Goal: Task Accomplishment & Management: Complete application form

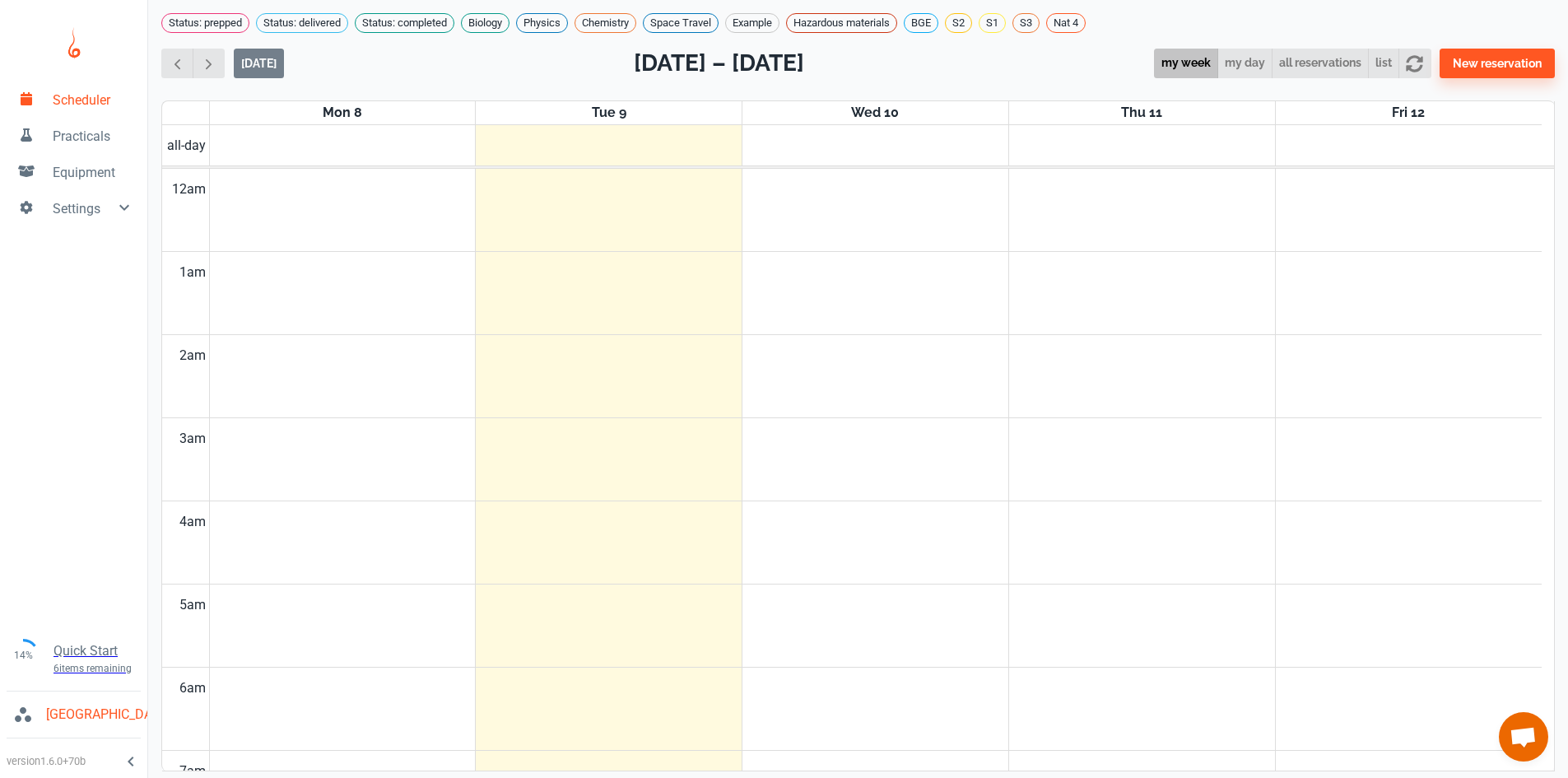
scroll to position [666, 0]
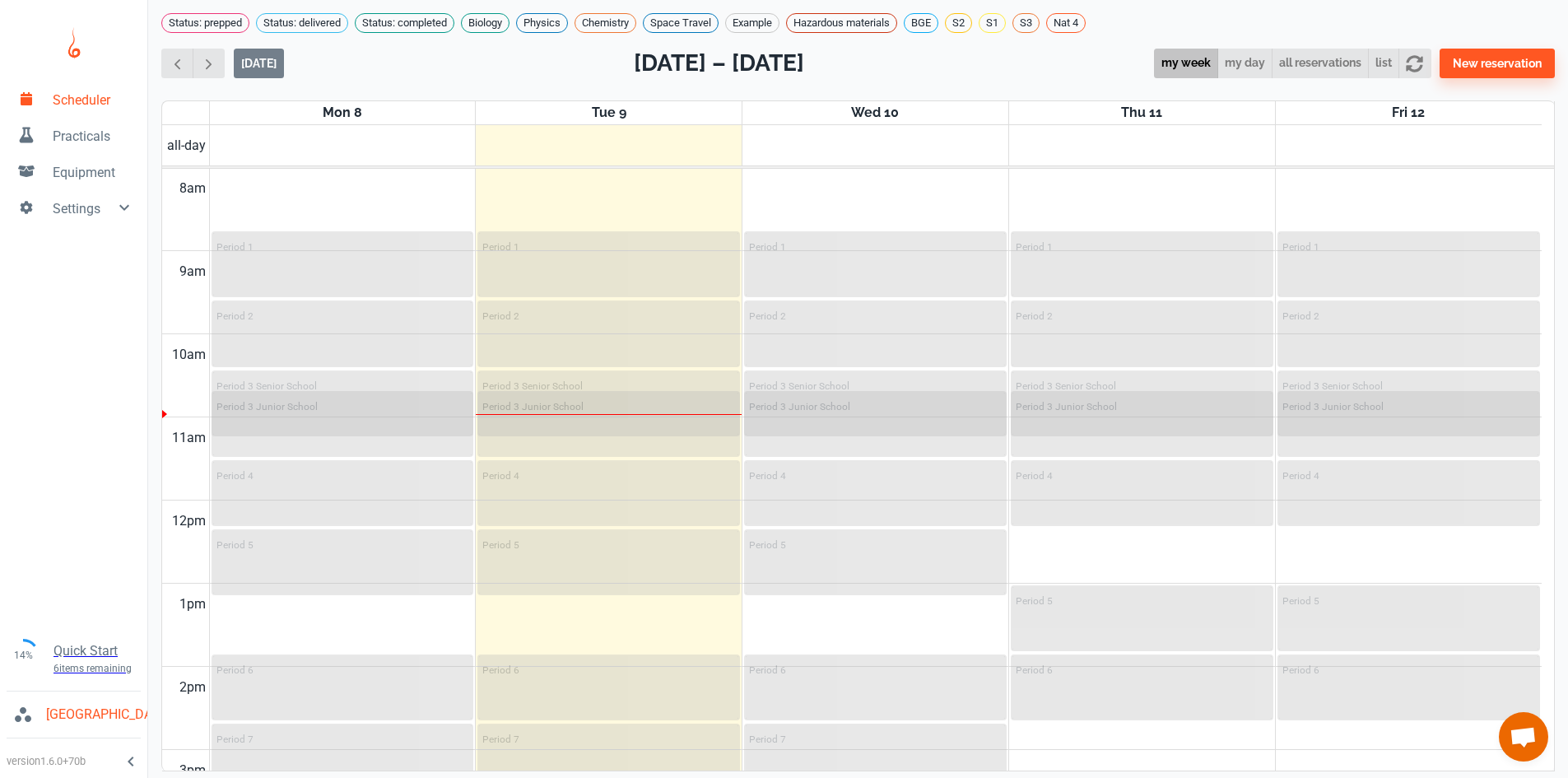
click at [85, 140] on span "Practicals" at bounding box center [94, 137] width 82 height 20
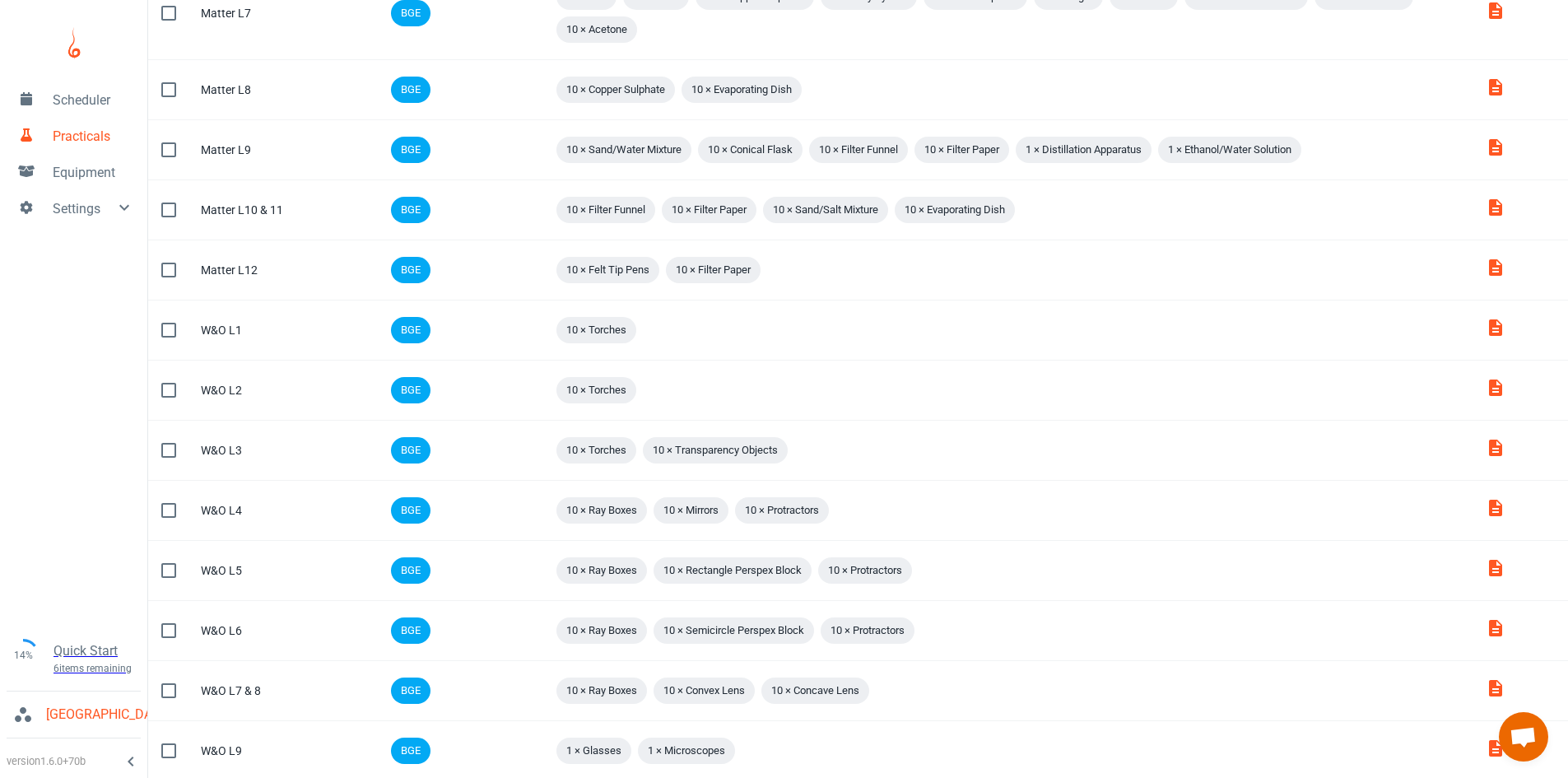
scroll to position [930, 0]
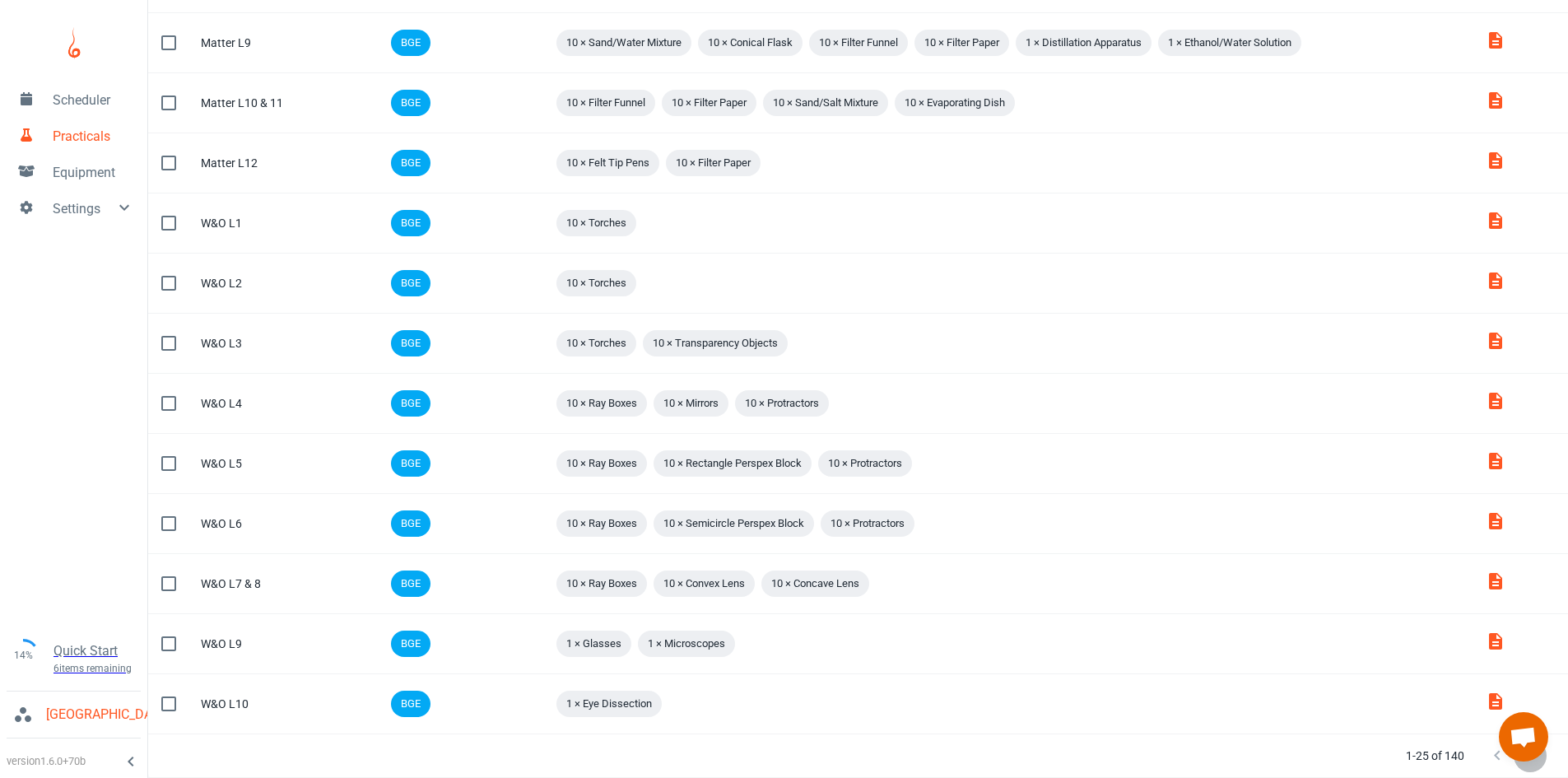
click at [1529, 763] on icon "Next Page" at bounding box center [1531, 756] width 20 height 20
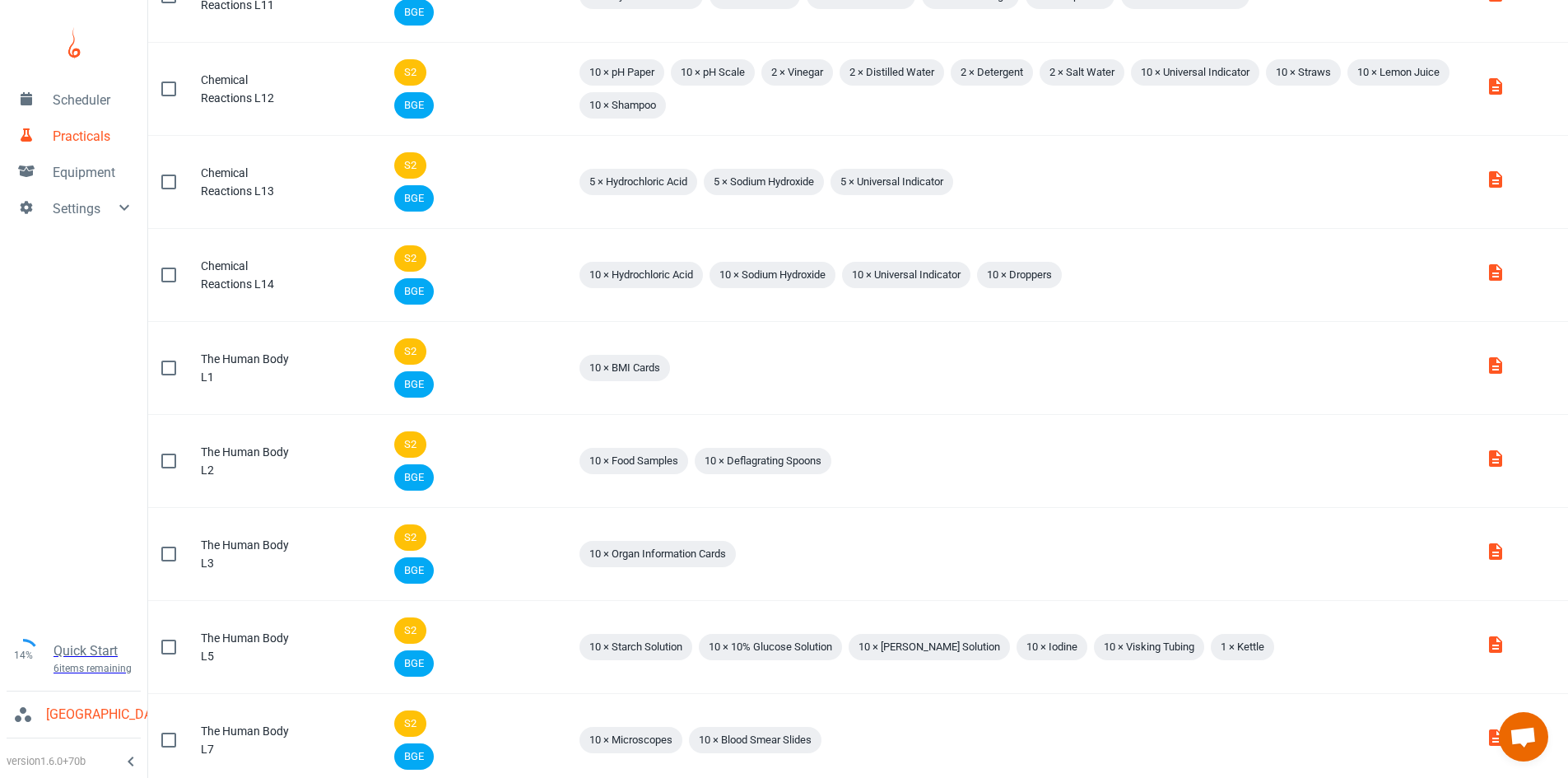
click at [1529, 763] on td "Attachments" at bounding box center [1521, 740] width 96 height 93
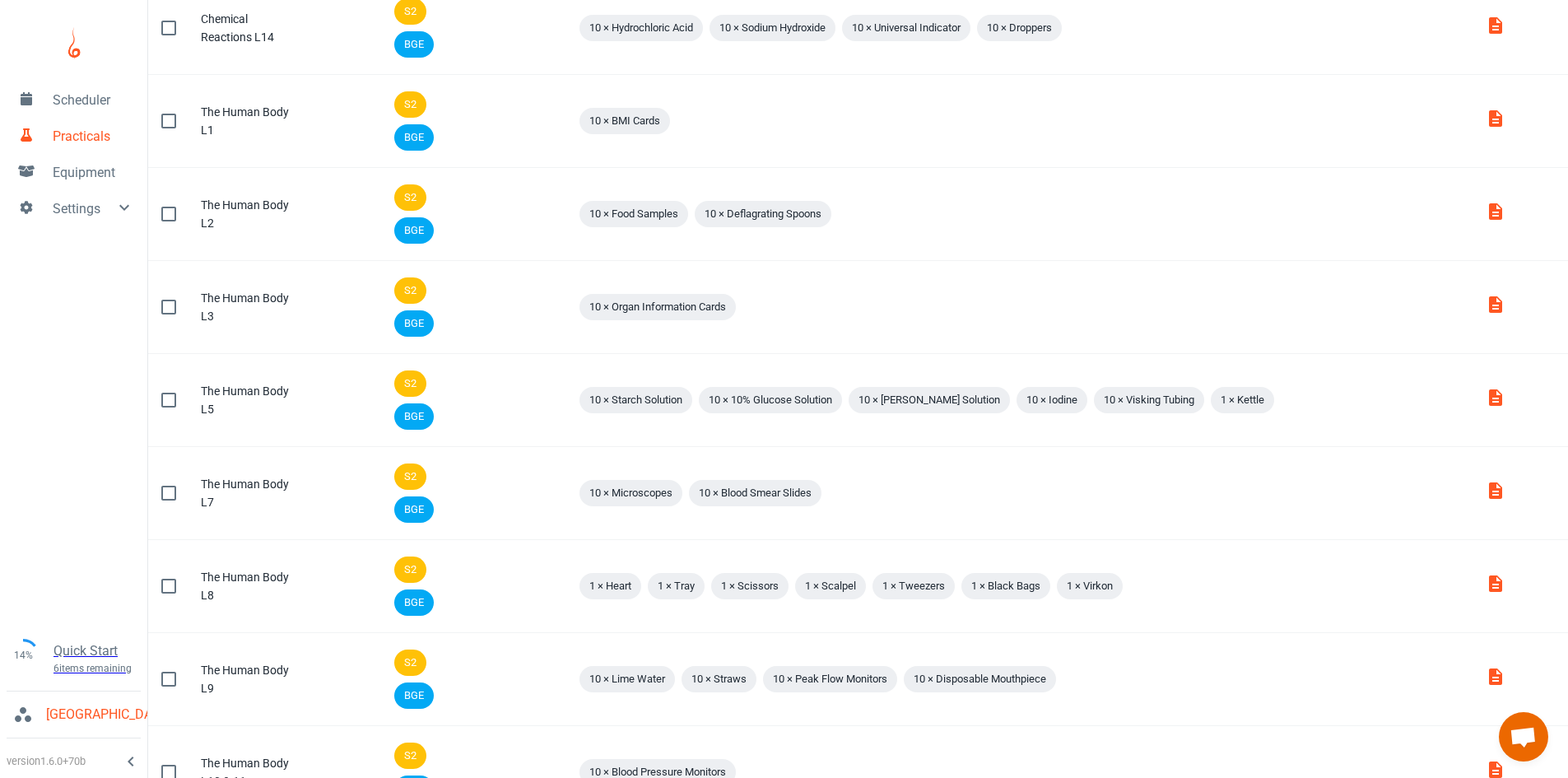
scroll to position [1671, 0]
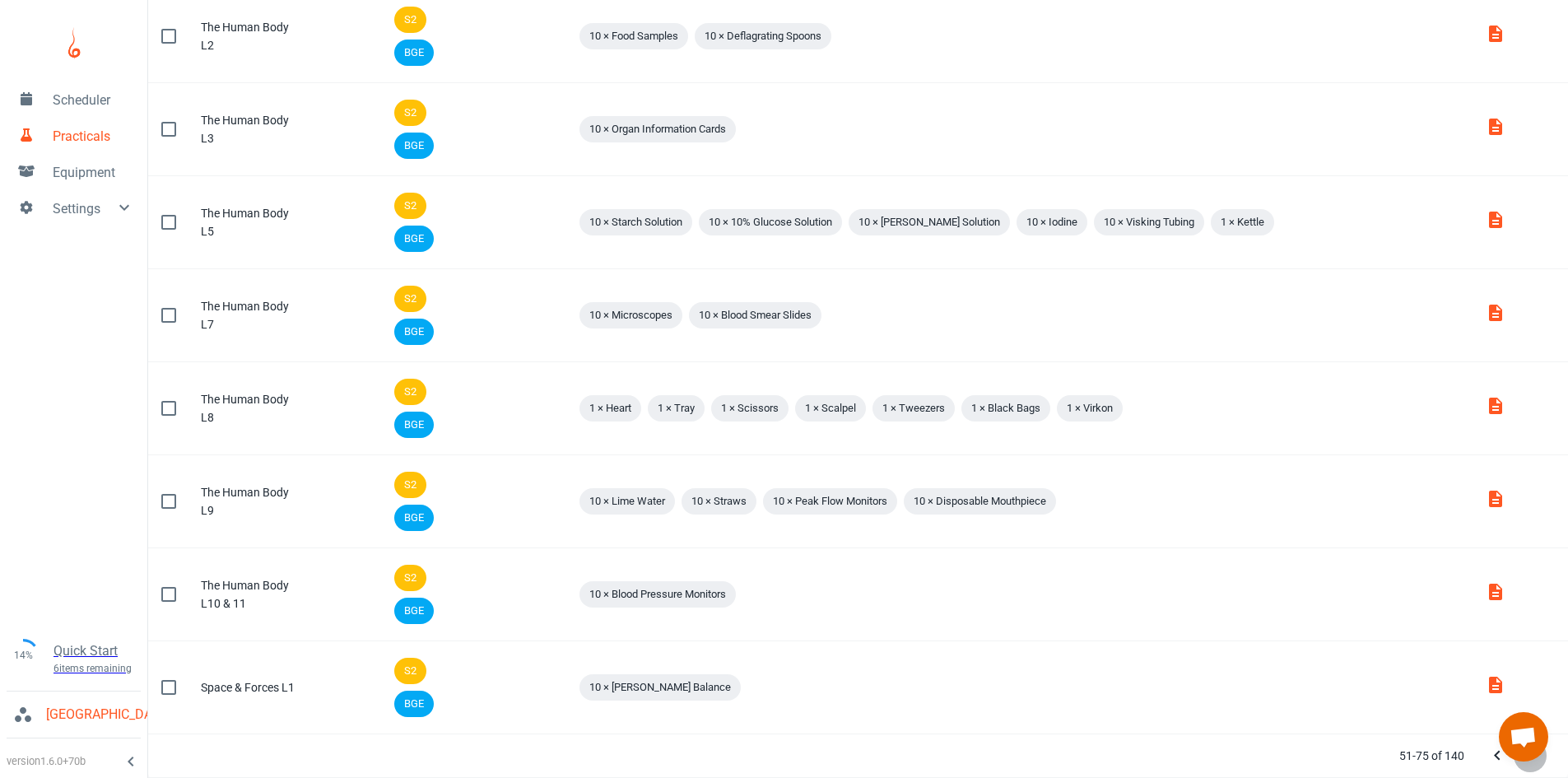
click at [1524, 766] on button "Next Page" at bounding box center [1530, 755] width 33 height 33
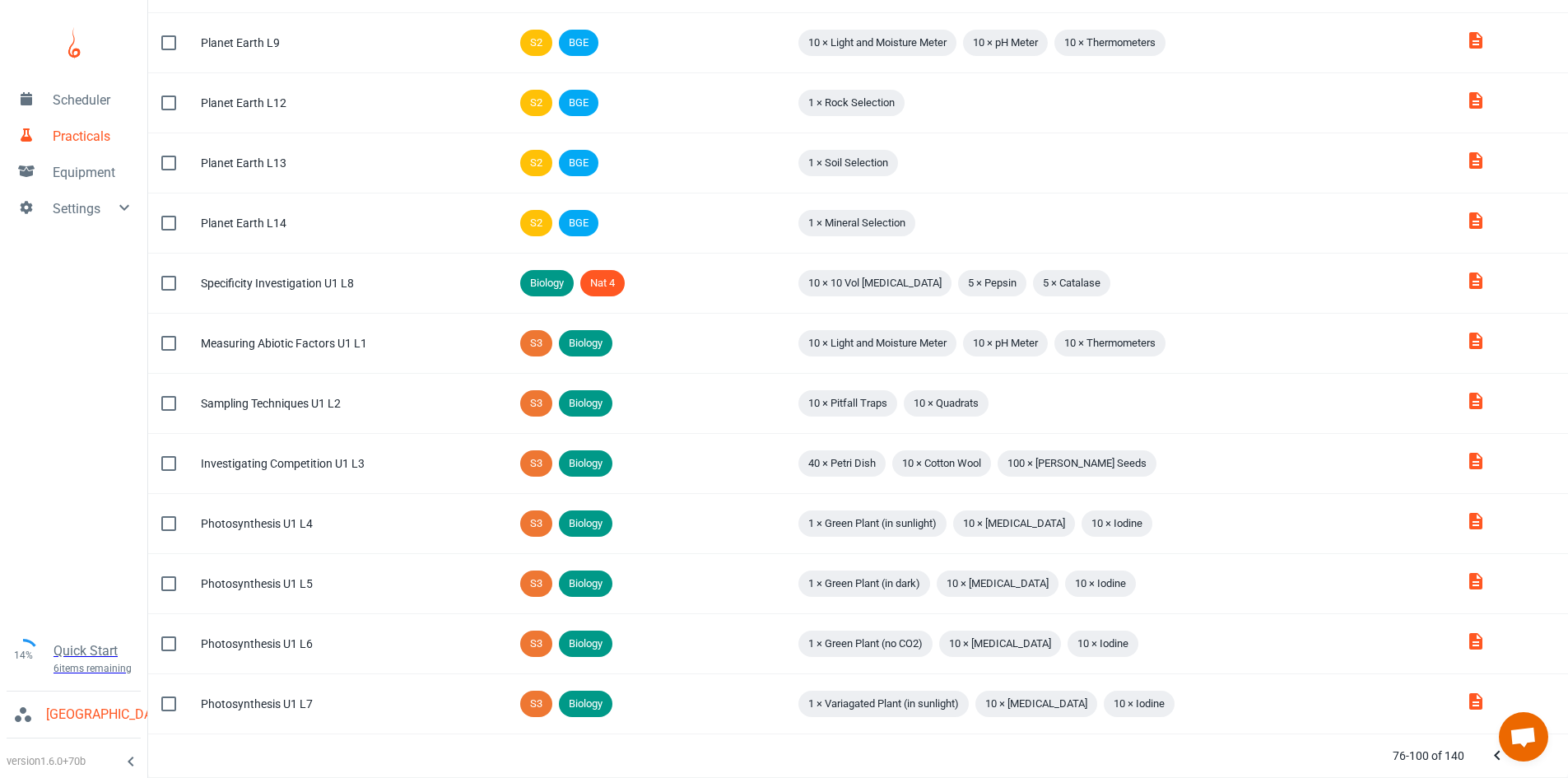
scroll to position [878, 0]
click at [1524, 766] on button "Next Page" at bounding box center [1530, 755] width 33 height 33
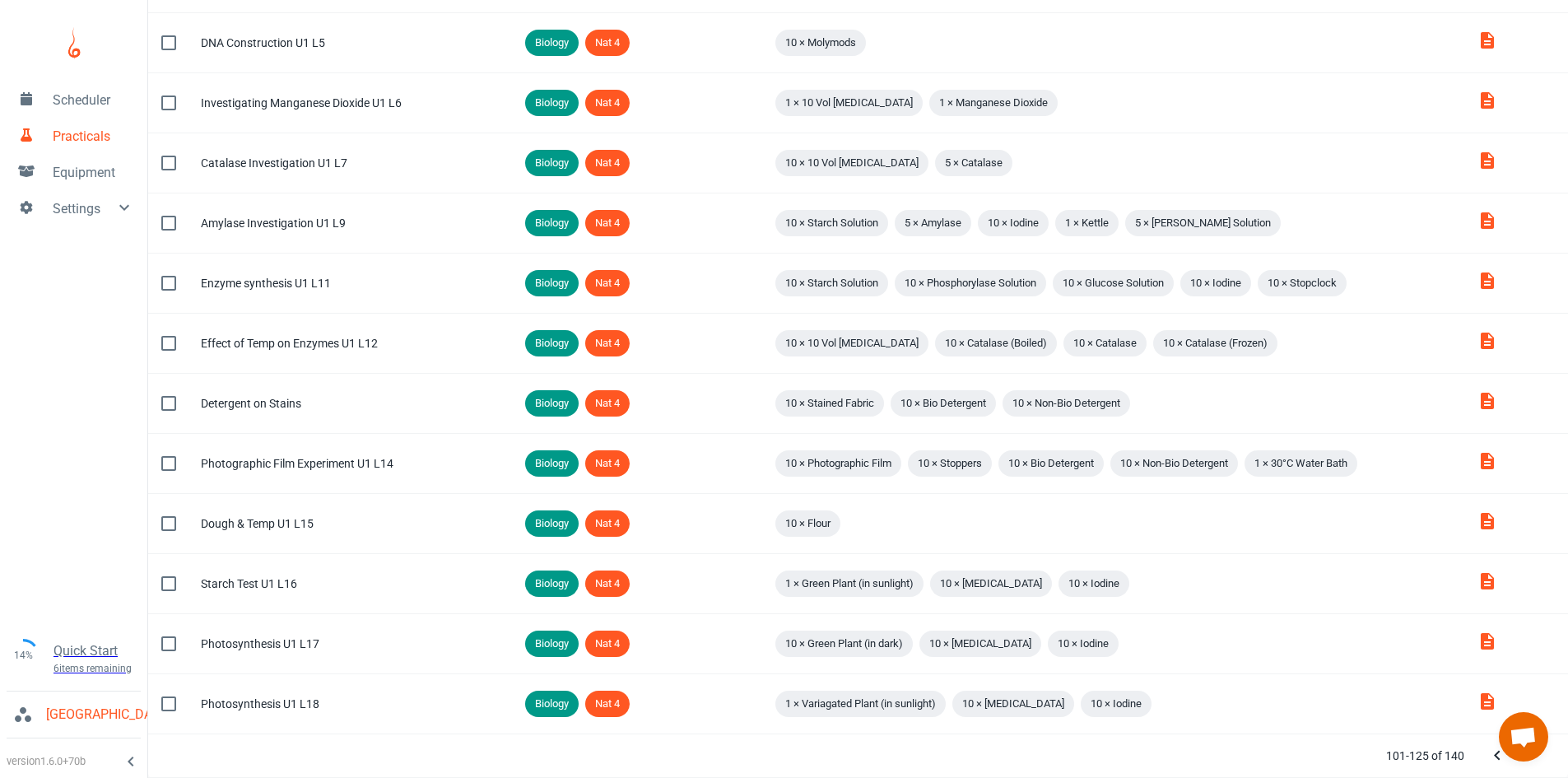
click at [1524, 766] on button "Next Page" at bounding box center [1530, 755] width 33 height 33
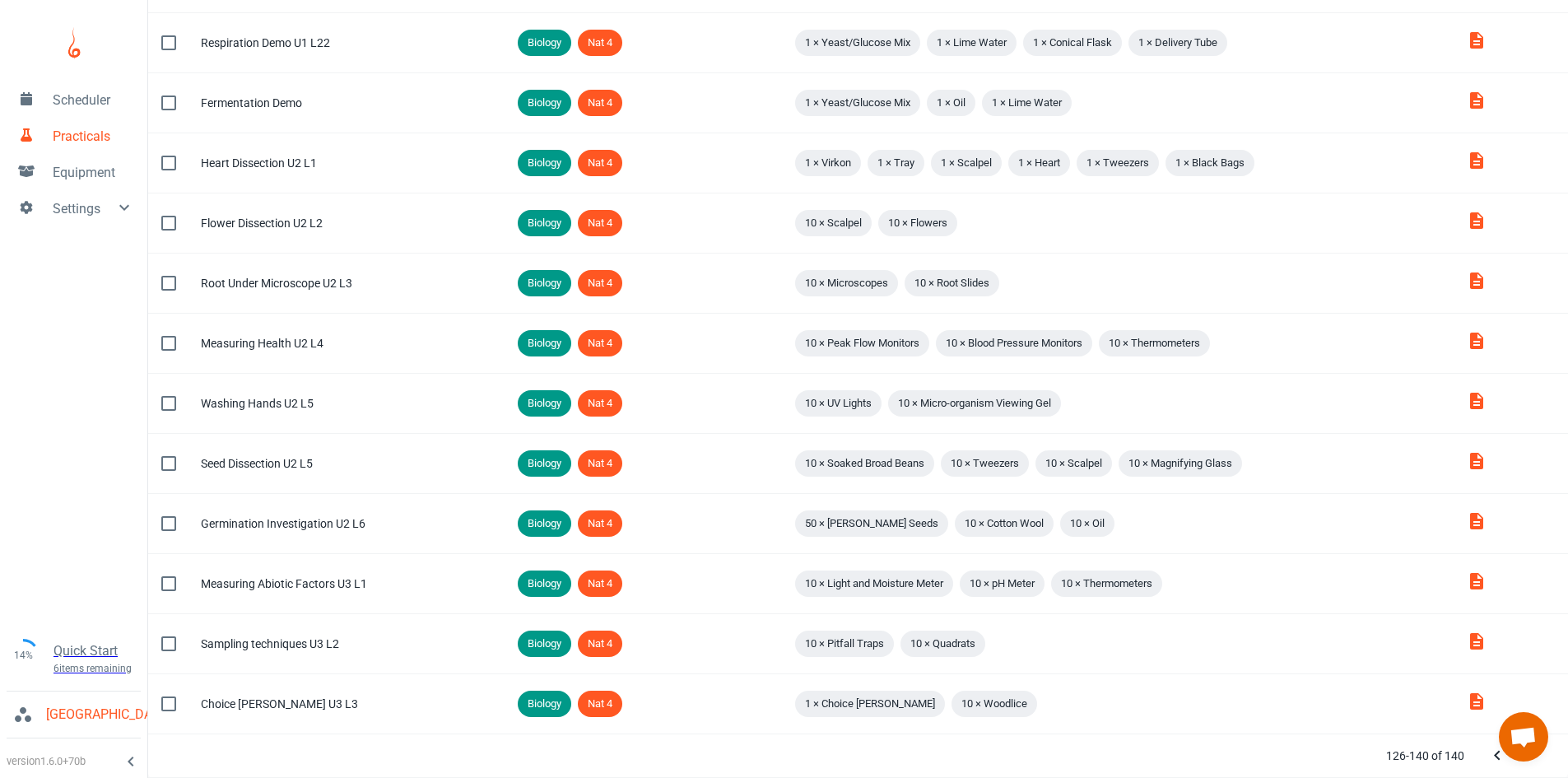
scroll to position [277, 0]
click at [1524, 766] on div at bounding box center [1514, 755] width 66 height 33
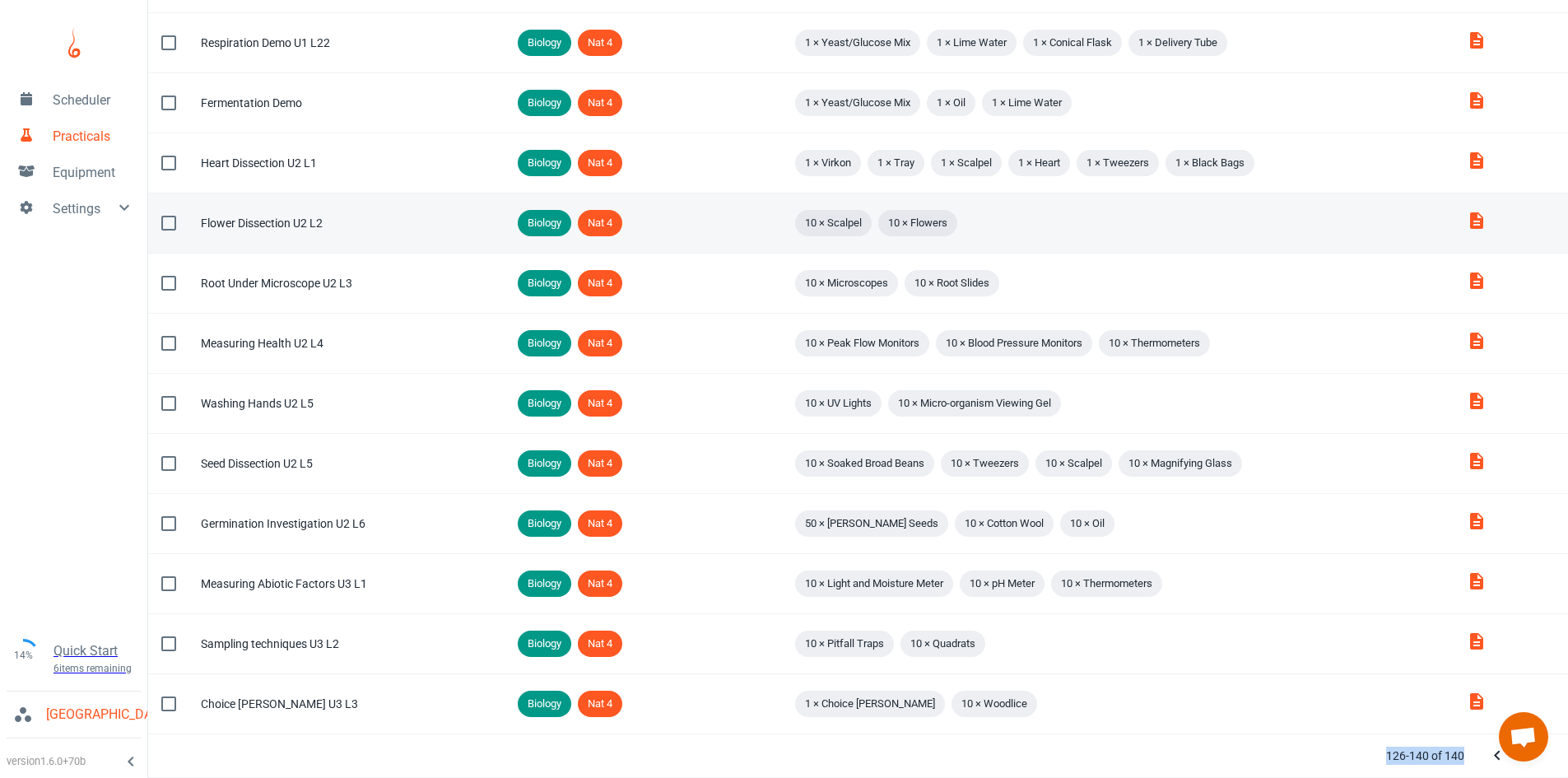
scroll to position [0, 0]
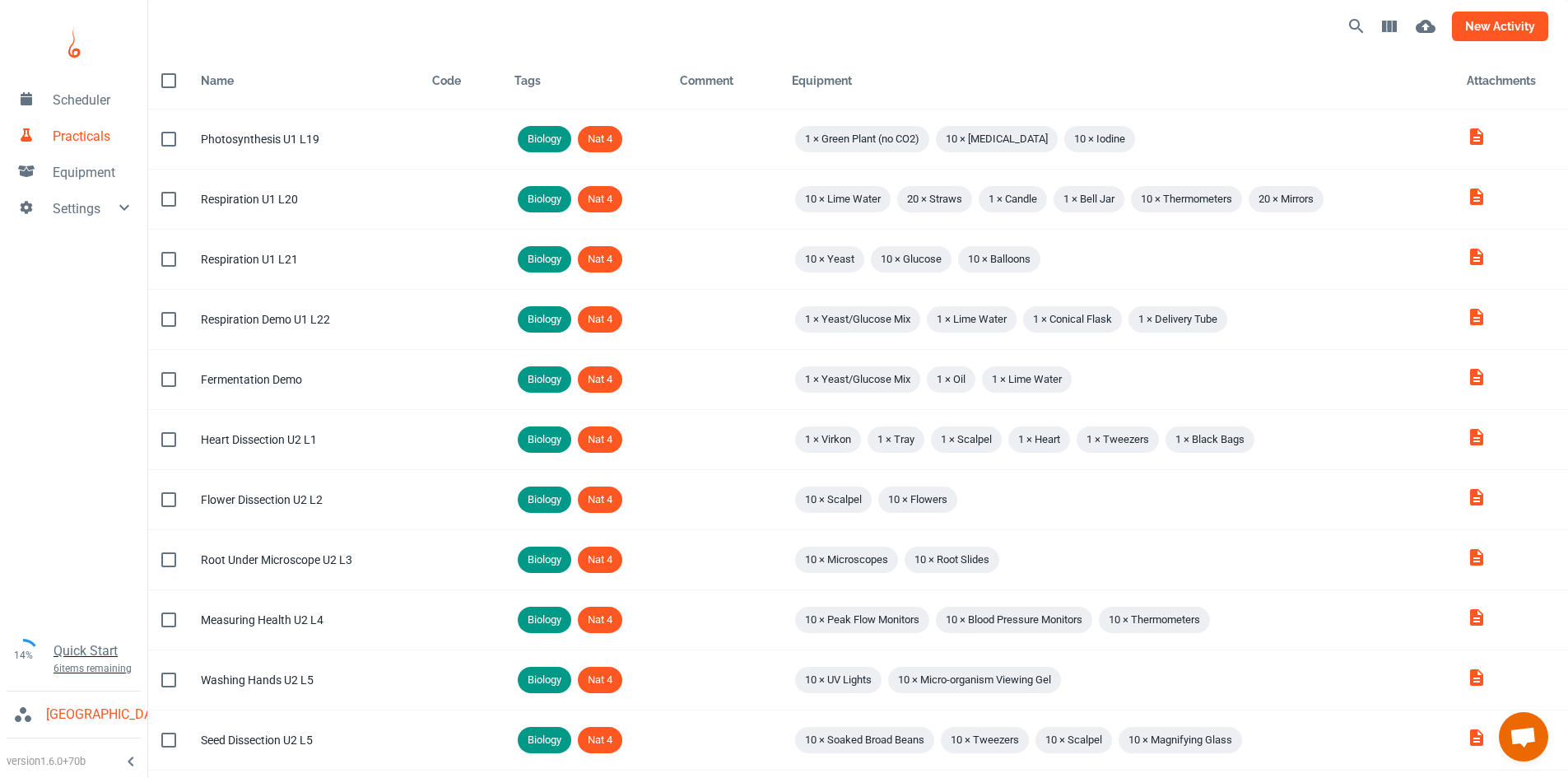
click at [1501, 21] on button "new activity" at bounding box center [1500, 27] width 96 height 30
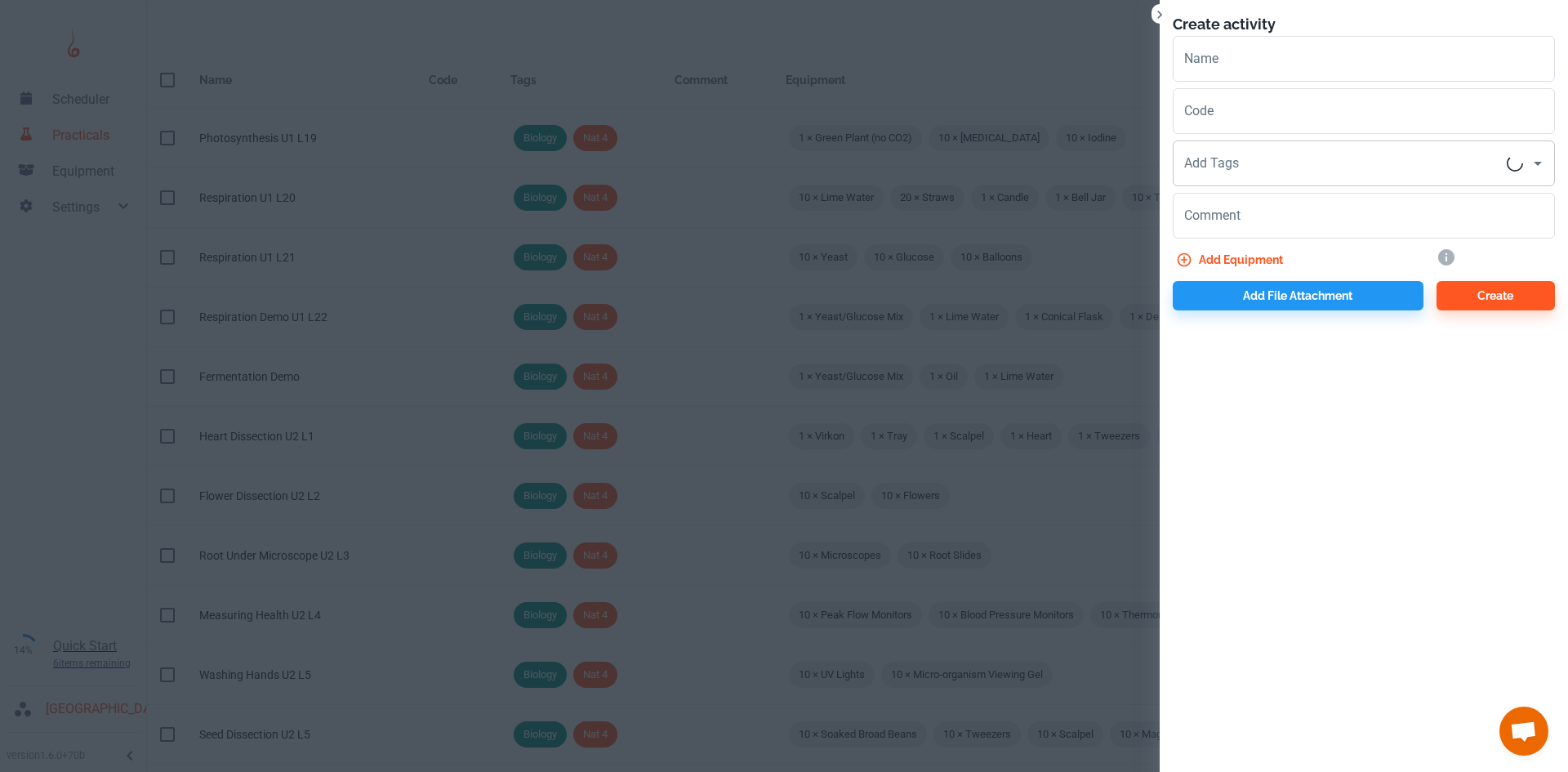
click at [1230, 161] on div "Add Tags Add Tags" at bounding box center [1363, 164] width 382 height 46
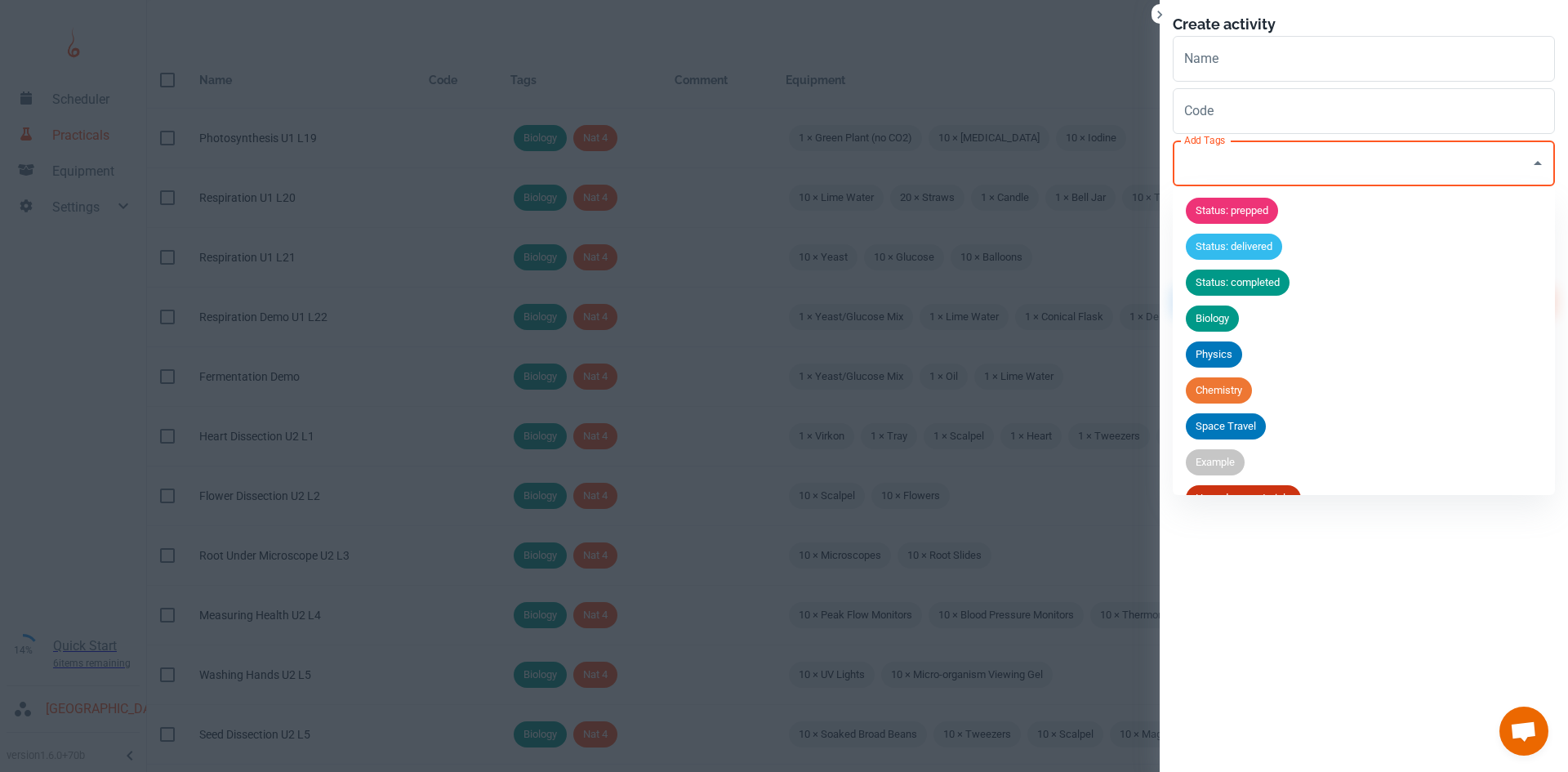
click at [1237, 313] on span "Biology" at bounding box center [1212, 319] width 54 height 16
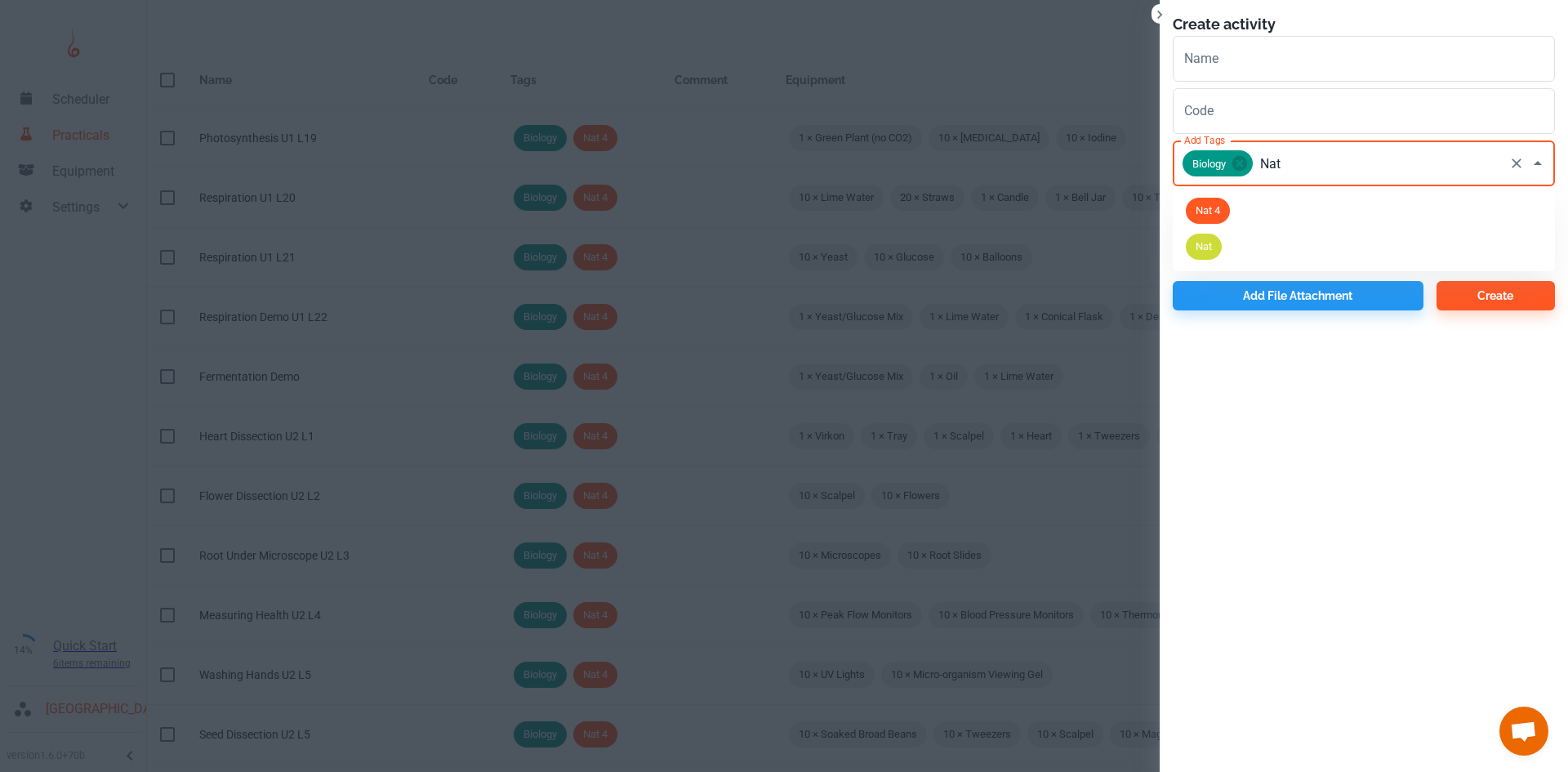
type input "Nat 5"
click at [1220, 219] on div "Nat 5" at bounding box center [1207, 210] width 44 height 26
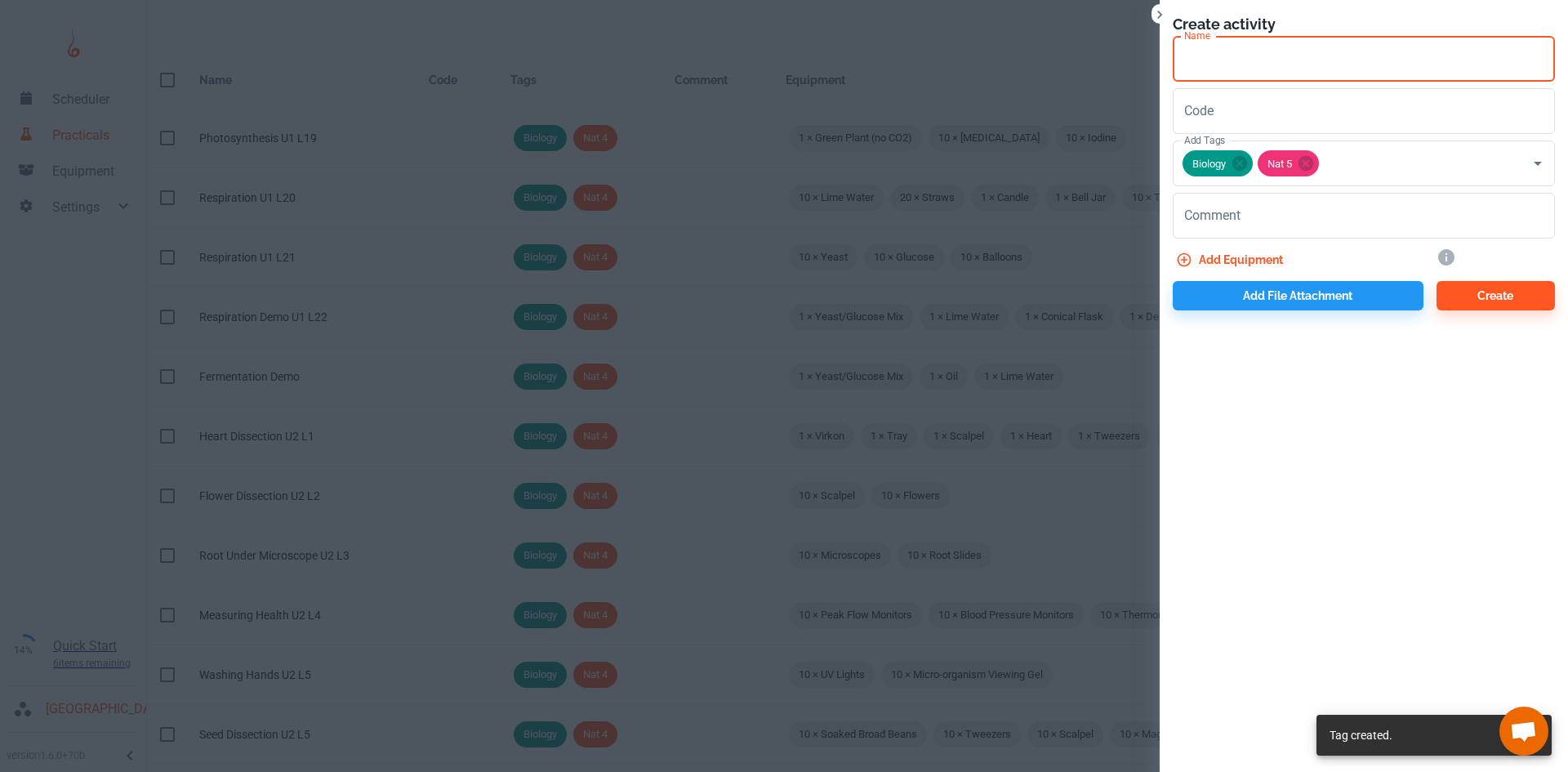
click at [1217, 44] on input "Name" at bounding box center [1363, 59] width 382 height 46
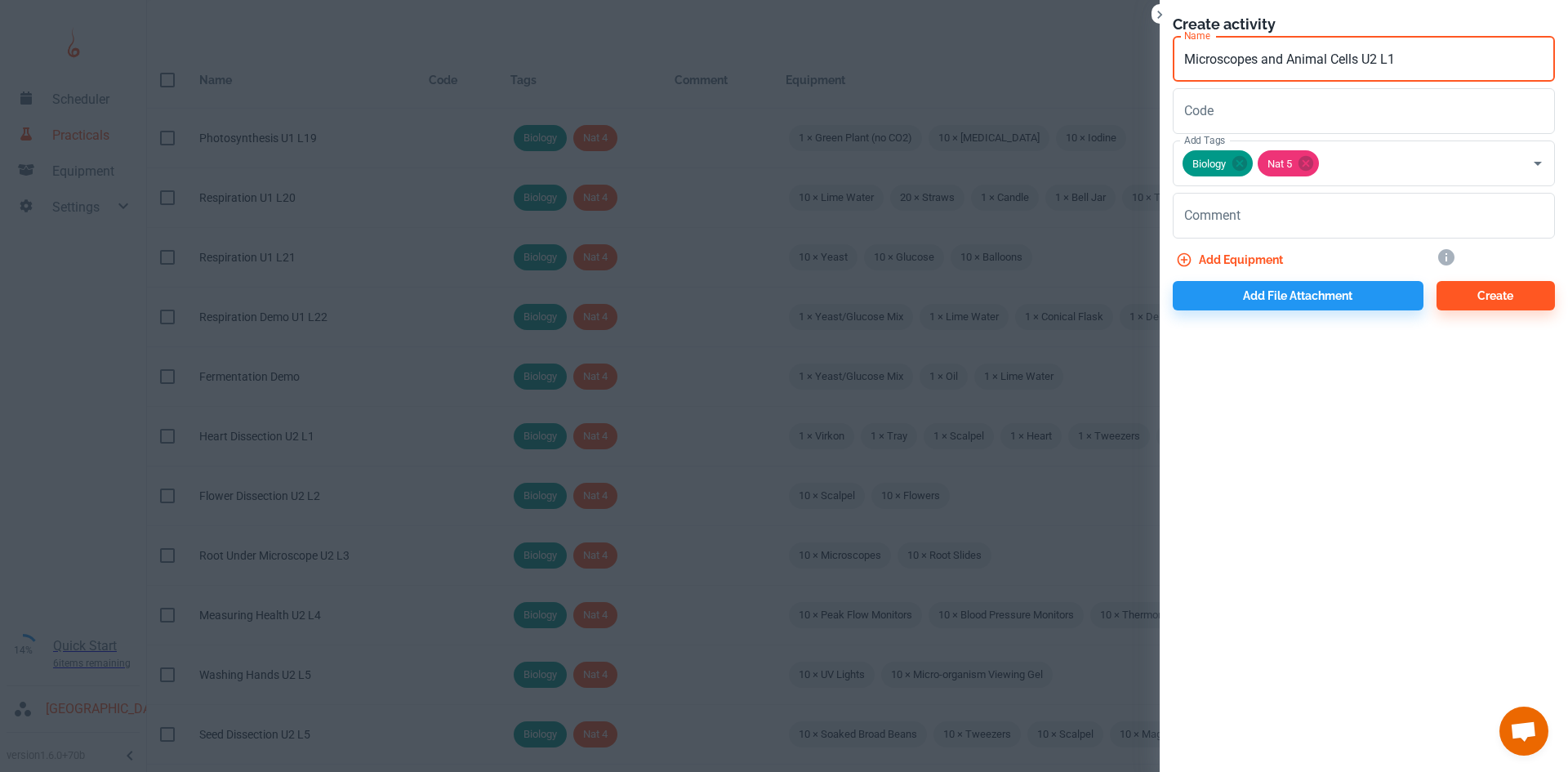
click at [1379, 60] on input "Microscopes and Animal Cells U2 L1" at bounding box center [1363, 59] width 382 height 46
type input "Microscopes and Animal Cells U1 L1"
click at [1413, 51] on input "Microscopes and Animal Cells U1 L1" at bounding box center [1363, 59] width 382 height 46
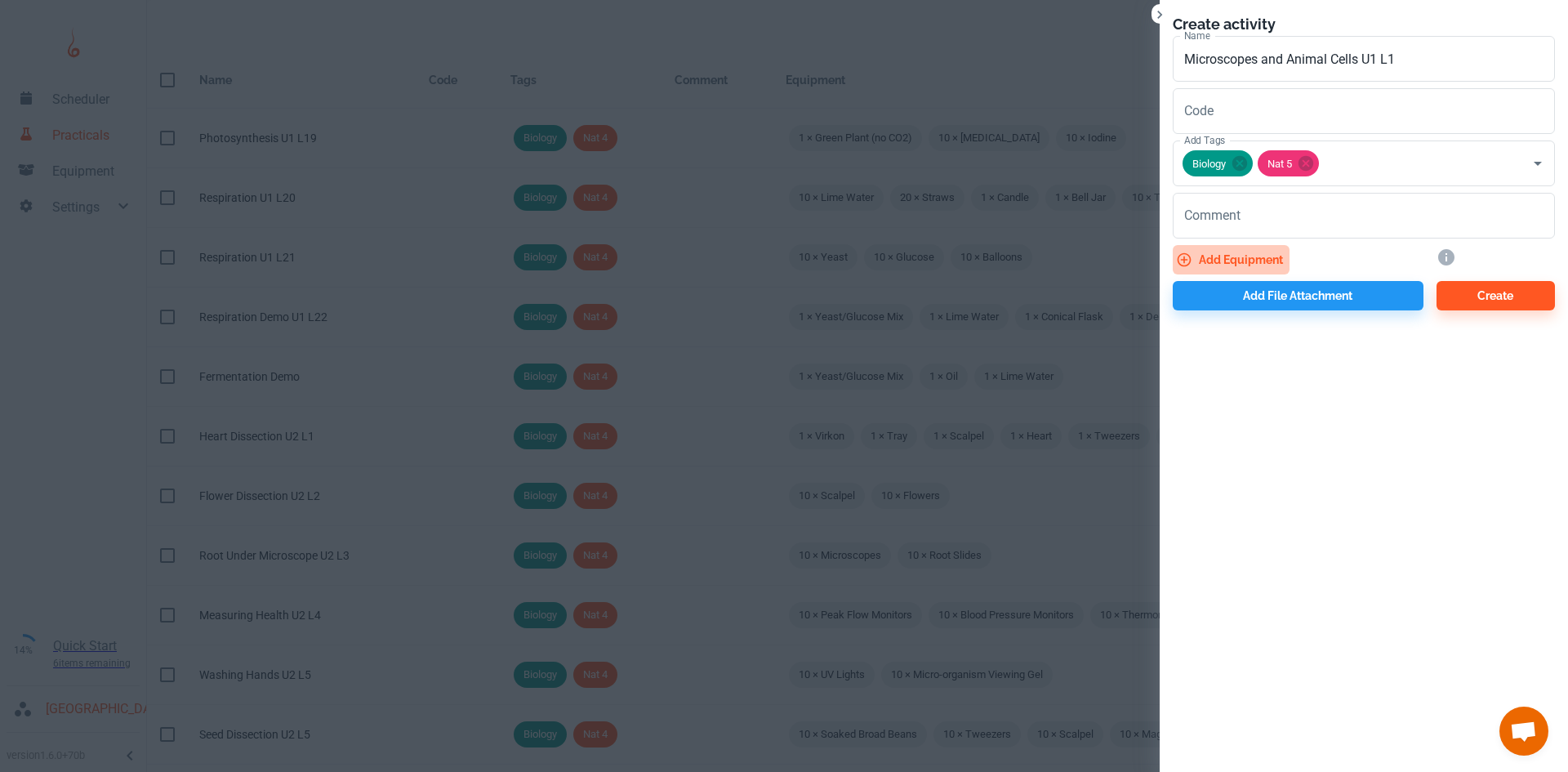
click at [1225, 263] on button "Add equipment" at bounding box center [1231, 260] width 117 height 30
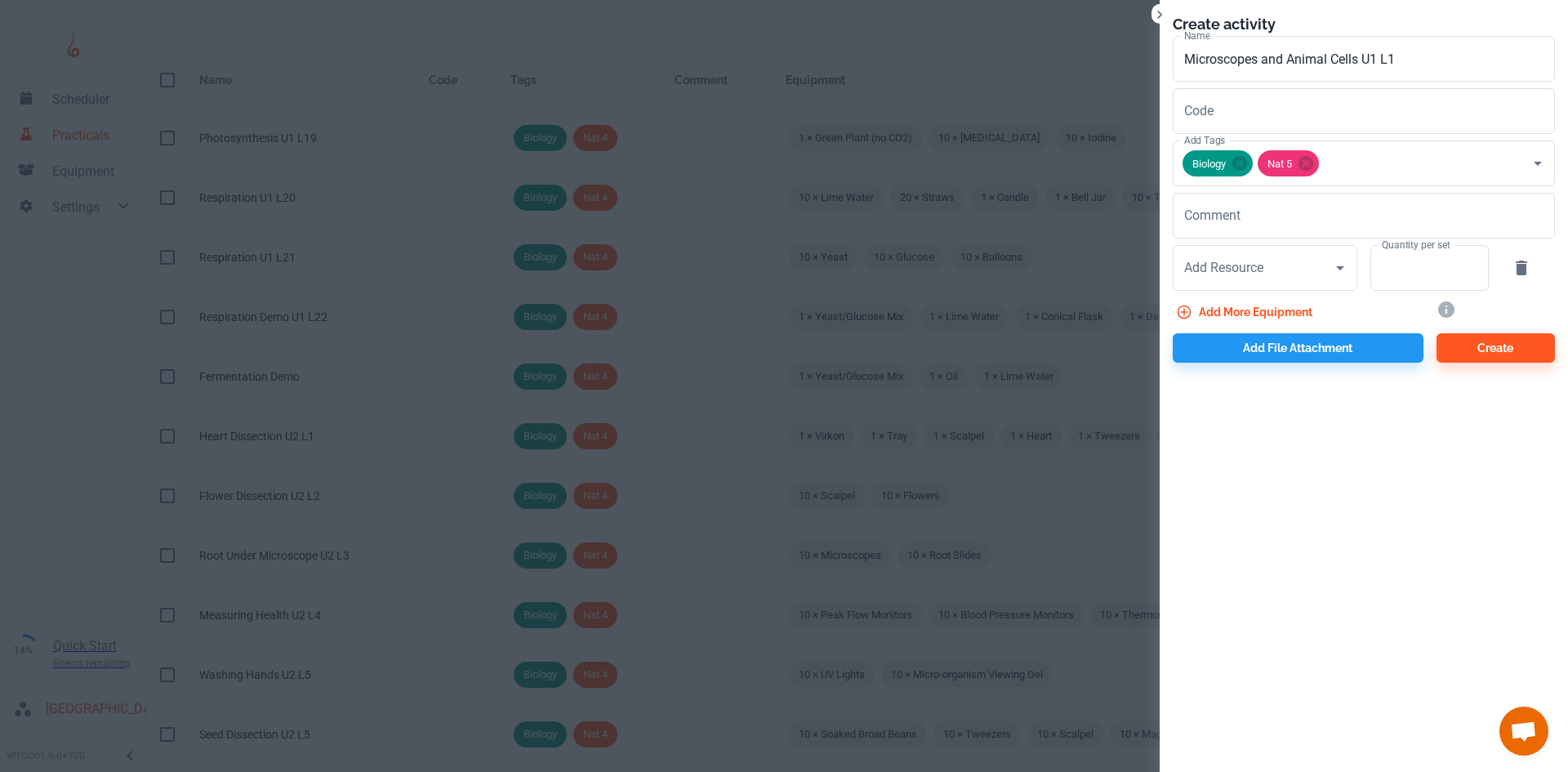
click at [1225, 263] on div "Add Resource Add Resource" at bounding box center [1265, 268] width 184 height 46
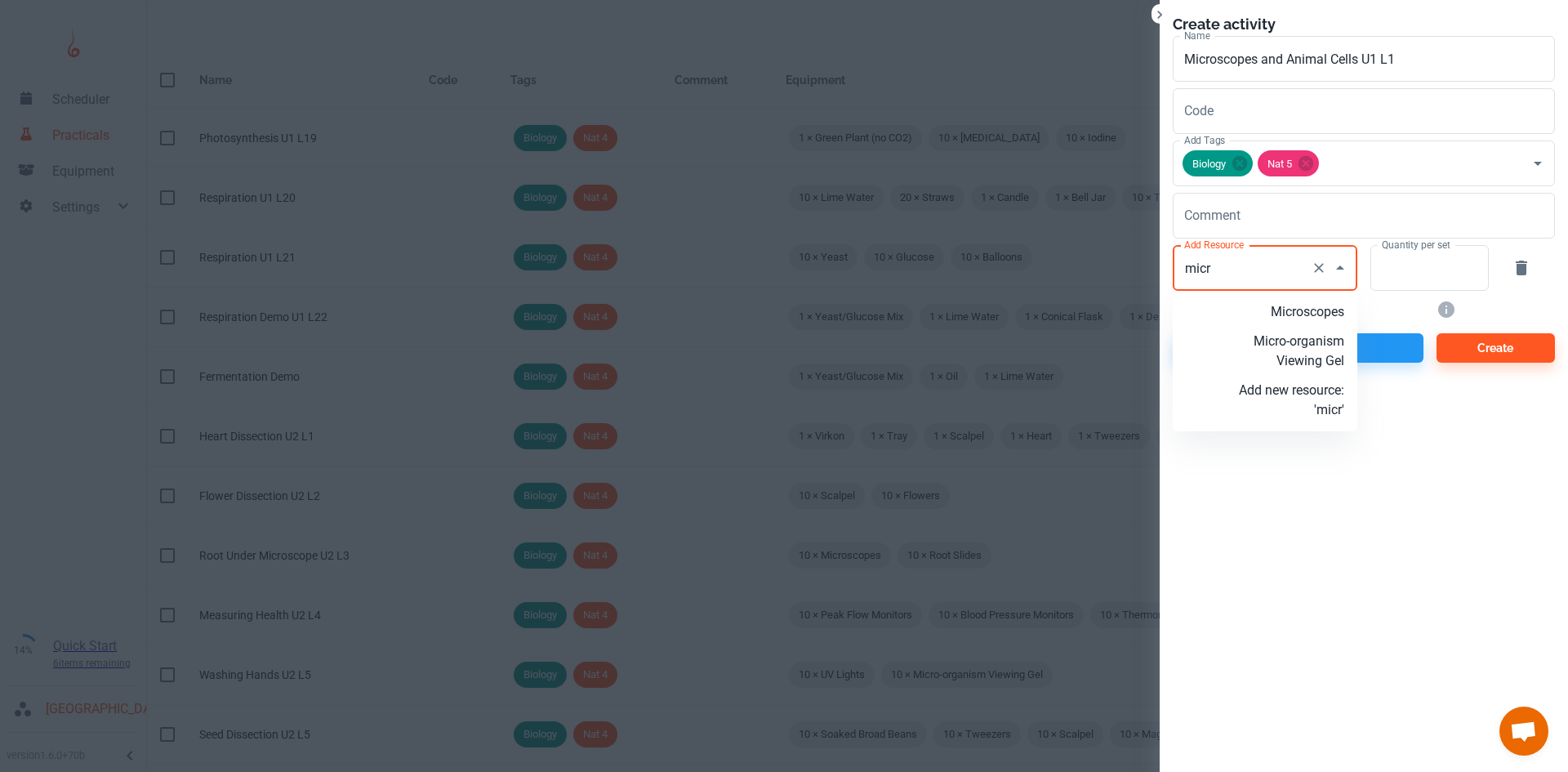
click at [1292, 307] on p "Microscopes" at bounding box center [1291, 313] width 105 height 20
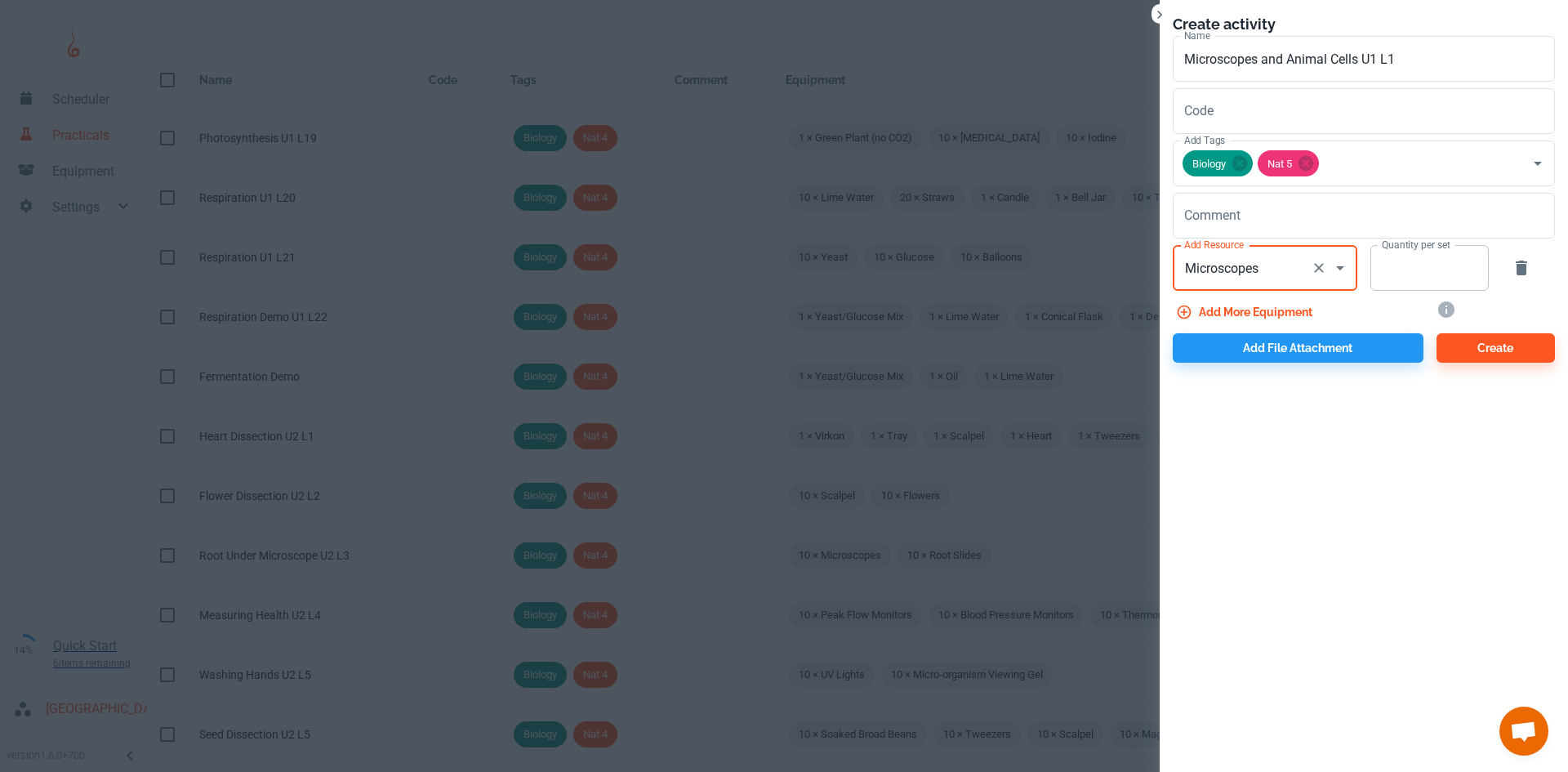
type input "Microscopes"
click at [1440, 276] on input "Quantity per set" at bounding box center [1419, 268] width 100 height 46
type input "10"
click at [1229, 304] on button "Add more equipment" at bounding box center [1245, 313] width 146 height 30
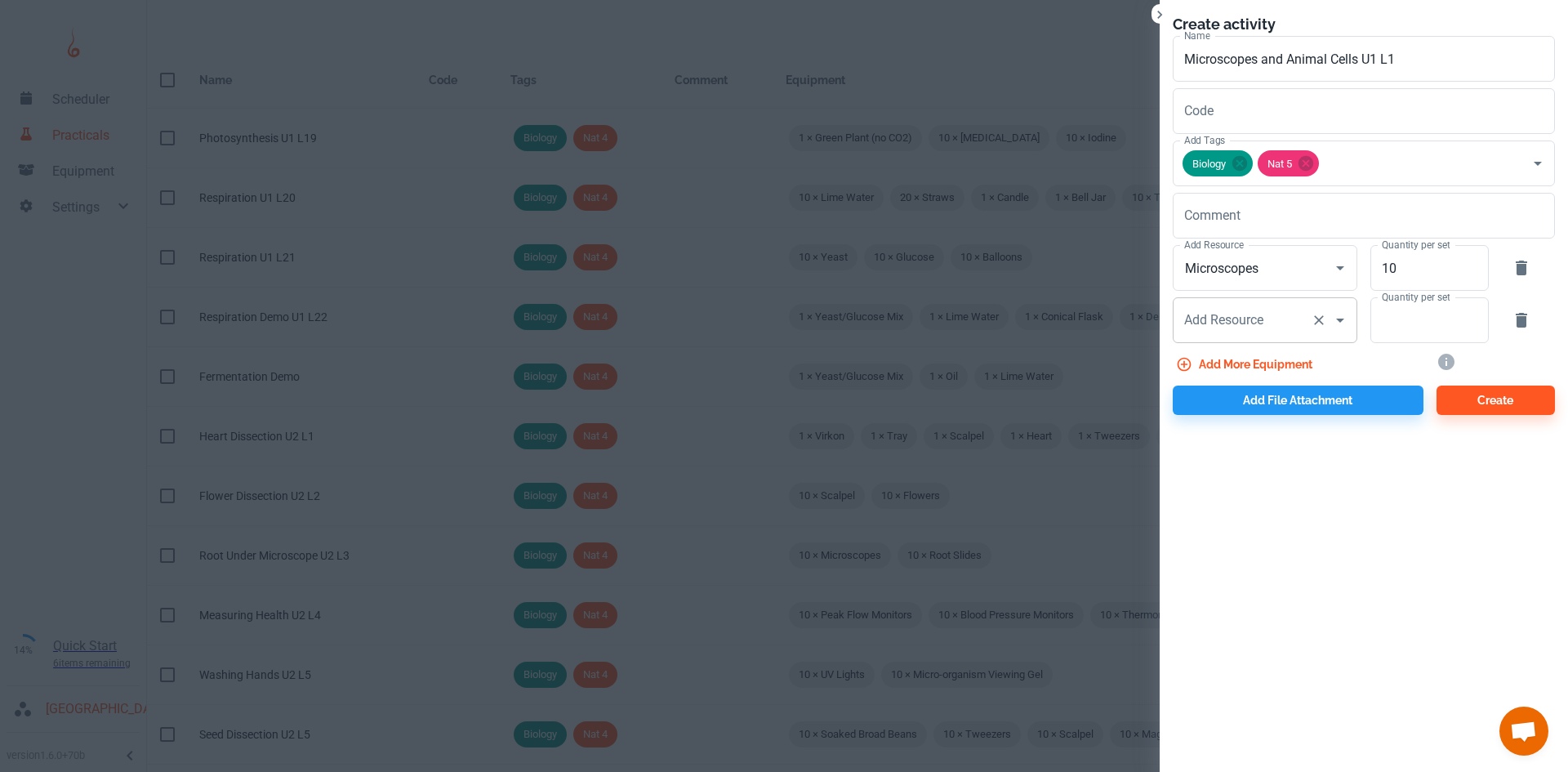
click at [1282, 322] on input "Add Resource" at bounding box center [1242, 320] width 124 height 31
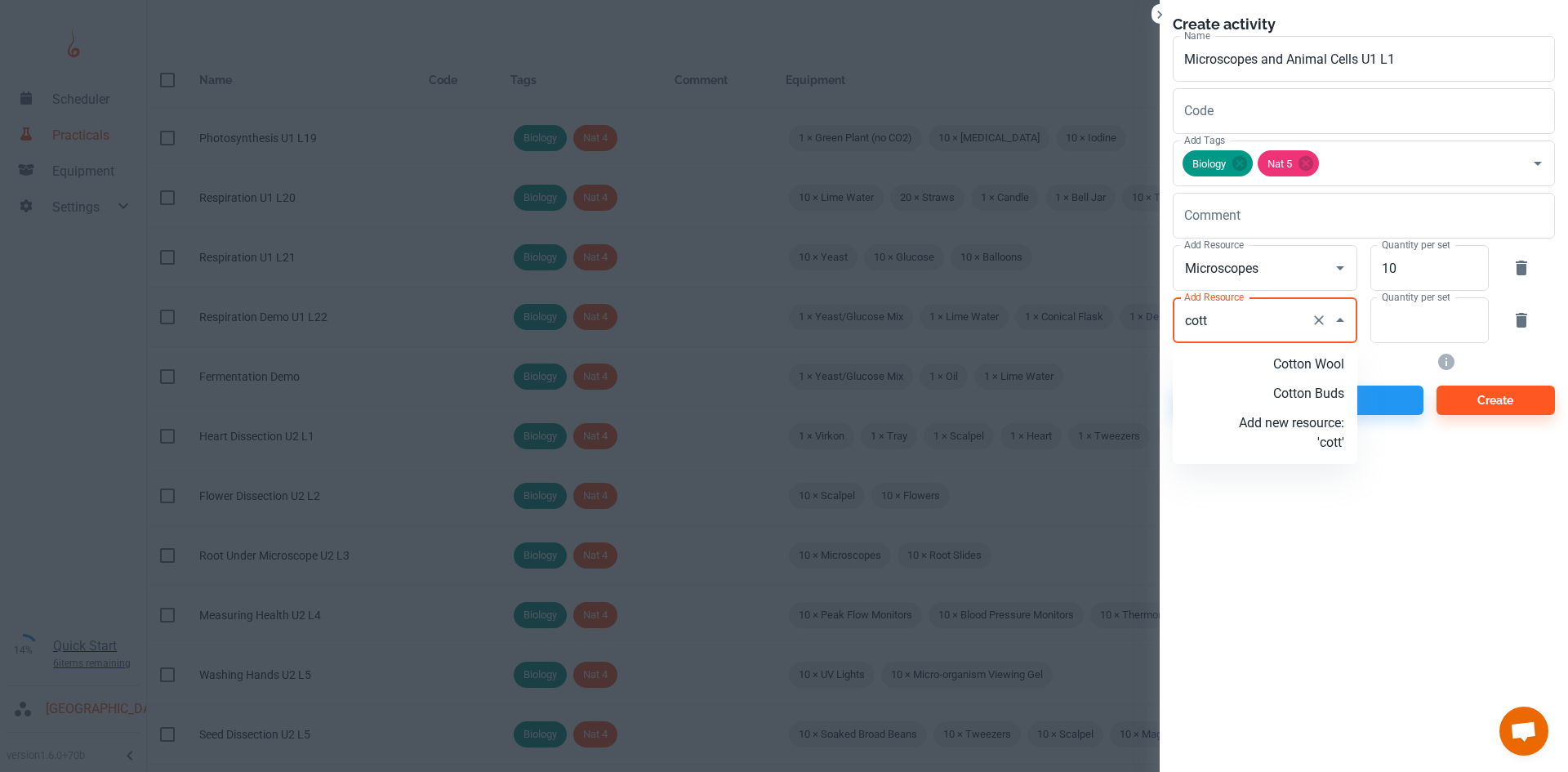
click at [1324, 387] on p "Cotton Buds" at bounding box center [1291, 394] width 105 height 20
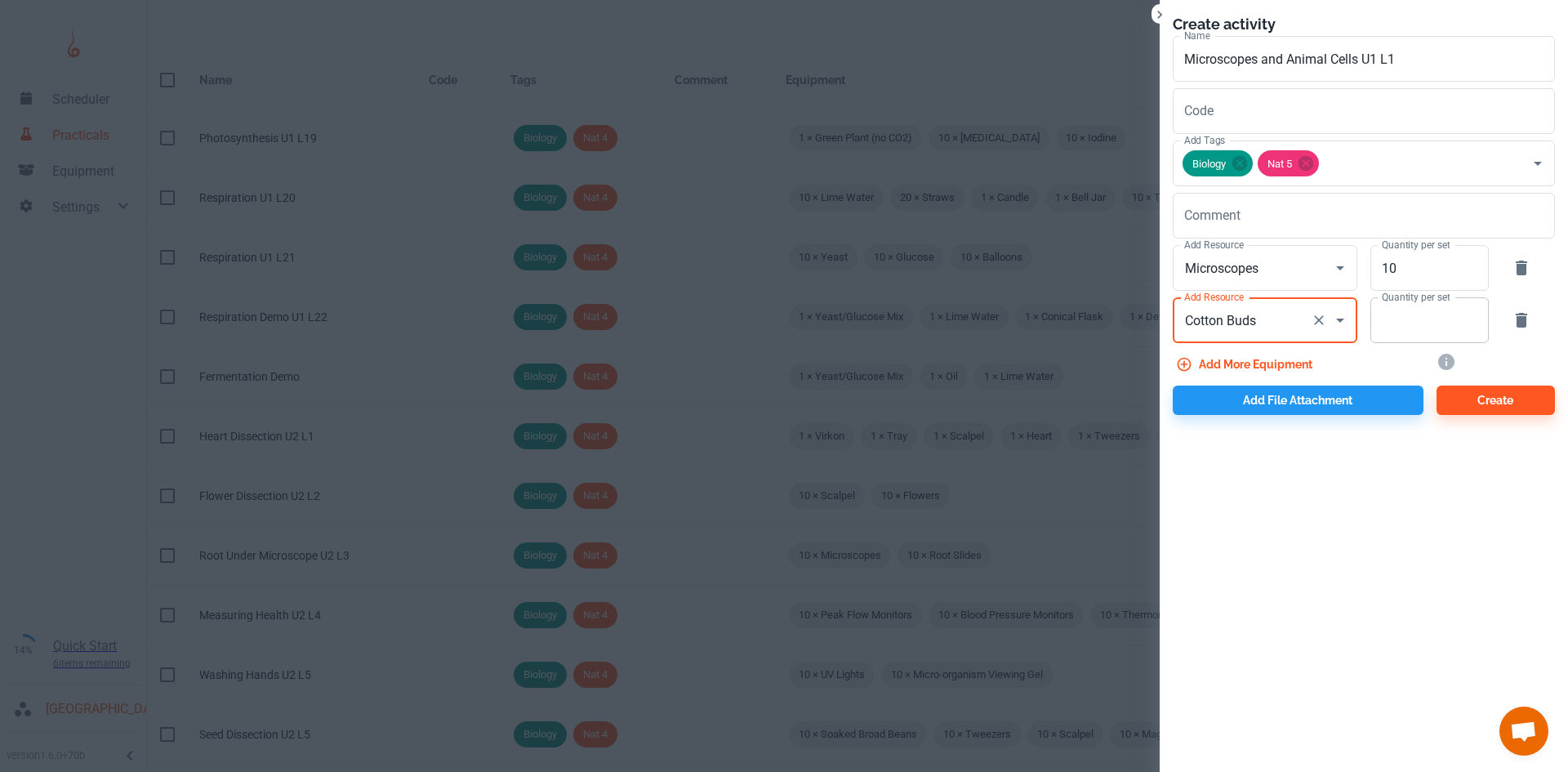
type input "Cotton Buds"
click at [1398, 327] on input "Quantity per set" at bounding box center [1419, 321] width 100 height 46
type input "20"
click at [1227, 367] on button "Add more equipment" at bounding box center [1245, 364] width 146 height 30
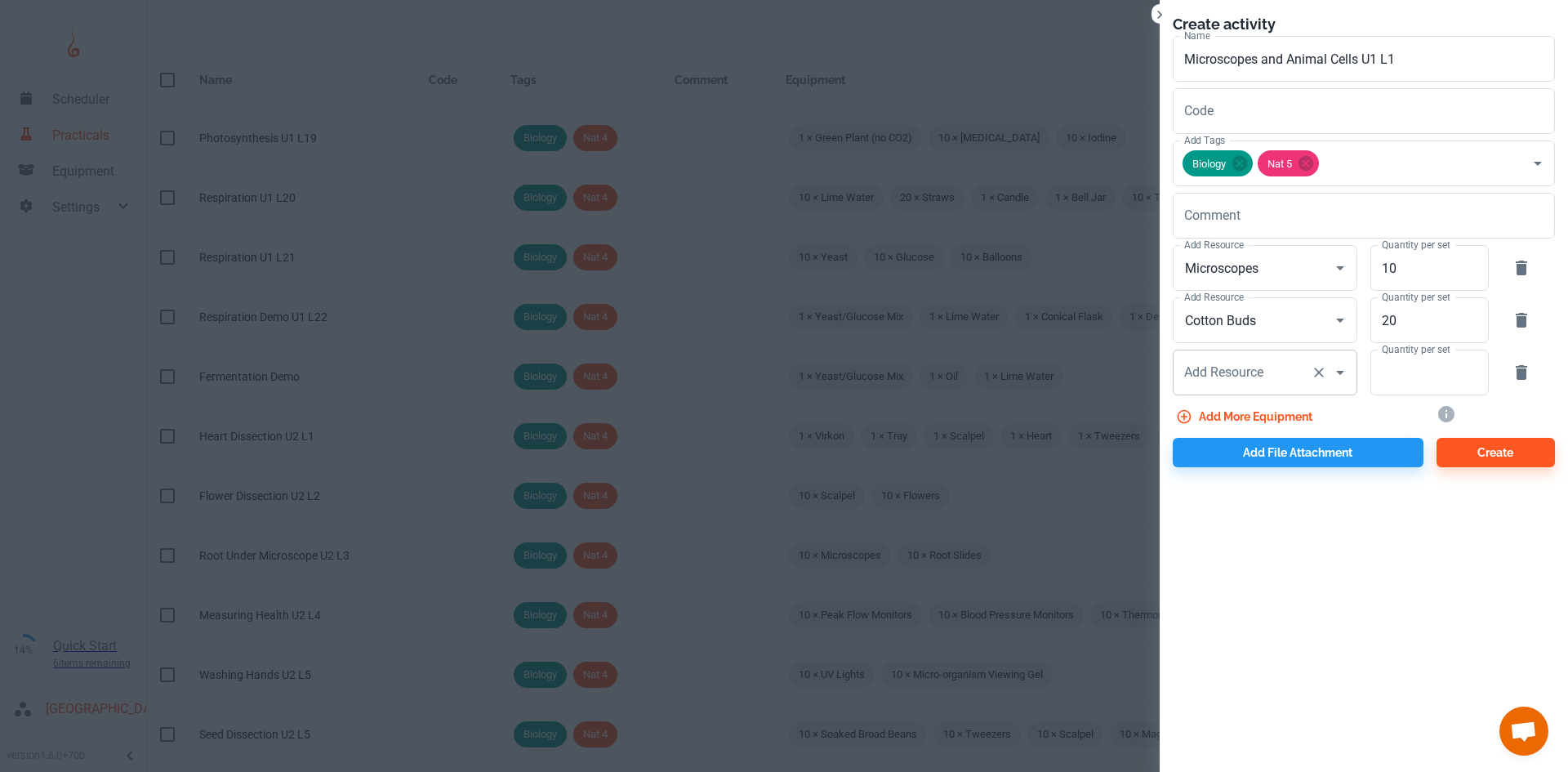
click at [1219, 367] on div "Add Resource Add Resource" at bounding box center [1265, 372] width 184 height 46
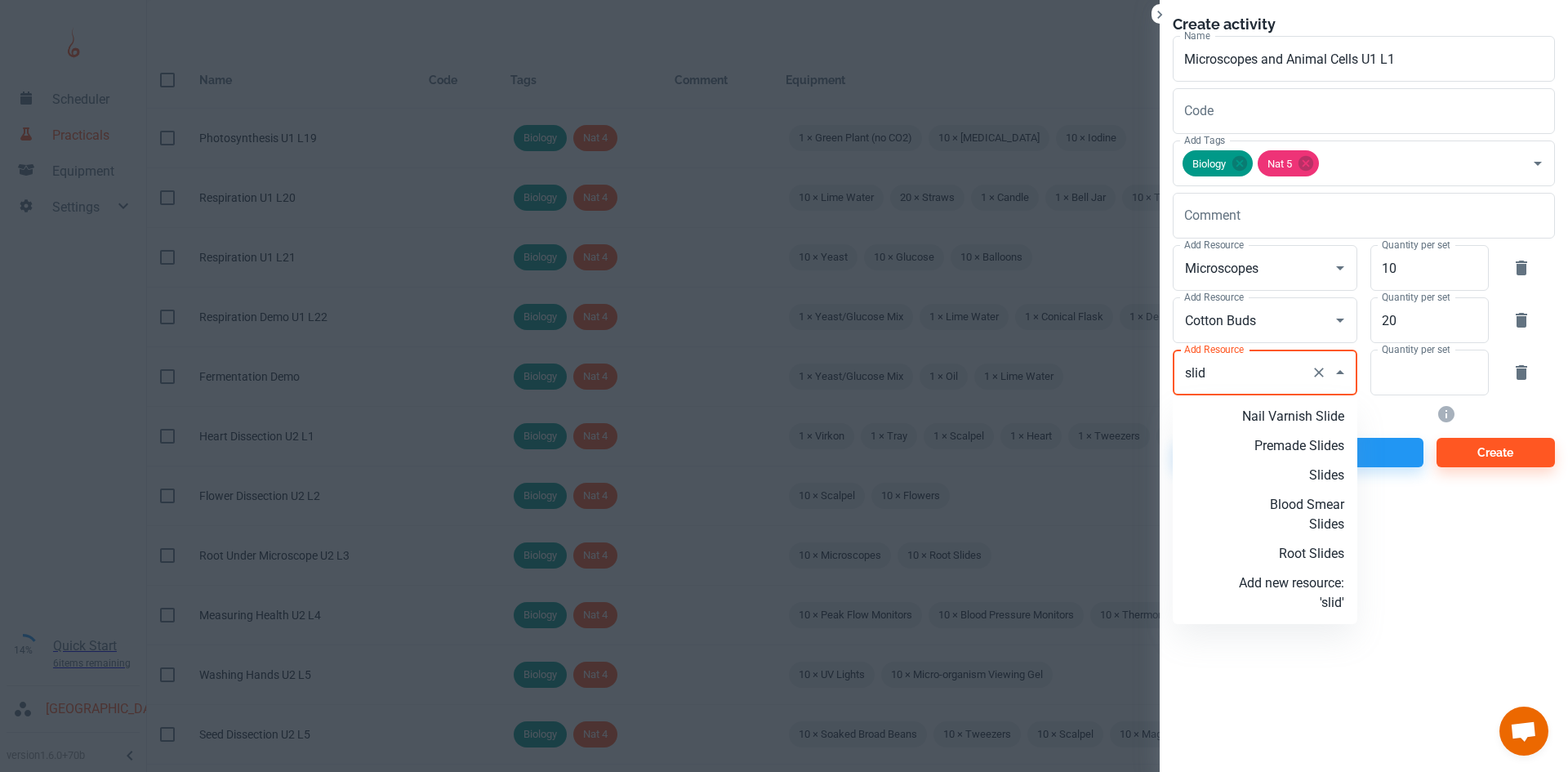
click at [1313, 479] on p "Slides" at bounding box center [1291, 475] width 105 height 20
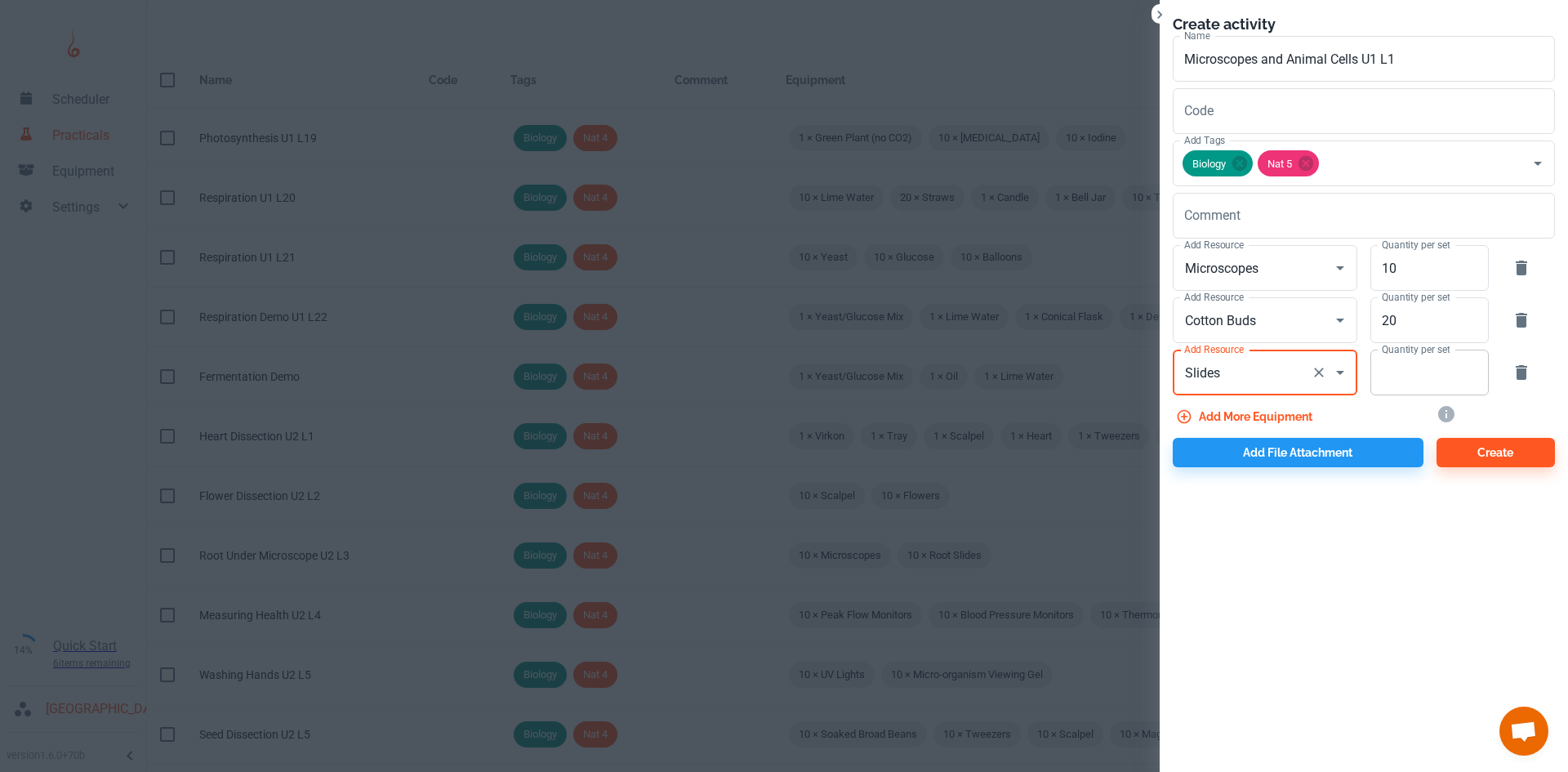
type input "Slides"
click at [1405, 375] on input "Quantity per set" at bounding box center [1419, 372] width 100 height 46
type input "20"
click at [1242, 414] on button "Add more equipment" at bounding box center [1245, 417] width 146 height 30
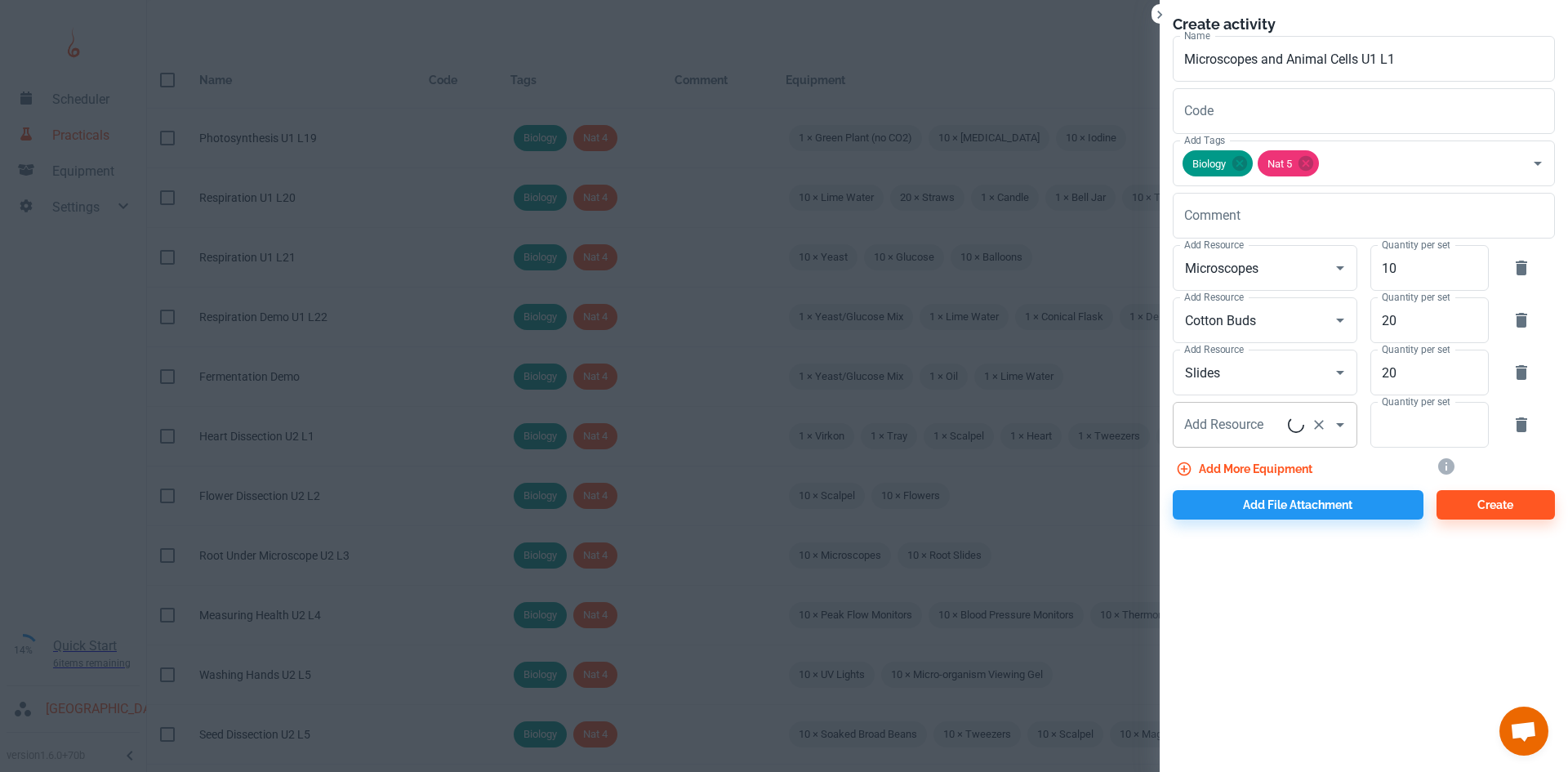
click at [1205, 419] on div "Add Resource Add Resource" at bounding box center [1265, 425] width 184 height 46
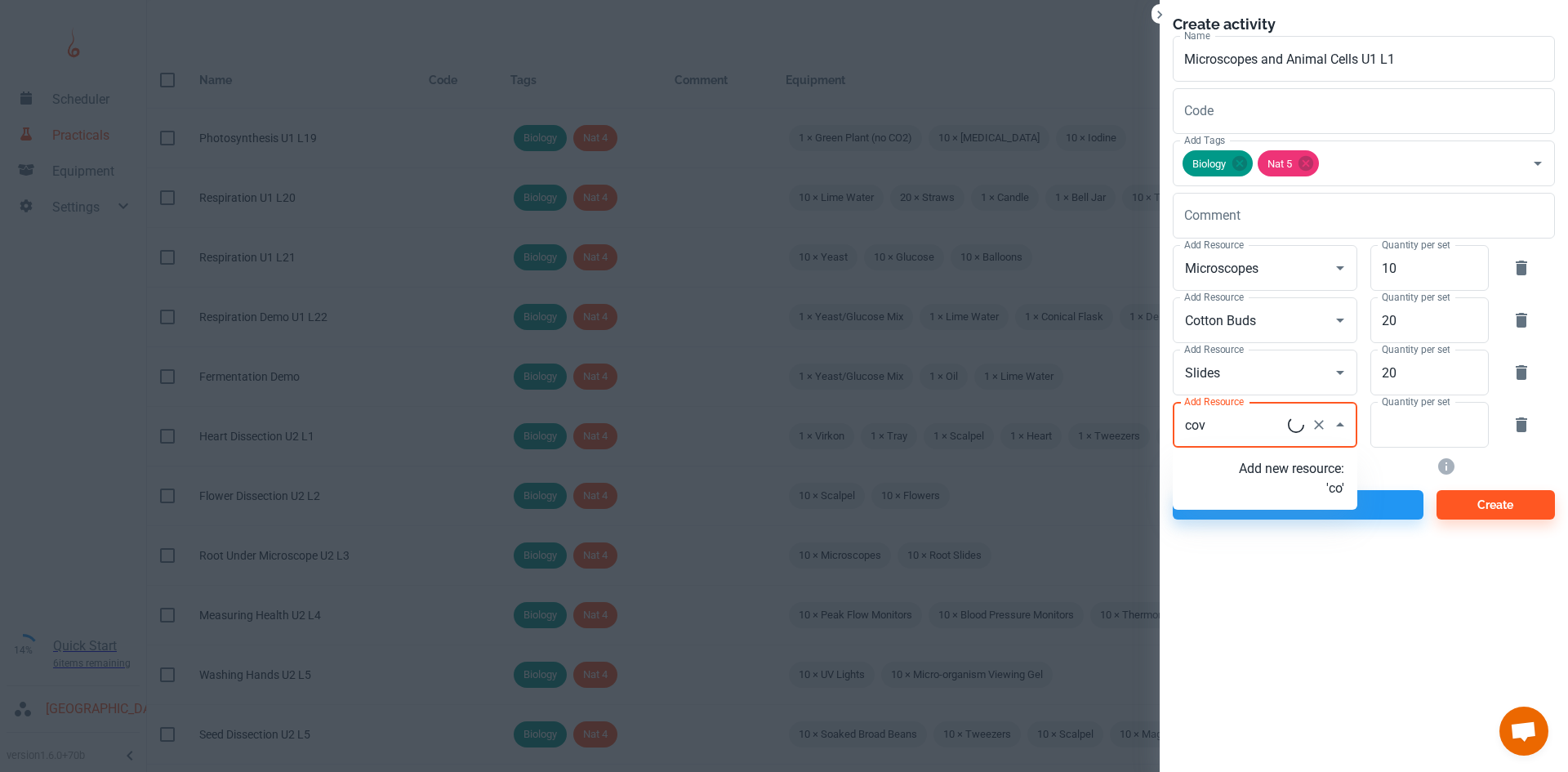
type input "cove"
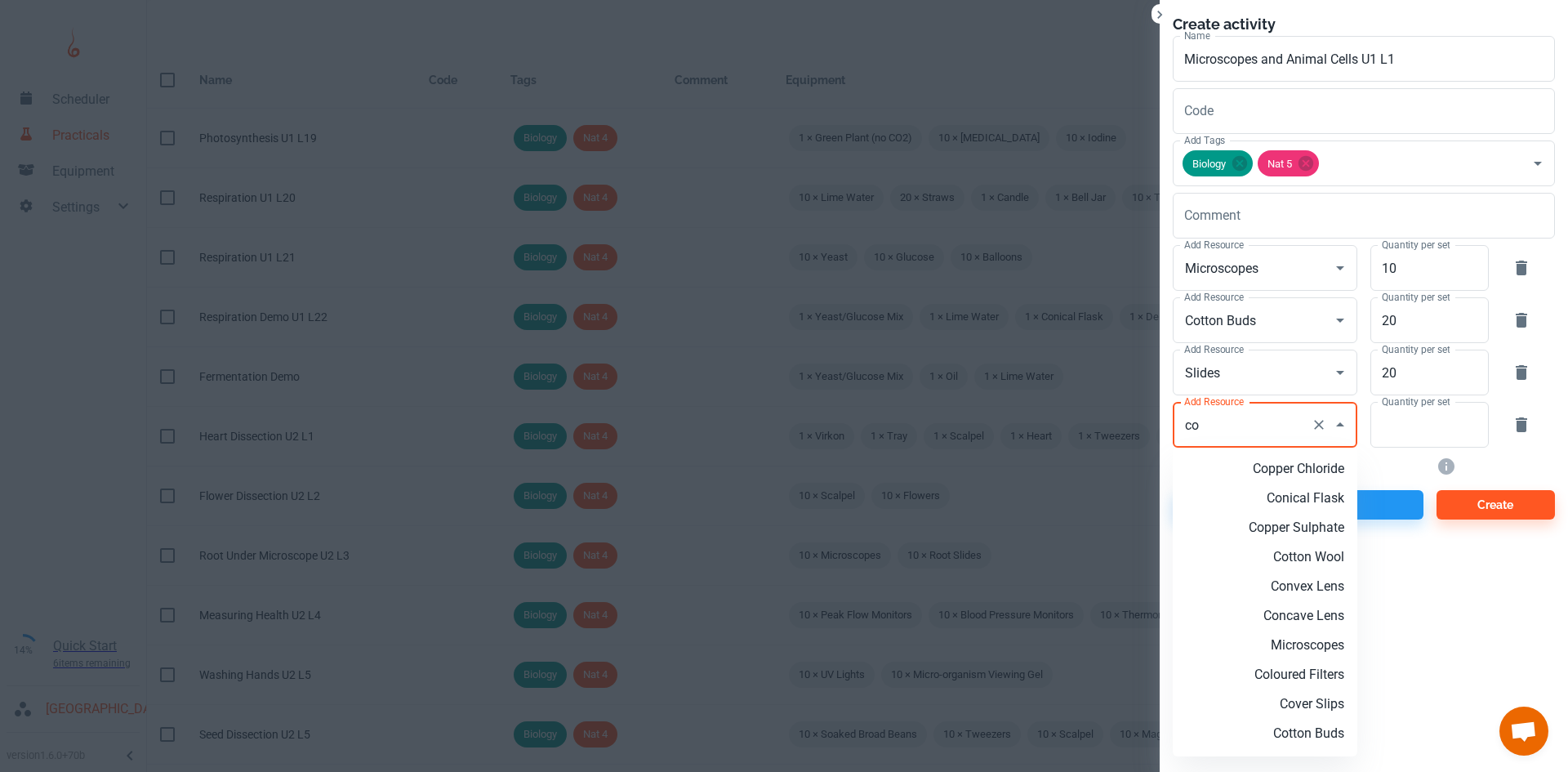
click at [1305, 701] on p "Cover Slips" at bounding box center [1291, 705] width 105 height 20
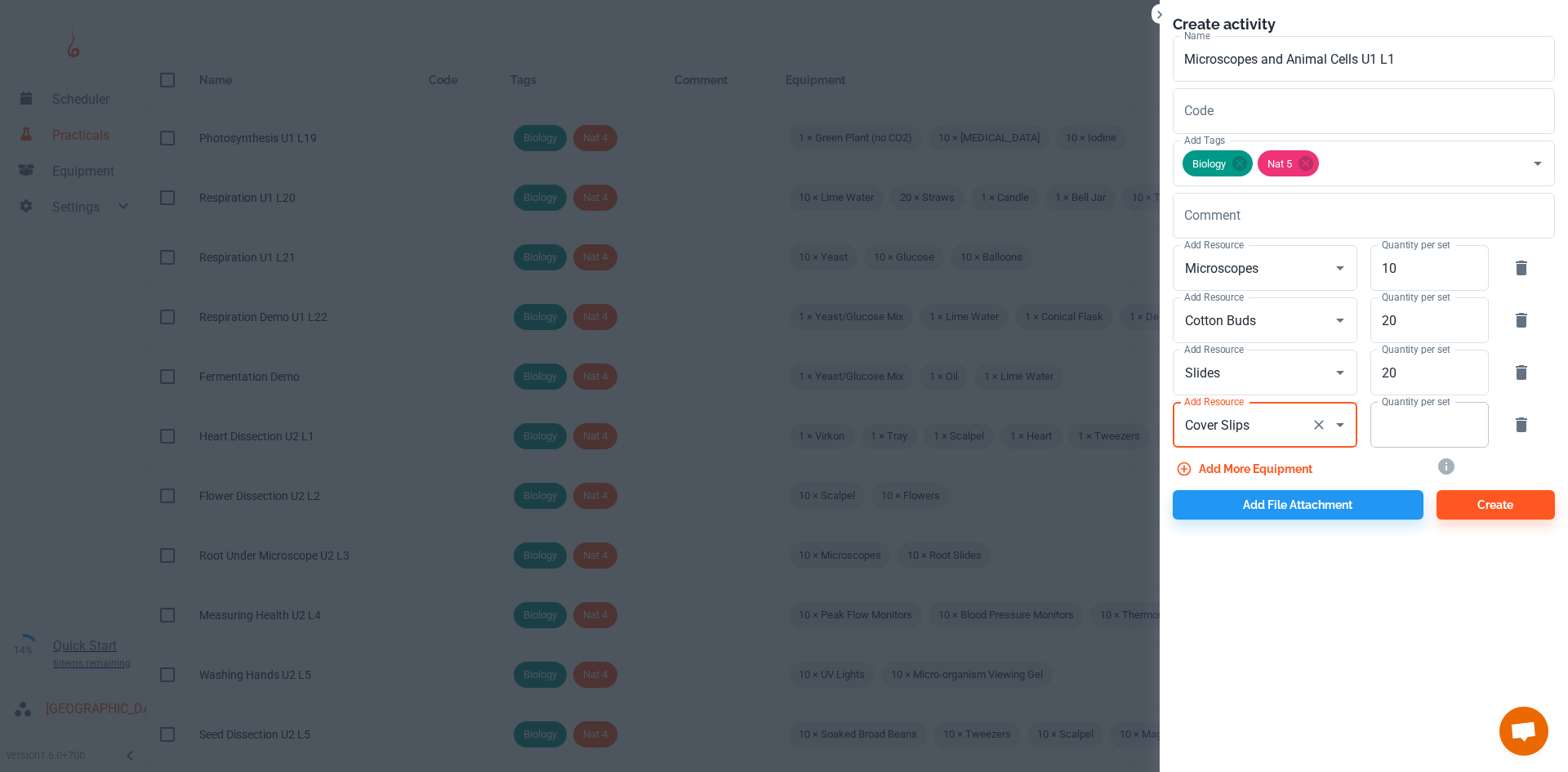
type input "Cover Slips"
click at [1416, 433] on input "Quantity per set" at bounding box center [1419, 425] width 100 height 46
type input "20"
click at [1287, 469] on button "Add more equipment" at bounding box center [1245, 469] width 146 height 30
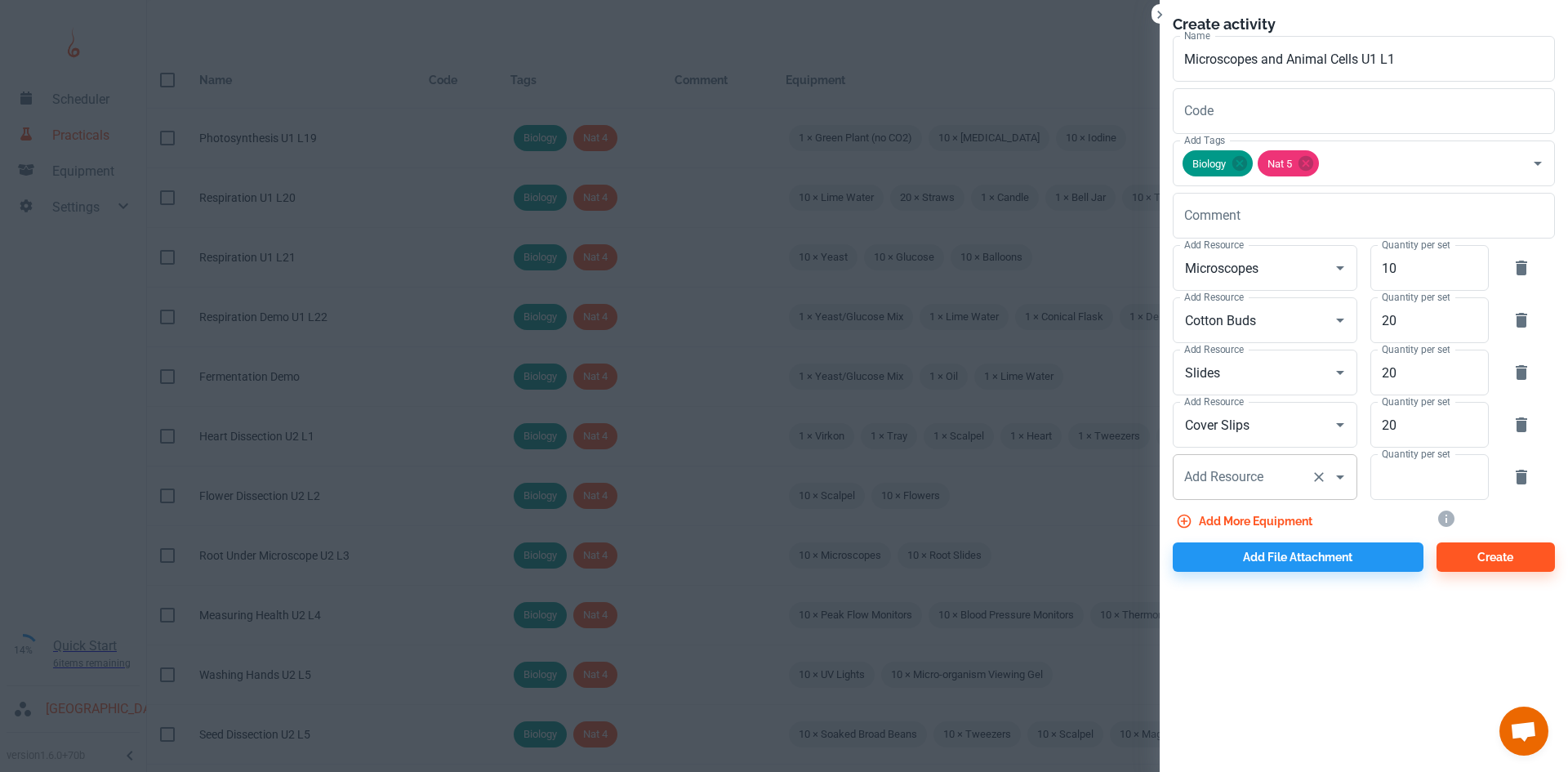
click at [1243, 479] on div "Add Resource Add Resource" at bounding box center [1265, 477] width 184 height 46
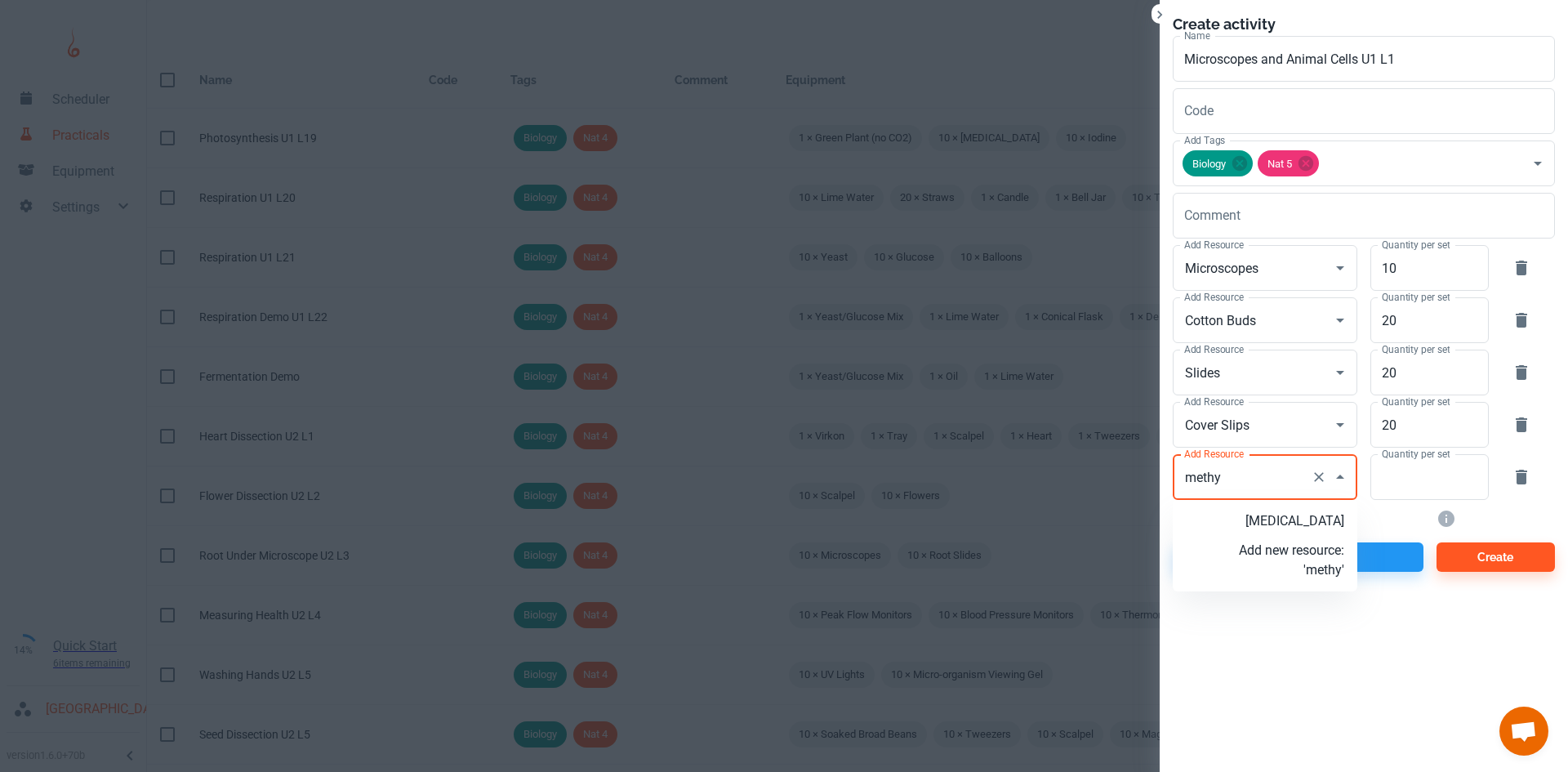
click at [1314, 518] on p "[MEDICAL_DATA]" at bounding box center [1291, 521] width 105 height 20
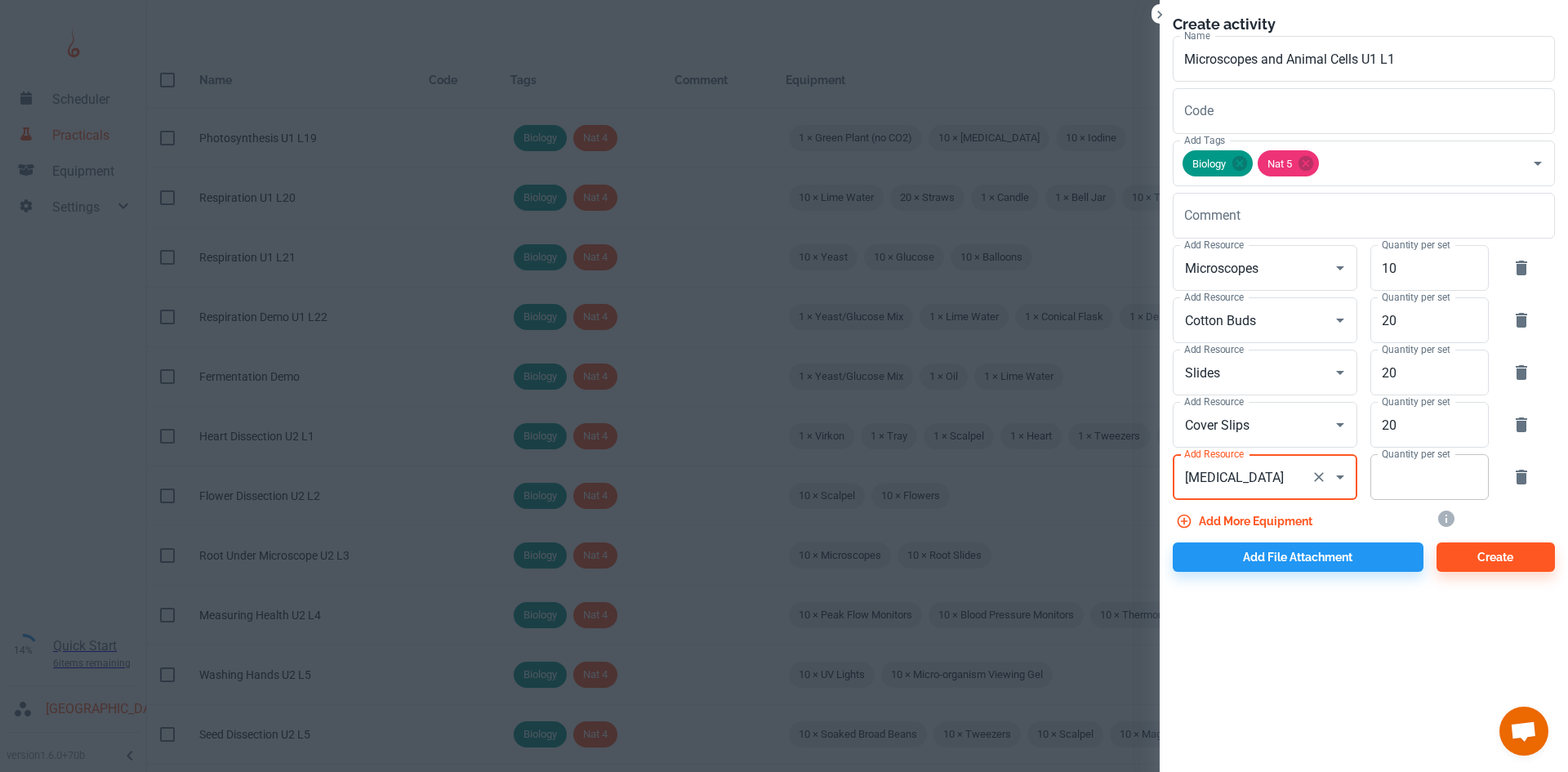
type input "[MEDICAL_DATA]"
click at [1395, 485] on input "Quantity per set" at bounding box center [1419, 477] width 100 height 46
type input "10"
click at [1286, 511] on button "Add more equipment" at bounding box center [1245, 521] width 146 height 30
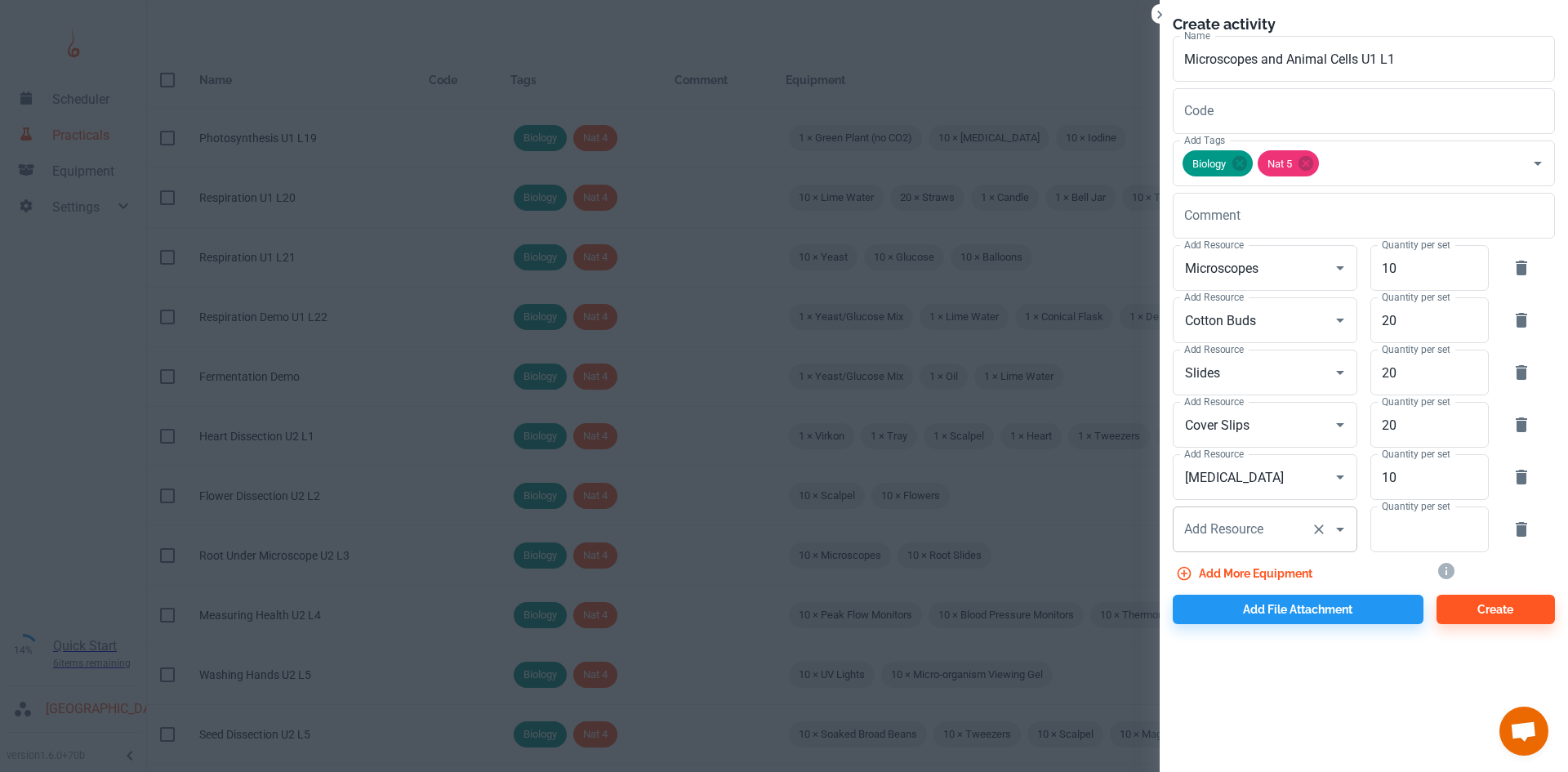
click at [1257, 534] on div "Add Resource Add Resource" at bounding box center [1265, 529] width 184 height 46
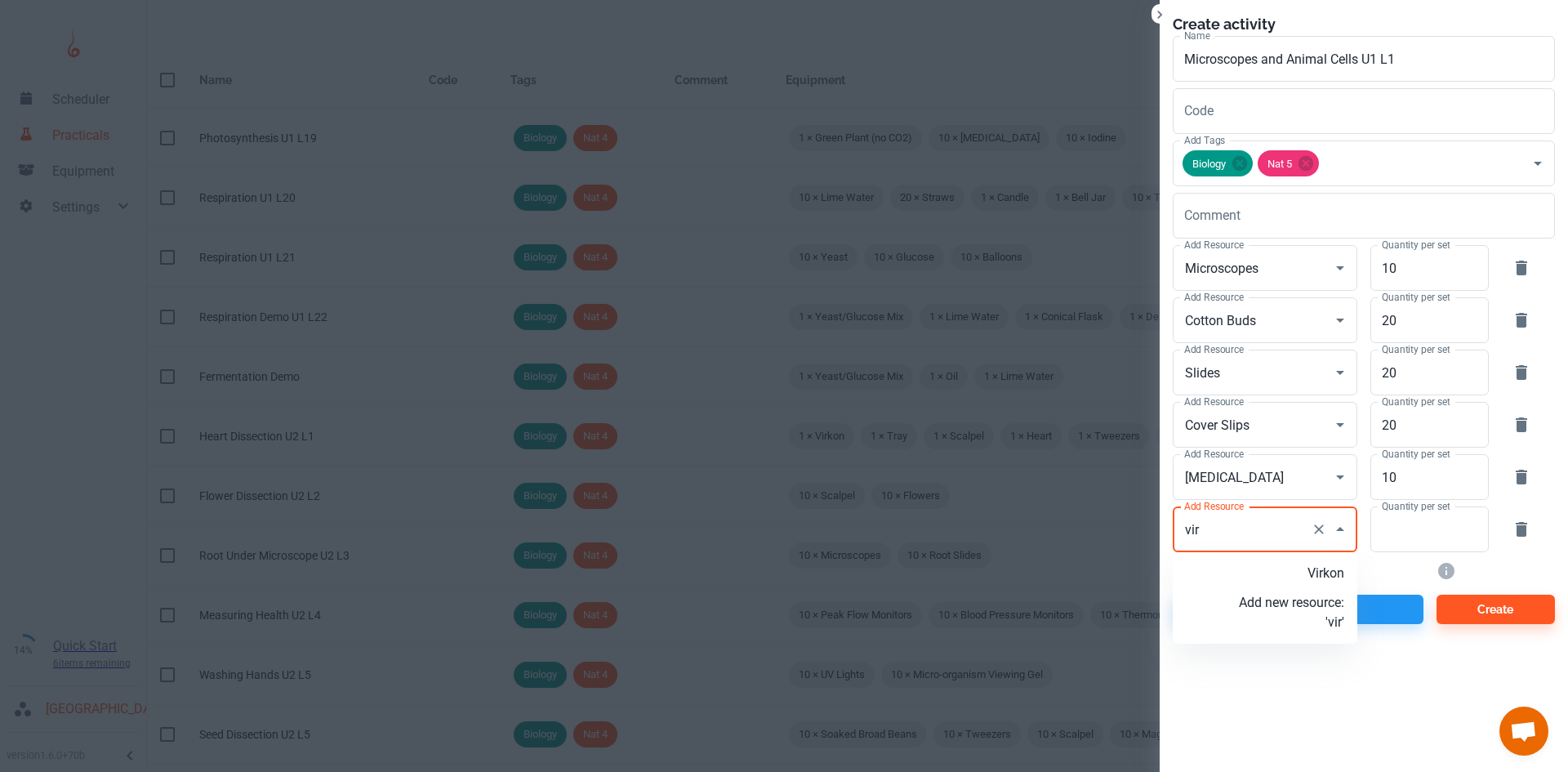
click at [1307, 563] on li "Virkon" at bounding box center [1265, 574] width 184 height 30
type input "Virkon"
click at [1435, 544] on input "Quantity per set" at bounding box center [1419, 529] width 100 height 46
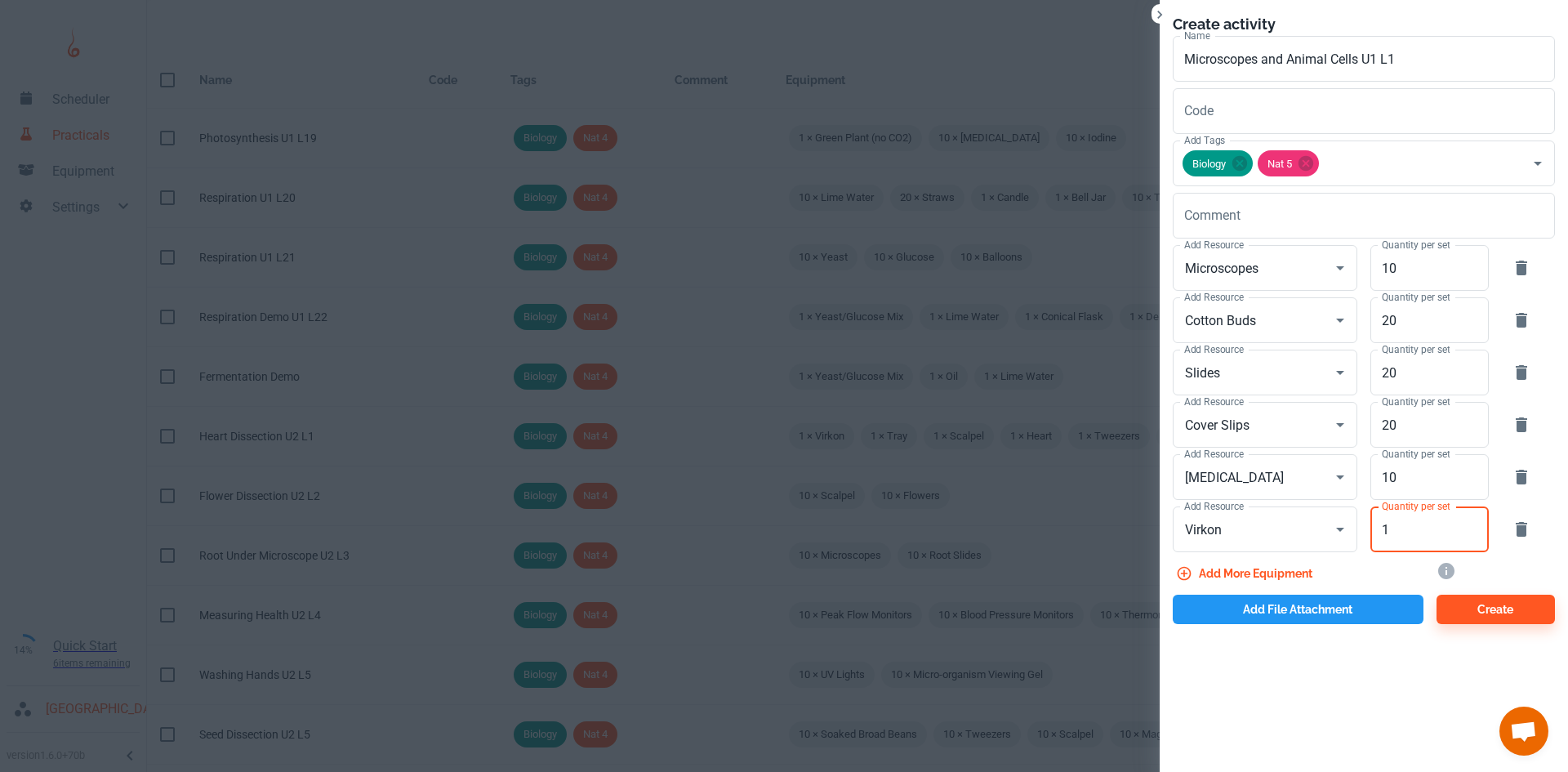
type input "1"
click at [1333, 598] on button "Add file attachment" at bounding box center [1297, 609] width 251 height 30
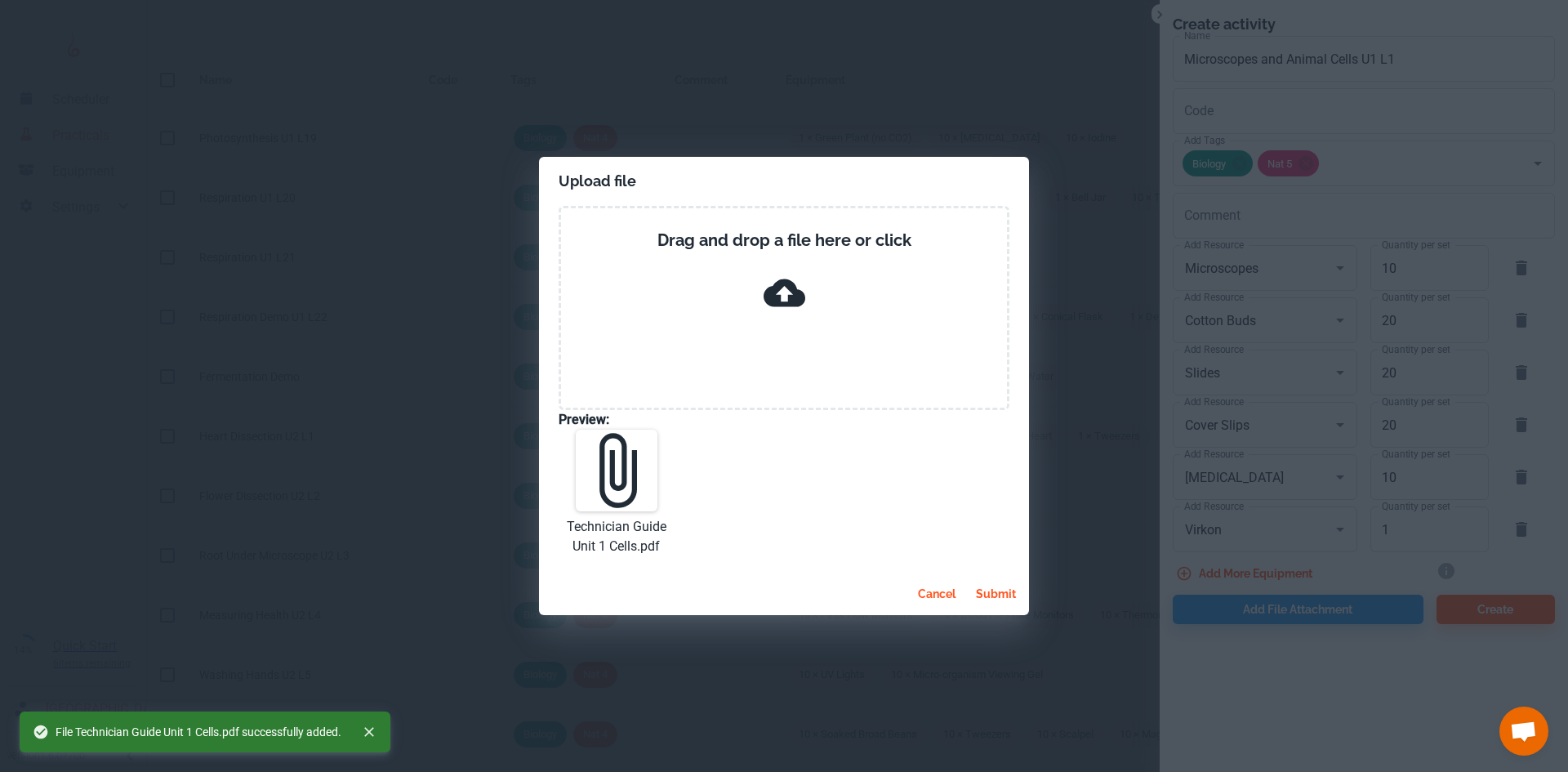
click at [995, 606] on button "submit" at bounding box center [996, 594] width 54 height 30
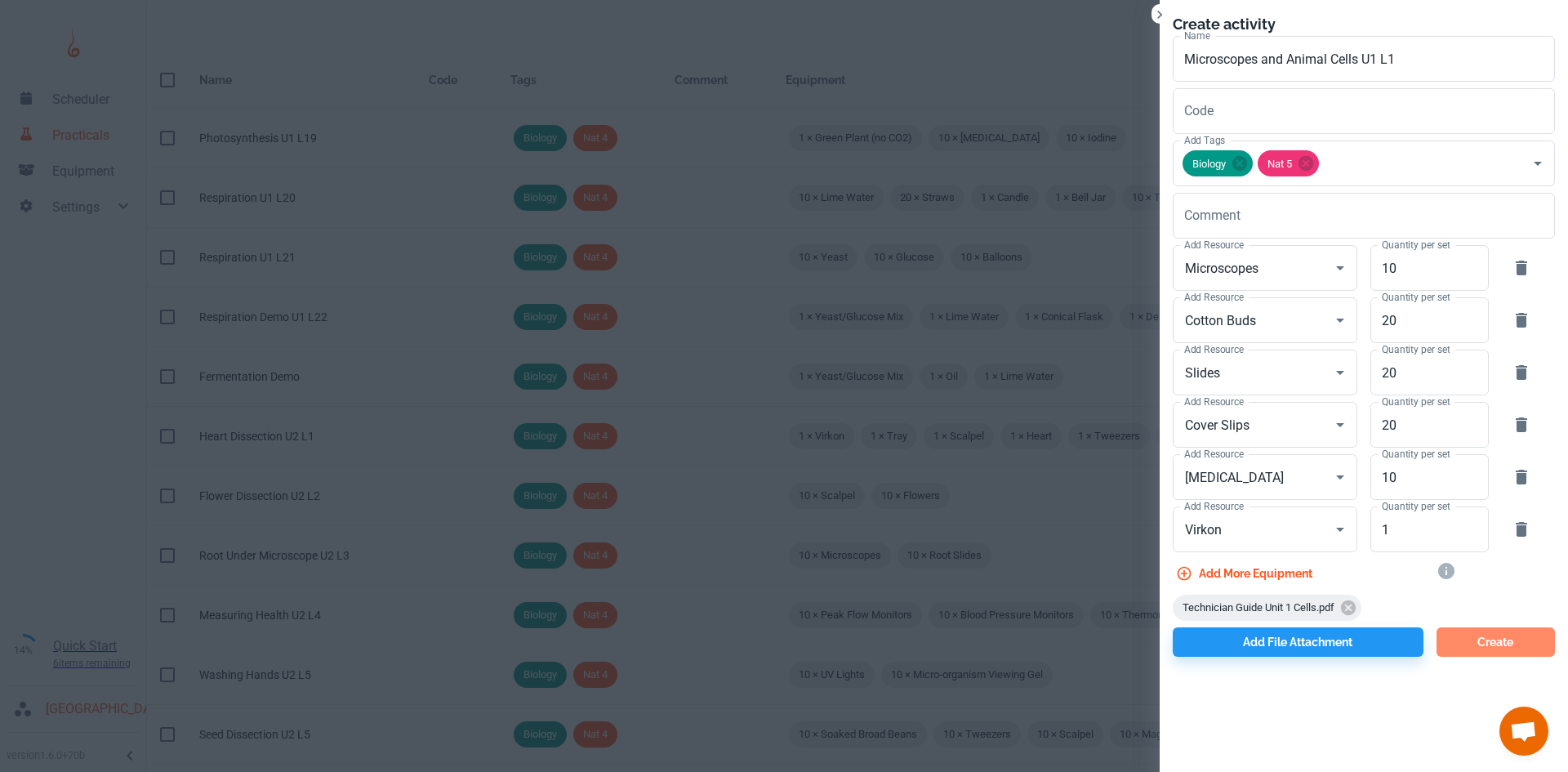
click at [1485, 642] on button "Create" at bounding box center [1495, 642] width 118 height 30
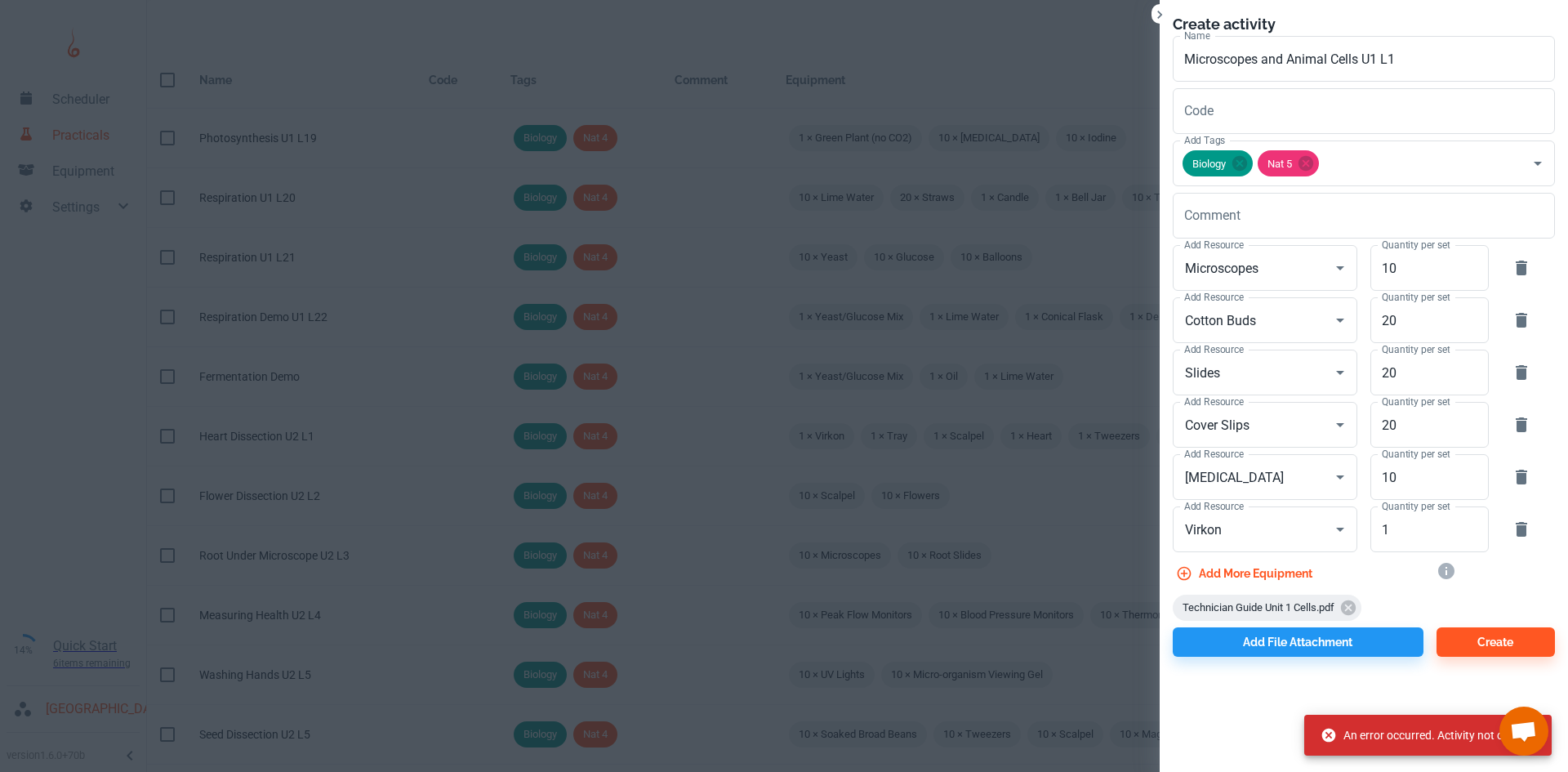
click at [1411, 680] on div "Create activity Name Microscopes and Animal Cells U1 L1 Name Code Code Add Tags…" at bounding box center [1364, 386] width 409 height 772
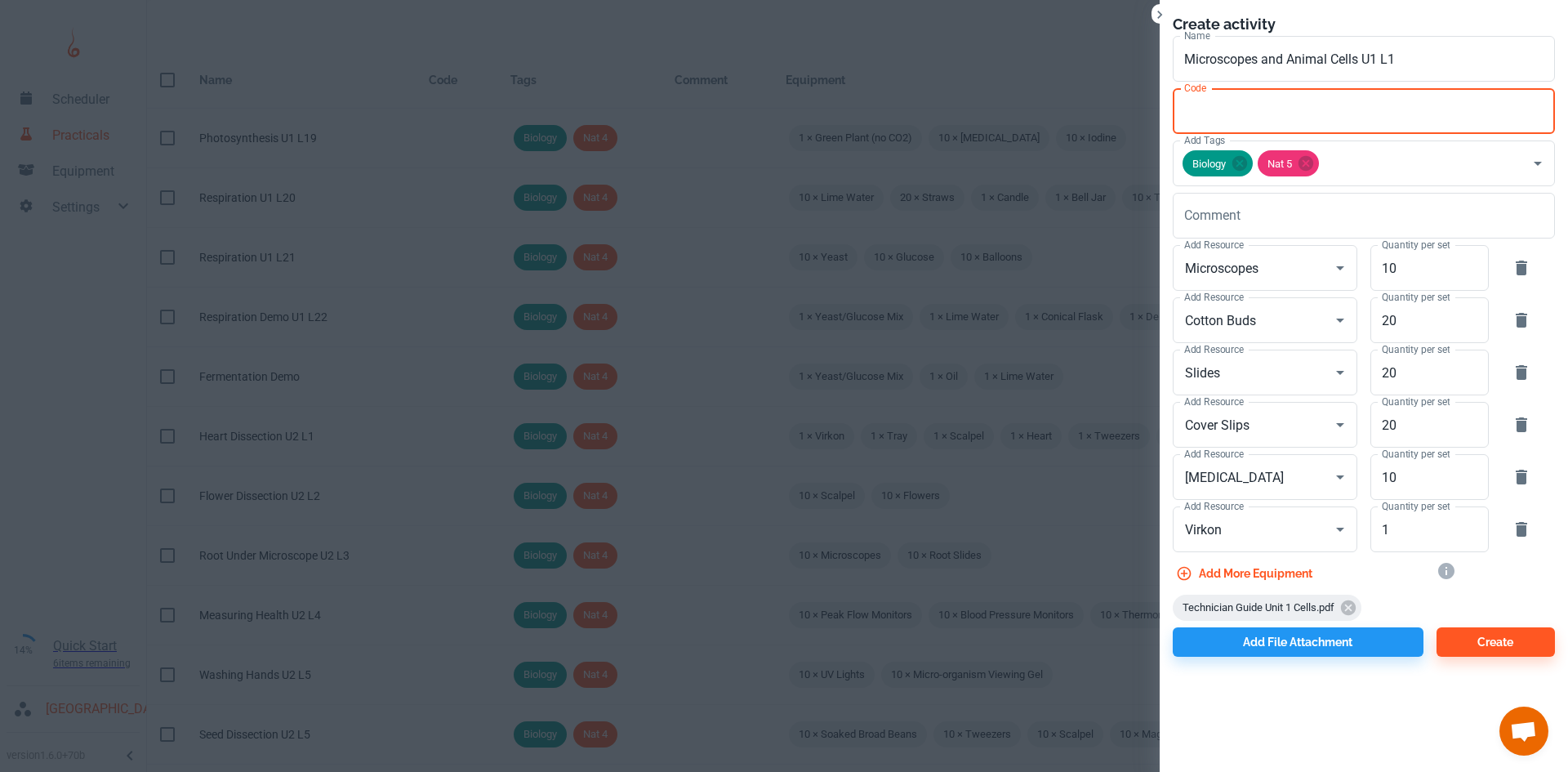
click at [1204, 105] on div "Code Code" at bounding box center [1363, 111] width 382 height 46
click at [1419, 63] on input "Microscopes and Animal Cells U1 L1" at bounding box center [1363, 59] width 382 height 46
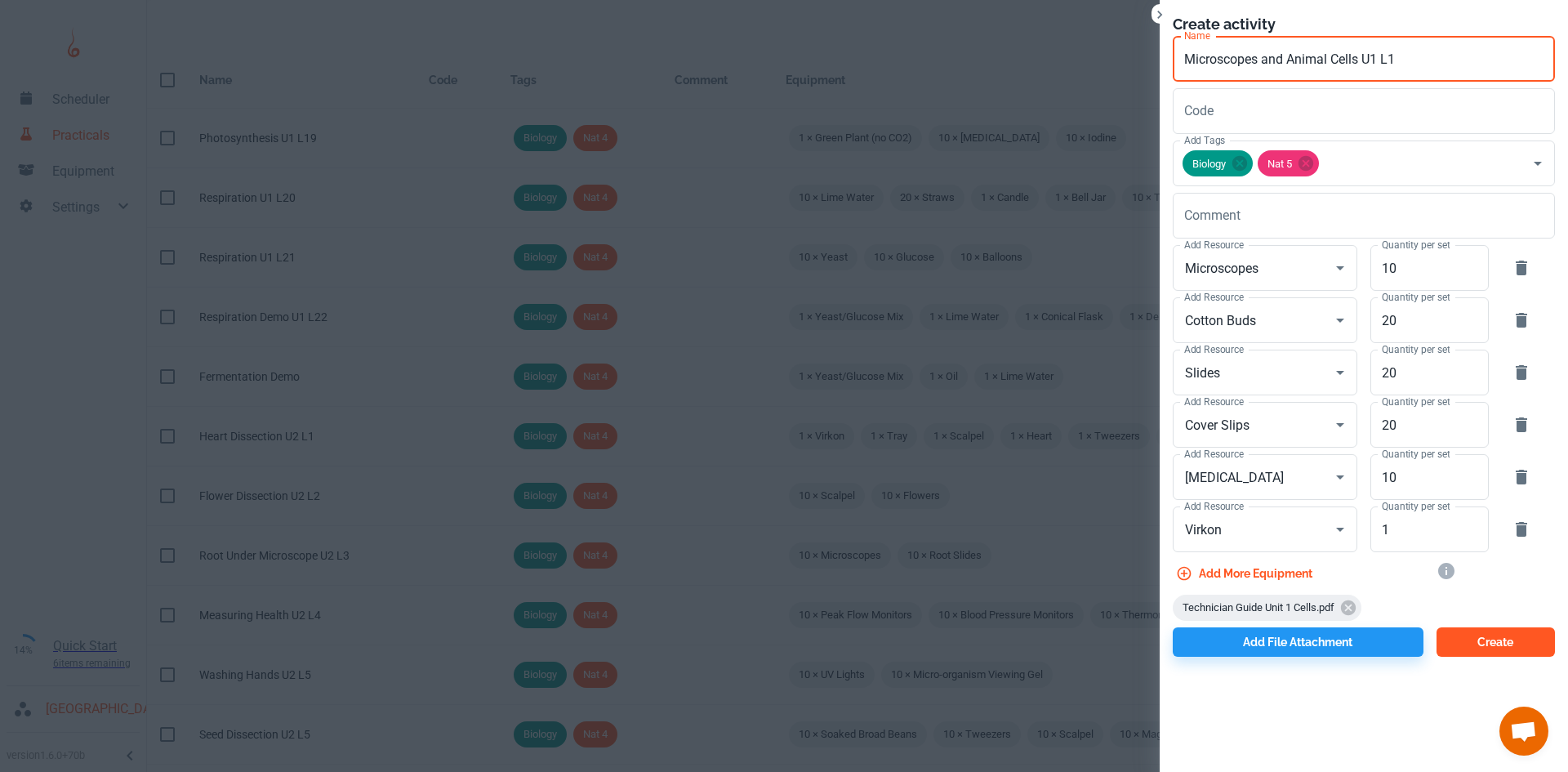
click at [1453, 645] on button "Create" at bounding box center [1495, 642] width 118 height 30
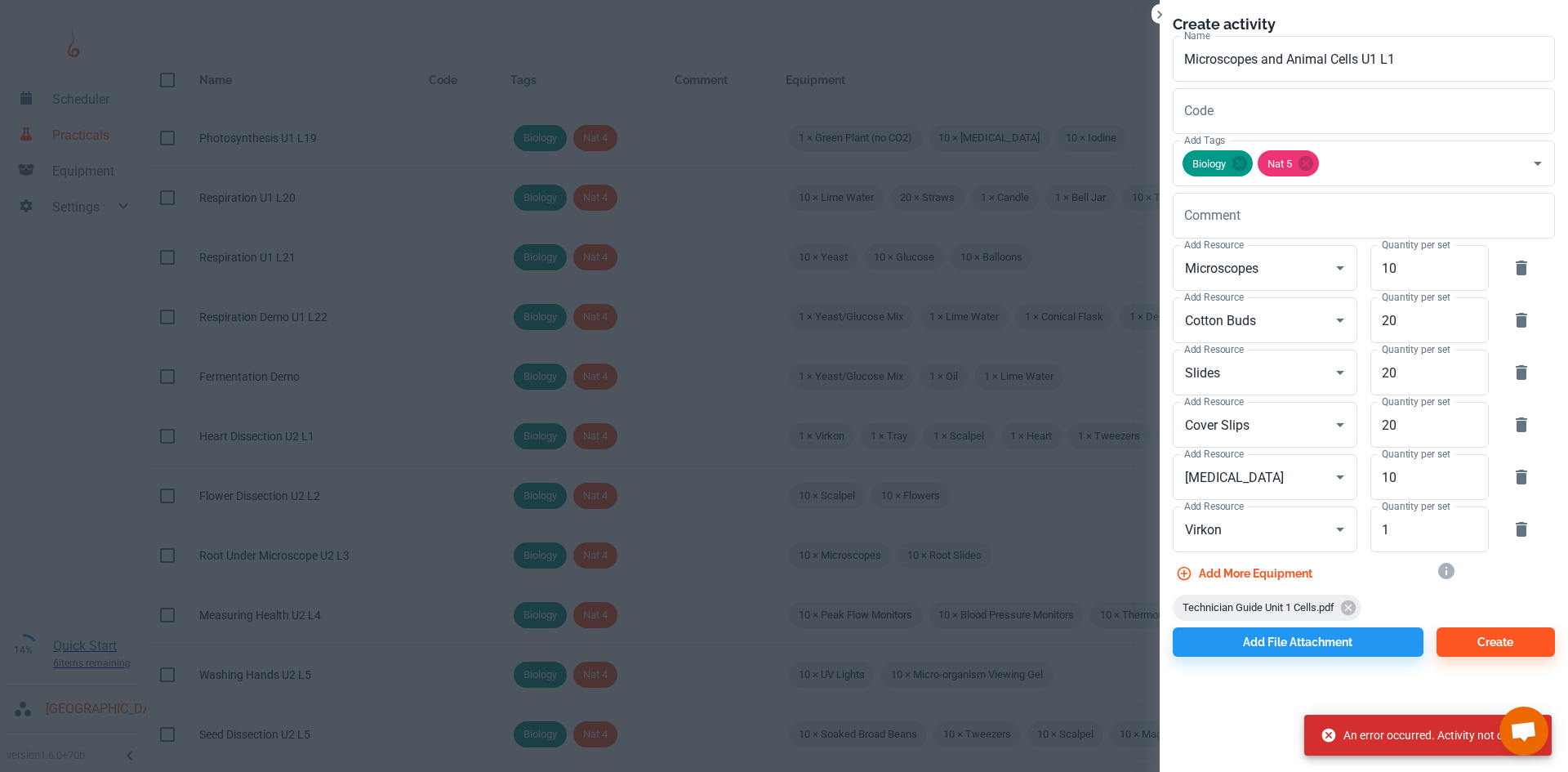
click at [1555, 740] on body "Scheduler Practicals Equipment Settings 14% Quick Start 6 items remaining St Ro…" at bounding box center [784, 386] width 1568 height 772
drag, startPoint x: 1444, startPoint y: 734, endPoint x: 1555, endPoint y: 734, distance: 111.0
click at [1555, 734] on body "Scheduler Practicals Equipment Settings 14% Quick Start 6 items remaining St Ro…" at bounding box center [784, 386] width 1568 height 772
drag, startPoint x: 1444, startPoint y: 730, endPoint x: 1452, endPoint y: 733, distance: 8.5
click at [1452, 733] on div "An error occurred. Activity not created." at bounding box center [1429, 734] width 218 height 31
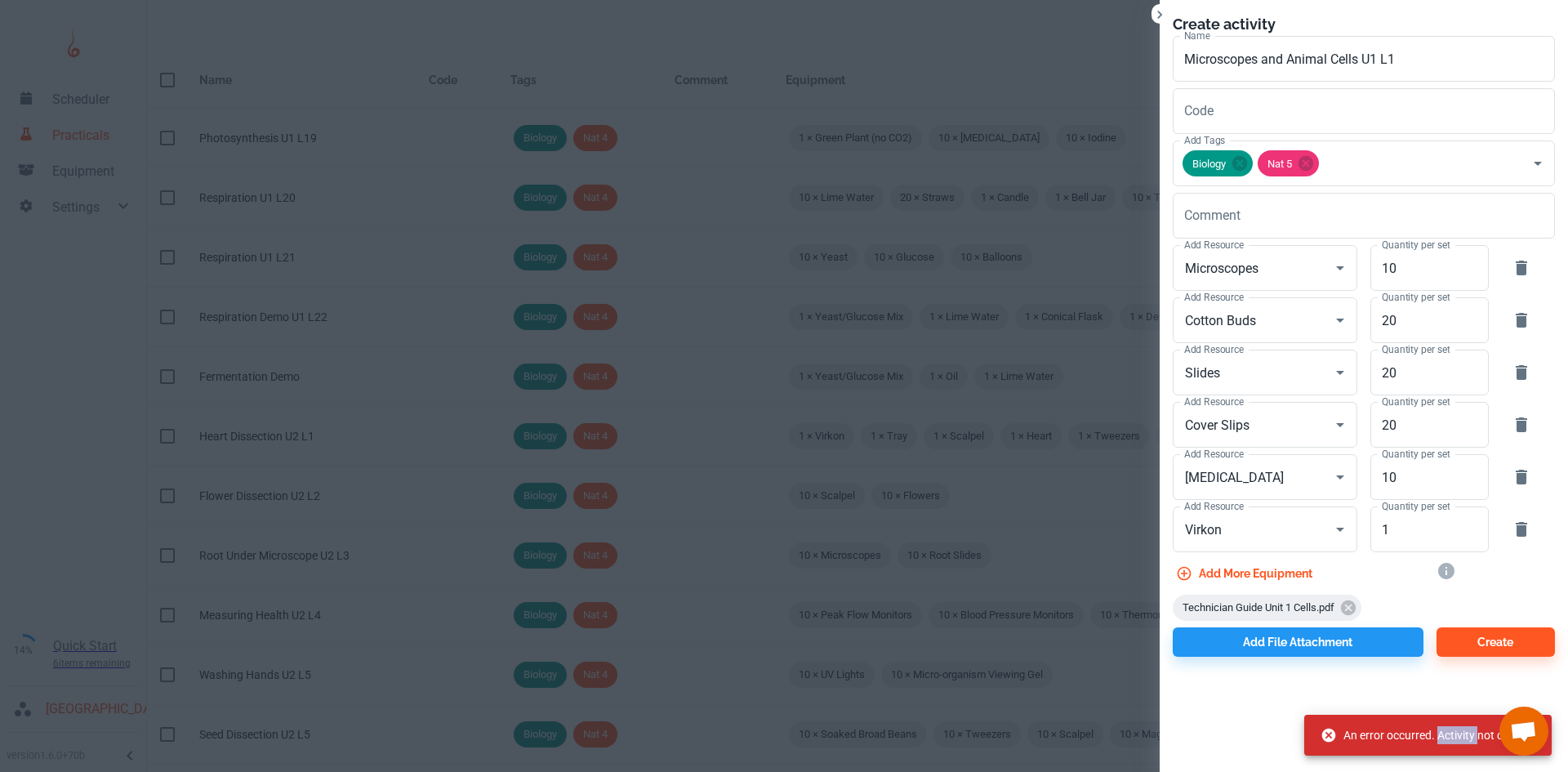
click at [1452, 733] on div "An error occurred. Activity not created." at bounding box center [1429, 734] width 218 height 31
click at [1497, 736] on div "An error occurred. Activity not created." at bounding box center [1429, 734] width 218 height 31
click at [1421, 675] on div "Create activity Name Microscopes and Animal Cells U1 L1 Name Code Code Add Tags…" at bounding box center [1364, 386] width 409 height 772
click at [1333, 740] on icon at bounding box center [1329, 735] width 14 height 14
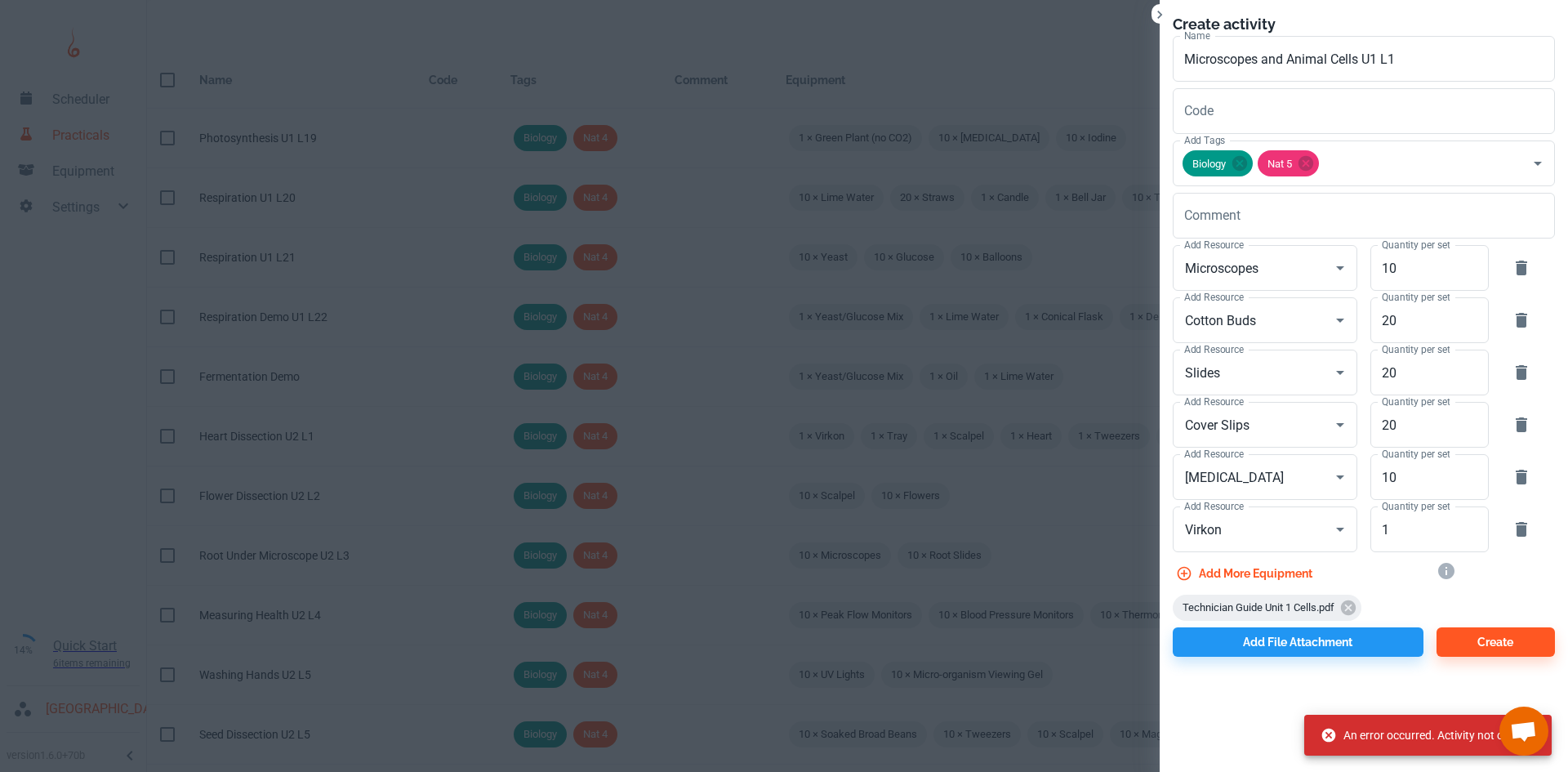
click at [1320, 737] on icon at bounding box center [1328, 735] width 16 height 16
click at [1328, 729] on icon at bounding box center [1329, 735] width 14 height 14
click at [1247, 696] on div "Create activity Name Microscopes and Animal Cells U1 L1 Name Code Code Add Tags…" at bounding box center [1364, 386] width 409 height 772
click at [1397, 59] on input "Microscopes and Animal Cells U1 L1" at bounding box center [1363, 59] width 382 height 46
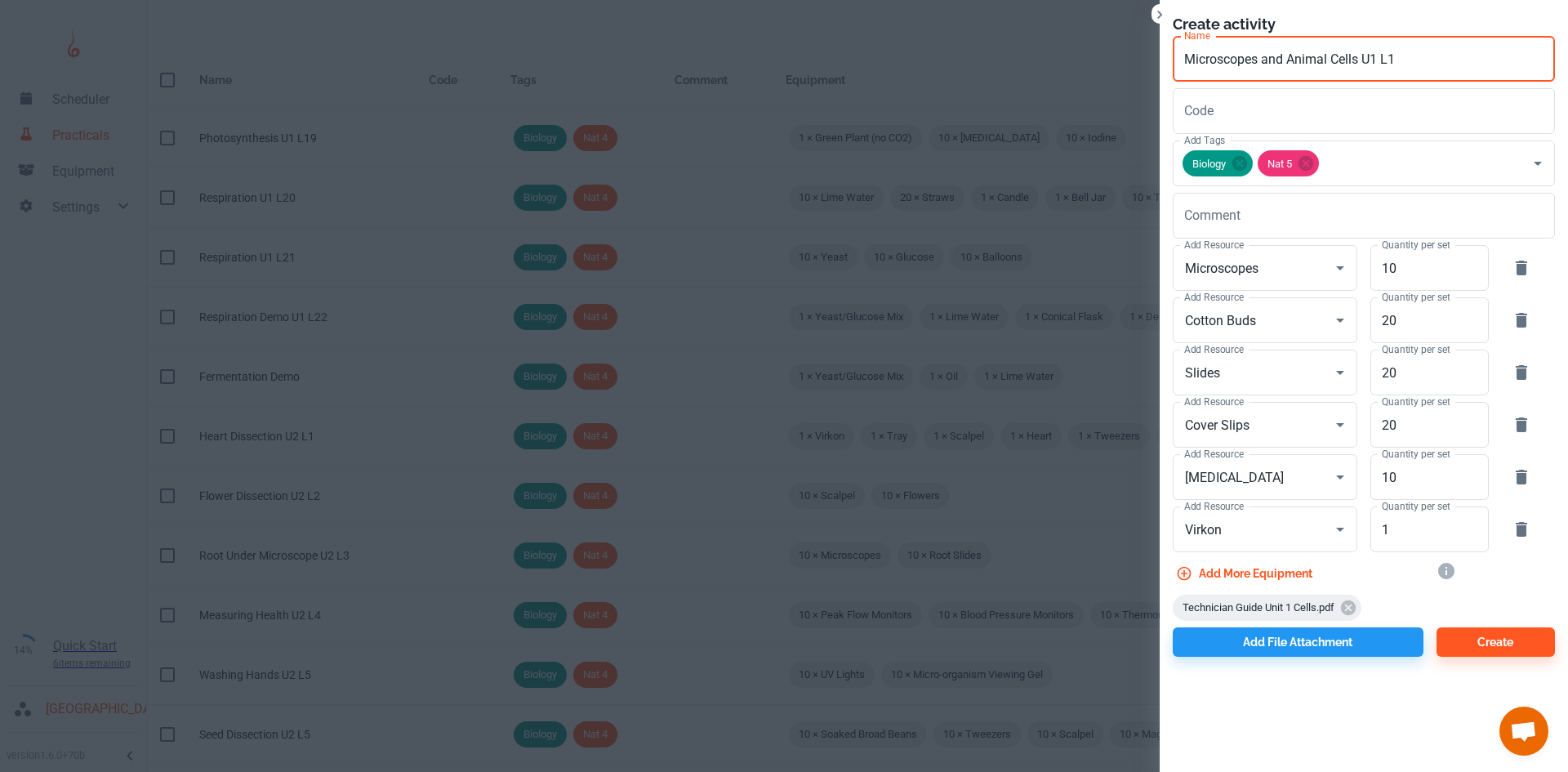
click at [1359, 62] on input "Microscopes and Animal Cells U1 L1" at bounding box center [1363, 59] width 382 height 46
type input "Microscopes and Animal Cells U1 L1"
click at [1436, 51] on input "Microscopes and Animal Cells U1 L1" at bounding box center [1363, 59] width 382 height 46
click at [1324, 271] on icon "Clear" at bounding box center [1318, 268] width 16 height 16
type input "Microscopes"
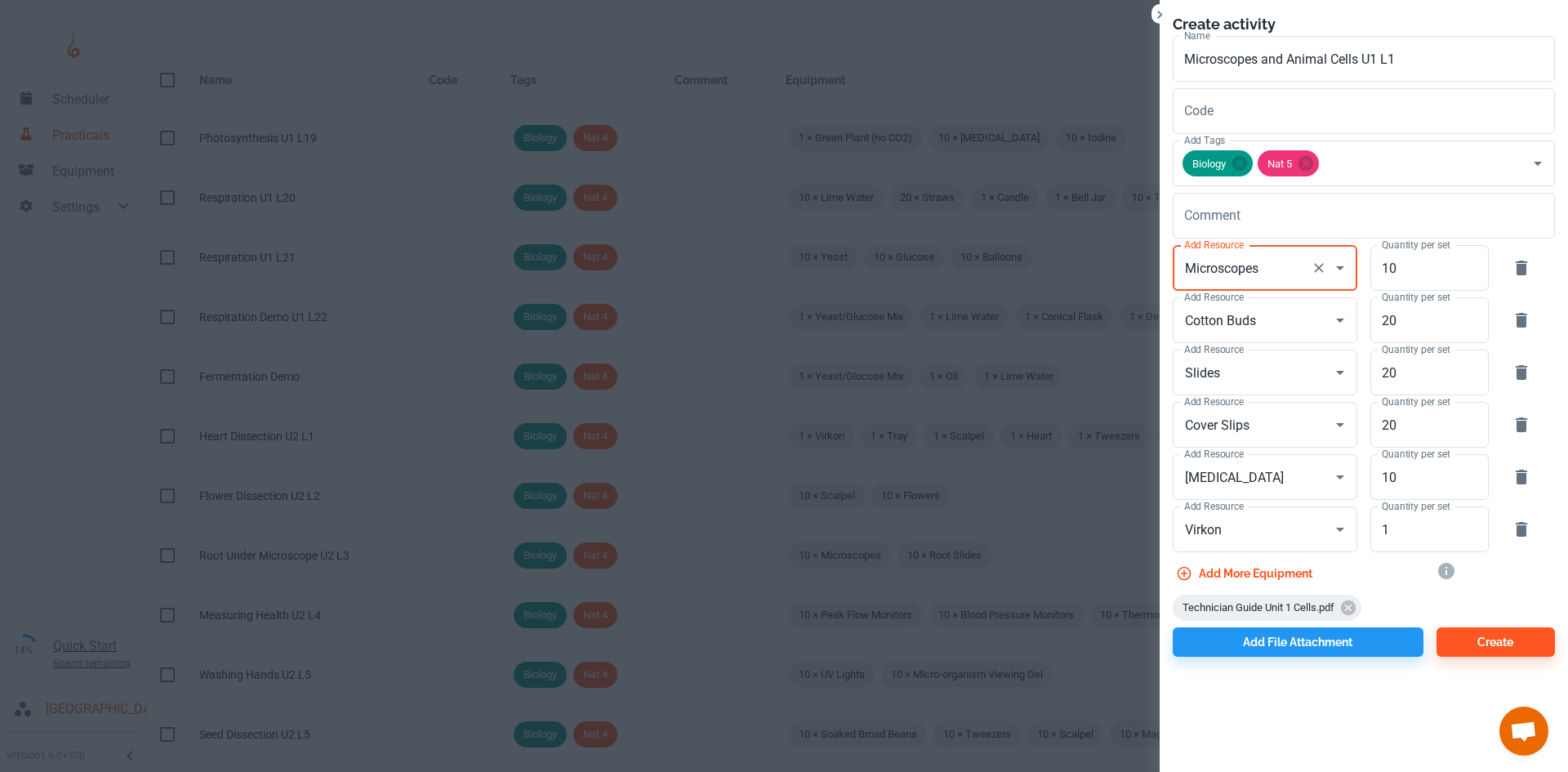
click at [1365, 266] on div "Quantity per set 10 Quantity per set" at bounding box center [1422, 264] width 132 height 53
click at [1352, 609] on icon at bounding box center [1348, 607] width 15 height 15
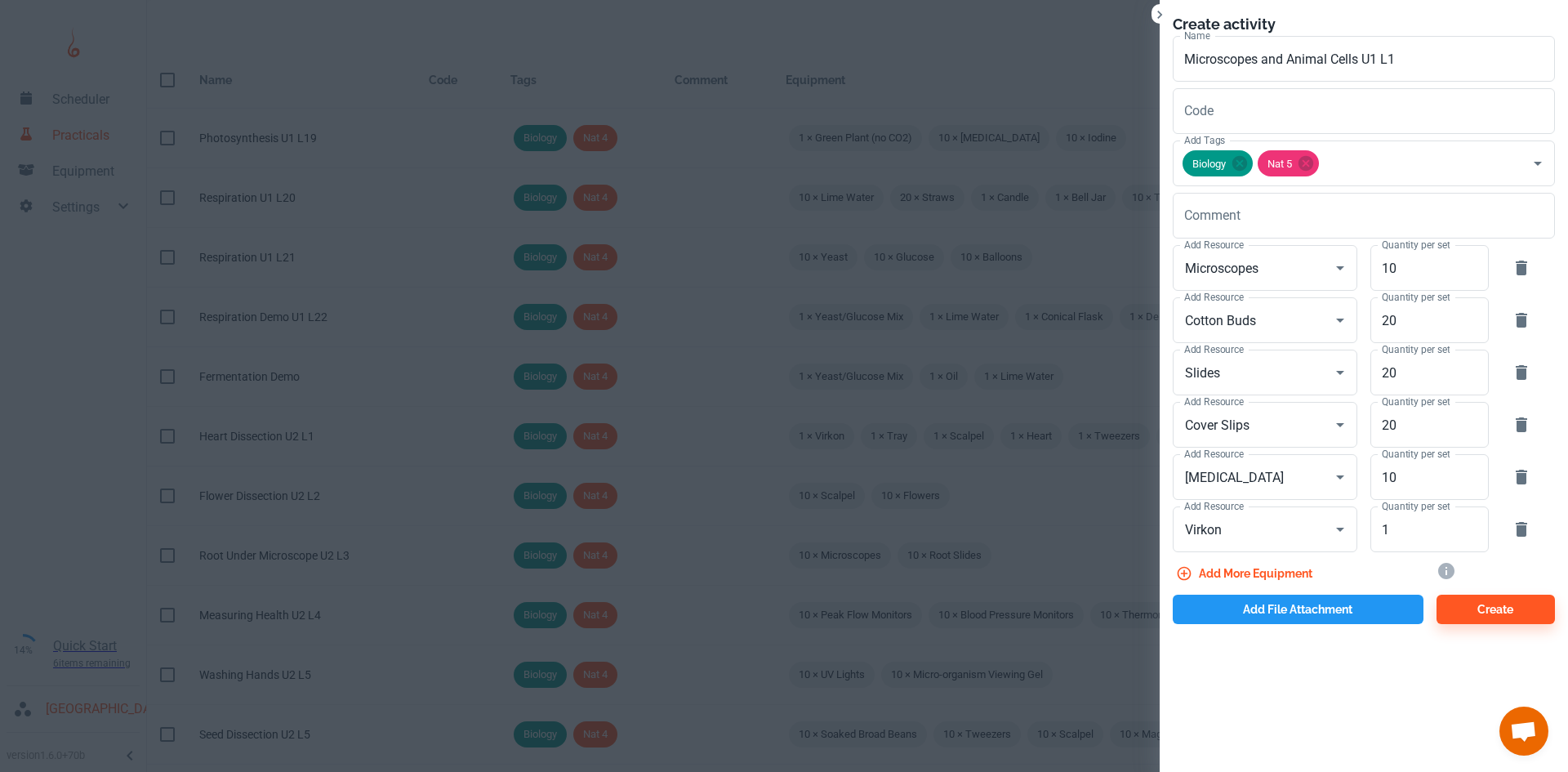
click at [1246, 597] on button "Add file attachment" at bounding box center [1297, 609] width 251 height 30
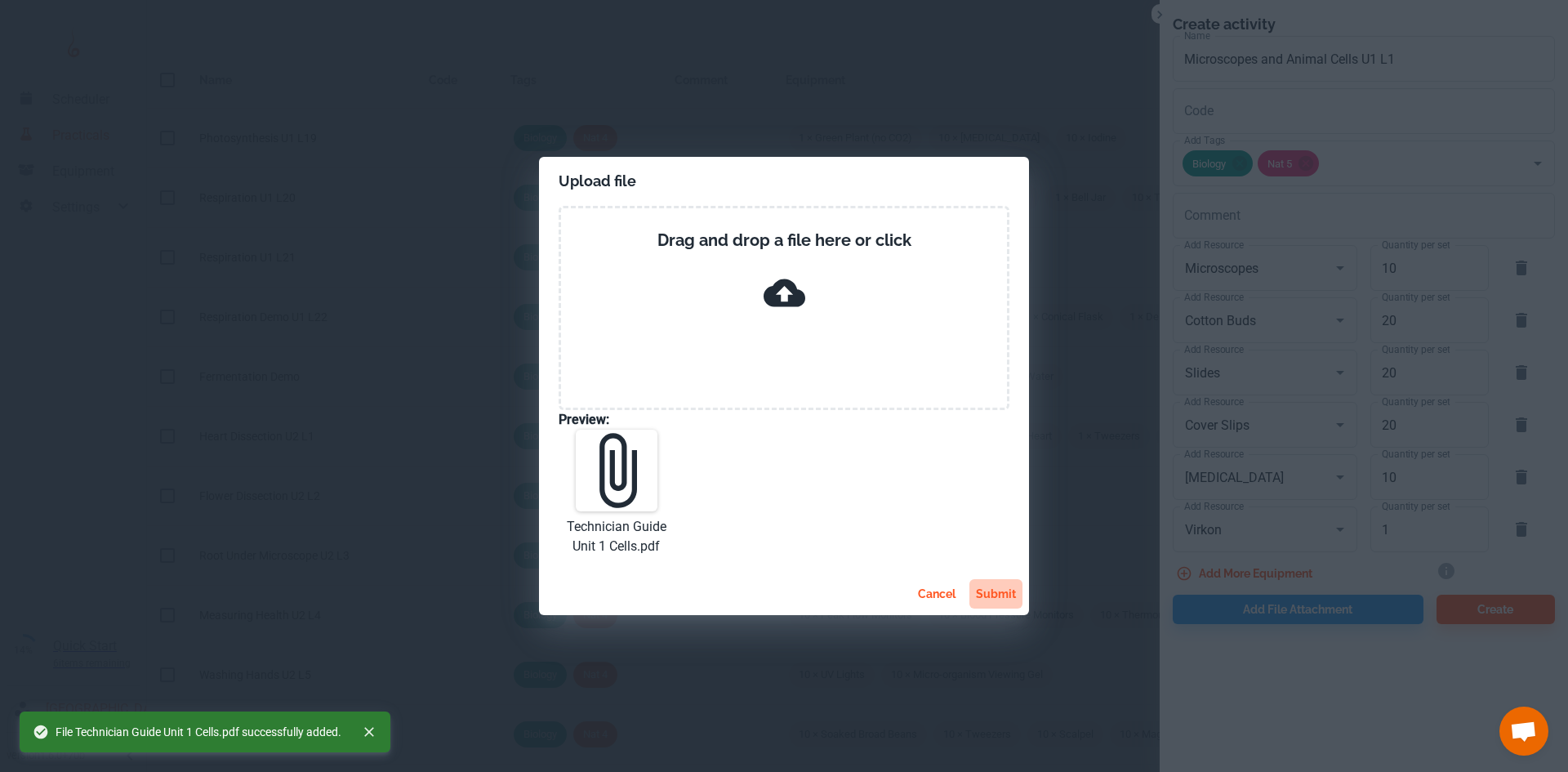
click at [985, 592] on button "submit" at bounding box center [996, 594] width 54 height 30
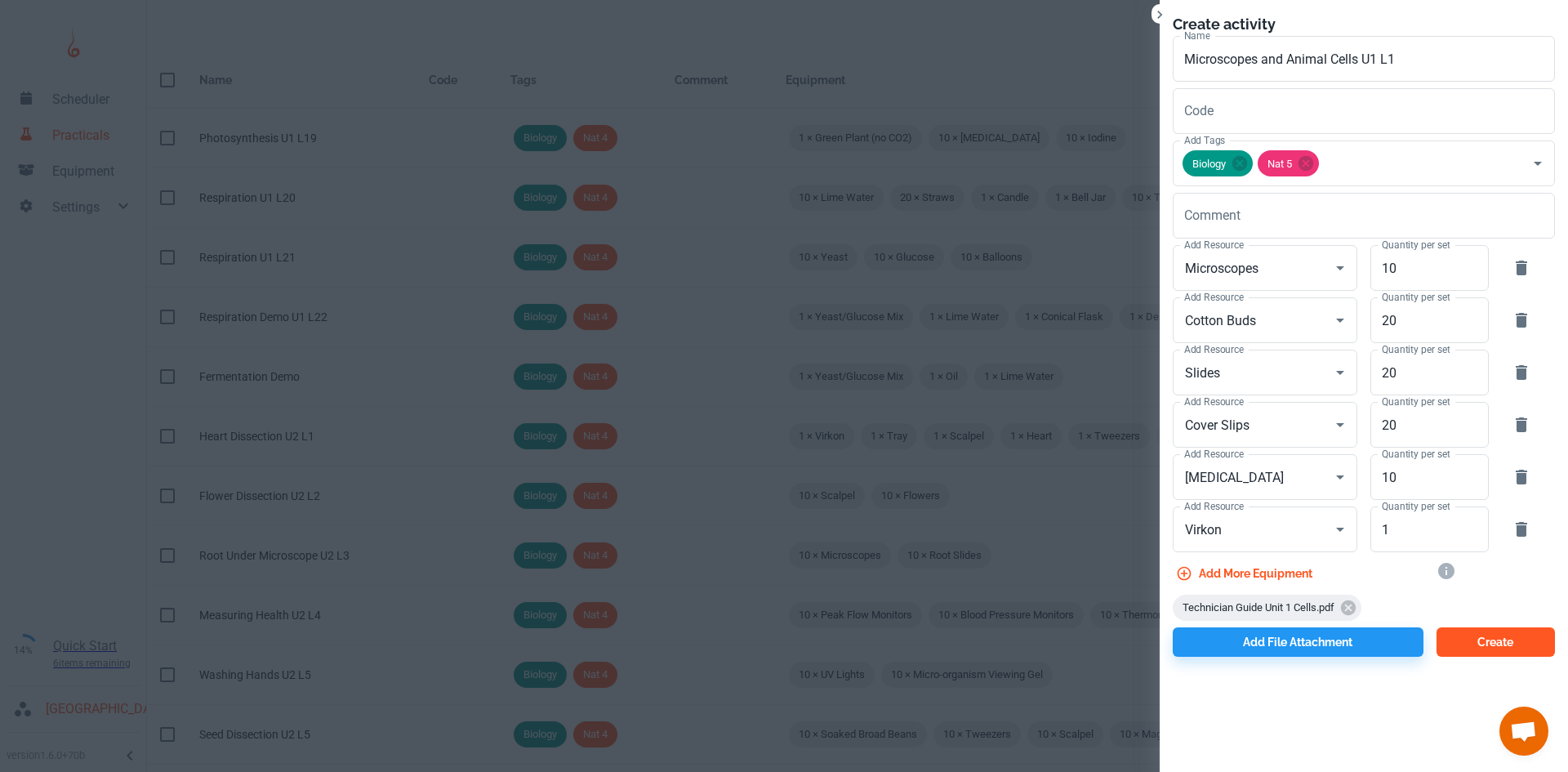
click at [1452, 640] on button "Create" at bounding box center [1495, 642] width 118 height 30
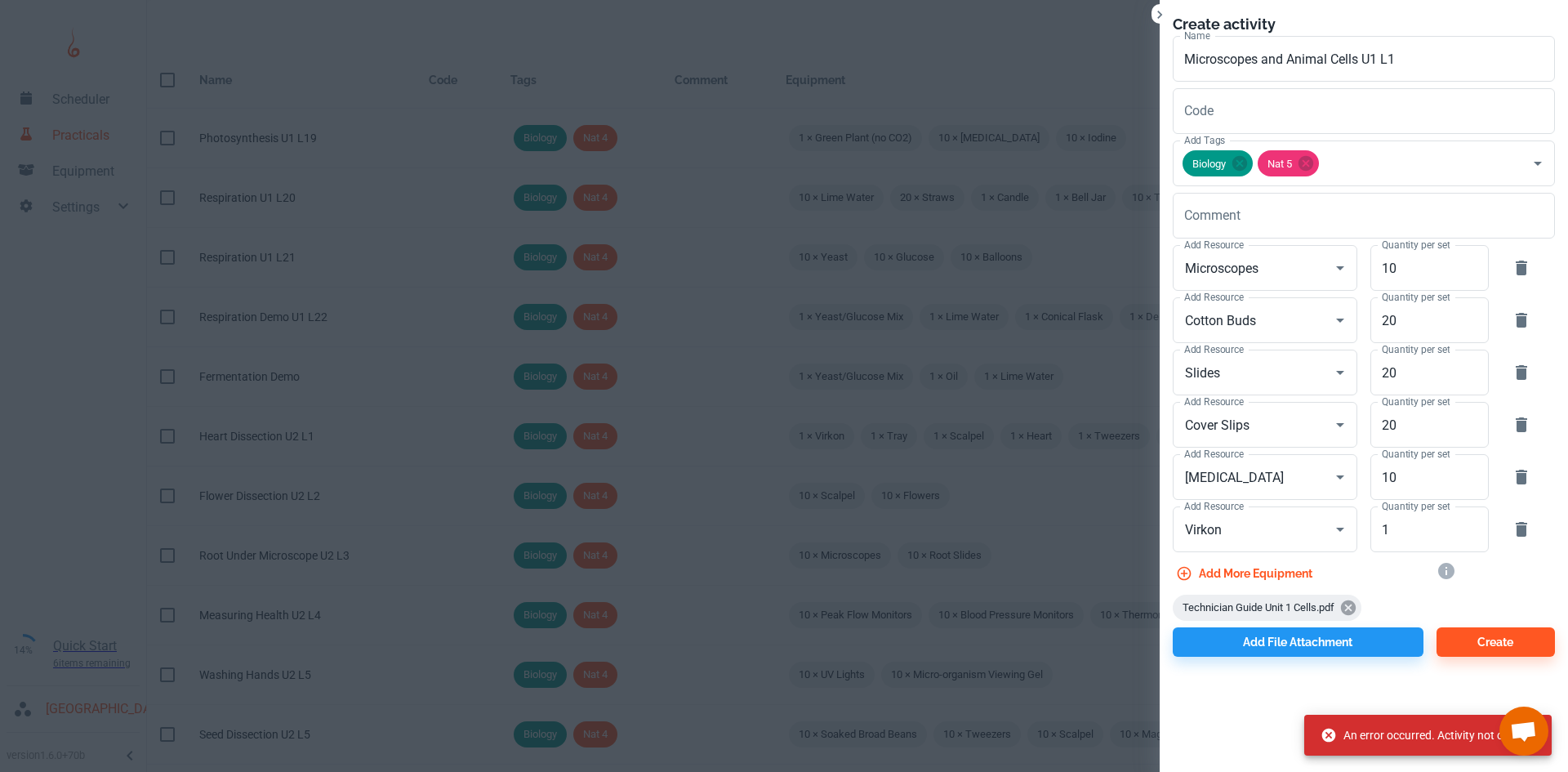
click at [1347, 603] on icon at bounding box center [1348, 607] width 15 height 15
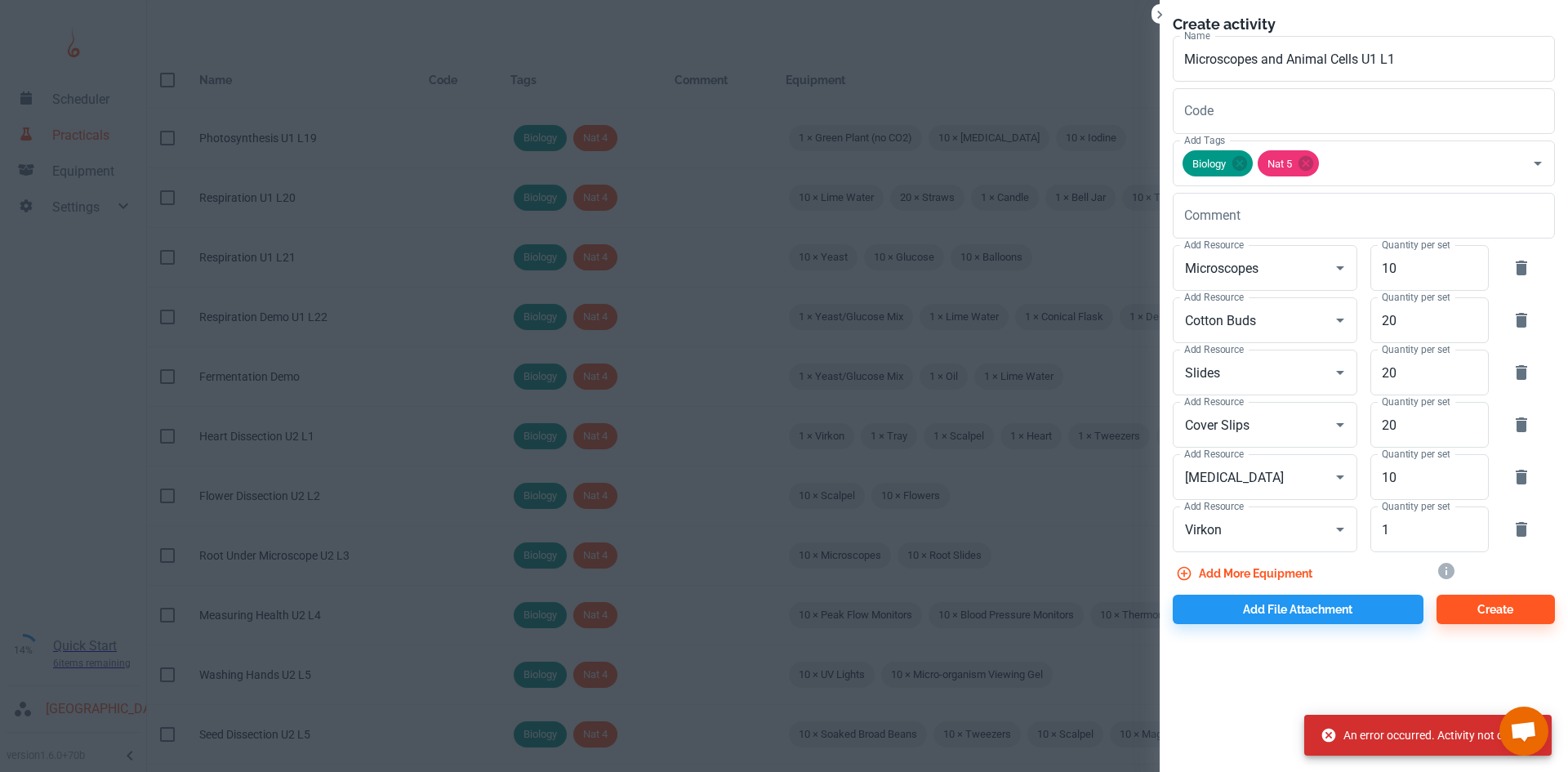
click at [1366, 656] on div "Create activity Name Microscopes and Animal Cells U1 L1 Name Code Code Add Tags…" at bounding box center [1364, 386] width 409 height 772
click at [1461, 610] on button "Create" at bounding box center [1495, 609] width 118 height 30
click at [1323, 529] on icon "Clear" at bounding box center [1318, 529] width 16 height 16
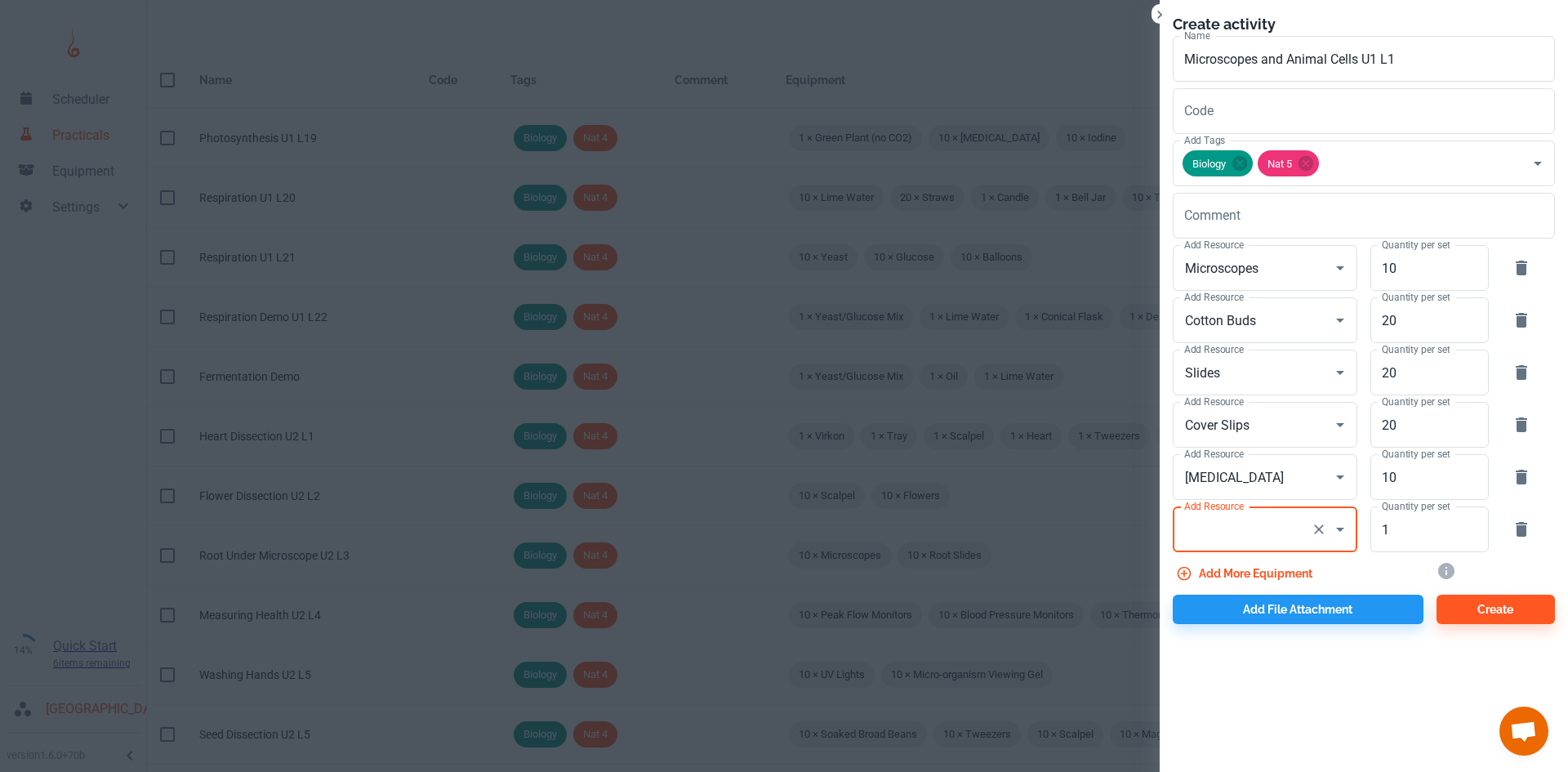
type input "Virkon"
click at [1535, 534] on button "button" at bounding box center [1521, 530] width 40 height 40
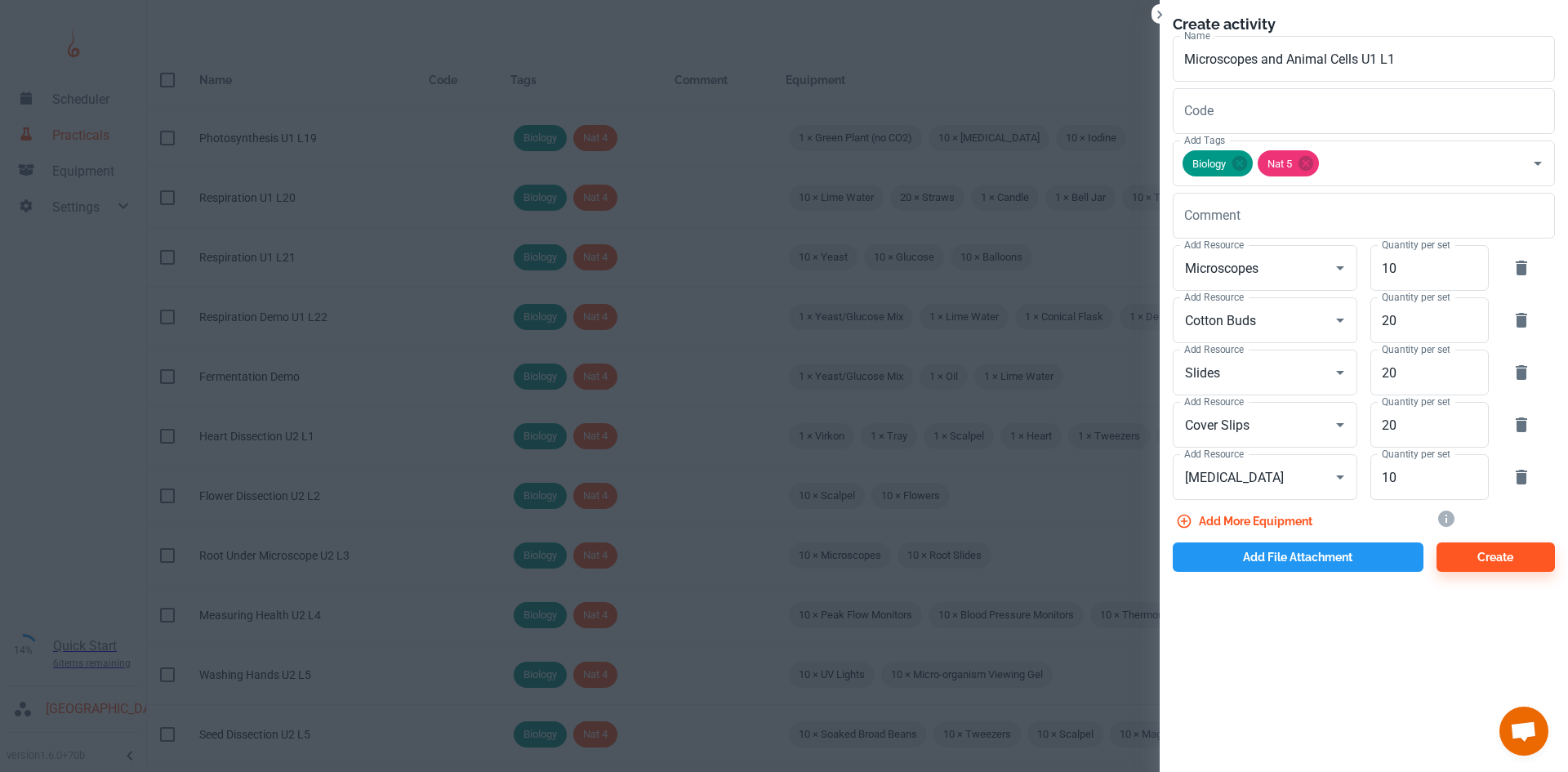
click at [1307, 563] on button "Add file attachment" at bounding box center [1297, 558] width 251 height 30
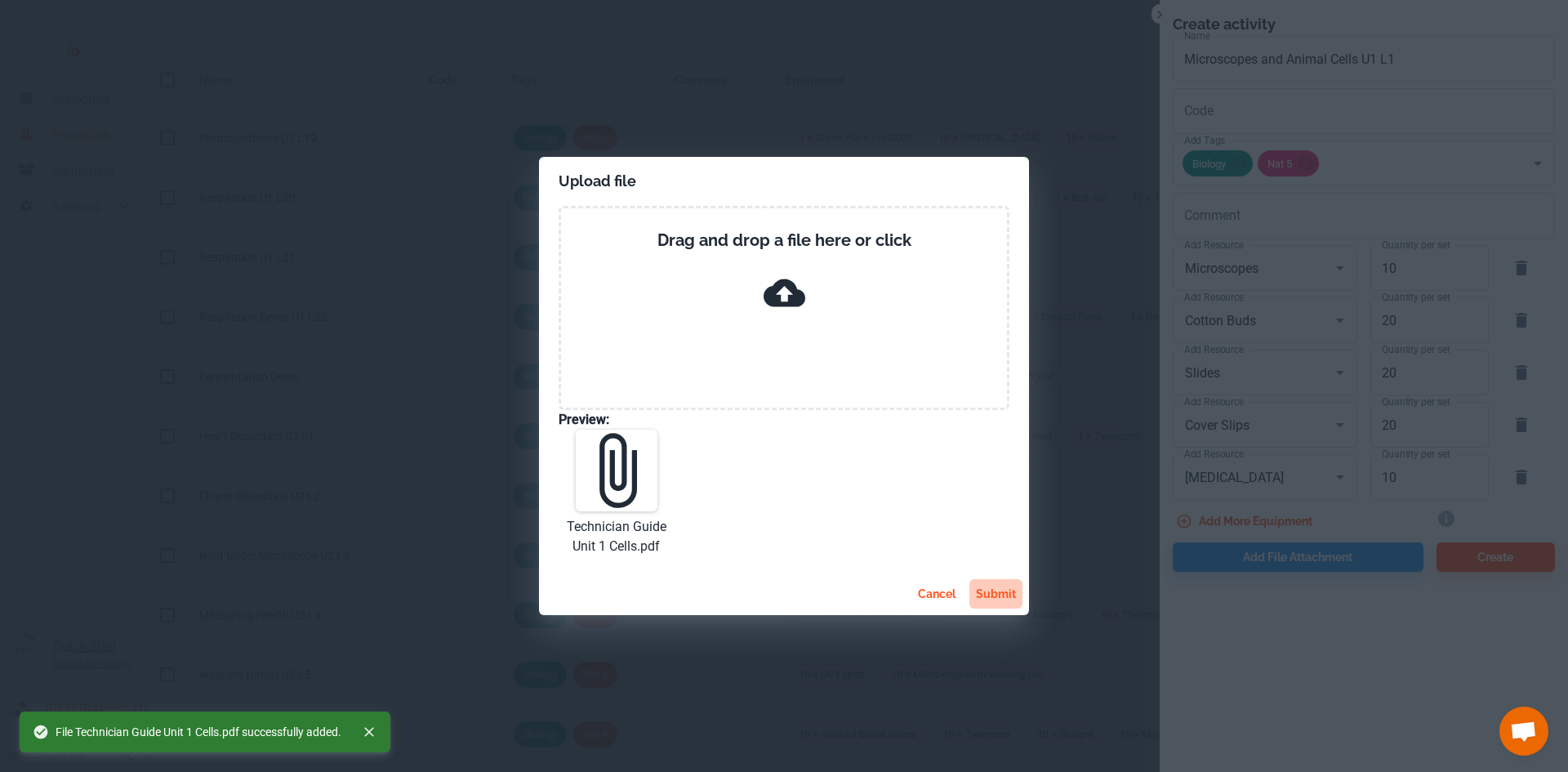
click at [982, 589] on button "submit" at bounding box center [996, 594] width 54 height 30
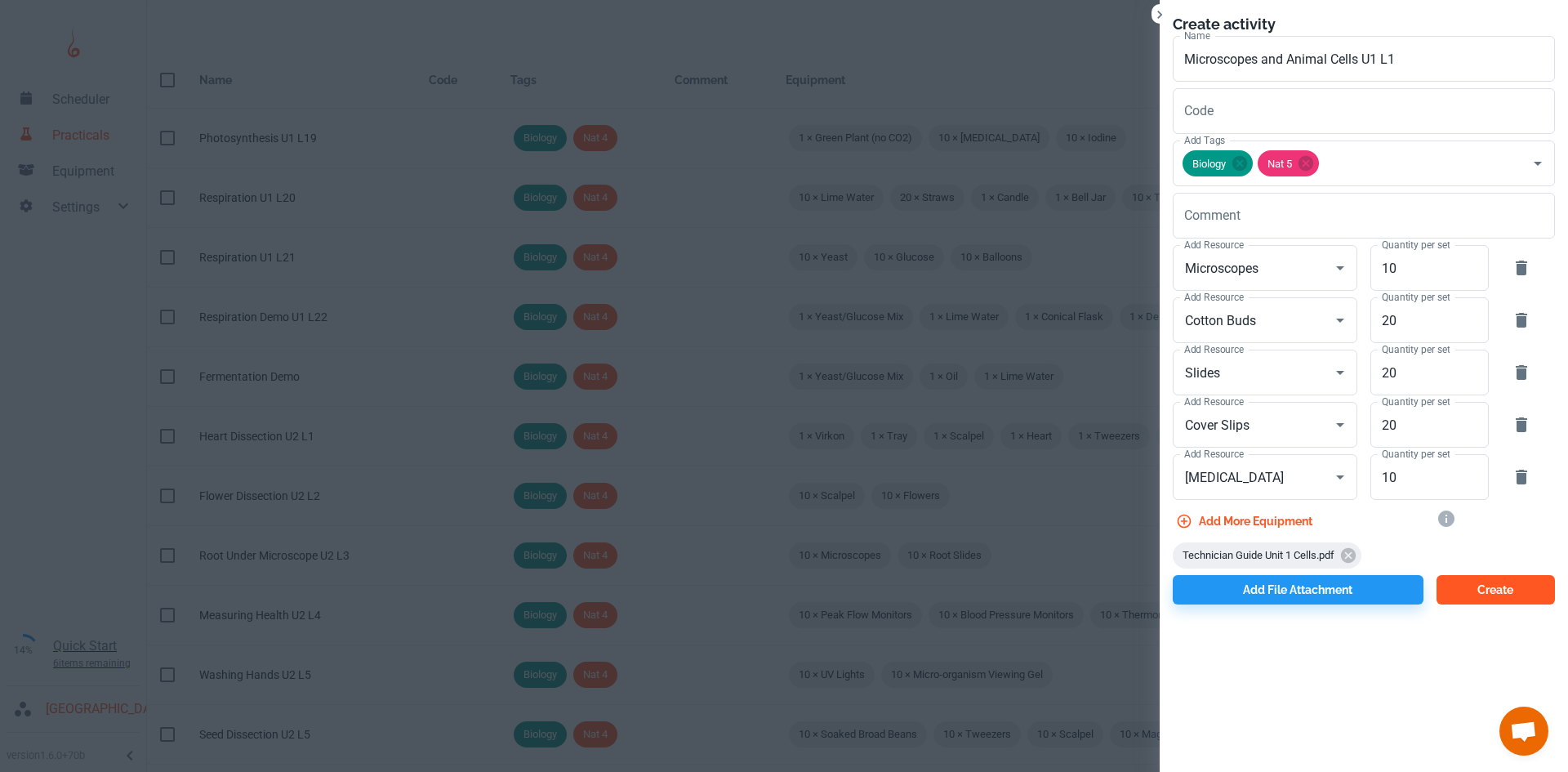
click at [1485, 599] on button "Create" at bounding box center [1495, 590] width 118 height 30
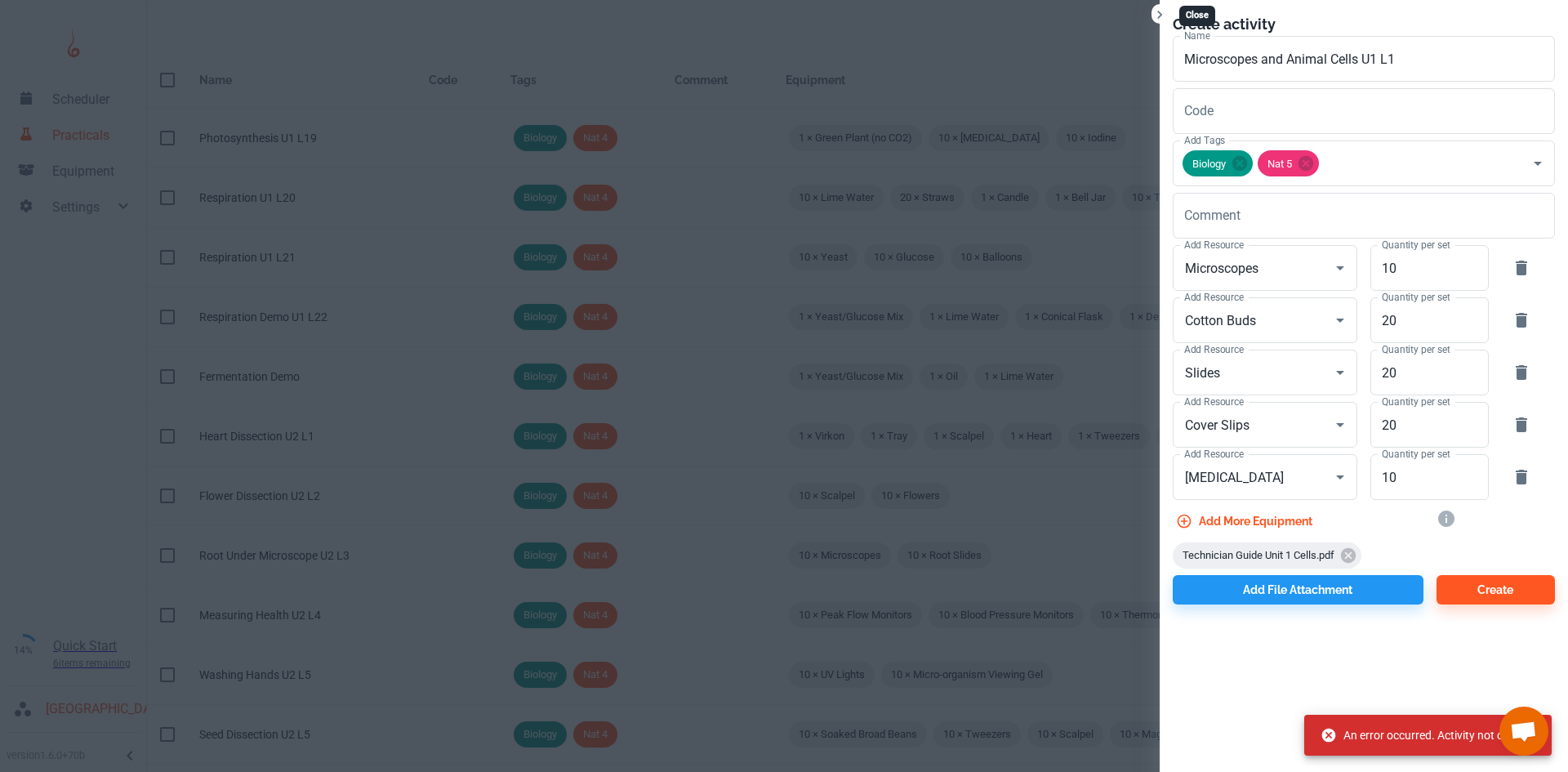
click at [1158, 10] on icon "Close" at bounding box center [1159, 15] width 16 height 16
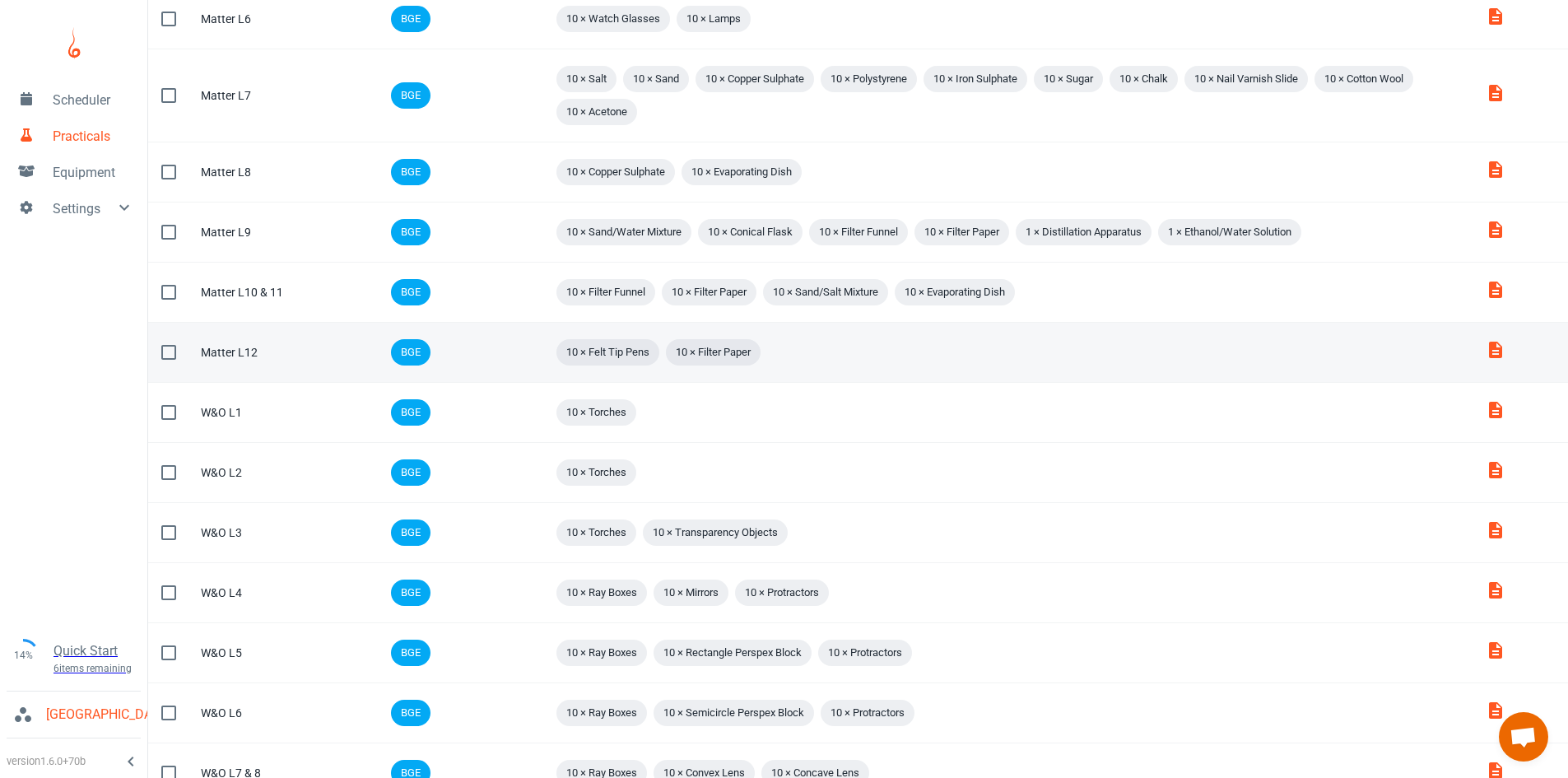
scroll to position [930, 0]
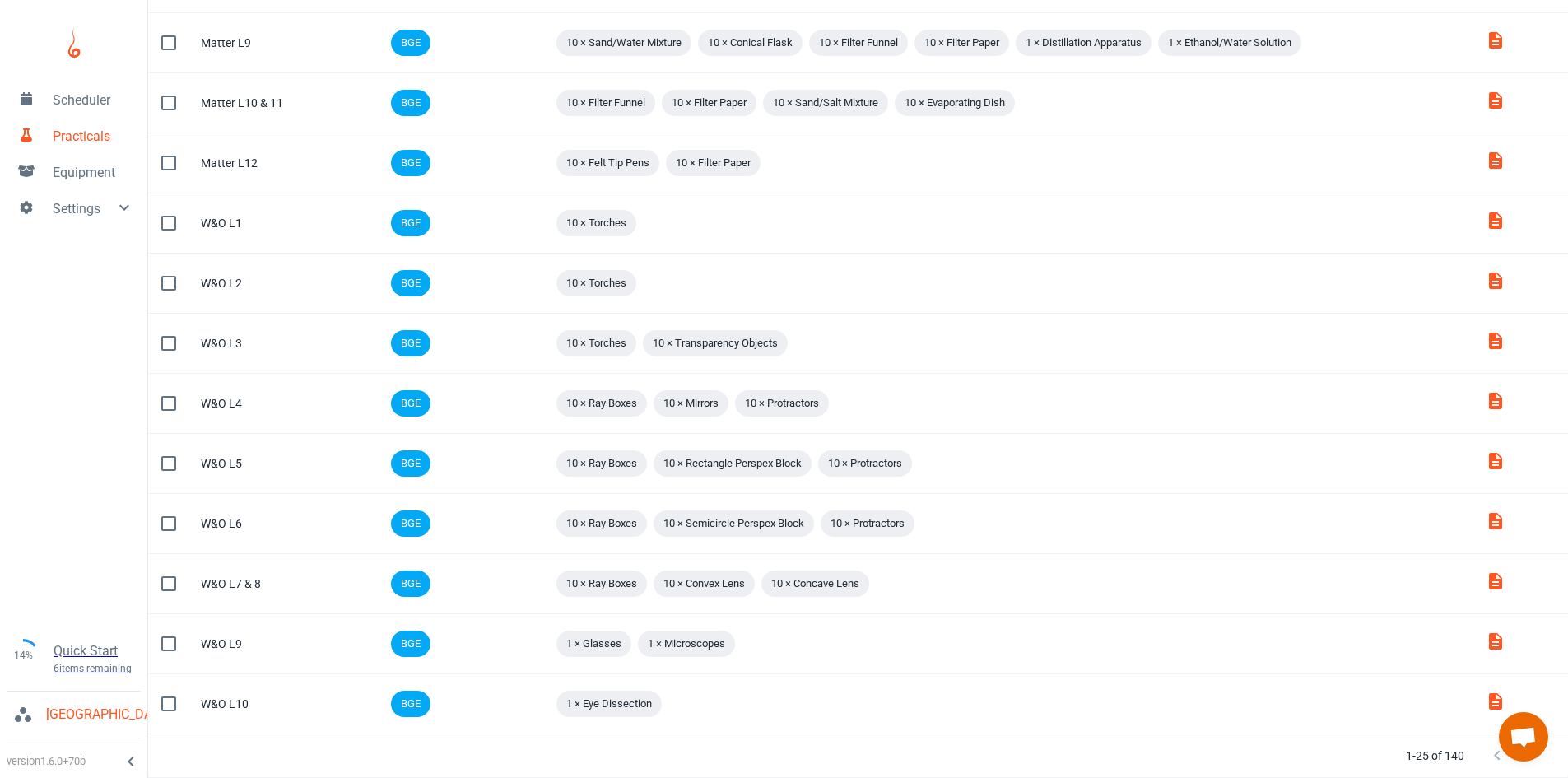
click at [1530, 767] on button "Next Page" at bounding box center [1530, 755] width 33 height 33
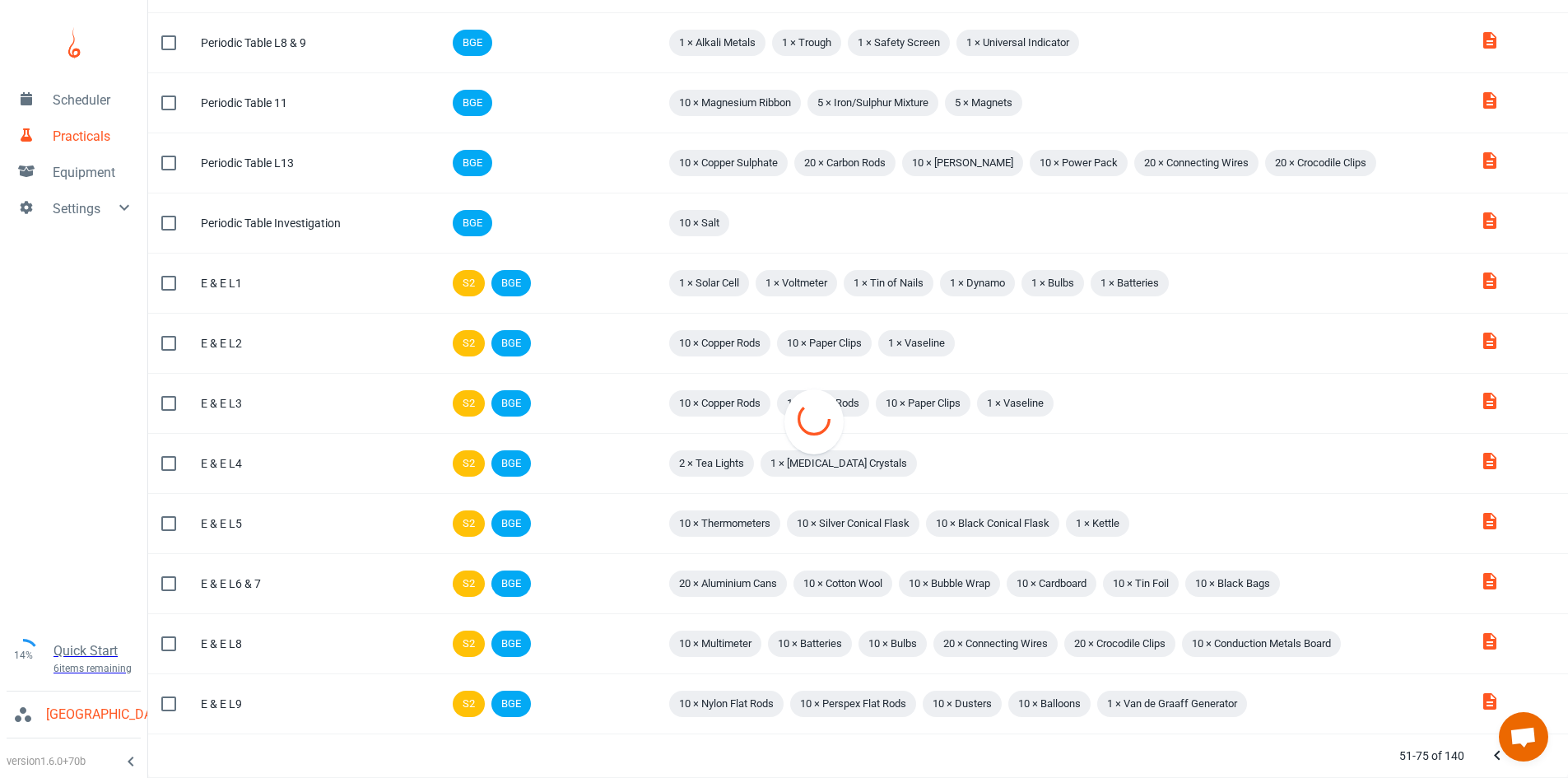
click at [1530, 494] on td "Attachments" at bounding box center [1517, 464] width 101 height 60
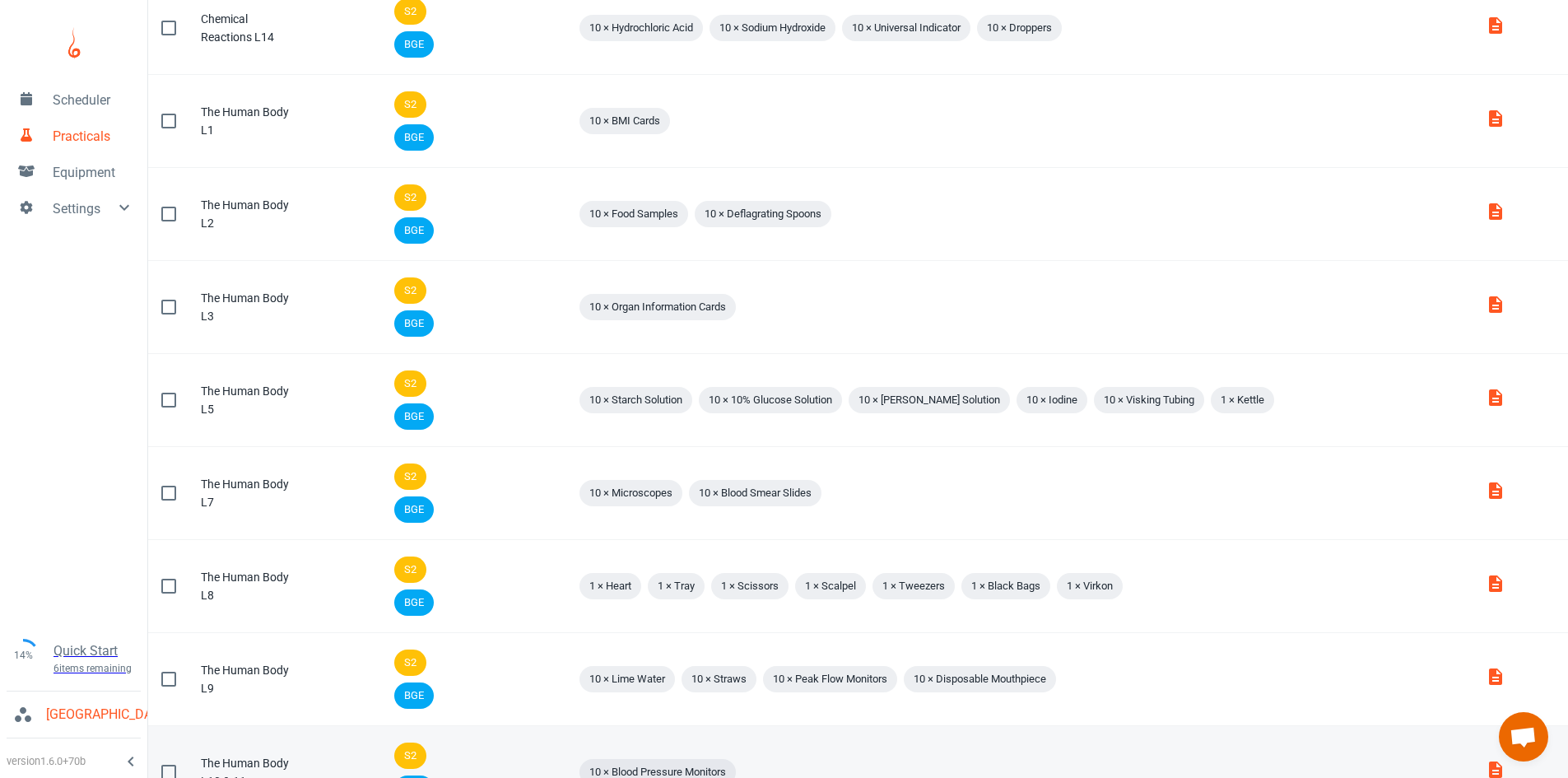
scroll to position [1671, 0]
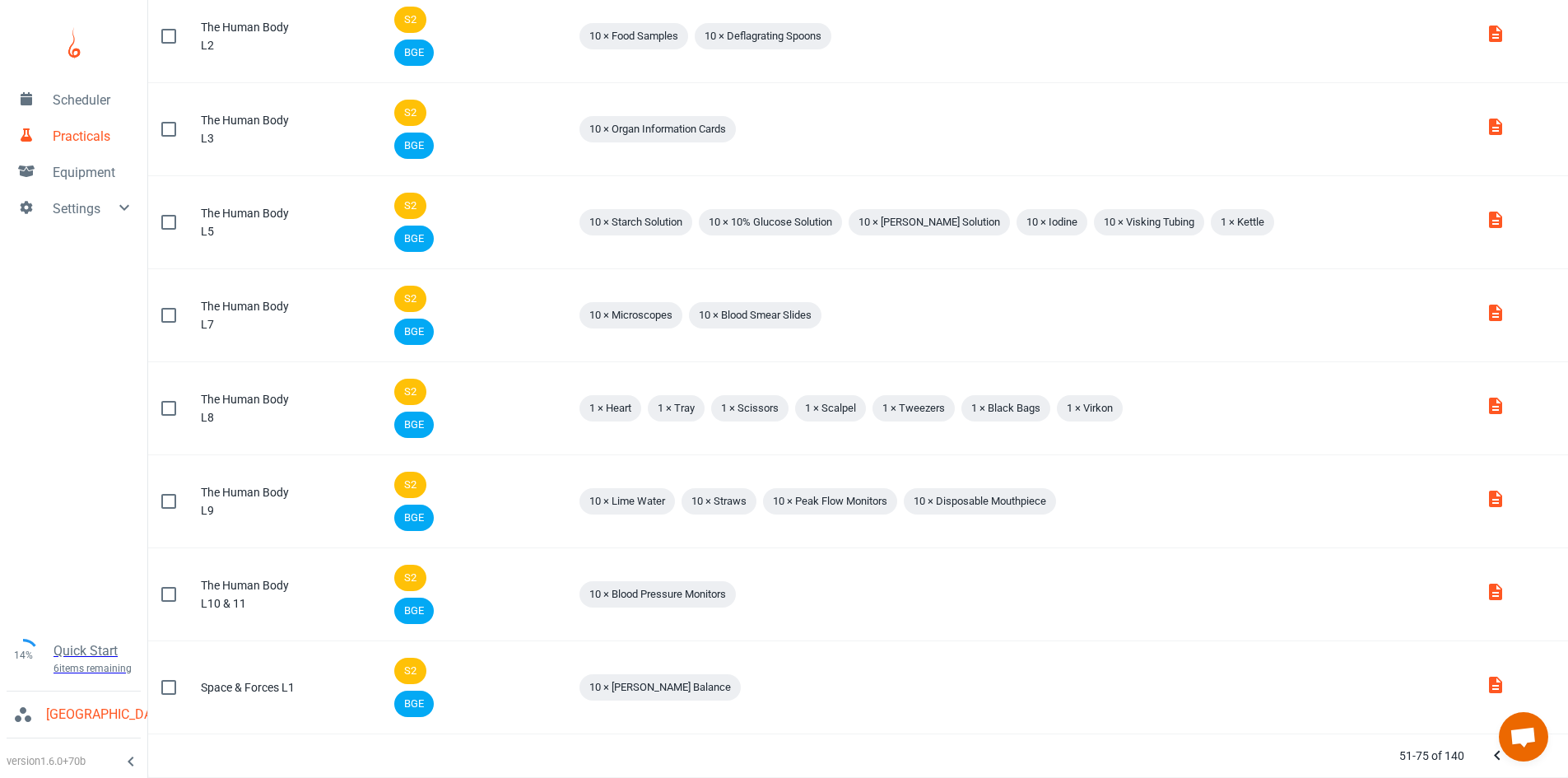
click at [1524, 765] on icon "Next Page" at bounding box center [1531, 756] width 20 height 20
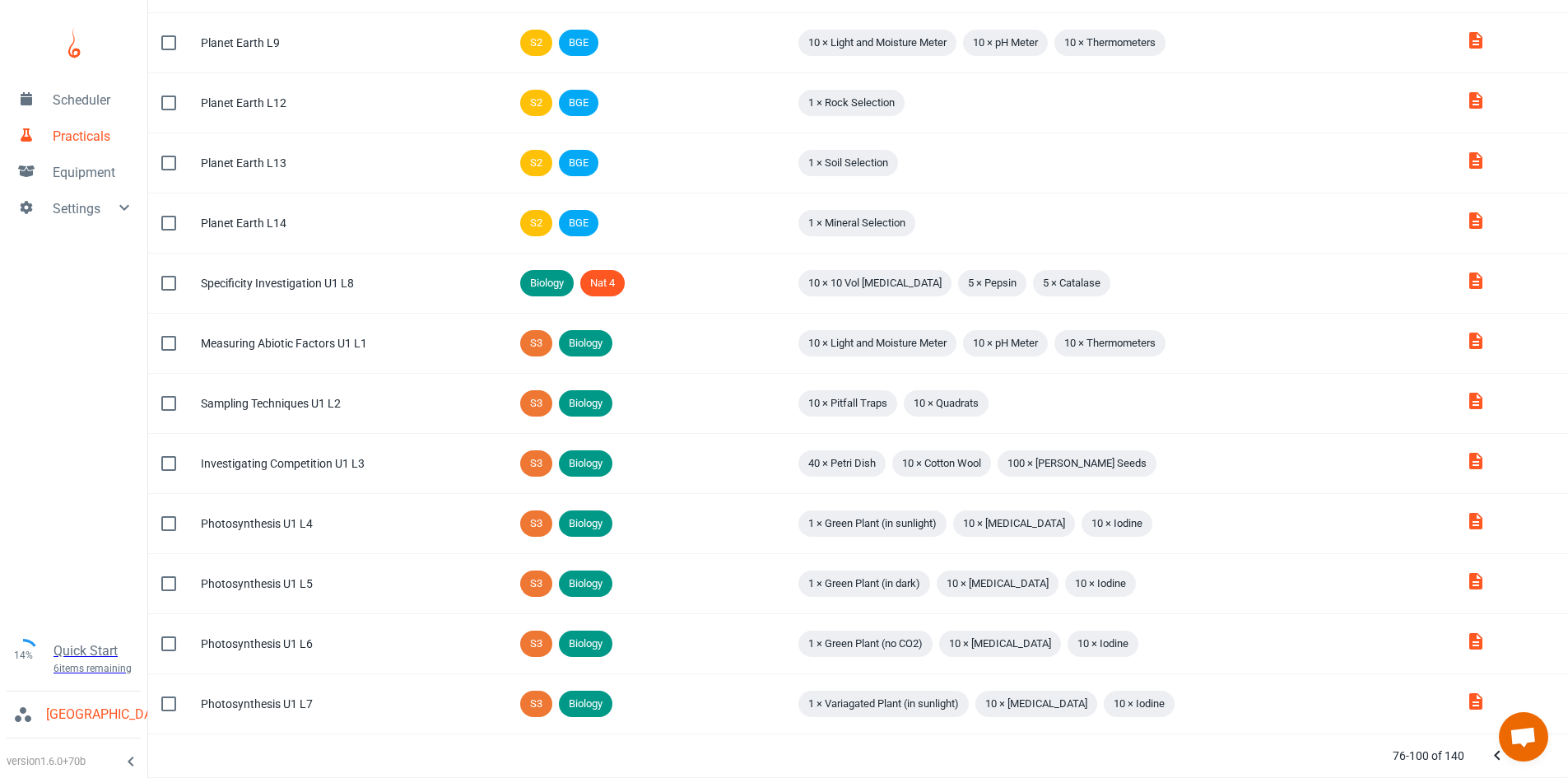
scroll to position [878, 0]
click at [1524, 765] on icon "Next Page" at bounding box center [1531, 756] width 20 height 20
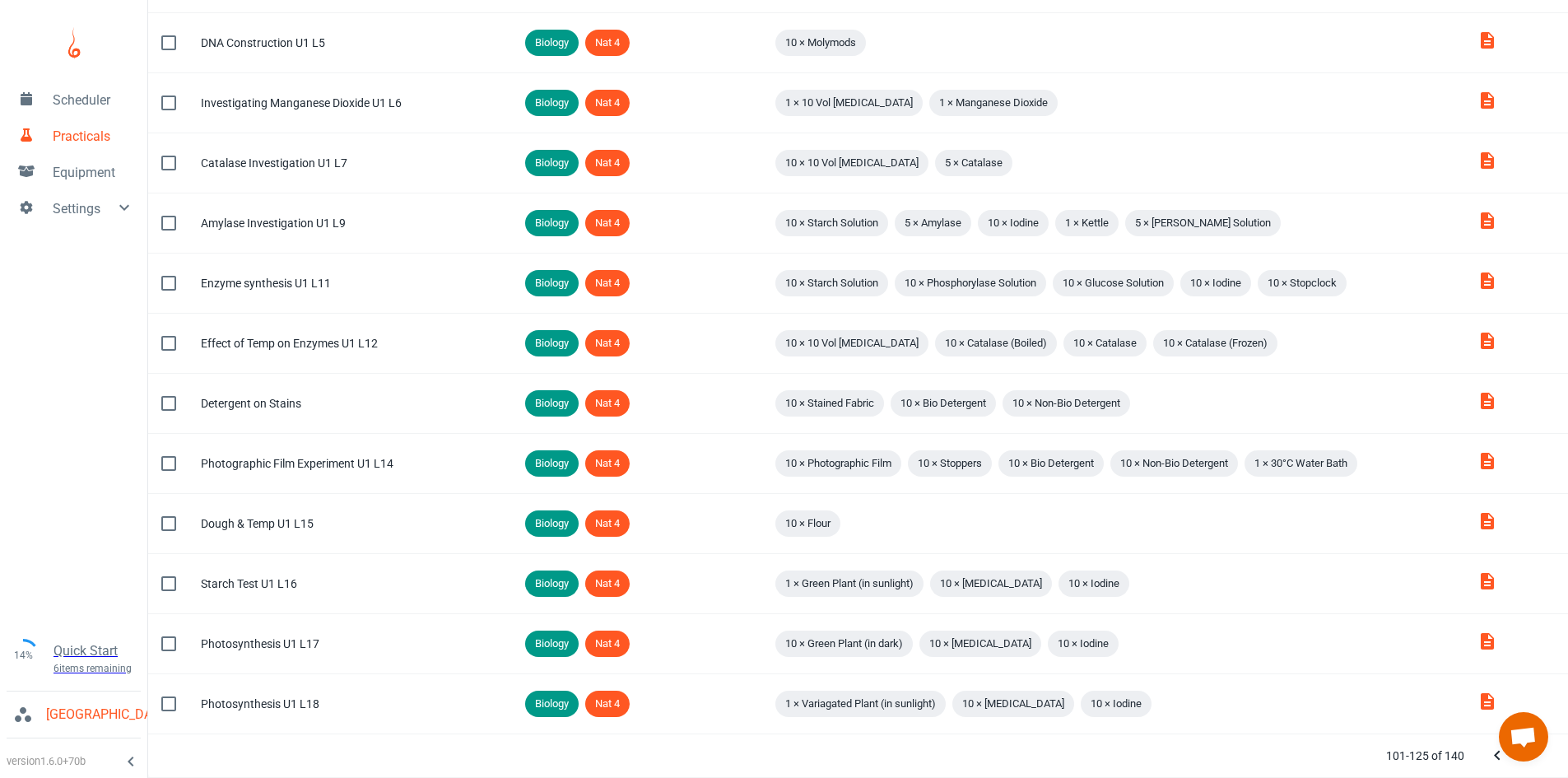
click at [1524, 765] on icon "Next Page" at bounding box center [1531, 756] width 20 height 20
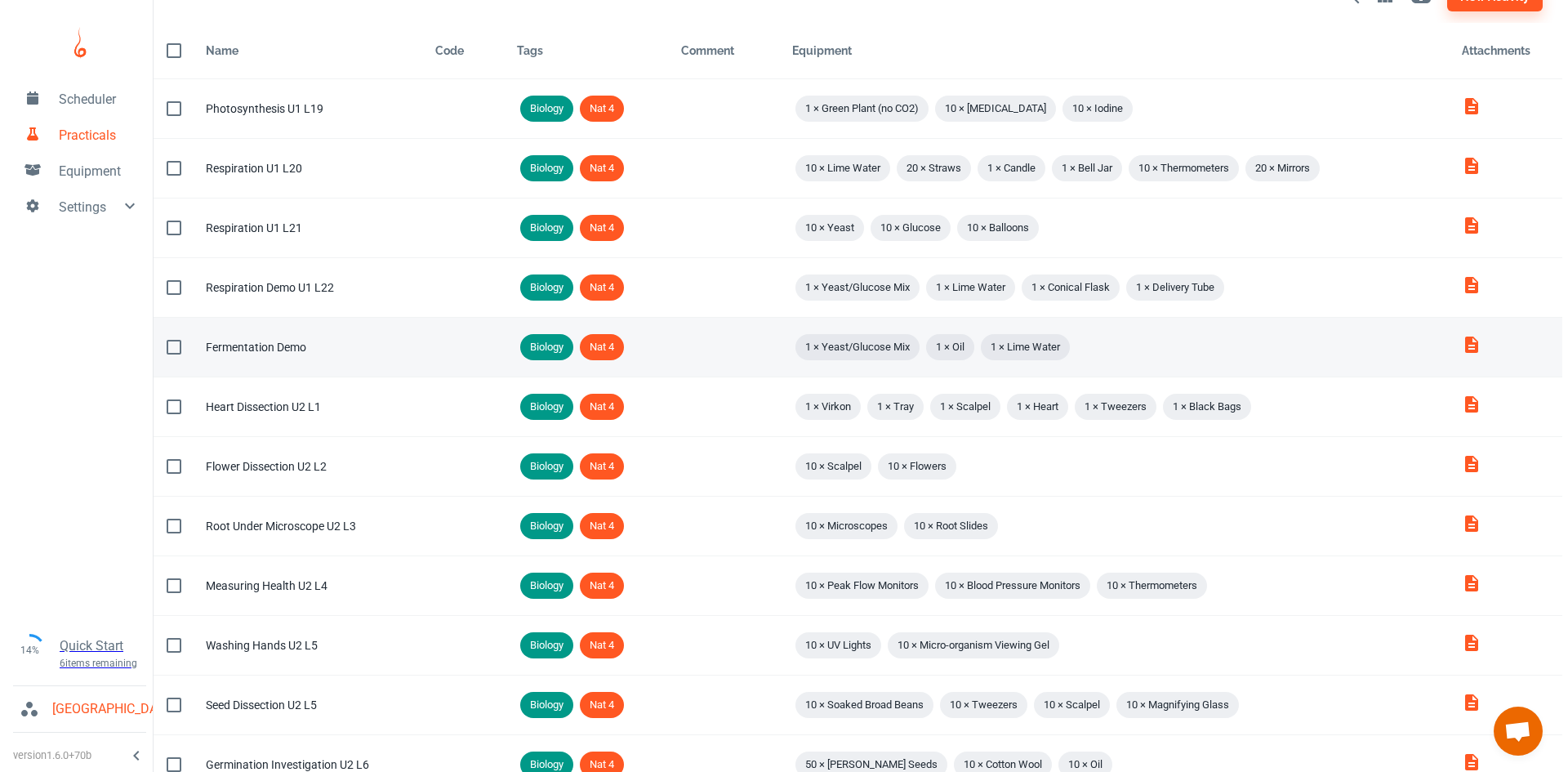
scroll to position [0, 0]
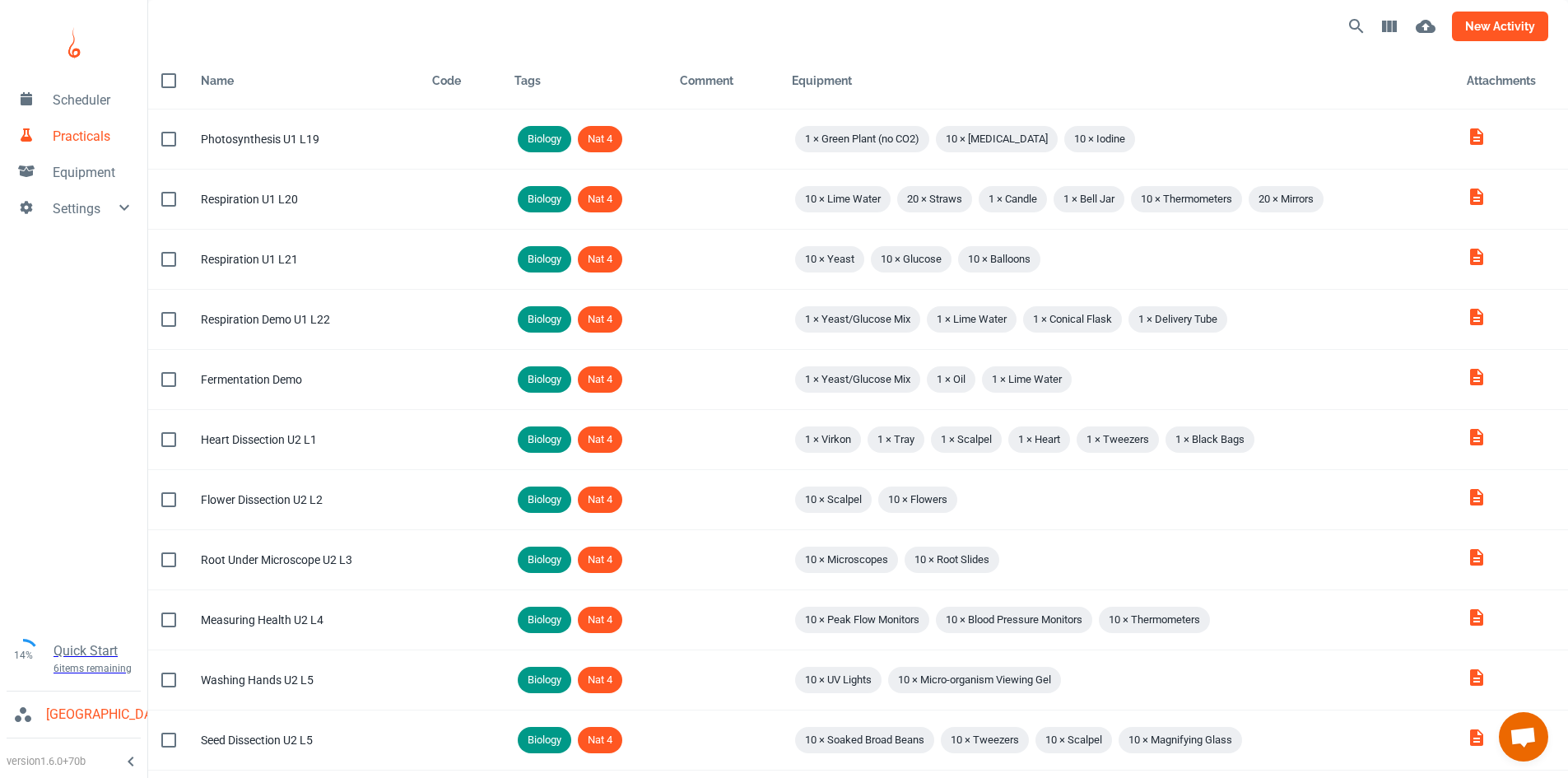
click at [1491, 22] on button "new activity" at bounding box center [1500, 27] width 96 height 30
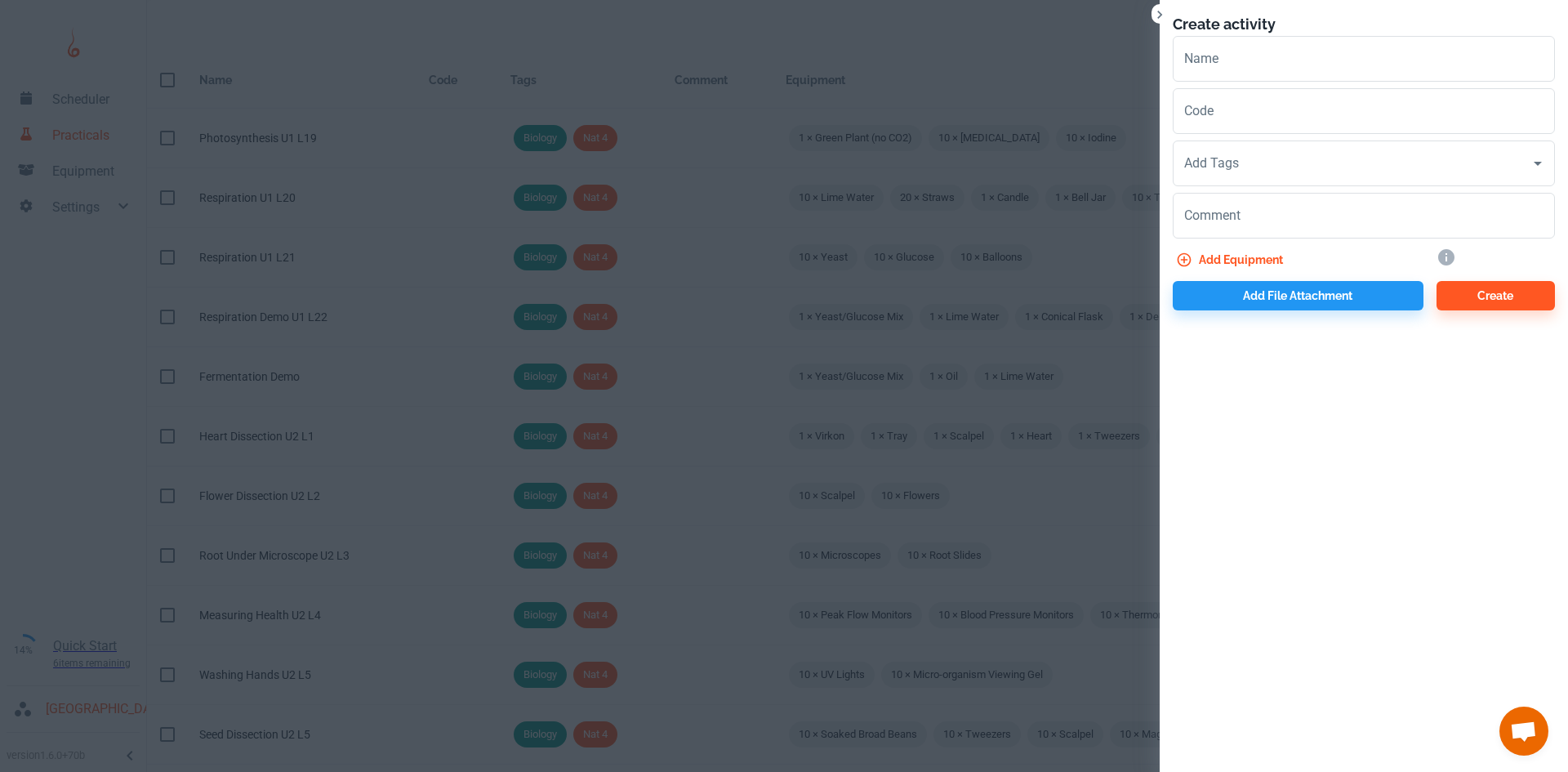
click at [1211, 42] on div "Name Name" at bounding box center [1363, 59] width 382 height 46
click at [1232, 142] on div "Add Tags" at bounding box center [1363, 164] width 382 height 46
type input "Animal Cells U1 L1"
click at [1220, 164] on input "Add Tags" at bounding box center [1352, 163] width 343 height 31
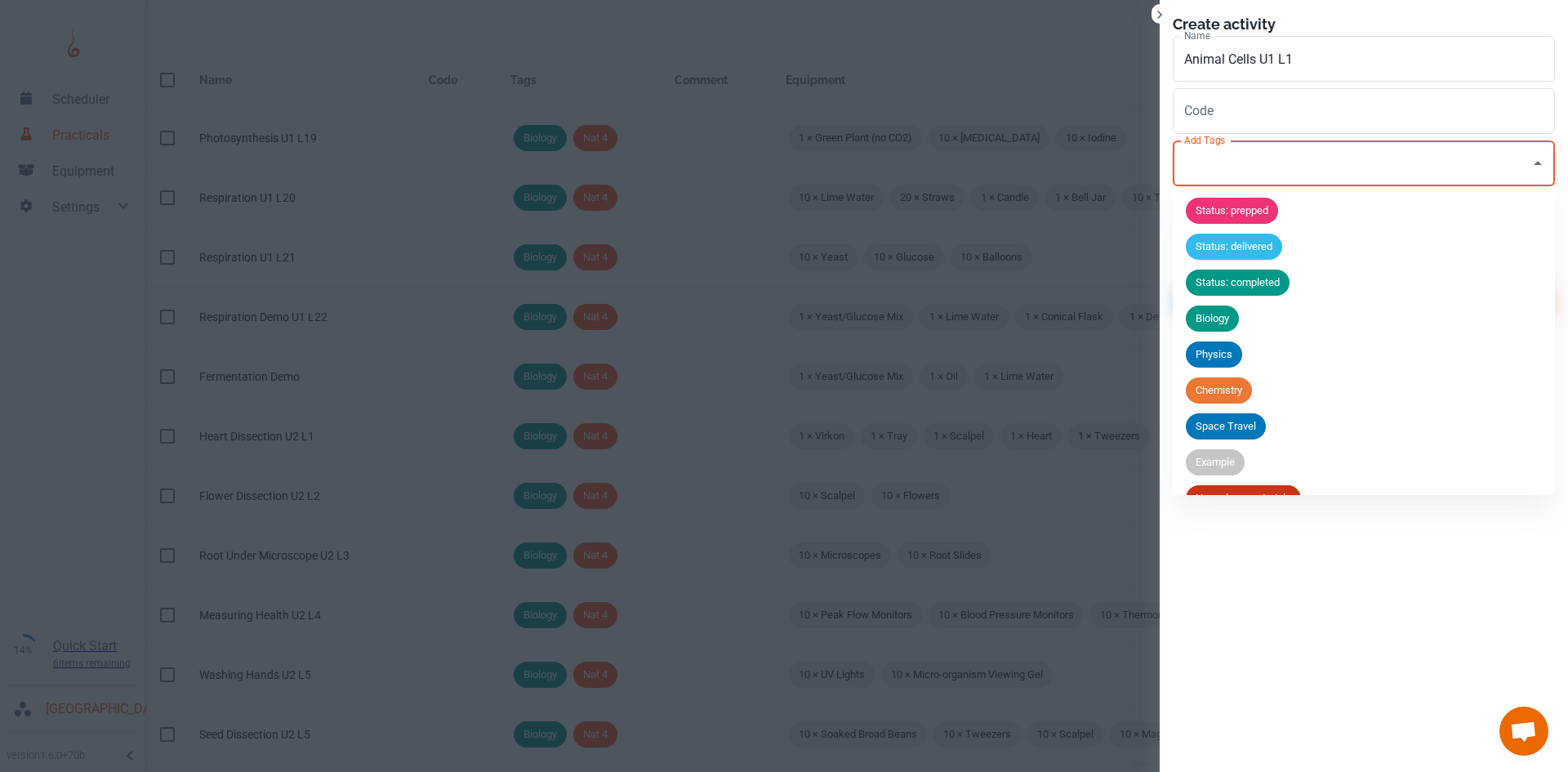
click at [1213, 316] on span "Biology" at bounding box center [1212, 319] width 54 height 16
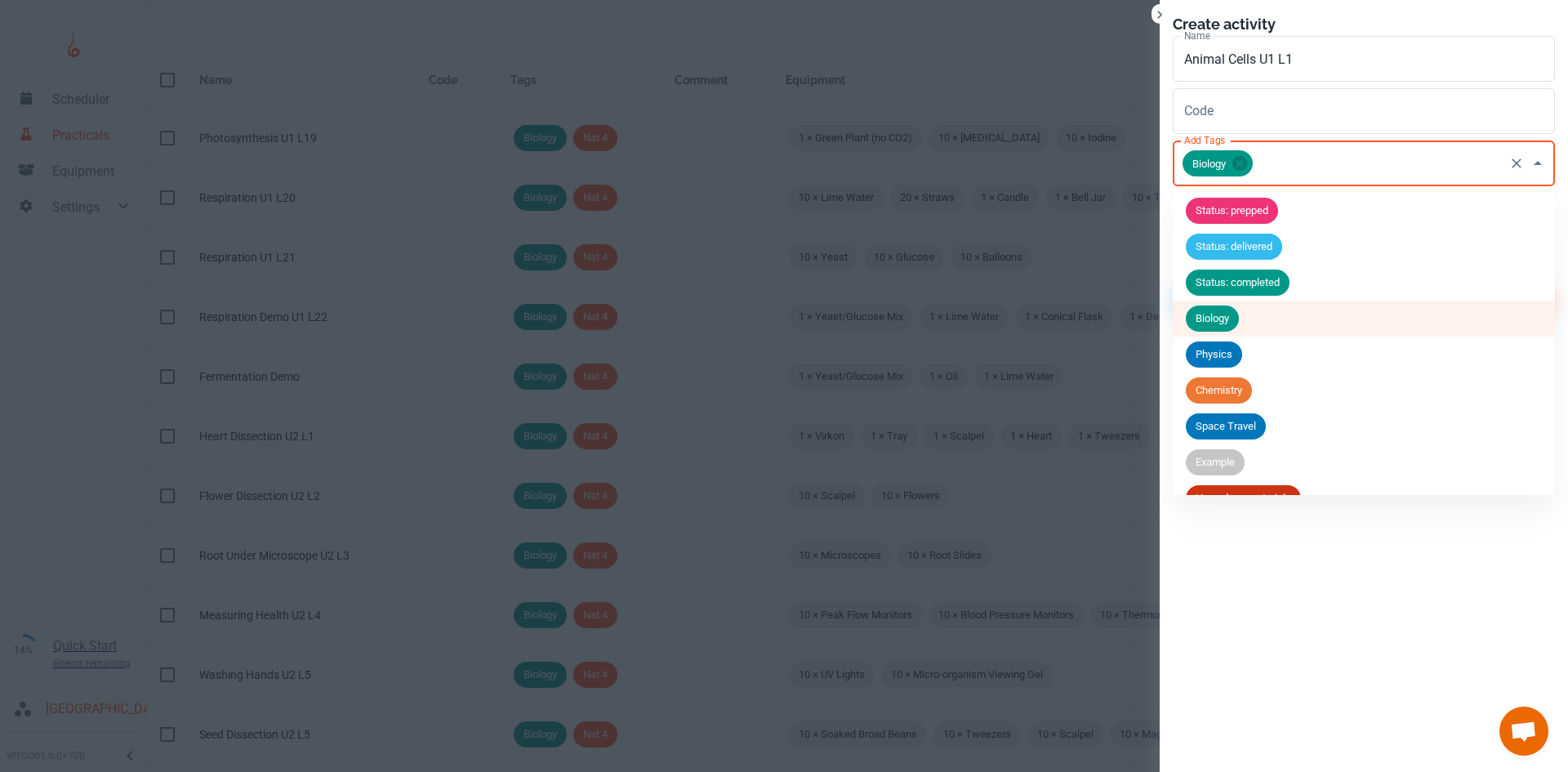
click at [1290, 162] on input "Add Tags" at bounding box center [1378, 163] width 247 height 31
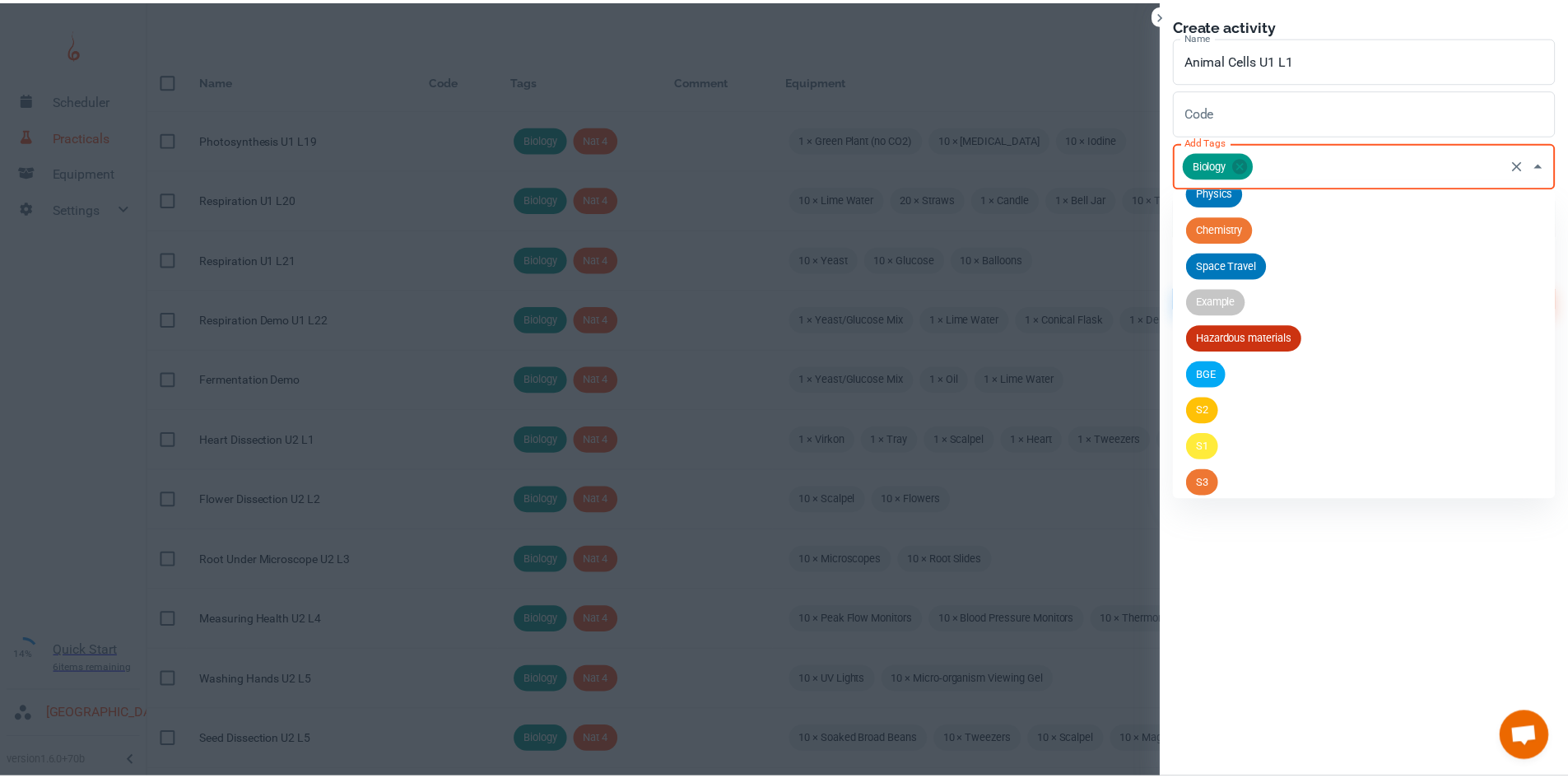
scroll to position [245, 0]
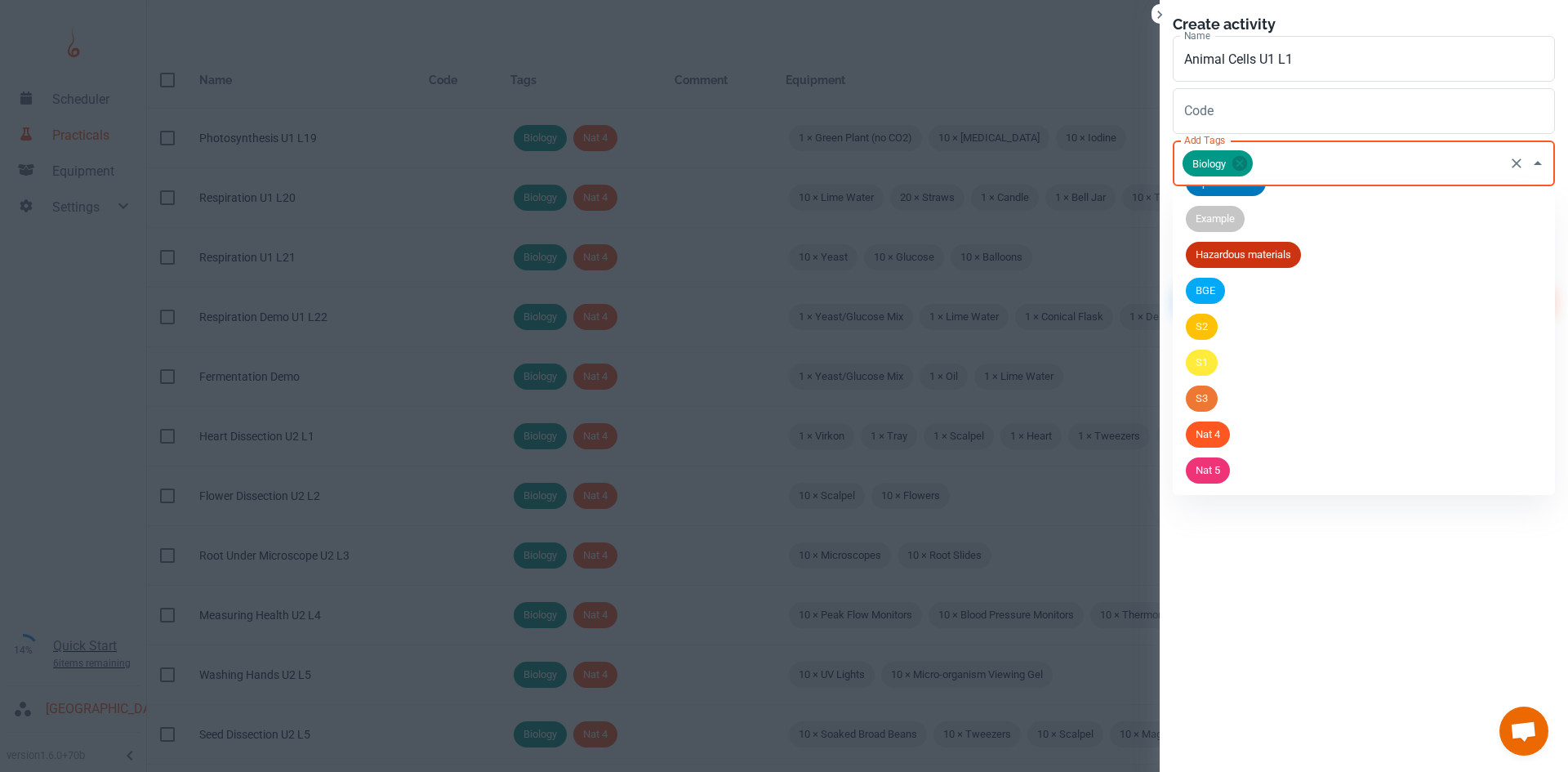
click at [1205, 466] on span "Nat 5" at bounding box center [1207, 470] width 44 height 16
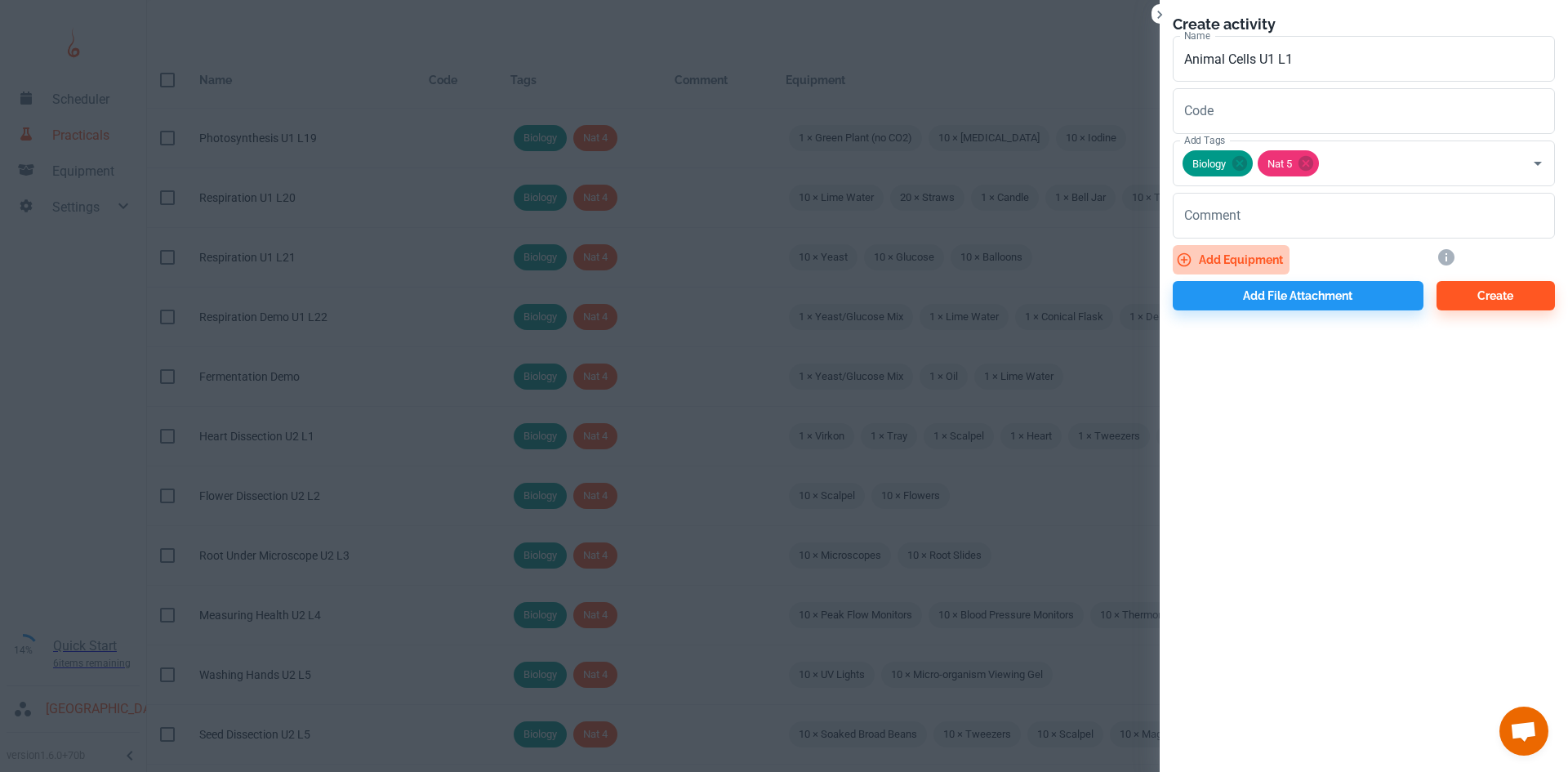
click at [1213, 257] on button "Add equipment" at bounding box center [1231, 260] width 117 height 30
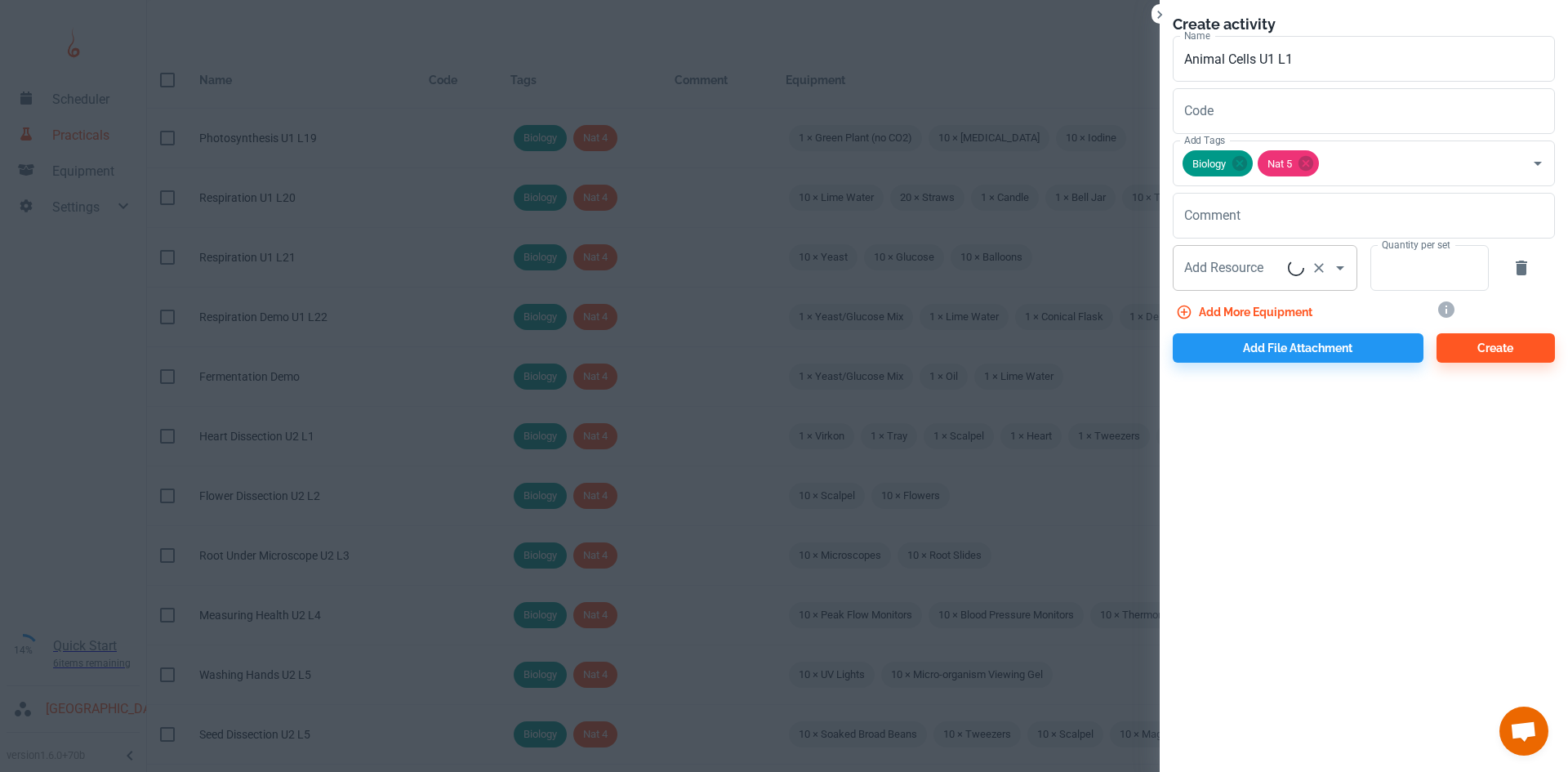
click at [1223, 271] on div "Add Resource Add Resource" at bounding box center [1265, 268] width 184 height 46
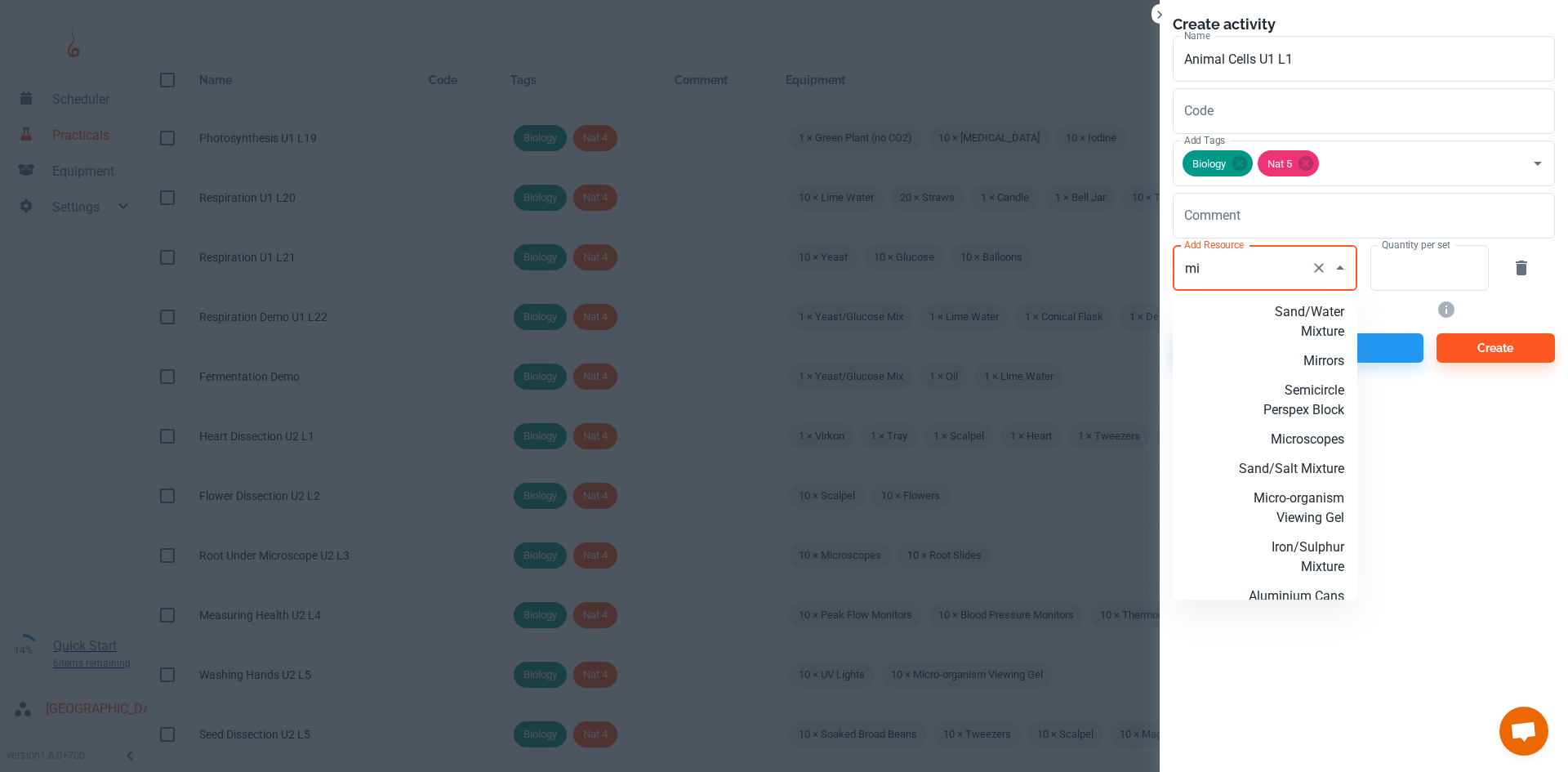
drag, startPoint x: 1305, startPoint y: 438, endPoint x: 1439, endPoint y: 330, distance: 172.1
click at [1305, 439] on p "Microscopes" at bounding box center [1291, 440] width 105 height 20
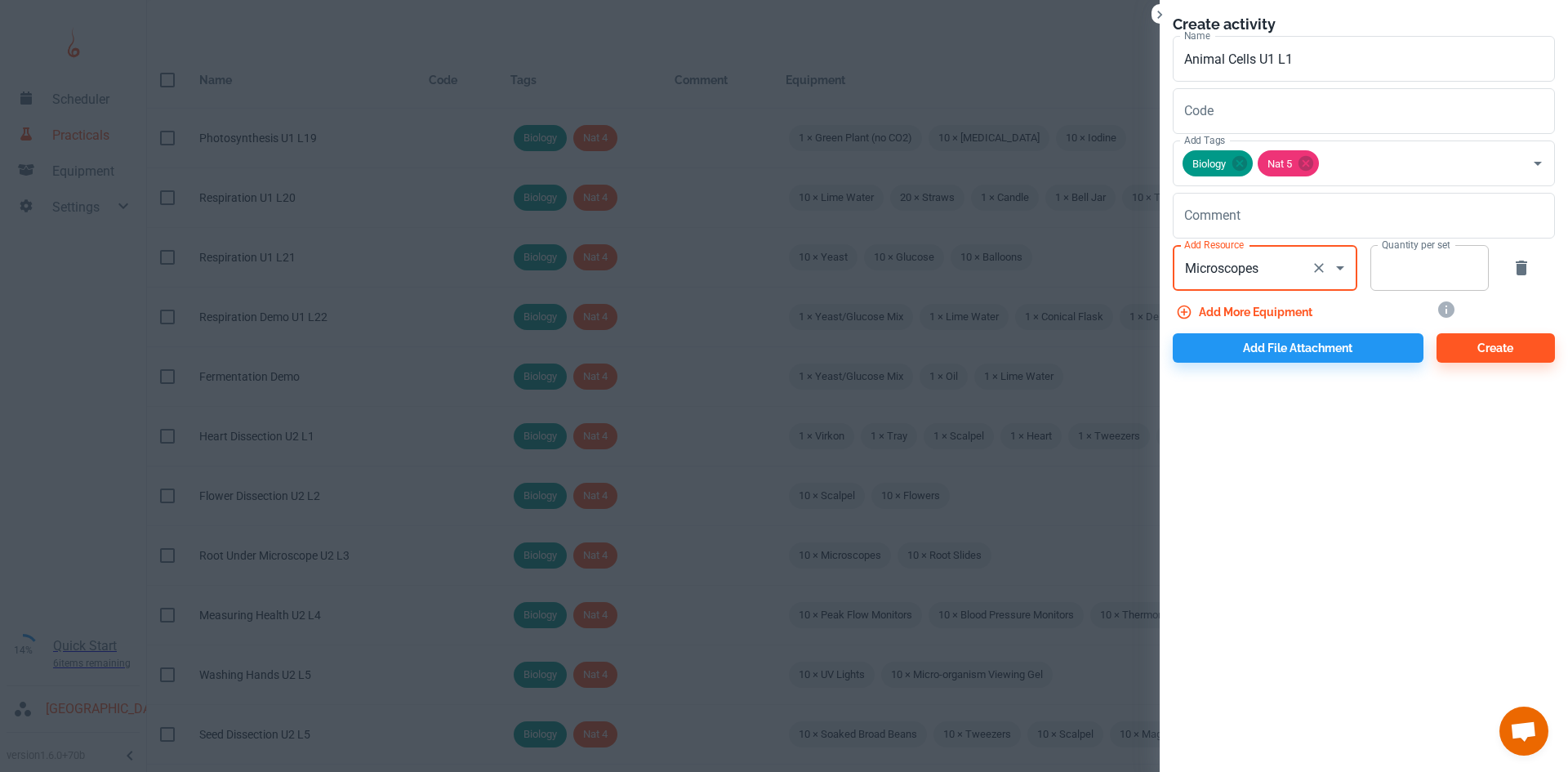
type input "Microscopes"
click at [1412, 264] on input "Quantity per set" at bounding box center [1419, 268] width 100 height 46
type input "10"
click at [1238, 310] on button "Add more equipment" at bounding box center [1245, 313] width 146 height 30
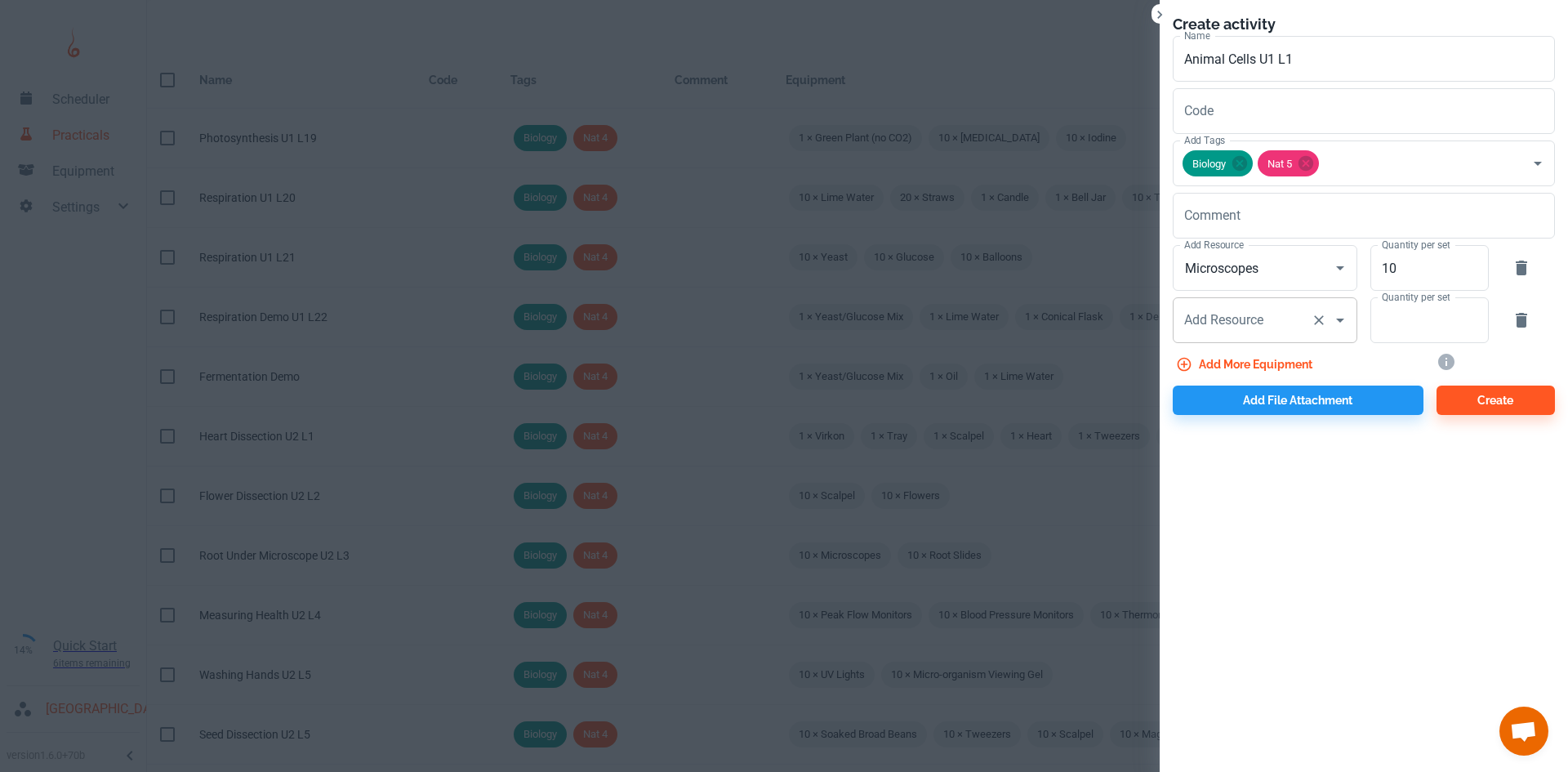
click at [1225, 320] on div "Add Resource Add Resource" at bounding box center [1265, 321] width 184 height 46
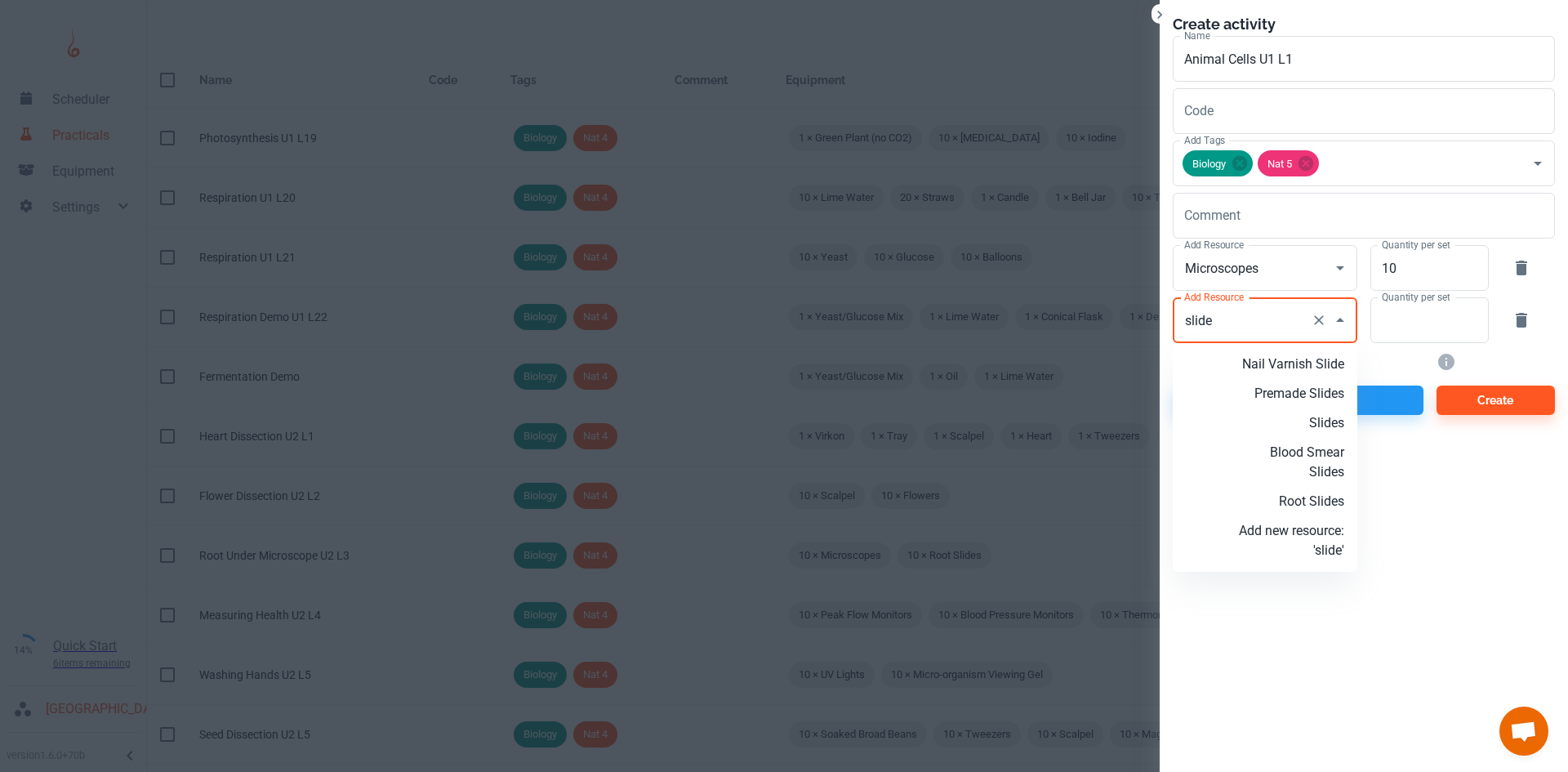
click at [1310, 424] on p "Slides" at bounding box center [1291, 424] width 105 height 20
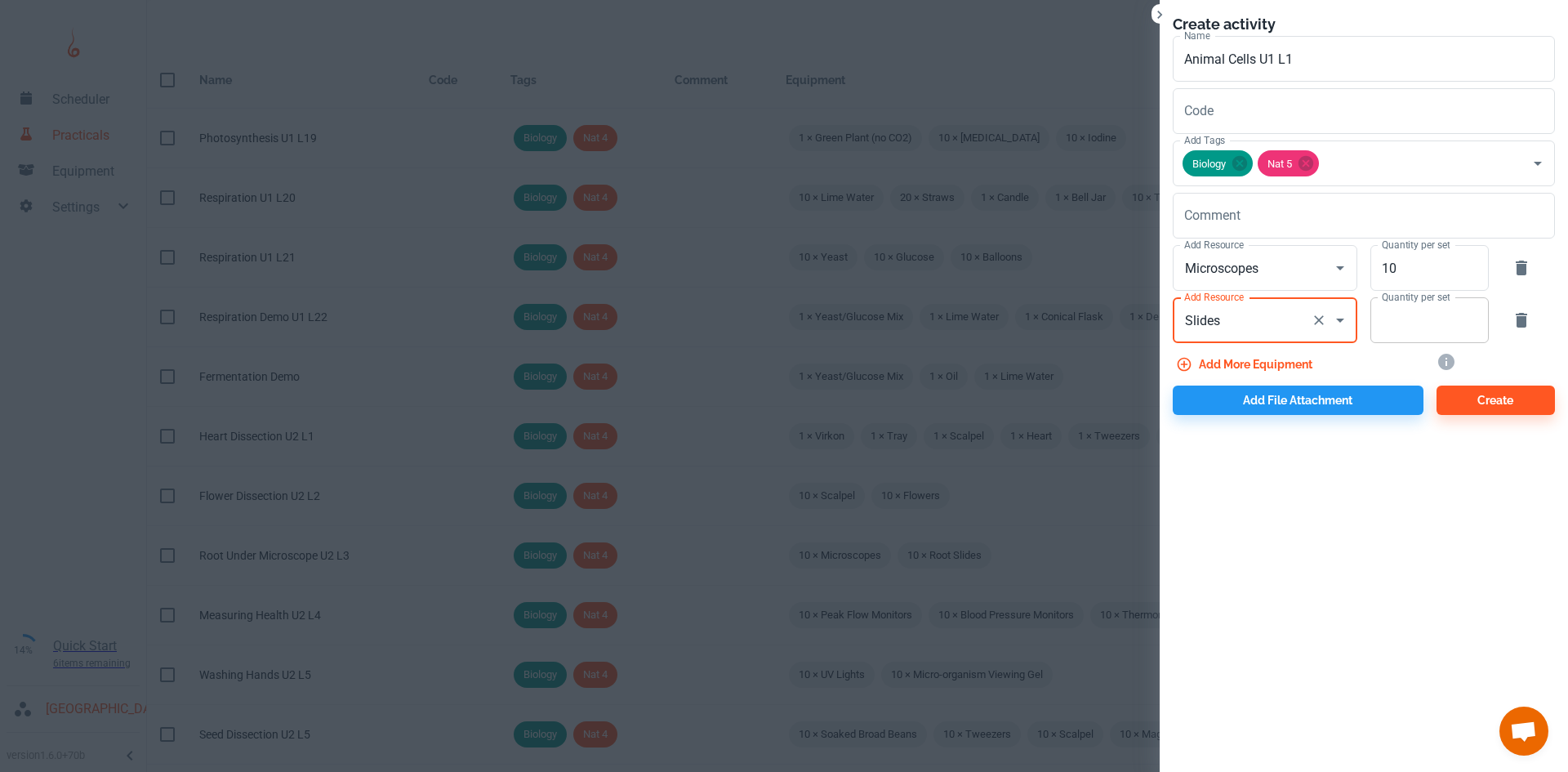
type input "Slides"
click at [1411, 326] on input "Quantity per set" at bounding box center [1419, 321] width 100 height 46
type input "20"
click at [1250, 358] on button "Add more equipment" at bounding box center [1245, 364] width 146 height 30
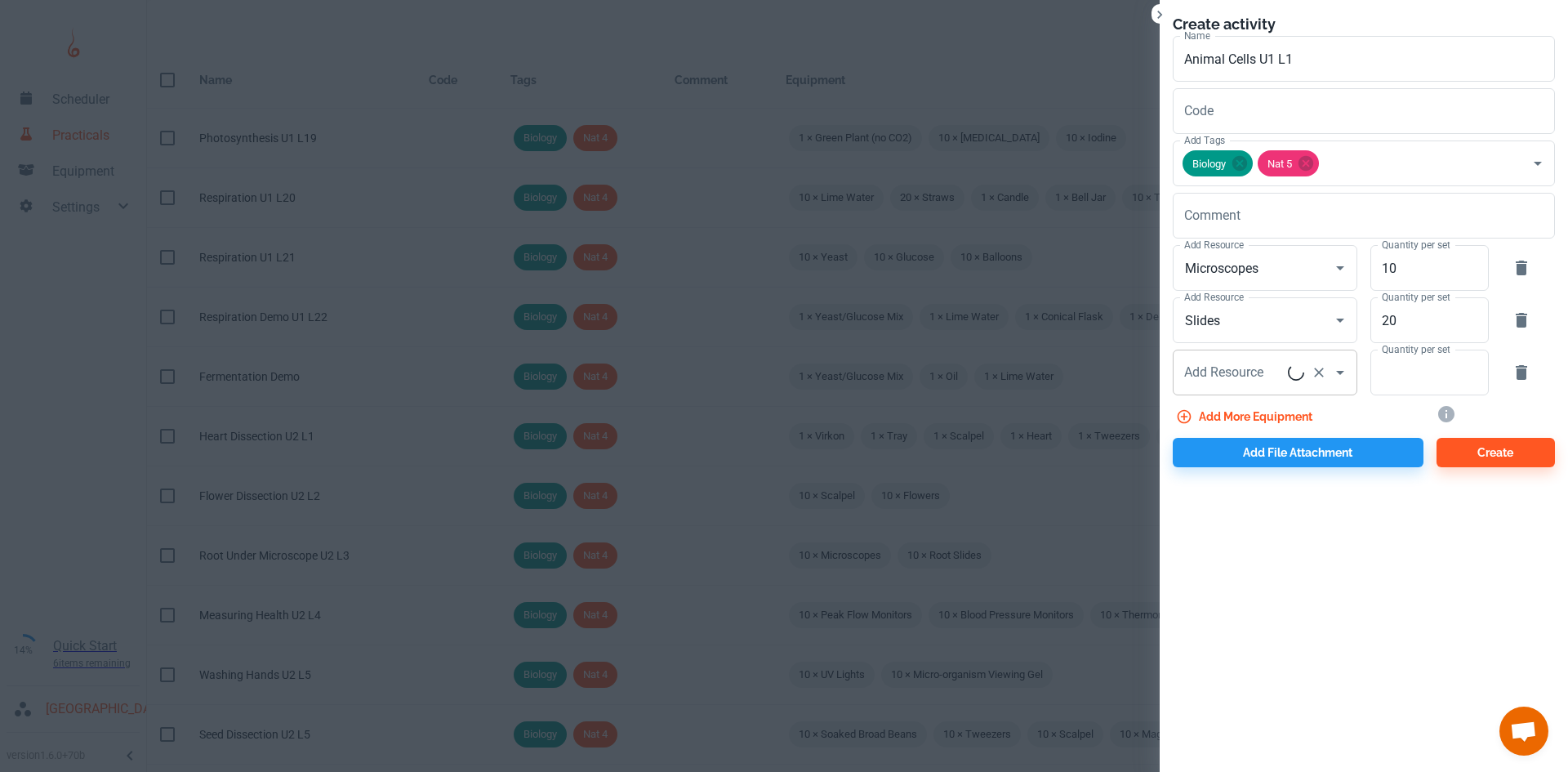
click at [1223, 373] on div "Add Resource Add Resource" at bounding box center [1265, 372] width 184 height 46
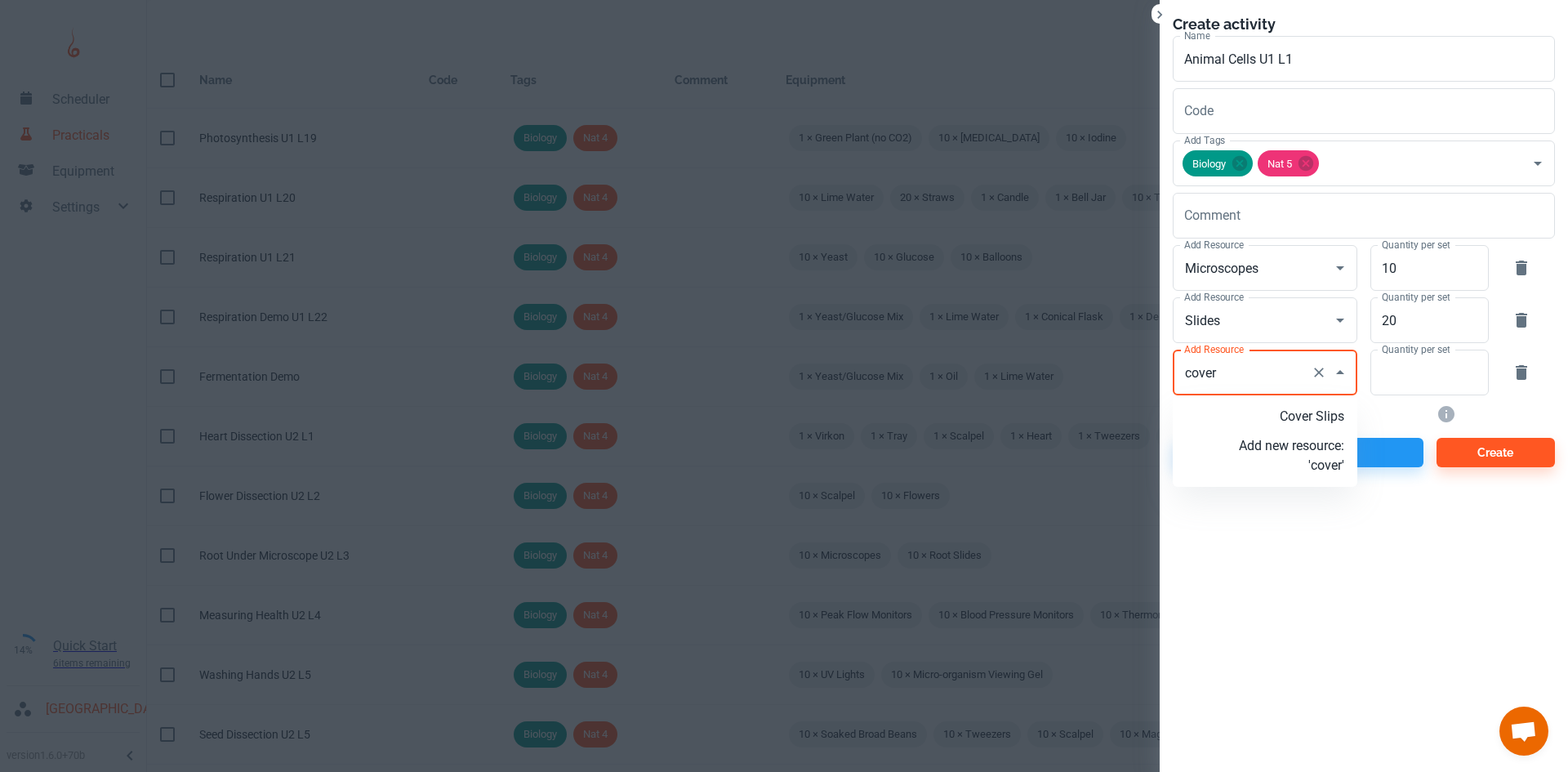
click at [1335, 410] on p "Cover Slips" at bounding box center [1291, 417] width 105 height 20
type input "Cover Slips"
click at [1407, 377] on input "Quantity per set" at bounding box center [1419, 372] width 100 height 46
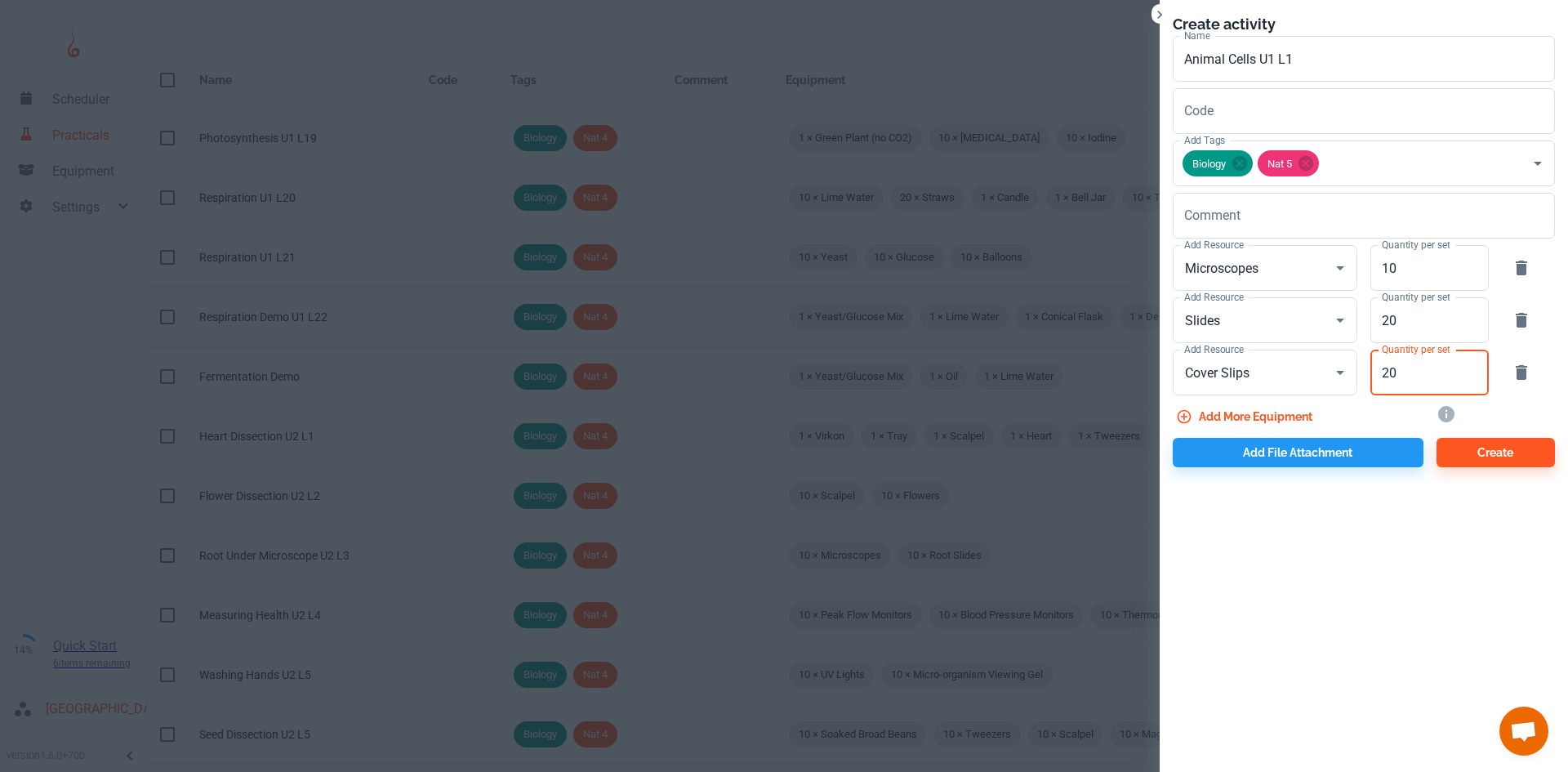
type input "20"
click at [1218, 414] on button "Add more equipment" at bounding box center [1245, 417] width 146 height 30
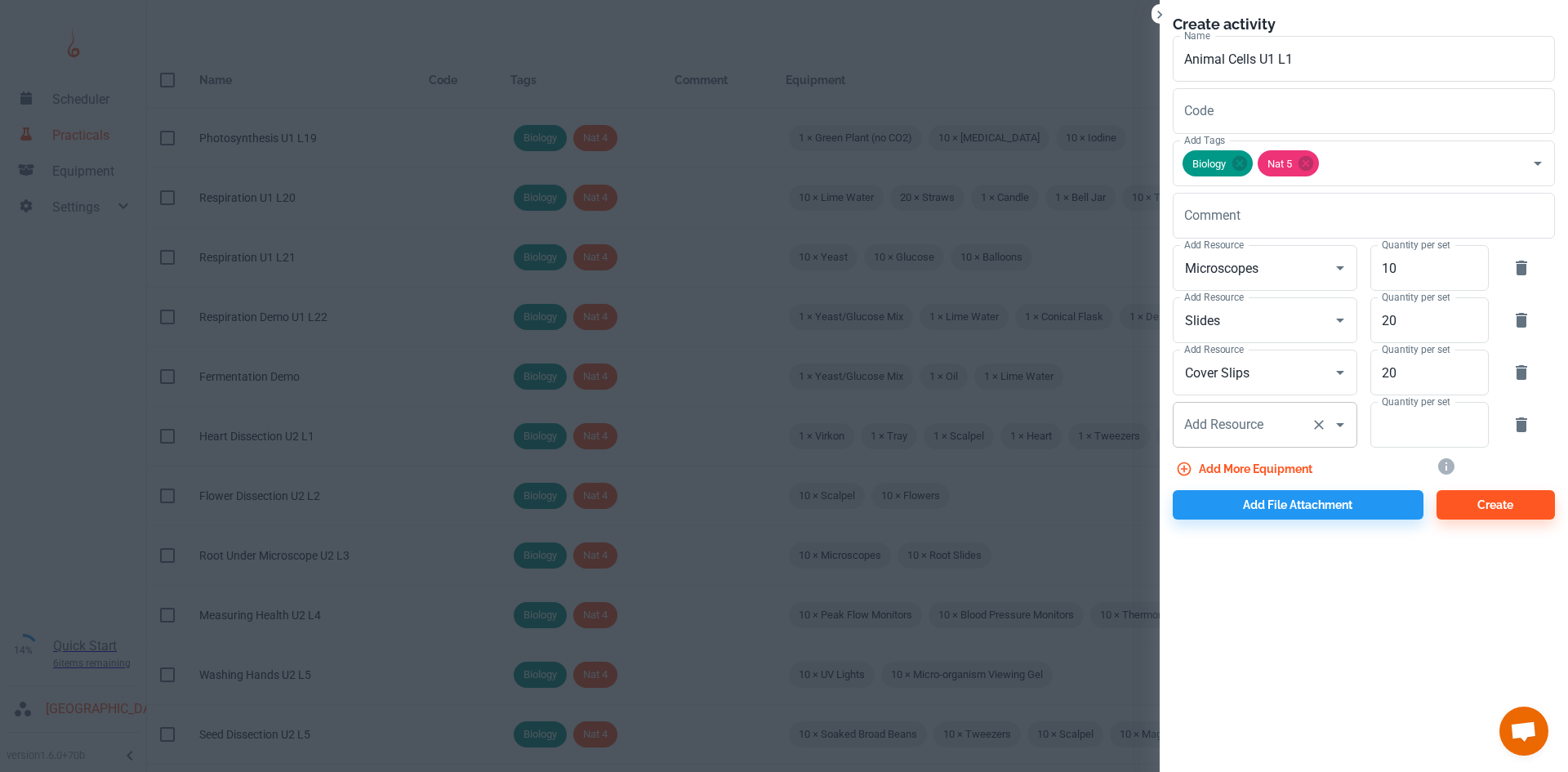
click at [1220, 423] on div "Add Resource Add Resource" at bounding box center [1265, 425] width 184 height 46
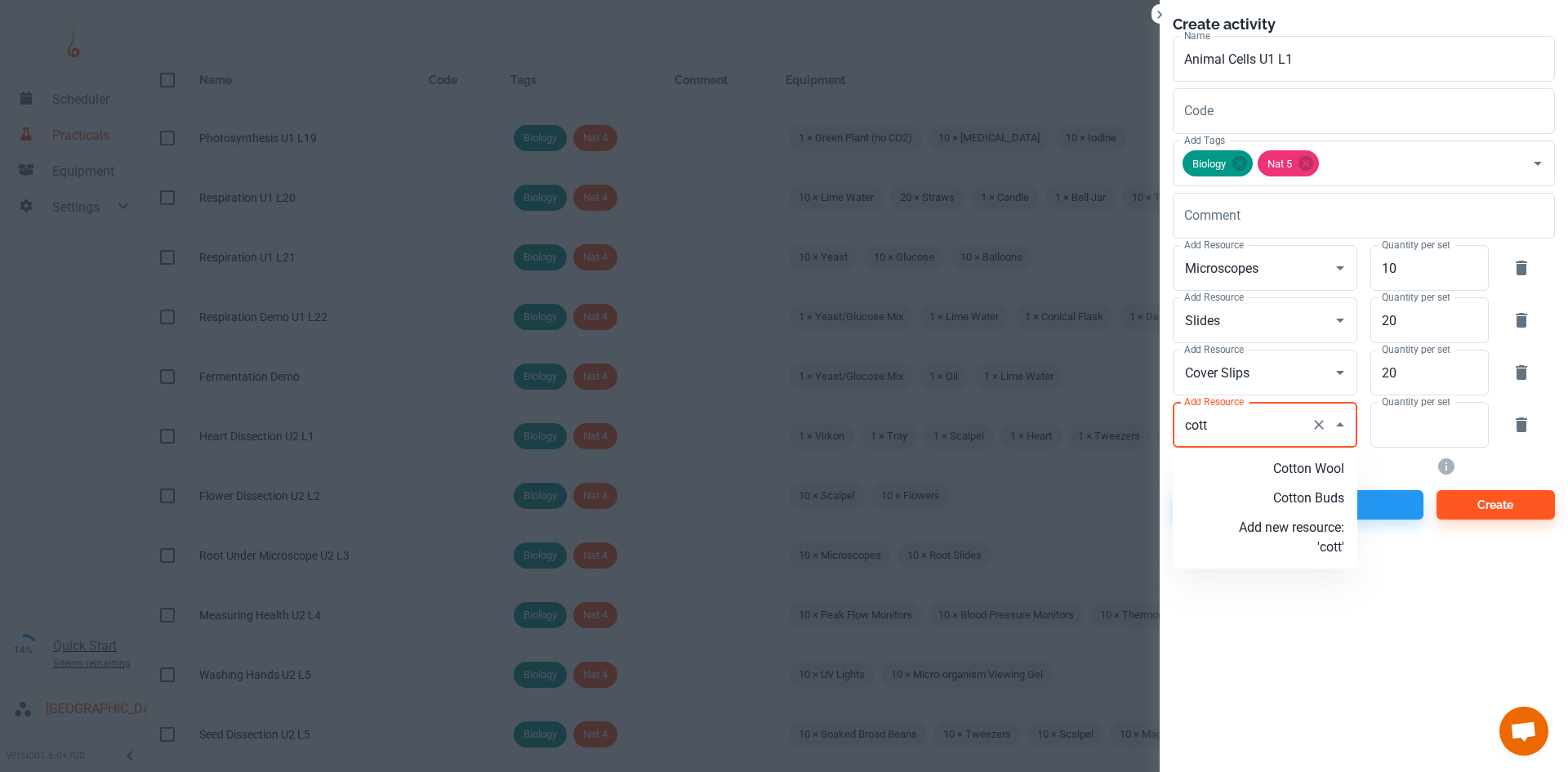
click at [1322, 498] on p "Cotton Buds" at bounding box center [1291, 498] width 105 height 20
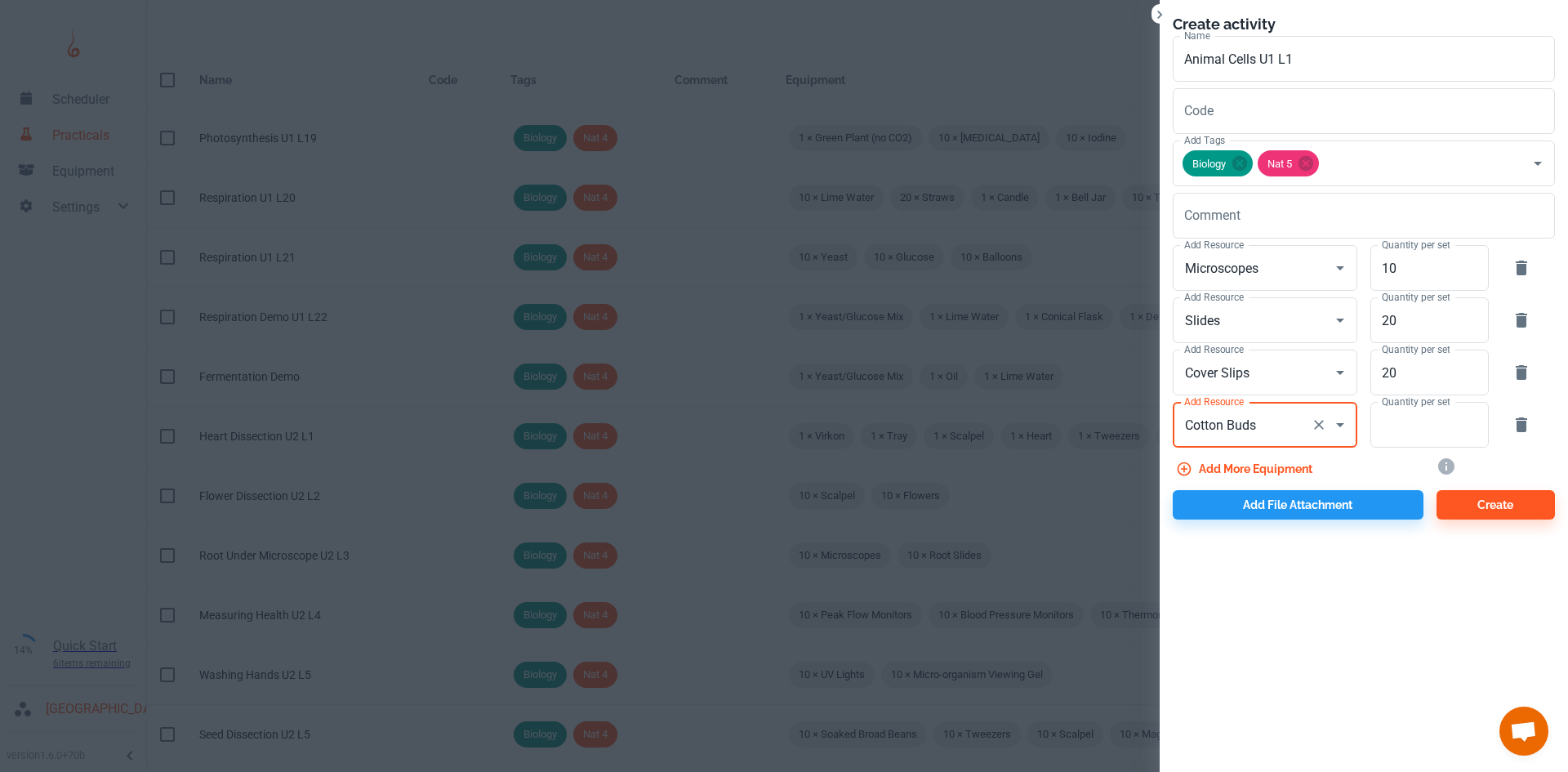
type input "Cotton Buds"
click at [1401, 449] on div "Add more equipment" at bounding box center [1291, 465] width 264 height 36
click at [1402, 434] on input "Quantity per set" at bounding box center [1419, 425] width 100 height 46
type input "20"
click at [1214, 474] on button "Add more equipment" at bounding box center [1245, 469] width 146 height 30
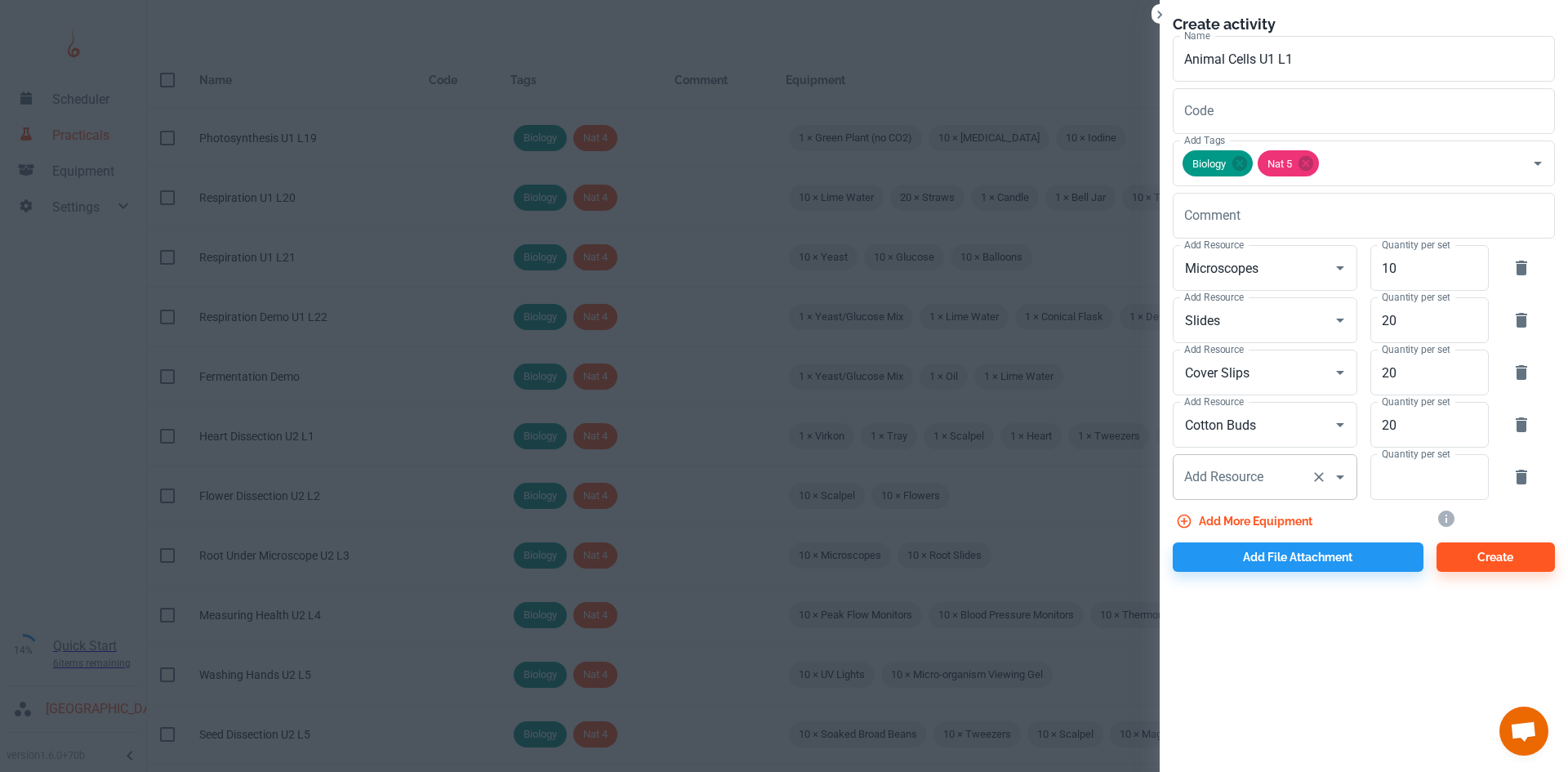
click at [1214, 474] on div "Add Resource Add Resource" at bounding box center [1265, 477] width 184 height 46
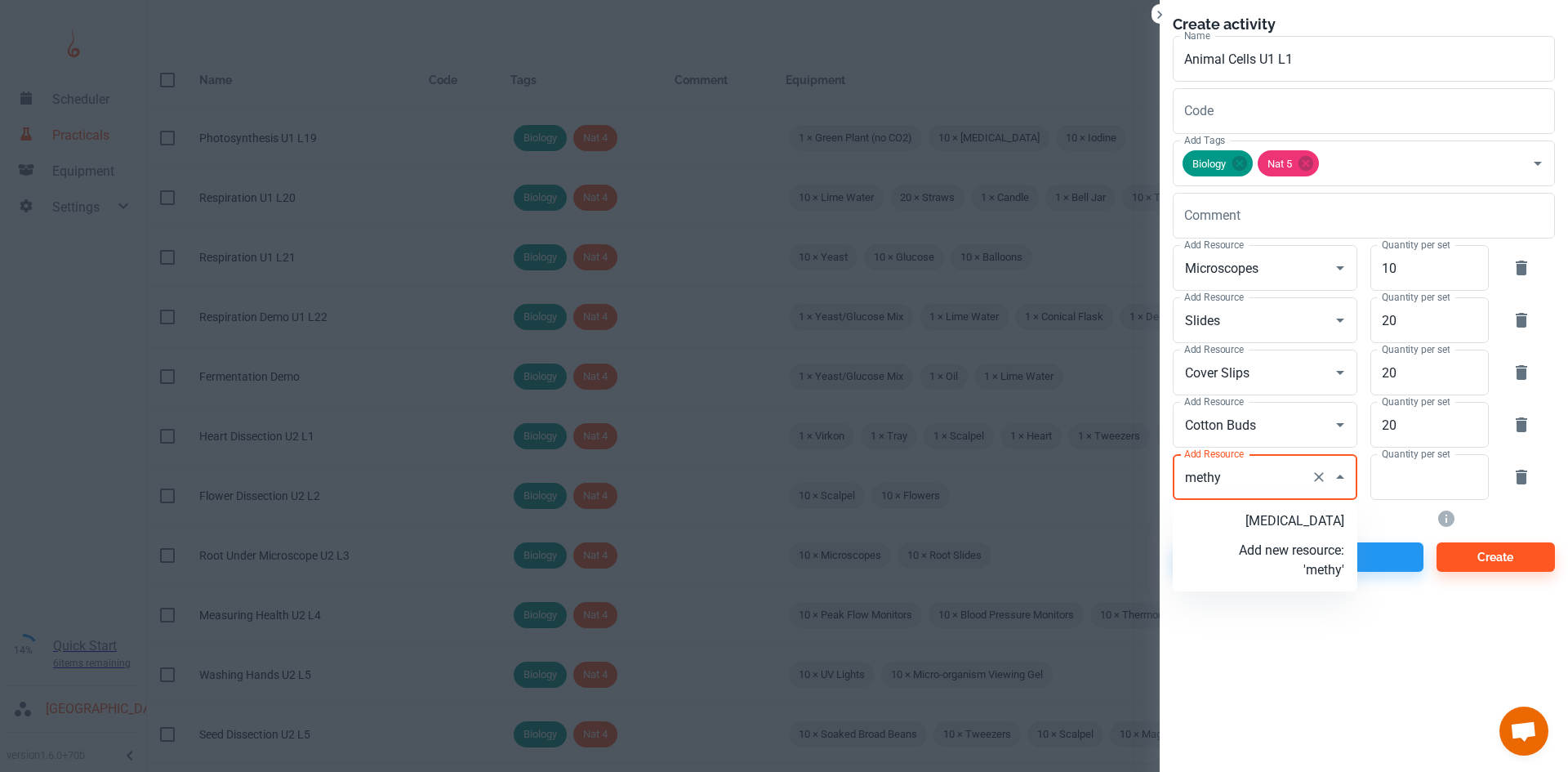
click at [1283, 532] on li "[MEDICAL_DATA]" at bounding box center [1265, 521] width 184 height 30
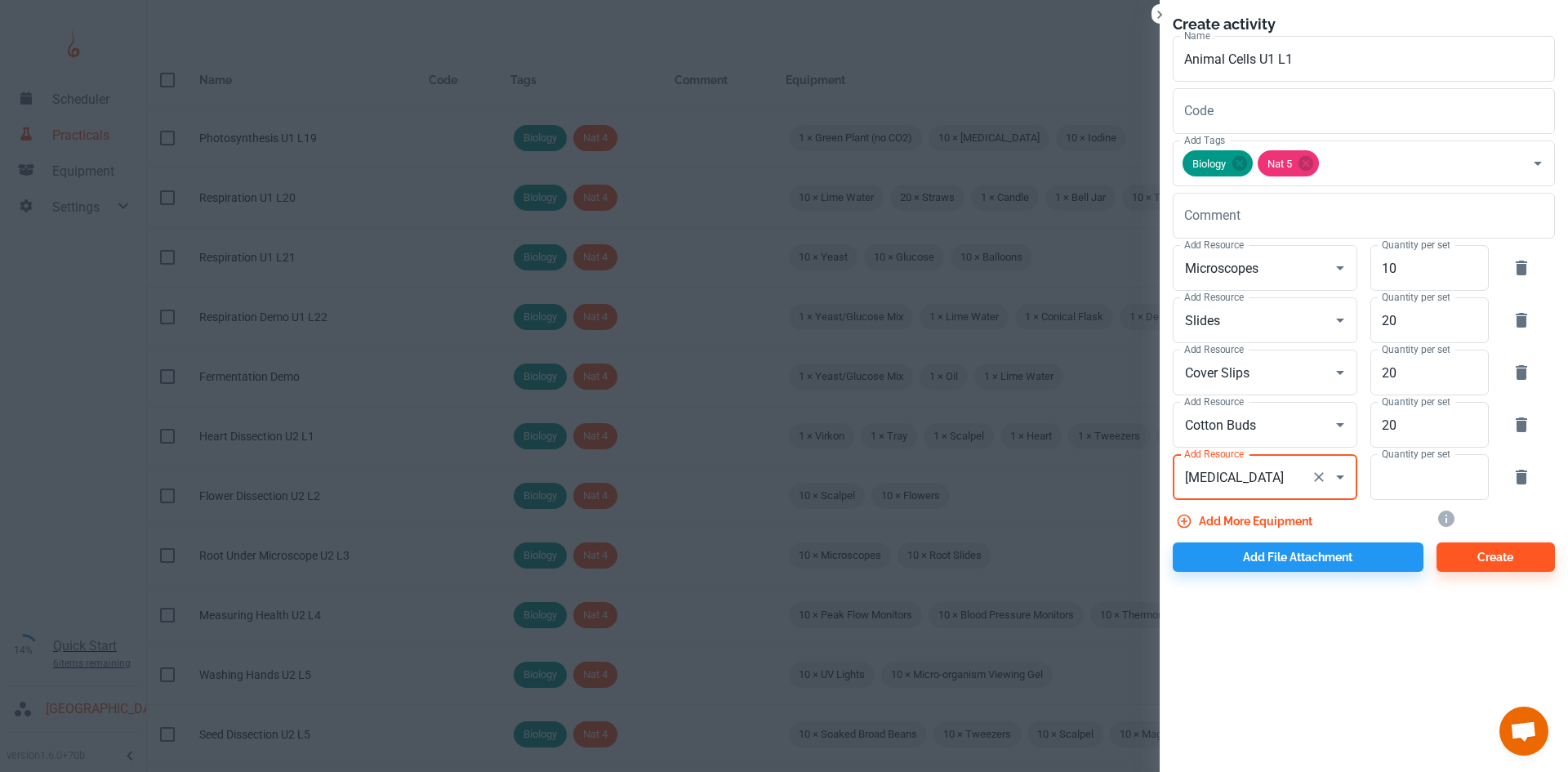
type input "[MEDICAL_DATA]"
click at [1420, 484] on input "Quantity per set" at bounding box center [1419, 477] width 100 height 46
type input "5"
click at [1227, 513] on button "Add more equipment" at bounding box center [1245, 521] width 146 height 30
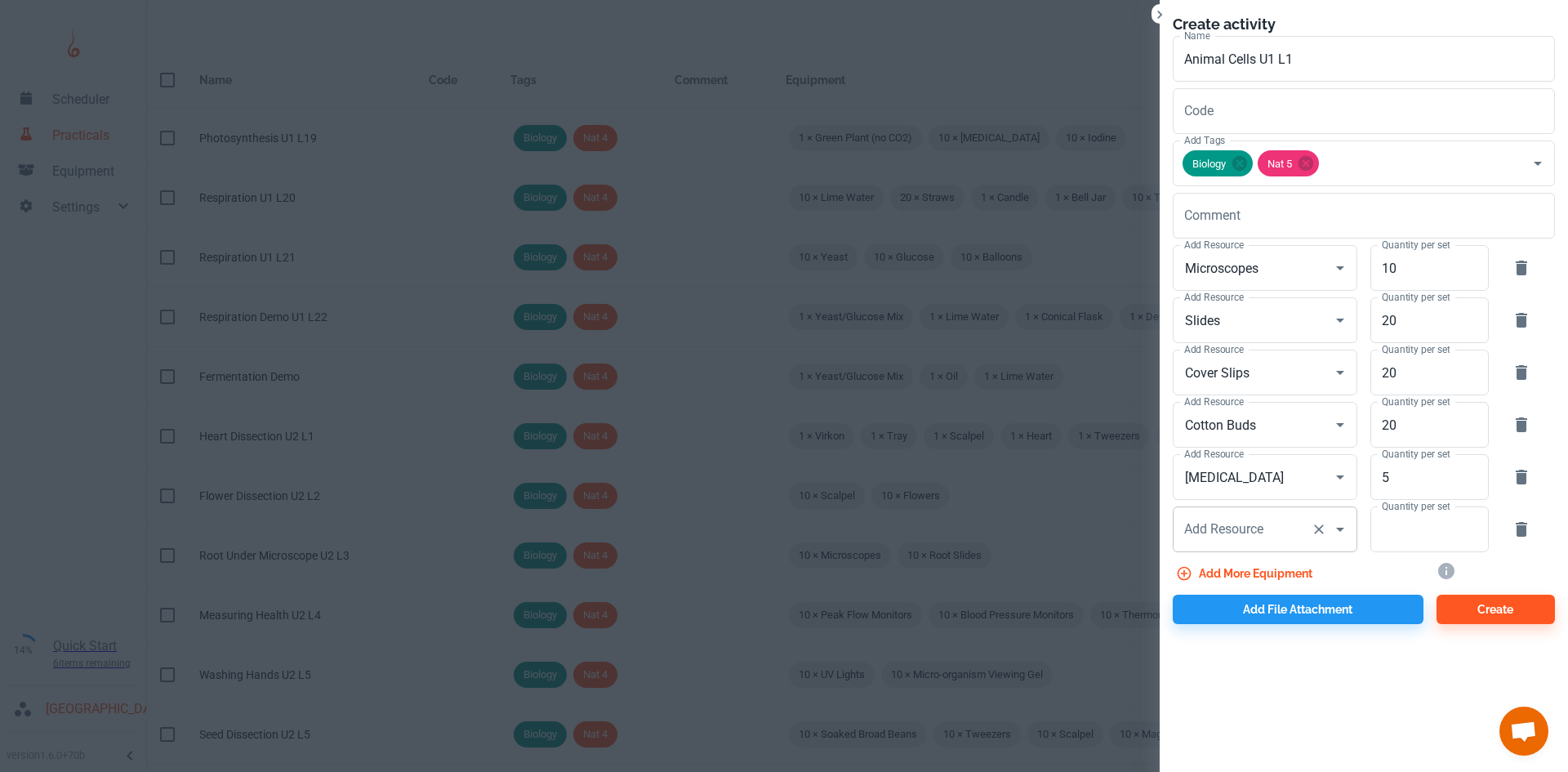
click at [1233, 537] on div "Add Resource Add Resource" at bounding box center [1265, 529] width 184 height 46
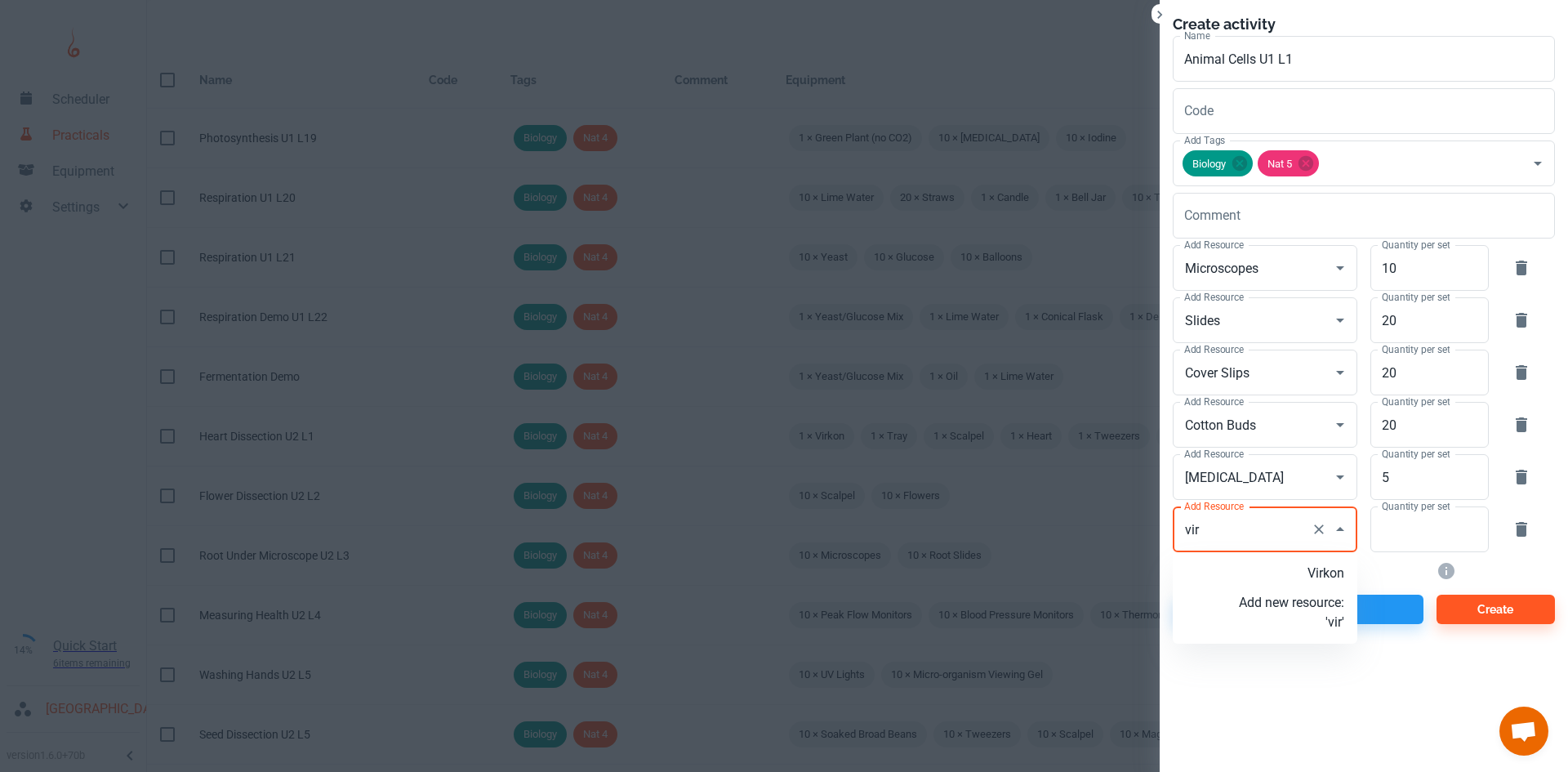
click at [1311, 571] on p "Virkon" at bounding box center [1291, 574] width 105 height 20
type input "Virkon"
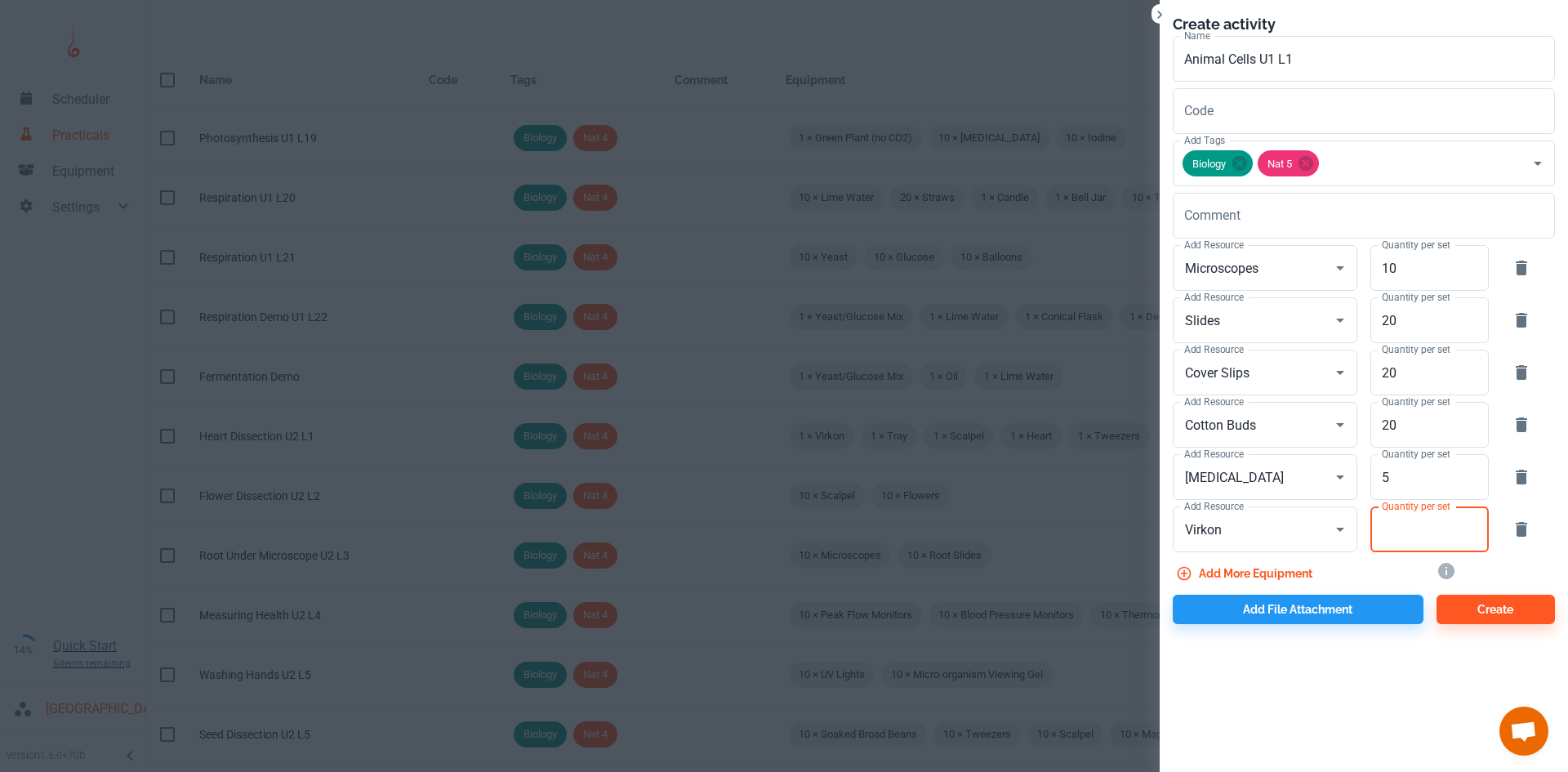
click at [1421, 529] on input "Quantity per set" at bounding box center [1419, 529] width 100 height 46
type input "1"
click at [1273, 616] on button "Add file attachment" at bounding box center [1297, 609] width 251 height 30
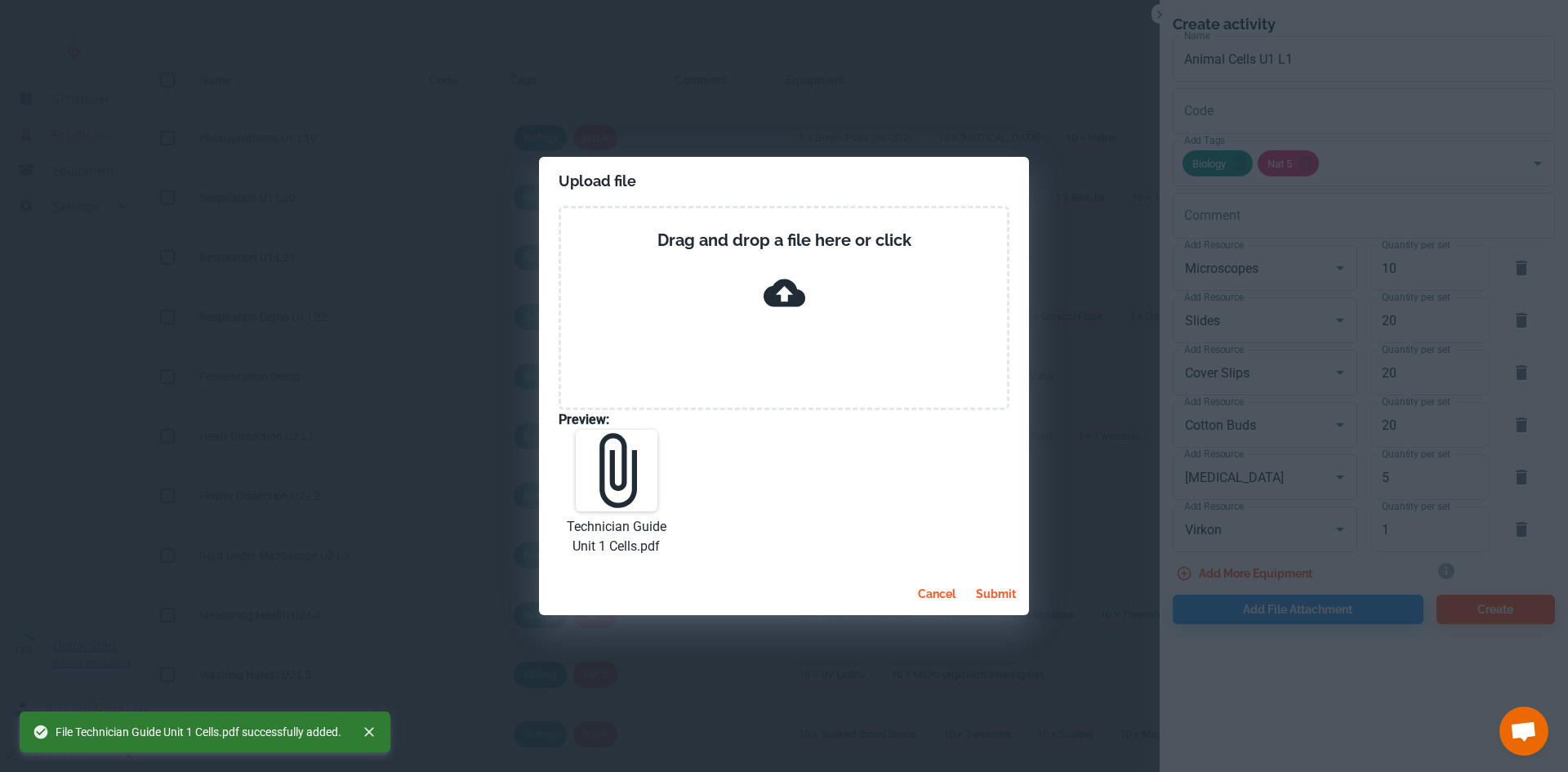
click at [990, 596] on button "submit" at bounding box center [996, 594] width 54 height 30
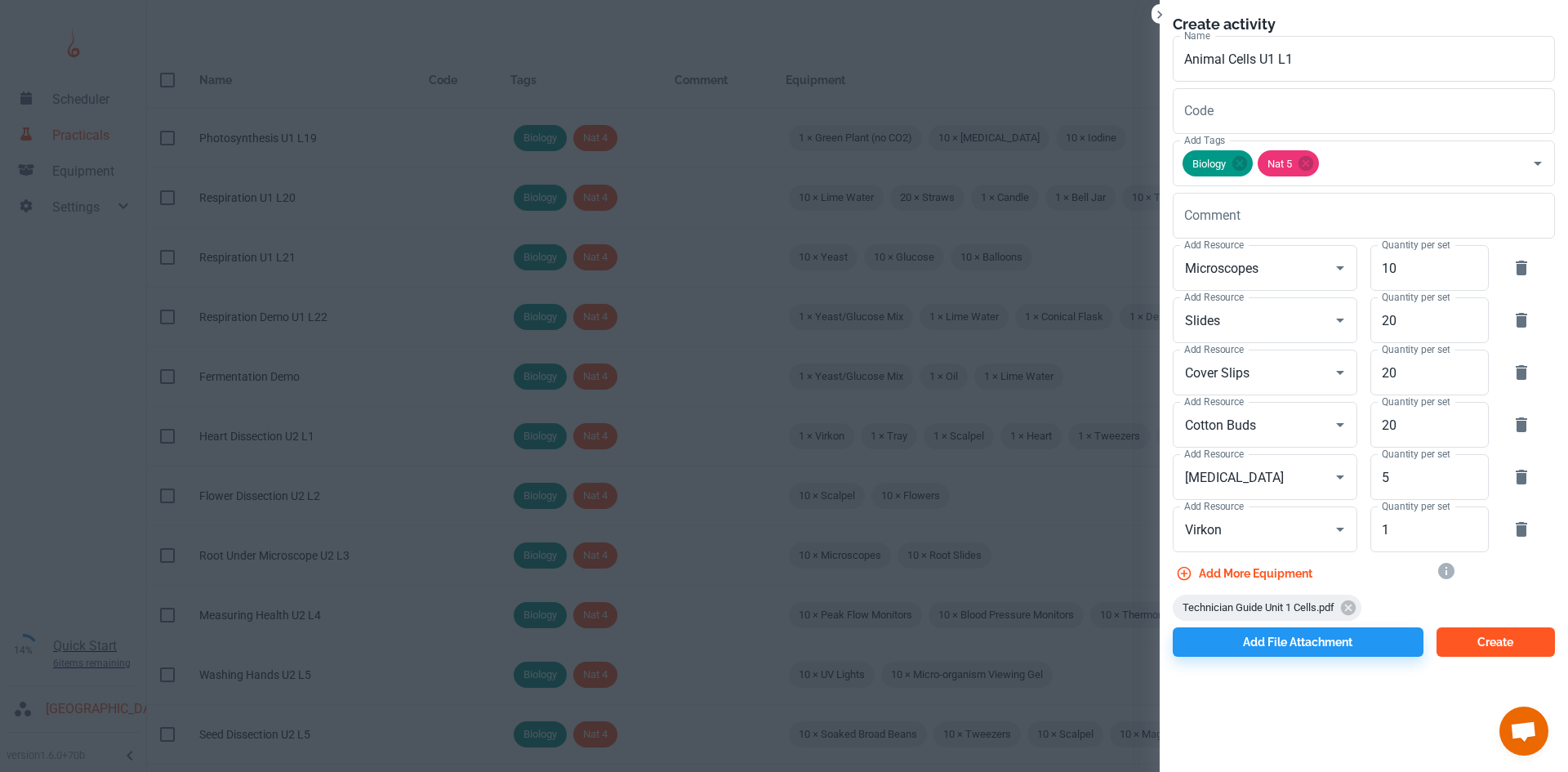
click at [1455, 634] on button "Create" at bounding box center [1495, 642] width 118 height 30
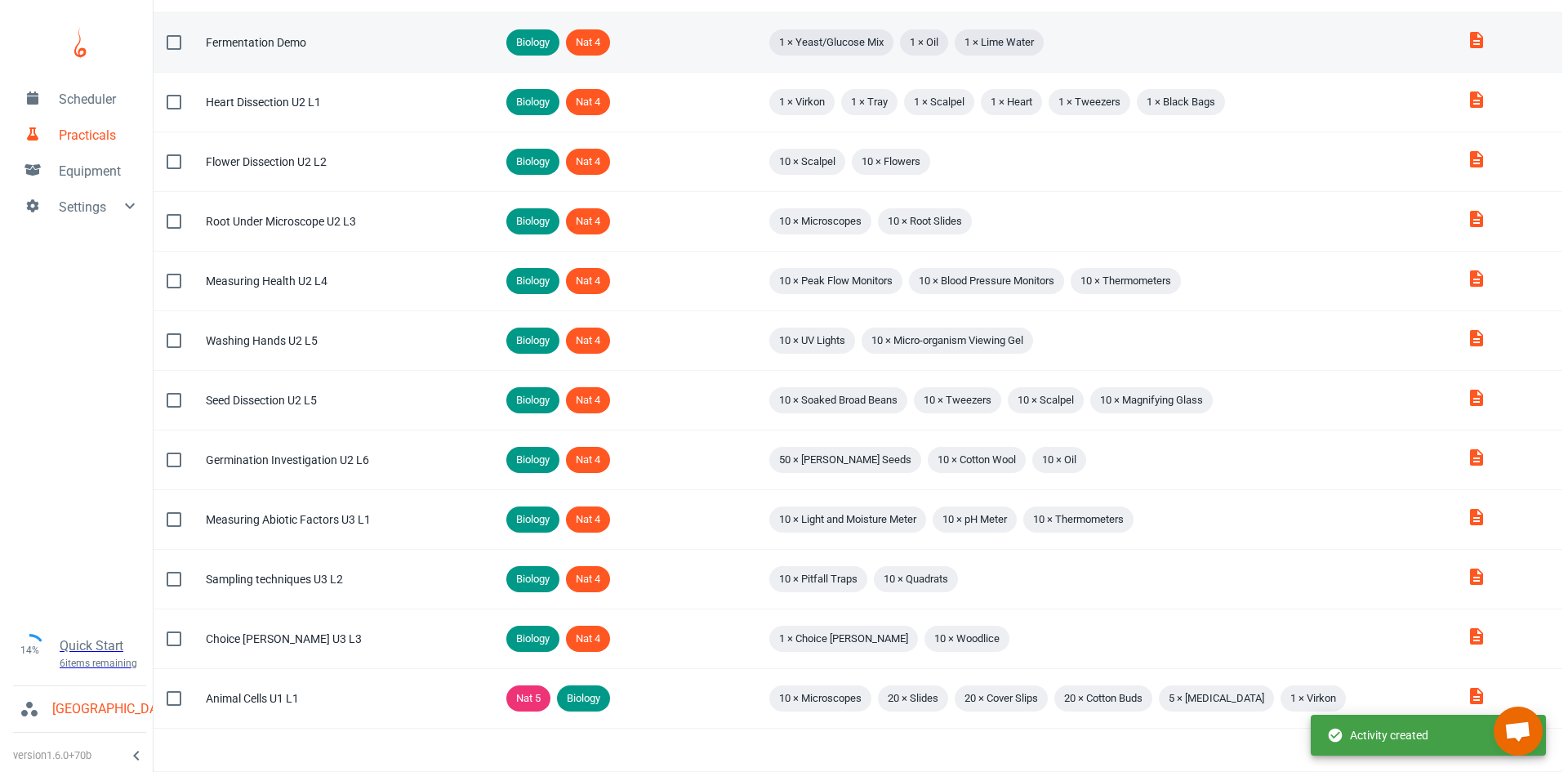
scroll to position [0, 0]
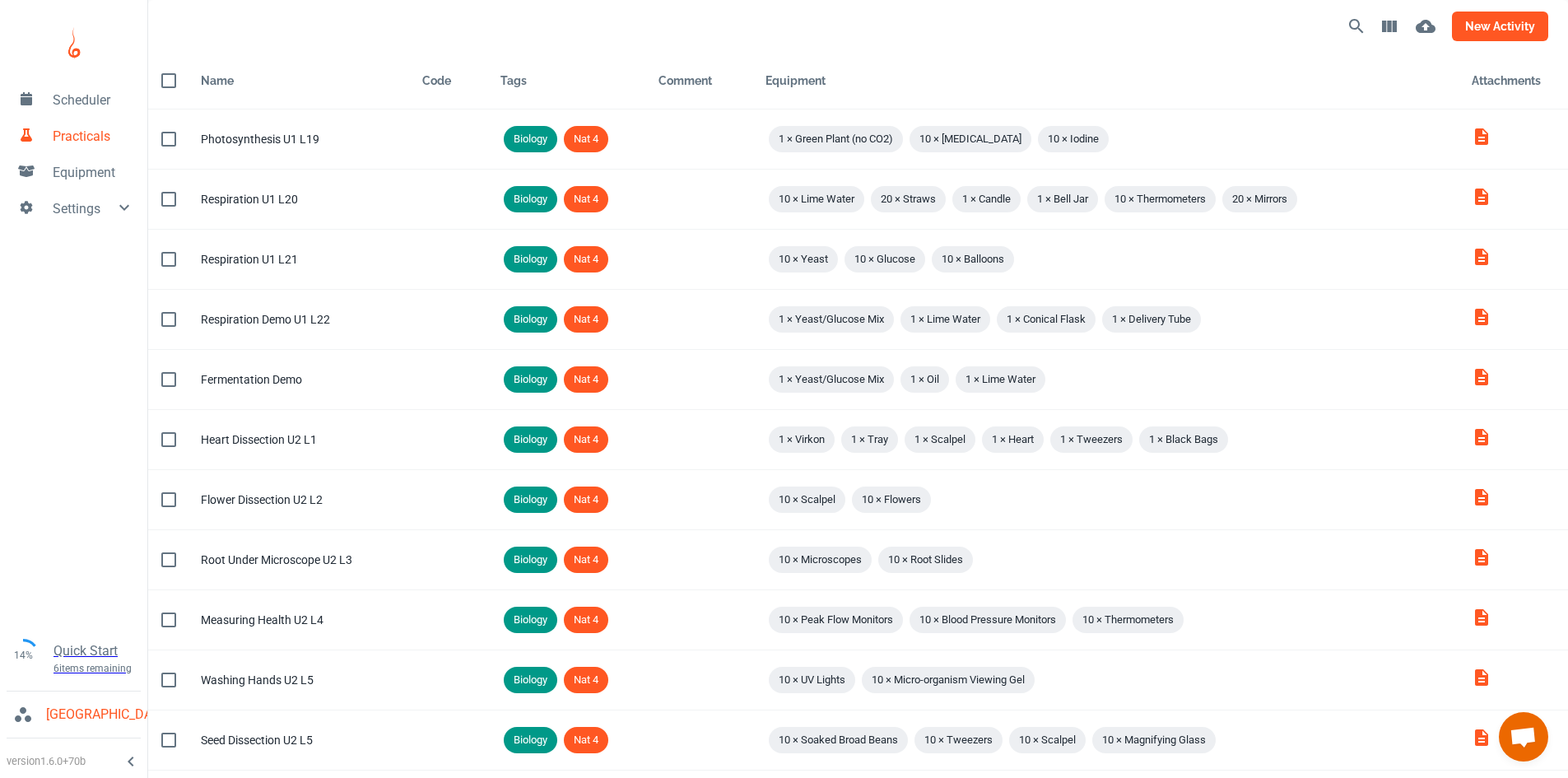
click at [1512, 16] on button "new activity" at bounding box center [1500, 27] width 96 height 30
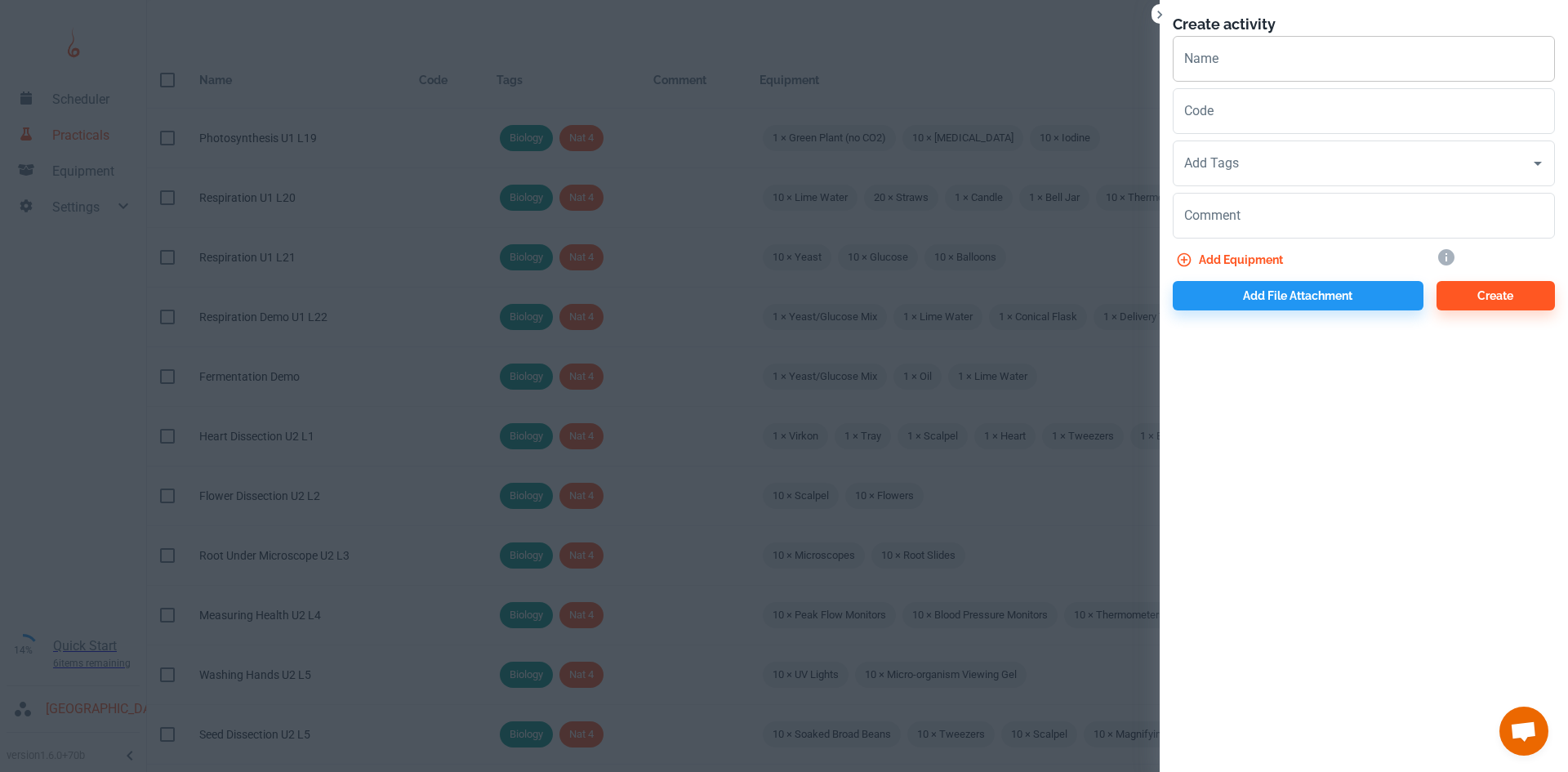
click at [1252, 56] on input "Name" at bounding box center [1363, 59] width 382 height 46
type input "Plant Cells U1 L2"
click at [1252, 171] on input "Add Tags" at bounding box center [1352, 163] width 343 height 31
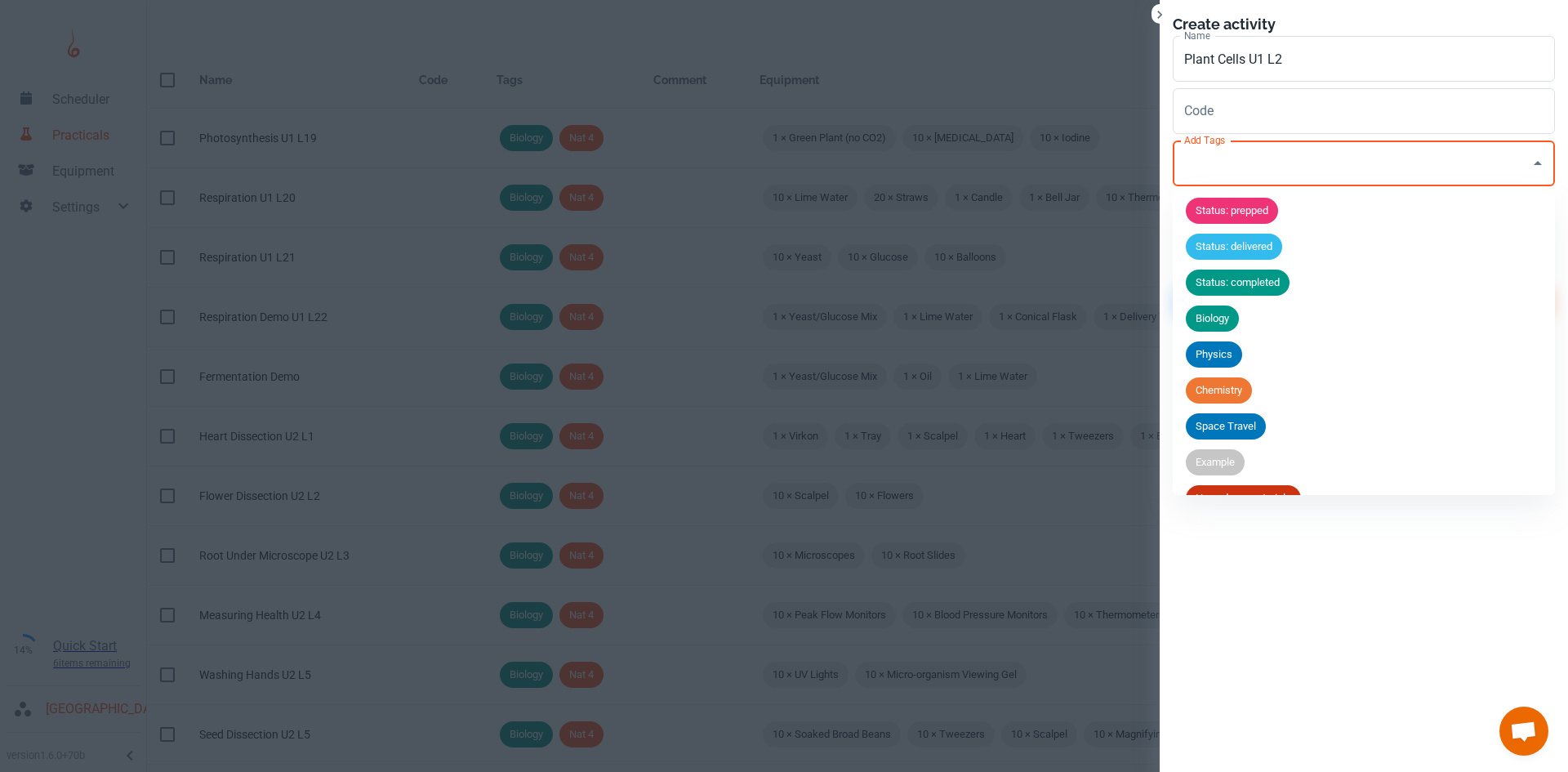
click at [1229, 322] on span "Biology" at bounding box center [1212, 319] width 54 height 16
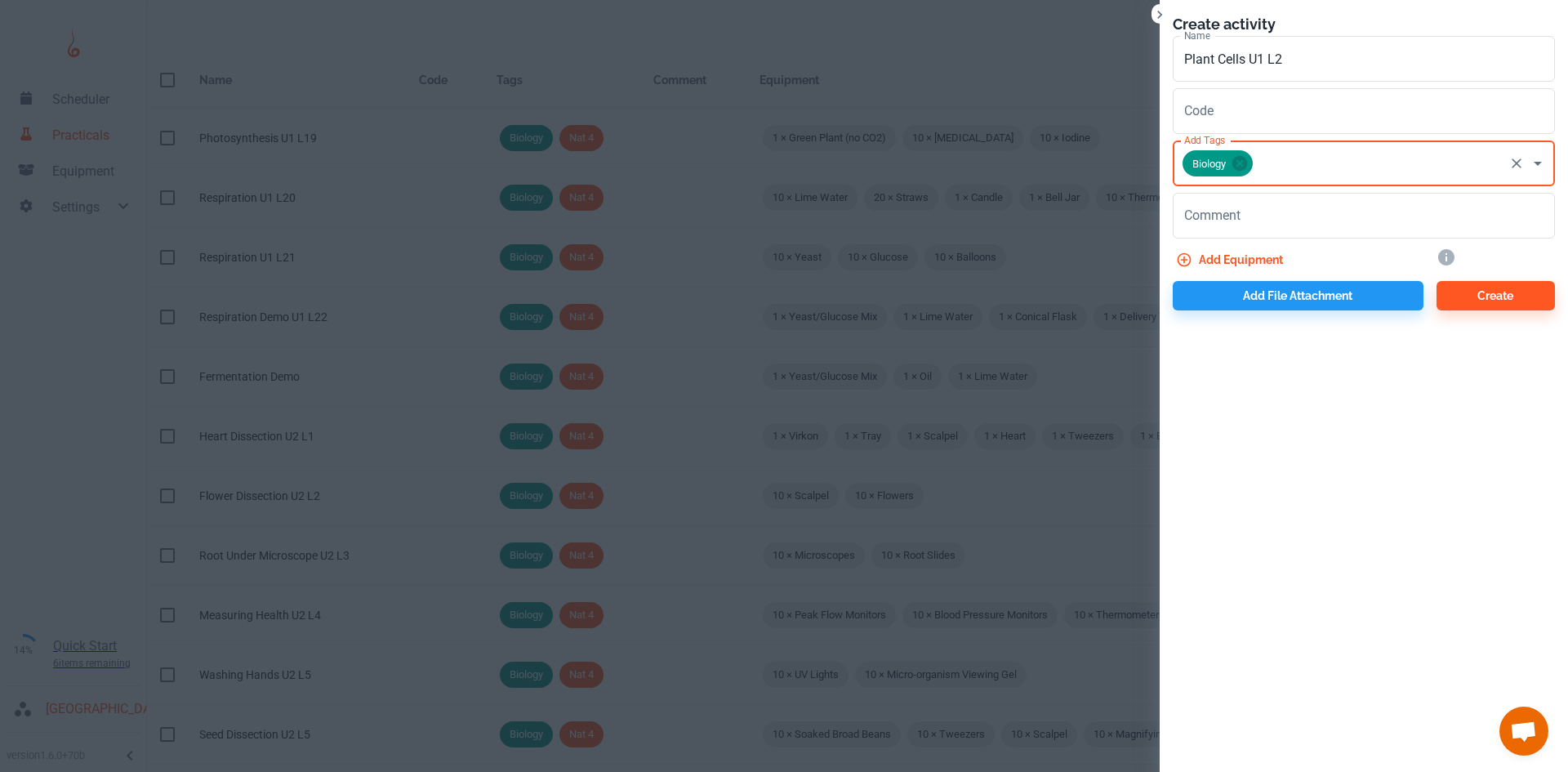
click at [1273, 148] on input "Add Tags" at bounding box center [1378, 163] width 247 height 31
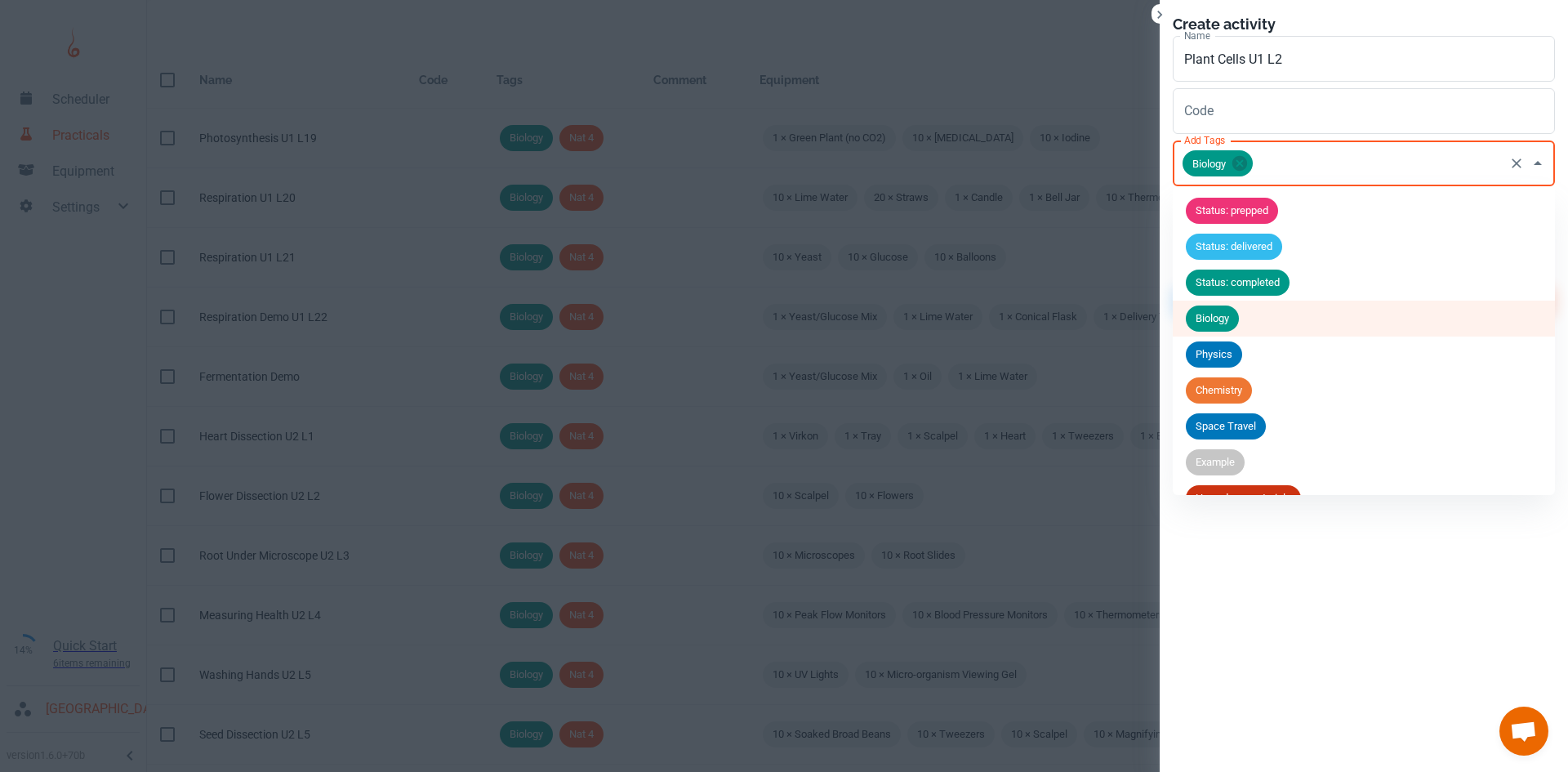
scroll to position [243, 0]
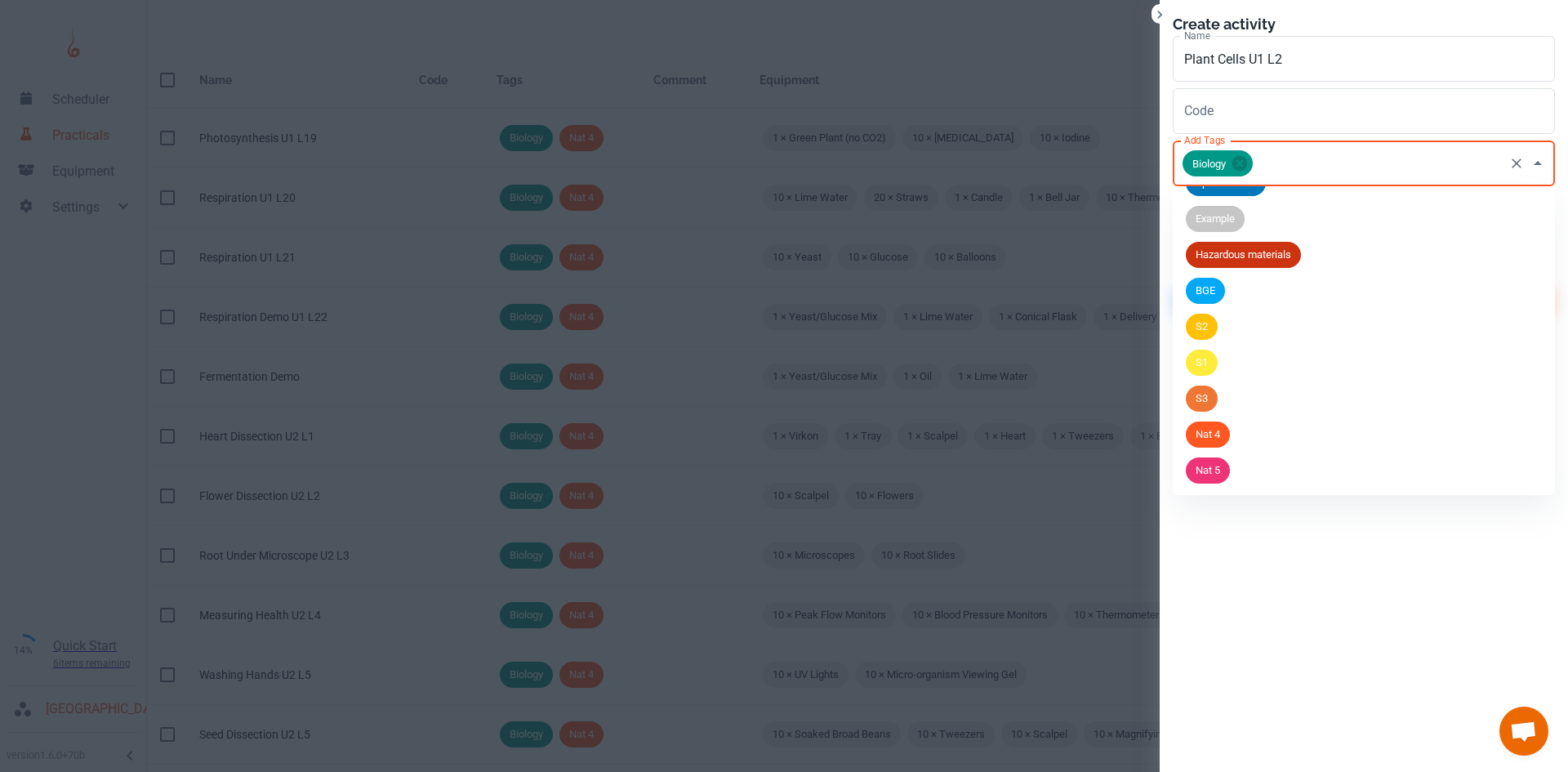
click at [1223, 466] on span "Nat 5" at bounding box center [1207, 470] width 44 height 16
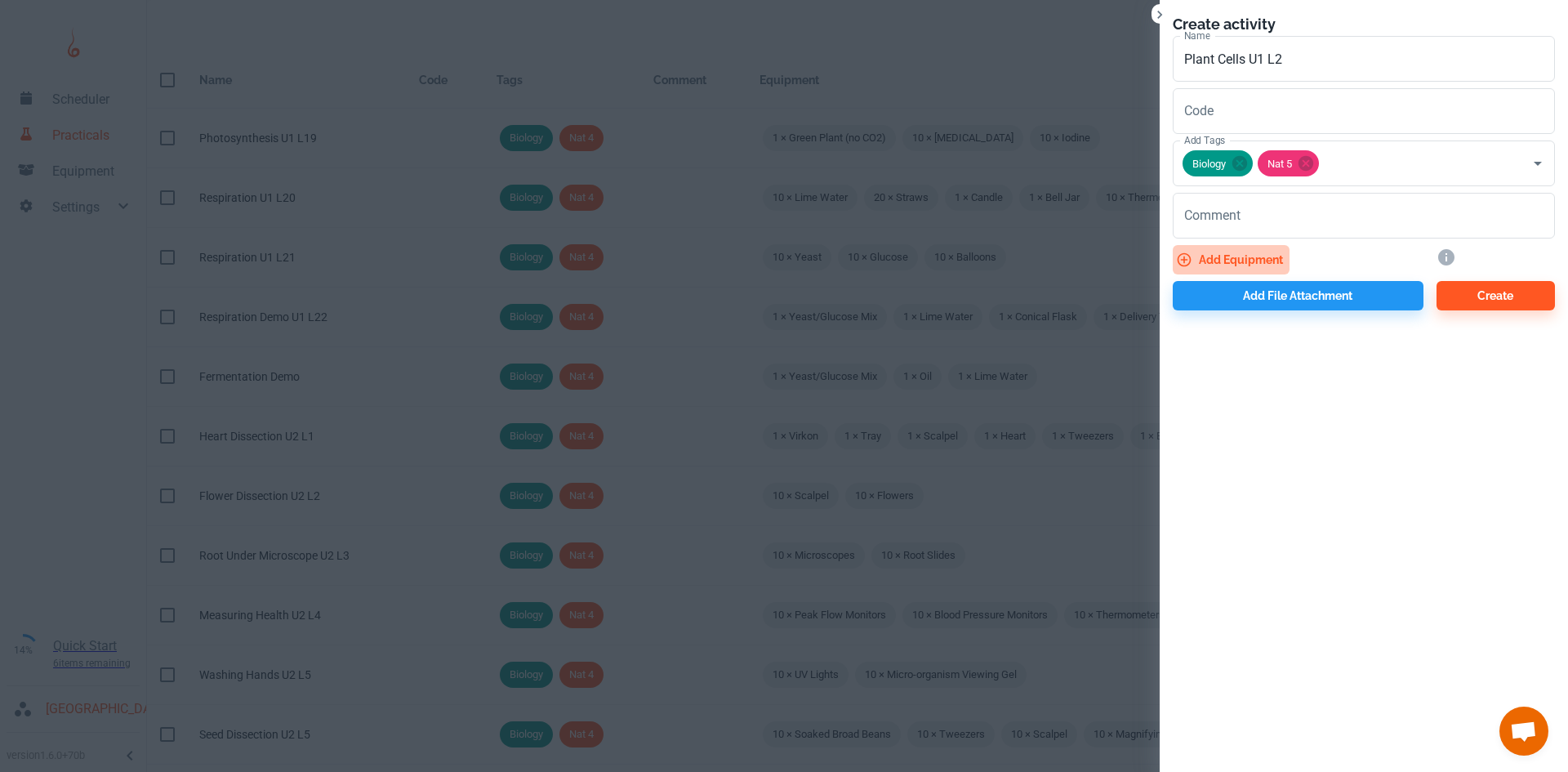
click at [1238, 261] on button "Add equipment" at bounding box center [1231, 260] width 117 height 30
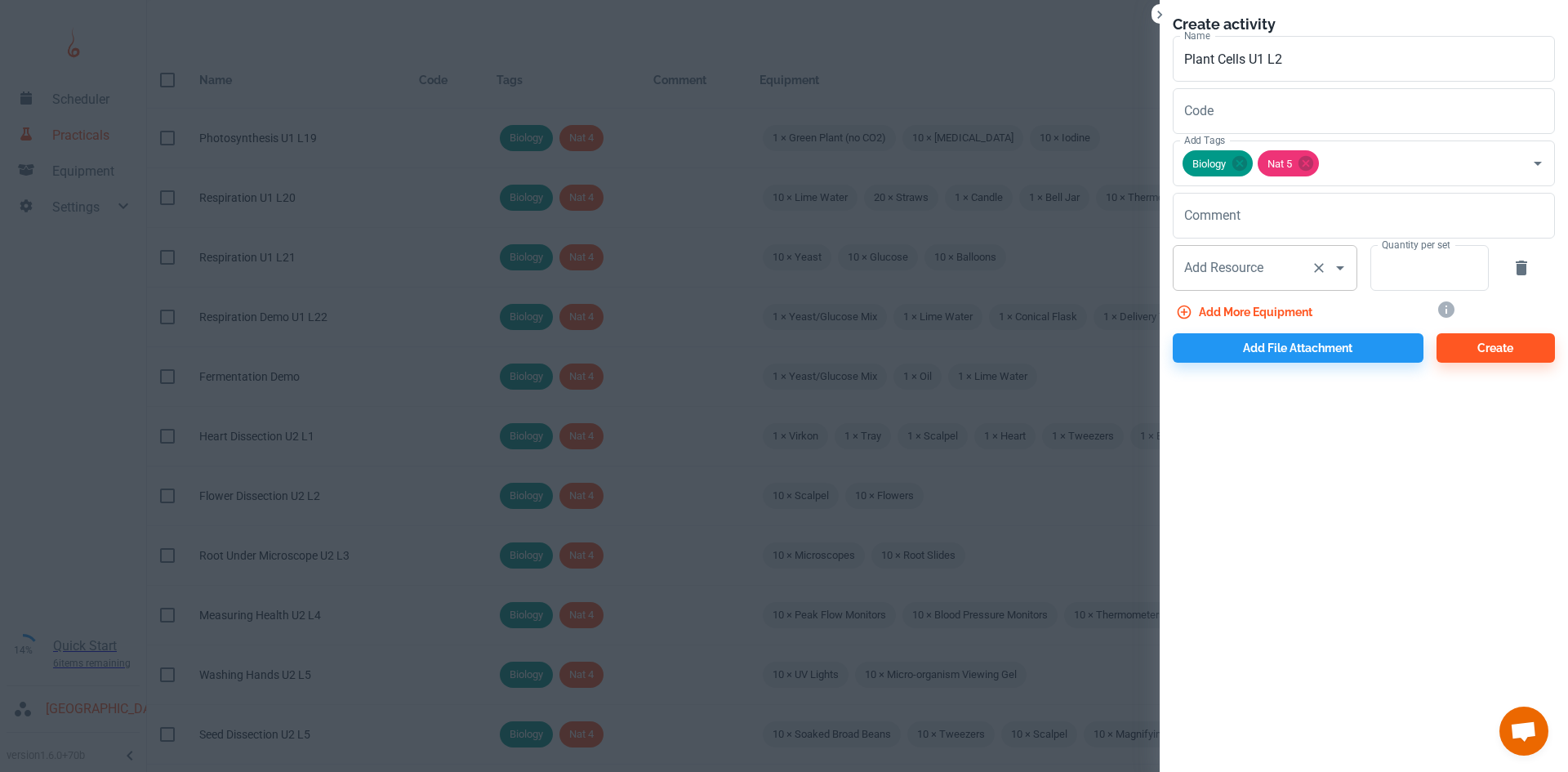
click at [1234, 271] on div "Add Resource Add Resource" at bounding box center [1265, 268] width 184 height 46
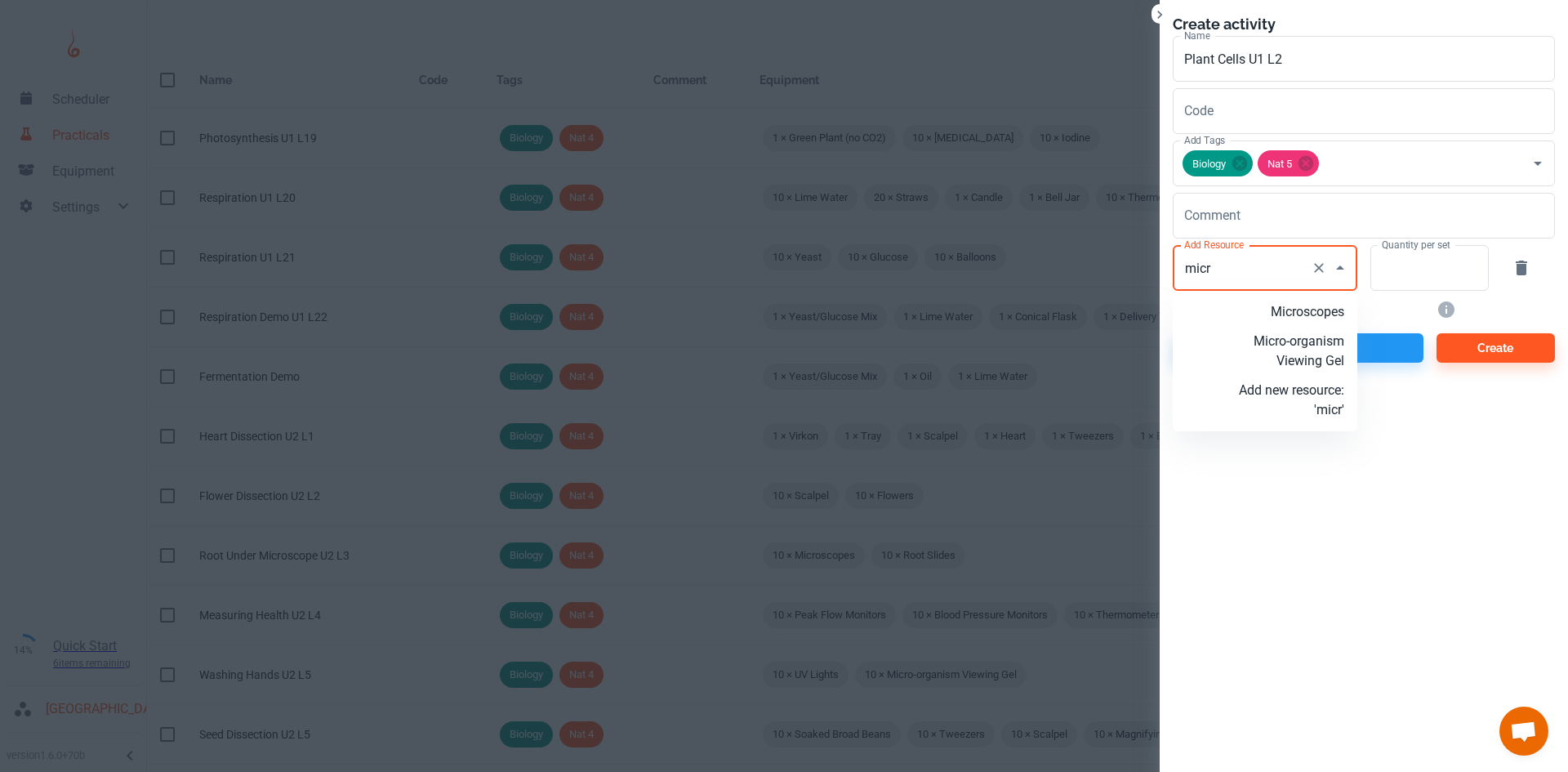
click at [1323, 318] on p "Microscopes" at bounding box center [1291, 313] width 105 height 20
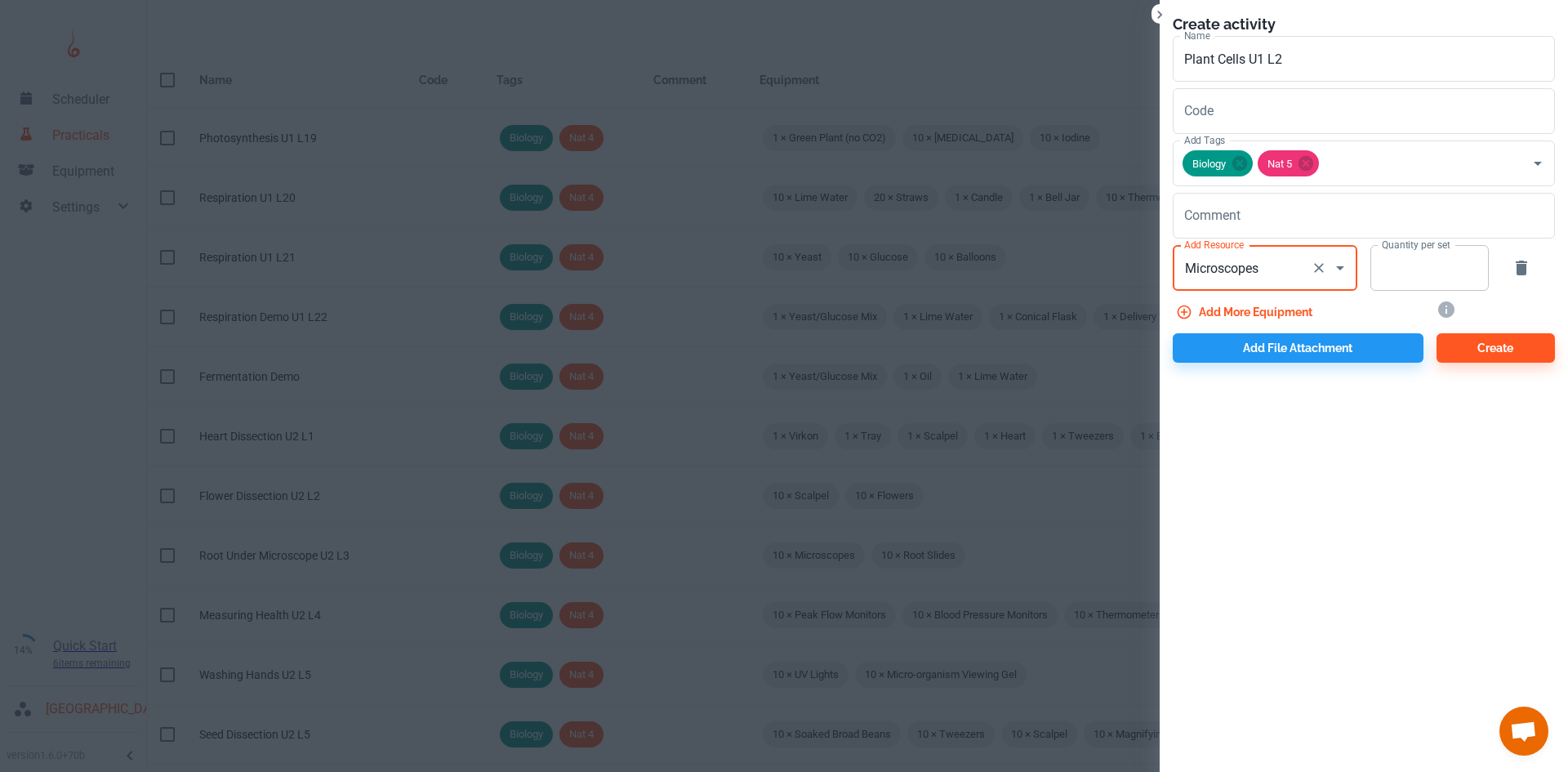
type input "Microscopes"
click at [1389, 275] on input "Quantity per set" at bounding box center [1419, 268] width 100 height 46
type input "10"
click at [1285, 312] on button "Add more equipment" at bounding box center [1245, 313] width 146 height 30
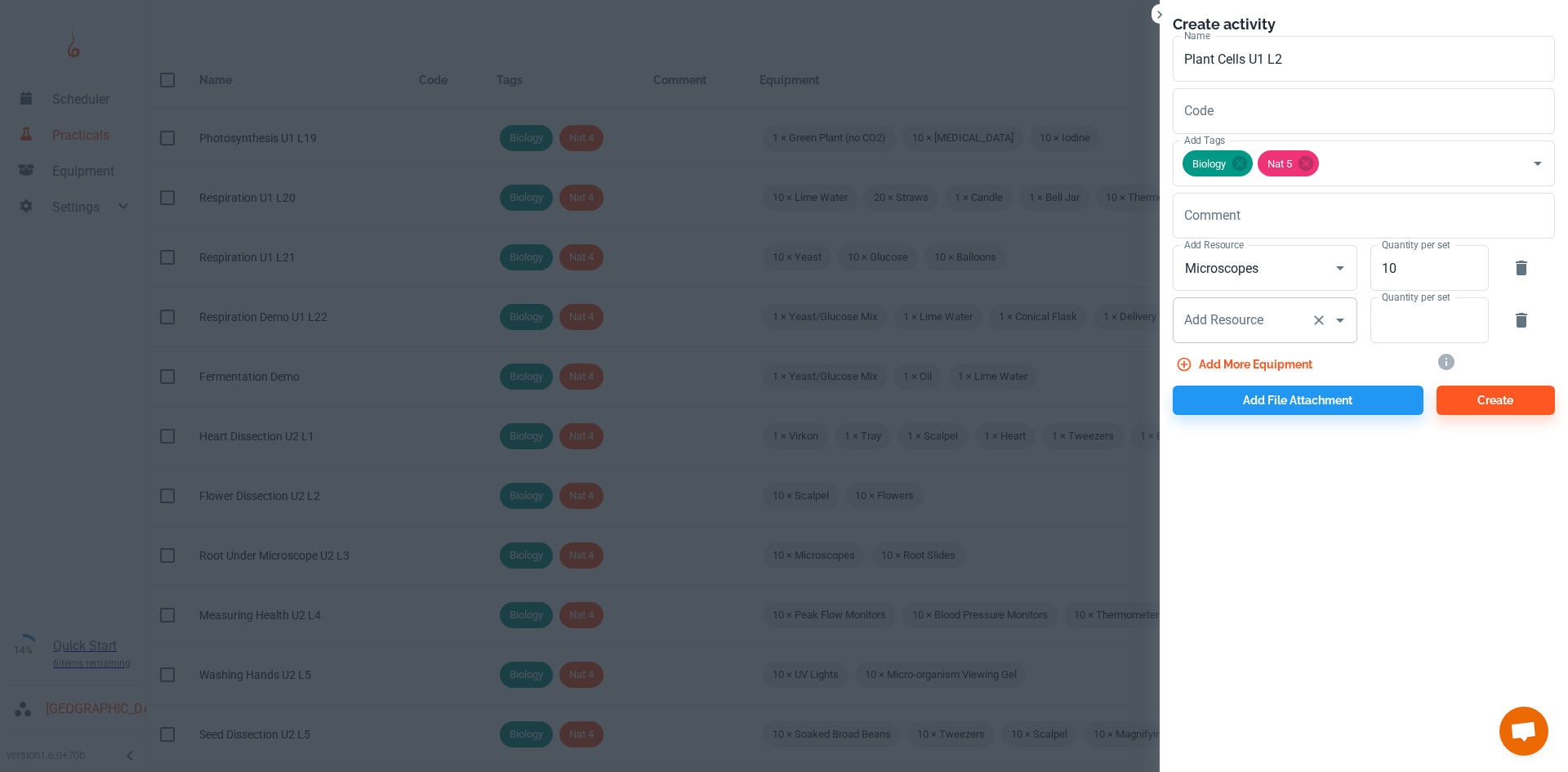
click at [1232, 312] on div "Add Resource Add Resource" at bounding box center [1265, 321] width 184 height 46
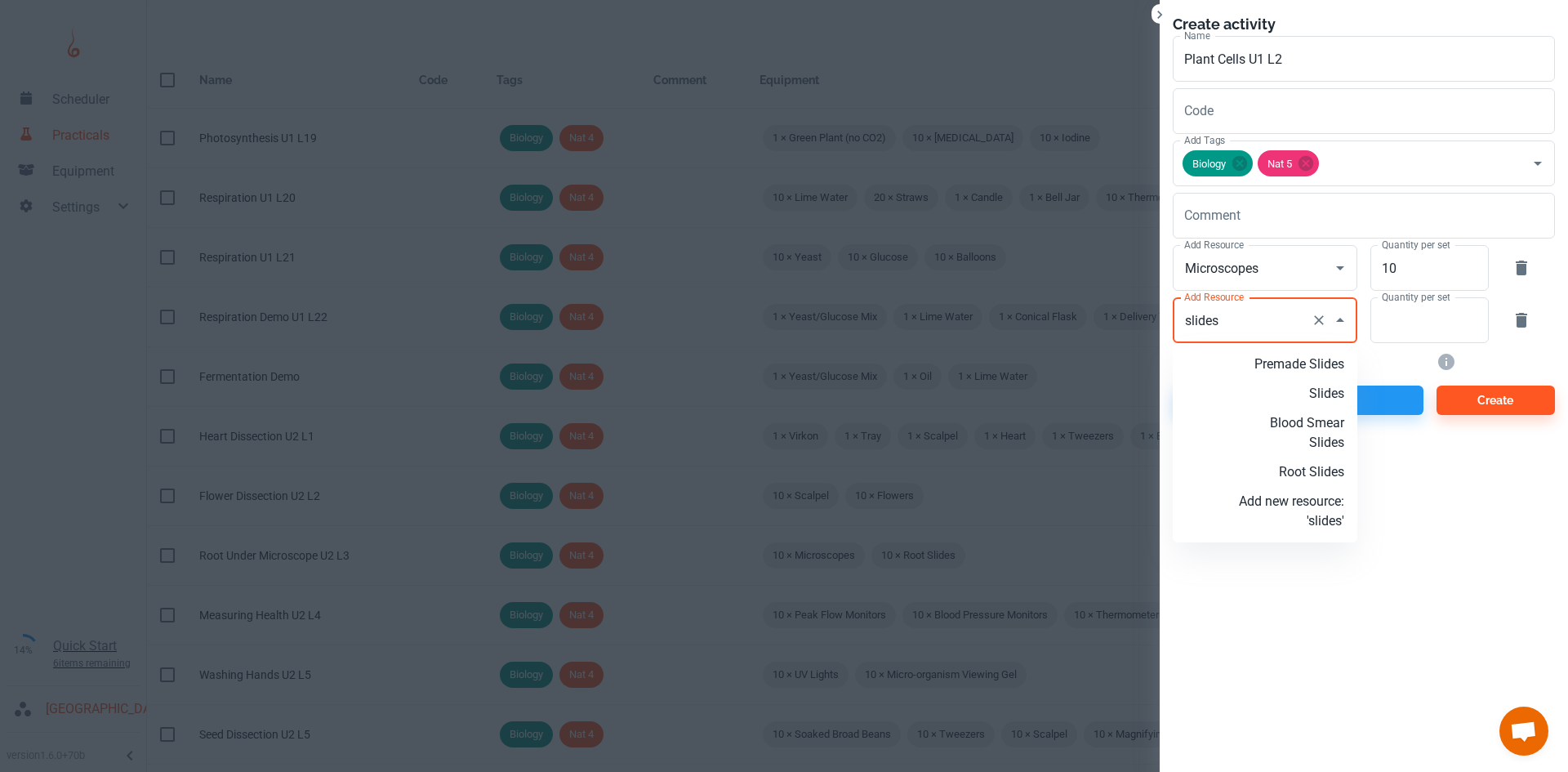
click at [1339, 404] on li "Slides" at bounding box center [1265, 394] width 184 height 30
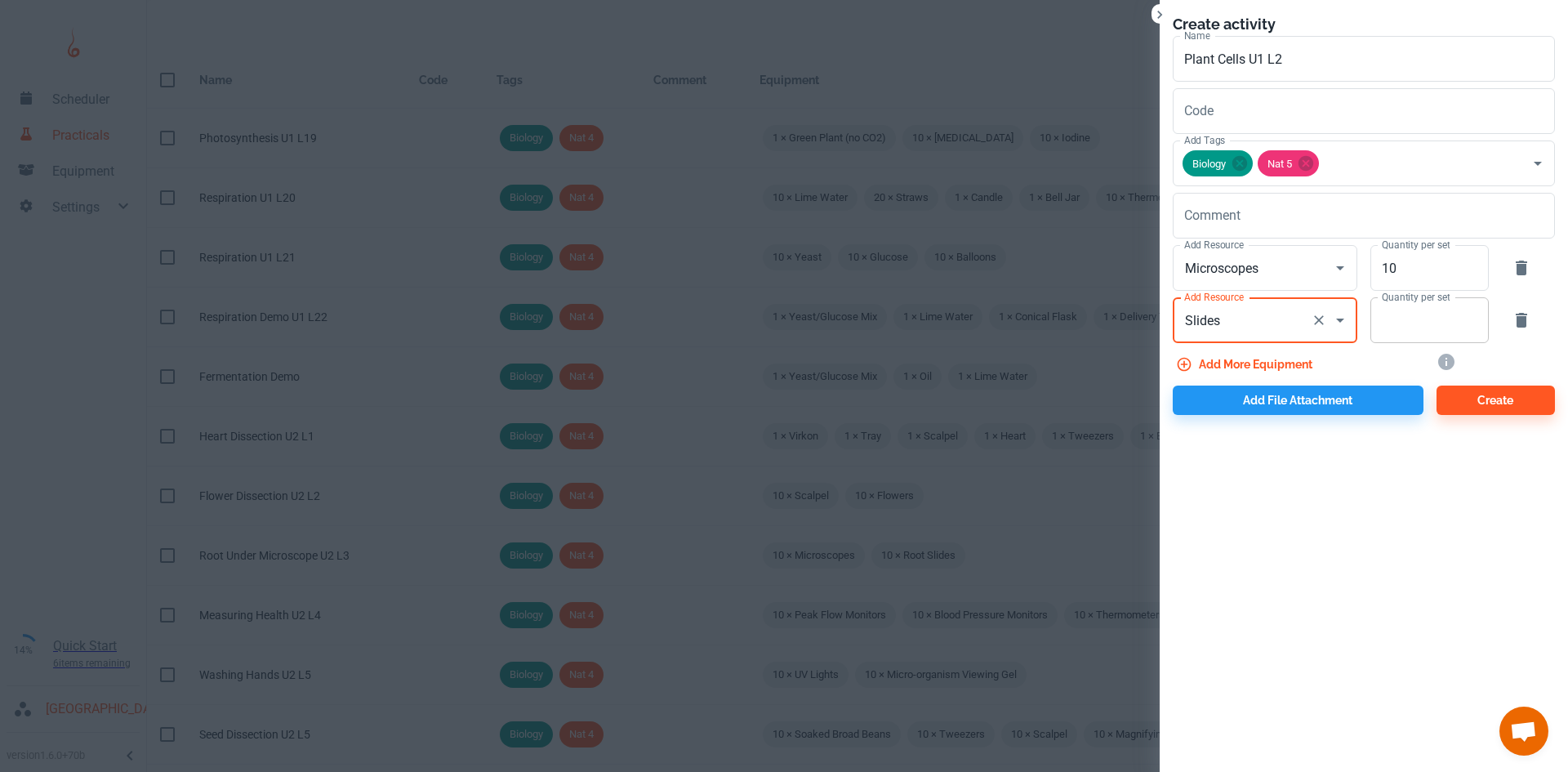
type input "Slides"
click at [1431, 321] on input "Quantity per set" at bounding box center [1419, 321] width 100 height 46
type input "1"
type input "40"
click at [1261, 358] on button "Add more equipment" at bounding box center [1245, 364] width 146 height 30
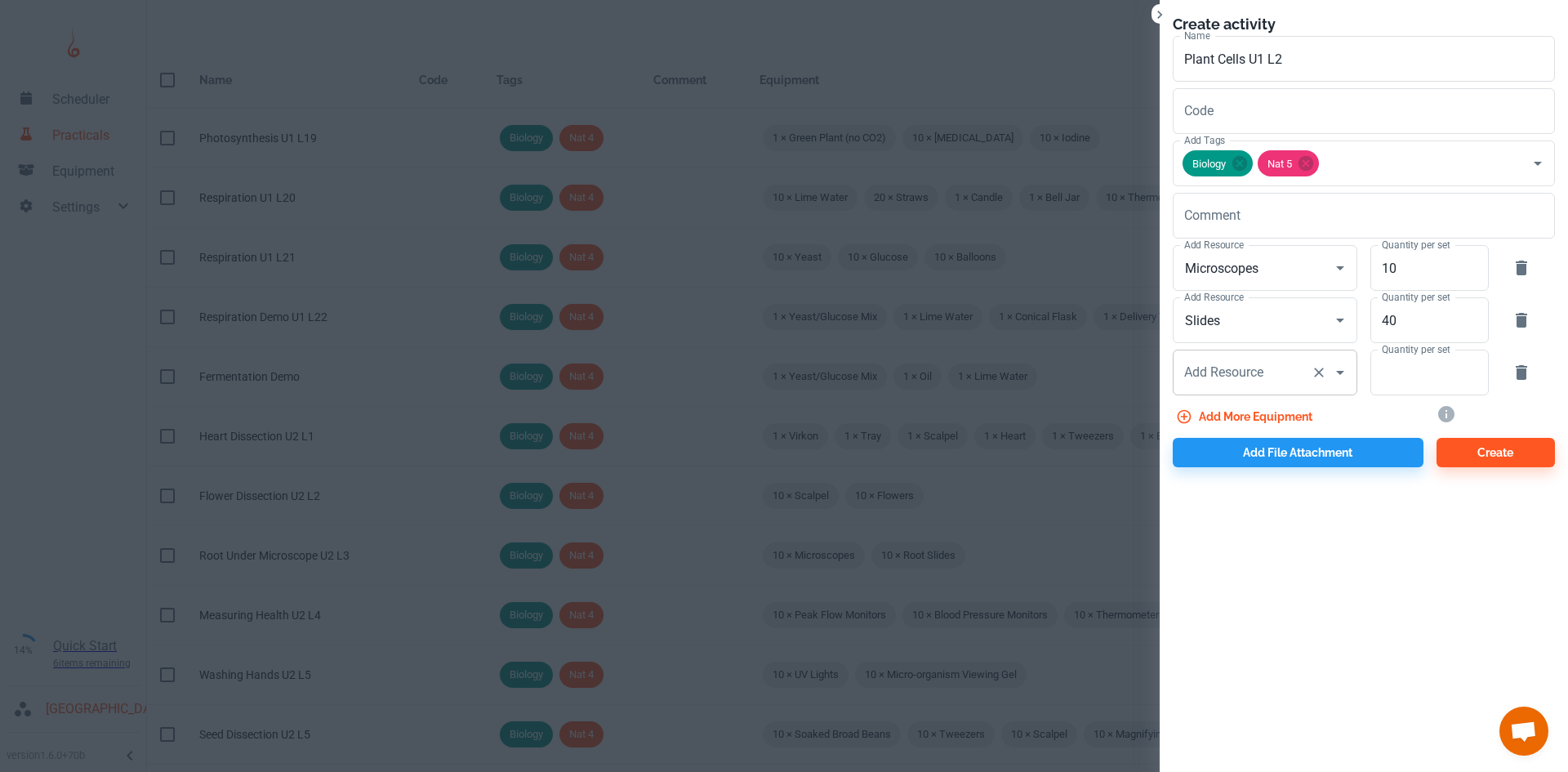
click at [1237, 371] on div "Add Resource Add Resource" at bounding box center [1265, 372] width 184 height 46
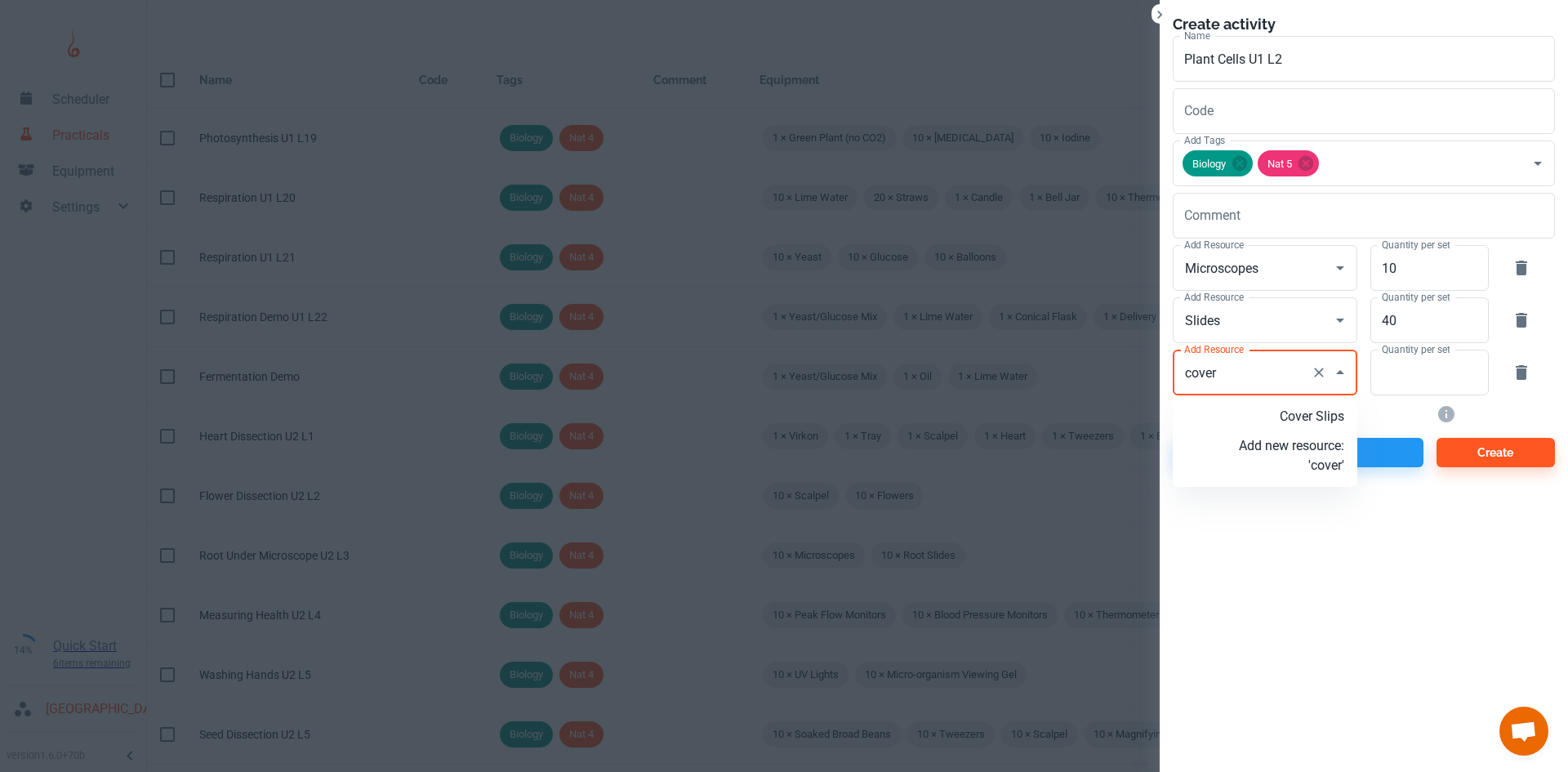
click at [1275, 416] on p "Cover Slips" at bounding box center [1291, 417] width 105 height 20
type input "Cover Slips"
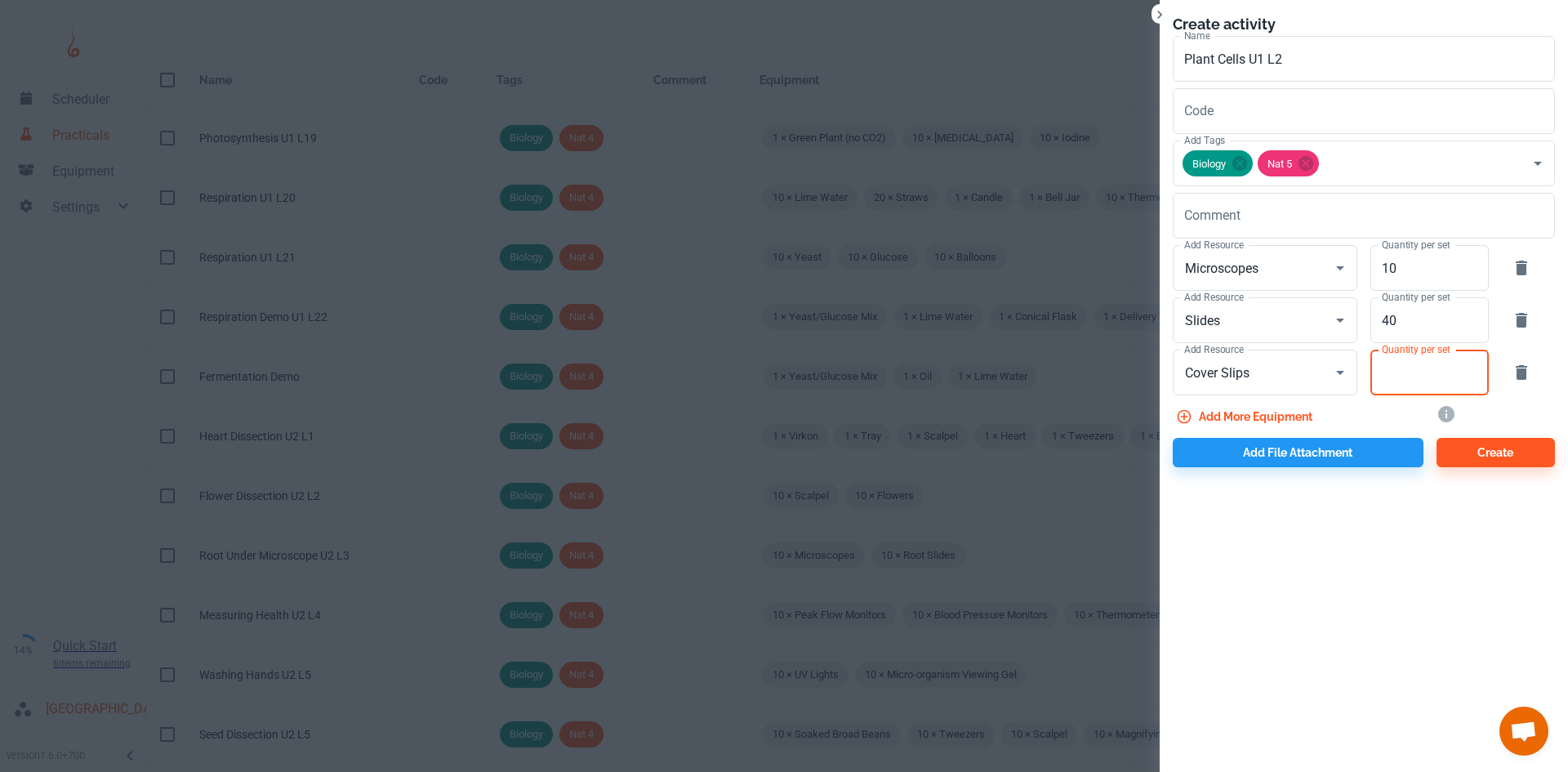
click at [1397, 372] on input "Quantity per set" at bounding box center [1419, 372] width 100 height 46
type input "40"
click at [1273, 413] on button "Add more equipment" at bounding box center [1245, 417] width 146 height 30
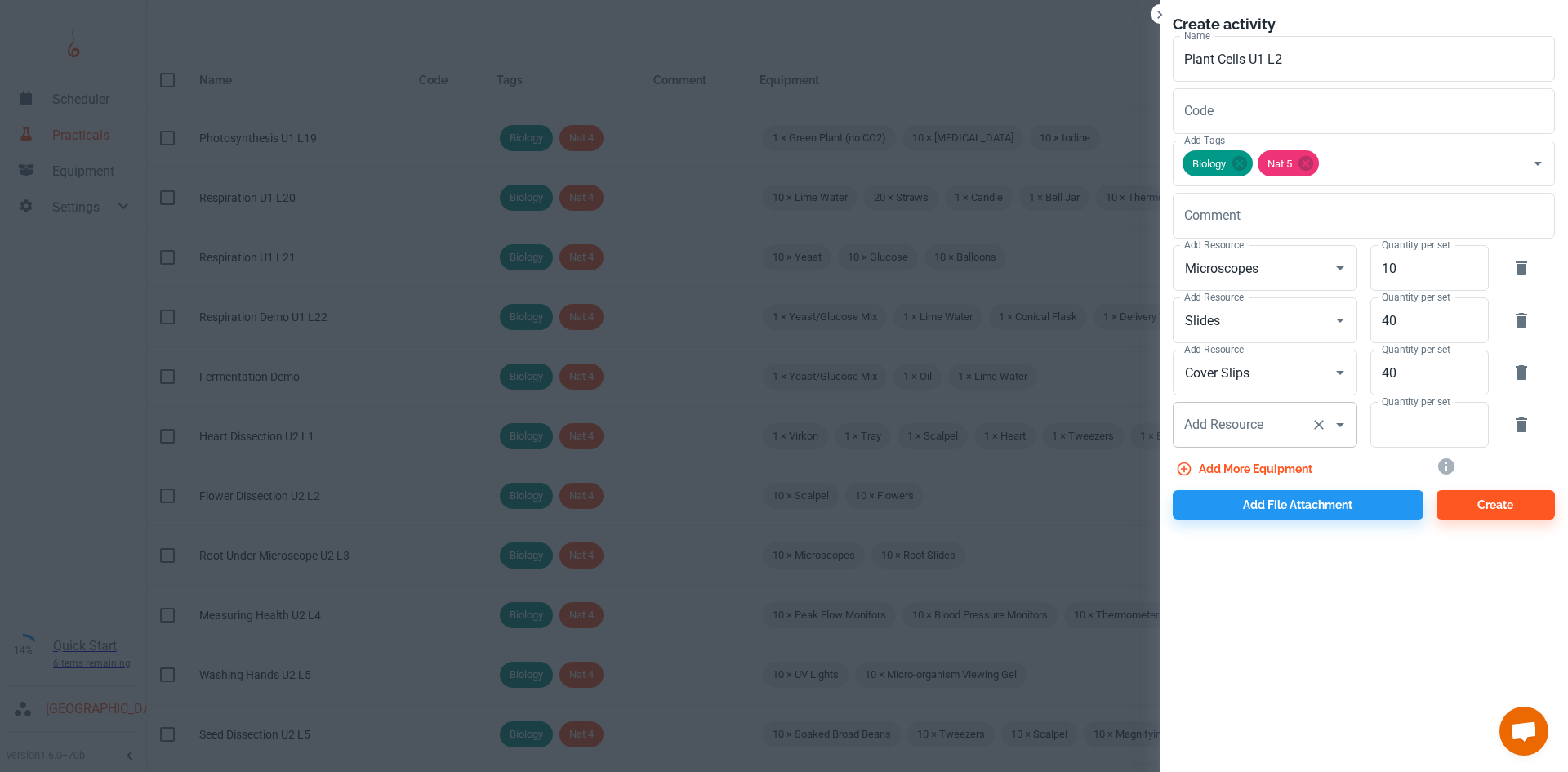
click at [1227, 417] on div "Add Resource Add Resource" at bounding box center [1265, 425] width 184 height 46
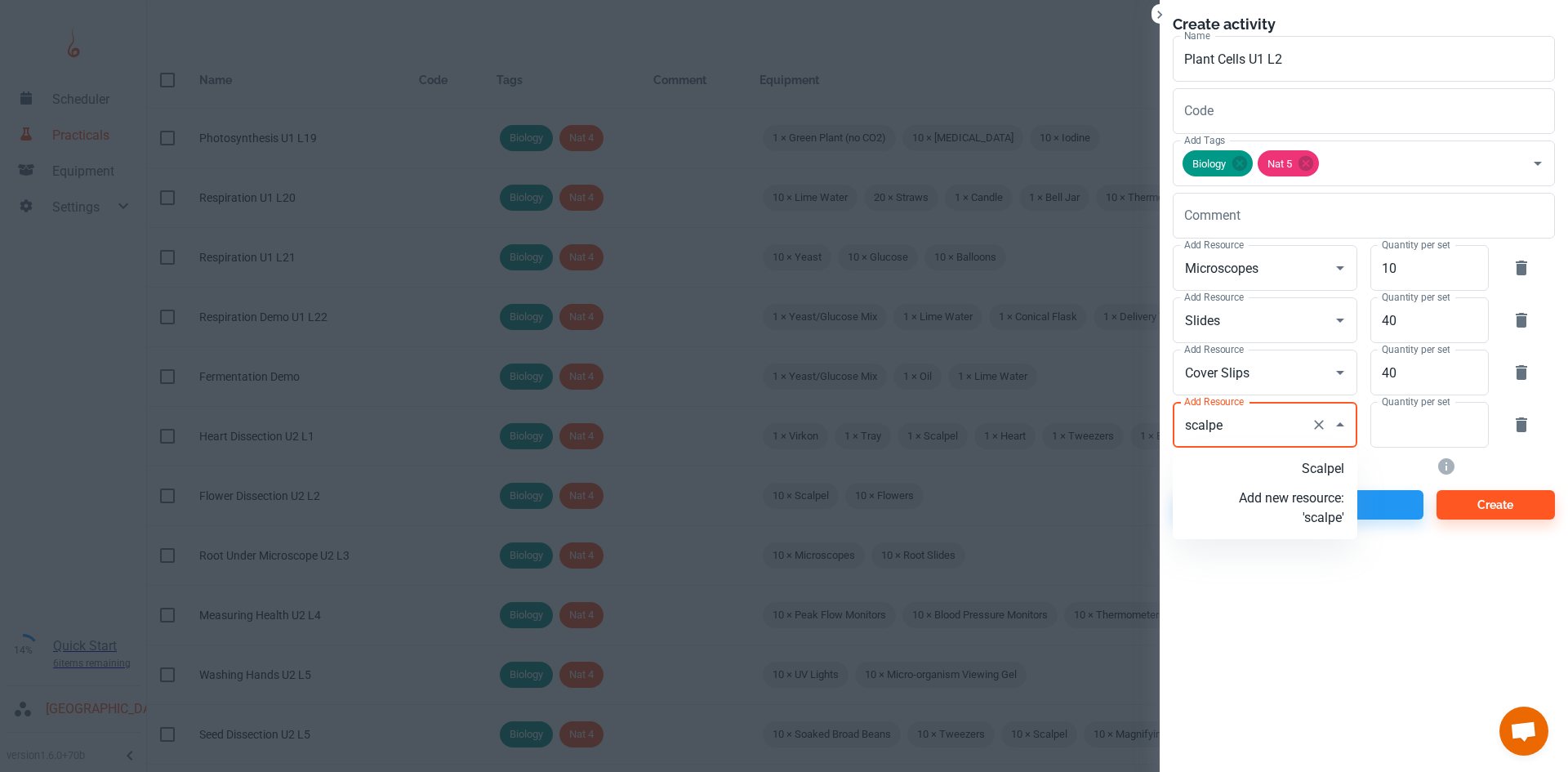
click at [1262, 475] on p "Scalpel" at bounding box center [1291, 469] width 105 height 20
type input "Scalpel"
click at [1403, 431] on input "Quantity per set" at bounding box center [1419, 425] width 100 height 46
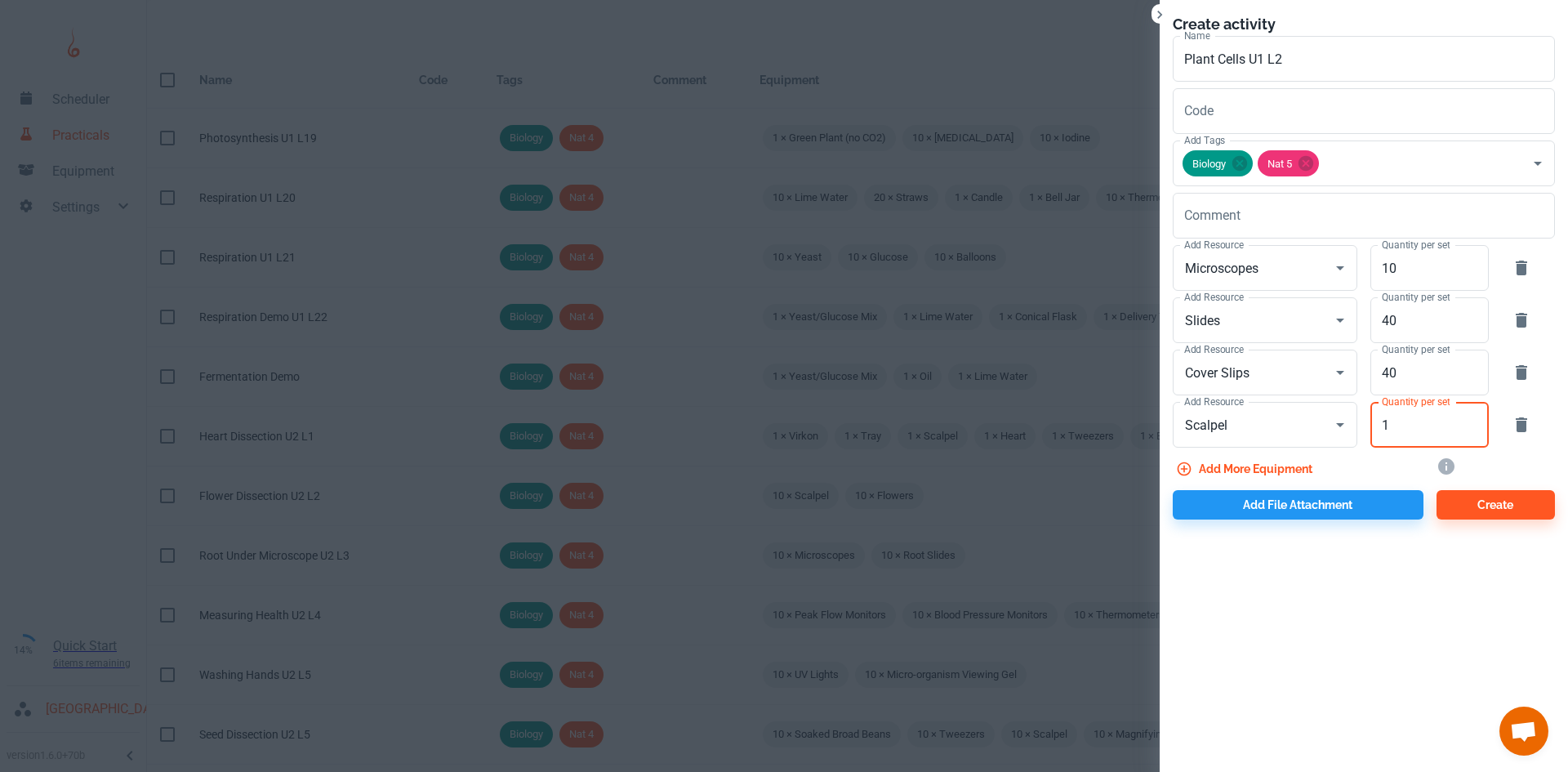
type input "1"
click at [1282, 469] on button "Add more equipment" at bounding box center [1245, 469] width 146 height 30
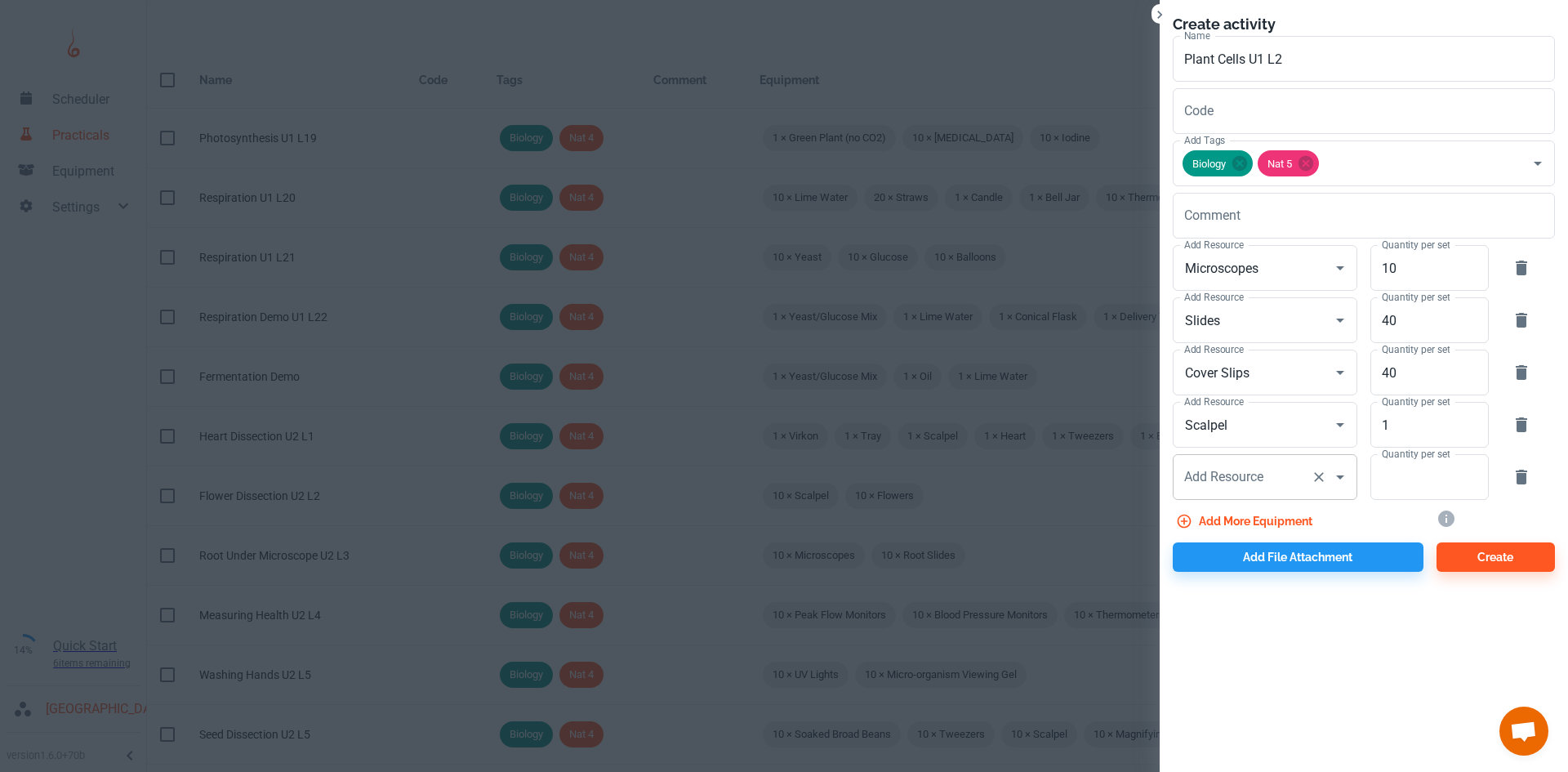
click at [1235, 464] on input "Add Resource" at bounding box center [1242, 476] width 124 height 31
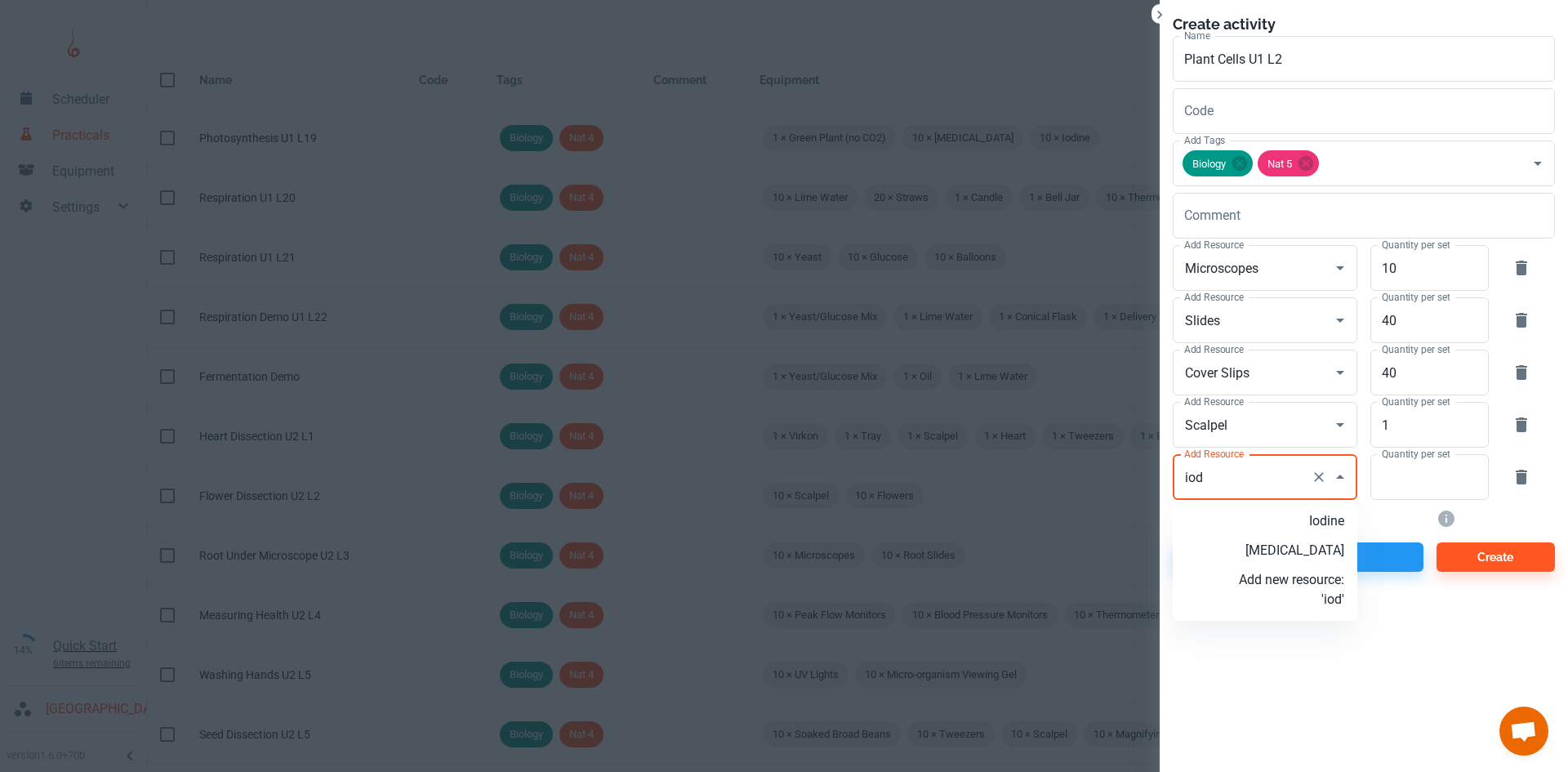
click at [1323, 530] on p "Iodine" at bounding box center [1291, 521] width 105 height 20
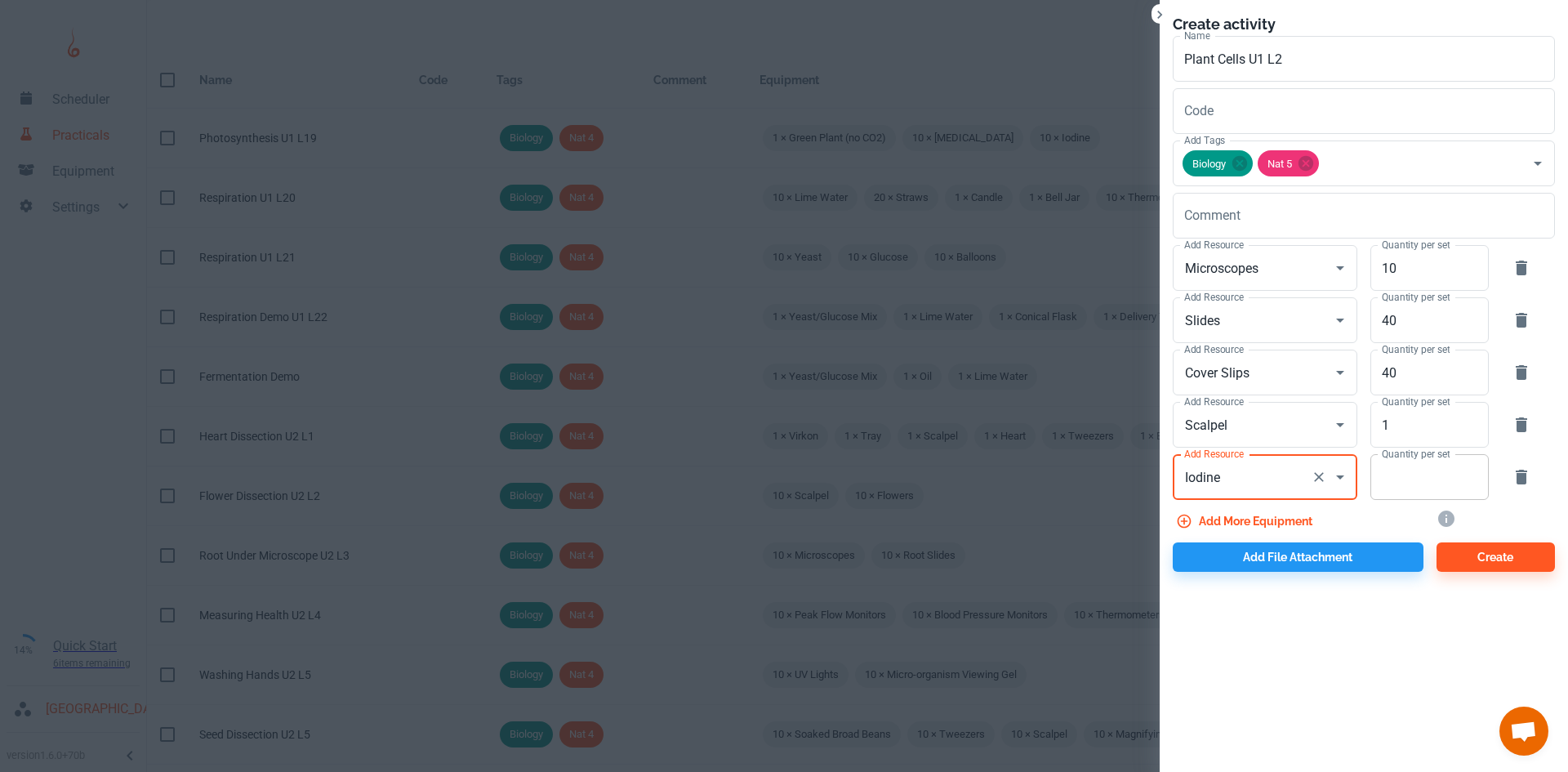
type input "Iodine"
click at [1398, 484] on input "Quantity per set" at bounding box center [1419, 477] width 100 height 46
type input "5"
click at [1273, 520] on button "Add more equipment" at bounding box center [1245, 521] width 146 height 30
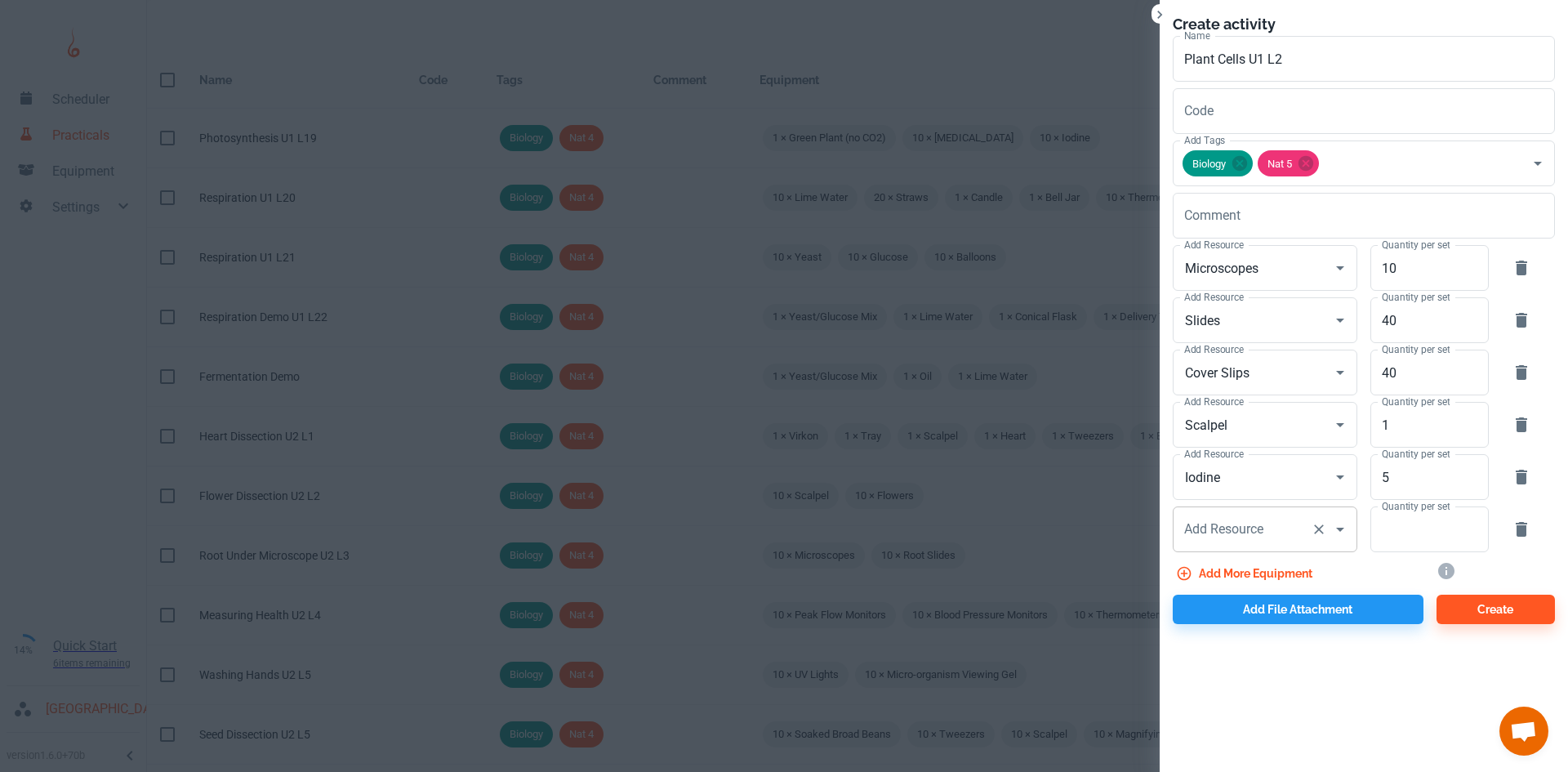
click at [1251, 529] on div "Add Resource Add Resource" at bounding box center [1265, 529] width 184 height 46
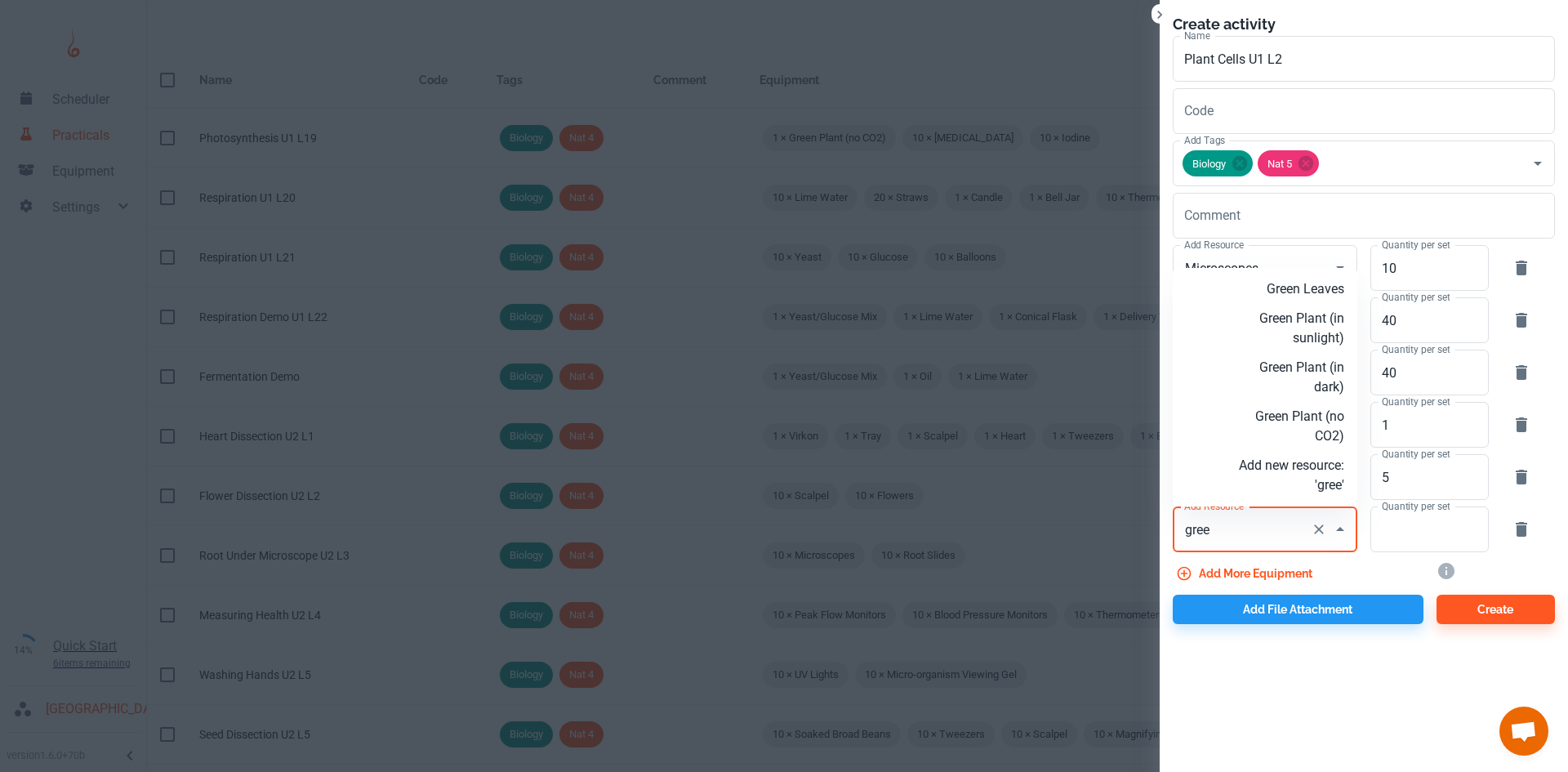
drag, startPoint x: 1276, startPoint y: 326, endPoint x: 1287, endPoint y: 330, distance: 11.7
click at [1285, 327] on p "Green Plant (in sunlight)" at bounding box center [1291, 328] width 105 height 40
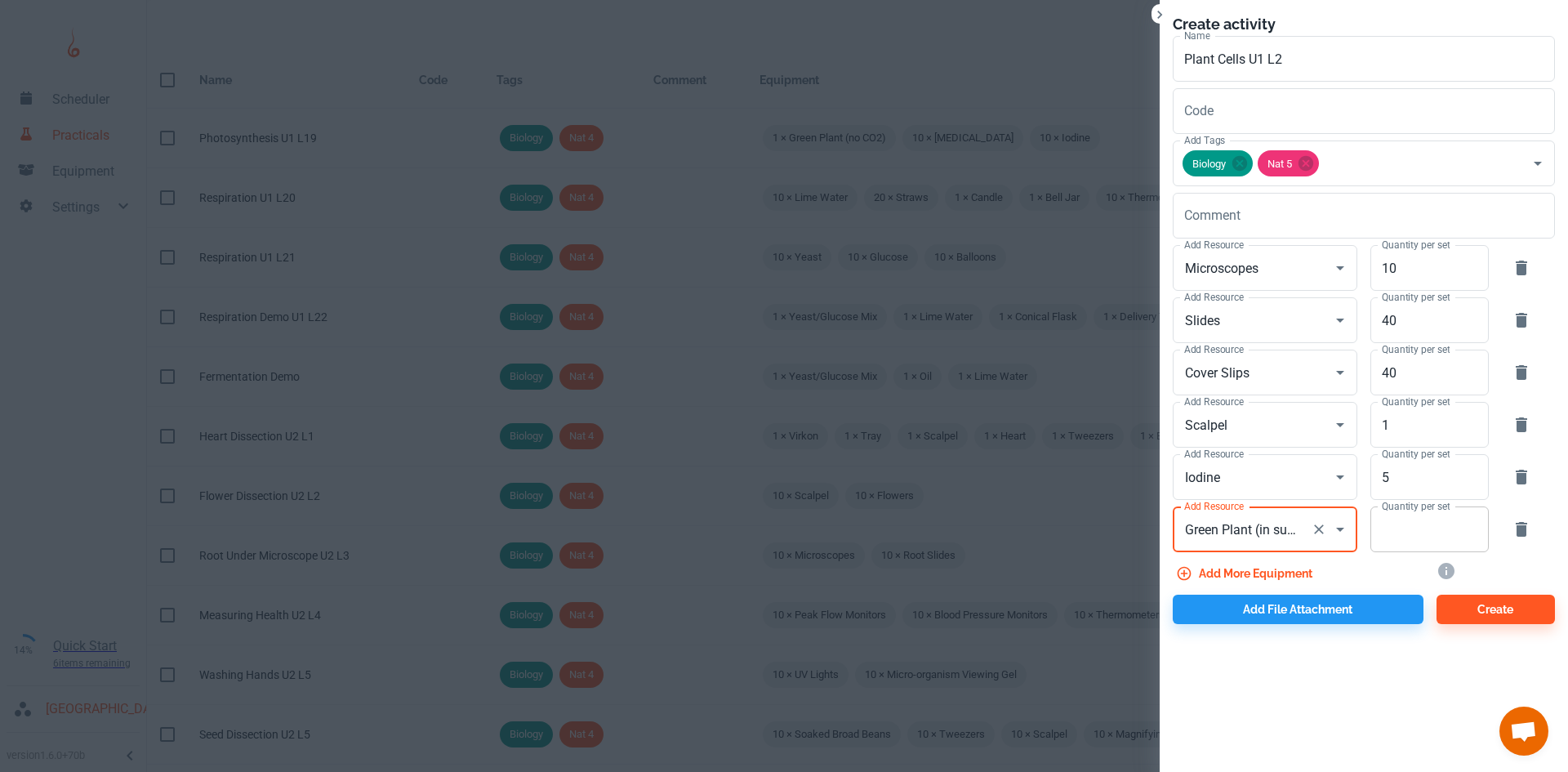
type input "Green Plant (in sunlight)"
click at [1420, 548] on input "Quantity per set" at bounding box center [1419, 529] width 100 height 46
type input "1"
click at [1252, 578] on button "Add more equipment" at bounding box center [1245, 574] width 146 height 30
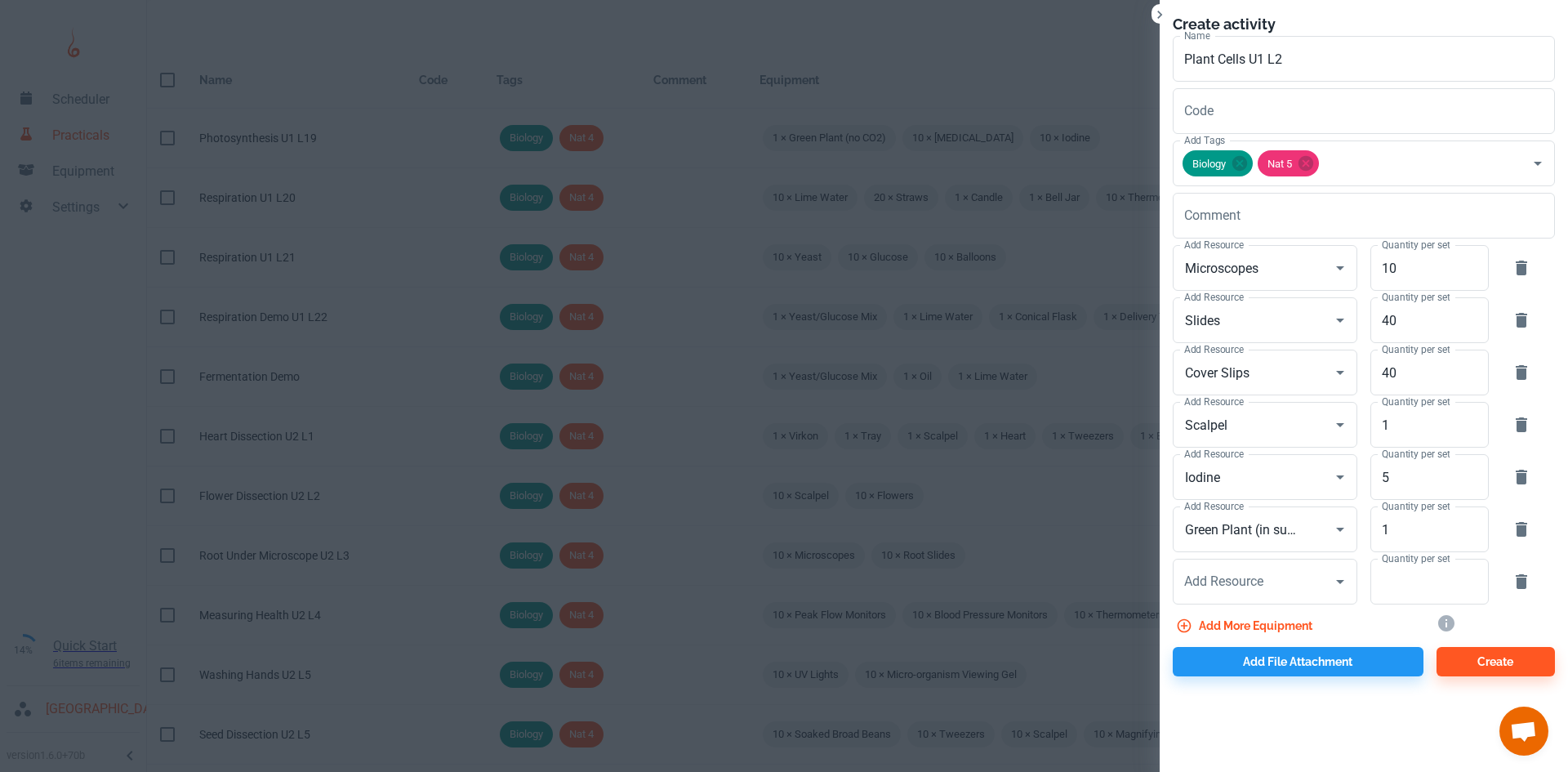
click at [1513, 584] on icon "button" at bounding box center [1521, 581] width 20 height 20
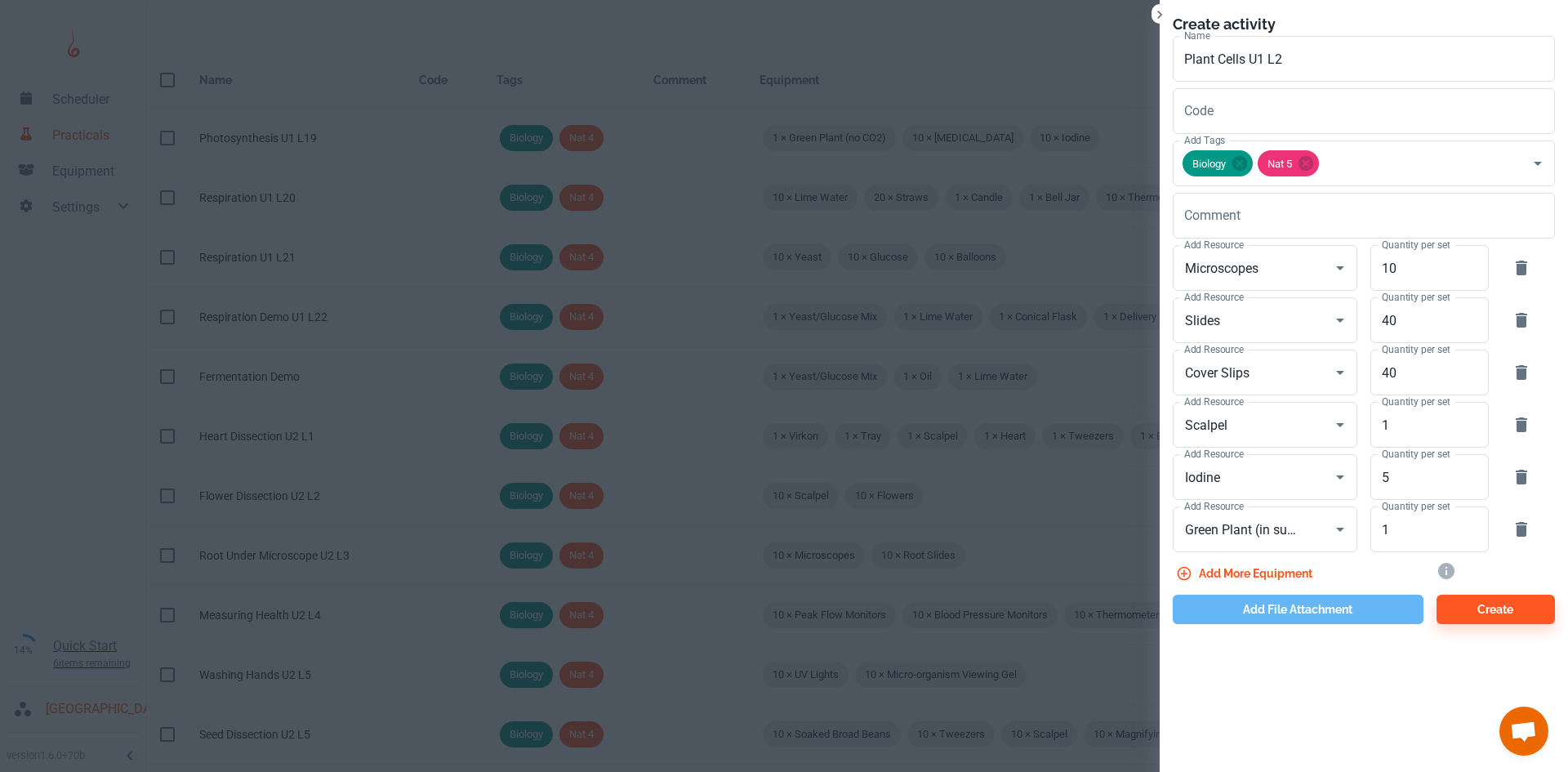
click at [1269, 608] on button "Add file attachment" at bounding box center [1297, 609] width 251 height 30
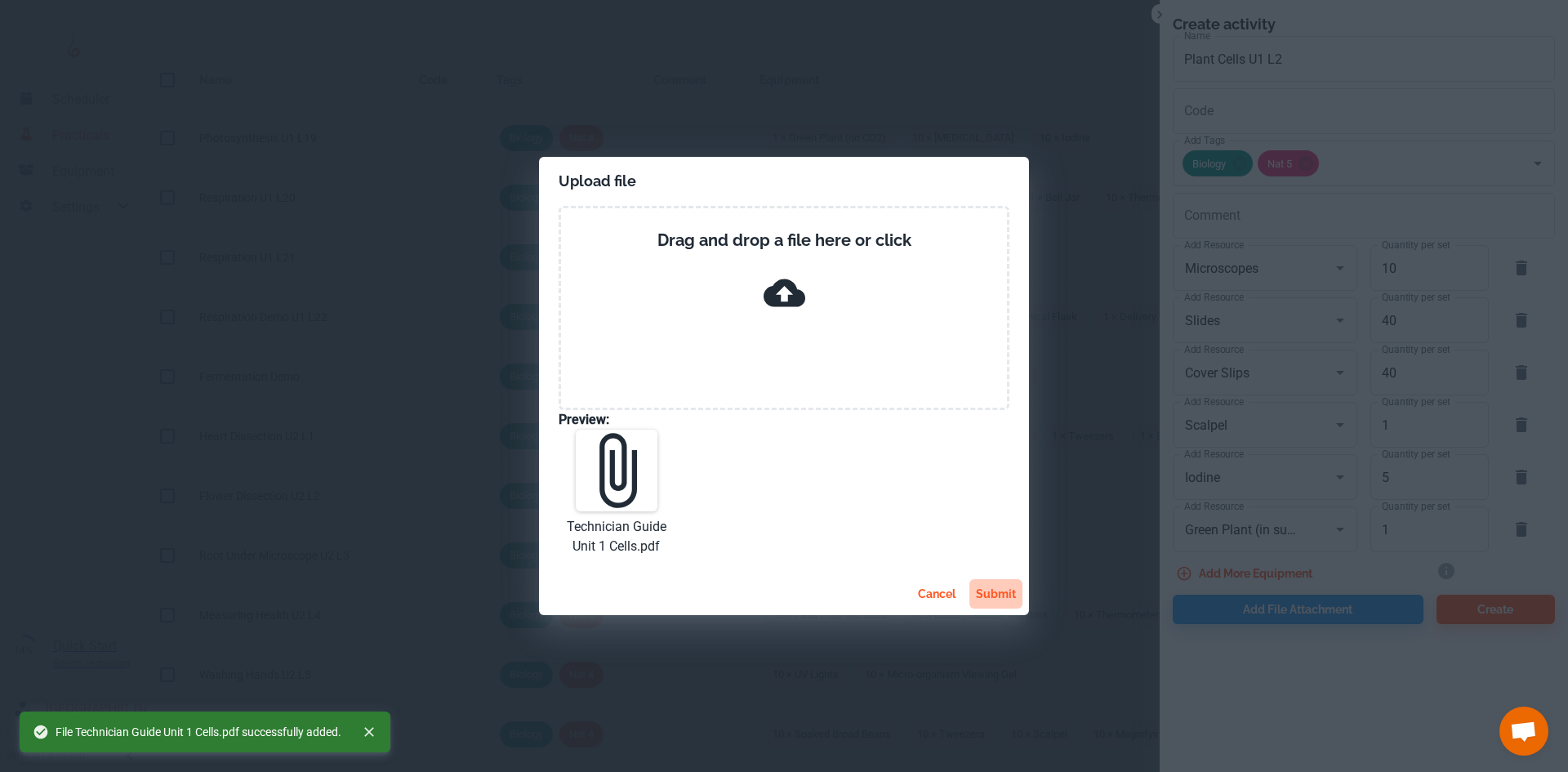
click at [992, 594] on button "submit" at bounding box center [996, 594] width 54 height 30
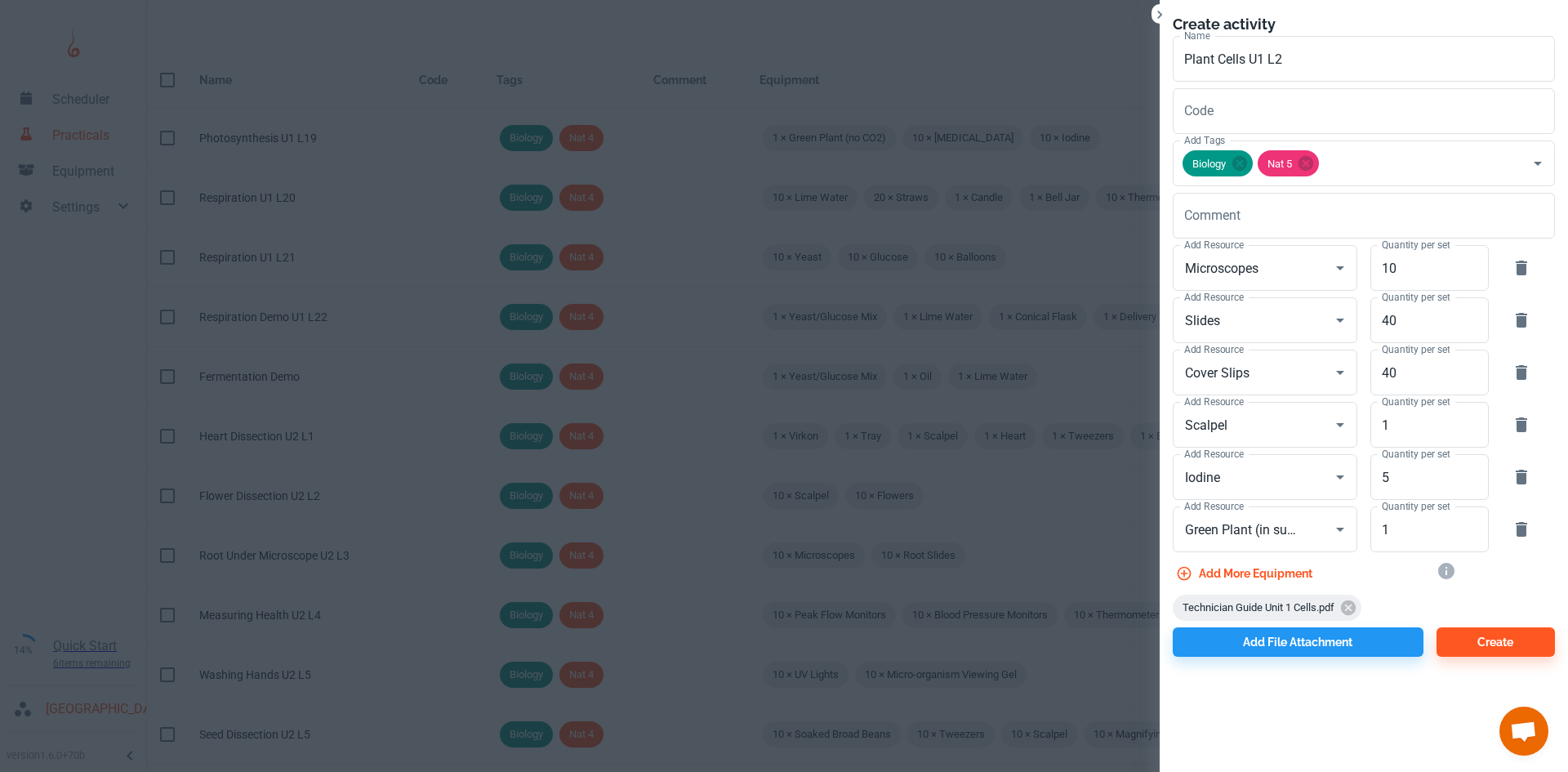
click at [1462, 624] on div "Create" at bounding box center [1489, 639] width 132 height 36
click at [1469, 637] on button "Create" at bounding box center [1495, 642] width 118 height 30
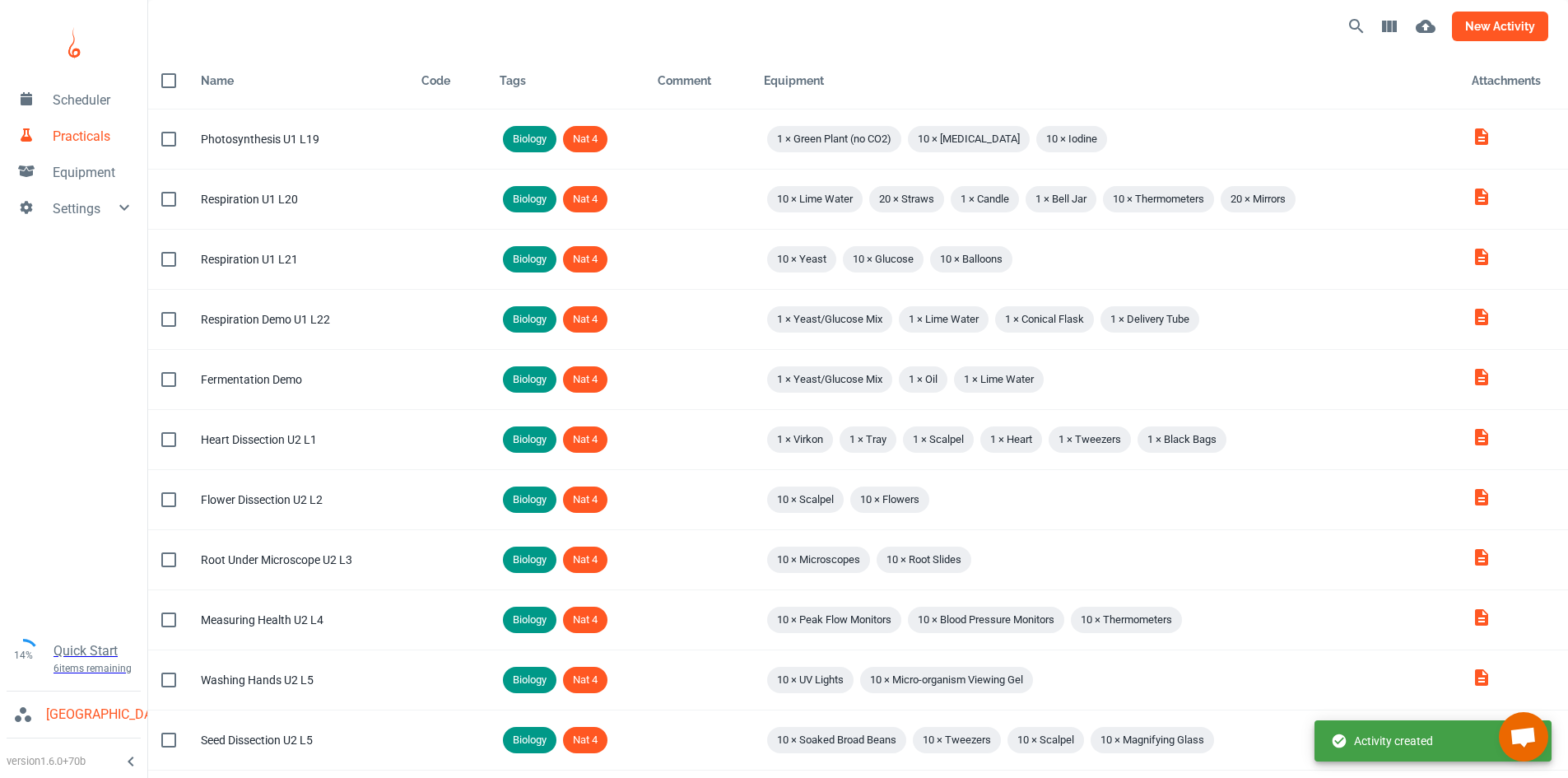
click at [1488, 29] on button "new activity" at bounding box center [1500, 27] width 96 height 30
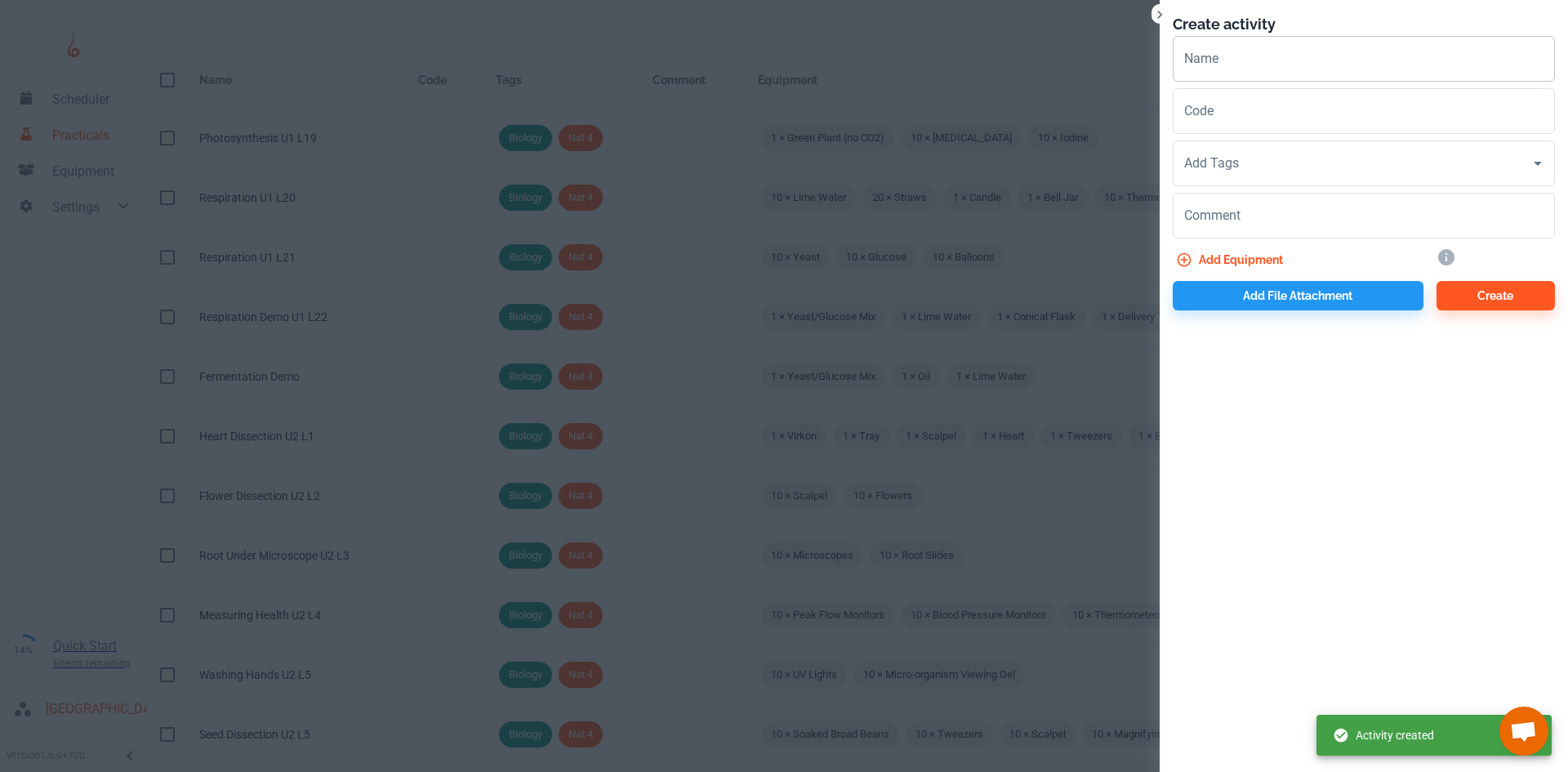
click at [1250, 71] on input "Name" at bounding box center [1363, 59] width 382 height 46
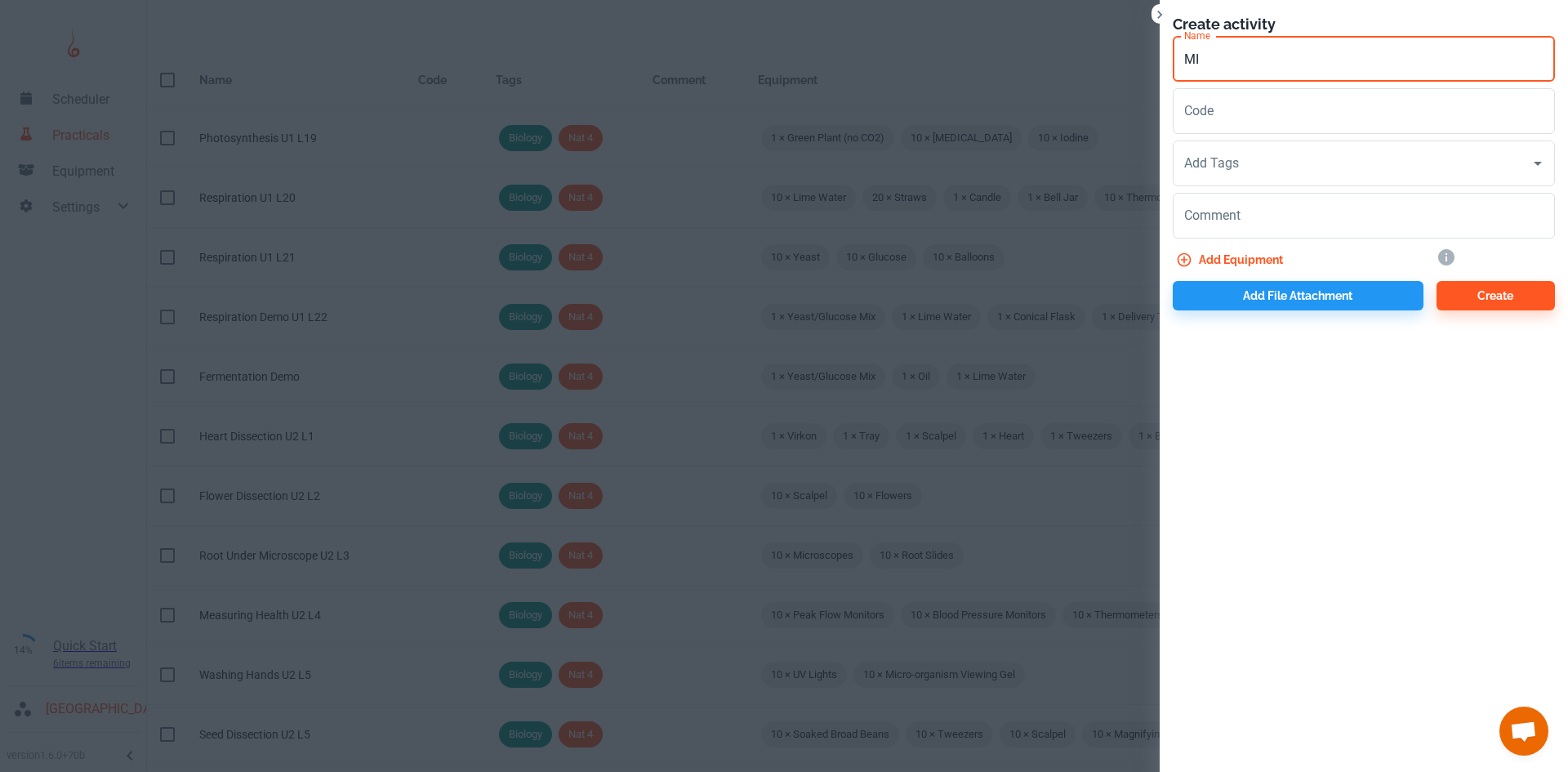
type input "M"
type input "Microbial Cells U1 L3"
click at [1231, 155] on div "Add Tags Add Tags" at bounding box center [1363, 164] width 382 height 46
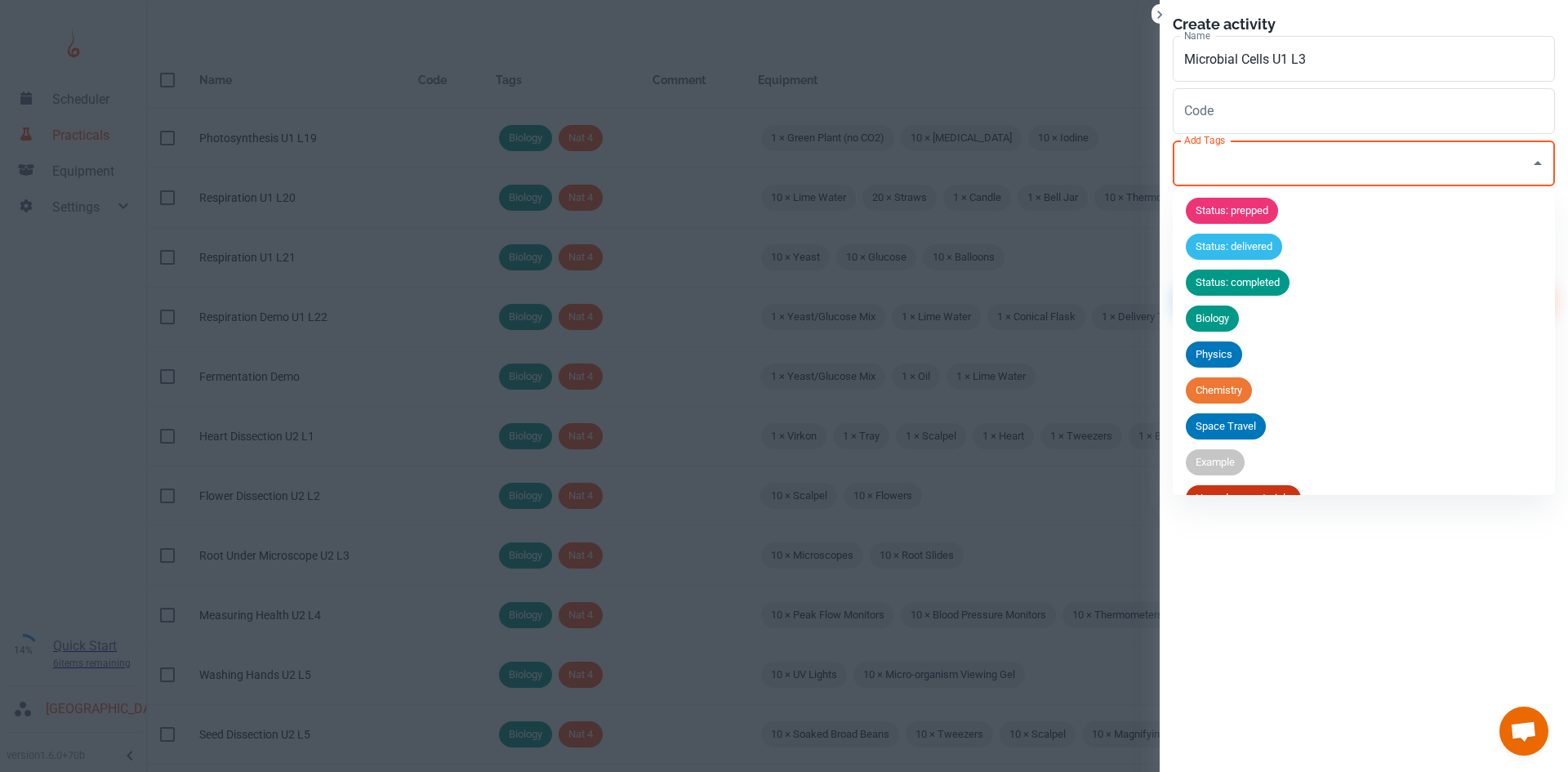
click at [1226, 316] on span "Biology" at bounding box center [1212, 319] width 54 height 16
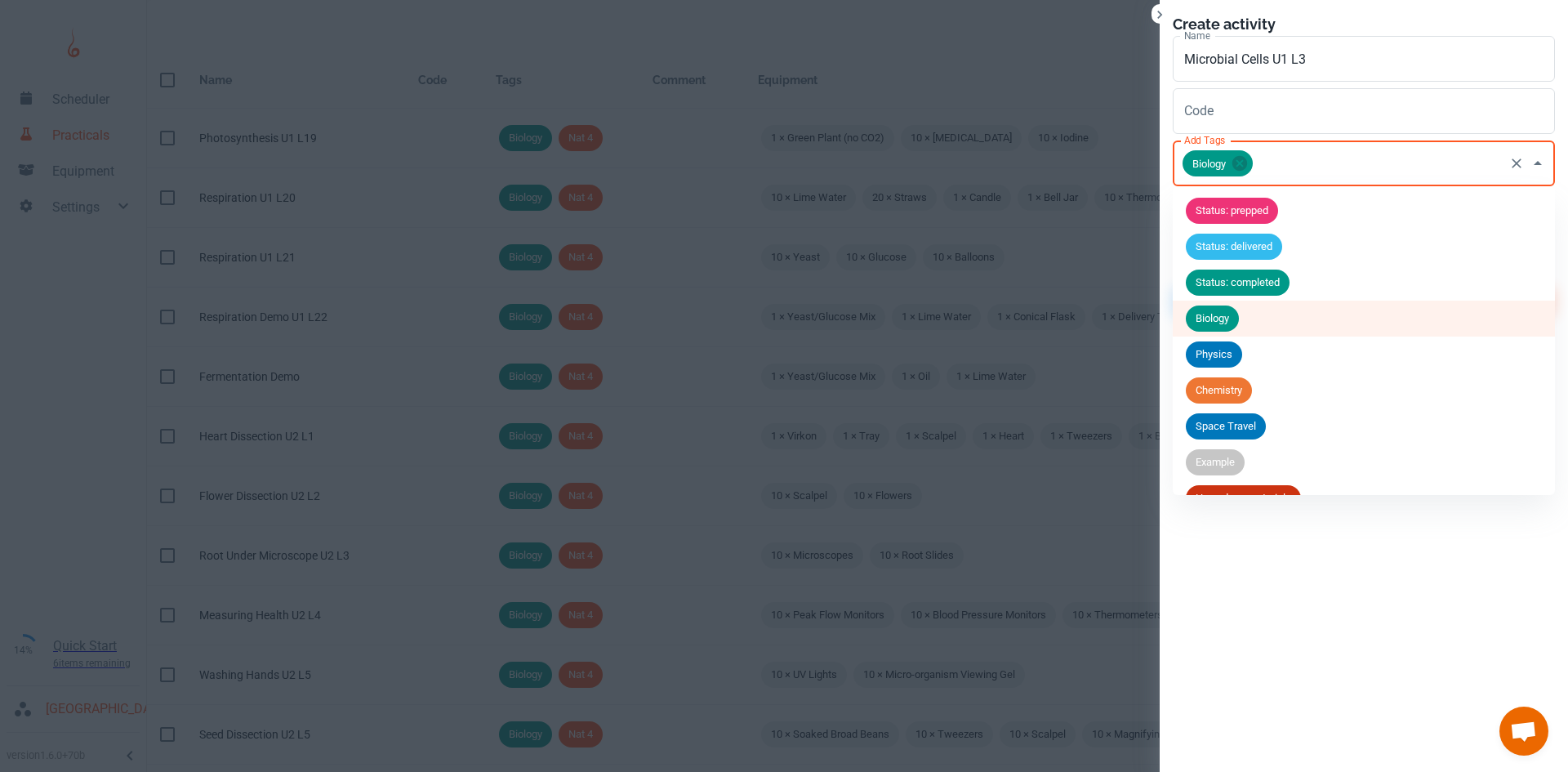
click at [1268, 164] on input "Add Tags" at bounding box center [1378, 163] width 247 height 31
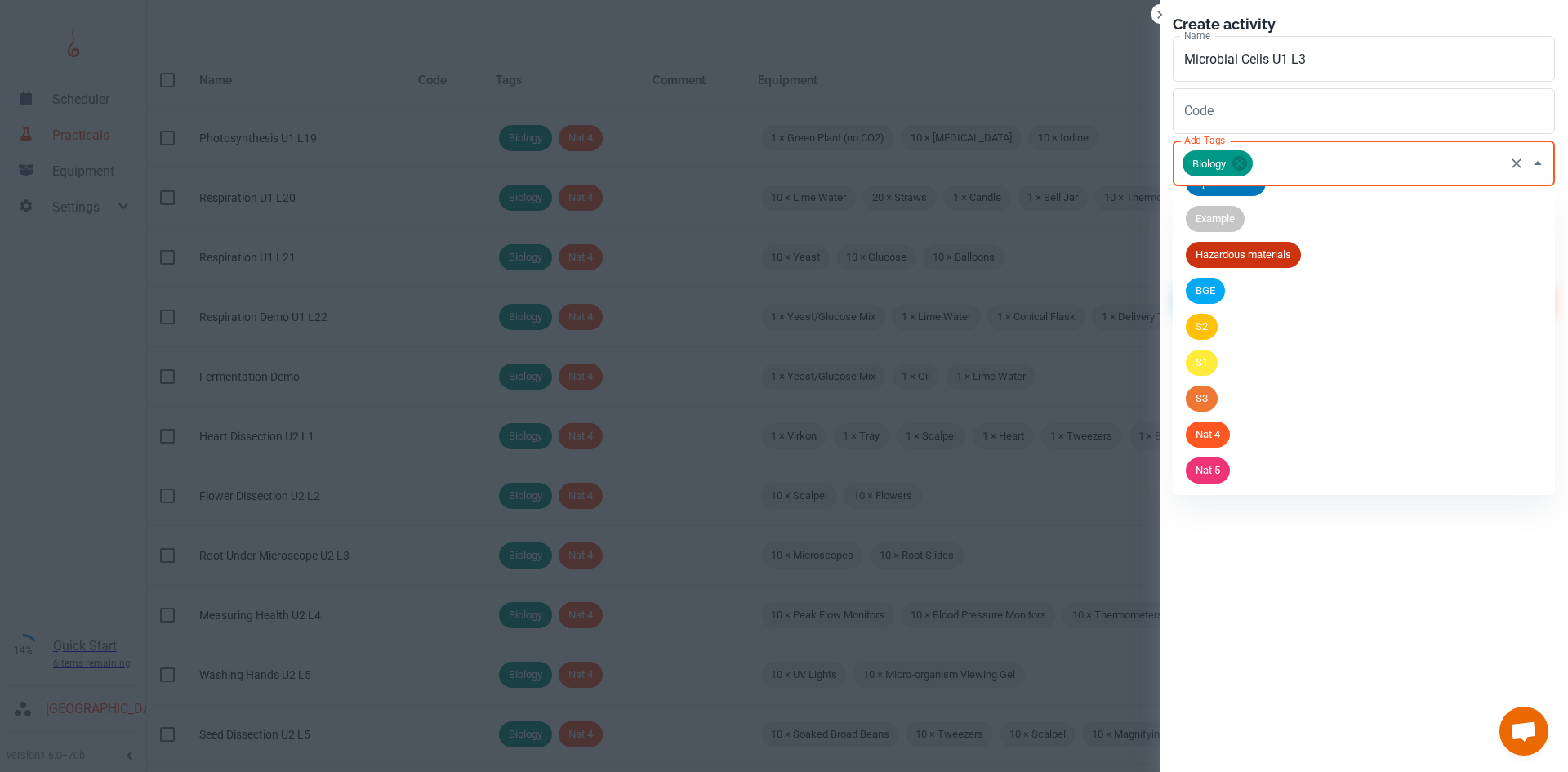
click at [1187, 480] on li "Nat 5" at bounding box center [1363, 470] width 382 height 36
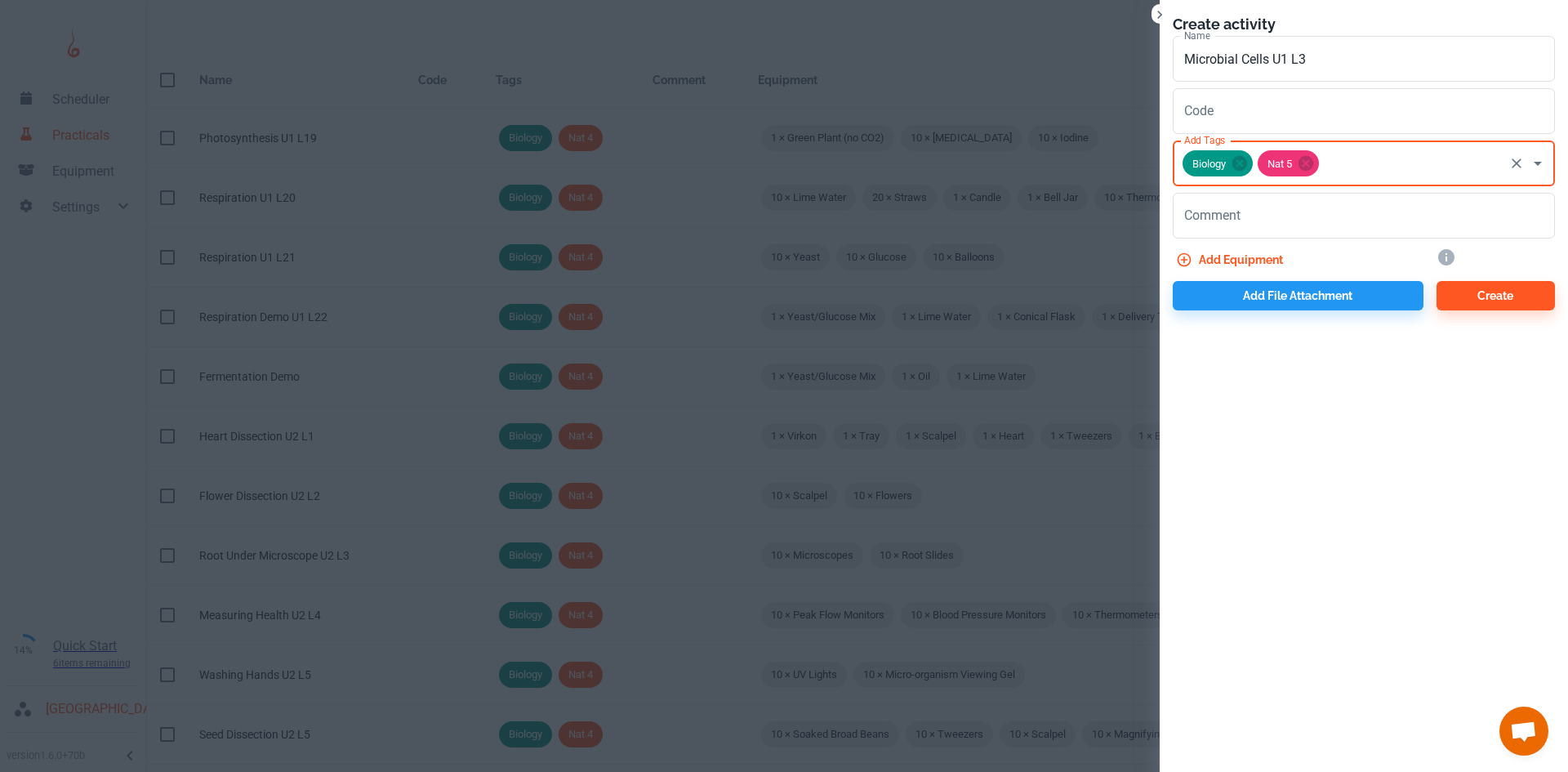
click at [1261, 253] on button "Add equipment" at bounding box center [1231, 260] width 117 height 30
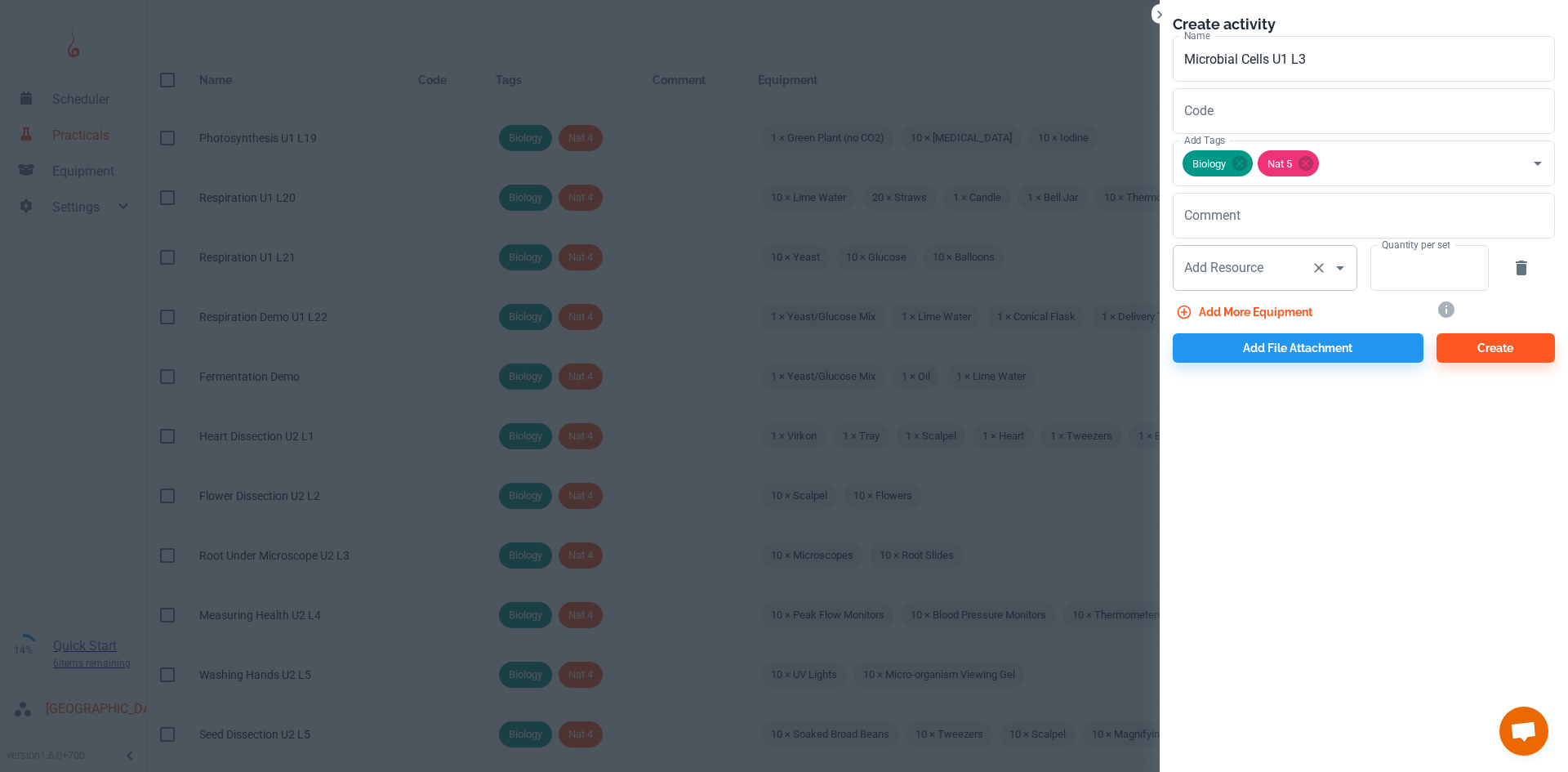
click at [1238, 272] on div "Add Resource Add Resource" at bounding box center [1265, 268] width 184 height 46
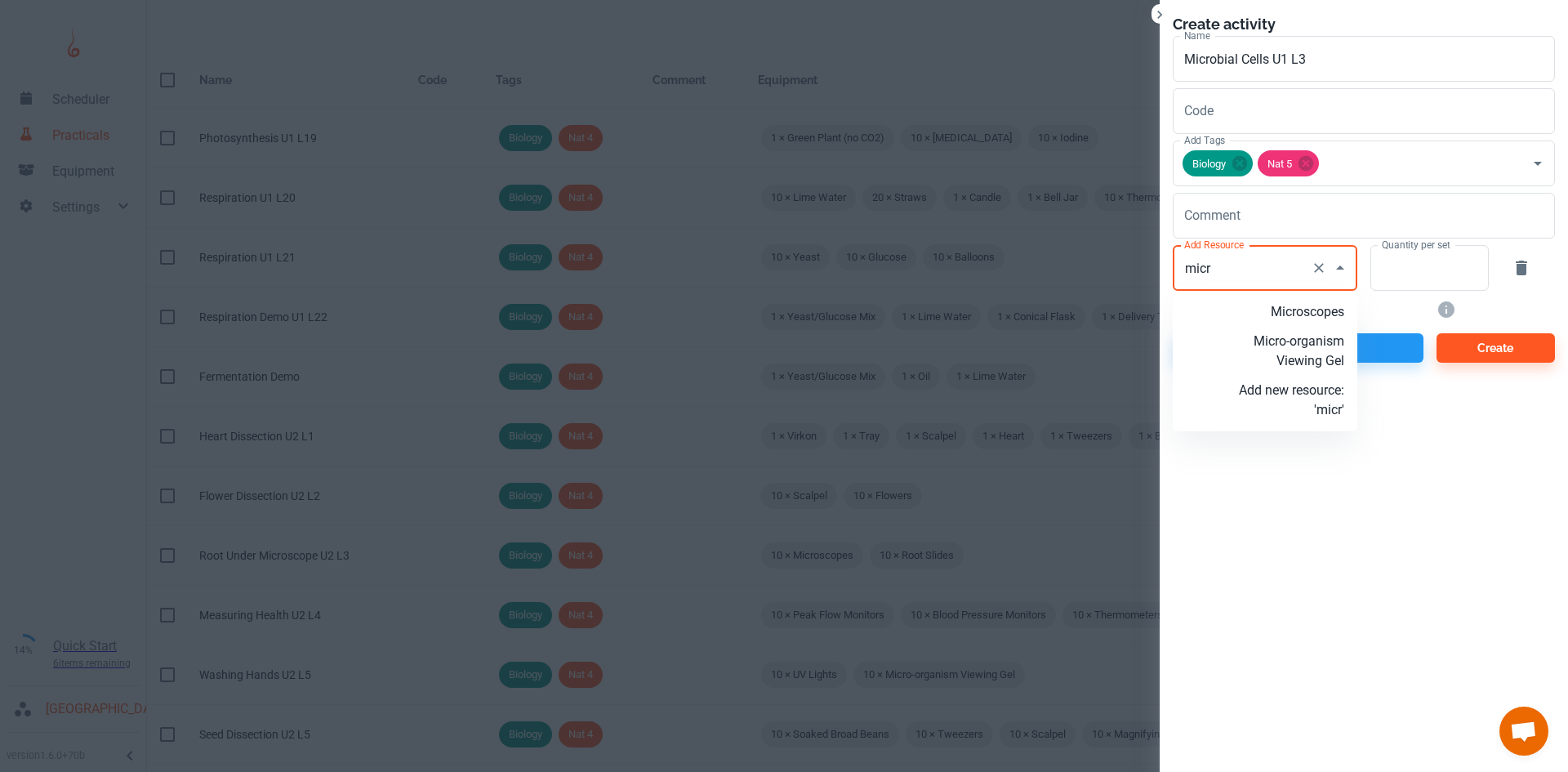
click at [1312, 319] on p "Microscopes" at bounding box center [1291, 313] width 105 height 20
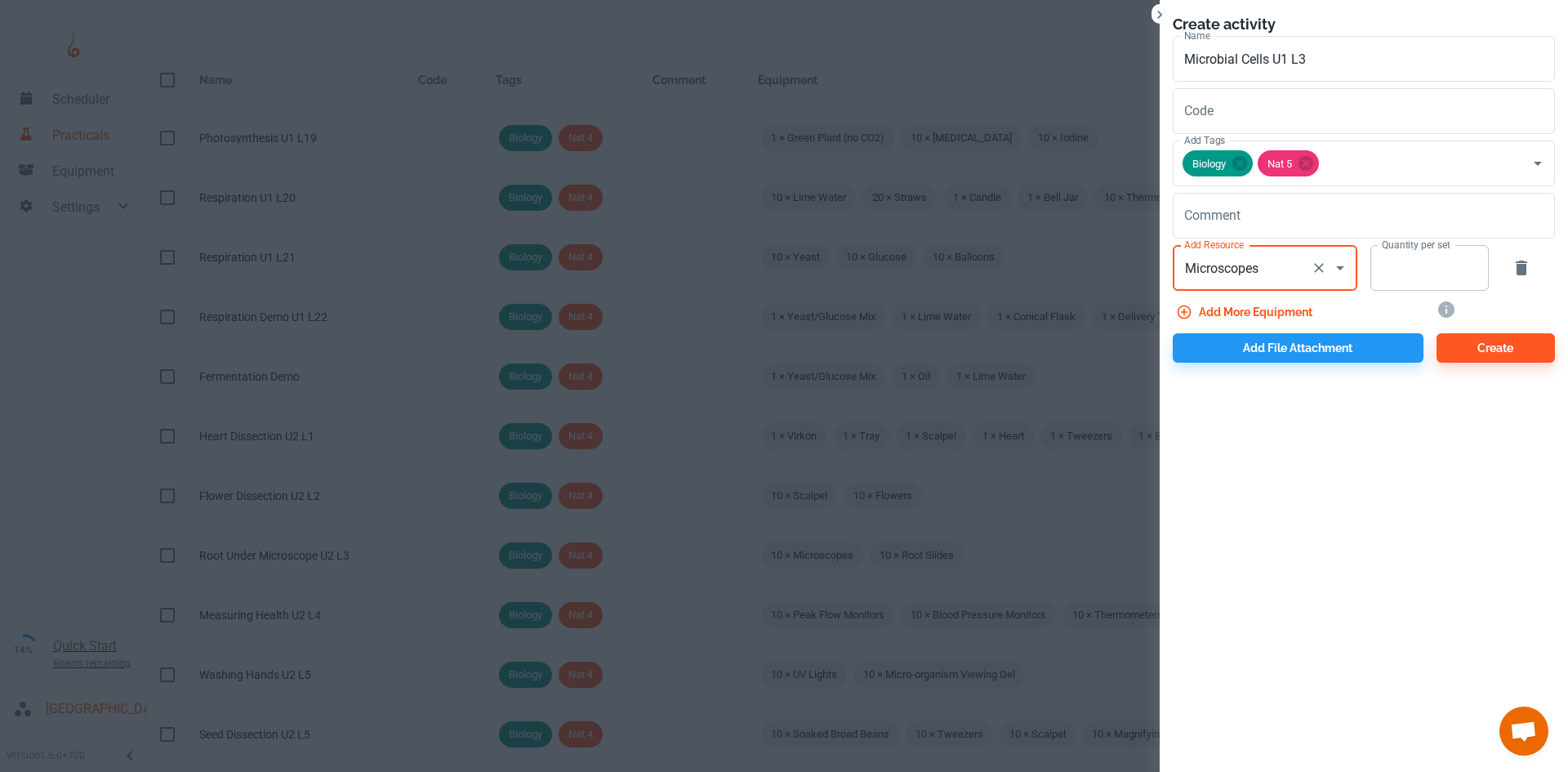
type input "Microscopes"
click at [1437, 277] on input "Quantity per set" at bounding box center [1419, 268] width 100 height 46
type input "10"
click at [1286, 303] on button "Add more equipment" at bounding box center [1245, 313] width 146 height 30
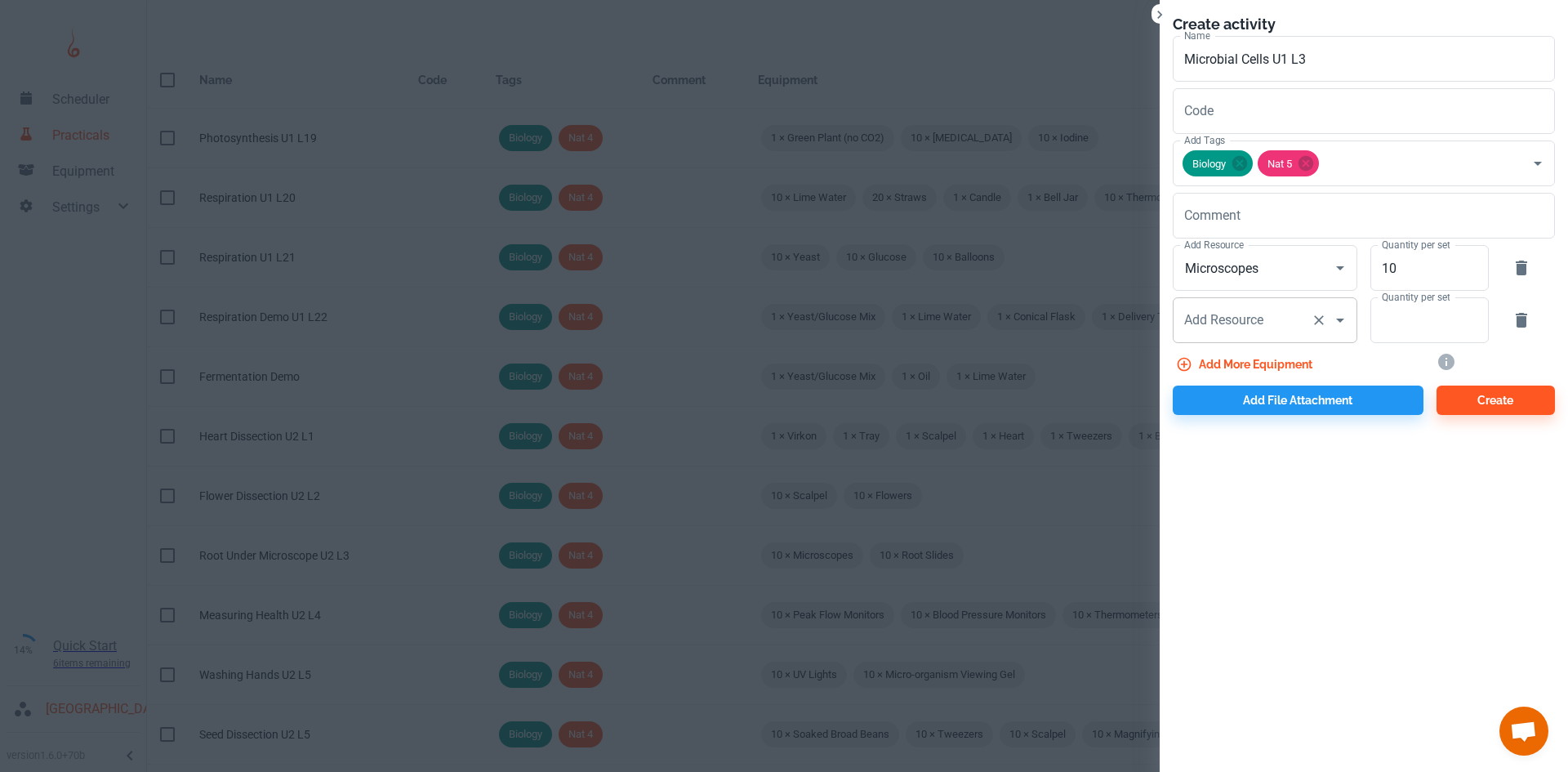
click at [1241, 319] on div "Add Resource Add Resource" at bounding box center [1265, 321] width 184 height 46
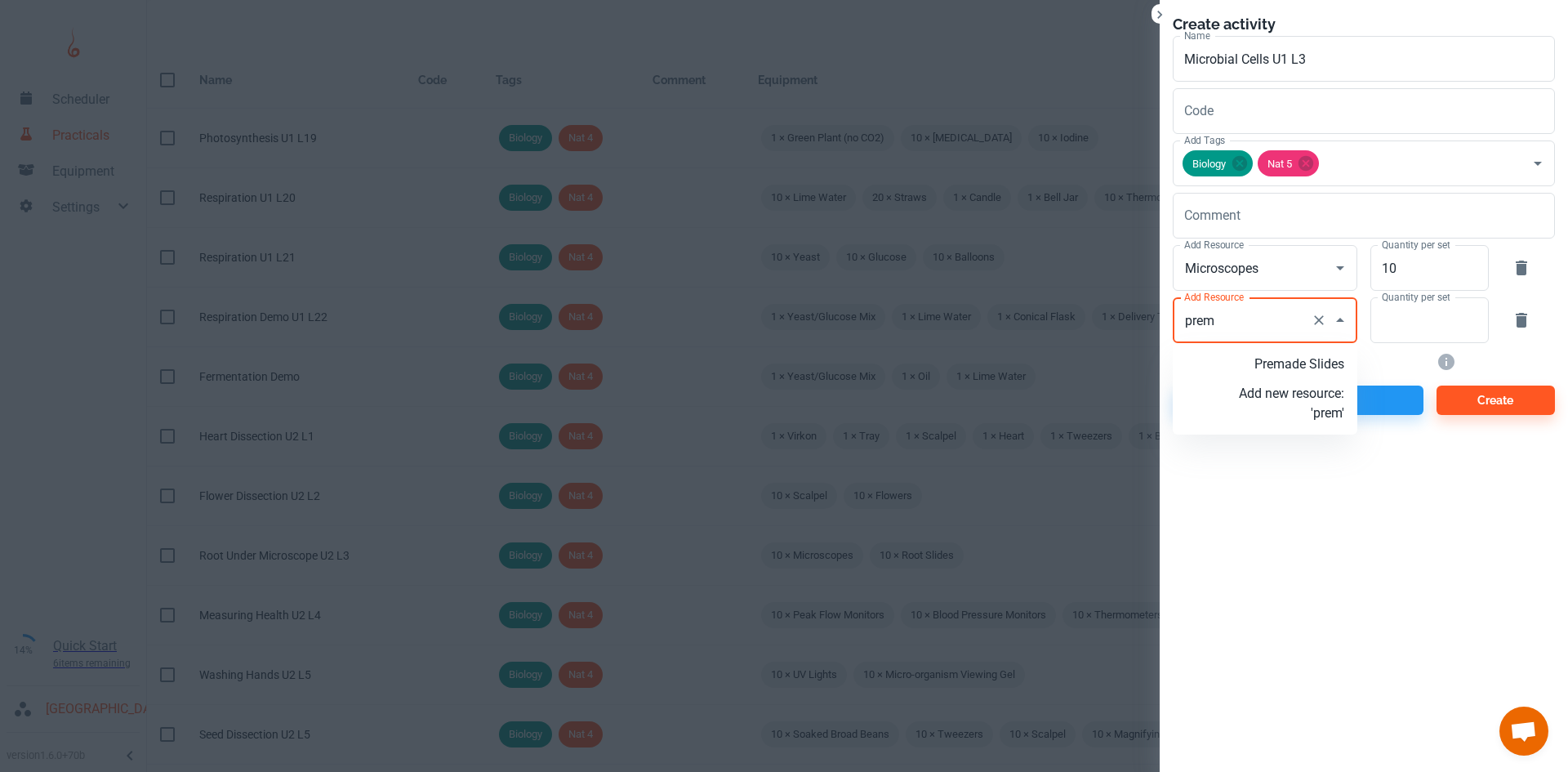
click at [1258, 368] on p "Premade Slides" at bounding box center [1291, 364] width 105 height 20
type input "Premade Slides"
click at [1417, 328] on input "Quantity per set" at bounding box center [1419, 321] width 100 height 46
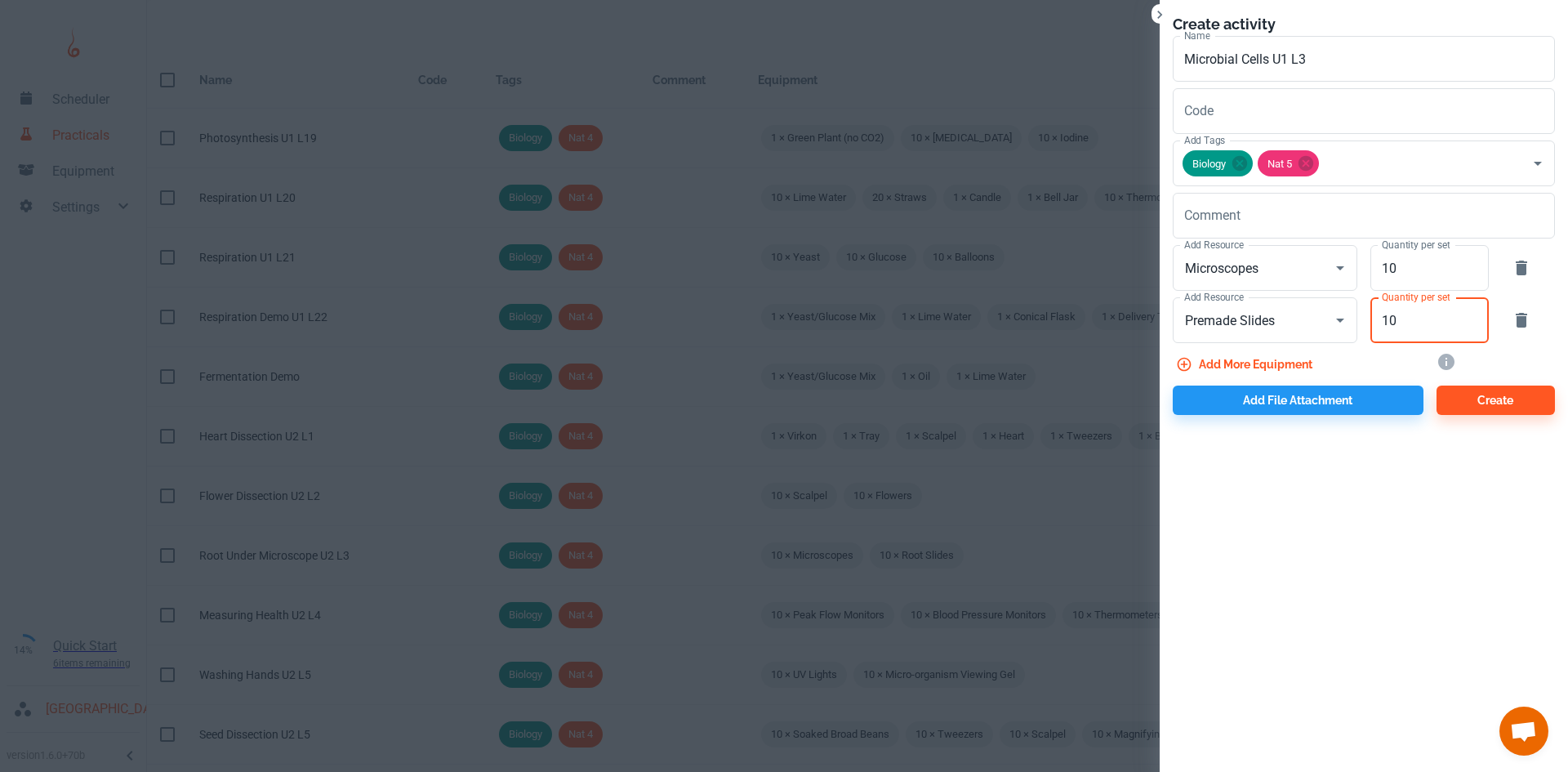
type input "10"
click at [1254, 362] on button "Add more equipment" at bounding box center [1245, 364] width 146 height 30
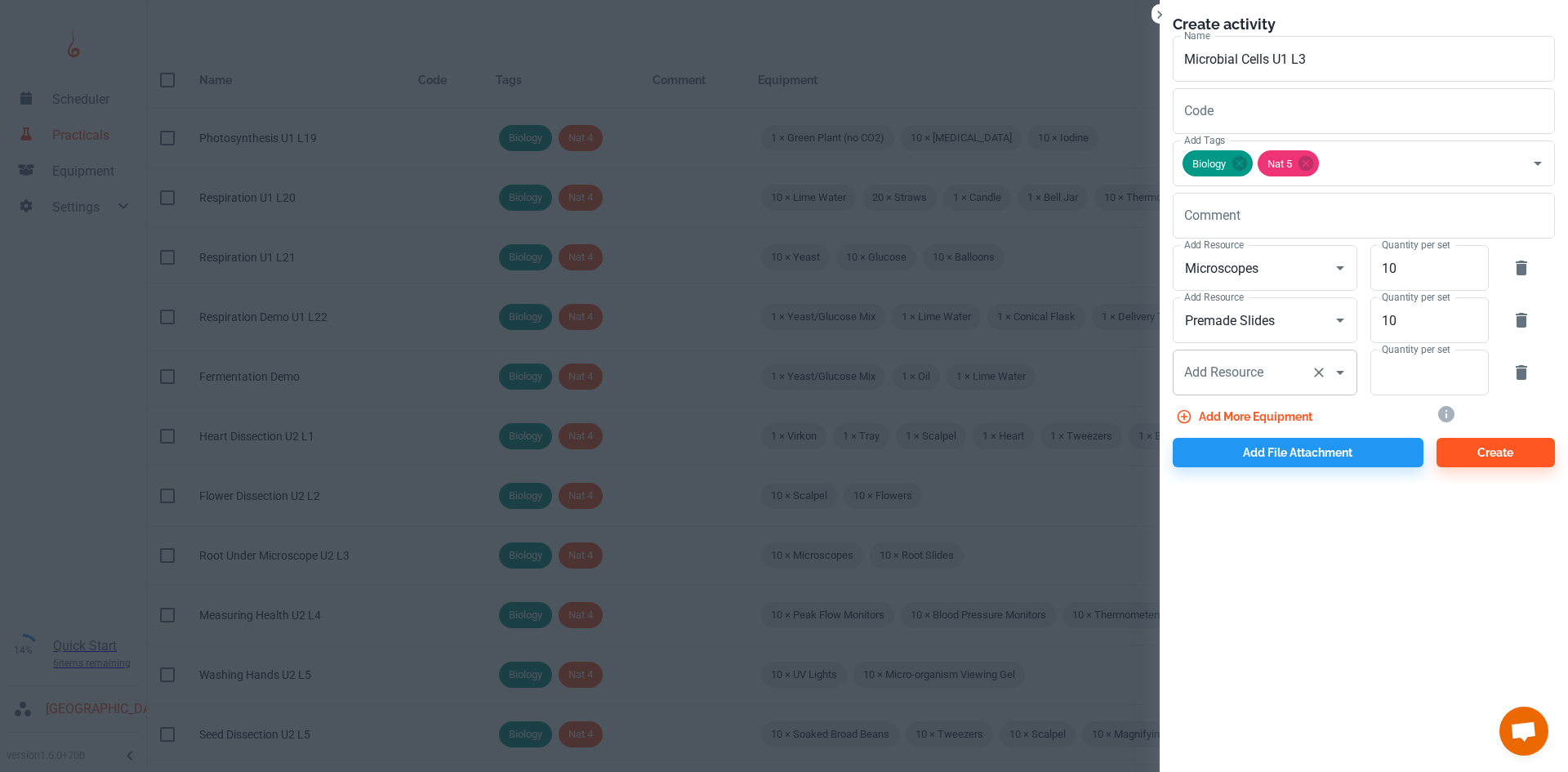
click at [1266, 370] on input "Add Resource" at bounding box center [1242, 372] width 124 height 31
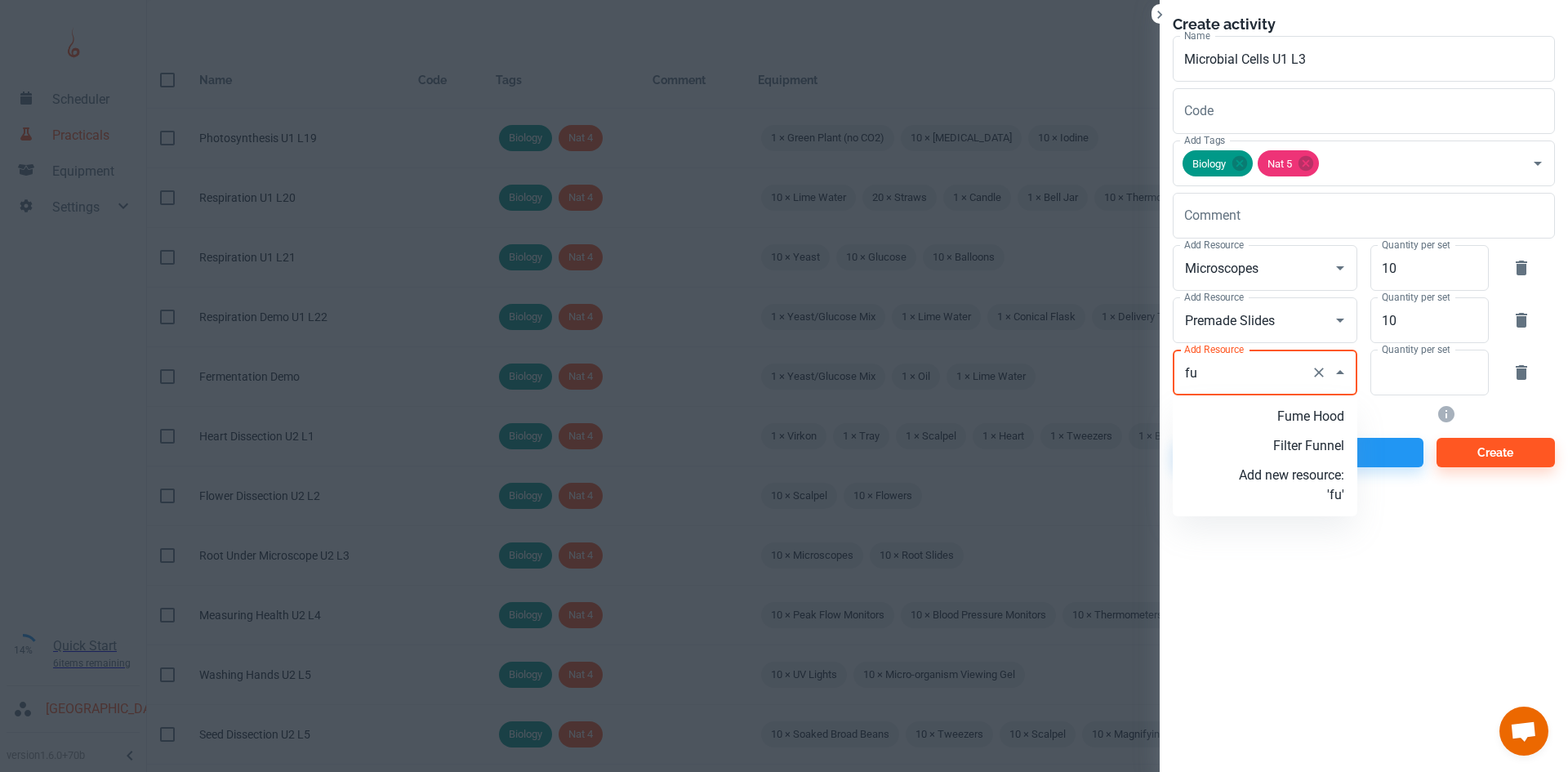
type input "f"
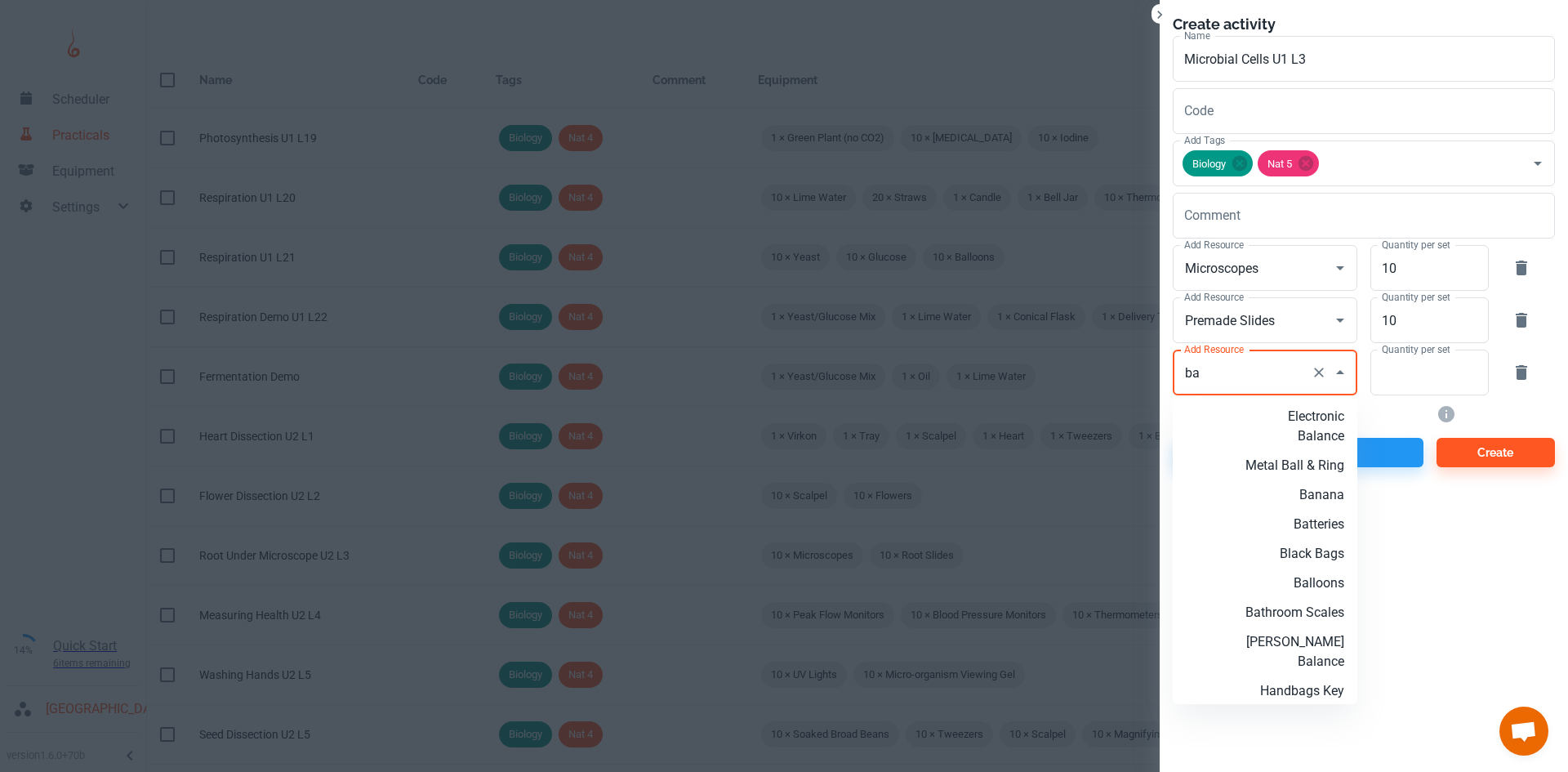
type input "b"
click at [1534, 375] on button "button" at bounding box center [1521, 373] width 40 height 40
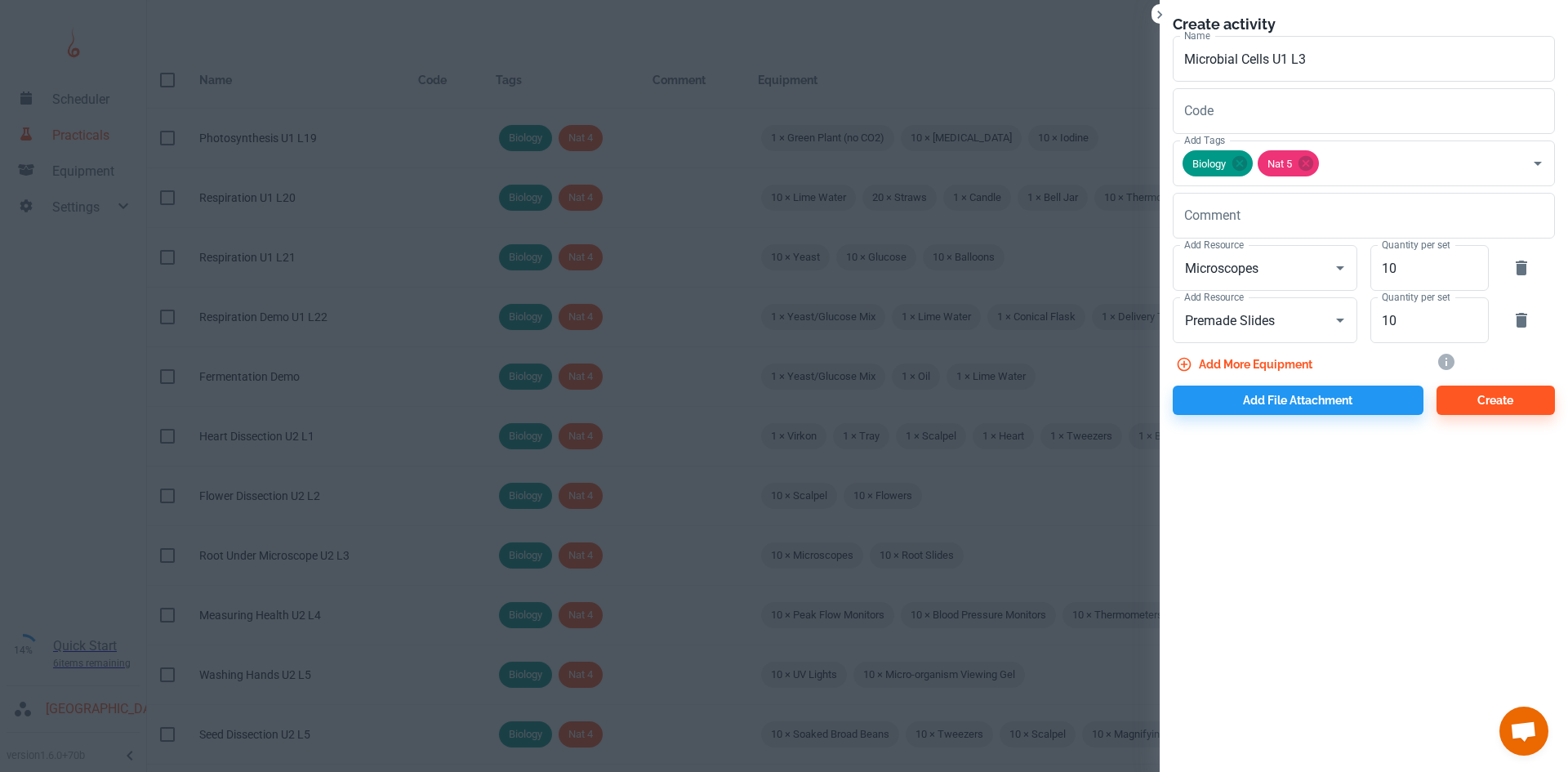
click at [1296, 385] on div "Add file attachment" at bounding box center [1291, 397] width 264 height 36
click at [1199, 411] on button "Add file attachment" at bounding box center [1297, 401] width 251 height 30
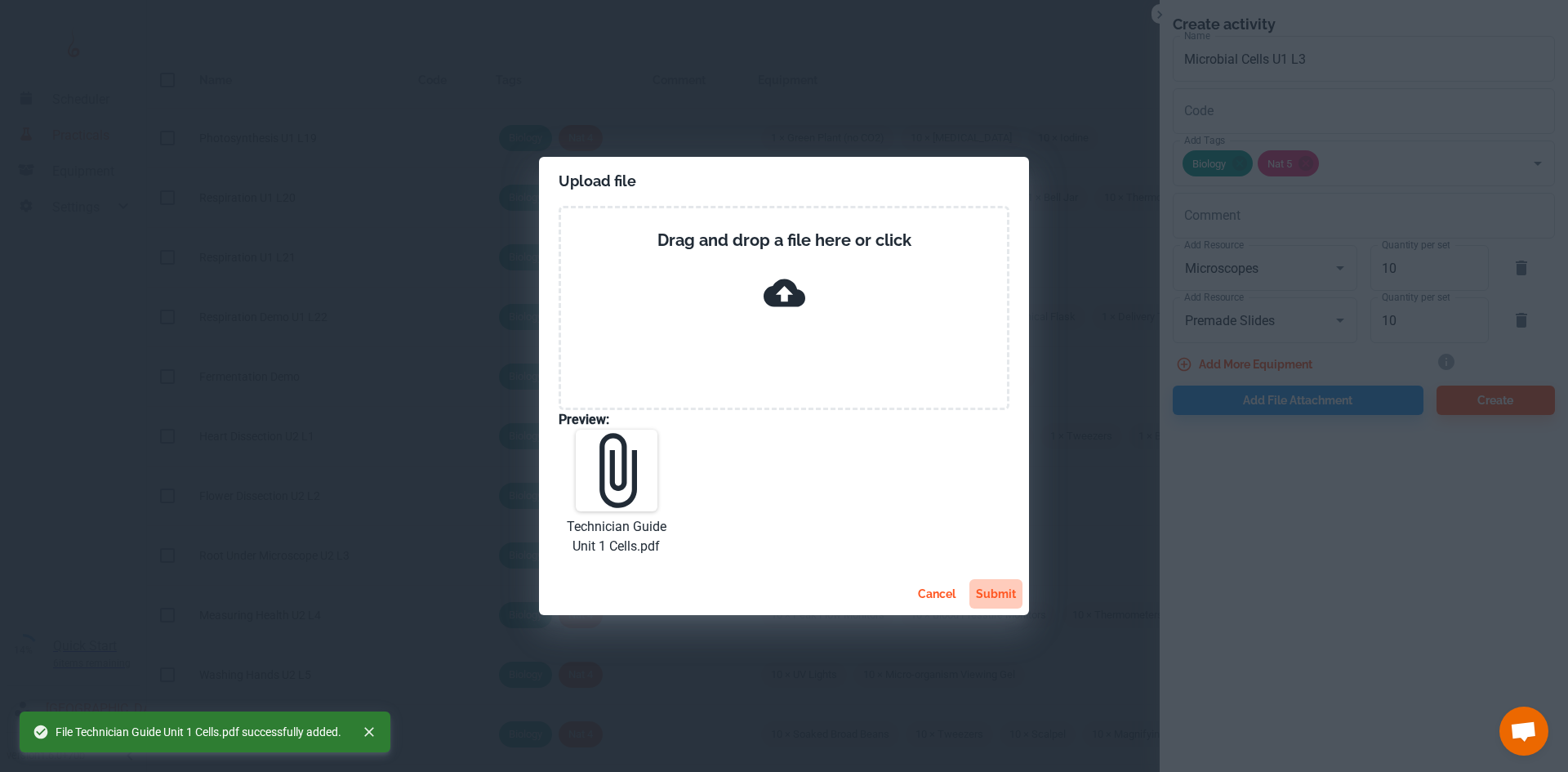
click at [993, 594] on button "submit" at bounding box center [996, 594] width 54 height 30
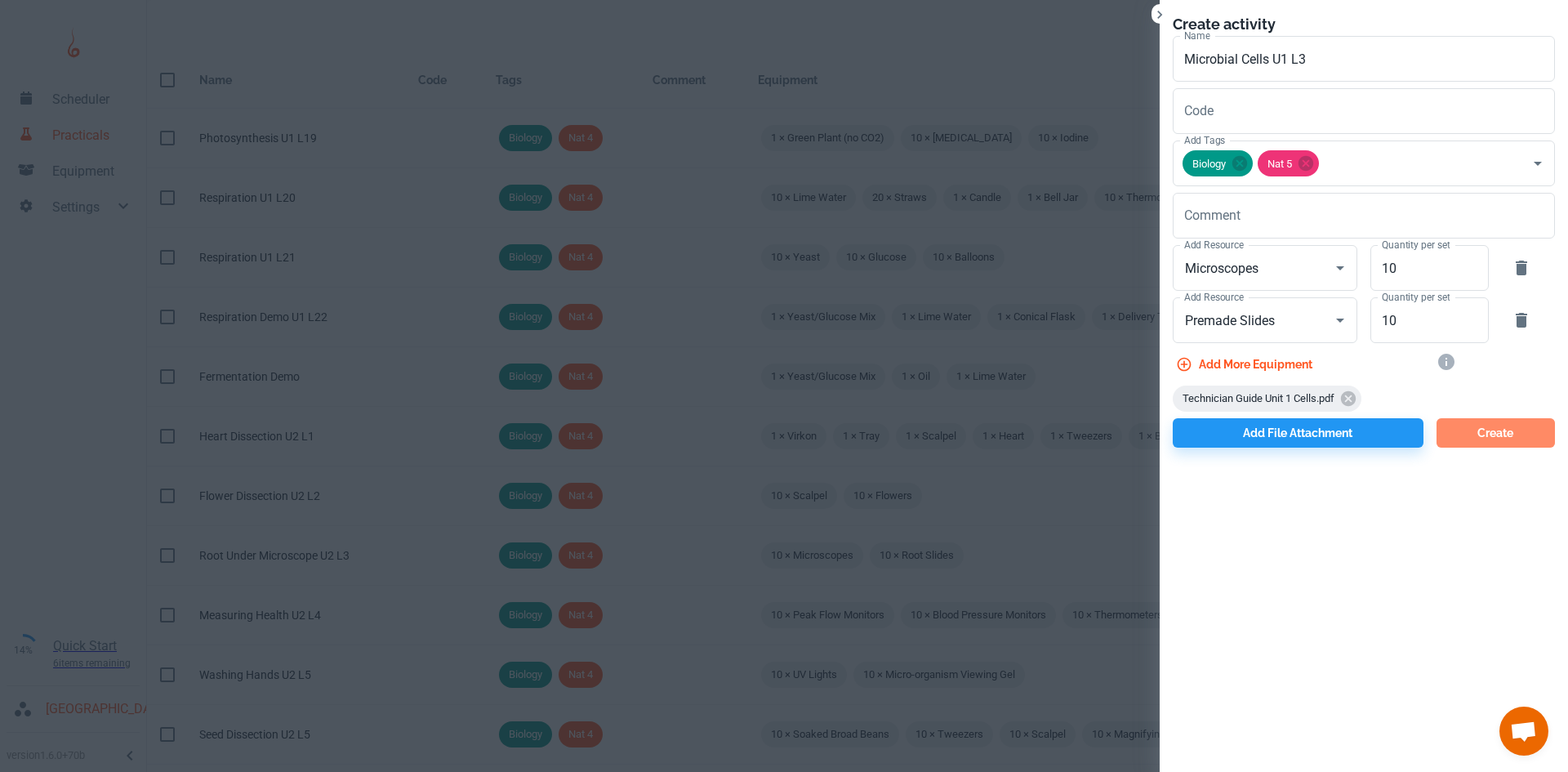
click at [1447, 435] on button "Create" at bounding box center [1495, 434] width 118 height 30
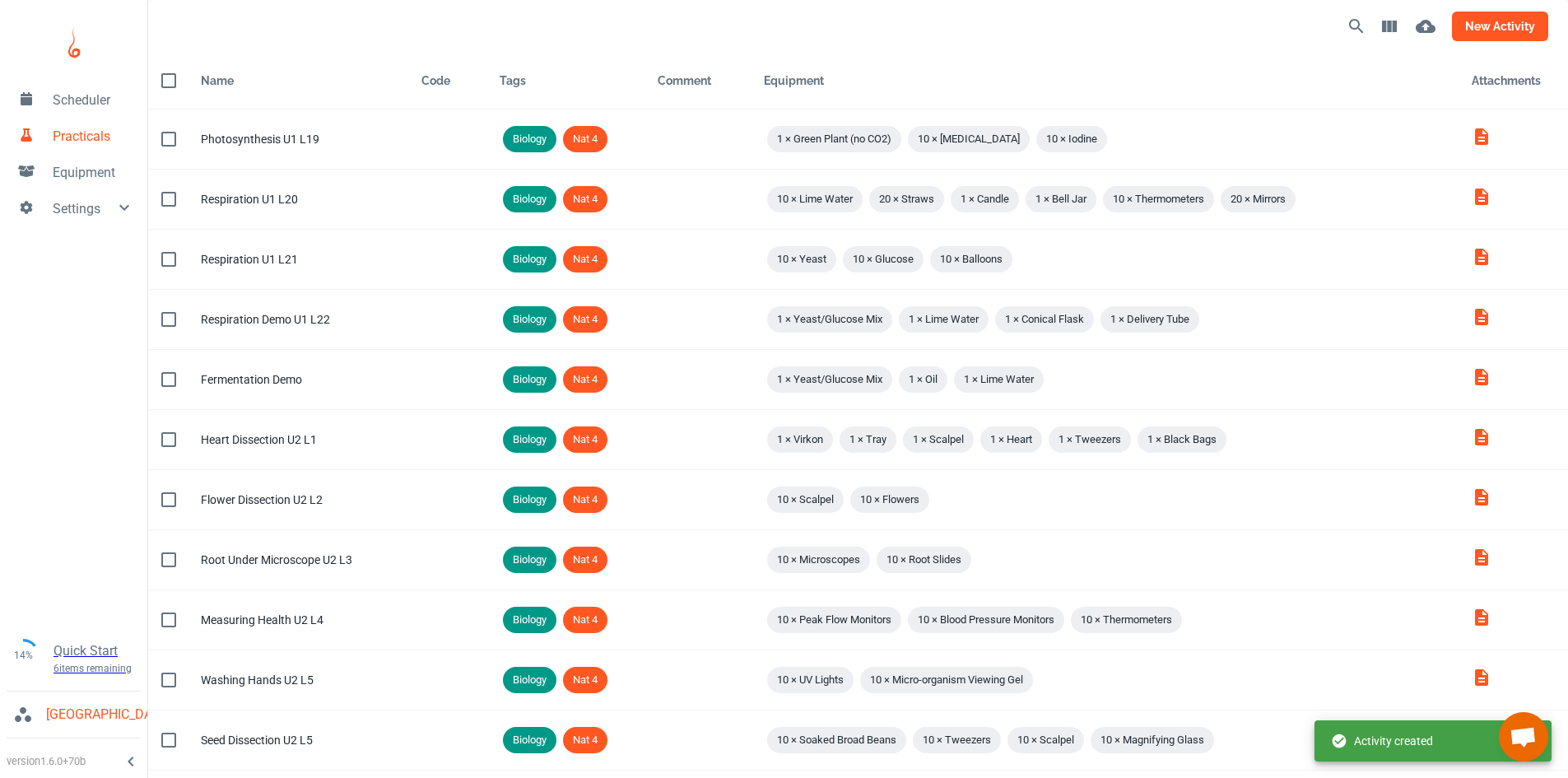
click at [1515, 28] on button "new activity" at bounding box center [1500, 27] width 96 height 30
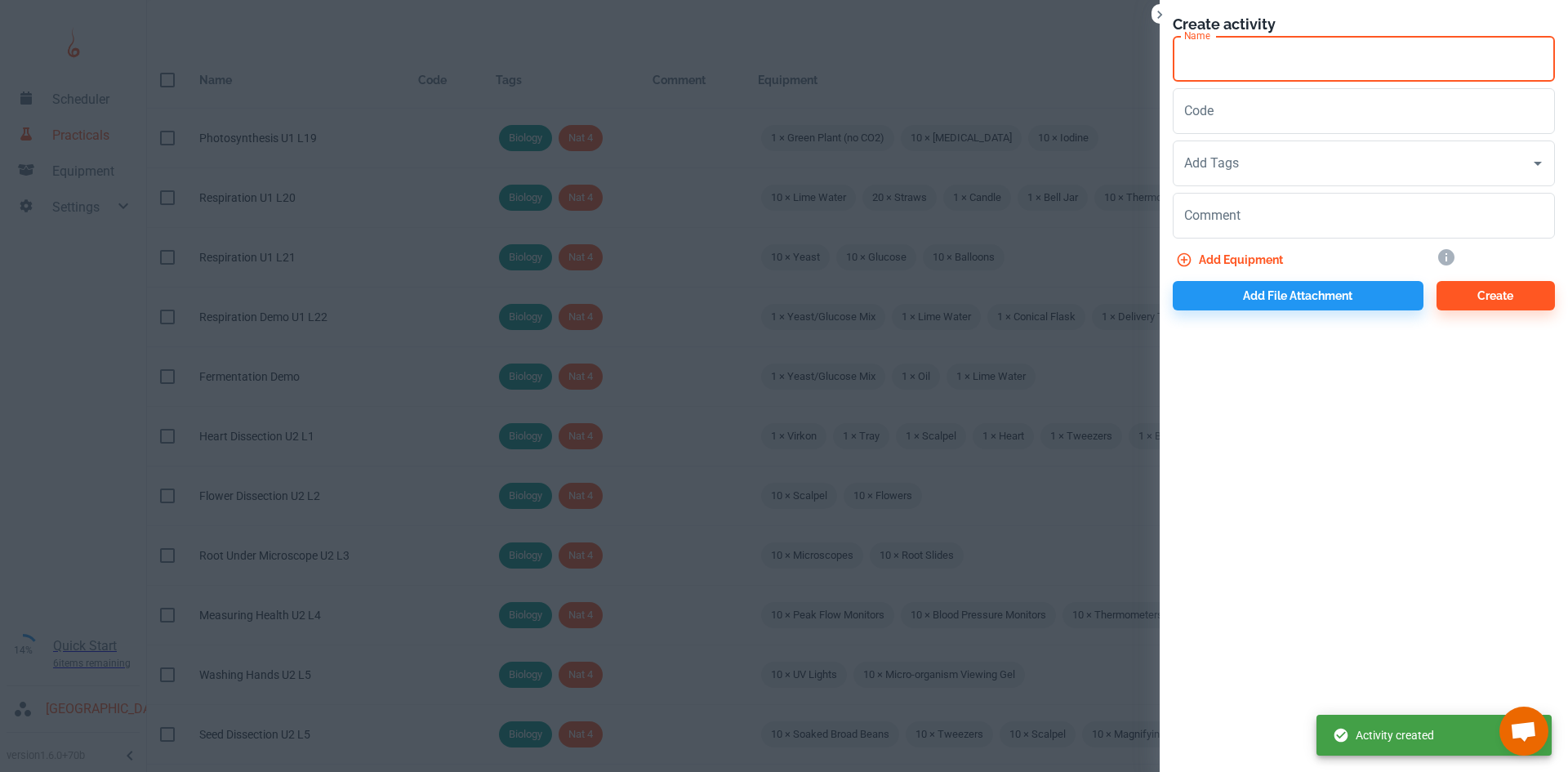
click at [1239, 70] on input "Name" at bounding box center [1363, 59] width 382 height 46
click at [1228, 183] on div "Add Tags" at bounding box center [1363, 164] width 382 height 46
type input "Diffusion U1 L4"
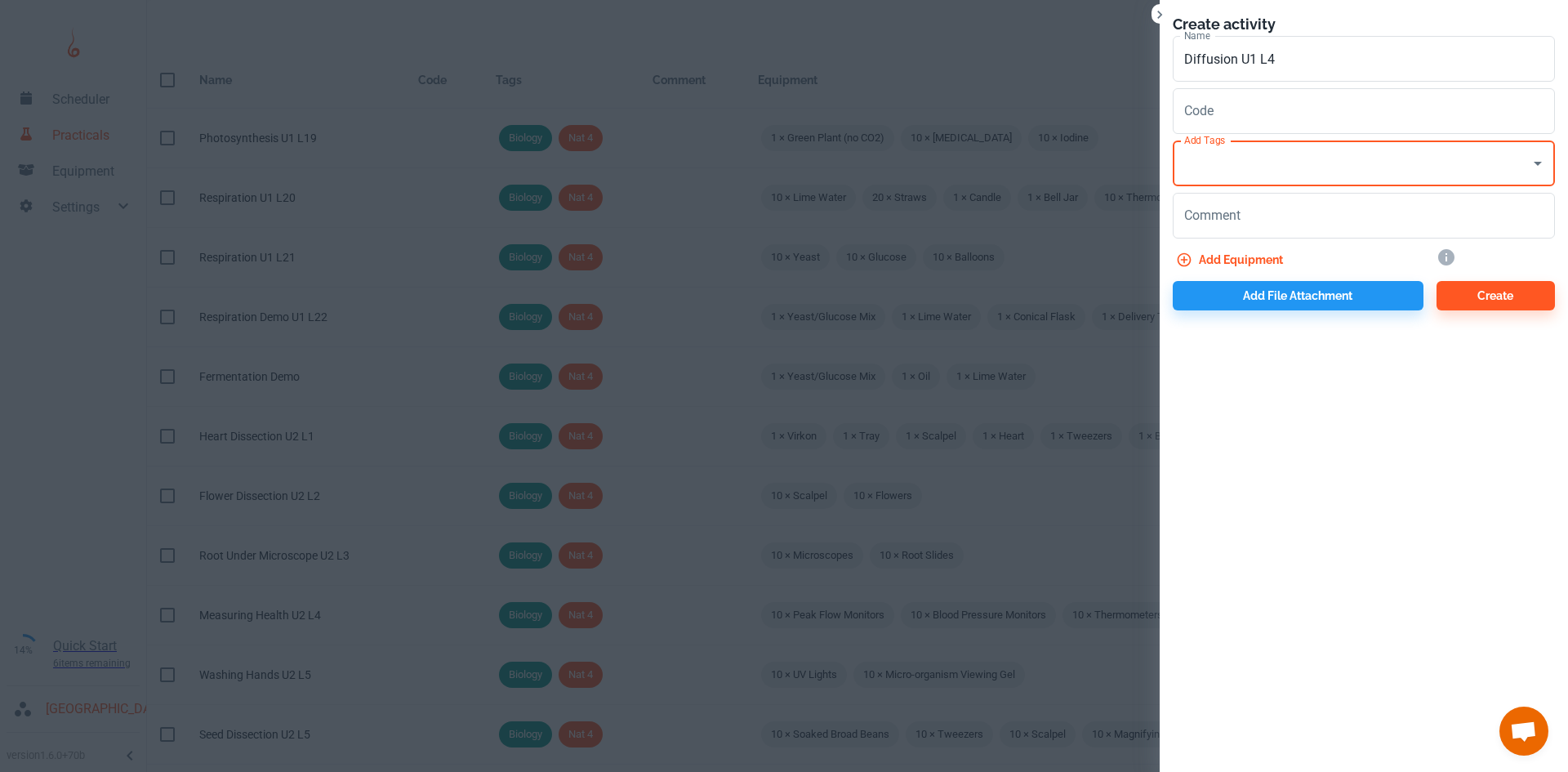
click at [1218, 172] on input "Add Tags" at bounding box center [1352, 163] width 343 height 31
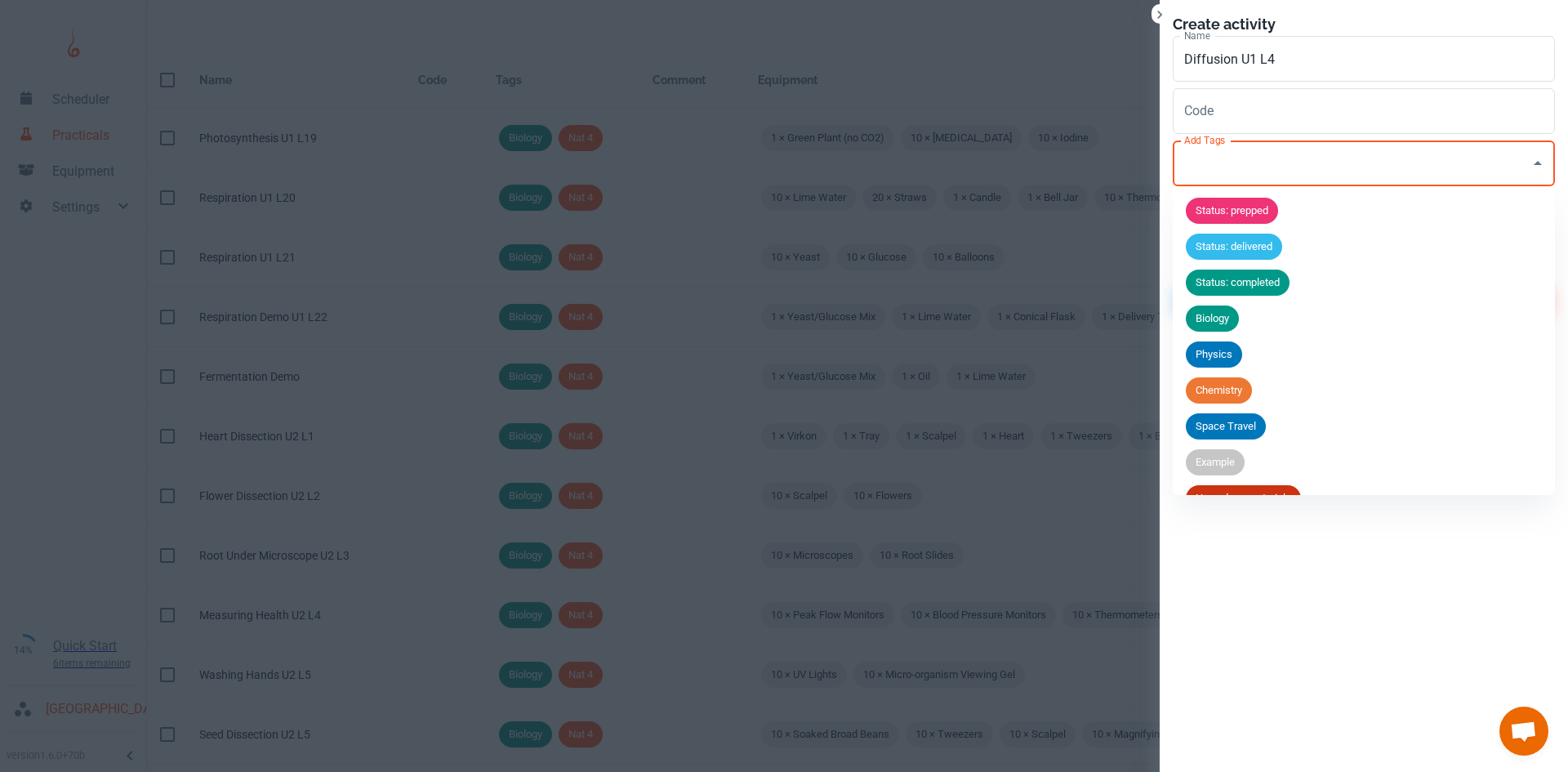
click at [1233, 316] on span "Biology" at bounding box center [1212, 319] width 54 height 16
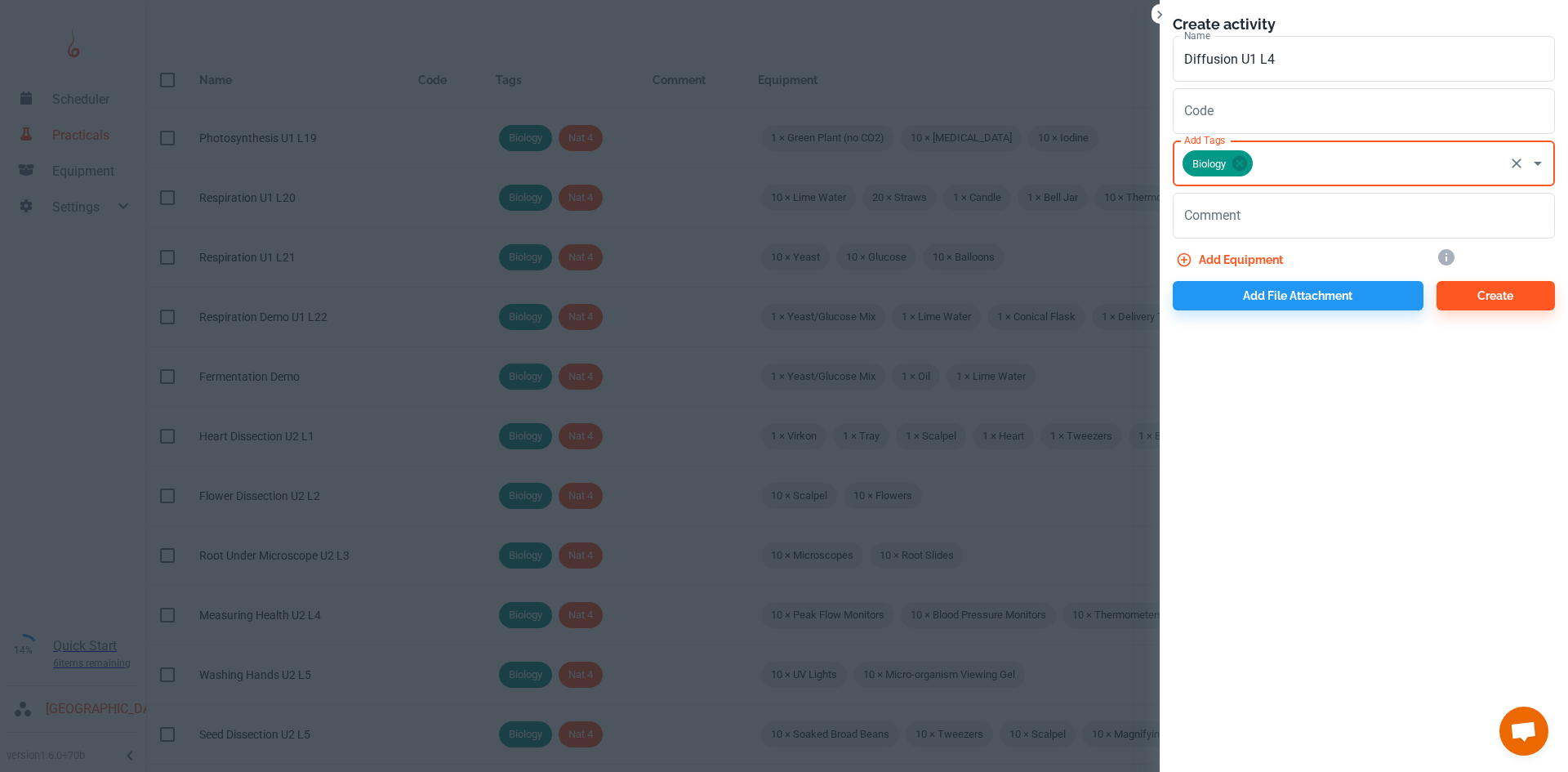
click at [1277, 168] on input "Add Tags" at bounding box center [1378, 163] width 247 height 31
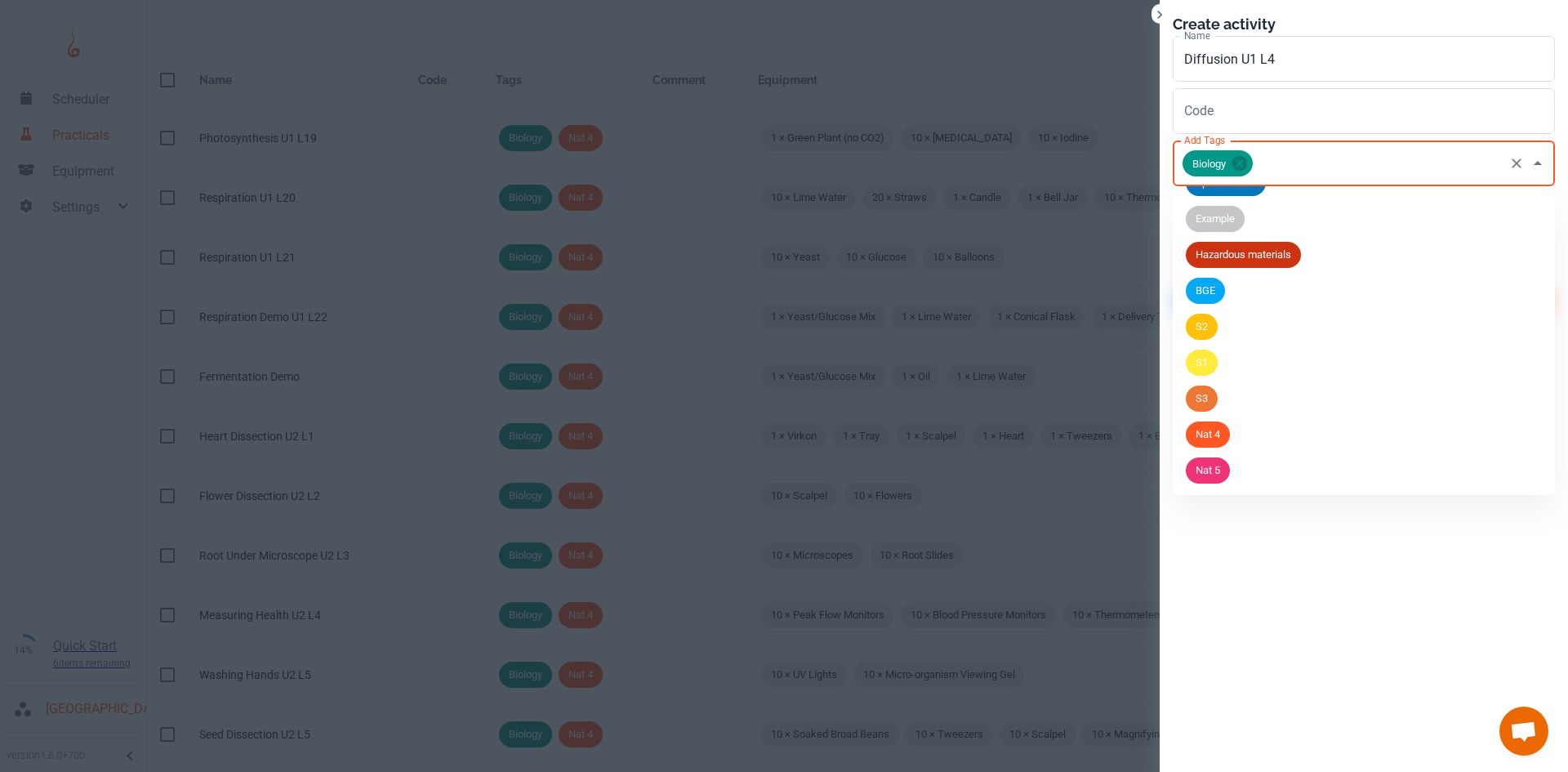
click at [1219, 461] on div "Nat 5" at bounding box center [1207, 470] width 44 height 26
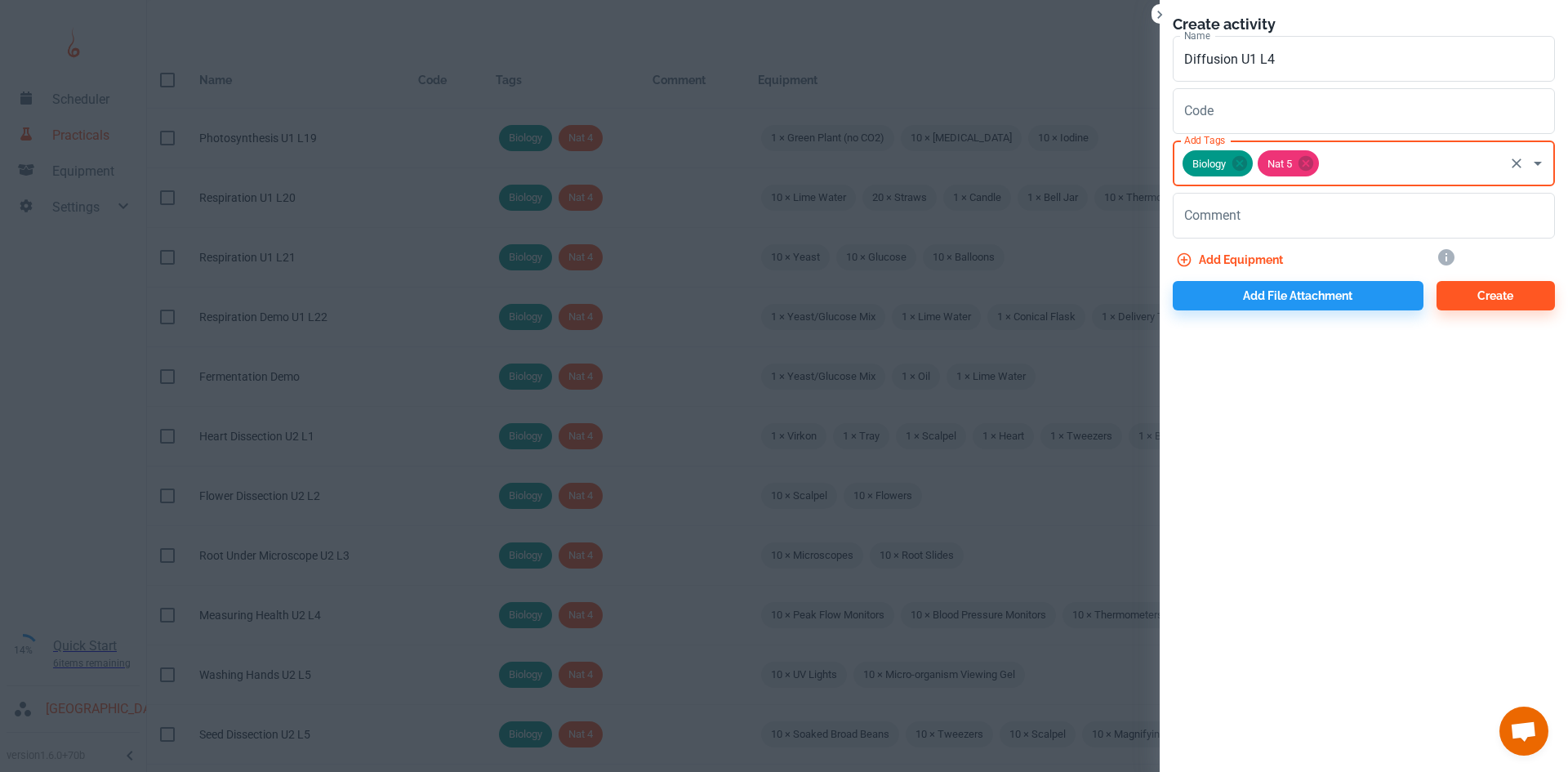
click at [1245, 261] on button "Add equipment" at bounding box center [1231, 260] width 117 height 30
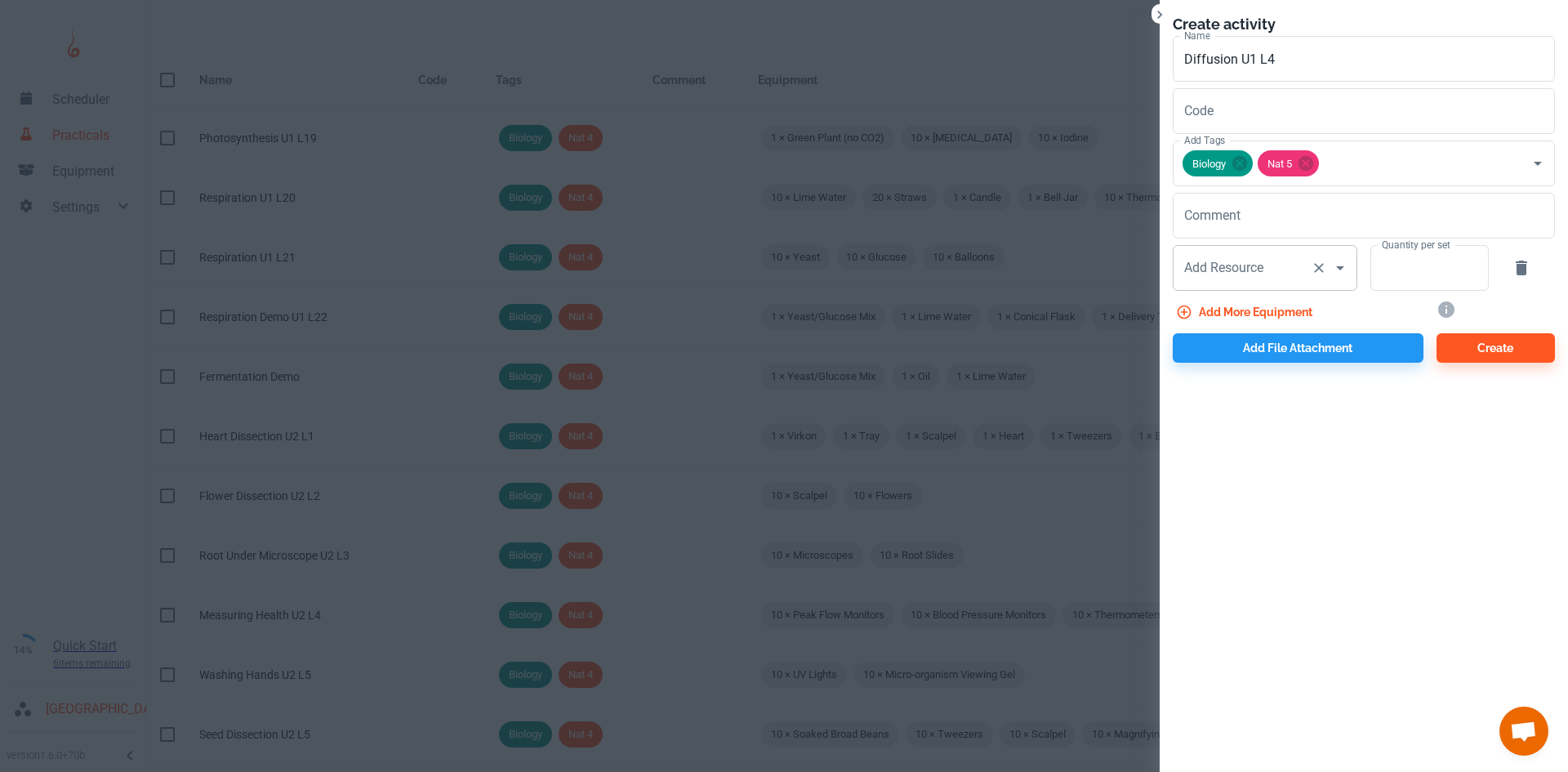
click at [1245, 273] on div "Add Resource Add Resource" at bounding box center [1265, 268] width 184 height 46
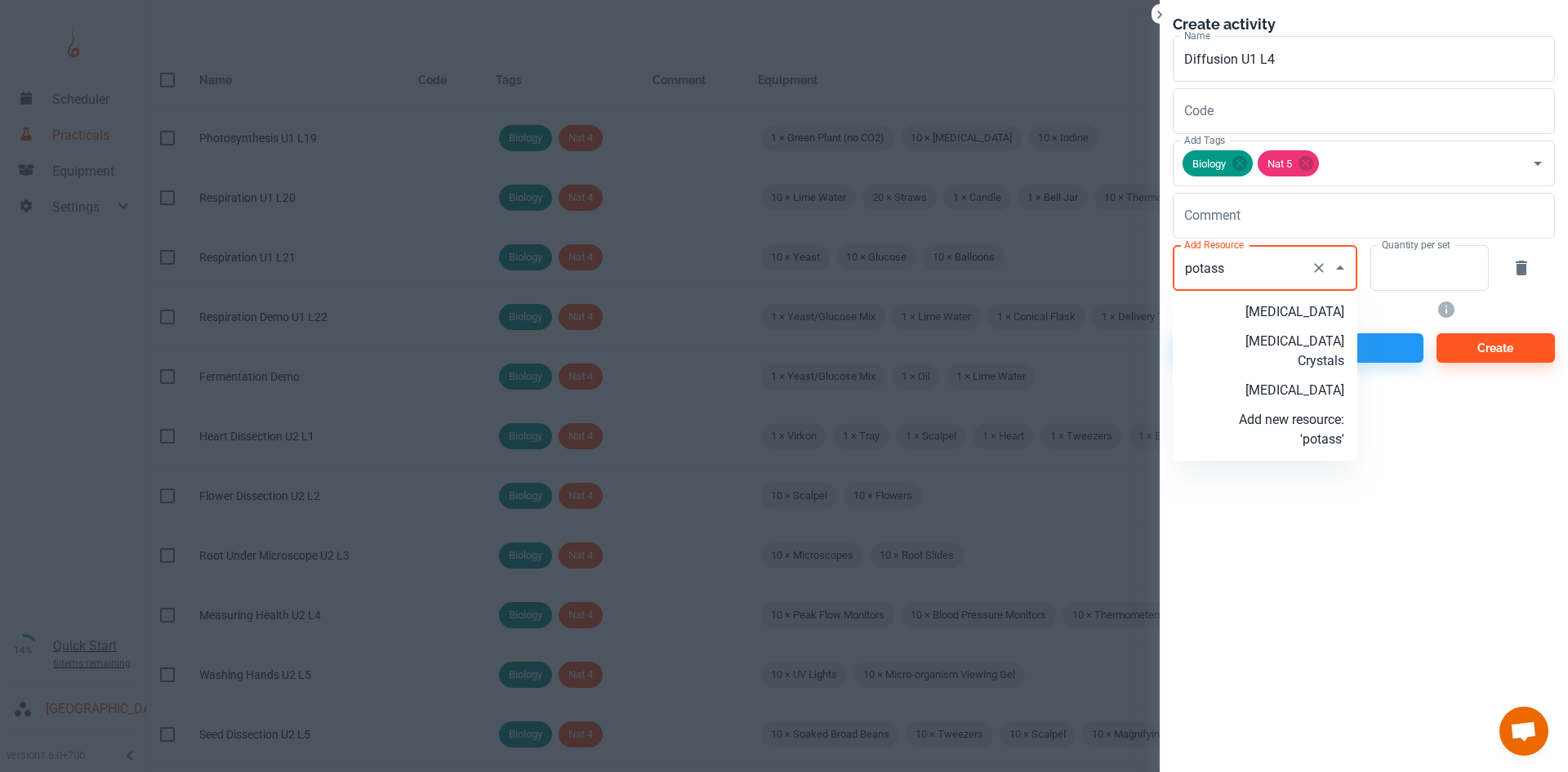
click at [1288, 322] on p "[MEDICAL_DATA]" at bounding box center [1291, 313] width 105 height 20
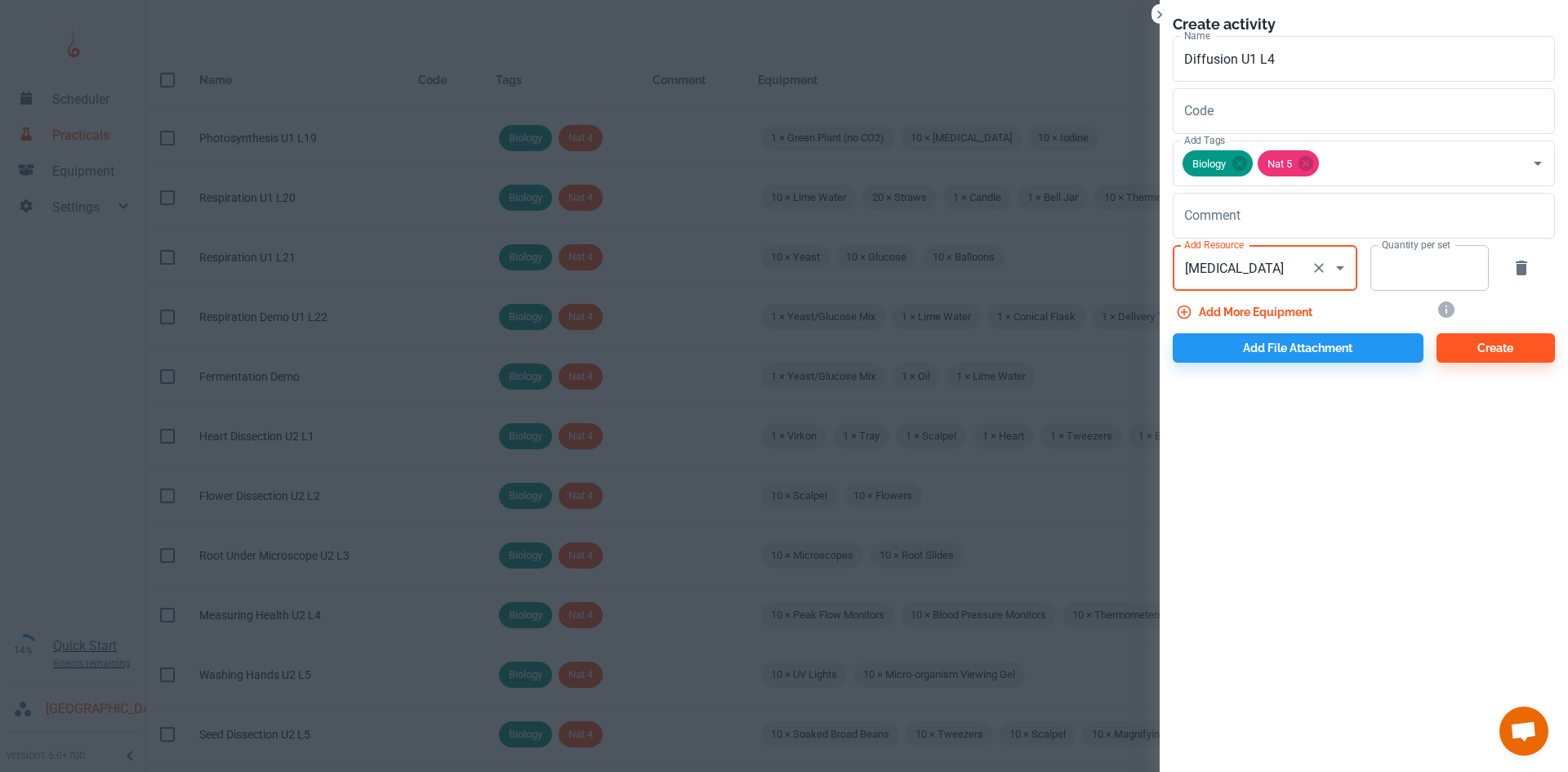
type input "[MEDICAL_DATA]"
click at [1391, 281] on input "Quantity per set" at bounding box center [1419, 268] width 100 height 46
type input "1"
click at [1239, 313] on button "Add more equipment" at bounding box center [1245, 313] width 146 height 30
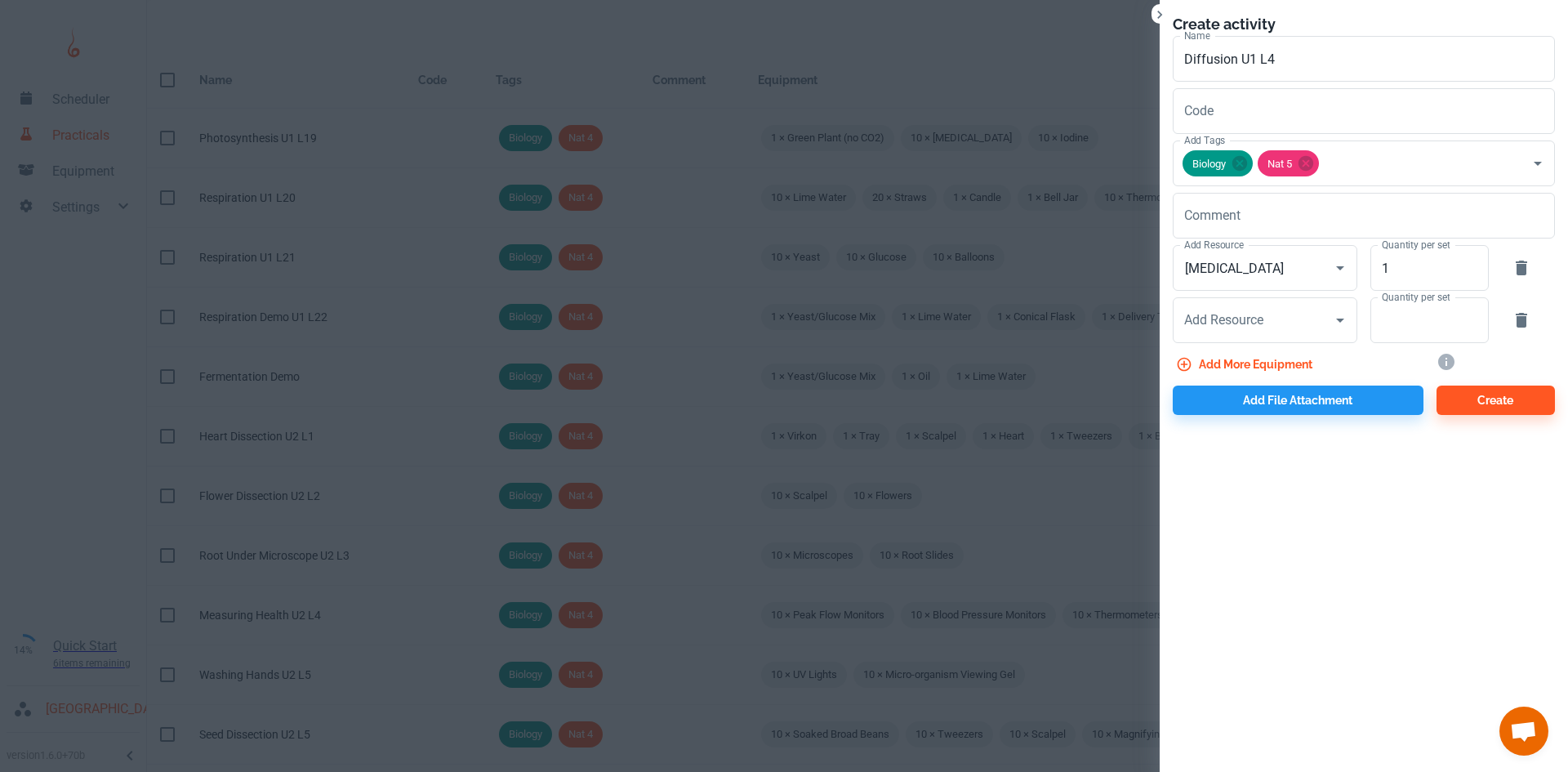
click at [1239, 313] on div "Add Resource Add Resource" at bounding box center [1265, 321] width 184 height 46
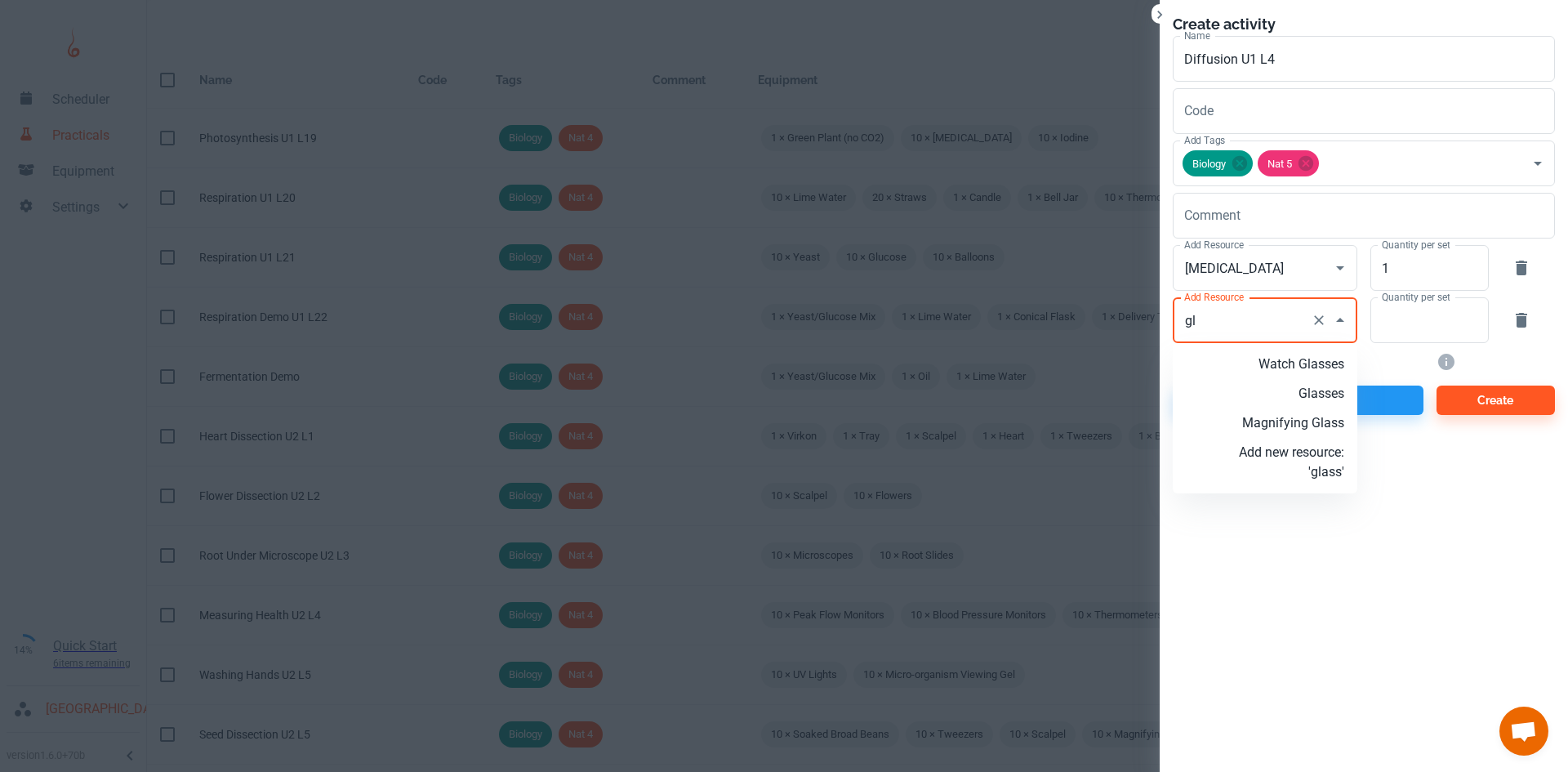
type input "g"
type input "Glass Straws"
click at [1312, 383] on p "Add new resource: 'Glass Straws'" at bounding box center [1291, 374] width 105 height 40
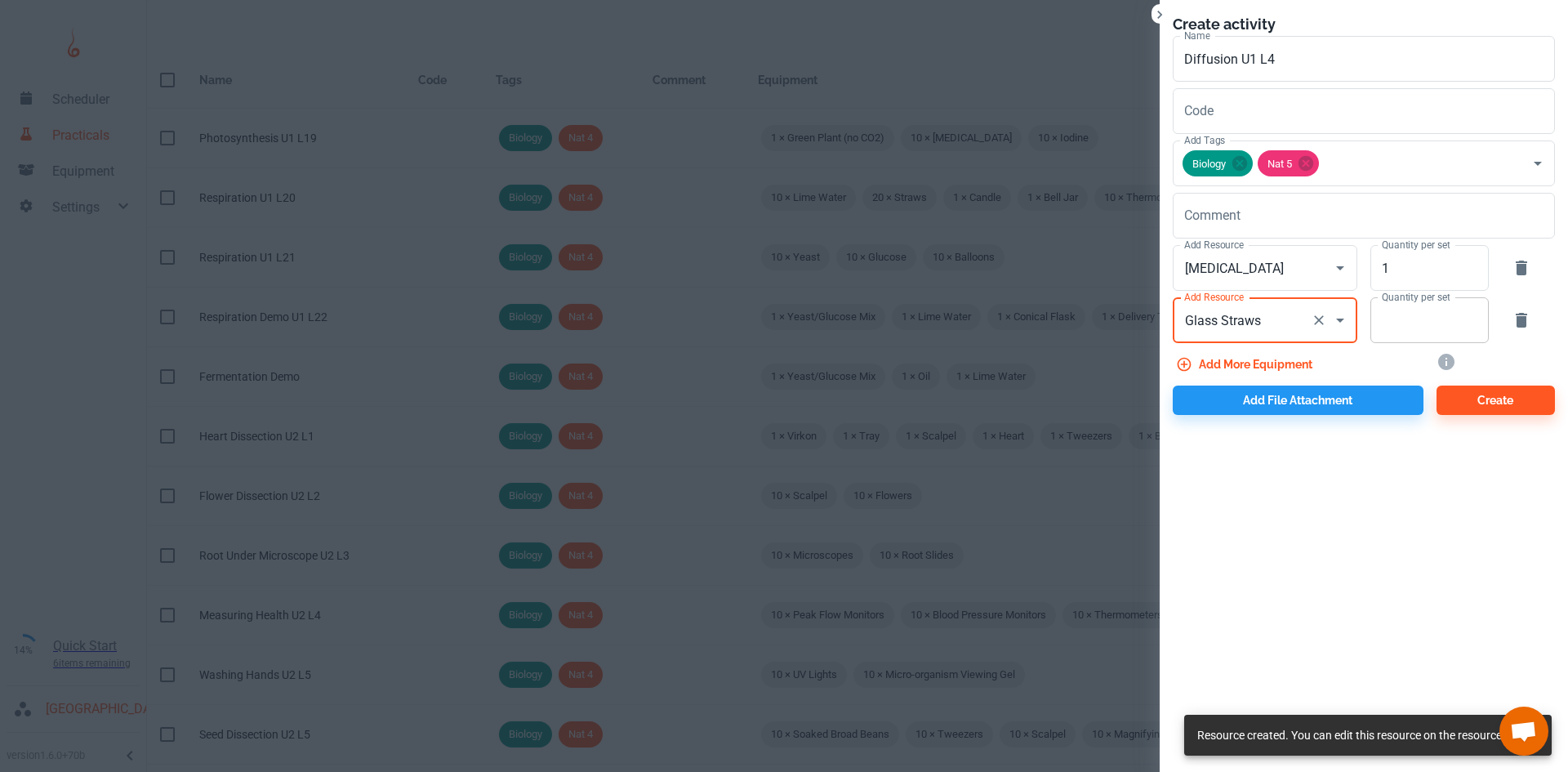
type input "Glass Straws"
click at [1411, 324] on input "Quantity per set" at bounding box center [1419, 321] width 100 height 46
type input "10"
click at [1304, 367] on button "Add more equipment" at bounding box center [1245, 364] width 146 height 30
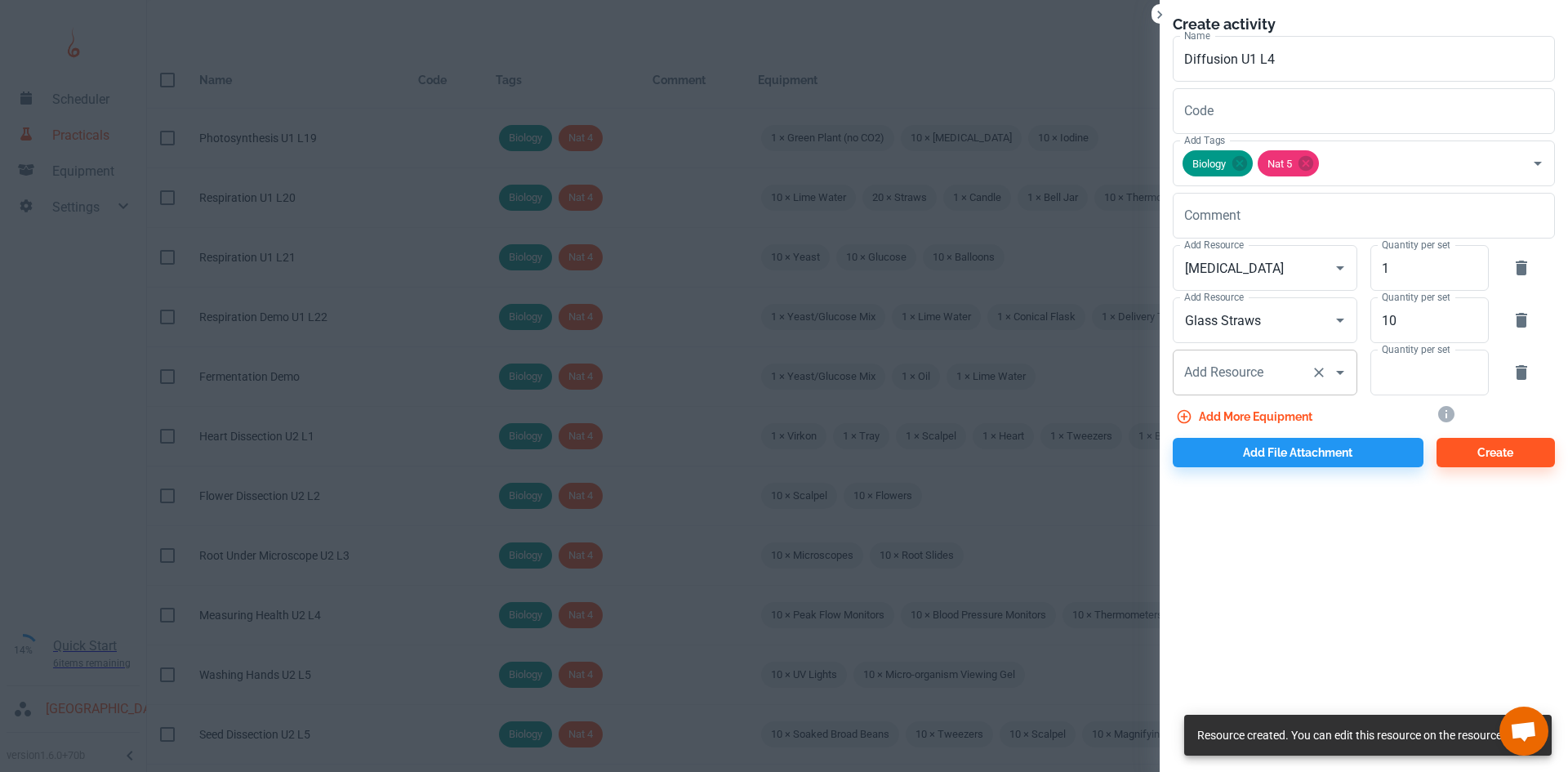
click at [1228, 375] on div "Add Resource Add Resource" at bounding box center [1265, 372] width 184 height 46
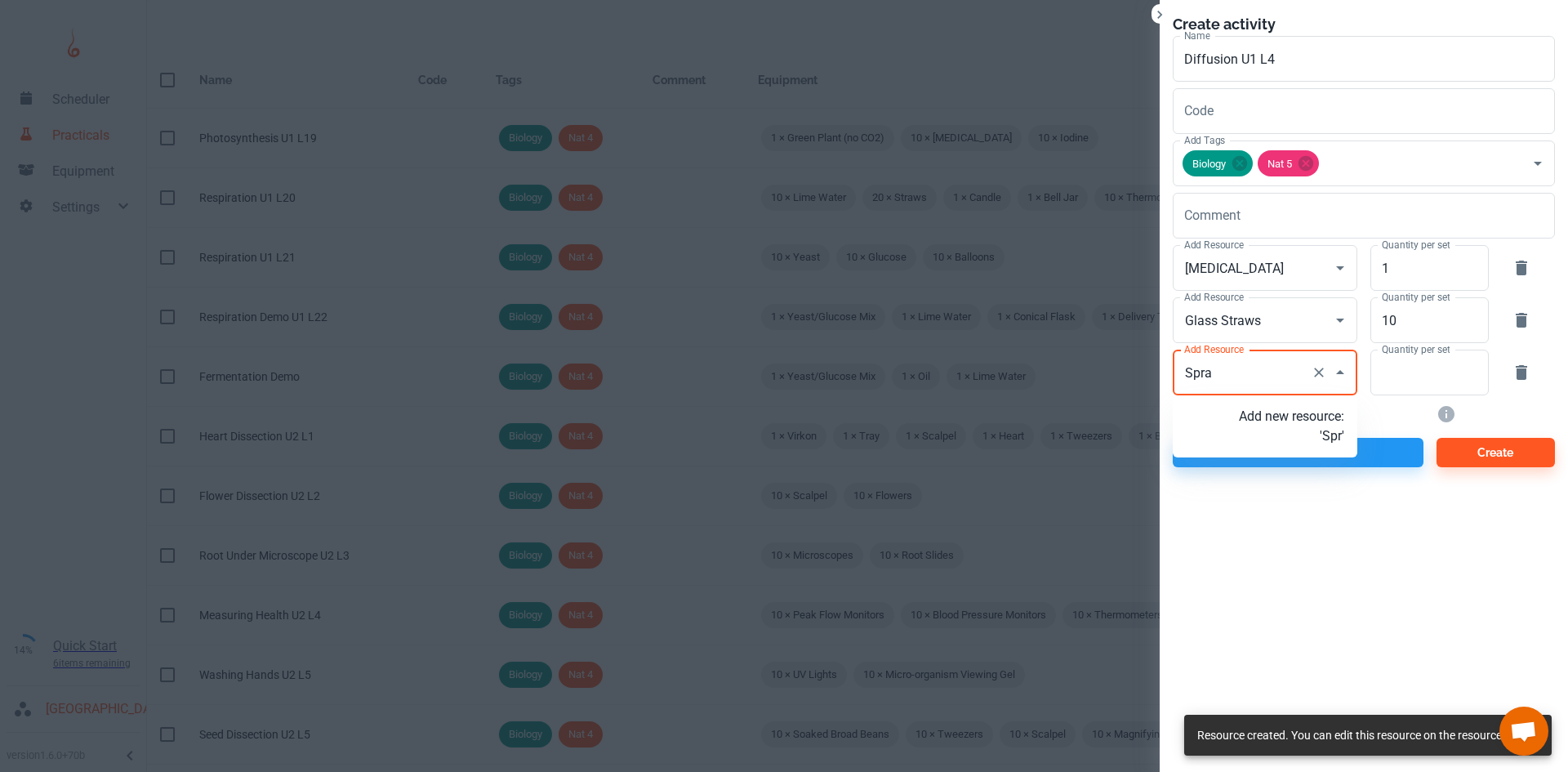
type input "Spray"
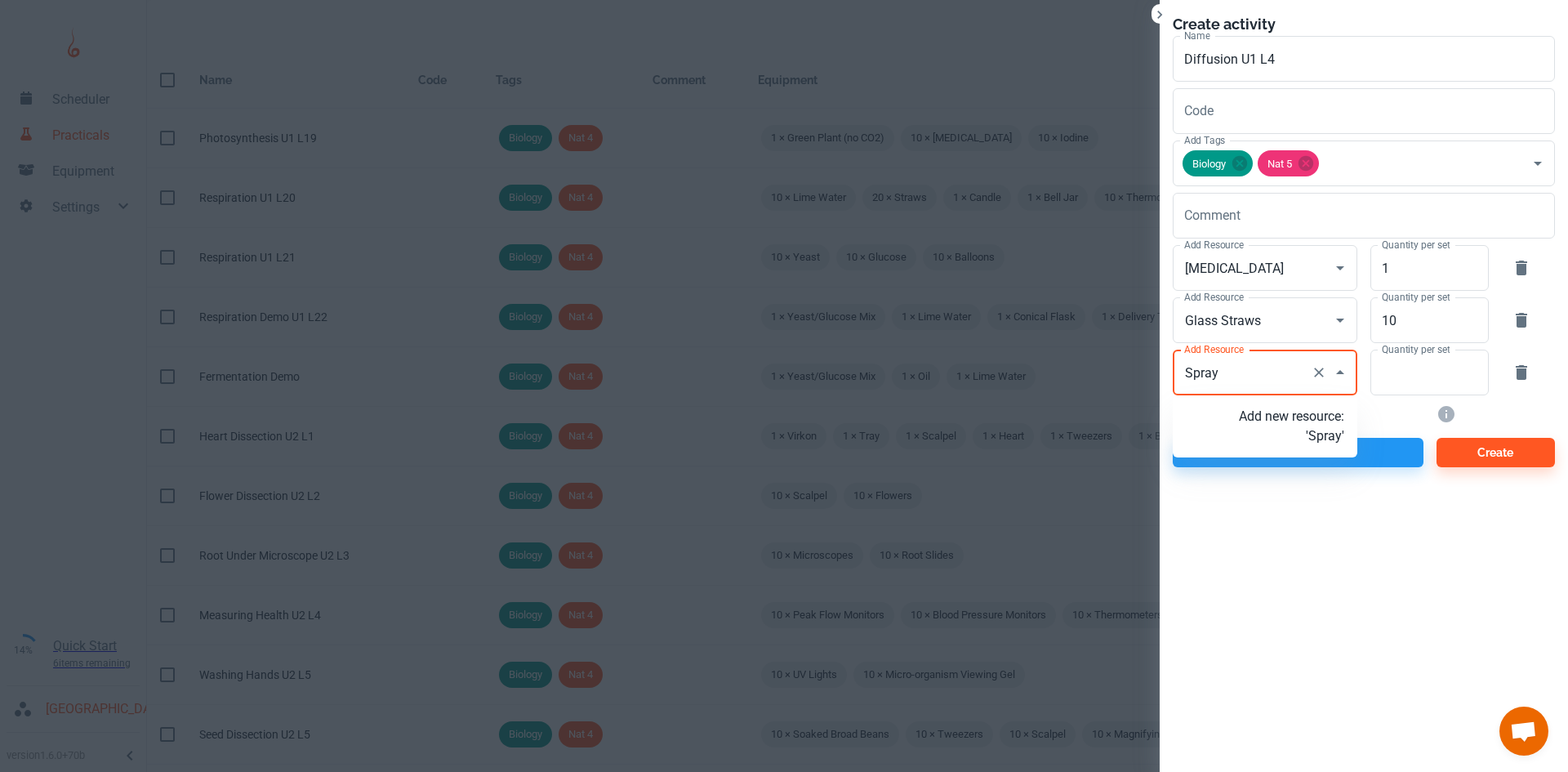
click at [1317, 425] on p "Add new resource: 'Spray'" at bounding box center [1291, 427] width 105 height 40
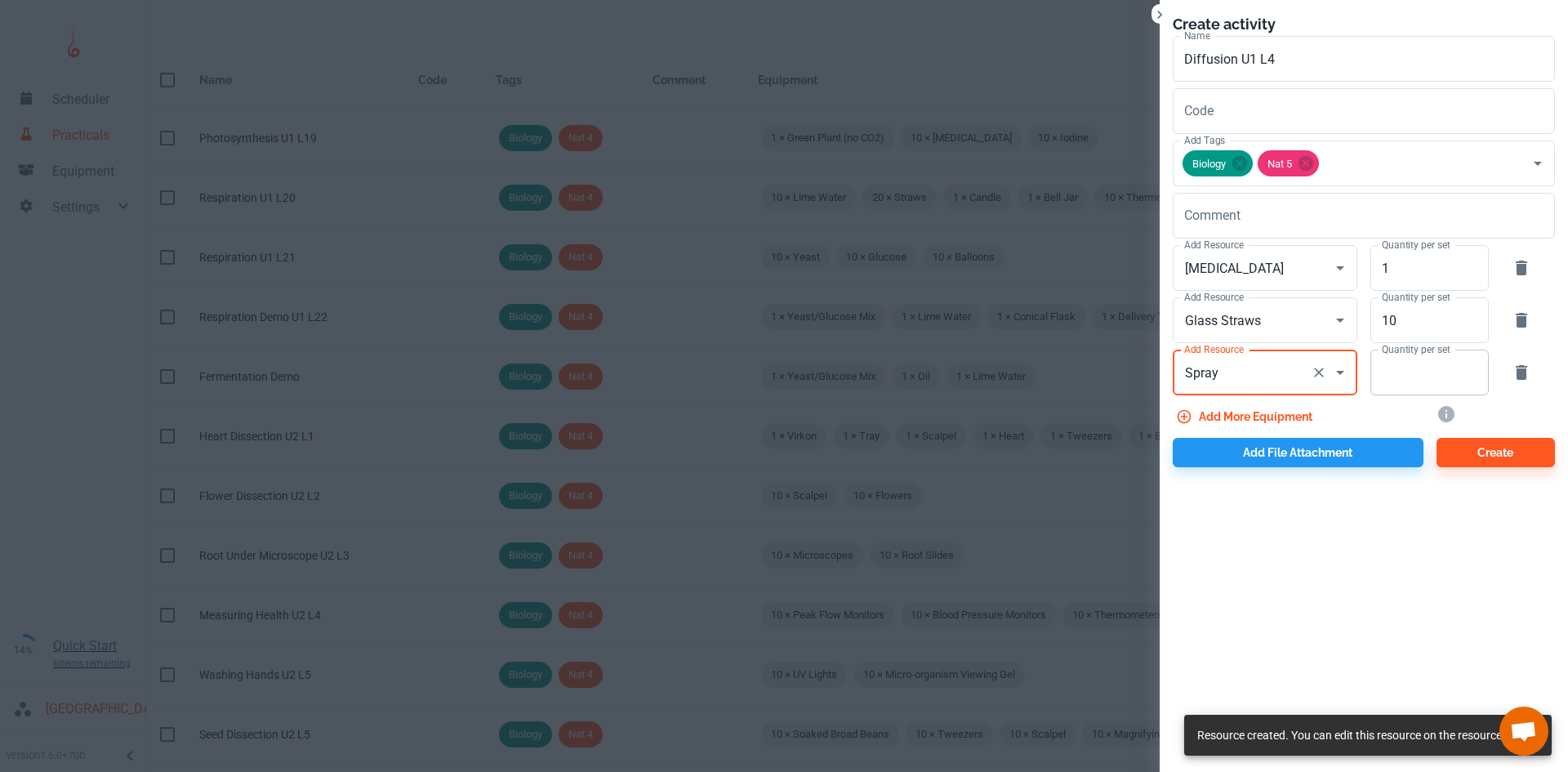
type input "Spray"
click at [1402, 378] on input "Quantity per set" at bounding box center [1419, 372] width 100 height 46
type input "1"
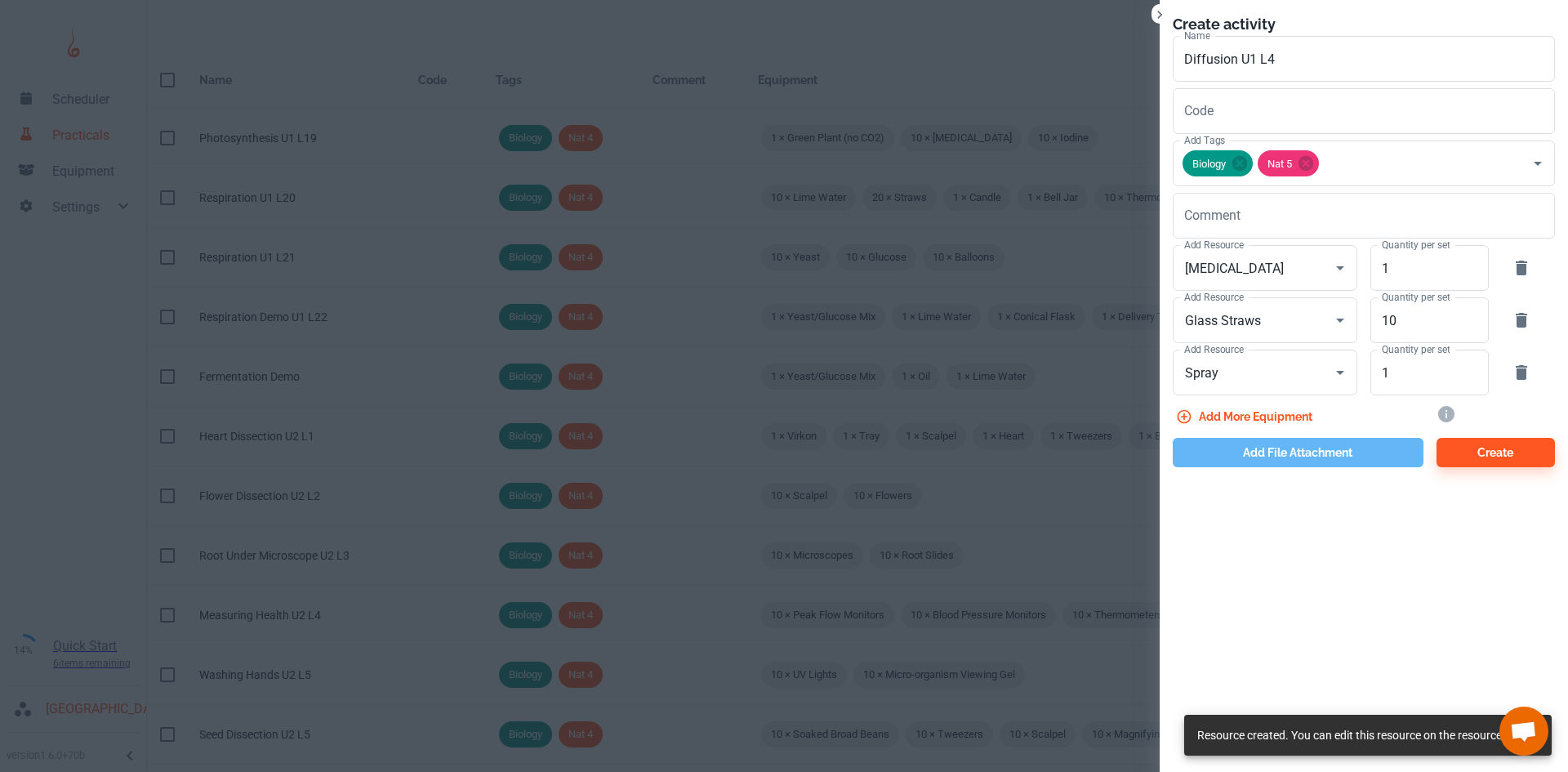
click at [1274, 447] on button "Add file attachment" at bounding box center [1297, 452] width 251 height 30
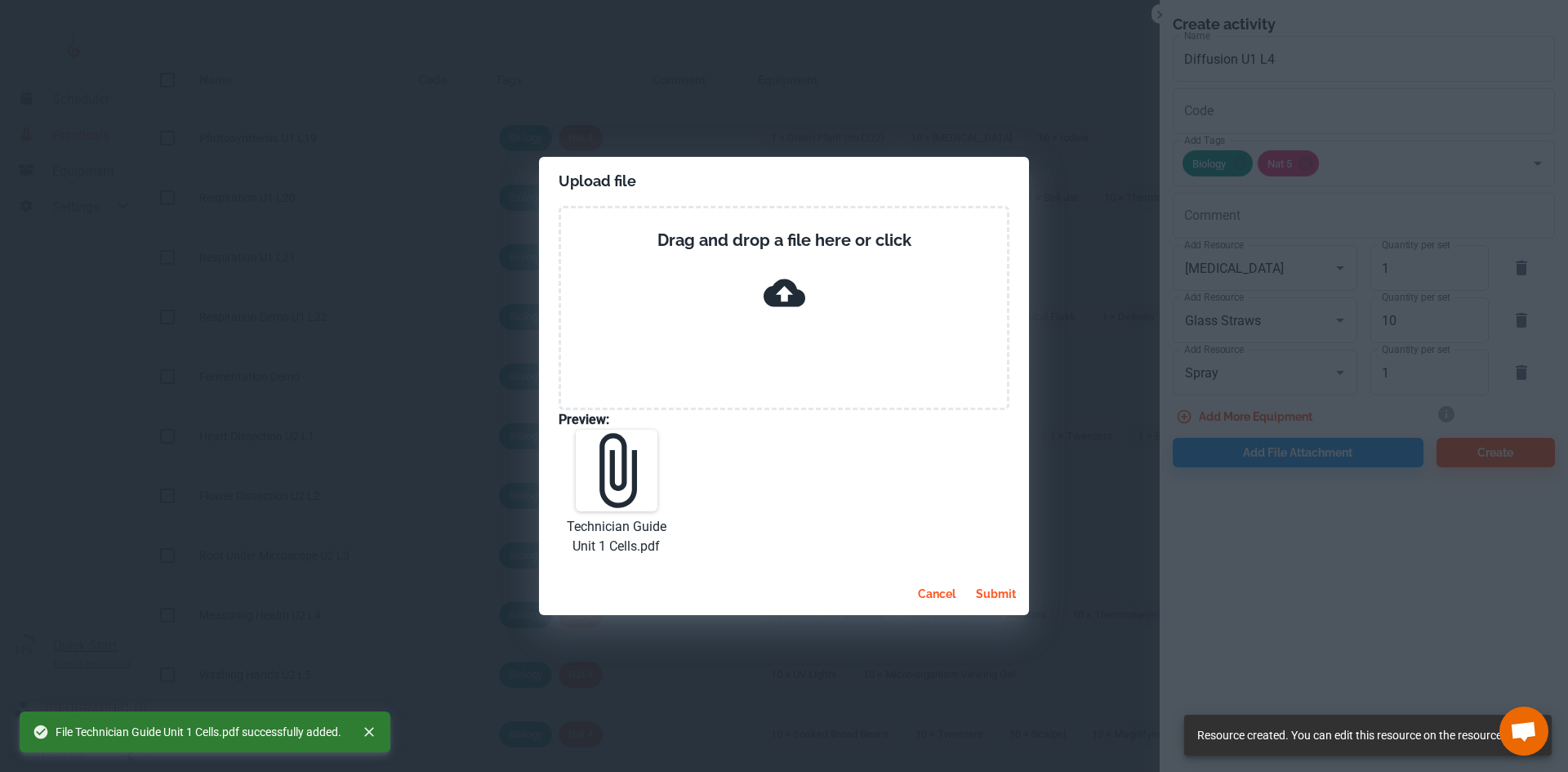
click at [994, 590] on button "submit" at bounding box center [996, 594] width 54 height 30
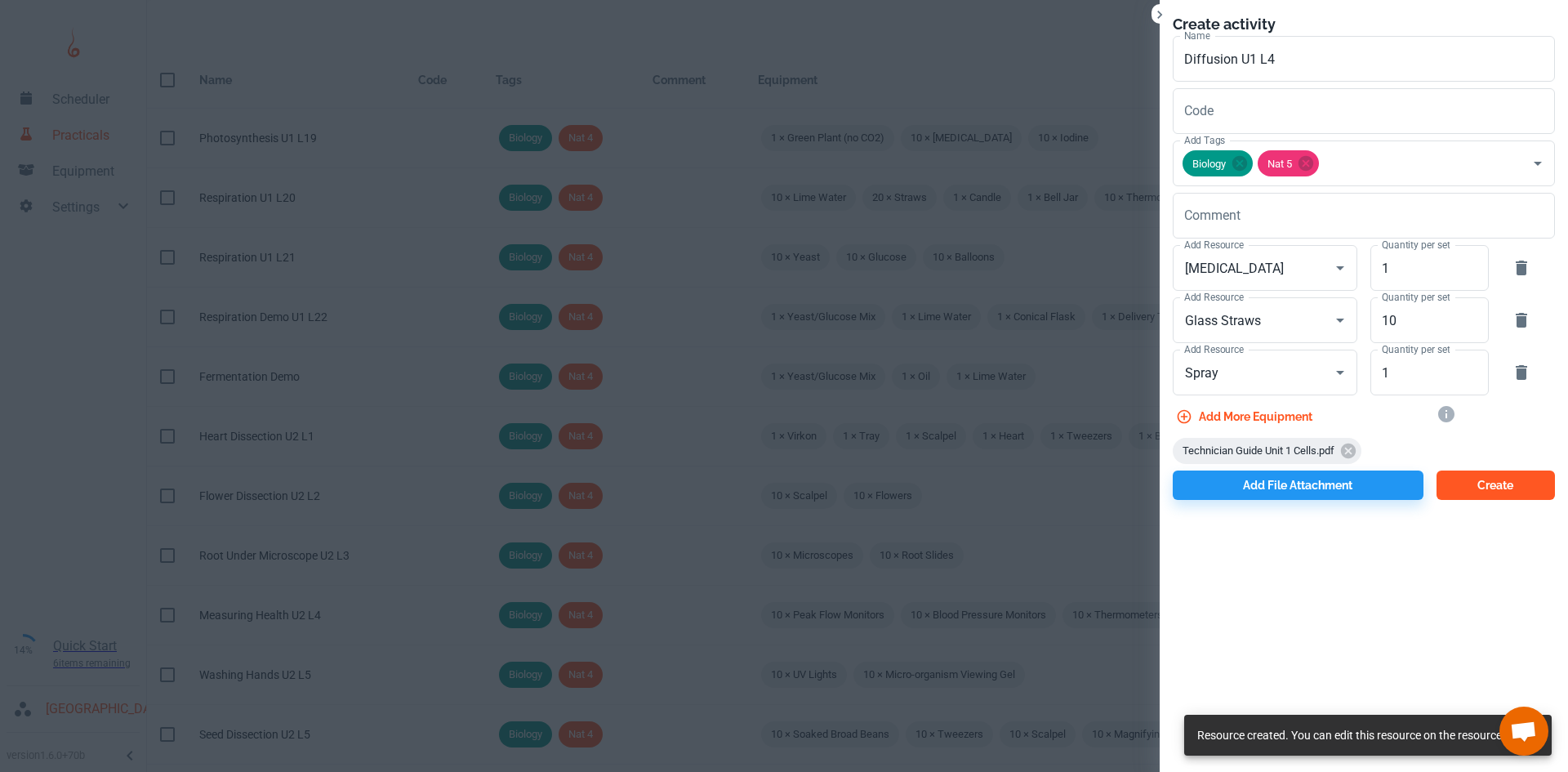
click at [1472, 484] on button "Create" at bounding box center [1495, 485] width 118 height 30
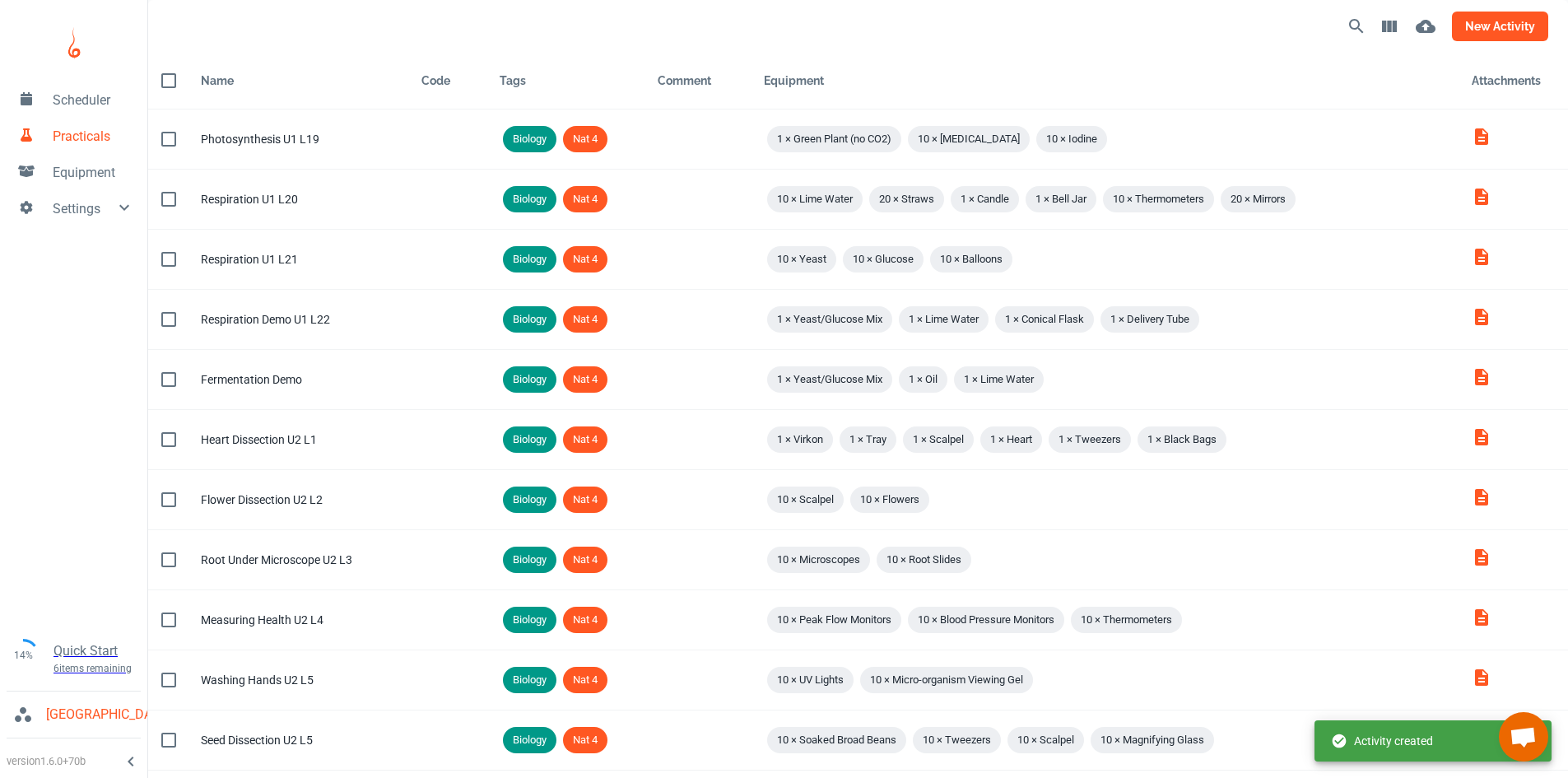
click at [1480, 30] on button "new activity" at bounding box center [1500, 27] width 96 height 30
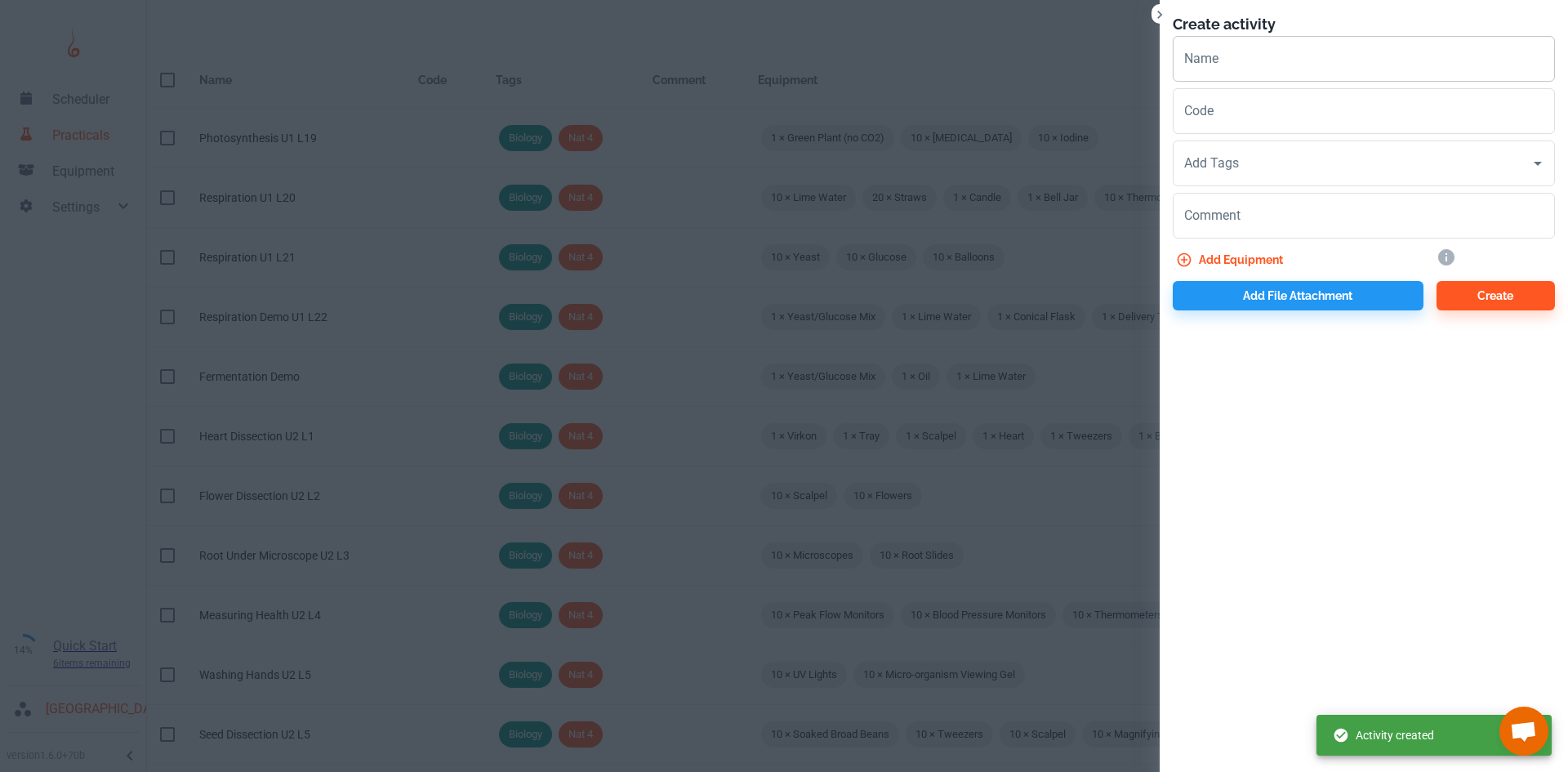
click at [1210, 71] on input "Name" at bounding box center [1363, 59] width 382 height 46
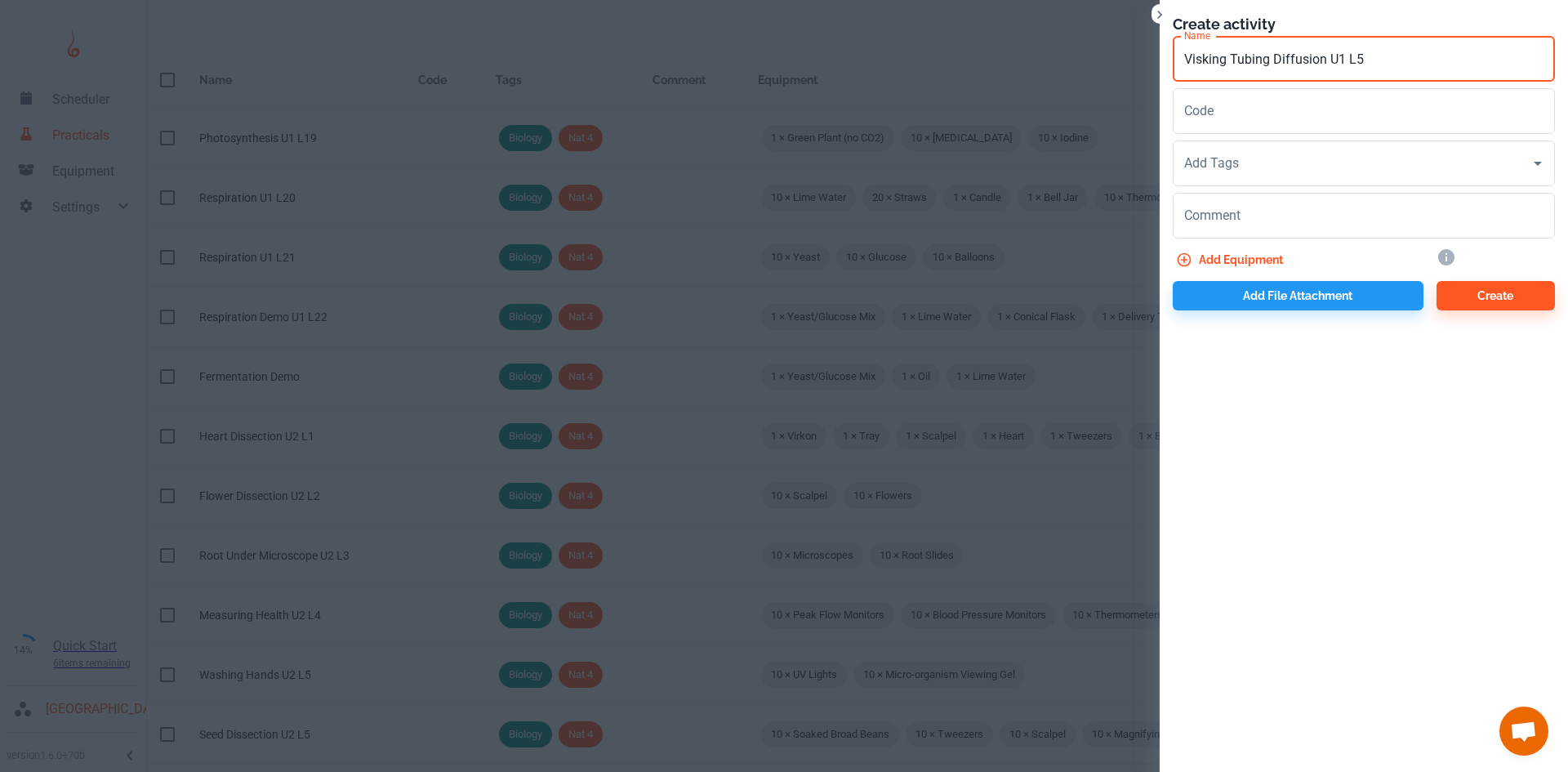
drag, startPoint x: 1215, startPoint y: 68, endPoint x: 1207, endPoint y: 63, distance: 9.4
click at [1207, 63] on input "Visking Tubing Diffusion U1 L5" at bounding box center [1363, 59] width 382 height 46
type input "Visking Tubing Diffusion U1 L5"
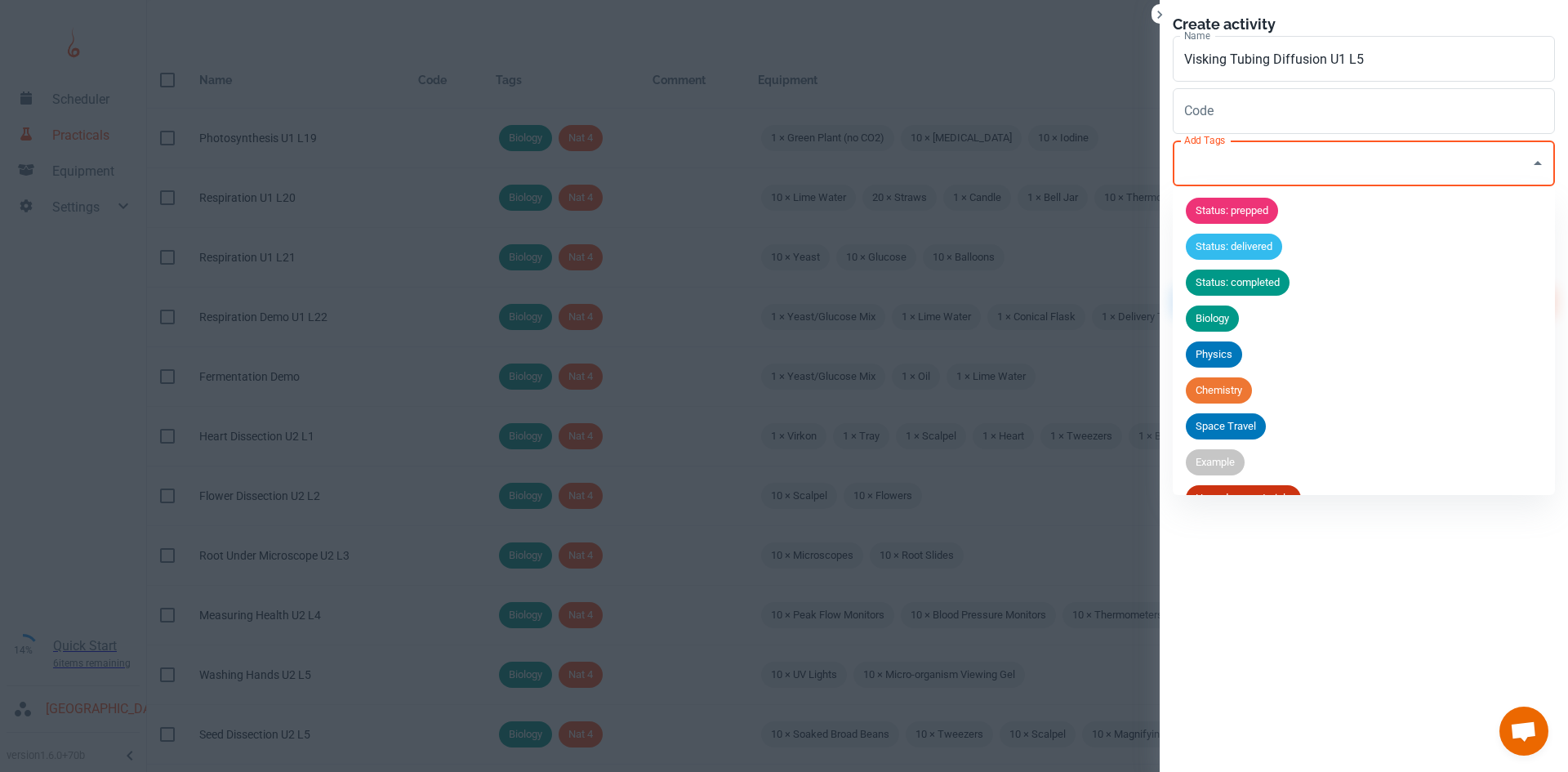
click at [1230, 151] on div "Add Tags Add Tags" at bounding box center [1363, 164] width 382 height 46
click at [1232, 306] on div "Biology" at bounding box center [1212, 319] width 54 height 26
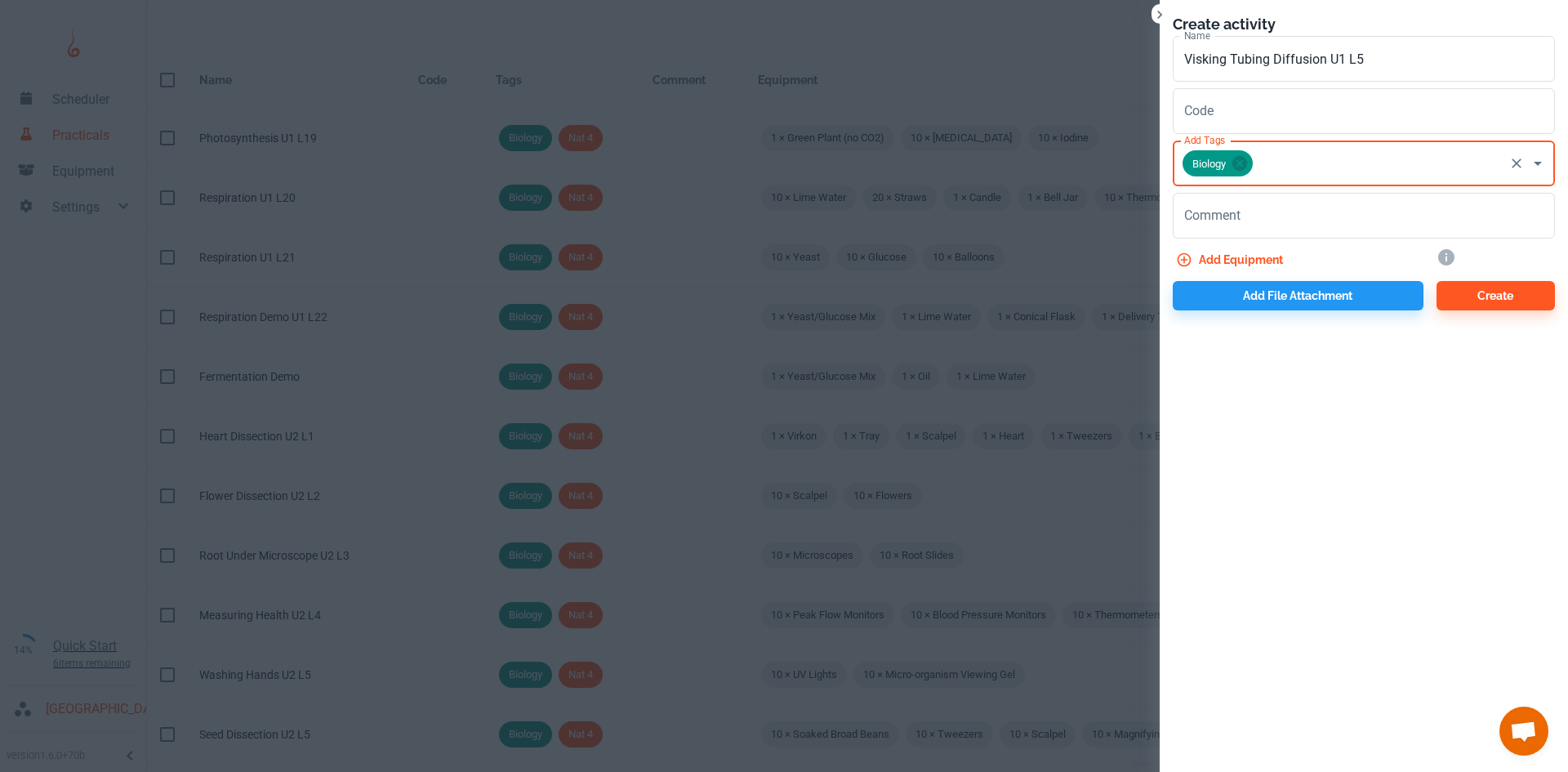
click at [1269, 164] on input "Add Tags" at bounding box center [1378, 163] width 247 height 31
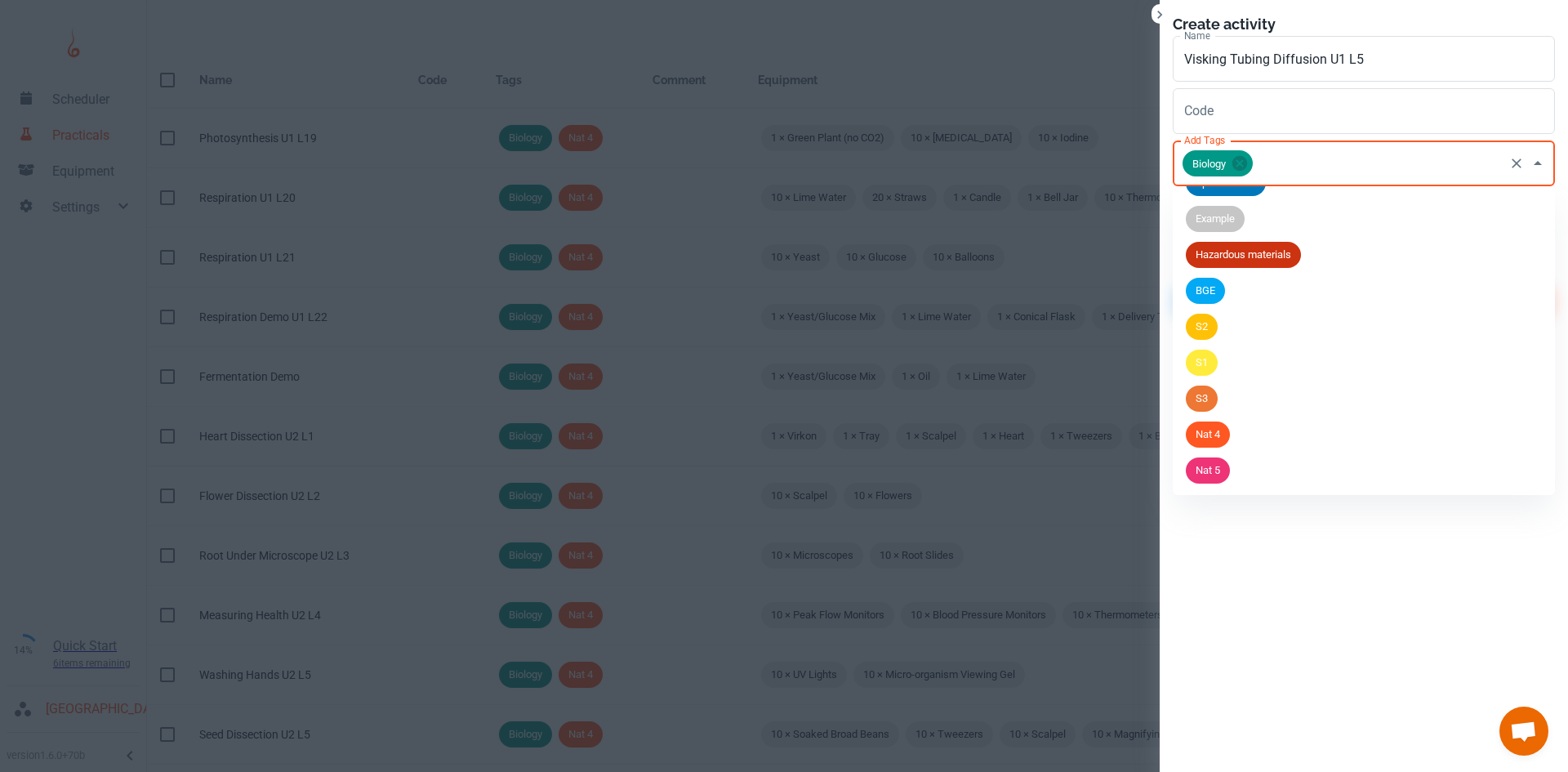
click at [1230, 464] on span "Nat 5" at bounding box center [1207, 470] width 44 height 16
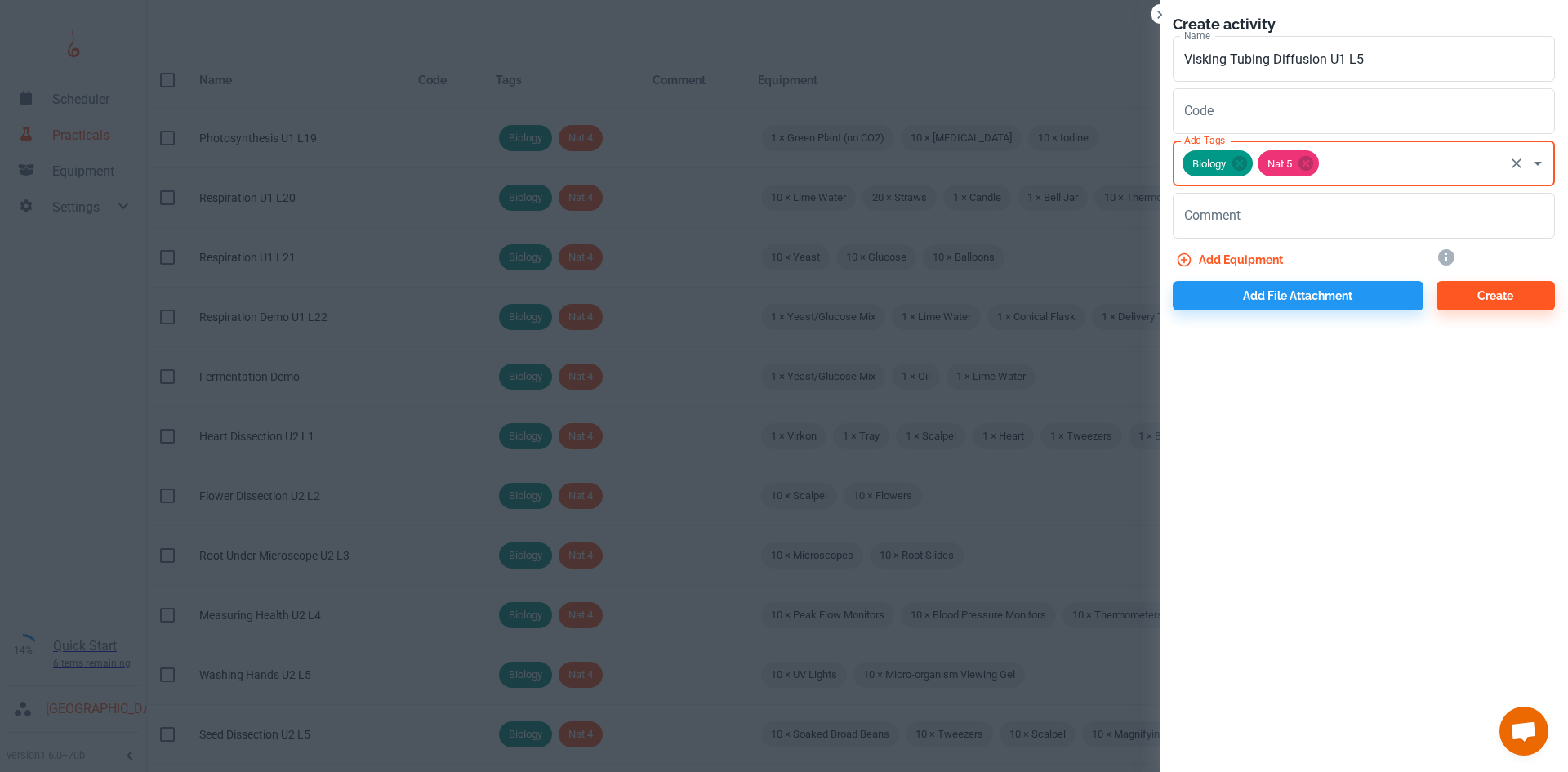
click at [1264, 269] on button "Add equipment" at bounding box center [1231, 260] width 117 height 30
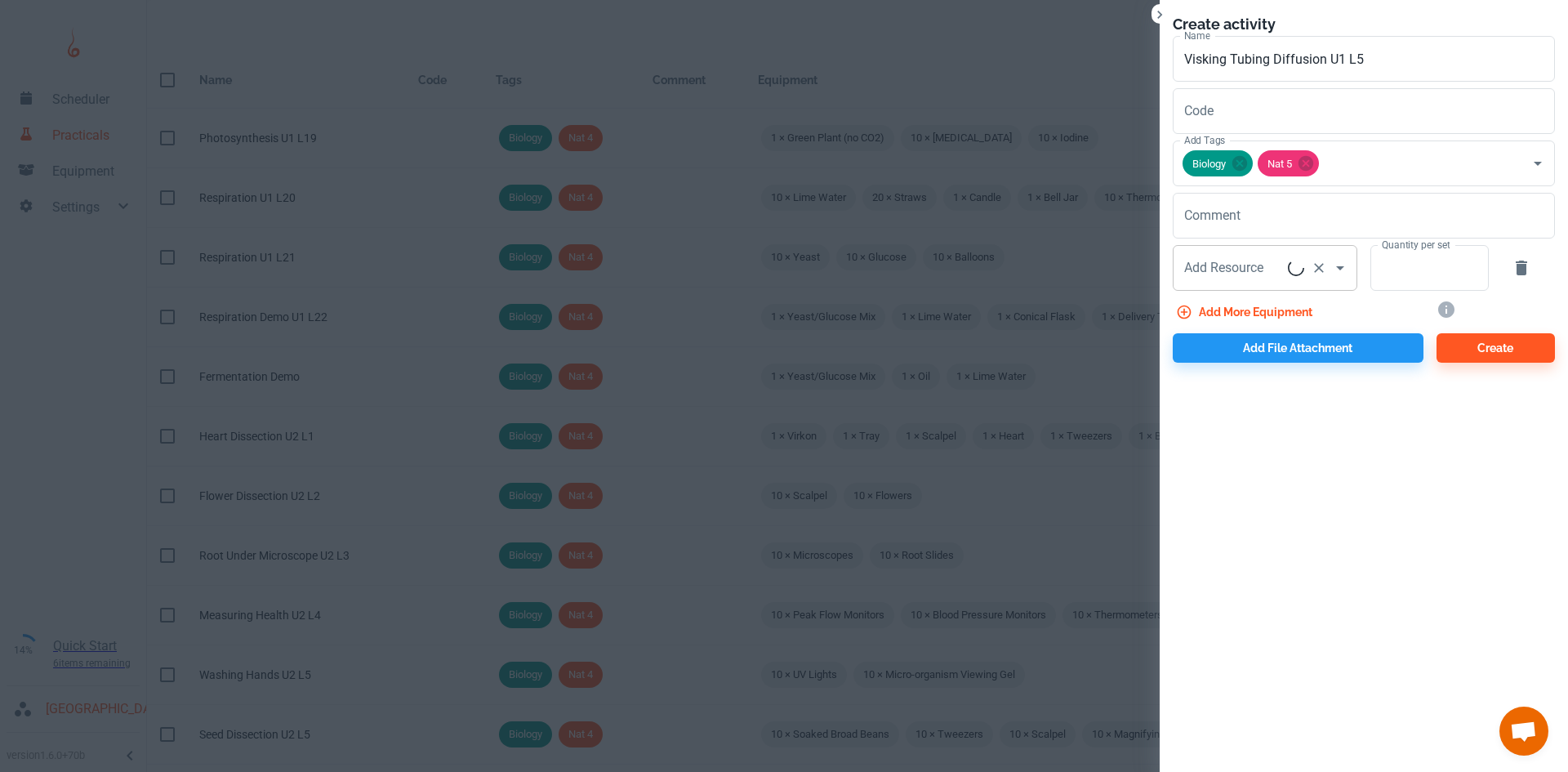
click at [1261, 275] on div "Add Resource Add Resource" at bounding box center [1265, 268] width 184 height 46
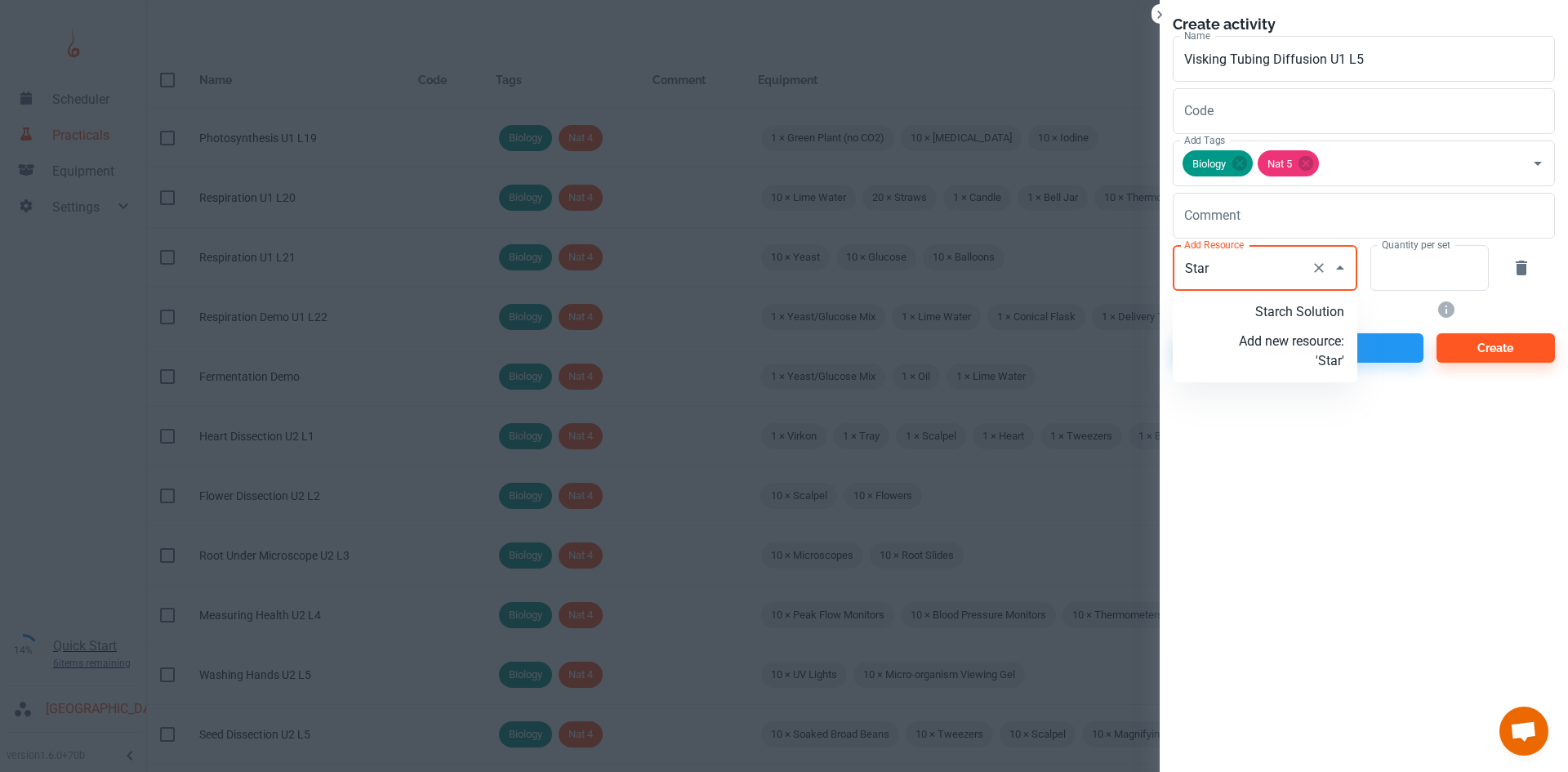
click at [1279, 303] on p "Starch Solution" at bounding box center [1291, 313] width 105 height 20
type input "Starch Solution"
click at [1412, 283] on input "Quantity per set" at bounding box center [1419, 268] width 100 height 46
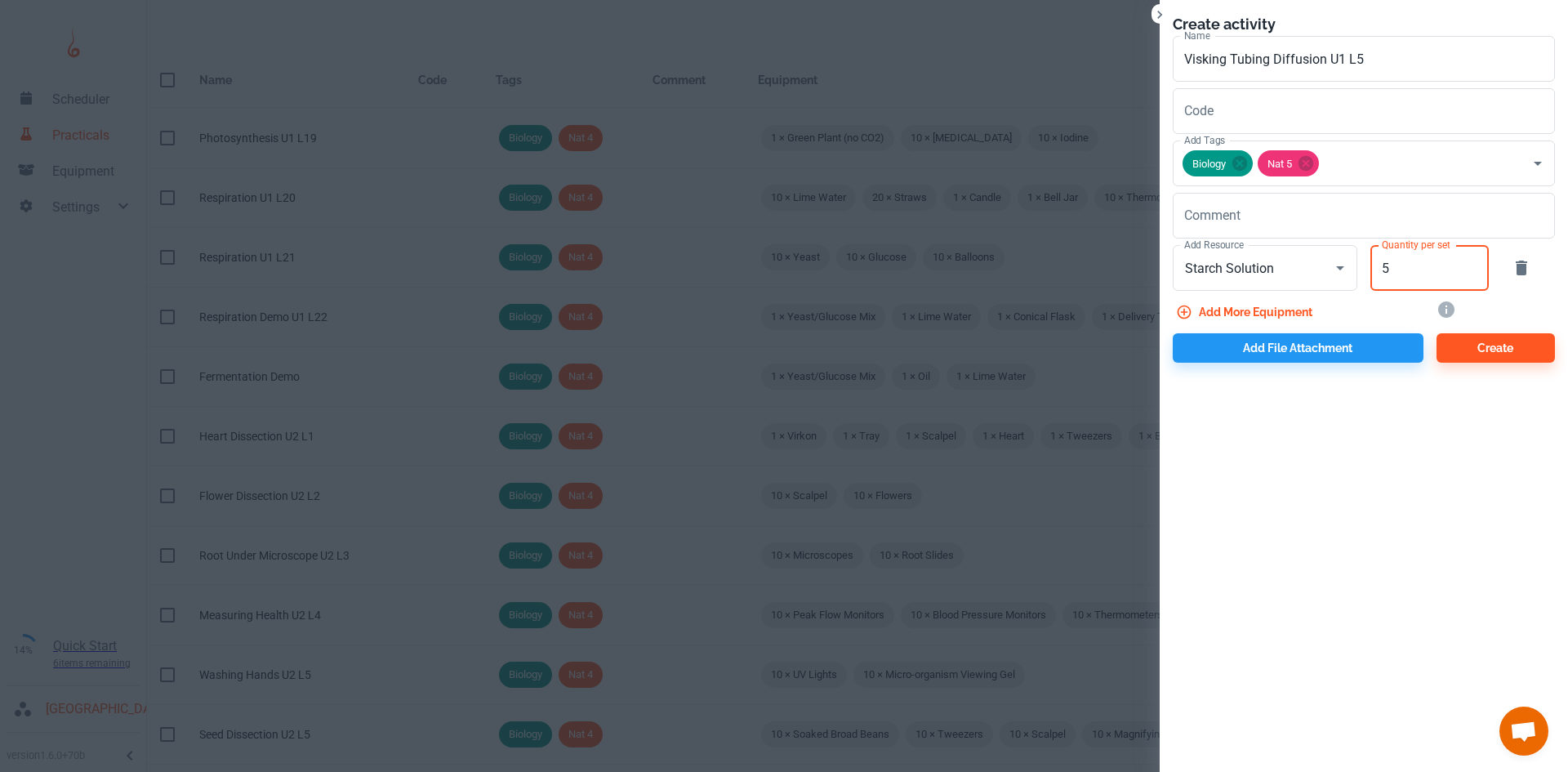
type input "5"
click at [1281, 308] on button "Add more equipment" at bounding box center [1245, 313] width 146 height 30
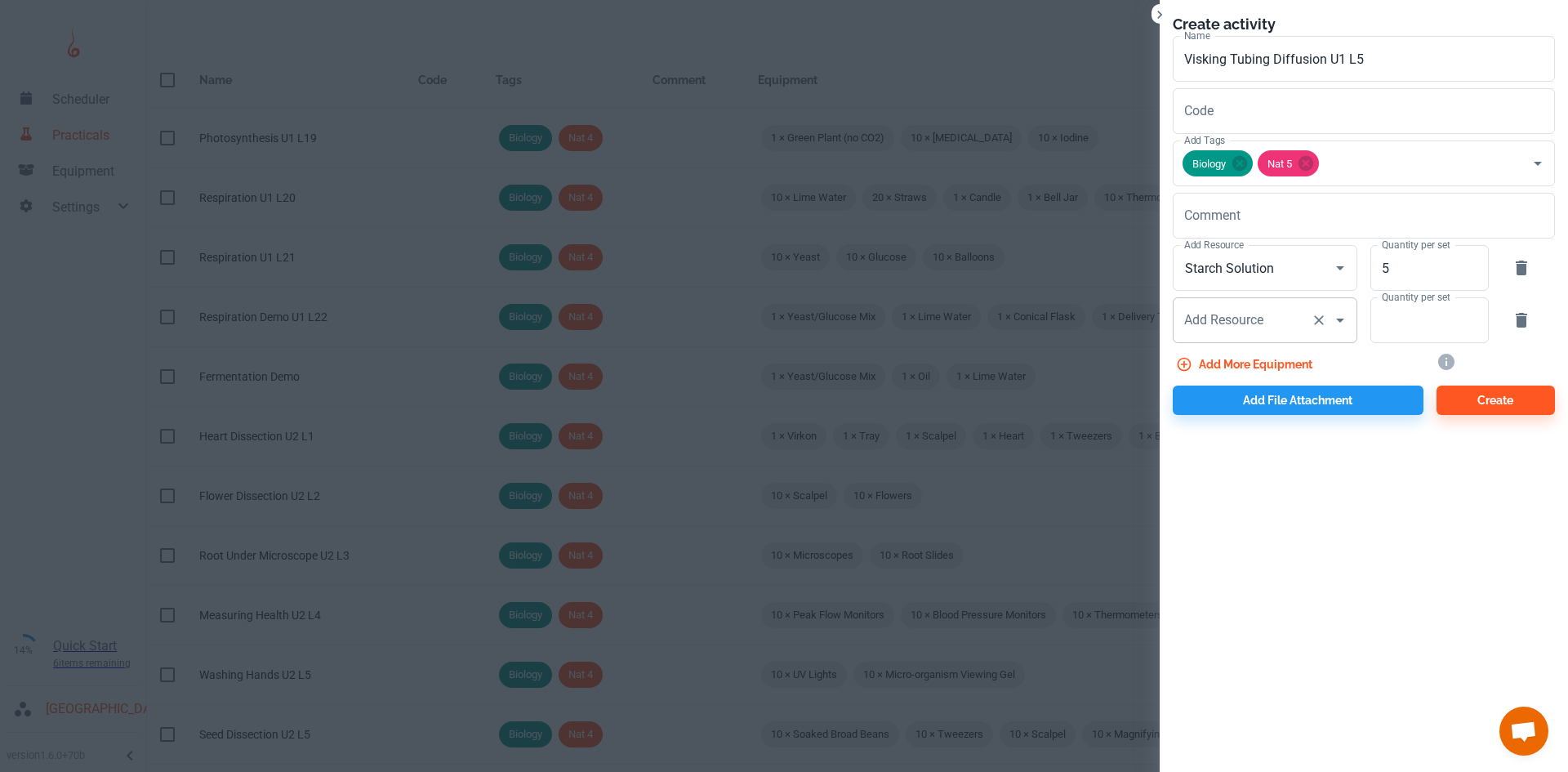
click at [1242, 322] on div "Add Resource Add Resource" at bounding box center [1265, 321] width 184 height 46
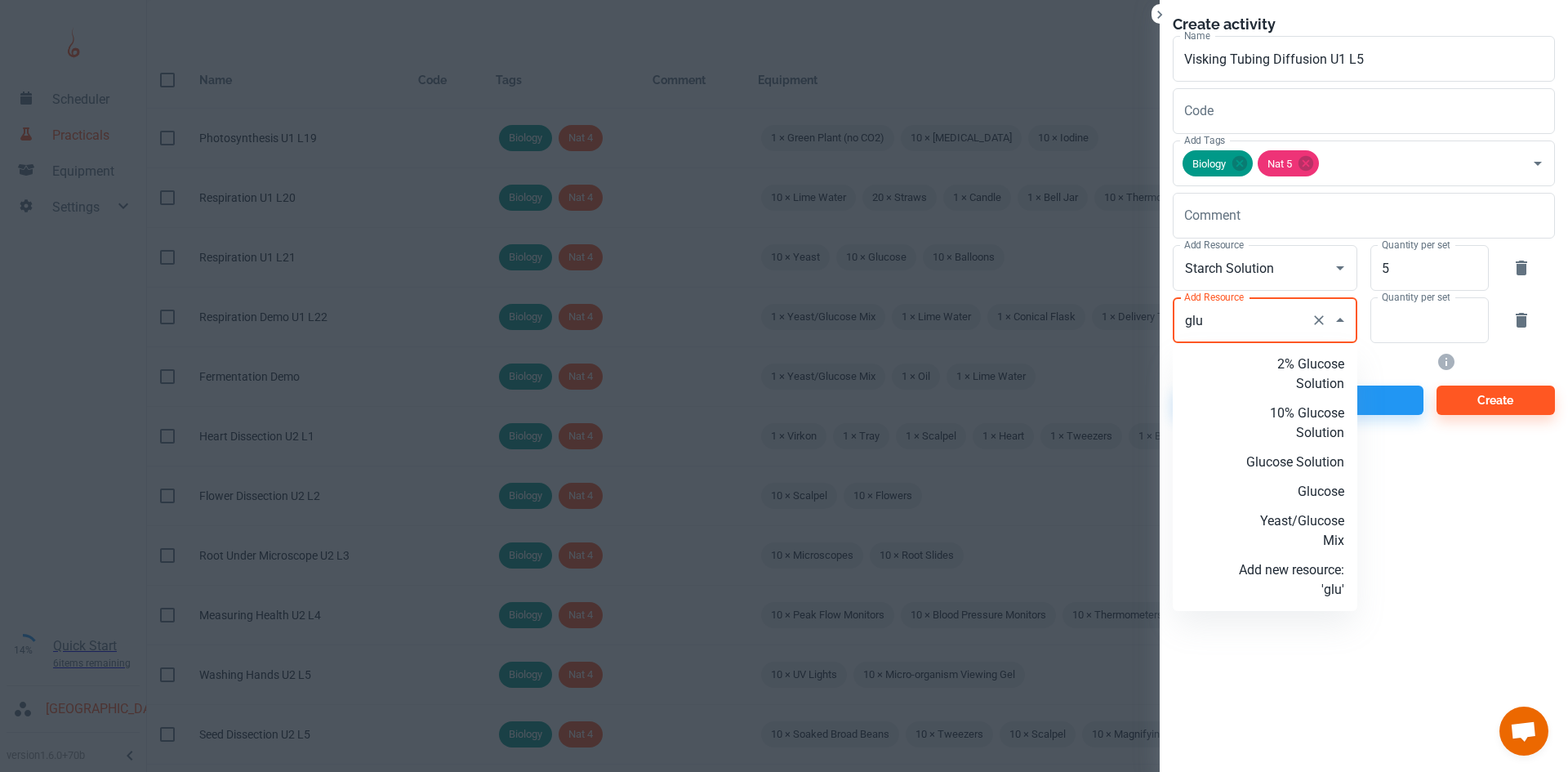
click at [1286, 454] on p "Glucose Solution" at bounding box center [1291, 462] width 105 height 20
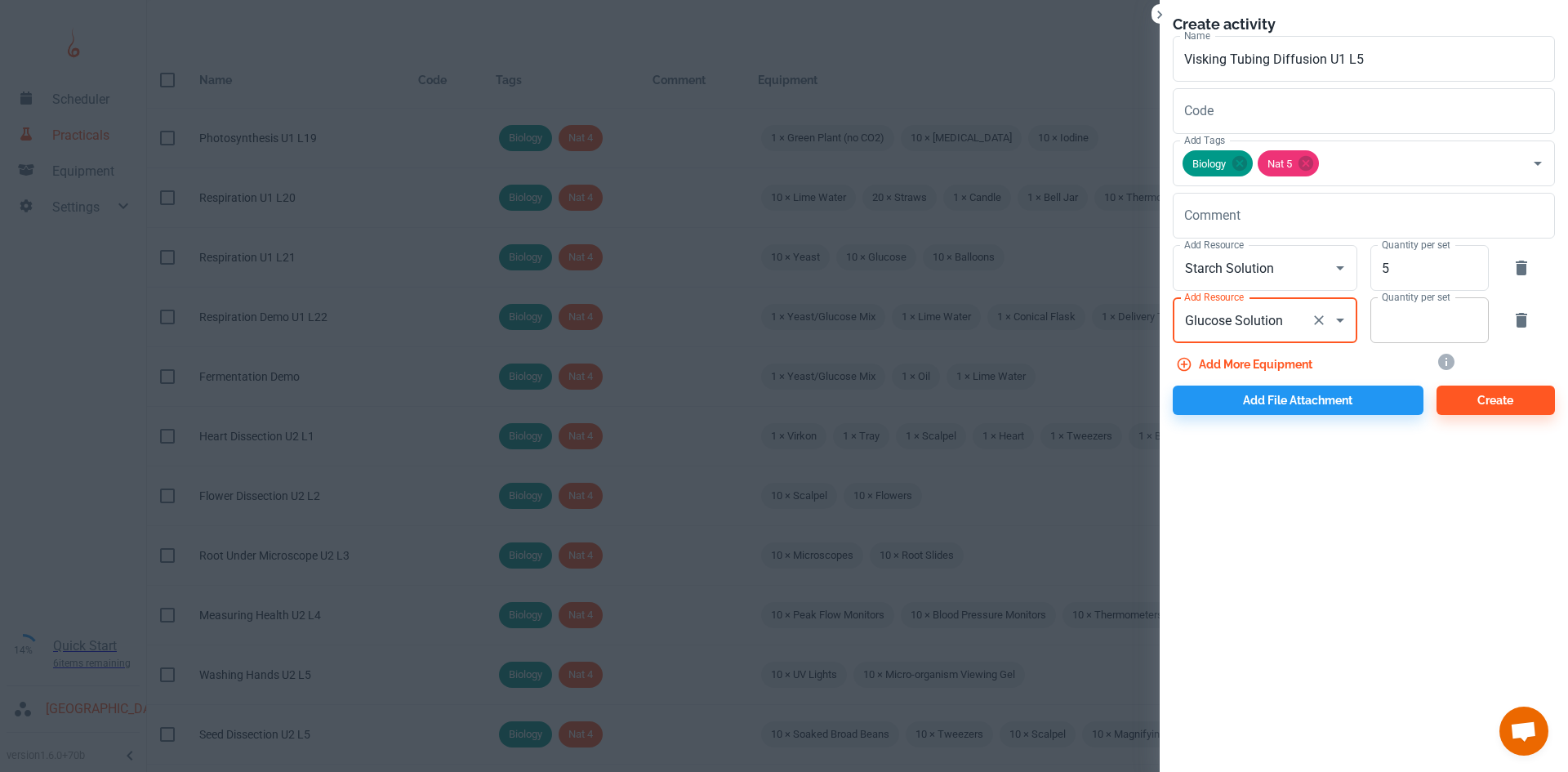
type input "Glucose Solution"
click at [1419, 330] on input "Quantity per set" at bounding box center [1419, 321] width 100 height 46
type input "5"
click at [1304, 357] on button "Add more equipment" at bounding box center [1245, 364] width 146 height 30
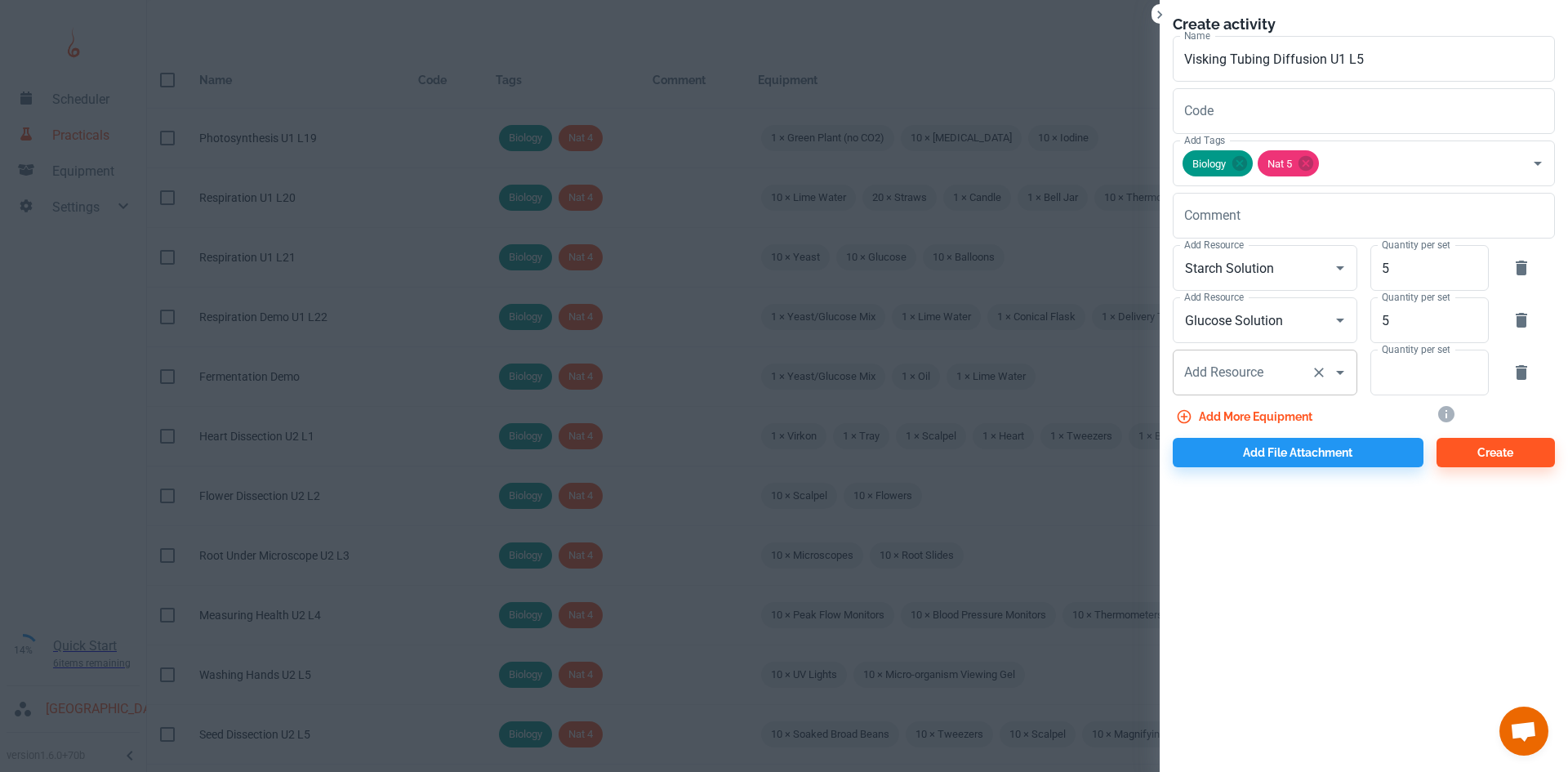
click at [1241, 367] on div "Add Resource Add Resource" at bounding box center [1265, 372] width 184 height 46
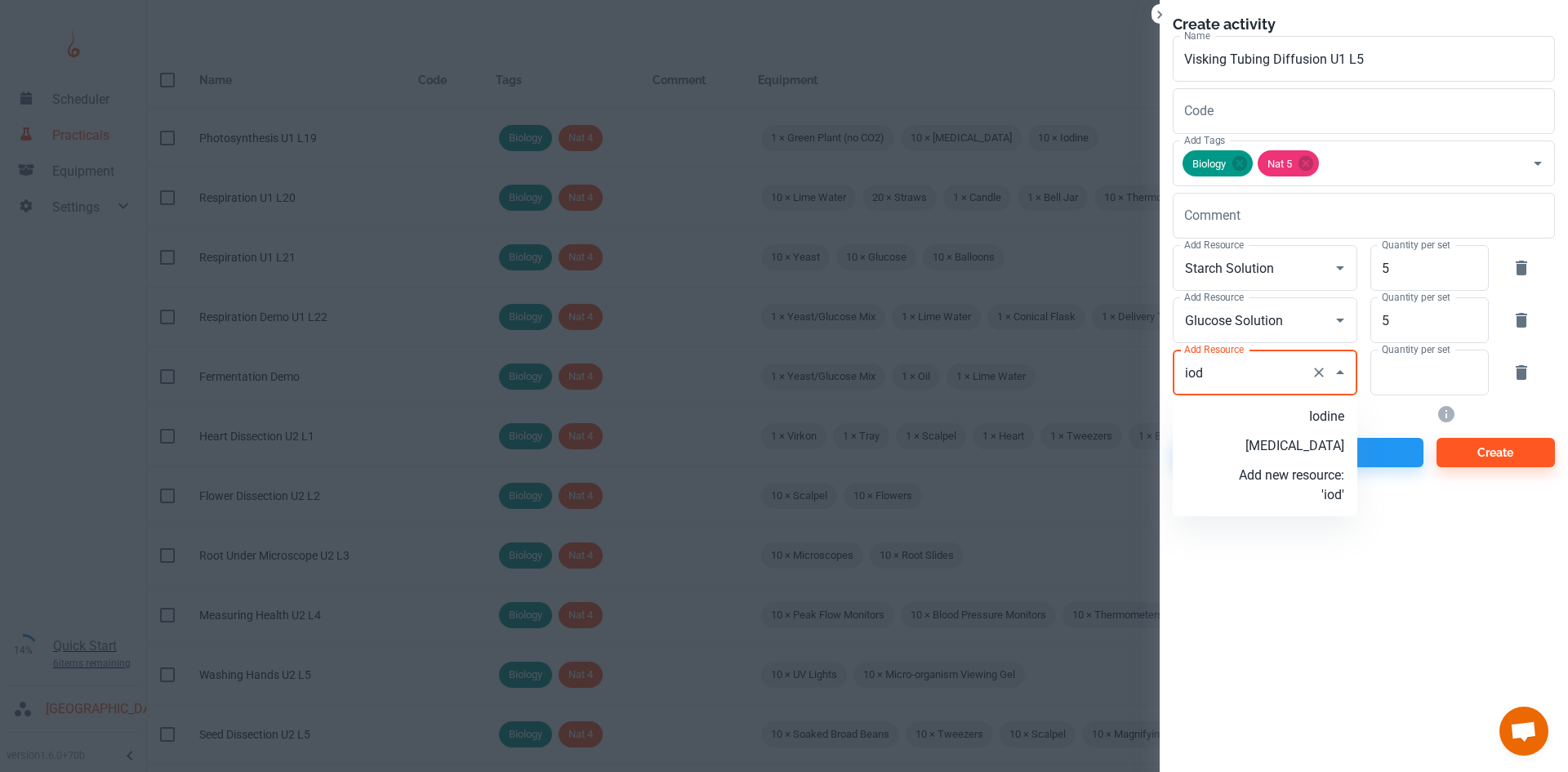
click at [1327, 423] on p "Iodine" at bounding box center [1291, 417] width 105 height 20
type input "Iodine"
click at [1415, 382] on input "Quantity per set" at bounding box center [1419, 372] width 100 height 46
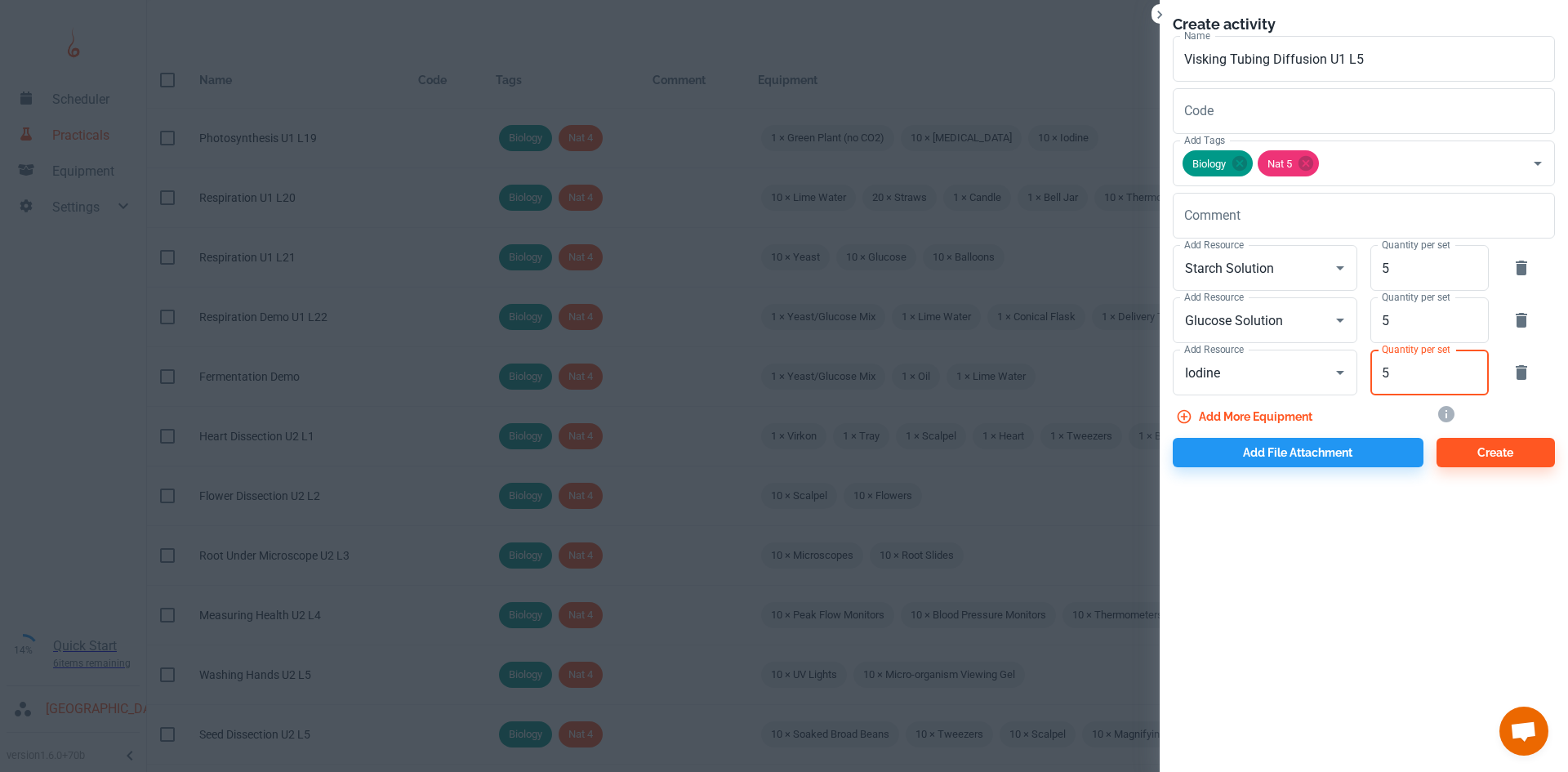
type input "5"
click at [1245, 405] on button "Add more equipment" at bounding box center [1245, 417] width 146 height 30
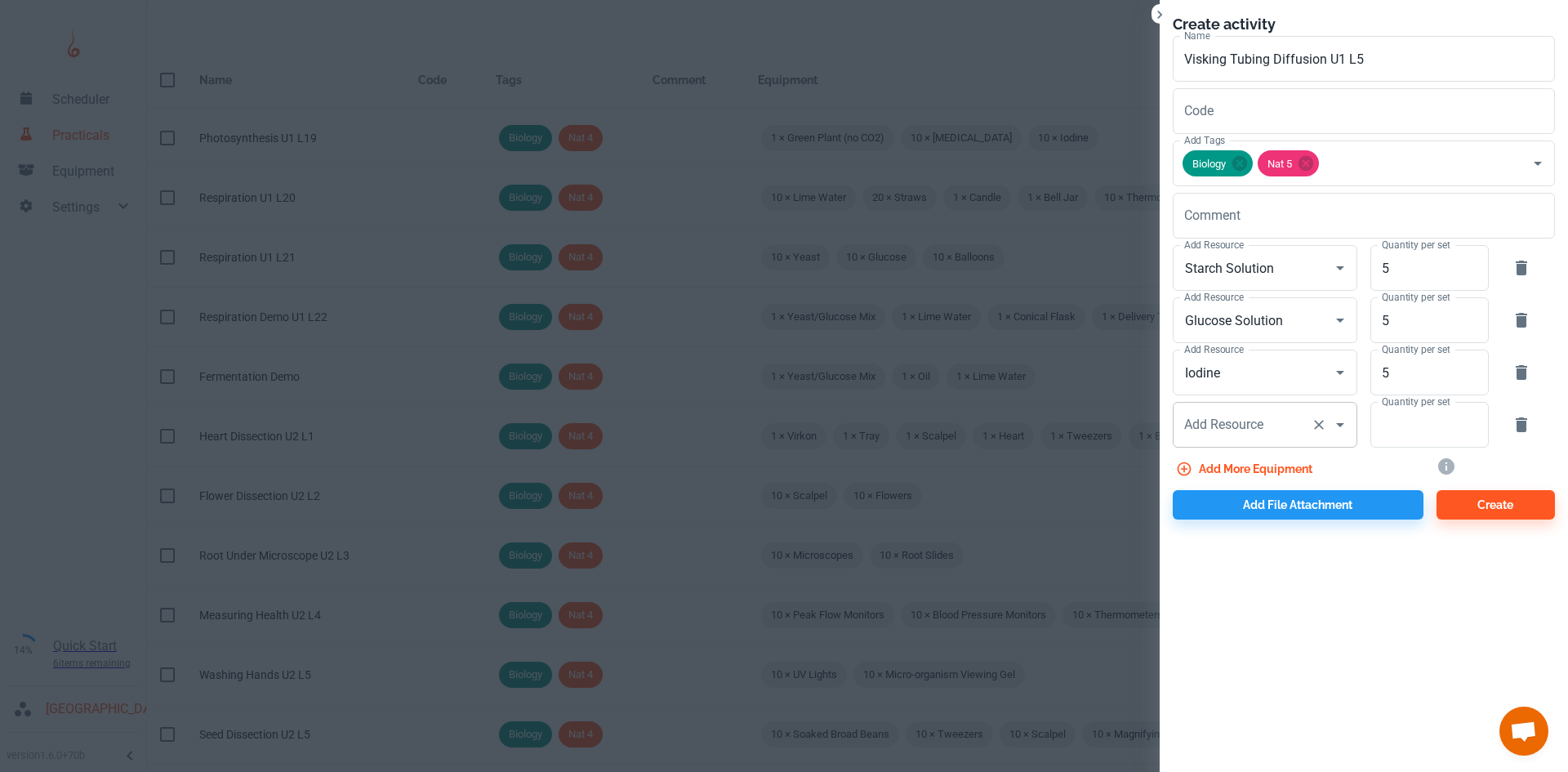
click at [1243, 431] on div "Add Resource Add Resource" at bounding box center [1265, 425] width 184 height 46
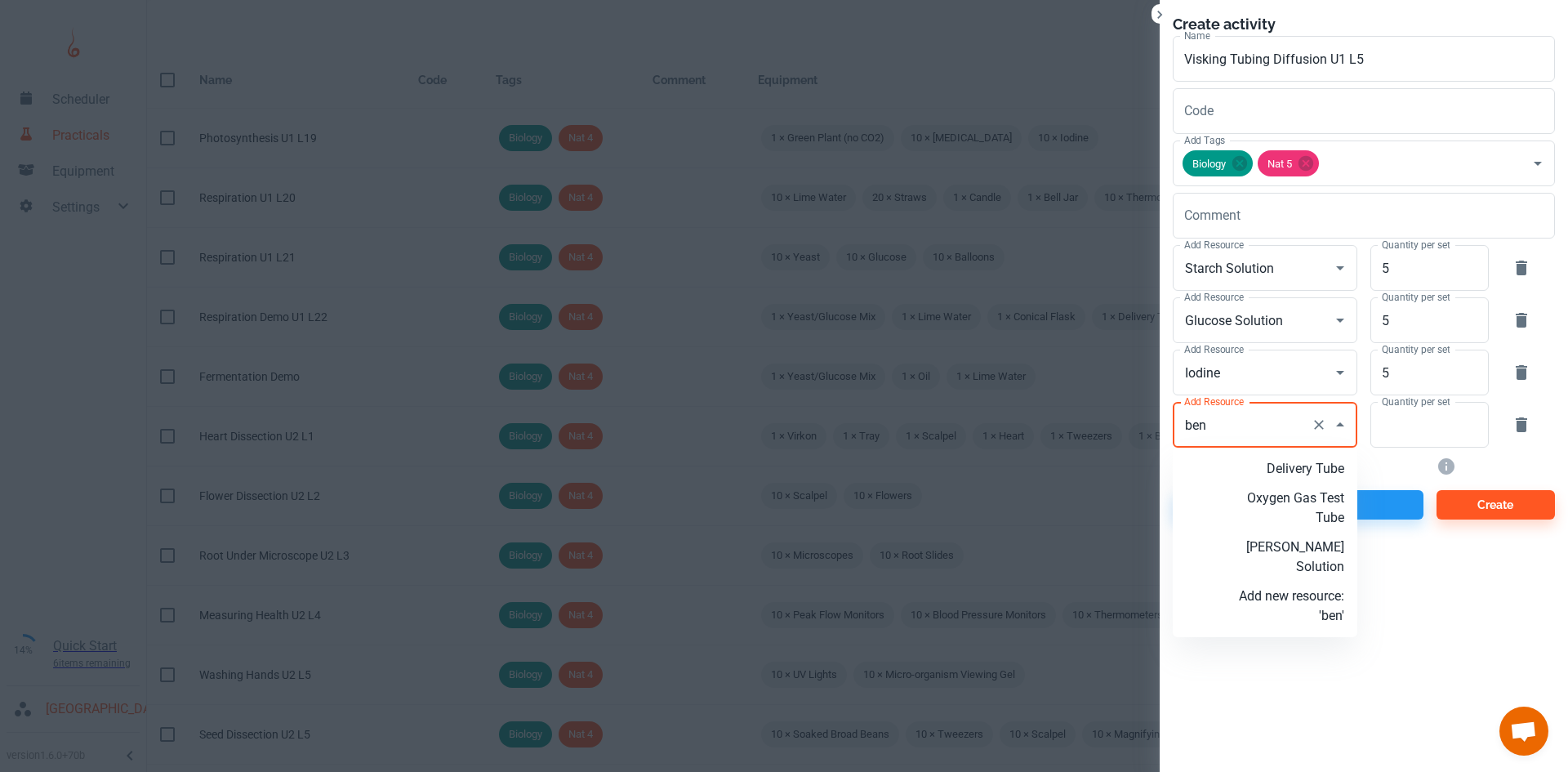
click at [1308, 562] on p "[PERSON_NAME] Solution" at bounding box center [1291, 558] width 105 height 40
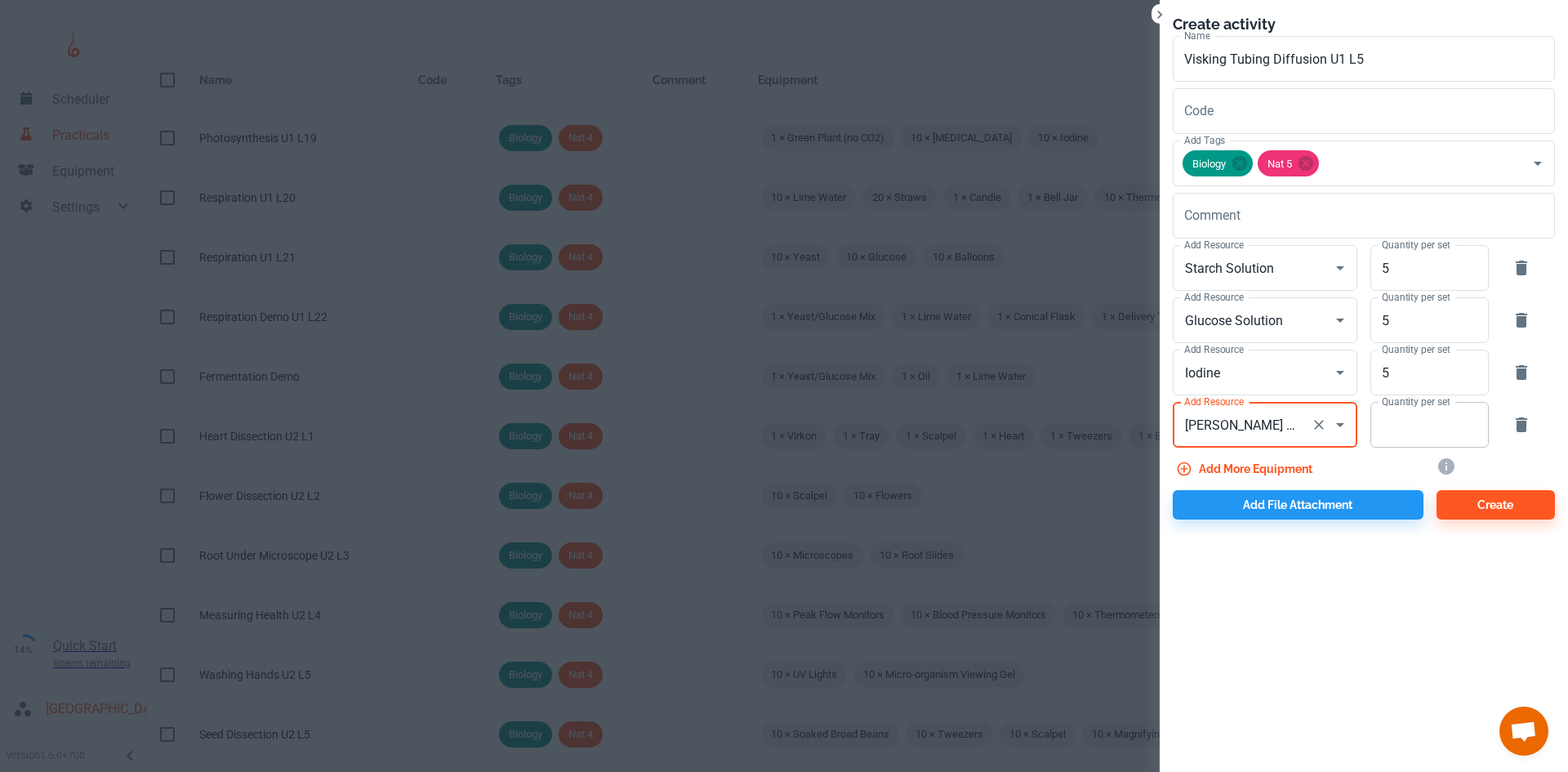
type input "[PERSON_NAME] Solution"
click at [1416, 442] on input "Quantity per set" at bounding box center [1419, 425] width 100 height 46
type input "5"
click at [1260, 474] on button "Add more equipment" at bounding box center [1245, 469] width 146 height 30
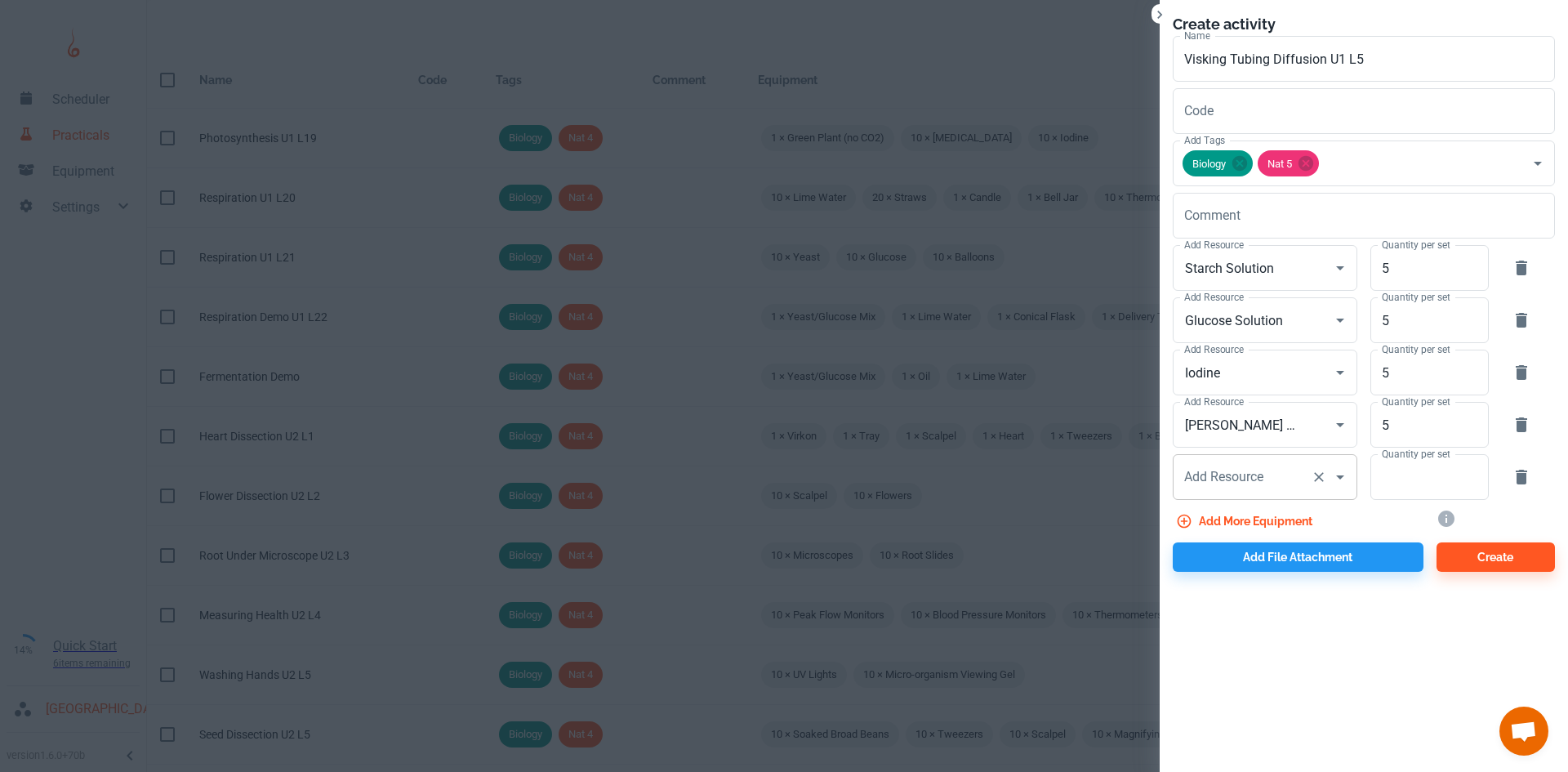
click at [1227, 481] on div "Add Resource Add Resource" at bounding box center [1265, 477] width 184 height 46
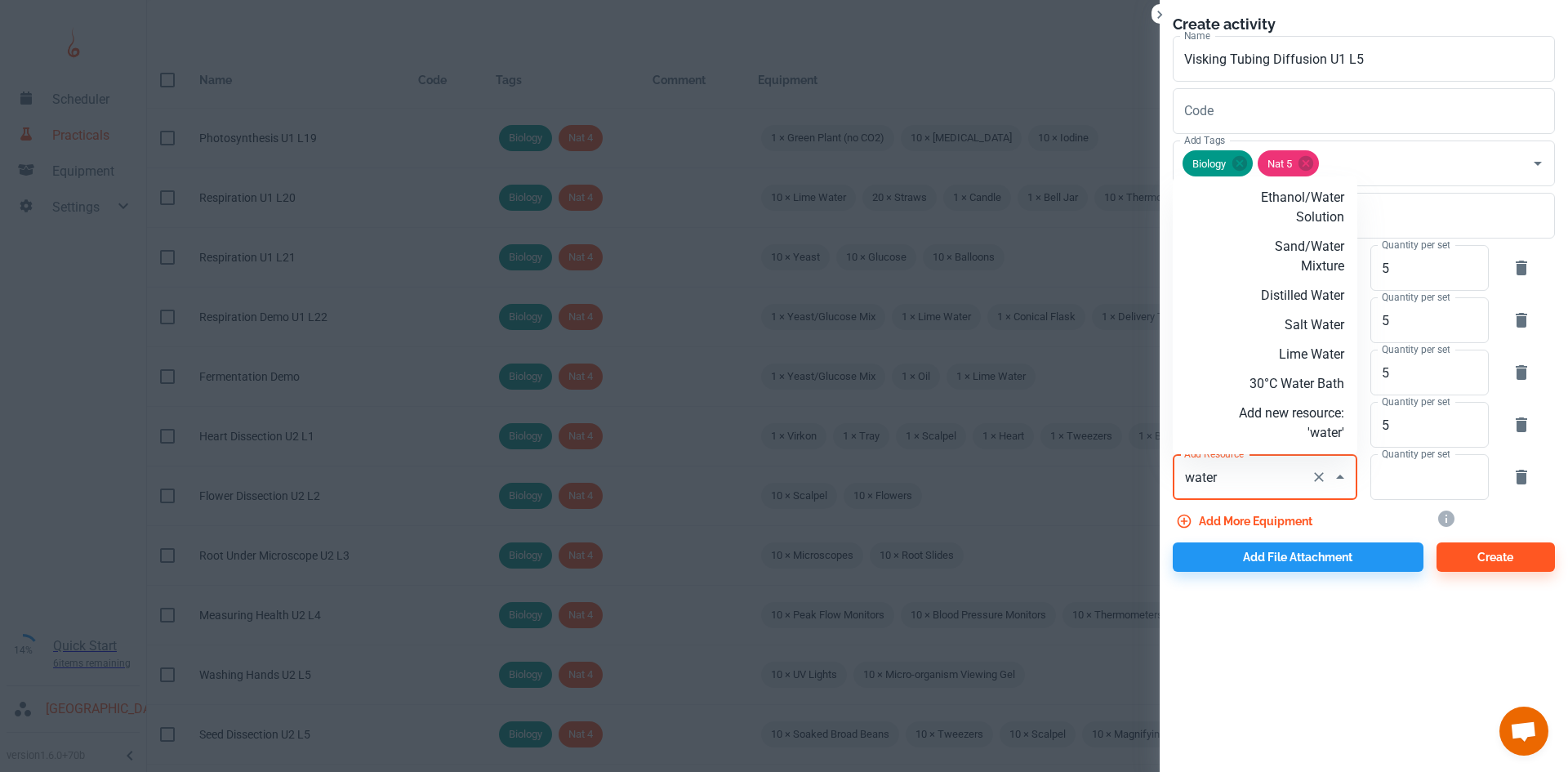
click at [1188, 478] on input "water" at bounding box center [1242, 476] width 124 height 31
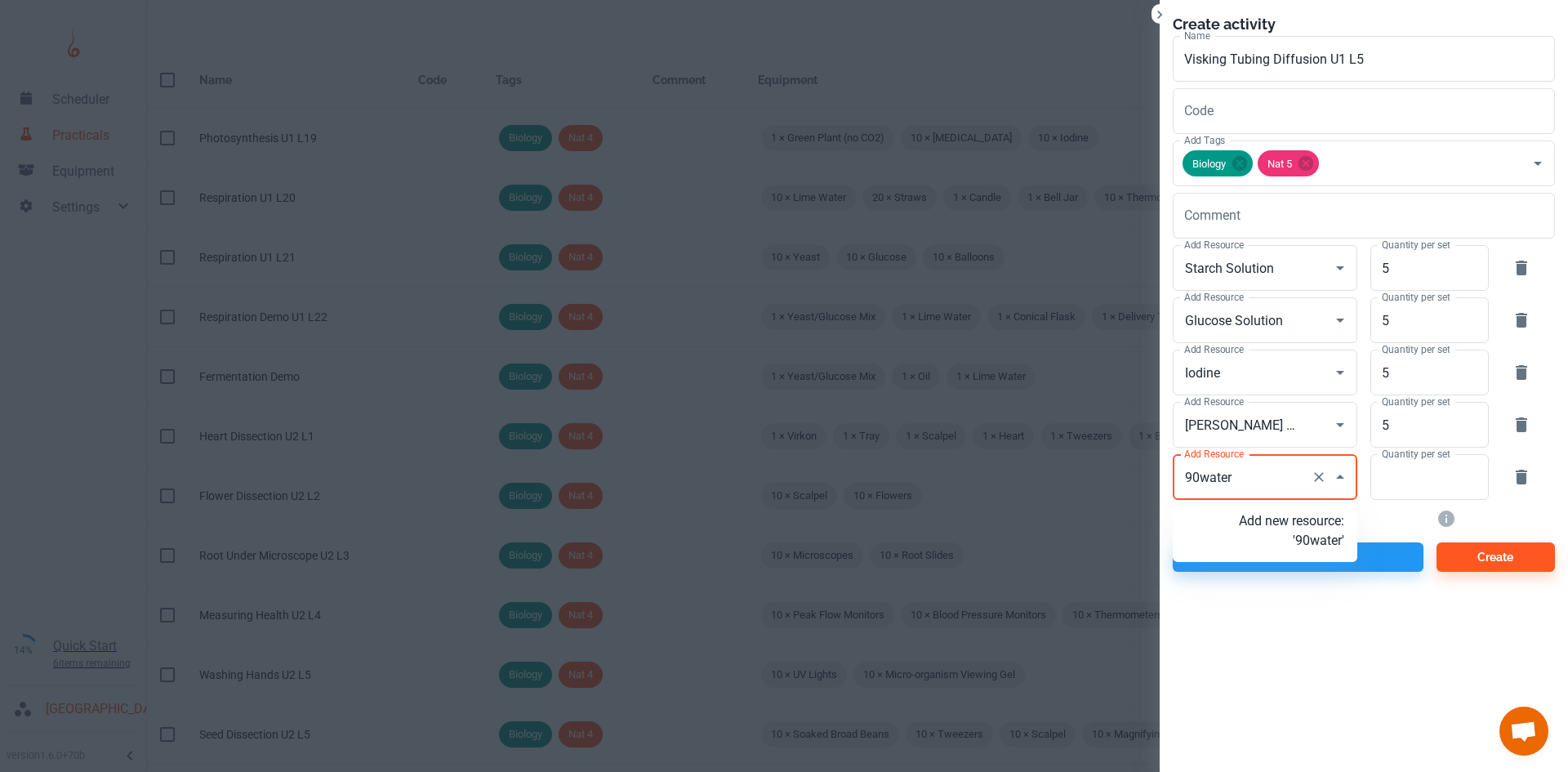
type input "90water"
paste input "°C"
type input "90°C Water Bath"
click at [1287, 539] on p "Add new resource: '90°C Water Bath'" at bounding box center [1291, 531] width 105 height 40
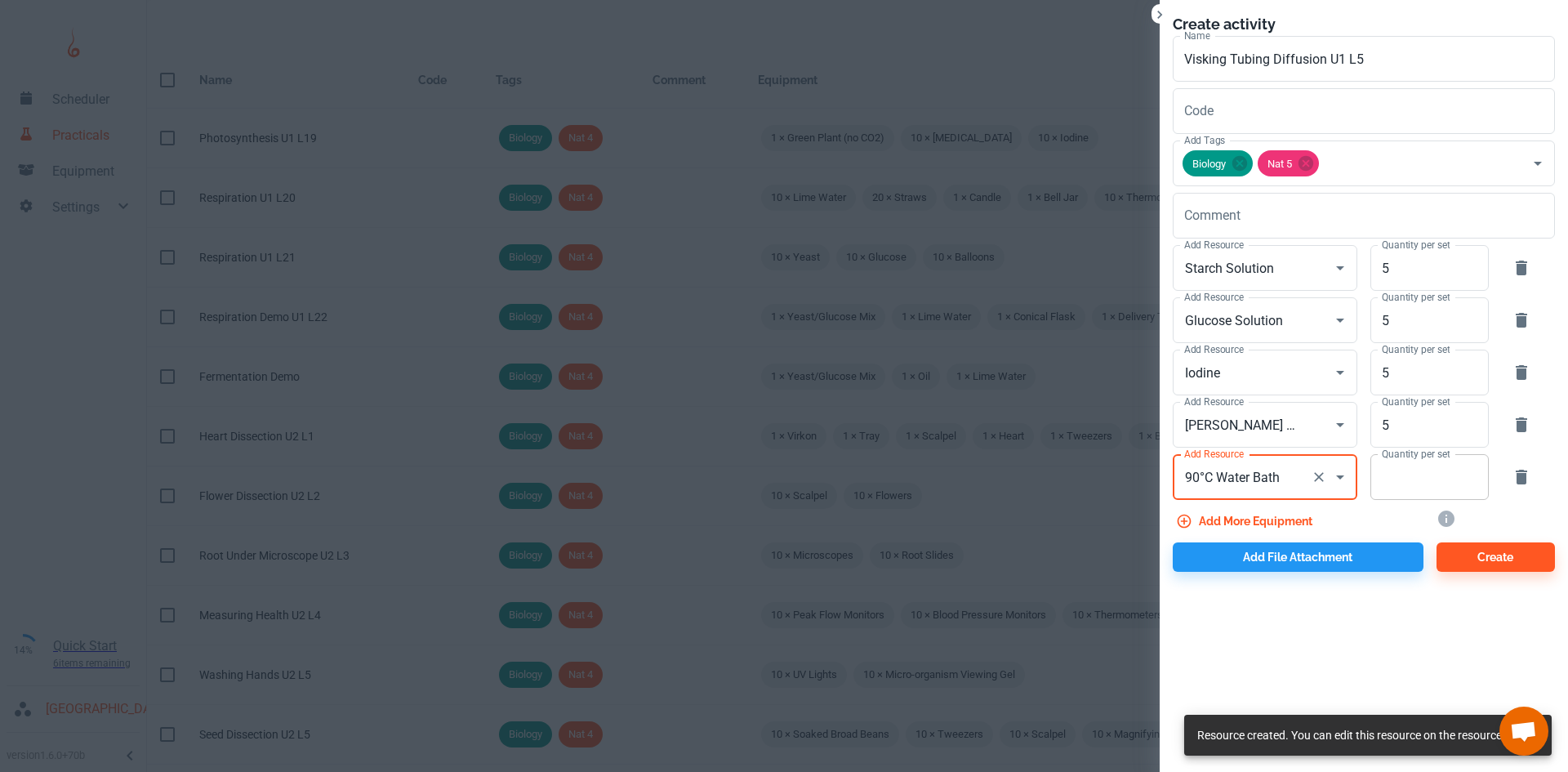
type input "90°C Water Bath"
click at [1405, 474] on input "Quantity per set" at bounding box center [1419, 477] width 100 height 46
type input "1"
click at [1315, 525] on button "Add more equipment" at bounding box center [1245, 521] width 146 height 30
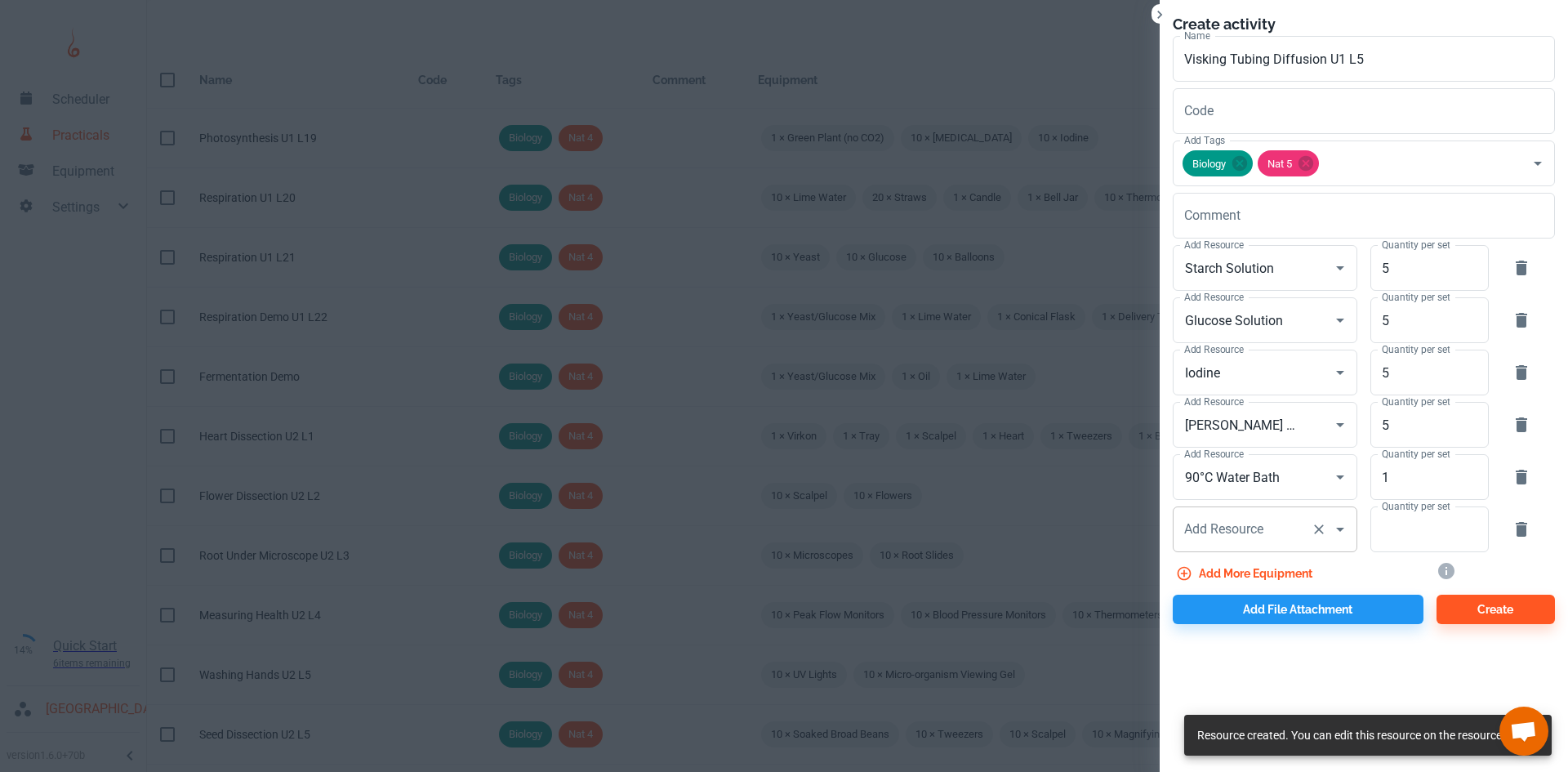
click at [1223, 534] on div "Add Resource Add Resource" at bounding box center [1265, 529] width 184 height 46
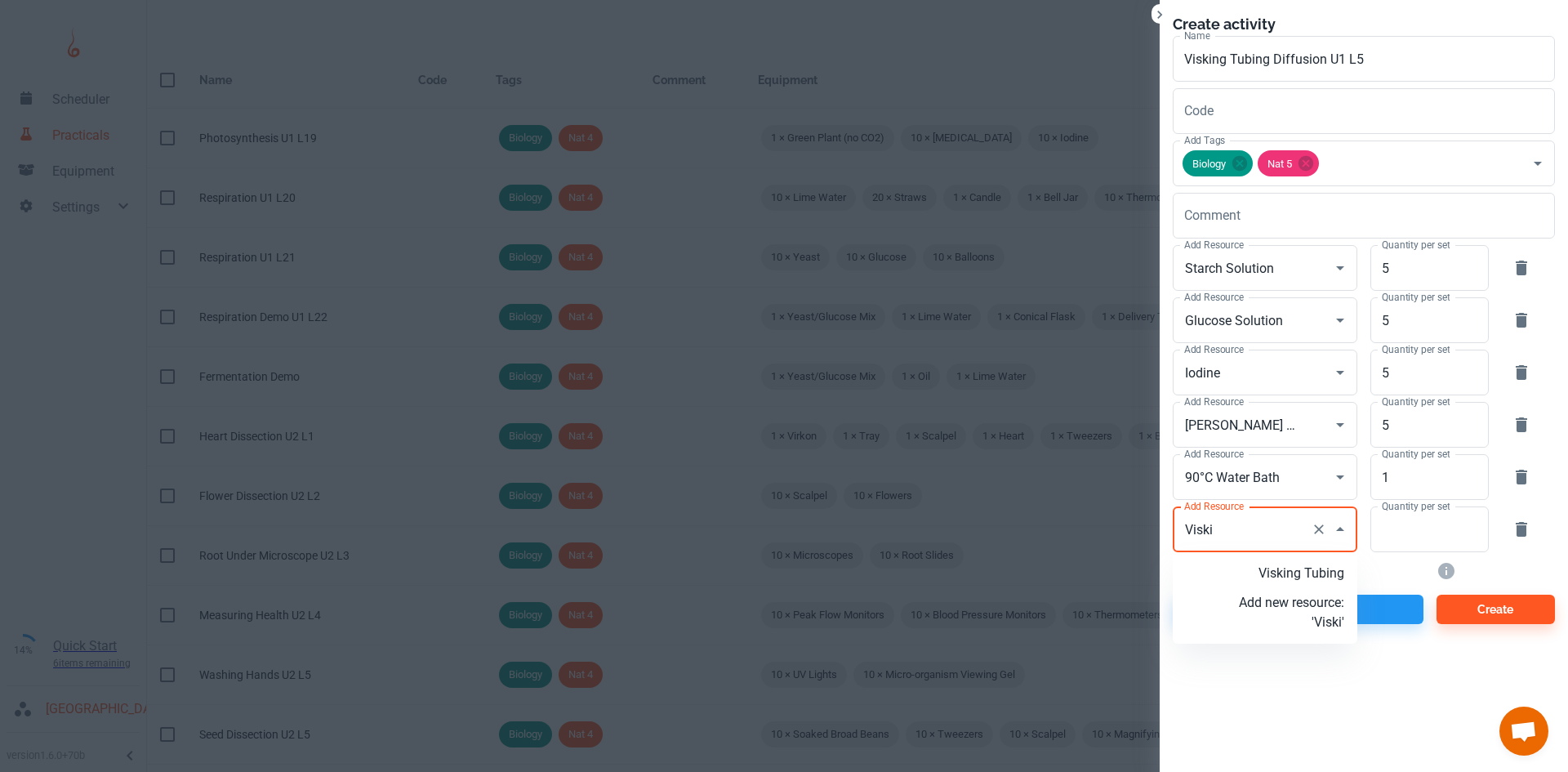
click at [1249, 580] on p "Visking Tubing" at bounding box center [1291, 574] width 105 height 20
type input "Visking Tubing"
click at [1435, 534] on input "Quantity per set" at bounding box center [1419, 529] width 100 height 46
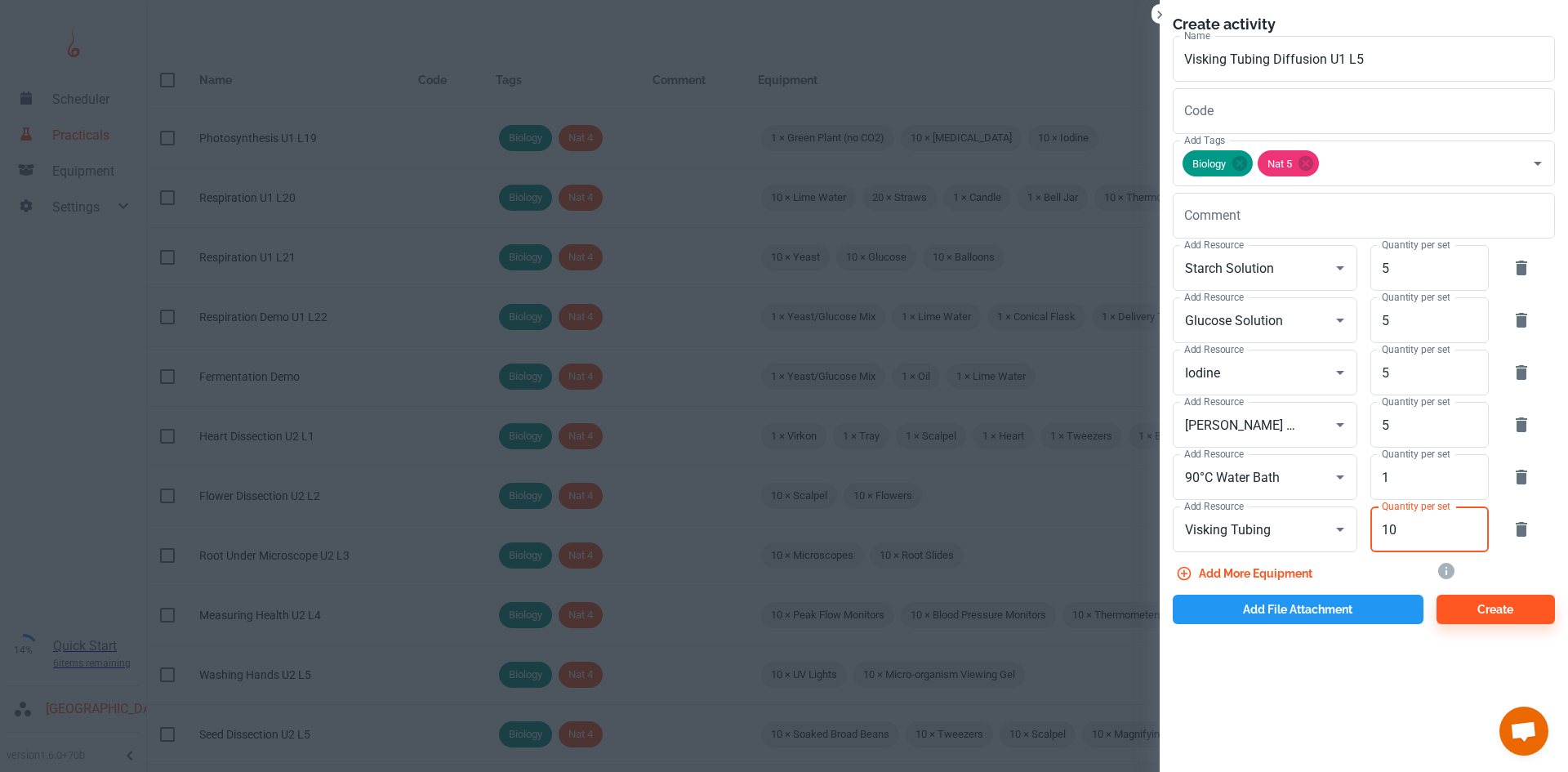
type input "10"
click at [1305, 606] on button "Add file attachment" at bounding box center [1297, 609] width 251 height 30
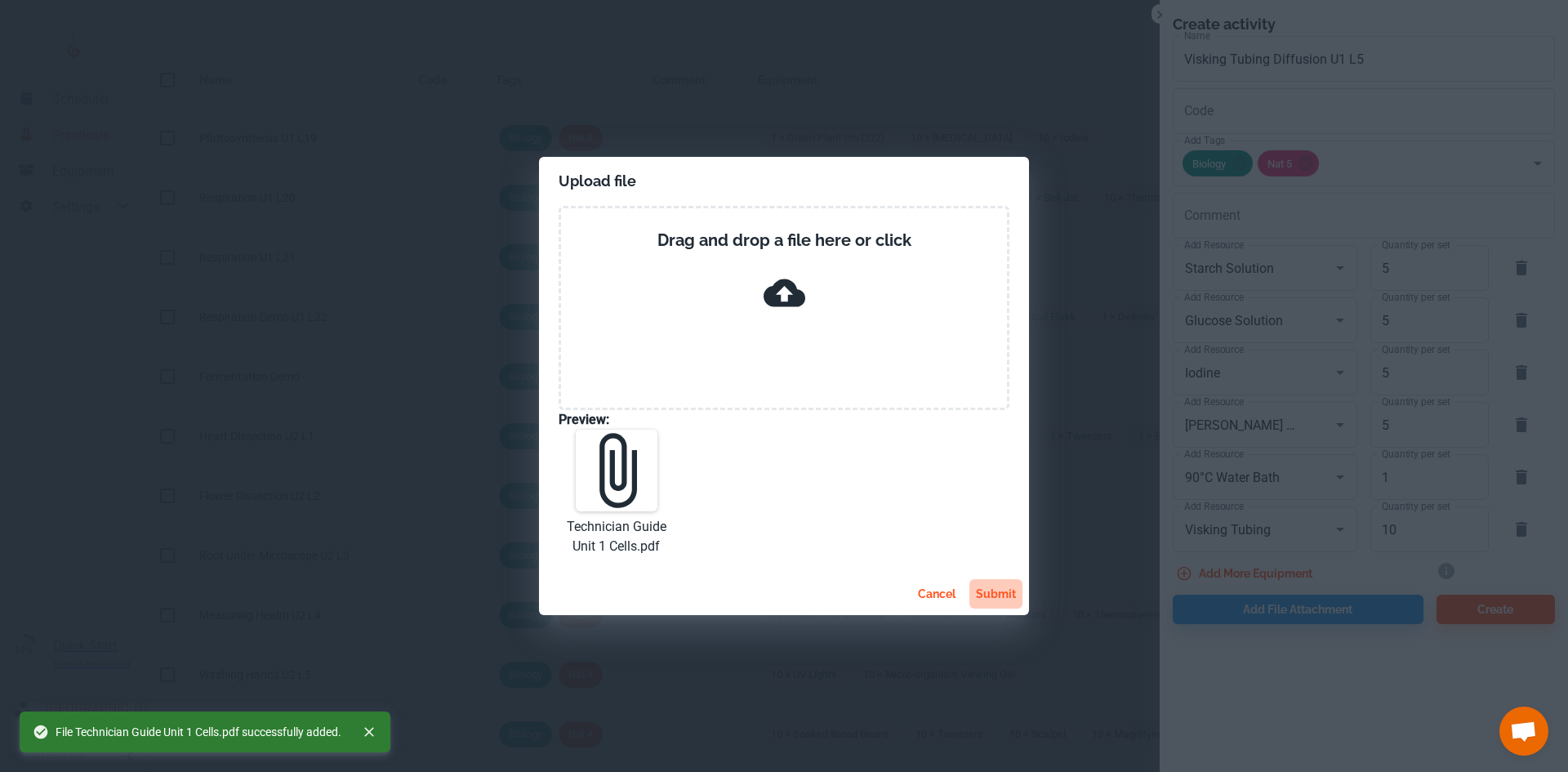
click at [990, 591] on button "submit" at bounding box center [996, 594] width 54 height 30
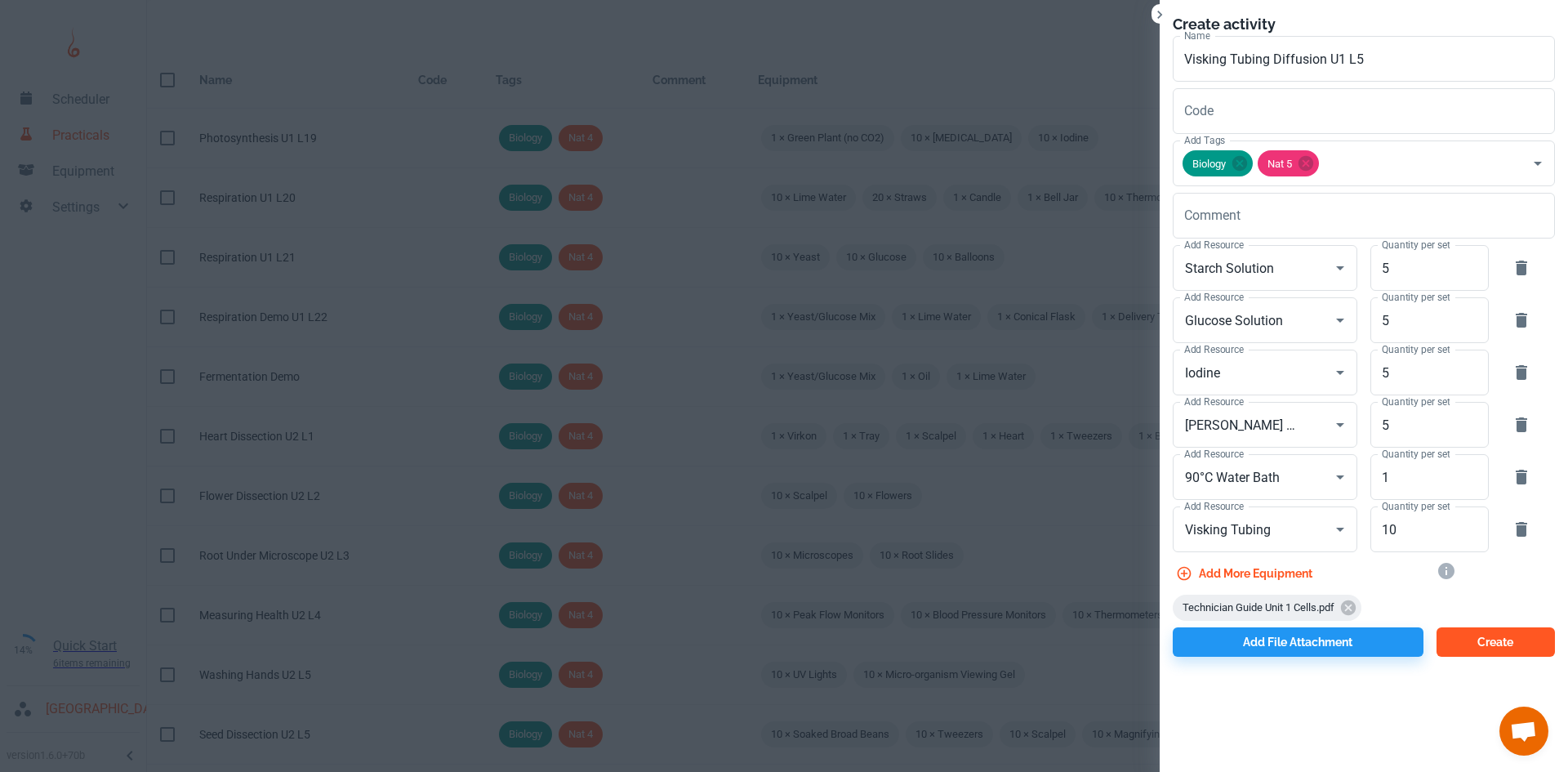
click at [1460, 648] on button "Create" at bounding box center [1495, 642] width 118 height 30
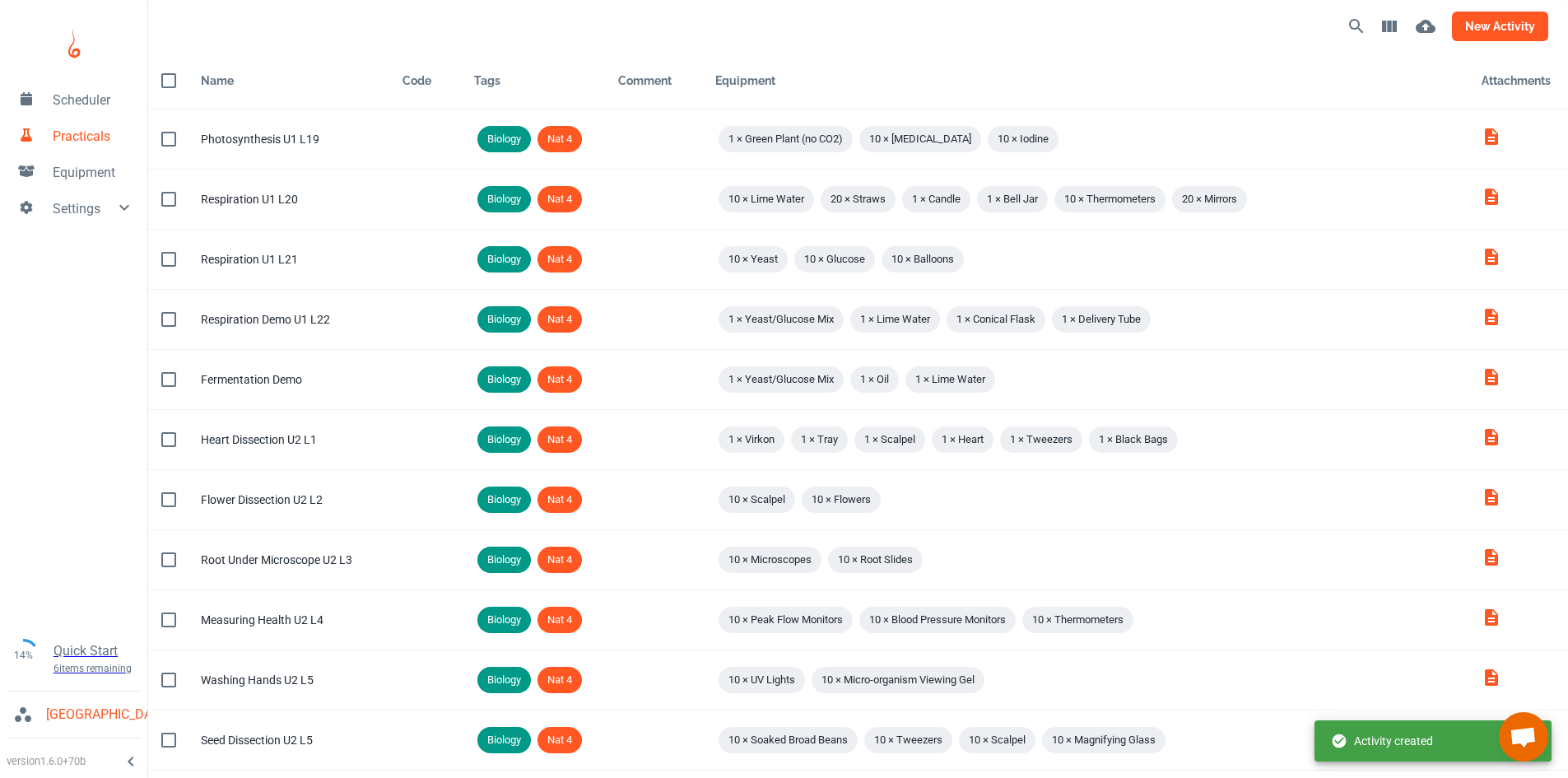
click at [1489, 12] on button "new activity" at bounding box center [1500, 27] width 96 height 30
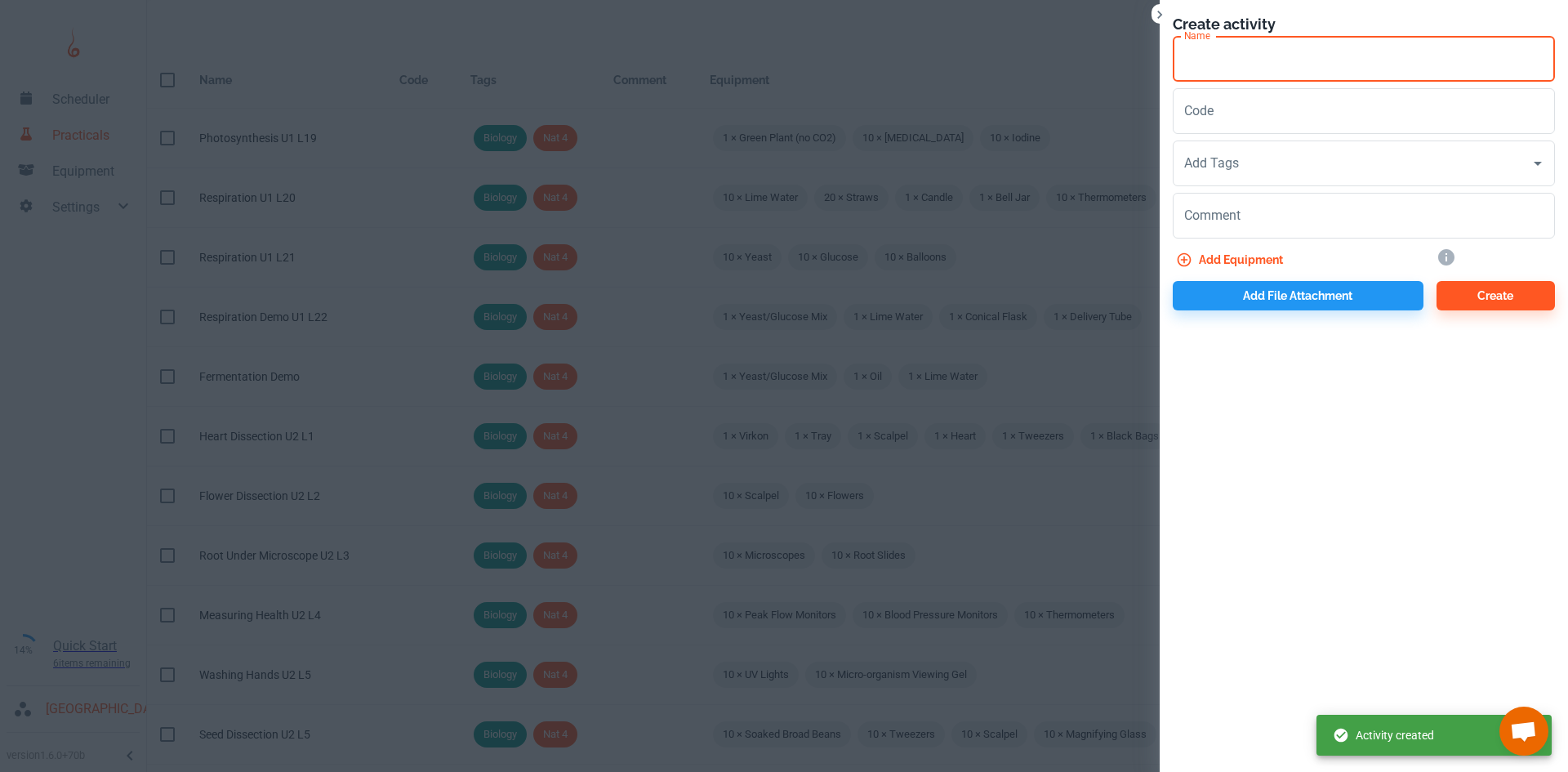
click at [1279, 69] on input "Name" at bounding box center [1363, 59] width 382 height 46
type input "Osmosis U1 L6"
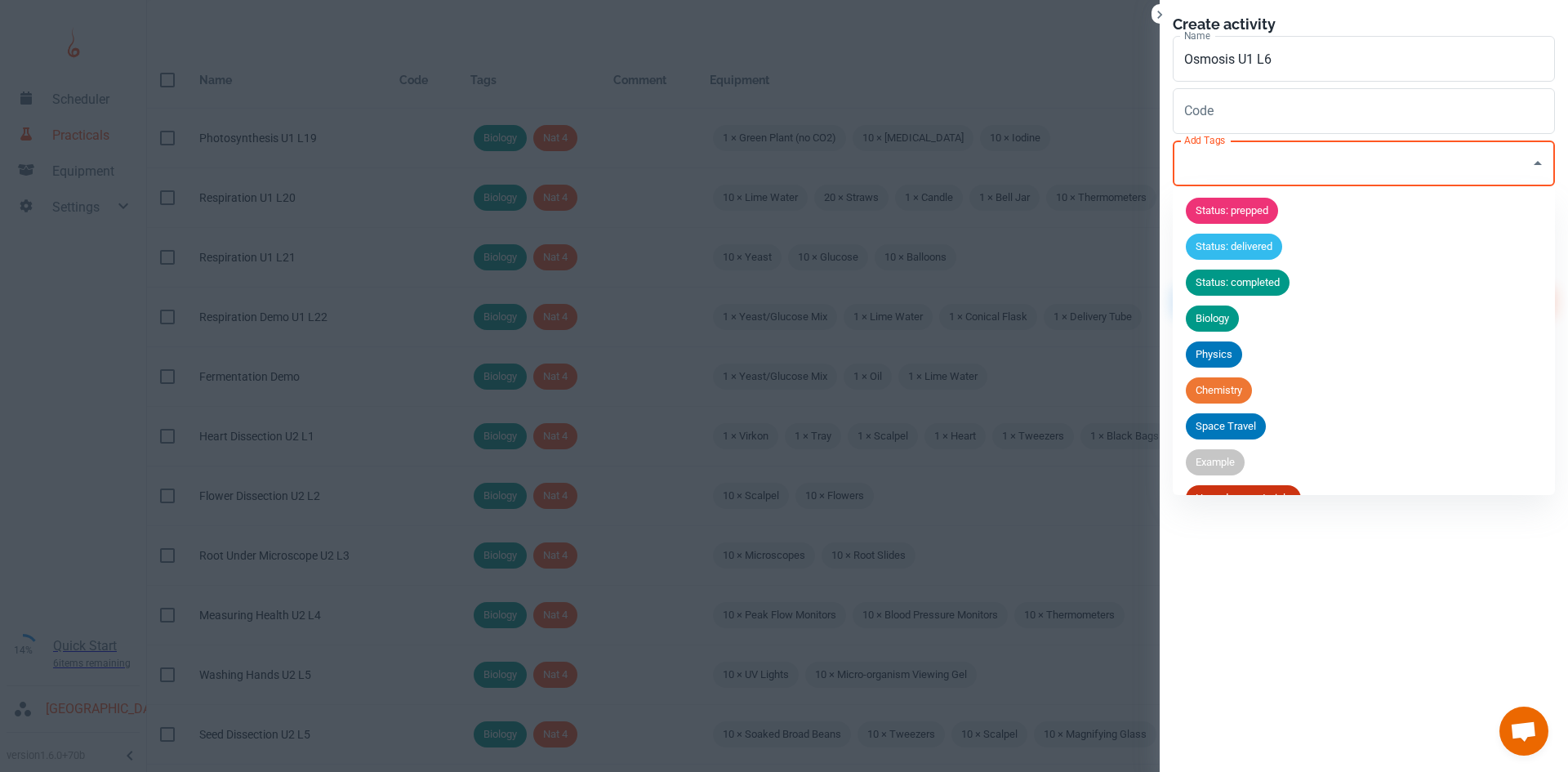
click at [1243, 157] on input "Add Tags" at bounding box center [1352, 163] width 343 height 31
click at [1221, 313] on span "Biology" at bounding box center [1212, 319] width 54 height 16
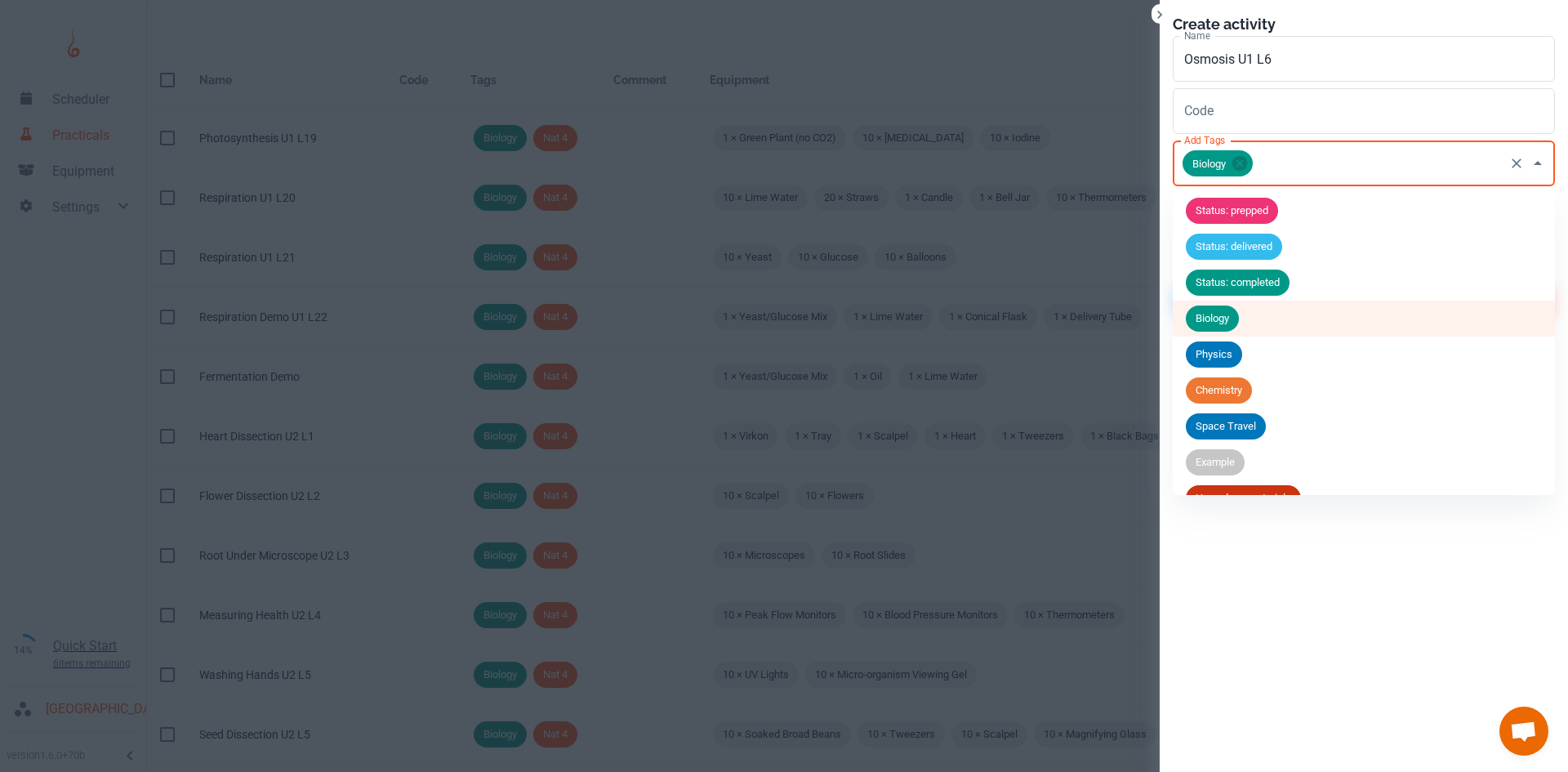
click at [1274, 178] on input "Add Tags" at bounding box center [1378, 163] width 247 height 31
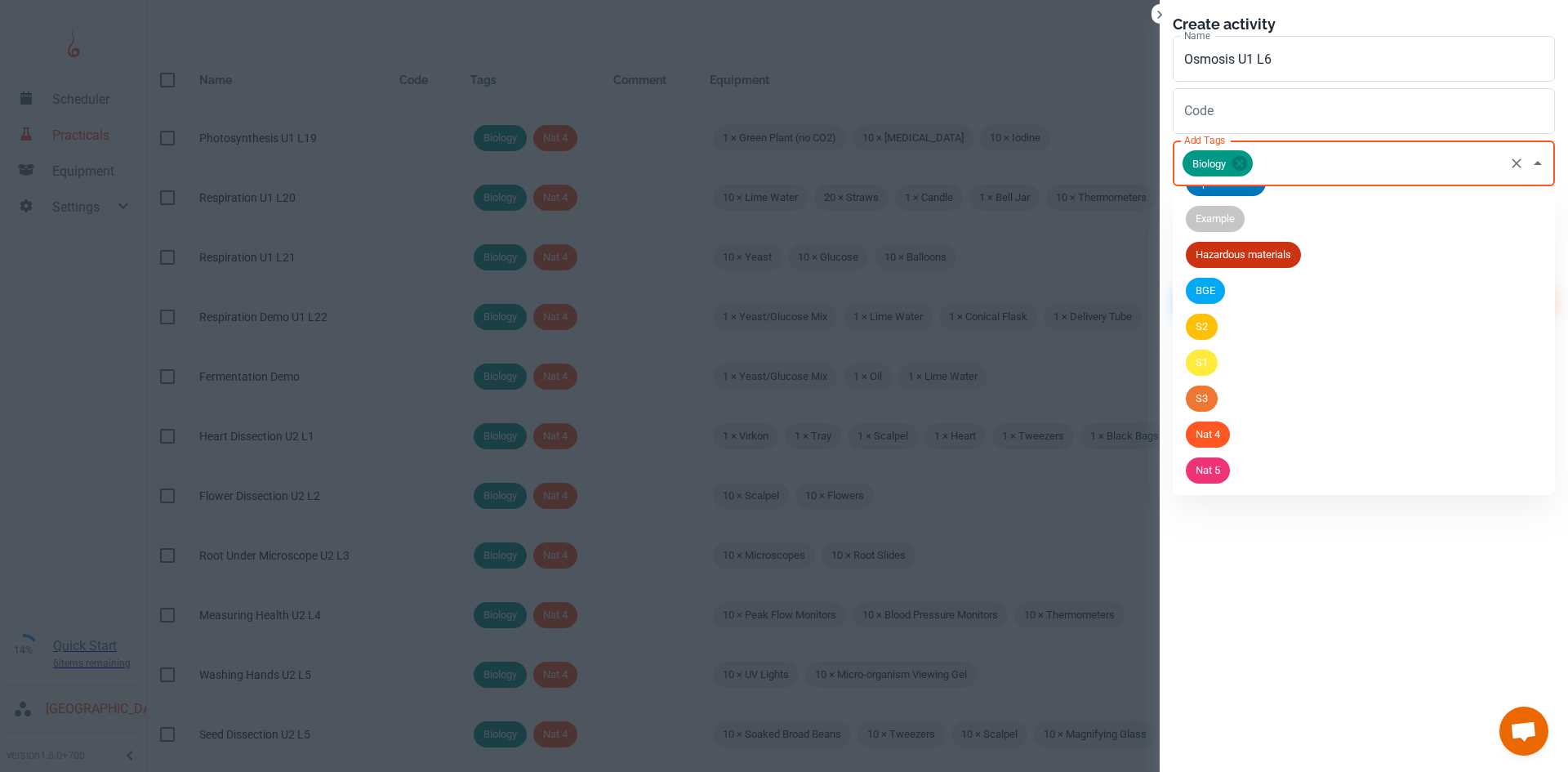
click at [1221, 483] on div "Nat 5" at bounding box center [1207, 470] width 44 height 26
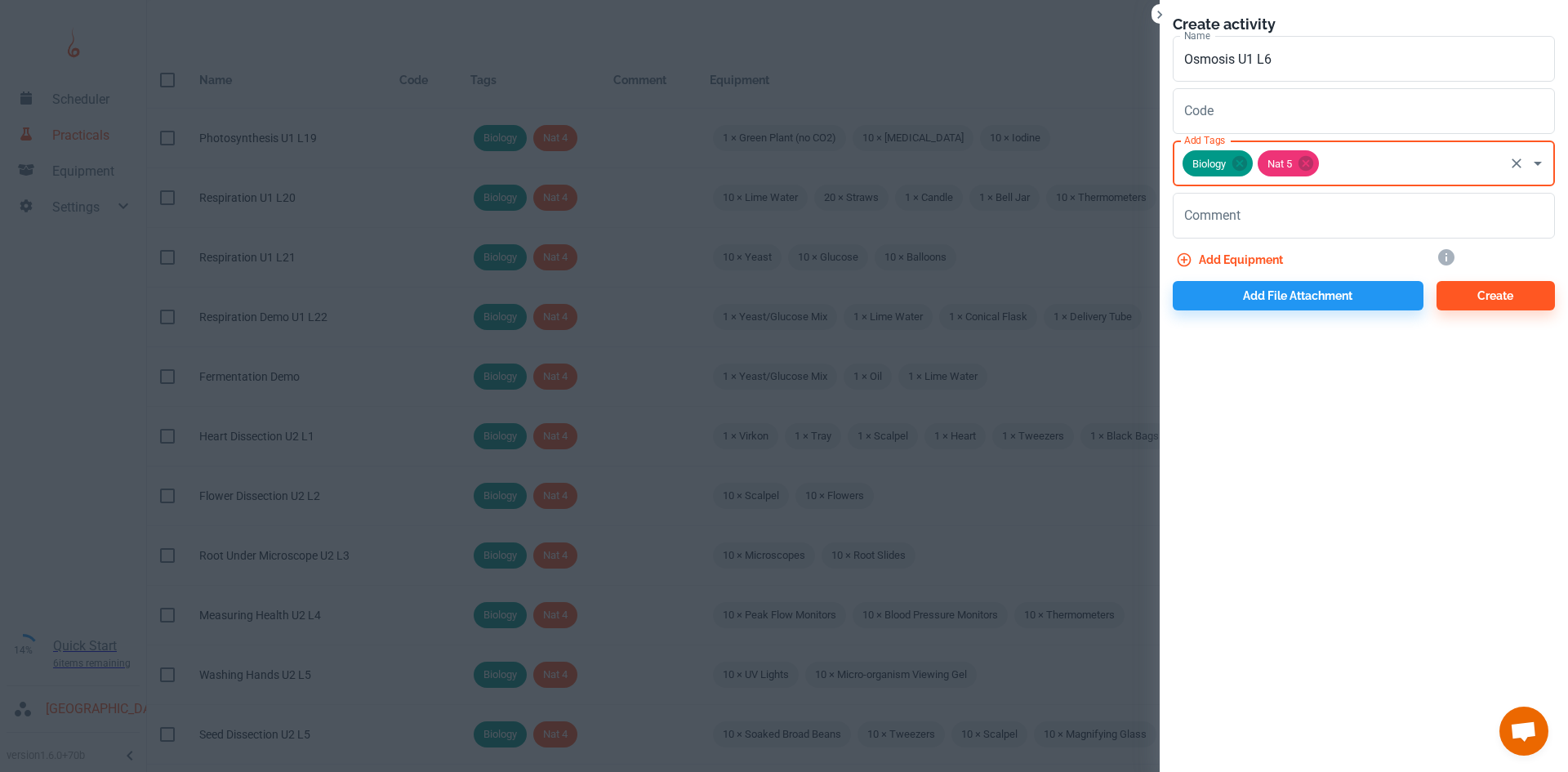
click at [1220, 265] on button "Add equipment" at bounding box center [1231, 260] width 117 height 30
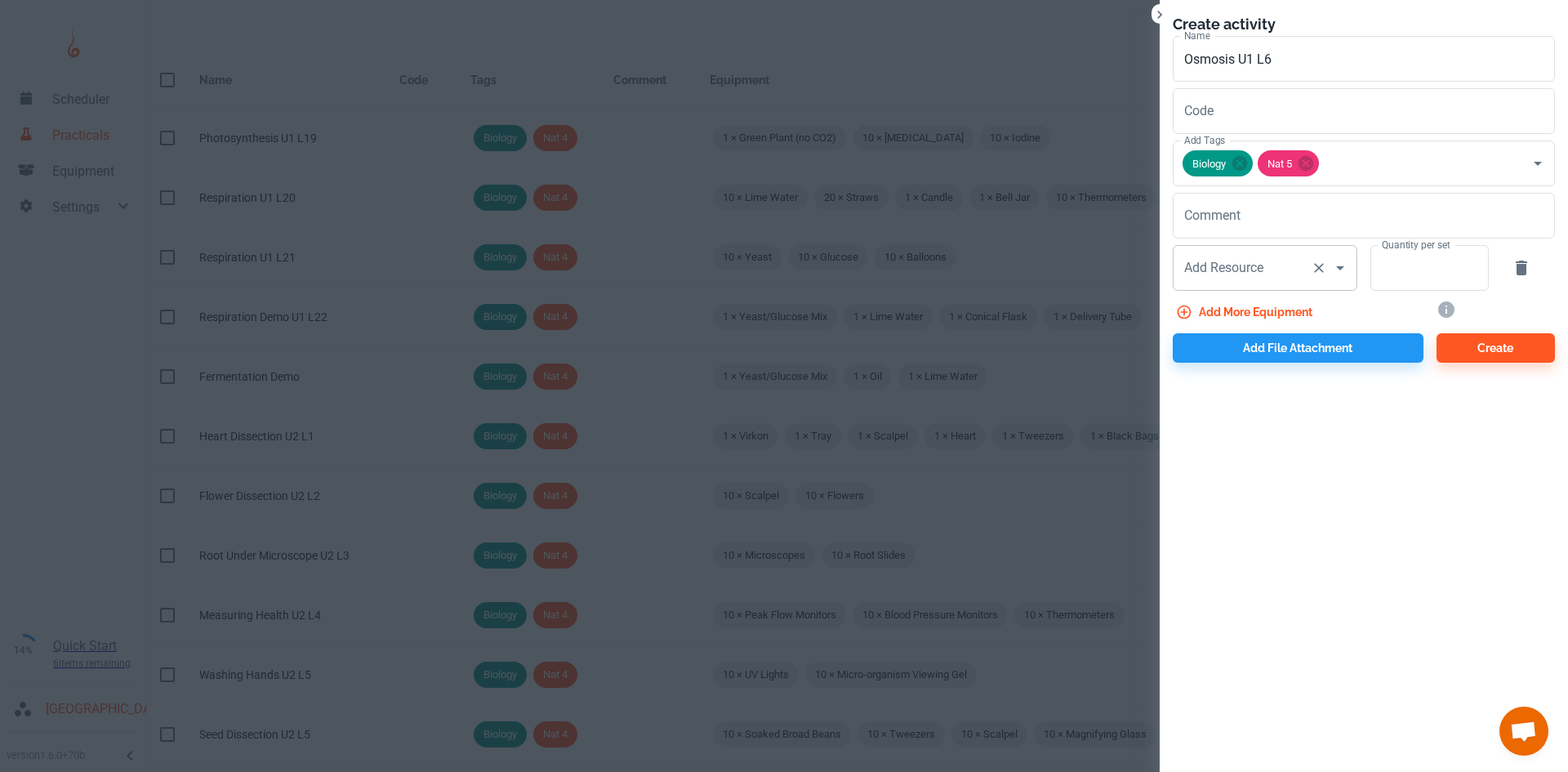
click at [1217, 261] on div "Add Resource Add Resource" at bounding box center [1265, 268] width 184 height 46
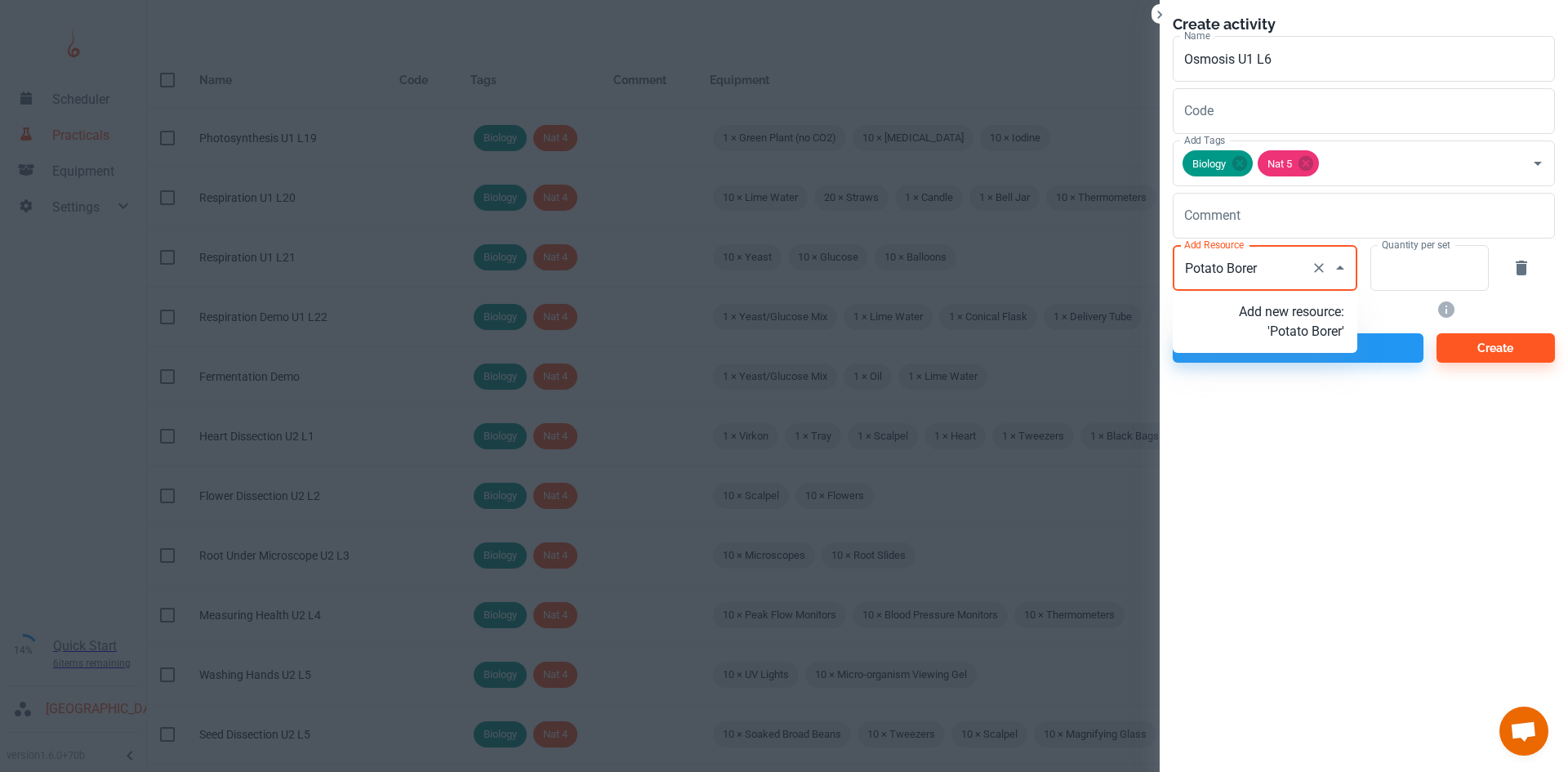
type input "Potato Borers"
click at [1311, 327] on p "Add new resource: 'Potato Borers'" at bounding box center [1291, 322] width 105 height 40
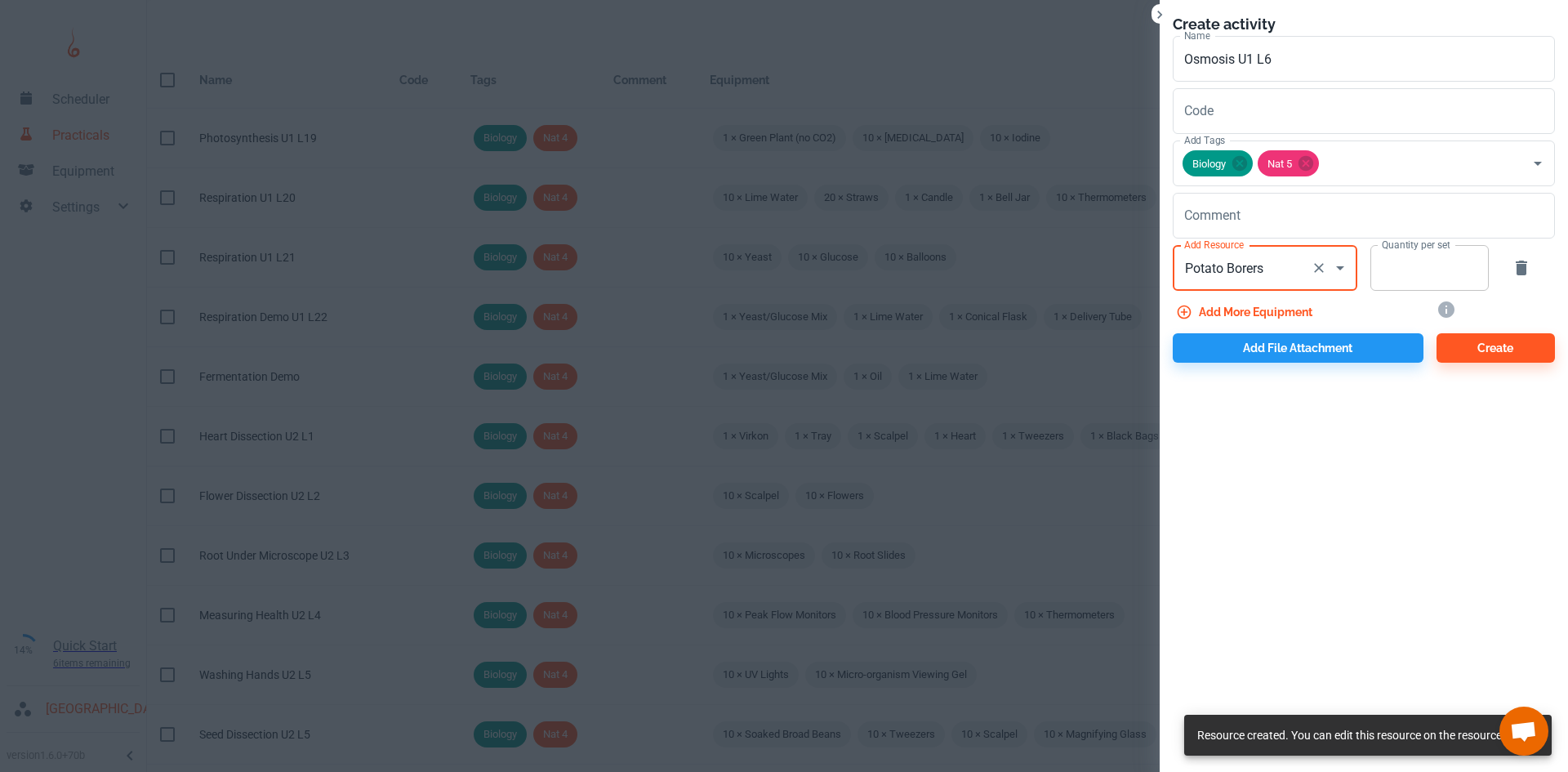
type input "Potato Borers"
click at [1410, 273] on input "Quantity per set" at bounding box center [1419, 268] width 100 height 46
type input "5"
click at [1305, 312] on button "Add more equipment" at bounding box center [1245, 313] width 146 height 30
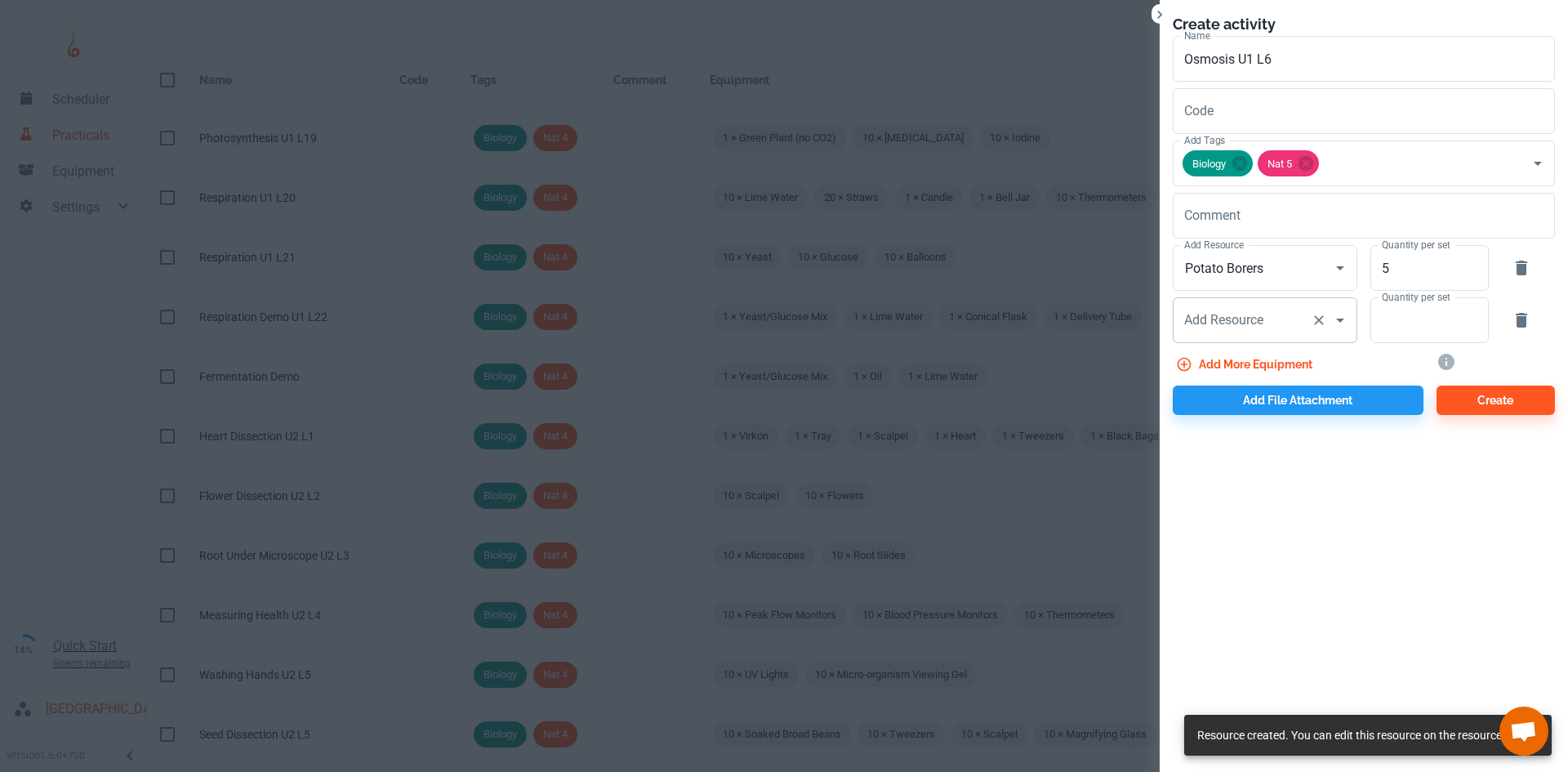
click at [1257, 339] on div "Add Resource" at bounding box center [1265, 321] width 184 height 46
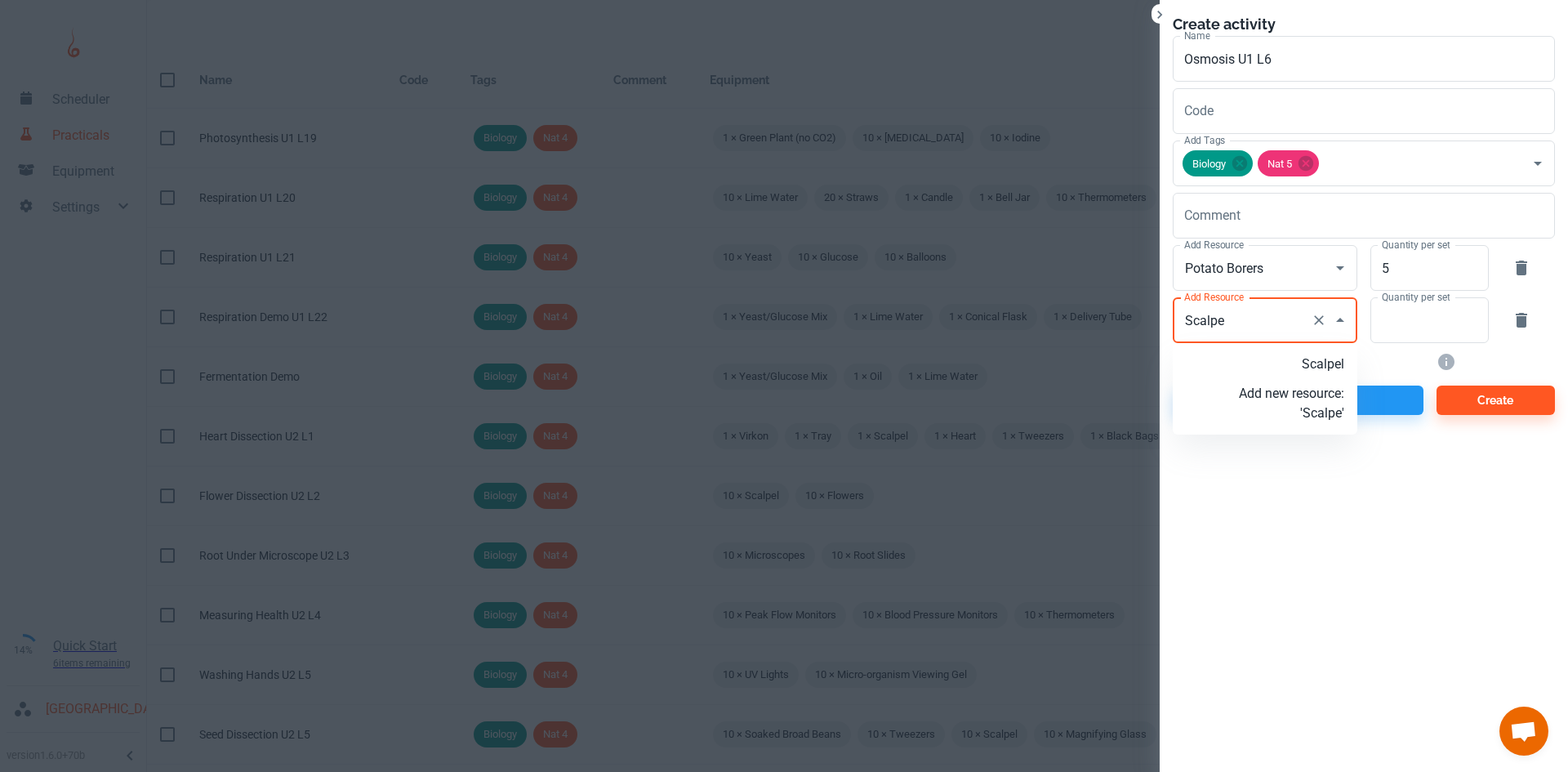
click at [1309, 368] on p "Scalpel" at bounding box center [1291, 364] width 105 height 20
type input "Scalpel"
click at [1402, 333] on input "Quantity per set" at bounding box center [1419, 321] width 100 height 46
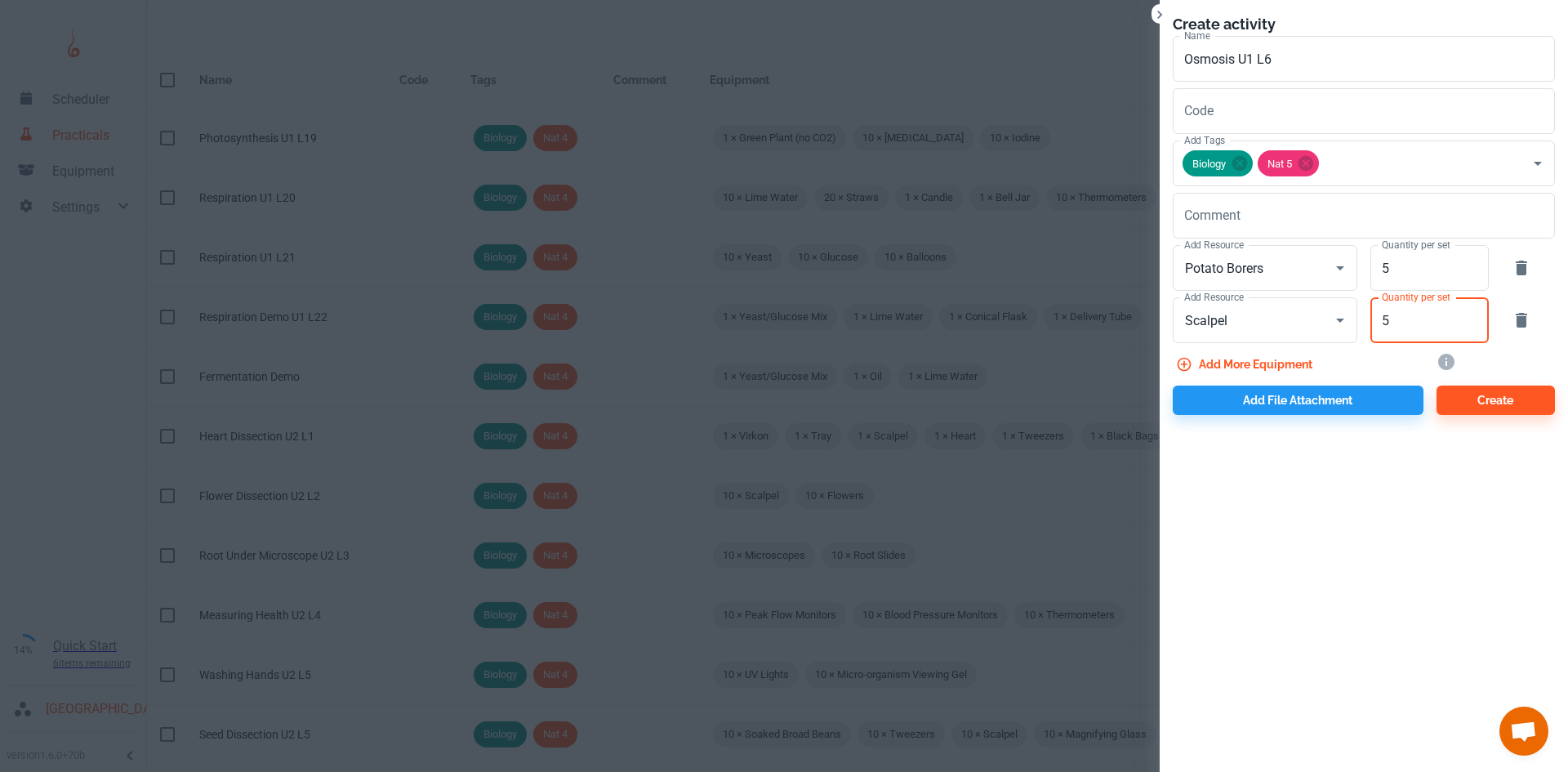
type input "5"
click at [1238, 364] on button "Add more equipment" at bounding box center [1245, 364] width 146 height 30
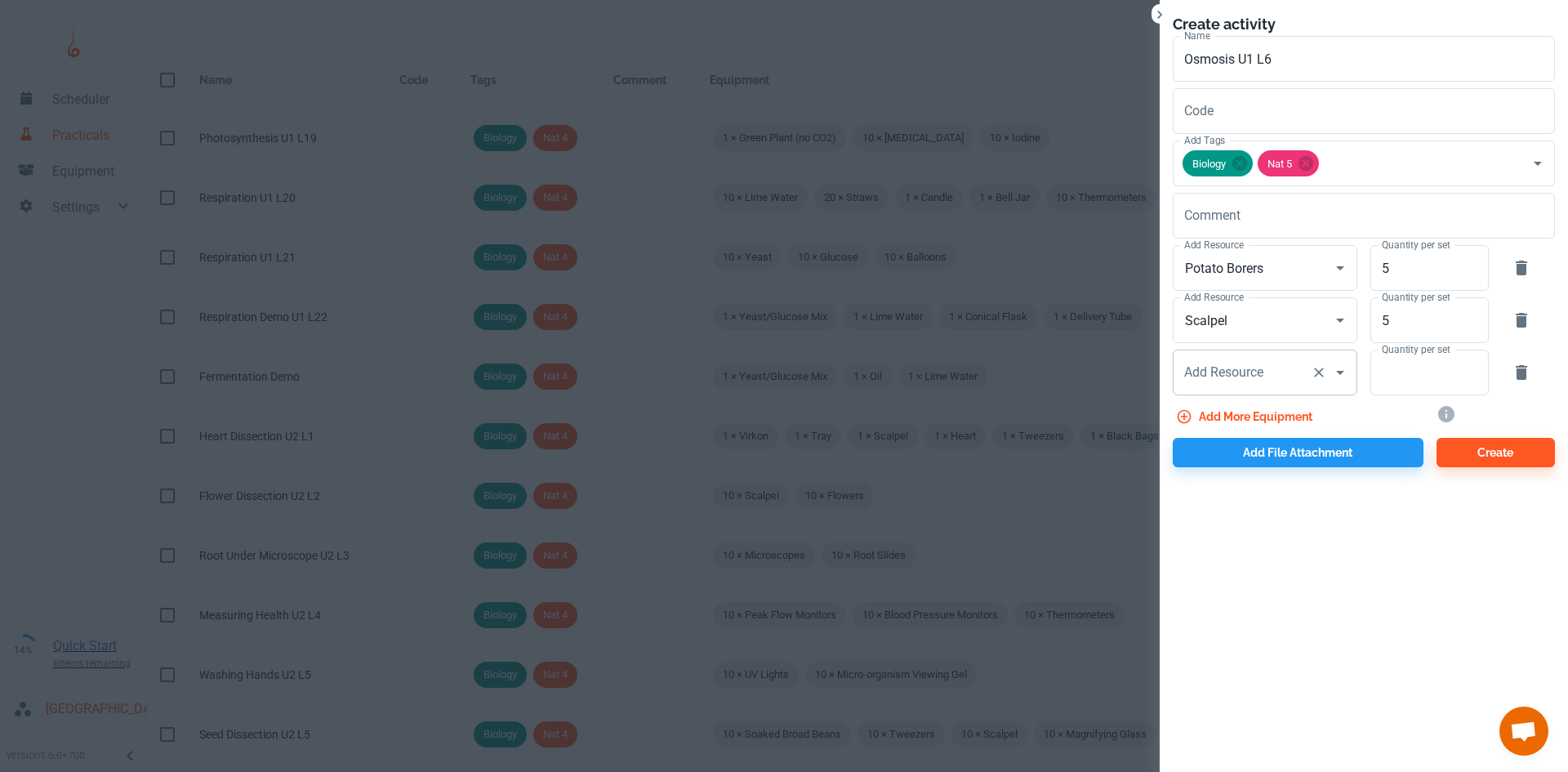
click at [1224, 368] on div "Add Resource Add Resource" at bounding box center [1265, 372] width 184 height 46
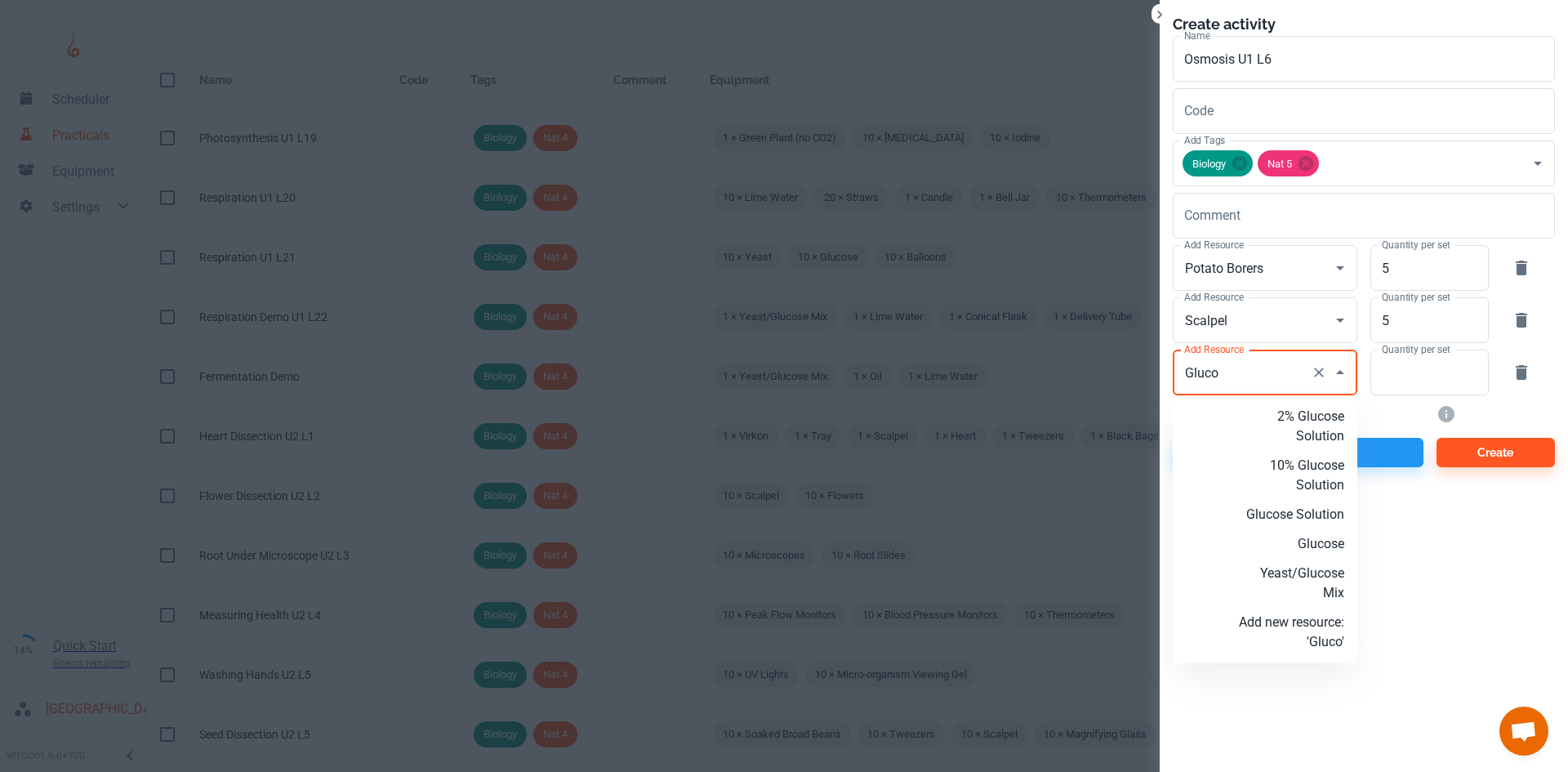
click at [1293, 520] on p "Glucose Solution" at bounding box center [1291, 515] width 105 height 20
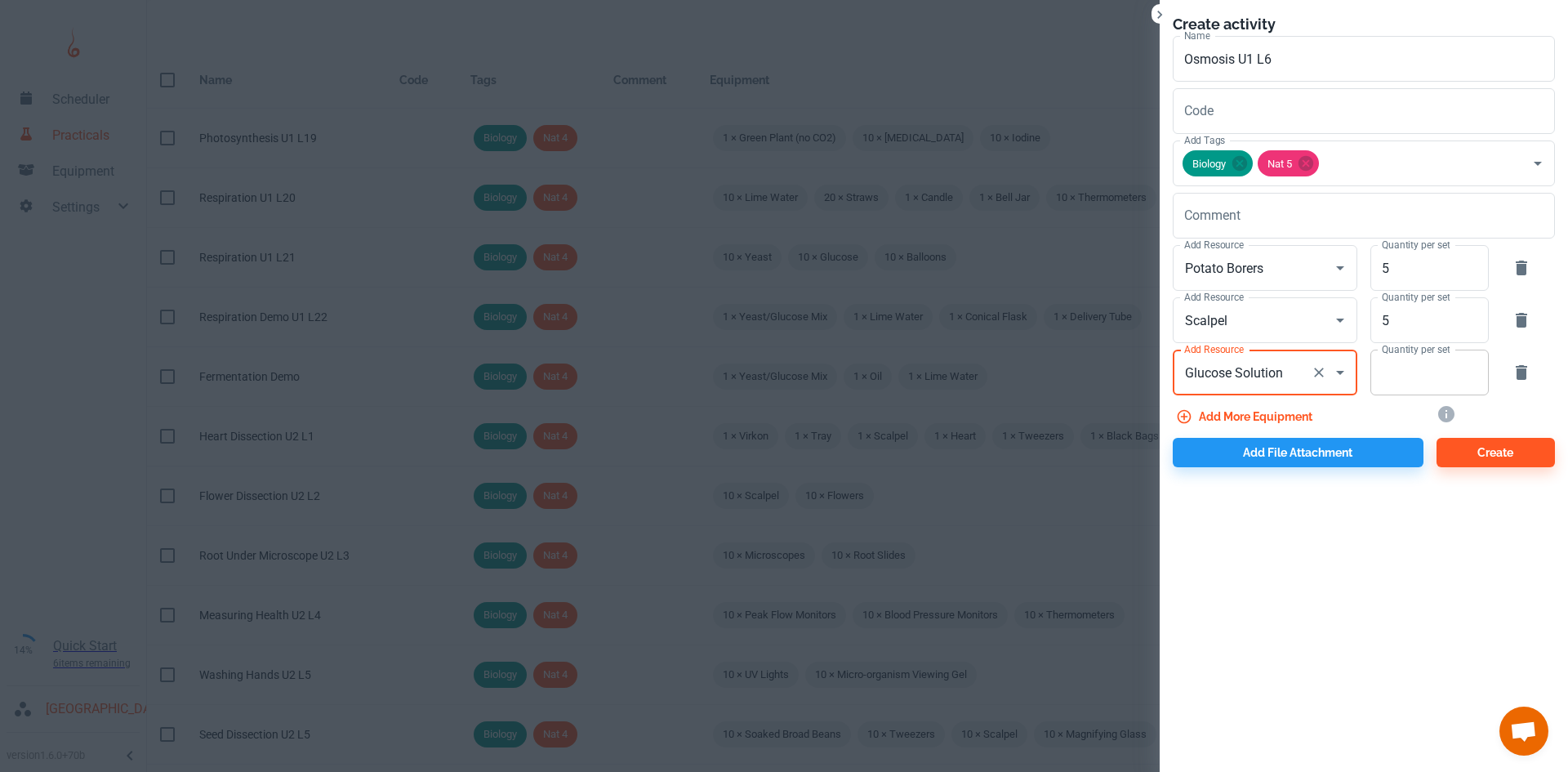
type input "Glucose Solution"
click at [1438, 373] on input "Quantity per set" at bounding box center [1419, 372] width 100 height 46
type input "5"
click at [1266, 414] on button "Add more equipment" at bounding box center [1245, 417] width 146 height 30
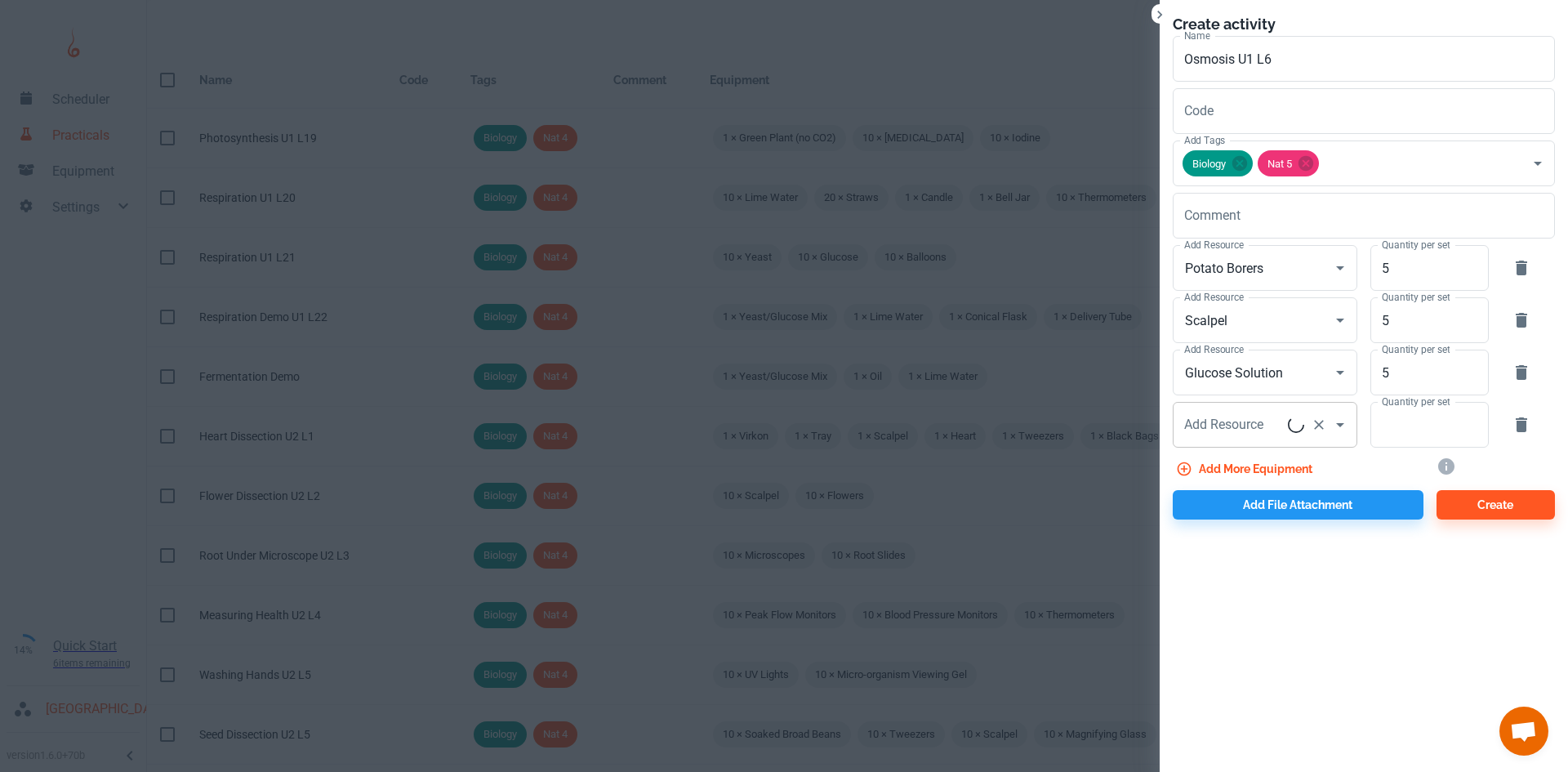
click at [1253, 418] on div "Add Resource Add Resource" at bounding box center [1265, 425] width 184 height 46
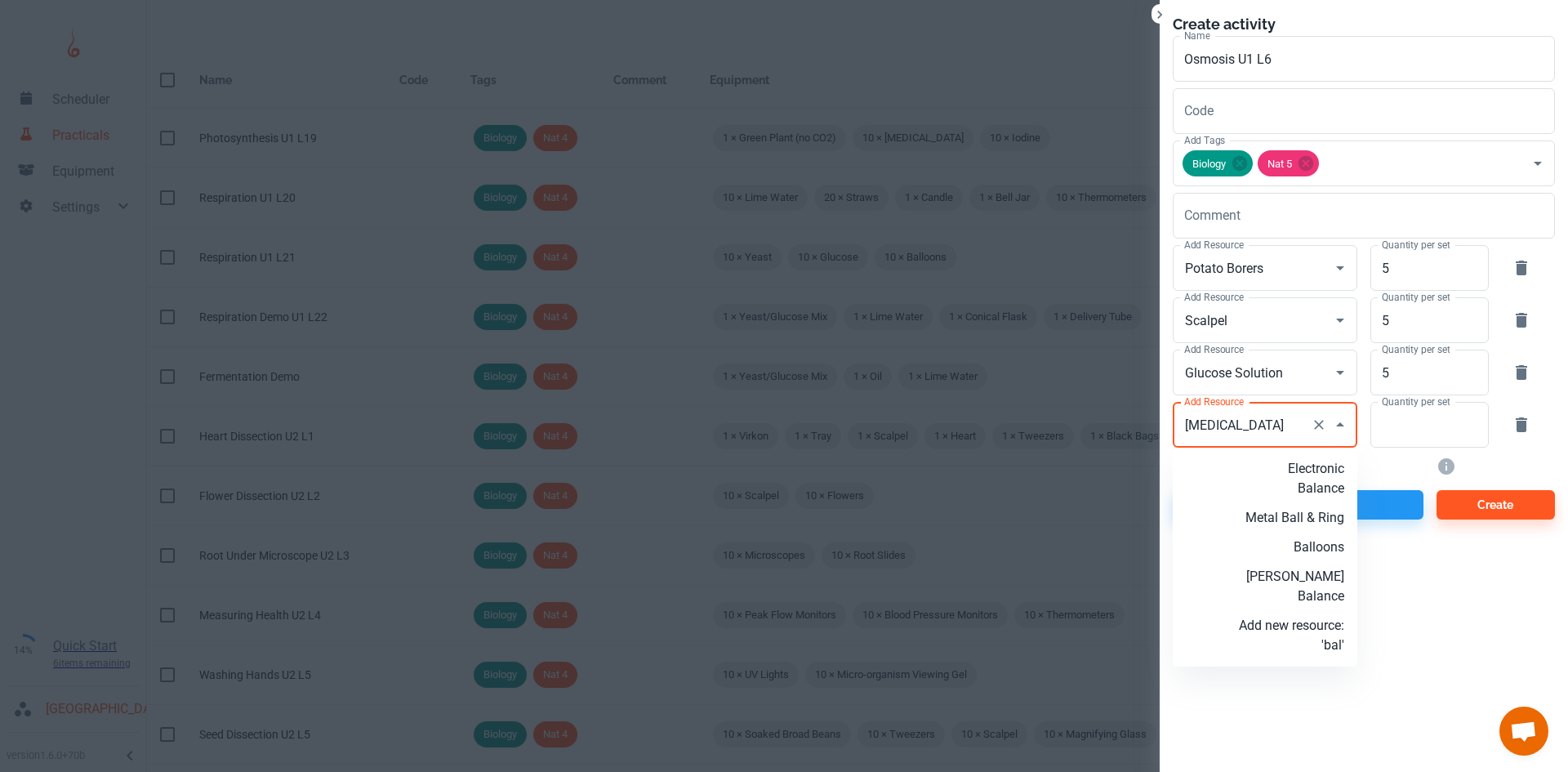
click at [1287, 476] on p "Electronic Balance" at bounding box center [1291, 479] width 105 height 40
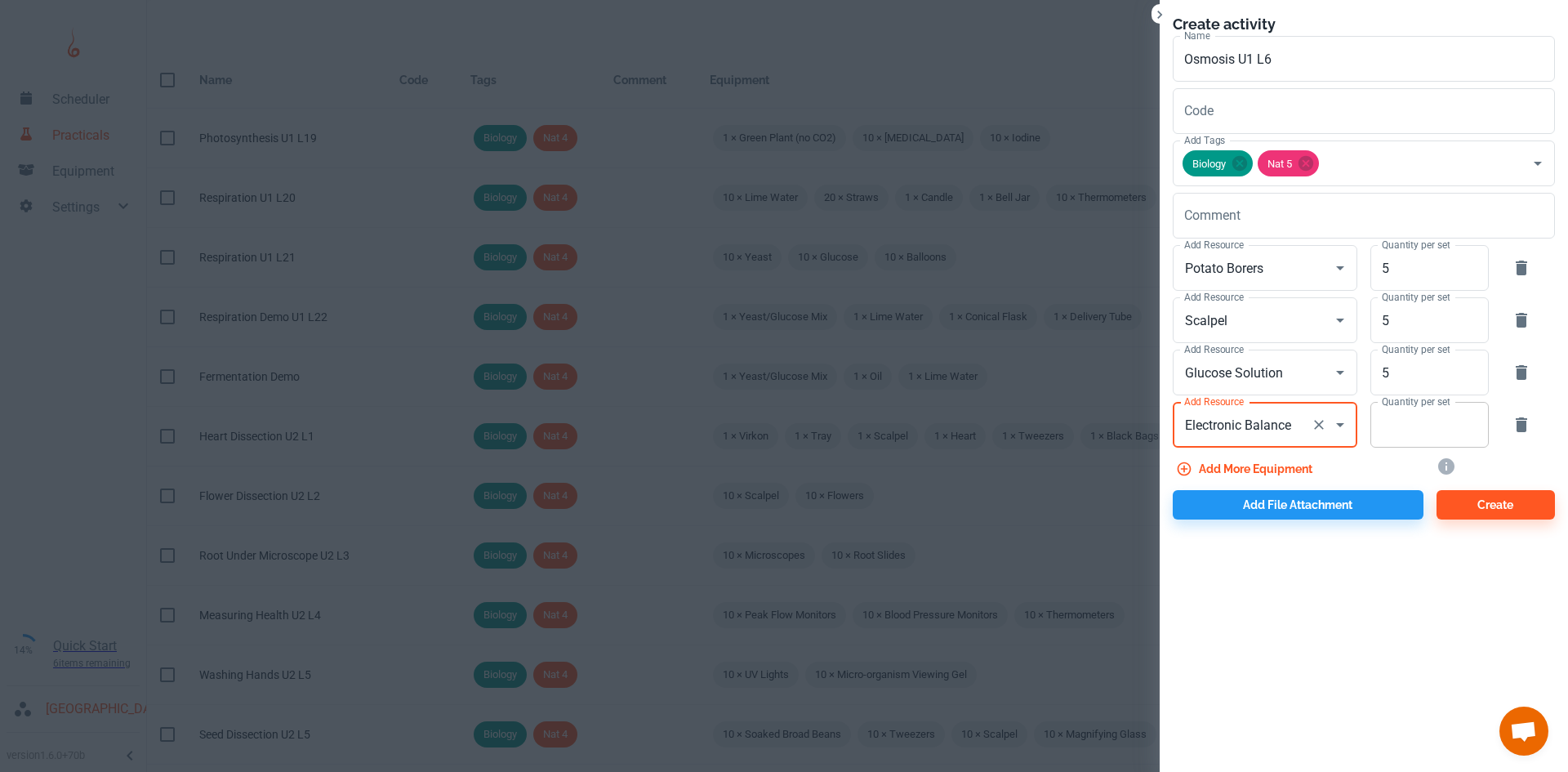
type input "Electronic Balance"
click at [1378, 438] on input "Quantity per set" at bounding box center [1419, 425] width 100 height 46
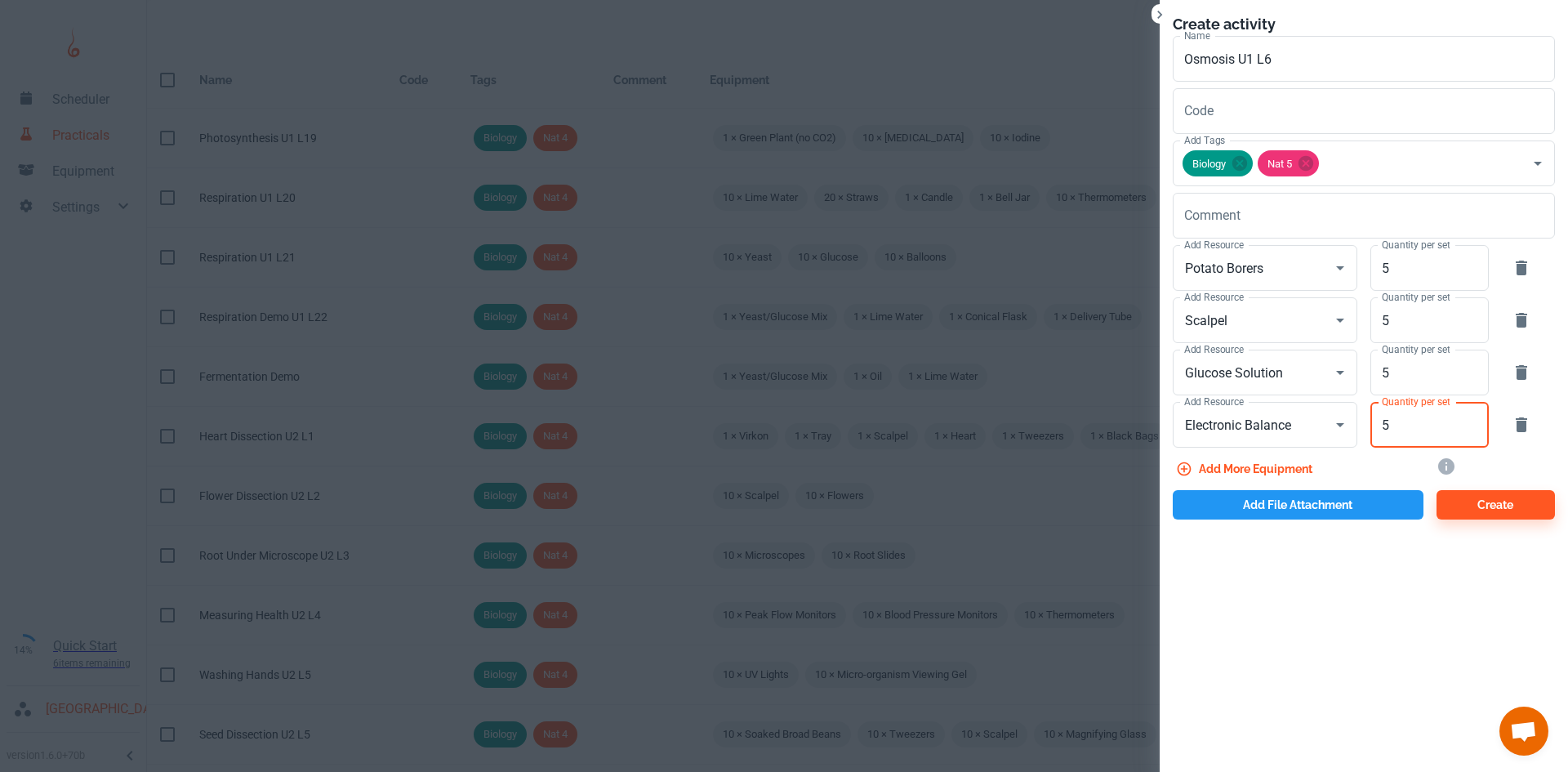
type input "5"
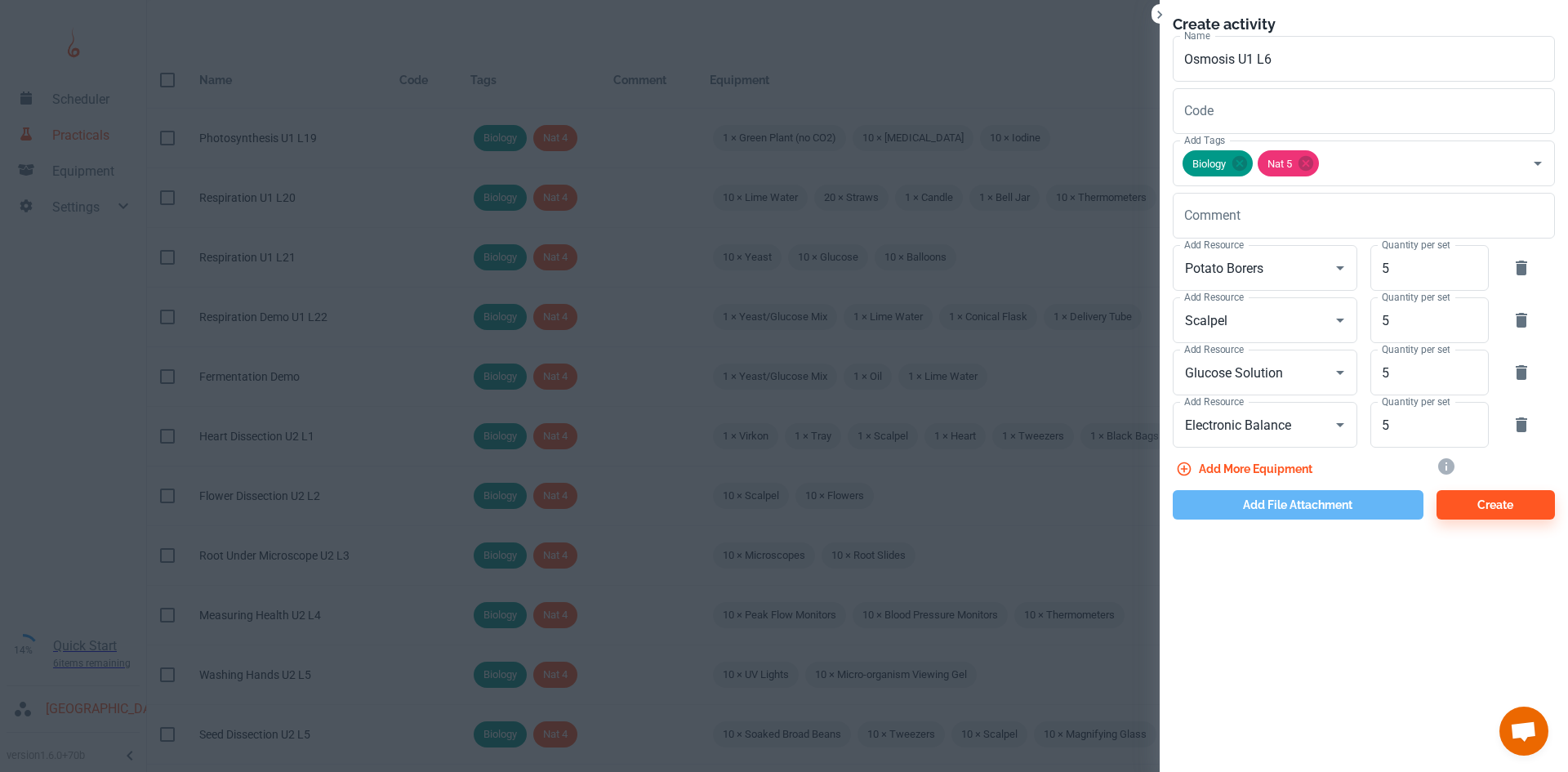
click at [1320, 505] on button "Add file attachment" at bounding box center [1297, 505] width 251 height 30
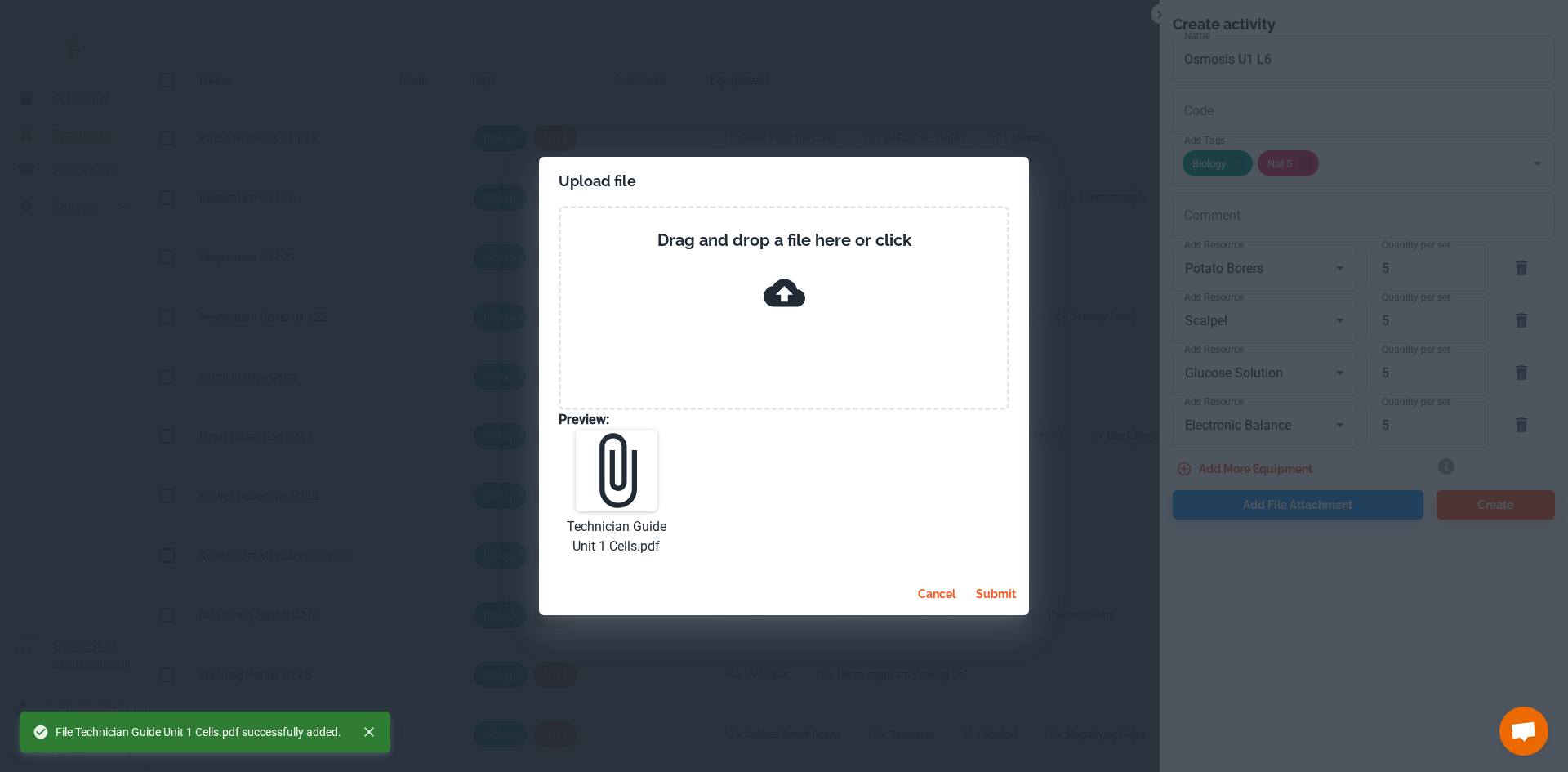
click at [982, 583] on button "submit" at bounding box center [996, 594] width 54 height 30
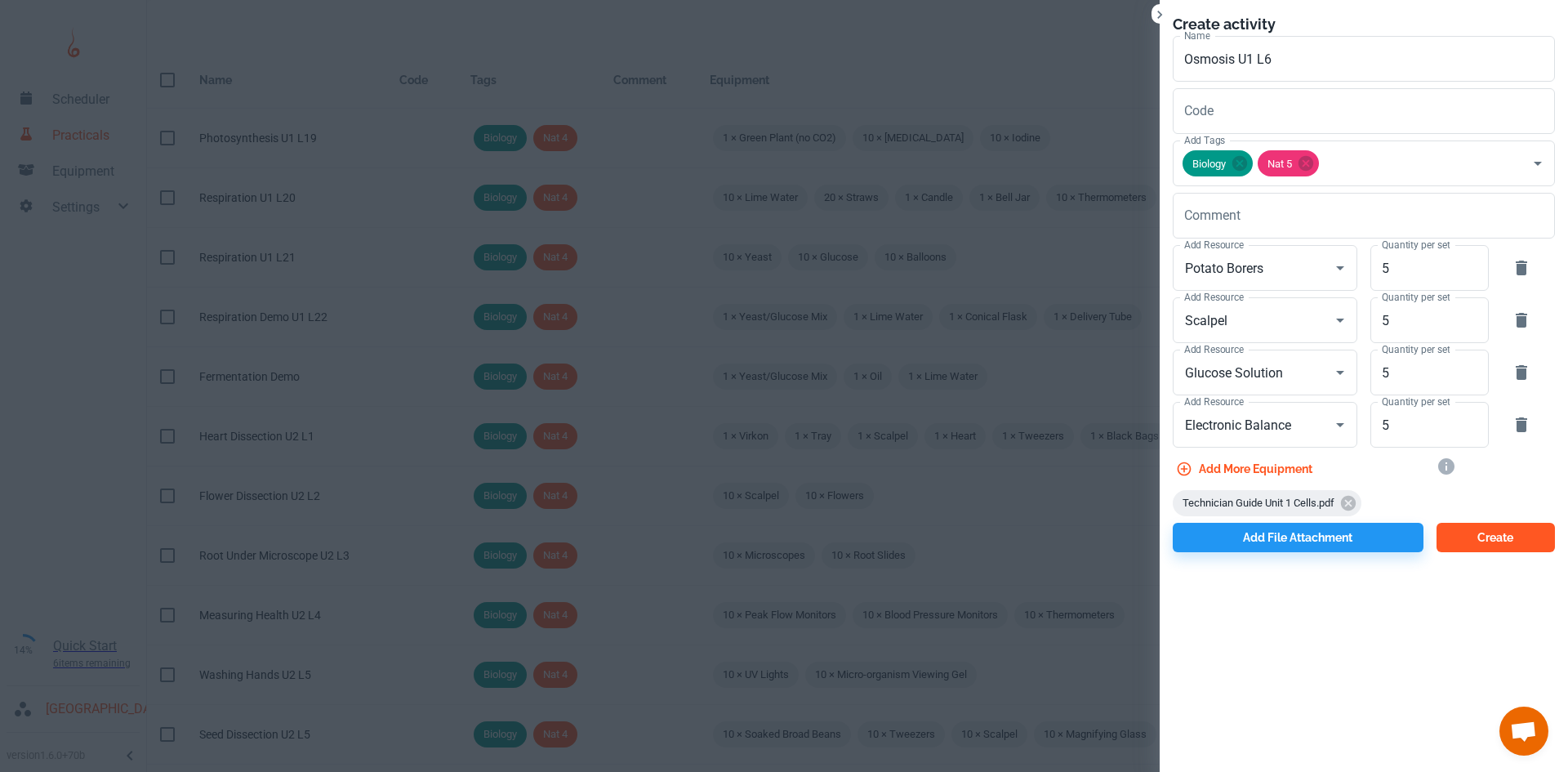
click at [1470, 530] on button "Create" at bounding box center [1495, 538] width 118 height 30
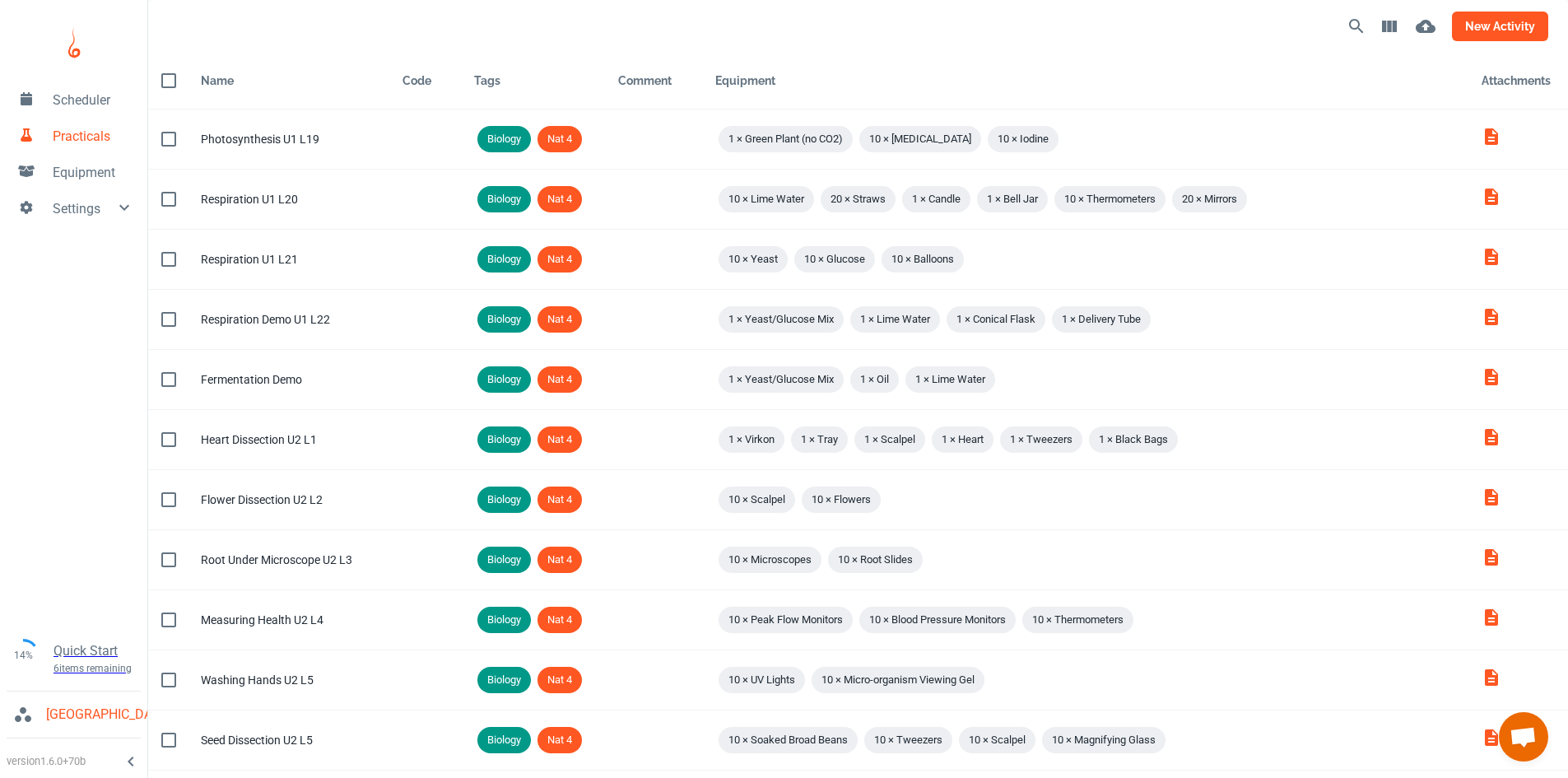
click at [1477, 26] on button "new activity" at bounding box center [1500, 27] width 96 height 30
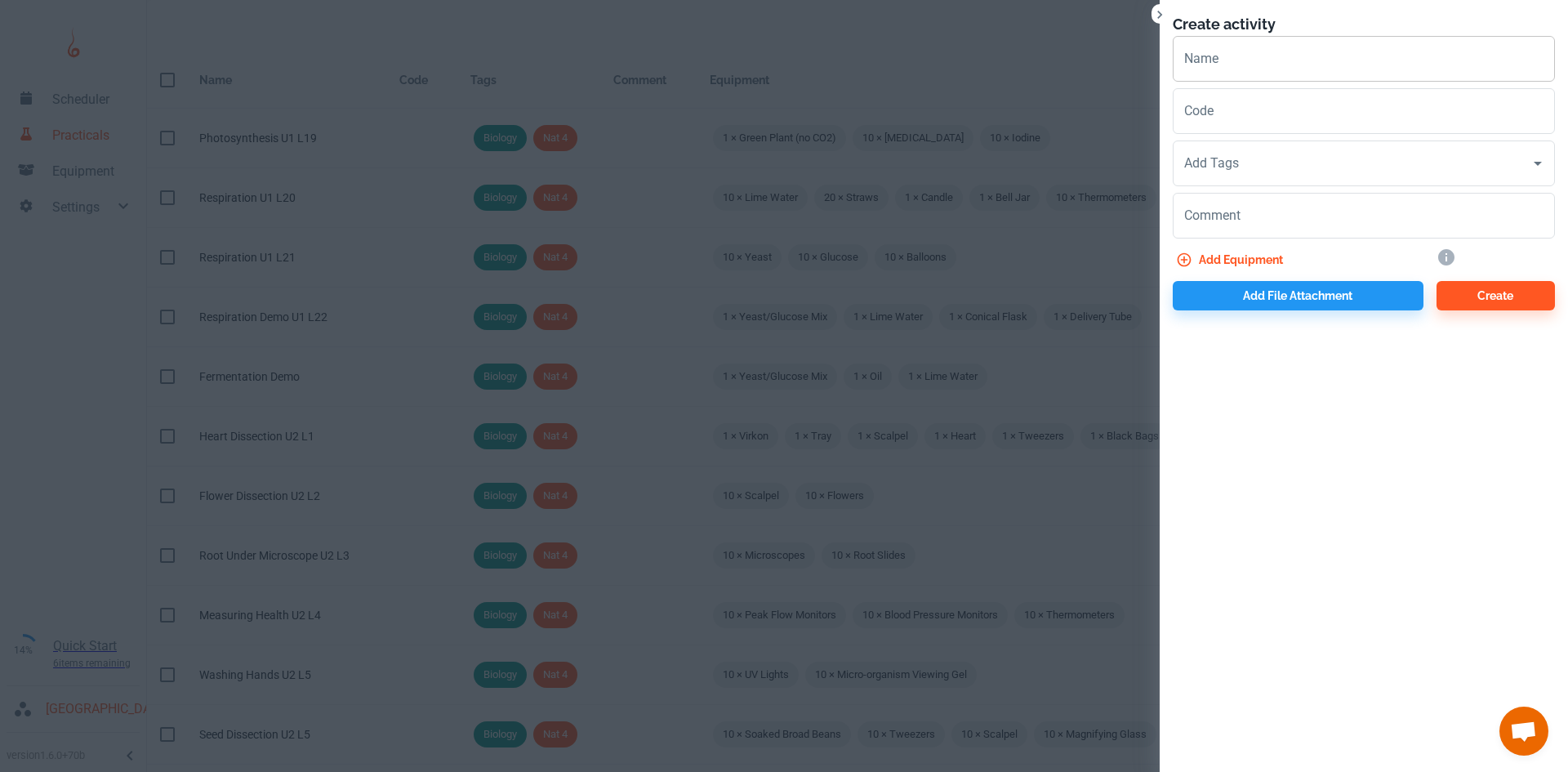
click at [1277, 63] on input "Name" at bounding box center [1363, 59] width 382 height 46
type input "DNA Extraction U1 L7"
click at [1287, 155] on input "Add Tags" at bounding box center [1352, 163] width 343 height 31
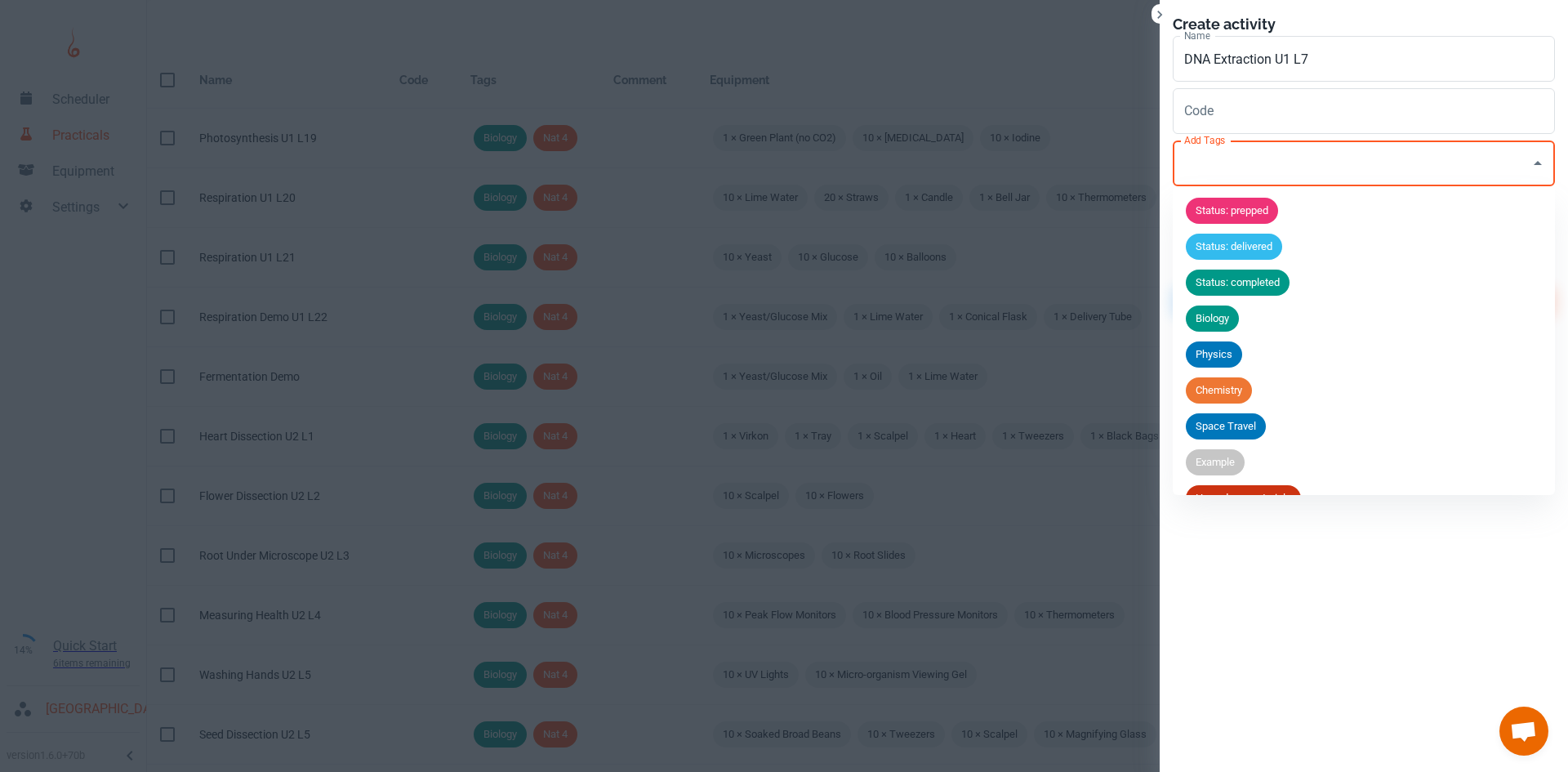
click at [1234, 331] on li "Biology" at bounding box center [1363, 319] width 382 height 36
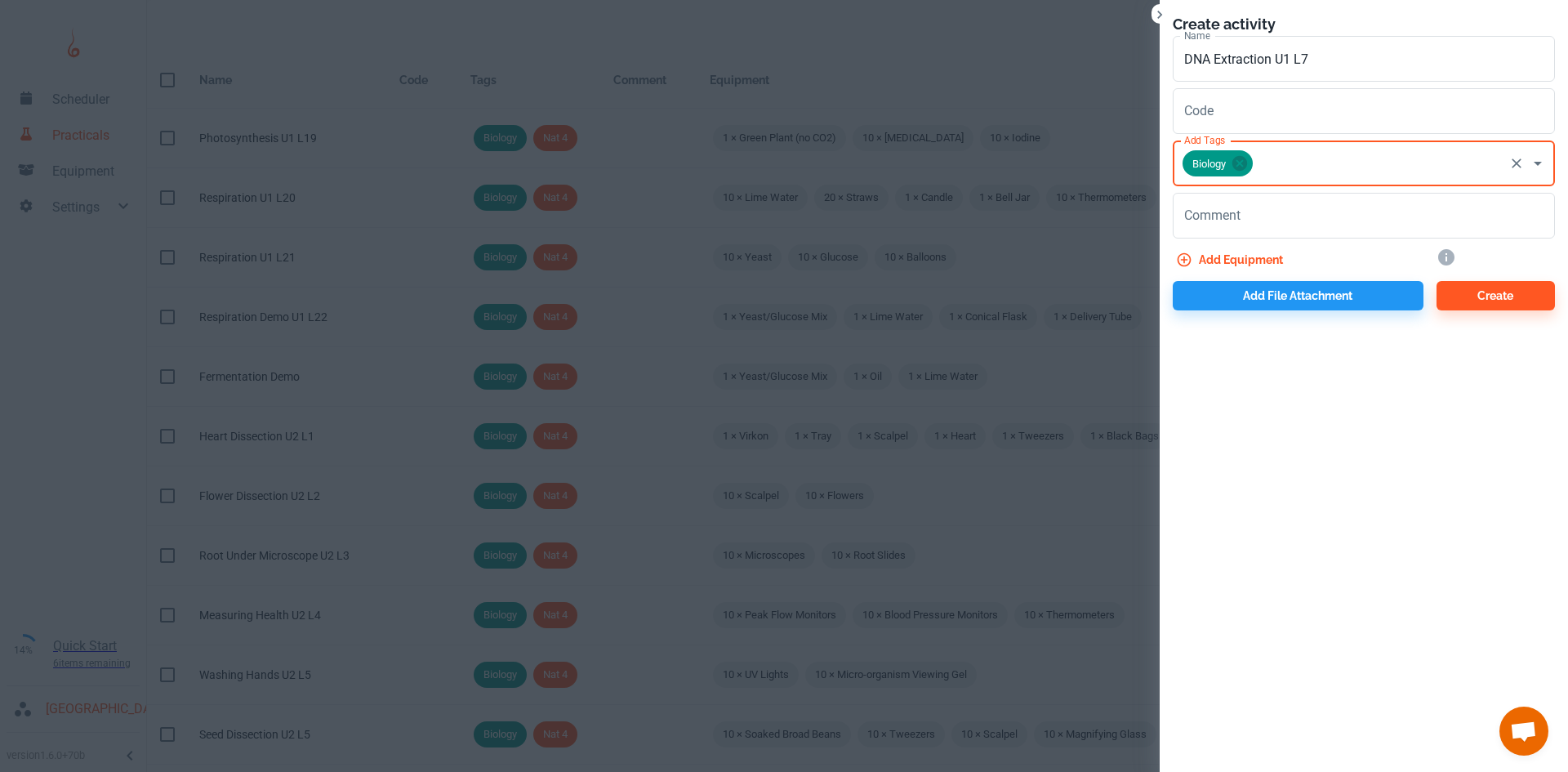
click at [1287, 173] on input "Add Tags" at bounding box center [1378, 163] width 247 height 31
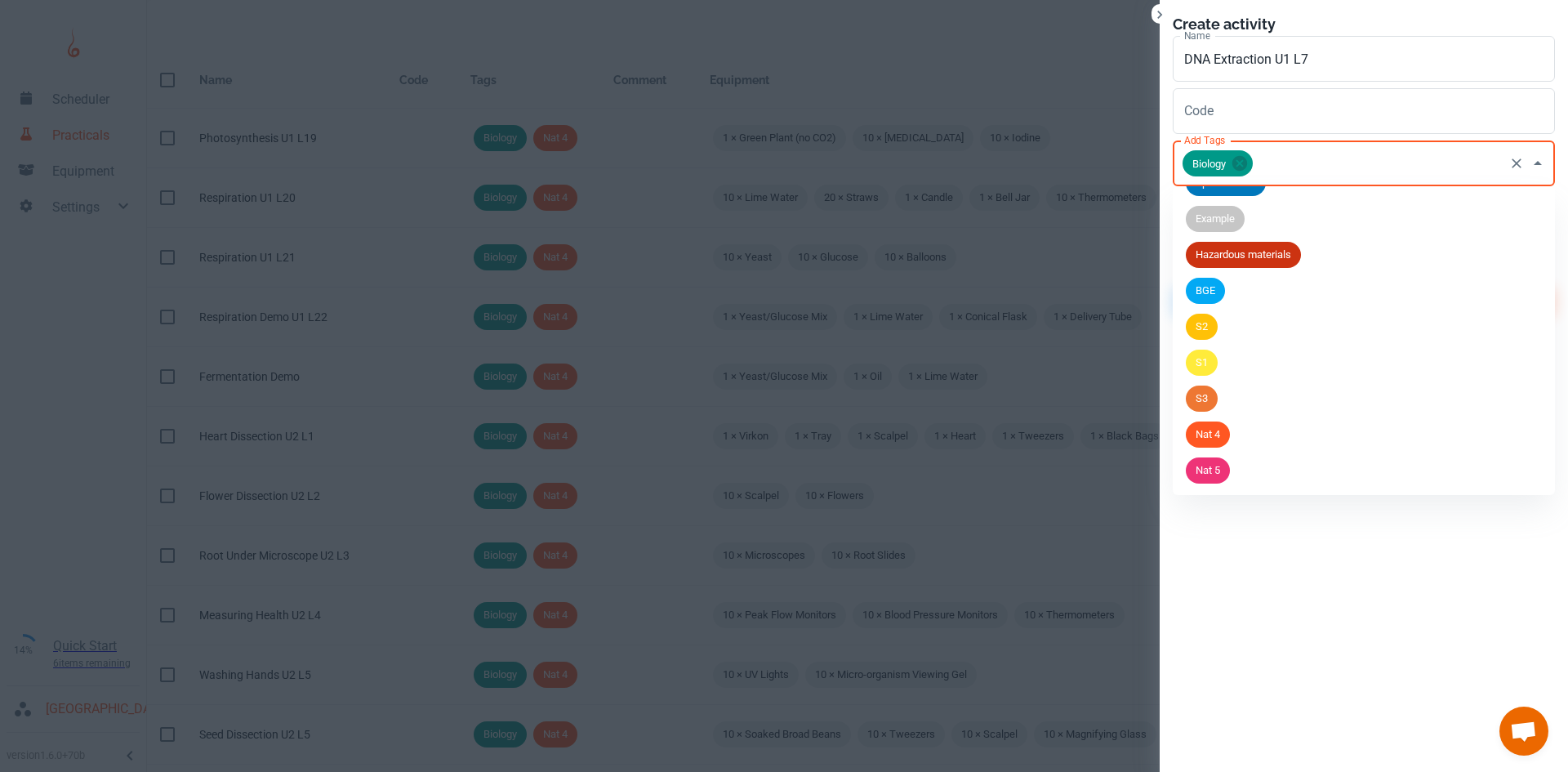
click at [1211, 474] on span "Nat 5" at bounding box center [1207, 470] width 44 height 16
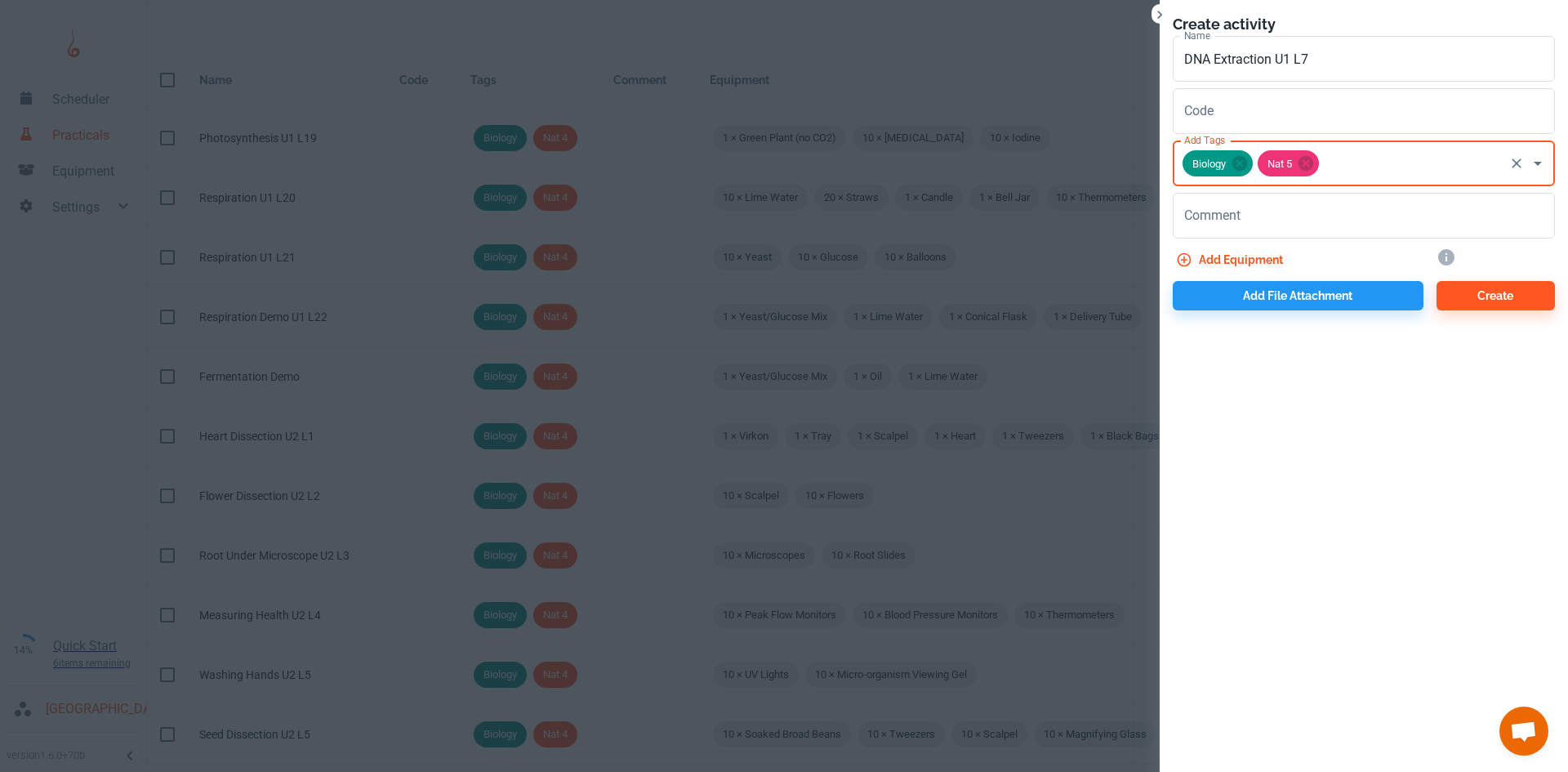
click at [1226, 259] on button "Add equipment" at bounding box center [1231, 260] width 117 height 30
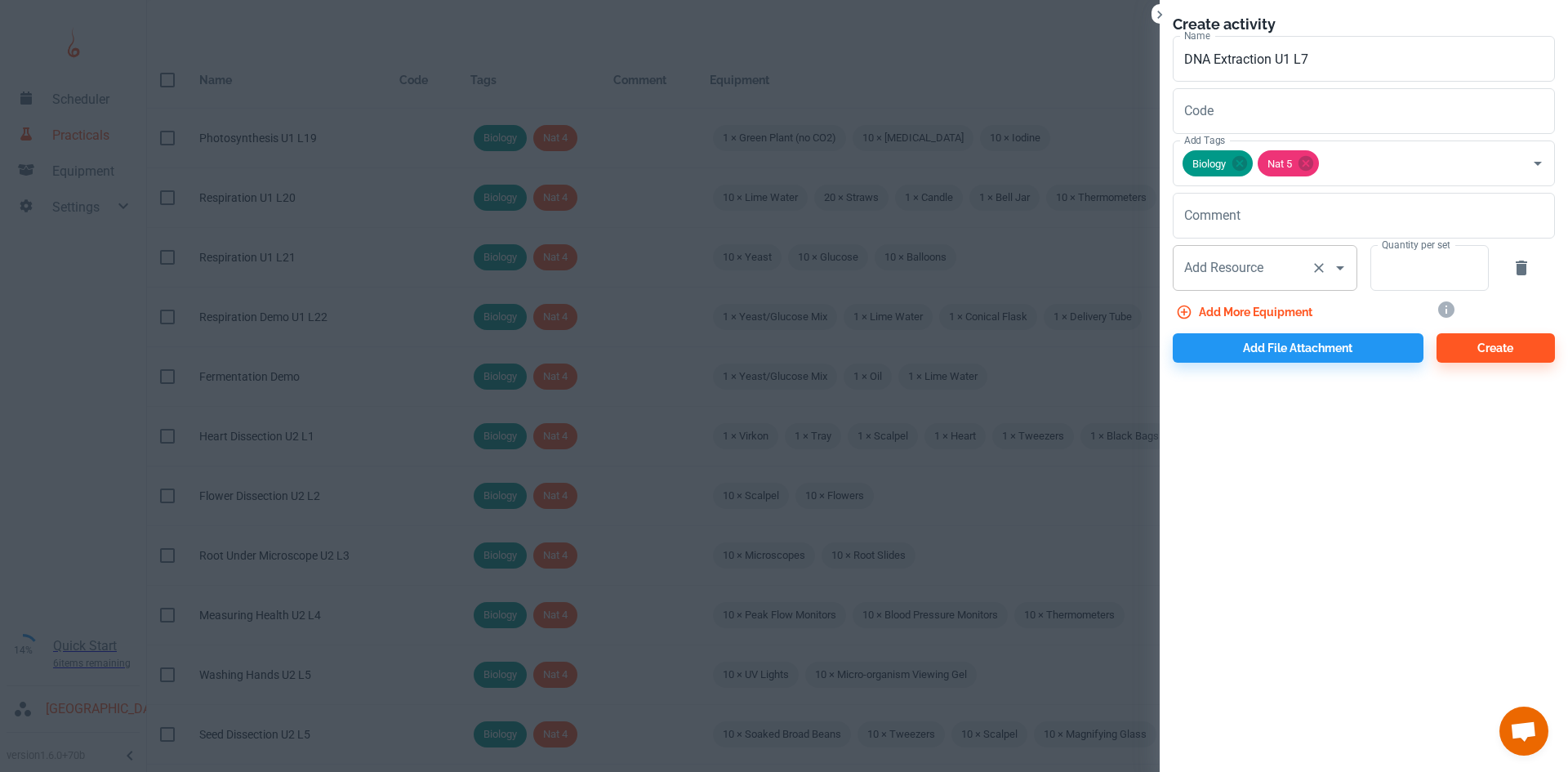
click at [1234, 272] on div "Add Resource Add Resource" at bounding box center [1265, 268] width 184 height 46
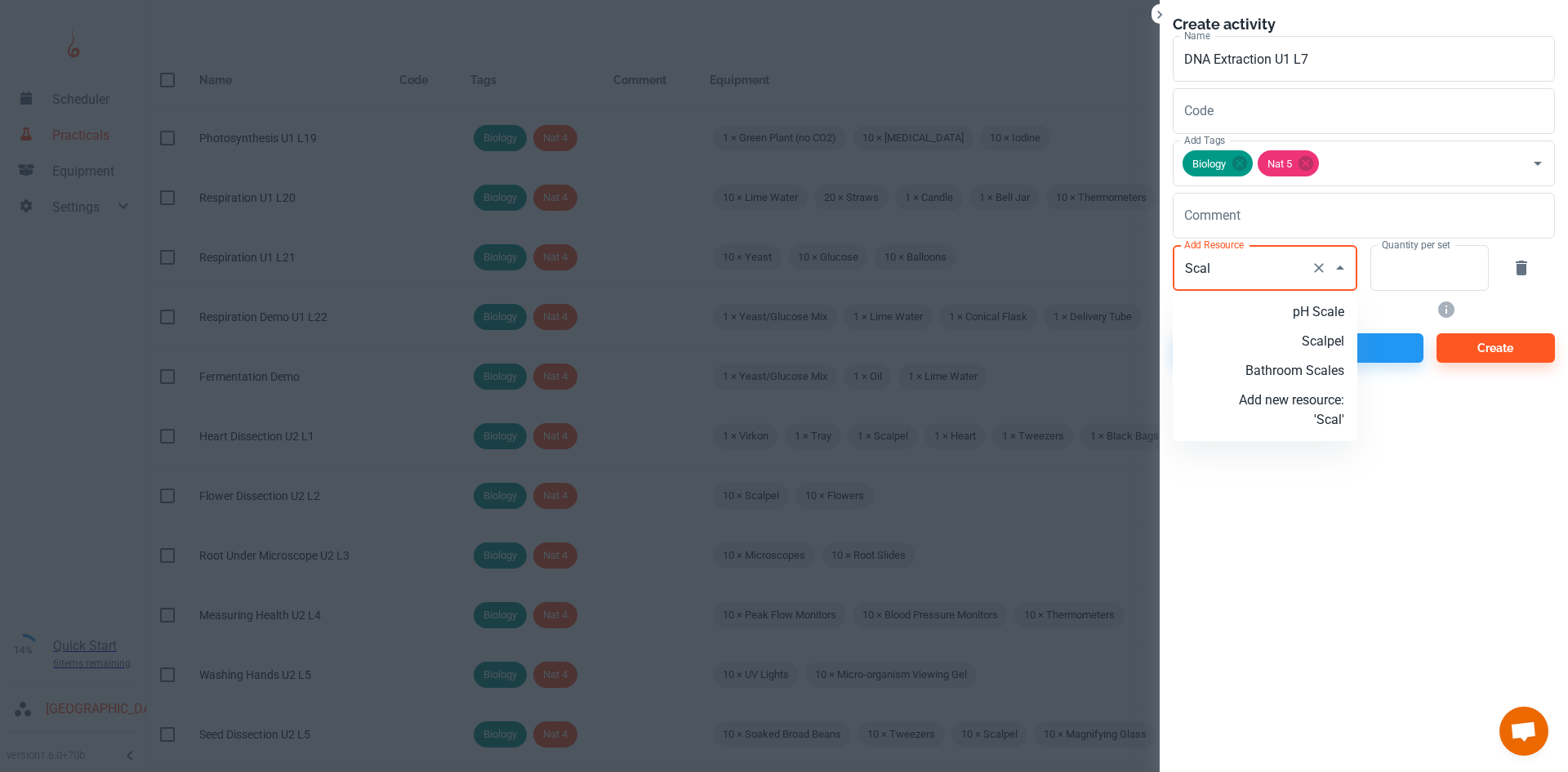
click at [1343, 344] on p "Scalpel" at bounding box center [1291, 341] width 105 height 20
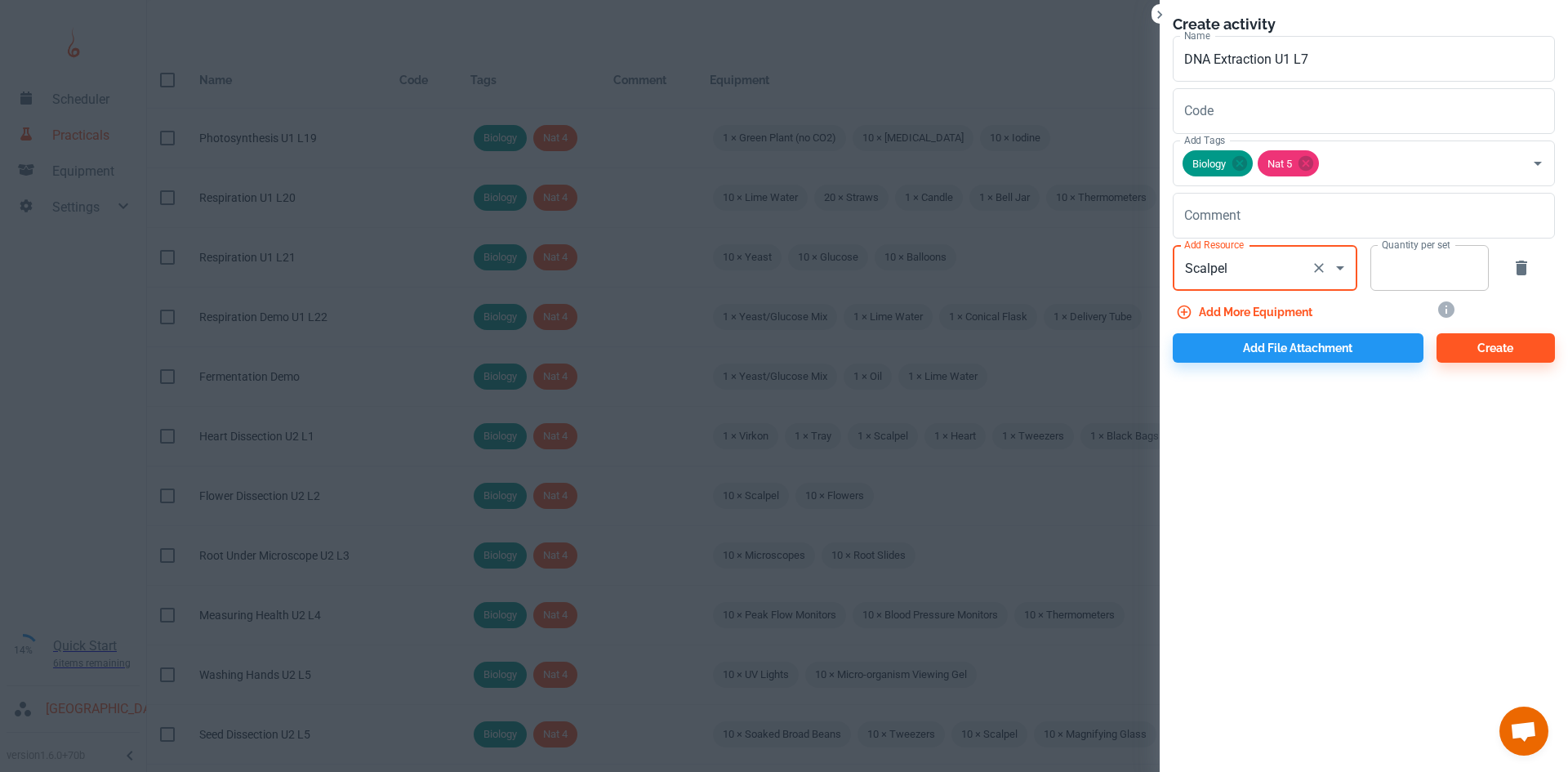
type input "Scalpel"
click at [1406, 289] on input "Quantity per set" at bounding box center [1419, 268] width 100 height 46
type input "5"
click at [1287, 303] on button "Add more equipment" at bounding box center [1245, 313] width 146 height 30
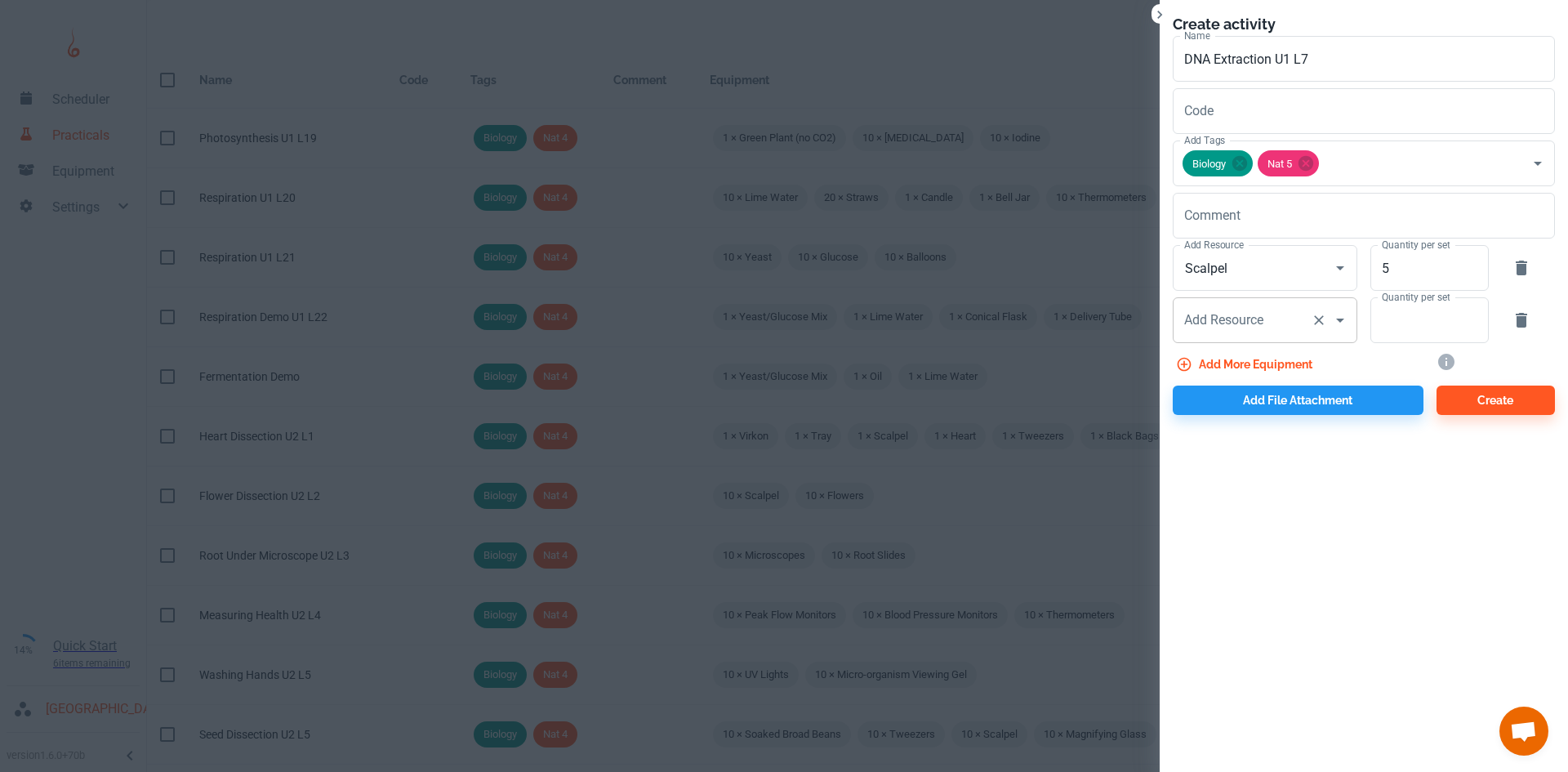
click at [1273, 325] on input "Add Resource" at bounding box center [1242, 320] width 124 height 31
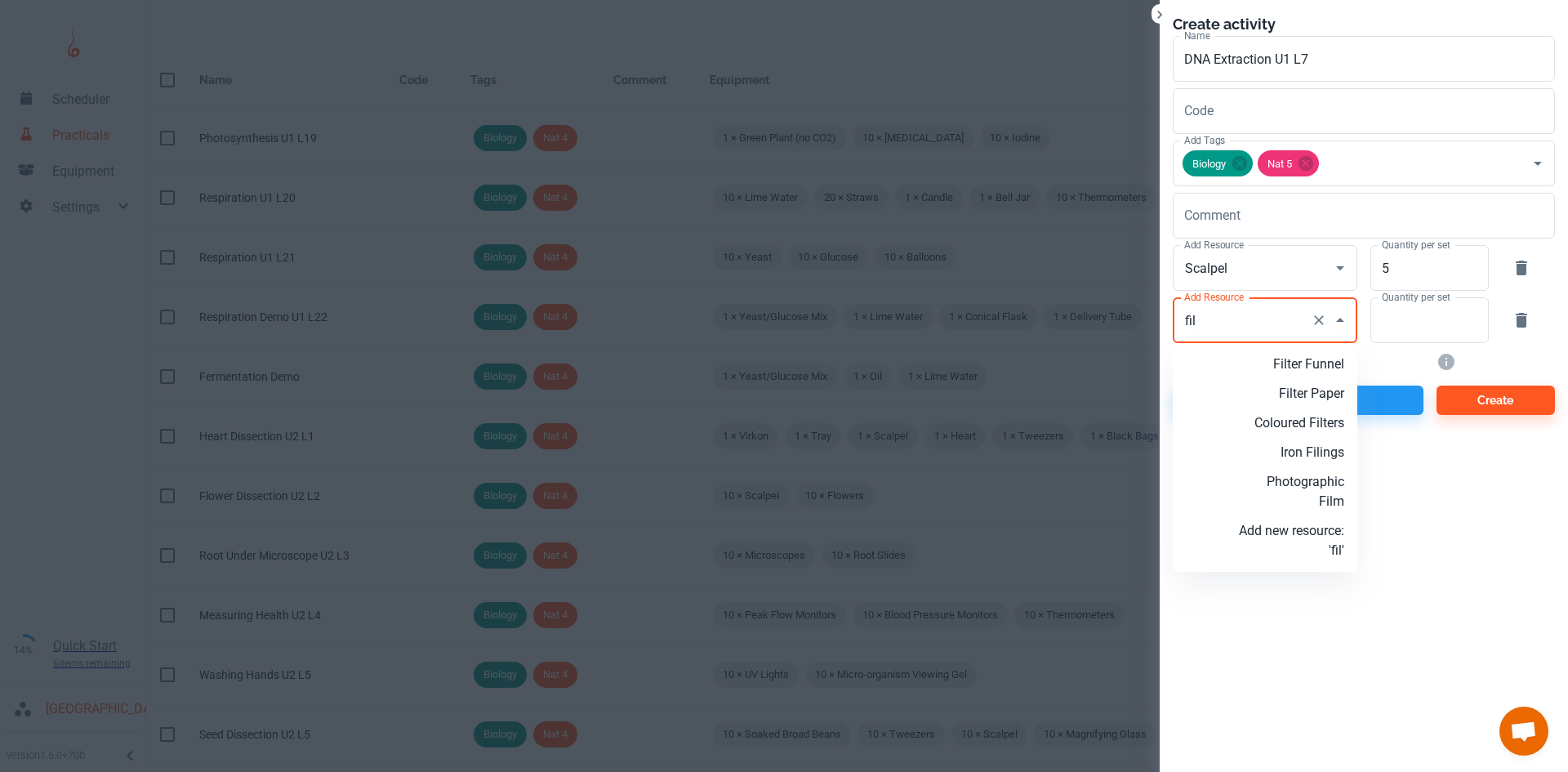
click at [1301, 362] on p "Filter Funnel" at bounding box center [1291, 364] width 105 height 20
type input "Filter Funnel"
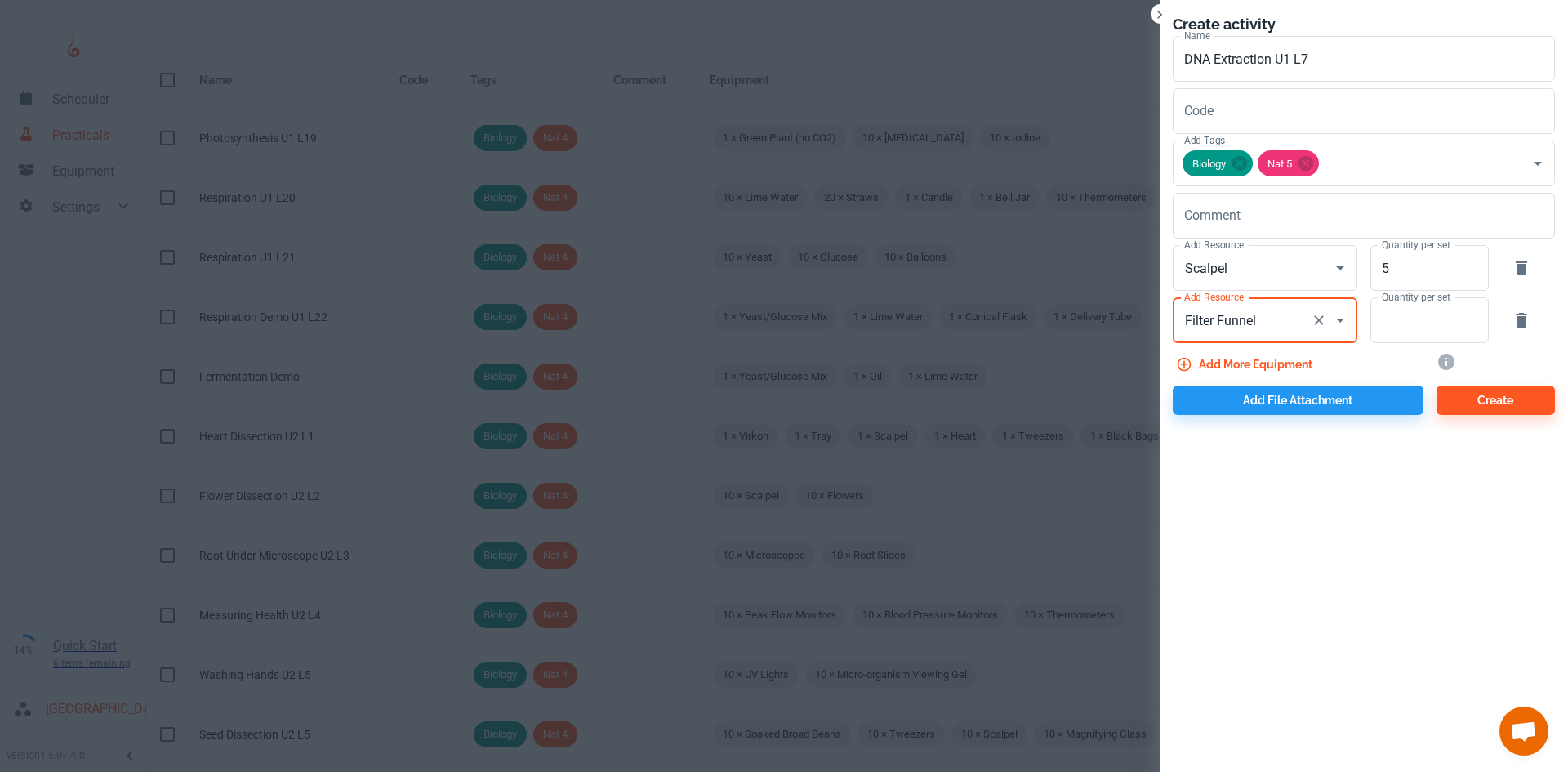
click at [1324, 322] on icon "Clear" at bounding box center [1318, 320] width 16 height 16
click at [1260, 322] on input "Add Resource" at bounding box center [1242, 320] width 124 height 31
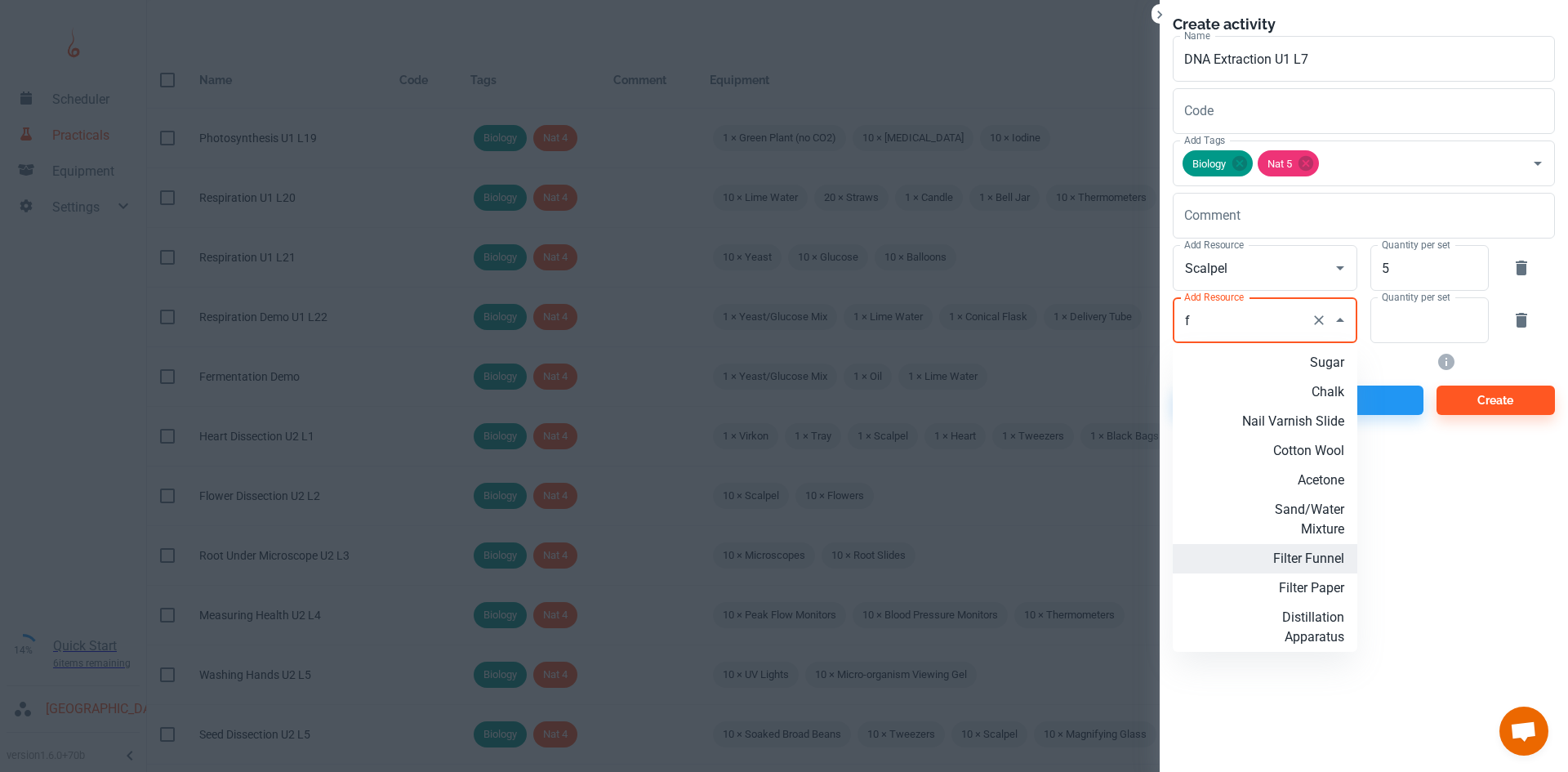
scroll to position [0, 0]
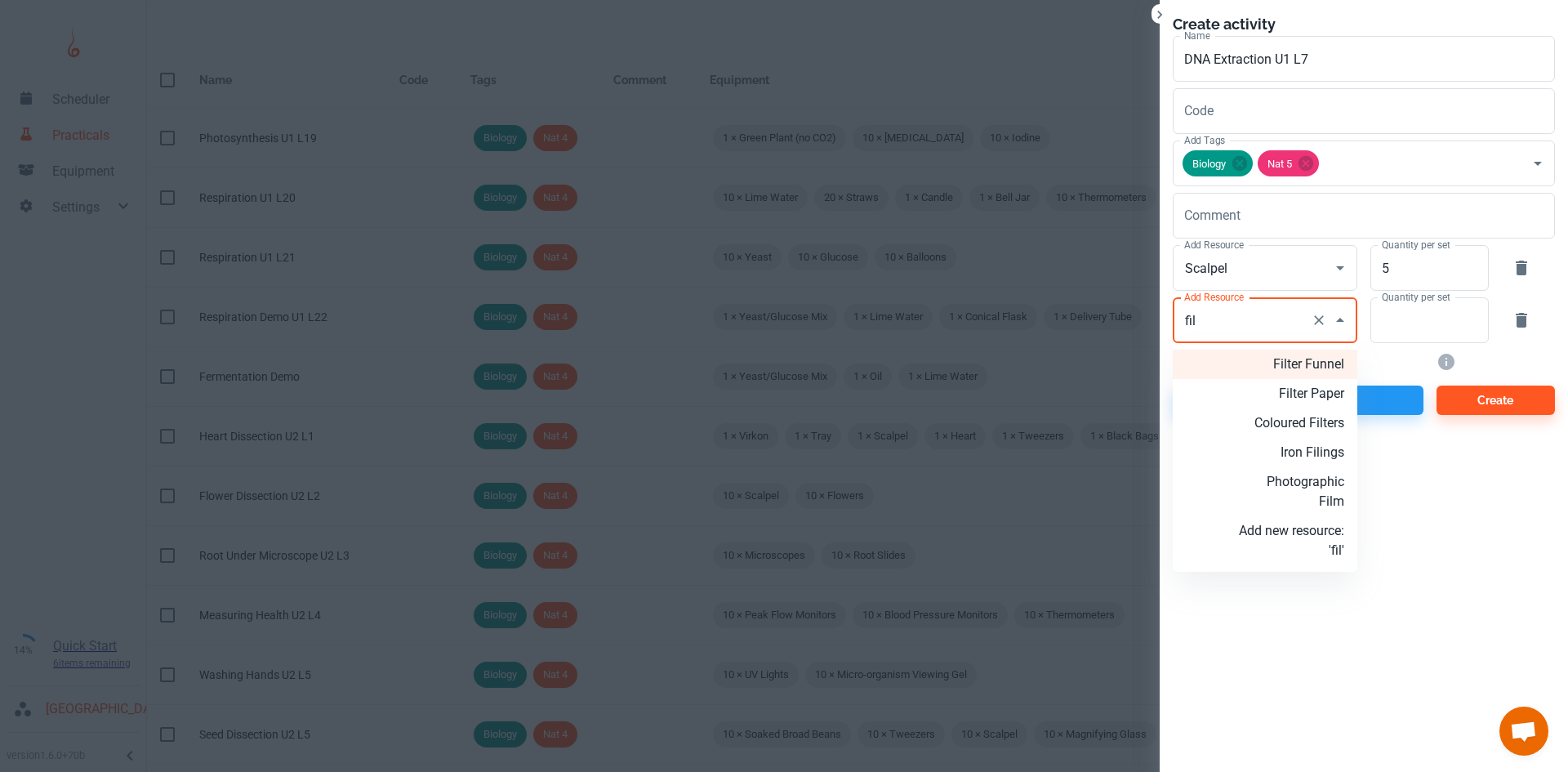
click at [1283, 387] on p "Filter Paper" at bounding box center [1291, 394] width 105 height 20
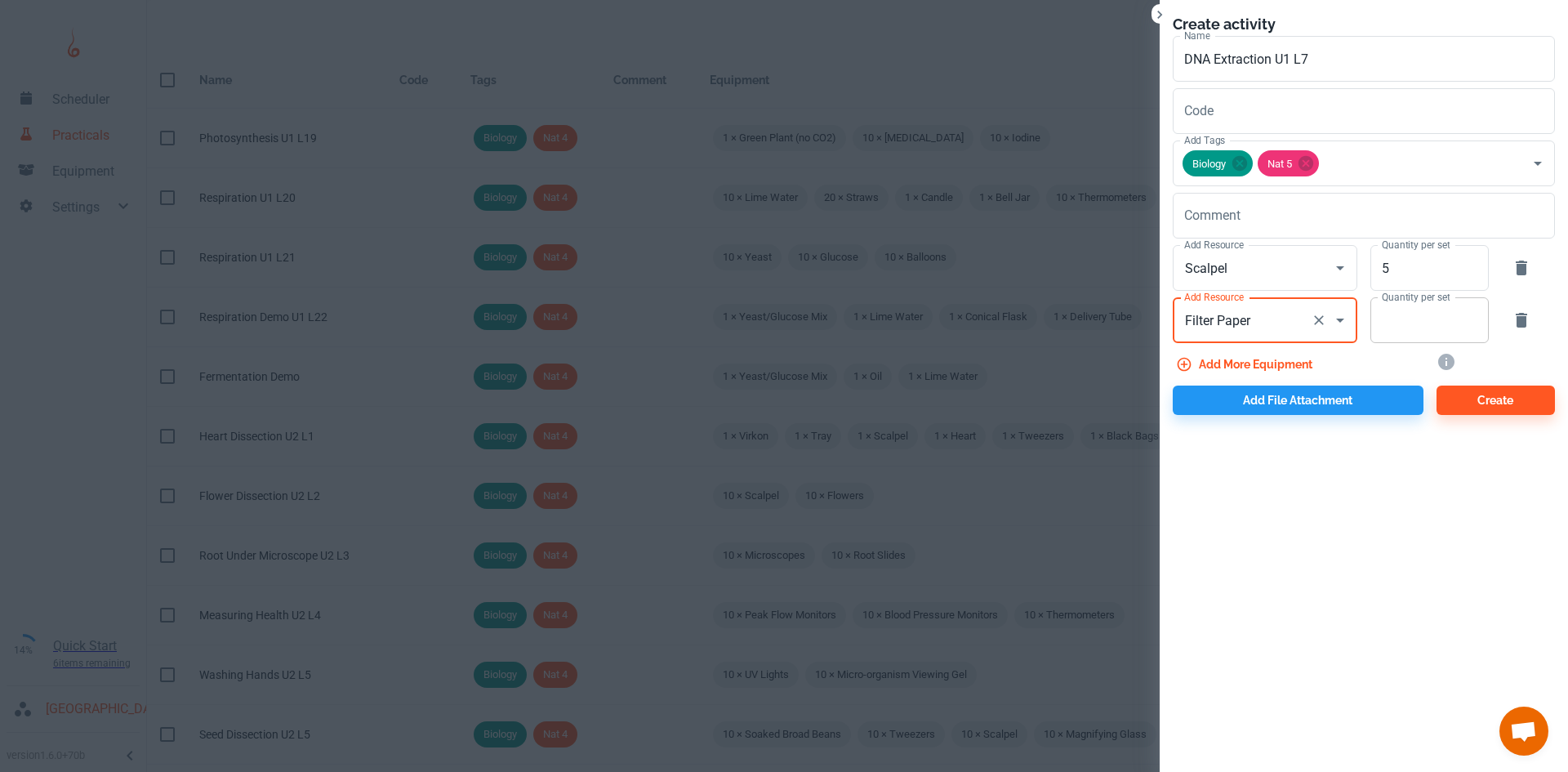
type input "Filter Paper"
click at [1398, 337] on input "Quantity per set" at bounding box center [1419, 321] width 100 height 46
type input "10"
click at [1291, 363] on button "Add more equipment" at bounding box center [1245, 364] width 146 height 30
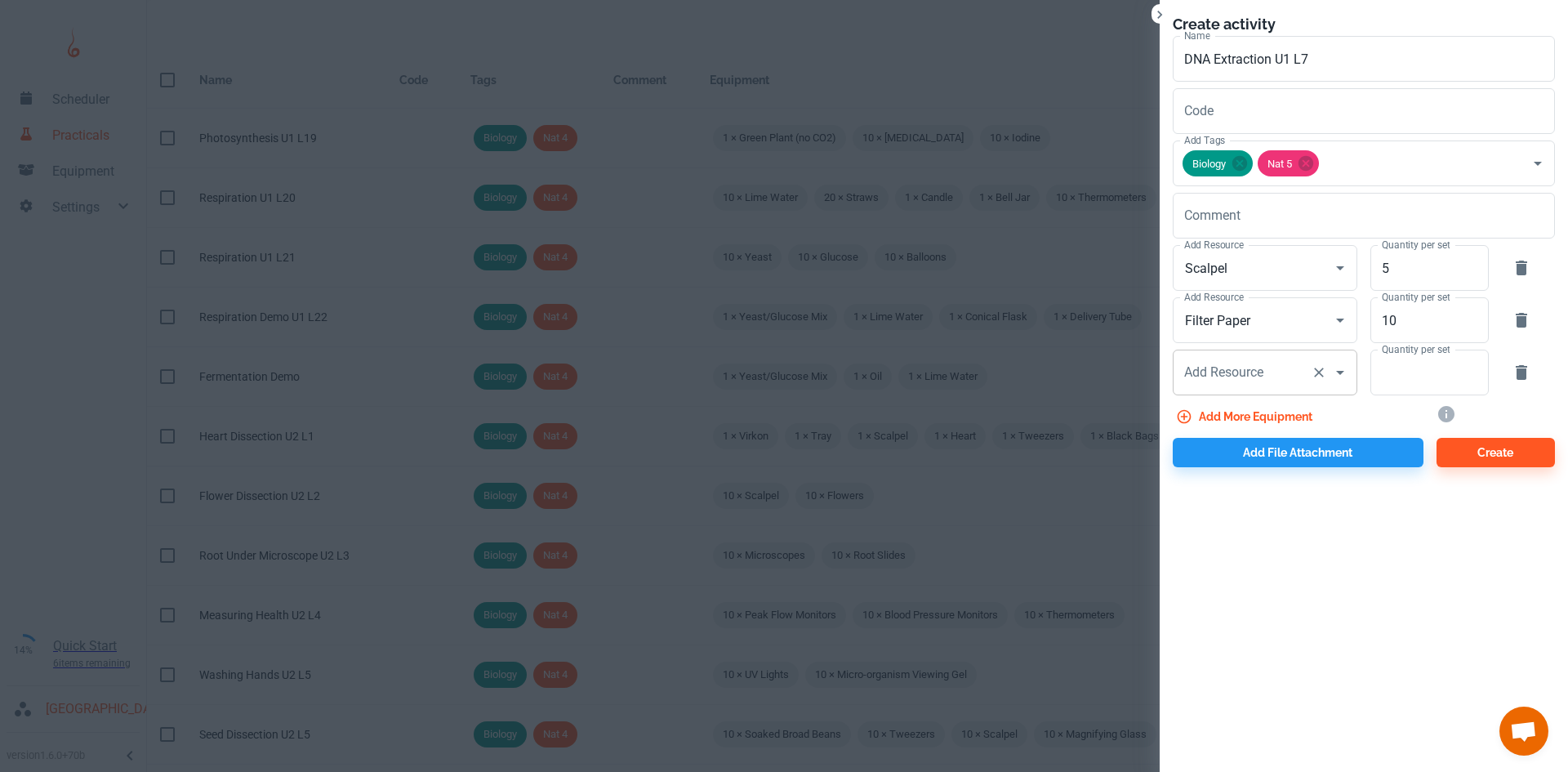
click at [1247, 377] on div "Add Resource Add Resource" at bounding box center [1265, 372] width 184 height 46
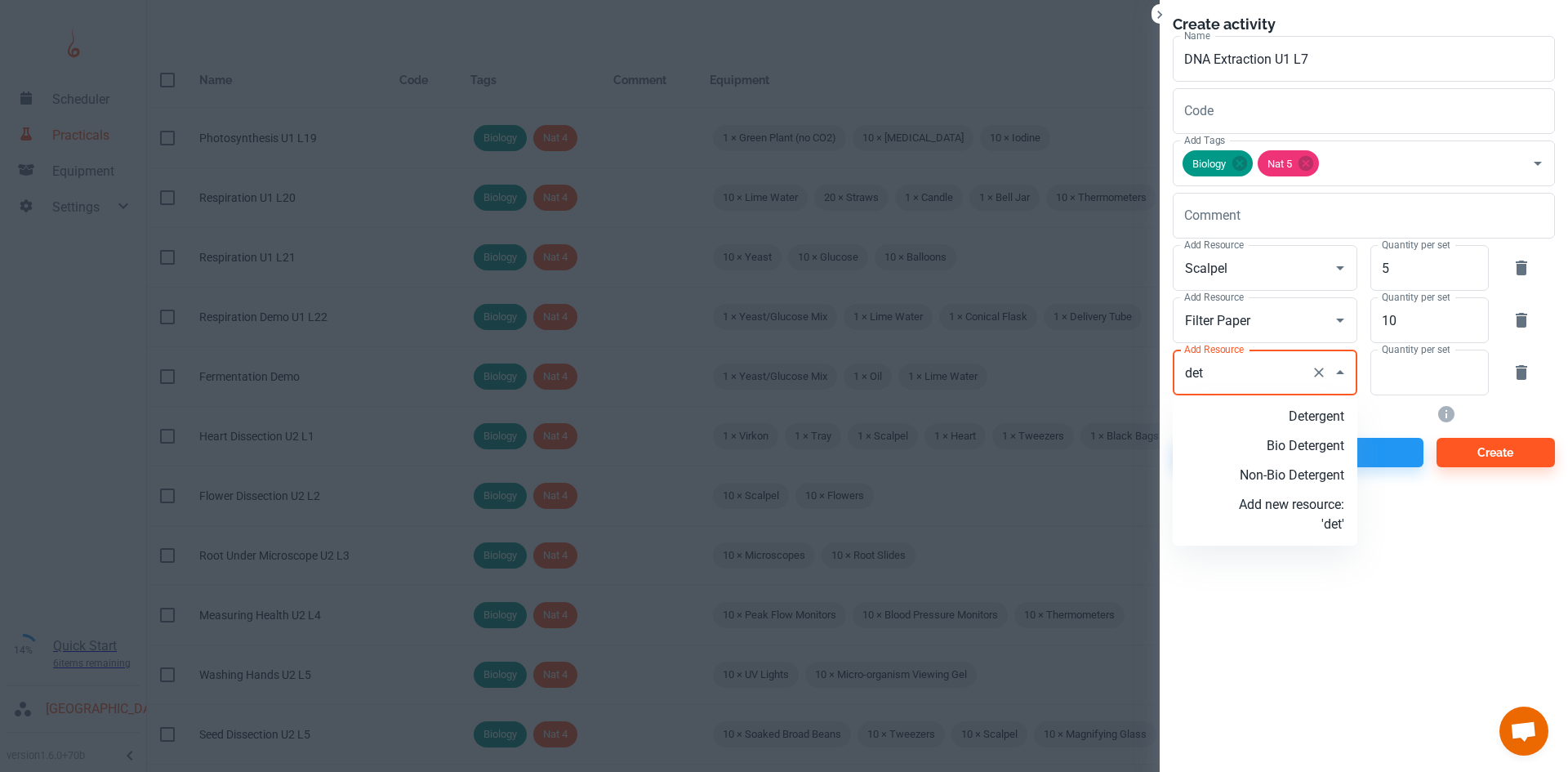
click at [1303, 419] on p "Detergent" at bounding box center [1291, 417] width 105 height 20
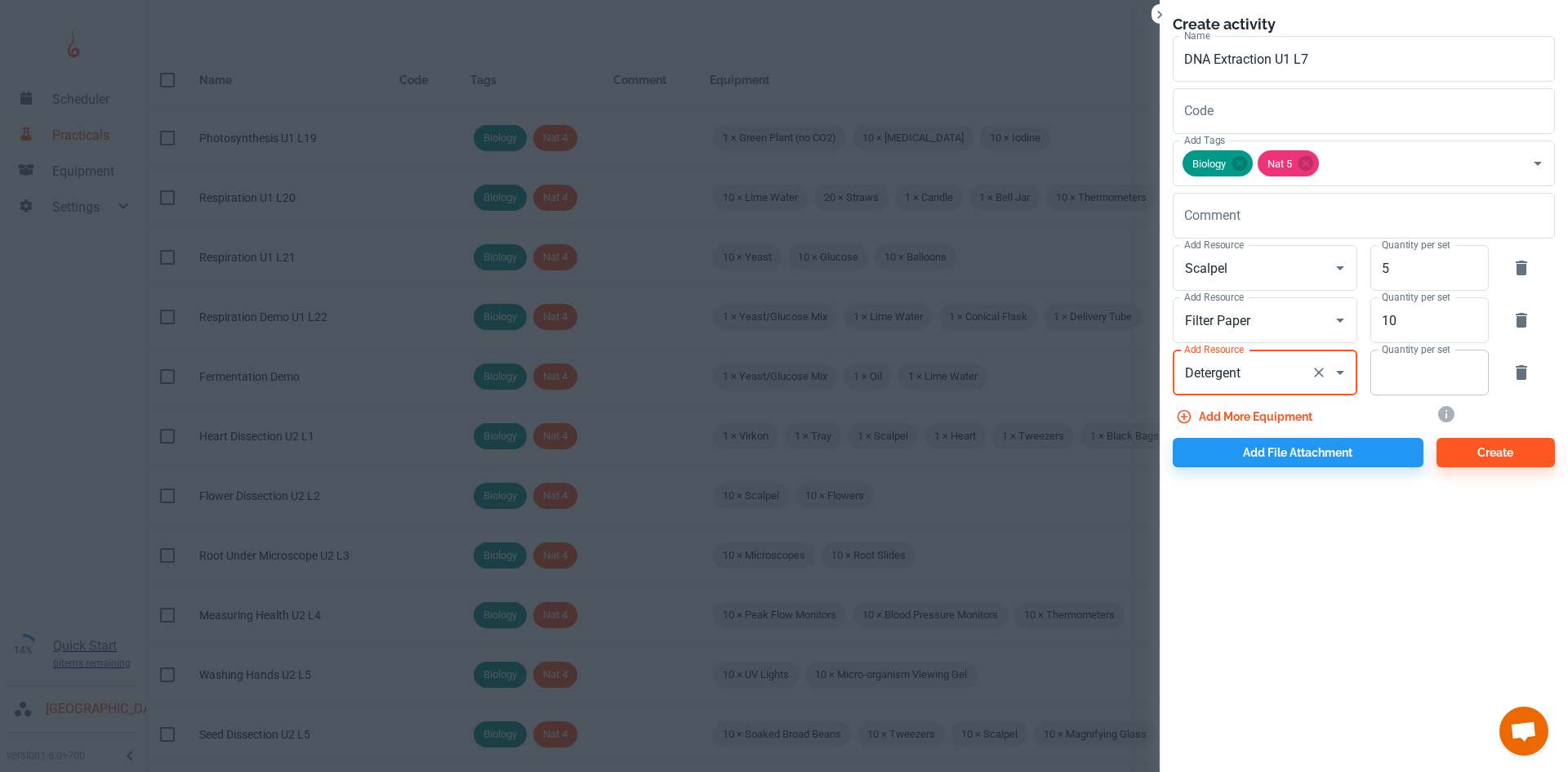
type input "Detergent"
click at [1394, 382] on input "Quantity per set" at bounding box center [1419, 372] width 100 height 46
type input "5"
click at [1260, 412] on button "Add more equipment" at bounding box center [1245, 417] width 146 height 30
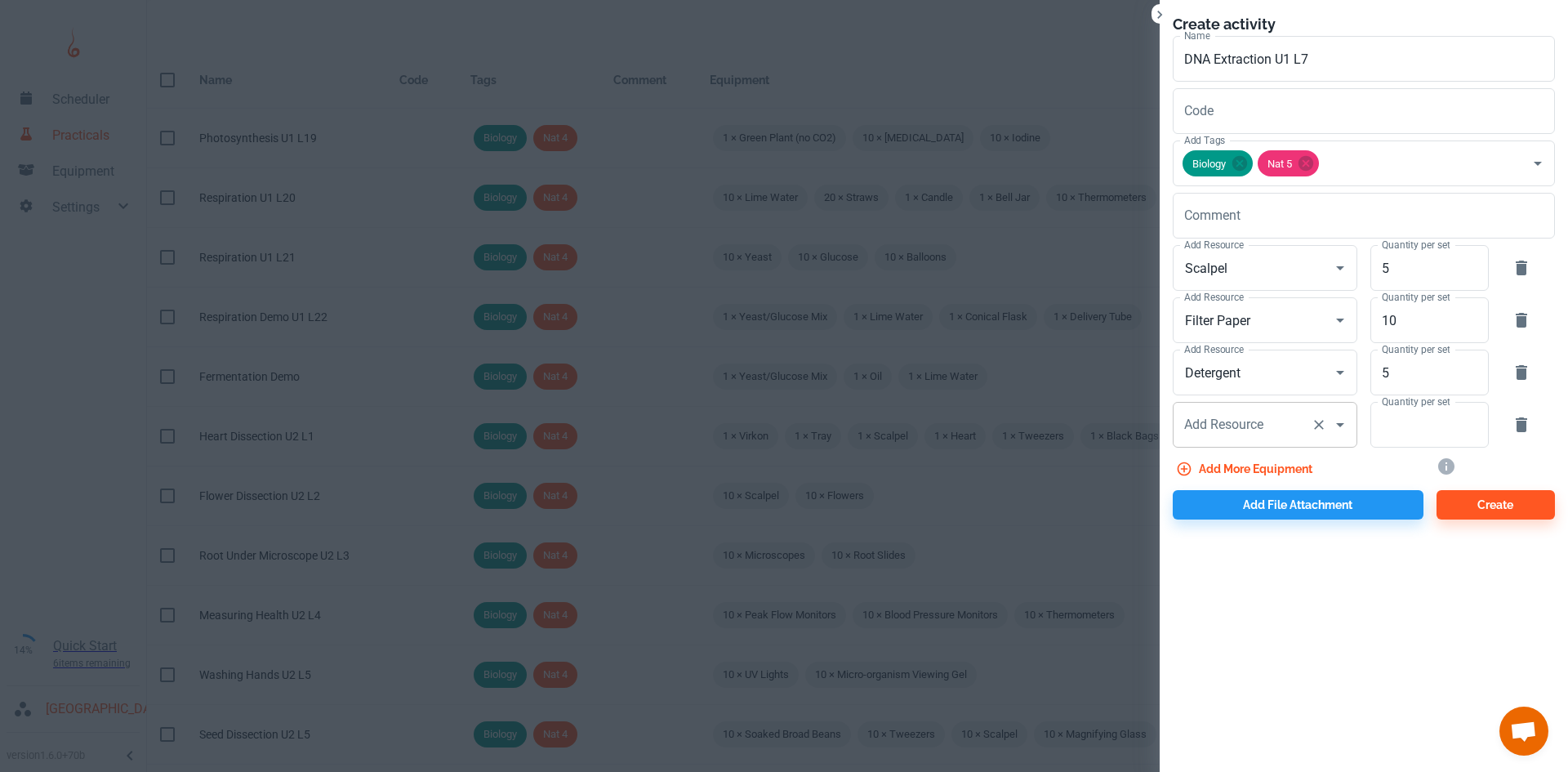
click at [1249, 411] on input "Add Resource" at bounding box center [1242, 424] width 124 height 31
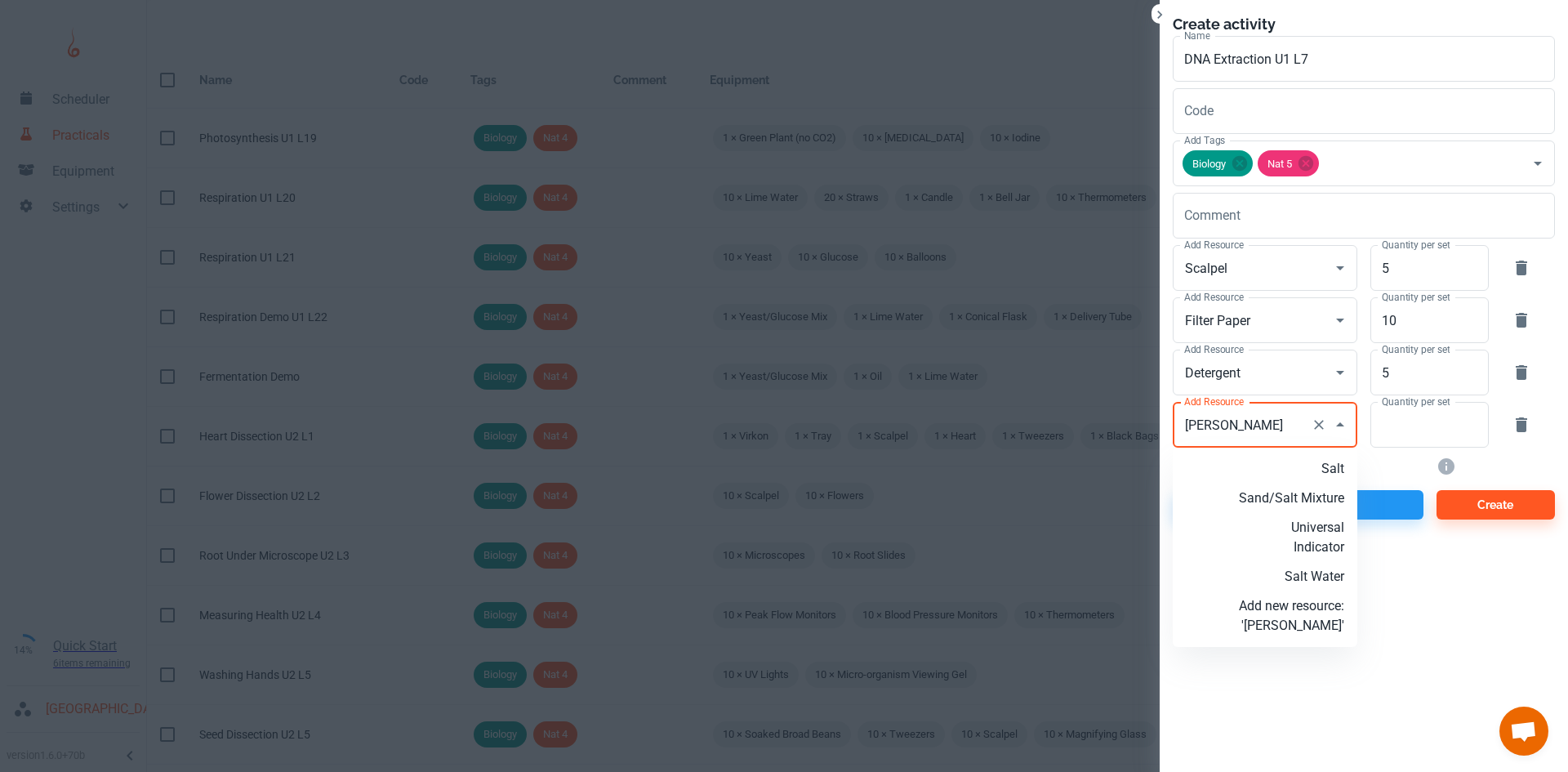
click at [1282, 465] on p "Salt" at bounding box center [1291, 469] width 105 height 20
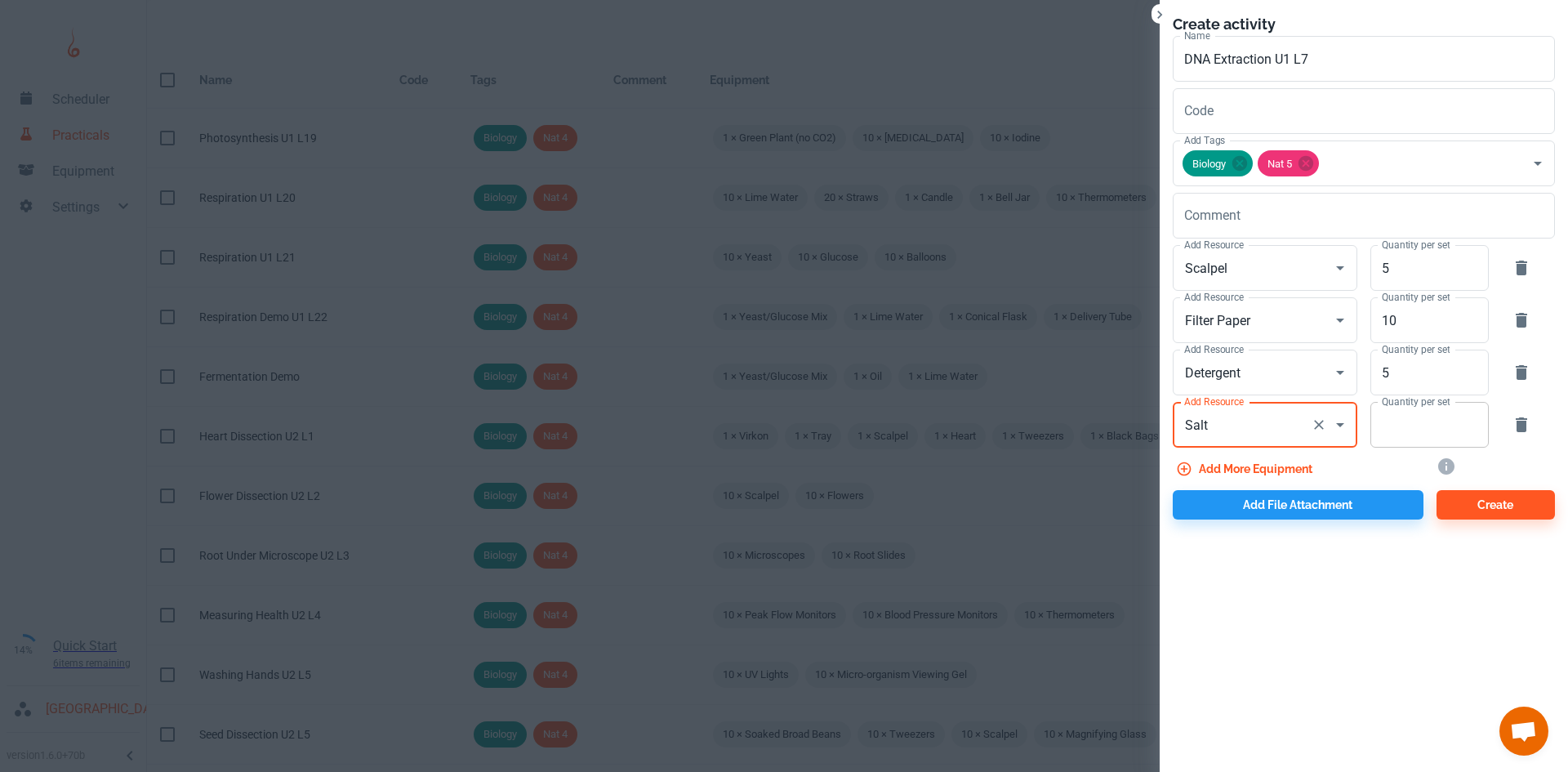
type input "Salt"
click at [1403, 427] on input "Quantity per set" at bounding box center [1419, 425] width 100 height 46
type input "5"
click at [1248, 463] on button "Add more equipment" at bounding box center [1245, 469] width 146 height 30
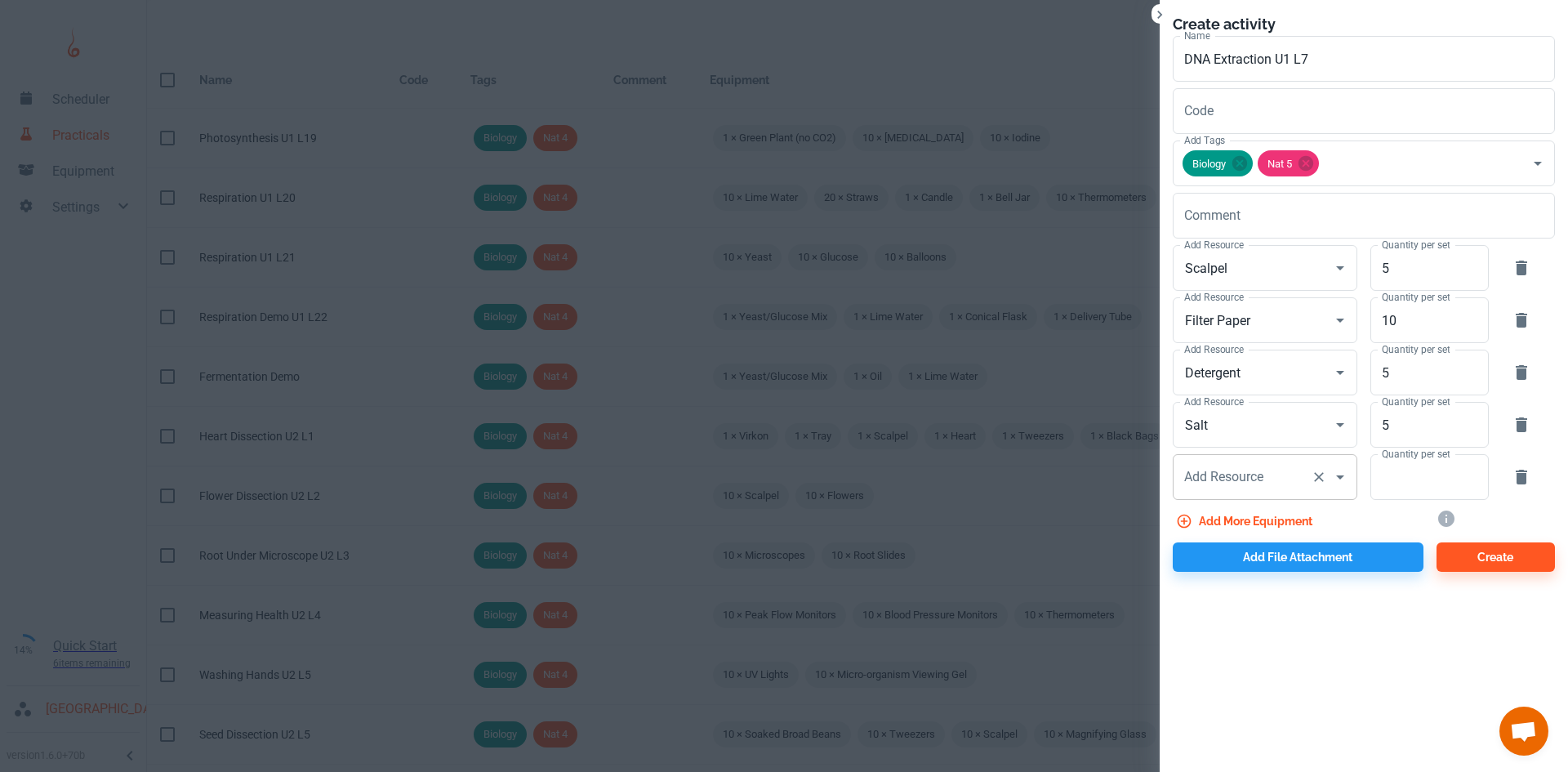
click at [1190, 460] on div "Add Resource" at bounding box center [1265, 477] width 184 height 46
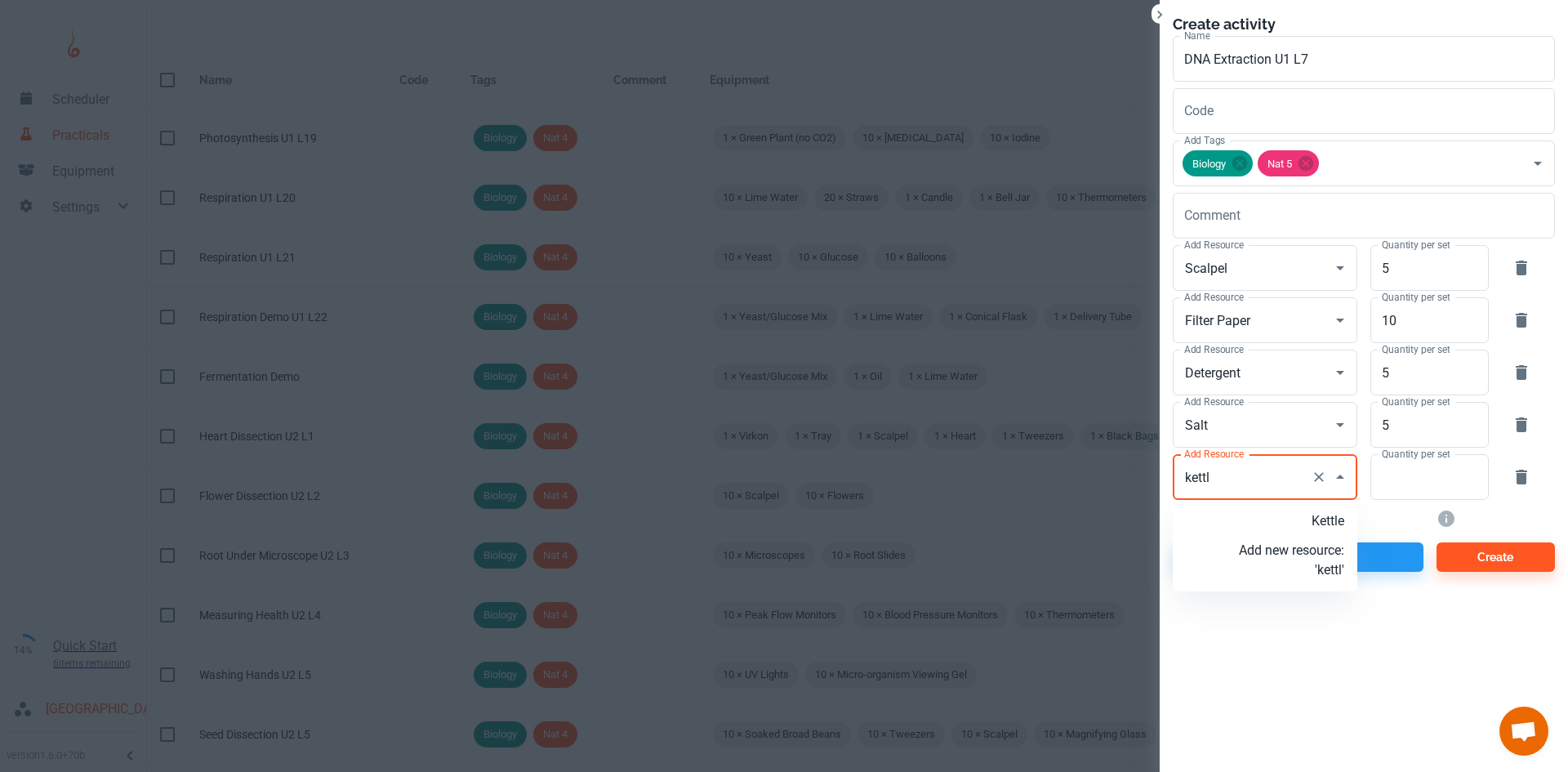
click at [1290, 526] on p "Kettle" at bounding box center [1291, 521] width 105 height 20
type input "Kettle"
click at [1435, 475] on input "Quantity per set" at bounding box center [1419, 477] width 100 height 46
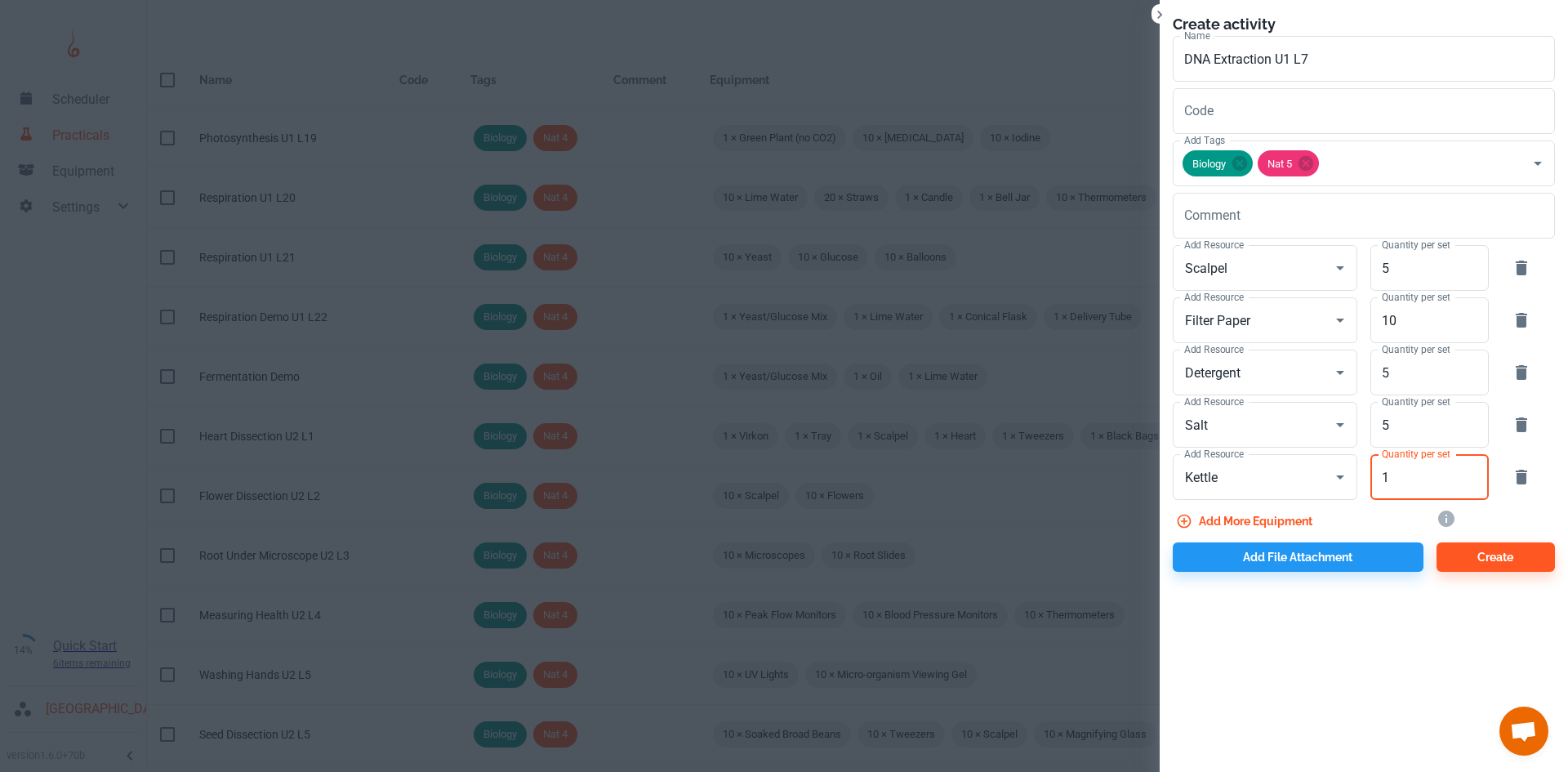
type input "1"
click at [1269, 523] on button "Add more equipment" at bounding box center [1245, 521] width 146 height 30
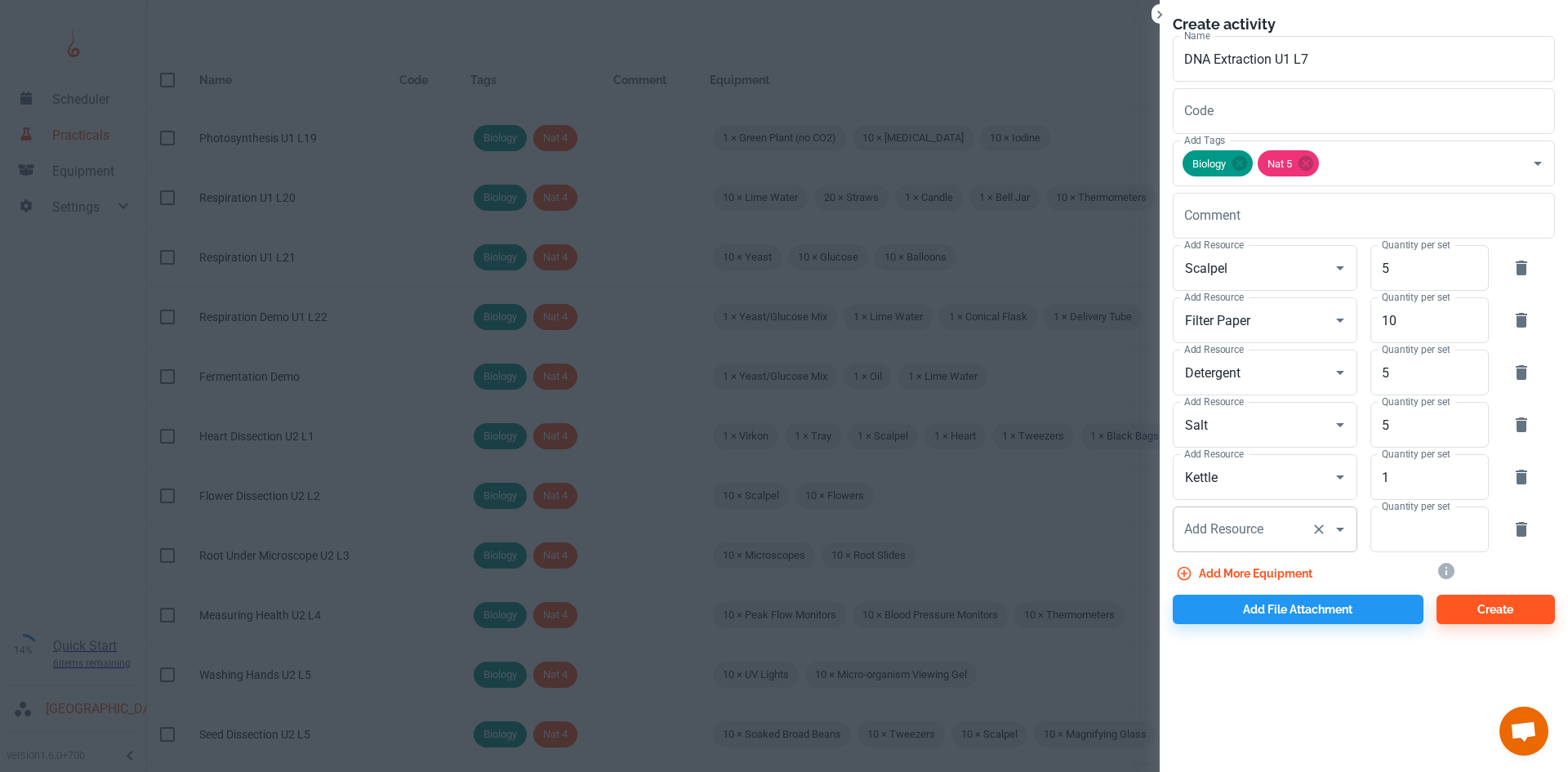
click at [1223, 529] on div "Add Resource Add Resource" at bounding box center [1265, 529] width 184 height 46
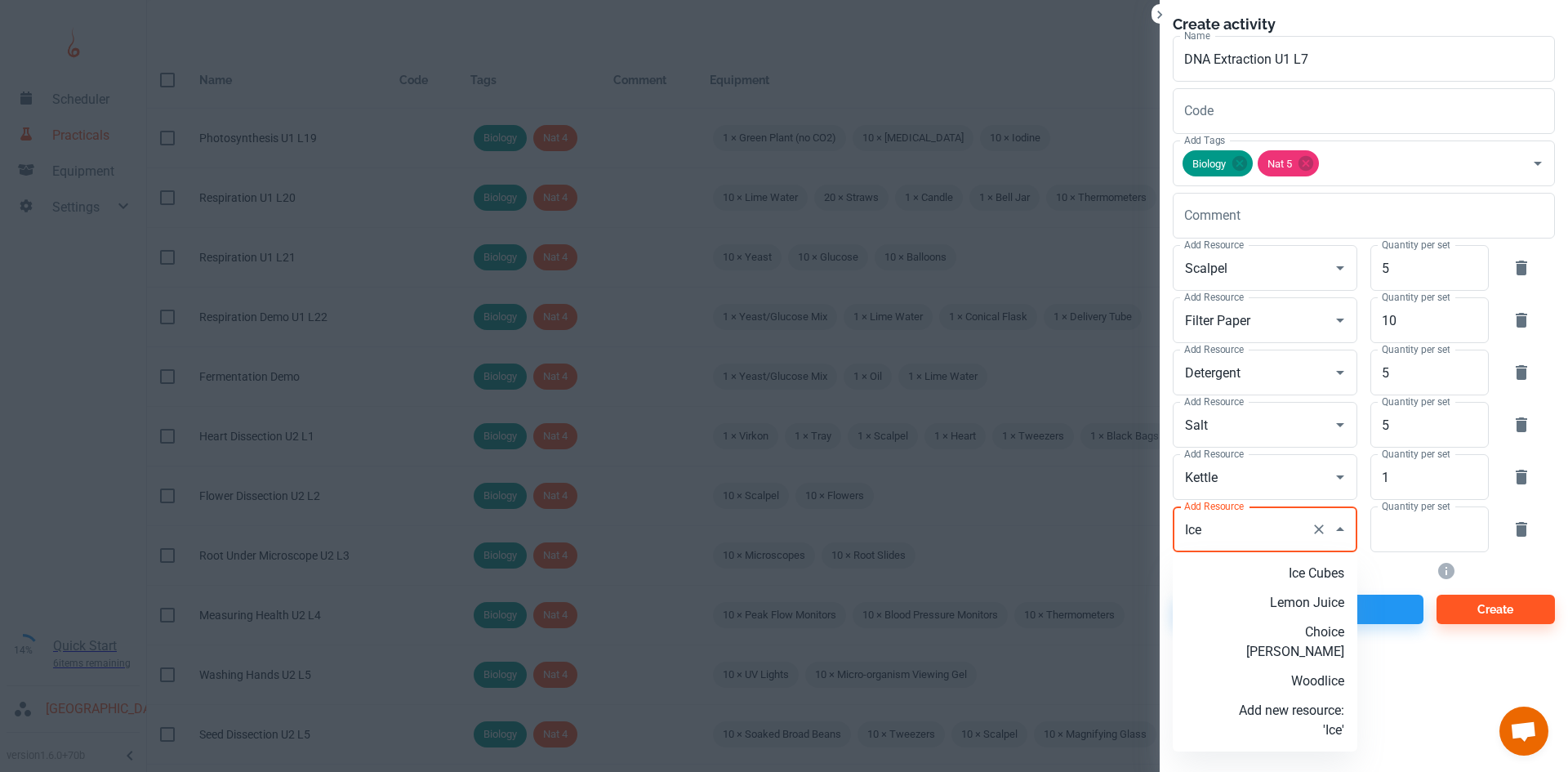
click at [1260, 564] on p "Ice Cubes" at bounding box center [1291, 574] width 105 height 20
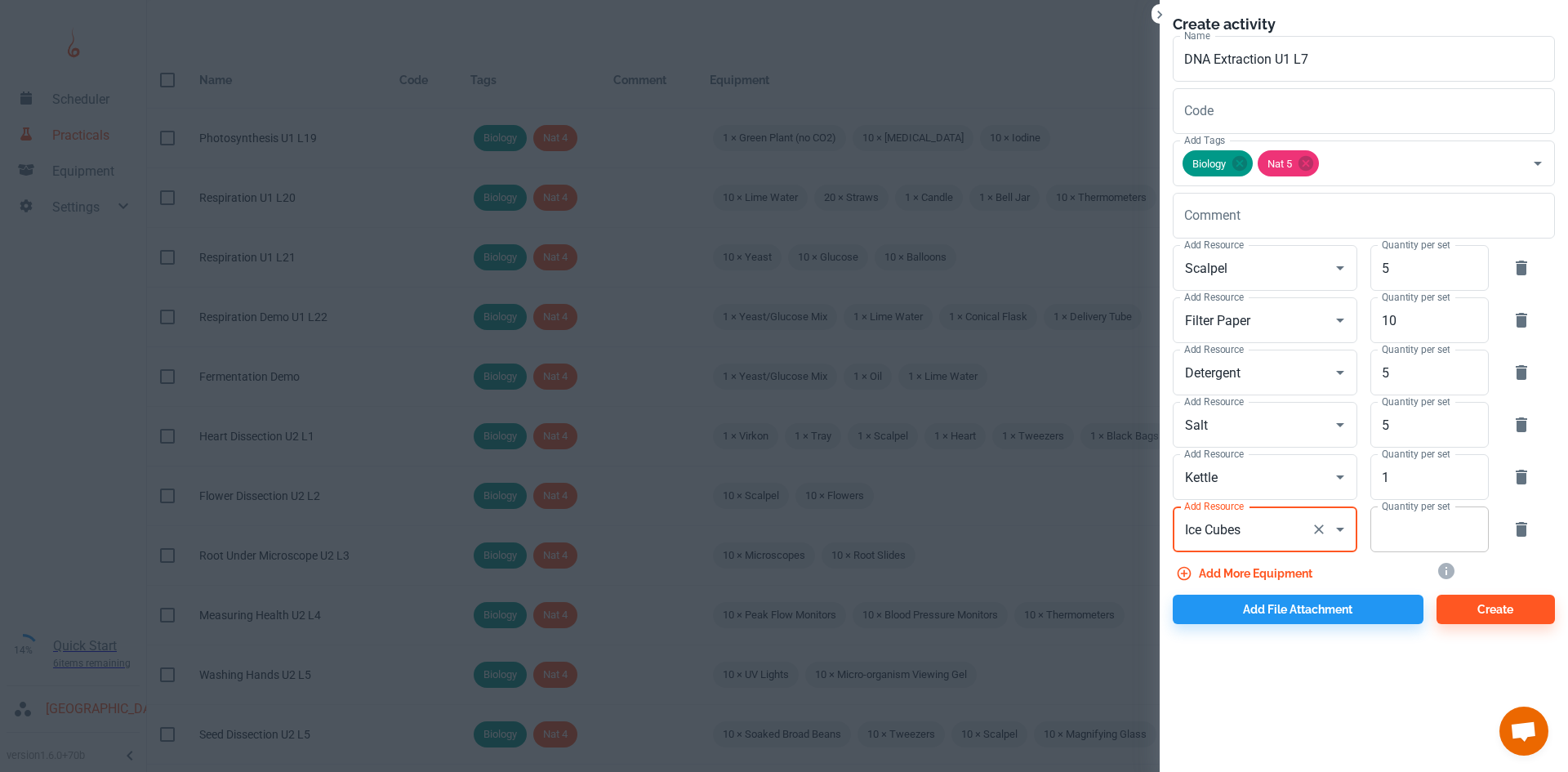
type input "Ice Cubes"
click at [1428, 526] on input "Quantity per set" at bounding box center [1419, 529] width 100 height 46
type input "30"
click at [1247, 567] on button "Add more equipment" at bounding box center [1245, 574] width 146 height 30
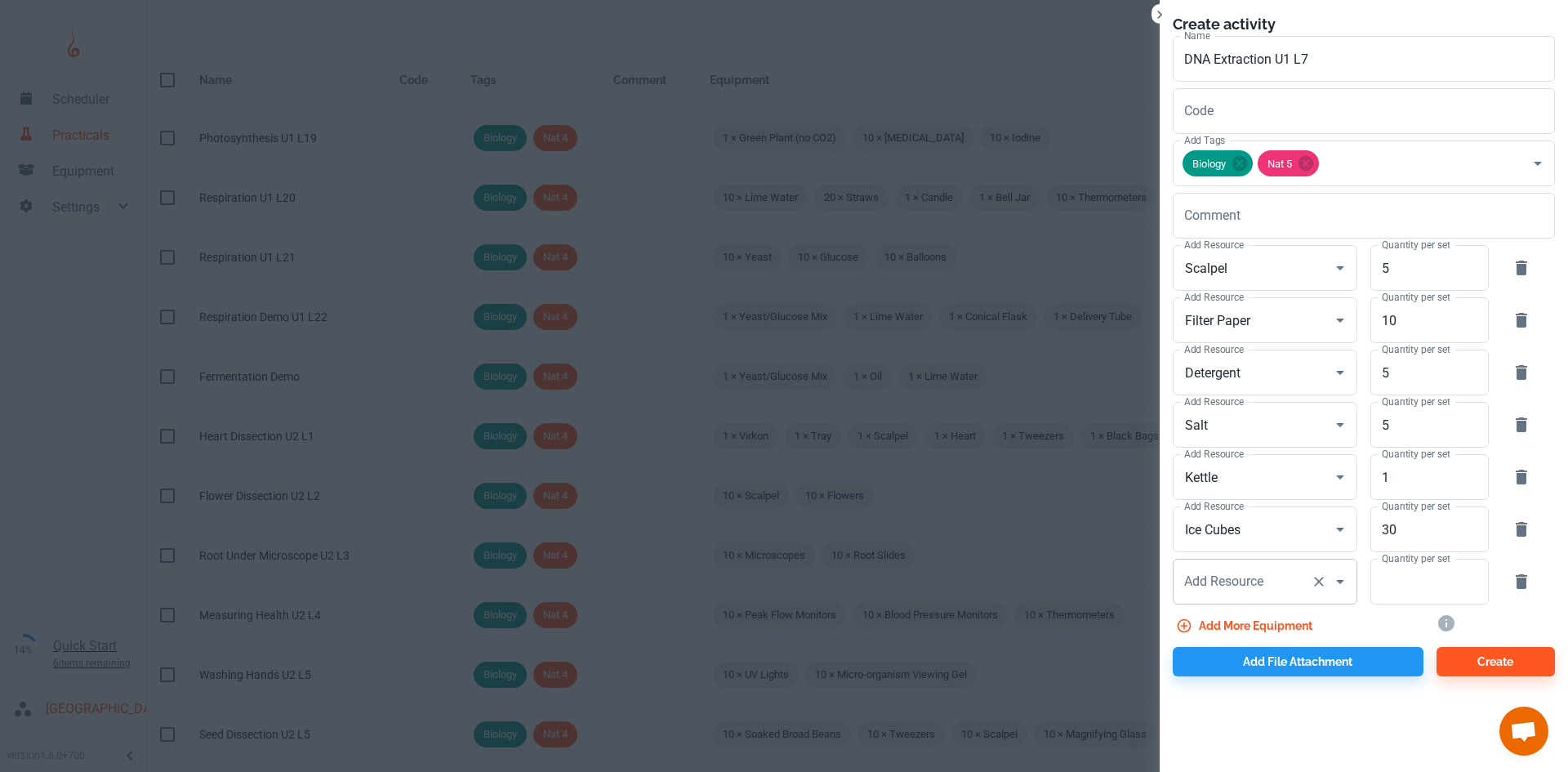
click at [1238, 581] on div "Add Resource Add Resource" at bounding box center [1265, 581] width 184 height 46
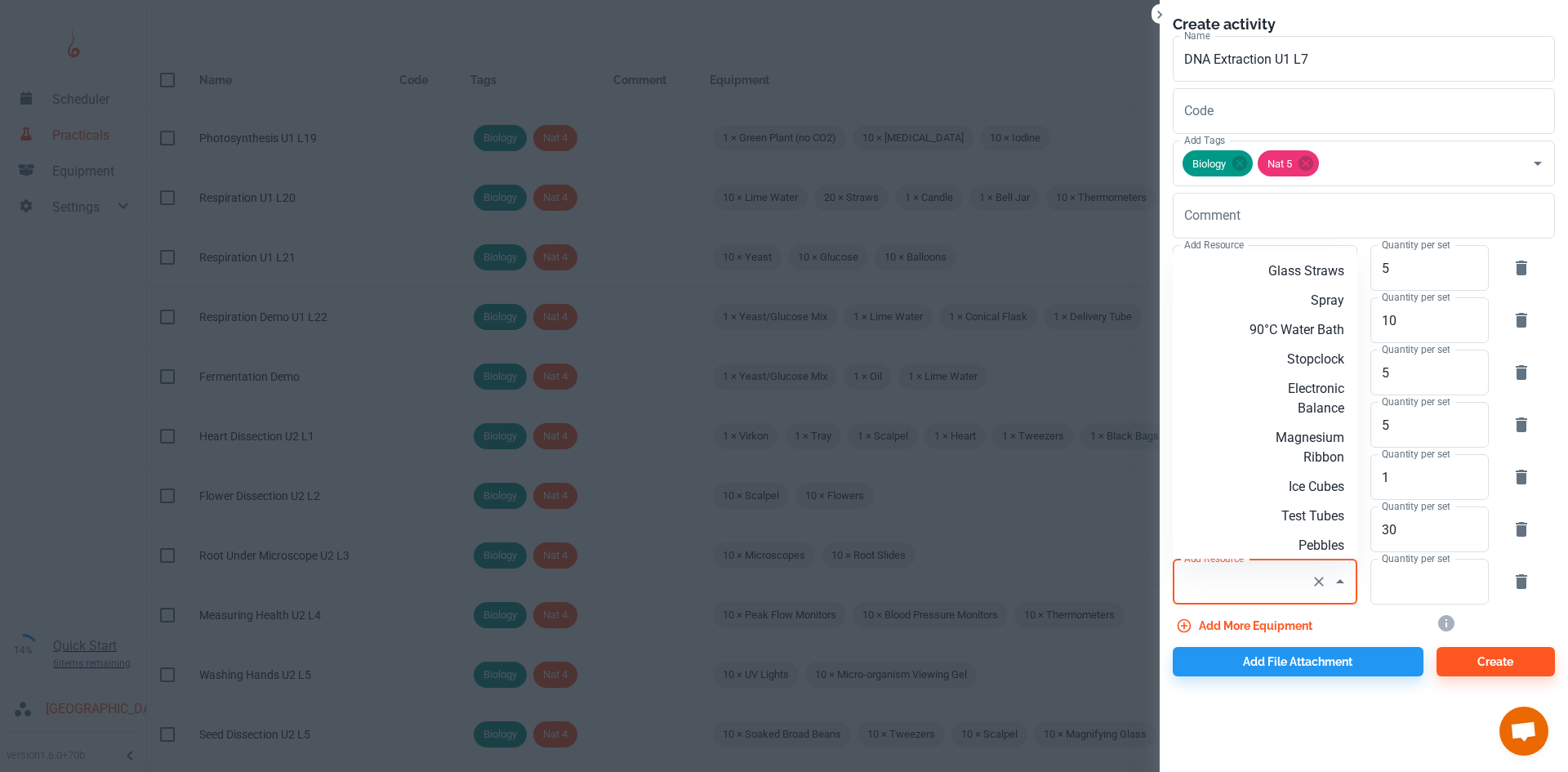
type input "t"
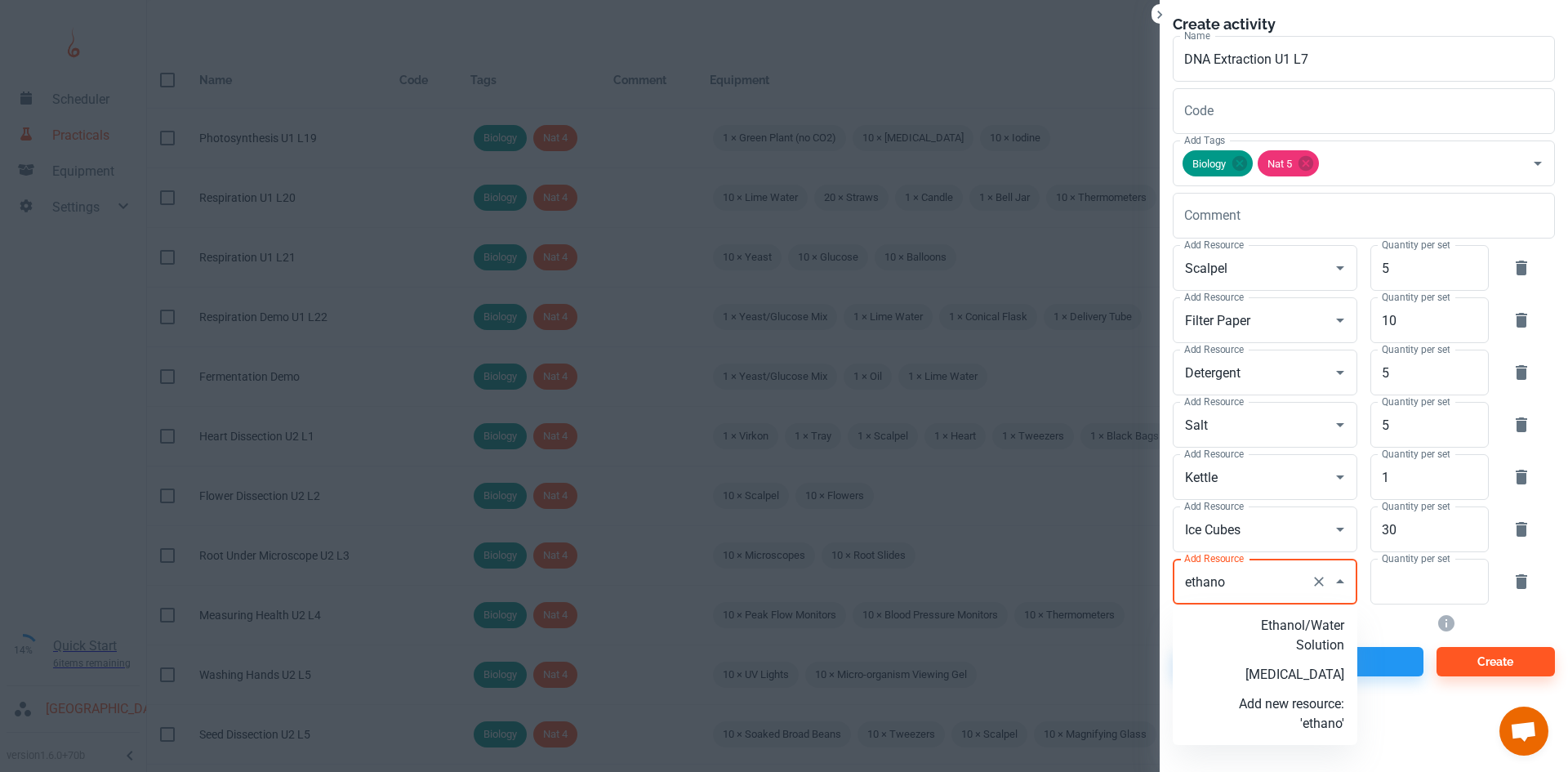
click at [1282, 670] on p "[MEDICAL_DATA]" at bounding box center [1291, 675] width 105 height 20
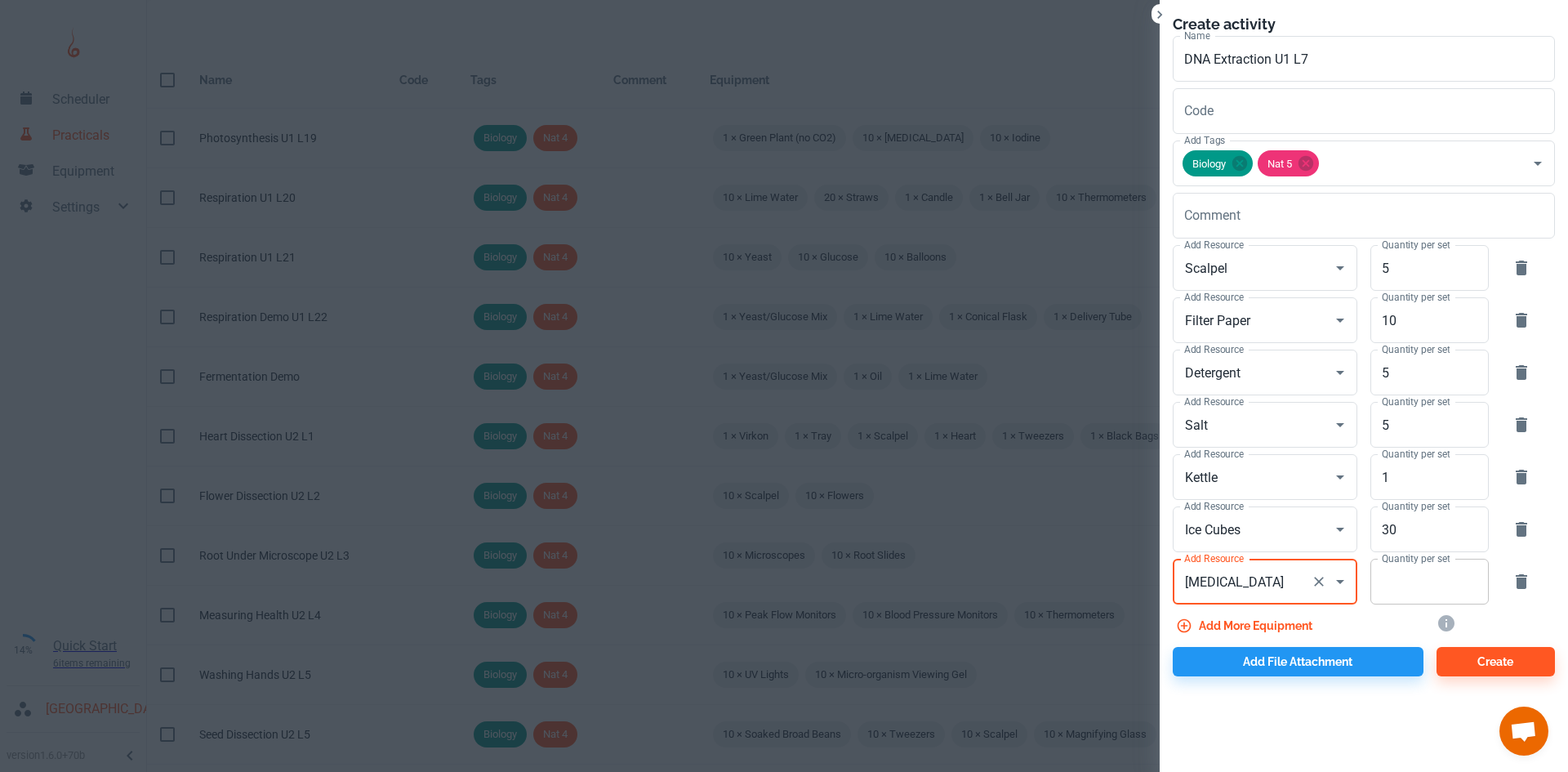
type input "[MEDICAL_DATA]"
click at [1419, 581] on input "Quantity per set" at bounding box center [1419, 581] width 100 height 46
type input "10"
click at [1319, 661] on button "Add file attachment" at bounding box center [1297, 662] width 251 height 30
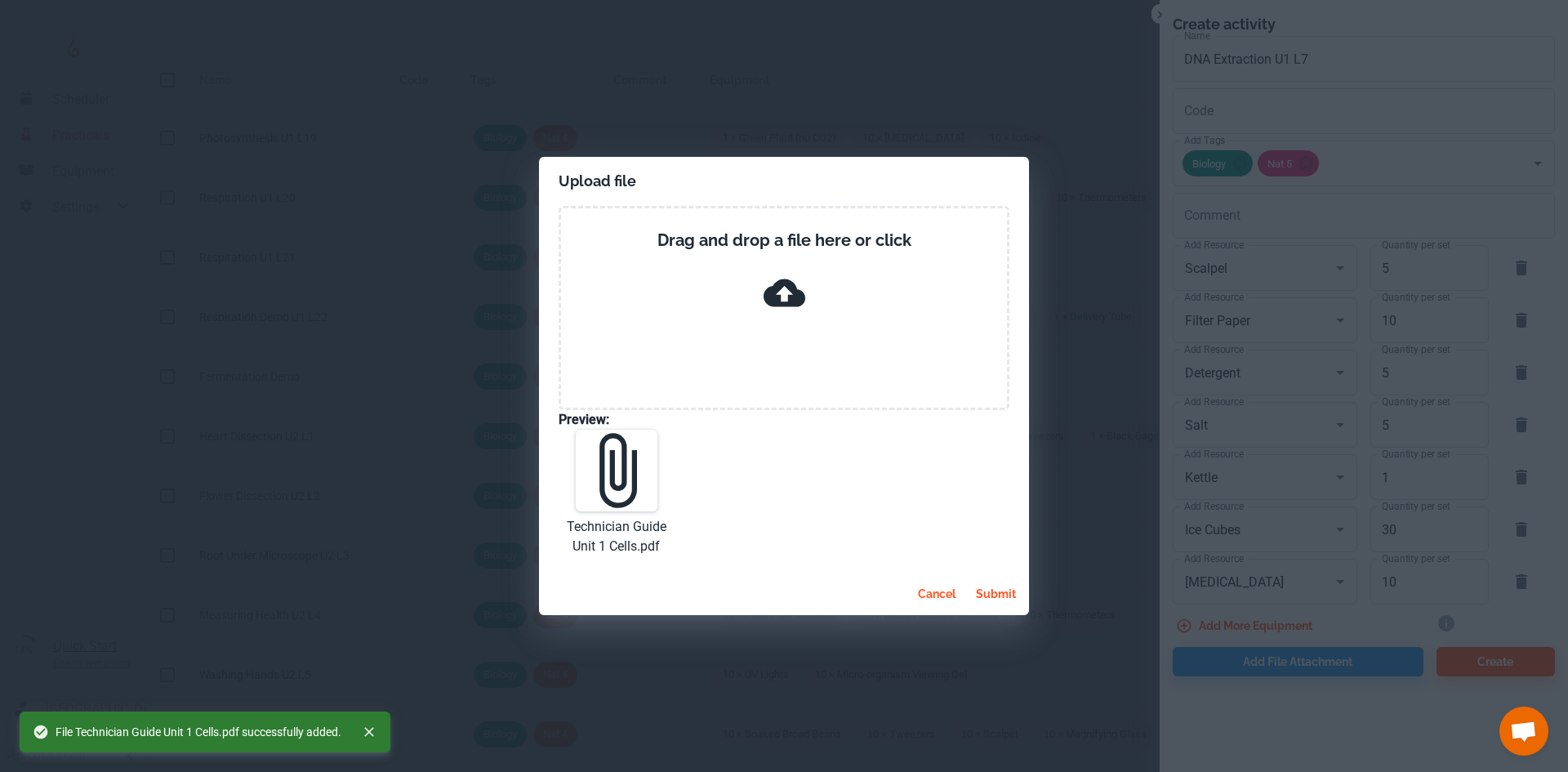
click at [983, 584] on button "submit" at bounding box center [996, 594] width 54 height 30
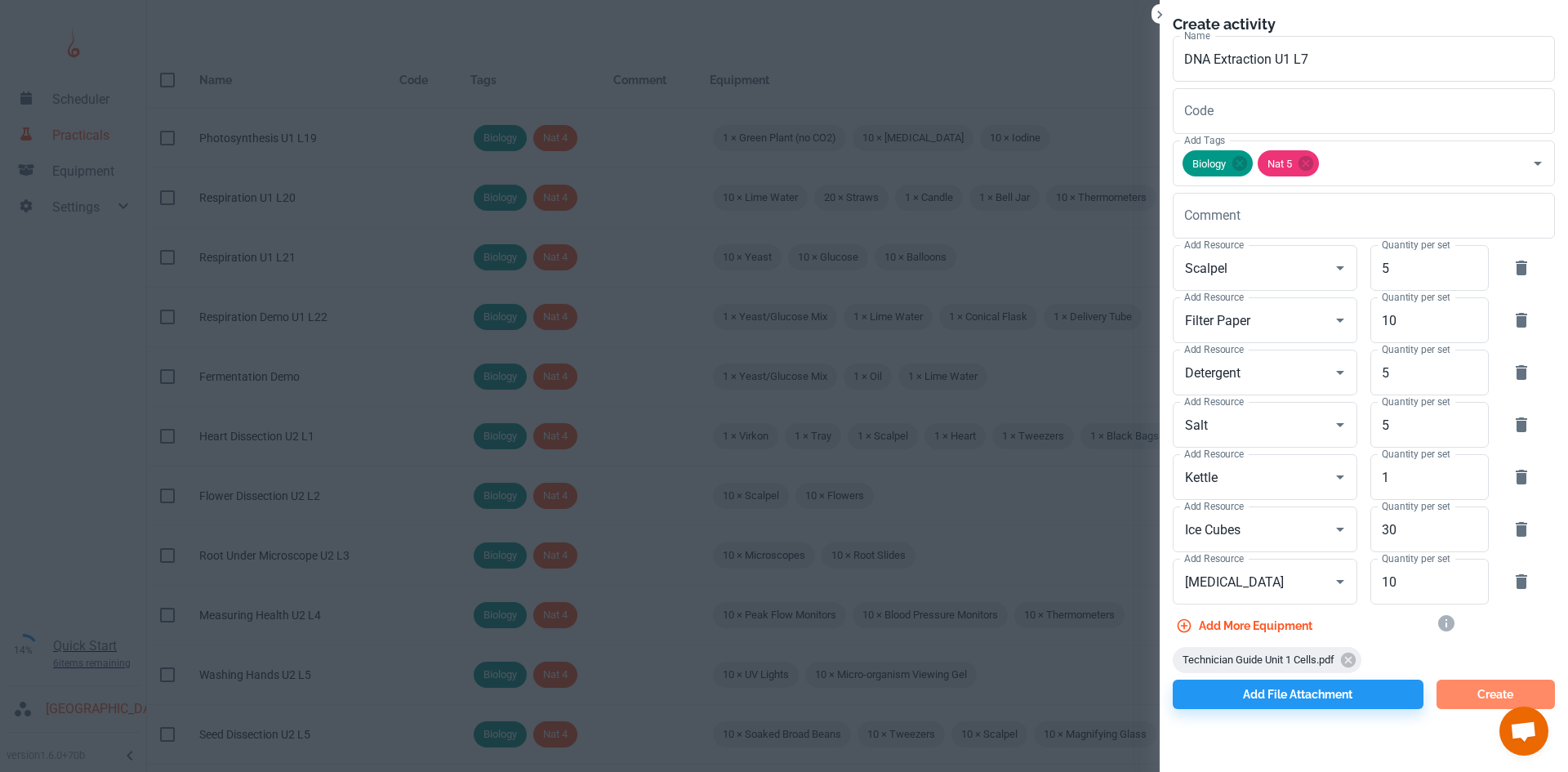
click at [1474, 693] on button "Create" at bounding box center [1495, 695] width 118 height 30
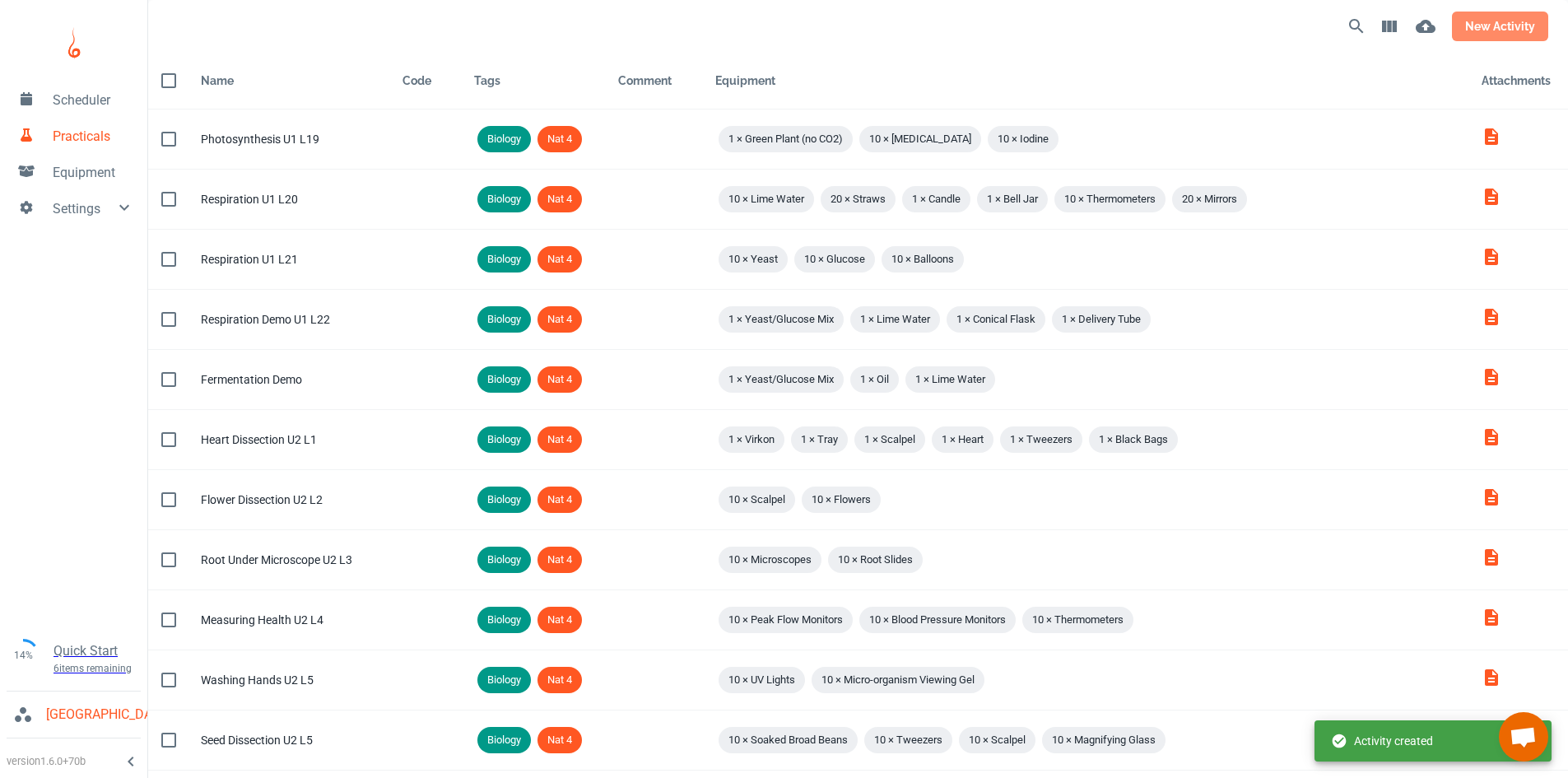
click at [1478, 31] on button "new activity" at bounding box center [1500, 27] width 96 height 30
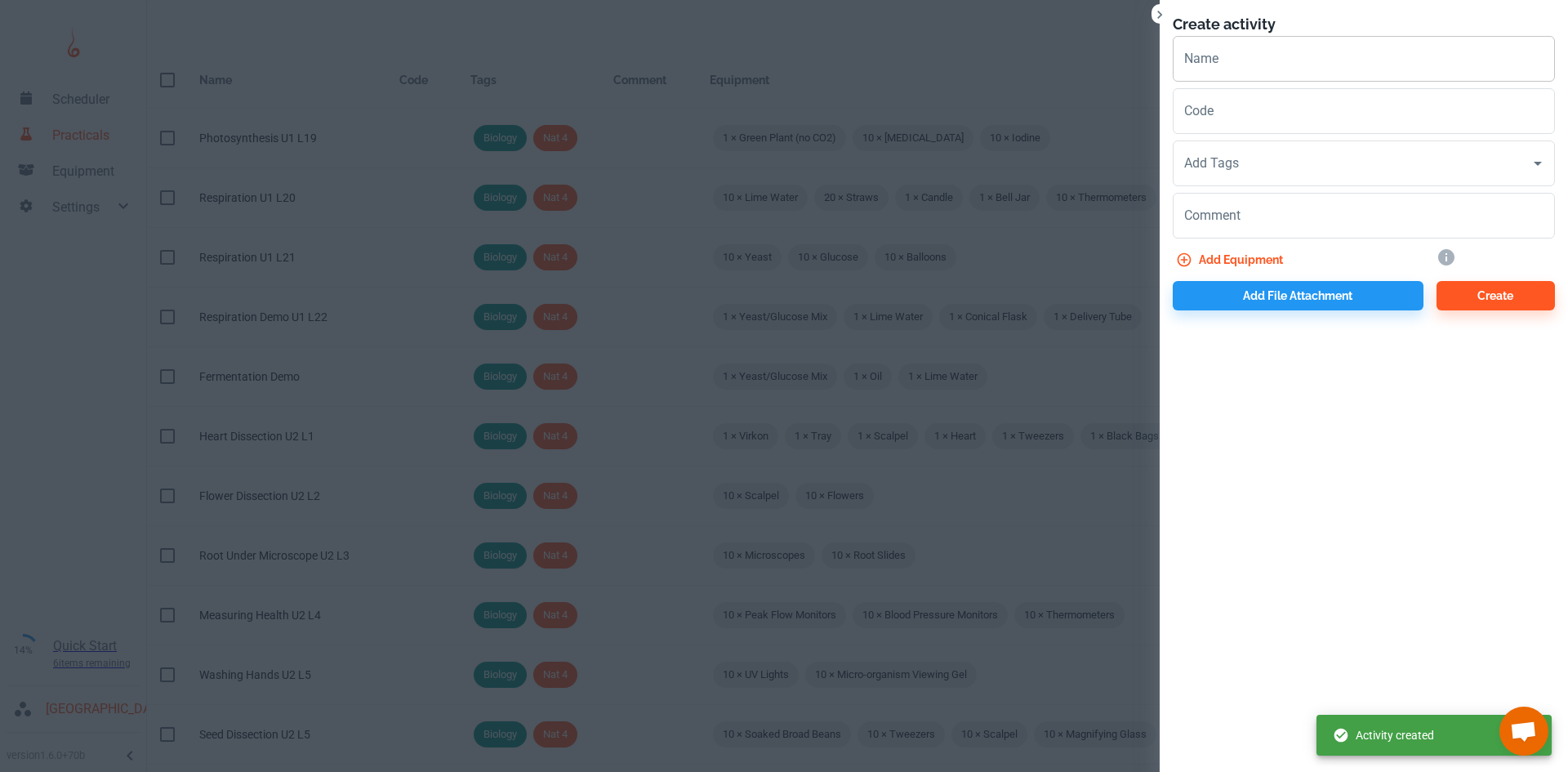
click at [1185, 67] on input "Name" at bounding box center [1363, 59] width 382 height 46
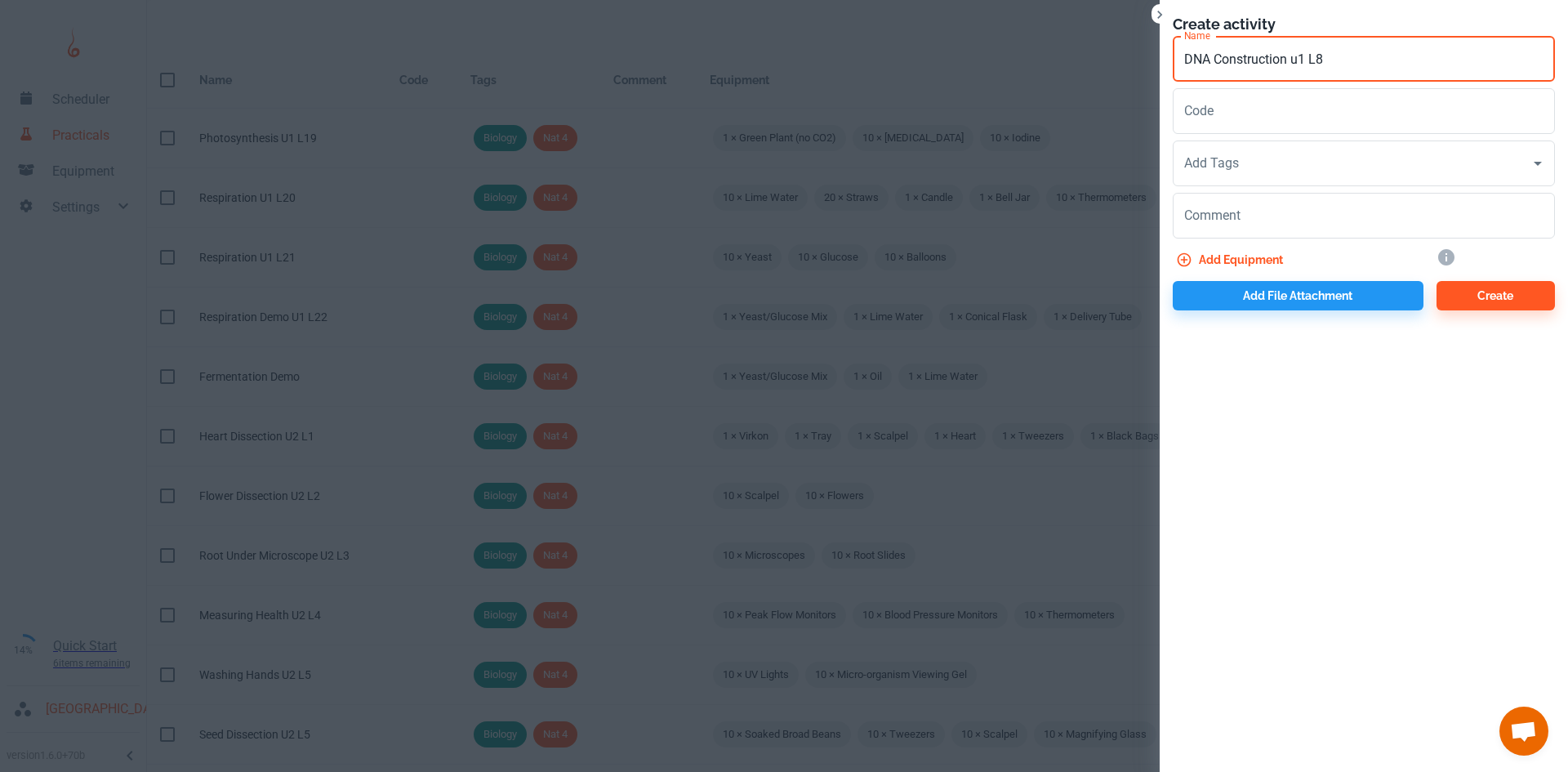
click at [1301, 62] on input "DNA Construction u1 L8" at bounding box center [1363, 59] width 382 height 46
type input "DNA Construction U1 L8"
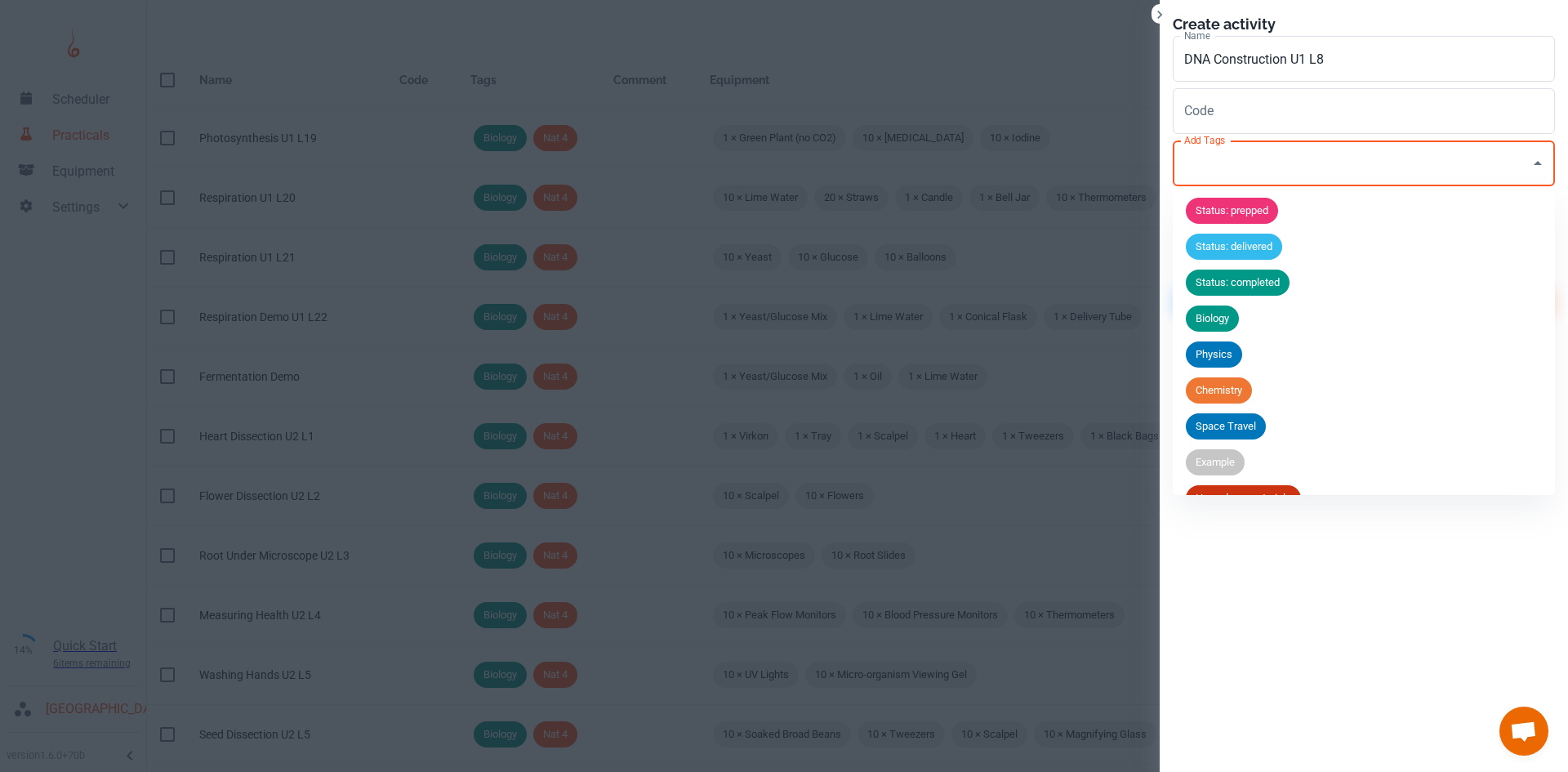
click at [1232, 158] on div "Add Tags Add Tags" at bounding box center [1363, 164] width 382 height 46
click at [1222, 327] on div "Biology" at bounding box center [1212, 319] width 54 height 26
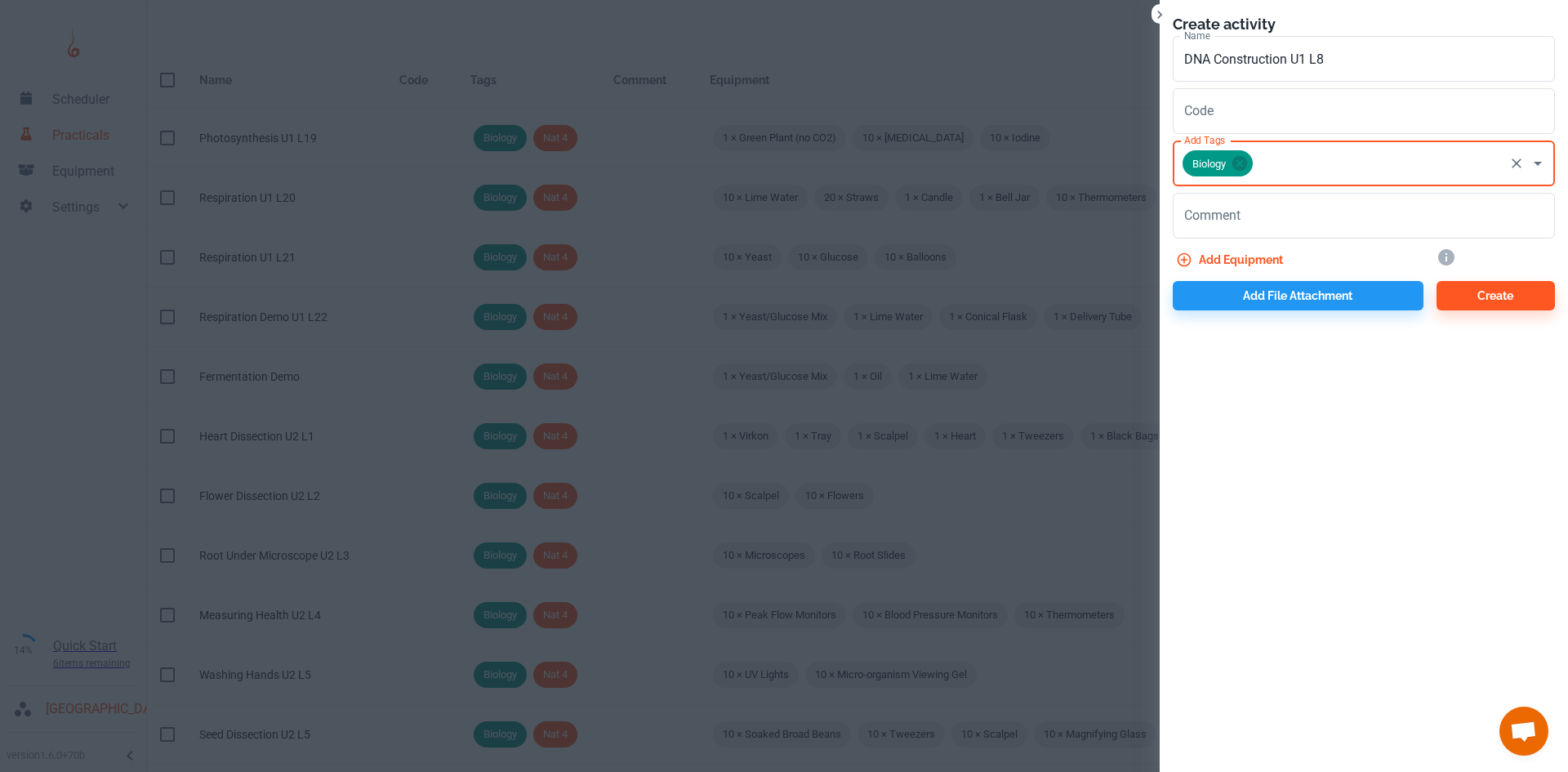
click at [1264, 159] on input "Add Tags" at bounding box center [1378, 163] width 247 height 31
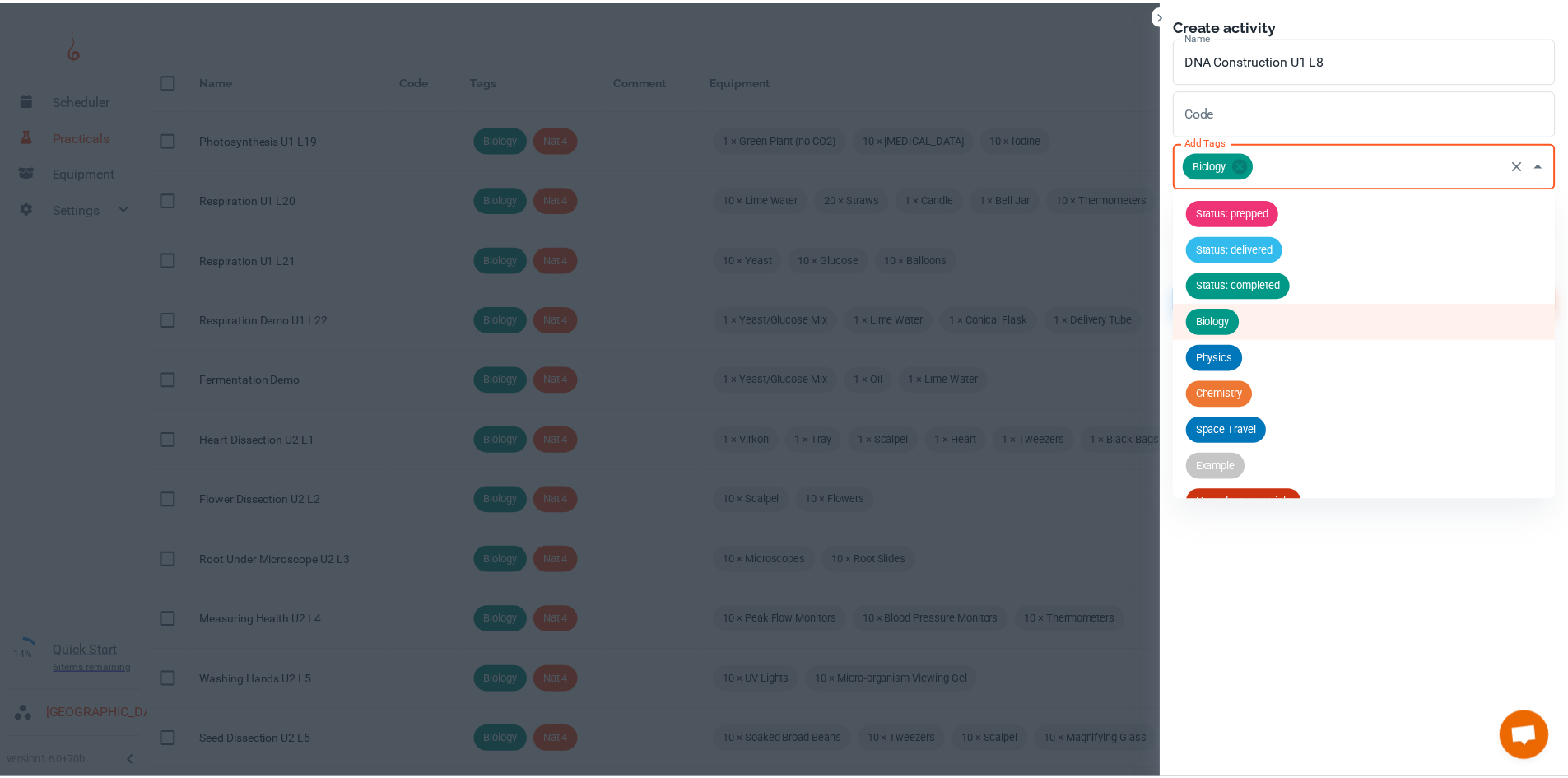
scroll to position [245, 0]
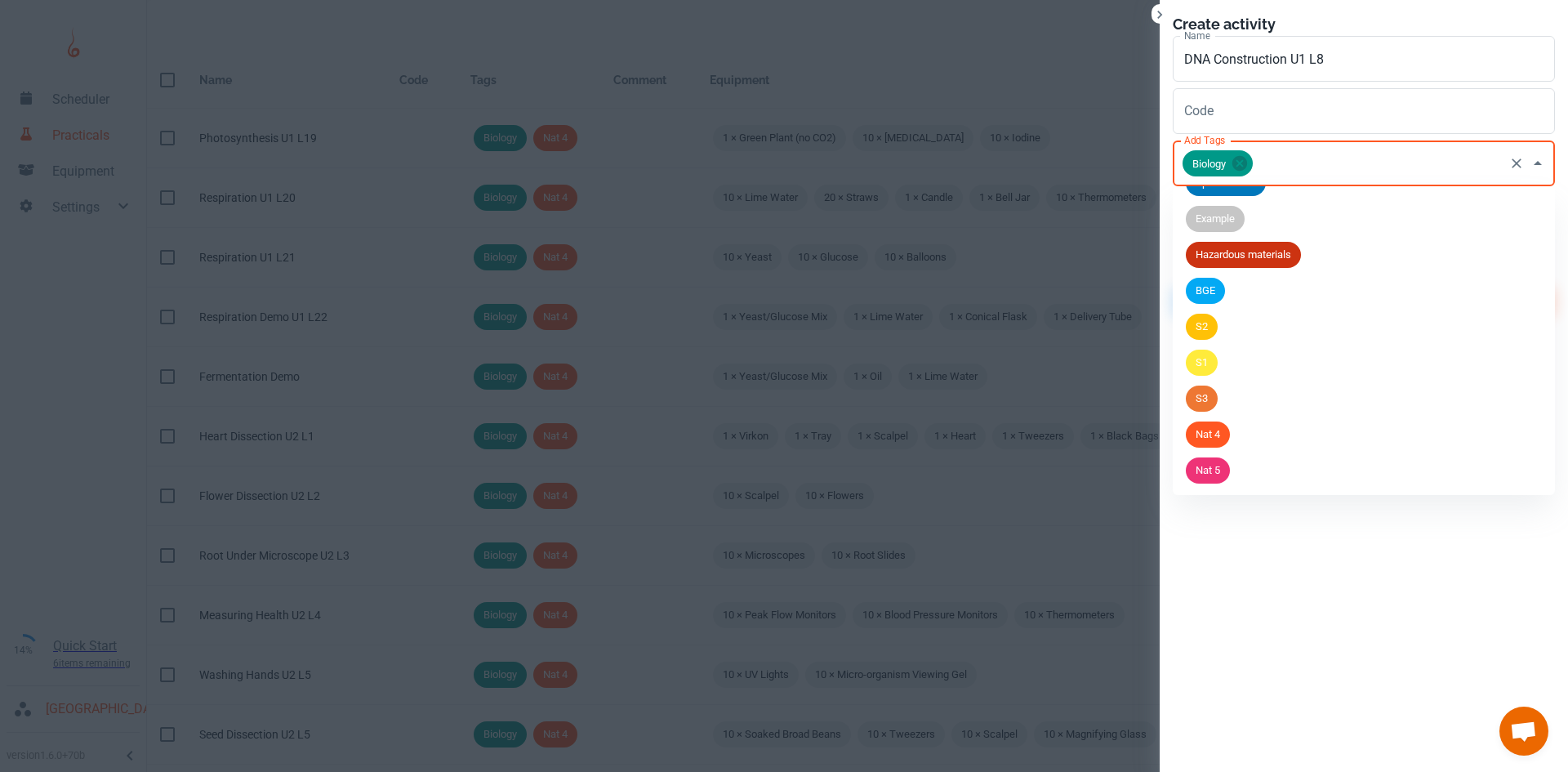
click at [1241, 463] on li "Nat 5" at bounding box center [1363, 470] width 382 height 36
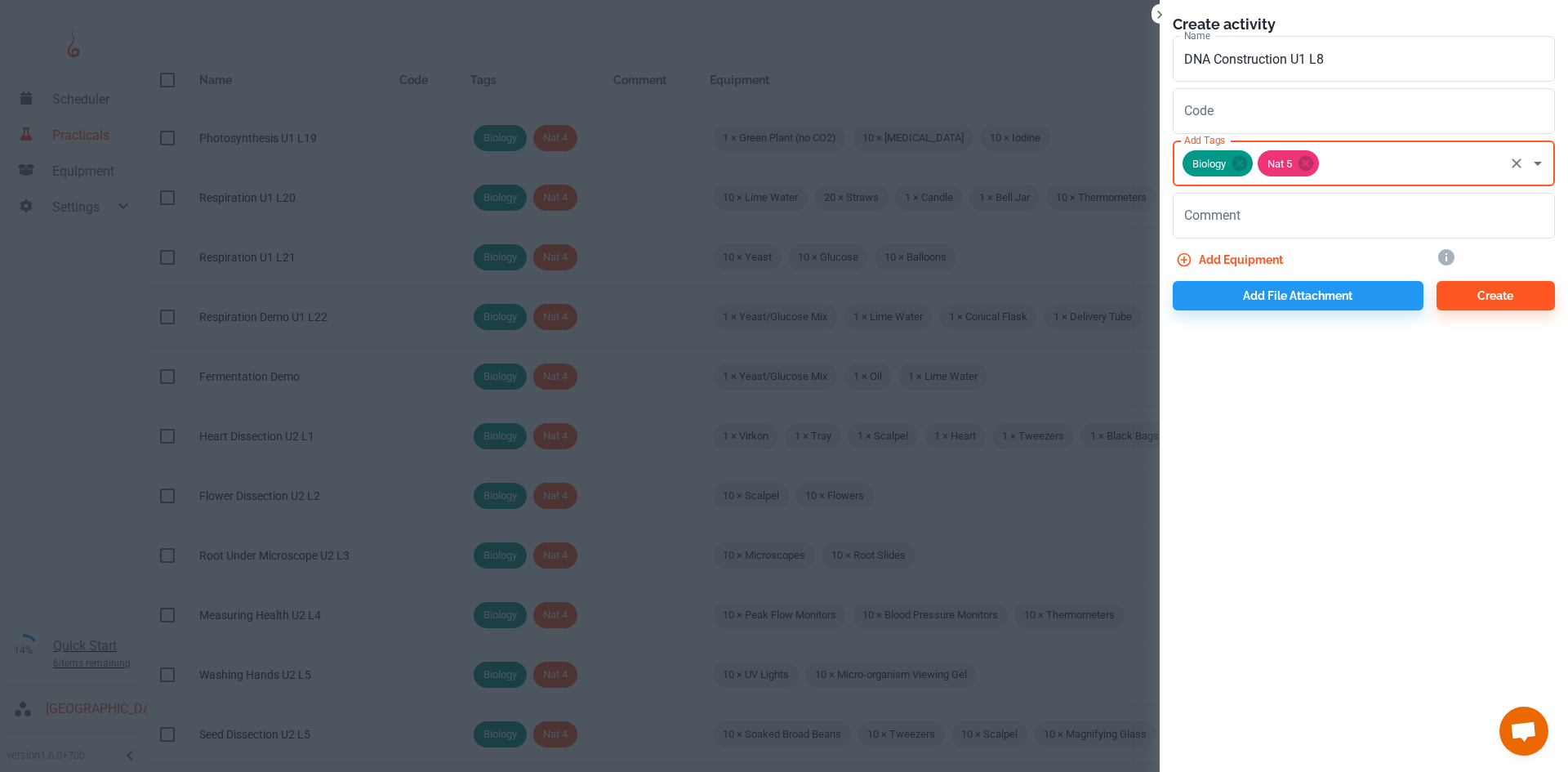
click at [1237, 260] on button "Add equipment" at bounding box center [1231, 260] width 117 height 30
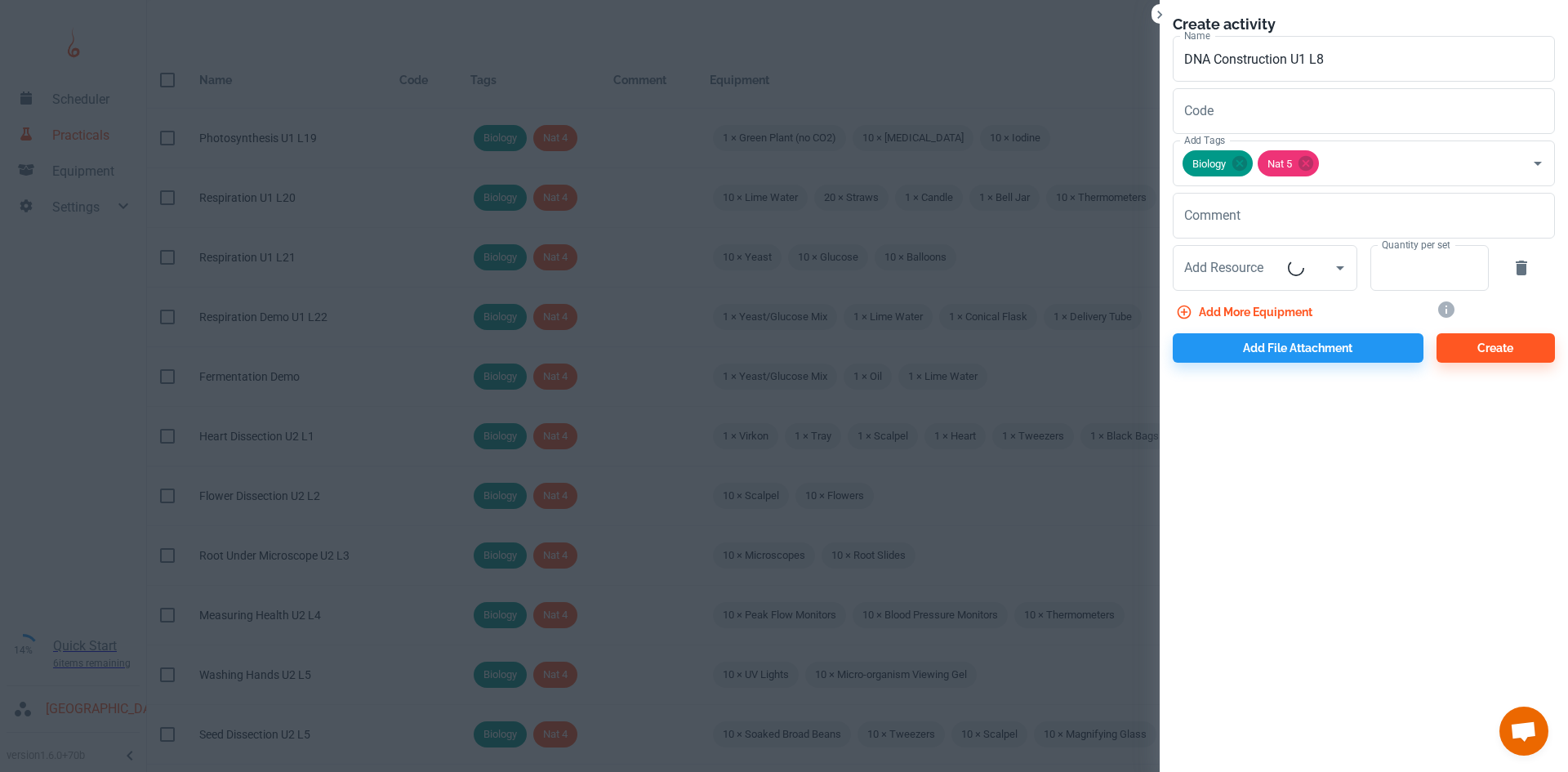
click at [1237, 260] on input "Add Resource" at bounding box center [1234, 267] width 108 height 31
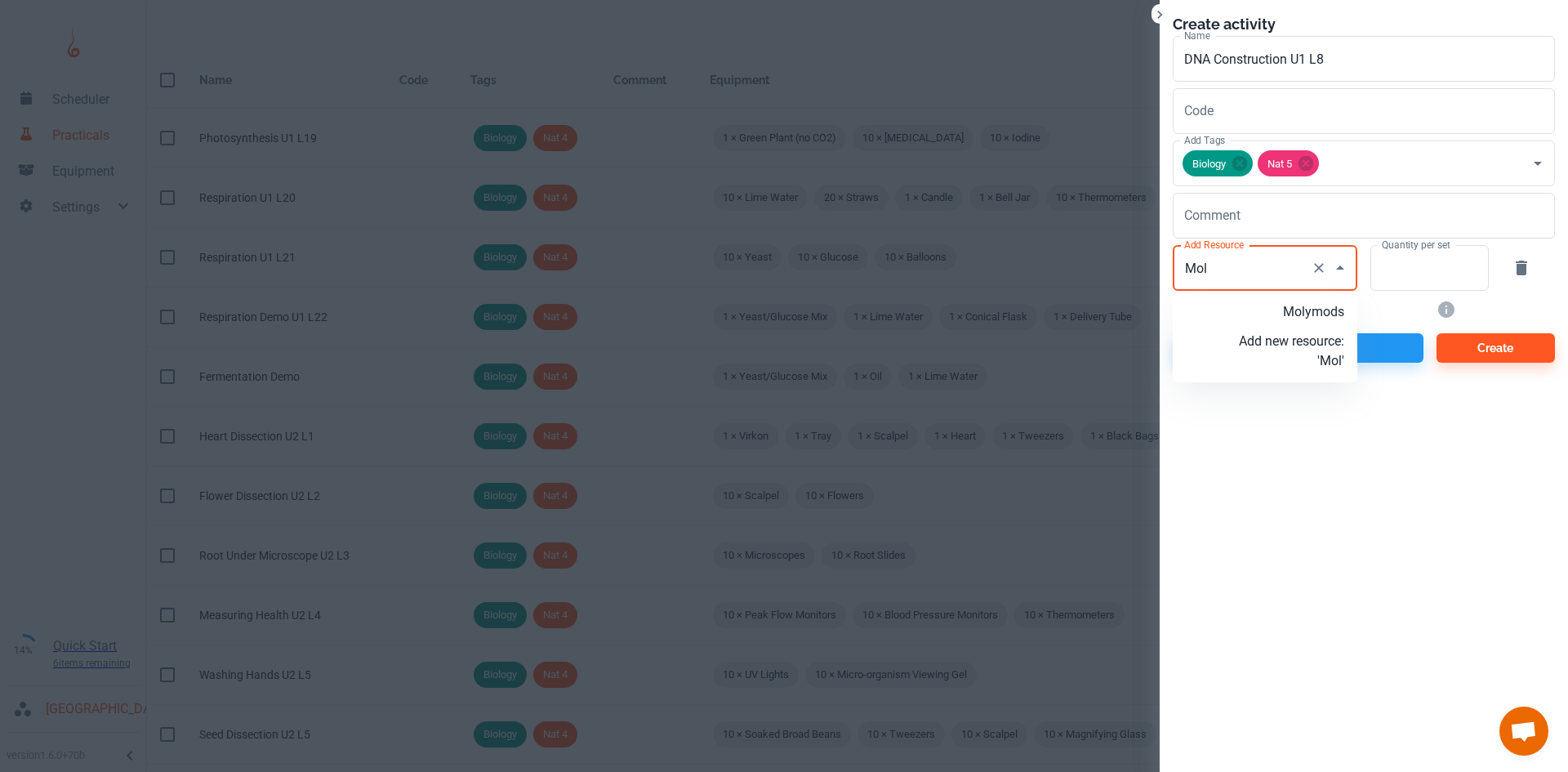
click at [1269, 311] on p "Molymods" at bounding box center [1291, 313] width 105 height 20
type input "Molymods"
click at [1382, 276] on input "Quantity per set" at bounding box center [1419, 268] width 100 height 46
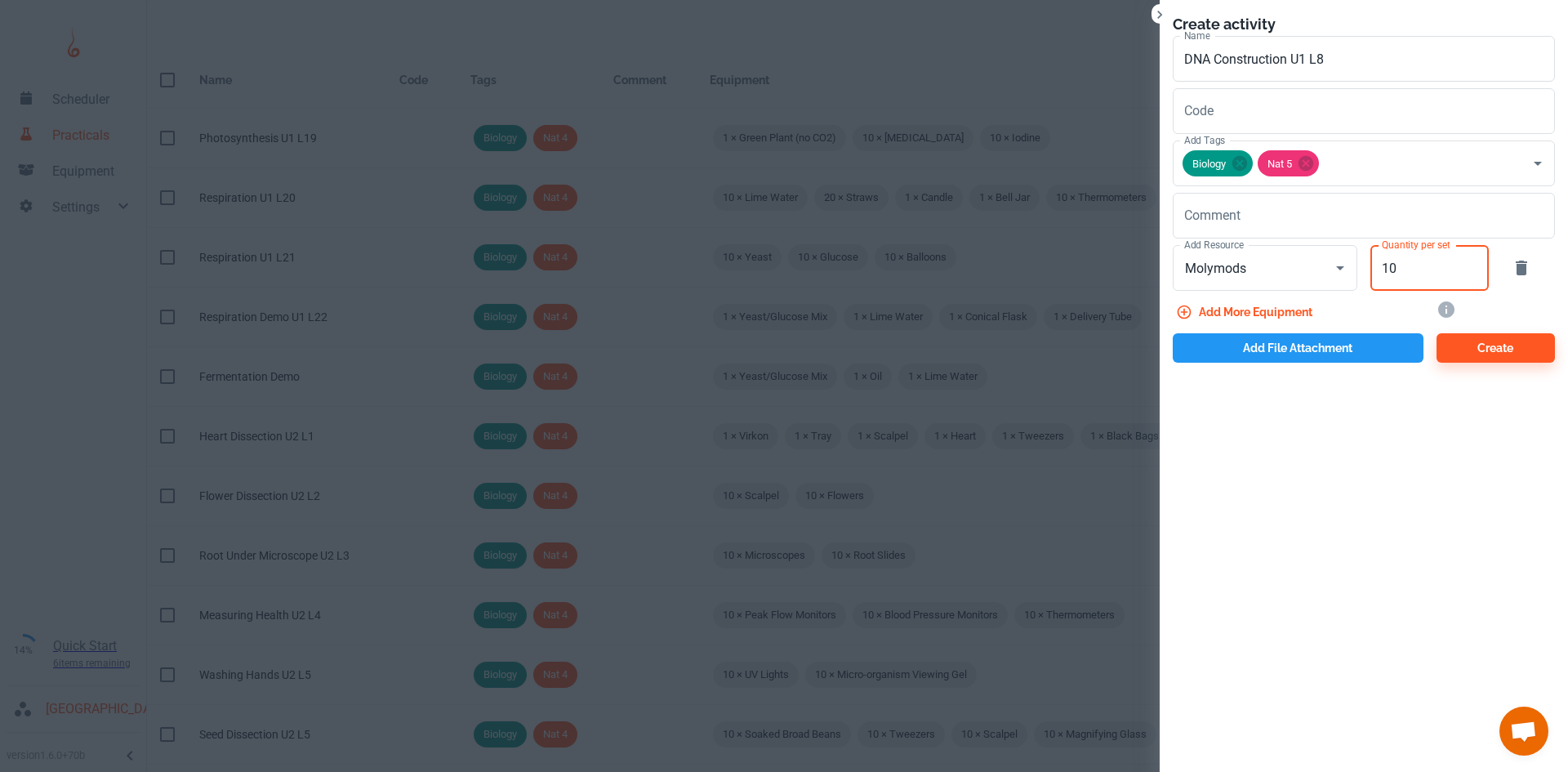
type input "10"
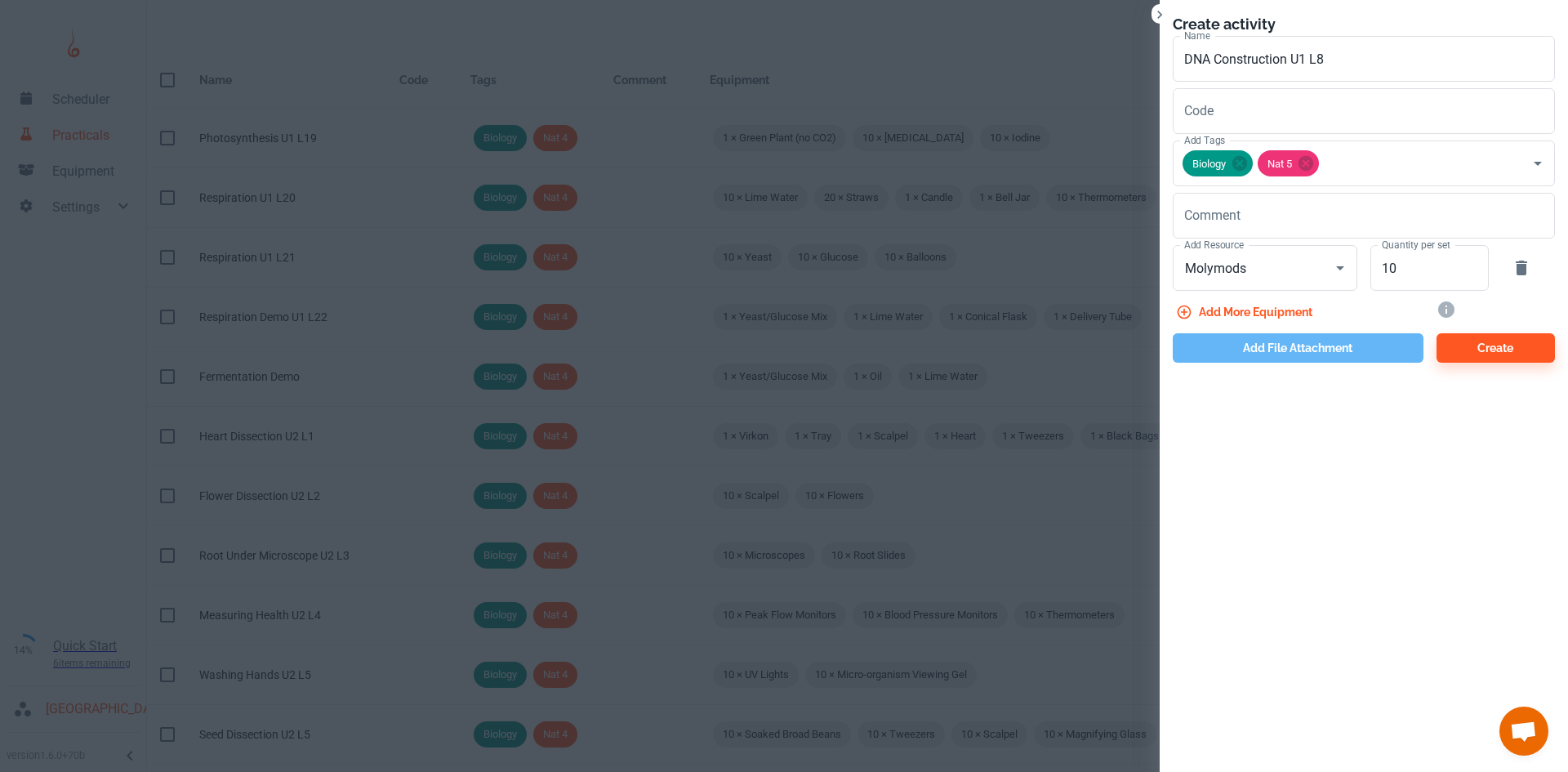
click at [1294, 347] on button "Add file attachment" at bounding box center [1297, 348] width 251 height 30
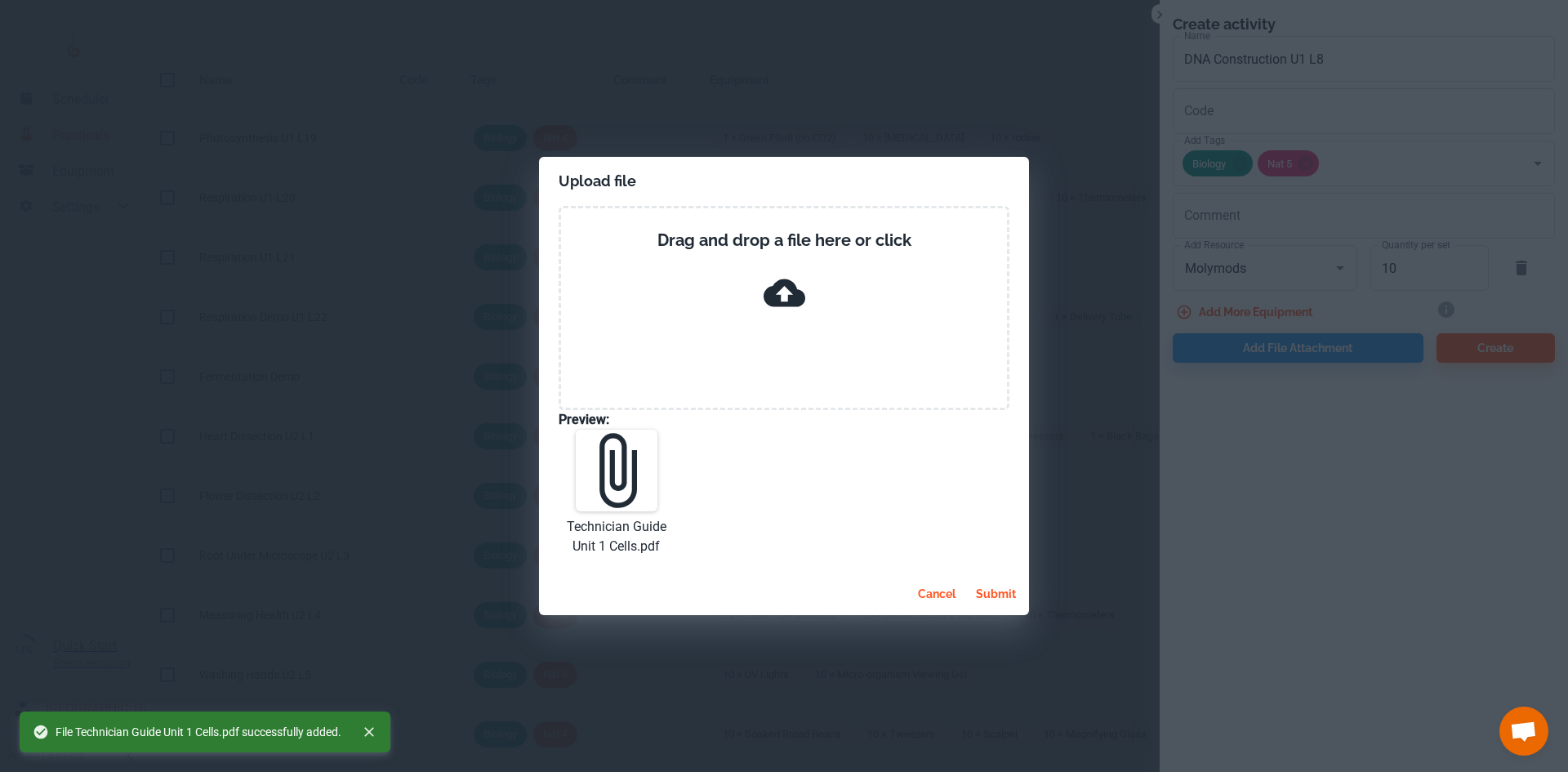
click at [994, 586] on button "submit" at bounding box center [996, 594] width 54 height 30
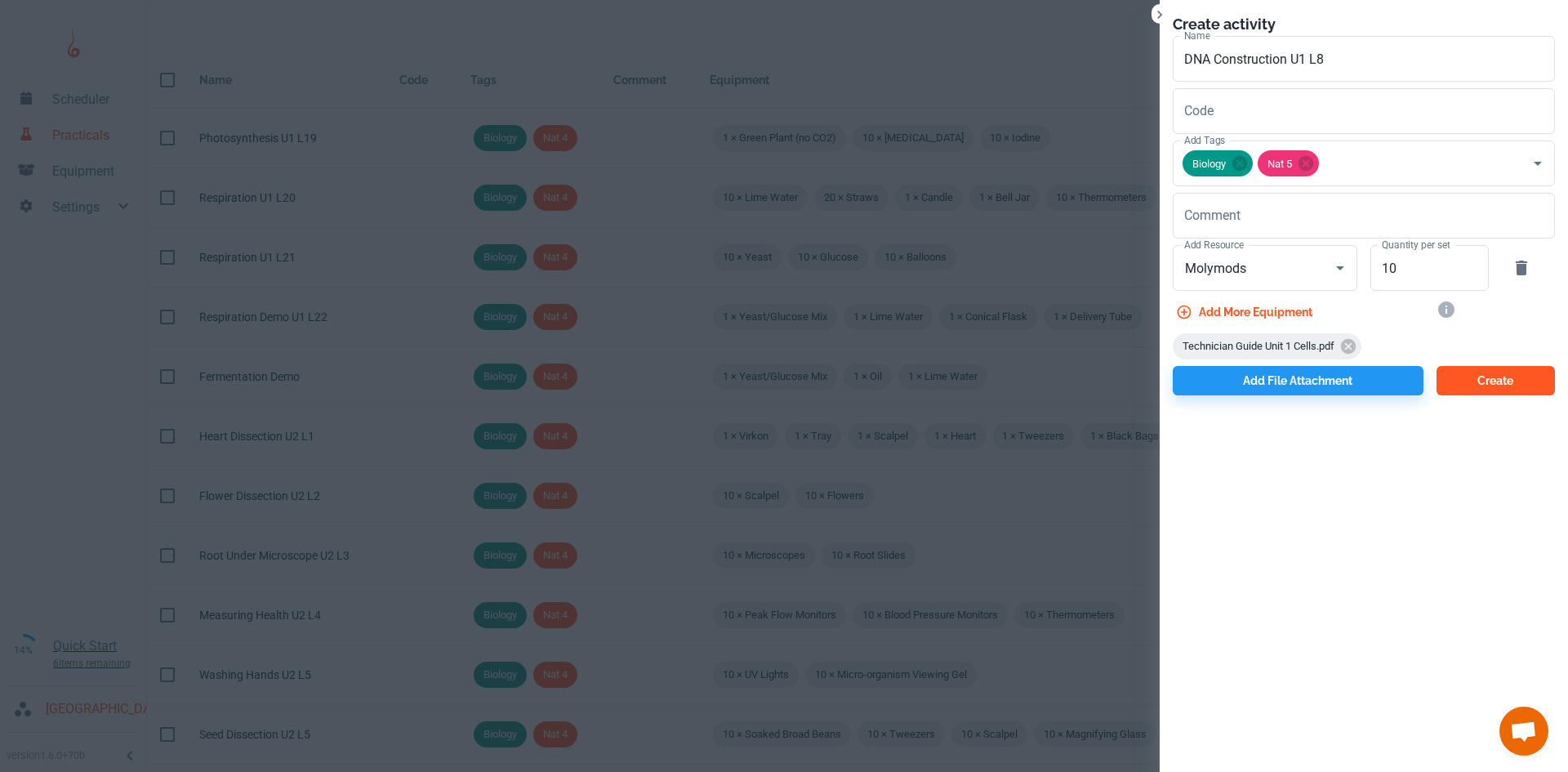
click at [1479, 372] on button "Create" at bounding box center [1495, 381] width 118 height 30
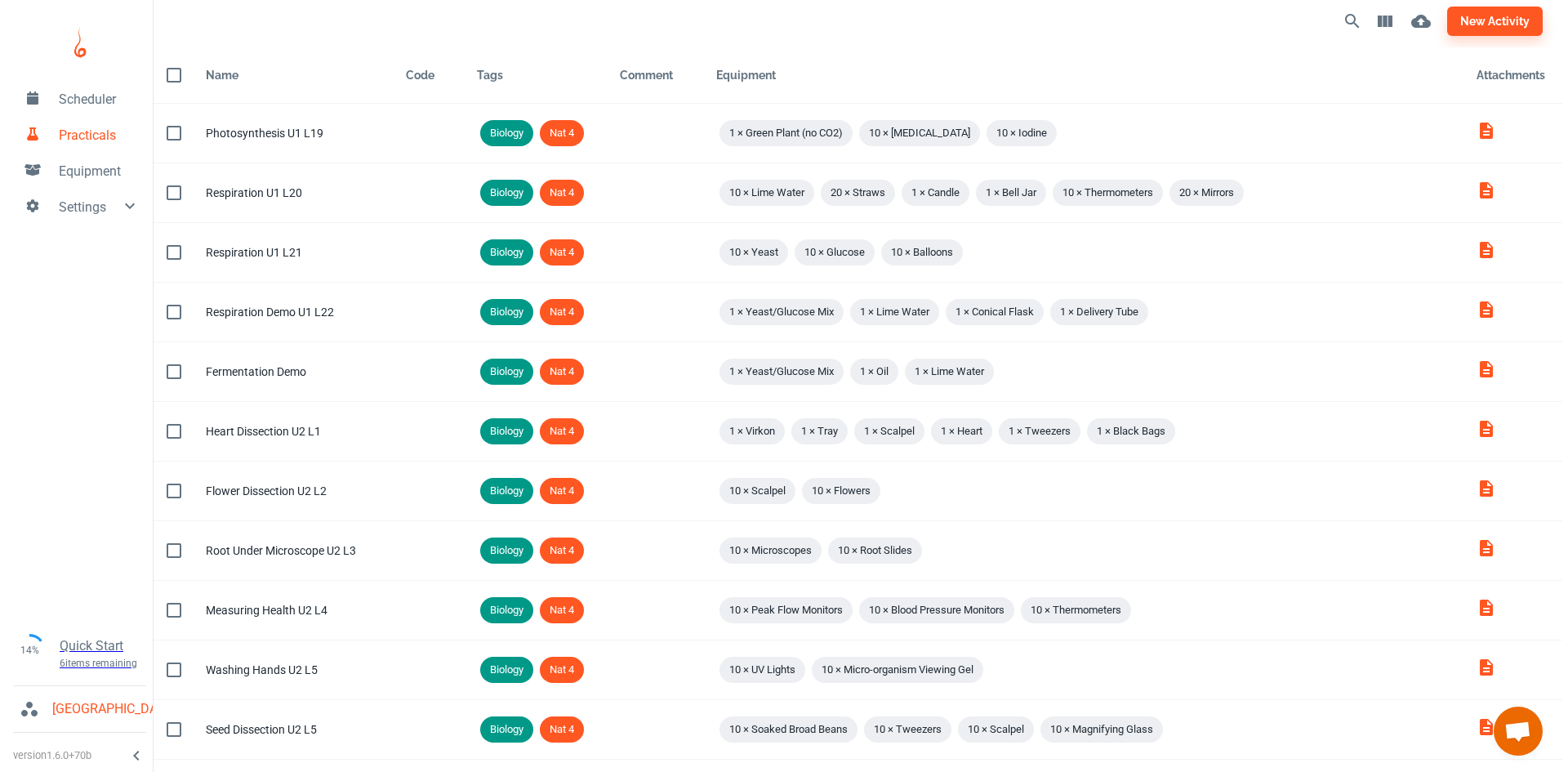
scroll to position [0, 0]
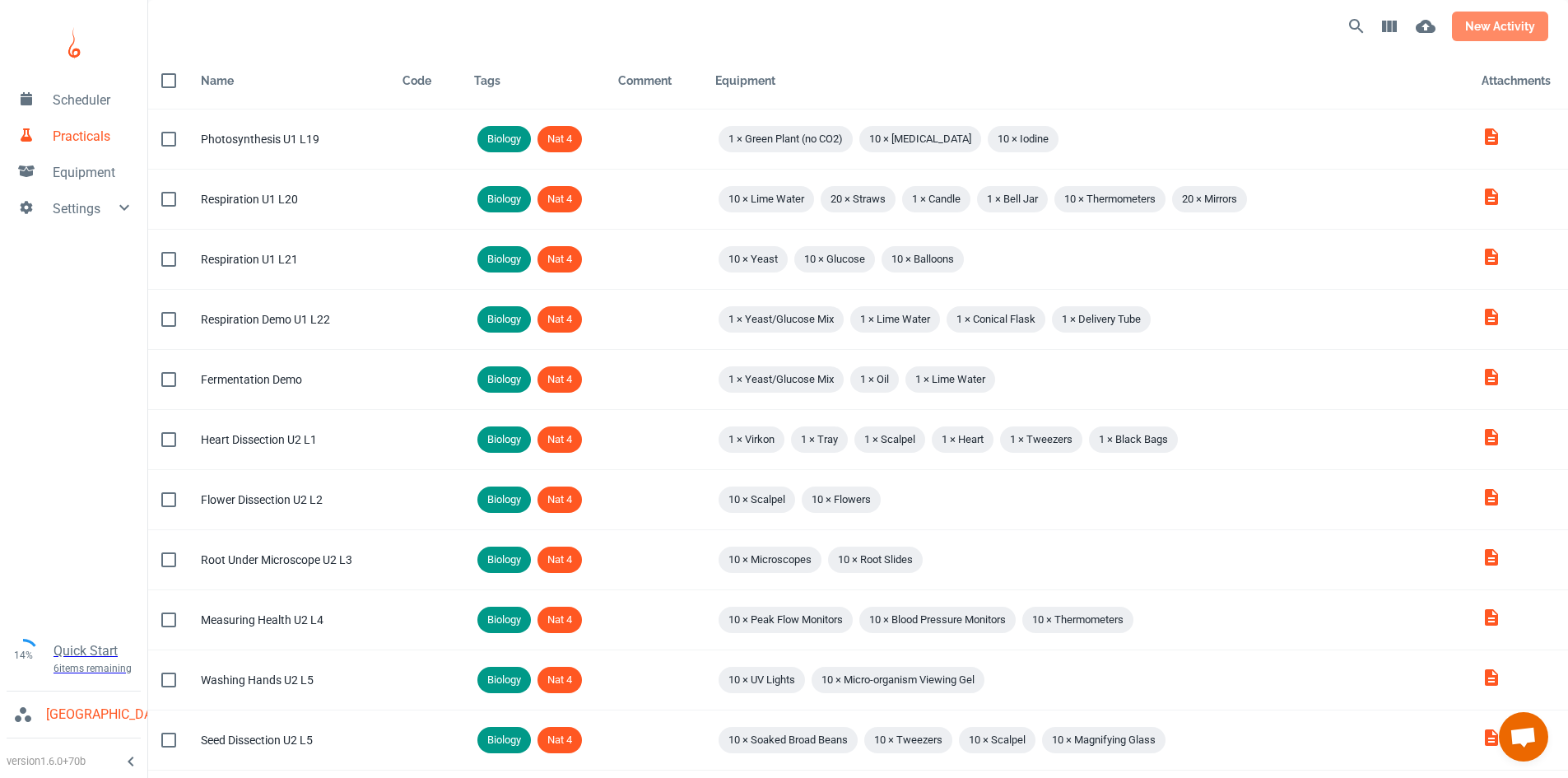
click at [1489, 20] on button "new activity" at bounding box center [1500, 27] width 96 height 30
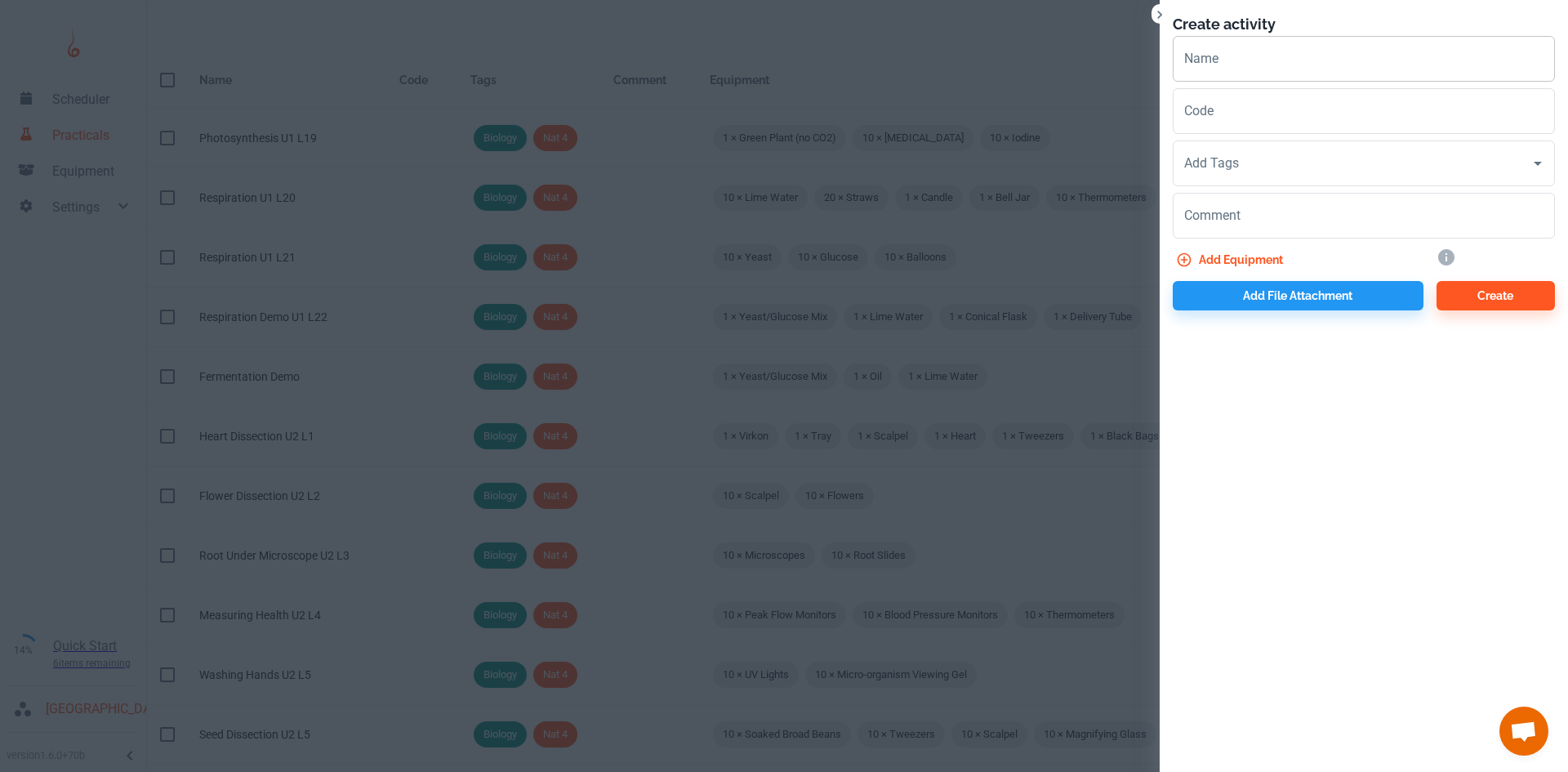
click at [1225, 69] on input "Name" at bounding box center [1363, 59] width 382 height 46
type input "Catalase U1 L9"
click at [1231, 163] on input "Add Tags" at bounding box center [1352, 163] width 343 height 31
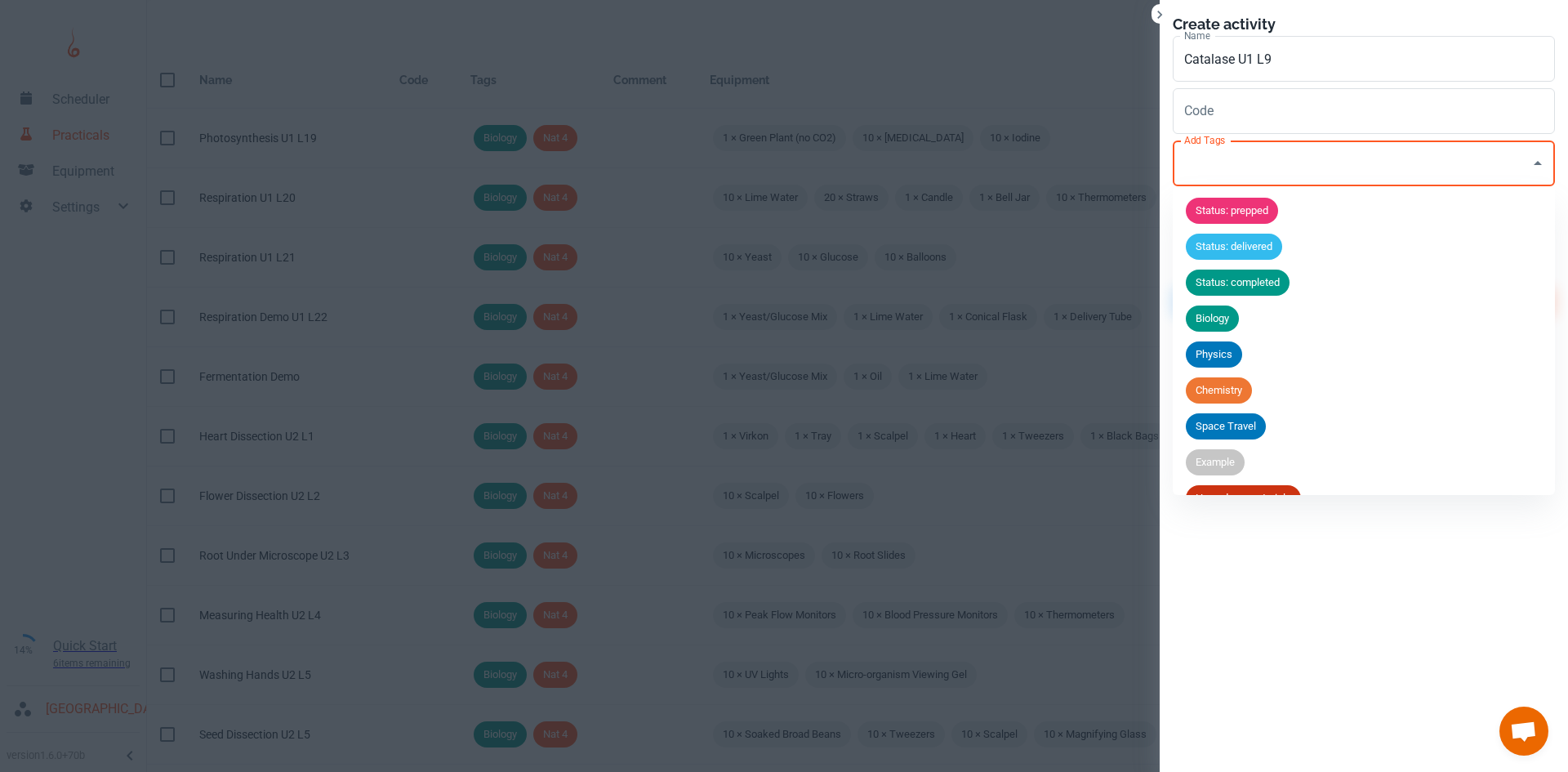
click at [1224, 328] on div "Biology" at bounding box center [1212, 319] width 54 height 26
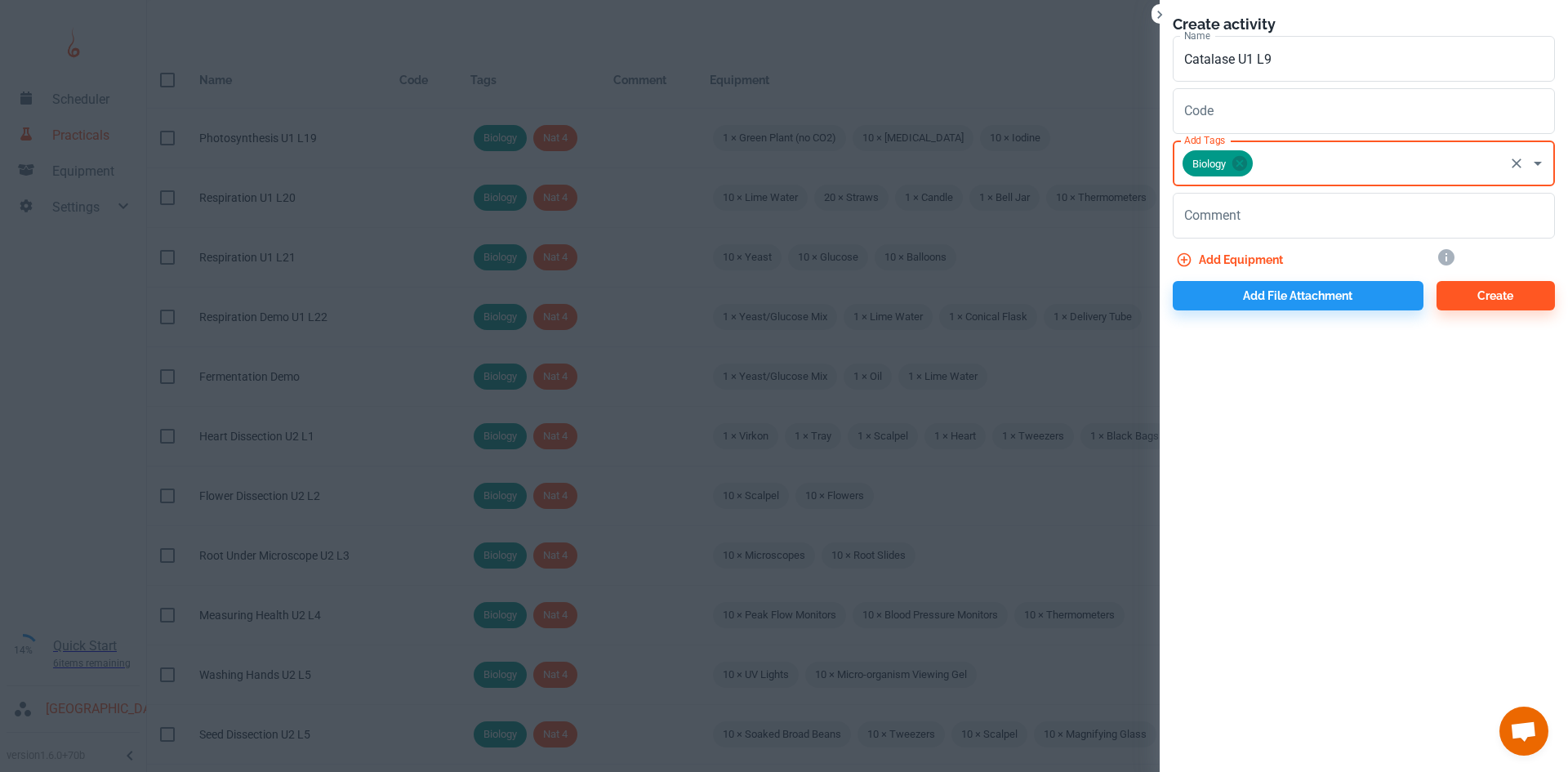
click at [1256, 166] on input "Add Tags" at bounding box center [1378, 163] width 247 height 31
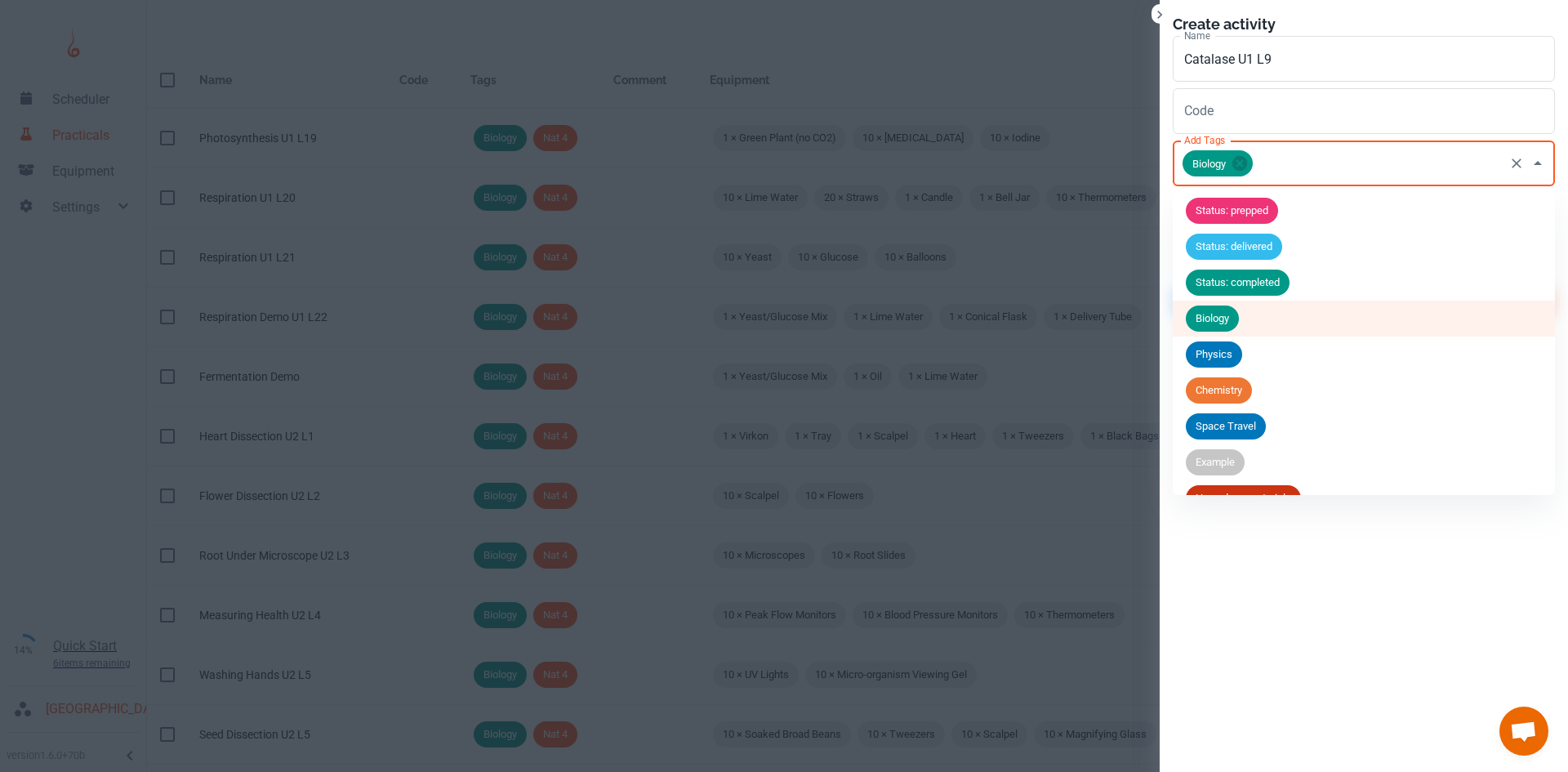
scroll to position [243, 0]
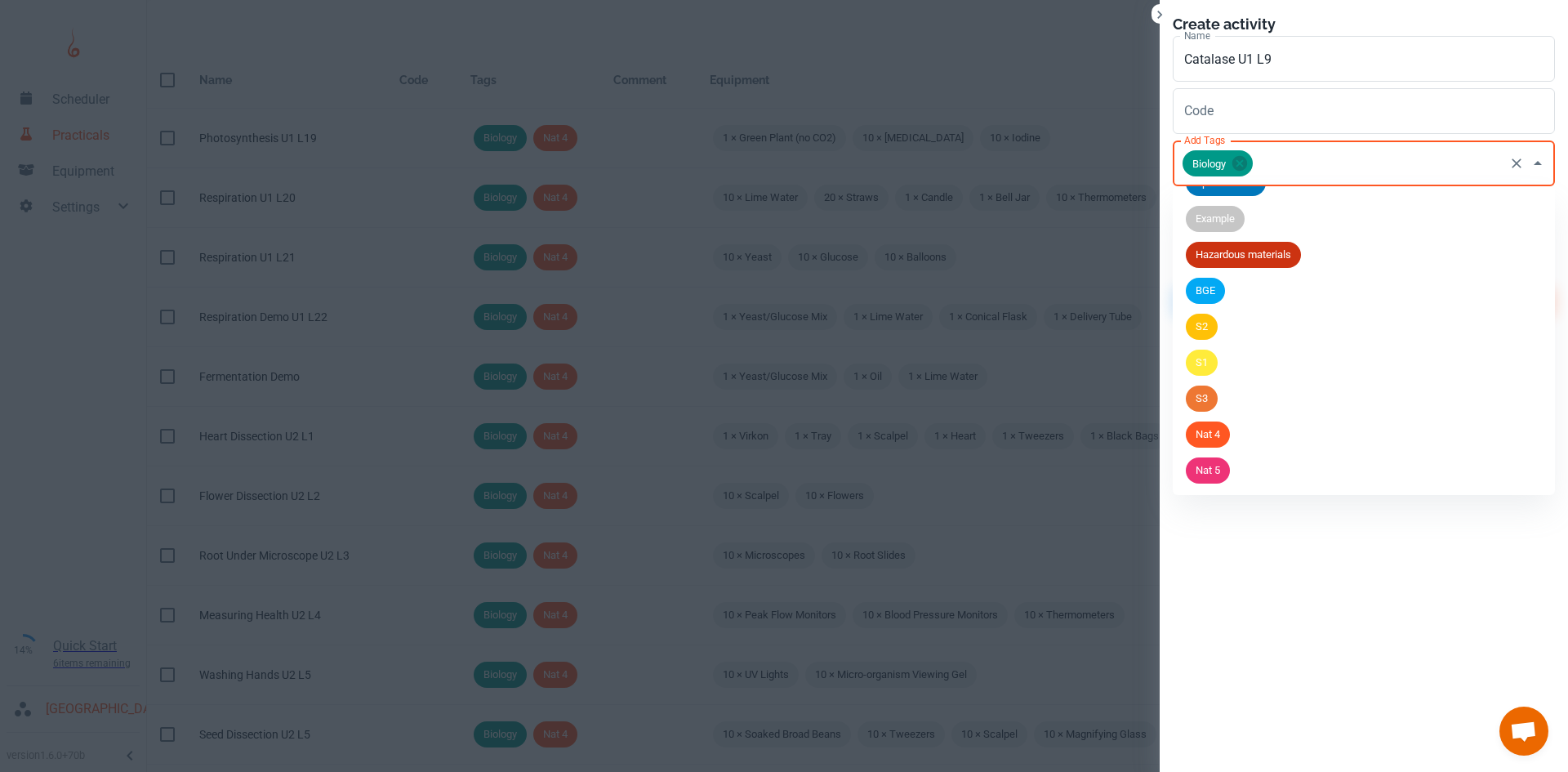
click at [1245, 473] on li "Nat 5" at bounding box center [1363, 470] width 382 height 36
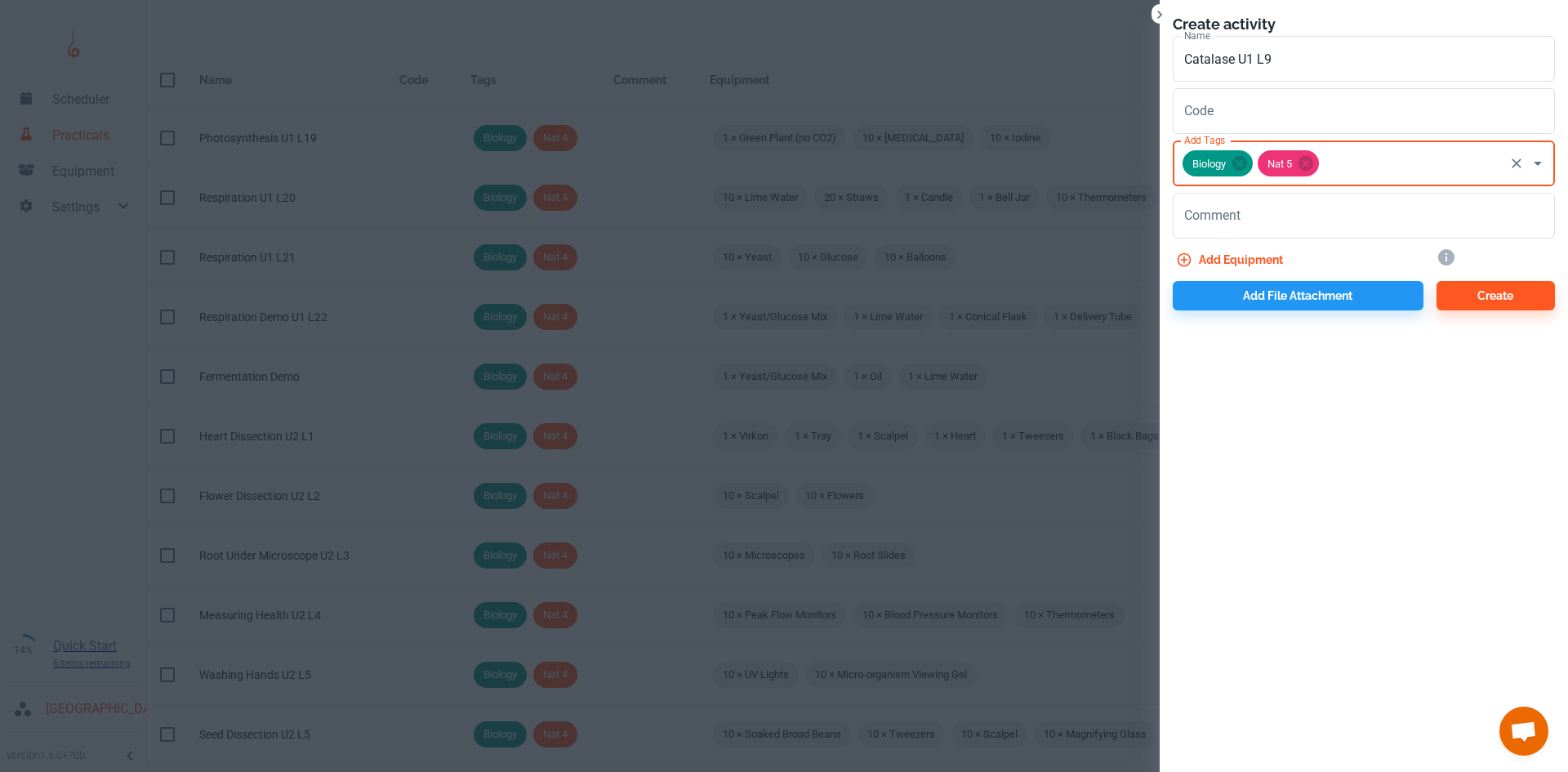
click at [1250, 253] on button "Add equipment" at bounding box center [1231, 260] width 117 height 30
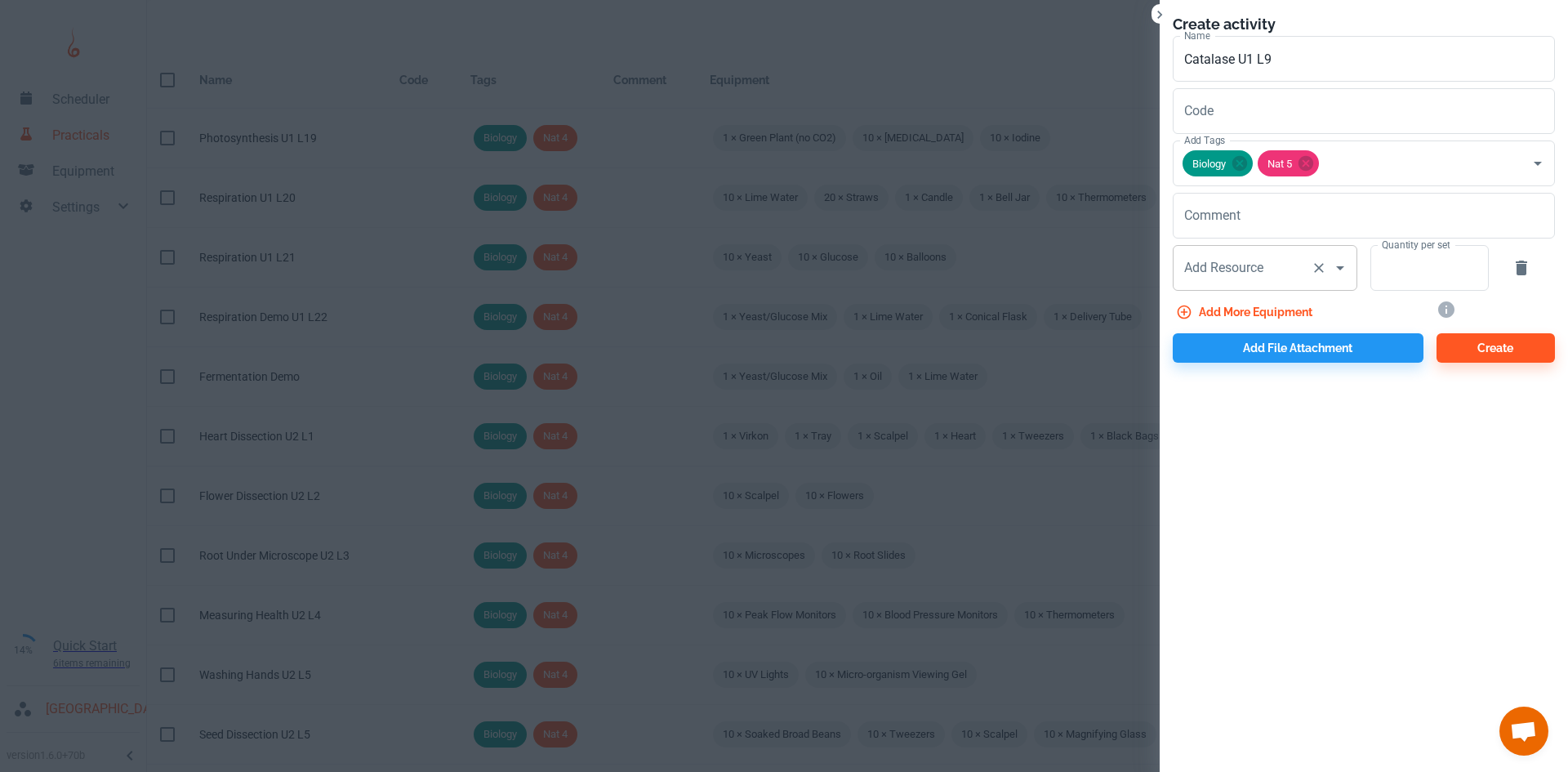
click at [1247, 281] on input "Add Resource" at bounding box center [1242, 267] width 124 height 31
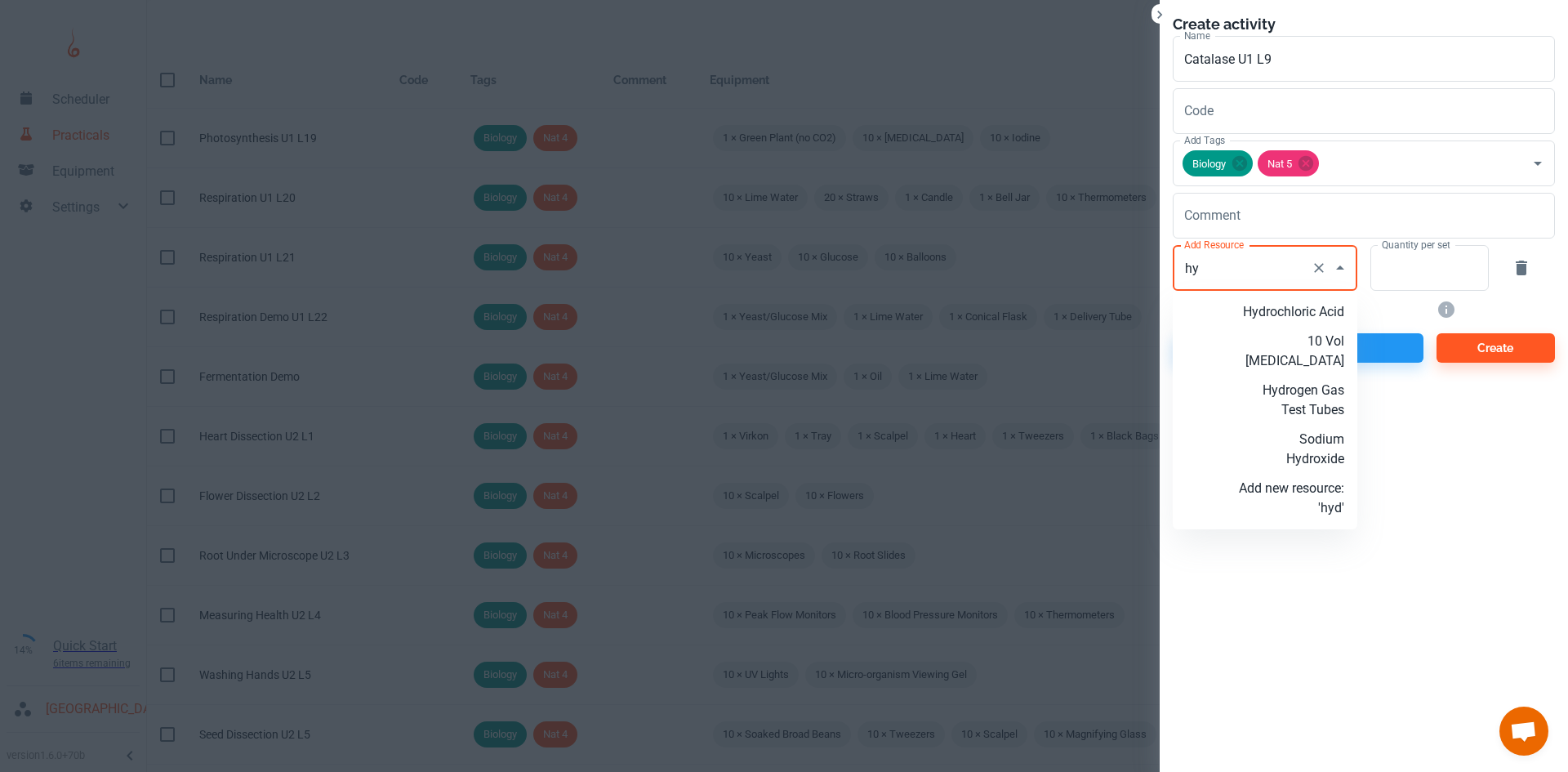
type input "h"
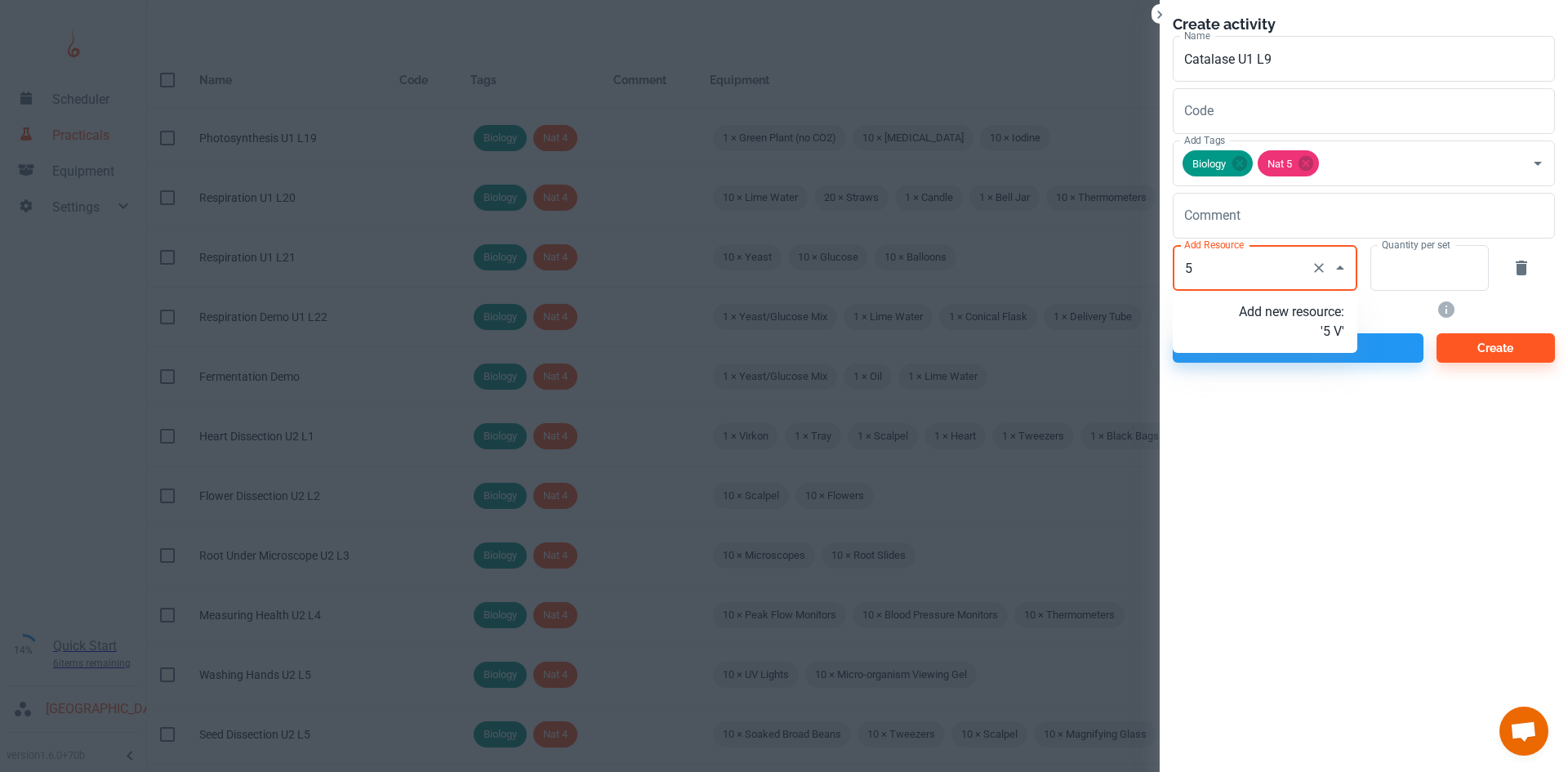
type input "5"
type input "0"
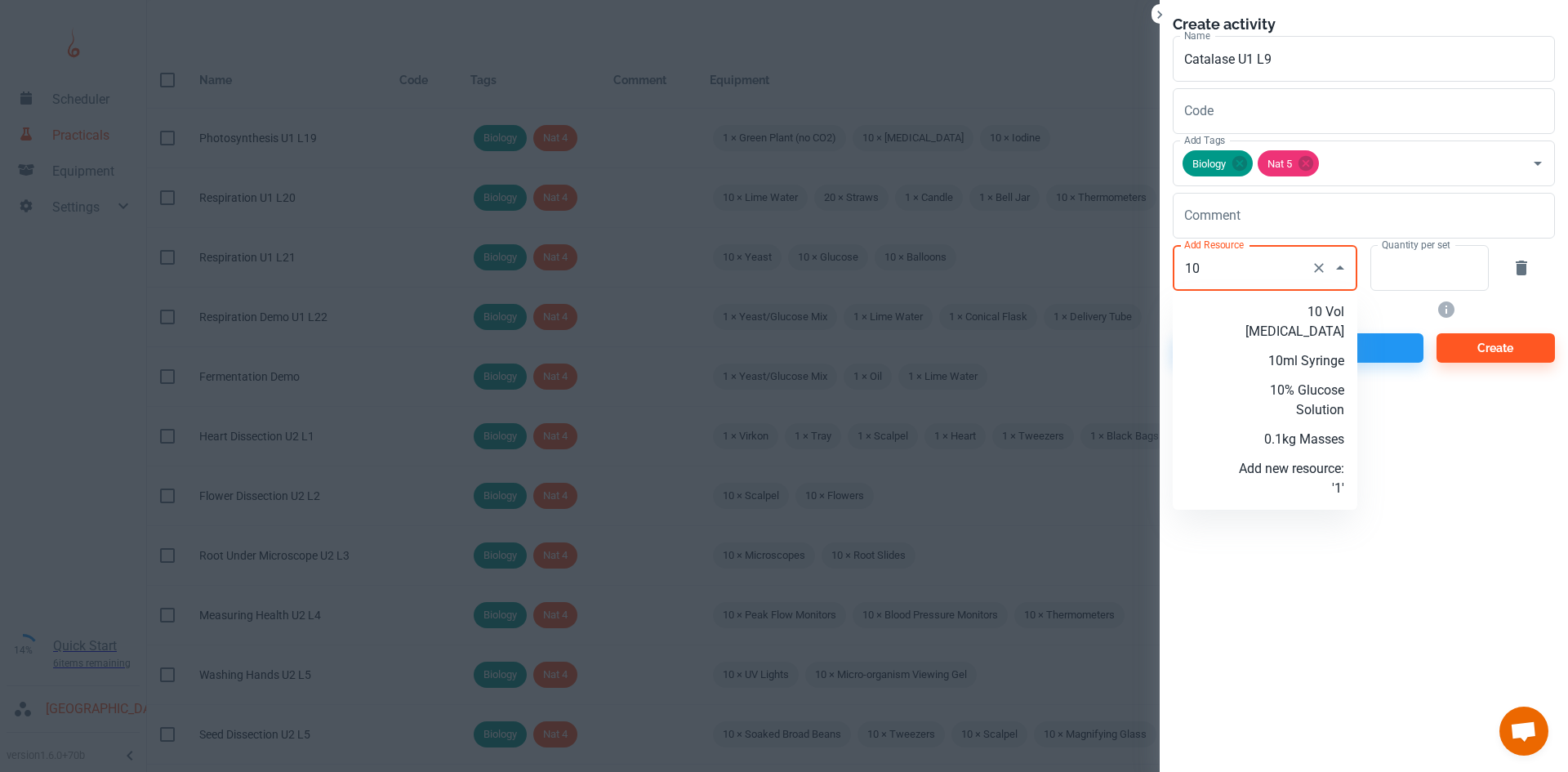
type input "1"
type input "5 Vol Hydrogen Peroxide"
click at [1266, 339] on p "Add new resource: '5 Vol Hydrogen Peroxide'" at bounding box center [1291, 331] width 105 height 59
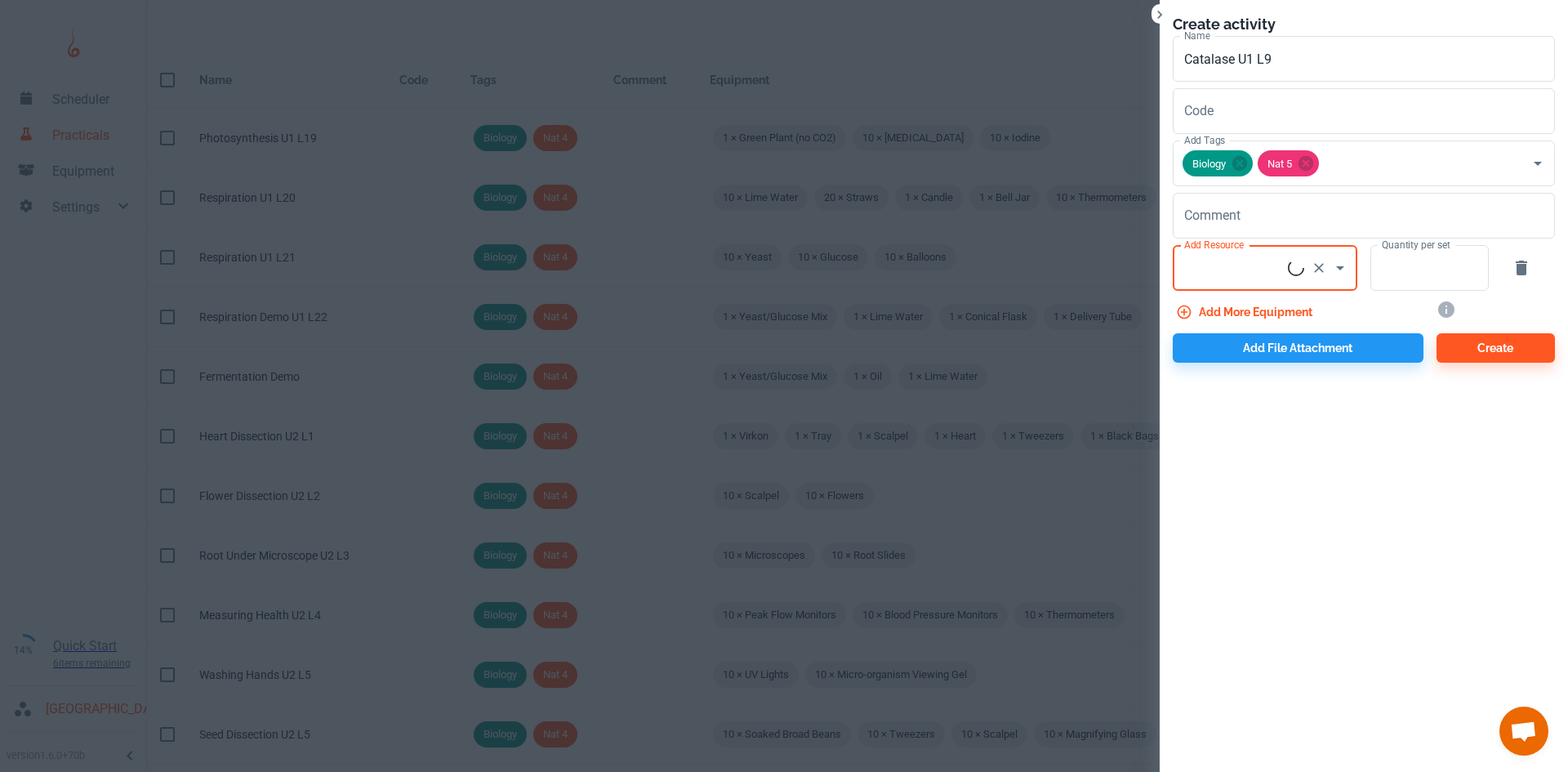
scroll to position [0, 0]
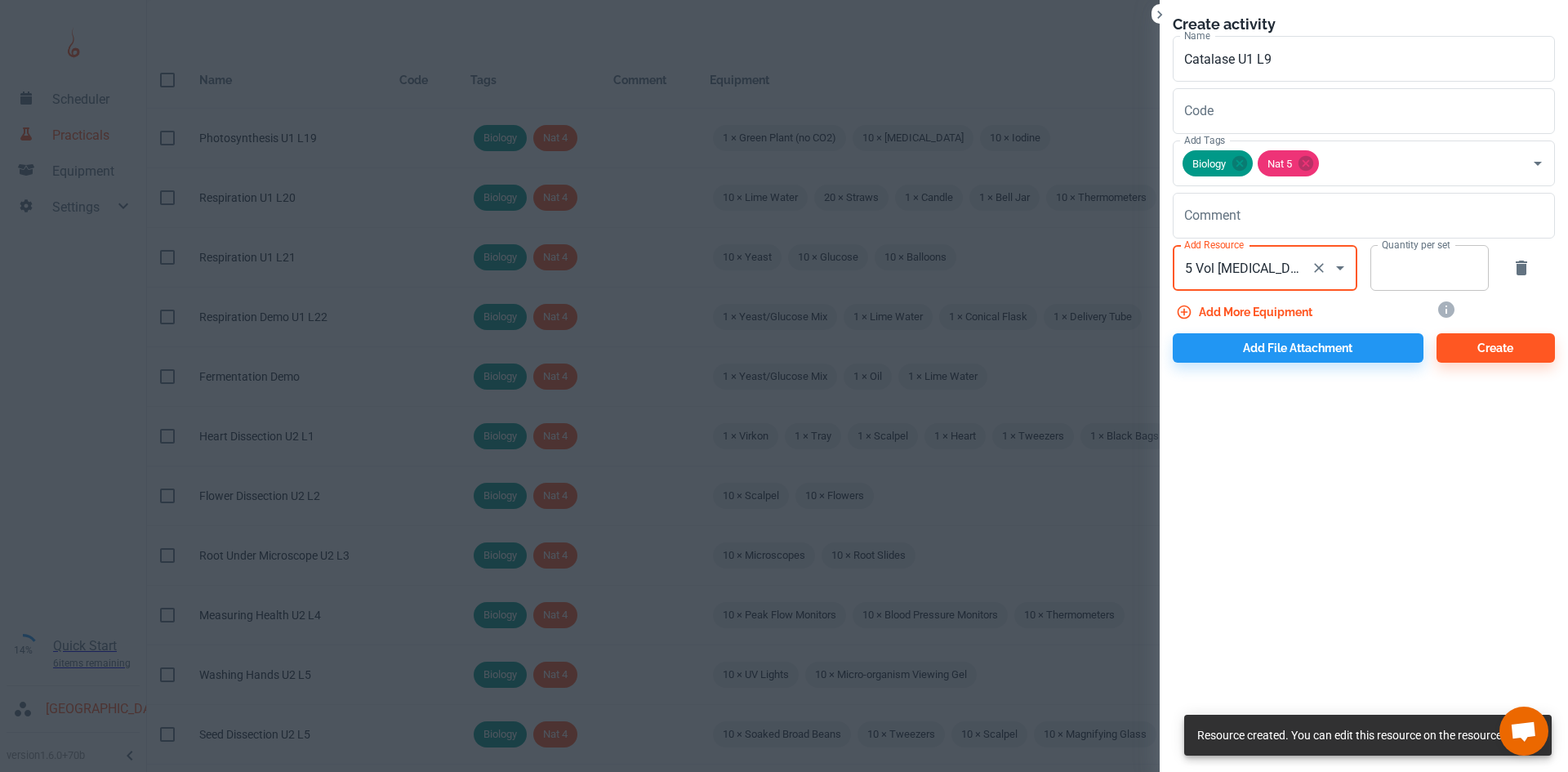
type input "5 Vol Hydrogen Peroxide"
click at [1443, 280] on input "Quantity per set" at bounding box center [1419, 268] width 100 height 46
type input "10"
click at [1250, 322] on button "Add more equipment" at bounding box center [1245, 313] width 146 height 30
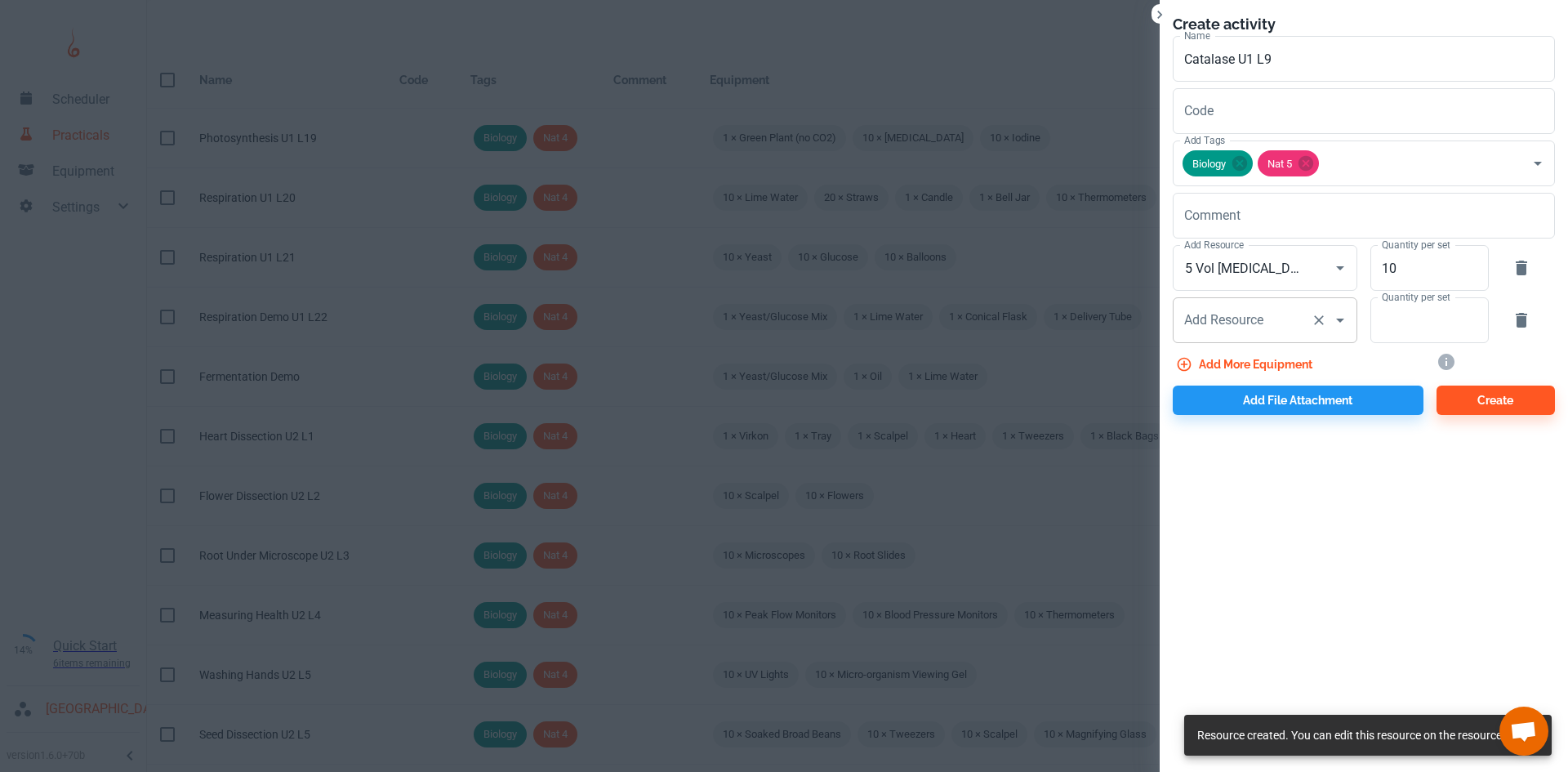
click at [1276, 311] on input "Add Resource" at bounding box center [1242, 320] width 124 height 31
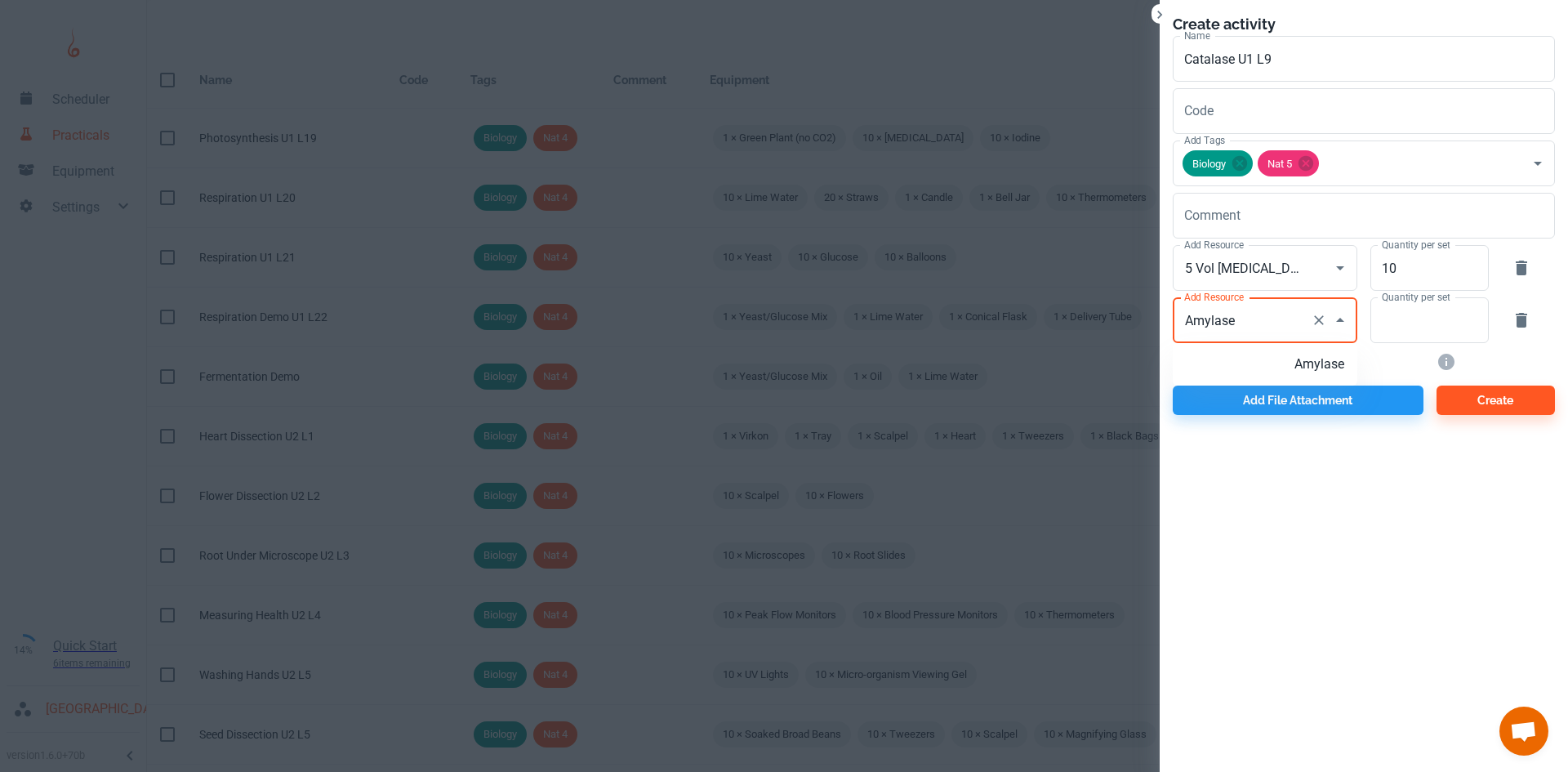
click at [1312, 358] on p "Amylase" at bounding box center [1291, 364] width 105 height 20
type input "Amylase"
click at [1404, 322] on input "Quantity per set" at bounding box center [1419, 321] width 100 height 46
type input "5"
click at [1269, 362] on button "Add more equipment" at bounding box center [1245, 364] width 146 height 30
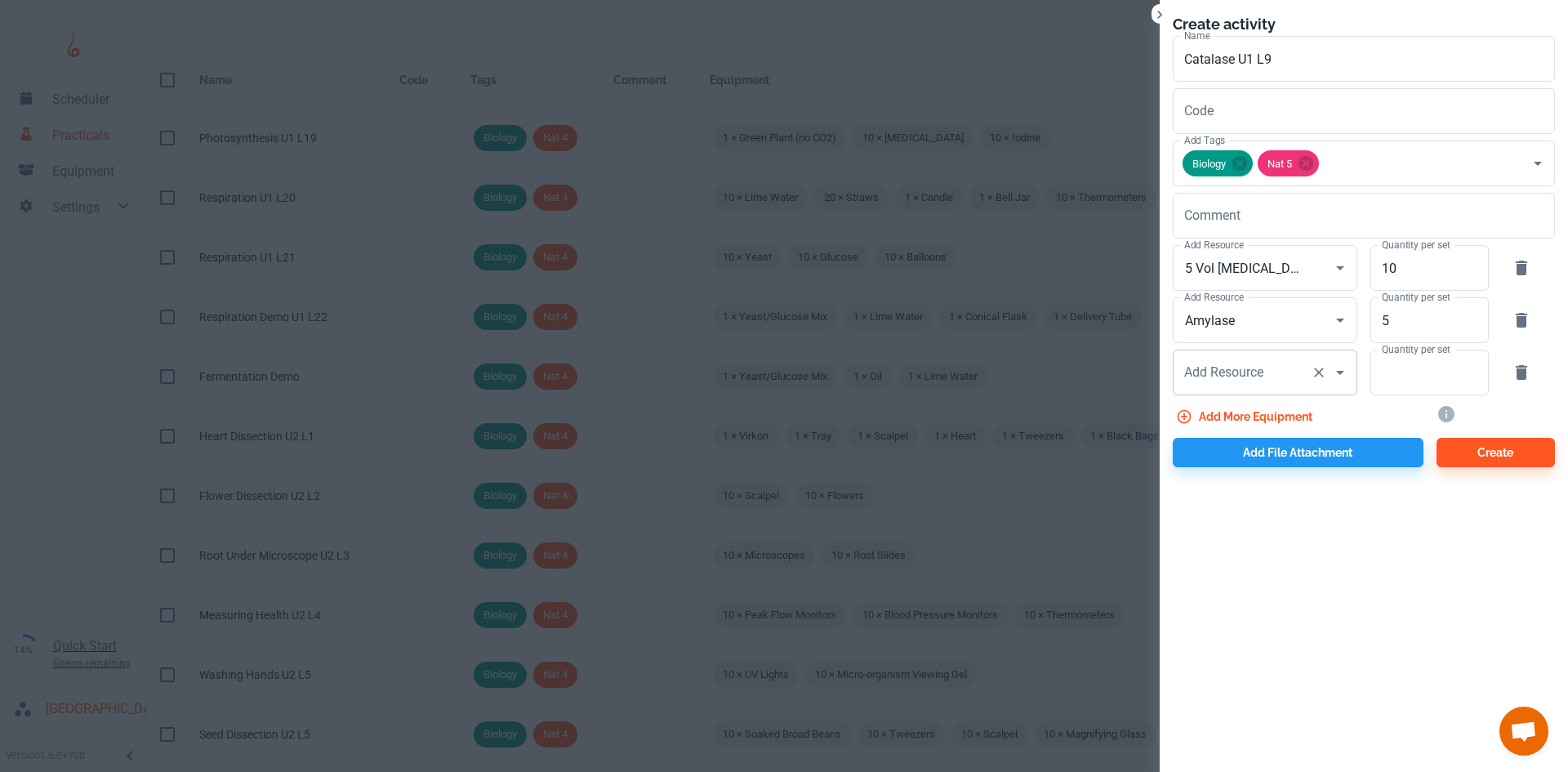
click at [1236, 363] on div "Add Resource Add Resource" at bounding box center [1265, 372] width 184 height 46
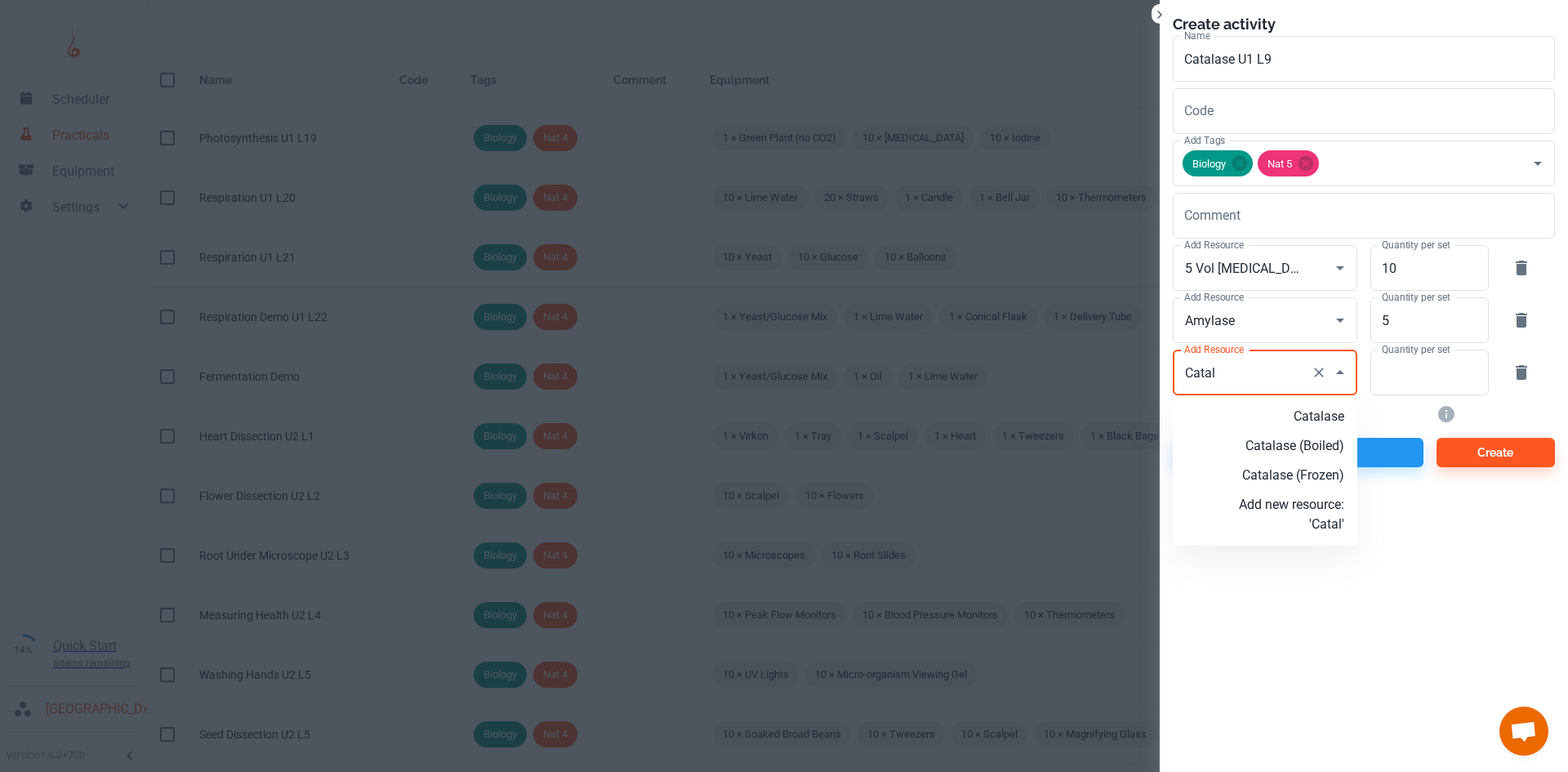
click at [1300, 408] on p "Catalase" at bounding box center [1291, 417] width 105 height 20
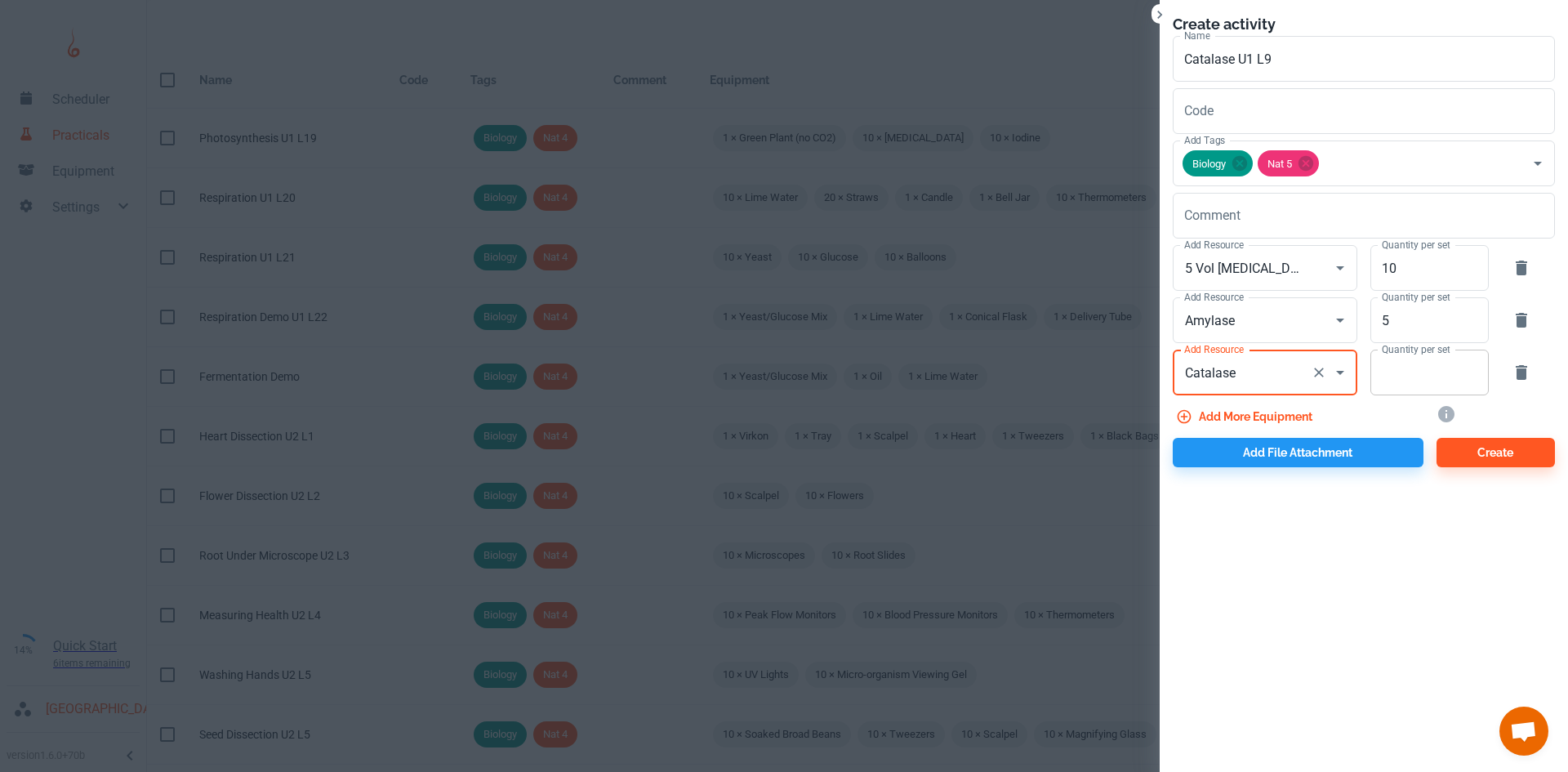
type input "Catalase"
click at [1402, 375] on input "Quantity per set" at bounding box center [1419, 372] width 100 height 46
type input "5"
click at [1286, 417] on button "Add more equipment" at bounding box center [1245, 417] width 146 height 30
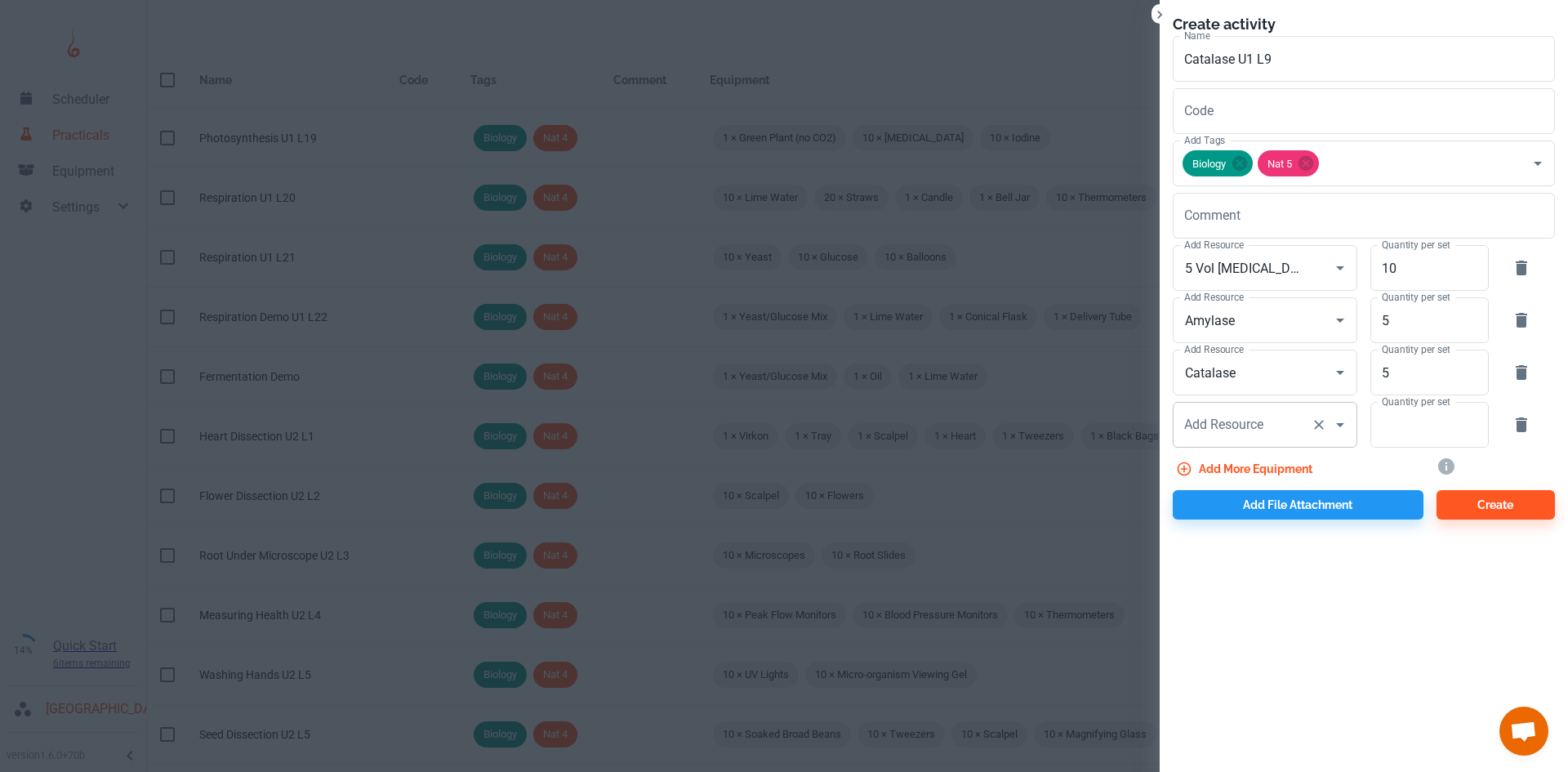
click at [1232, 425] on div "Add Resource Add Resource" at bounding box center [1265, 425] width 184 height 46
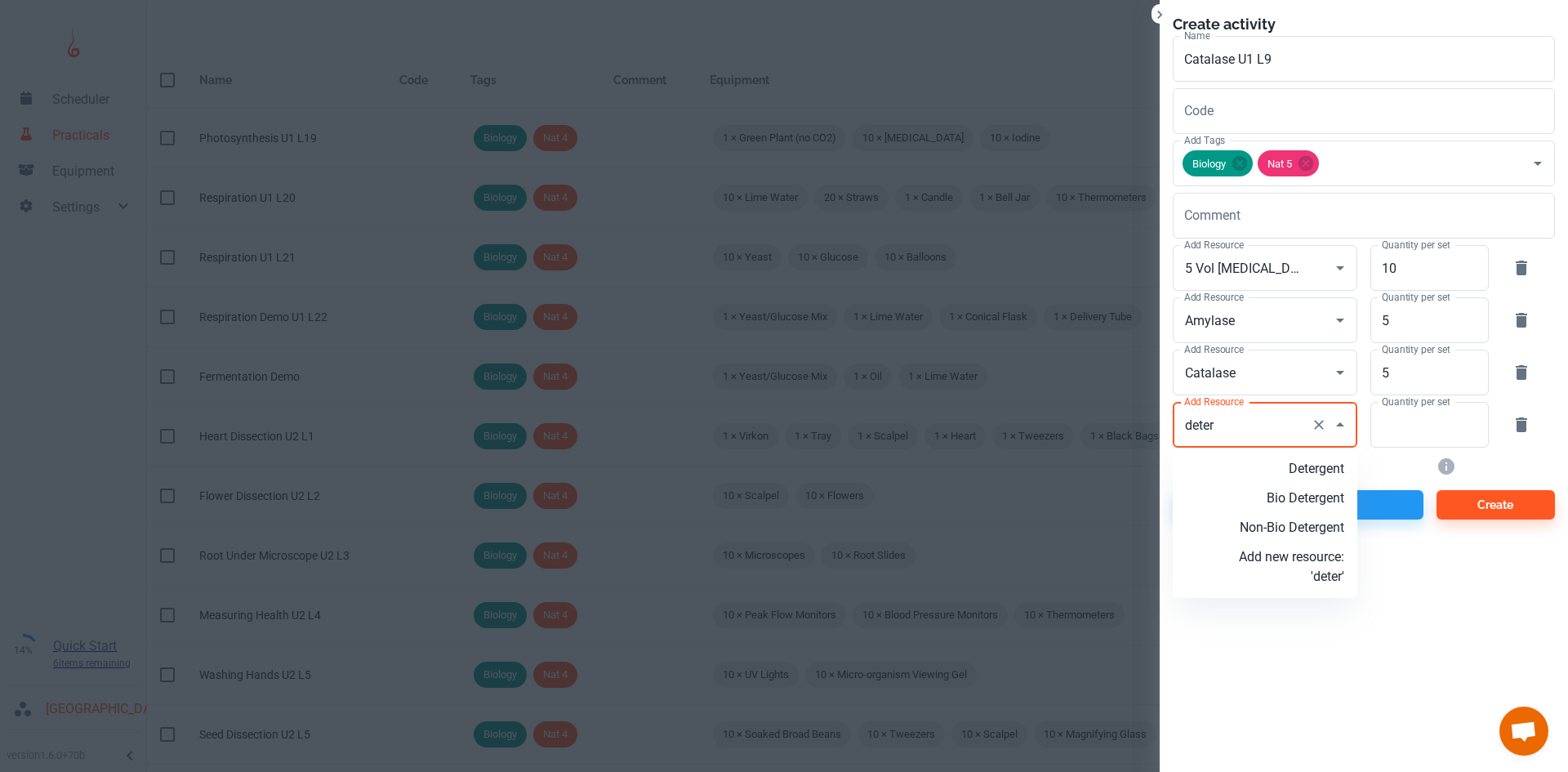
click at [1294, 472] on p "Detergent" at bounding box center [1291, 469] width 105 height 20
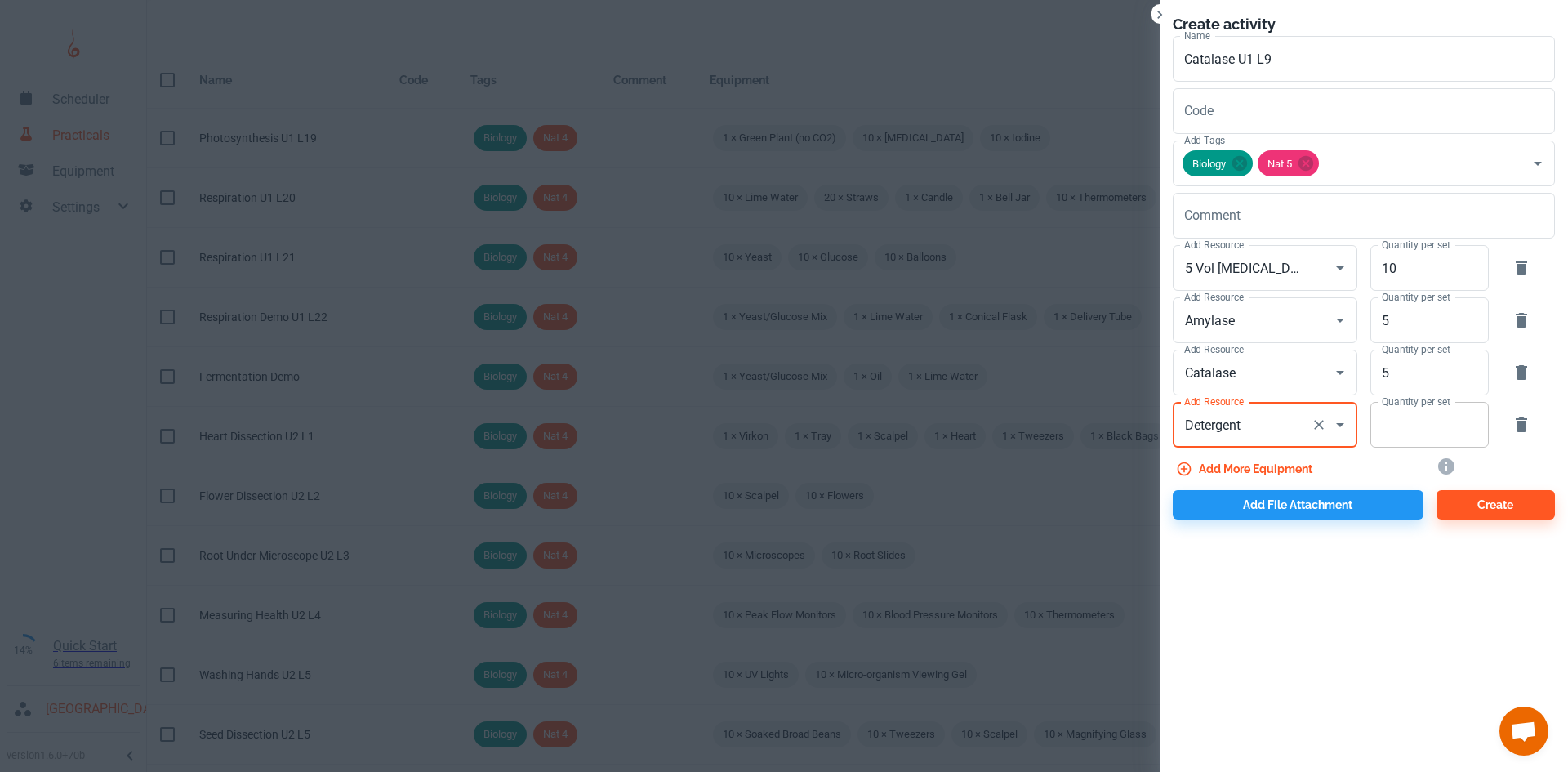
type input "Detergent"
click at [1389, 431] on input "Quantity per set" at bounding box center [1419, 425] width 100 height 46
type input "5"
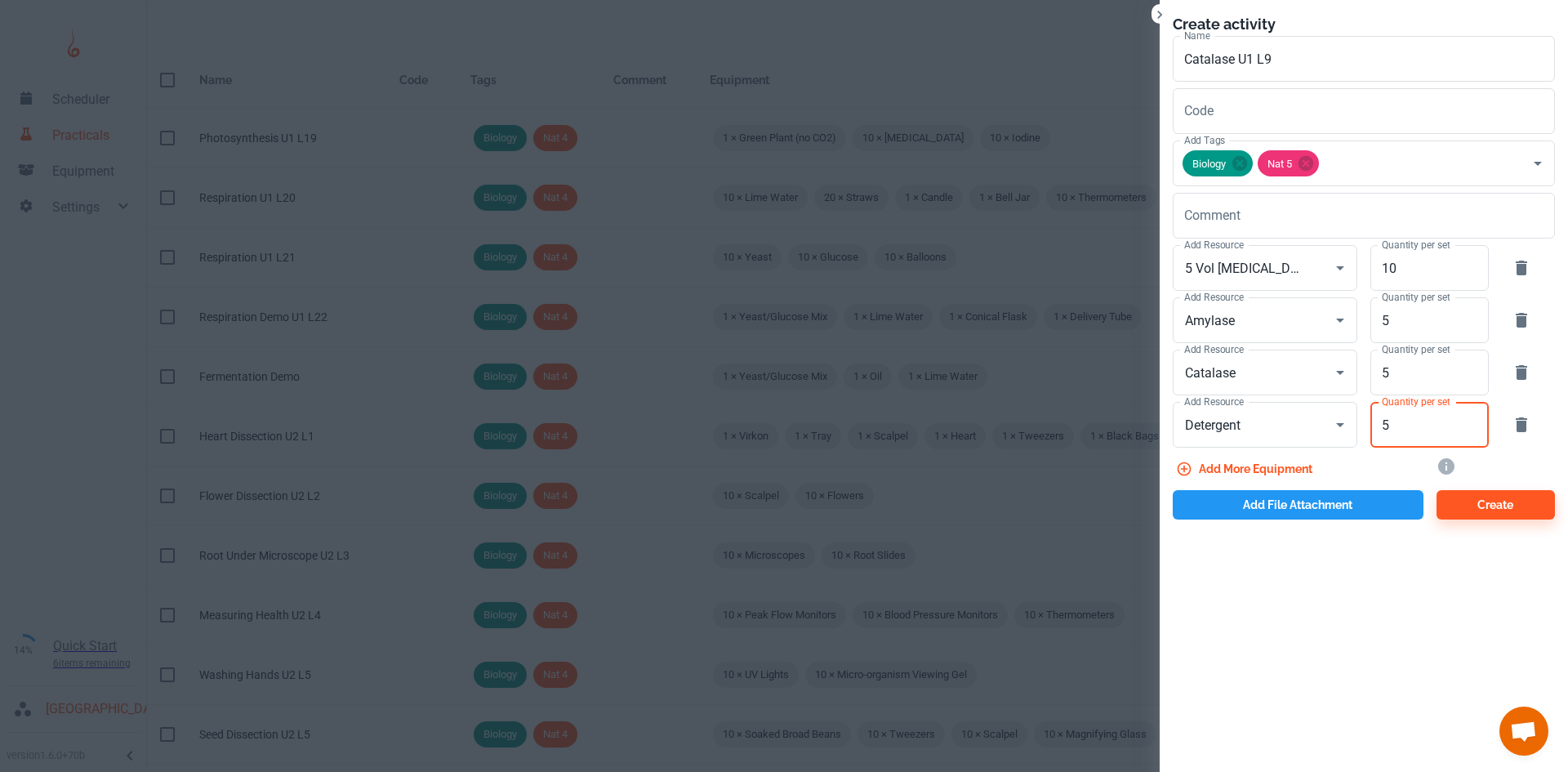
click at [1266, 495] on button "Add file attachment" at bounding box center [1297, 505] width 251 height 30
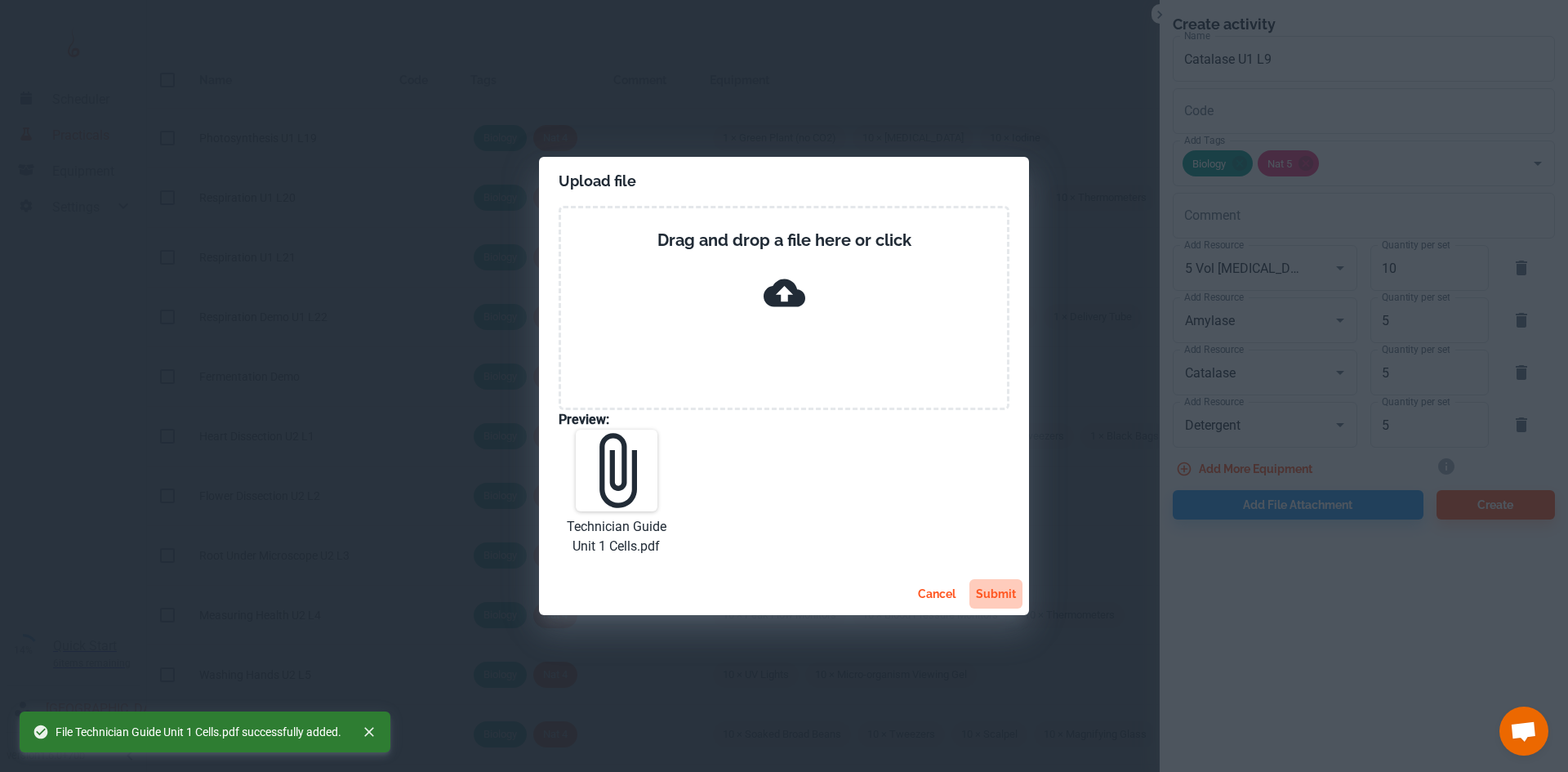
drag, startPoint x: 994, startPoint y: 595, endPoint x: 1008, endPoint y: 594, distance: 14.0
click at [995, 595] on button "submit" at bounding box center [996, 594] width 54 height 30
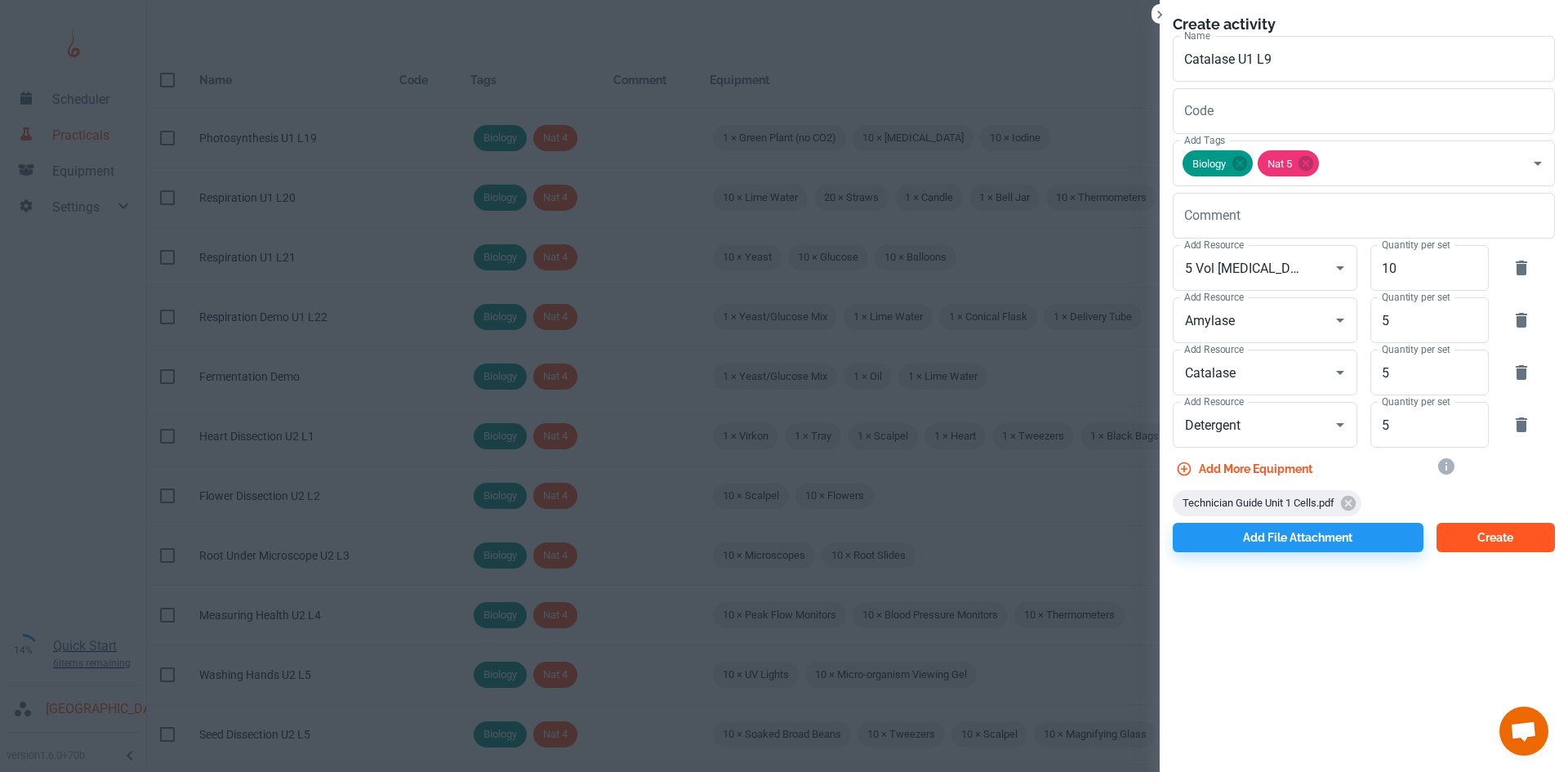
click at [1462, 527] on button "Create" at bounding box center [1495, 538] width 118 height 30
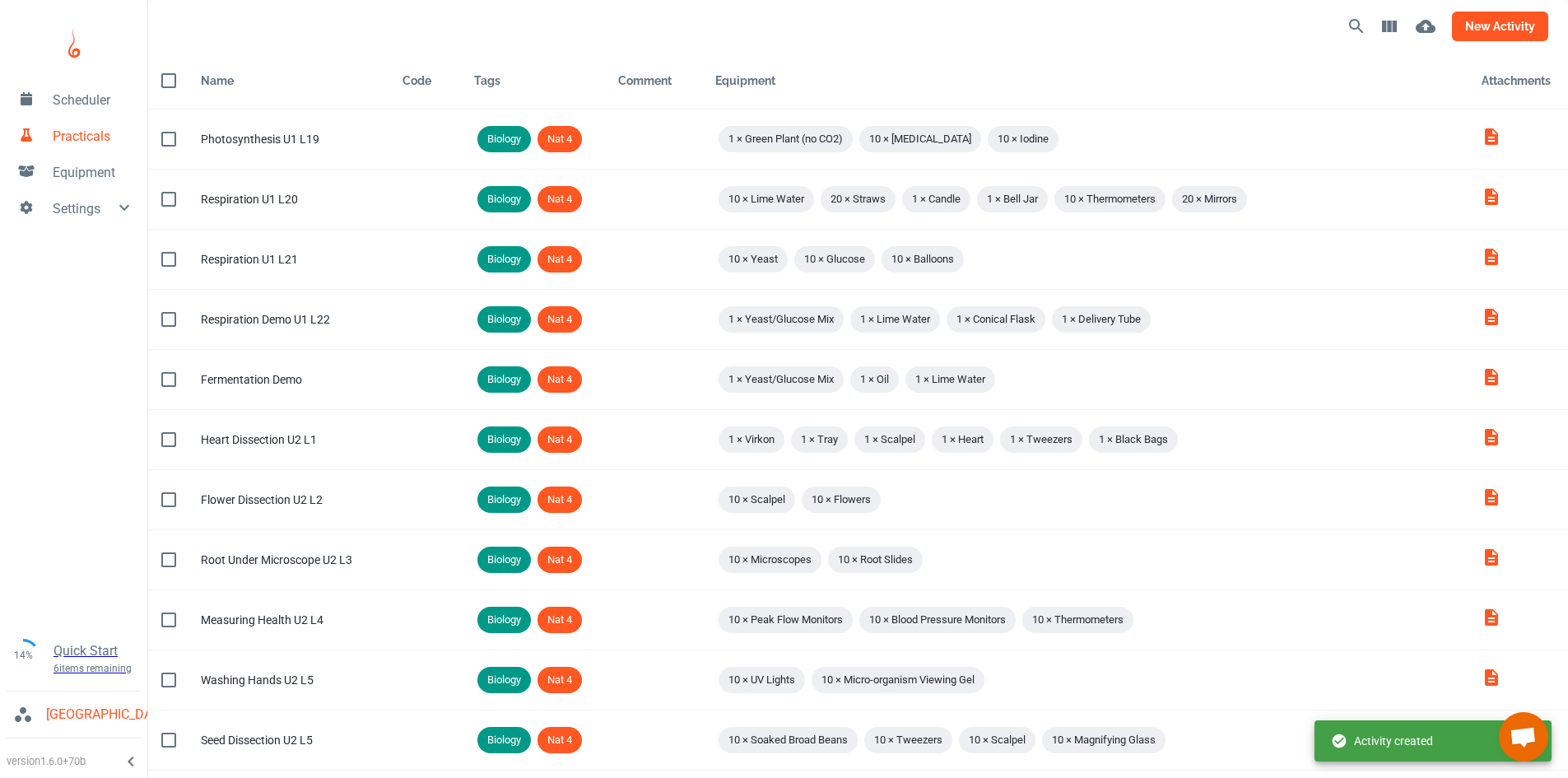
click at [1479, 26] on button "new activity" at bounding box center [1500, 27] width 96 height 30
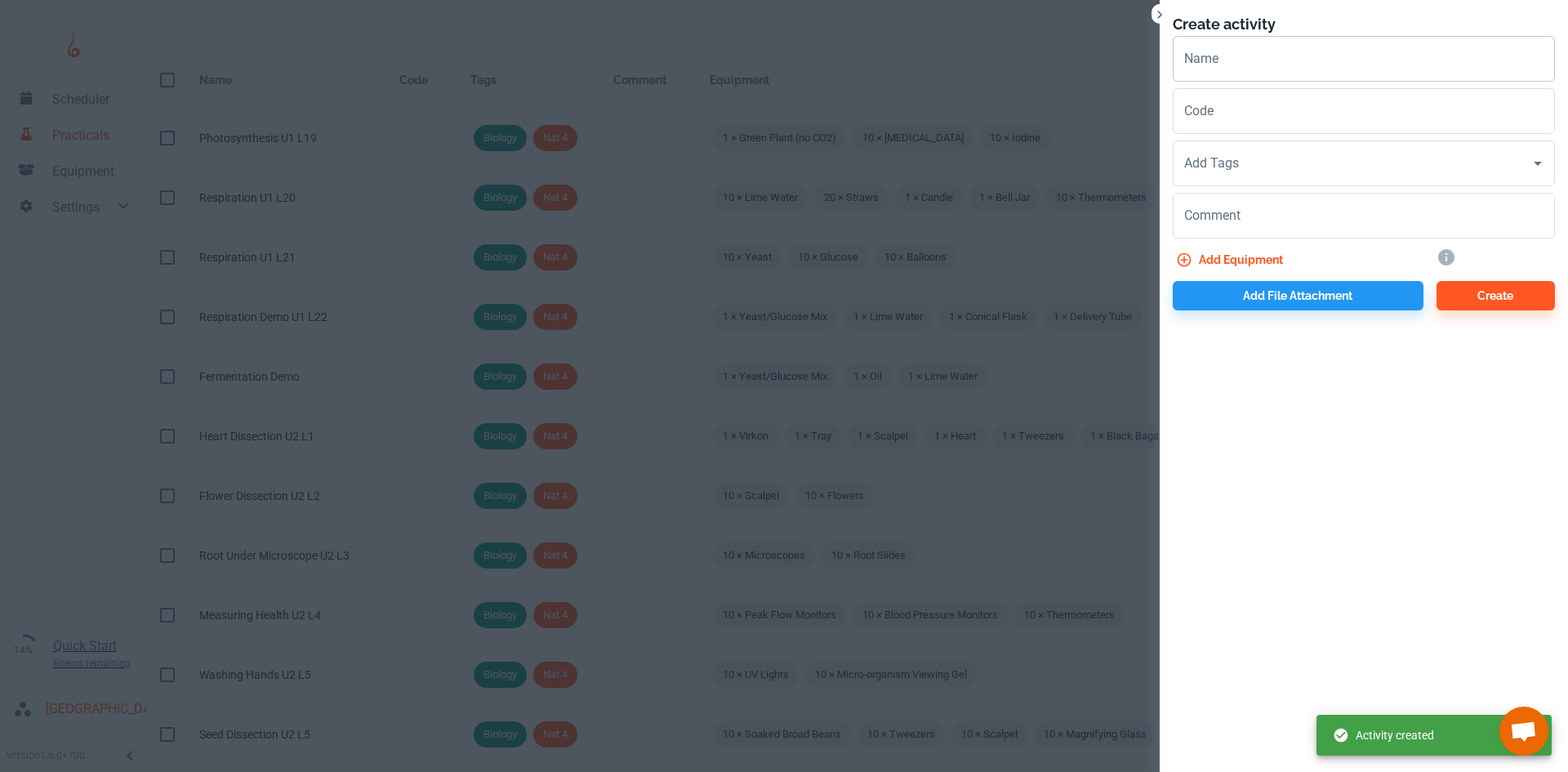
click at [1257, 58] on input "Name" at bounding box center [1363, 59] width 382 height 46
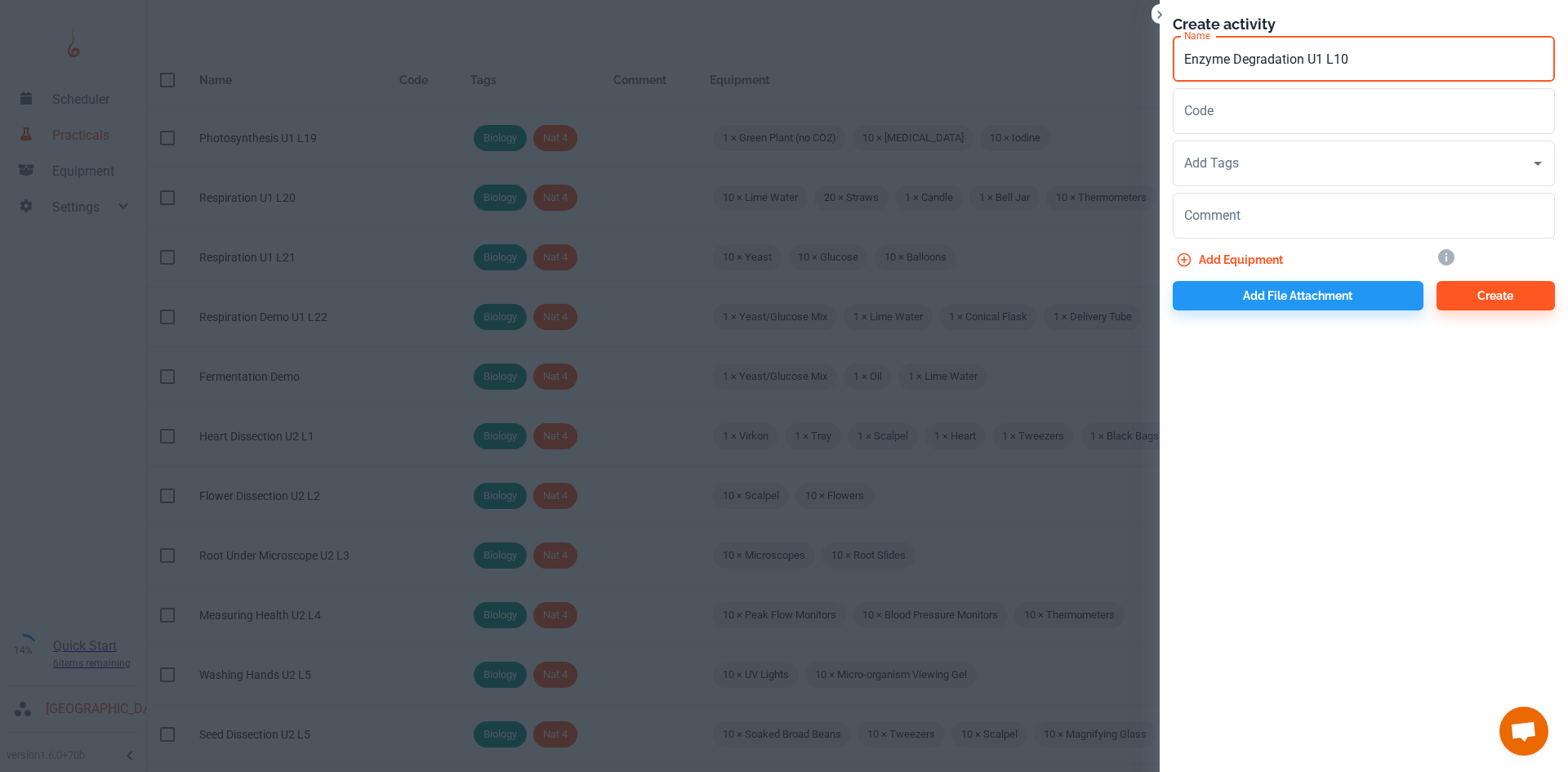
type input "Enzyme Degradation U1 L10"
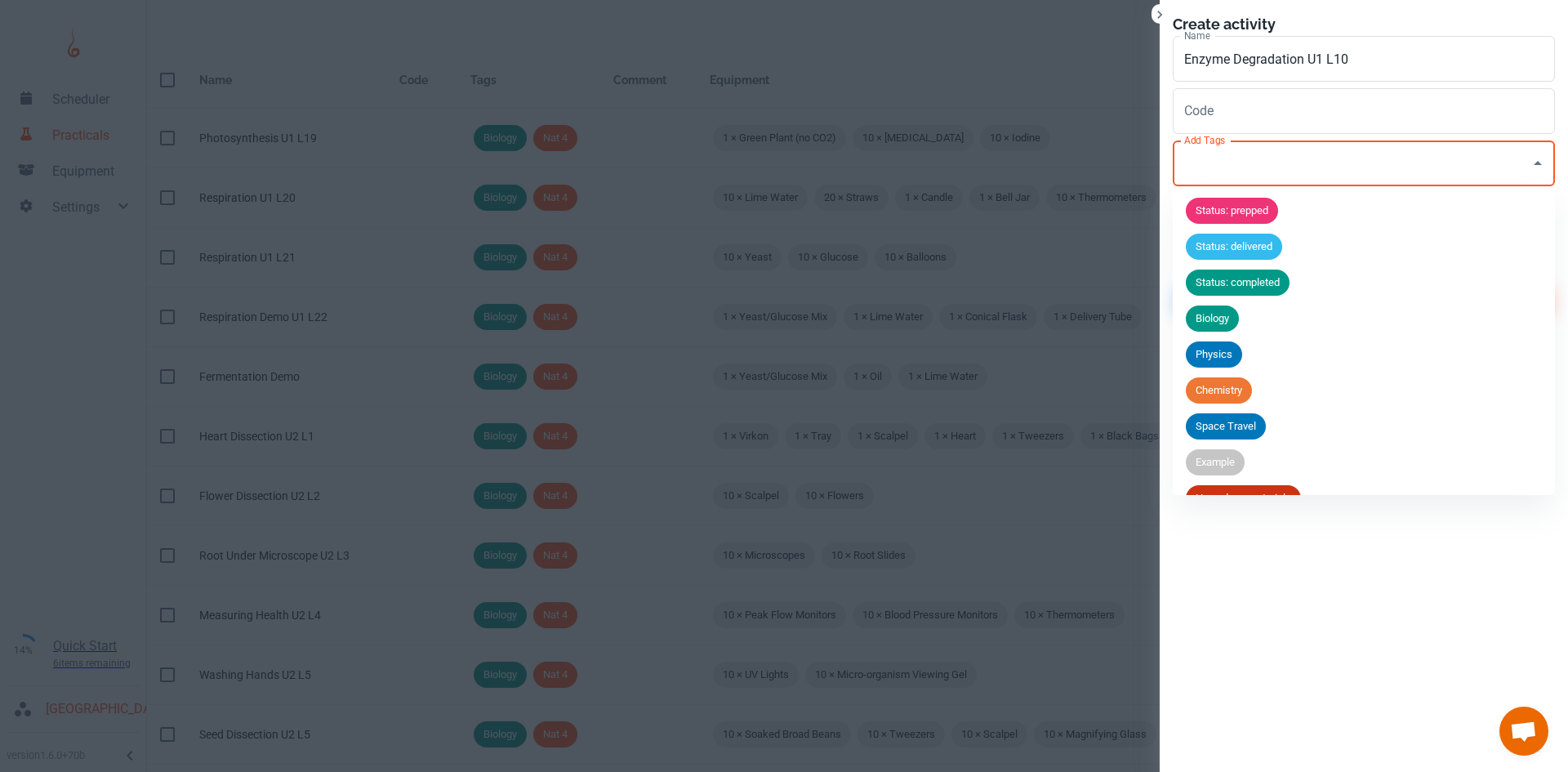
click at [1229, 153] on input "Add Tags" at bounding box center [1352, 163] width 343 height 31
click at [1223, 327] on div "Biology" at bounding box center [1212, 319] width 54 height 26
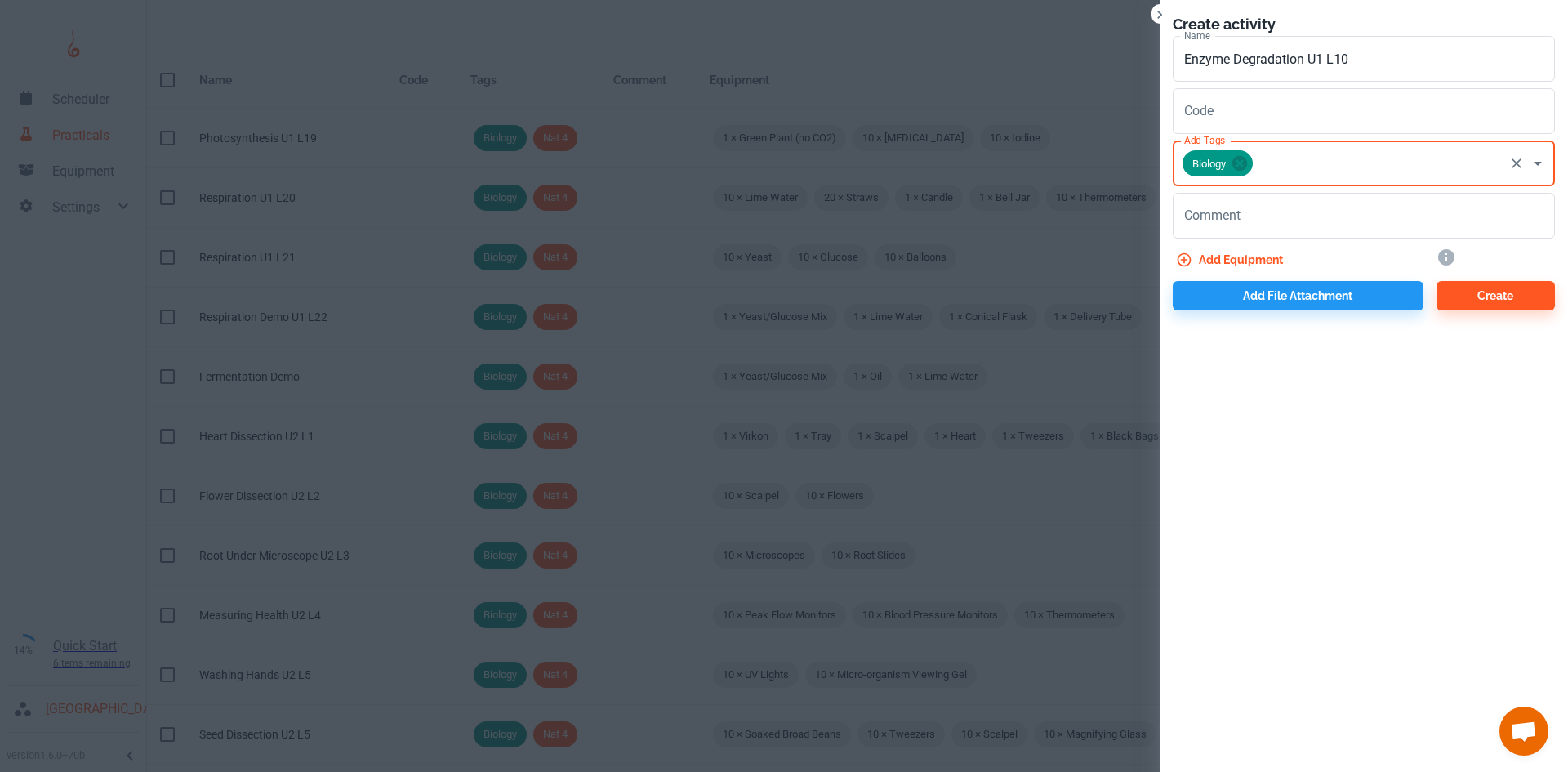
click at [1264, 175] on input "Add Tags" at bounding box center [1378, 163] width 247 height 31
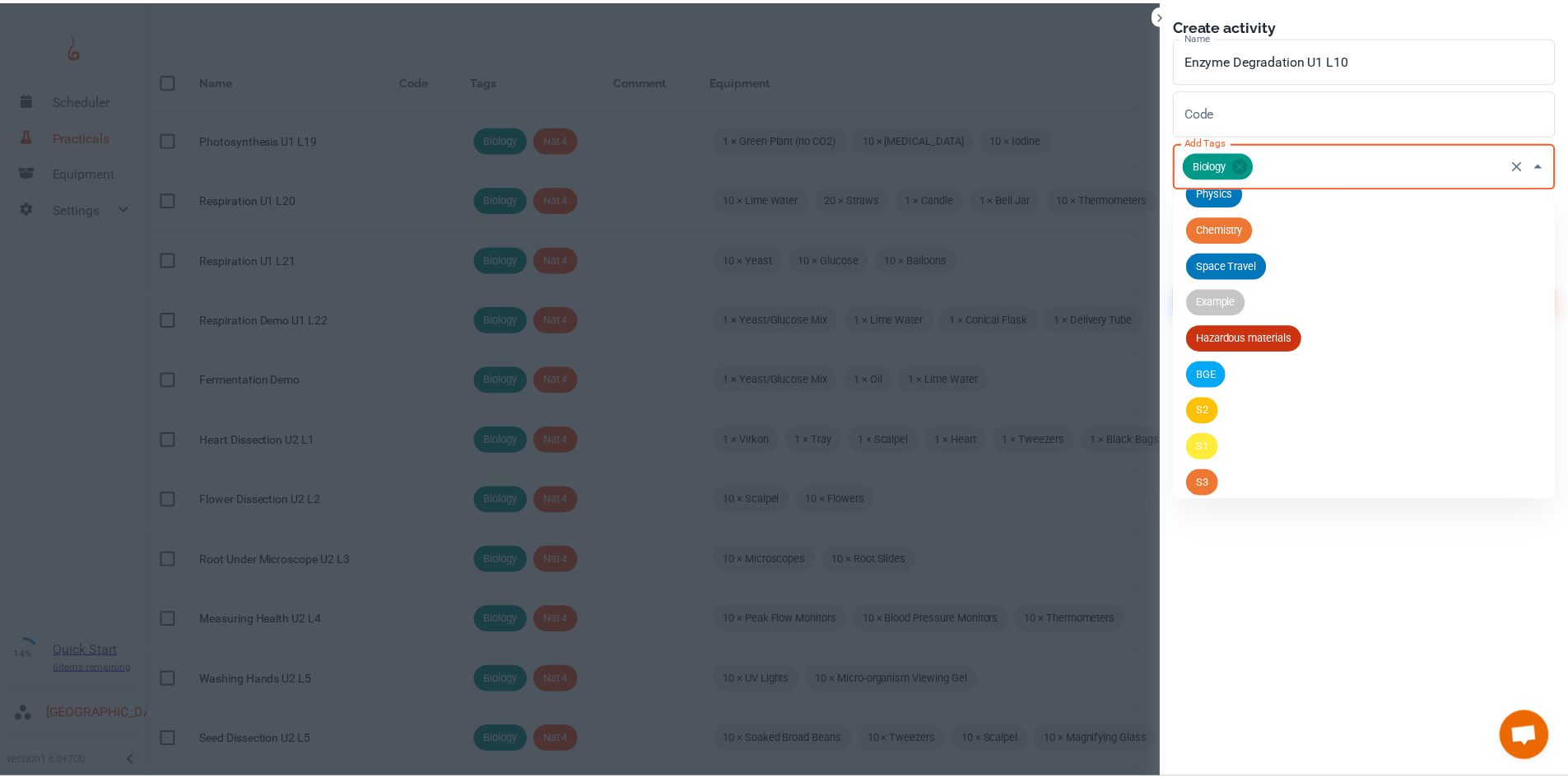
scroll to position [245, 0]
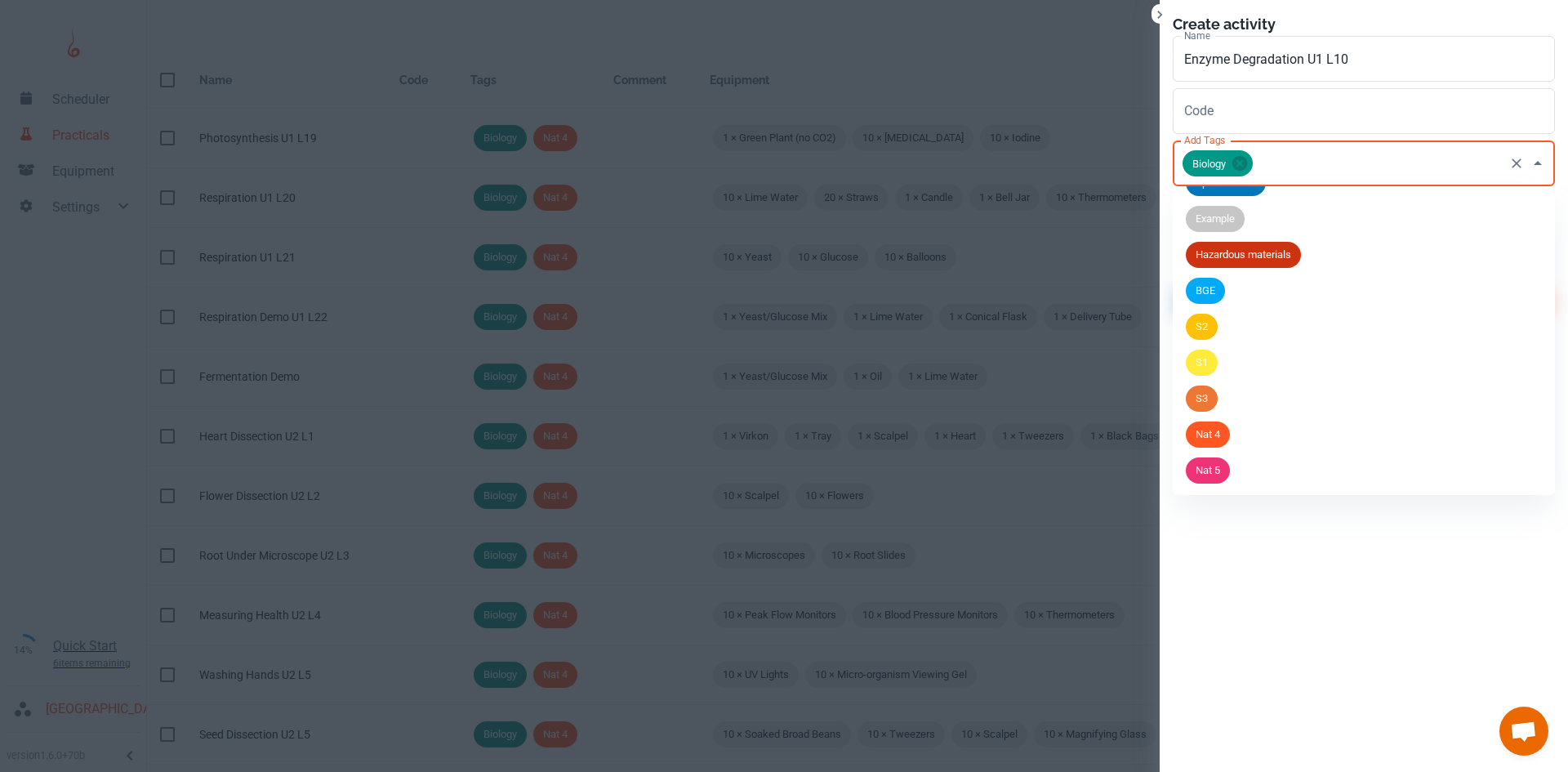
click at [1253, 474] on li "Nat 5" at bounding box center [1363, 470] width 382 height 36
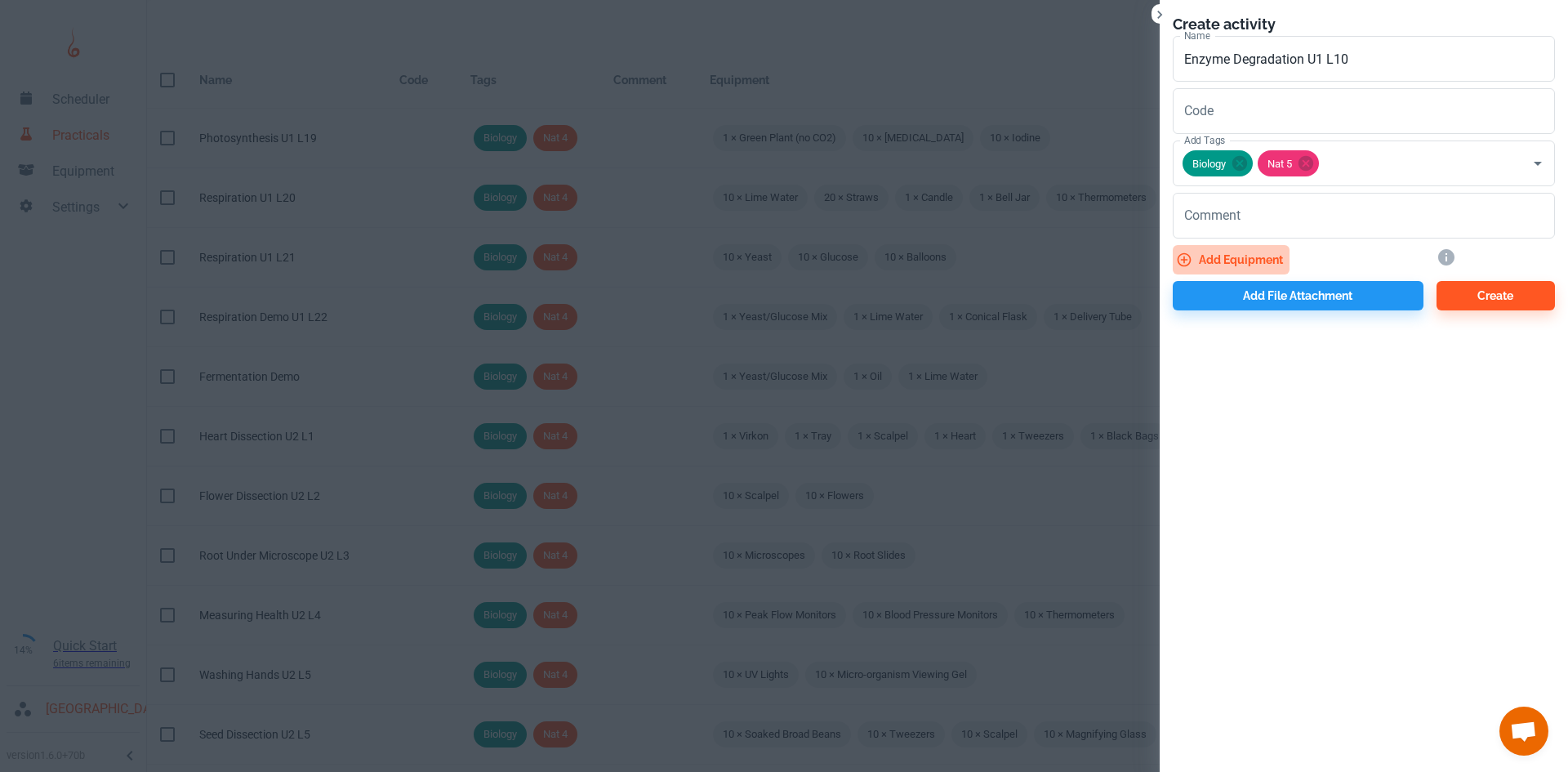
click at [1243, 256] on button "Add equipment" at bounding box center [1231, 260] width 117 height 30
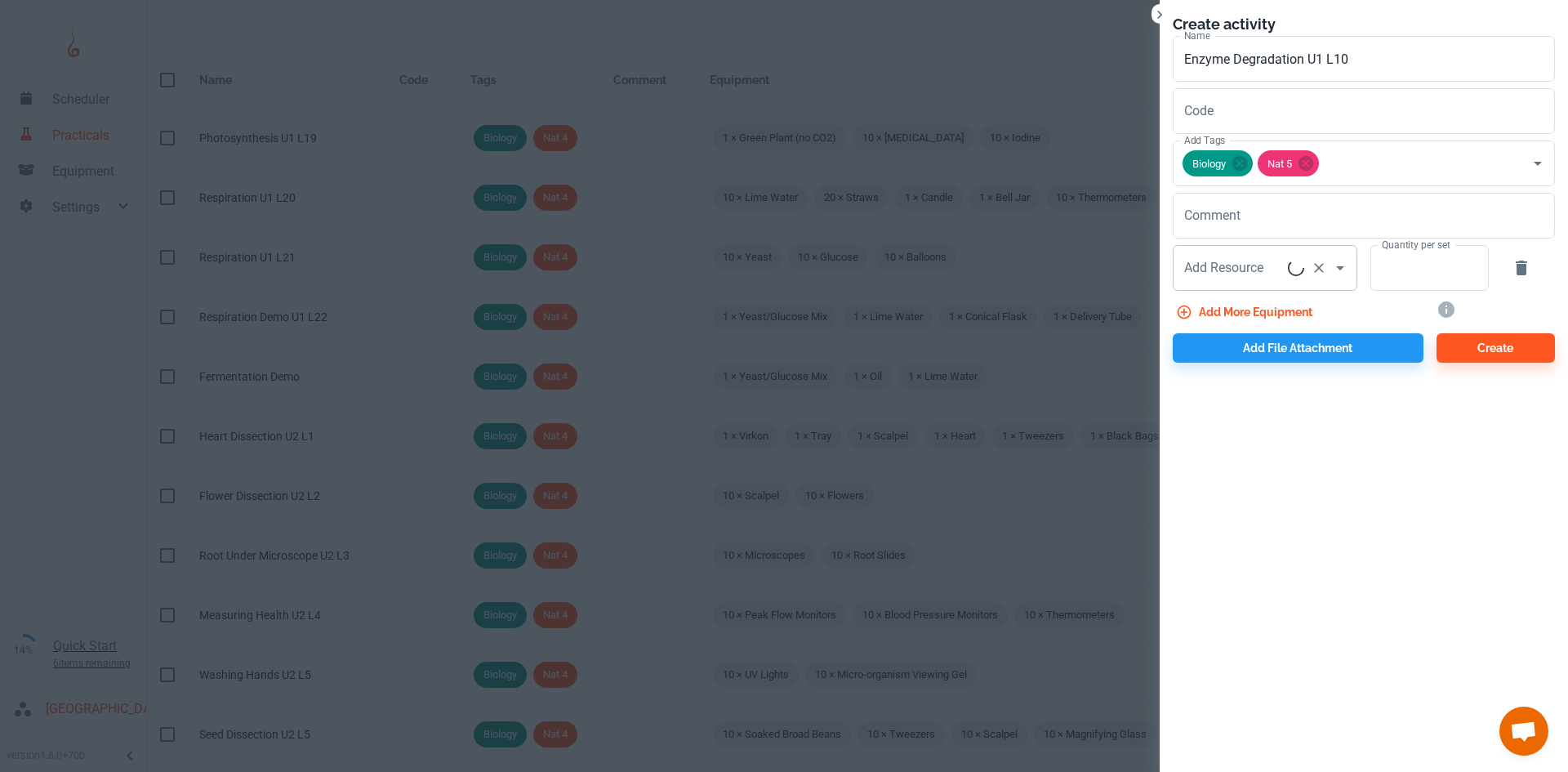
click at [1237, 269] on div "Add Resource Add Resource" at bounding box center [1265, 268] width 184 height 46
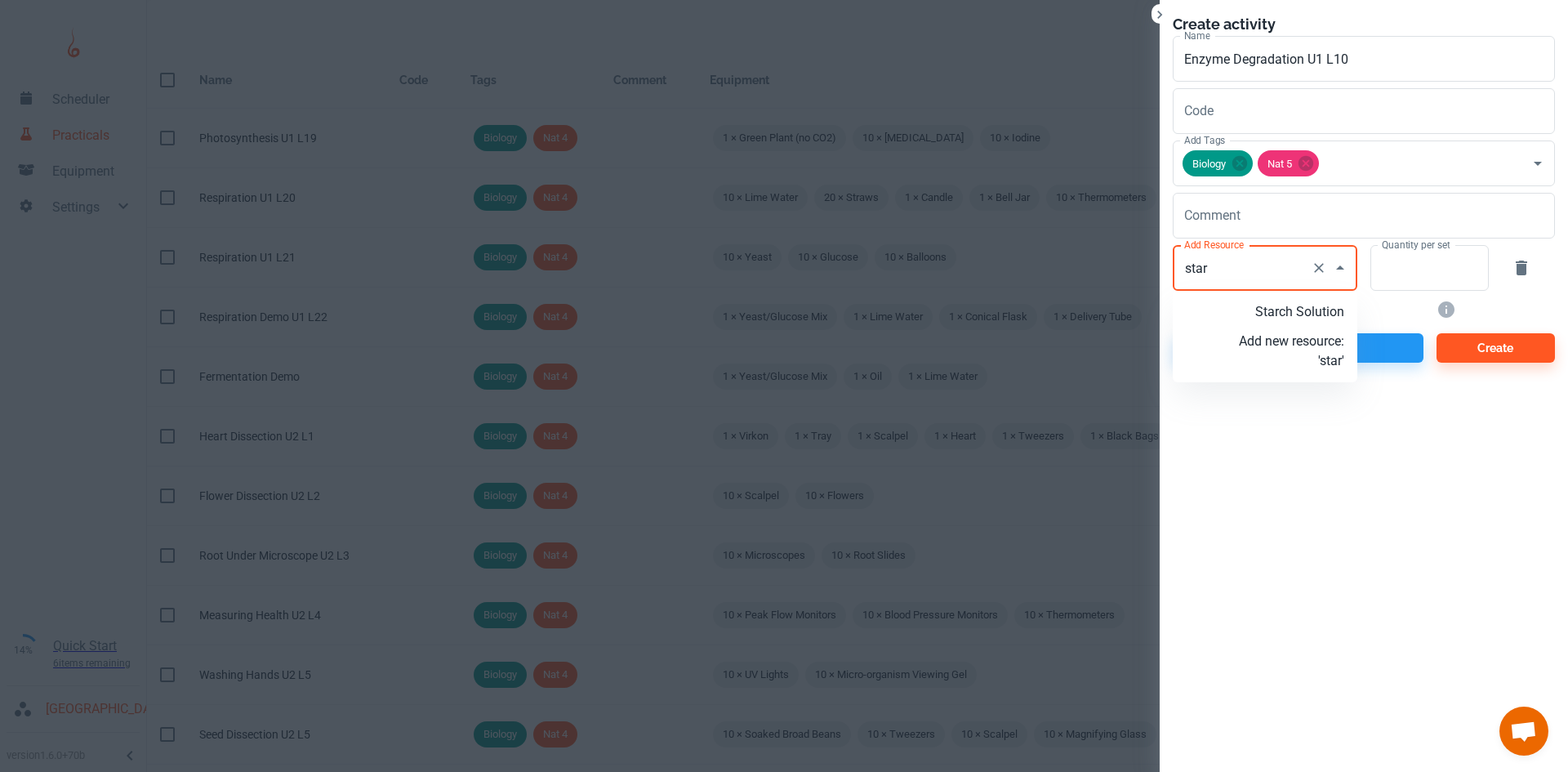
click at [1315, 319] on p "Starch Solution" at bounding box center [1291, 313] width 105 height 20
type input "Starch Solution"
click at [1407, 275] on input "Quantity per set" at bounding box center [1419, 268] width 100 height 46
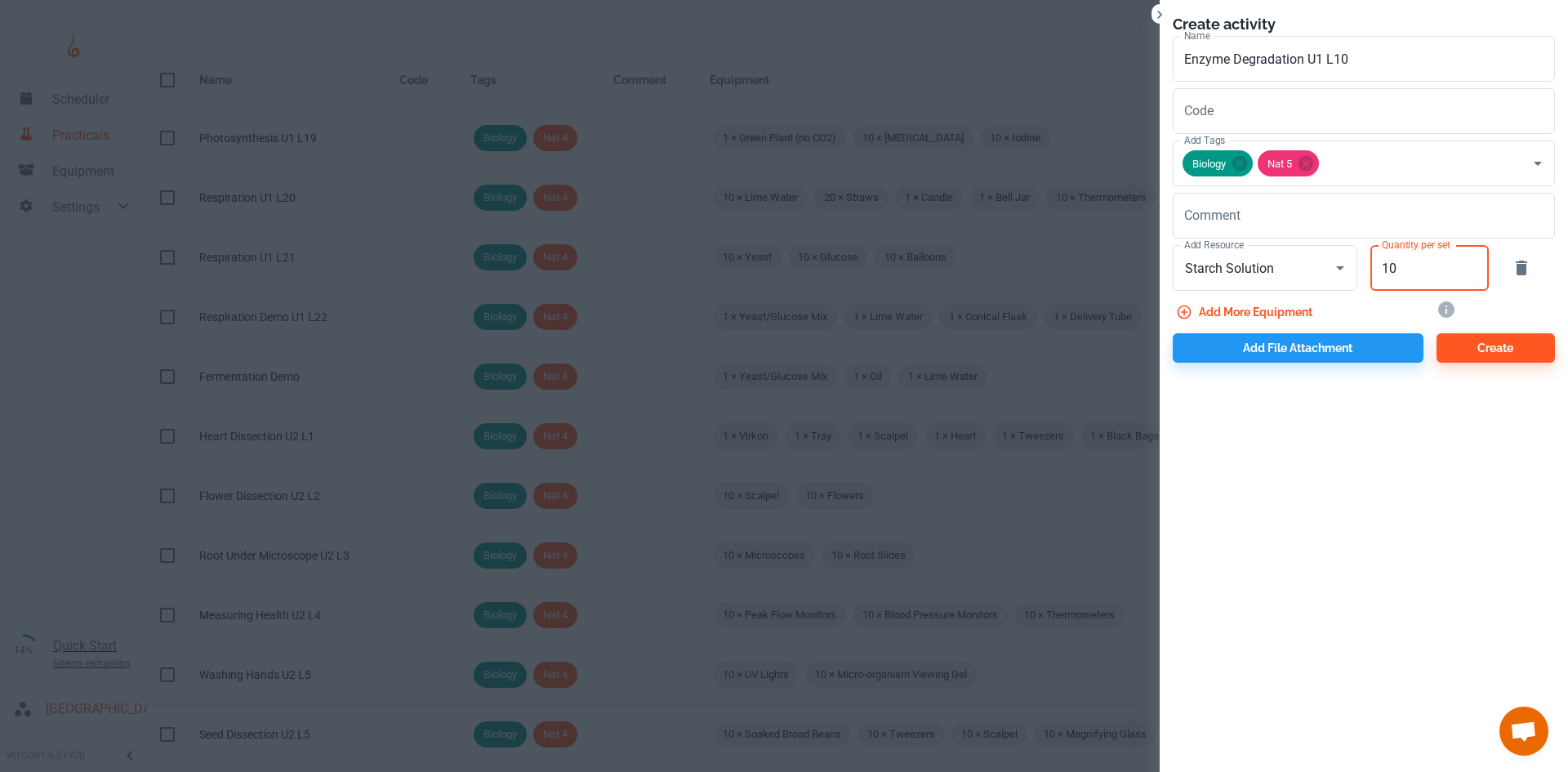
type input "10"
click at [1314, 322] on button "Add more equipment" at bounding box center [1245, 313] width 146 height 30
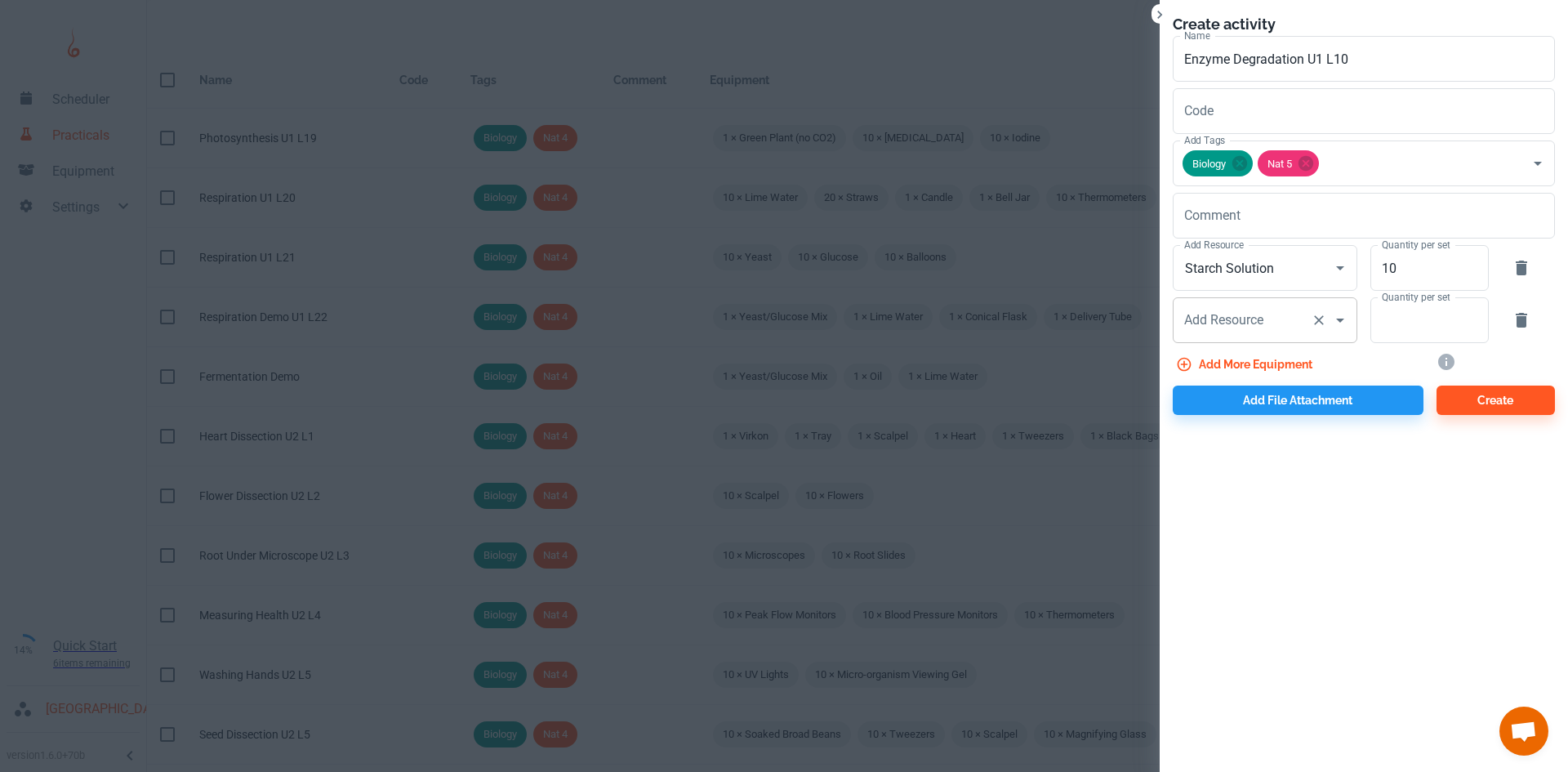
click at [1247, 315] on div "Add Resource Add Resource" at bounding box center [1265, 321] width 184 height 46
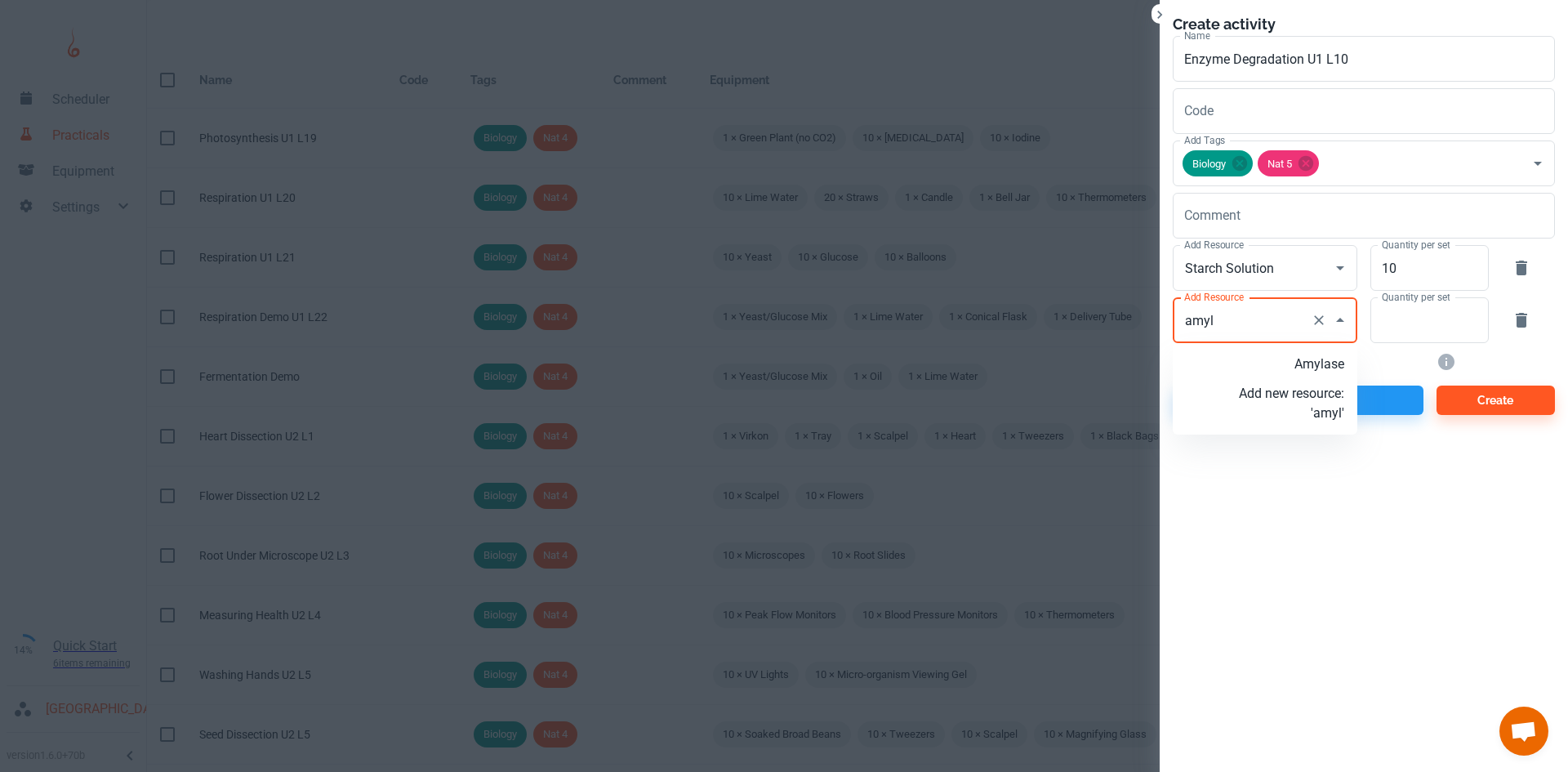
click at [1321, 366] on p "Amylase" at bounding box center [1291, 364] width 105 height 20
type input "Amylase"
click at [1445, 322] on input "Quantity per set" at bounding box center [1419, 321] width 100 height 46
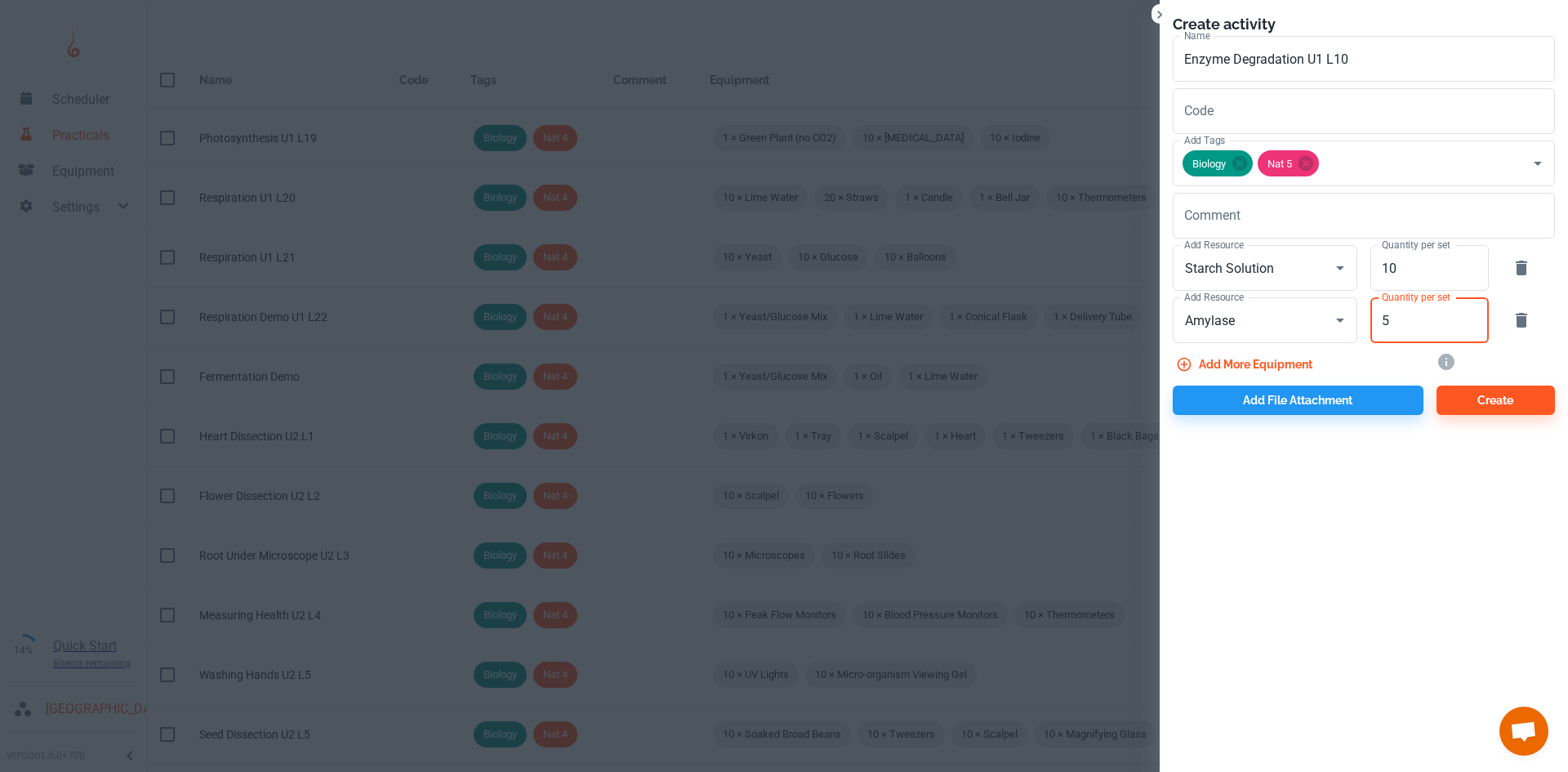
type input "5"
click at [1265, 358] on button "Add more equipment" at bounding box center [1245, 364] width 146 height 30
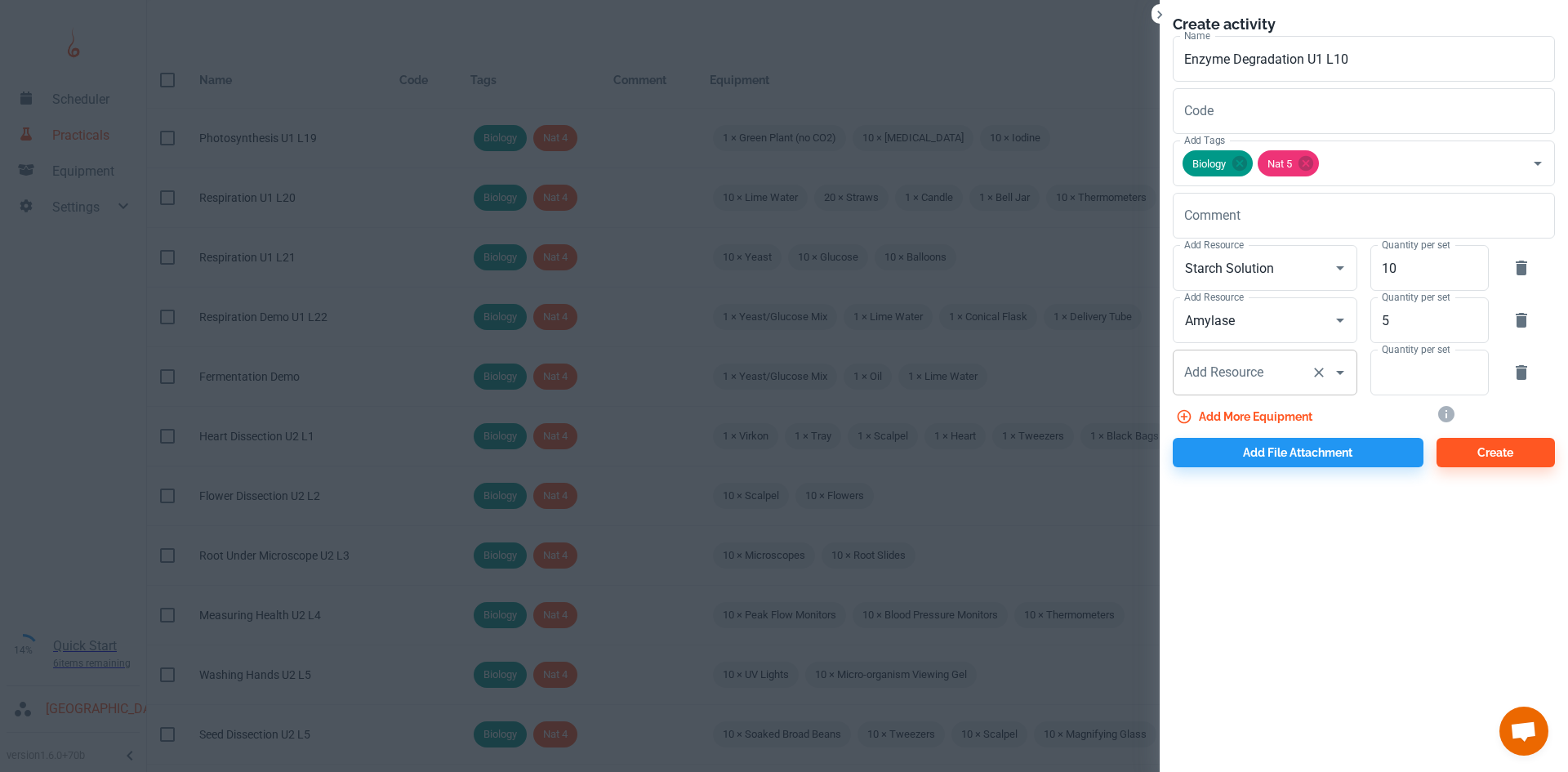
click at [1203, 377] on div "Add Resource Add Resource" at bounding box center [1265, 372] width 184 height 46
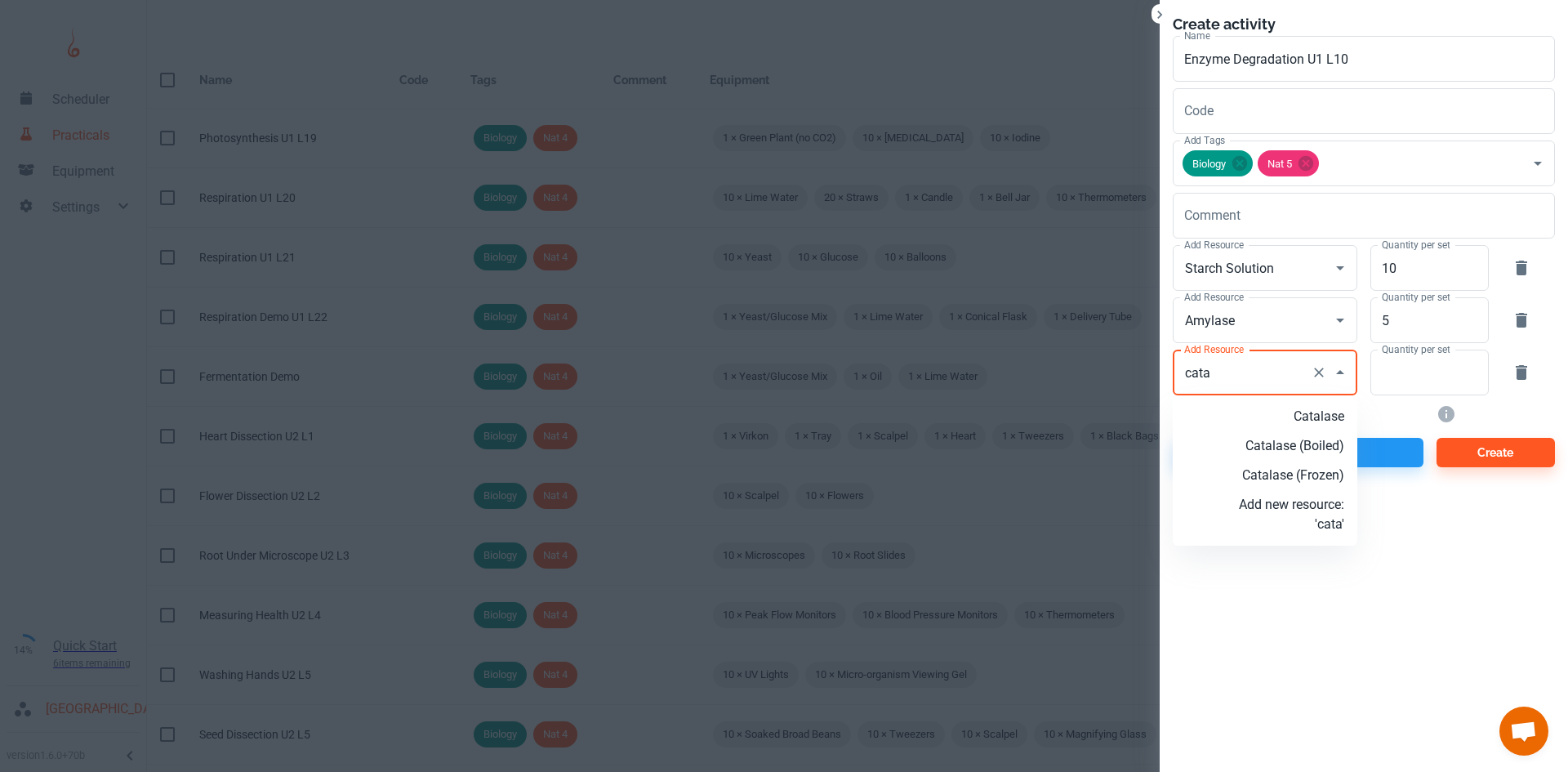
click at [1314, 412] on p "Catalase" at bounding box center [1291, 417] width 105 height 20
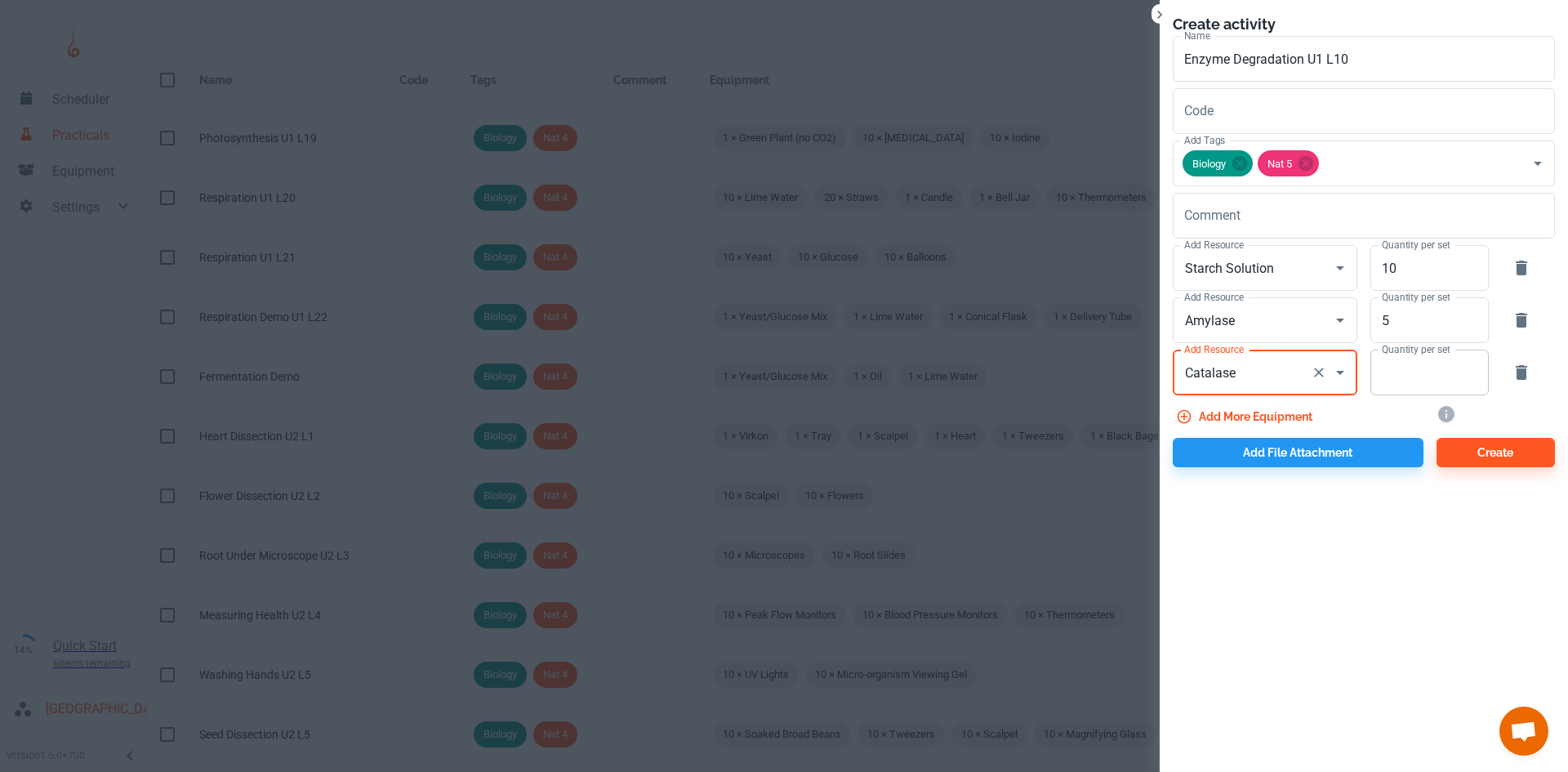
type input "Catalase"
click at [1419, 382] on input "Quantity per set" at bounding box center [1419, 372] width 100 height 46
type input "5"
click at [1278, 416] on button "Add more equipment" at bounding box center [1245, 417] width 146 height 30
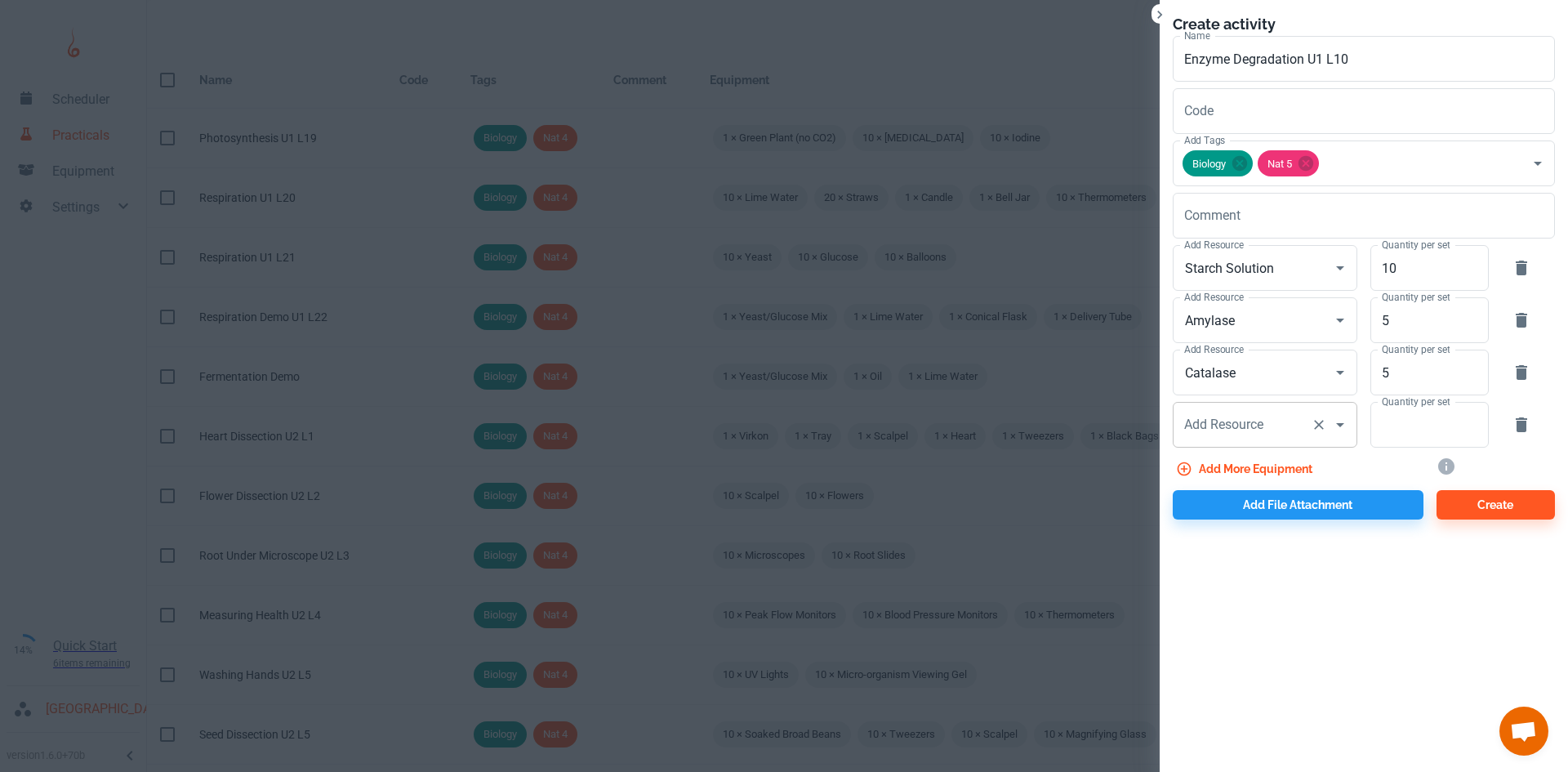
click at [1215, 424] on div "Add Resource Add Resource" at bounding box center [1265, 425] width 184 height 46
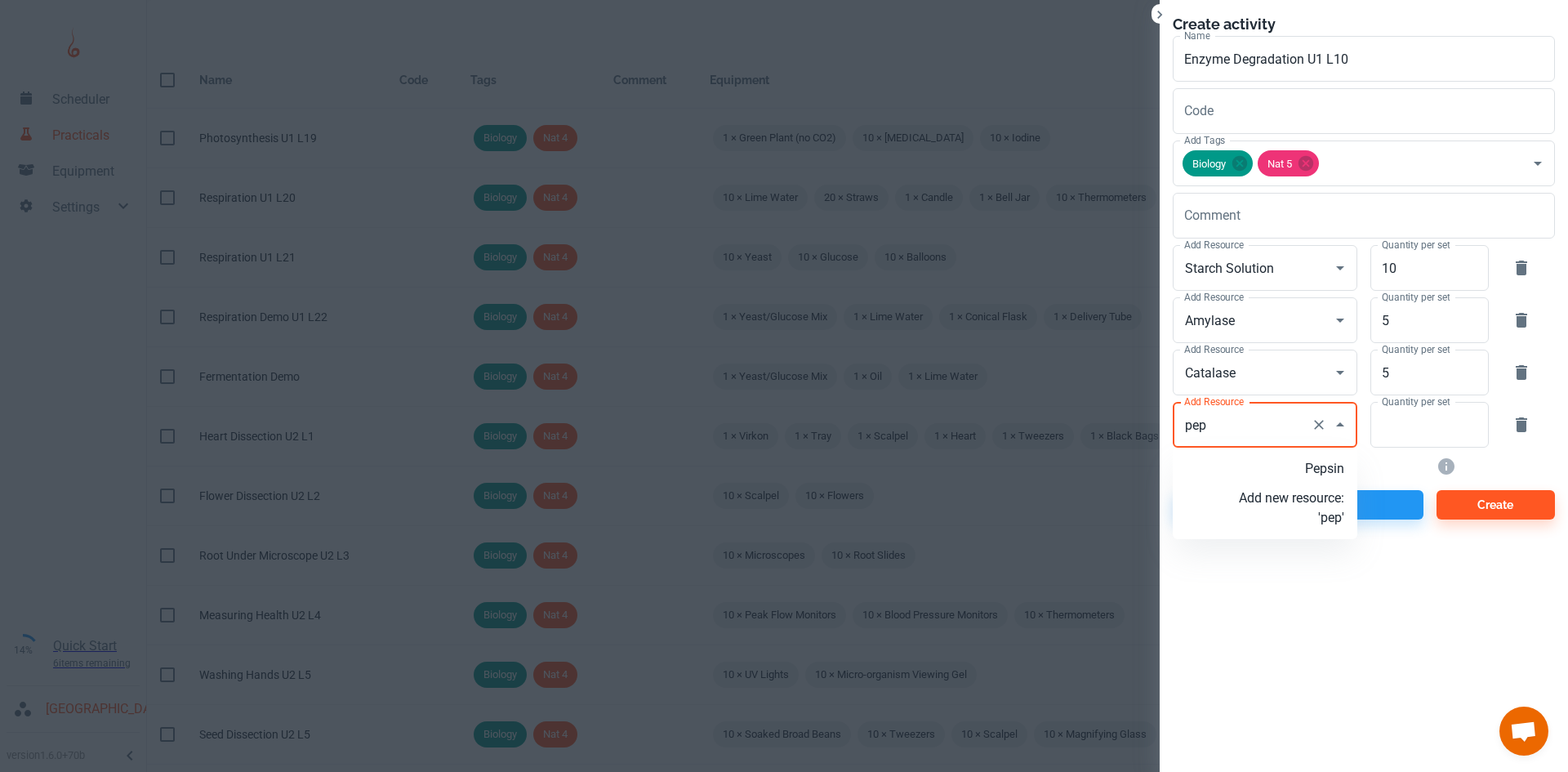
click at [1319, 463] on p "Pepsin" at bounding box center [1291, 469] width 105 height 20
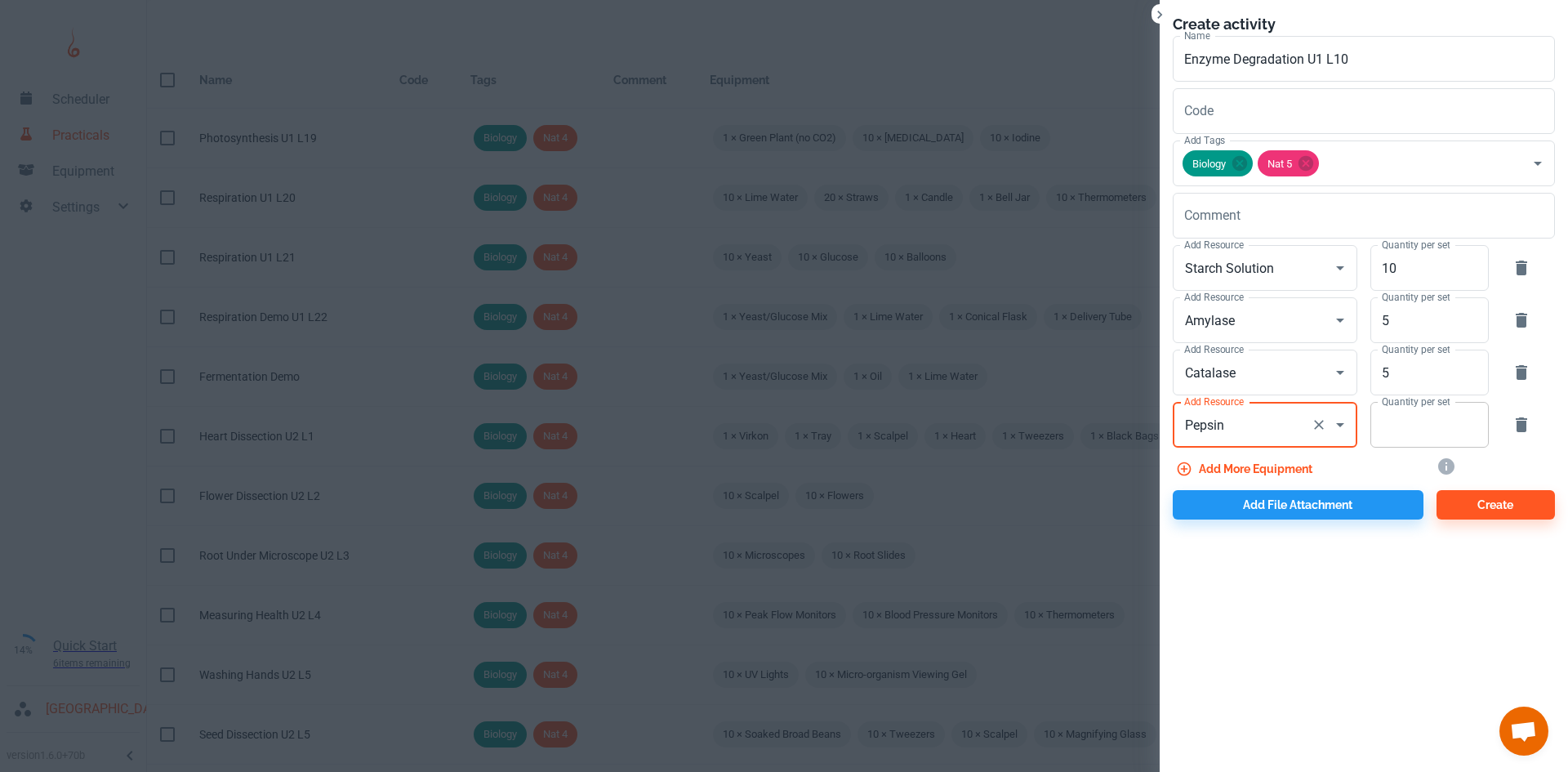
type input "Pepsin"
click at [1412, 444] on input "Quantity per set" at bounding box center [1419, 425] width 100 height 46
type input "5"
click at [1290, 464] on button "Add more equipment" at bounding box center [1245, 469] width 146 height 30
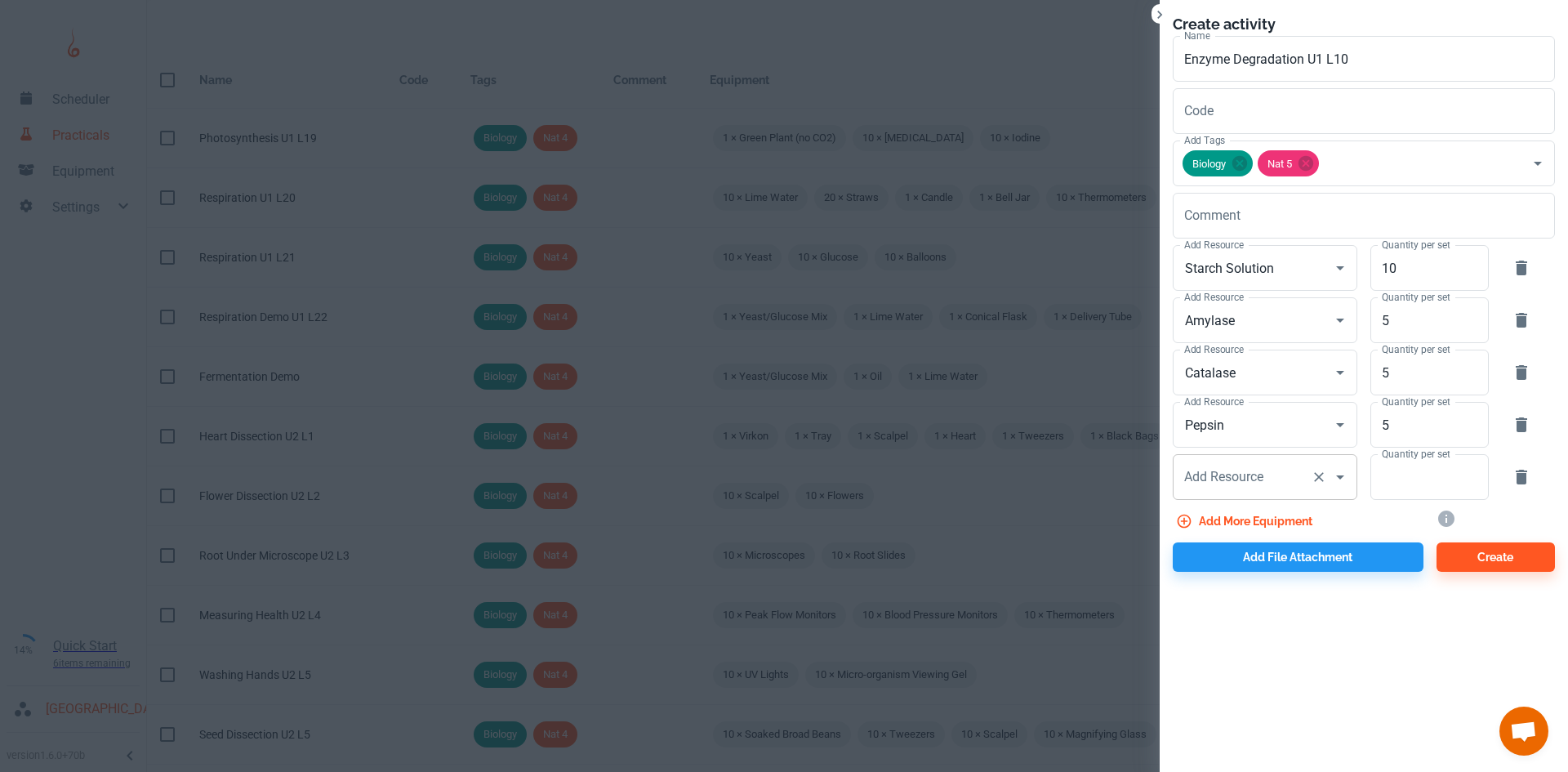
click at [1225, 476] on div "Add Resource Add Resource" at bounding box center [1265, 477] width 184 height 46
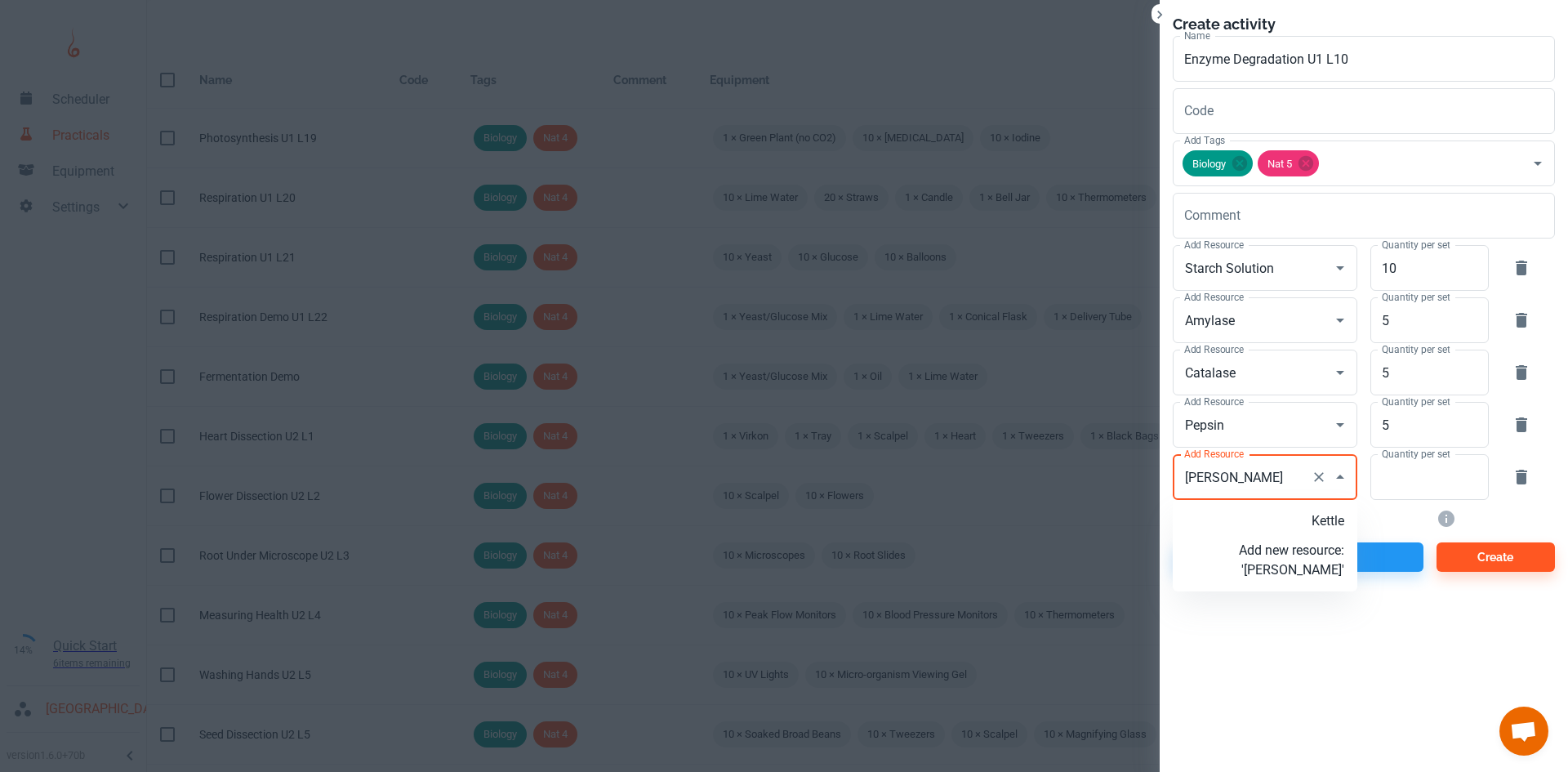
click at [1313, 523] on p "Kettle" at bounding box center [1291, 521] width 105 height 20
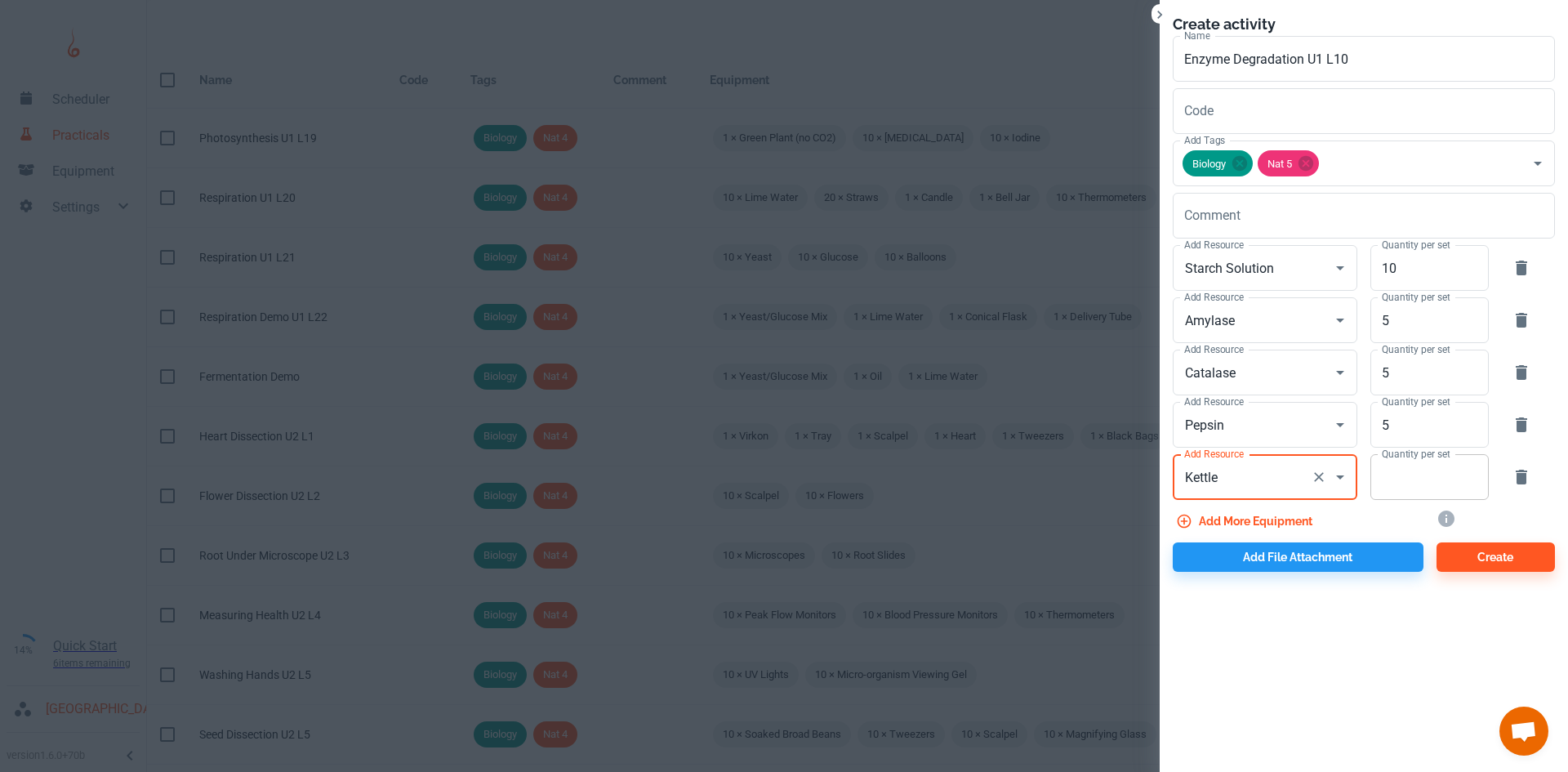
type input "Kettle"
click at [1401, 474] on input "Quantity per set" at bounding box center [1419, 477] width 100 height 46
type input "1"
click at [1282, 520] on button "Add more equipment" at bounding box center [1245, 521] width 146 height 30
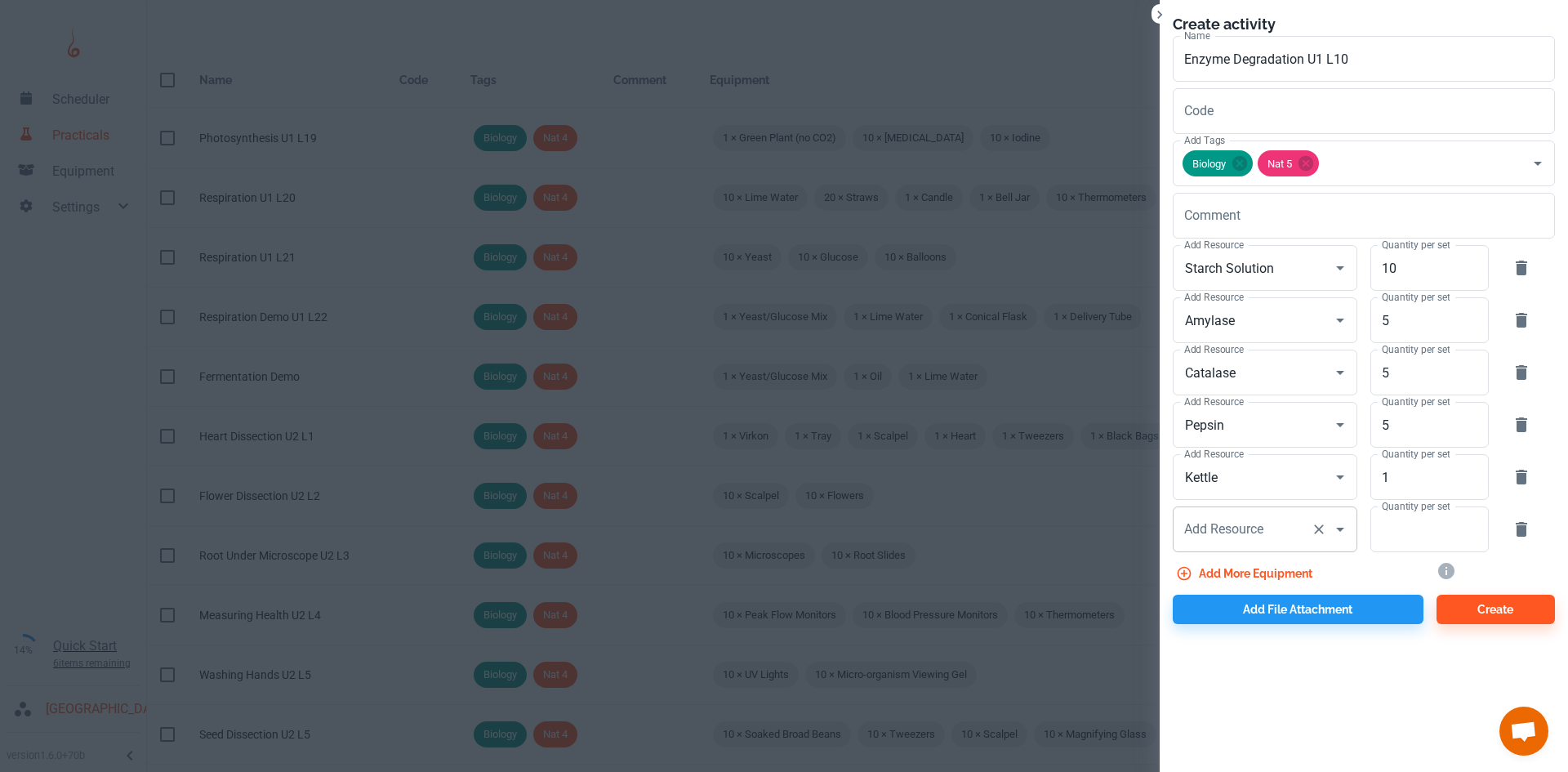
click at [1211, 519] on input "Add Resource" at bounding box center [1242, 529] width 124 height 31
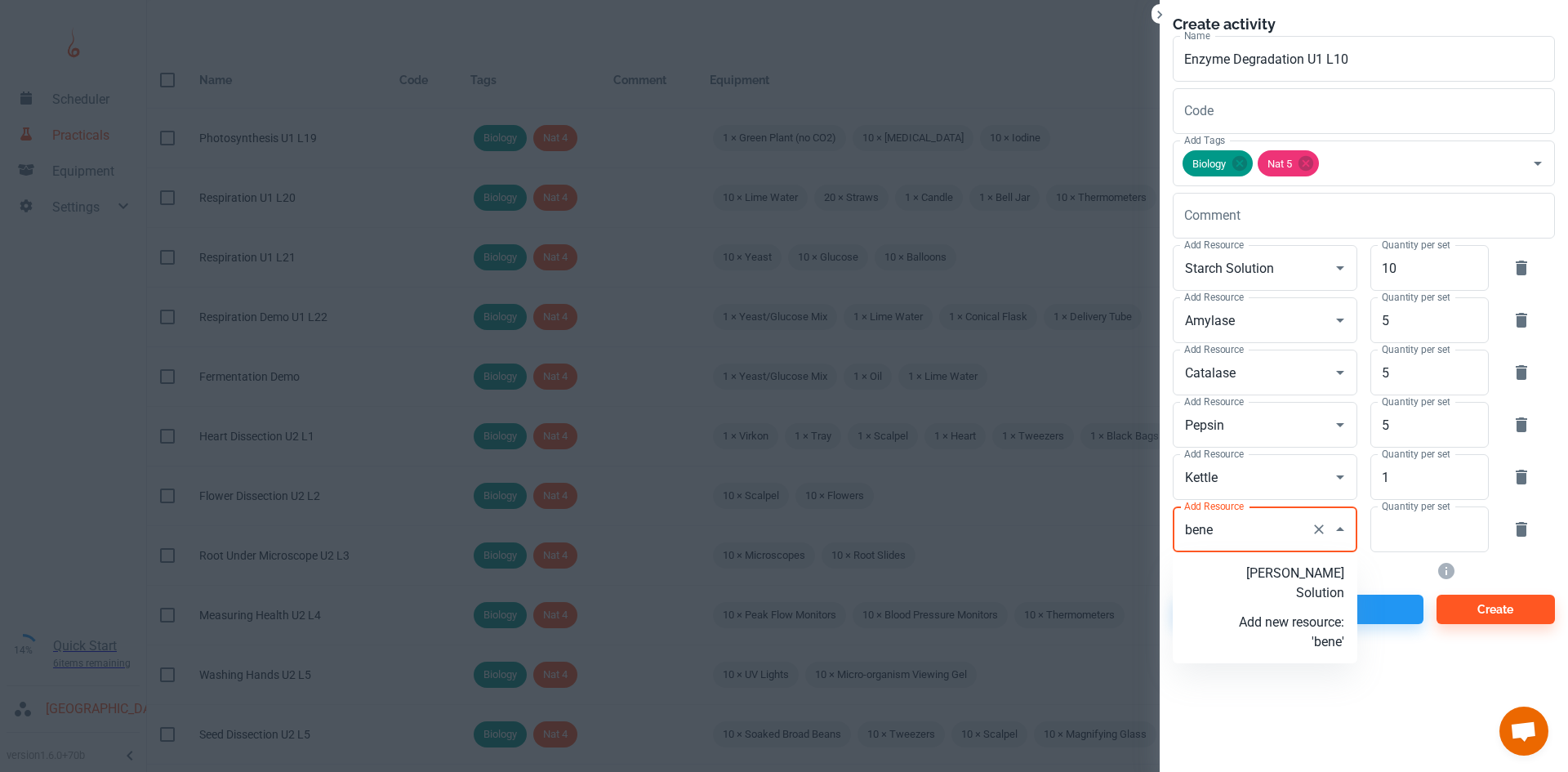
click at [1292, 573] on p "[PERSON_NAME] Solution" at bounding box center [1291, 583] width 105 height 40
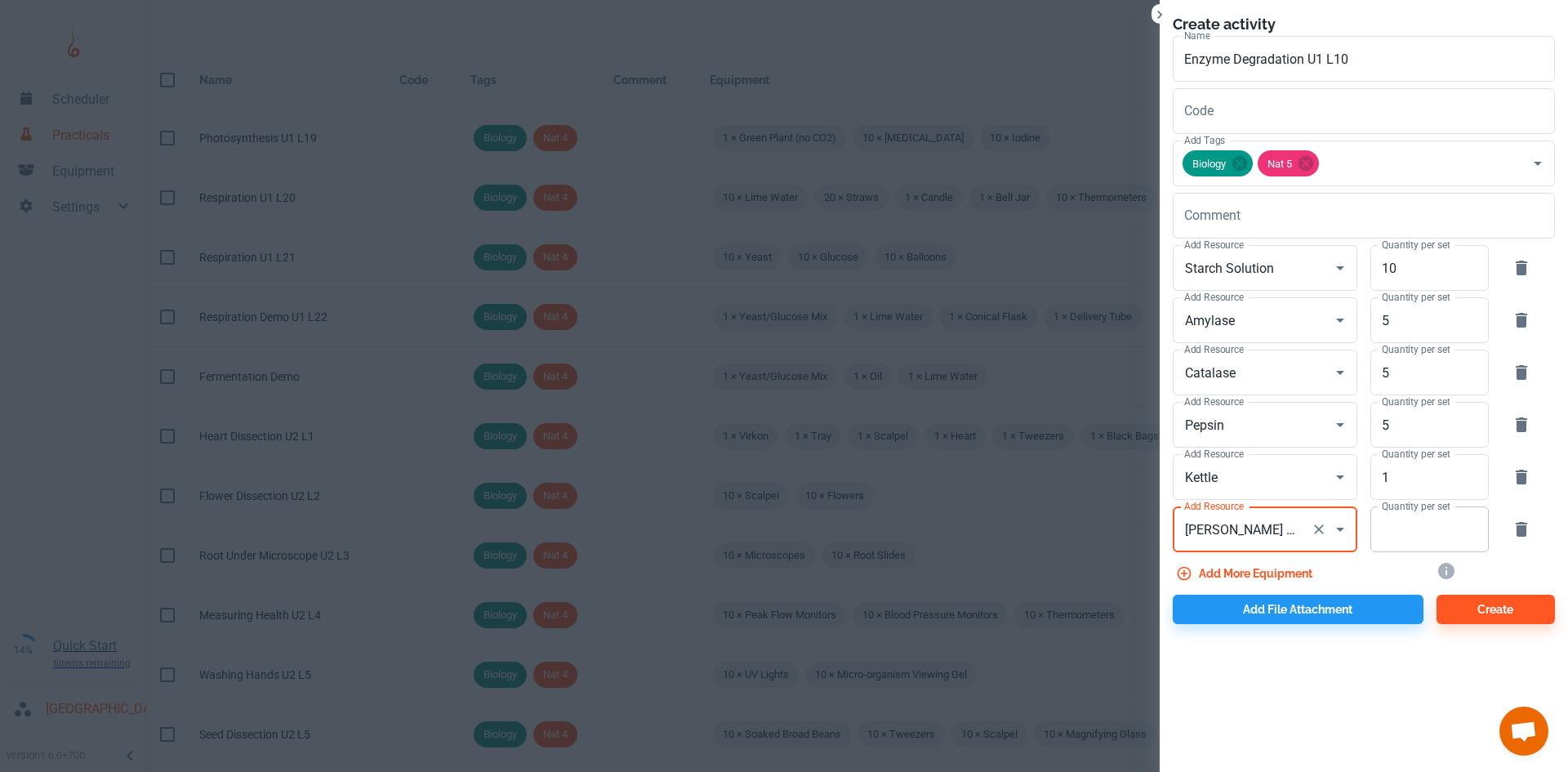
type input "[PERSON_NAME] Solution"
click at [1438, 535] on input "Quantity per set" at bounding box center [1419, 529] width 100 height 46
type input "5"
click at [1290, 605] on button "Add file attachment" at bounding box center [1297, 609] width 251 height 30
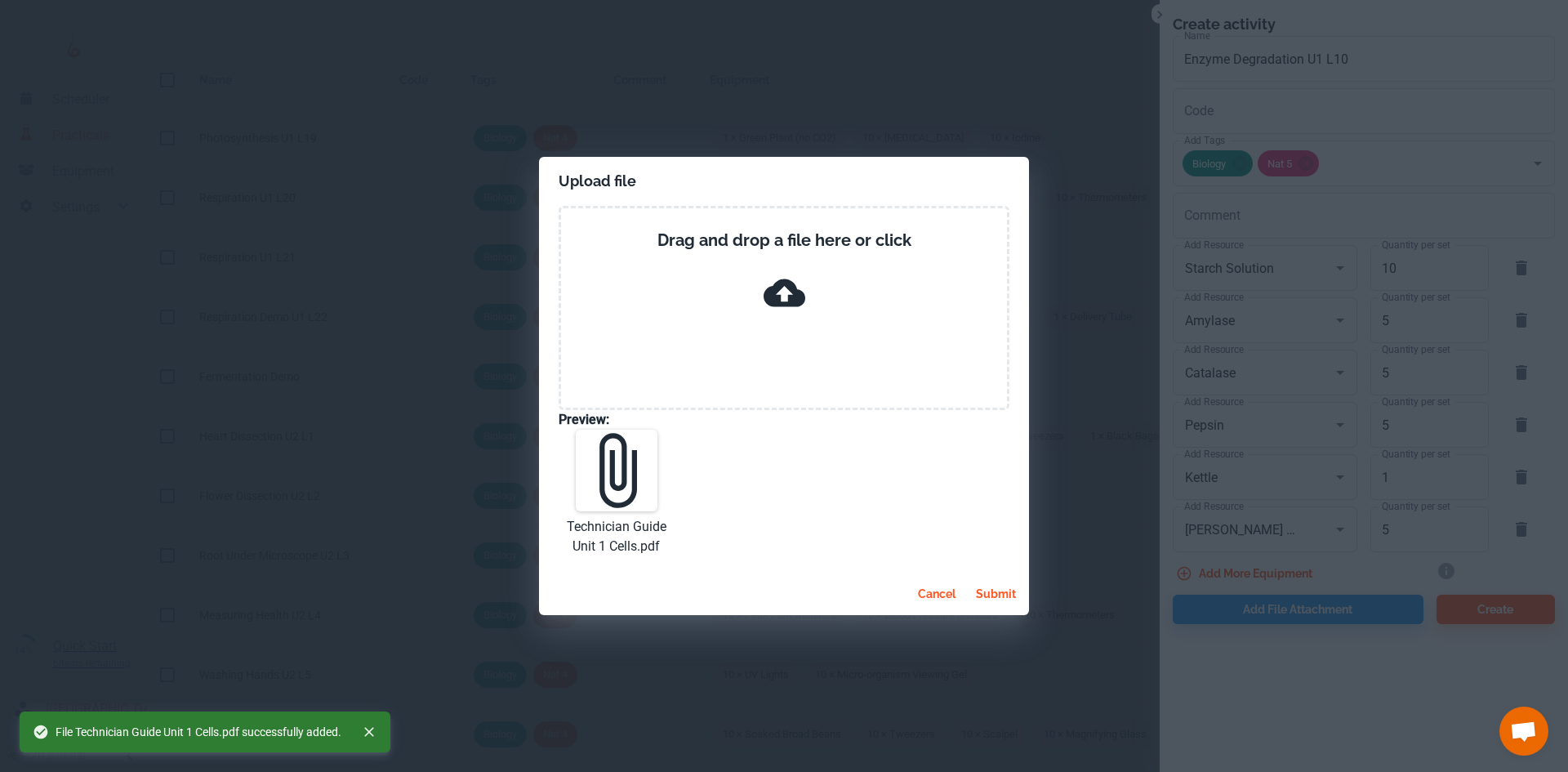
click at [991, 598] on button "submit" at bounding box center [996, 594] width 54 height 30
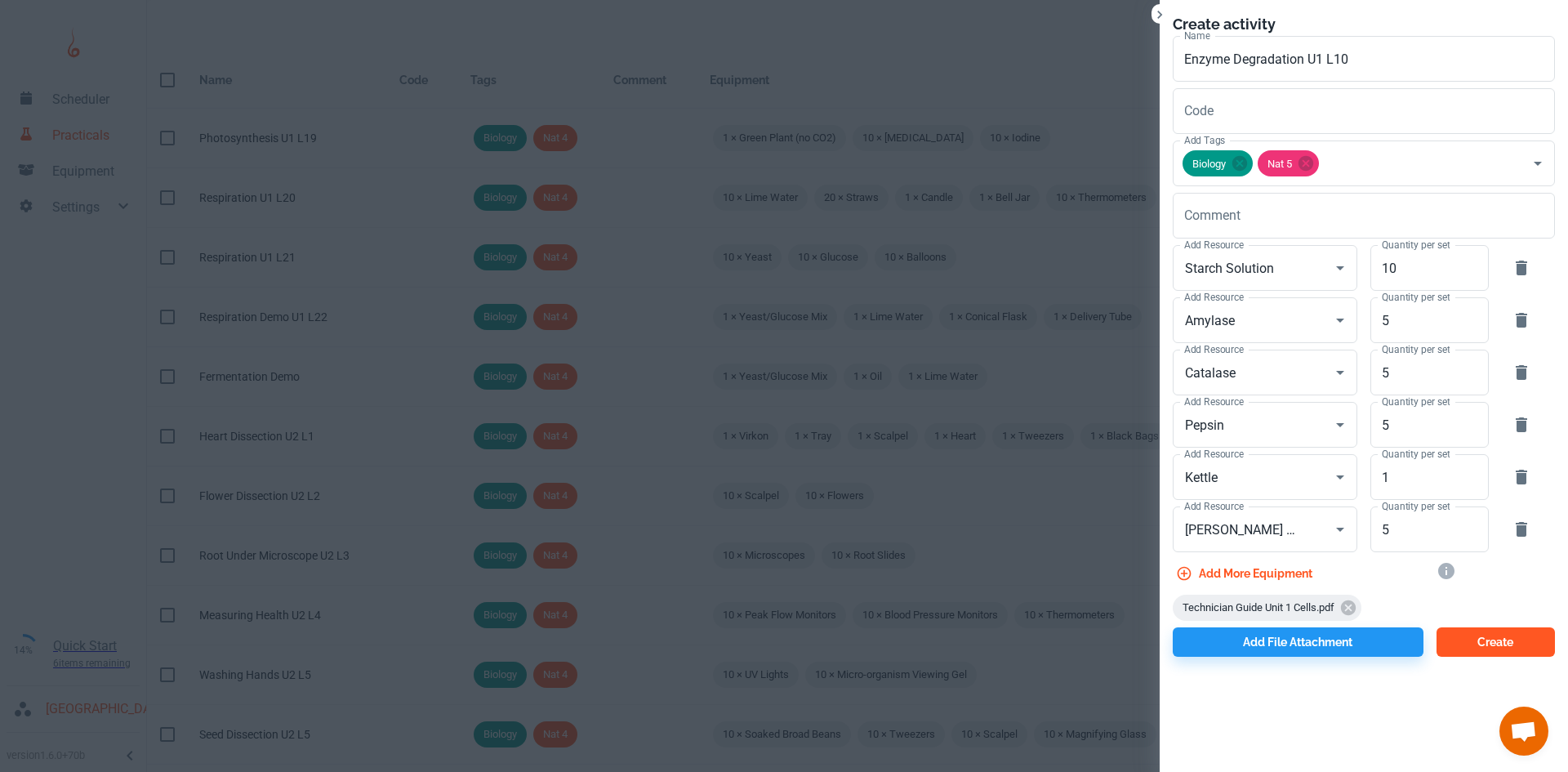
click at [1501, 646] on button "Create" at bounding box center [1495, 642] width 118 height 30
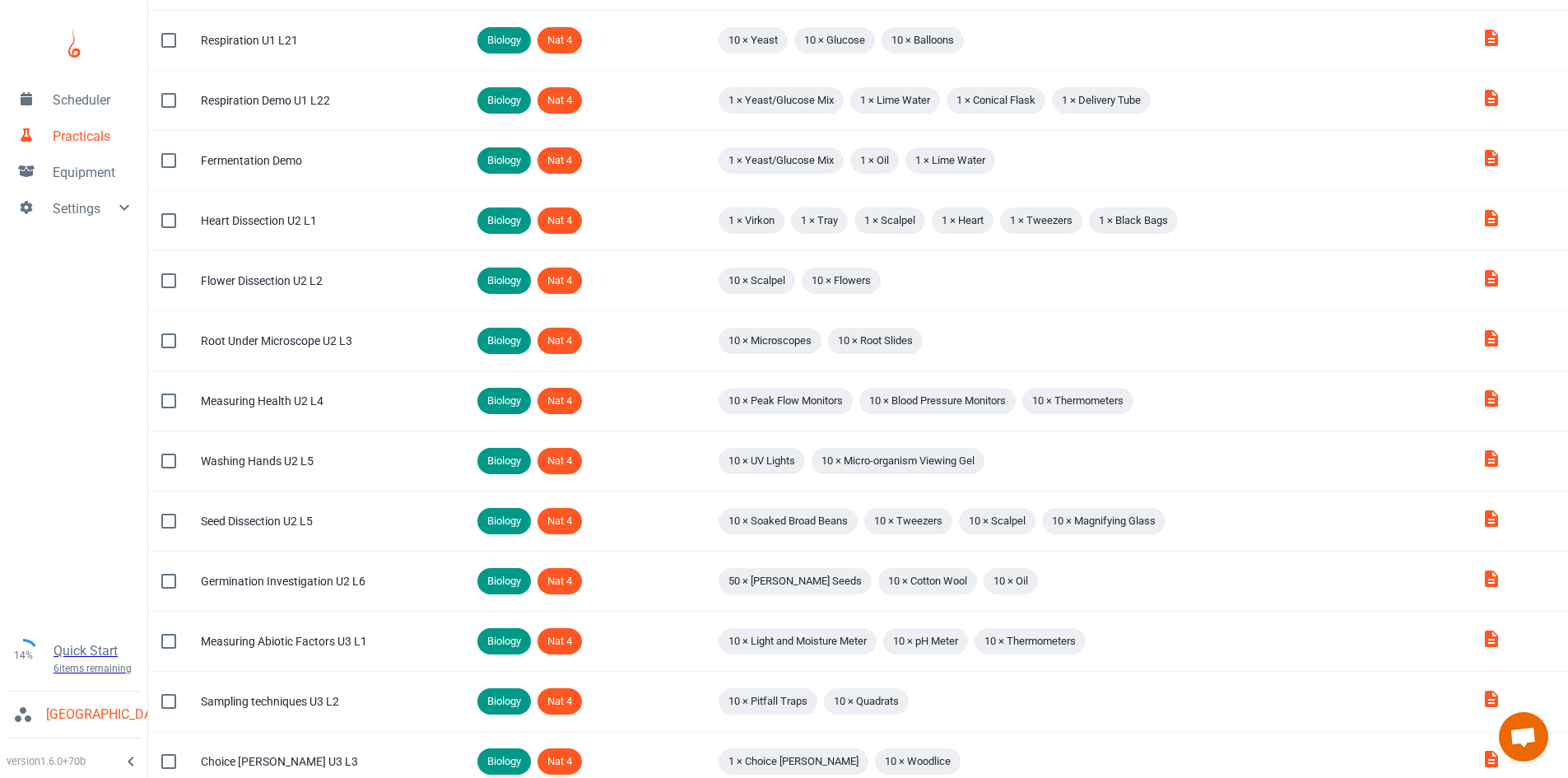
scroll to position [0, 0]
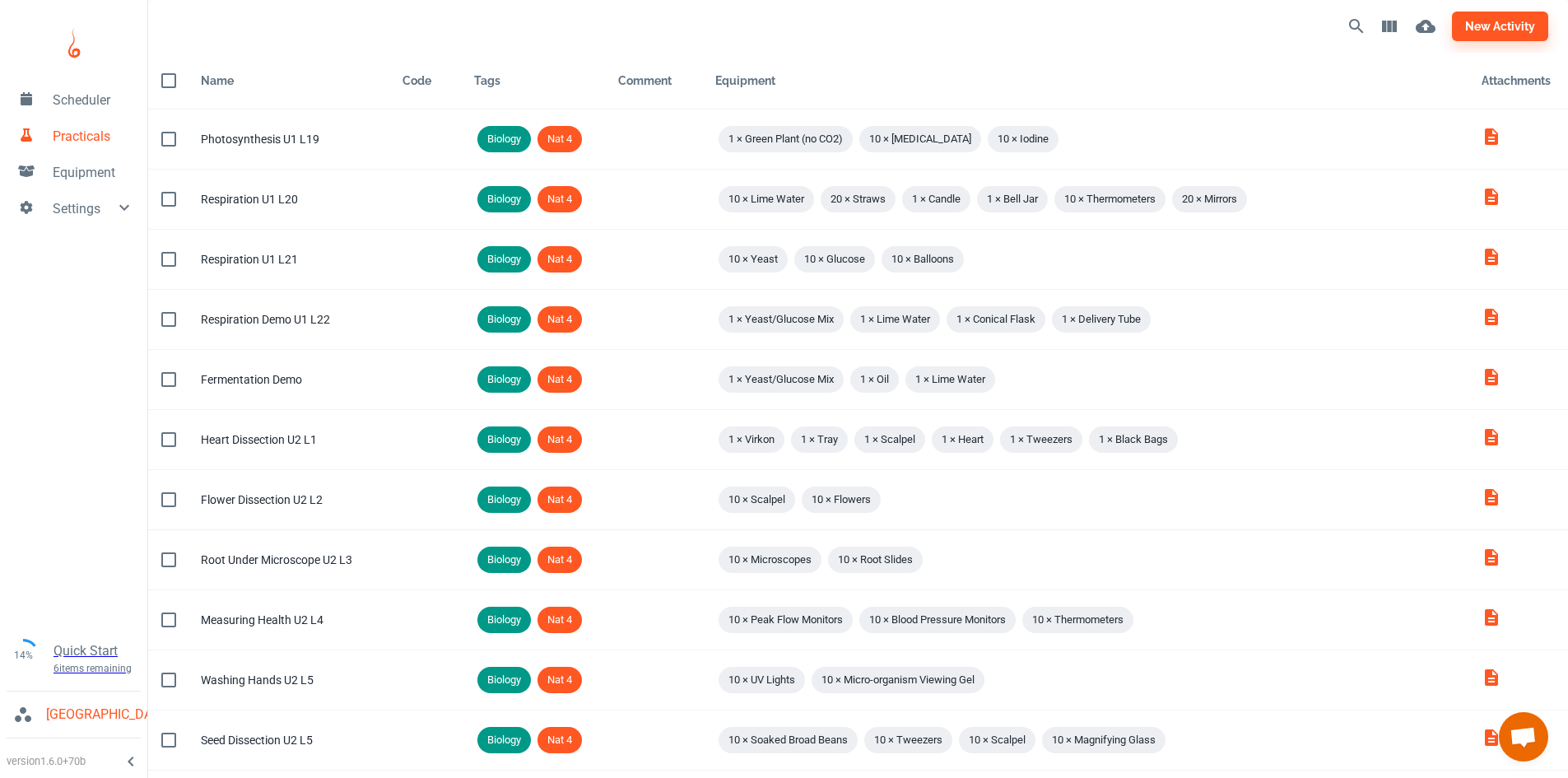
click at [1495, 9] on div "new activity" at bounding box center [1151, 27] width 794 height 40
click at [1495, 31] on button "new activity" at bounding box center [1500, 27] width 96 height 30
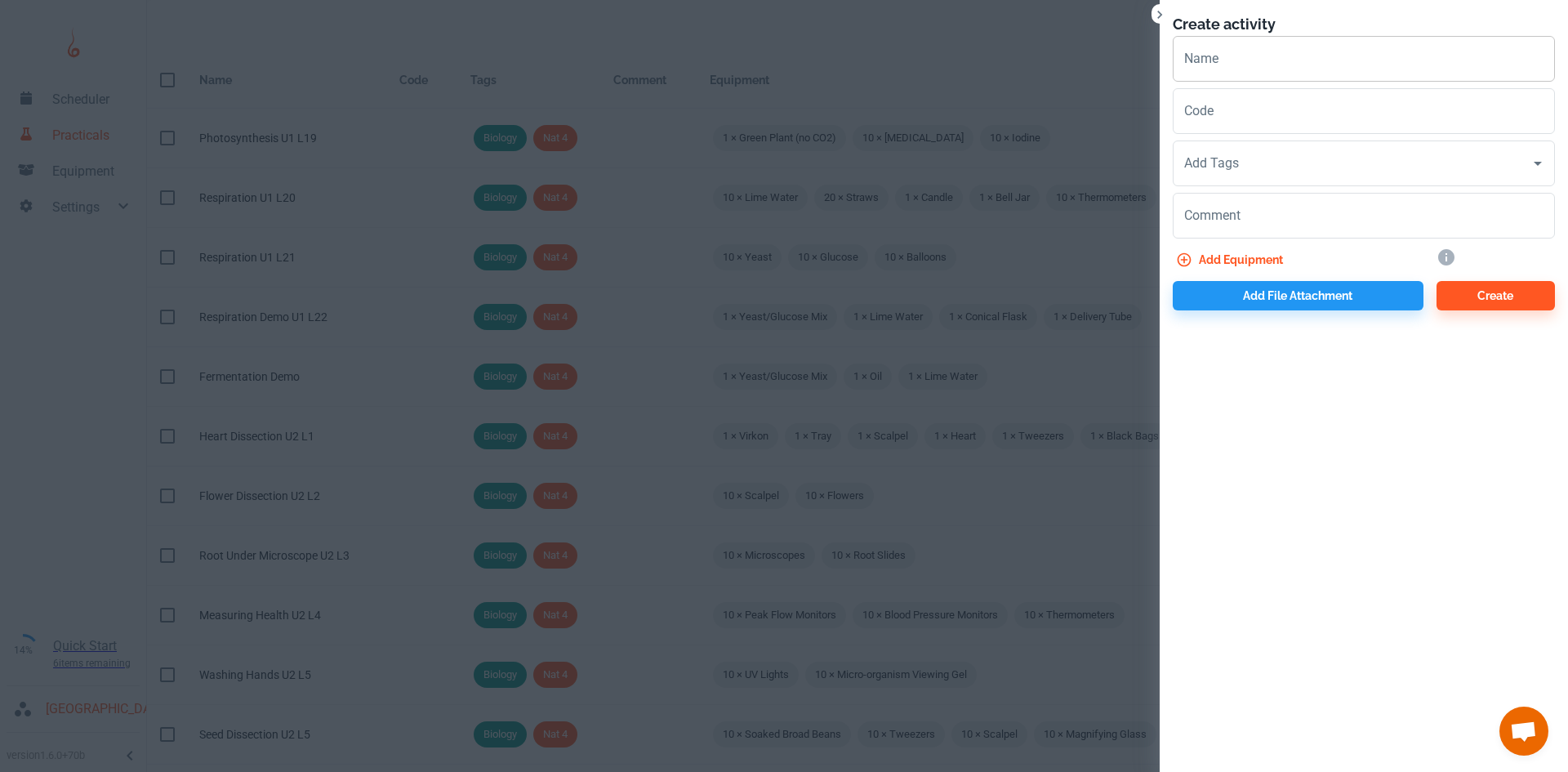
click at [1244, 60] on input "Name" at bounding box center [1363, 59] width 382 height 46
type input "Enzyme Synthesis U1 L"
click at [1491, 291] on button "Create" at bounding box center [1495, 296] width 118 height 30
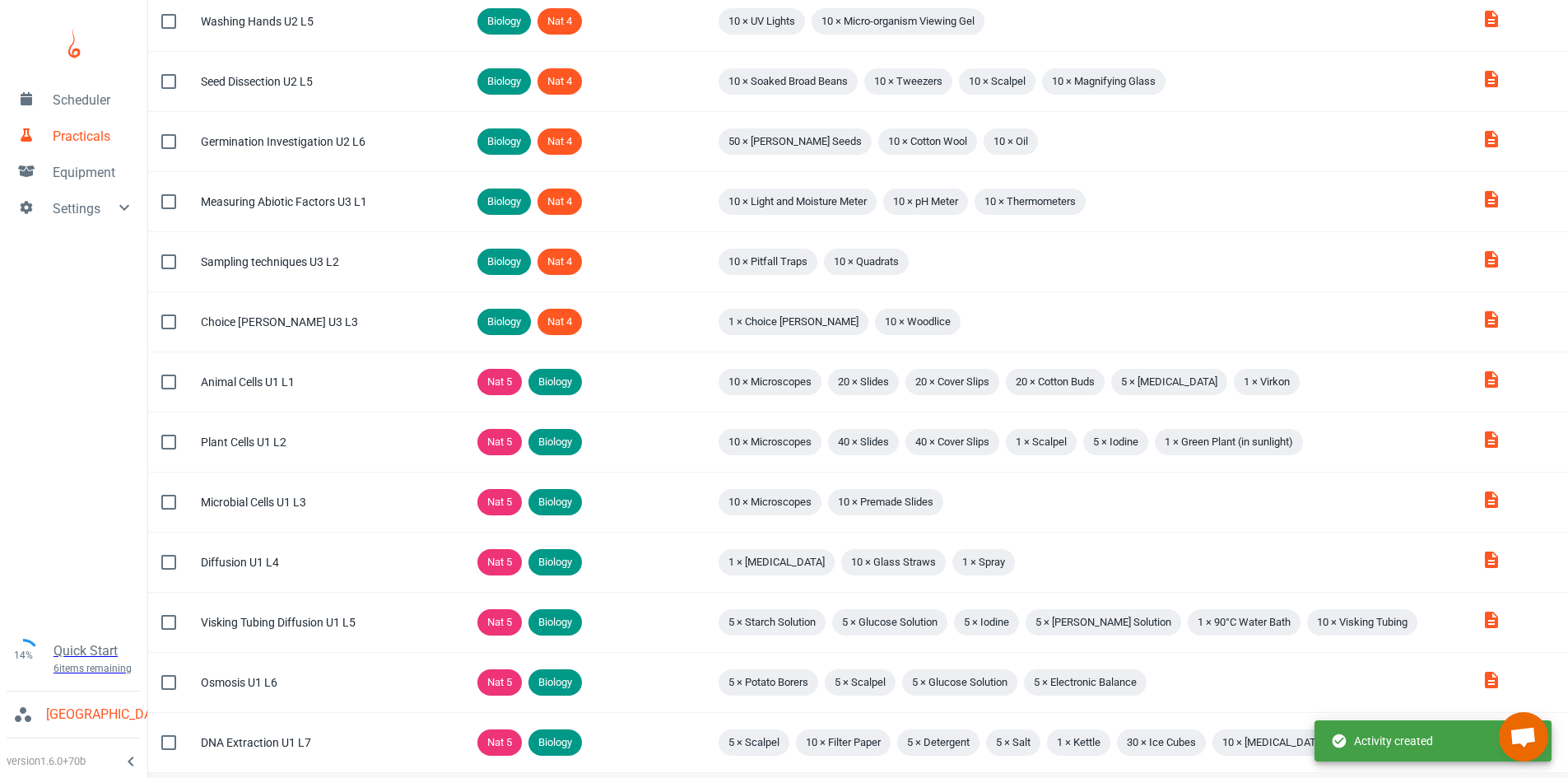
scroll to position [878, 0]
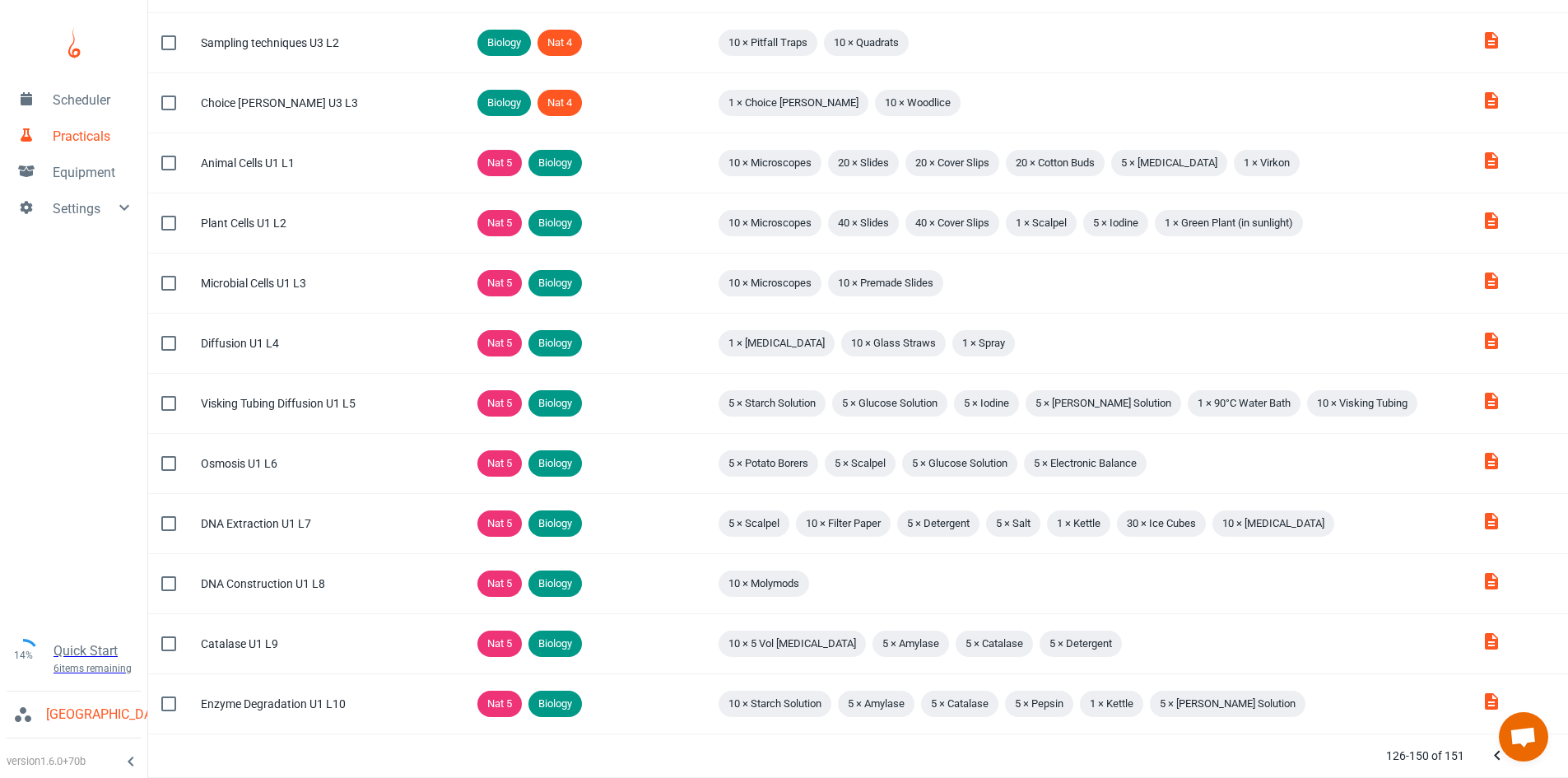
click at [1521, 763] on icon "Next Page" at bounding box center [1531, 756] width 20 height 20
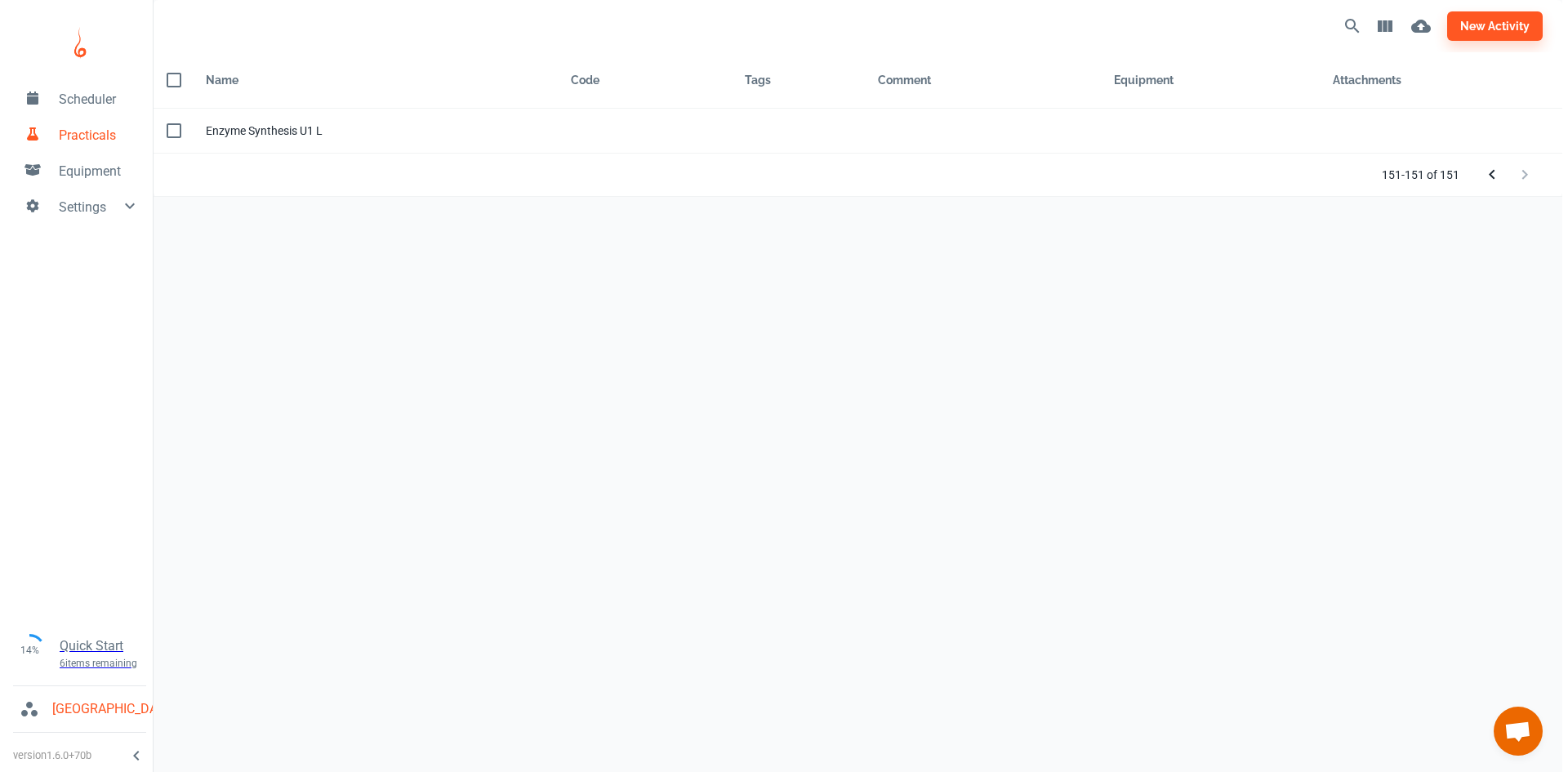
scroll to position [0, 0]
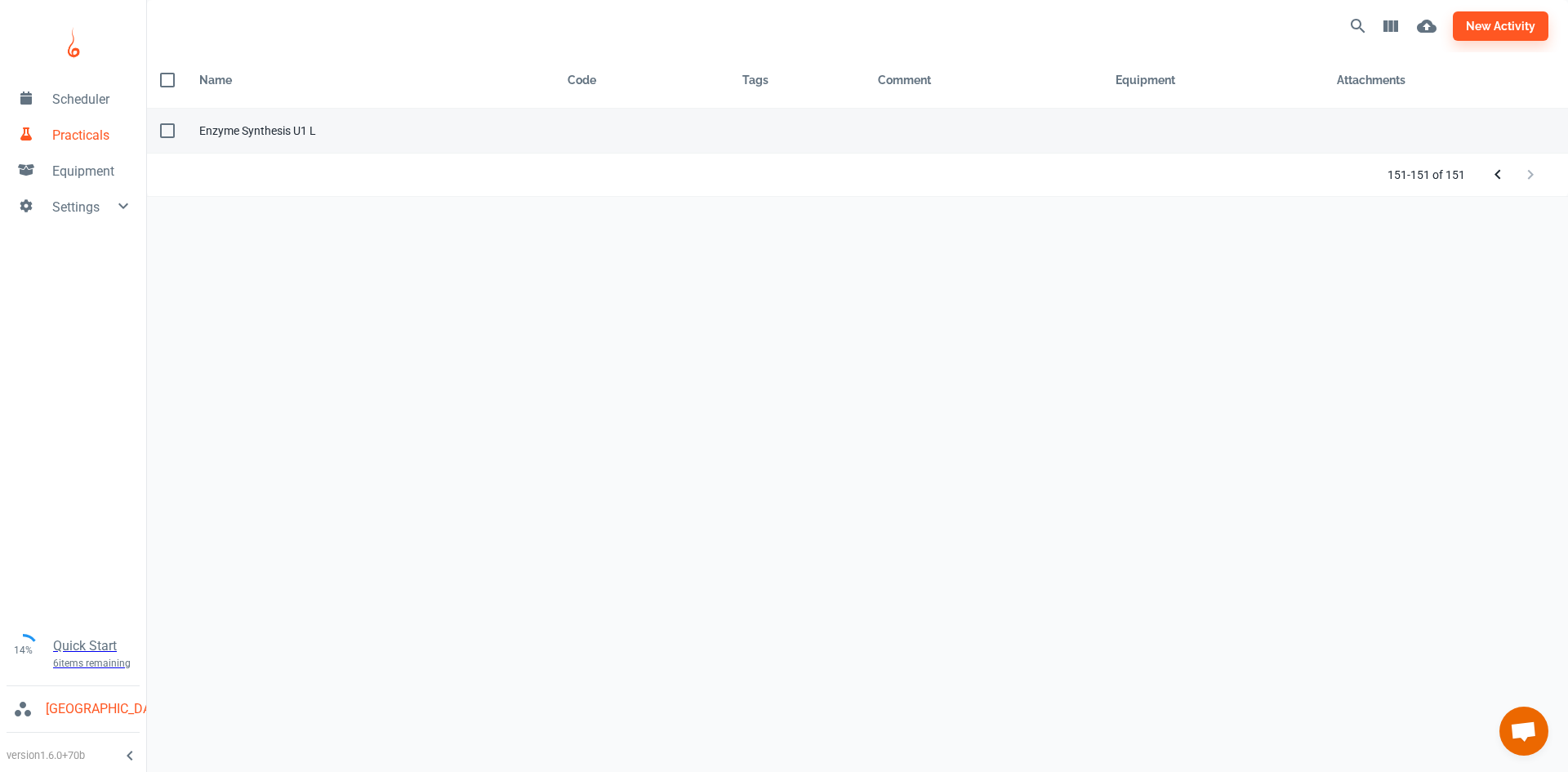
click at [163, 129] on input "checkbox" at bounding box center [167, 130] width 35 height 35
checkbox input "true"
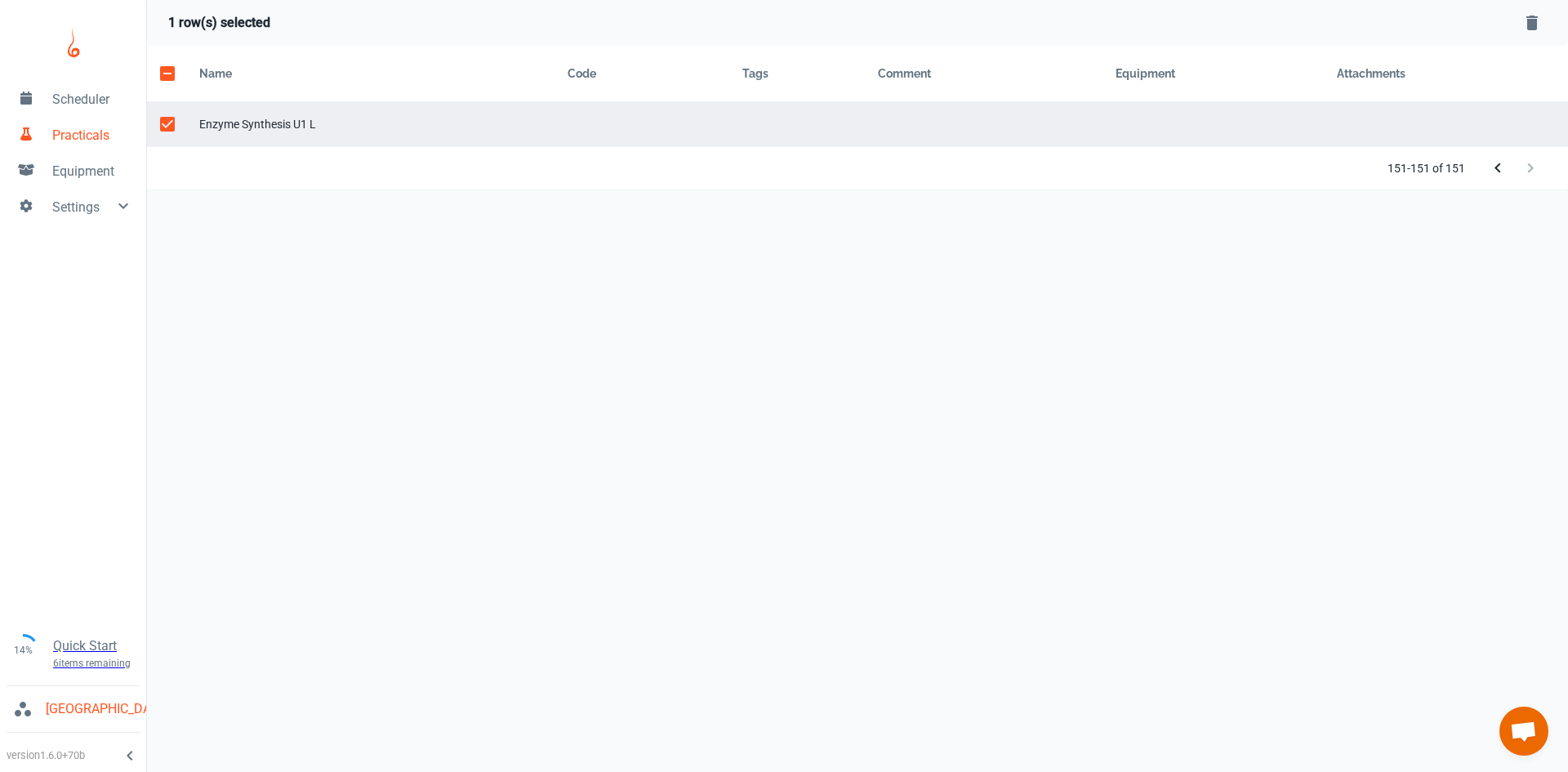
click at [1537, 27] on icon "Delete Selected Rows" at bounding box center [1532, 23] width 20 height 20
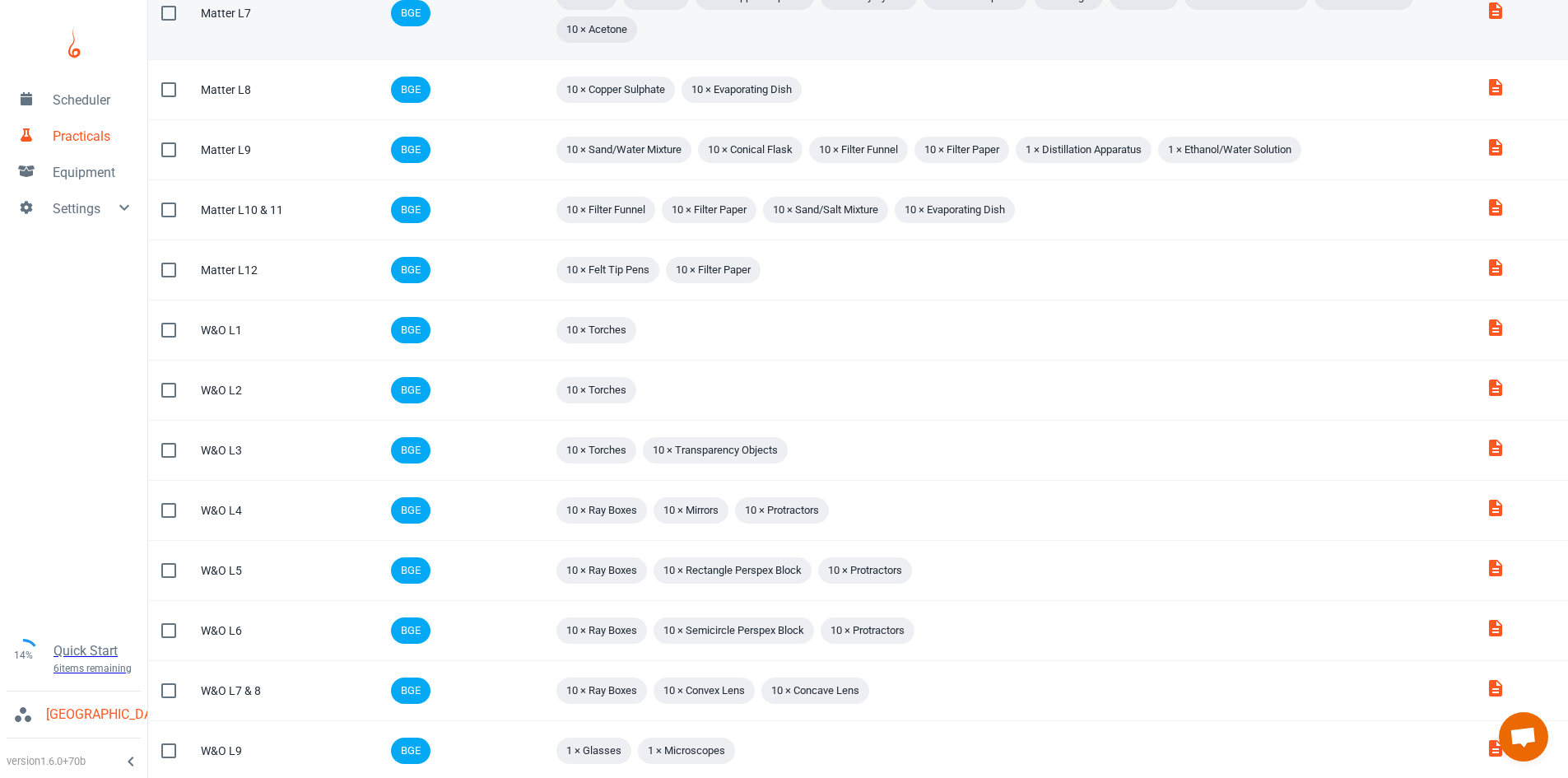
scroll to position [930, 0]
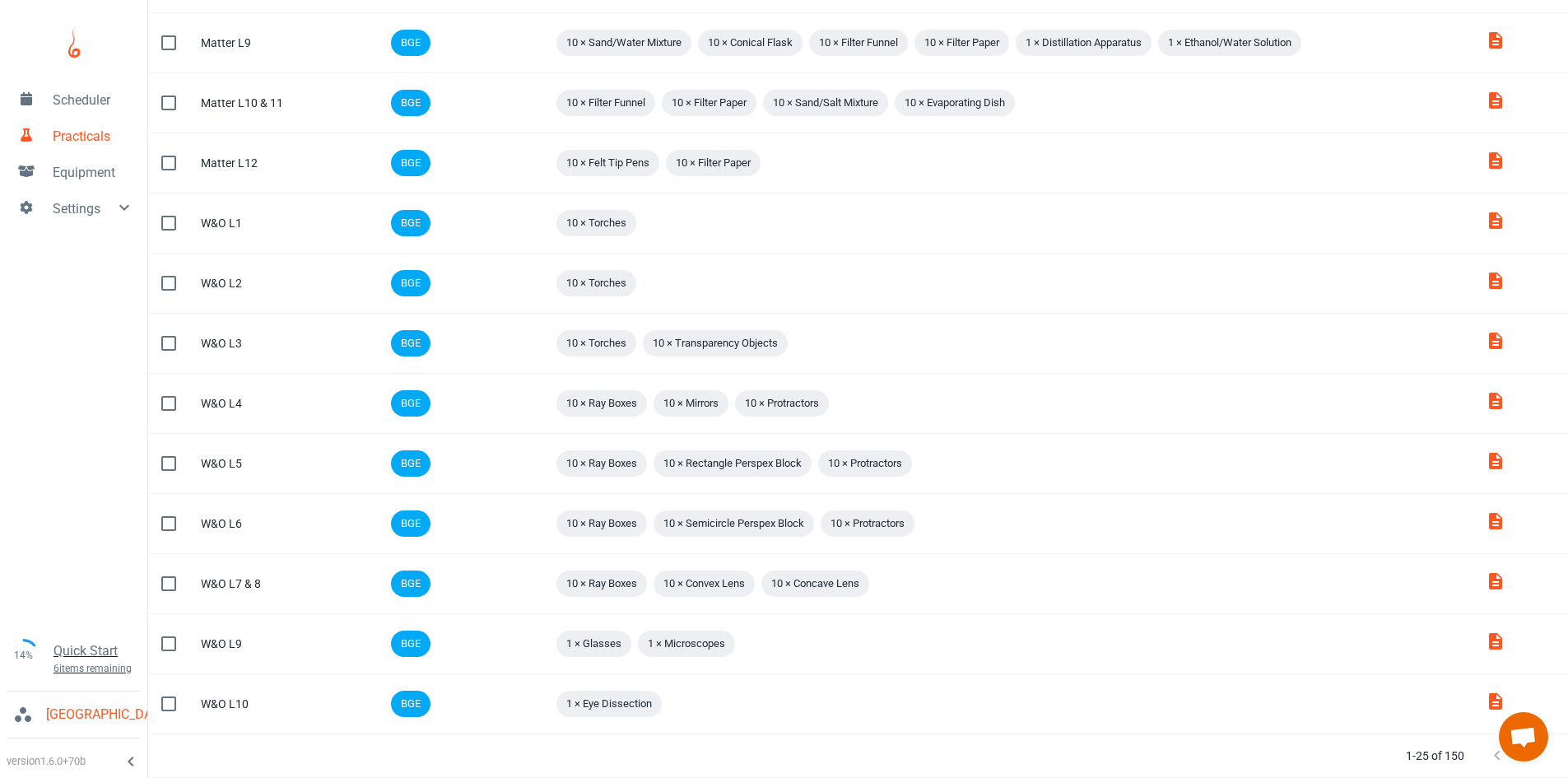
click at [1538, 769] on button "Next Page" at bounding box center [1530, 755] width 33 height 33
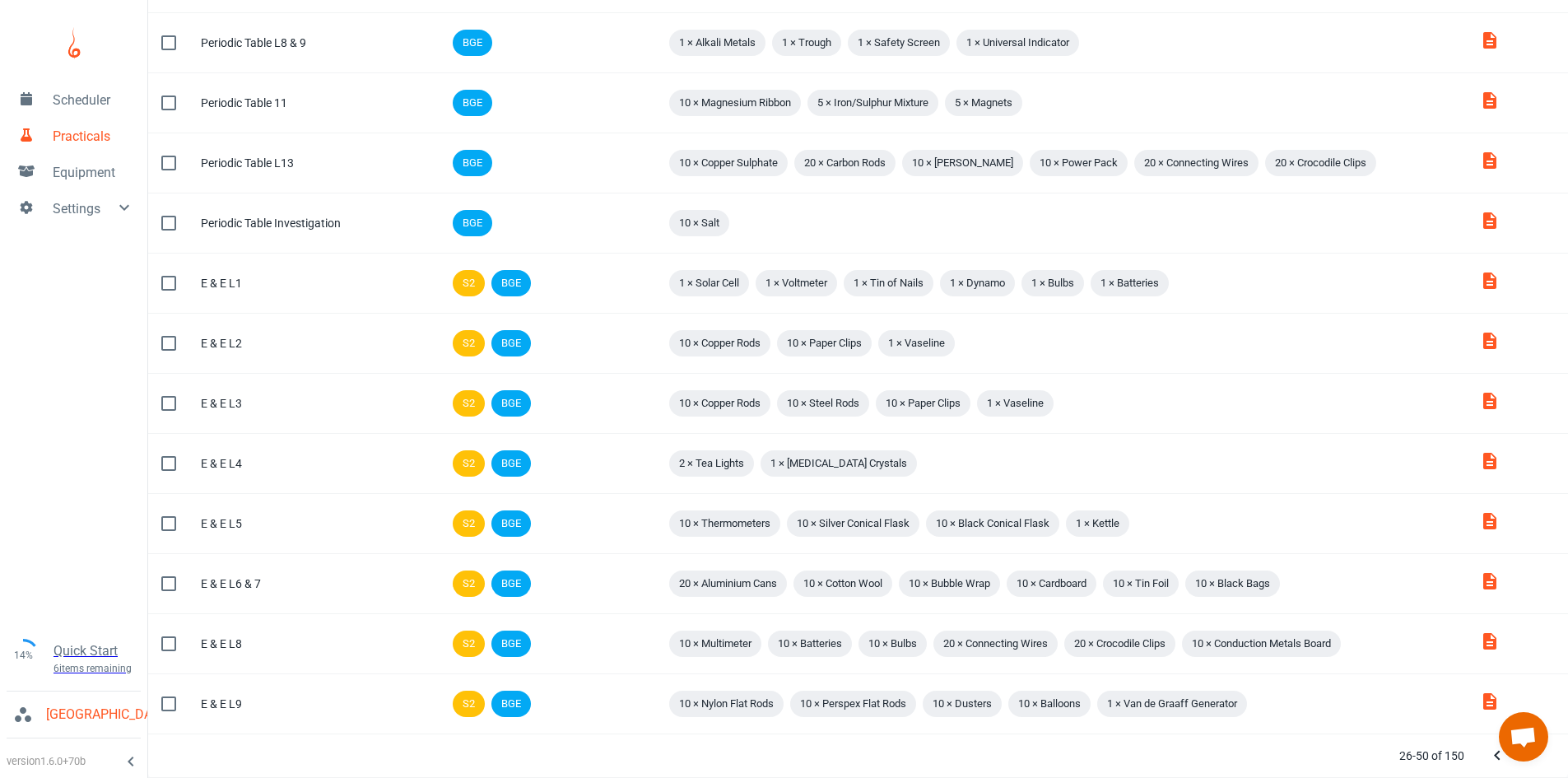
scroll to position [878, 0]
click at [1538, 769] on button "Next Page" at bounding box center [1530, 755] width 33 height 33
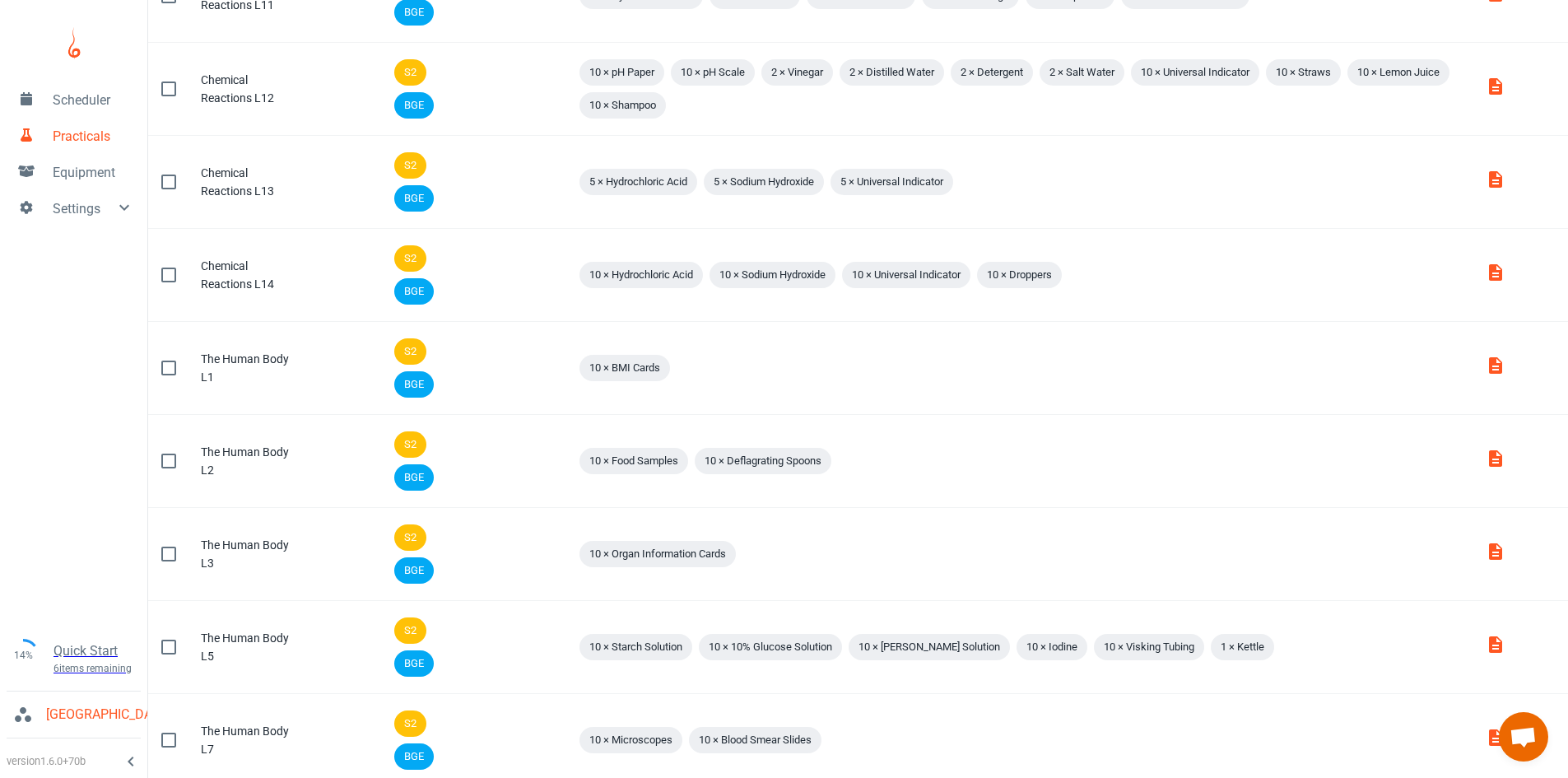
click at [1538, 769] on td "Attachments" at bounding box center [1521, 740] width 96 height 93
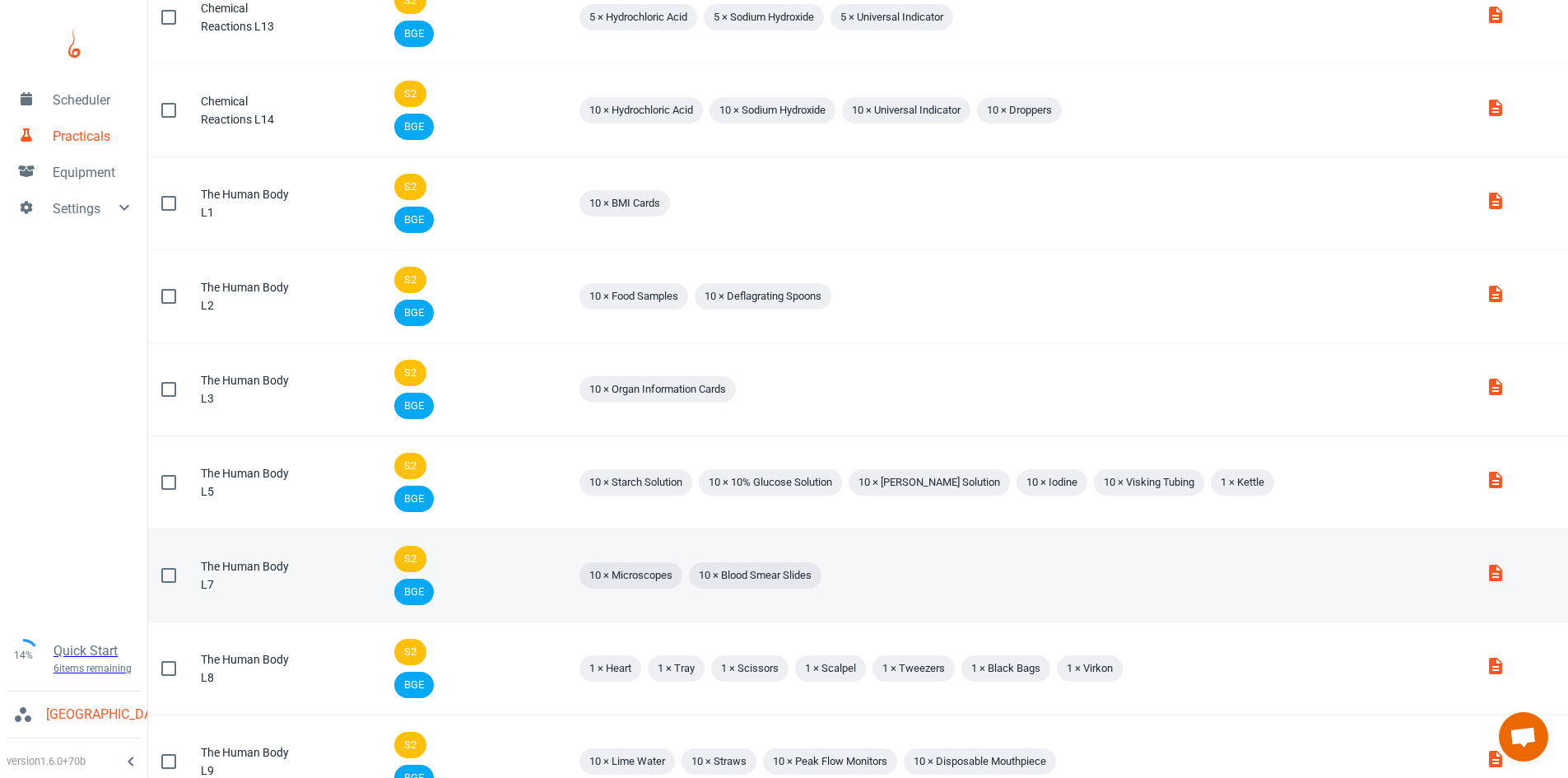
scroll to position [1671, 0]
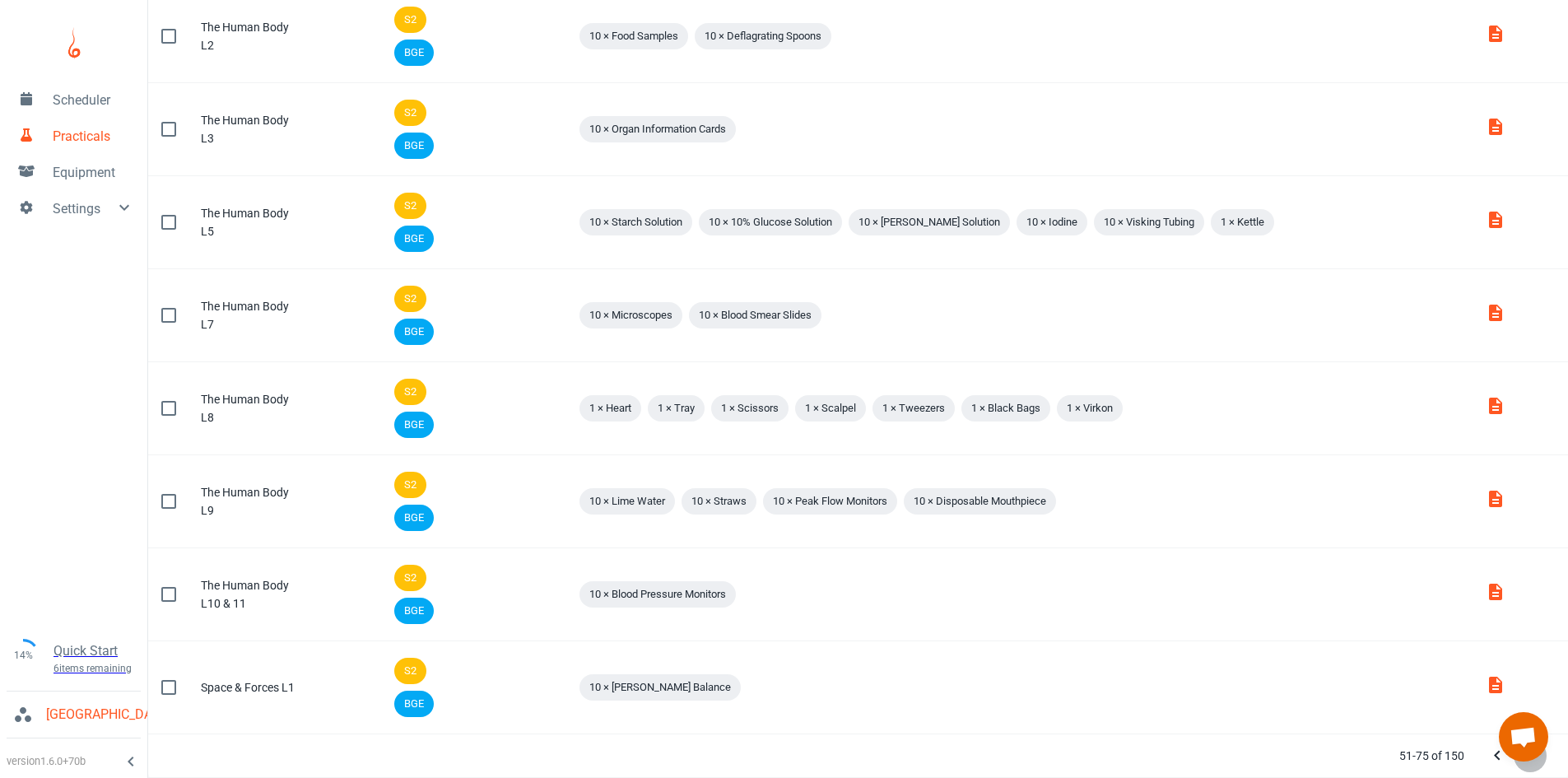
click at [1530, 761] on icon "Next Page" at bounding box center [1531, 756] width 20 height 20
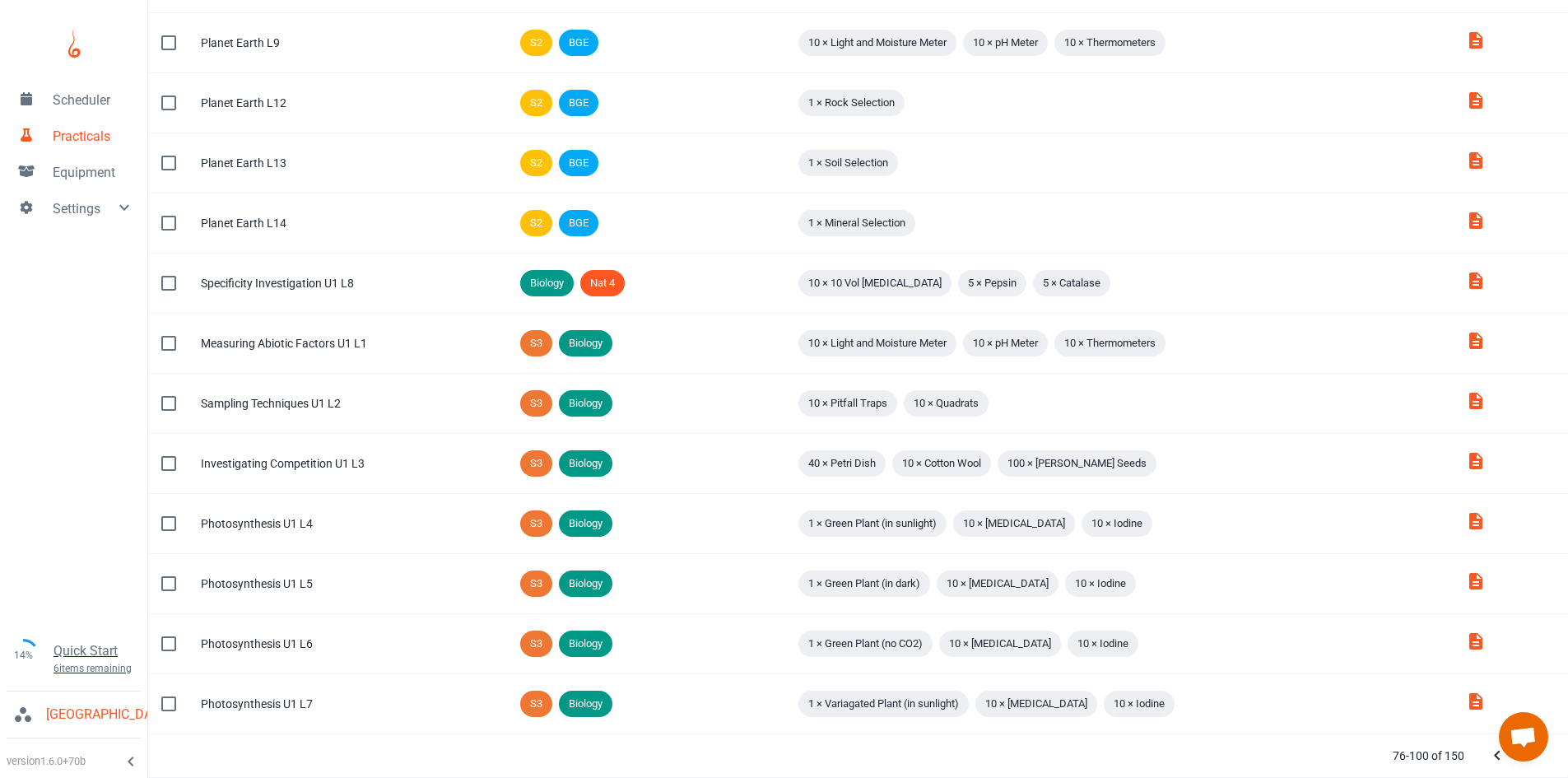
click at [1530, 761] on icon "Next Page" at bounding box center [1531, 756] width 20 height 20
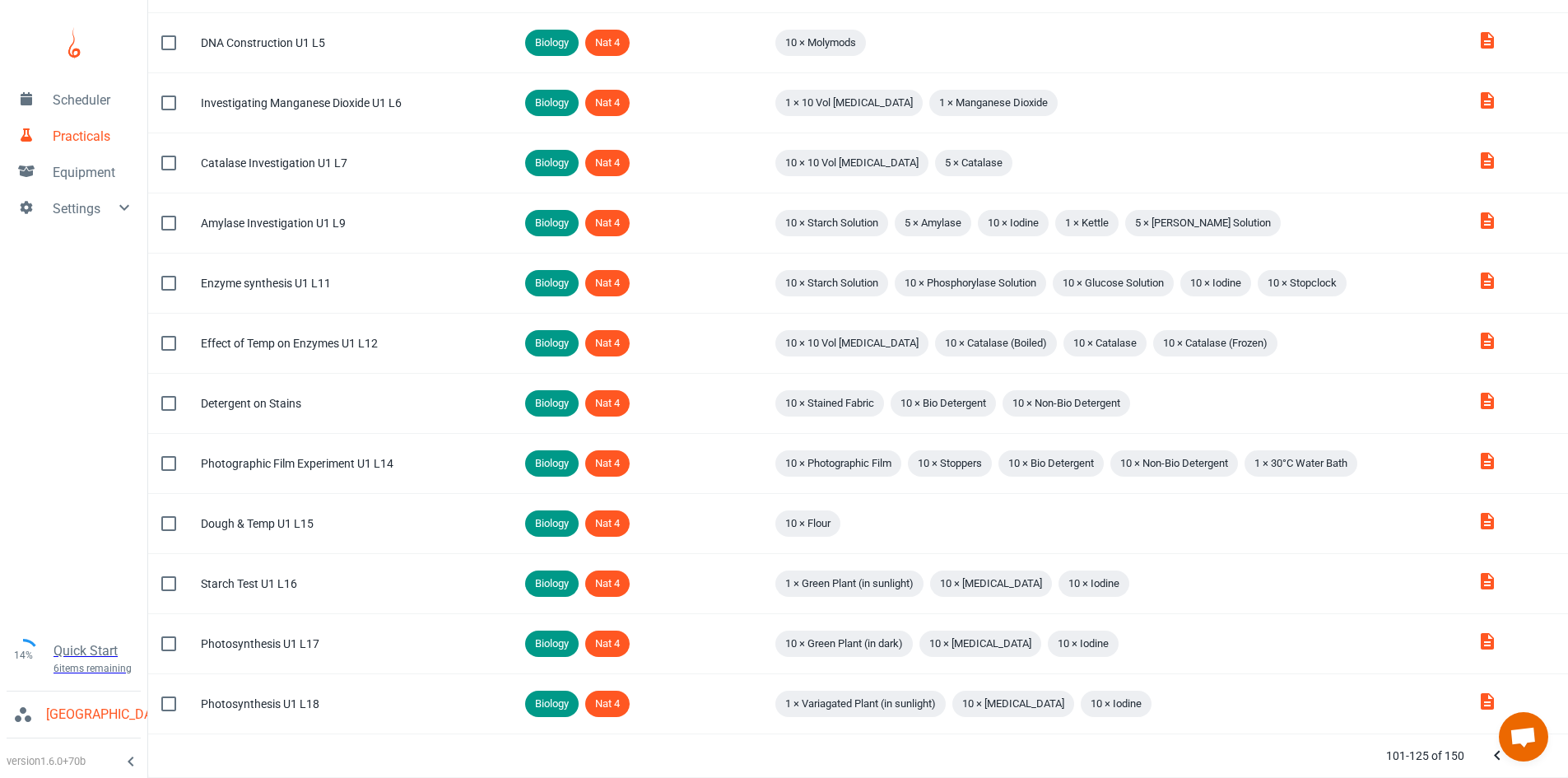
click at [1530, 761] on icon "Next Page" at bounding box center [1531, 756] width 20 height 20
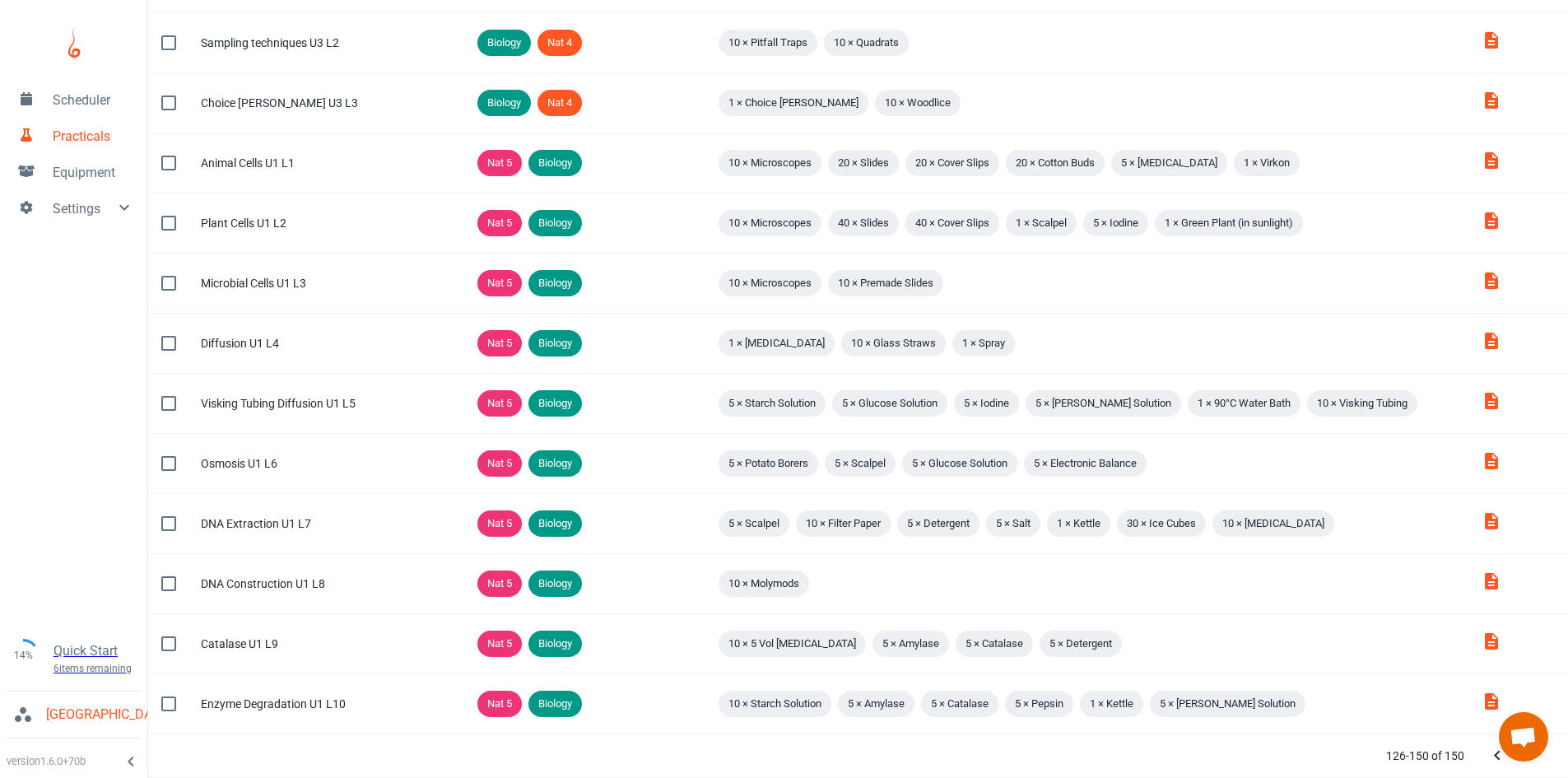
click at [1530, 761] on div at bounding box center [1514, 755] width 66 height 33
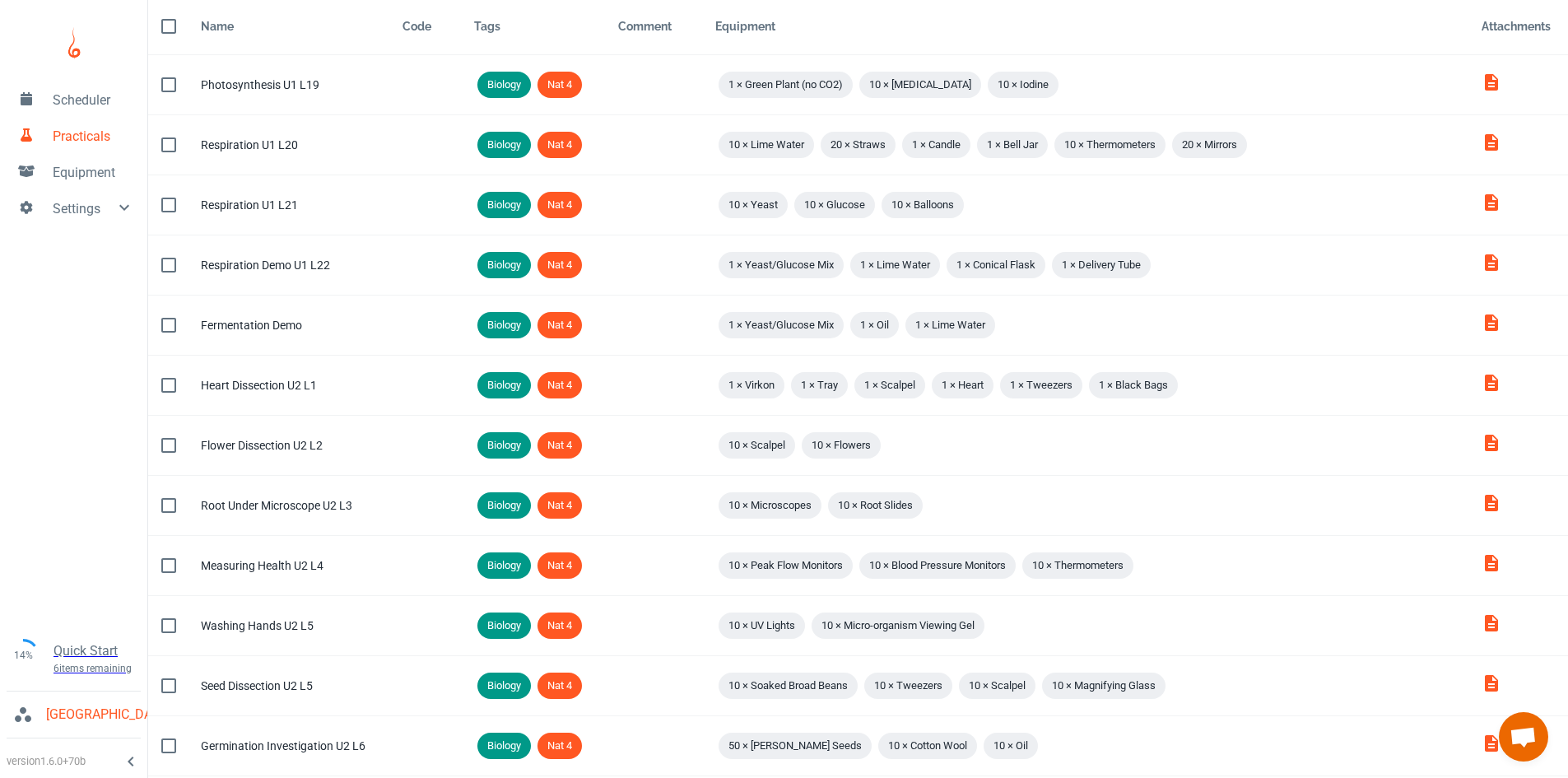
scroll to position [0, 0]
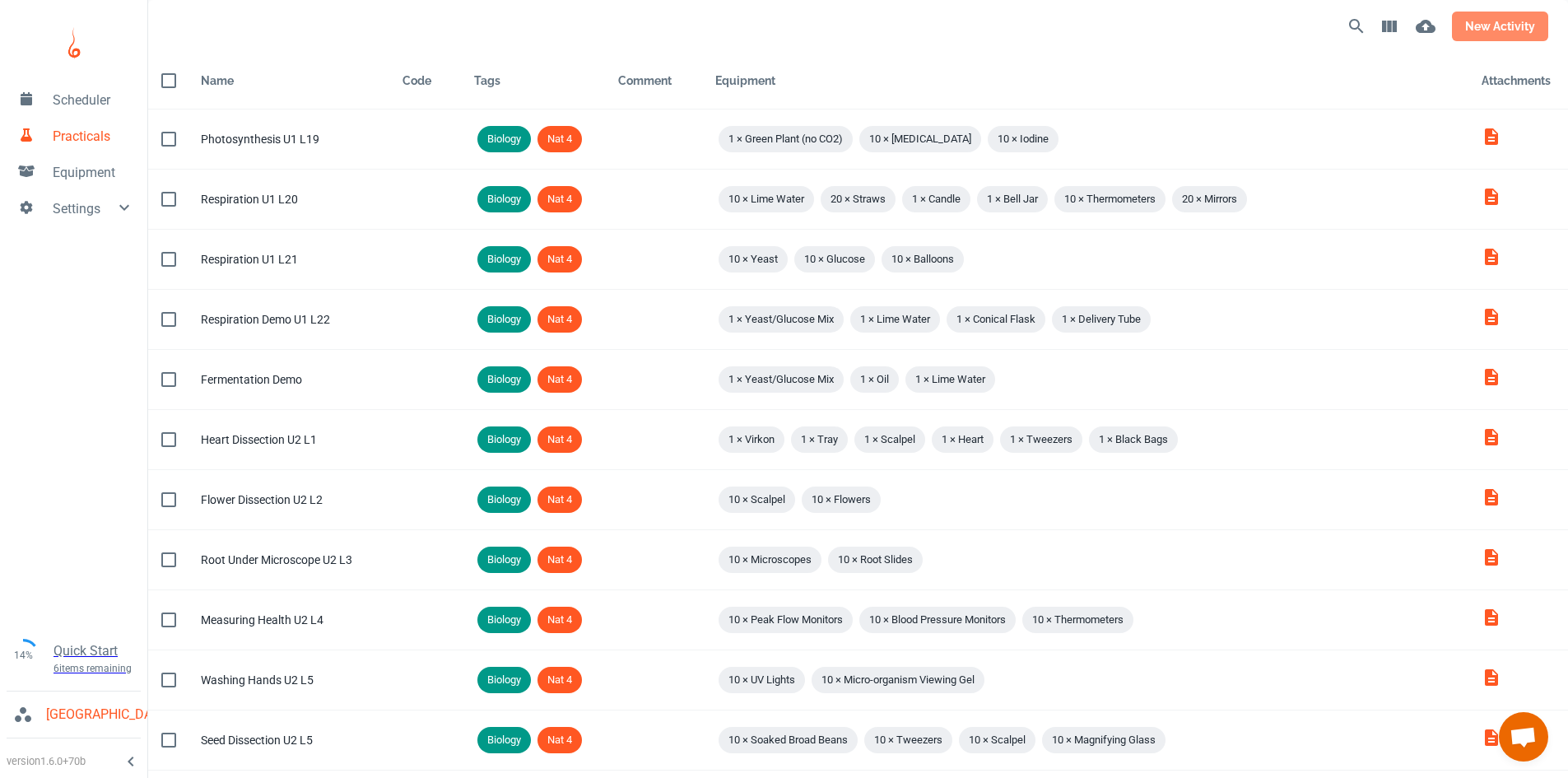
drag, startPoint x: 1523, startPoint y: 15, endPoint x: 1515, endPoint y: 18, distance: 8.9
click at [1515, 18] on button "new activity" at bounding box center [1500, 27] width 96 height 30
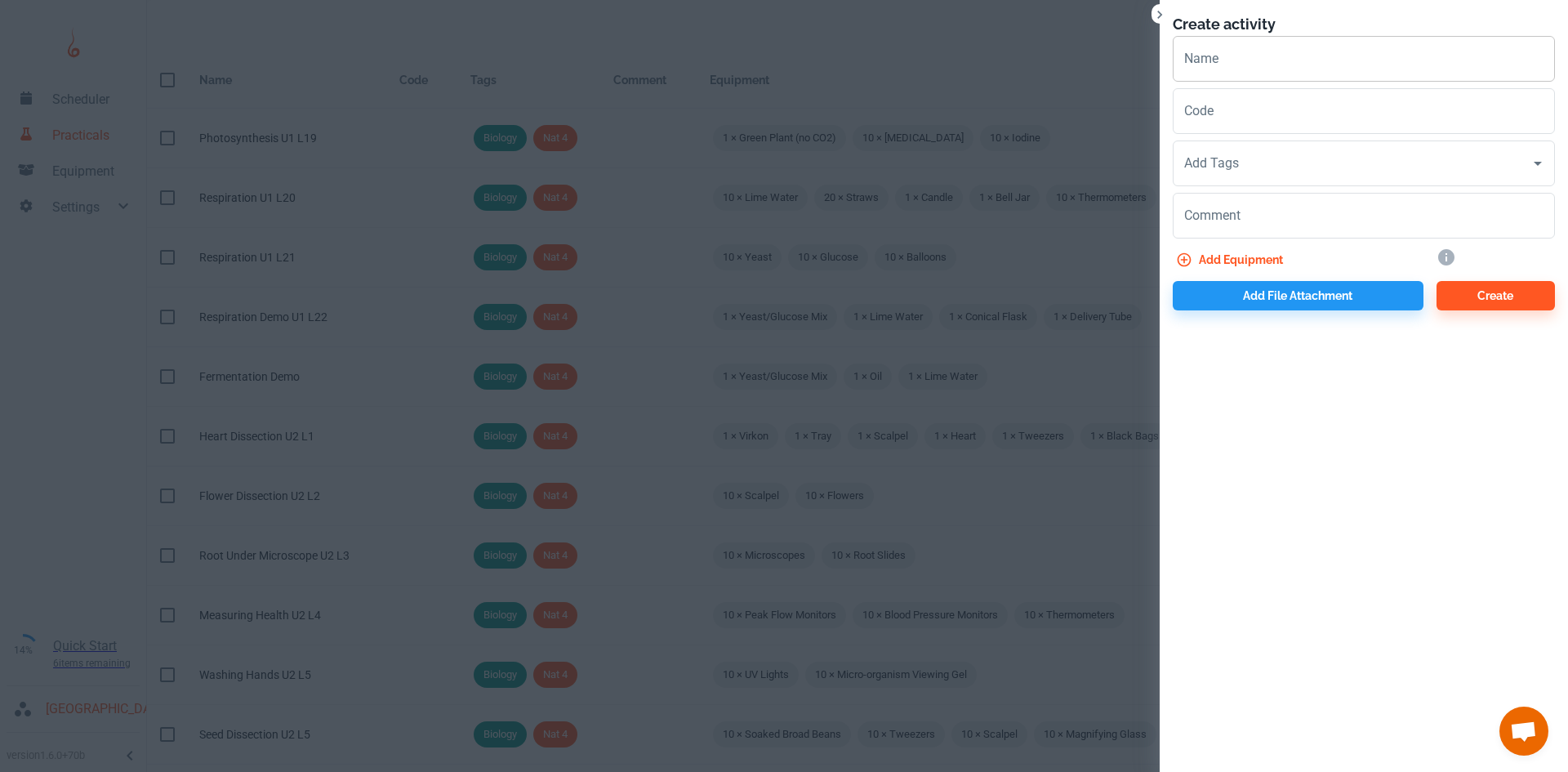
click at [1259, 59] on input "Name" at bounding box center [1363, 59] width 382 height 46
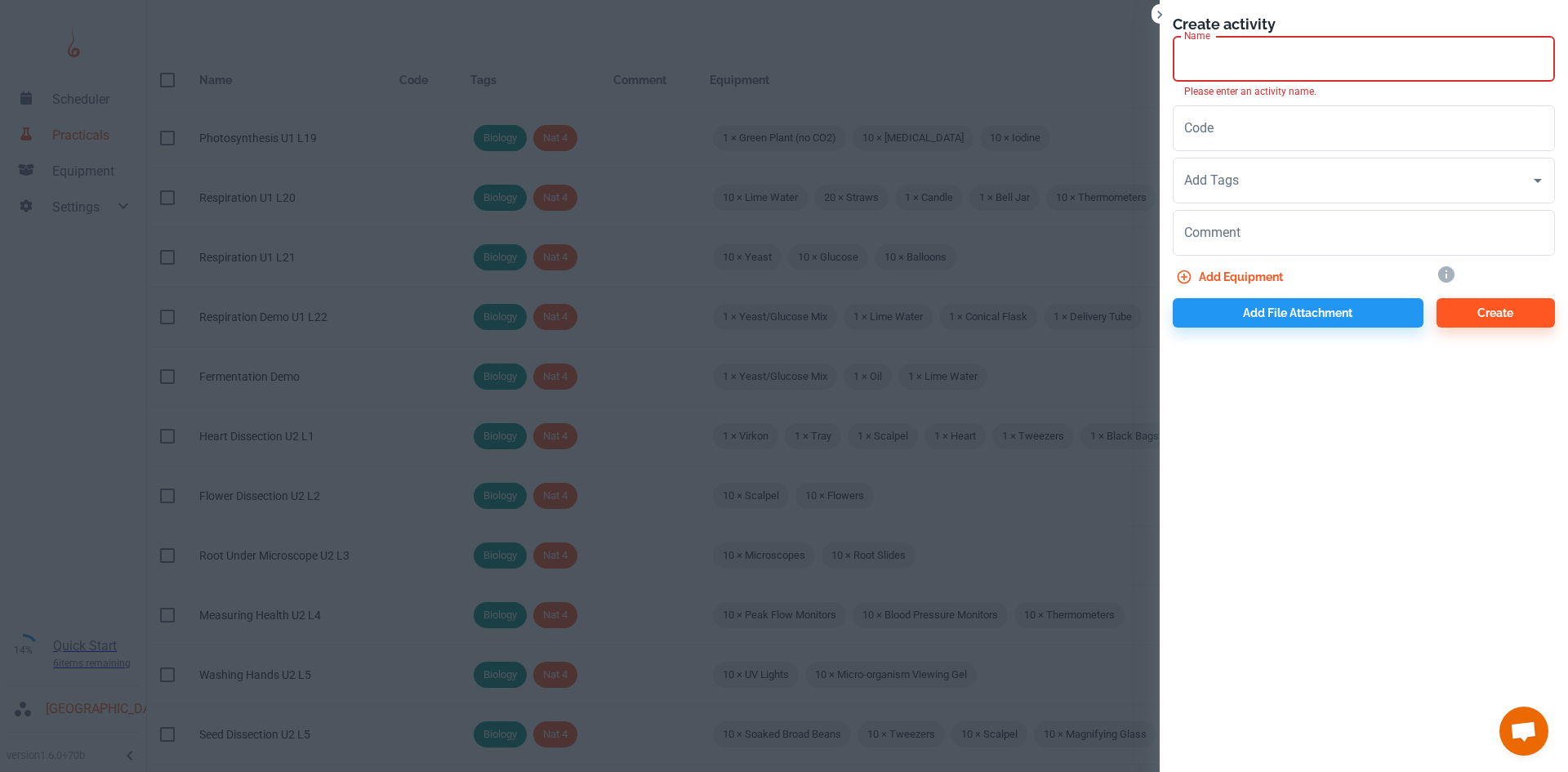
click at [1046, 183] on div at bounding box center [784, 386] width 1568 height 772
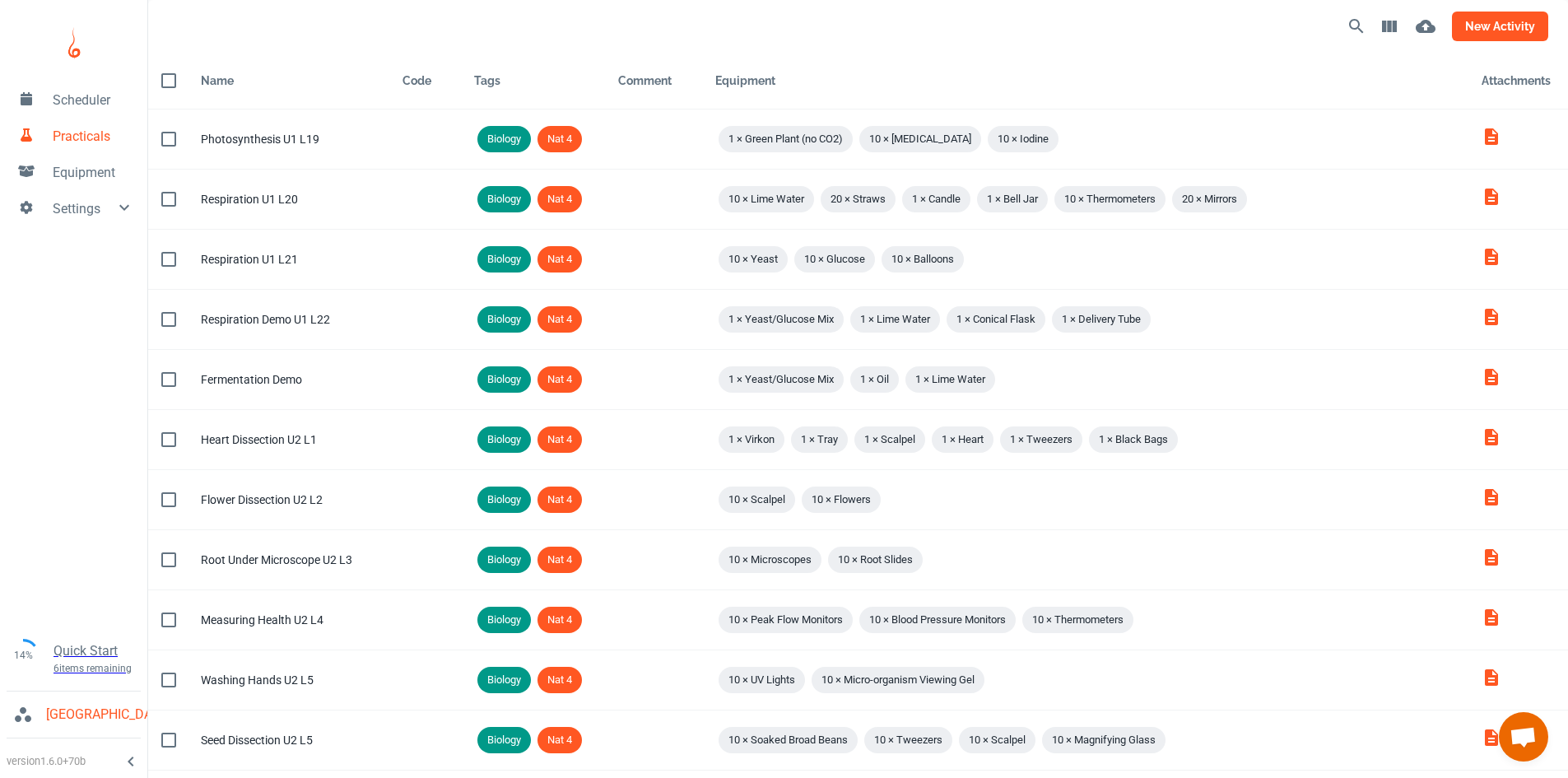
click at [1511, 26] on button "new activity" at bounding box center [1500, 27] width 96 height 30
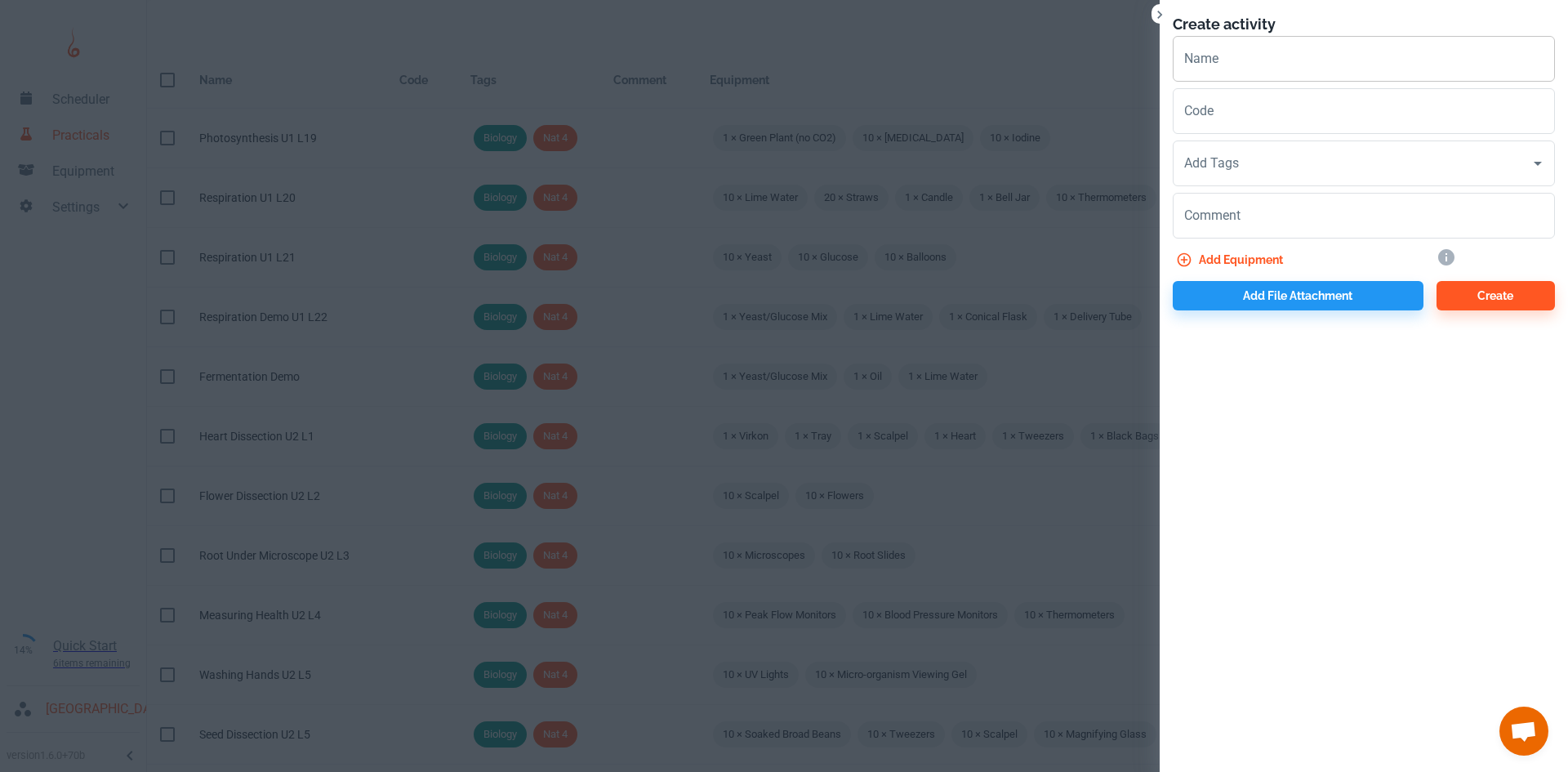
click at [1299, 70] on input "Name" at bounding box center [1363, 59] width 382 height 46
type input "Synthesis U1 L11"
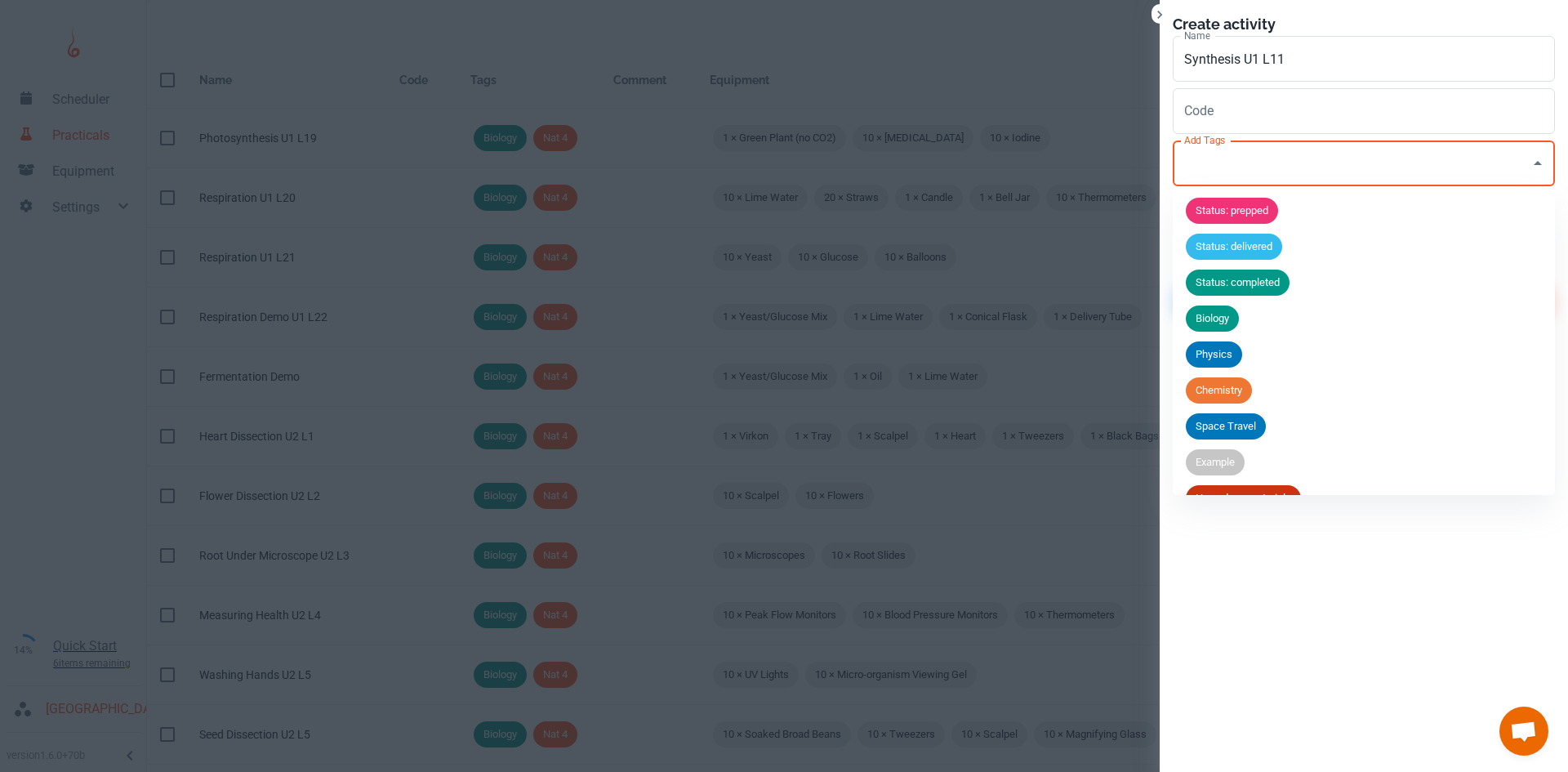
click at [1282, 164] on input "Add Tags" at bounding box center [1352, 163] width 343 height 31
click at [1234, 318] on span "Biology" at bounding box center [1212, 319] width 54 height 16
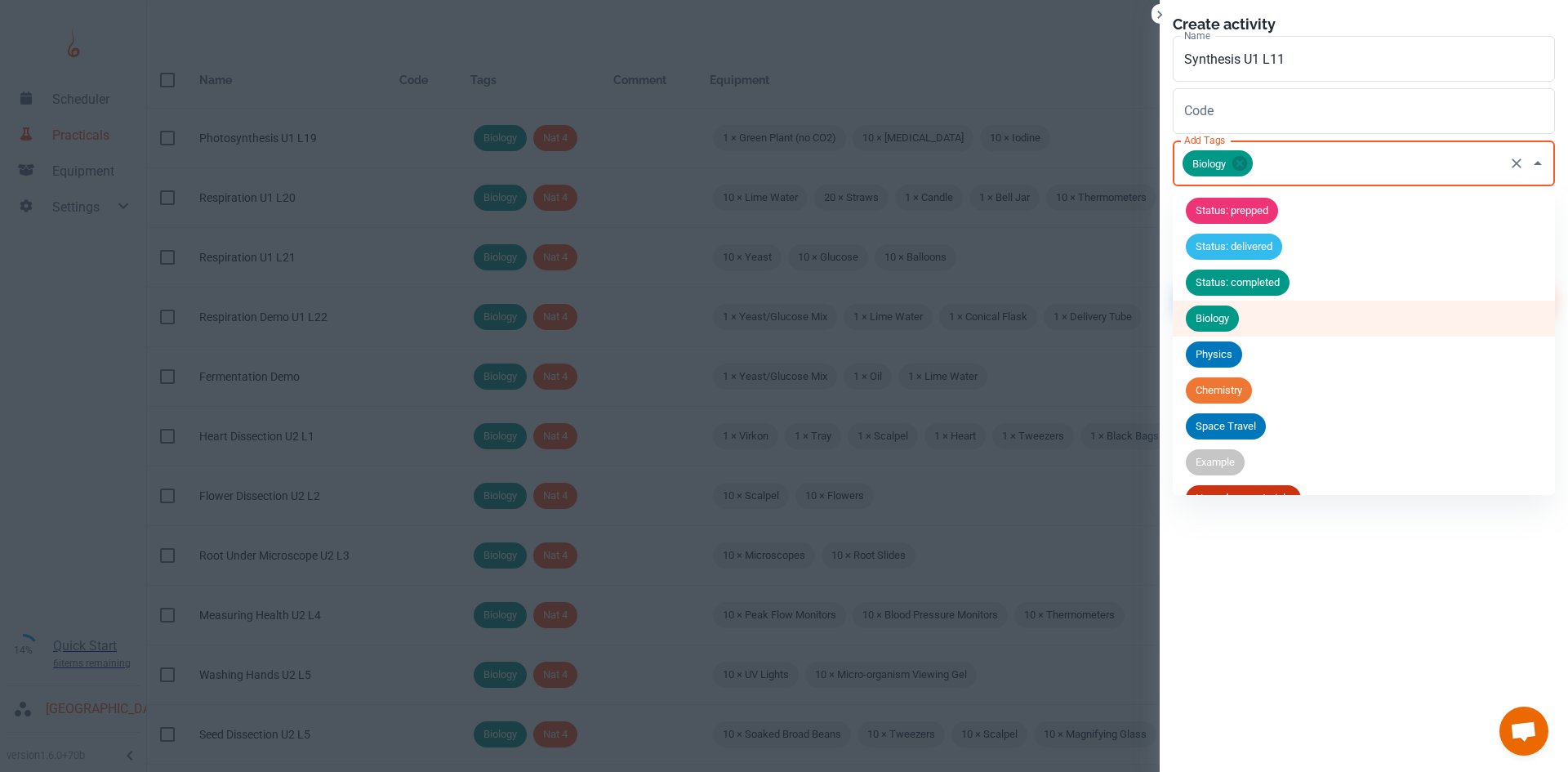
click at [1290, 169] on input "Add Tags" at bounding box center [1378, 163] width 247 height 31
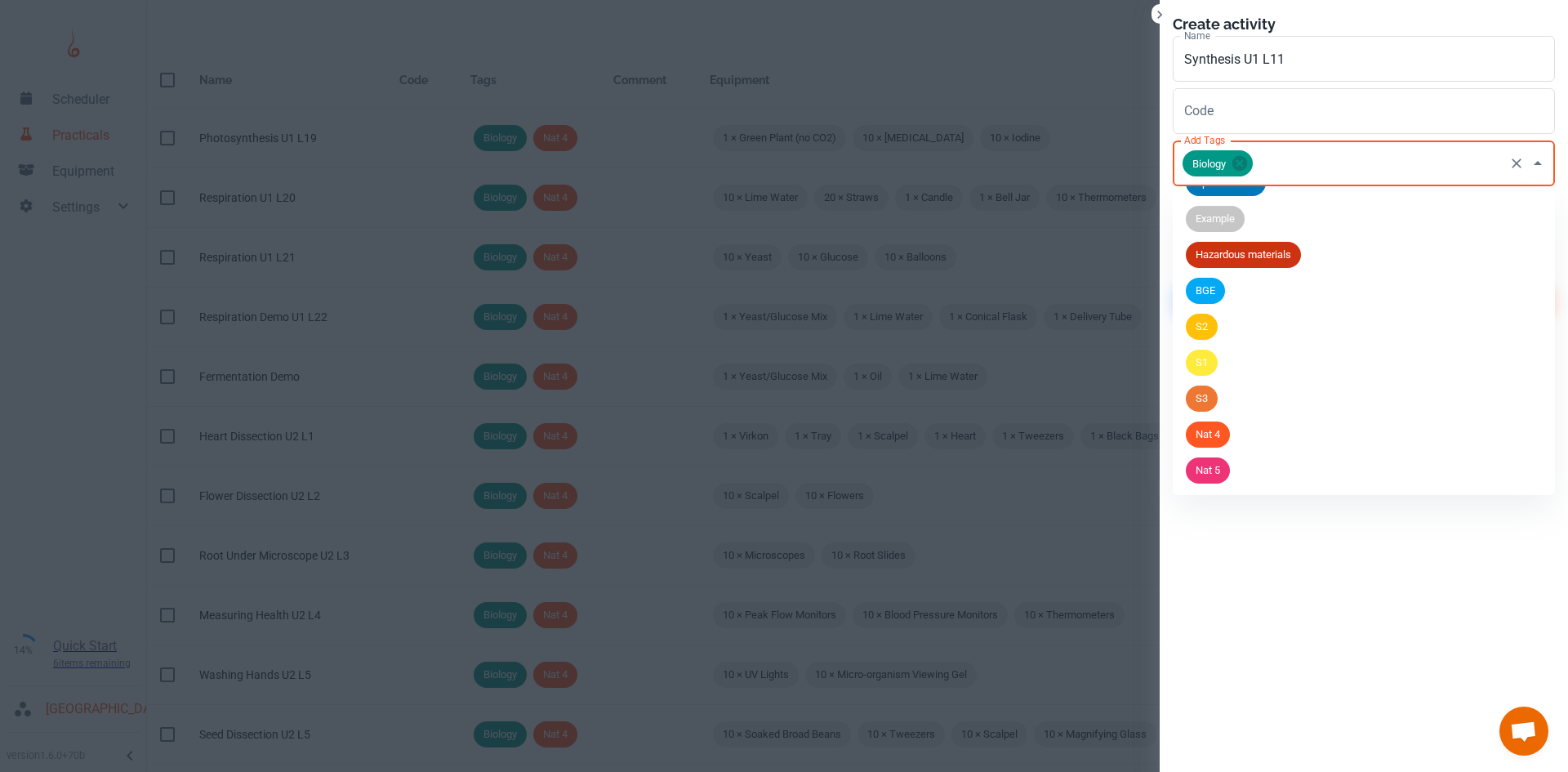
click at [1226, 463] on span "Nat 5" at bounding box center [1207, 470] width 44 height 16
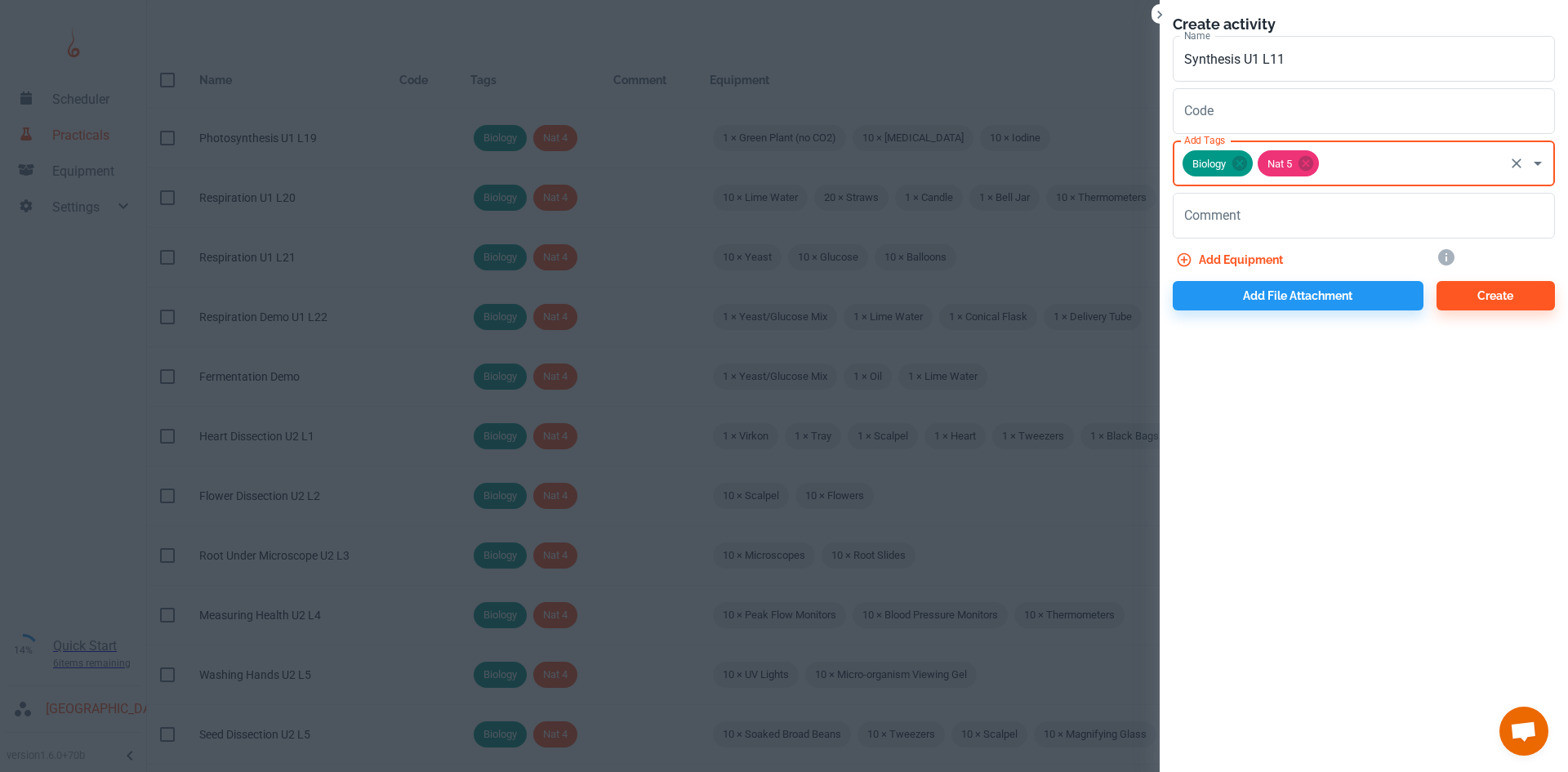
click at [1255, 259] on button "Add equipment" at bounding box center [1231, 260] width 117 height 30
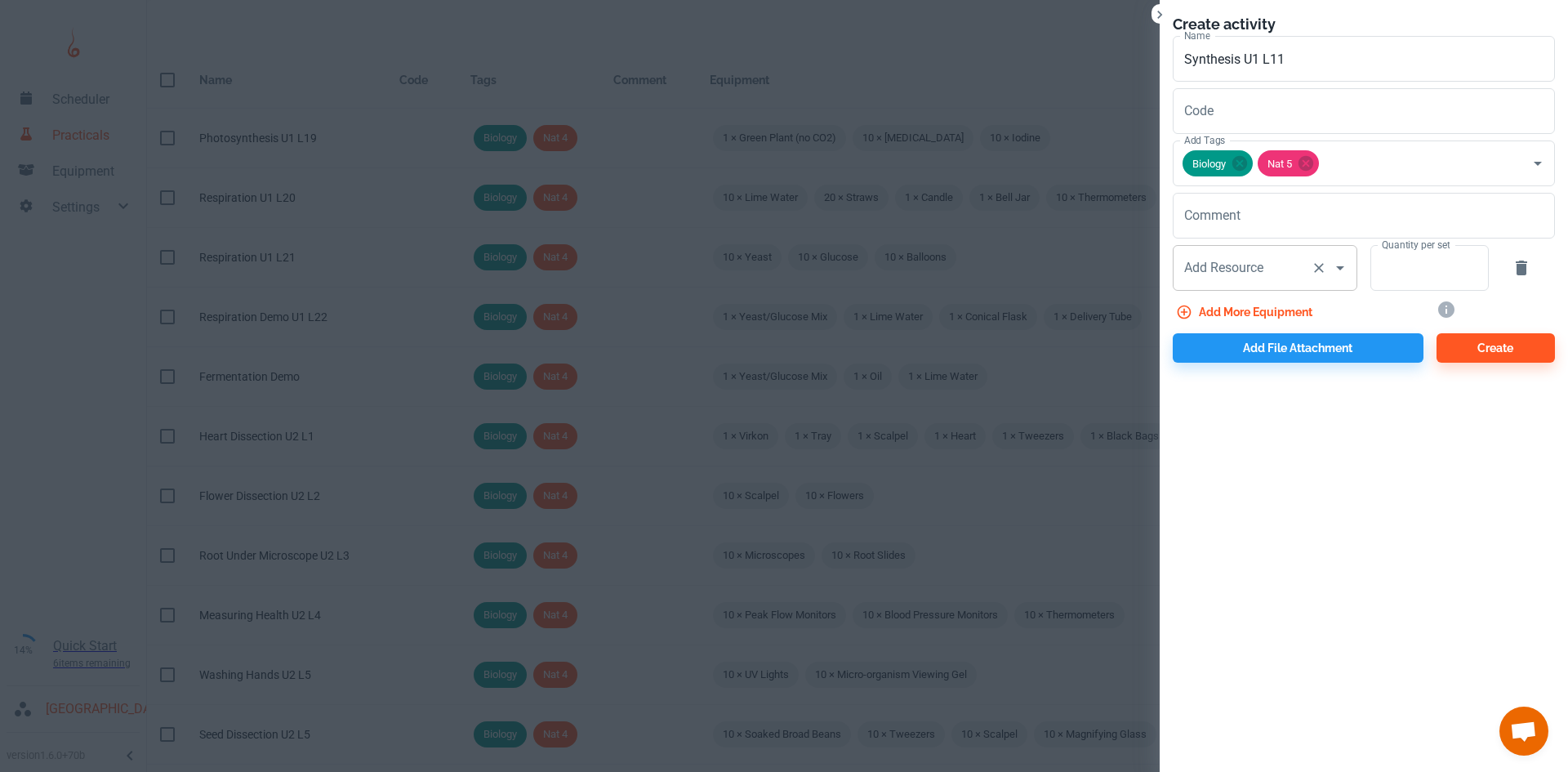
click at [1234, 266] on div "Add Resource Add Resource" at bounding box center [1265, 268] width 184 height 46
click at [1189, 265] on input "Add Resource" at bounding box center [1242, 267] width 124 height 31
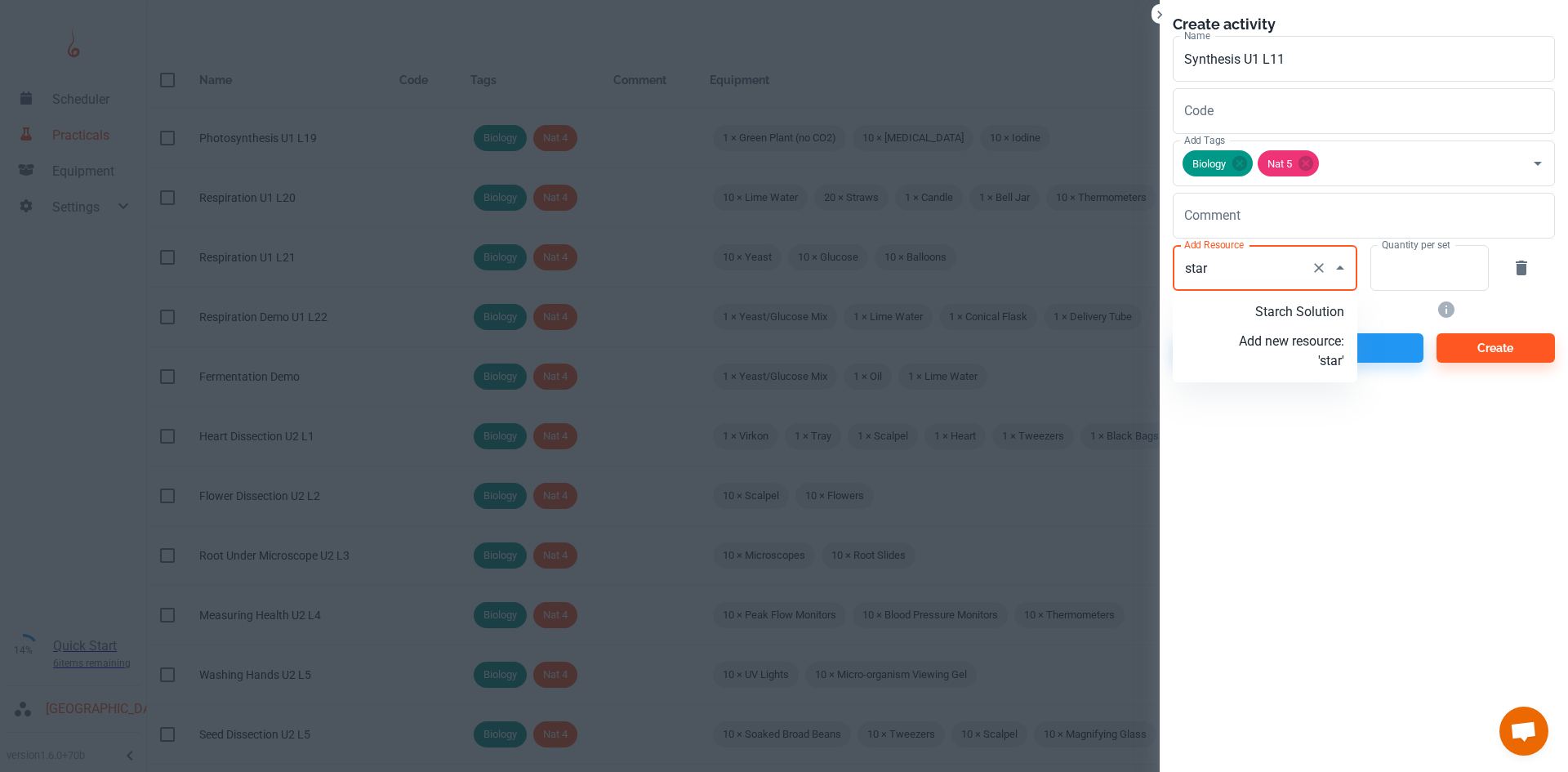
click at [1299, 311] on p "Starch Solution" at bounding box center [1291, 313] width 105 height 20
type input "Starch Solution"
click at [1401, 282] on input "Quantity per set" at bounding box center [1419, 268] width 100 height 46
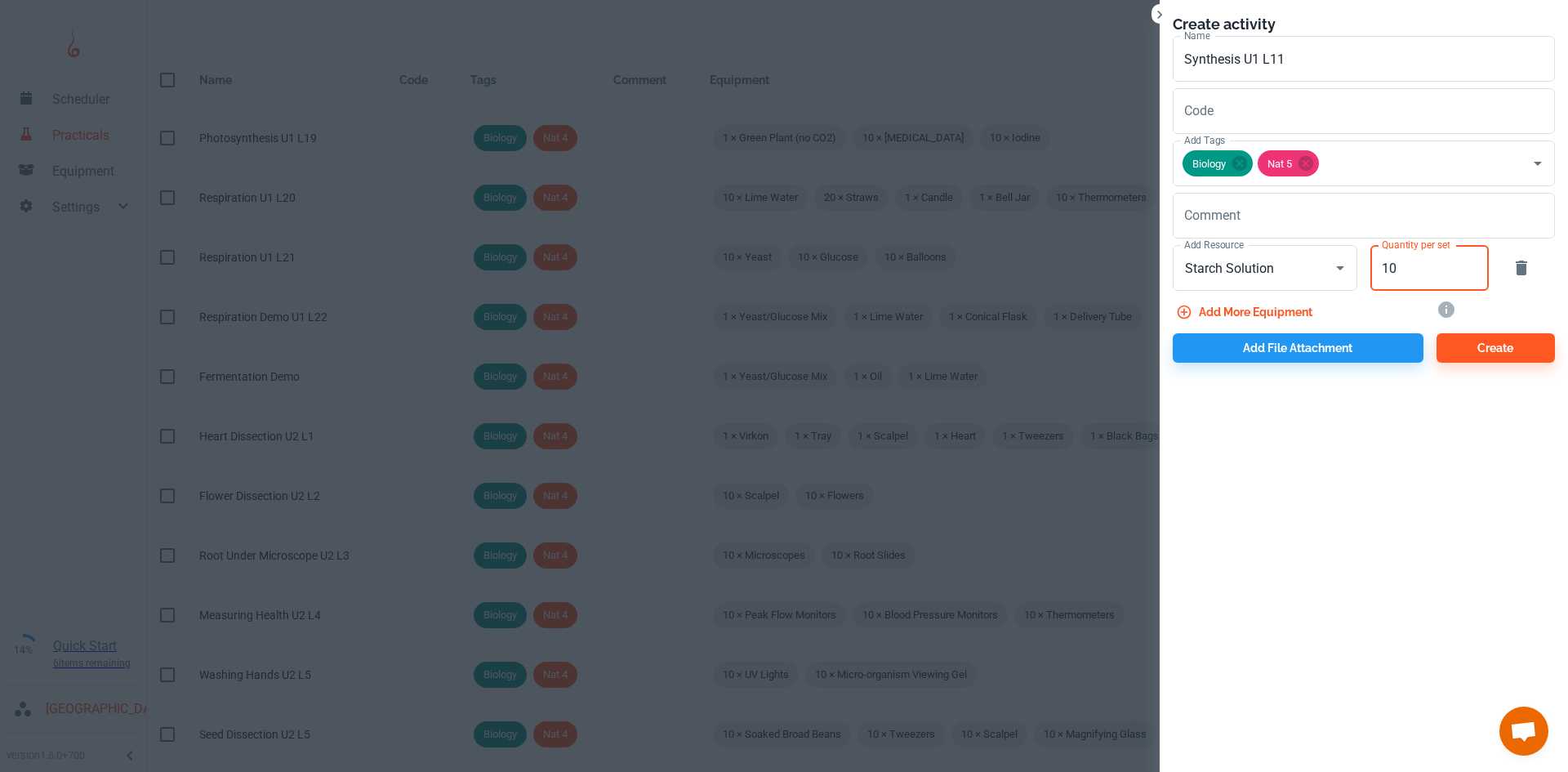
type input "10"
click at [1258, 307] on button "Add more equipment" at bounding box center [1245, 313] width 146 height 30
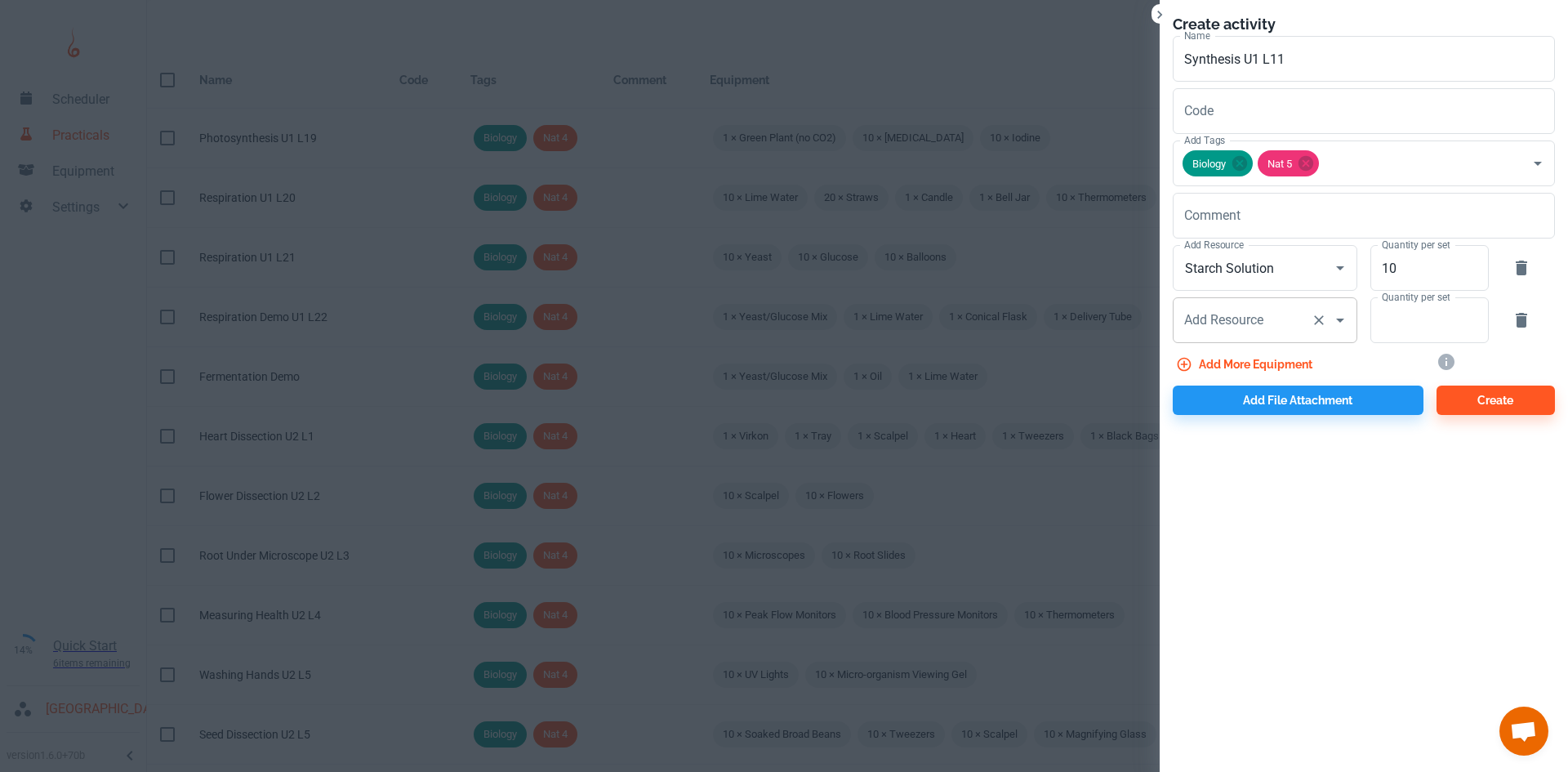
click at [1227, 319] on div "Add Resource Add Resource" at bounding box center [1265, 321] width 184 height 46
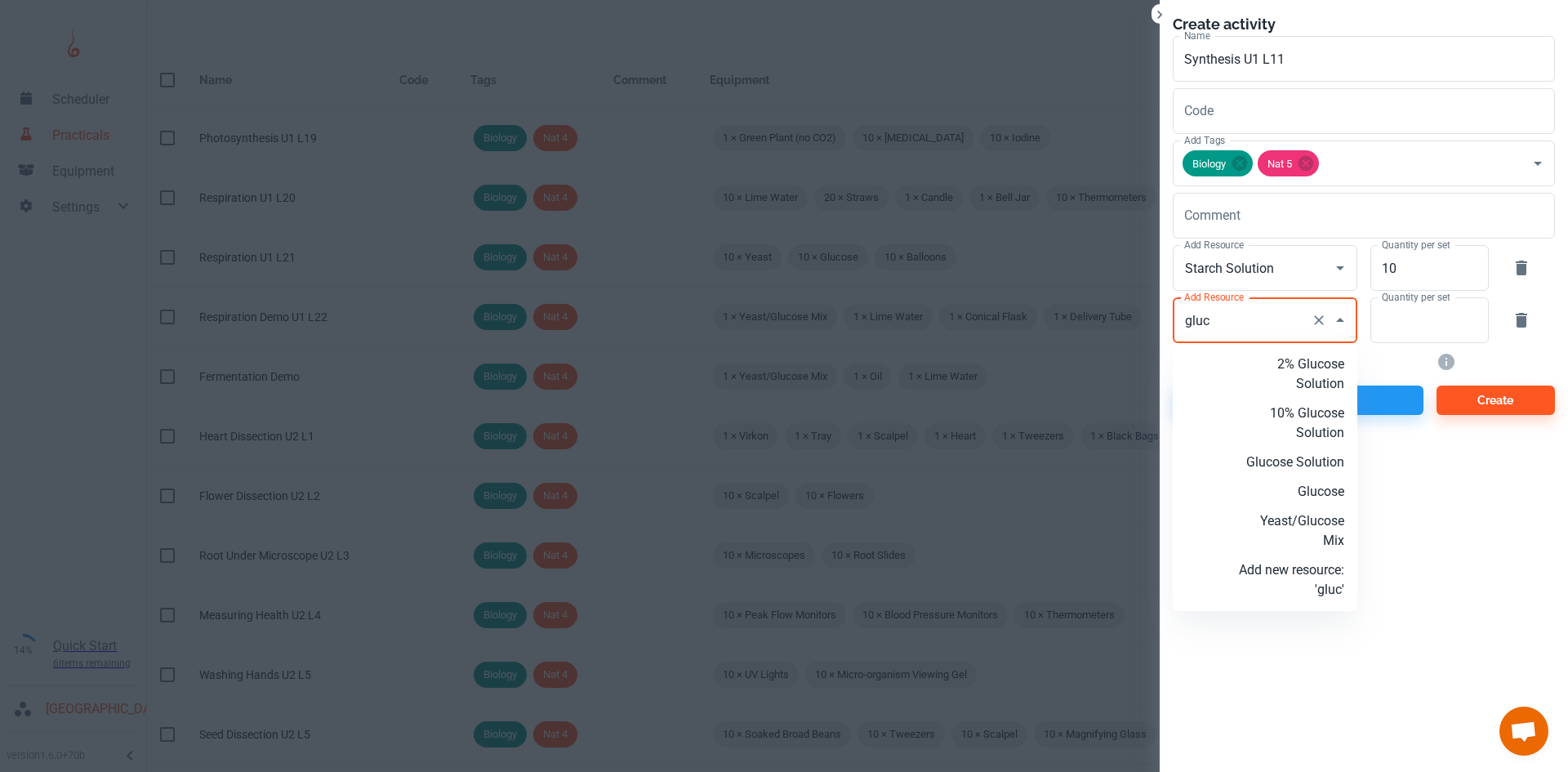
click at [1304, 455] on p "Glucose Solution" at bounding box center [1291, 462] width 105 height 20
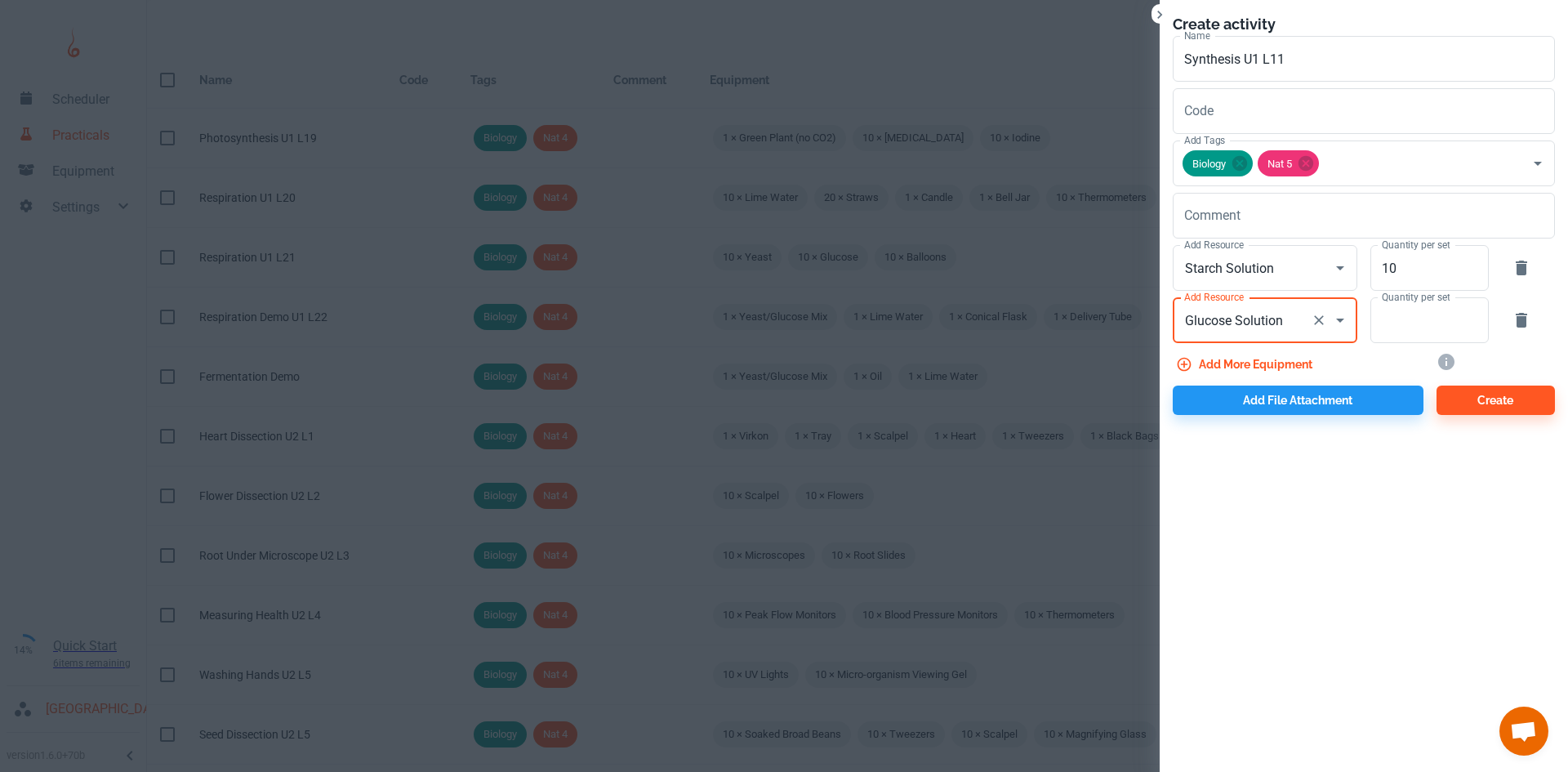
type input "Glucose Solution"
click at [1403, 303] on label "Quantity per set" at bounding box center [1415, 297] width 67 height 14
click at [1403, 303] on input "Quantity per set" at bounding box center [1419, 321] width 100 height 46
click at [1414, 331] on input "Quantity per set" at bounding box center [1419, 321] width 100 height 46
type input "0"
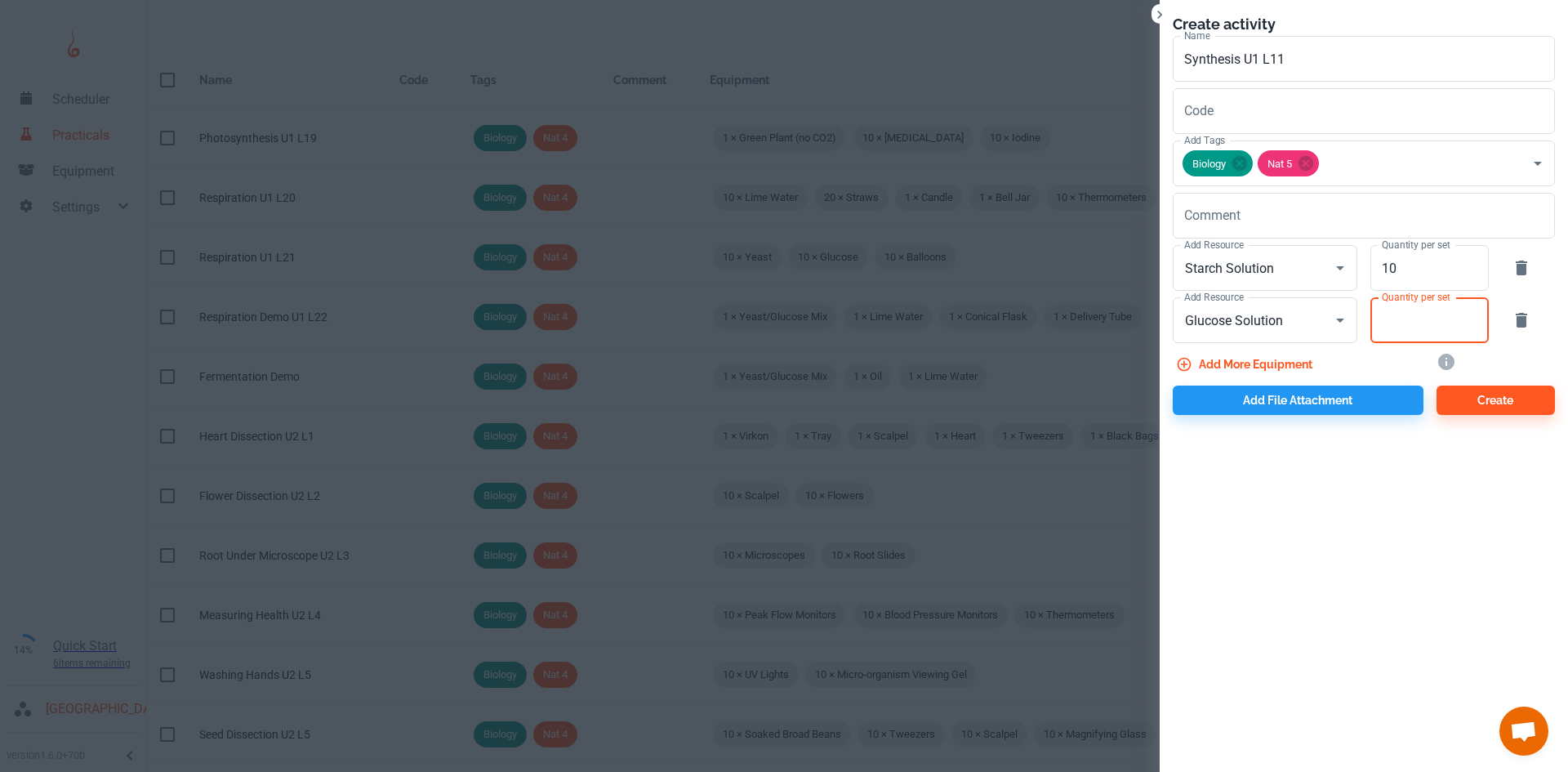
type input "0"
type input "10"
click at [1258, 367] on button "Add more equipment" at bounding box center [1245, 364] width 146 height 30
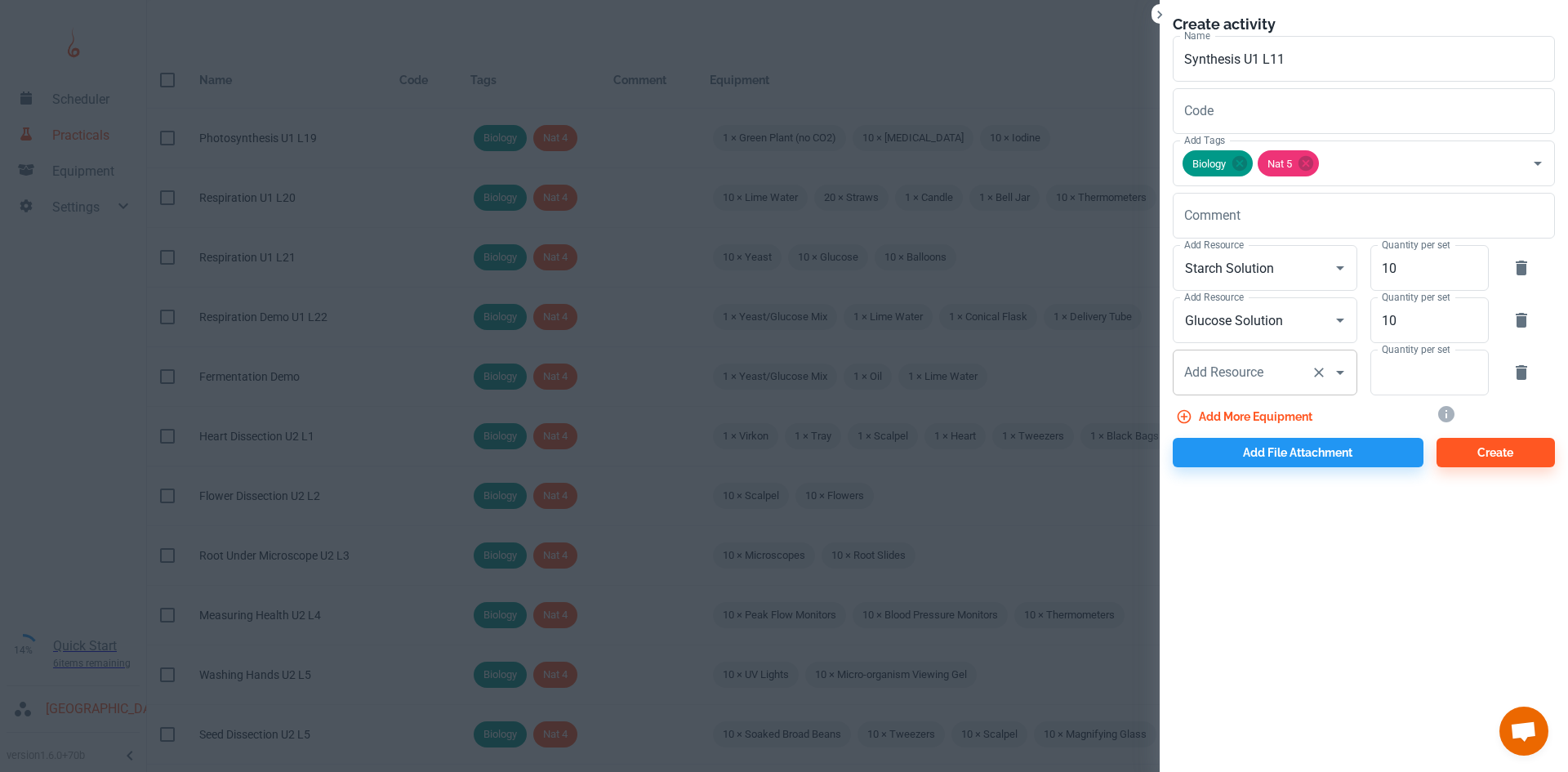
click at [1241, 378] on div "Add Resource Add Resource" at bounding box center [1265, 372] width 184 height 46
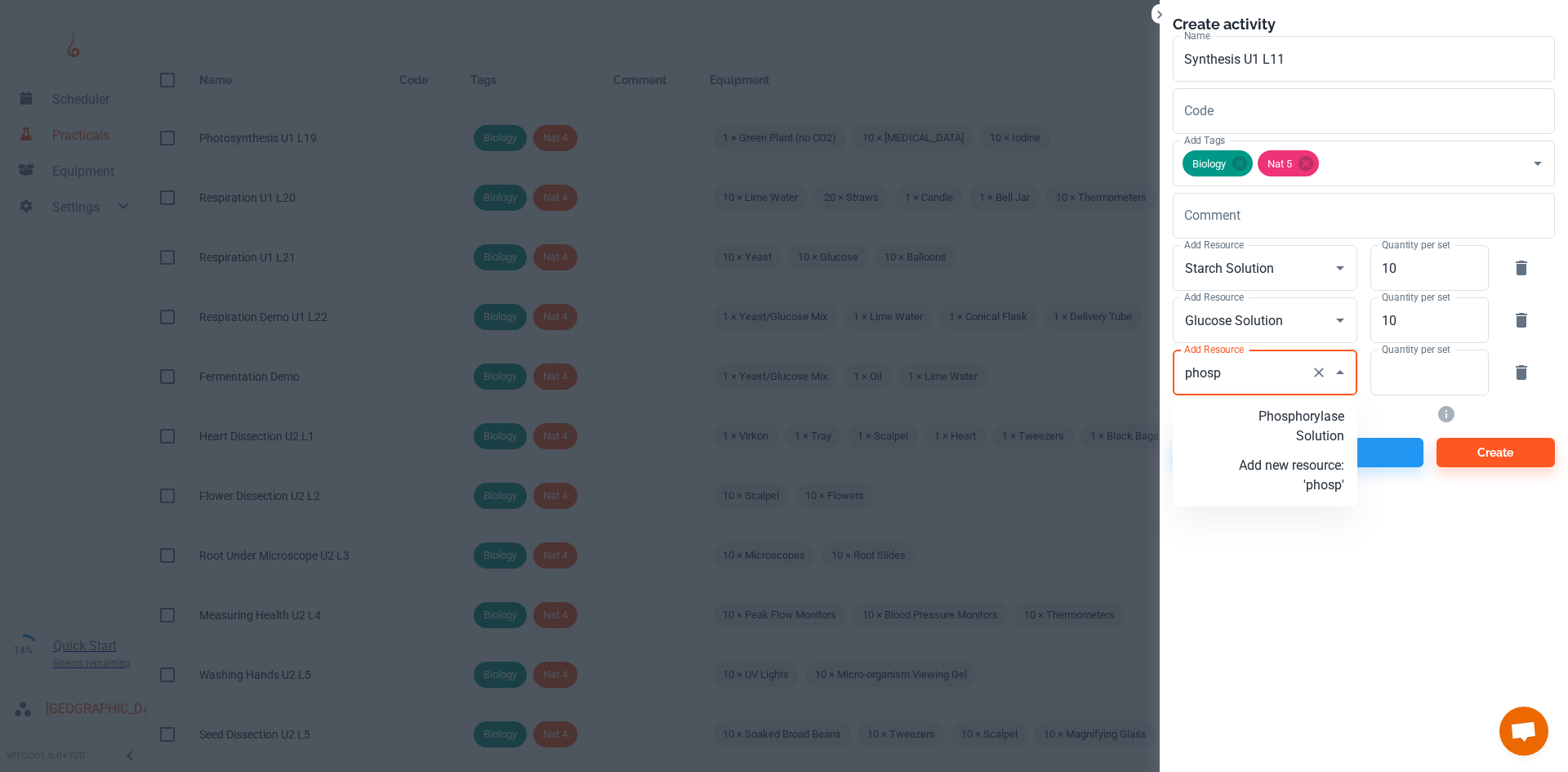
click at [1316, 416] on p "Phosphorylase Solution" at bounding box center [1291, 427] width 105 height 40
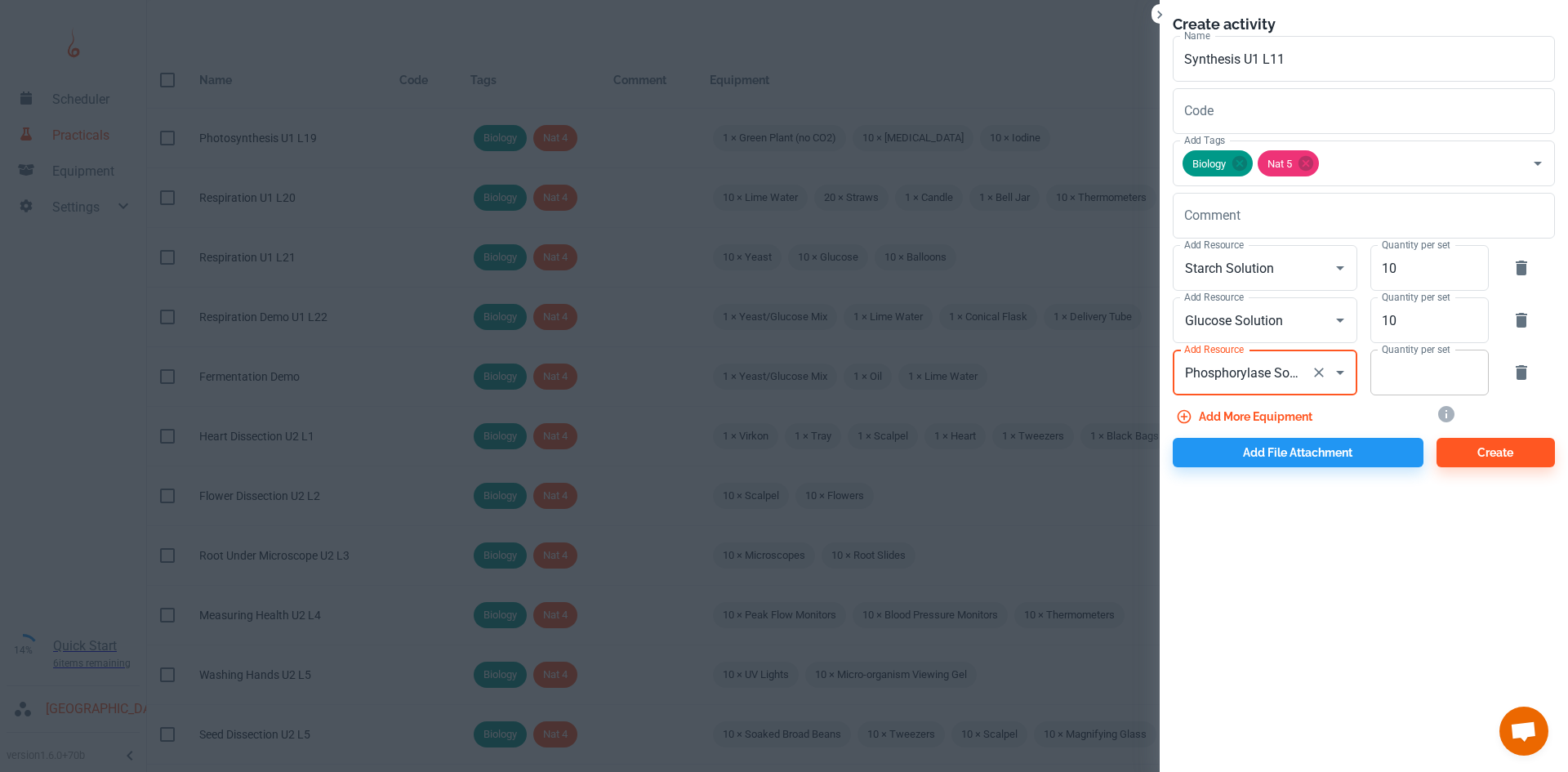
type input "Phosphorylase Solution"
click at [1380, 360] on input "Quantity per set" at bounding box center [1419, 372] width 100 height 46
type input "10"
click at [1291, 417] on button "Add more equipment" at bounding box center [1245, 417] width 146 height 30
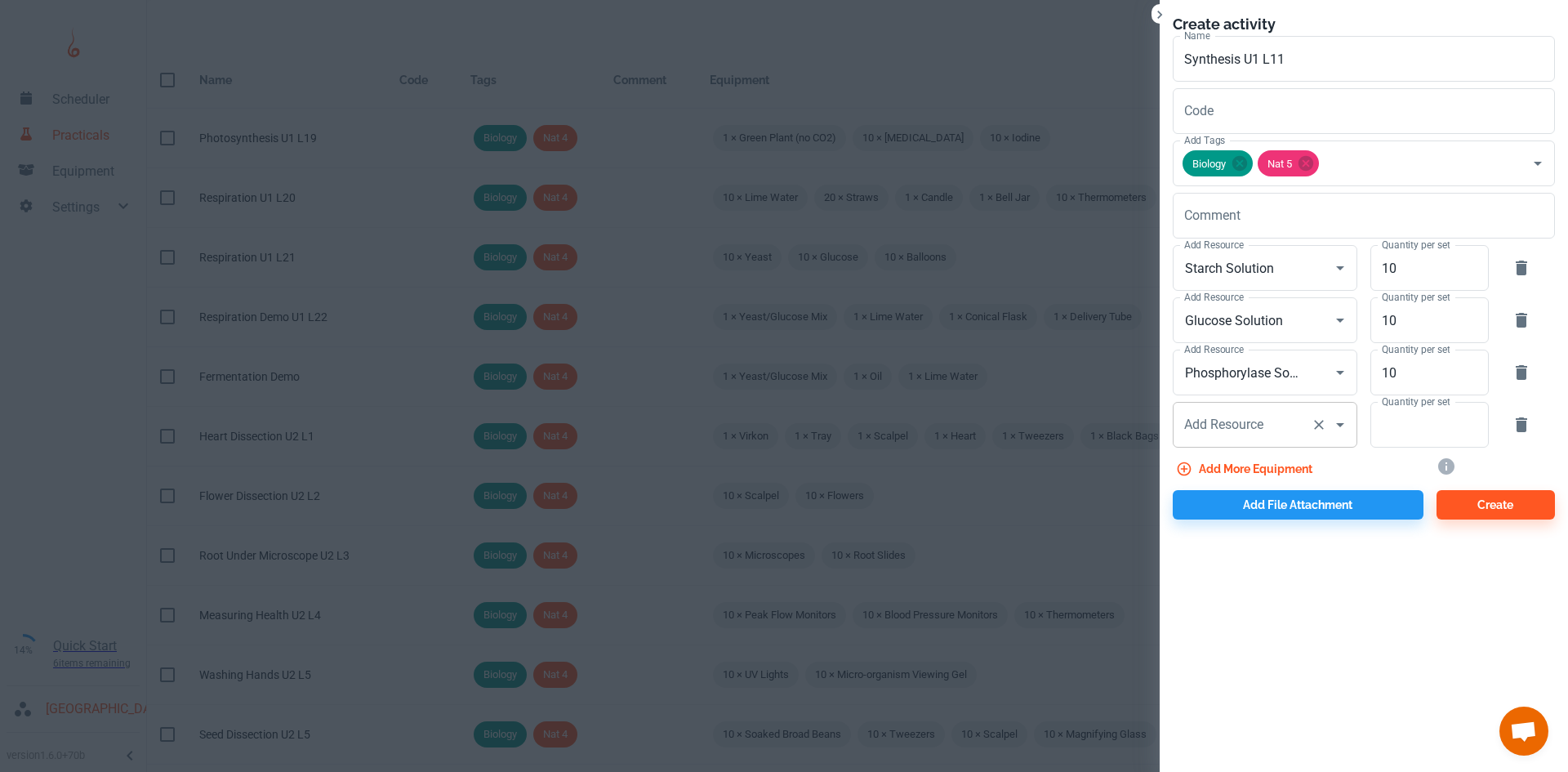
click at [1273, 428] on input "Add Resource" at bounding box center [1242, 424] width 124 height 31
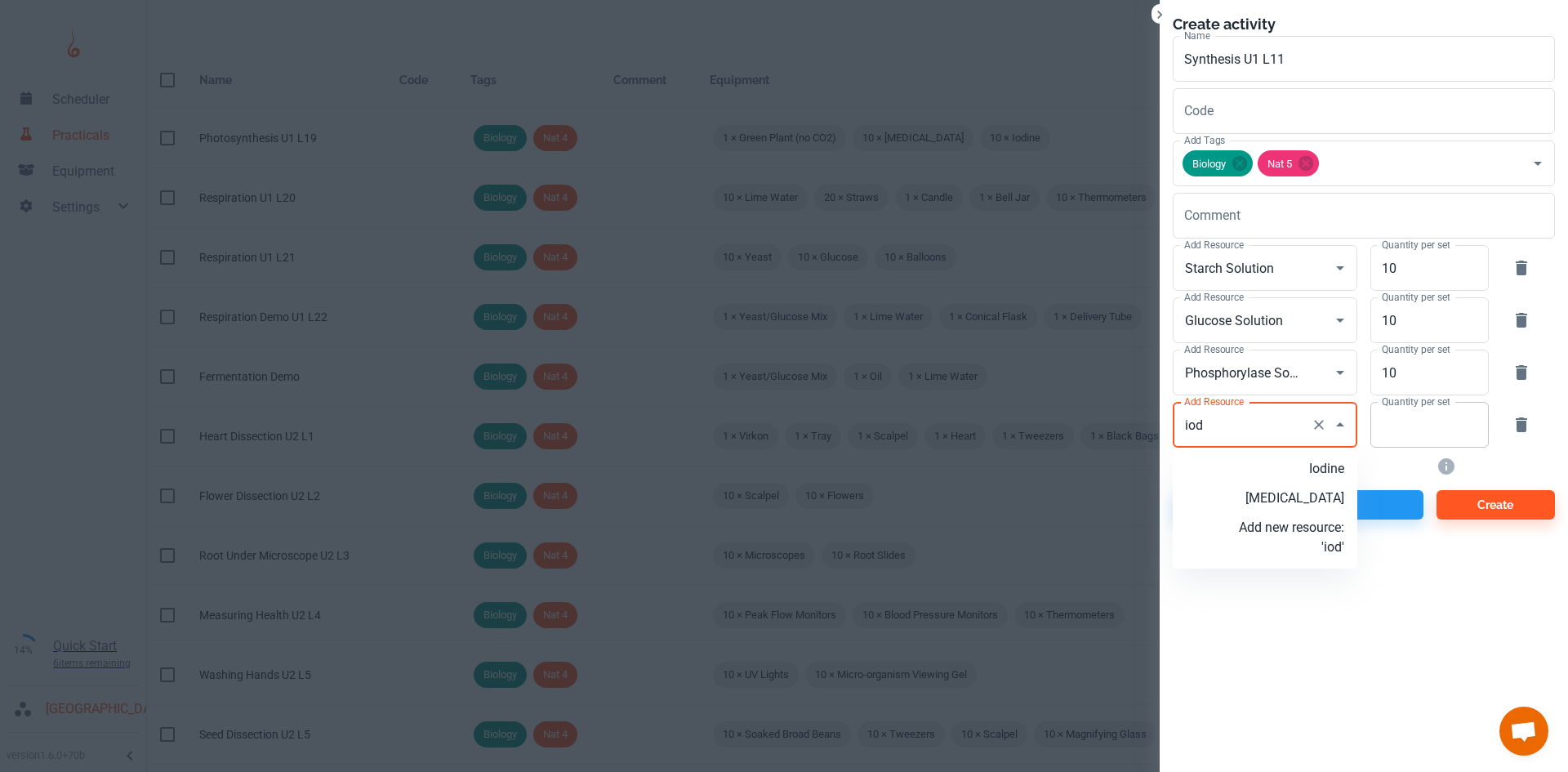
drag, startPoint x: 1291, startPoint y: 465, endPoint x: 1478, endPoint y: 431, distance: 190.1
click at [1291, 465] on p "Iodine" at bounding box center [1291, 469] width 105 height 20
type input "Iodine"
click at [1478, 430] on div "Quantity per set" at bounding box center [1428, 425] width 118 height 46
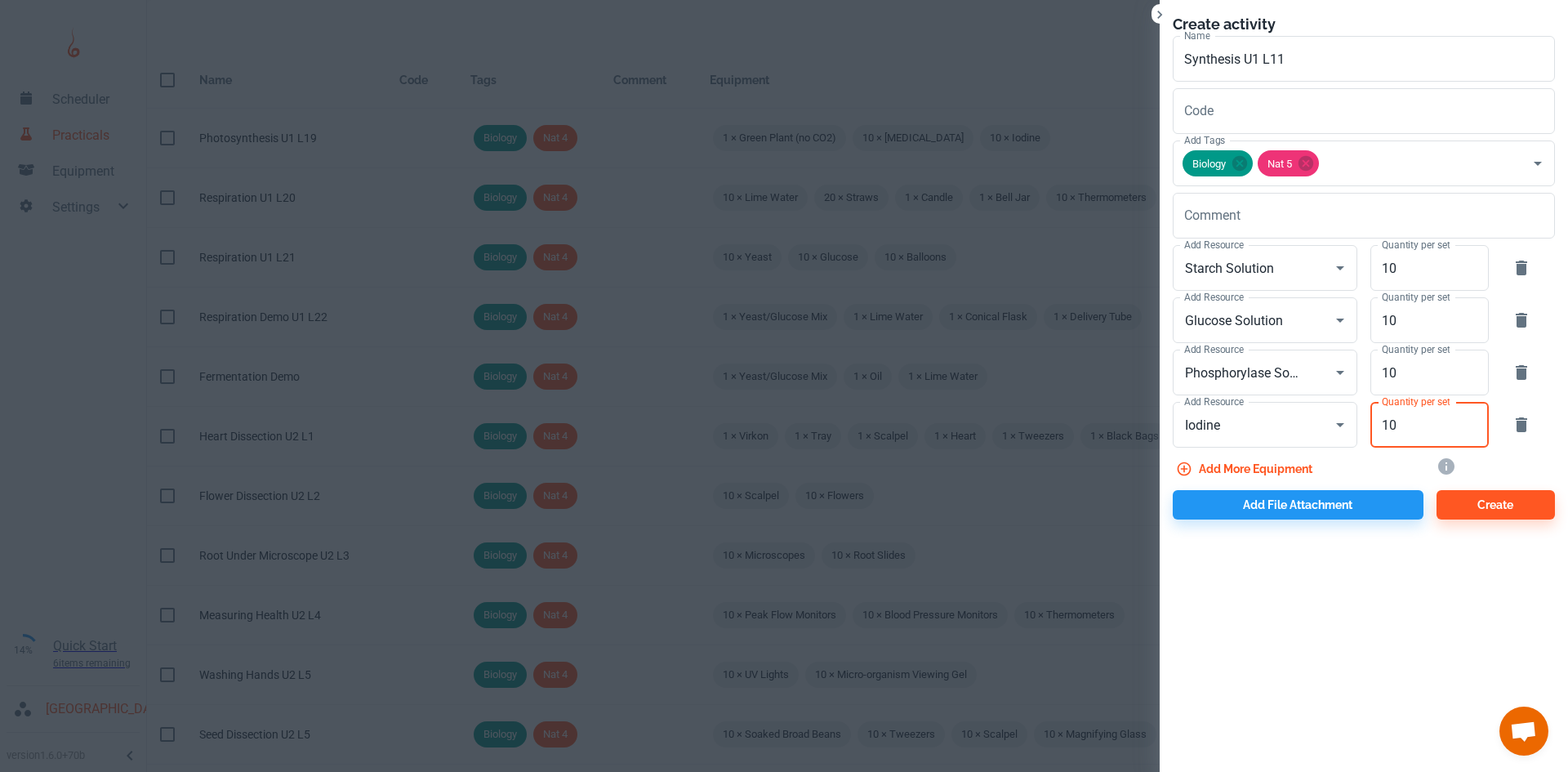
type input "10"
click at [1274, 464] on button "Add more equipment" at bounding box center [1245, 469] width 146 height 30
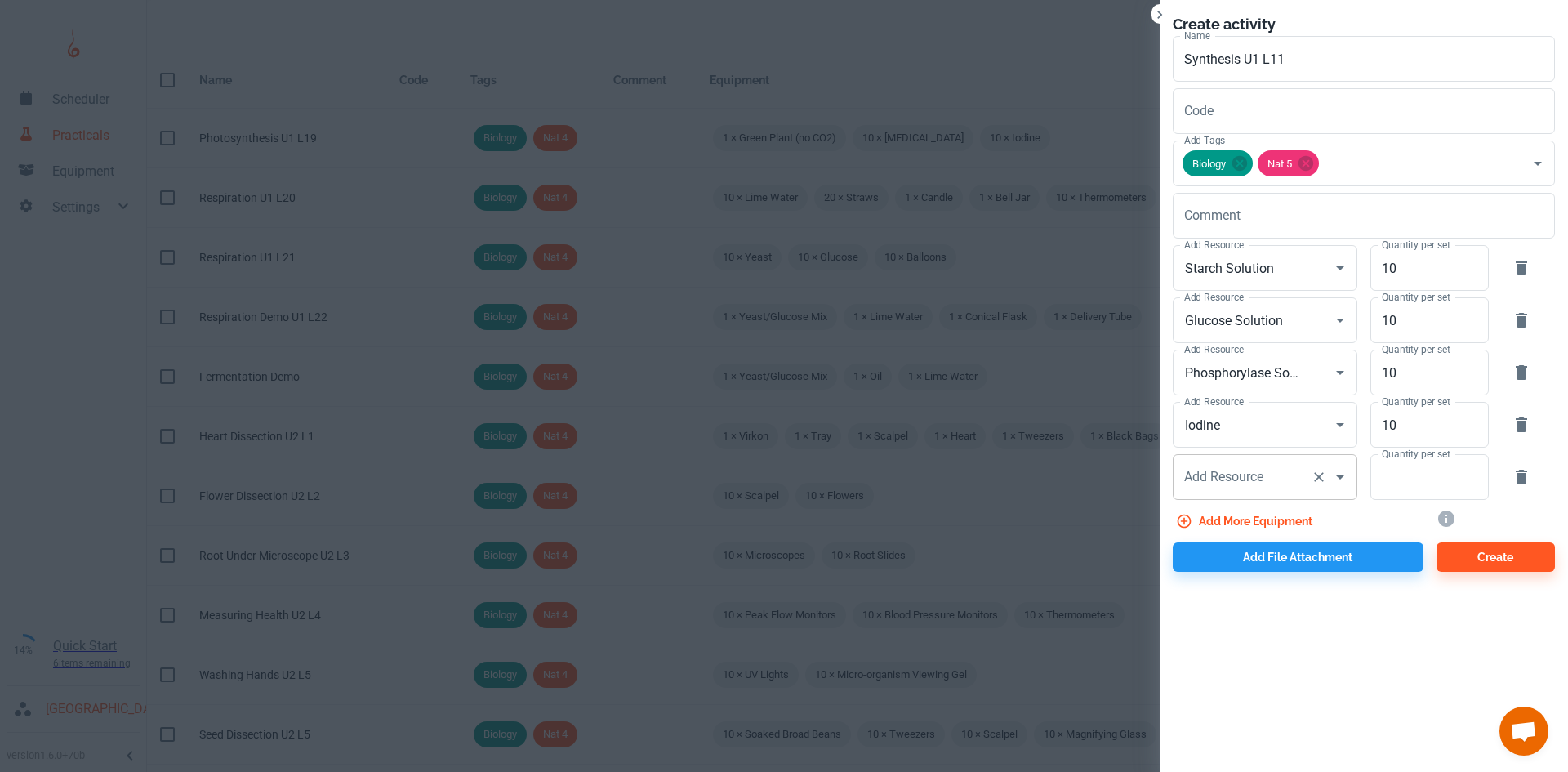
click at [1253, 492] on div "Add Resource" at bounding box center [1265, 477] width 184 height 46
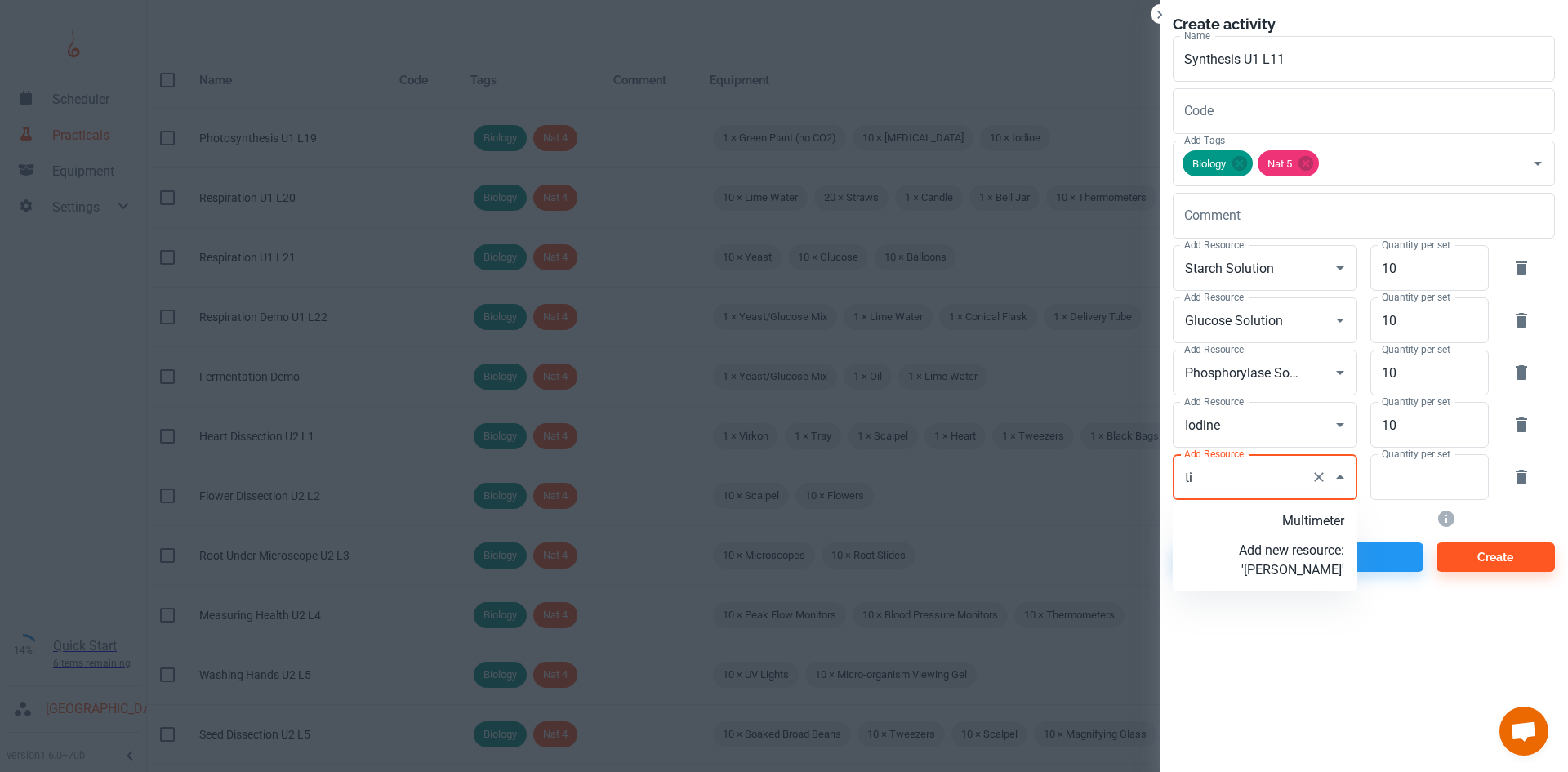
type input "t"
drag, startPoint x: 1310, startPoint y: 518, endPoint x: 1394, endPoint y: 500, distance: 85.9
click at [1311, 517] on p "Stopclock" at bounding box center [1291, 521] width 105 height 20
type input "Stopclock"
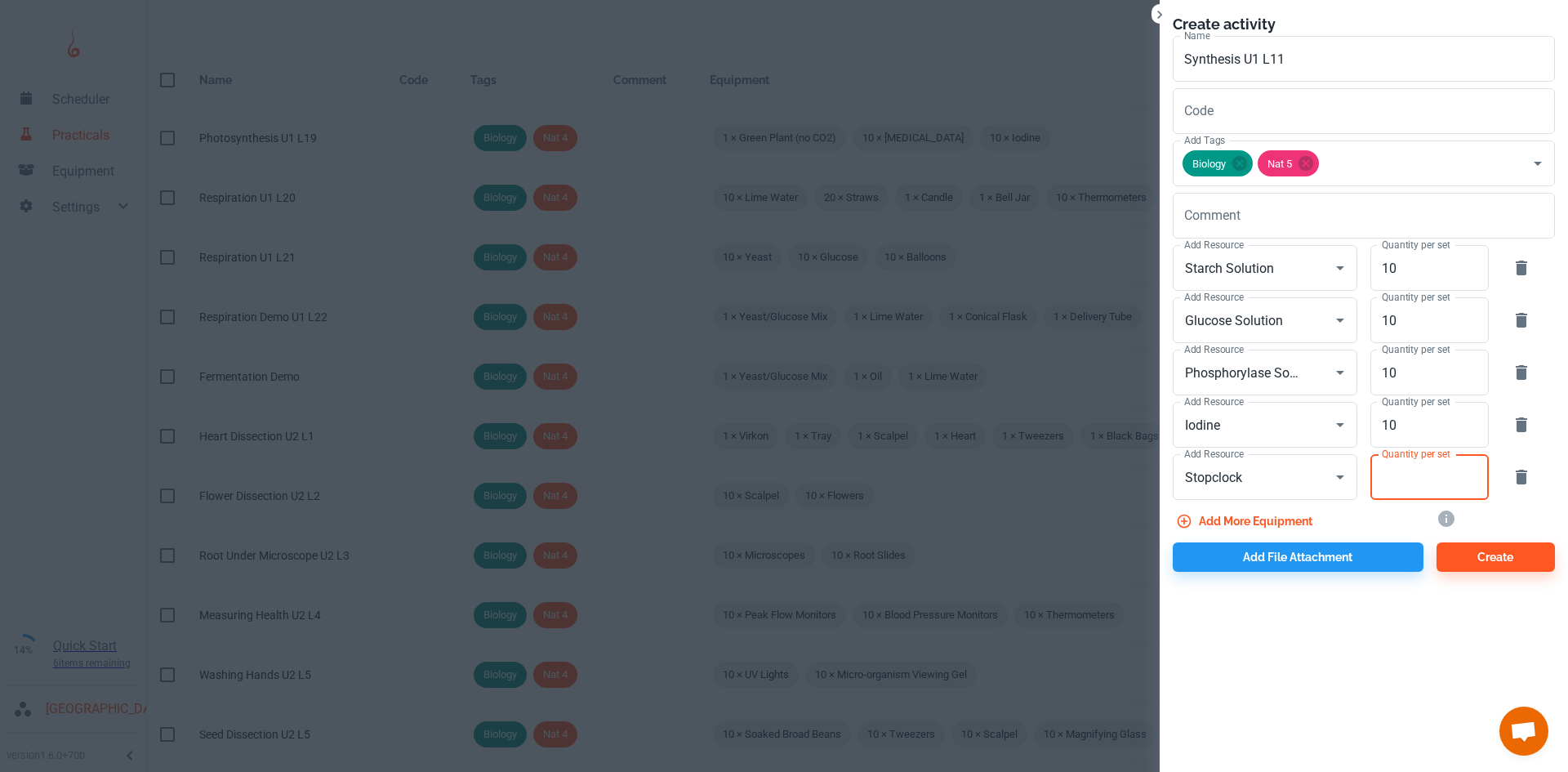
click at [1395, 496] on input "Quantity per set" at bounding box center [1419, 477] width 100 height 46
type input "10"
click at [1291, 568] on button "Add file attachment" at bounding box center [1297, 558] width 251 height 30
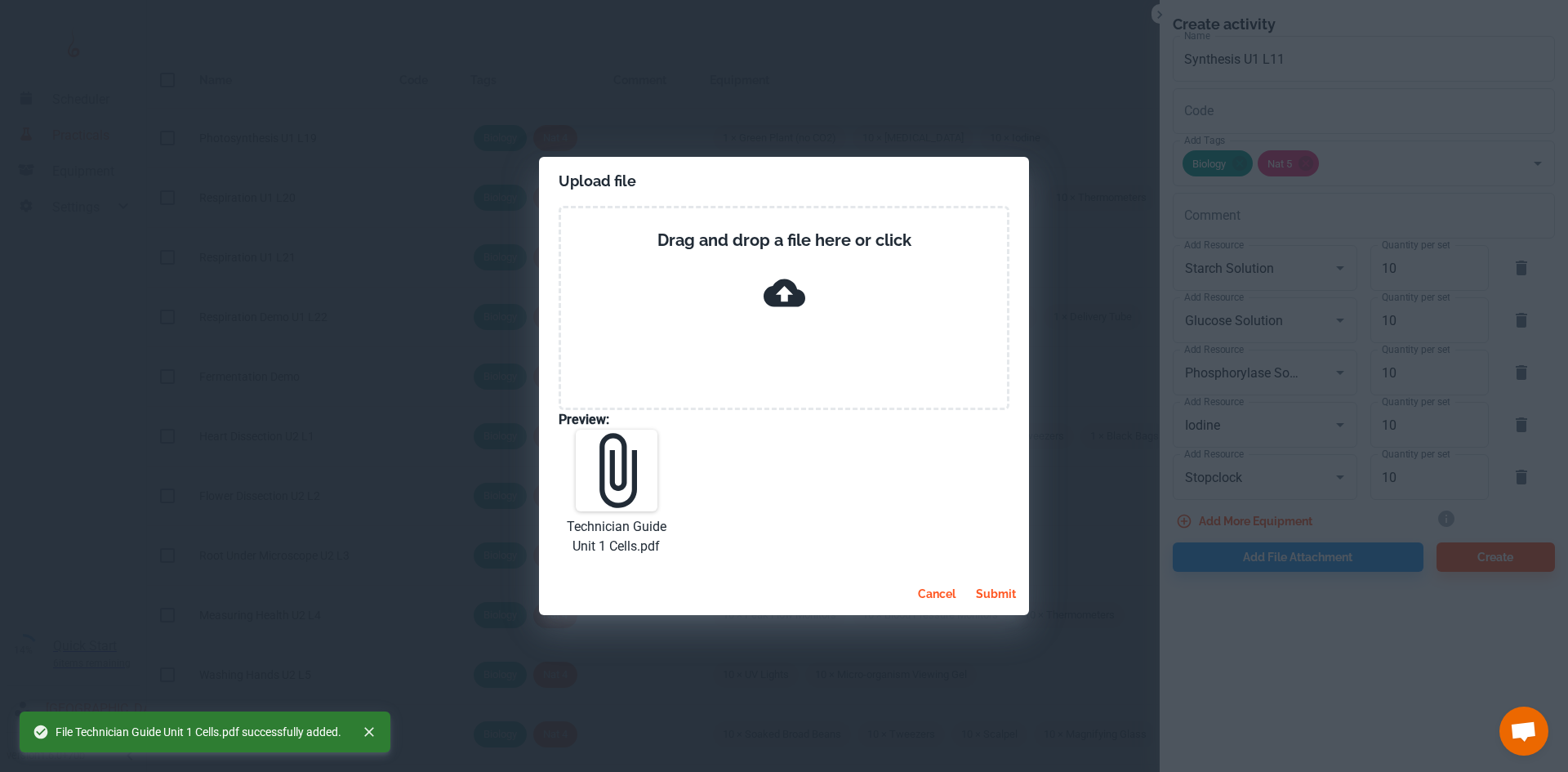
click at [985, 594] on button "submit" at bounding box center [996, 594] width 54 height 30
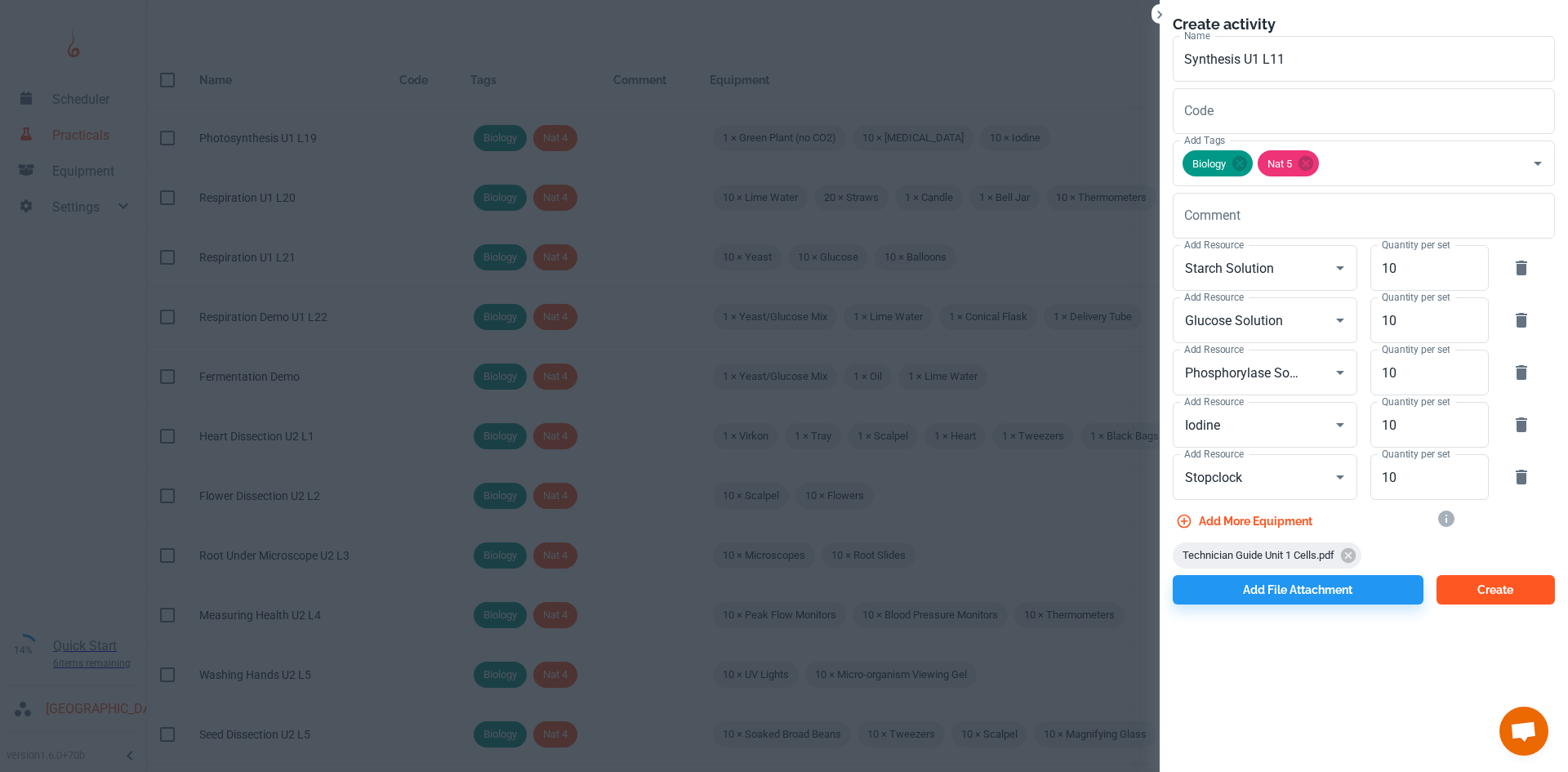
click at [1466, 587] on button "Create" at bounding box center [1495, 590] width 118 height 30
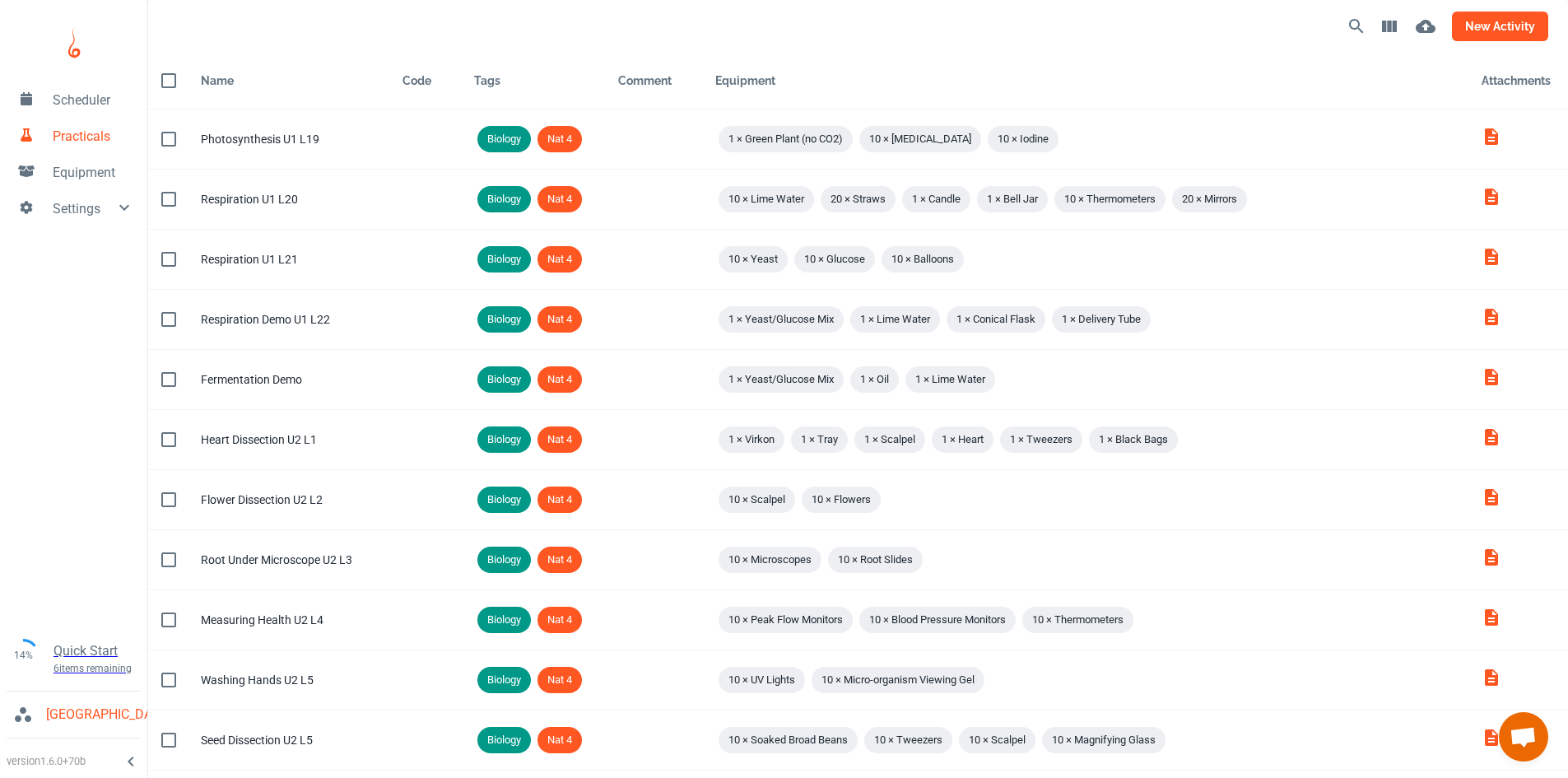
click at [1494, 35] on button "new activity" at bounding box center [1500, 27] width 96 height 30
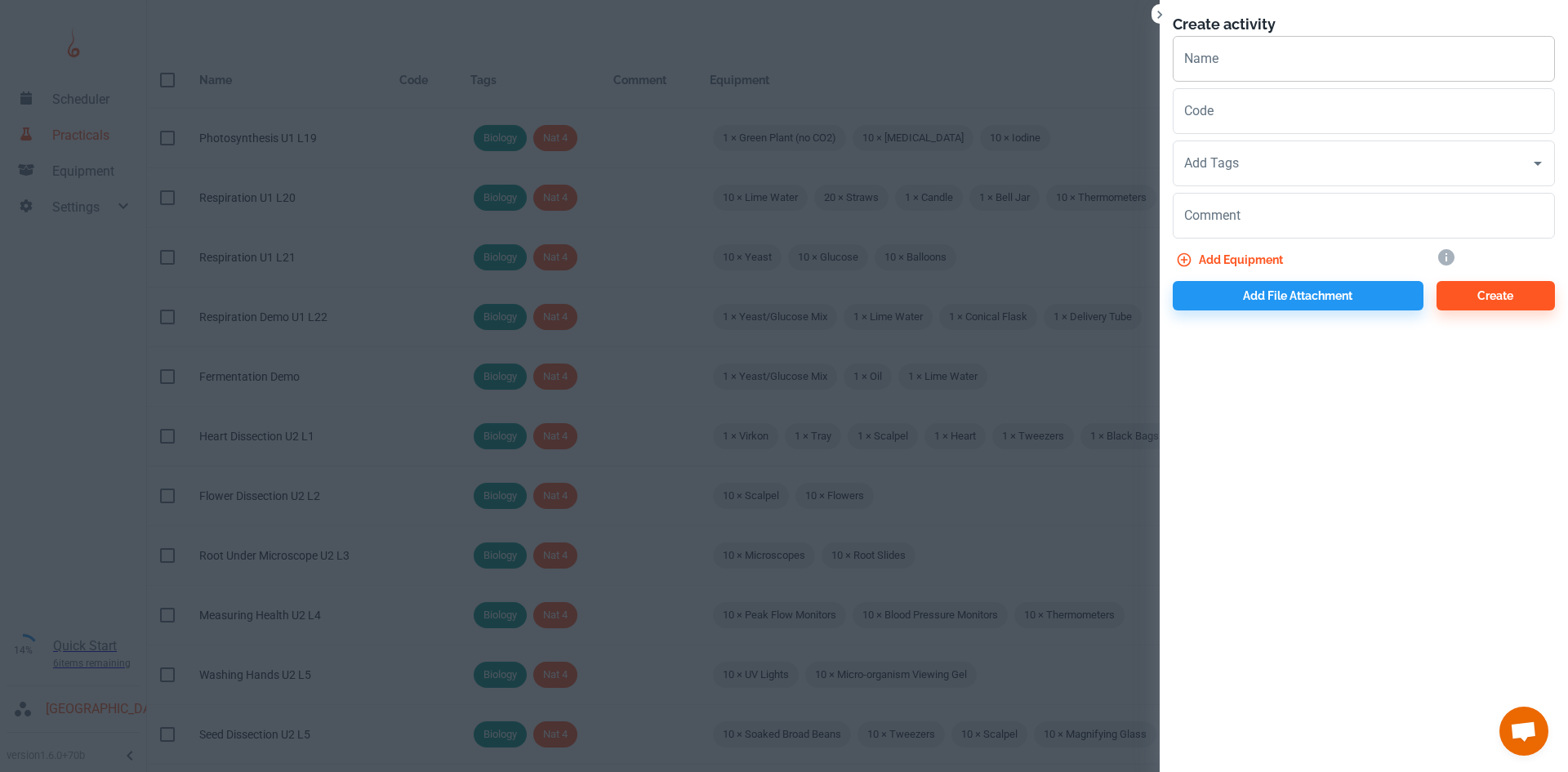
click at [1176, 66] on input "Name" at bounding box center [1363, 59] width 382 height 46
type input "Enzyme Temperature U1 L12"
click at [1236, 176] on input "Add Tags" at bounding box center [1352, 163] width 343 height 31
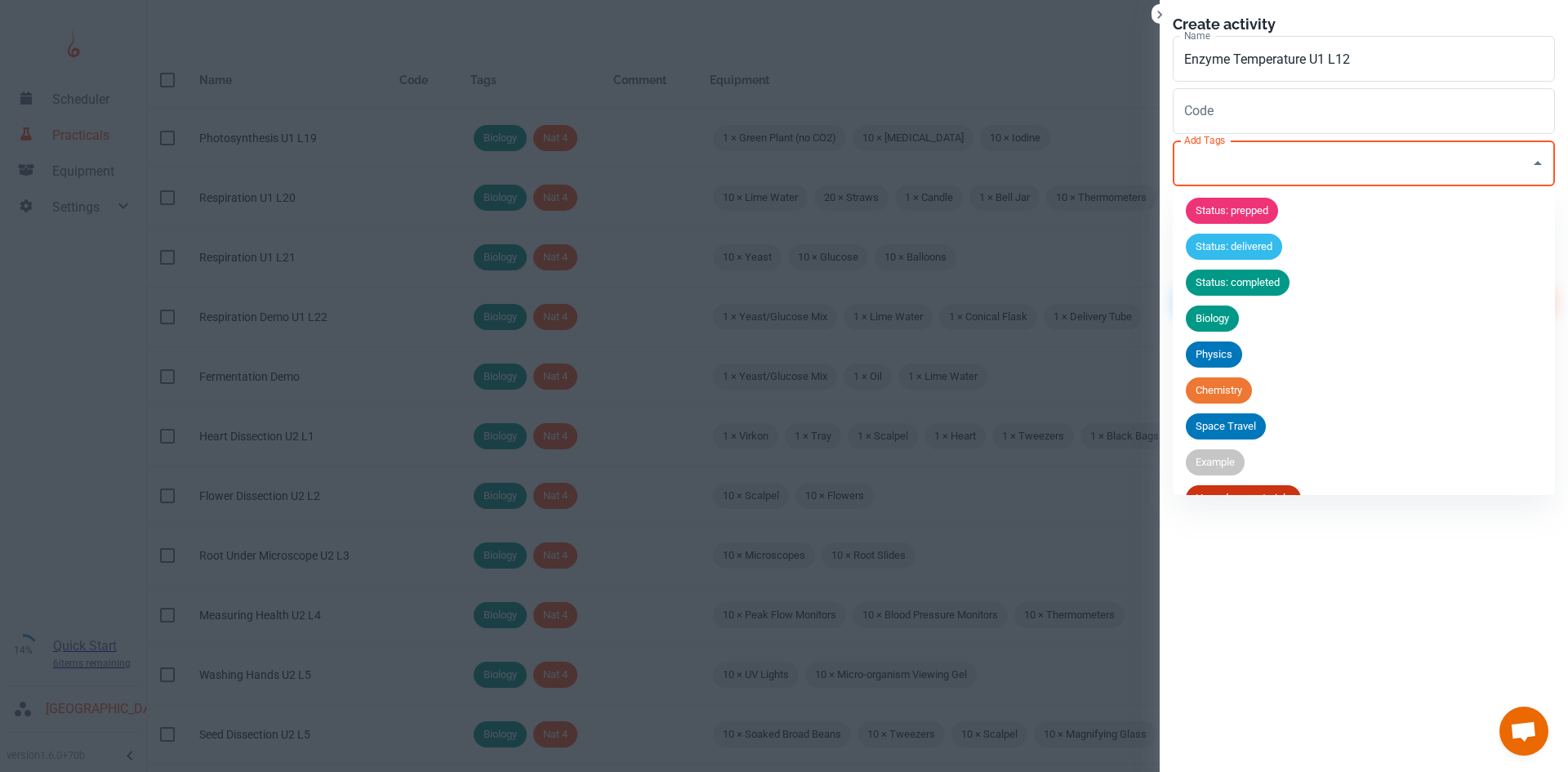
click at [1220, 319] on span "Biology" at bounding box center [1212, 319] width 54 height 16
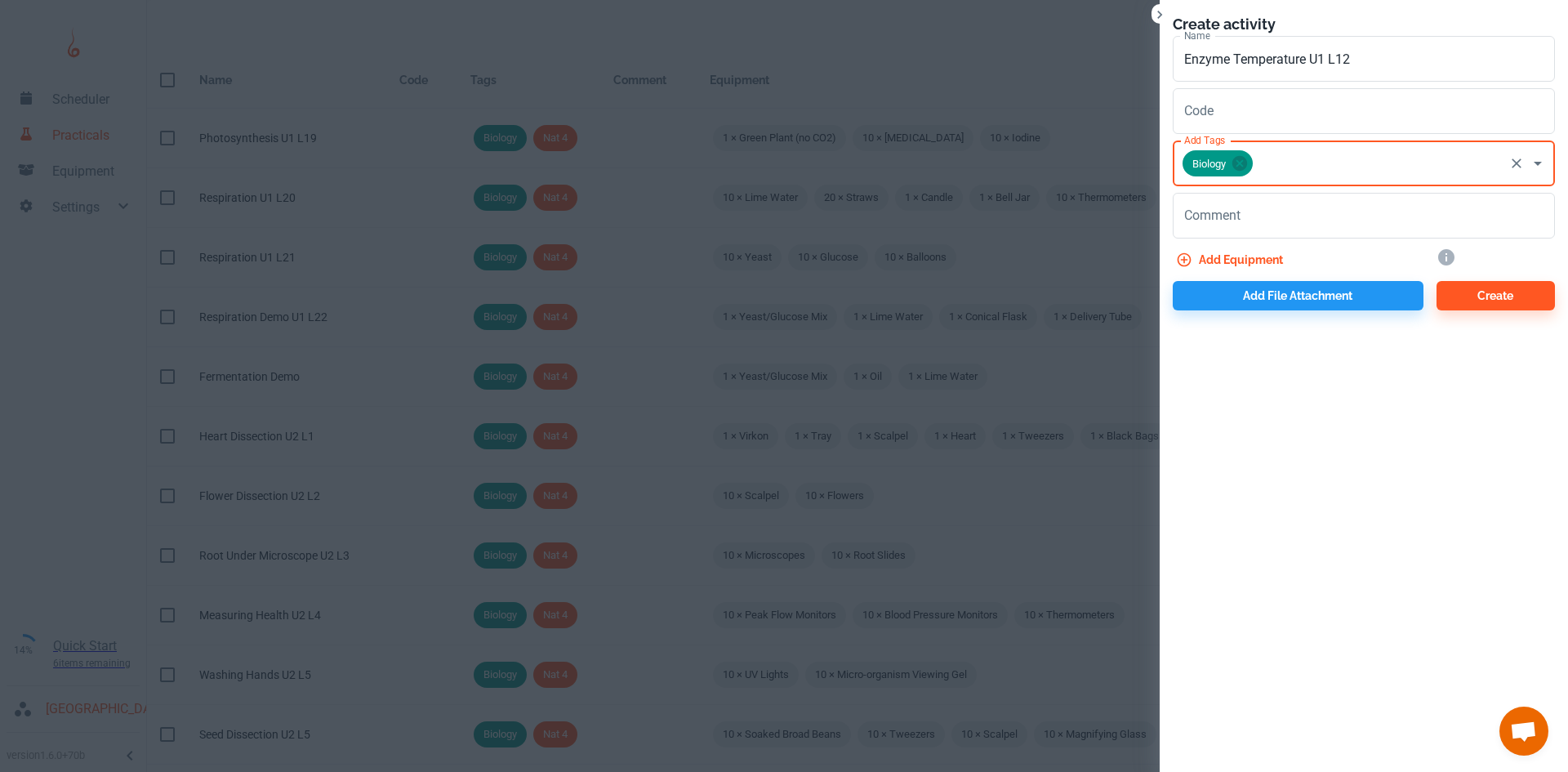
click at [1314, 152] on input "Add Tags" at bounding box center [1378, 163] width 247 height 31
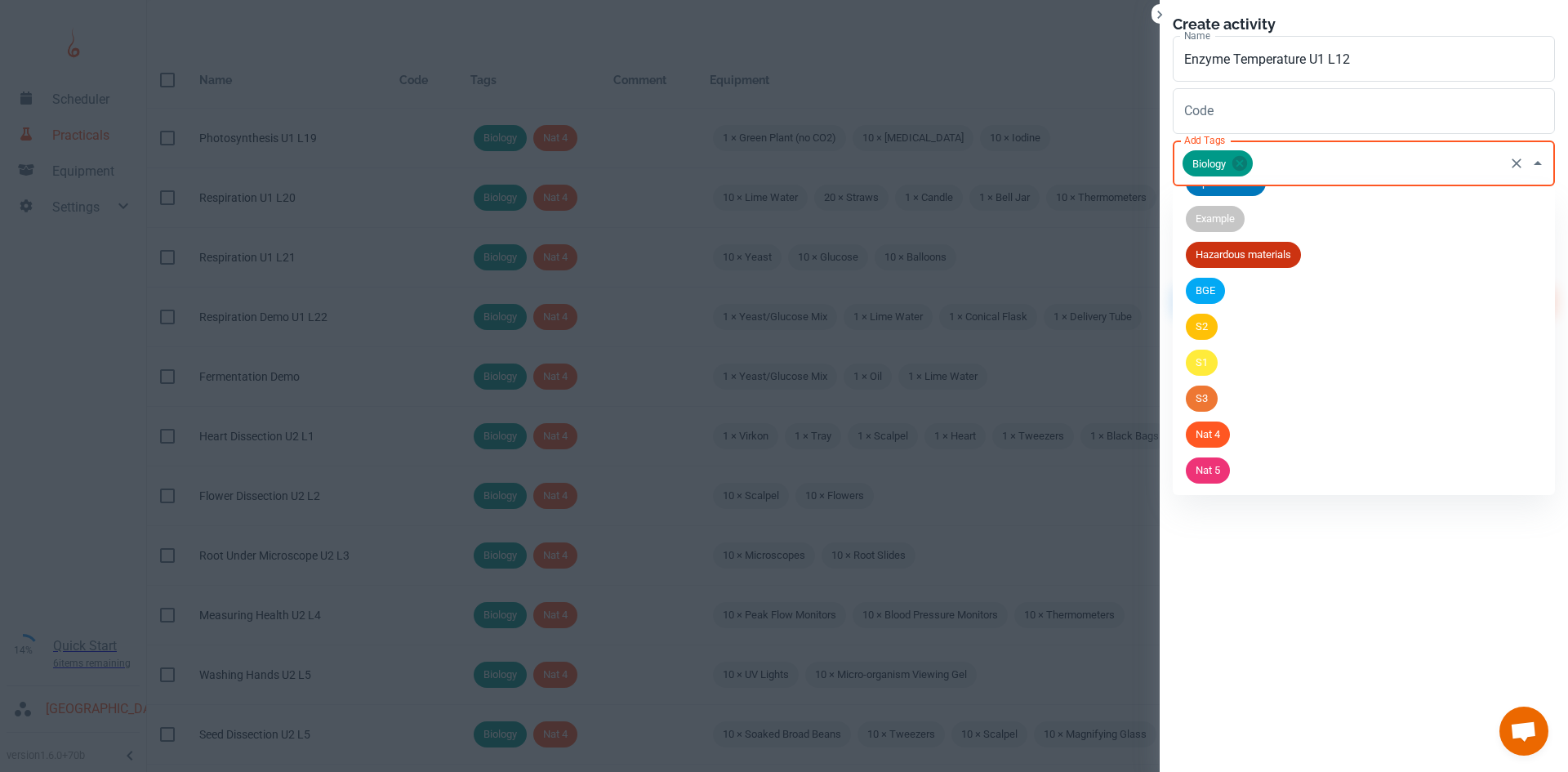
click at [1236, 461] on li "Nat 5" at bounding box center [1363, 470] width 382 height 36
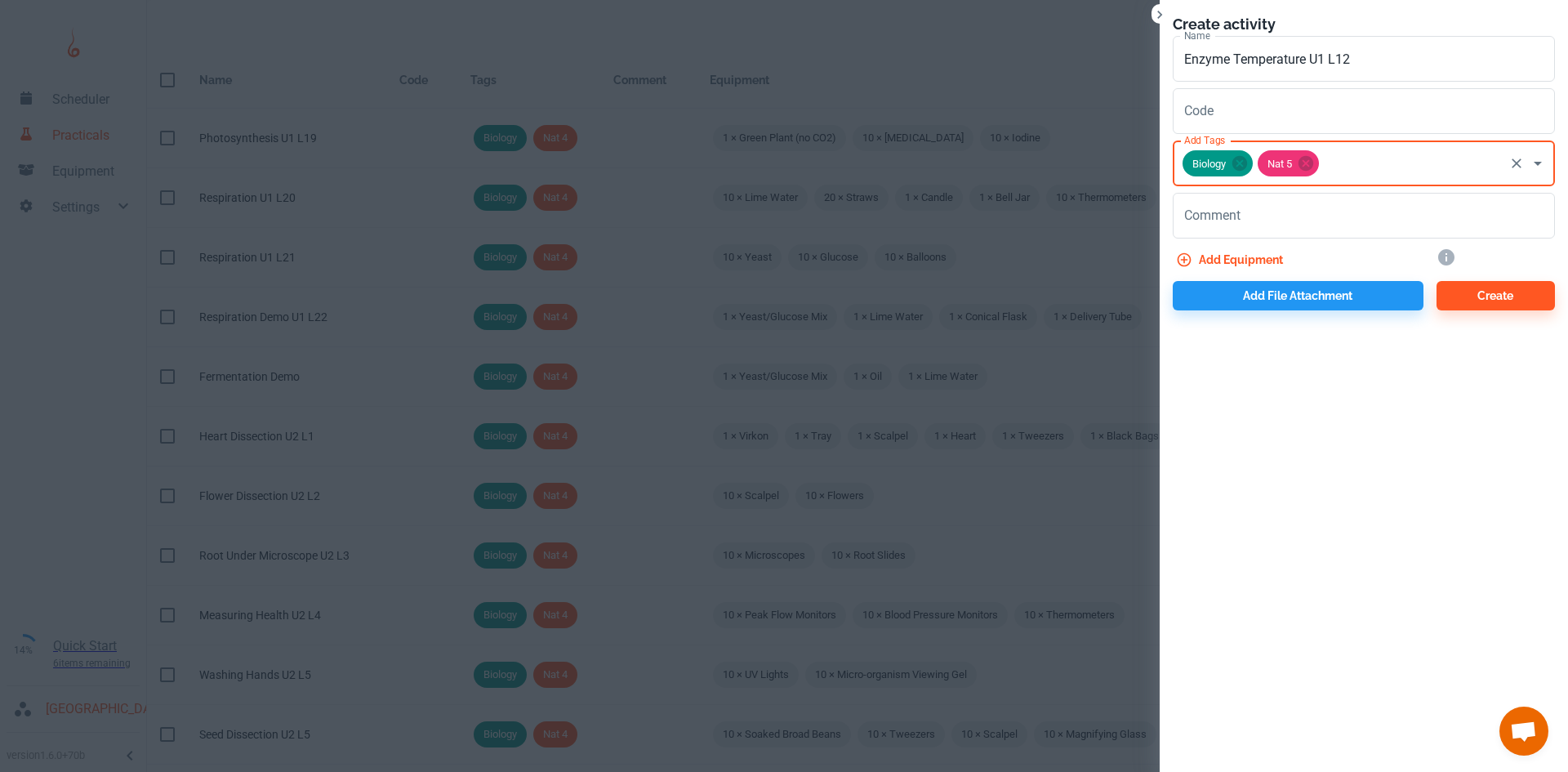
click at [1227, 271] on button "Add equipment" at bounding box center [1231, 260] width 117 height 30
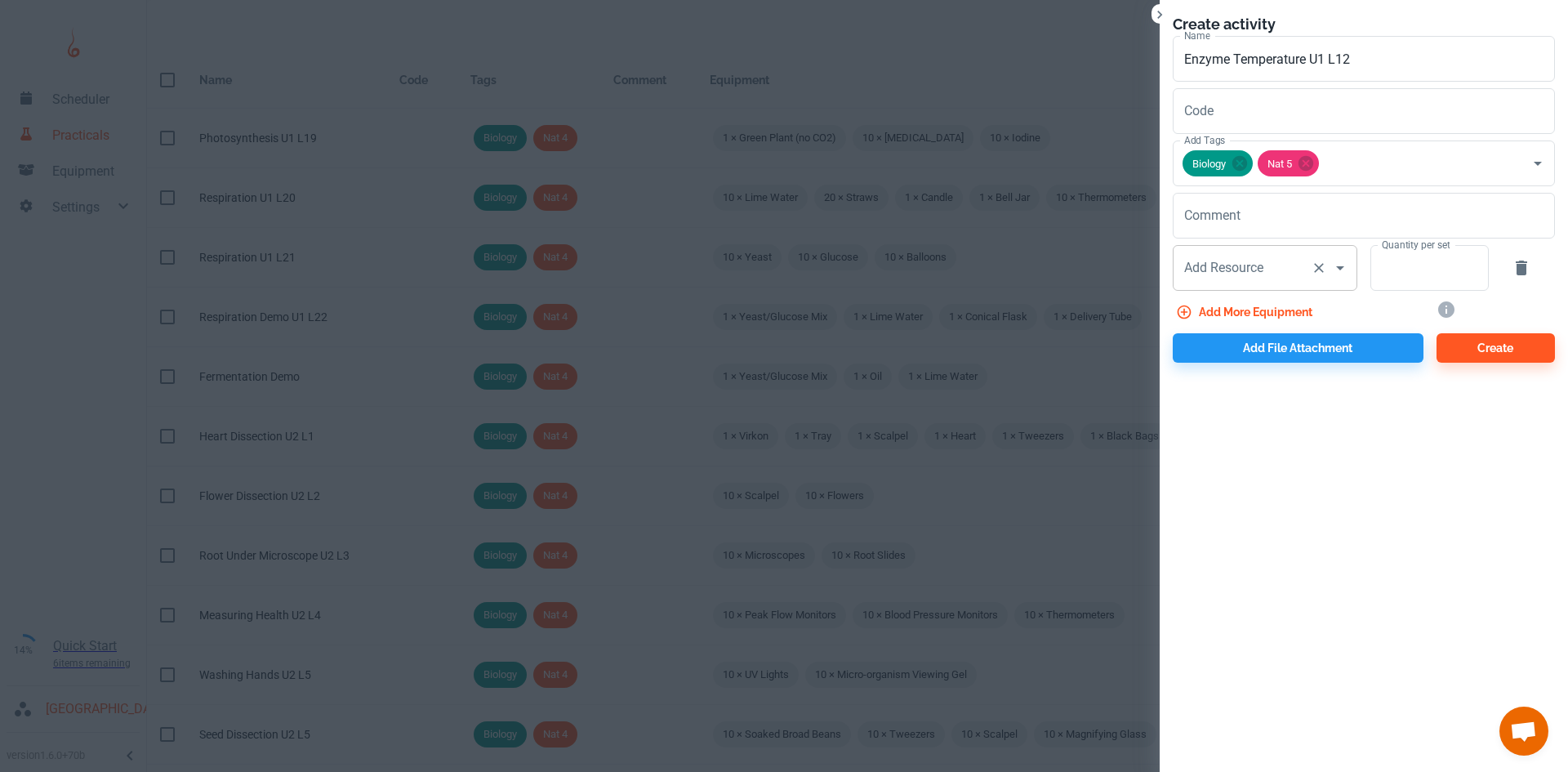
click at [1217, 271] on div "Add Resource Add Resource" at bounding box center [1265, 268] width 184 height 46
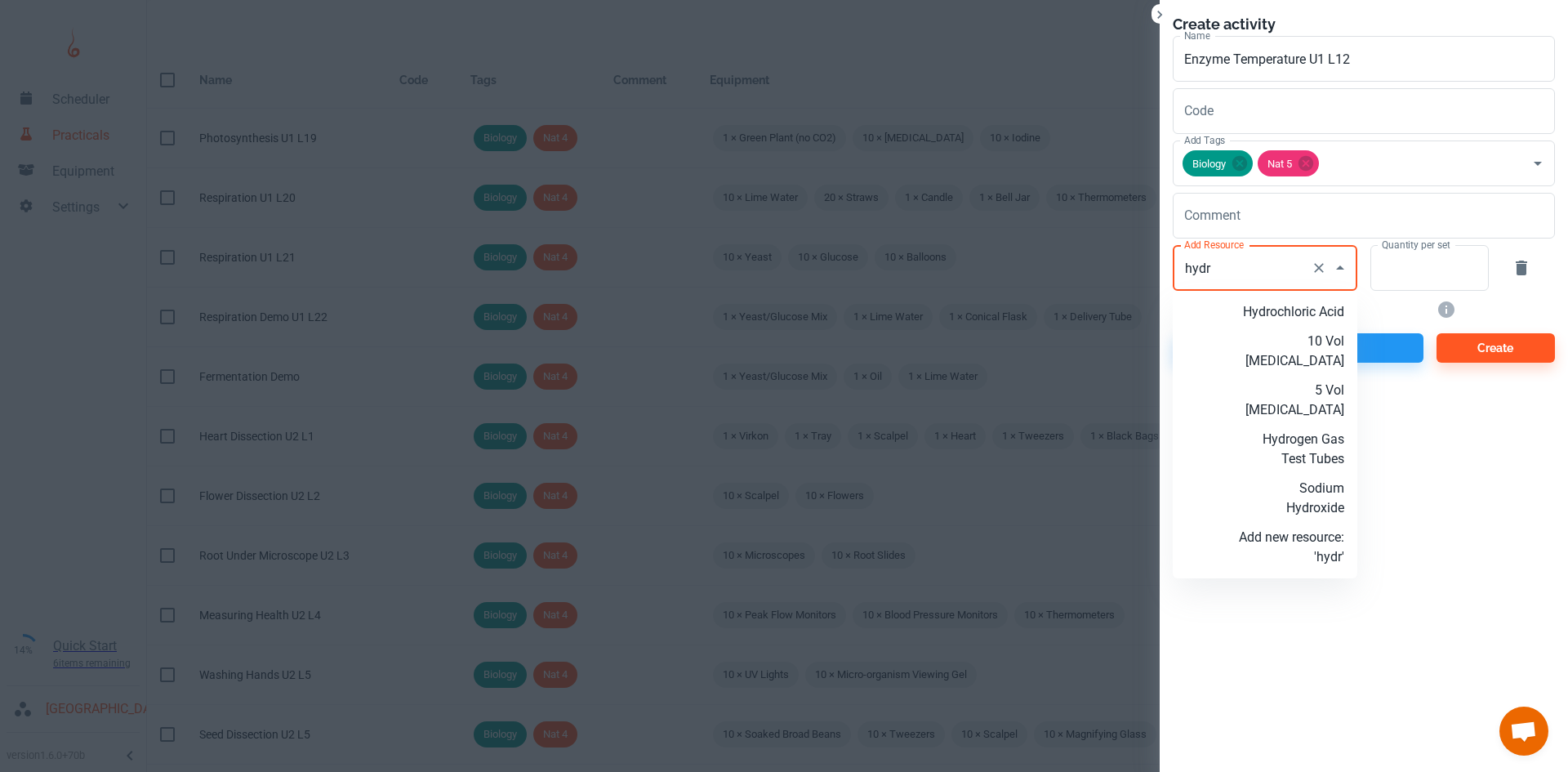
click at [1271, 395] on p "5 Vol Hydrogen Peroxide" at bounding box center [1291, 401] width 105 height 40
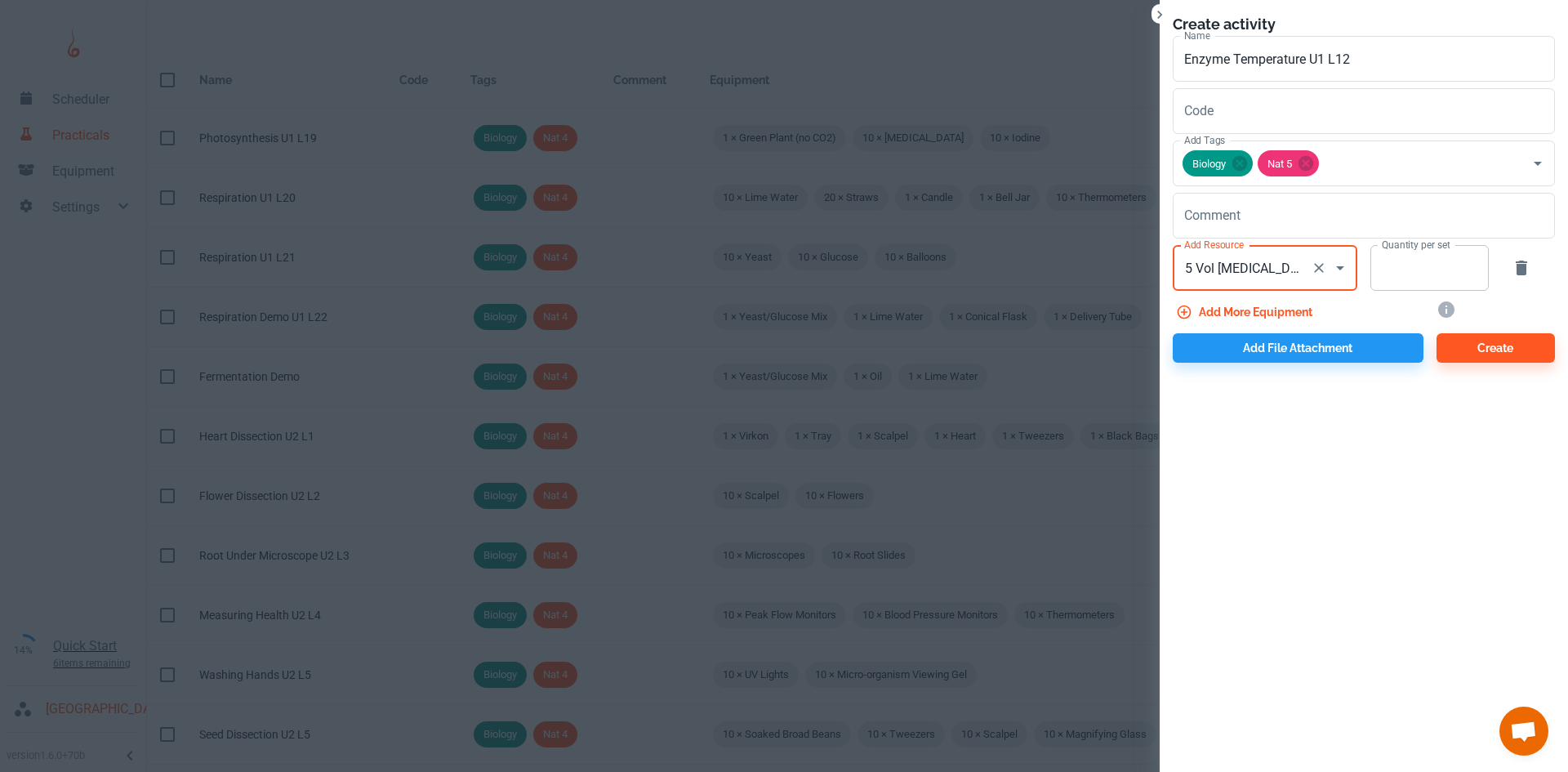
type input "5 Vol Hydrogen Peroxide"
click at [1409, 270] on input "Quantity per set" at bounding box center [1419, 268] width 100 height 46
type input "10"
click at [1296, 305] on button "Add more equipment" at bounding box center [1245, 313] width 146 height 30
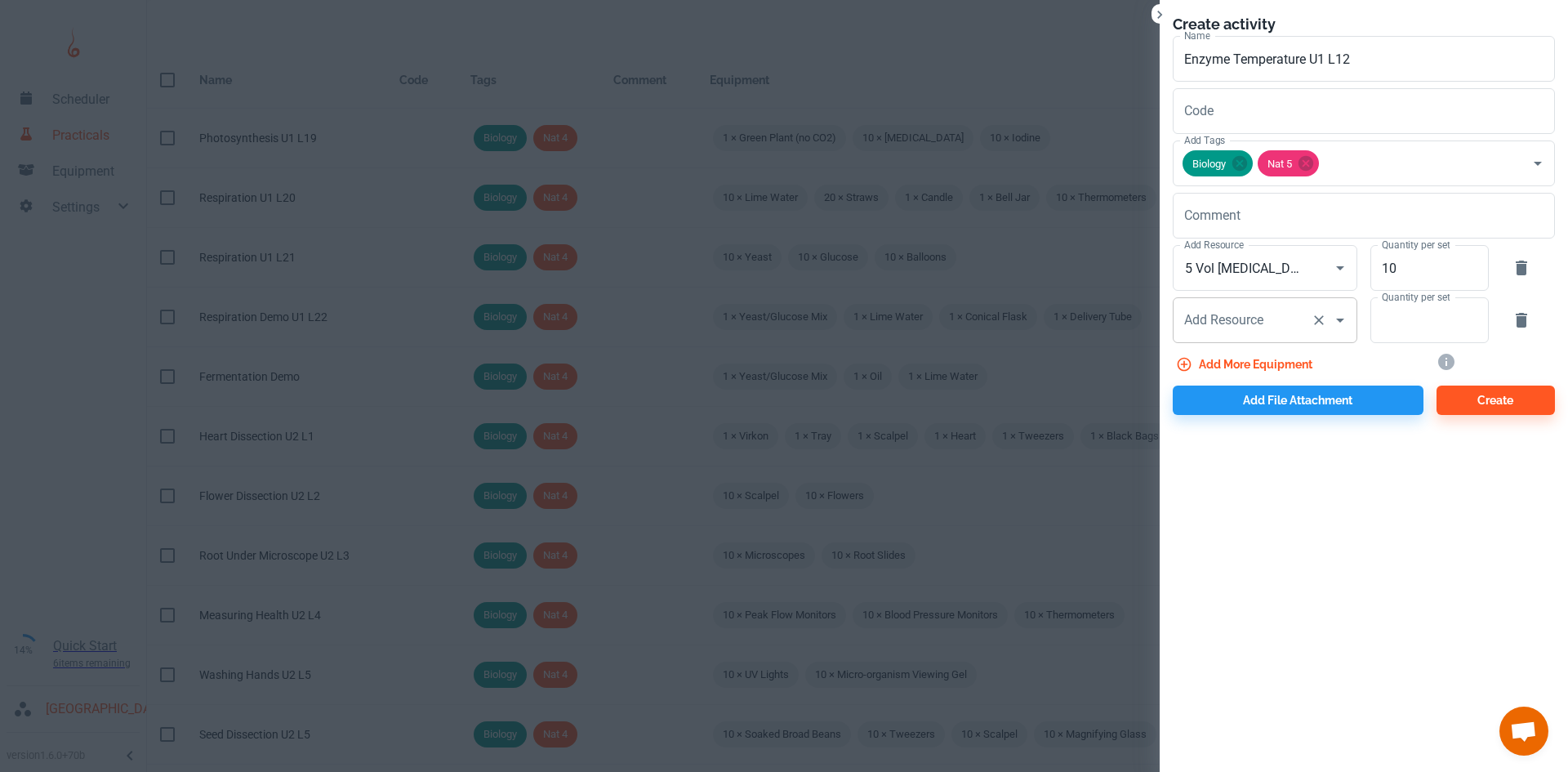
click at [1222, 325] on div "Add Resource Add Resource" at bounding box center [1265, 321] width 184 height 46
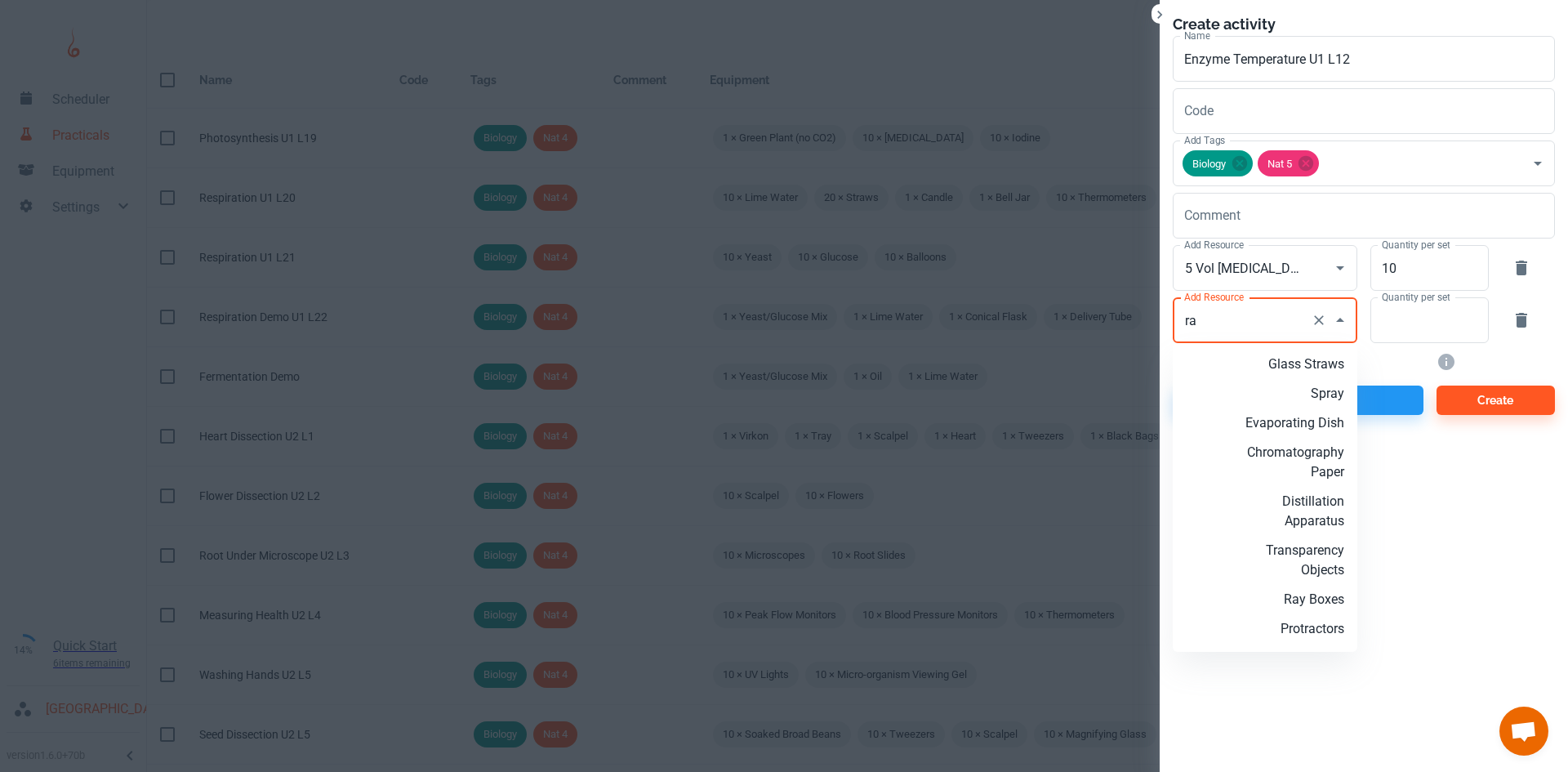
type input "r"
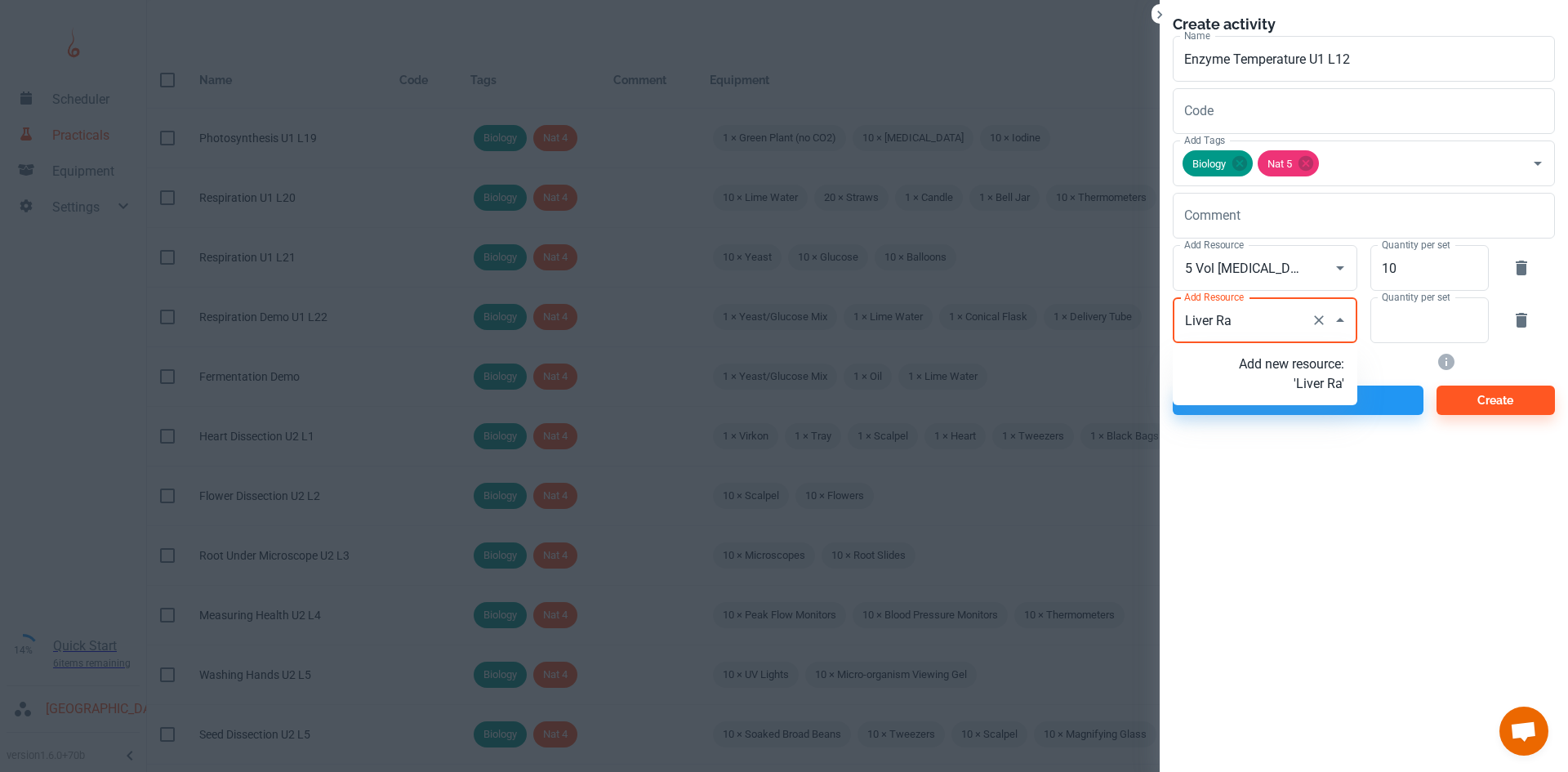
type input "Liver Raw"
click at [1323, 393] on p "Add new resource: 'Liver Raw'" at bounding box center [1291, 374] width 105 height 40
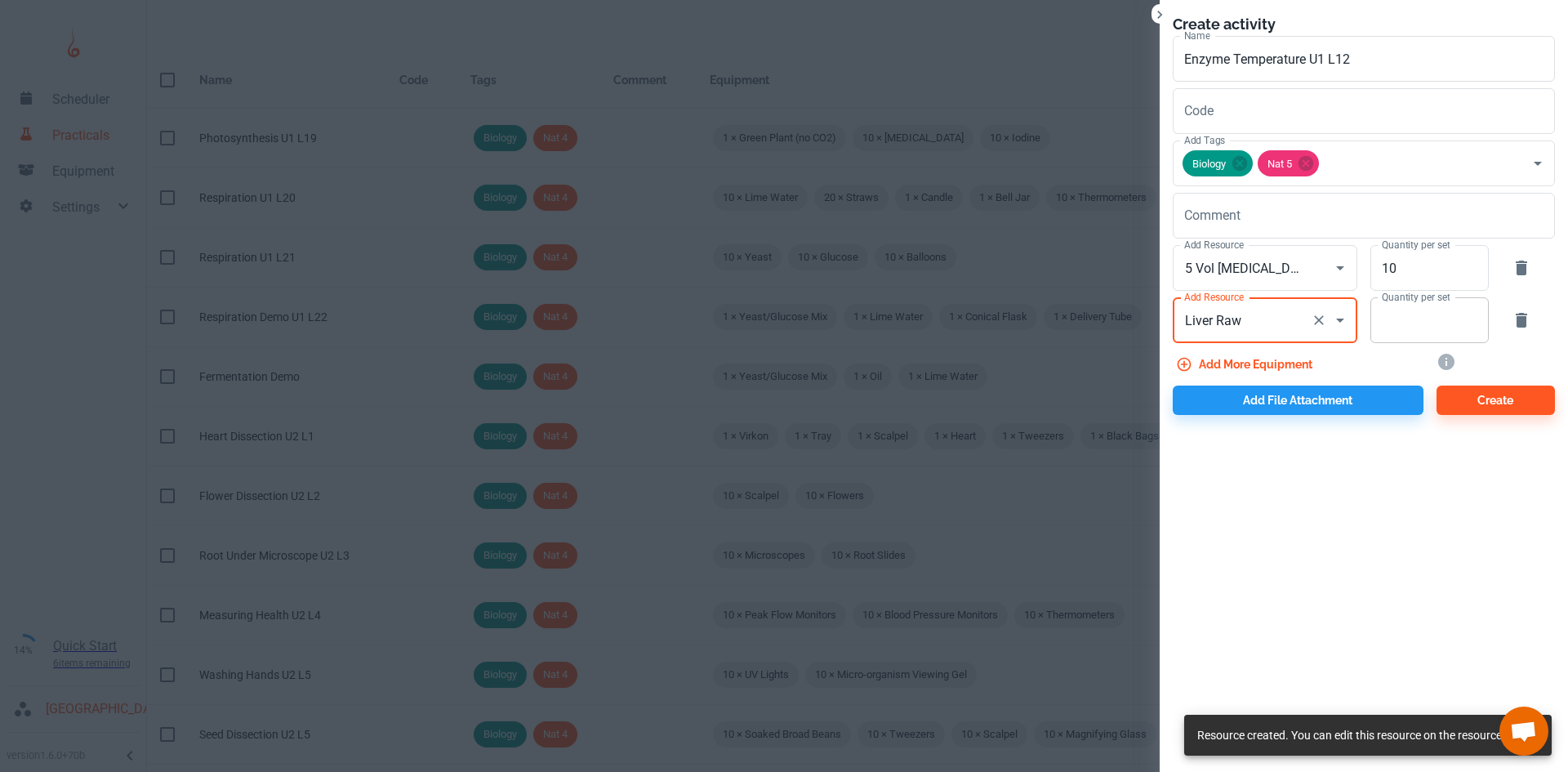
type input "Liver Raw"
click at [1384, 326] on input "Quantity per set" at bounding box center [1419, 321] width 100 height 46
type input "5"
click at [1276, 360] on button "Add more equipment" at bounding box center [1245, 364] width 146 height 30
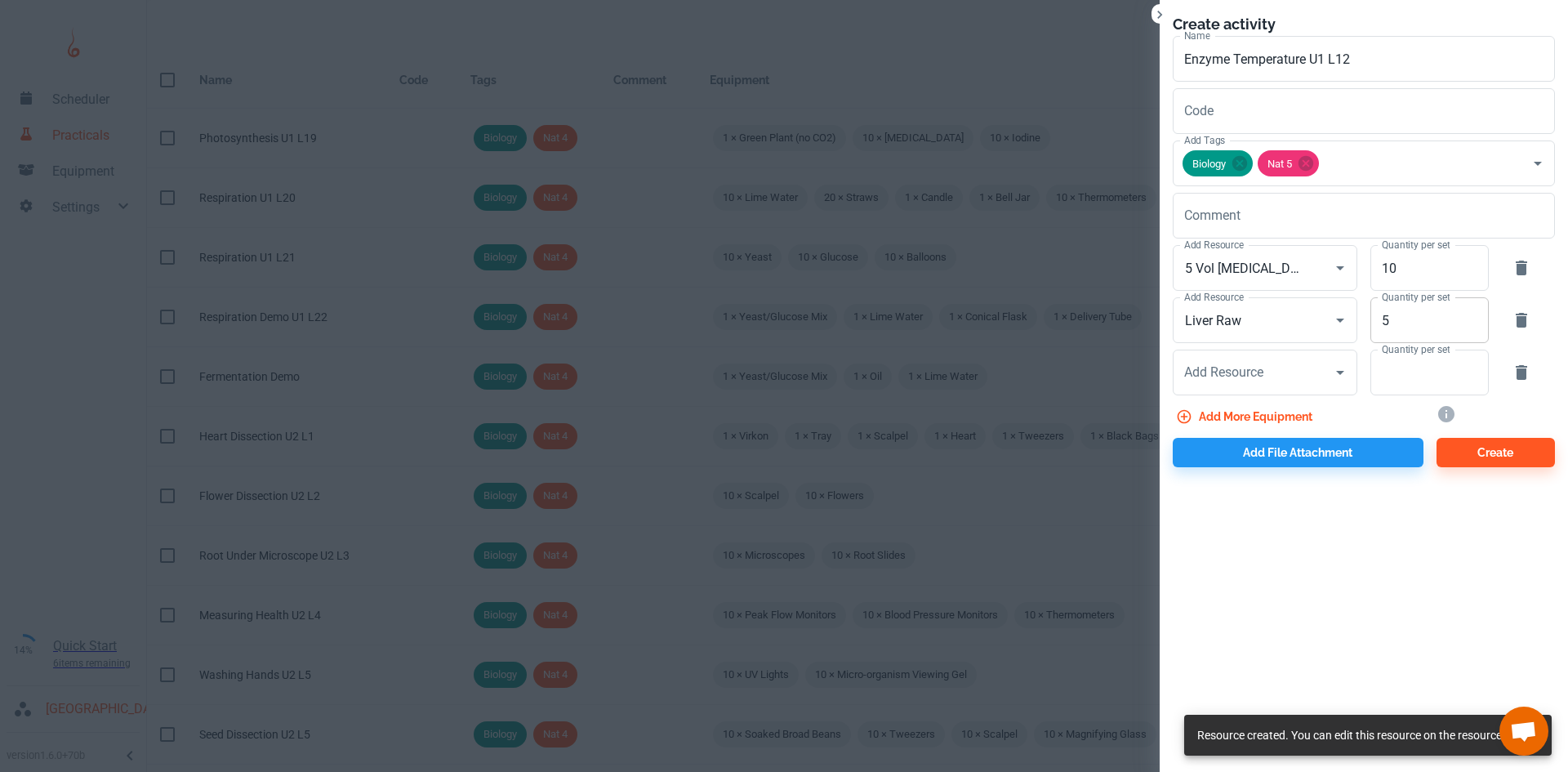
click at [1411, 317] on input "5" at bounding box center [1419, 321] width 100 height 46
type input "20"
click at [1253, 377] on div "Add Resource Add Resource" at bounding box center [1265, 372] width 184 height 46
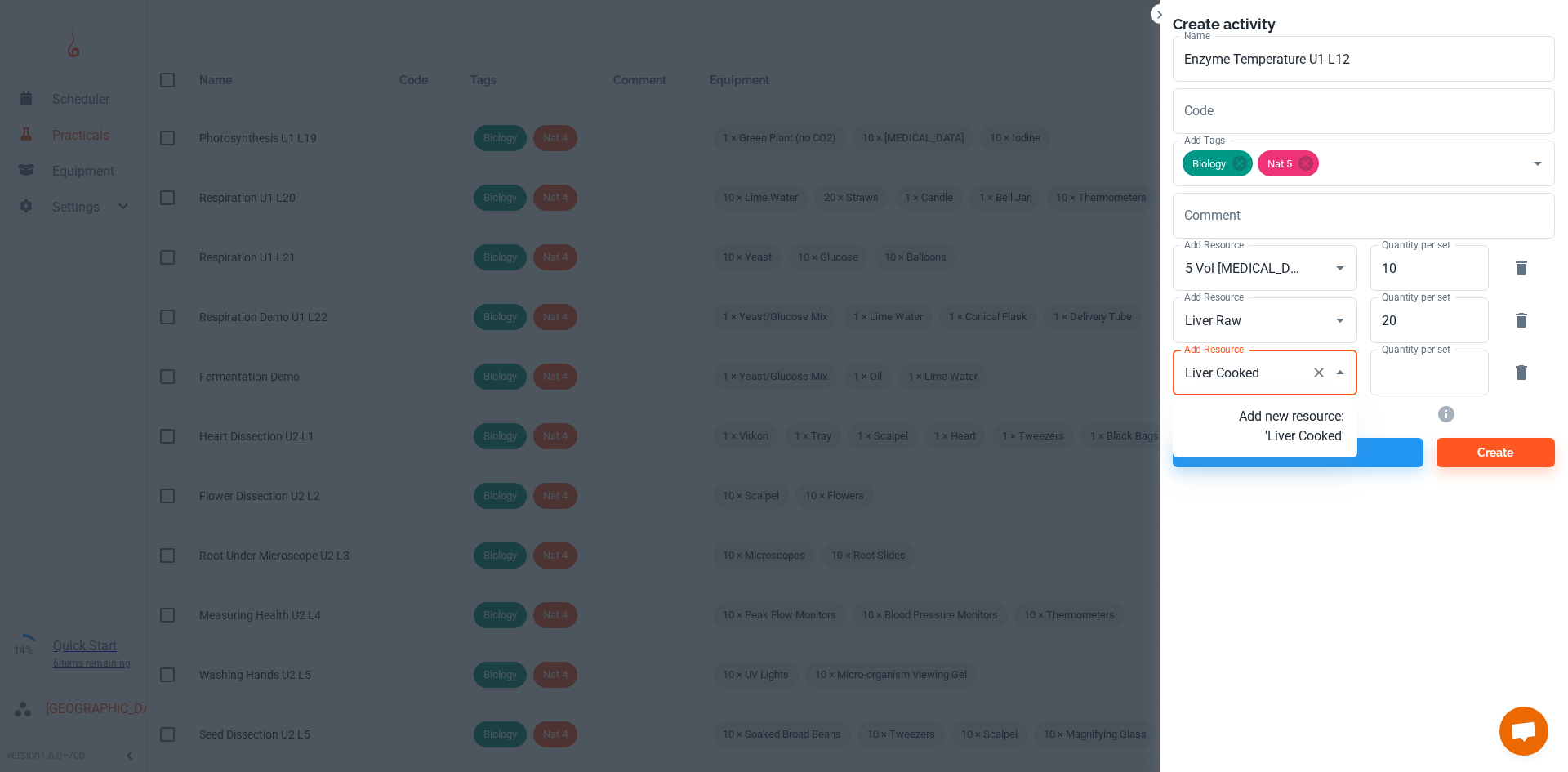
type input "Liver Cooked"
click at [1286, 443] on p "Add new resource: 'Liver Cooked '" at bounding box center [1291, 427] width 105 height 40
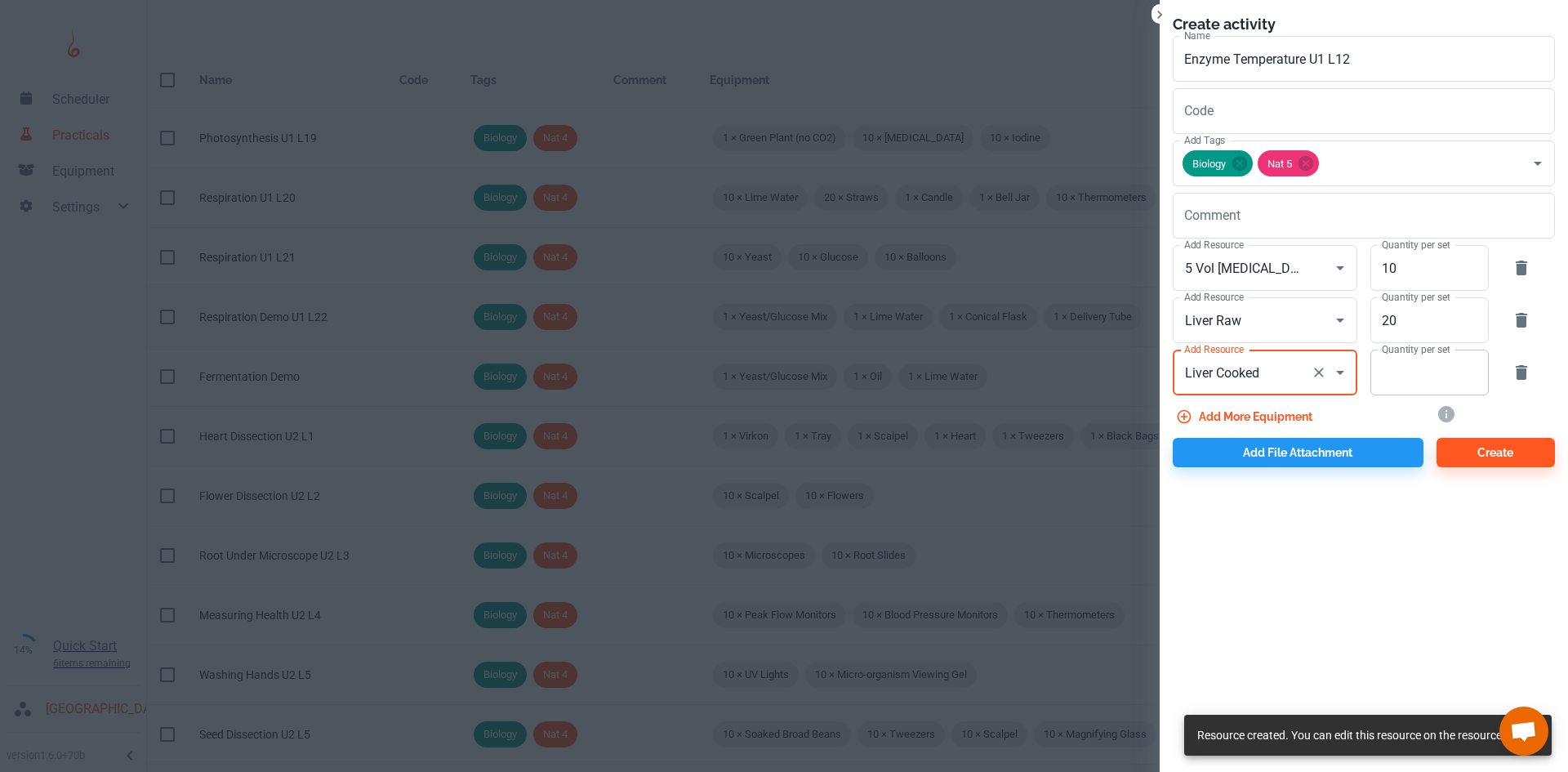
type input "Liver Cooked"
click at [1396, 377] on input "Quantity per set" at bounding box center [1419, 372] width 100 height 46
type input "10"
click at [1283, 414] on button "Add more equipment" at bounding box center [1245, 417] width 146 height 30
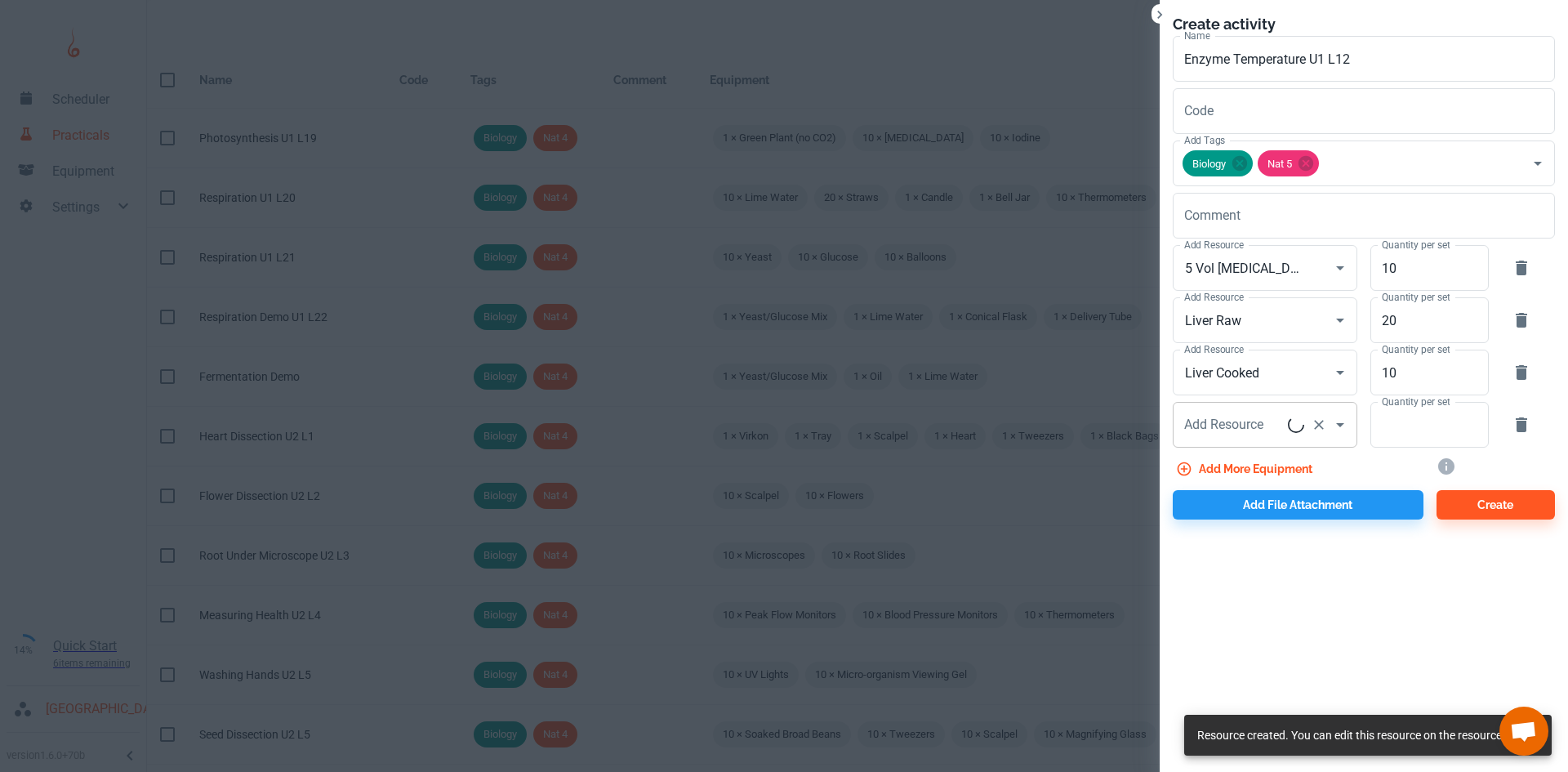
click at [1247, 426] on input "Add Resource" at bounding box center [1234, 424] width 108 height 31
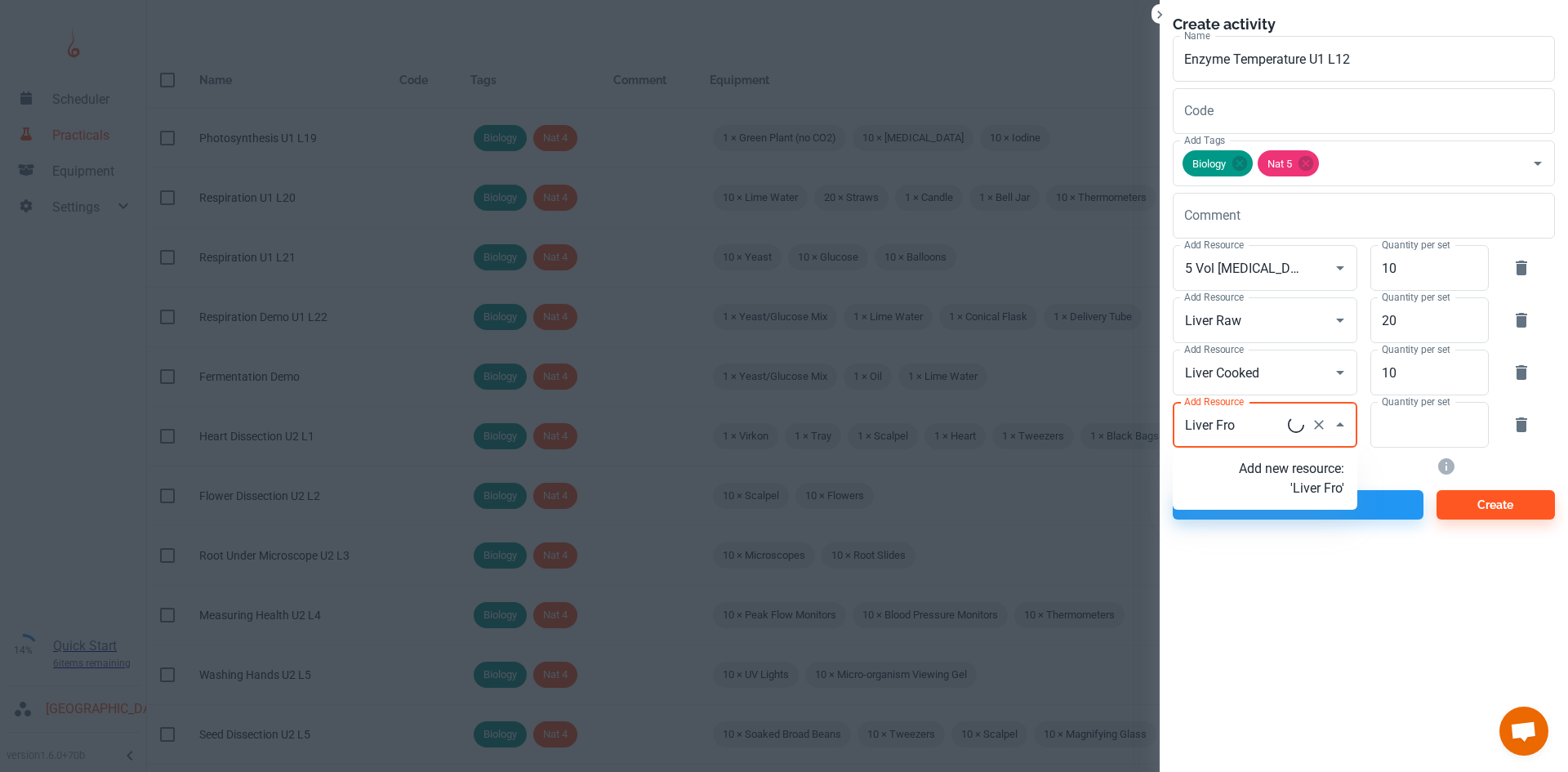
type input "Liver Froz"
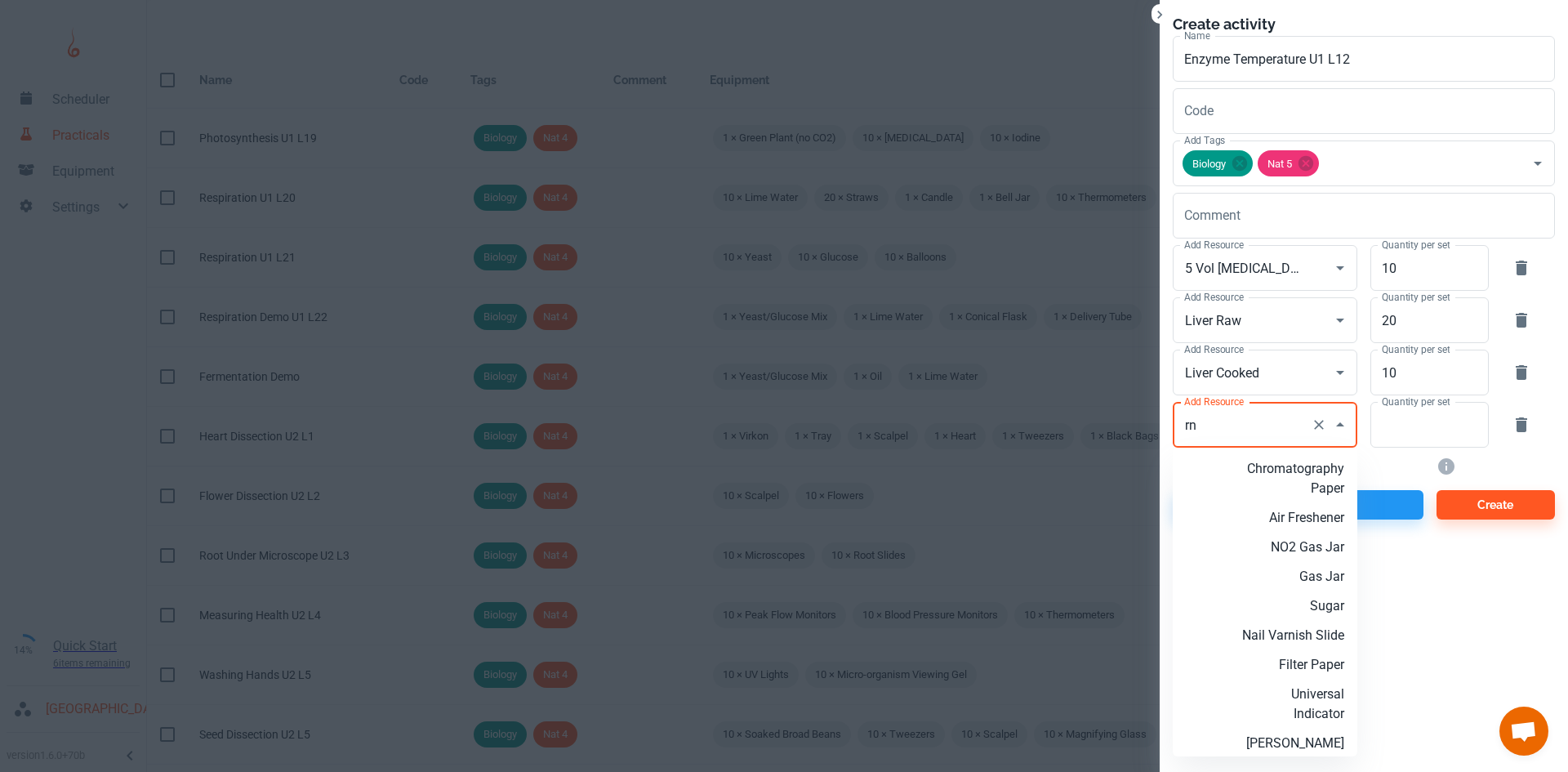
type input "r"
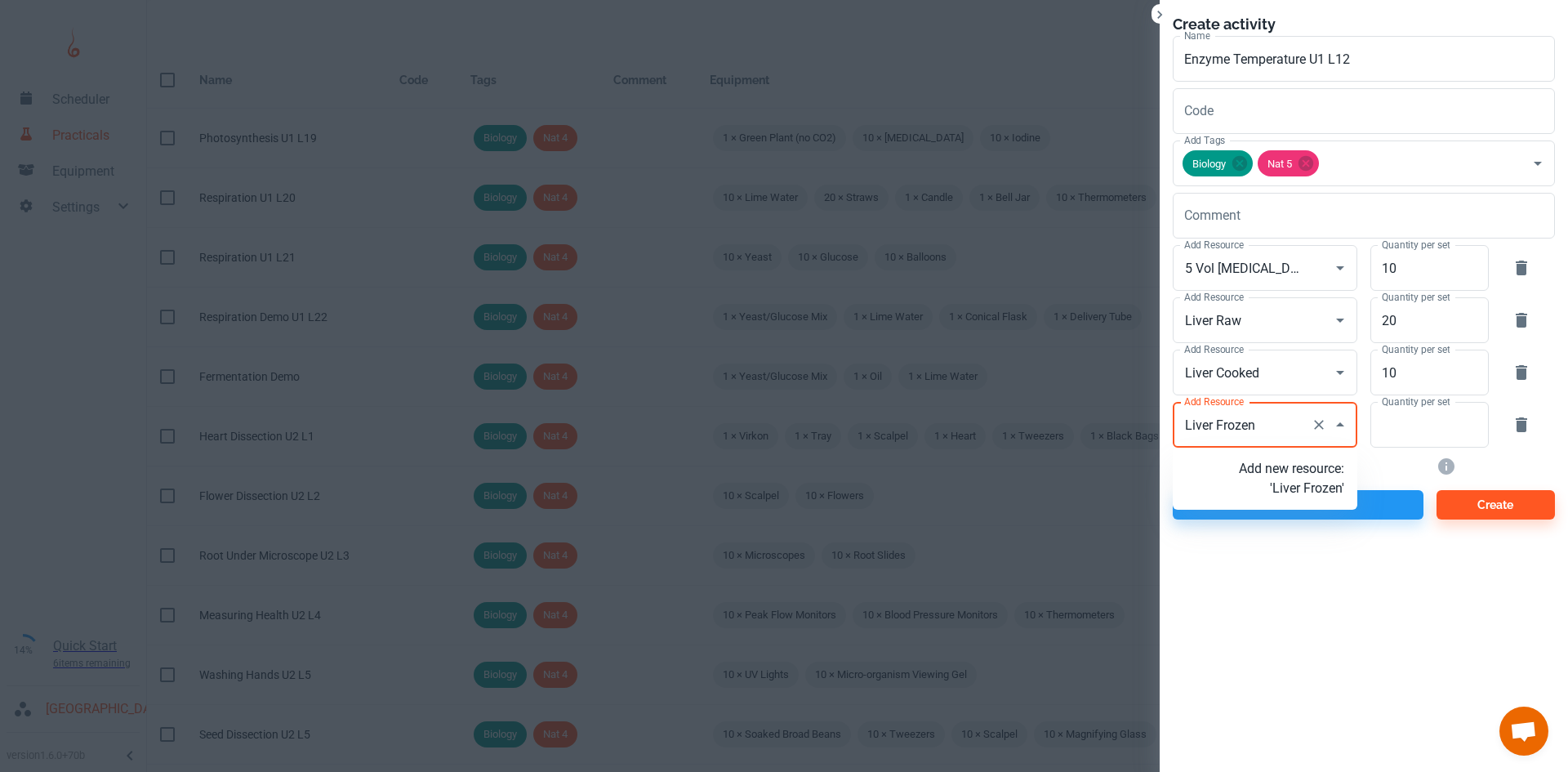
type input "Liver Frozen"
click at [1291, 496] on p "Add new resource: 'Liver Frozen '" at bounding box center [1291, 479] width 105 height 40
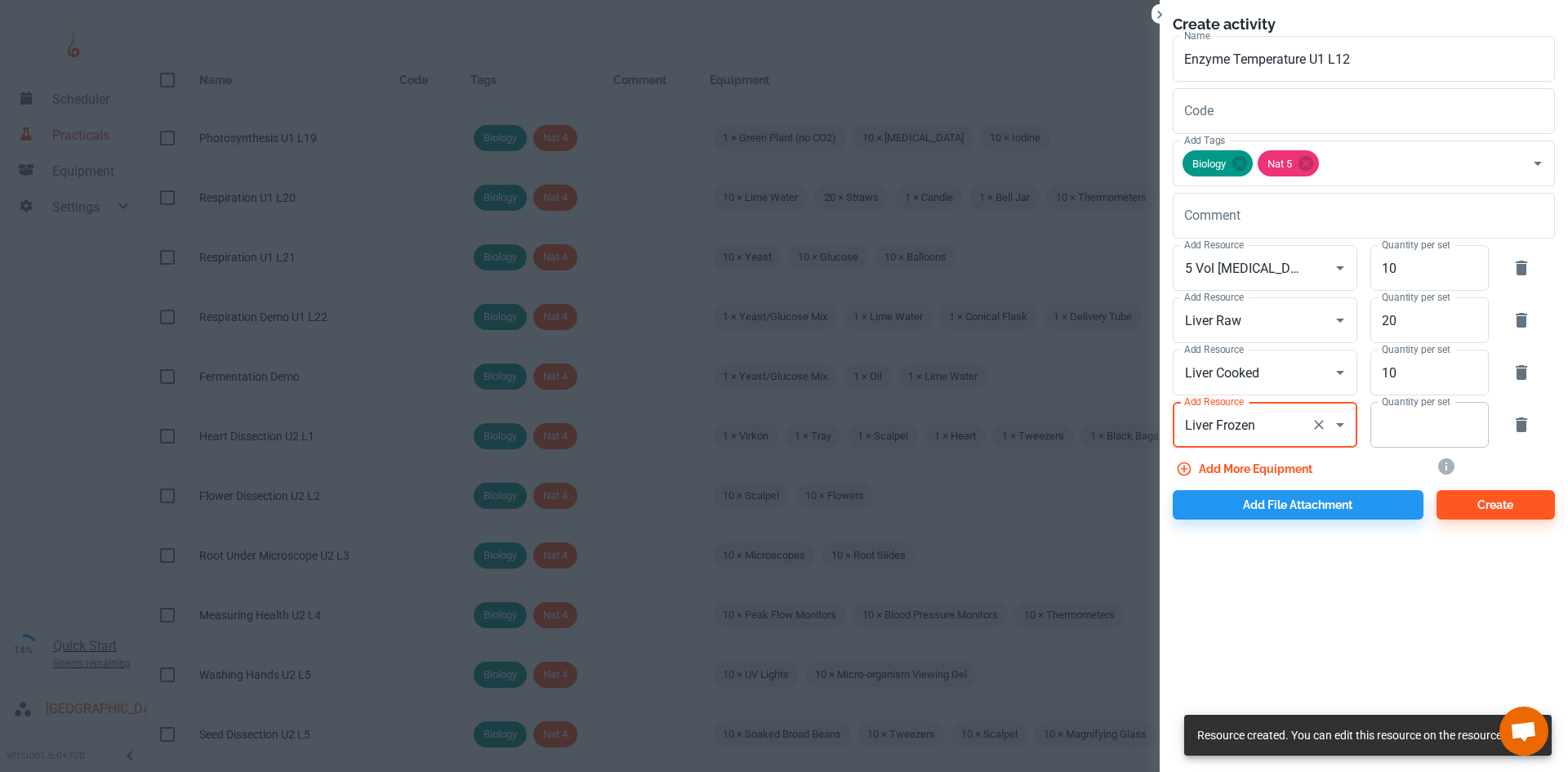
type input "Liver Frozen"
click at [1407, 434] on input "Quantity per set" at bounding box center [1419, 425] width 100 height 46
type input "10"
click at [1223, 462] on button "Add more equipment" at bounding box center [1245, 469] width 146 height 30
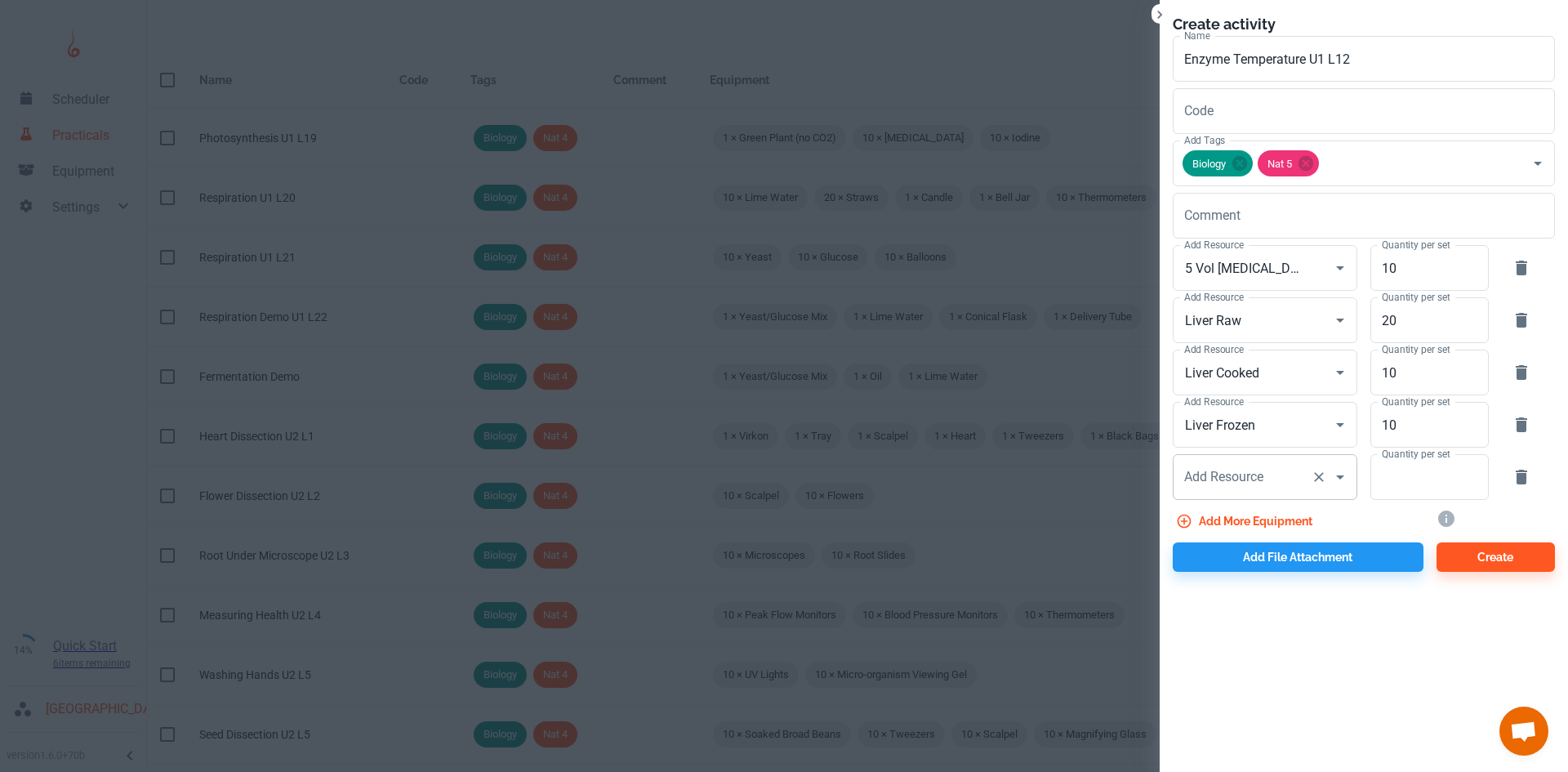
click at [1254, 475] on div "Add Resource Add Resource" at bounding box center [1265, 477] width 184 height 46
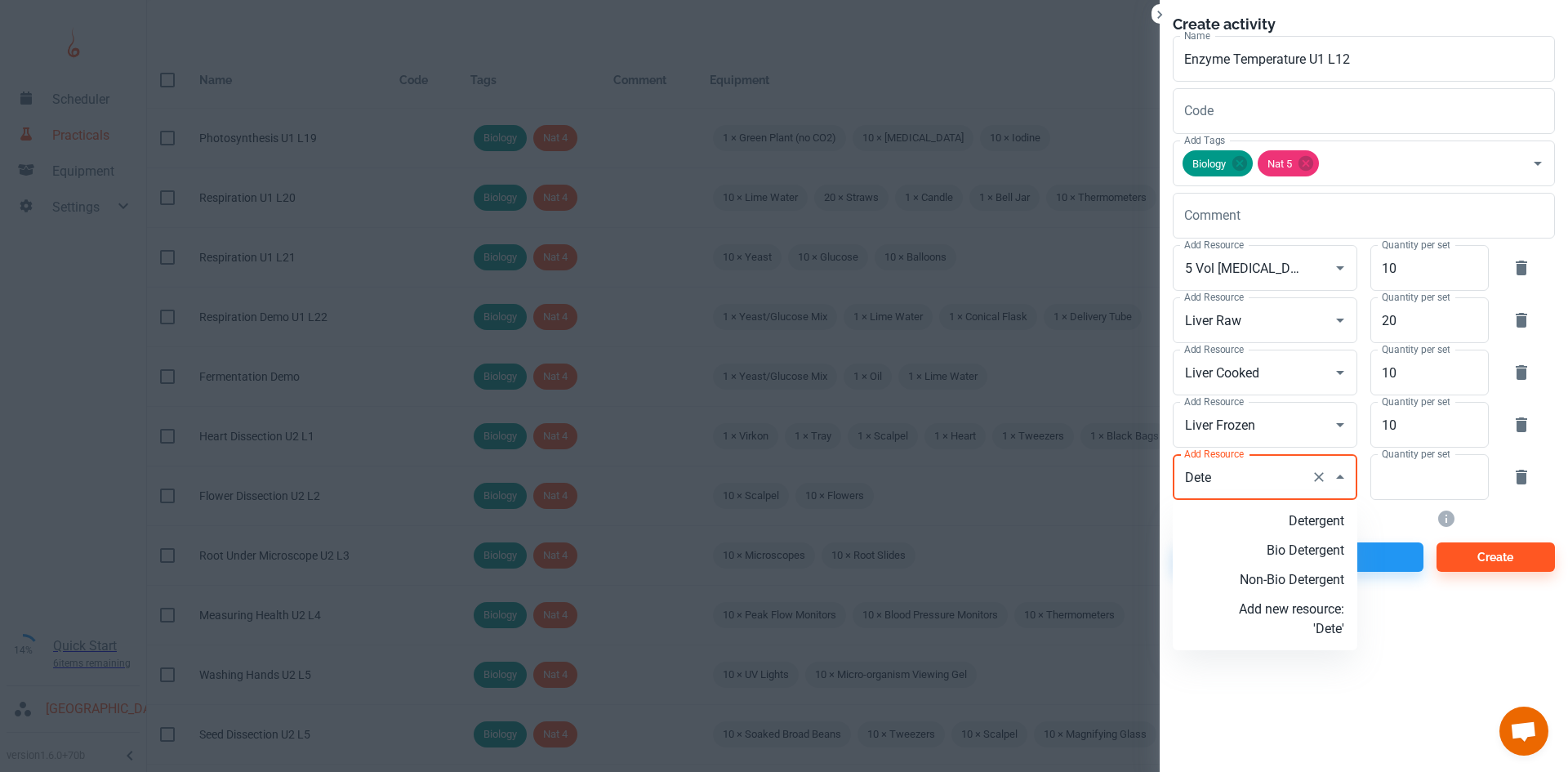
click at [1265, 529] on p "Detergent" at bounding box center [1291, 521] width 105 height 20
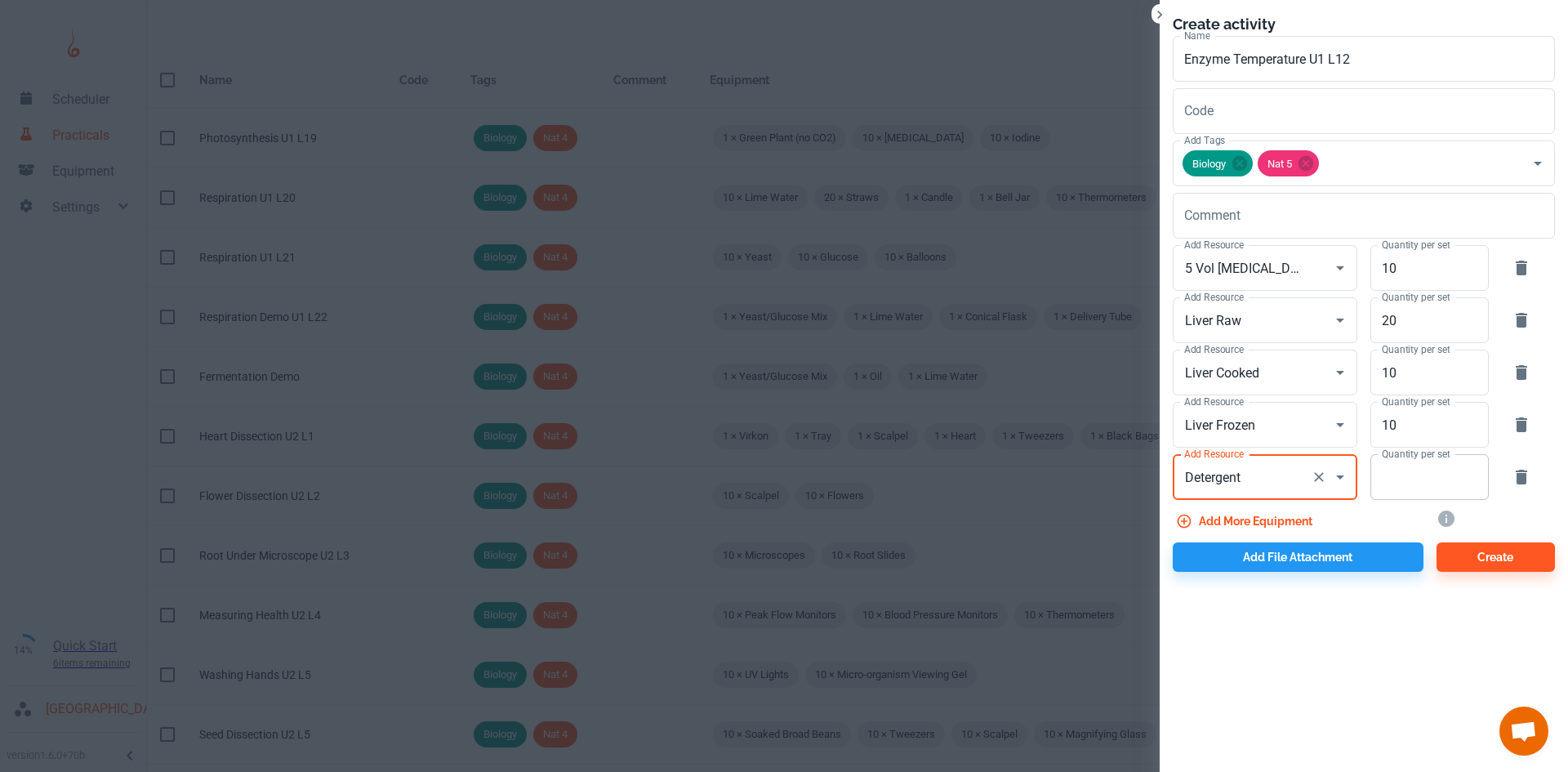
type input "Detergent"
click at [1433, 483] on input "Quantity per set" at bounding box center [1419, 477] width 100 height 46
type input "5"
click at [1318, 560] on button "Add file attachment" at bounding box center [1297, 558] width 251 height 30
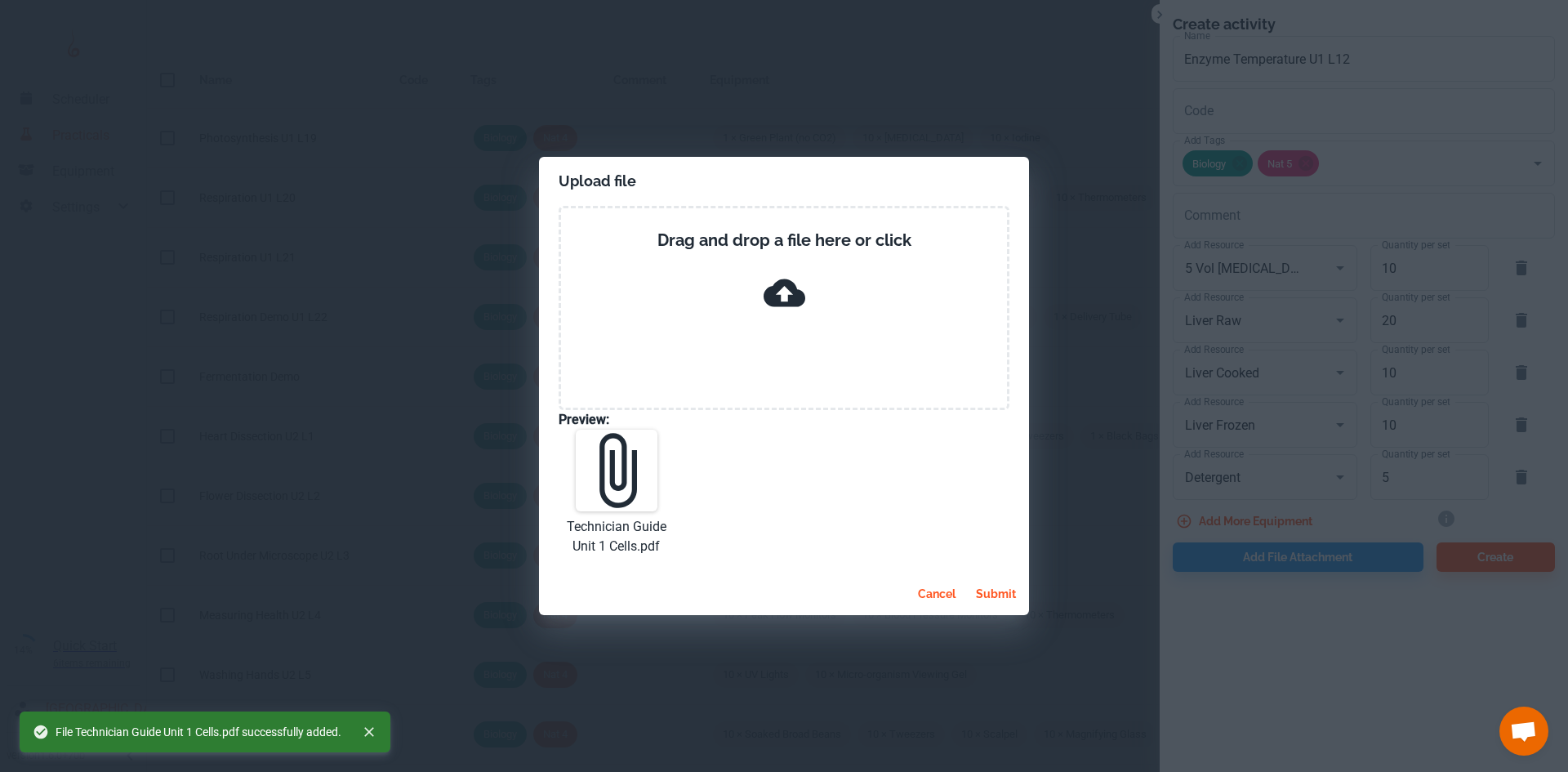
click at [1005, 589] on button "submit" at bounding box center [996, 594] width 54 height 30
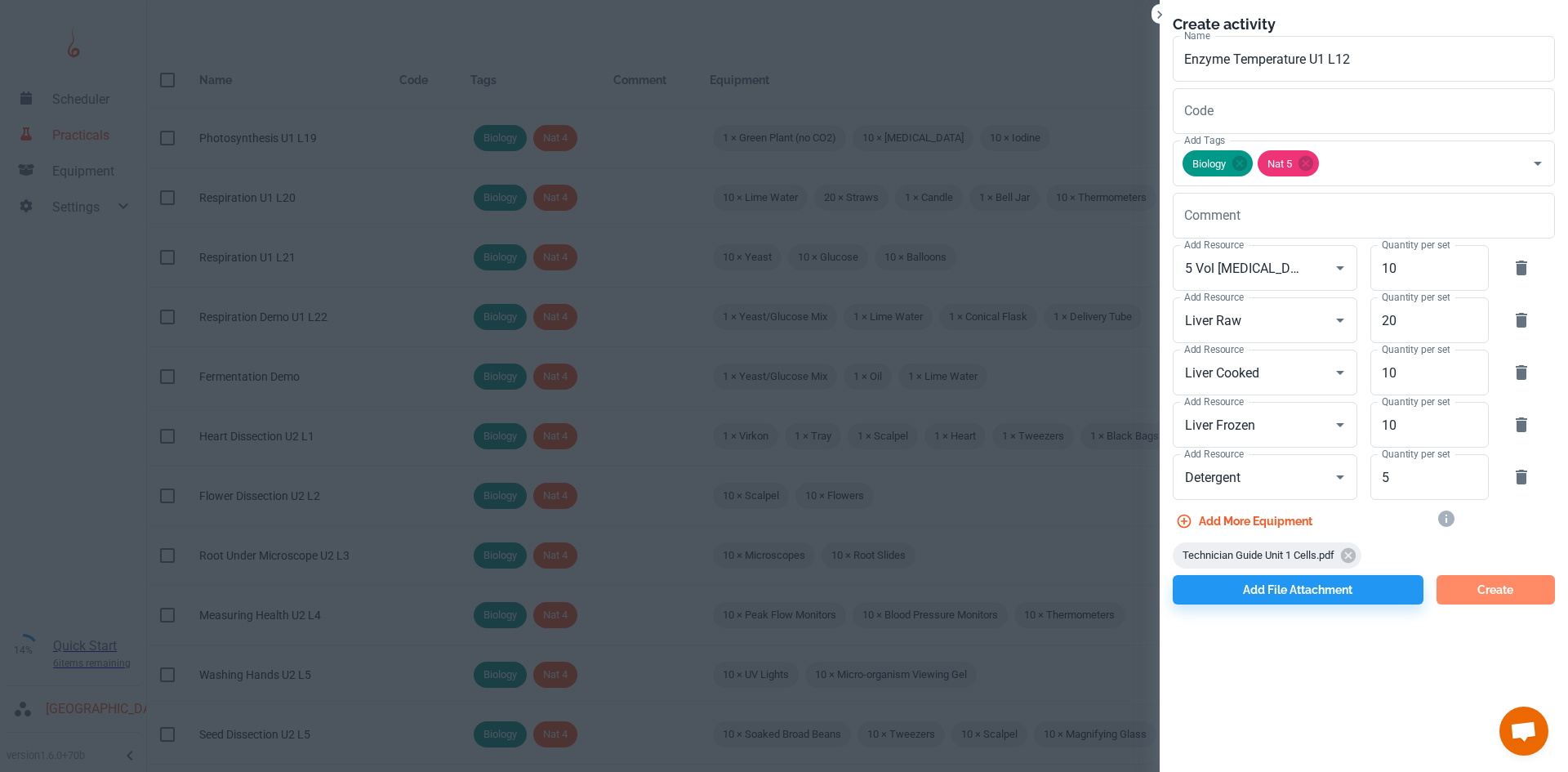
click at [1491, 592] on button "Create" at bounding box center [1495, 590] width 118 height 30
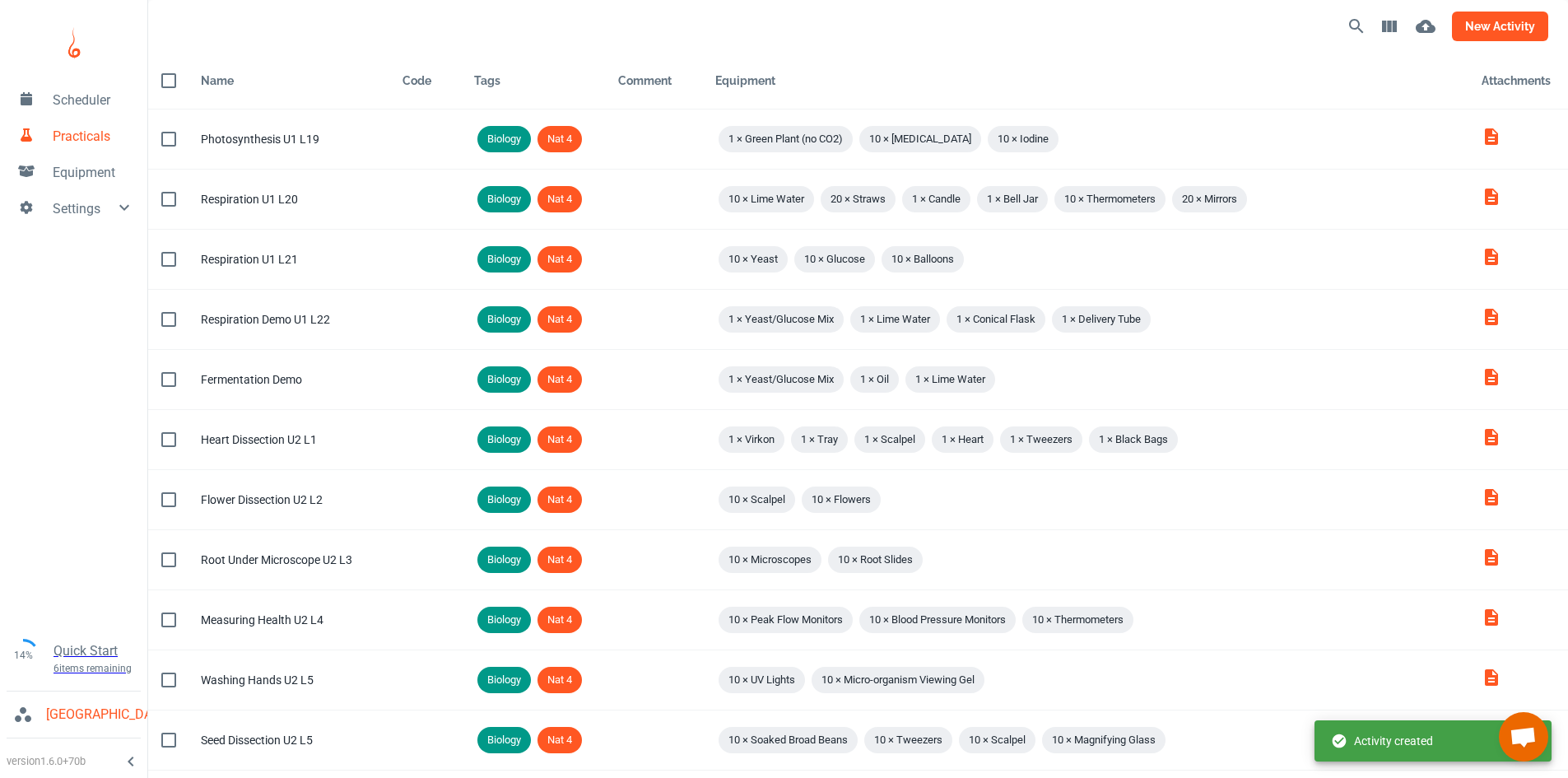
click at [1473, 21] on button "new activity" at bounding box center [1500, 27] width 96 height 30
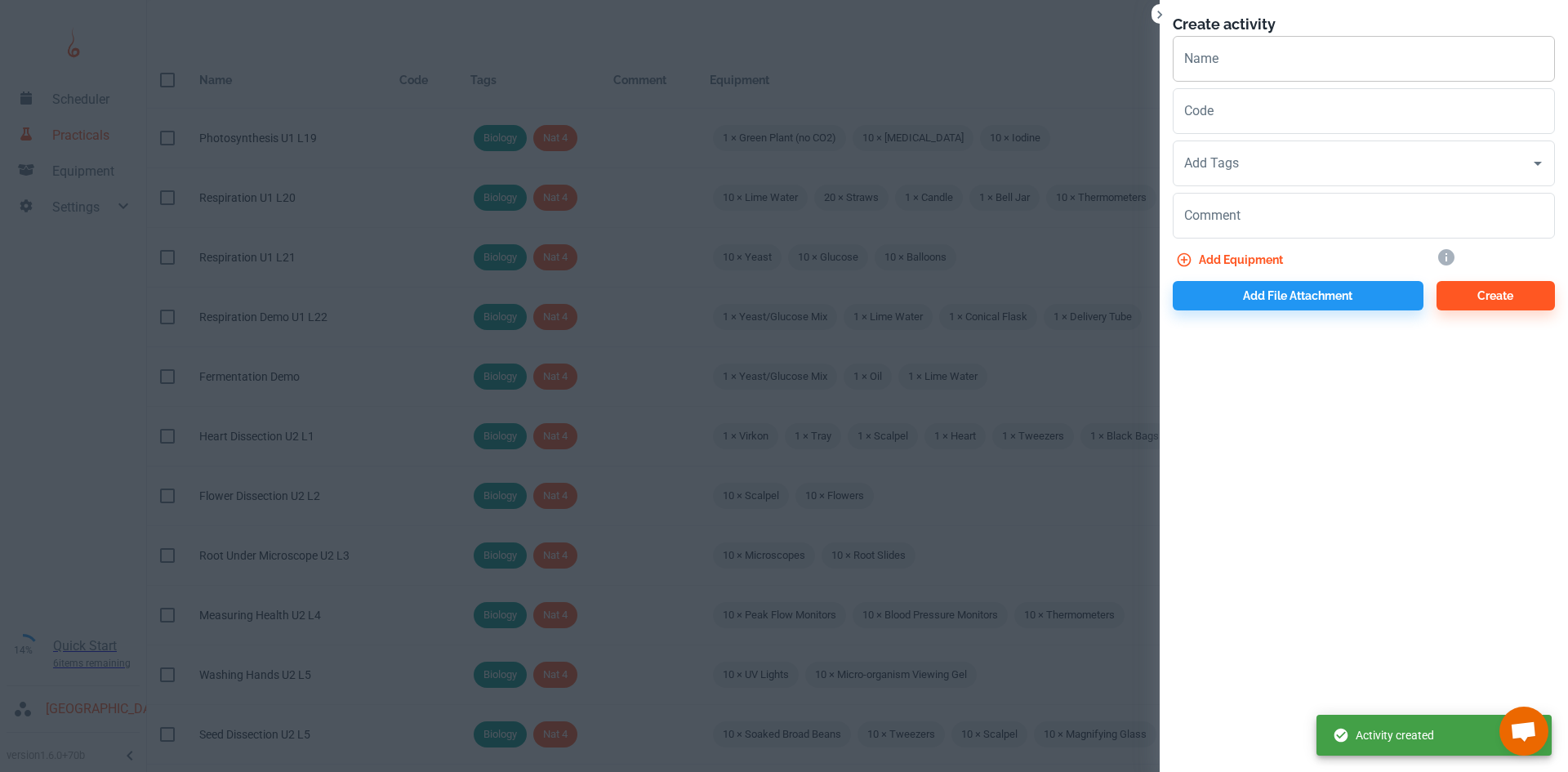
click at [1227, 71] on input "Name" at bounding box center [1363, 59] width 382 height 46
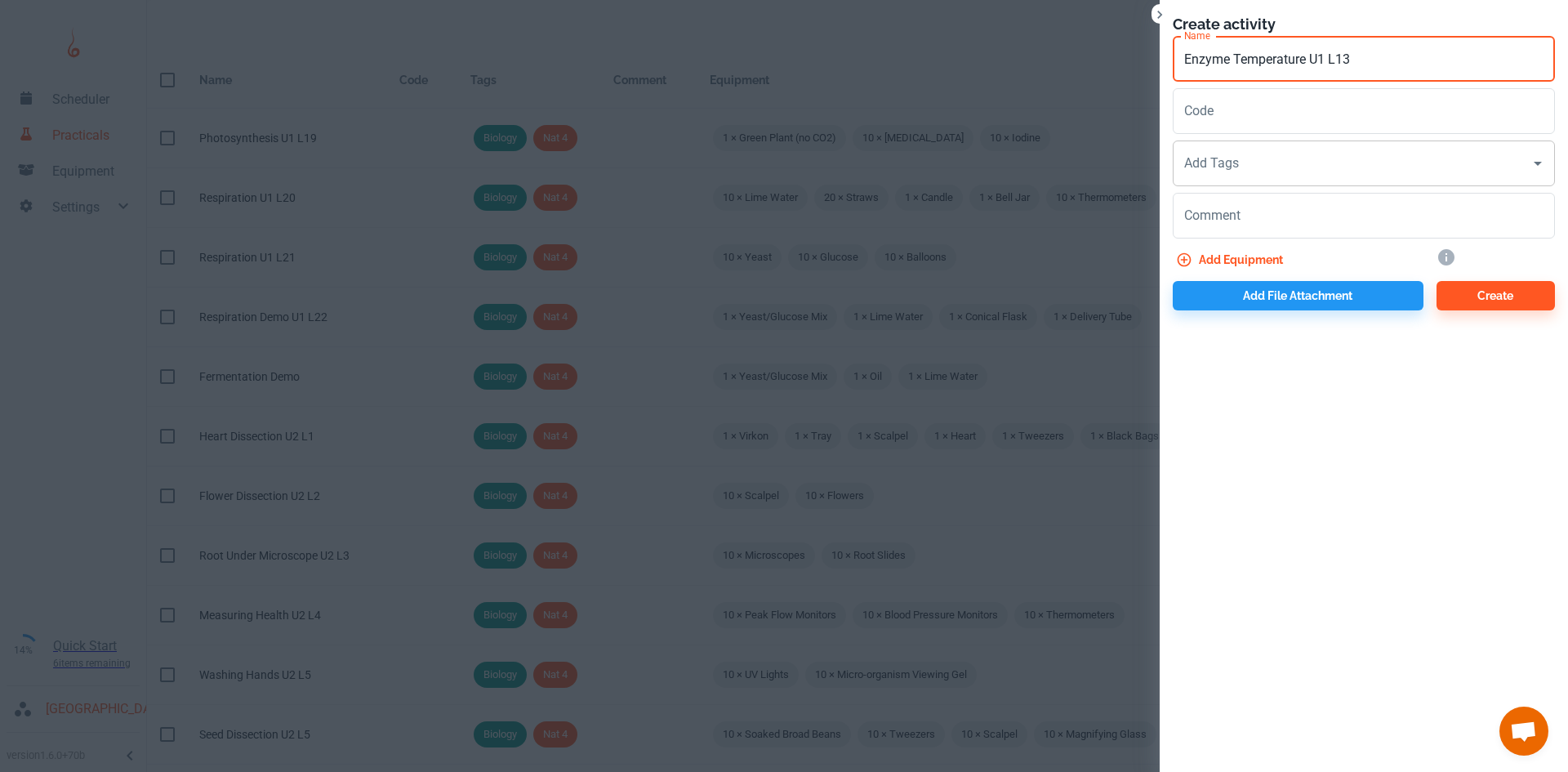
type input "Enzyme Temperature U1 L13"
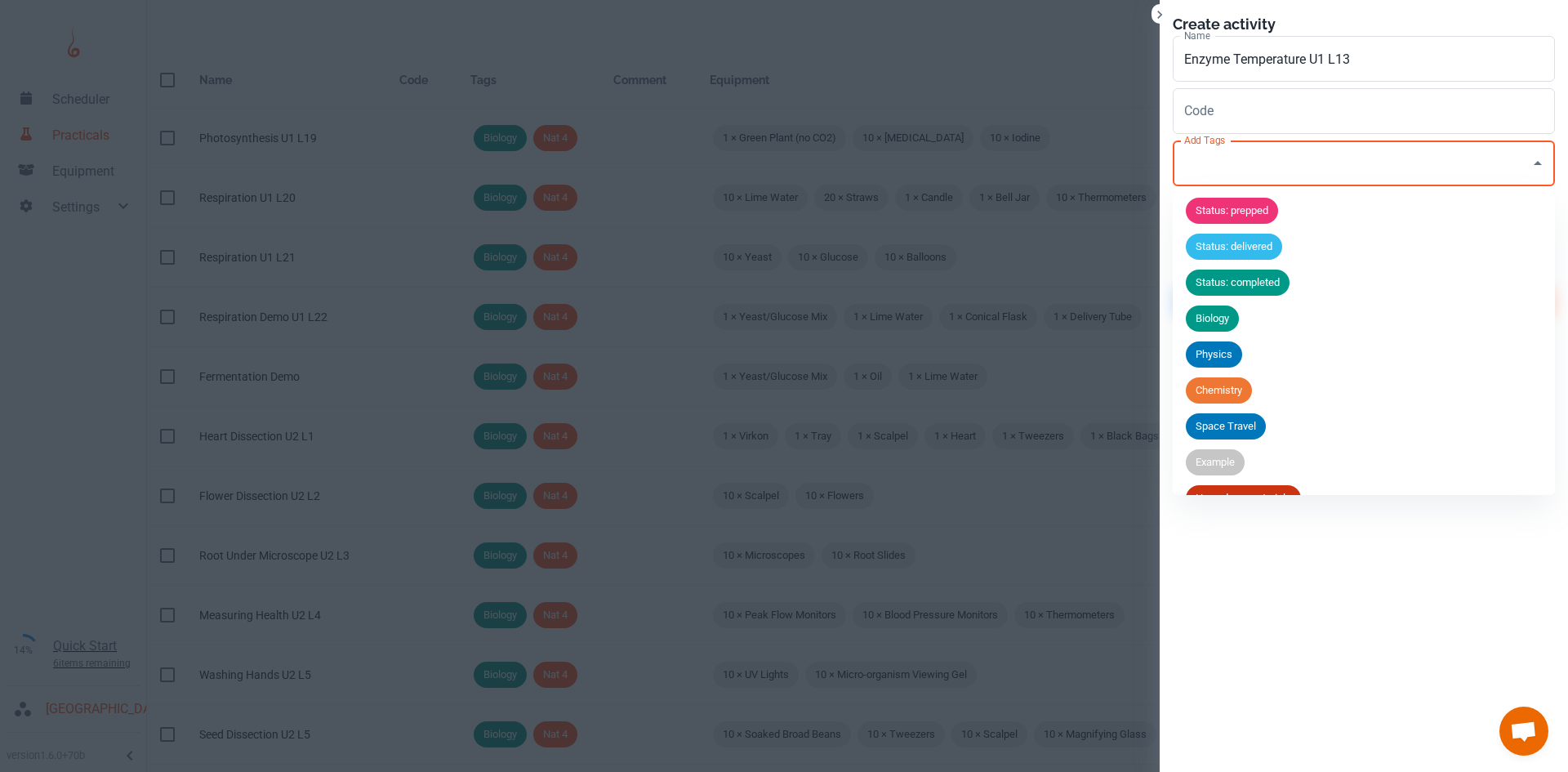
click at [1221, 174] on input "Add Tags" at bounding box center [1352, 163] width 343 height 31
click at [1227, 324] on span "Biology" at bounding box center [1212, 319] width 54 height 16
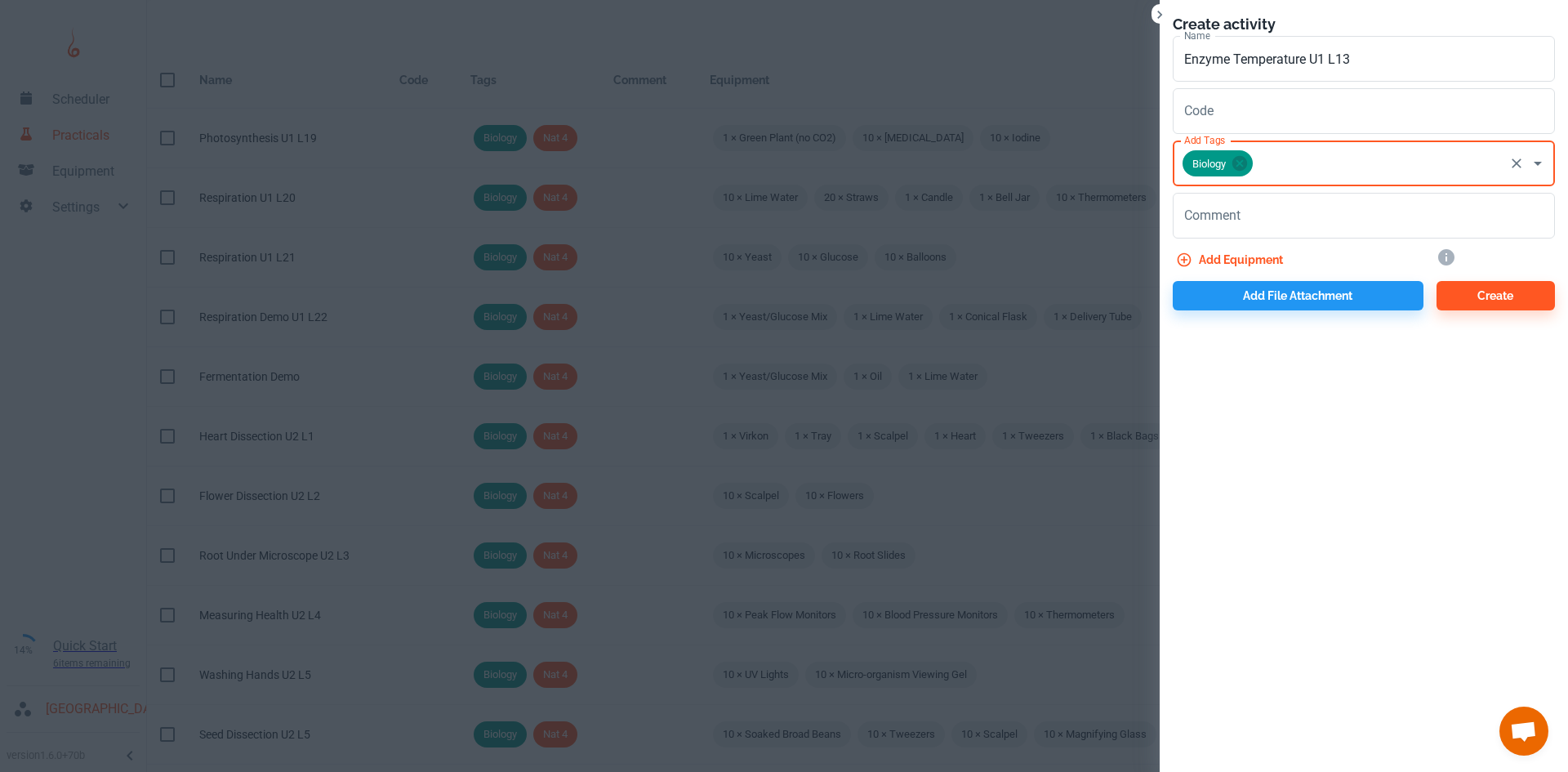
click at [1312, 150] on input "Add Tags" at bounding box center [1378, 163] width 247 height 31
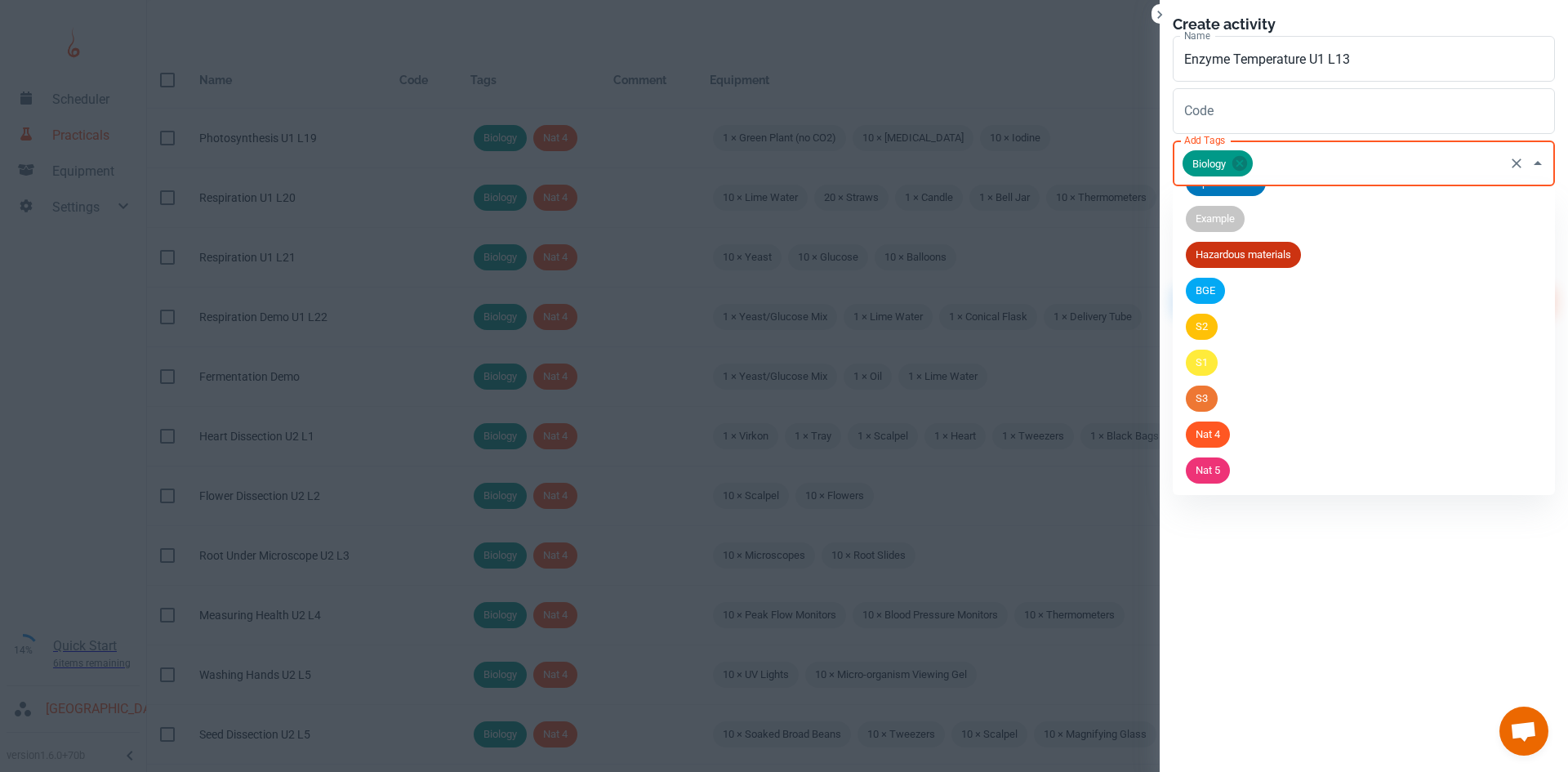
click at [1218, 466] on span "Nat 5" at bounding box center [1207, 470] width 44 height 16
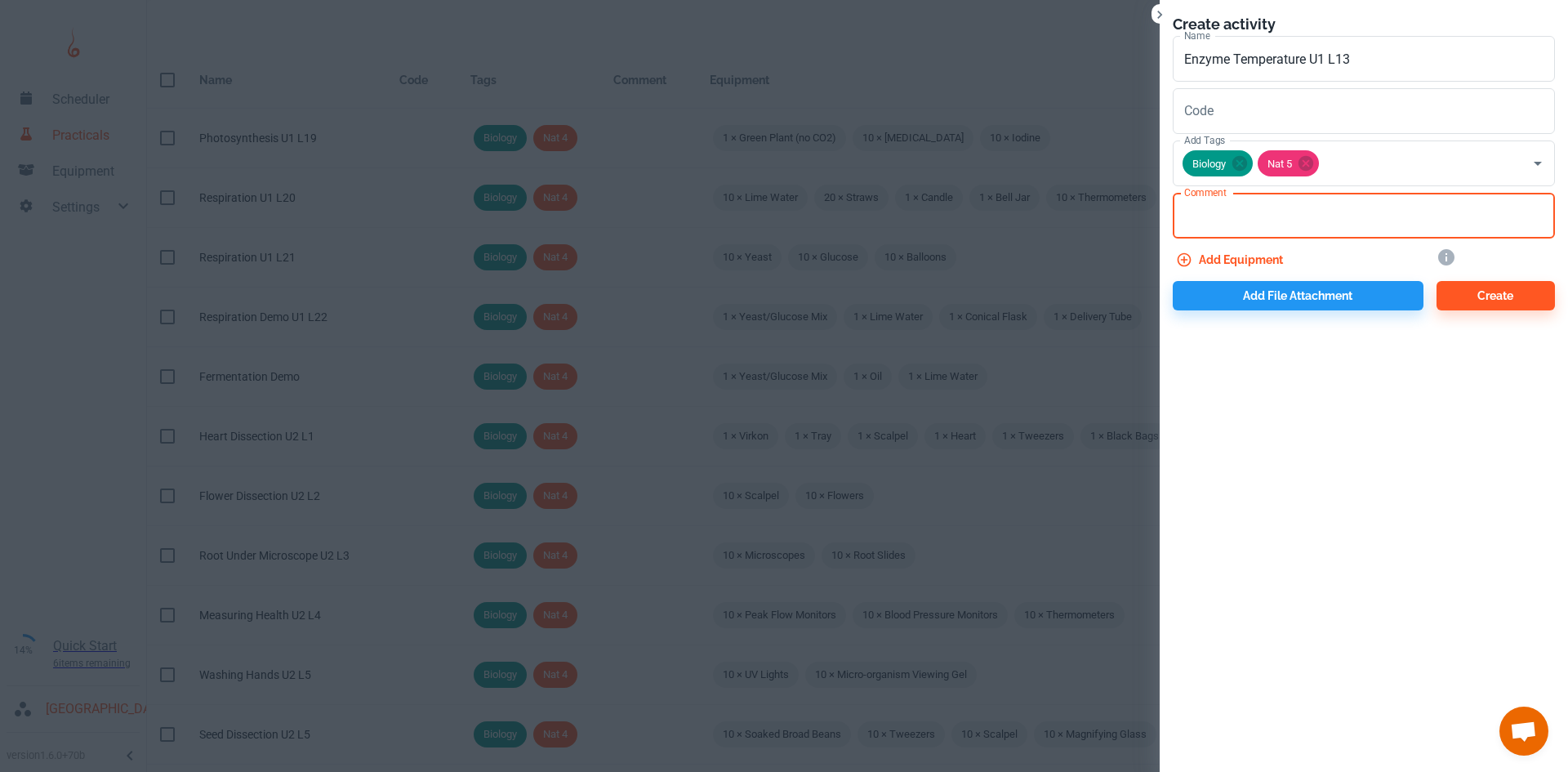
click at [1320, 212] on textarea "Comment" at bounding box center [1364, 215] width 359 height 19
click at [1195, 216] on textarea "Comment" at bounding box center [1364, 215] width 359 height 19
click at [1204, 220] on textarea "Comment" at bounding box center [1364, 215] width 359 height 19
click at [1192, 214] on textarea "Comment" at bounding box center [1364, 215] width 359 height 19
click at [1233, 211] on textarea "Comment" at bounding box center [1364, 215] width 359 height 19
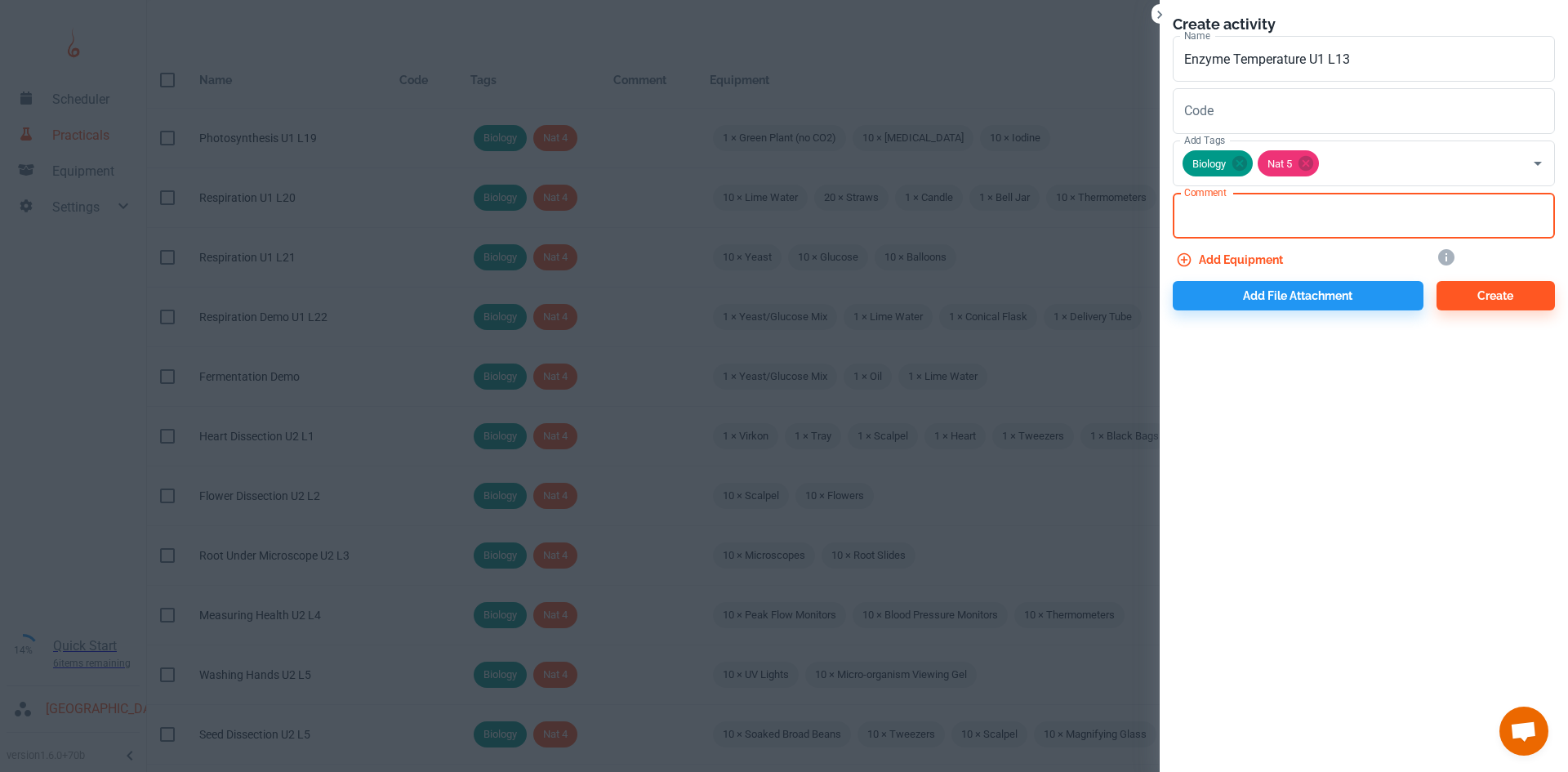
click at [1285, 220] on textarea "Comment" at bounding box center [1364, 215] width 359 height 19
type textarea "h"
click at [1190, 257] on icon "button" at bounding box center [1184, 260] width 14 height 14
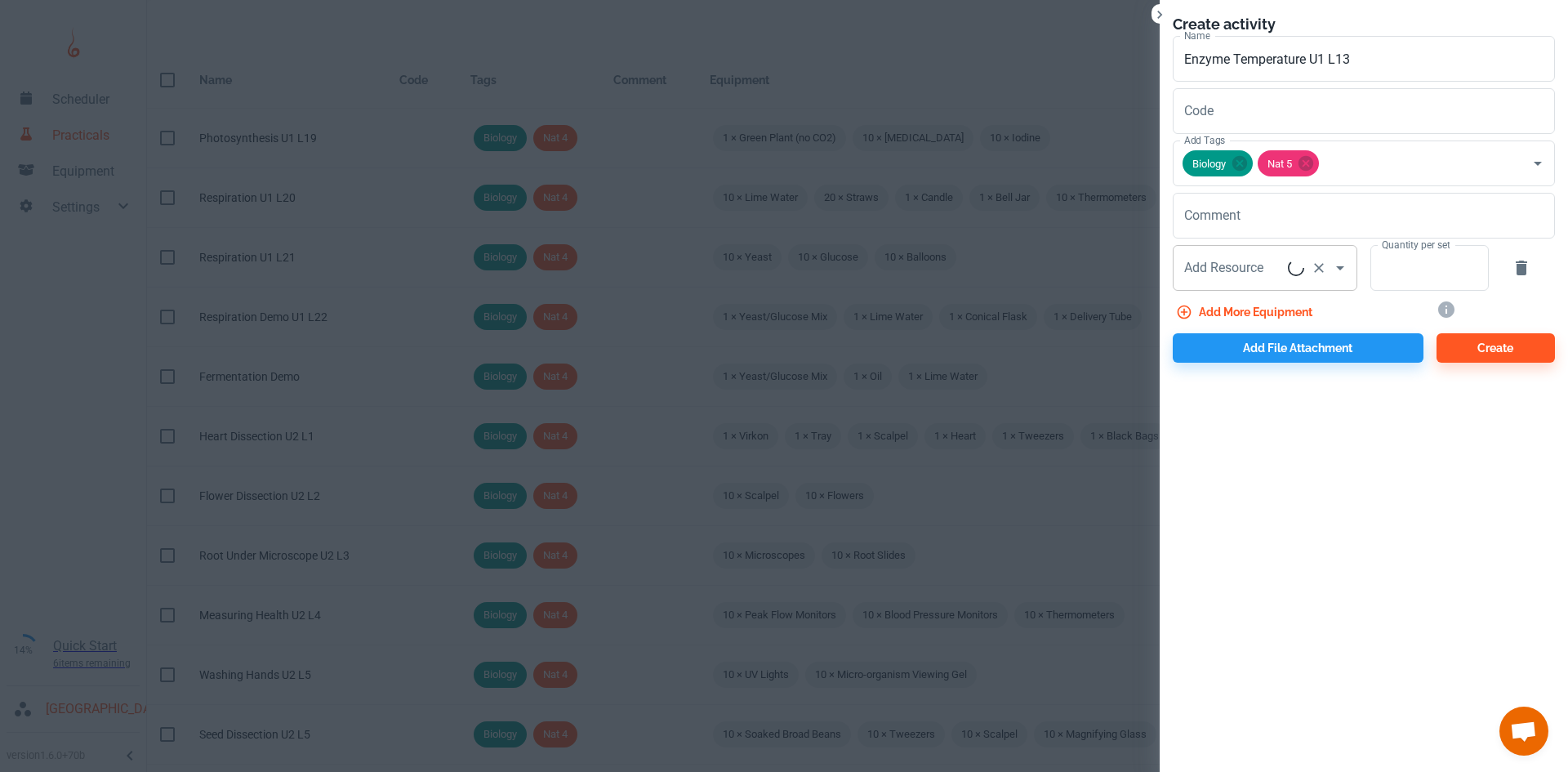
click at [1209, 272] on div "Add Resource Add Resource" at bounding box center [1265, 268] width 184 height 46
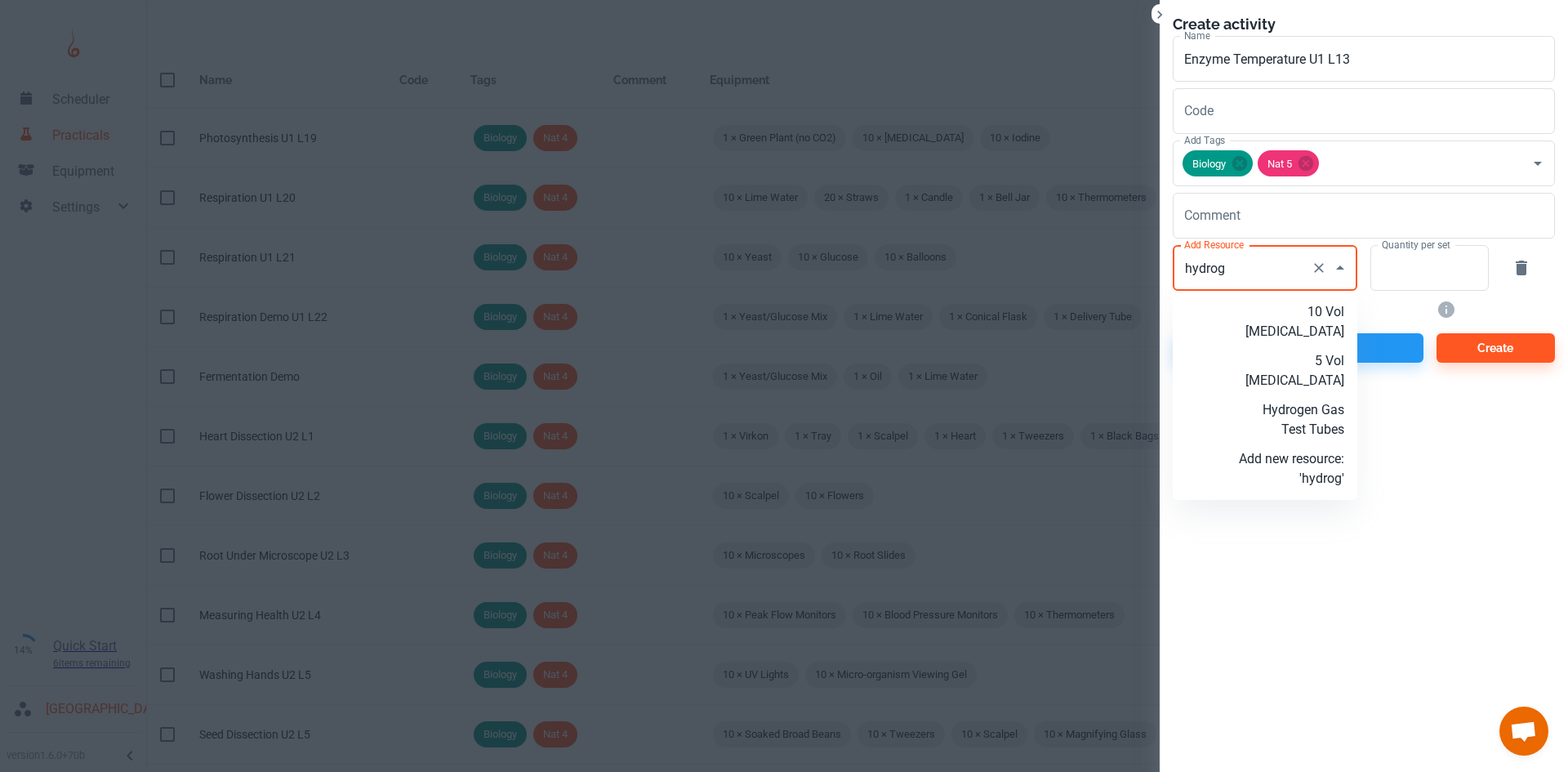
click at [1289, 365] on p "5 Vol Hydrogen Peroxide" at bounding box center [1291, 371] width 105 height 40
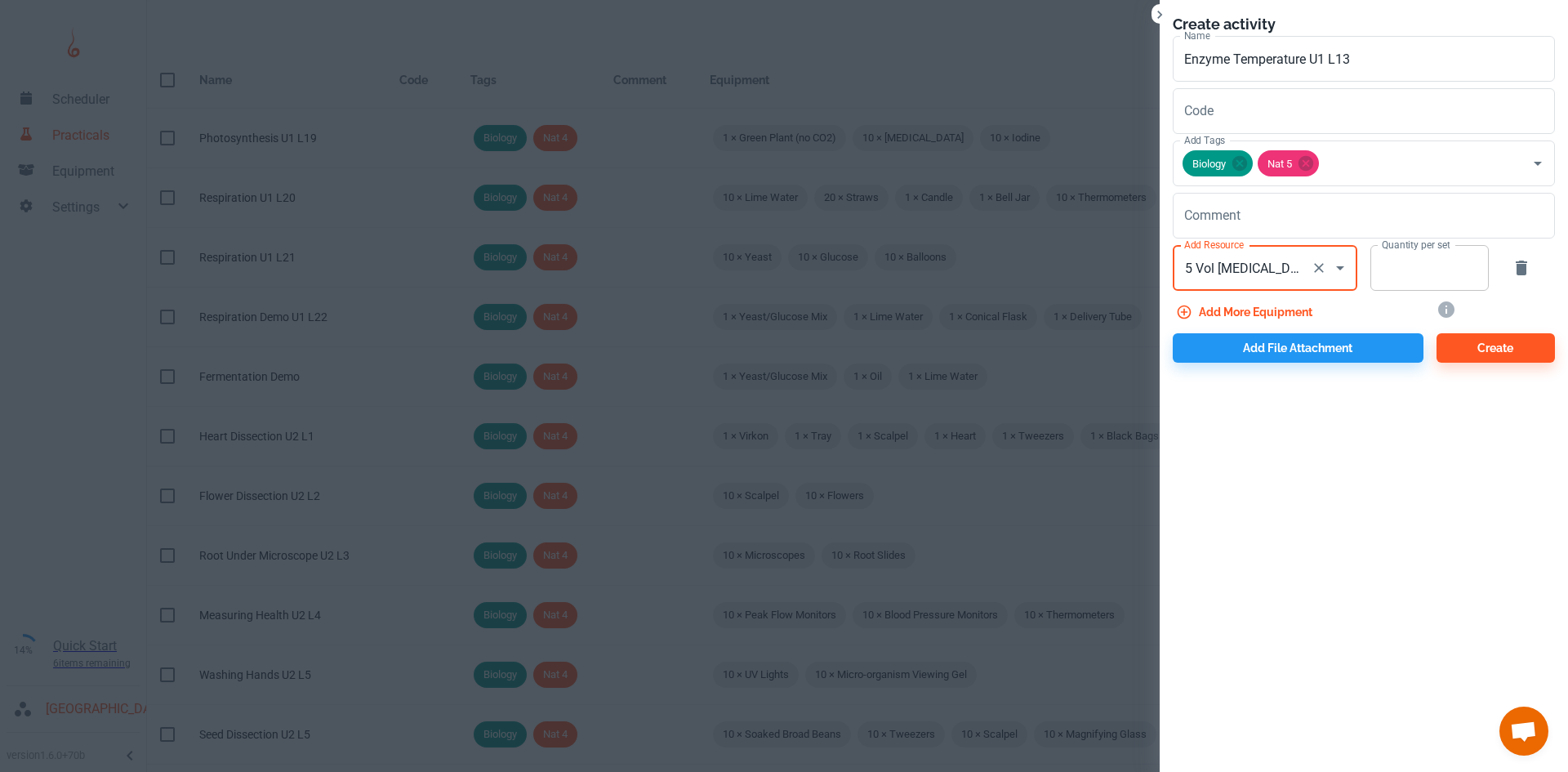
type input "5 Vol Hydrogen Peroxide"
click at [1384, 277] on input "Quantity per set" at bounding box center [1419, 268] width 100 height 46
type input "10"
click at [1294, 316] on button "Add more equipment" at bounding box center [1245, 313] width 146 height 30
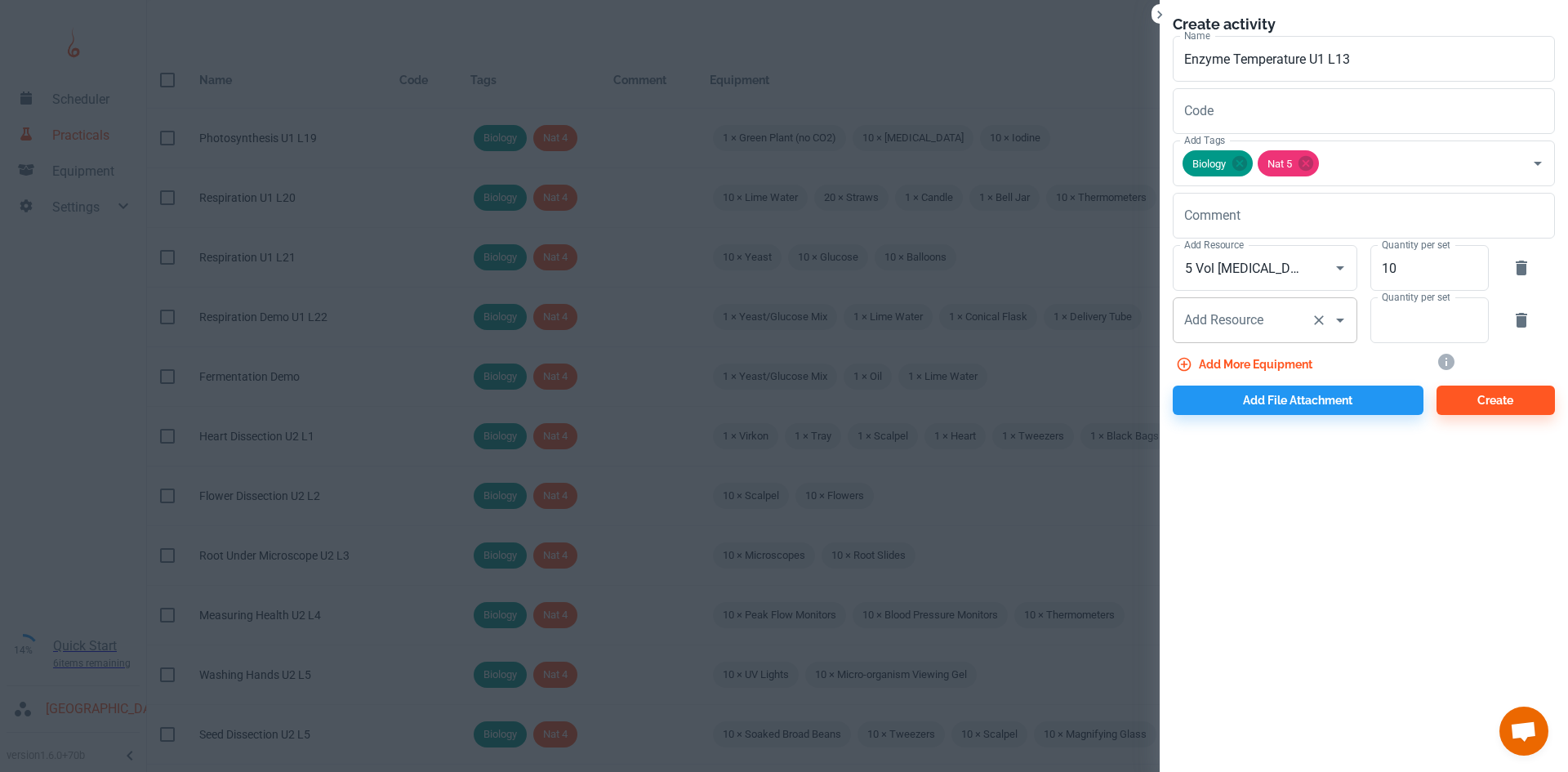
click at [1256, 316] on div "Add Resource Add Resource" at bounding box center [1265, 321] width 184 height 46
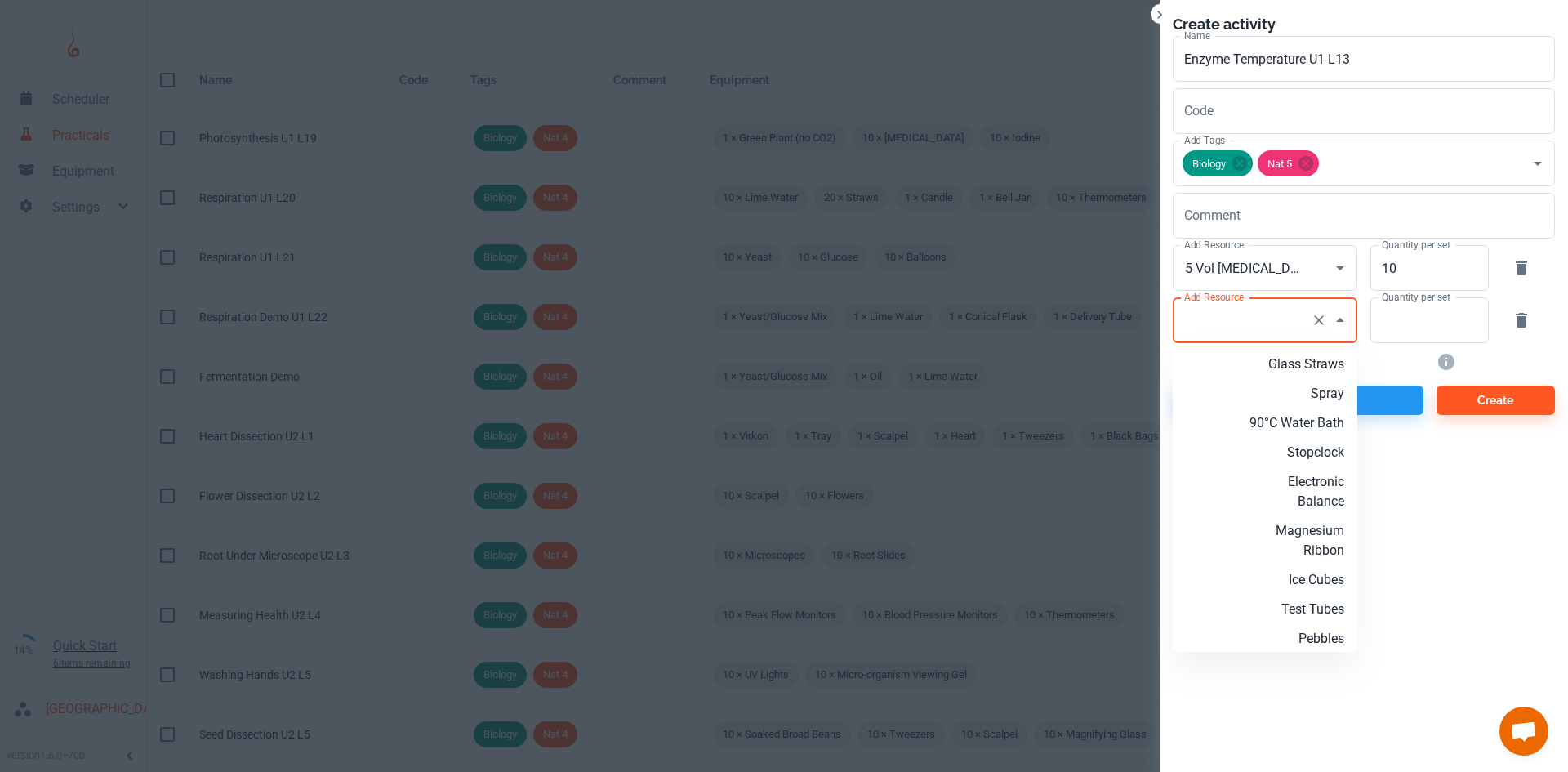
click at [1246, 325] on input "Add Resource" at bounding box center [1242, 320] width 124 height 31
click at [1307, 360] on p "Detergent" at bounding box center [1291, 364] width 105 height 20
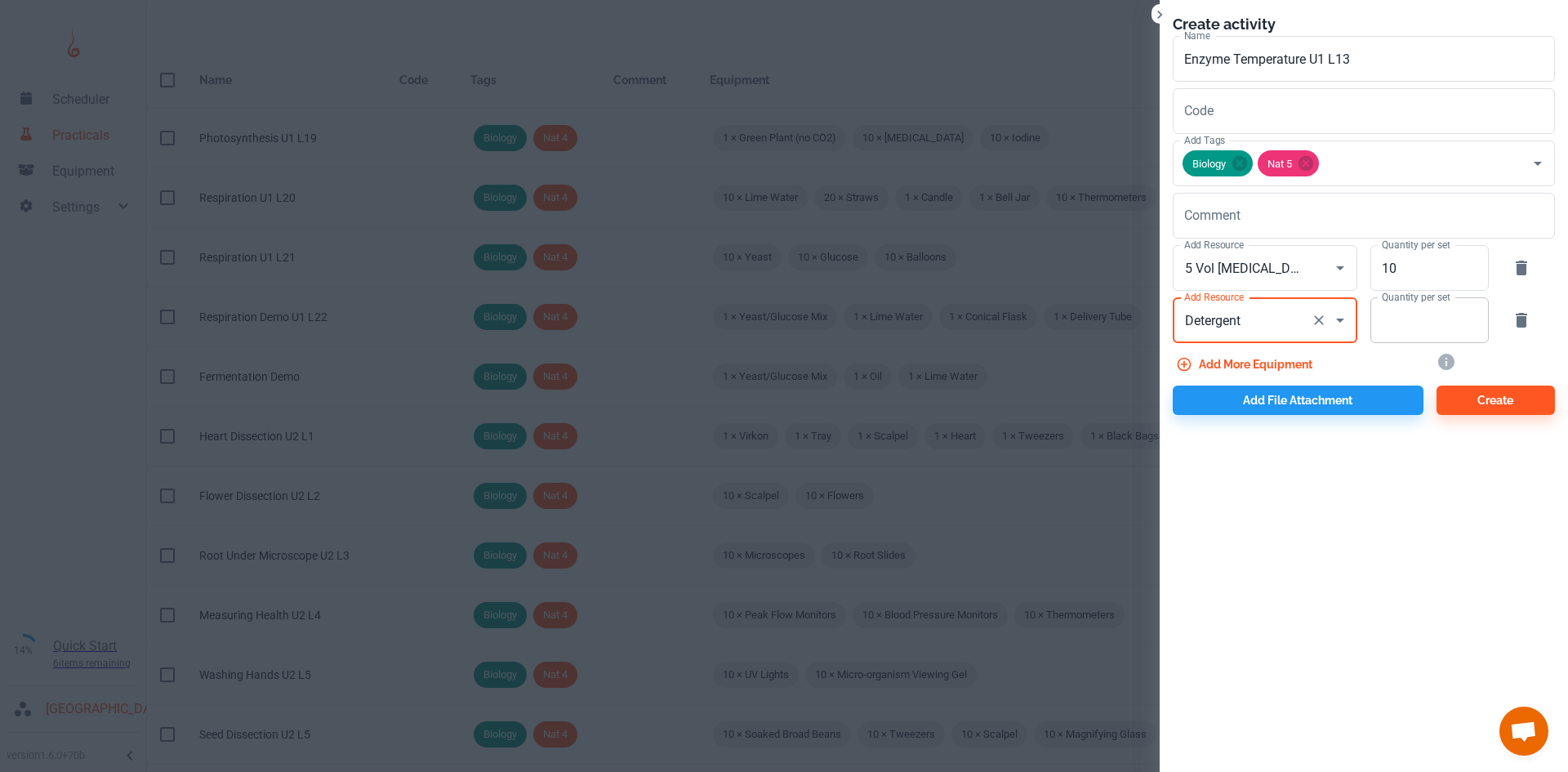
type input "Detergent"
click at [1465, 328] on input "Quantity per set" at bounding box center [1419, 321] width 100 height 46
type input "5"
click at [1250, 358] on button "Add more equipment" at bounding box center [1245, 364] width 146 height 30
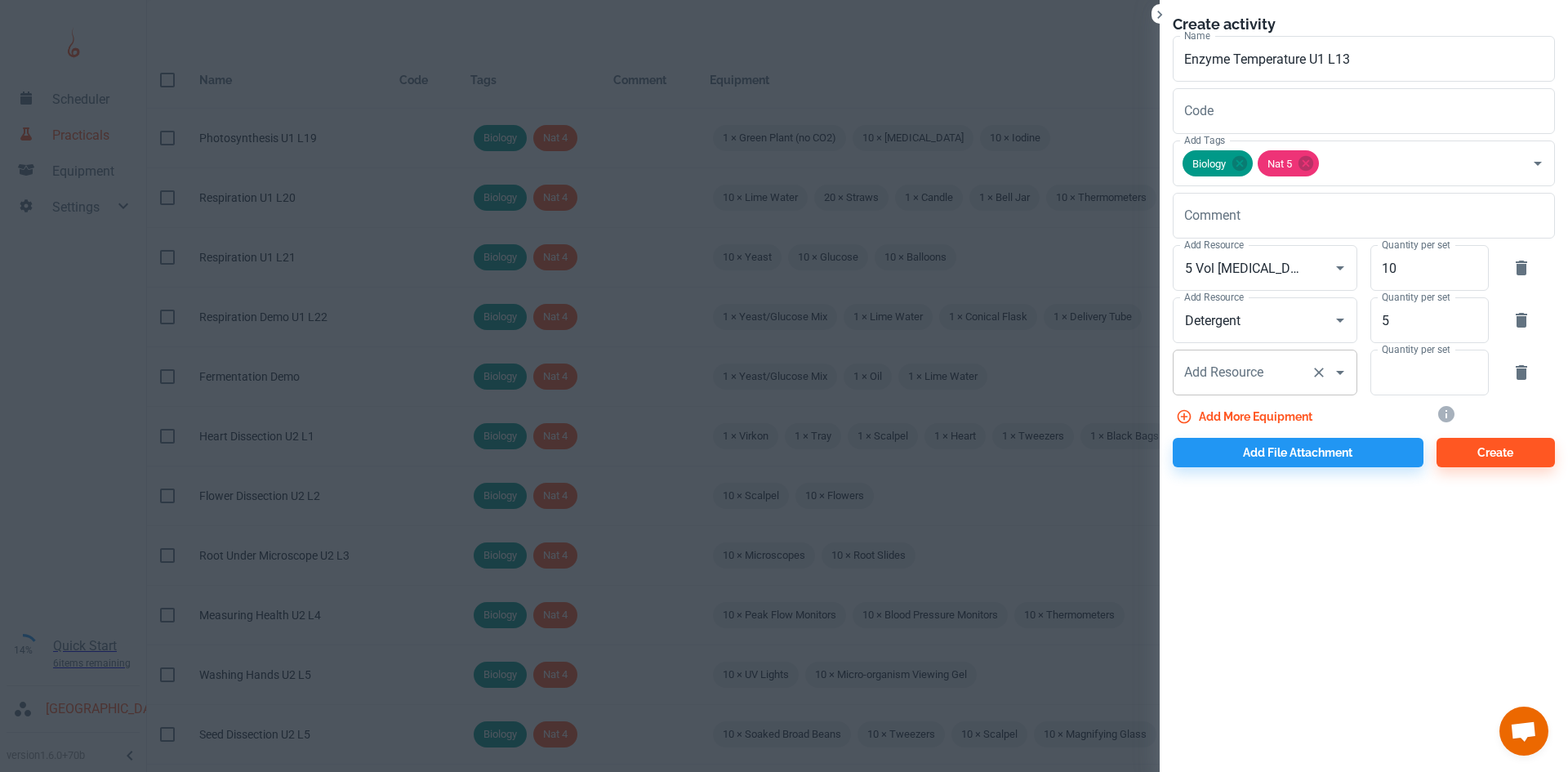
click at [1220, 361] on input "Add Resource" at bounding box center [1242, 372] width 124 height 31
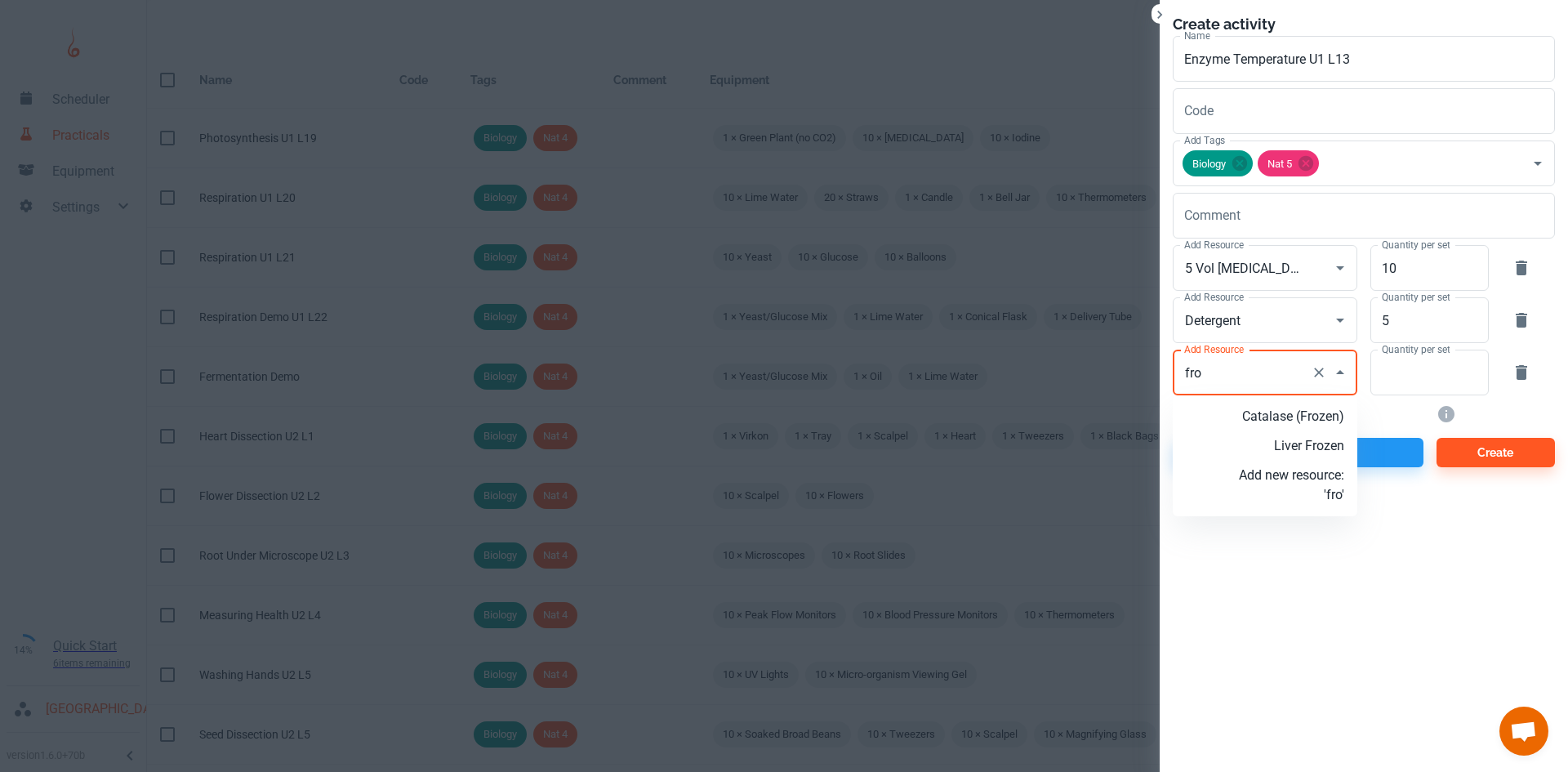
click at [1279, 417] on p "Catalase (Frozen)" at bounding box center [1291, 417] width 105 height 20
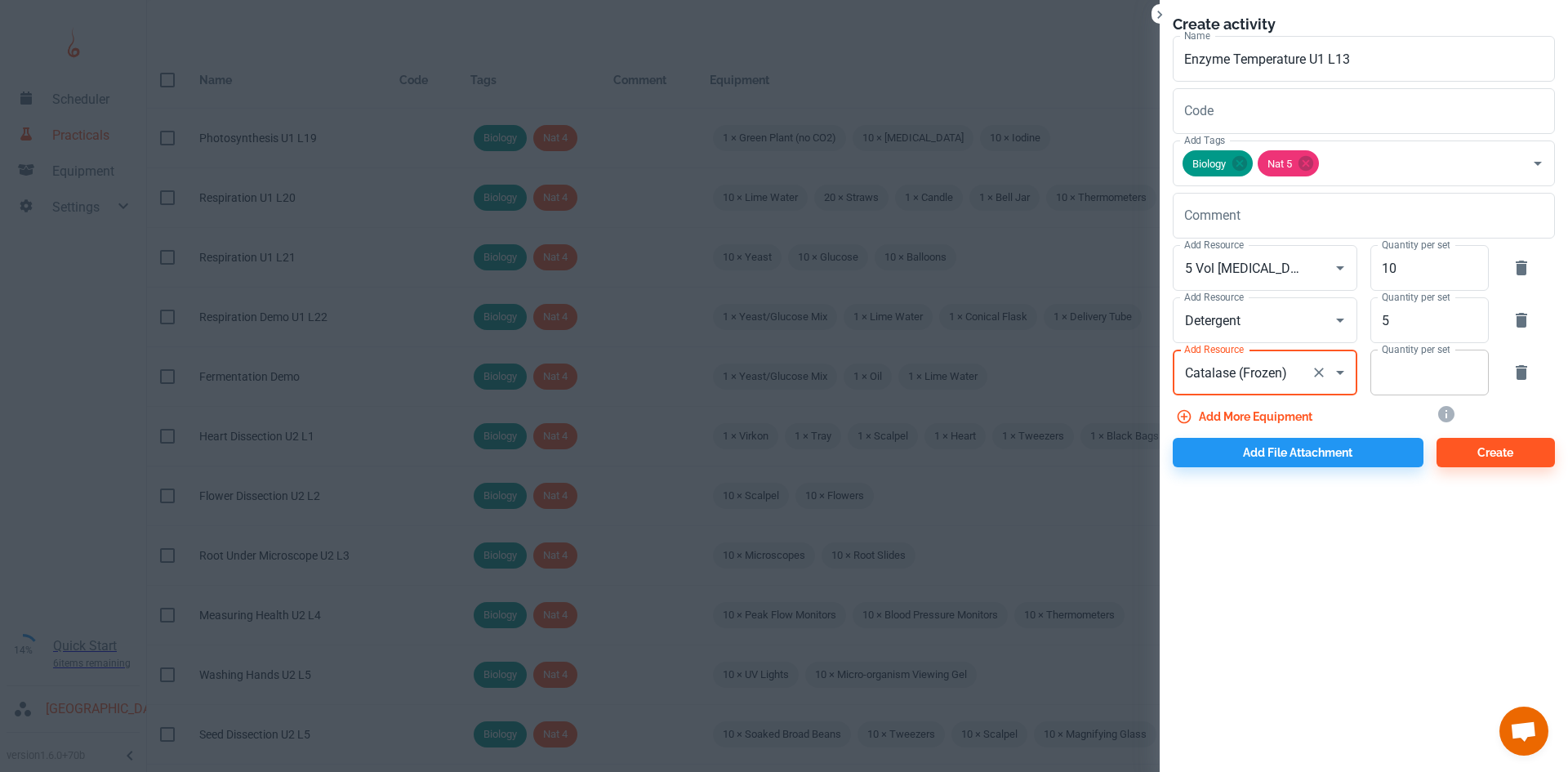
type input "Catalase (Frozen)"
click at [1387, 376] on input "Quantity per set" at bounding box center [1419, 372] width 100 height 46
type input "5"
click at [1264, 419] on button "Add more equipment" at bounding box center [1245, 417] width 146 height 30
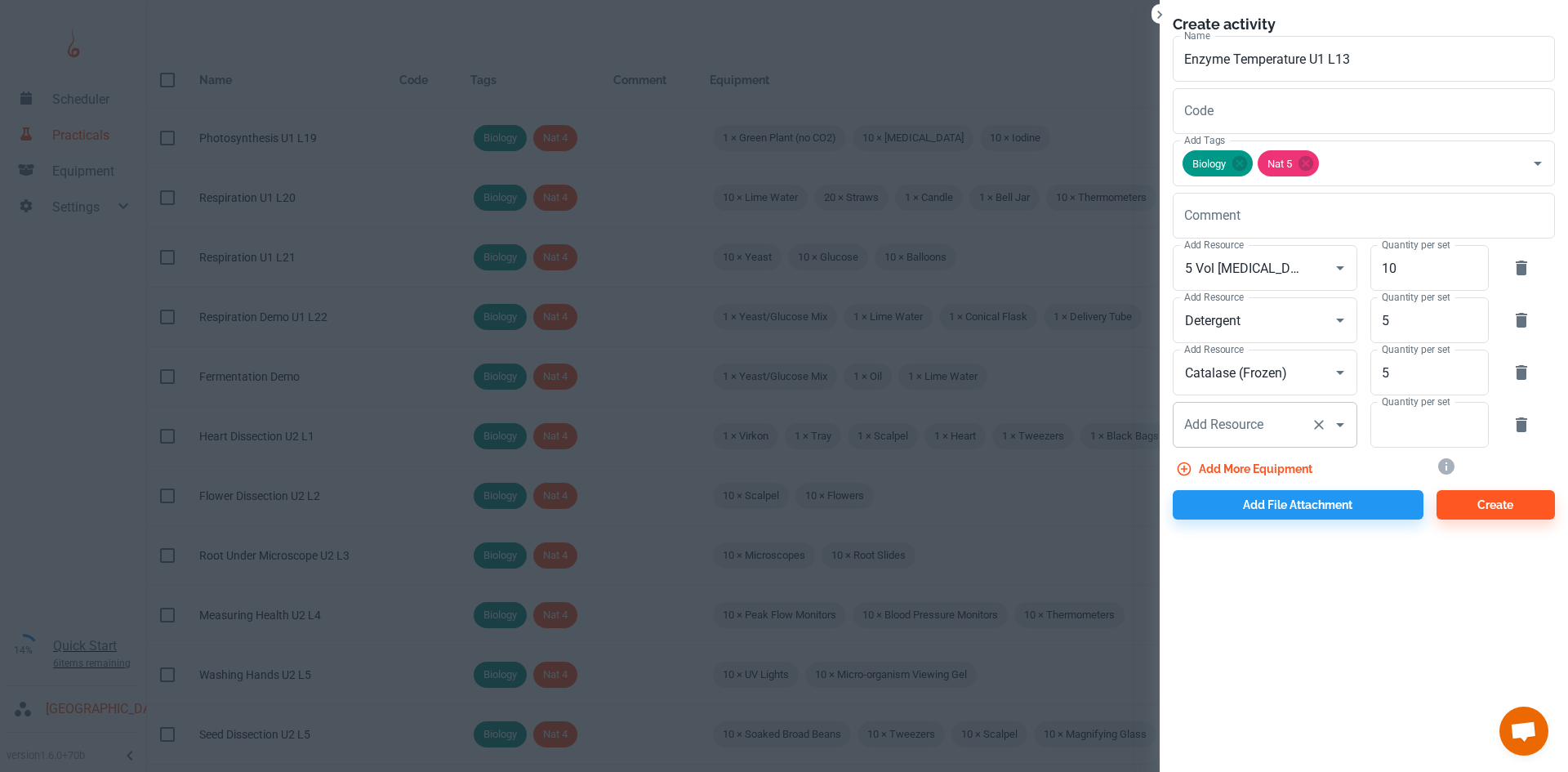
click at [1246, 417] on div "Add Resource Add Resource" at bounding box center [1265, 425] width 184 height 46
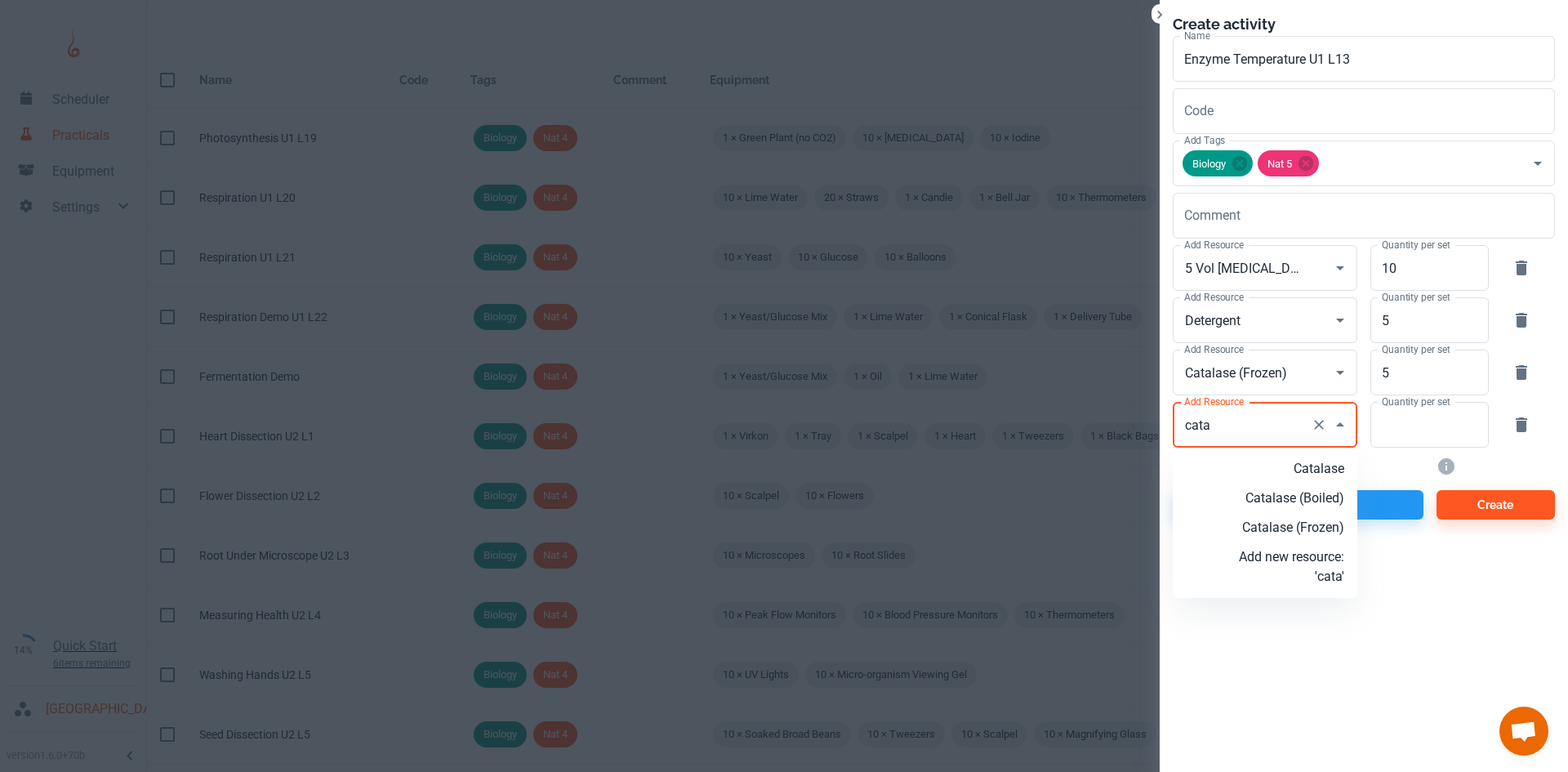
click at [1304, 462] on p "Catalase" at bounding box center [1291, 469] width 105 height 20
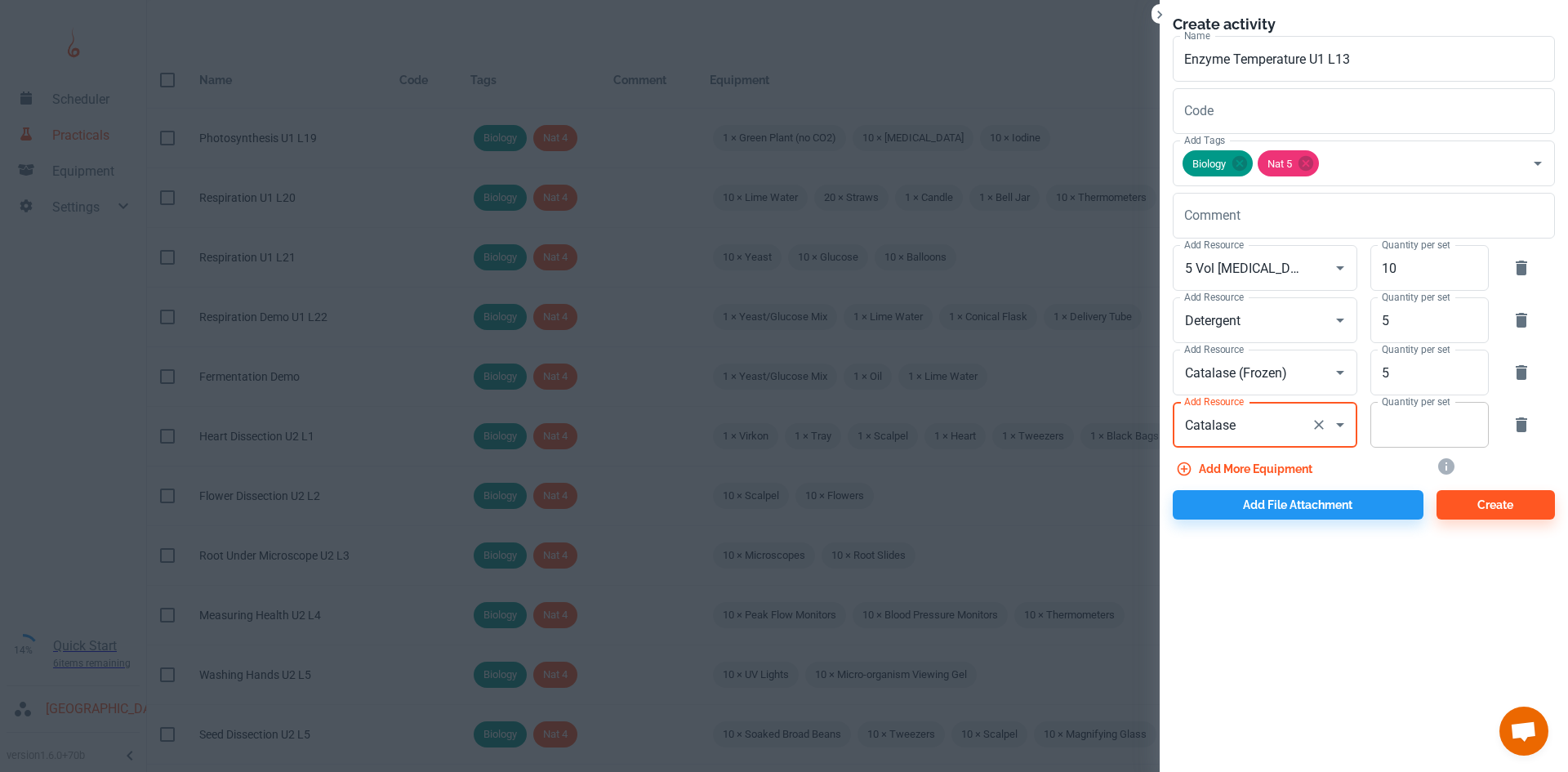
type input "Catalase"
click at [1414, 424] on input "Quantity per set" at bounding box center [1419, 425] width 100 height 46
type input "5"
click at [1253, 480] on button "Add more equipment" at bounding box center [1245, 469] width 146 height 30
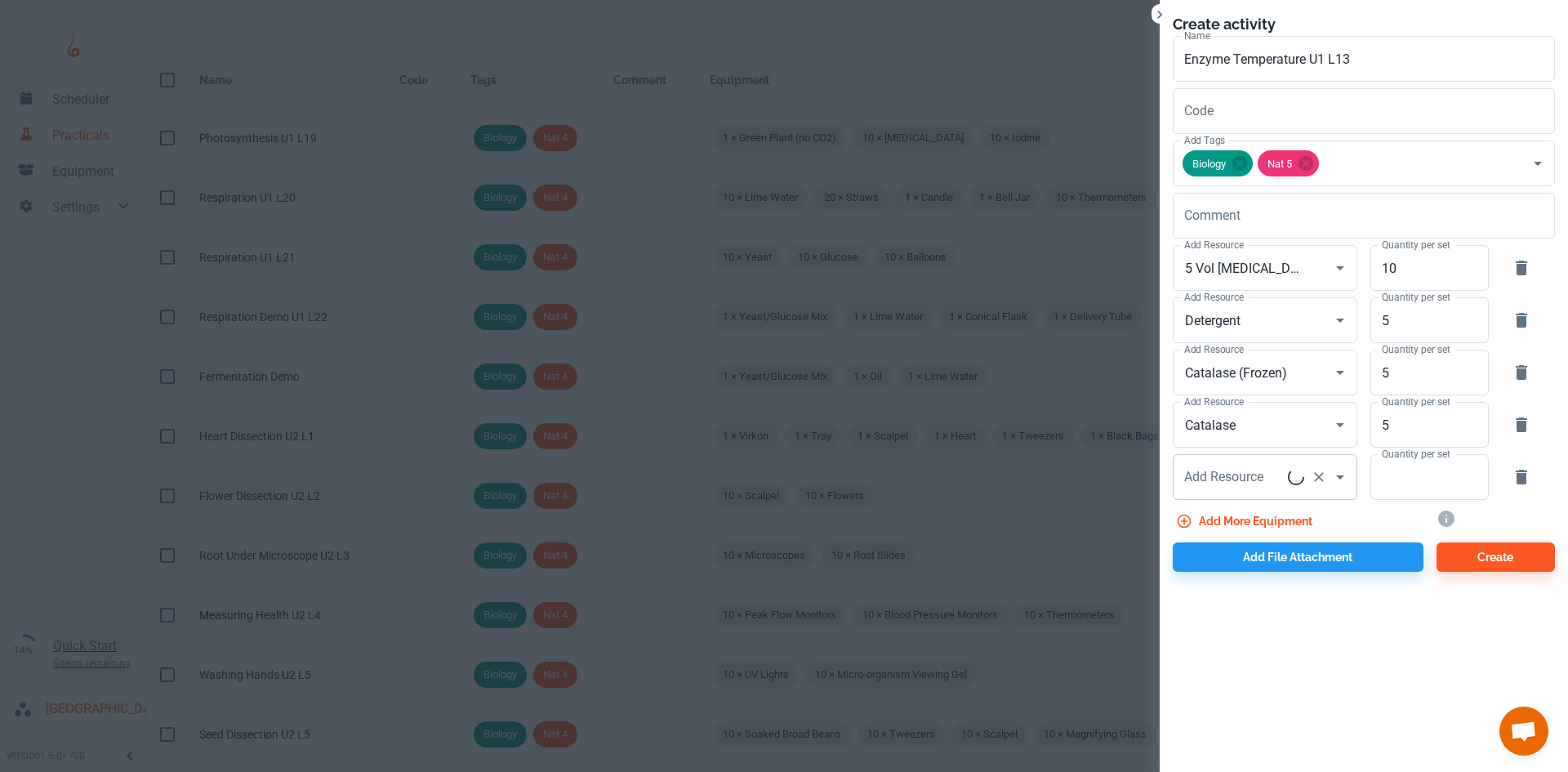
click at [1243, 480] on div "Add Resource Add Resource" at bounding box center [1265, 477] width 184 height 46
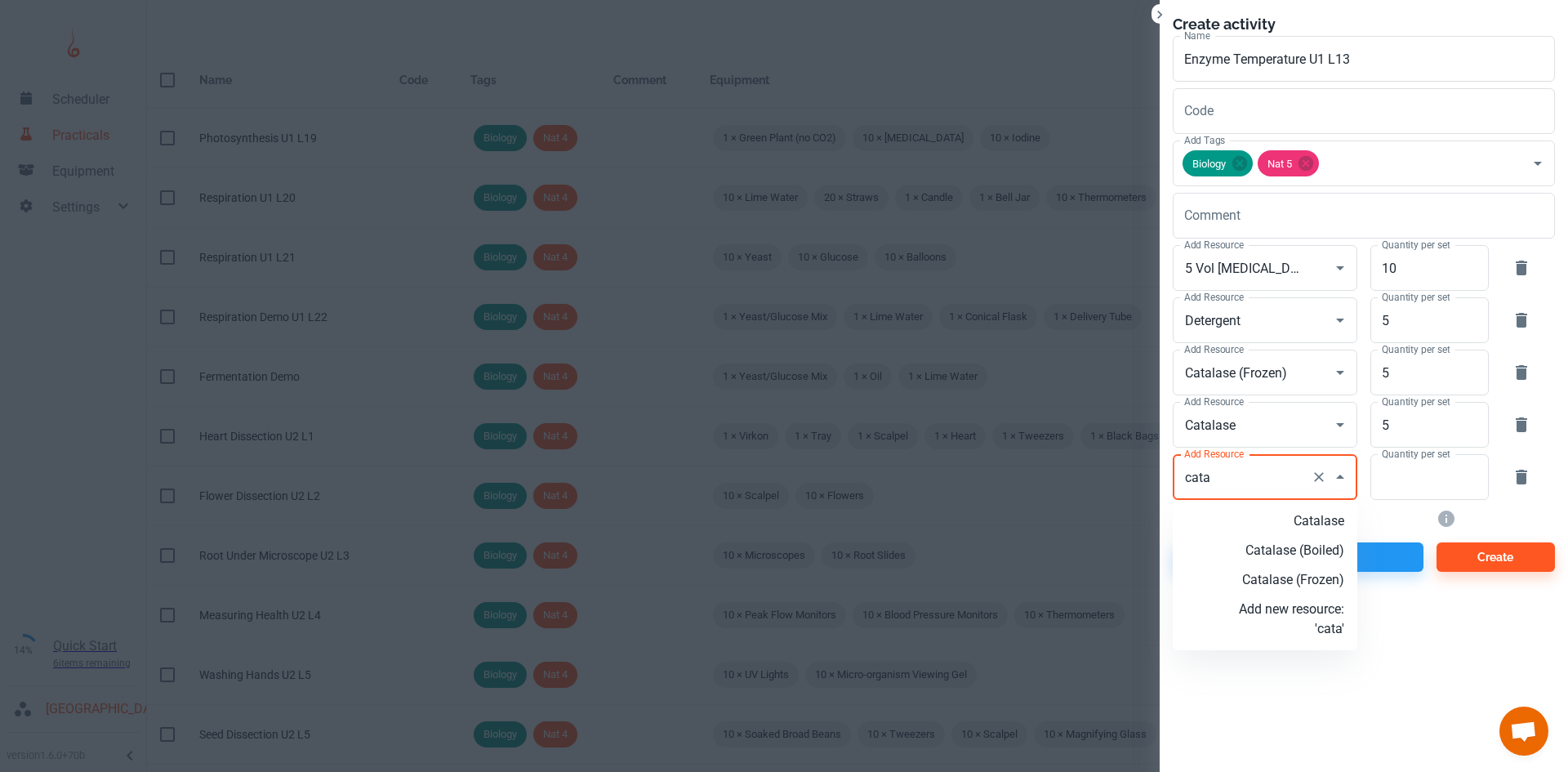
click at [1309, 555] on p "Catalase (Boiled)" at bounding box center [1291, 551] width 105 height 20
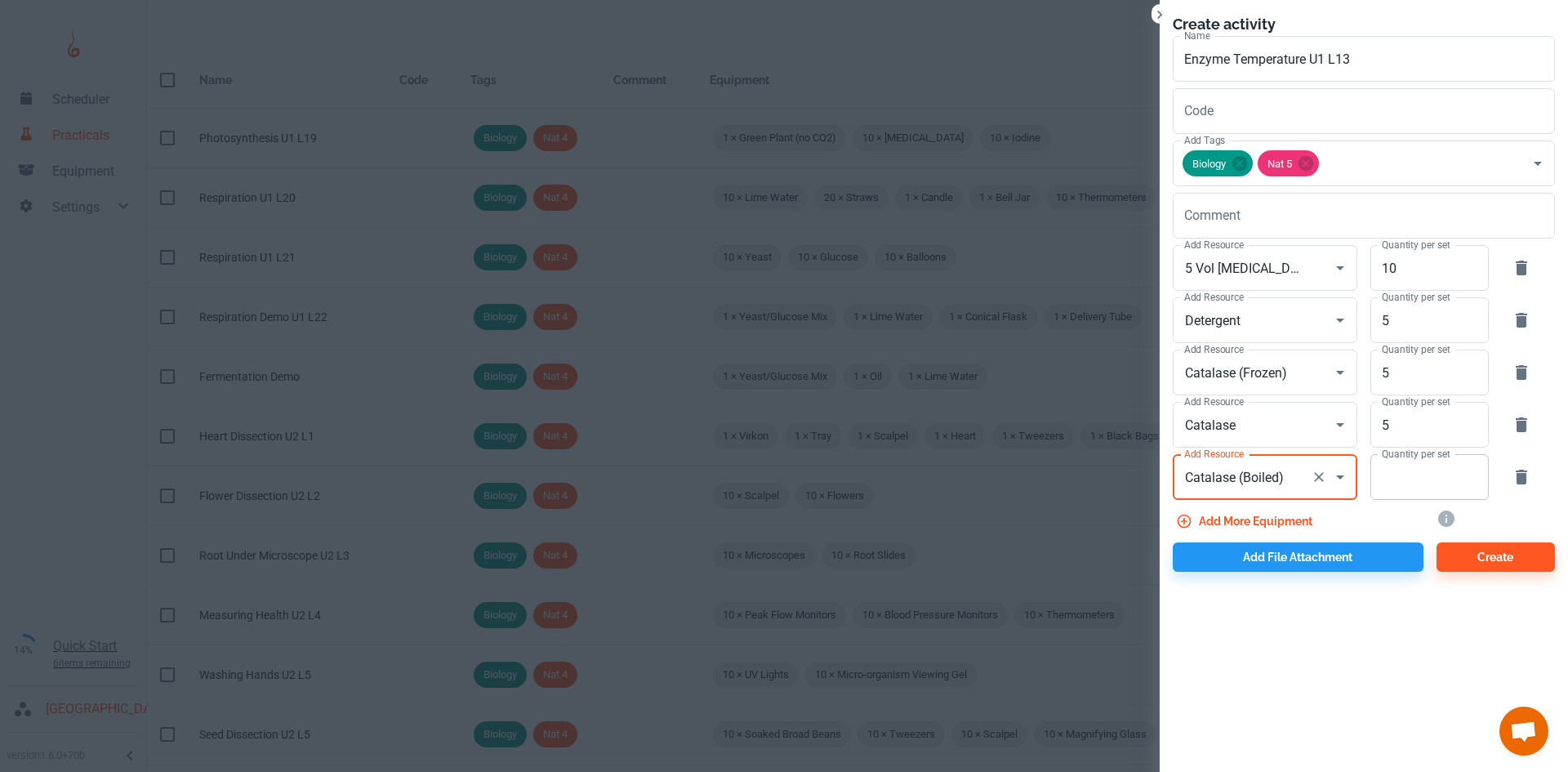
type input "Catalase (Boiled)"
click at [1407, 480] on input "Quantity per set" at bounding box center [1419, 477] width 100 height 46
type input "5"
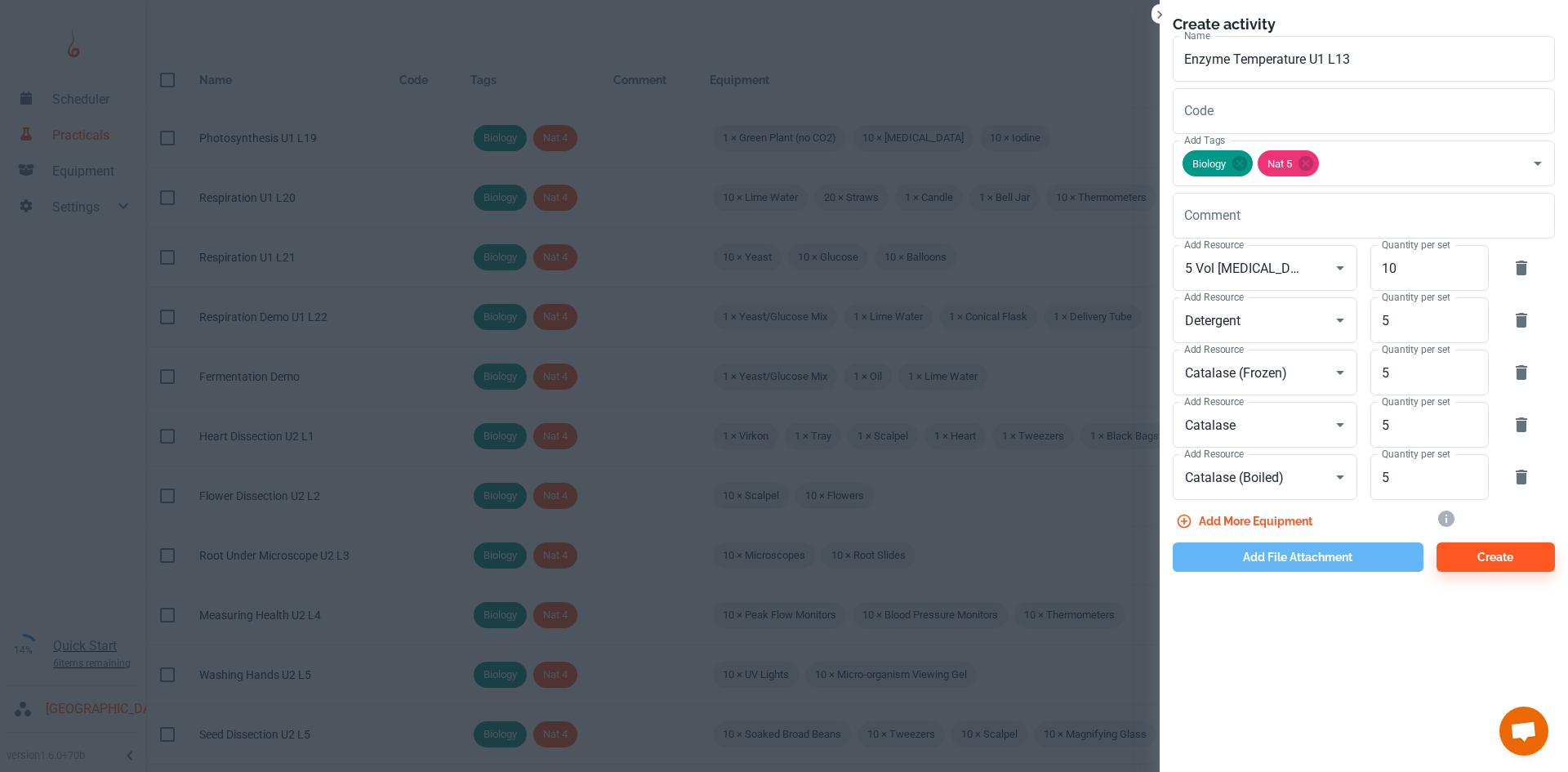
click at [1254, 561] on button "Add file attachment" at bounding box center [1297, 558] width 251 height 30
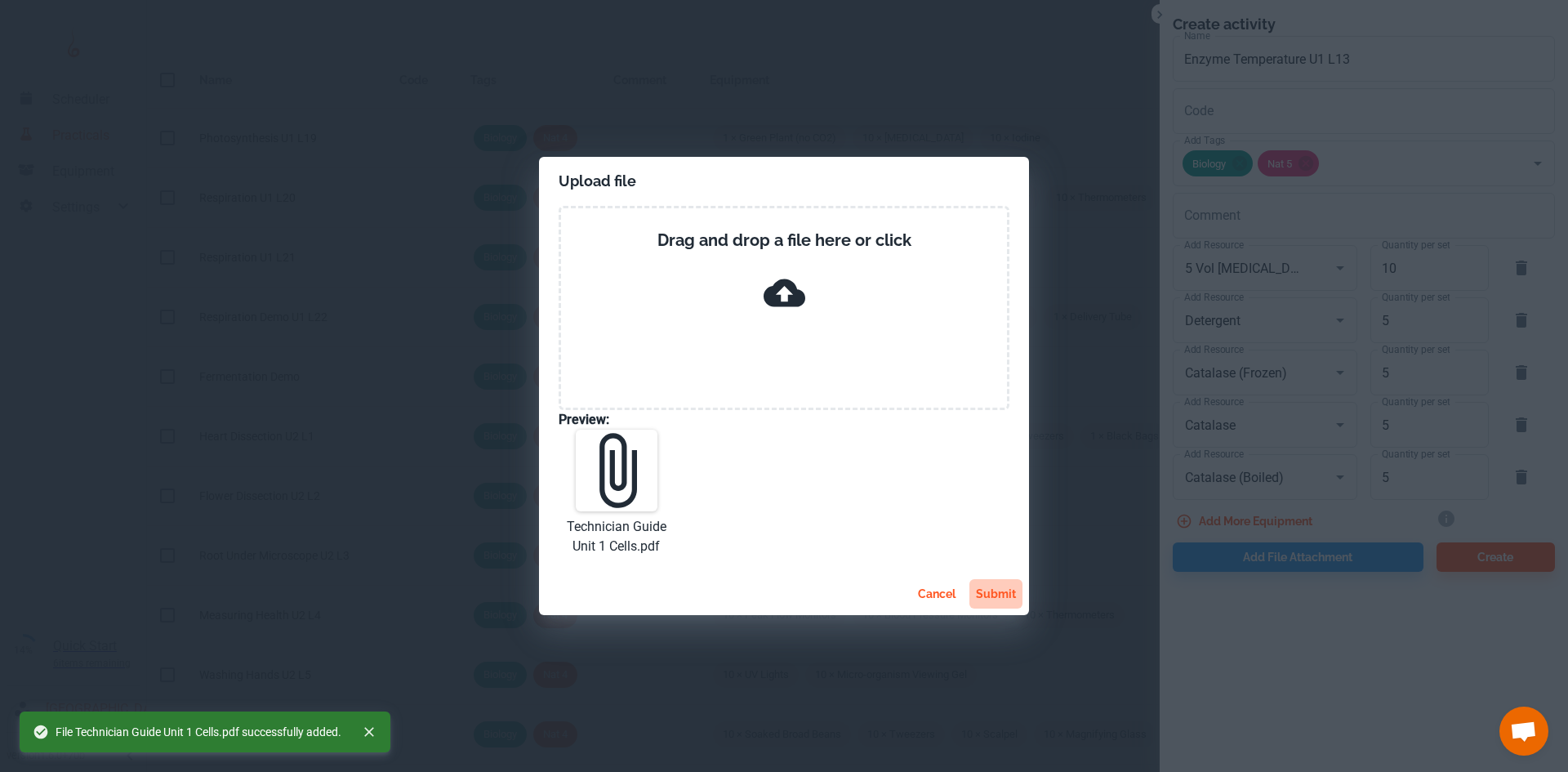
click at [993, 591] on button "submit" at bounding box center [996, 594] width 54 height 30
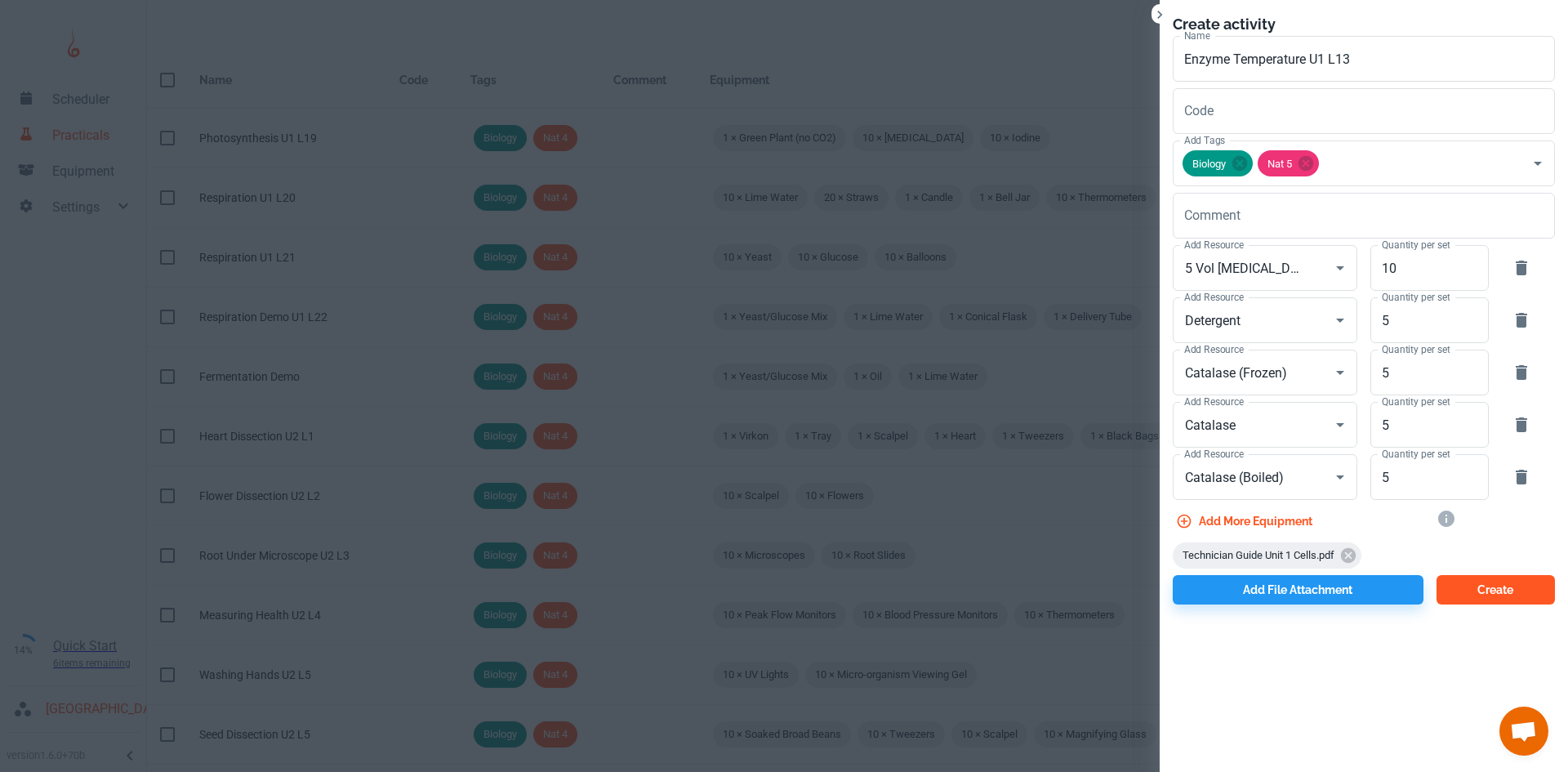
click at [1482, 596] on button "Create" at bounding box center [1495, 590] width 118 height 30
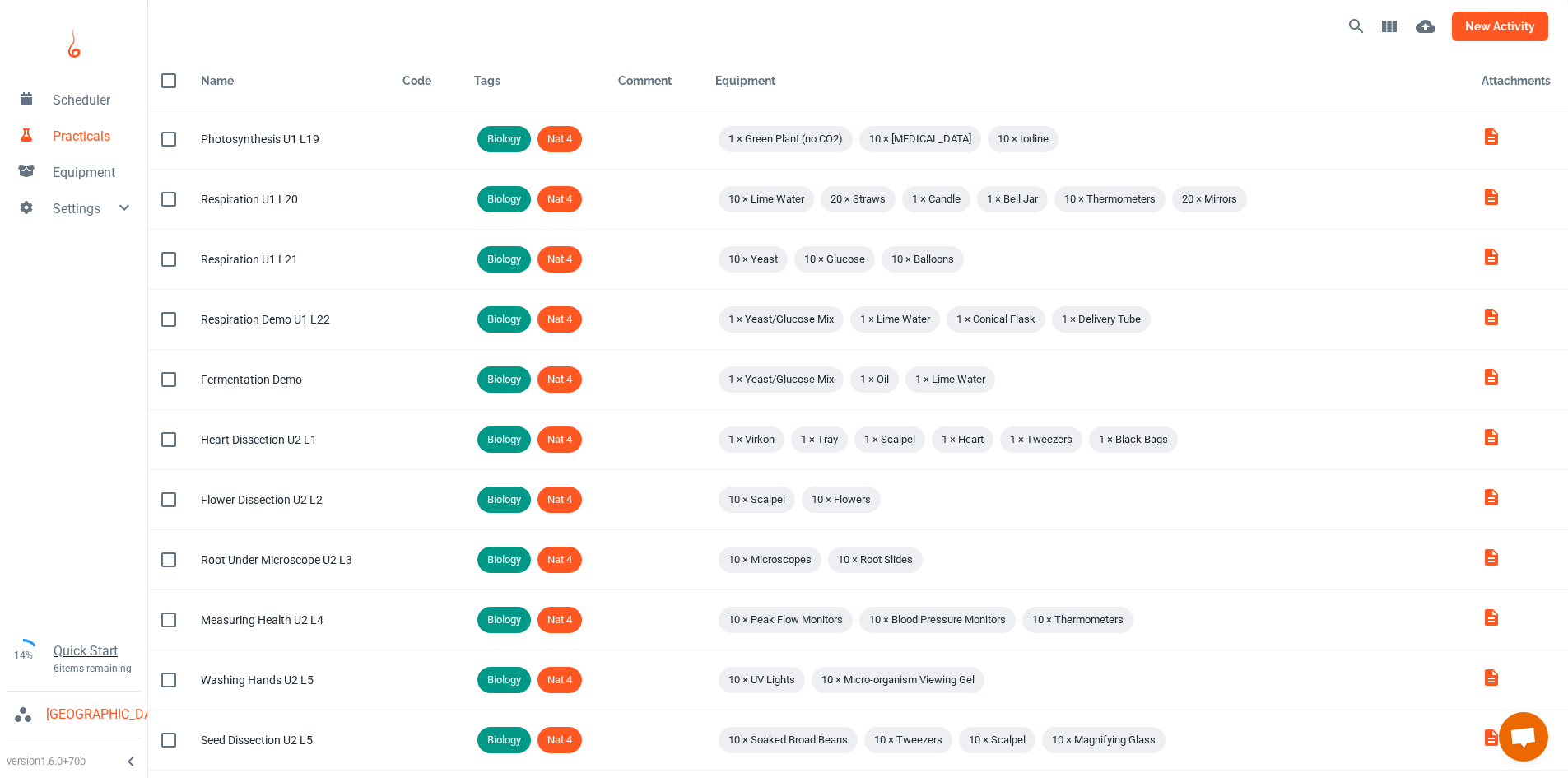
click at [1491, 21] on button "new activity" at bounding box center [1500, 27] width 96 height 30
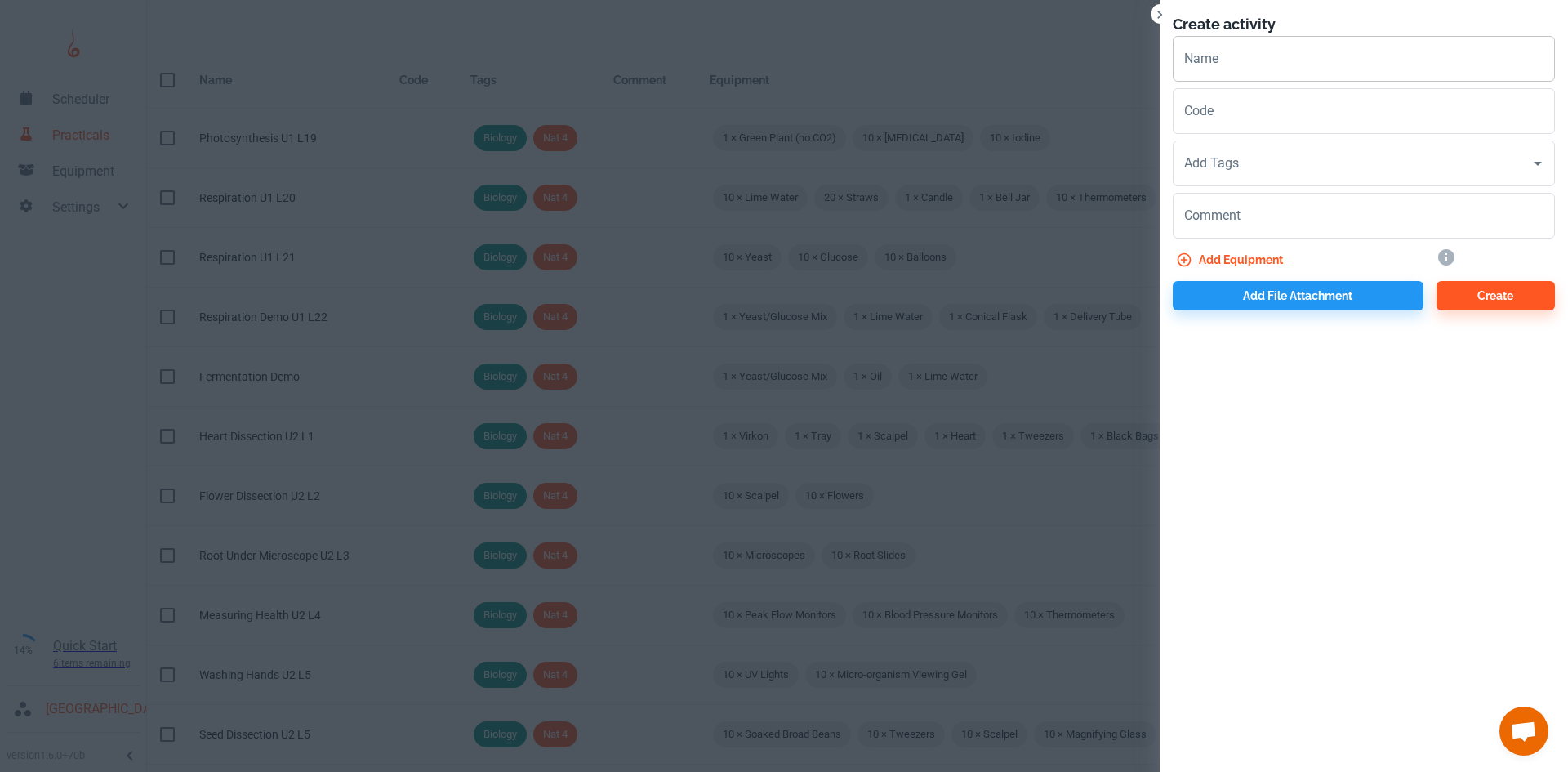
click at [1213, 63] on input "Name" at bounding box center [1363, 59] width 382 height 46
type input "Enzyme pH U1 L14"
click at [1232, 169] on input "Add Tags" at bounding box center [1352, 163] width 343 height 31
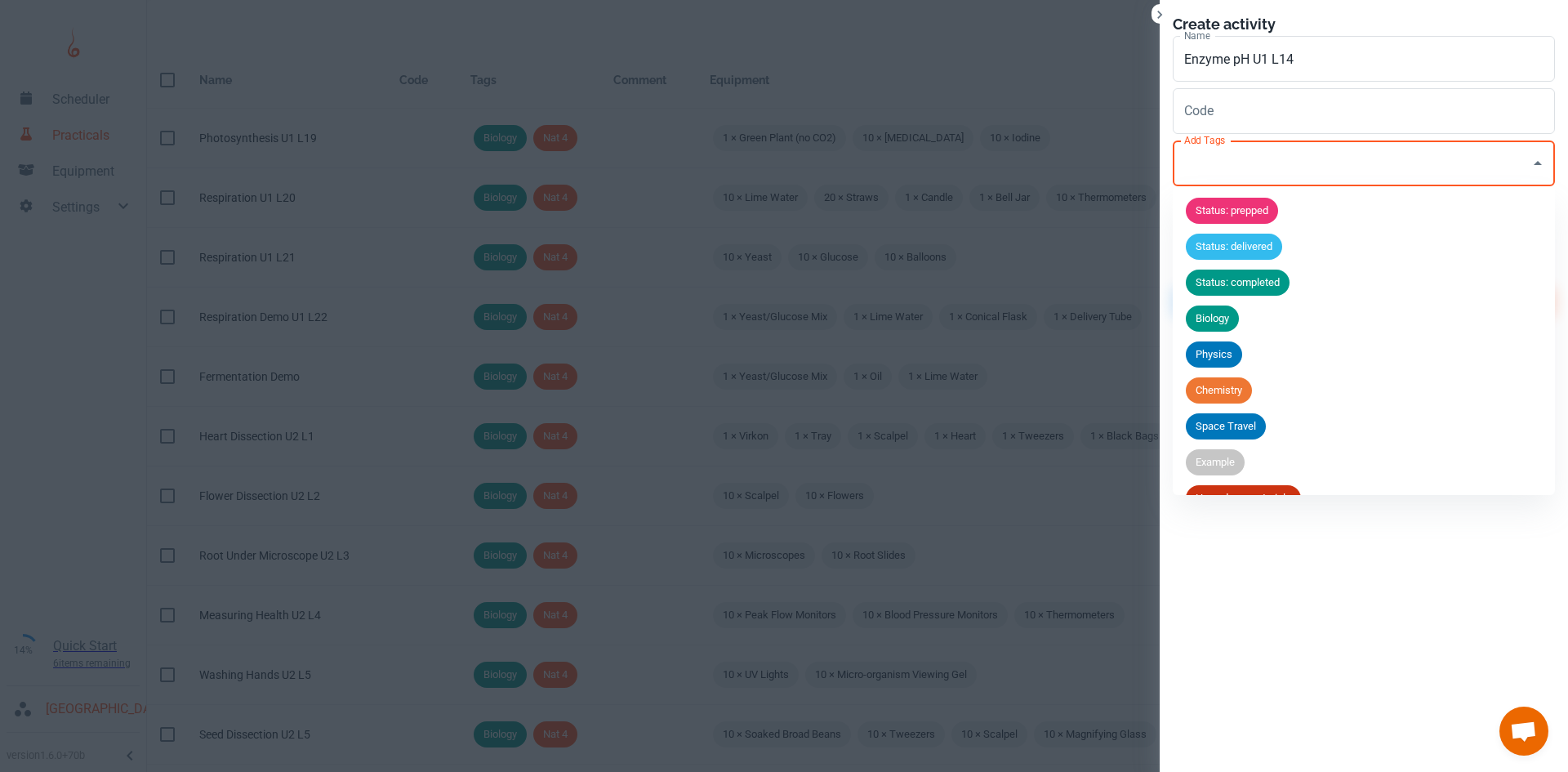
click at [1225, 312] on span "Biology" at bounding box center [1212, 319] width 54 height 16
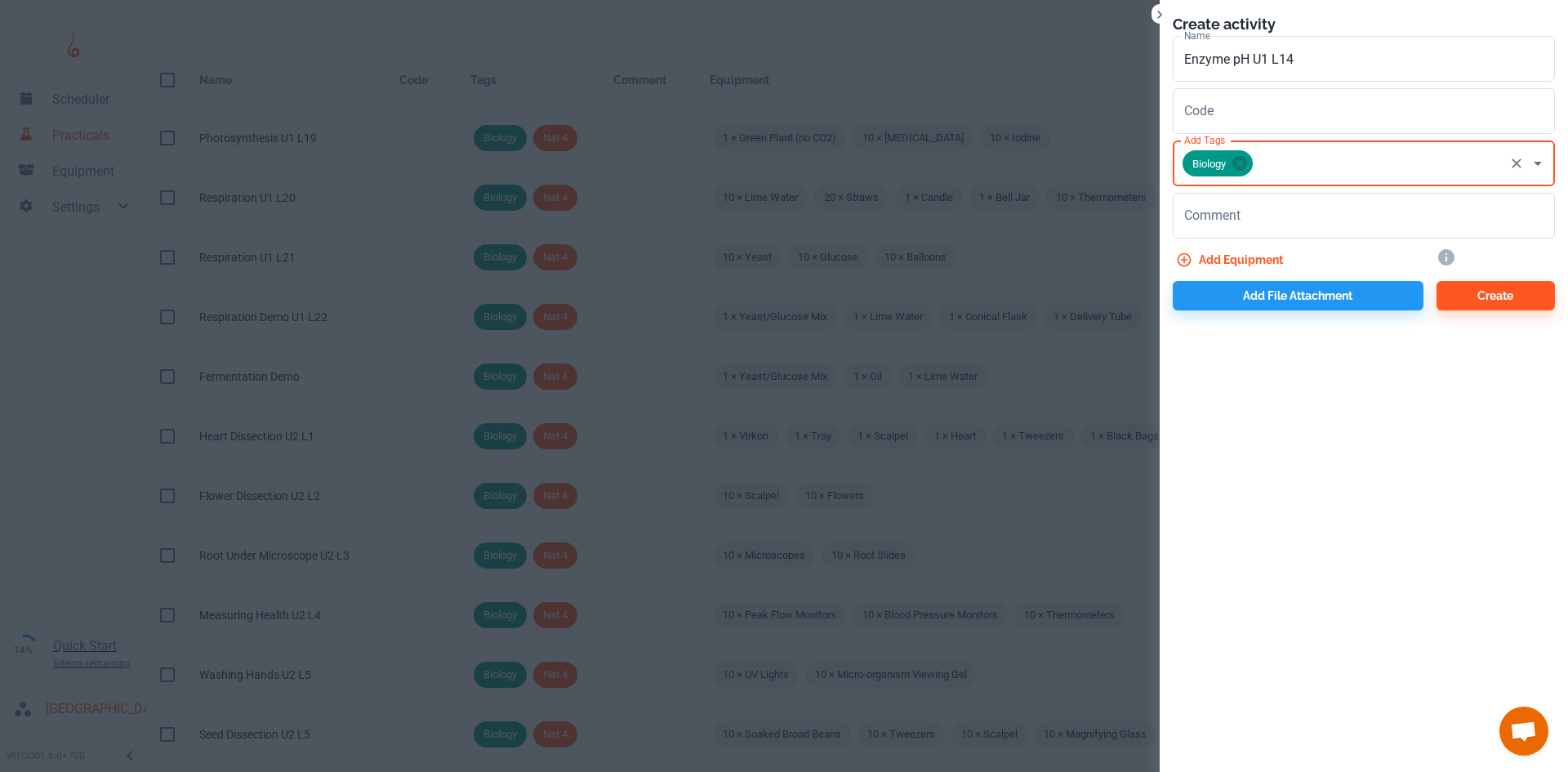
click at [1282, 167] on input "Add Tags" at bounding box center [1378, 163] width 247 height 31
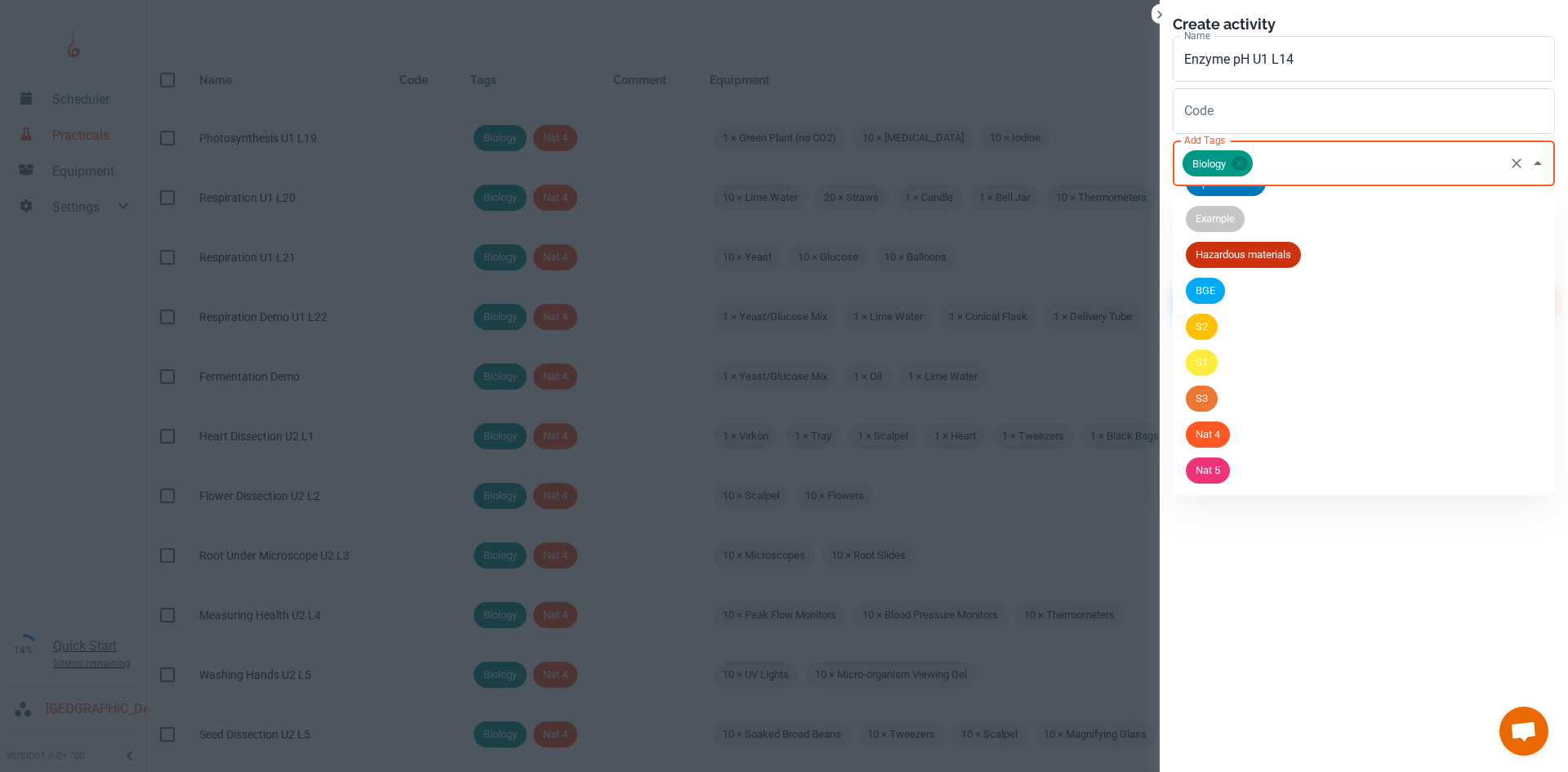
click at [1218, 478] on div "Nat 5" at bounding box center [1207, 470] width 44 height 26
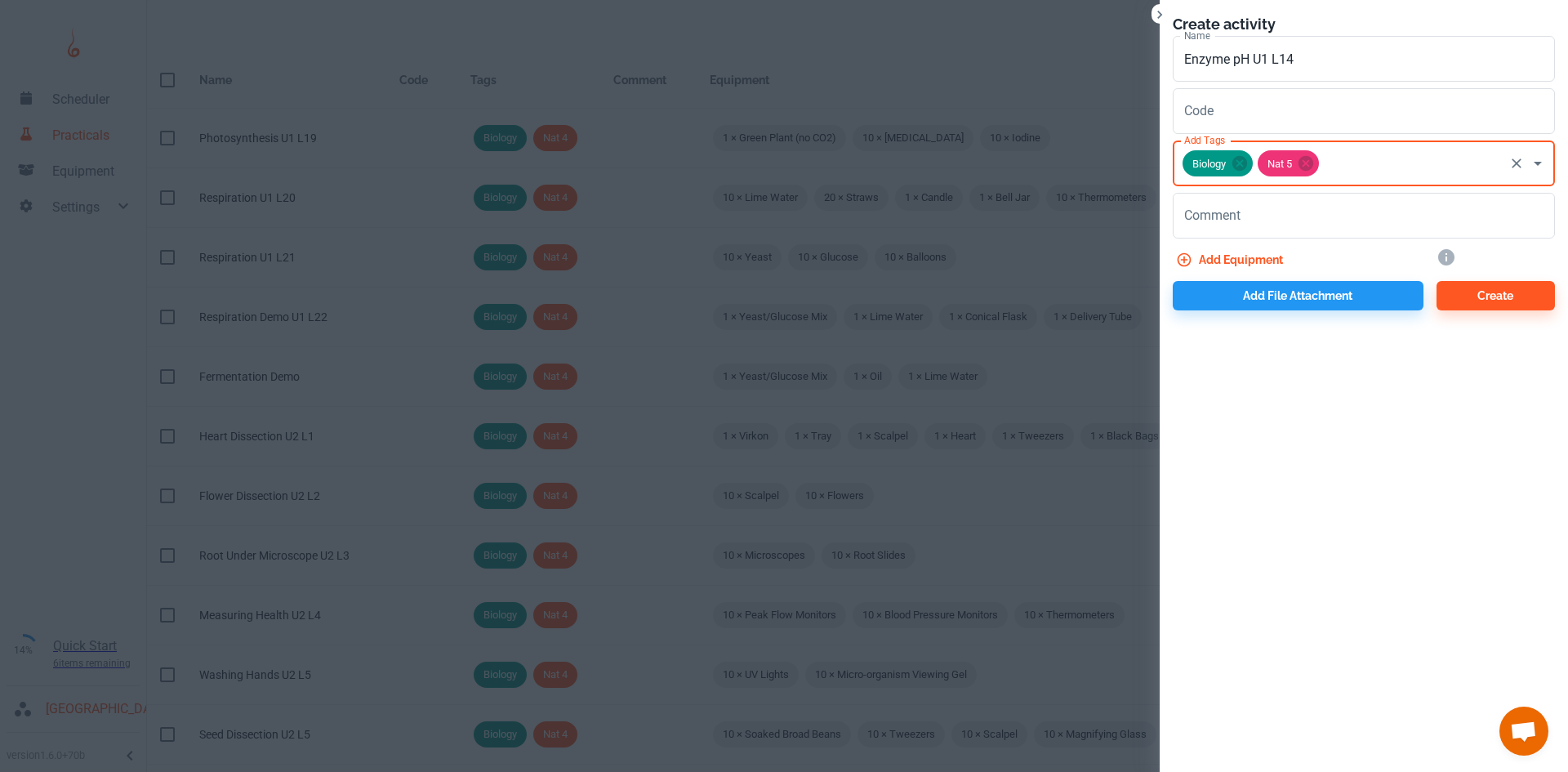
click at [1265, 257] on button "Add equipment" at bounding box center [1231, 260] width 117 height 30
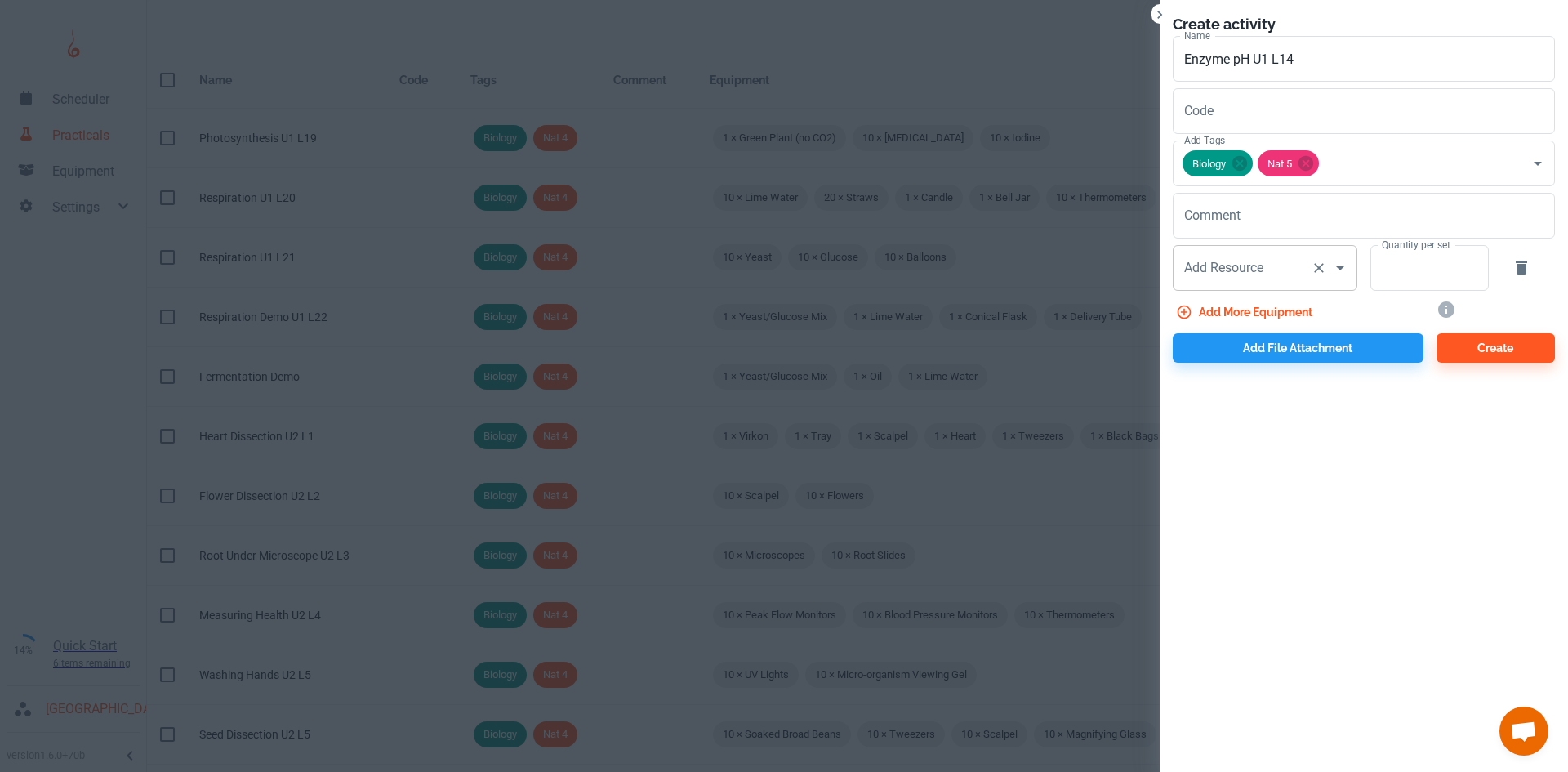
click at [1272, 280] on input "Add Resource" at bounding box center [1242, 267] width 124 height 31
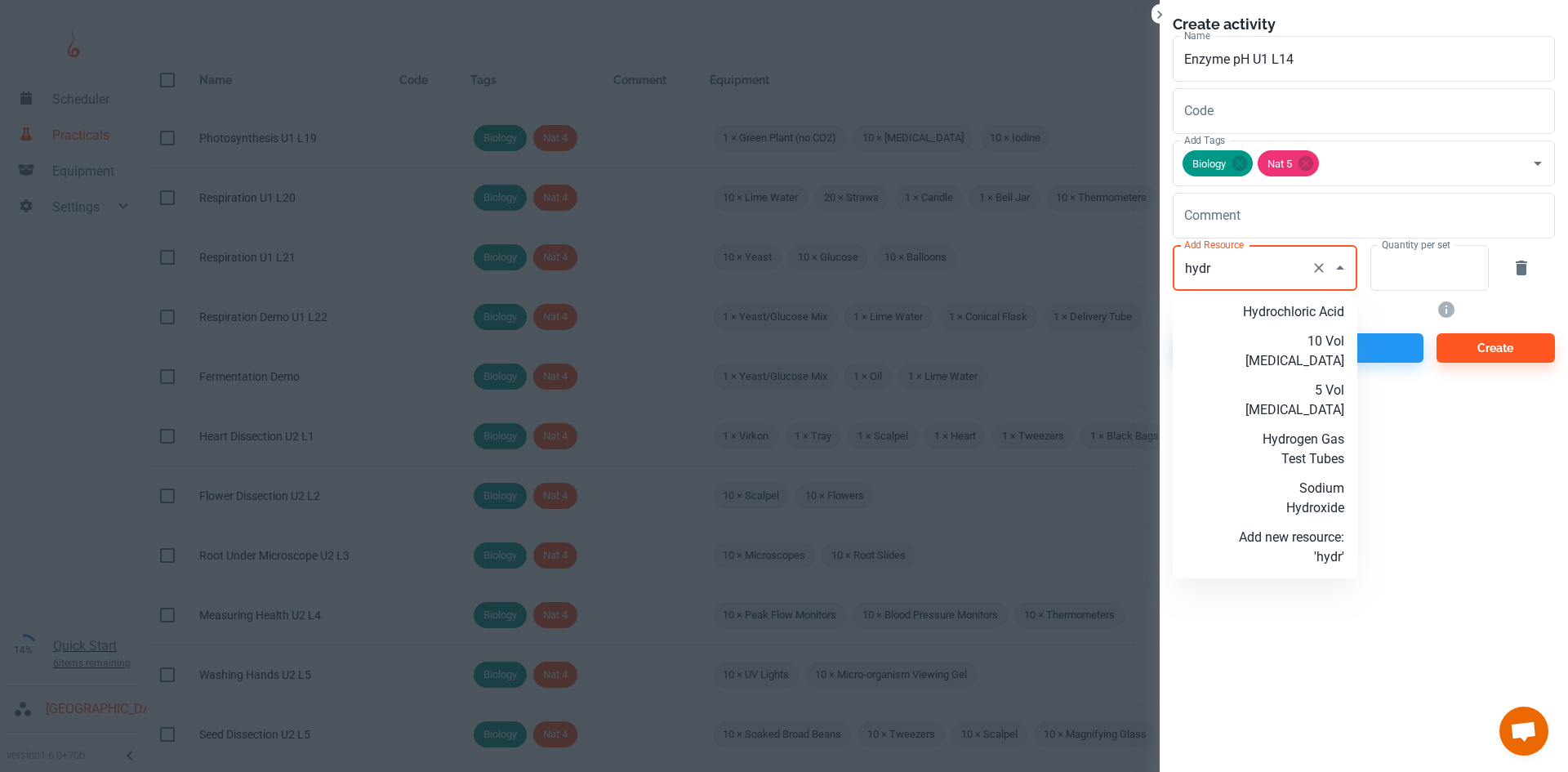
click at [1309, 387] on p "5 Vol Hydrogen Peroxide" at bounding box center [1291, 401] width 105 height 40
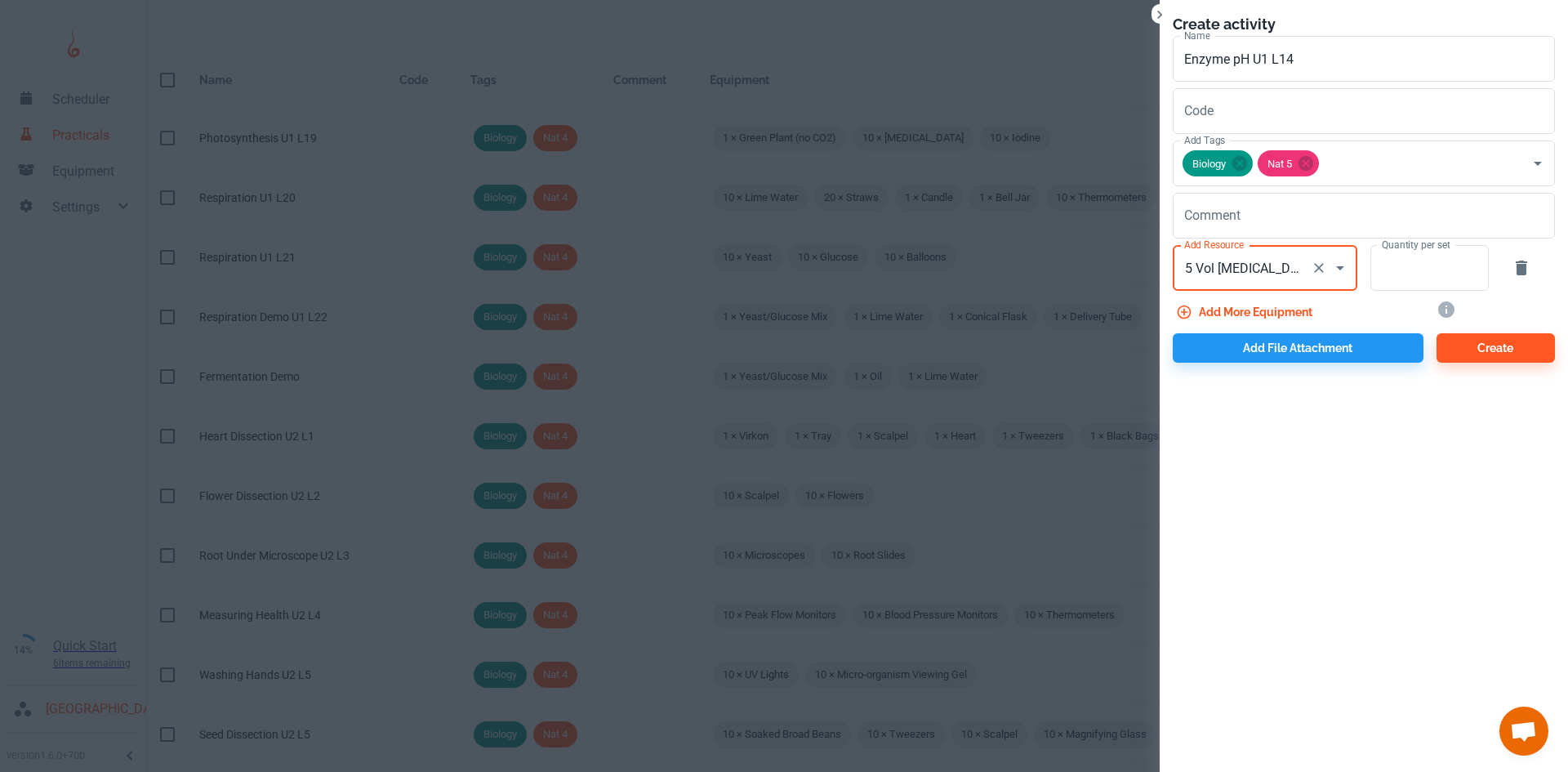
type input "5 Vol Hydrogen Peroxide"
click at [1368, 282] on div "Quantity per set Quantity per set" at bounding box center [1422, 264] width 132 height 53
click at [1387, 268] on input "Quantity per set" at bounding box center [1419, 268] width 100 height 46
type input "10"
click at [1295, 312] on button "Add more equipment" at bounding box center [1245, 313] width 146 height 30
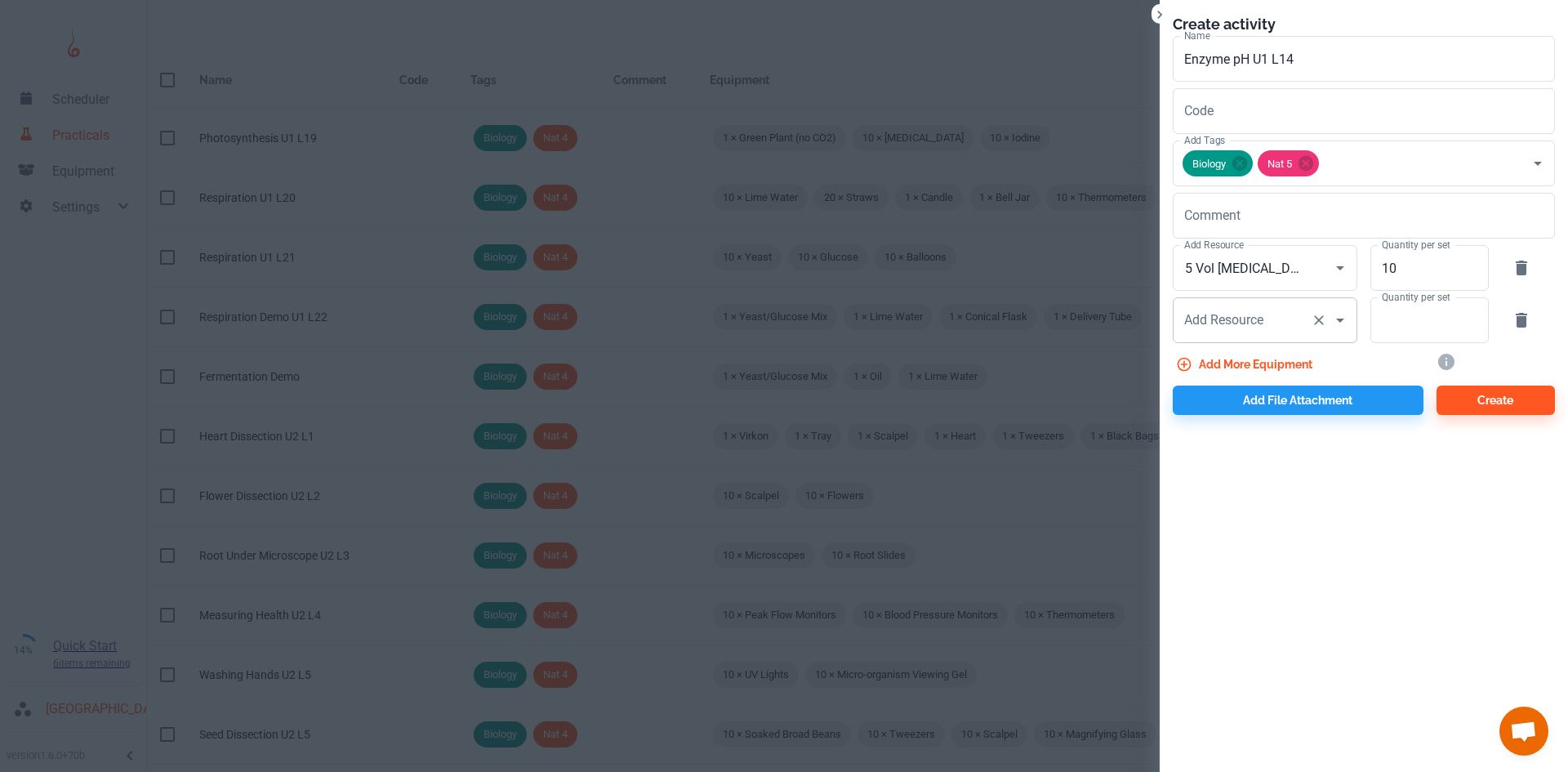
click at [1237, 323] on div "Add Resource Add Resource" at bounding box center [1265, 321] width 184 height 46
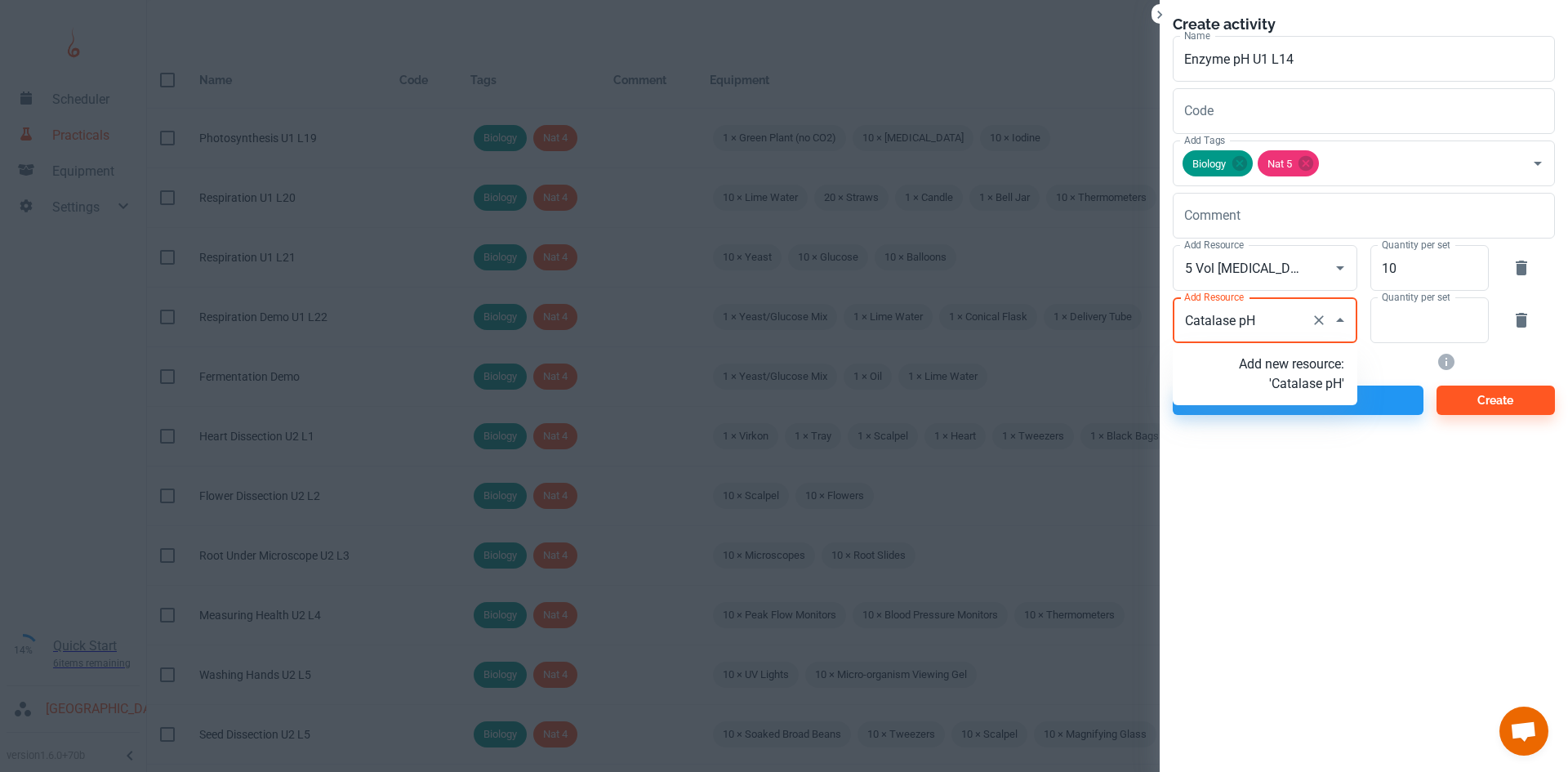
type input "Catalase pH1"
click at [1261, 379] on p "Add new resource: 'Catalase pH1'" at bounding box center [1291, 374] width 105 height 40
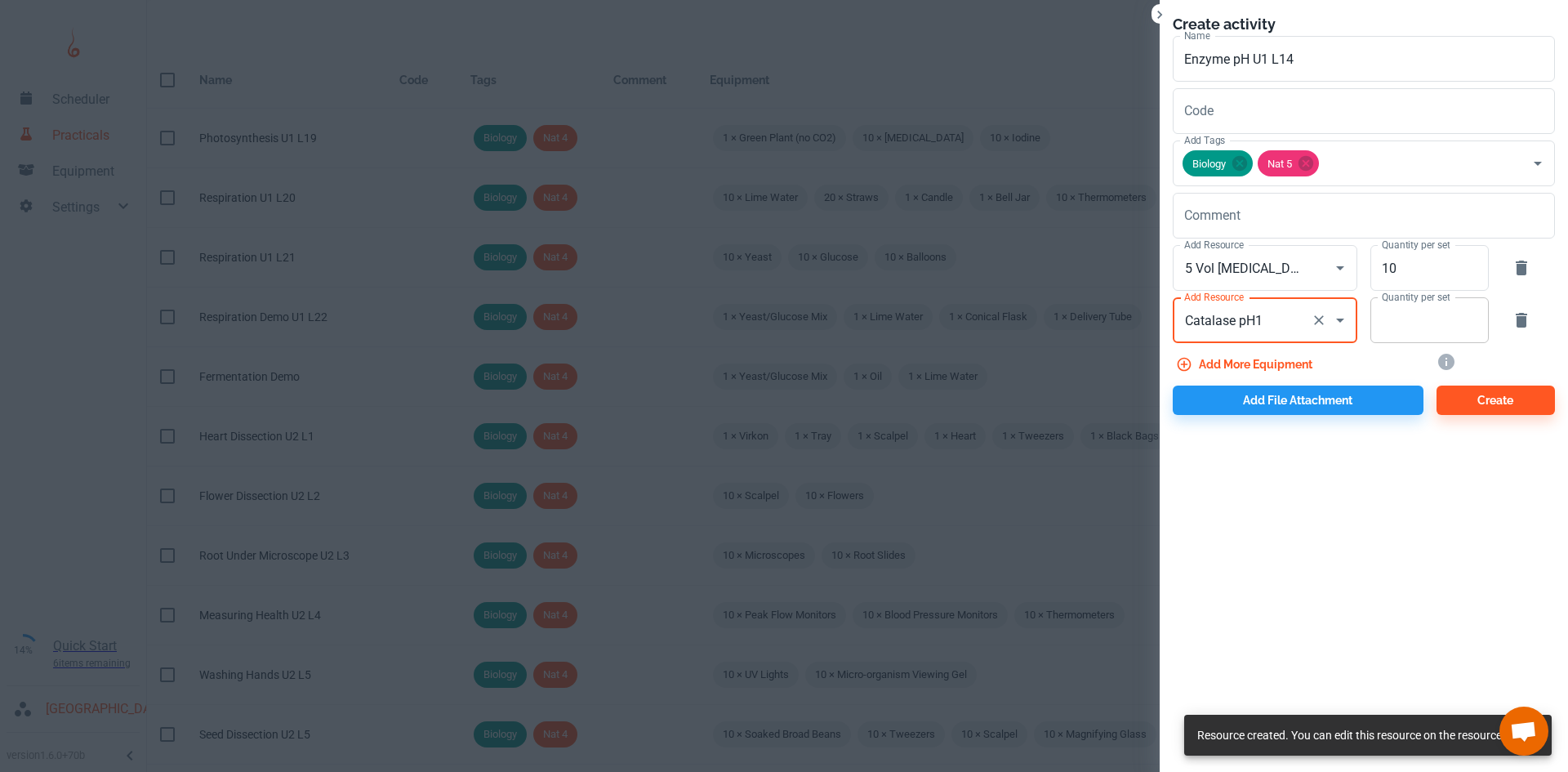
type input "Catalase pH1"
click at [1388, 328] on input "Quantity per set" at bounding box center [1419, 321] width 100 height 46
type input "5"
click at [1260, 355] on button "Add more equipment" at bounding box center [1245, 364] width 146 height 30
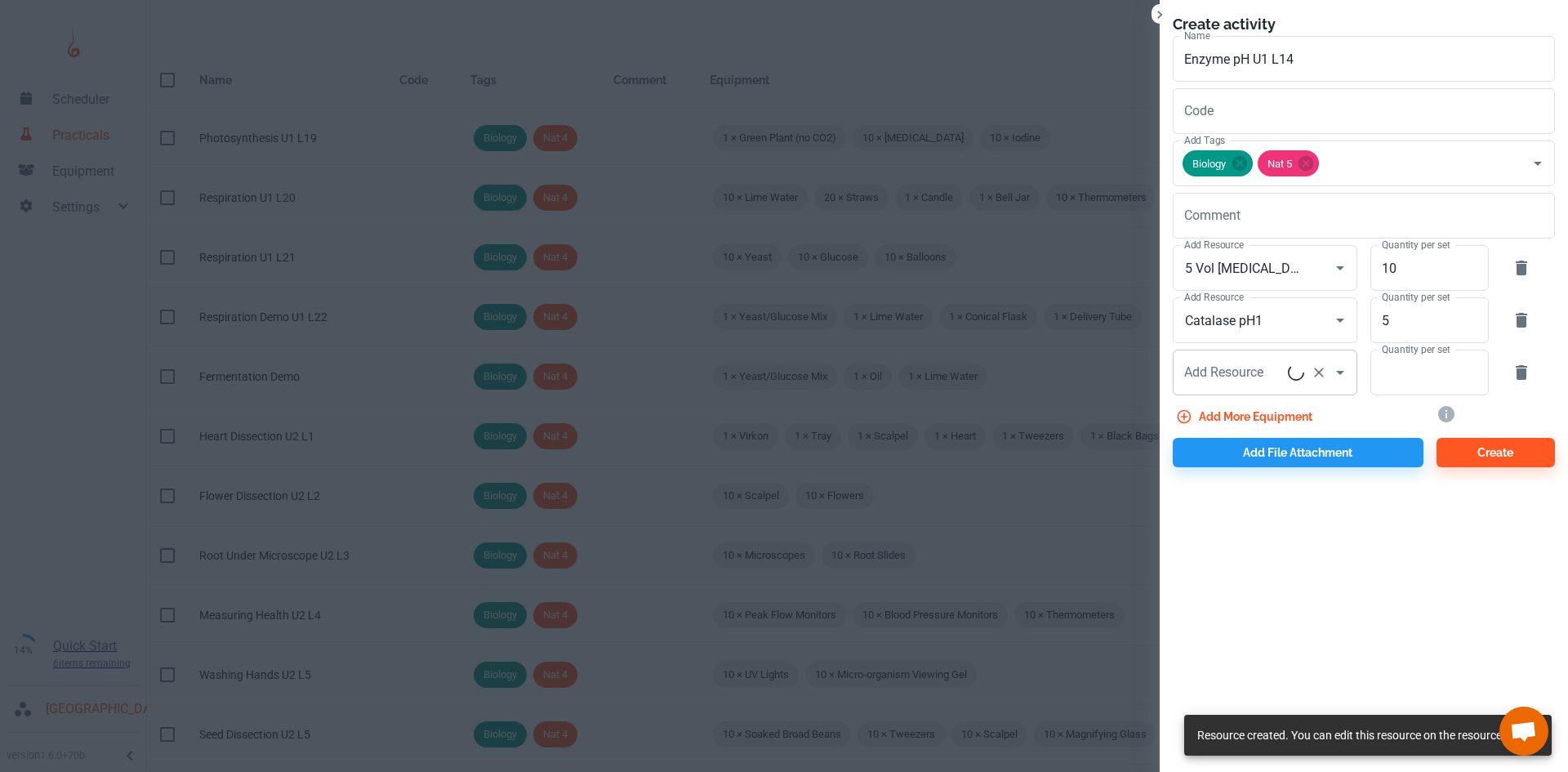
click at [1251, 377] on div "Add Resource Add Resource" at bounding box center [1265, 372] width 184 height 46
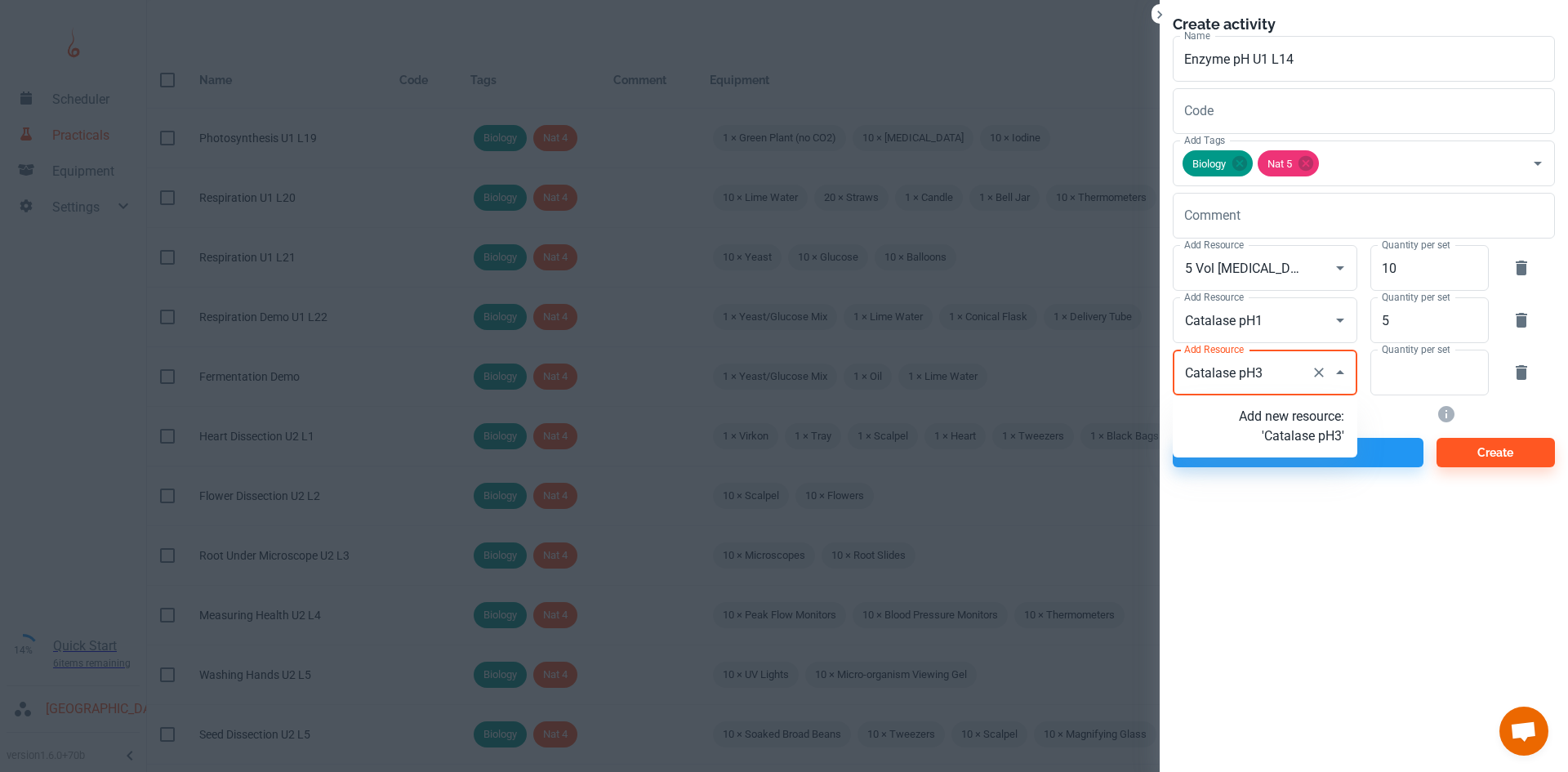
type input "Catalase pH3"
type input "Catalase pH4"
click at [1277, 447] on p "Add new resource: 'Catalase pH4 '" at bounding box center [1291, 427] width 105 height 40
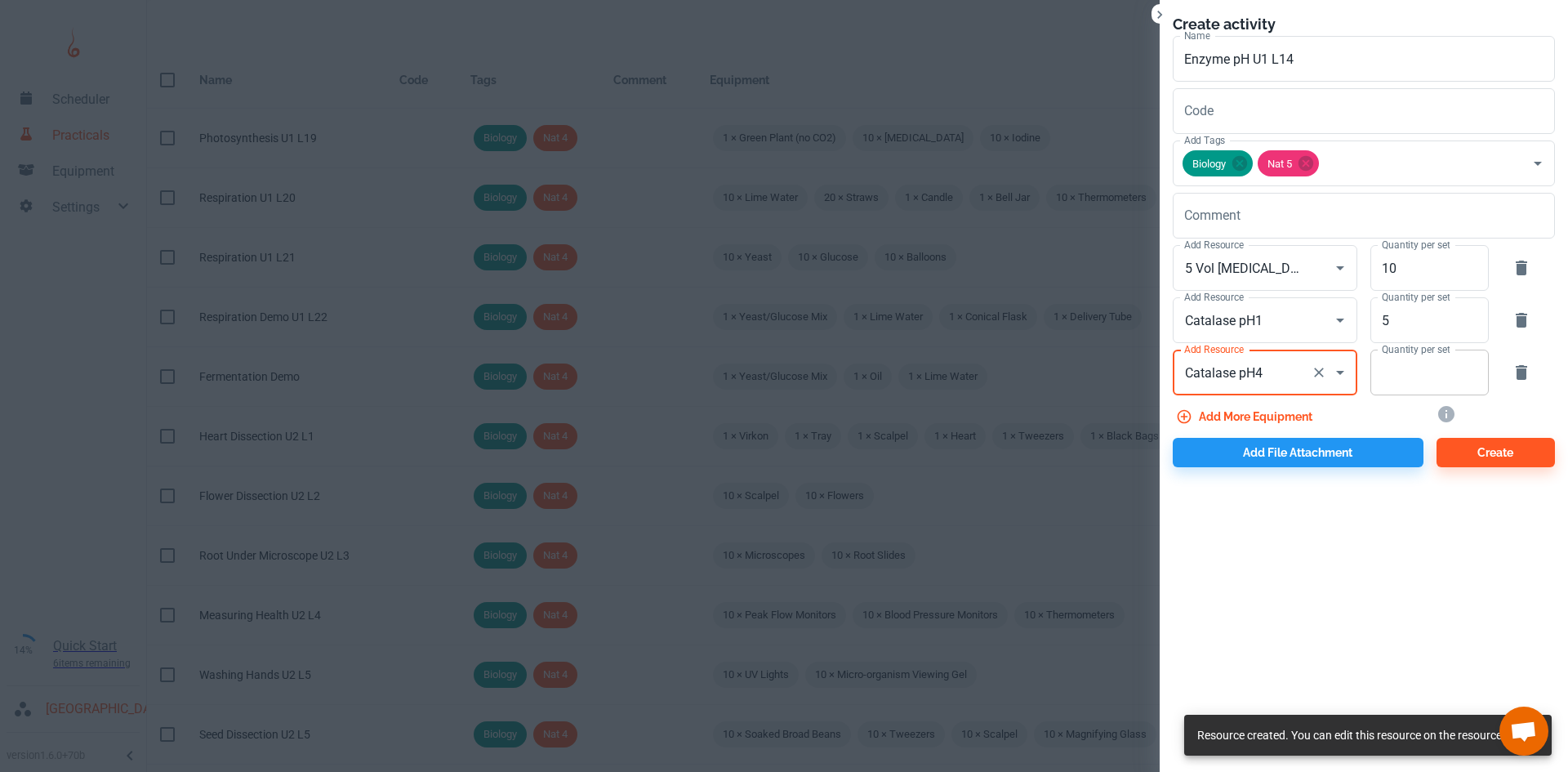
type input "Catalase pH4"
click at [1390, 380] on input "Quantity per set" at bounding box center [1419, 372] width 100 height 46
type input "5"
click at [1256, 414] on button "Add more equipment" at bounding box center [1245, 417] width 146 height 30
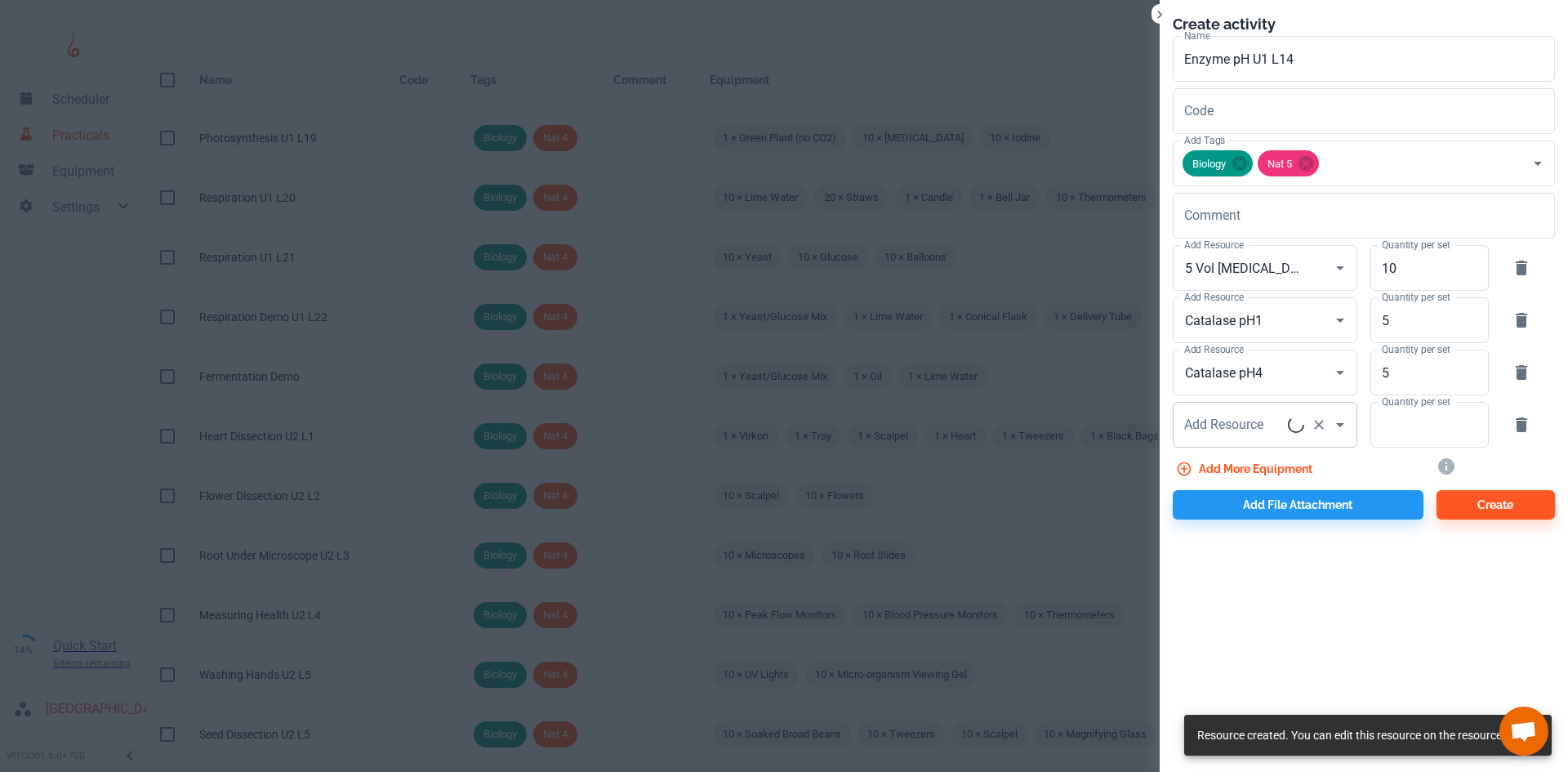
click at [1237, 427] on div "Add Resource Add Resource" at bounding box center [1265, 425] width 184 height 46
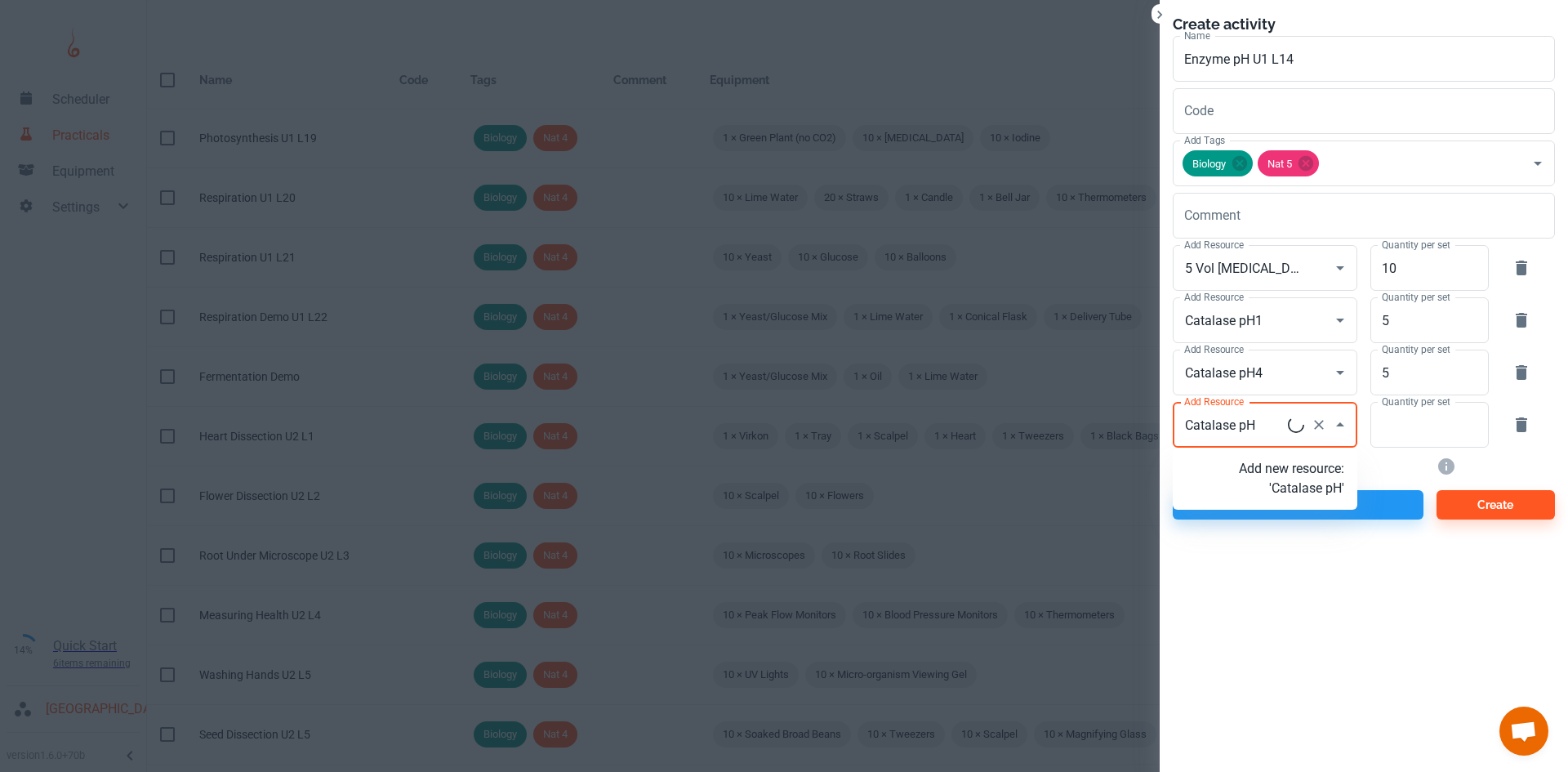
type input "Catalase pH9"
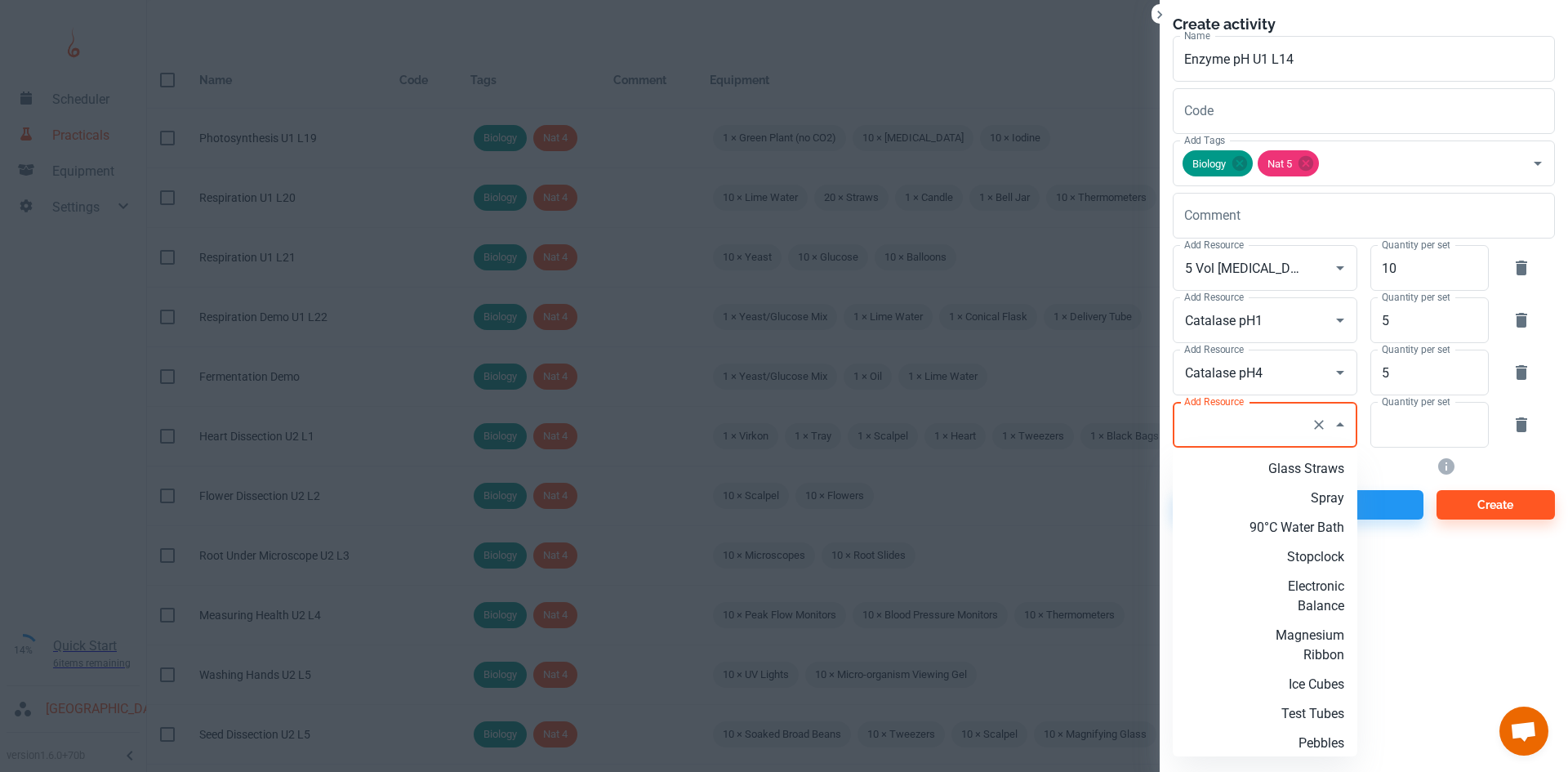
click at [1258, 431] on input "Add Resource" at bounding box center [1242, 424] width 124 height 31
type input "Catalase pH9"
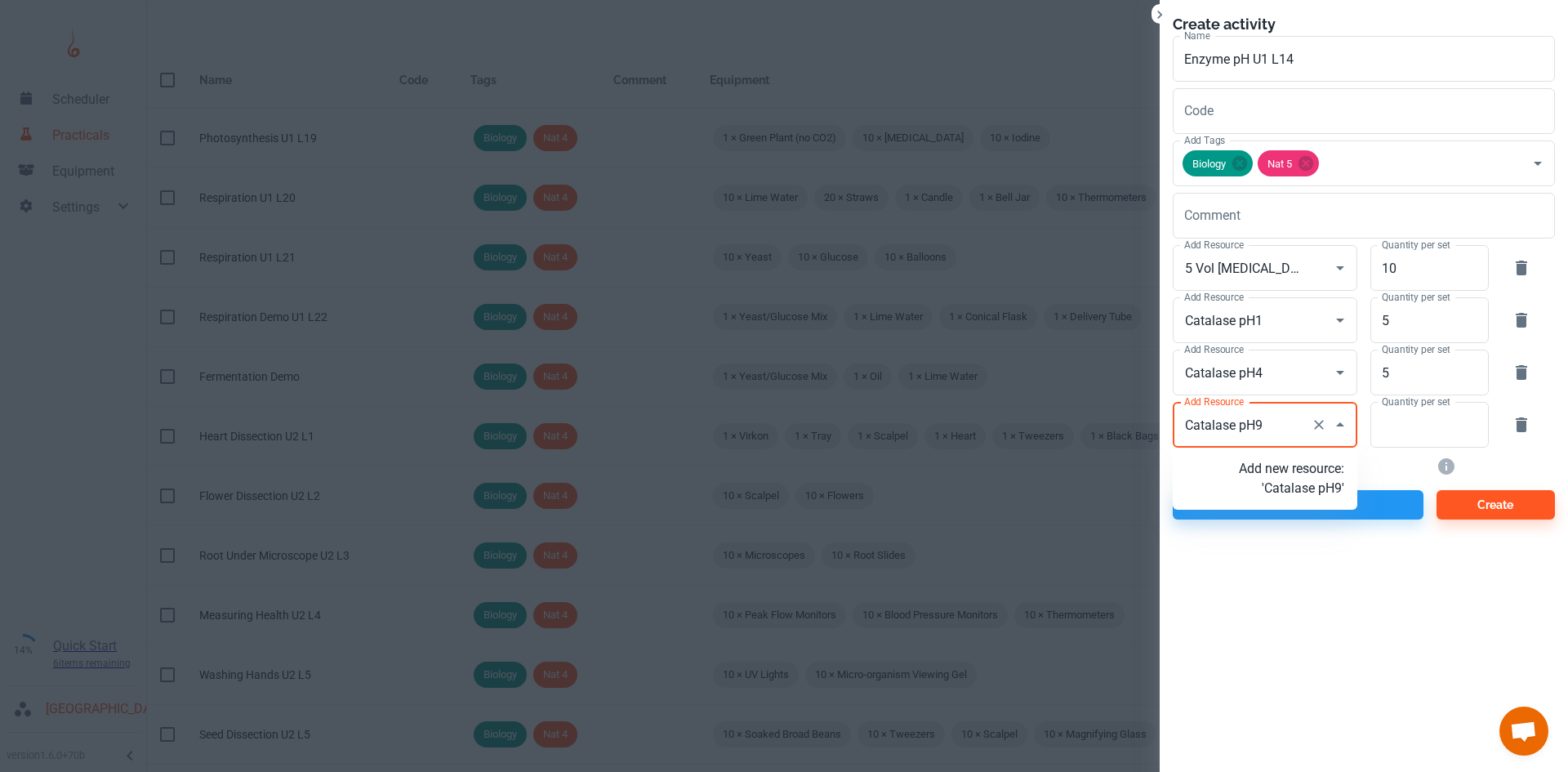
click at [1295, 493] on p "Add new resource: 'Catalase pH9'" at bounding box center [1291, 479] width 105 height 40
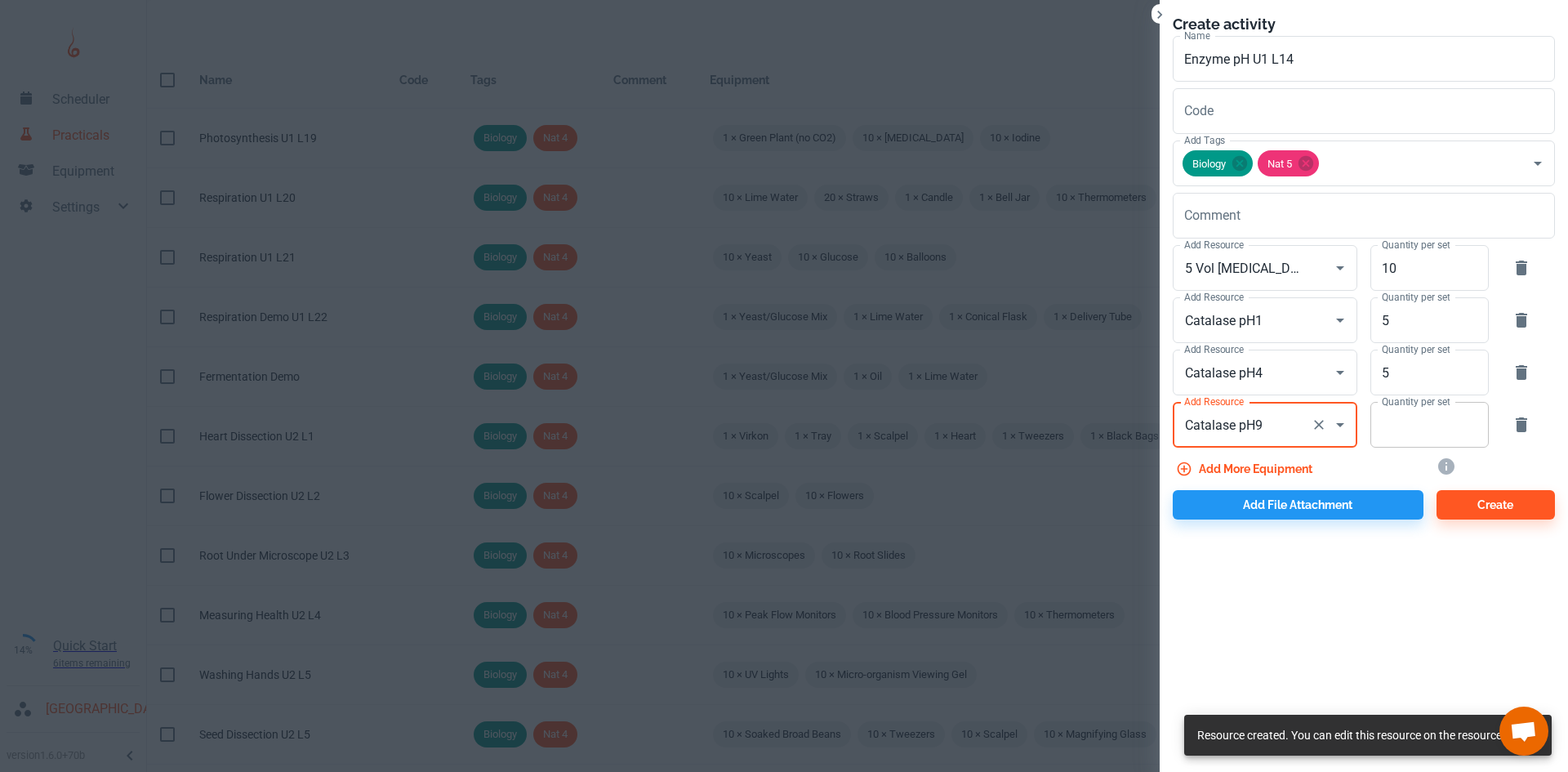
type input "Catalase pH9"
click at [1399, 423] on input "Quantity per set" at bounding box center [1419, 425] width 100 height 46
type input "5"
click at [1250, 468] on button "Add more equipment" at bounding box center [1245, 469] width 146 height 30
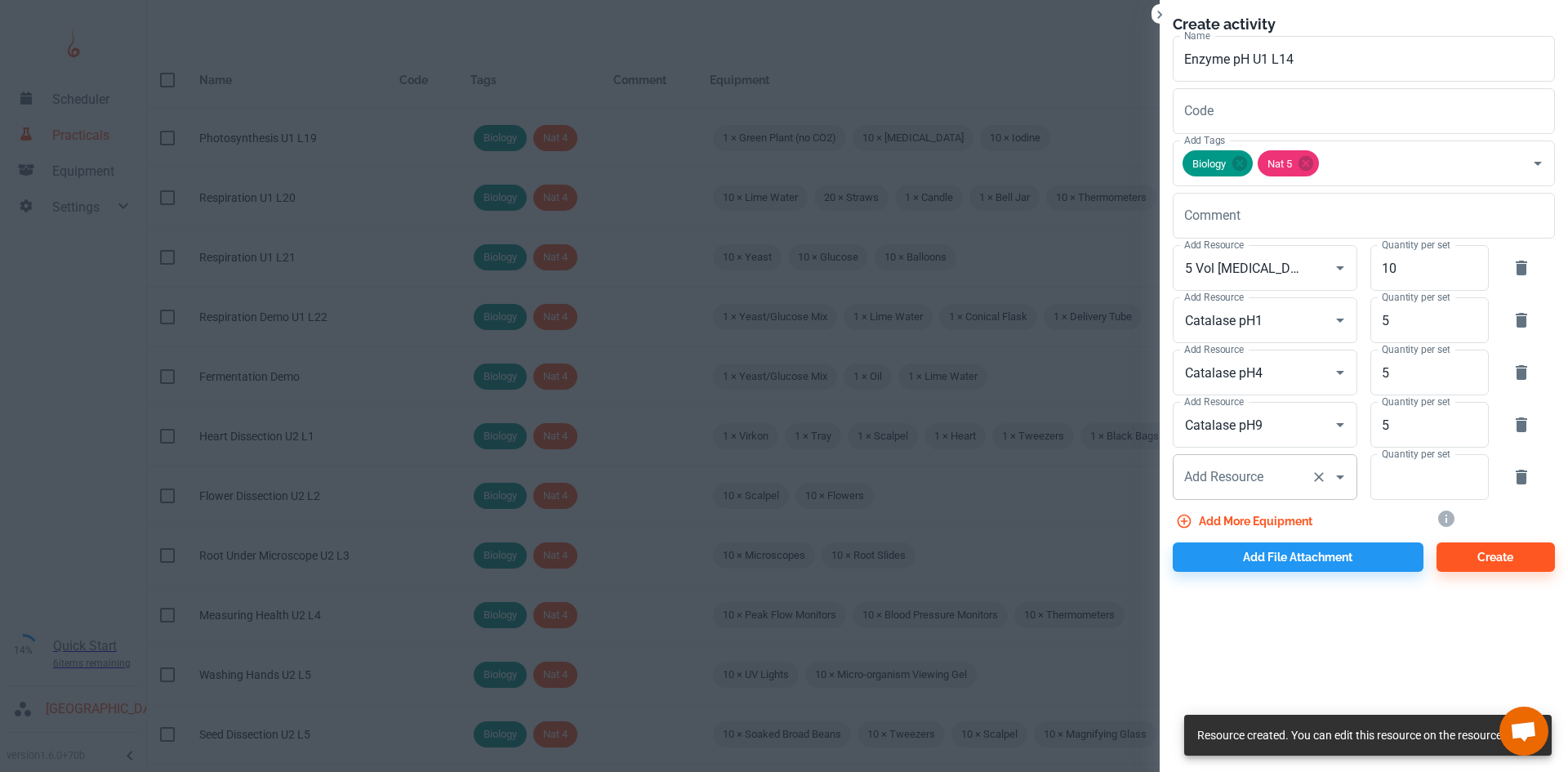
click at [1222, 475] on div "Add Resource Add Resource" at bounding box center [1265, 477] width 184 height 46
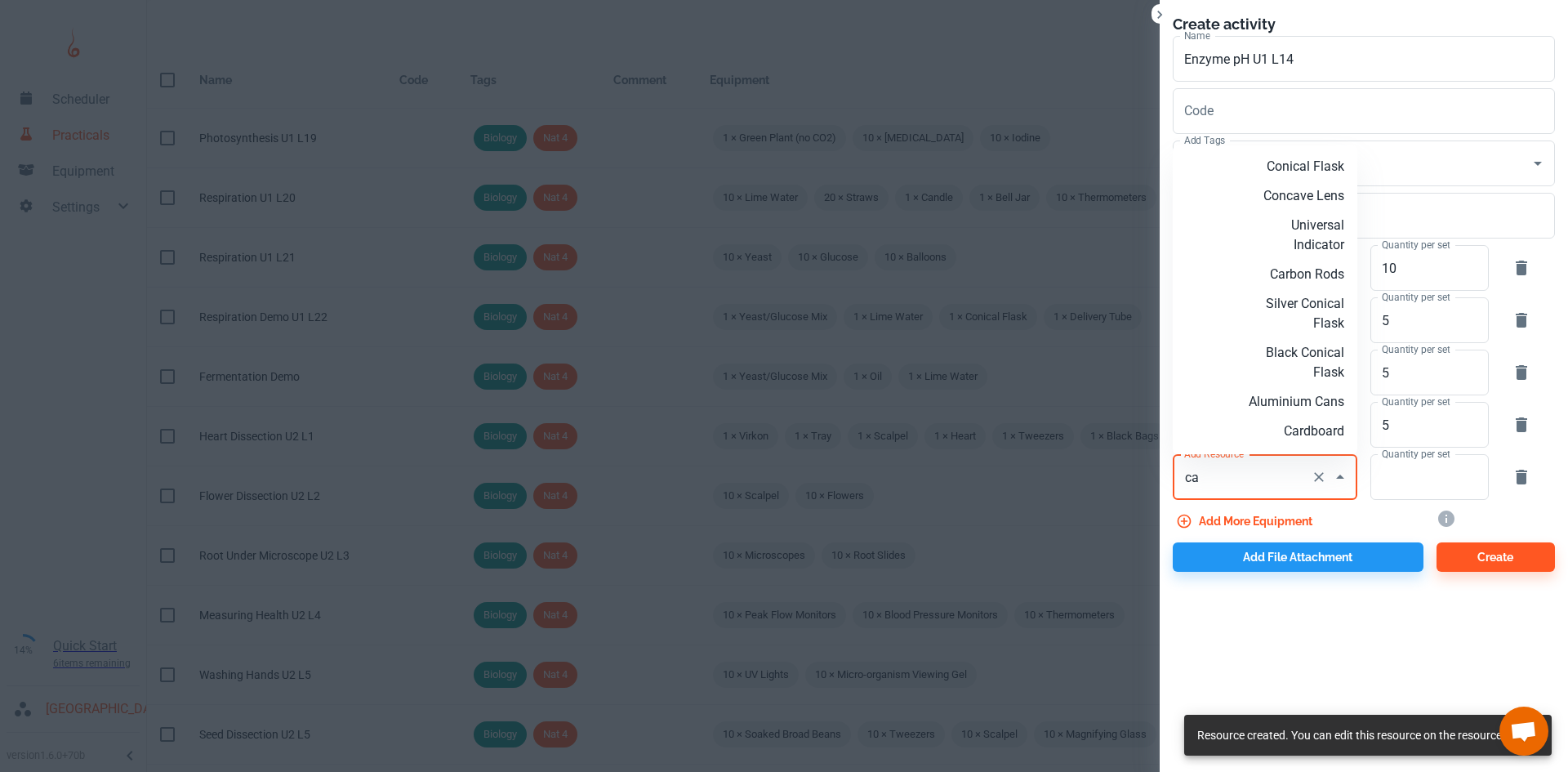
type input "c"
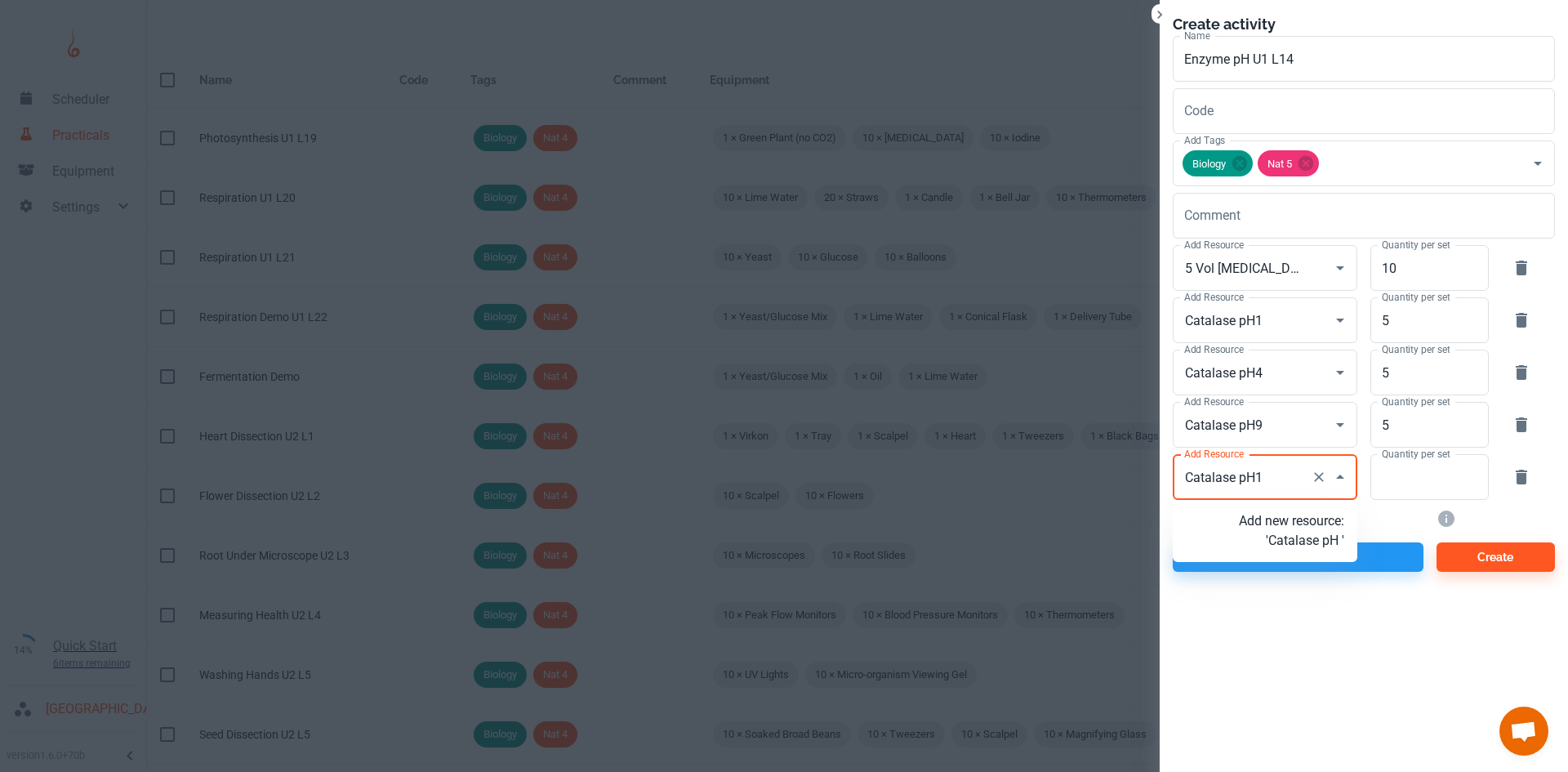
type input "Catalase pH12"
click at [1271, 538] on p "Add new resource: 'Catalase pH12'" at bounding box center [1291, 531] width 105 height 40
type input "Catalase pH12"
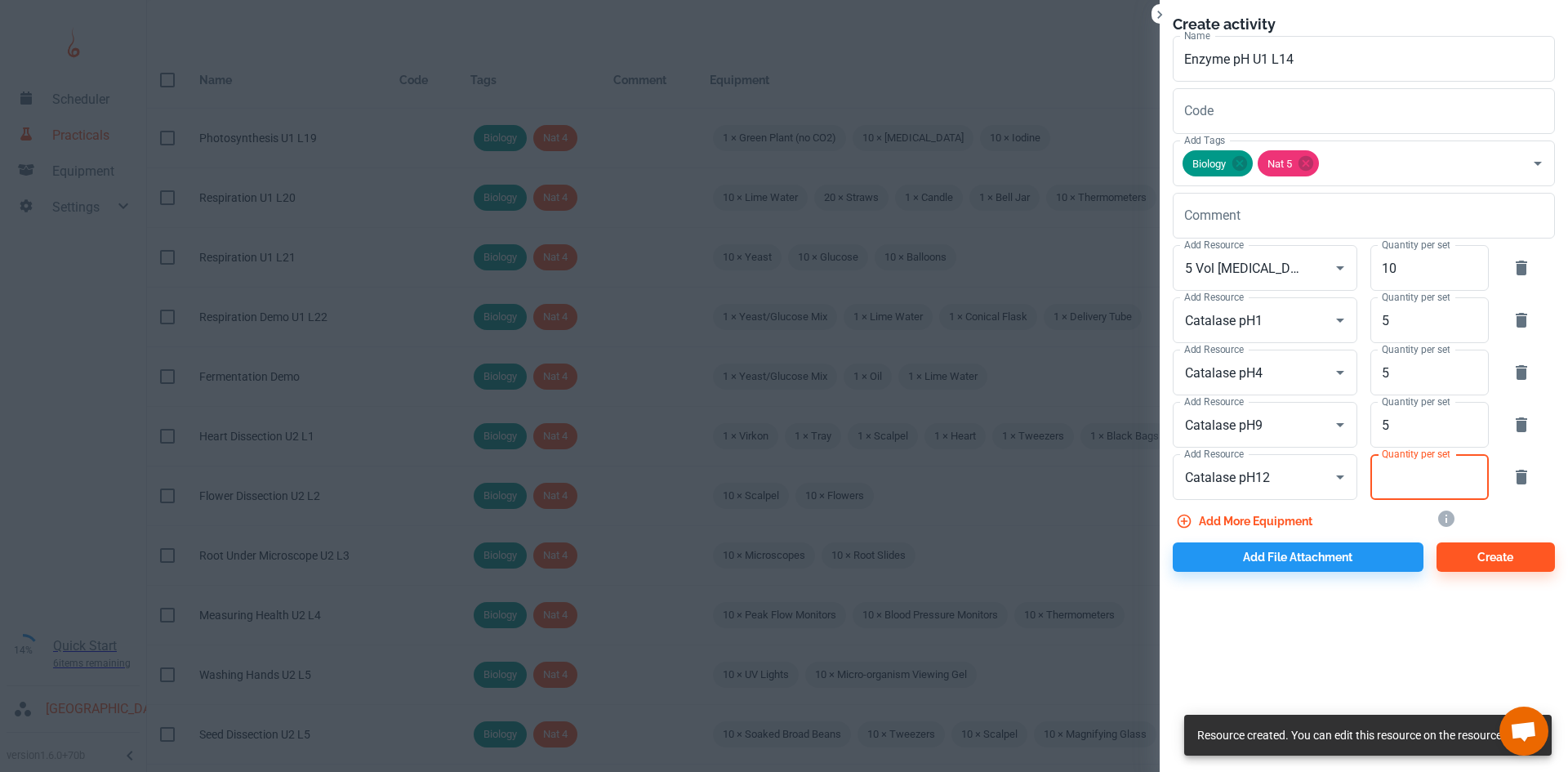
click at [1415, 493] on input "Quantity per set" at bounding box center [1419, 477] width 100 height 46
type input "5"
click at [1265, 515] on button "Add more equipment" at bounding box center [1245, 521] width 146 height 30
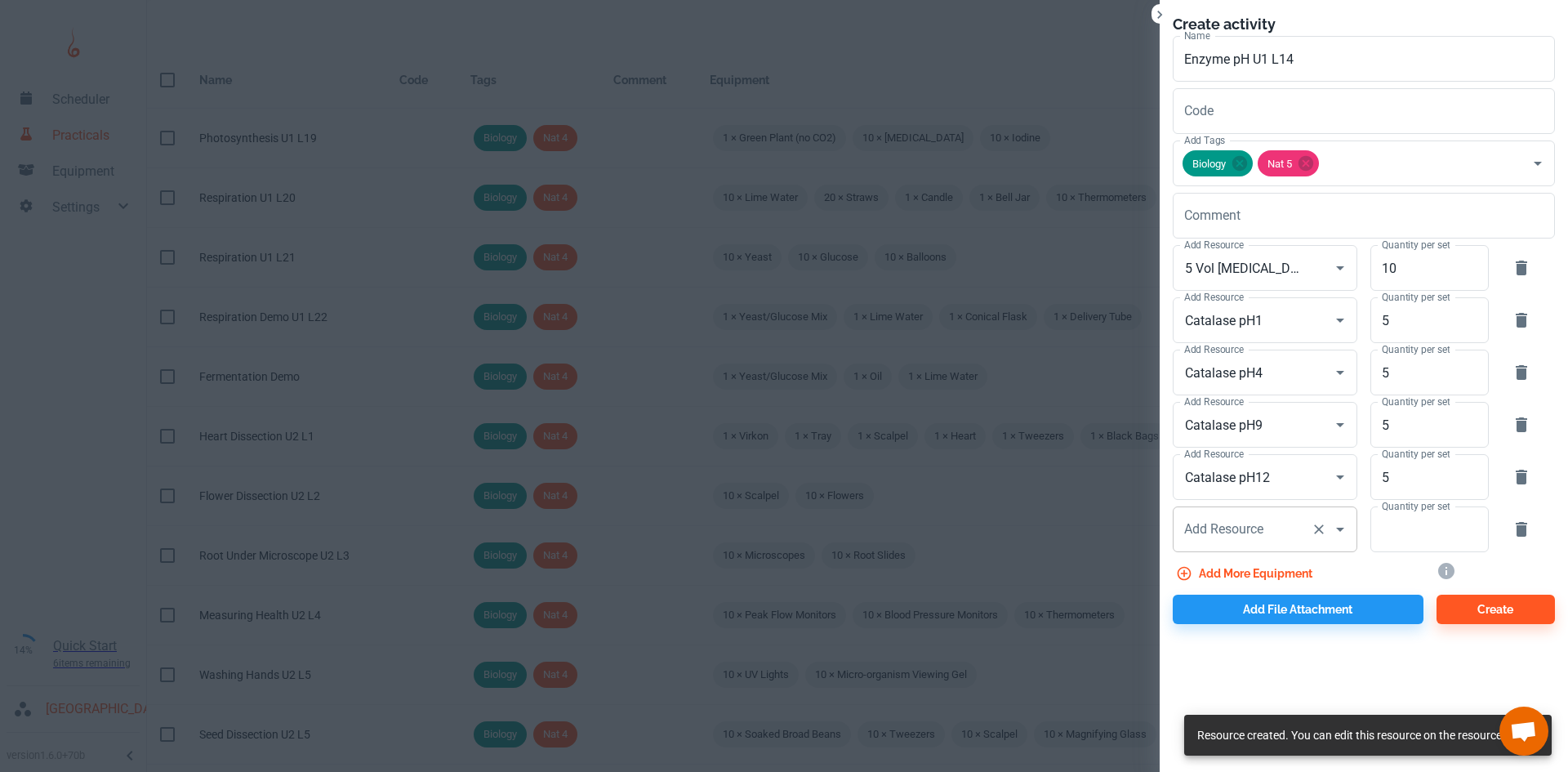
click at [1229, 520] on div "Add Resource Add Resource" at bounding box center [1265, 529] width 184 height 46
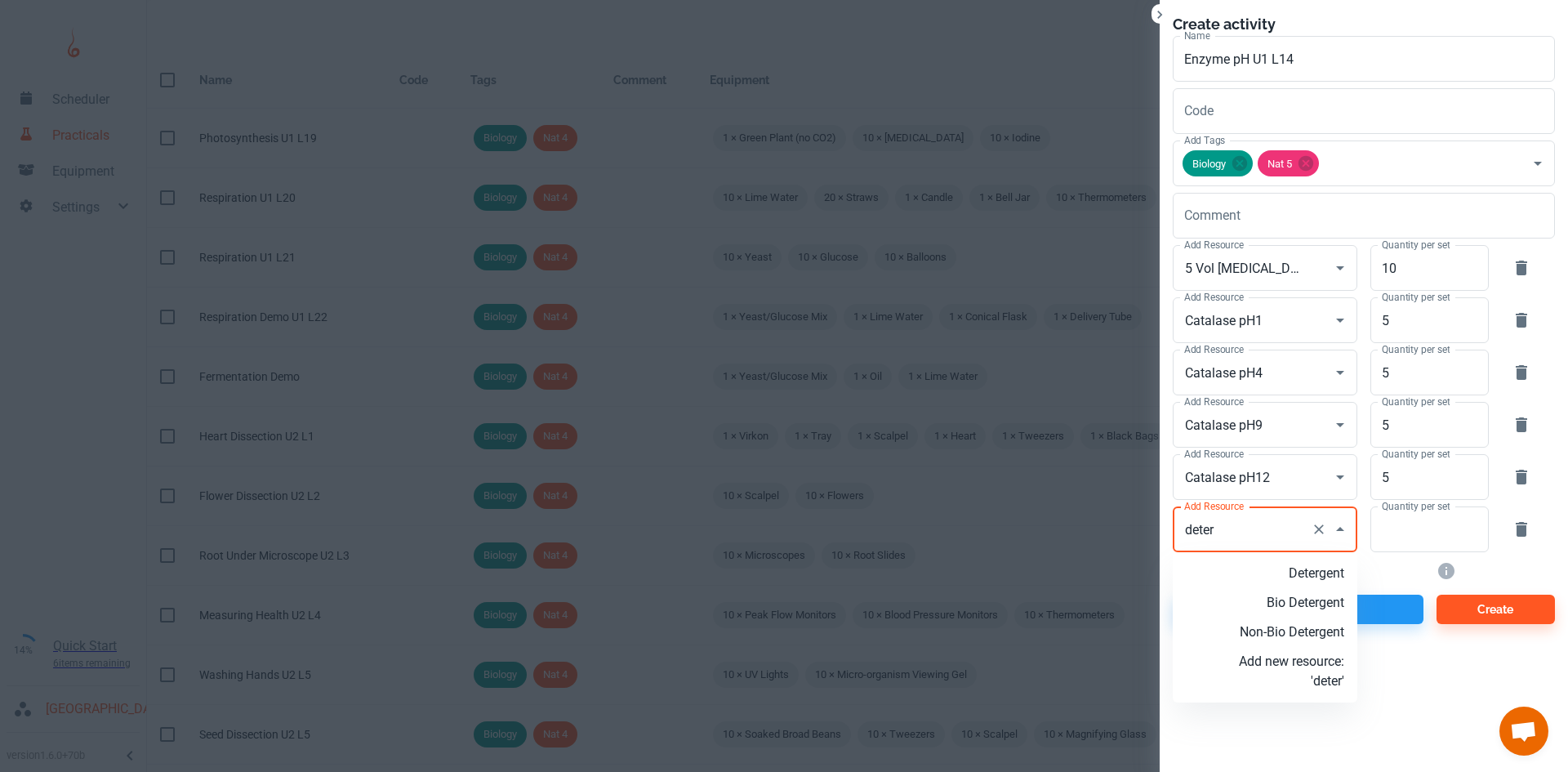
click at [1329, 573] on p "Detergent" at bounding box center [1291, 574] width 105 height 20
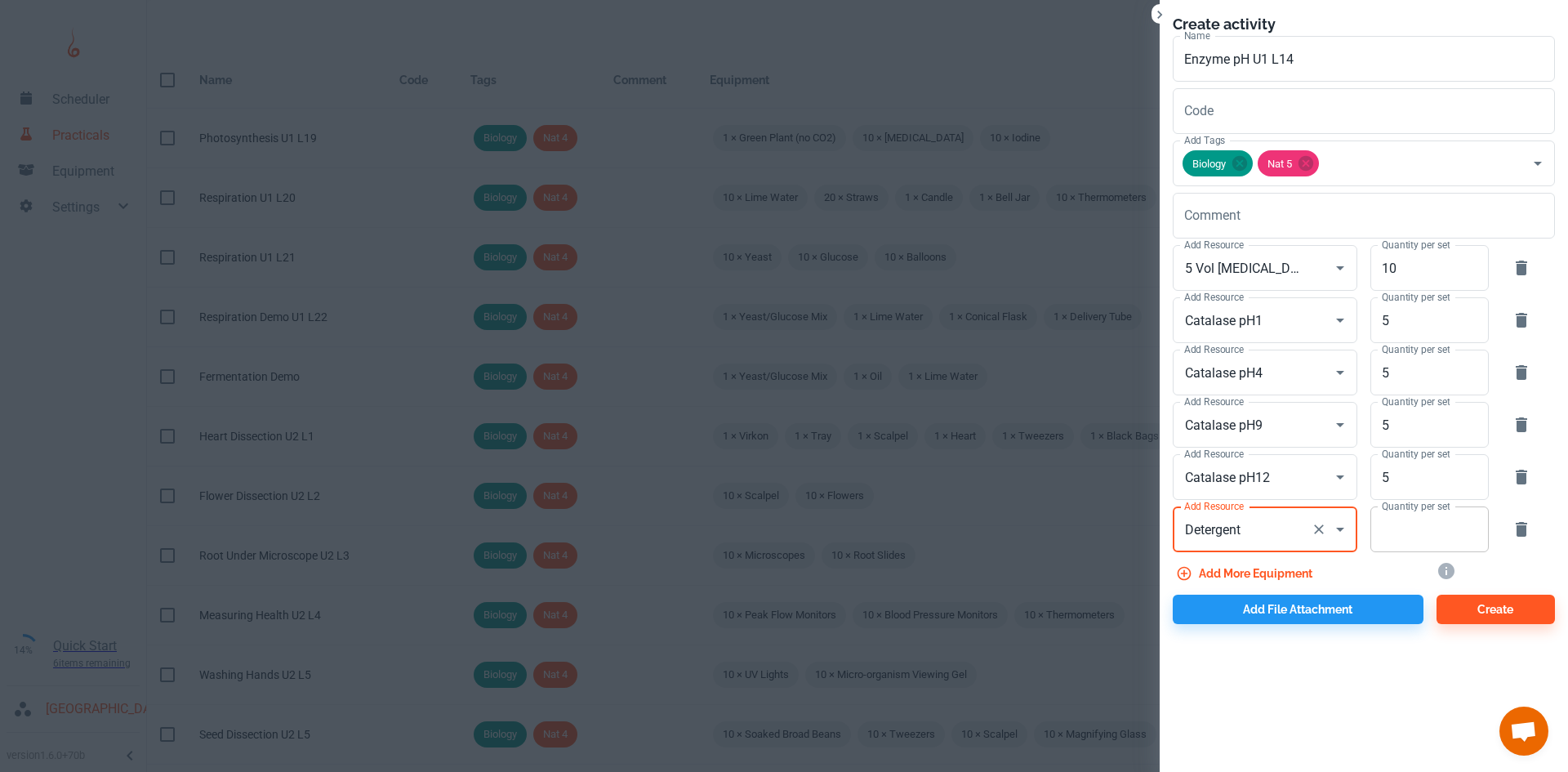
type input "Detergent"
click at [1422, 546] on input "Quantity per set" at bounding box center [1419, 529] width 100 height 46
type input "5"
click at [1333, 595] on button "Add file attachment" at bounding box center [1297, 609] width 251 height 30
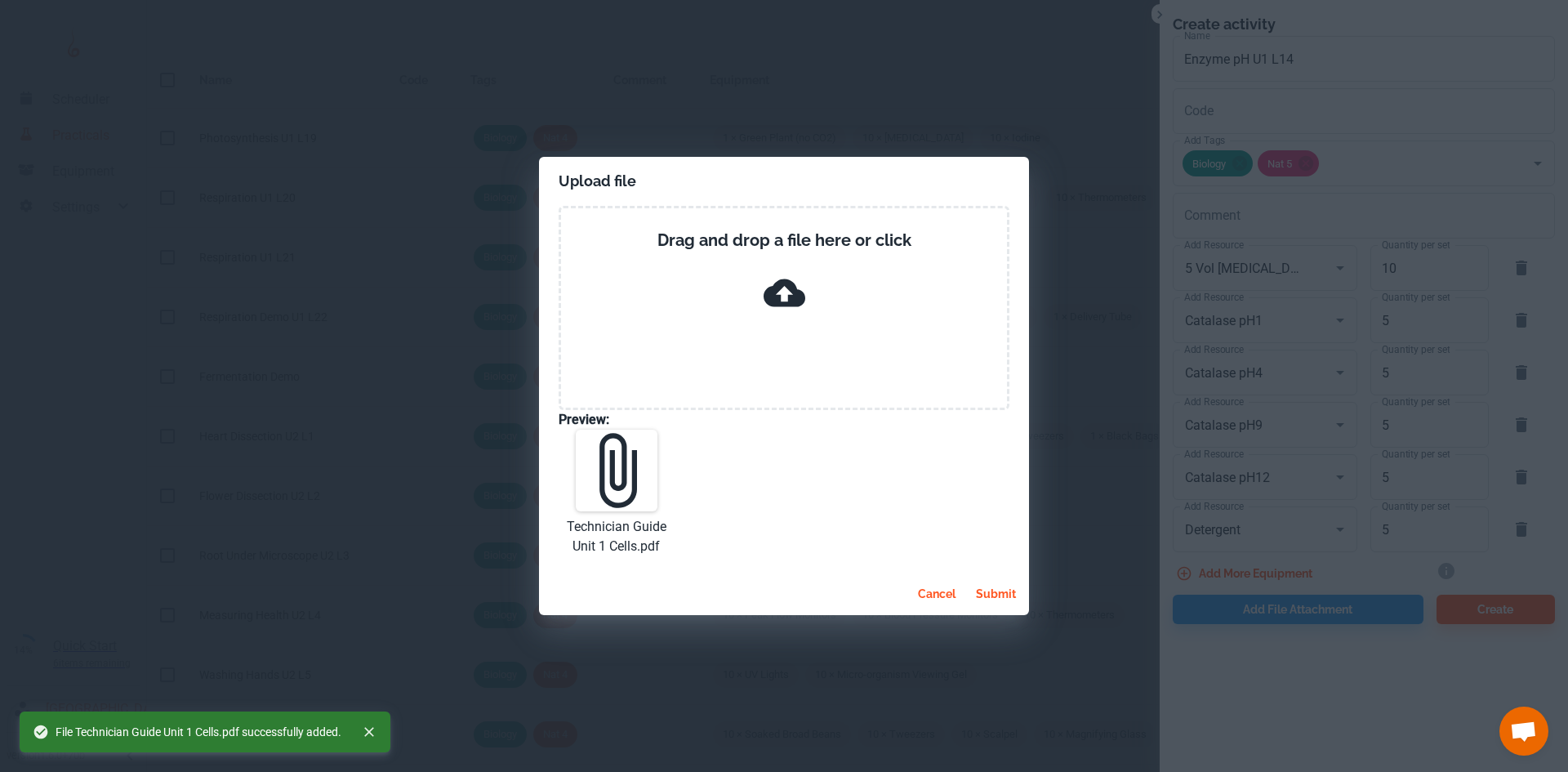
click at [1016, 594] on button "submit" at bounding box center [996, 594] width 54 height 30
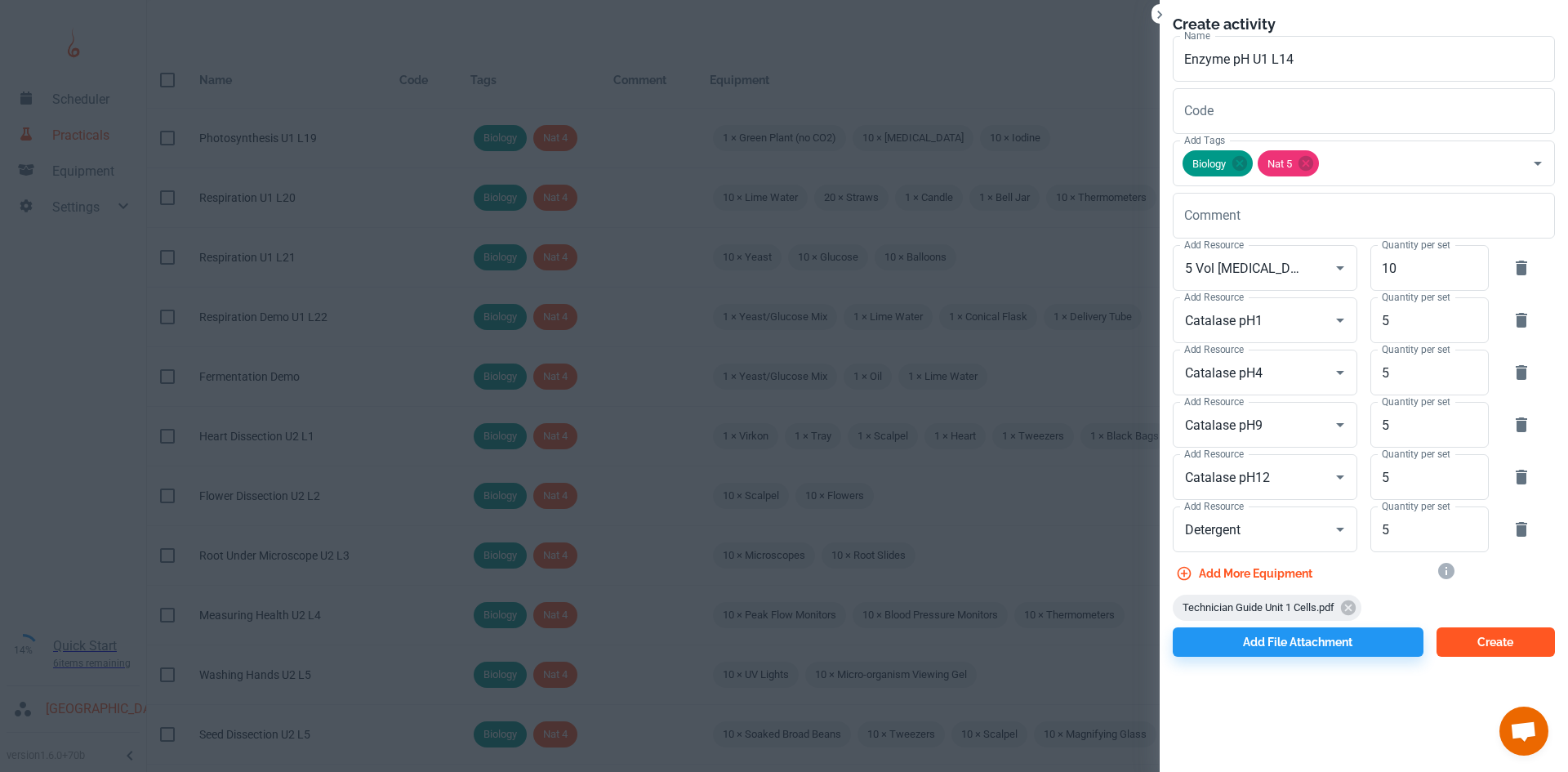
click at [1484, 646] on button "Create" at bounding box center [1495, 642] width 118 height 30
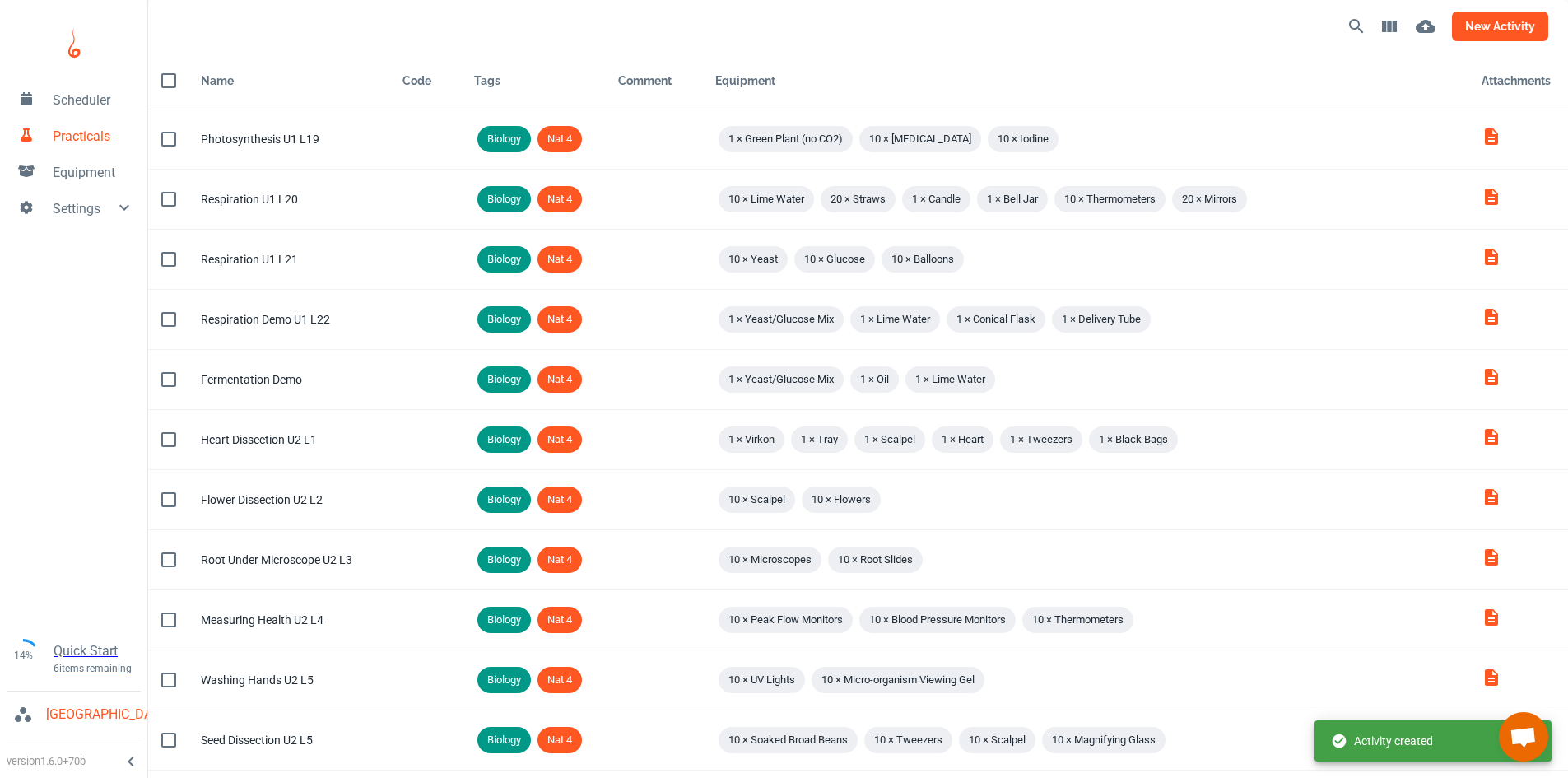
click at [1475, 28] on button "new activity" at bounding box center [1500, 27] width 96 height 30
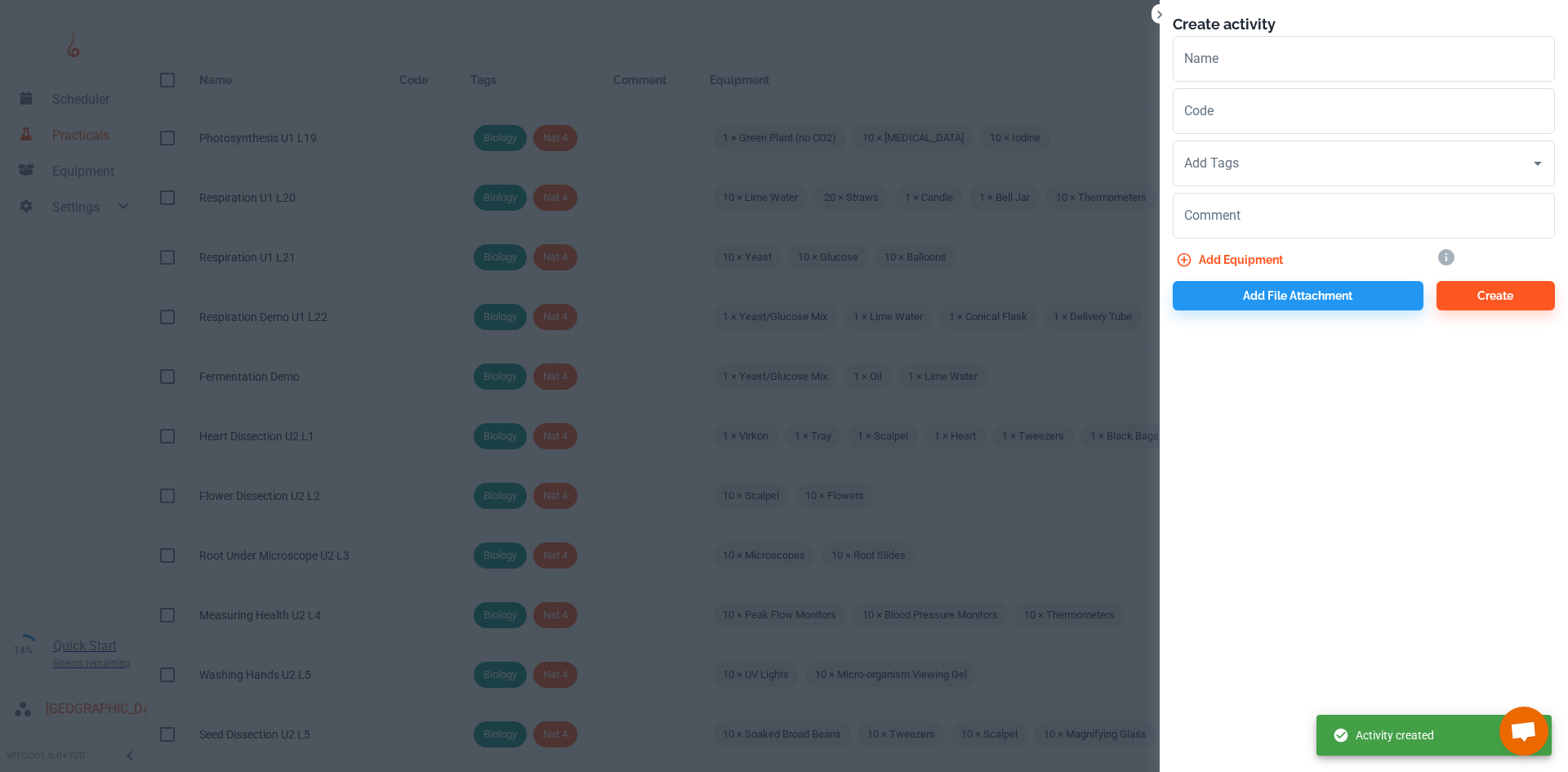
click at [1196, 54] on input "Name" at bounding box center [1363, 59] width 382 height 46
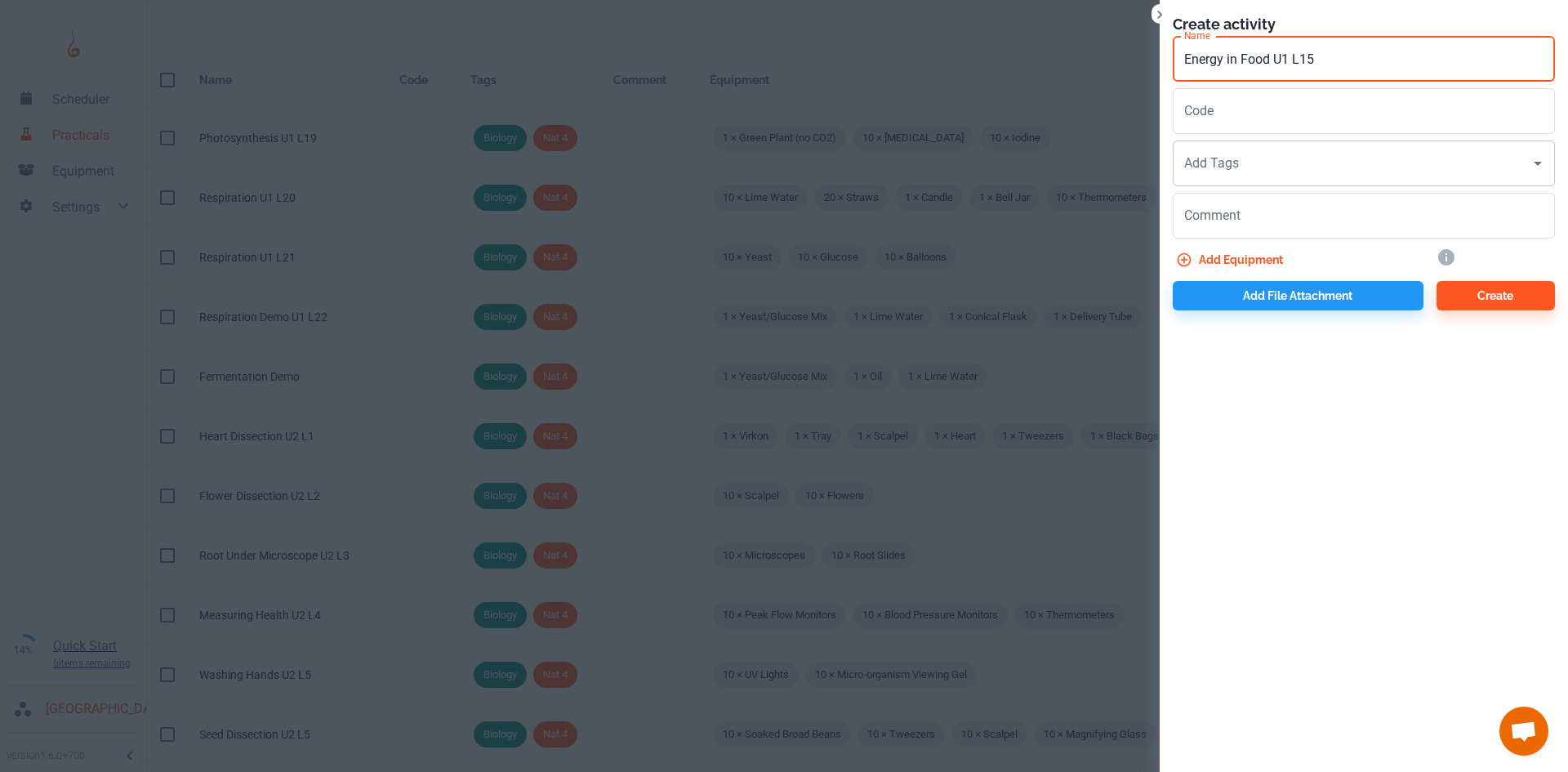
type input "Energy in Food U1 L15"
click at [1258, 178] on input "Add Tags" at bounding box center [1352, 163] width 343 height 31
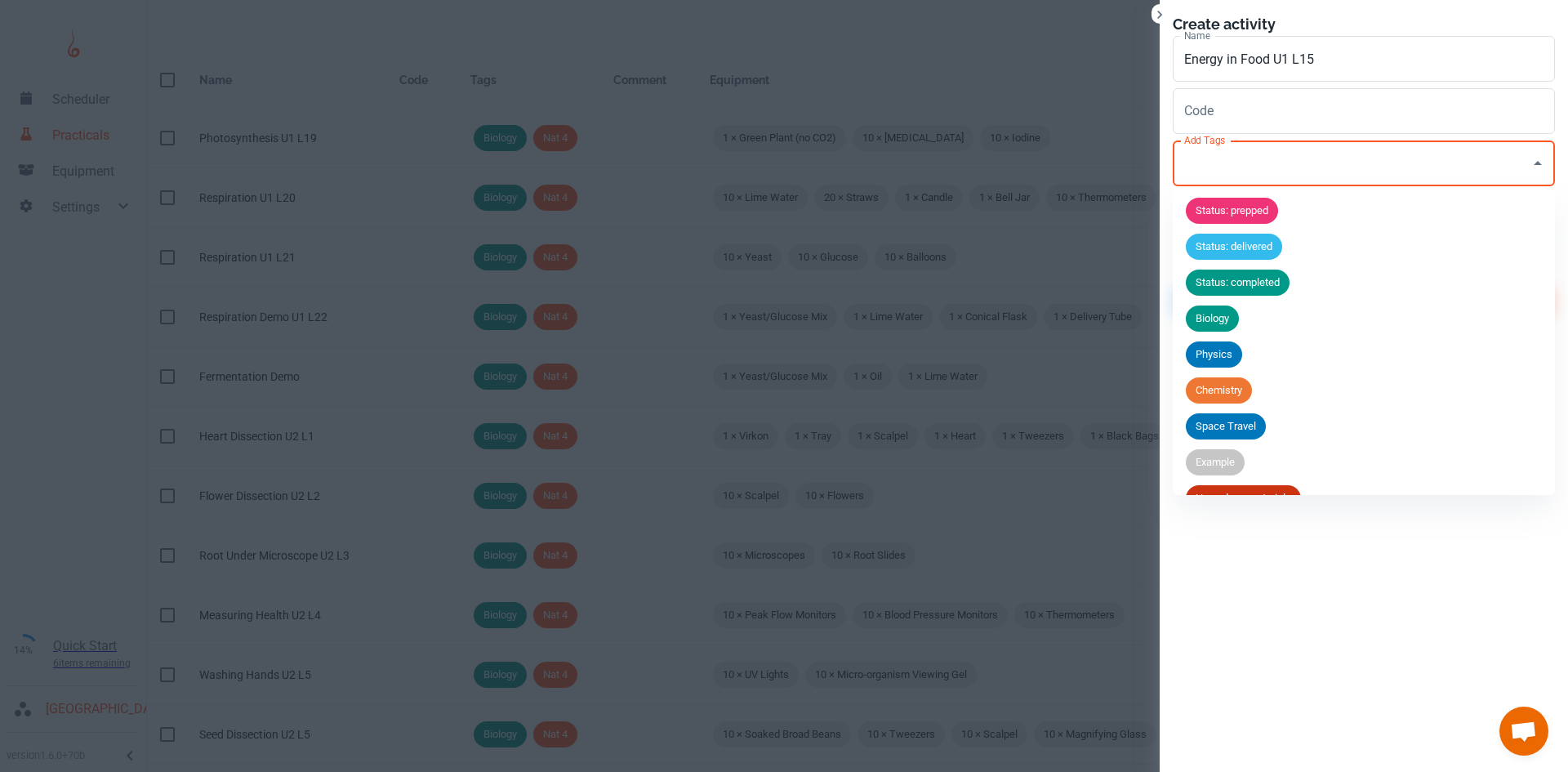
click at [1218, 326] on div "Biology" at bounding box center [1212, 319] width 54 height 26
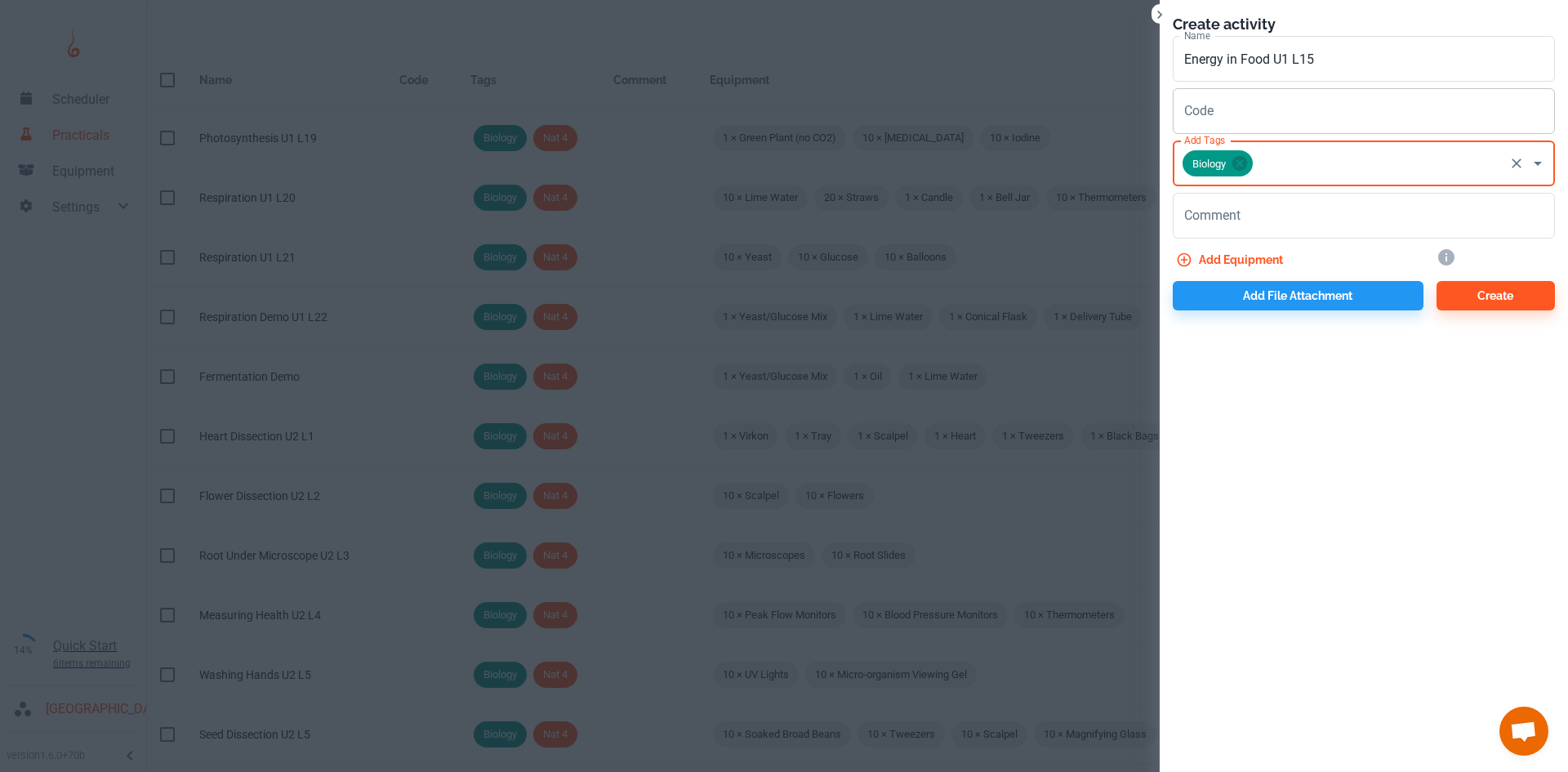
click at [1301, 130] on input "Code" at bounding box center [1363, 111] width 382 height 46
click at [1299, 174] on input "Add Tags" at bounding box center [1378, 163] width 247 height 31
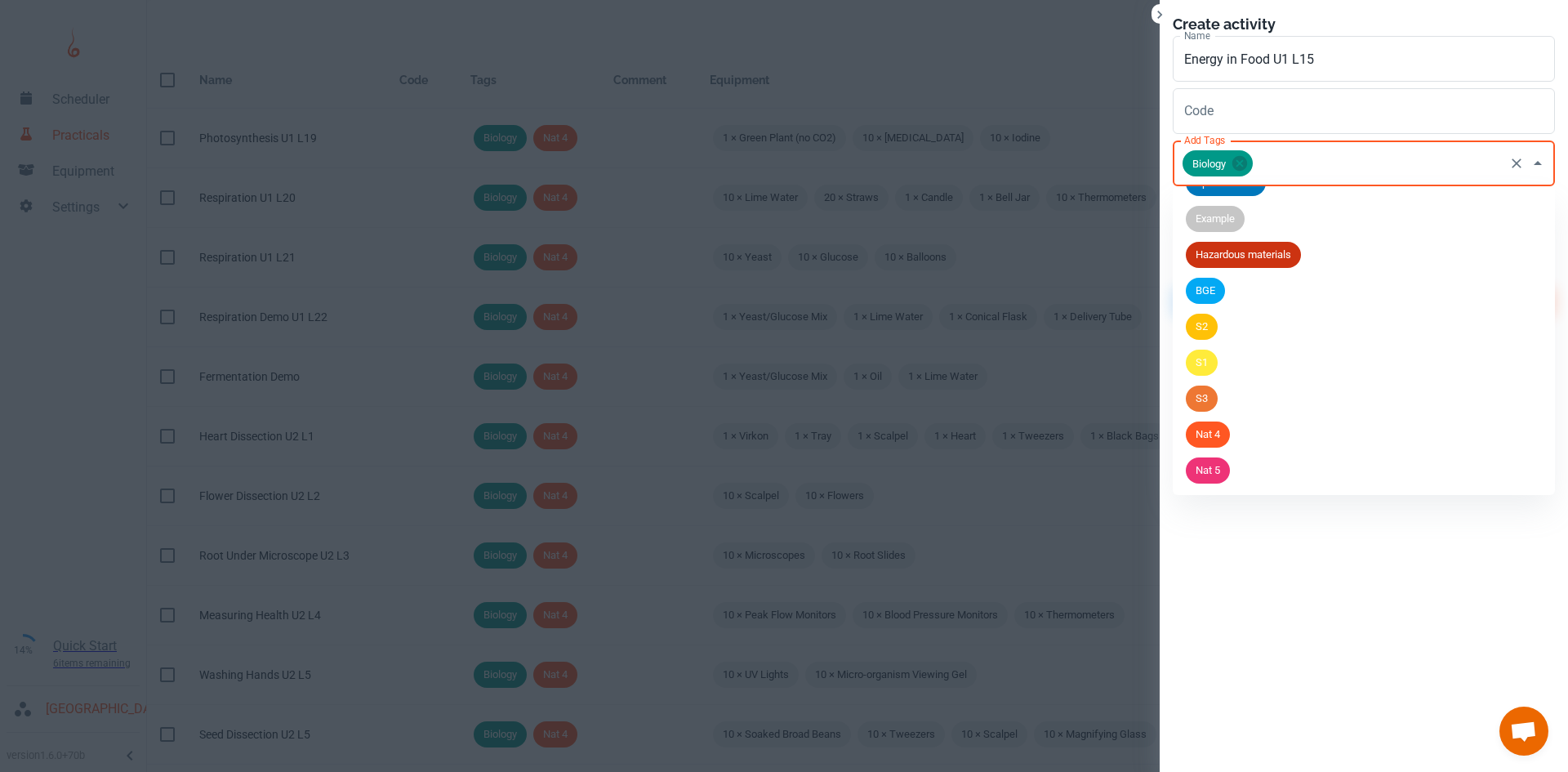
click at [1229, 460] on li "Nat 5" at bounding box center [1363, 470] width 382 height 36
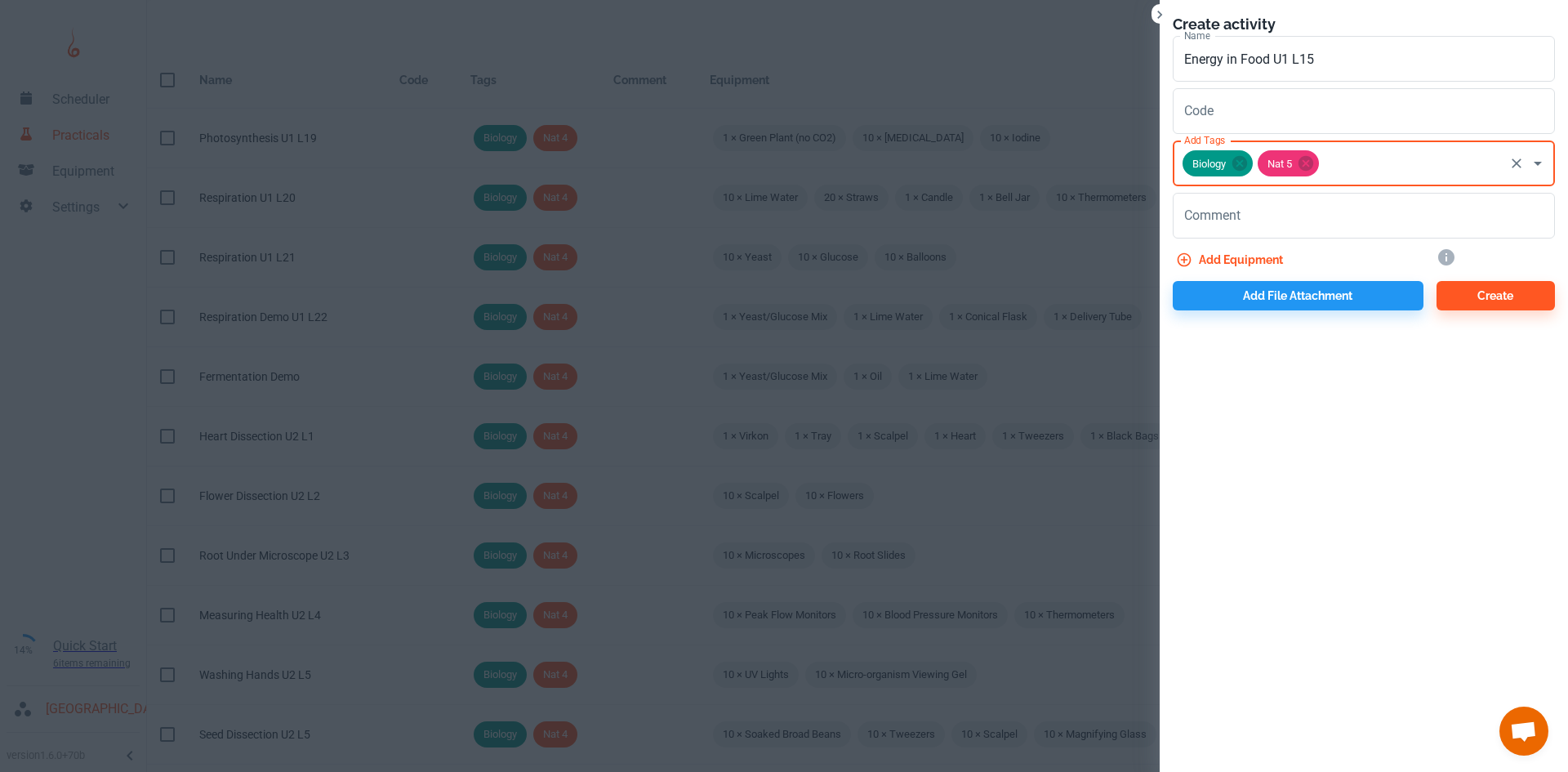
click at [1235, 251] on button "Add equipment" at bounding box center [1231, 260] width 117 height 30
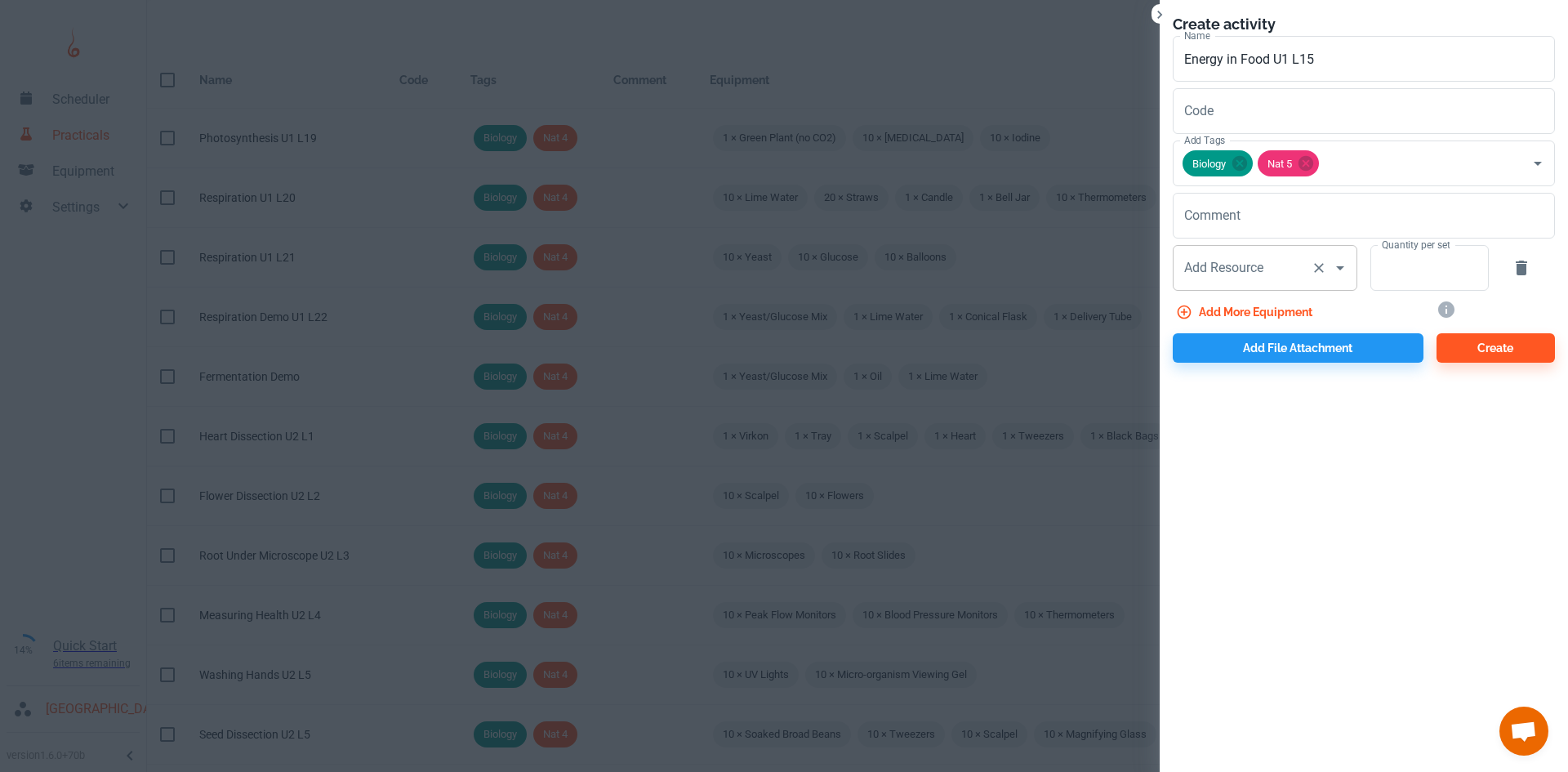
click at [1199, 265] on div "Add Resource Add Resource" at bounding box center [1265, 268] width 184 height 46
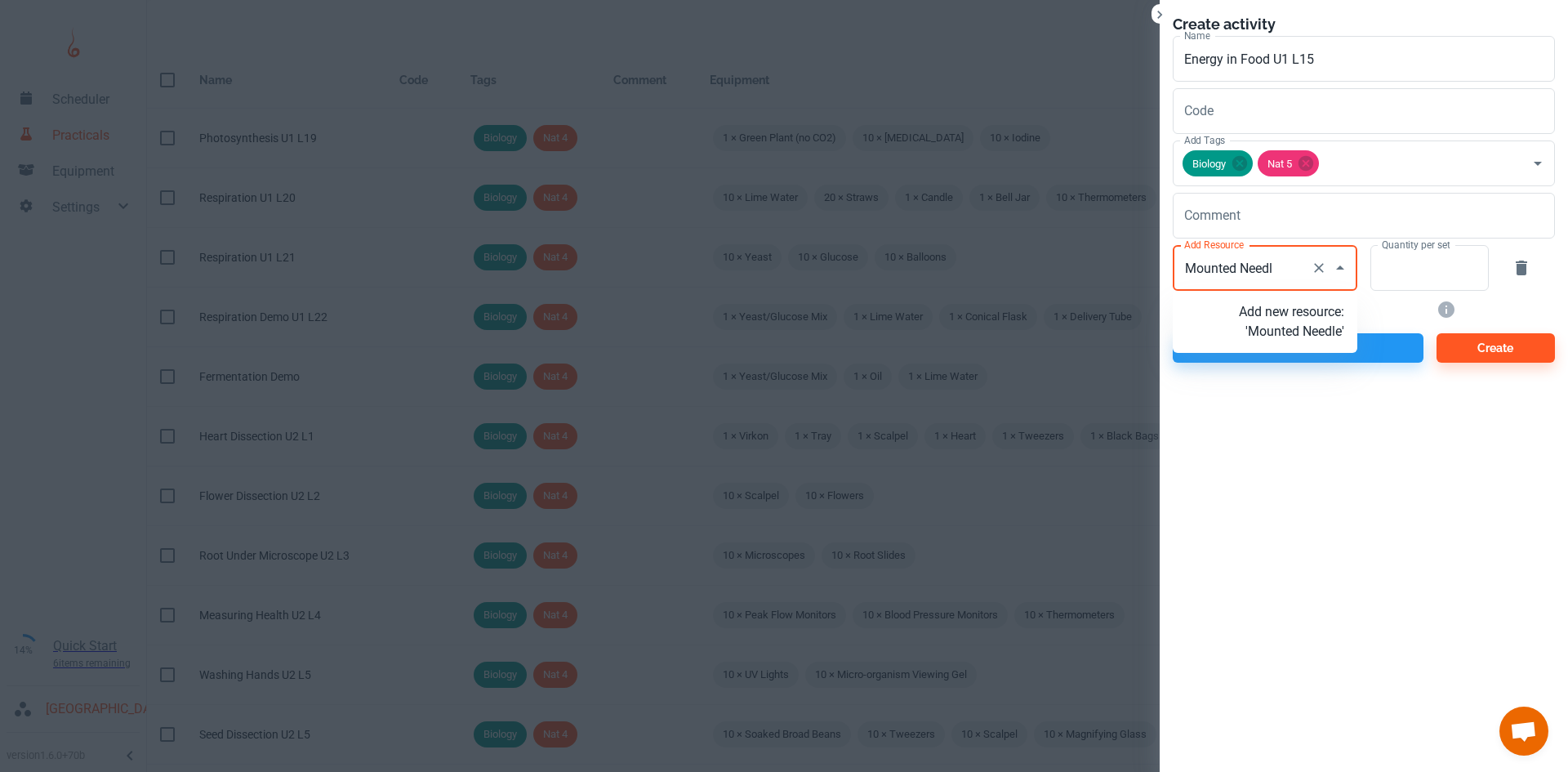
type input "Mounted Needle"
click at [1311, 335] on p "Add new resource: 'Mounted Needle'" at bounding box center [1291, 322] width 105 height 40
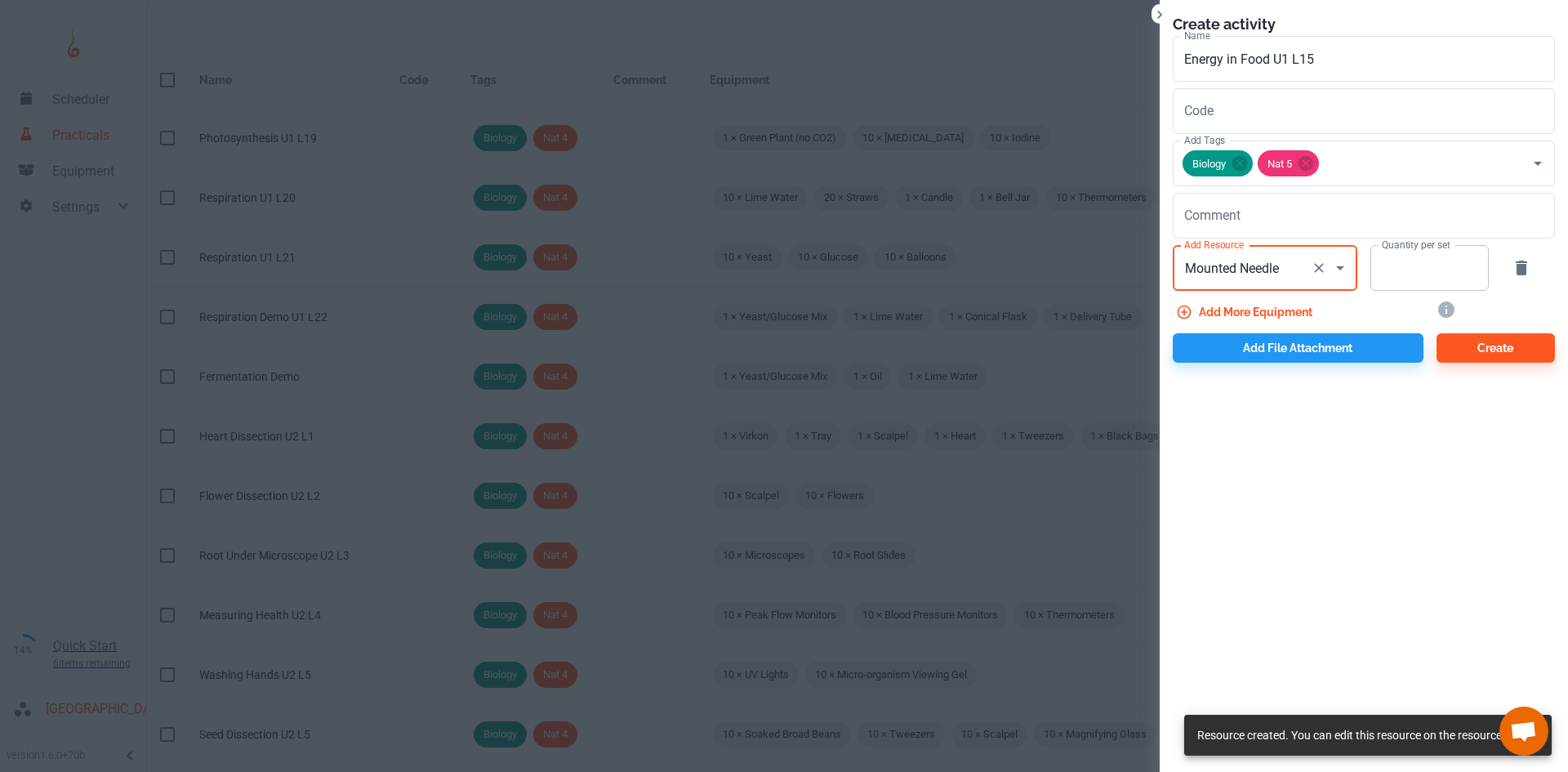
type input "Mounted Needle"
click at [1444, 263] on input "Quantity per set" at bounding box center [1419, 268] width 100 height 46
type input "10"
click at [1269, 319] on button "Add more equipment" at bounding box center [1245, 313] width 146 height 30
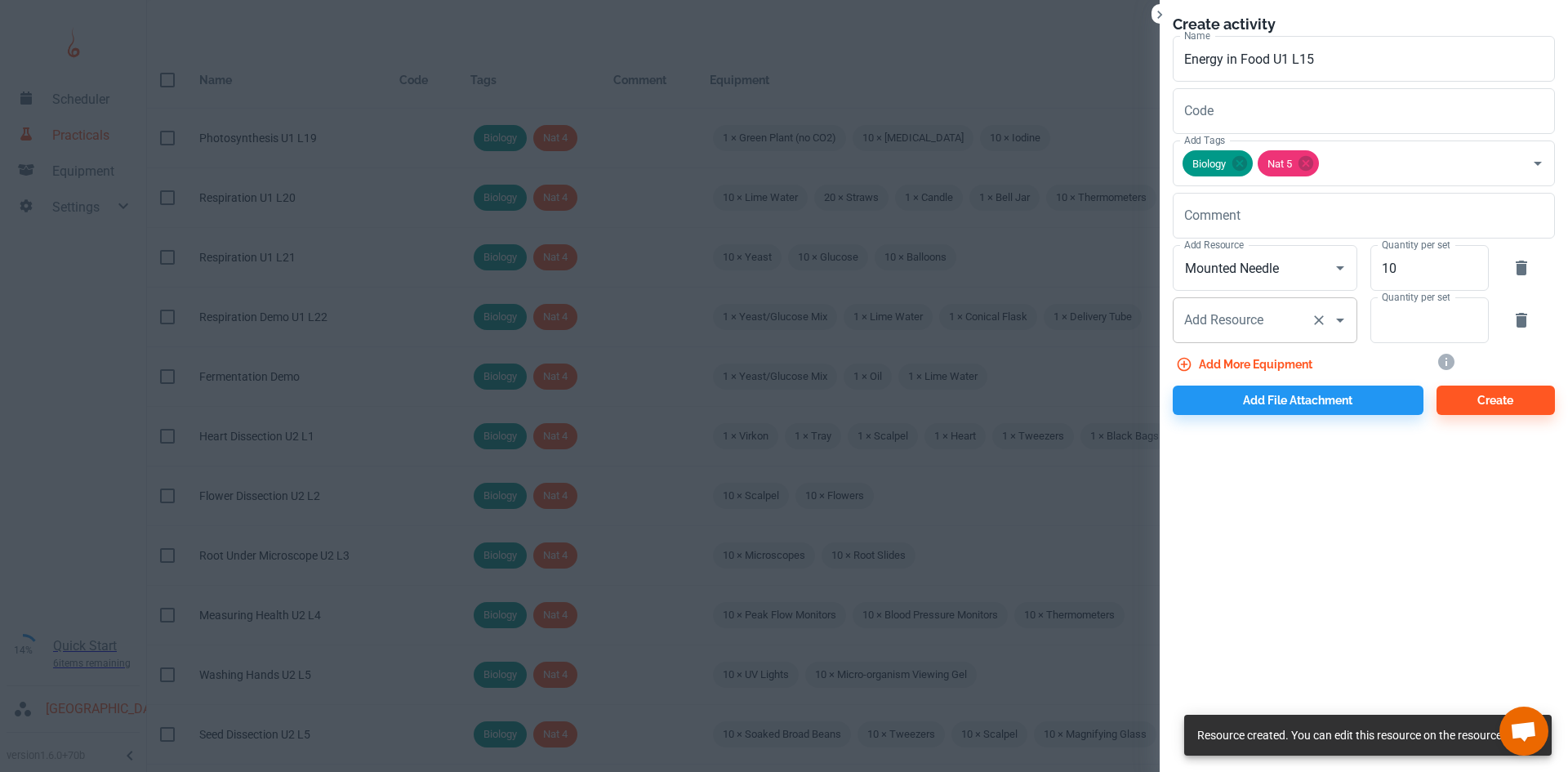
click at [1275, 310] on input "Add Resource" at bounding box center [1242, 320] width 124 height 31
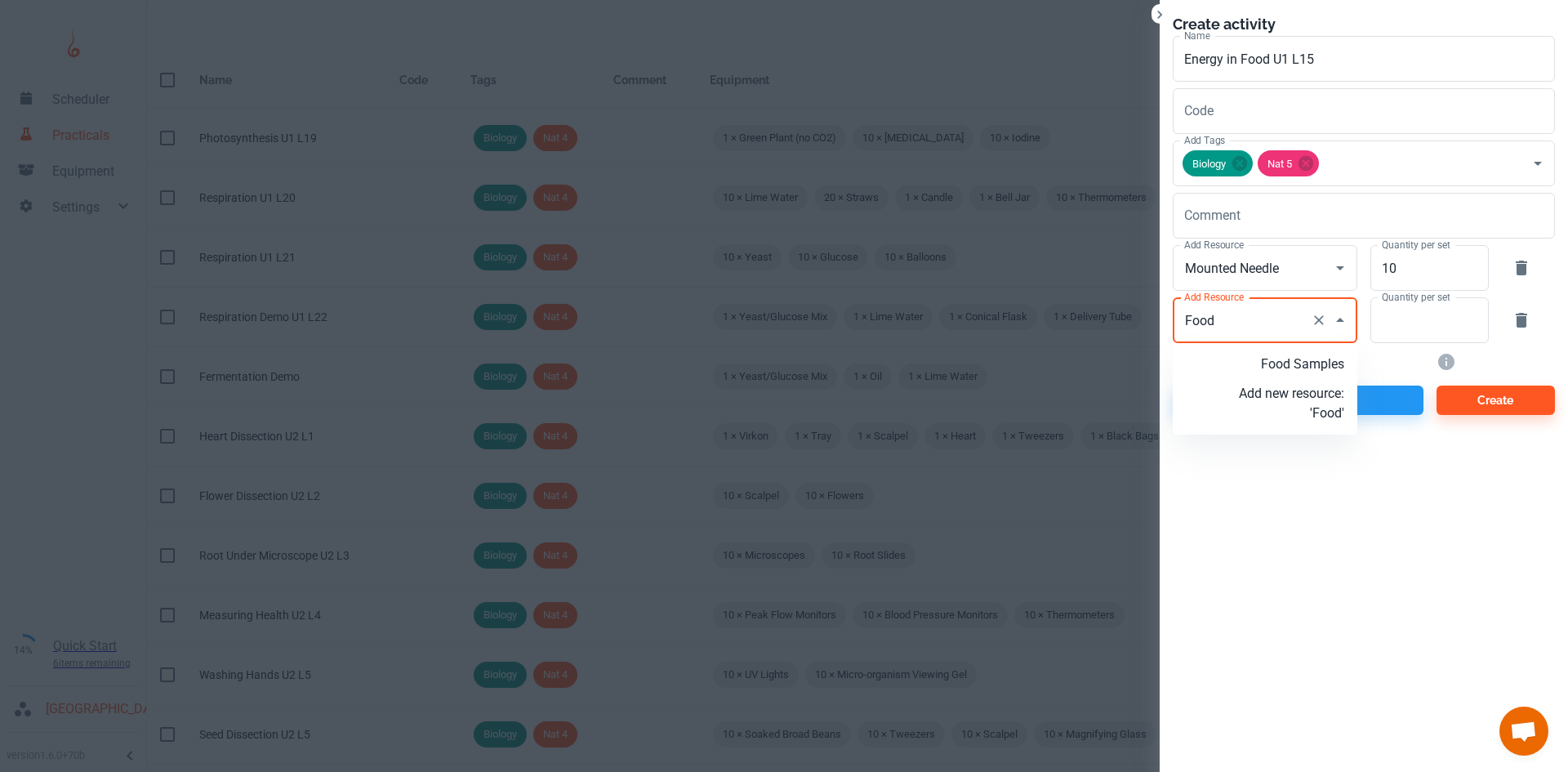
click at [1282, 361] on p "Food Samples" at bounding box center [1291, 364] width 105 height 20
type input "Food Samples"
click at [1376, 325] on input "Quantity per set" at bounding box center [1419, 321] width 100 height 46
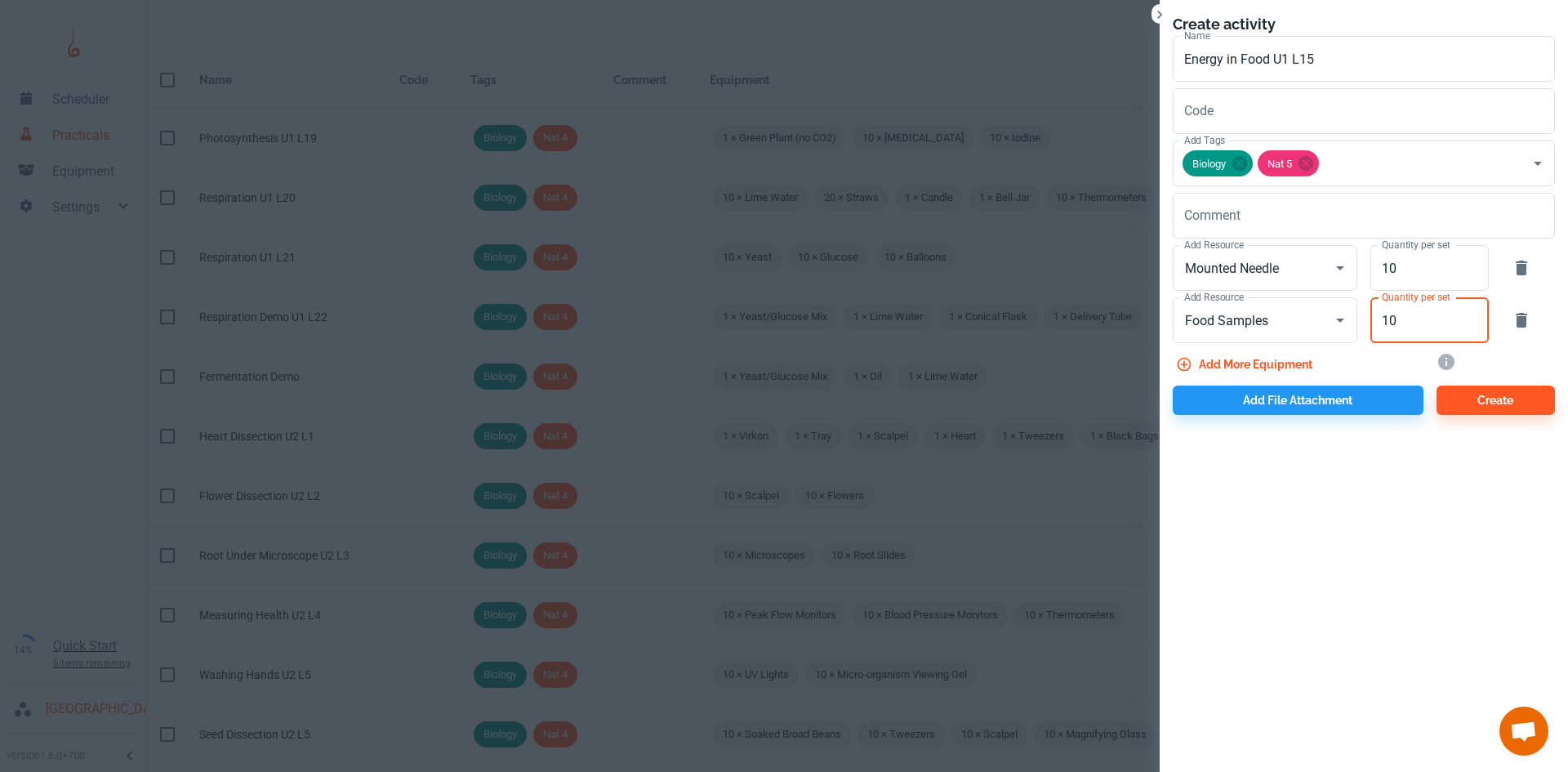
type input "10"
click at [1289, 415] on div "Create activity Name Energy in Food U1 L15 Name Code Code Add Tags Biology Nat …" at bounding box center [1364, 213] width 409 height 428
click at [1307, 404] on button "Add file attachment" at bounding box center [1297, 401] width 251 height 30
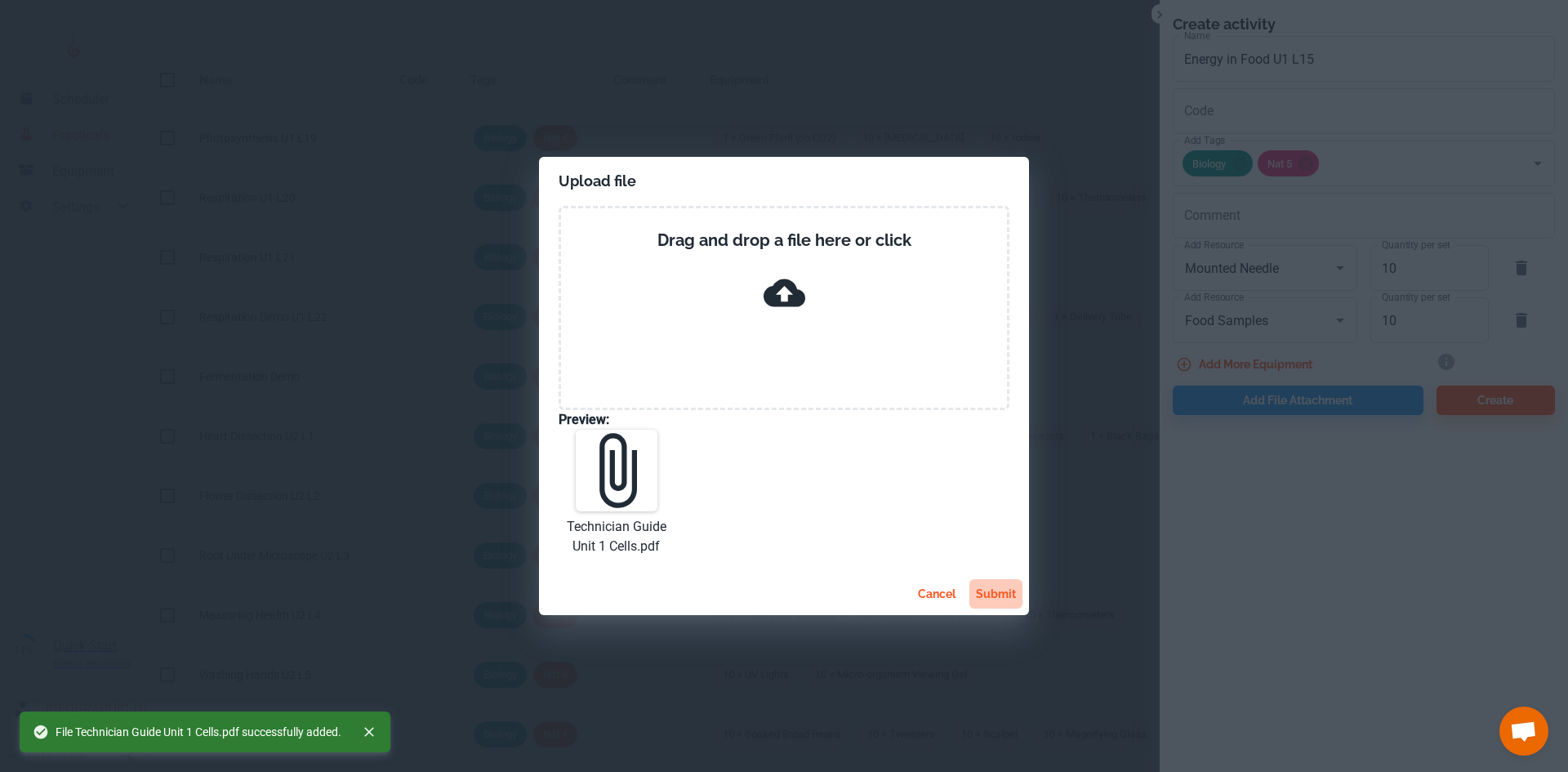
click at [1011, 590] on button "submit" at bounding box center [996, 594] width 54 height 30
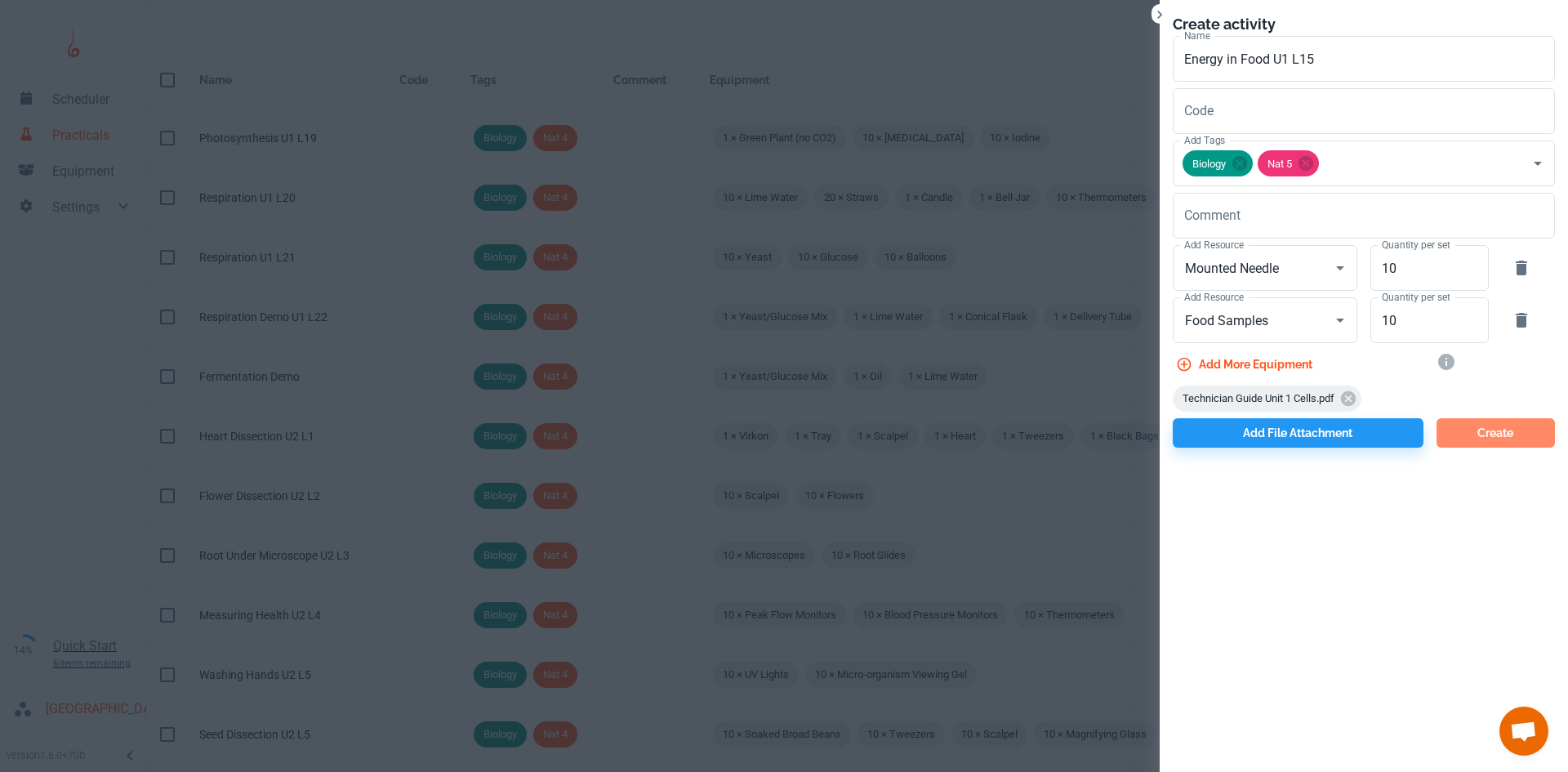
click at [1507, 442] on button "Create" at bounding box center [1495, 434] width 118 height 30
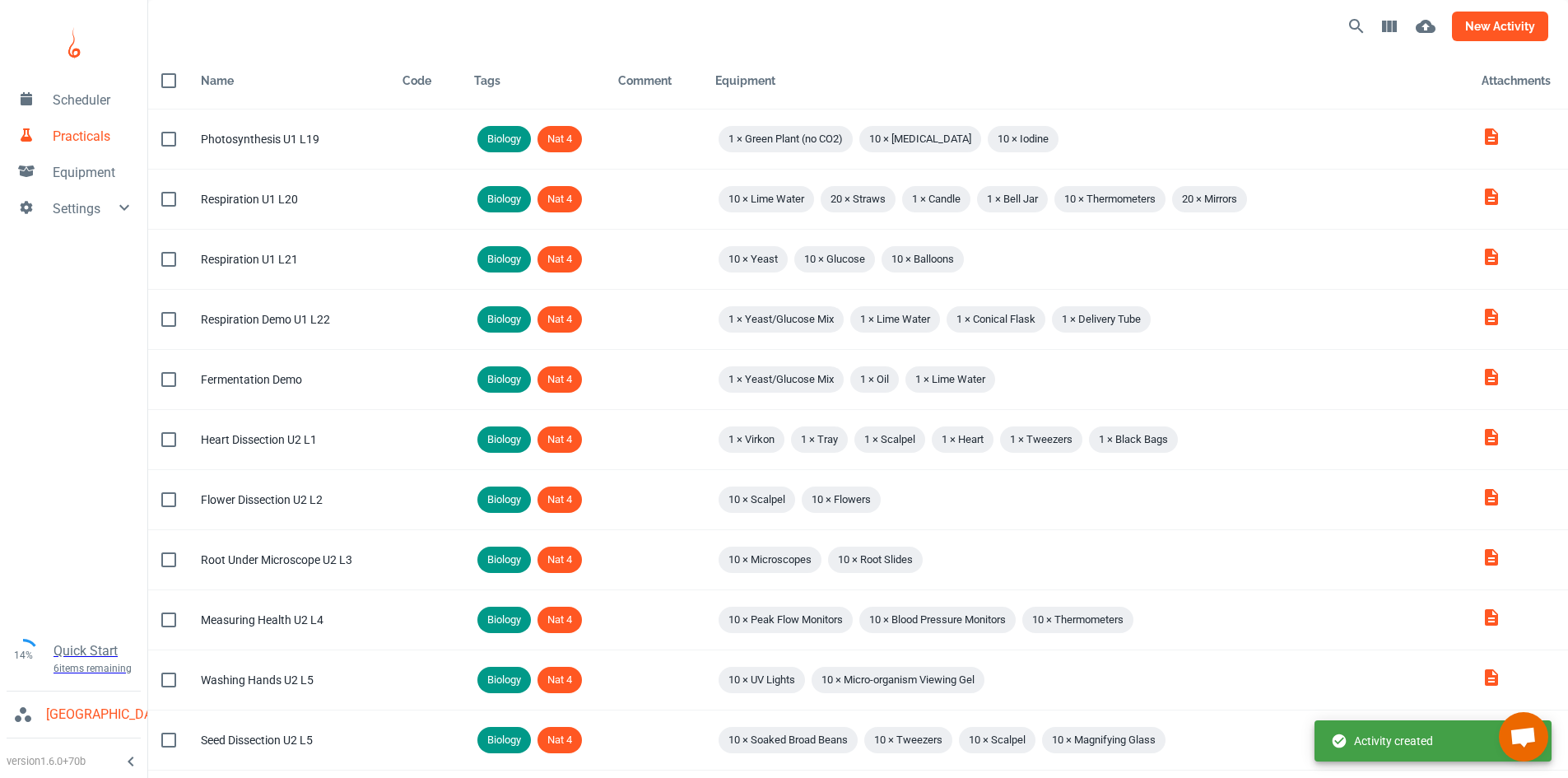
click at [1484, 26] on button "new activity" at bounding box center [1500, 27] width 96 height 30
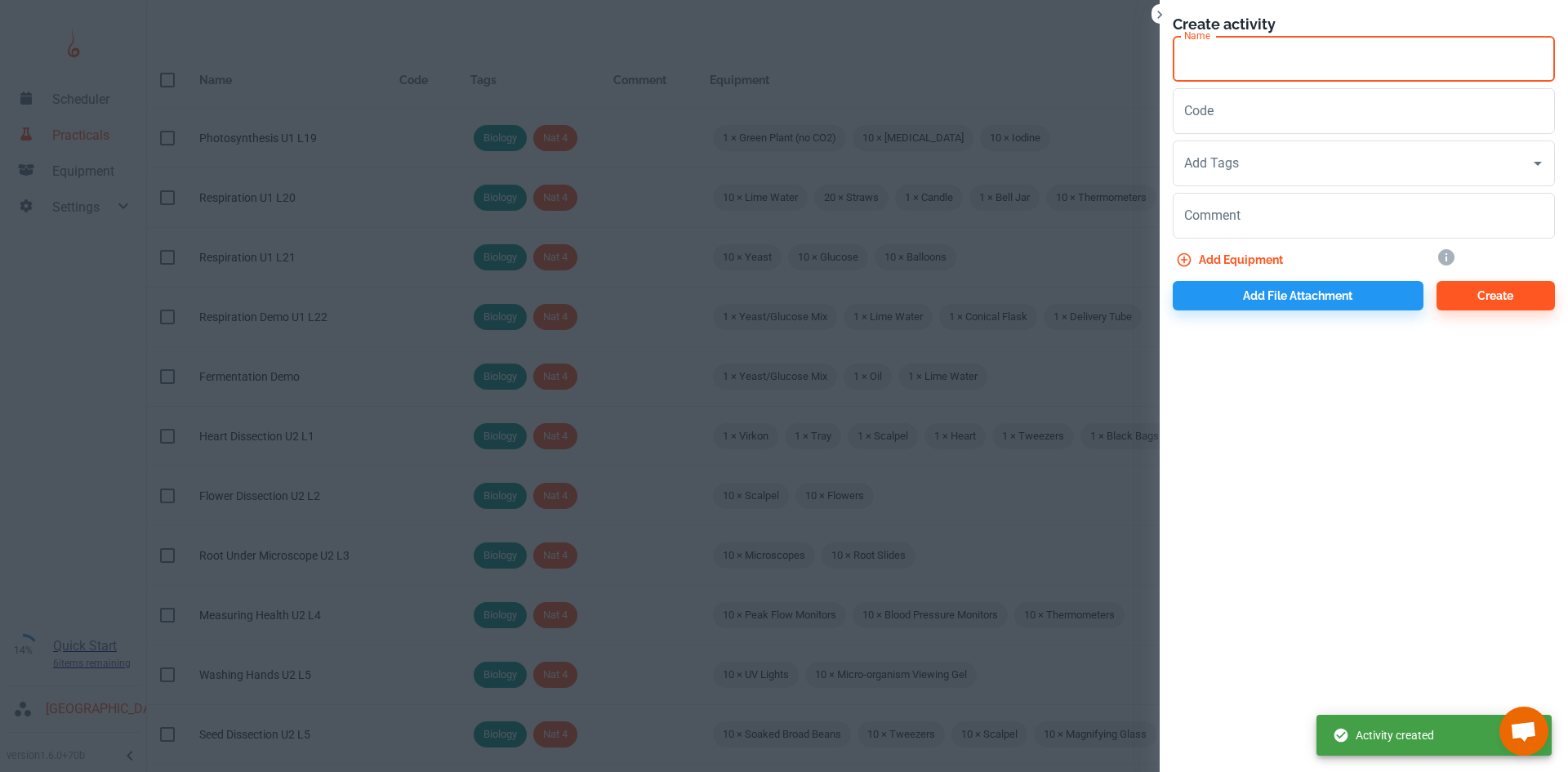
click at [1255, 62] on input "Name" at bounding box center [1363, 59] width 382 height 46
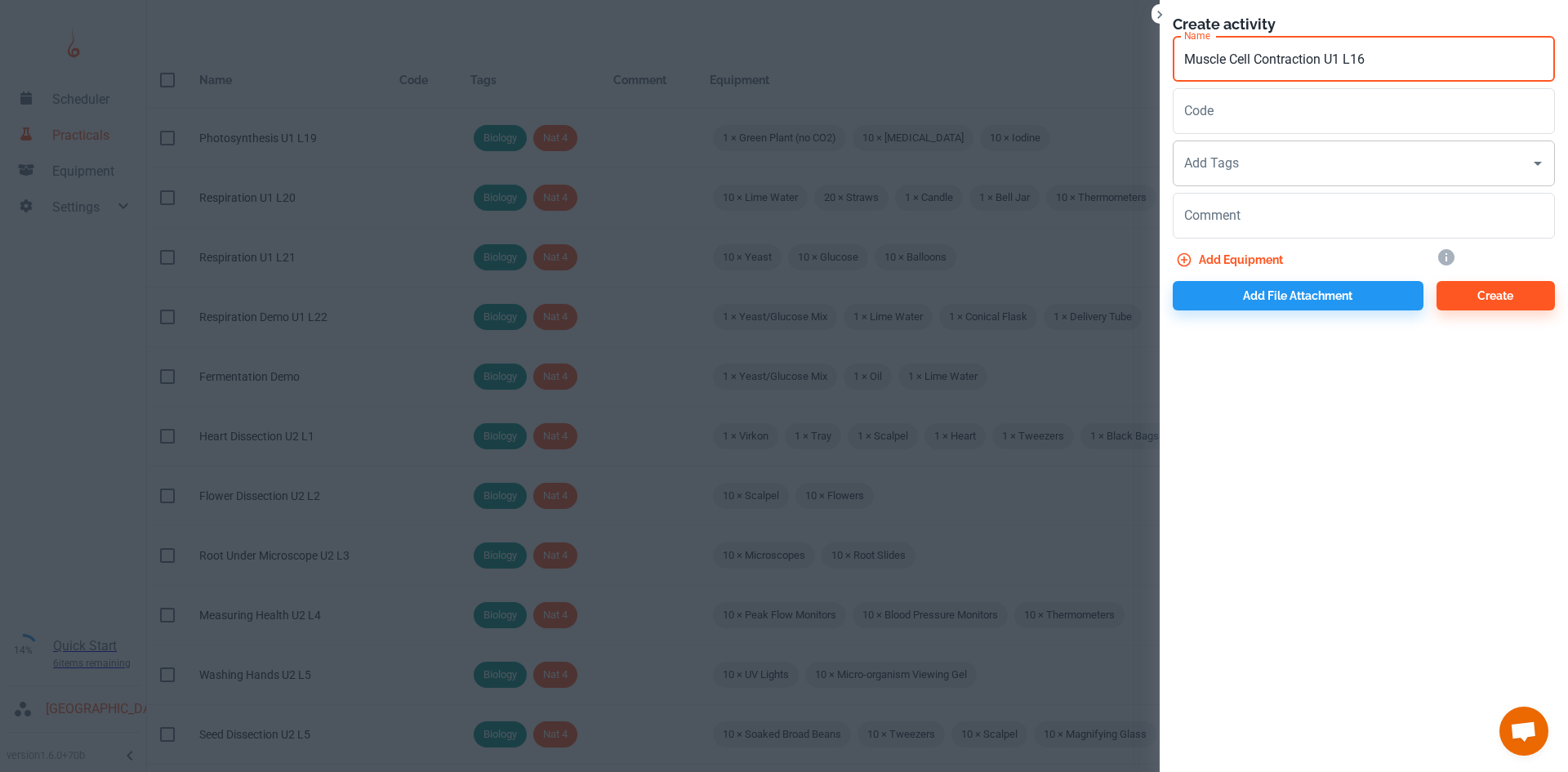
type input "Muscle Cell Contraction U1 L16"
click at [1252, 176] on input "Add Tags" at bounding box center [1352, 163] width 343 height 31
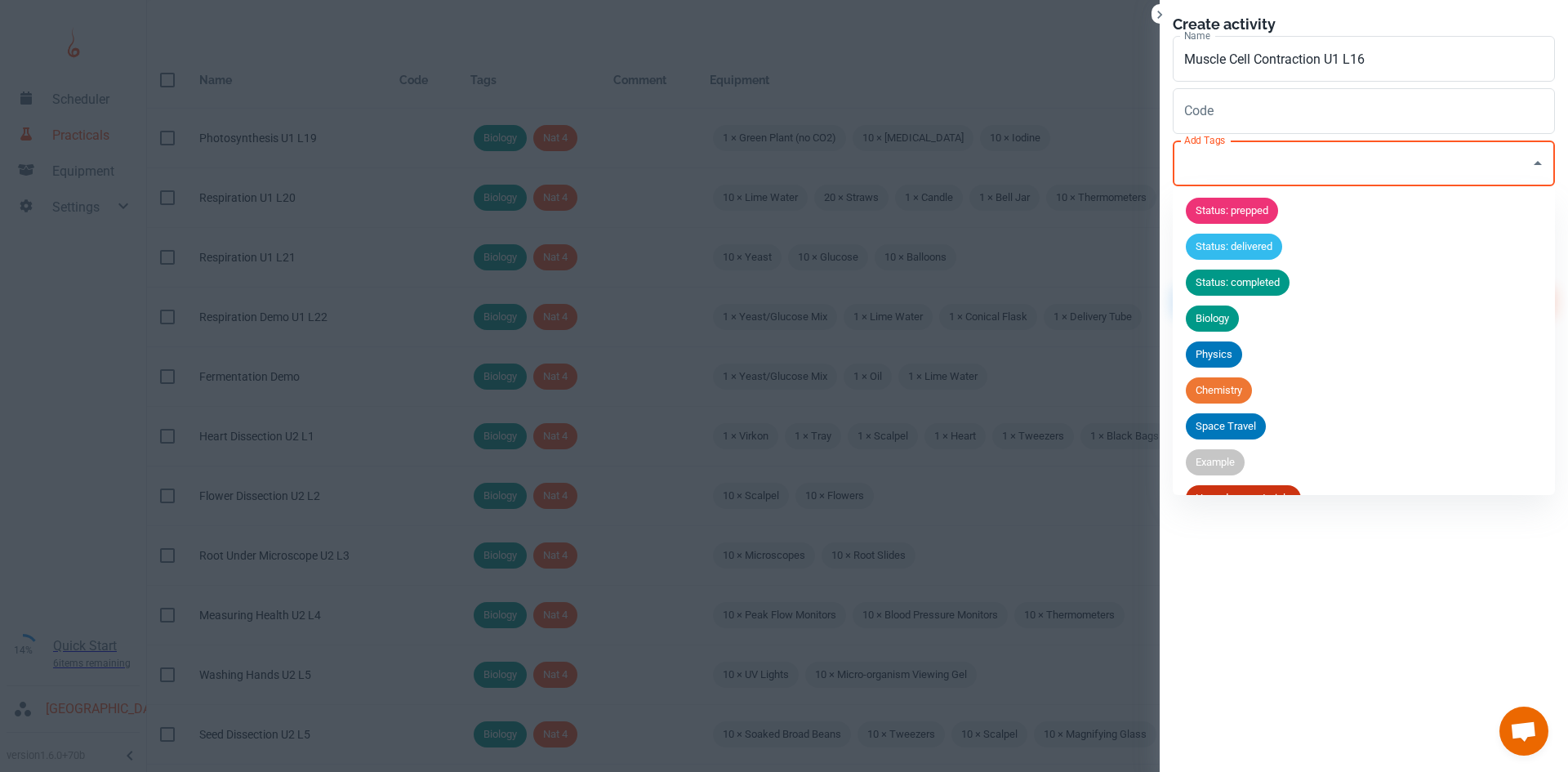
click at [1222, 317] on span "Biology" at bounding box center [1212, 319] width 54 height 16
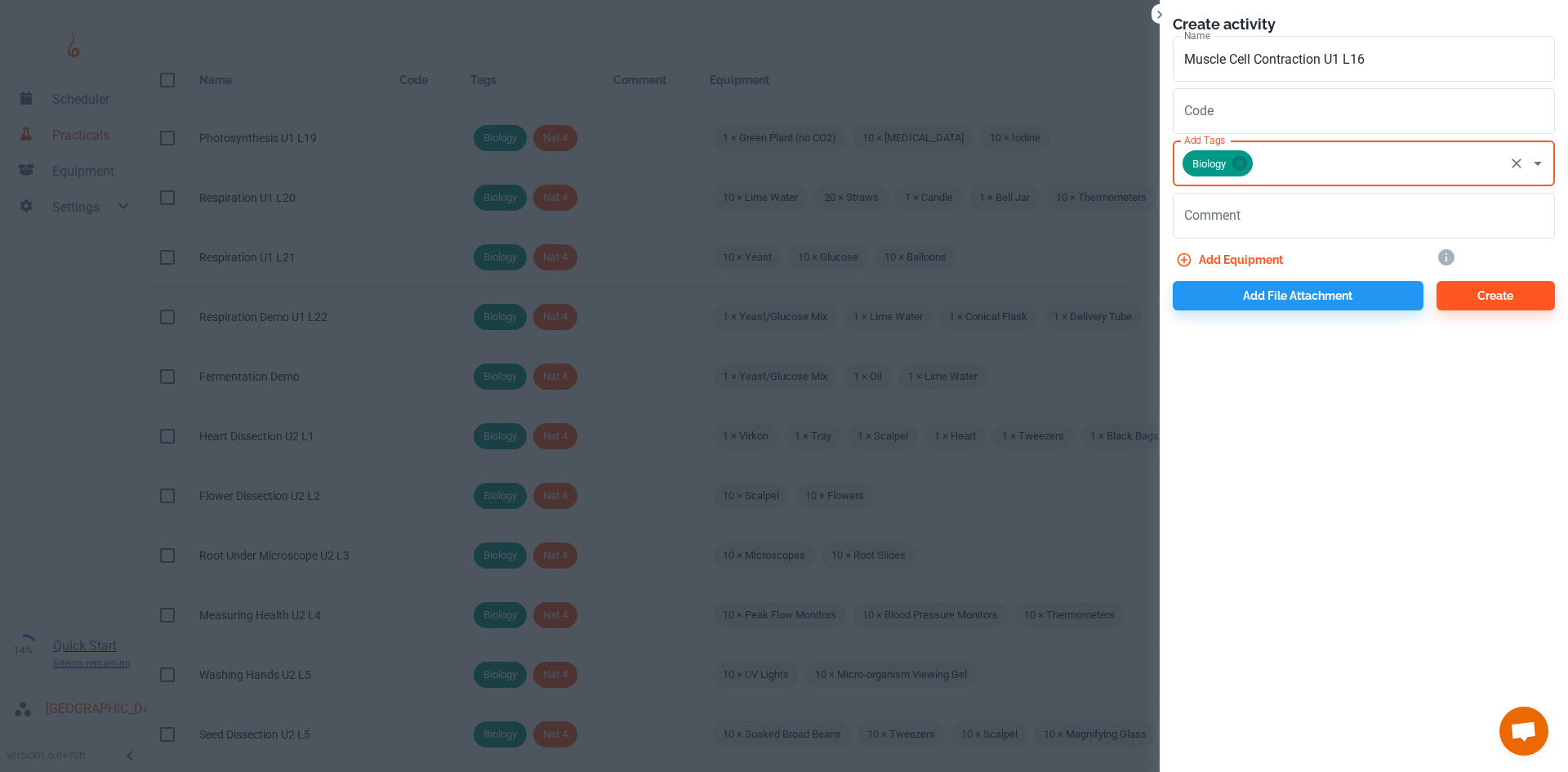
click at [1260, 182] on div "Biology Add Tags" at bounding box center [1363, 164] width 382 height 46
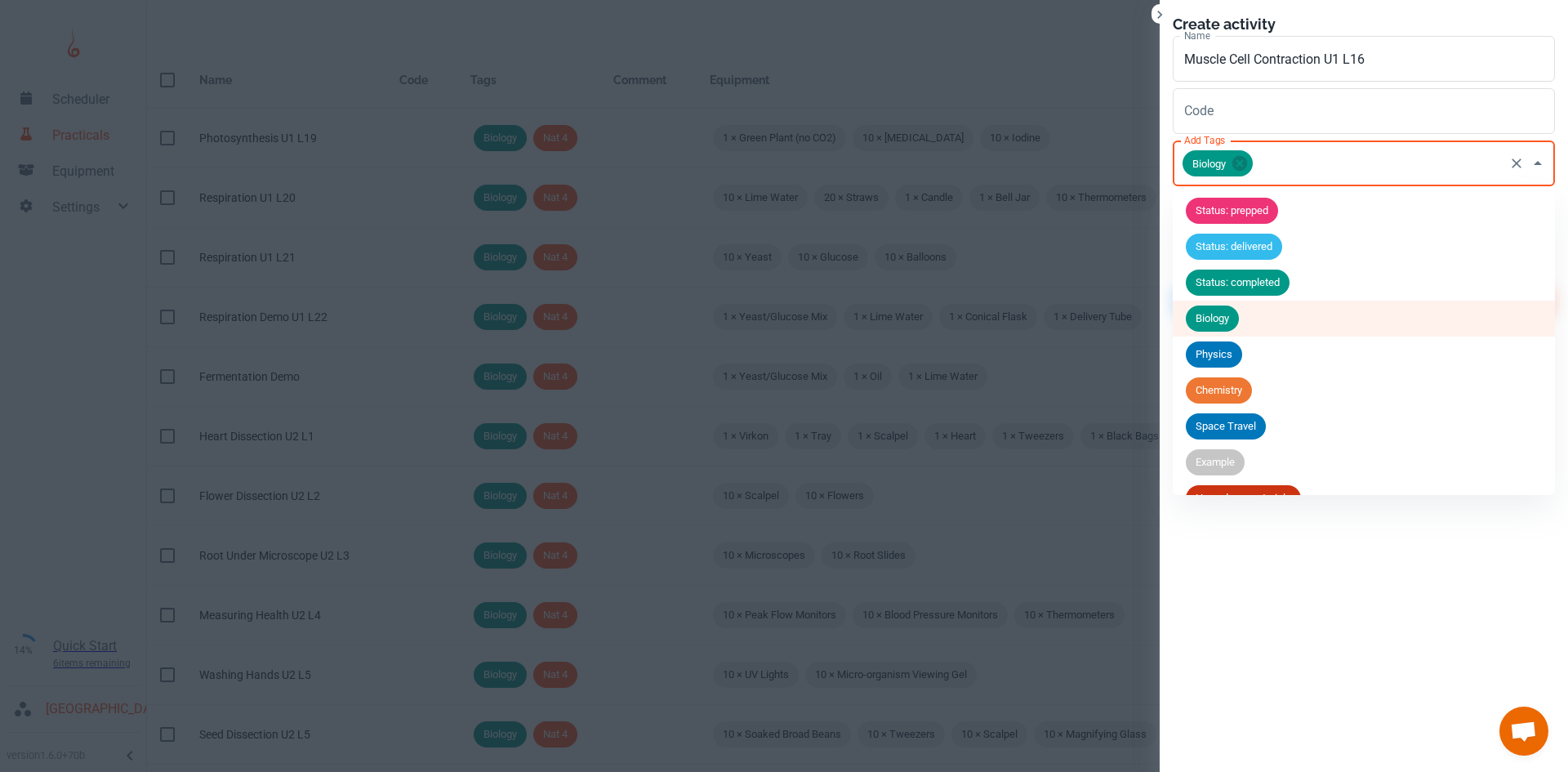
click at [1299, 159] on input "Add Tags" at bounding box center [1378, 163] width 247 height 31
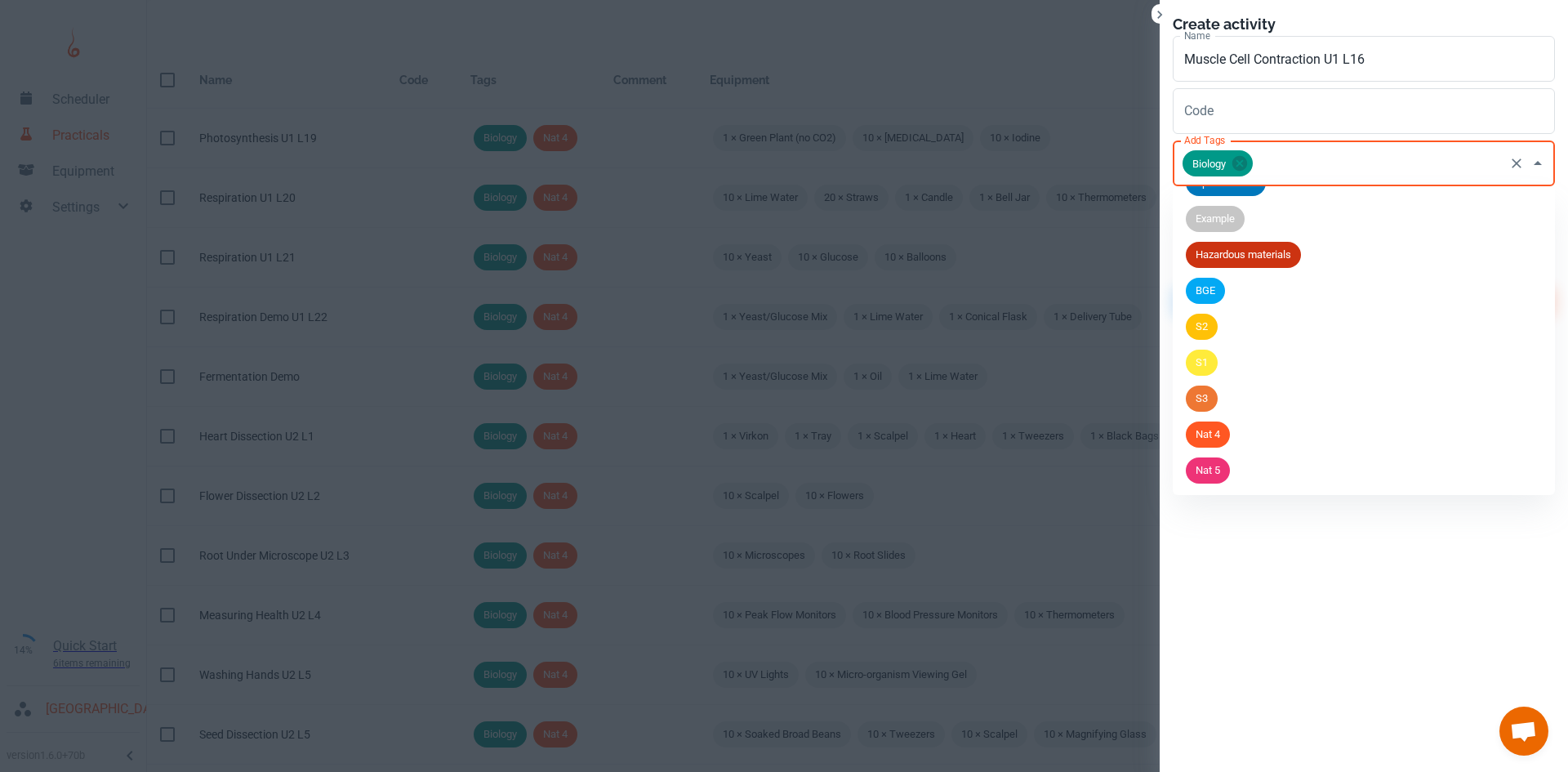
click at [1222, 469] on span "Nat 5" at bounding box center [1207, 470] width 44 height 16
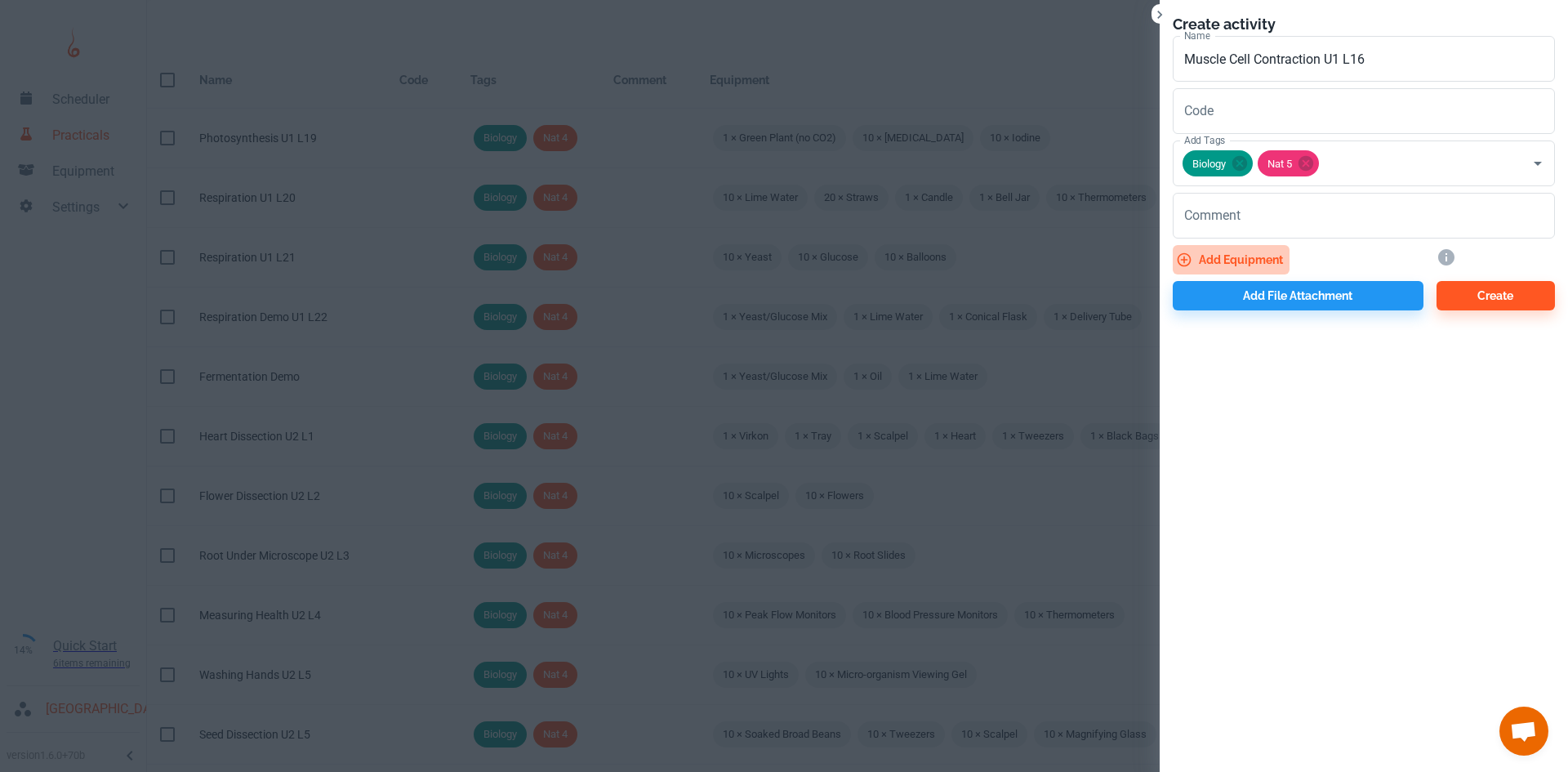
click at [1239, 258] on button "Add equipment" at bounding box center [1231, 260] width 117 height 30
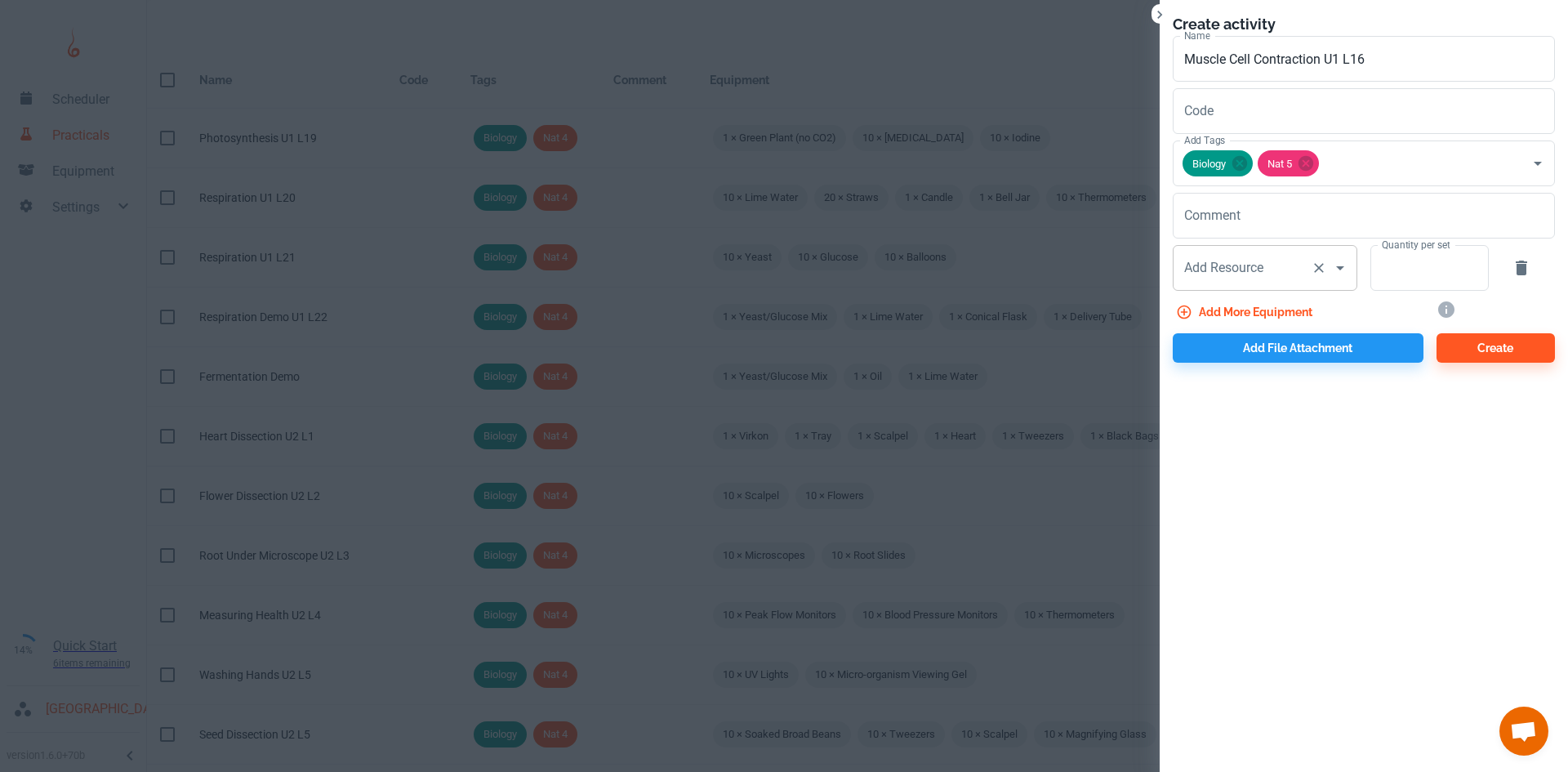
click at [1221, 265] on div "Add Resource Add Resource" at bounding box center [1265, 268] width 184 height 46
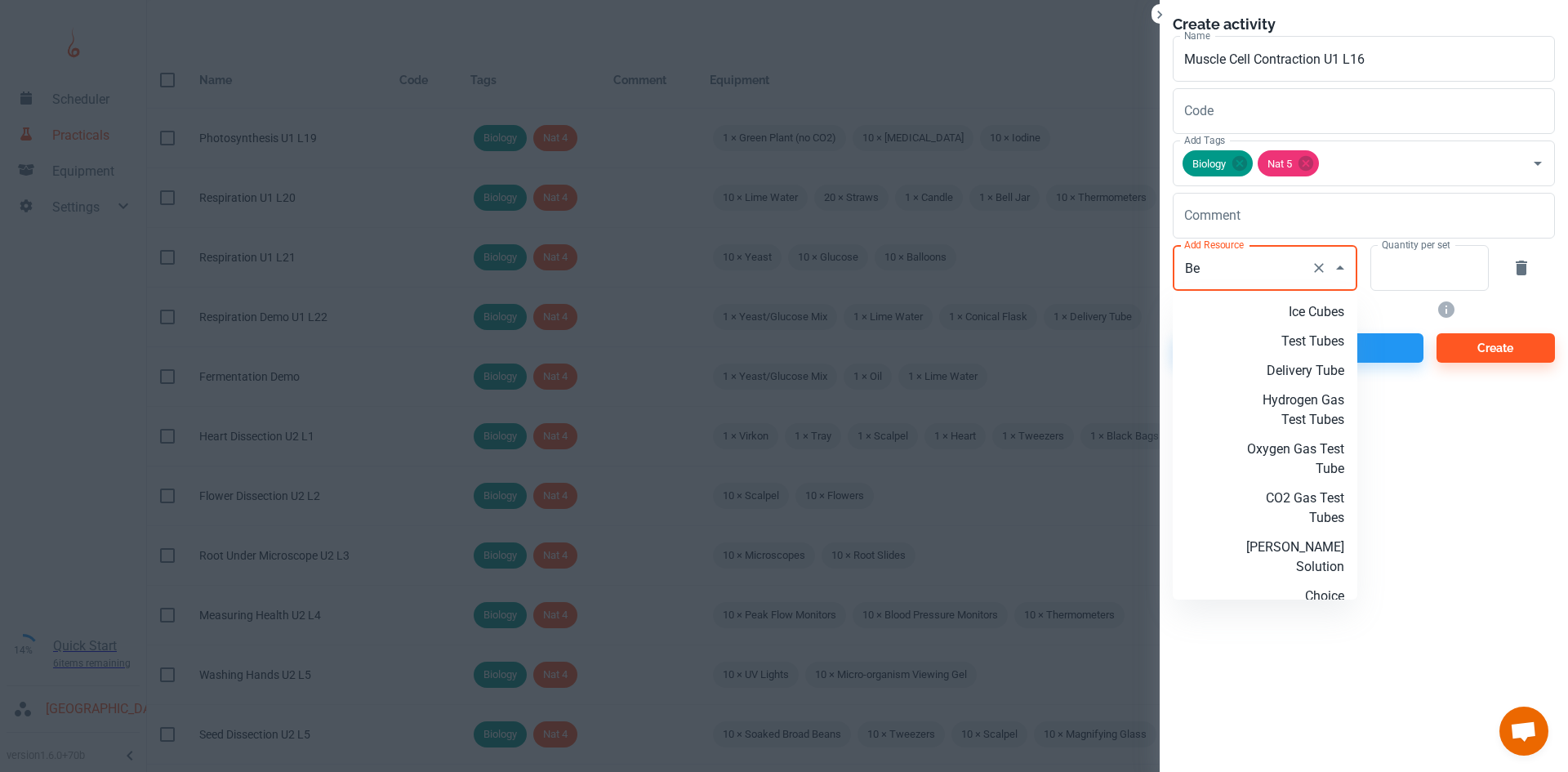
type input "B"
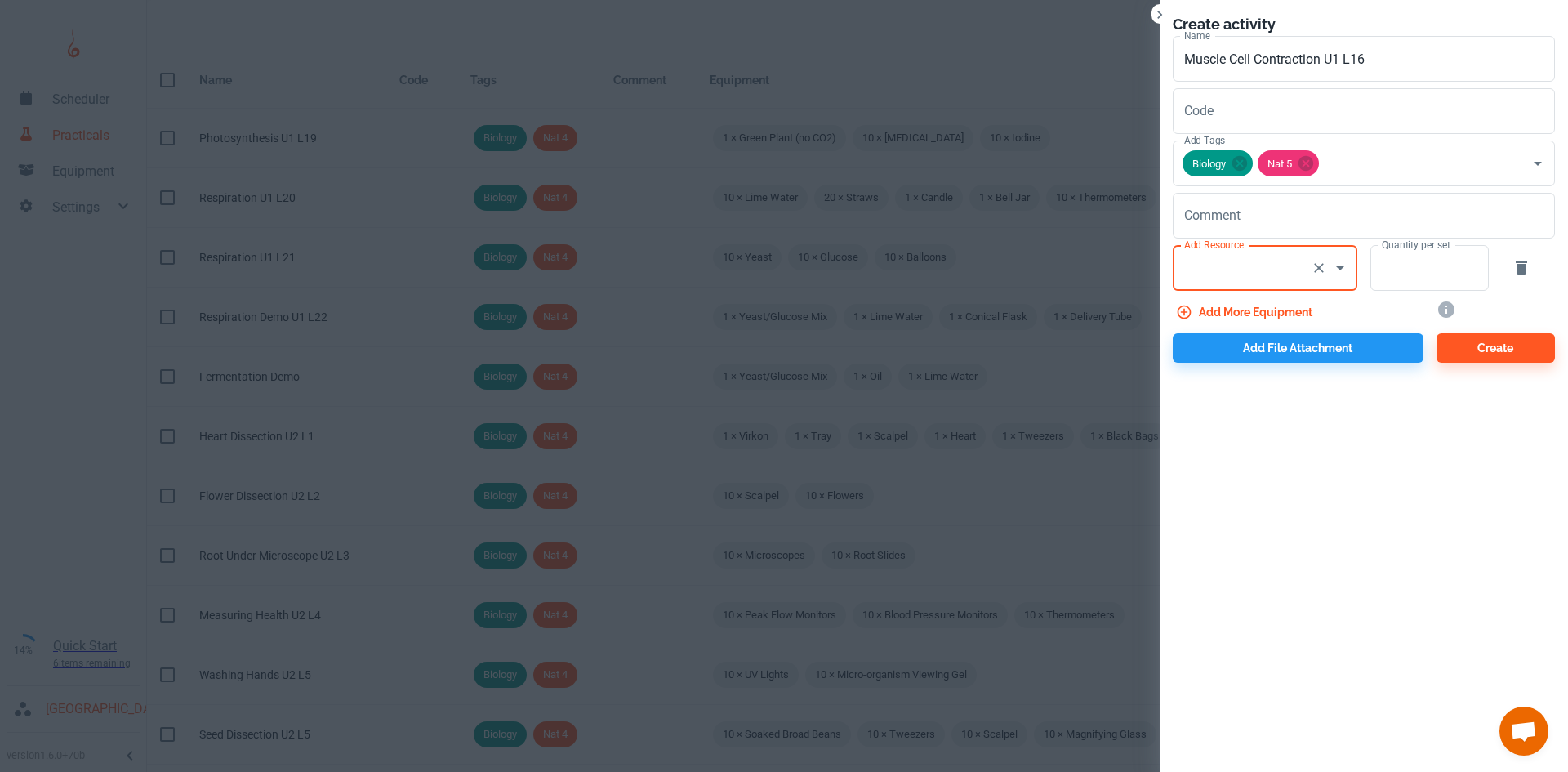
click at [1245, 261] on input "Add Resource" at bounding box center [1242, 267] width 124 height 31
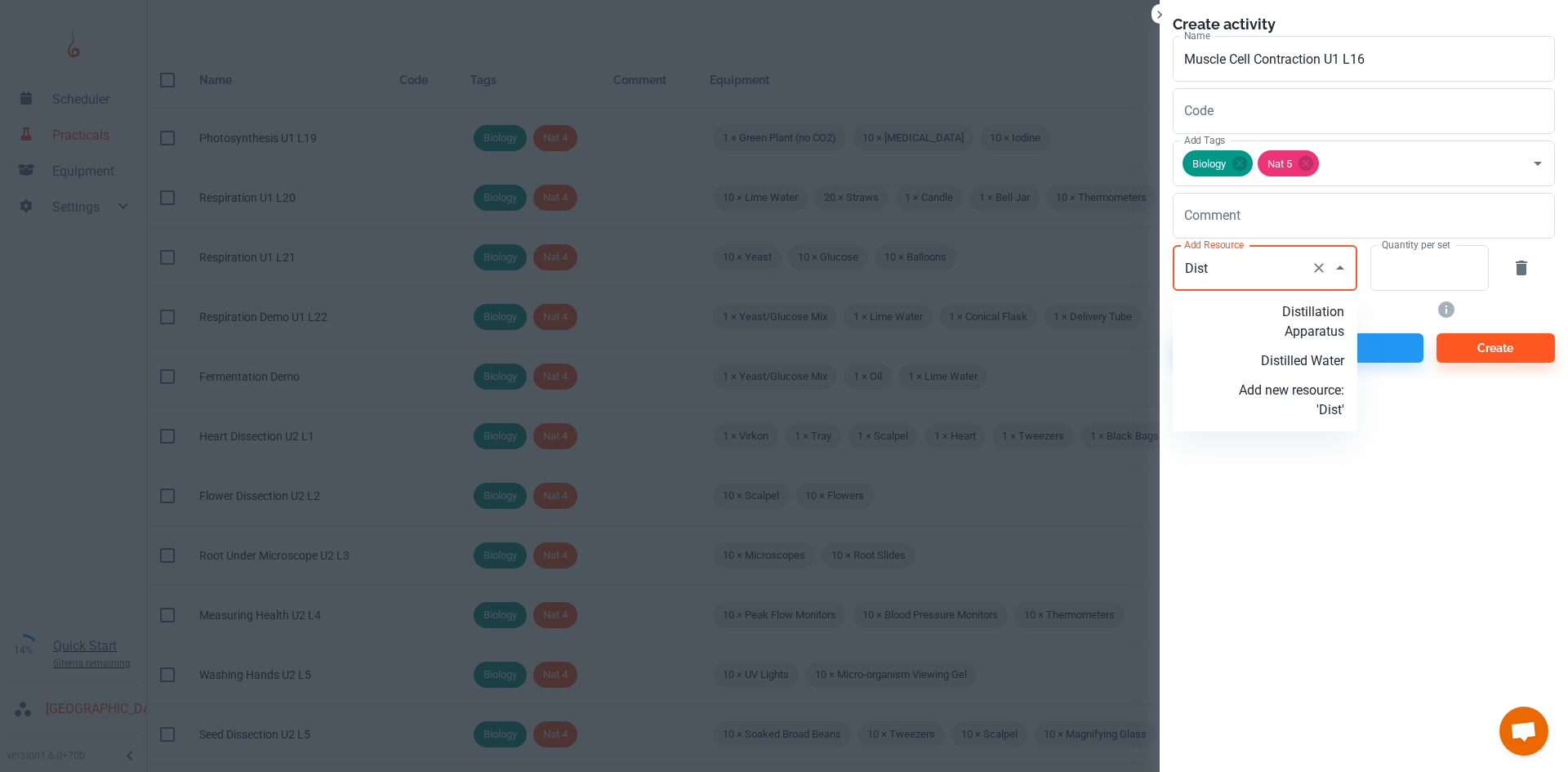
click at [1298, 359] on p "Distilled Water" at bounding box center [1291, 361] width 105 height 20
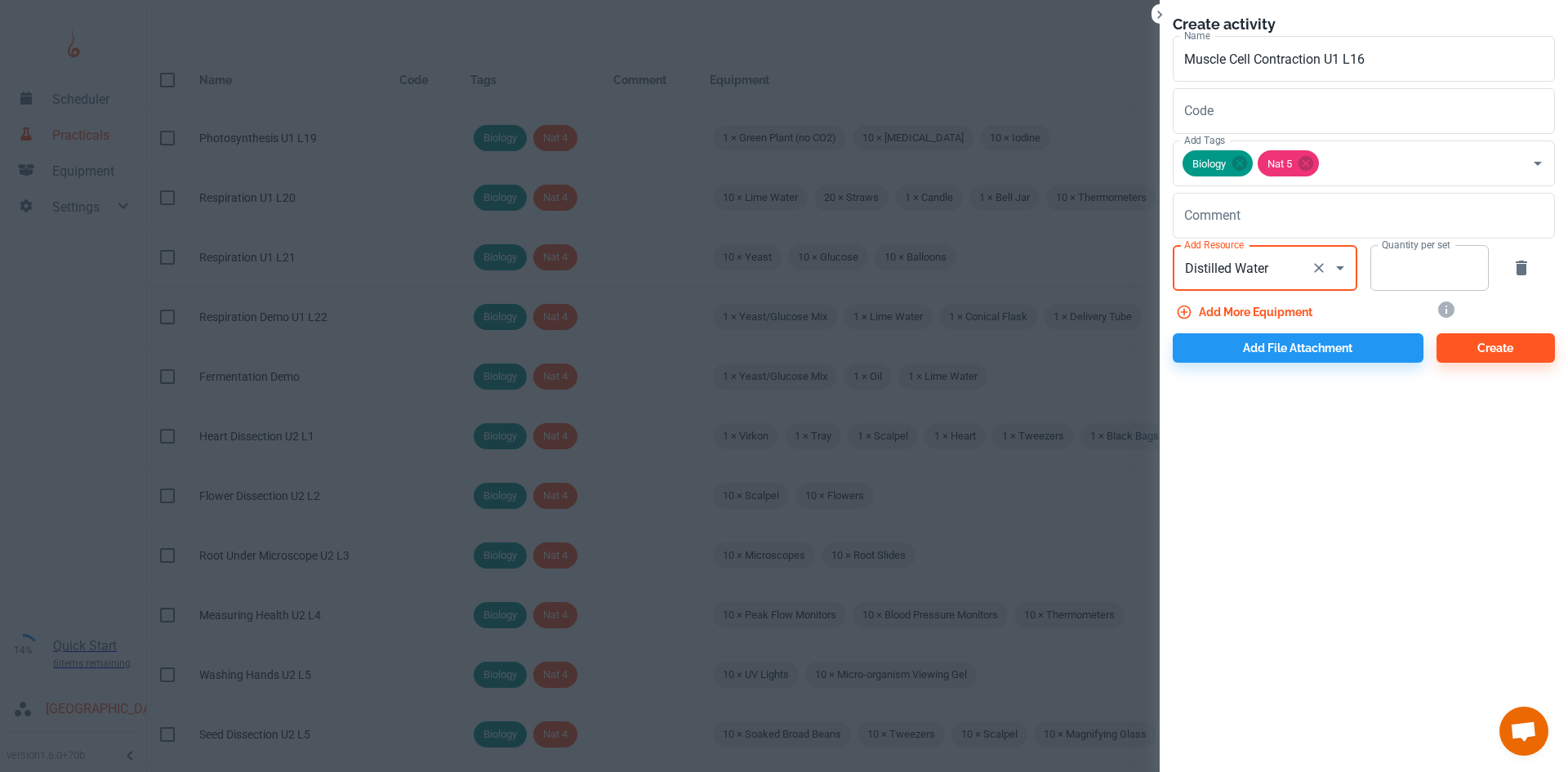
type input "Distilled Water"
click at [1435, 277] on input "Quantity per set" at bounding box center [1419, 268] width 100 height 46
type input "10"
click at [1264, 309] on button "Add more equipment" at bounding box center [1245, 313] width 146 height 30
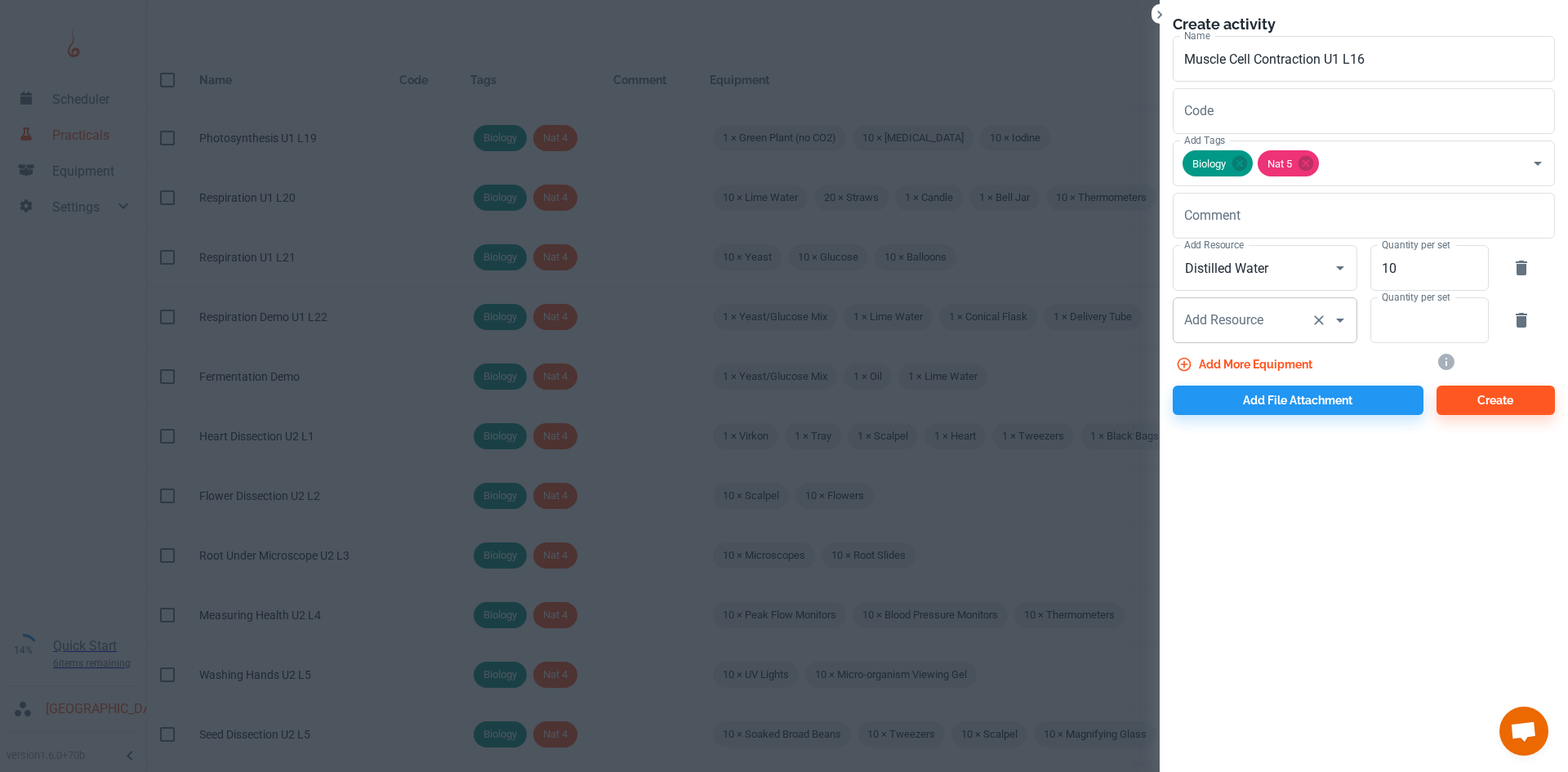
click at [1249, 308] on input "Add Resource" at bounding box center [1242, 320] width 124 height 31
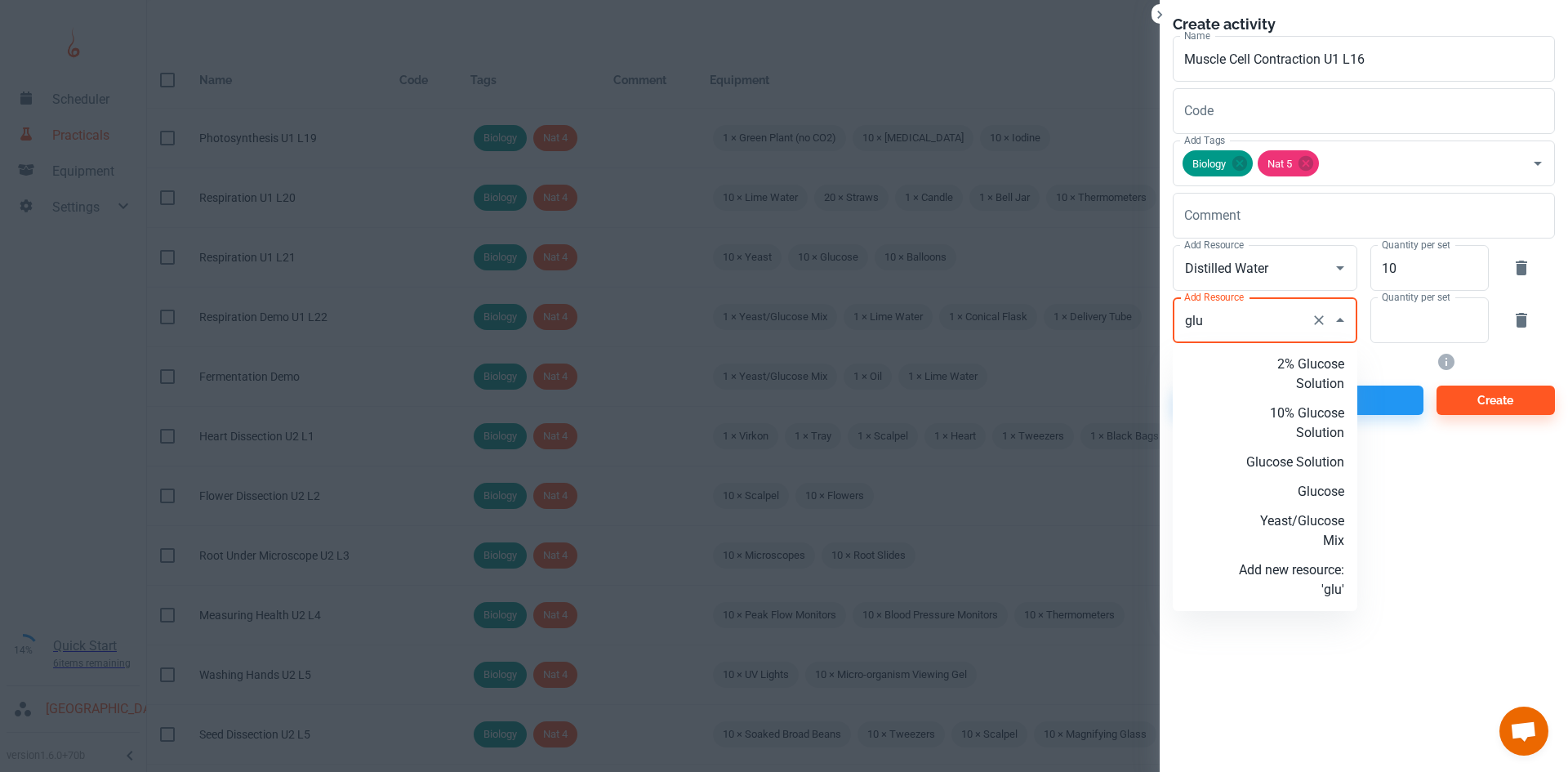
click at [1314, 463] on p "Glucose Solution" at bounding box center [1291, 462] width 105 height 20
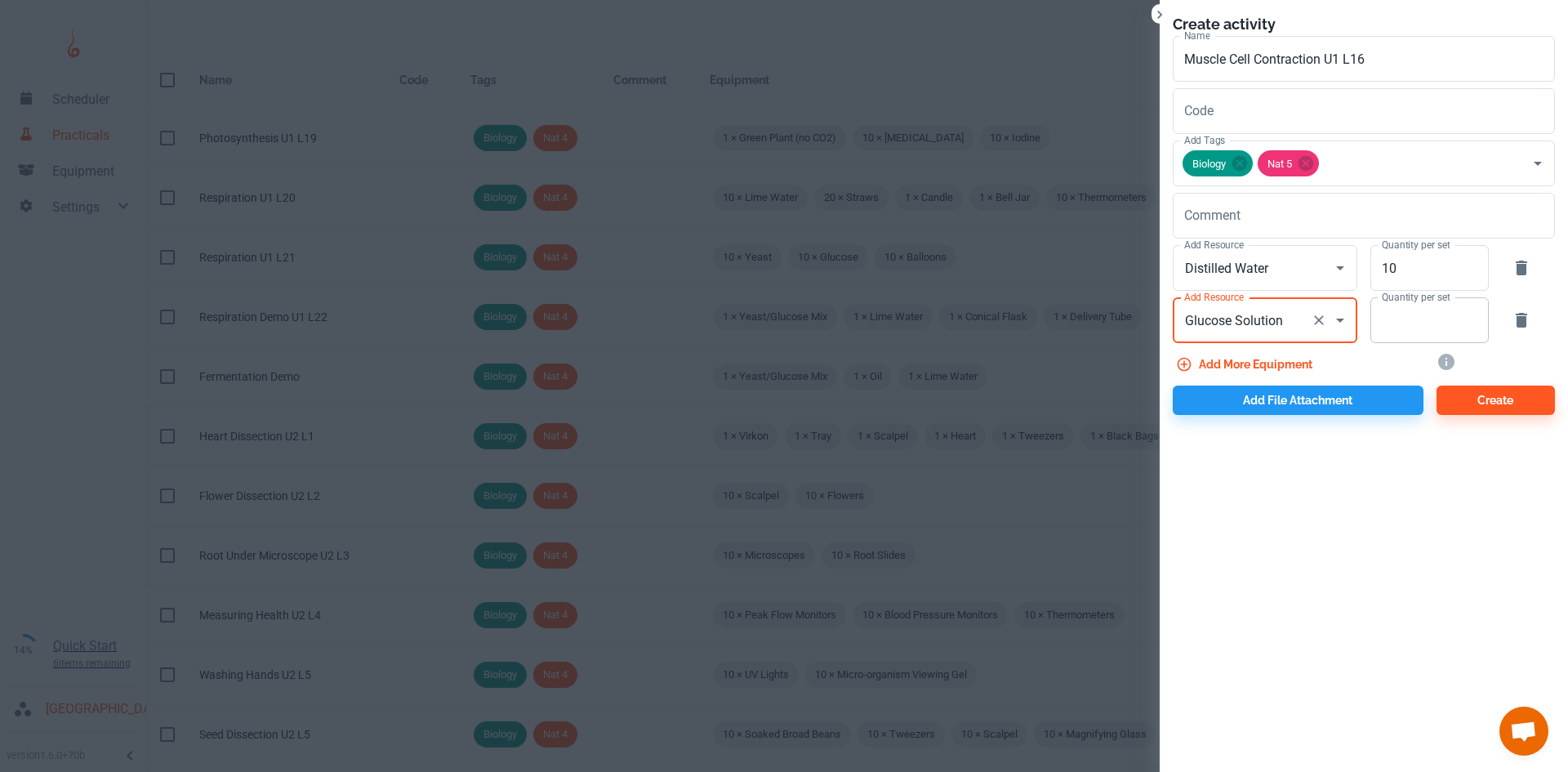
type input "Glucose Solution"
click at [1387, 338] on input "Quantity per set" at bounding box center [1419, 321] width 100 height 46
type input "10"
click at [1280, 372] on button "Add more equipment" at bounding box center [1245, 364] width 146 height 30
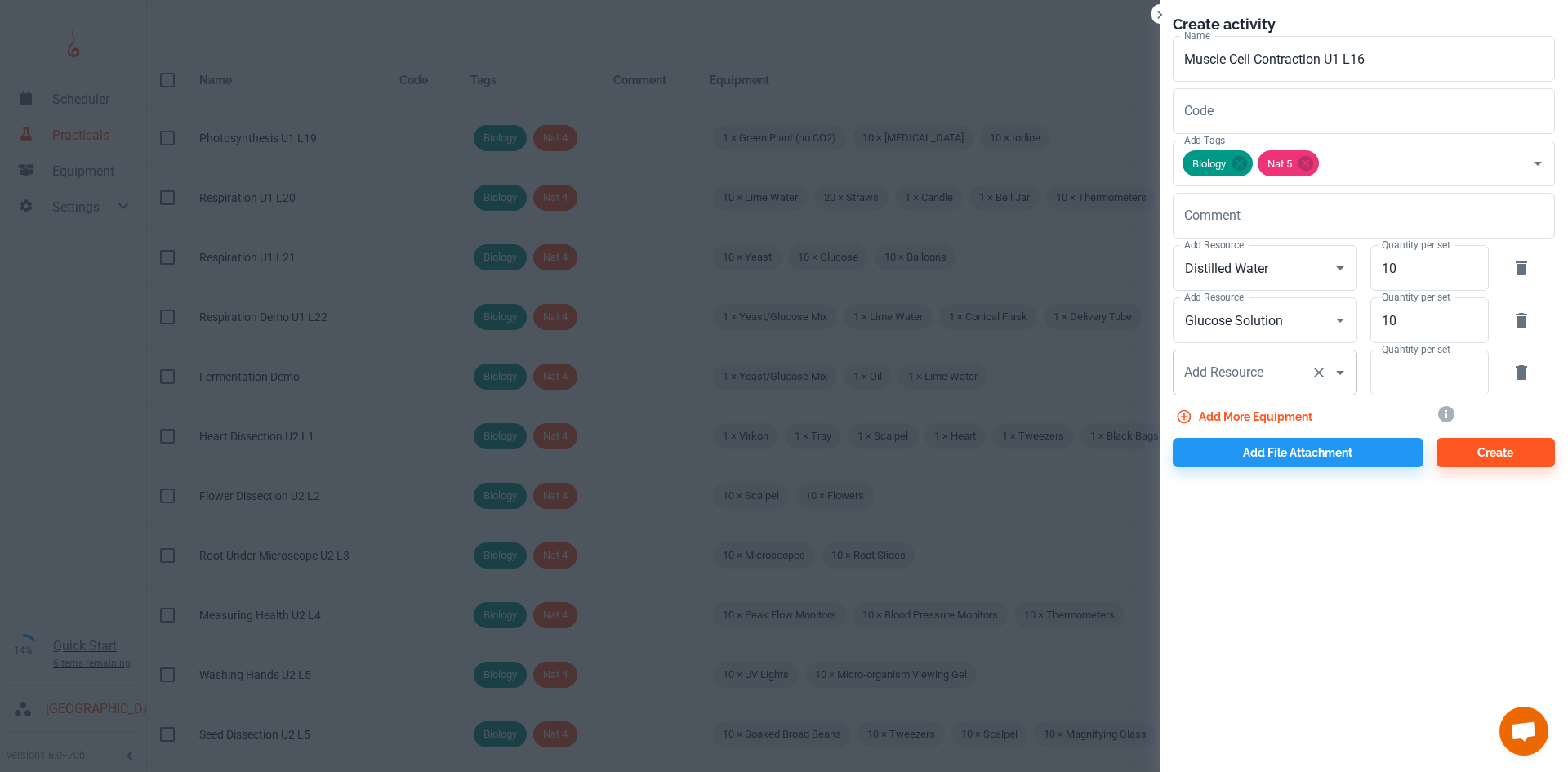
click at [1212, 373] on div "Add Resource Add Resource" at bounding box center [1265, 372] width 184 height 46
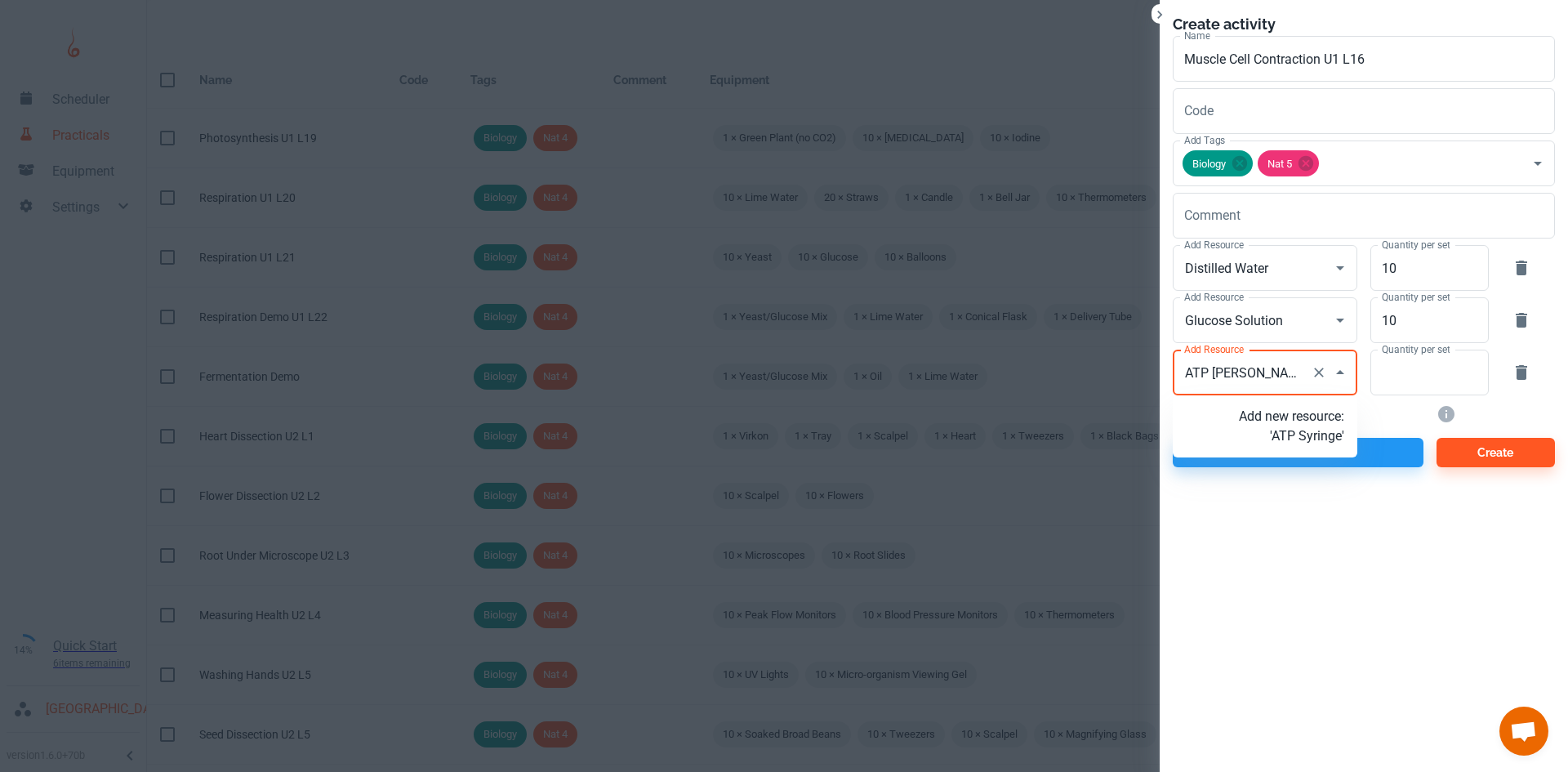
type input "ATP Syringe"
click at [1290, 435] on p "Add new resource: 'ATP Syringe'" at bounding box center [1291, 427] width 105 height 40
type input "ATP Syringe"
click at [1394, 374] on input "Quantity per set" at bounding box center [1419, 372] width 100 height 46
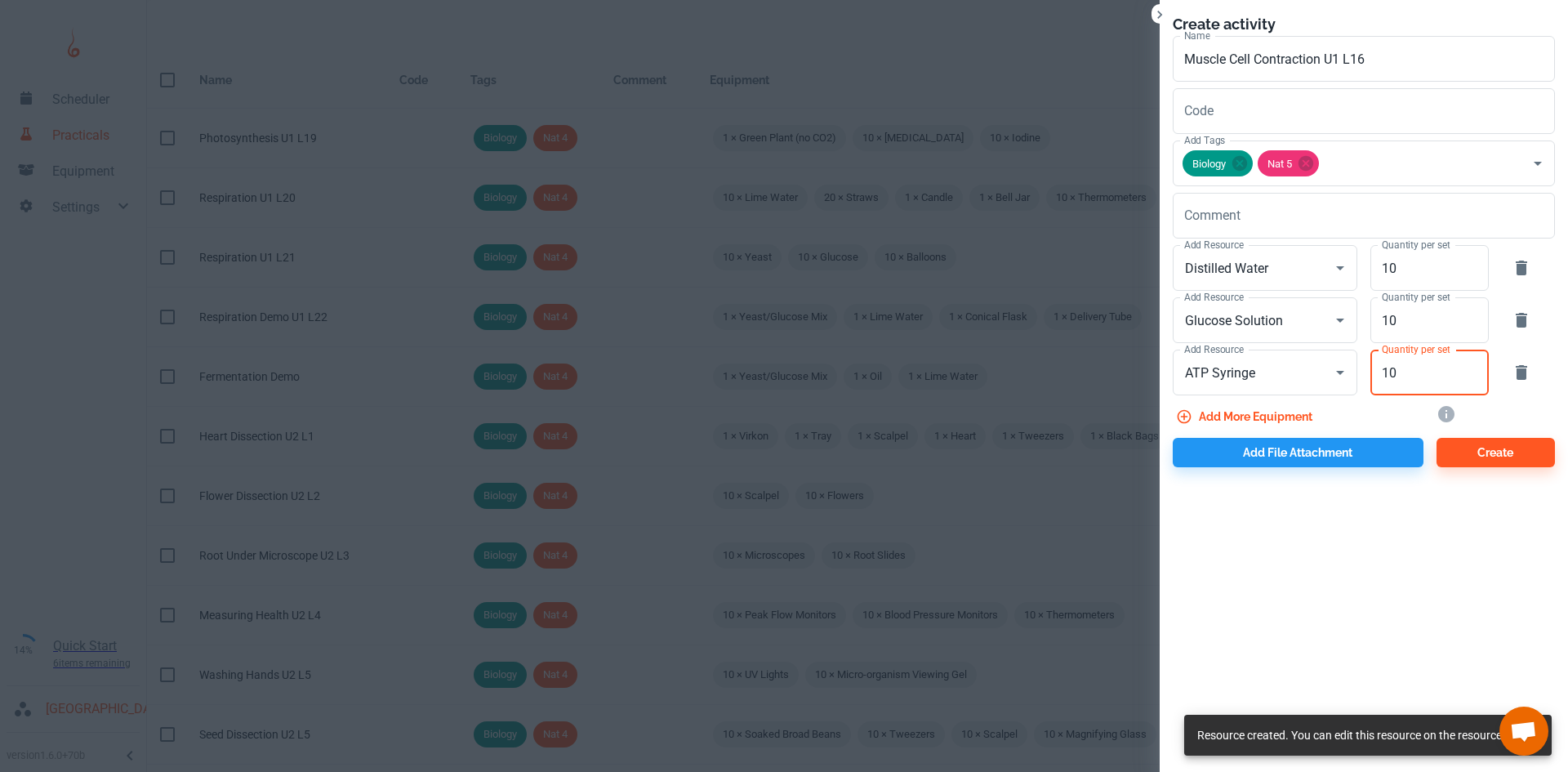
type input "10"
click at [1261, 423] on button "Add more equipment" at bounding box center [1245, 417] width 146 height 30
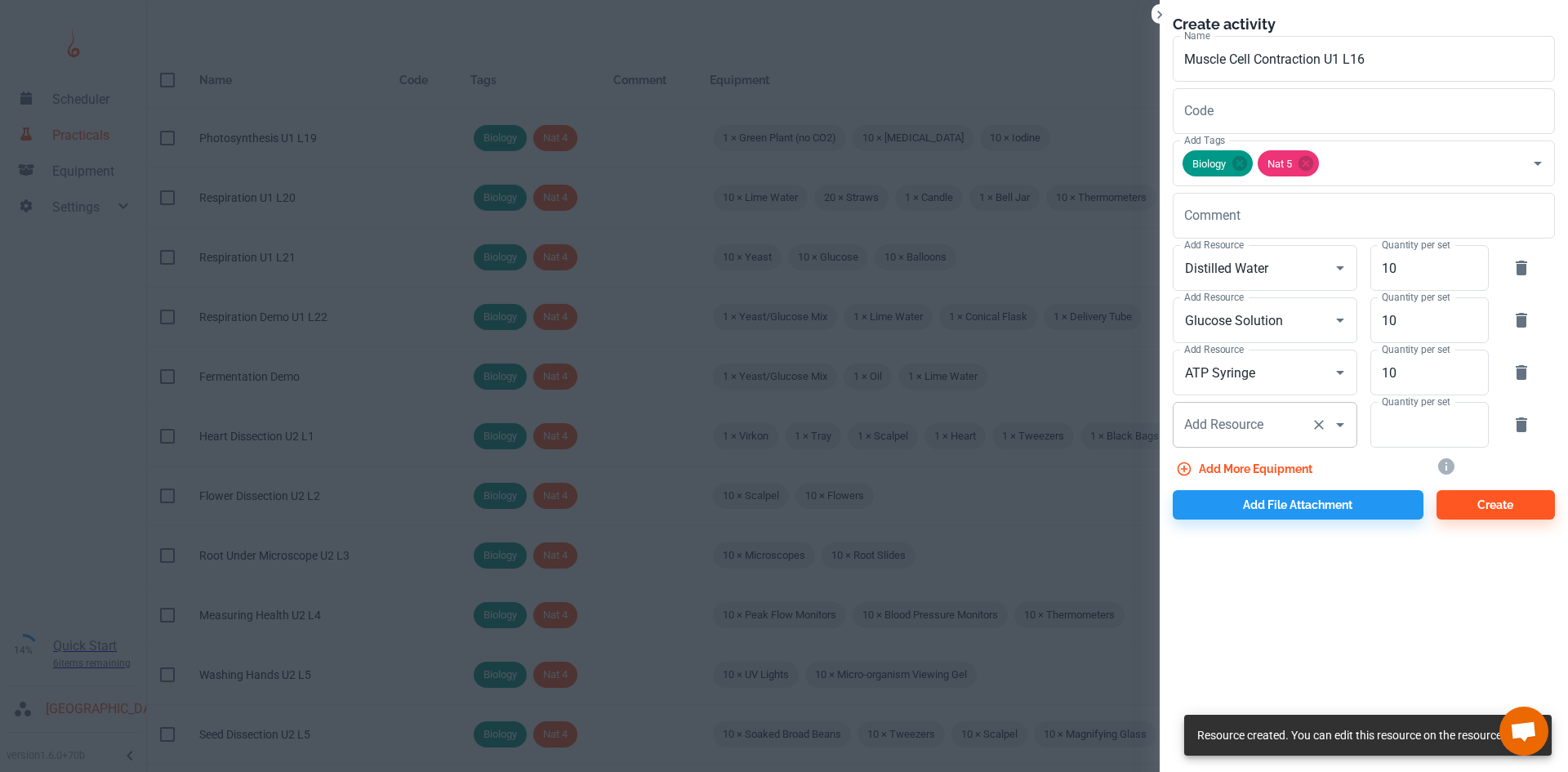
click at [1272, 422] on input "Add Resource" at bounding box center [1242, 424] width 124 height 31
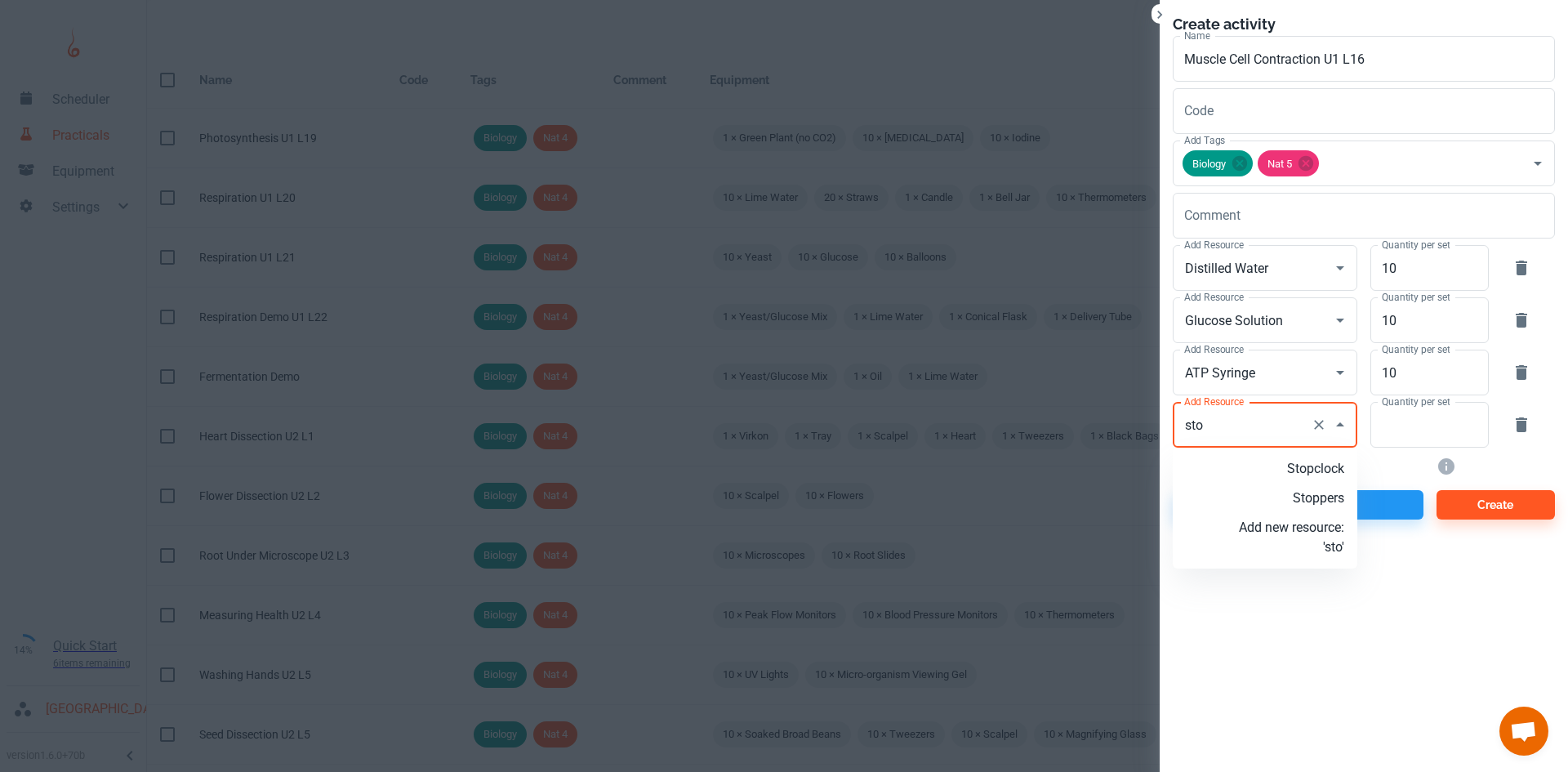
click at [1315, 471] on p "Stopclock" at bounding box center [1291, 469] width 105 height 20
type input "Stopclock"
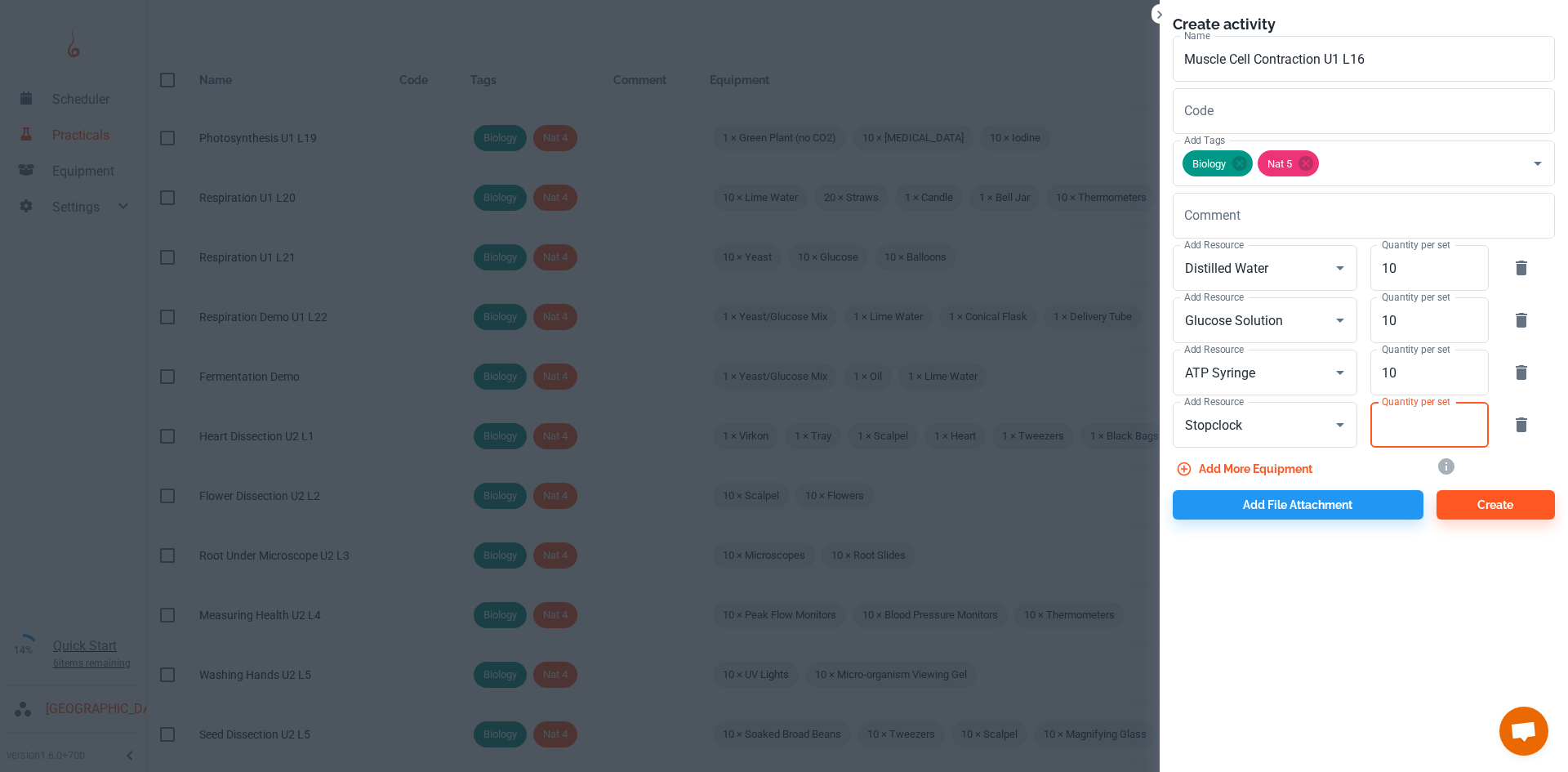
click at [1406, 426] on input "Quantity per set" at bounding box center [1419, 425] width 100 height 46
type input "10"
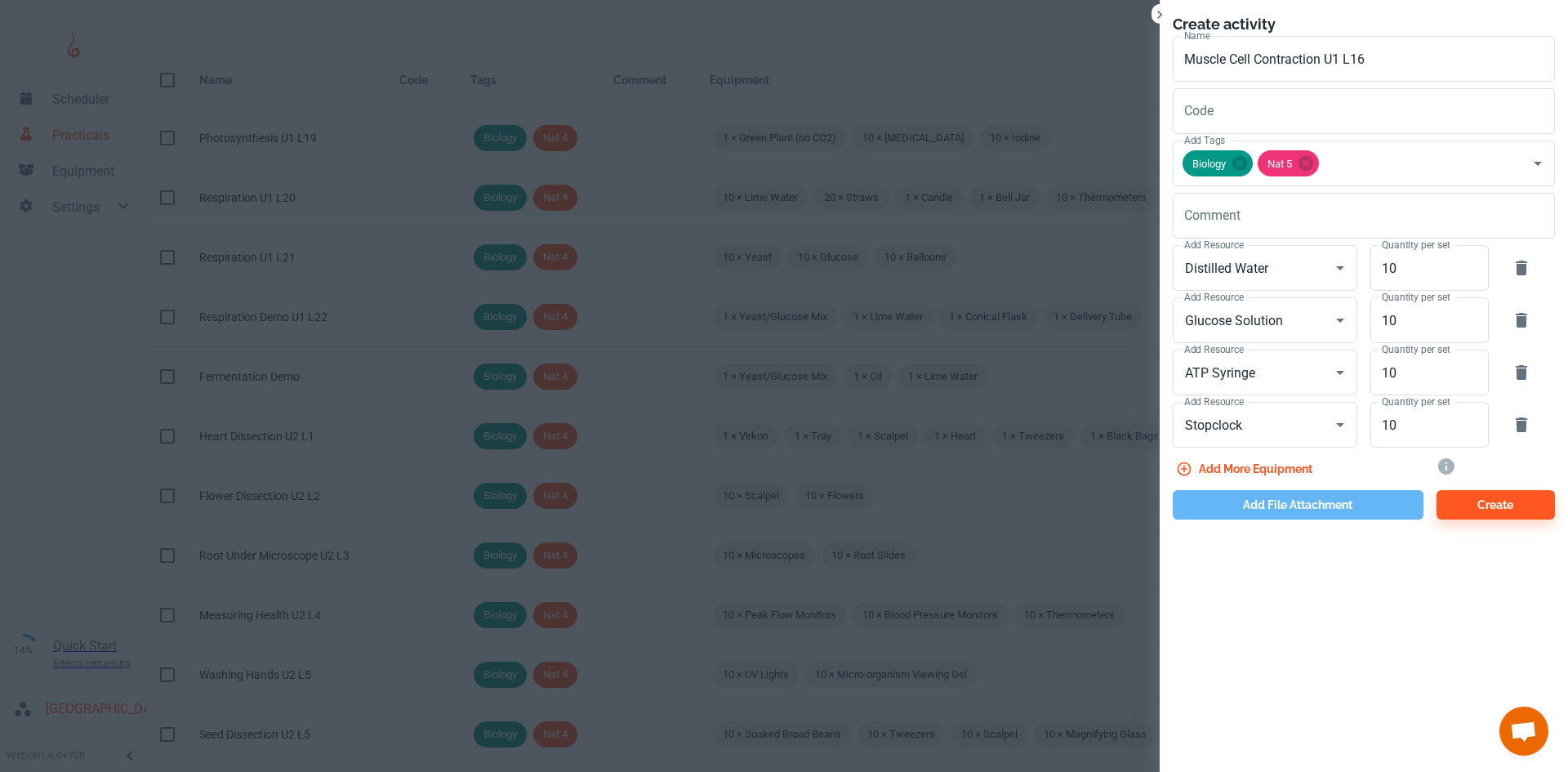
click at [1346, 494] on button "Add file attachment" at bounding box center [1297, 505] width 251 height 30
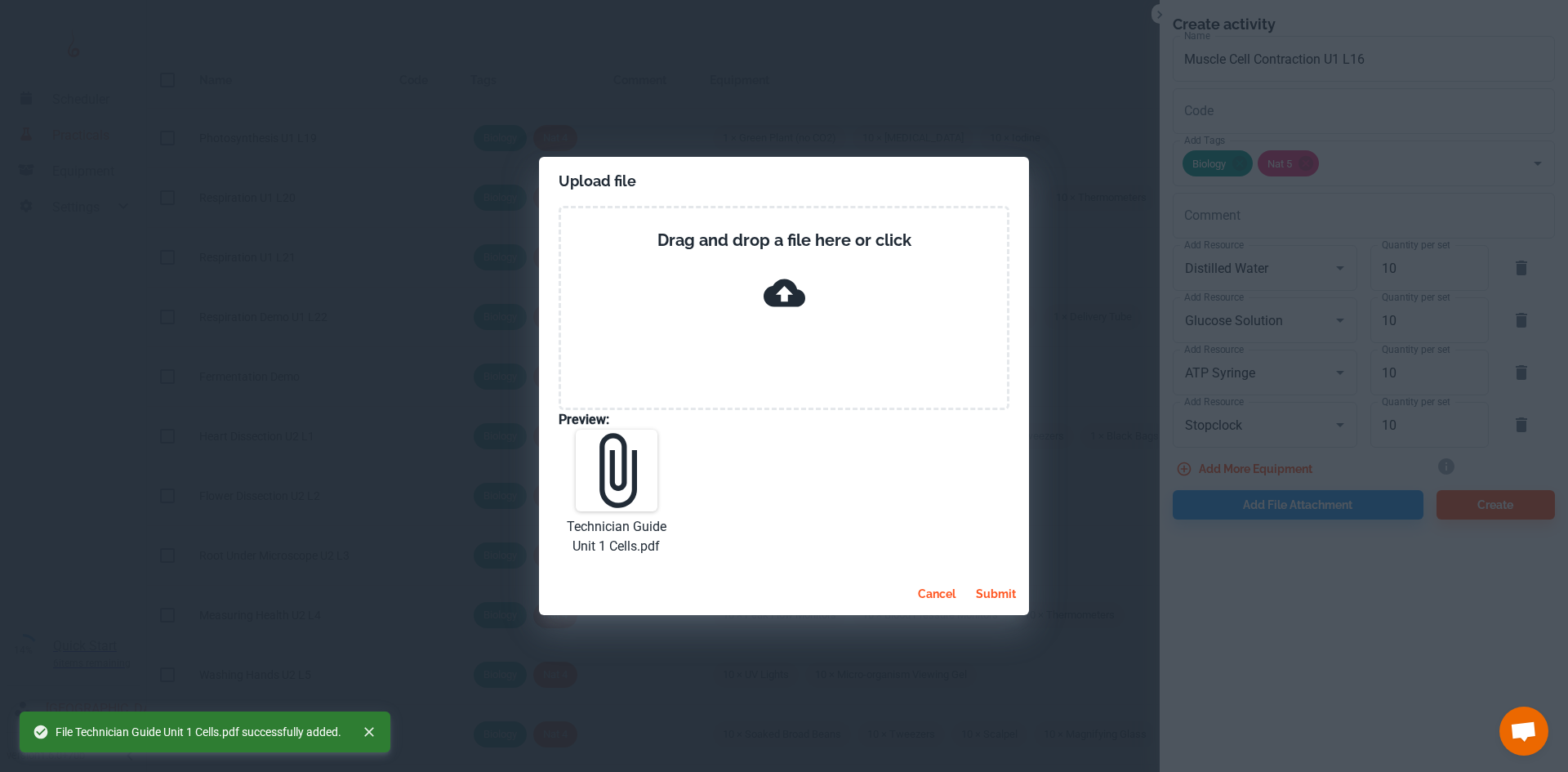
click at [991, 596] on button "submit" at bounding box center [996, 594] width 54 height 30
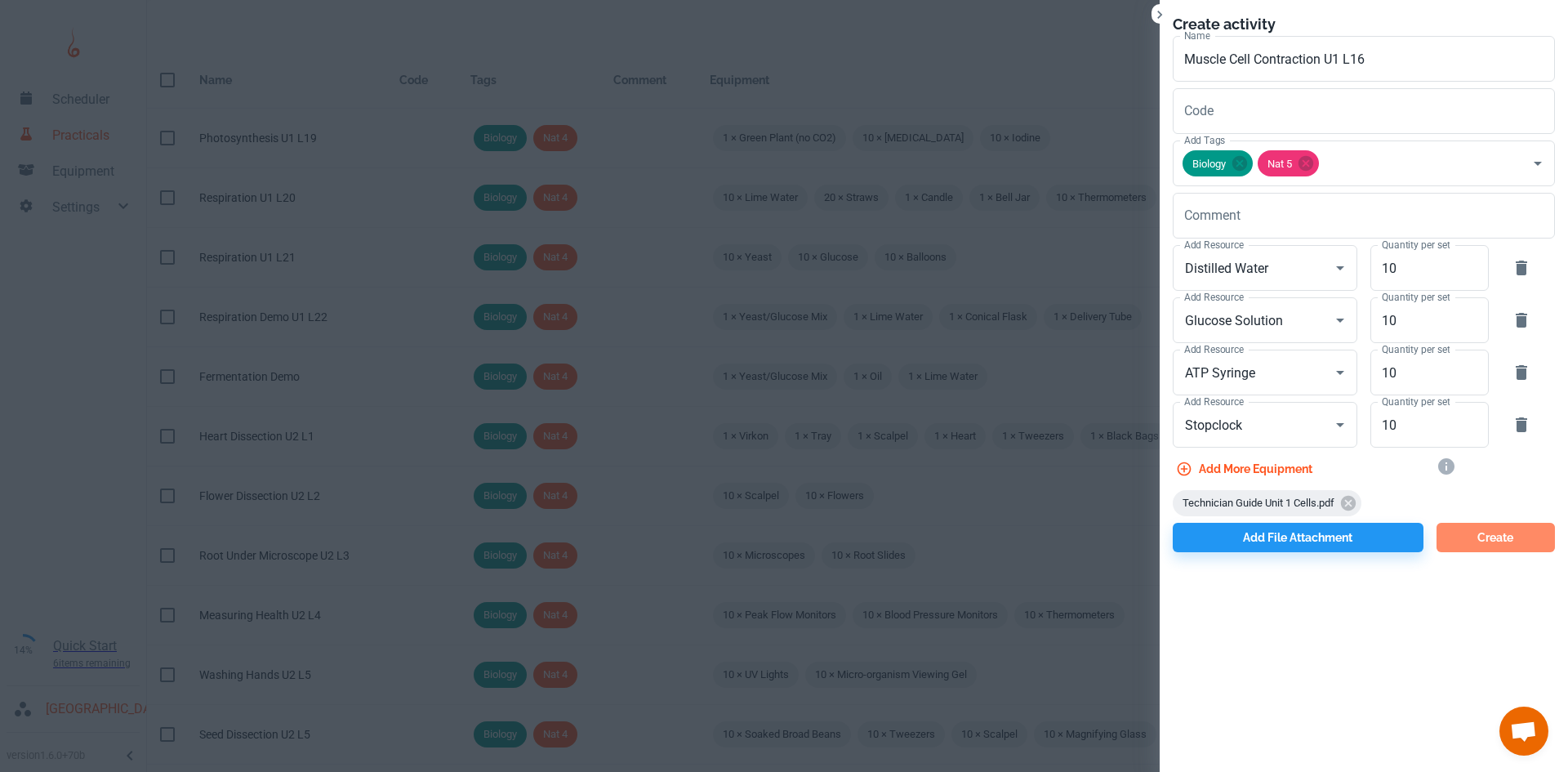
click at [1485, 546] on button "Create" at bounding box center [1495, 538] width 118 height 30
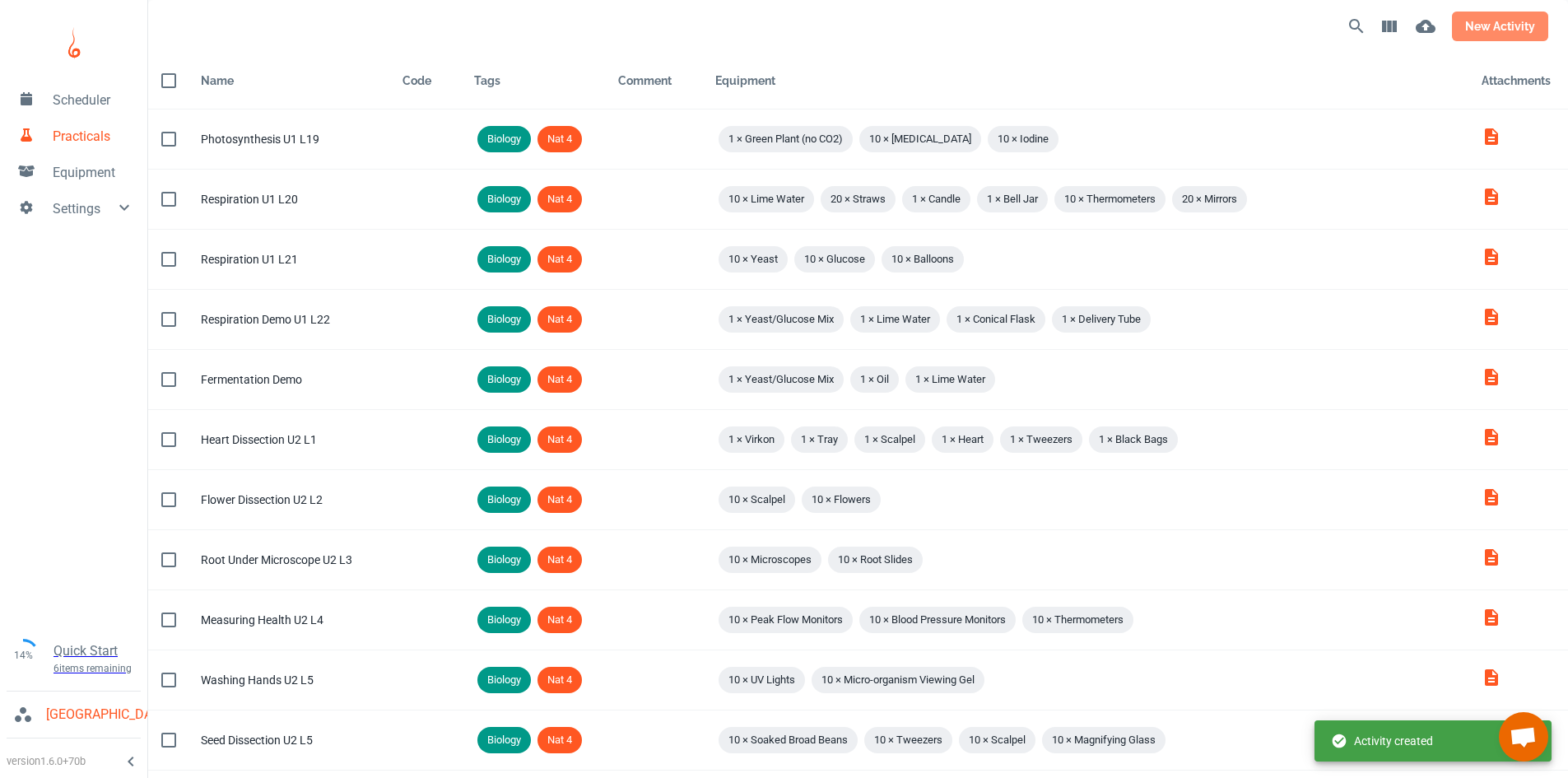
click at [1475, 26] on button "new activity" at bounding box center [1500, 27] width 96 height 30
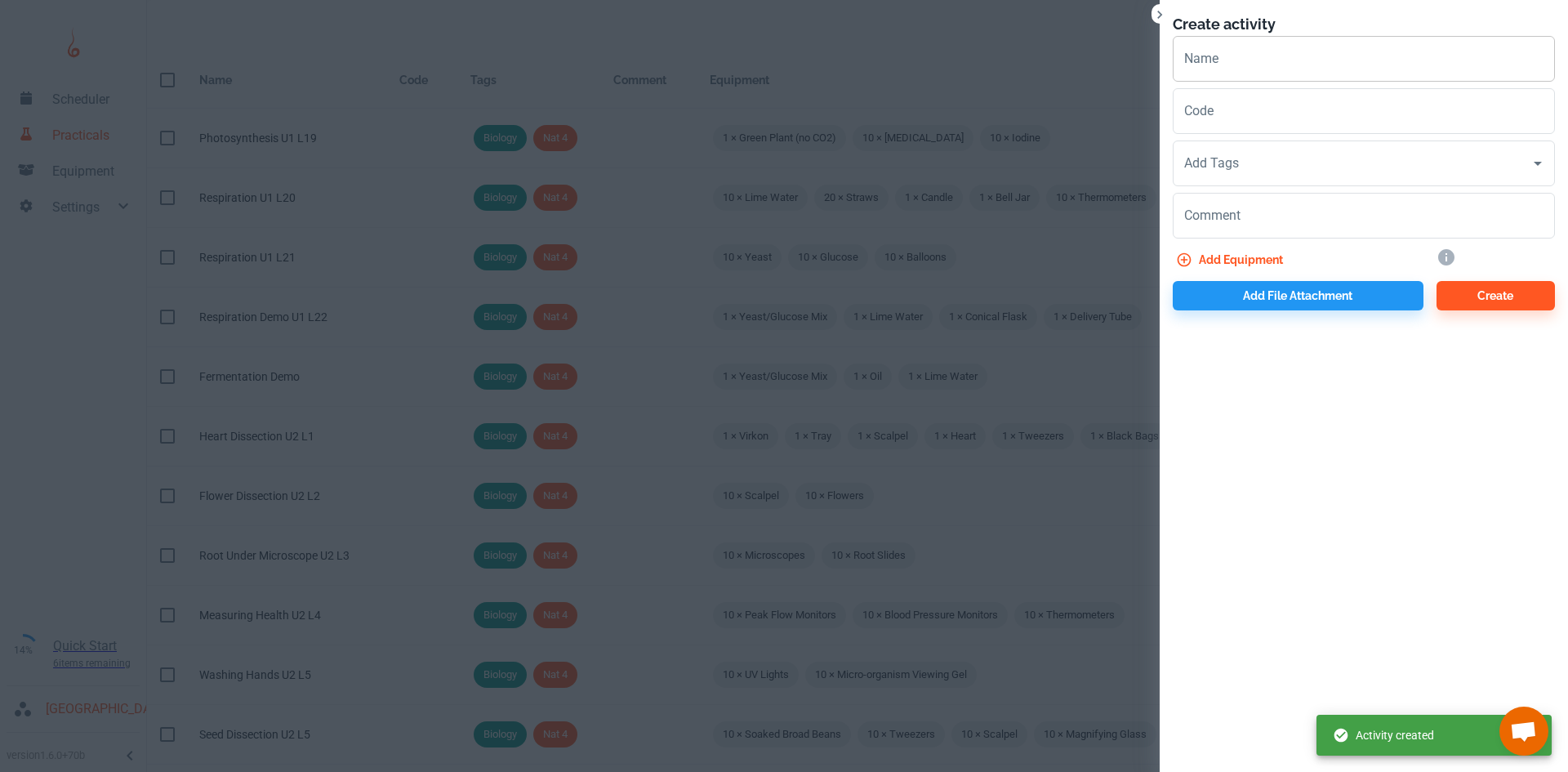
click at [1256, 40] on input "Name" at bounding box center [1363, 59] width 382 height 46
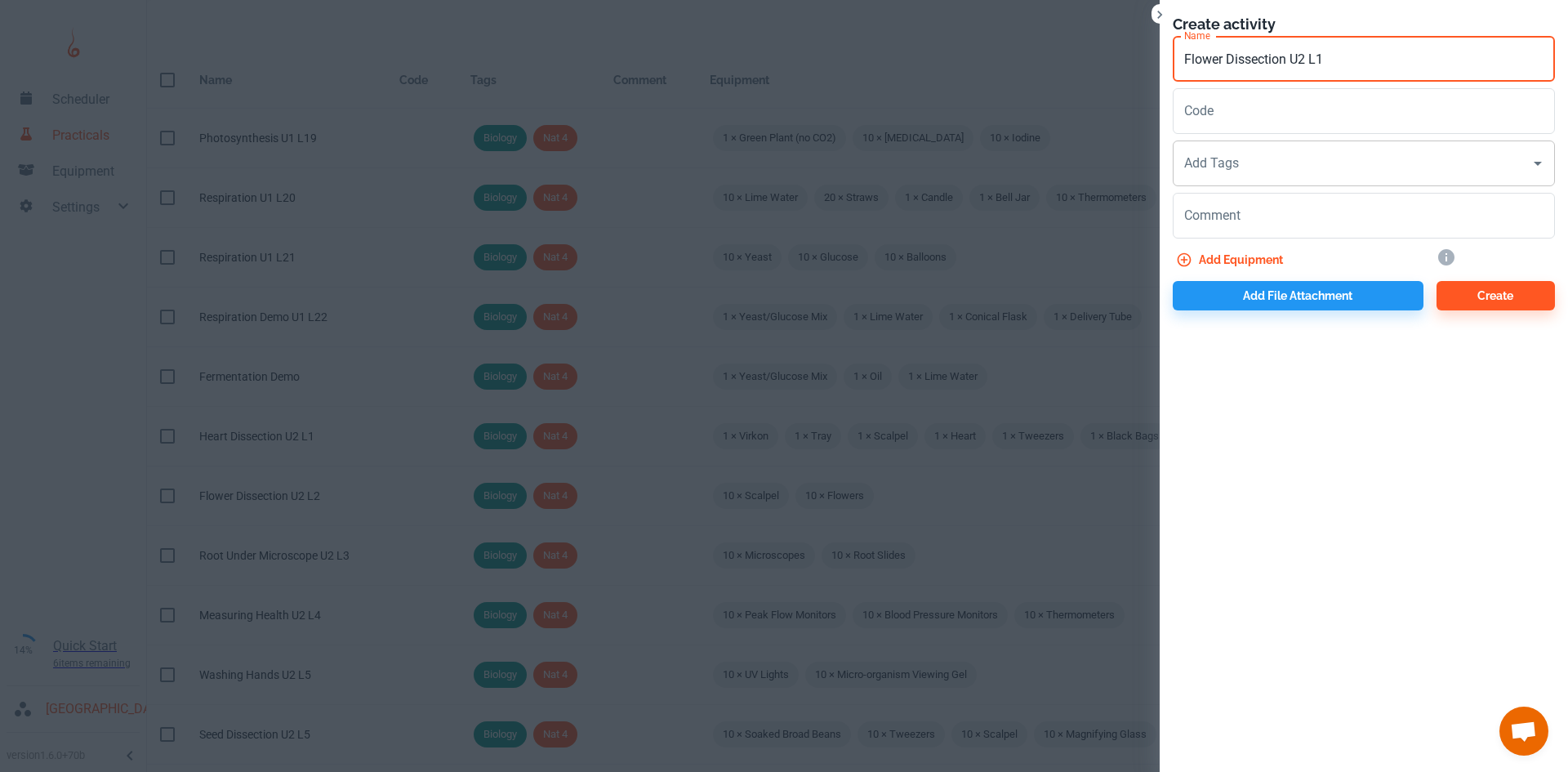
type input "Flower Dissection U2 L1"
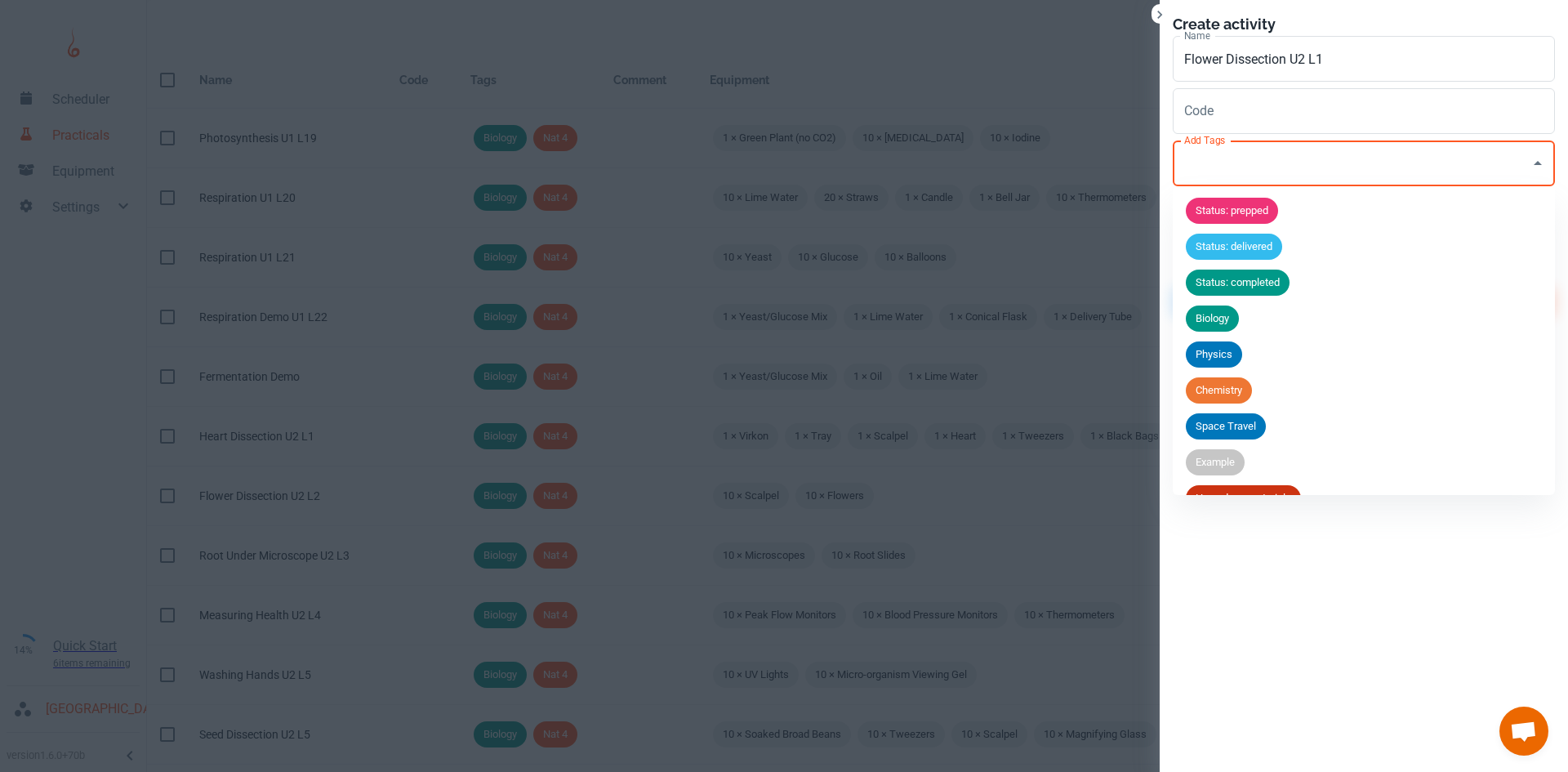
click at [1260, 173] on input "Add Tags" at bounding box center [1352, 163] width 343 height 31
click at [1215, 322] on span "Biology" at bounding box center [1212, 319] width 54 height 16
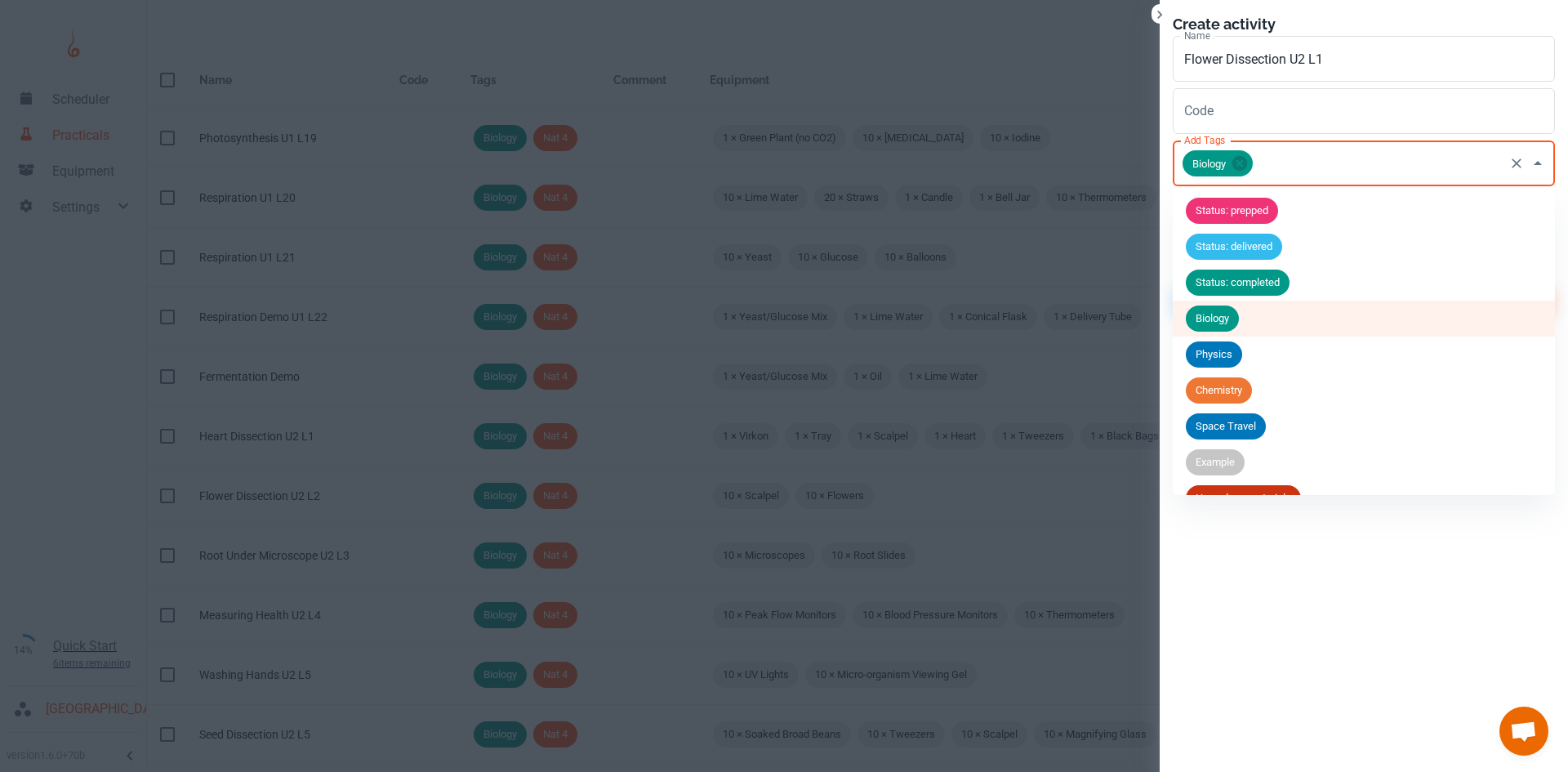
click at [1286, 148] on input "Add Tags" at bounding box center [1378, 163] width 247 height 31
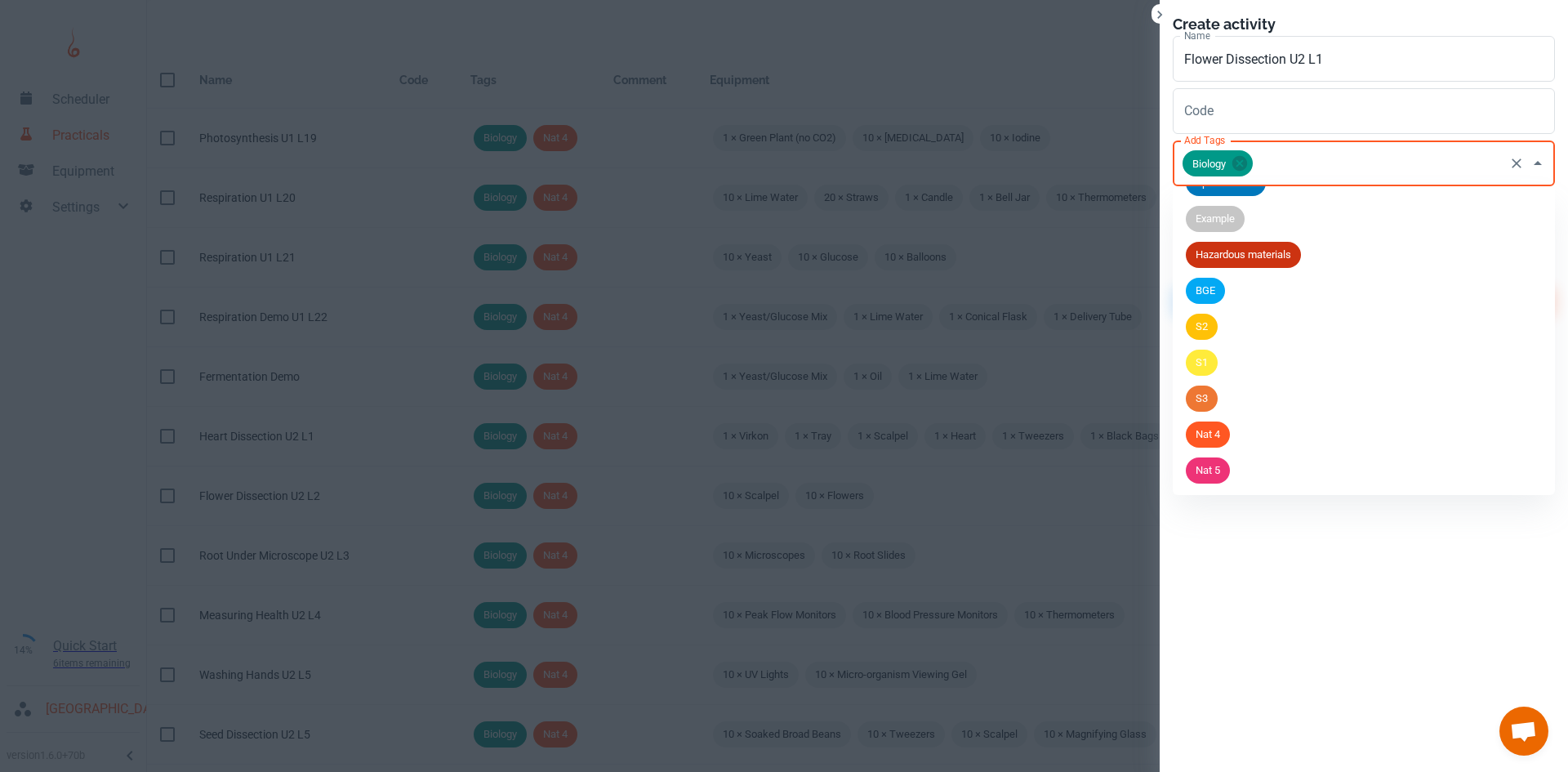
click at [1215, 473] on span "Nat 5" at bounding box center [1207, 470] width 44 height 16
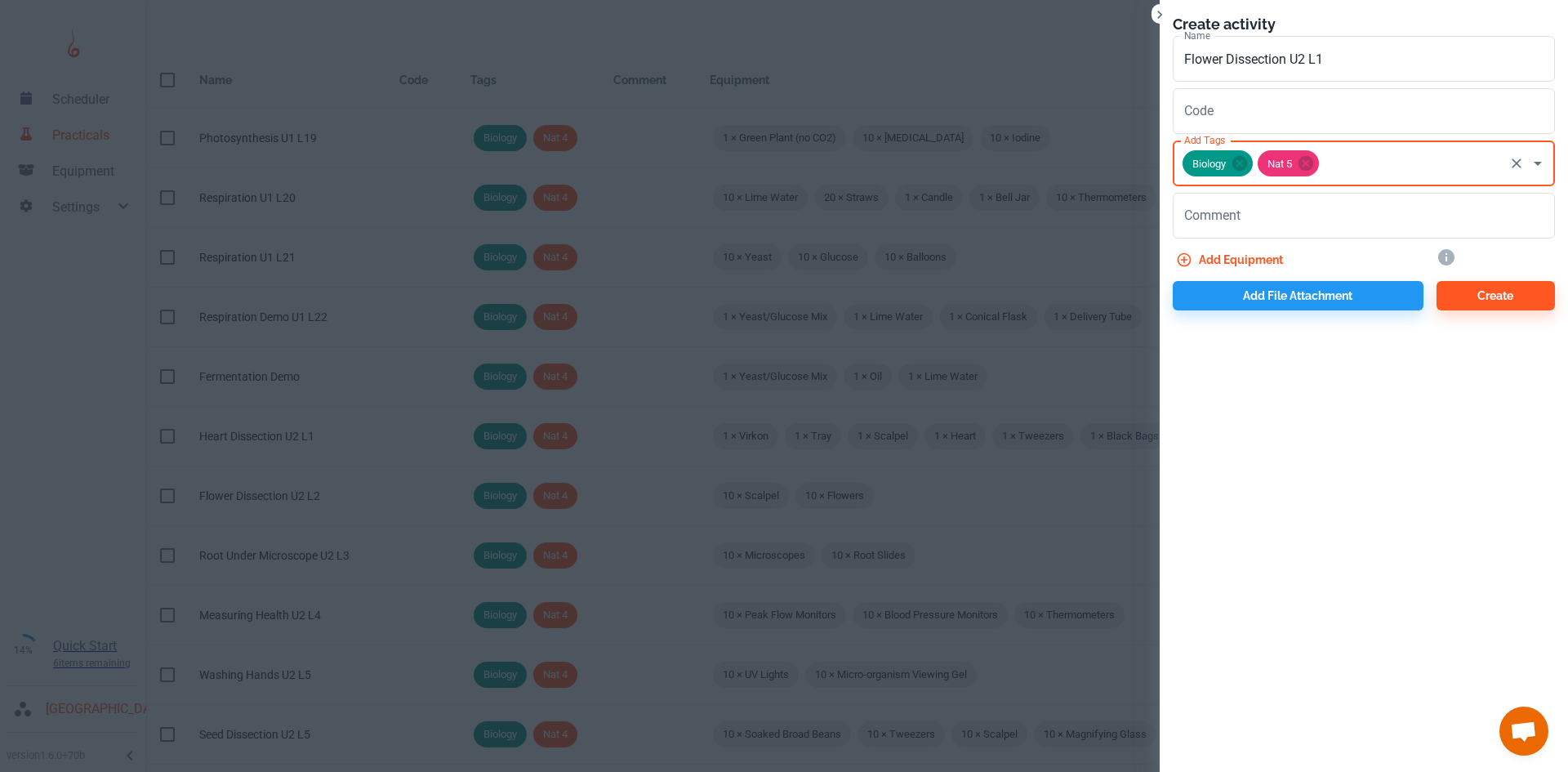
click at [1222, 261] on button "Add equipment" at bounding box center [1231, 260] width 117 height 30
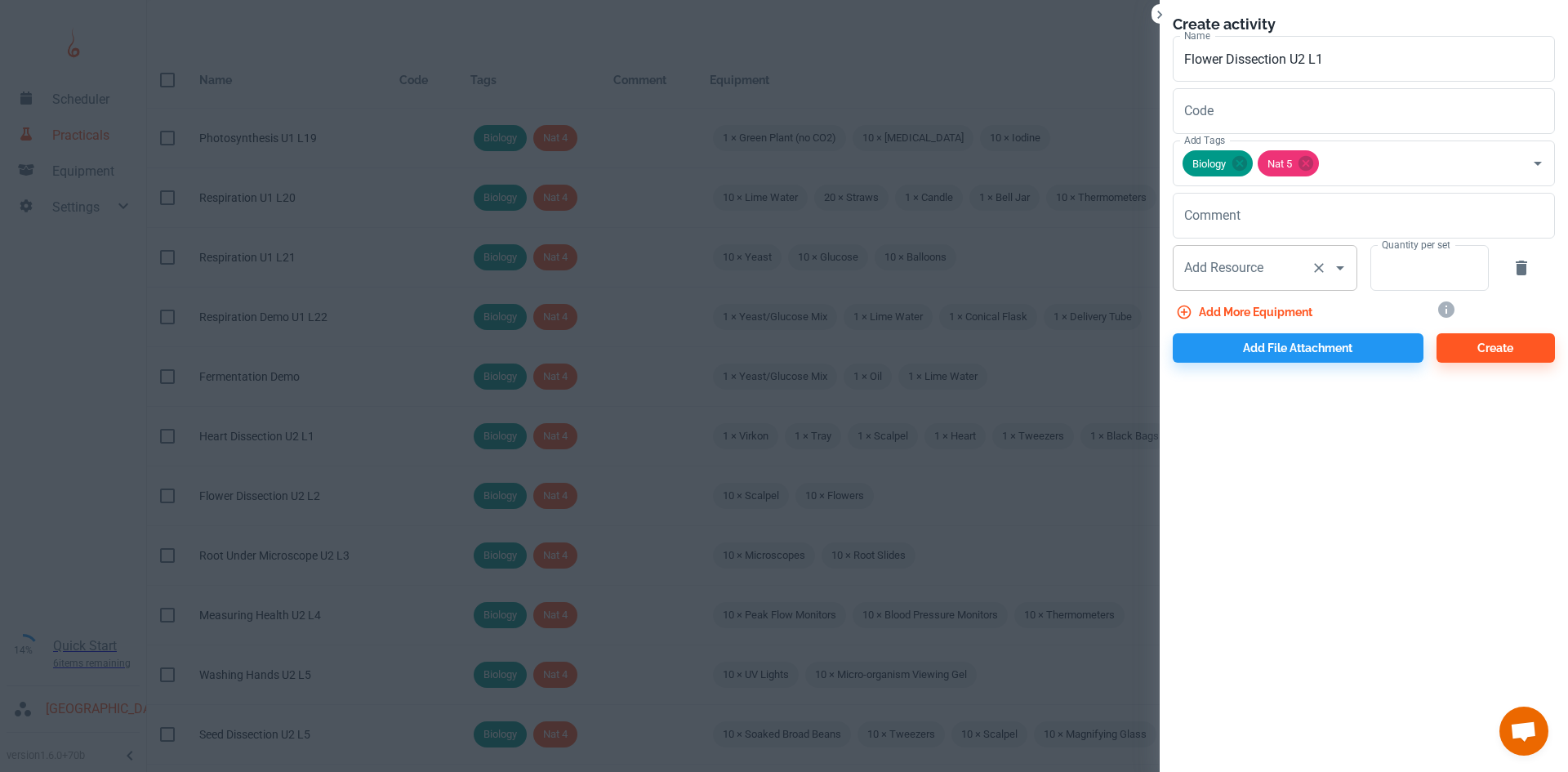
click at [1204, 286] on div "Add Resource" at bounding box center [1265, 268] width 184 height 46
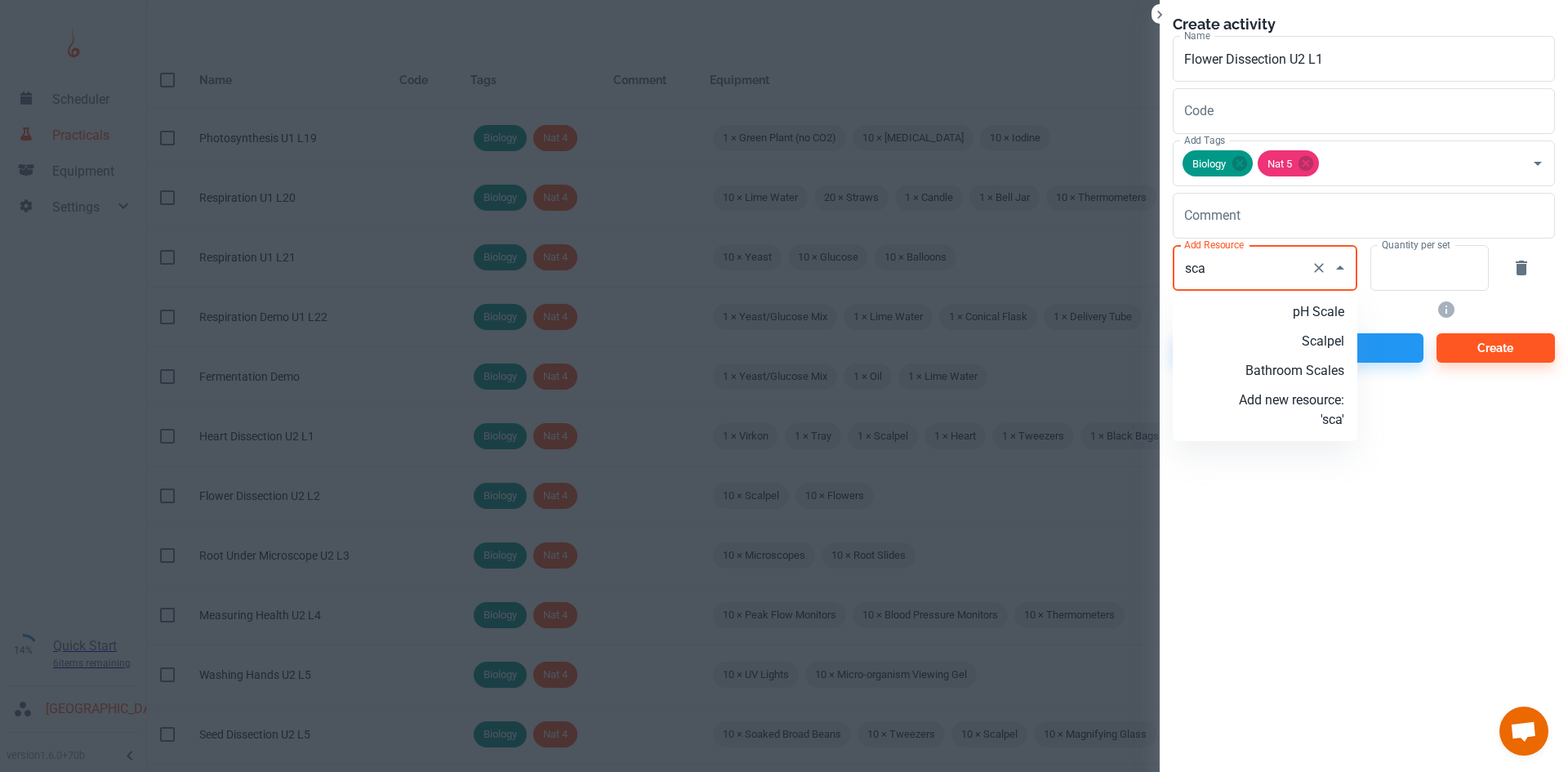
drag, startPoint x: 1309, startPoint y: 340, endPoint x: 1331, endPoint y: 308, distance: 38.8
click at [1310, 340] on p "Scalpel" at bounding box center [1291, 341] width 105 height 20
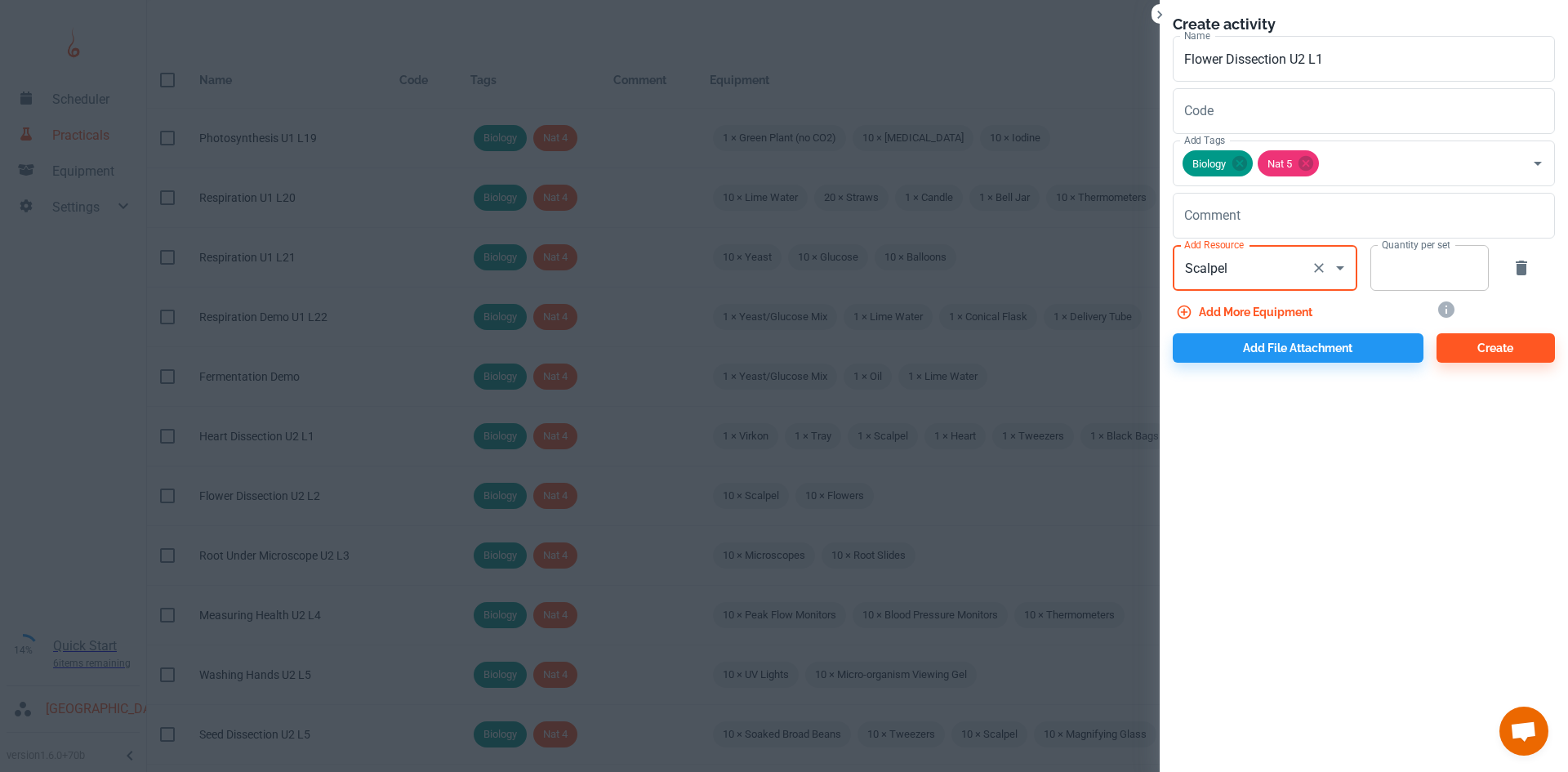
type input "Scalpel"
click at [1390, 273] on input "Quantity per set" at bounding box center [1419, 268] width 100 height 46
type input "10"
click at [1276, 310] on button "Add more equipment" at bounding box center [1245, 313] width 146 height 30
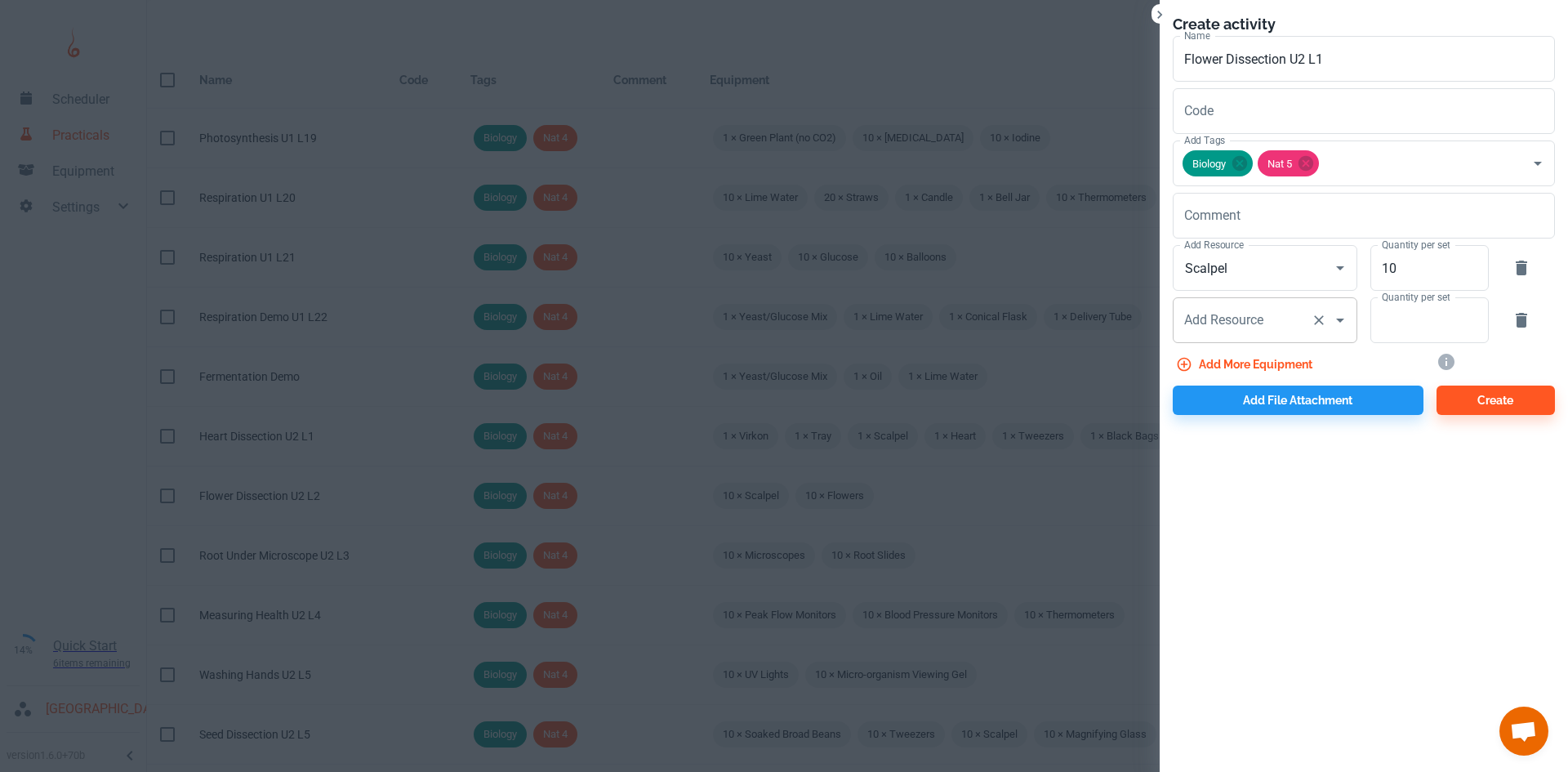
click at [1241, 316] on div "Add Resource Add Resource" at bounding box center [1265, 321] width 184 height 46
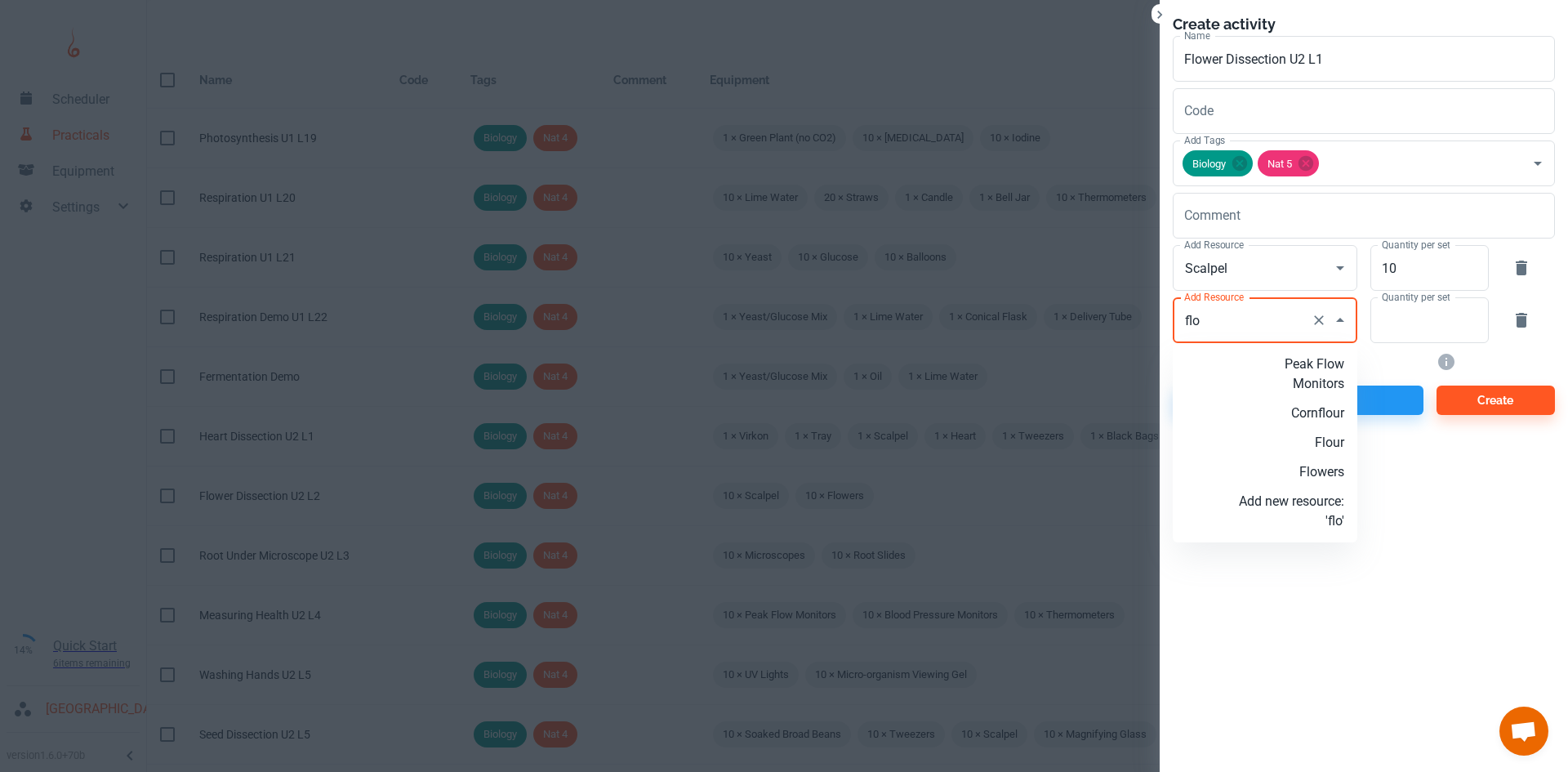
click at [1343, 472] on p "Flowers" at bounding box center [1291, 472] width 105 height 20
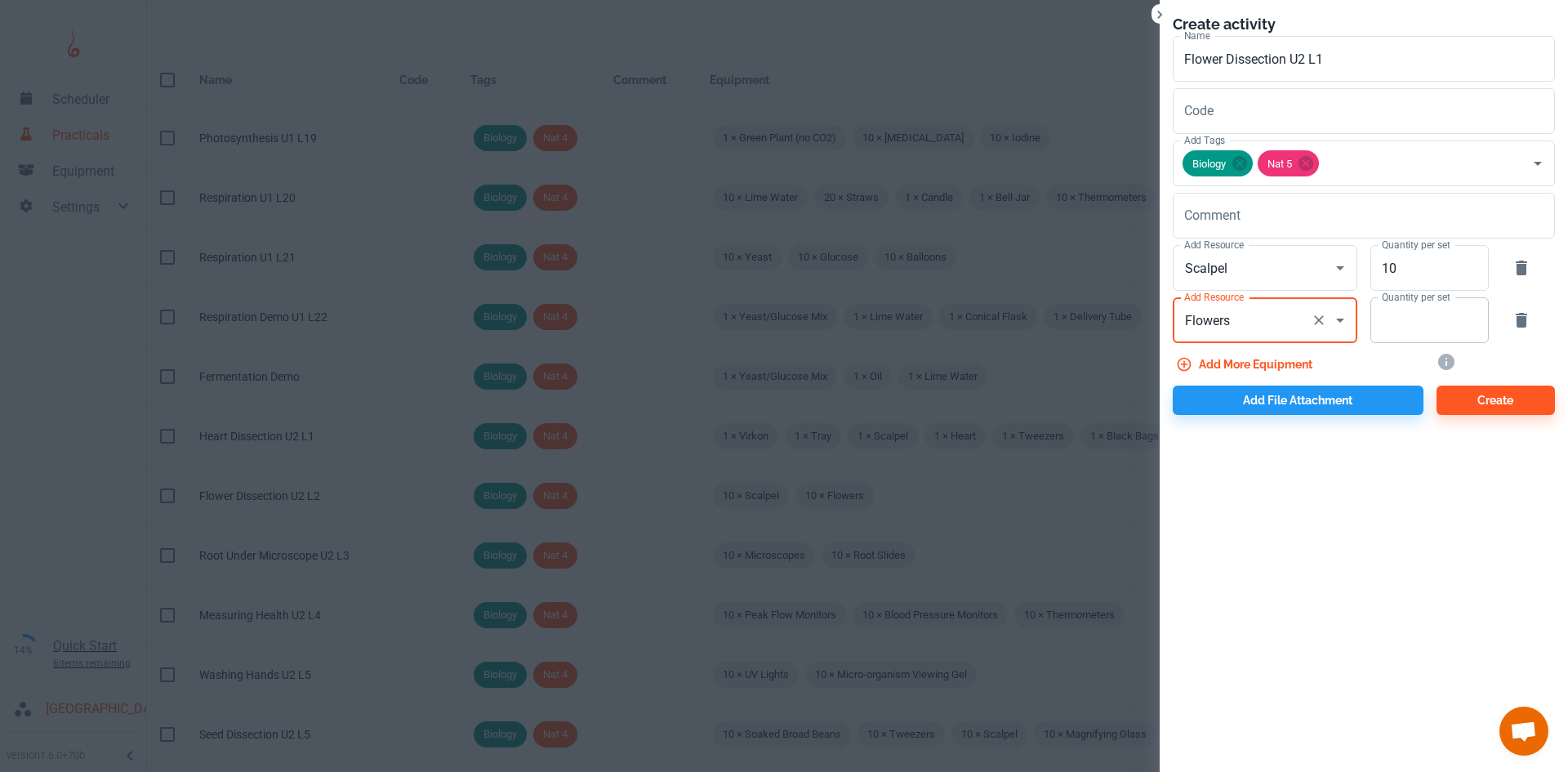
type input "Flowers"
click at [1408, 327] on input "Quantity per set" at bounding box center [1419, 321] width 100 height 46
type input "10"
click at [1302, 414] on button "Add file attachment" at bounding box center [1297, 401] width 251 height 30
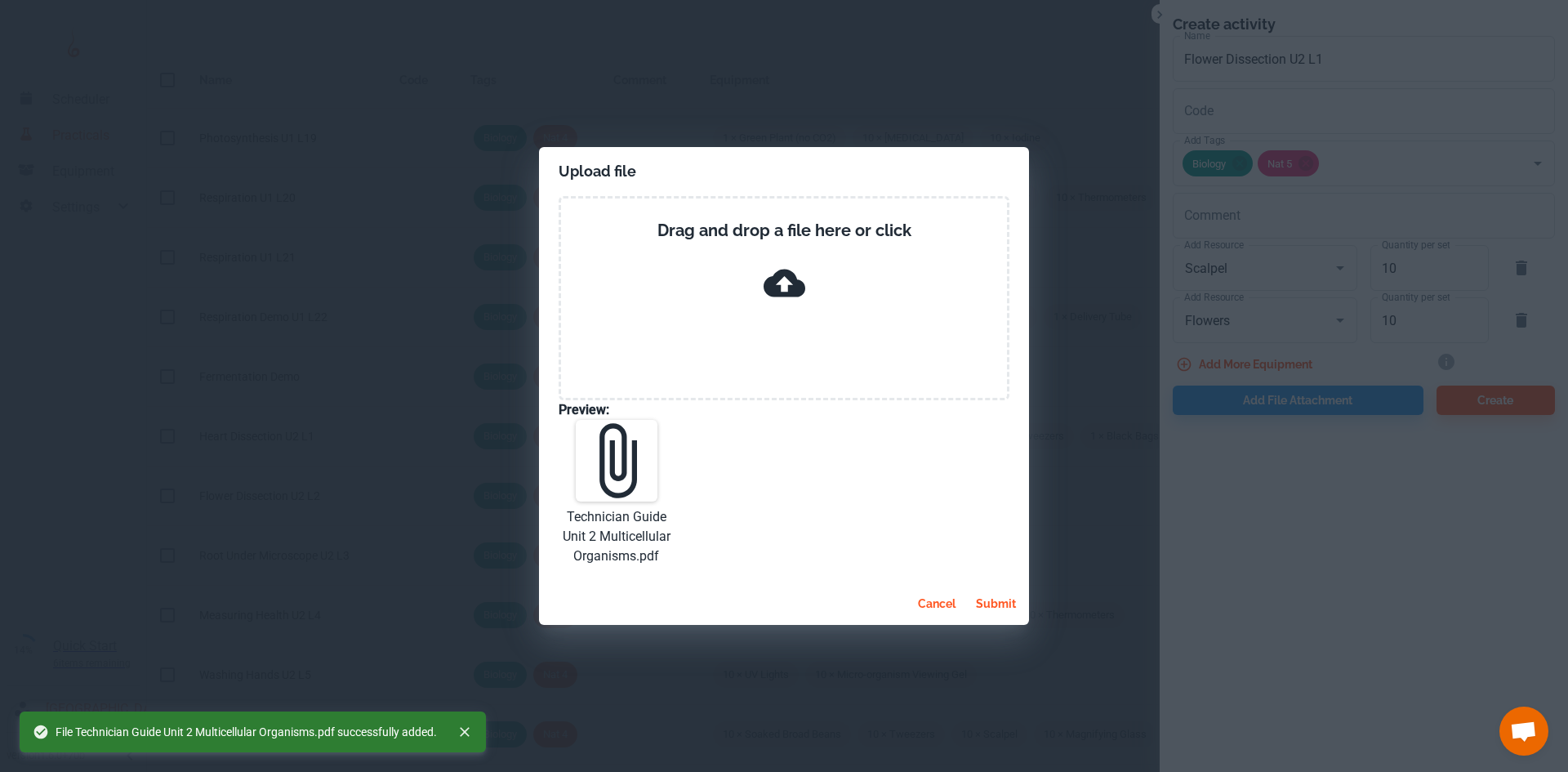
click at [988, 612] on button "submit" at bounding box center [996, 604] width 54 height 30
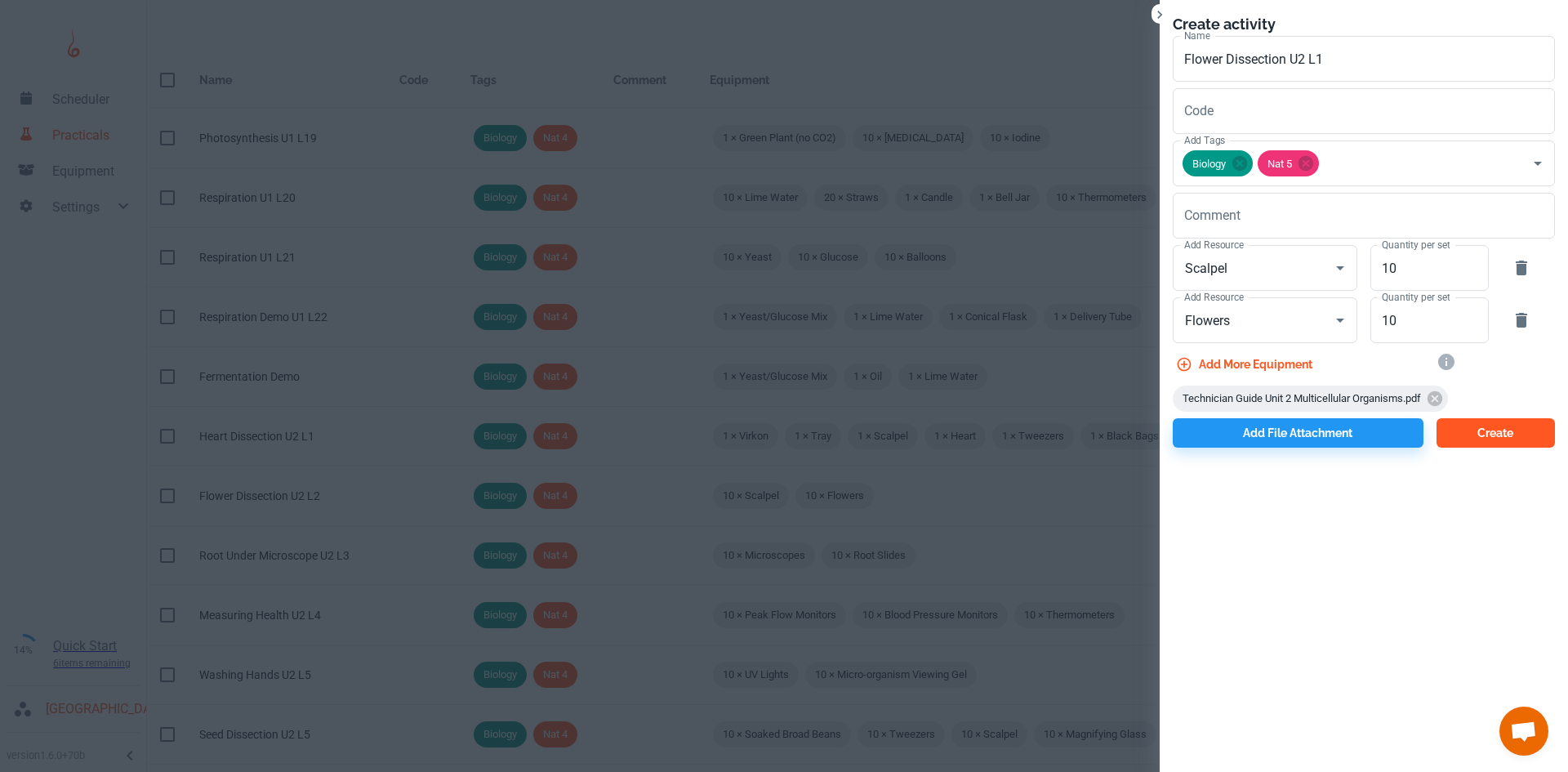
click at [1467, 443] on button "Create" at bounding box center [1495, 434] width 118 height 30
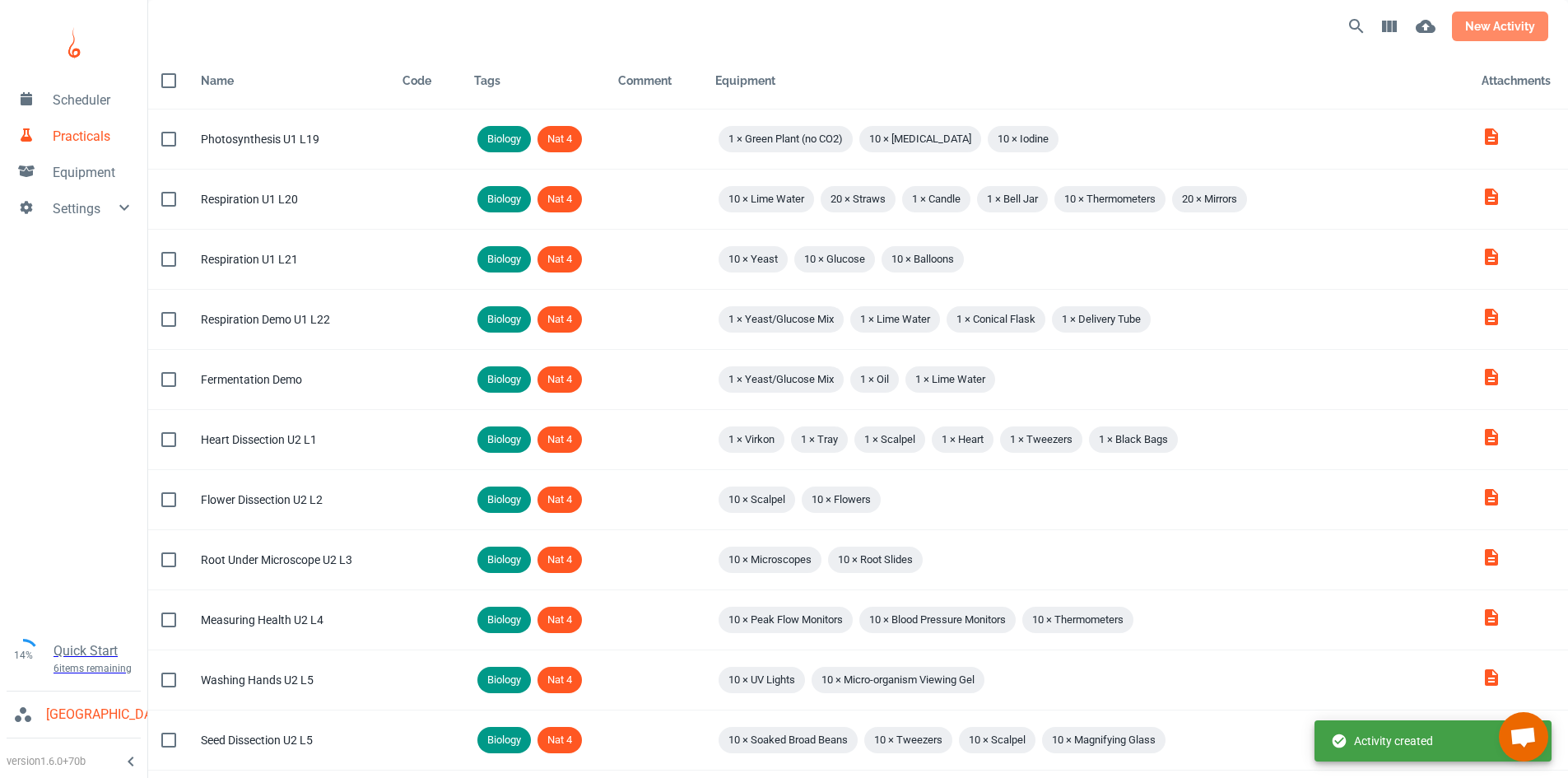
click at [1493, 16] on button "new activity" at bounding box center [1500, 27] width 96 height 30
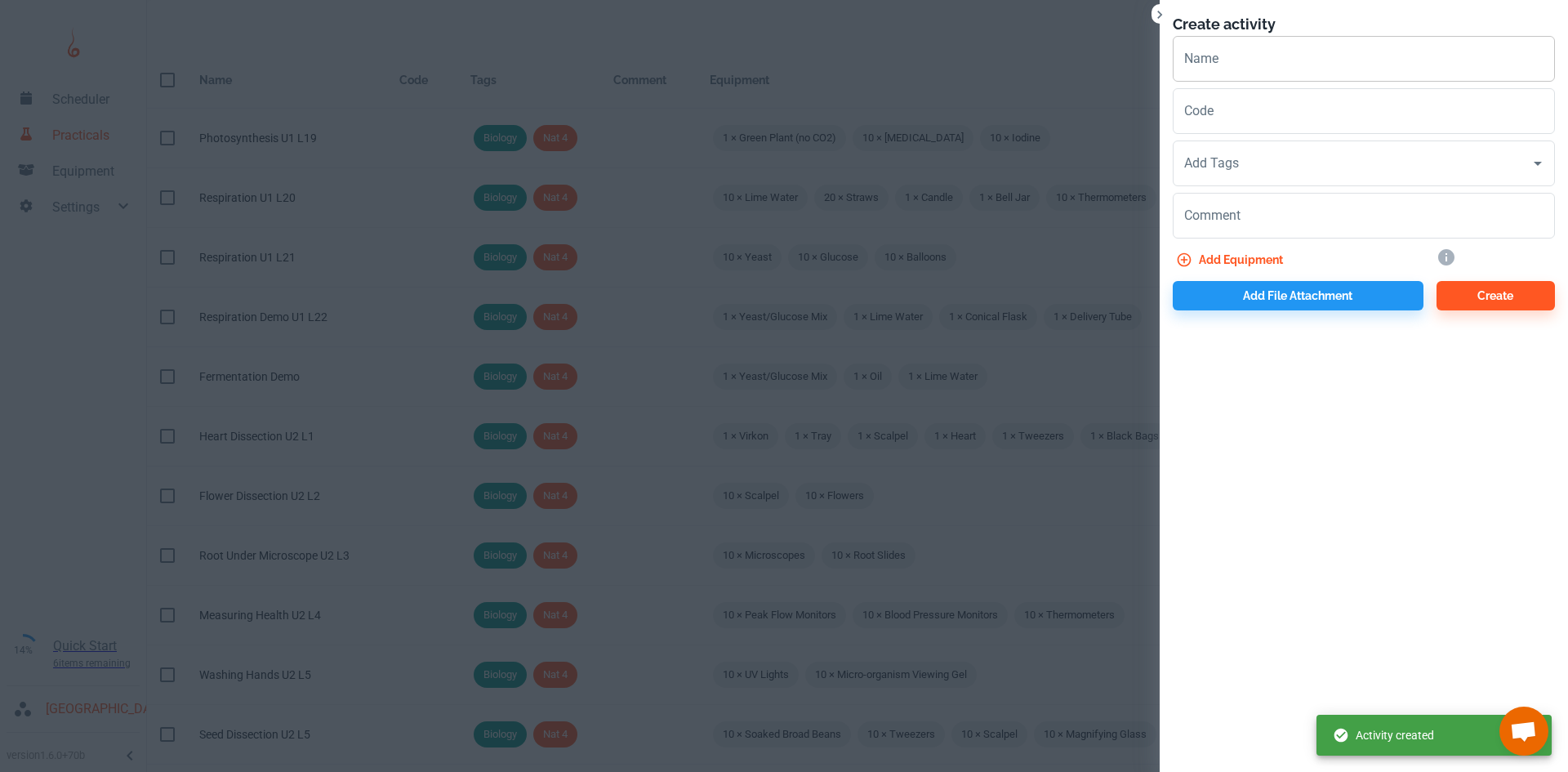
click at [1229, 74] on input "Name" at bounding box center [1363, 59] width 382 height 46
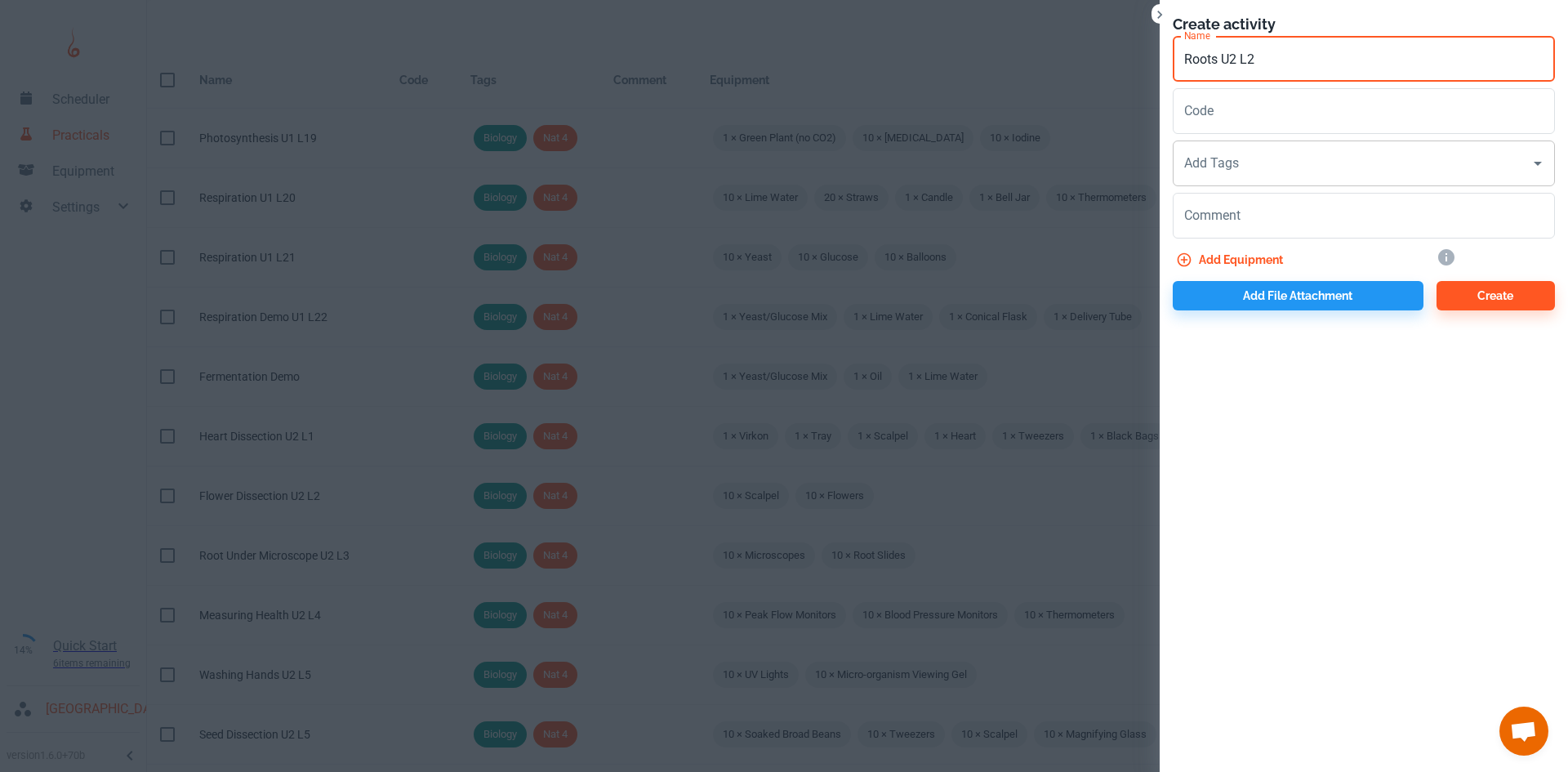
type input "Roots U2 L2"
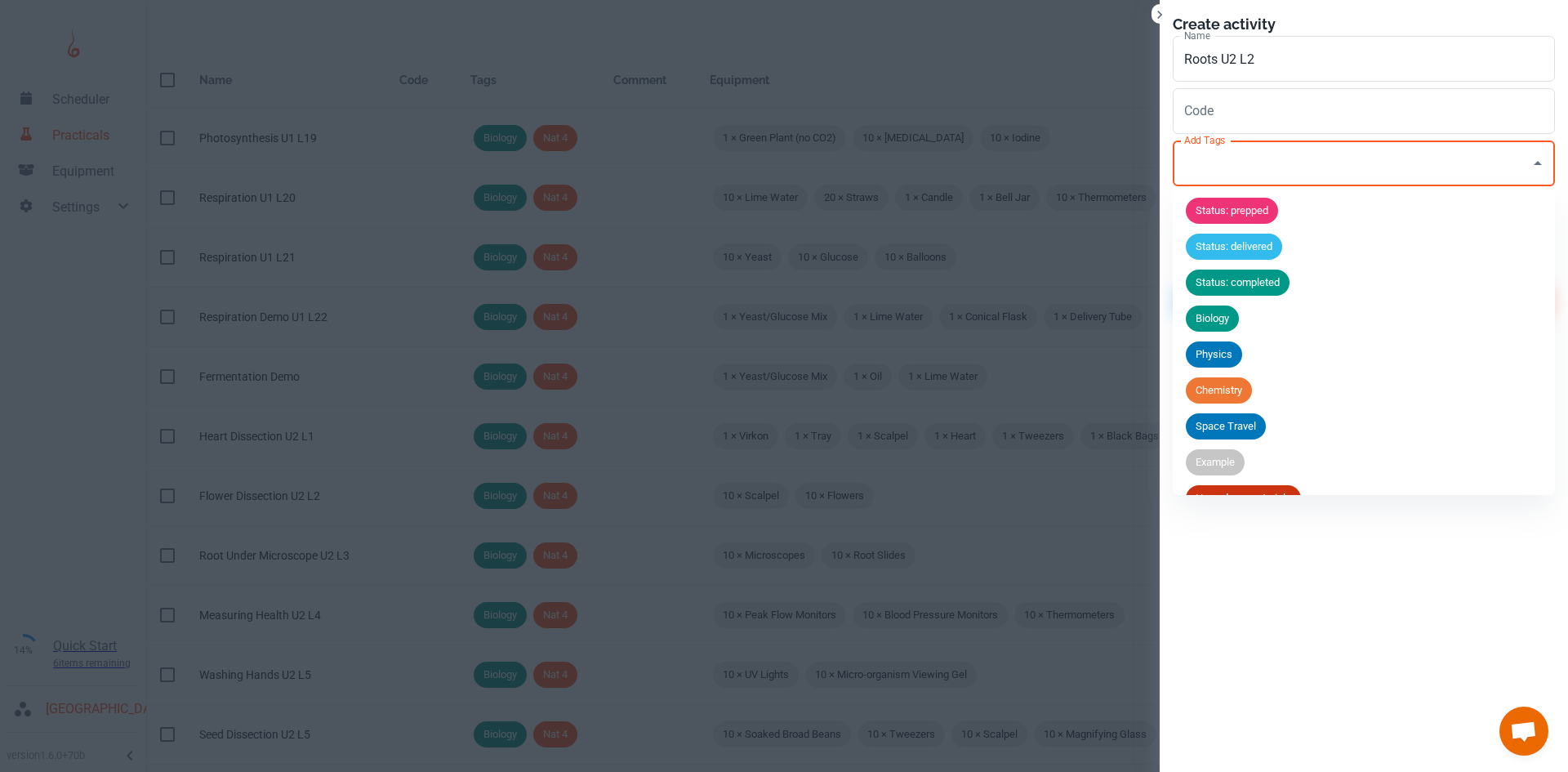
click at [1239, 168] on input "Add Tags" at bounding box center [1352, 163] width 343 height 31
click at [1222, 315] on span "Biology" at bounding box center [1212, 319] width 54 height 16
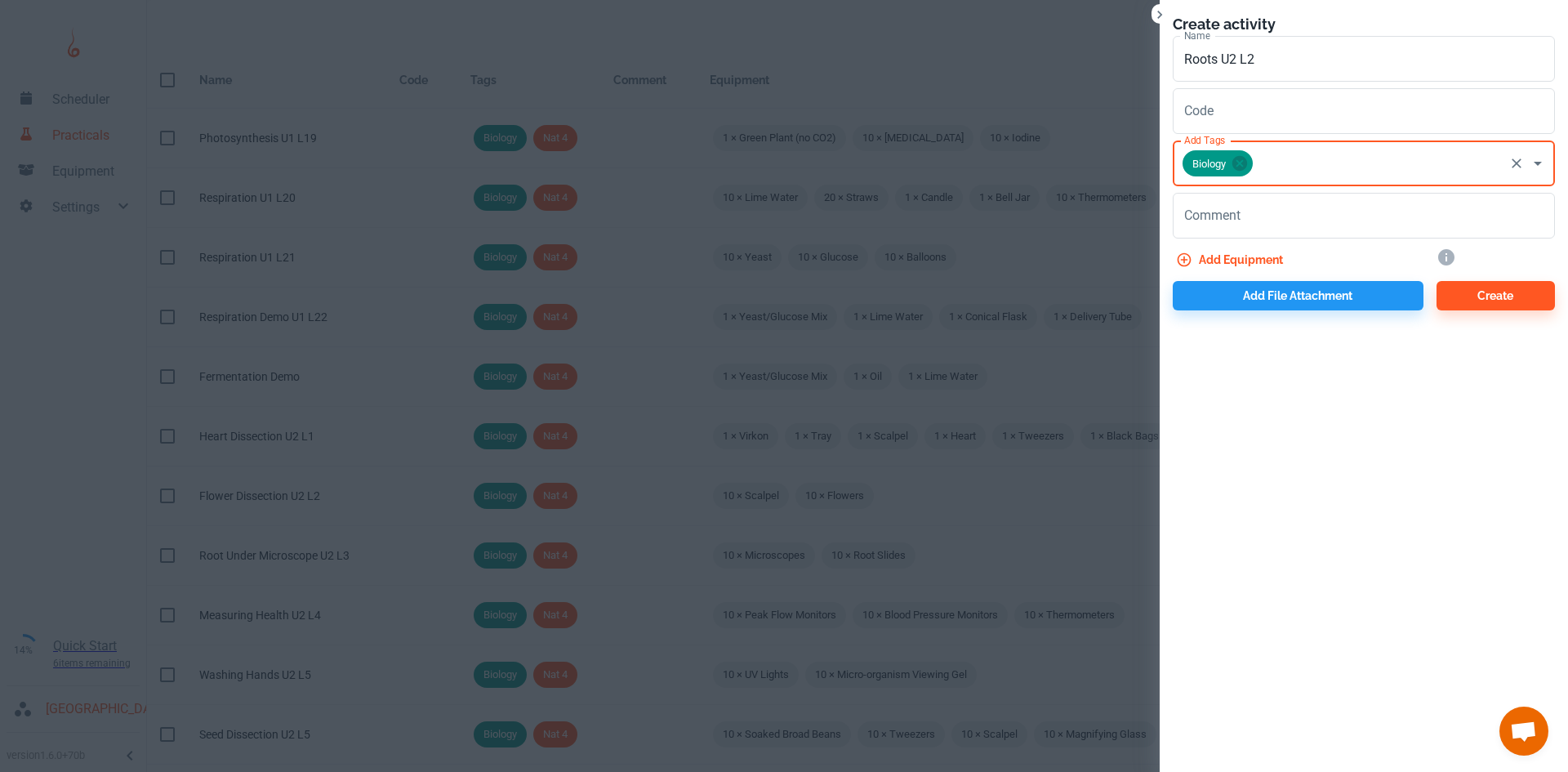
click at [1268, 173] on input "Add Tags" at bounding box center [1378, 163] width 247 height 31
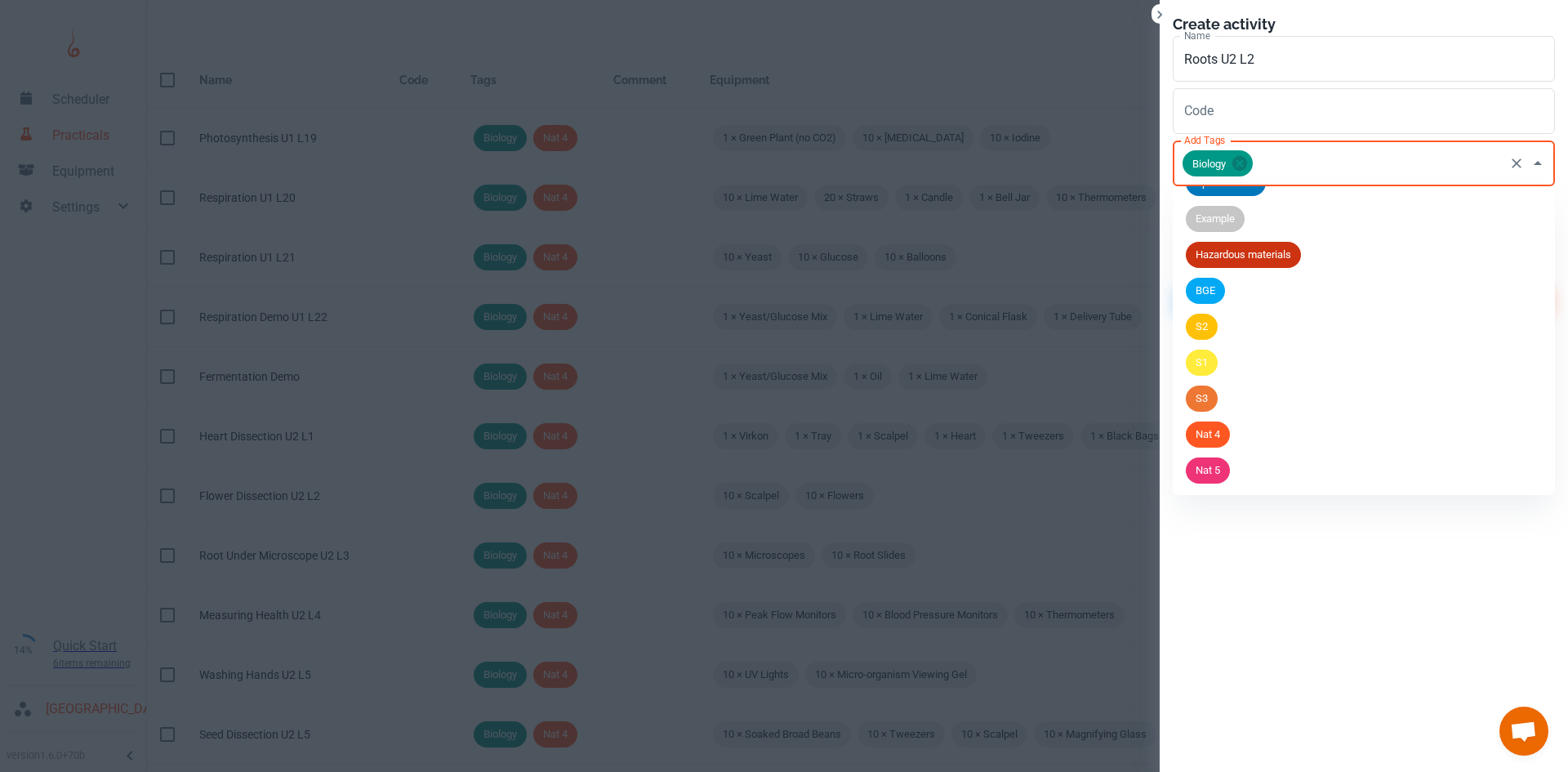
click at [1236, 459] on li "Nat 5" at bounding box center [1363, 470] width 382 height 36
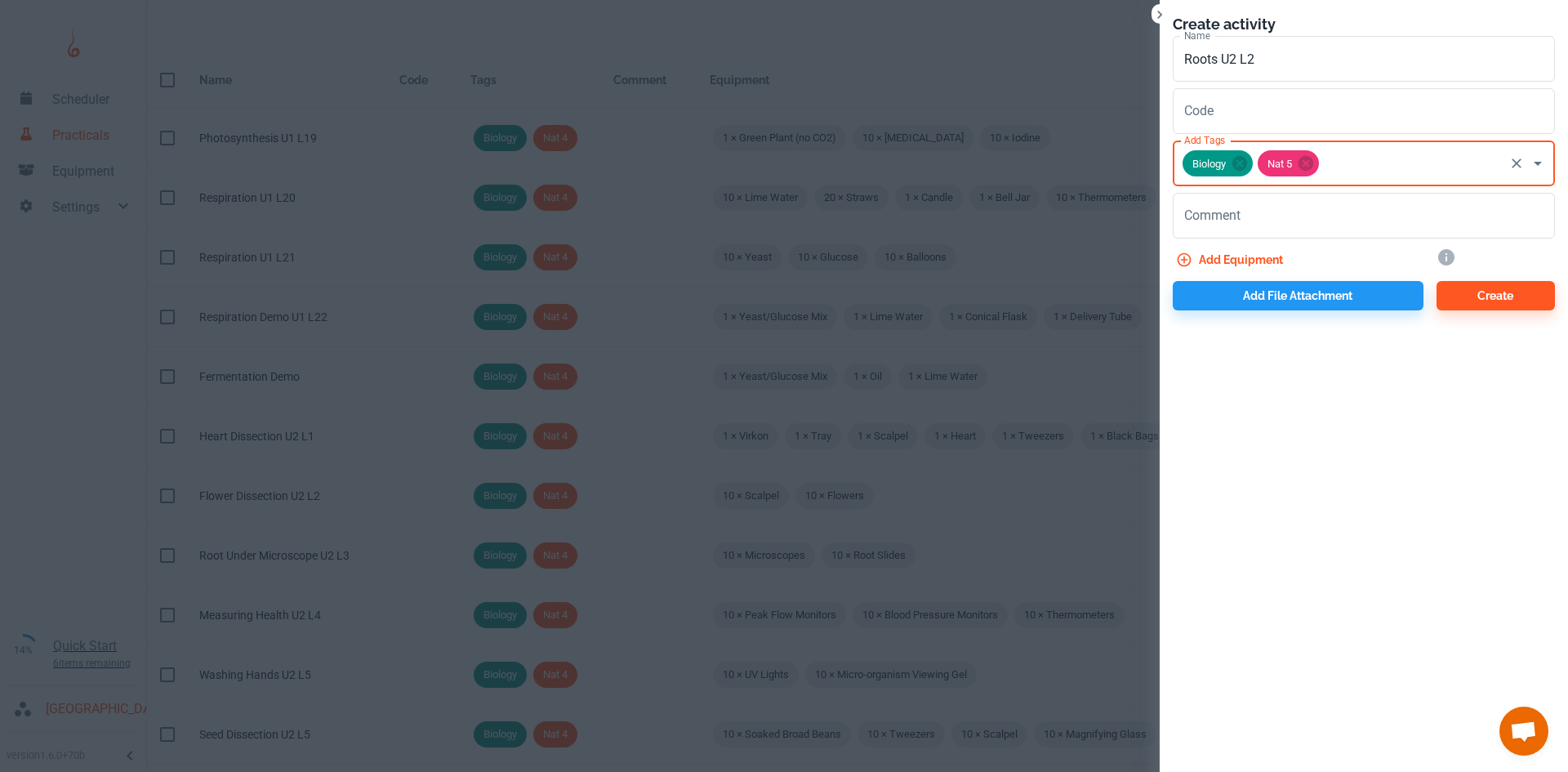
click at [1221, 258] on button "Add equipment" at bounding box center [1231, 260] width 117 height 30
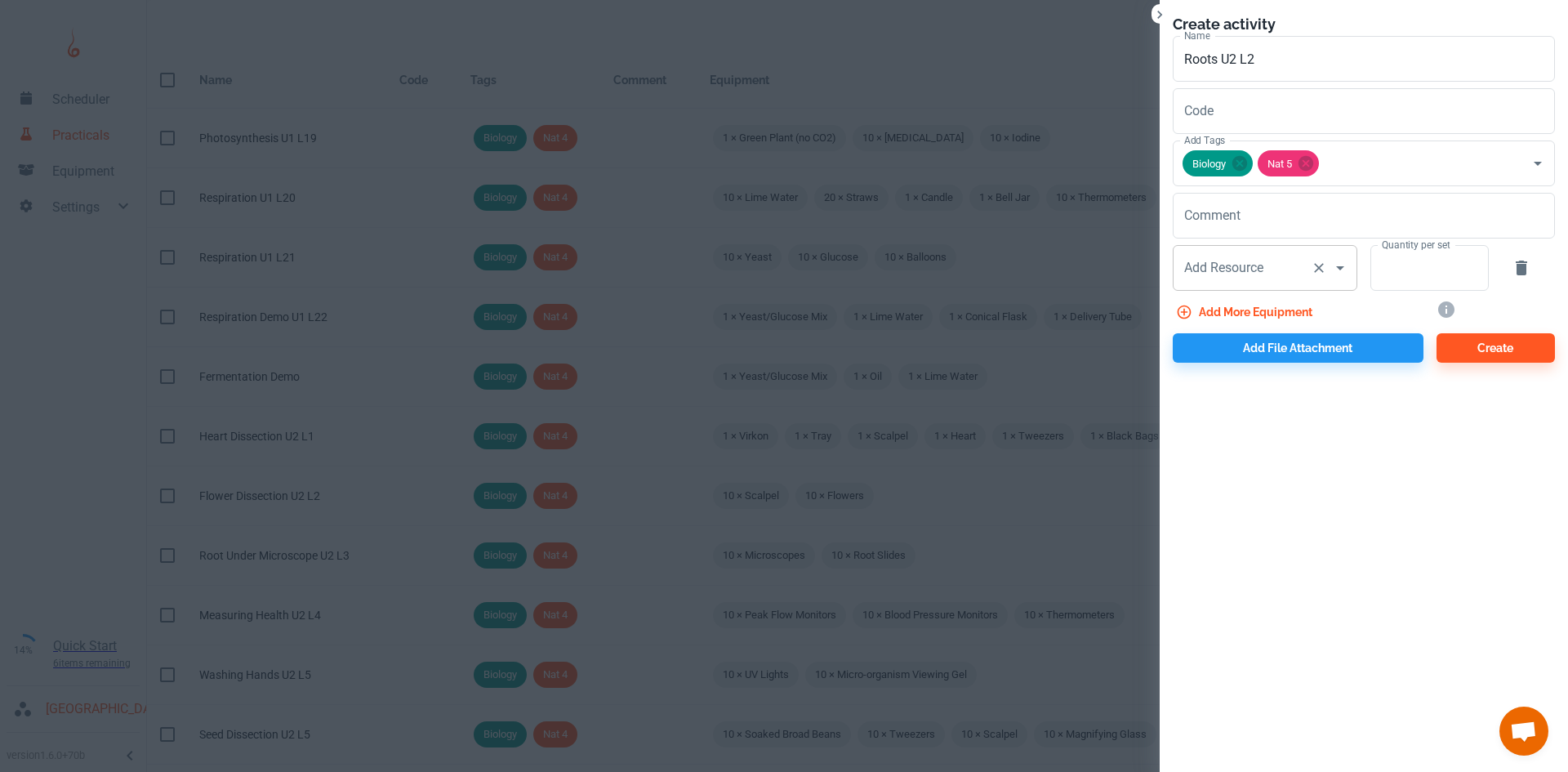
click at [1213, 272] on div "Add Resource Add Resource" at bounding box center [1265, 268] width 184 height 46
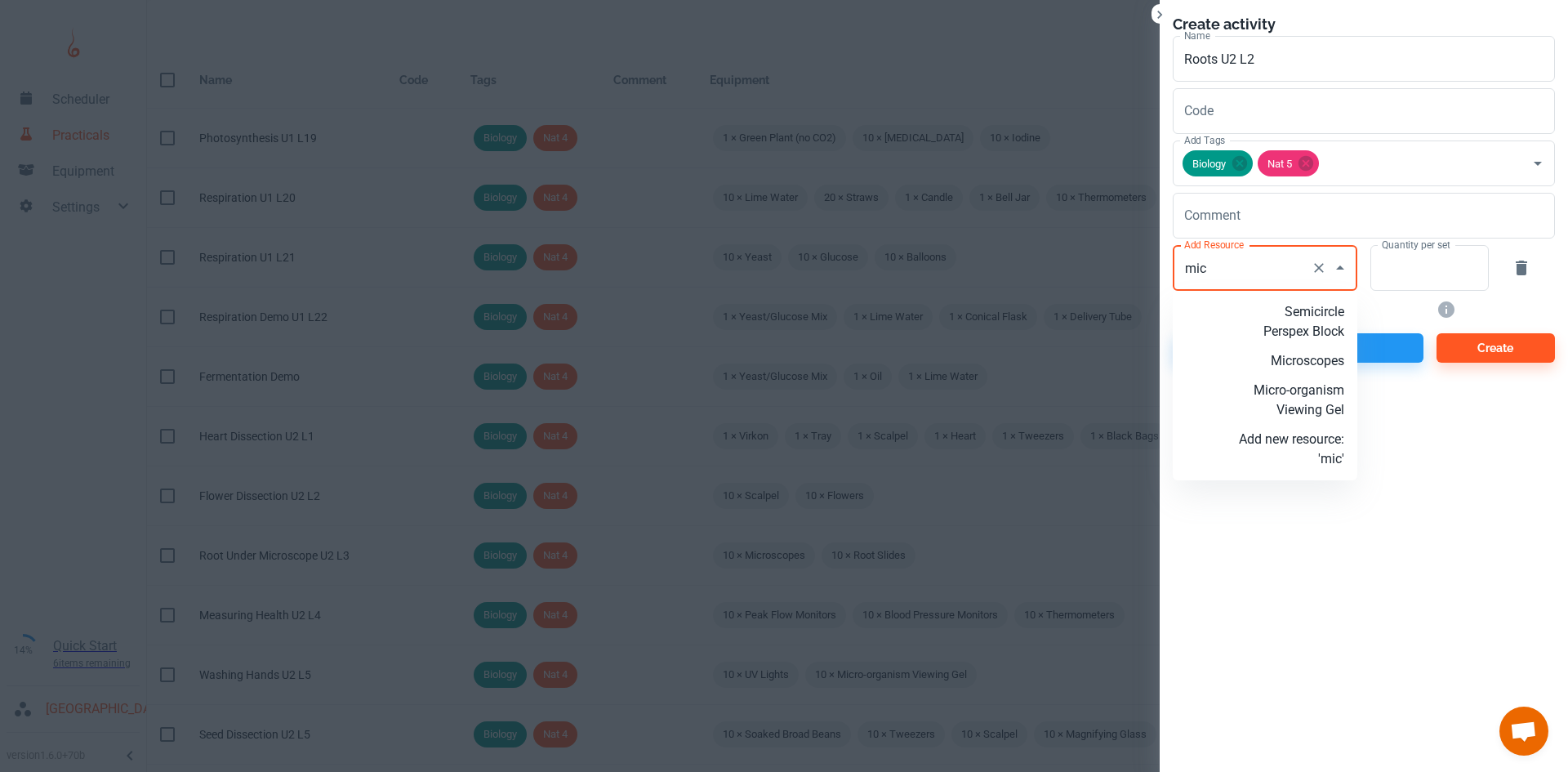
click at [1306, 366] on p "Microscopes" at bounding box center [1291, 361] width 105 height 20
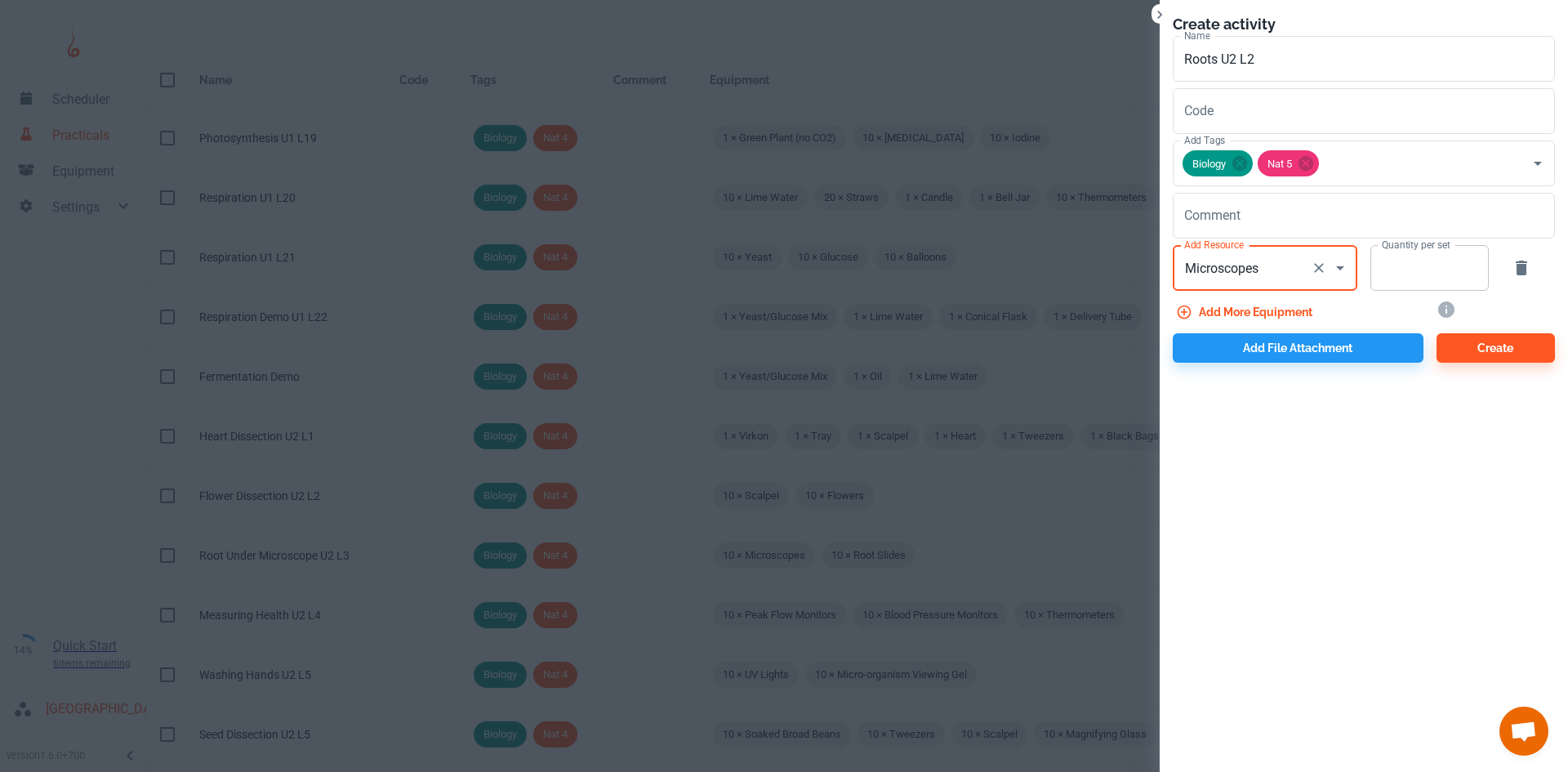
type input "Microscopes"
click at [1406, 273] on input "Quantity per set" at bounding box center [1419, 268] width 100 height 46
type input "10"
click at [1243, 317] on button "Add more equipment" at bounding box center [1245, 313] width 146 height 30
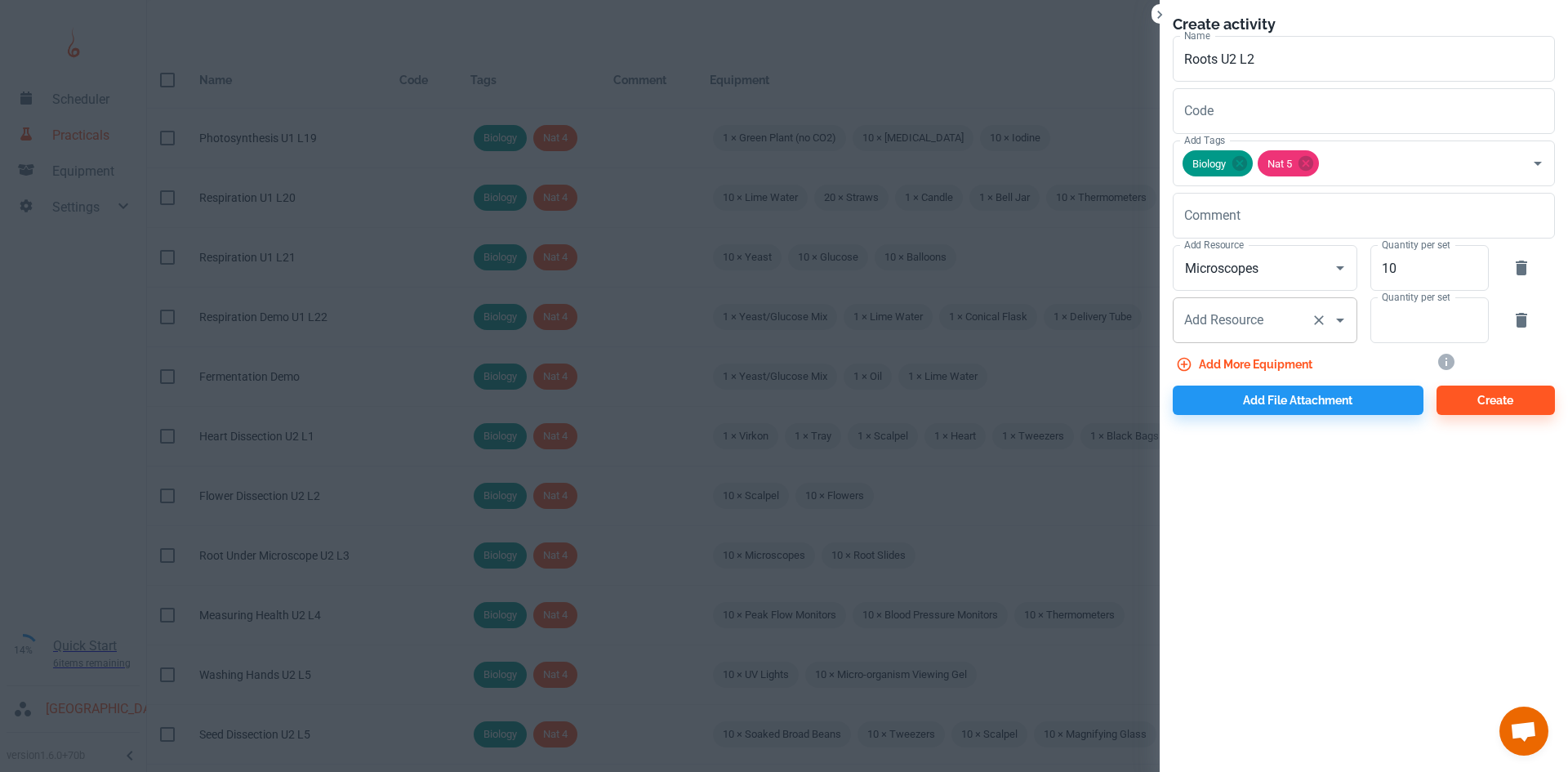
click at [1232, 323] on div "Add Resource Add Resource" at bounding box center [1265, 321] width 184 height 46
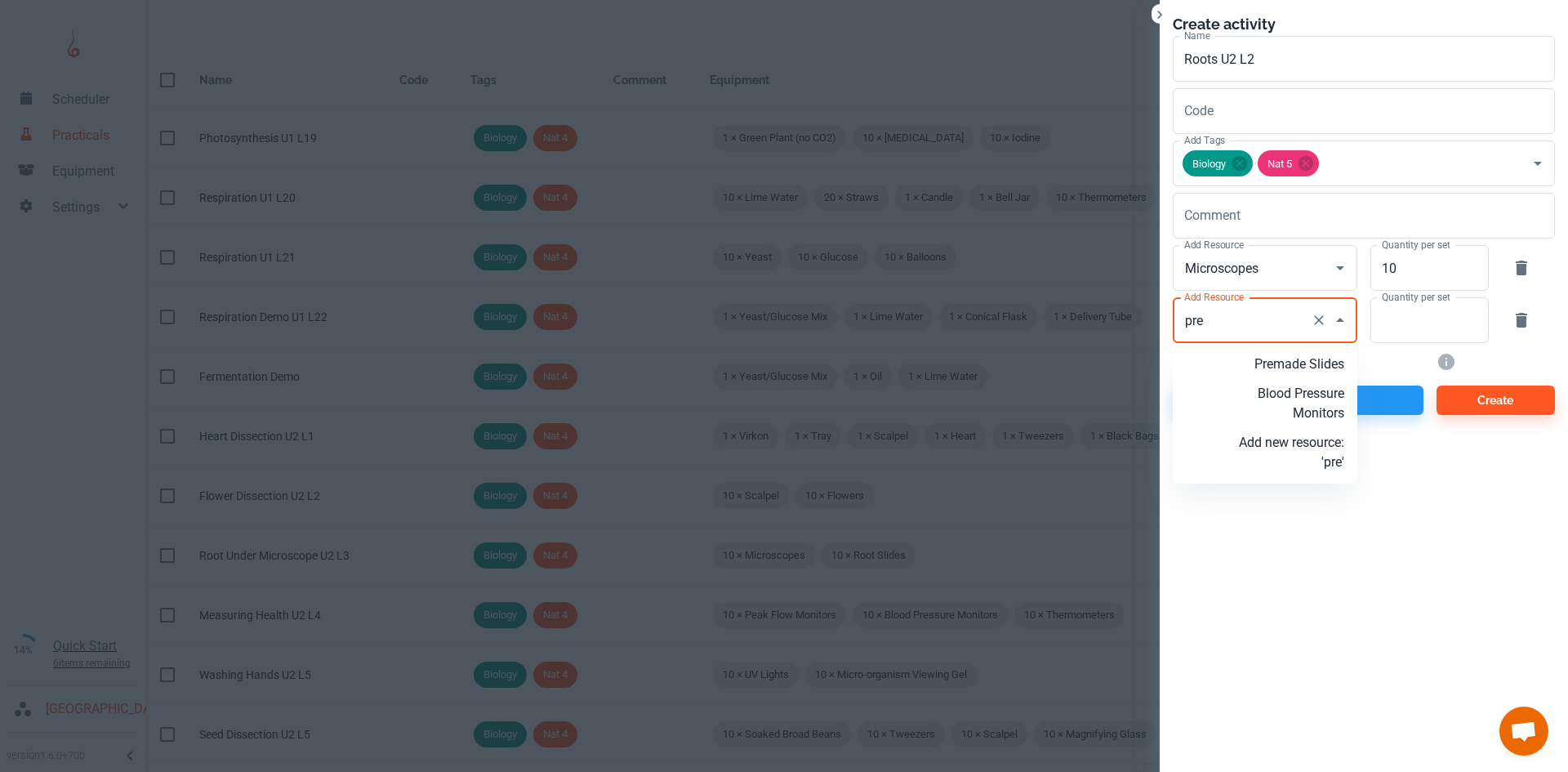
click at [1328, 366] on p "Premade Slides" at bounding box center [1291, 364] width 105 height 20
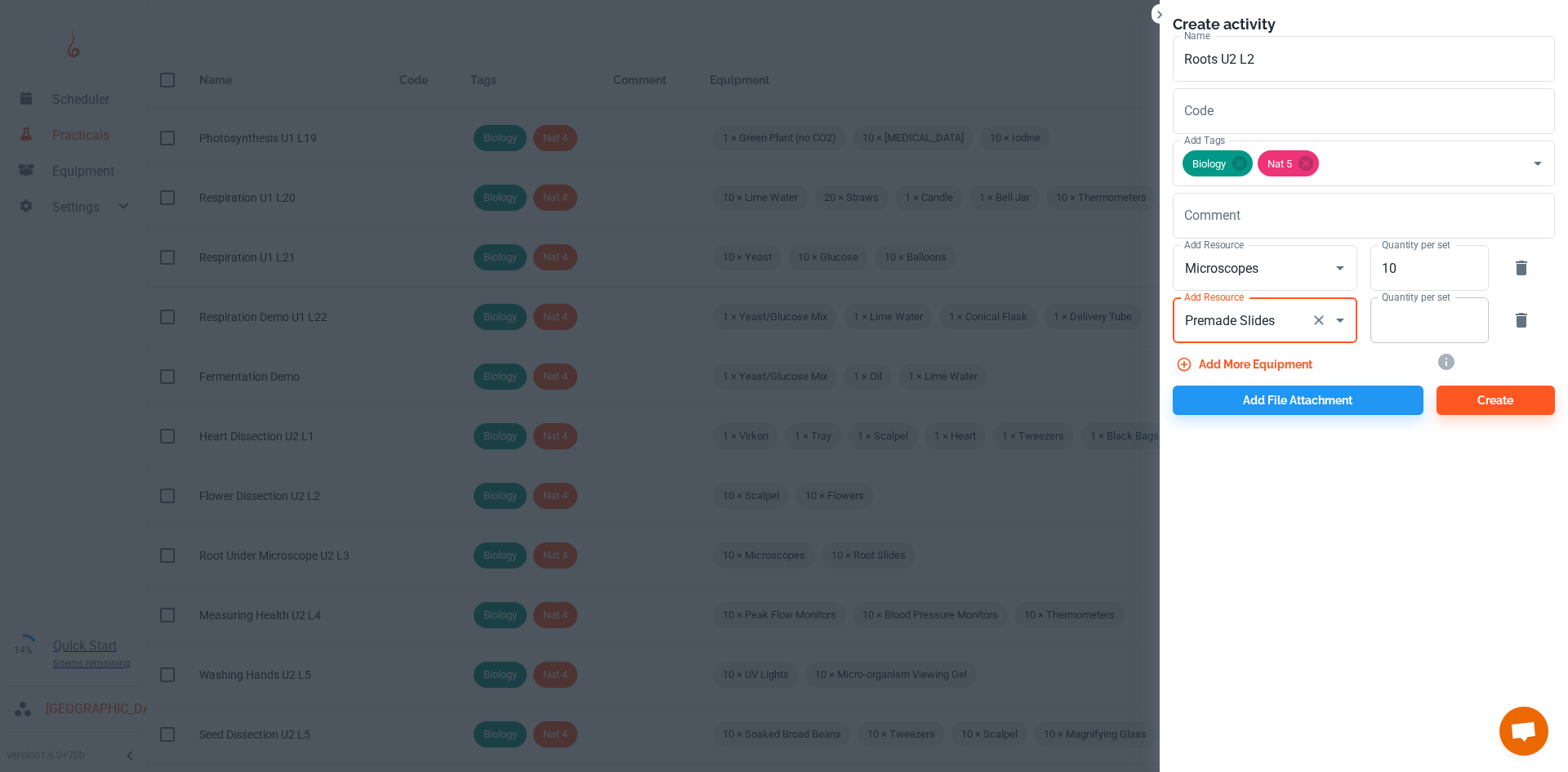
type input "Premade Slides"
click at [1426, 326] on input "Quantity per set" at bounding box center [1419, 321] width 100 height 46
type input "10"
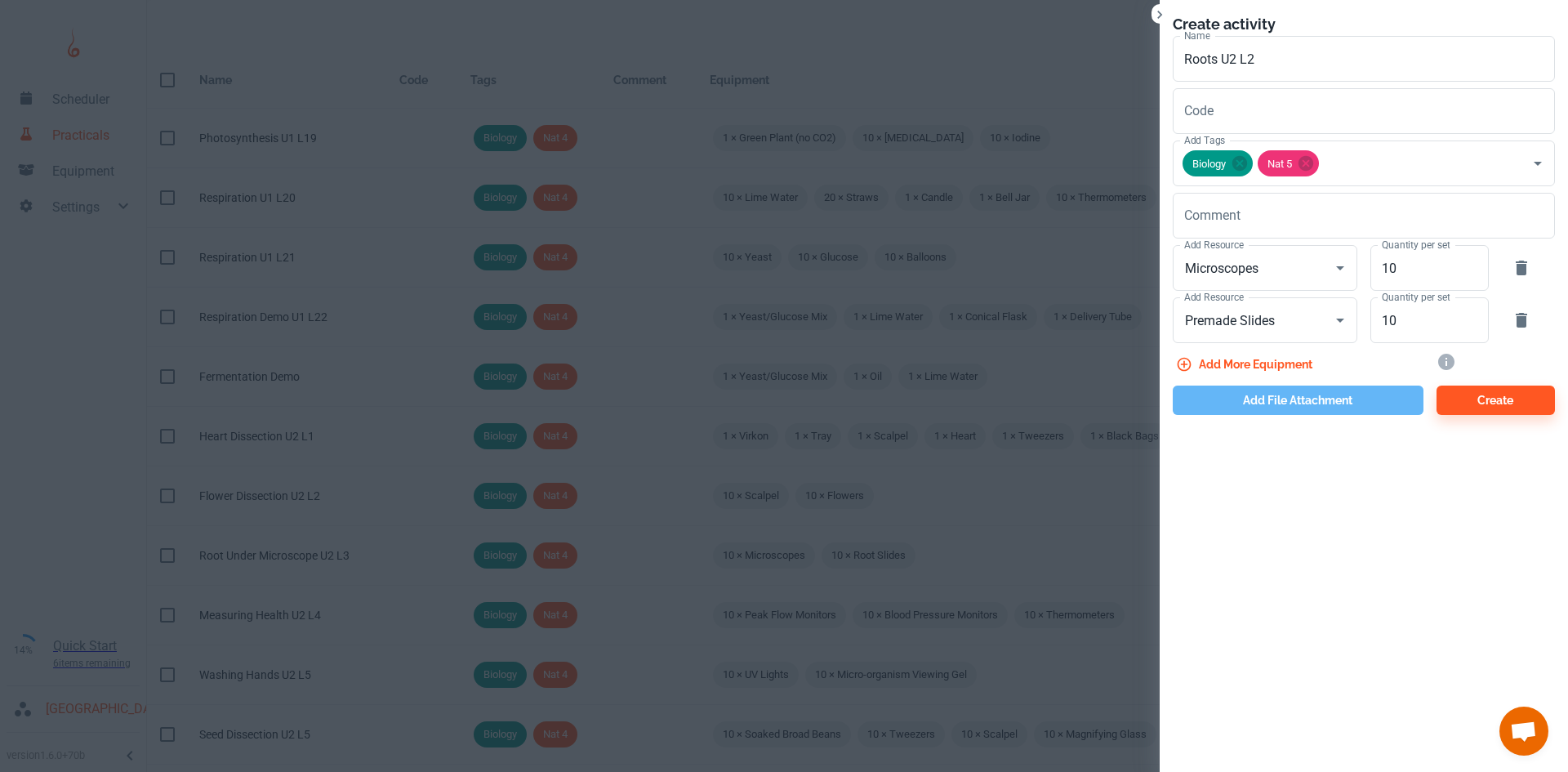
click at [1286, 397] on button "Add file attachment" at bounding box center [1297, 401] width 251 height 30
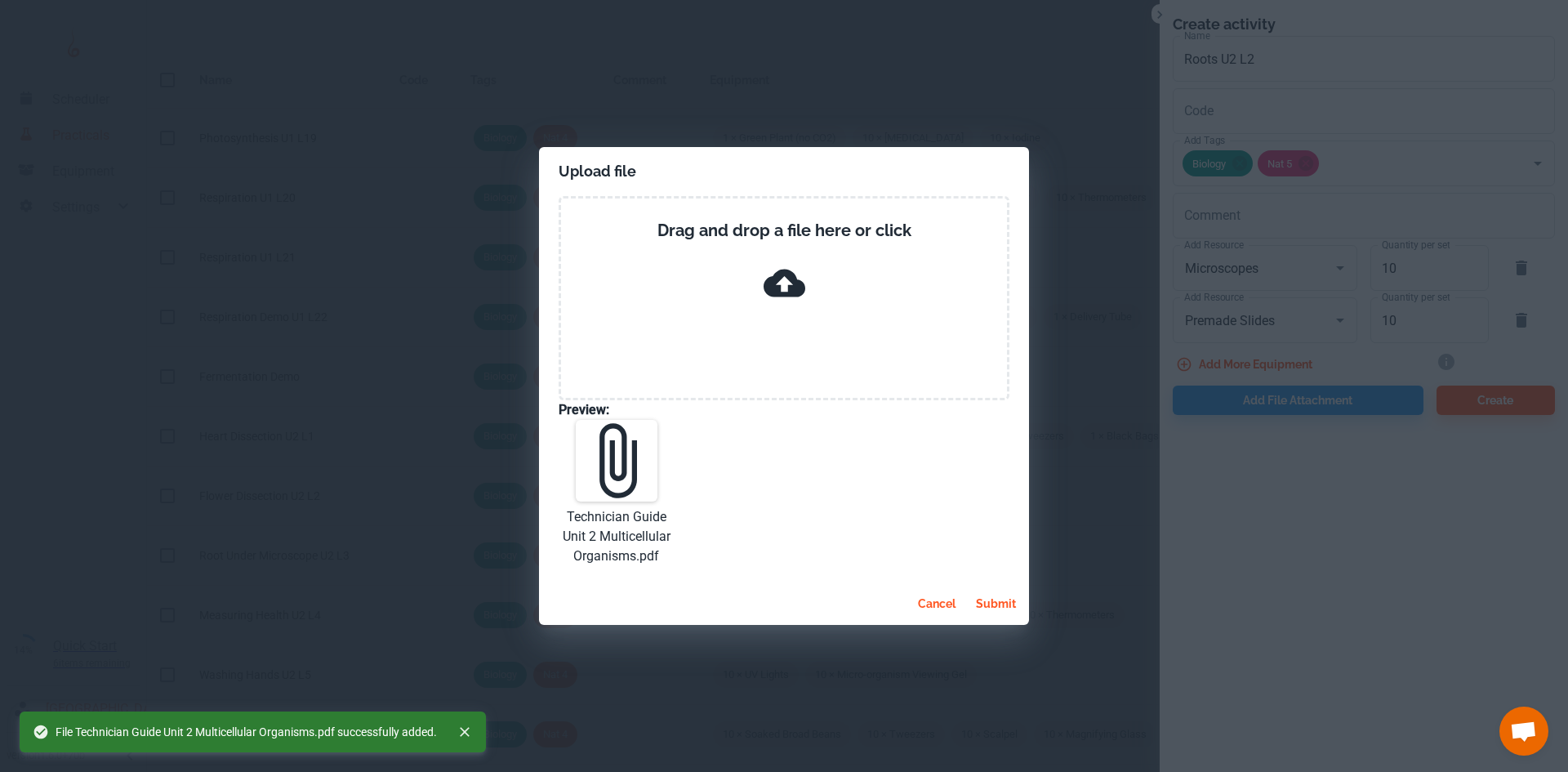
click at [997, 605] on button "submit" at bounding box center [996, 604] width 54 height 30
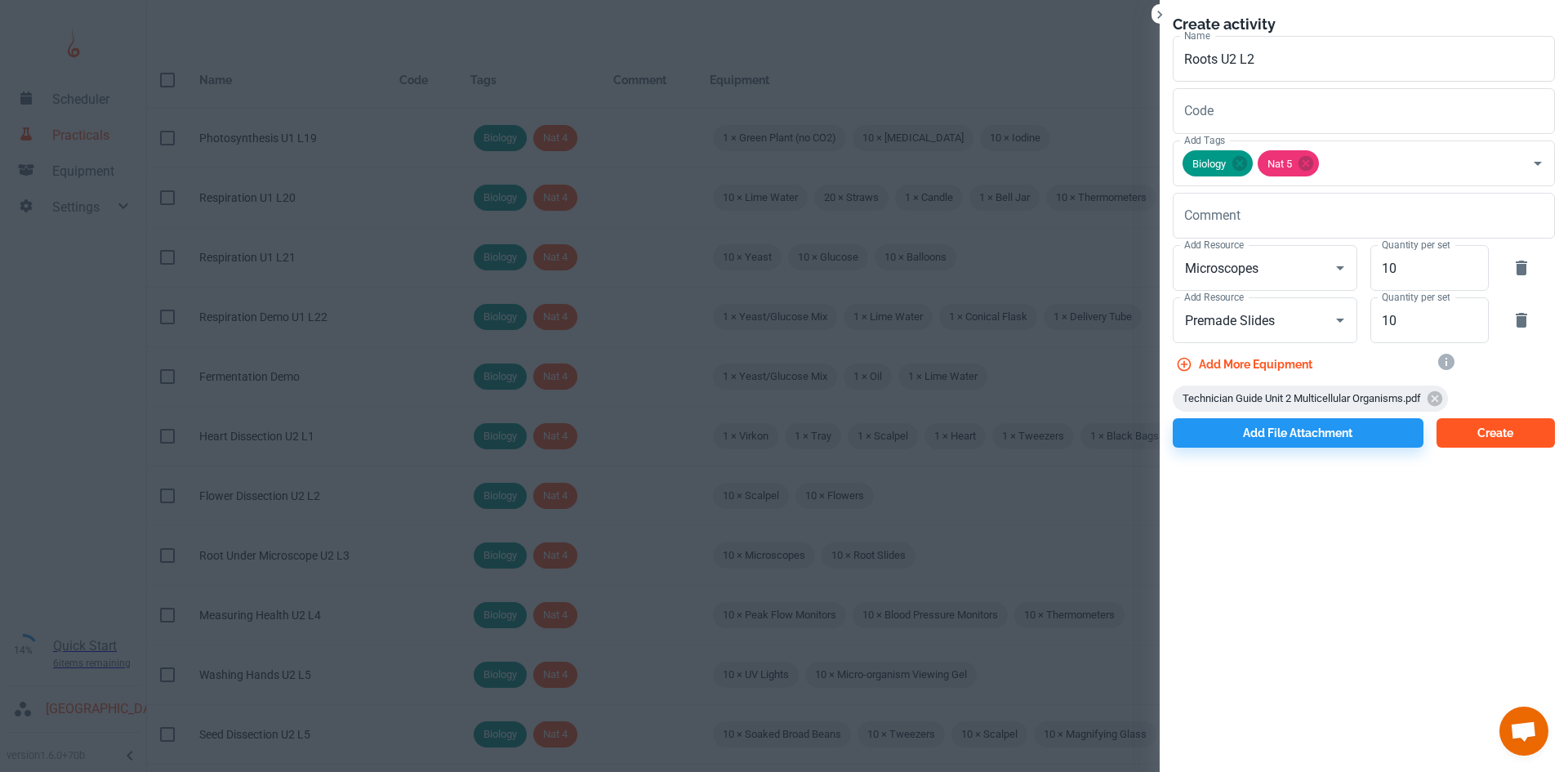
click at [1469, 436] on button "Create" at bounding box center [1495, 434] width 118 height 30
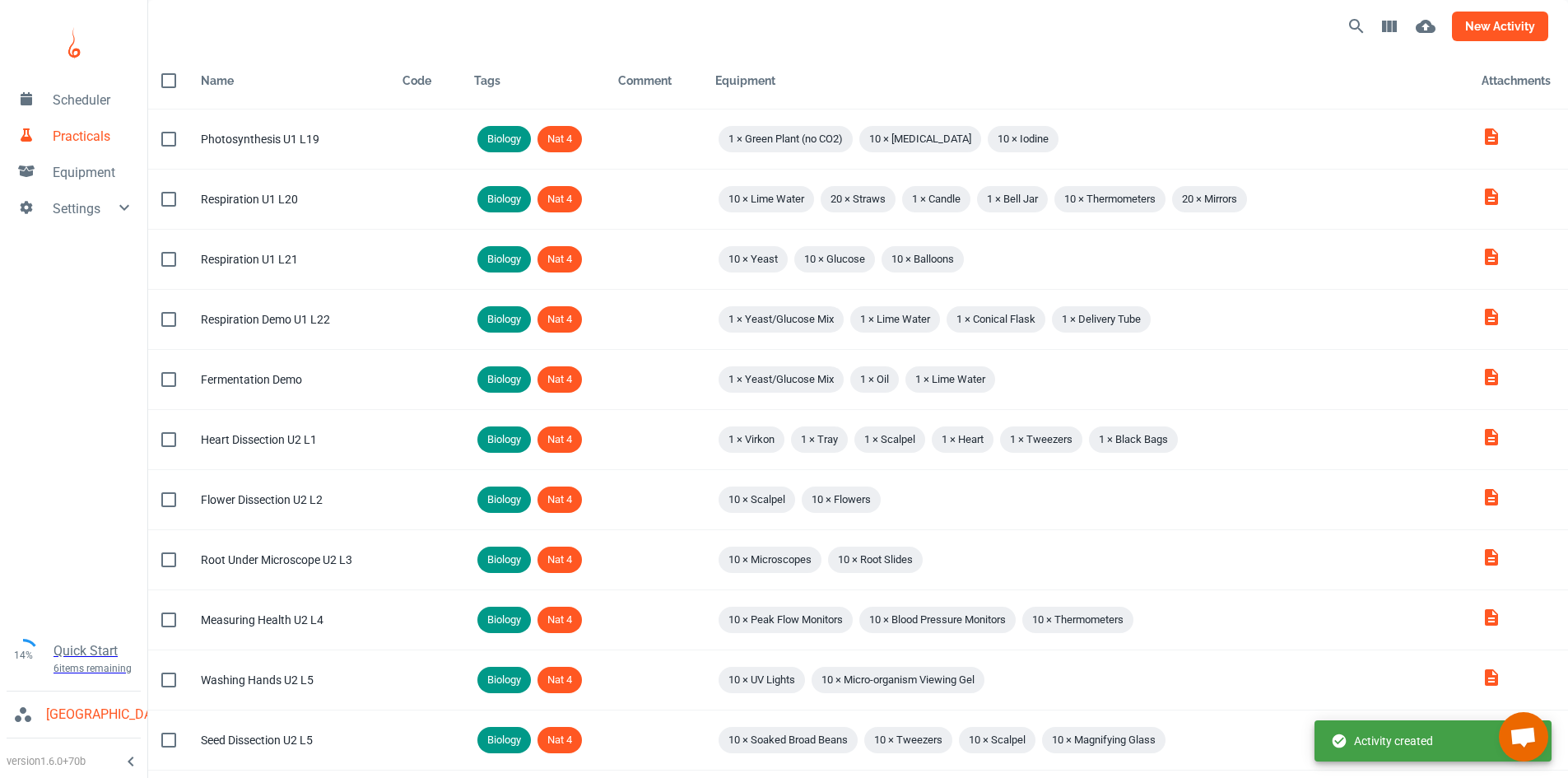
click at [1475, 18] on button "new activity" at bounding box center [1500, 27] width 96 height 30
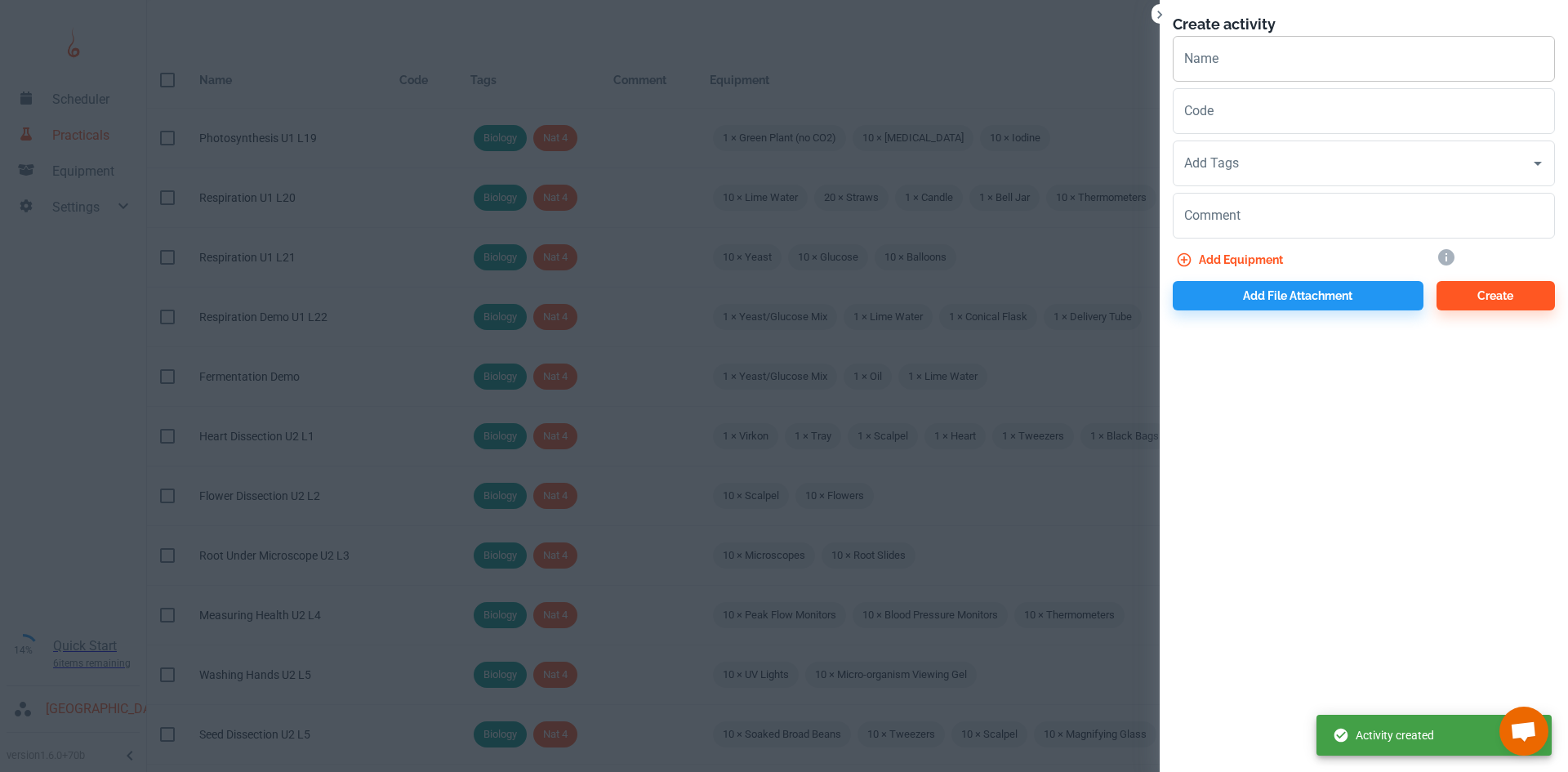
click at [1219, 66] on input "Name" at bounding box center [1363, 59] width 382 height 46
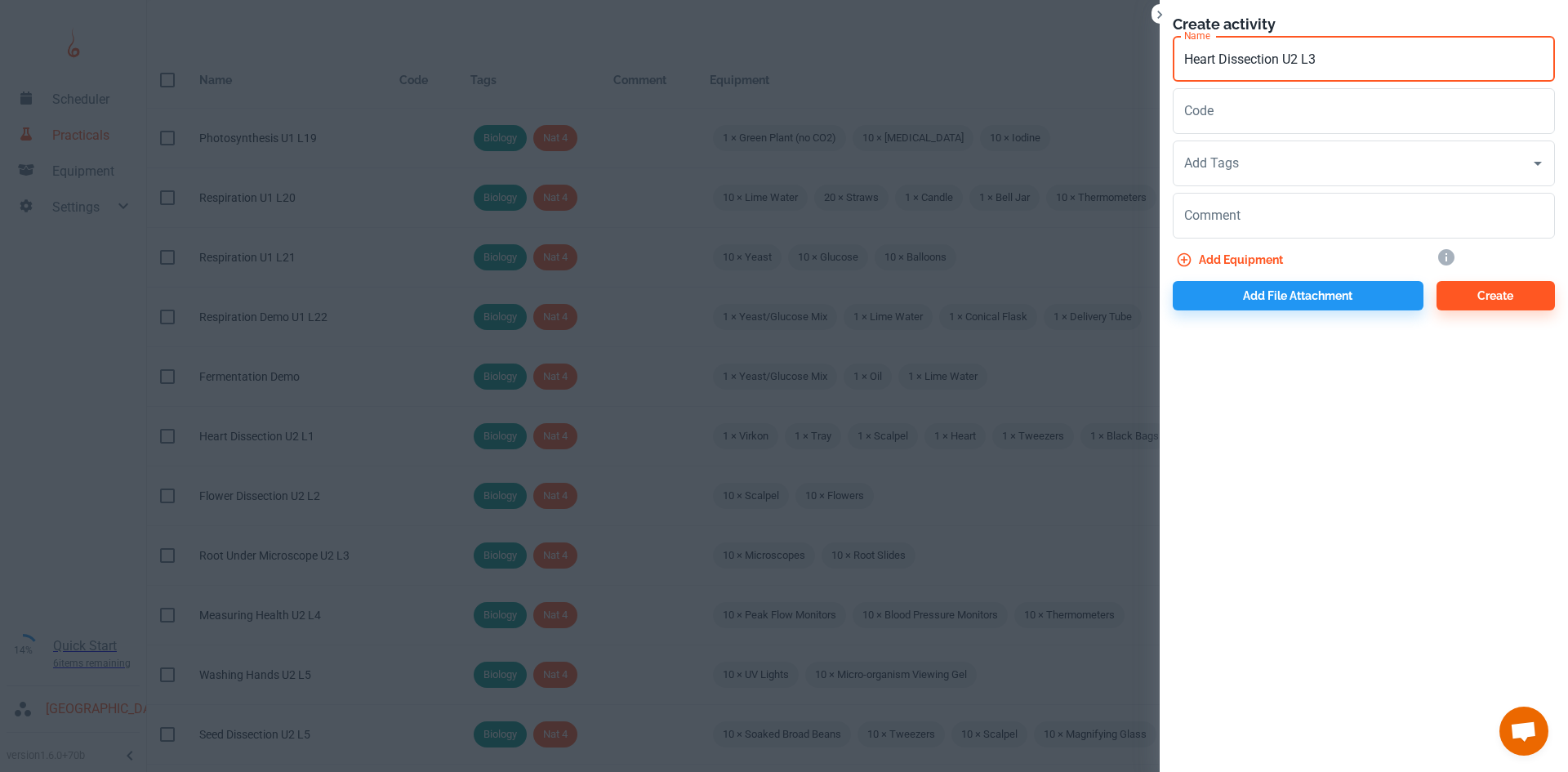
type input "Heart Dissection U2 L3"
click at [1246, 166] on input "Add Tags" at bounding box center [1352, 163] width 343 height 31
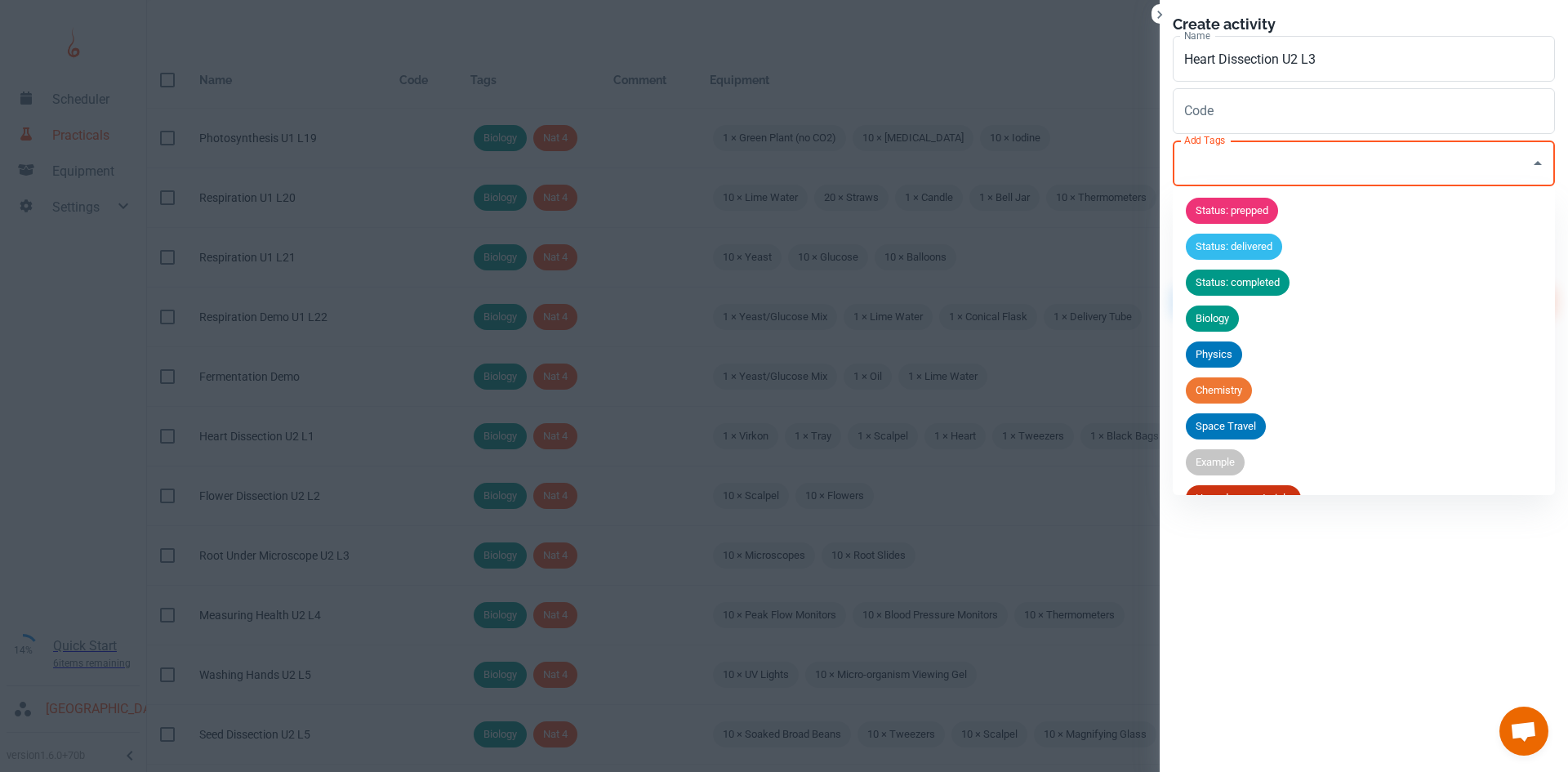
click at [1217, 325] on span "Biology" at bounding box center [1212, 319] width 54 height 16
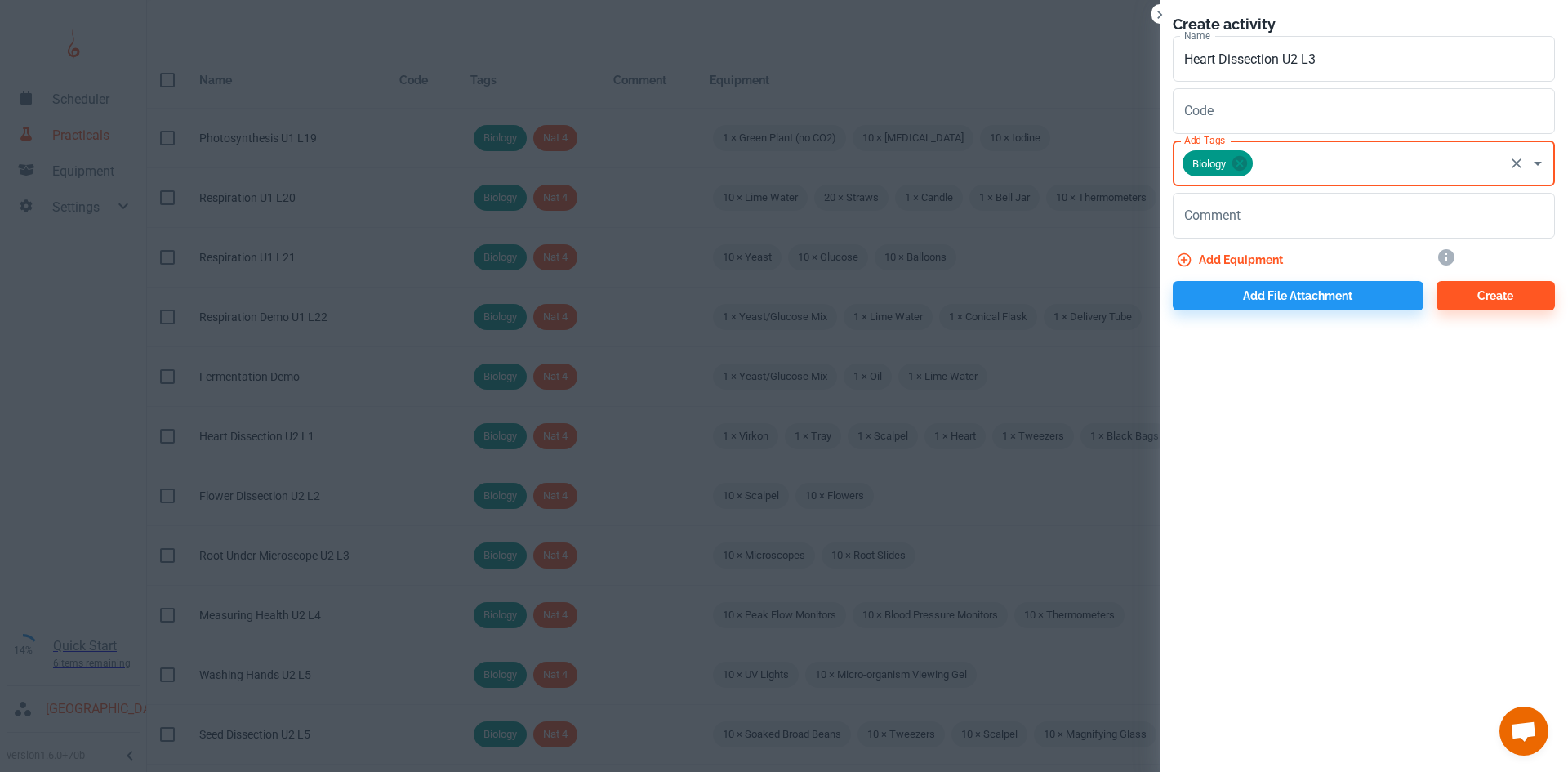
click at [1262, 174] on input "Add Tags" at bounding box center [1378, 163] width 247 height 31
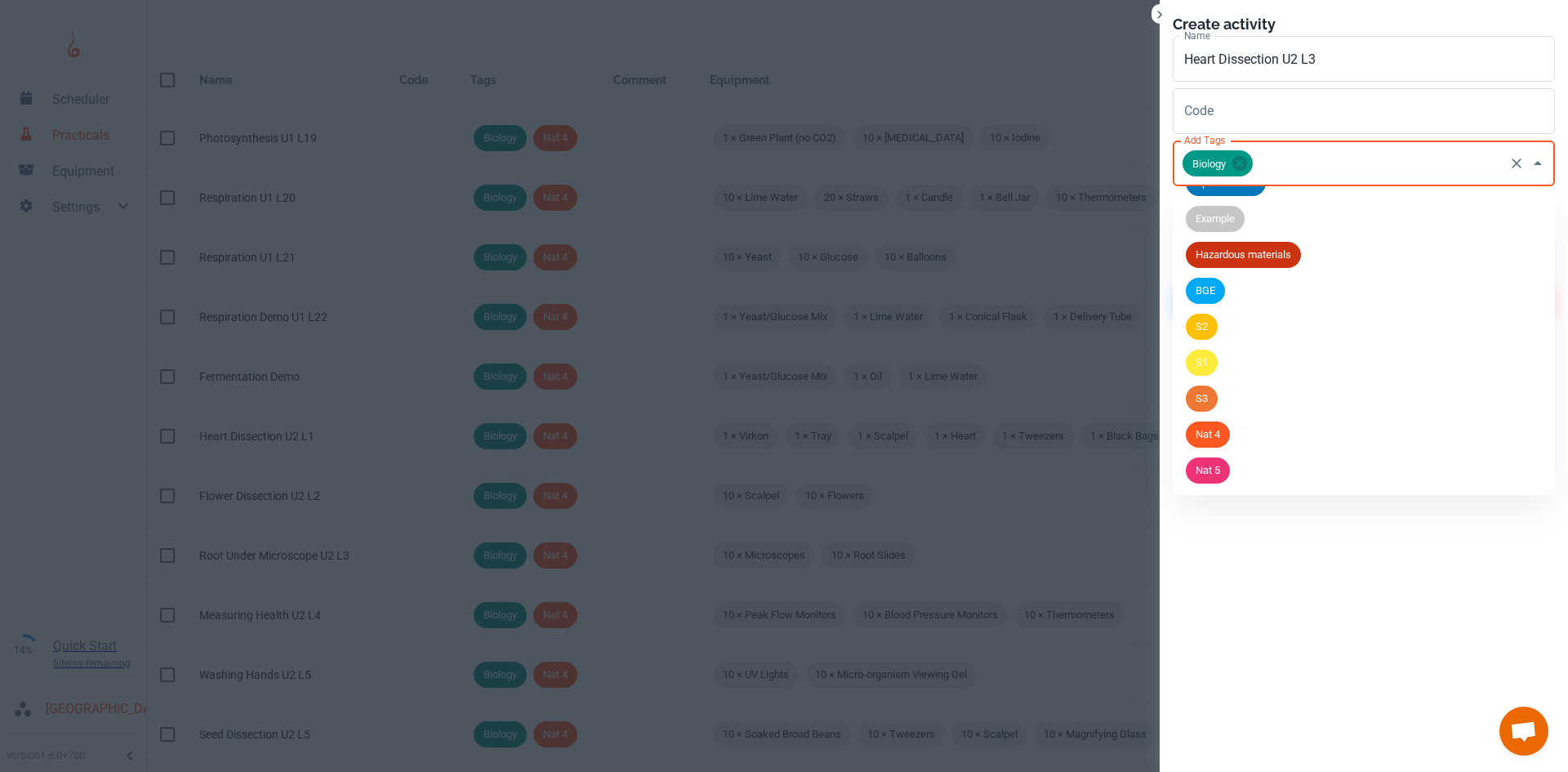
click at [1230, 465] on span "Nat 5" at bounding box center [1207, 470] width 44 height 16
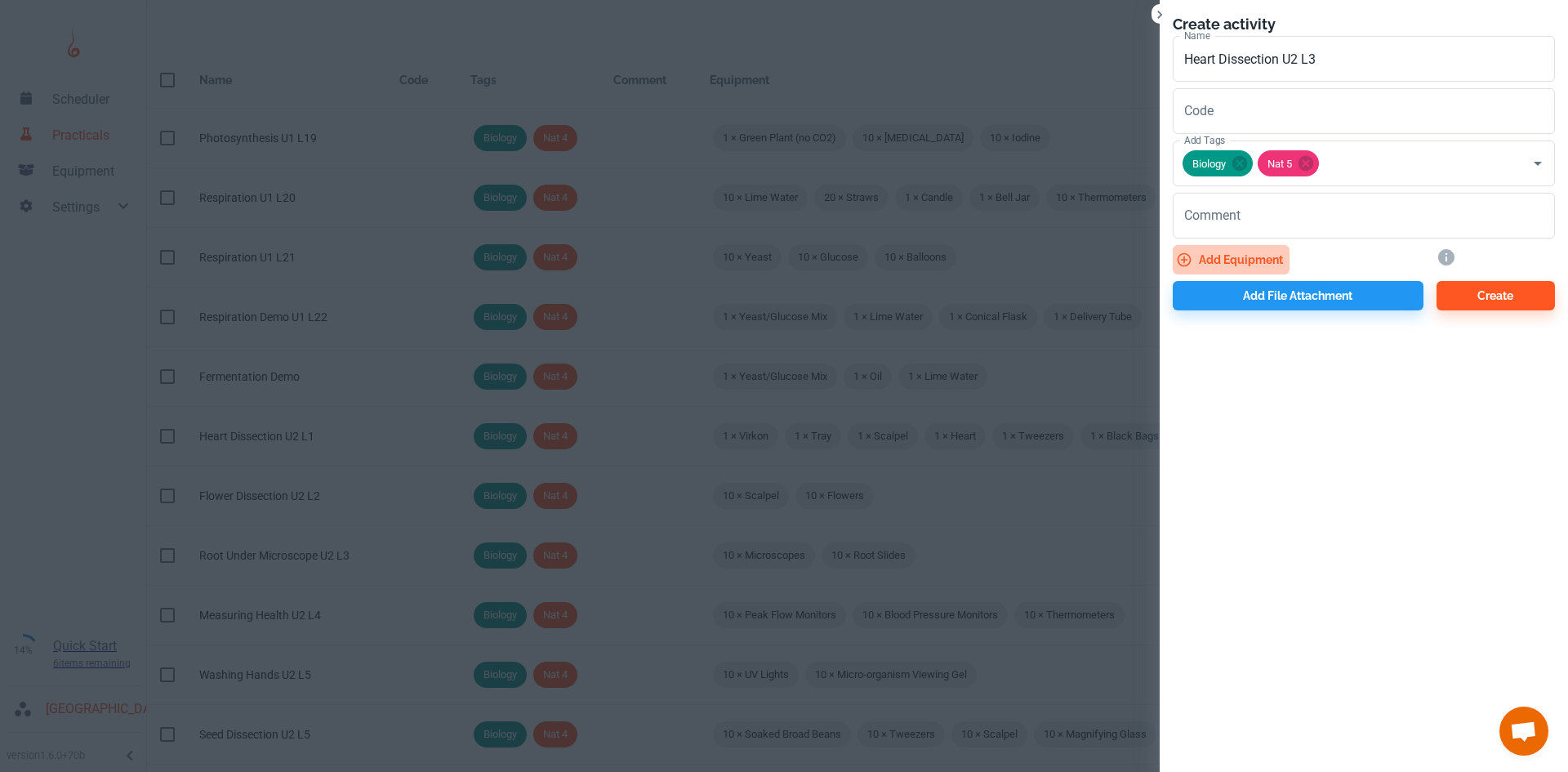
click at [1220, 247] on button "Add equipment" at bounding box center [1231, 260] width 117 height 30
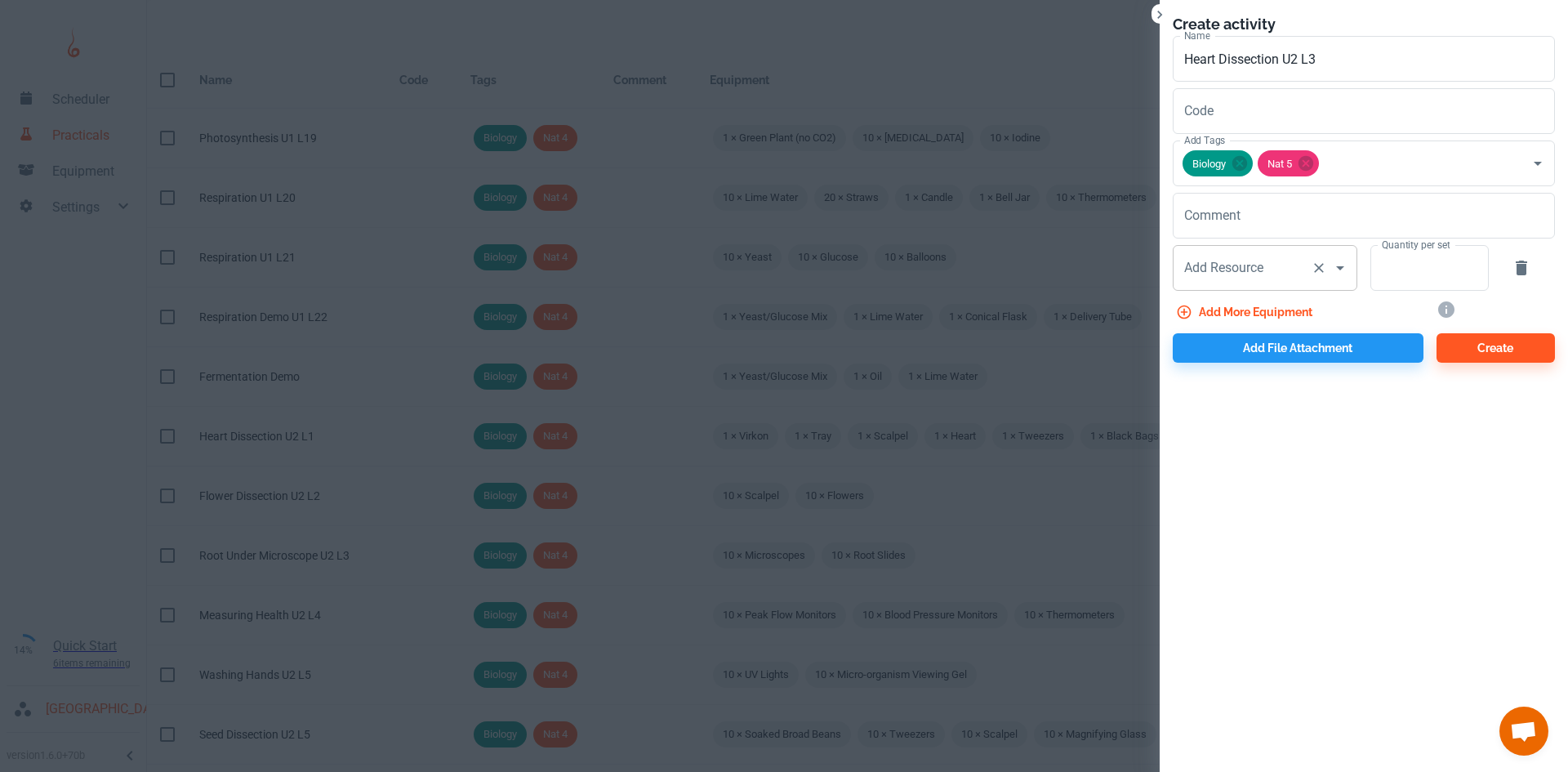
click at [1212, 268] on div "Add Resource Add Resource" at bounding box center [1265, 268] width 184 height 46
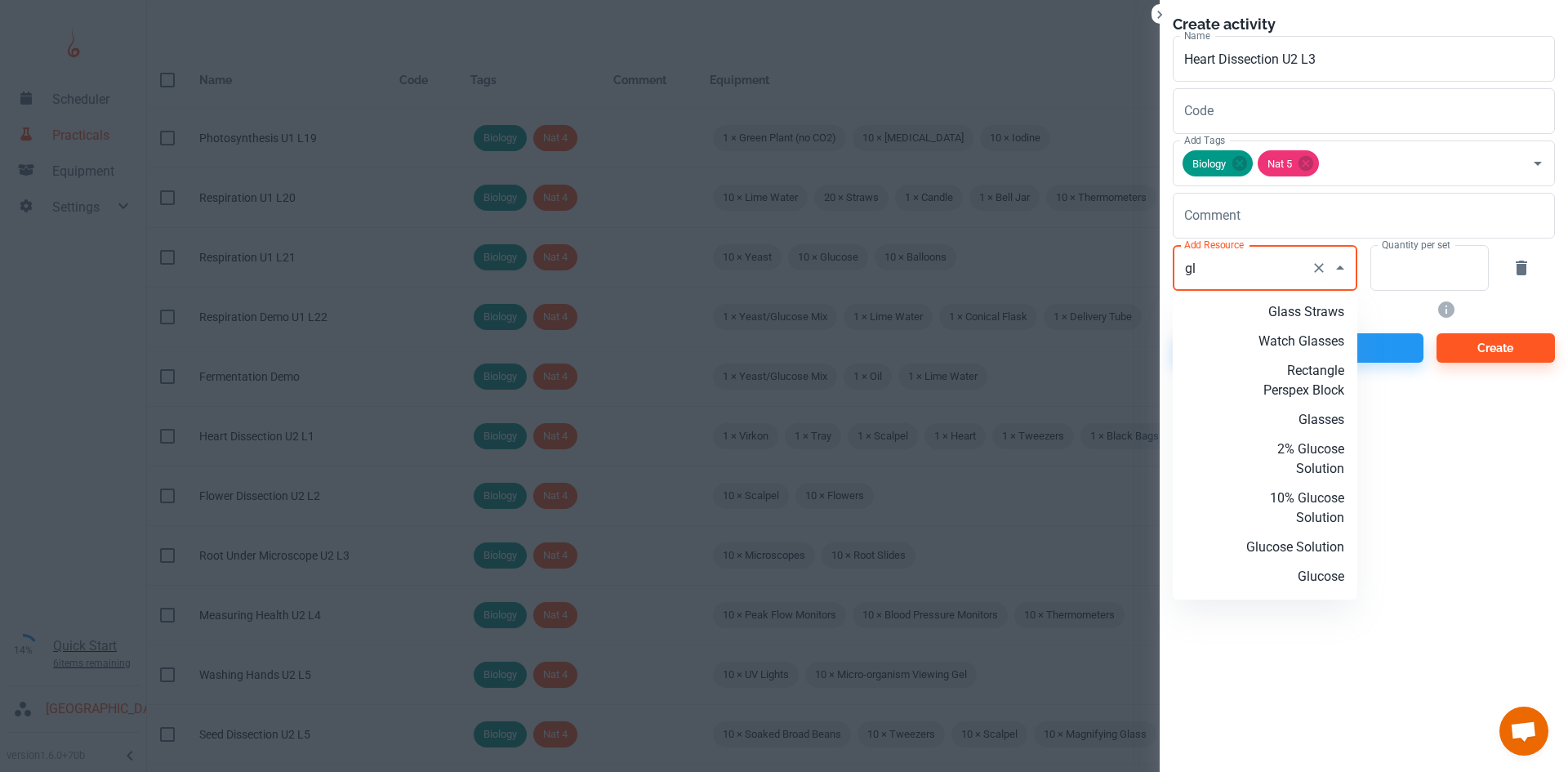
type input "g"
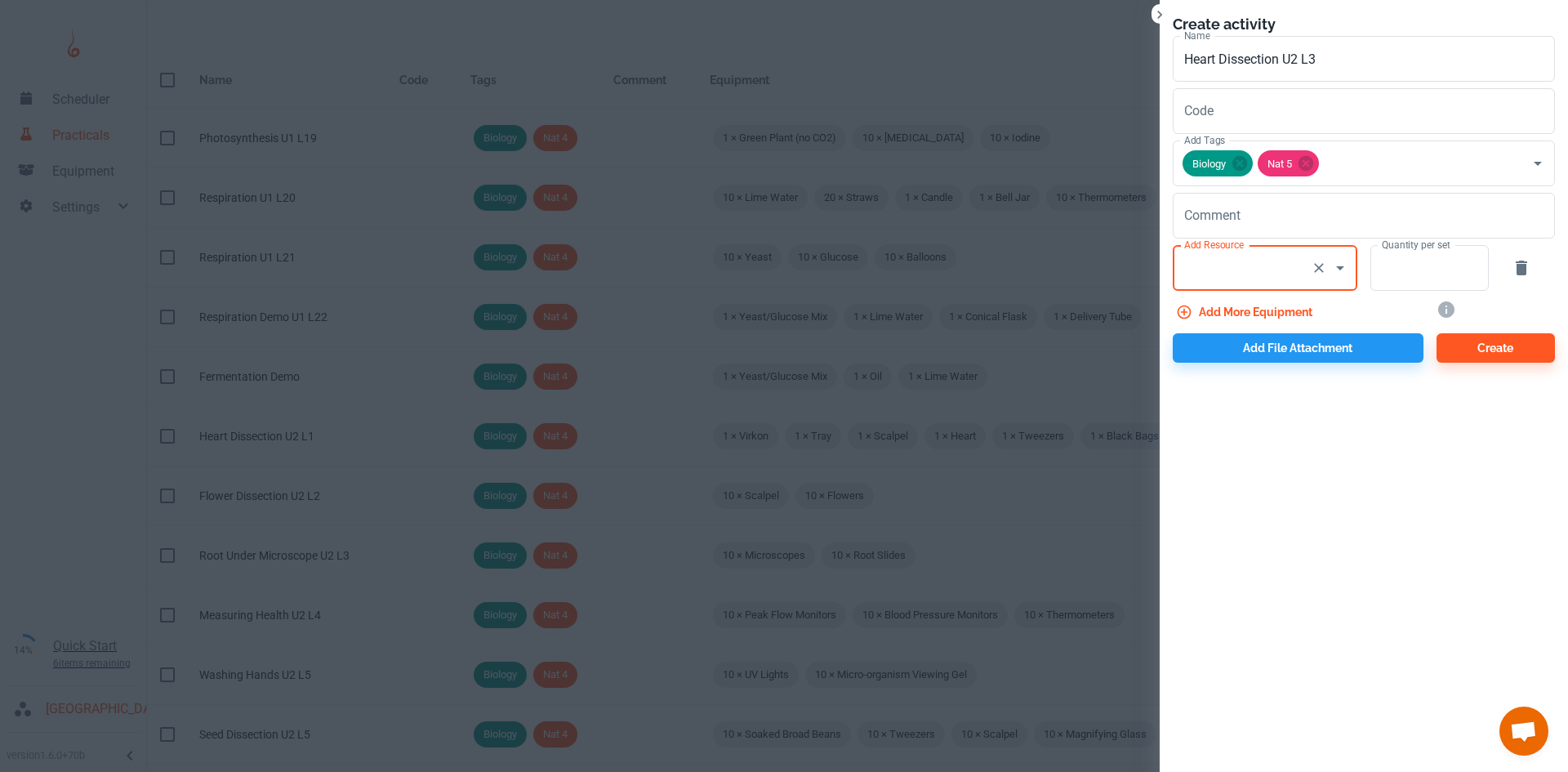
click at [1236, 266] on input "Add Resource" at bounding box center [1242, 267] width 124 height 31
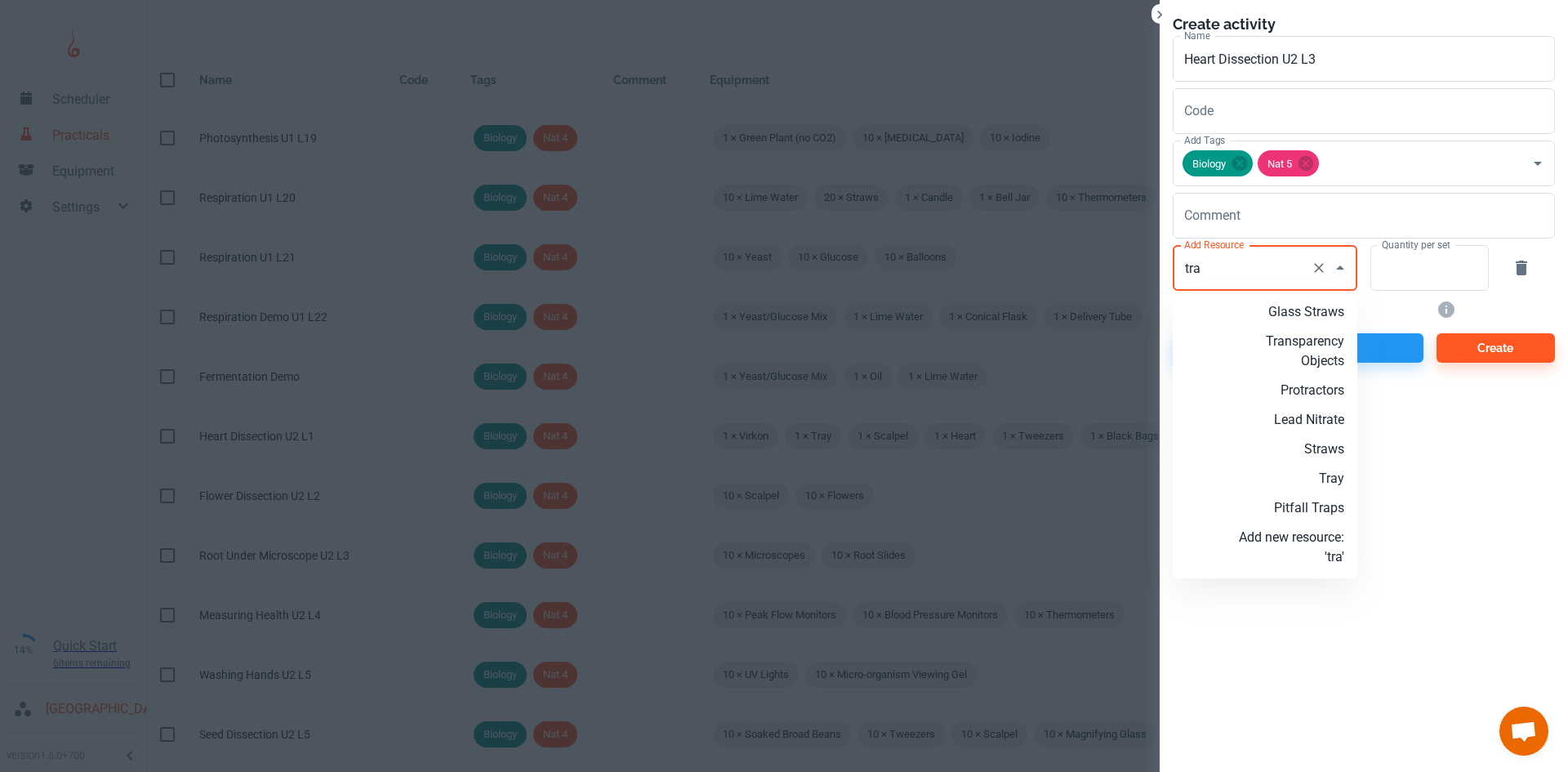
click at [1328, 469] on p "Tray" at bounding box center [1291, 479] width 105 height 20
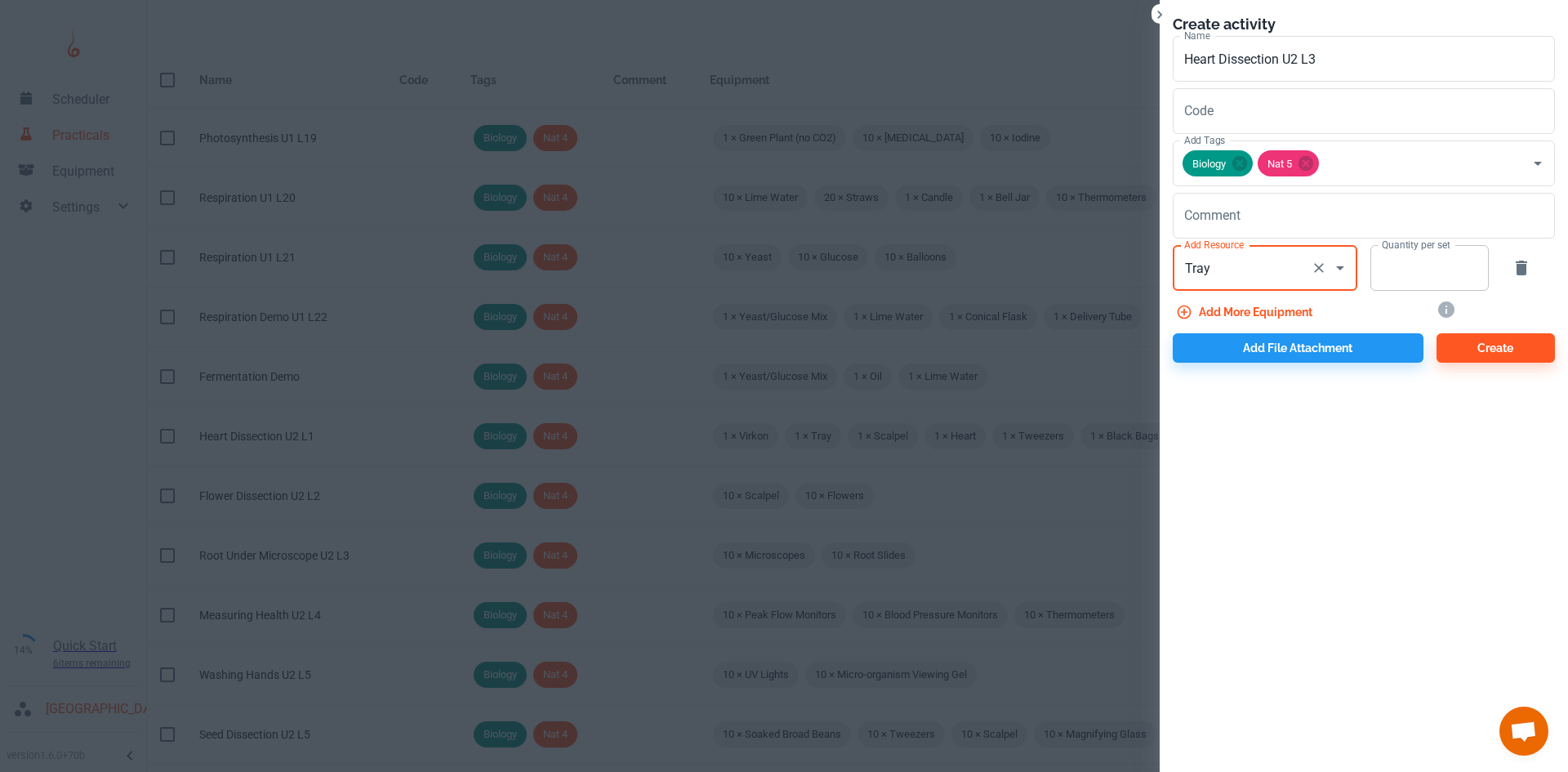
type input "Tray"
click at [1399, 277] on input "Quantity per set" at bounding box center [1419, 268] width 100 height 46
type input "1"
click at [1271, 308] on button "Add more equipment" at bounding box center [1245, 313] width 146 height 30
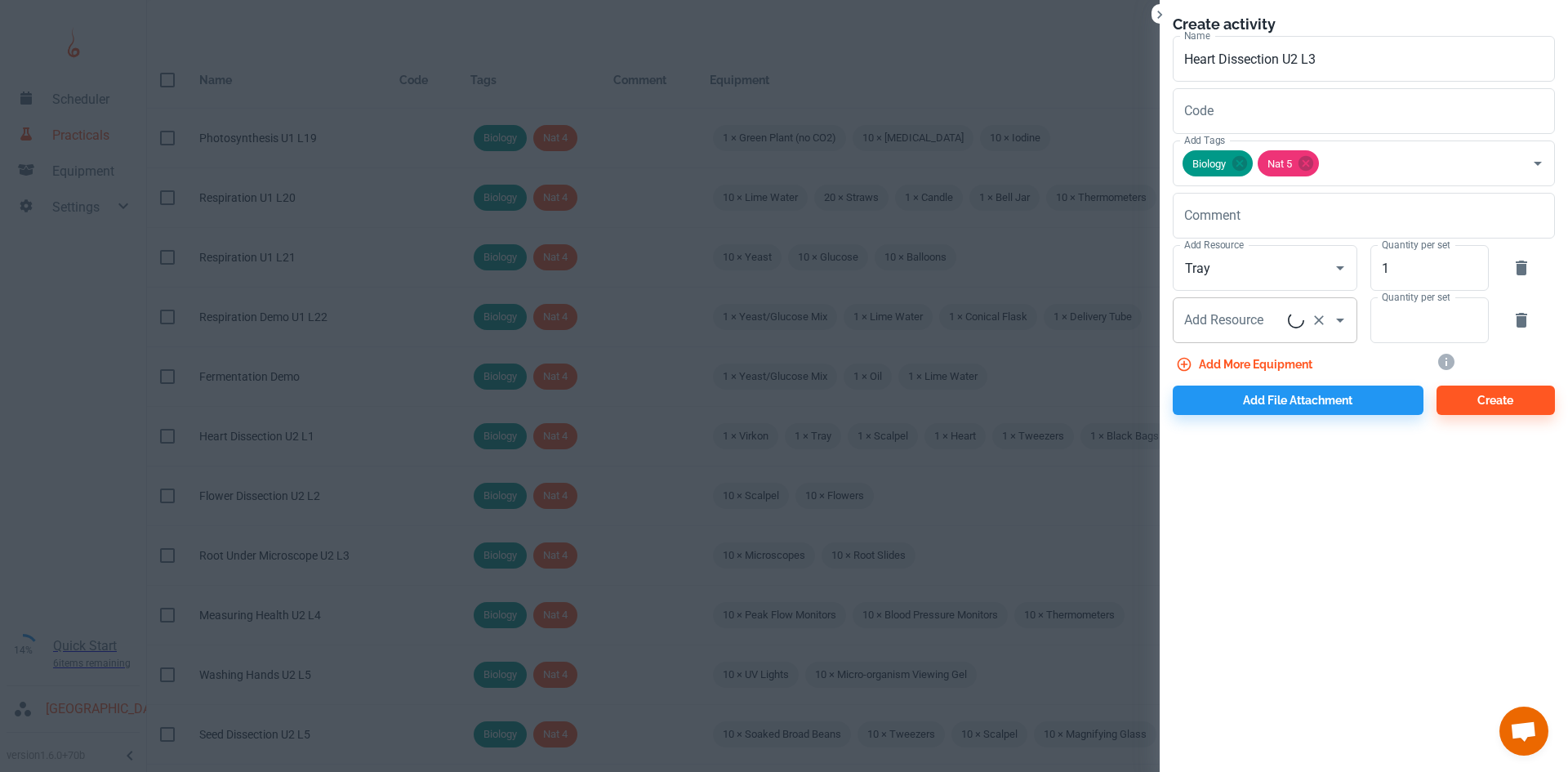
click at [1250, 313] on div "Add Resource Add Resource" at bounding box center [1265, 321] width 184 height 46
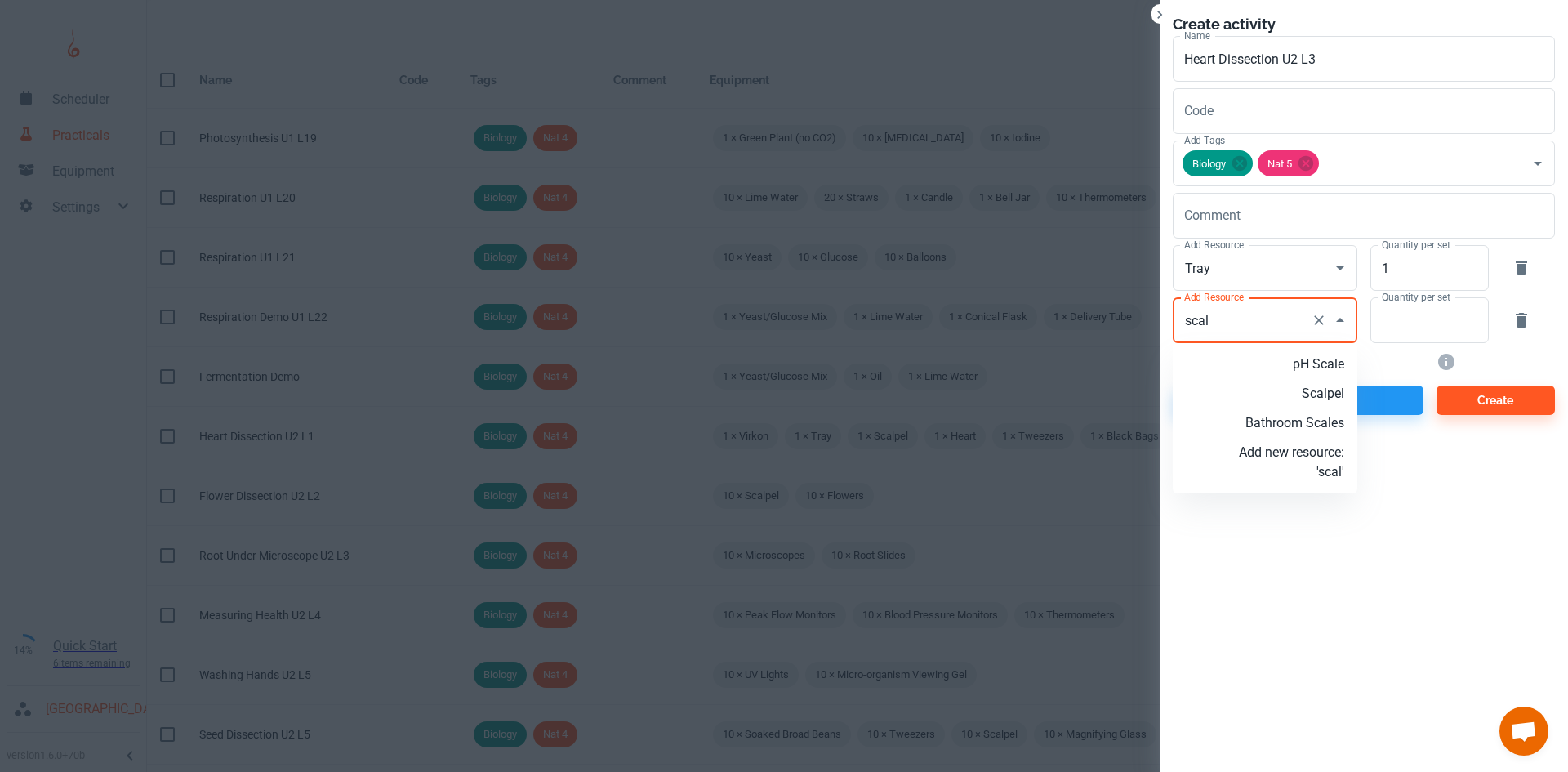
drag, startPoint x: 1286, startPoint y: 390, endPoint x: 1488, endPoint y: 298, distance: 222.0
click at [1286, 389] on p "Scalpel" at bounding box center [1291, 394] width 105 height 20
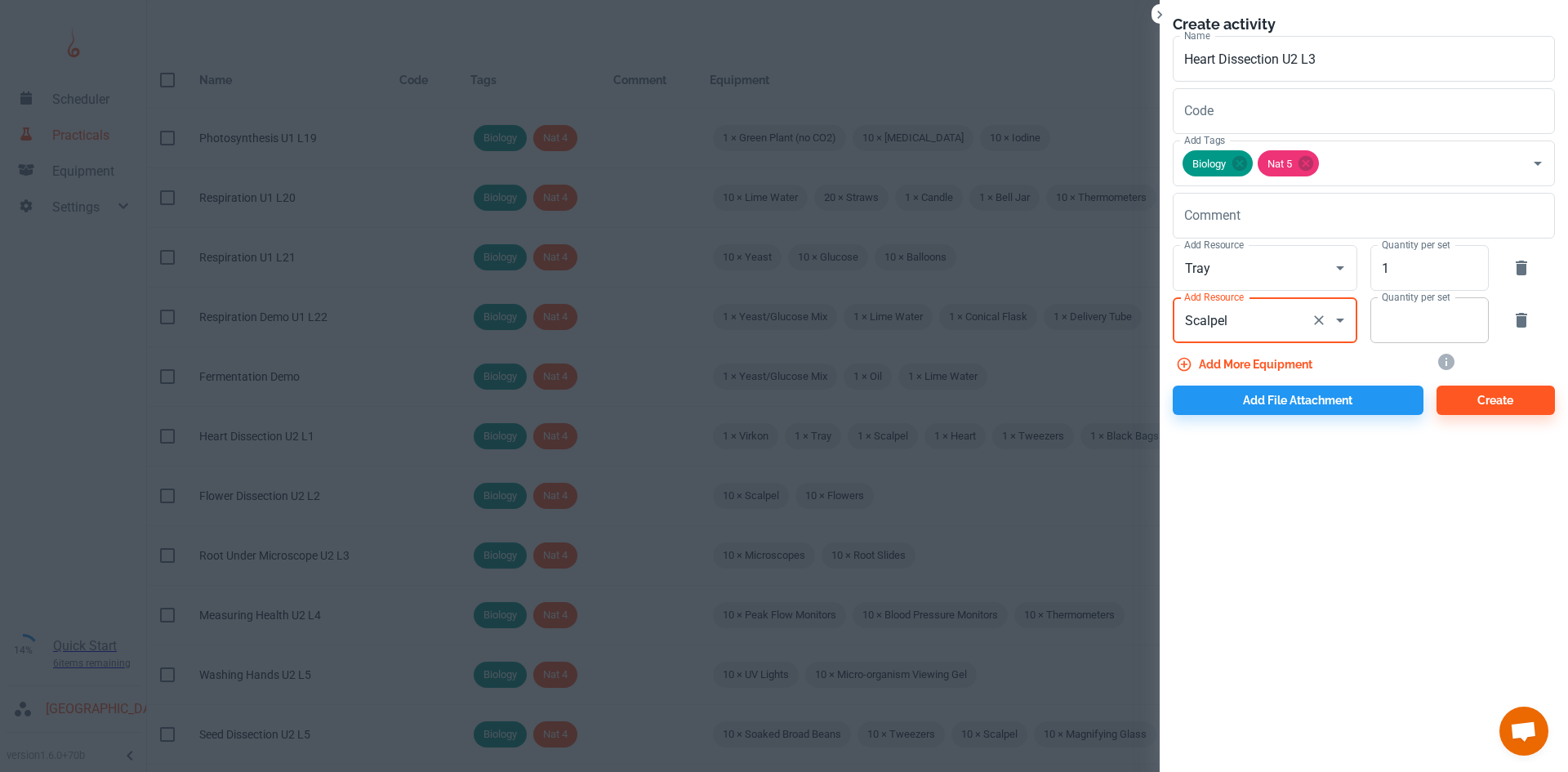
type input "Scalpel"
click at [1415, 321] on input "Quantity per set" at bounding box center [1419, 321] width 100 height 46
type input "1"
click at [1258, 363] on button "Add more equipment" at bounding box center [1245, 364] width 146 height 30
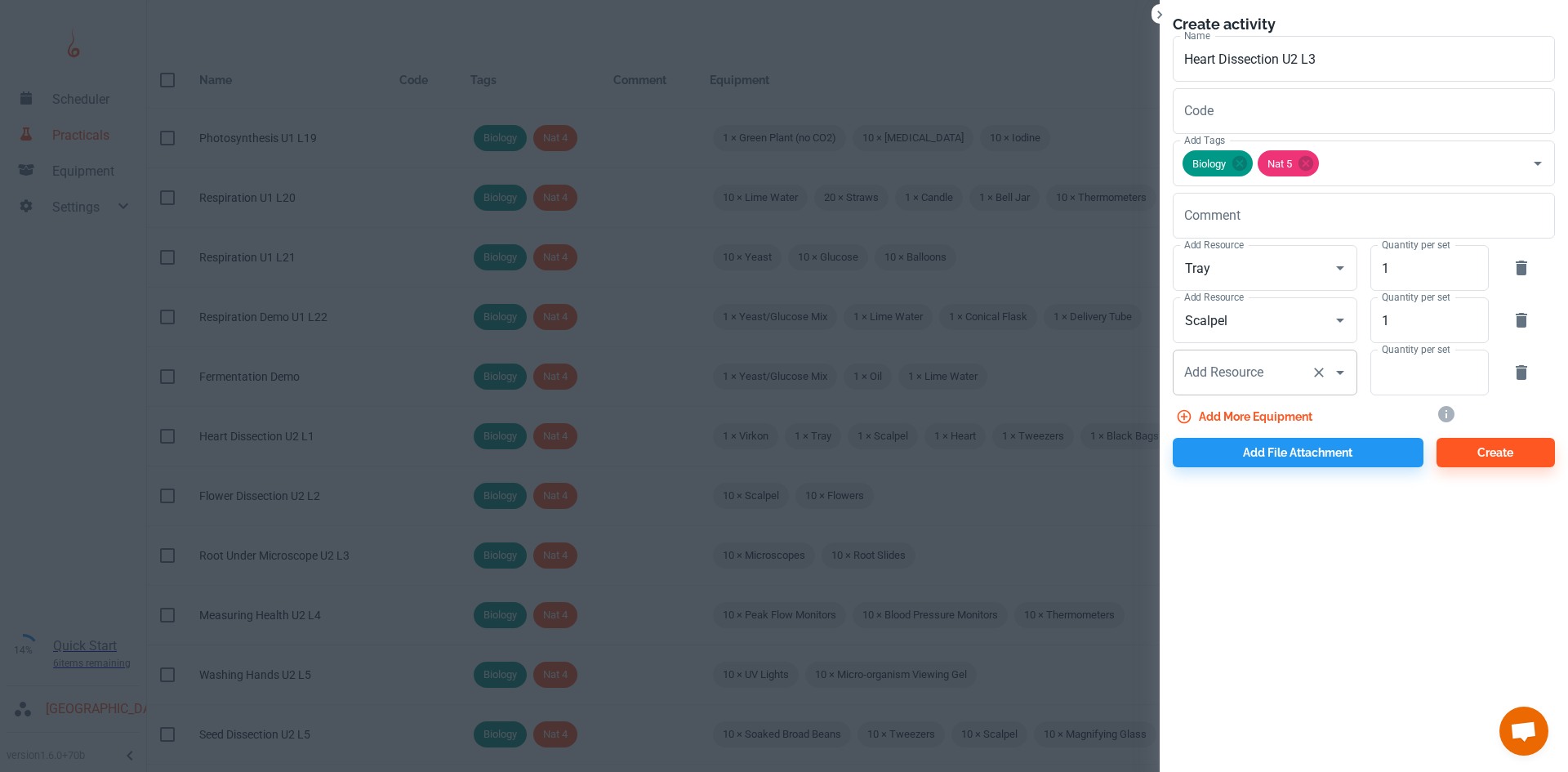
click at [1230, 372] on div "Add Resource Add Resource" at bounding box center [1265, 372] width 184 height 46
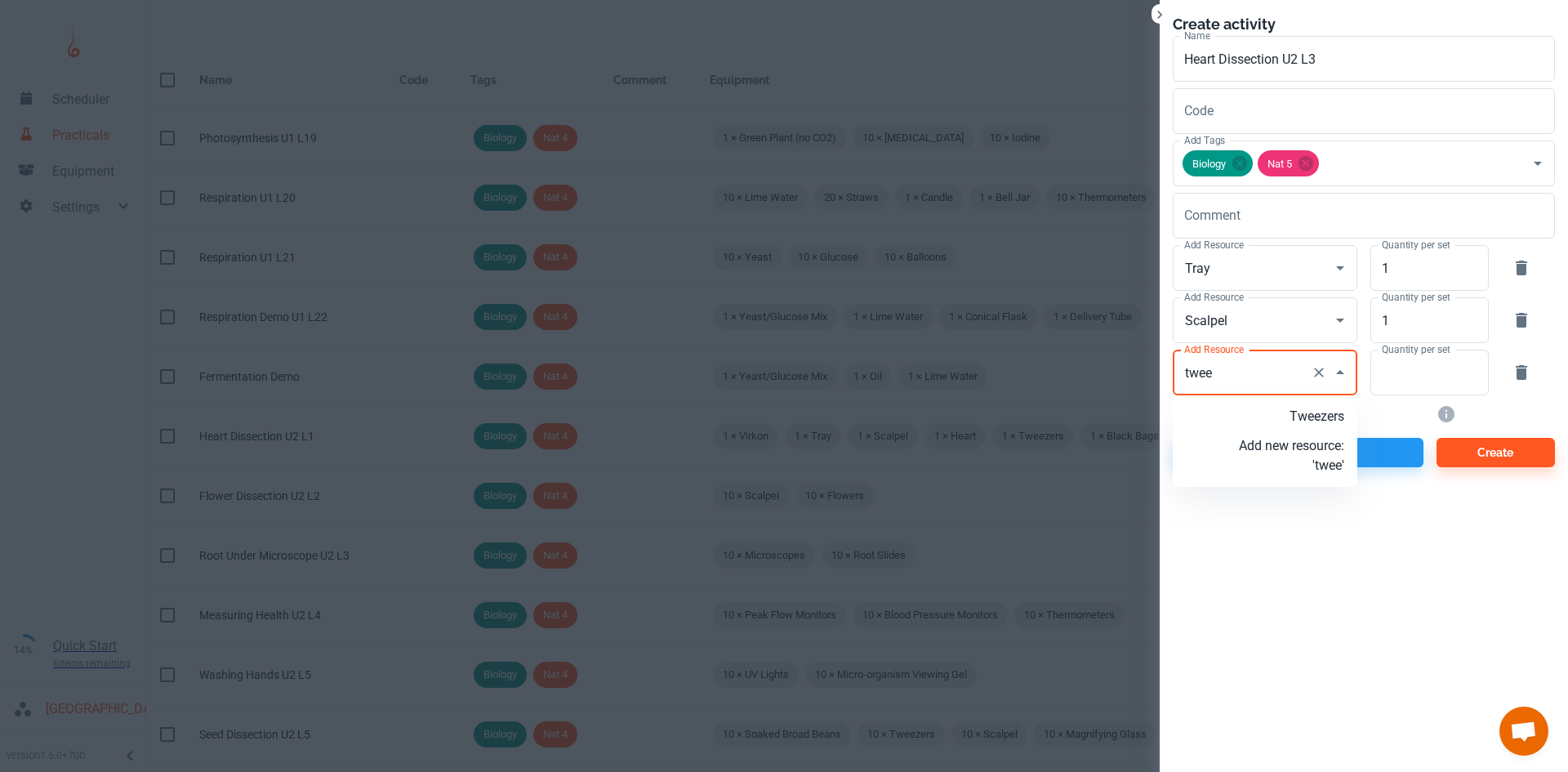
click at [1287, 421] on p "Tweezers" at bounding box center [1291, 417] width 105 height 20
type input "Tweezers"
click at [1393, 381] on input "Quantity per set" at bounding box center [1419, 372] width 100 height 46
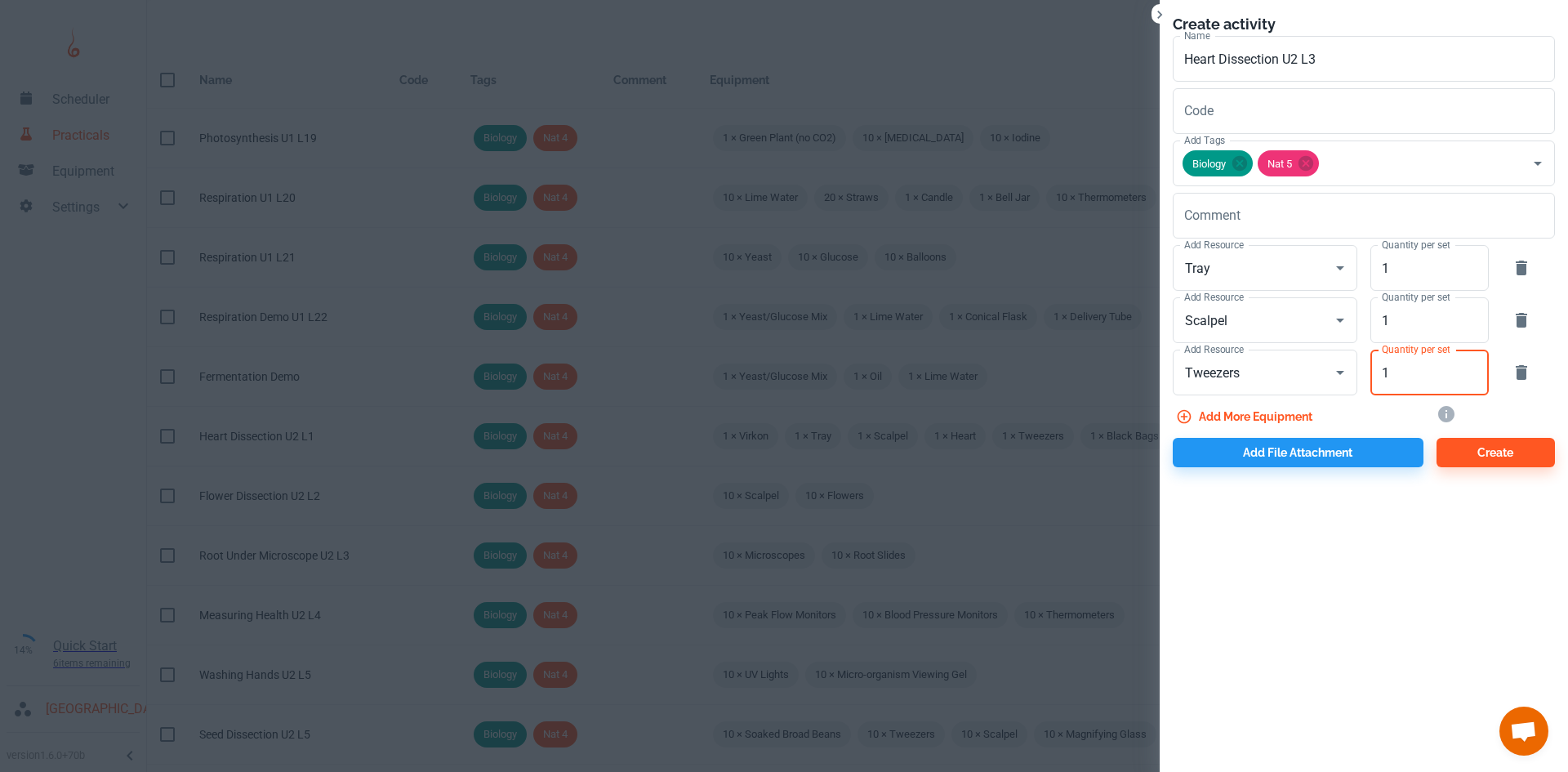
type input "1"
click at [1299, 406] on button "Add more equipment" at bounding box center [1245, 417] width 146 height 30
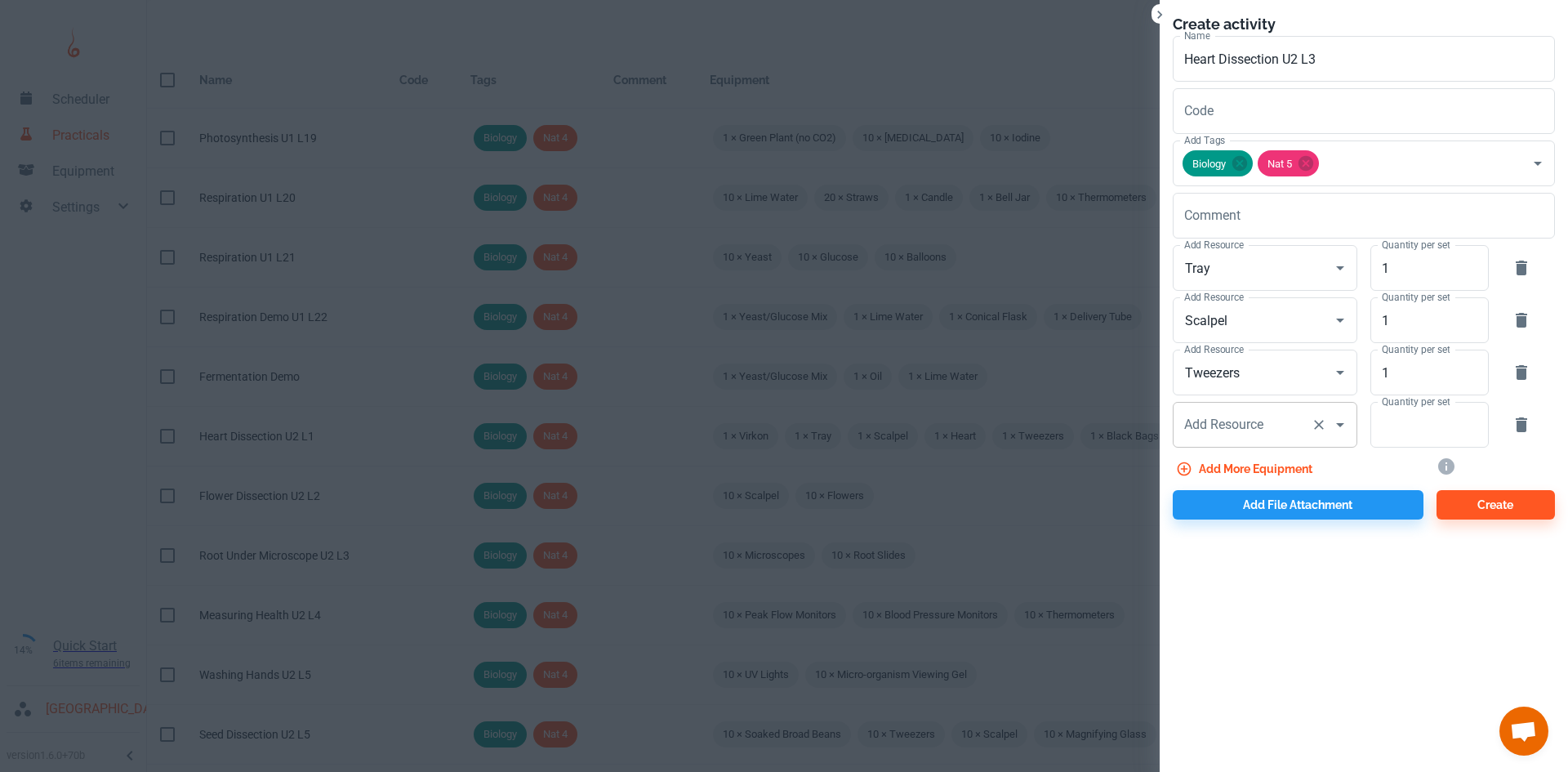
click at [1208, 421] on div "Add Resource Add Resource" at bounding box center [1265, 425] width 184 height 46
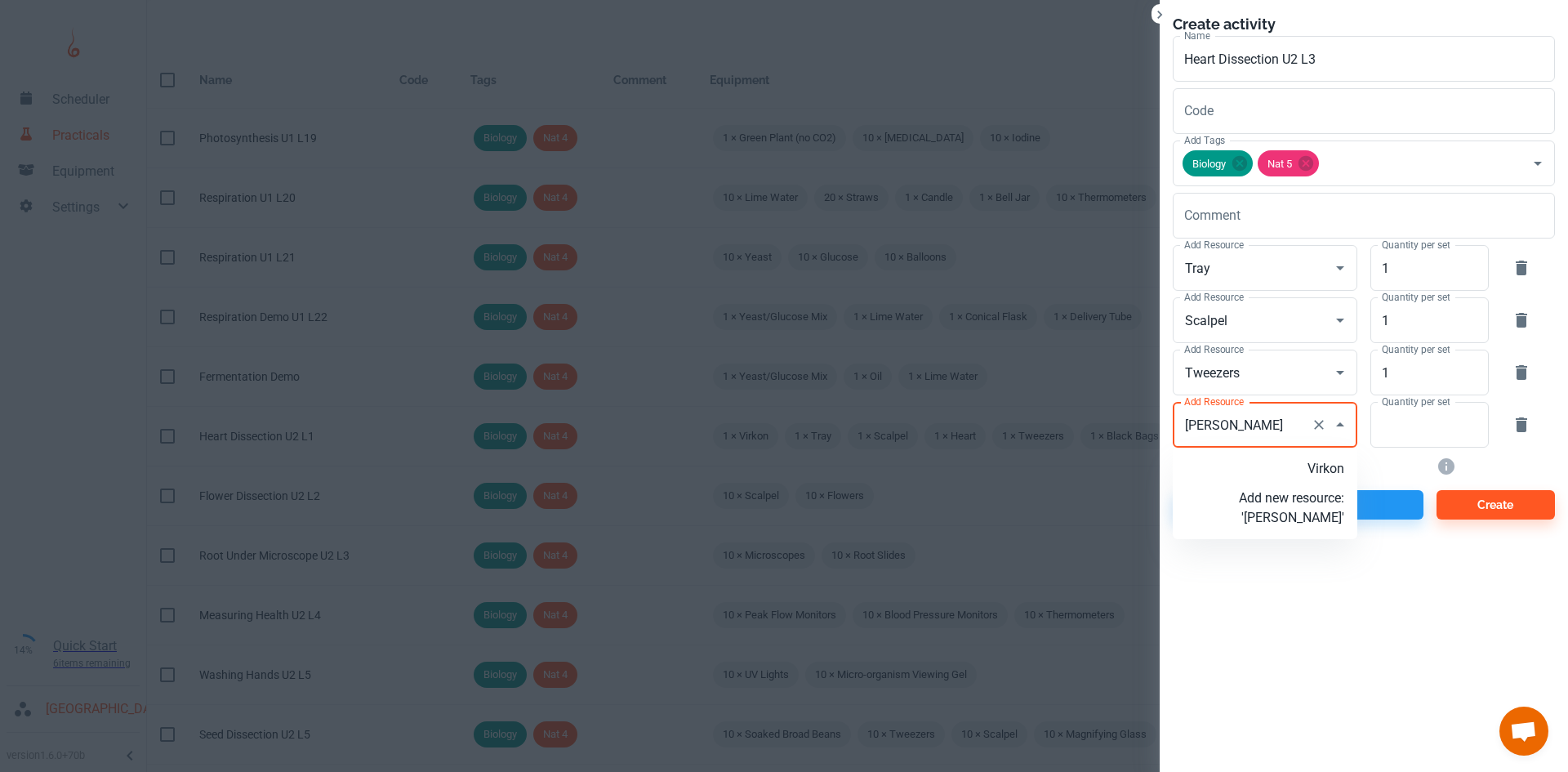
click at [1284, 465] on p "Virkon" at bounding box center [1291, 469] width 105 height 20
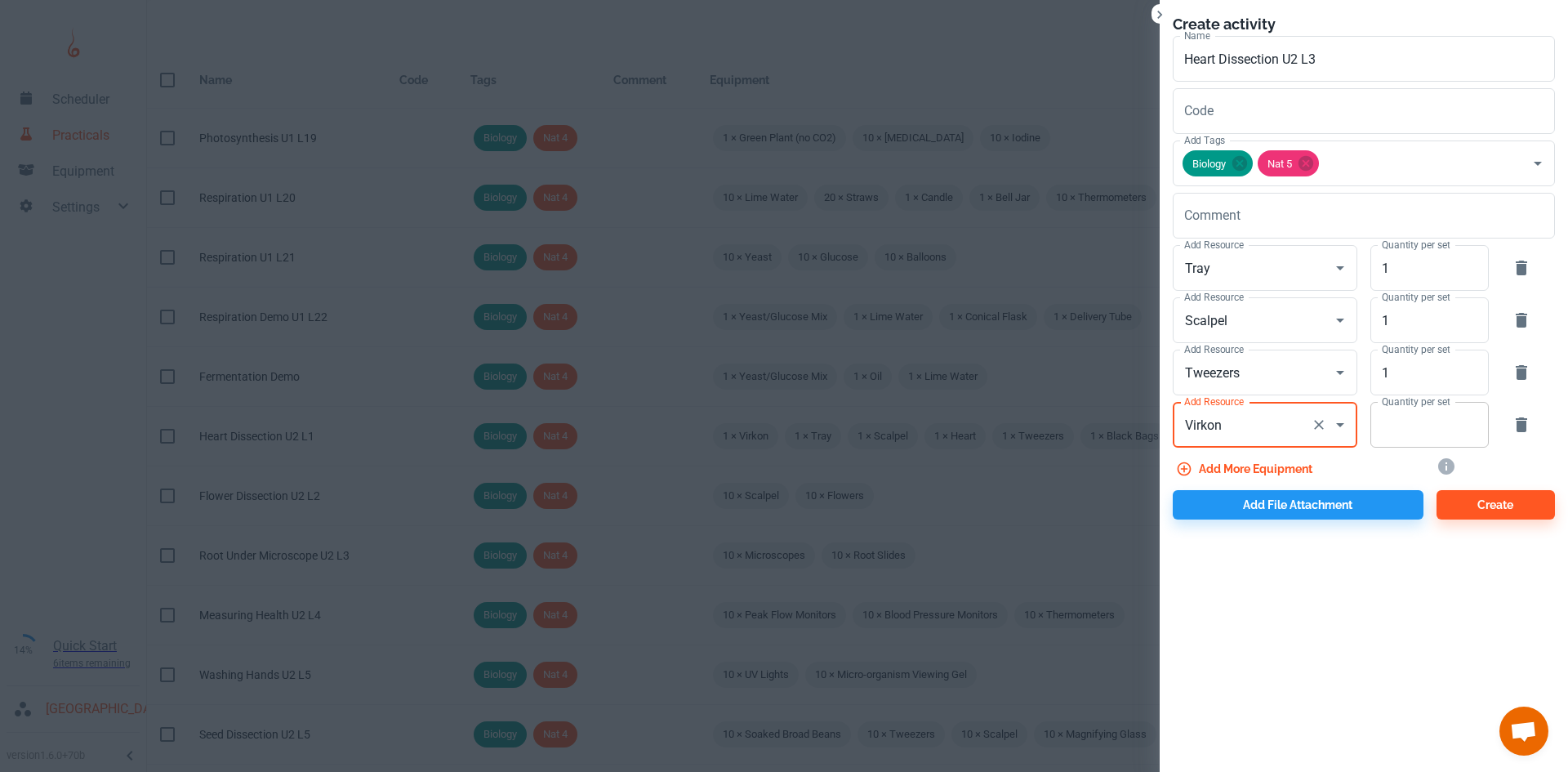
type input "Virkon"
click at [1383, 431] on input "Quantity per set" at bounding box center [1419, 425] width 100 height 46
type input "1"
click at [1291, 462] on button "Add more equipment" at bounding box center [1245, 469] width 146 height 30
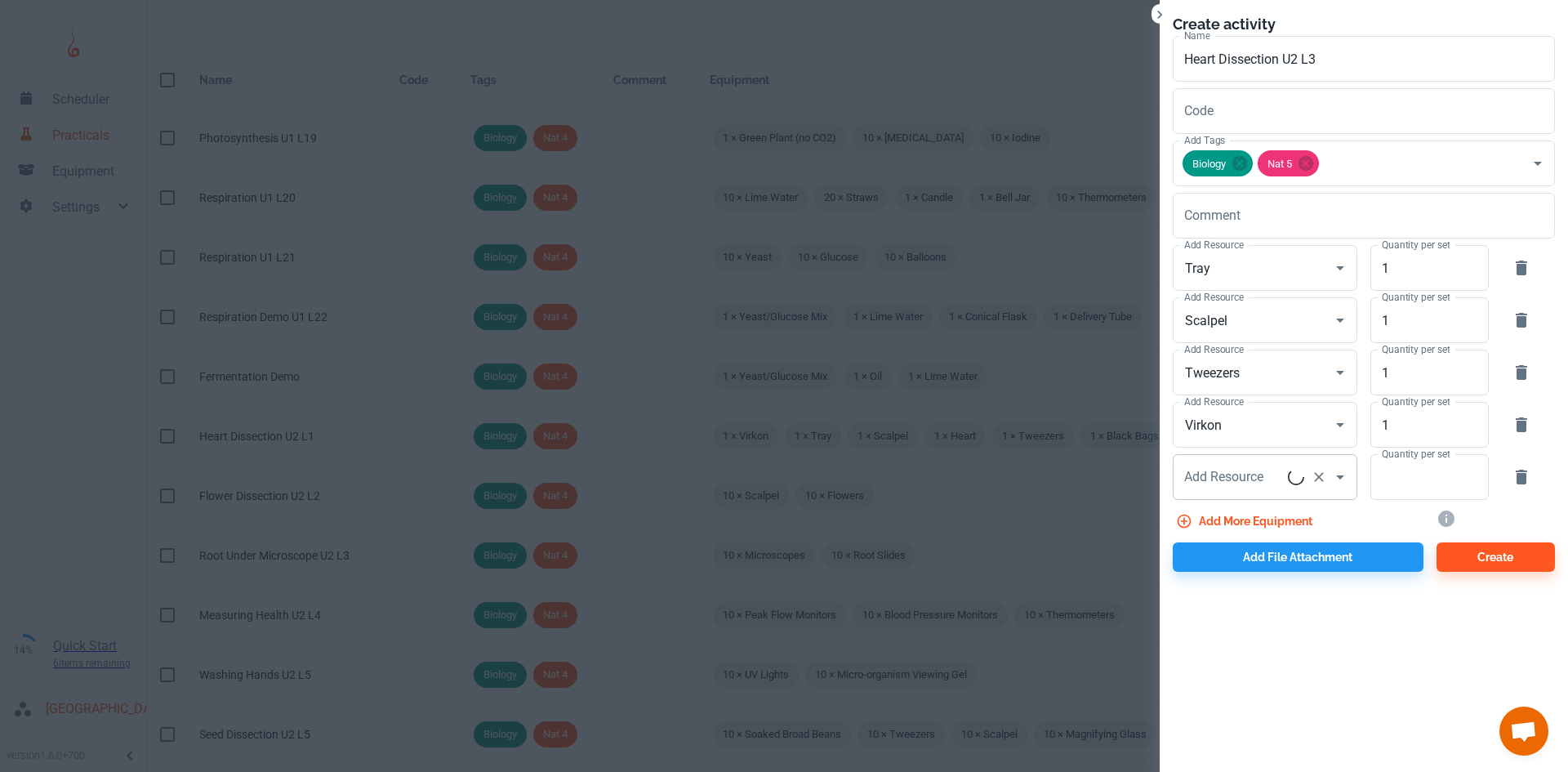
click at [1229, 476] on div "Add Resource Add Resource" at bounding box center [1265, 477] width 184 height 46
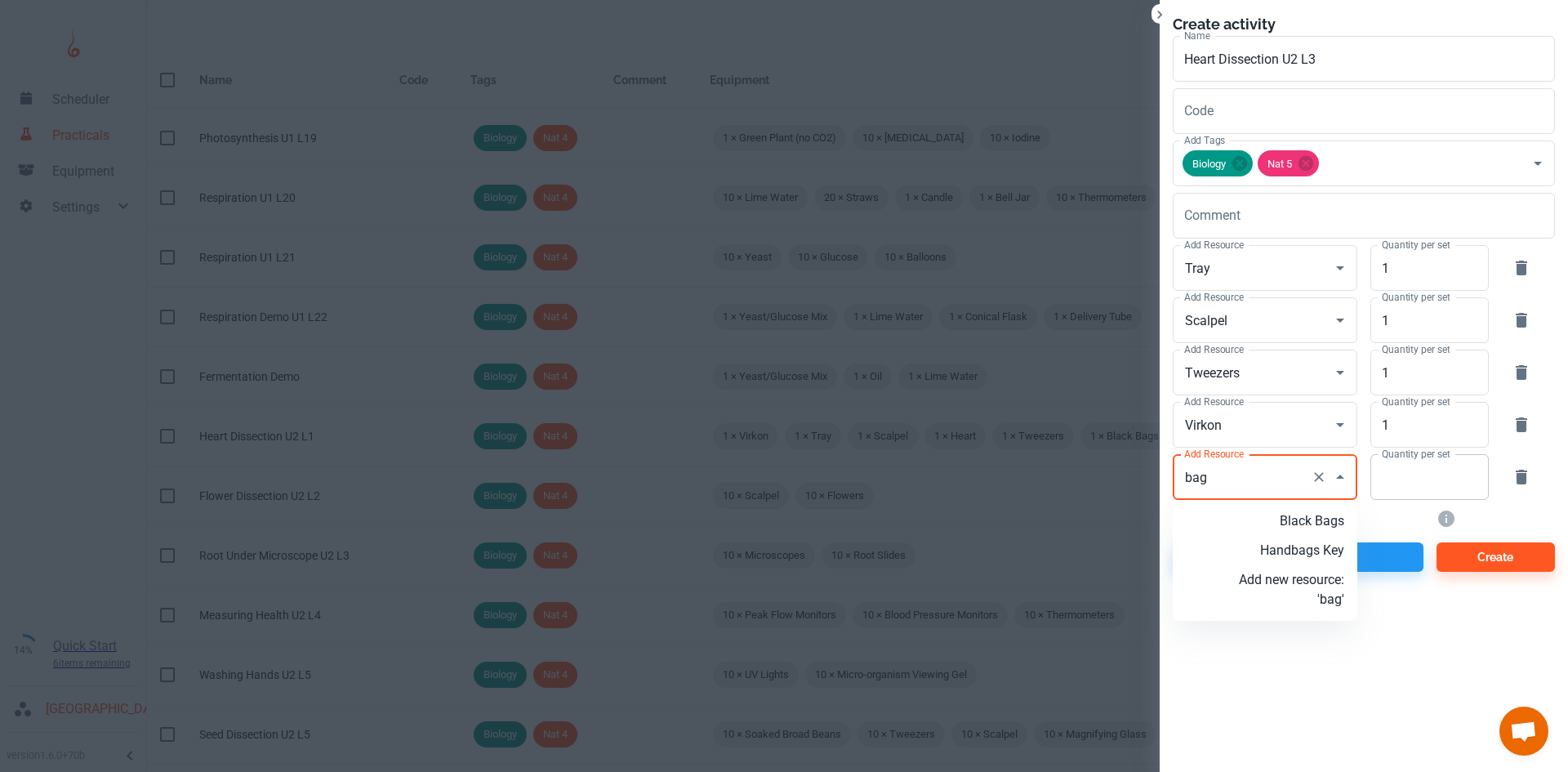
drag, startPoint x: 1309, startPoint y: 517, endPoint x: 1400, endPoint y: 498, distance: 93.0
click at [1310, 517] on p "Black Bags" at bounding box center [1291, 521] width 105 height 20
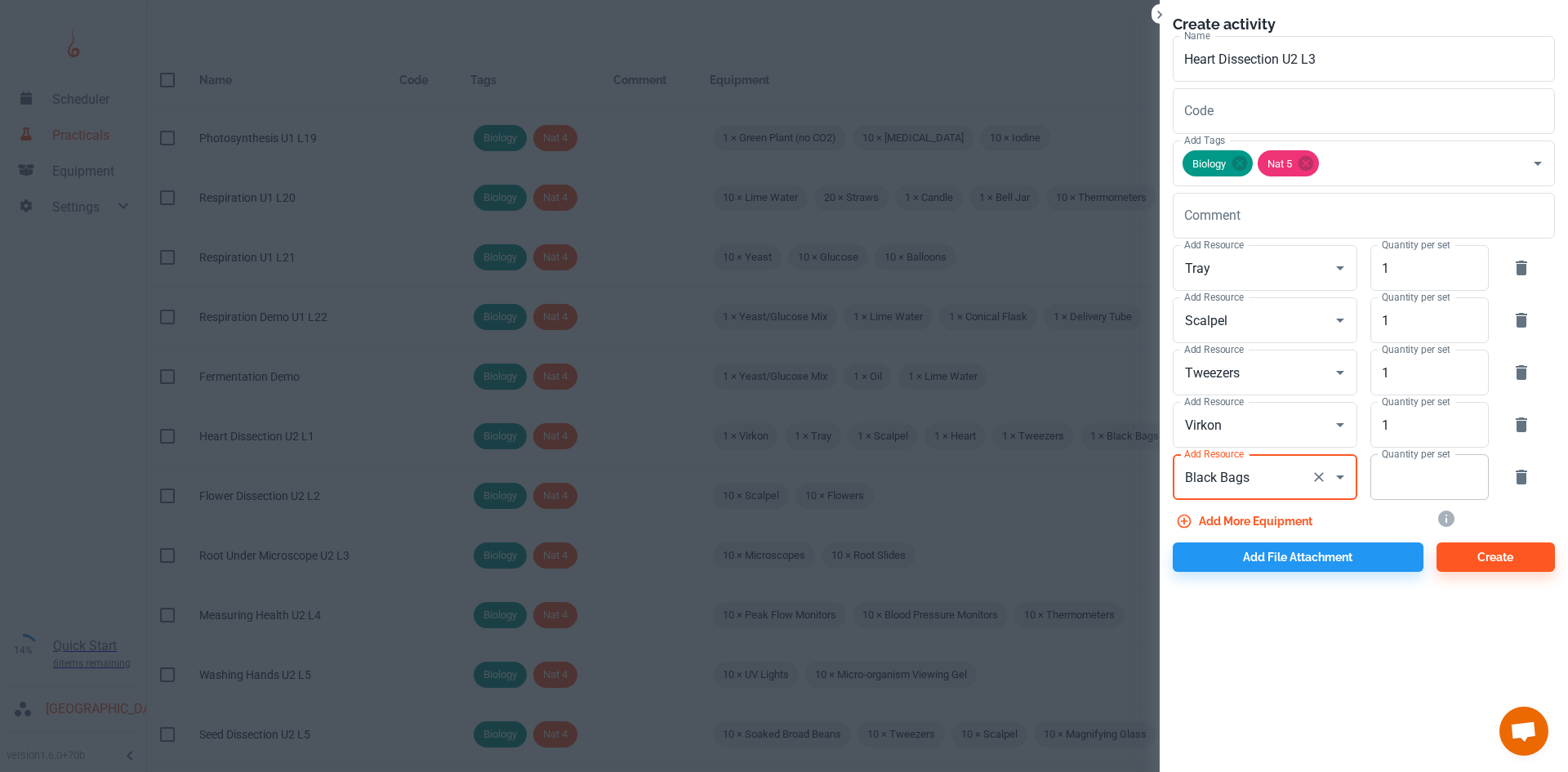
type input "Black Bags"
click at [1399, 489] on input "Quantity per set" at bounding box center [1419, 477] width 100 height 46
type input "1"
click at [1321, 555] on button "Add file attachment" at bounding box center [1297, 558] width 251 height 30
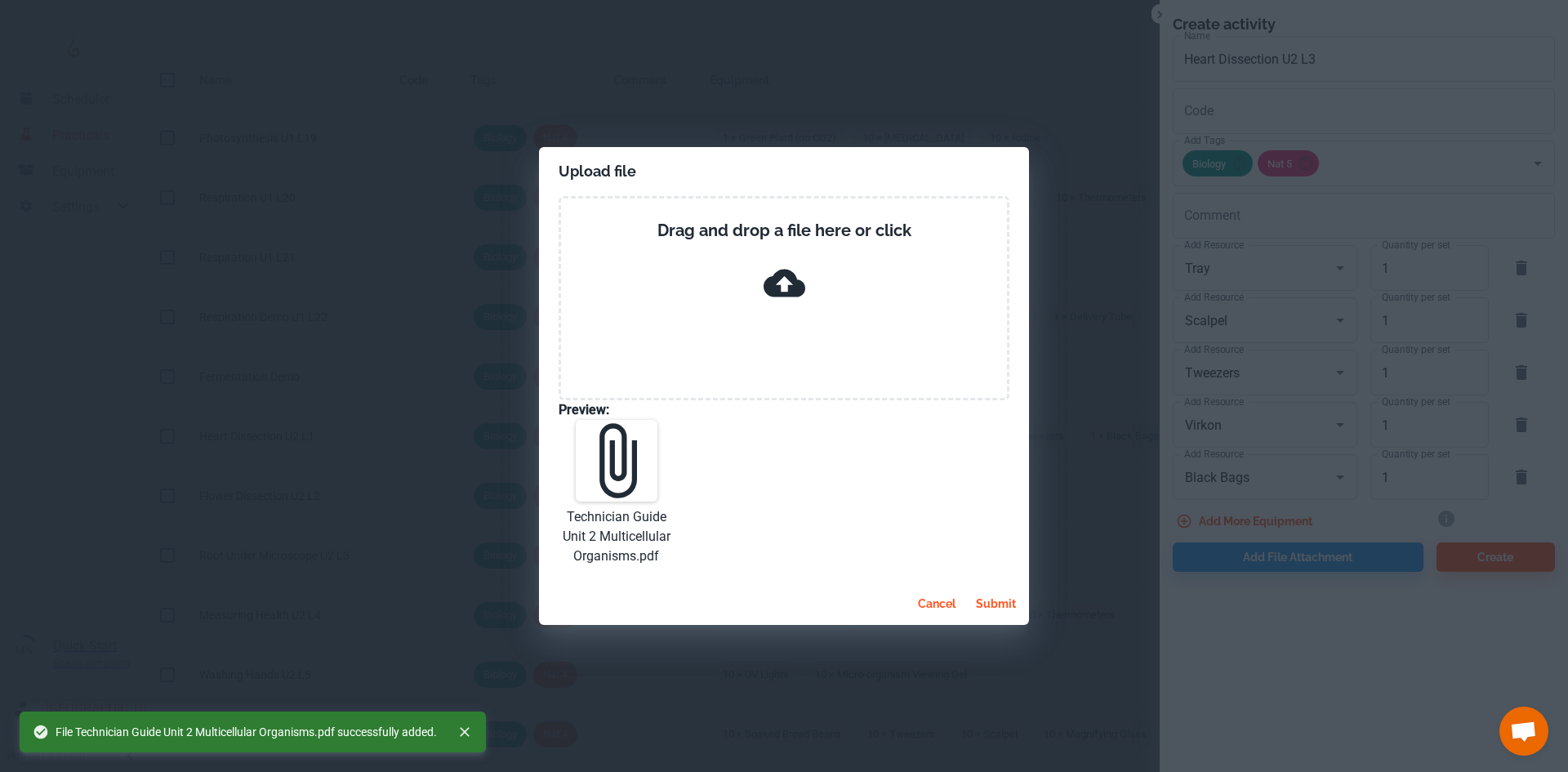
click at [989, 604] on button "submit" at bounding box center [996, 604] width 54 height 30
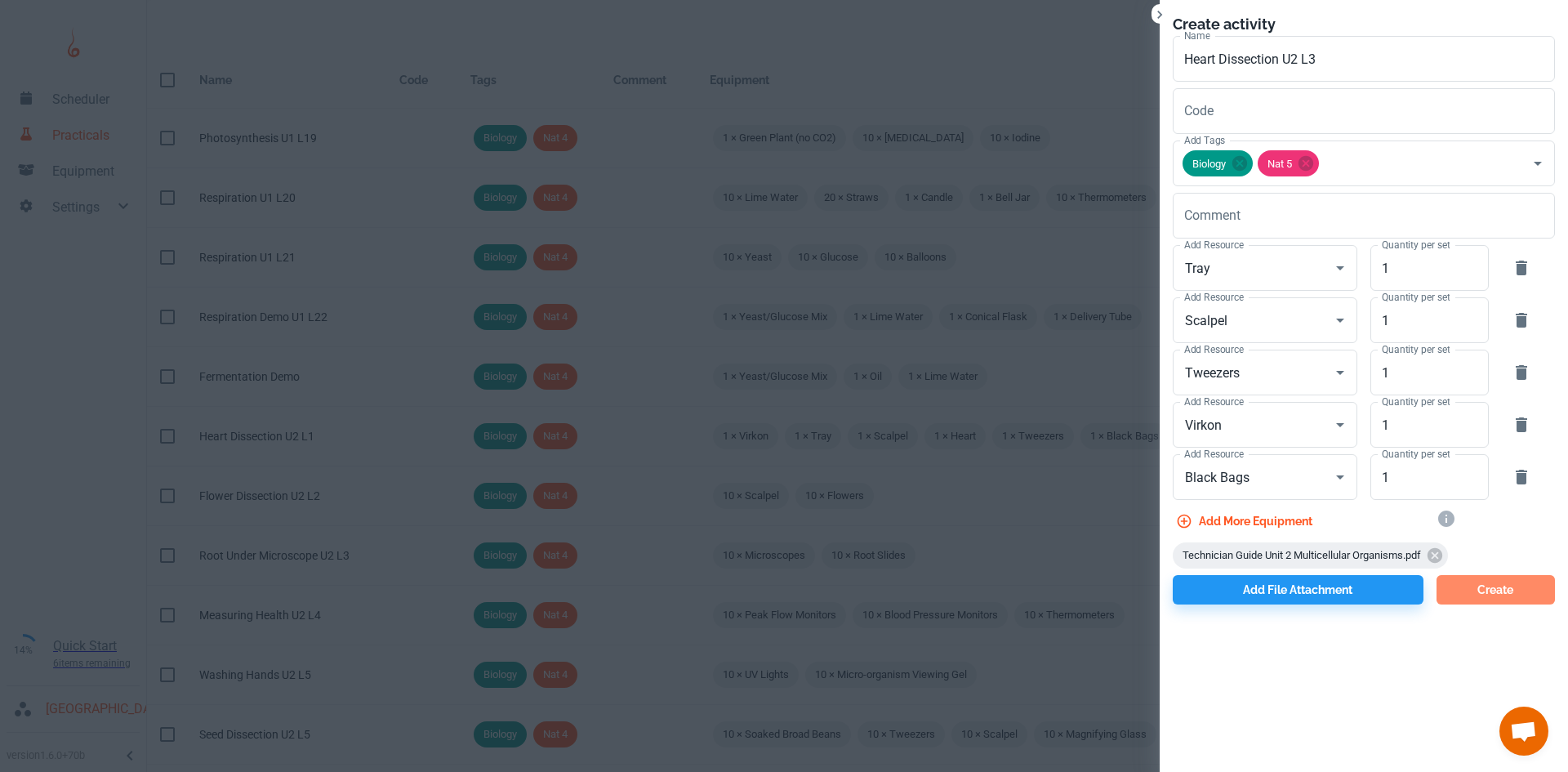
click at [1472, 589] on button "Create" at bounding box center [1495, 590] width 118 height 30
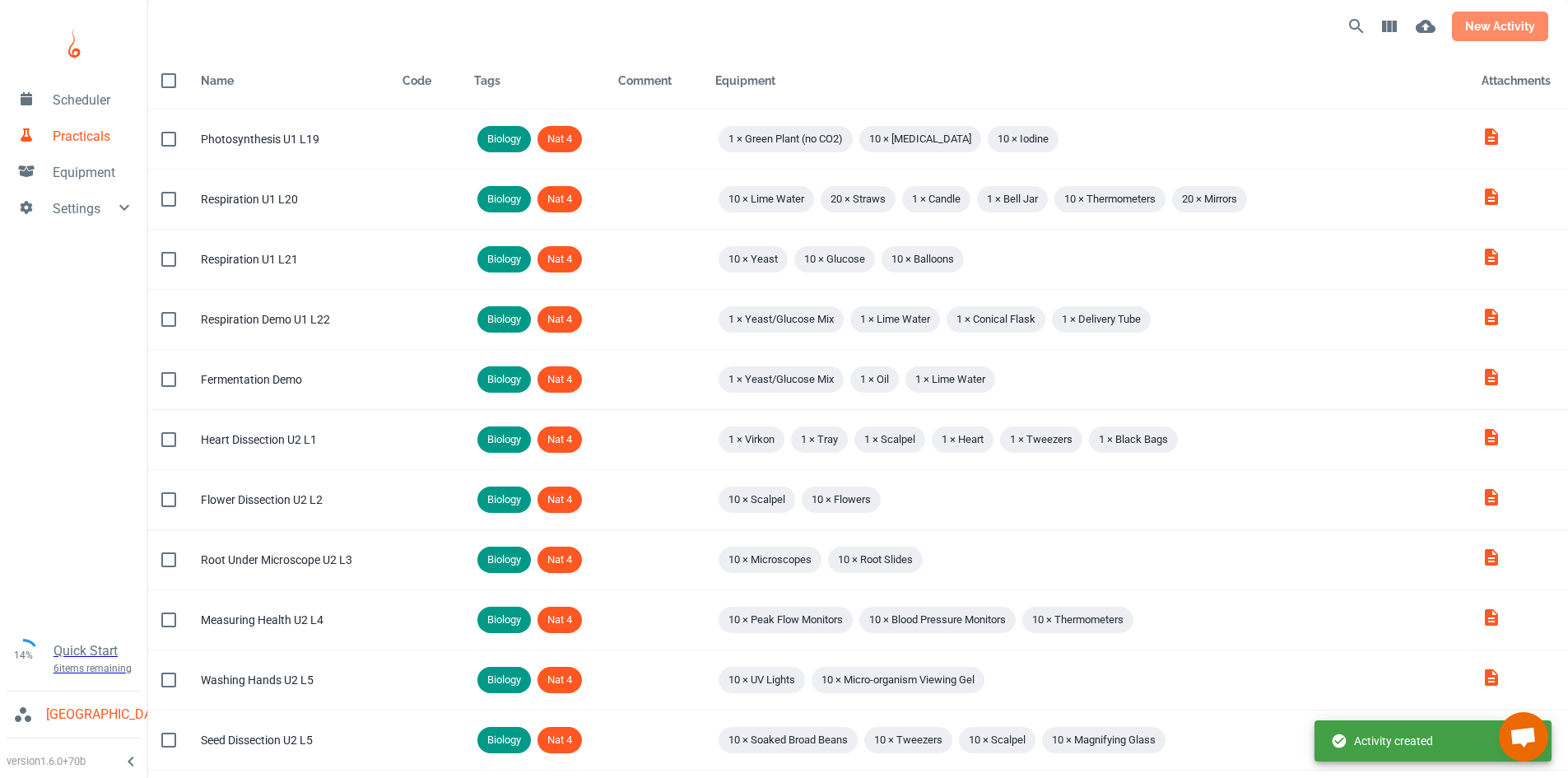
click at [1495, 26] on button "new activity" at bounding box center [1500, 27] width 96 height 30
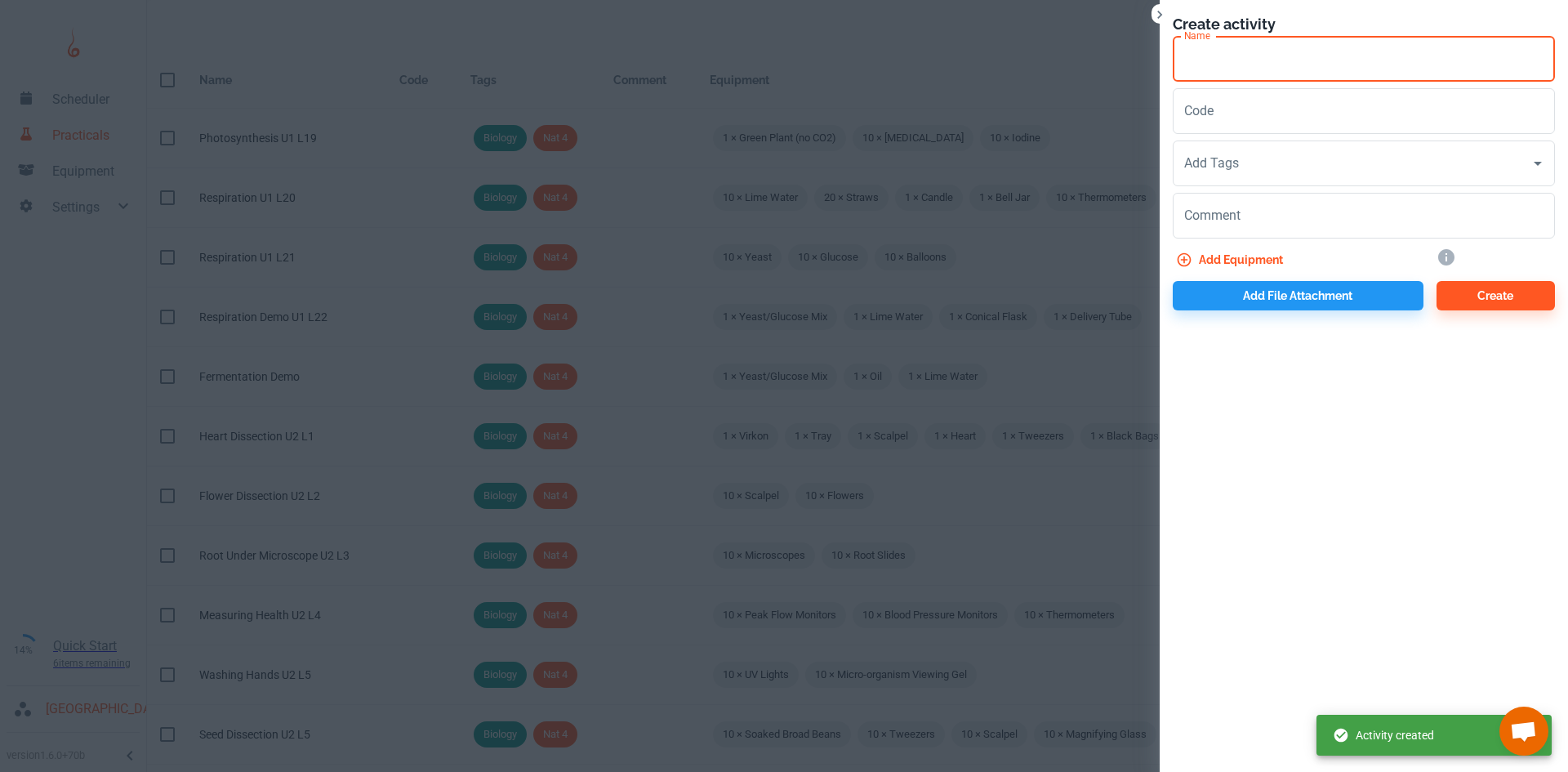
click at [1198, 77] on input "Name" at bounding box center [1363, 59] width 382 height 46
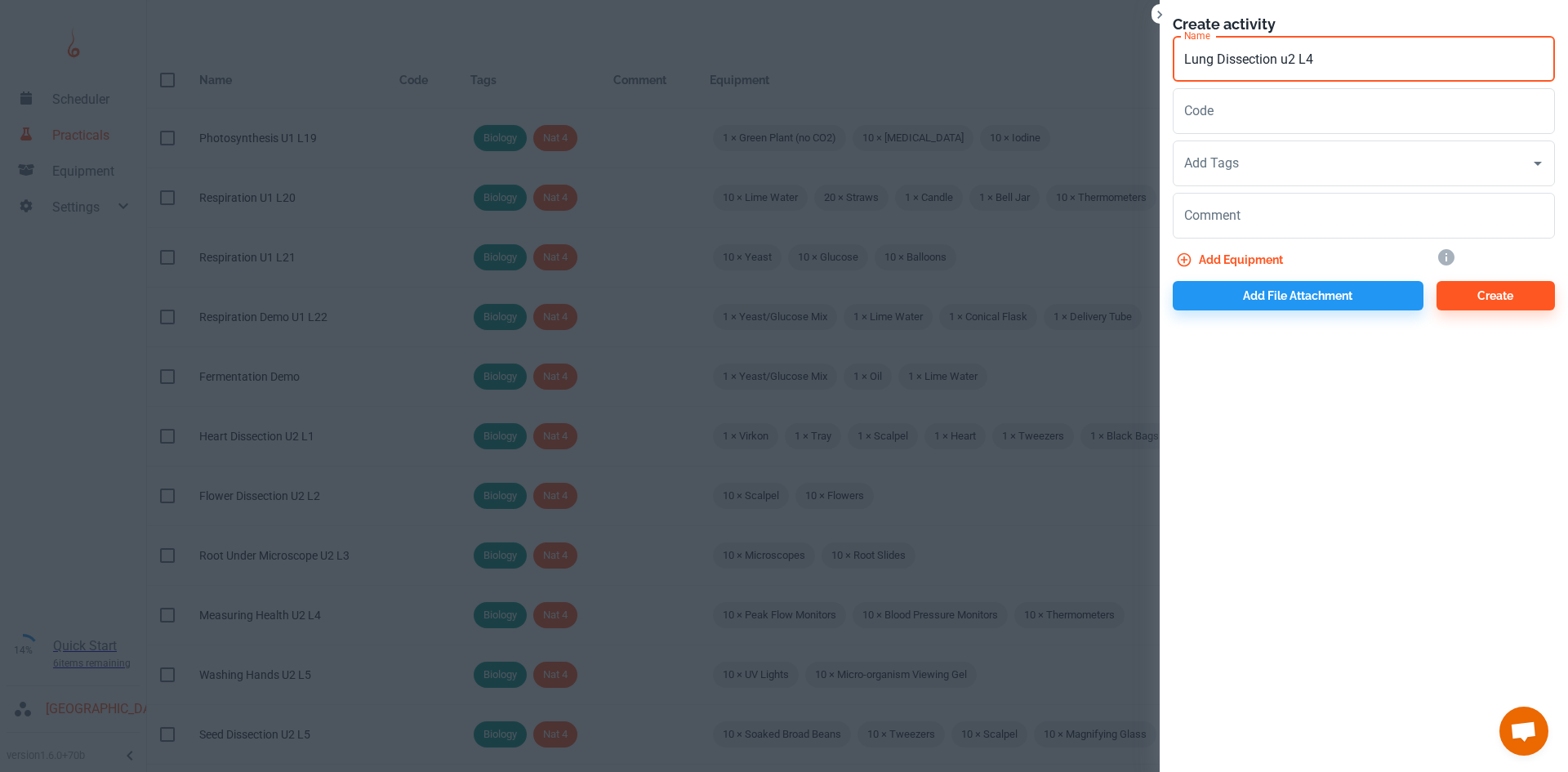
click at [1287, 59] on input "Lung Dissection u2 L4" at bounding box center [1363, 59] width 382 height 46
type input "Lung Dissection U2 L4"
click at [1244, 157] on input "Add Tags" at bounding box center [1352, 163] width 343 height 31
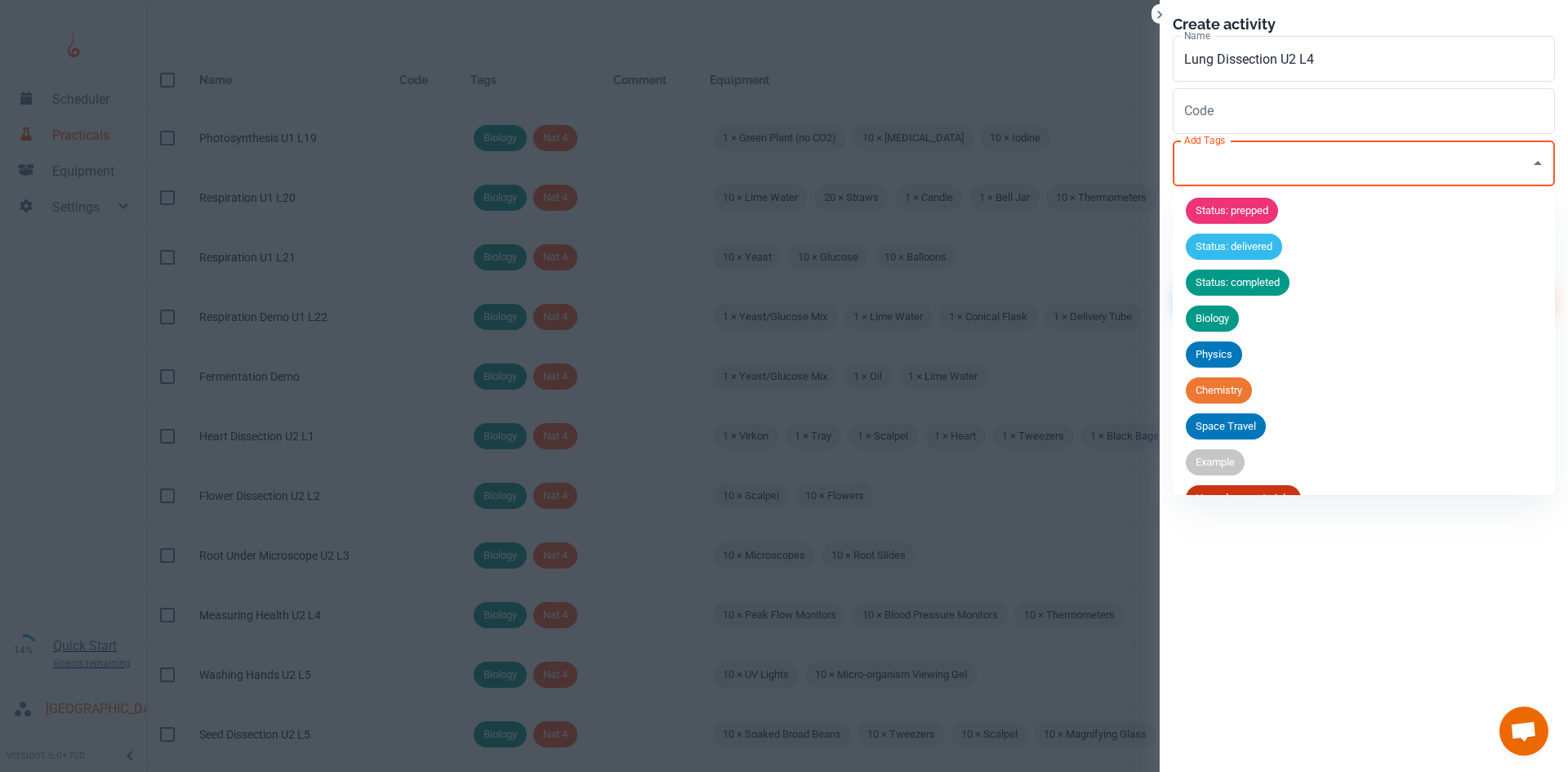
click at [1226, 316] on span "Biology" at bounding box center [1212, 319] width 54 height 16
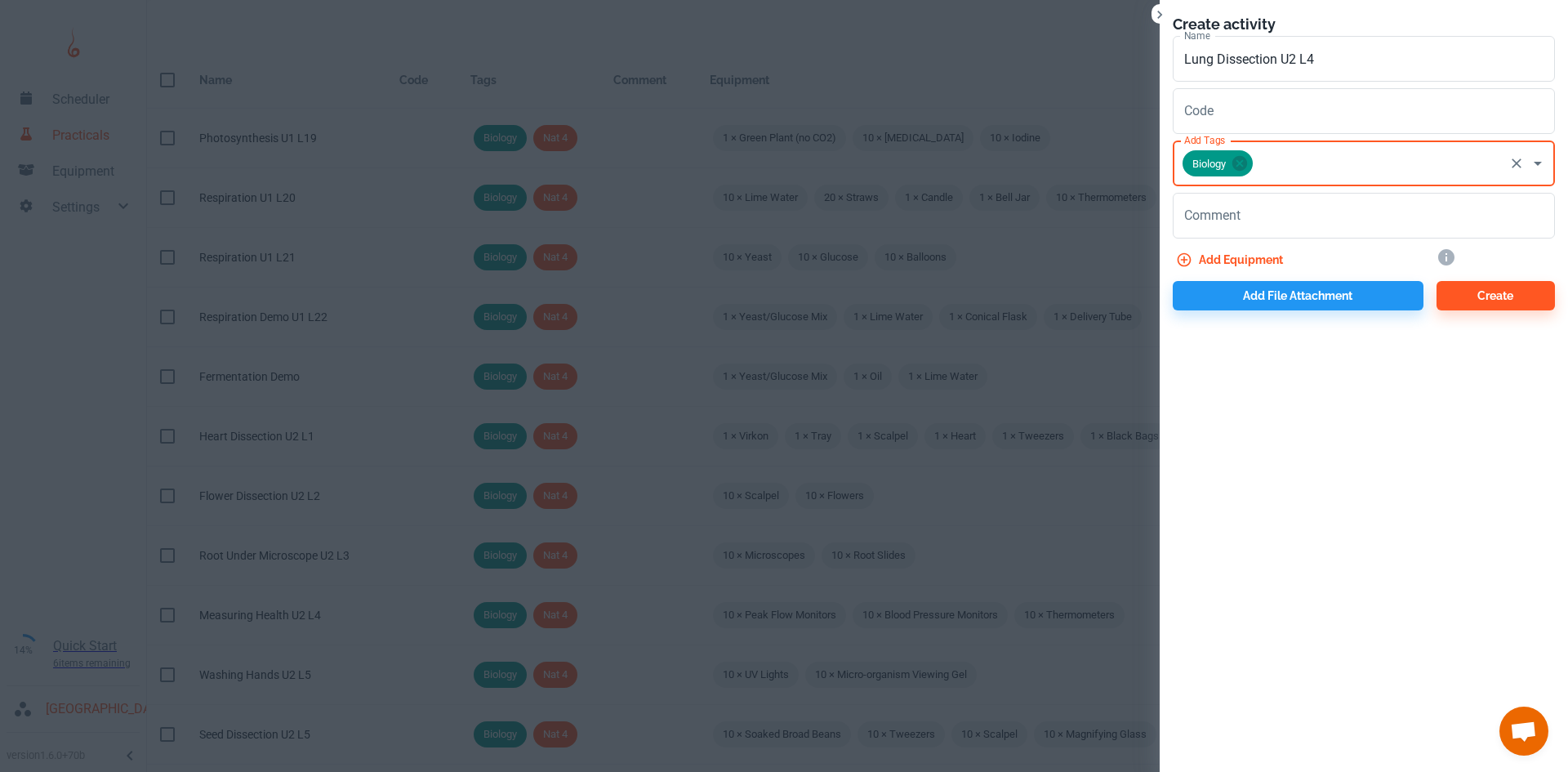
click at [1266, 172] on input "Add Tags" at bounding box center [1378, 163] width 247 height 31
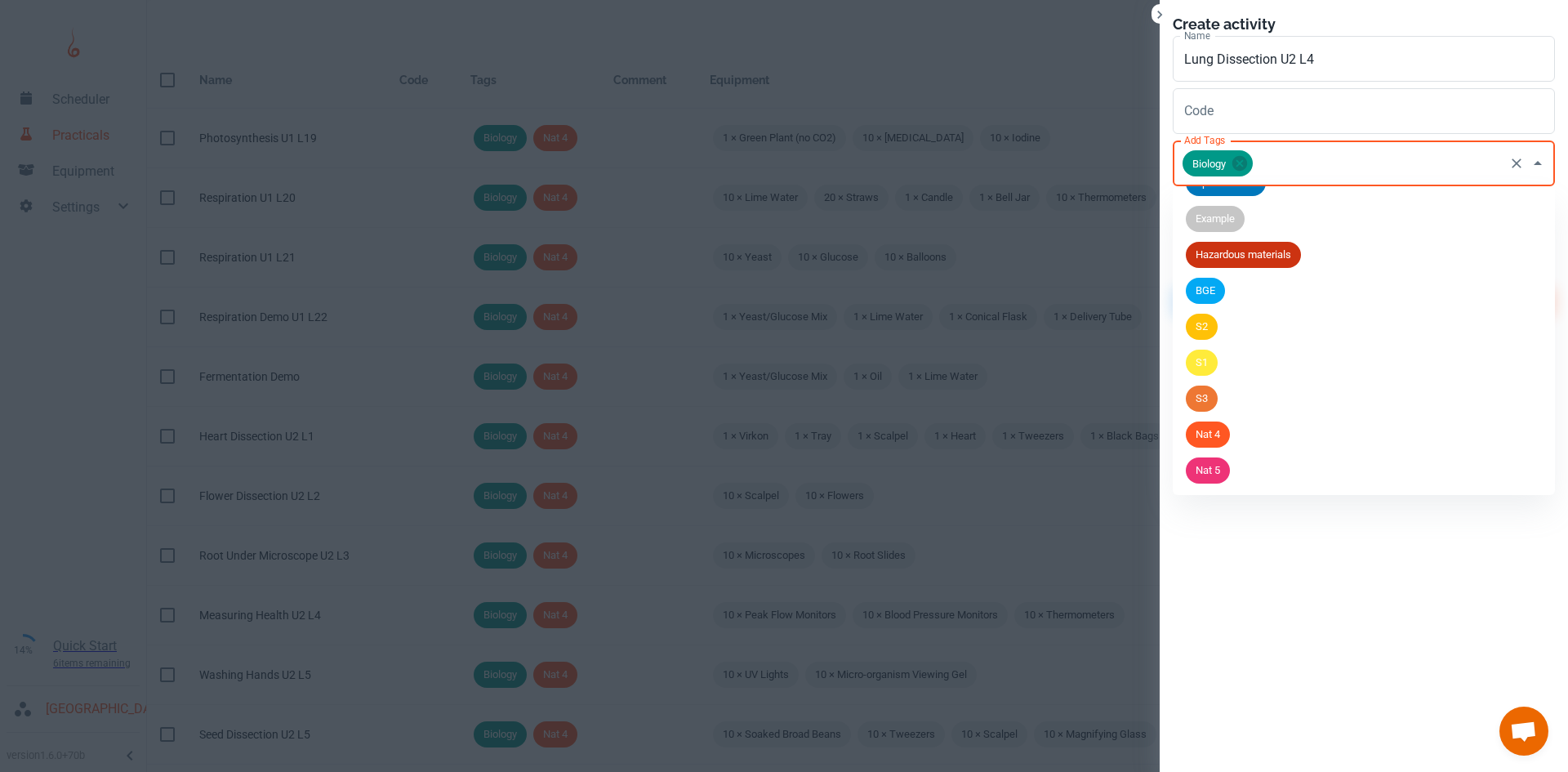
click at [1209, 478] on div "Nat 5" at bounding box center [1207, 470] width 44 height 26
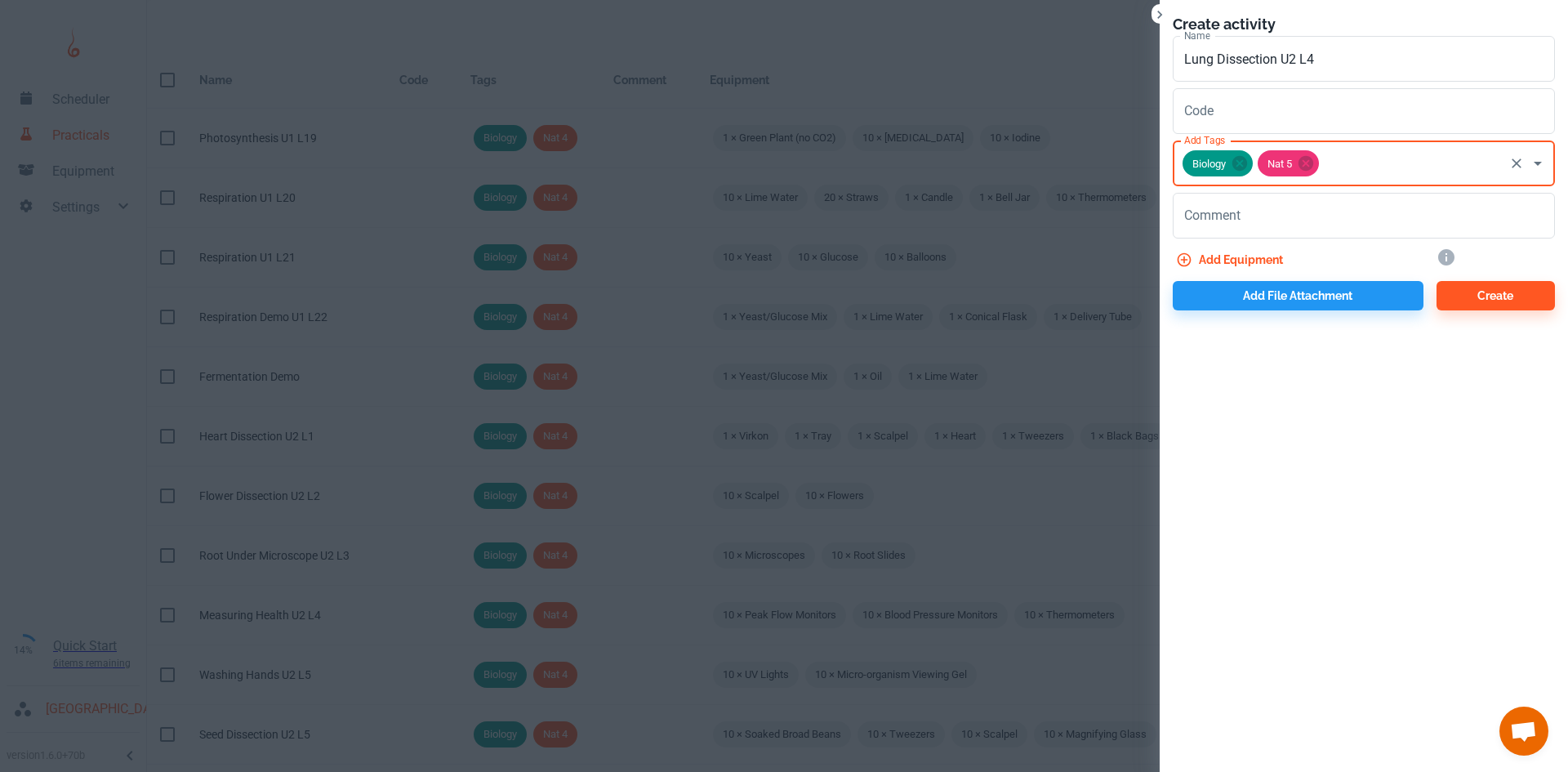
click at [1251, 266] on button "Add equipment" at bounding box center [1231, 260] width 117 height 30
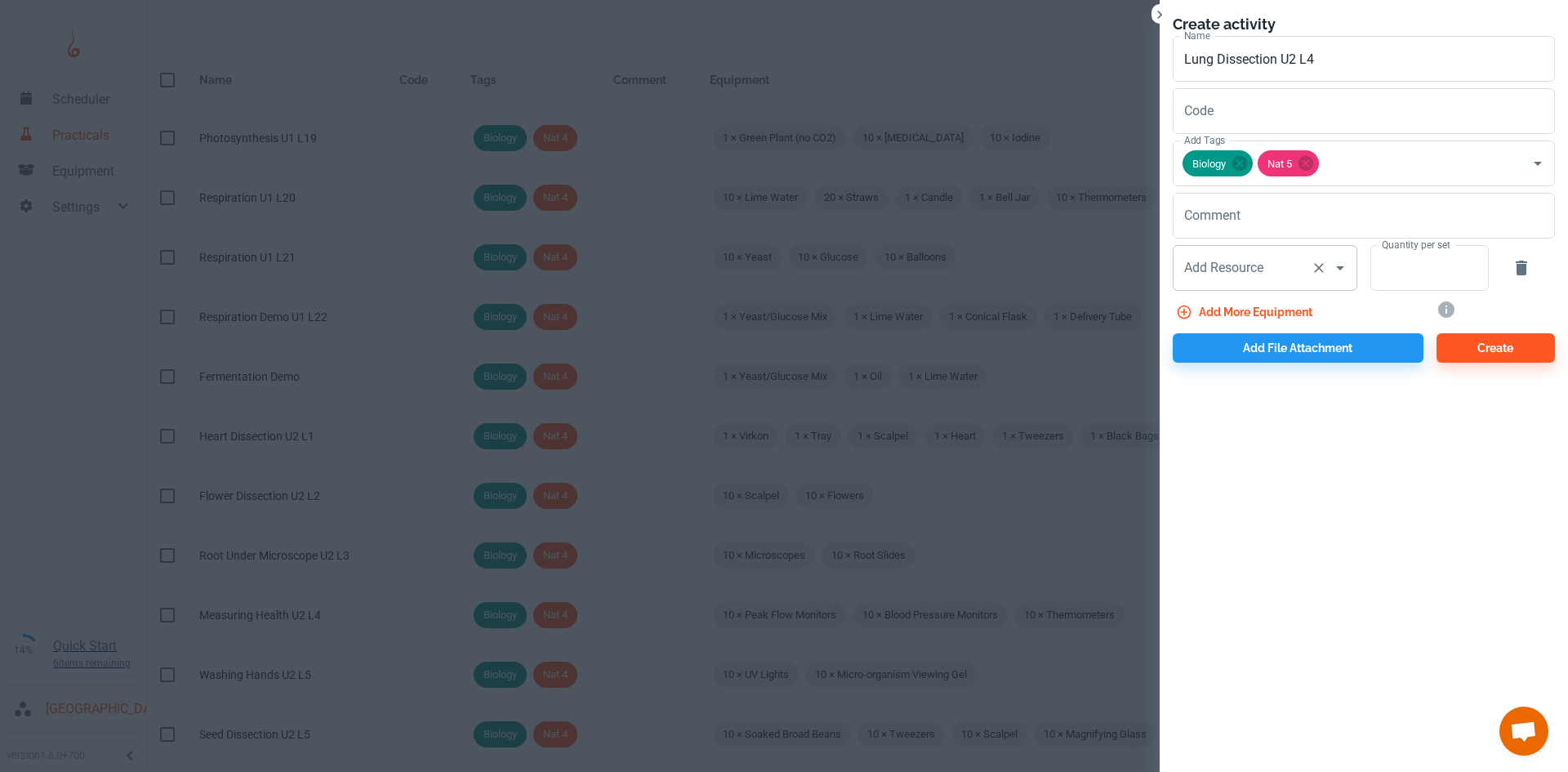
click at [1263, 274] on div "Add Resource Add Resource" at bounding box center [1265, 268] width 184 height 46
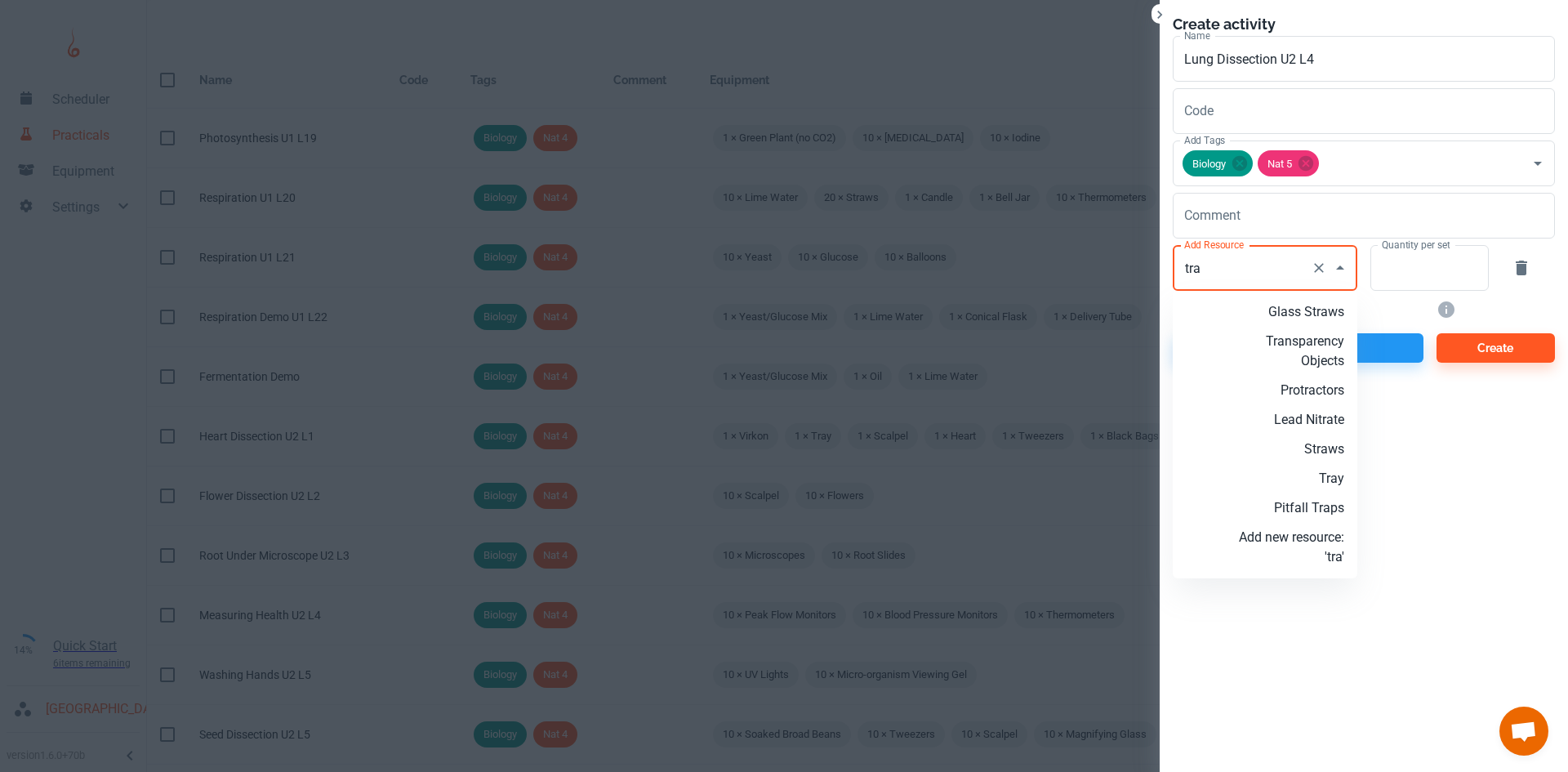
click at [1340, 485] on p "Tray" at bounding box center [1291, 479] width 105 height 20
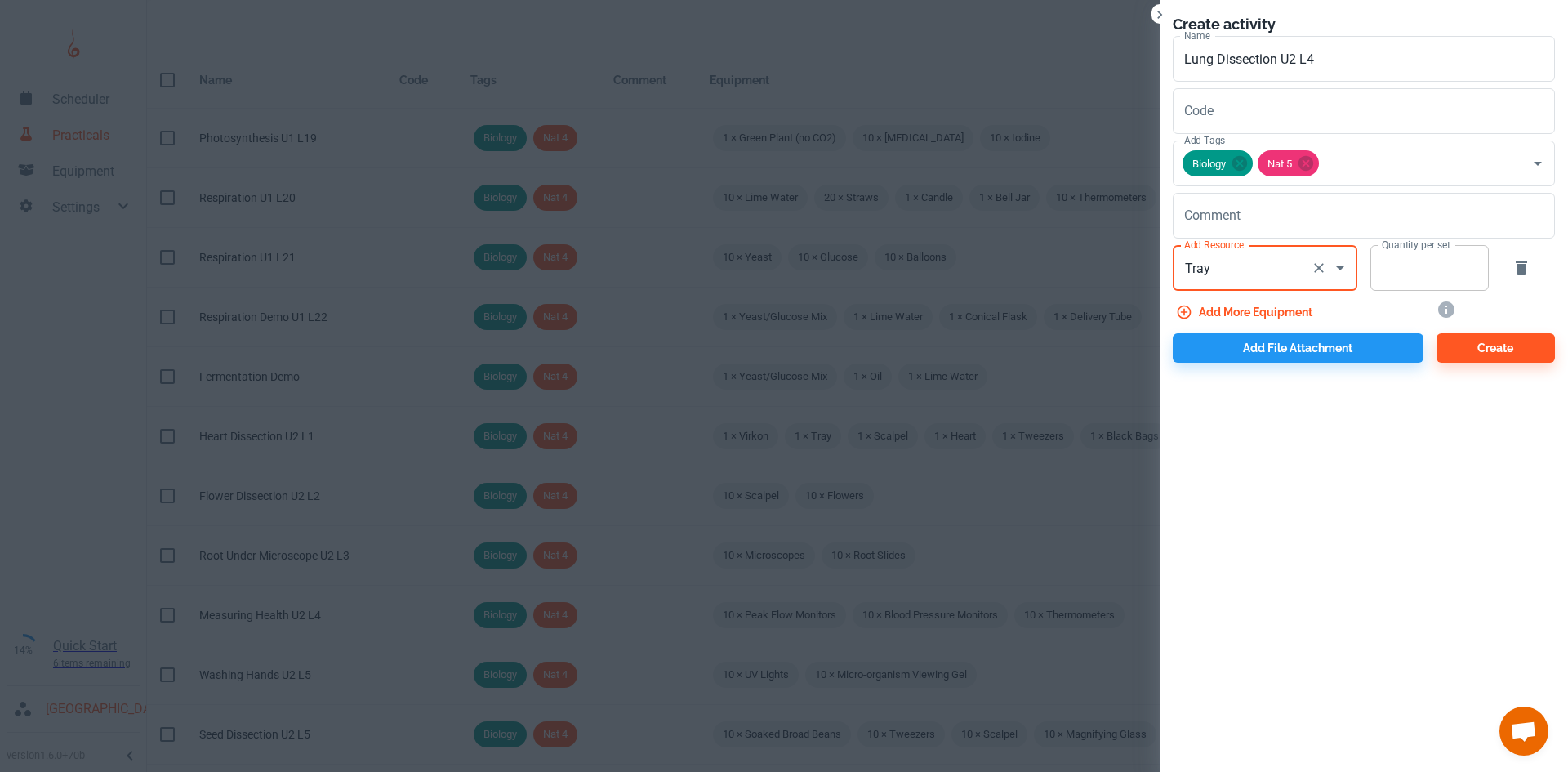
type input "Tray"
click at [1390, 282] on input "Quantity per set" at bounding box center [1419, 268] width 100 height 46
type input "1"
click at [1274, 318] on button "Add more equipment" at bounding box center [1245, 313] width 146 height 30
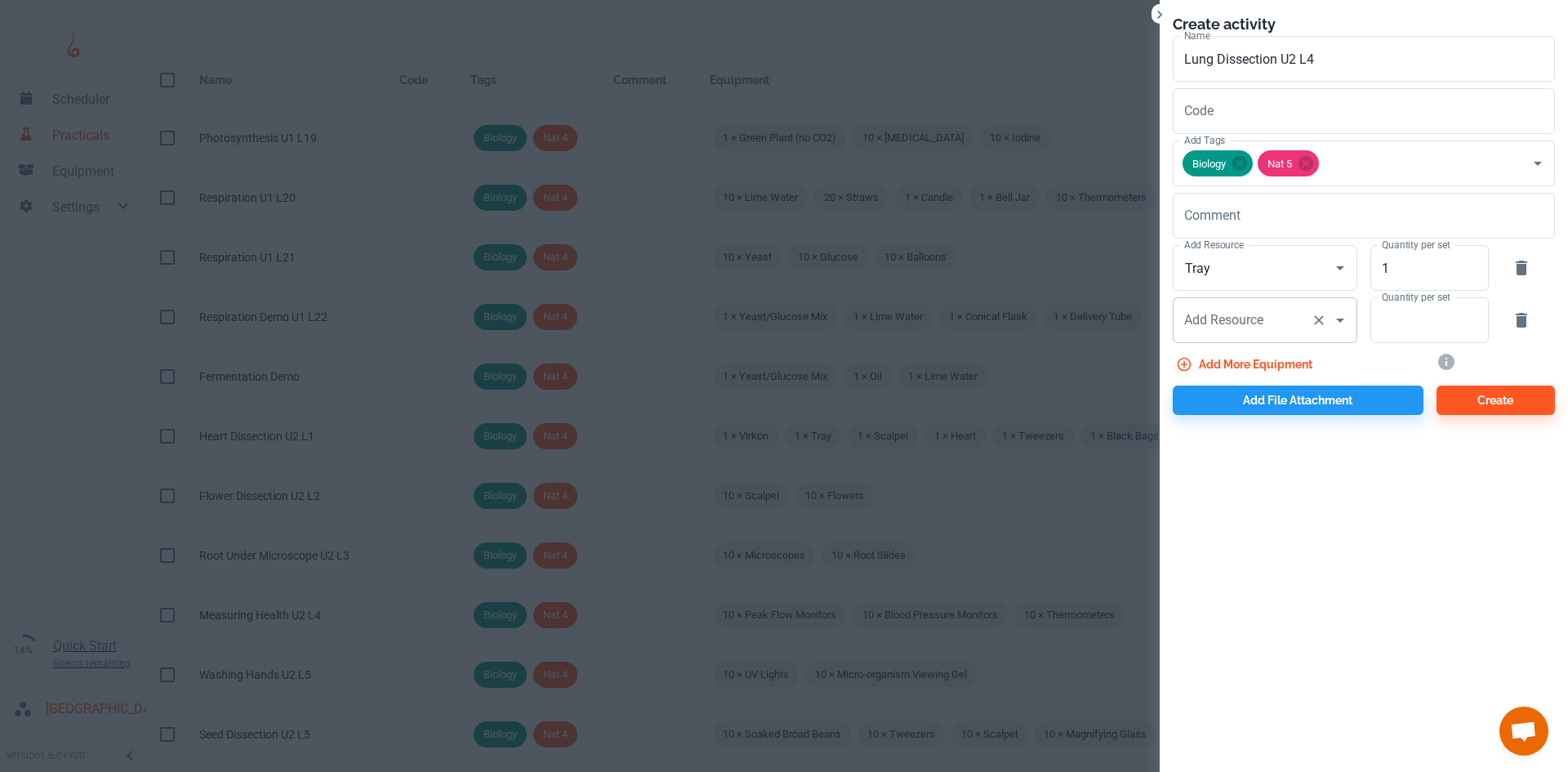
click at [1199, 319] on div "Add Resource Add Resource" at bounding box center [1265, 321] width 184 height 46
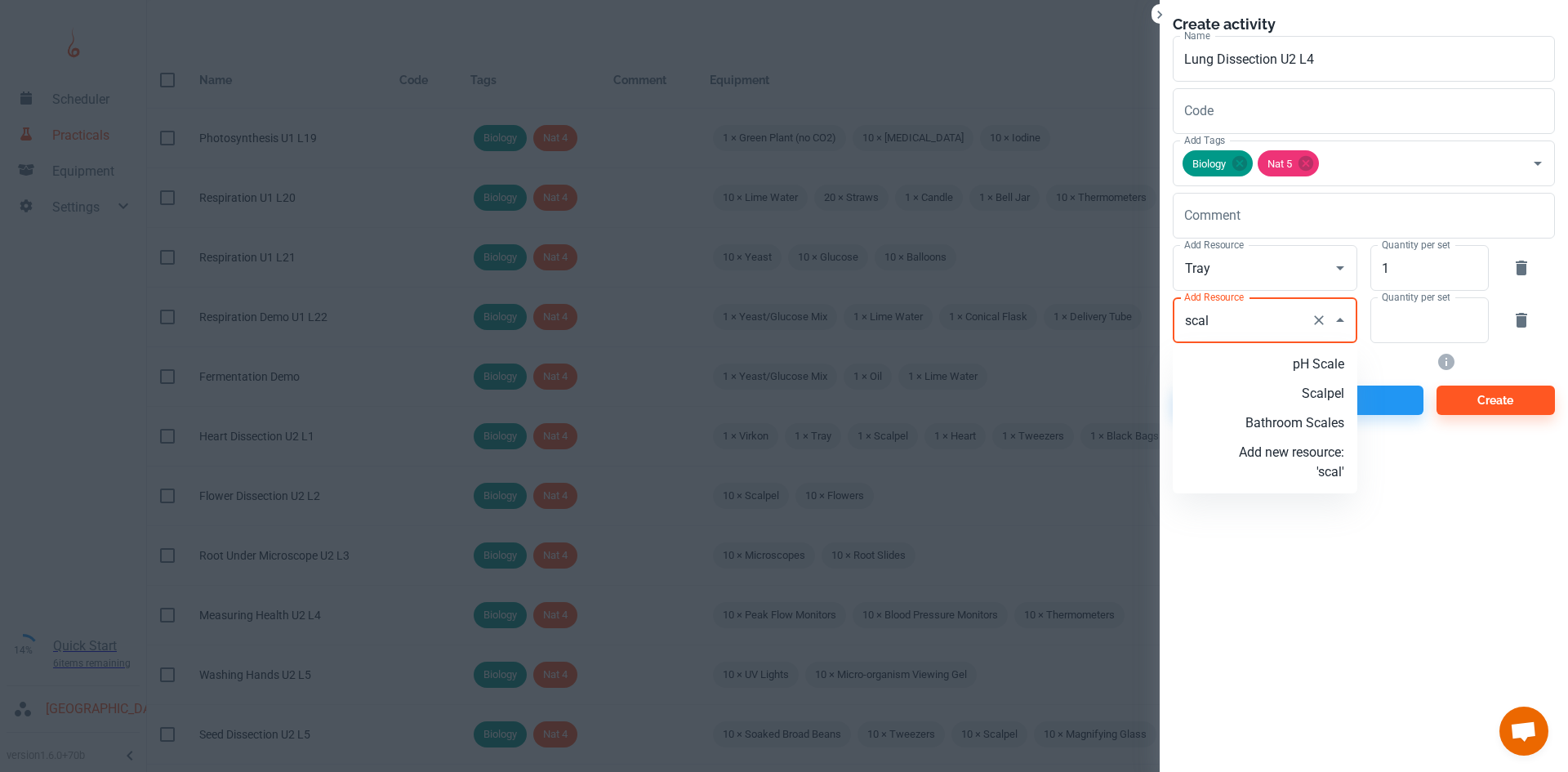
click at [1286, 388] on p "Scalpel" at bounding box center [1291, 394] width 105 height 20
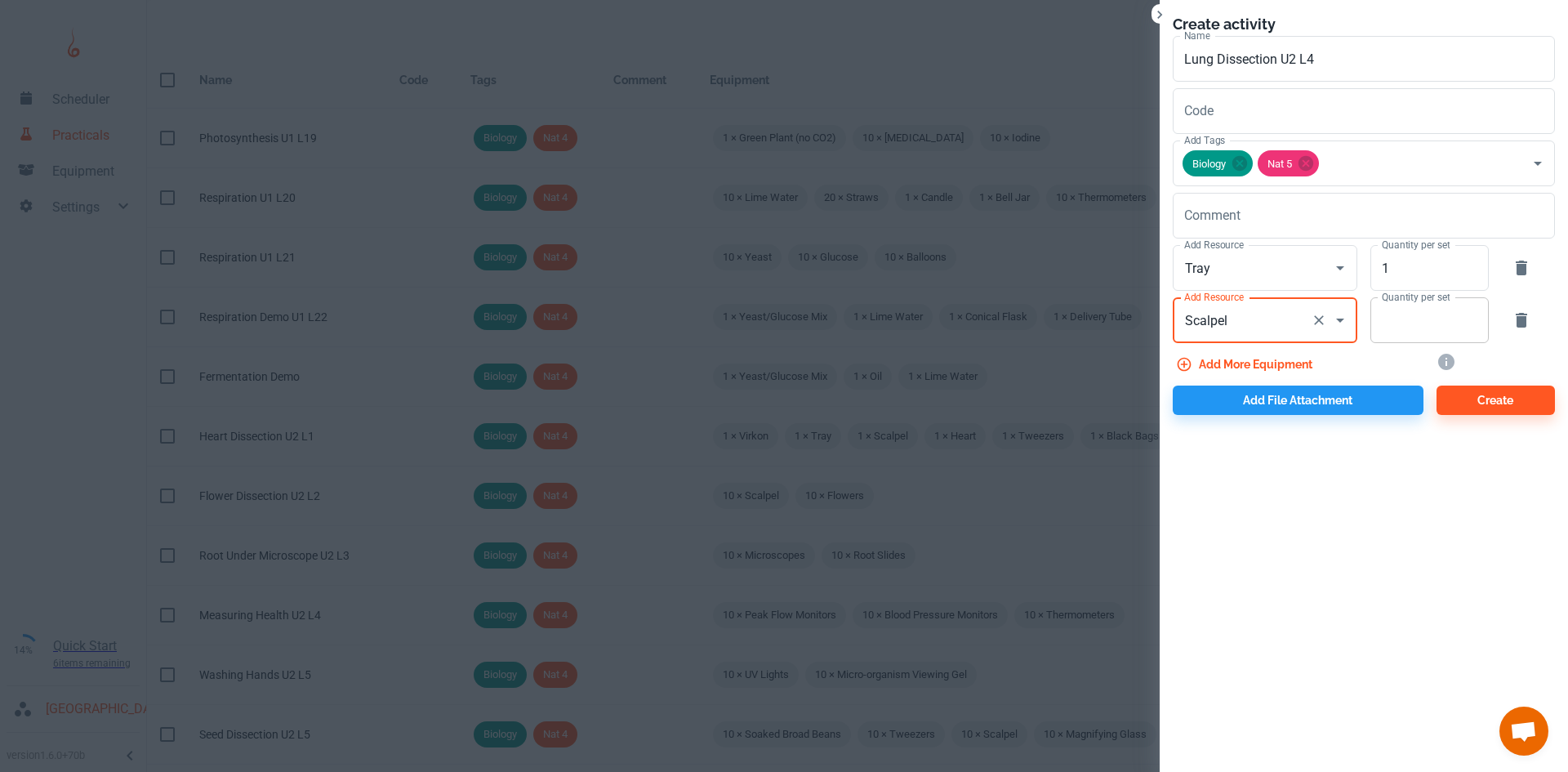
type input "Scalpel"
click at [1416, 322] on input "Quantity per set" at bounding box center [1419, 321] width 100 height 46
type input "1"
click at [1264, 356] on button "Add more equipment" at bounding box center [1245, 364] width 146 height 30
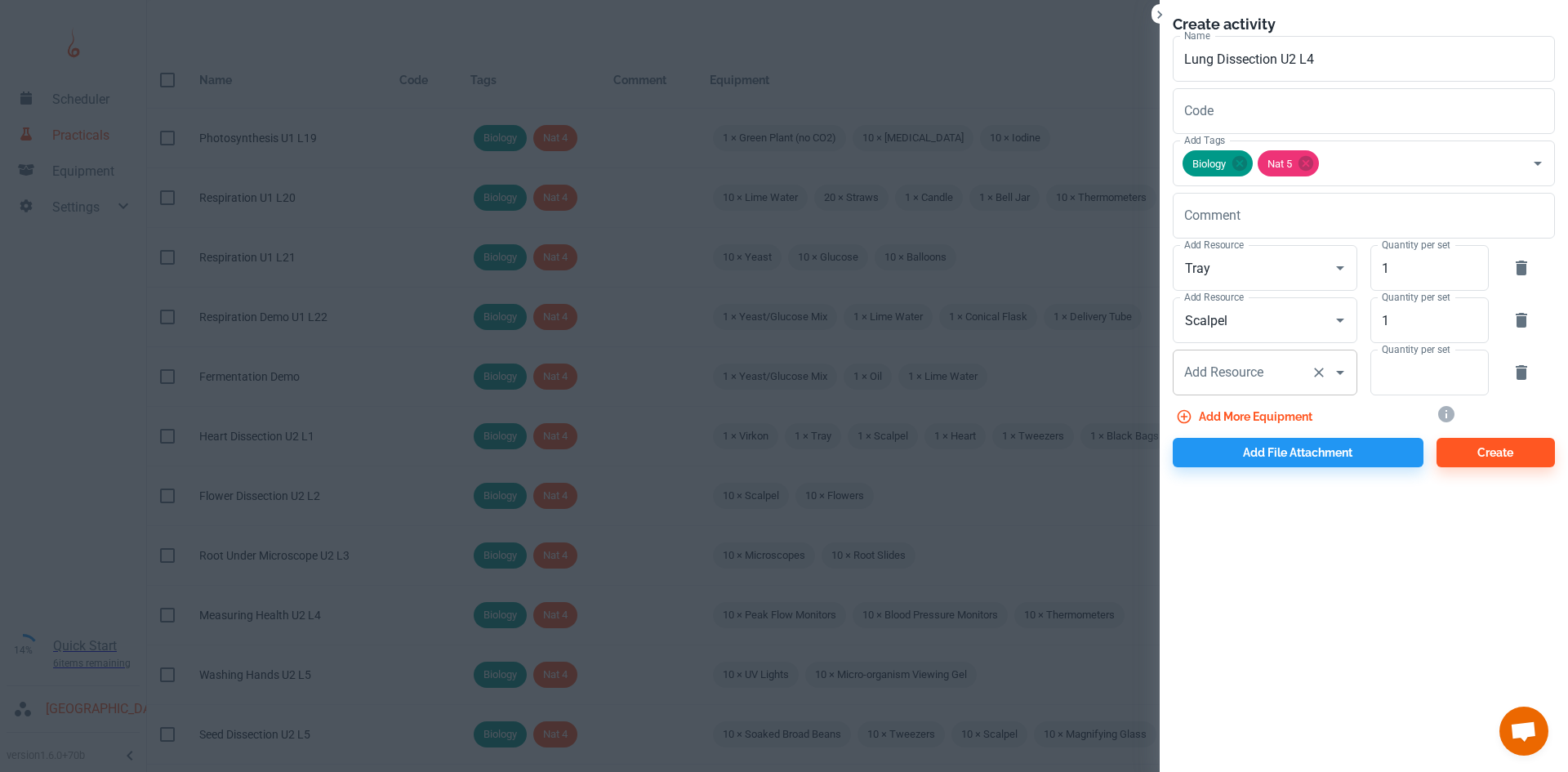
click at [1222, 369] on div "Add Resource Add Resource" at bounding box center [1265, 372] width 184 height 46
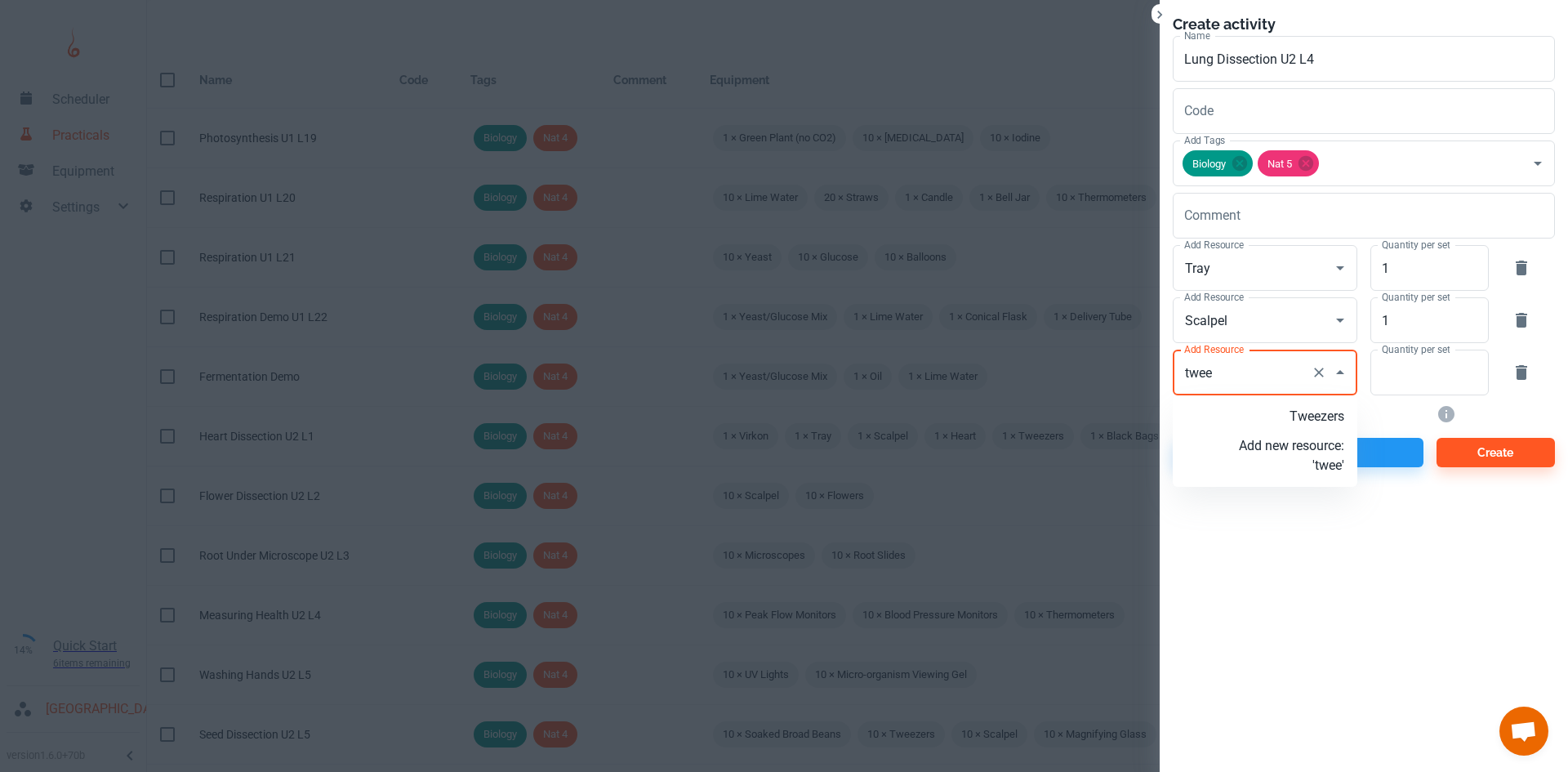
click at [1305, 405] on li "Tweezers" at bounding box center [1265, 417] width 184 height 30
type input "Tweezers"
click at [1413, 383] on input "Quantity per set" at bounding box center [1419, 372] width 100 height 46
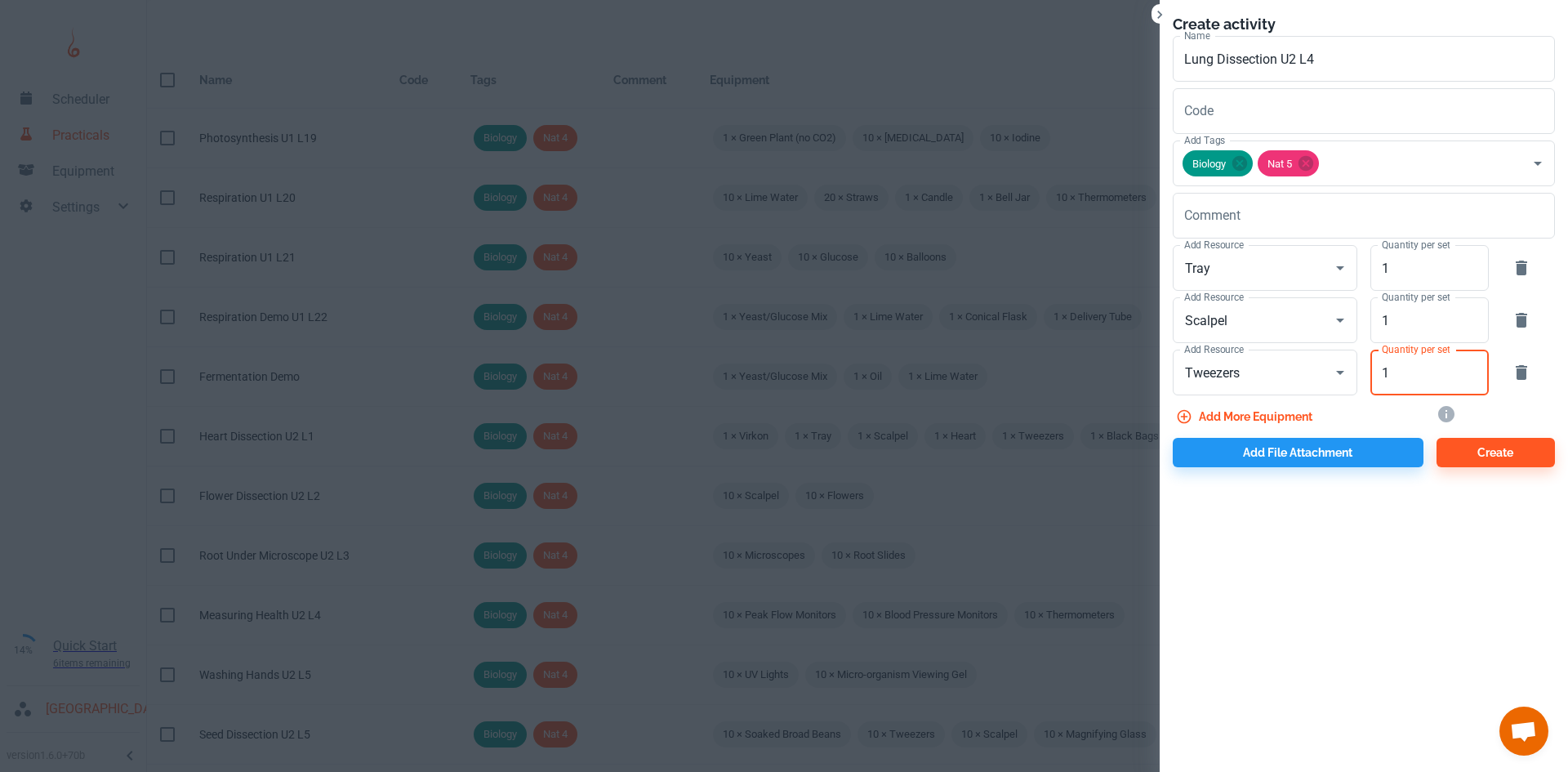
type input "1"
click at [1277, 411] on button "Add more equipment" at bounding box center [1245, 417] width 146 height 30
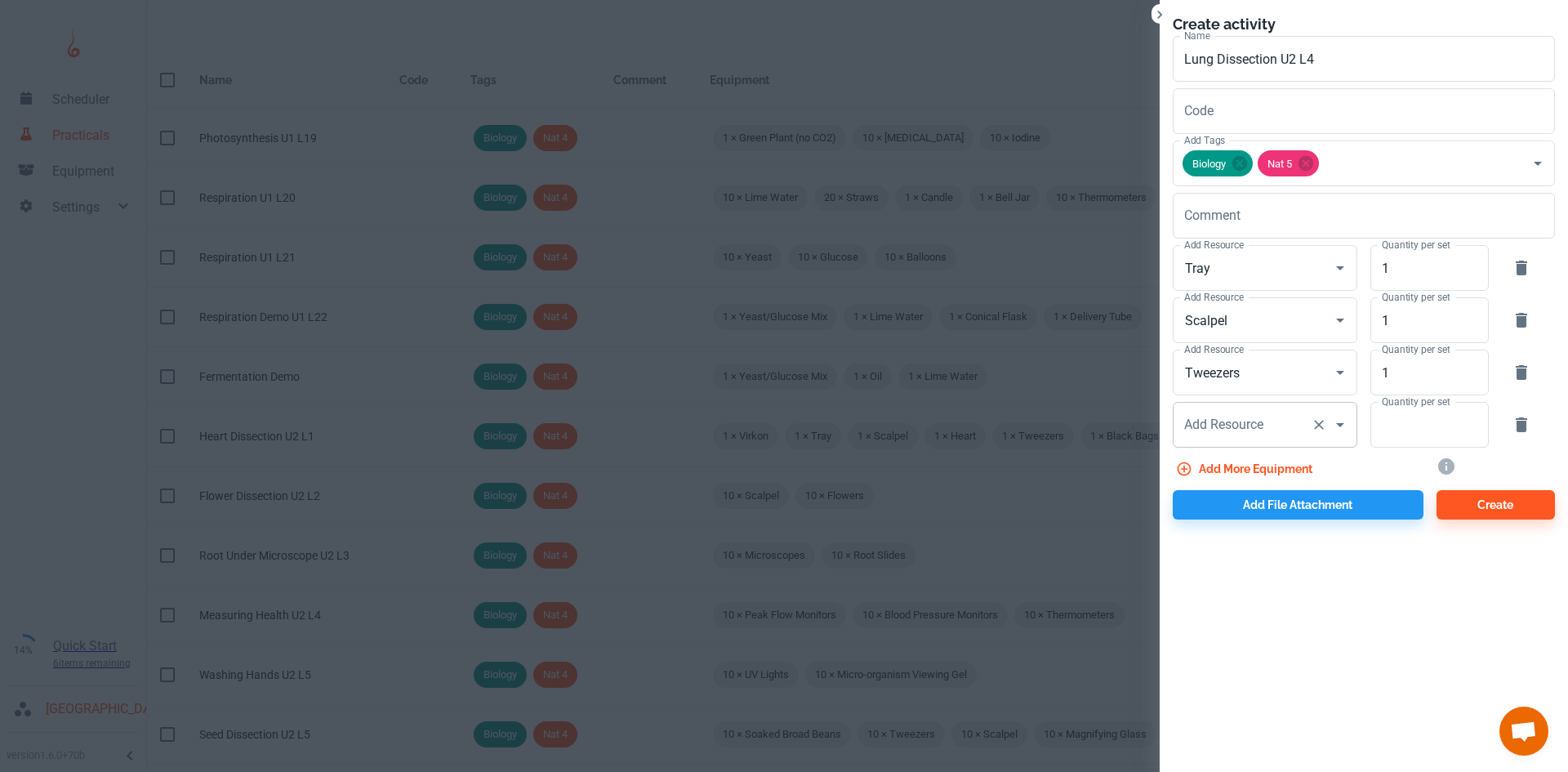
click at [1220, 421] on div "Add Resource Add Resource" at bounding box center [1265, 425] width 184 height 46
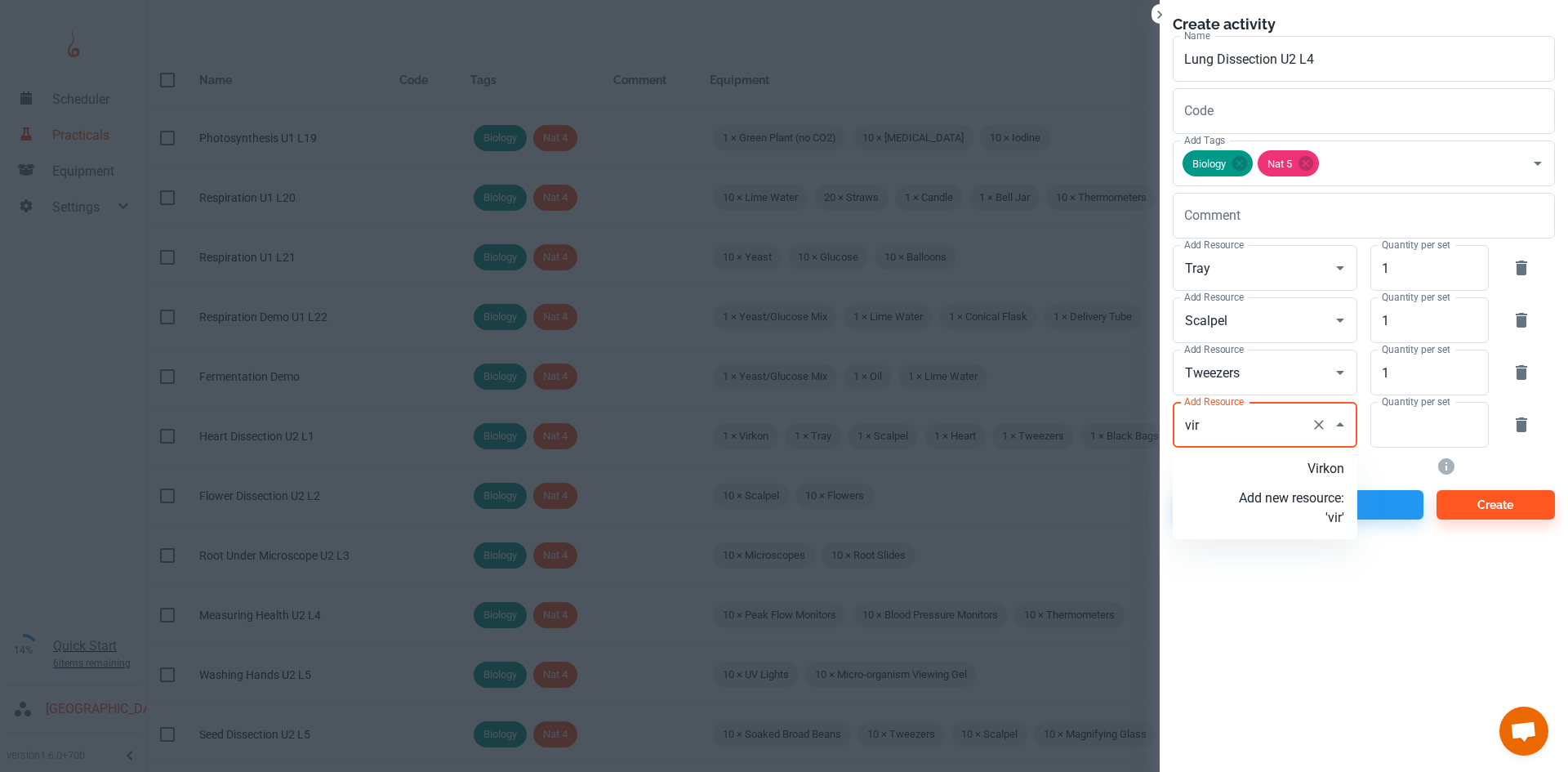
click at [1282, 459] on p "Virkon" at bounding box center [1291, 469] width 105 height 20
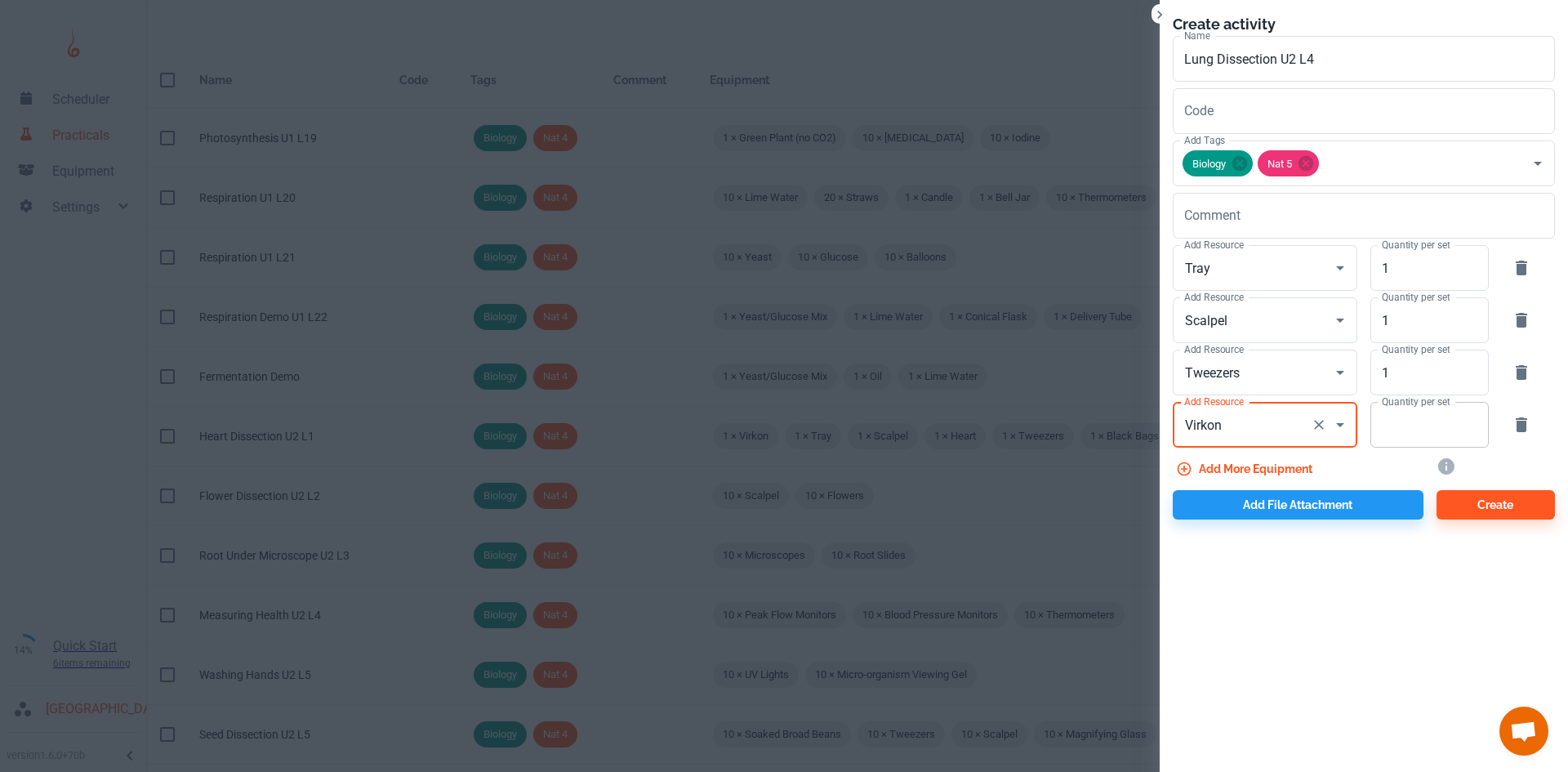
type input "Virkon"
click at [1397, 433] on input "Quantity per set" at bounding box center [1419, 425] width 100 height 46
type input "1"
click at [1251, 463] on button "Add more equipment" at bounding box center [1245, 469] width 146 height 30
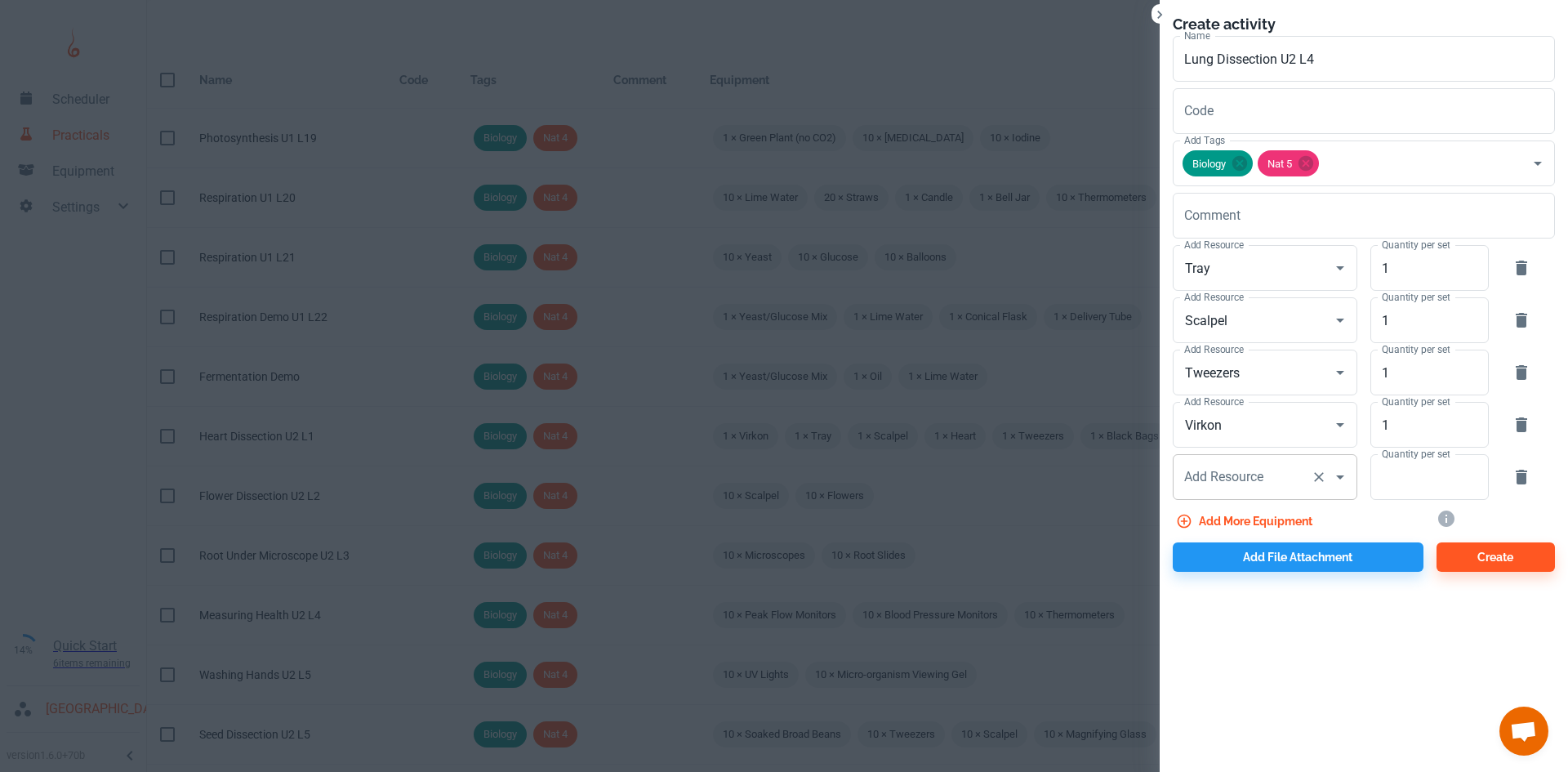
click at [1227, 474] on div "Add Resource Add Resource" at bounding box center [1265, 477] width 184 height 46
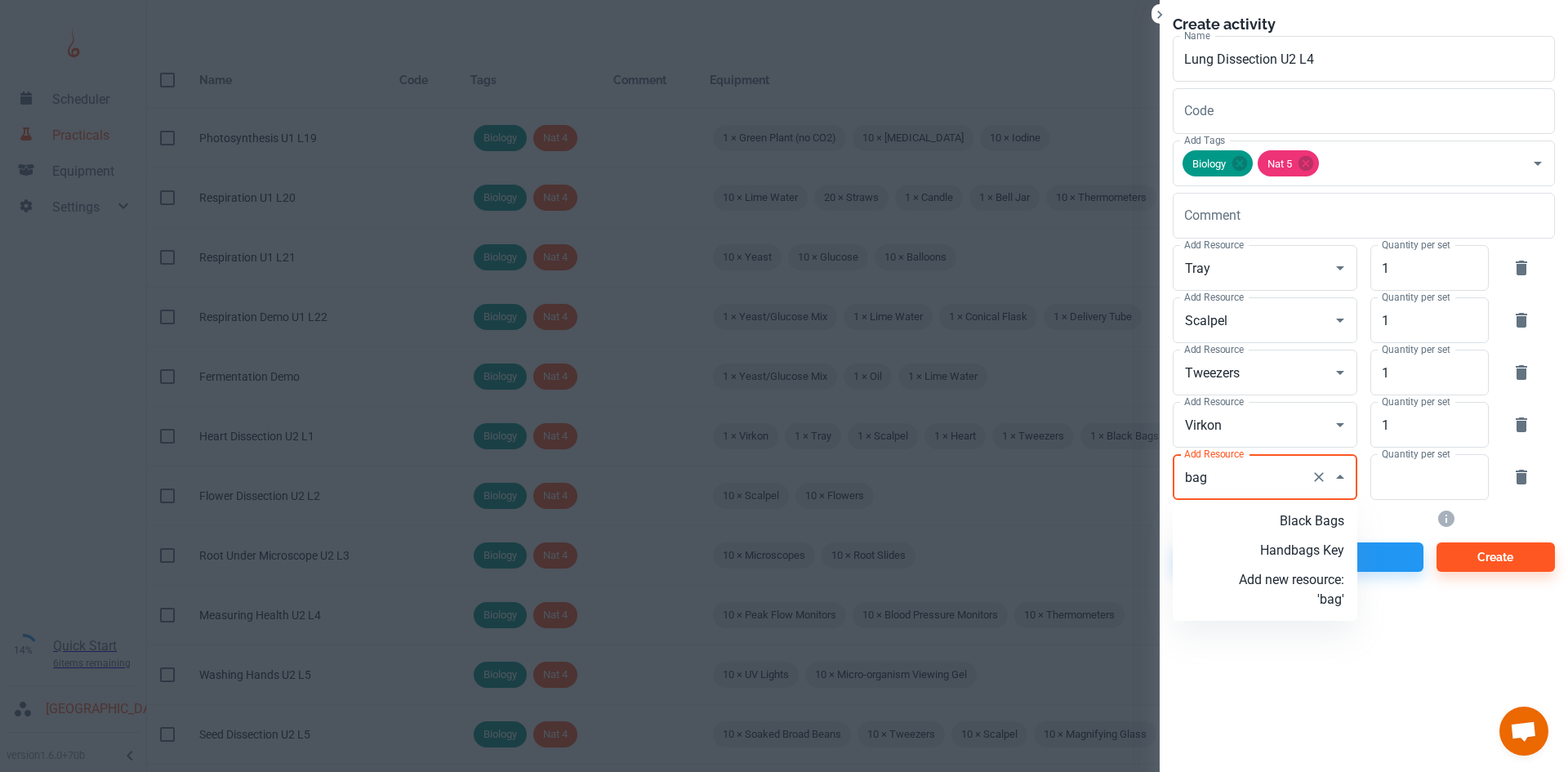
click at [1318, 515] on p "Black Bags" at bounding box center [1291, 521] width 105 height 20
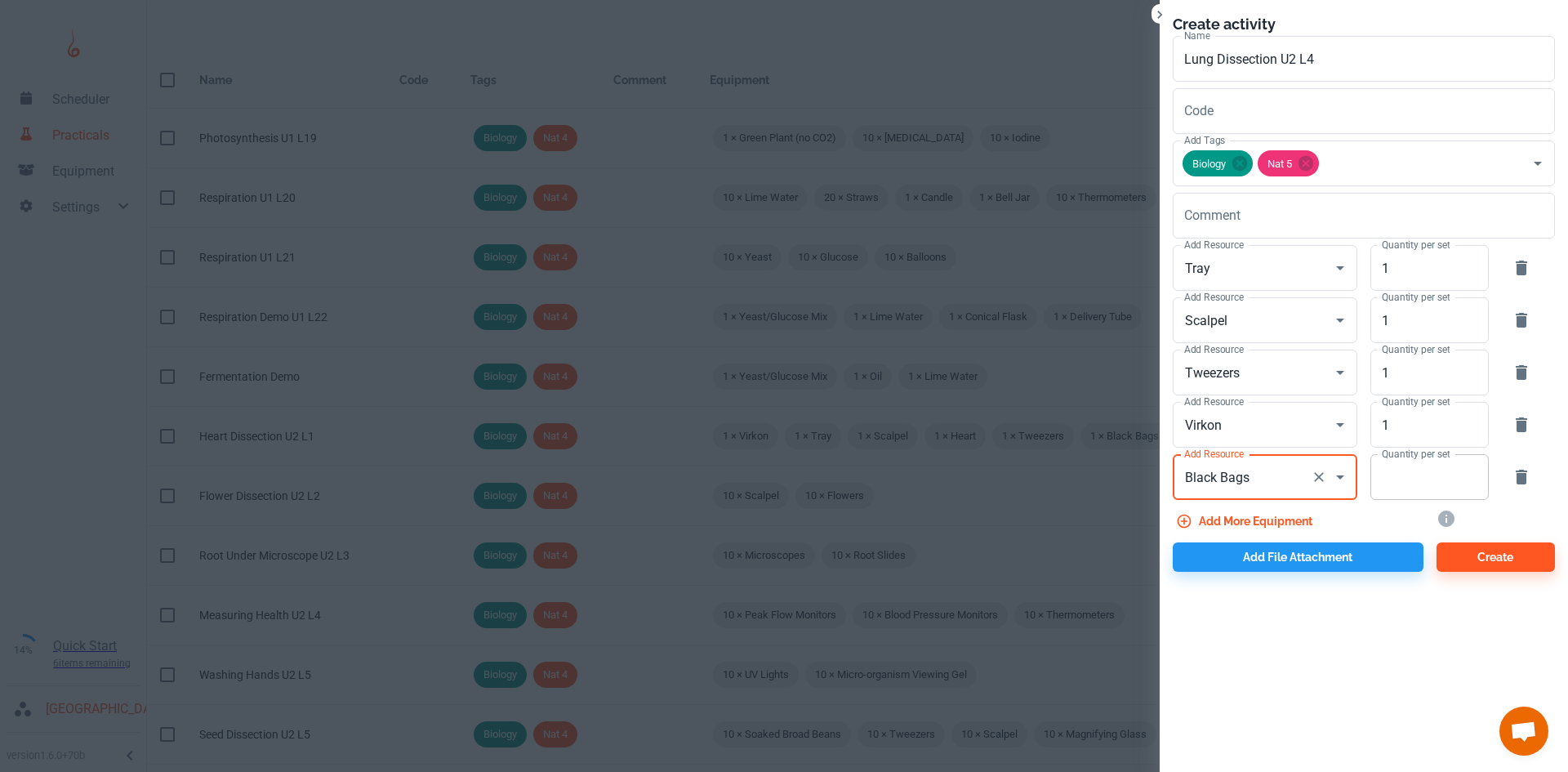
type input "Black Bags"
click at [1392, 488] on input "Quantity per set" at bounding box center [1419, 477] width 100 height 46
type input "1"
click at [1288, 552] on button "Add file attachment" at bounding box center [1297, 558] width 251 height 30
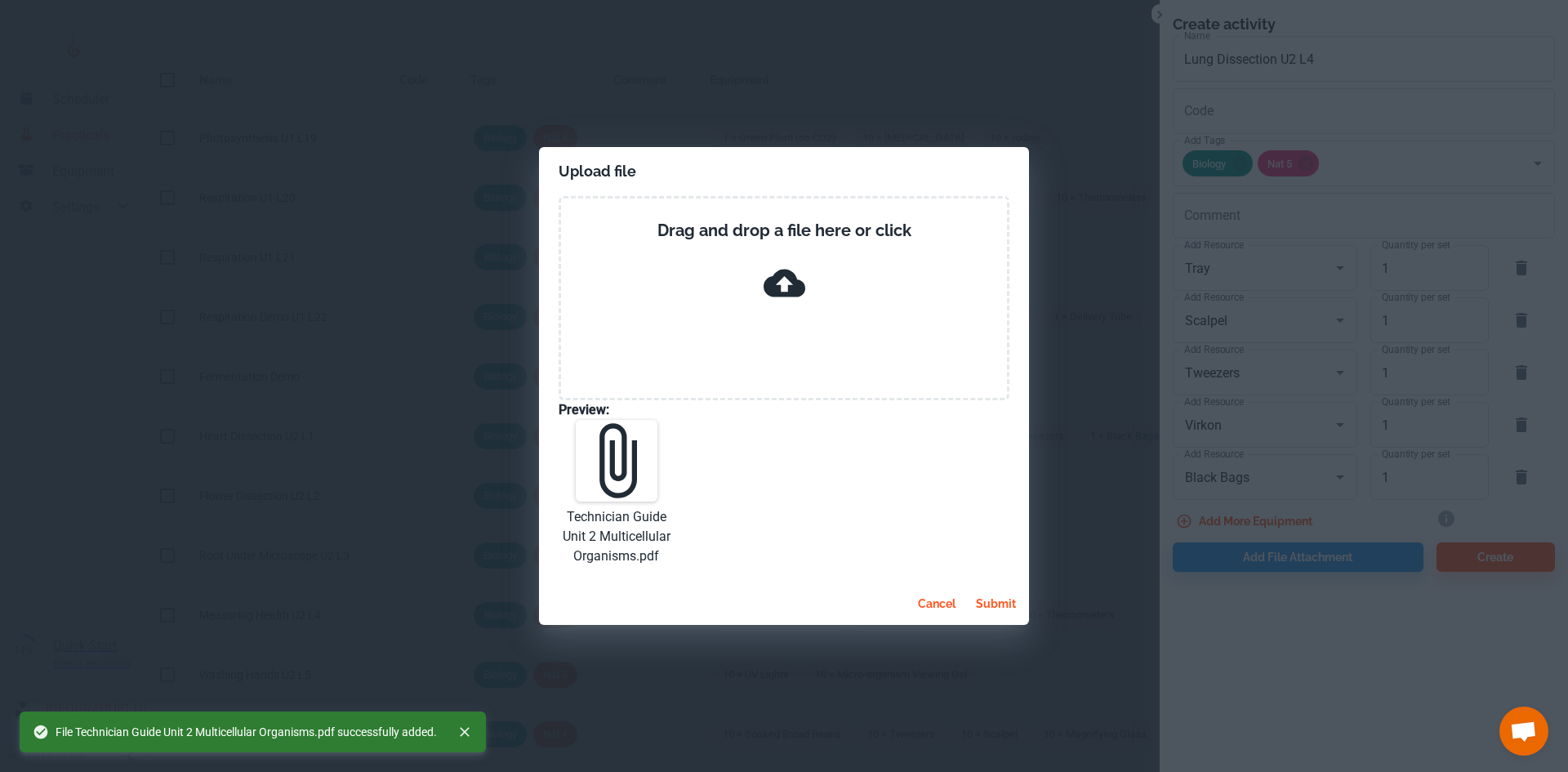
click at [982, 598] on button "submit" at bounding box center [996, 604] width 54 height 30
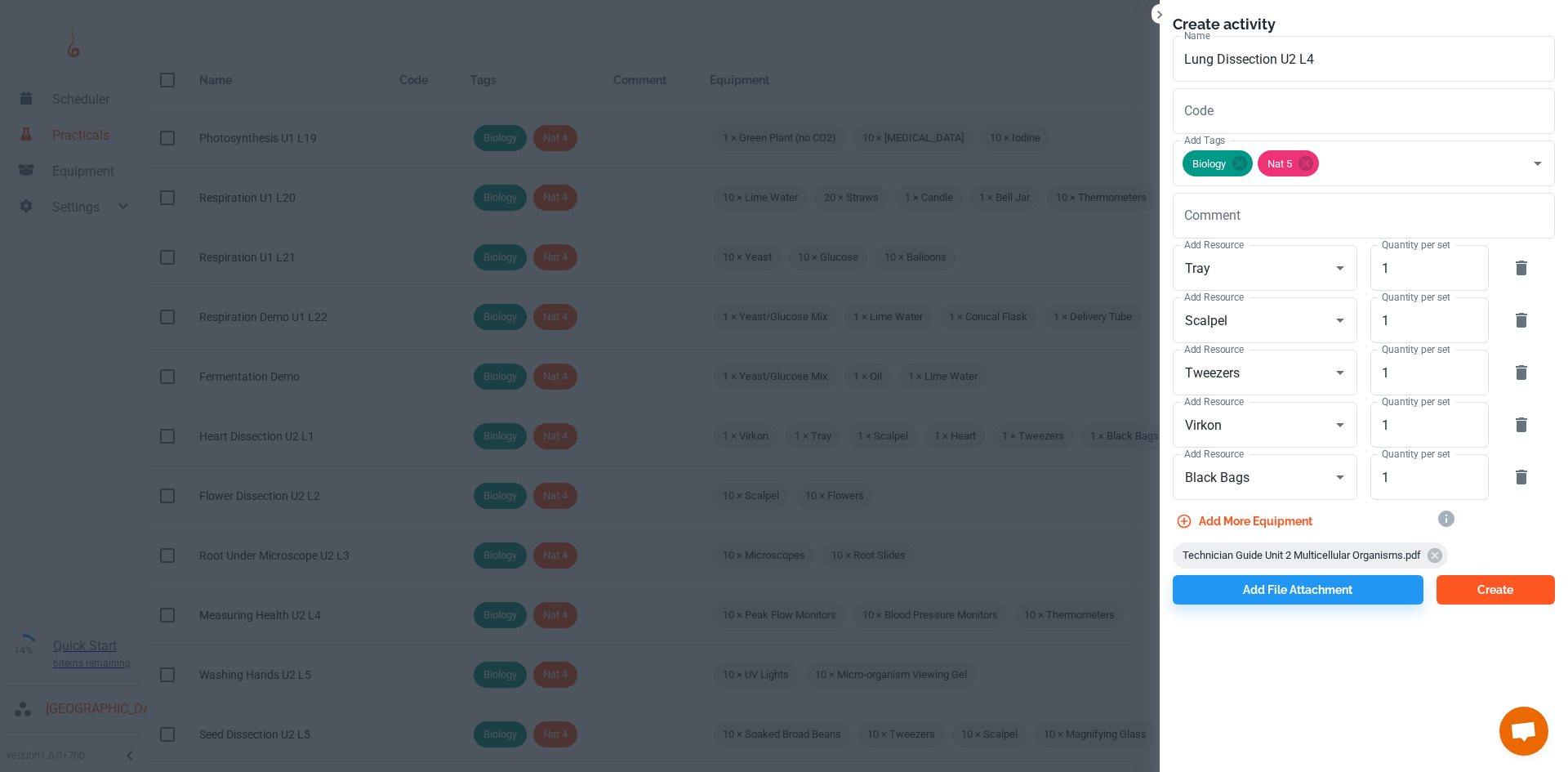
click at [1550, 598] on button "Create" at bounding box center [1495, 590] width 118 height 30
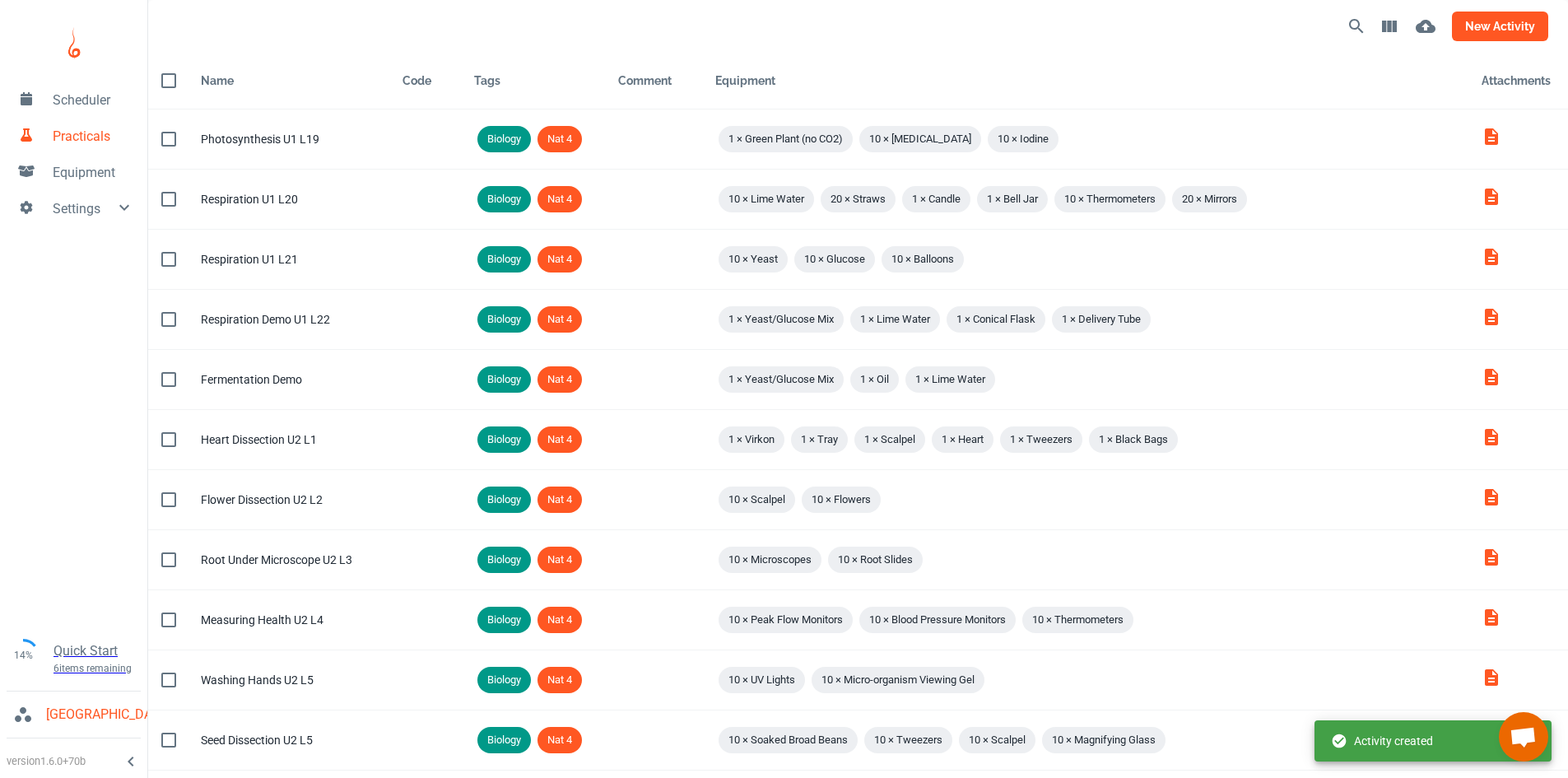
click at [1481, 35] on button "new activity" at bounding box center [1500, 27] width 96 height 30
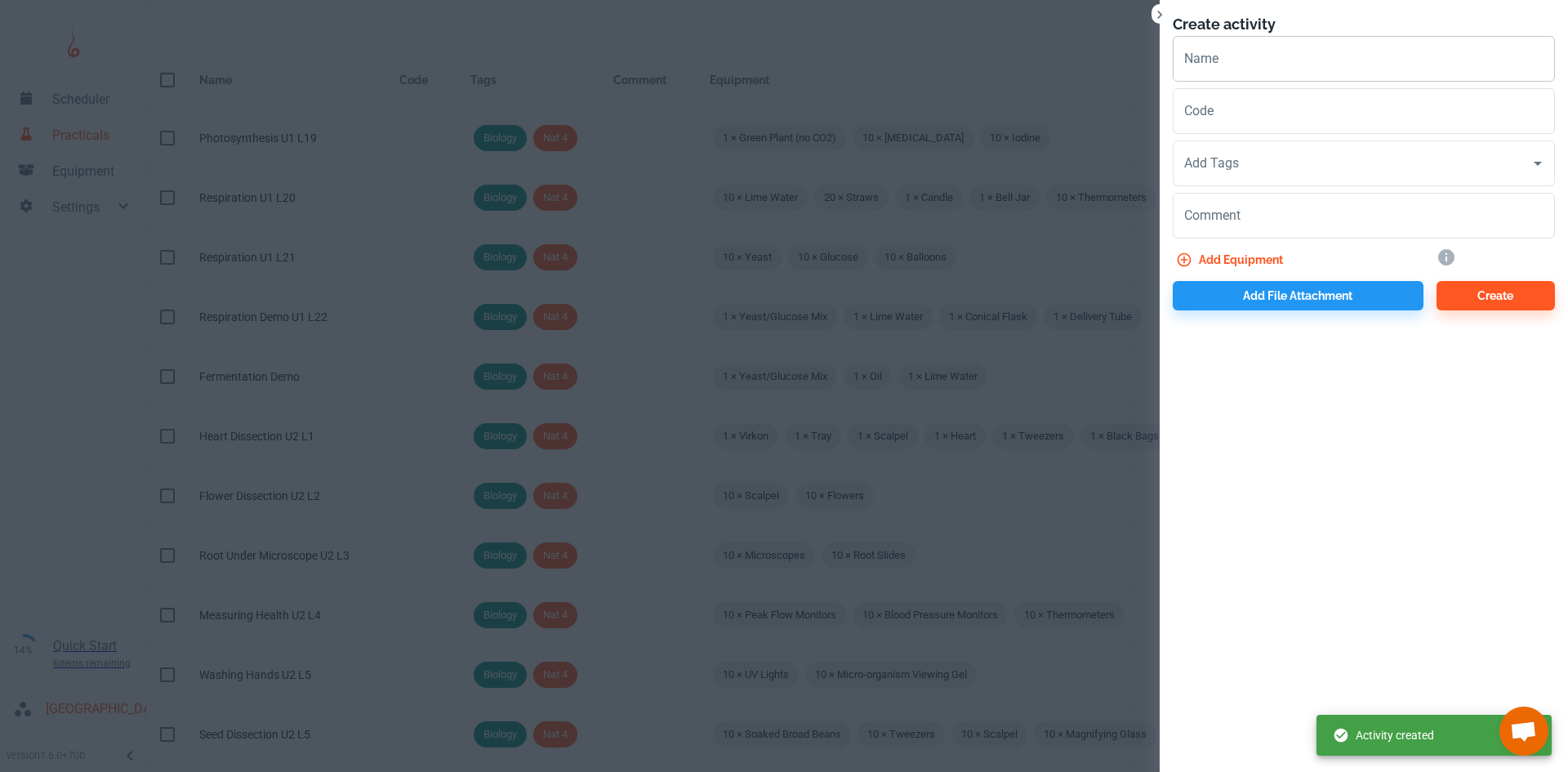
click at [1240, 75] on input "Name" at bounding box center [1363, 59] width 382 height 46
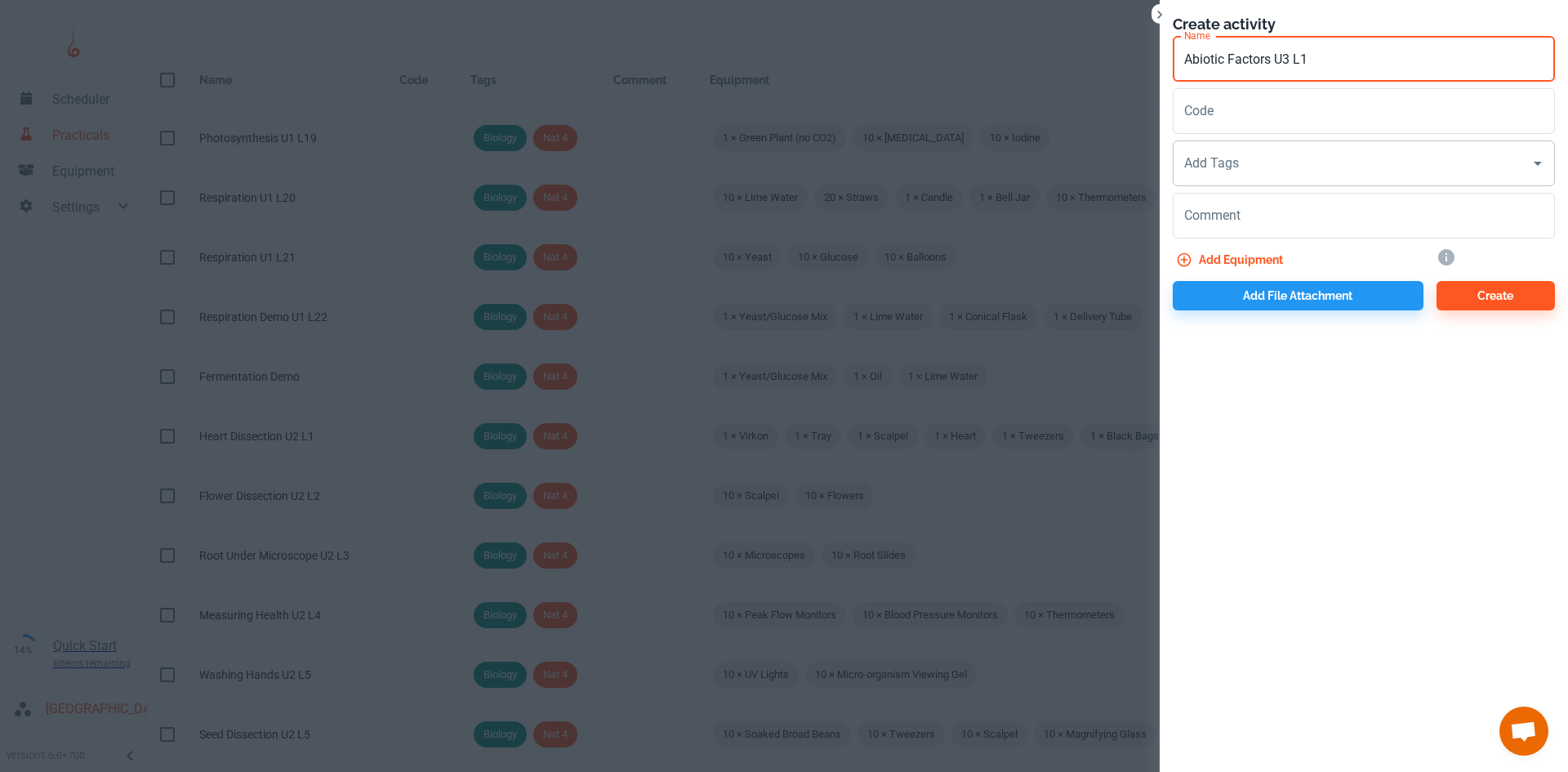
click at [1234, 186] on div "Add Tags" at bounding box center [1363, 164] width 382 height 46
type input "Abiotic Factors U3 L1"
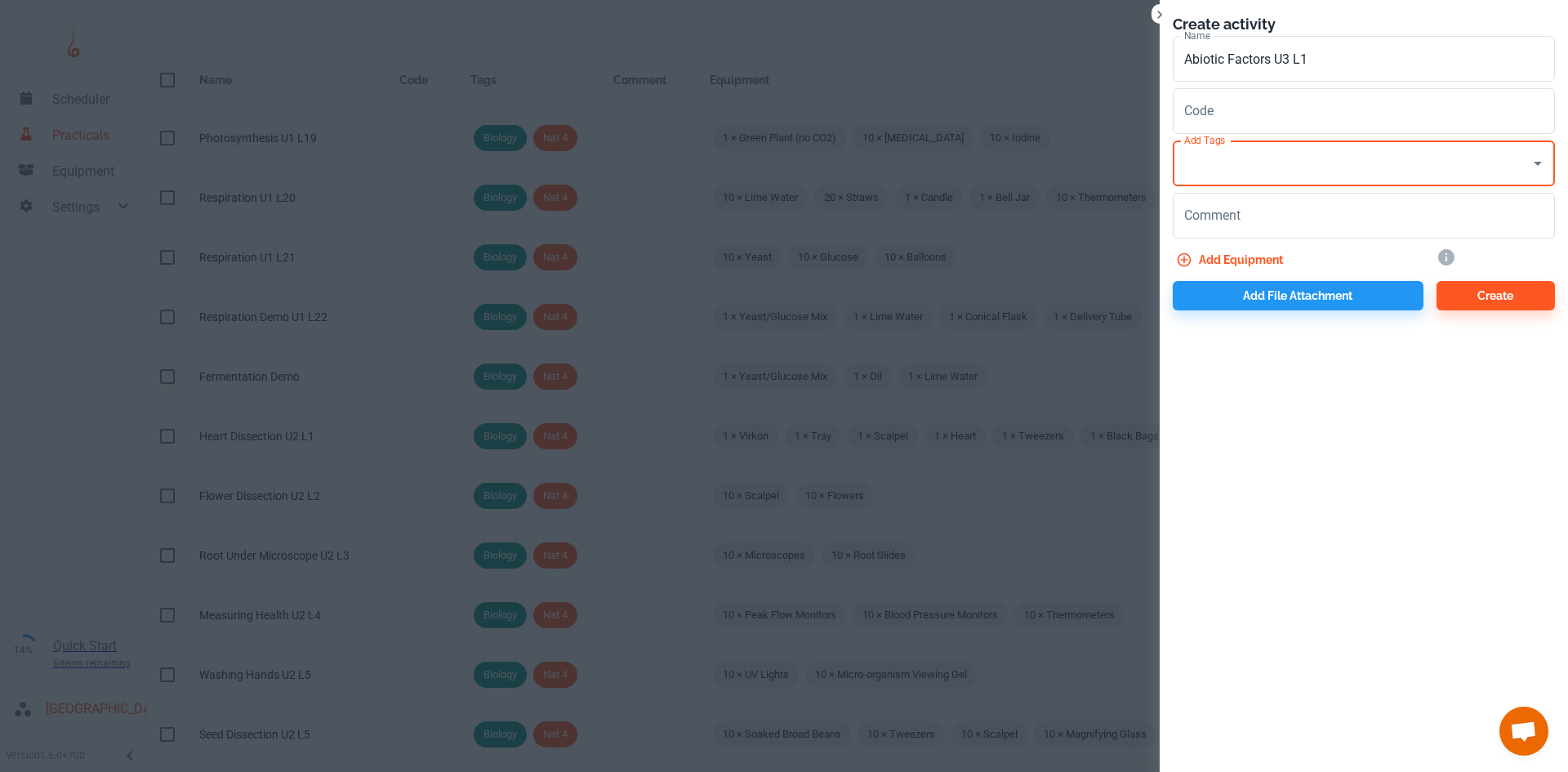
click at [1227, 145] on div "Add Tags" at bounding box center [1363, 164] width 382 height 46
click at [1234, 184] on div "Add Tags" at bounding box center [1363, 164] width 382 height 46
click at [1238, 160] on input "Add Tags" at bounding box center [1352, 163] width 343 height 31
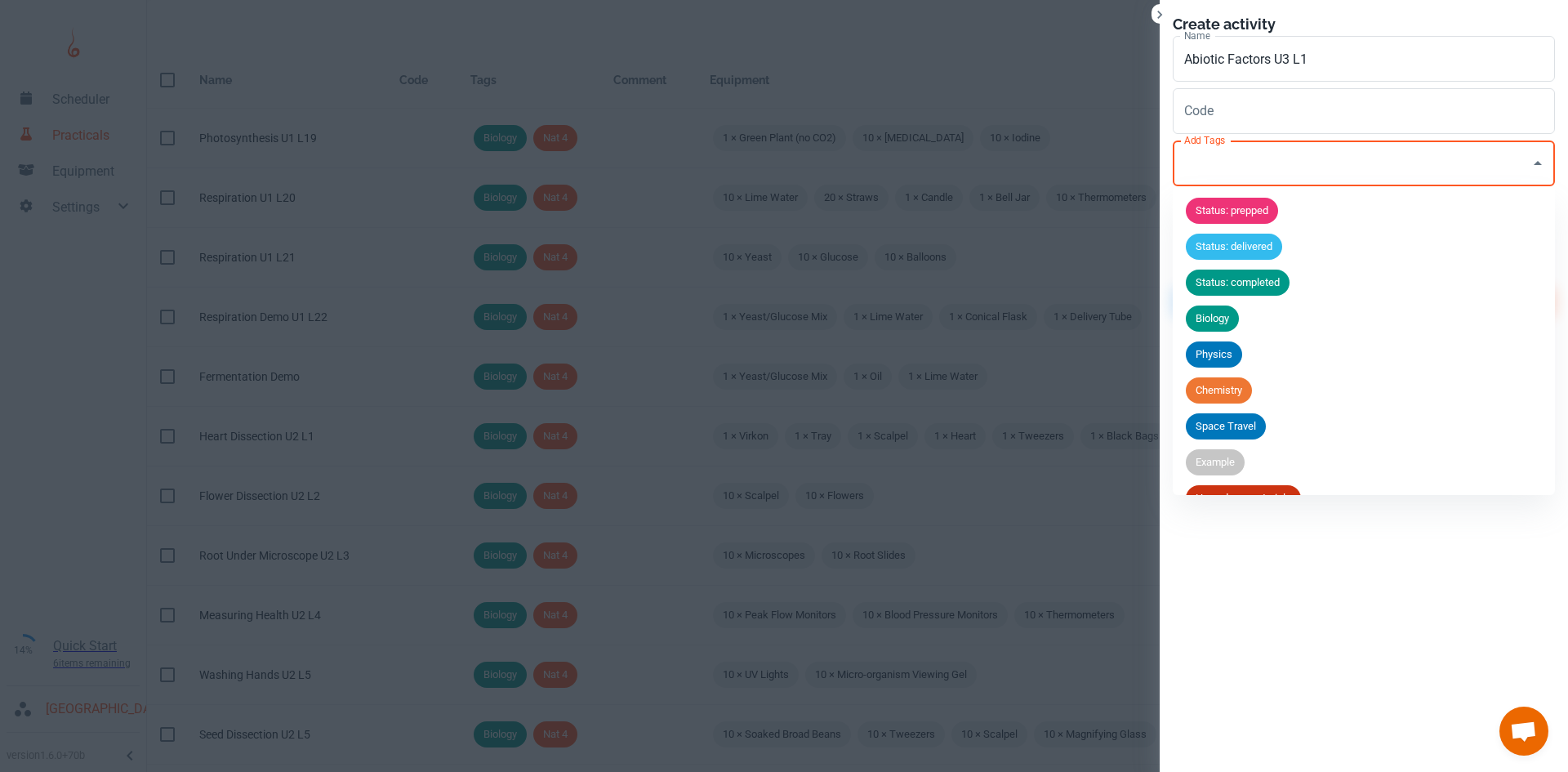
click at [1235, 313] on span "Biology" at bounding box center [1212, 319] width 54 height 16
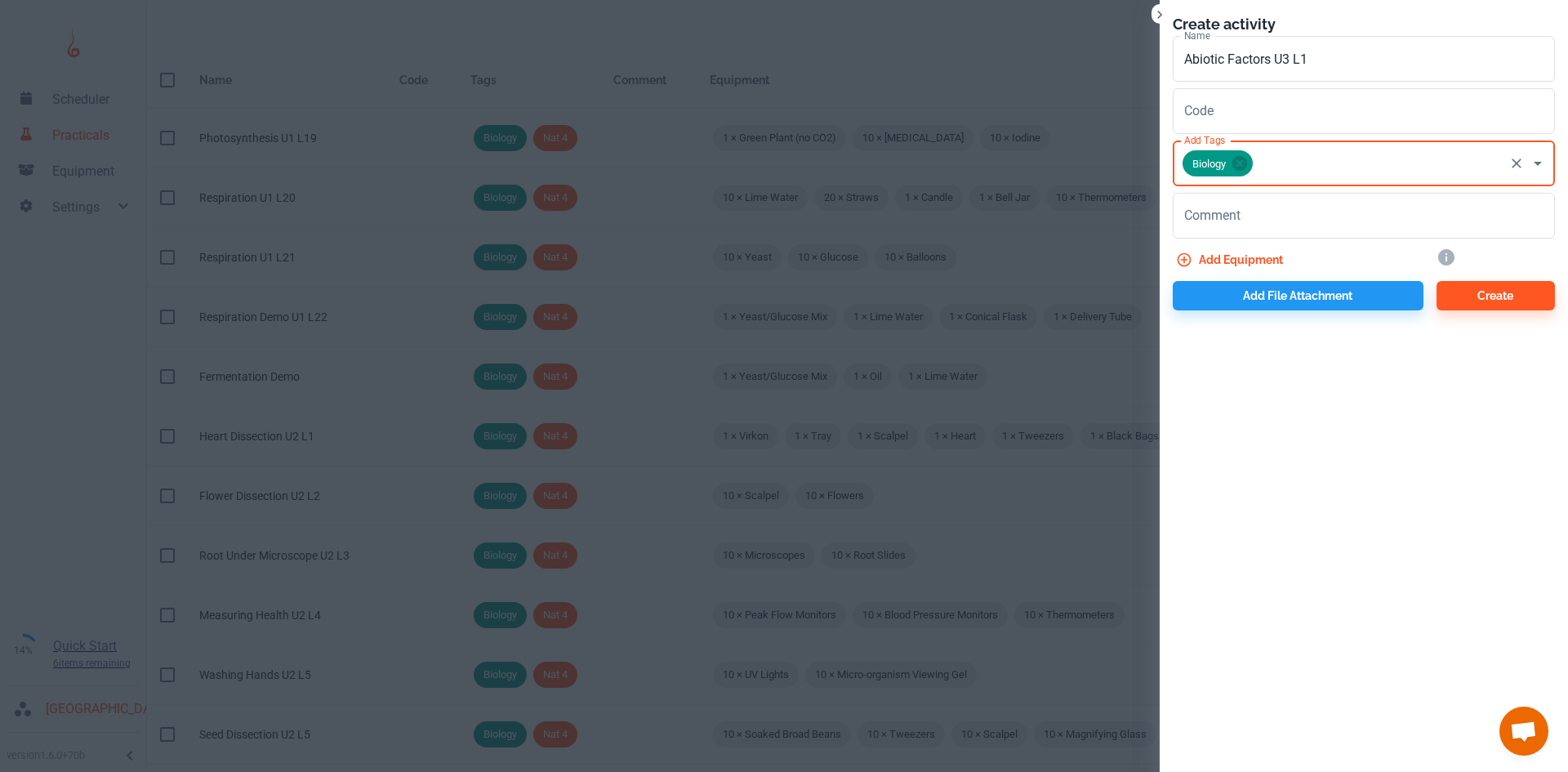
click at [1290, 154] on input "Add Tags" at bounding box center [1378, 163] width 247 height 31
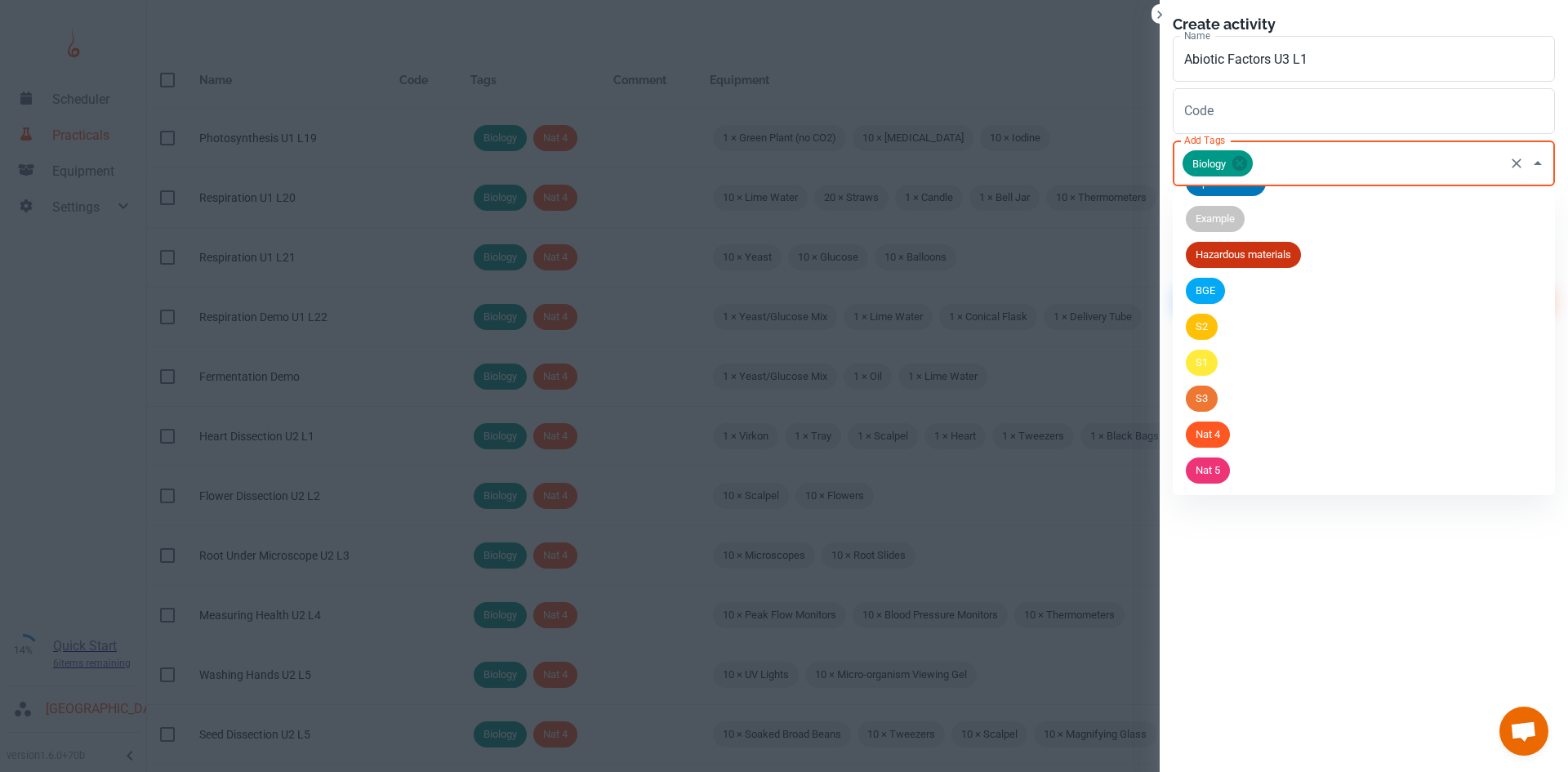
click at [1227, 460] on li "Nat 5" at bounding box center [1363, 470] width 382 height 36
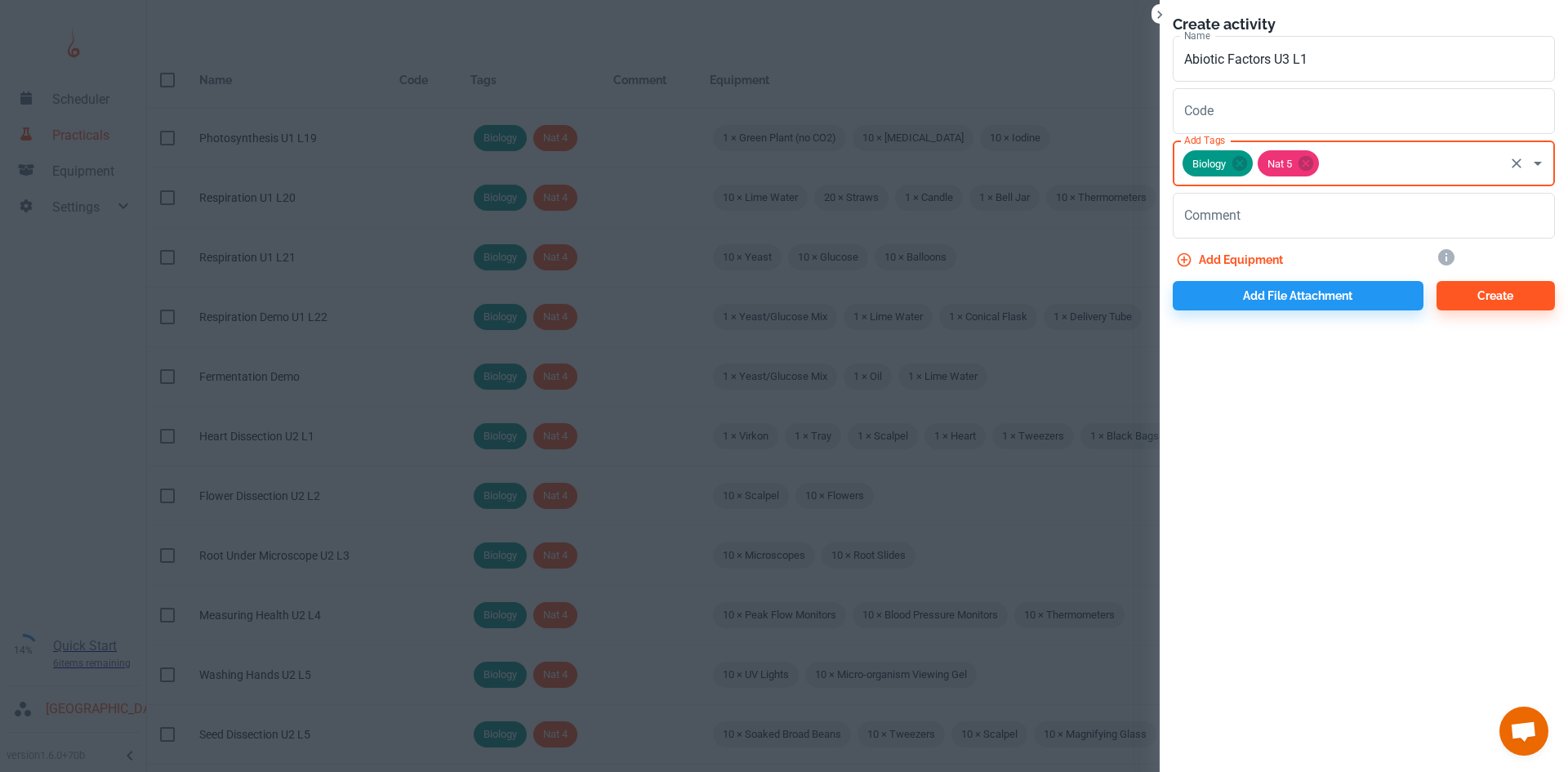
click at [1264, 258] on button "Add equipment" at bounding box center [1231, 260] width 117 height 30
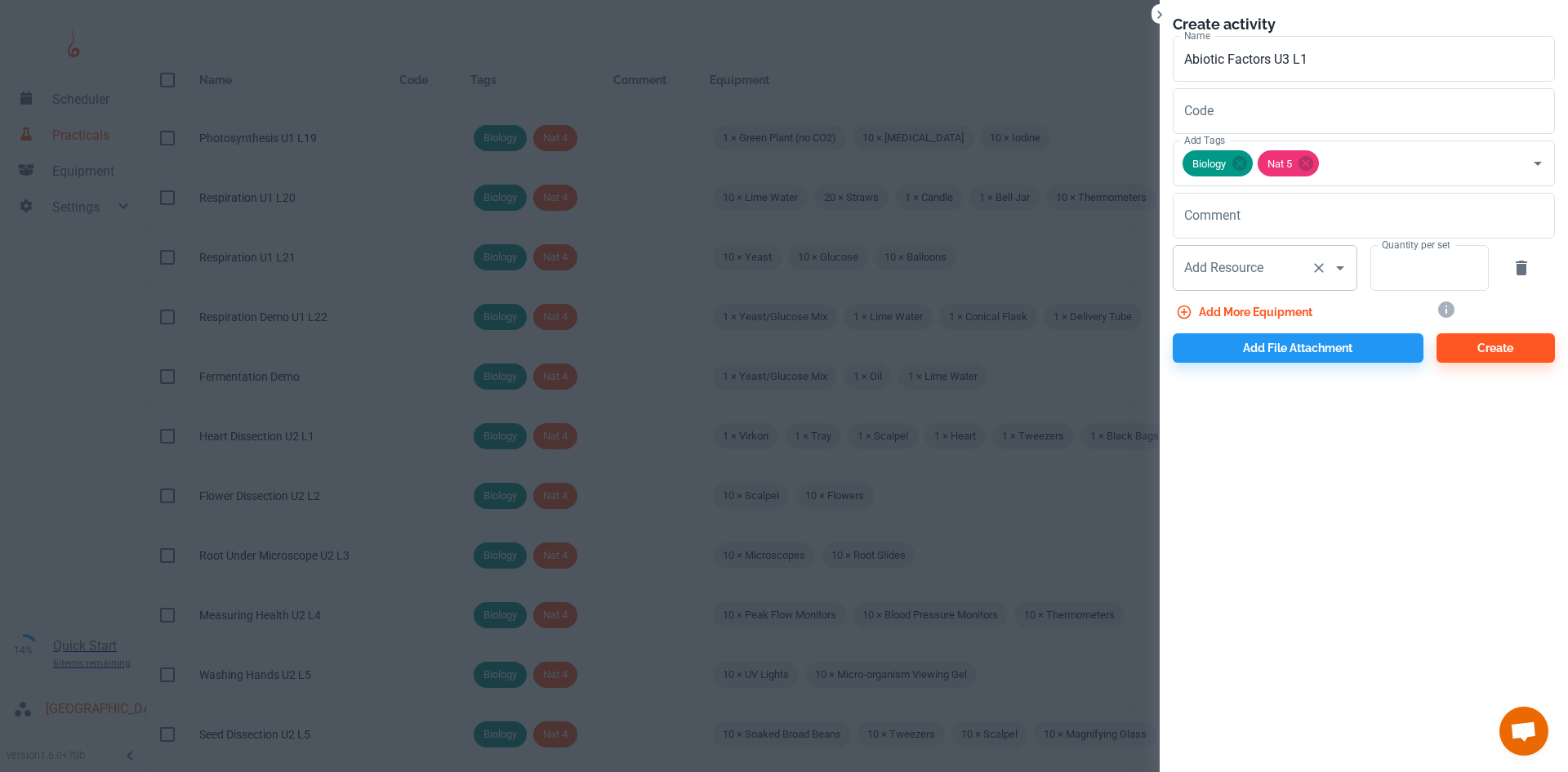
click at [1226, 280] on input "Add Resource" at bounding box center [1242, 267] width 124 height 31
click at [1213, 273] on input "Add Resource" at bounding box center [1242, 267] width 124 height 31
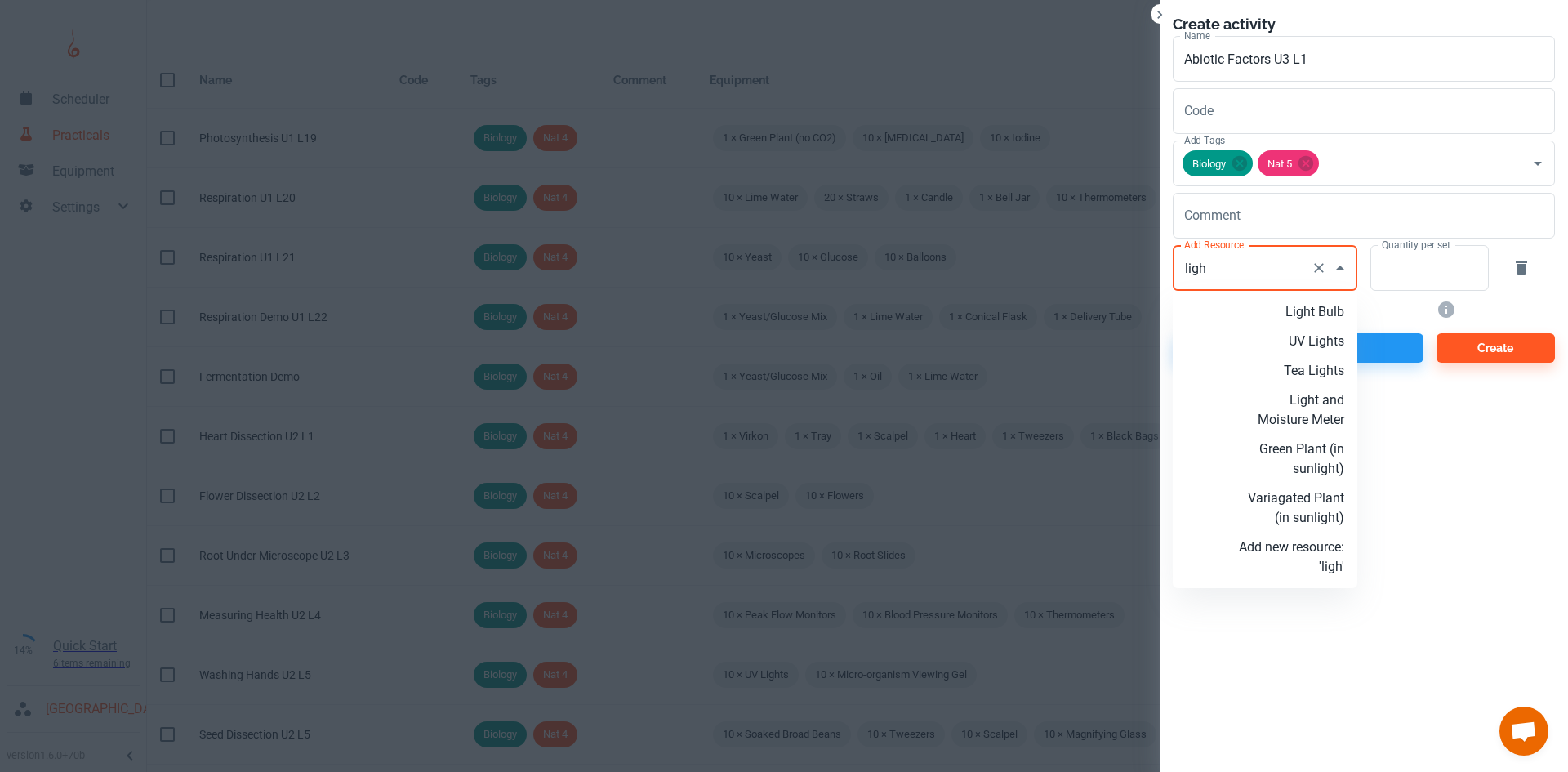
click at [1305, 428] on p "Light and Moisture Meter" at bounding box center [1291, 411] width 105 height 40
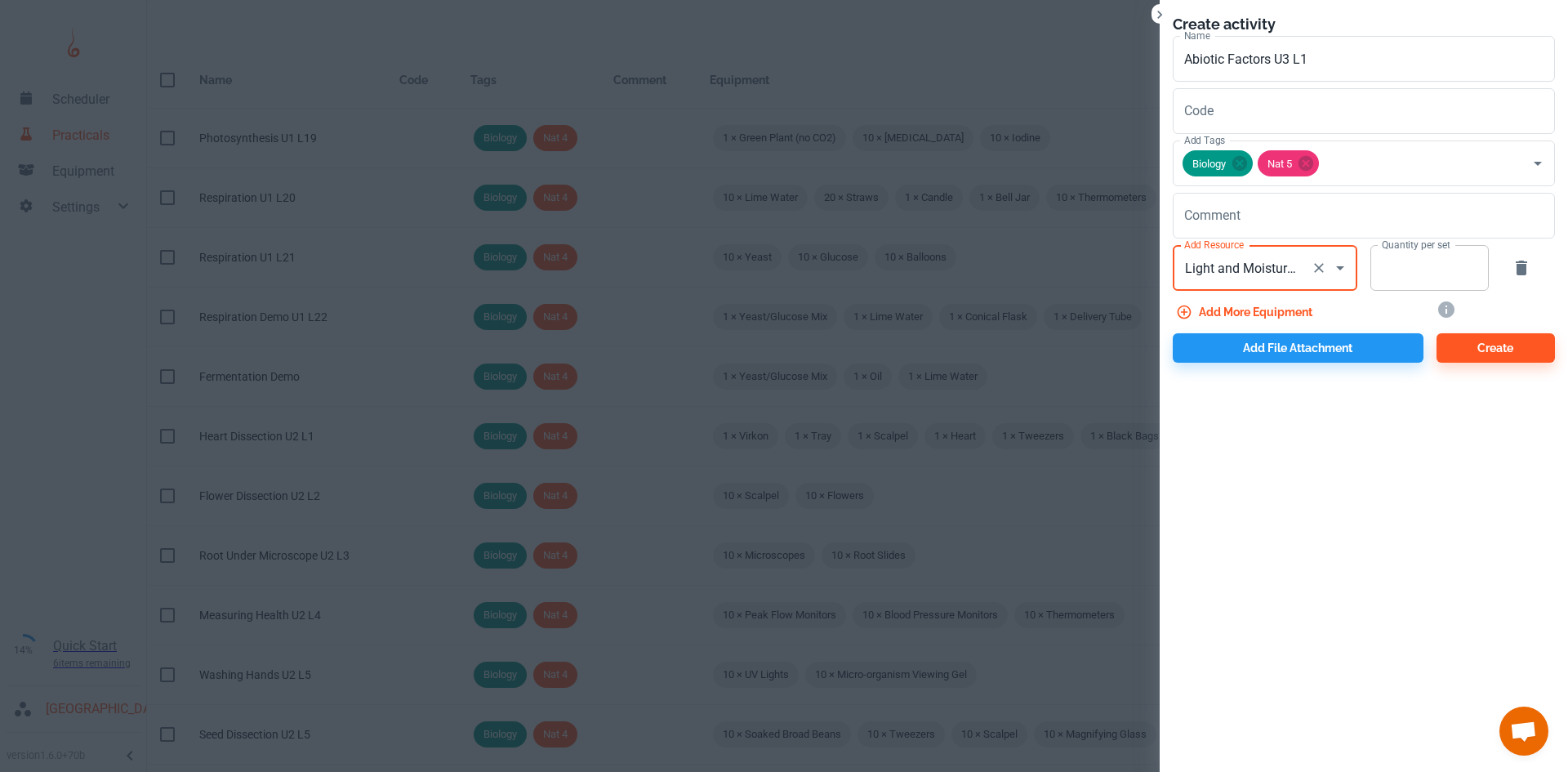
type input "Light and Moisture Meter"
click at [1384, 276] on input "Quantity per set" at bounding box center [1419, 268] width 100 height 46
type input "10"
click at [1276, 318] on button "Add more equipment" at bounding box center [1245, 313] width 146 height 30
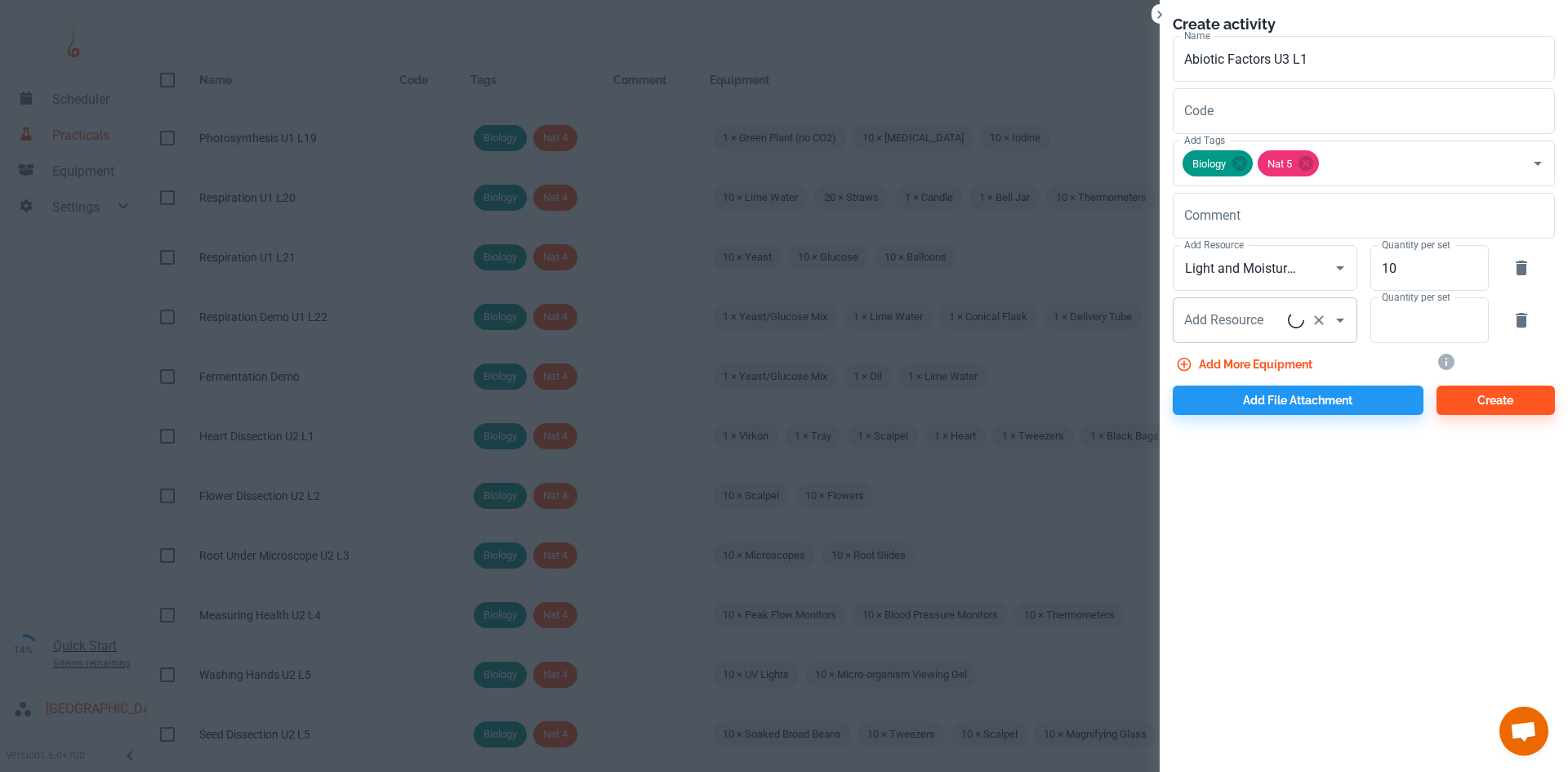
click at [1236, 318] on div "Add Resource Add Resource" at bounding box center [1265, 321] width 184 height 46
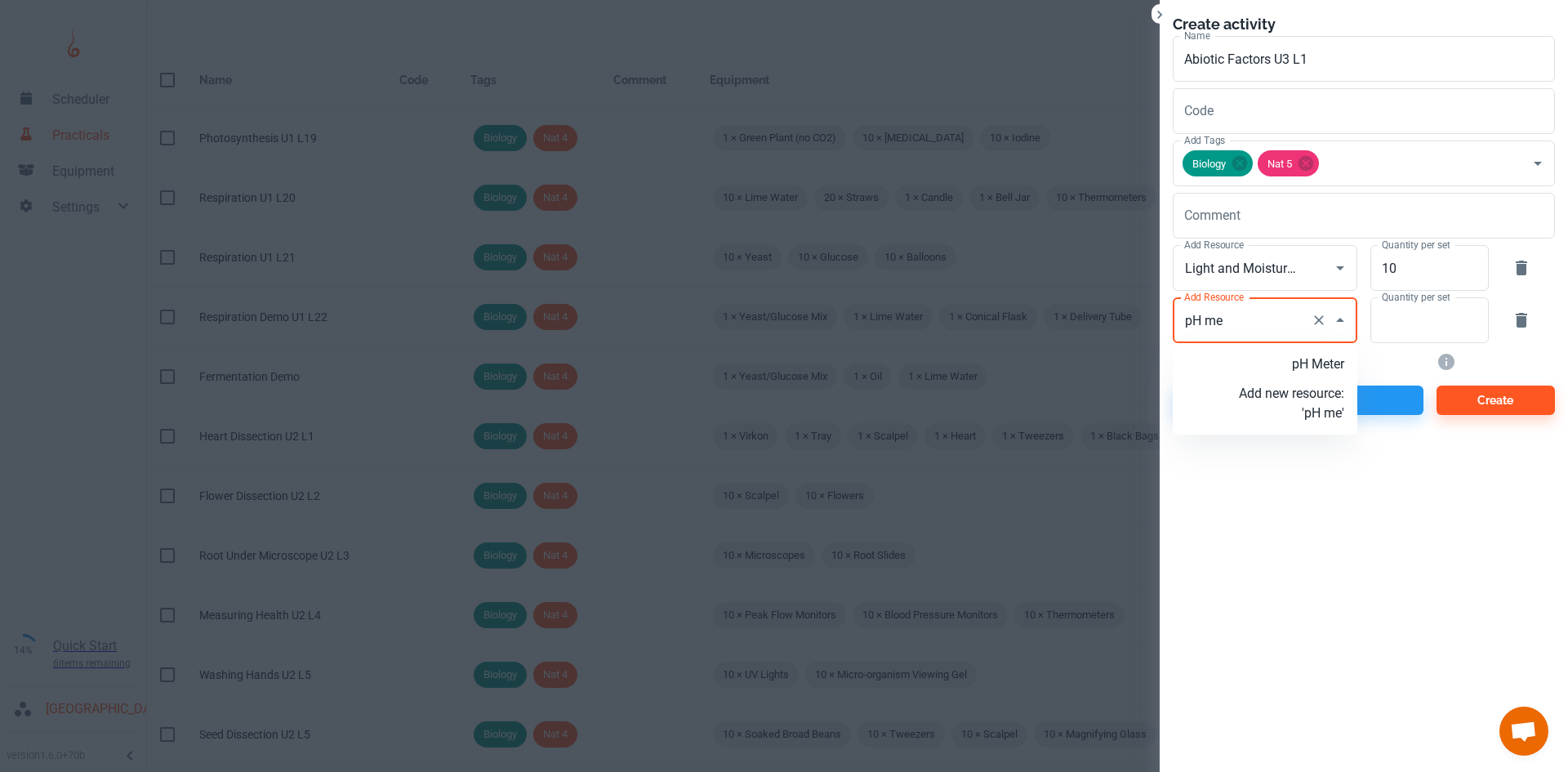
click at [1263, 353] on li "pH Meter" at bounding box center [1265, 364] width 184 height 30
type input "pH Meter"
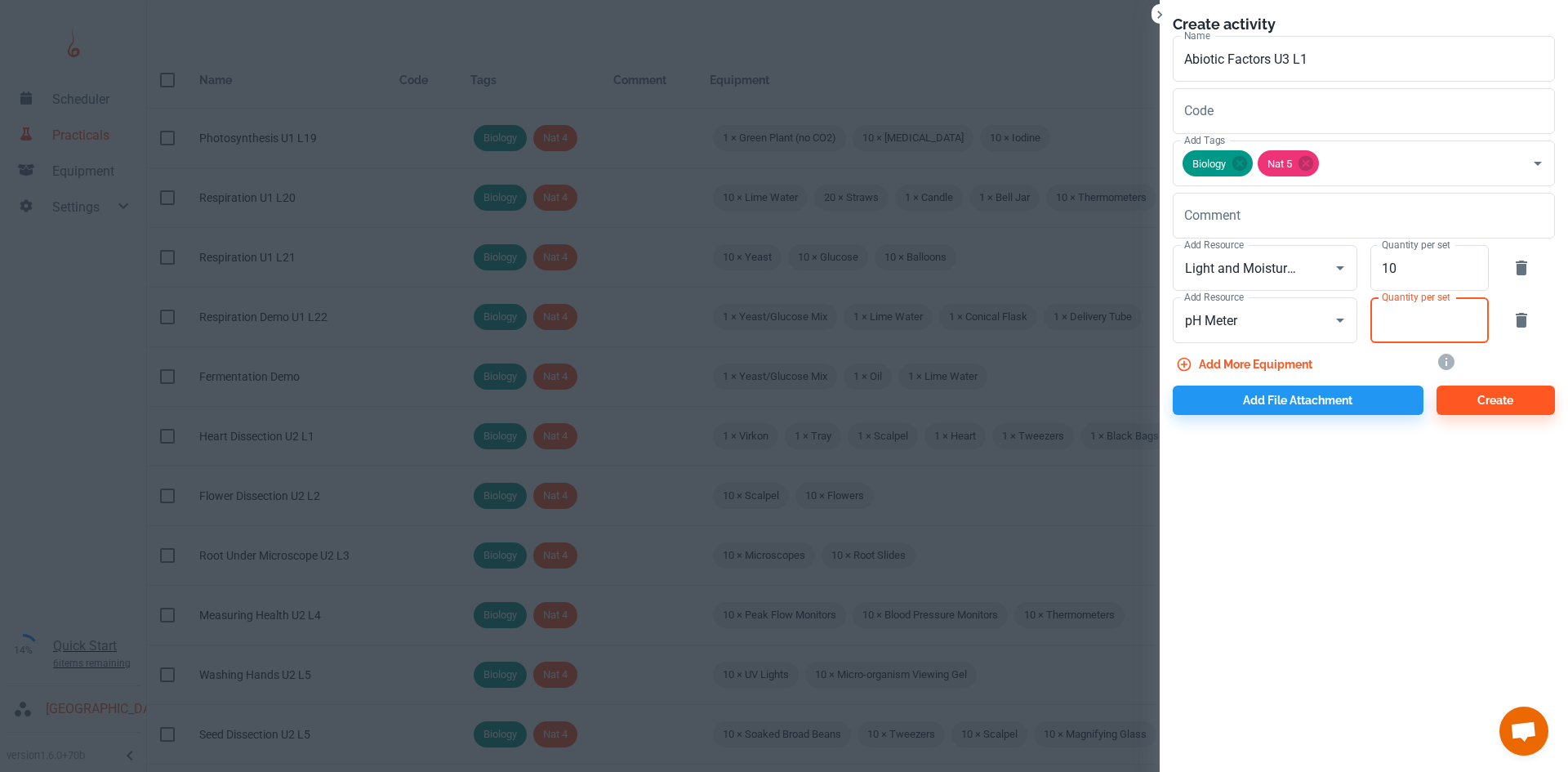
click at [1393, 329] on input "Quantity per set" at bounding box center [1419, 321] width 100 height 46
type input "10"
click at [1255, 375] on button "Add more equipment" at bounding box center [1245, 364] width 146 height 30
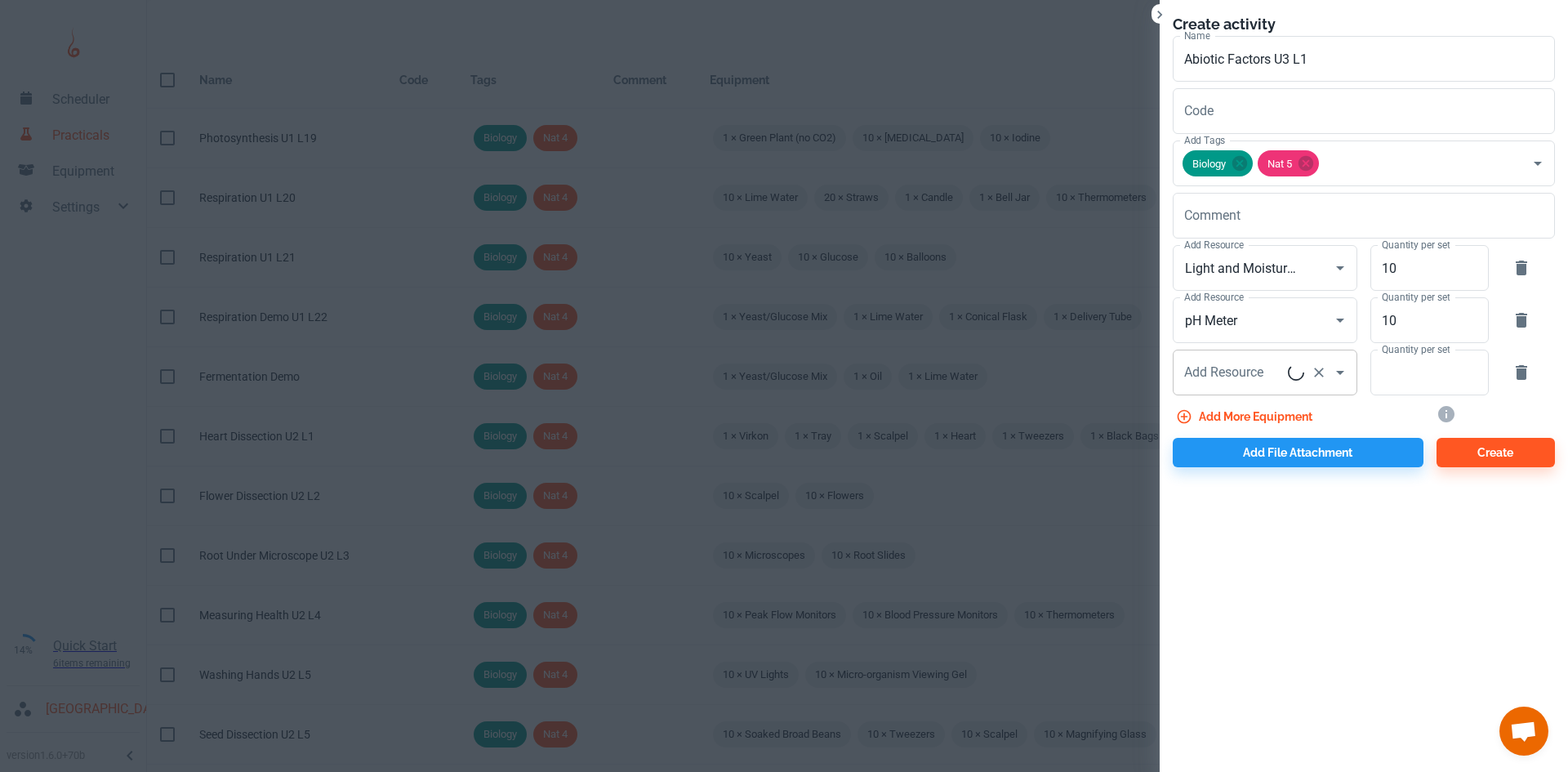
click at [1247, 373] on input "Add Resource" at bounding box center [1234, 372] width 108 height 31
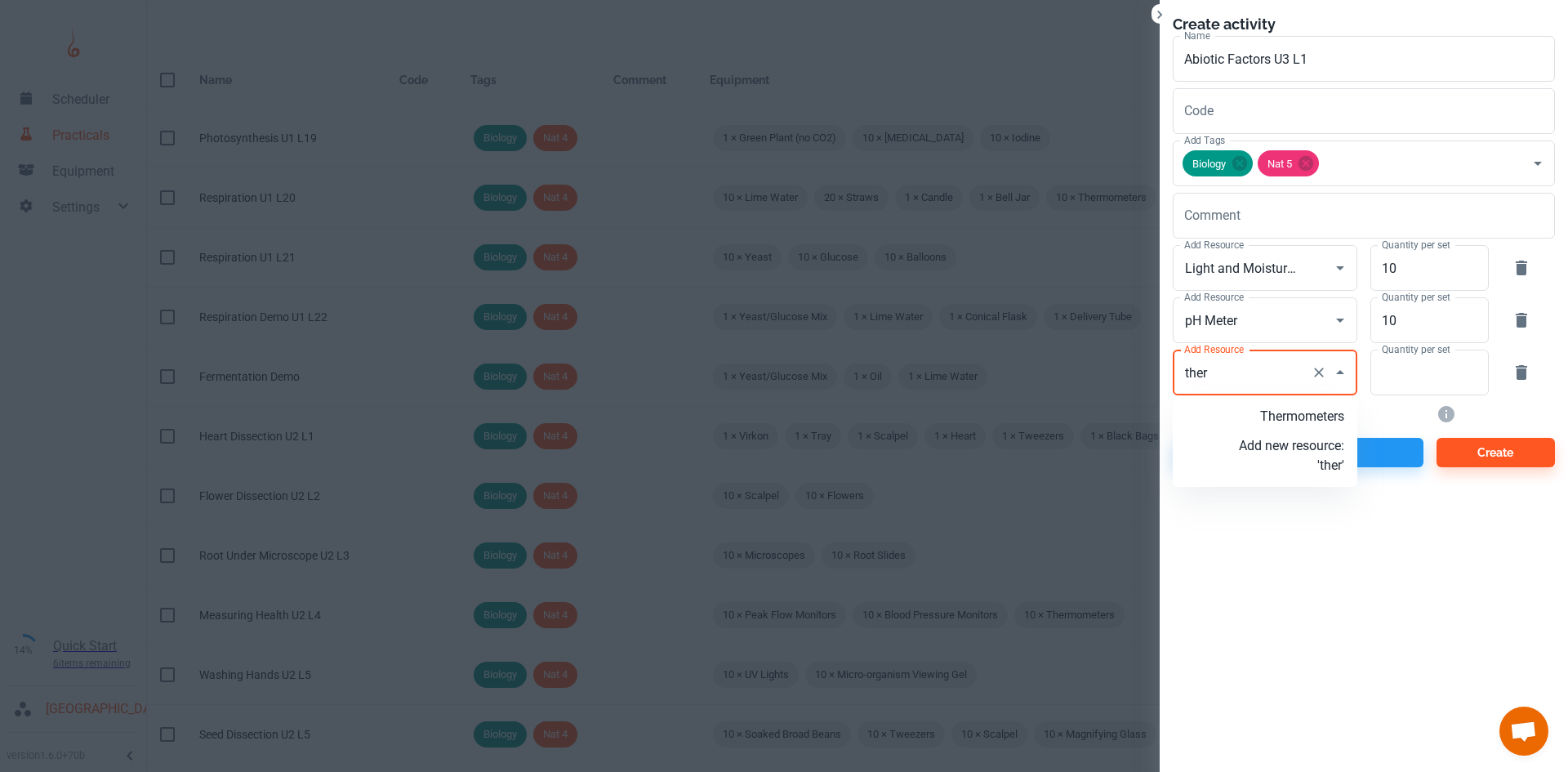
click at [1277, 412] on p "Thermometers" at bounding box center [1291, 417] width 105 height 20
type input "Thermometers"
click at [1384, 373] on input "Quantity per set" at bounding box center [1419, 372] width 100 height 46
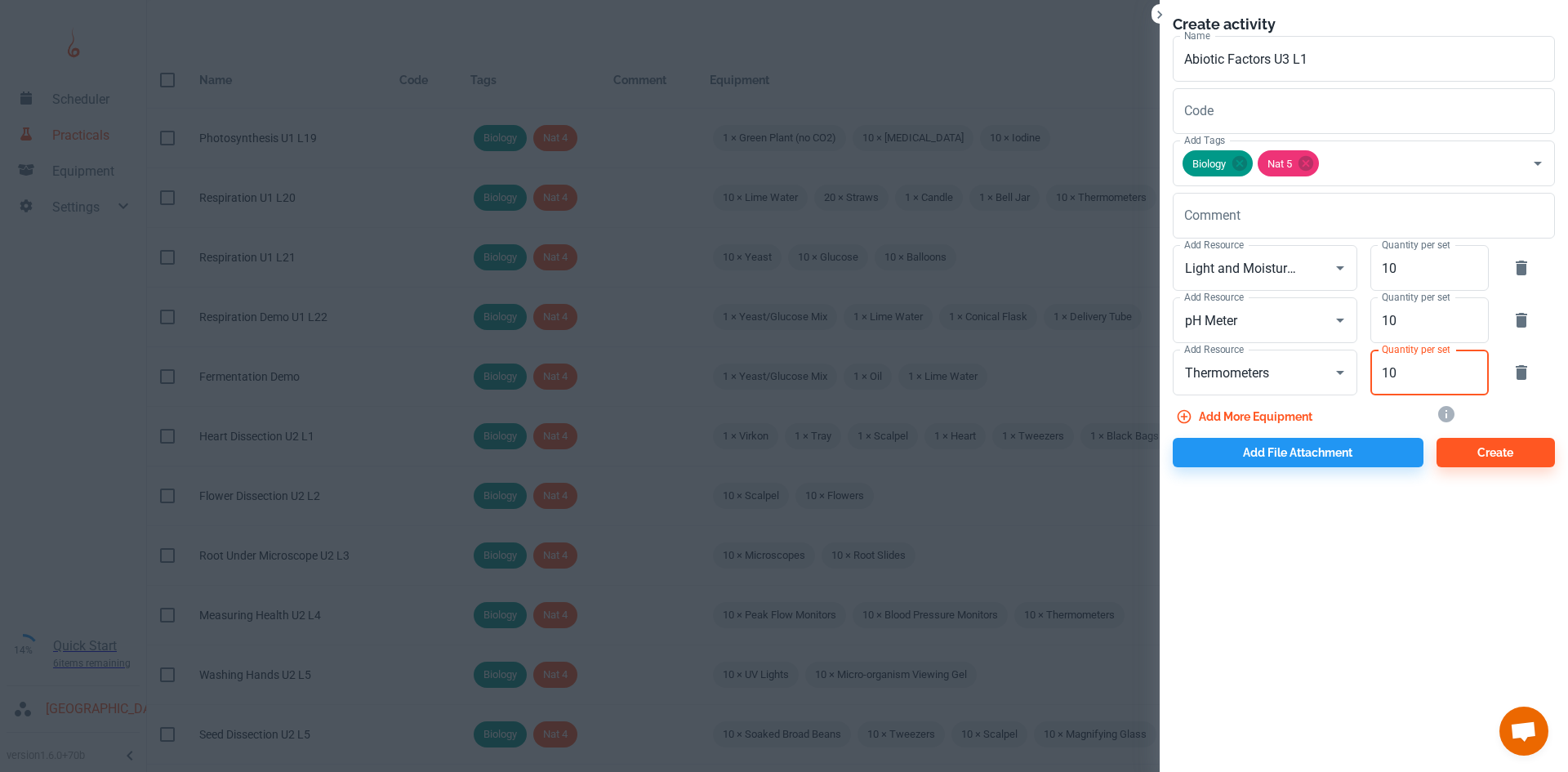
type input "10"
click at [1295, 457] on button "Add file attachment" at bounding box center [1297, 452] width 251 height 30
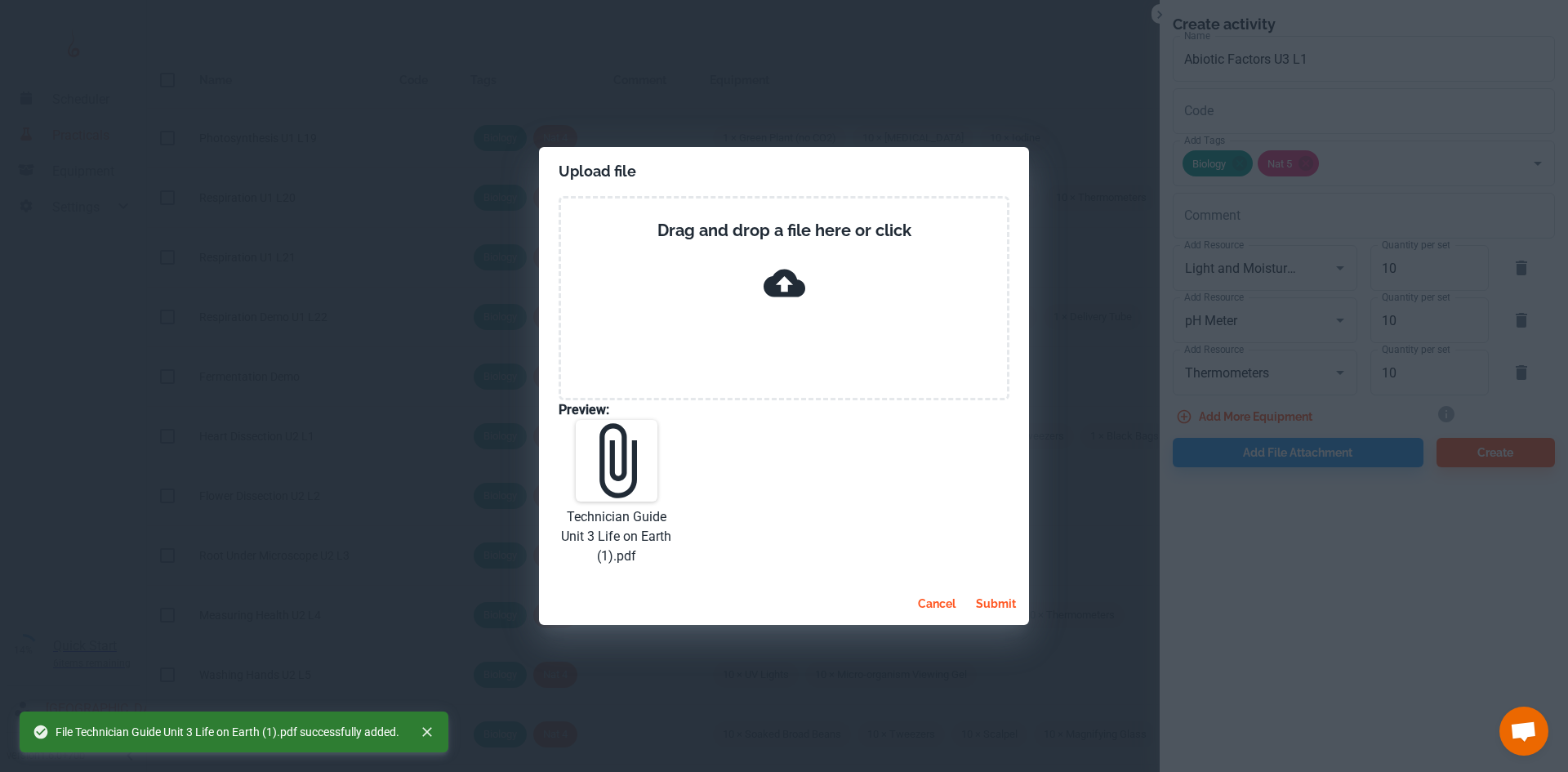
click at [996, 594] on button "submit" at bounding box center [996, 604] width 54 height 30
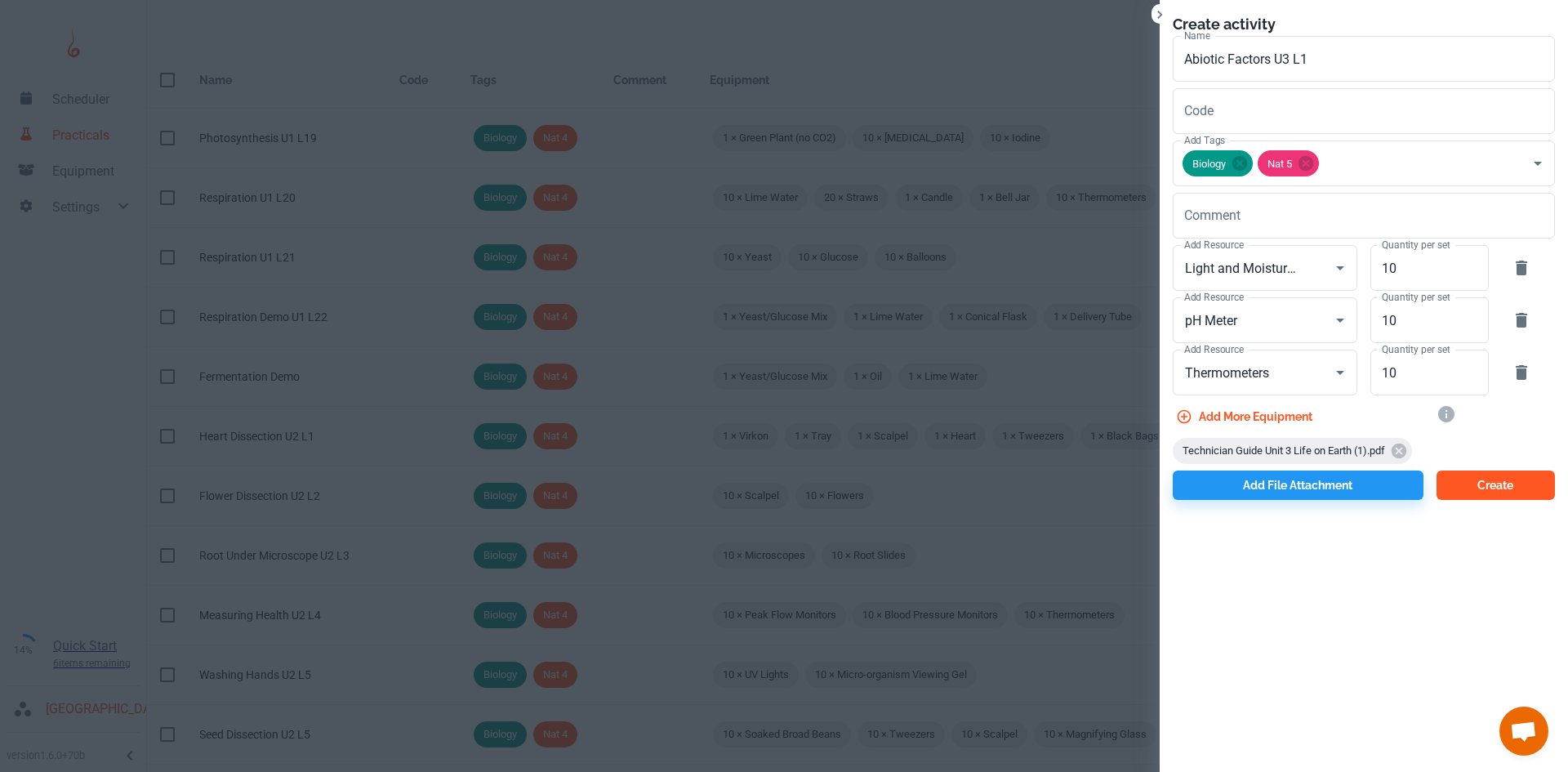
click at [1472, 478] on button "Create" at bounding box center [1495, 485] width 118 height 30
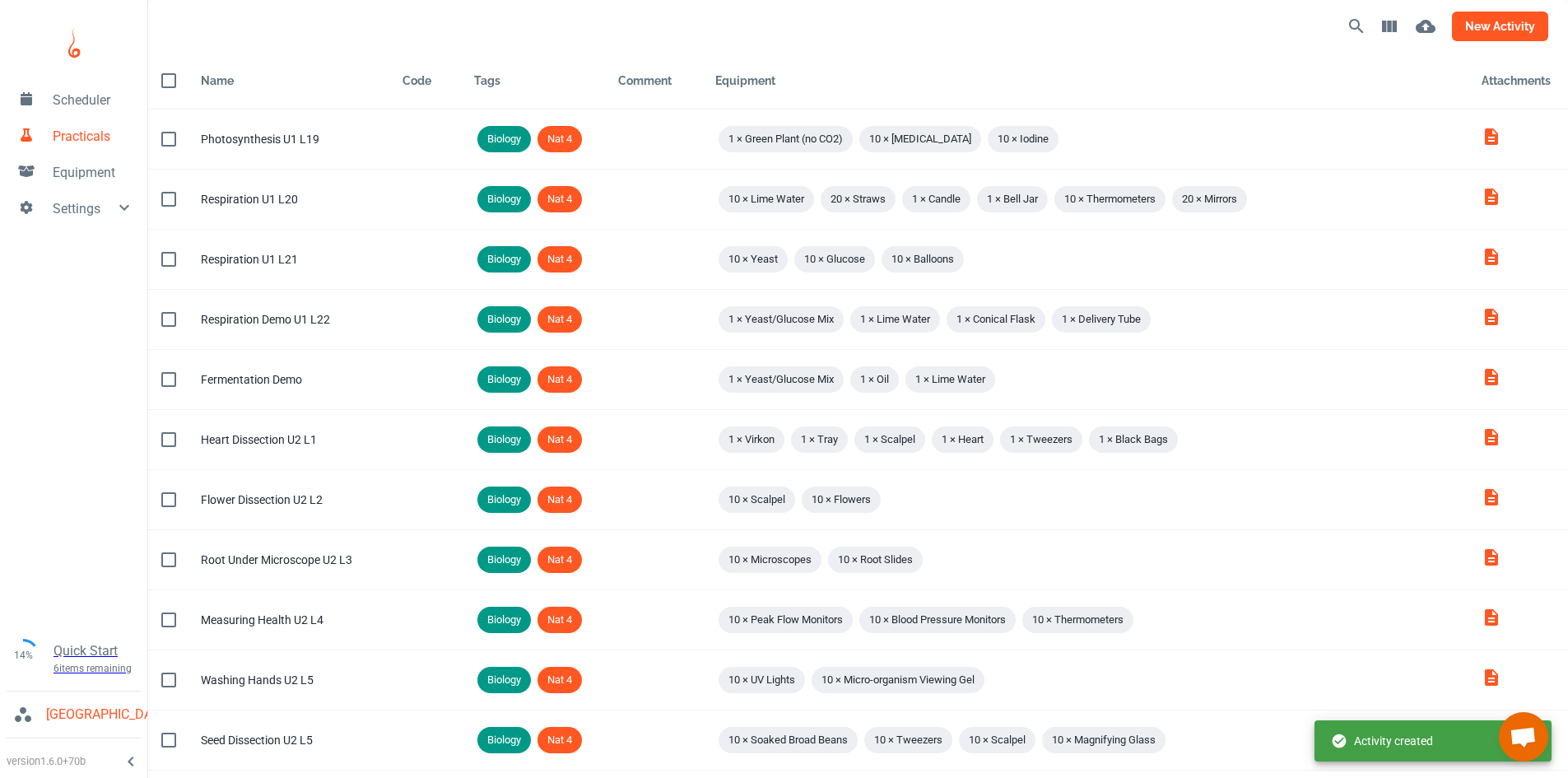
click at [1518, 26] on button "new activity" at bounding box center [1500, 27] width 96 height 30
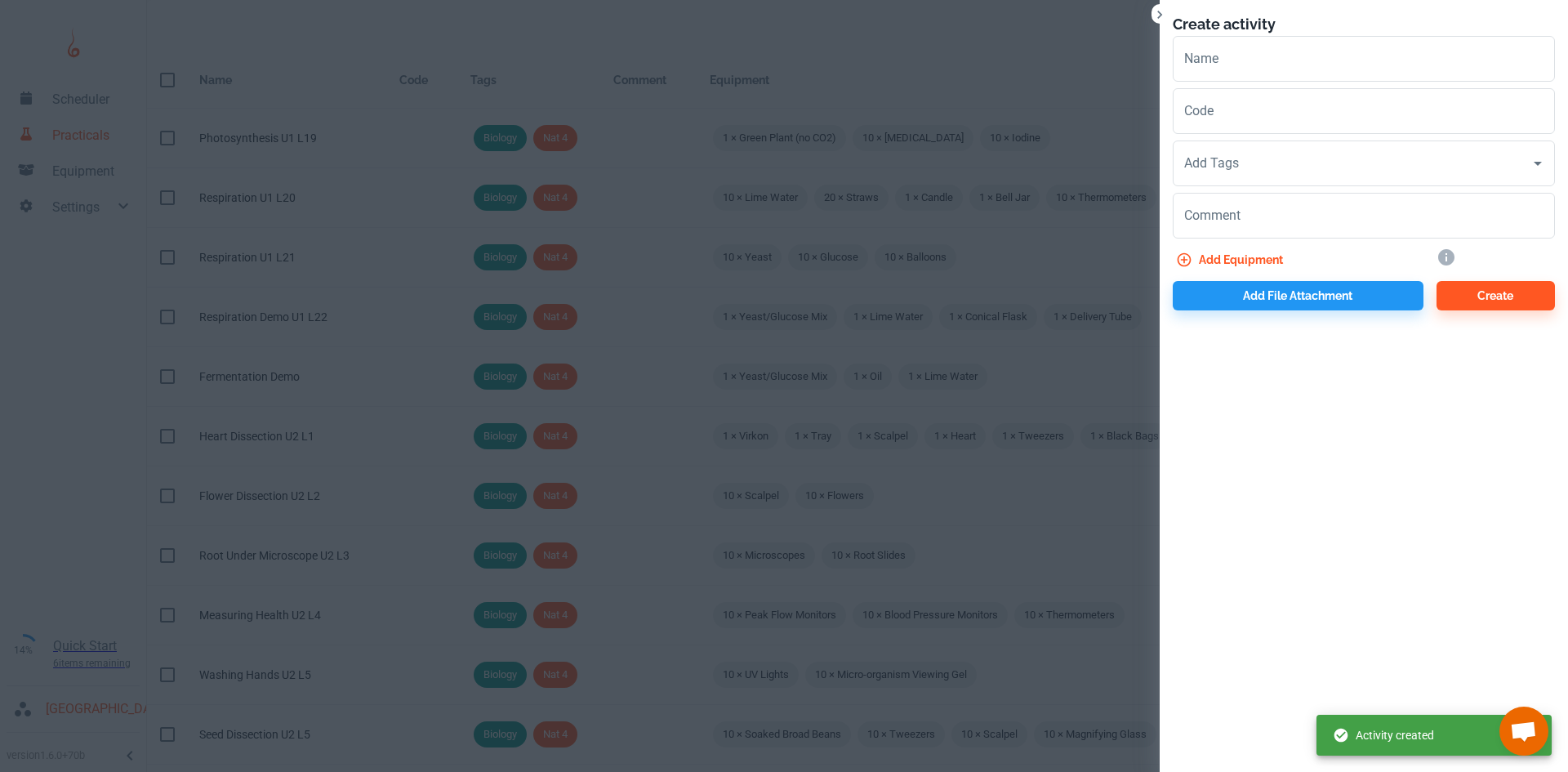
click at [1213, 48] on div "Name Name" at bounding box center [1363, 59] width 382 height 46
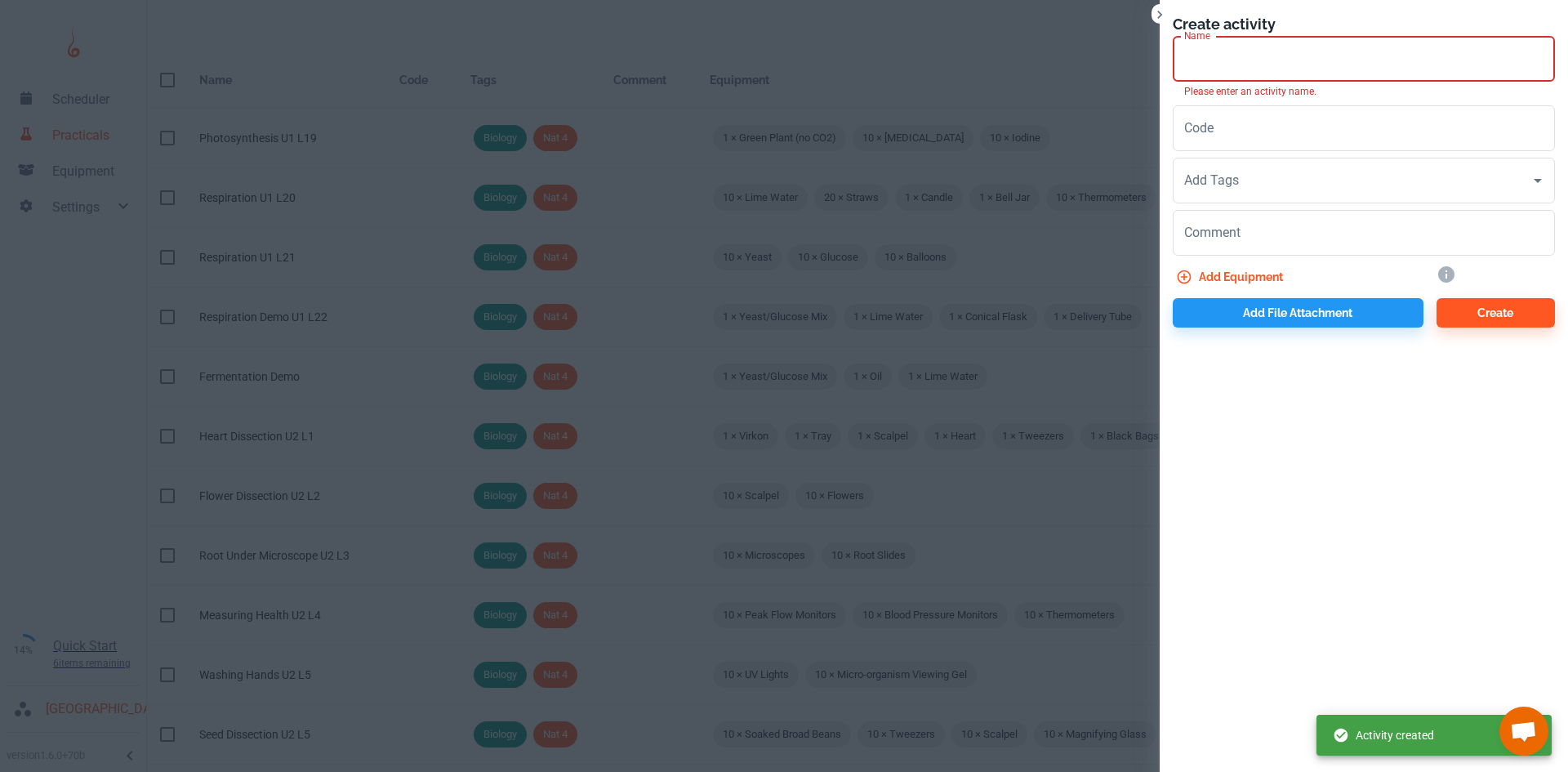
click at [1211, 77] on input "Name" at bounding box center [1363, 59] width 382 height 46
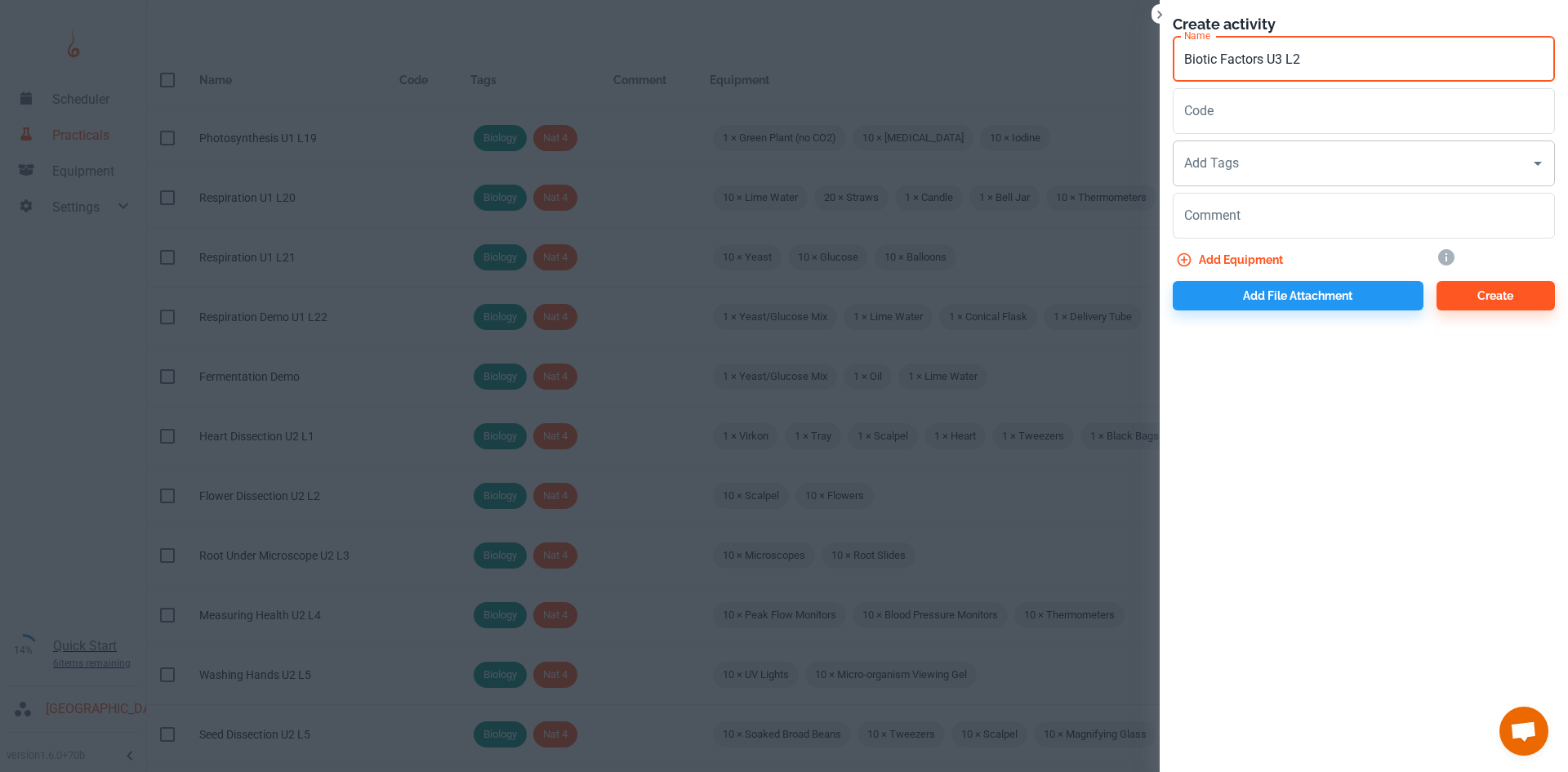
click at [1232, 146] on div "Add Tags" at bounding box center [1363, 164] width 382 height 46
type input "Biotic Factors U3 L2"
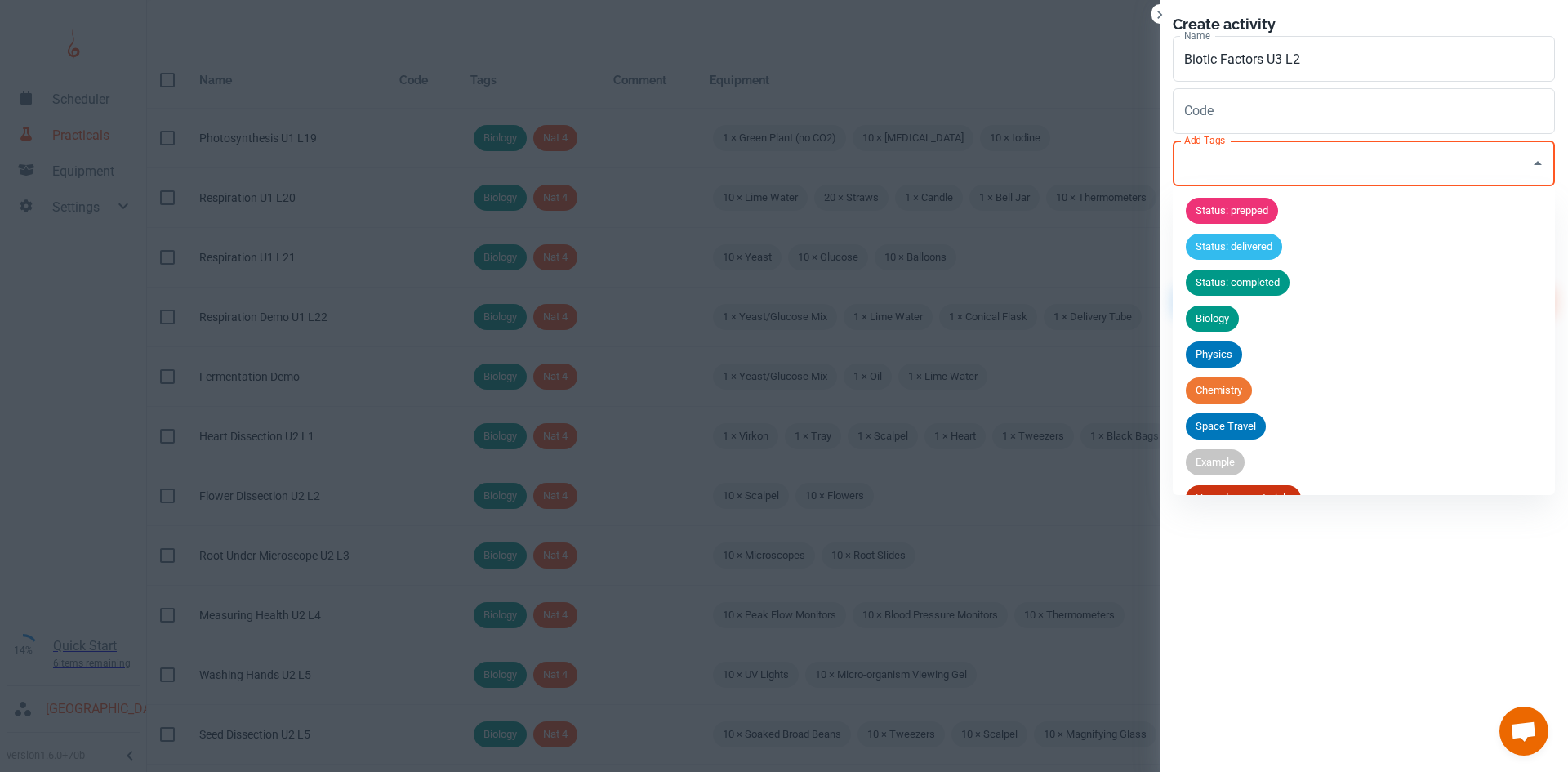
click at [1249, 178] on input "Add Tags" at bounding box center [1352, 163] width 343 height 31
click at [1234, 316] on span "Biology" at bounding box center [1212, 319] width 54 height 16
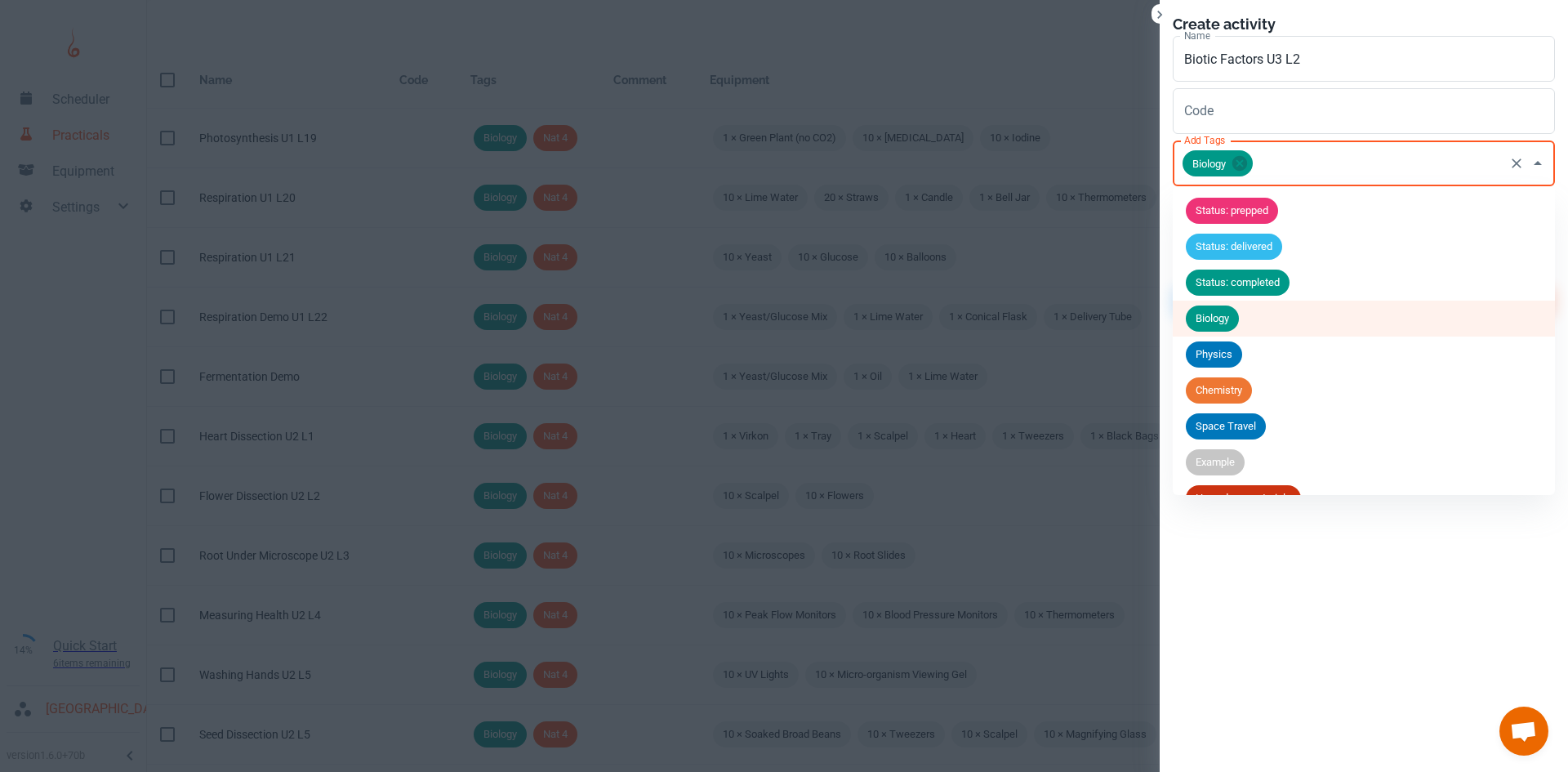
click at [1287, 169] on input "Add Tags" at bounding box center [1378, 163] width 247 height 31
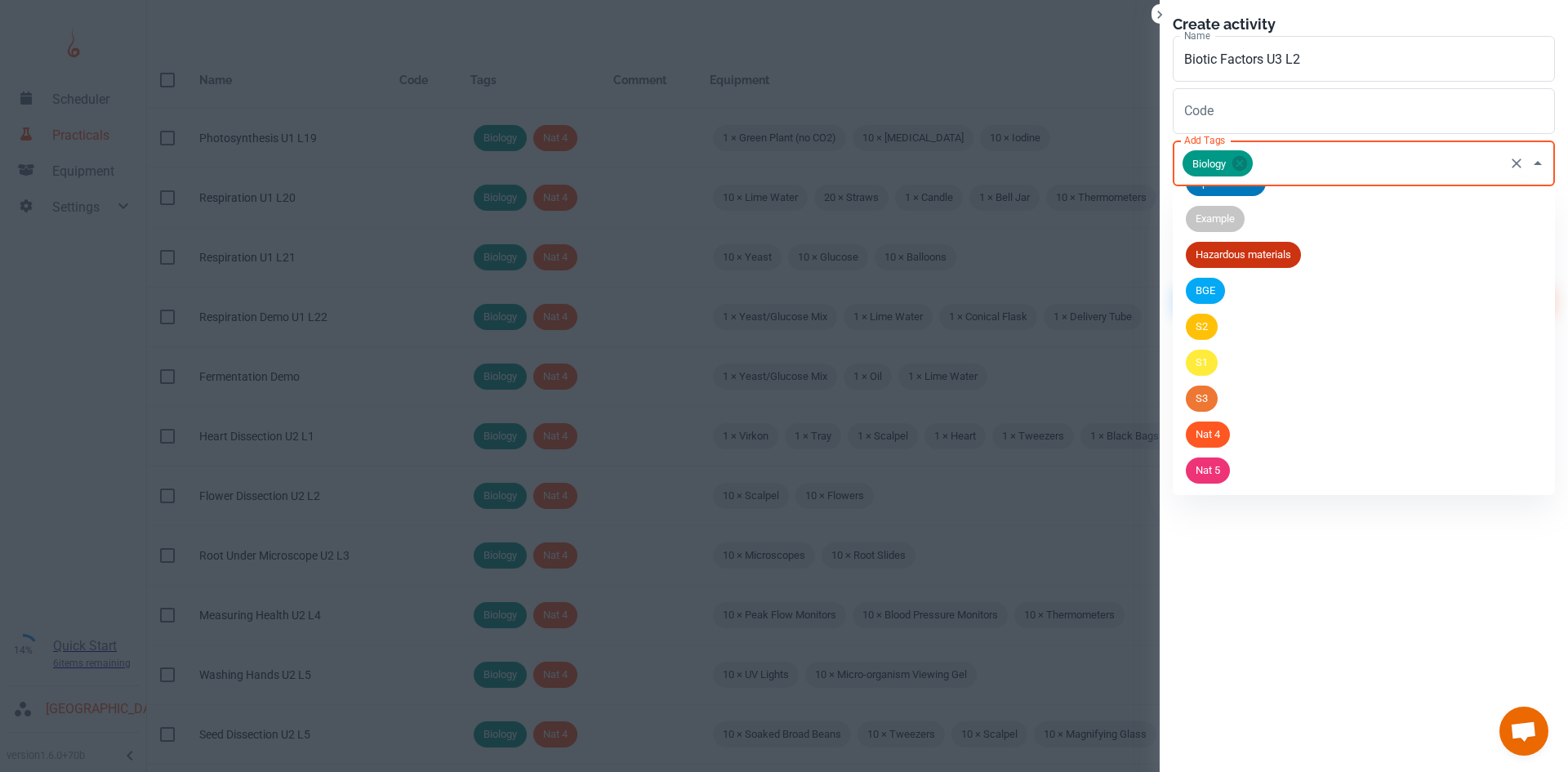
click at [1238, 469] on li "Nat 5" at bounding box center [1363, 470] width 382 height 36
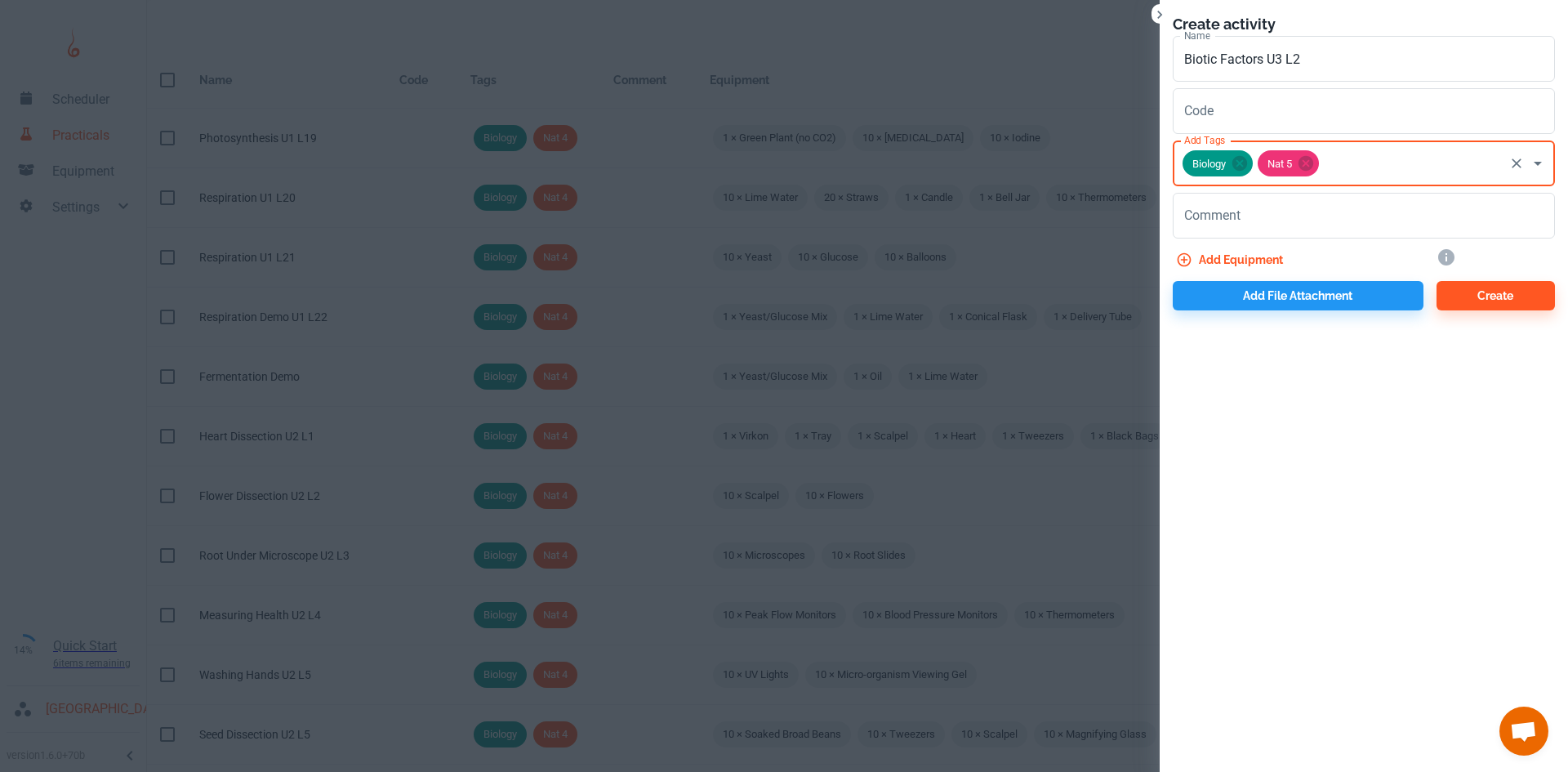
click at [1255, 255] on button "Add equipment" at bounding box center [1231, 260] width 117 height 30
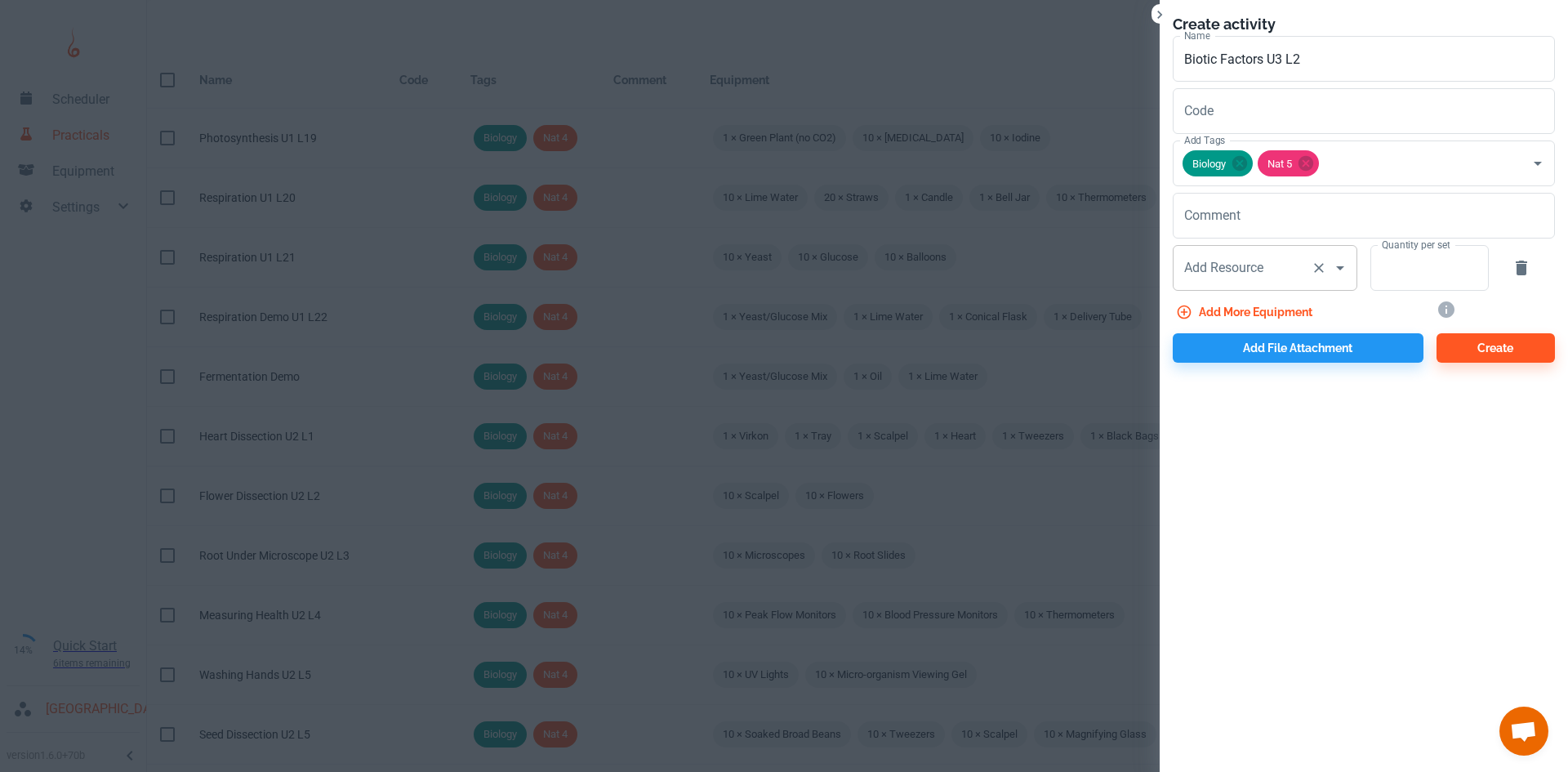
click at [1245, 270] on div "Add Resource Add Resource" at bounding box center [1265, 268] width 184 height 46
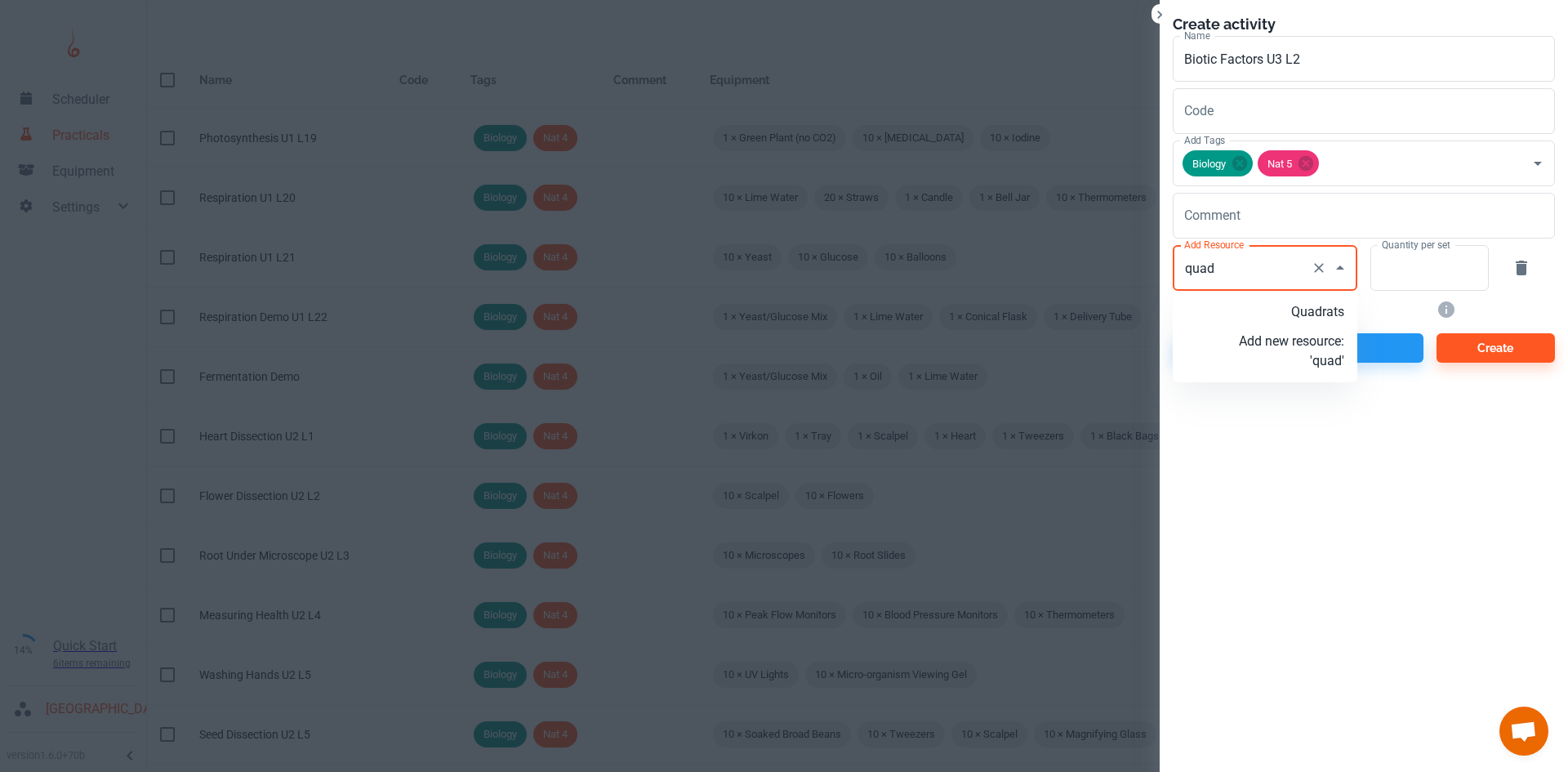
click at [1278, 309] on p "Quadrats" at bounding box center [1291, 313] width 105 height 20
type input "Quadrats"
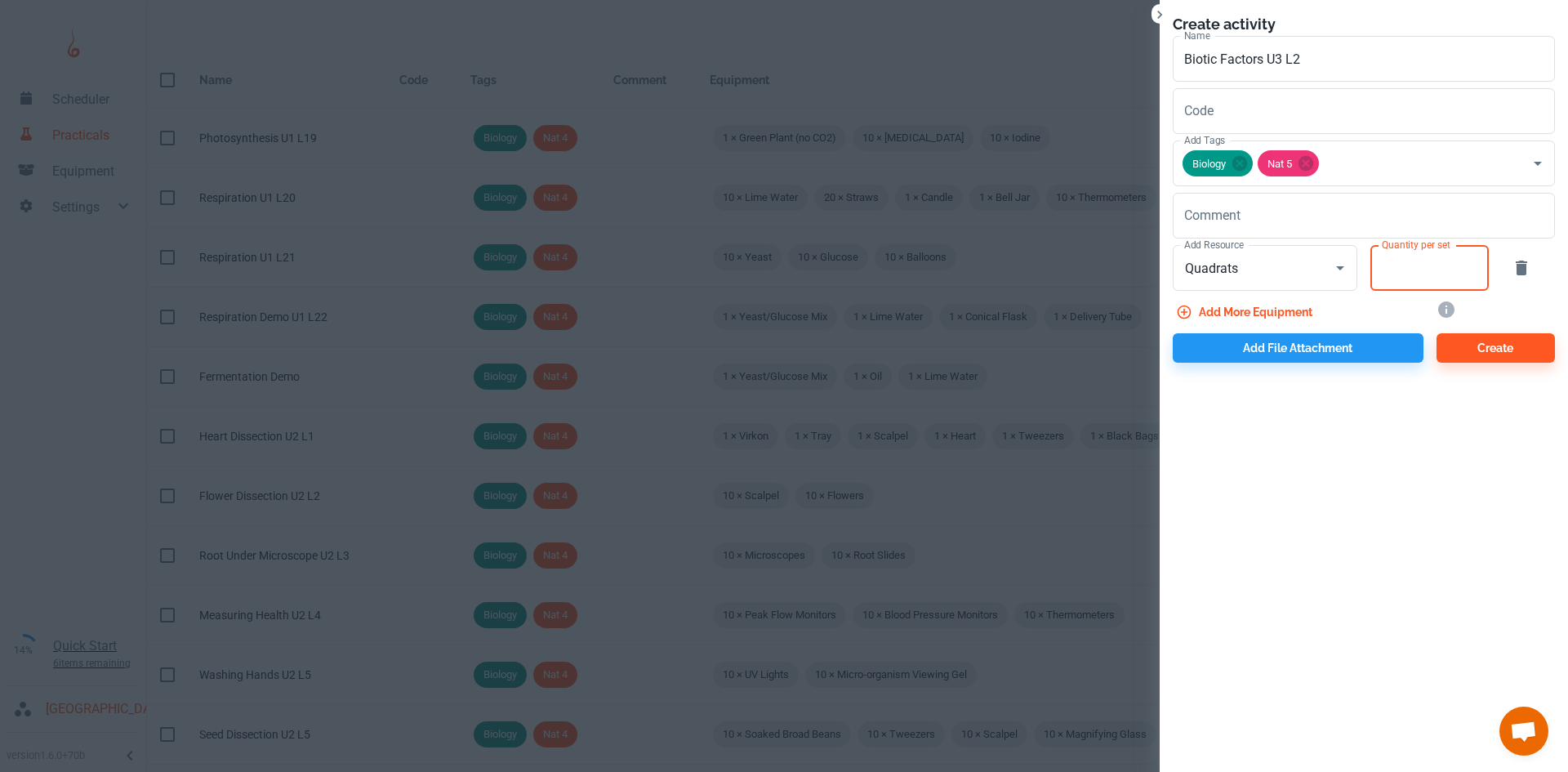
click at [1410, 270] on input "Quantity per set" at bounding box center [1419, 268] width 100 height 46
type input "10"
click at [1300, 304] on button "Add more equipment" at bounding box center [1245, 313] width 146 height 30
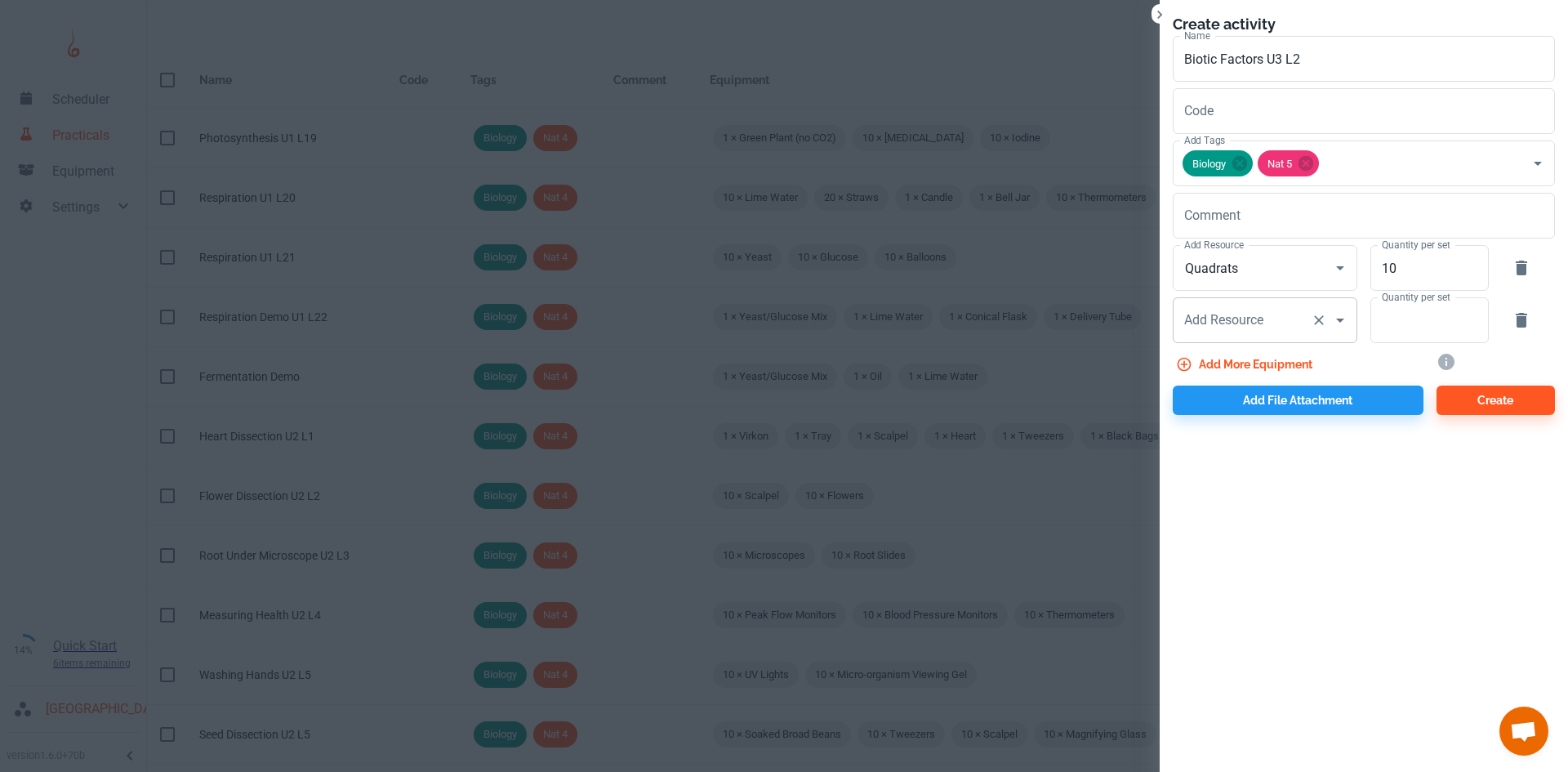
click at [1230, 325] on div "Add Resource Add Resource" at bounding box center [1265, 321] width 184 height 46
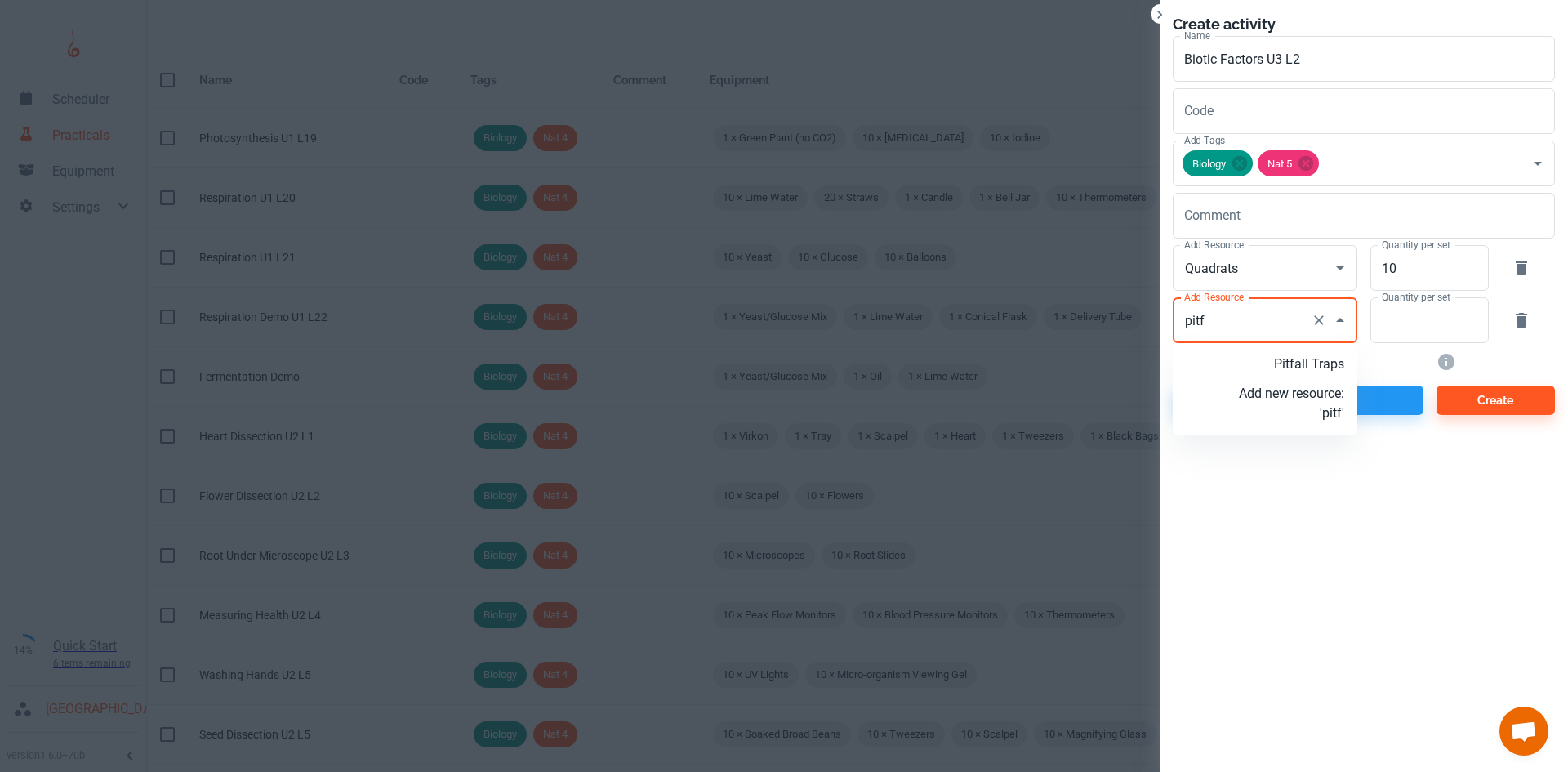
click at [1290, 363] on p "Pitfall Traps" at bounding box center [1291, 364] width 105 height 20
type input "Pitfall Traps"
click at [1387, 327] on input "Quantity per set" at bounding box center [1419, 321] width 100 height 46
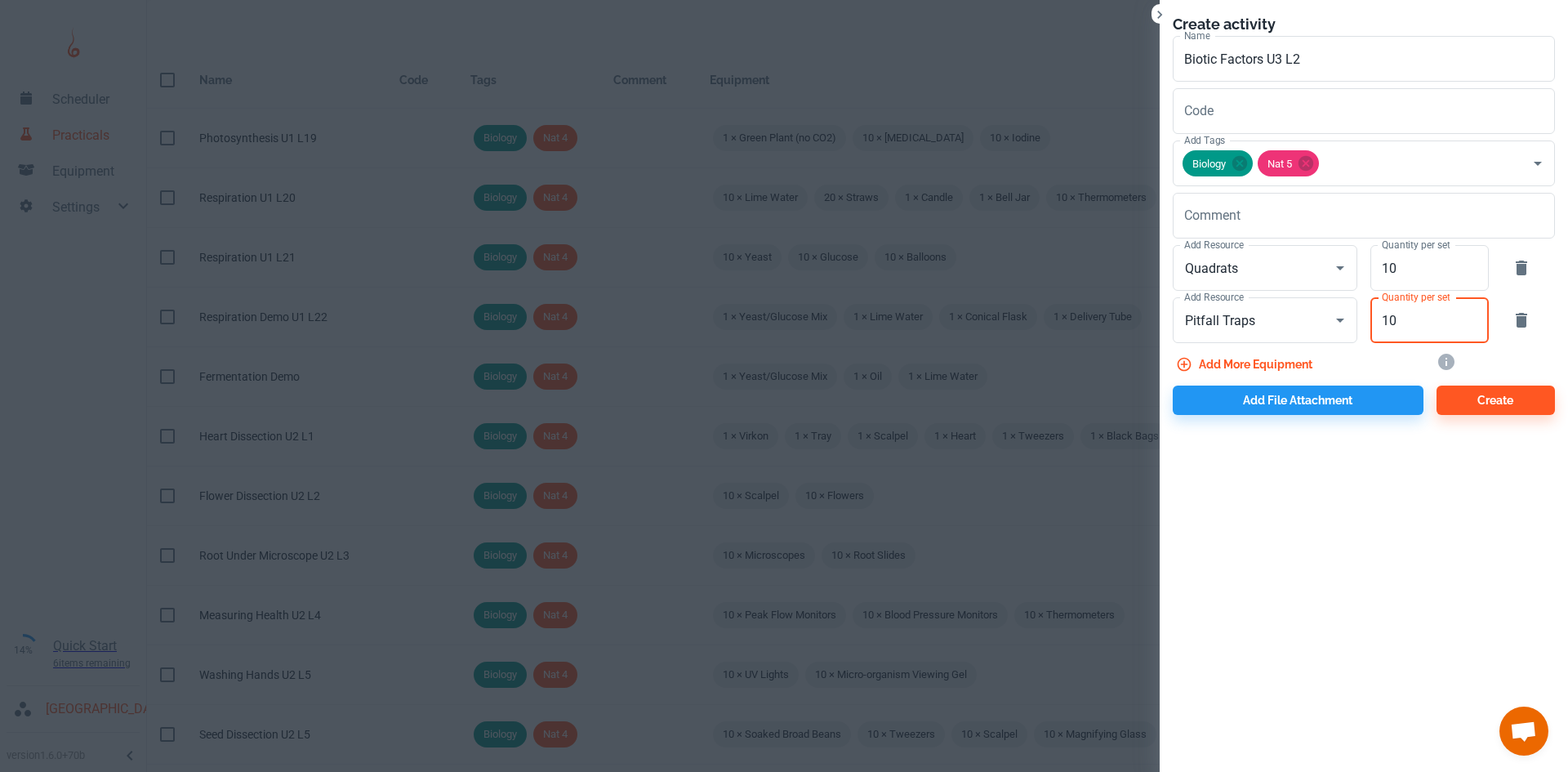
type input "10"
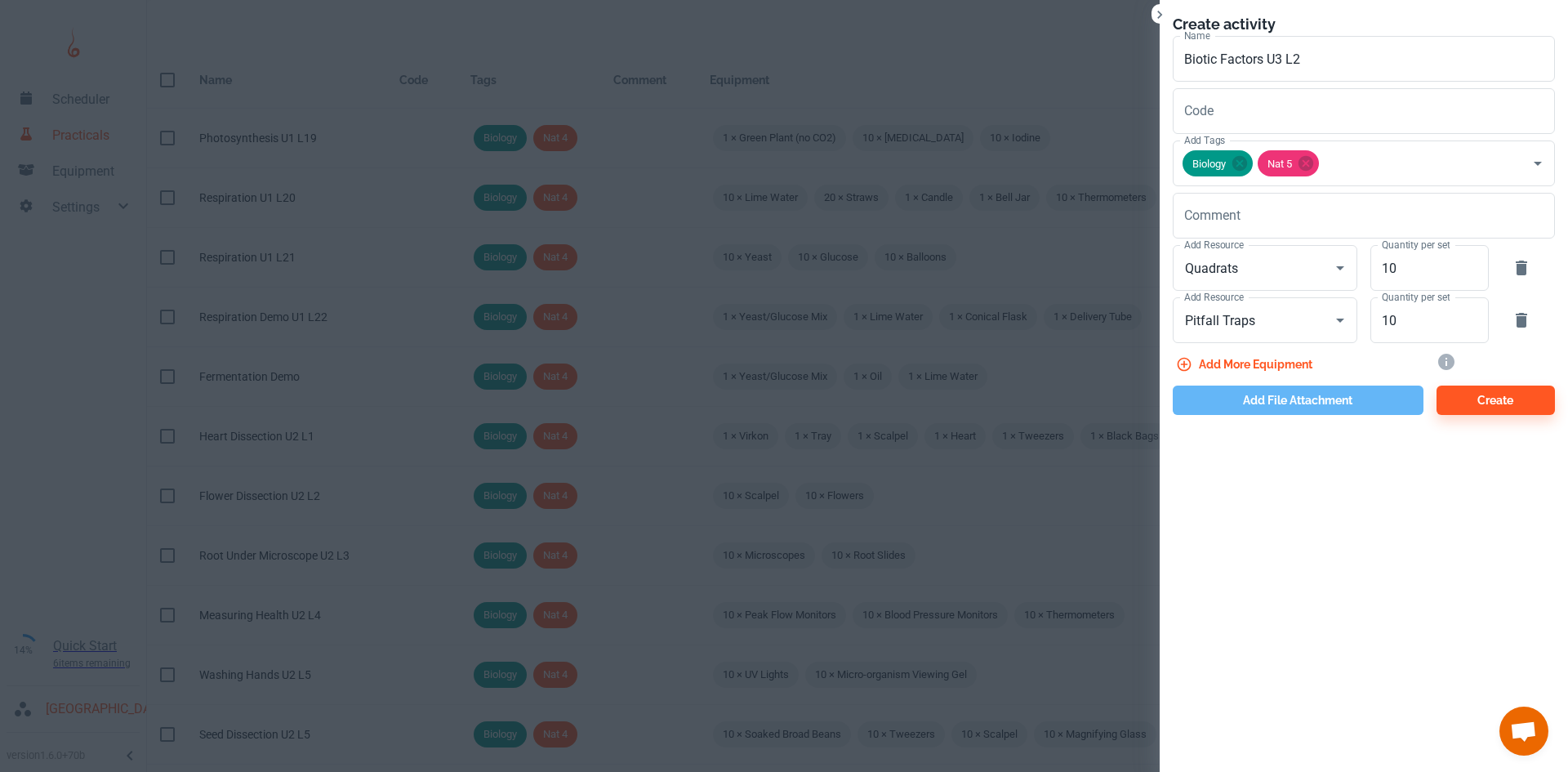
click at [1250, 402] on button "Add file attachment" at bounding box center [1297, 401] width 251 height 30
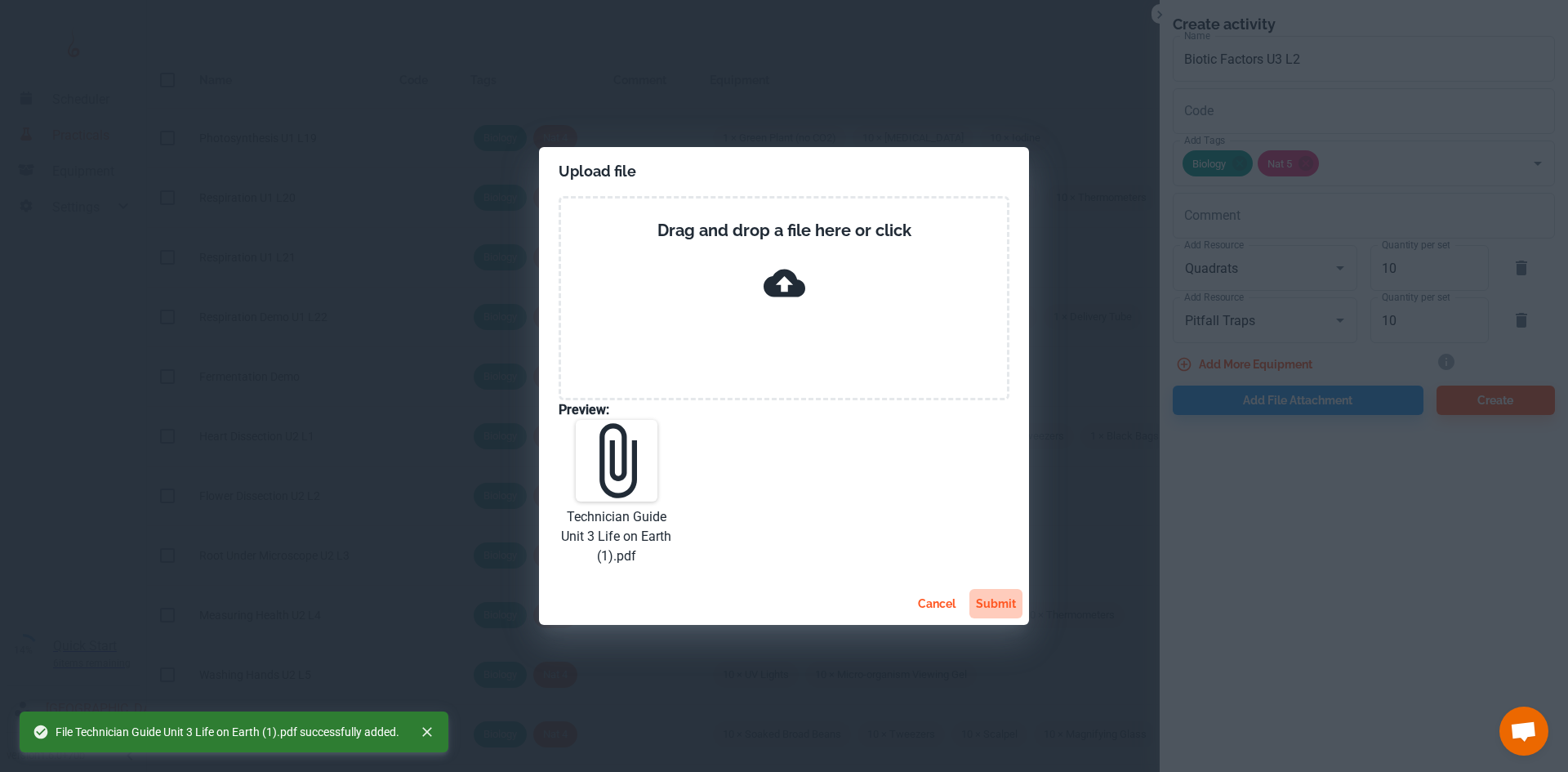
click at [986, 603] on button "submit" at bounding box center [996, 604] width 54 height 30
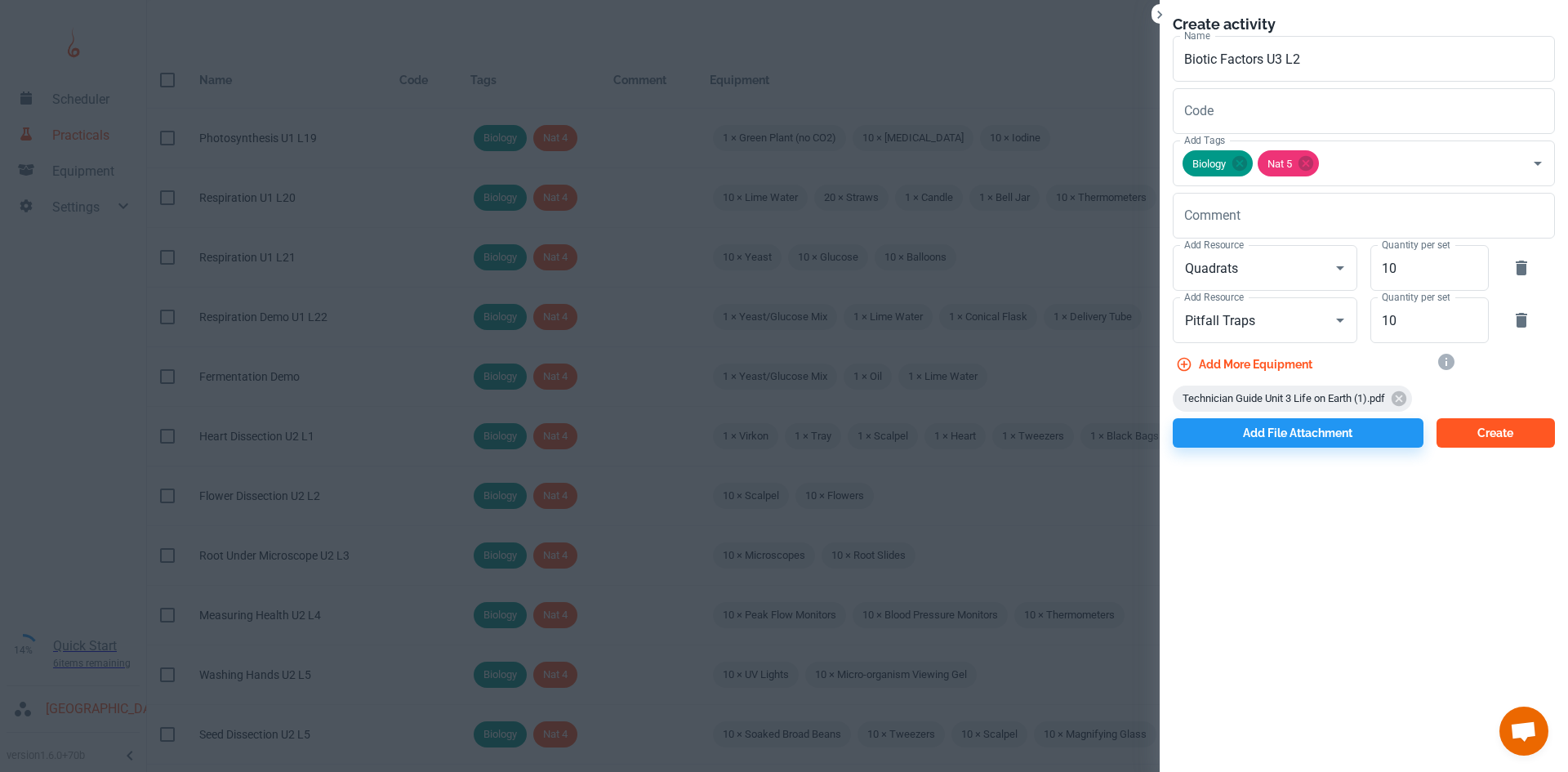
click at [1510, 447] on button "Create" at bounding box center [1495, 434] width 118 height 30
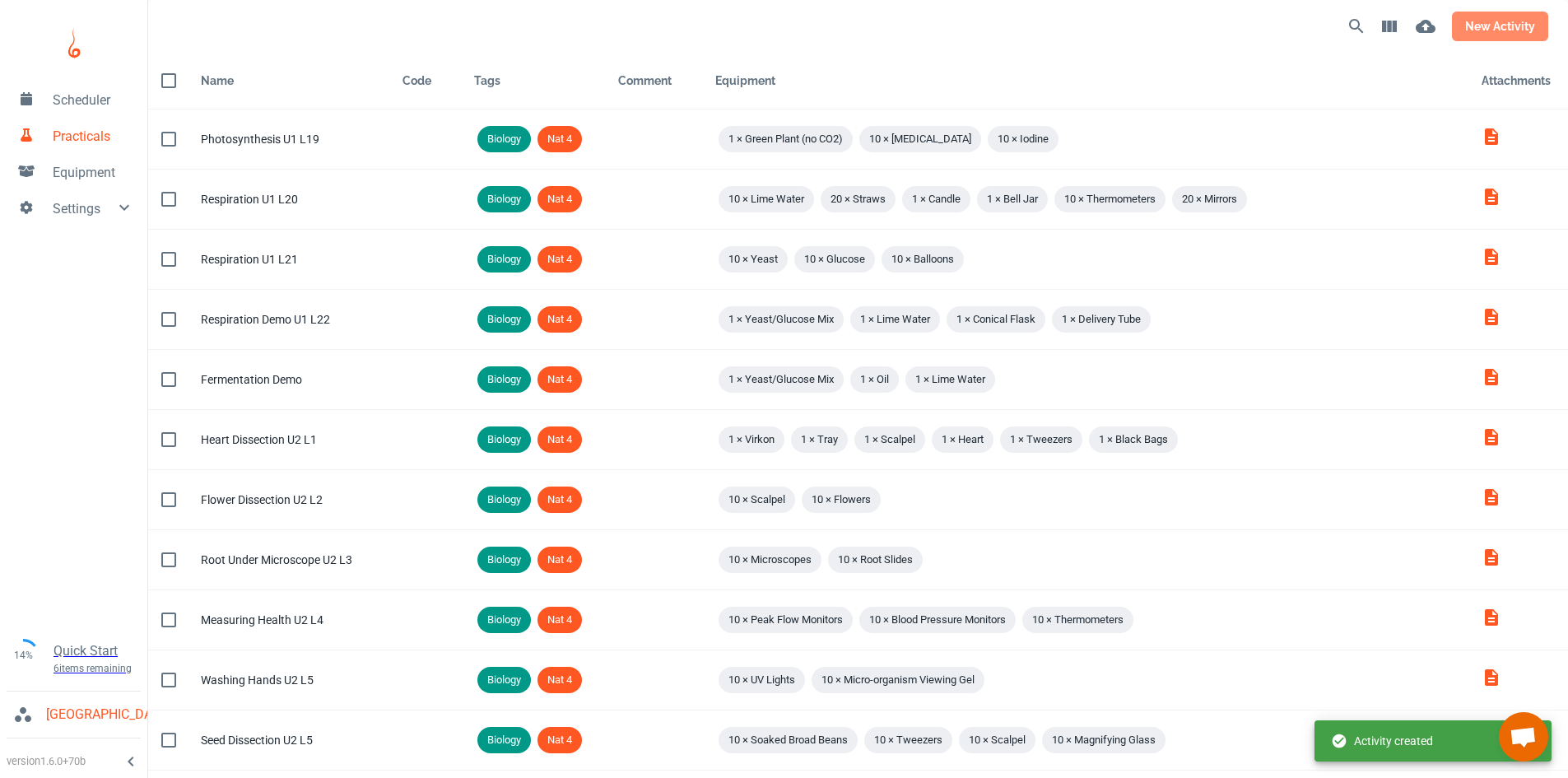
click at [1484, 23] on button "new activity" at bounding box center [1500, 27] width 96 height 30
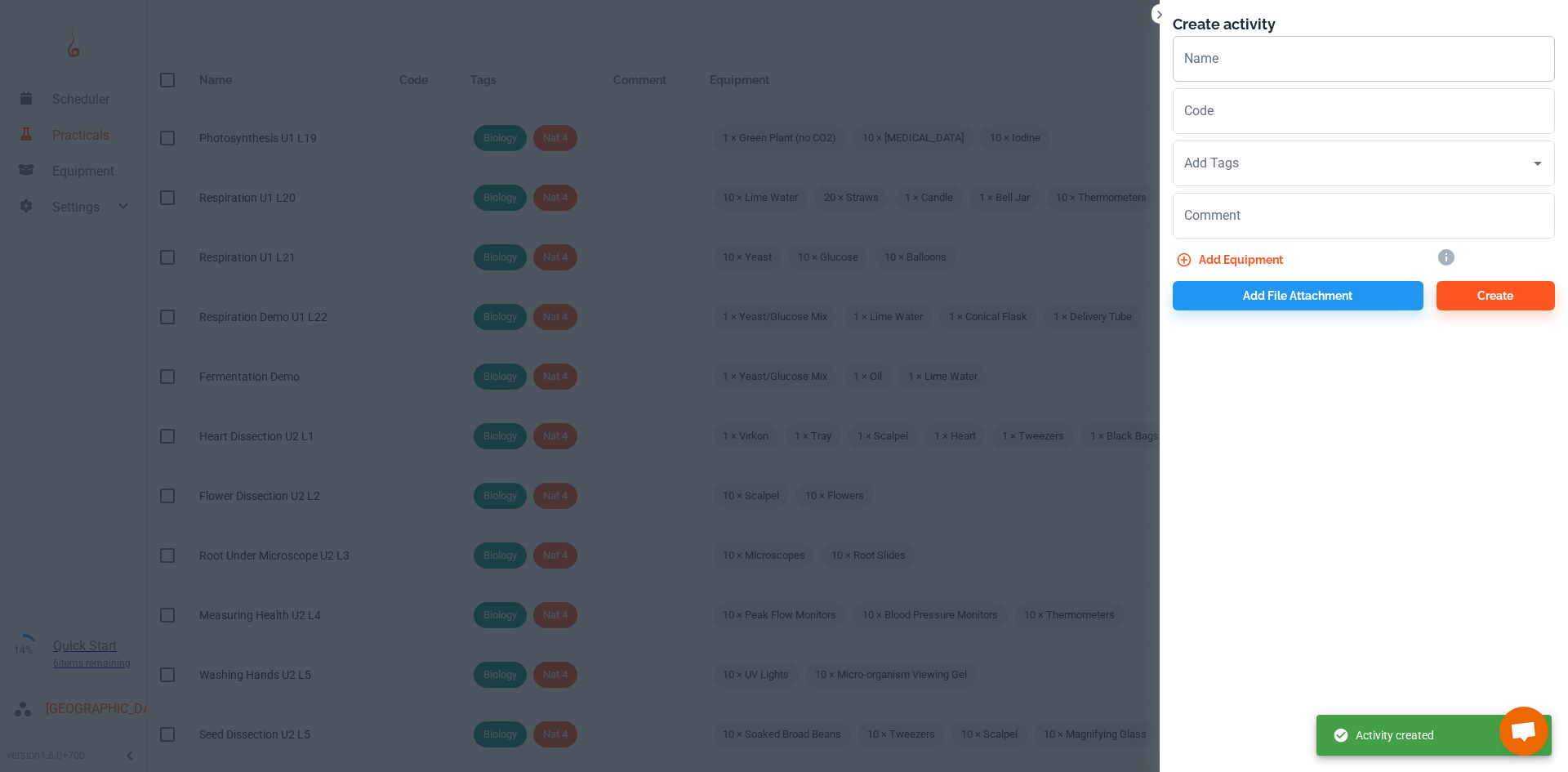
click at [1320, 73] on input "Name" at bounding box center [1363, 59] width 382 height 46
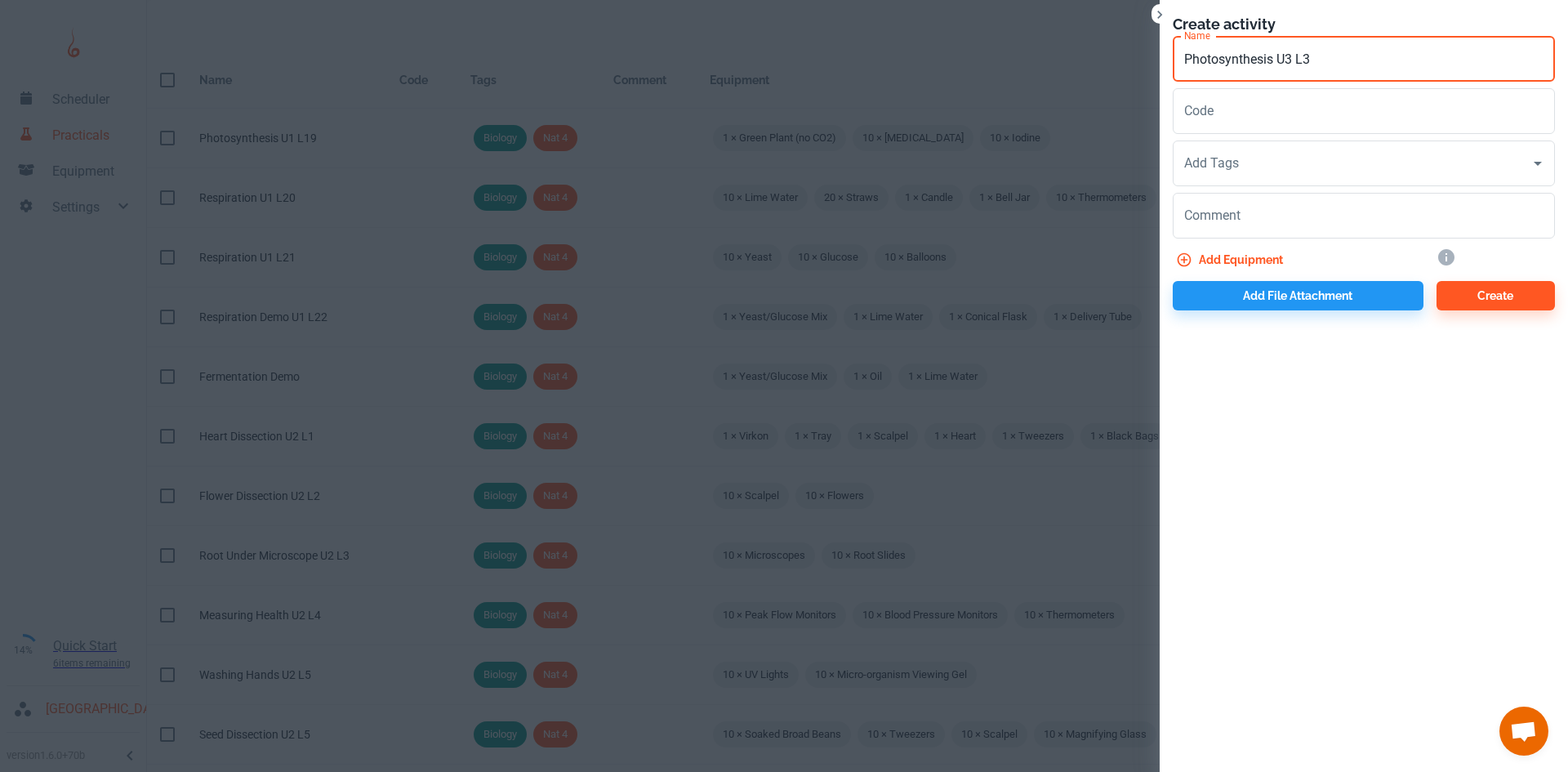
type input "Photosynthesis U3 L3"
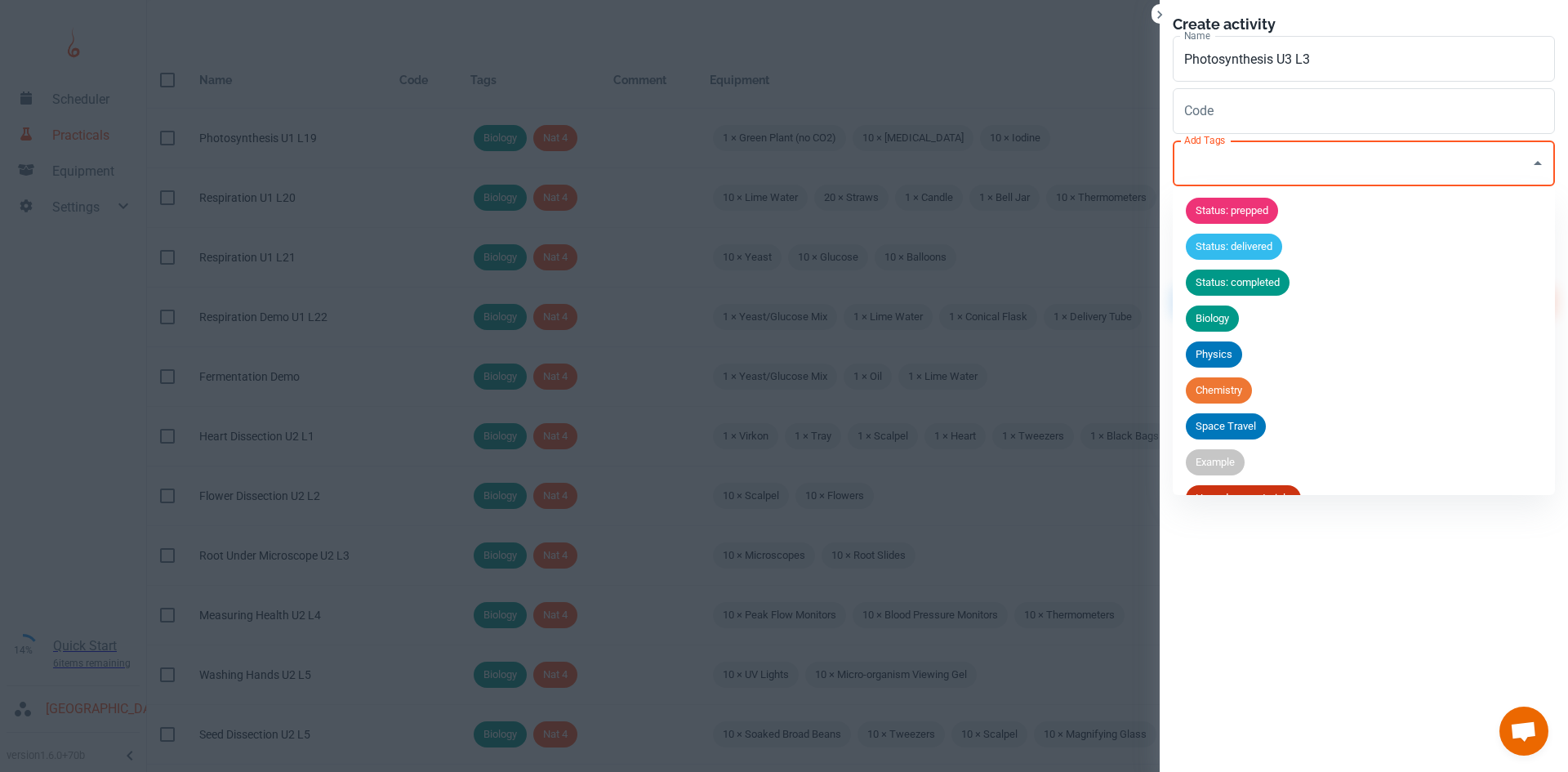
click at [1239, 148] on input "Add Tags" at bounding box center [1352, 163] width 343 height 31
click at [1207, 301] on li "Biology" at bounding box center [1363, 319] width 382 height 36
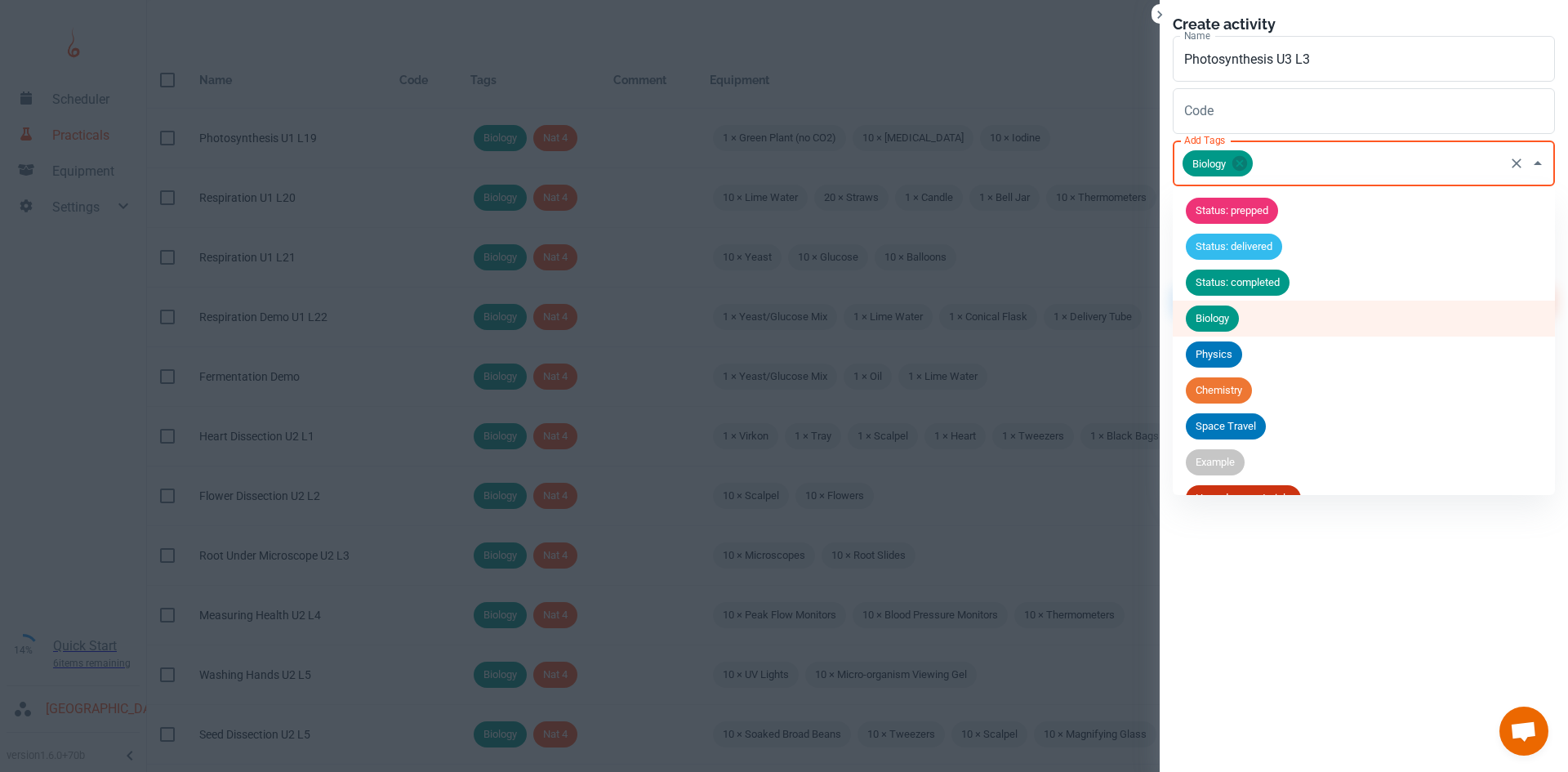
click at [1291, 168] on input "Add Tags" at bounding box center [1378, 163] width 247 height 31
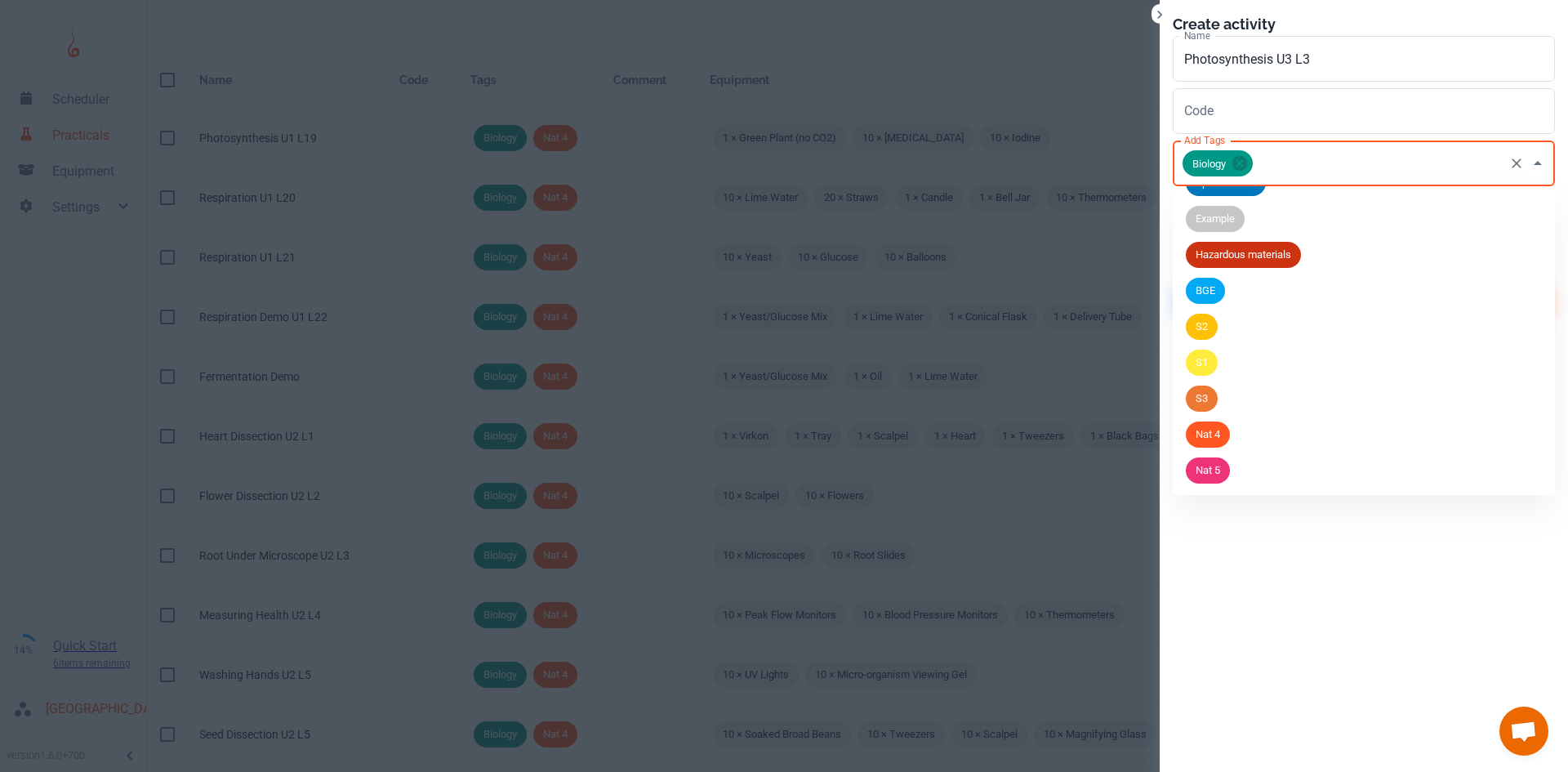
click at [1243, 478] on li "Nat 5" at bounding box center [1363, 470] width 382 height 36
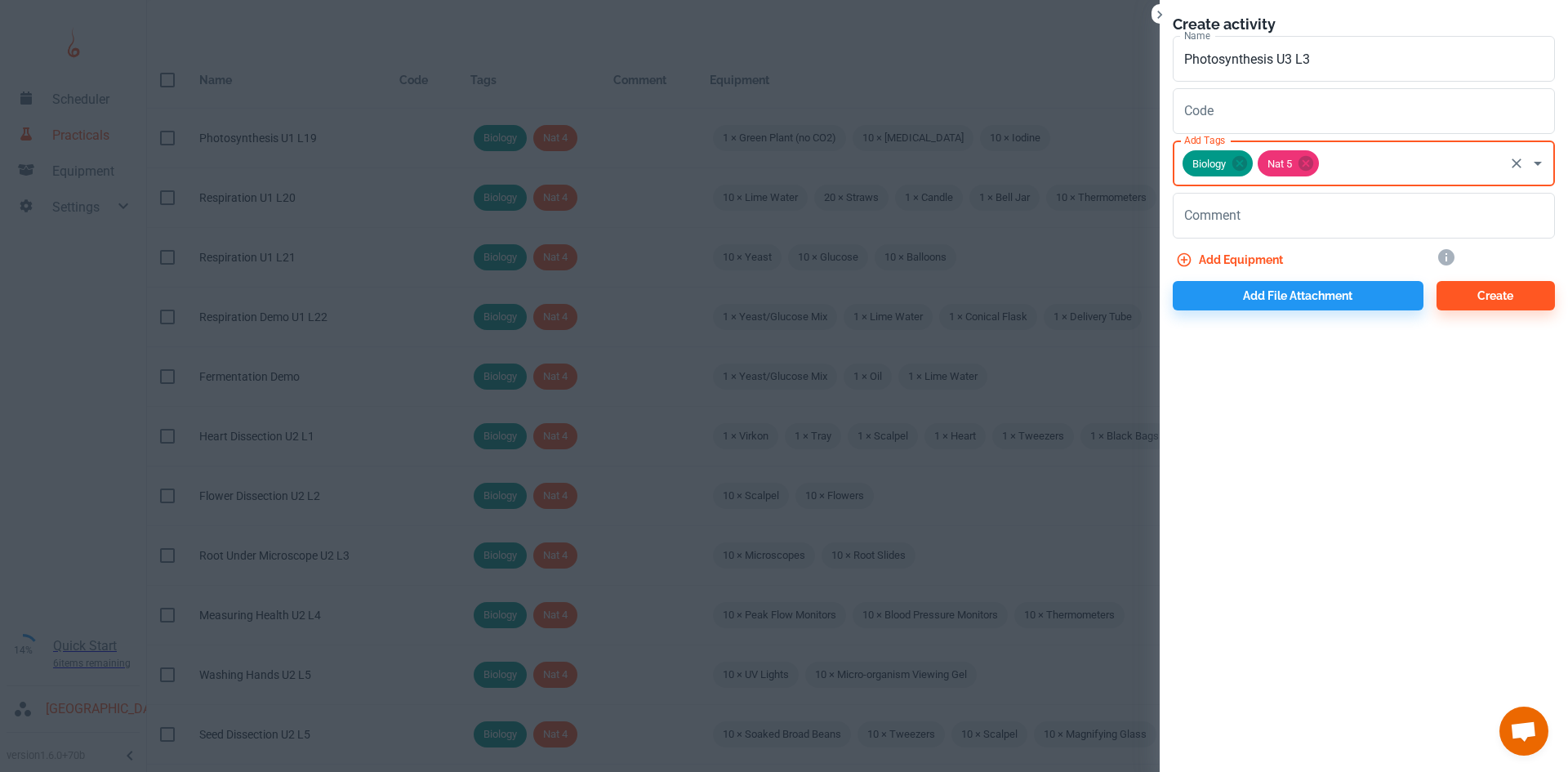
click at [1228, 251] on button "Add equipment" at bounding box center [1231, 260] width 117 height 30
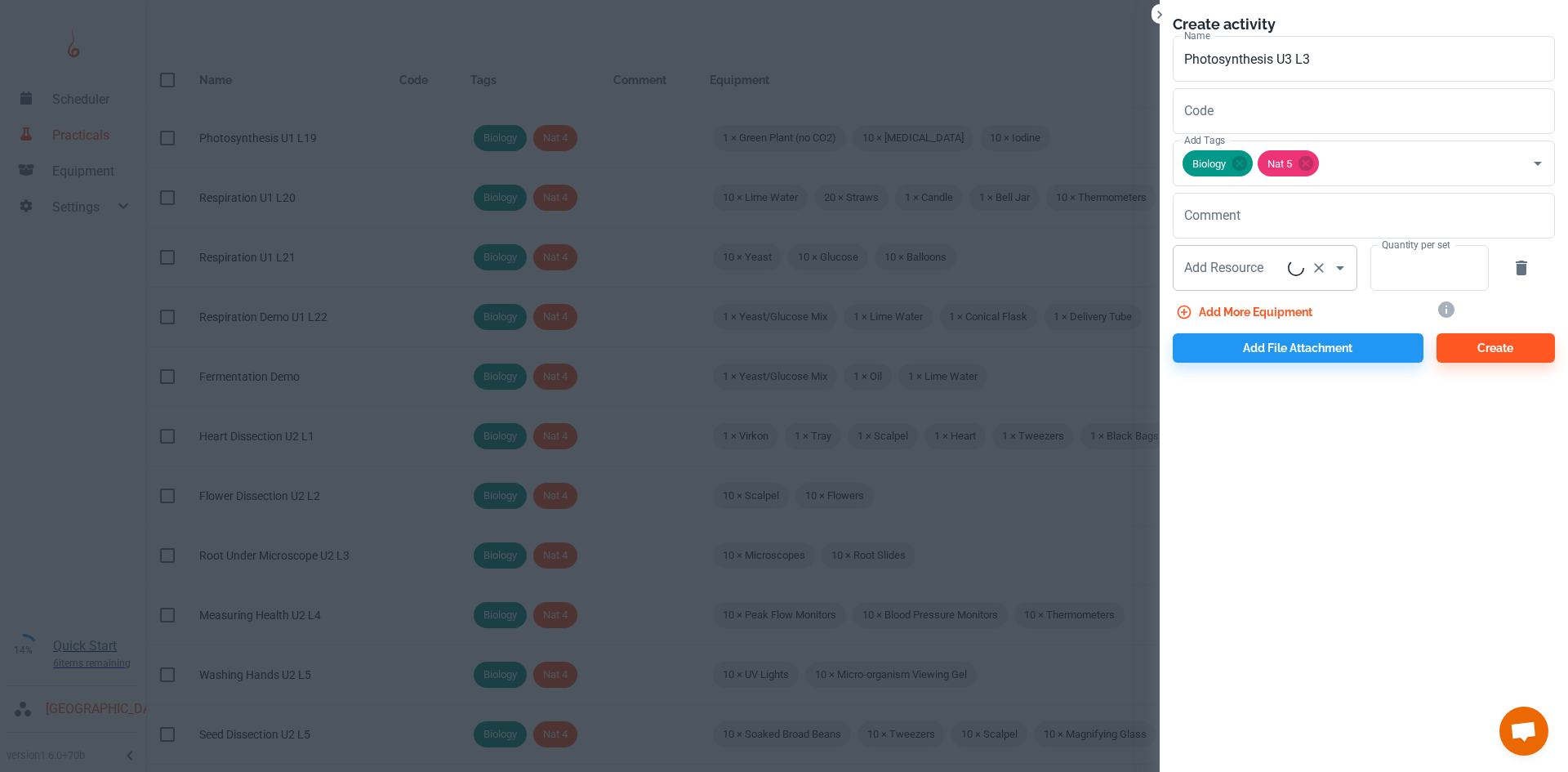
click at [1225, 269] on div "Add Resource Add Resource" at bounding box center [1265, 268] width 184 height 46
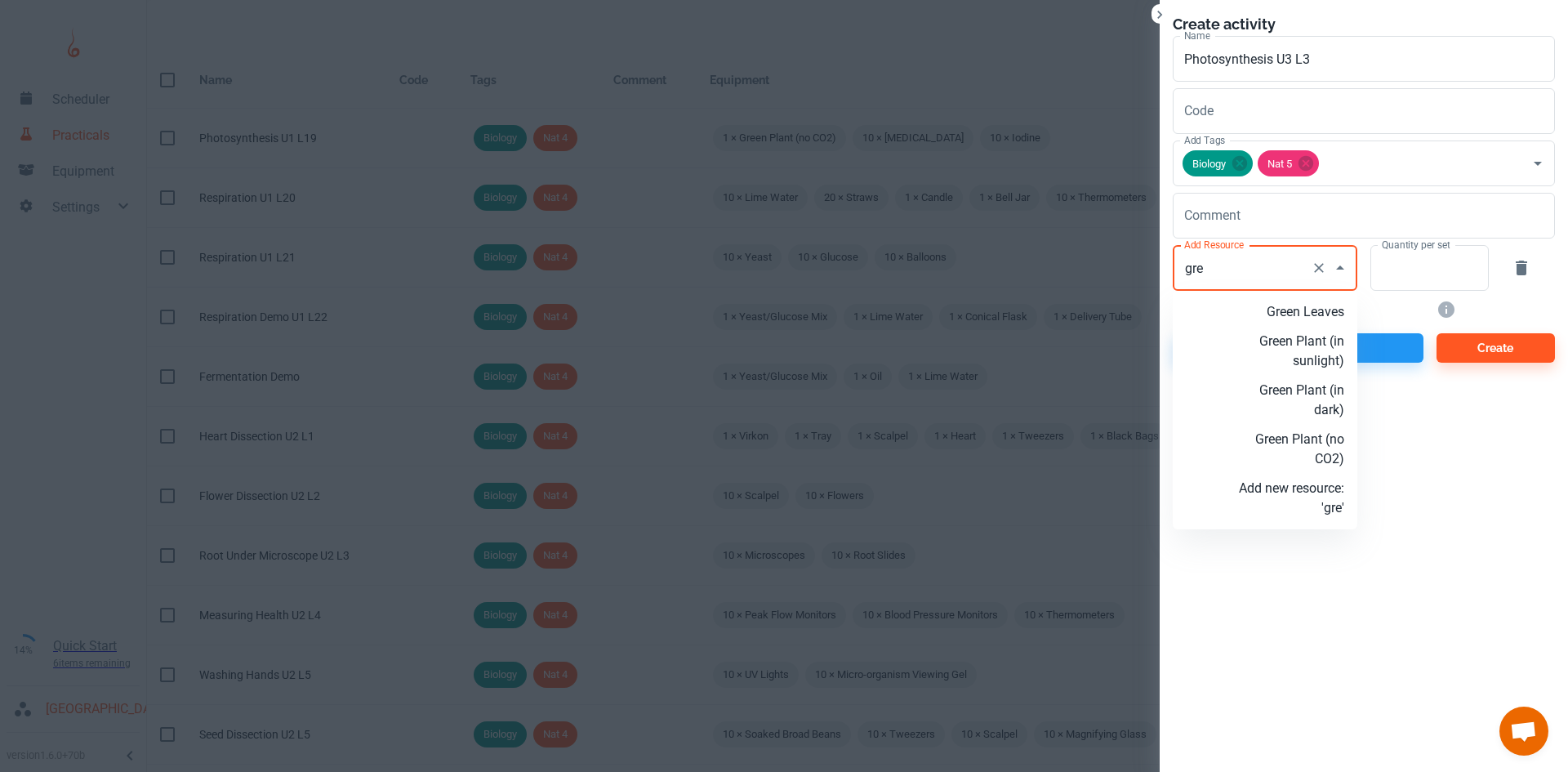
click at [1327, 348] on p "Green Plant (in sunlight)" at bounding box center [1291, 351] width 105 height 40
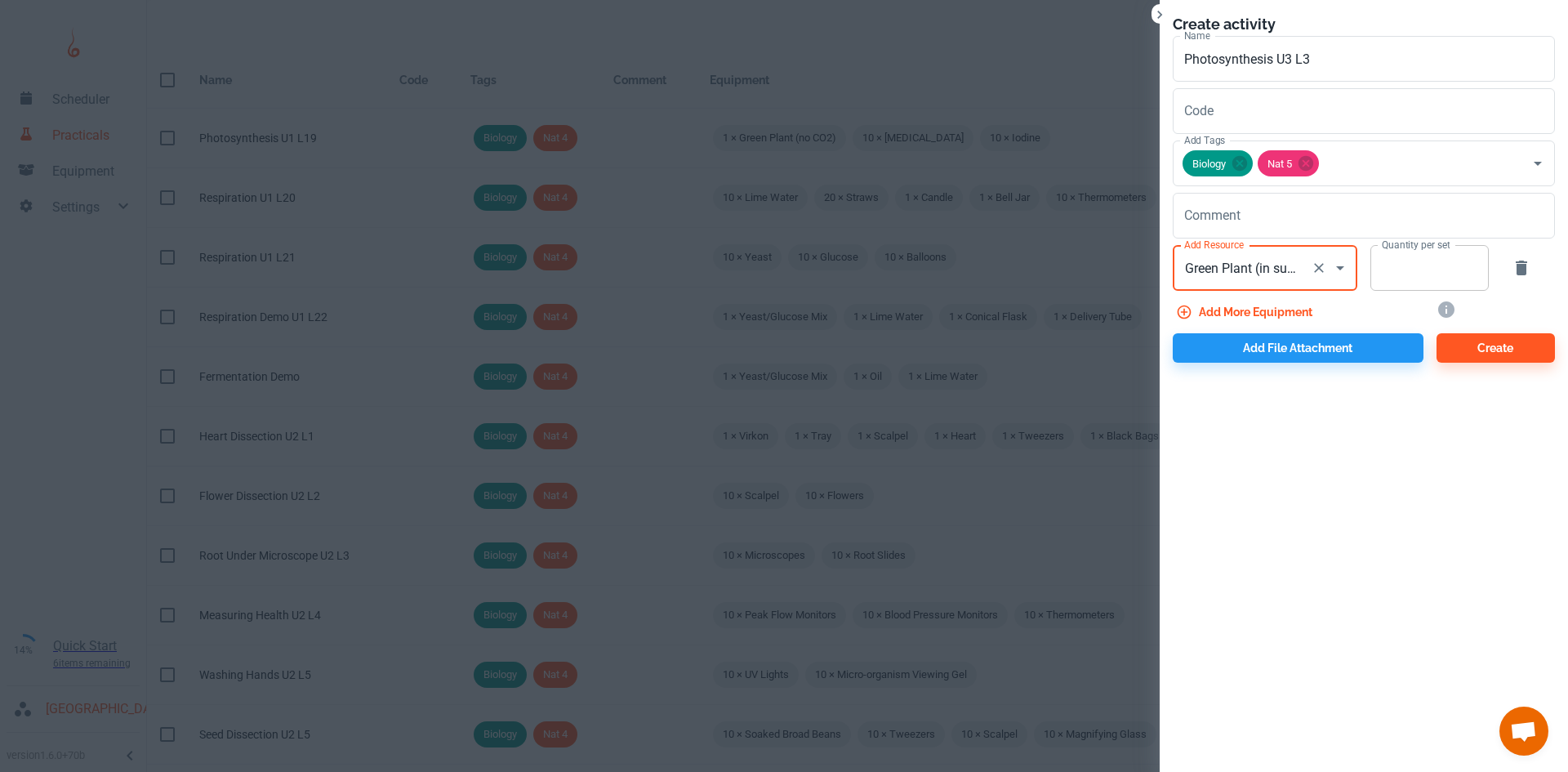
type input "Green Plant (in sunlight)"
click at [1396, 281] on input "Quantity per set" at bounding box center [1419, 268] width 100 height 46
type input "1"
click at [1279, 308] on button "Add more equipment" at bounding box center [1245, 313] width 146 height 30
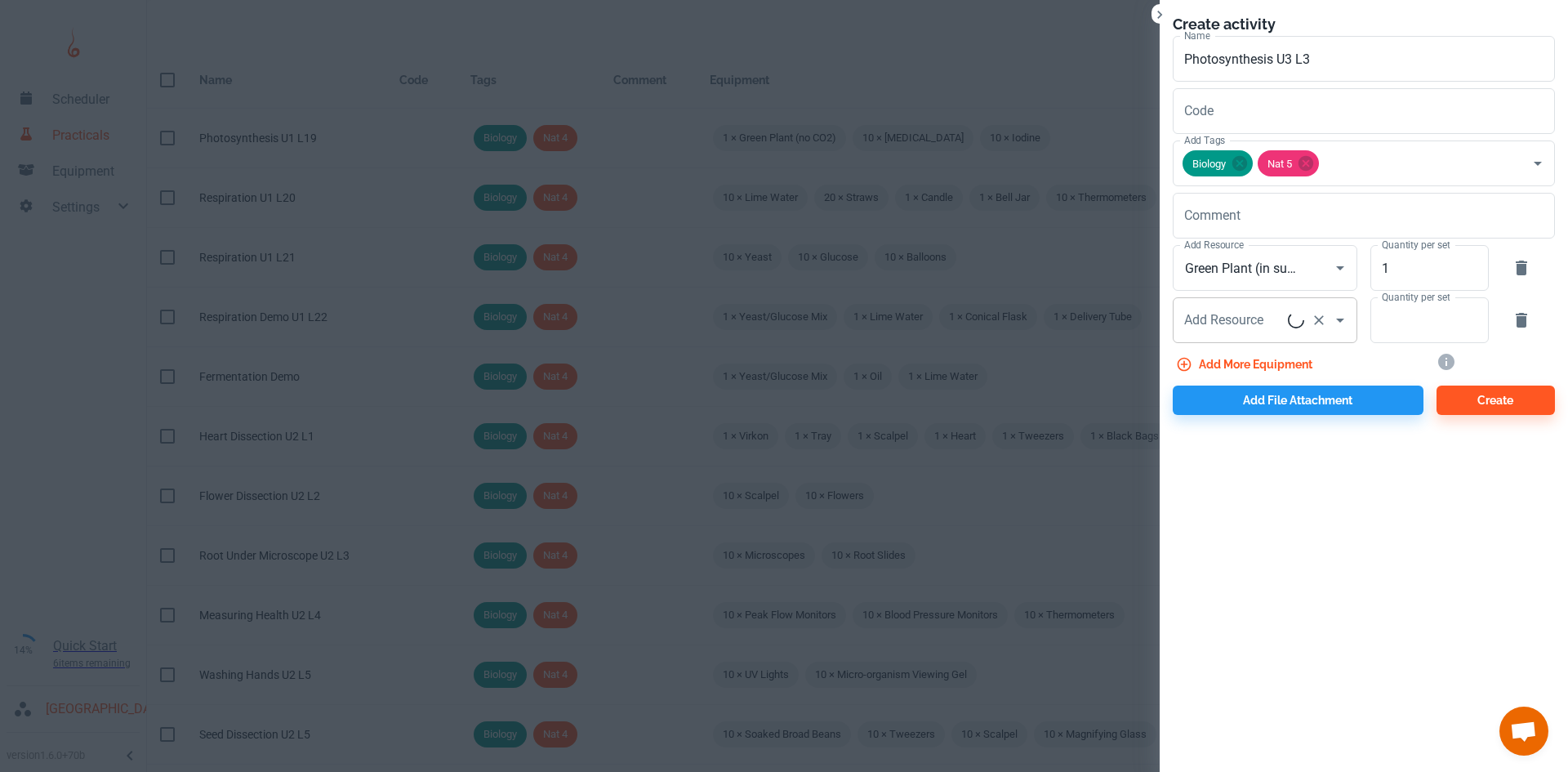
click at [1261, 318] on div "Add Resource Add Resource" at bounding box center [1265, 321] width 184 height 46
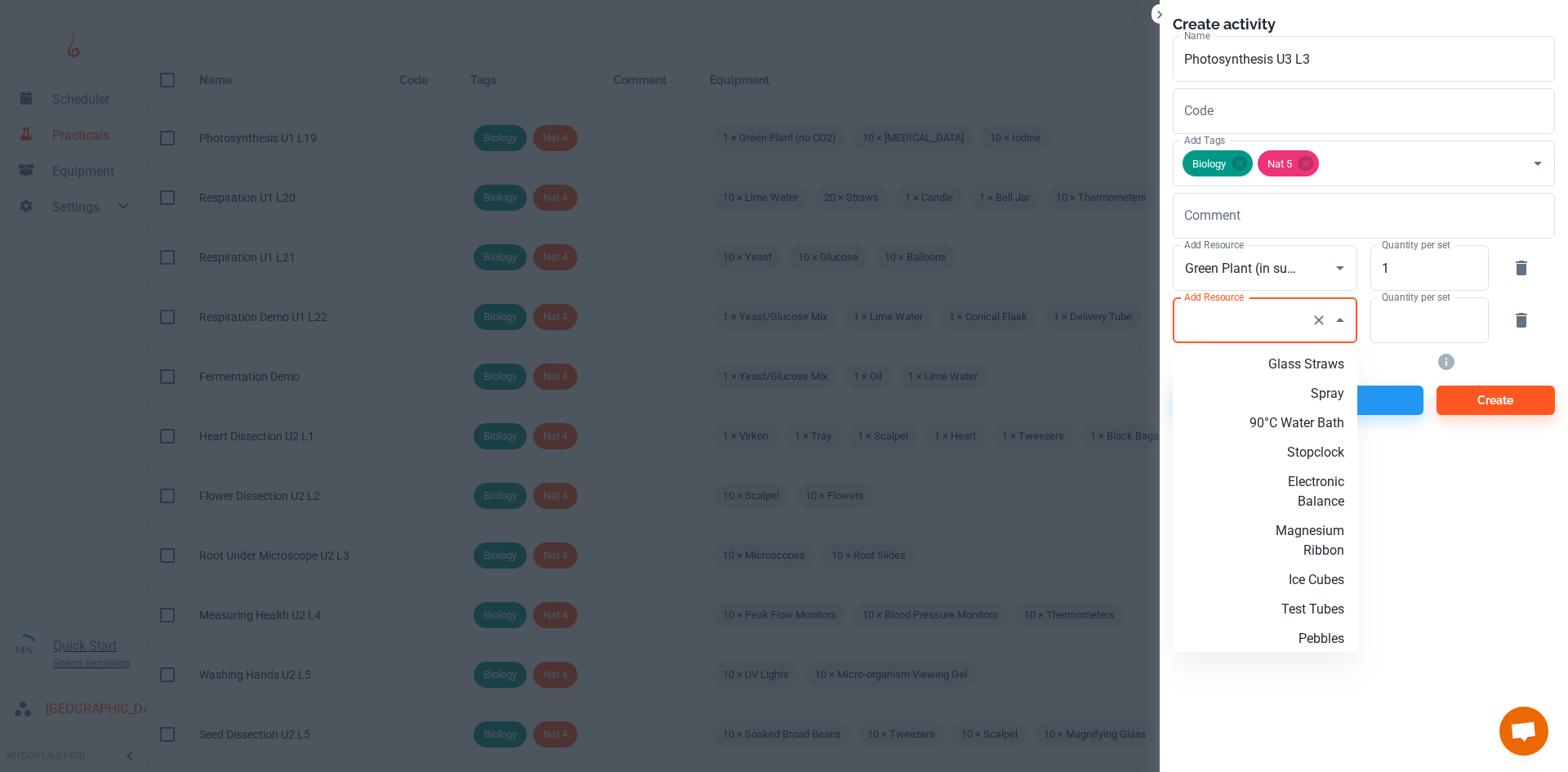
type input "r"
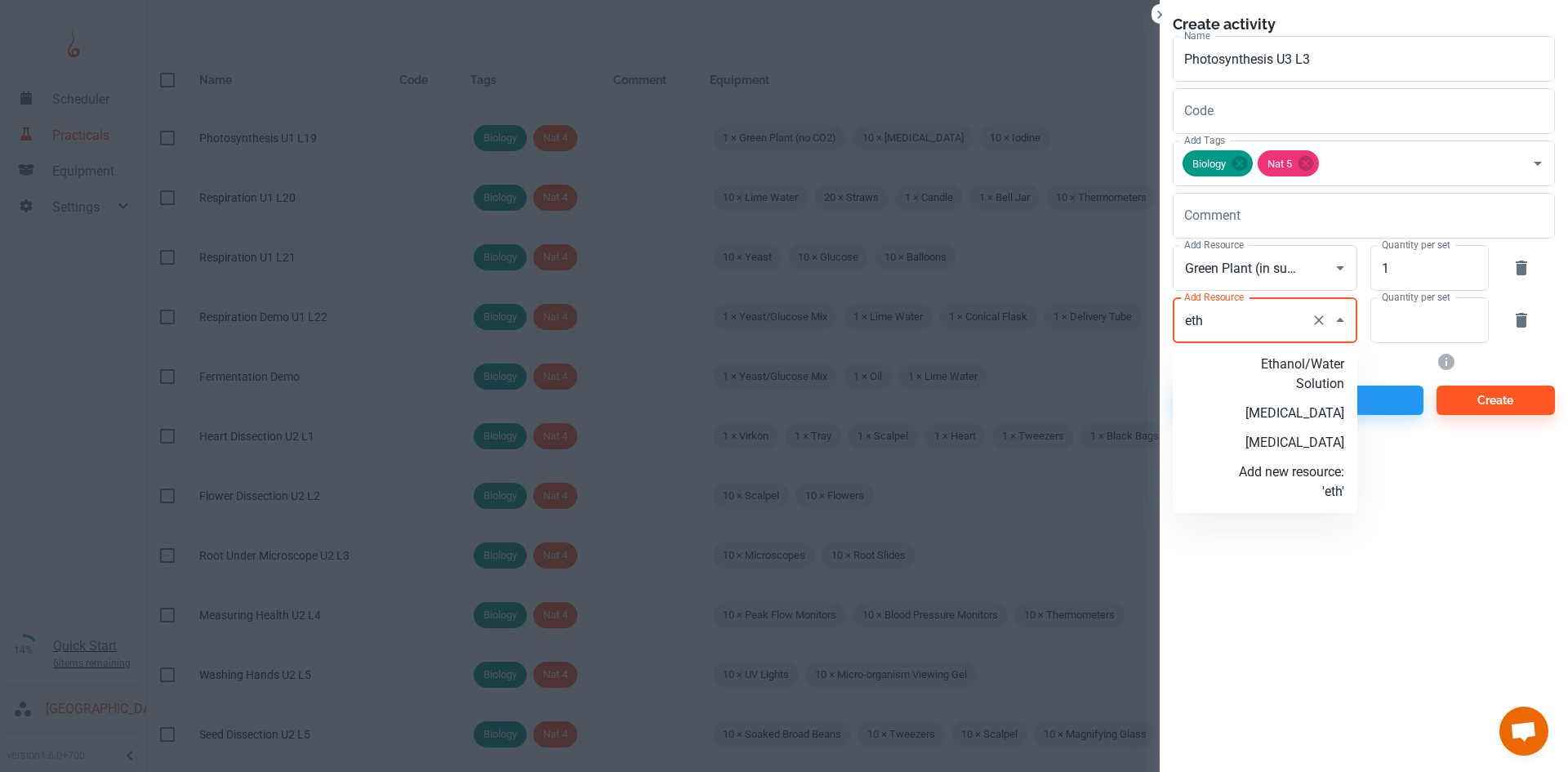
click at [1310, 442] on p "[MEDICAL_DATA]" at bounding box center [1291, 443] width 105 height 20
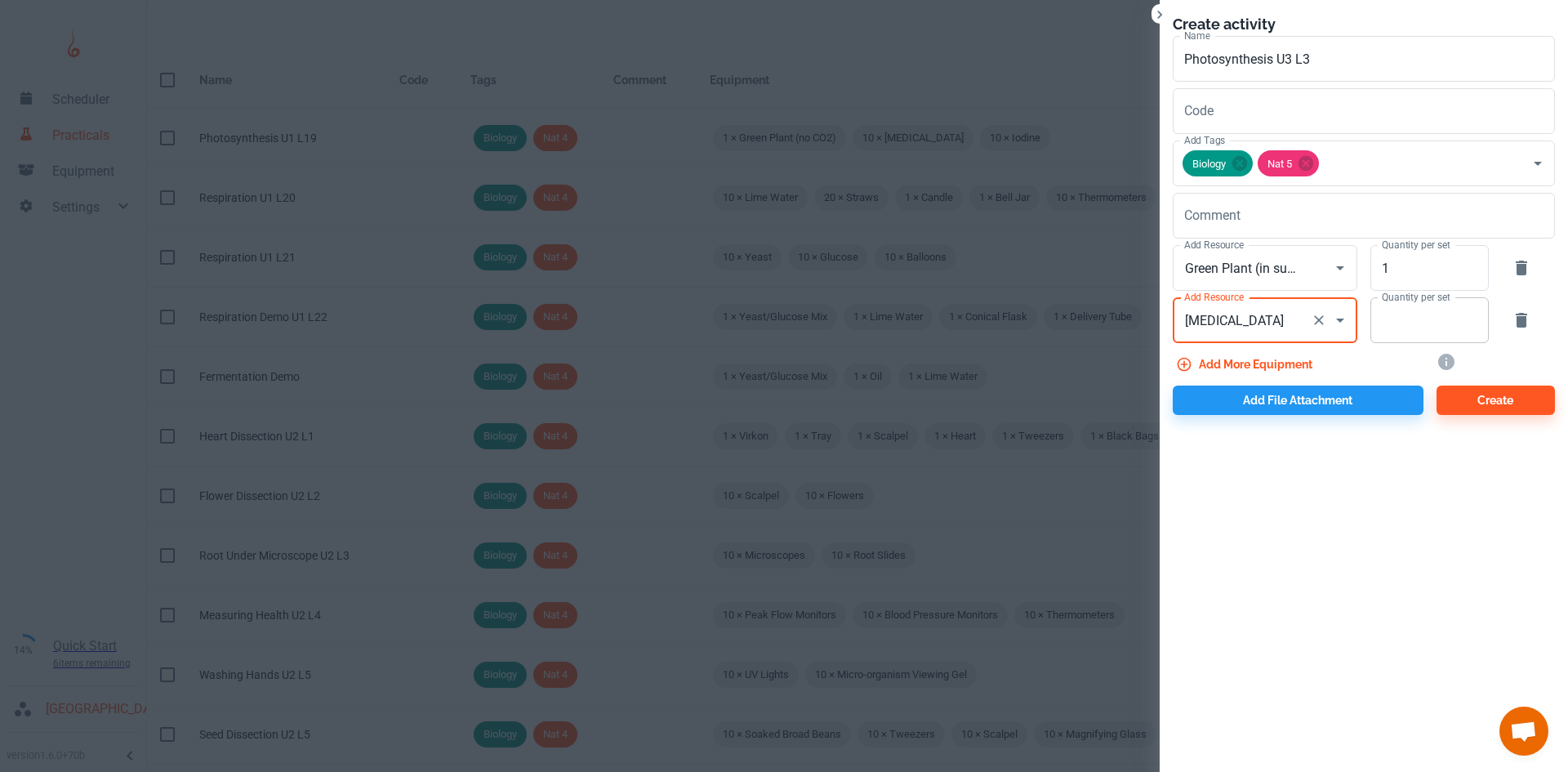
type input "[MEDICAL_DATA]"
click at [1415, 327] on input "Quantity per set" at bounding box center [1419, 321] width 100 height 46
type input "10"
click at [1290, 364] on button "Add more equipment" at bounding box center [1245, 364] width 146 height 30
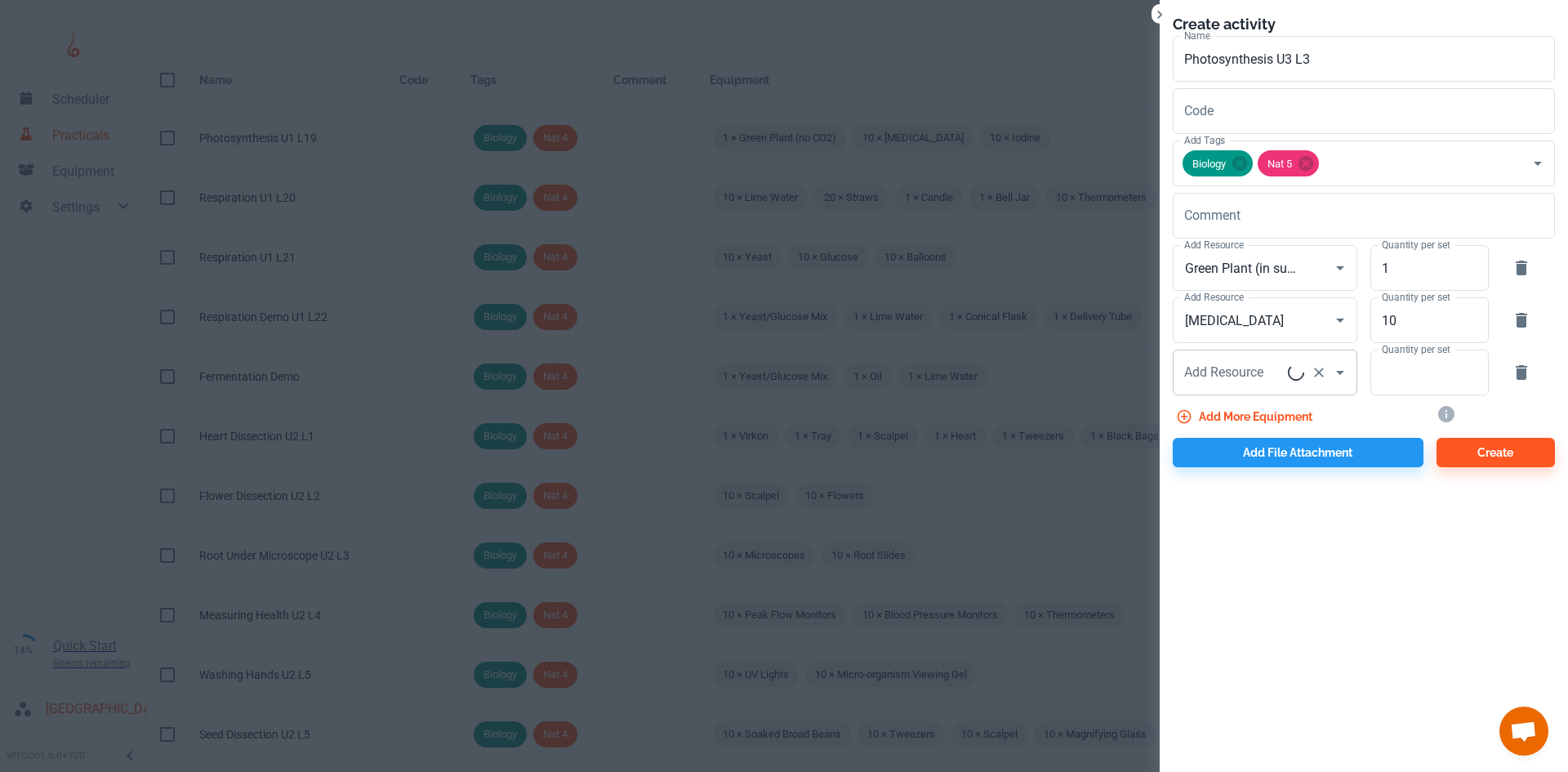
click at [1266, 364] on input "Add Resource" at bounding box center [1234, 372] width 108 height 31
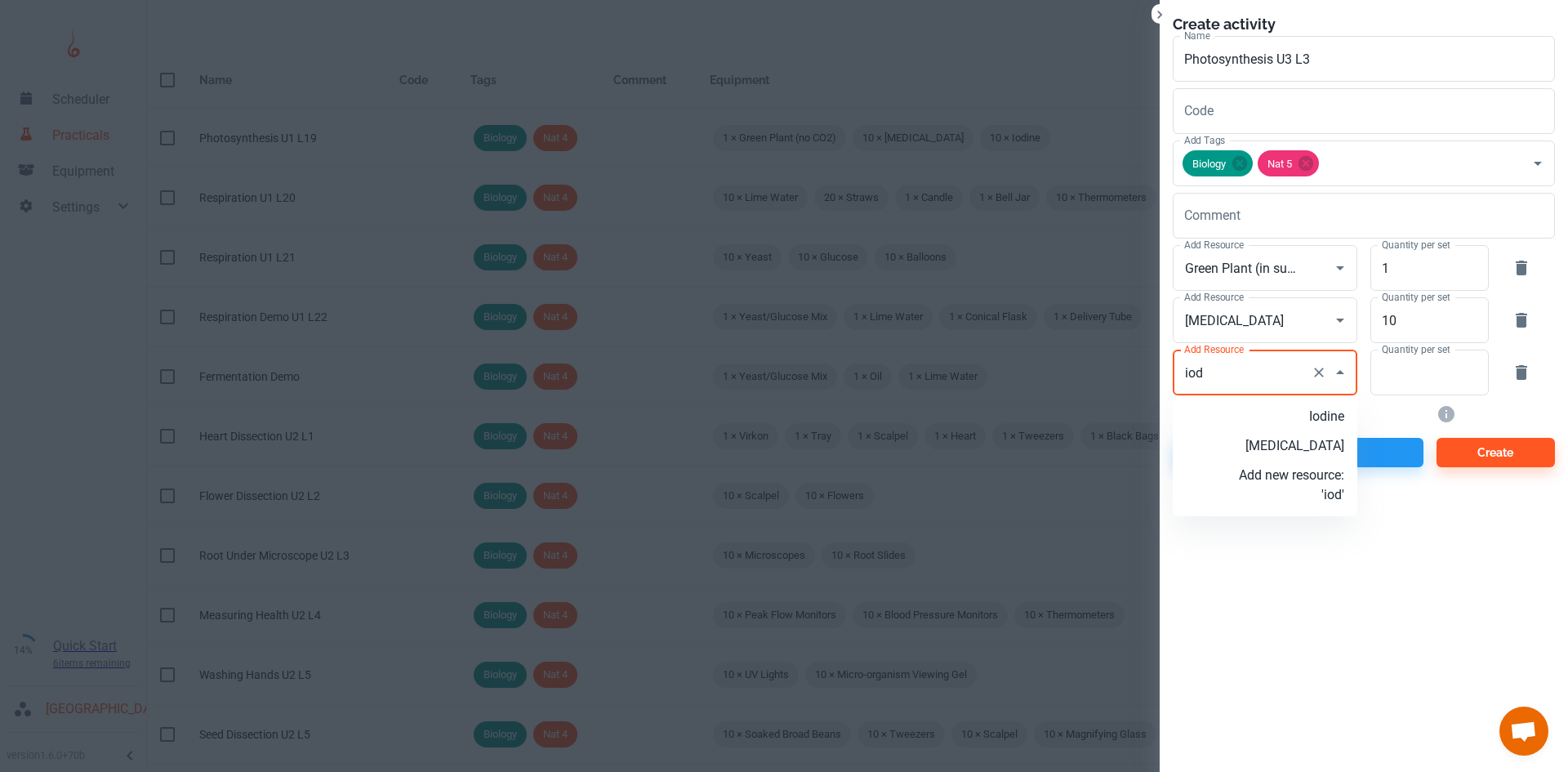
click at [1310, 414] on p "Iodine" at bounding box center [1291, 417] width 105 height 20
type input "Iodine"
click at [1409, 363] on input "Quantity per set" at bounding box center [1419, 372] width 100 height 46
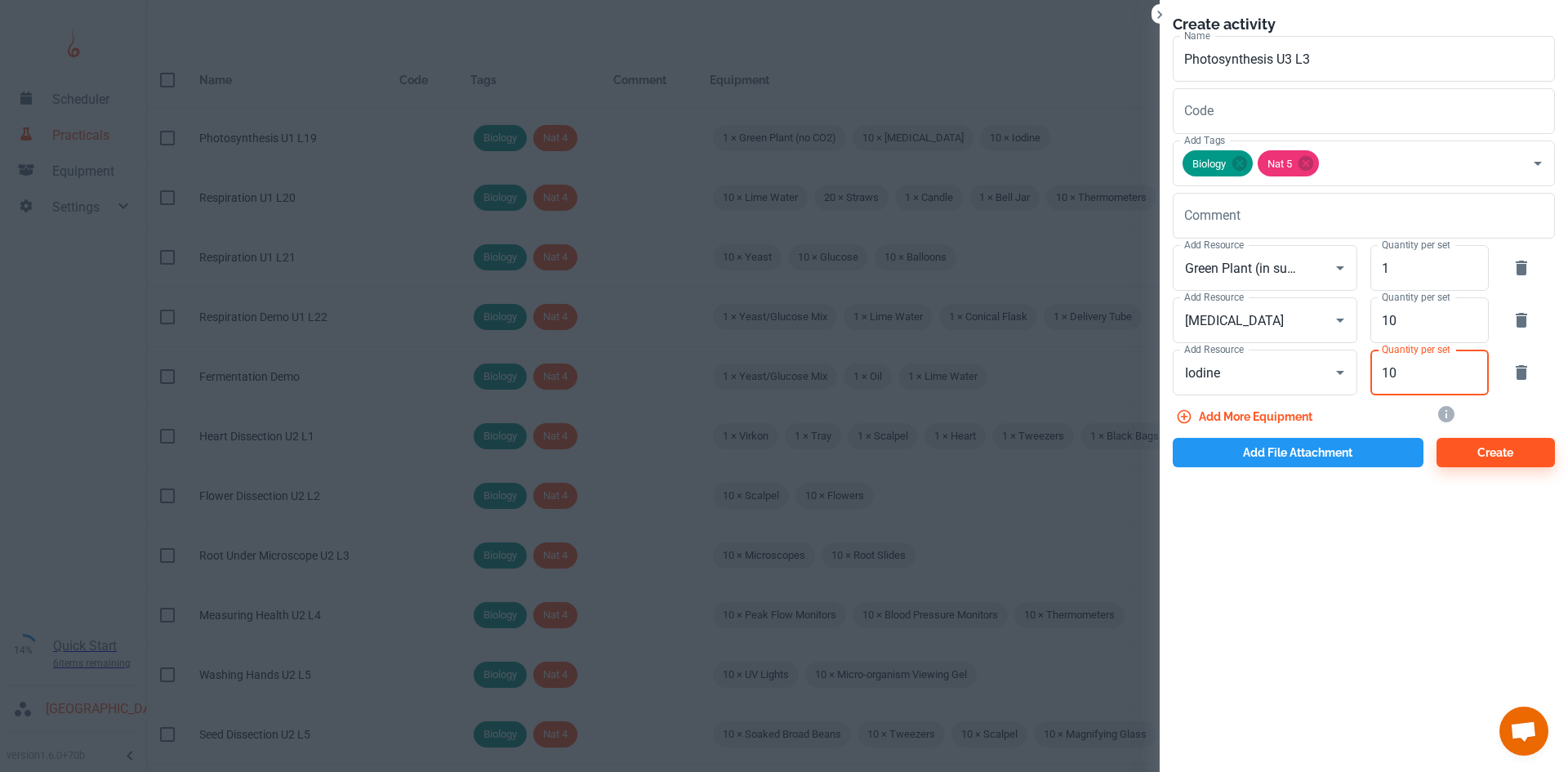
type input "10"
click at [1301, 450] on button "Add file attachment" at bounding box center [1297, 452] width 251 height 30
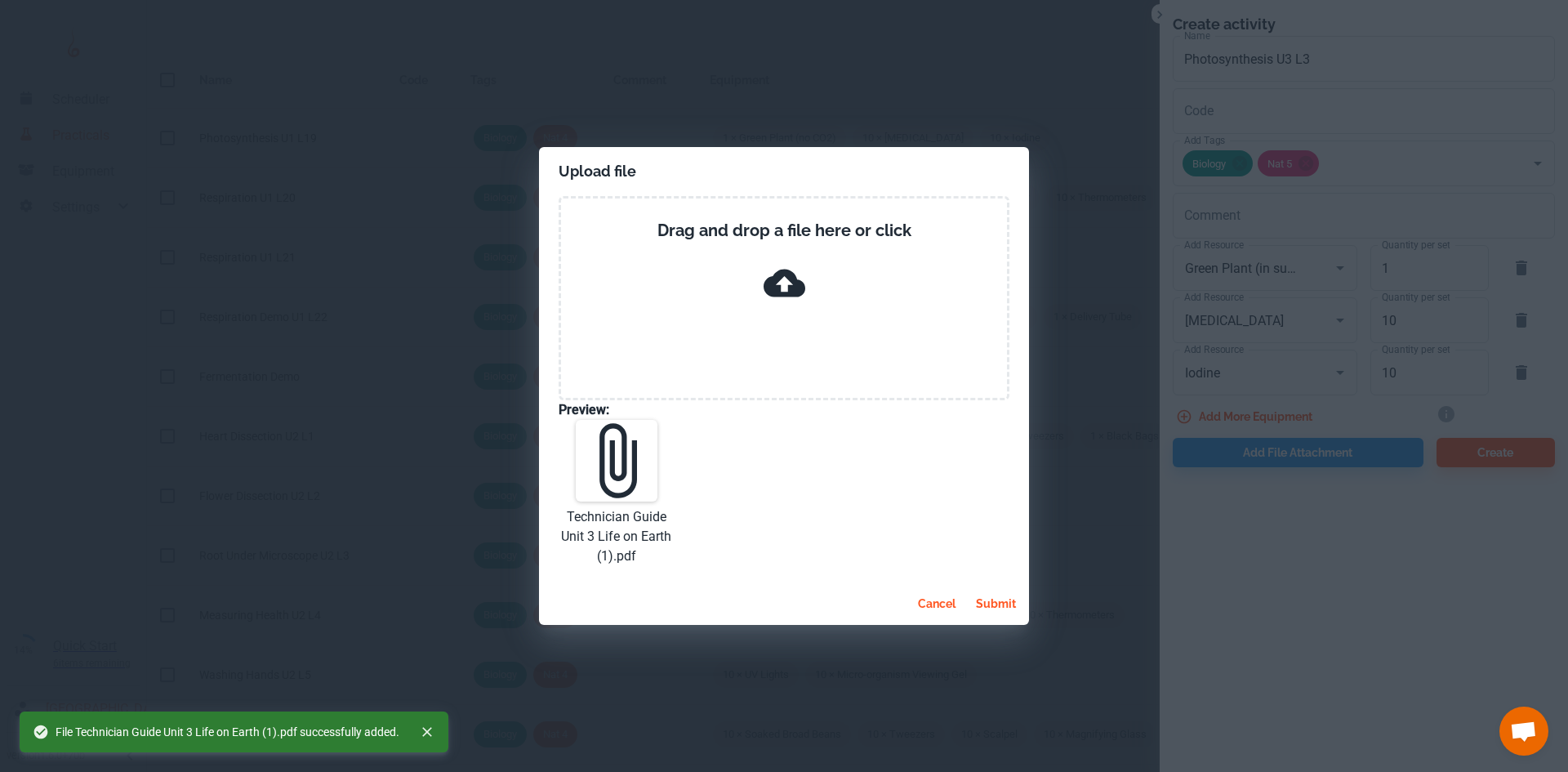
click at [997, 602] on button "submit" at bounding box center [996, 604] width 54 height 30
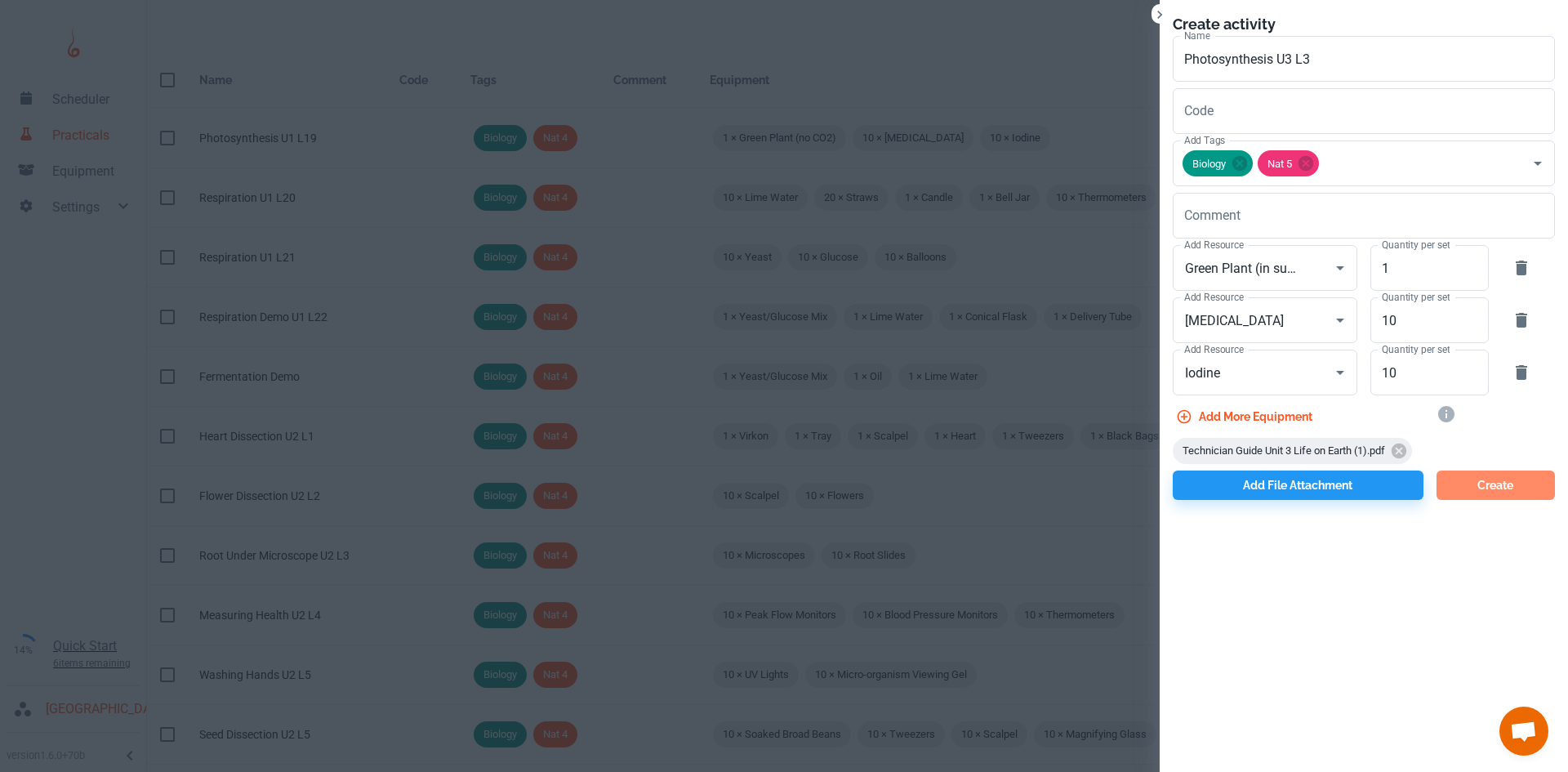
click at [1485, 484] on button "Create" at bounding box center [1495, 485] width 118 height 30
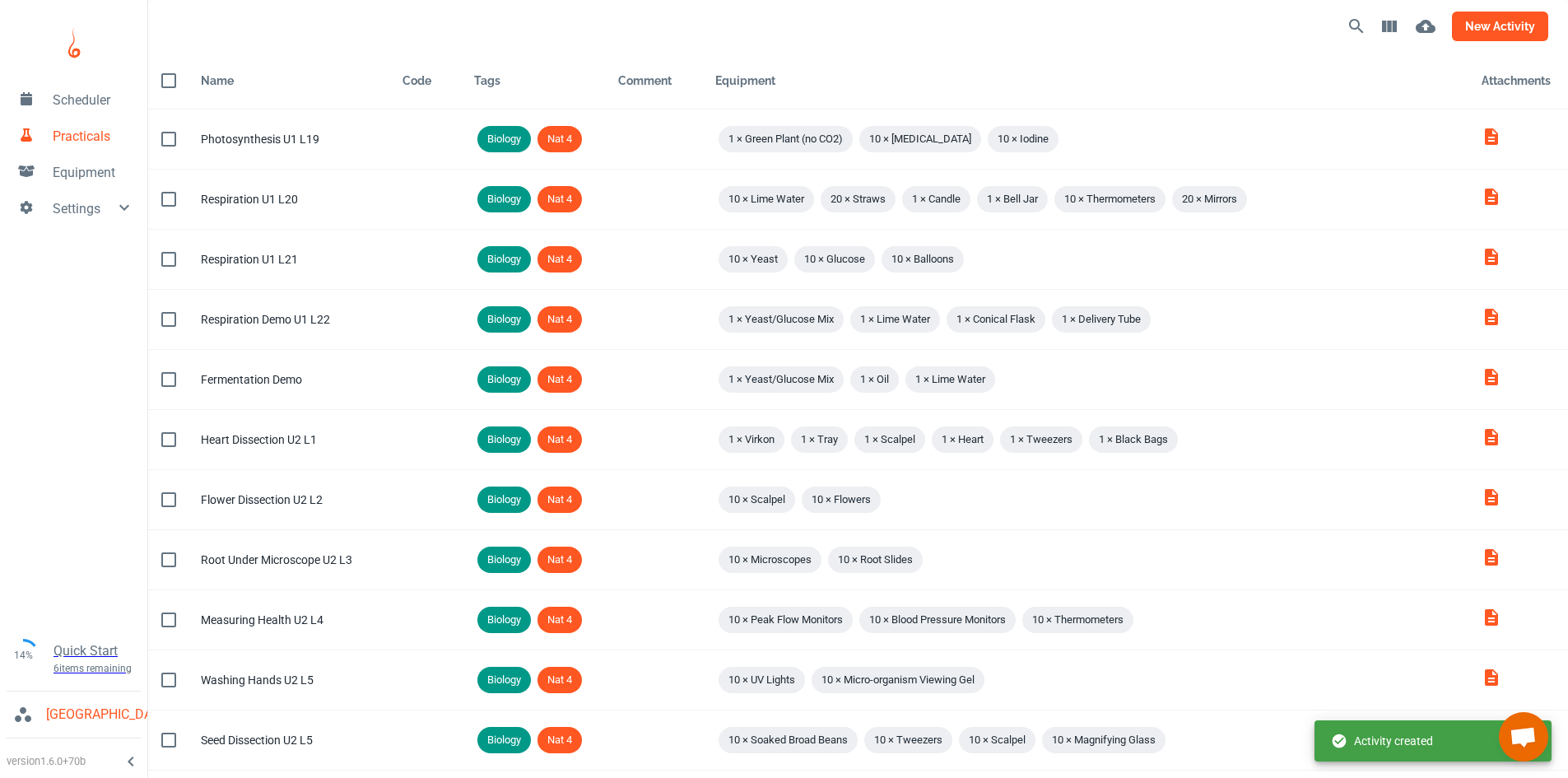
click at [1528, 32] on button "new activity" at bounding box center [1500, 27] width 96 height 30
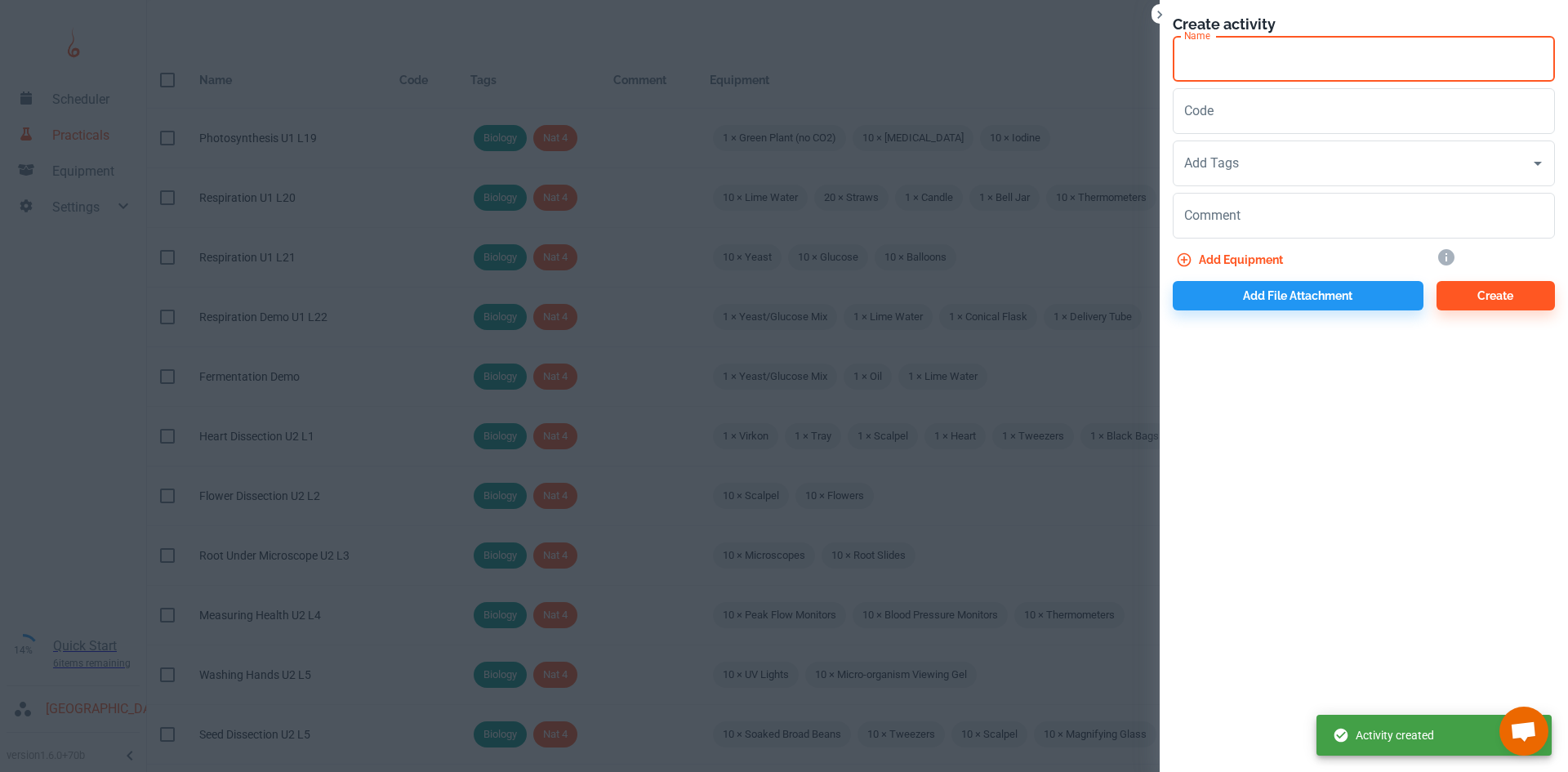
click at [1227, 71] on input "Name" at bounding box center [1363, 59] width 382 height 46
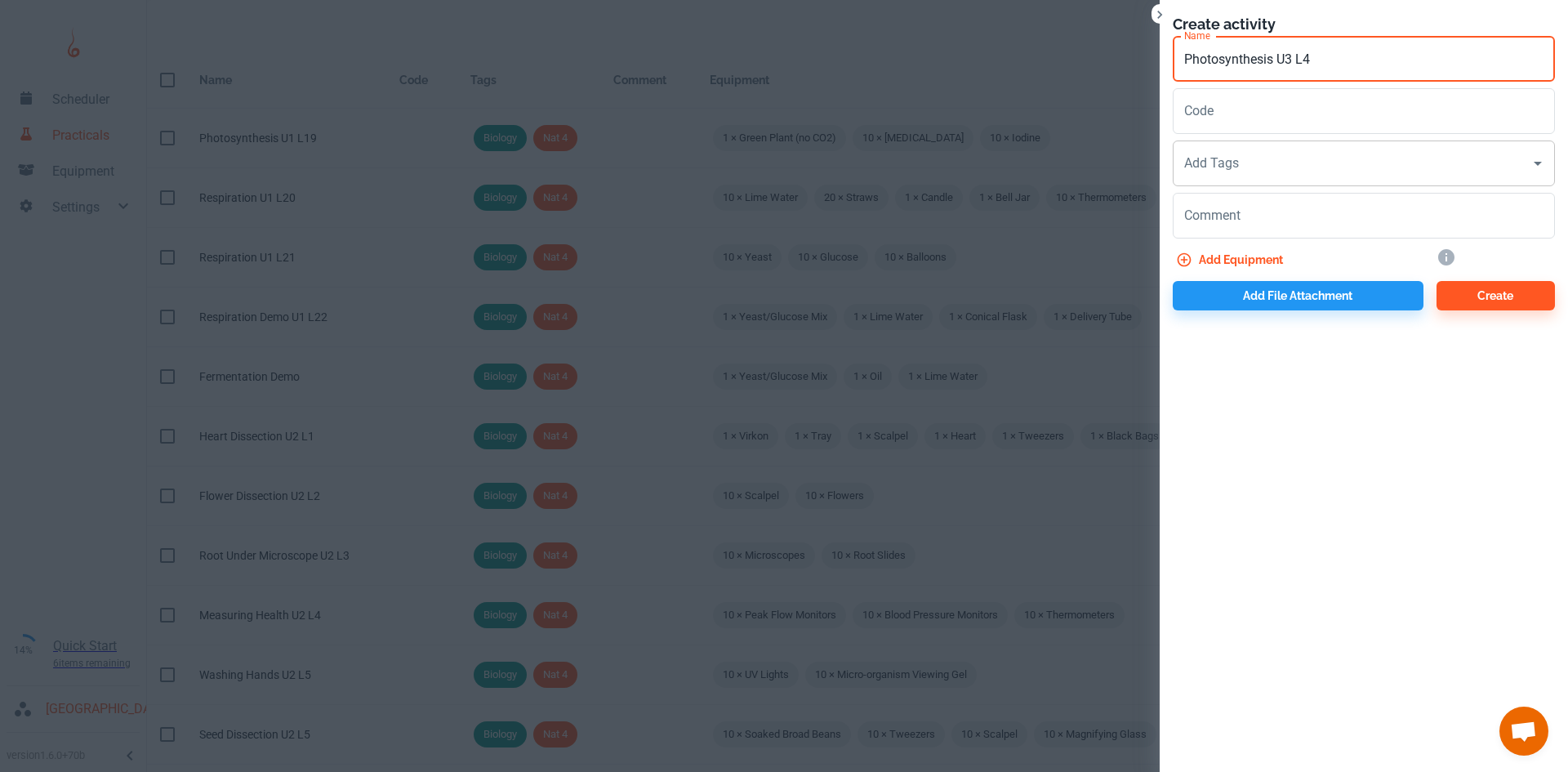
type input "Photosynthesis U3 L4"
click at [1260, 167] on input "Add Tags" at bounding box center [1352, 163] width 343 height 31
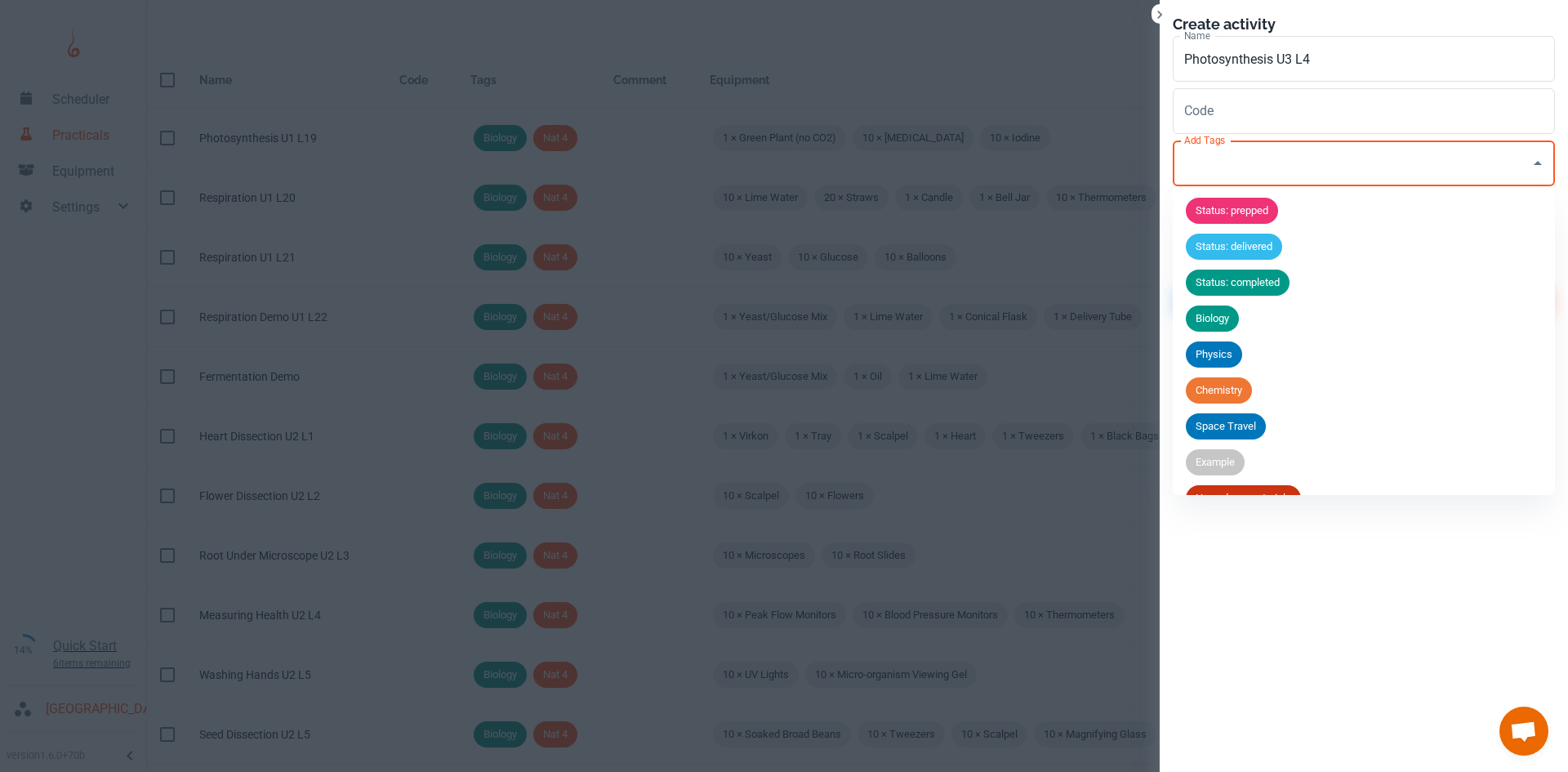
click at [1223, 315] on span "Biology" at bounding box center [1212, 319] width 54 height 16
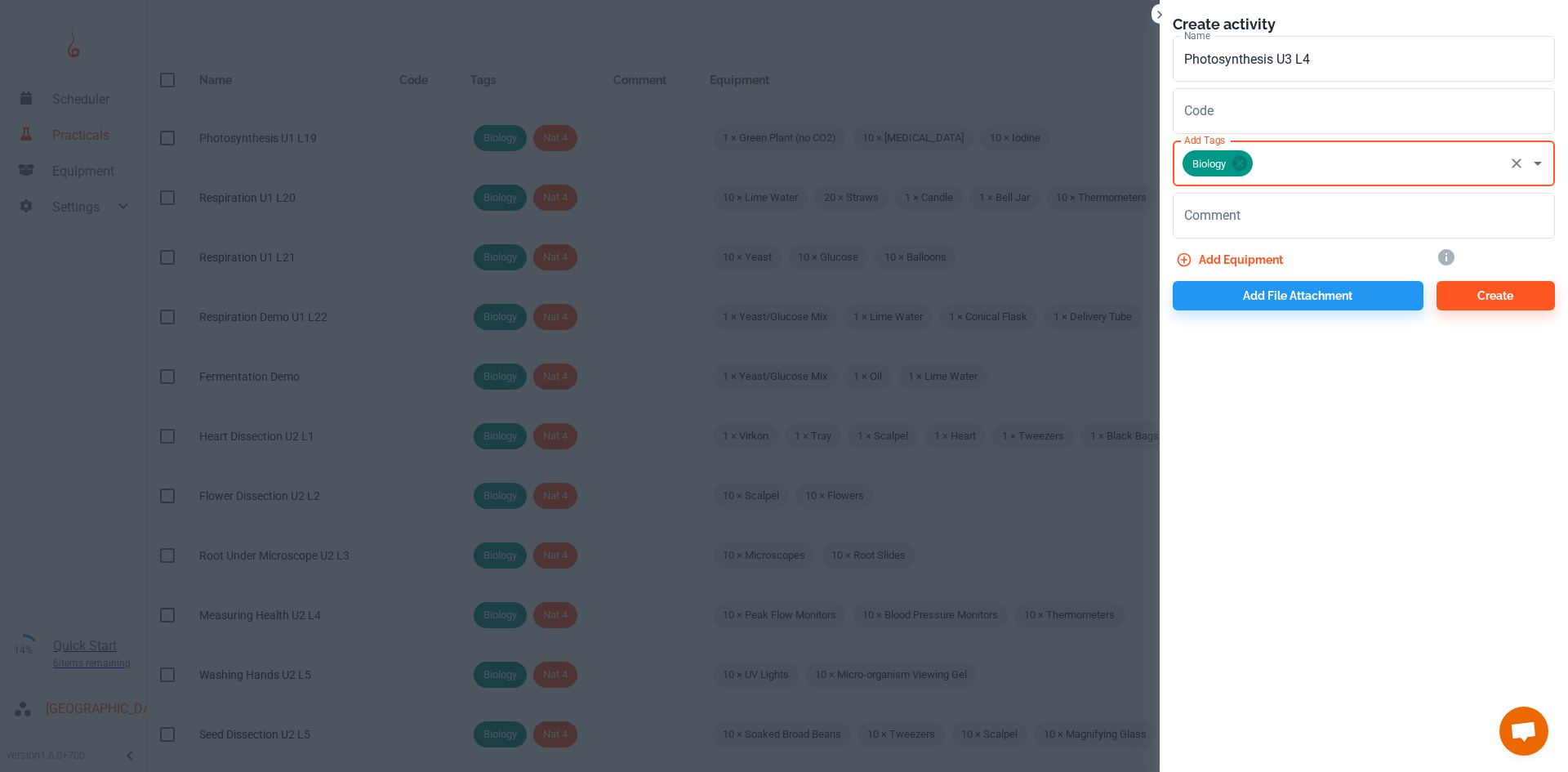
click at [1291, 182] on div "Biology Add Tags" at bounding box center [1363, 164] width 382 height 46
click at [1297, 163] on input "Add Tags" at bounding box center [1378, 163] width 247 height 31
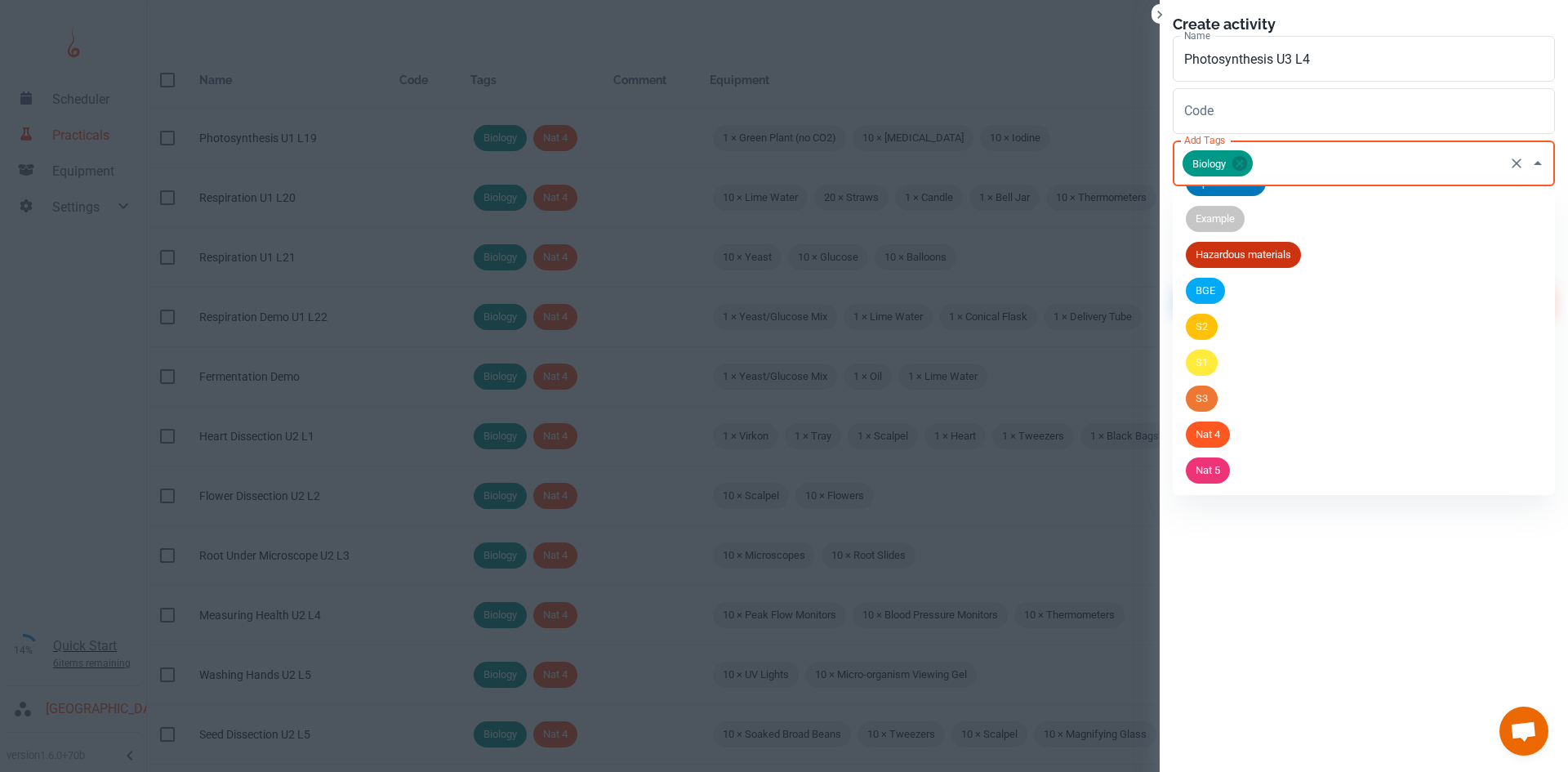
click at [1222, 480] on div "Nat 5" at bounding box center [1207, 470] width 44 height 26
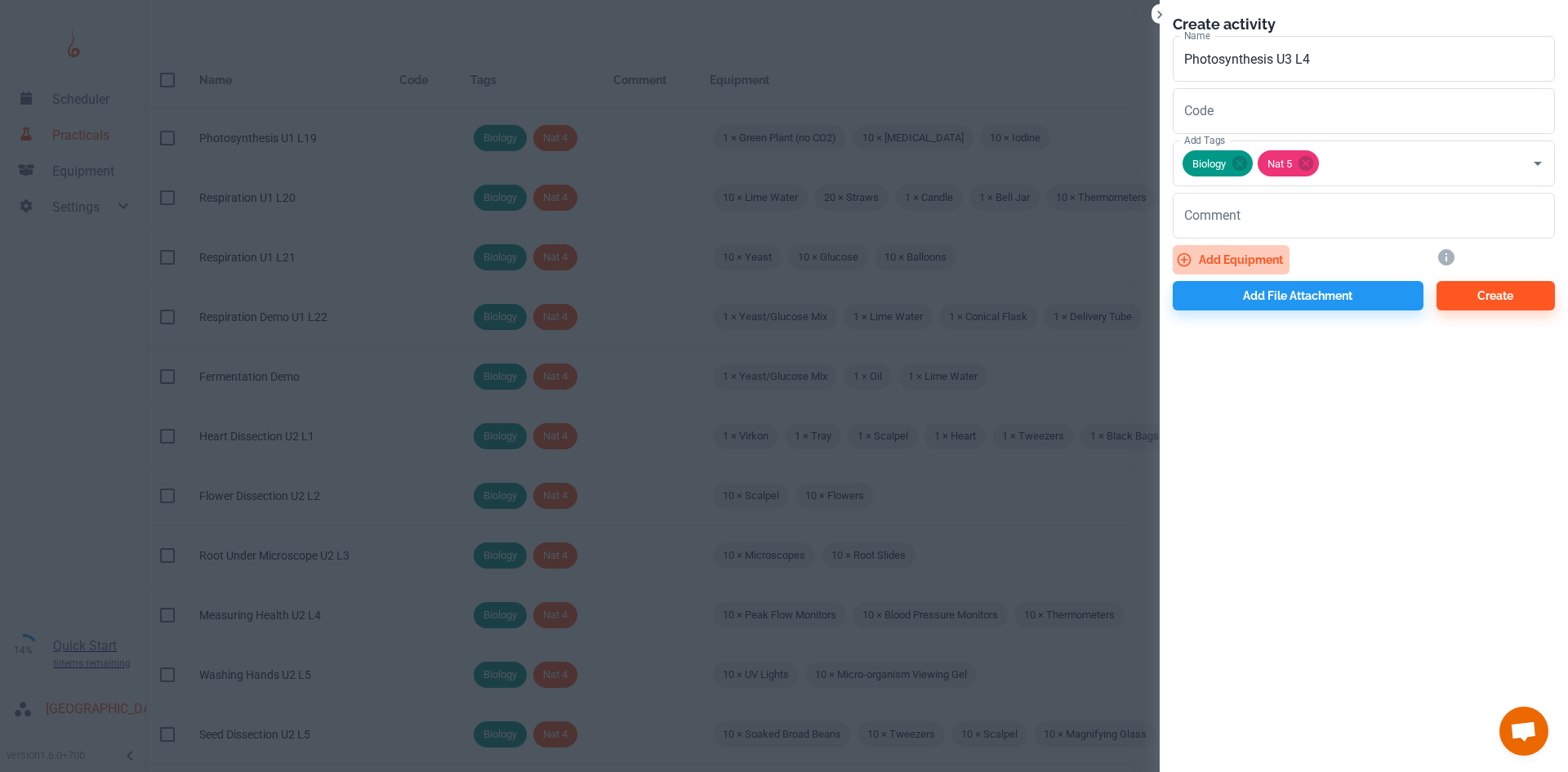
click at [1265, 259] on button "Add equipment" at bounding box center [1231, 260] width 117 height 30
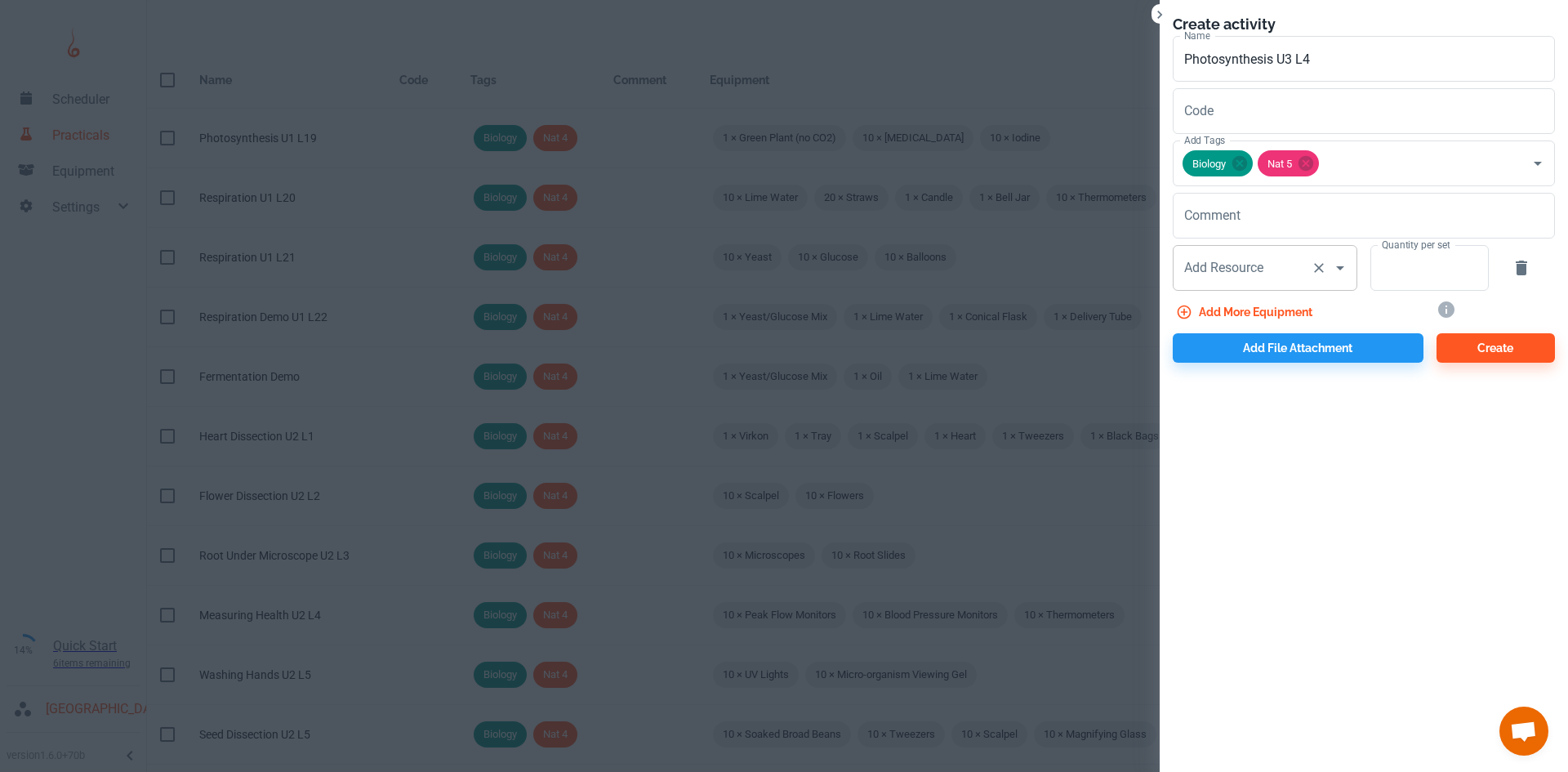
click at [1260, 271] on div "Add Resource Add Resource" at bounding box center [1265, 268] width 184 height 46
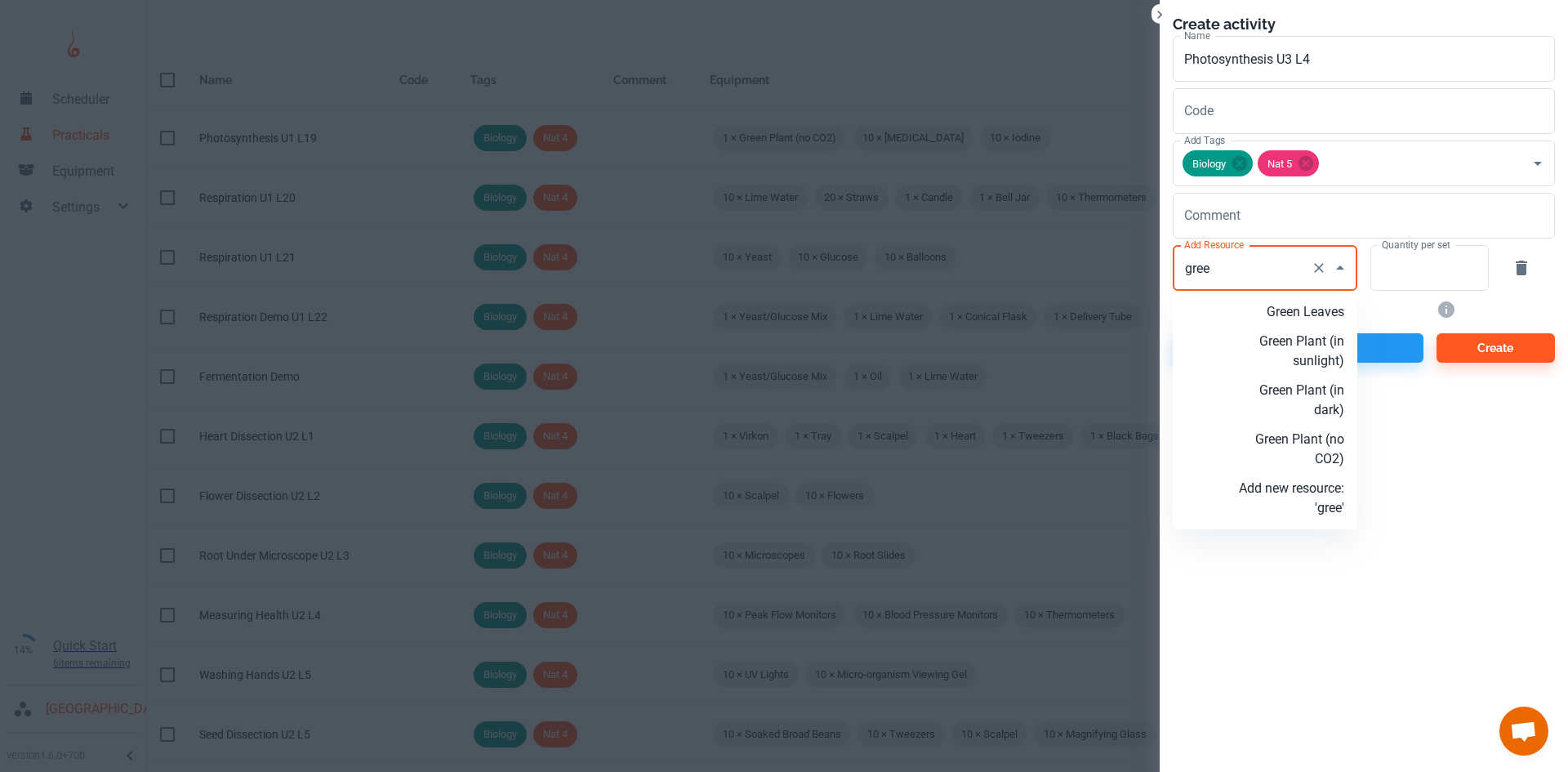
click at [1310, 400] on p "Green Plant (in dark)" at bounding box center [1291, 401] width 105 height 40
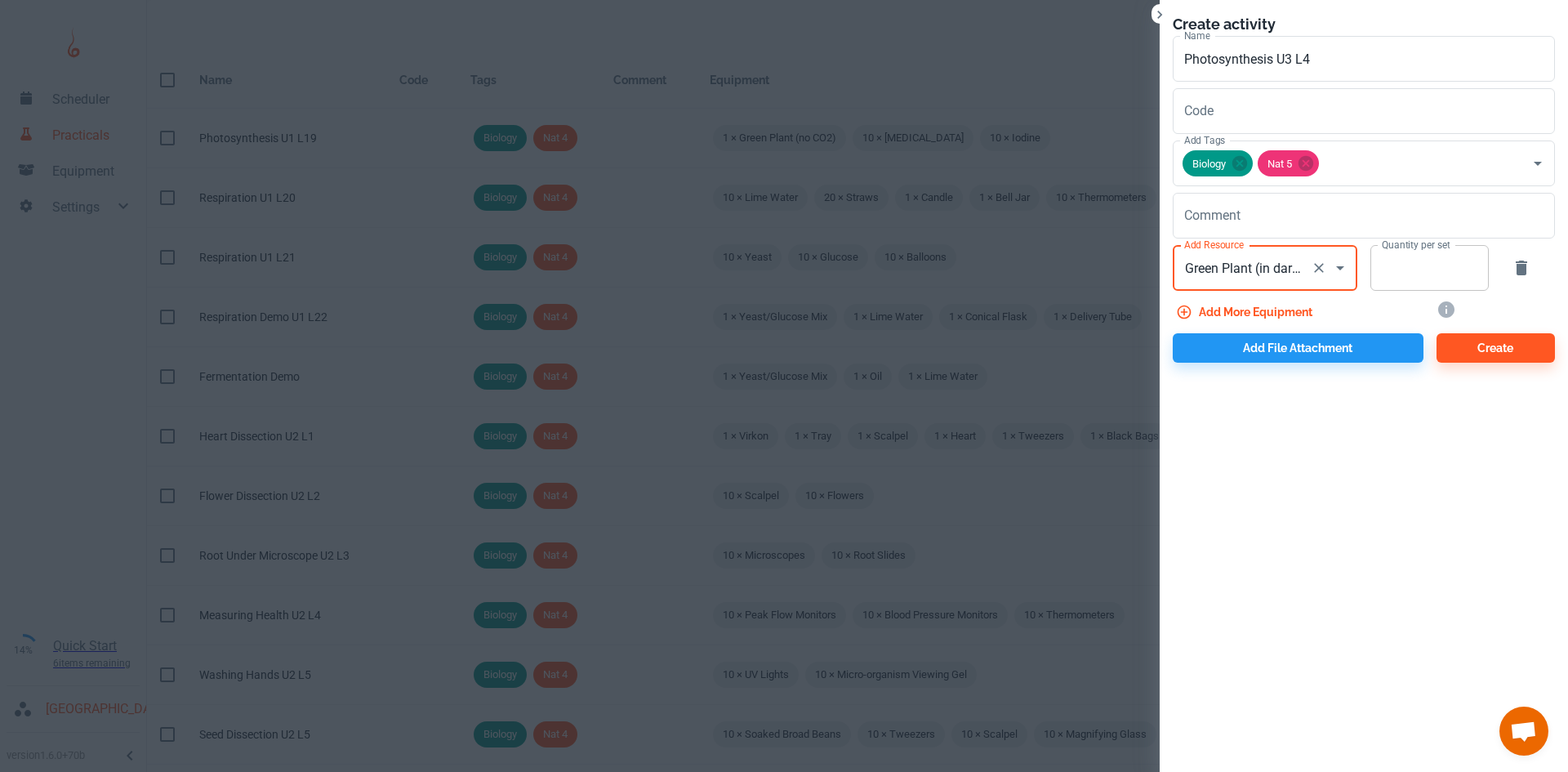
type input "Green Plant (in dark)"
click at [1401, 276] on input "Quantity per set" at bounding box center [1419, 268] width 100 height 46
type input "1"
click at [1266, 312] on button "Add more equipment" at bounding box center [1245, 313] width 146 height 30
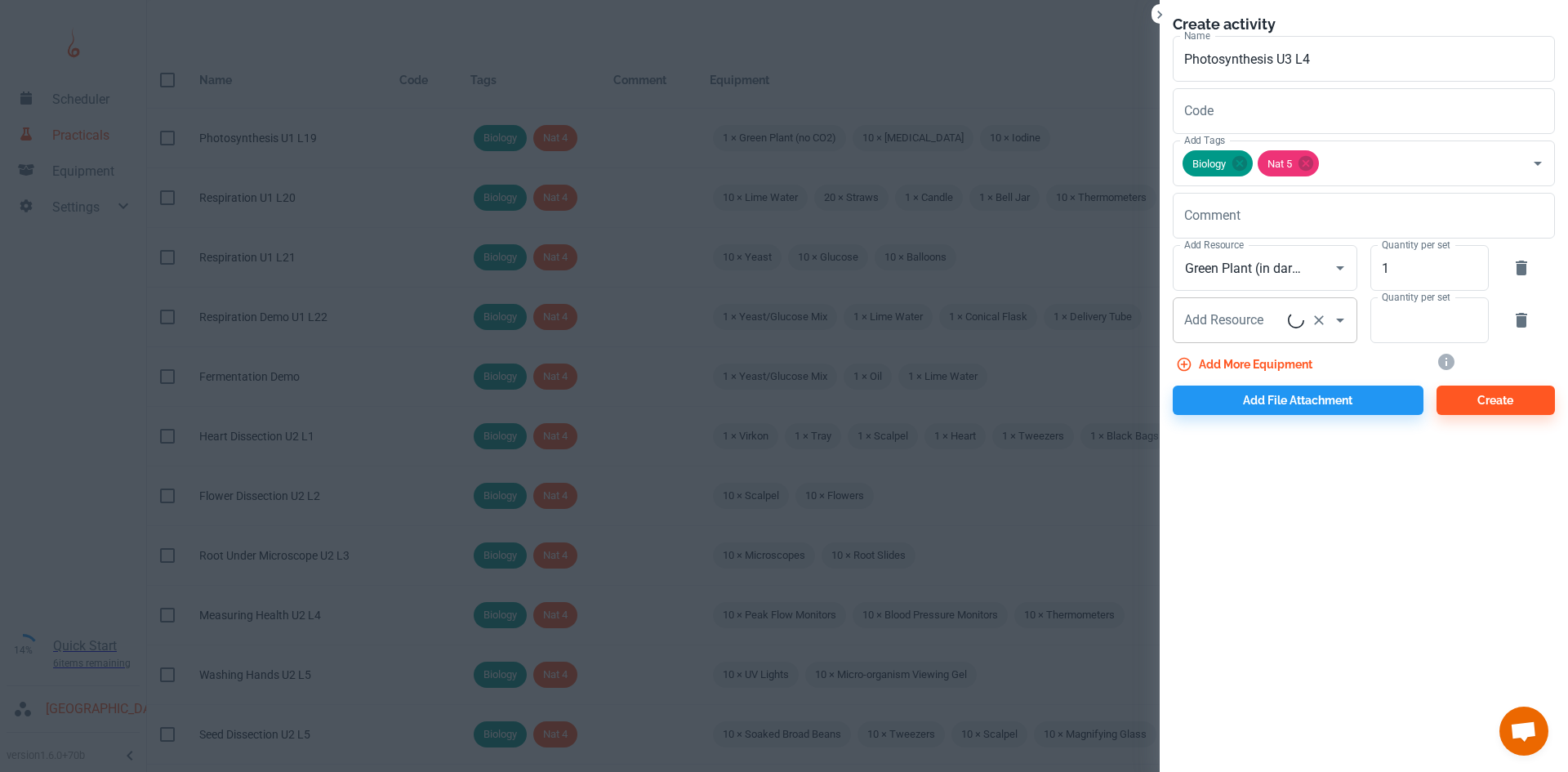
click at [1249, 322] on div "Add Resource Add Resource" at bounding box center [1265, 321] width 184 height 46
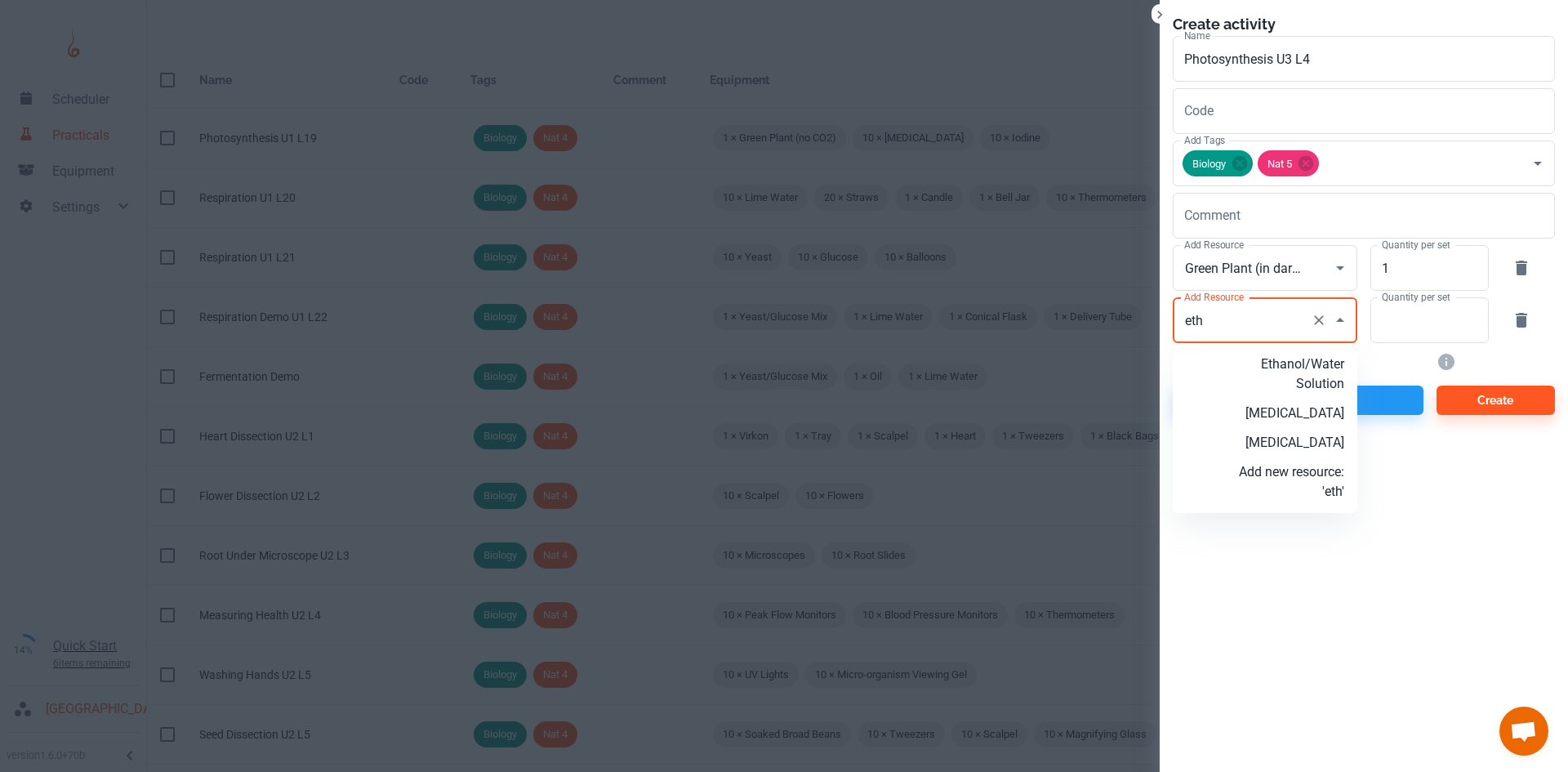
click at [1308, 444] on p "[MEDICAL_DATA]" at bounding box center [1291, 443] width 105 height 20
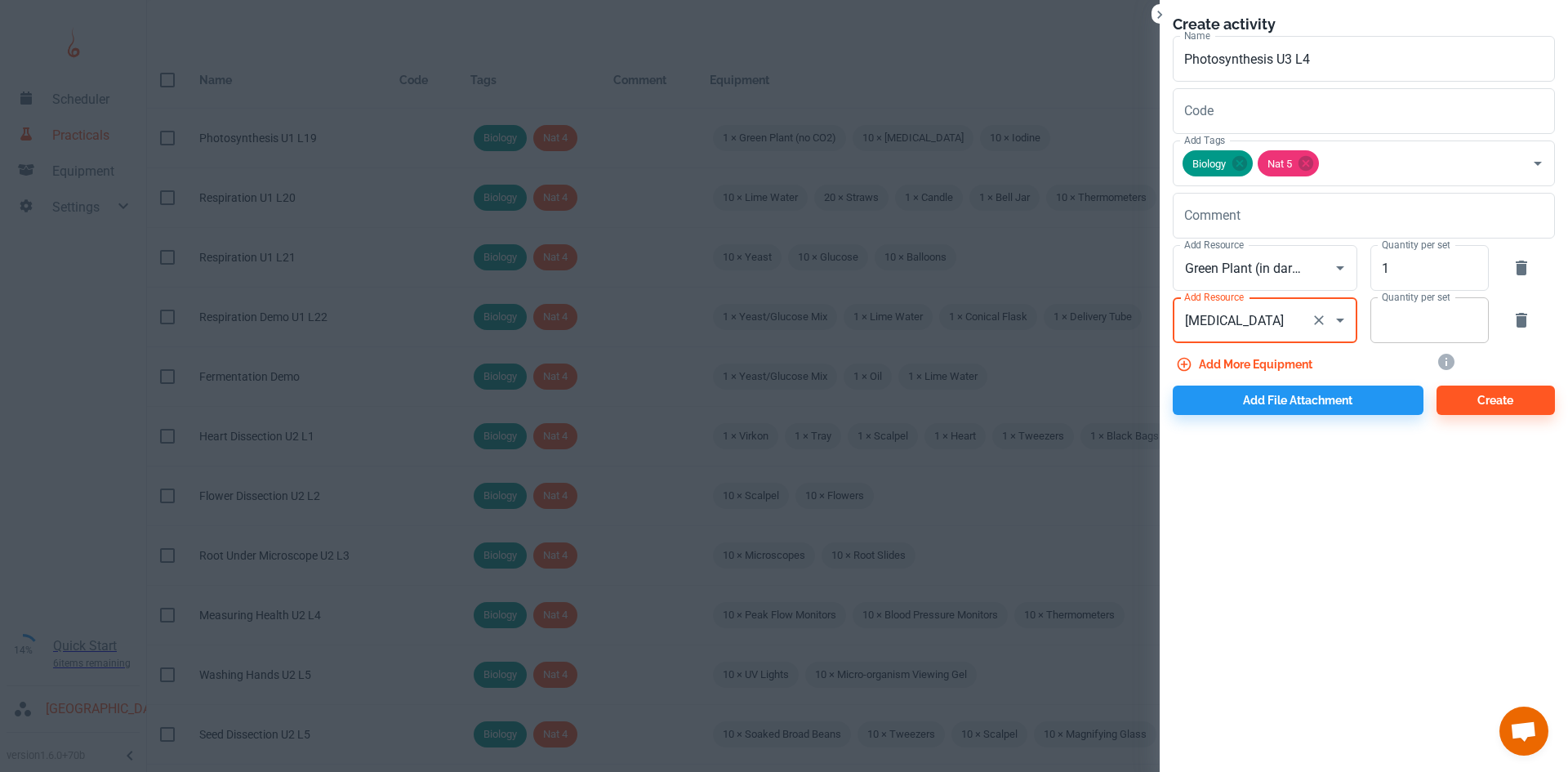
type input "[MEDICAL_DATA]"
click at [1433, 325] on input "Quantity per set" at bounding box center [1419, 321] width 100 height 46
type input "10"
click at [1296, 353] on button "Add more equipment" at bounding box center [1245, 364] width 146 height 30
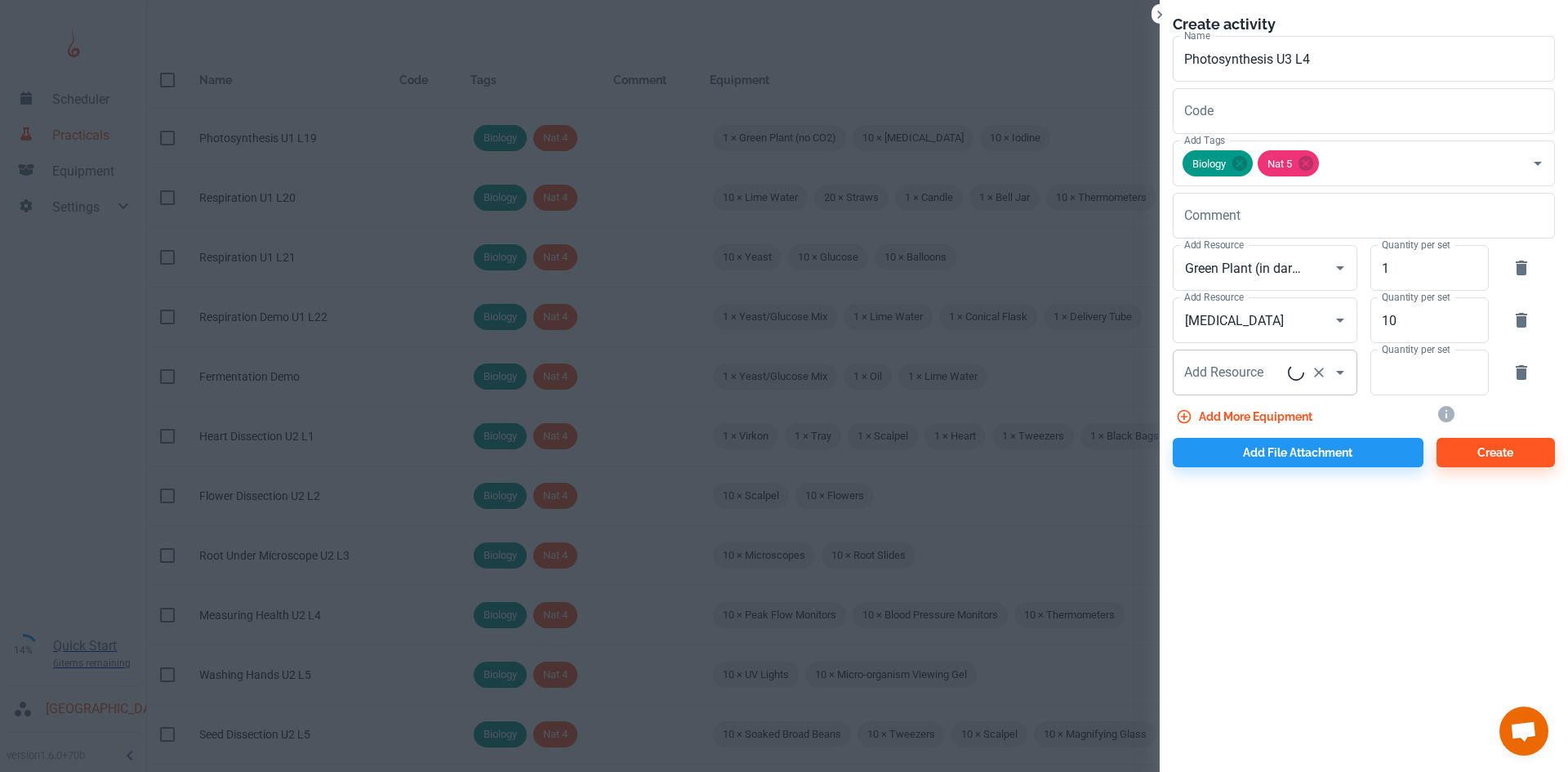
click at [1227, 367] on div "Add Resource Add Resource" at bounding box center [1265, 372] width 184 height 46
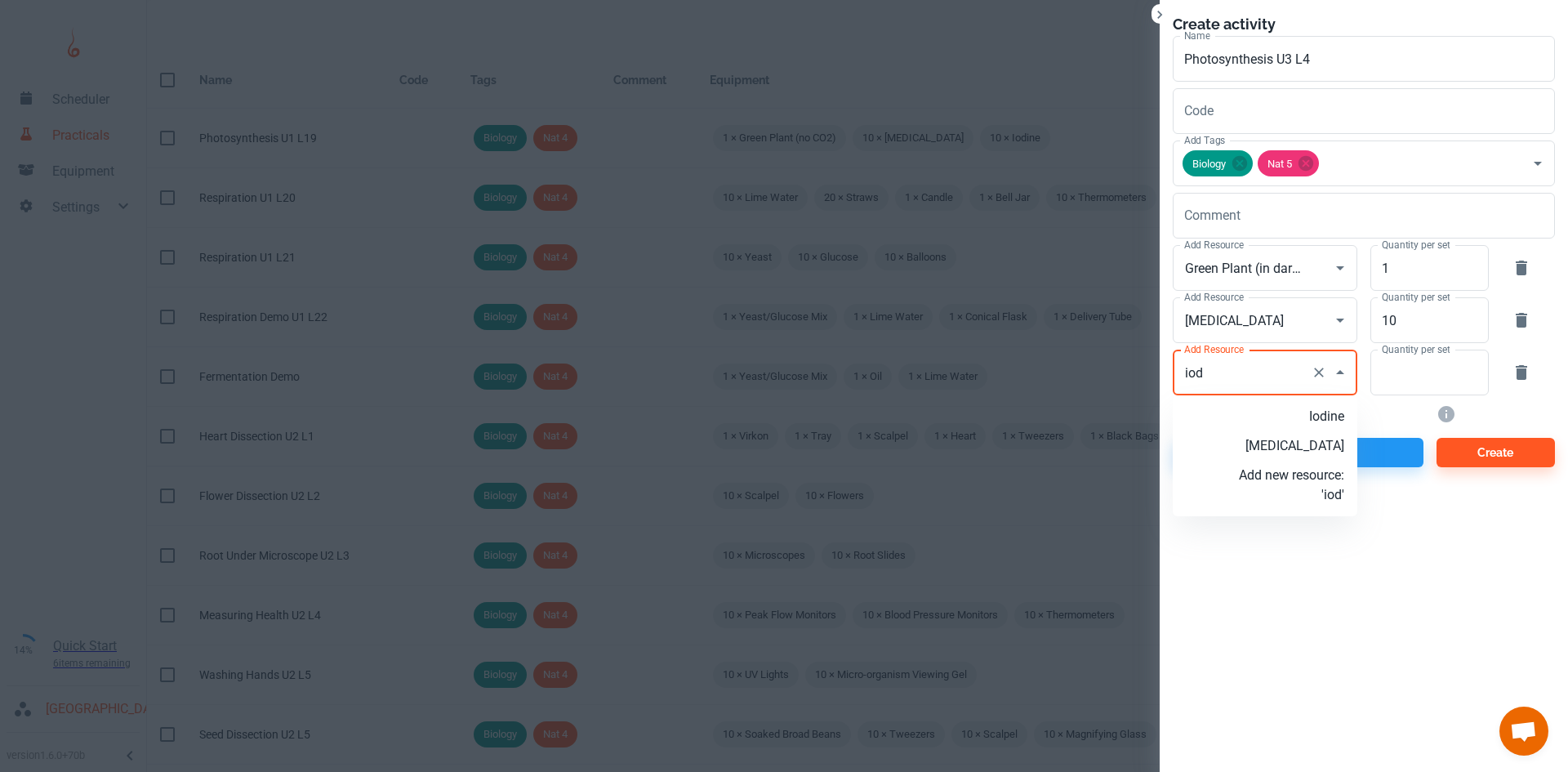
click at [1312, 414] on p "Iodine" at bounding box center [1291, 417] width 105 height 20
type input "Iodine"
click at [1410, 377] on input "Quantity per set" at bounding box center [1419, 372] width 100 height 46
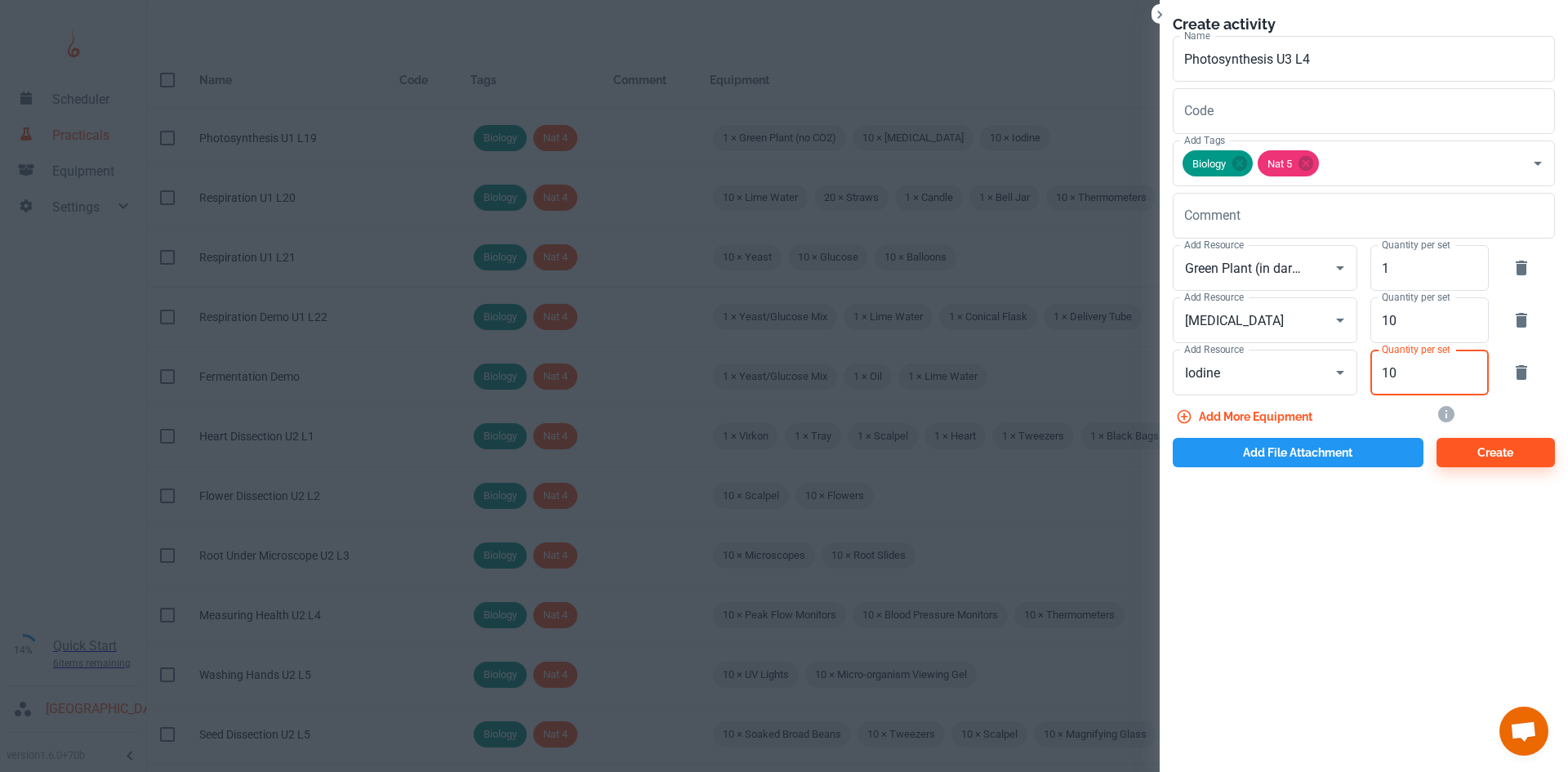
type input "10"
click at [1306, 443] on button "Add file attachment" at bounding box center [1297, 452] width 251 height 30
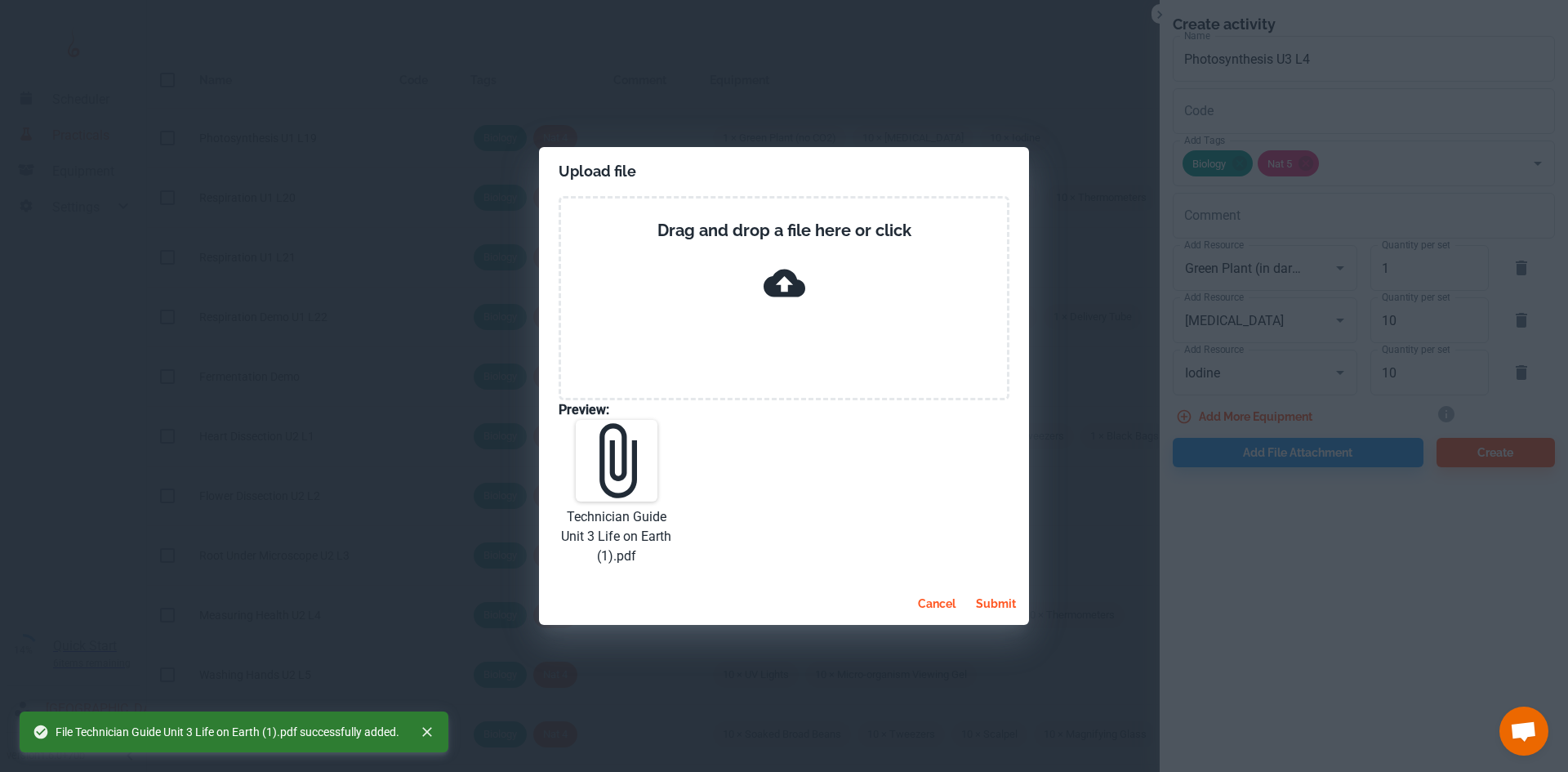
click at [985, 608] on button "submit" at bounding box center [996, 604] width 54 height 30
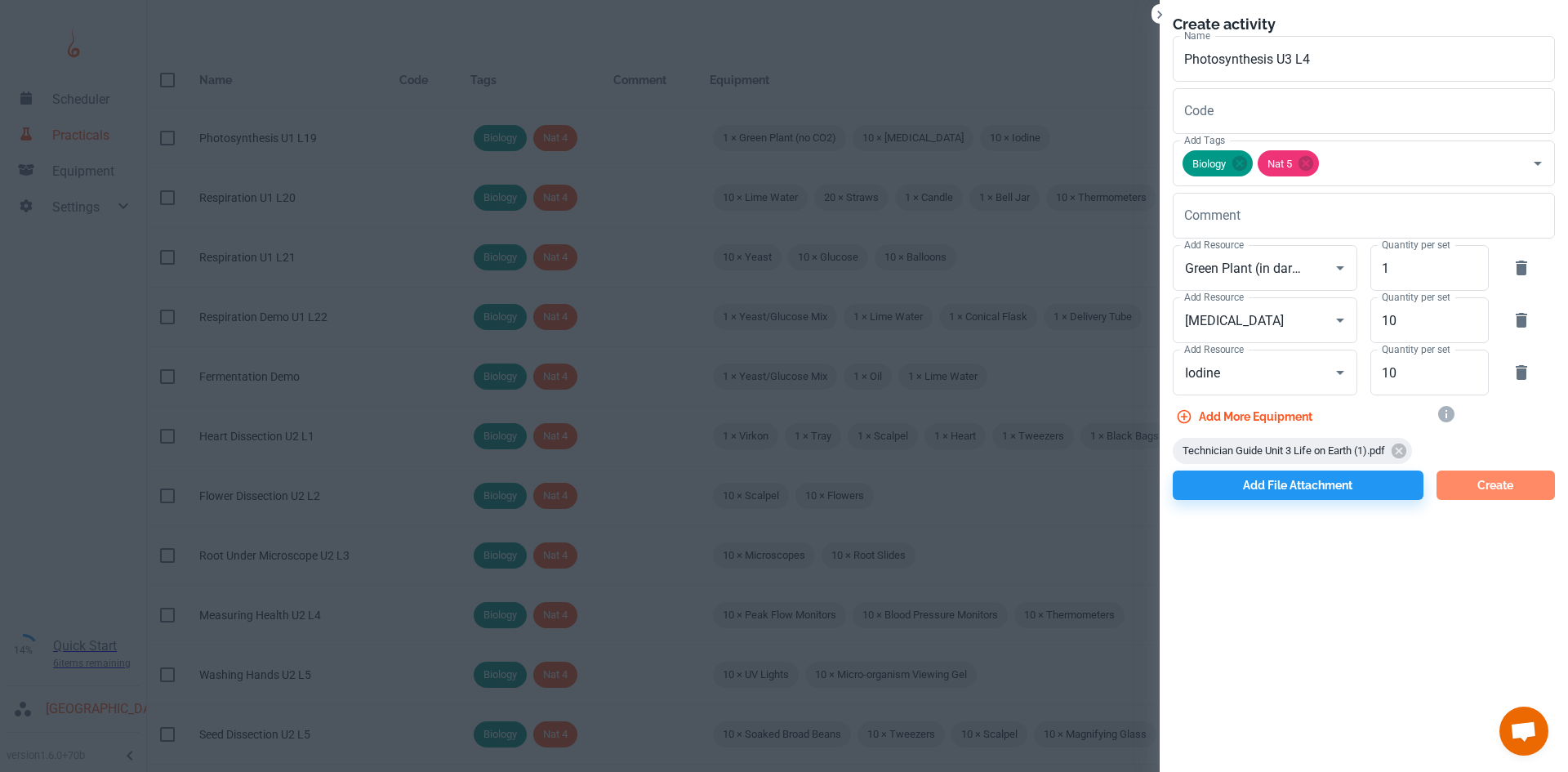
click at [1473, 483] on button "Create" at bounding box center [1495, 485] width 118 height 30
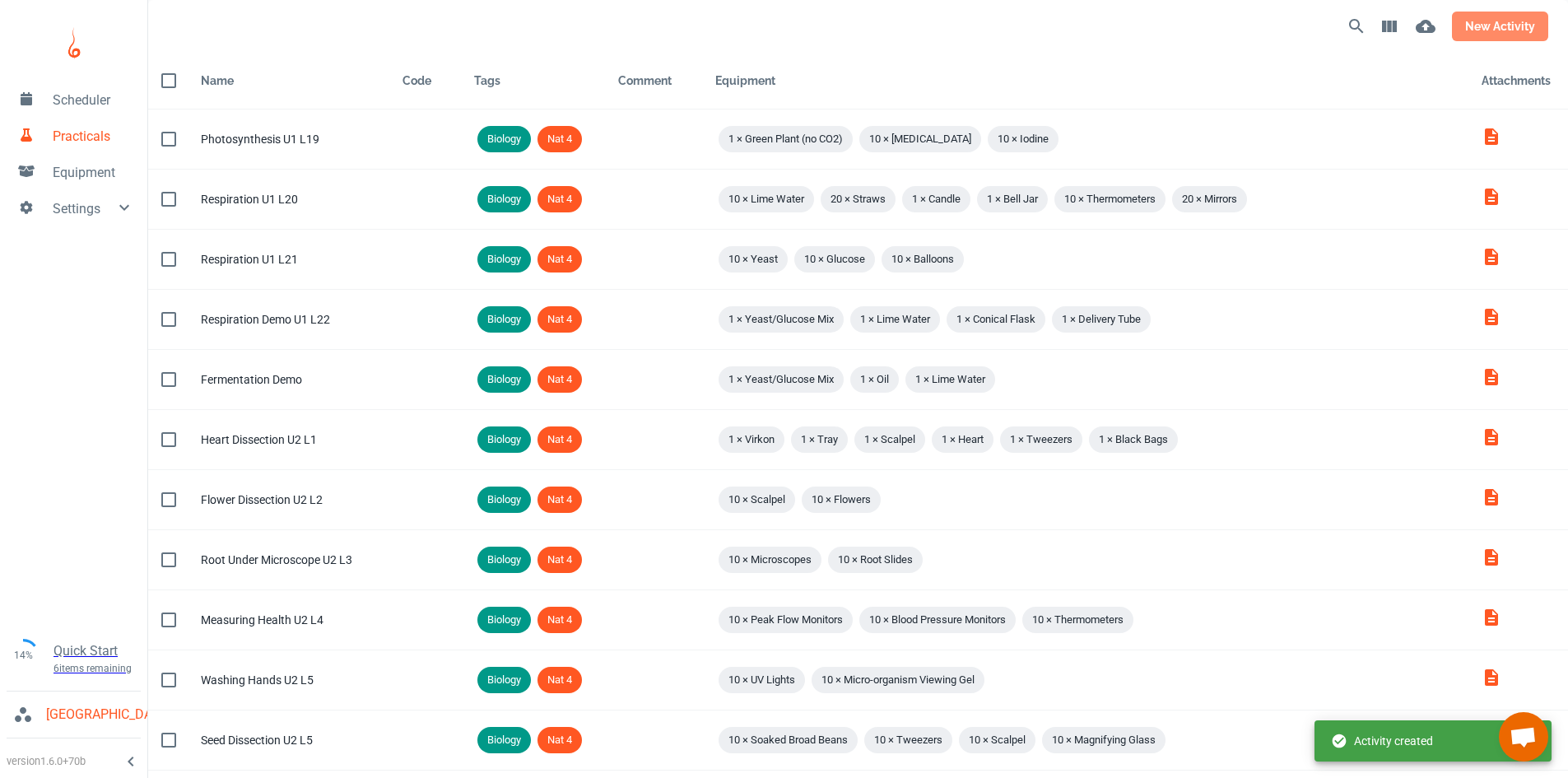
click at [1491, 25] on button "new activity" at bounding box center [1500, 27] width 96 height 30
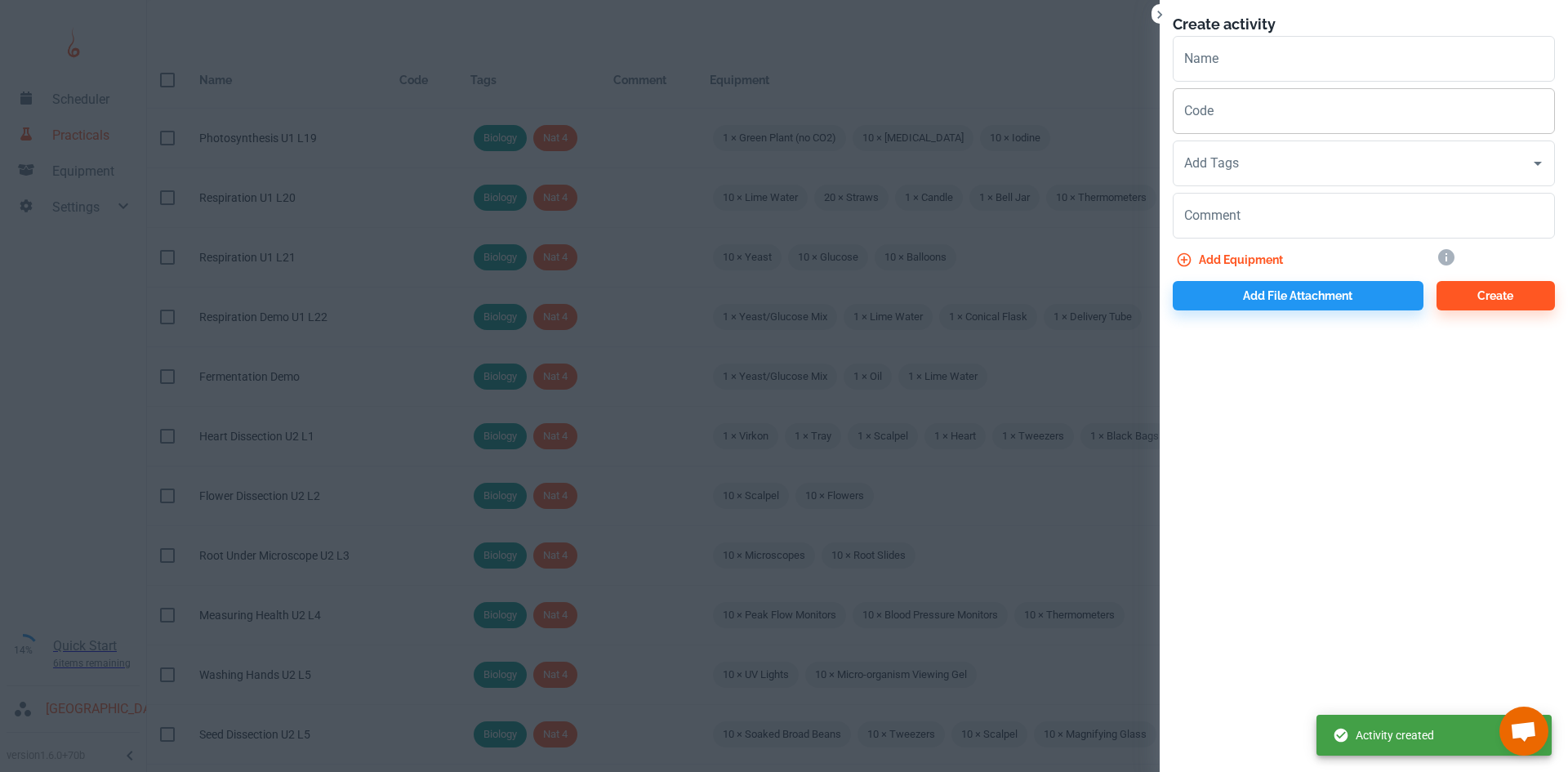
click at [1235, 88] on input "Code" at bounding box center [1363, 111] width 382 height 46
click at [1232, 66] on input "Name" at bounding box center [1363, 59] width 382 height 46
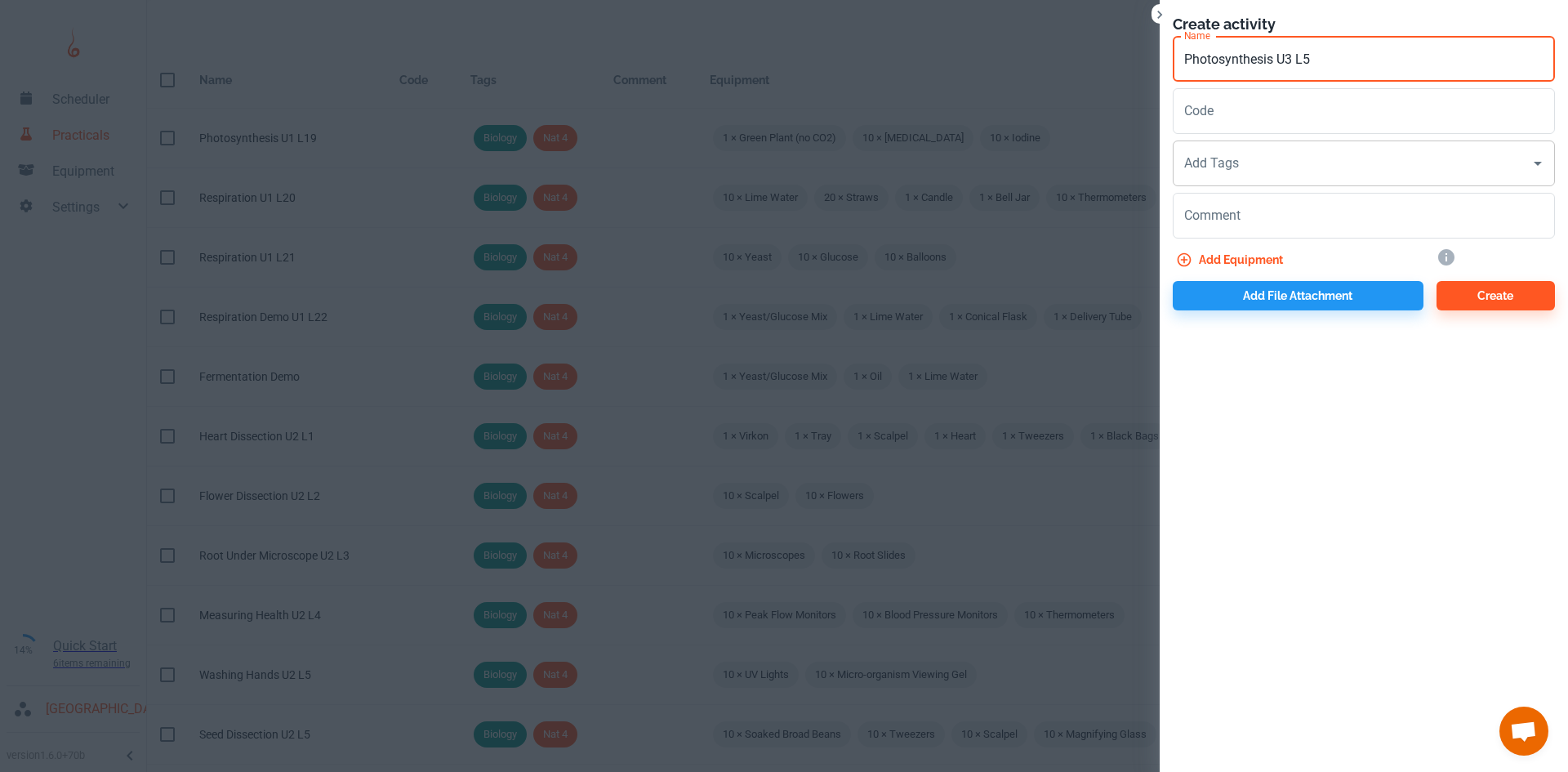
click at [1266, 179] on div "Add Tags" at bounding box center [1363, 164] width 382 height 46
type input "Photosynthesis U3 L5"
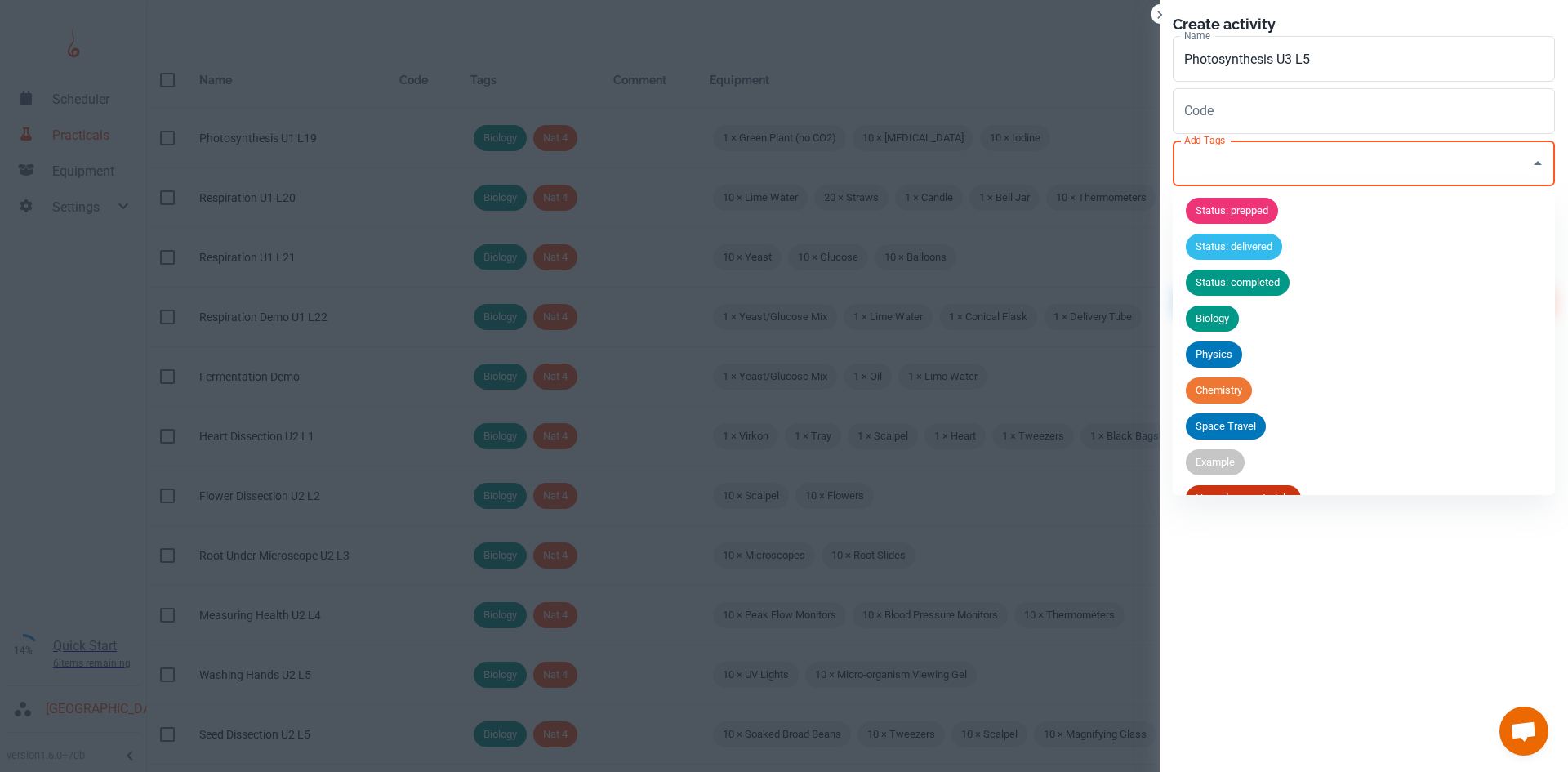
click at [1228, 163] on input "Add Tags" at bounding box center [1352, 163] width 343 height 31
click at [1227, 315] on span "Biology" at bounding box center [1212, 319] width 54 height 16
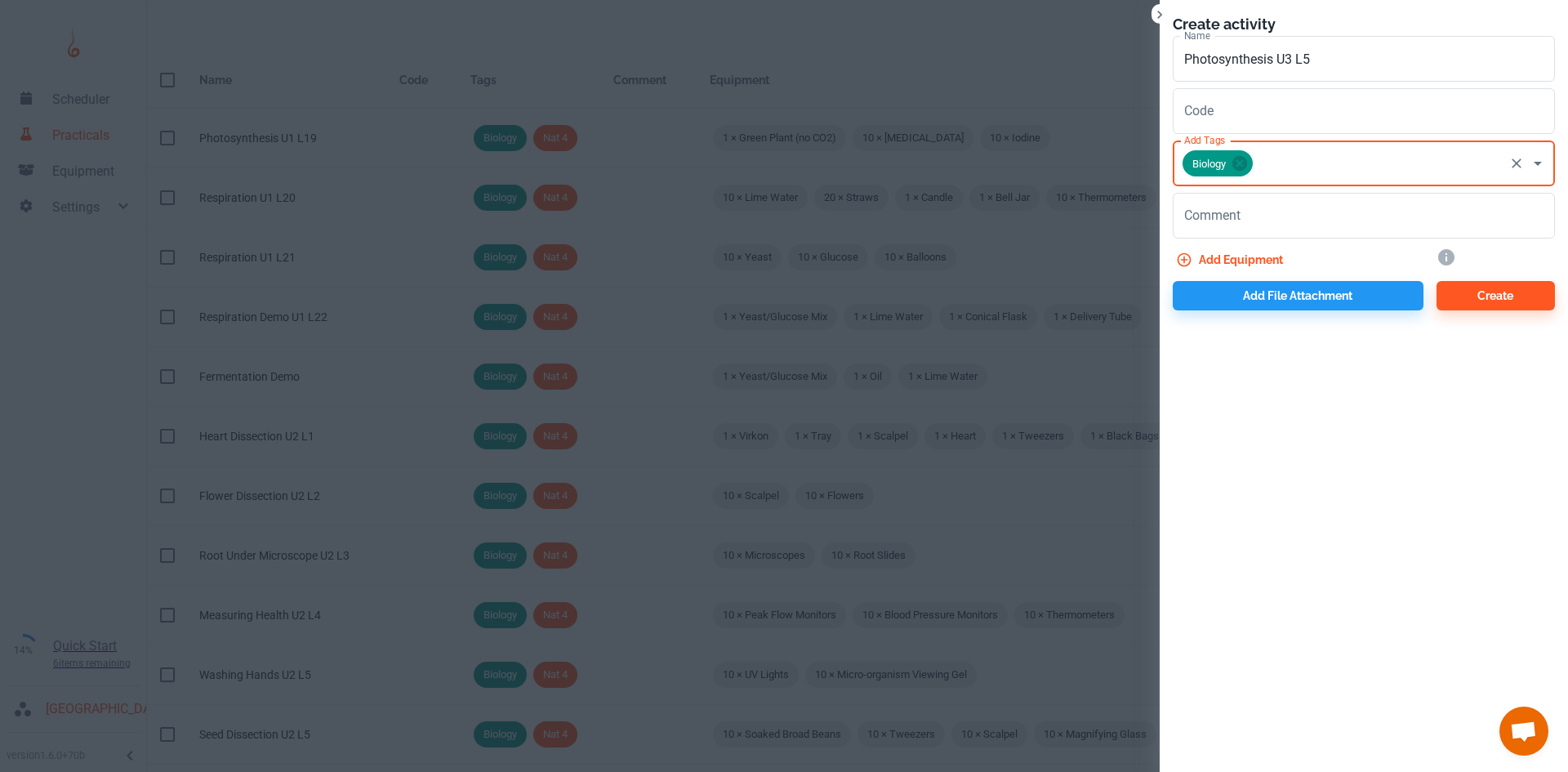
click at [1267, 169] on input "Add Tags" at bounding box center [1378, 163] width 247 height 31
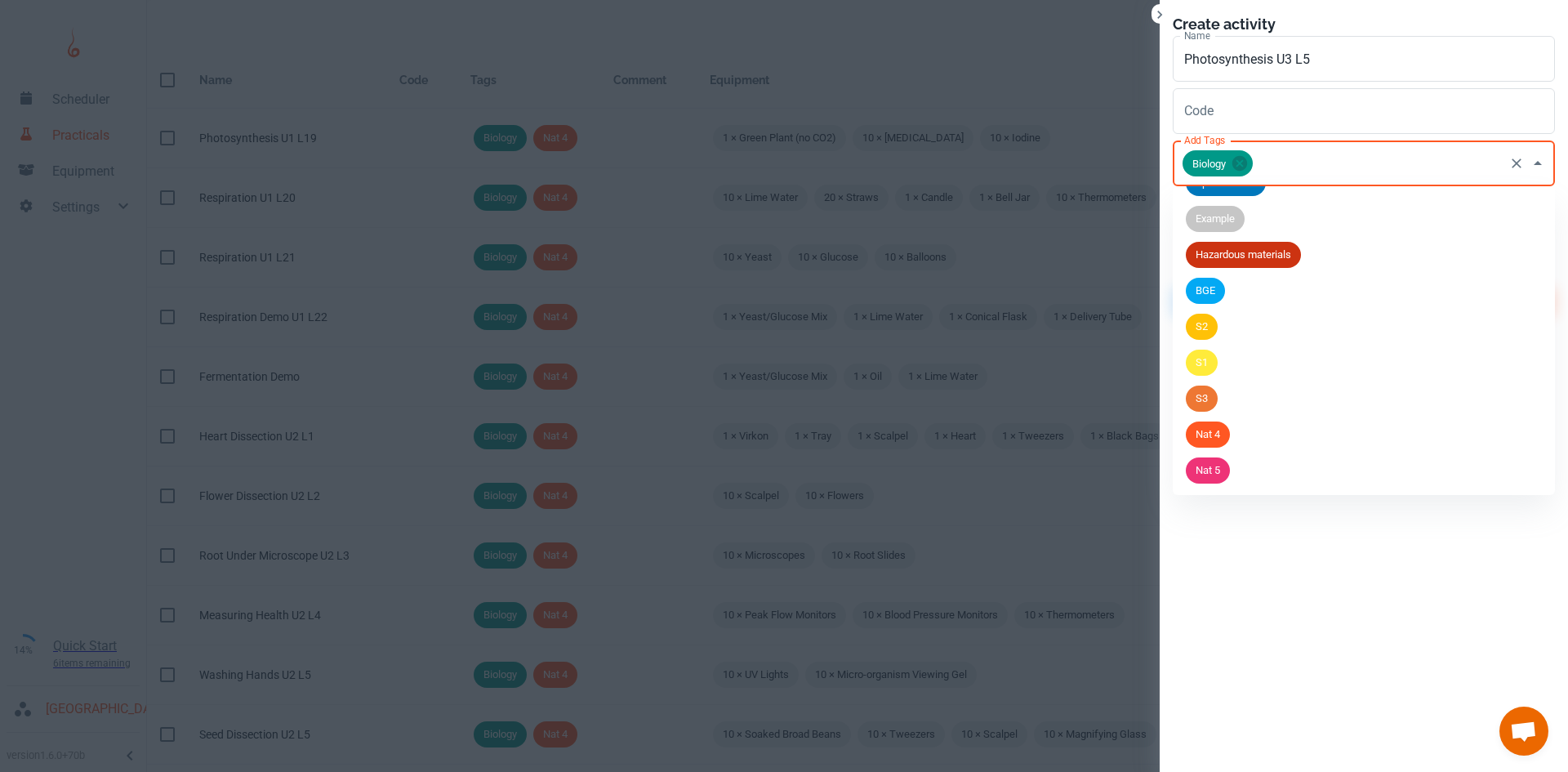
click at [1240, 480] on li "Nat 5" at bounding box center [1363, 470] width 382 height 36
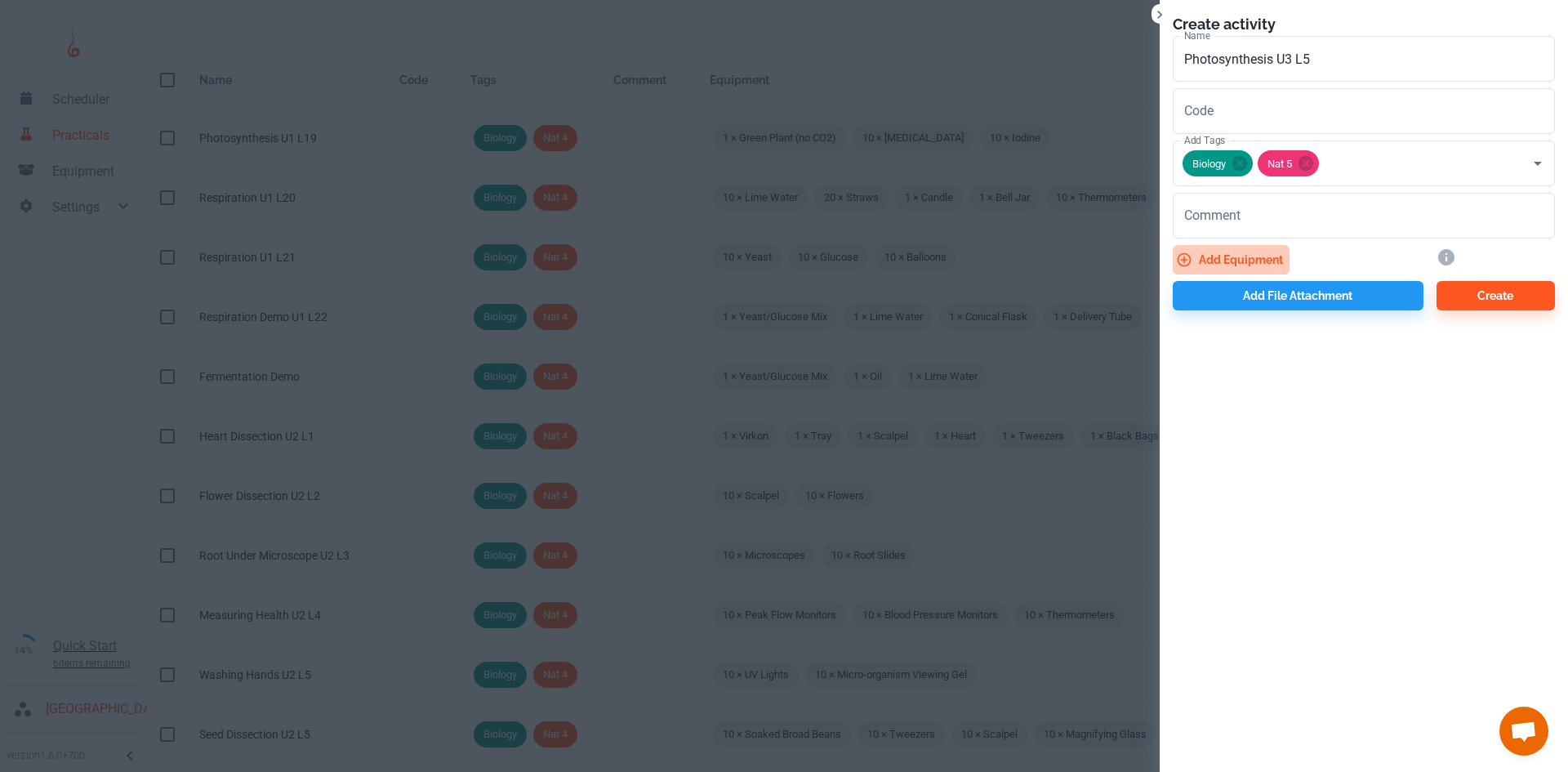
click at [1242, 254] on button "Add equipment" at bounding box center [1231, 260] width 117 height 30
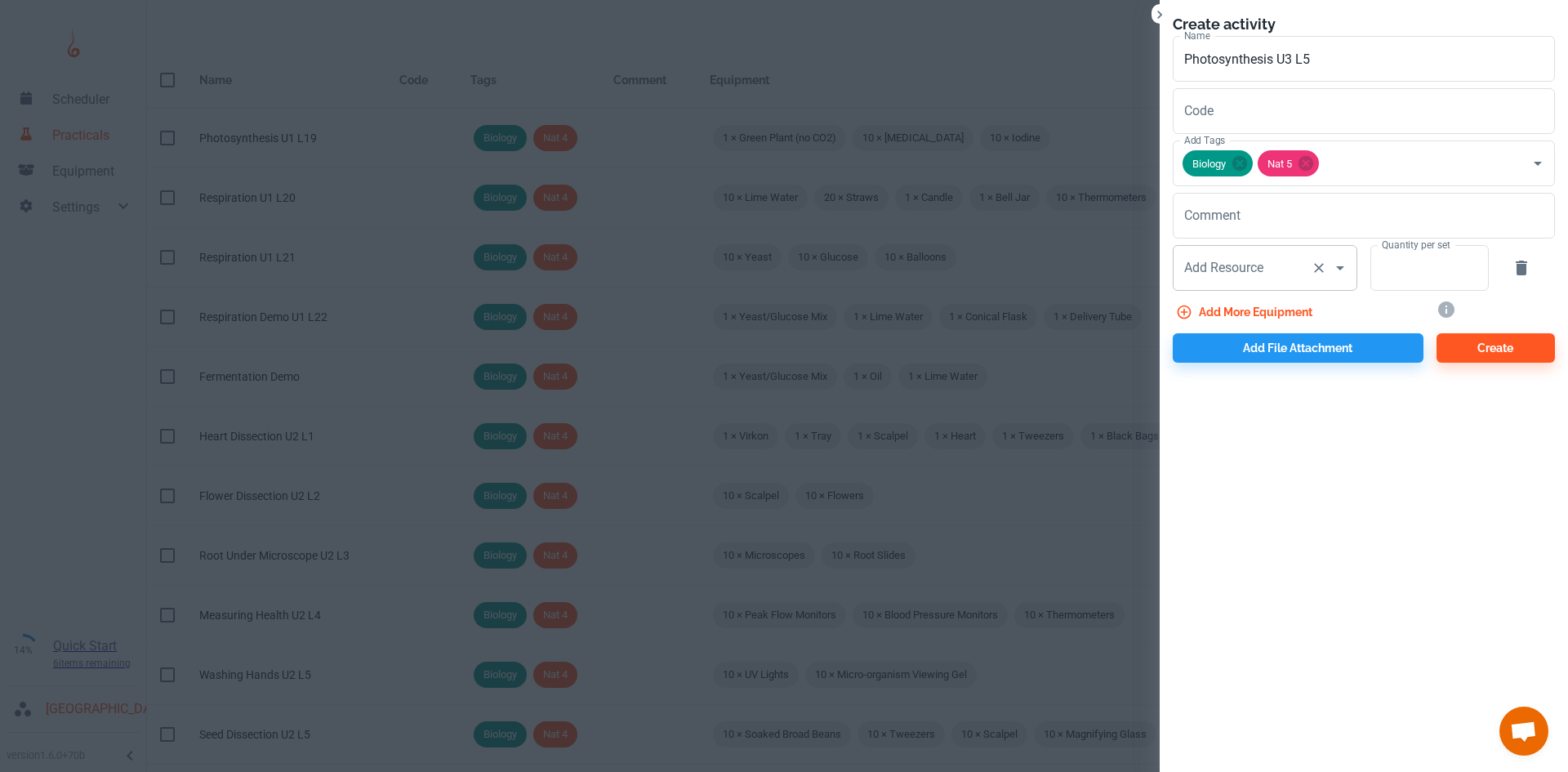
click at [1217, 274] on div "Add Resource Add Resource" at bounding box center [1265, 268] width 184 height 46
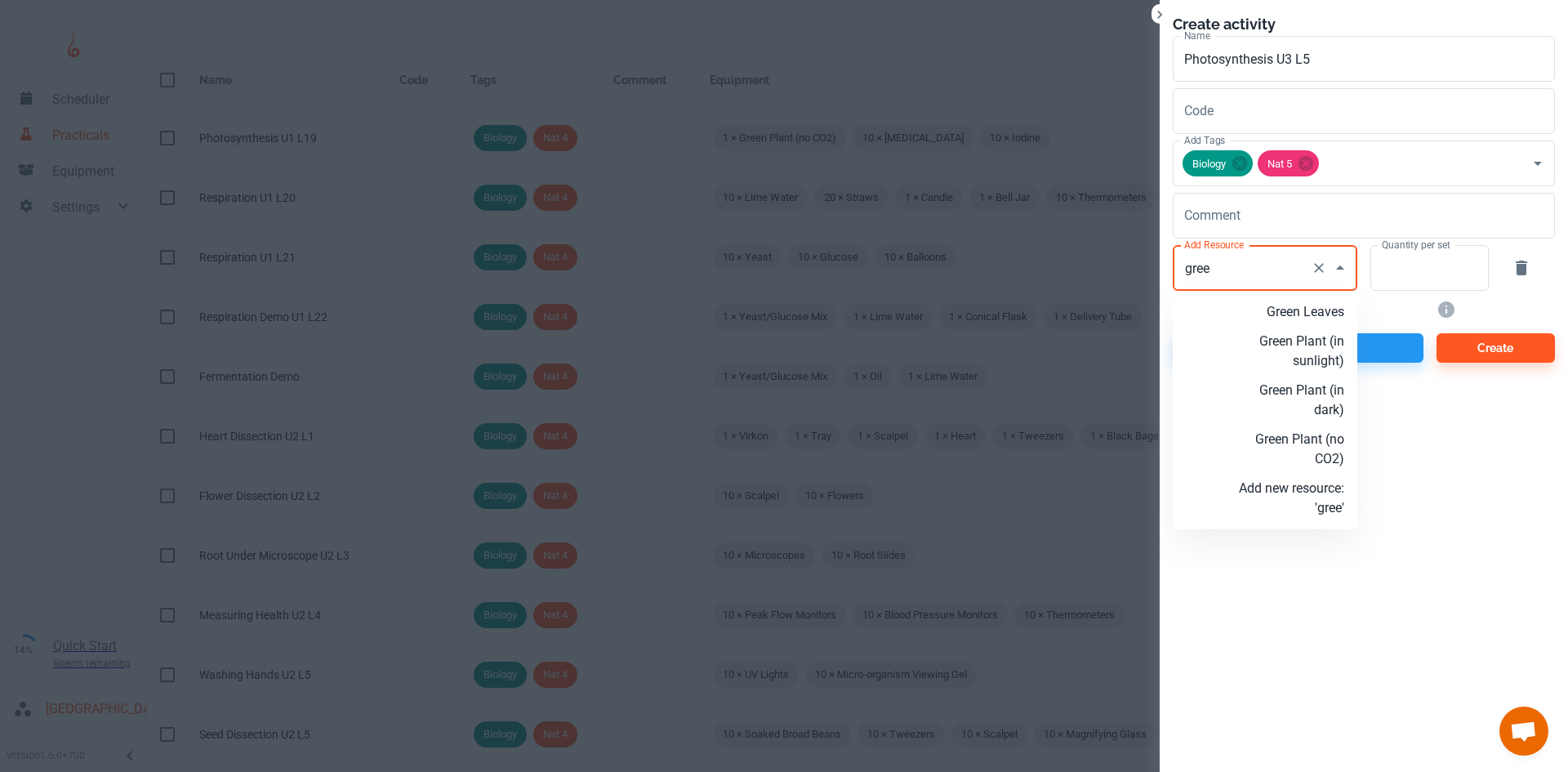
click at [1285, 453] on p "Green Plant (no CO2)" at bounding box center [1291, 450] width 105 height 40
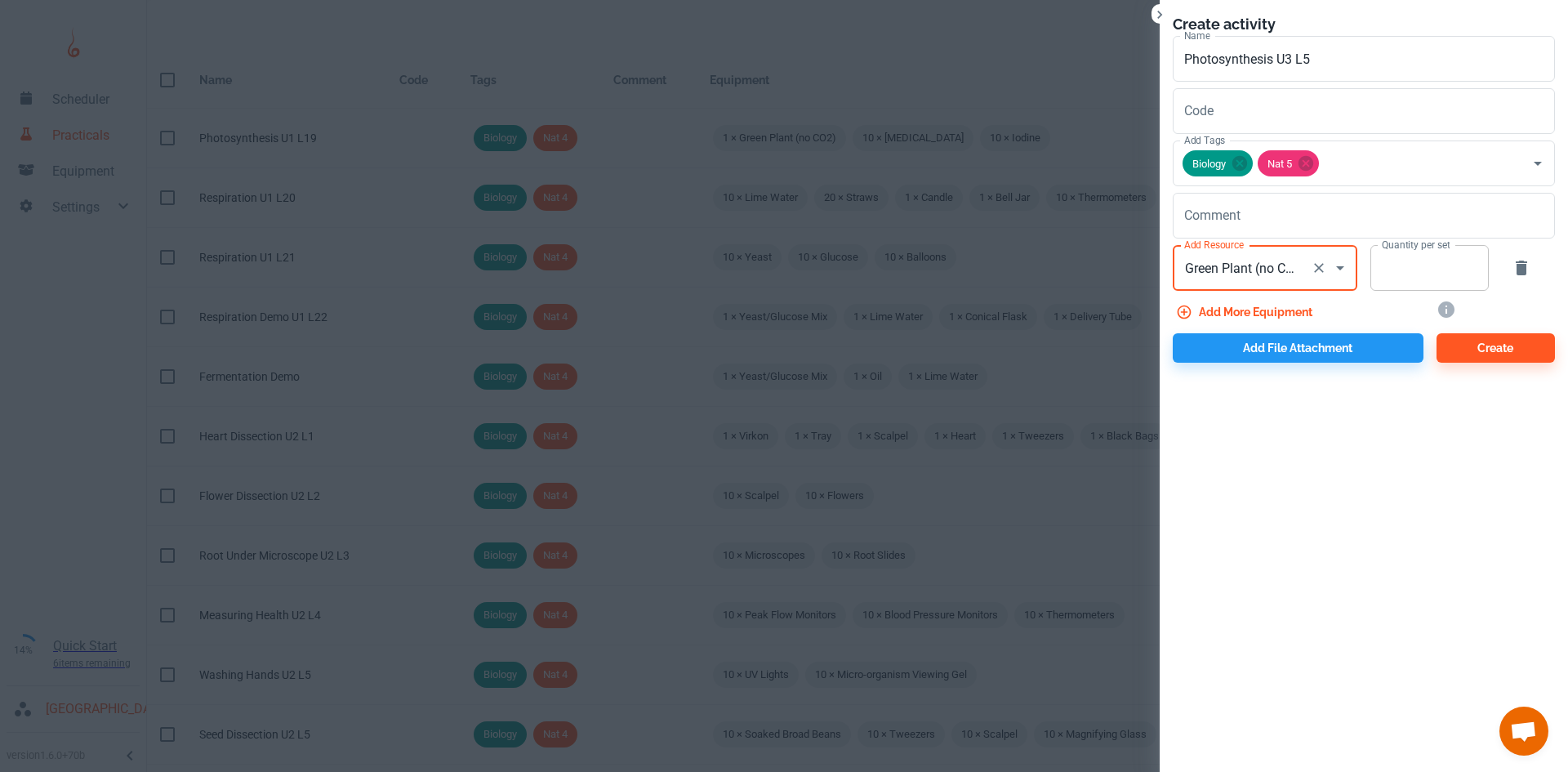
type input "Green Plant (no CO2)"
click at [1410, 266] on input "Quantity per set" at bounding box center [1419, 268] width 100 height 46
type input "1"
click at [1308, 313] on button "Add more equipment" at bounding box center [1245, 313] width 146 height 30
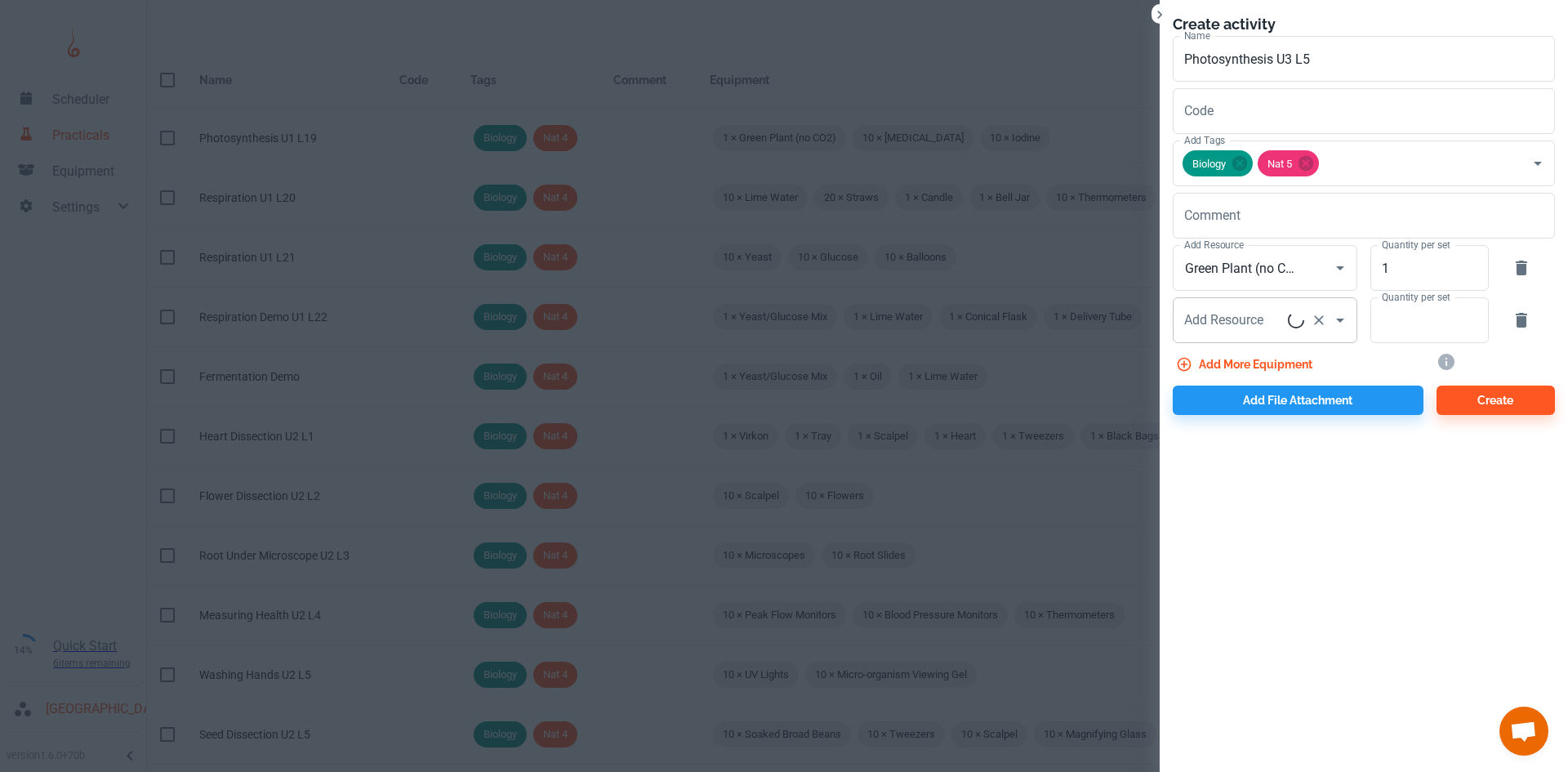
click at [1282, 319] on input "Add Resource" at bounding box center [1234, 320] width 108 height 31
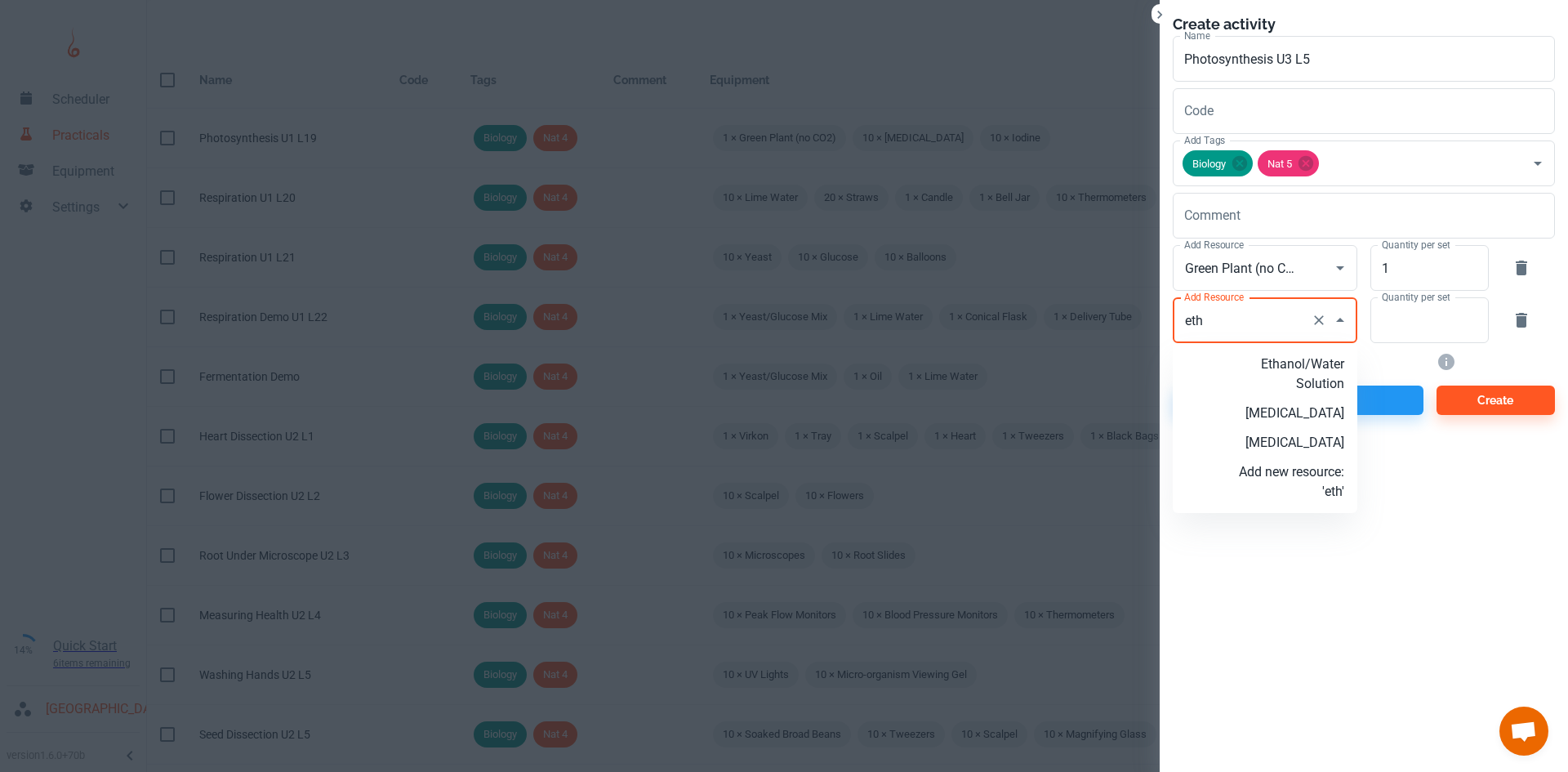
click at [1312, 442] on p "[MEDICAL_DATA]" at bounding box center [1291, 443] width 105 height 20
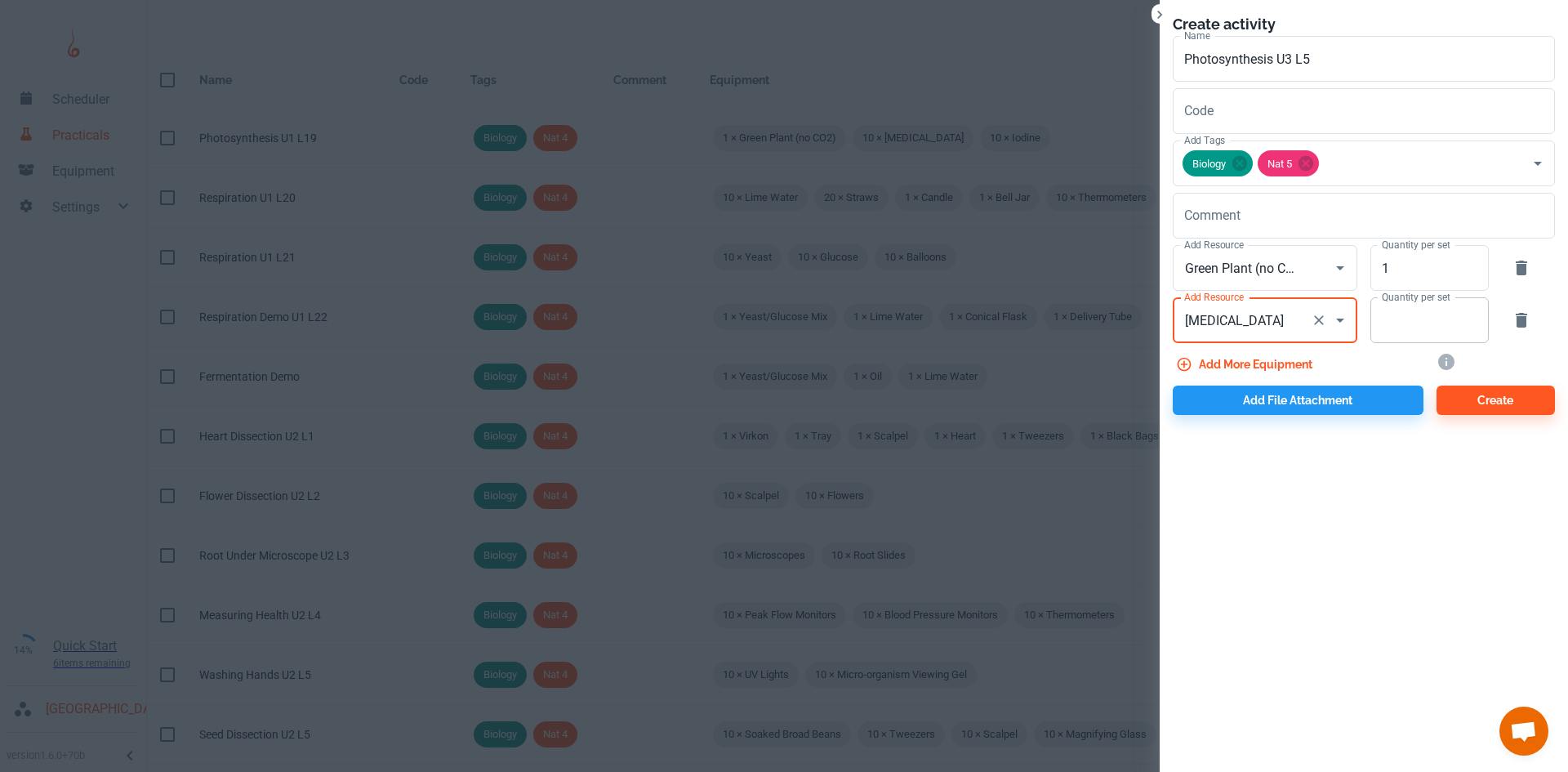
type input "[MEDICAL_DATA]"
click at [1391, 325] on input "Quantity per set" at bounding box center [1419, 321] width 100 height 46
type input "10"
click at [1293, 361] on button "Add more equipment" at bounding box center [1245, 364] width 146 height 30
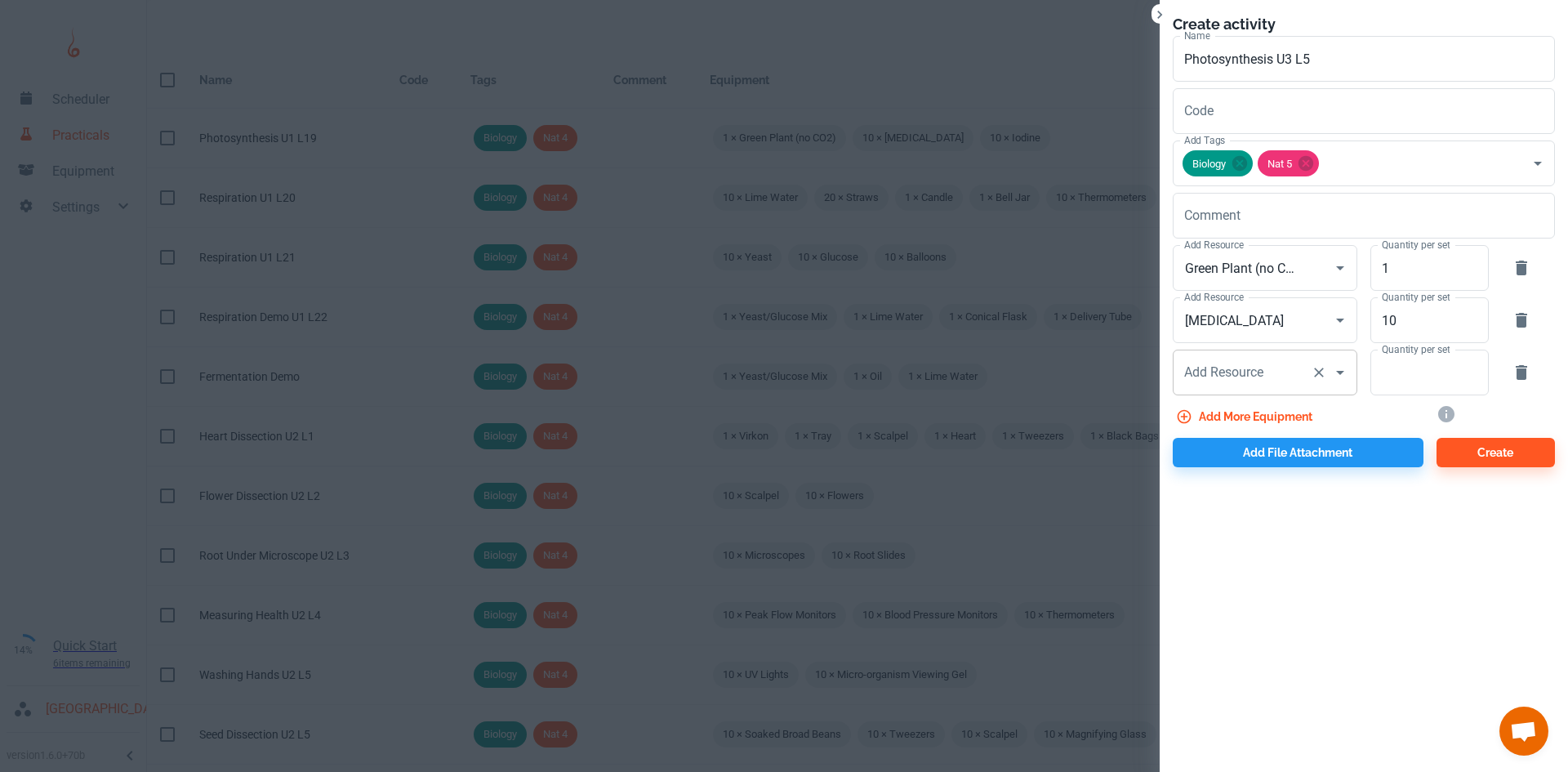
click at [1249, 375] on div "Add Resource Add Resource" at bounding box center [1265, 372] width 184 height 46
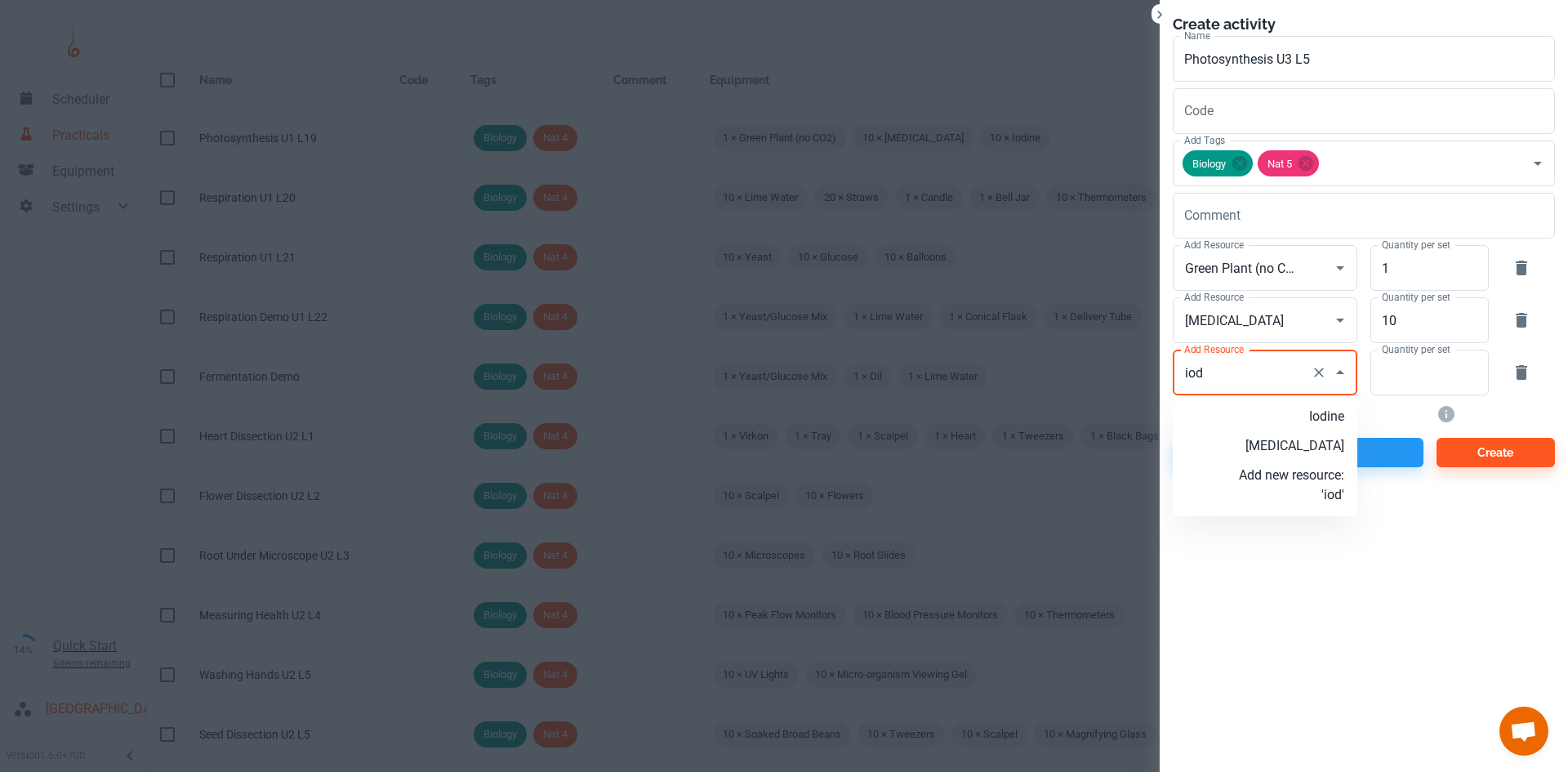
click at [1314, 414] on p "Iodine" at bounding box center [1291, 417] width 105 height 20
type input "Iodine"
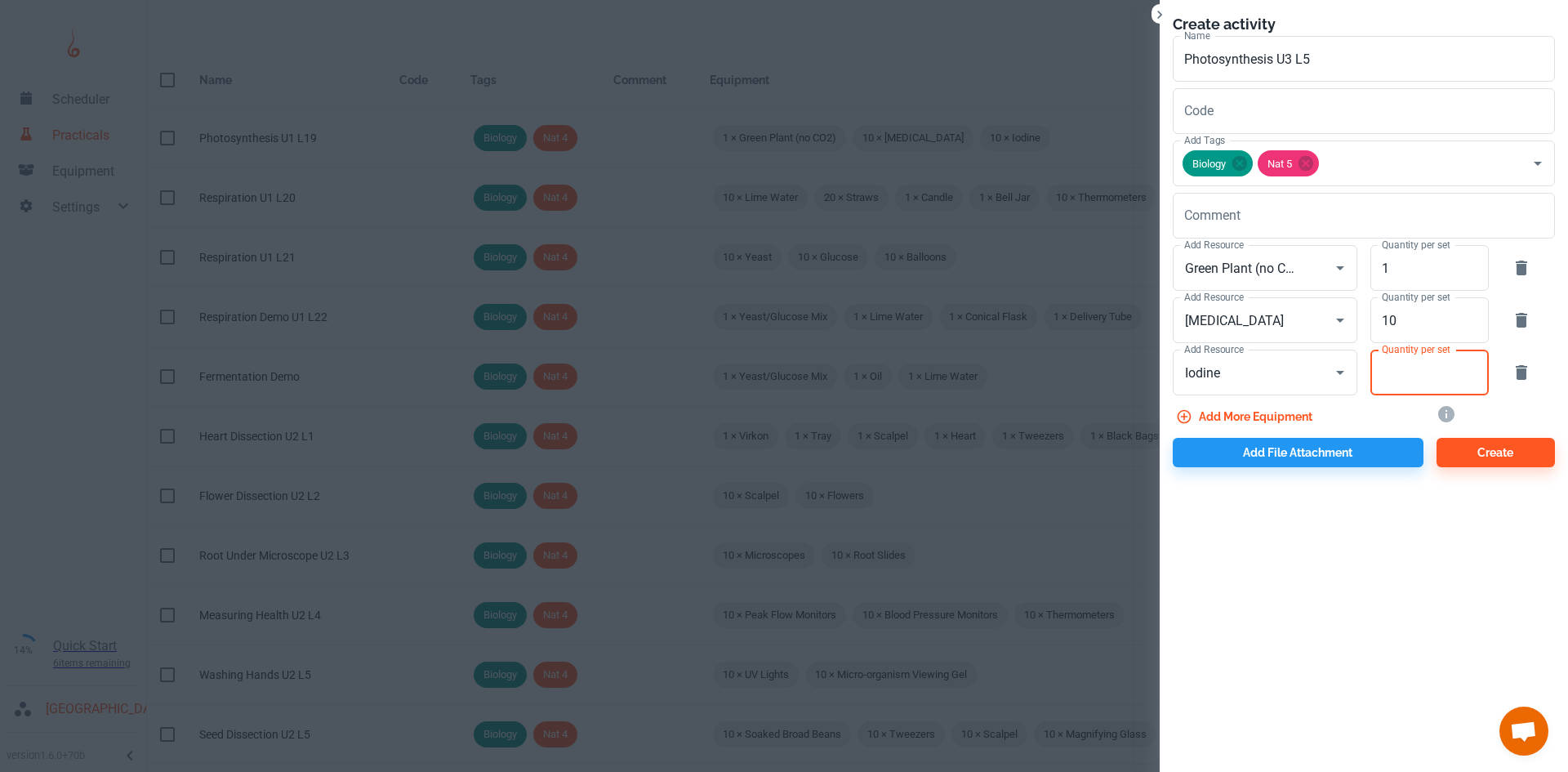
click at [1416, 386] on input "Quantity per set" at bounding box center [1419, 372] width 100 height 46
type input "10"
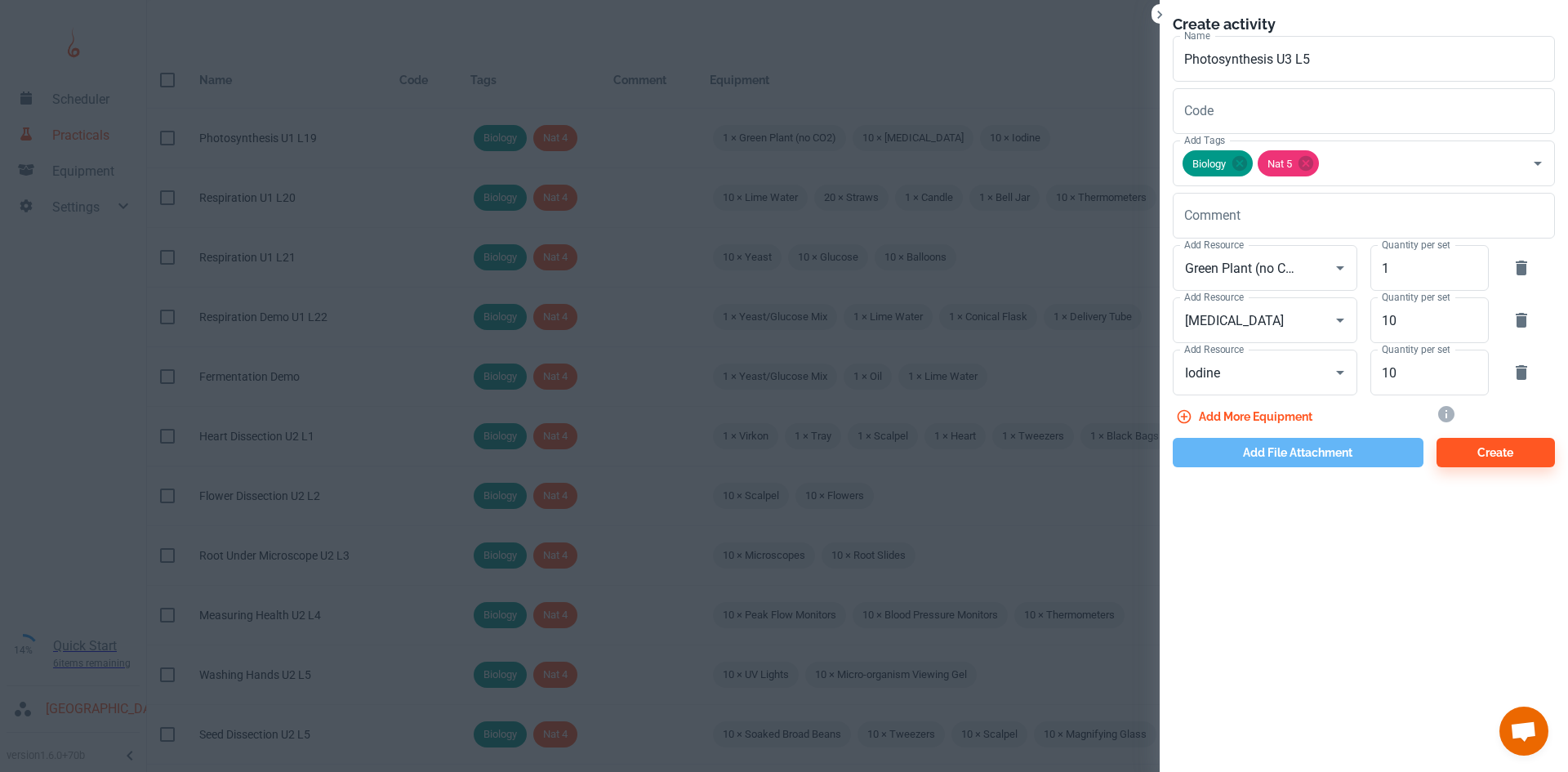
click at [1332, 443] on button "Add file attachment" at bounding box center [1297, 452] width 251 height 30
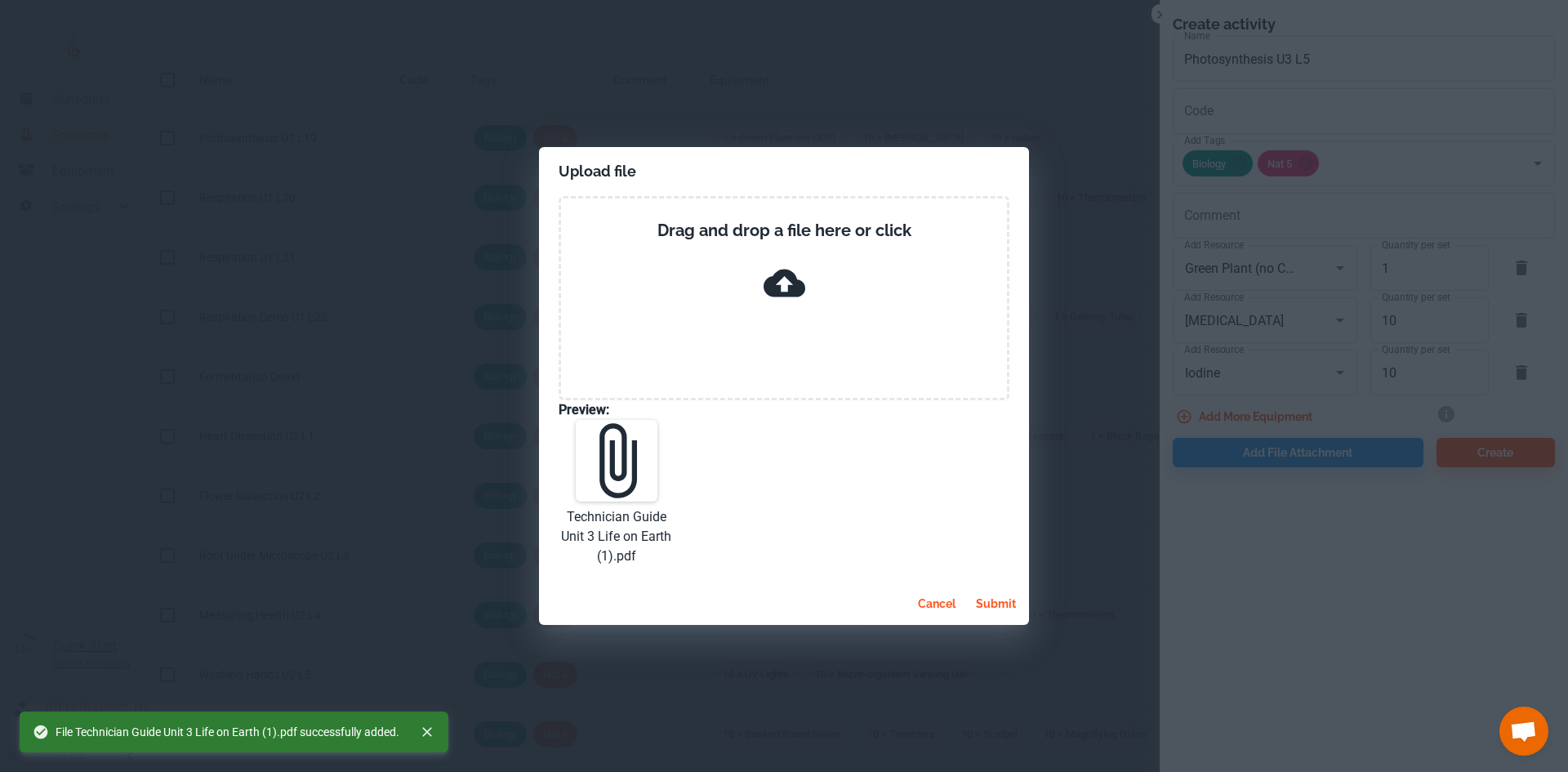
click at [1006, 616] on button "submit" at bounding box center [996, 604] width 54 height 30
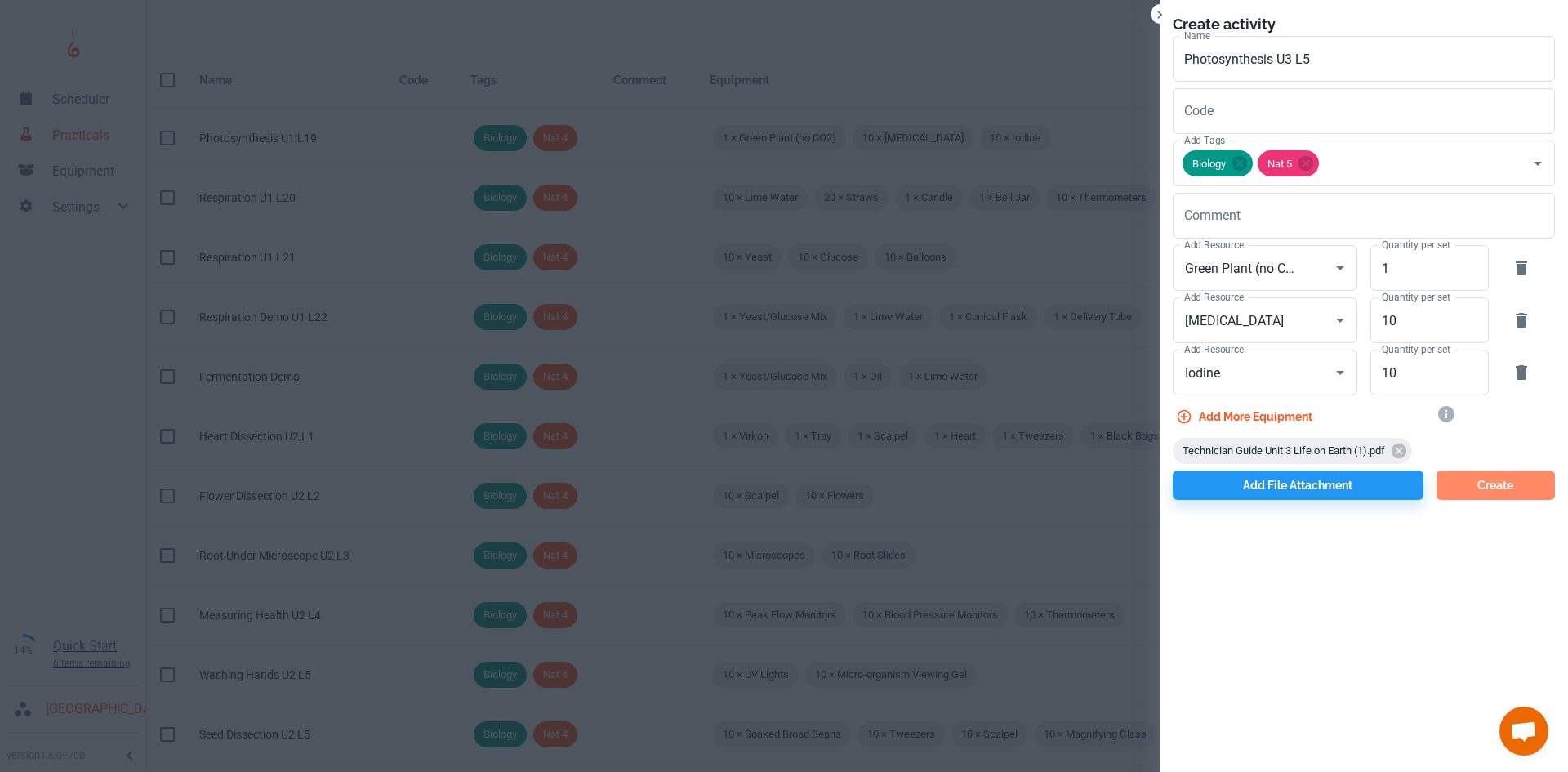
click at [1483, 477] on button "Create" at bounding box center [1495, 485] width 118 height 30
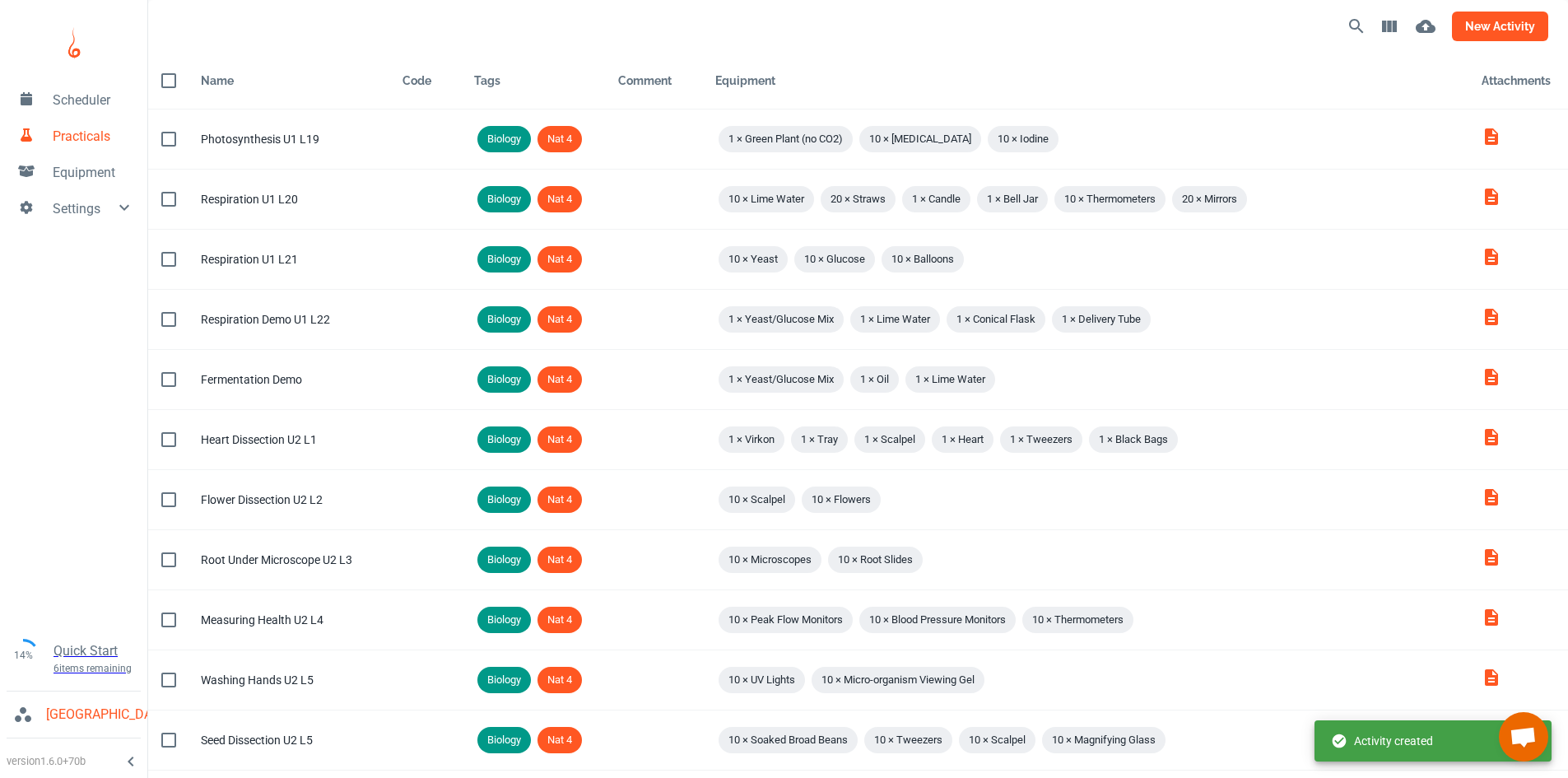
click at [1522, 32] on button "new activity" at bounding box center [1500, 27] width 96 height 30
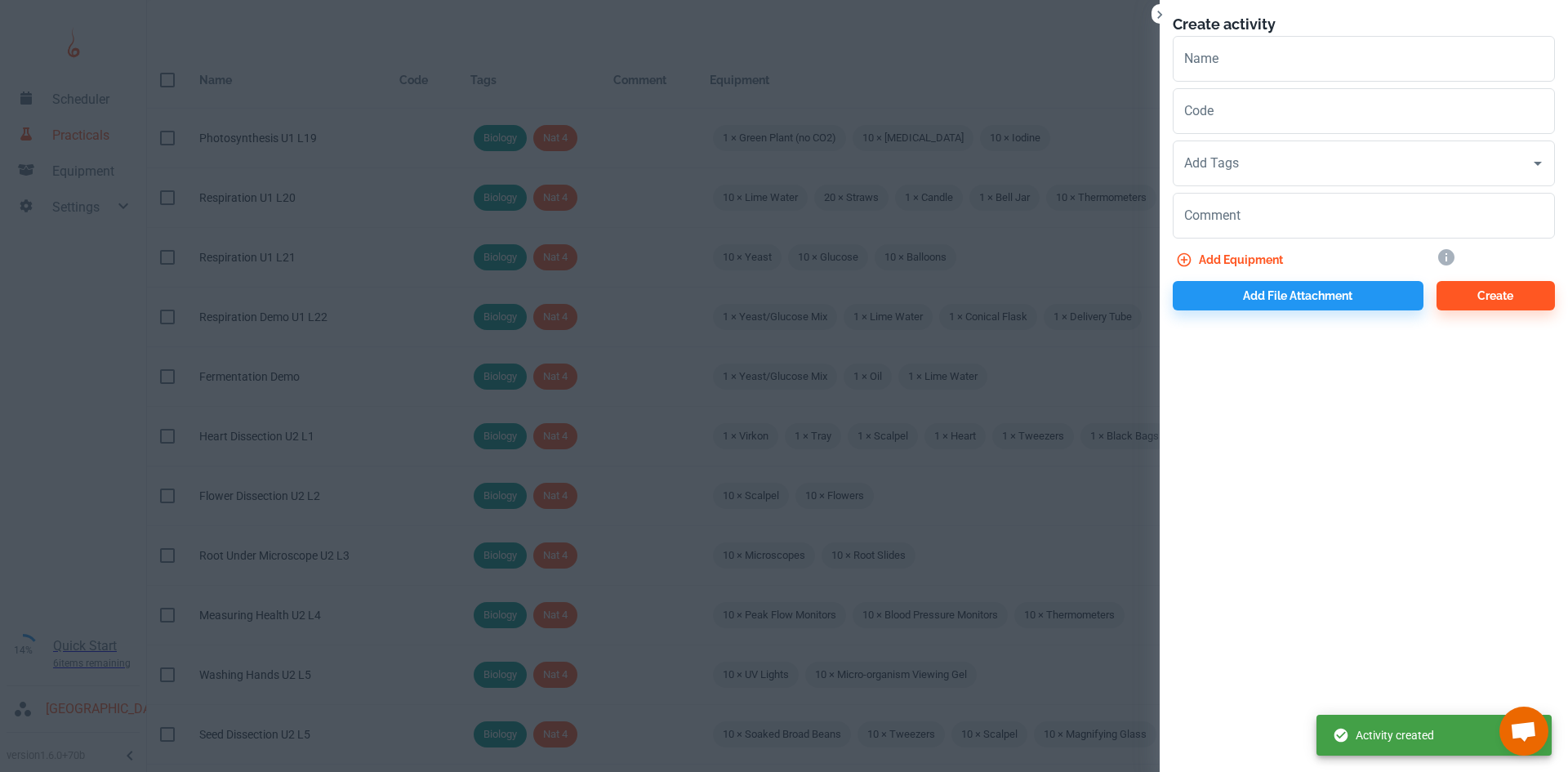
click at [1219, 31] on div "Name Name" at bounding box center [1357, 56] width 395 height 53
click at [1211, 57] on input "Name" at bounding box center [1363, 59] width 382 height 46
type input "p"
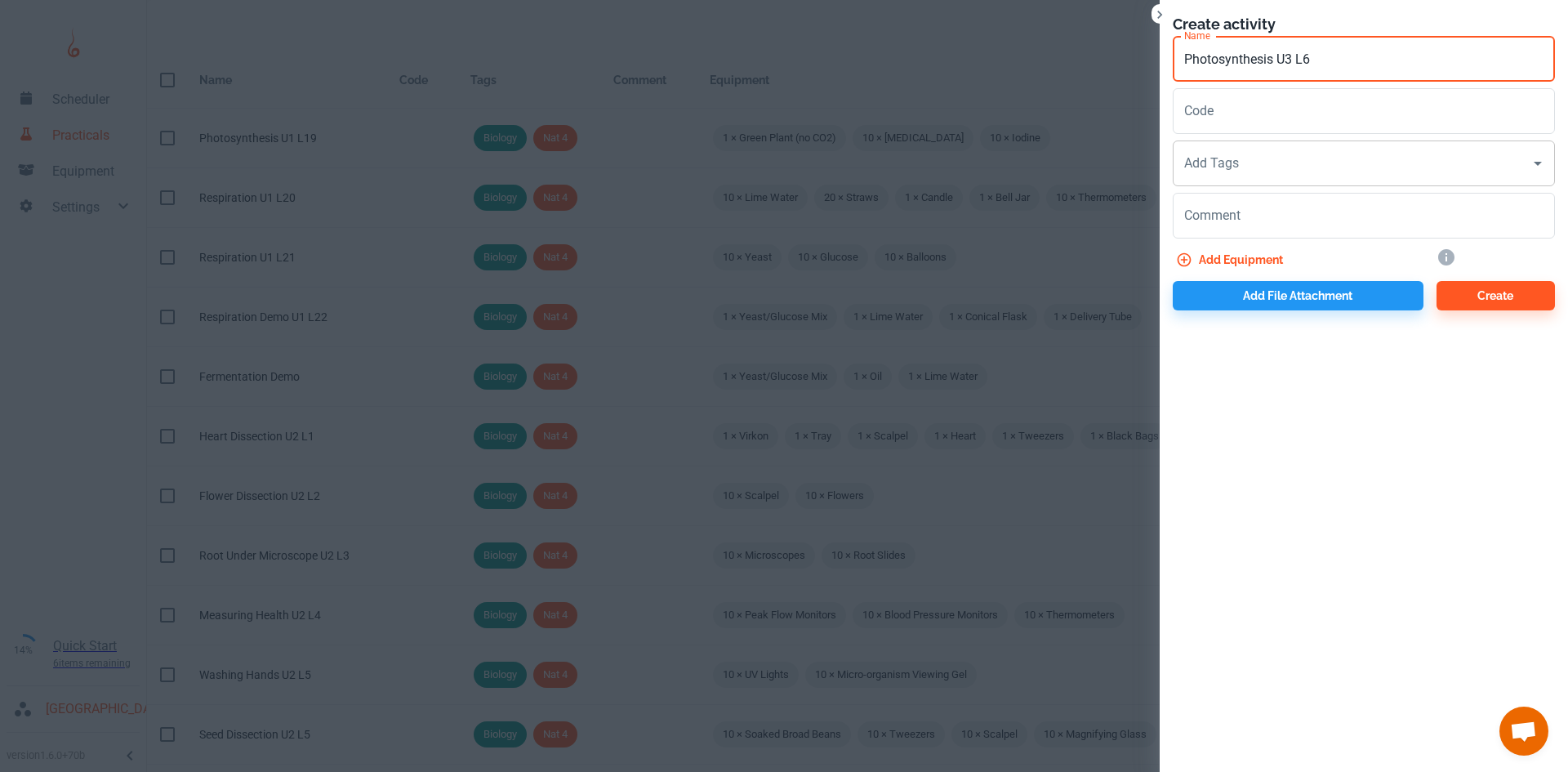
type input "Photosynthesis U3 L6"
click at [1235, 162] on div "Add Tags Add Tags" at bounding box center [1363, 164] width 382 height 46
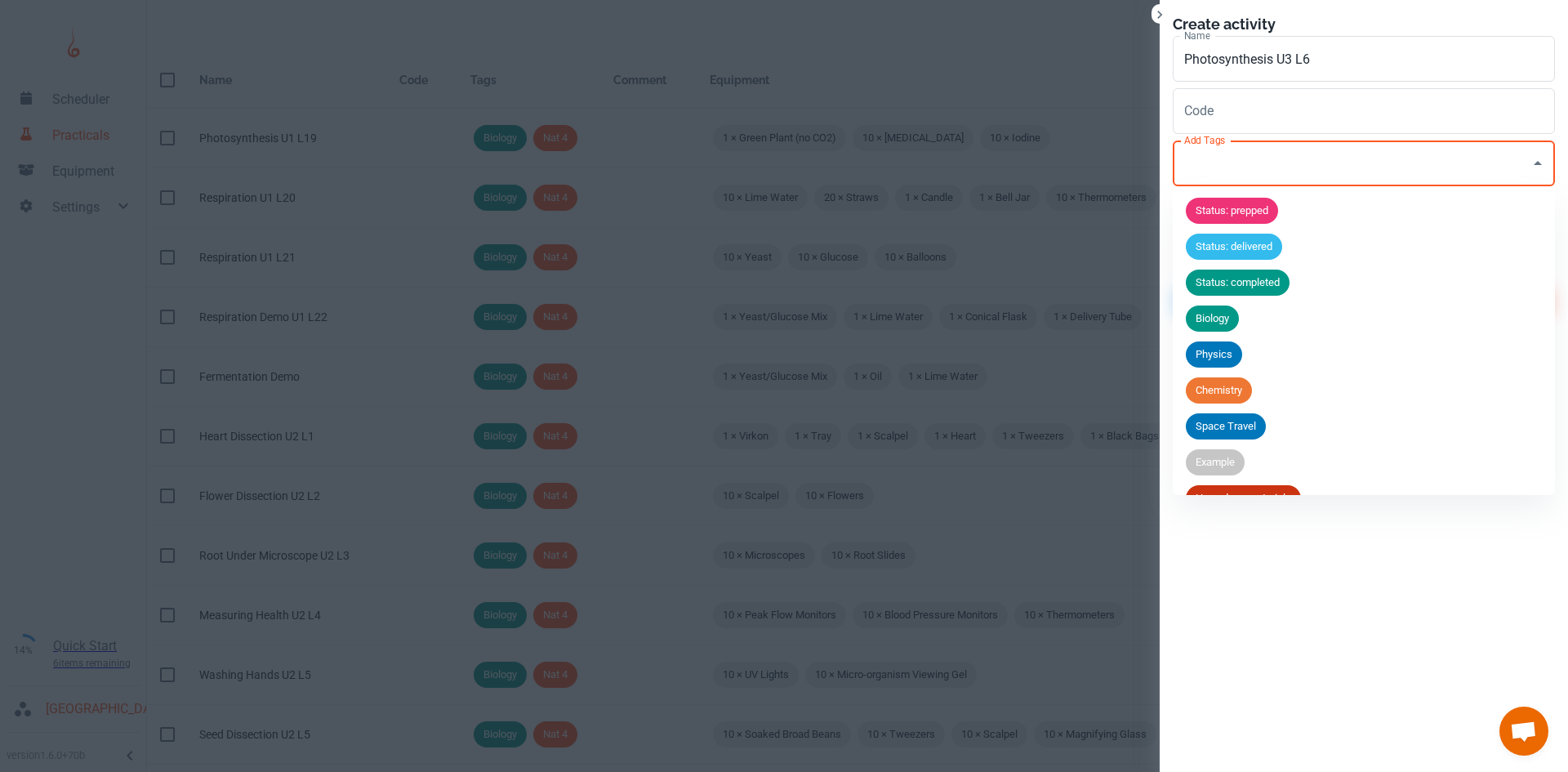
click at [1235, 162] on input "Add Tags" at bounding box center [1352, 163] width 343 height 31
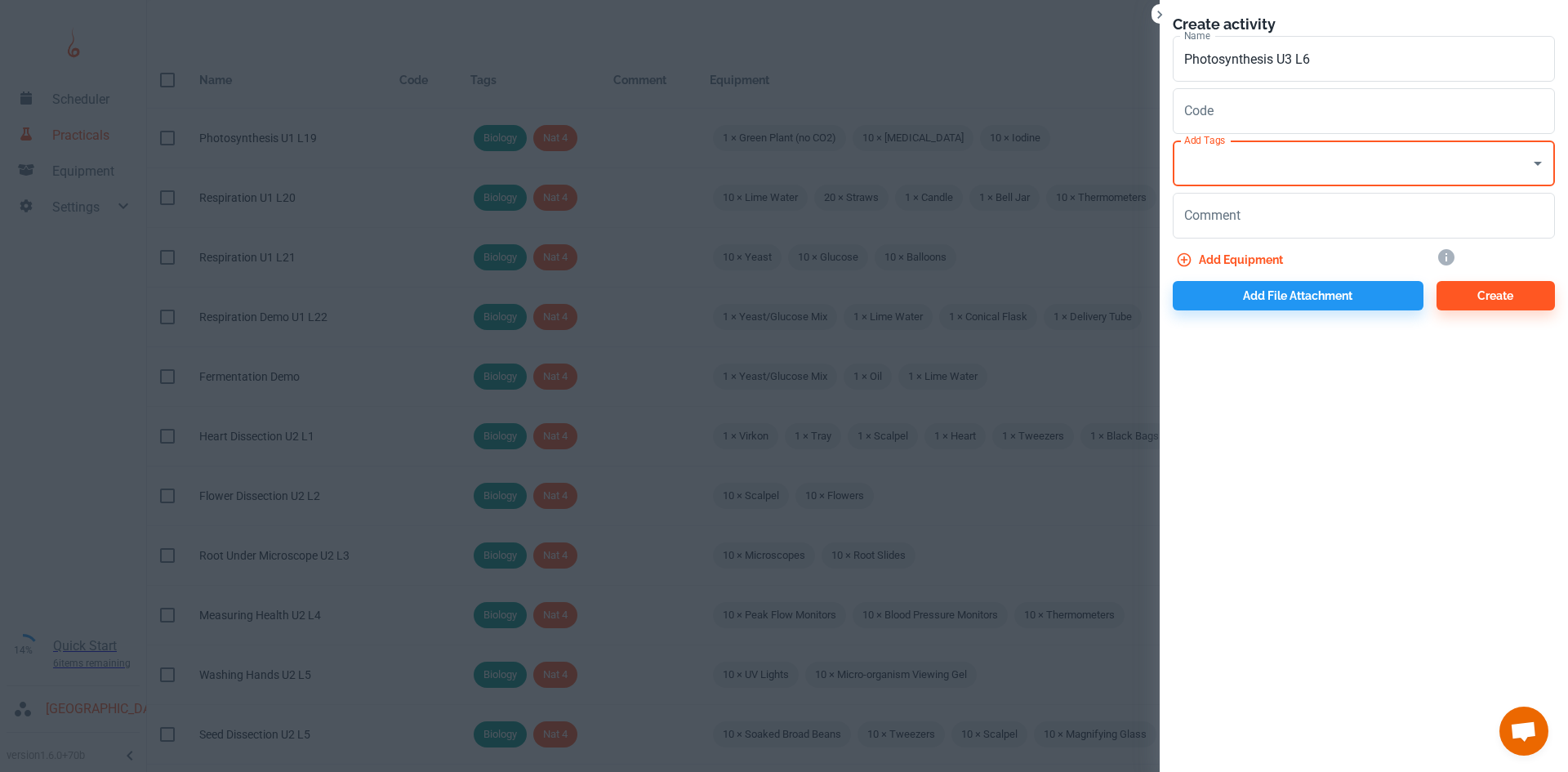
click at [1235, 164] on input "Add Tags" at bounding box center [1352, 163] width 343 height 31
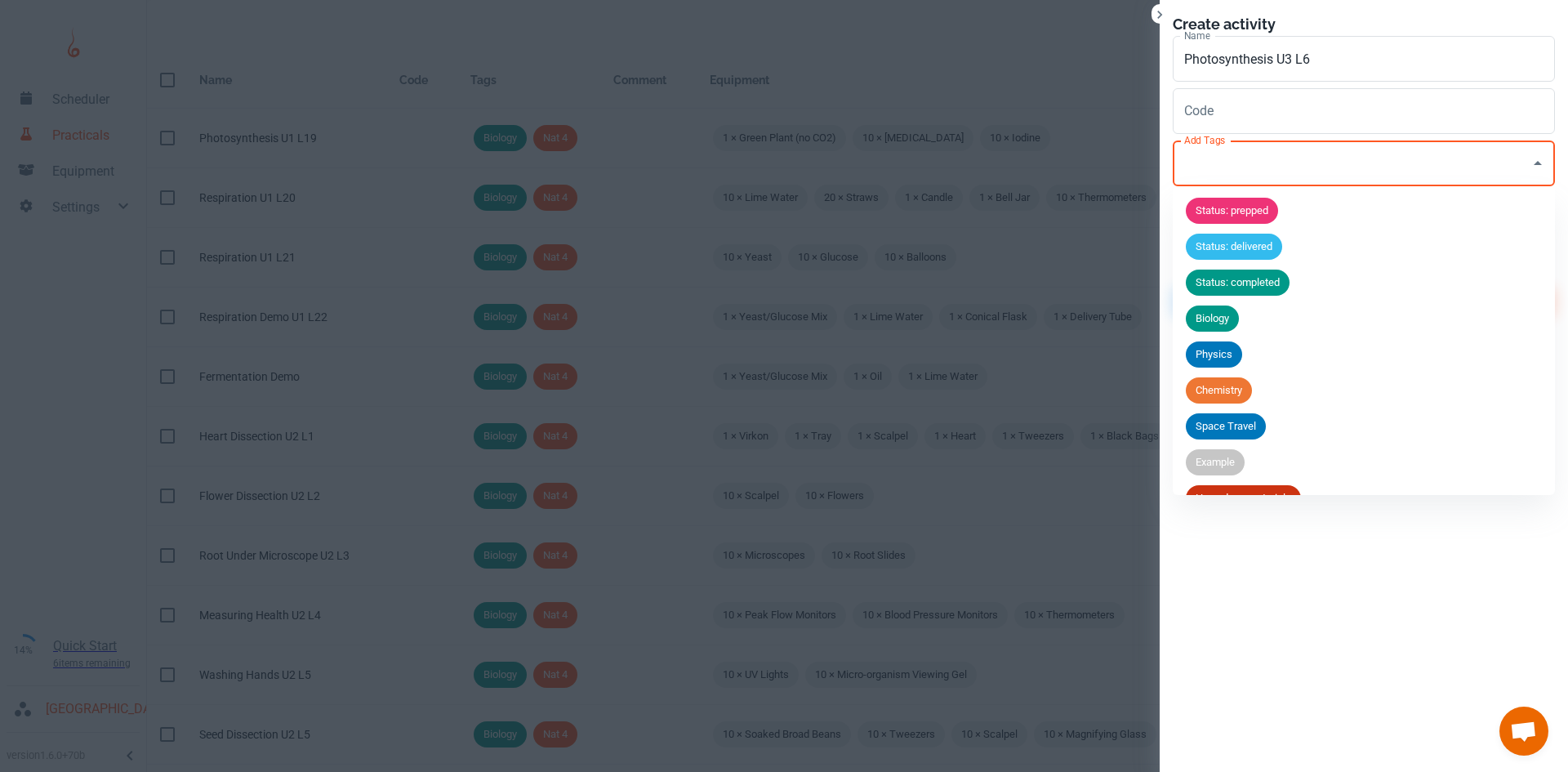
drag, startPoint x: 1224, startPoint y: 321, endPoint x: 1261, endPoint y: 243, distance: 86.3
click at [1225, 319] on span "Biology" at bounding box center [1212, 319] width 54 height 16
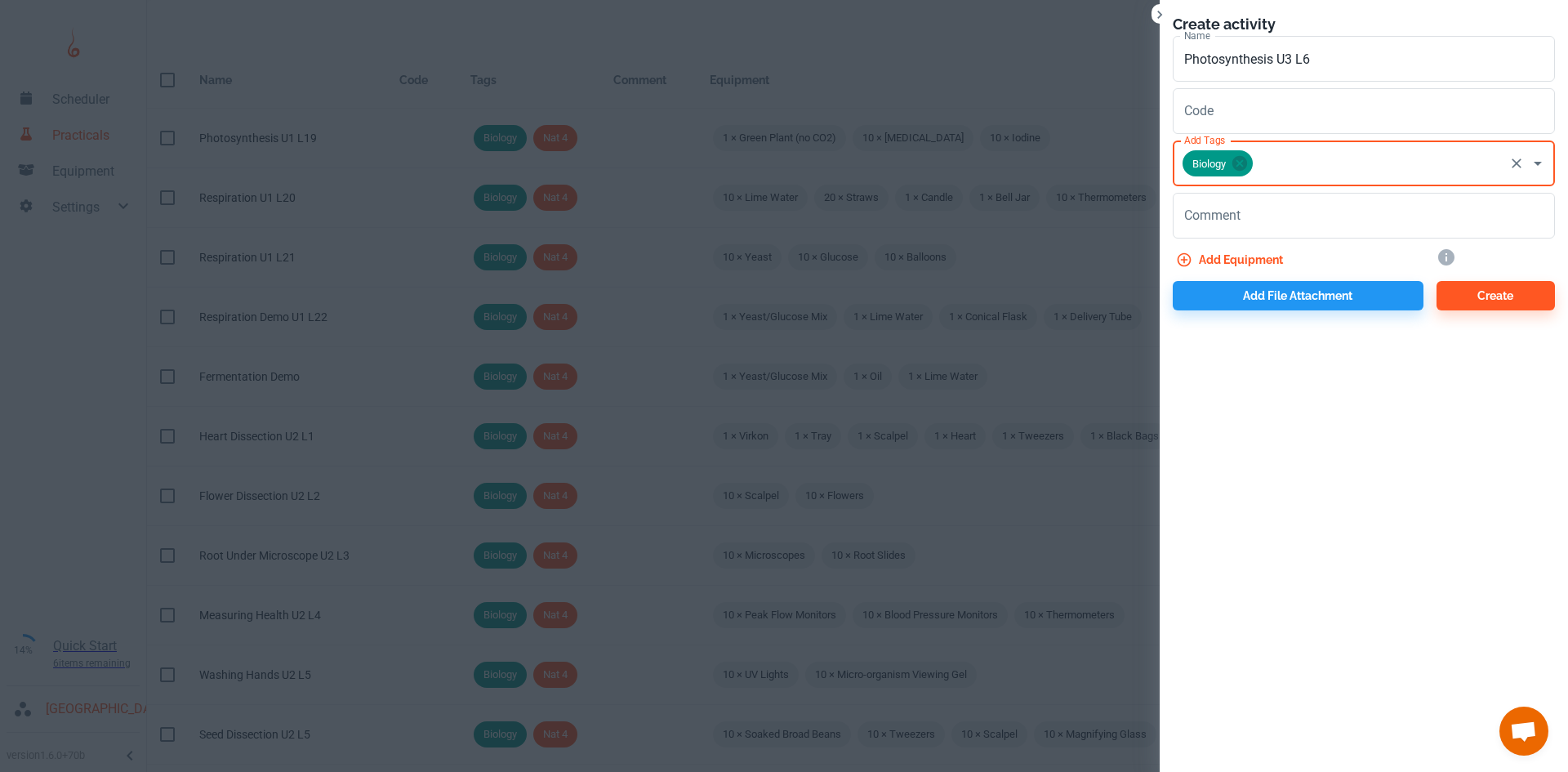
click at [1280, 171] on input "Add Tags" at bounding box center [1378, 163] width 247 height 31
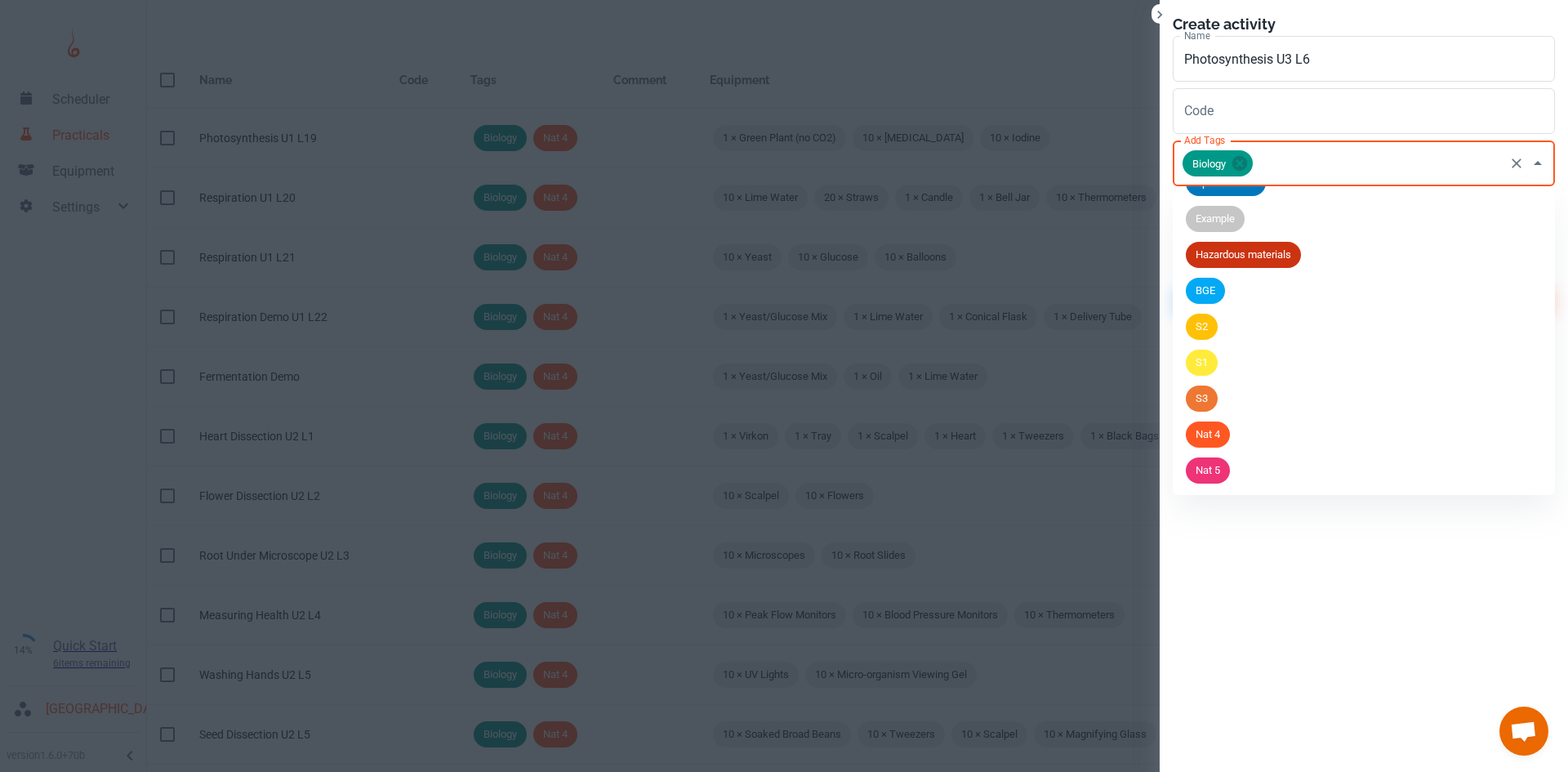
click at [1222, 463] on span "Nat 5" at bounding box center [1207, 470] width 44 height 16
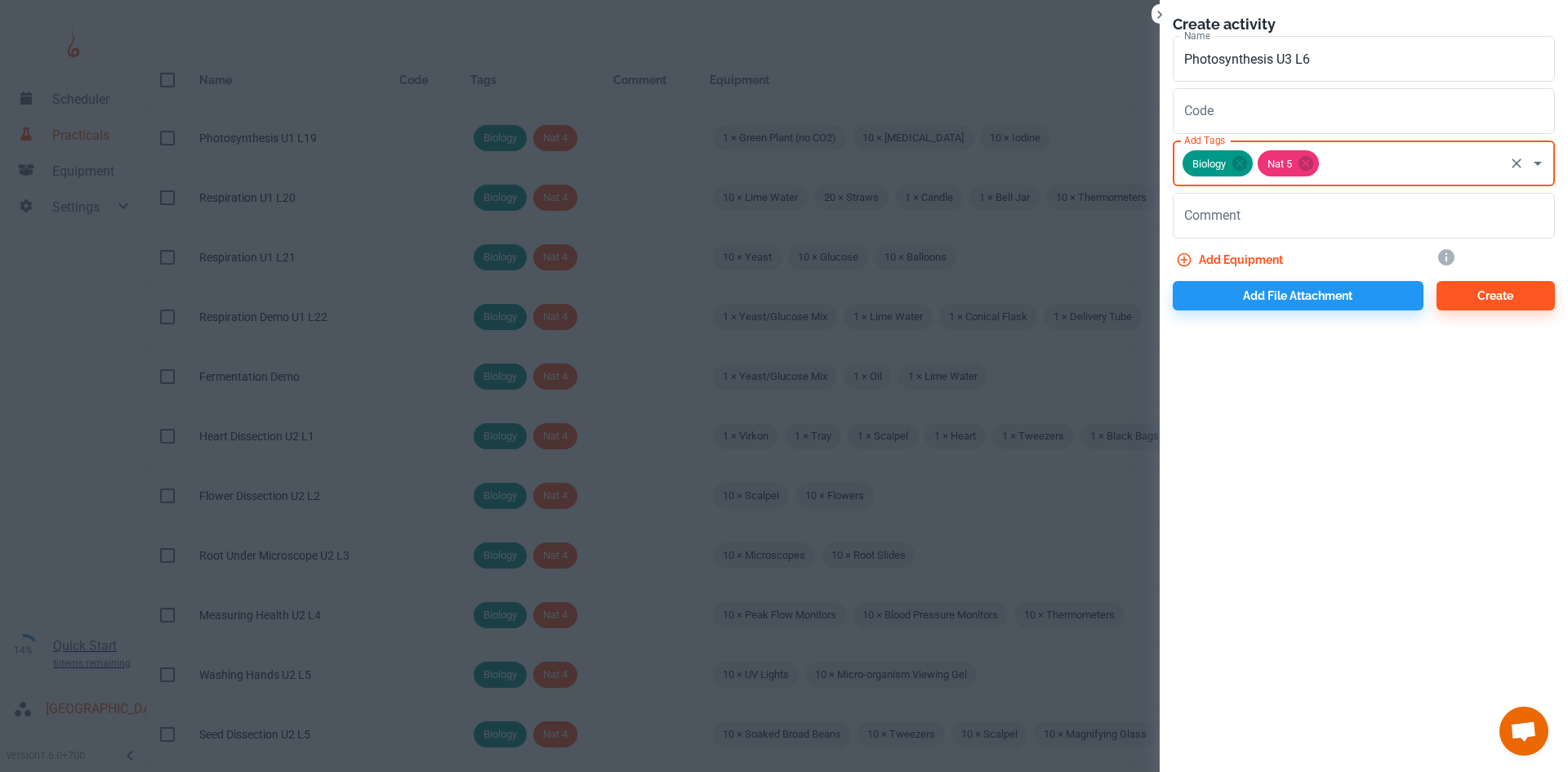
click at [1247, 249] on button "Add equipment" at bounding box center [1231, 260] width 117 height 30
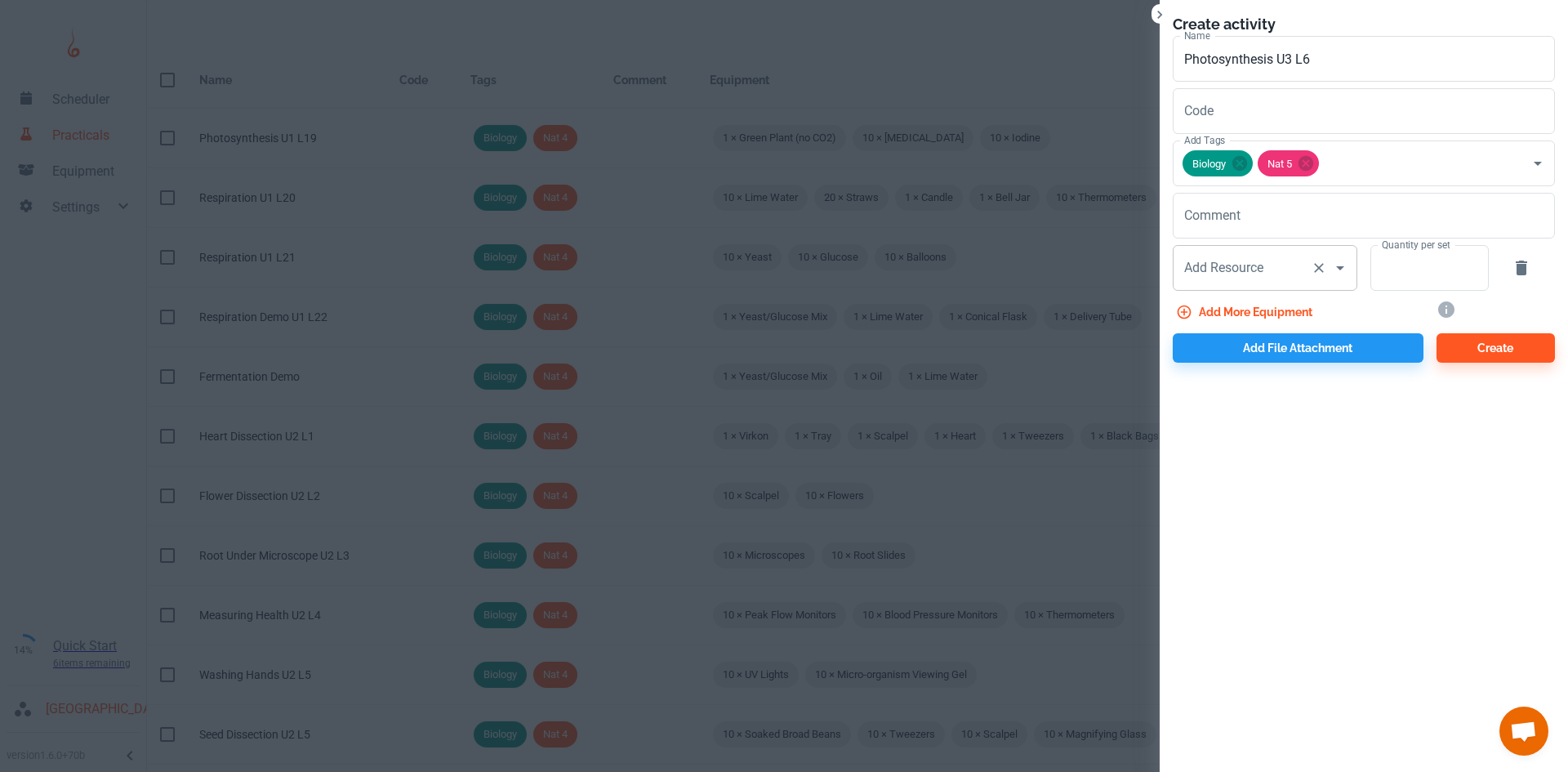
click at [1250, 271] on div "Add Resource Add Resource" at bounding box center [1265, 268] width 184 height 46
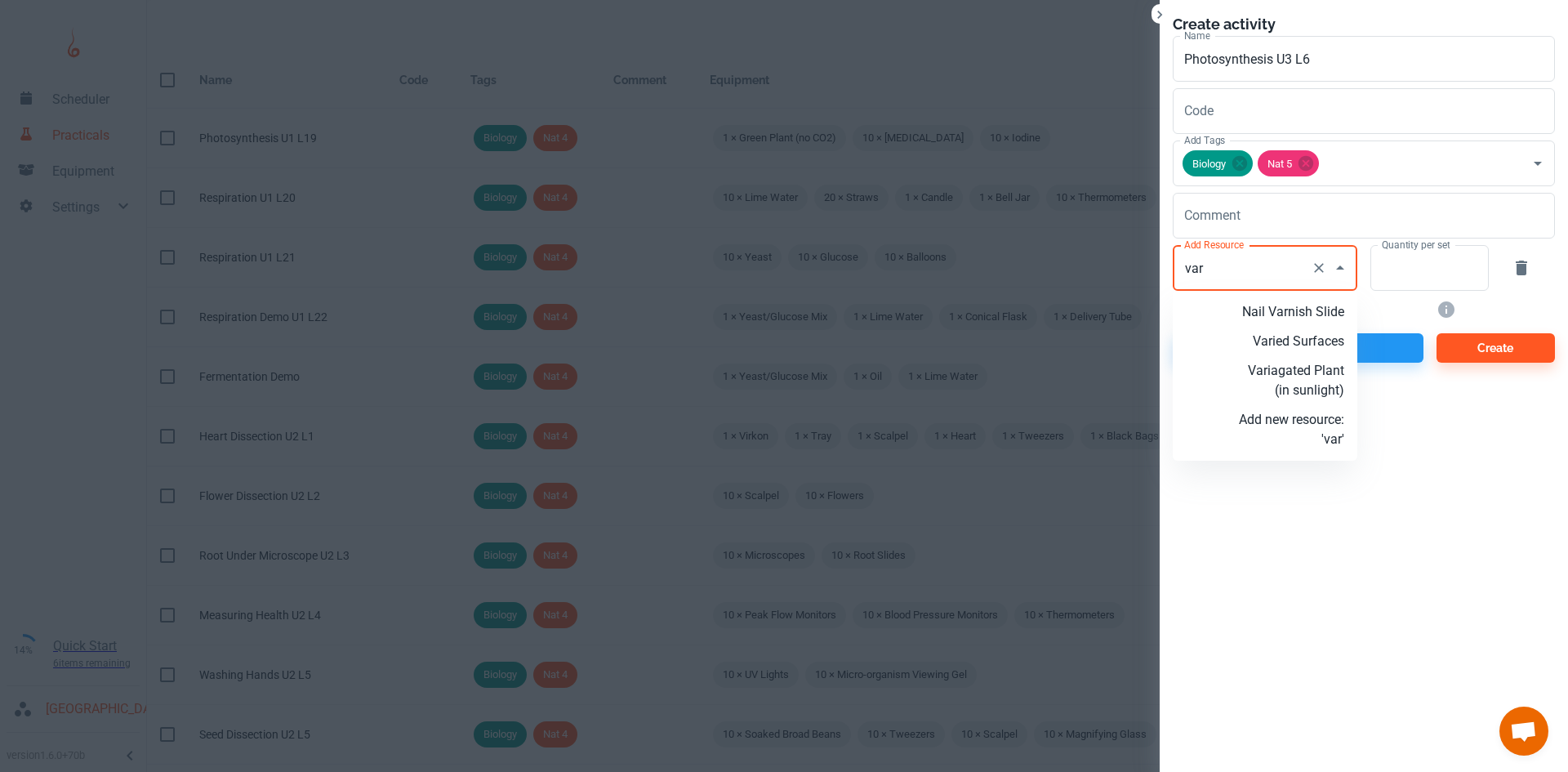
click at [1311, 376] on p "Variagated Plant (in sunlight)" at bounding box center [1291, 381] width 105 height 40
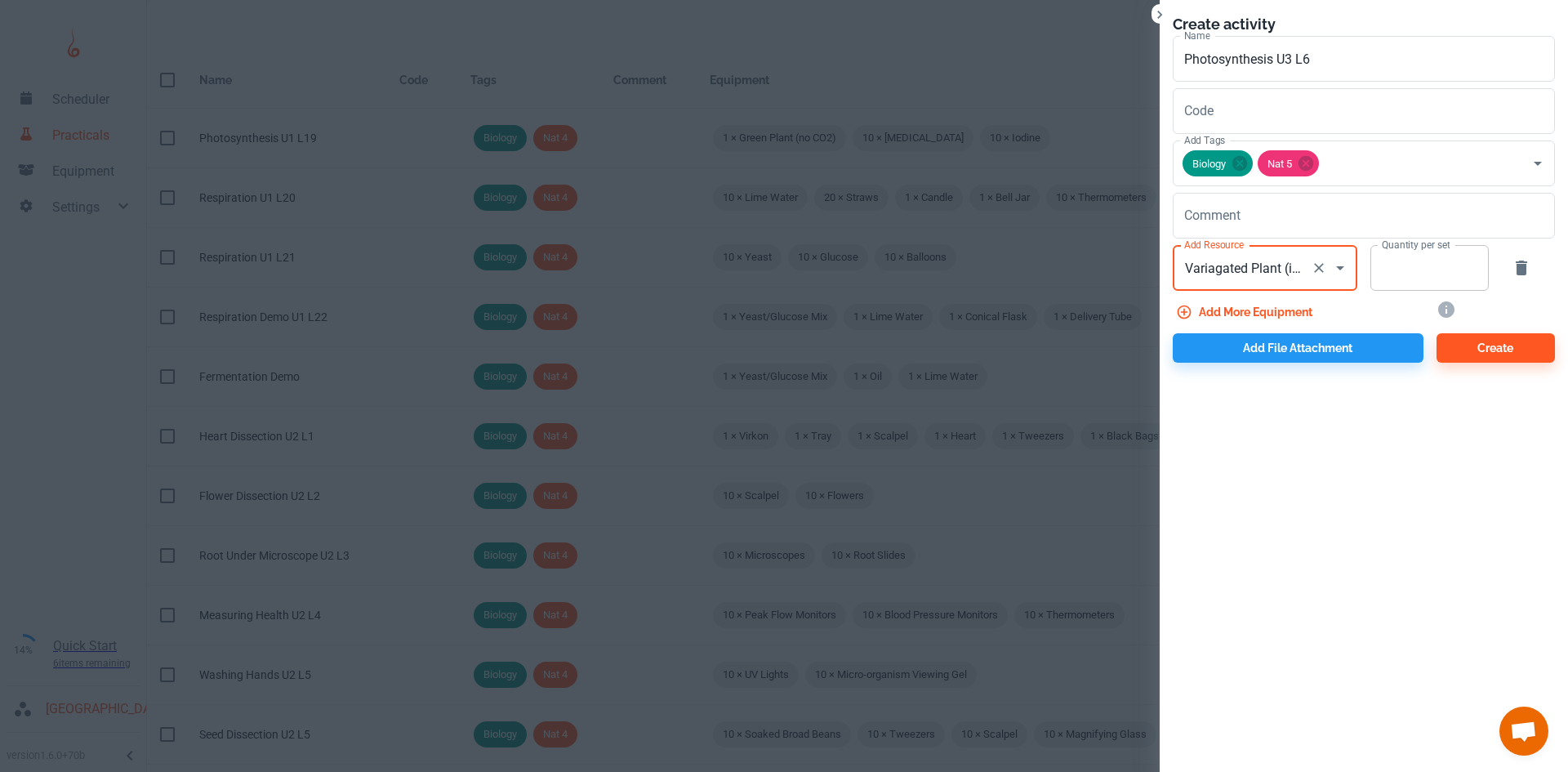
type input "Variagated Plant (in sunlight)"
click at [1392, 279] on input "Quantity per set" at bounding box center [1419, 268] width 100 height 46
type input "1"
click at [1265, 311] on button "Add more equipment" at bounding box center [1245, 313] width 146 height 30
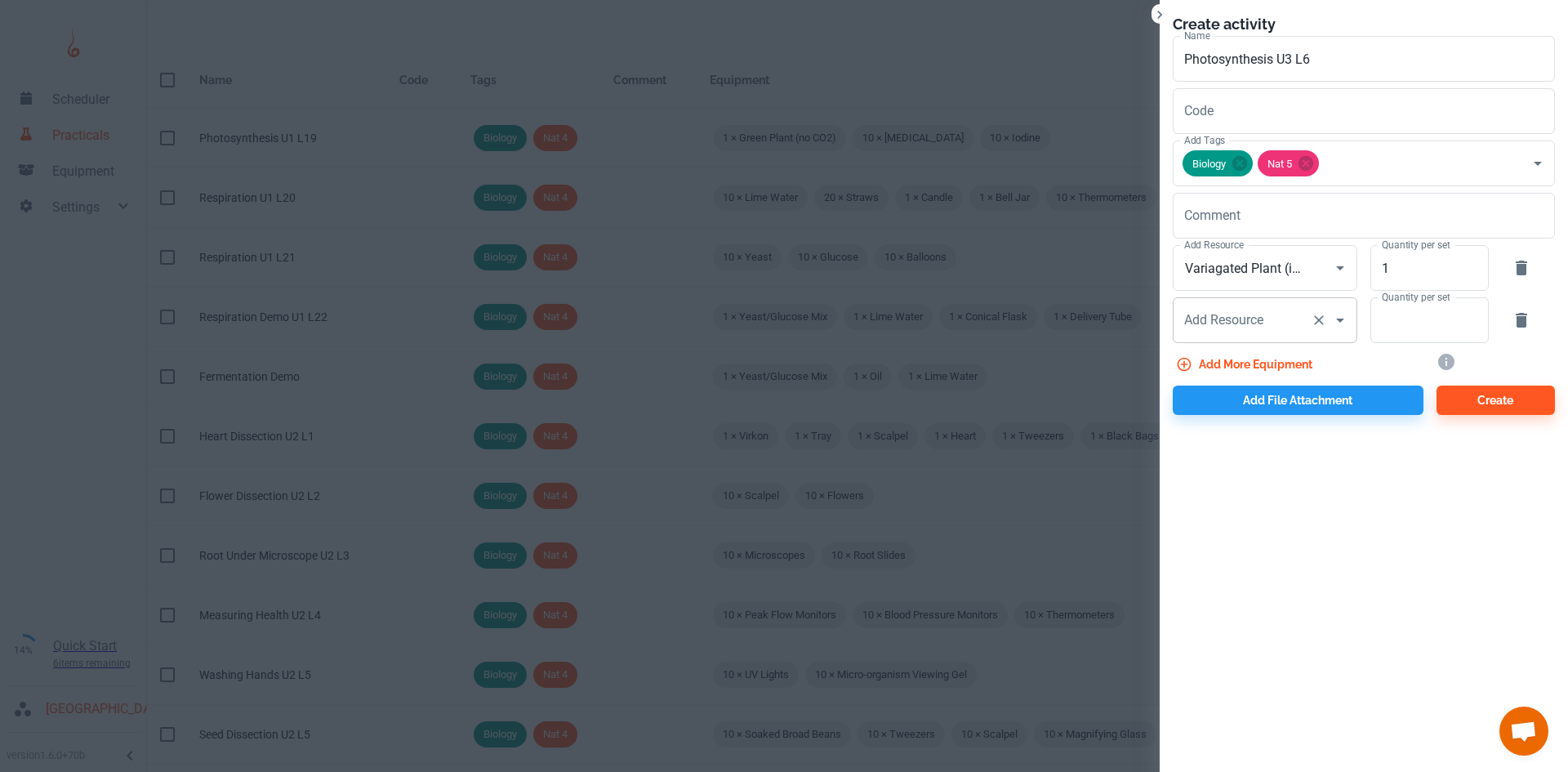
click at [1221, 323] on div "Add Resource Add Resource" at bounding box center [1265, 321] width 184 height 46
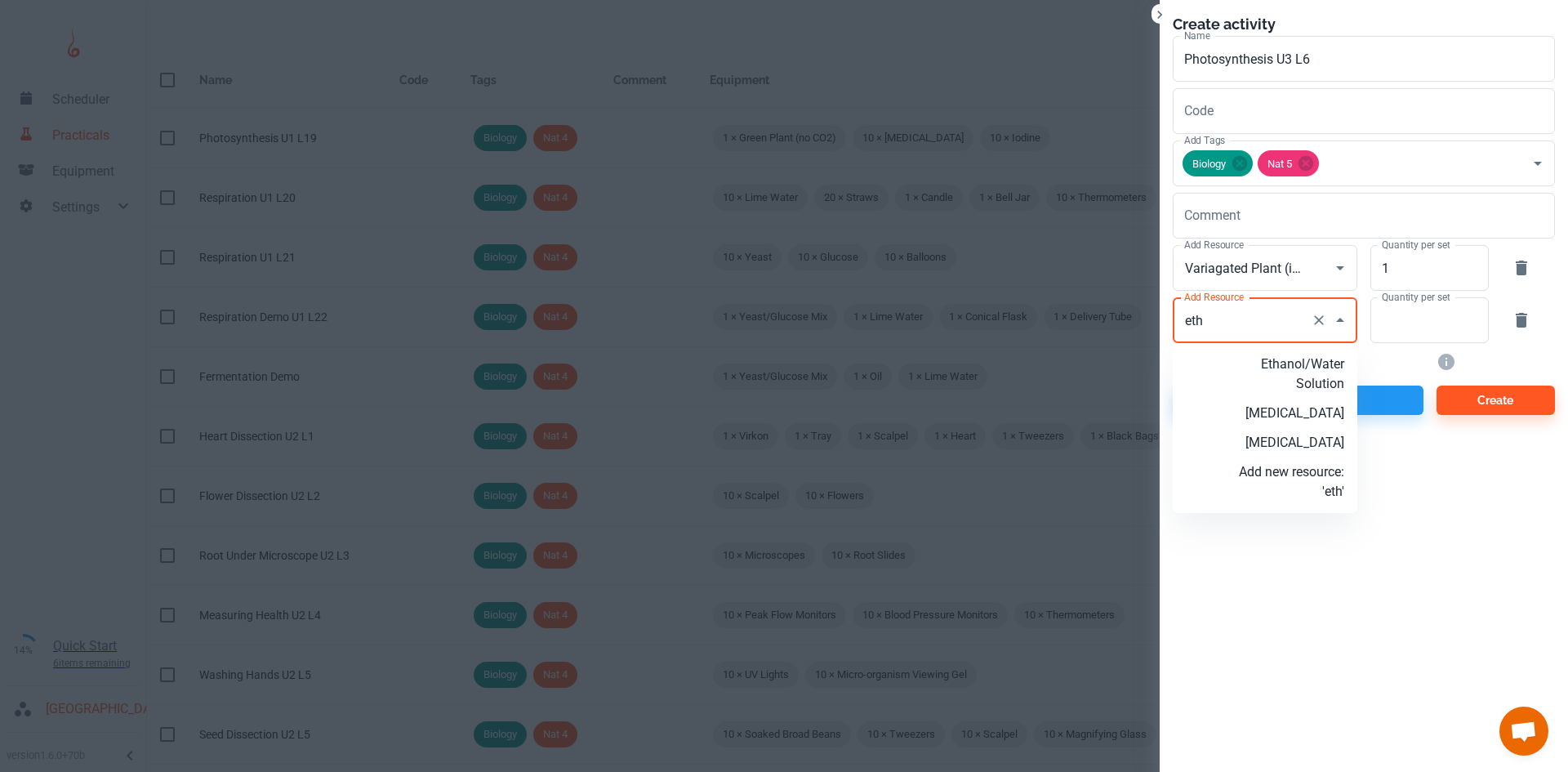
click at [1324, 456] on li "[MEDICAL_DATA]" at bounding box center [1265, 443] width 184 height 30
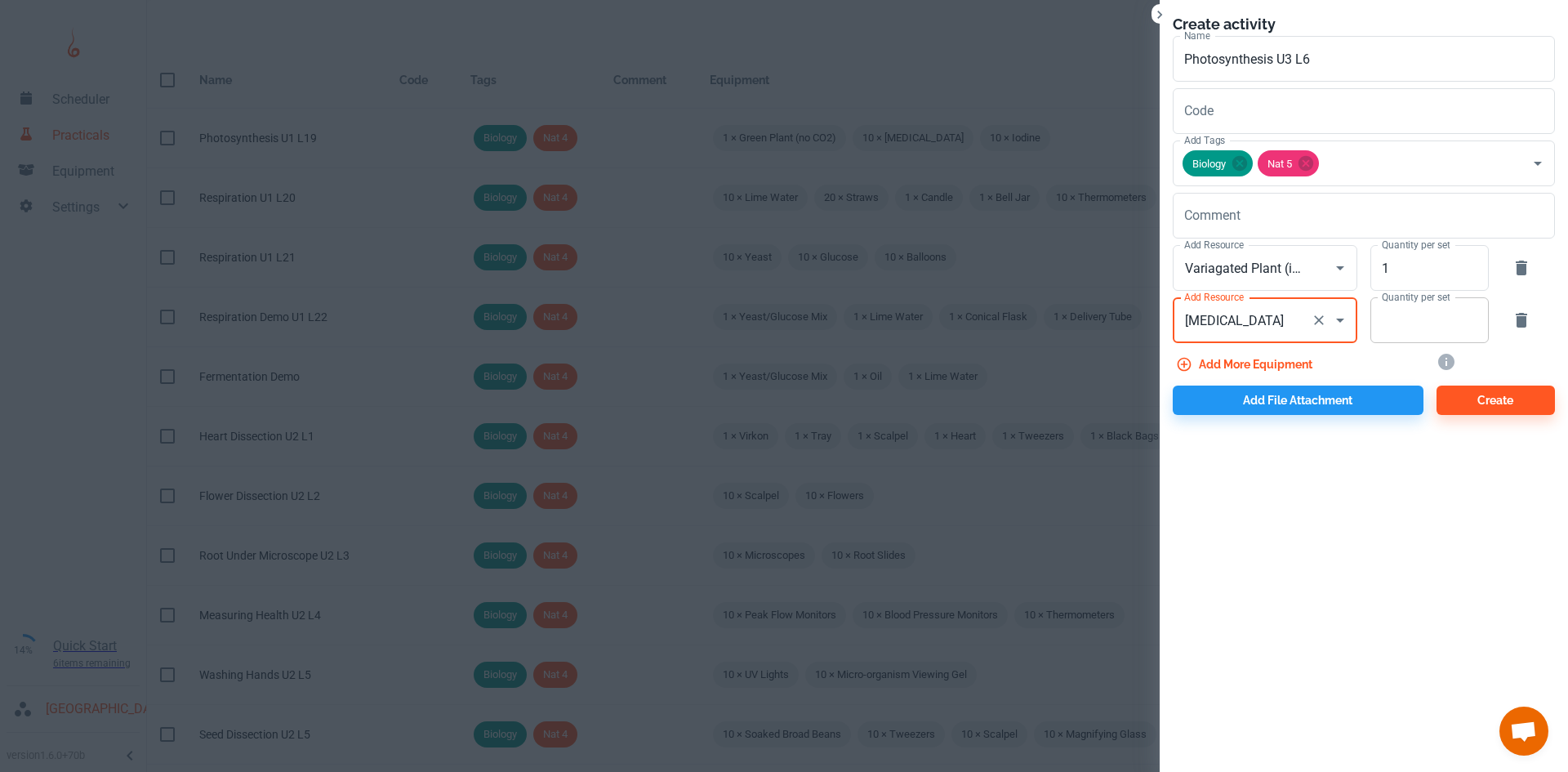
type input "[MEDICAL_DATA]"
click at [1387, 324] on input "Quantity per set" at bounding box center [1419, 321] width 100 height 46
type input "10"
click at [1302, 359] on button "Add more equipment" at bounding box center [1245, 364] width 146 height 30
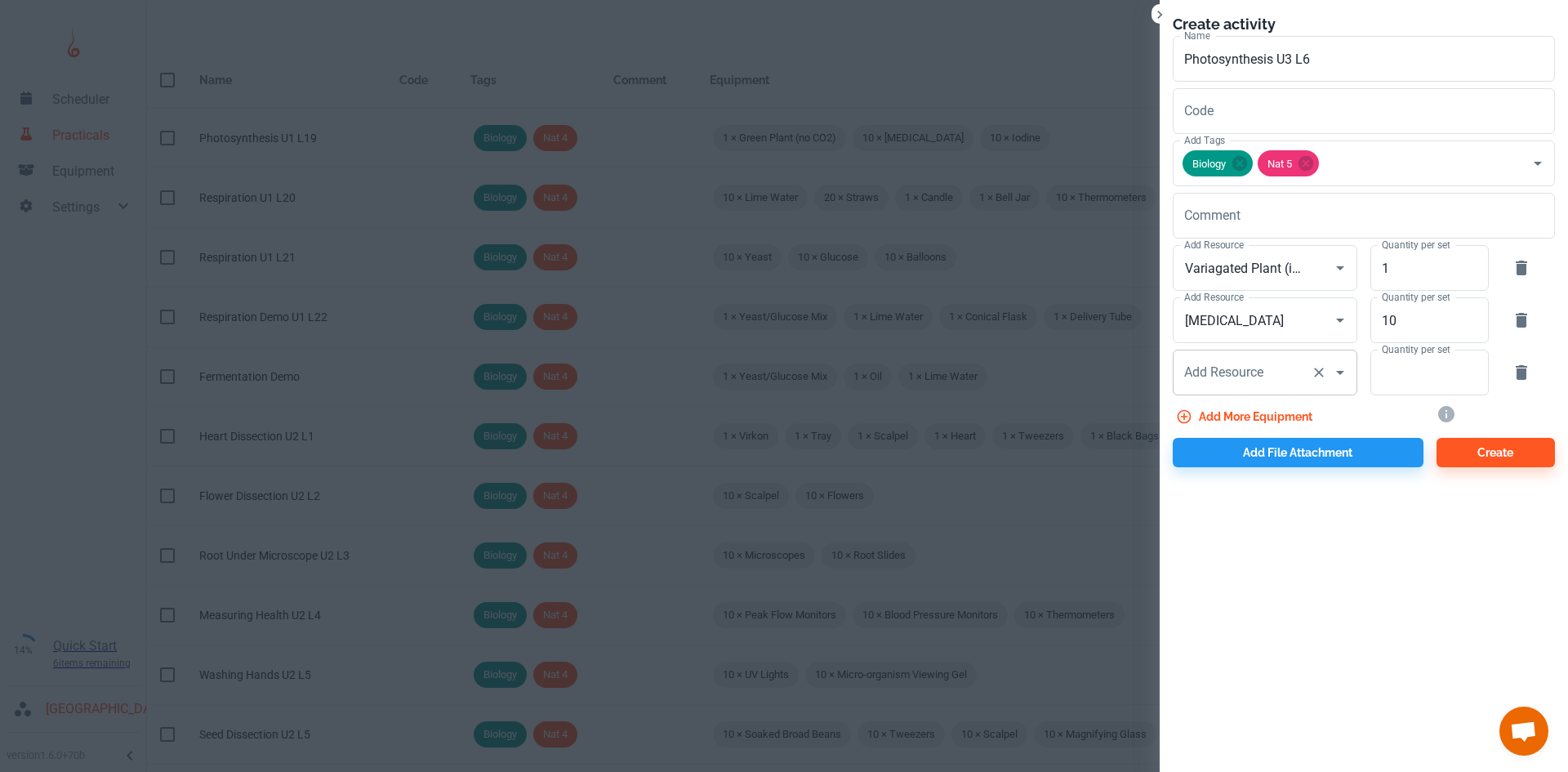
click at [1273, 353] on div "Add Resource" at bounding box center [1265, 372] width 184 height 46
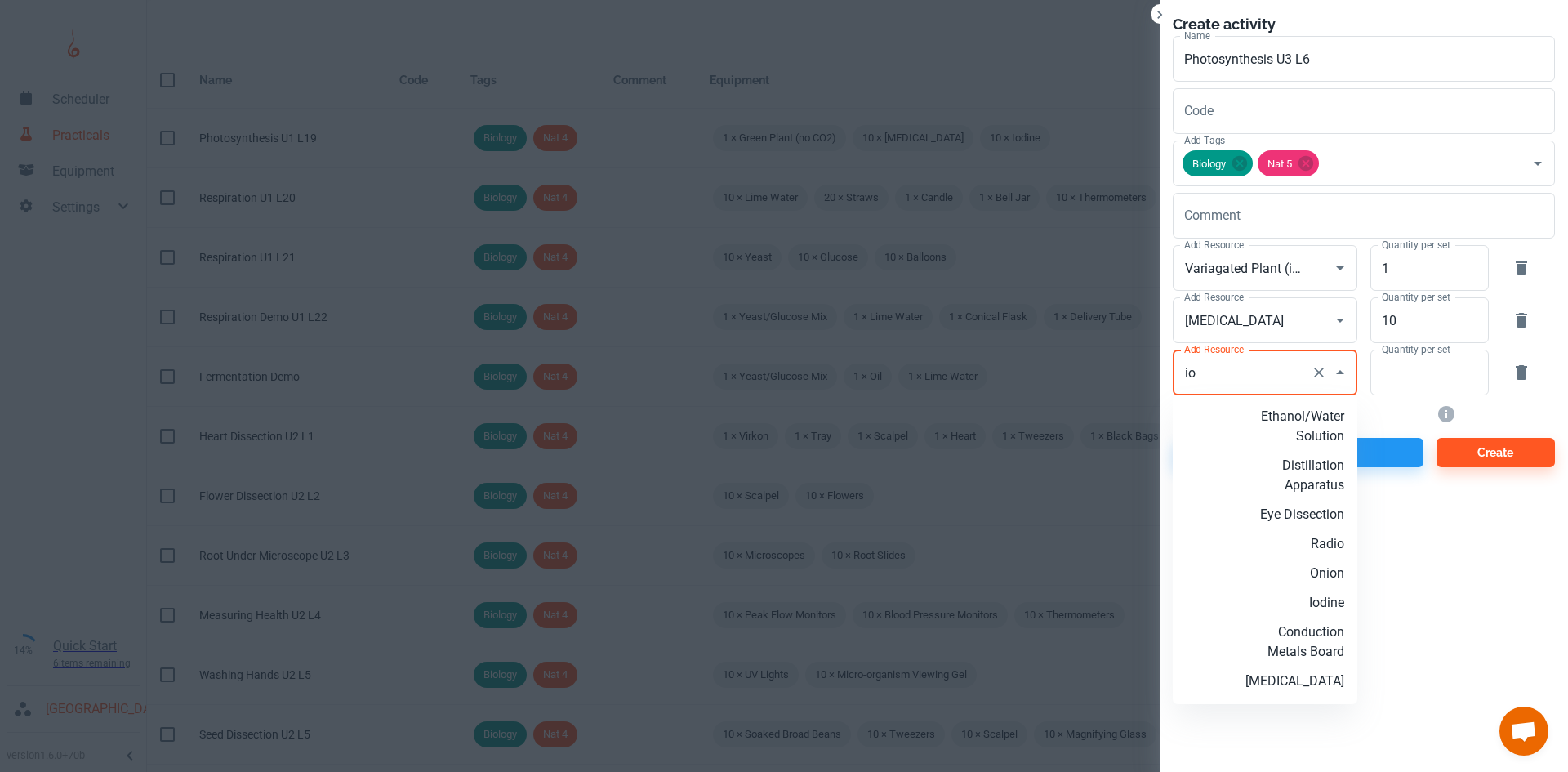
click at [1332, 598] on li "Iodine" at bounding box center [1265, 603] width 184 height 30
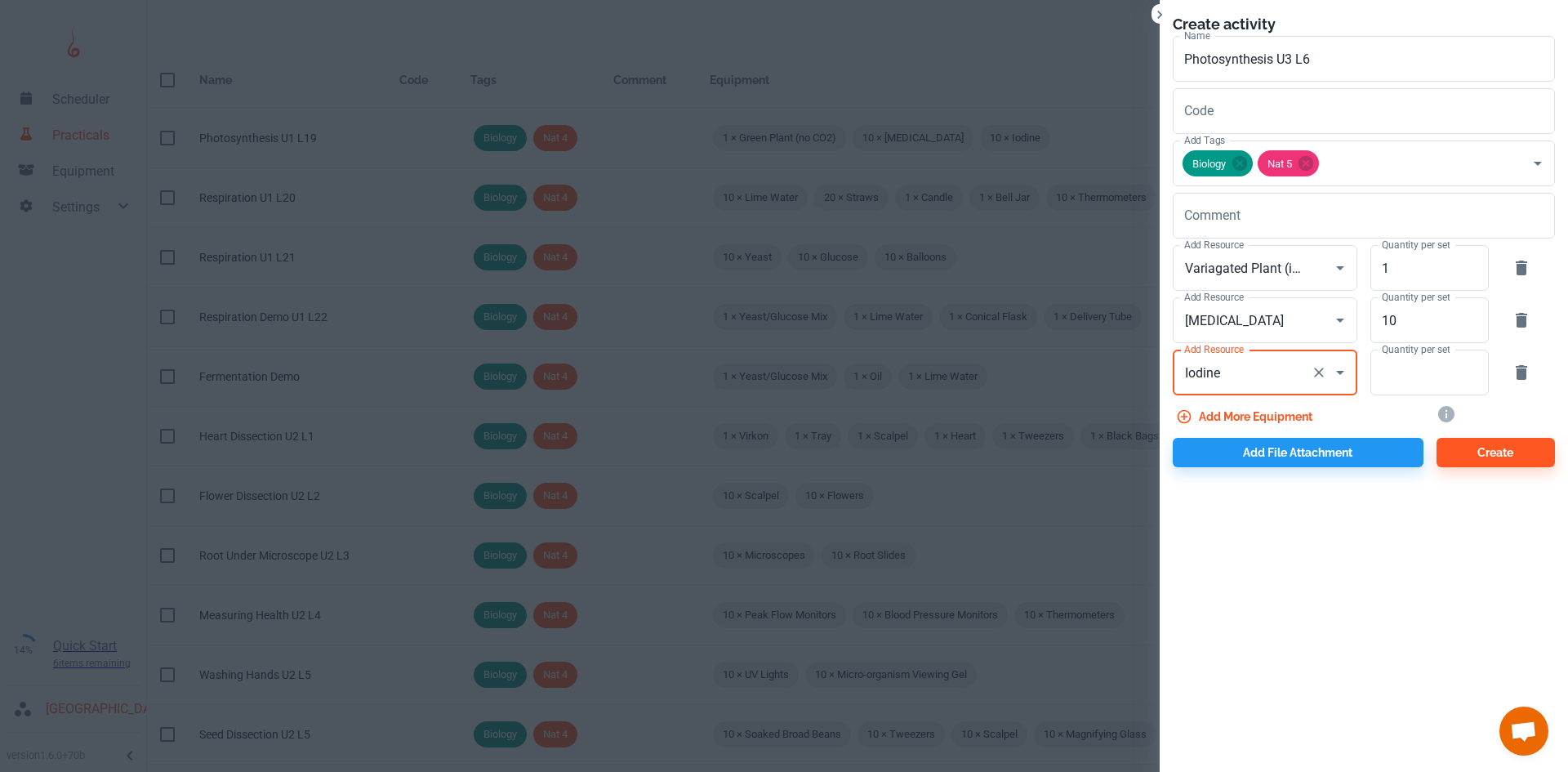
type input "Iodine"
click at [1408, 345] on label "Quantity per set" at bounding box center [1415, 349] width 67 height 14
click at [1408, 349] on input "Quantity per set" at bounding box center [1419, 372] width 100 height 46
click at [1400, 368] on input "Quantity per set" at bounding box center [1419, 372] width 100 height 46
type input "10"
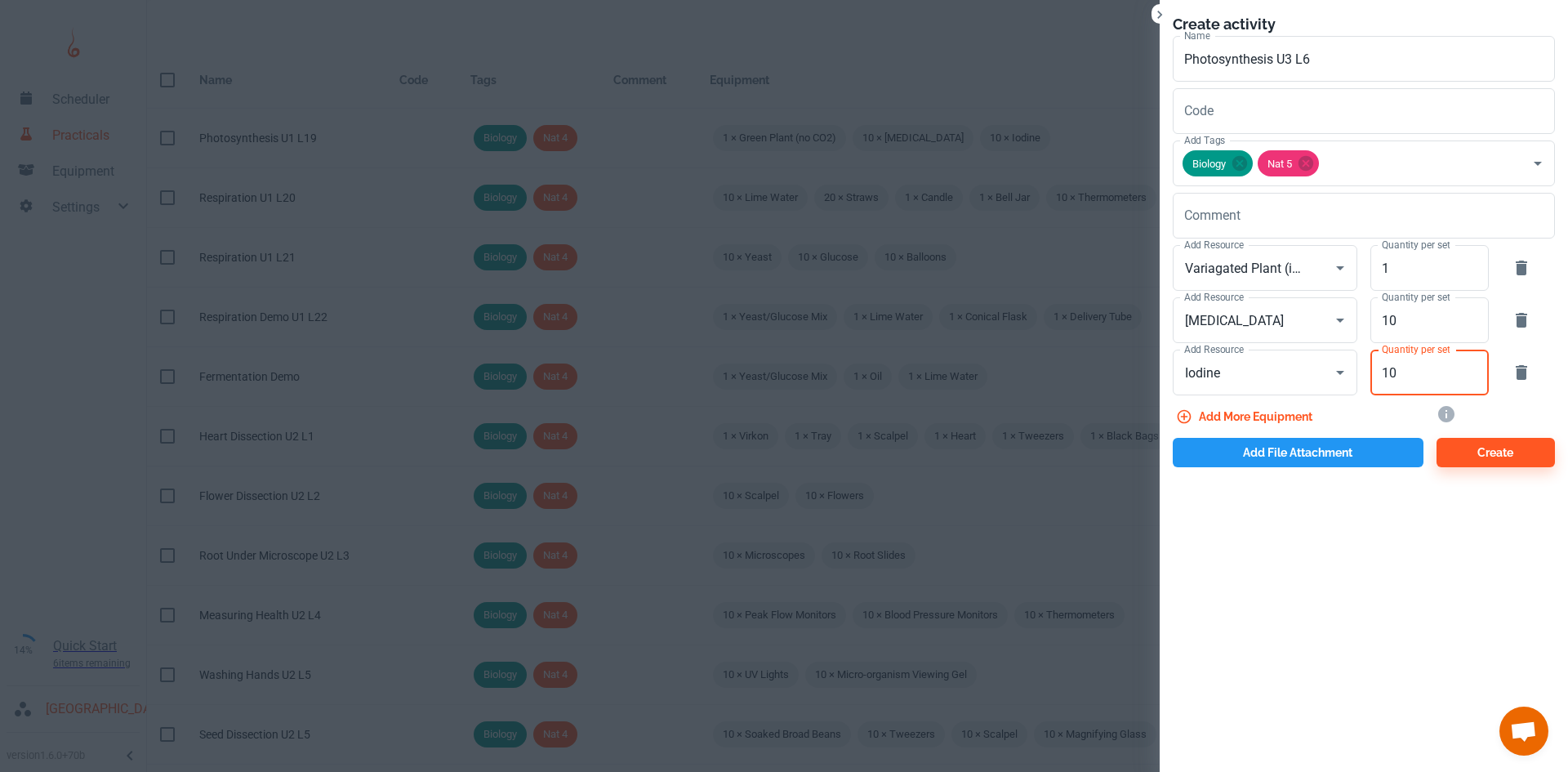
click at [1276, 451] on button "Add file attachment" at bounding box center [1297, 452] width 251 height 30
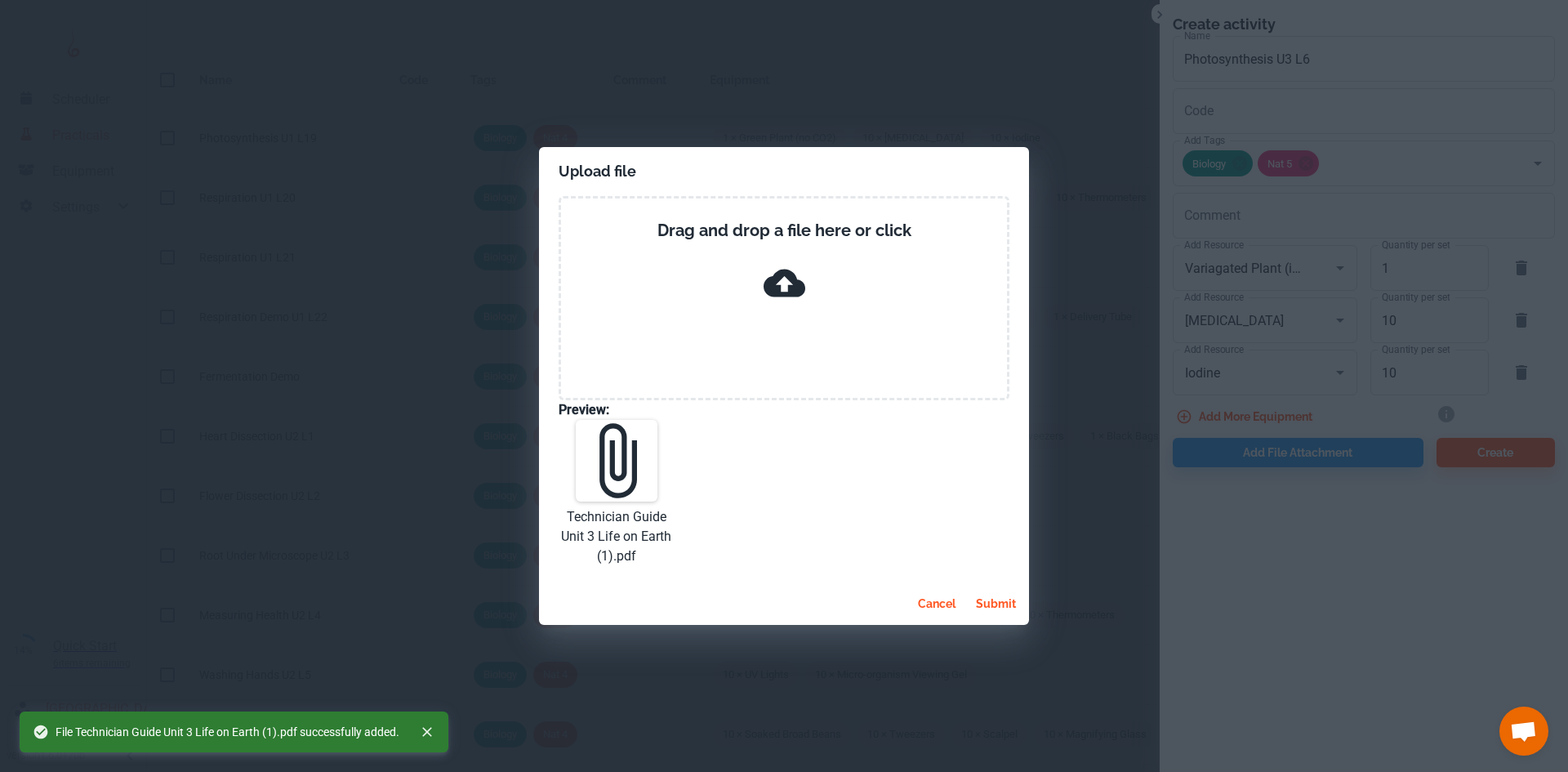
click at [997, 617] on button "submit" at bounding box center [996, 604] width 54 height 30
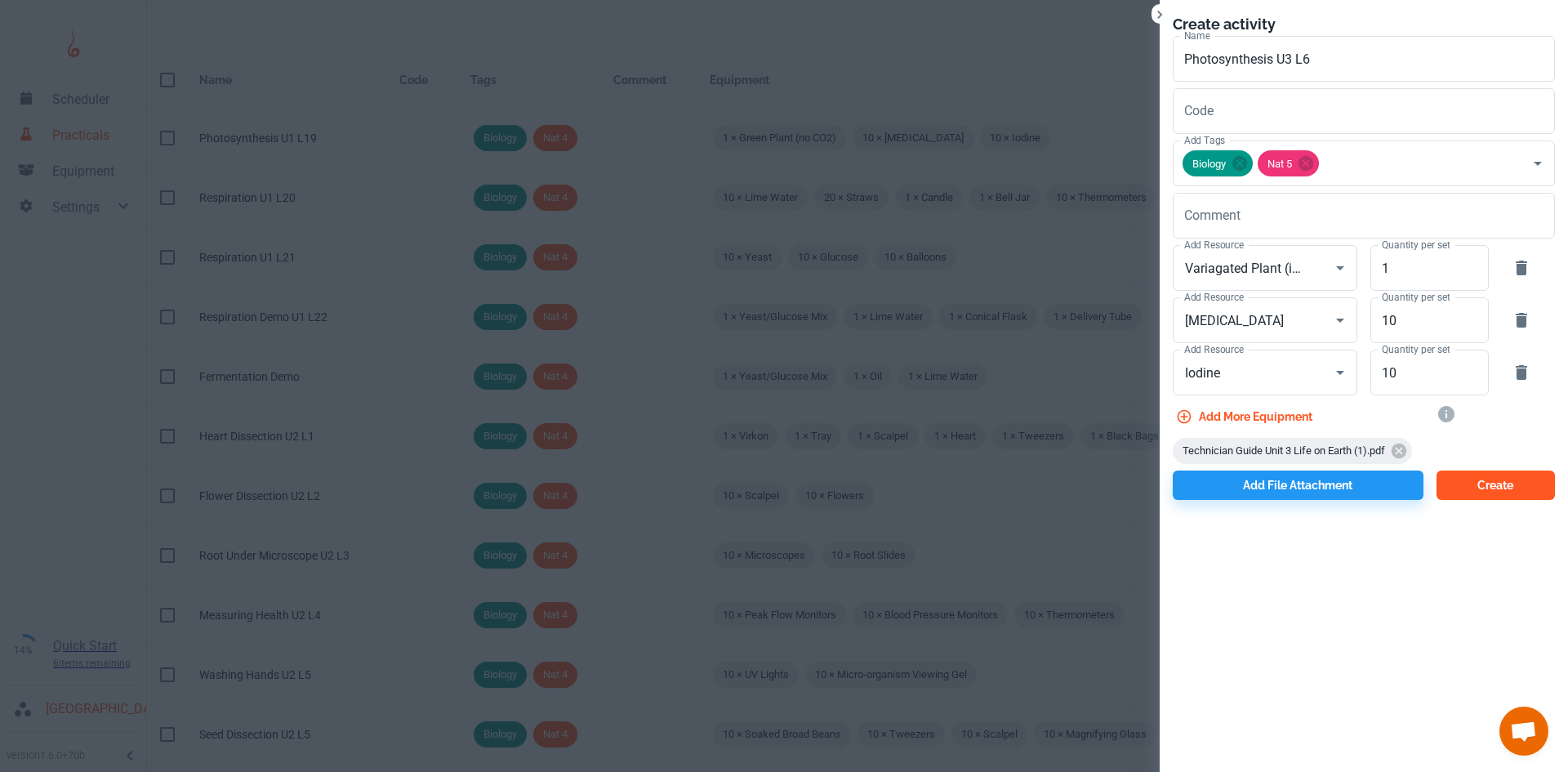
click at [1477, 475] on button "Create" at bounding box center [1495, 485] width 118 height 30
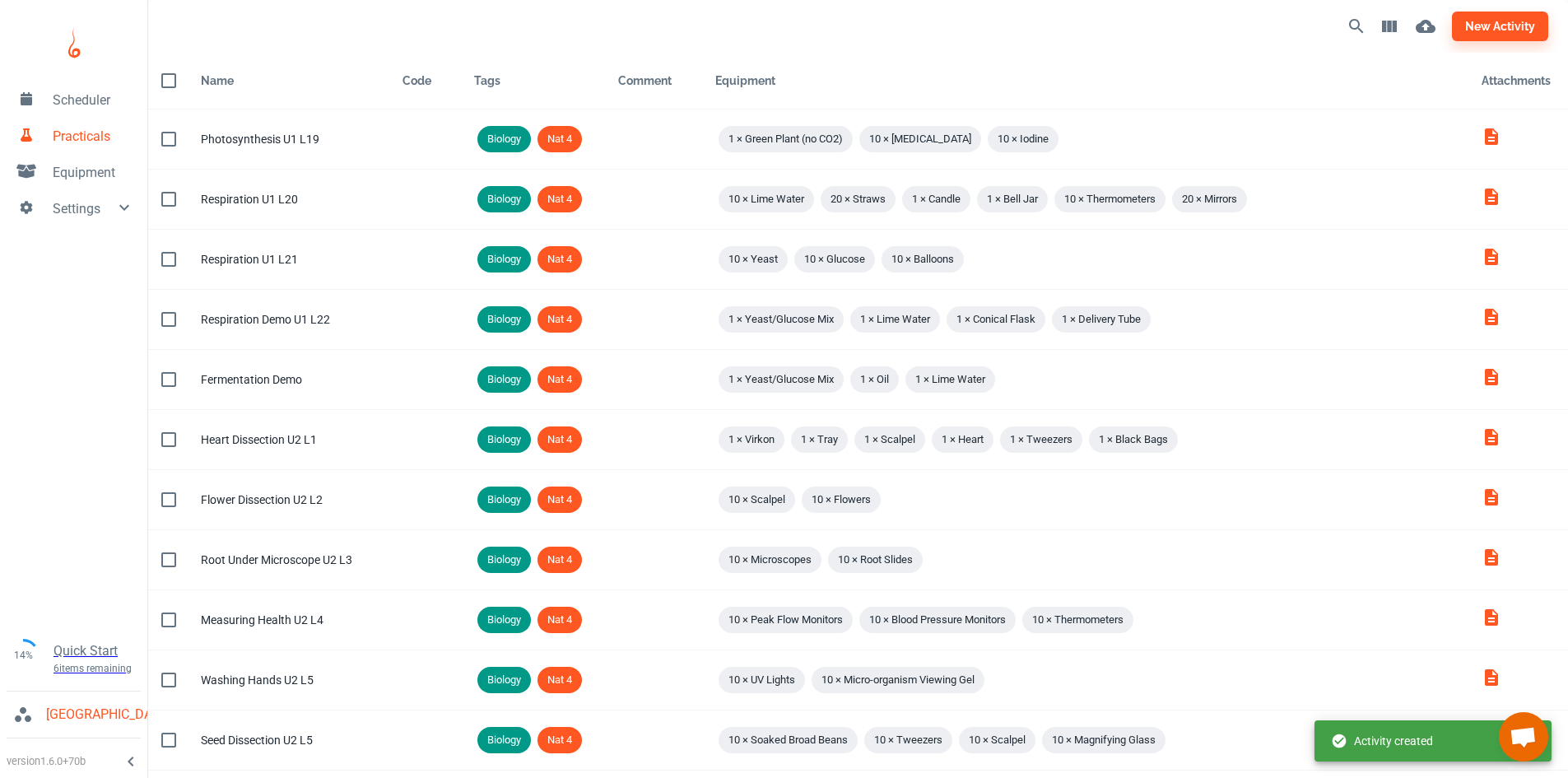
click at [78, 167] on span "Equipment" at bounding box center [94, 173] width 82 height 20
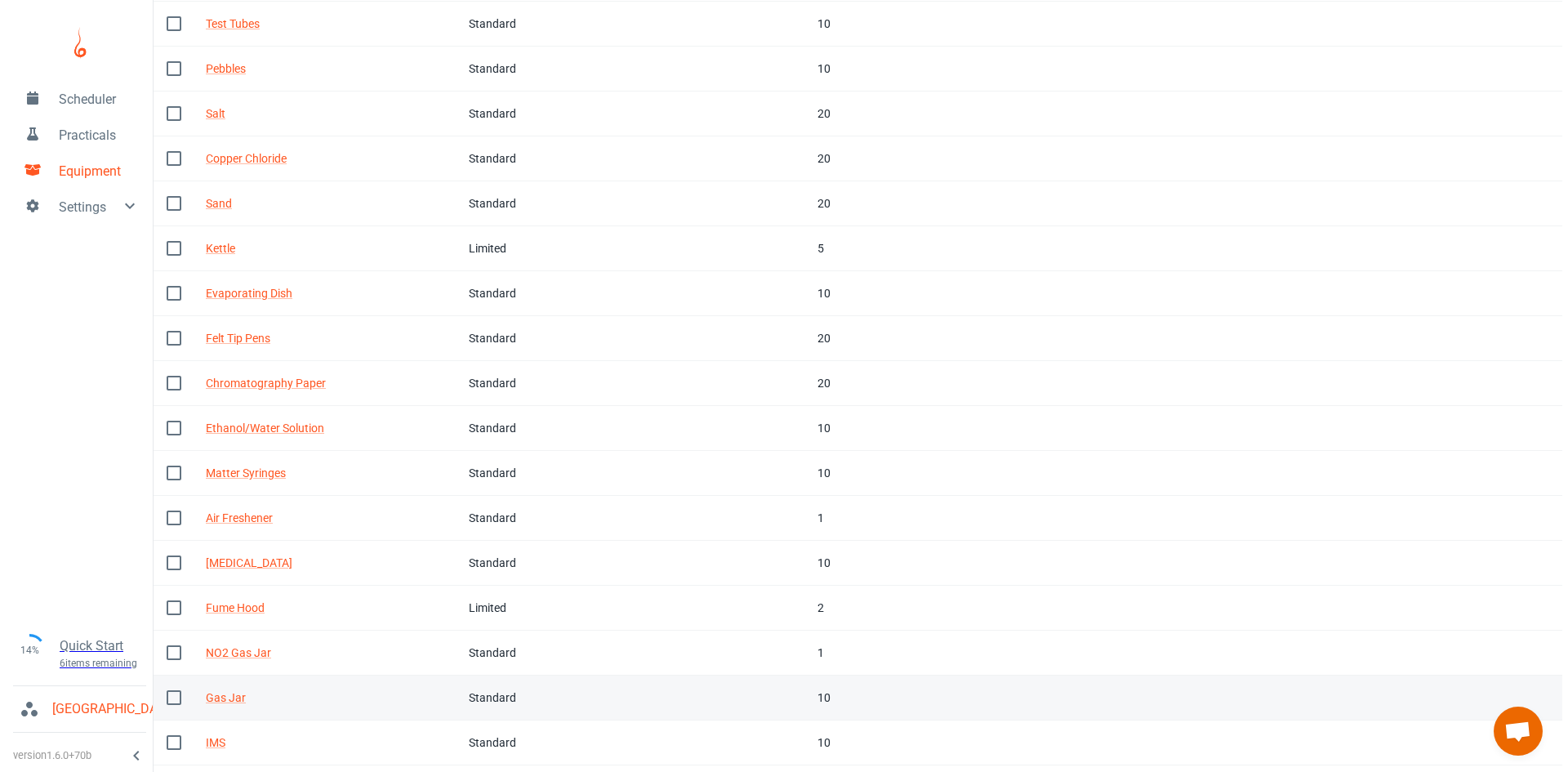
scroll to position [503, 0]
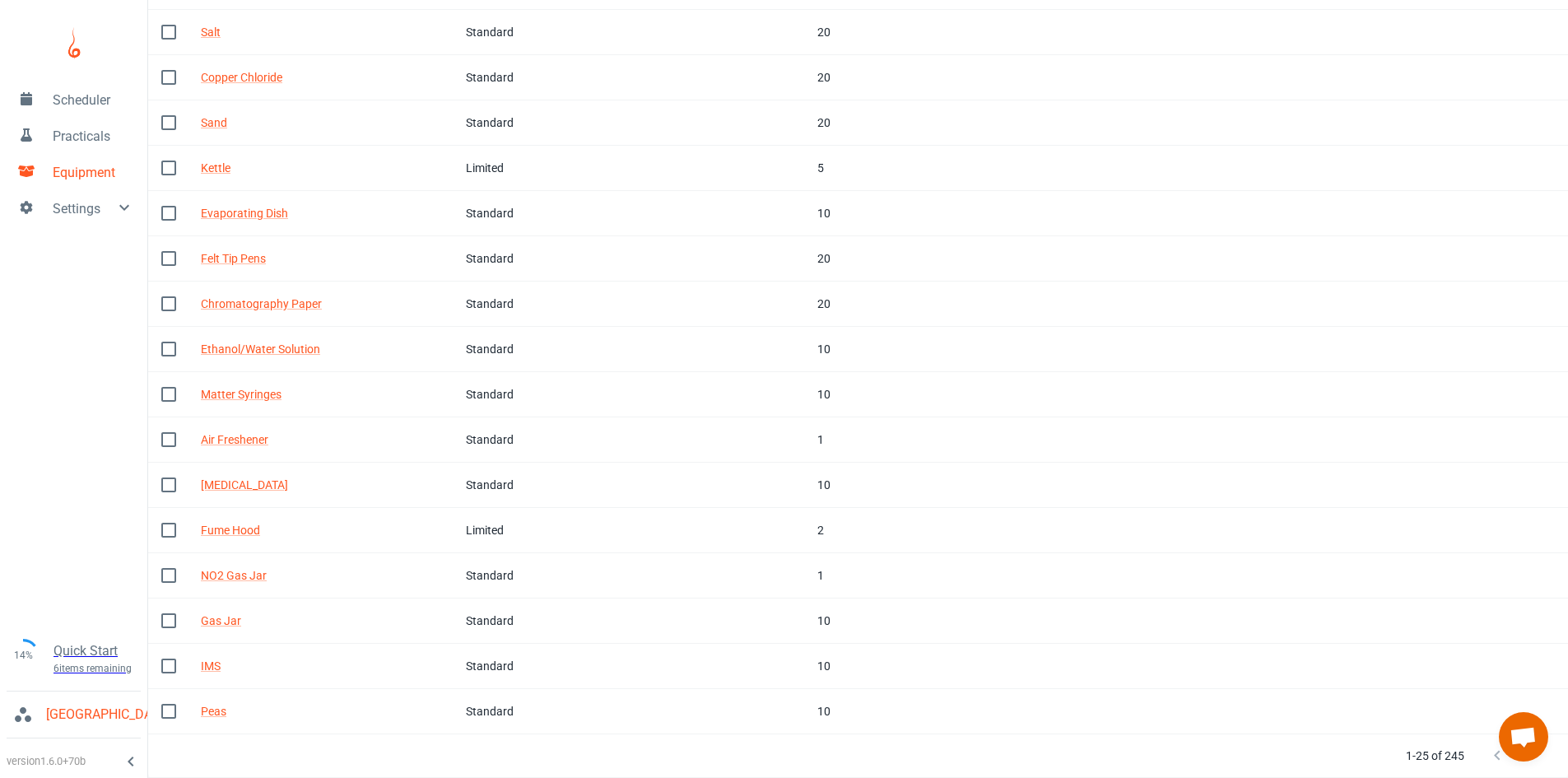
click at [1536, 770] on button "Next Page" at bounding box center [1530, 755] width 33 height 33
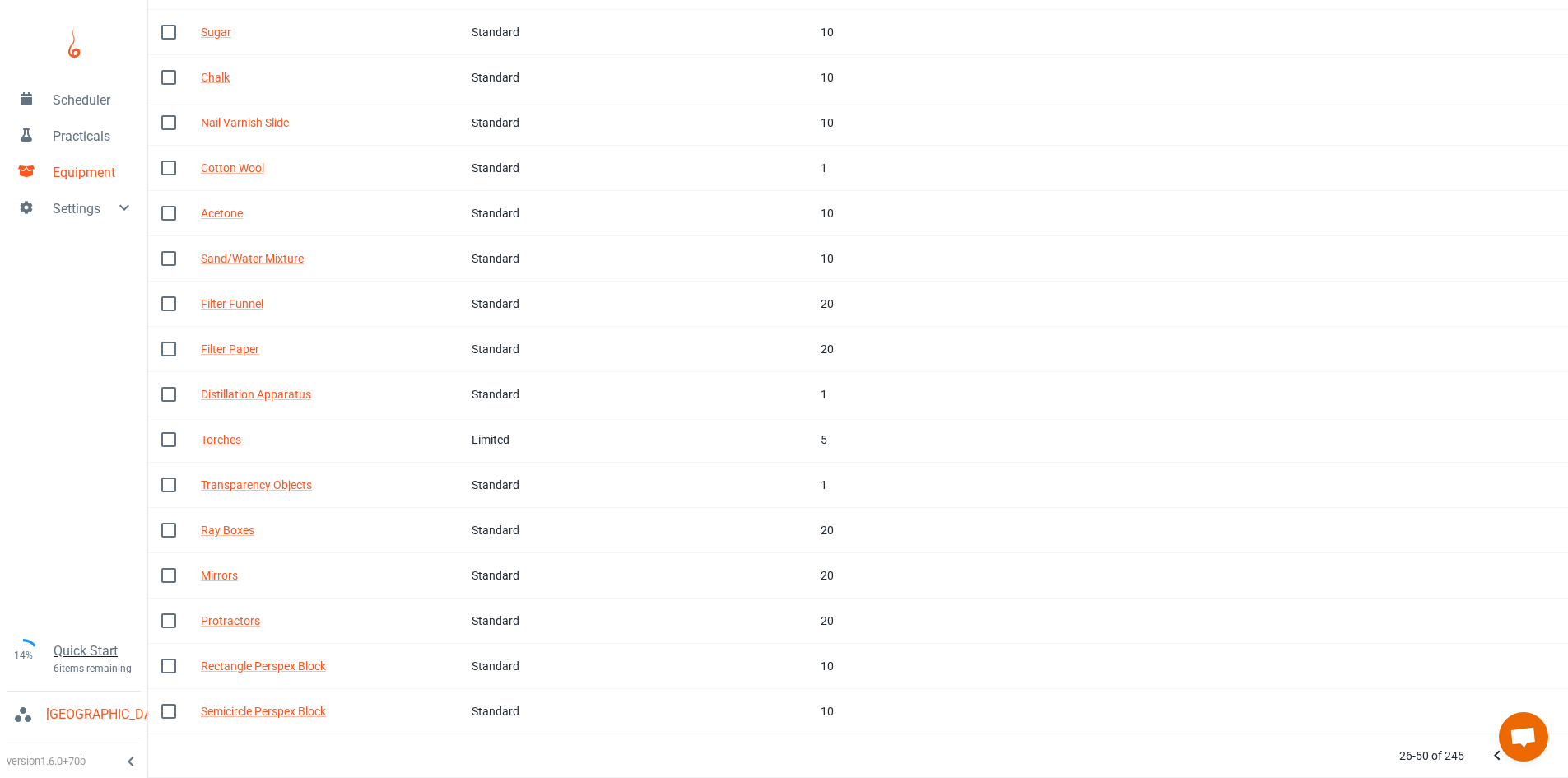
click at [1536, 770] on button "Next Page" at bounding box center [1530, 755] width 33 height 33
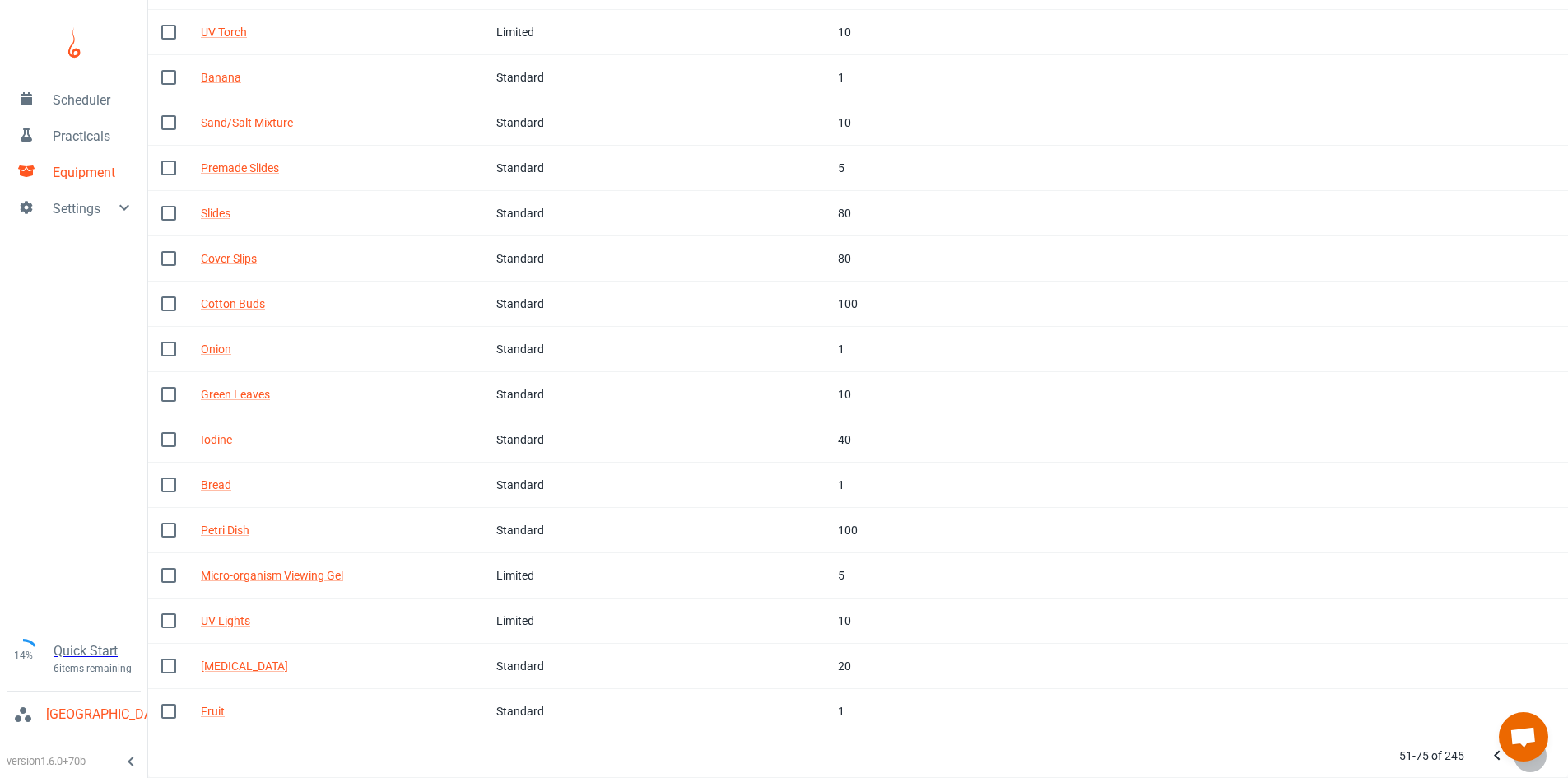
click at [1536, 770] on button "Next Page" at bounding box center [1530, 755] width 33 height 33
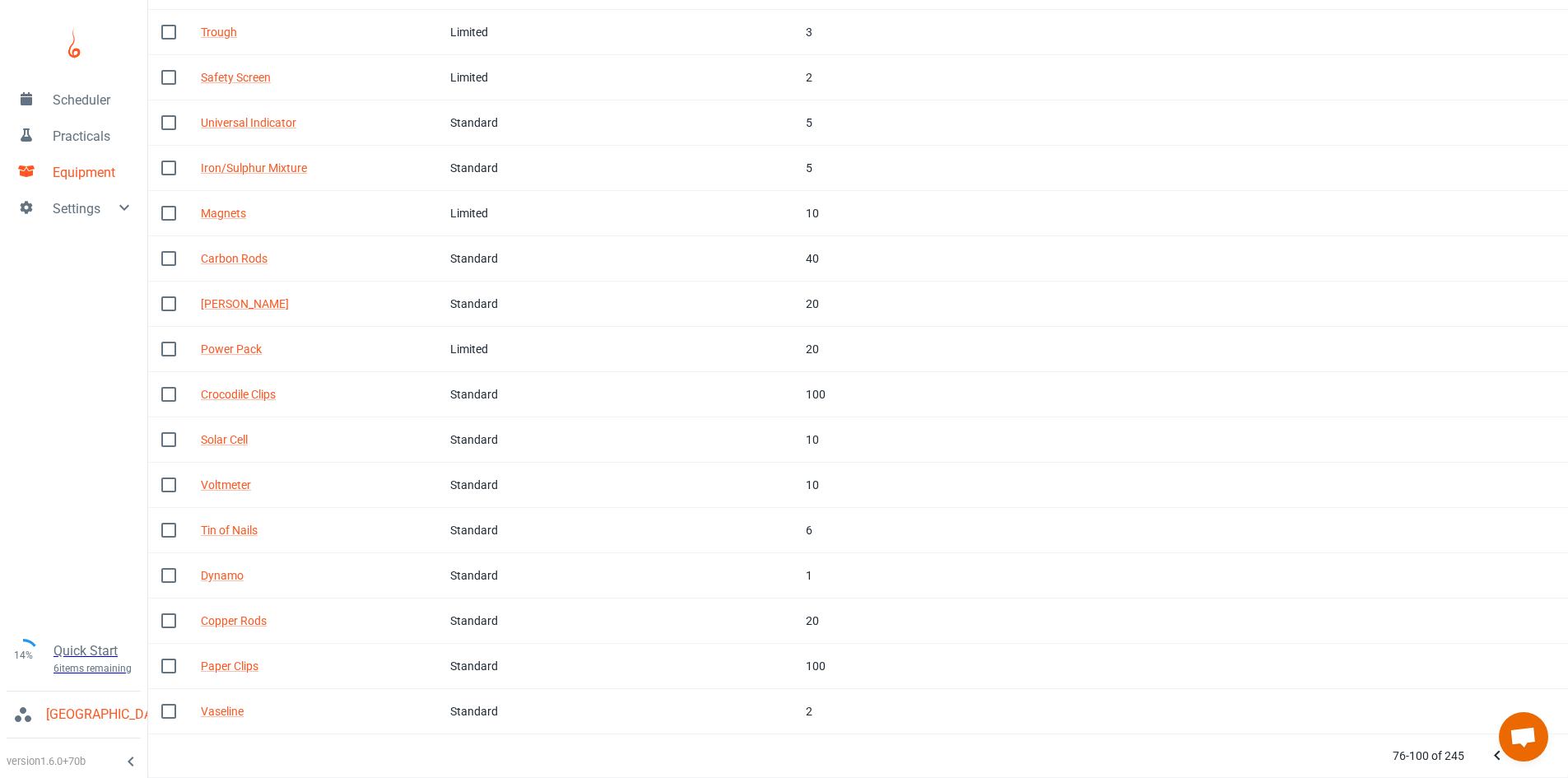
click at [1536, 770] on button "Next Page" at bounding box center [1530, 755] width 33 height 33
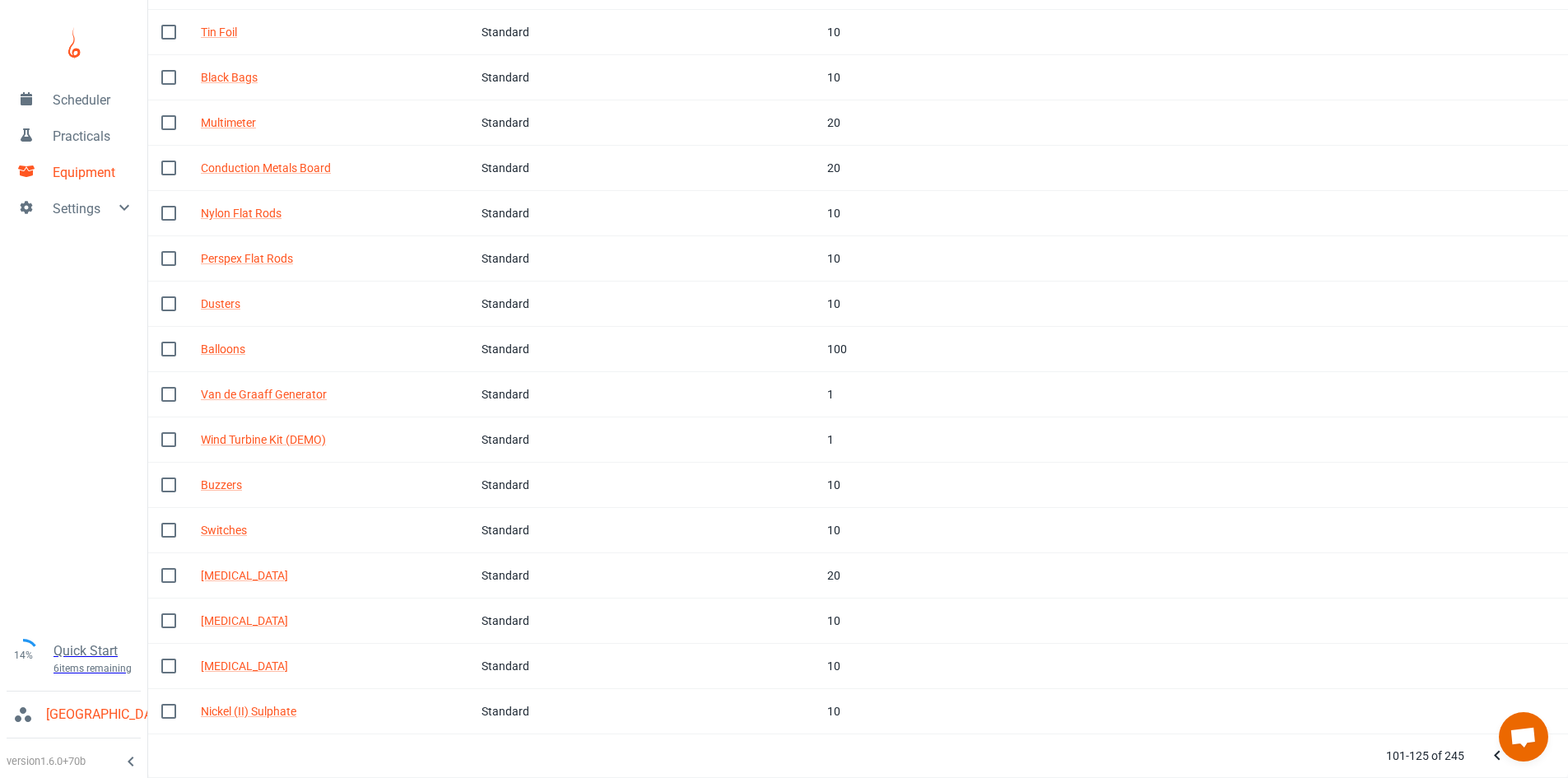
click at [1536, 770] on button "Next Page" at bounding box center [1530, 755] width 33 height 33
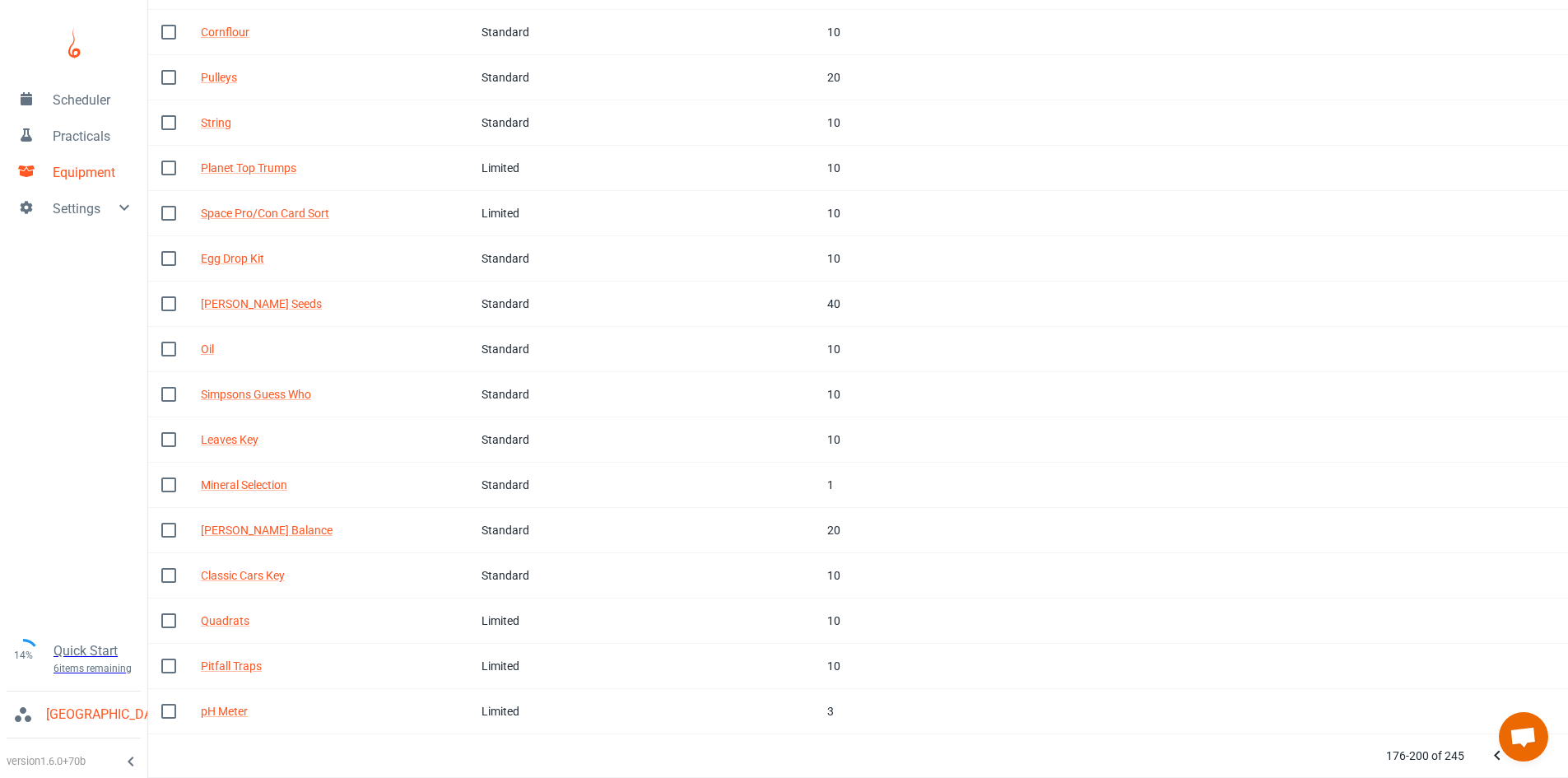
click at [1536, 770] on button "Next Page" at bounding box center [1530, 755] width 33 height 33
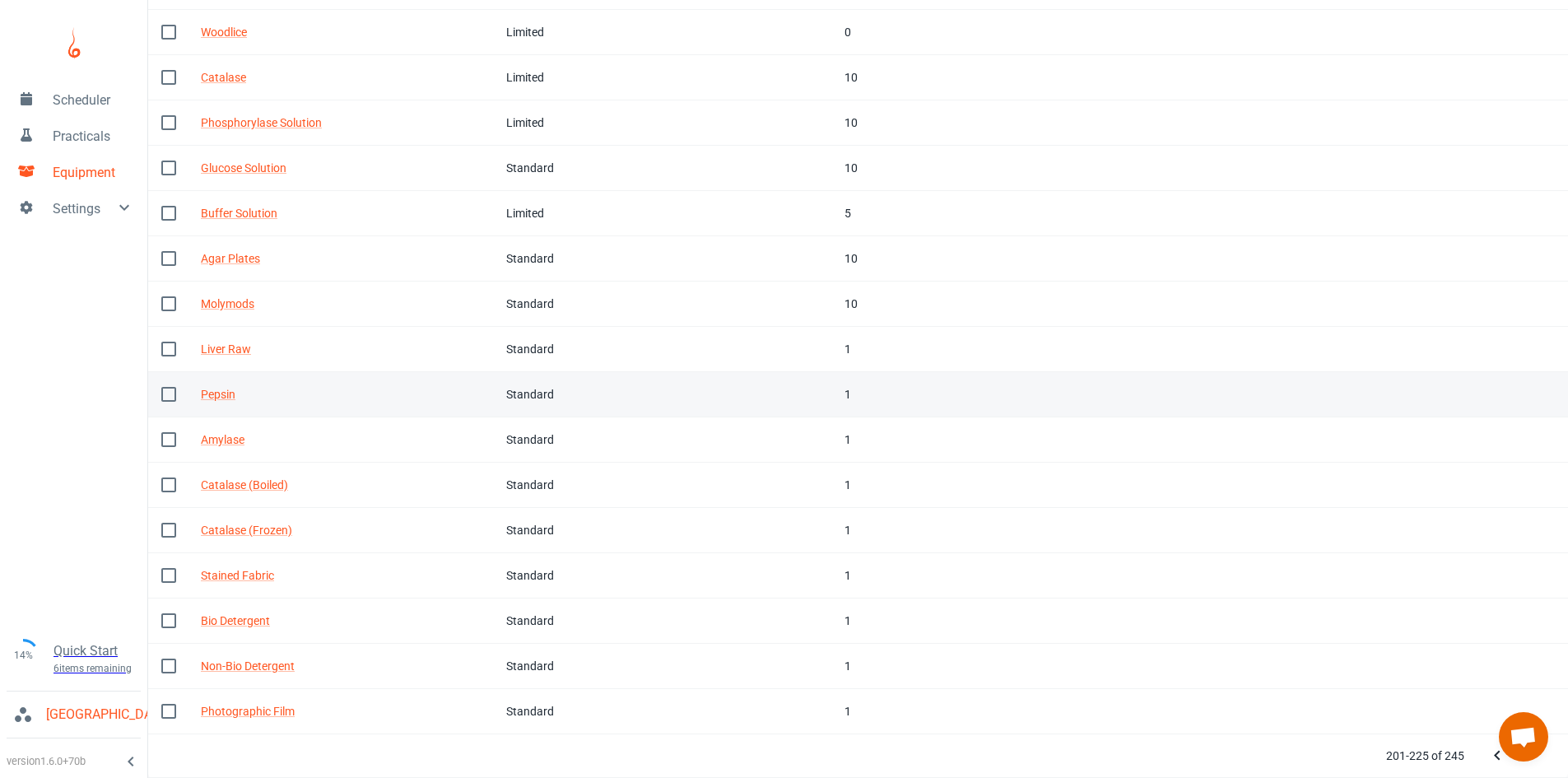
click at [855, 393] on div "1" at bounding box center [902, 394] width 115 height 18
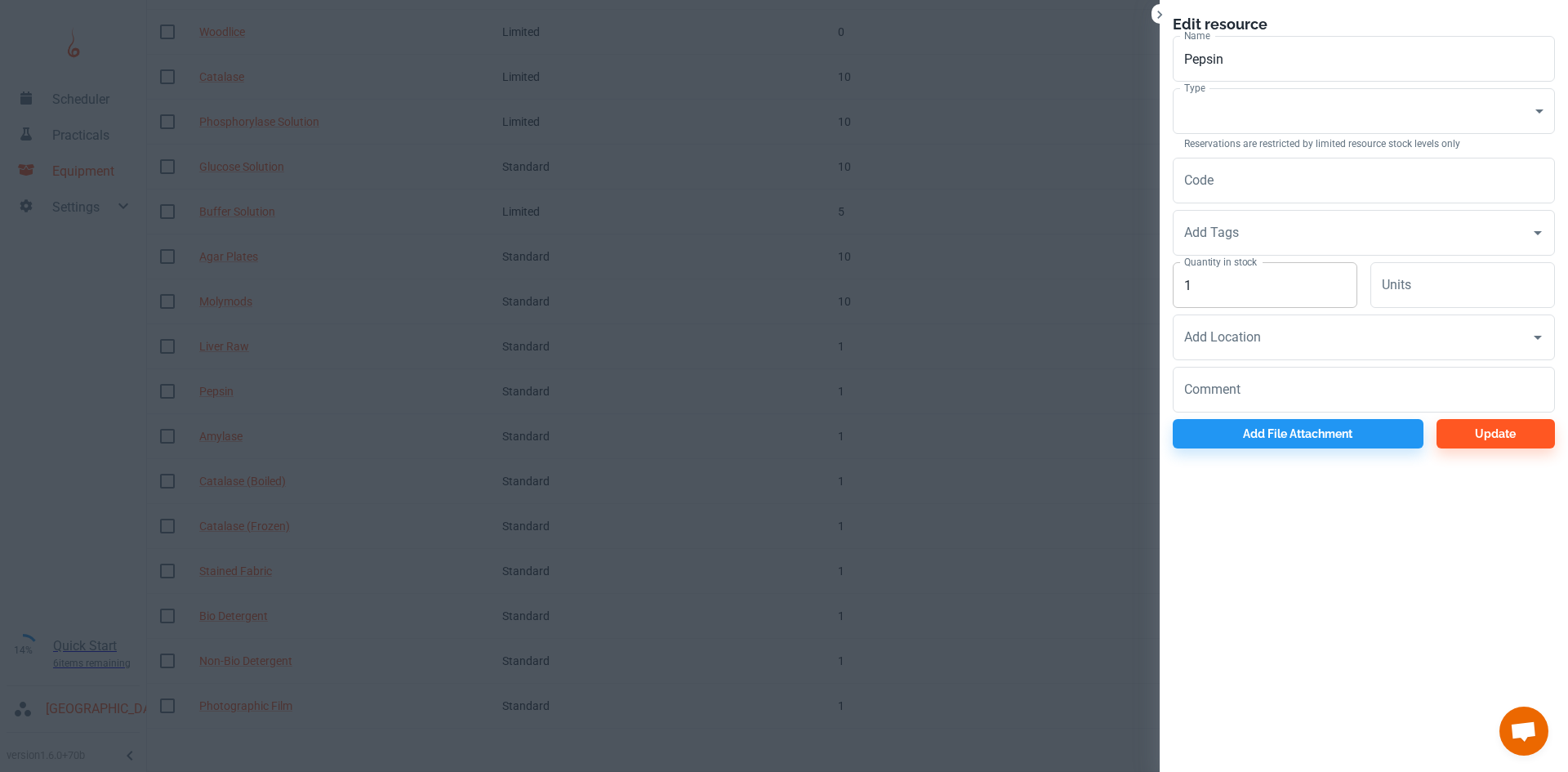
click at [1239, 285] on input "1" at bounding box center [1265, 285] width 184 height 46
type input "10"
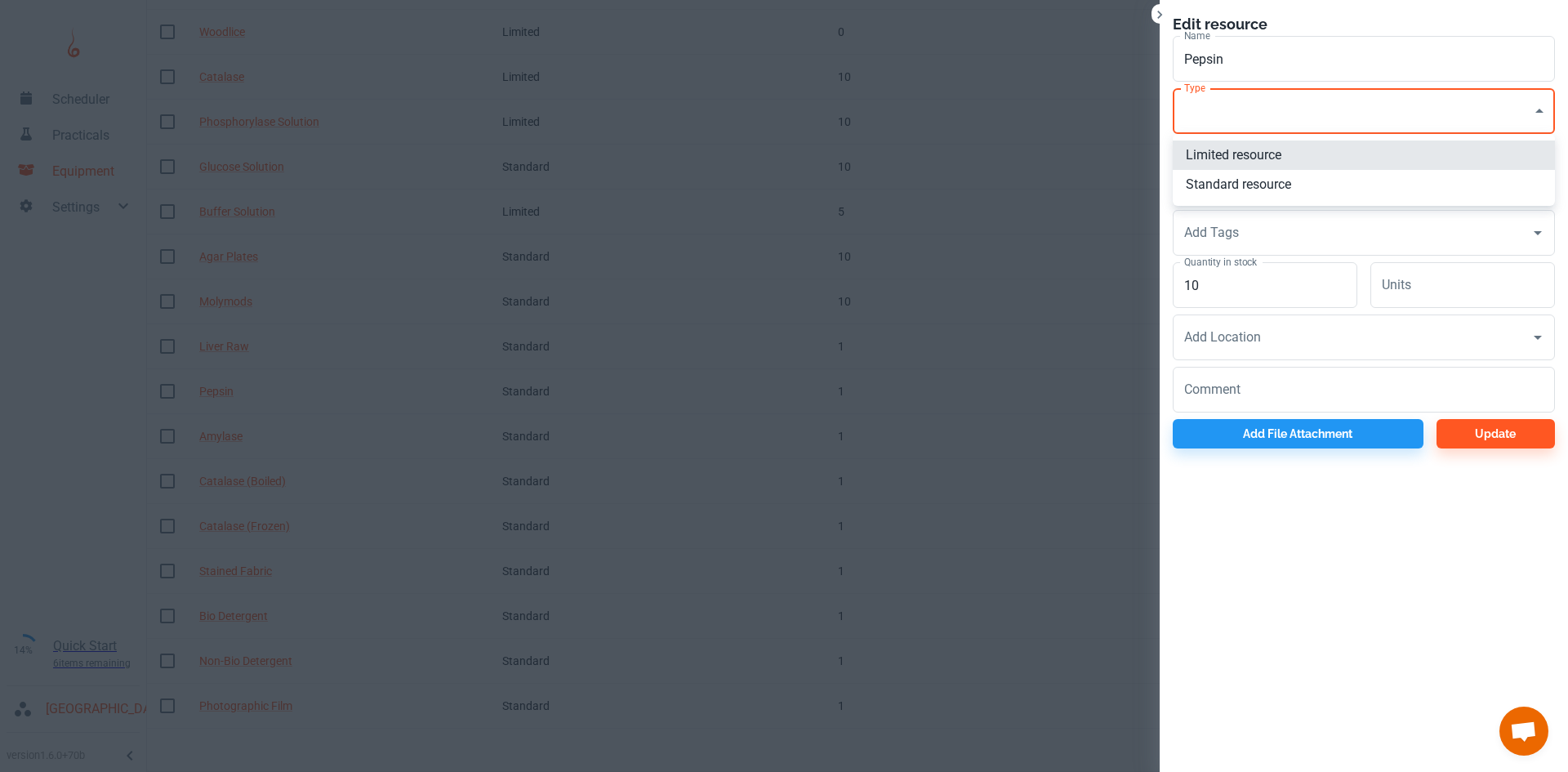
click at [1233, 182] on li "Standard resource" at bounding box center [1363, 185] width 382 height 30
type input "CO"
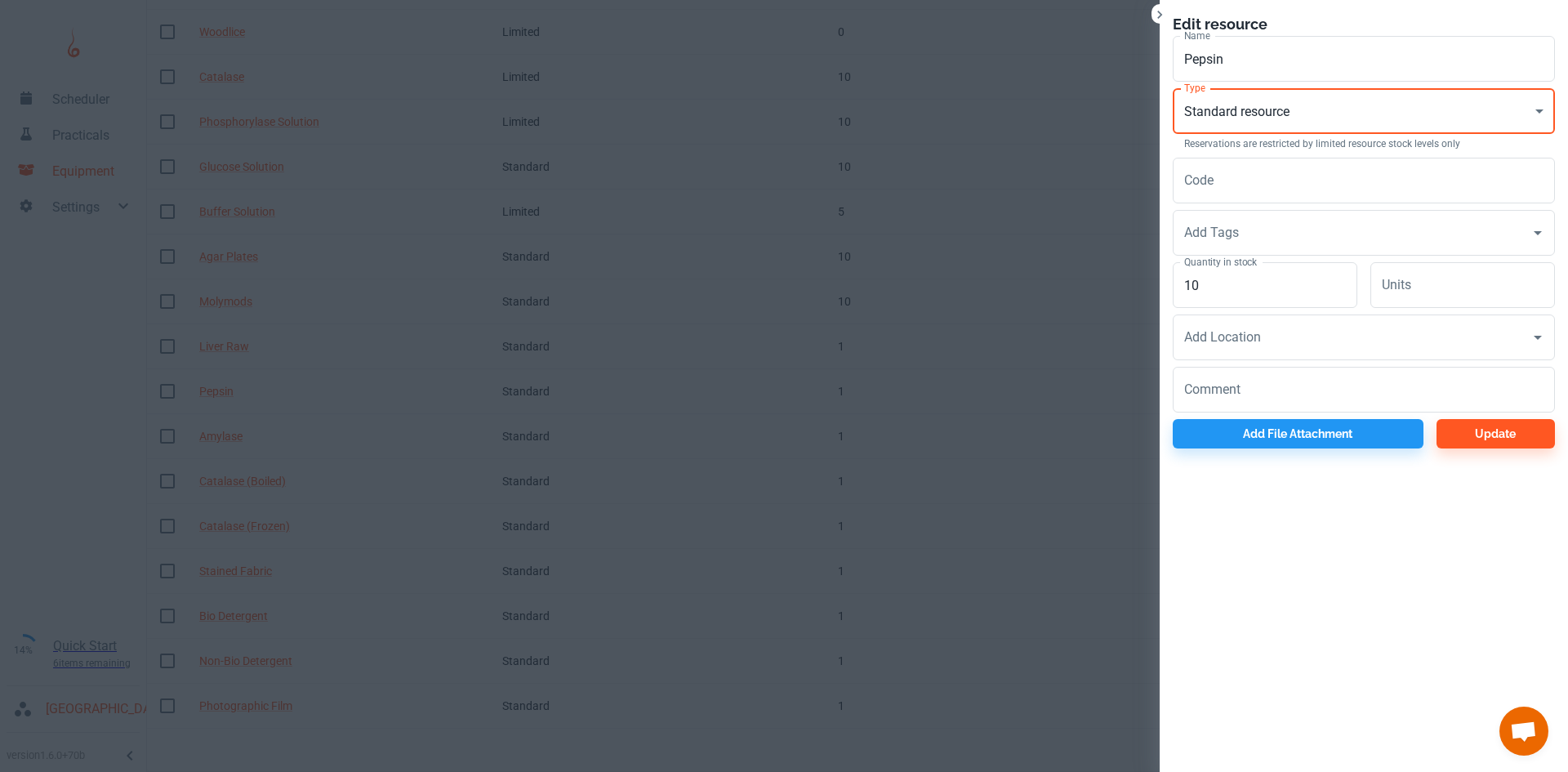
click at [1469, 428] on button "Update" at bounding box center [1495, 434] width 118 height 30
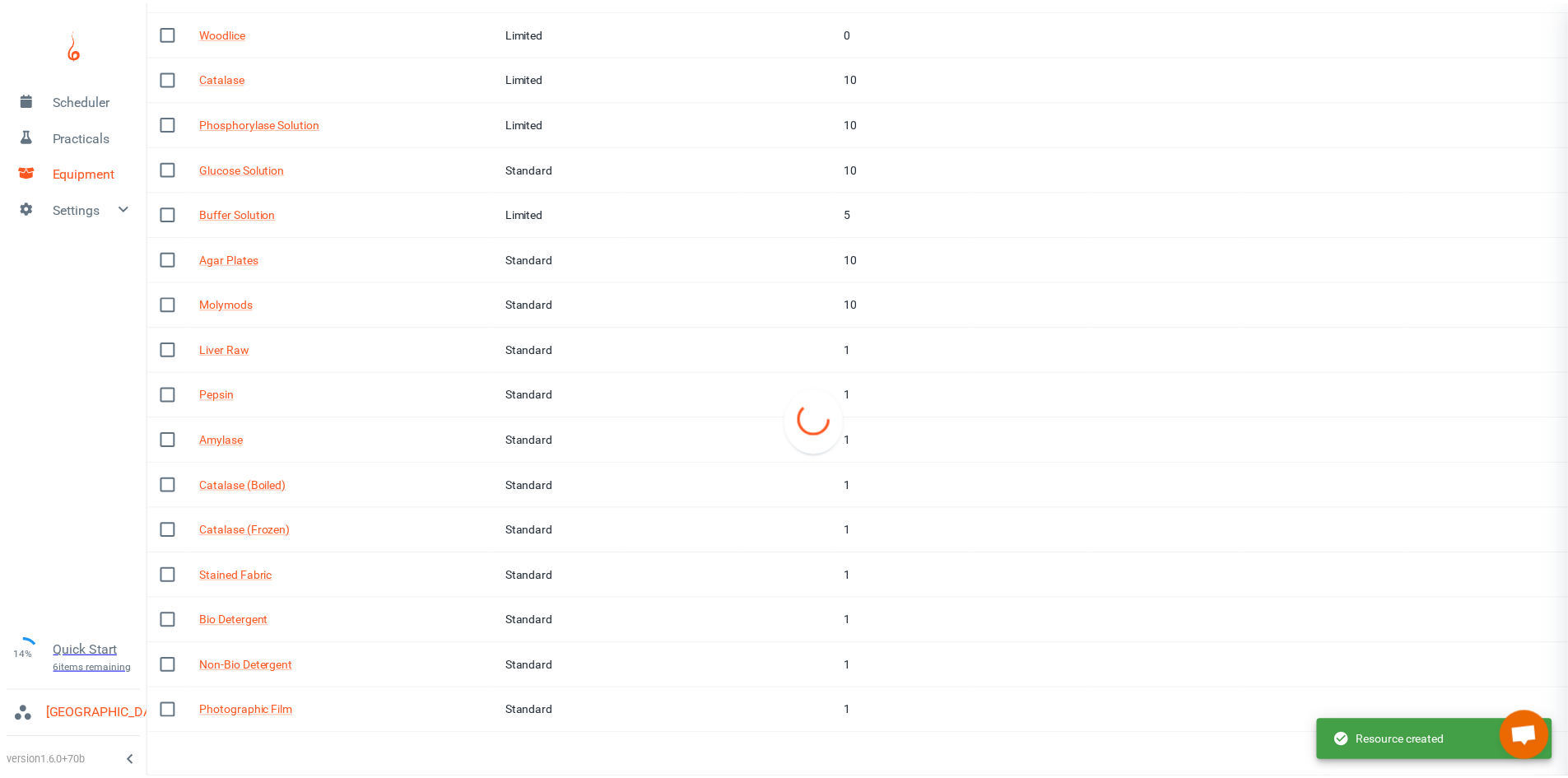
scroll to position [464, 0]
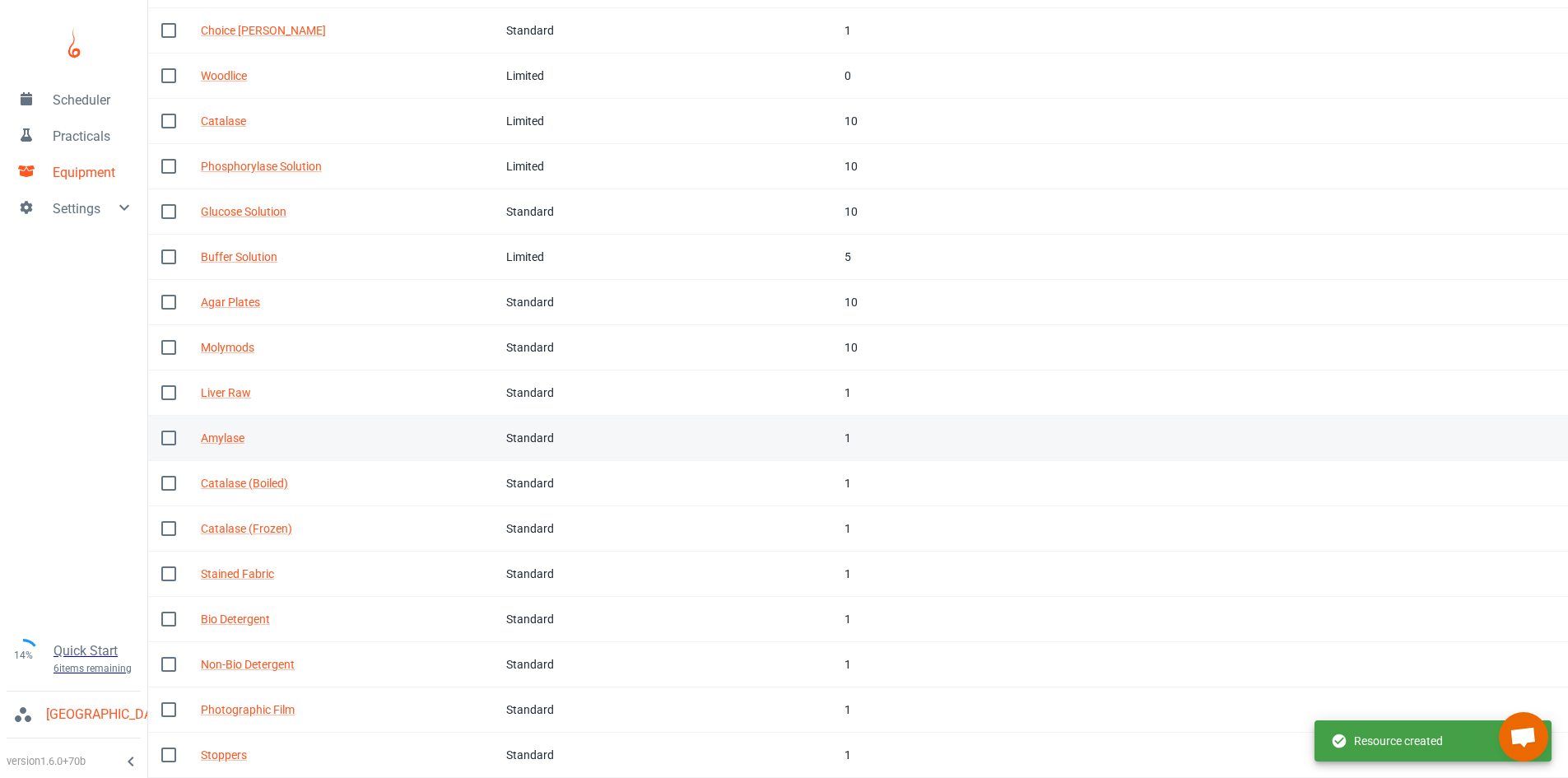
click at [790, 426] on td "Tags" at bounding box center [785, 438] width 91 height 45
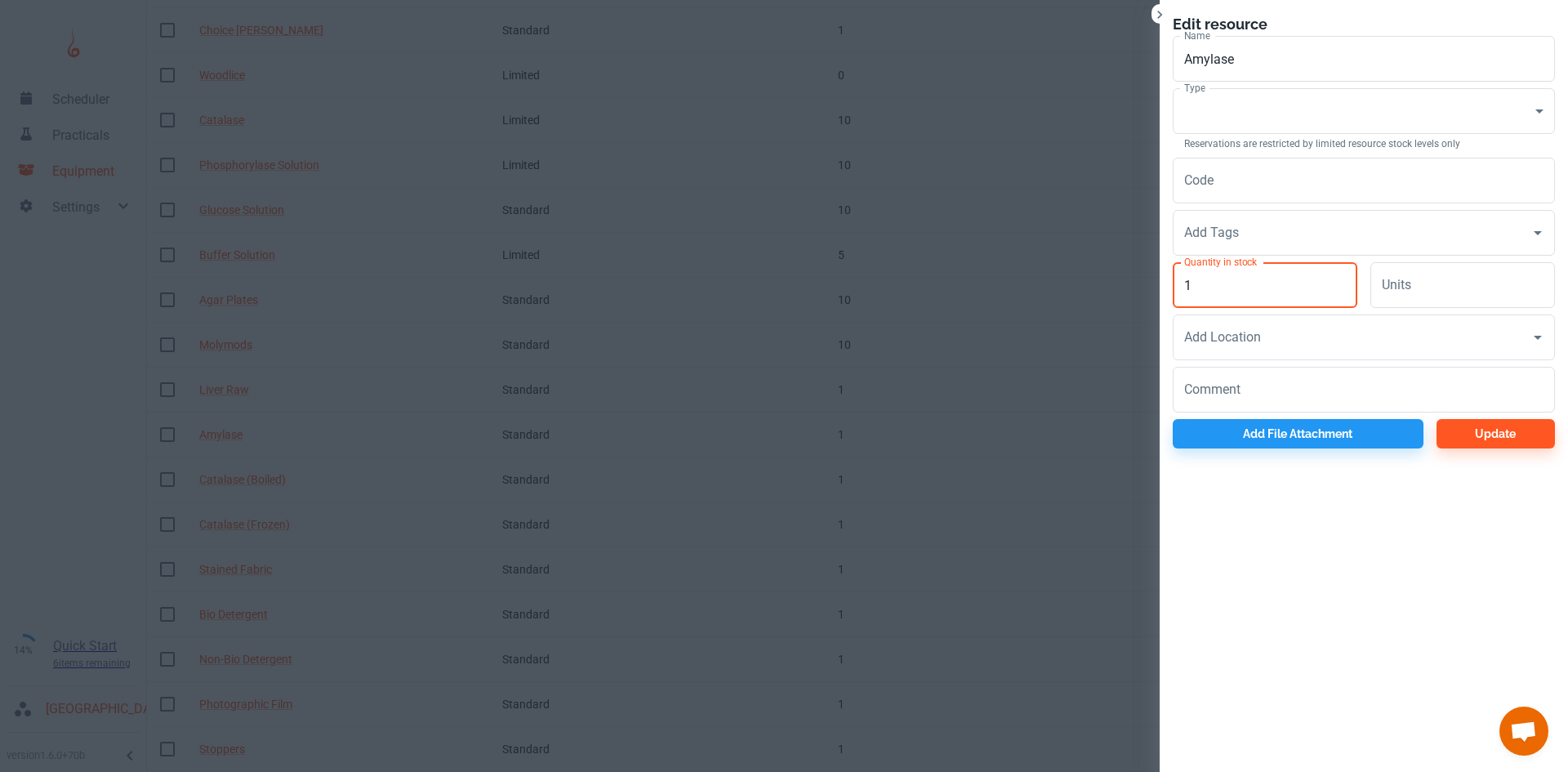
click at [1210, 282] on input "1" at bounding box center [1265, 285] width 184 height 46
click at [1050, 354] on div at bounding box center [784, 386] width 1568 height 772
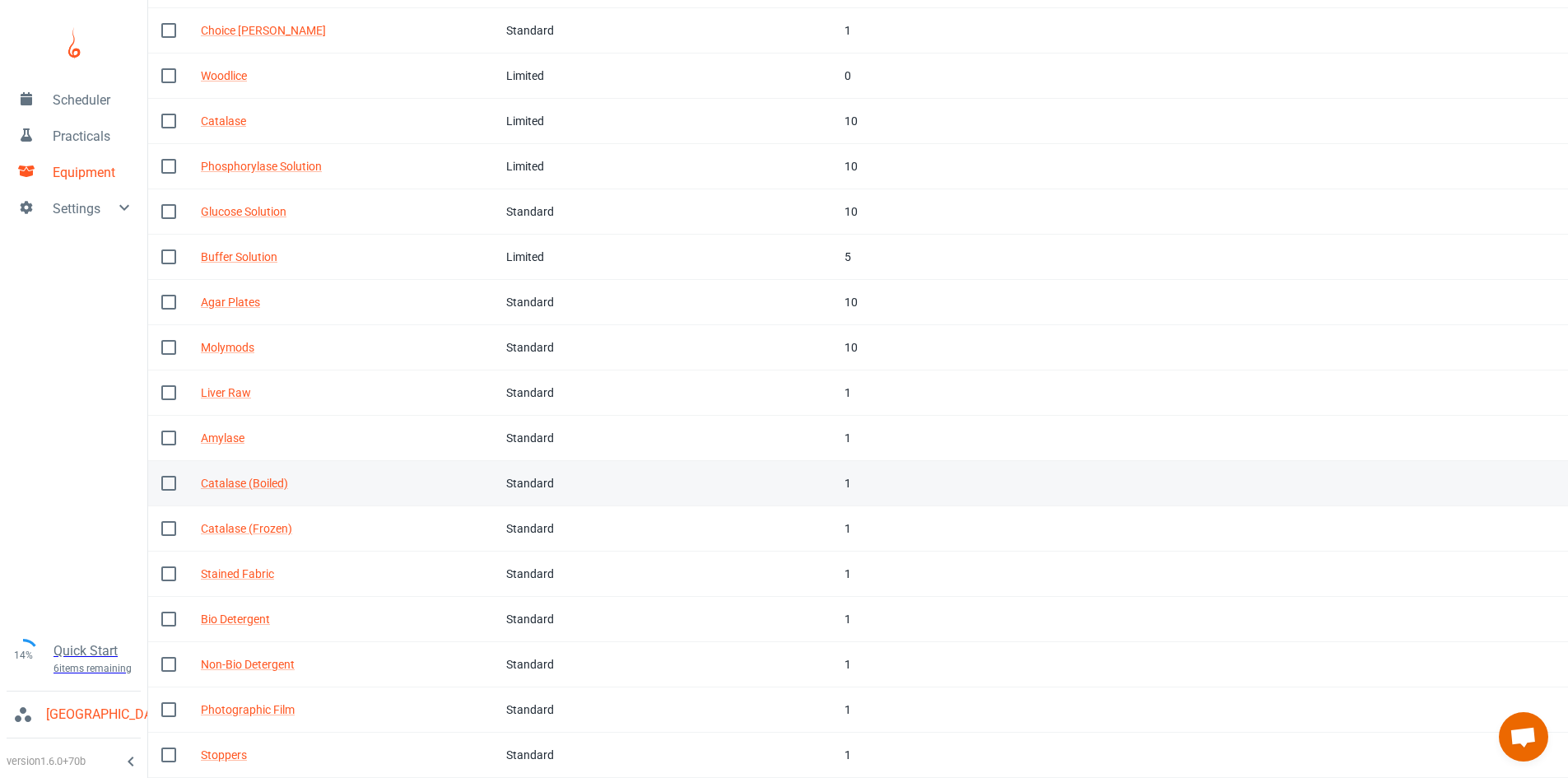
click at [832, 480] on td "In stock 1" at bounding box center [903, 483] width 142 height 45
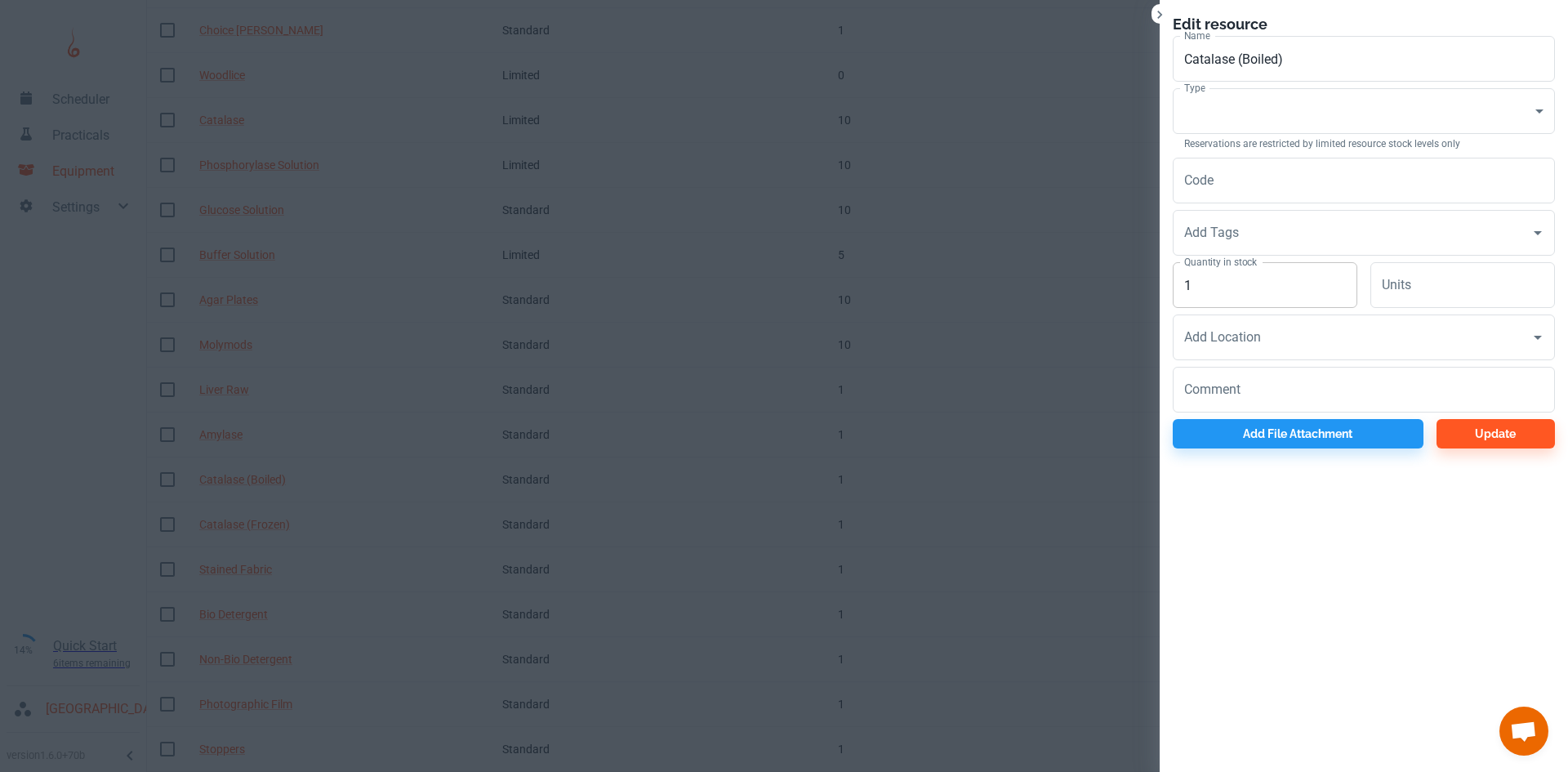
click at [1232, 292] on input "1" at bounding box center [1265, 285] width 184 height 46
type input "10"
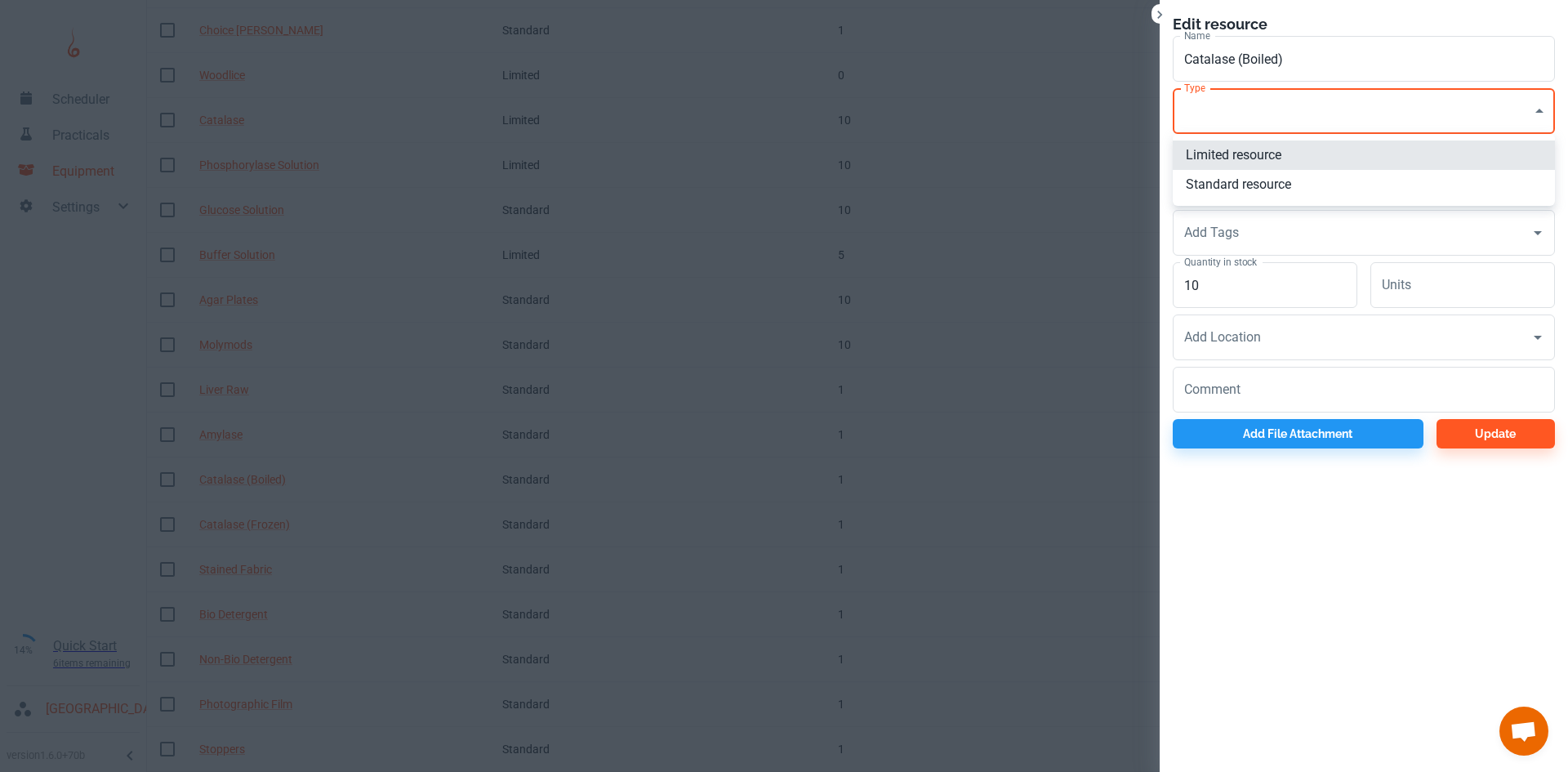
click at [1206, 183] on li "Standard resource" at bounding box center [1363, 185] width 382 height 30
type input "CO"
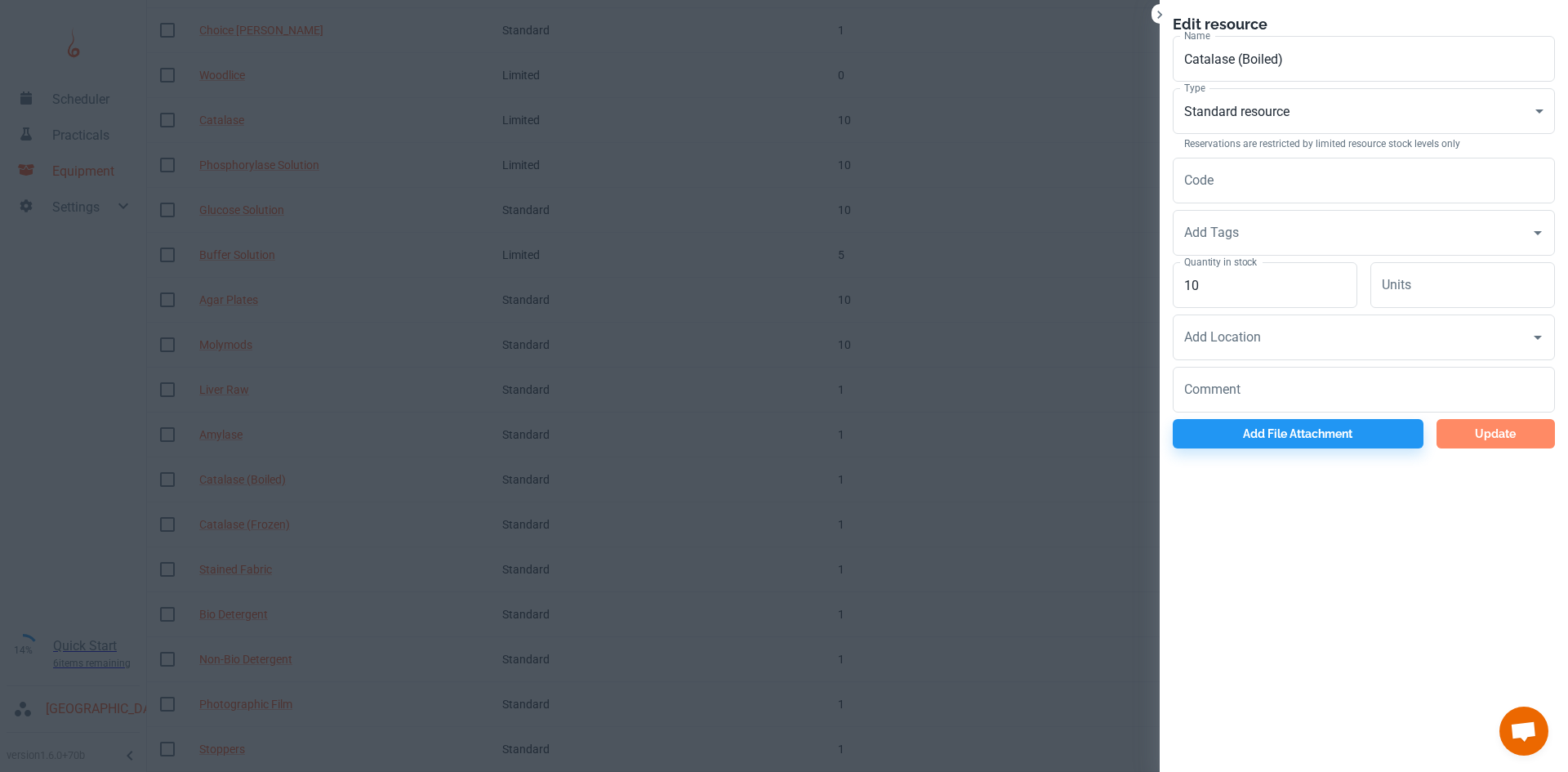
click at [1473, 423] on button "Update" at bounding box center [1495, 434] width 118 height 30
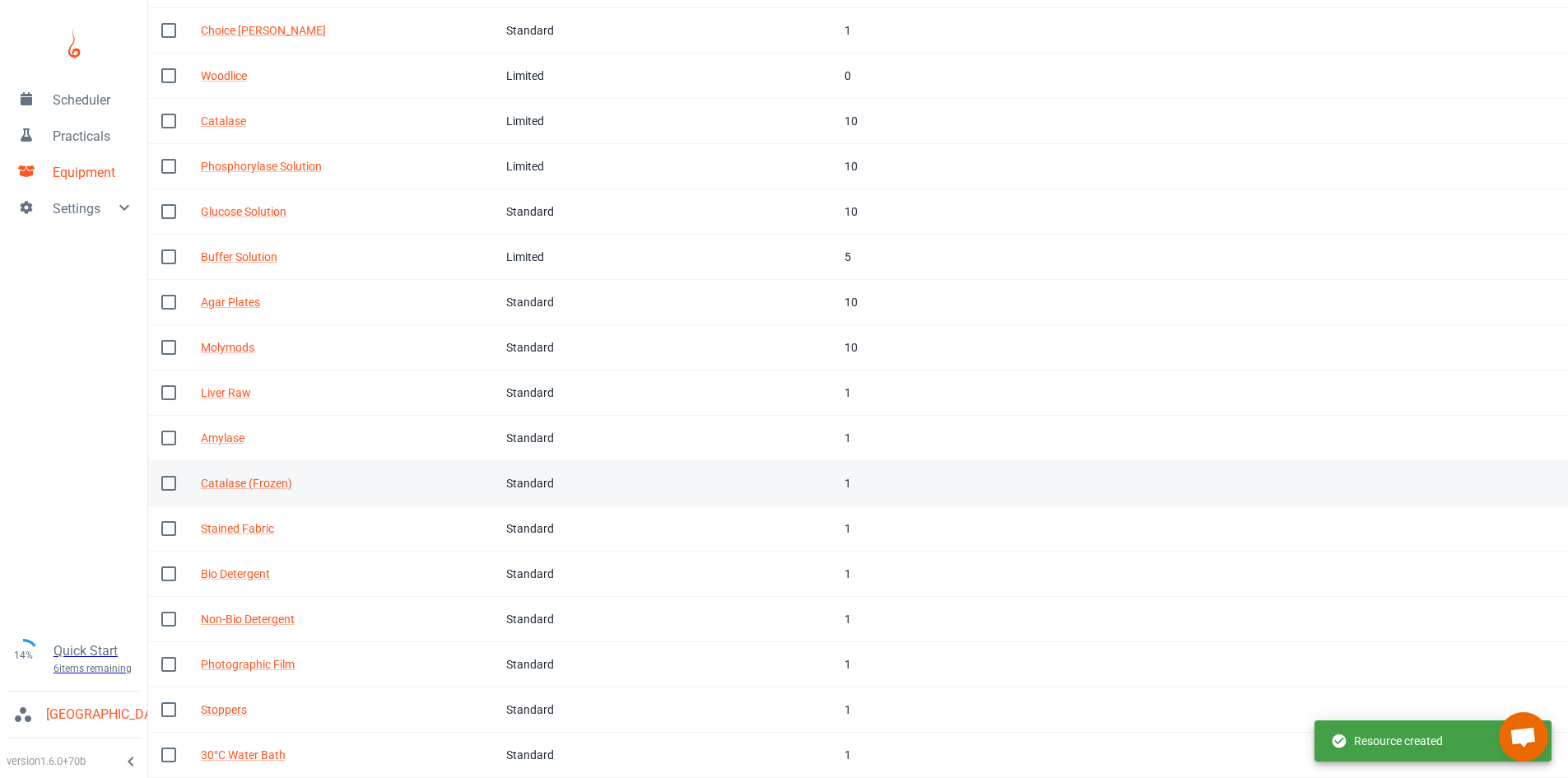
click at [834, 478] on td "In stock 1" at bounding box center [903, 483] width 142 height 45
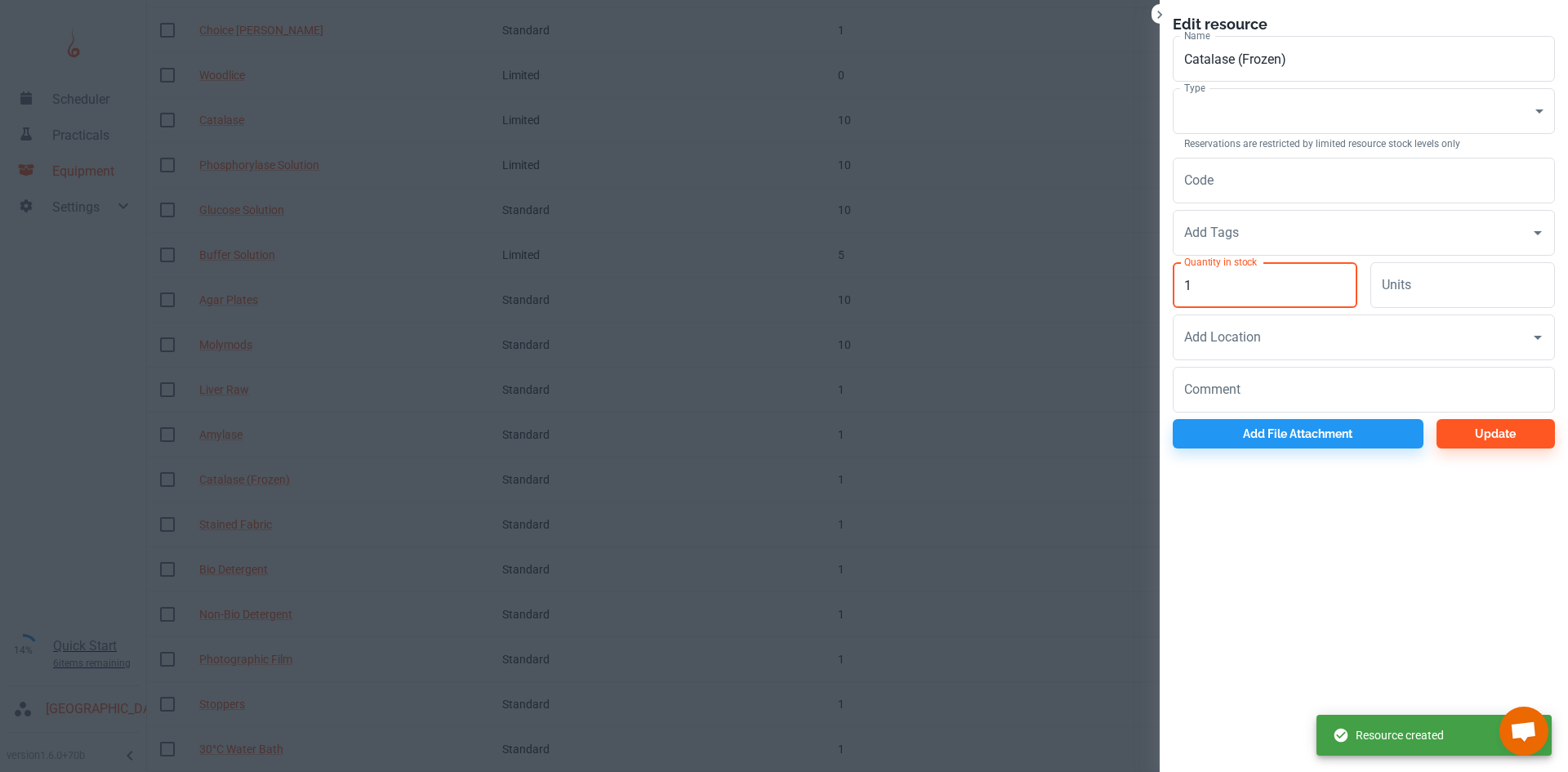
click at [1246, 289] on input "1" at bounding box center [1265, 285] width 184 height 46
type input "10"
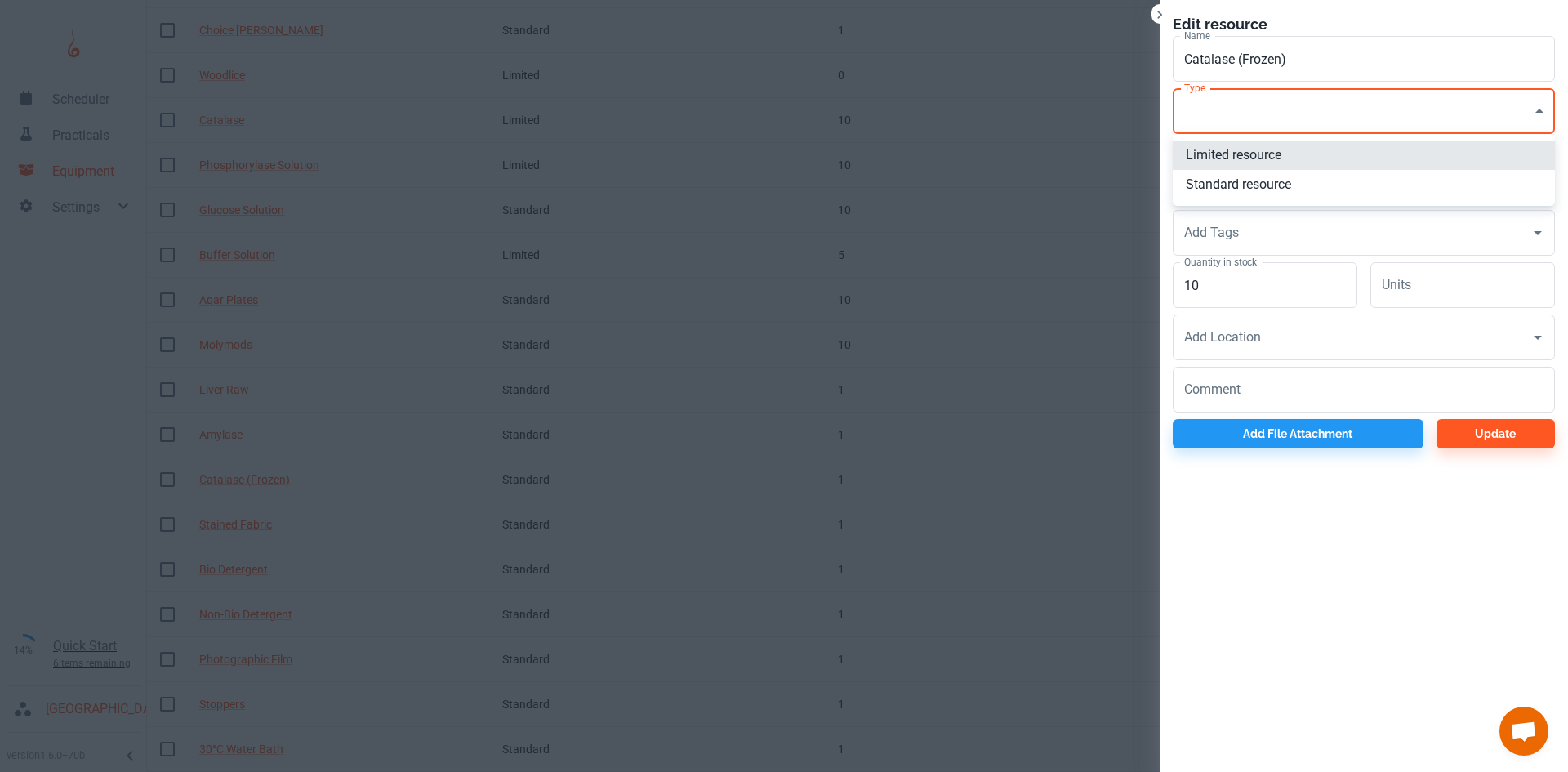
click at [1222, 178] on li "Standard resource" at bounding box center [1363, 185] width 382 height 30
type input "CO"
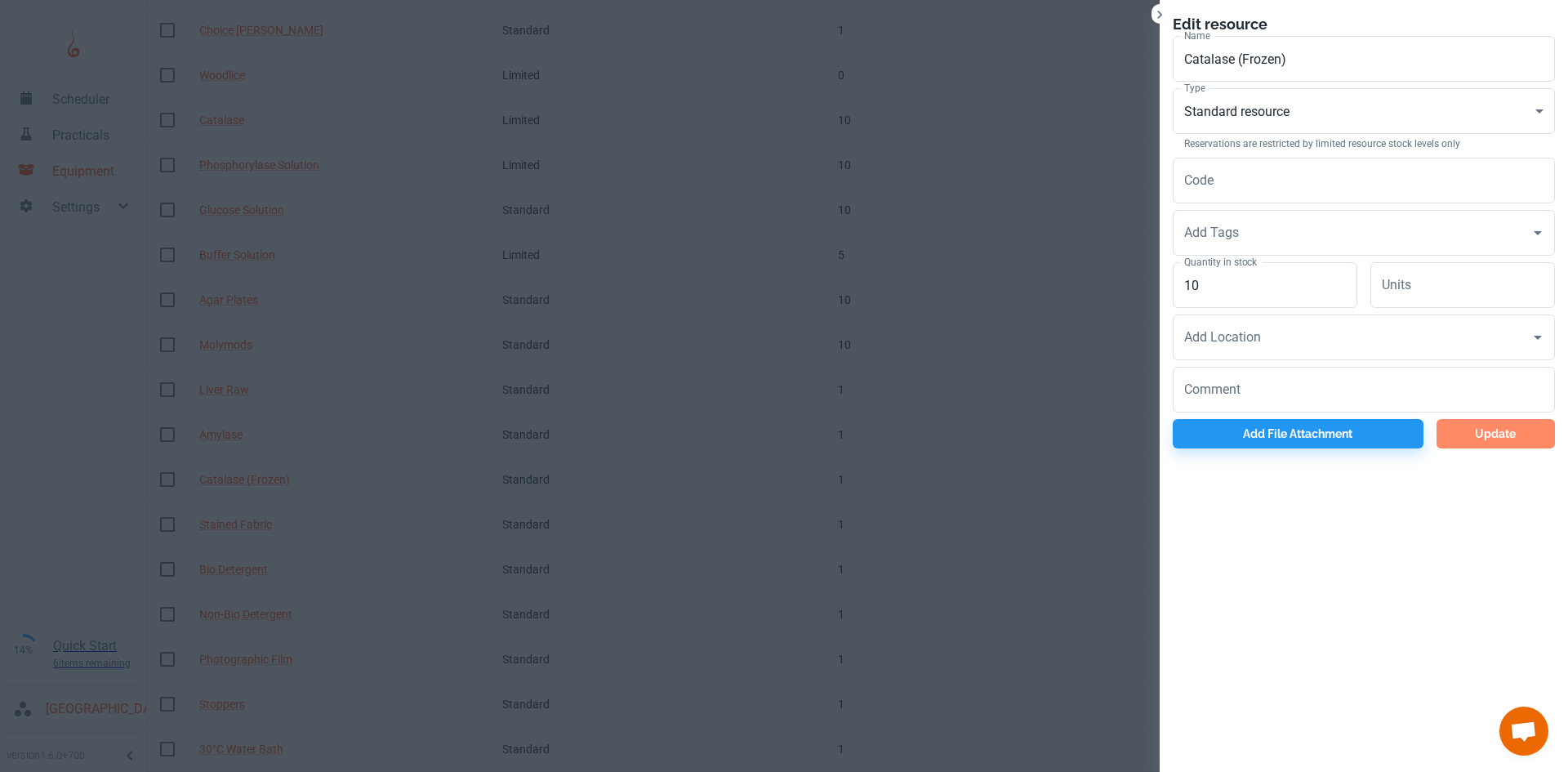
click at [1511, 441] on button "Update" at bounding box center [1495, 434] width 118 height 30
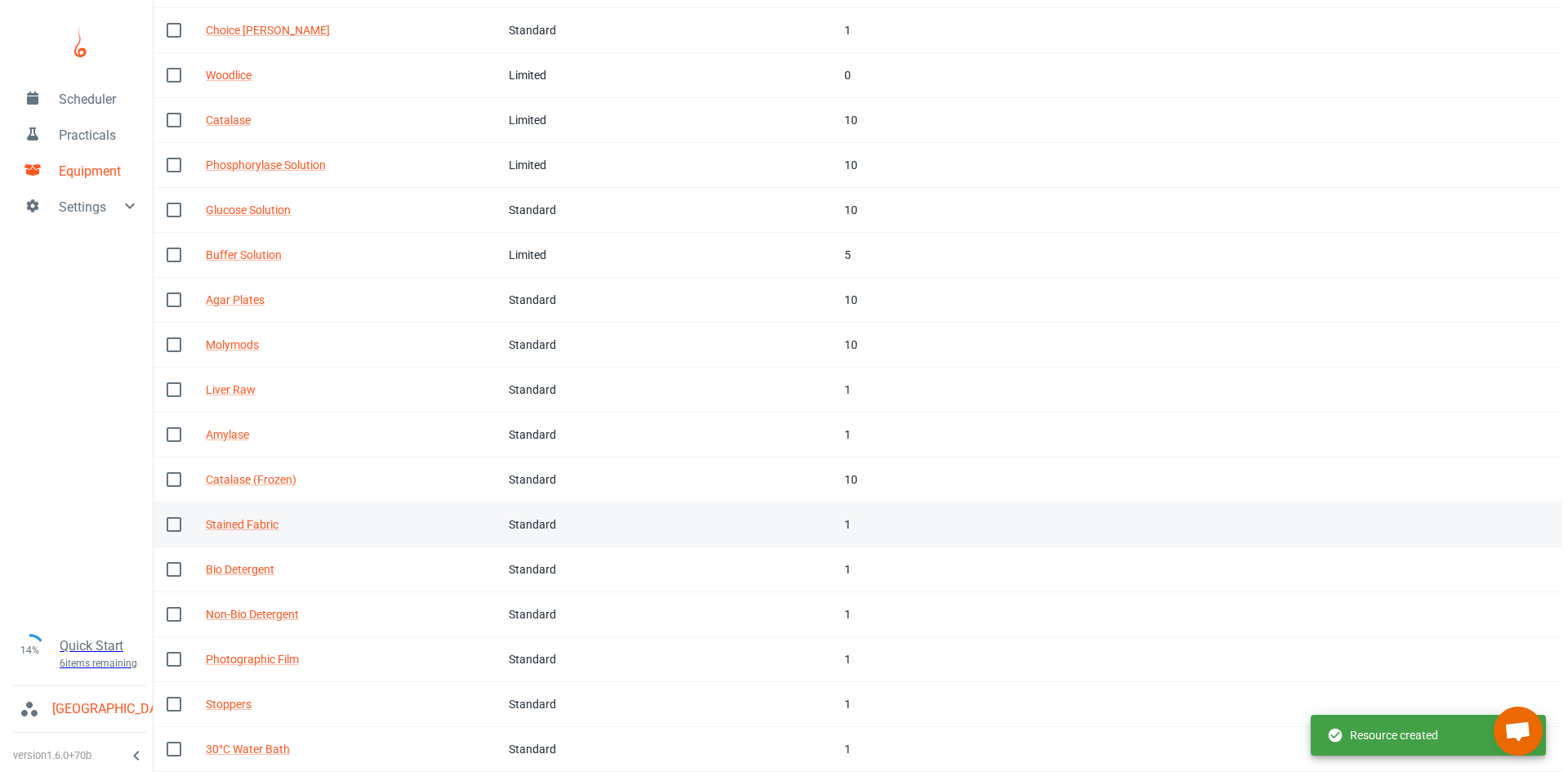
scroll to position [503, 0]
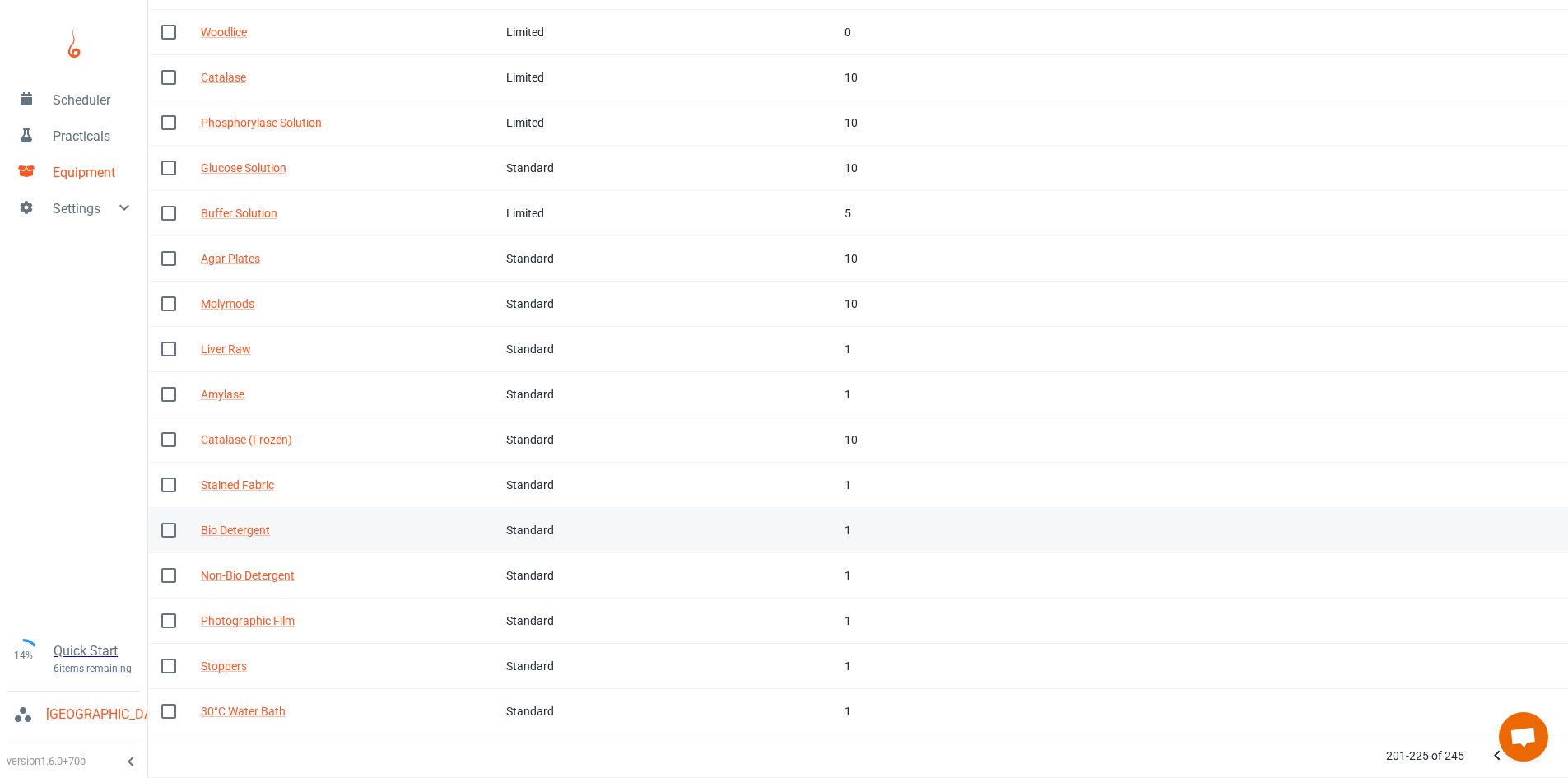
click at [832, 530] on td "In stock 1" at bounding box center [903, 530] width 142 height 45
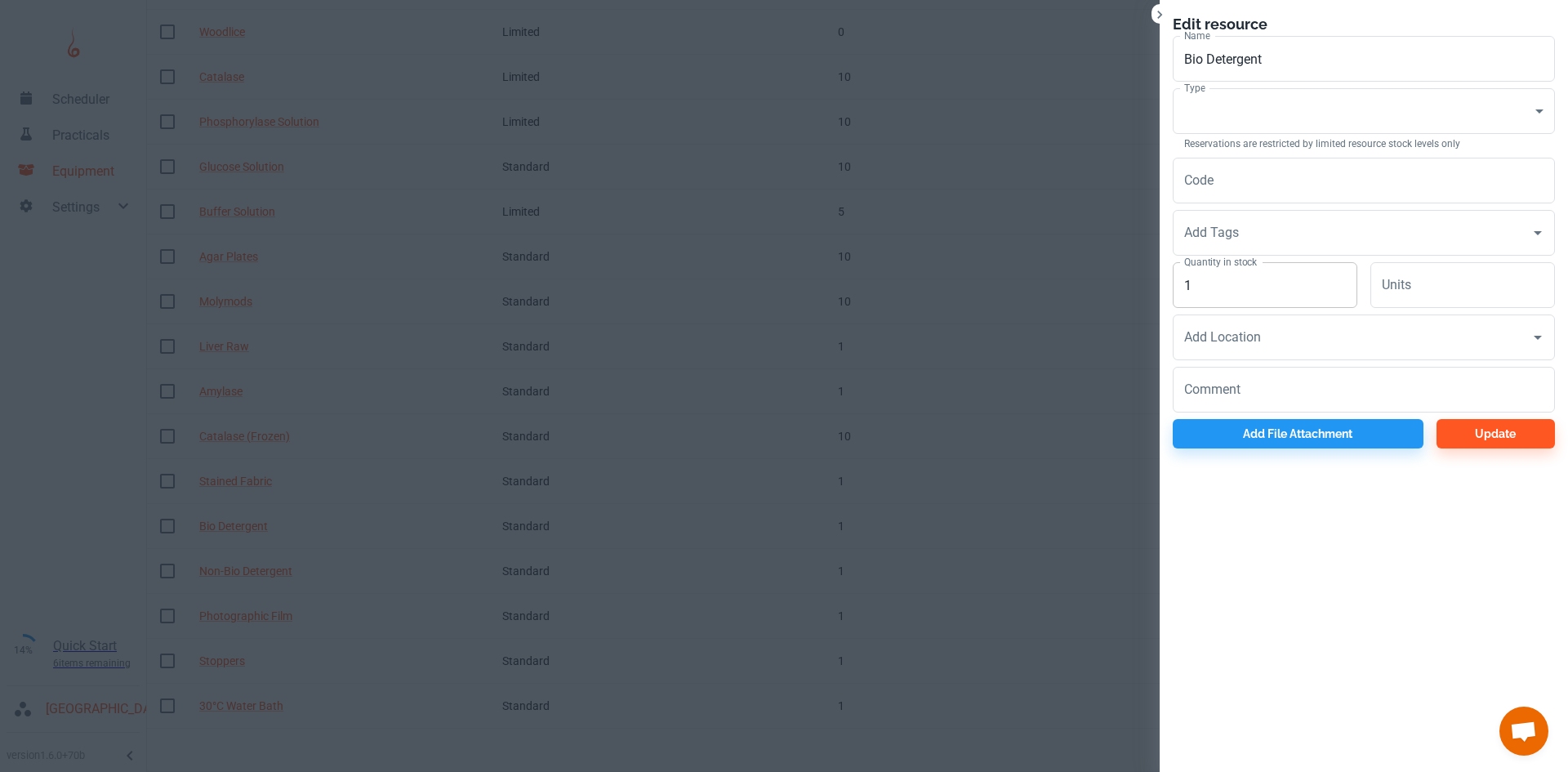
click at [1241, 289] on input "1" at bounding box center [1265, 285] width 184 height 46
type input "10"
click at [1224, 141] on p "Reservations are restricted by limited resource stock levels only" at bounding box center [1364, 143] width 359 height 15
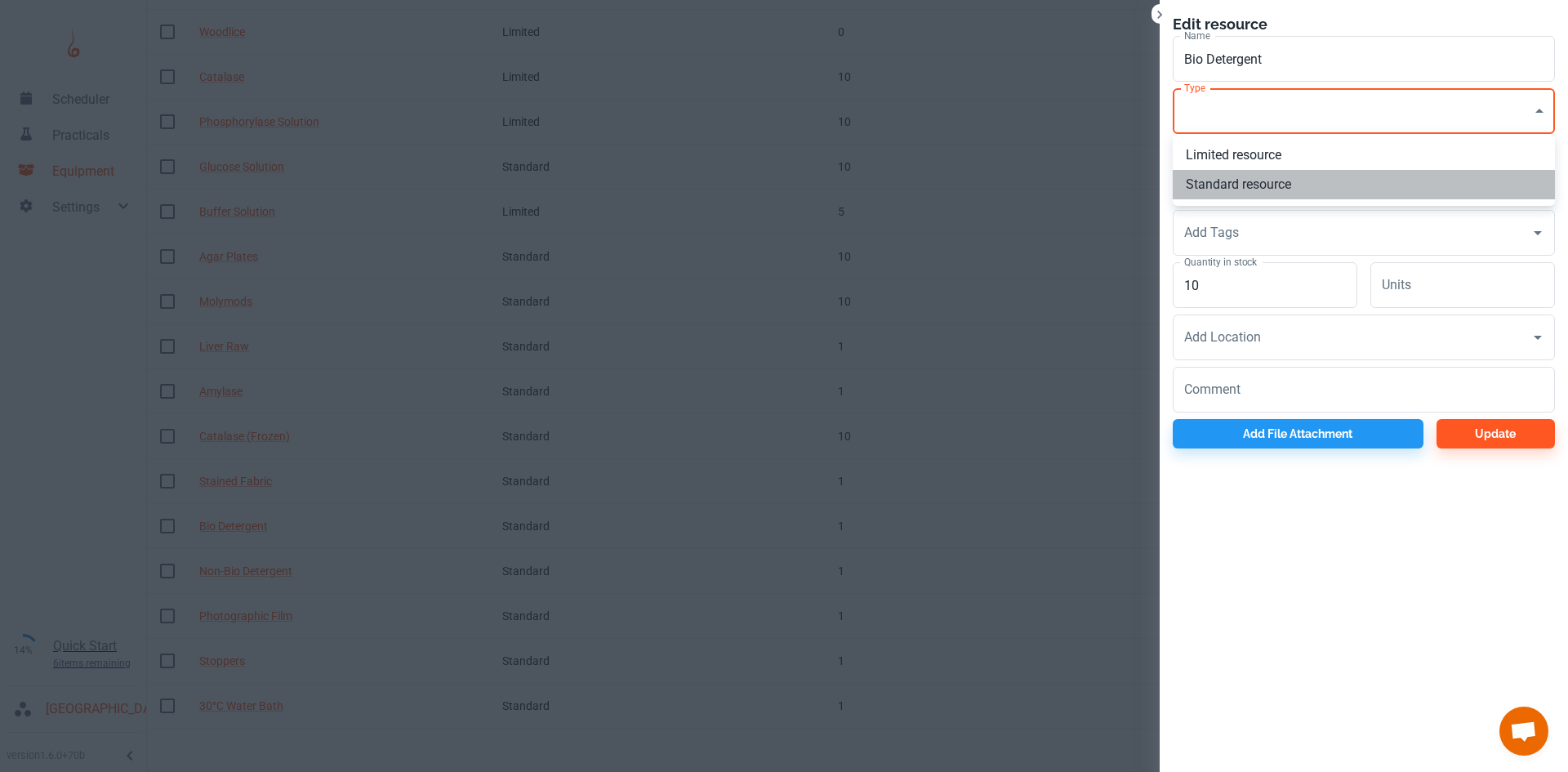
click at [1231, 183] on li "Standard resource" at bounding box center [1363, 185] width 382 height 30
type input "CO"
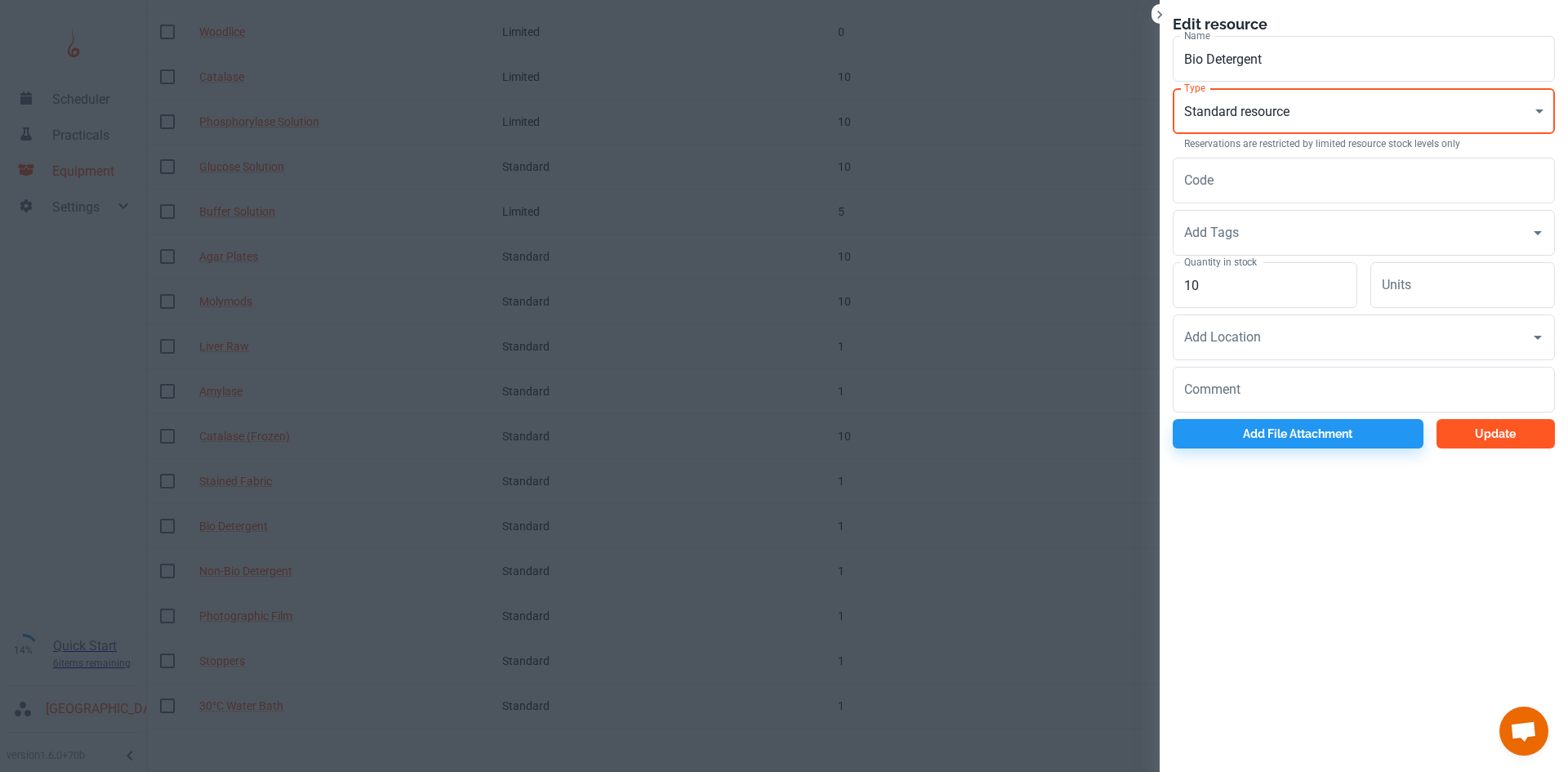
click at [1494, 447] on button "Update" at bounding box center [1495, 434] width 118 height 30
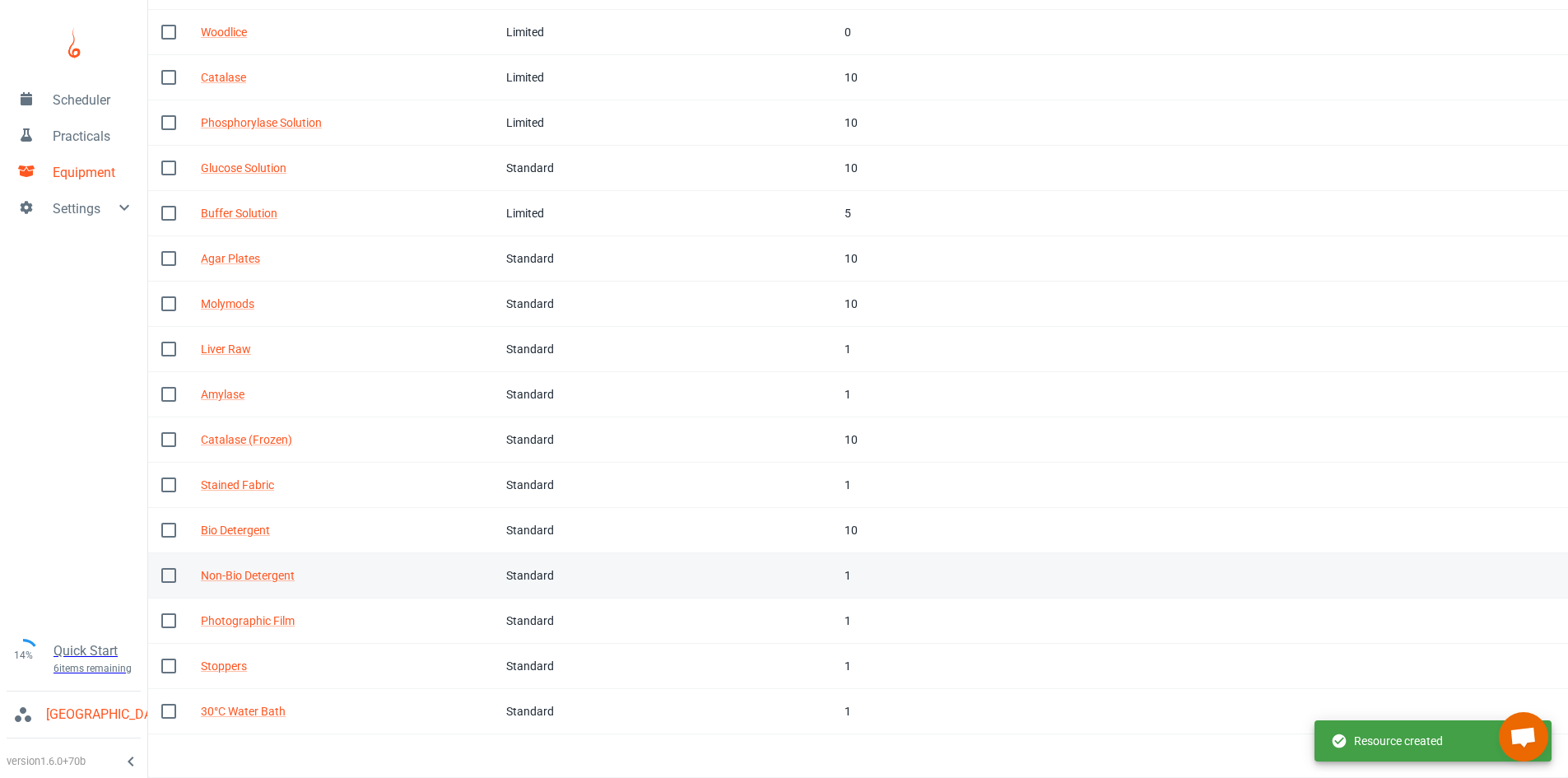
click at [832, 567] on td "In stock 1" at bounding box center [903, 575] width 142 height 45
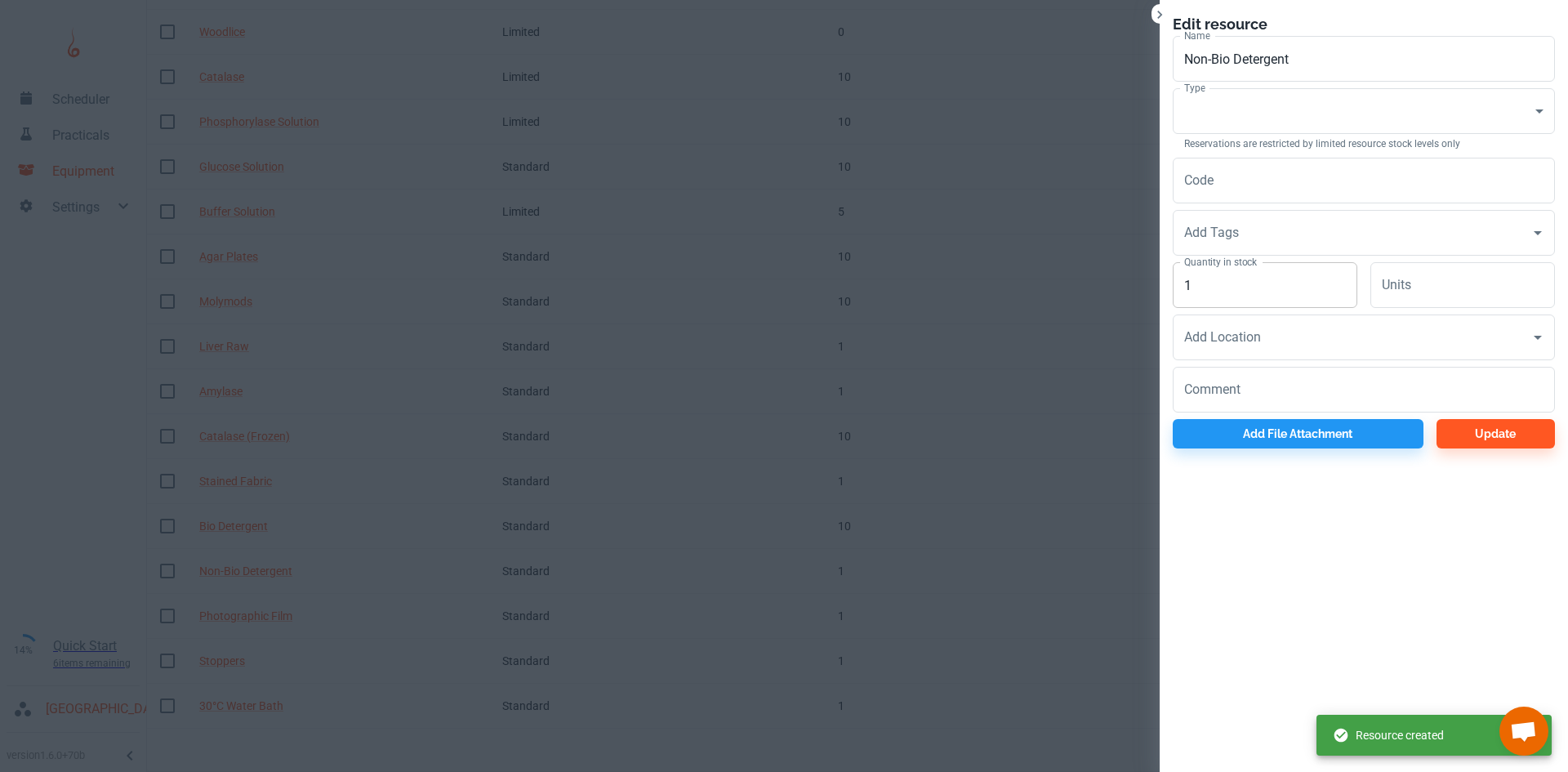
click at [1234, 287] on input "1" at bounding box center [1265, 285] width 184 height 46
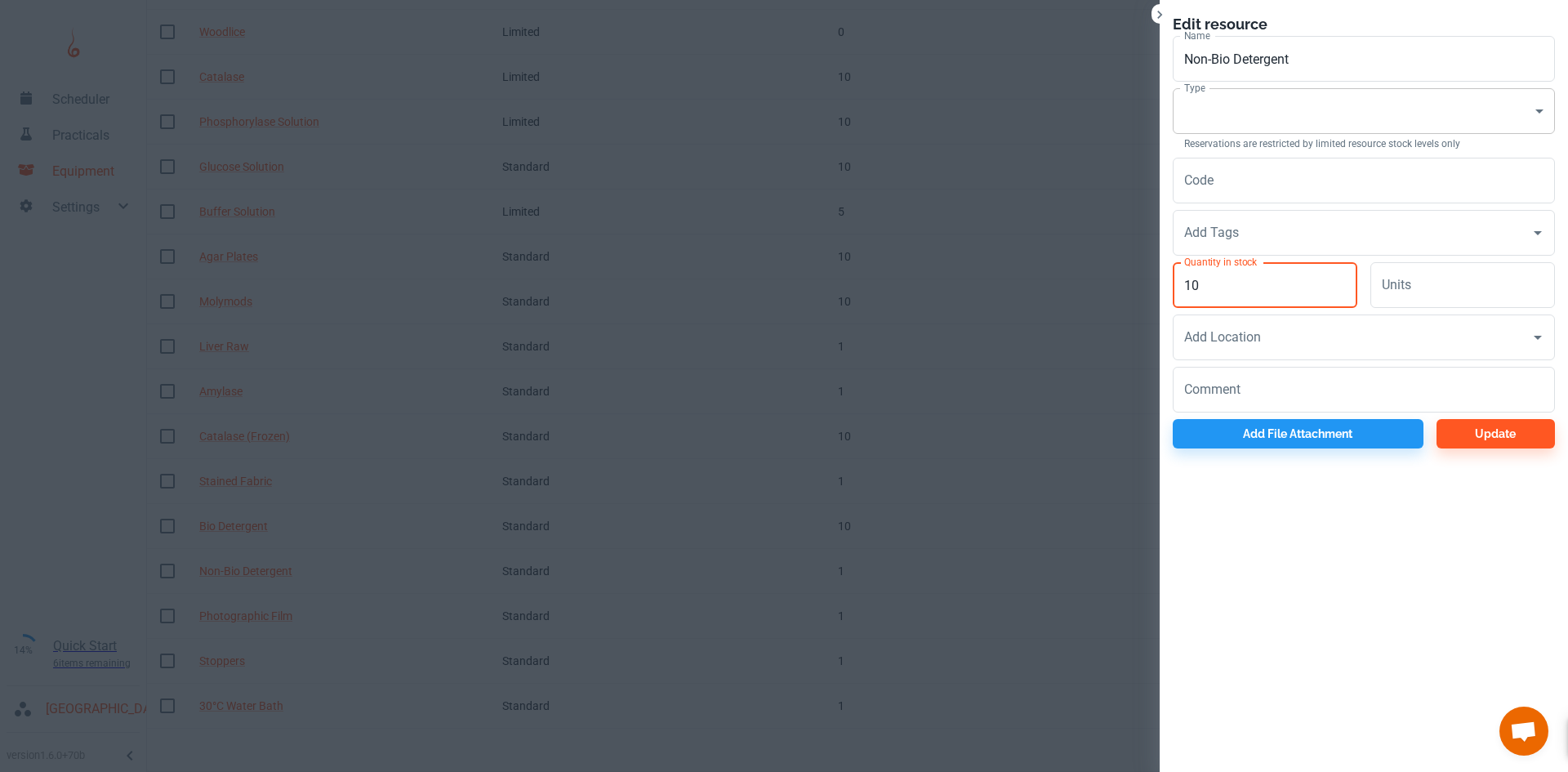
type input "10"
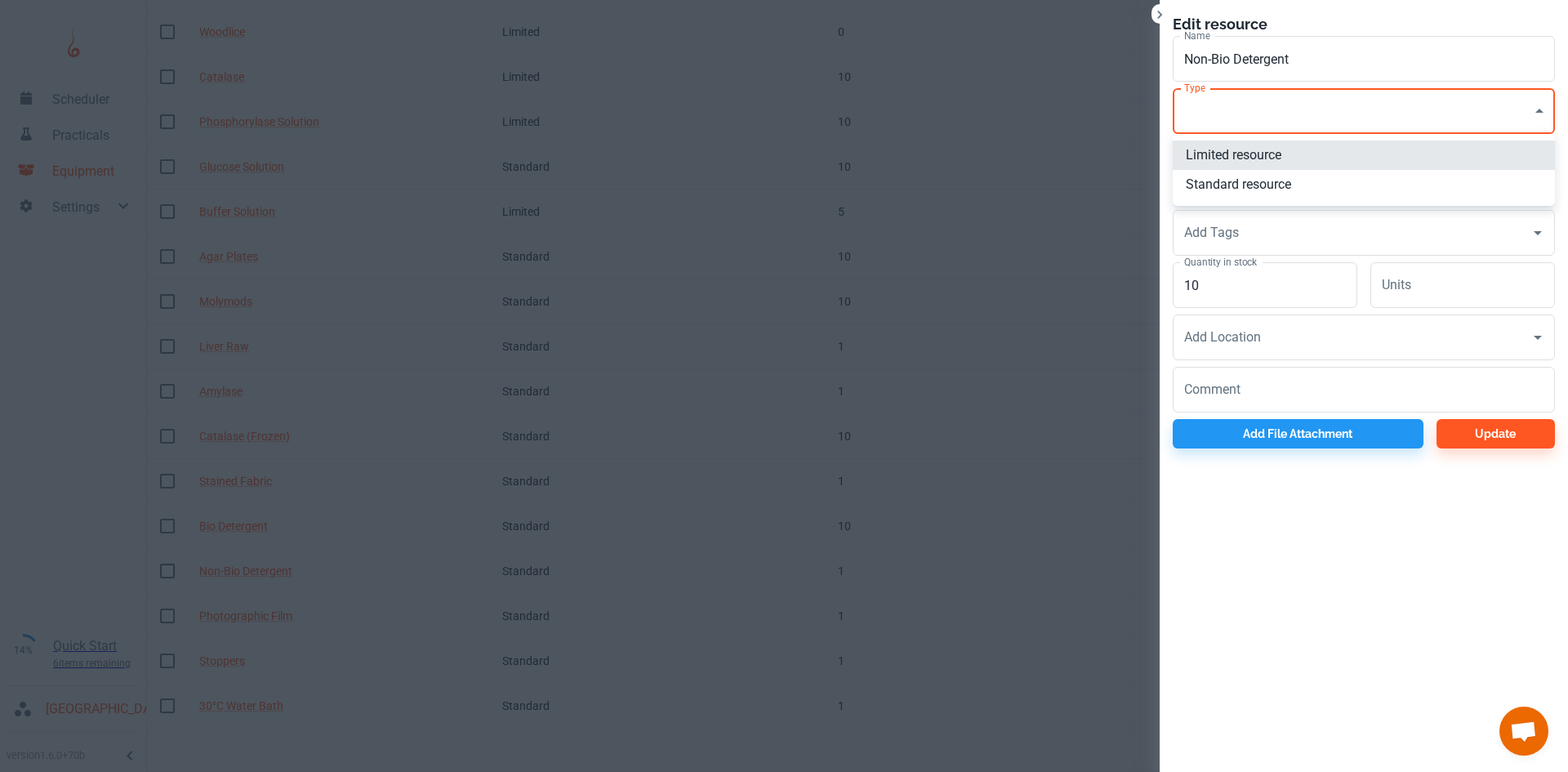
click at [1232, 184] on li "Standard resource" at bounding box center [1363, 185] width 382 height 30
type input "CO"
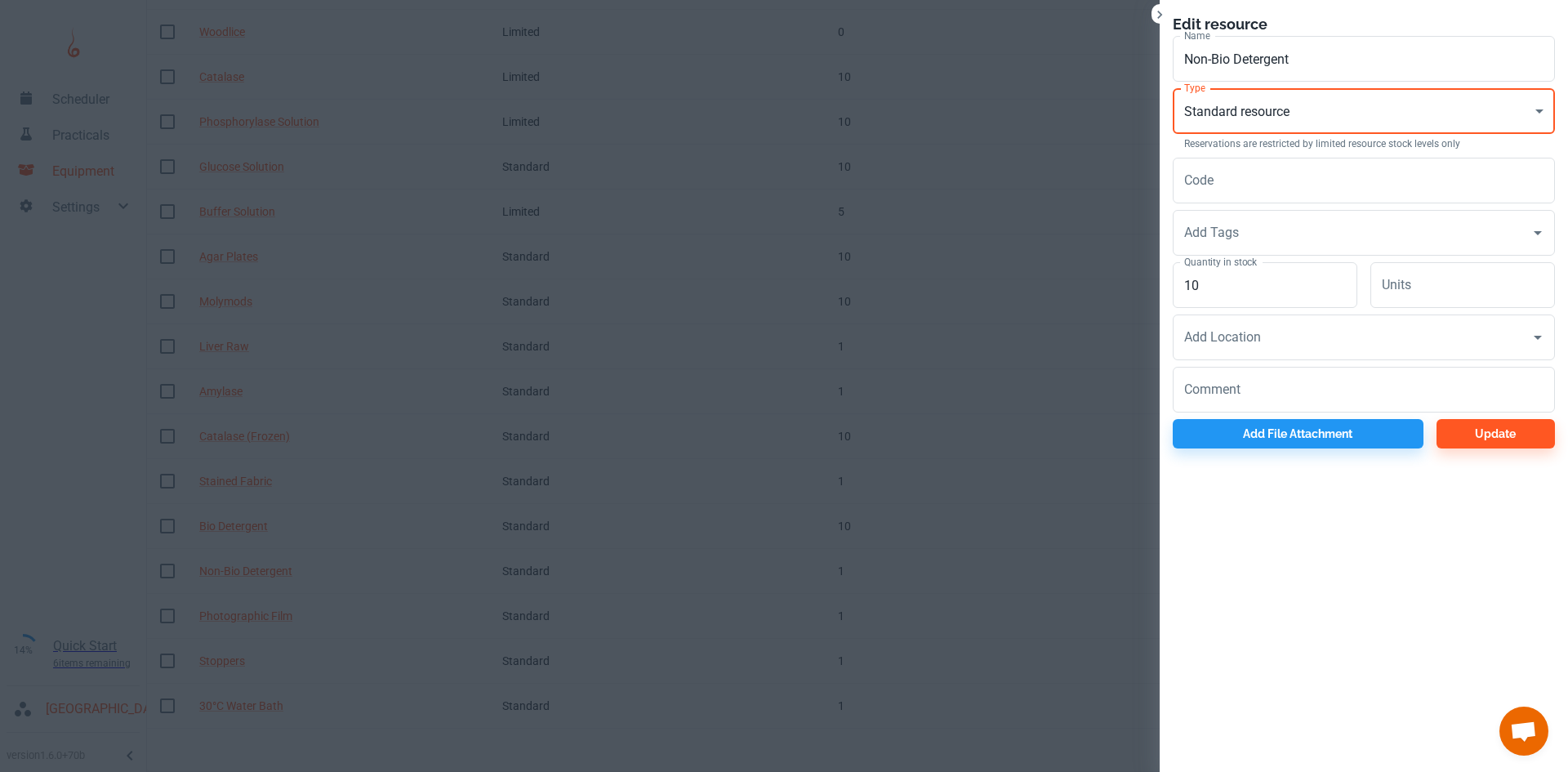
click at [1495, 434] on button "Update" at bounding box center [1495, 434] width 118 height 30
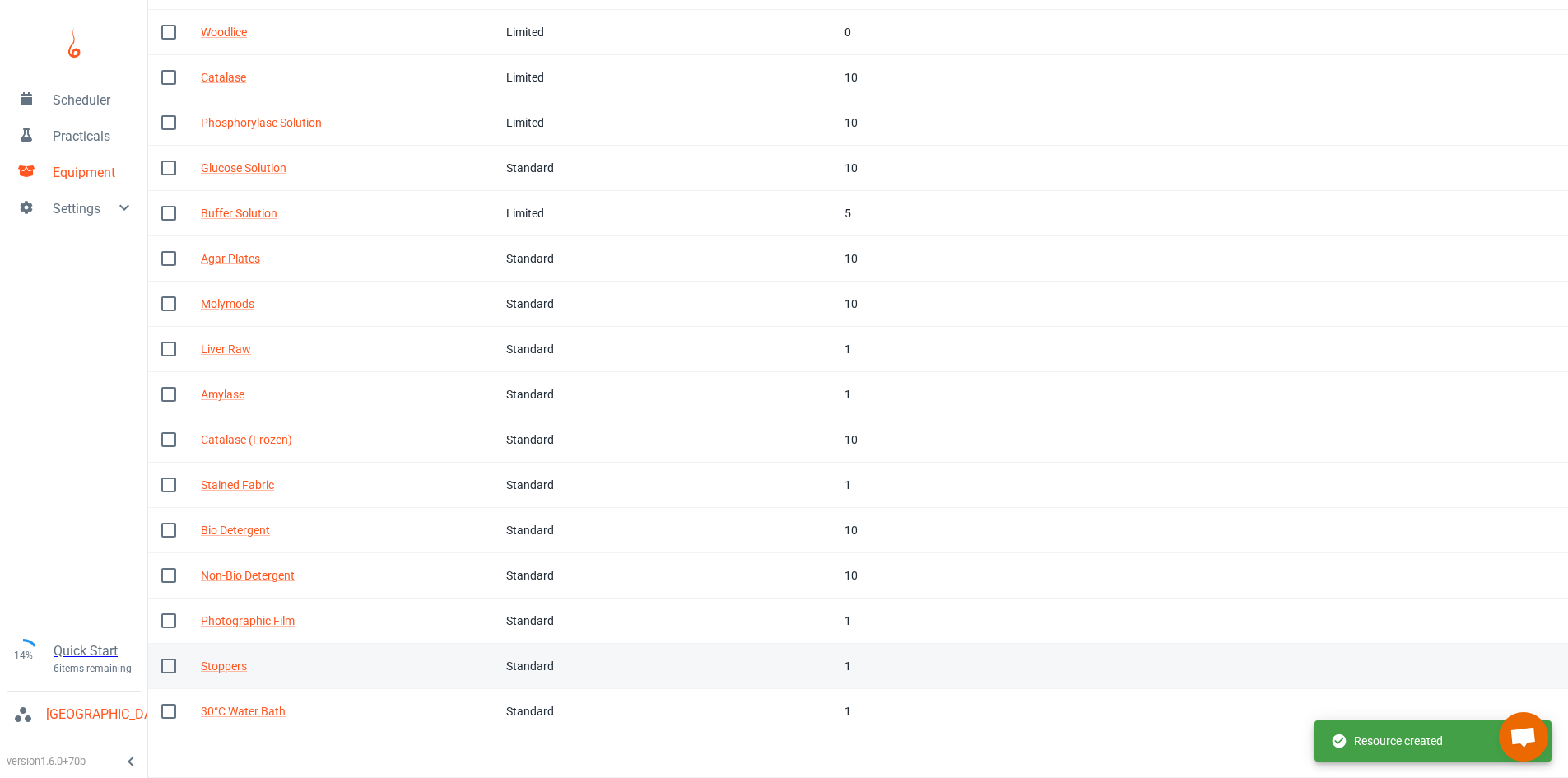
click at [846, 664] on div "1" at bounding box center [902, 666] width 115 height 18
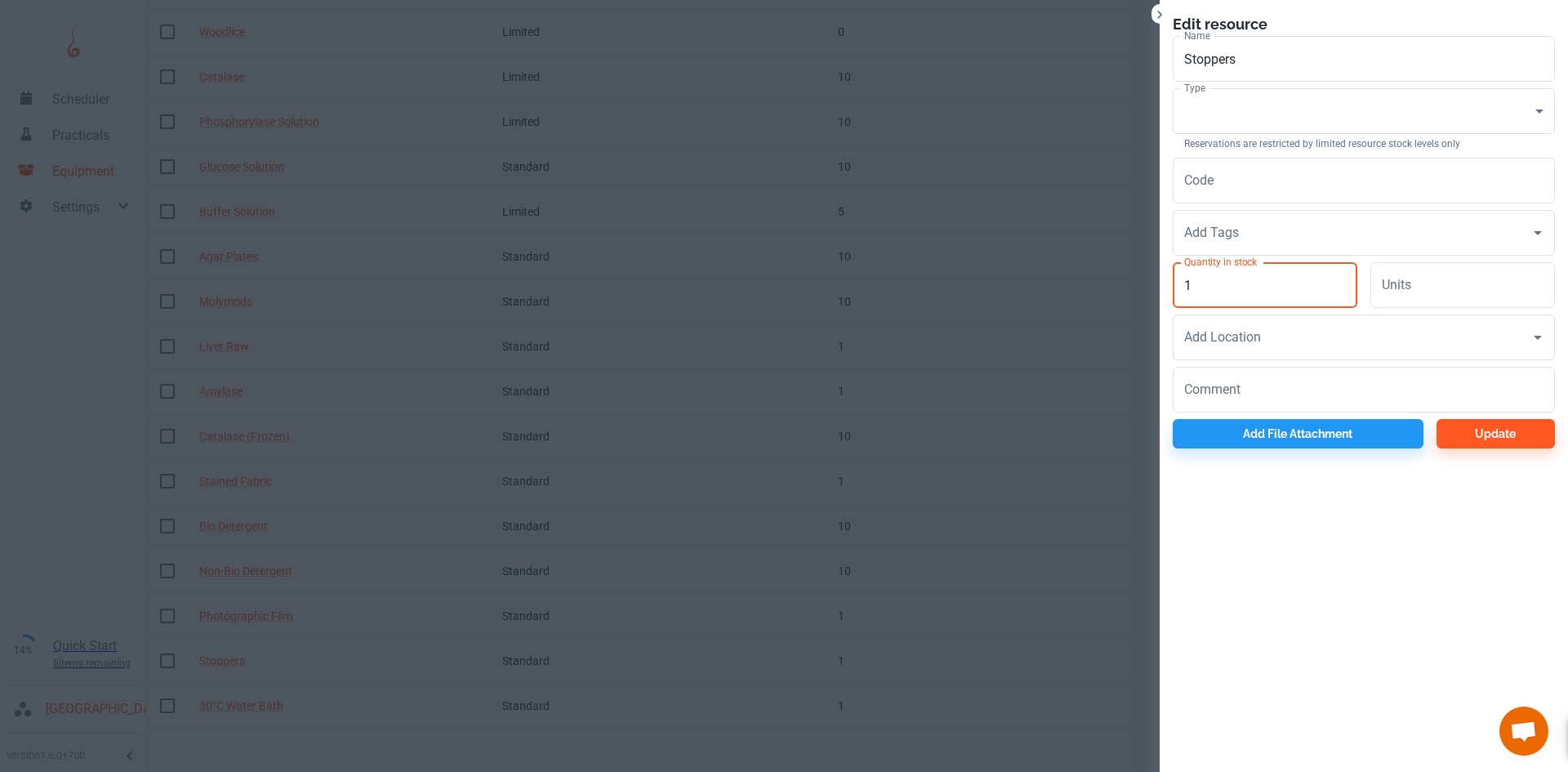
click at [1196, 285] on input "1" at bounding box center [1265, 285] width 184 height 46
type input "50"
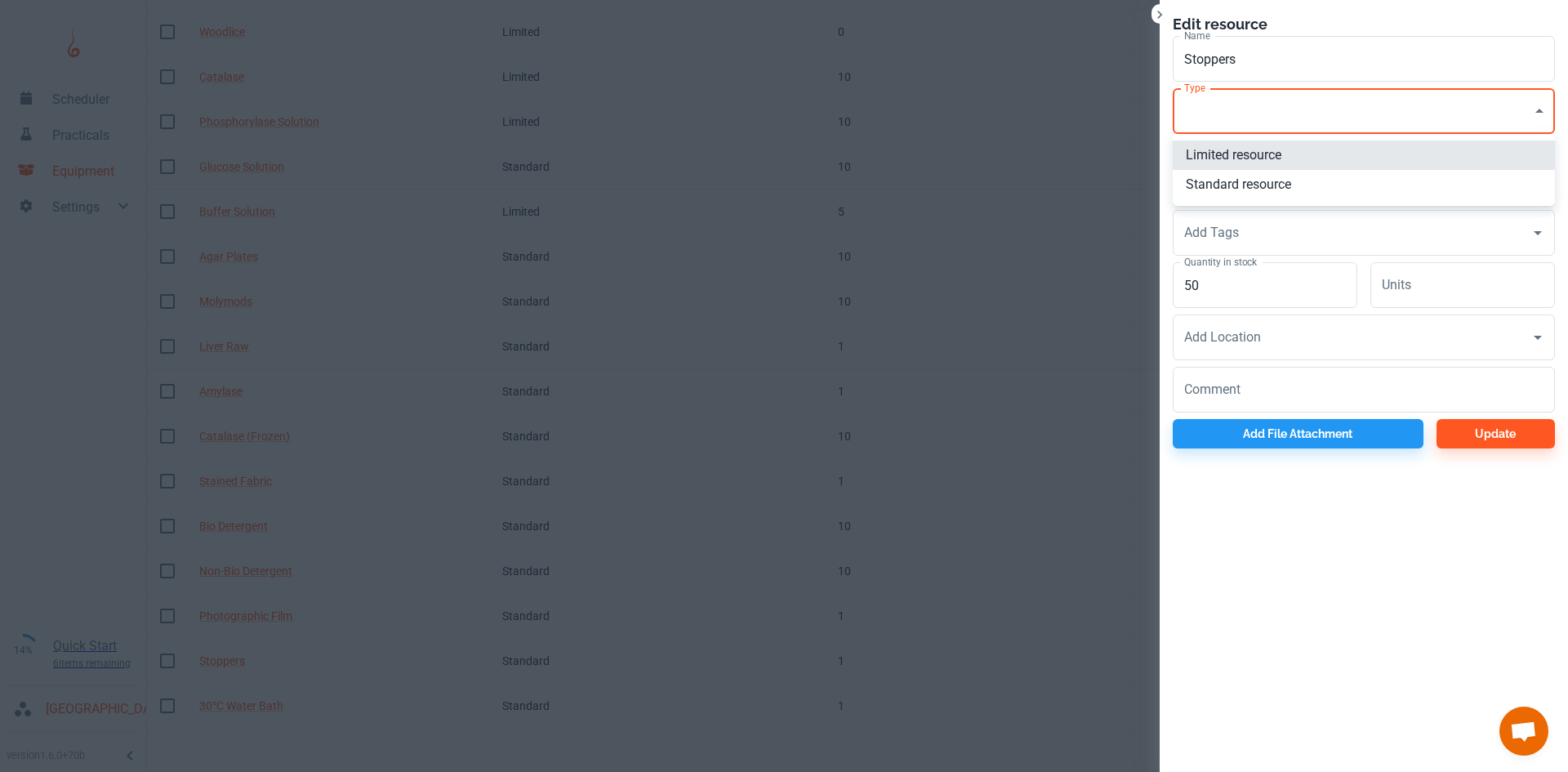
click at [1234, 188] on li "Standard resource" at bounding box center [1363, 185] width 382 height 30
type input "CO"
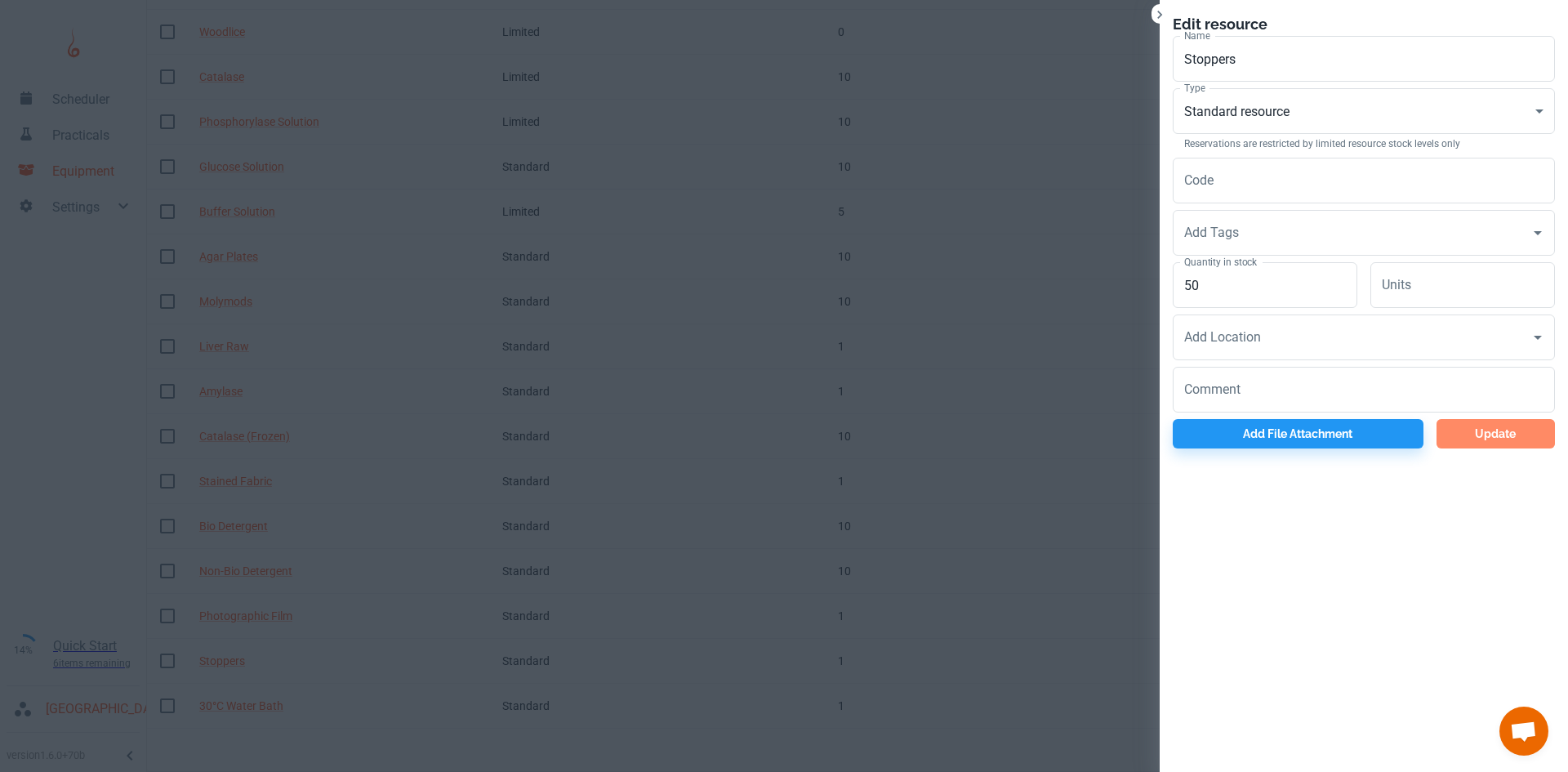
click at [1464, 446] on button "Update" at bounding box center [1495, 434] width 118 height 30
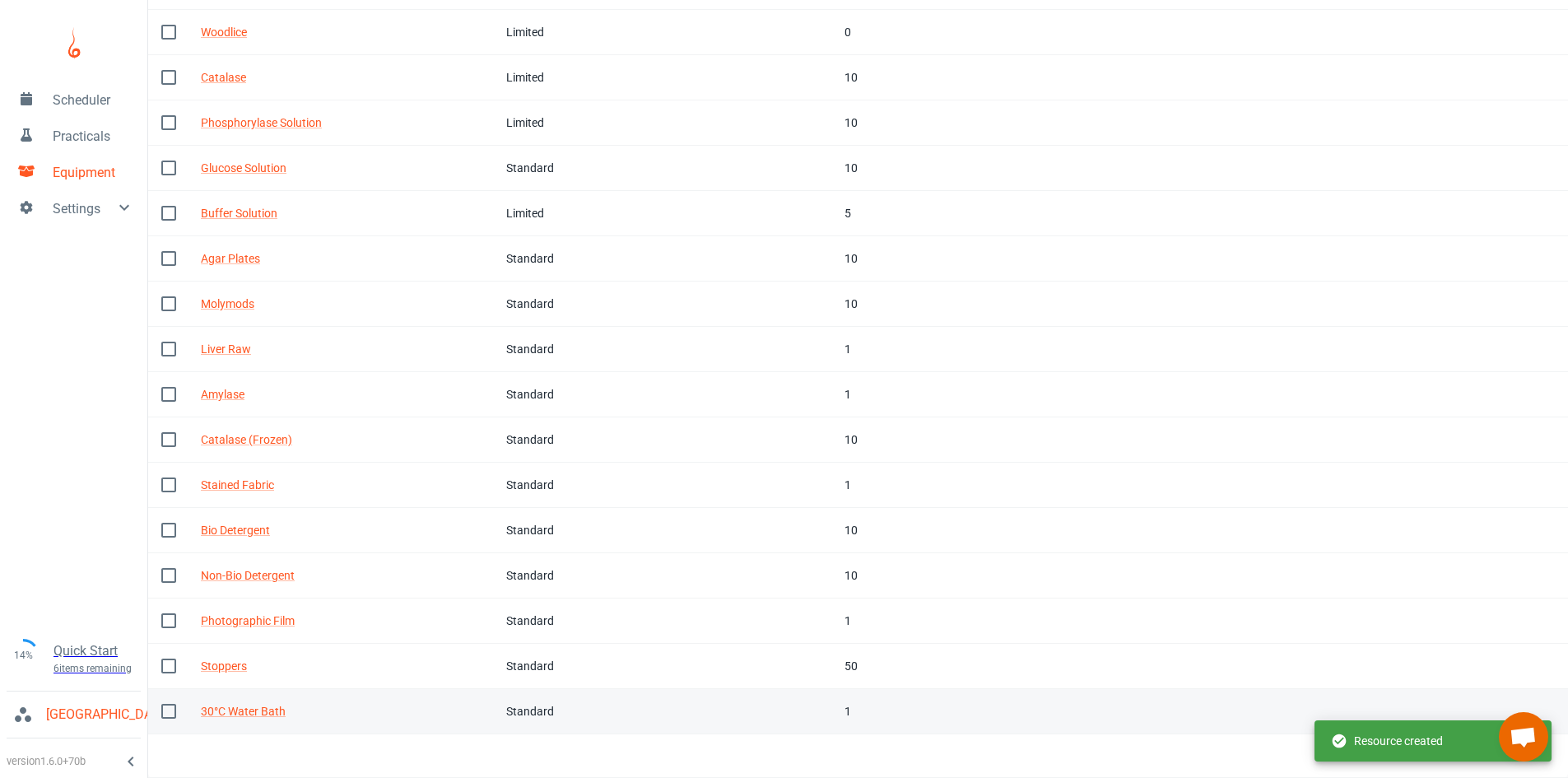
click at [813, 727] on td "Tags" at bounding box center [785, 711] width 91 height 45
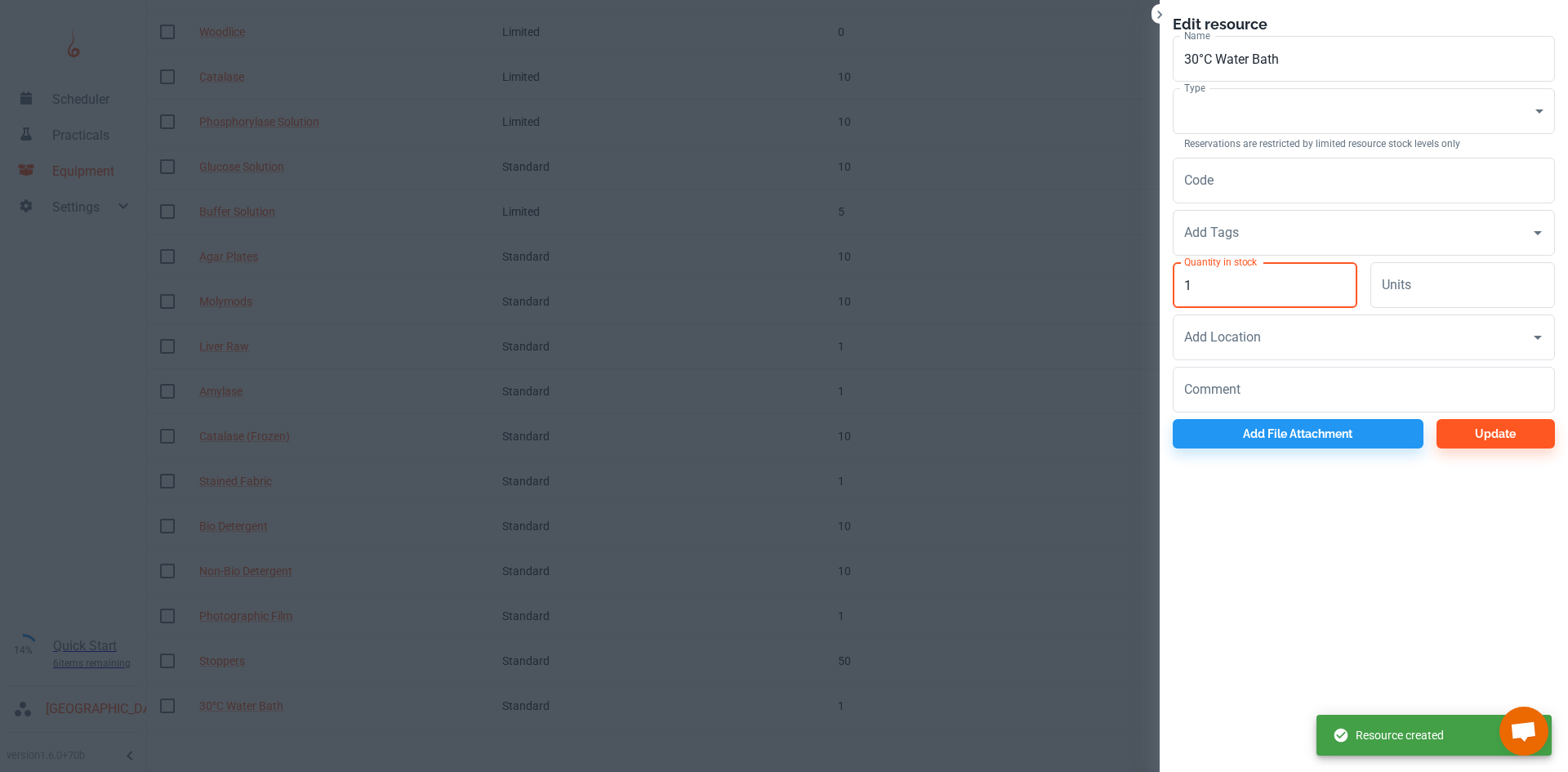
click at [1231, 291] on input "1" at bounding box center [1265, 285] width 184 height 46
type input "3"
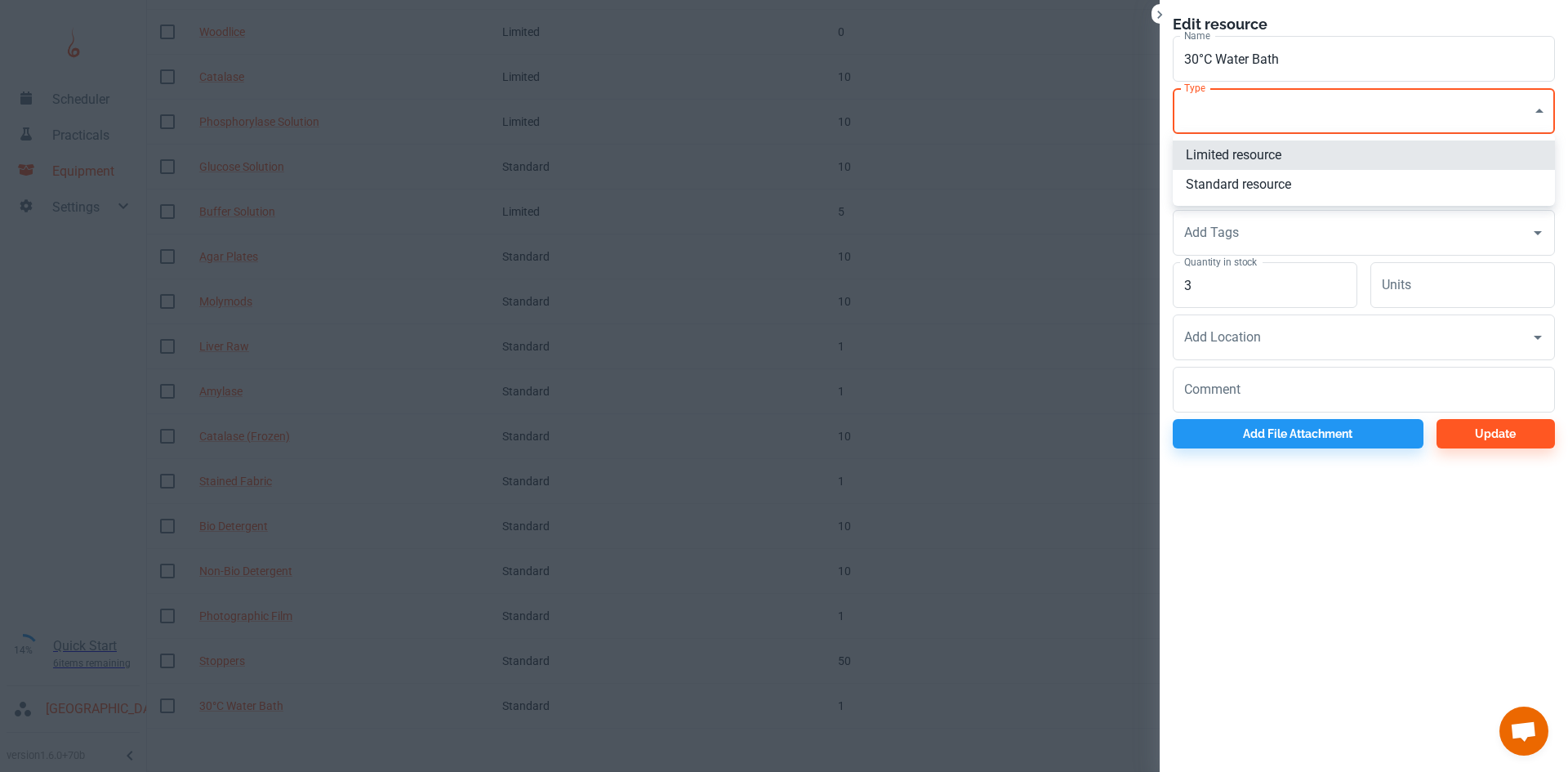
click at [1232, 159] on li "Limited resource" at bounding box center [1363, 156] width 382 height 30
type input "EQ"
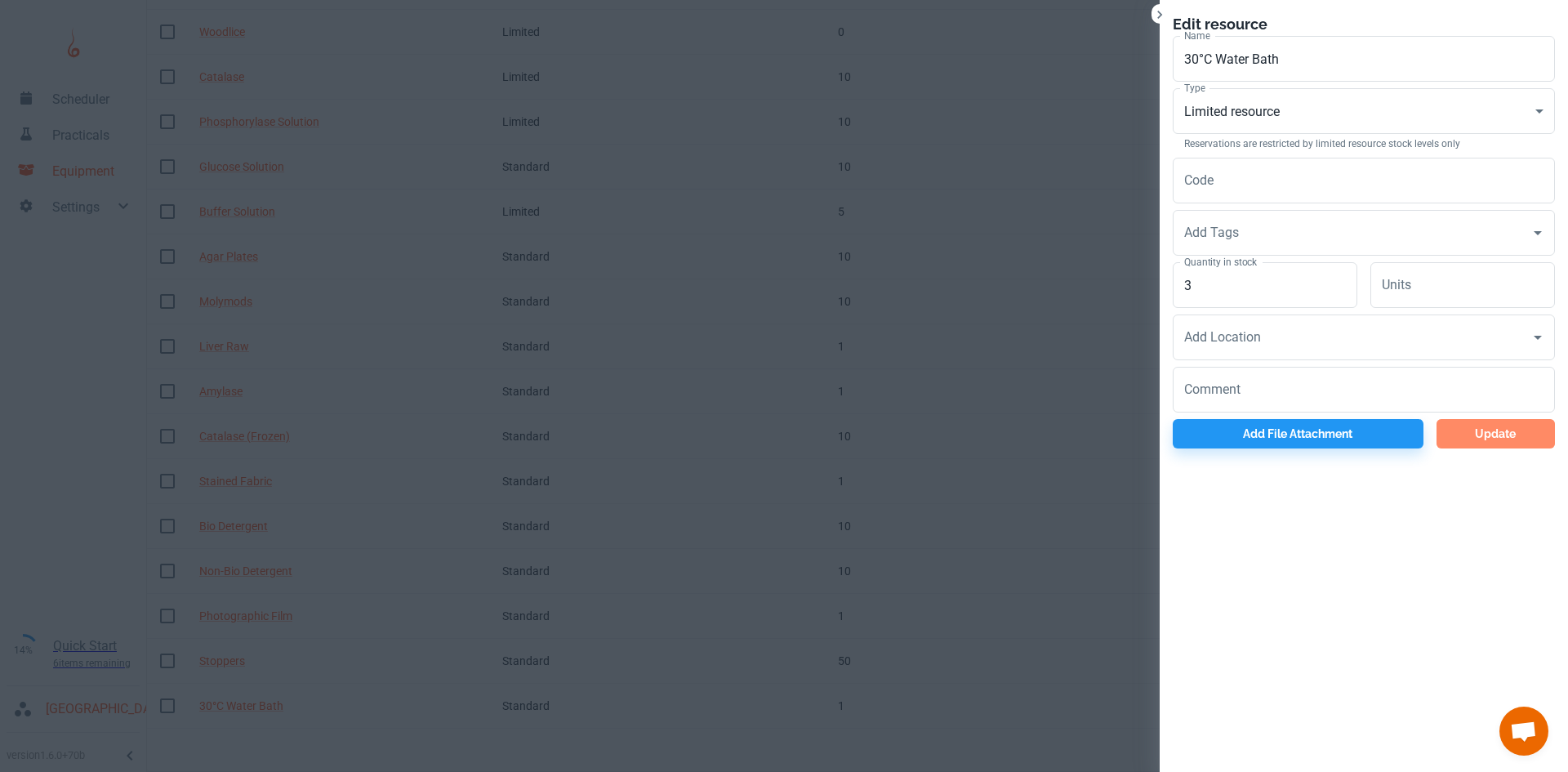
click at [1453, 434] on button "Update" at bounding box center [1495, 434] width 118 height 30
click at [1475, 425] on div "Update" at bounding box center [1489, 431] width 132 height 36
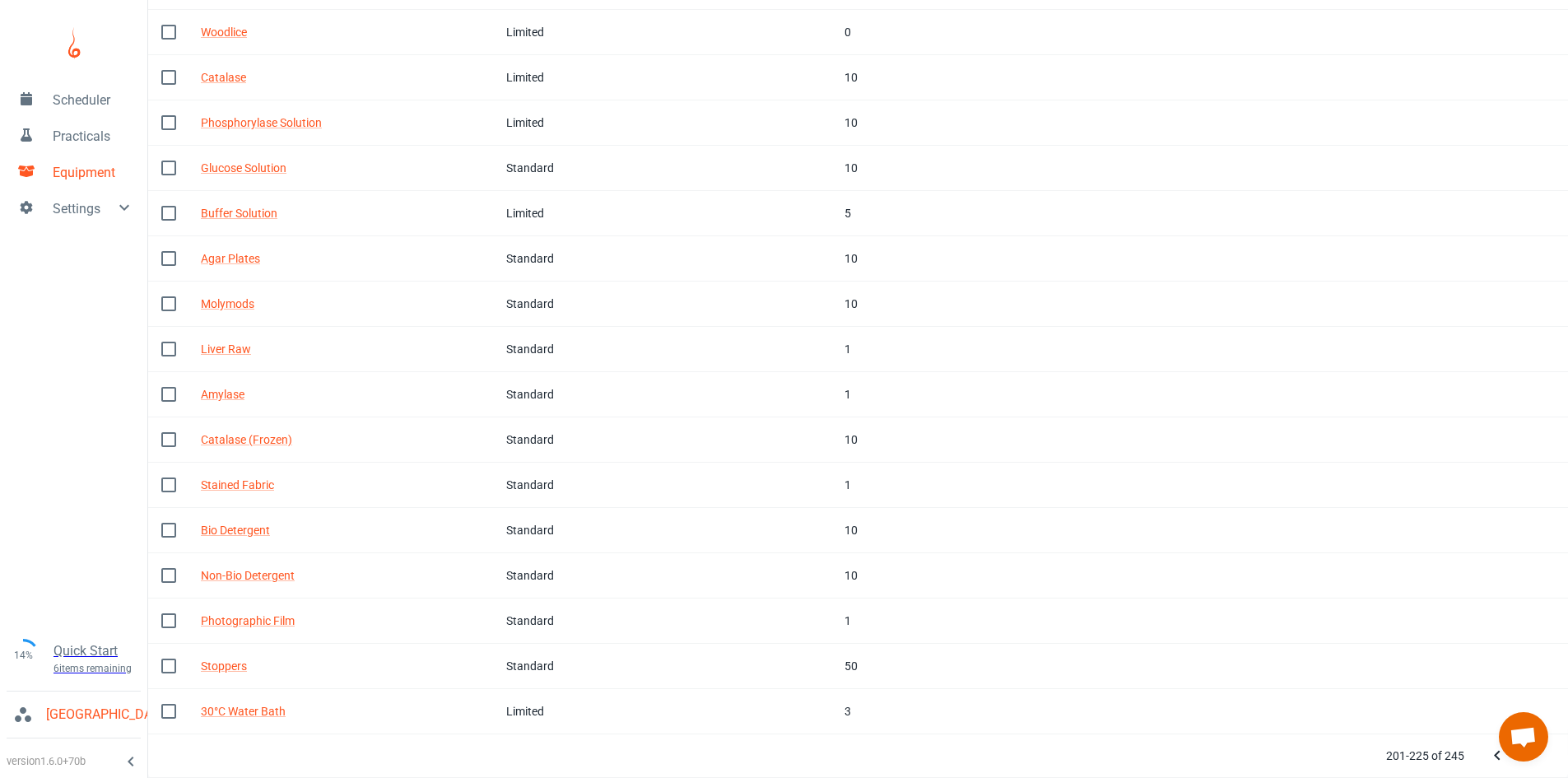
click at [1542, 767] on button "Next Page" at bounding box center [1530, 755] width 33 height 33
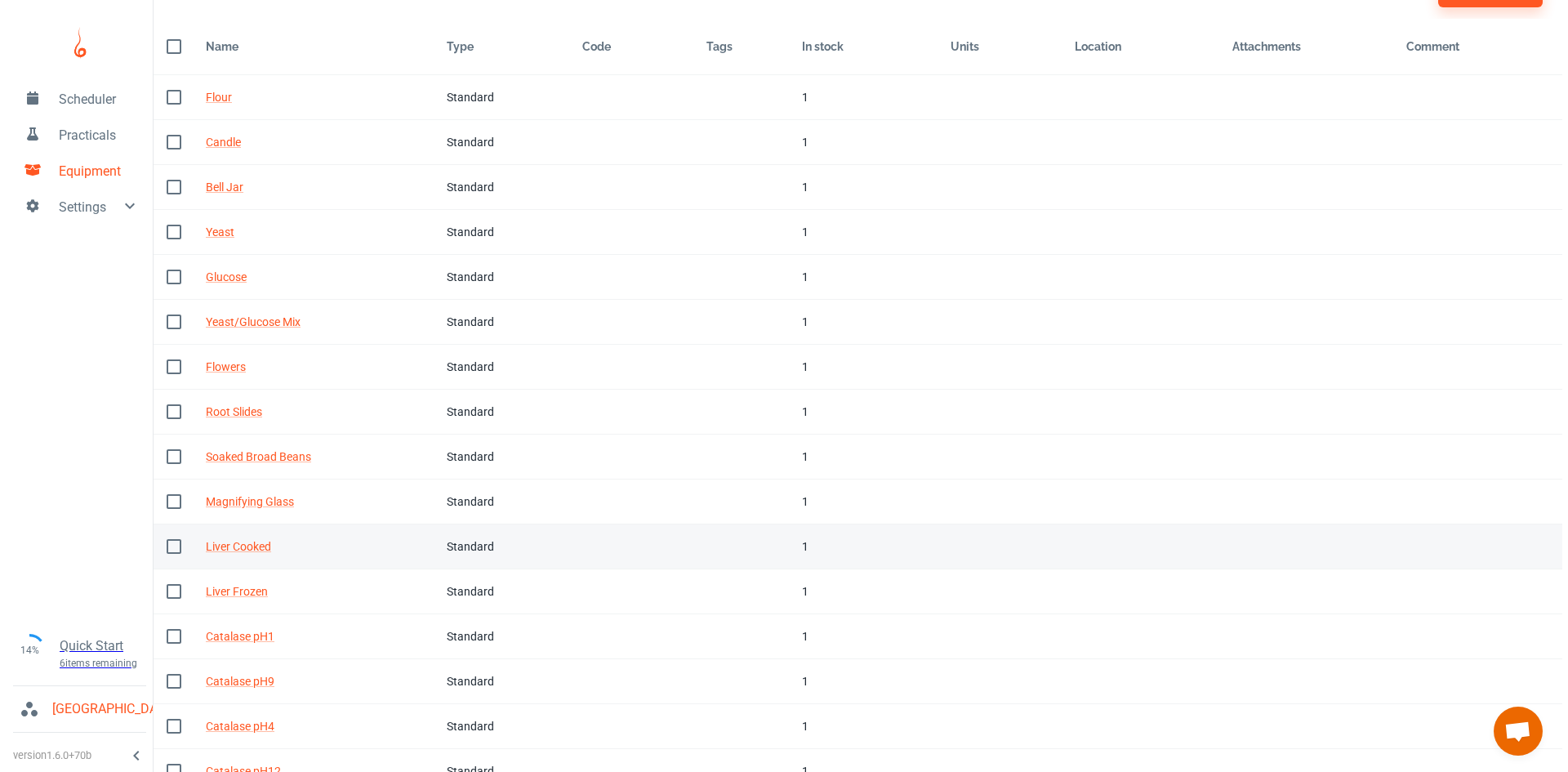
scroll to position [0, 0]
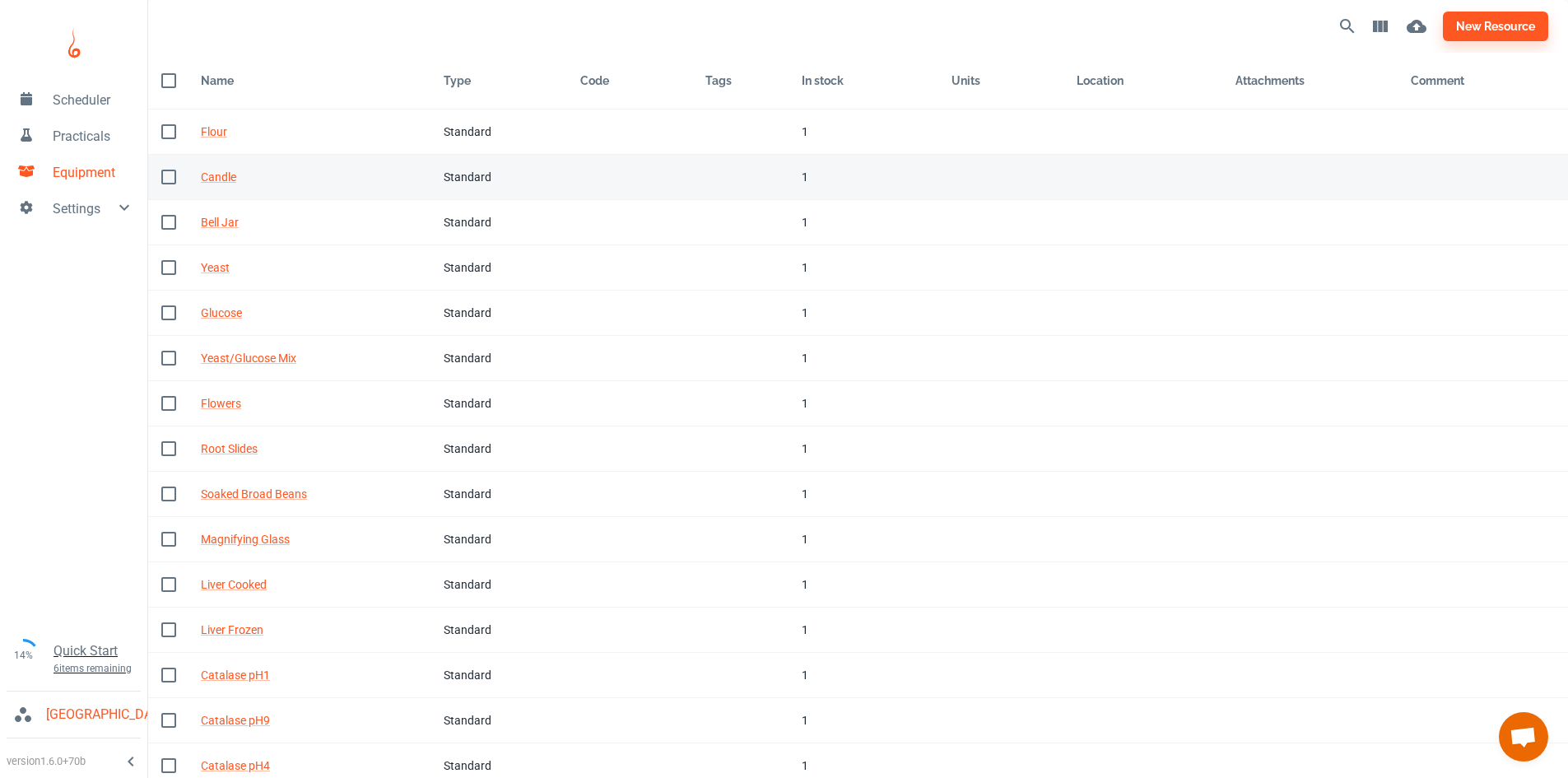
click at [804, 155] on td "In stock 1" at bounding box center [864, 177] width 150 height 45
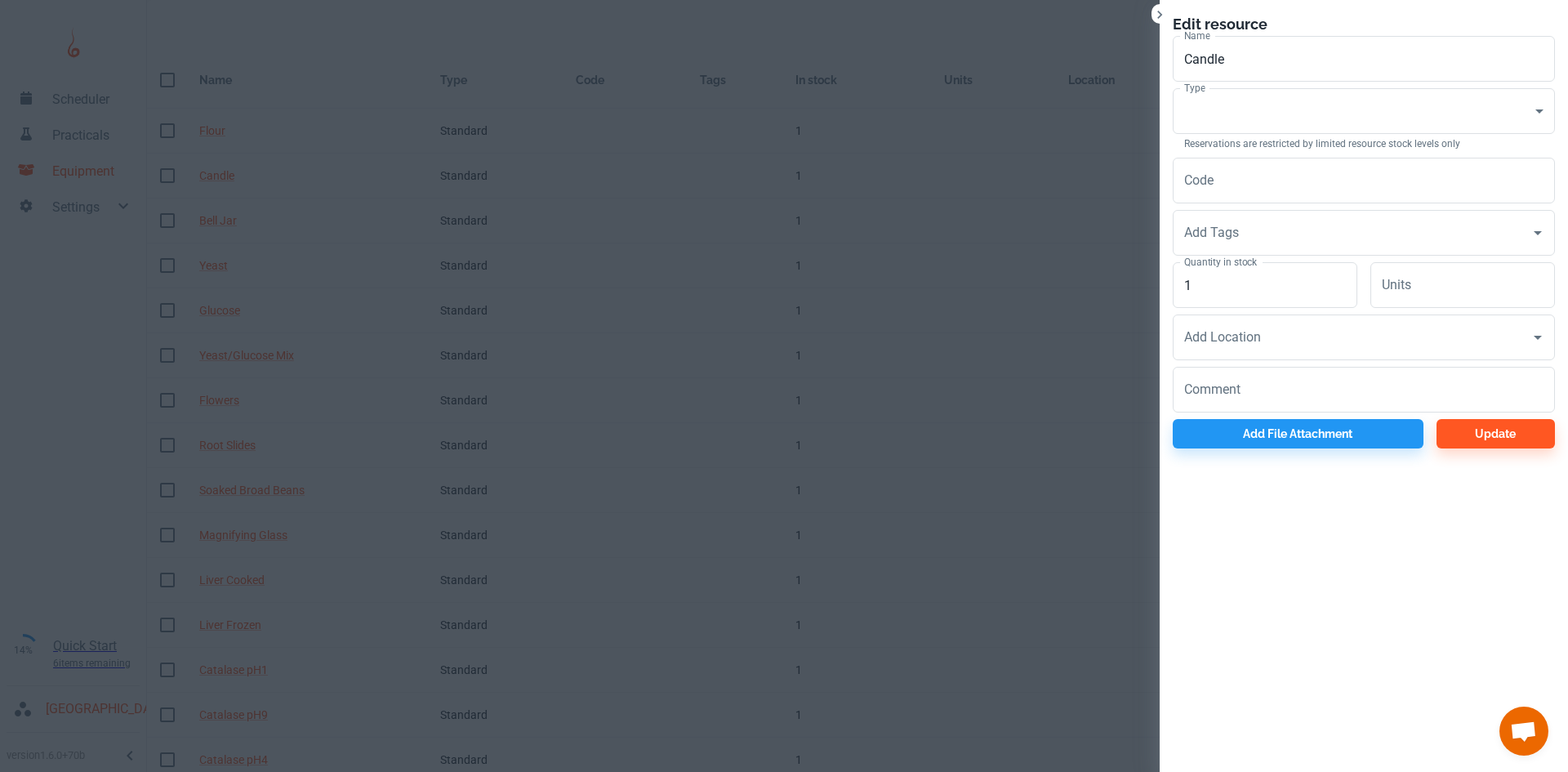
click at [682, 122] on div at bounding box center [784, 386] width 1568 height 772
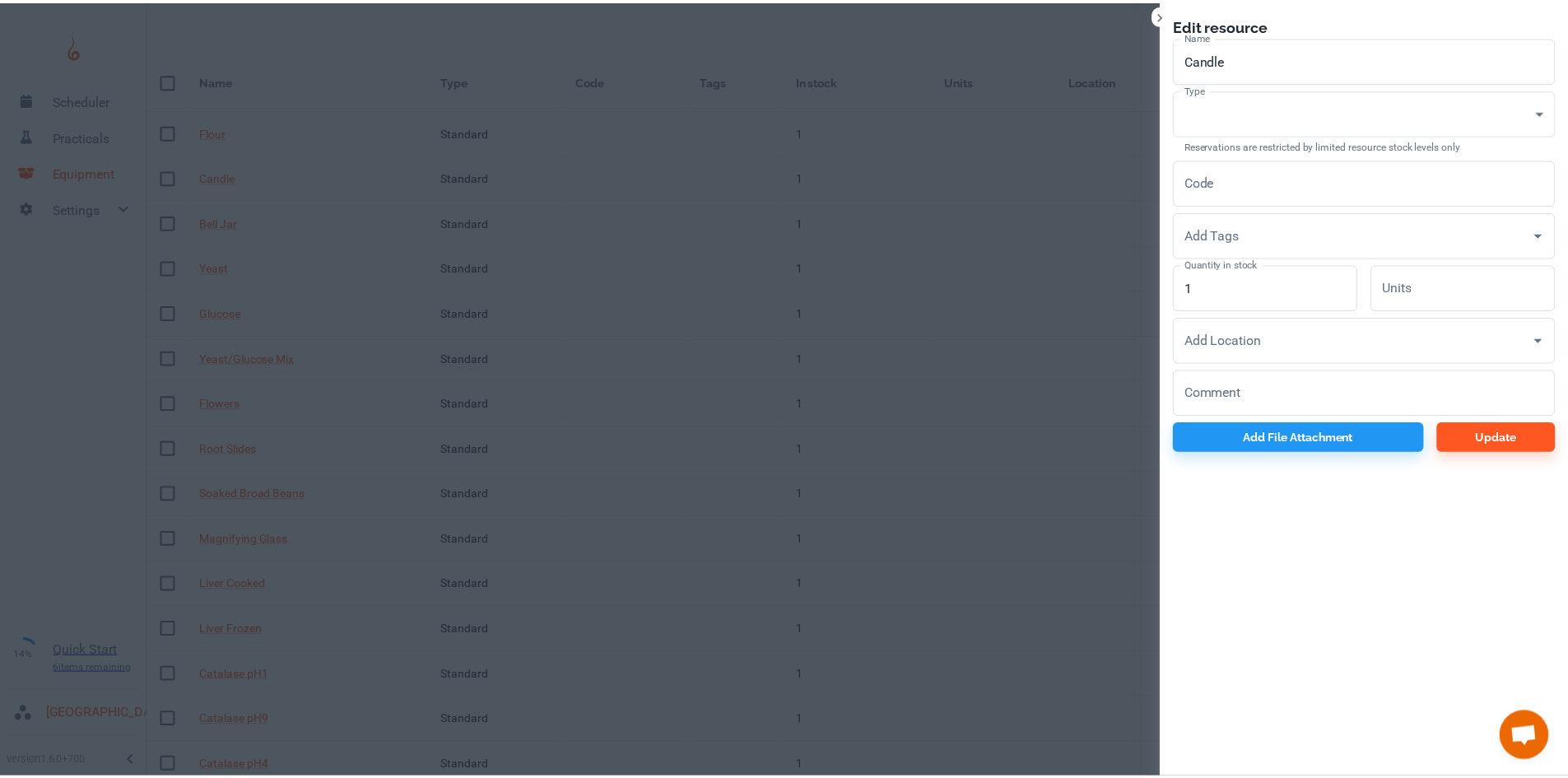
scroll to position [53, 0]
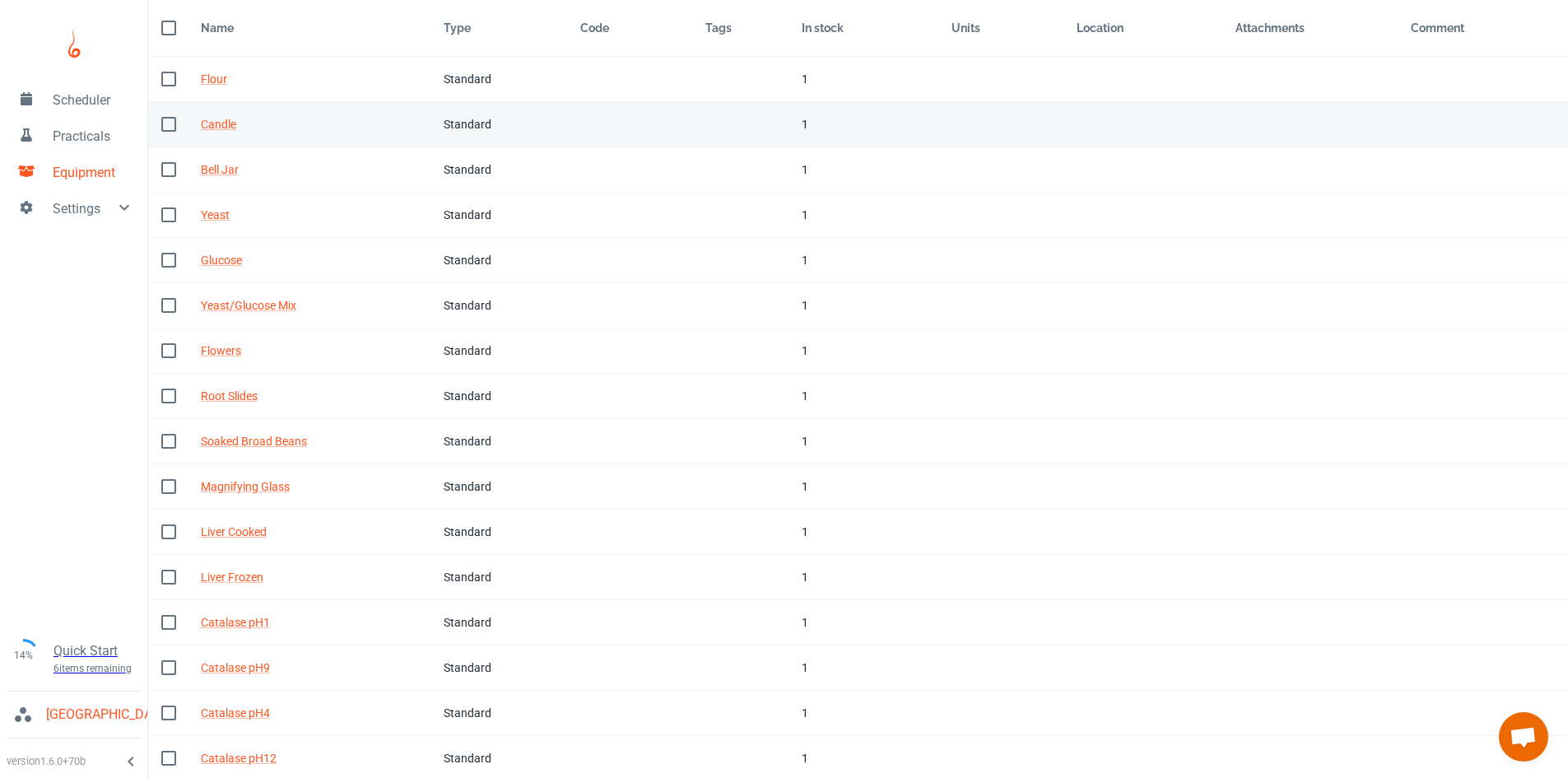
click at [706, 120] on td "Tags" at bounding box center [740, 124] width 96 height 45
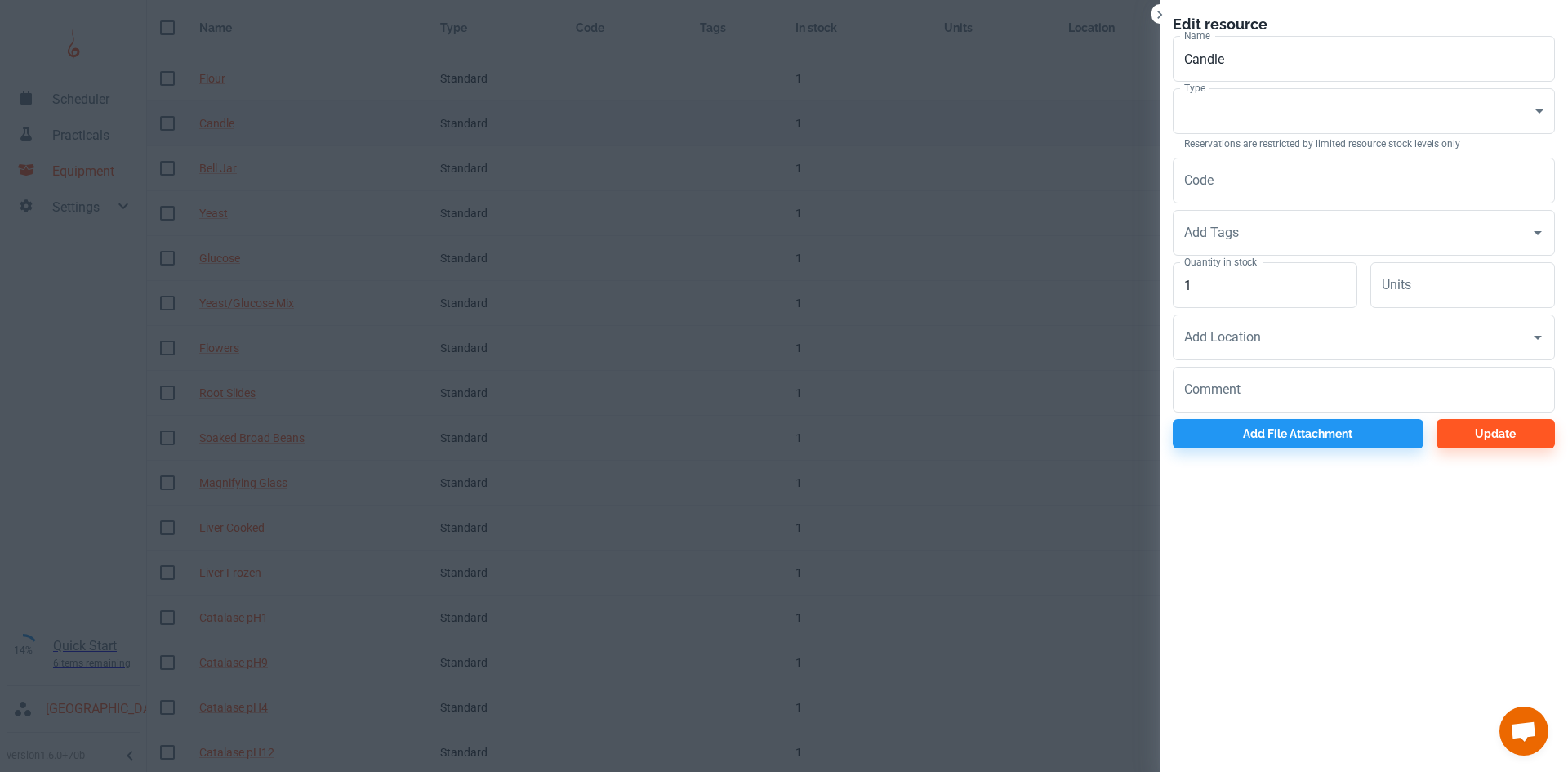
click at [700, 119] on div at bounding box center [784, 386] width 1568 height 772
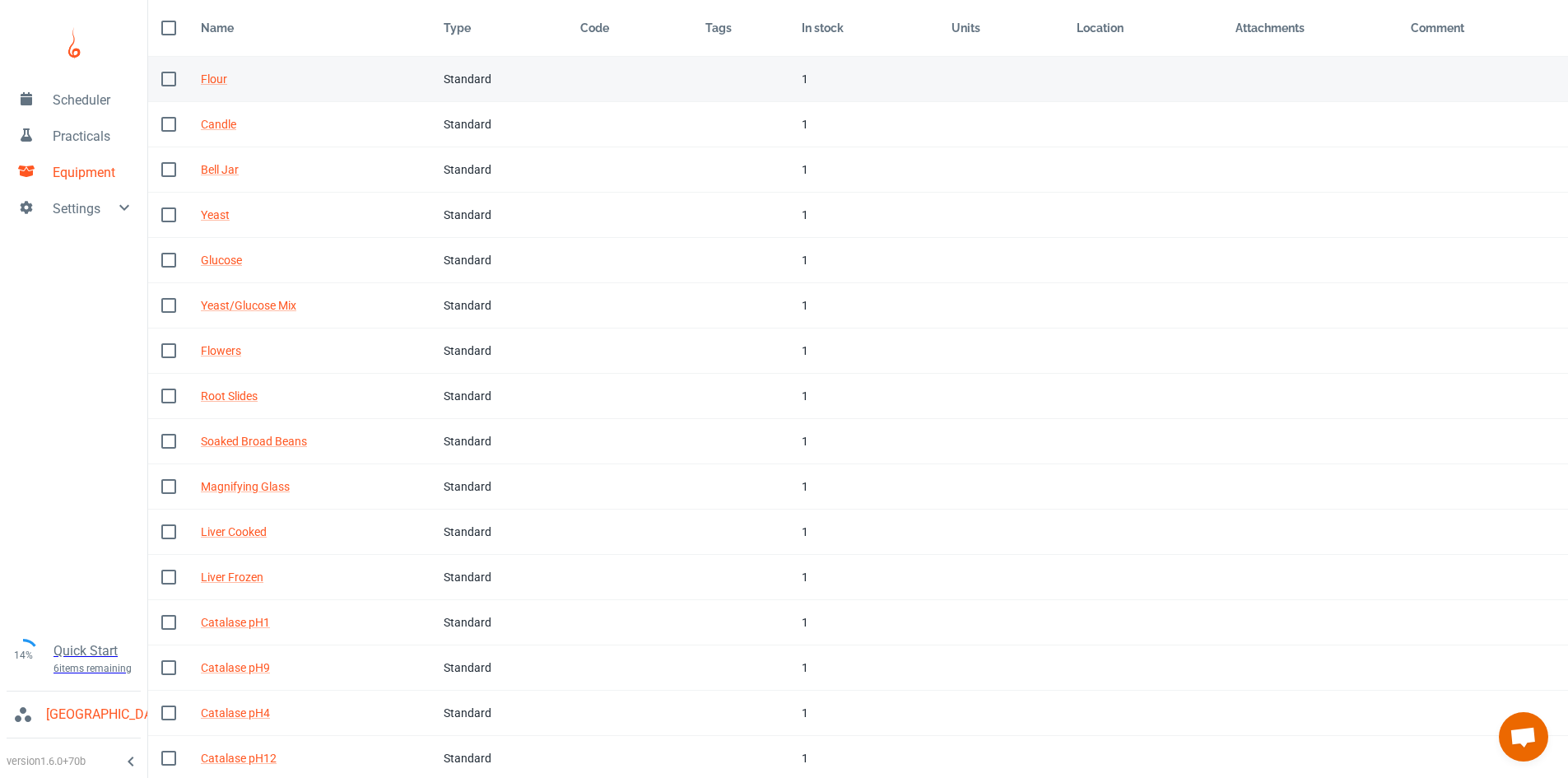
click at [715, 79] on td "Tags" at bounding box center [740, 79] width 96 height 45
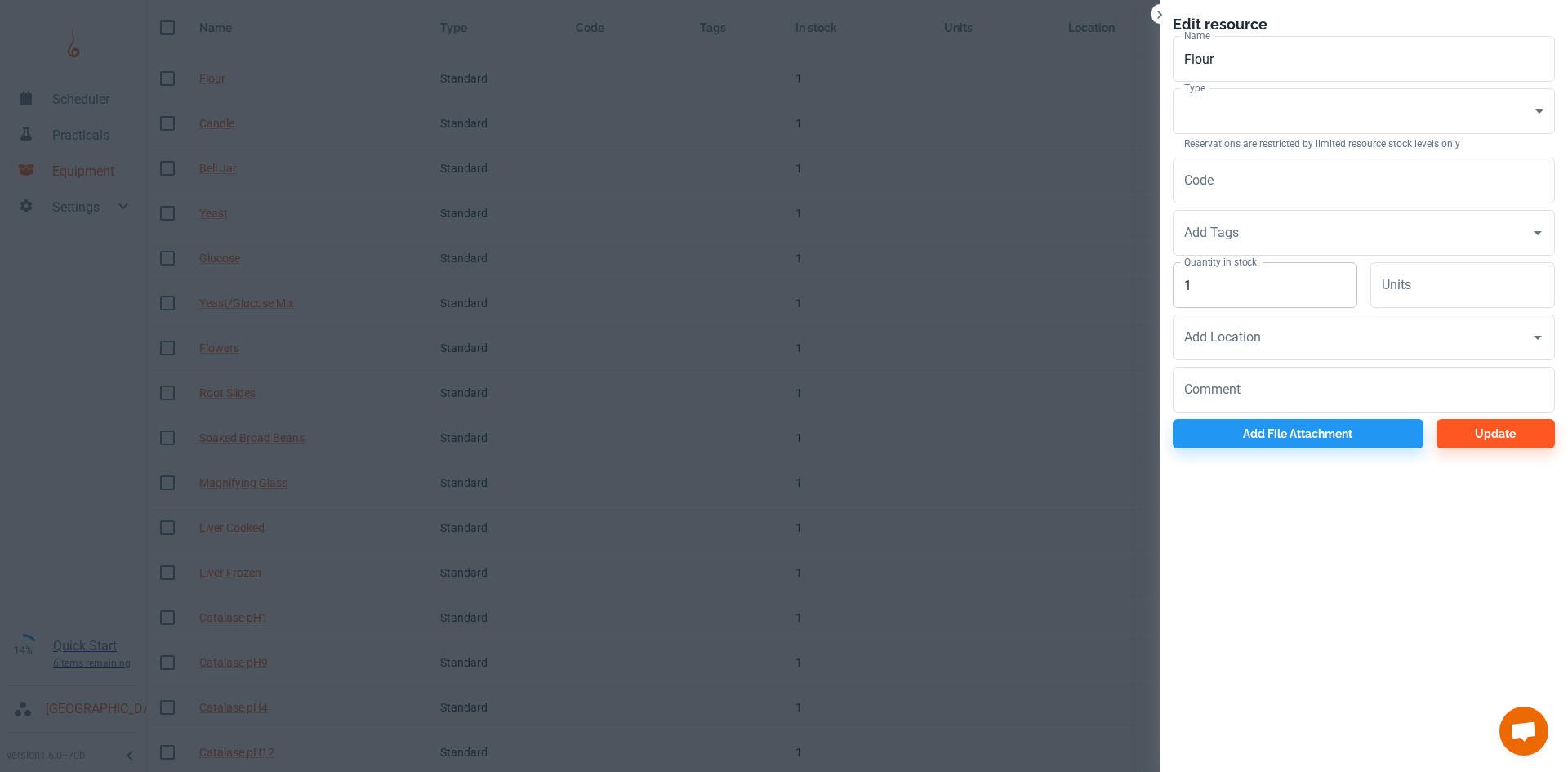
drag, startPoint x: 1223, startPoint y: 265, endPoint x: 1232, endPoint y: 295, distance: 31.3
click at [1225, 274] on div "Quantity in stock 1 Quantity in stock" at bounding box center [1265, 285] width 184 height 46
click at [1232, 295] on input "1" at bounding box center [1265, 285] width 184 height 46
type input "10"
click at [1196, 120] on body "Scheduler Practicals Equipment Settings 14% Quick Start 6 items remaining St Ro…" at bounding box center [784, 333] width 1568 height 772
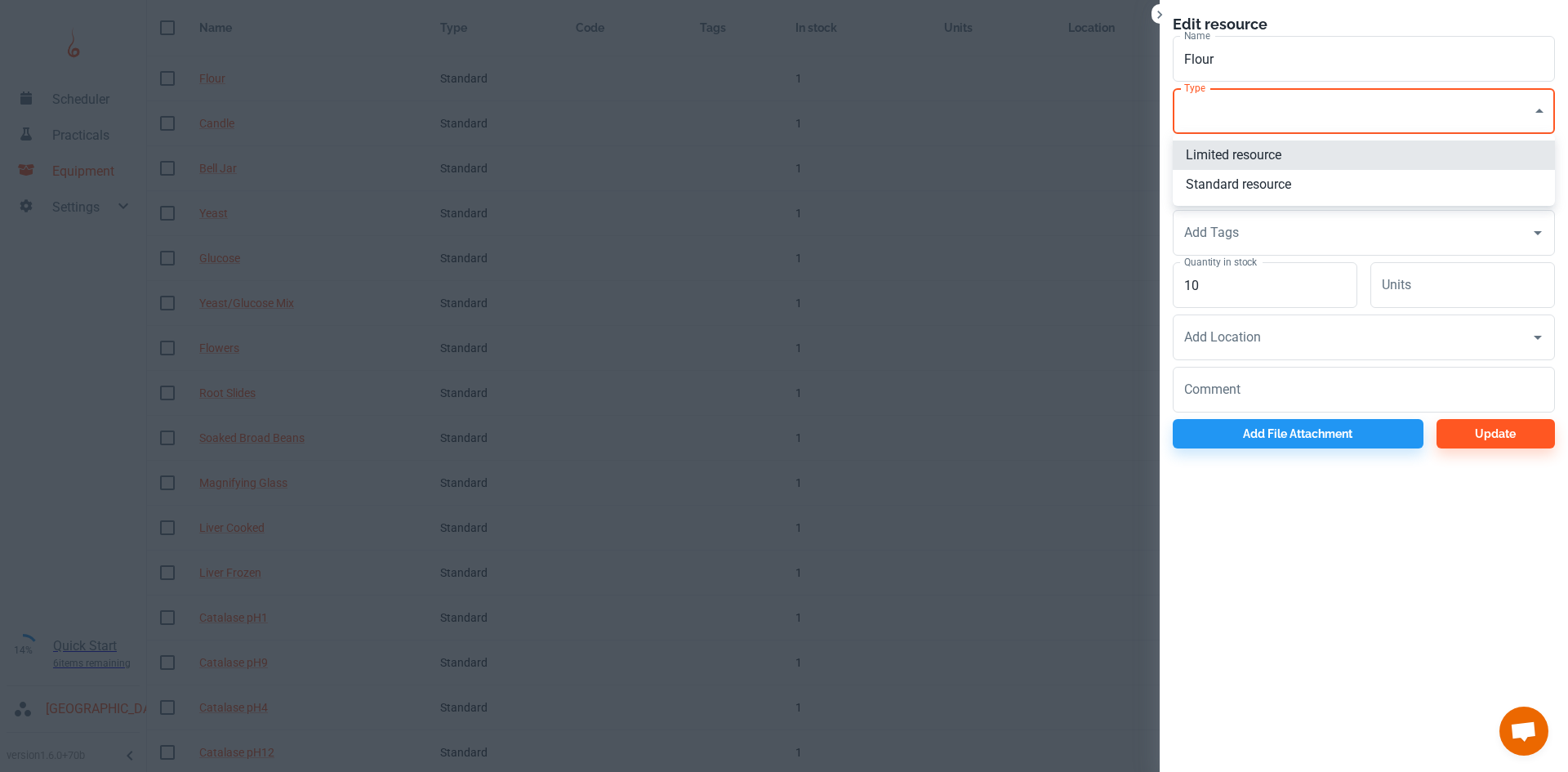
click at [1225, 182] on li "Standard resource" at bounding box center [1363, 185] width 382 height 30
type input "CO"
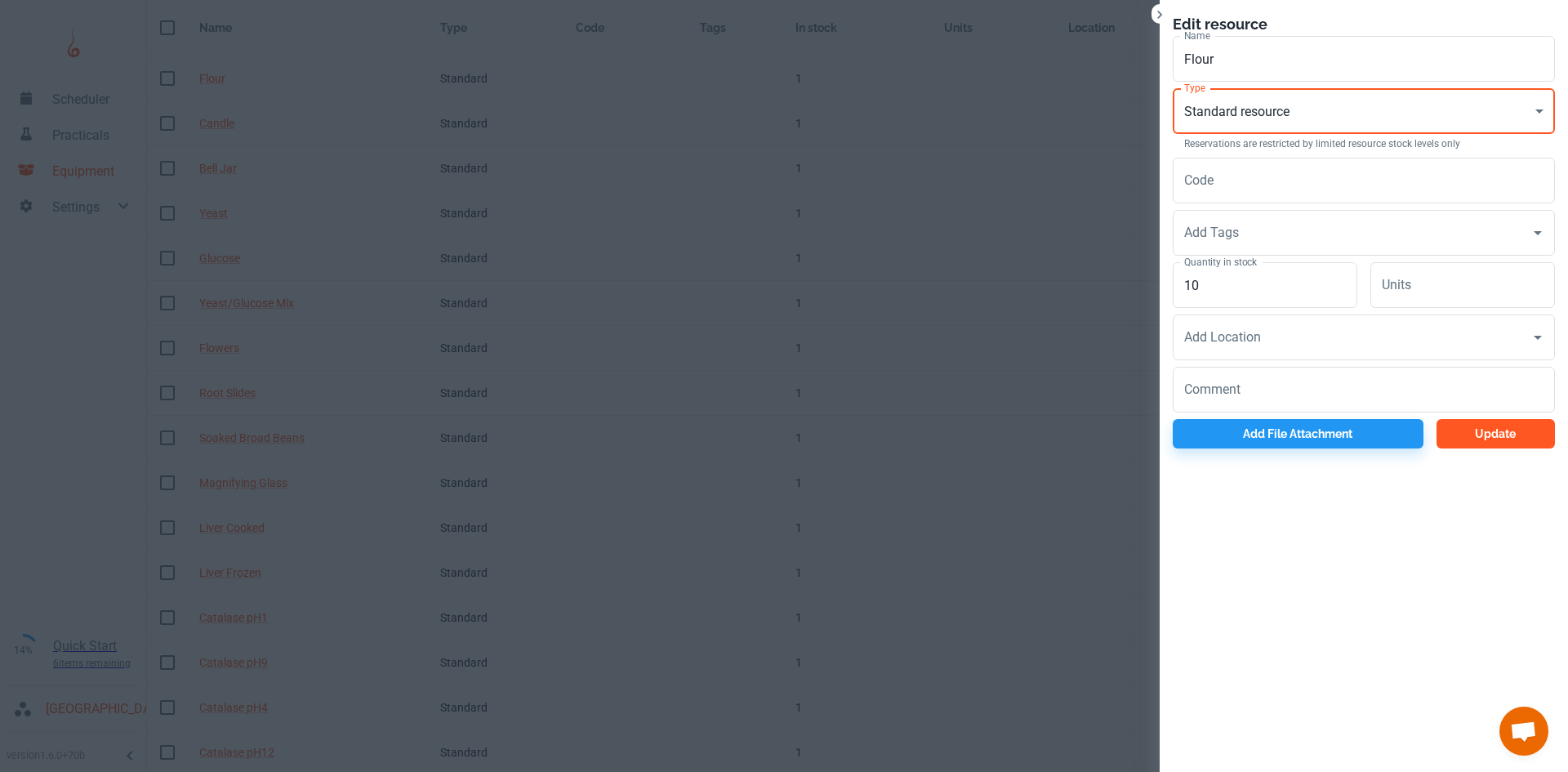
click at [1477, 446] on button "Update" at bounding box center [1495, 434] width 118 height 30
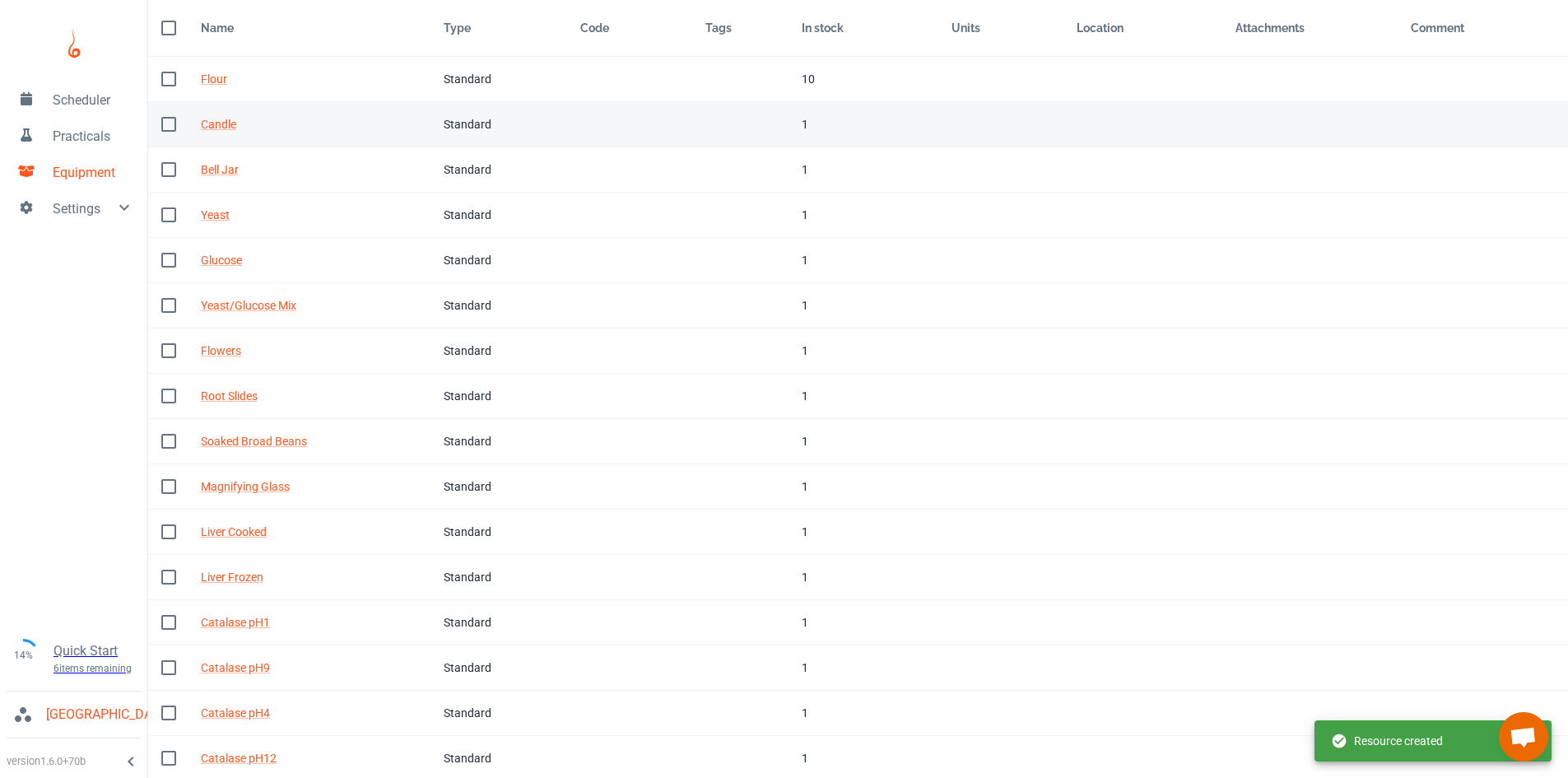
click at [667, 122] on td "Code" at bounding box center [629, 124] width 125 height 45
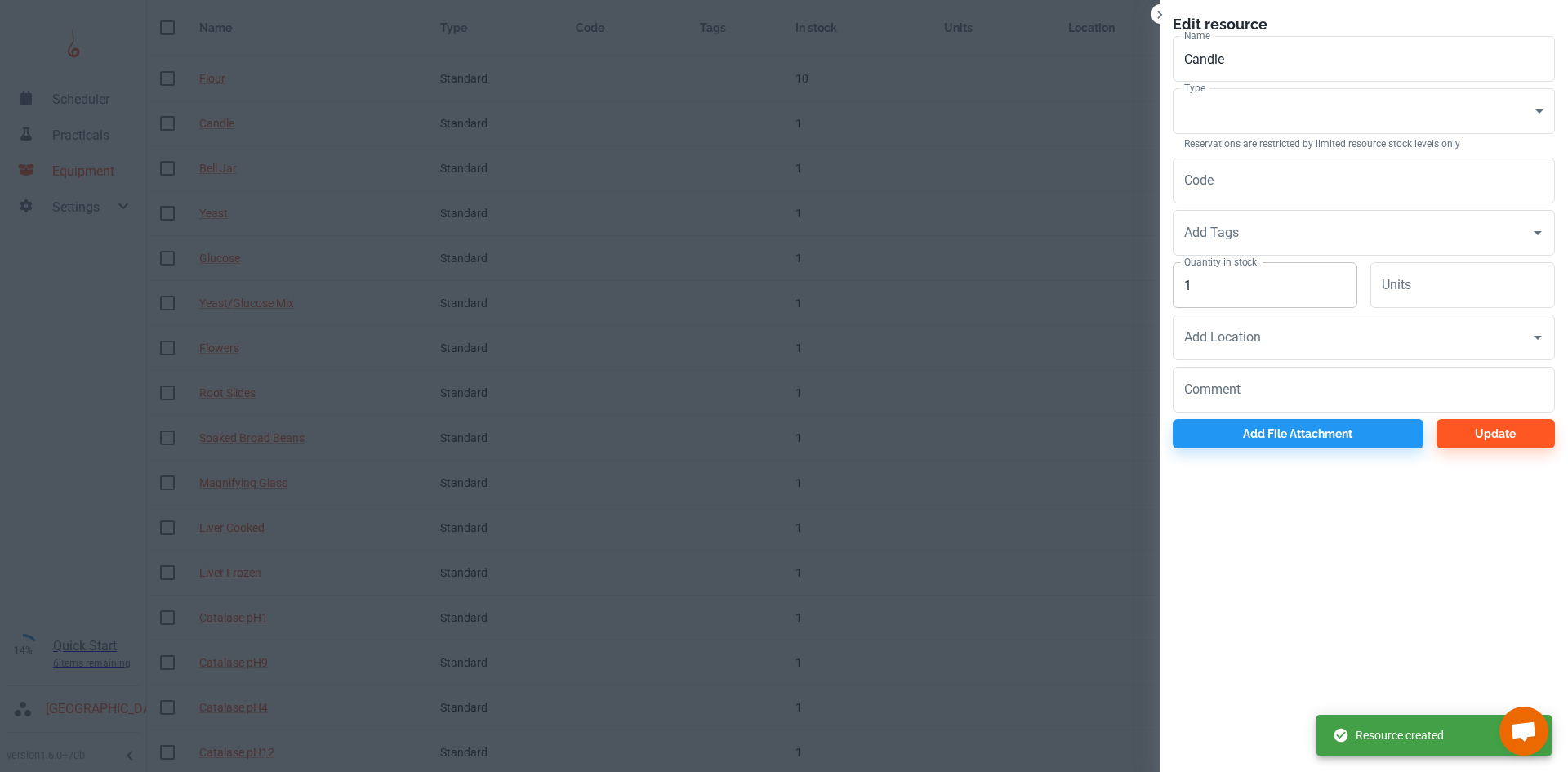
click at [1235, 298] on input "1" at bounding box center [1265, 285] width 184 height 46
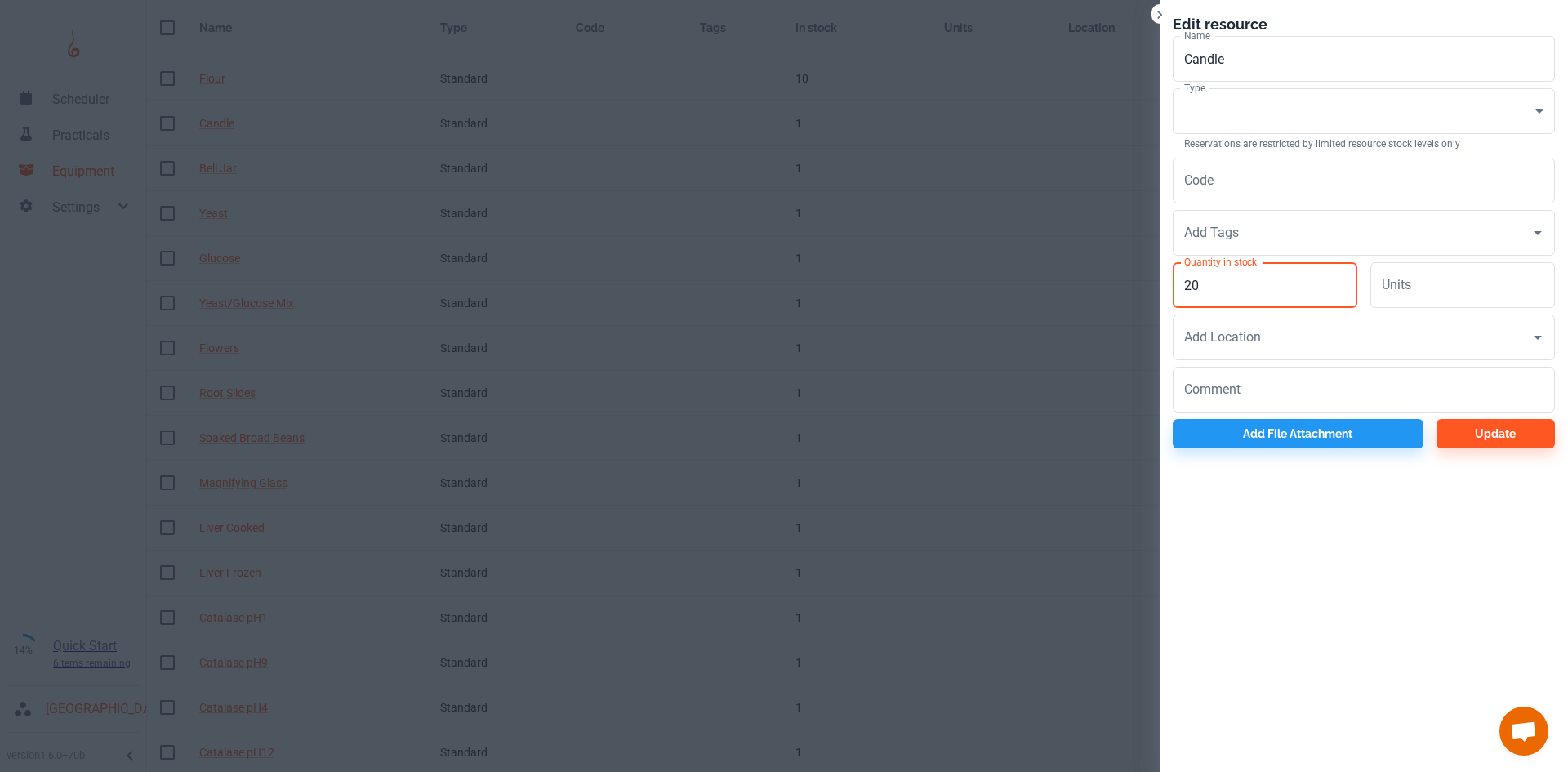
type input "2"
type input "30"
click at [1201, 98] on body "Scheduler Practicals Equipment Settings 14% Quick Start 6 items remaining St Ro…" at bounding box center [784, 333] width 1568 height 772
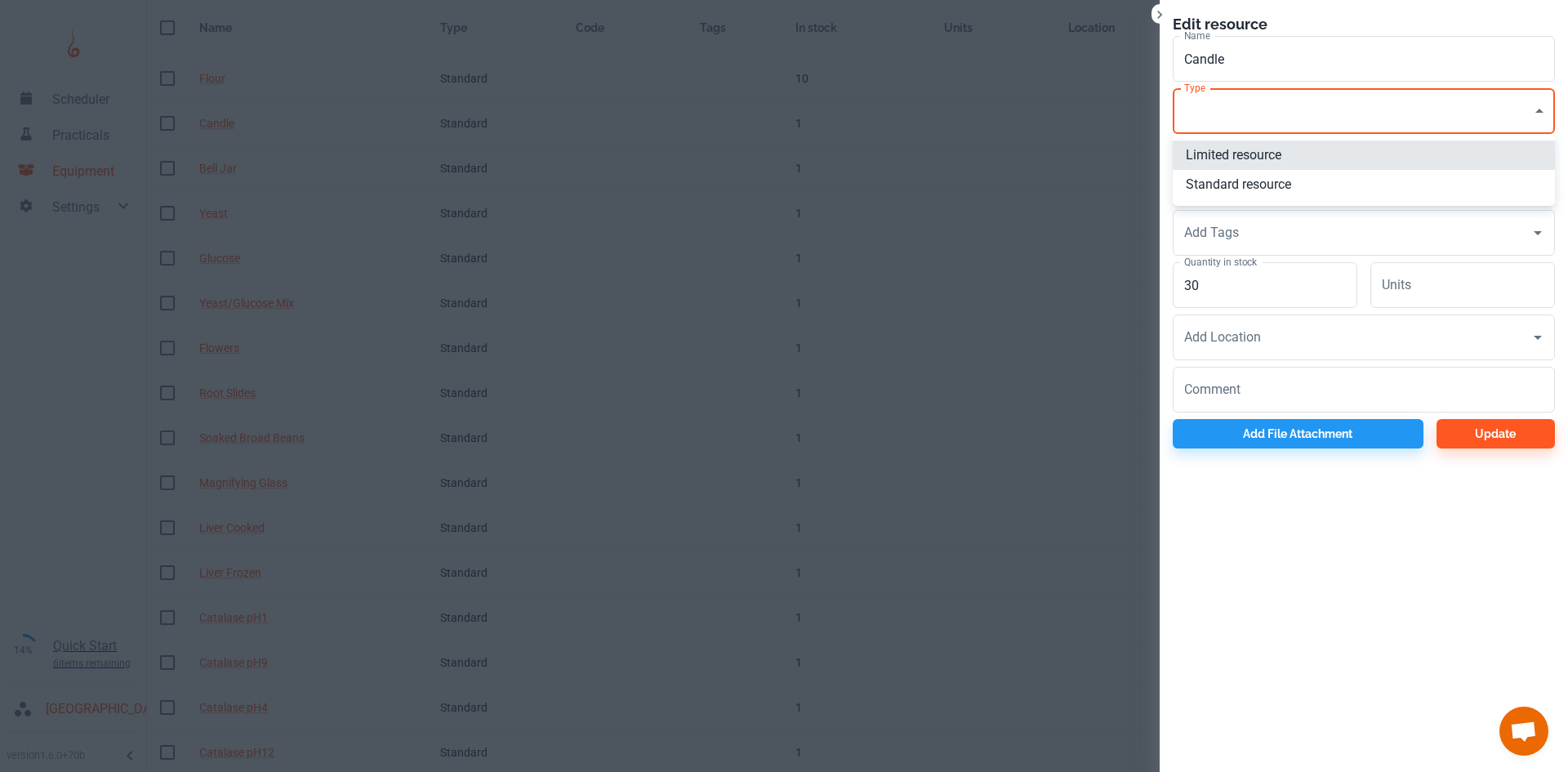
click at [1236, 183] on li "Standard resource" at bounding box center [1363, 185] width 382 height 30
type input "CO"
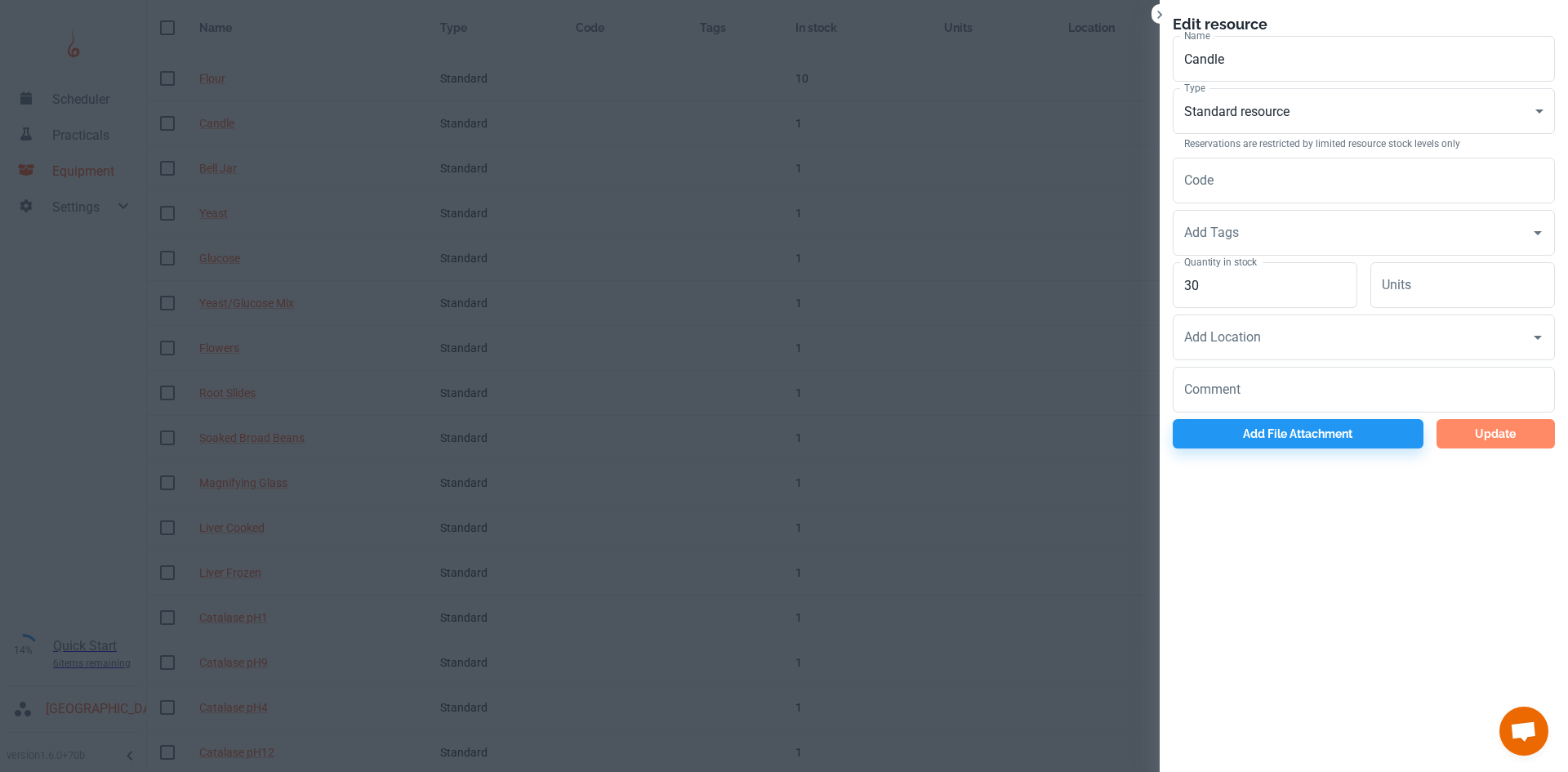
click at [1500, 439] on button "Update" at bounding box center [1495, 434] width 118 height 30
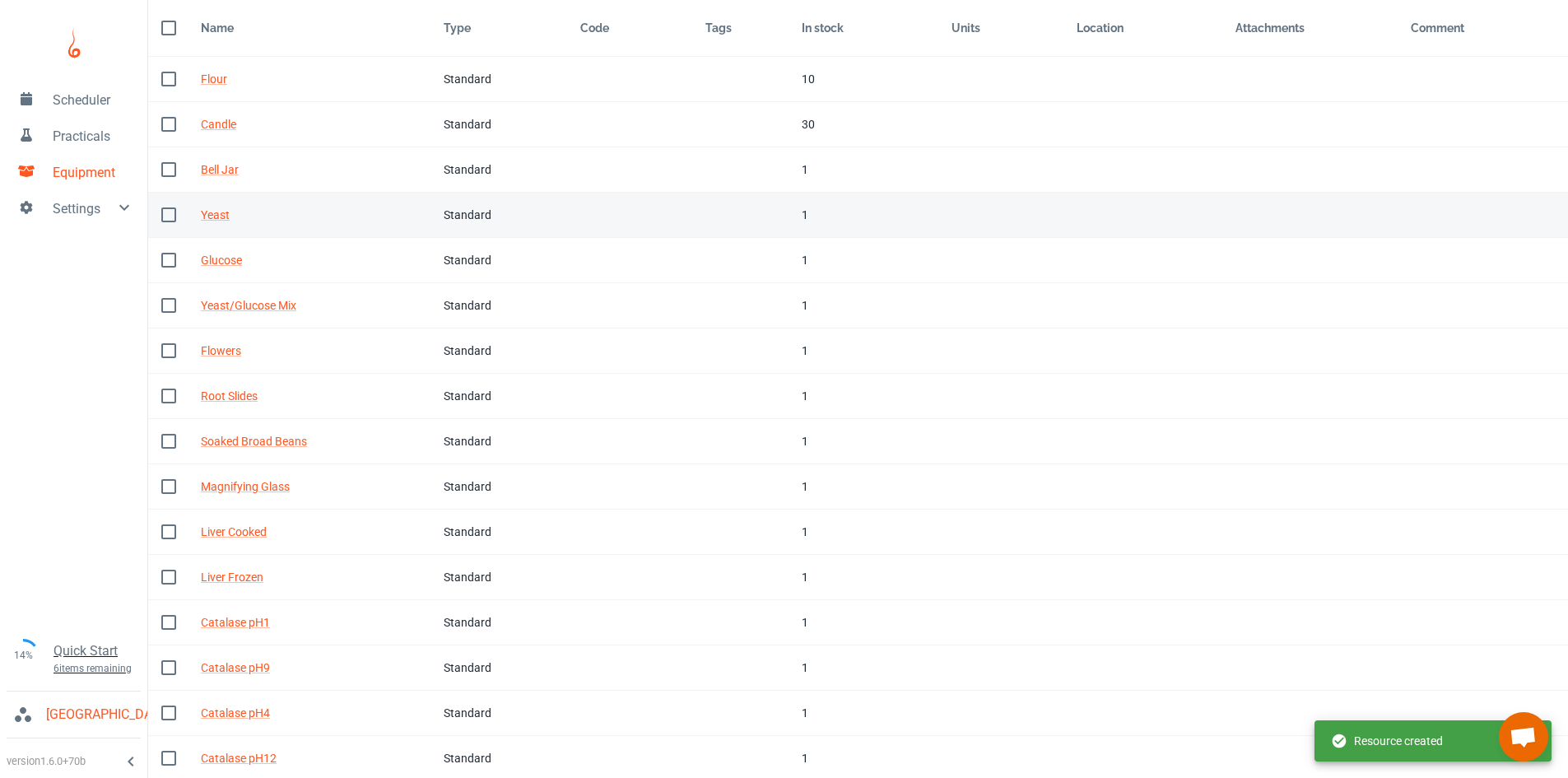
click at [811, 231] on td "In stock 1" at bounding box center [864, 215] width 150 height 45
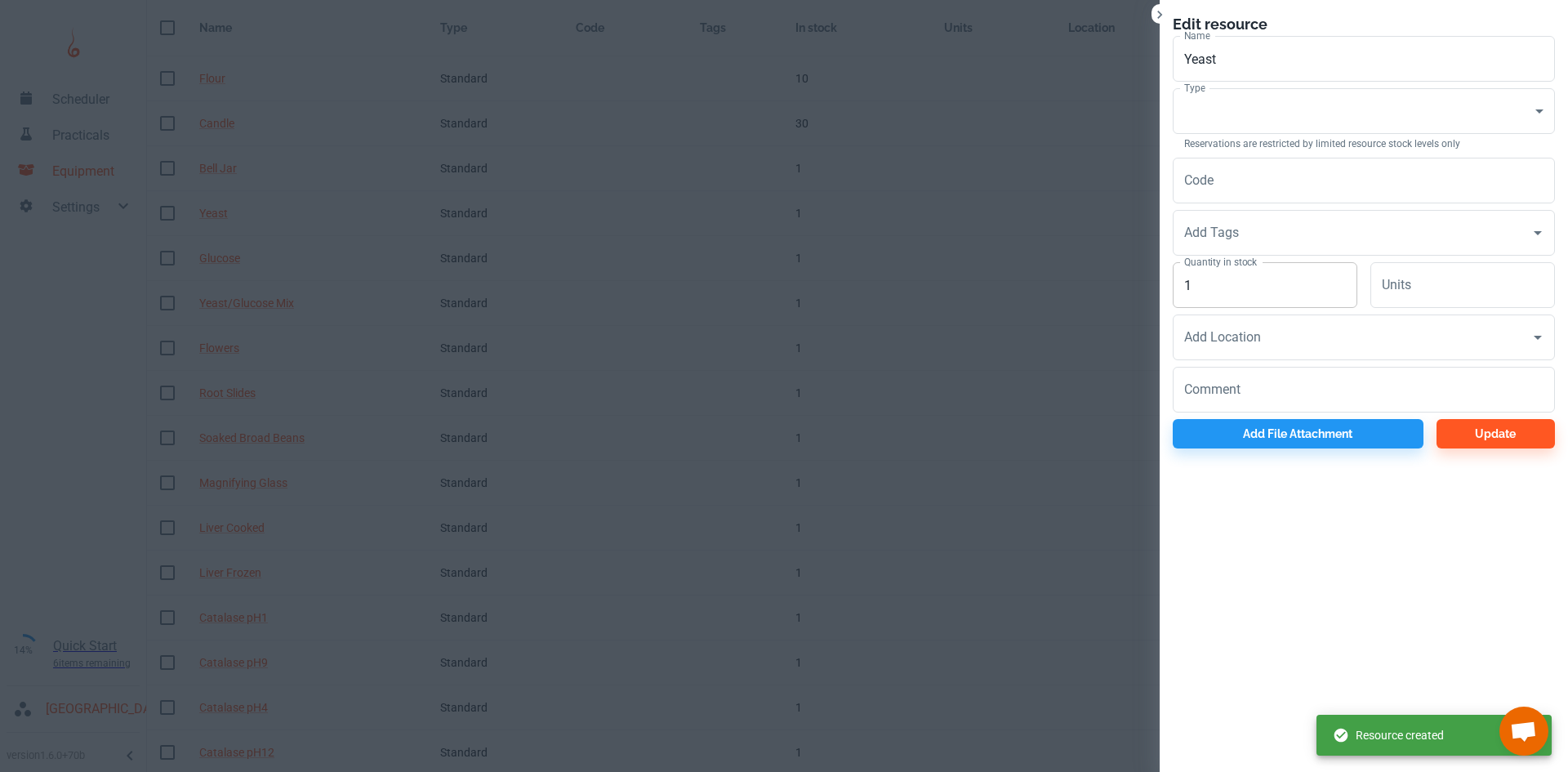
click at [1214, 288] on input "1" at bounding box center [1265, 285] width 184 height 46
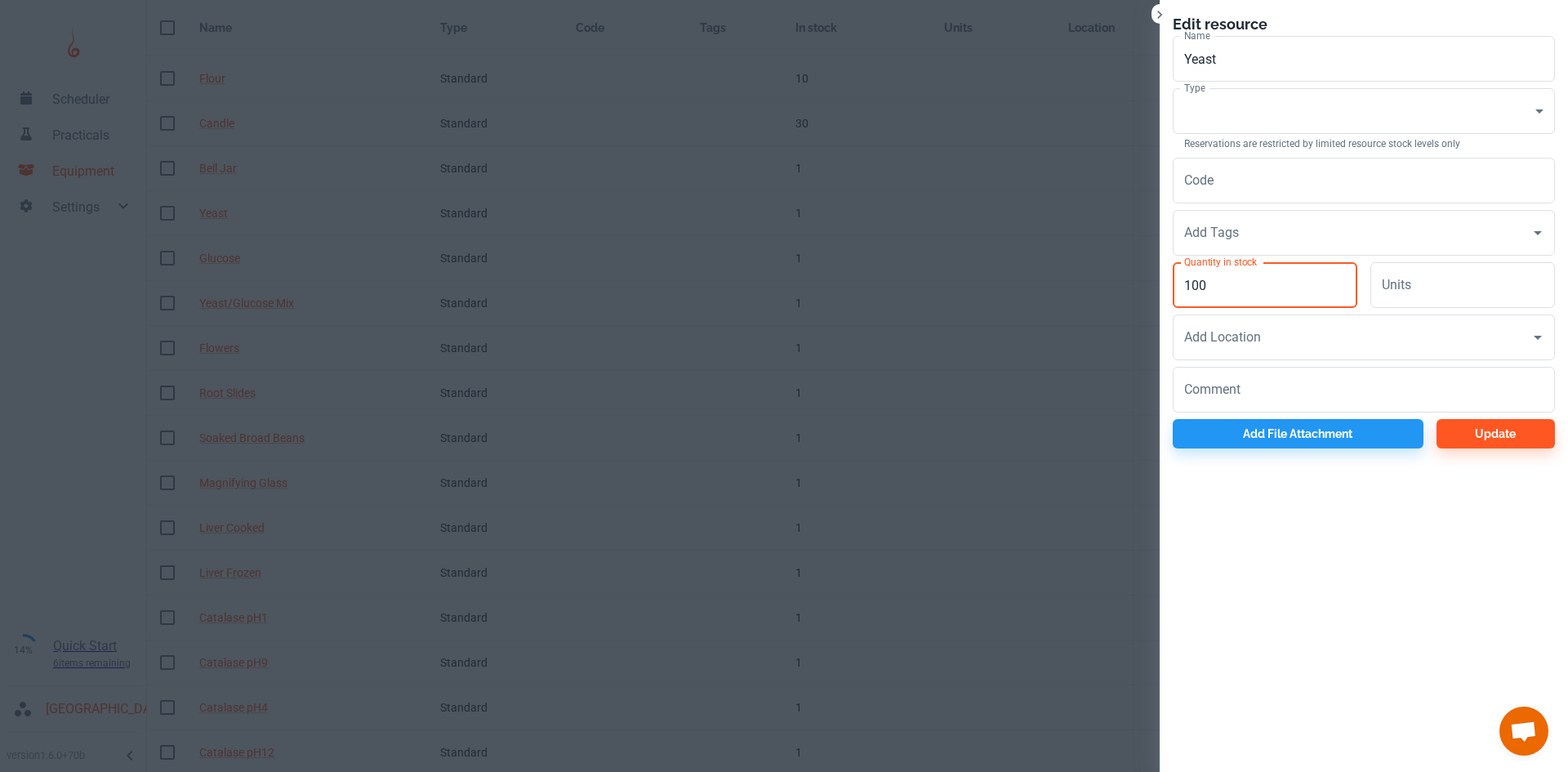
type input "100"
click at [1201, 88] on label "Type" at bounding box center [1194, 88] width 21 height 14
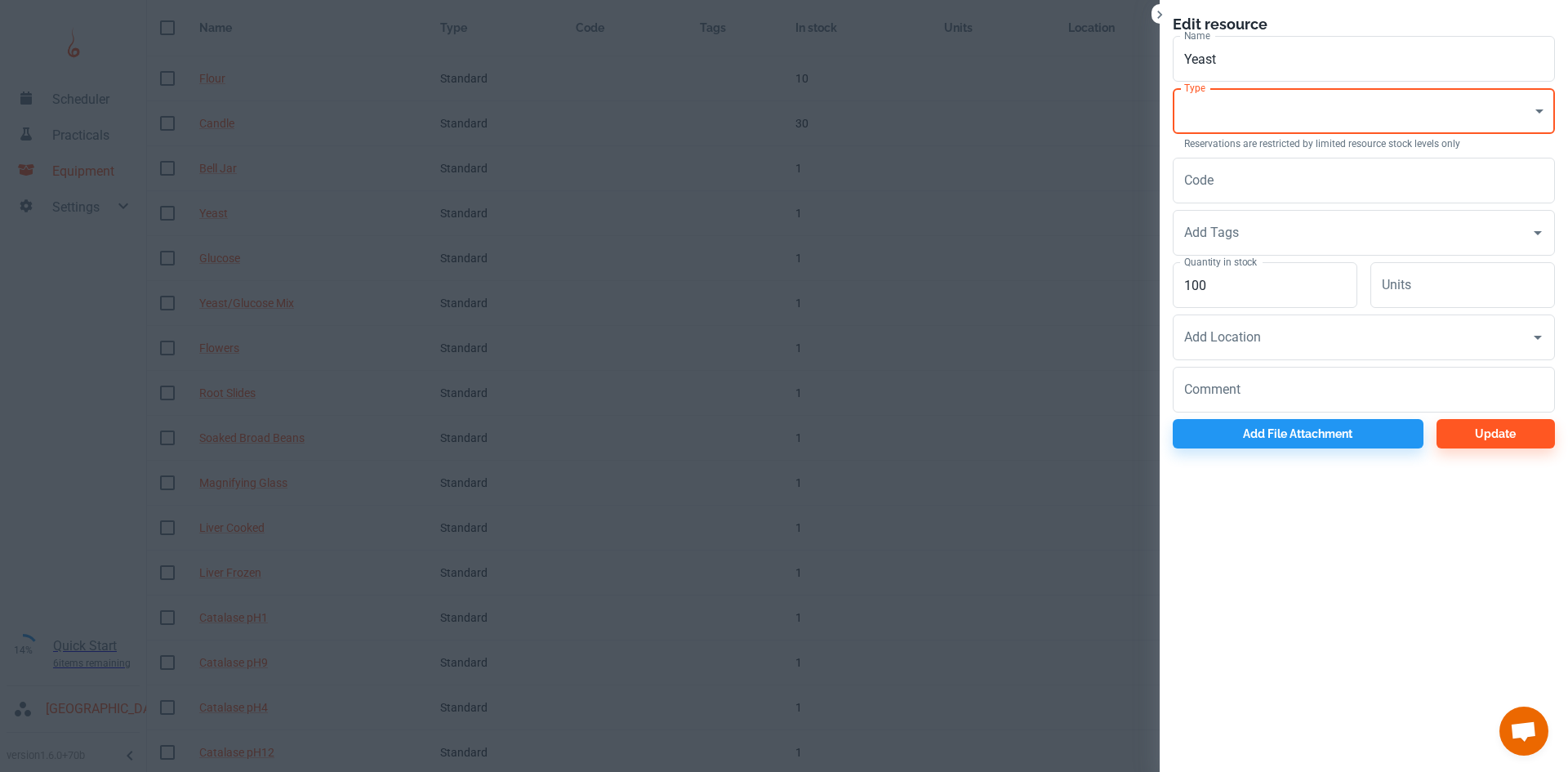
click at [1213, 126] on body "Scheduler Practicals Equipment Settings 14% Quick Start 6 items remaining St Ro…" at bounding box center [784, 333] width 1568 height 772
click at [1221, 176] on li "Standard resource" at bounding box center [1363, 185] width 382 height 30
type input "CO"
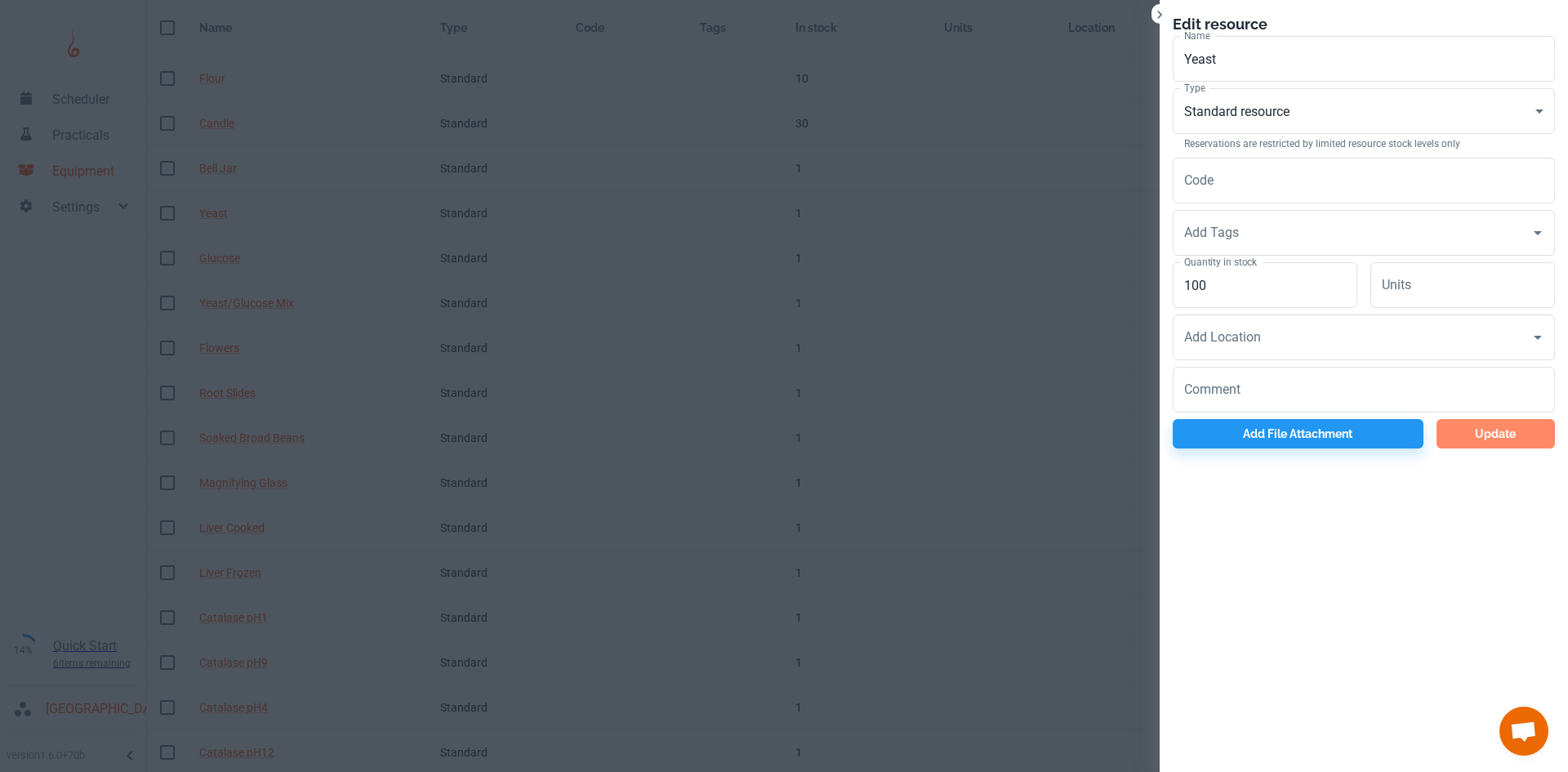
click at [1472, 442] on button "Update" at bounding box center [1495, 434] width 118 height 30
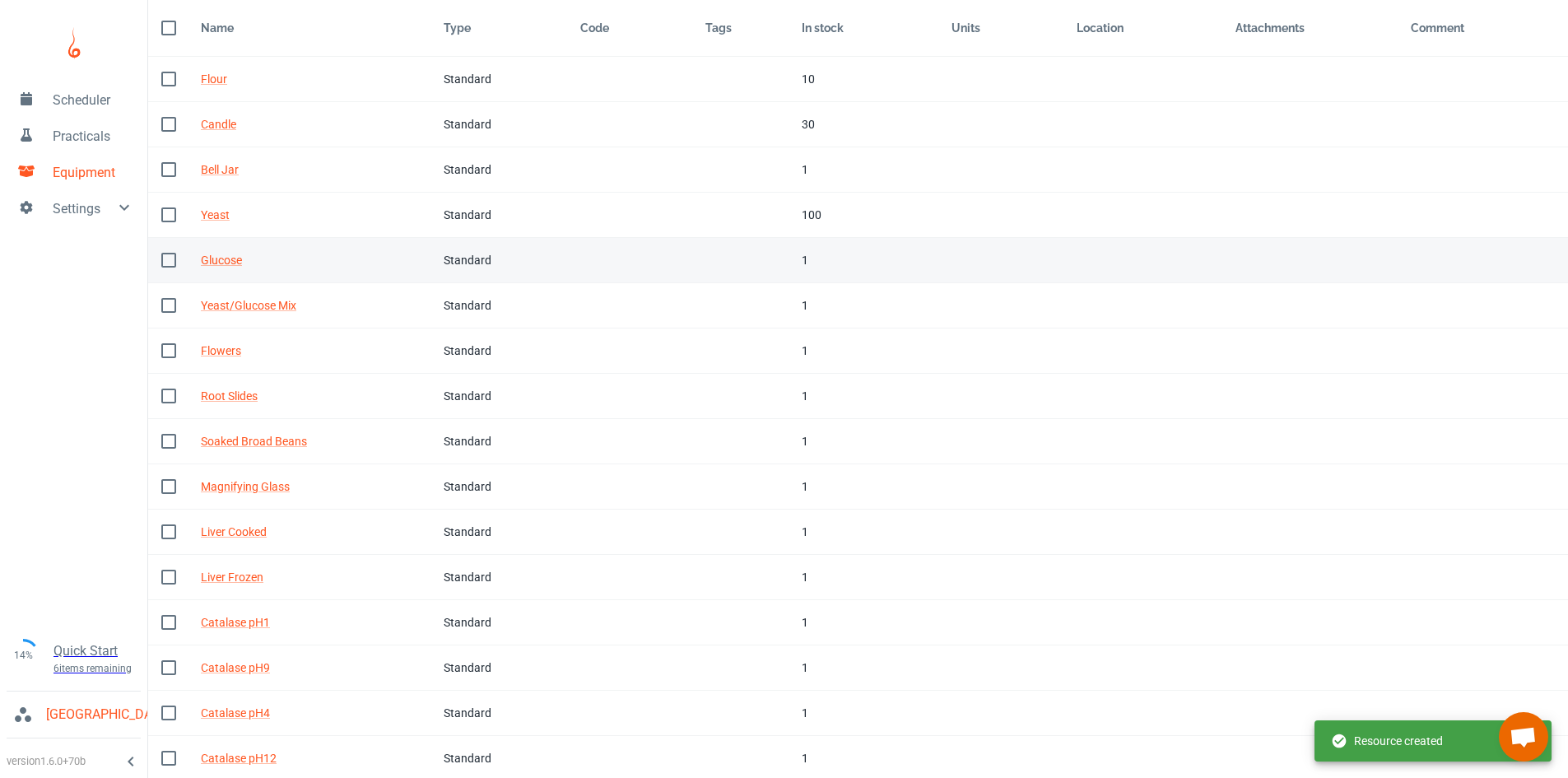
click at [802, 268] on div "1" at bounding box center [863, 260] width 123 height 18
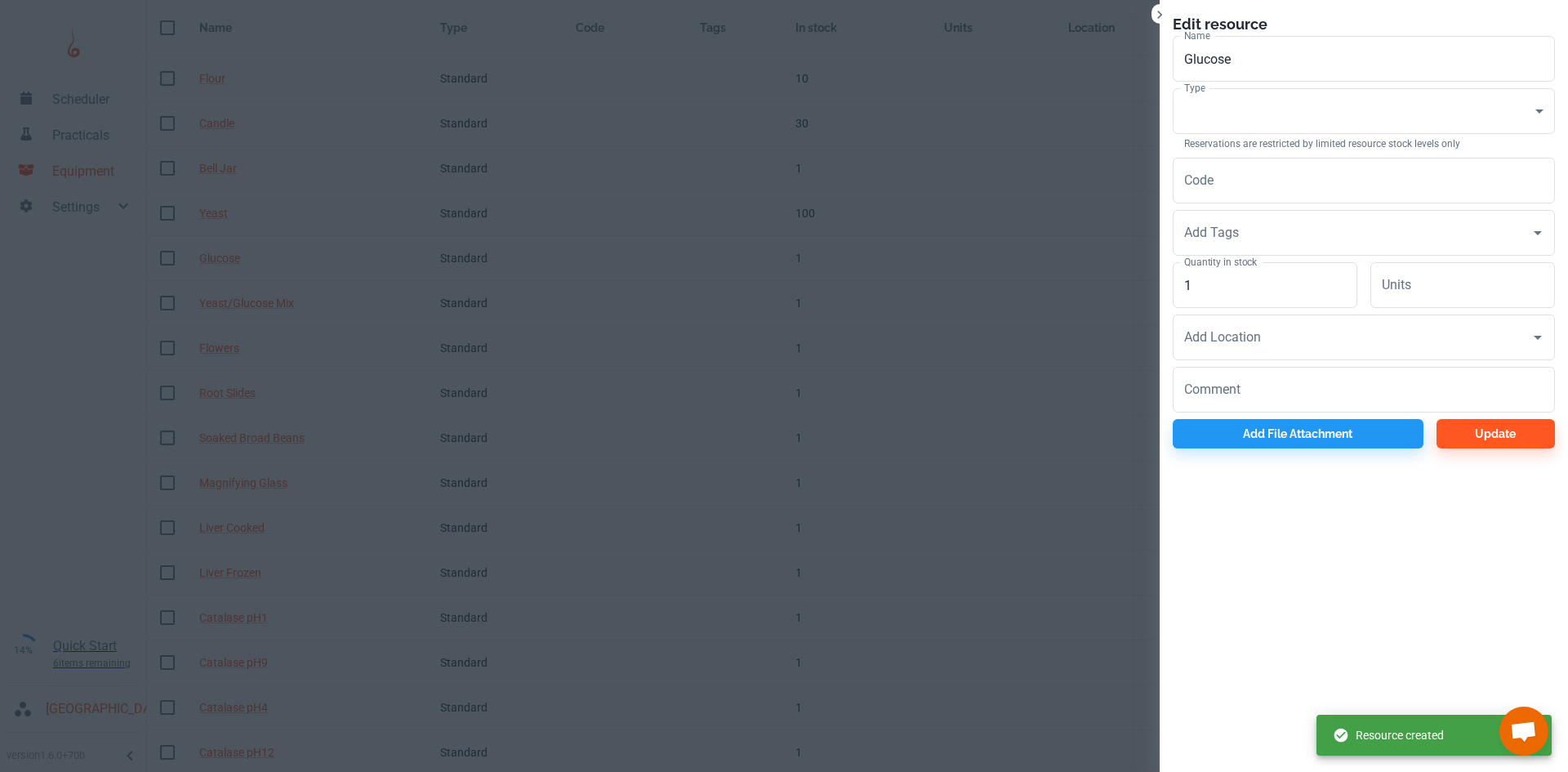
click at [1212, 268] on label "Quantity in stock" at bounding box center [1220, 262] width 72 height 14
click at [1212, 268] on input "1" at bounding box center [1265, 285] width 184 height 46
click at [1216, 294] on input "1" at bounding box center [1265, 285] width 184 height 46
type input "20"
click at [1199, 130] on body "Scheduler Practicals Equipment Settings 14% Quick Start 6 items remaining St Ro…" at bounding box center [784, 333] width 1568 height 772
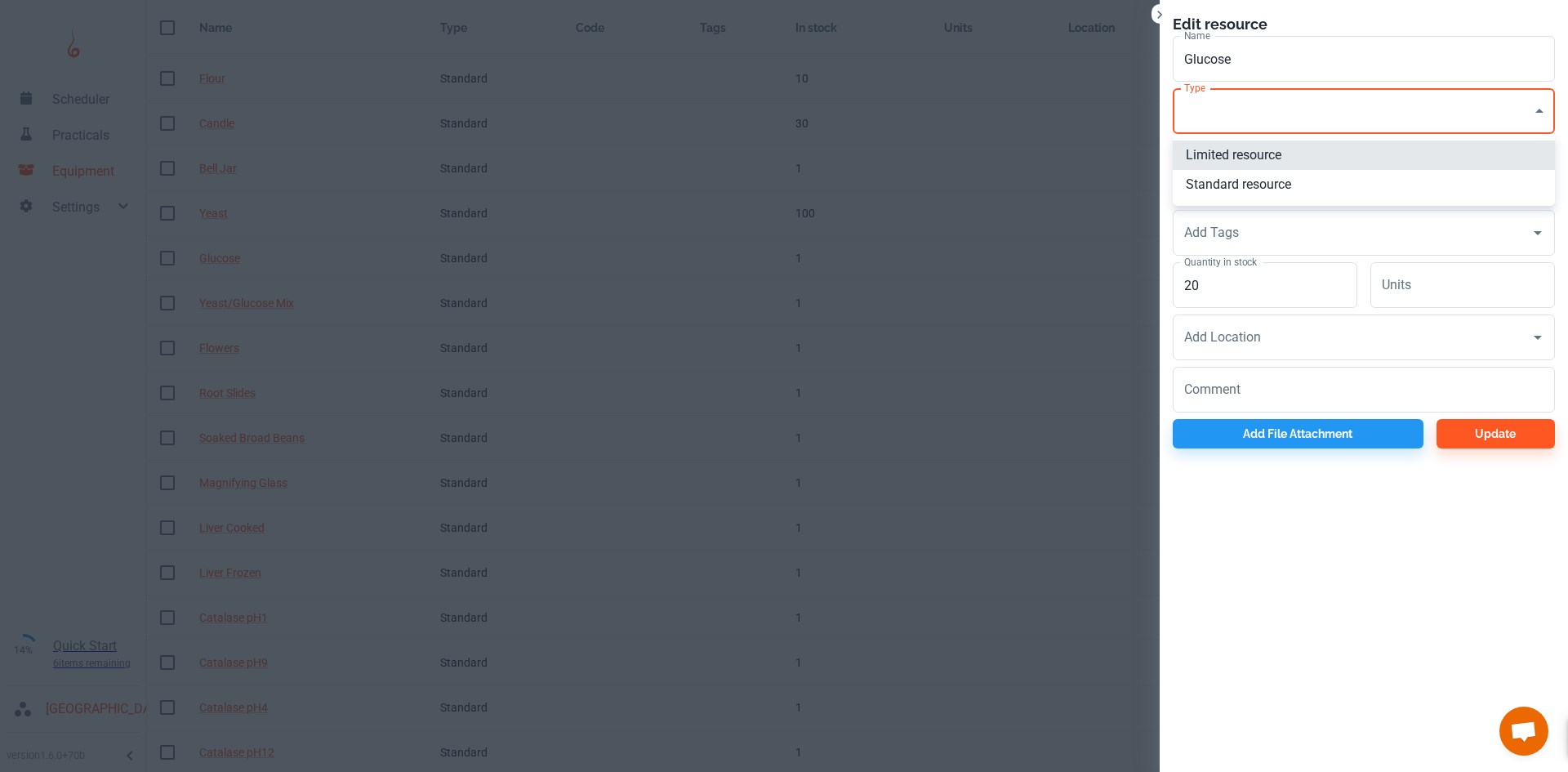
click at [1218, 174] on li "Standard resource" at bounding box center [1363, 185] width 382 height 30
type input "CO"
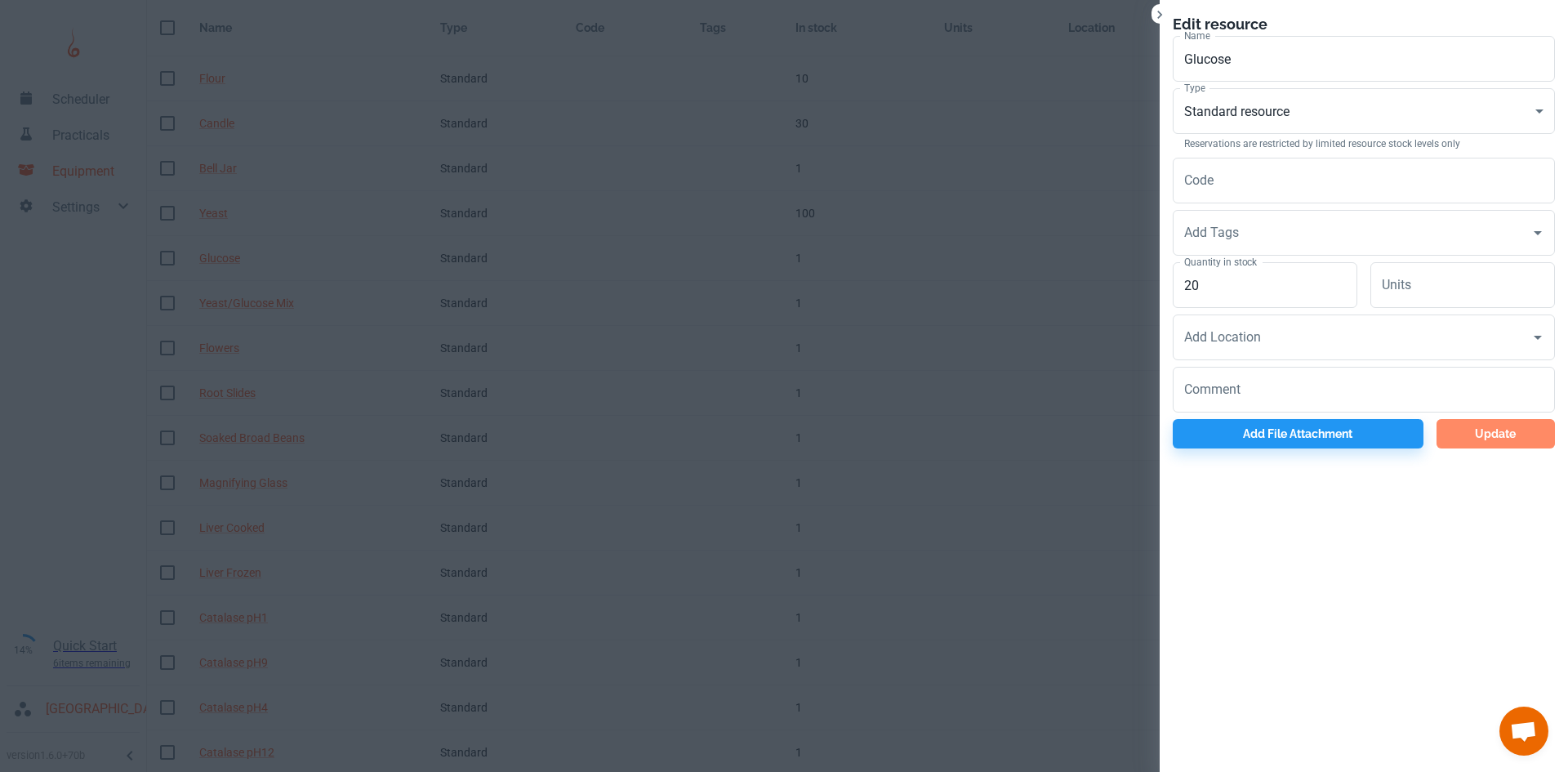
click at [1486, 427] on button "Update" at bounding box center [1495, 434] width 118 height 30
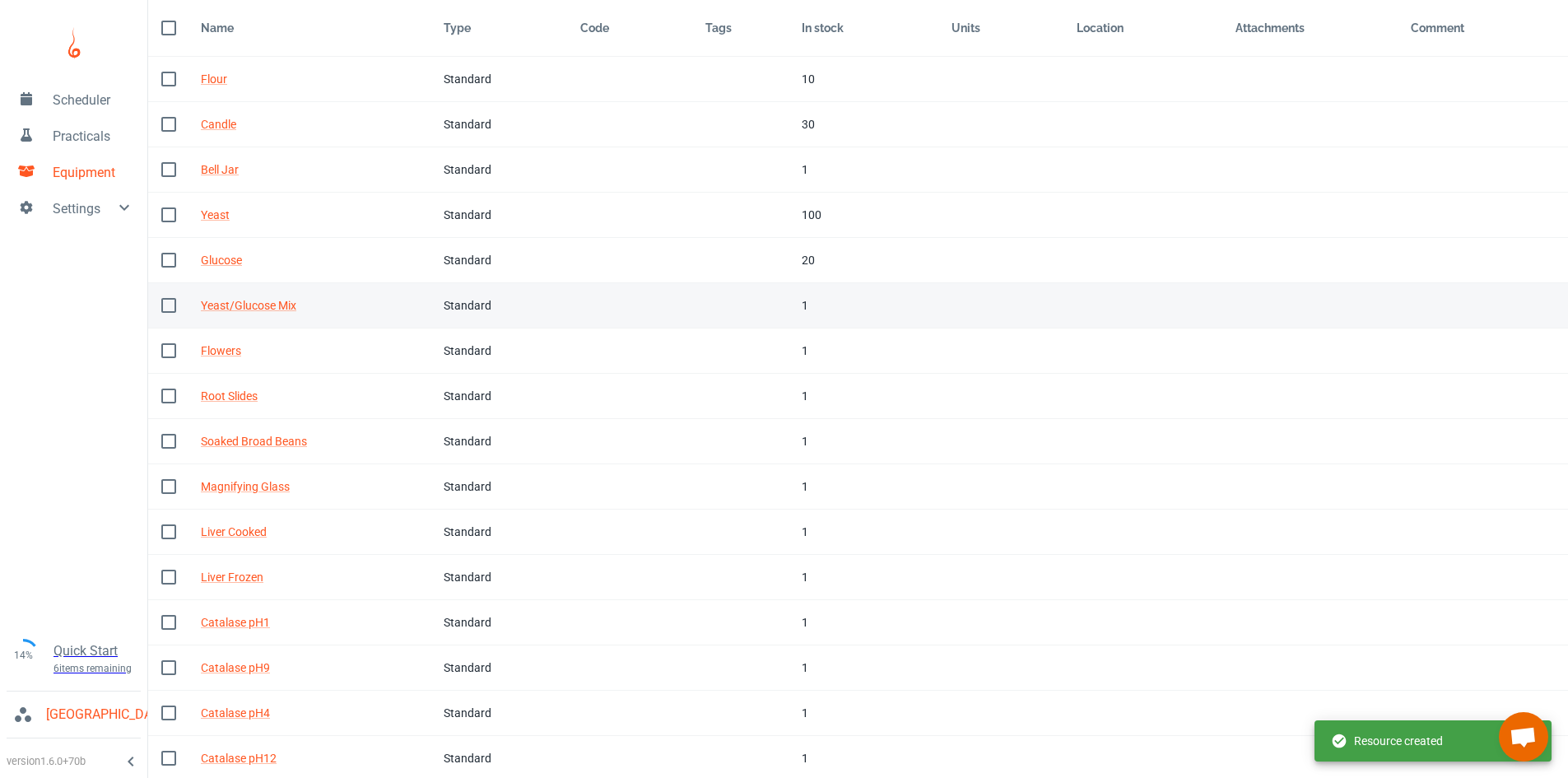
click at [813, 305] on div "1" at bounding box center [863, 305] width 123 height 18
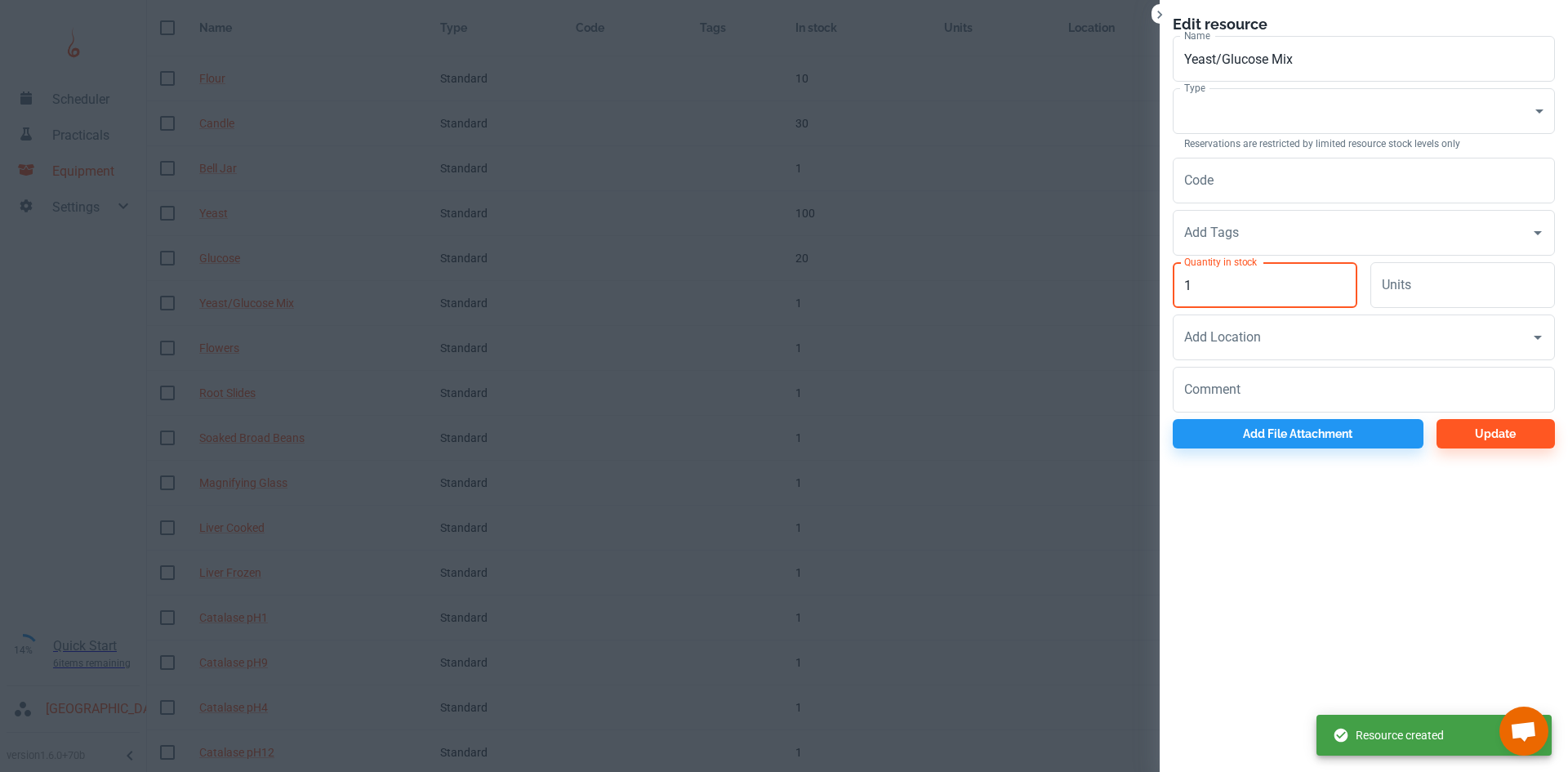
click at [1202, 284] on input "1" at bounding box center [1265, 285] width 184 height 46
type input "20"
click at [1207, 108] on body "Scheduler Practicals Equipment Settings 14% Quick Start 6 items remaining St Ro…" at bounding box center [784, 333] width 1568 height 772
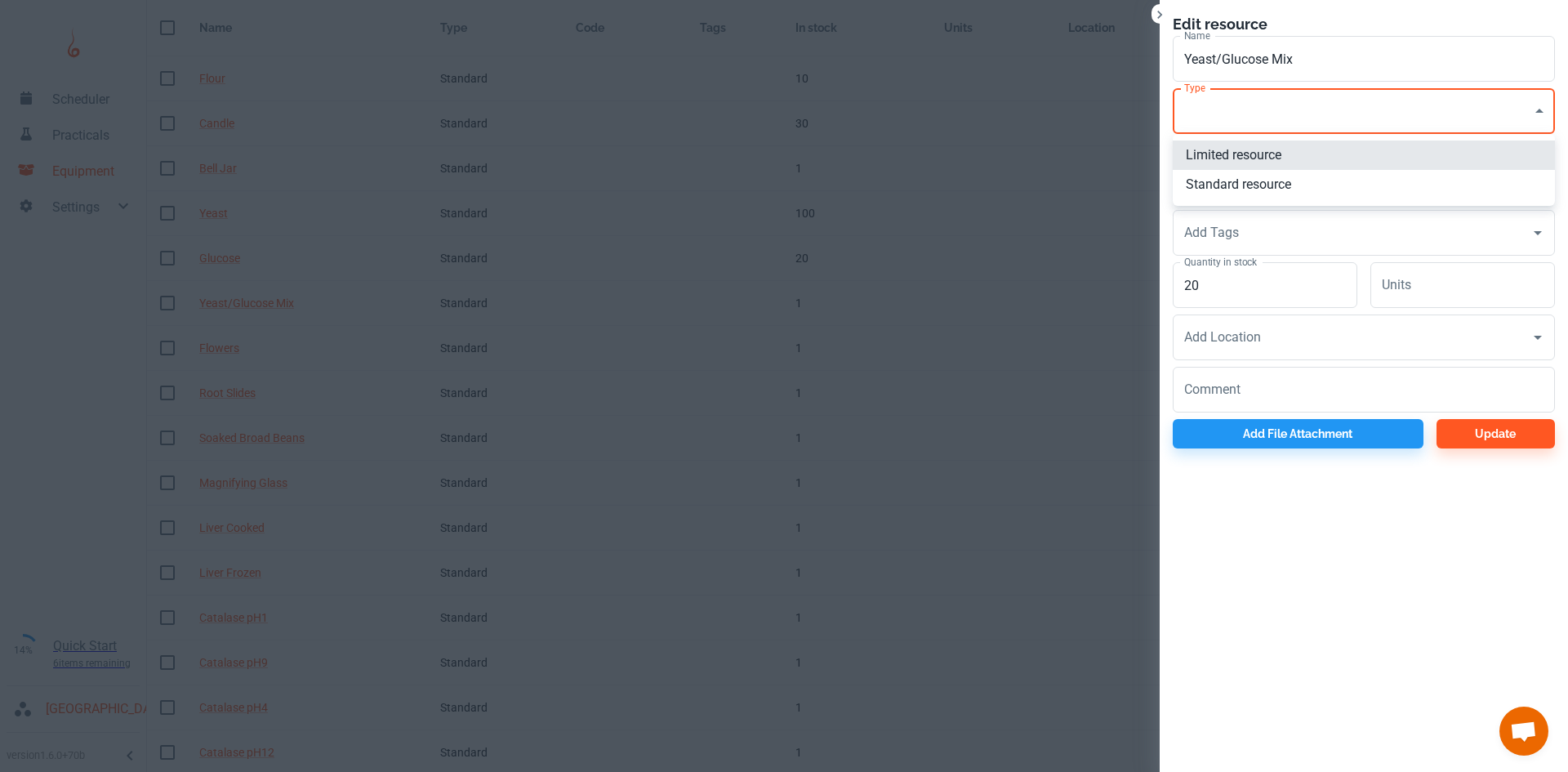
click at [1233, 183] on li "Standard resource" at bounding box center [1363, 185] width 382 height 30
type input "CO"
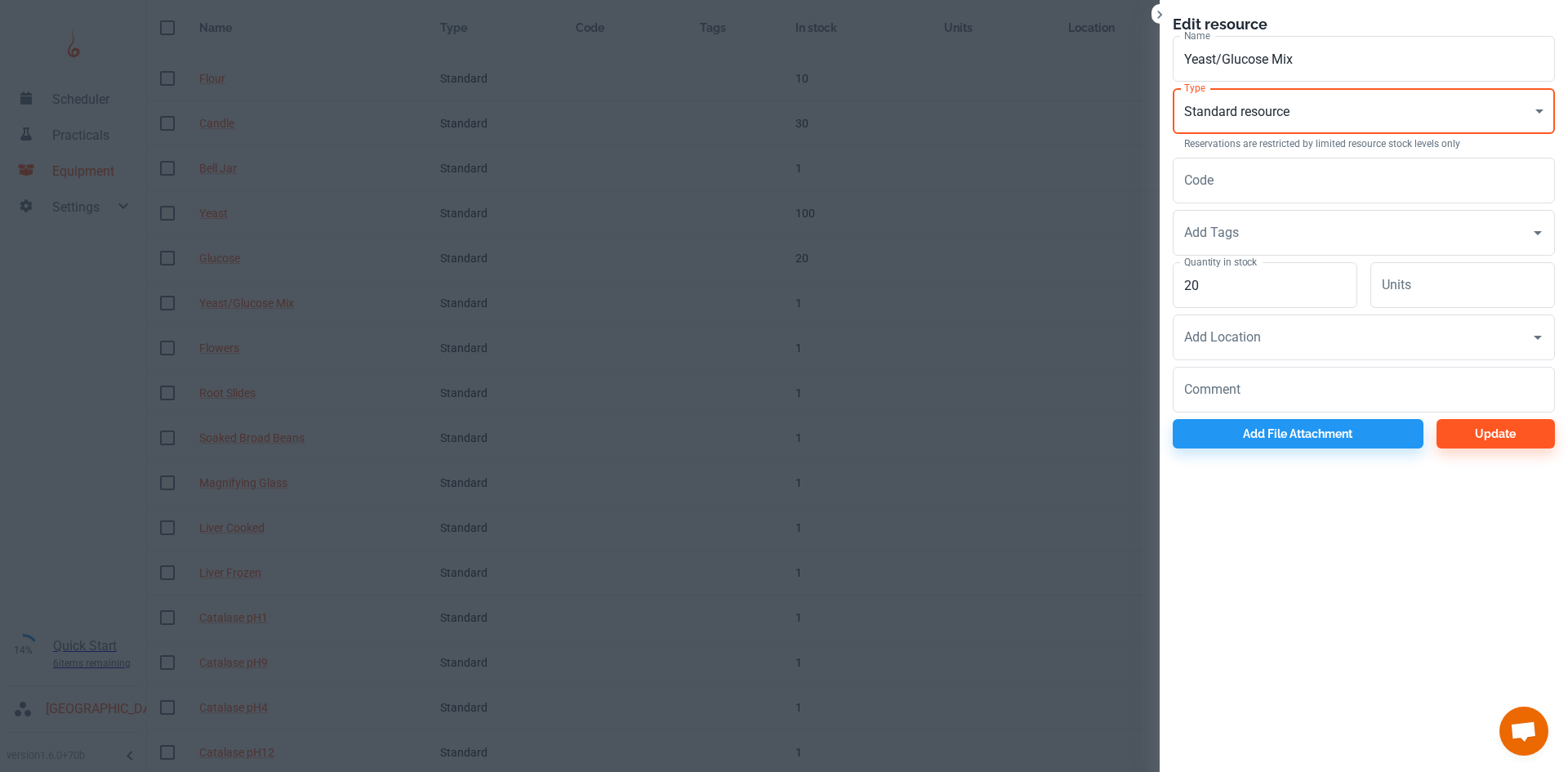
click at [1505, 449] on div "Edit resource Name Yeast/Glucose Mix Name Type Standard resource CO Type Reserv…" at bounding box center [1364, 230] width 409 height 461
click at [1500, 442] on button "Update" at bounding box center [1495, 434] width 118 height 30
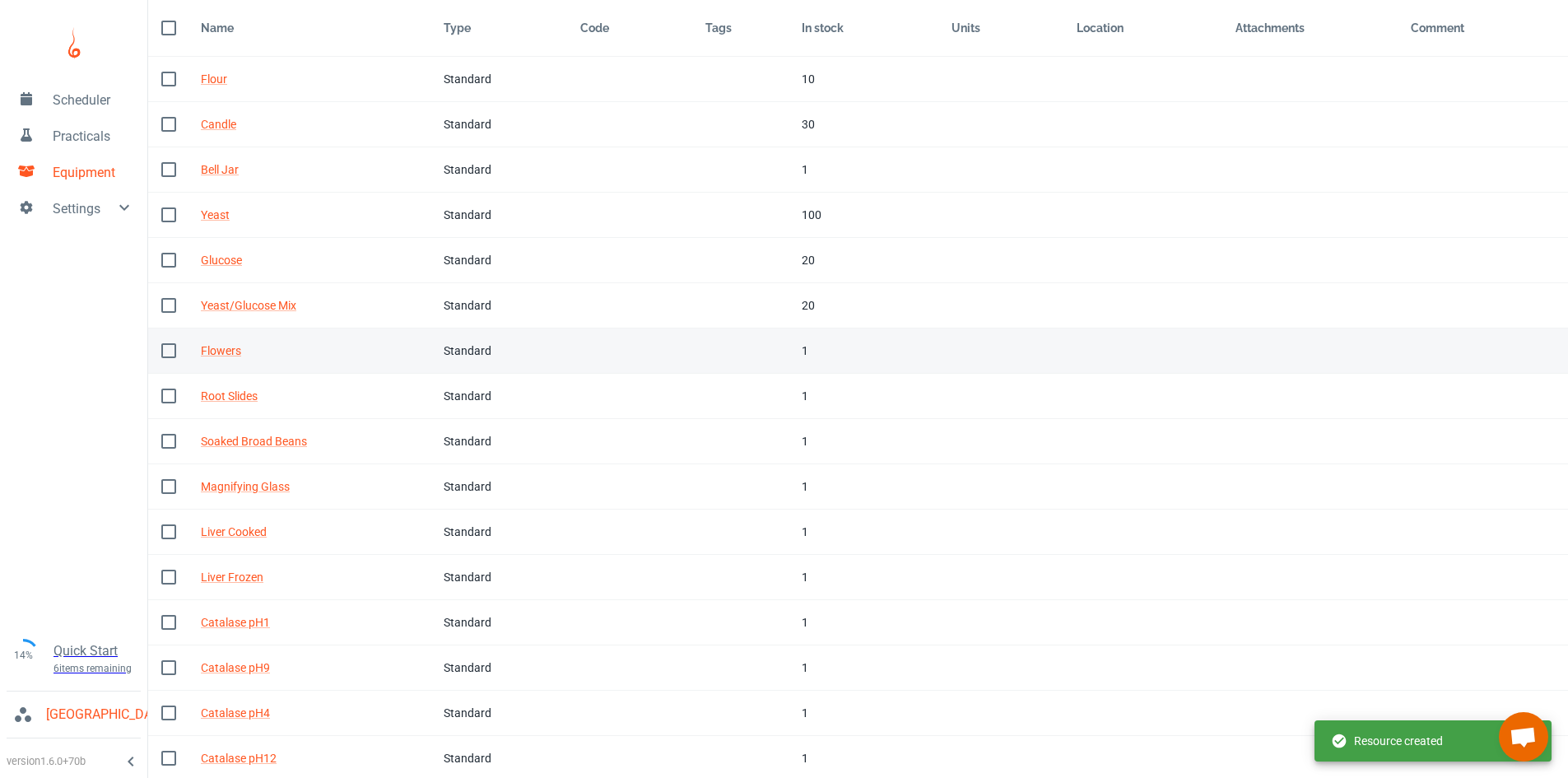
click at [802, 356] on div "1" at bounding box center [863, 351] width 123 height 18
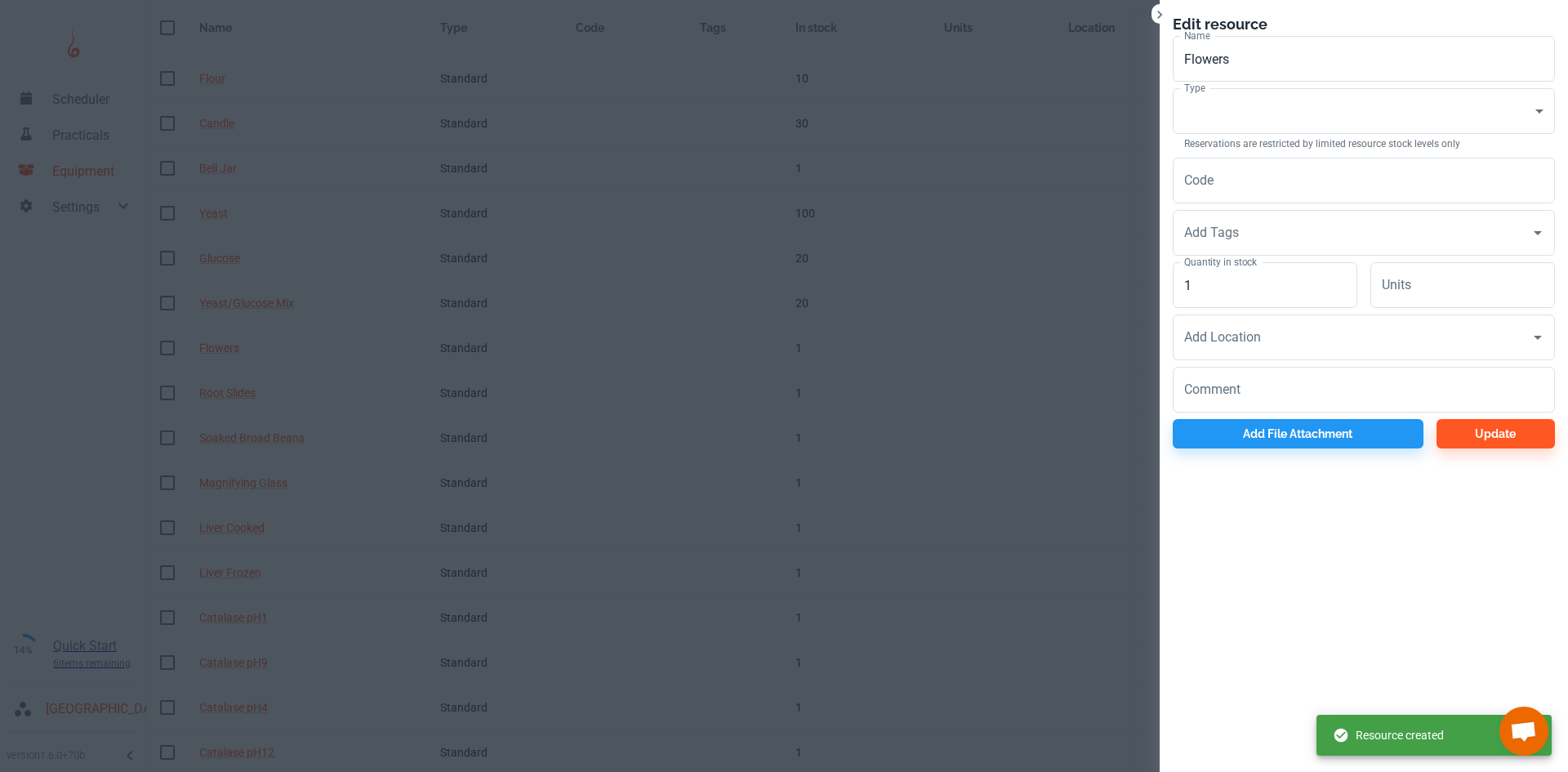
click at [902, 410] on div at bounding box center [784, 386] width 1568 height 772
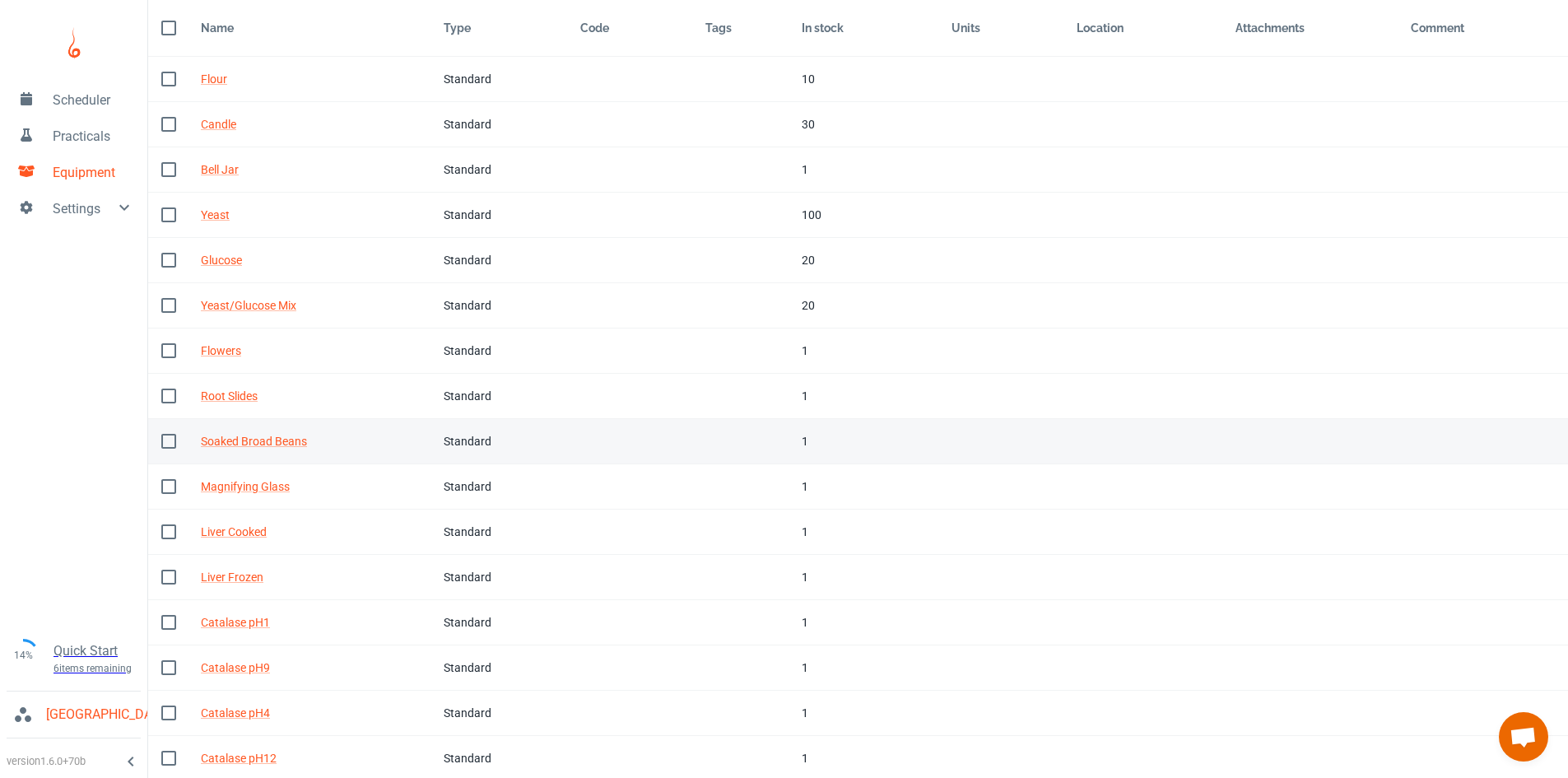
scroll to position [135, 0]
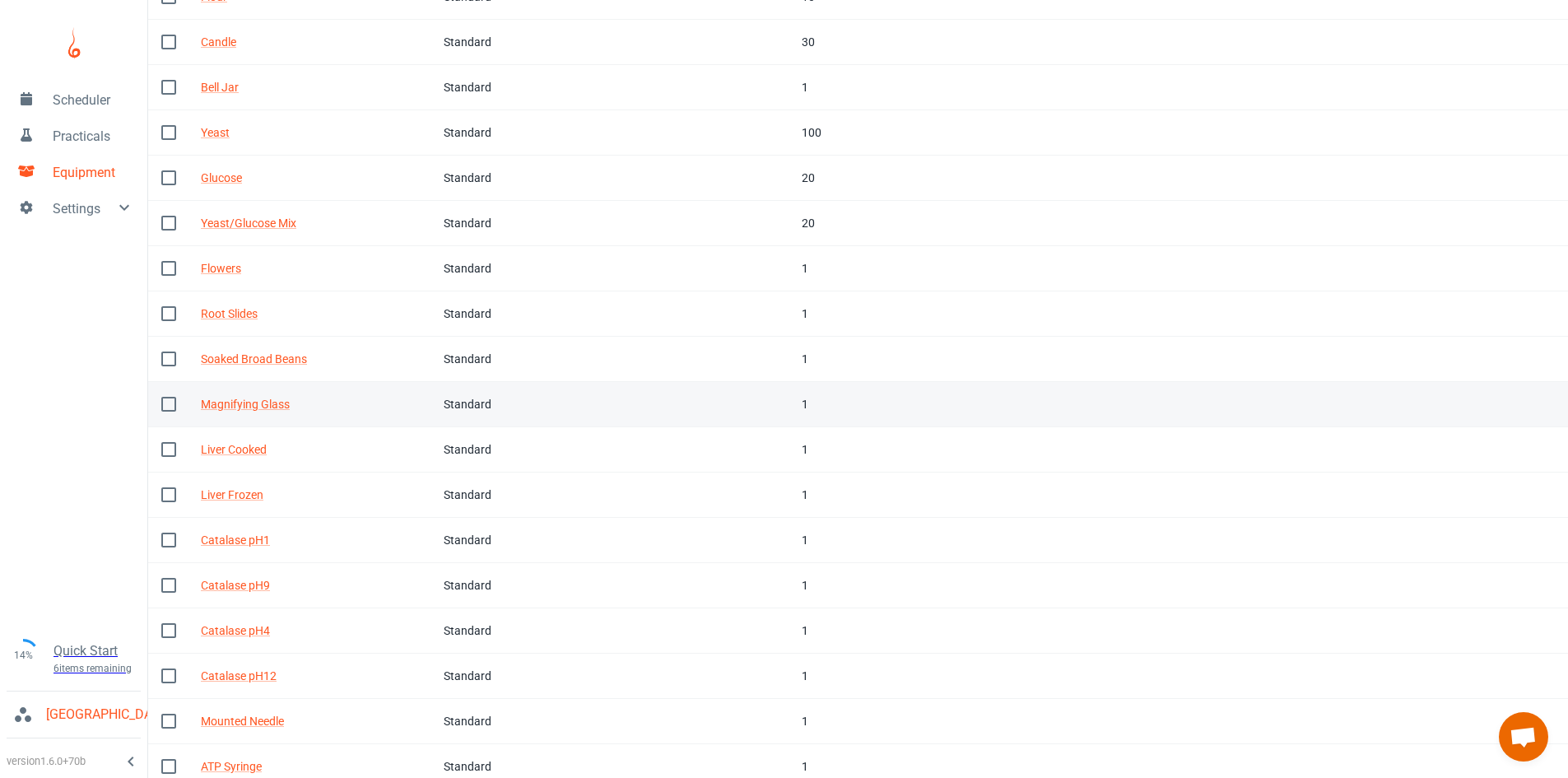
click at [805, 408] on div "1" at bounding box center [863, 404] width 123 height 18
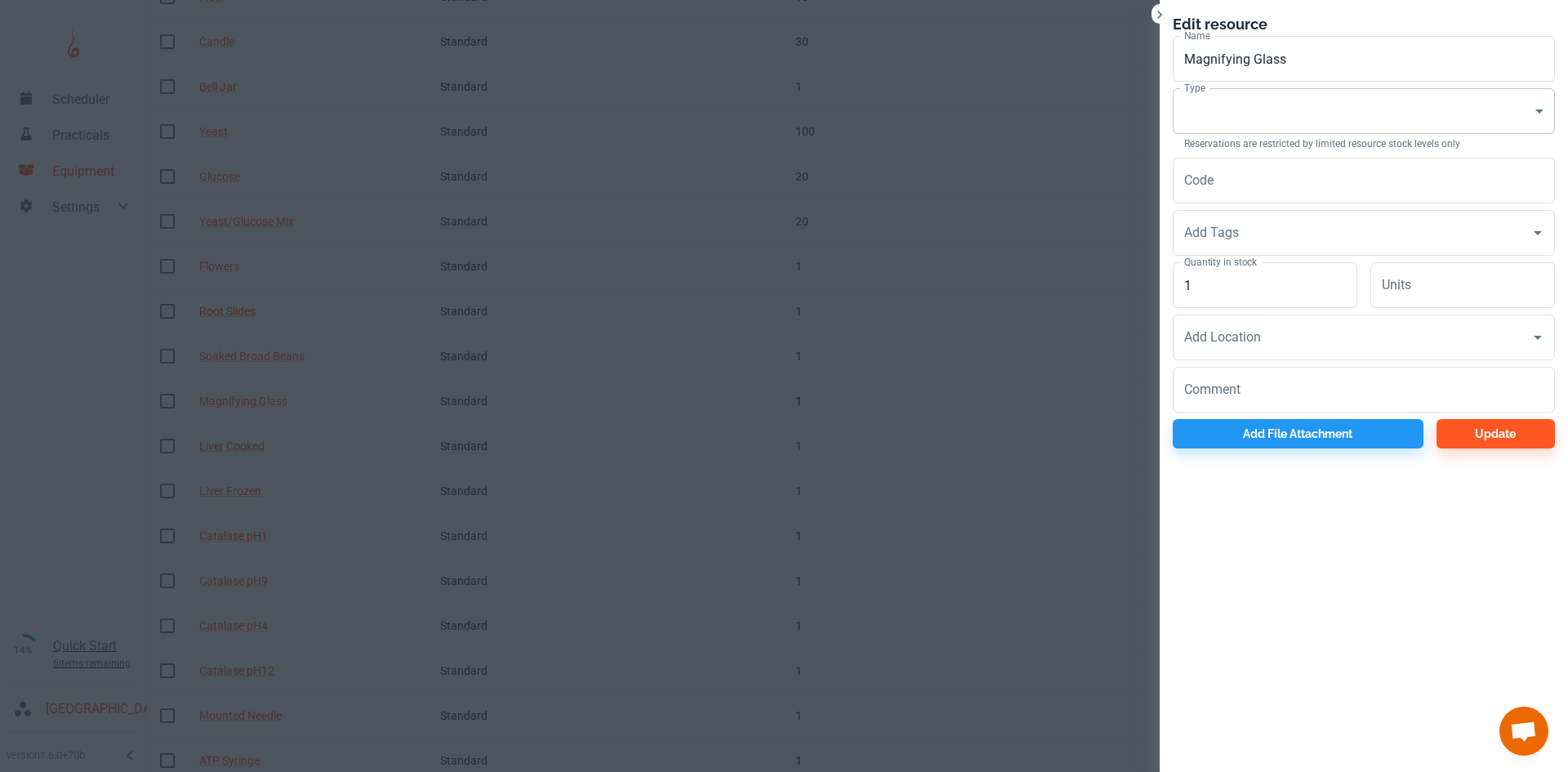
click at [1249, 103] on body "Scheduler Practicals Equipment Settings 14% Quick Start 6 items remaining St Ro…" at bounding box center [784, 252] width 1568 height 772
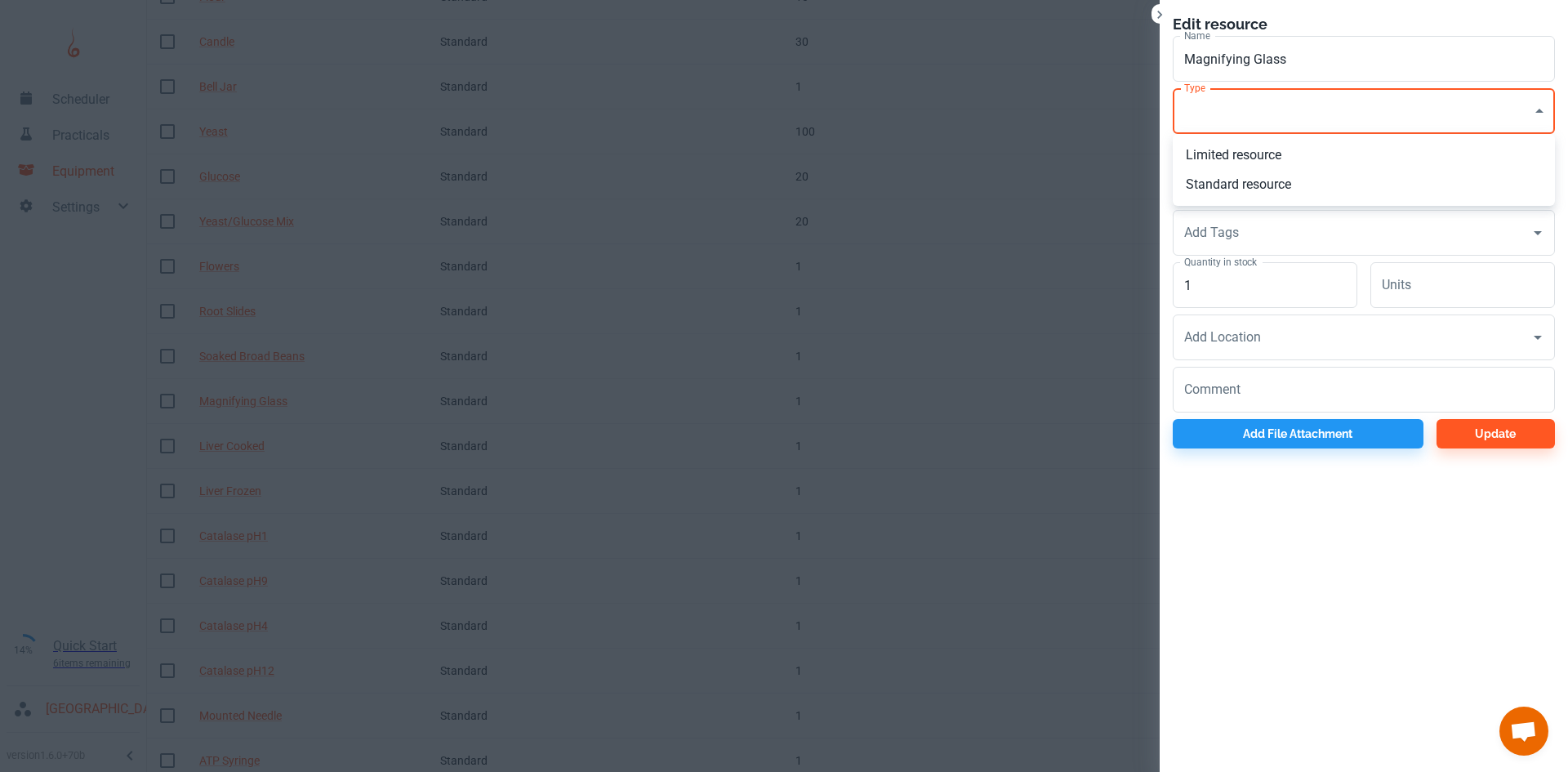
click at [1245, 183] on li "Standard resource" at bounding box center [1363, 185] width 382 height 30
type input "CO"
click at [1230, 287] on input "1" at bounding box center [1265, 285] width 184 height 46
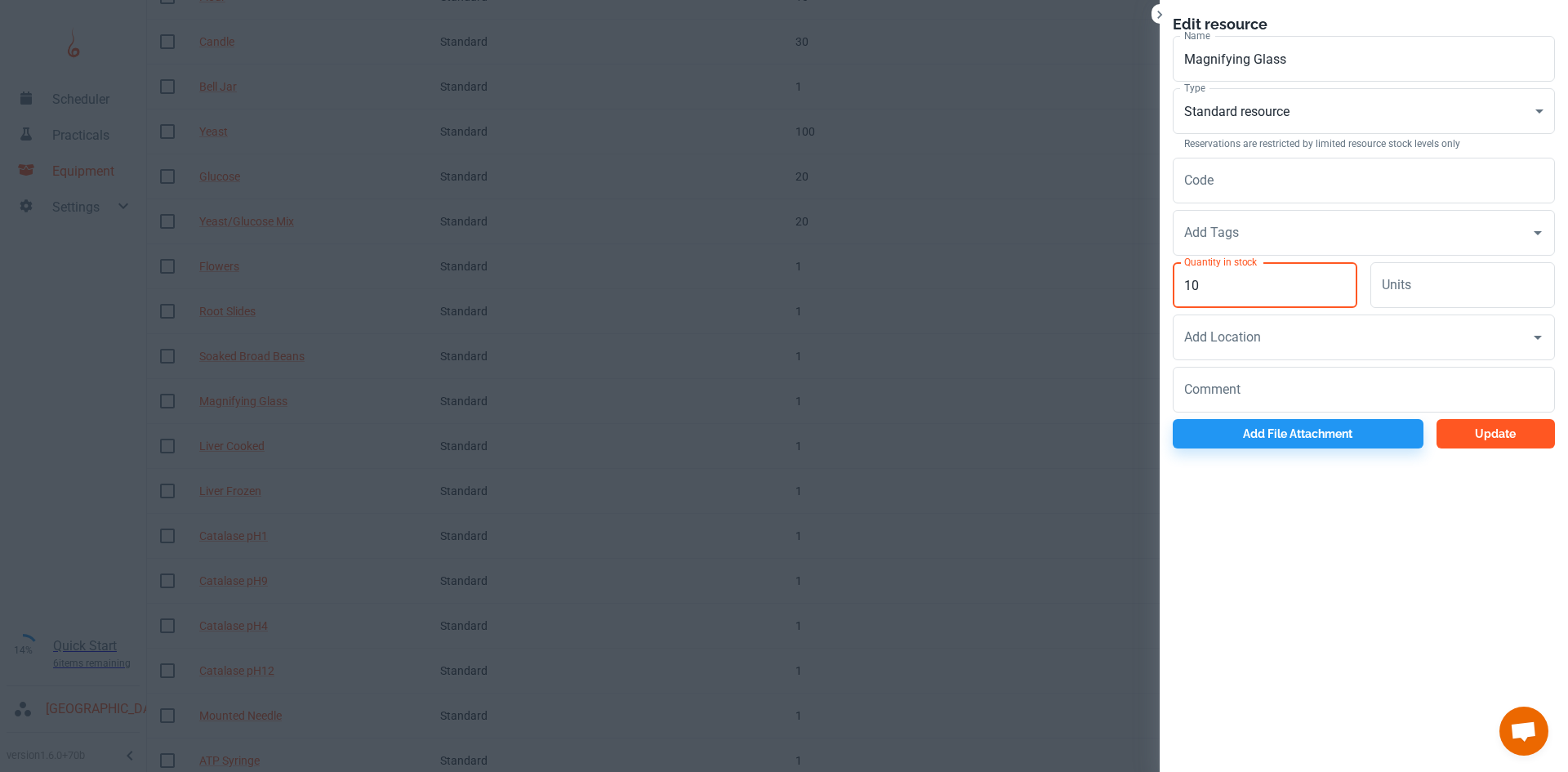
type input "10"
click at [1461, 428] on button "Update" at bounding box center [1495, 434] width 118 height 30
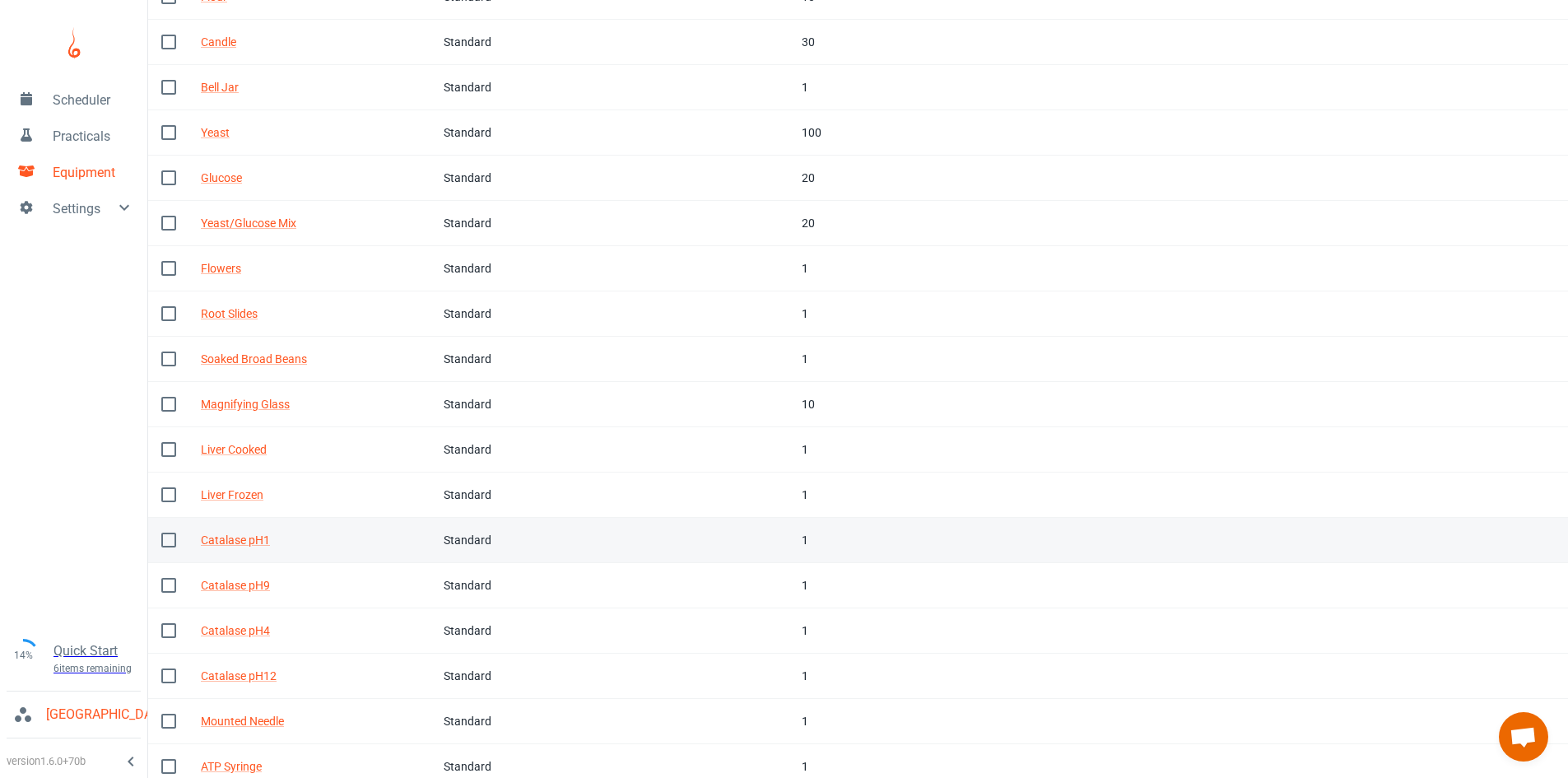
scroll to position [217, 0]
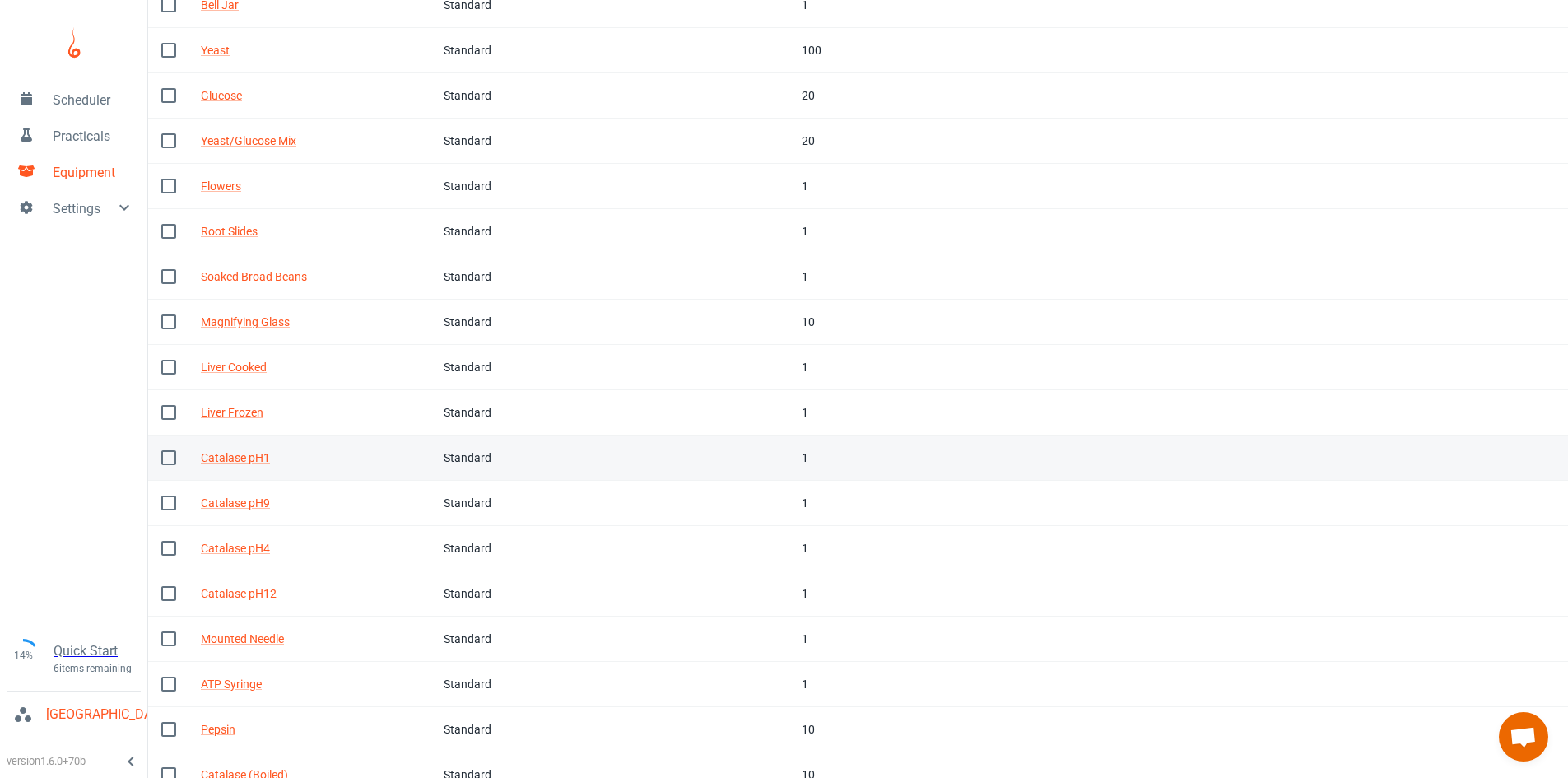
click at [832, 453] on div "1" at bounding box center [863, 458] width 123 height 18
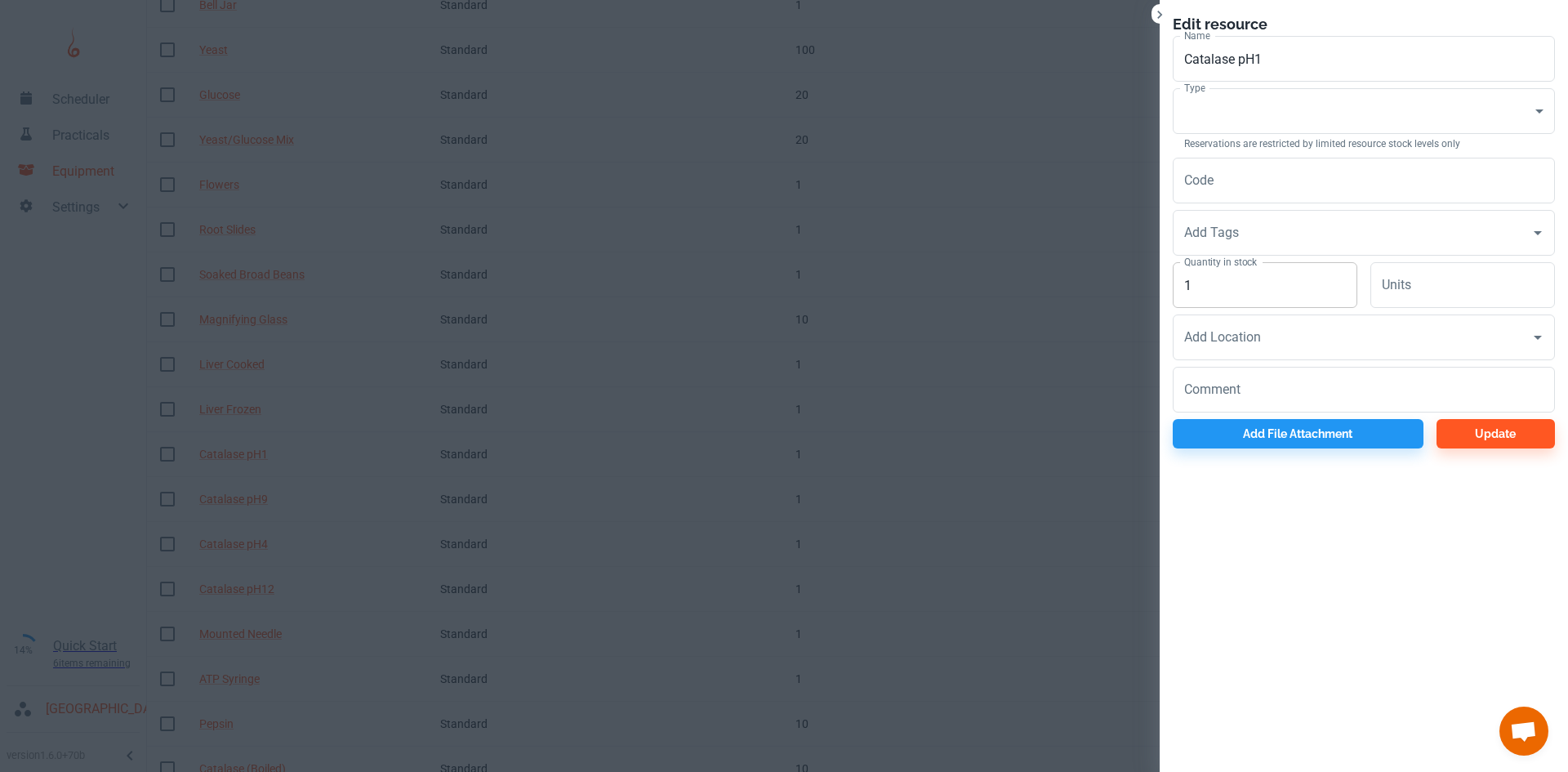
click at [1224, 299] on input "1" at bounding box center [1265, 285] width 184 height 46
type input "10"
click at [1234, 99] on body "Scheduler Practicals Equipment Settings 14% Quick Start 6 items remaining St Ro…" at bounding box center [784, 171] width 1568 height 772
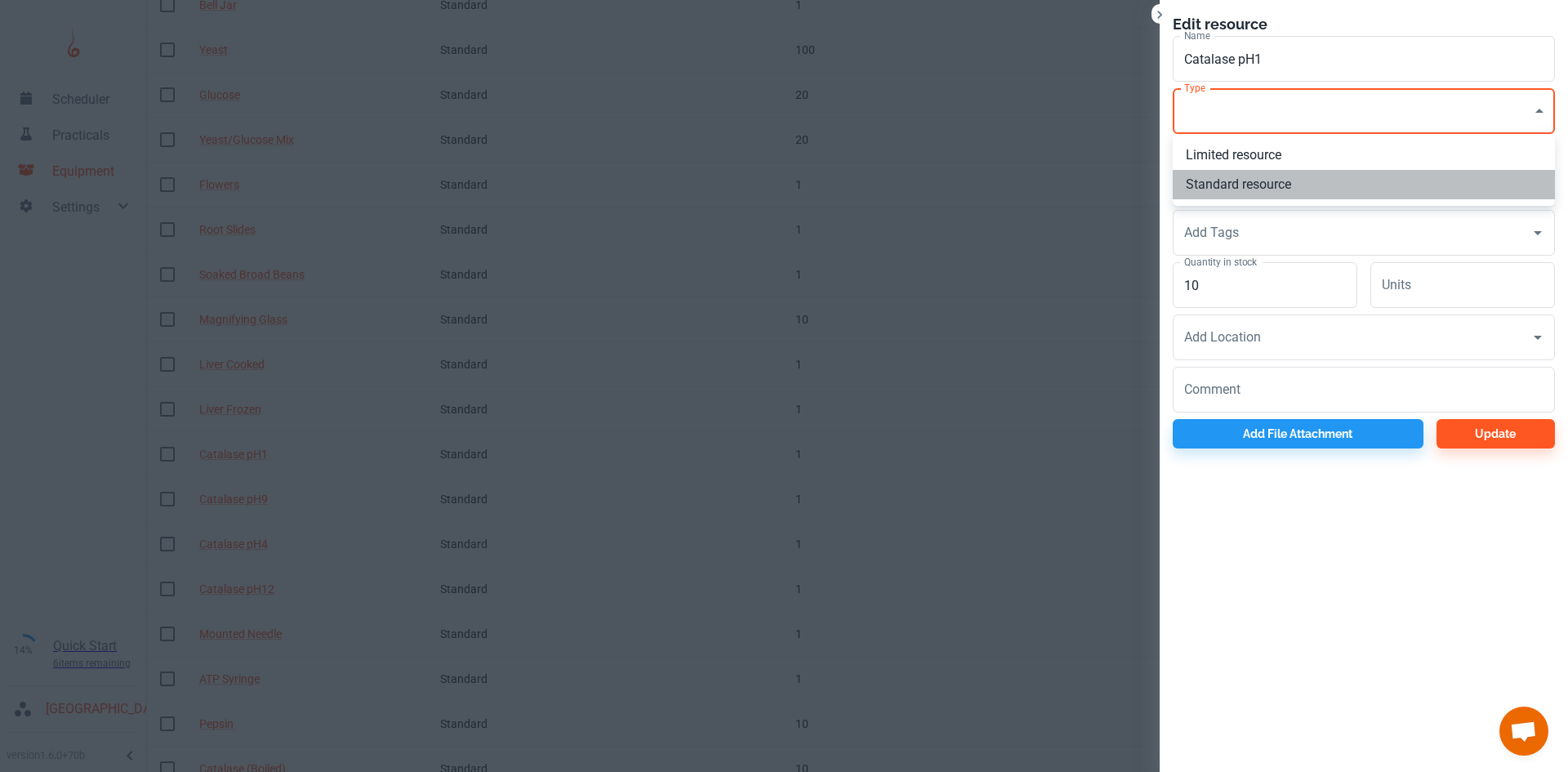
click at [1233, 180] on li "Standard resource" at bounding box center [1363, 185] width 382 height 30
type input "CO"
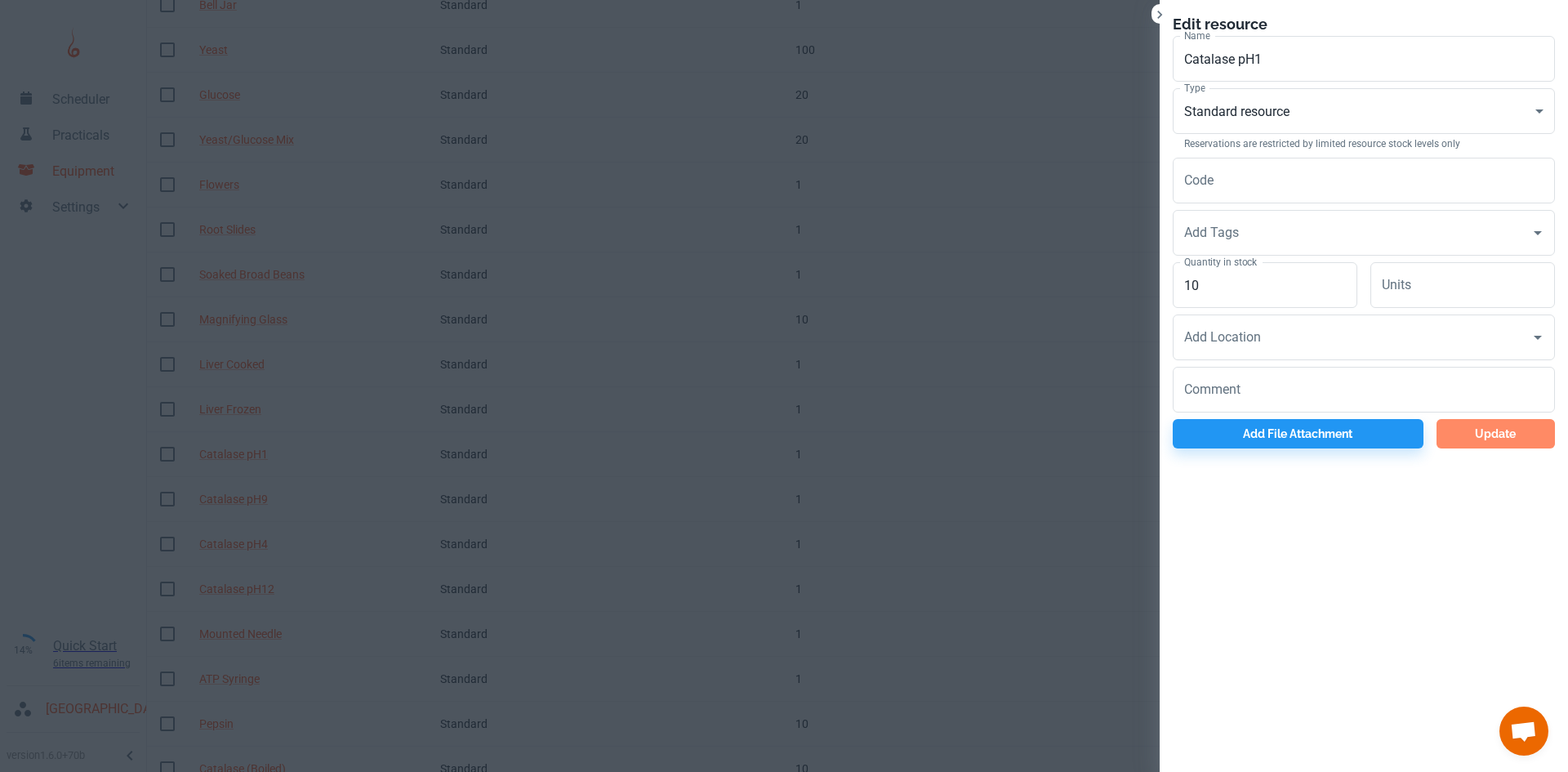
click at [1469, 424] on button "Update" at bounding box center [1495, 434] width 118 height 30
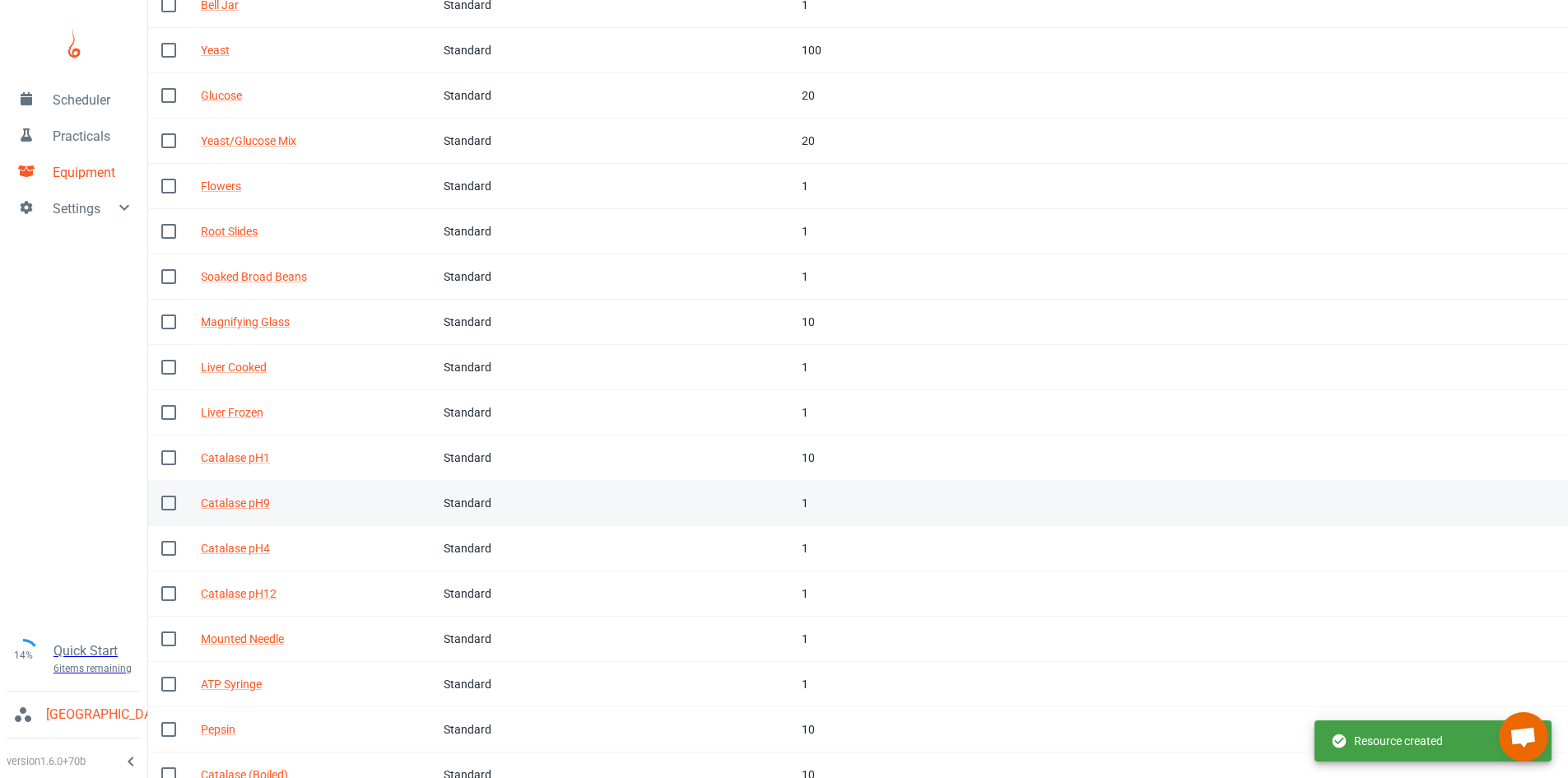
click at [811, 493] on td "In stock 1" at bounding box center [864, 503] width 150 height 45
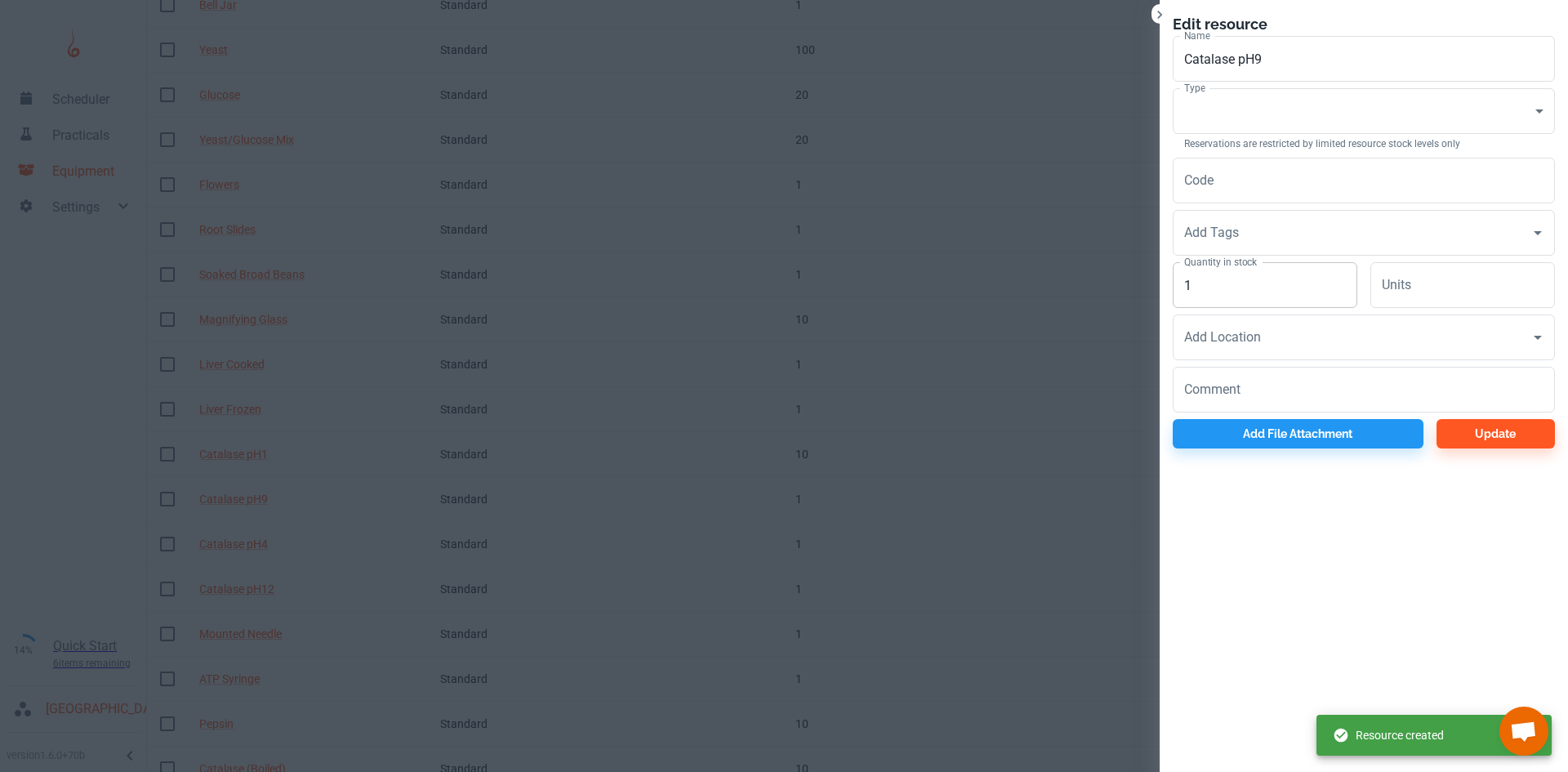
click at [1219, 296] on input "1" at bounding box center [1265, 285] width 184 height 46
type input "10"
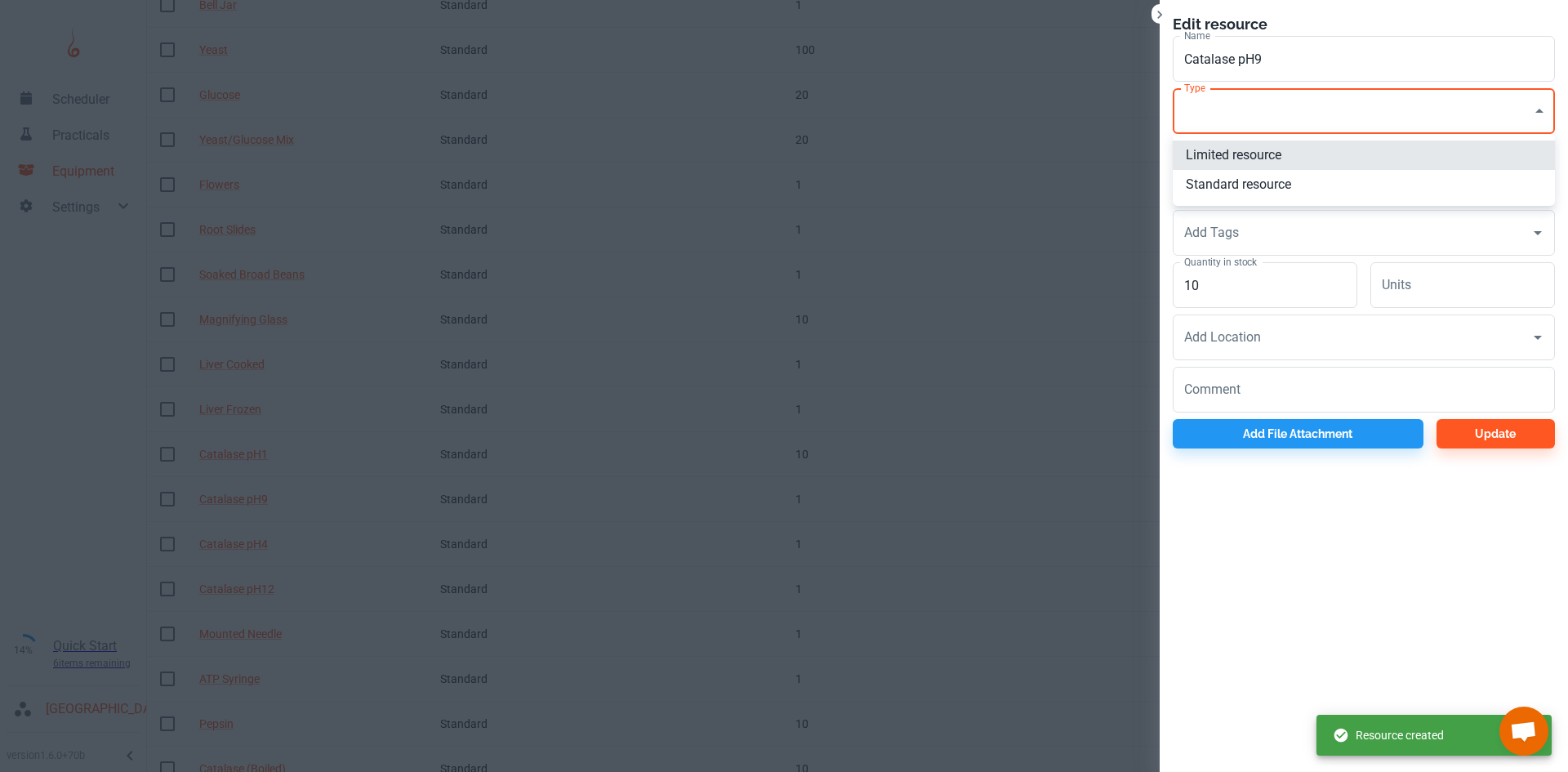
click at [1230, 132] on body "Scheduler Practicals Equipment Settings 14% Quick Start 6 items remaining St Ro…" at bounding box center [784, 171] width 1568 height 772
click at [1241, 191] on li "Standard resource" at bounding box center [1363, 185] width 382 height 30
type input "CO"
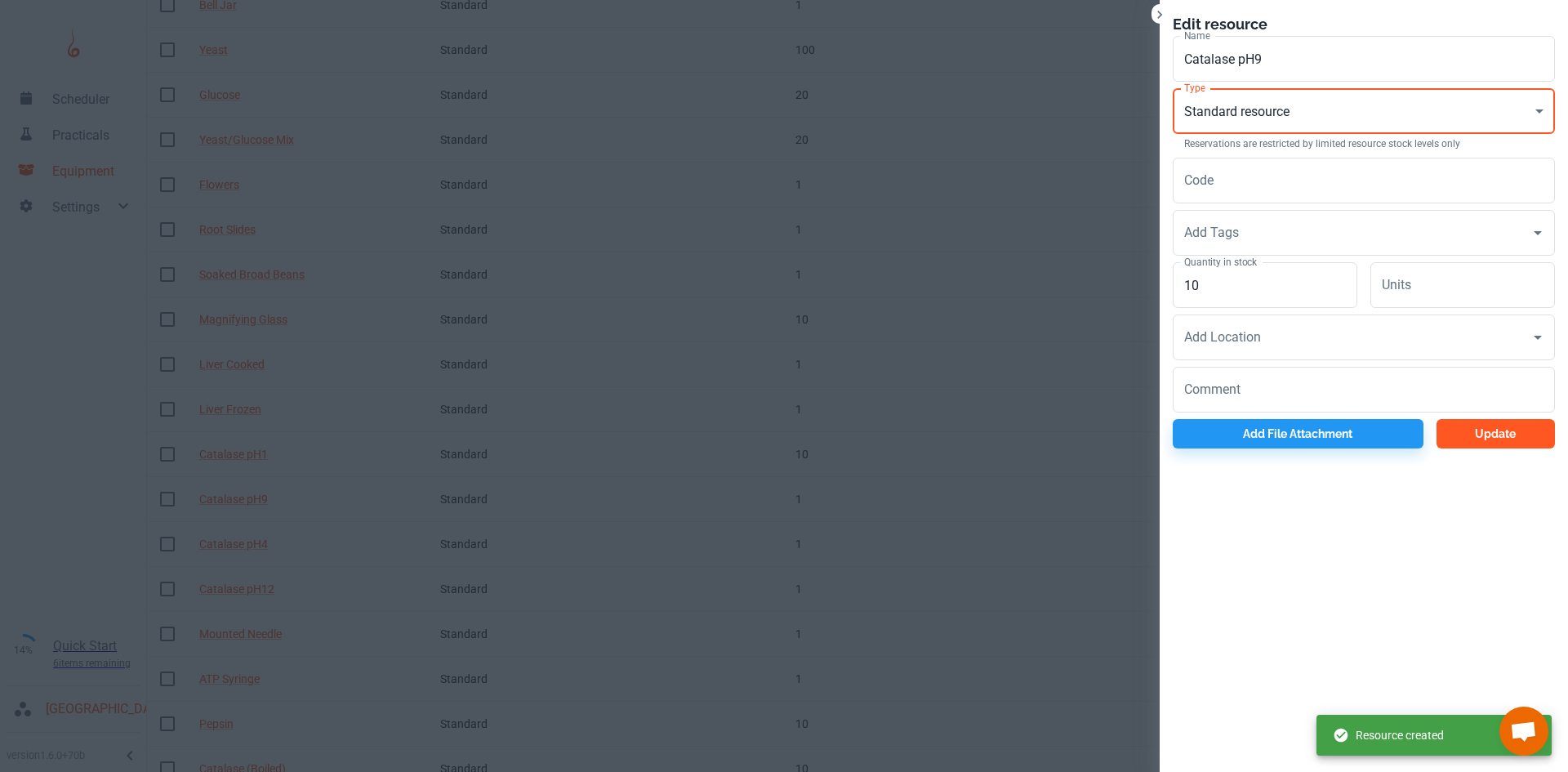
click at [1504, 439] on button "Update" at bounding box center [1495, 434] width 118 height 30
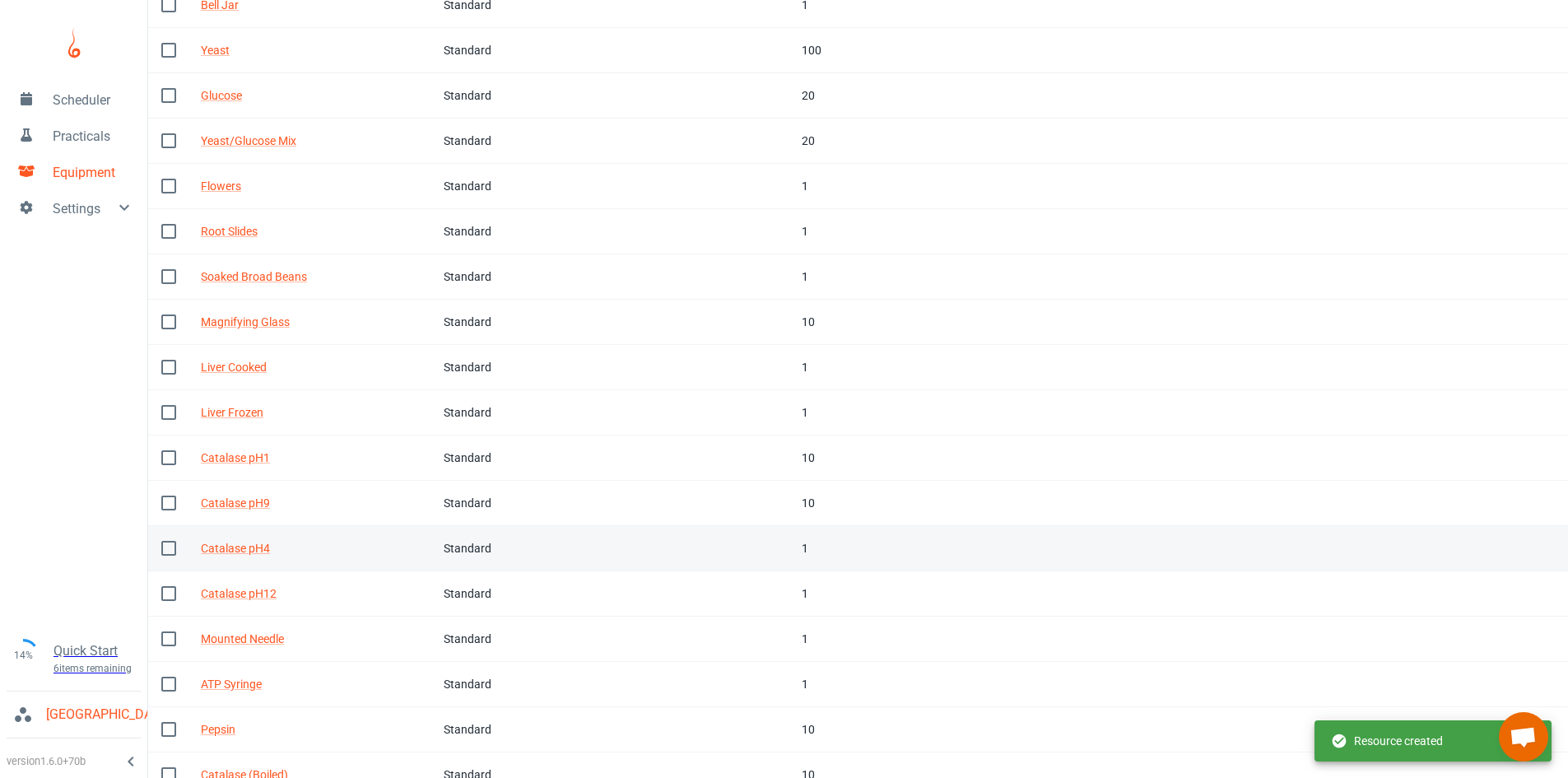
click at [802, 548] on div "1" at bounding box center [863, 548] width 123 height 18
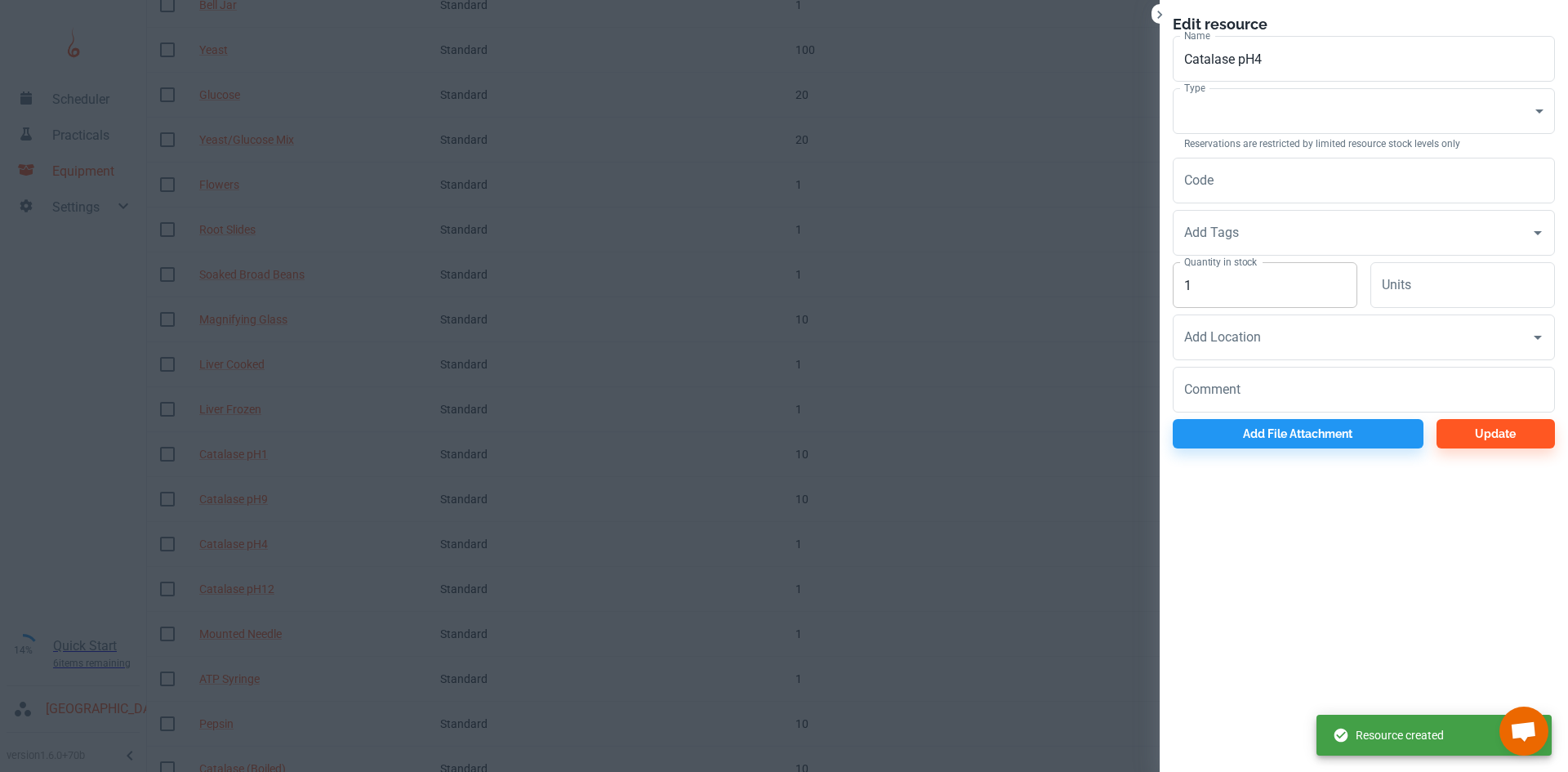
click at [1237, 283] on input "1" at bounding box center [1265, 285] width 184 height 46
type input "10"
click at [1242, 115] on body "Scheduler Practicals Equipment Settings 14% Quick Start 6 items remaining St Ro…" at bounding box center [784, 171] width 1568 height 772
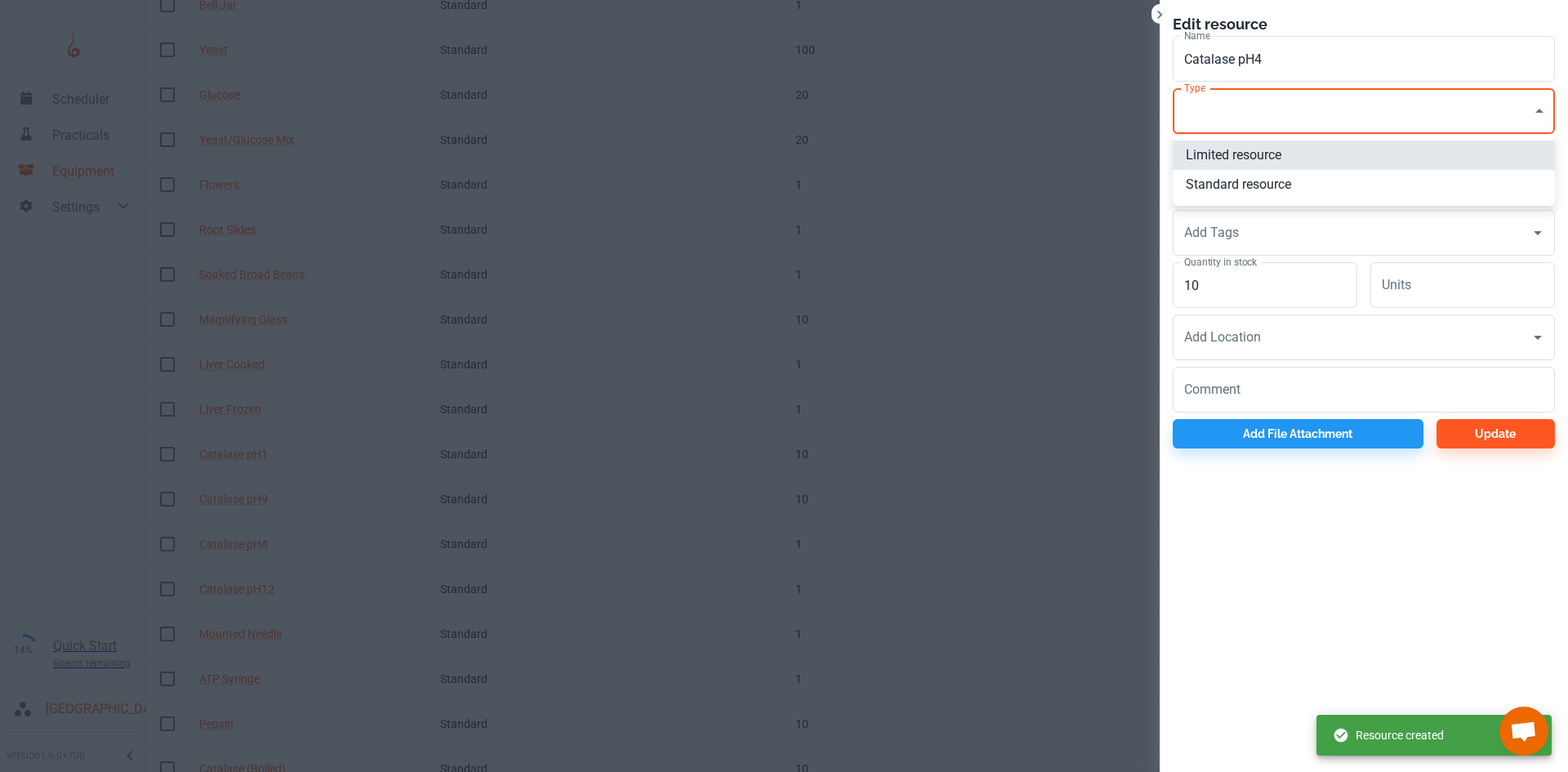
click at [1241, 179] on li "Standard resource" at bounding box center [1363, 185] width 382 height 30
type input "CO"
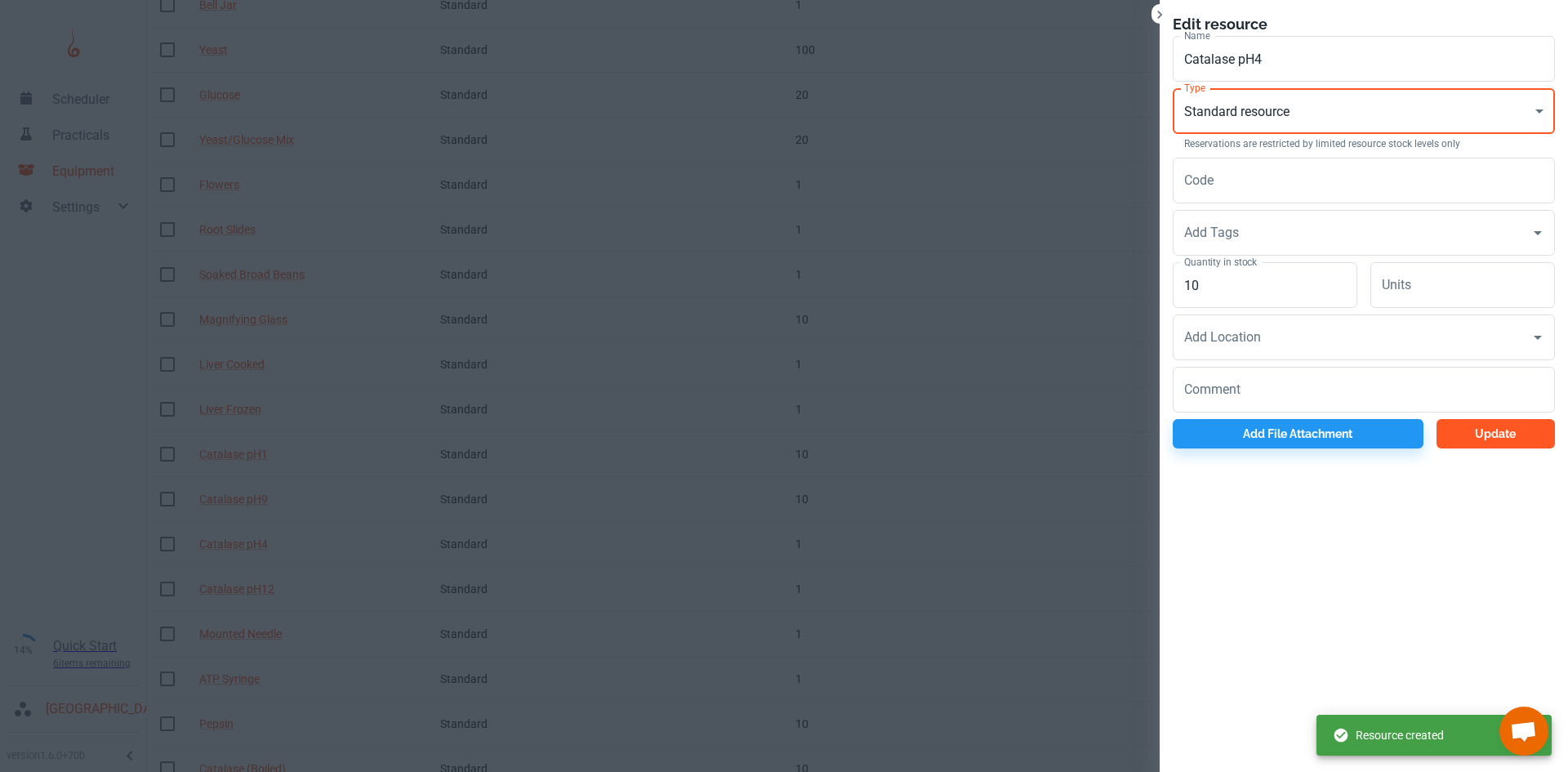
click at [1509, 447] on button "Update" at bounding box center [1495, 434] width 118 height 30
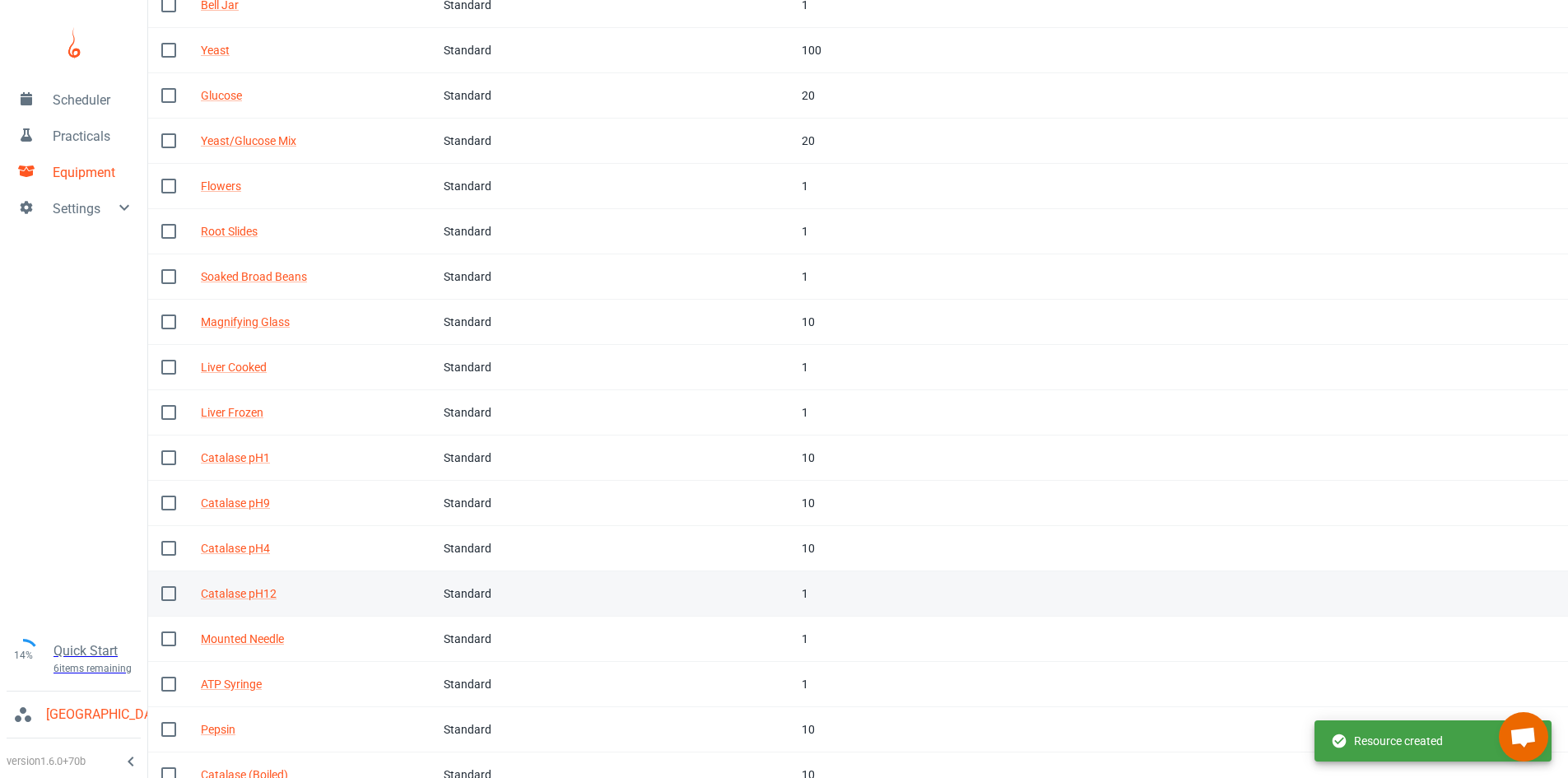
click at [865, 583] on td "In stock 1" at bounding box center [864, 593] width 150 height 45
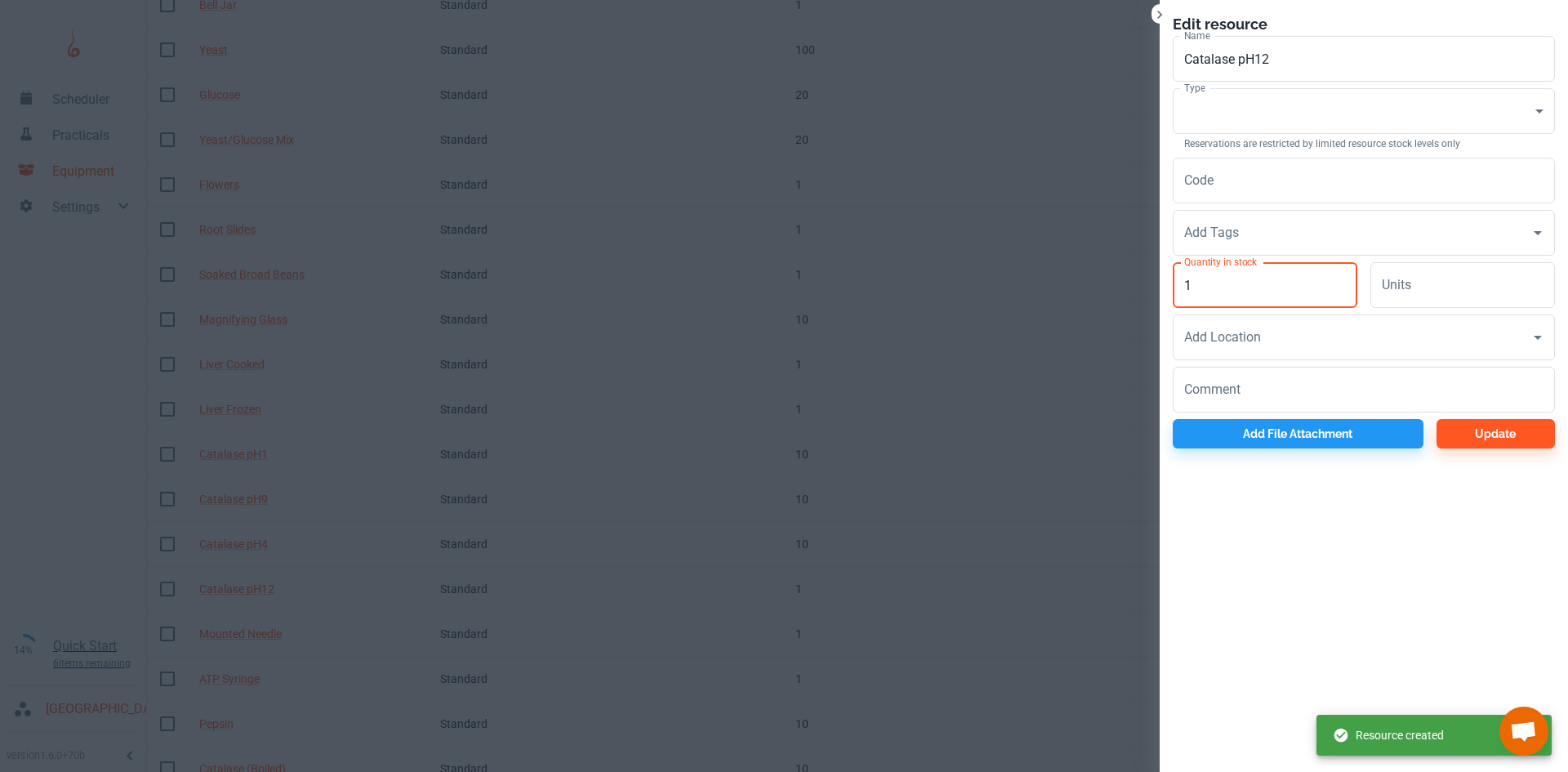
click at [1248, 275] on input "1" at bounding box center [1265, 285] width 184 height 46
type input "10"
click at [1204, 131] on body "Scheduler Practicals Equipment Settings 14% Quick Start 6 items remaining St Ro…" at bounding box center [784, 171] width 1568 height 772
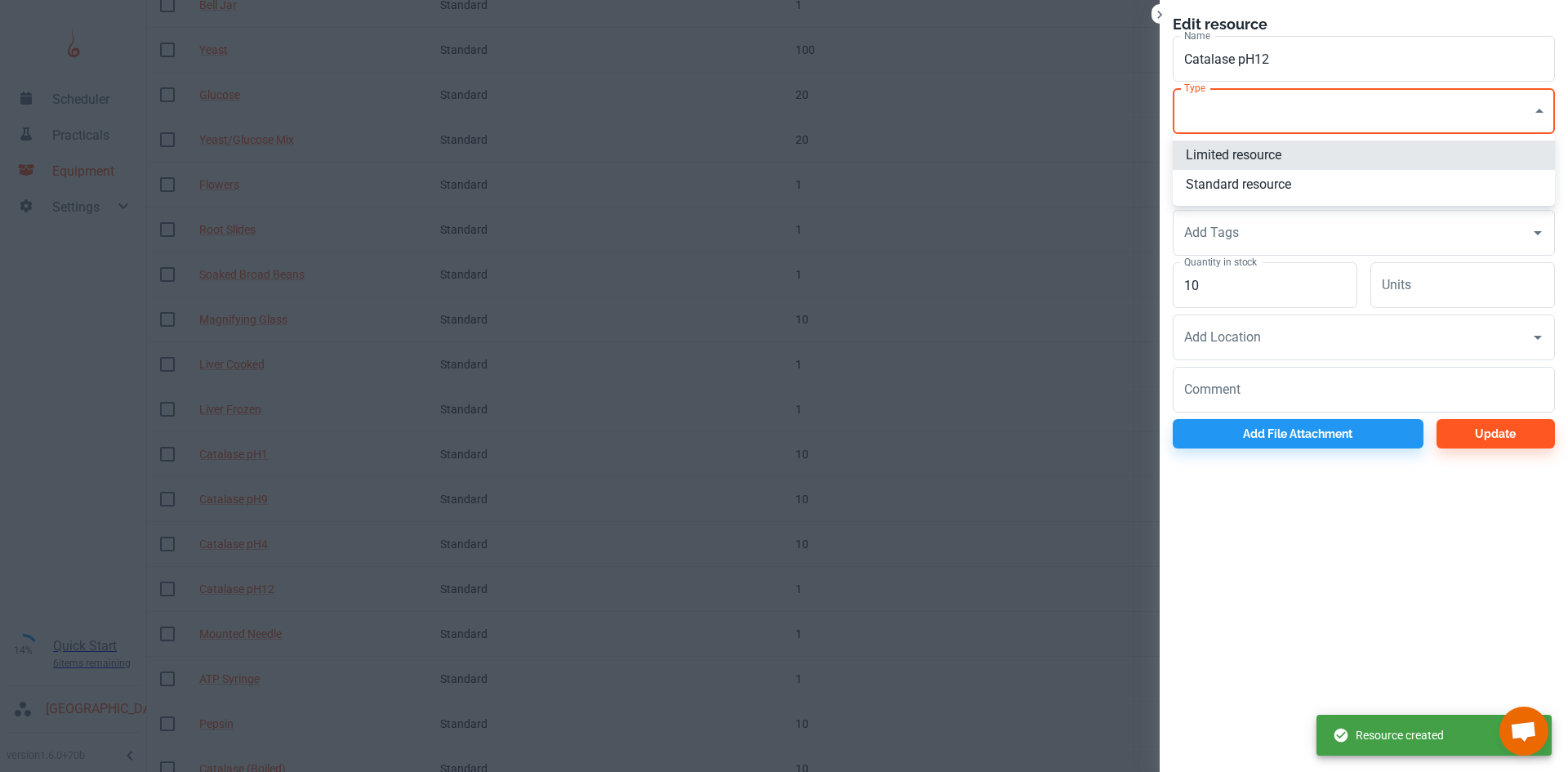
click at [1220, 192] on li "Standard resource" at bounding box center [1363, 185] width 382 height 30
type input "CO"
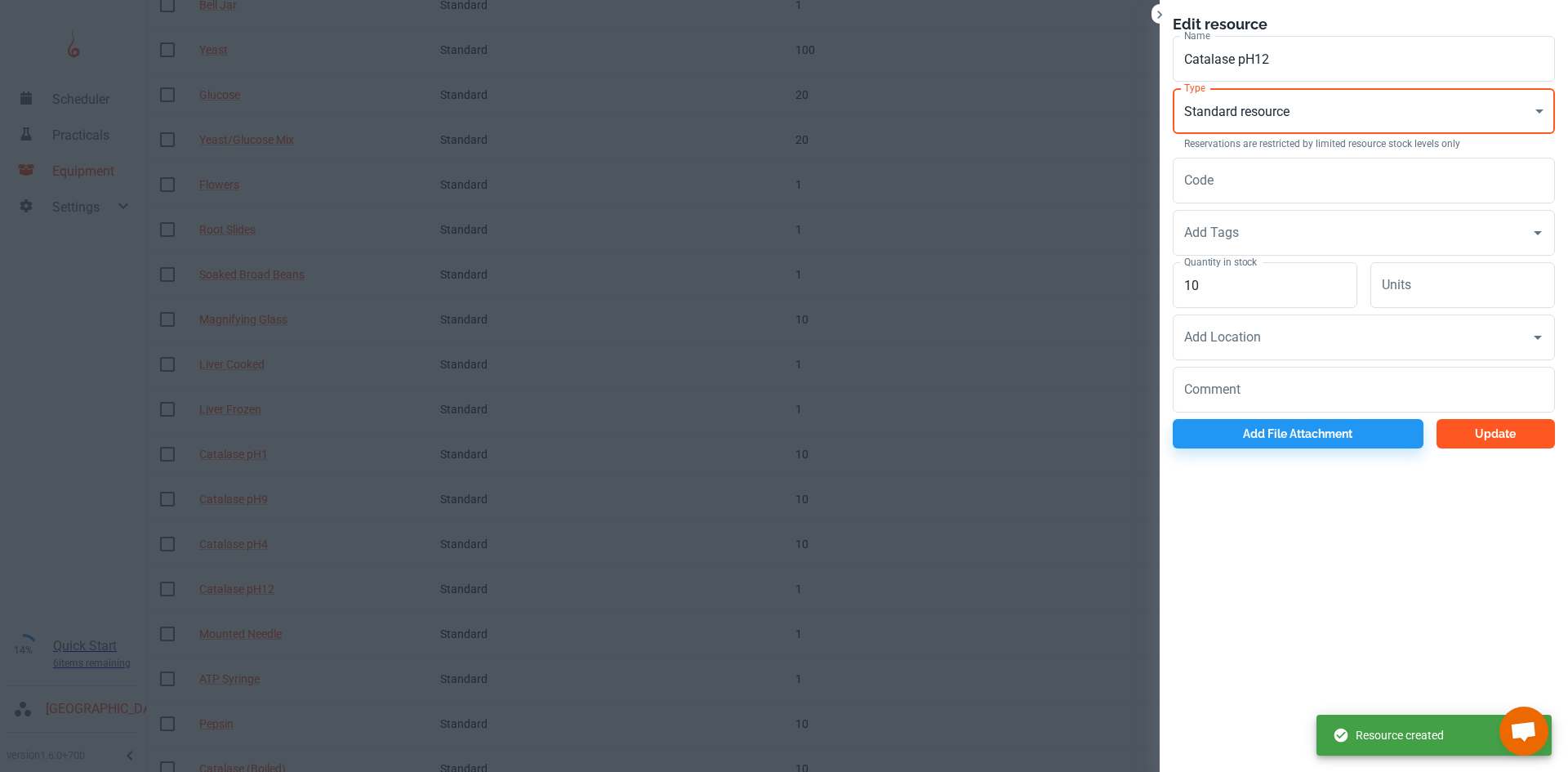
click at [1516, 431] on button "Update" at bounding box center [1495, 434] width 118 height 30
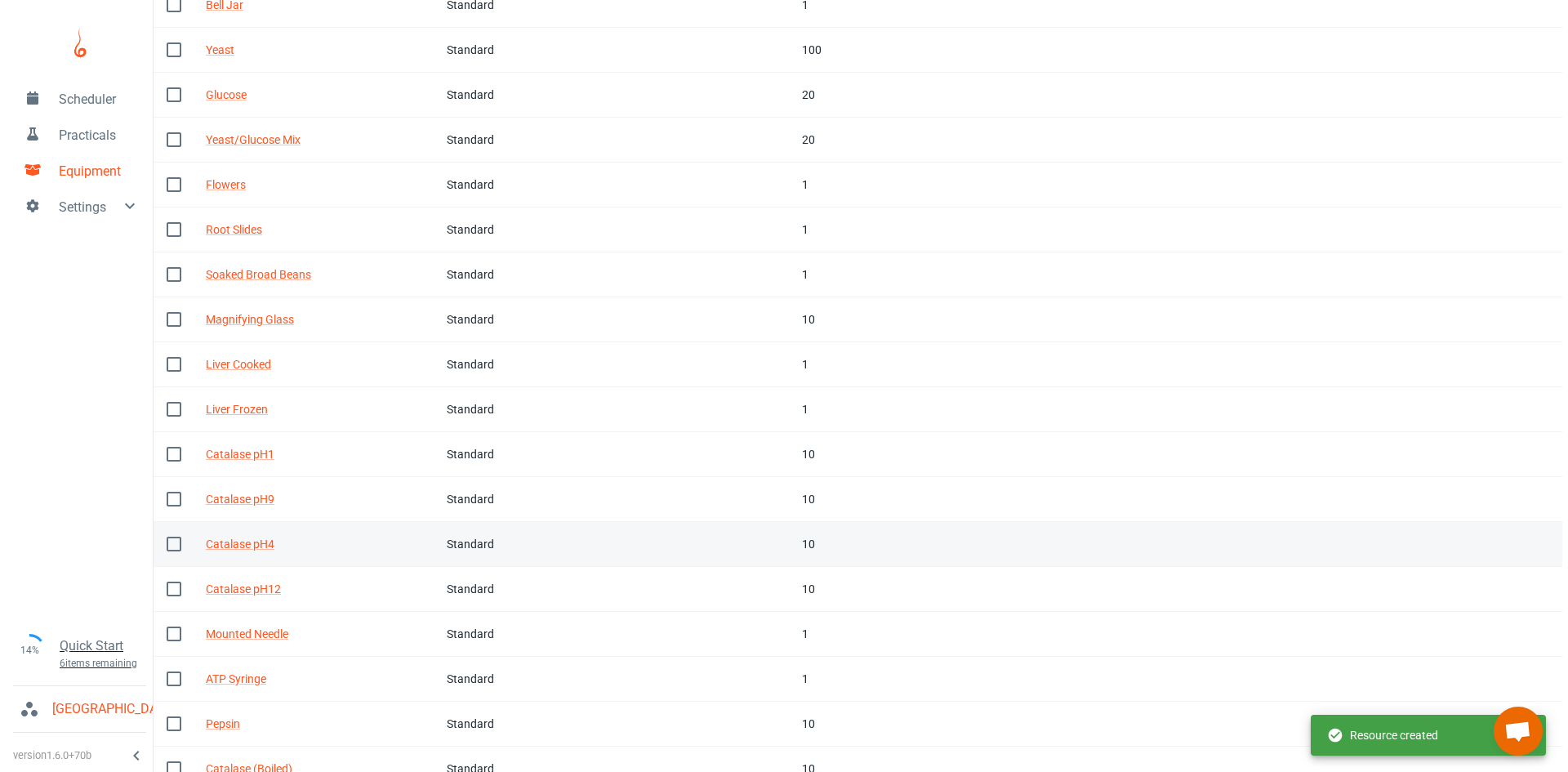
scroll to position [279, 0]
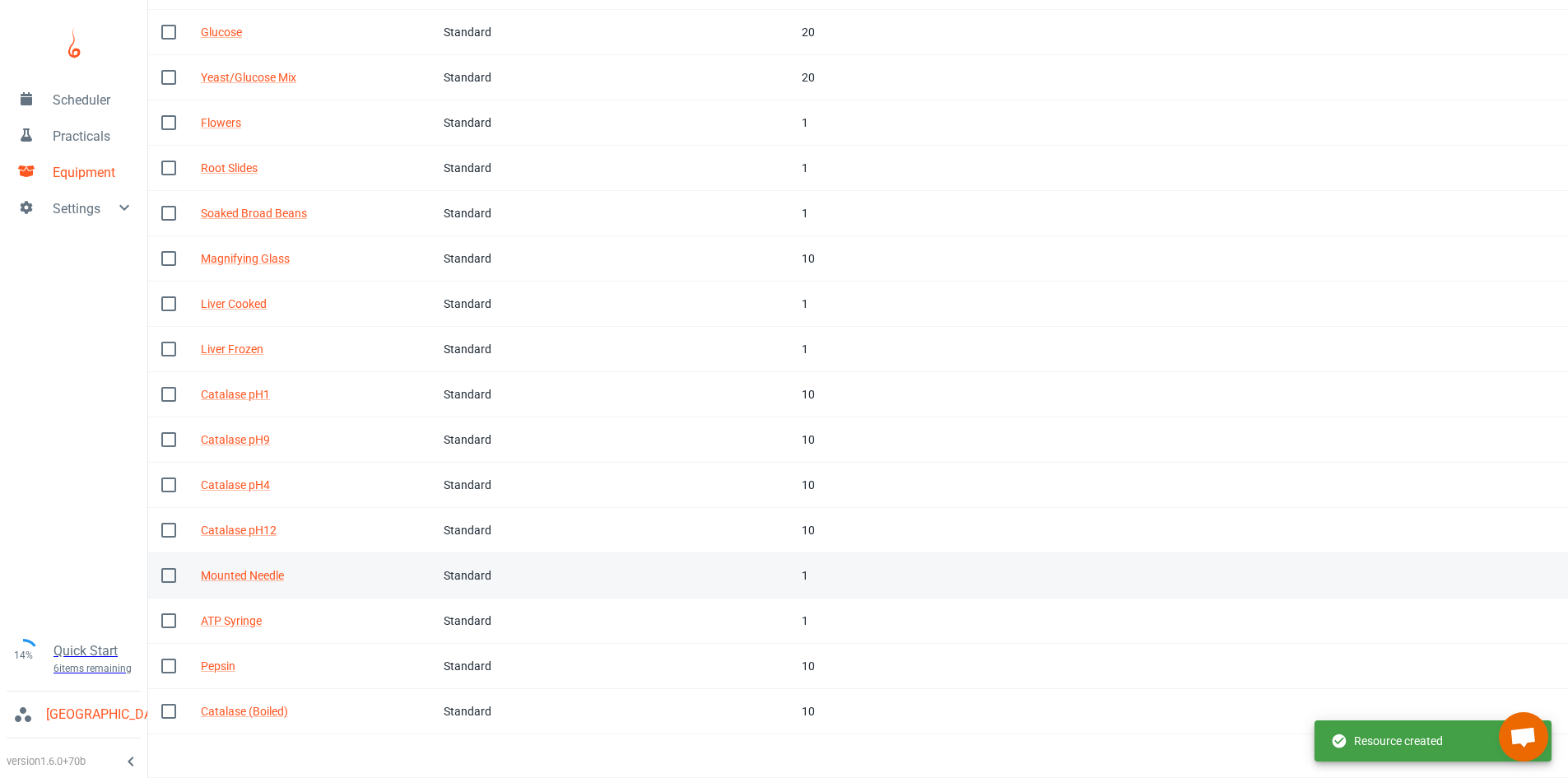
click at [827, 571] on div "1" at bounding box center [863, 575] width 123 height 18
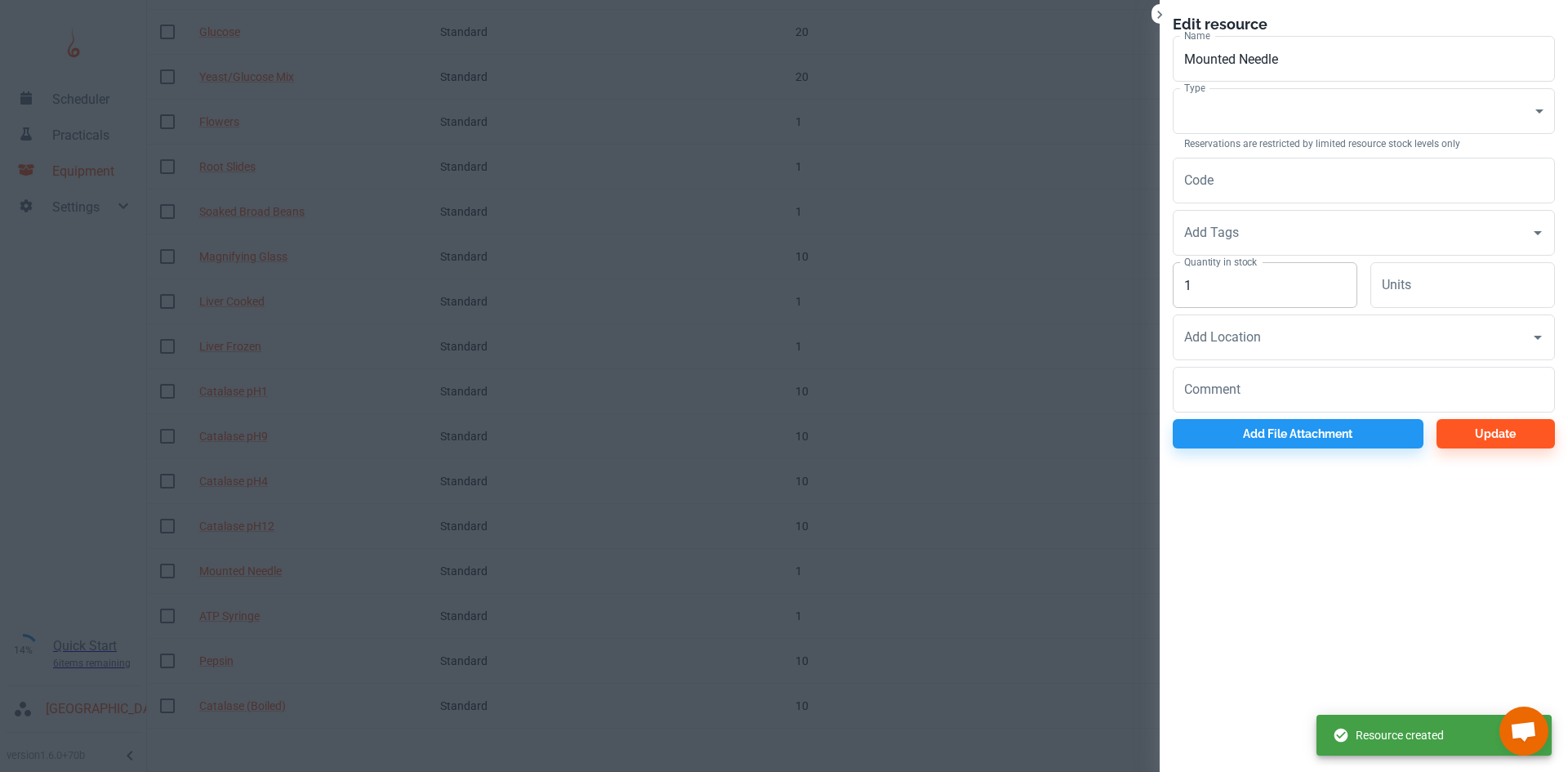
click at [1236, 299] on input "1" at bounding box center [1265, 285] width 184 height 46
type input "10"
click at [1236, 128] on body "Scheduler Practicals Equipment Settings 14% Quick Start 6 items remaining St Ro…" at bounding box center [784, 107] width 1568 height 772
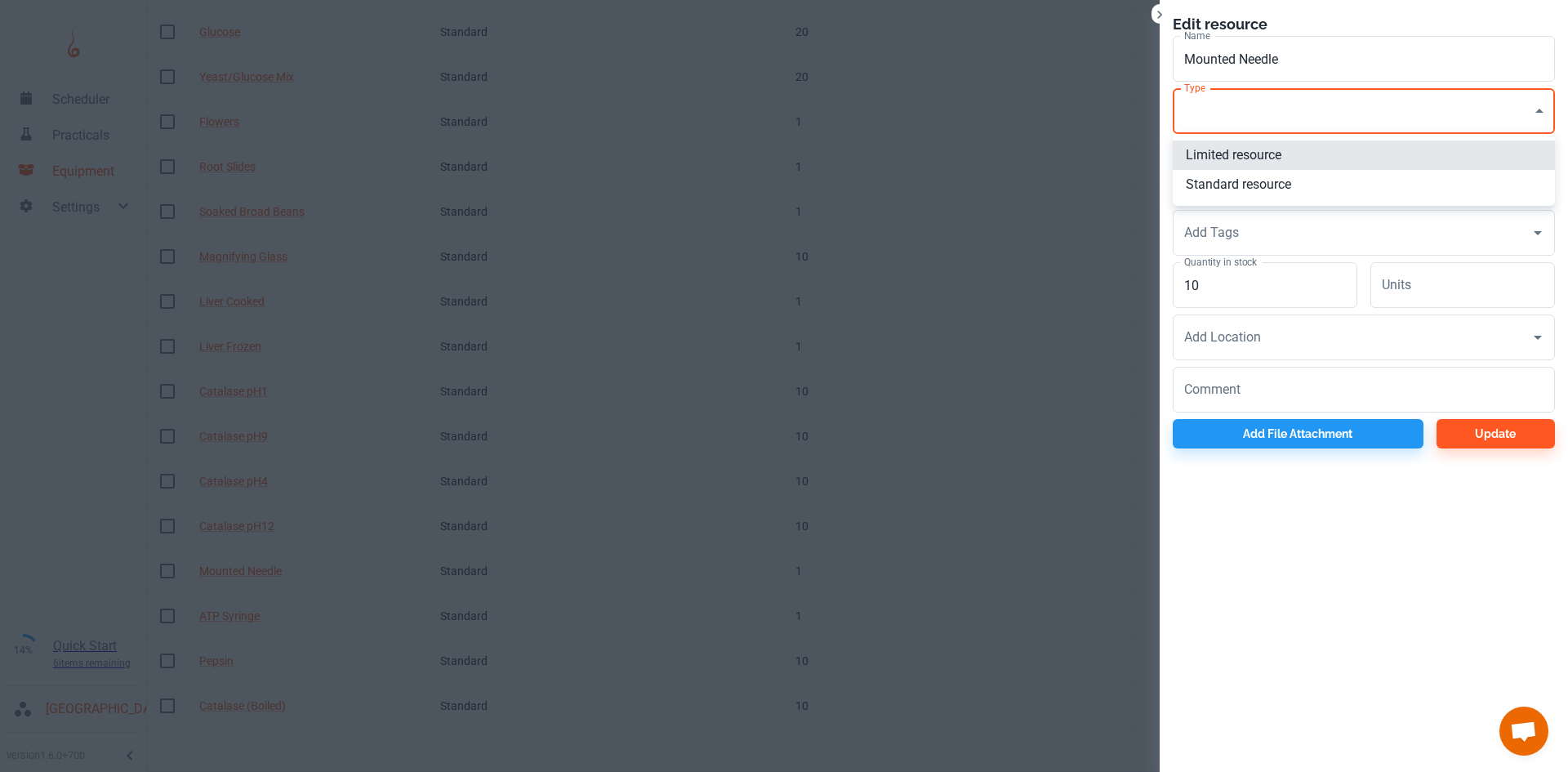
click at [1231, 160] on li "Limited resource" at bounding box center [1363, 156] width 382 height 30
type input "EQ"
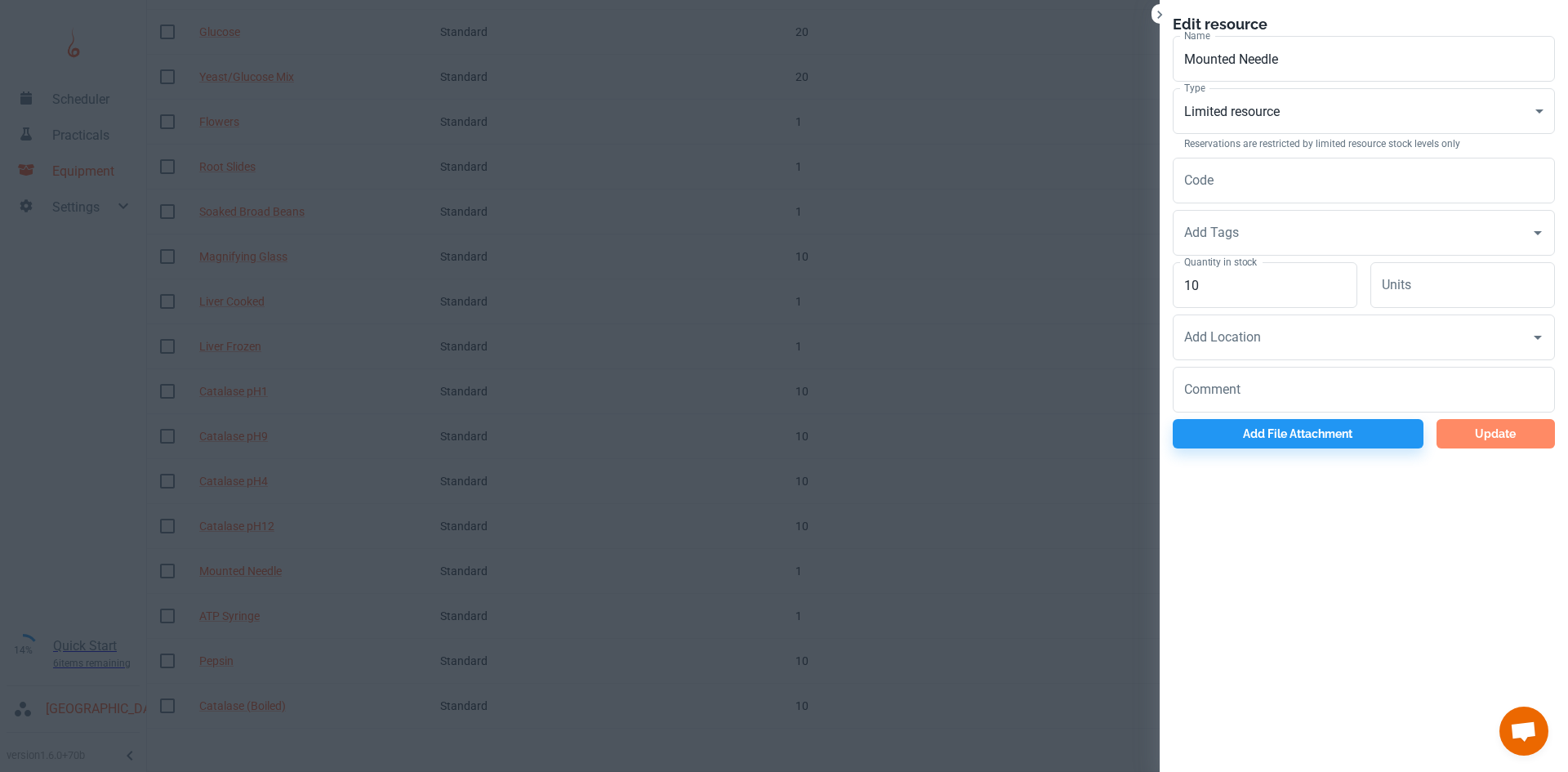
click at [1470, 433] on button "Update" at bounding box center [1495, 434] width 118 height 30
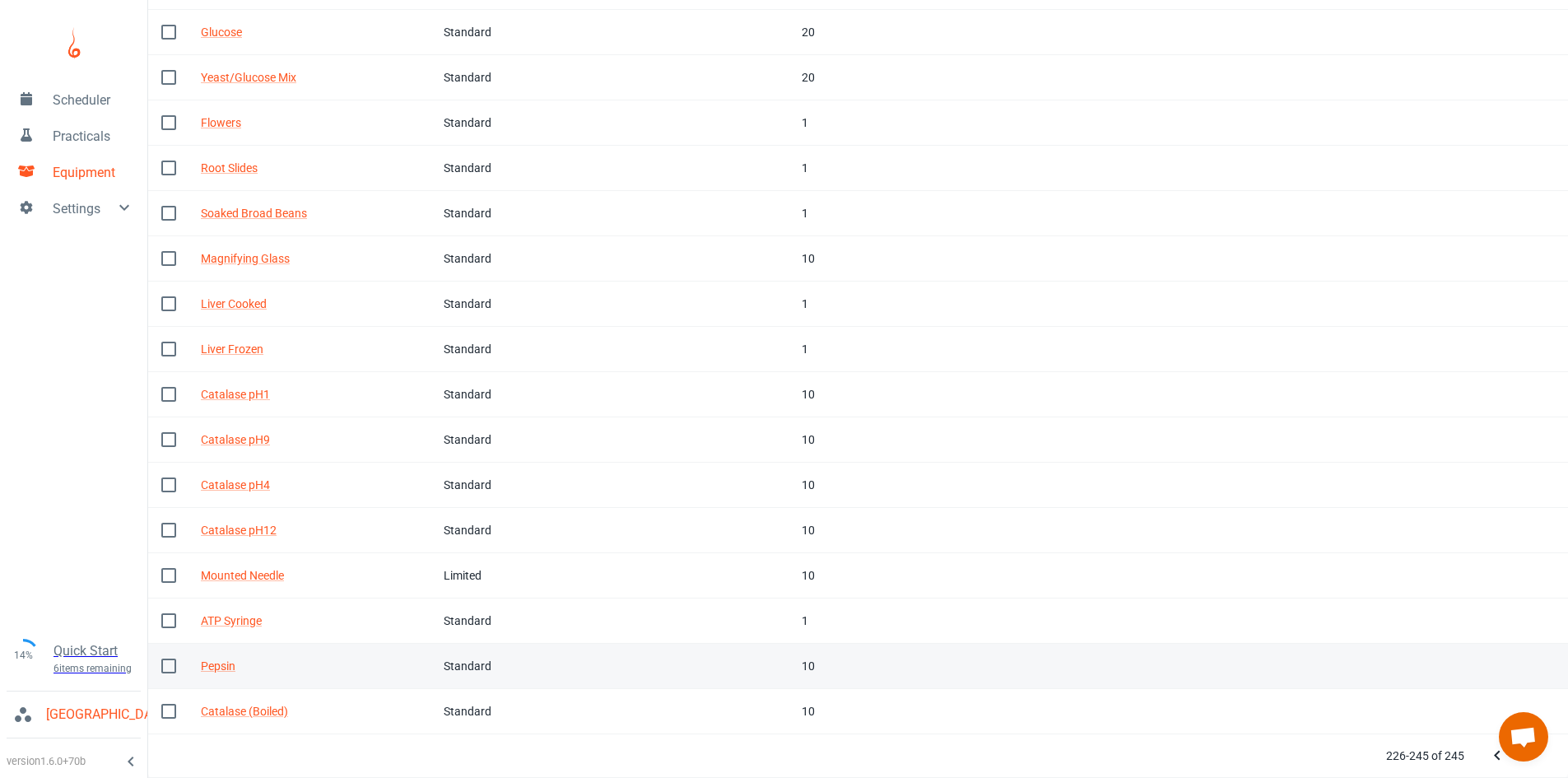
click at [836, 669] on div "10" at bounding box center [863, 666] width 123 height 18
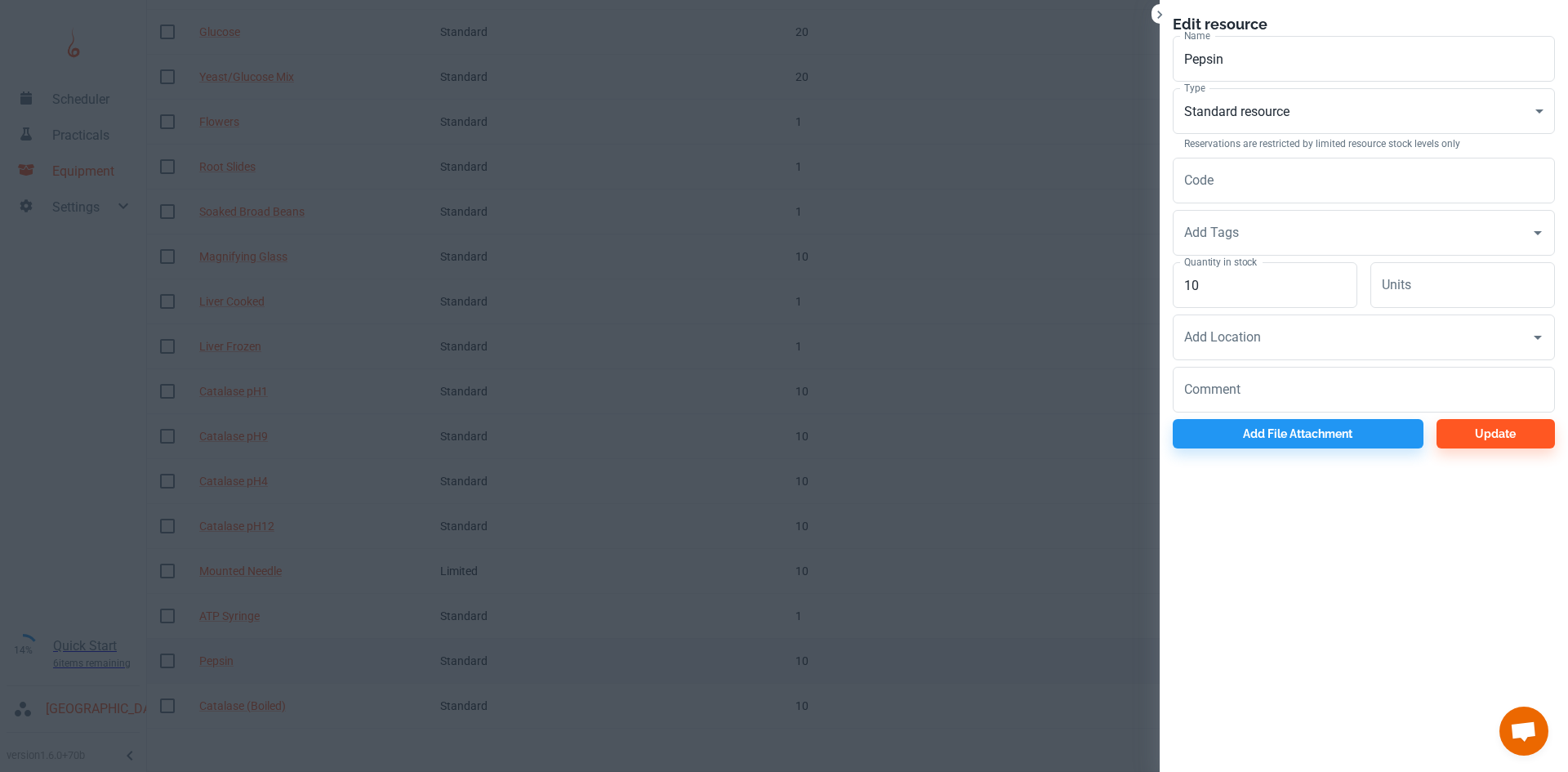
click at [829, 664] on div at bounding box center [784, 386] width 1568 height 772
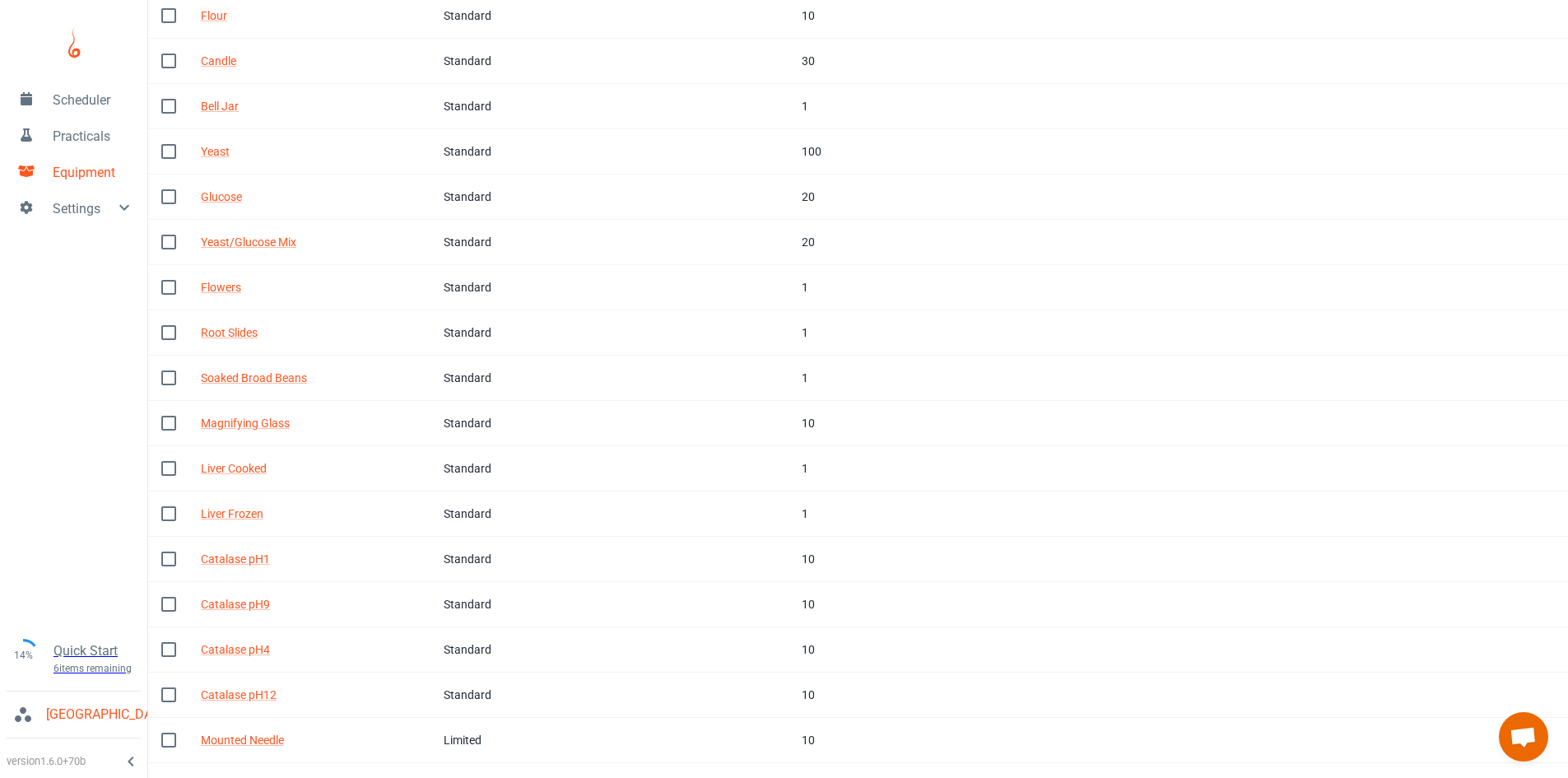
scroll to position [0, 0]
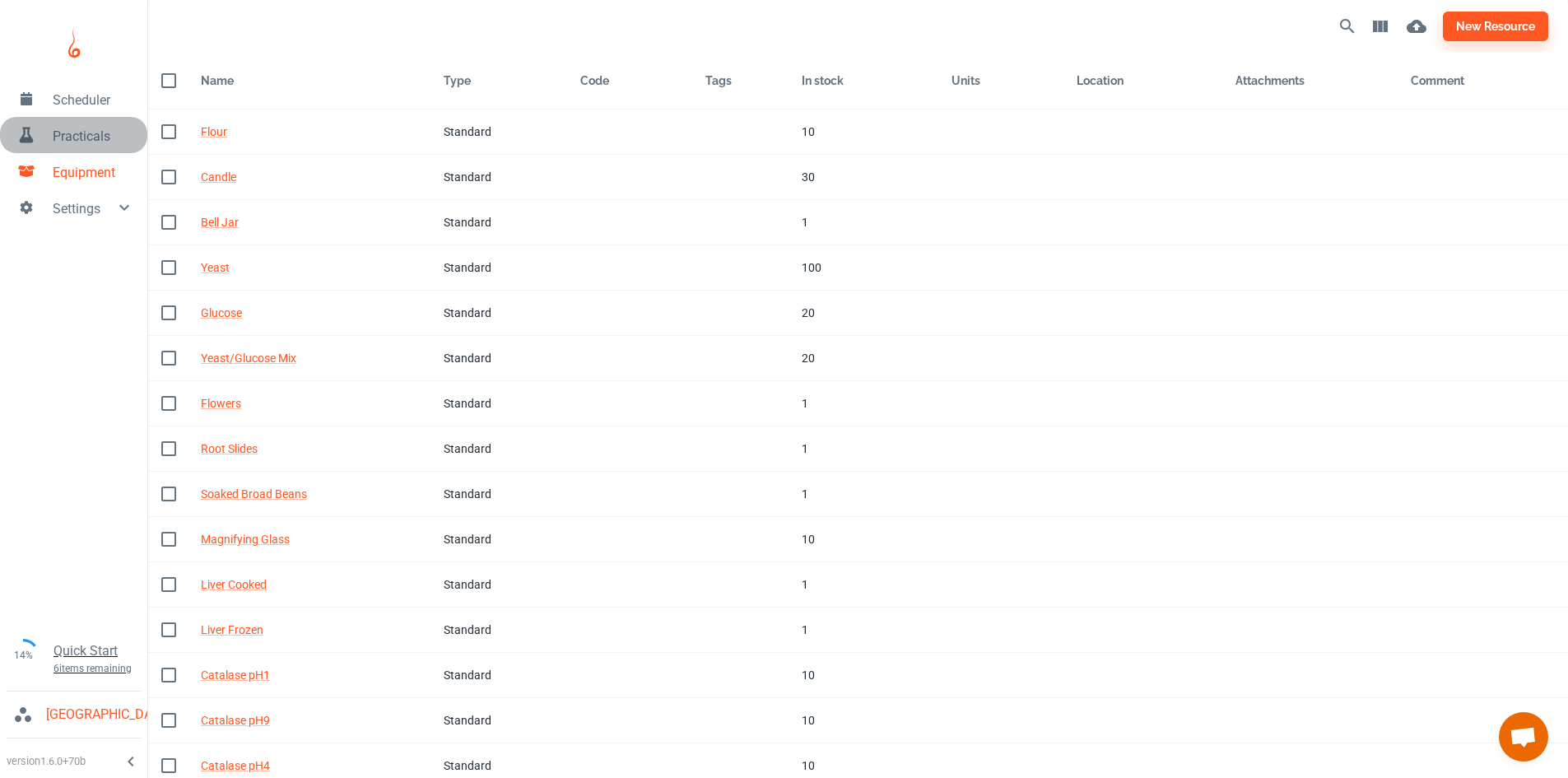
click at [86, 135] on span "Practicals" at bounding box center [94, 137] width 82 height 20
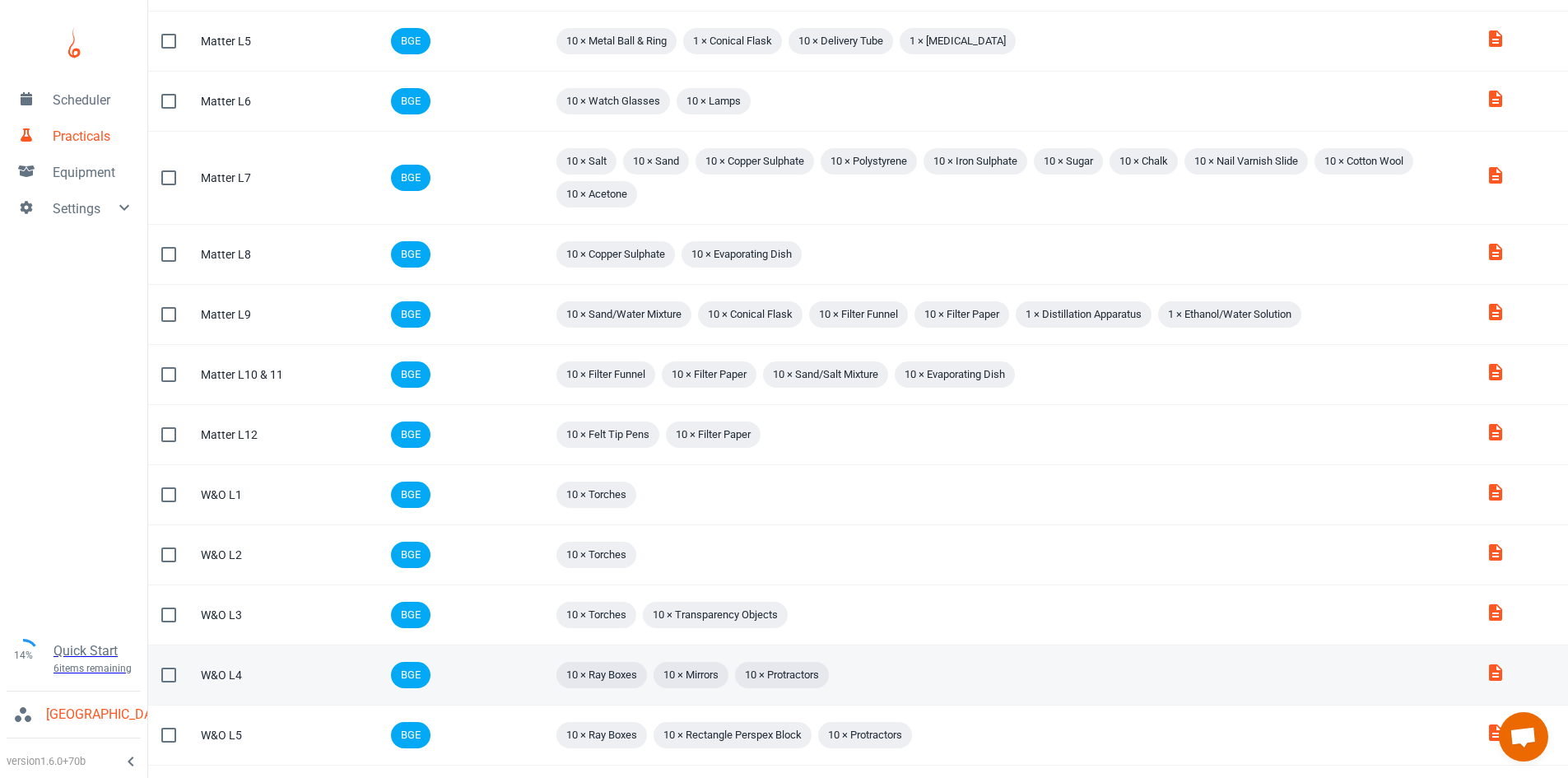
scroll to position [930, 0]
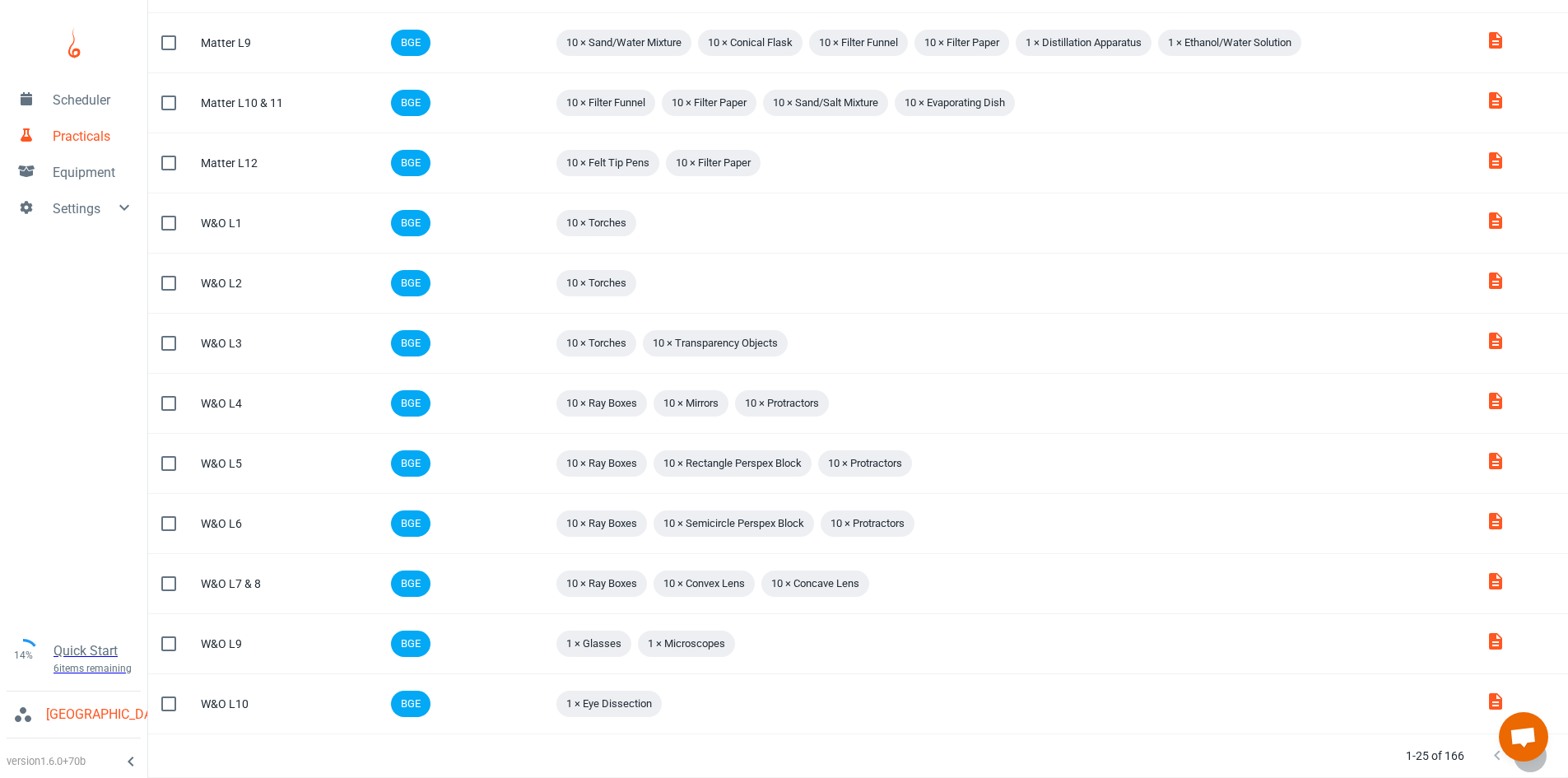
click at [1530, 766] on button "Next Page" at bounding box center [1530, 755] width 33 height 33
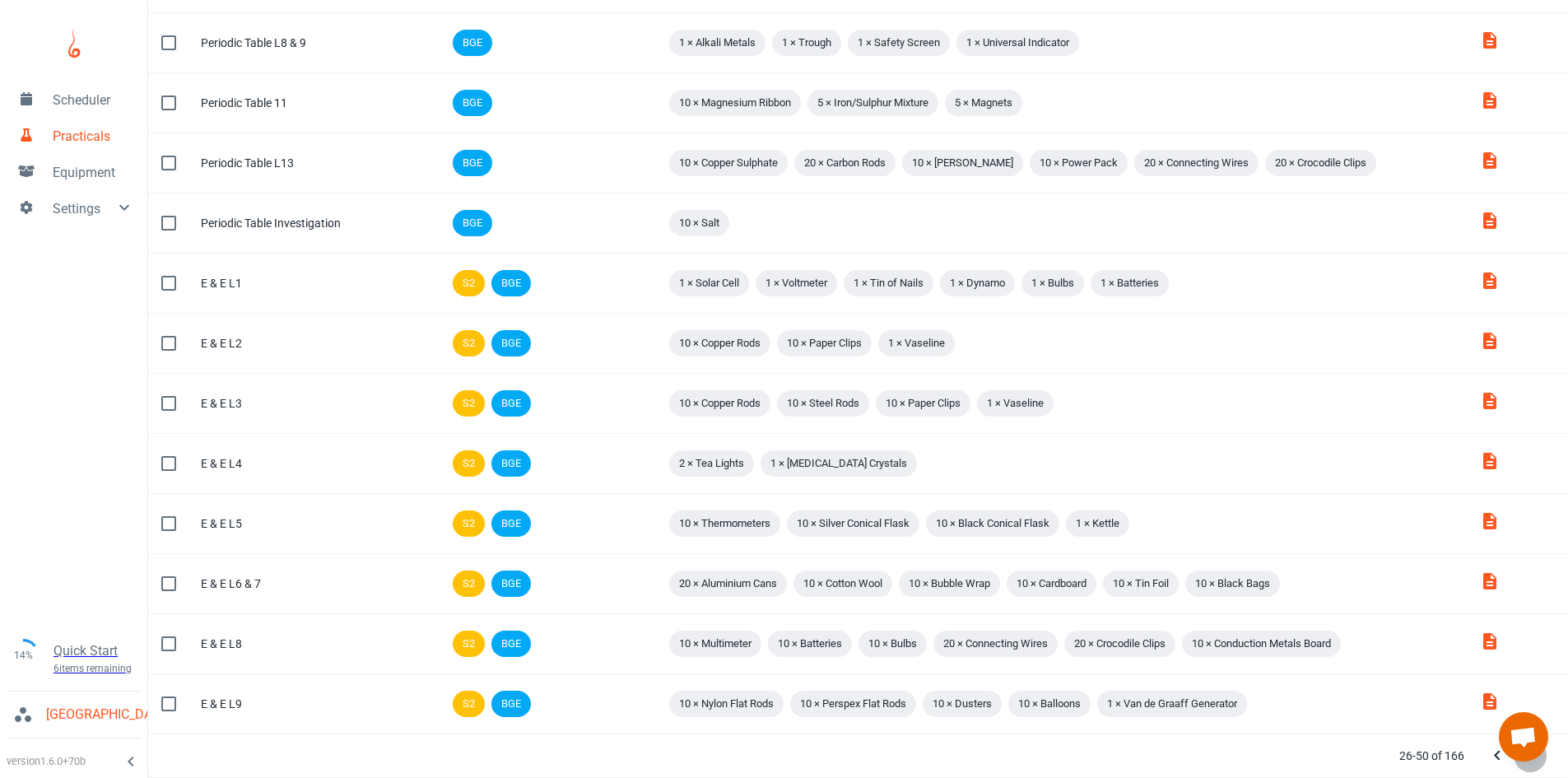
click at [1530, 766] on button "Next Page" at bounding box center [1530, 755] width 33 height 33
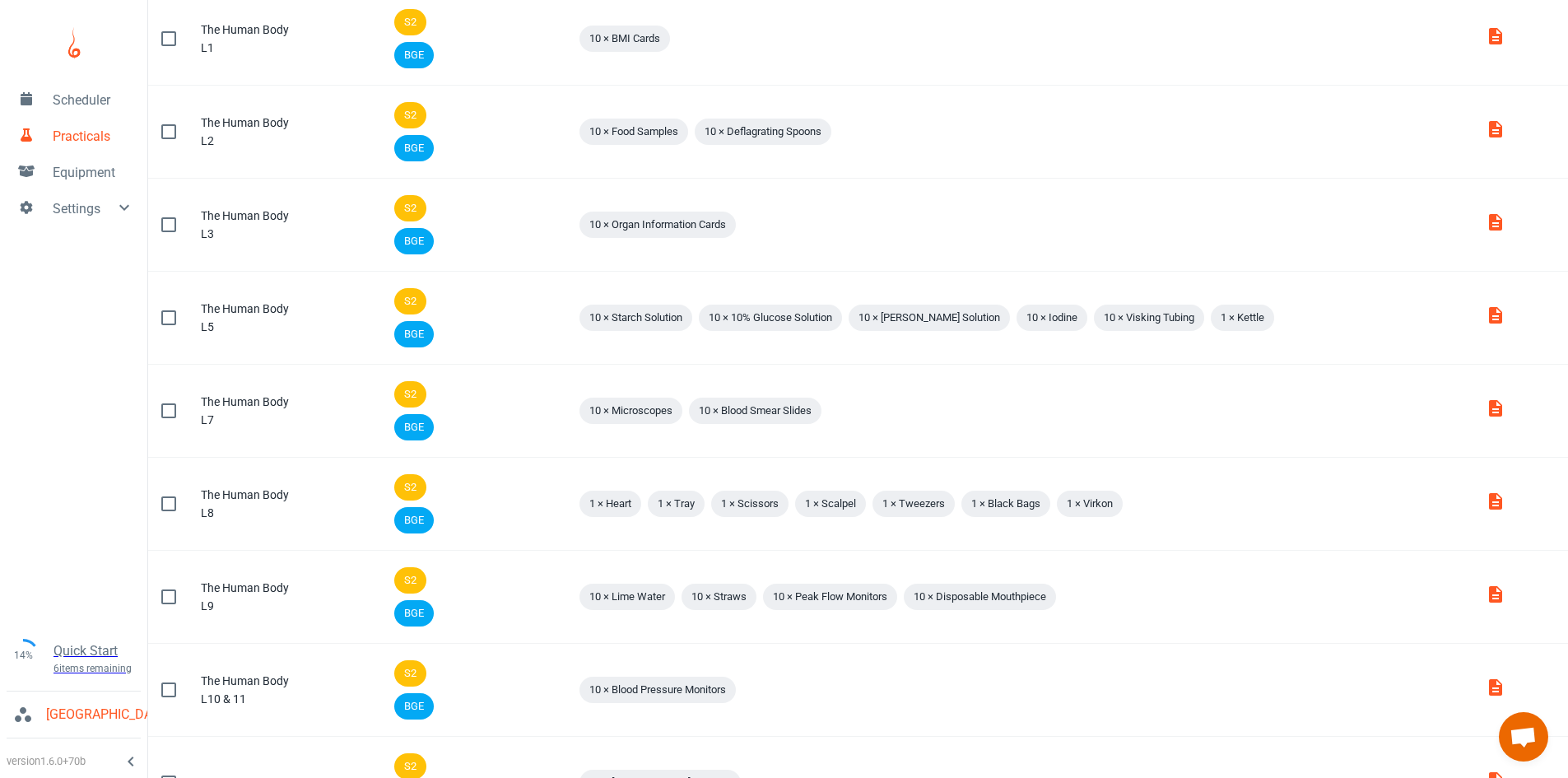
scroll to position [1671, 0]
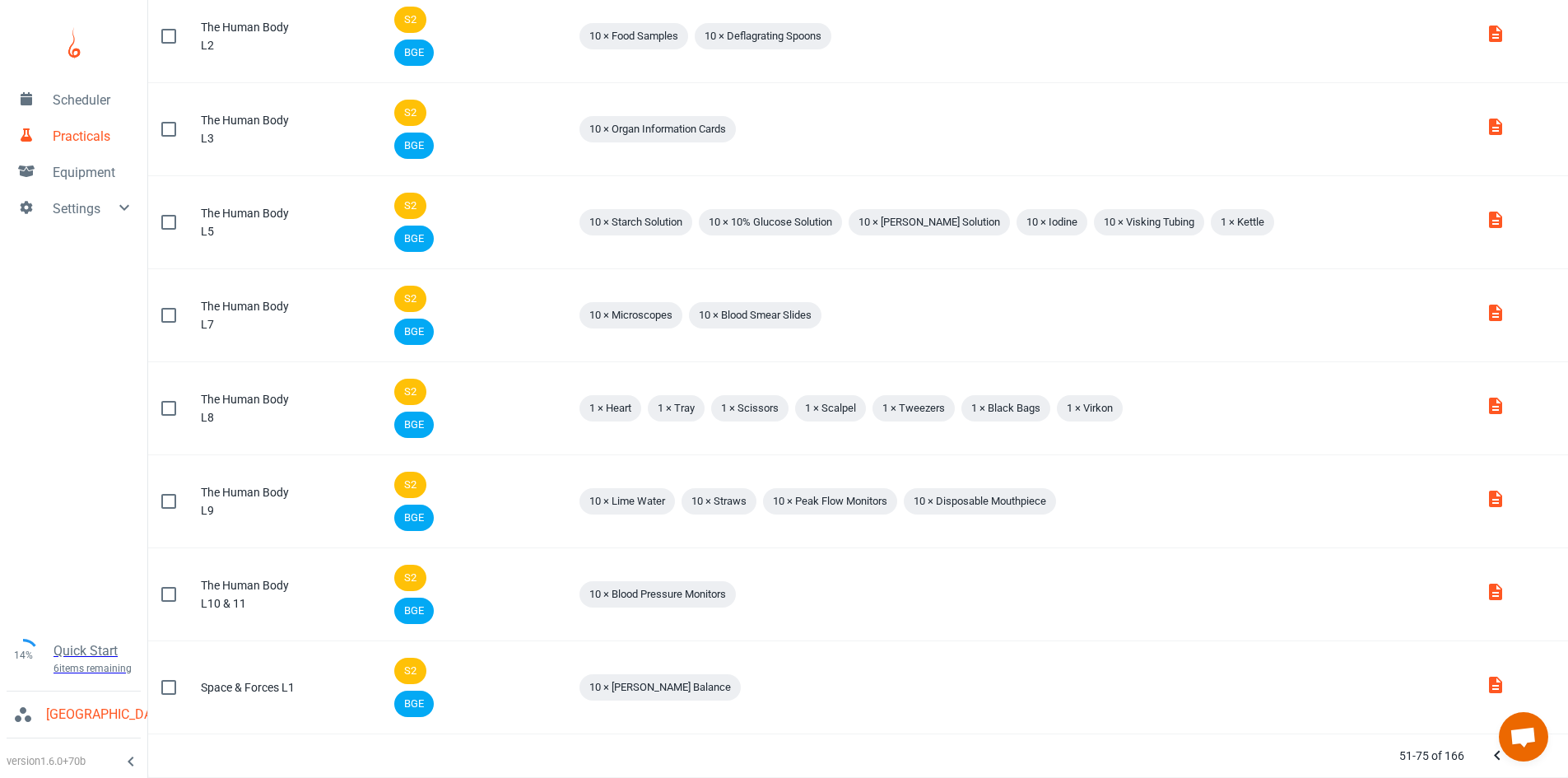
click at [1528, 762] on icon "Next Page" at bounding box center [1531, 756] width 20 height 20
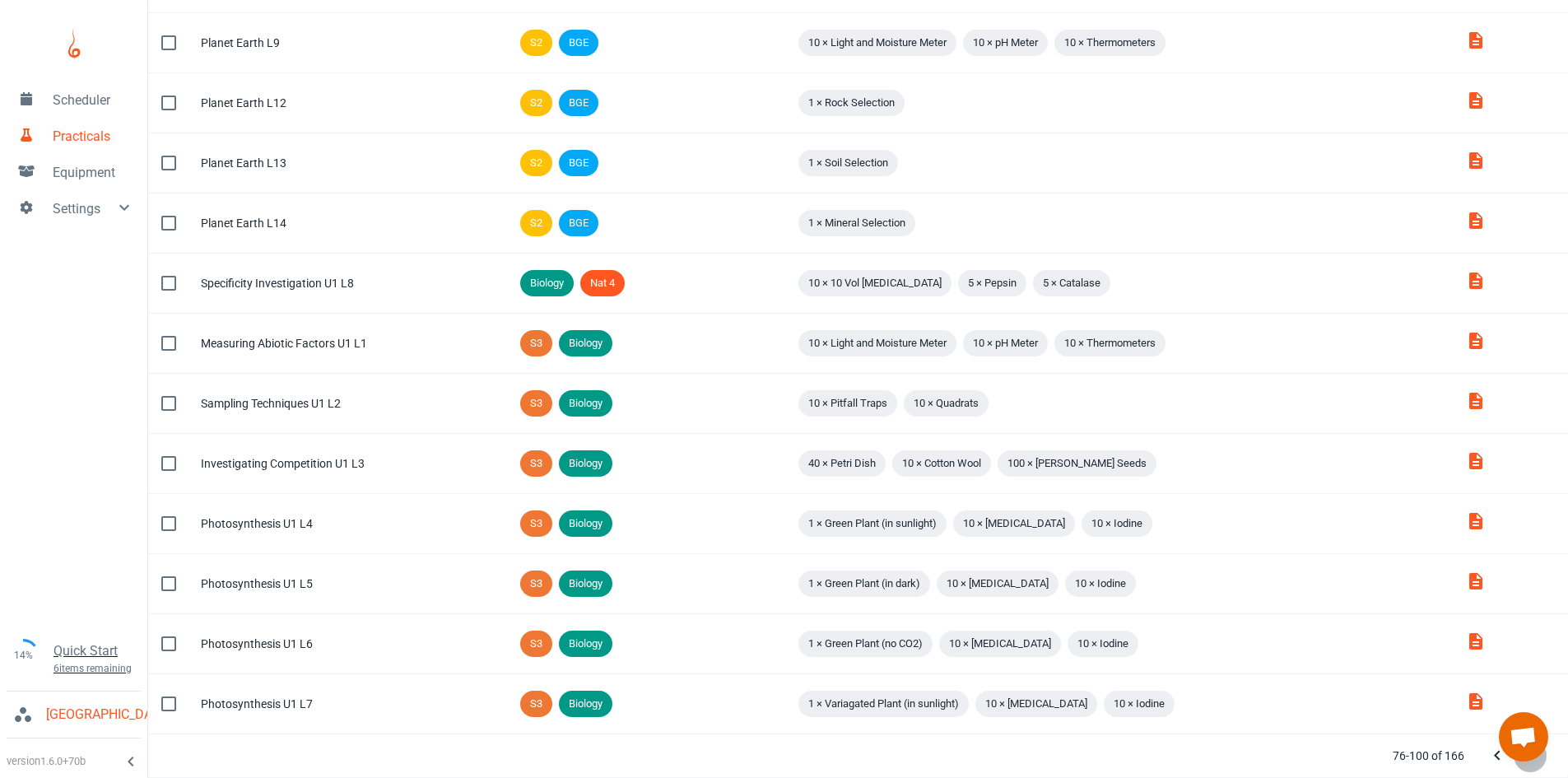
click at [1526, 770] on button "Next Page" at bounding box center [1530, 755] width 33 height 33
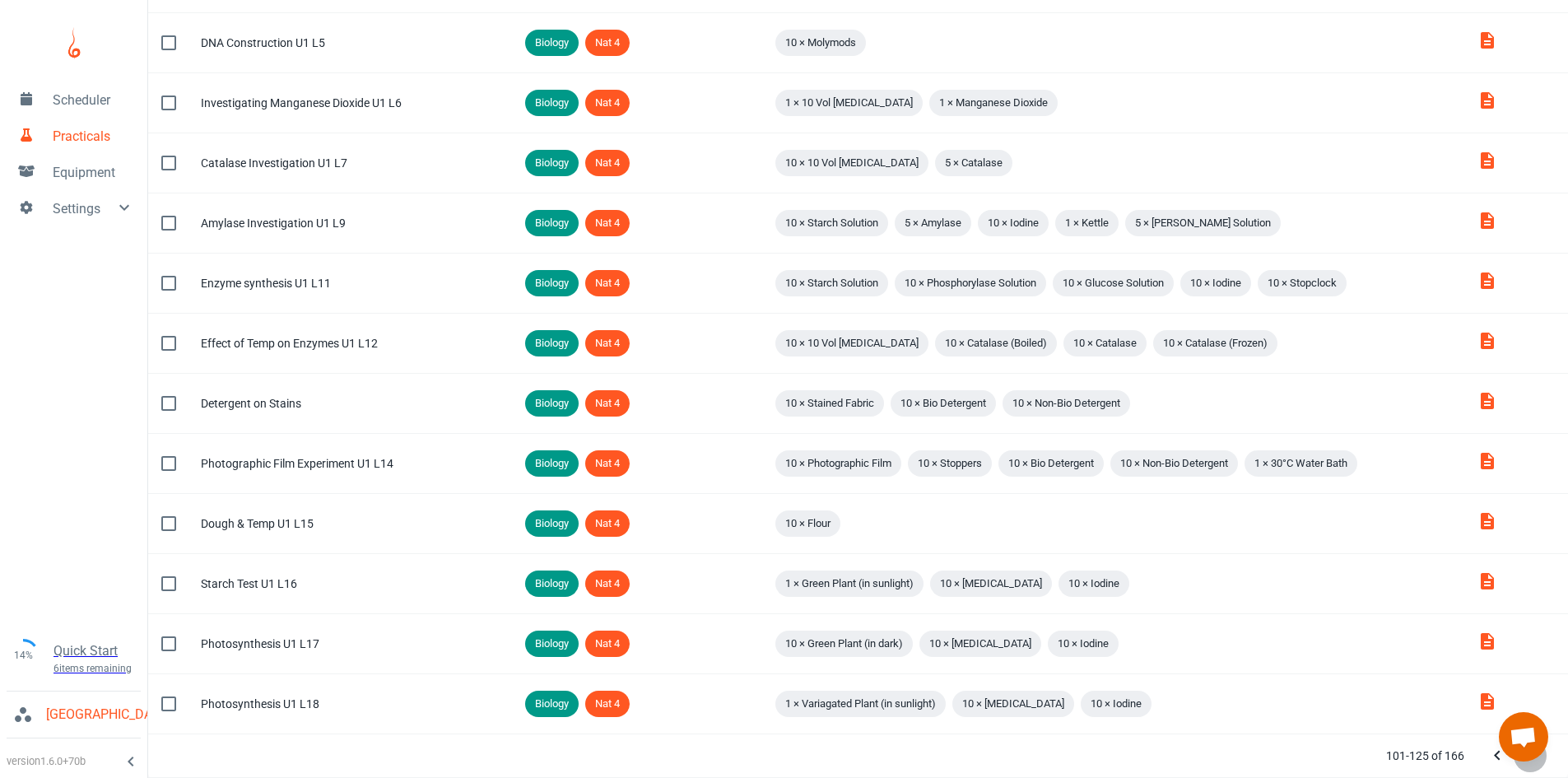
click at [1526, 770] on button "Next Page" at bounding box center [1530, 755] width 33 height 33
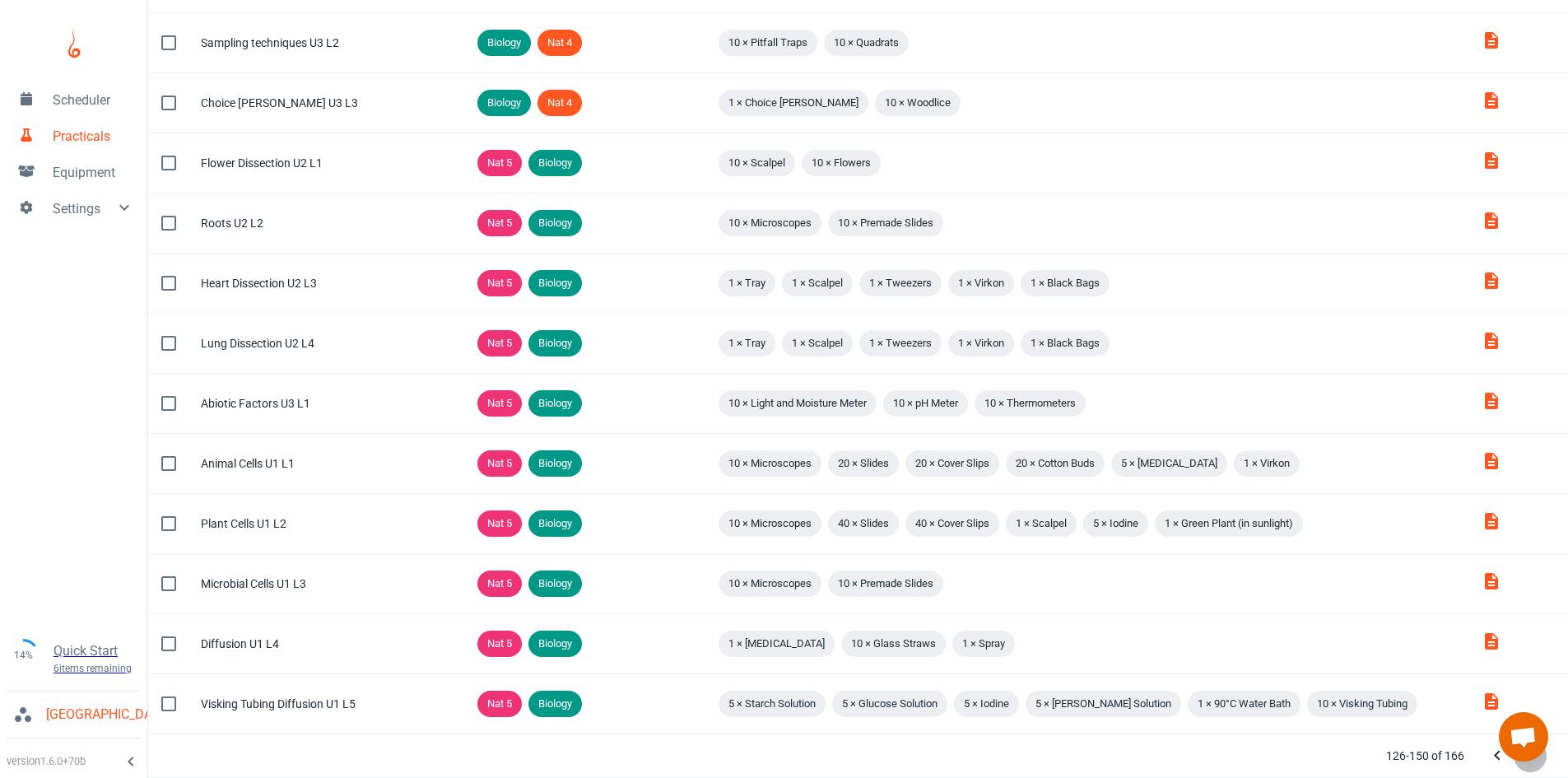
click at [1526, 770] on button "Next Page" at bounding box center [1530, 755] width 33 height 33
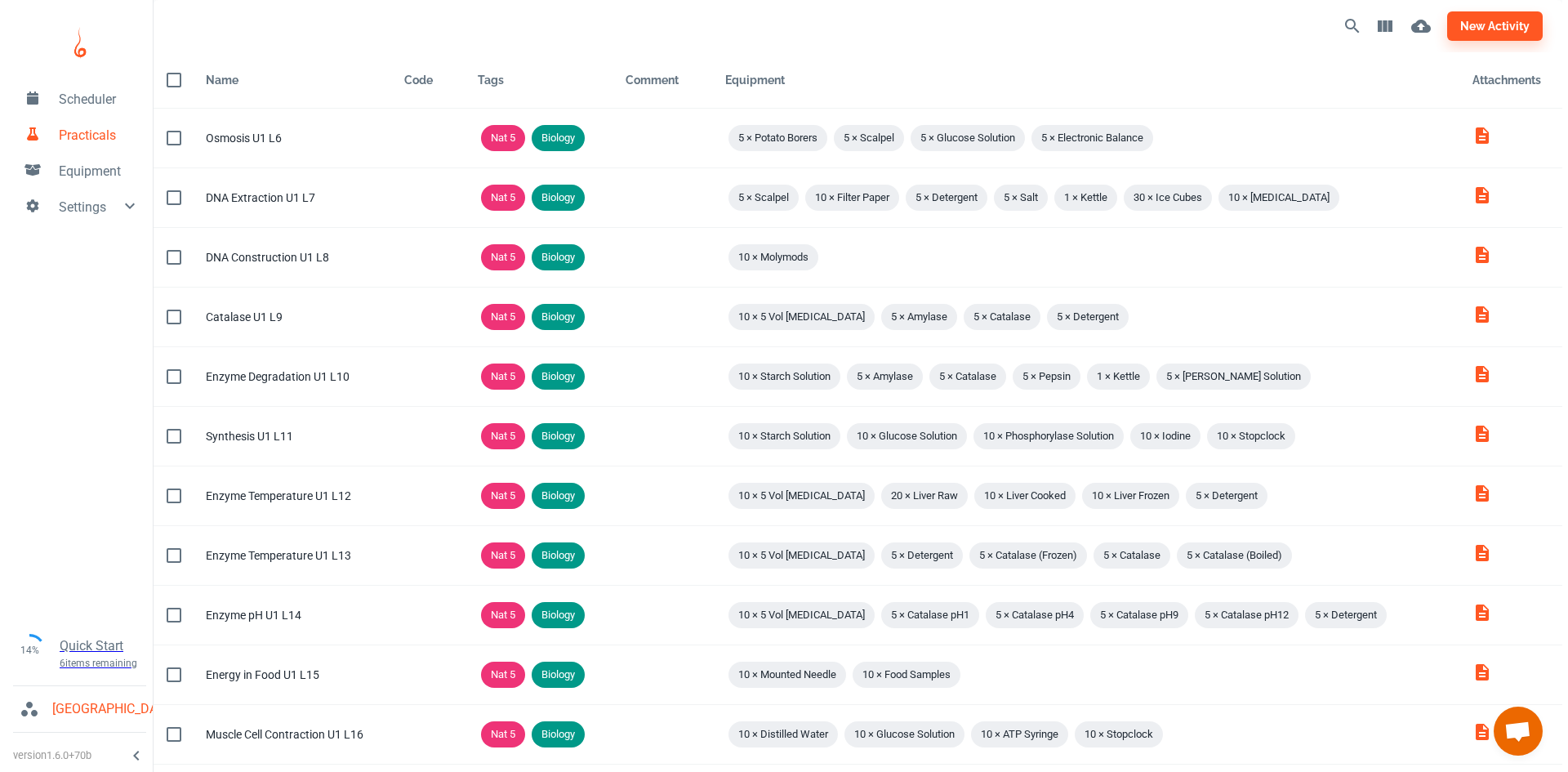
scroll to position [0, 0]
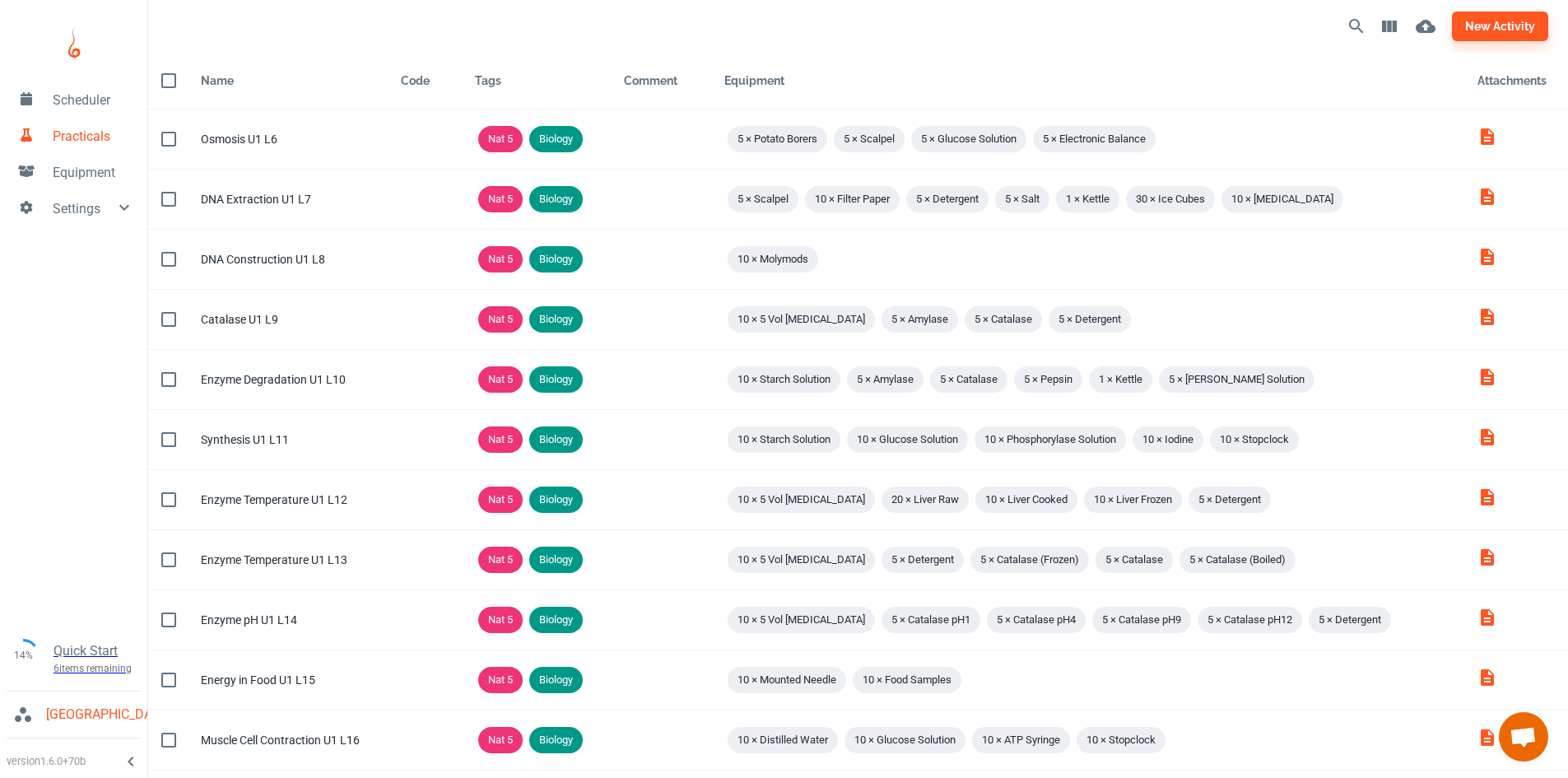
click at [1493, 10] on div "new activity" at bounding box center [1151, 27] width 794 height 40
click at [1491, 30] on button "new activity" at bounding box center [1500, 27] width 96 height 30
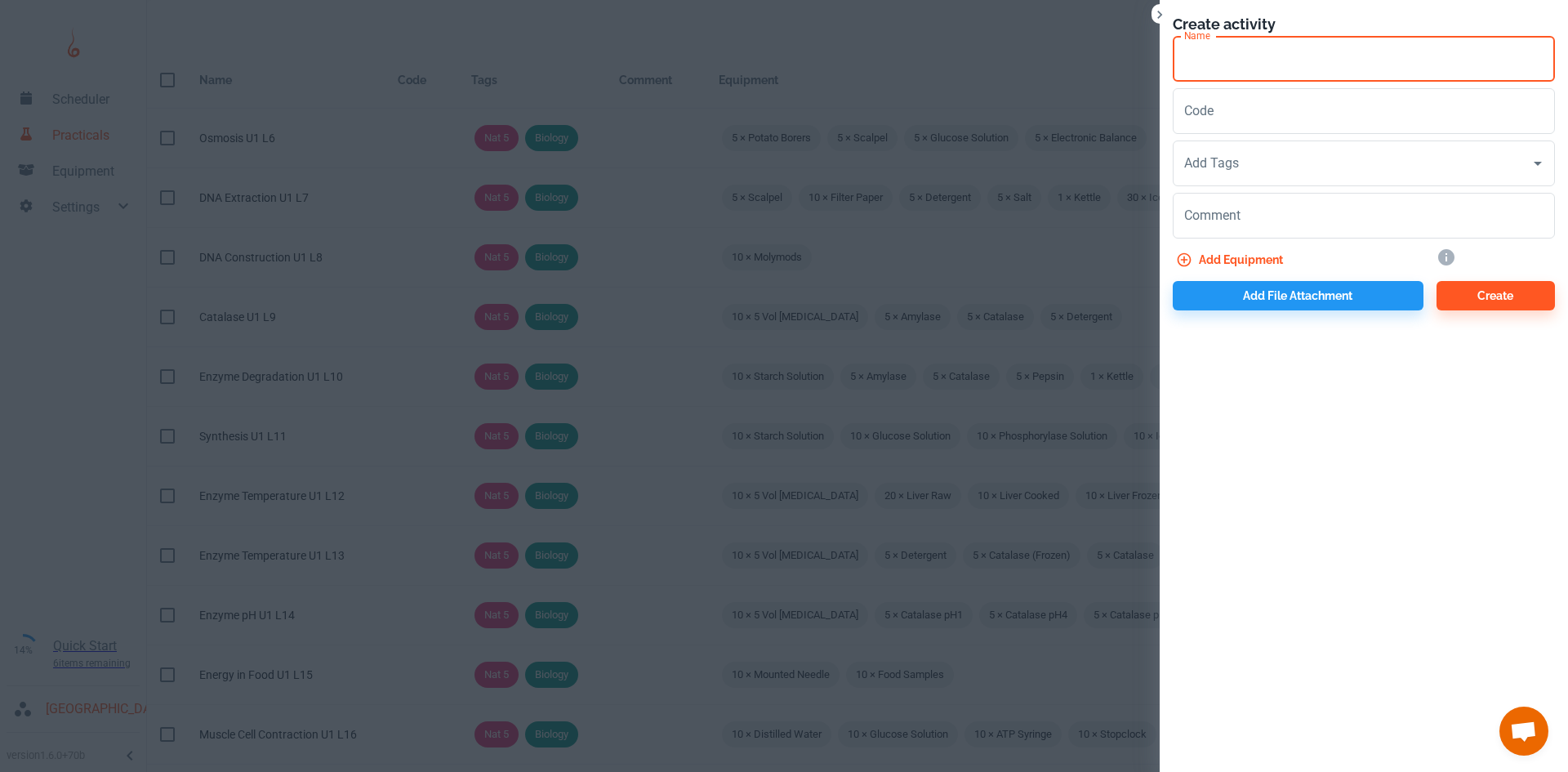
drag, startPoint x: 1237, startPoint y: 66, endPoint x: 1198, endPoint y: 58, distance: 39.8
click at [1237, 66] on input "Name" at bounding box center [1363, 59] width 382 height 46
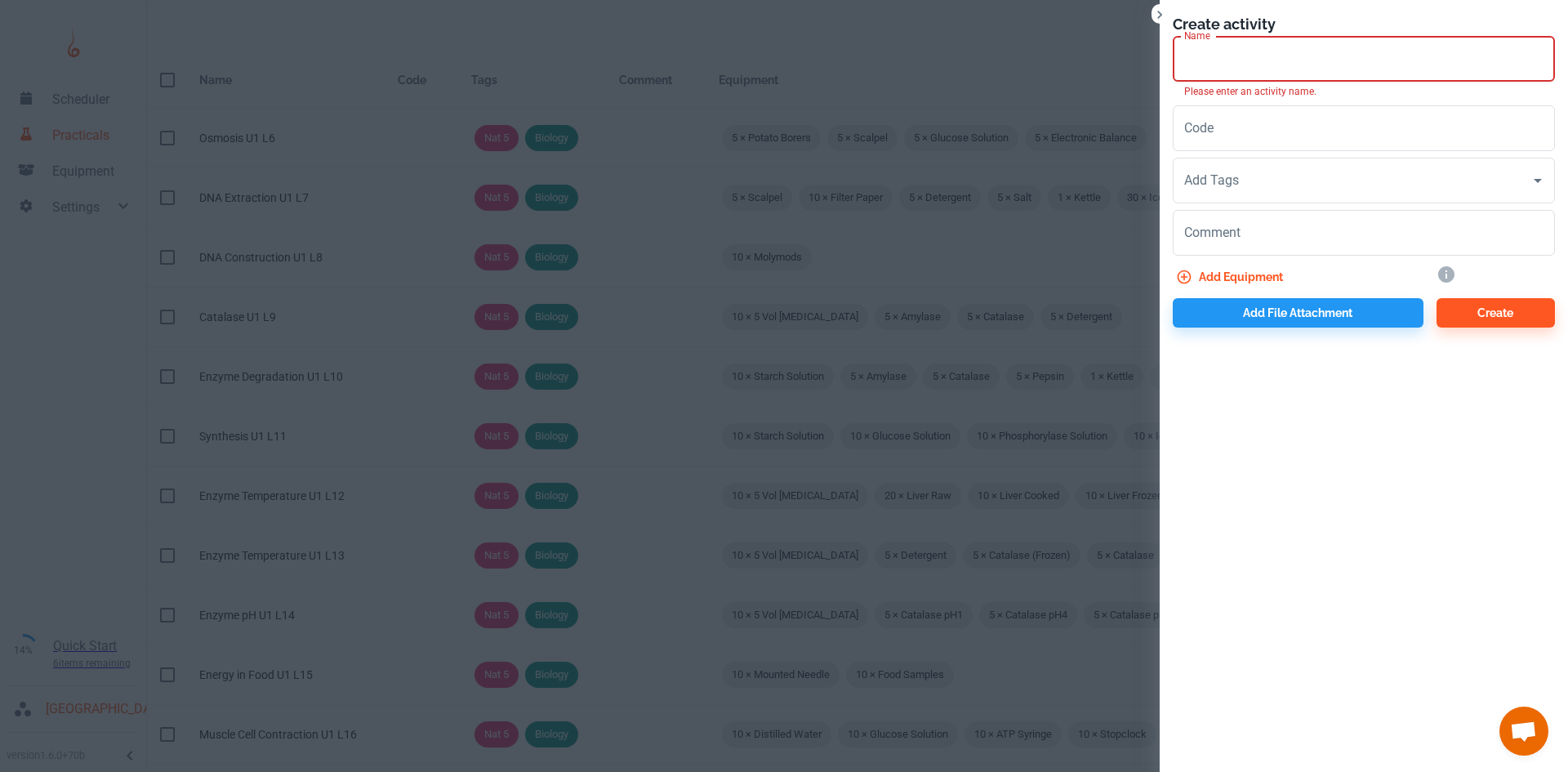
click at [1199, 73] on input "Name" at bounding box center [1363, 59] width 382 height 46
click at [1200, 60] on input "Name" at bounding box center [1363, 59] width 382 height 46
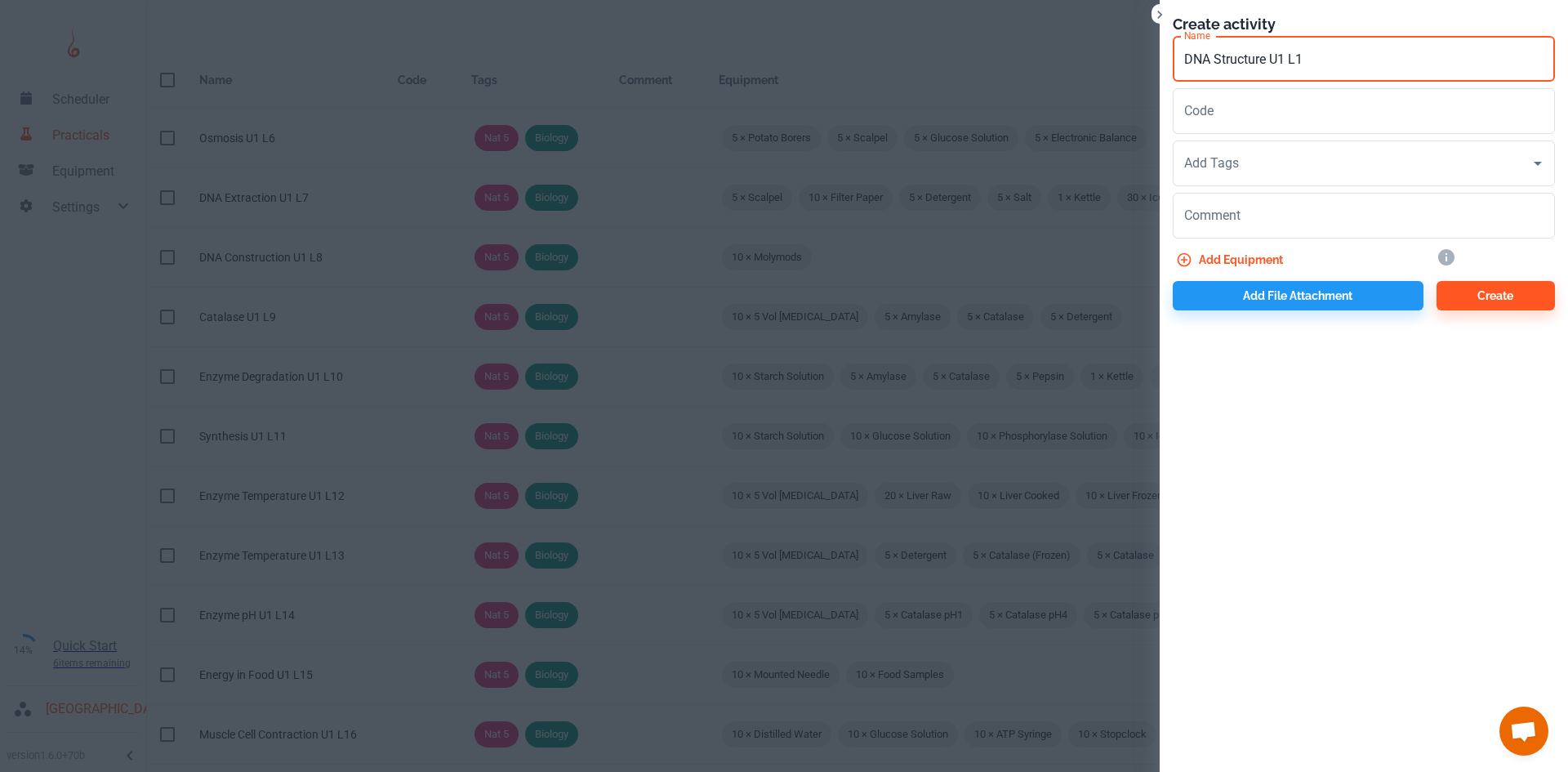
type input "DNA Structure U1 L1"
click at [1224, 172] on input "Add Tags" at bounding box center [1352, 163] width 343 height 31
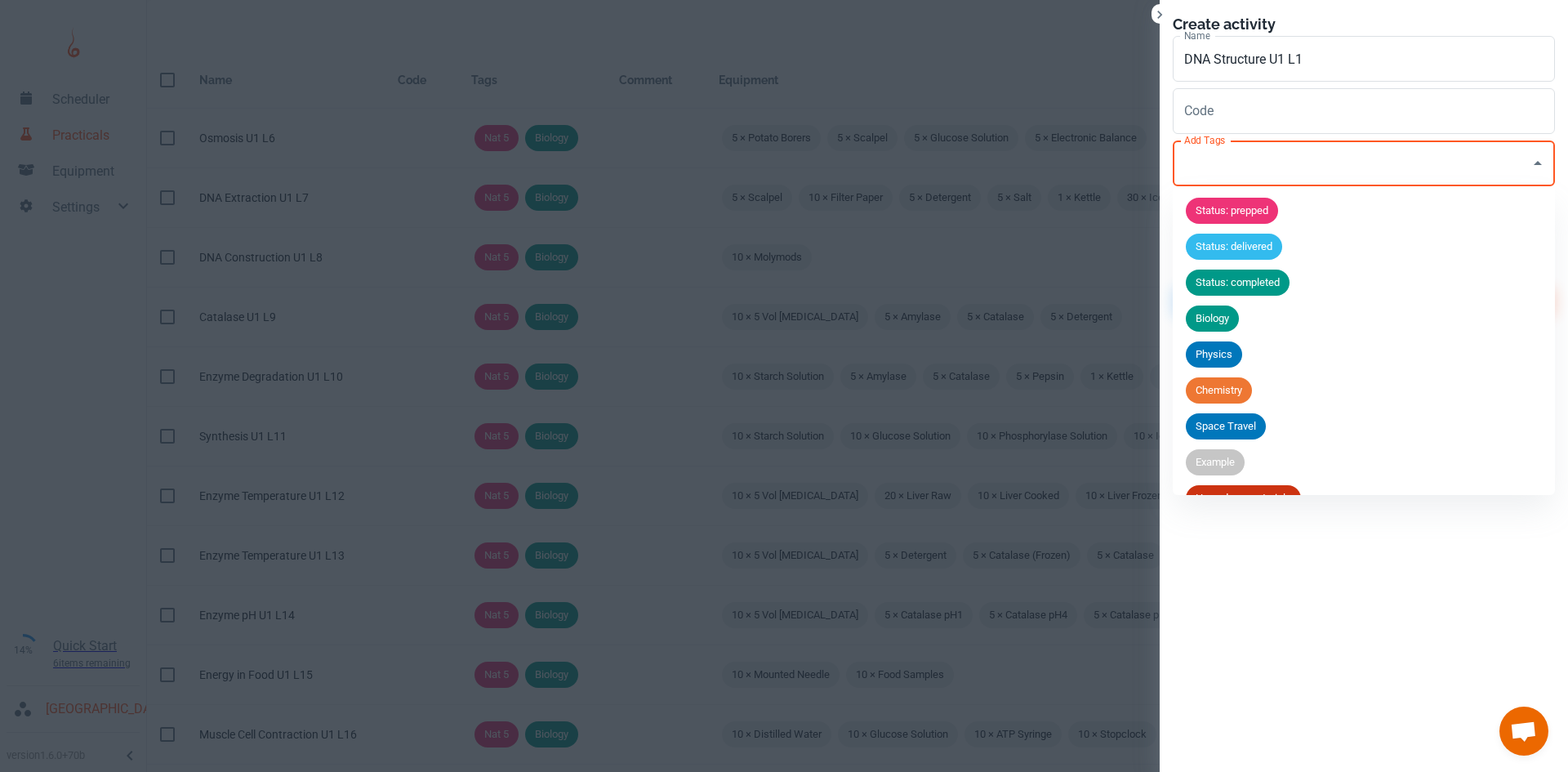
click at [1218, 308] on div "Biology" at bounding box center [1212, 319] width 54 height 26
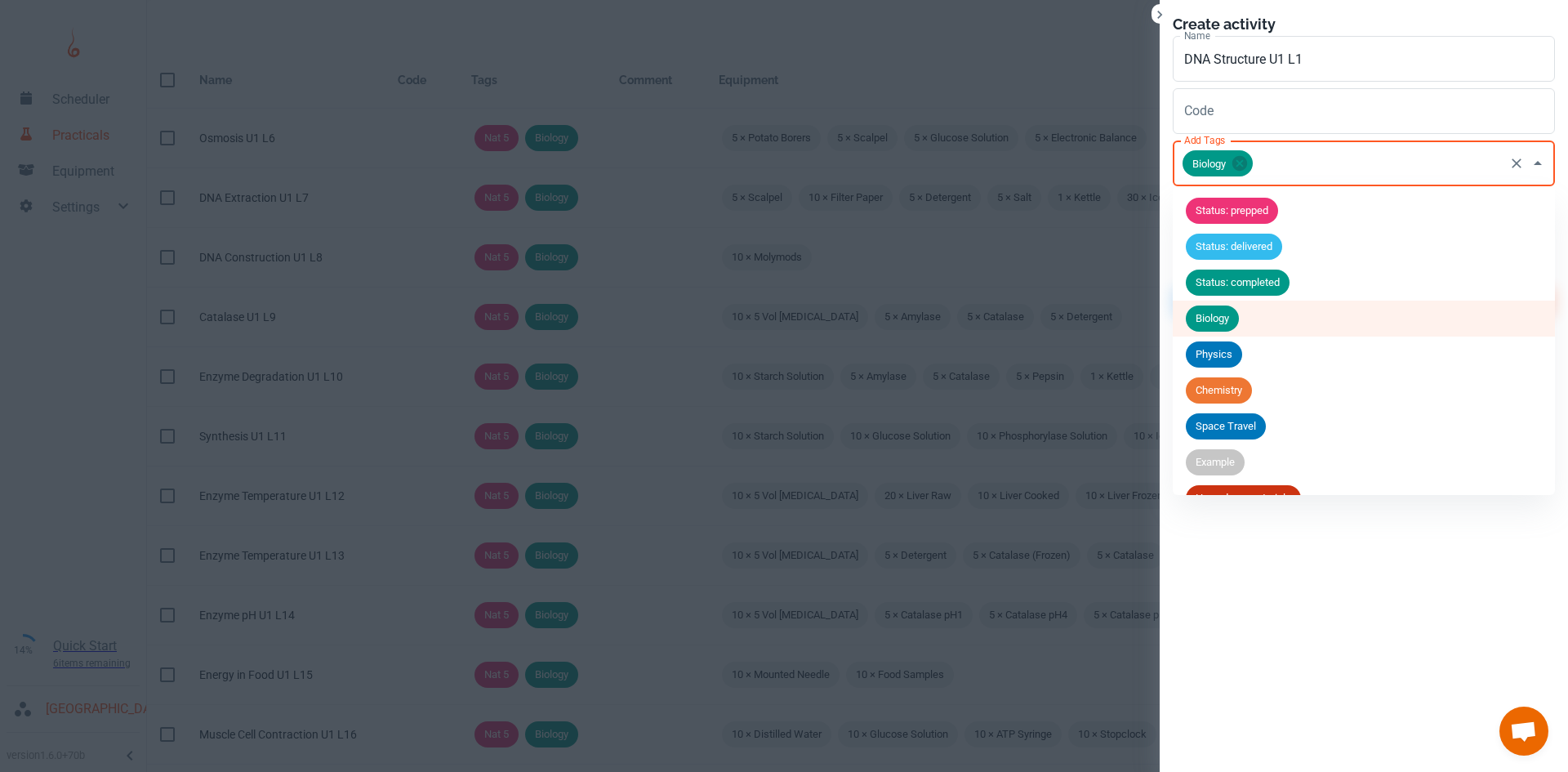
click at [1285, 165] on input "Add Tags" at bounding box center [1378, 163] width 247 height 31
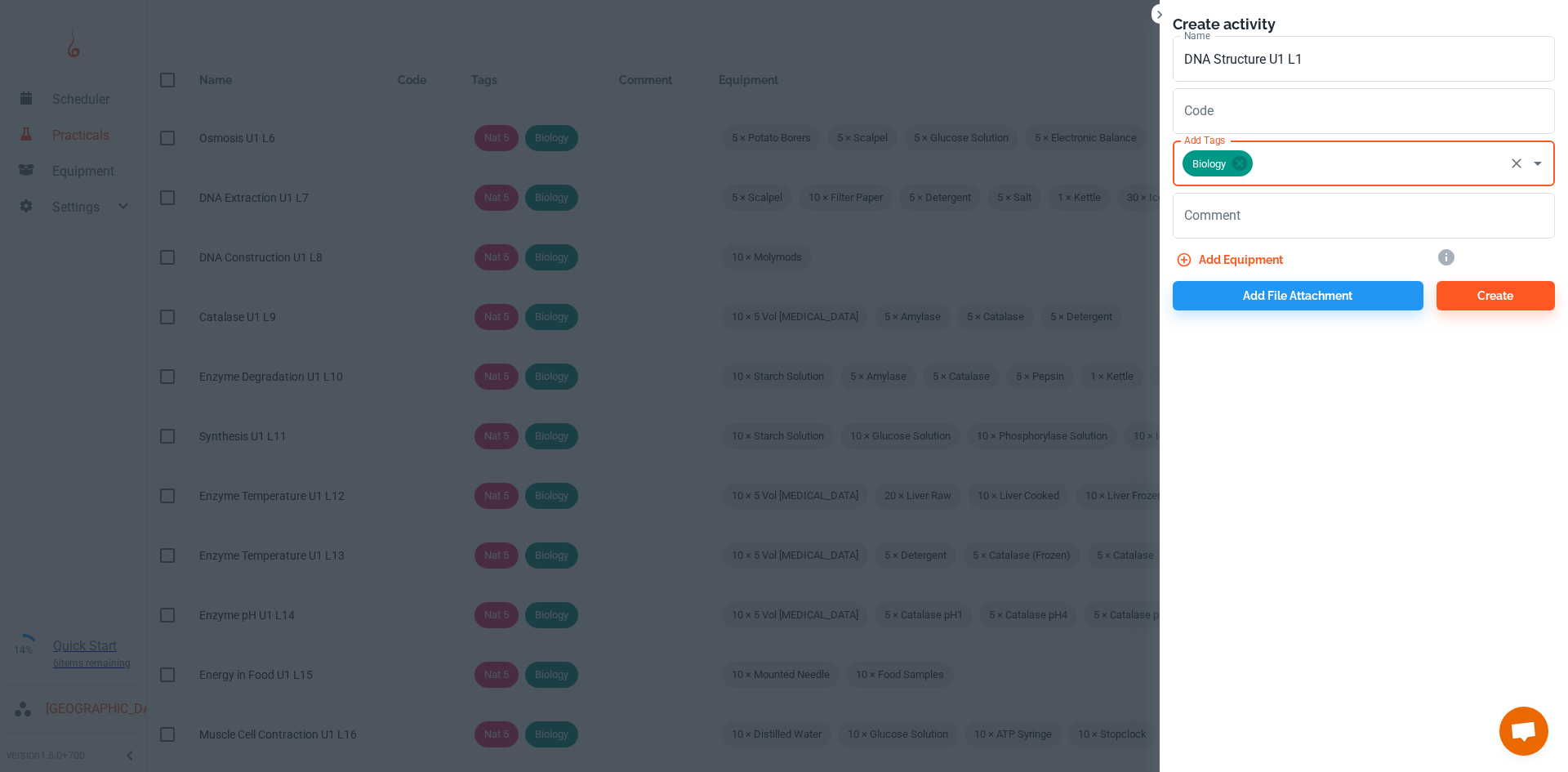
click at [1294, 158] on input "Add Tags" at bounding box center [1378, 163] width 247 height 31
type input "Higher"
click at [1224, 208] on span "Higher" at bounding box center [1210, 210] width 50 height 16
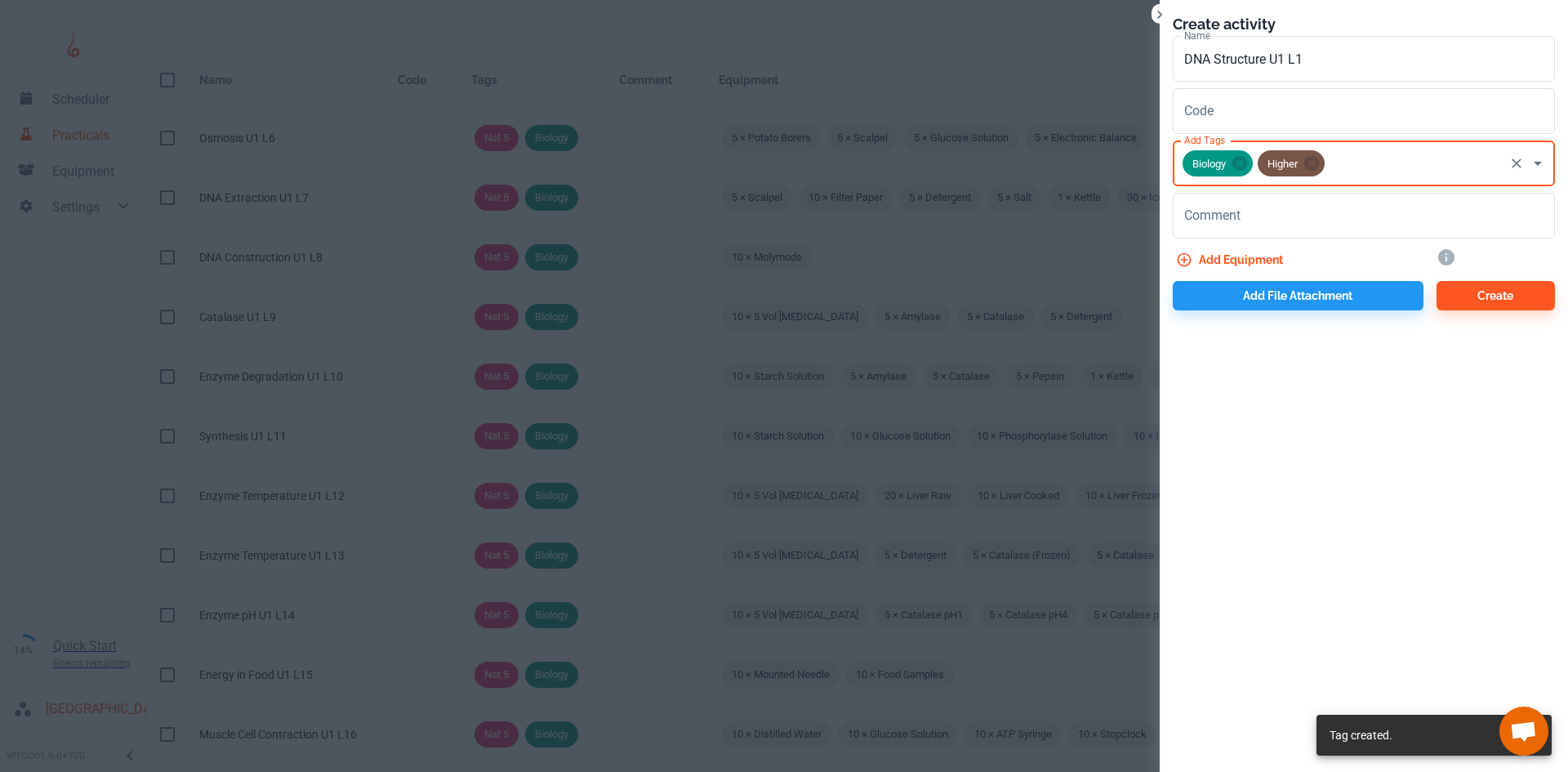
click at [1247, 257] on button "Add equipment" at bounding box center [1231, 260] width 117 height 30
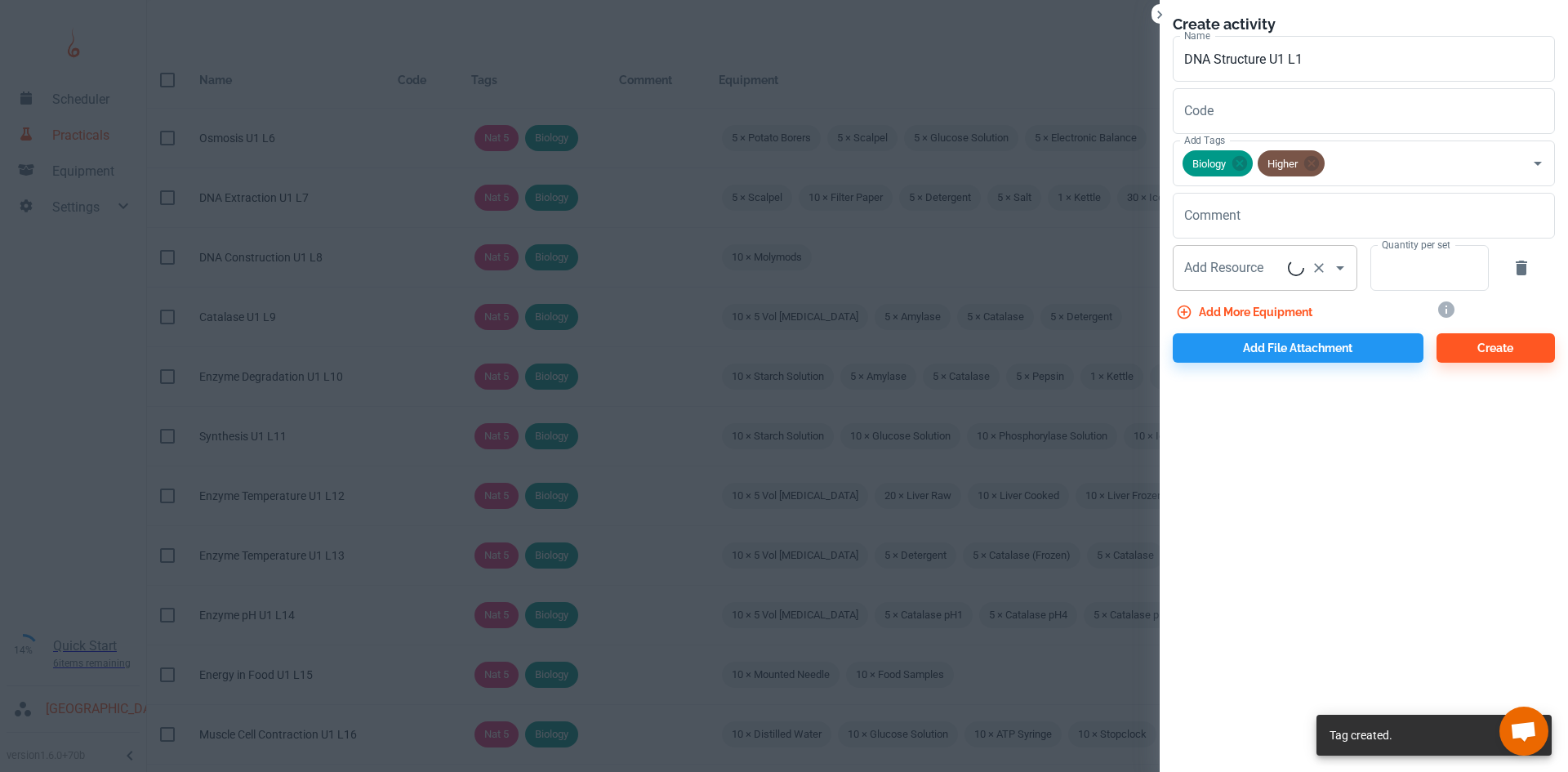
click at [1237, 266] on div "Add Resource Add Resource" at bounding box center [1265, 268] width 184 height 46
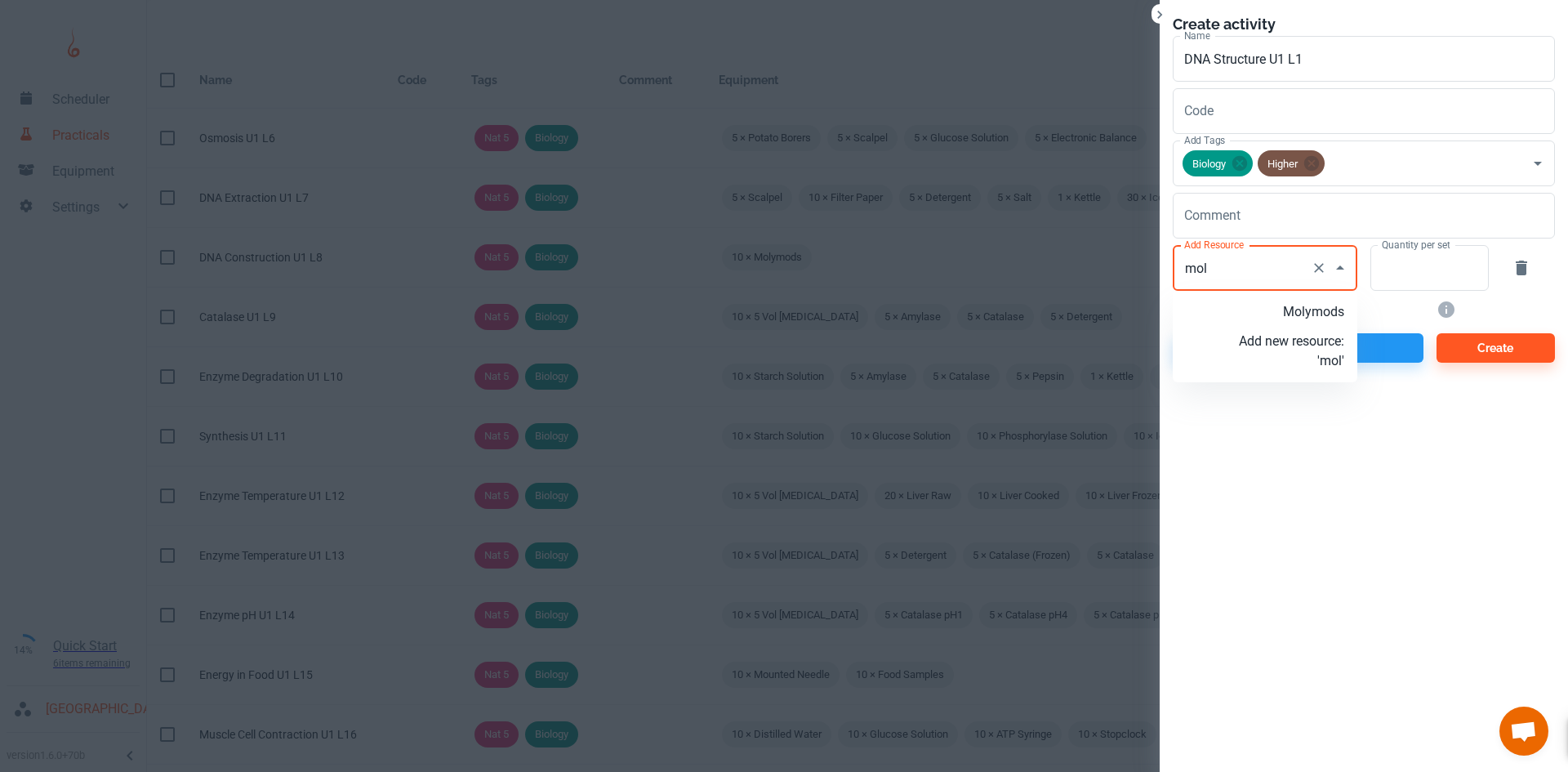
click at [1278, 305] on p "Molymods" at bounding box center [1291, 313] width 105 height 20
type input "Molymods"
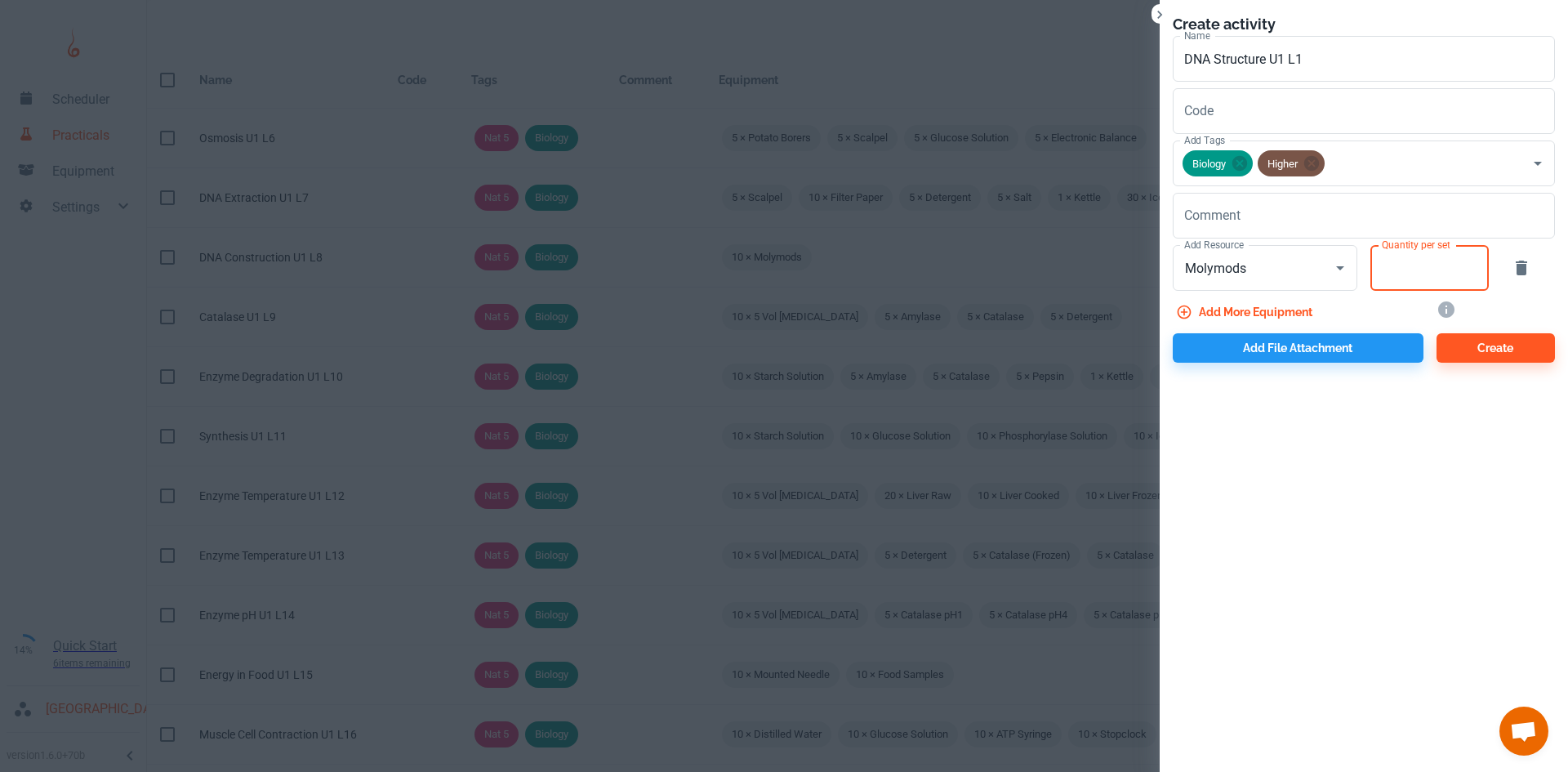
click at [1403, 269] on input "Quantity per set" at bounding box center [1419, 268] width 100 height 46
type input "10"
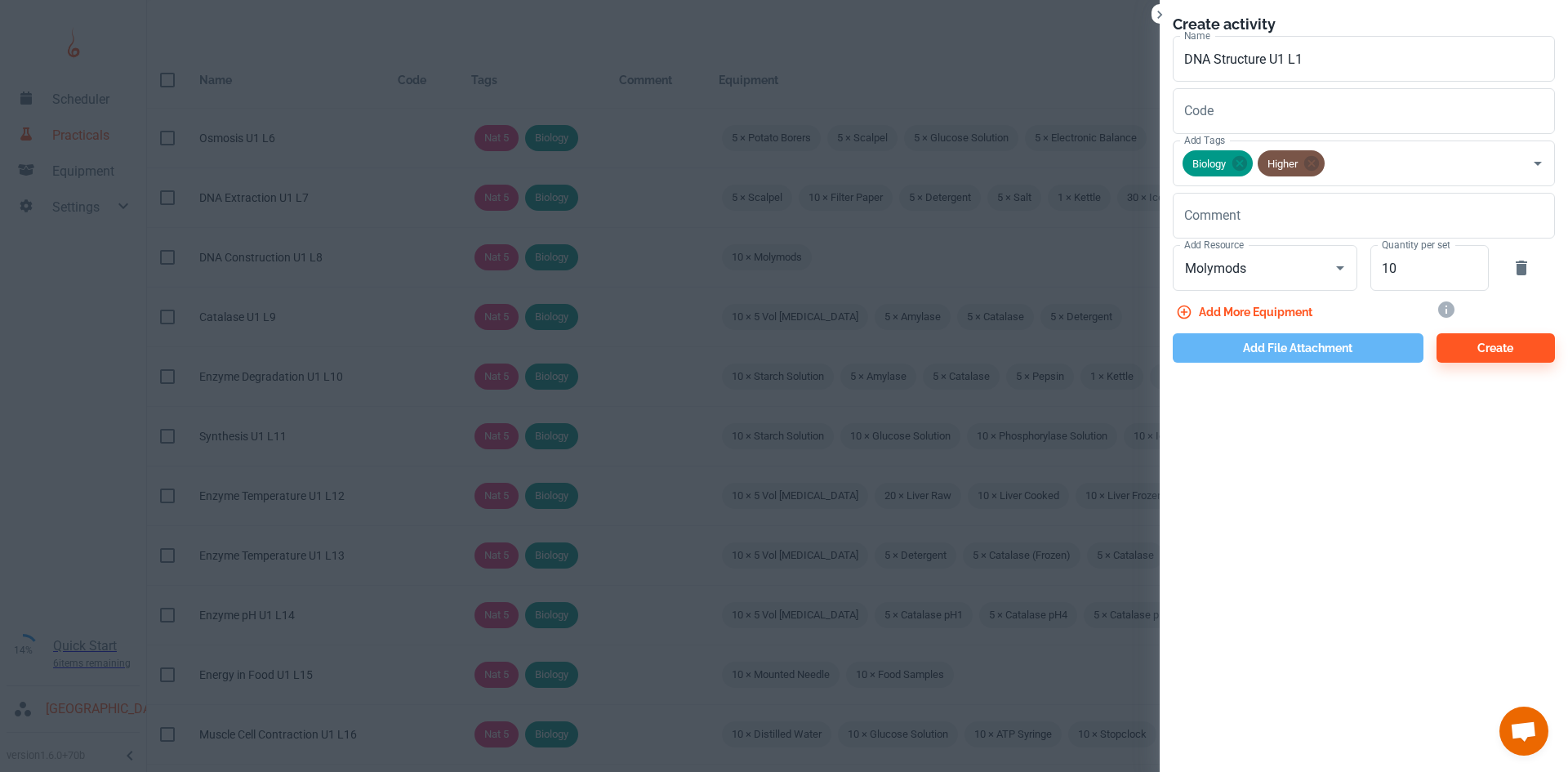
click at [1322, 339] on button "Add file attachment" at bounding box center [1297, 348] width 251 height 30
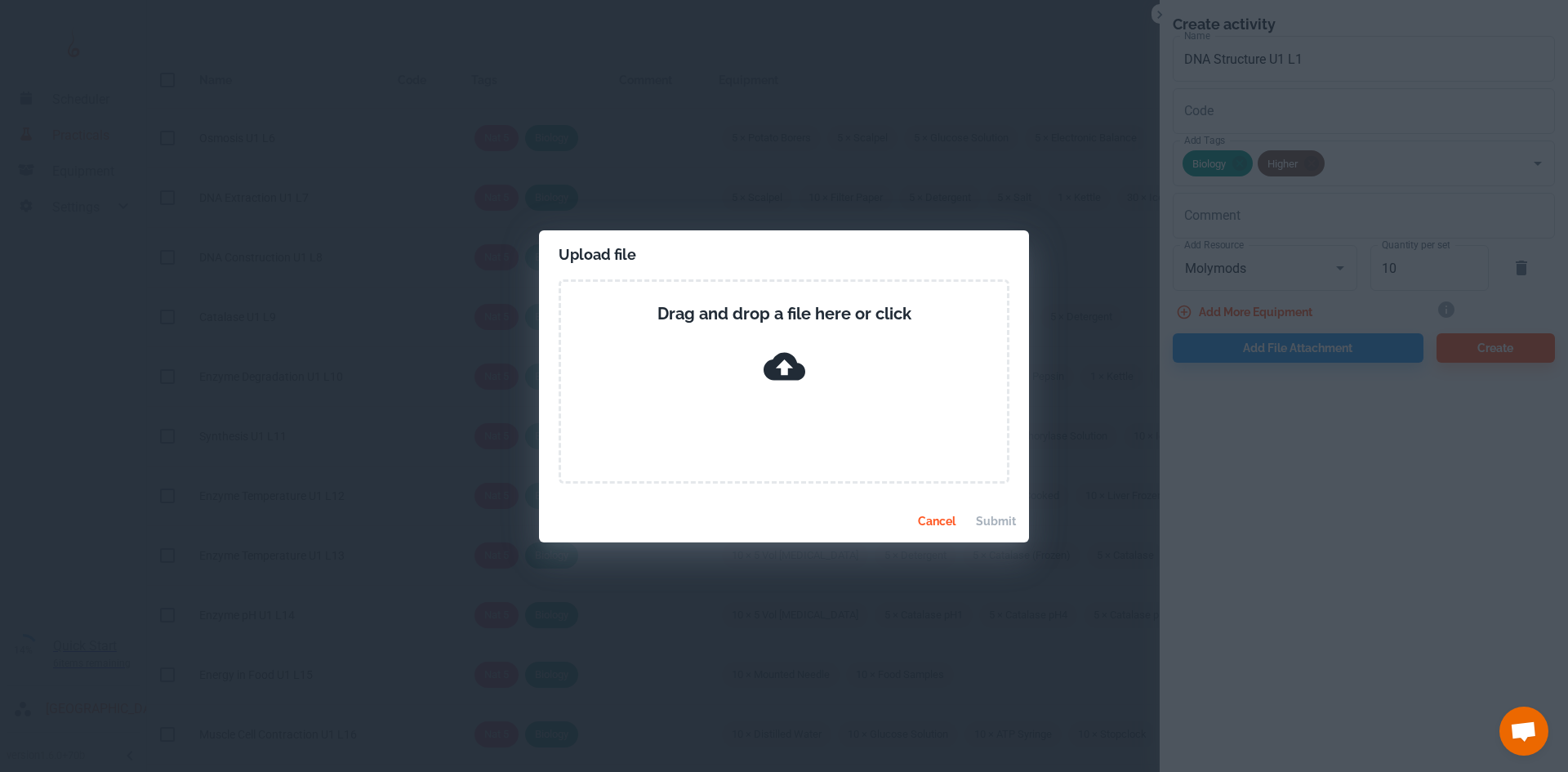
click at [699, 363] on div "Drag and drop a file here or click" at bounding box center [784, 347] width 446 height 91
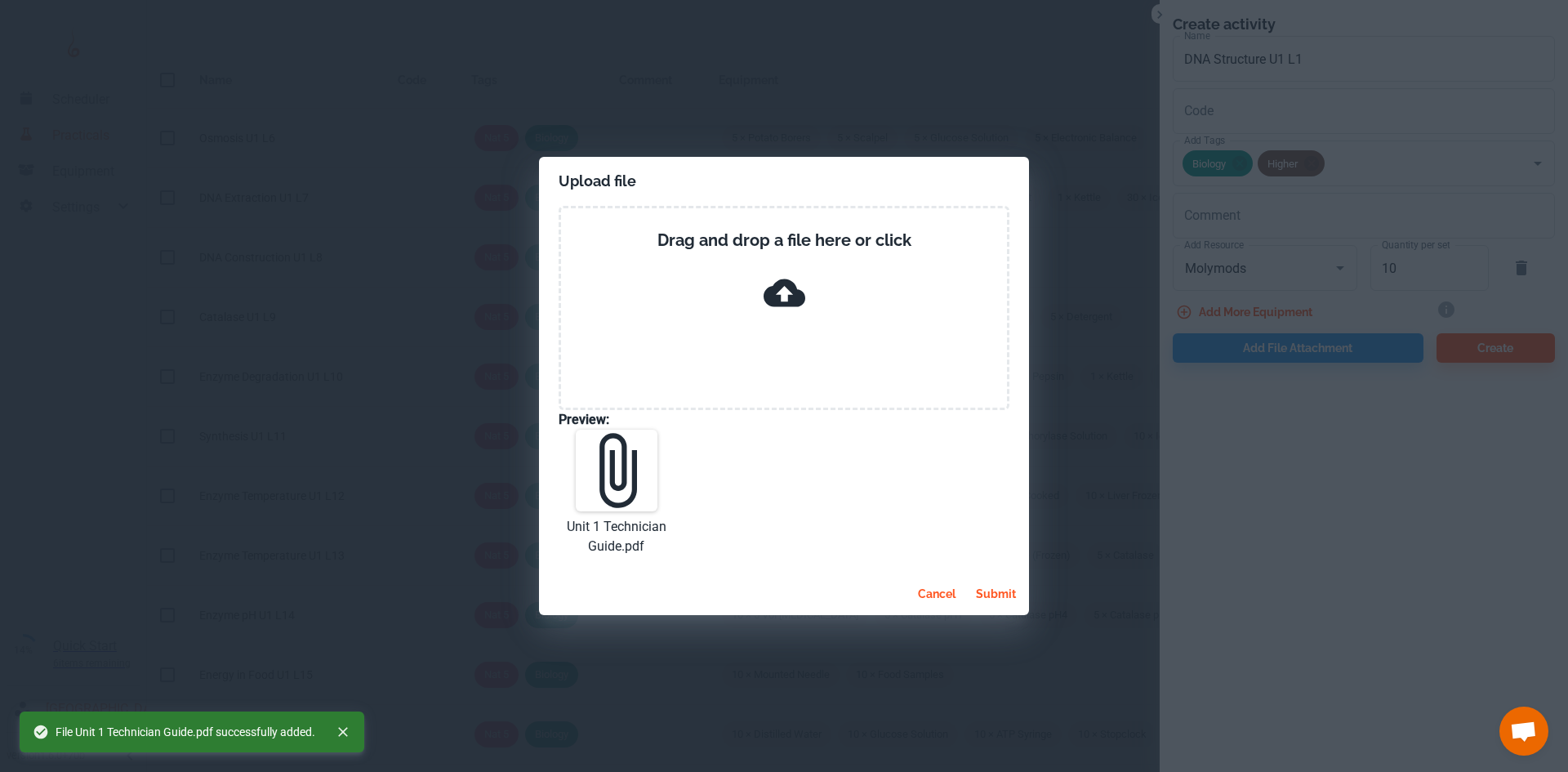
click at [991, 595] on button "submit" at bounding box center [996, 594] width 54 height 30
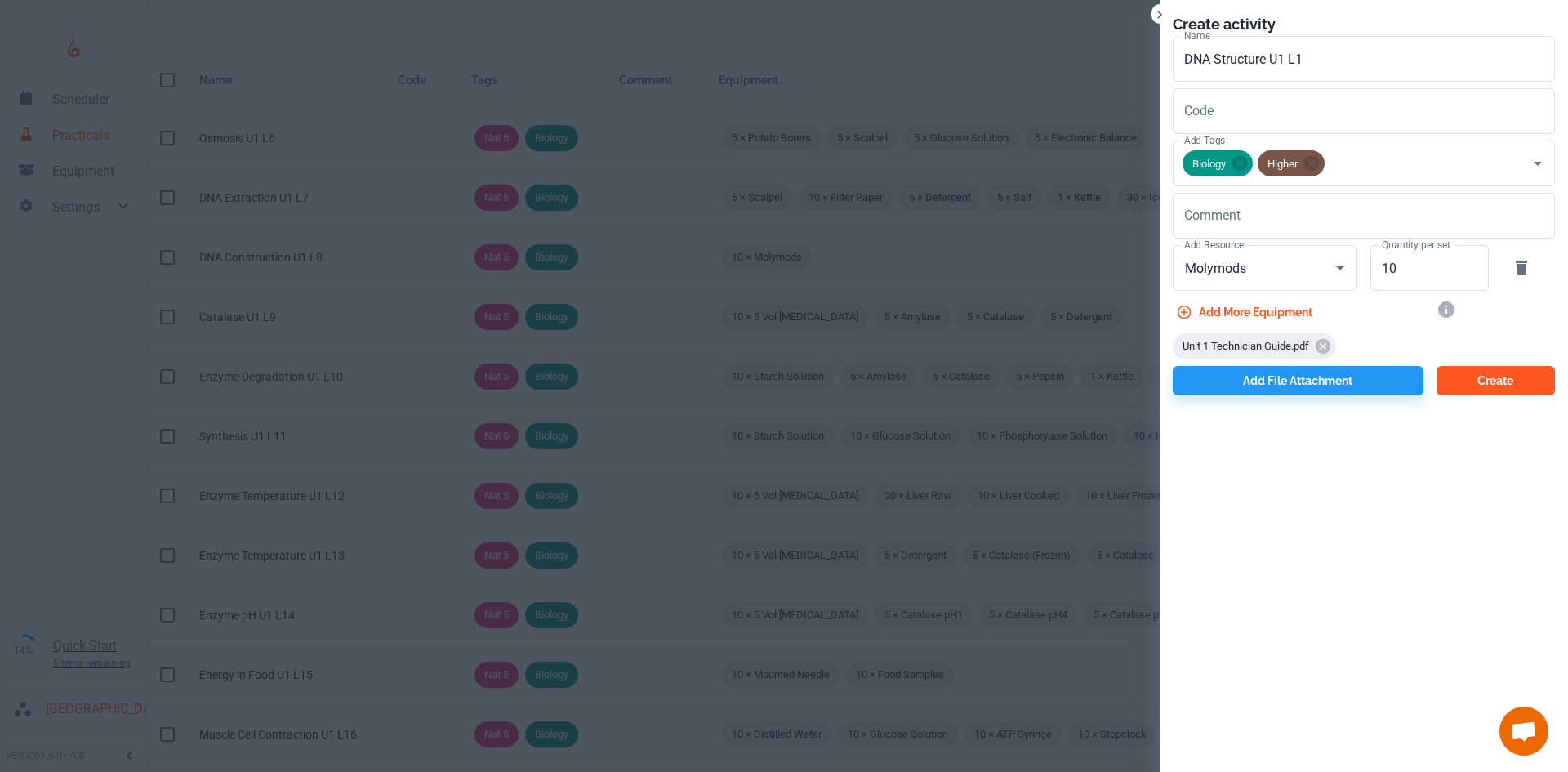
click at [1477, 383] on button "Create" at bounding box center [1495, 381] width 118 height 30
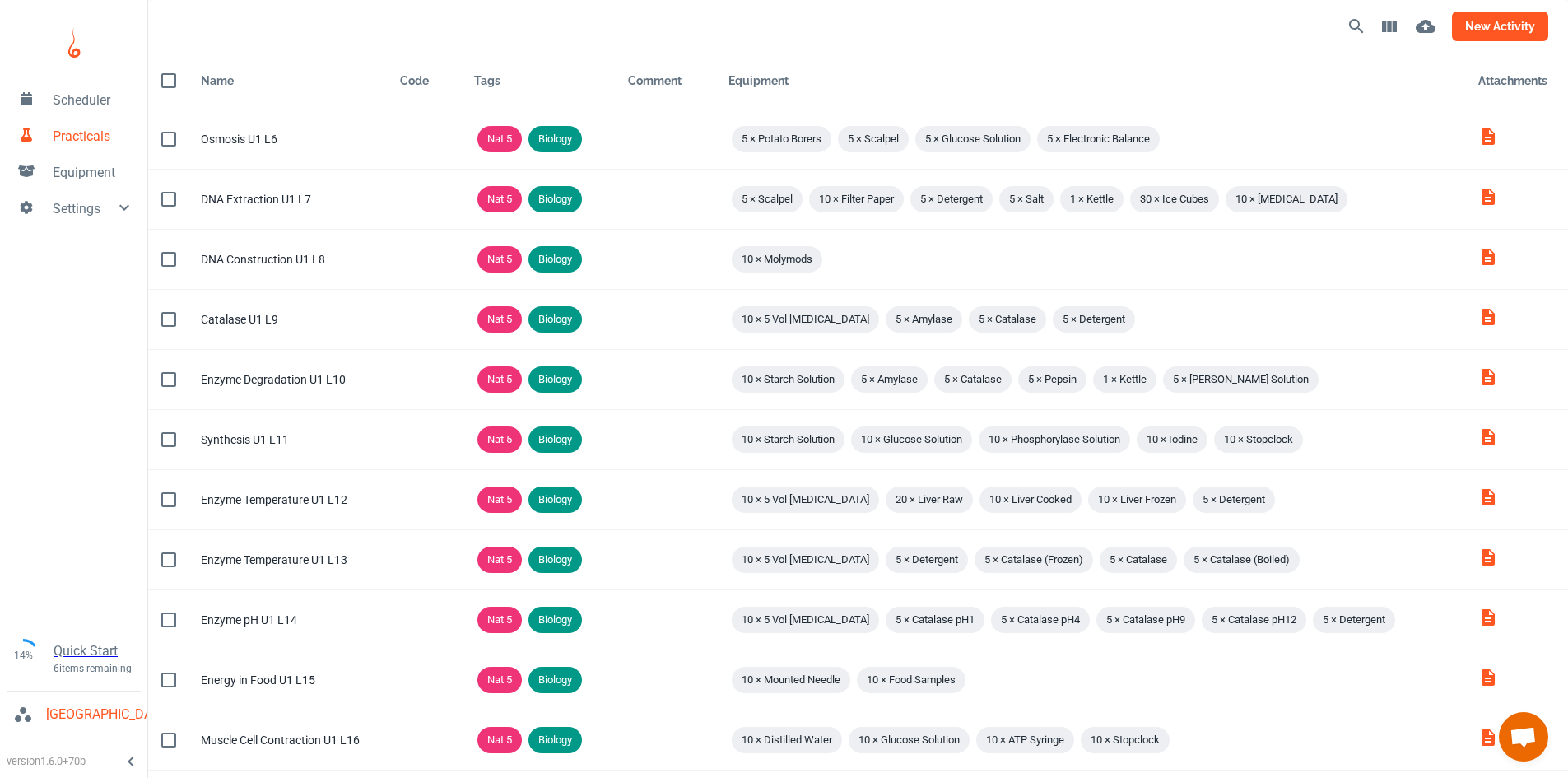
click at [1500, 19] on button "new activity" at bounding box center [1500, 27] width 96 height 30
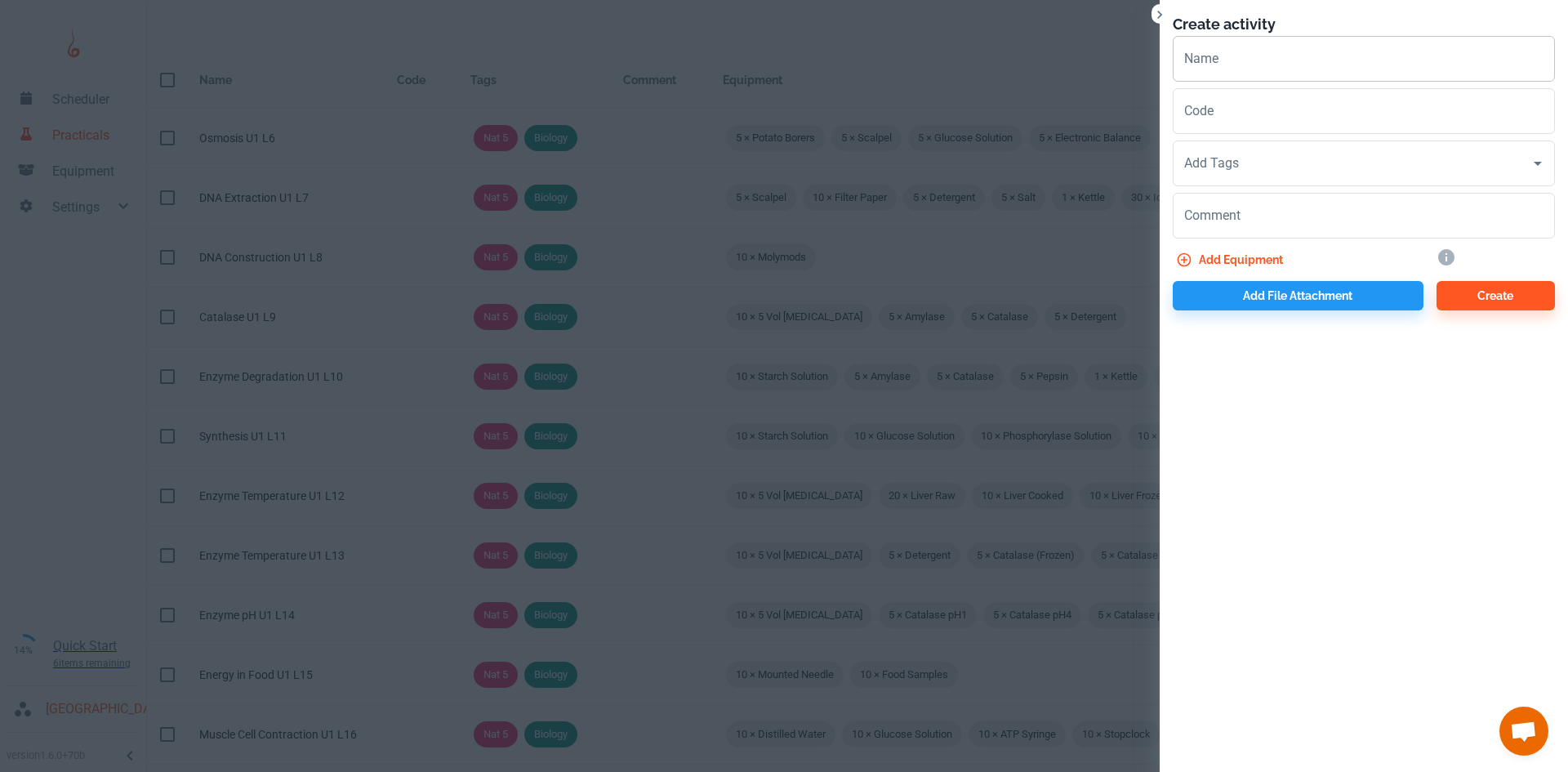
click at [1262, 58] on input "Name" at bounding box center [1363, 59] width 382 height 46
click at [1262, 58] on input "Catalase pH" at bounding box center [1363, 59] width 382 height 46
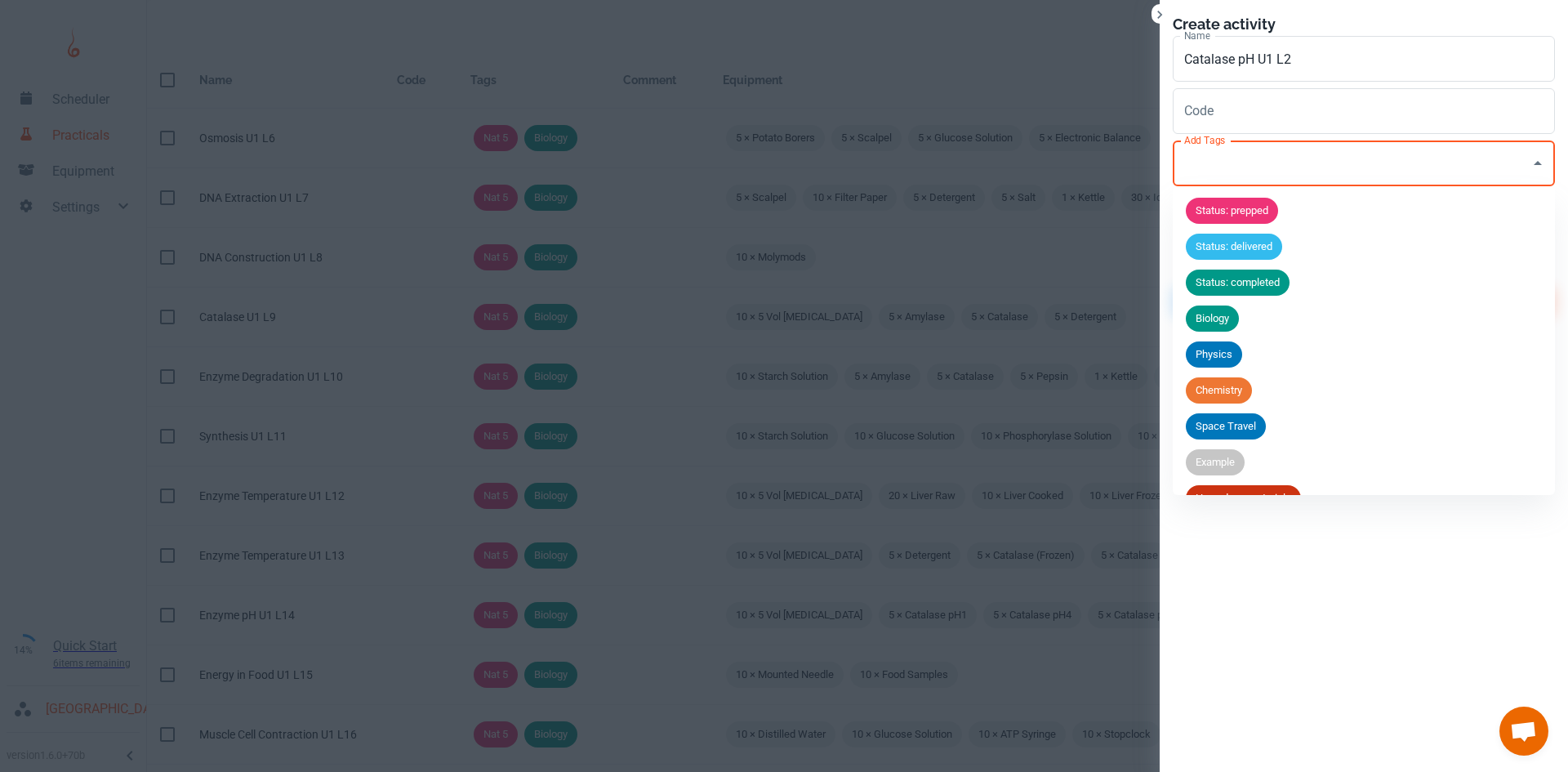
click at [1230, 178] on input "Add Tags" at bounding box center [1352, 163] width 343 height 31
drag, startPoint x: 1252, startPoint y: 324, endPoint x: 1293, endPoint y: 234, distance: 98.9
click at [1251, 324] on li "Biology" at bounding box center [1363, 319] width 382 height 36
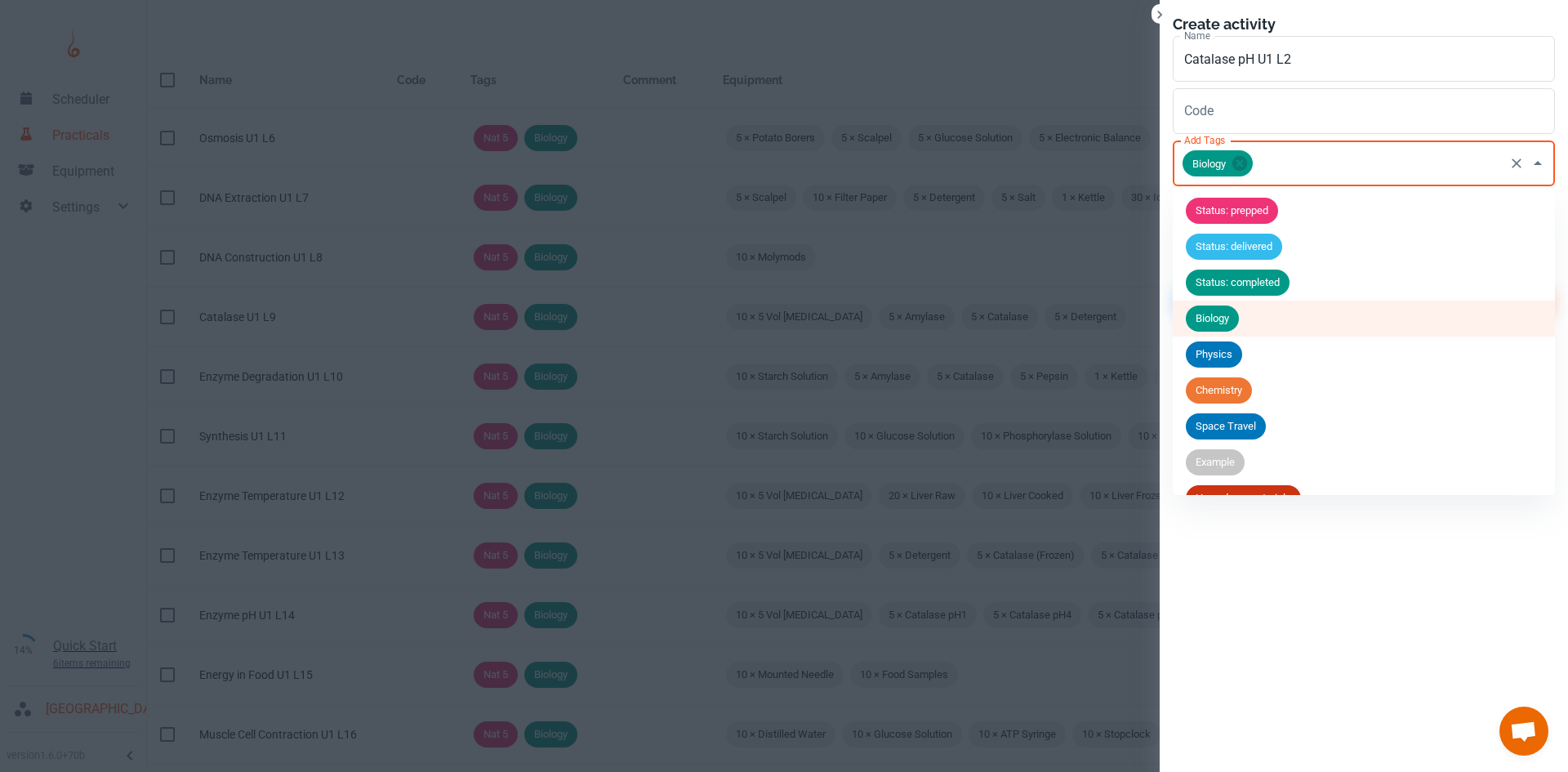
click at [1310, 164] on input "Add Tags" at bounding box center [1378, 163] width 247 height 31
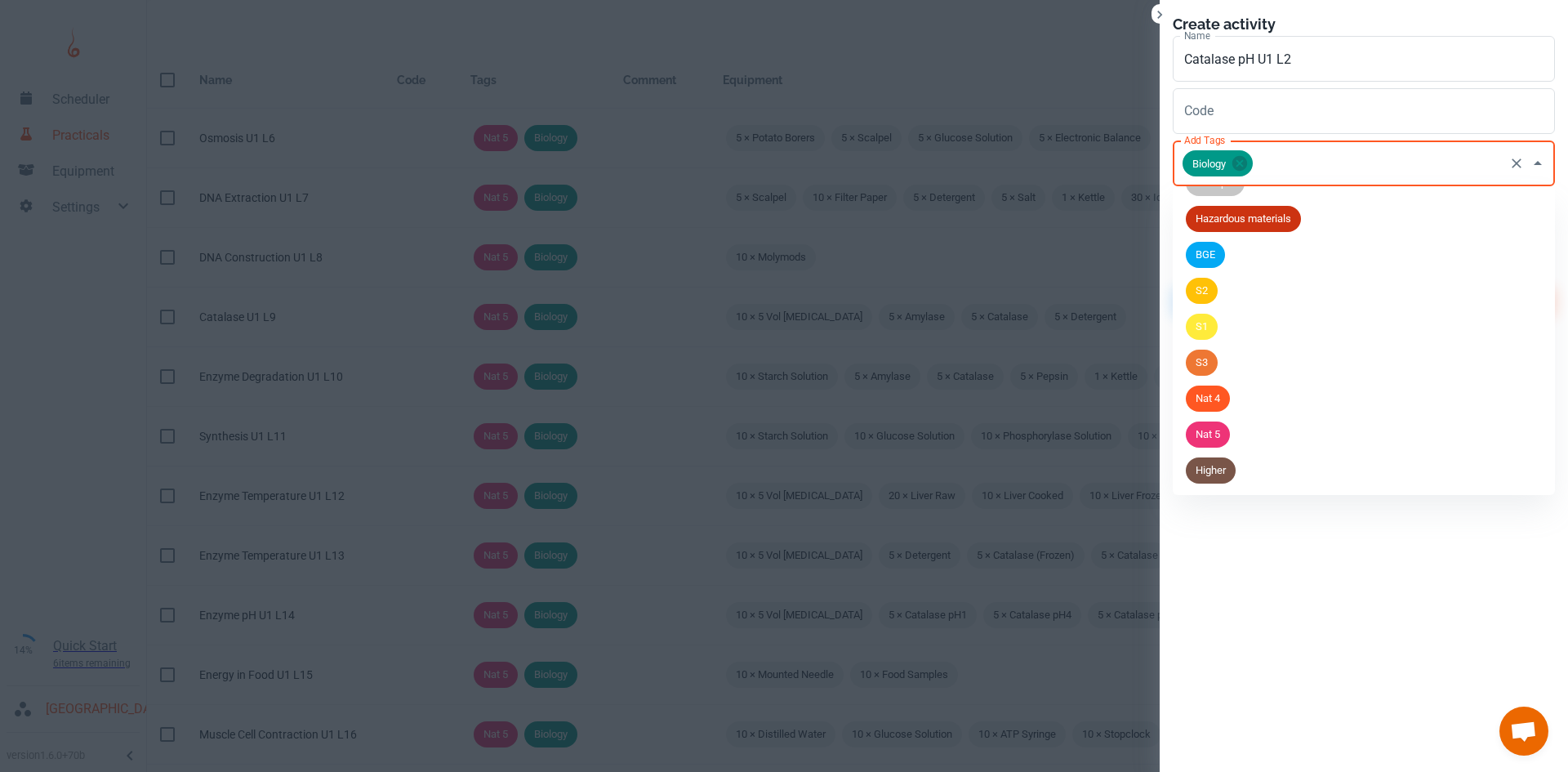
click at [1250, 464] on li "Higher" at bounding box center [1363, 470] width 382 height 36
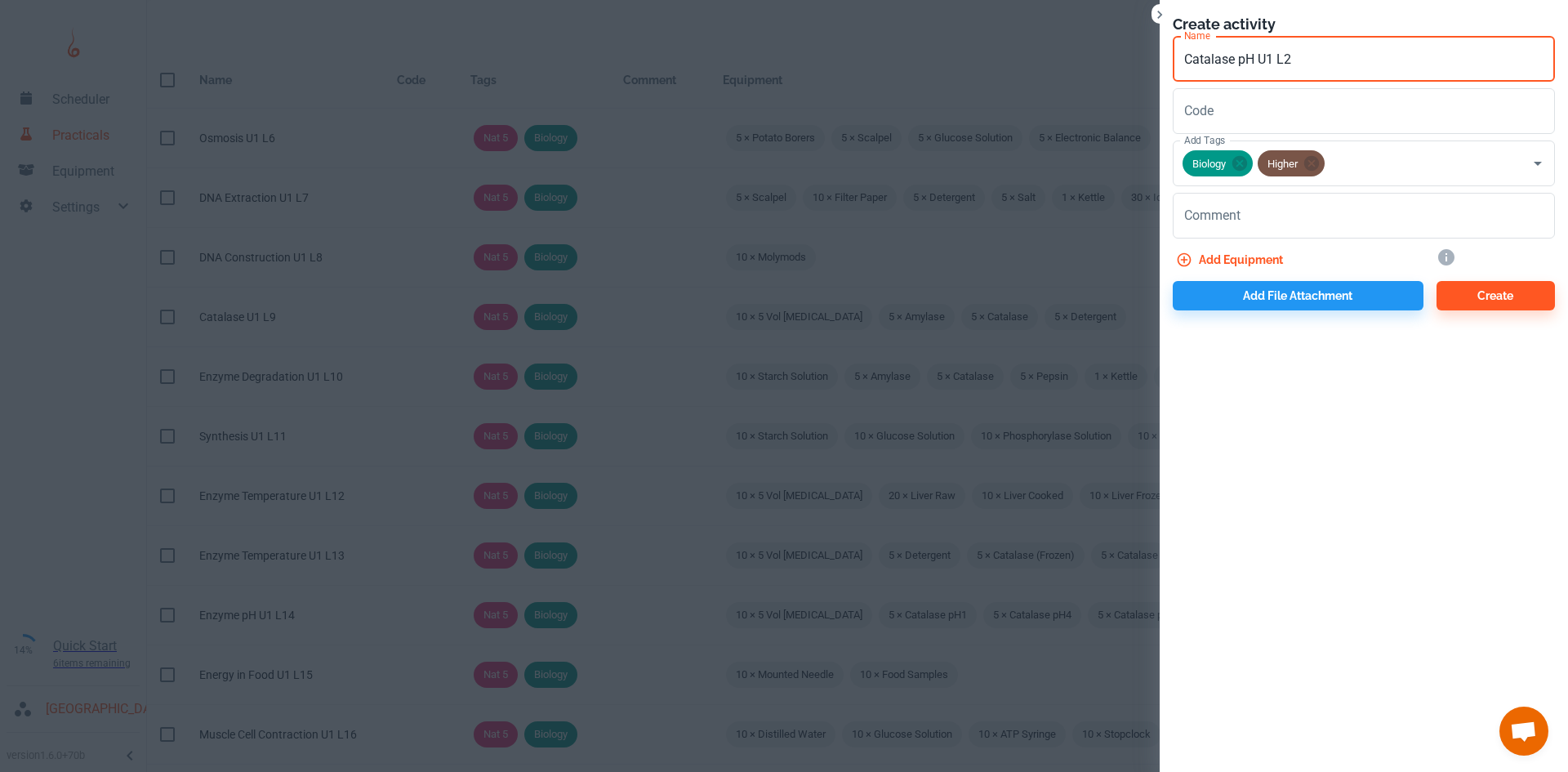
drag, startPoint x: 1241, startPoint y: 59, endPoint x: 1255, endPoint y: 63, distance: 14.6
click at [1255, 63] on input "Catalase pH U1 L2" at bounding box center [1363, 59] width 382 height 46
type input "Catalase Temp U1 L2"
click at [1240, 229] on div "x Comment" at bounding box center [1363, 215] width 382 height 46
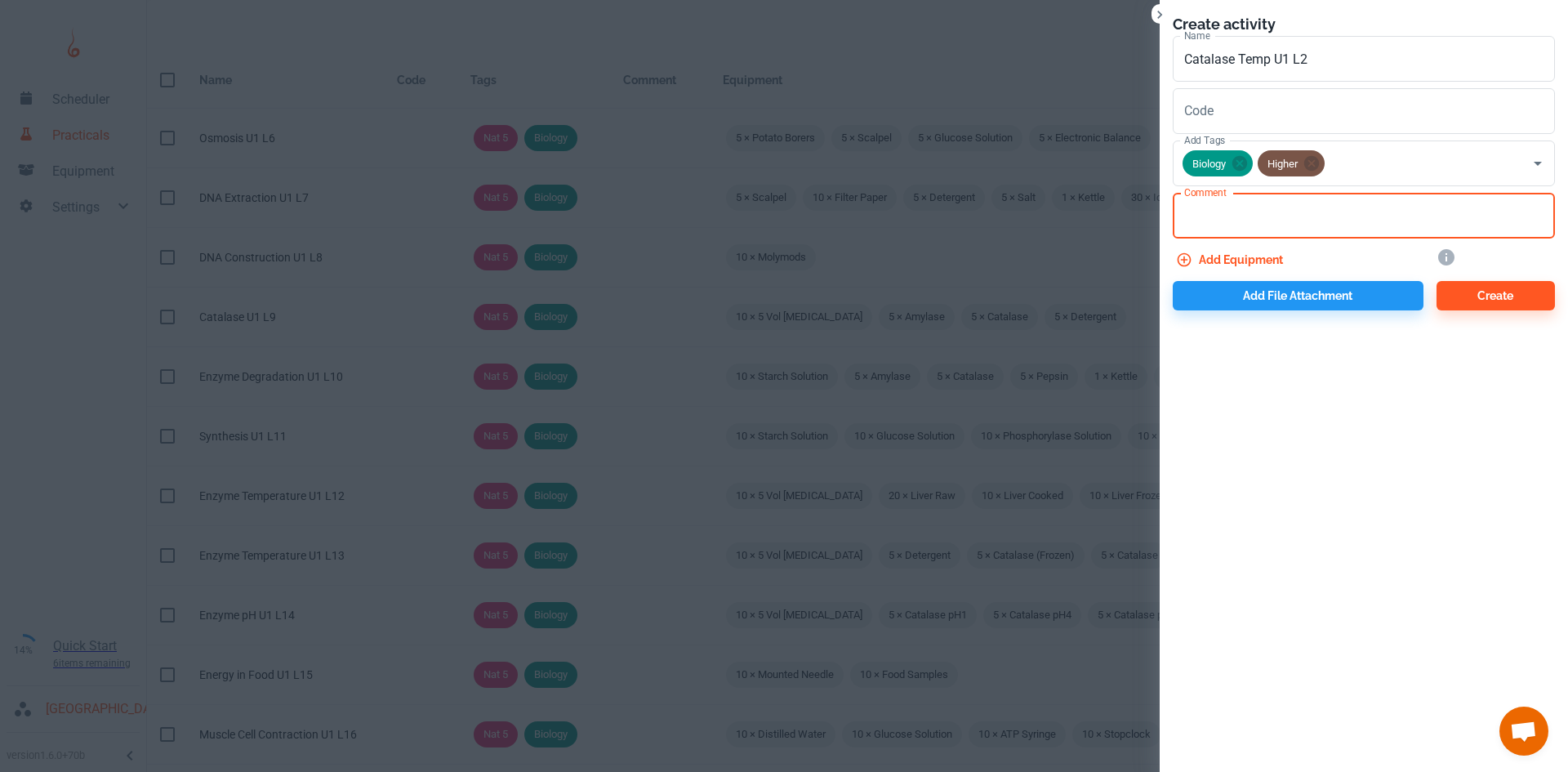
click at [1235, 249] on button "Add equipment" at bounding box center [1231, 260] width 117 height 30
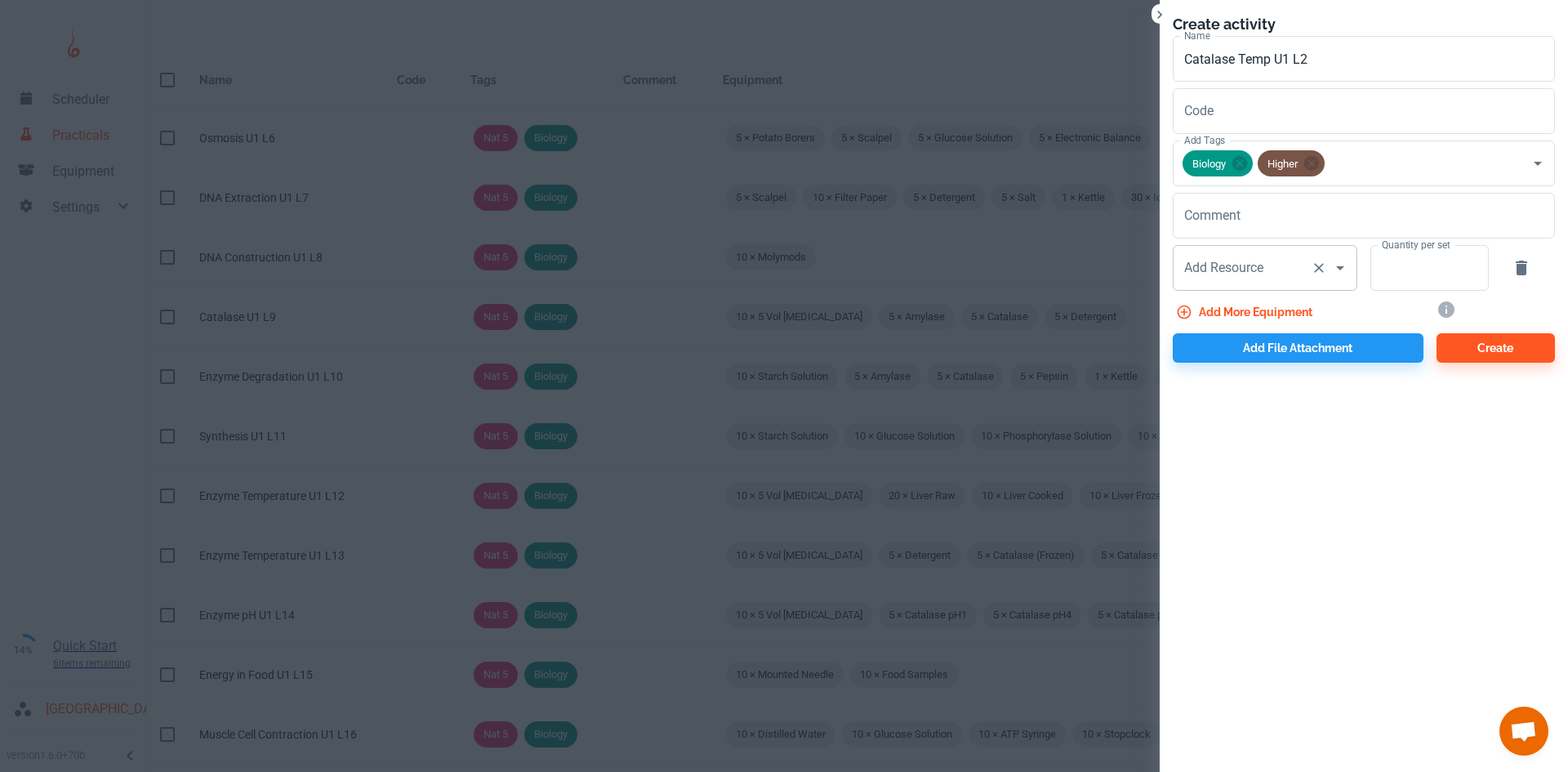
click at [1271, 262] on input "Add Resource" at bounding box center [1242, 267] width 124 height 31
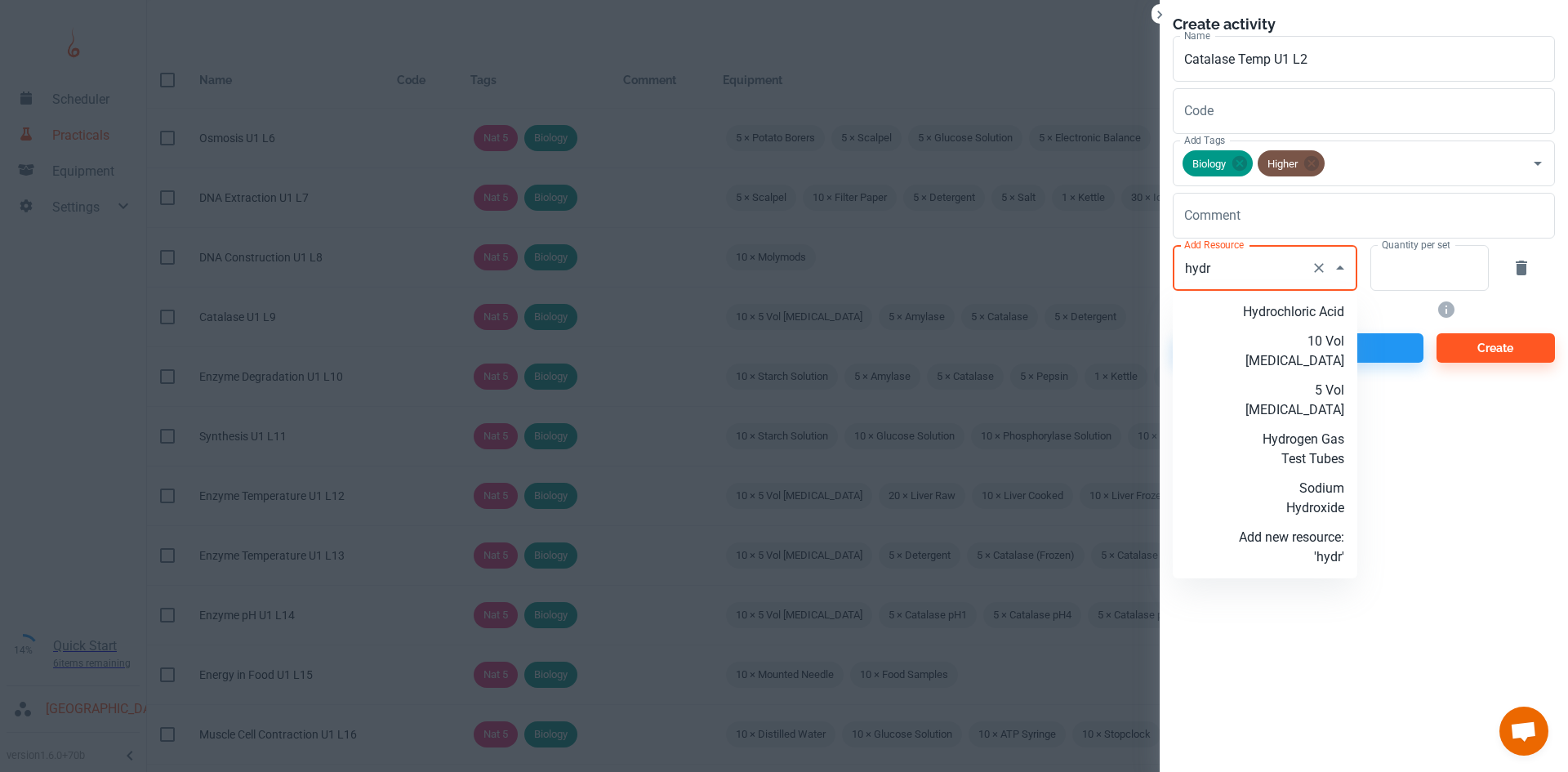
drag, startPoint x: 1314, startPoint y: 397, endPoint x: 1369, endPoint y: 340, distance: 79.2
click at [1314, 397] on p "5 Vol Hydrogen Peroxide" at bounding box center [1291, 401] width 105 height 40
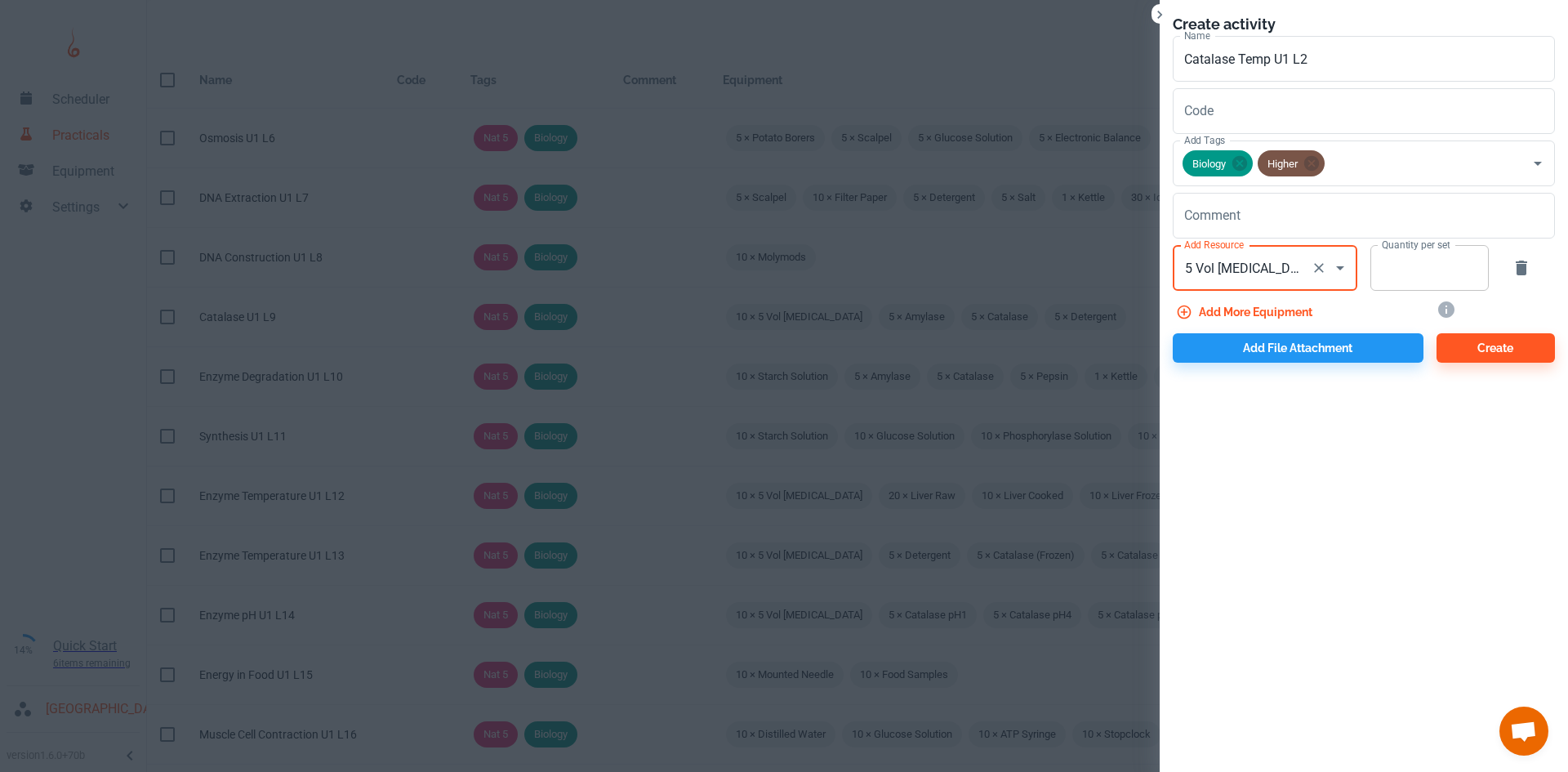
click at [1397, 273] on input "Quantity per set" at bounding box center [1419, 268] width 100 height 46
click at [1242, 316] on button "Add more equipment" at bounding box center [1245, 313] width 146 height 30
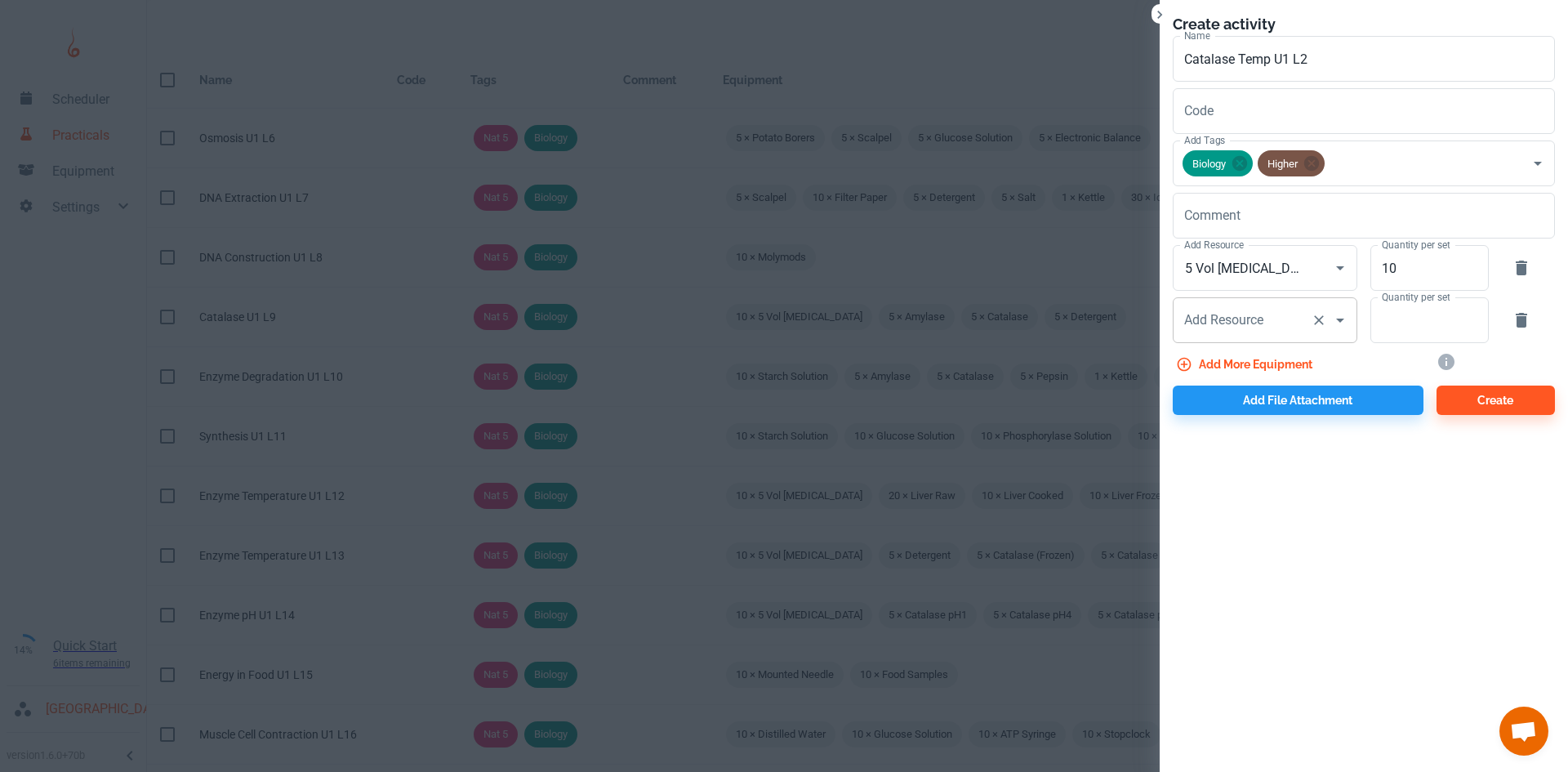
click at [1234, 308] on input "Add Resource" at bounding box center [1242, 320] width 124 height 31
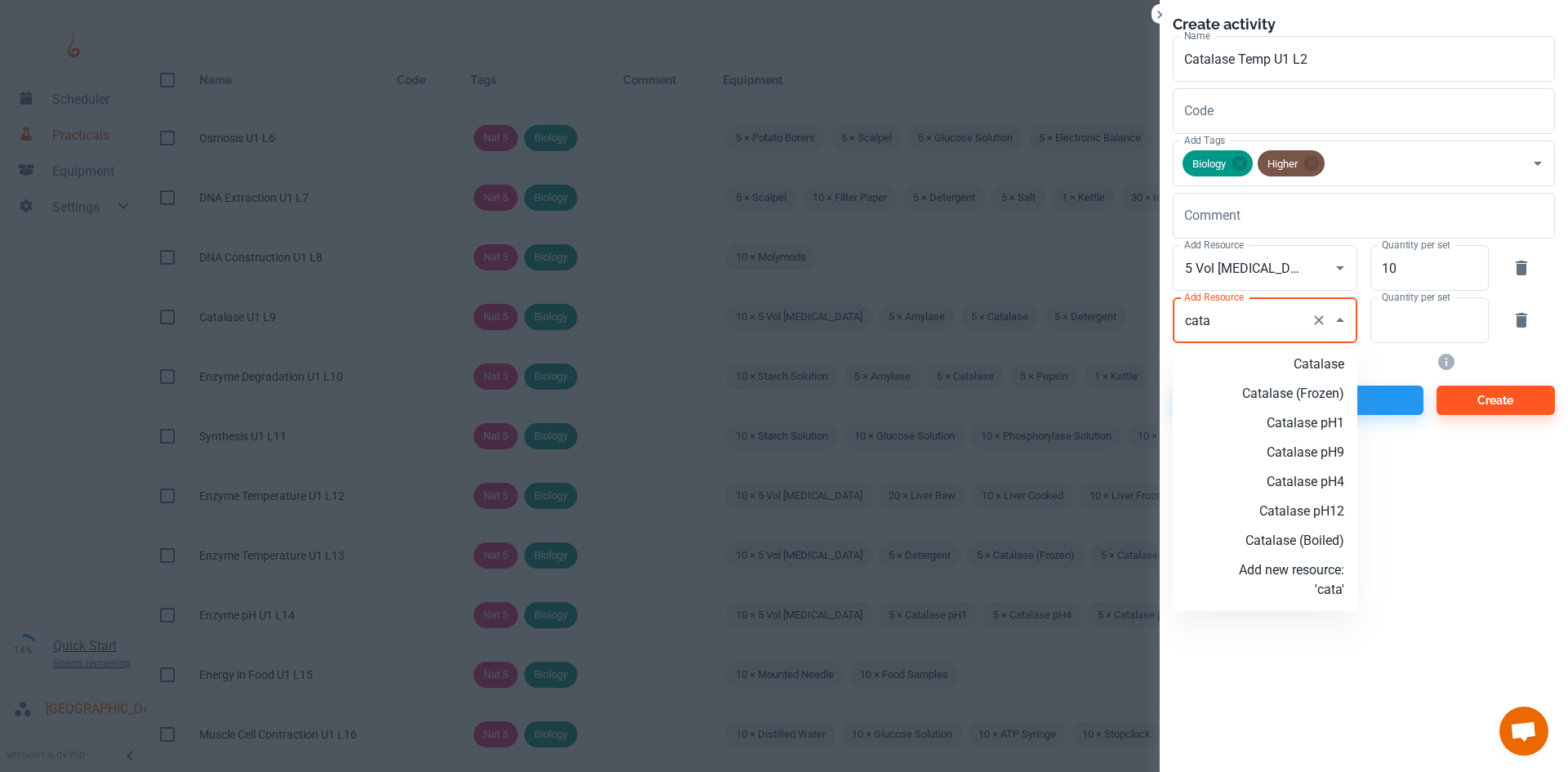
click at [1297, 364] on p "Catalase" at bounding box center [1291, 364] width 105 height 20
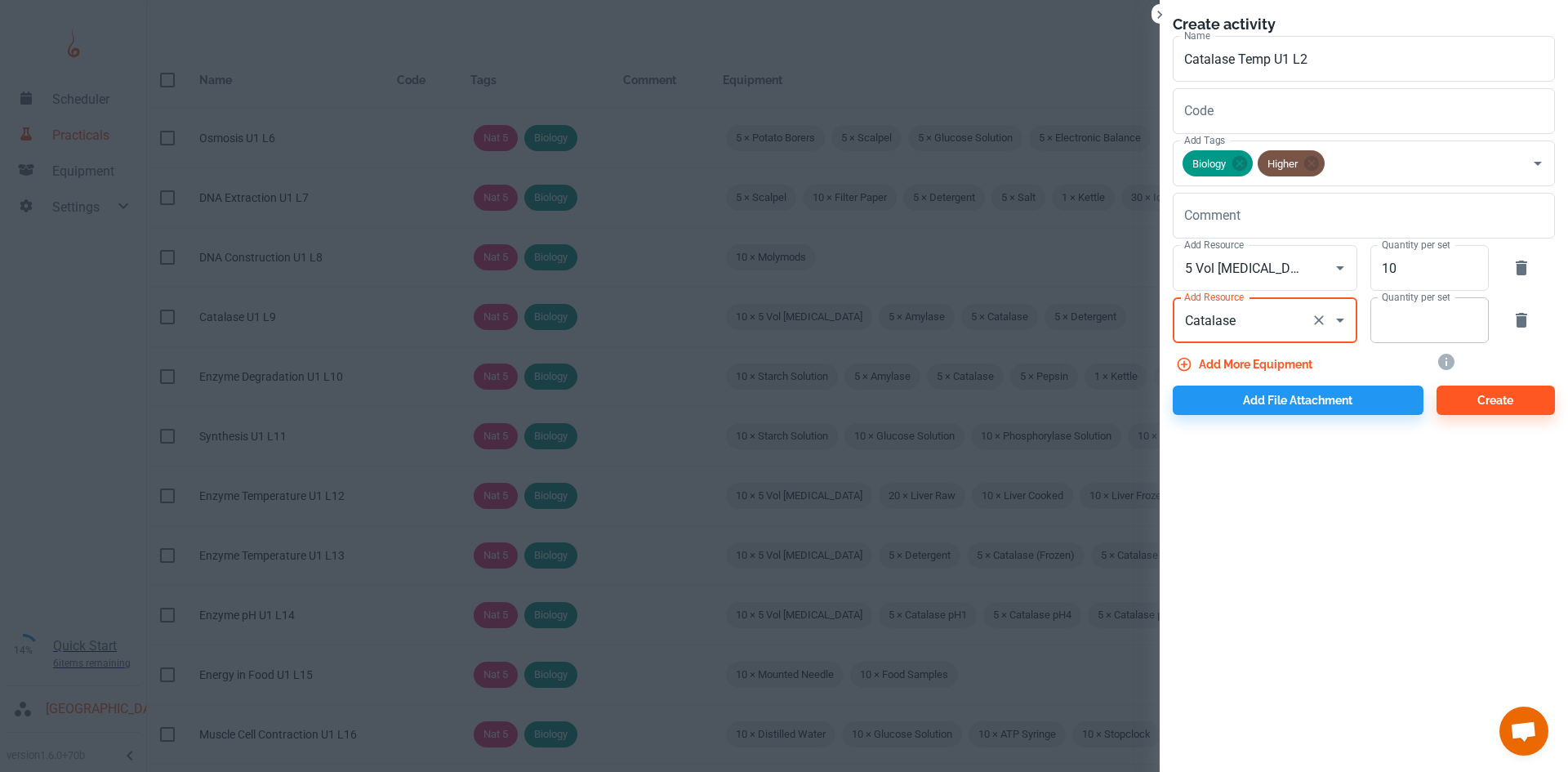
click at [1402, 329] on input "Quantity per set" at bounding box center [1419, 321] width 100 height 46
click at [1252, 377] on button "Add more equipment" at bounding box center [1245, 364] width 146 height 30
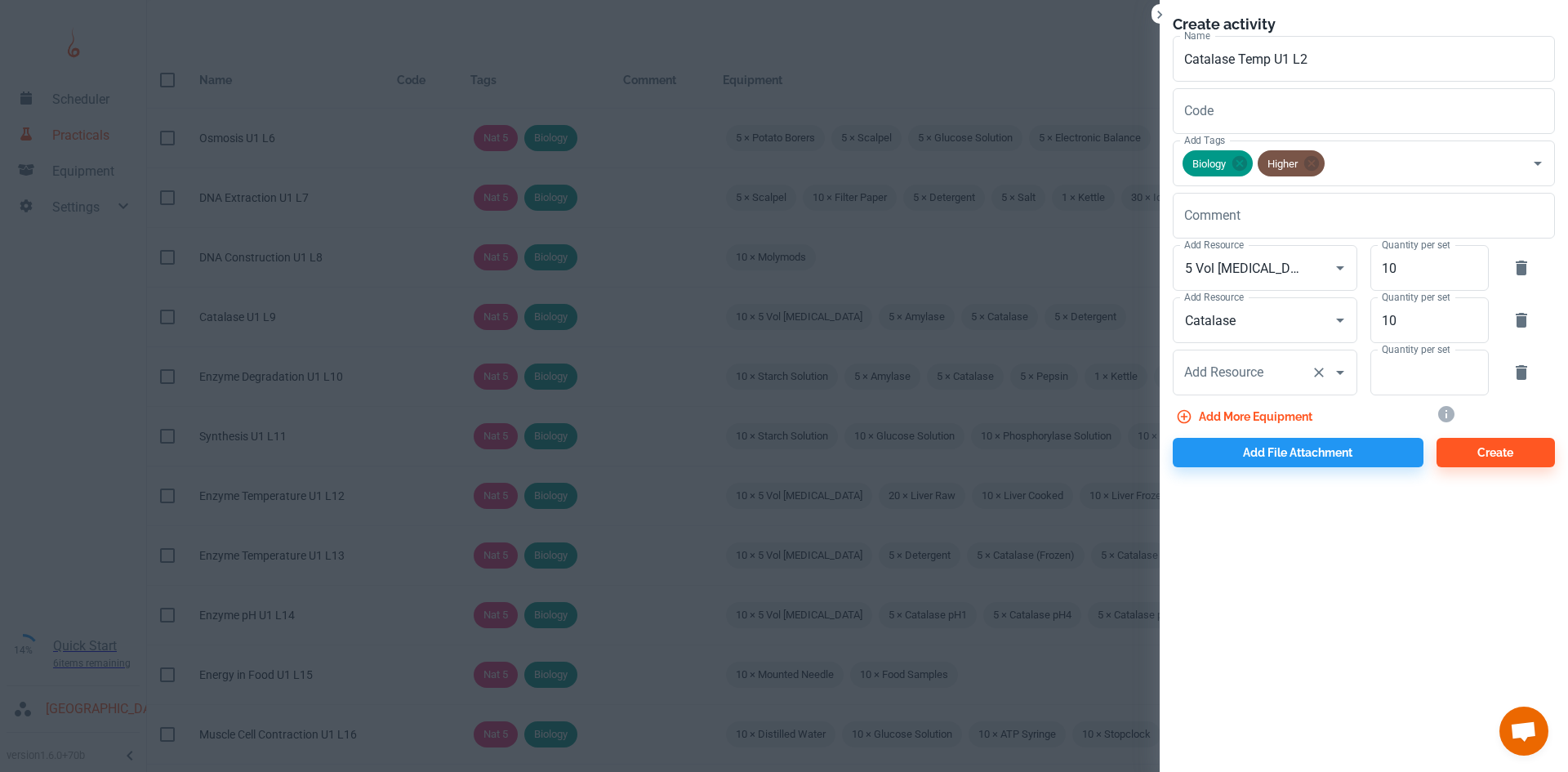
click at [1219, 377] on div "Add Resource Add Resource" at bounding box center [1265, 372] width 184 height 46
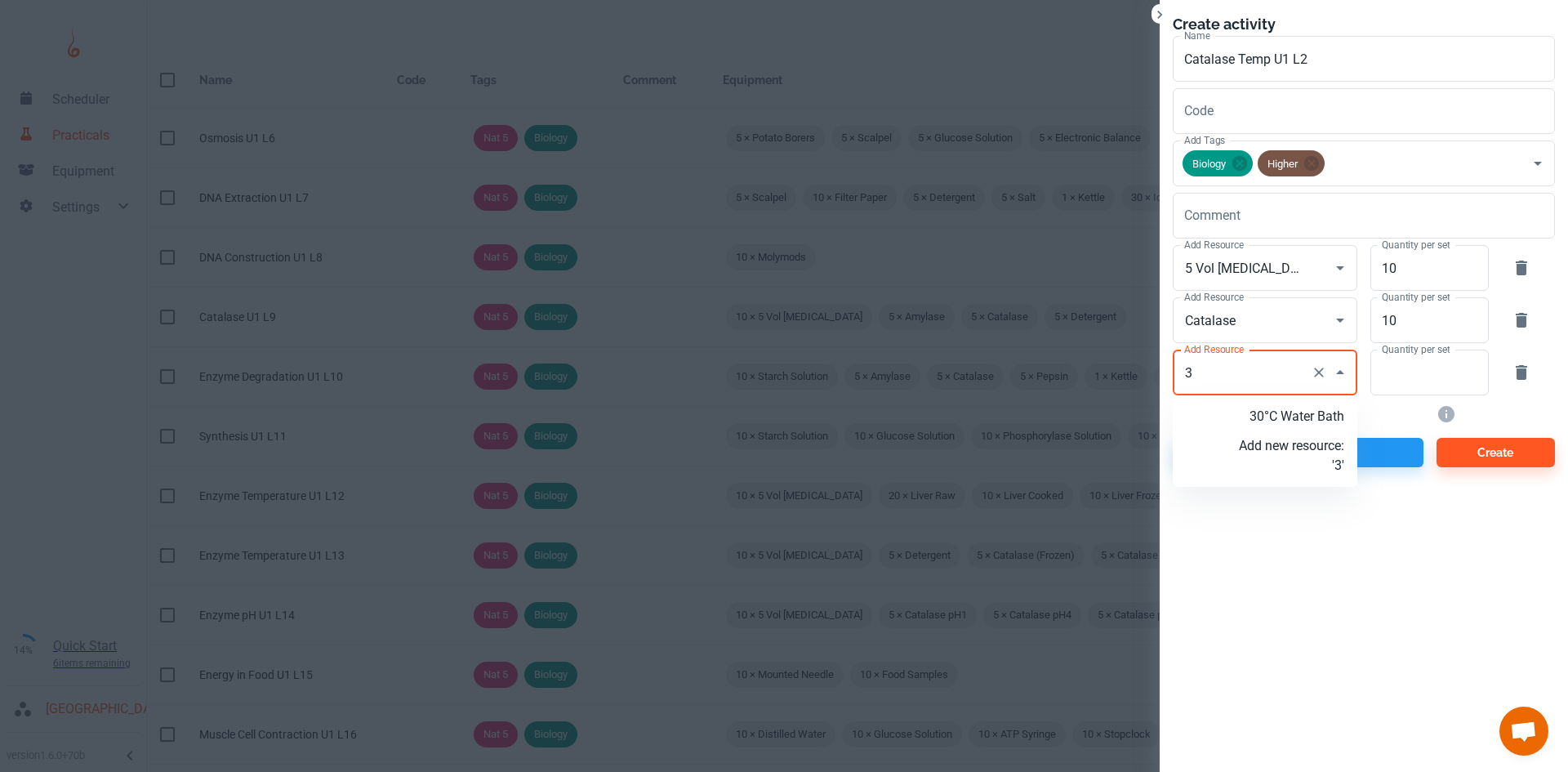
click at [1283, 413] on p "30°C Water Bath" at bounding box center [1291, 417] width 105 height 20
click at [1440, 366] on input "Quantity per set" at bounding box center [1419, 372] width 100 height 46
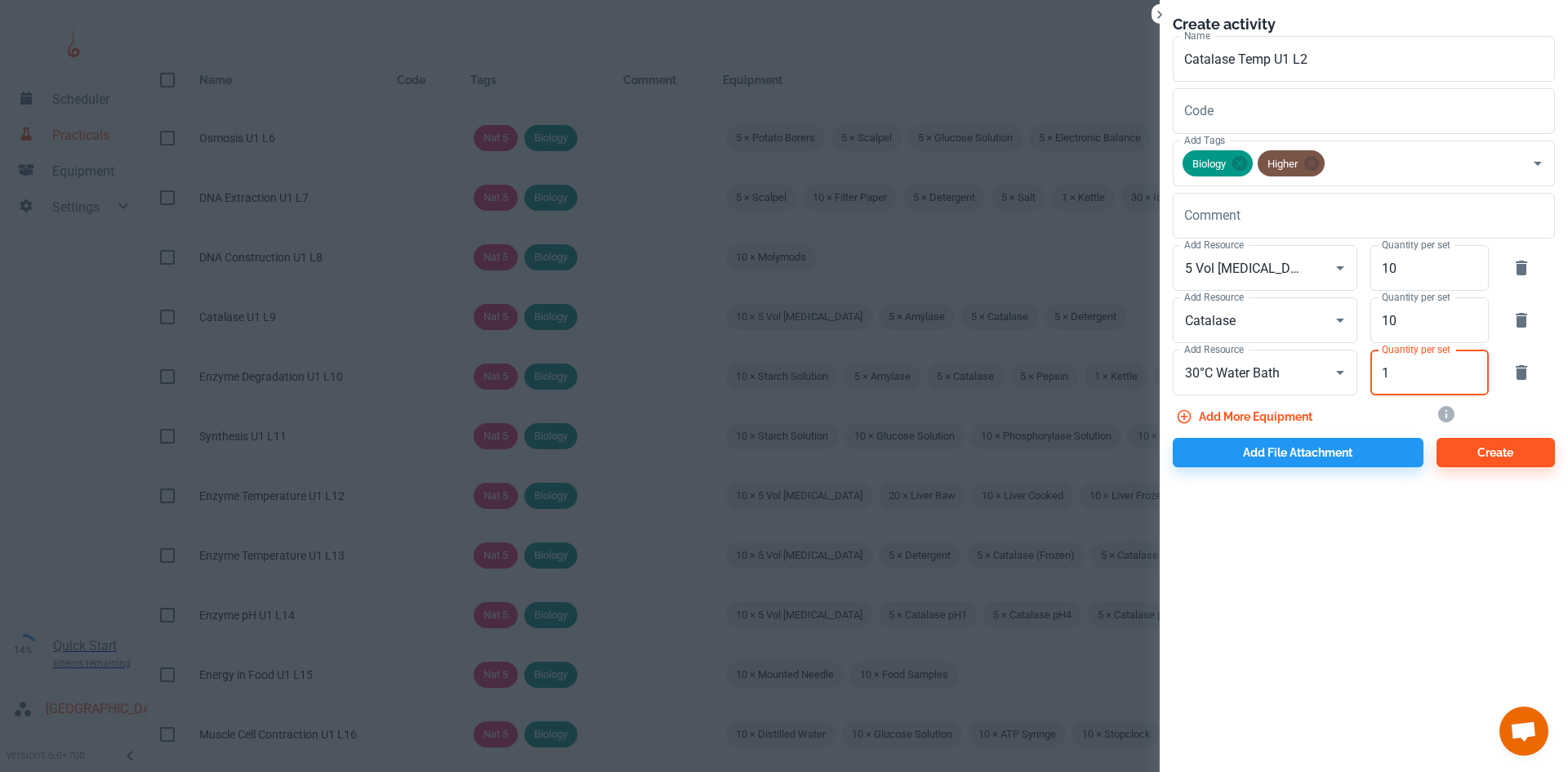
click at [1273, 410] on button "Add more equipment" at bounding box center [1245, 417] width 146 height 30
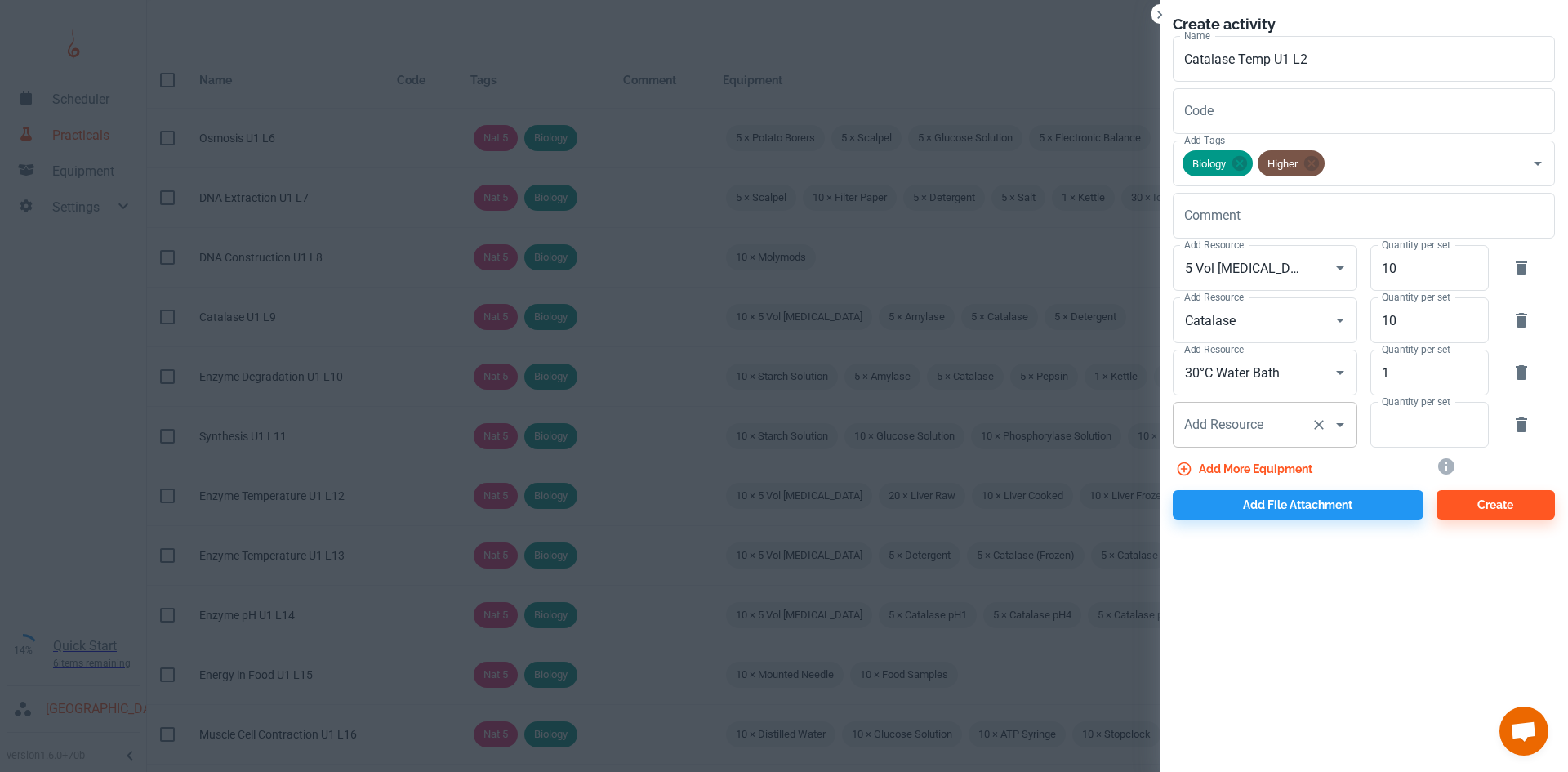
click at [1212, 418] on div "Add Resource Add Resource" at bounding box center [1265, 425] width 184 height 46
click at [1517, 422] on icon "button" at bounding box center [1521, 425] width 12 height 15
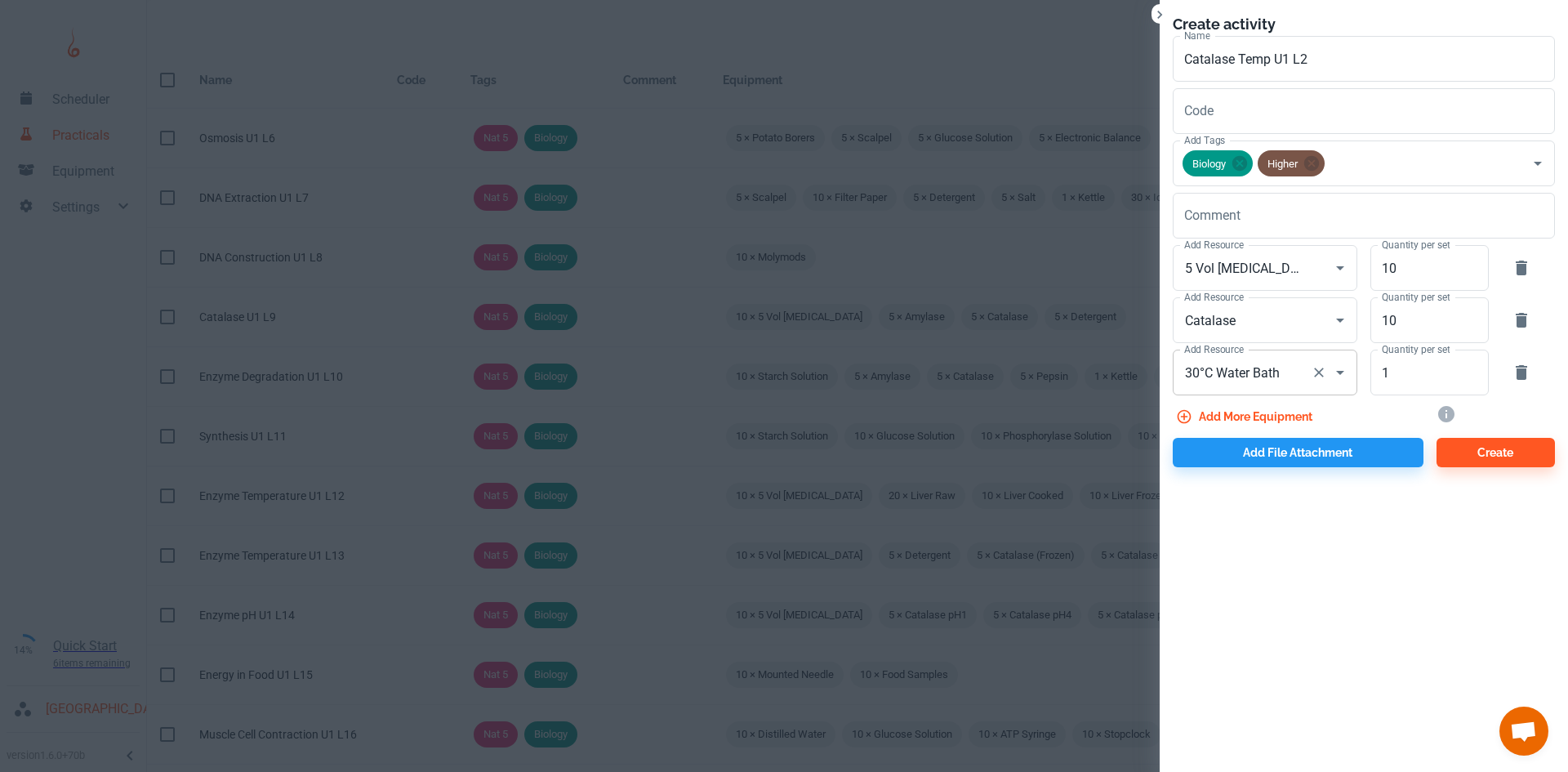
click at [1217, 370] on input "30°C Water Bath" at bounding box center [1242, 372] width 124 height 31
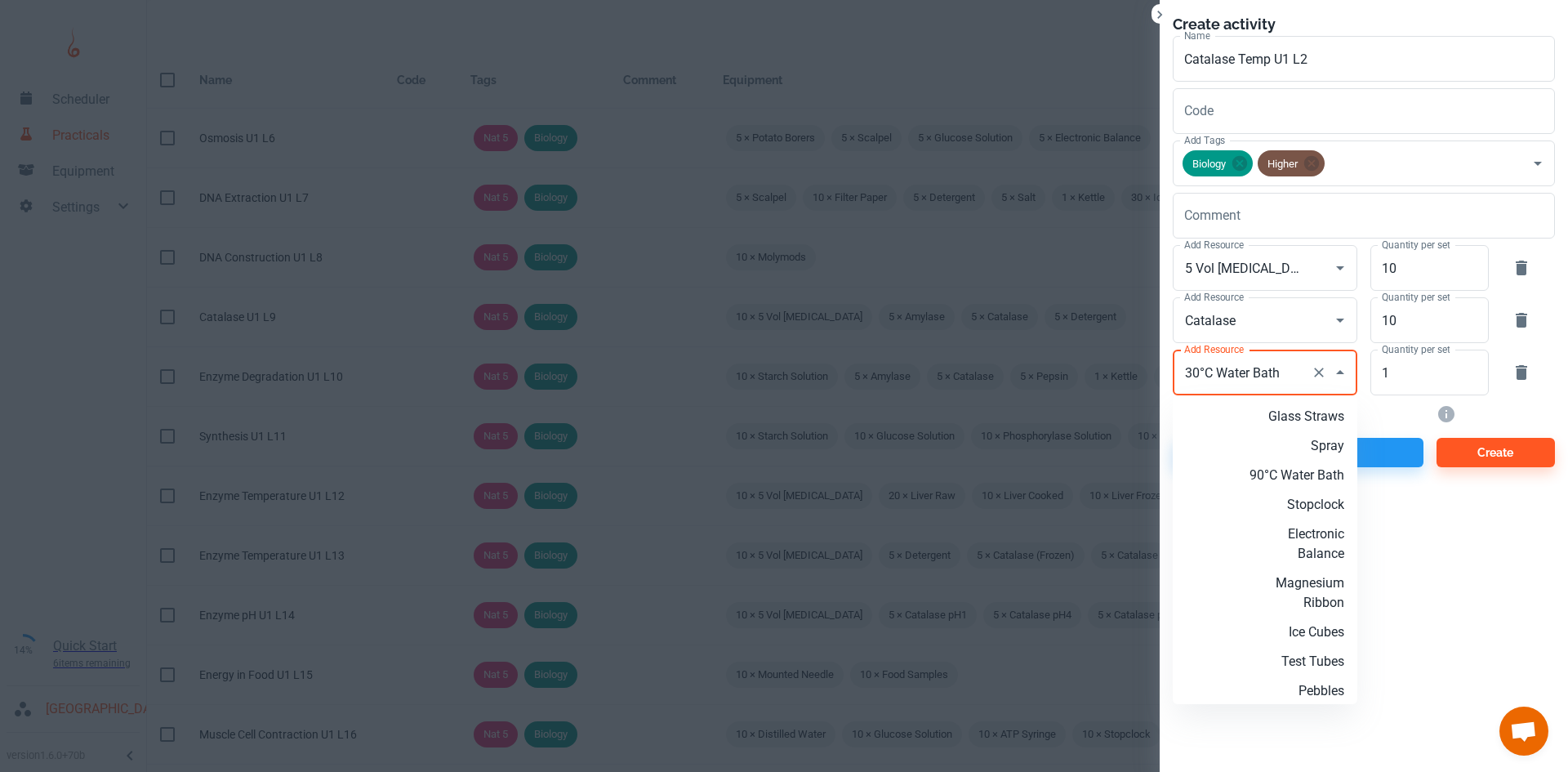
scroll to position [7687, 0]
click at [1217, 370] on input "30°C Water Bath" at bounding box center [1242, 372] width 124 height 31
drag, startPoint x: 1217, startPoint y: 370, endPoint x: 1169, endPoint y: 365, distance: 48.3
click at [1170, 365] on div "Add Resource 30°C Water Bath Add Resource" at bounding box center [1258, 369] width 197 height 53
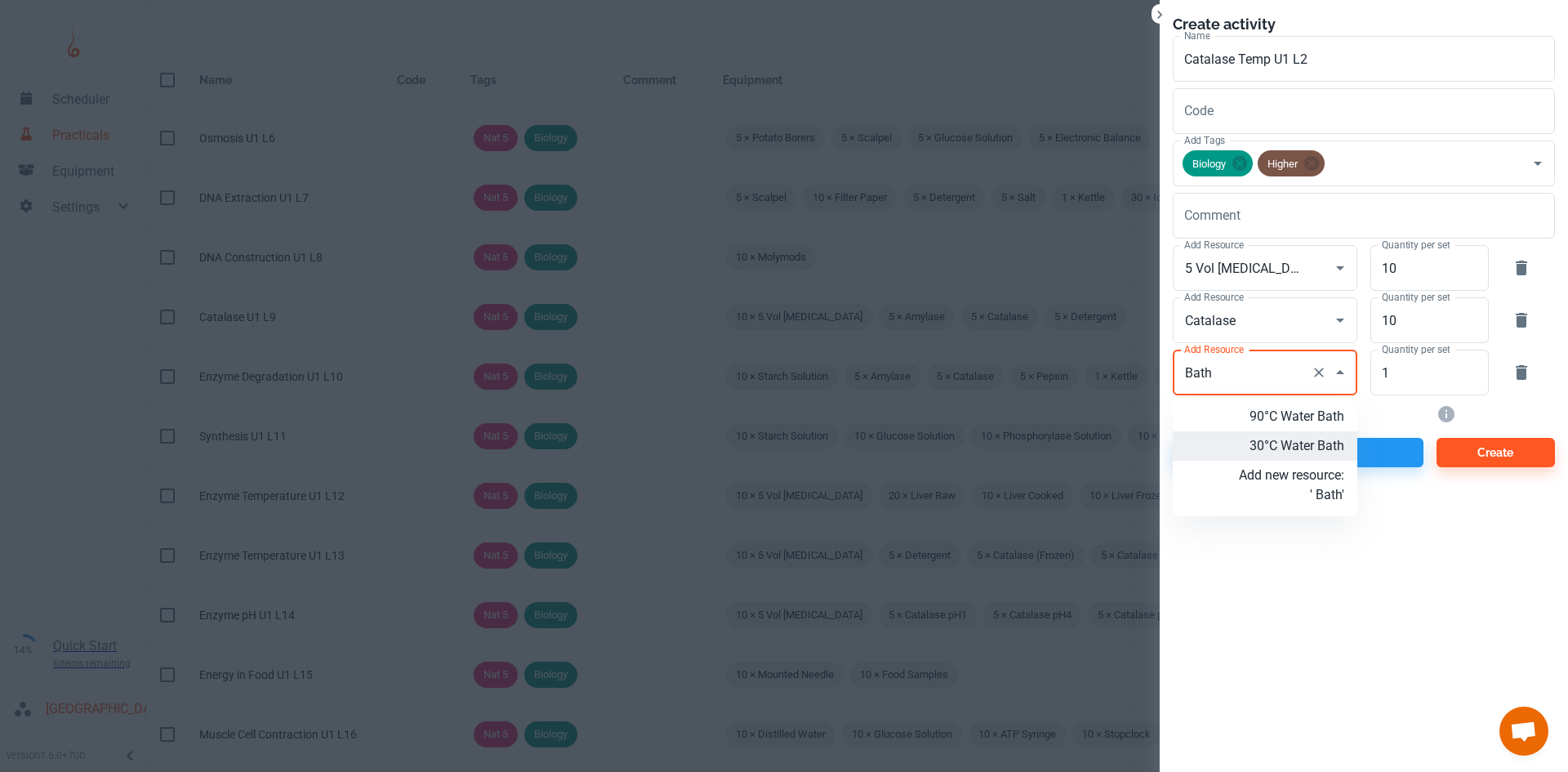
scroll to position [0, 0]
click at [1314, 494] on p "Add new resource: 'Water Bath'" at bounding box center [1291, 485] width 105 height 40
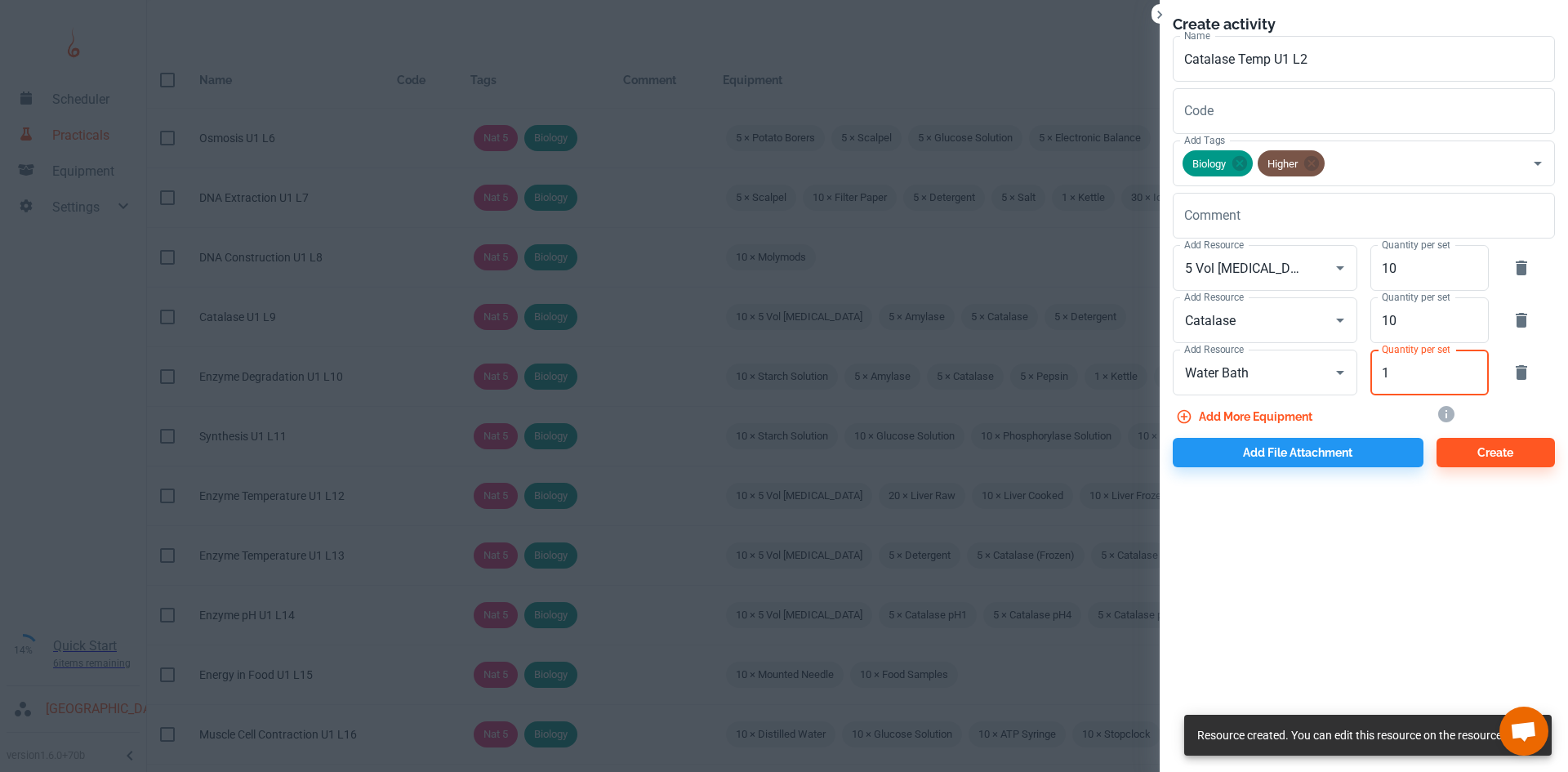
click at [1416, 382] on input "1" at bounding box center [1419, 372] width 100 height 46
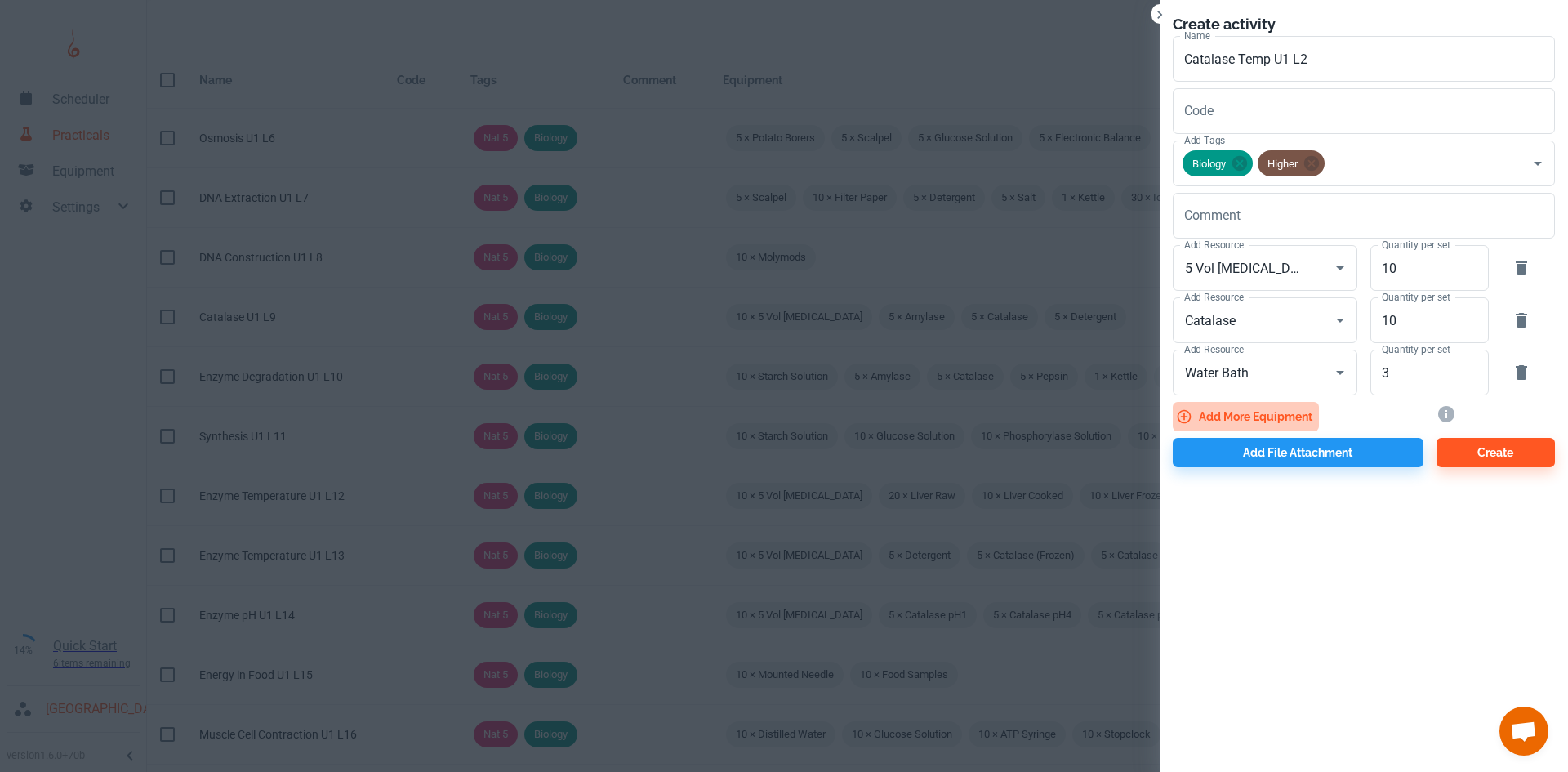
click at [1267, 417] on button "Add more equipment" at bounding box center [1245, 417] width 146 height 30
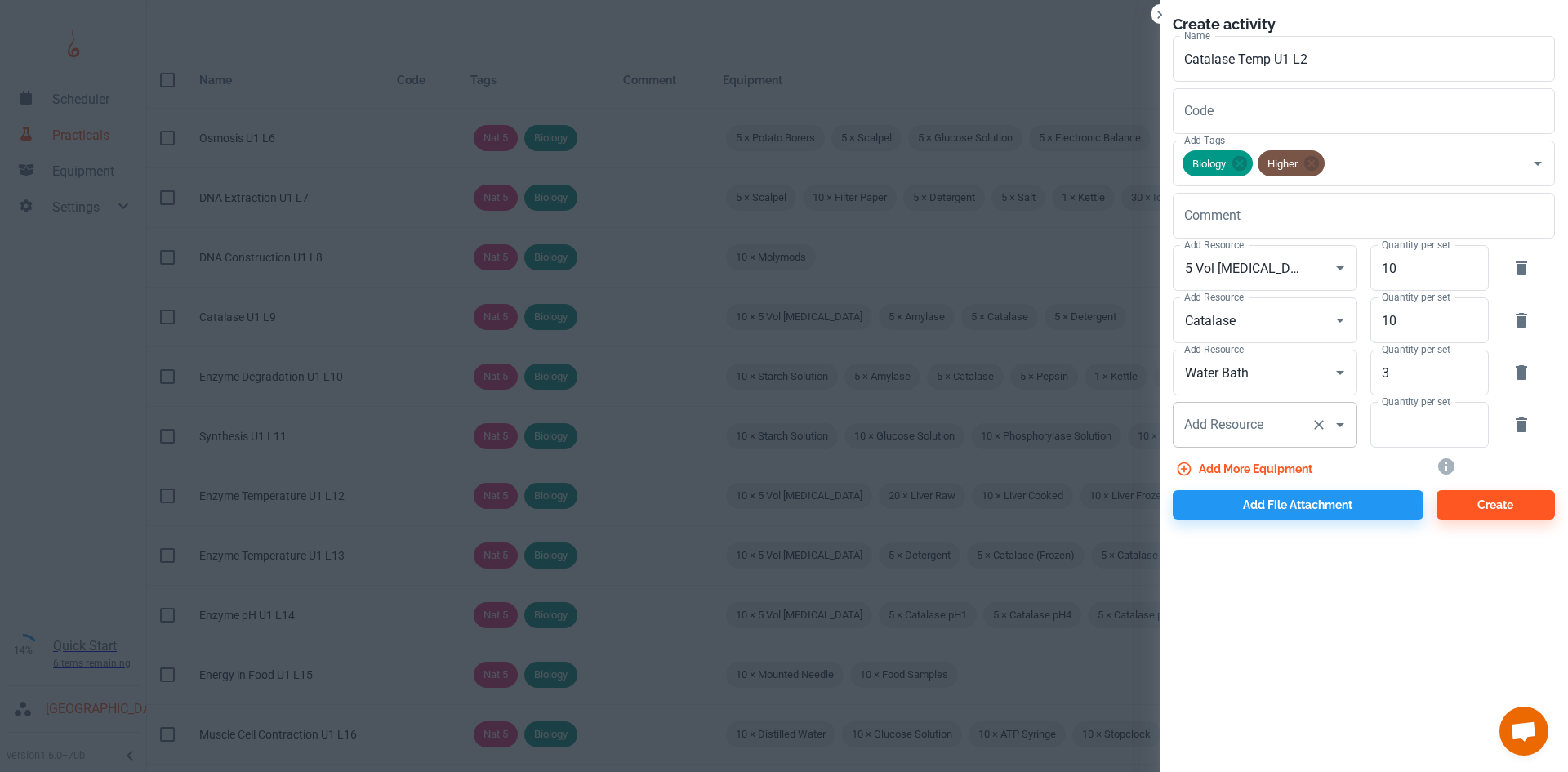
click at [1239, 422] on div "Add Resource Add Resource" at bounding box center [1265, 425] width 184 height 46
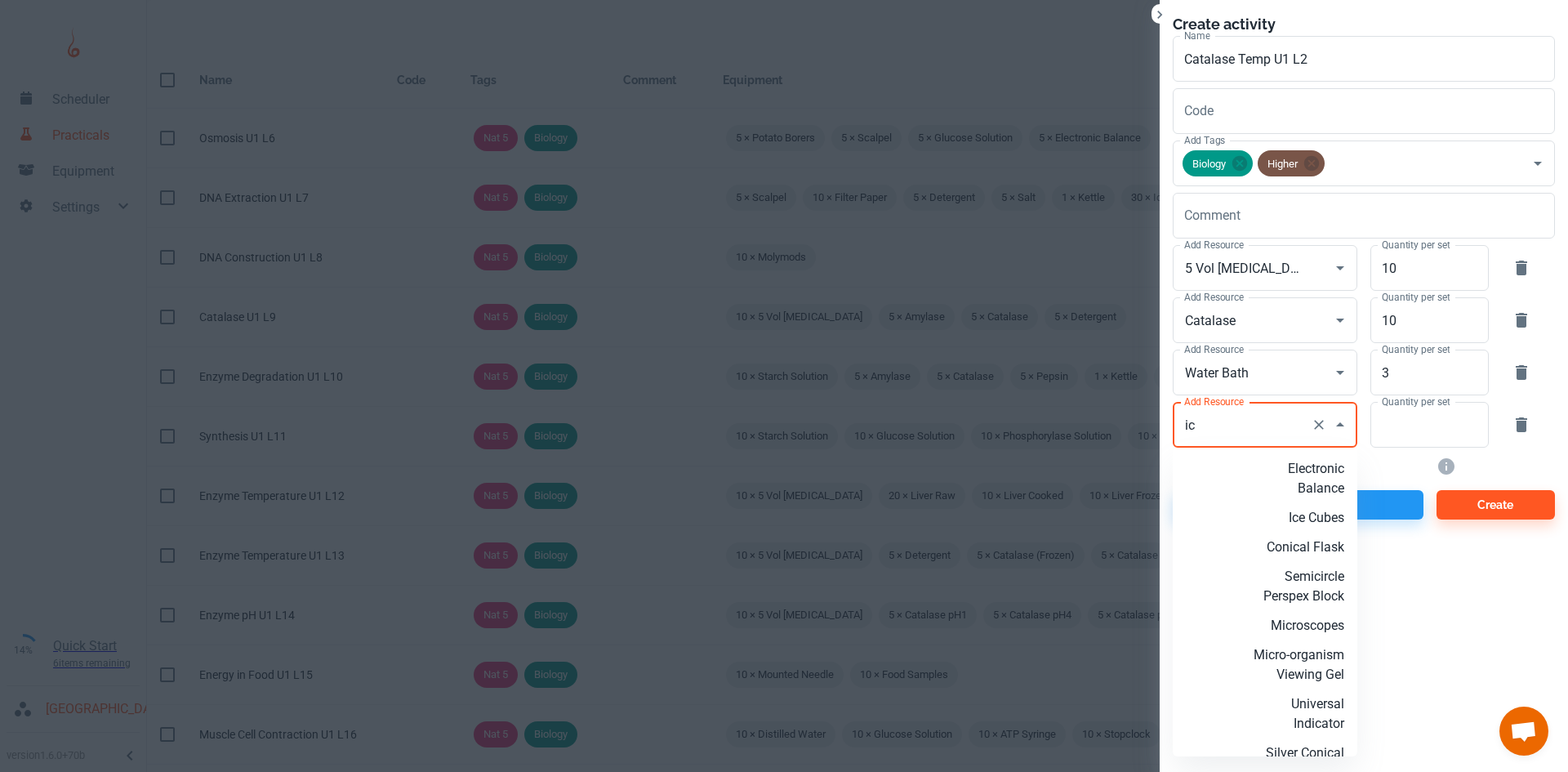
drag, startPoint x: 1292, startPoint y: 518, endPoint x: 1355, endPoint y: 486, distance: 70.7
click at [1294, 517] on p "Ice Cubes" at bounding box center [1291, 518] width 105 height 20
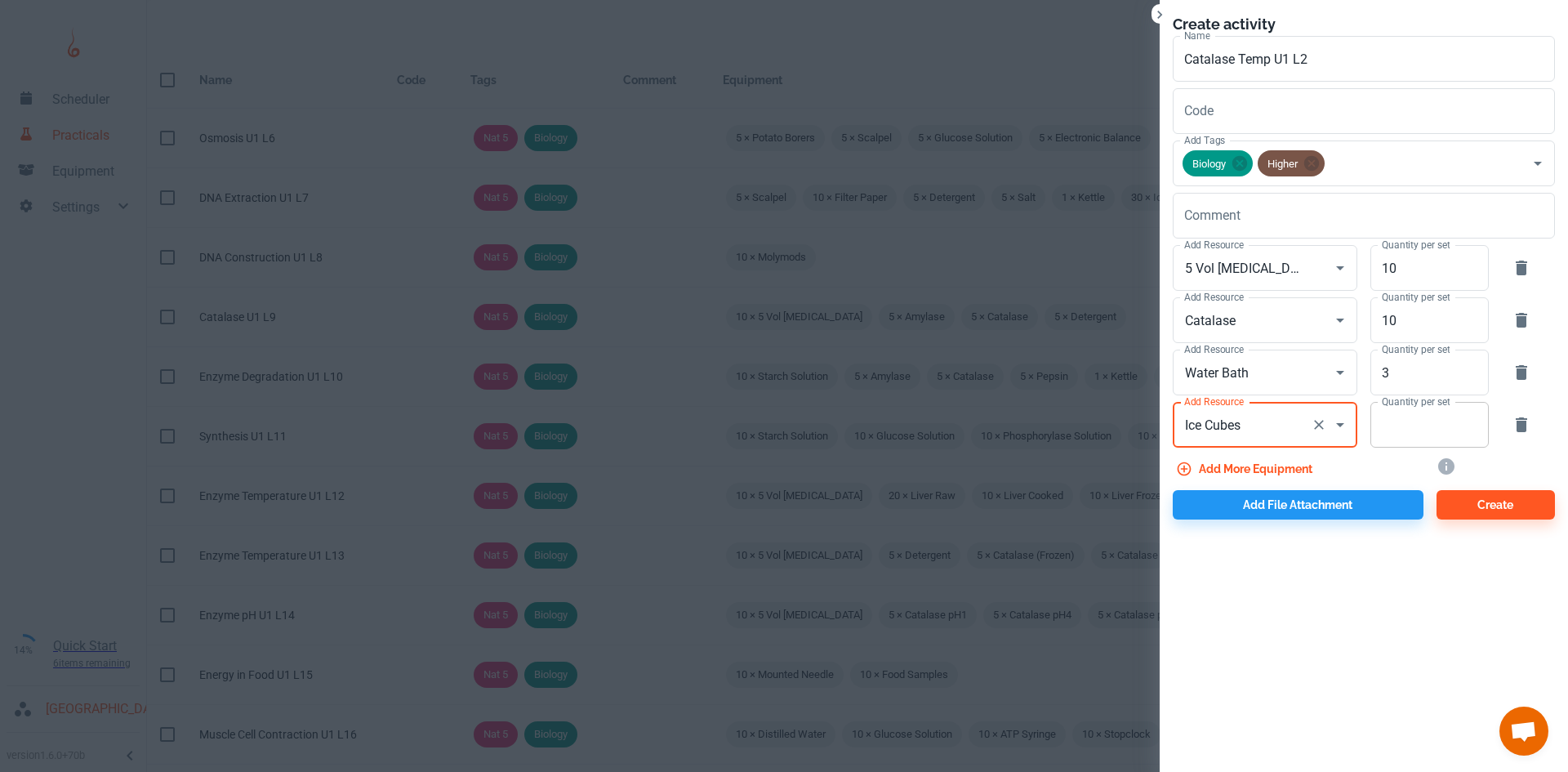
click at [1425, 434] on input "Quantity per set" at bounding box center [1419, 425] width 100 height 46
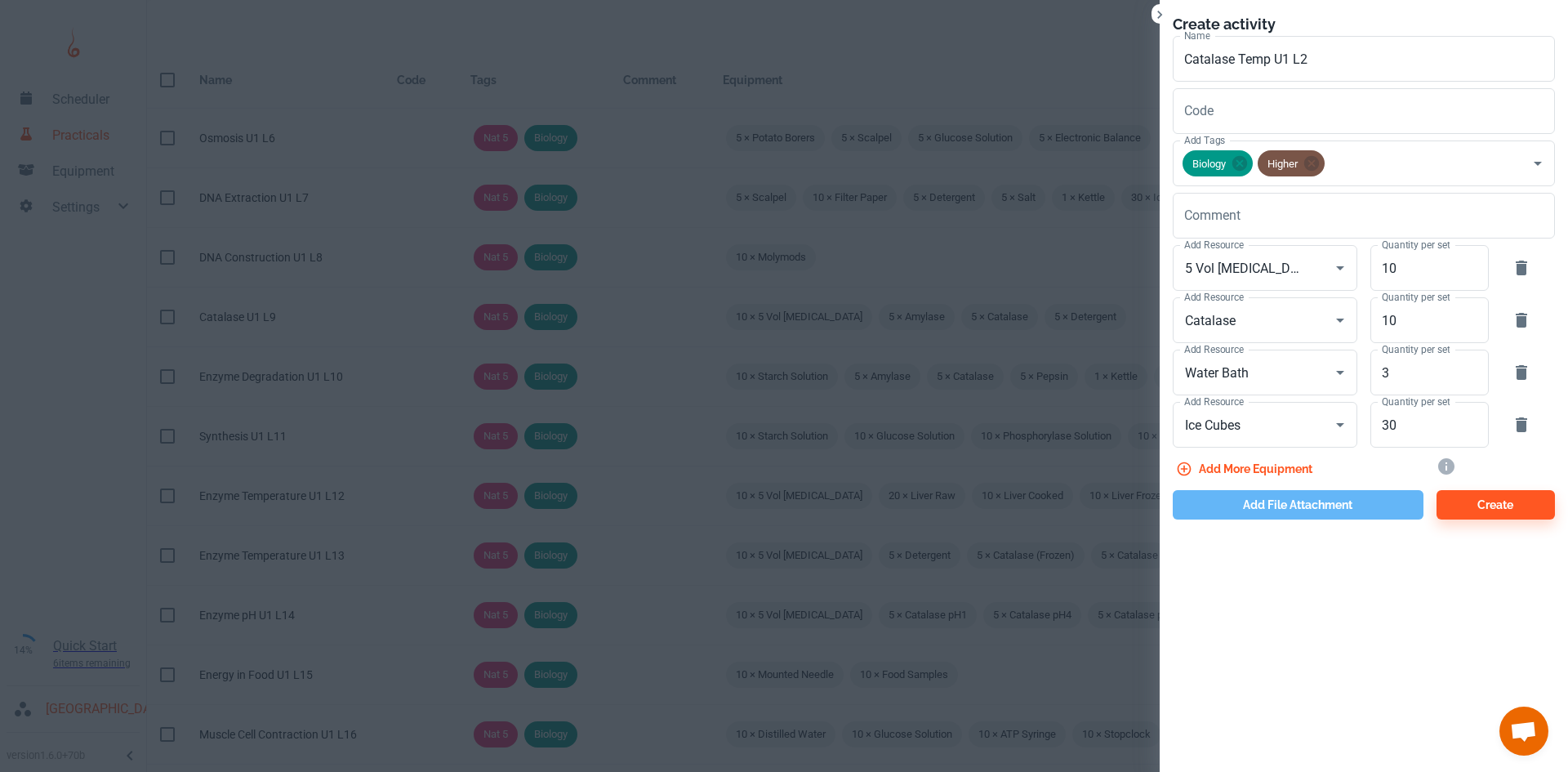
click at [1348, 511] on button "Add file attachment" at bounding box center [1297, 505] width 251 height 30
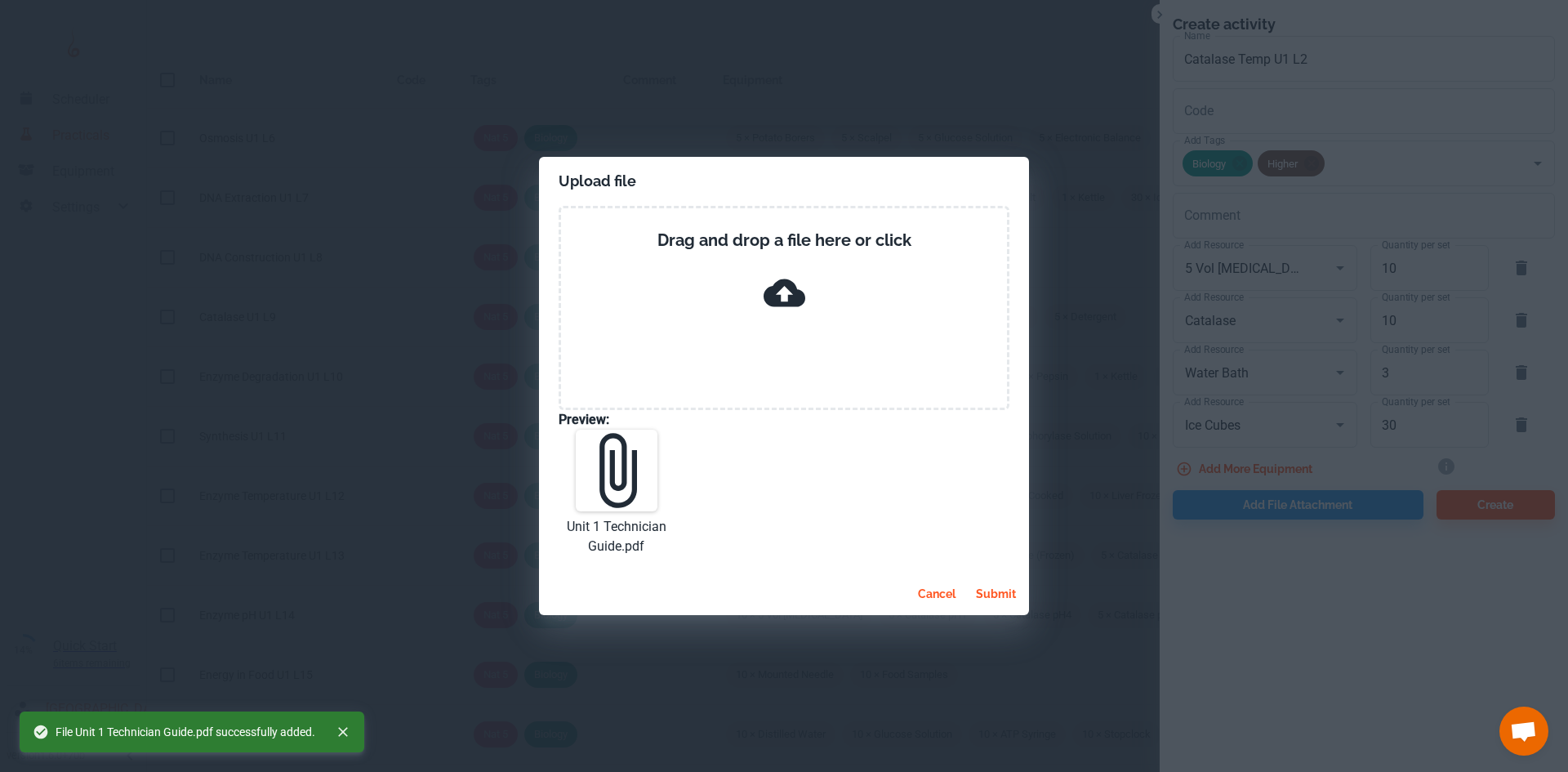
click at [993, 598] on button "submit" at bounding box center [996, 594] width 54 height 30
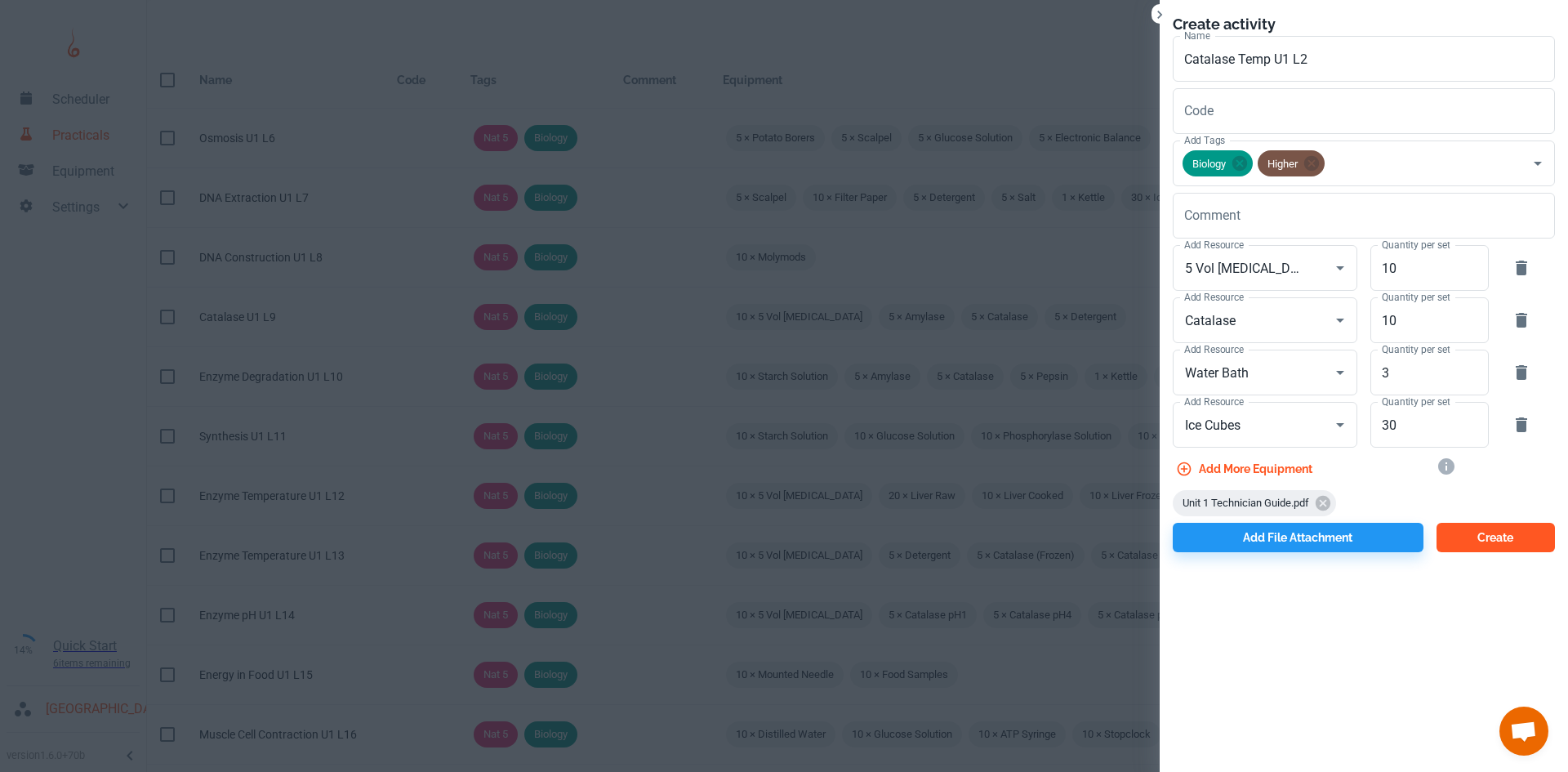
click at [1504, 543] on button "Create" at bounding box center [1495, 538] width 118 height 30
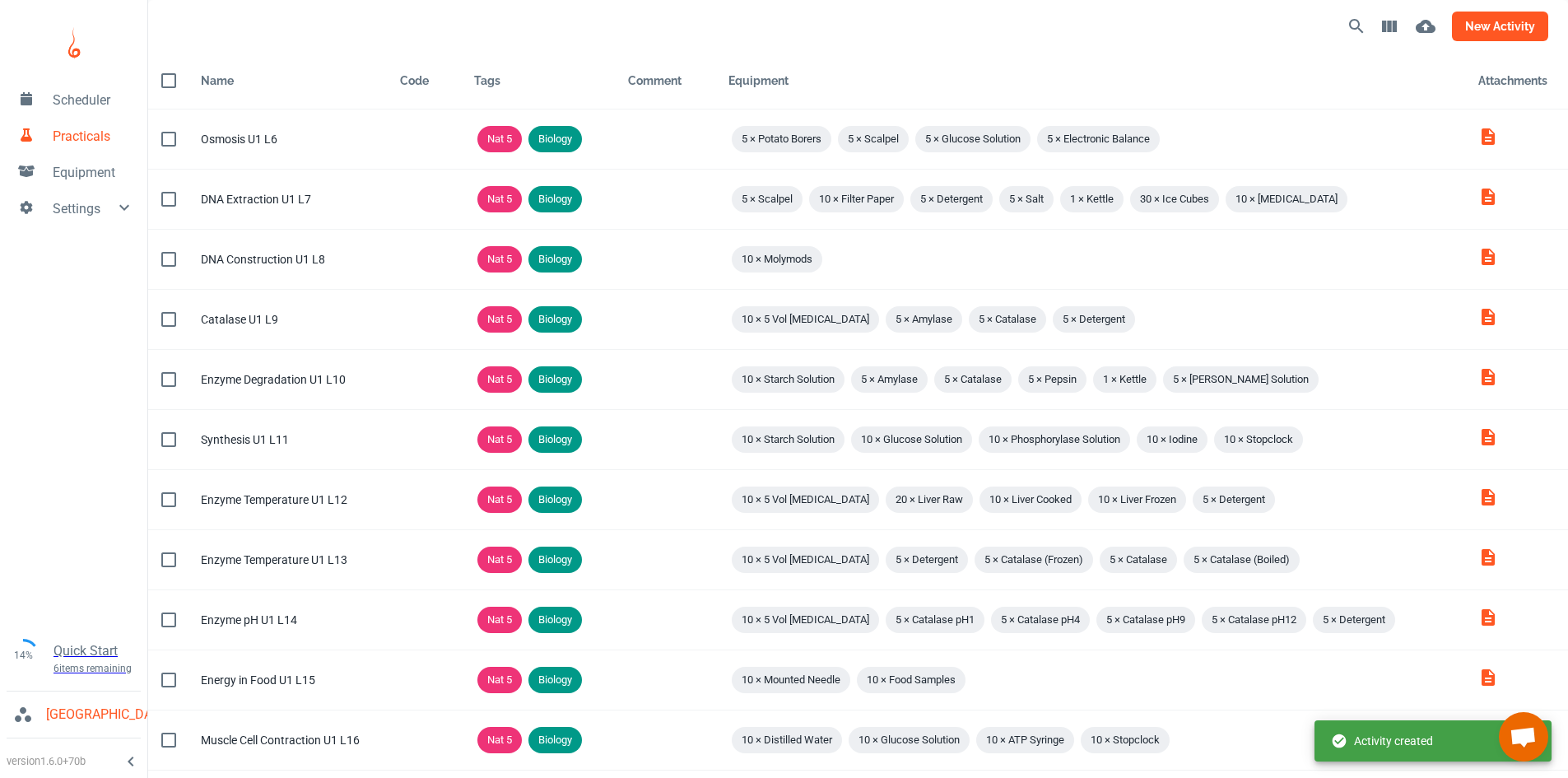
click at [1486, 26] on button "new activity" at bounding box center [1500, 27] width 96 height 30
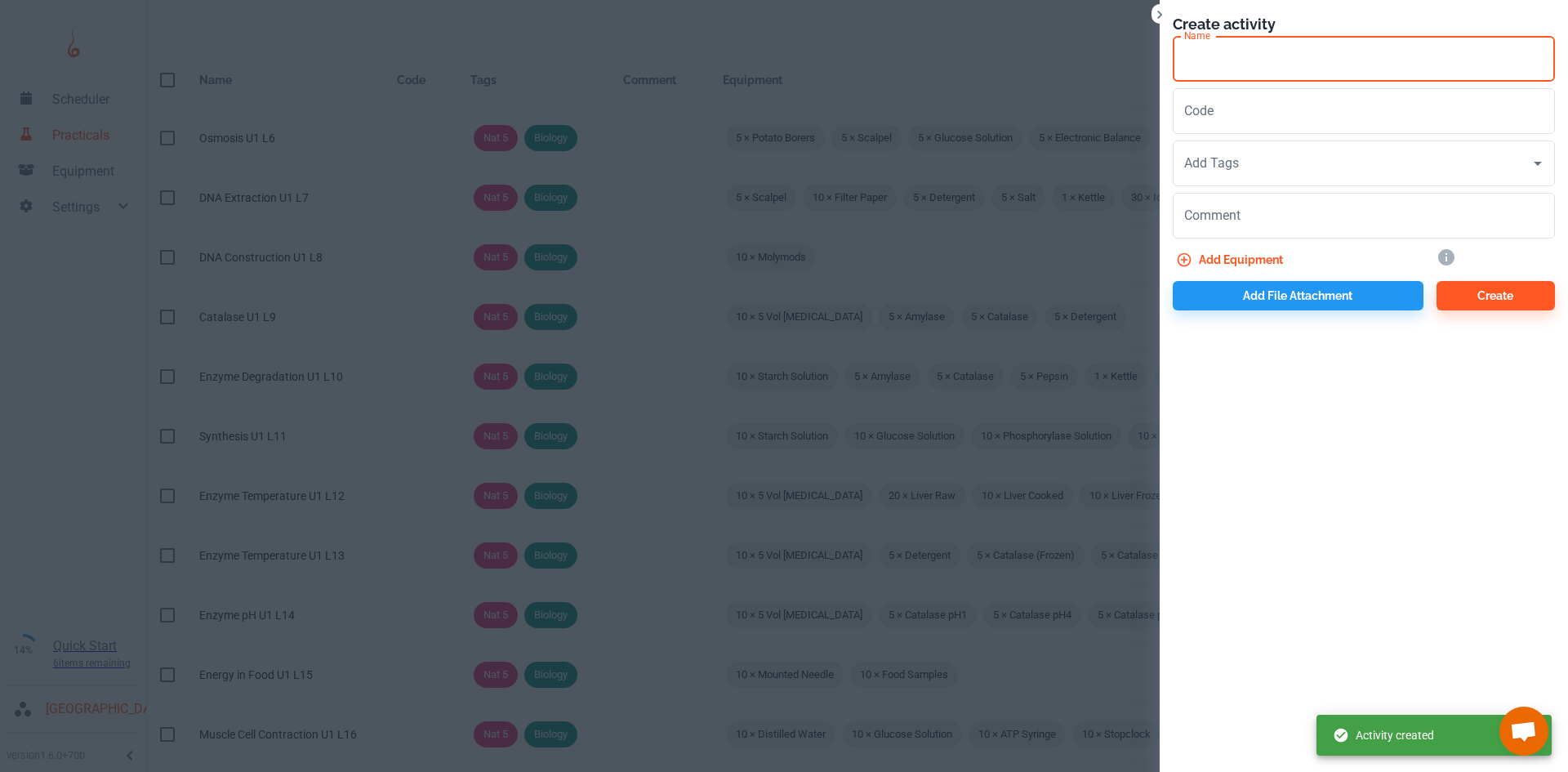
click at [1207, 71] on input "Name" at bounding box center [1363, 59] width 382 height 46
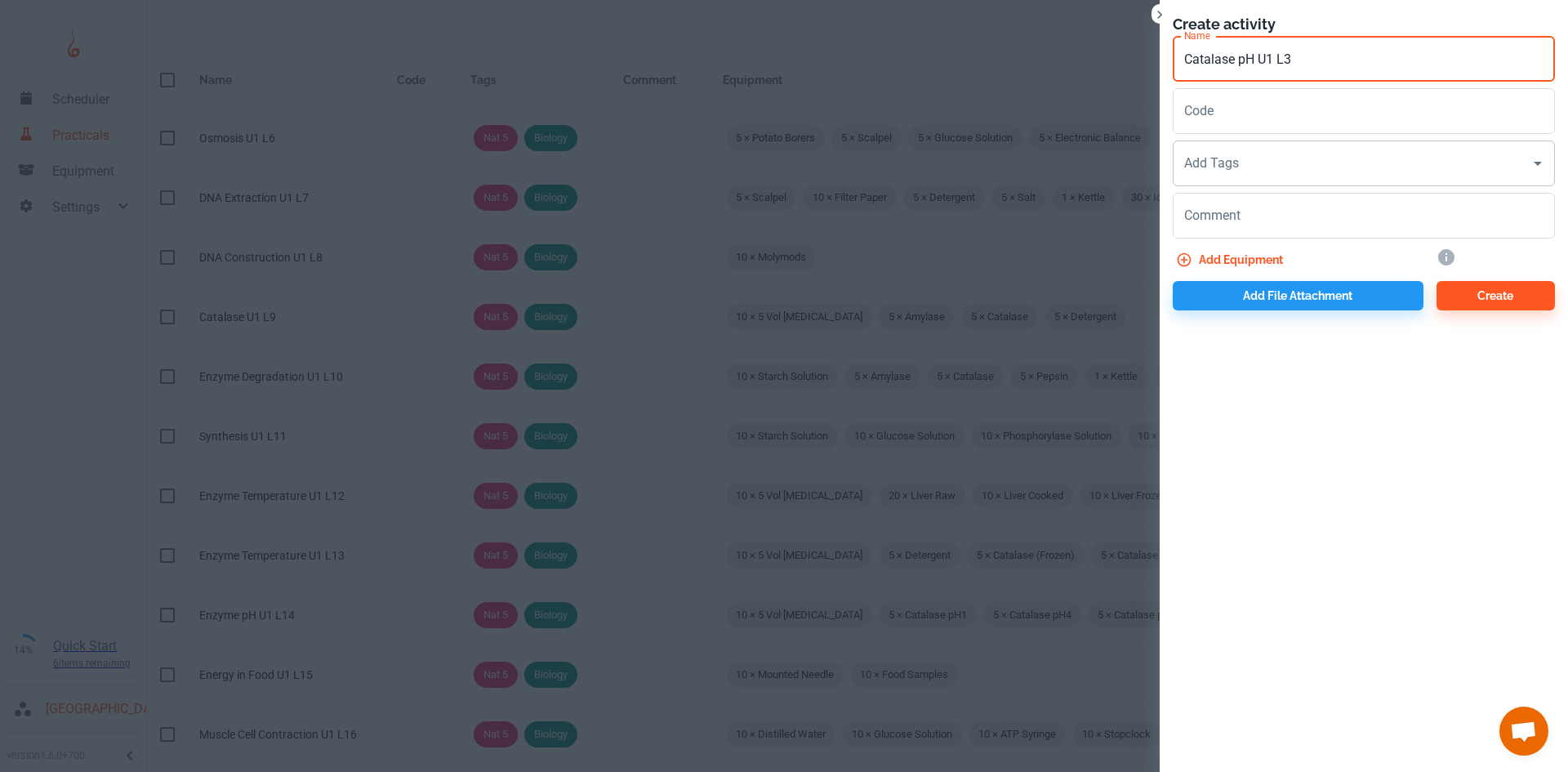
click at [1223, 152] on div "Add Tags Add Tags" at bounding box center [1363, 164] width 382 height 46
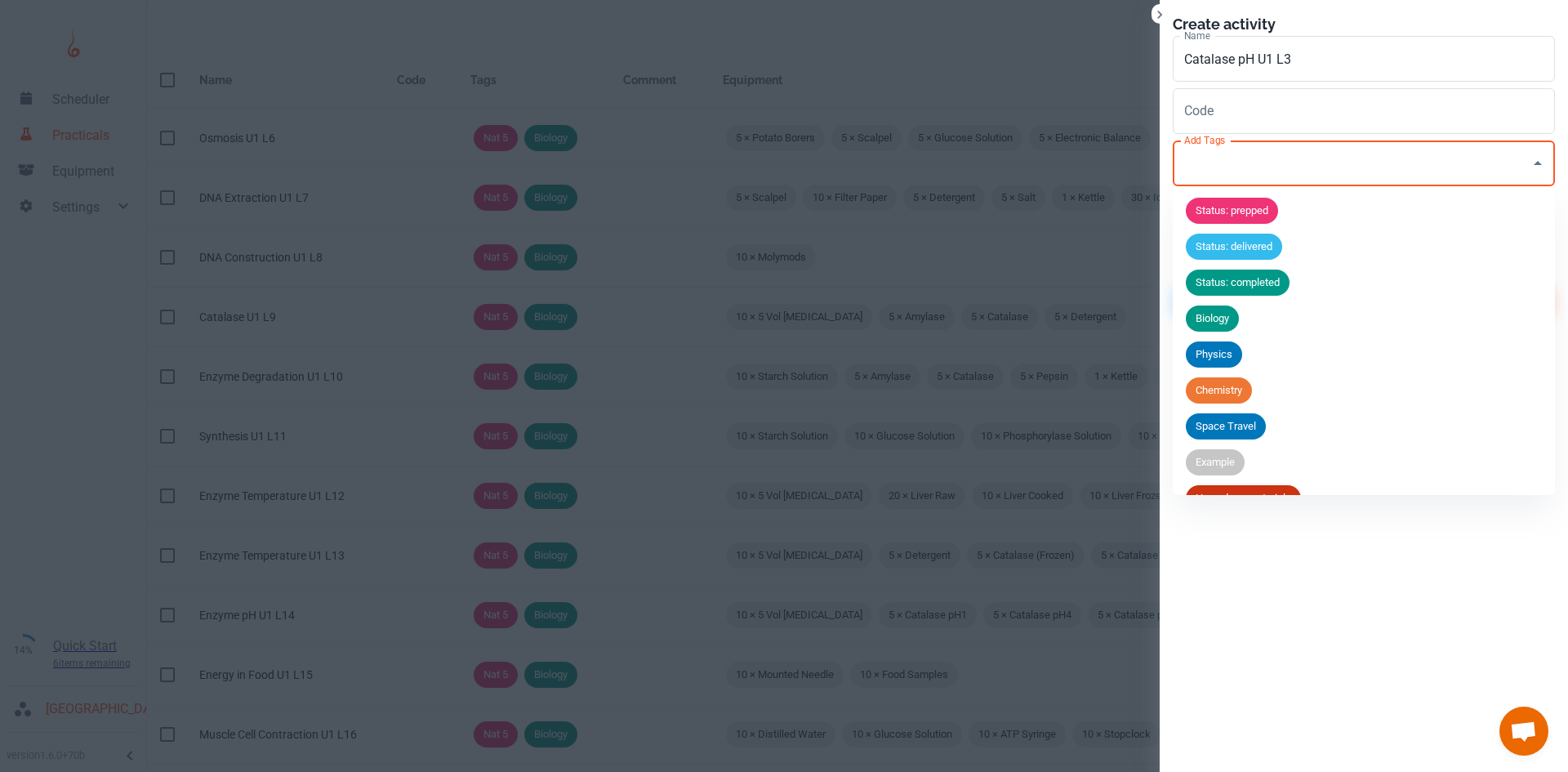
drag, startPoint x: 1218, startPoint y: 322, endPoint x: 1320, endPoint y: 149, distance: 200.8
click at [1221, 317] on span "Biology" at bounding box center [1212, 319] width 54 height 16
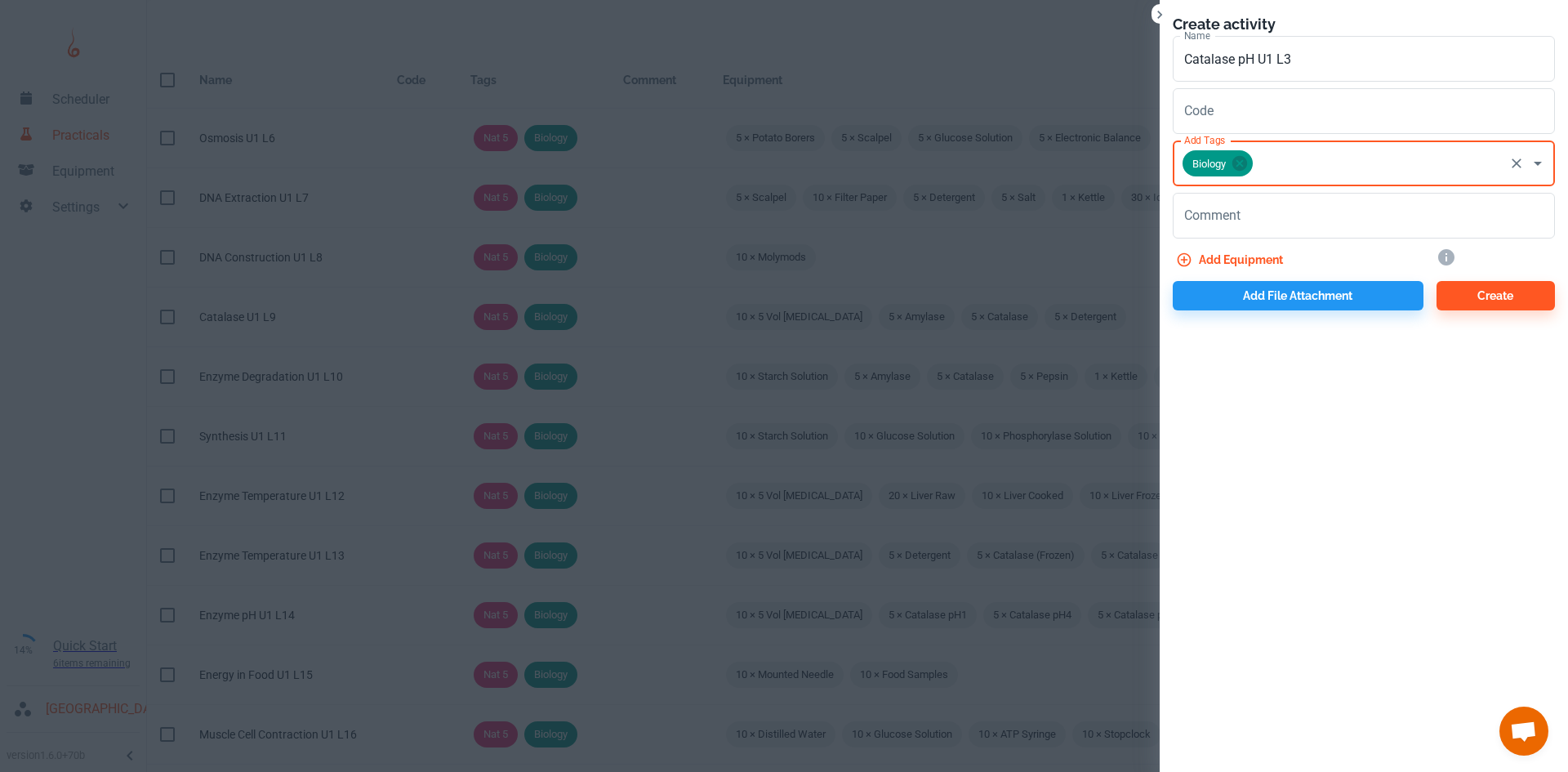
click at [1305, 152] on input "Add Tags" at bounding box center [1378, 163] width 247 height 31
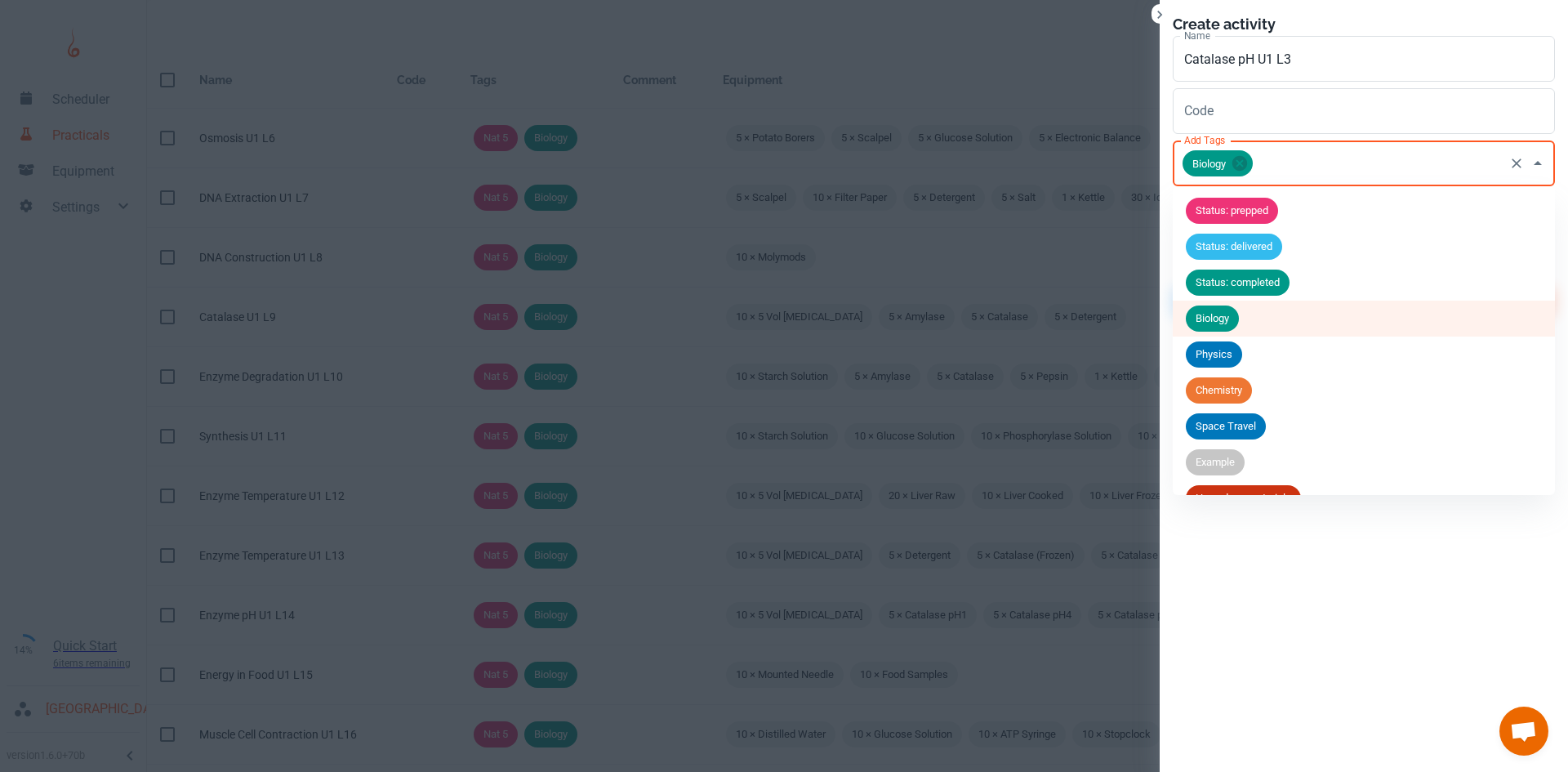
scroll to position [280, 0]
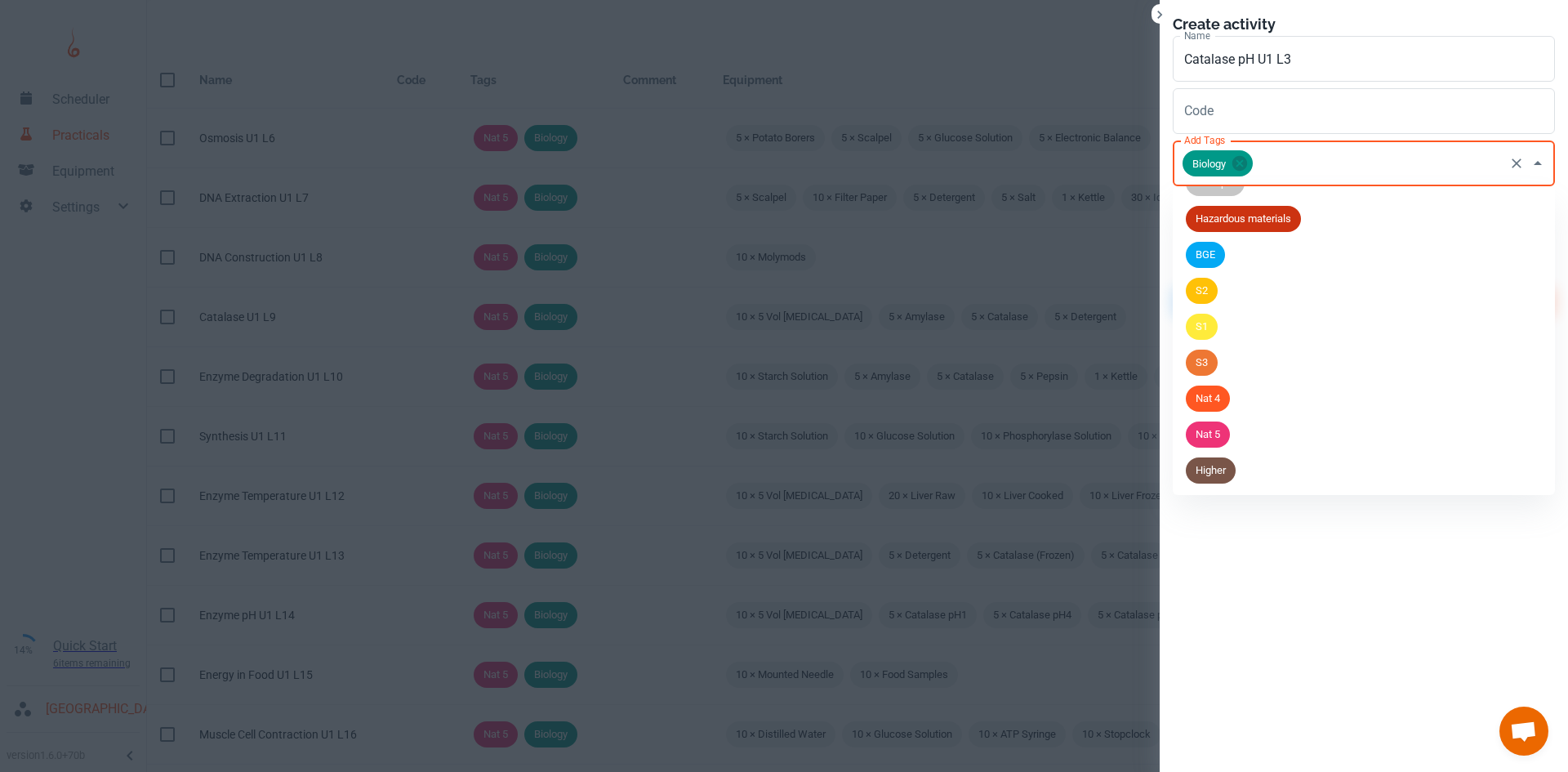
click at [1227, 466] on span "Higher" at bounding box center [1210, 470] width 50 height 16
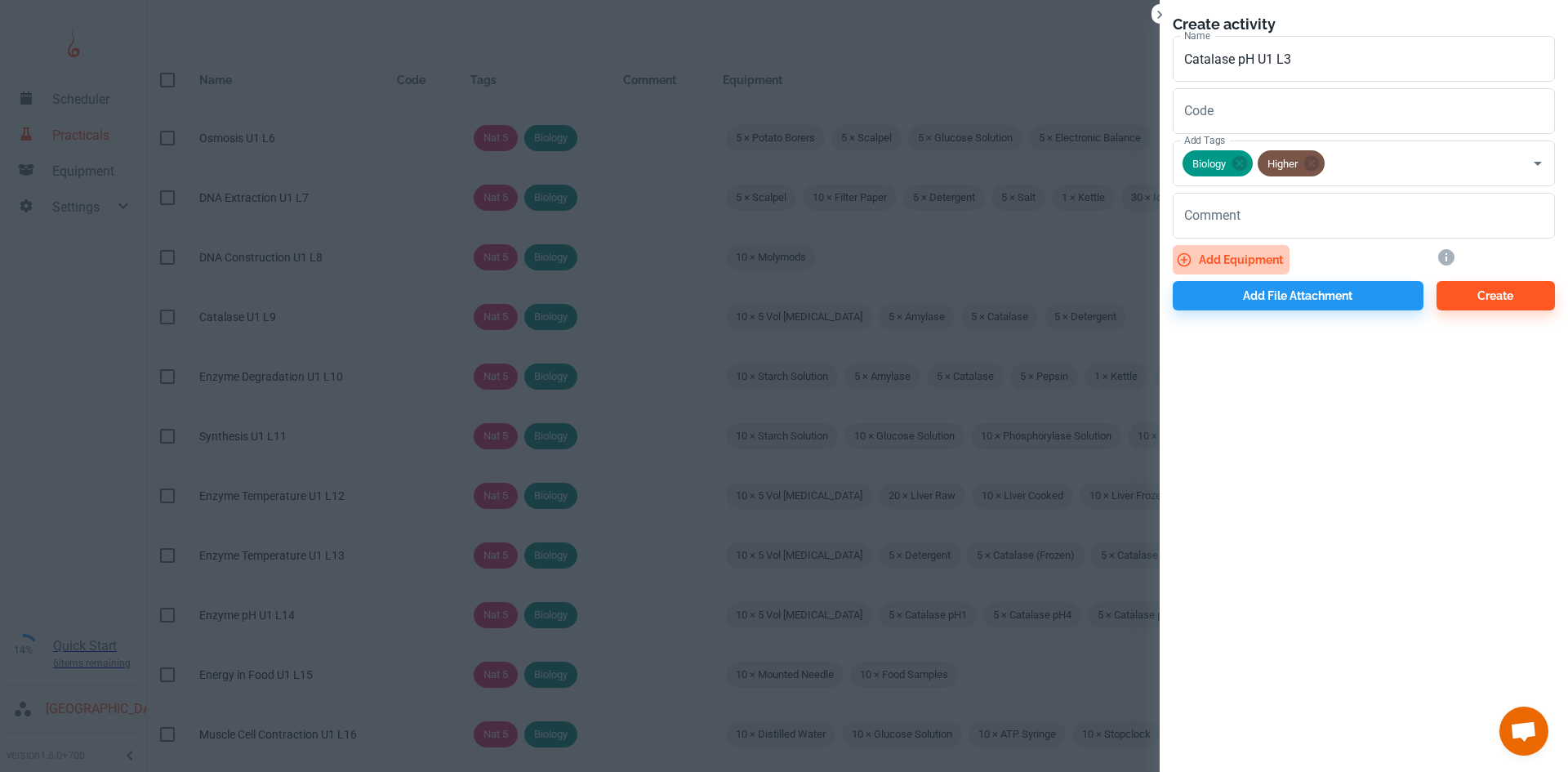
click at [1252, 245] on button "Add equipment" at bounding box center [1231, 260] width 117 height 30
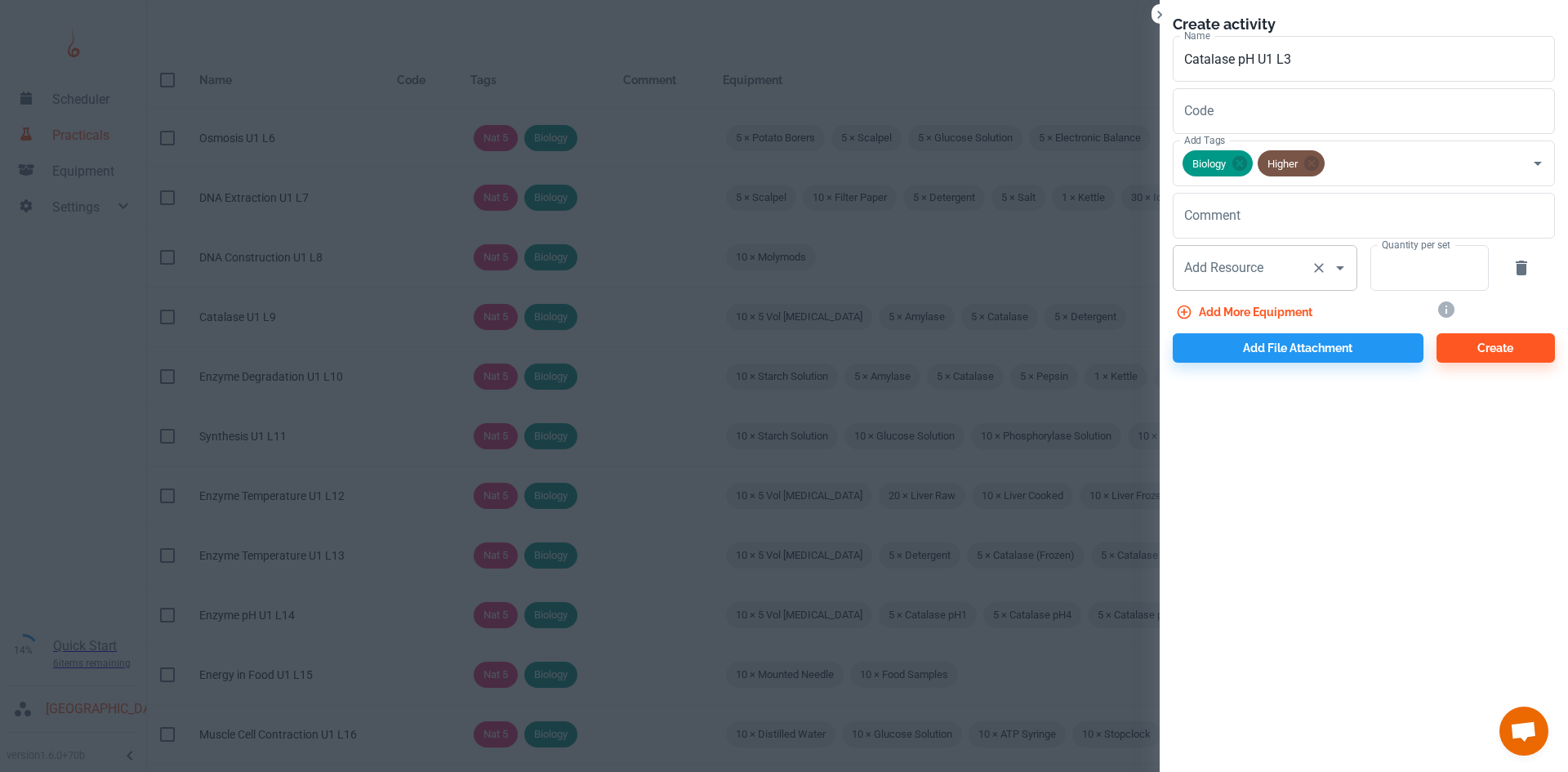
click at [1251, 280] on input "Add Resource" at bounding box center [1242, 267] width 124 height 31
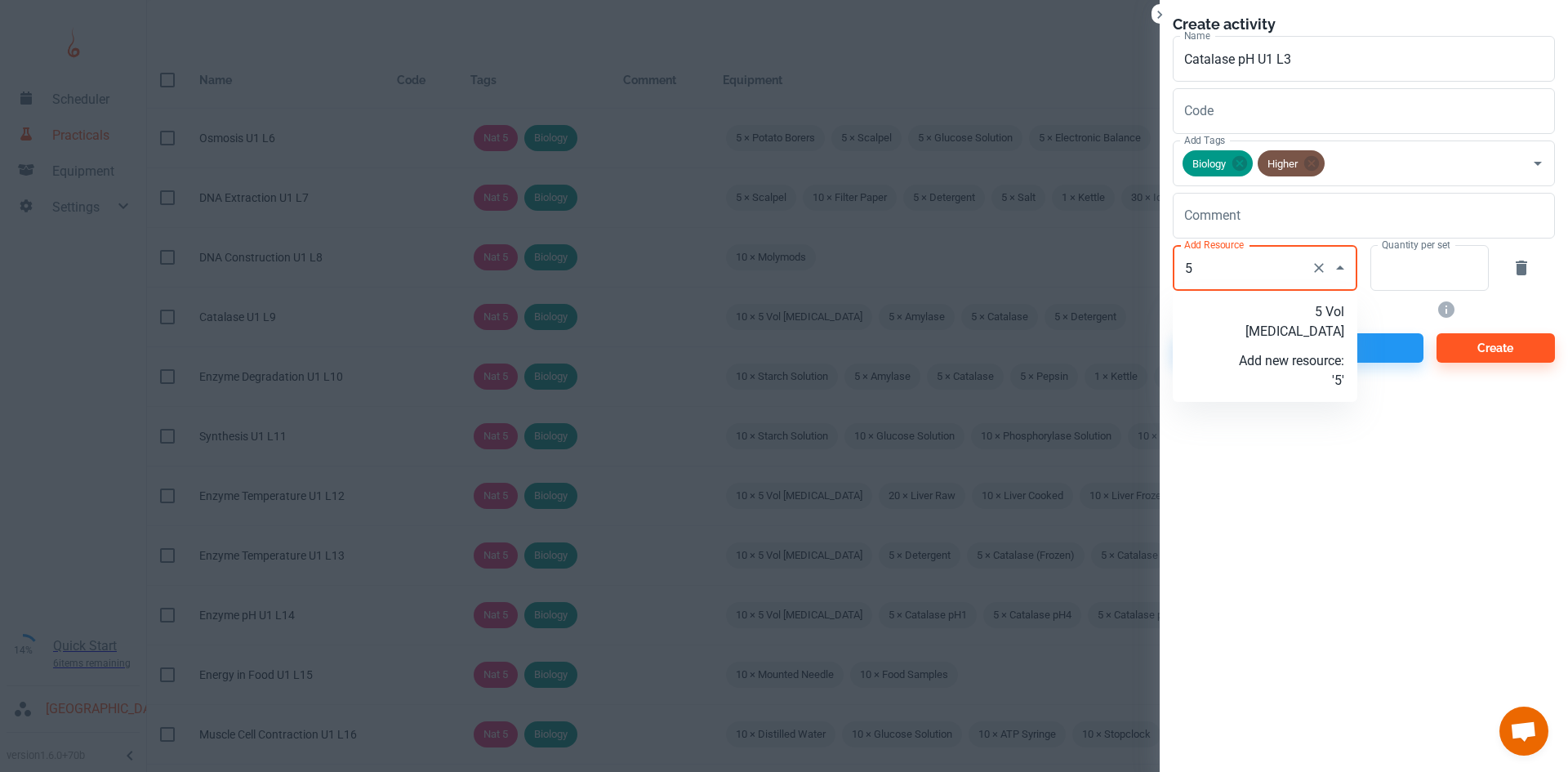
click at [1302, 311] on p "5 Vol Hydrogen Peroxide" at bounding box center [1291, 322] width 105 height 40
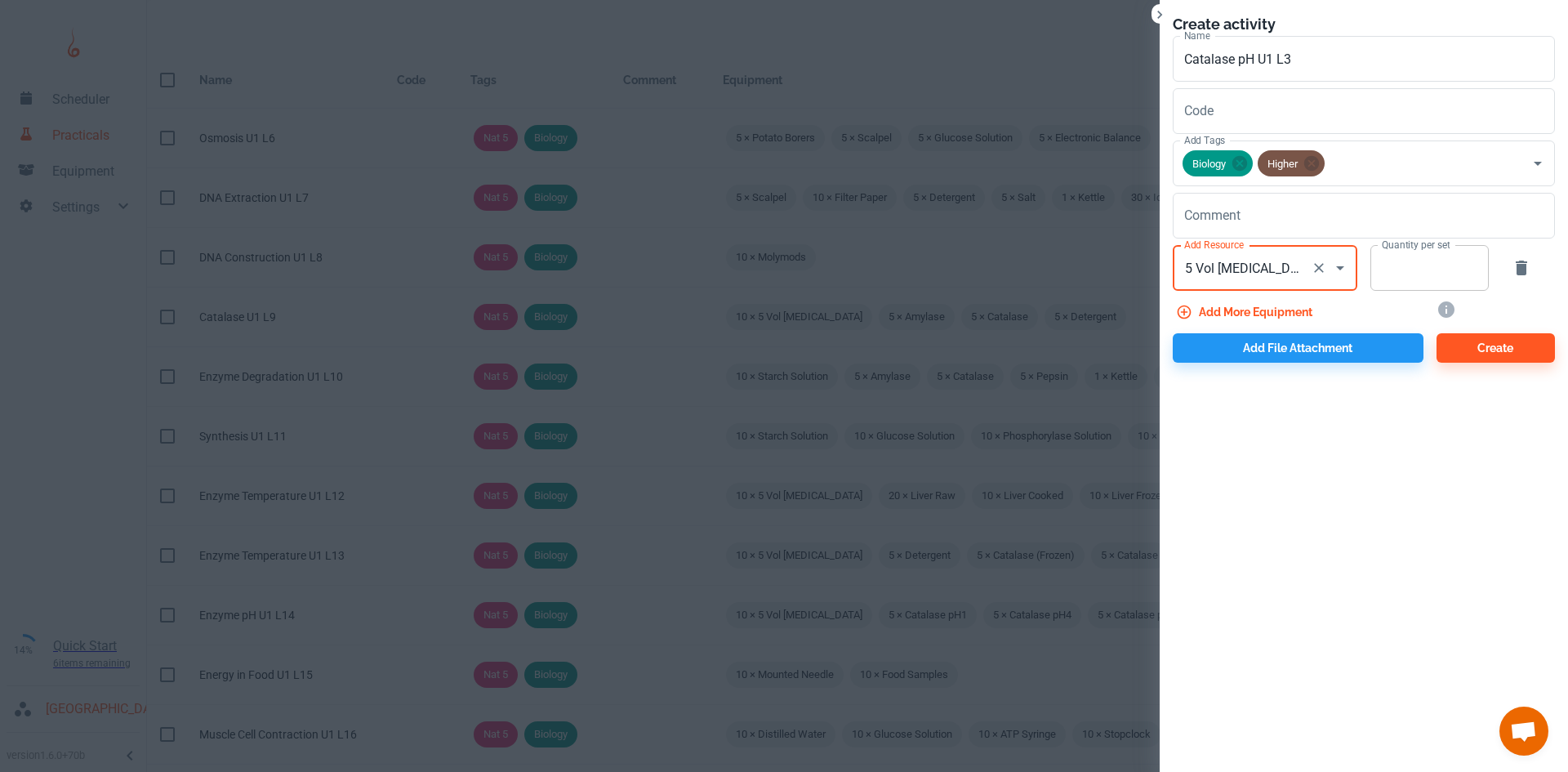
click at [1390, 275] on input "Quantity per set" at bounding box center [1419, 268] width 100 height 46
click at [1286, 308] on button "Add more equipment" at bounding box center [1245, 313] width 146 height 30
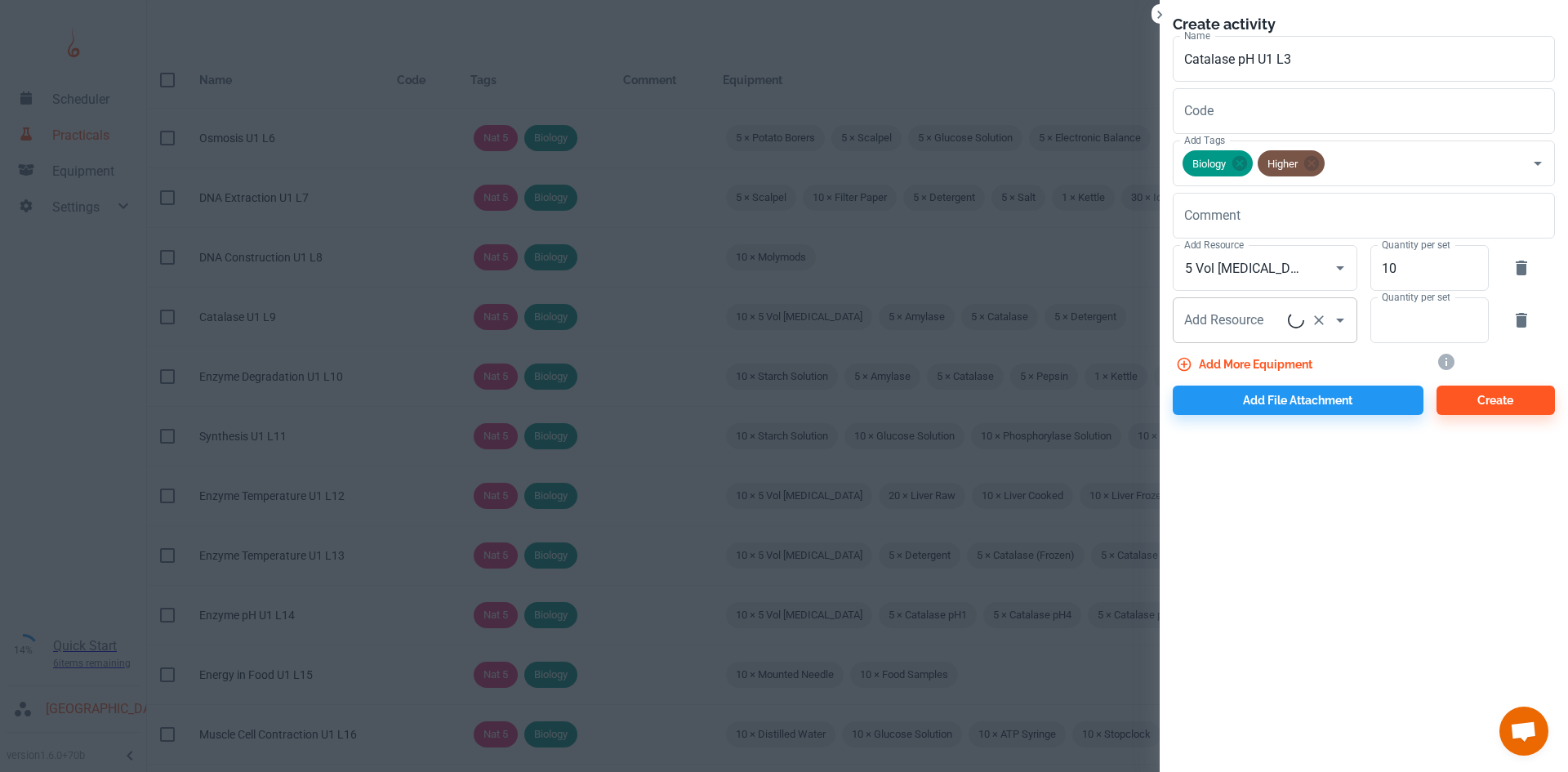
click at [1222, 315] on div "Add Resource Add Resource" at bounding box center [1265, 321] width 184 height 46
click at [1260, 324] on input "Add Resource" at bounding box center [1242, 320] width 124 height 31
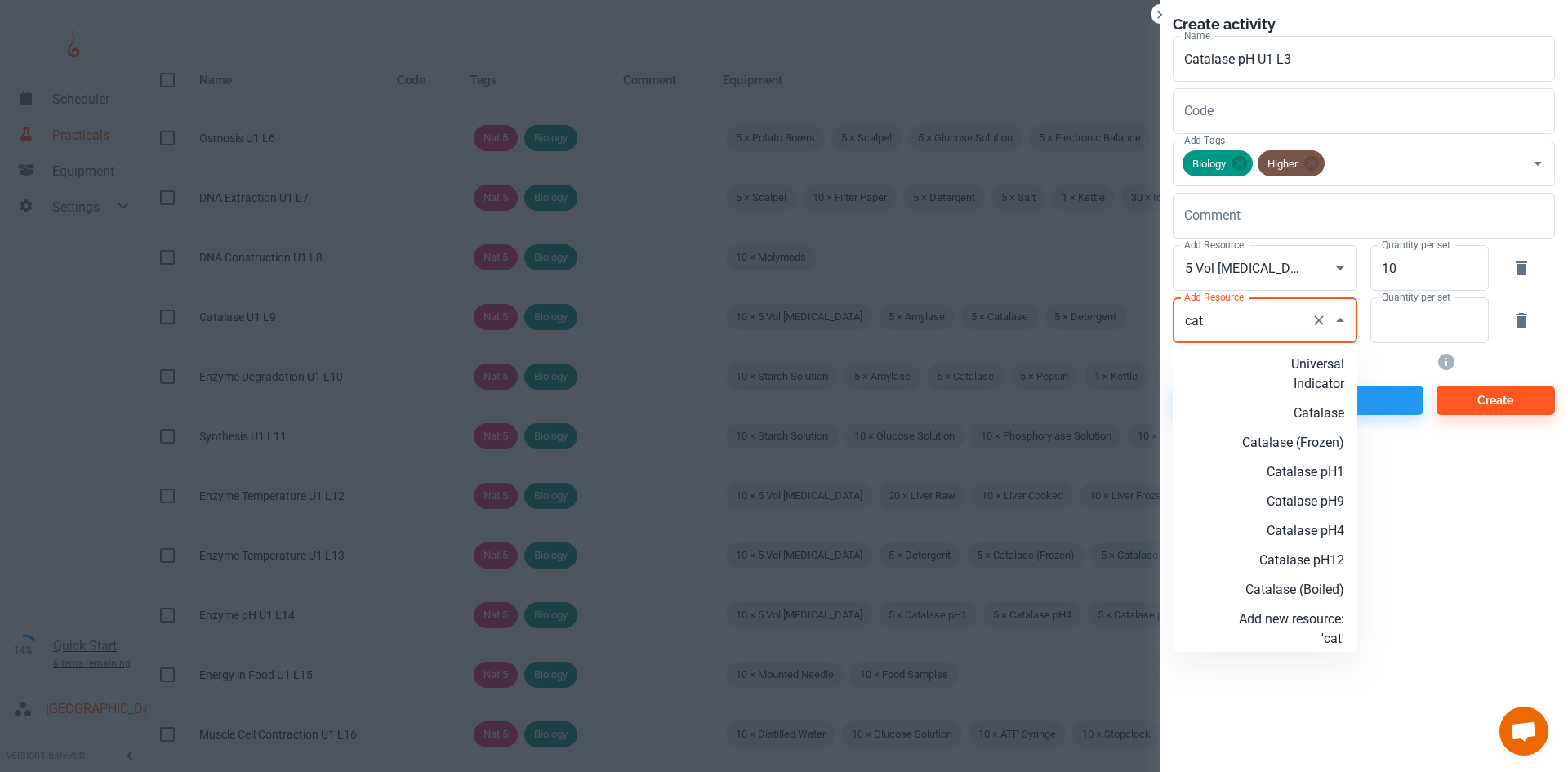
click at [1324, 482] on p "Catalase pH1" at bounding box center [1291, 472] width 105 height 20
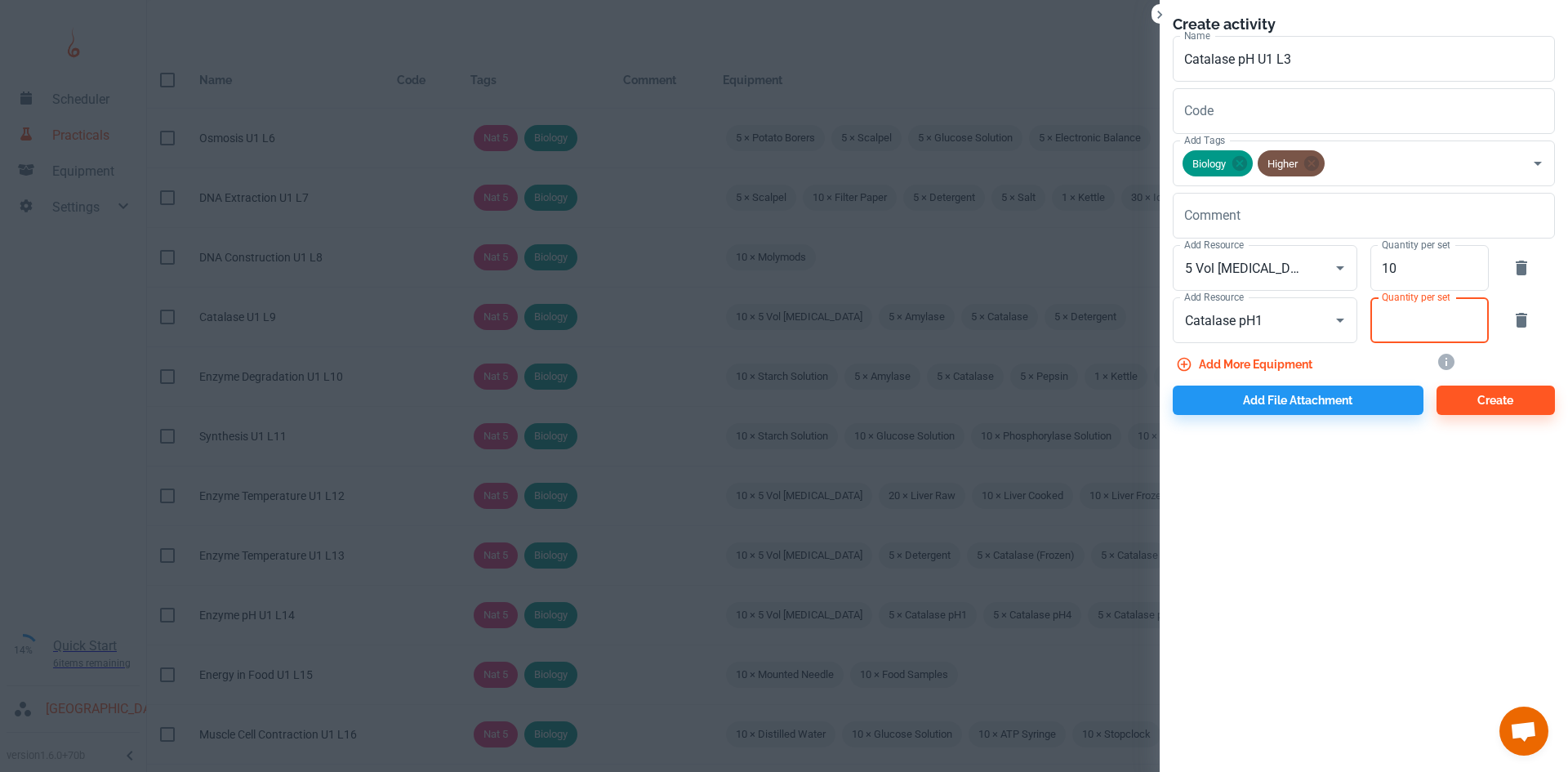
click at [1425, 325] on input "Quantity per set" at bounding box center [1419, 321] width 100 height 46
click at [1268, 362] on button "Add more equipment" at bounding box center [1245, 364] width 146 height 30
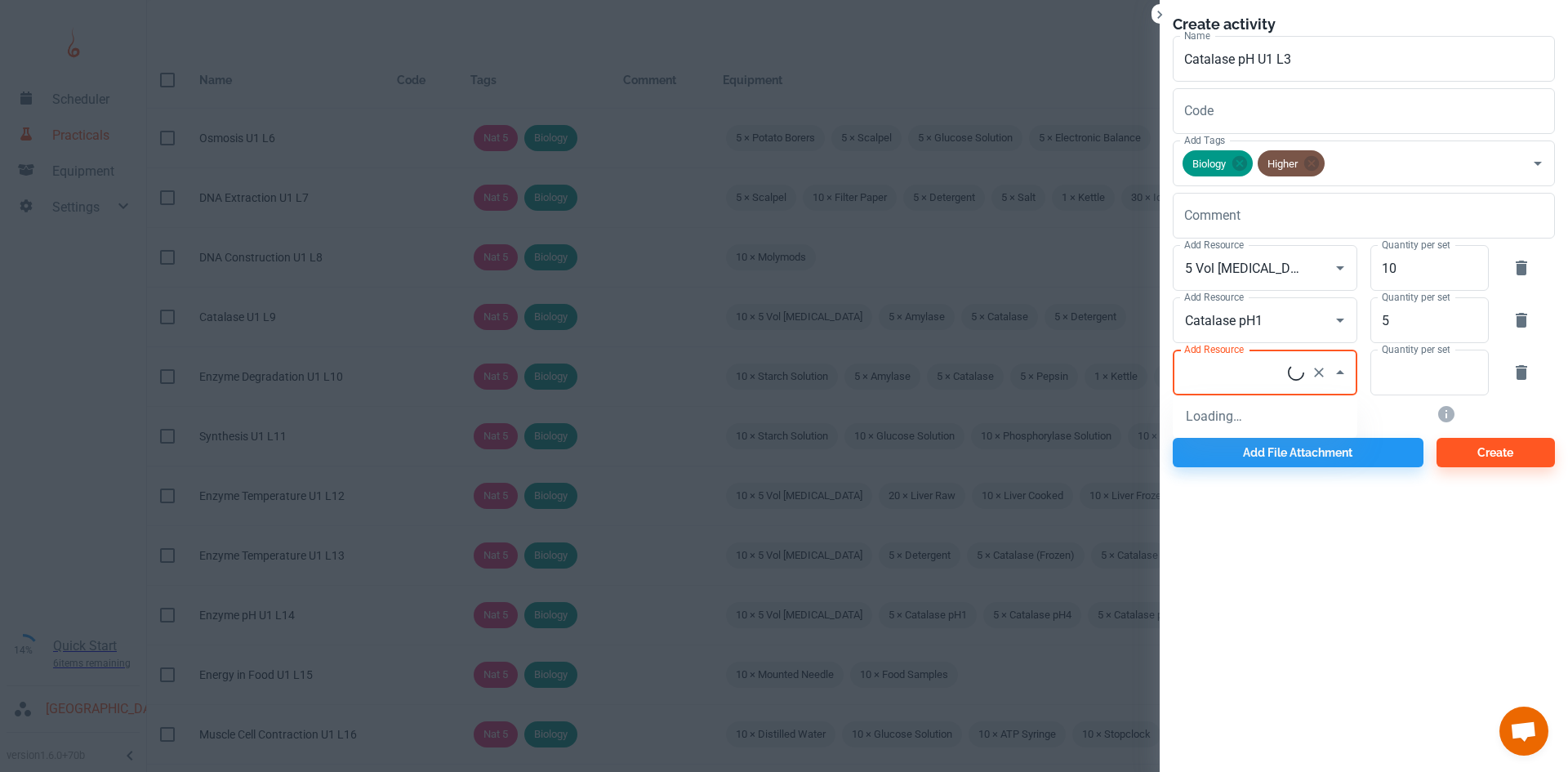
click at [1220, 370] on input "Add Resource" at bounding box center [1234, 372] width 108 height 31
click at [1304, 445] on p "Catalase pH9" at bounding box center [1291, 447] width 105 height 20
click at [1401, 382] on input "Quantity per set" at bounding box center [1419, 372] width 100 height 46
click at [1277, 416] on button "Add more equipment" at bounding box center [1245, 417] width 146 height 30
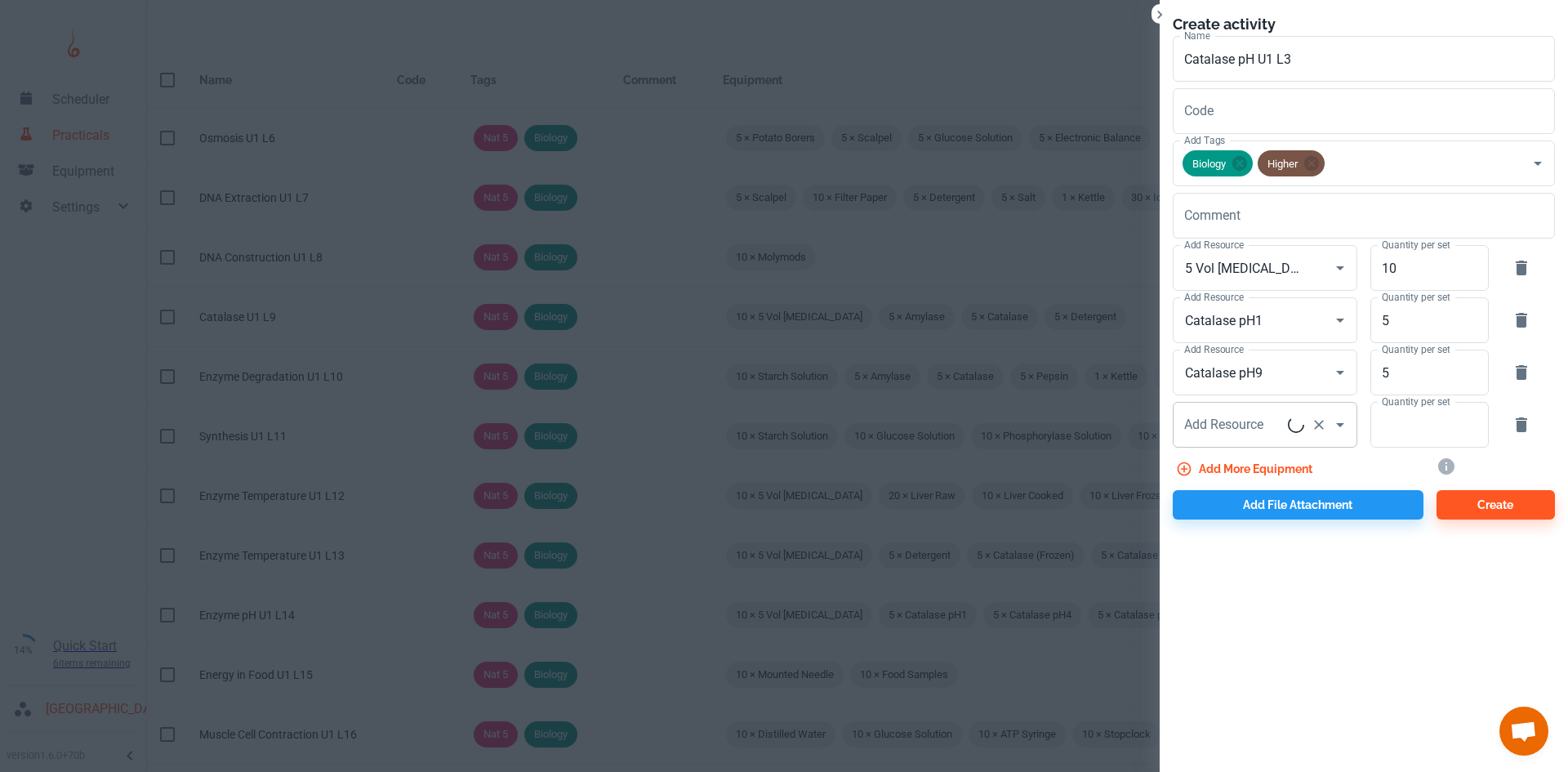
click at [1260, 424] on div "Add Resource Add Resource" at bounding box center [1265, 425] width 184 height 46
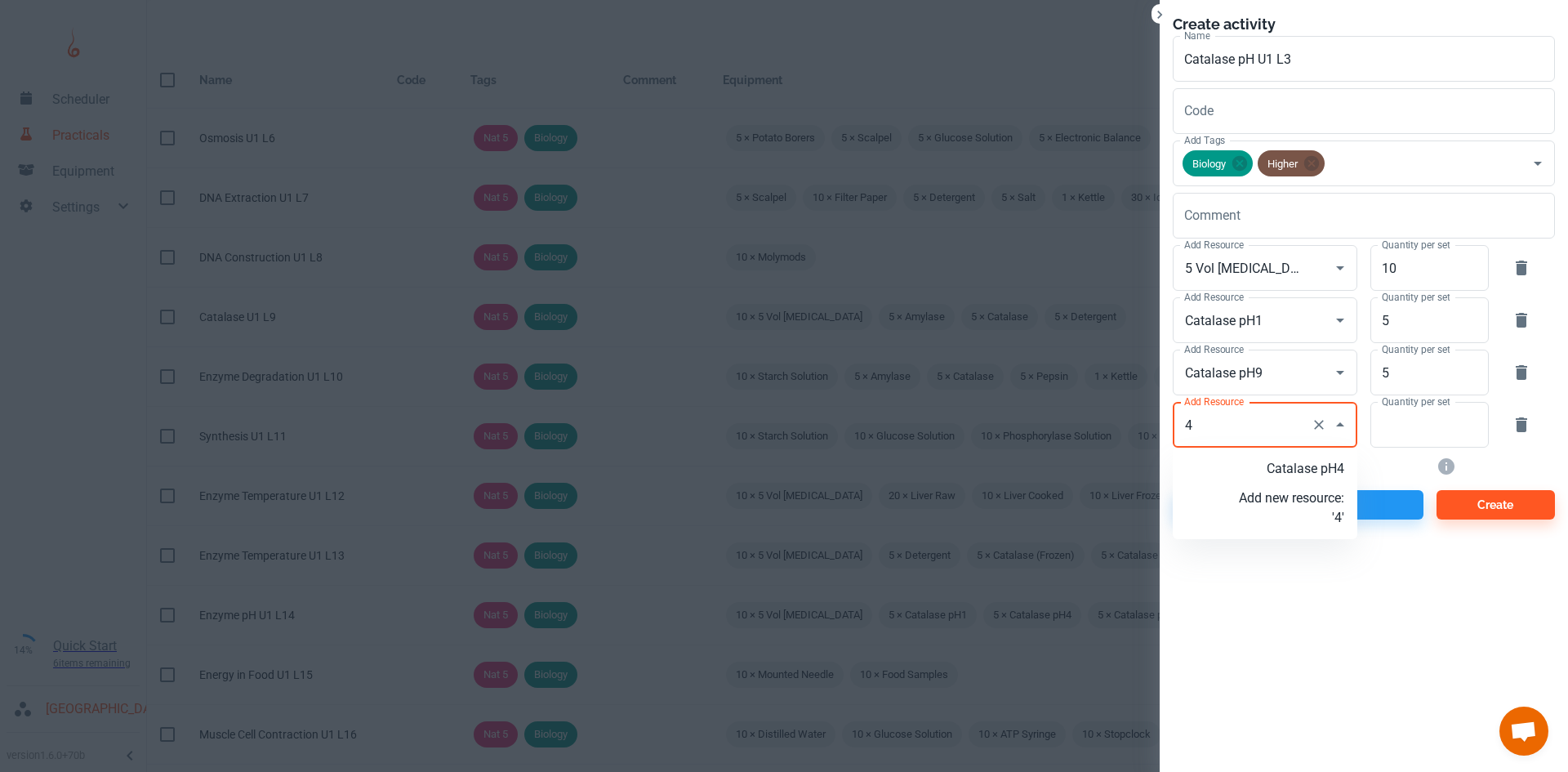
click at [1294, 470] on p "Catalase pH4" at bounding box center [1291, 469] width 105 height 20
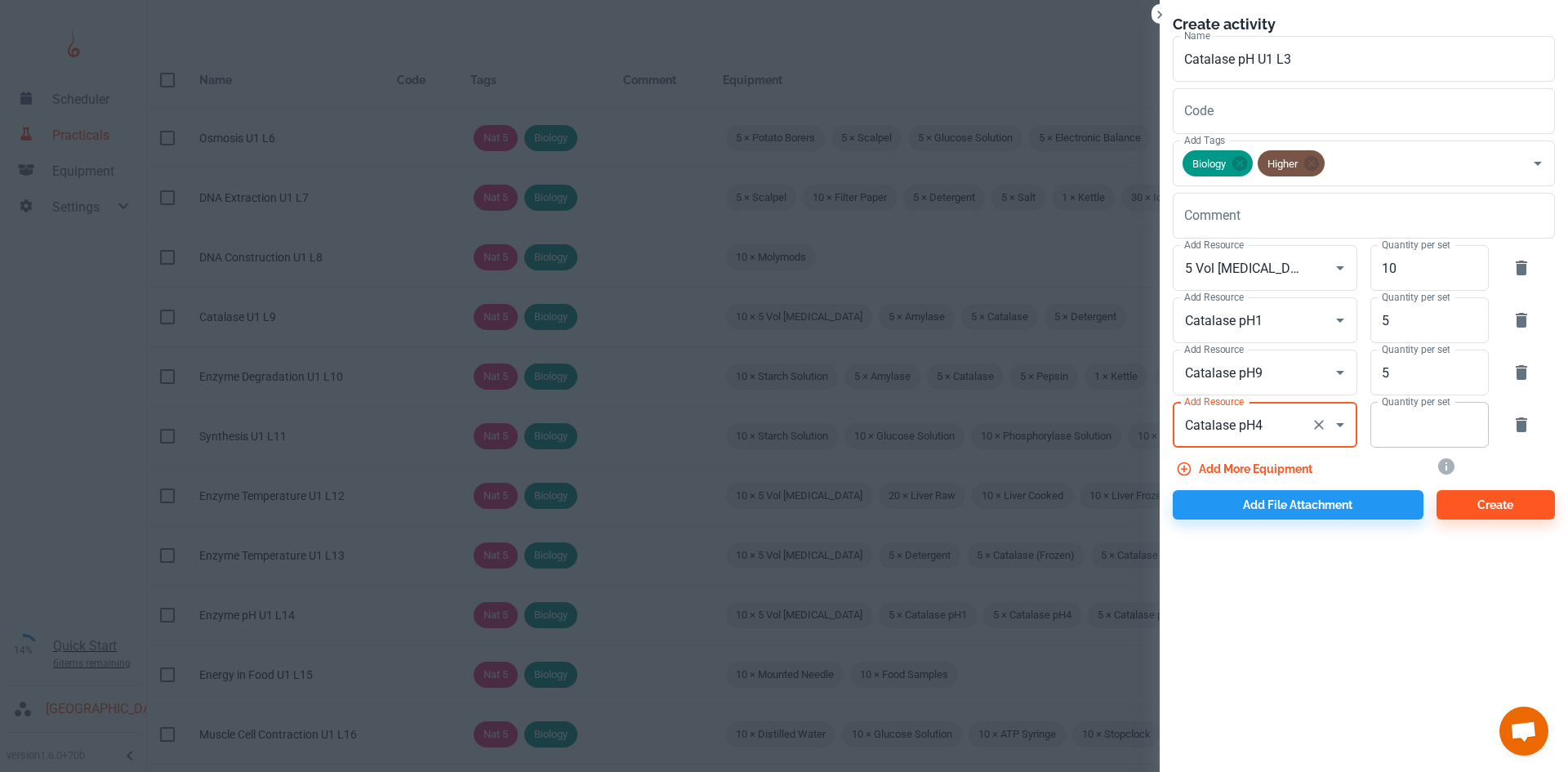
click at [1403, 431] on input "Quantity per set" at bounding box center [1419, 425] width 100 height 46
click at [1259, 464] on button "Add more equipment" at bounding box center [1245, 469] width 146 height 30
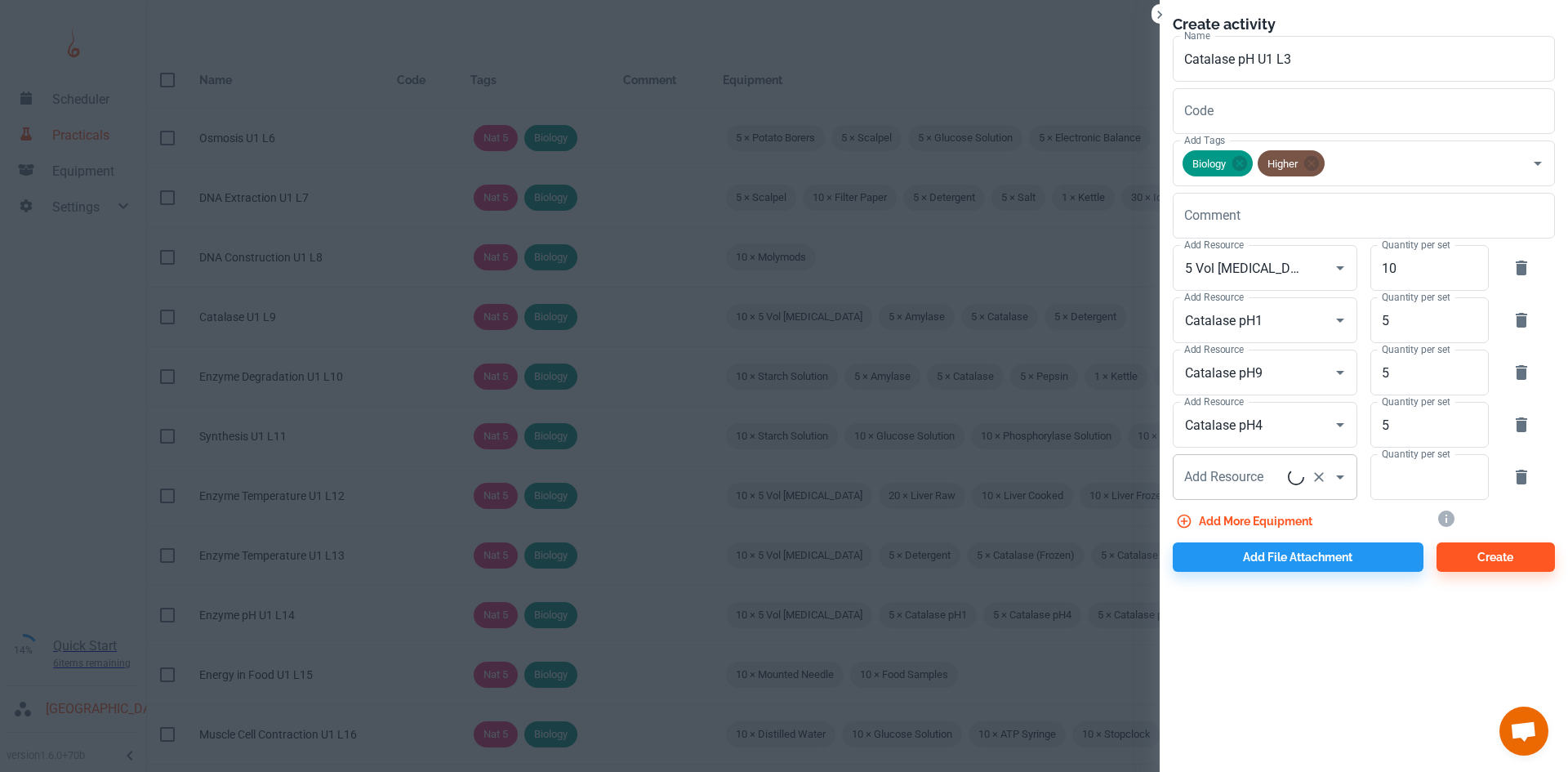
click at [1255, 465] on input "Add Resource" at bounding box center [1234, 476] width 108 height 31
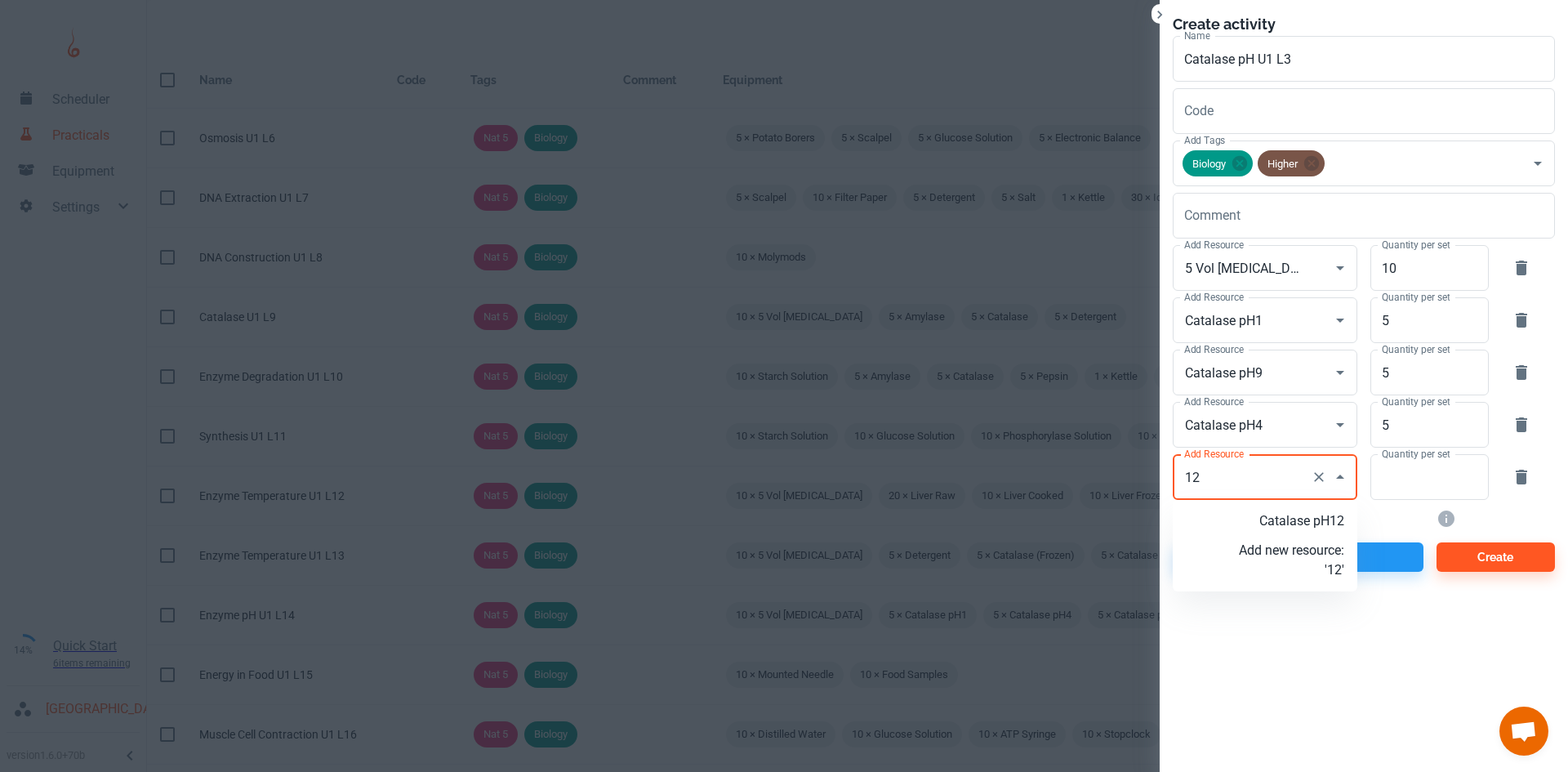
drag, startPoint x: 1296, startPoint y: 530, endPoint x: 1368, endPoint y: 497, distance: 79.2
click at [1296, 529] on p "Catalase pH12" at bounding box center [1291, 521] width 105 height 20
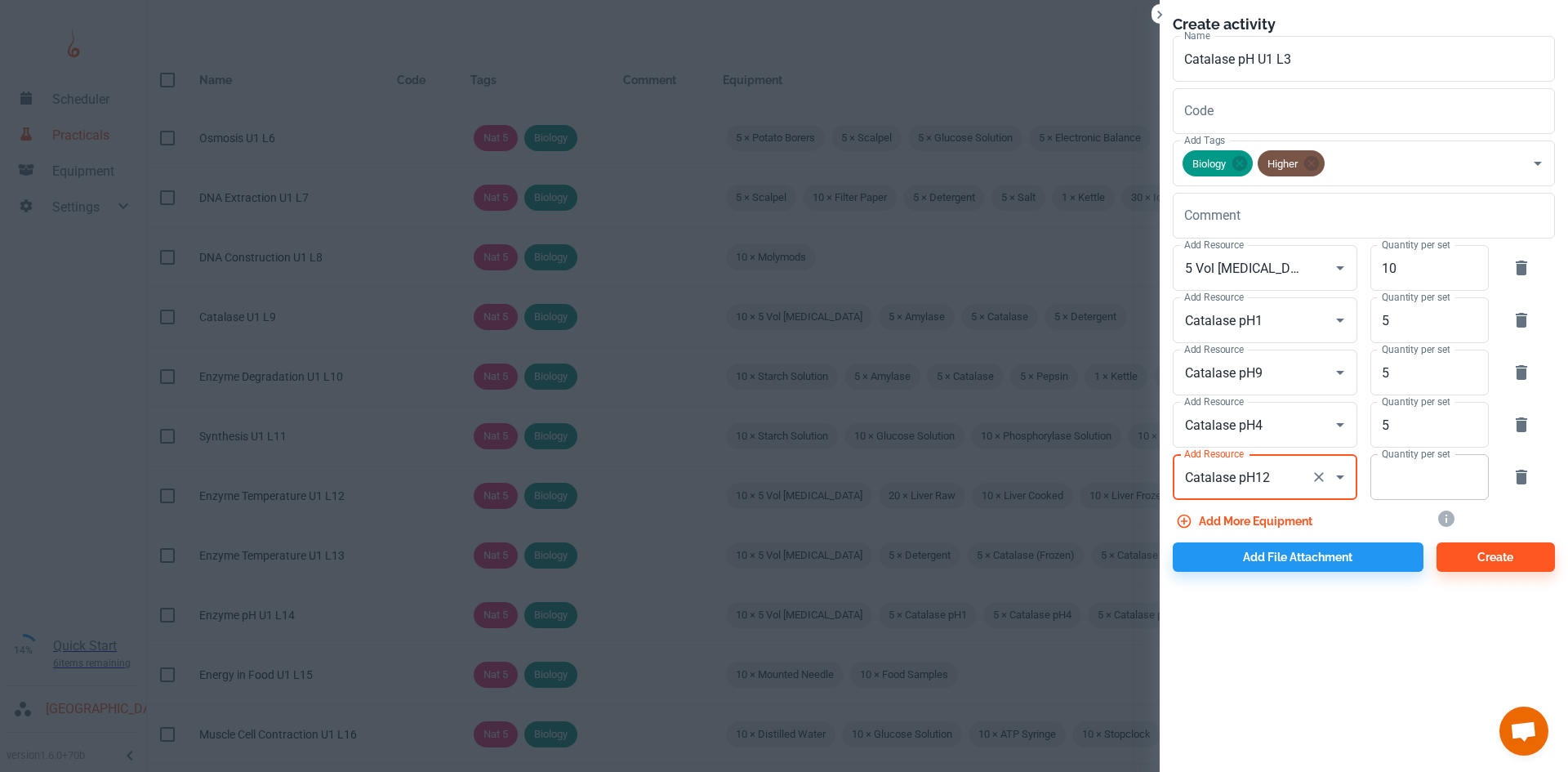
click at [1393, 490] on input "Quantity per set" at bounding box center [1419, 477] width 100 height 46
click at [1331, 557] on button "Add file attachment" at bounding box center [1297, 558] width 251 height 30
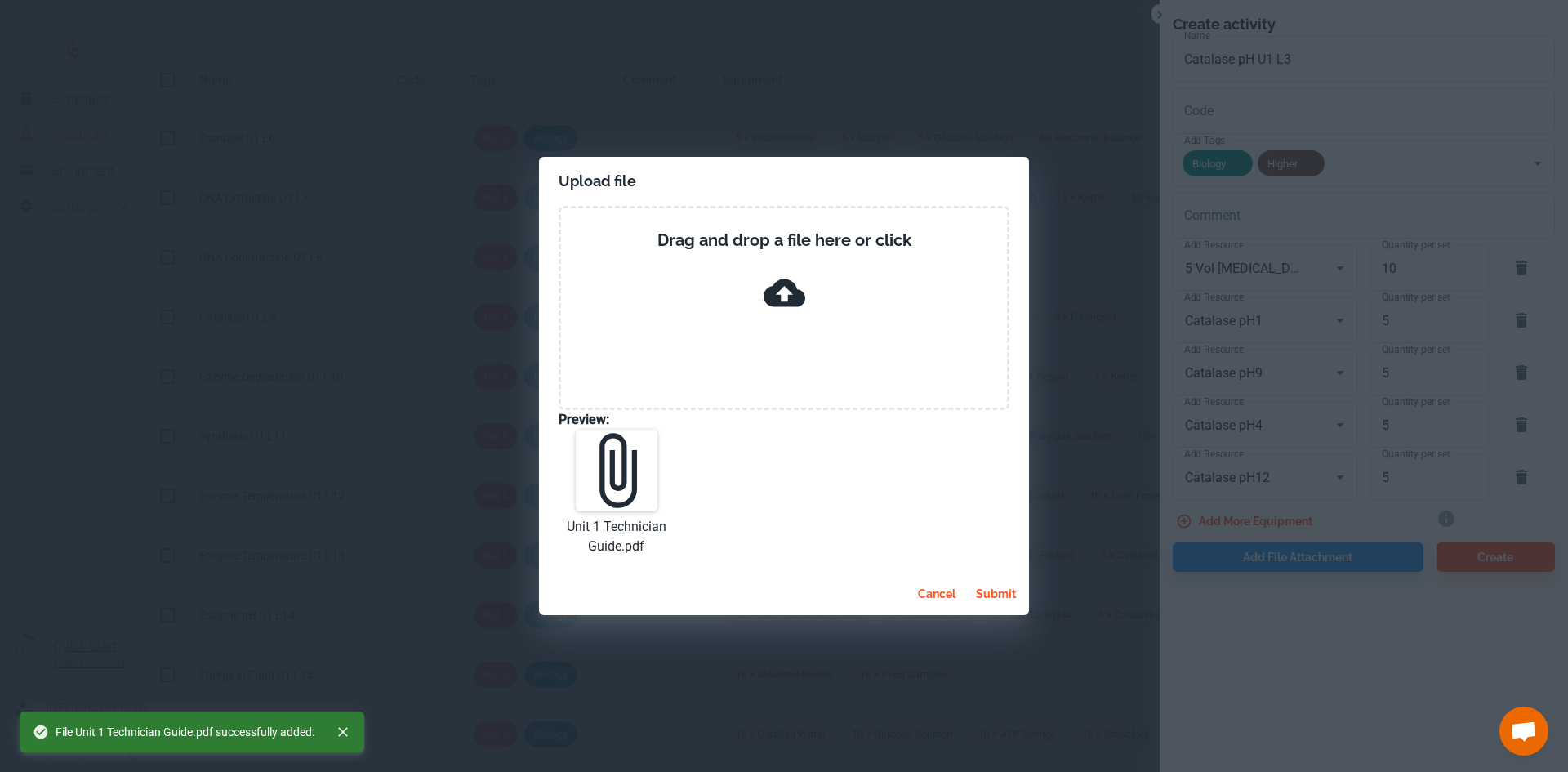
click at [1000, 600] on button "submit" at bounding box center [996, 594] width 54 height 30
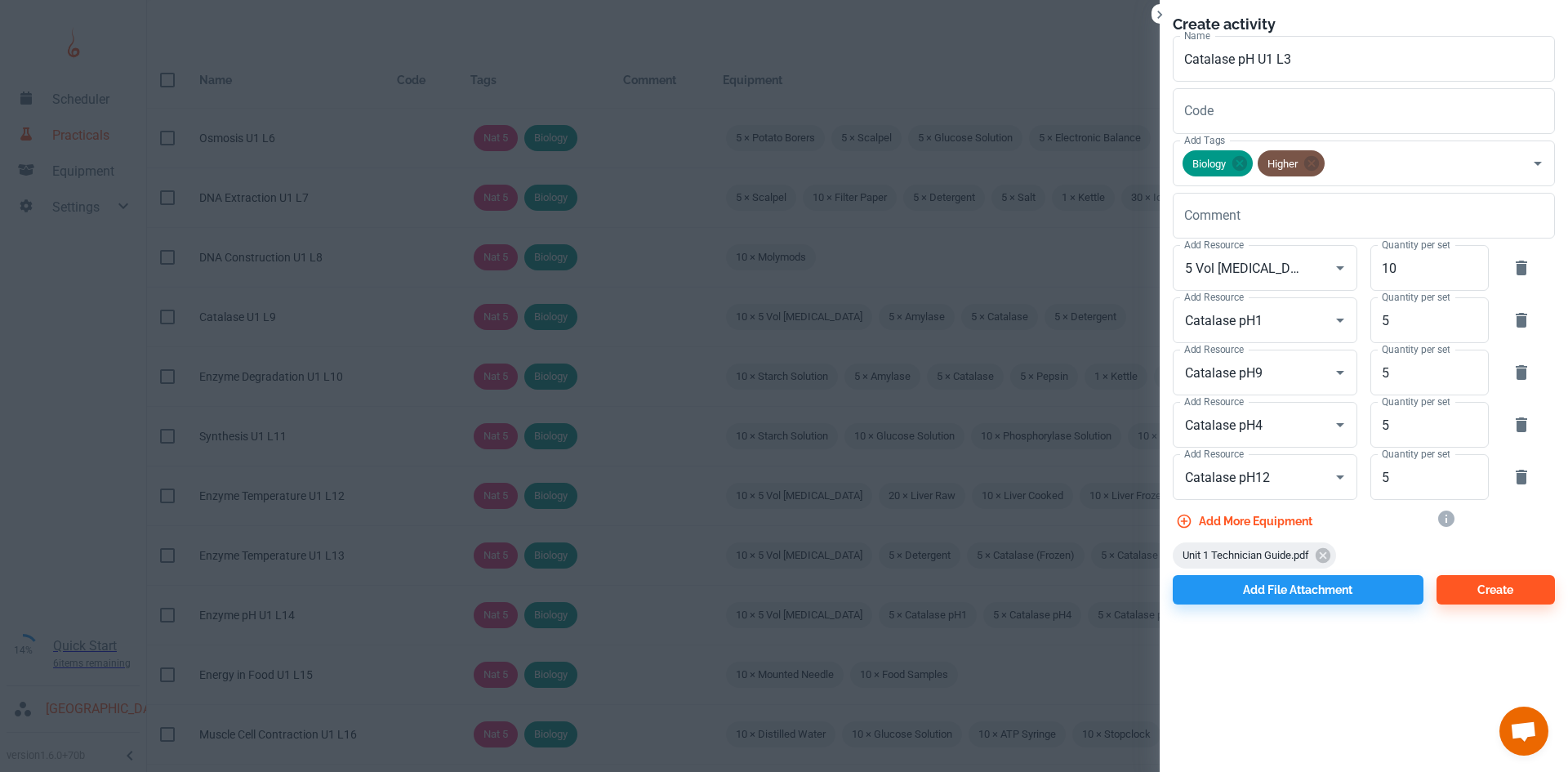
click at [1223, 515] on button "Add more equipment" at bounding box center [1245, 521] width 146 height 30
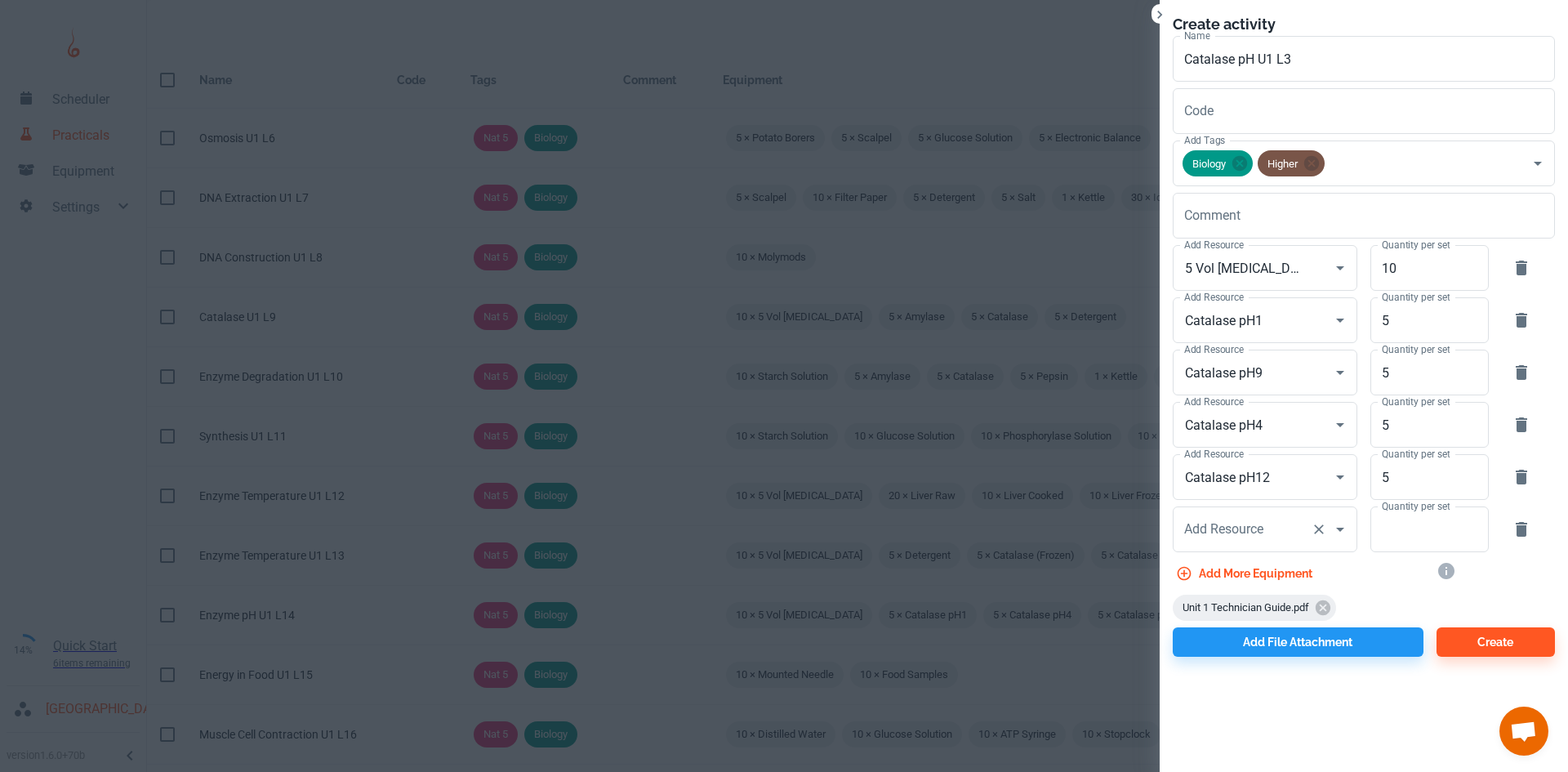
click at [1202, 512] on div "Add Resource" at bounding box center [1265, 529] width 184 height 46
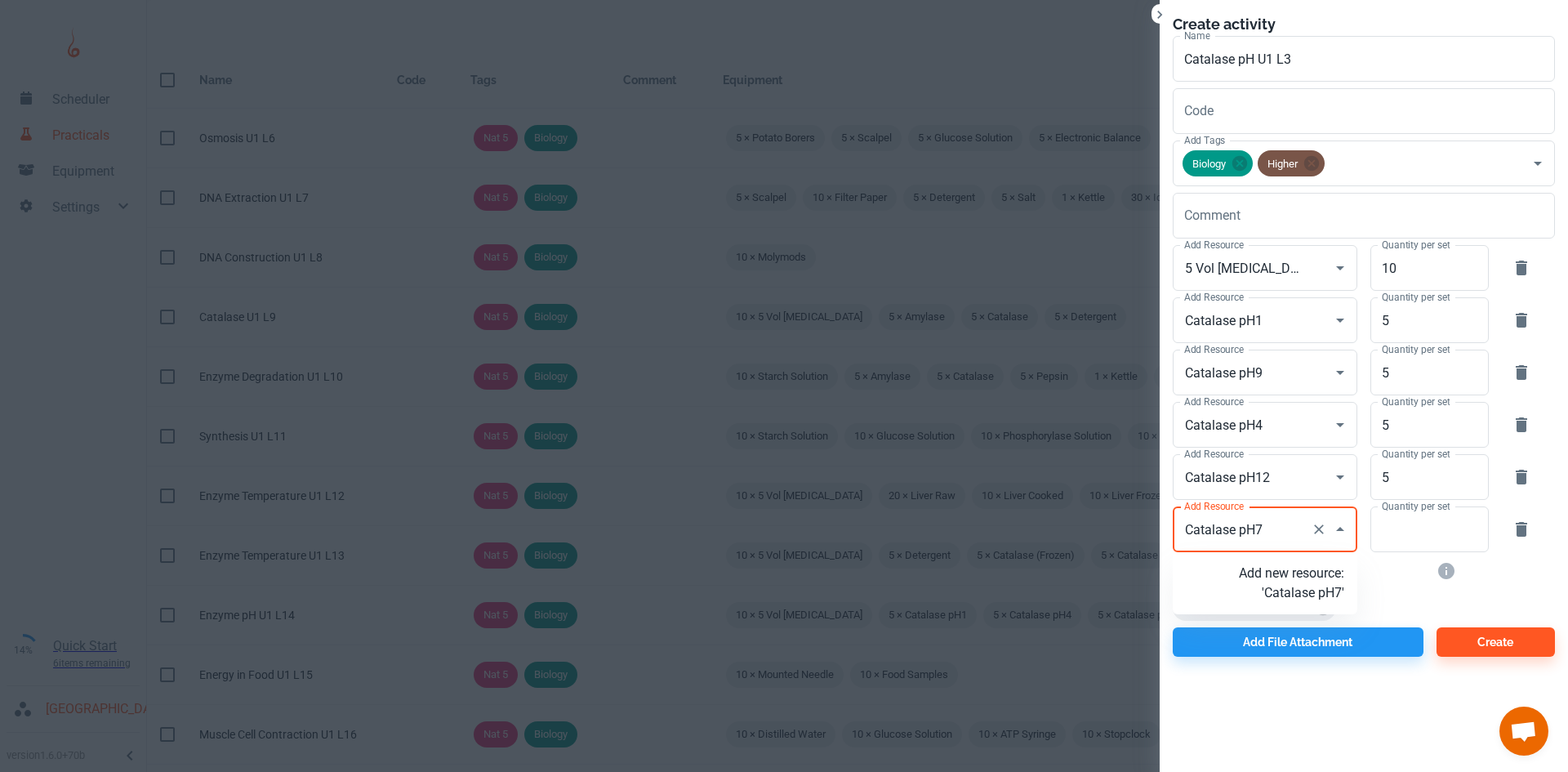
click at [1299, 596] on p "Add new resource: 'Catalase pH7'" at bounding box center [1291, 583] width 105 height 40
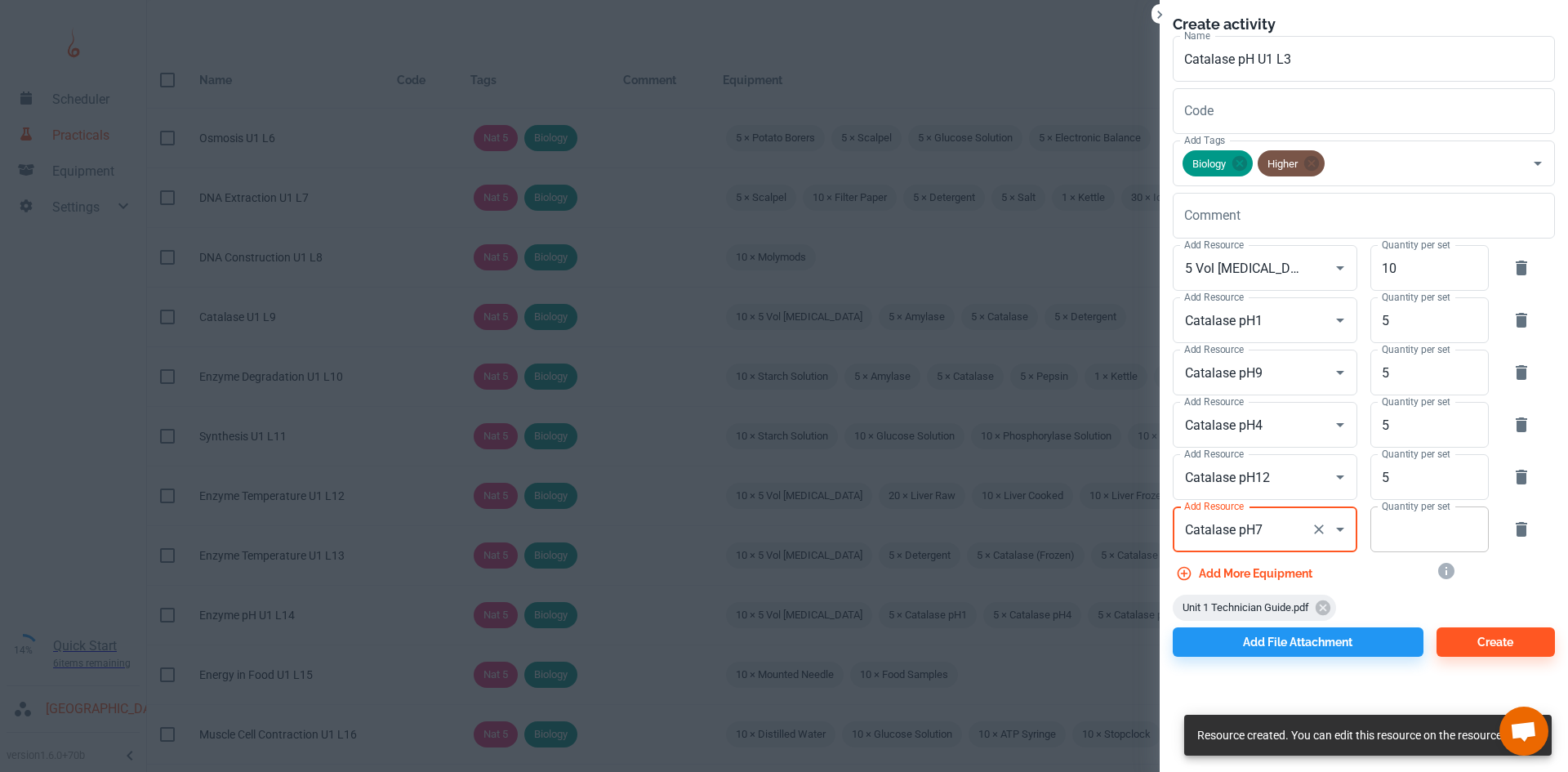
click at [1397, 532] on input "Quantity per set" at bounding box center [1419, 529] width 100 height 46
click at [1485, 645] on button "Create" at bounding box center [1495, 642] width 118 height 30
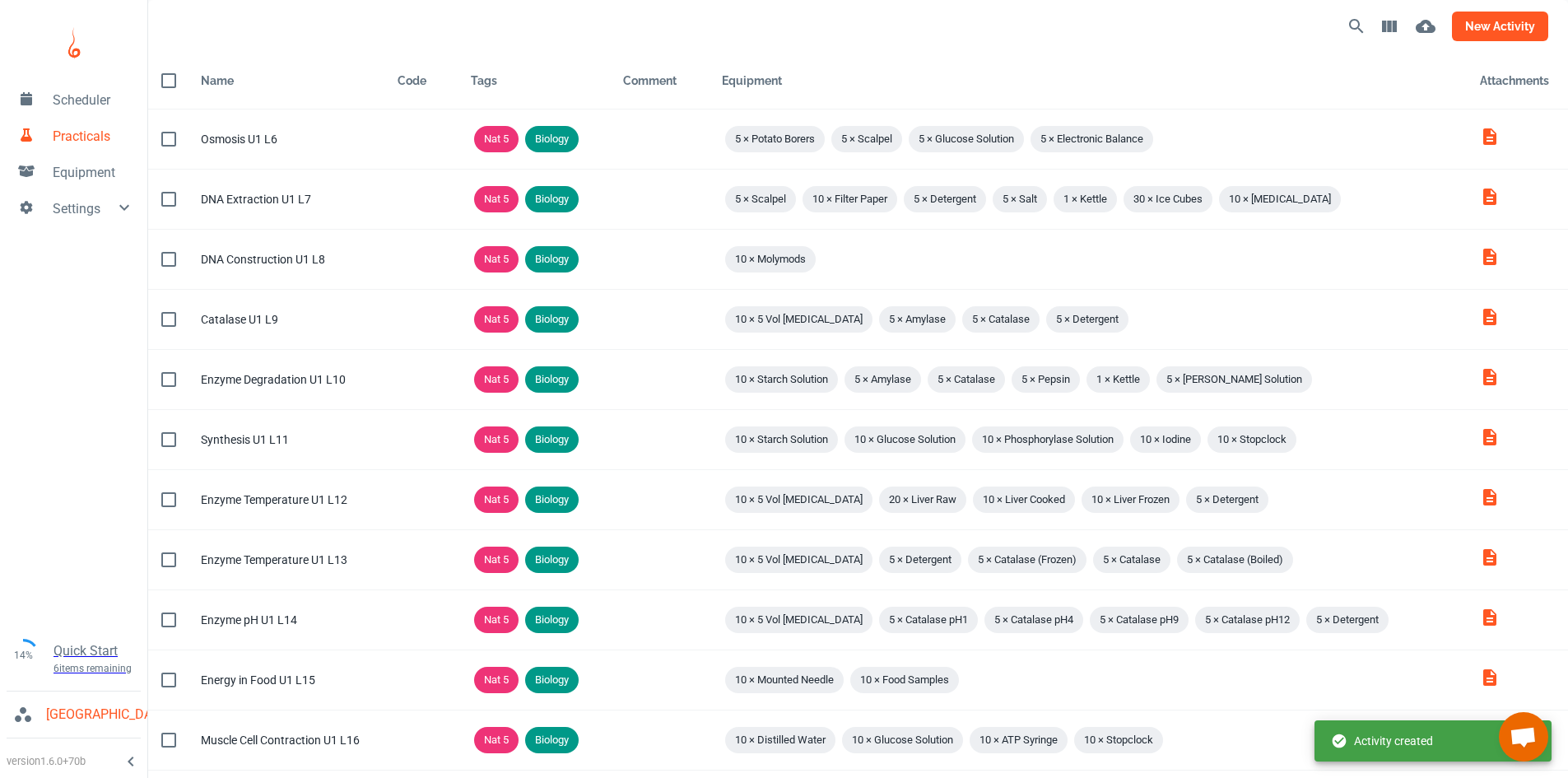
click at [1507, 30] on button "new activity" at bounding box center [1500, 27] width 96 height 30
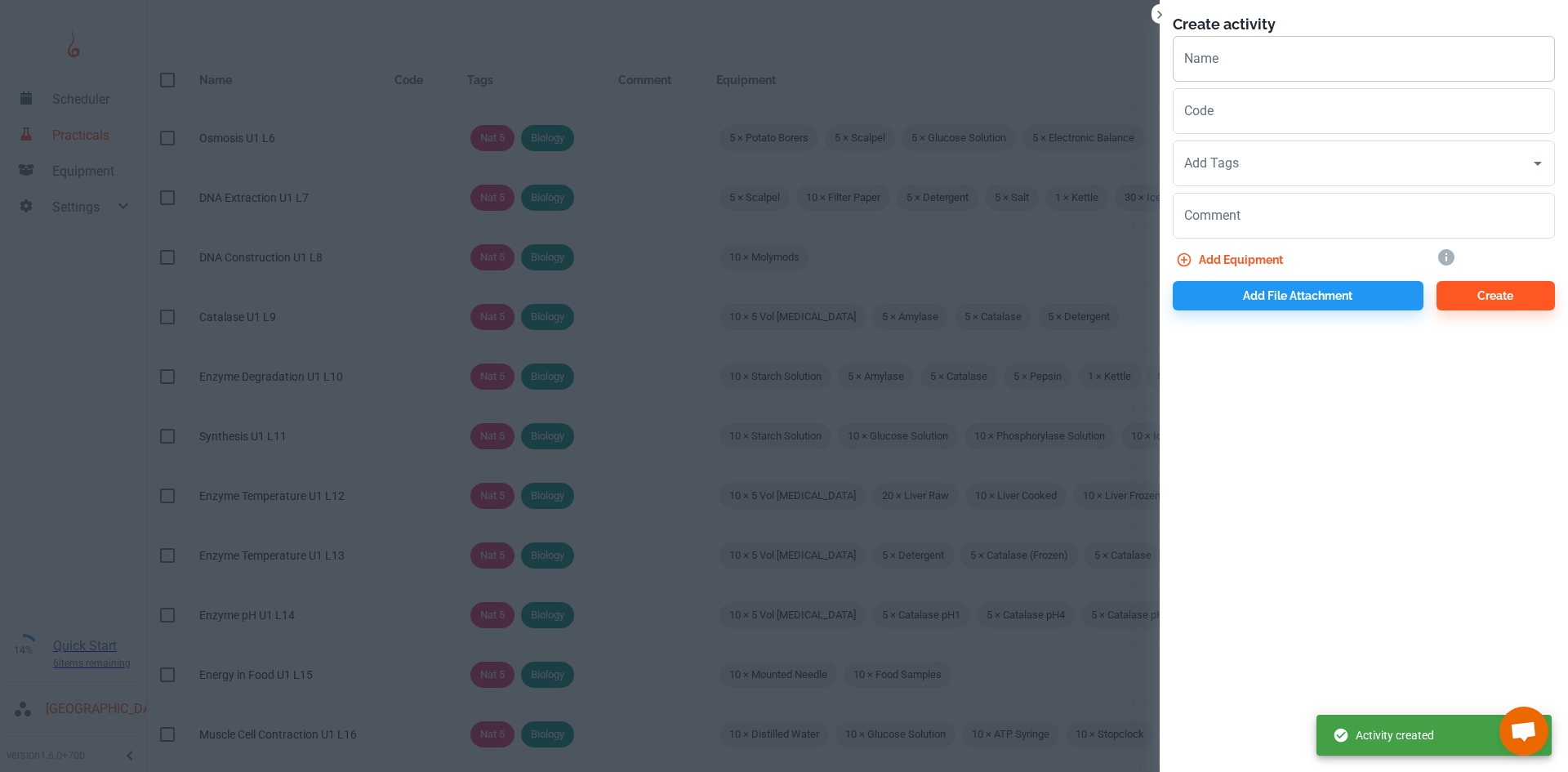
click at [1241, 48] on input "Name" at bounding box center [1363, 59] width 382 height 46
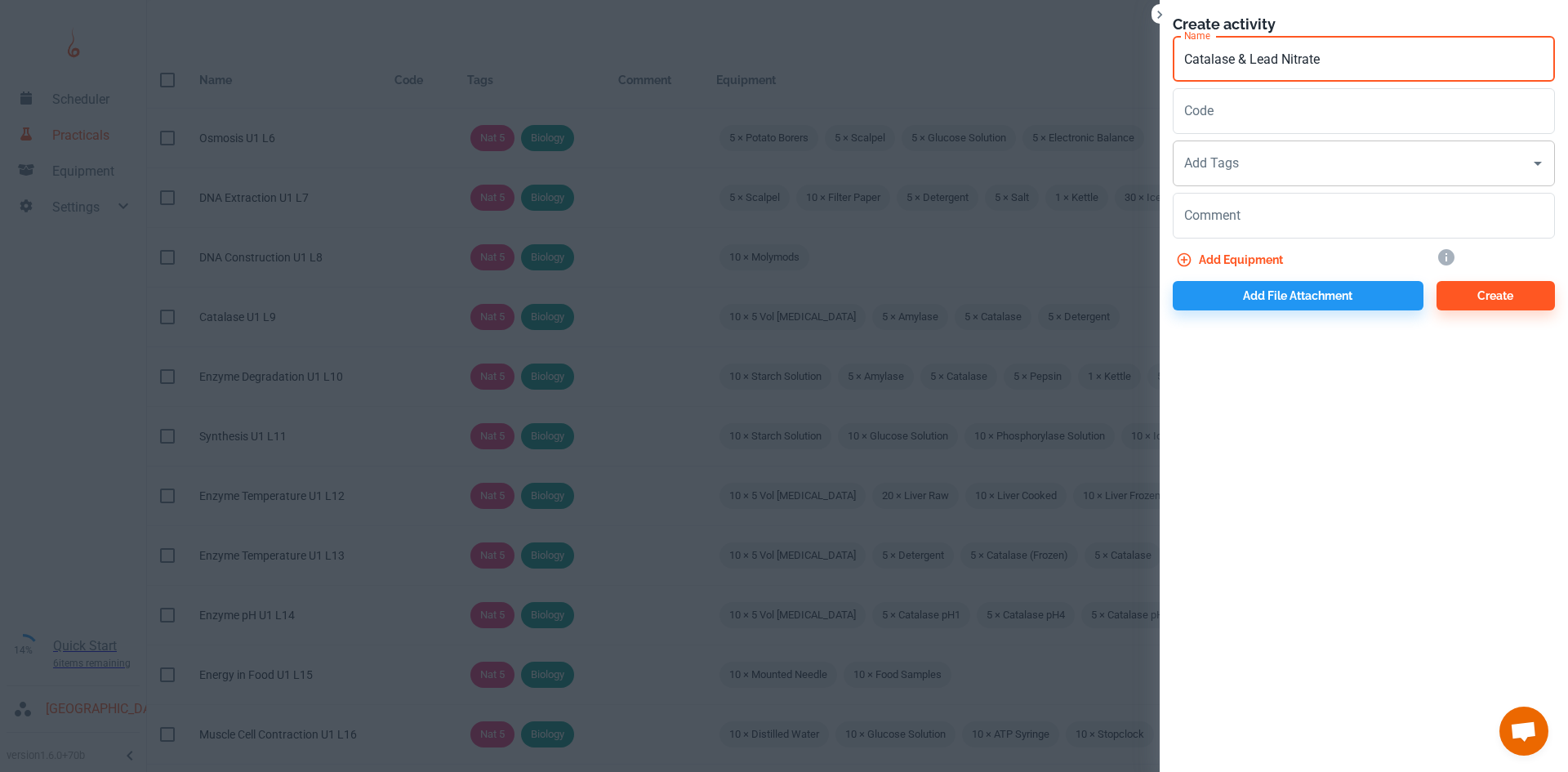
click at [1227, 183] on div "Add Tags" at bounding box center [1363, 164] width 382 height 46
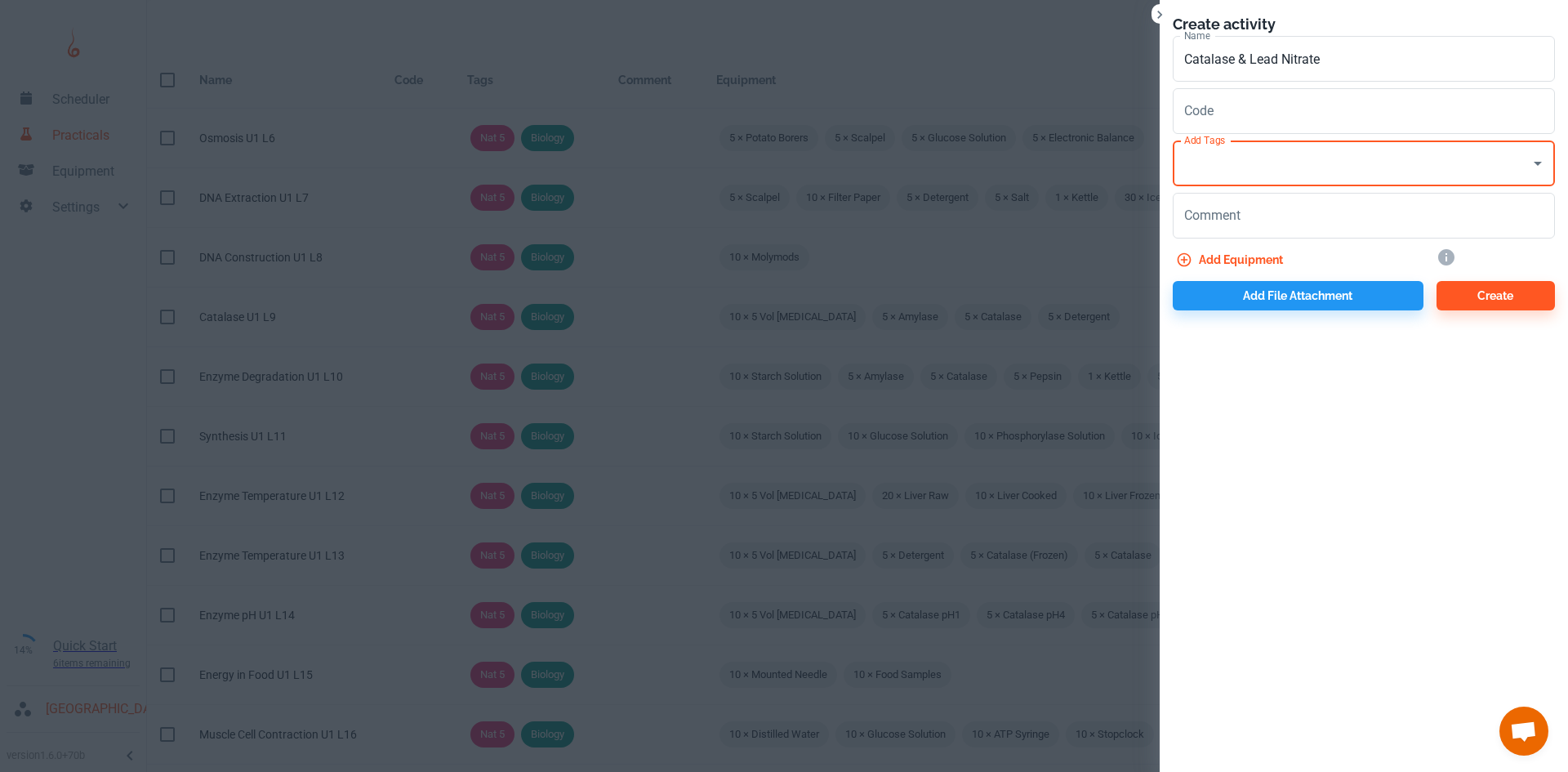
click at [1227, 162] on input "Add Tags" at bounding box center [1352, 163] width 343 height 31
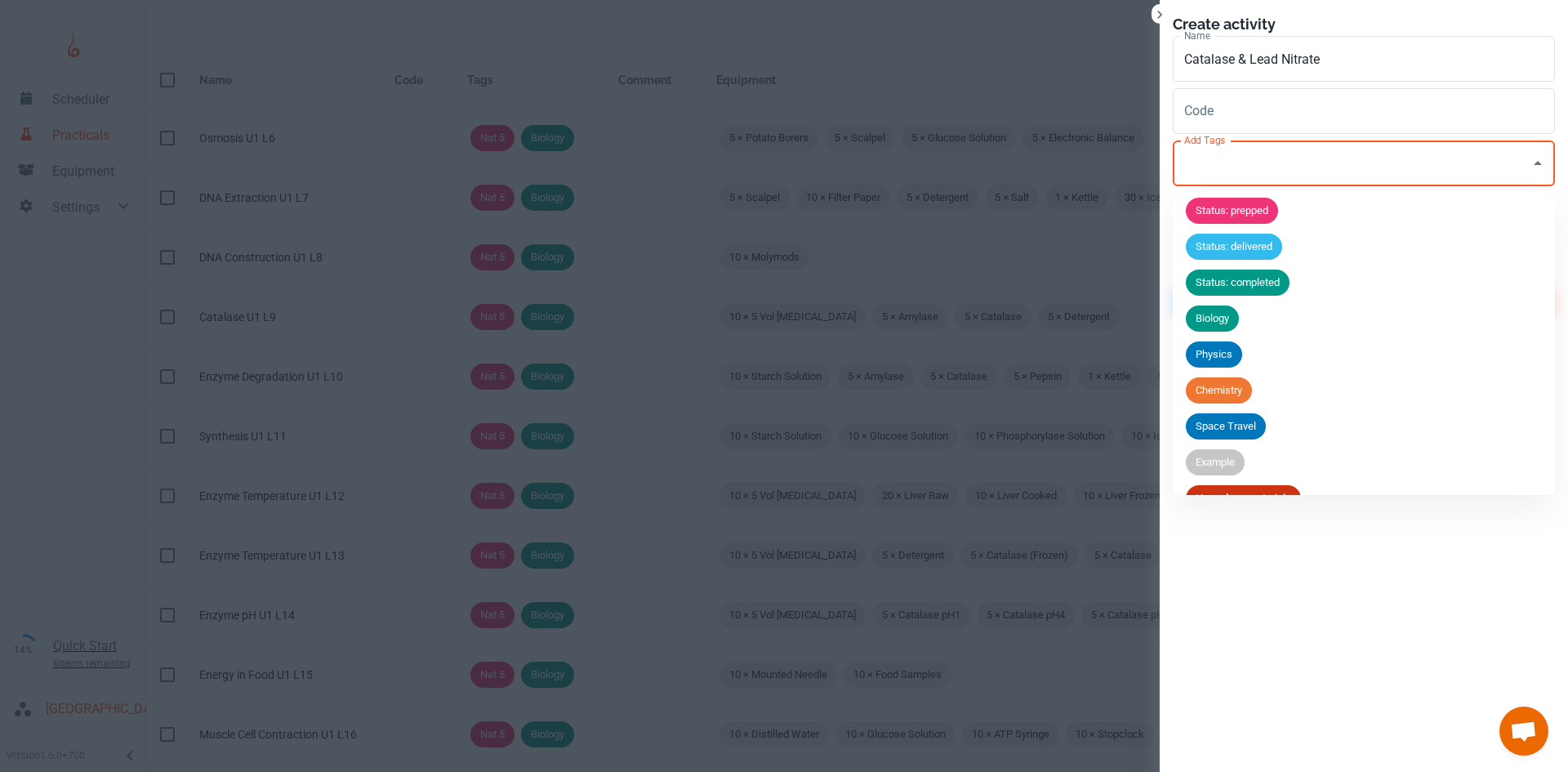
click at [1208, 321] on span "Biology" at bounding box center [1212, 319] width 54 height 16
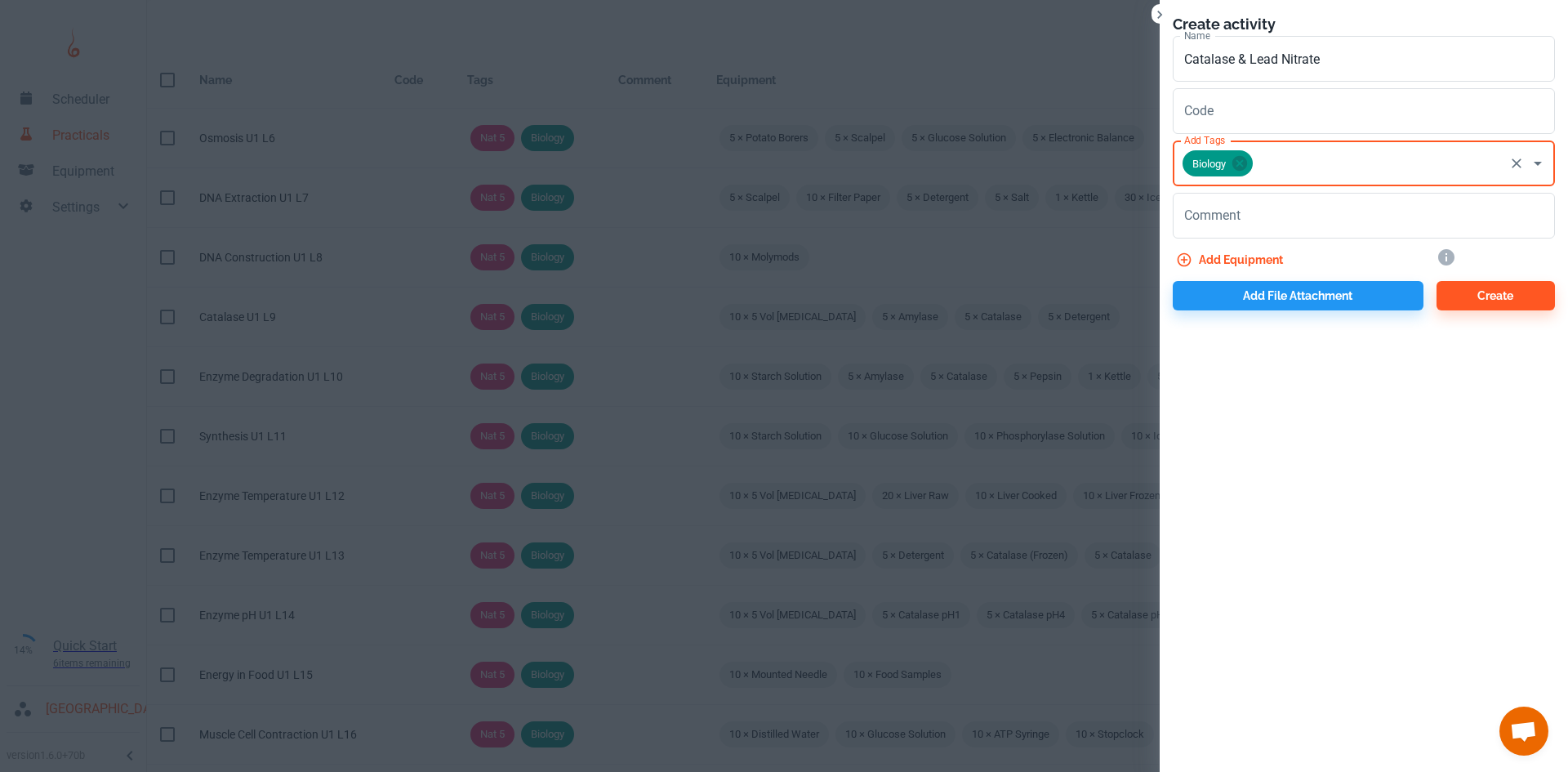
click at [1271, 173] on input "Add Tags" at bounding box center [1378, 163] width 247 height 31
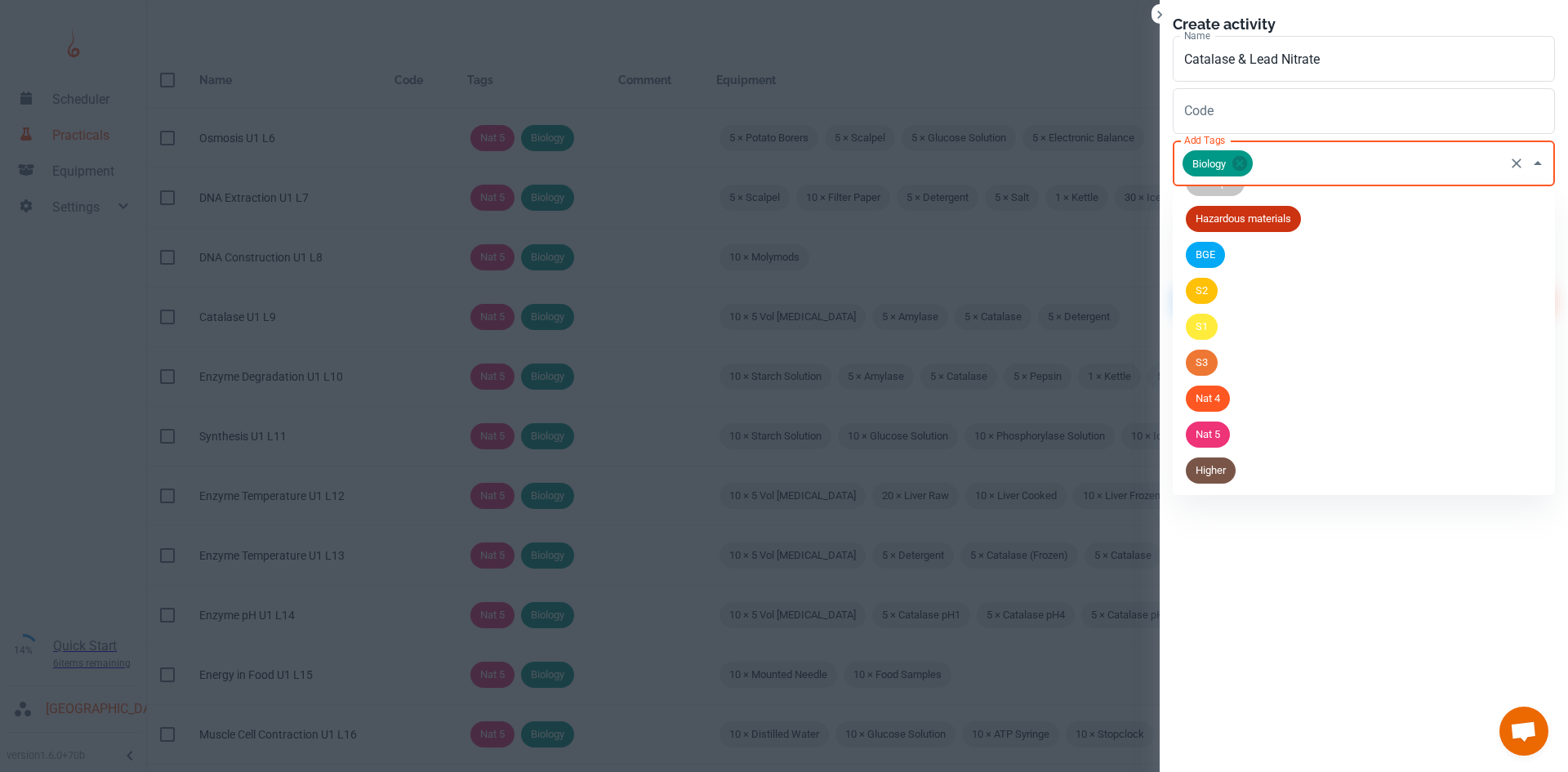
click at [1208, 478] on div "Higher" at bounding box center [1210, 470] width 50 height 26
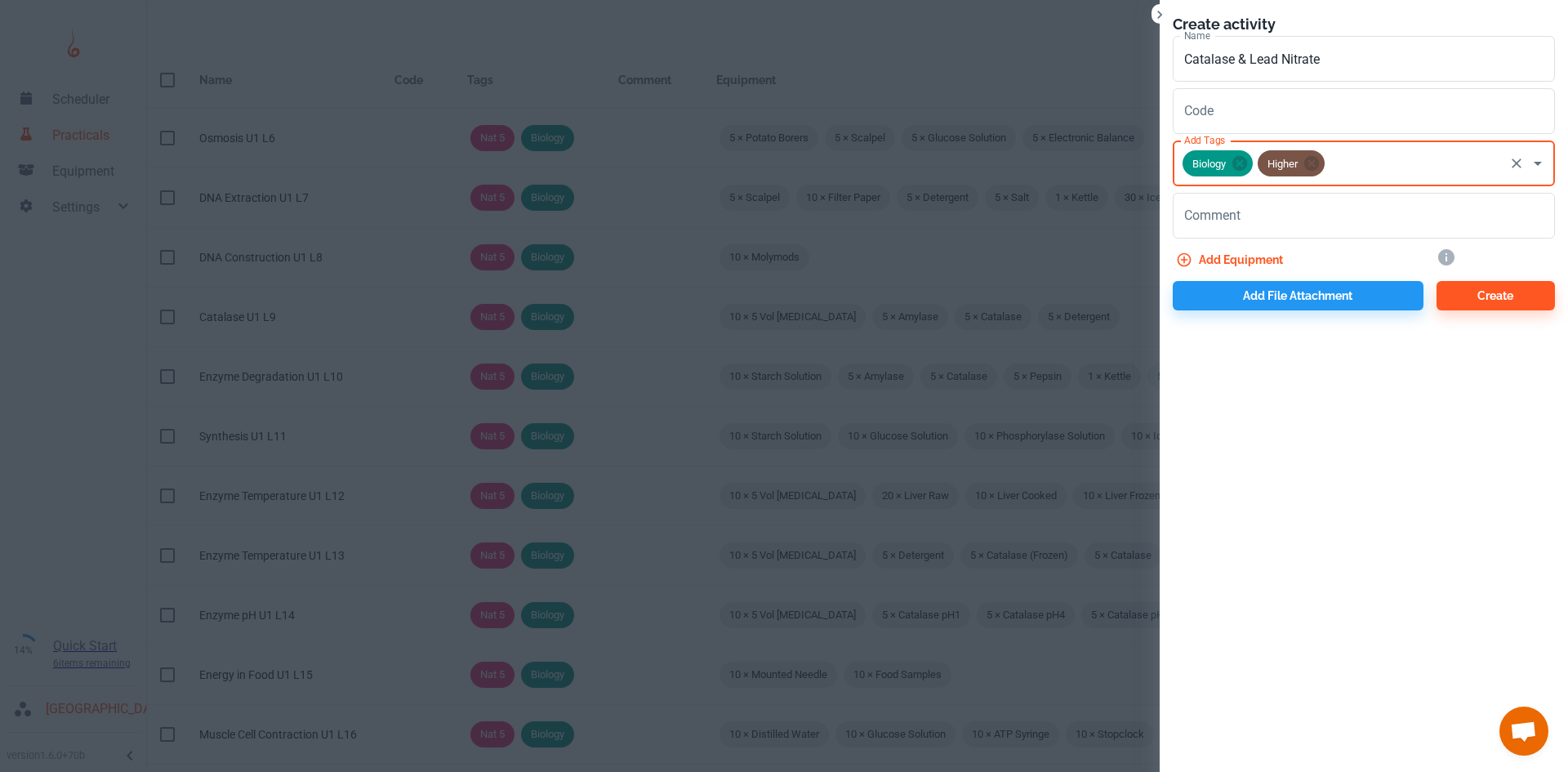
click at [1223, 258] on button "Add equipment" at bounding box center [1231, 260] width 117 height 30
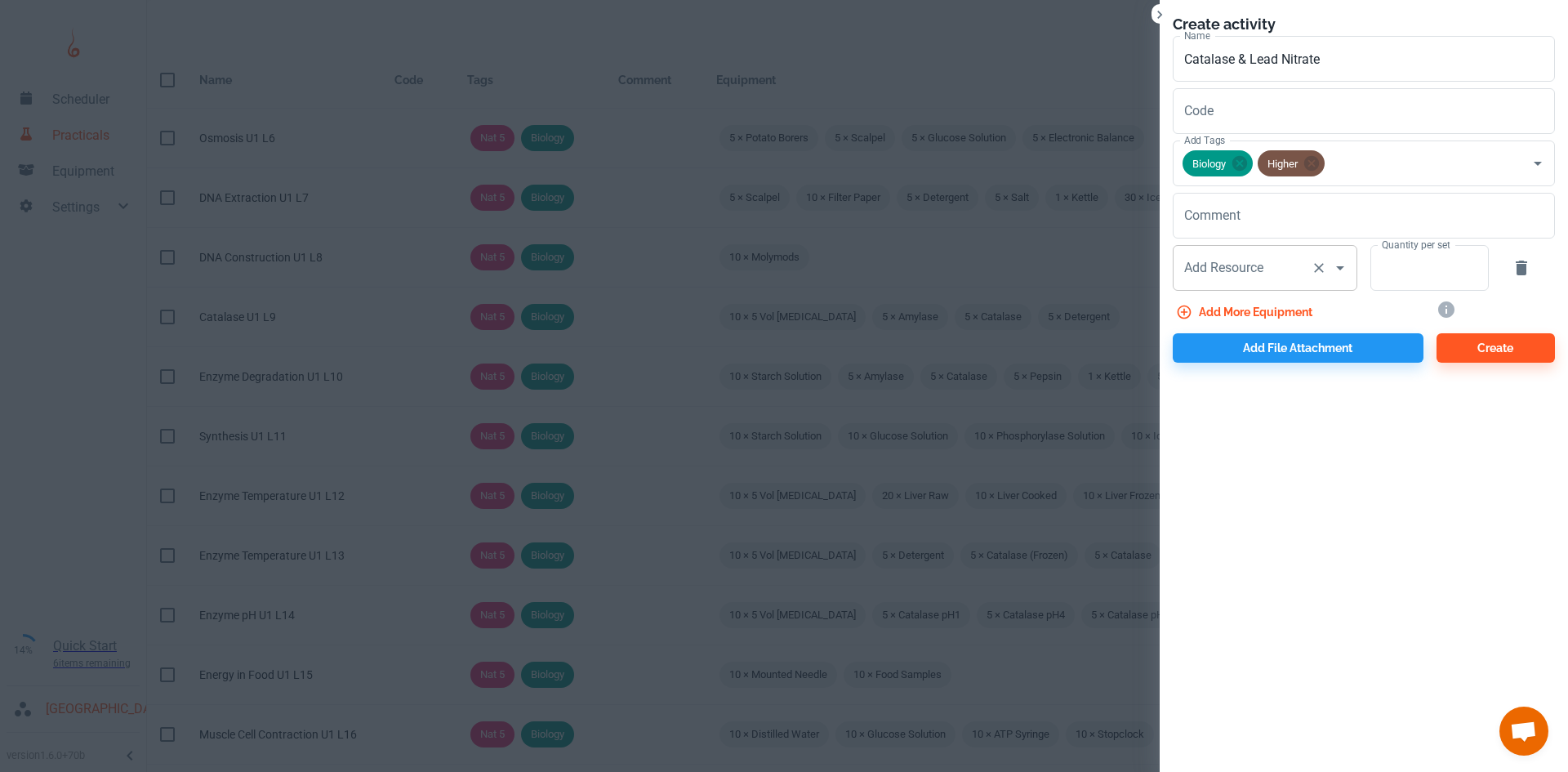
click at [1221, 261] on div "Add Resource Add Resource" at bounding box center [1265, 268] width 184 height 46
click at [1263, 271] on input "Add Resource" at bounding box center [1242, 267] width 124 height 31
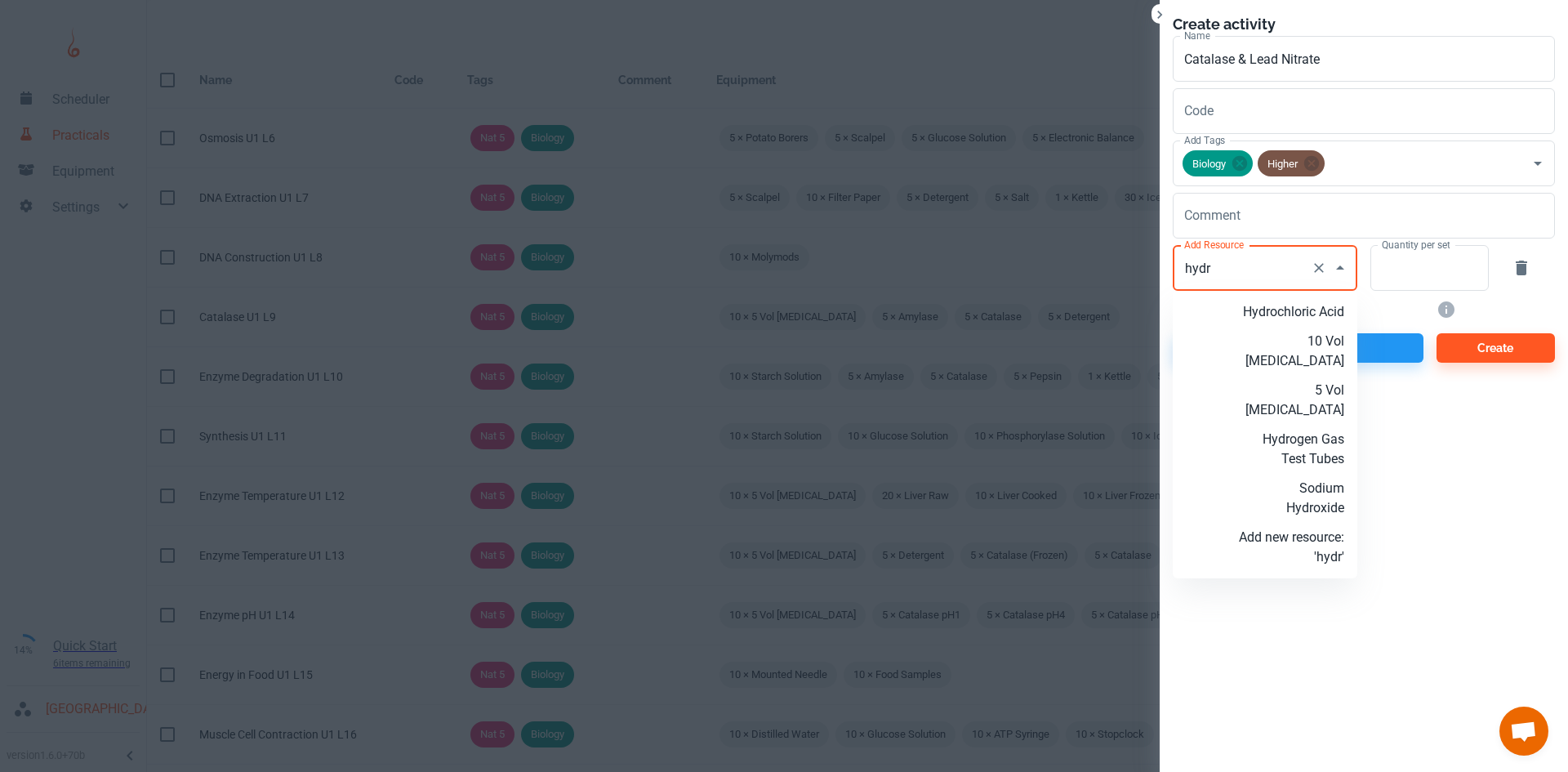
click at [1308, 385] on p "5 Vol Hydrogen Peroxide" at bounding box center [1291, 401] width 105 height 40
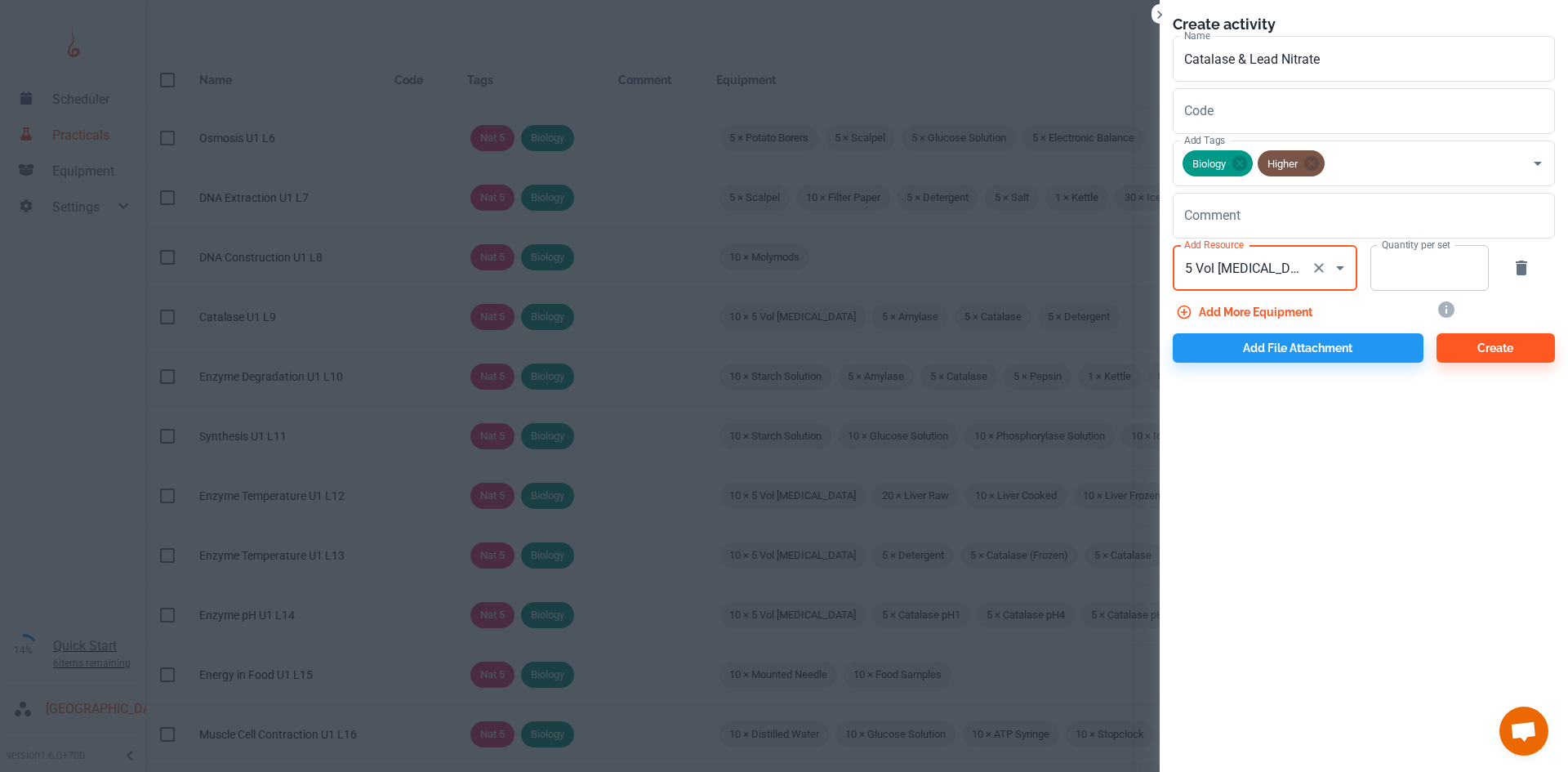
click at [1411, 271] on input "Quantity per set" at bounding box center [1419, 268] width 100 height 46
click at [1273, 311] on button "Add more equipment" at bounding box center [1245, 313] width 146 height 30
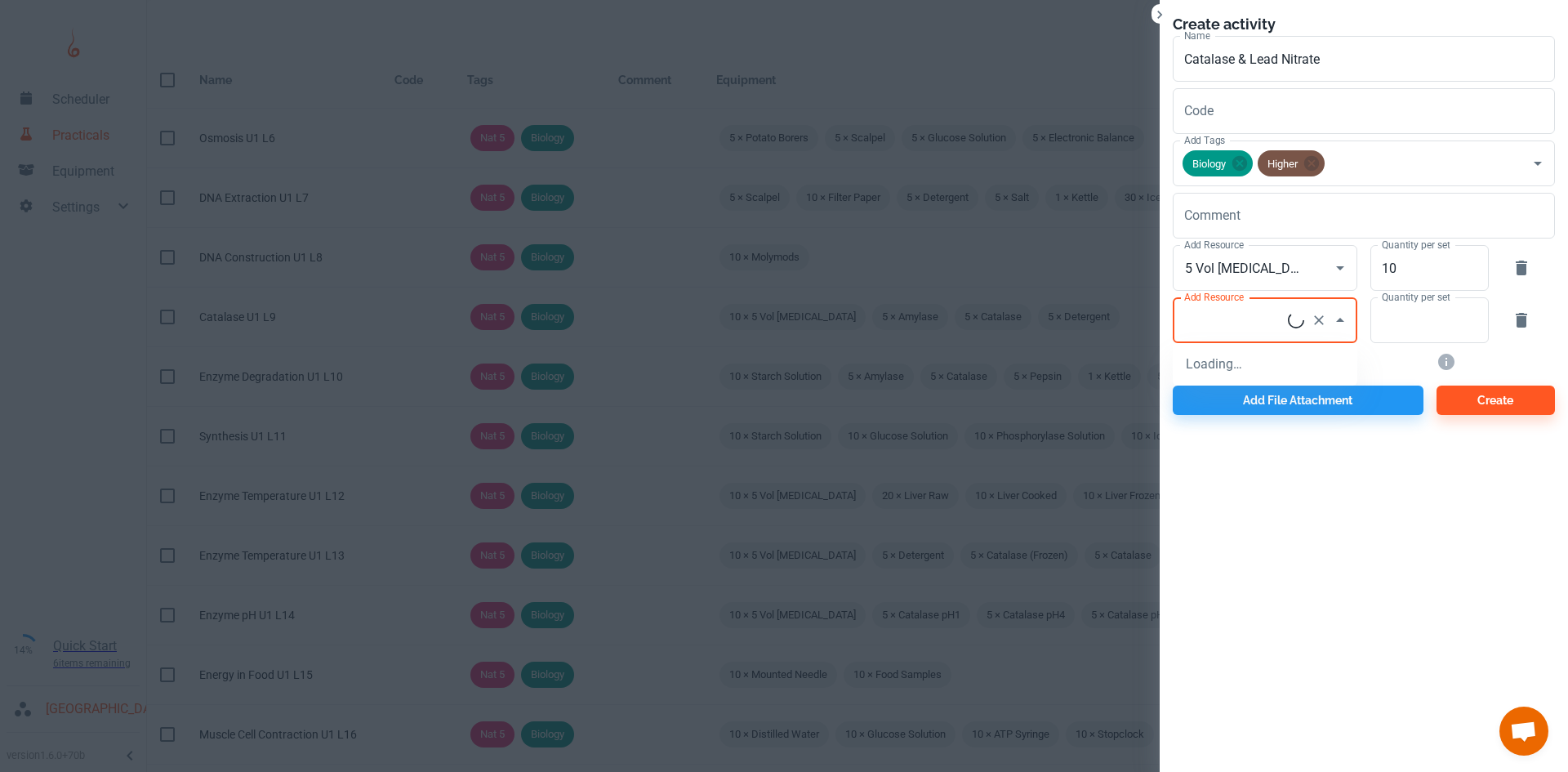
click at [1258, 316] on input "Add Resource" at bounding box center [1234, 320] width 108 height 31
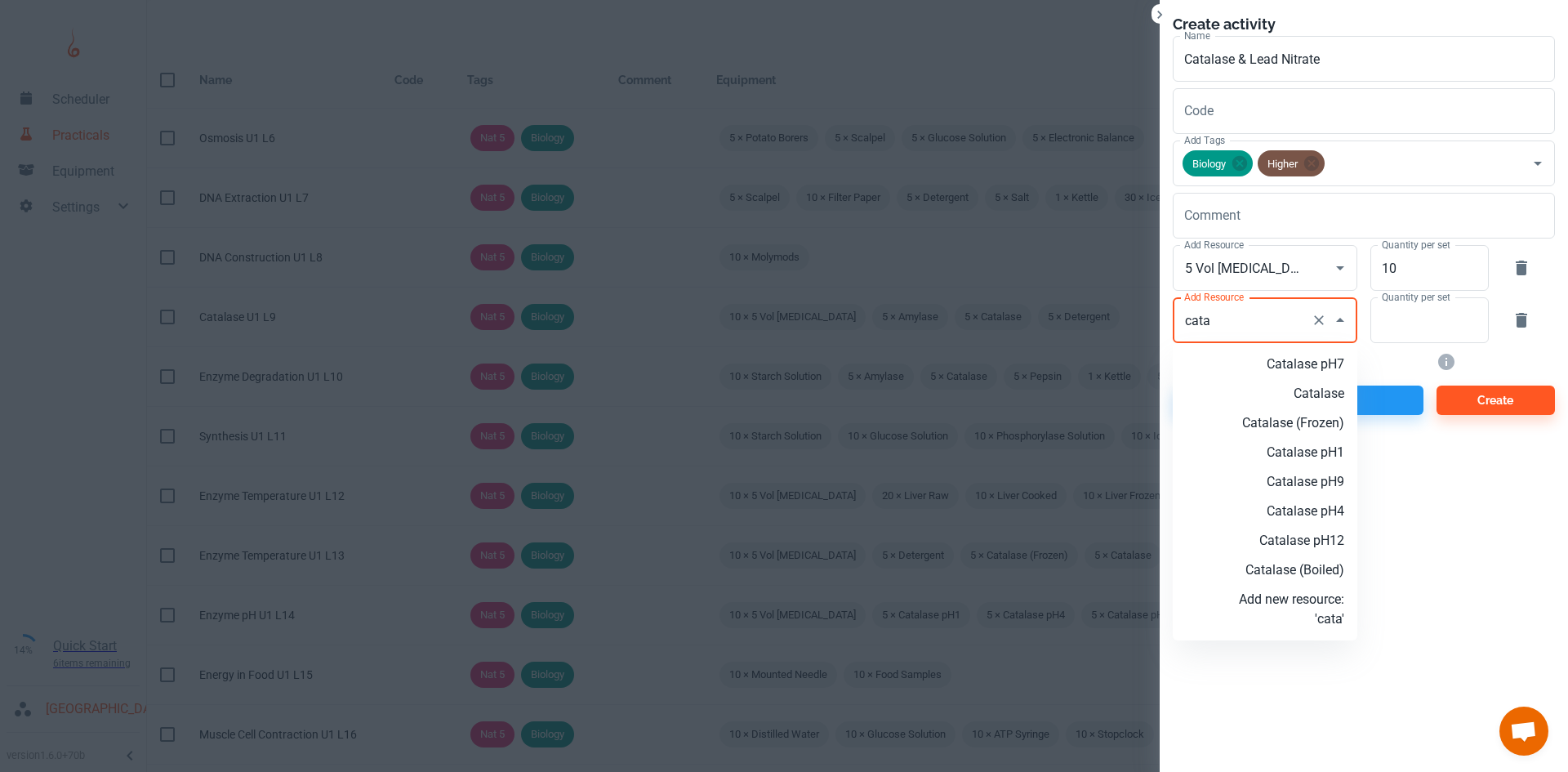
click at [1290, 393] on p "Catalase" at bounding box center [1291, 394] width 105 height 20
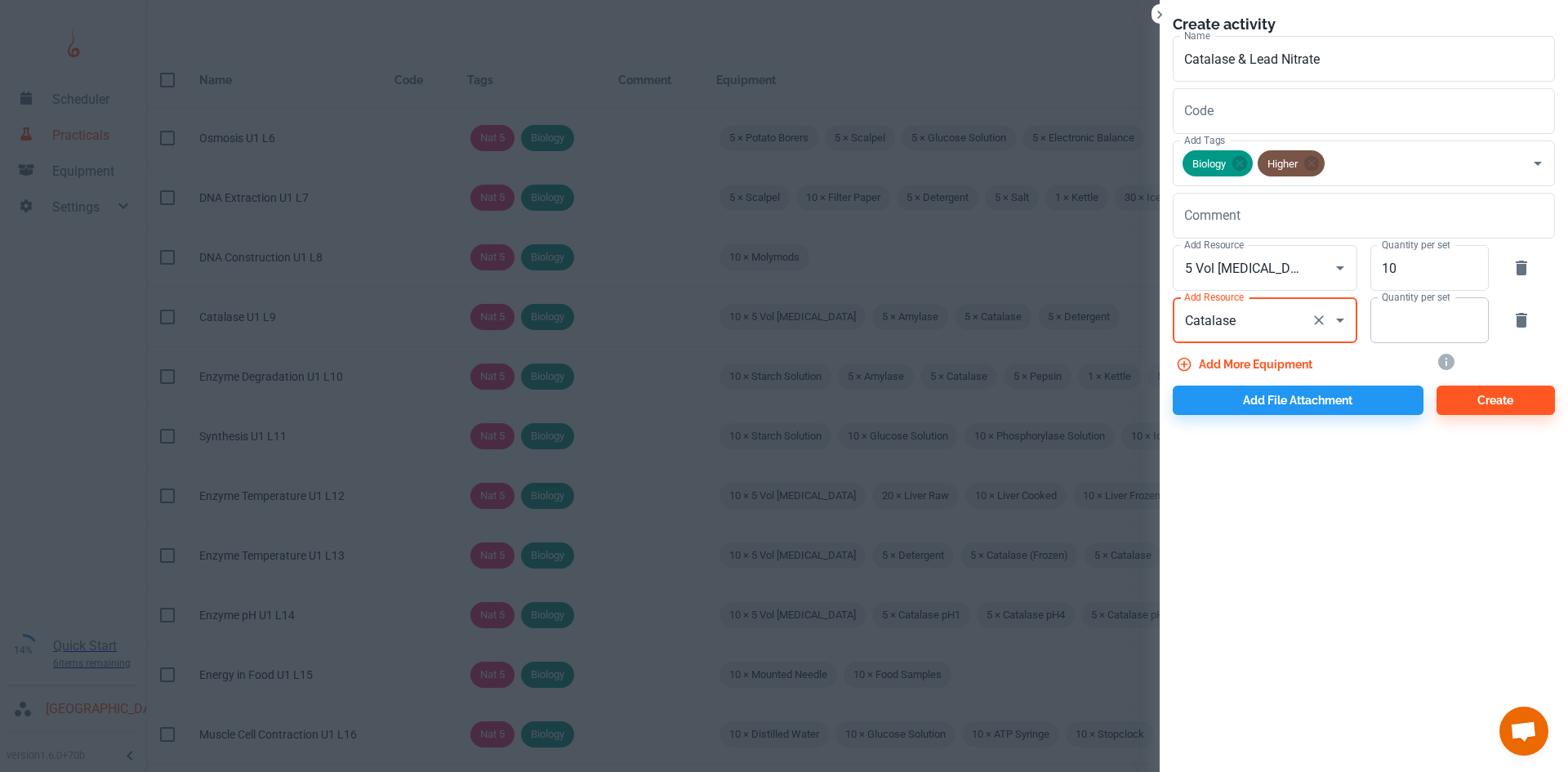
click at [1419, 331] on input "Quantity per set" at bounding box center [1419, 321] width 100 height 46
click at [1276, 356] on button "Add more equipment" at bounding box center [1245, 364] width 146 height 30
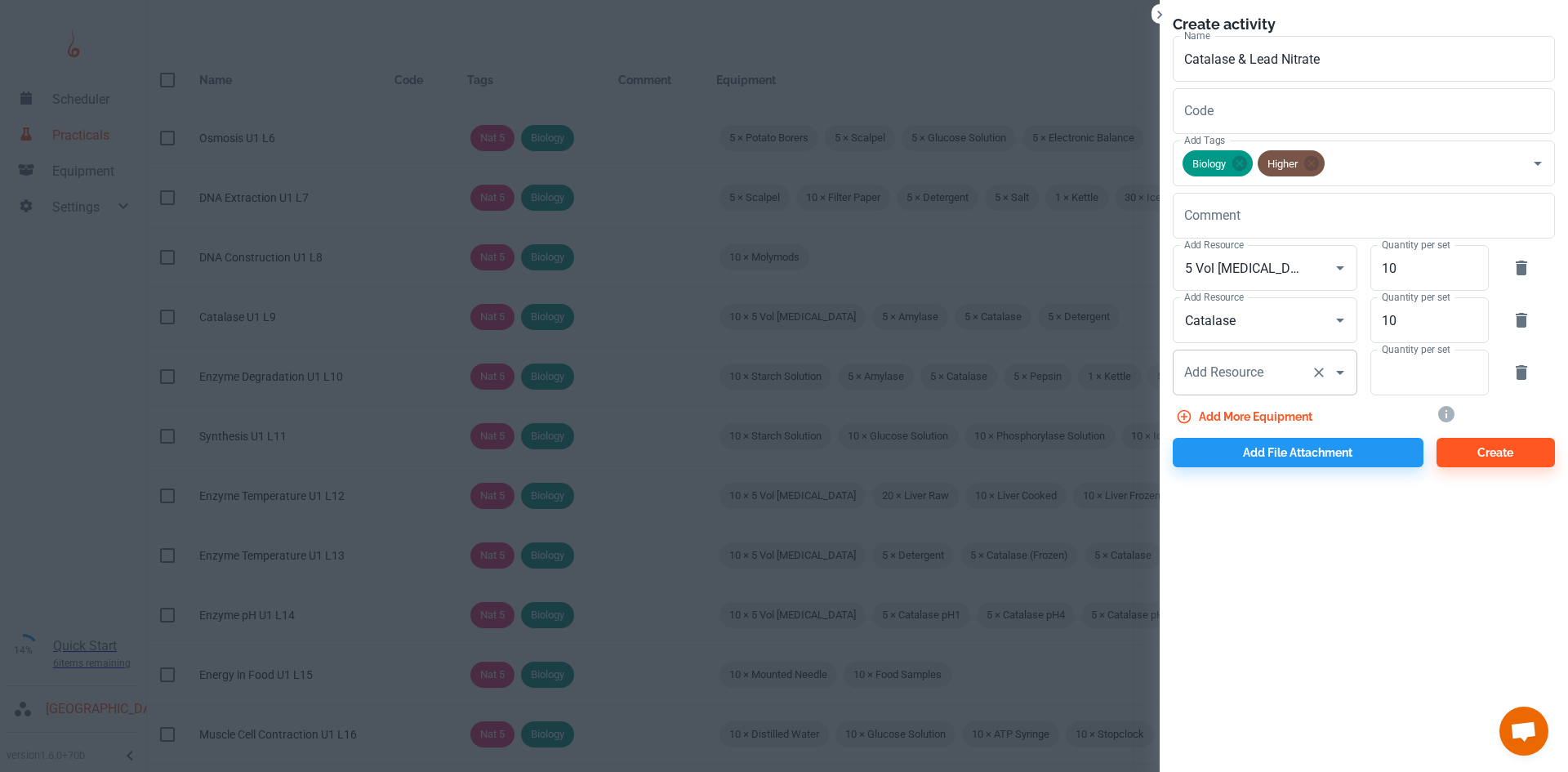
click at [1243, 367] on div "Add Resource Add Resource" at bounding box center [1265, 372] width 184 height 46
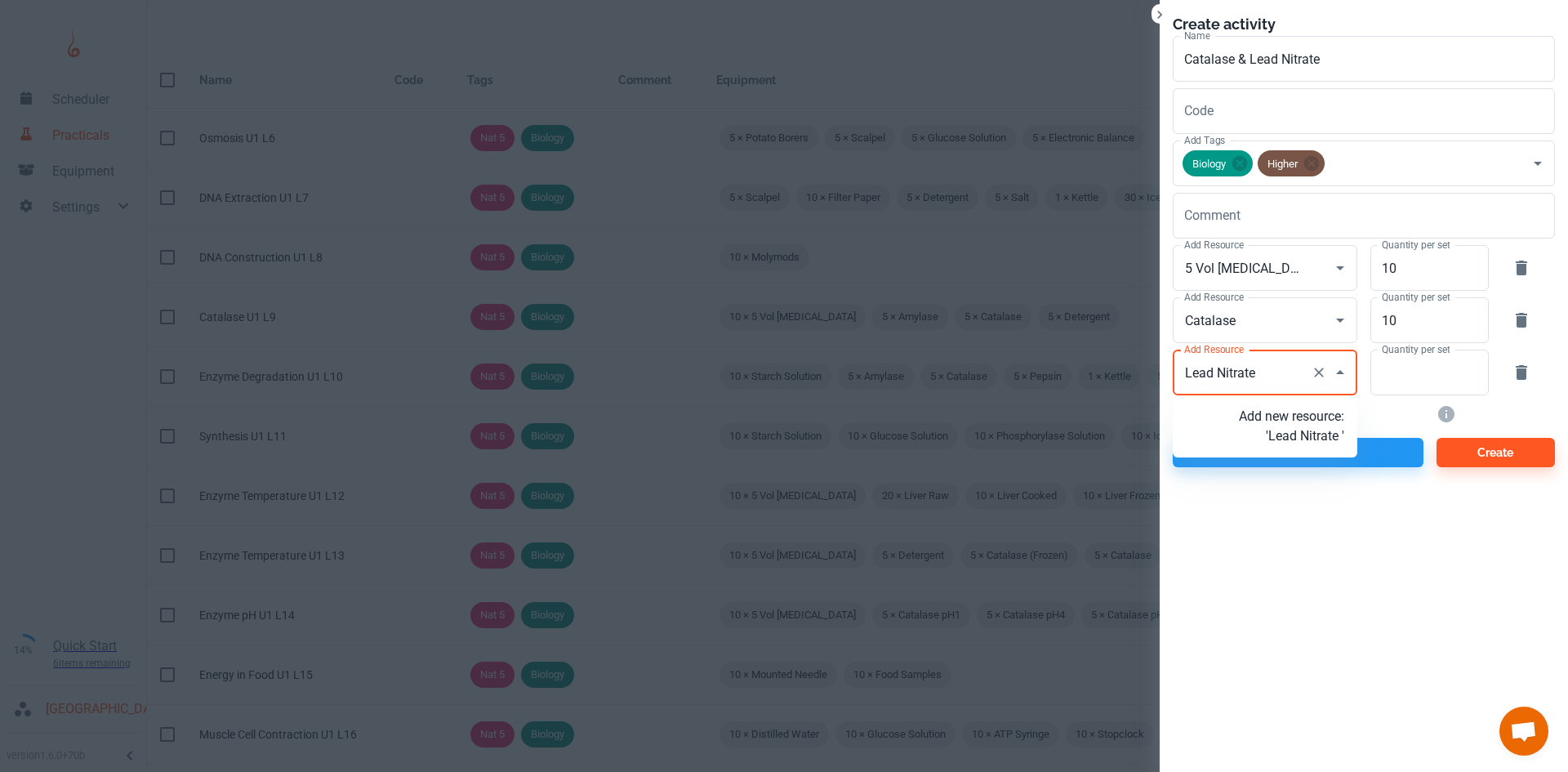
click at [1325, 447] on p "Add new resource: 'Lead Nitrate '" at bounding box center [1291, 427] width 105 height 40
click at [1411, 383] on input "Quantity per set" at bounding box center [1419, 372] width 100 height 46
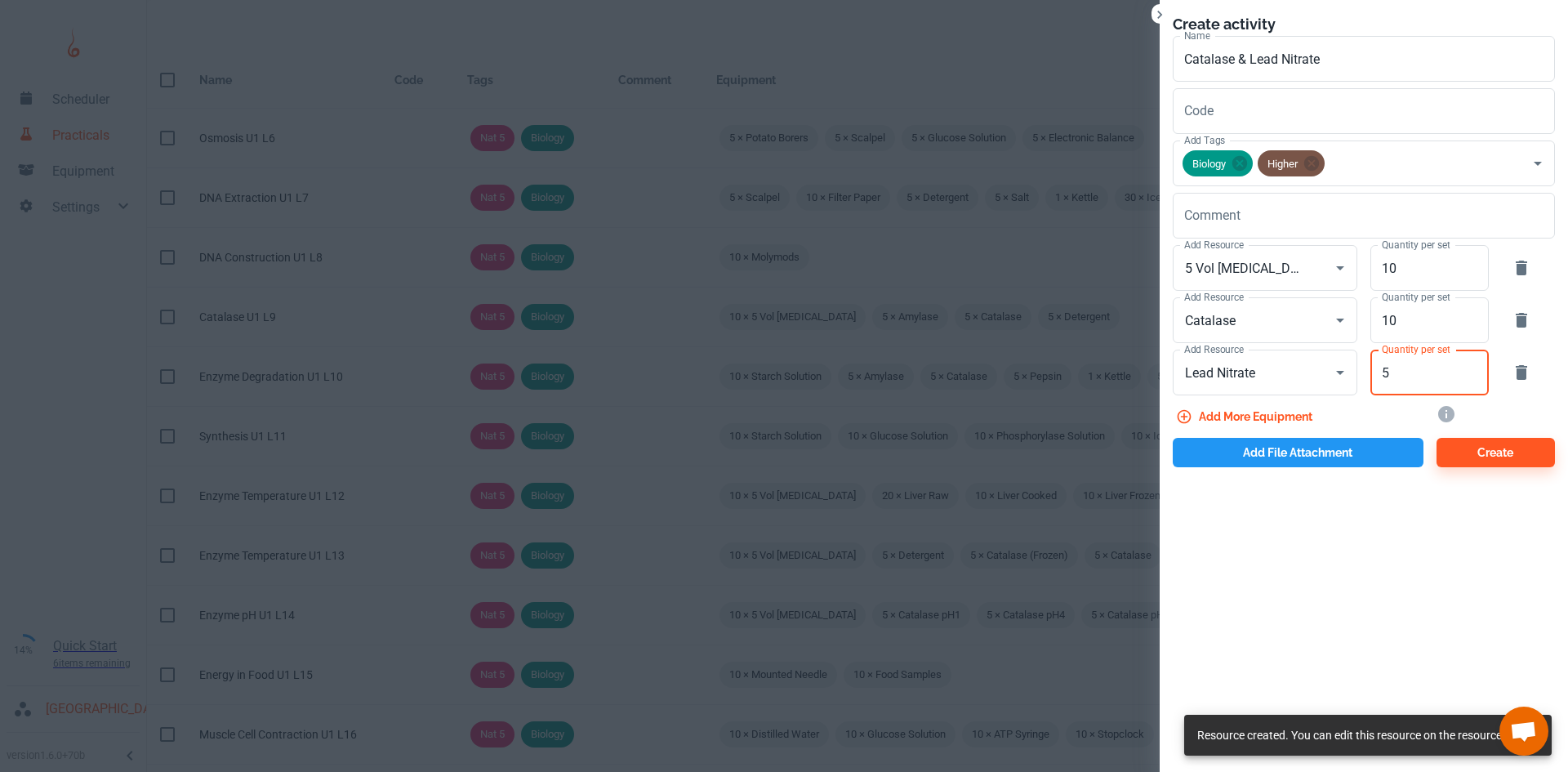
click at [1279, 448] on button "Add file attachment" at bounding box center [1297, 452] width 251 height 30
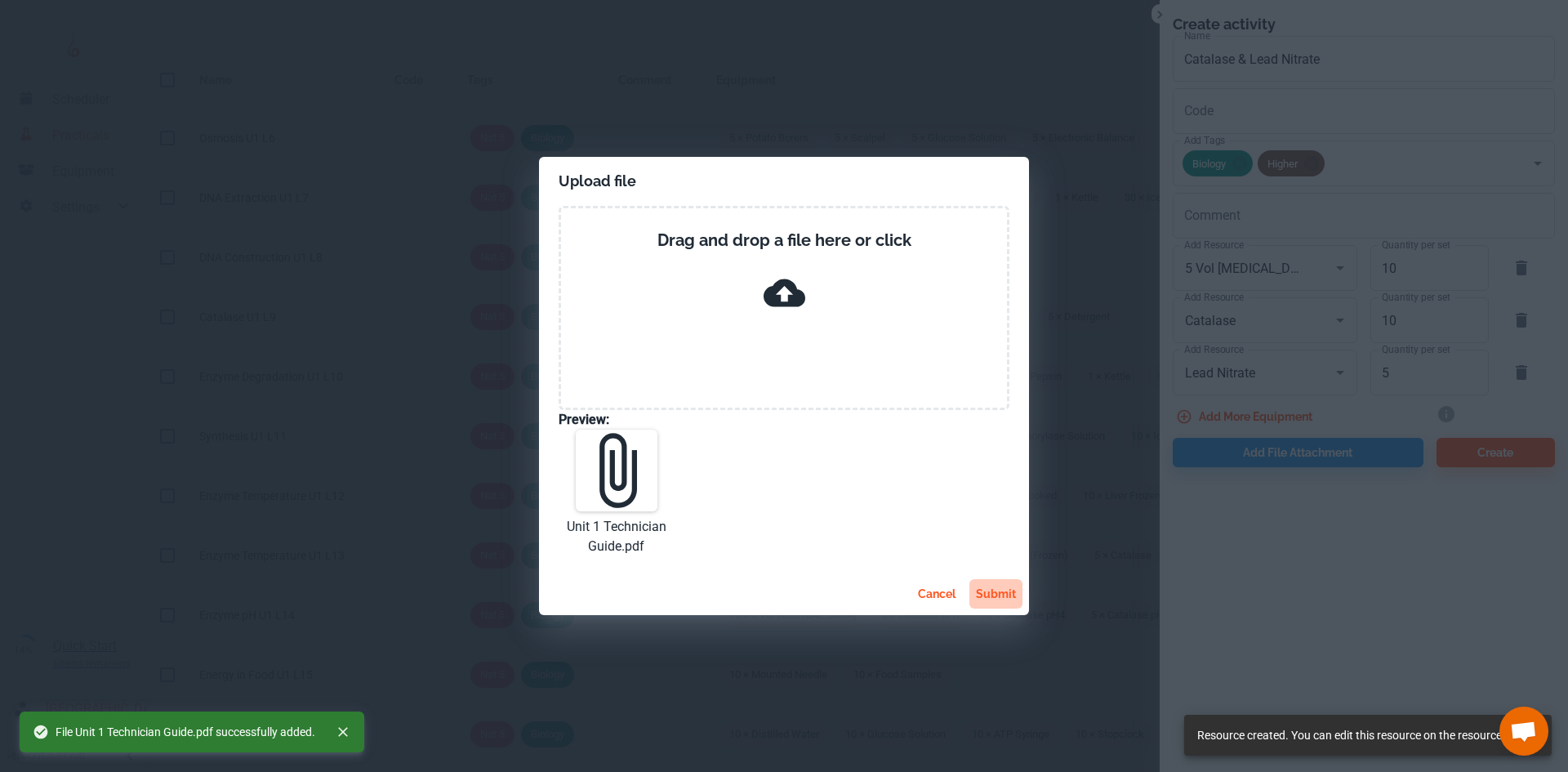
click at [993, 587] on button "submit" at bounding box center [996, 594] width 54 height 30
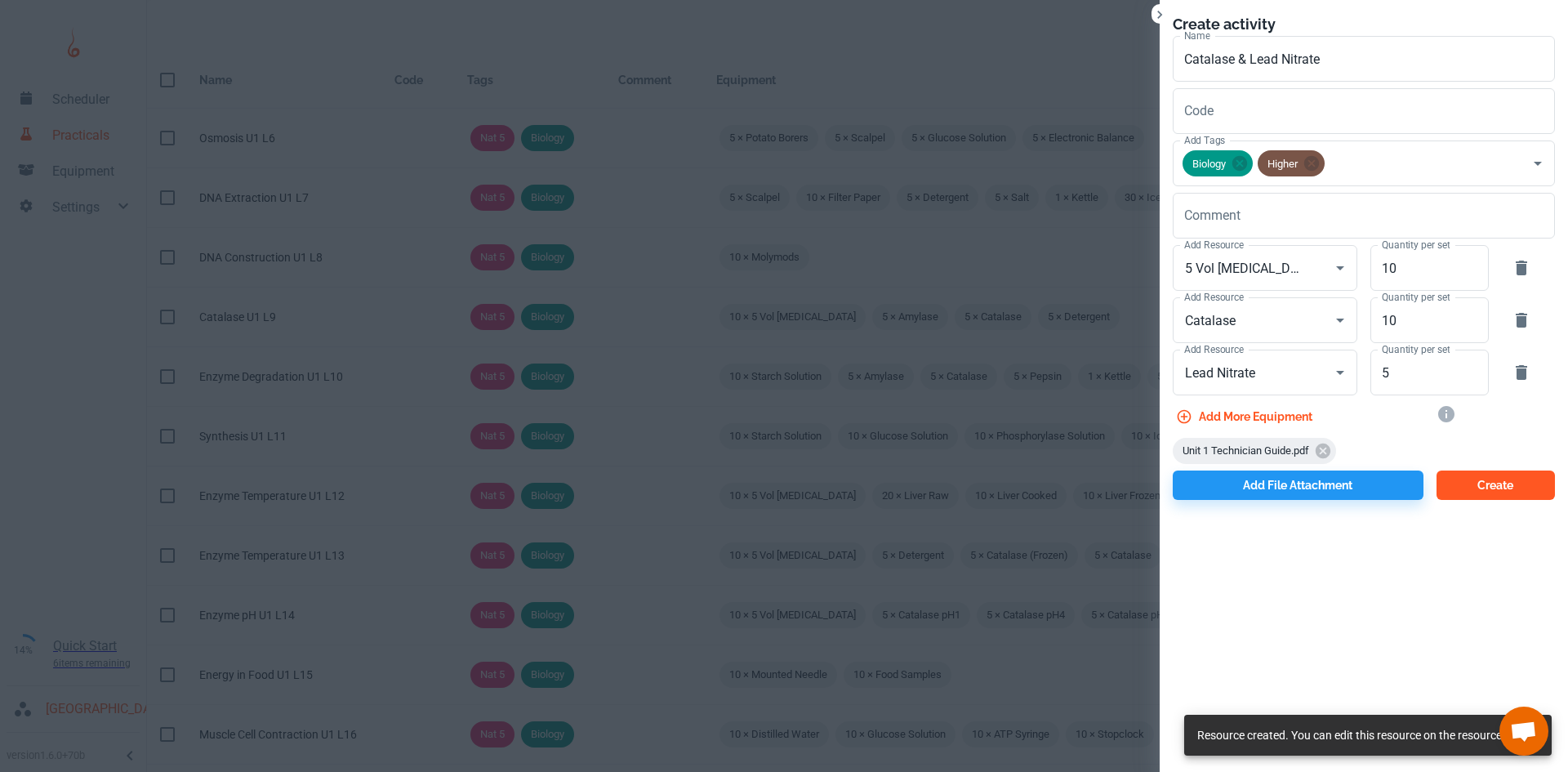
click at [1504, 484] on button "Create" at bounding box center [1495, 485] width 118 height 30
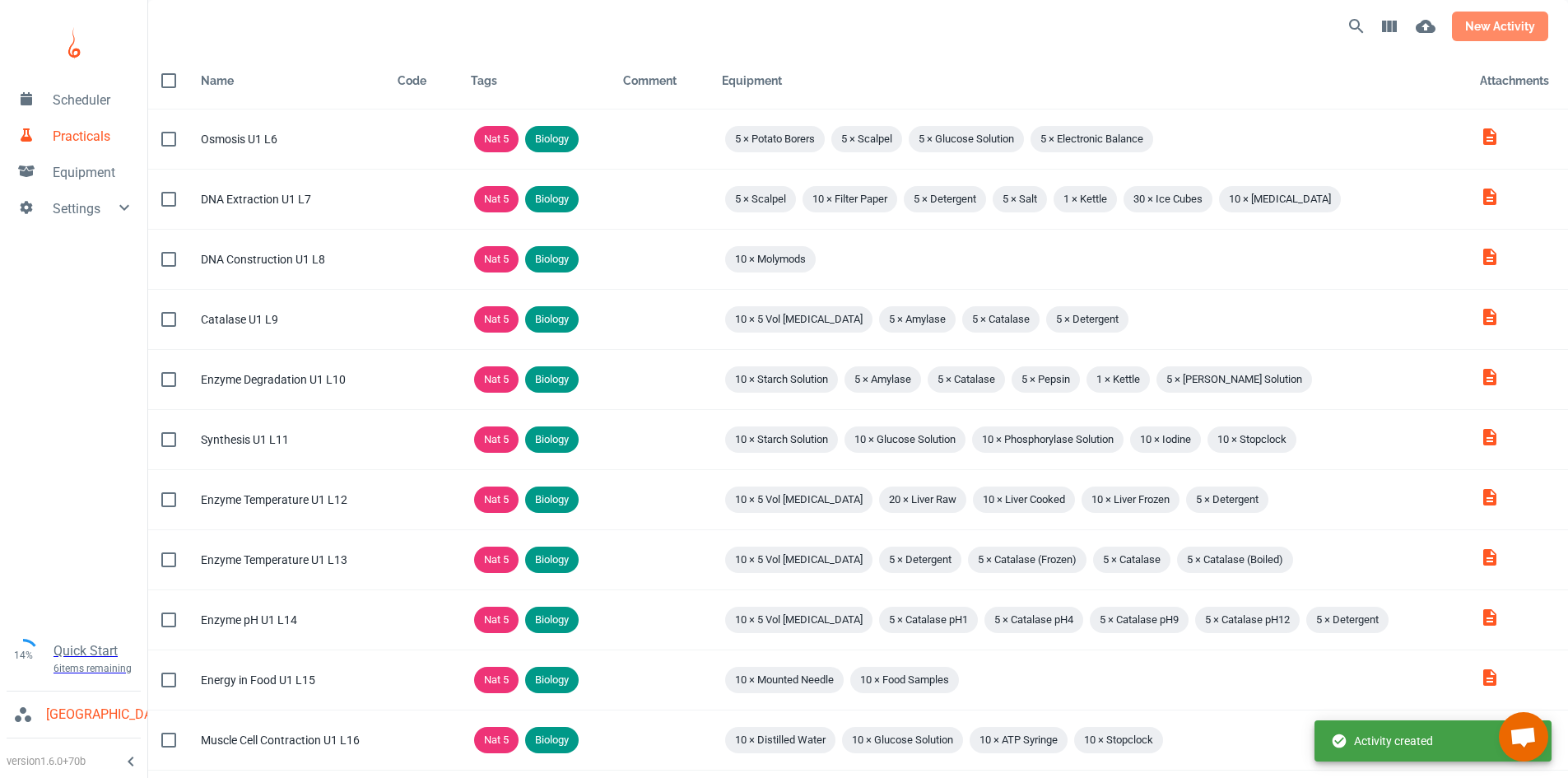
click at [1473, 34] on button "new activity" at bounding box center [1500, 27] width 96 height 30
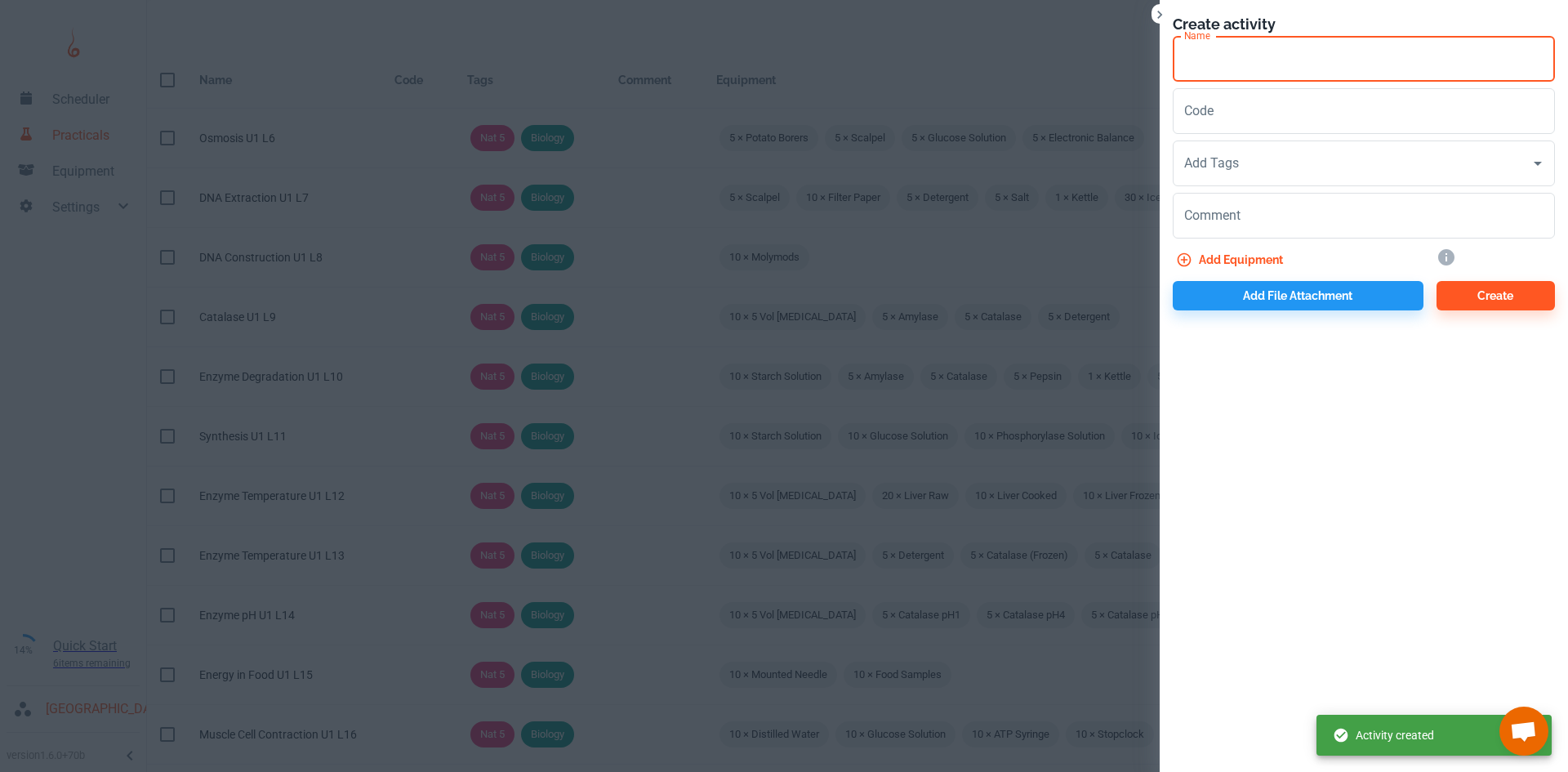
click at [1235, 66] on input "Name" at bounding box center [1363, 59] width 382 height 46
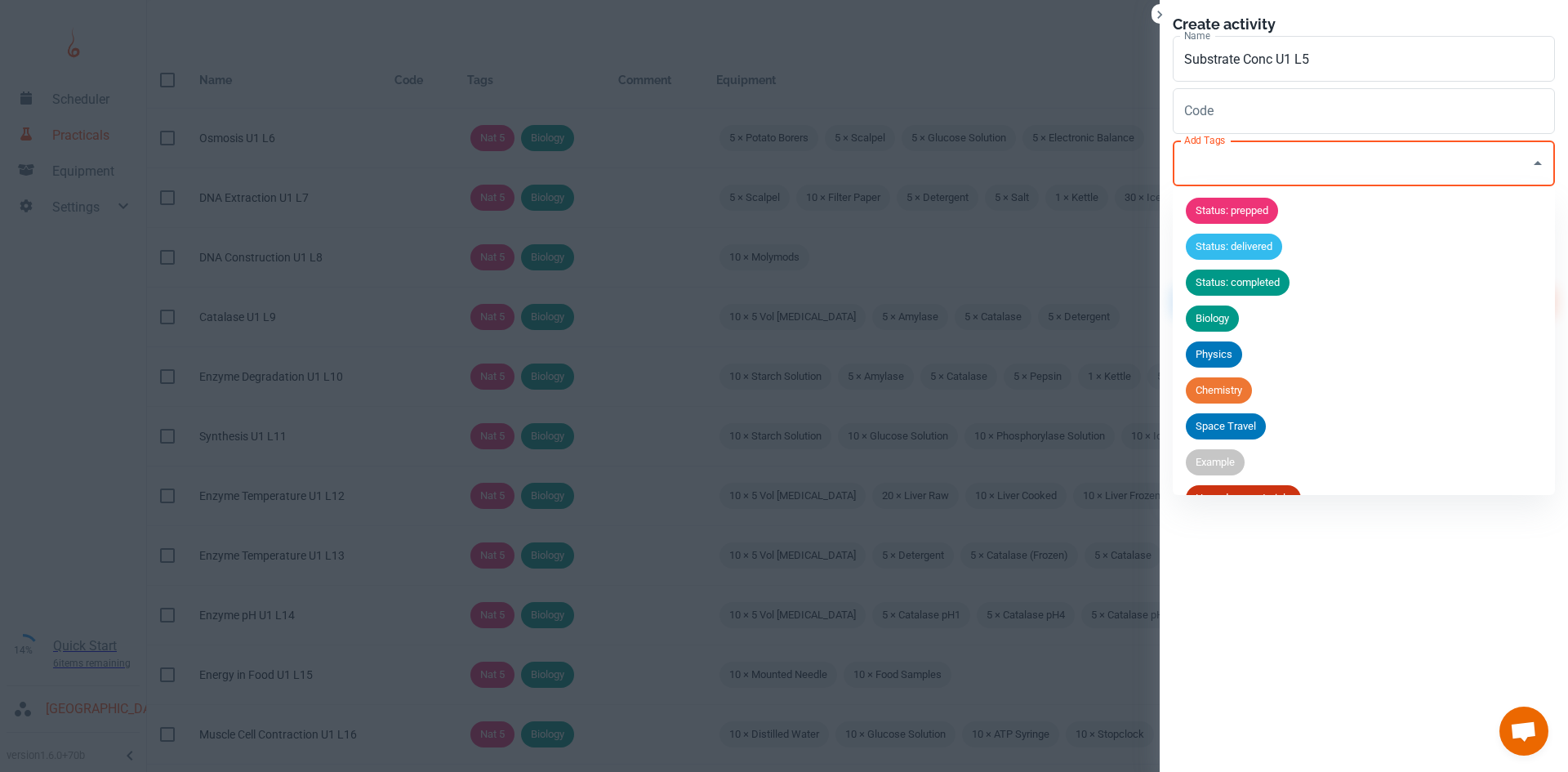
click at [1230, 177] on input "Add Tags" at bounding box center [1352, 163] width 343 height 31
click at [1222, 311] on span "Biology" at bounding box center [1212, 319] width 54 height 16
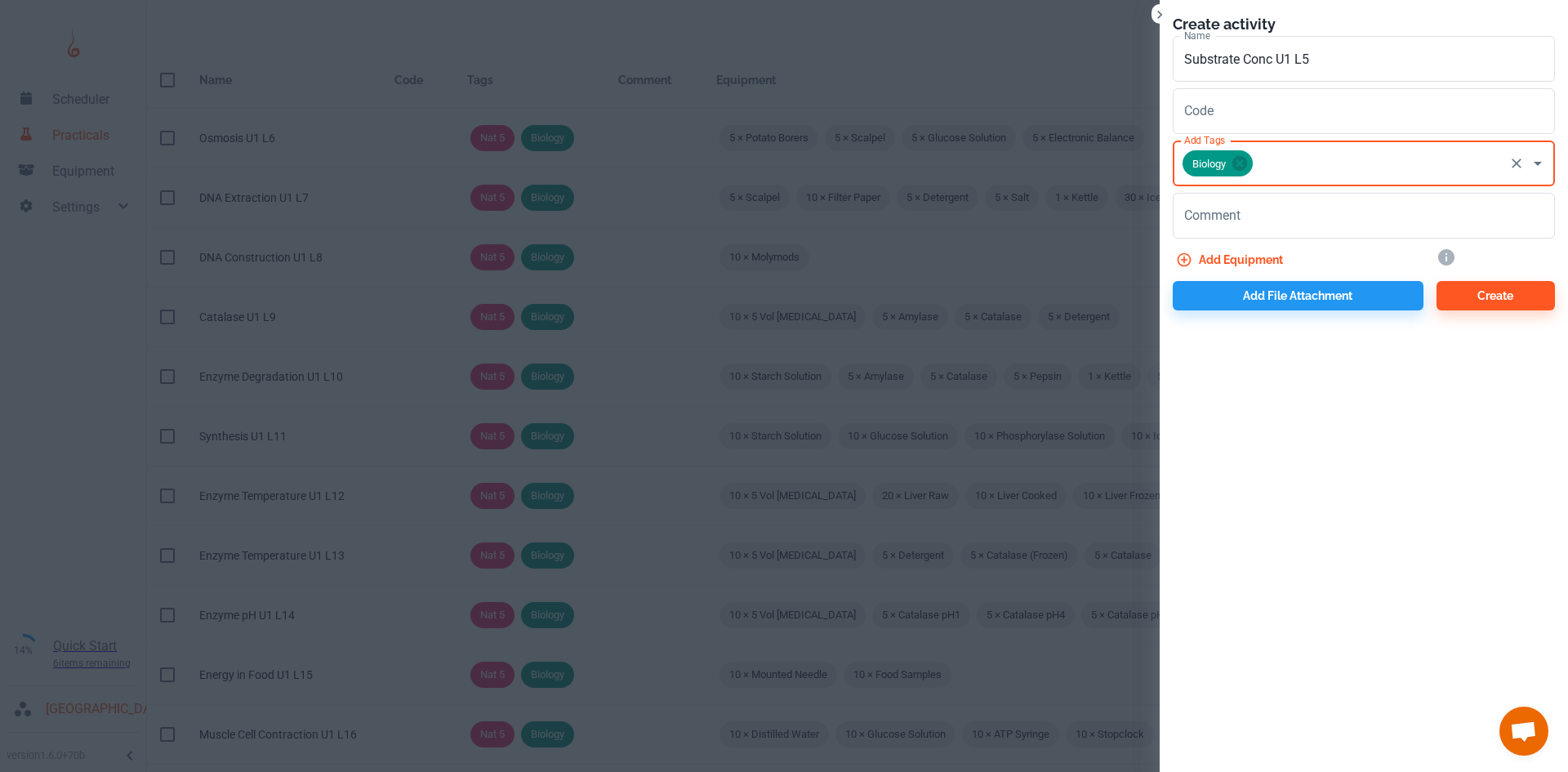
click at [1324, 169] on input "Add Tags" at bounding box center [1378, 163] width 247 height 31
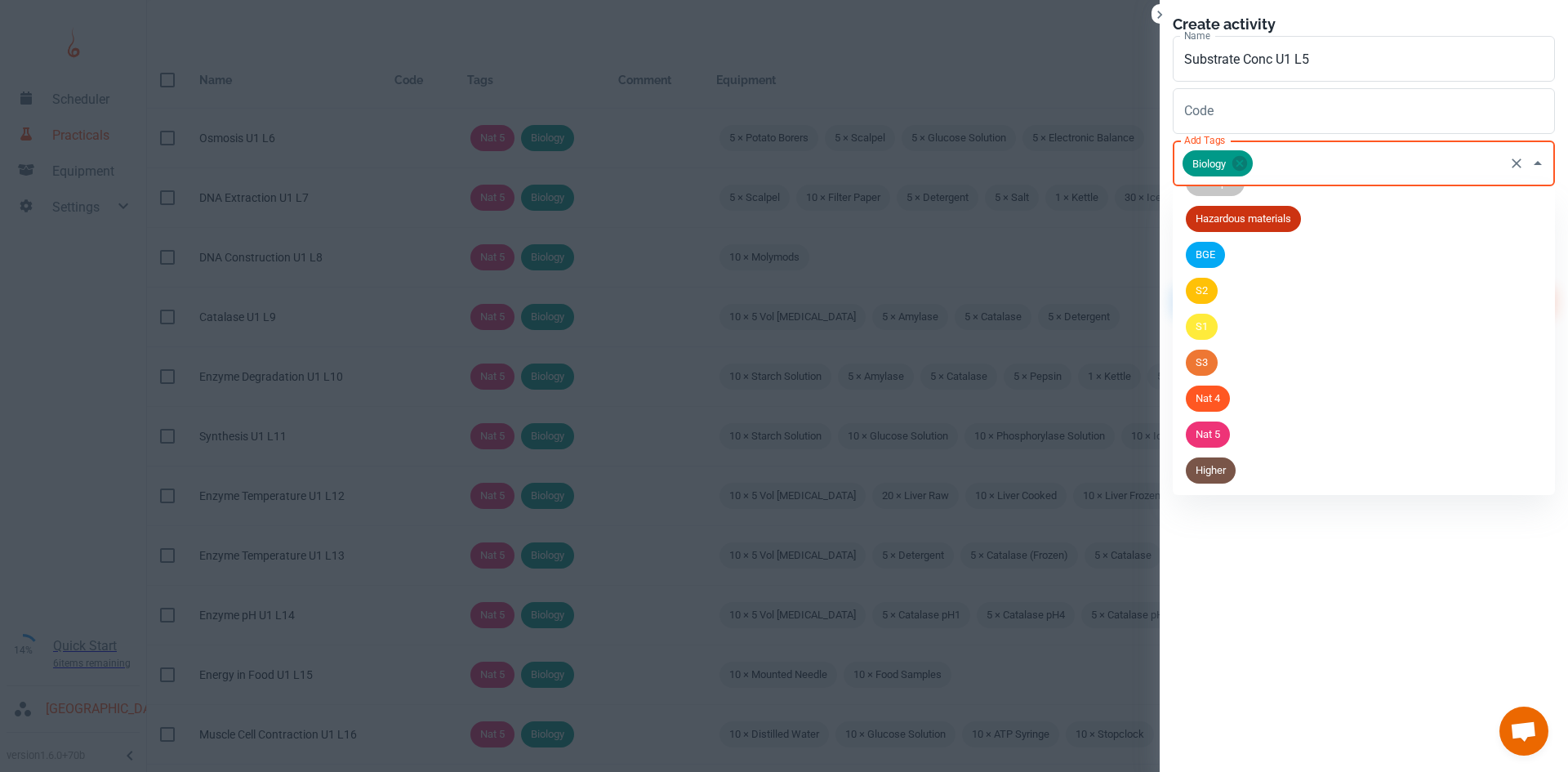
click at [1211, 462] on span "Higher" at bounding box center [1210, 470] width 50 height 16
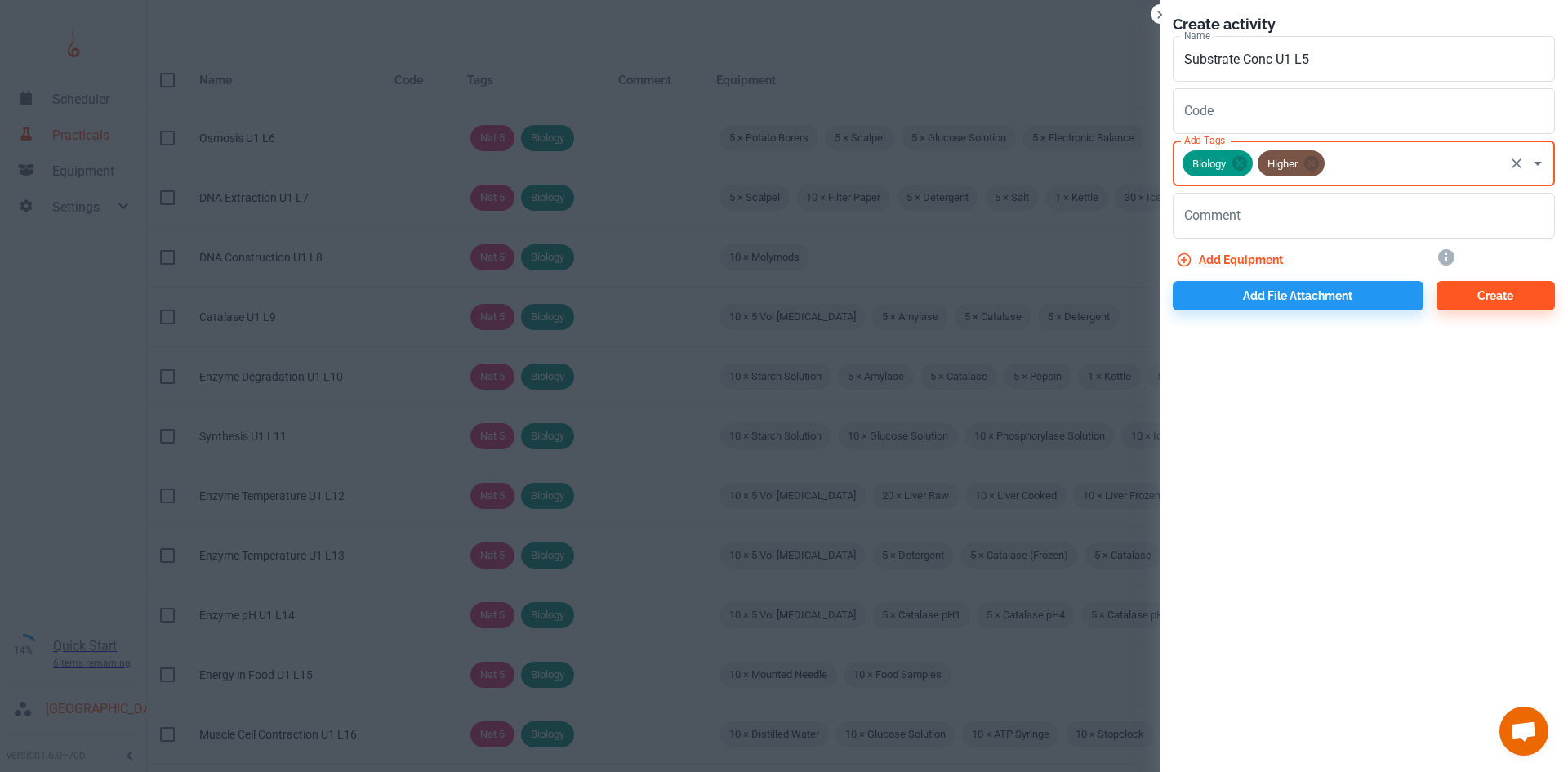
click at [1246, 275] on div "Add file attachment" at bounding box center [1291, 293] width 264 height 36
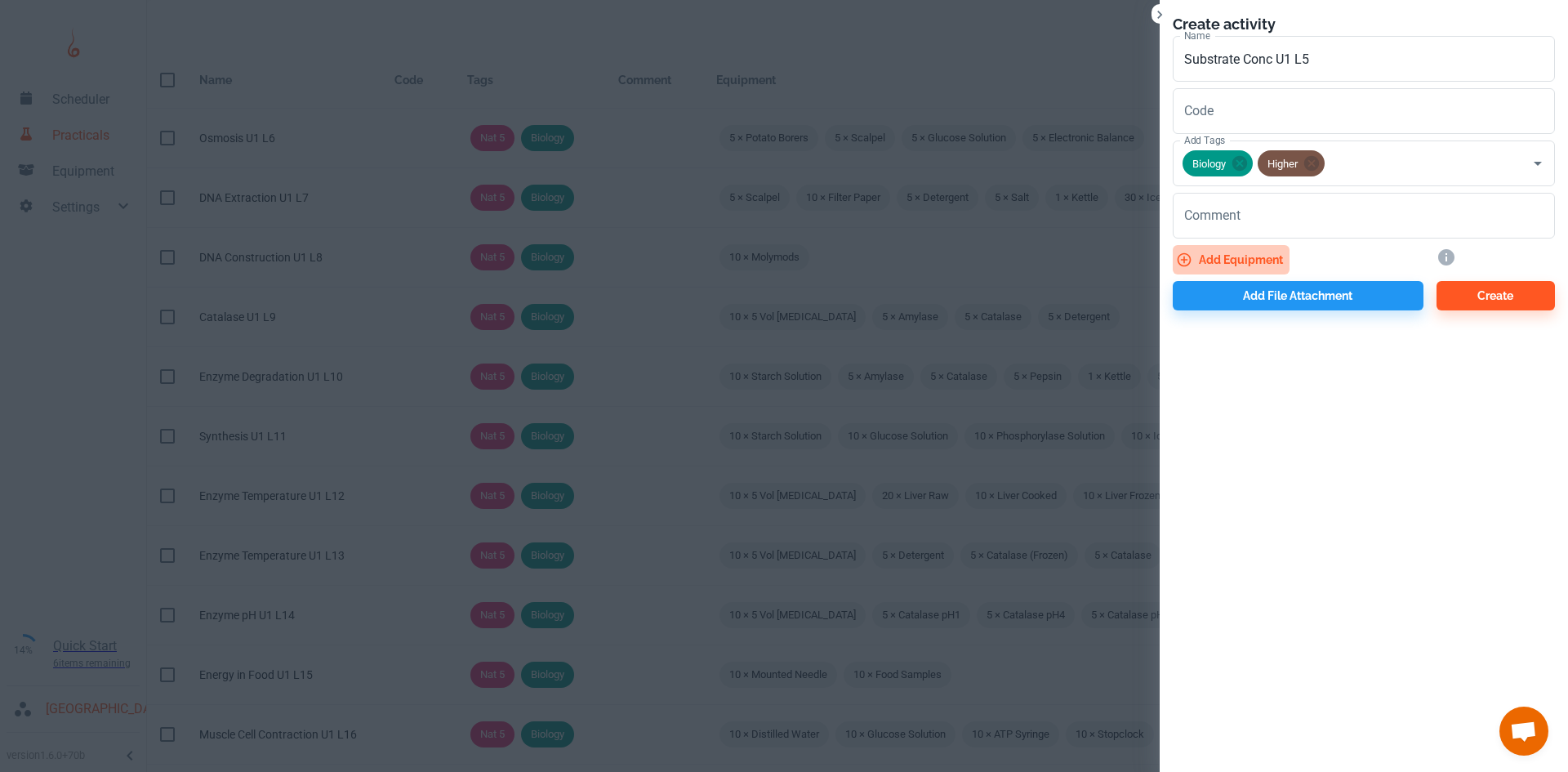
click at [1246, 261] on button "Add equipment" at bounding box center [1231, 260] width 117 height 30
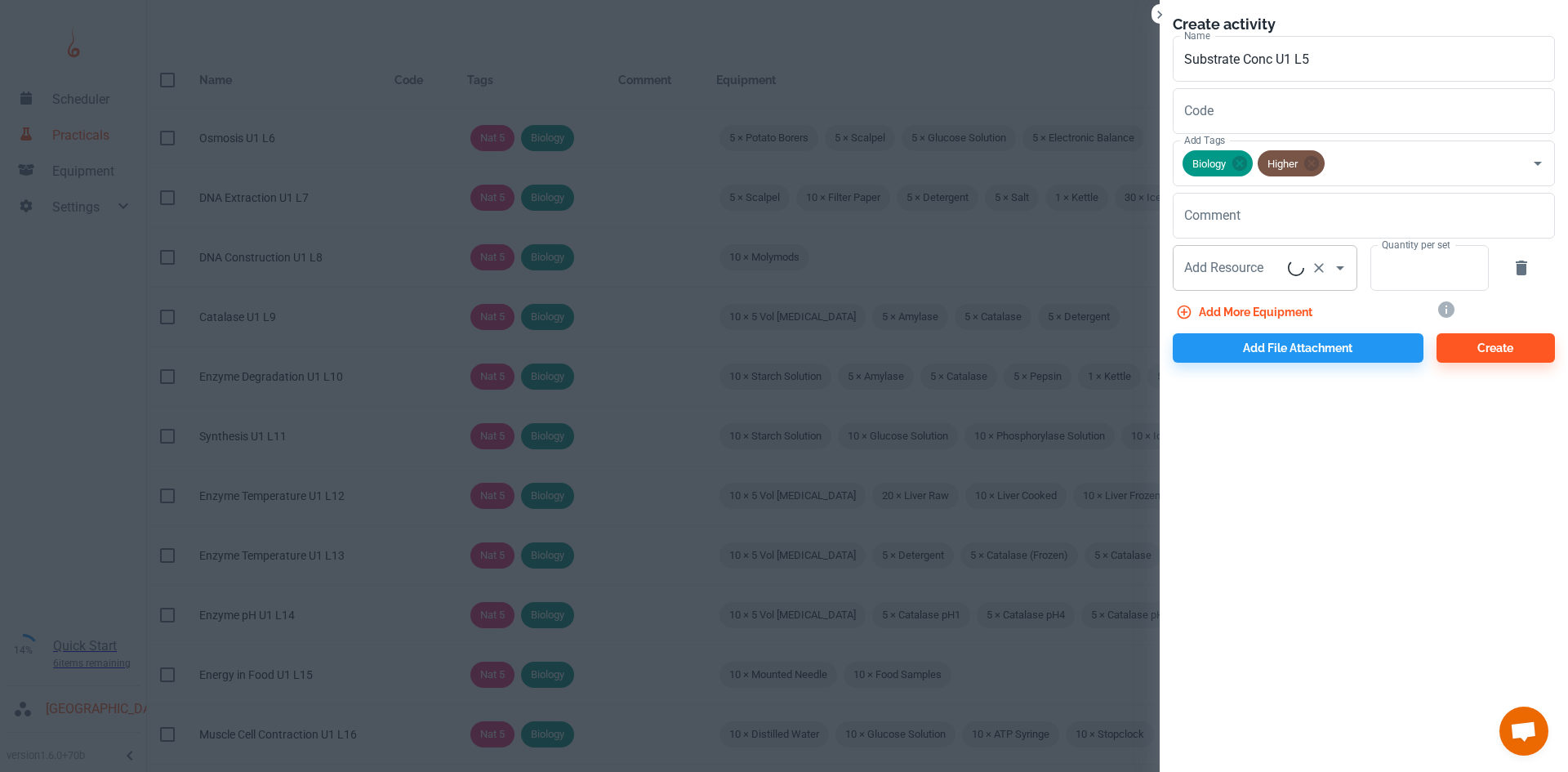
click at [1236, 268] on div "Add Resource Add Resource" at bounding box center [1265, 268] width 184 height 46
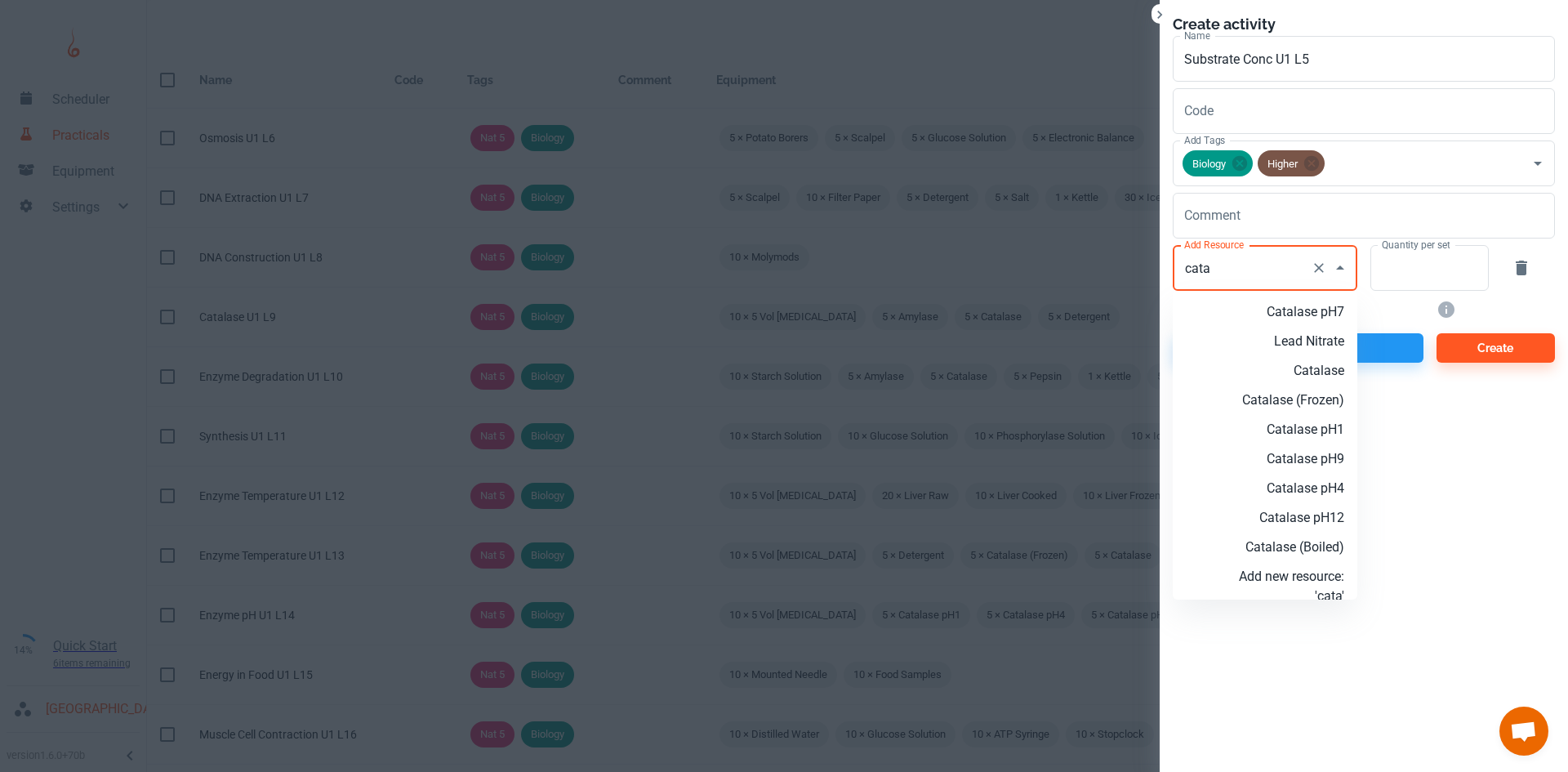
click at [1288, 366] on p "Catalase" at bounding box center [1291, 371] width 105 height 20
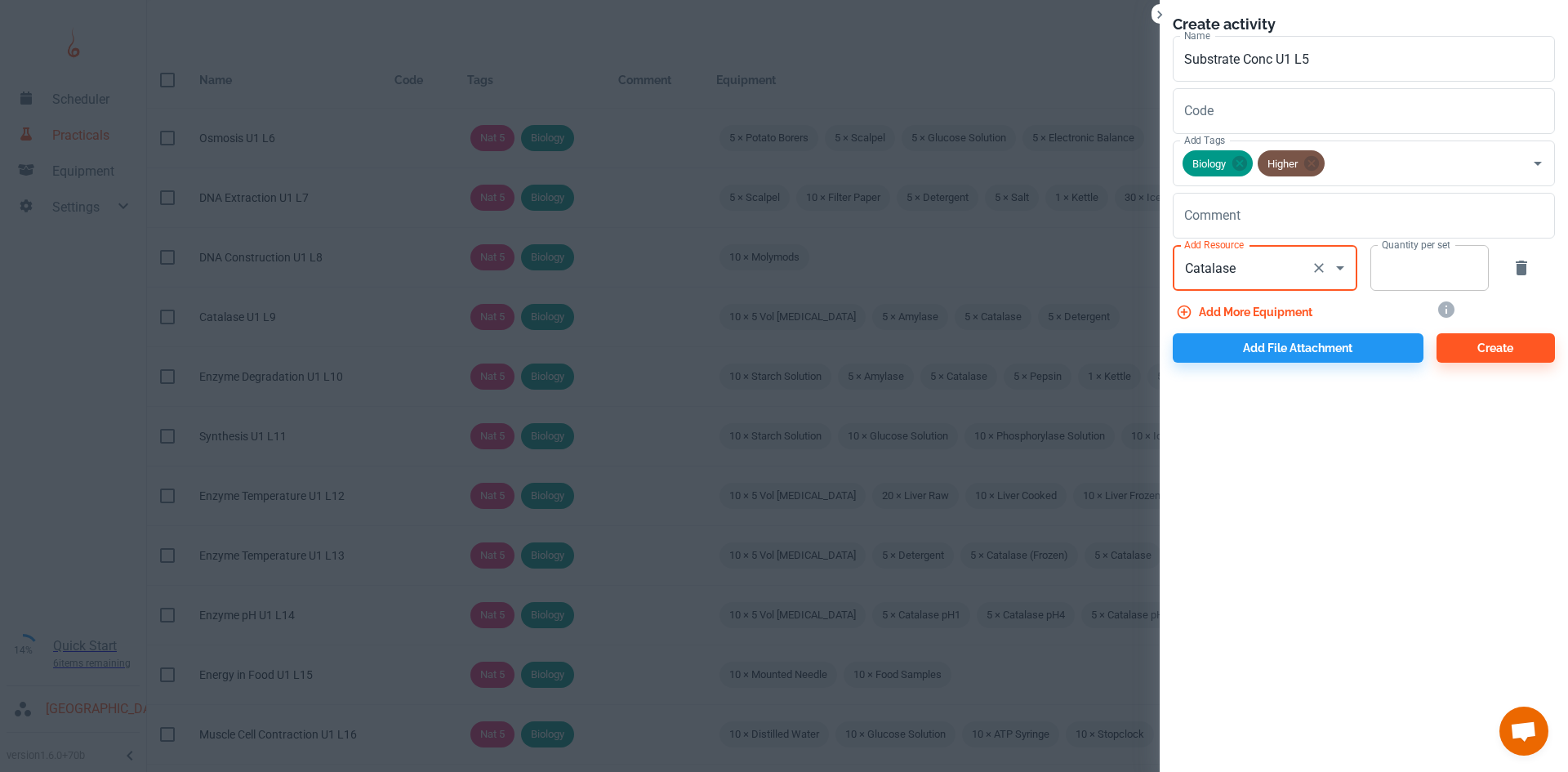
click at [1416, 284] on input "Quantity per set" at bounding box center [1419, 268] width 100 height 46
click at [1282, 305] on button "Add more equipment" at bounding box center [1245, 313] width 146 height 30
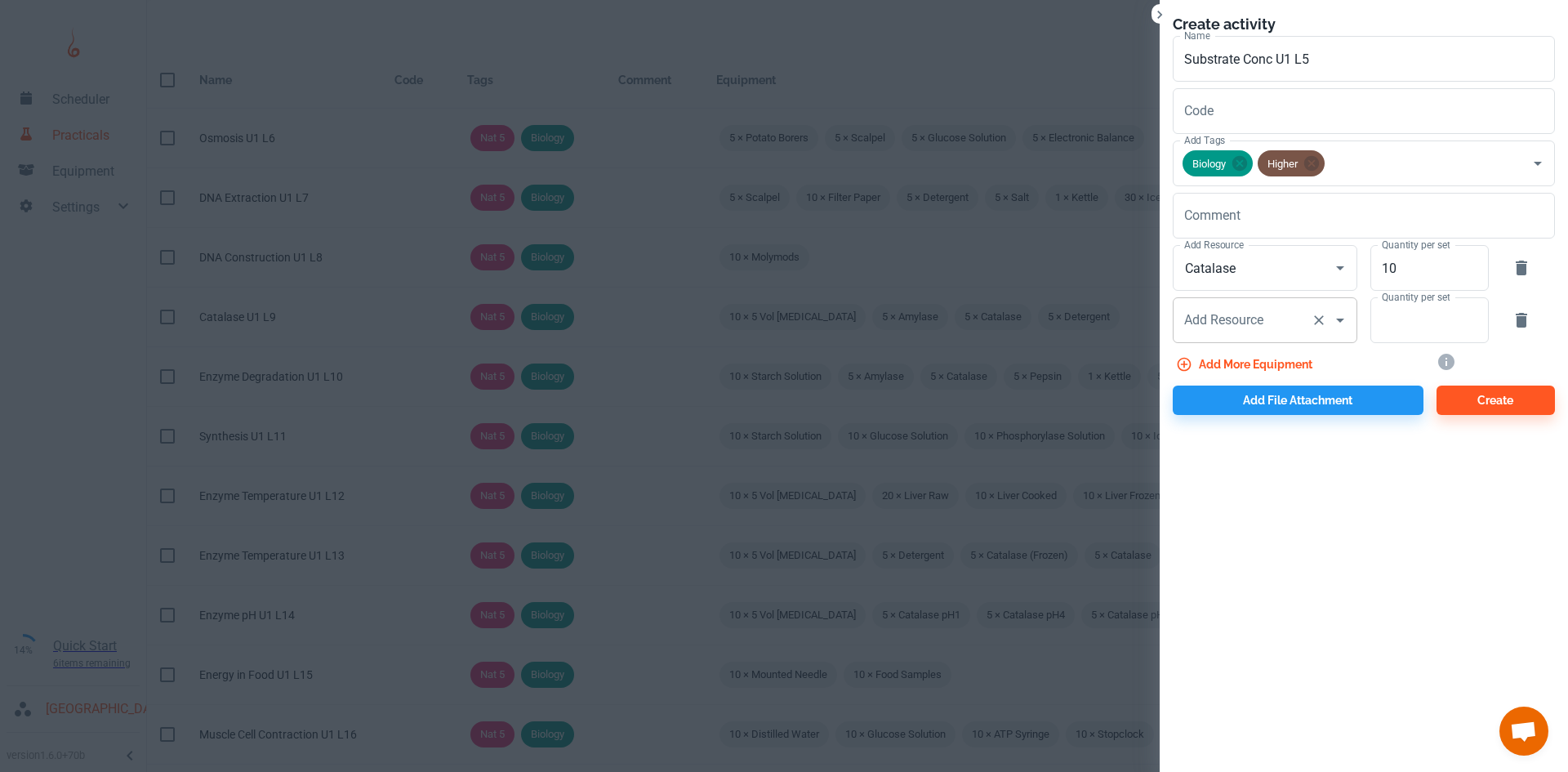
click at [1218, 322] on div "Add Resource Add Resource" at bounding box center [1265, 321] width 184 height 46
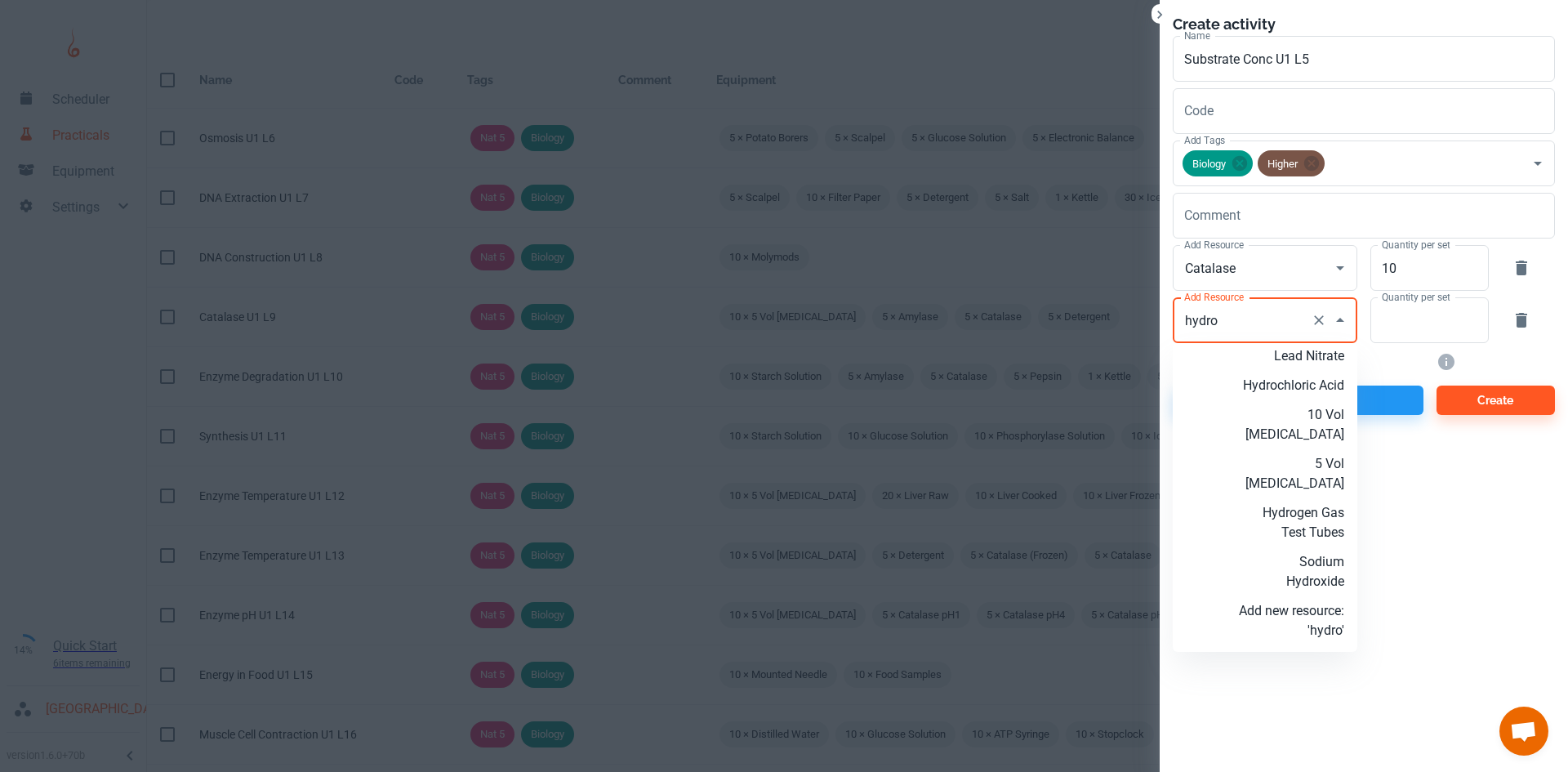
scroll to position [0, 0]
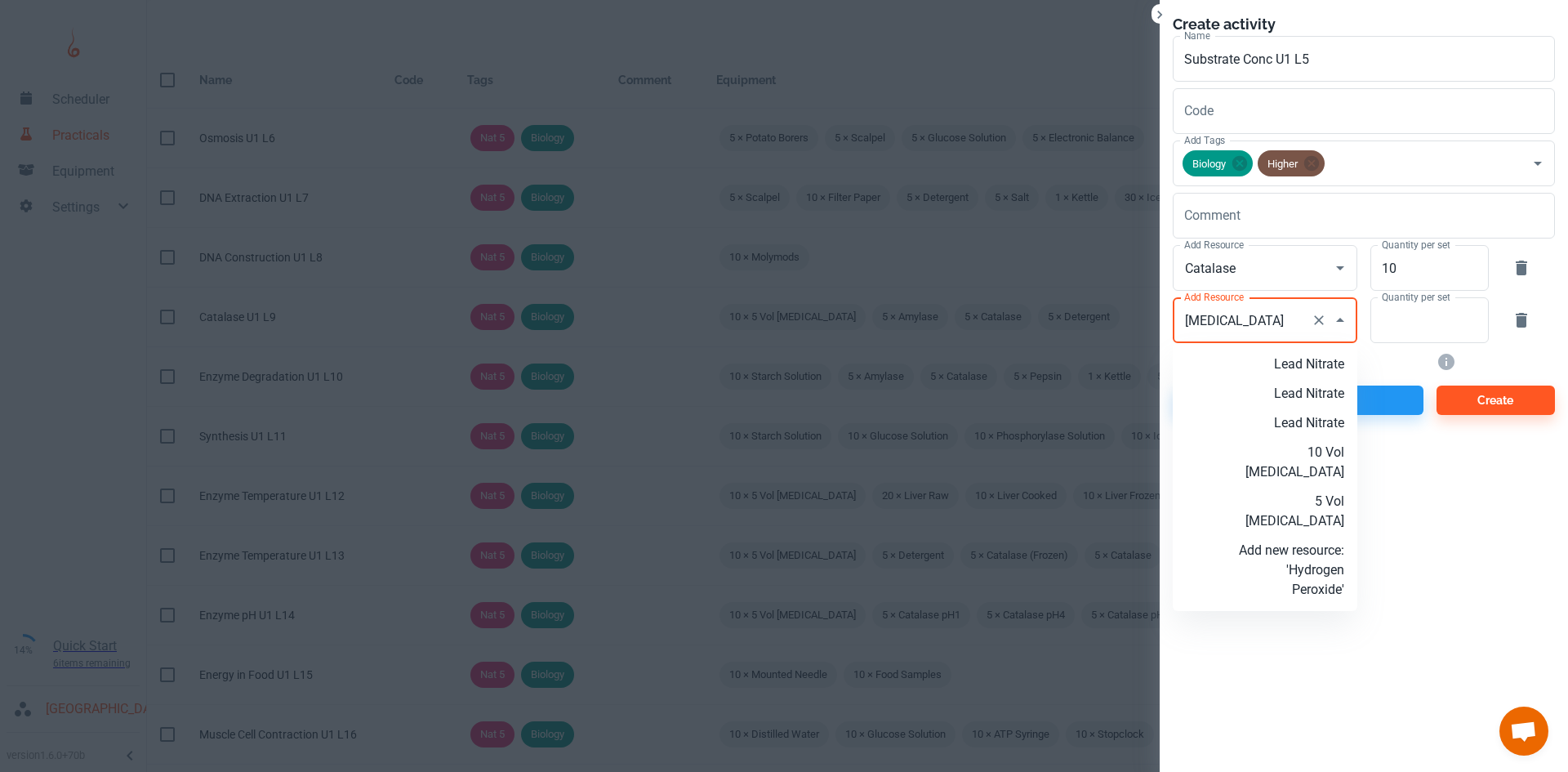
click at [1319, 599] on p "Add new resource: 'Hydrogen Peroxide'" at bounding box center [1291, 570] width 105 height 59
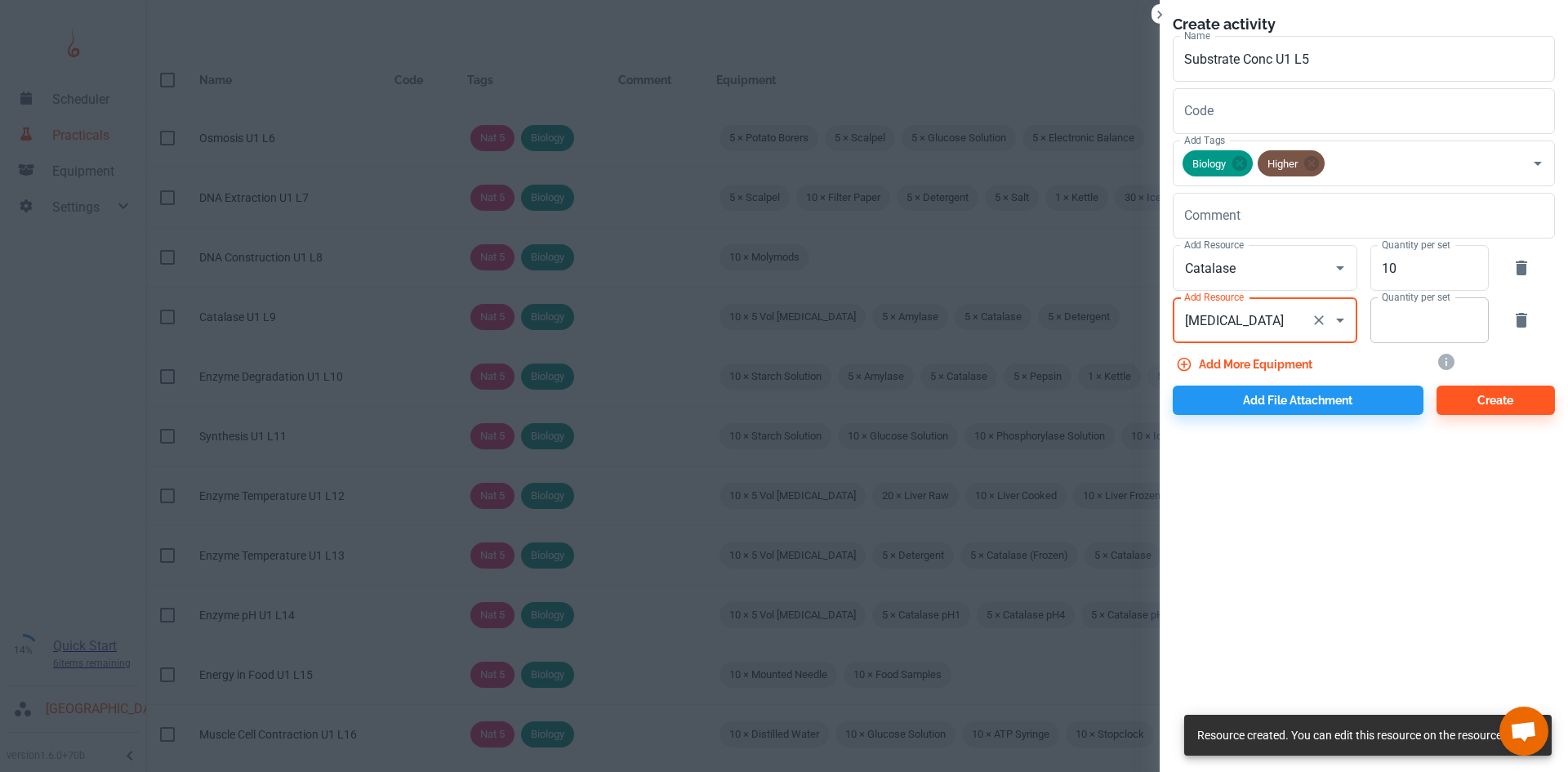
click at [1382, 318] on input "Quantity per set" at bounding box center [1419, 321] width 100 height 46
click at [1277, 368] on button "Add more equipment" at bounding box center [1245, 364] width 146 height 30
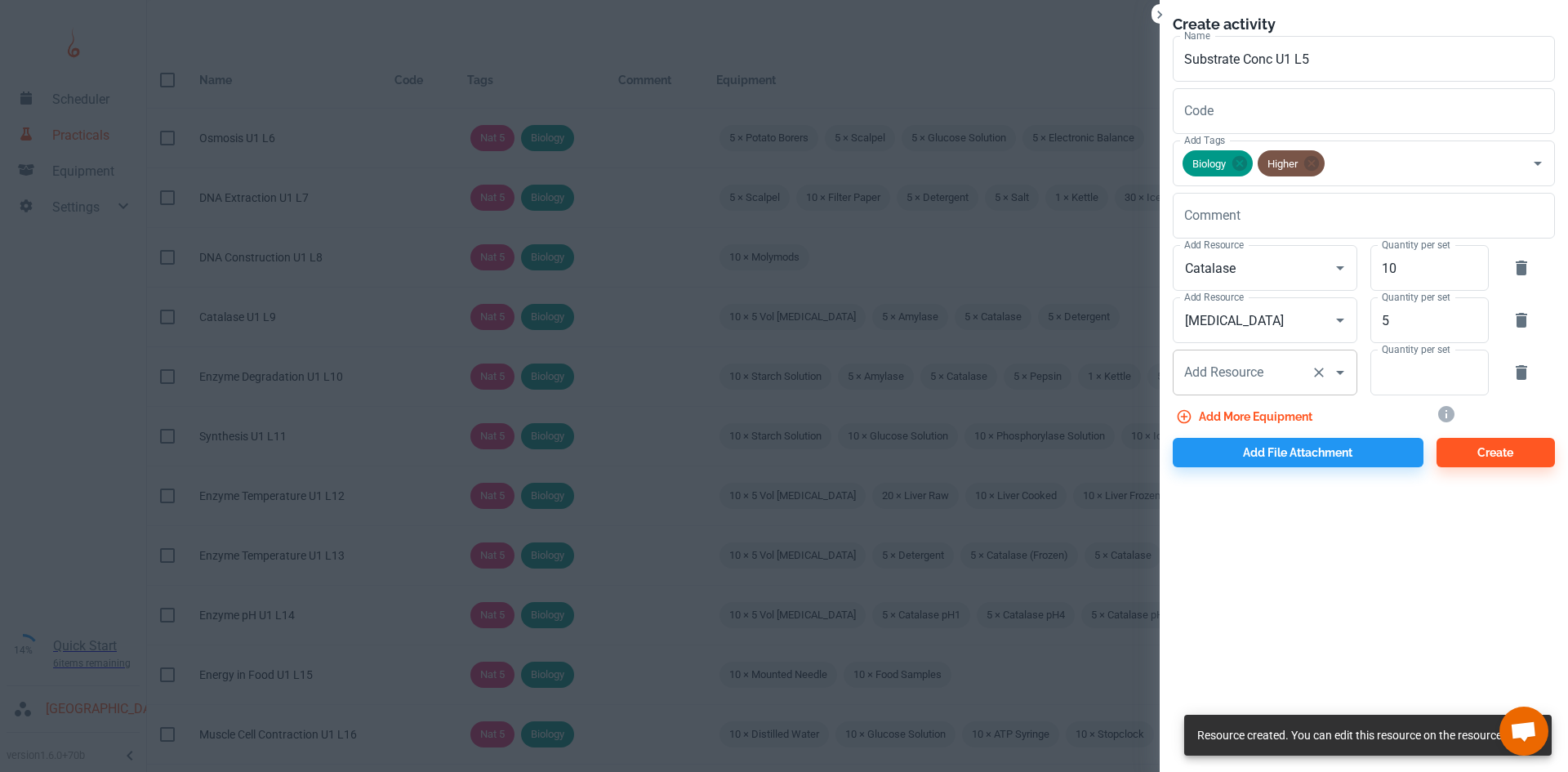
click at [1225, 375] on div "Add Resource Add Resource" at bounding box center [1265, 372] width 184 height 46
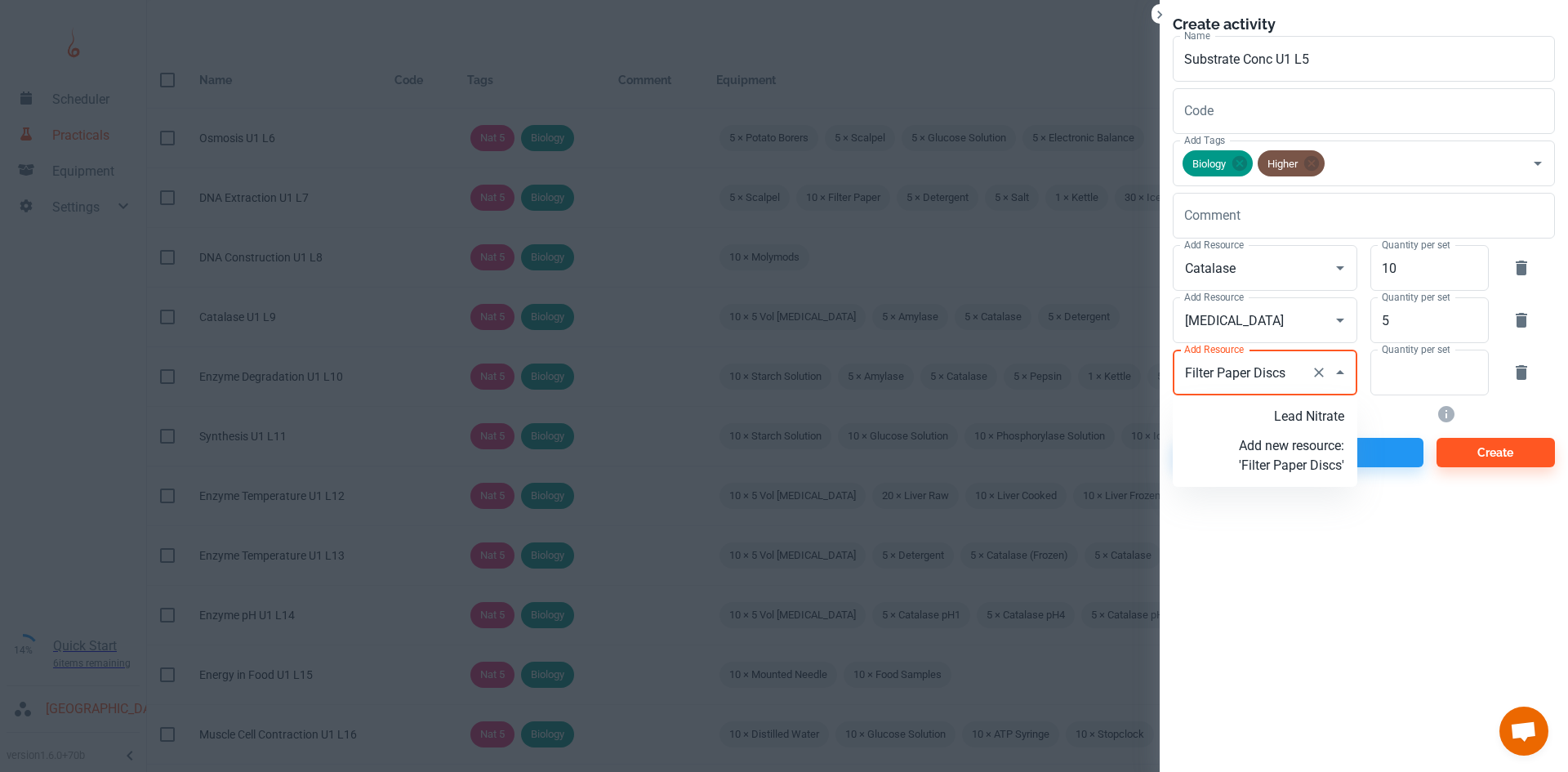
click at [1301, 475] on p "Add new resource: 'Filter Paper Discs'" at bounding box center [1291, 456] width 105 height 40
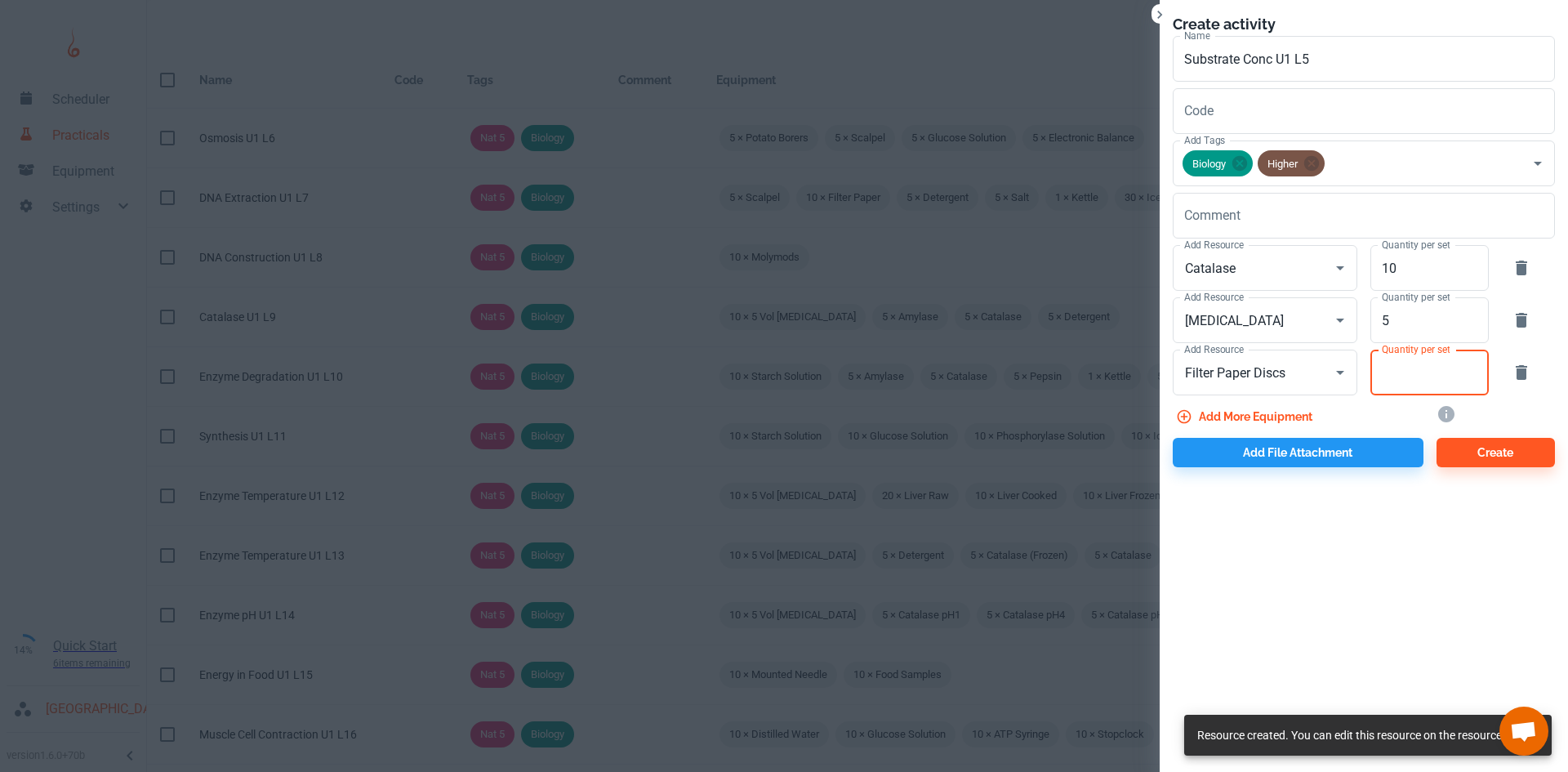
click at [1440, 363] on input "Quantity per set" at bounding box center [1419, 372] width 100 height 46
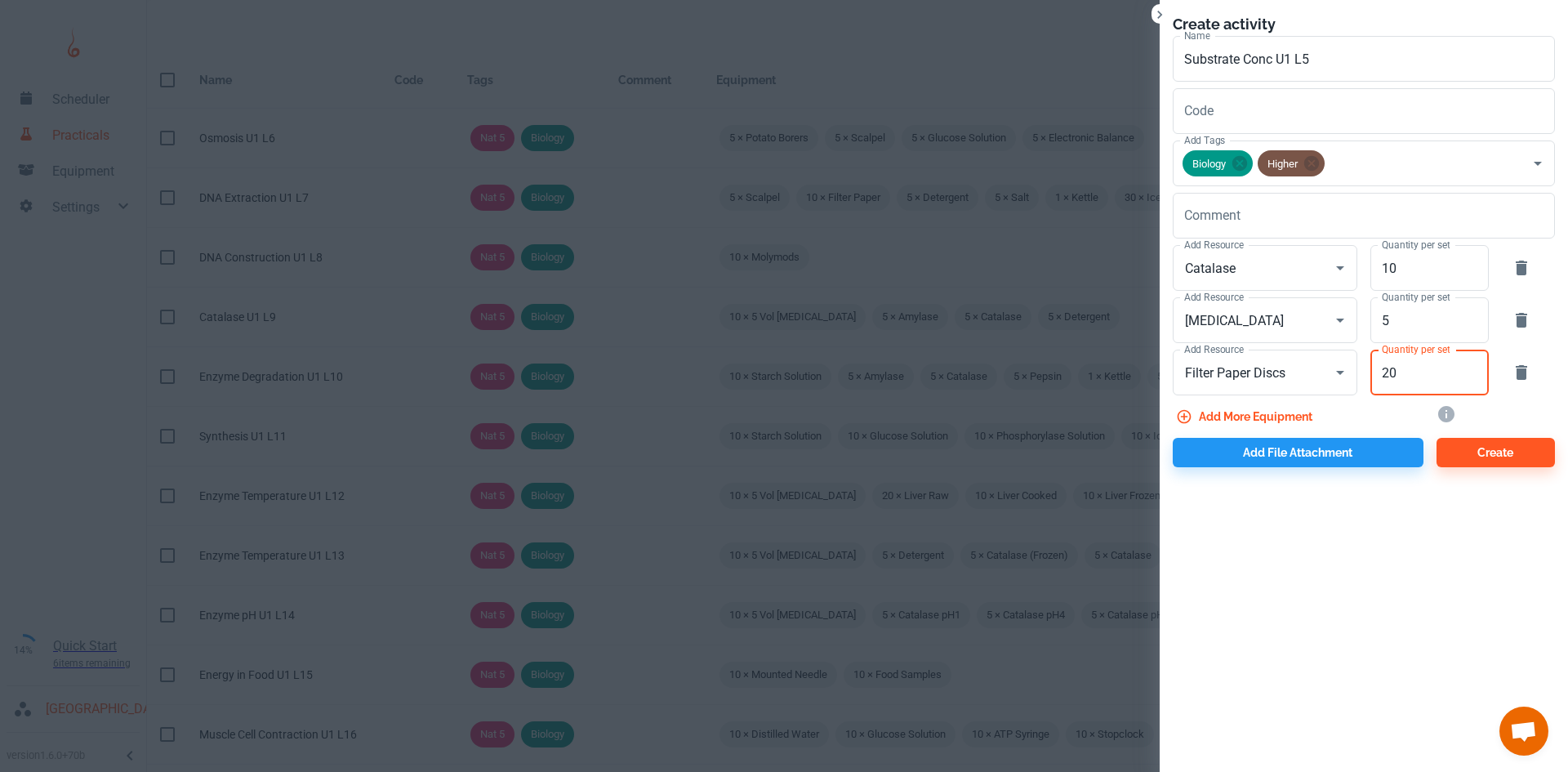
click at [1304, 415] on button "Add more equipment" at bounding box center [1245, 417] width 146 height 30
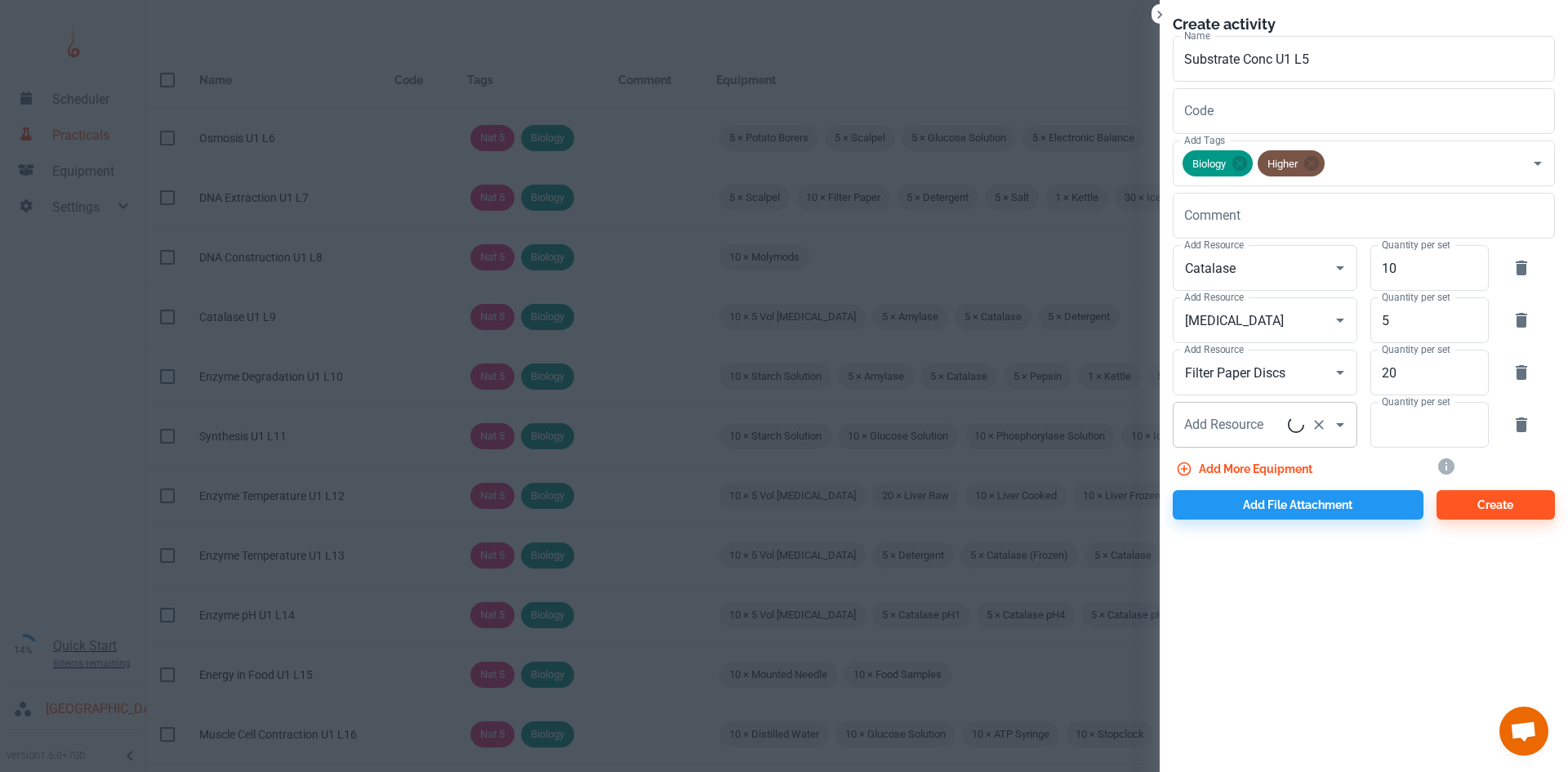
click at [1249, 422] on div "Add Resource Add Resource" at bounding box center [1265, 425] width 184 height 46
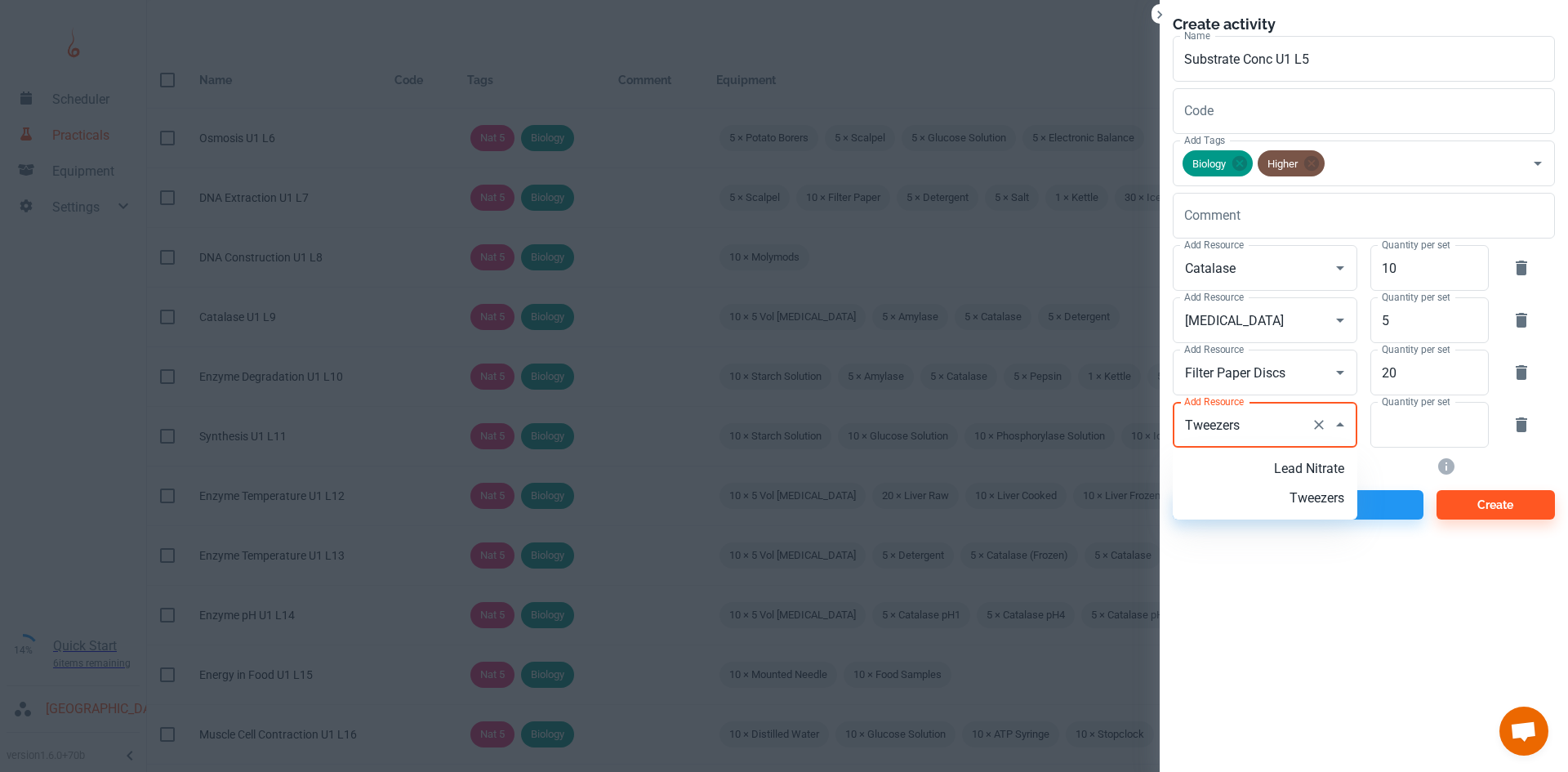
click at [1280, 507] on p "Tweezers" at bounding box center [1291, 498] width 105 height 20
click at [1408, 428] on input "Quantity per set" at bounding box center [1419, 425] width 100 height 46
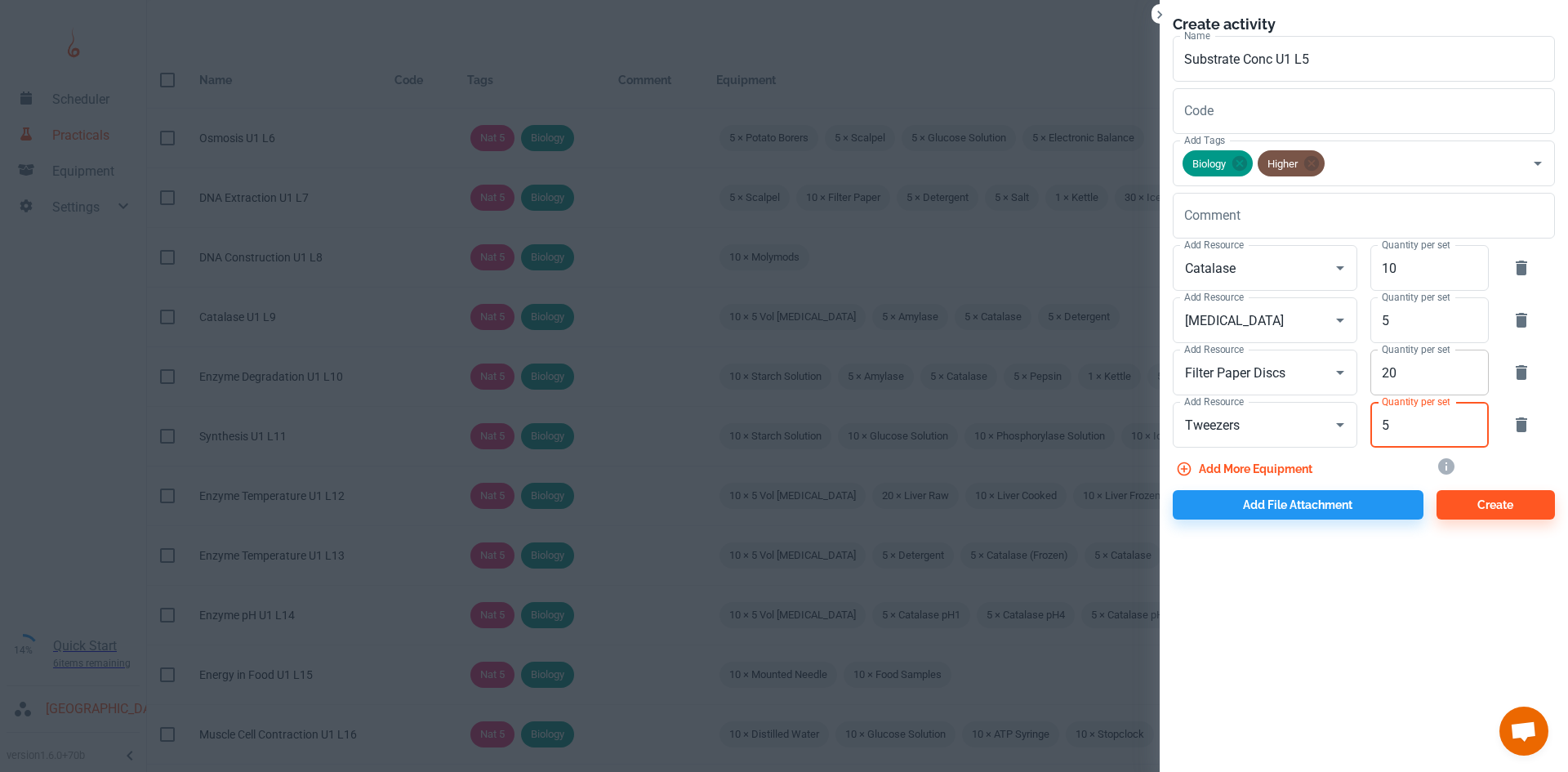
click at [1387, 367] on input "20" at bounding box center [1419, 372] width 100 height 46
click at [1356, 504] on button "Add file attachment" at bounding box center [1297, 505] width 251 height 30
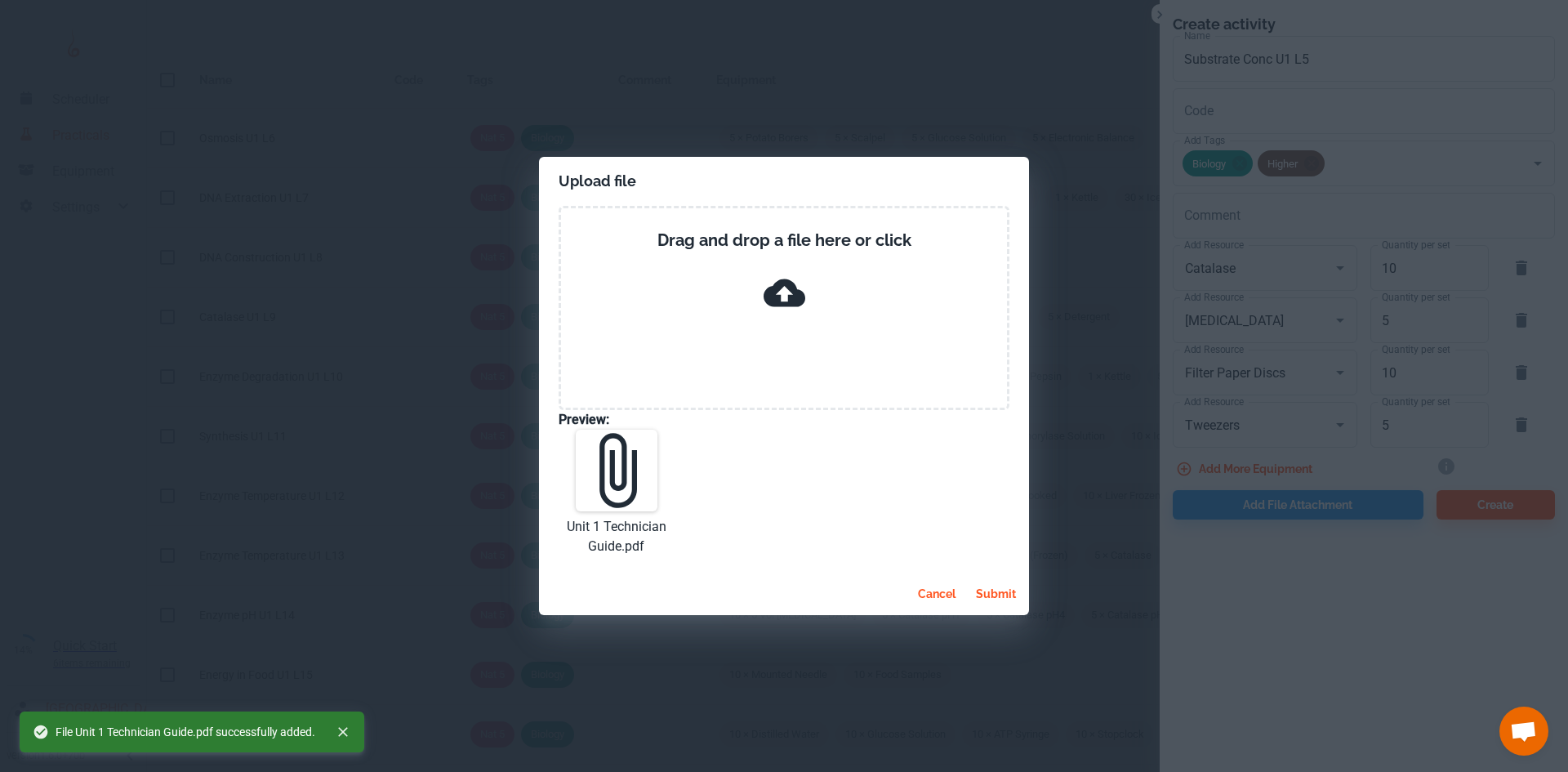
click at [1001, 603] on button "submit" at bounding box center [996, 594] width 54 height 30
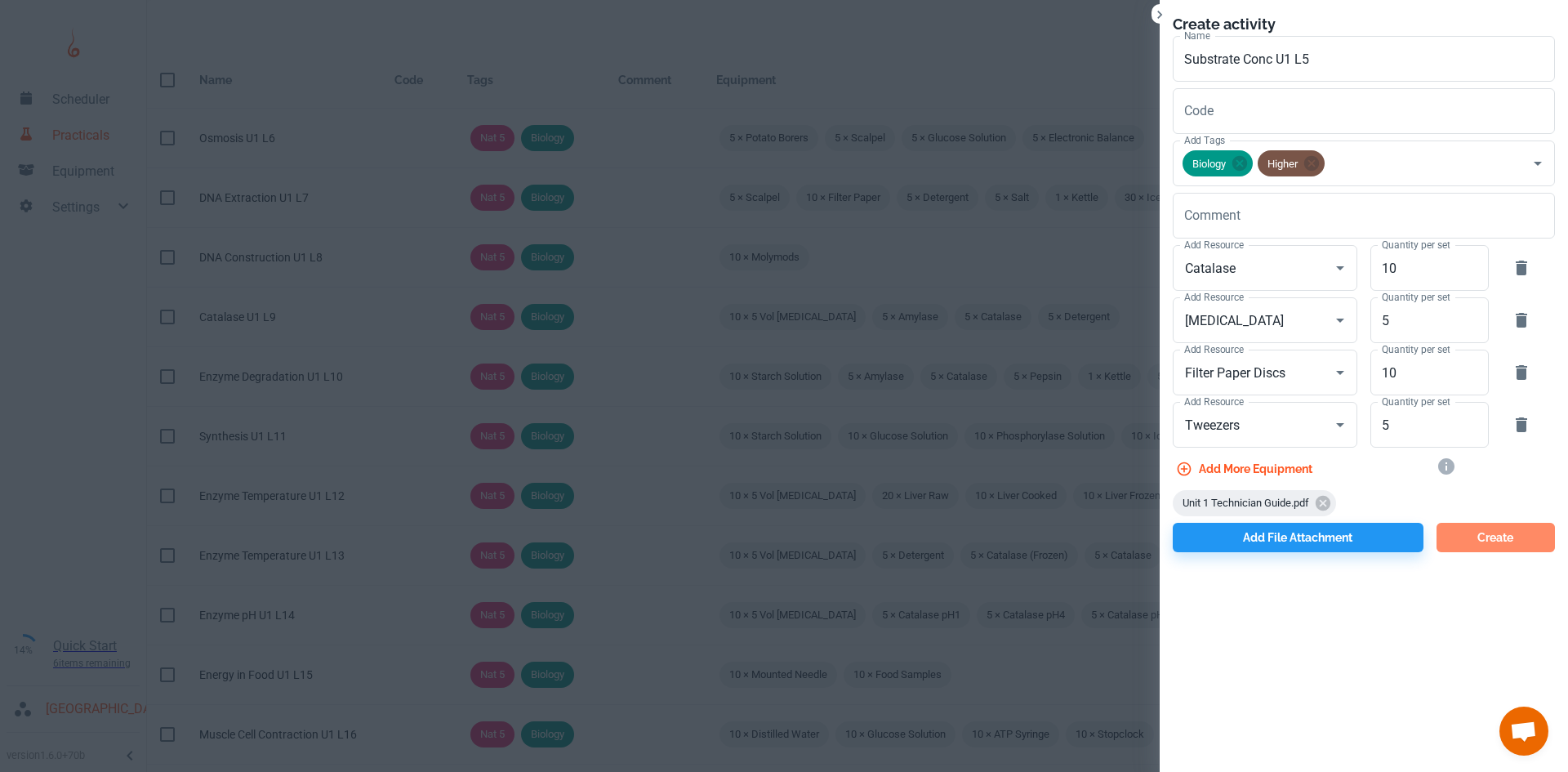
click at [1470, 529] on button "Create" at bounding box center [1495, 538] width 118 height 30
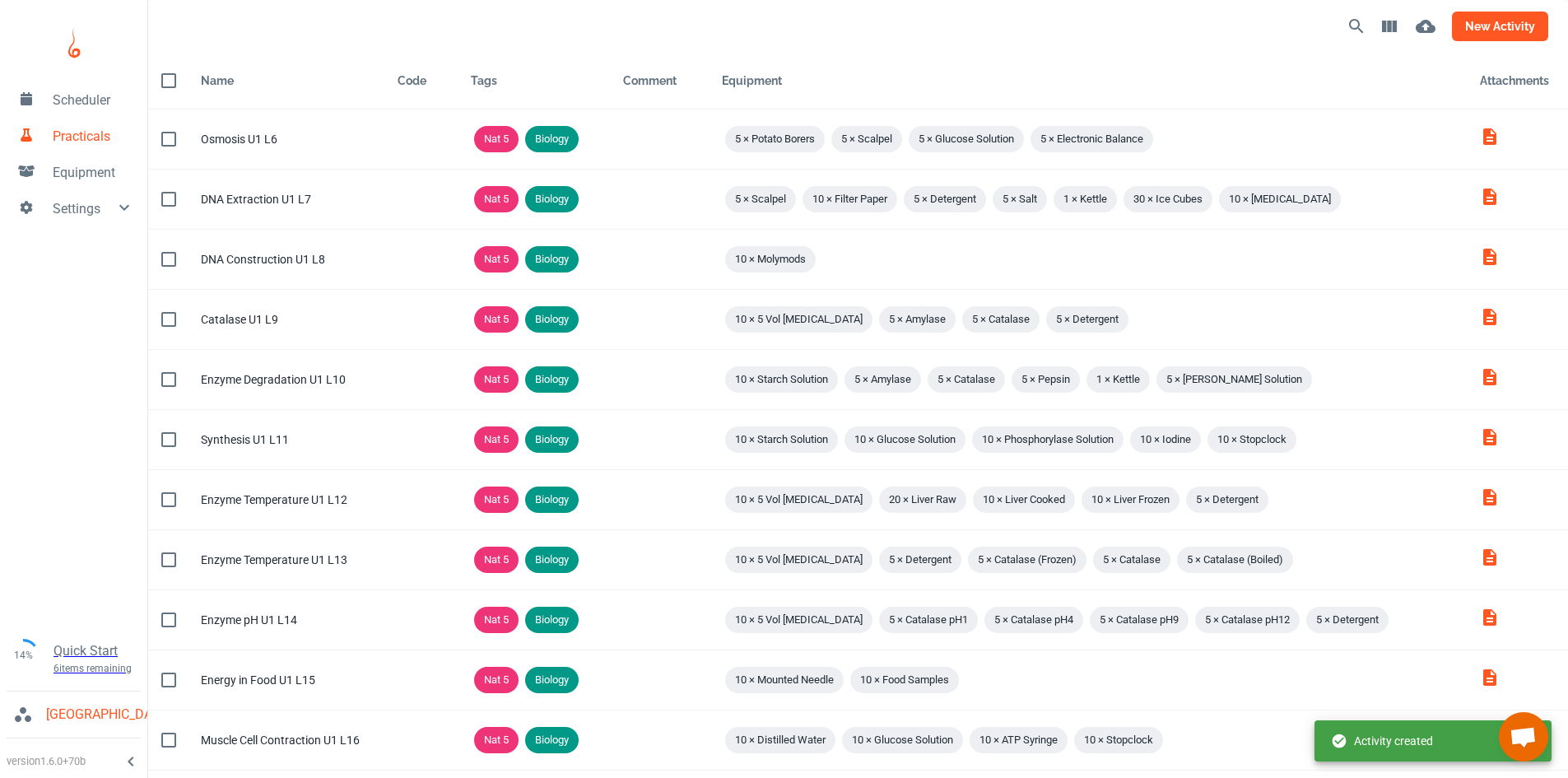
click at [1474, 15] on button "new activity" at bounding box center [1500, 27] width 96 height 30
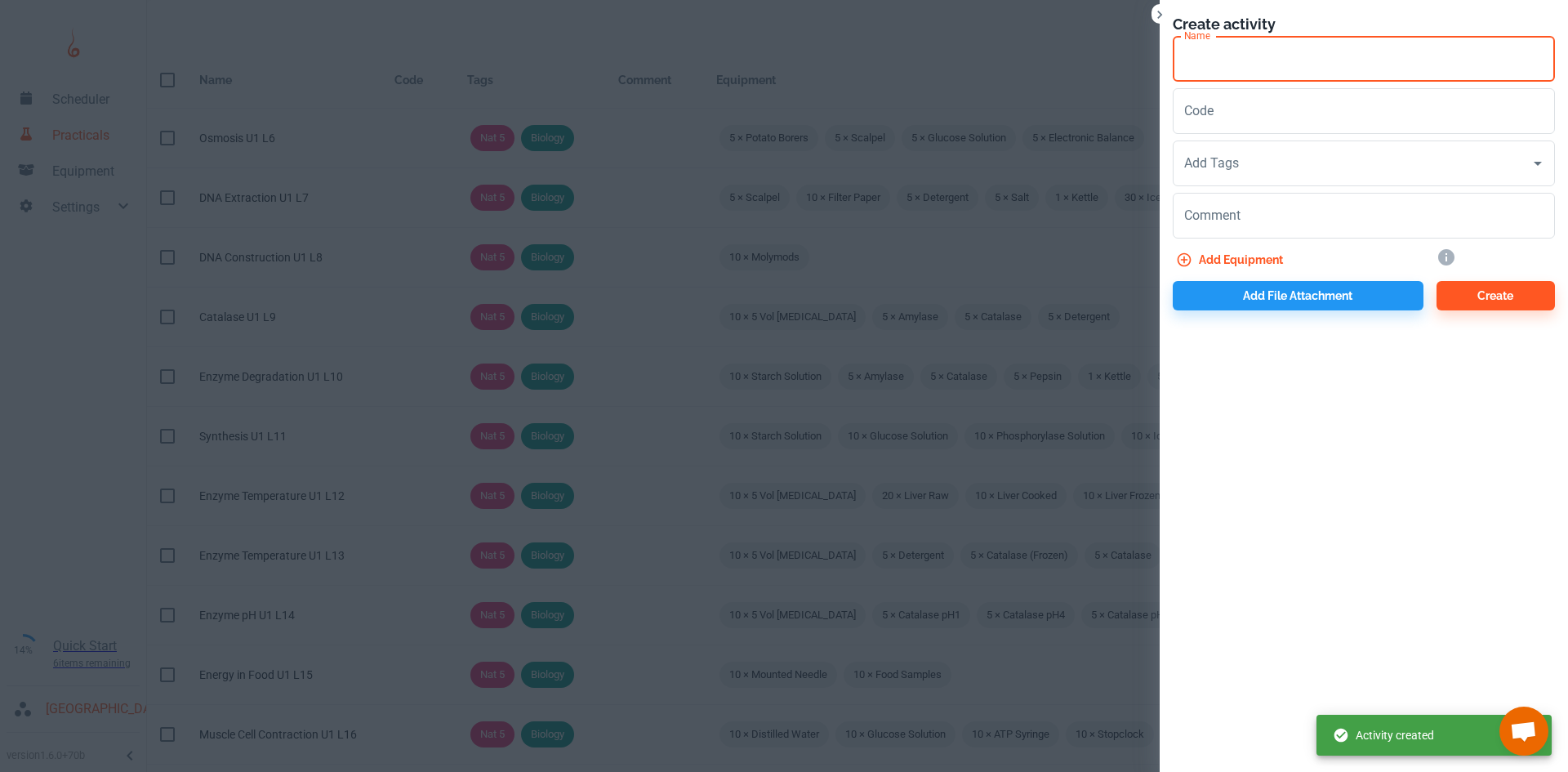
click at [1236, 64] on input "Name" at bounding box center [1363, 59] width 382 height 46
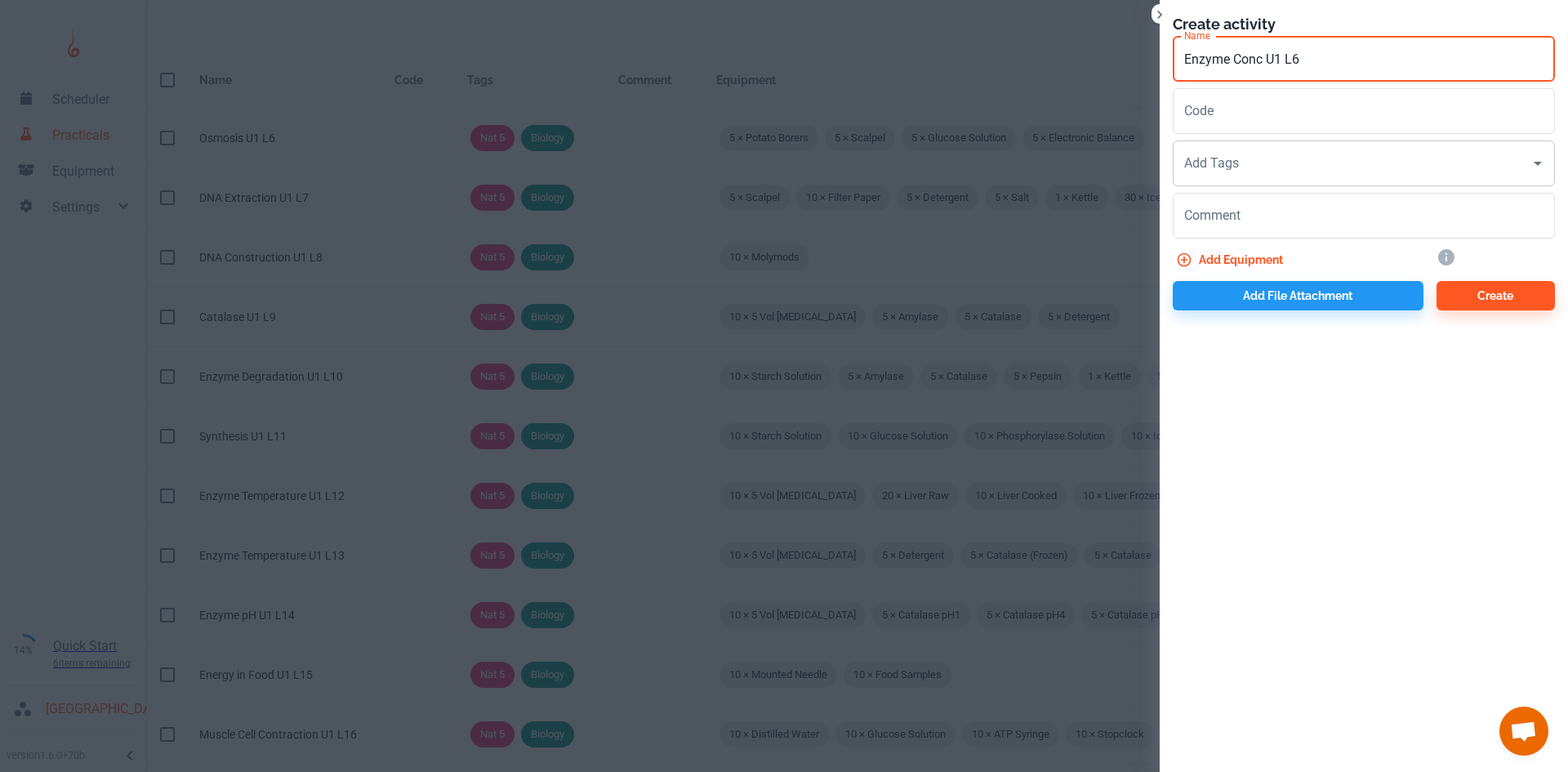
click at [1236, 171] on input "Add Tags" at bounding box center [1352, 163] width 343 height 31
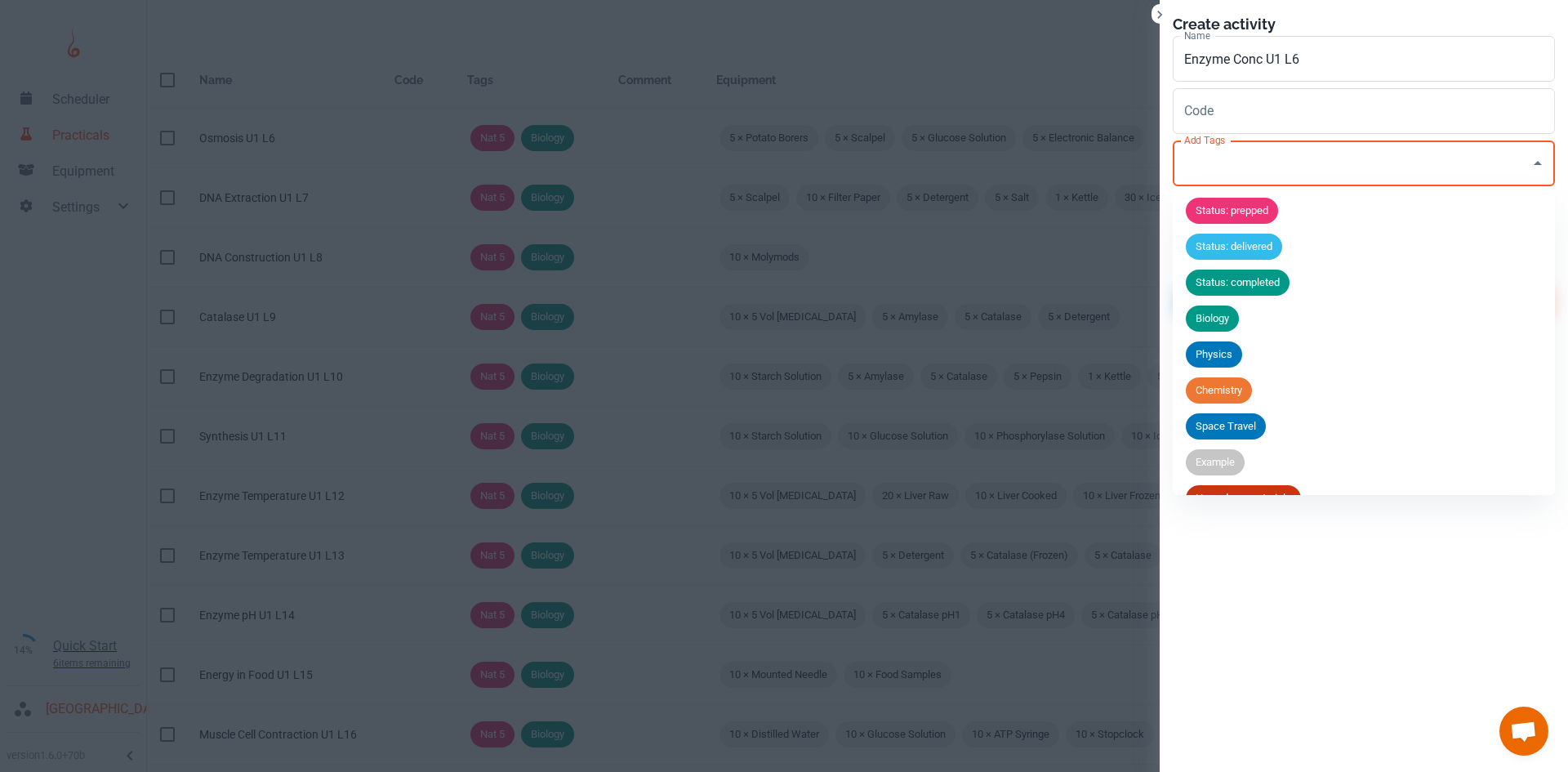
click at [1231, 316] on span "Biology" at bounding box center [1212, 319] width 54 height 16
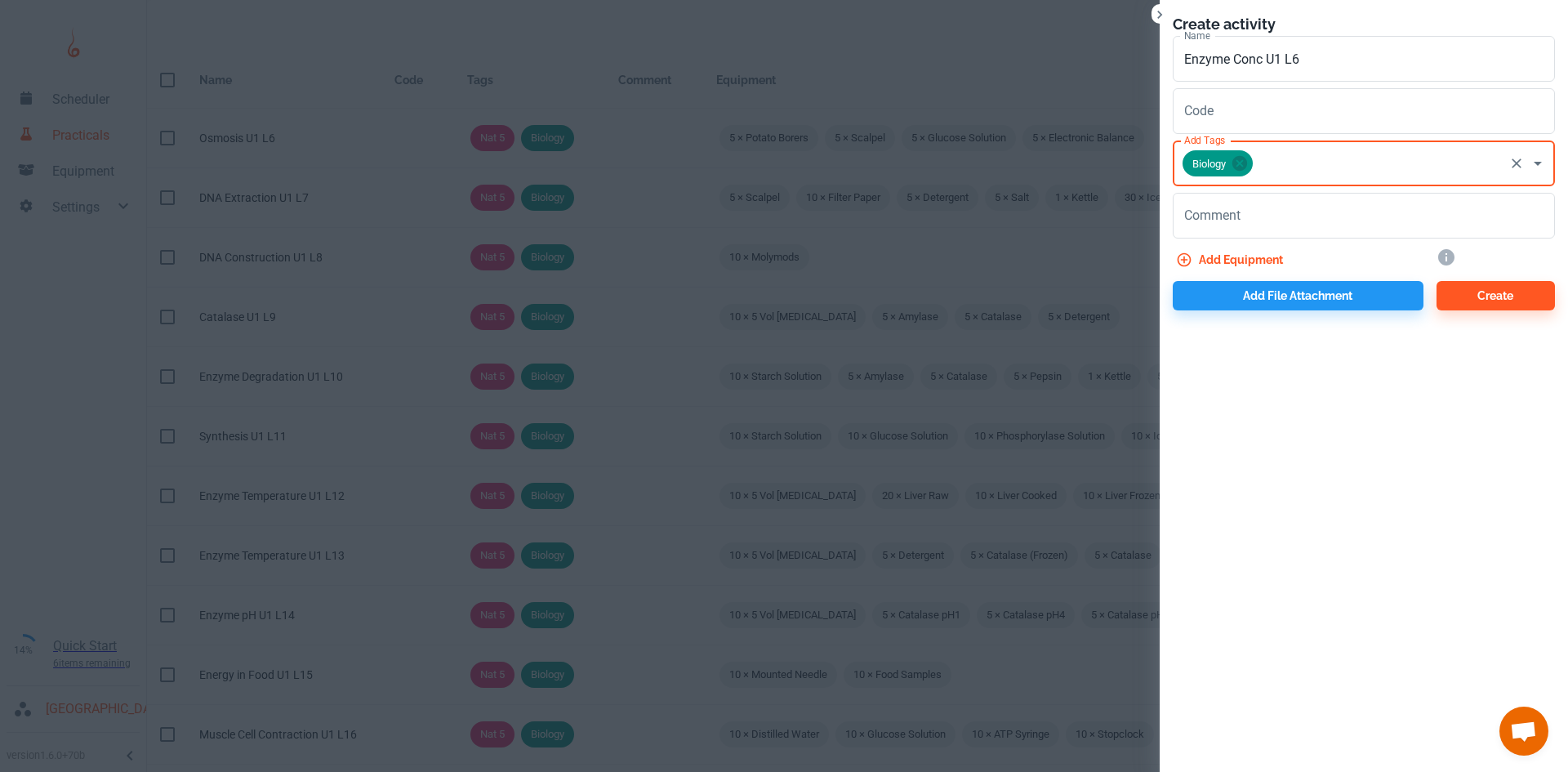
click at [1310, 170] on input "Add Tags" at bounding box center [1378, 163] width 247 height 31
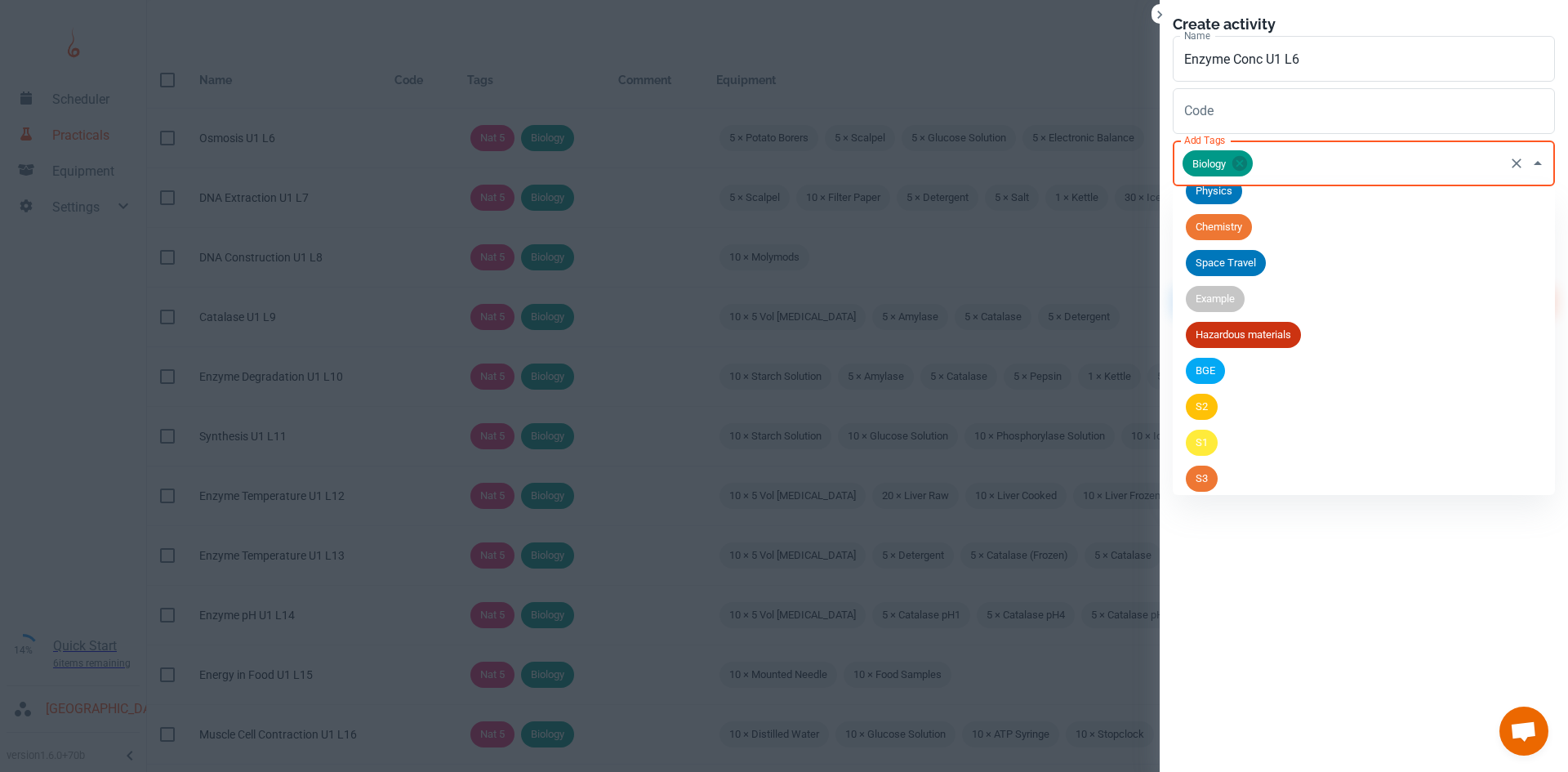
scroll to position [280, 0]
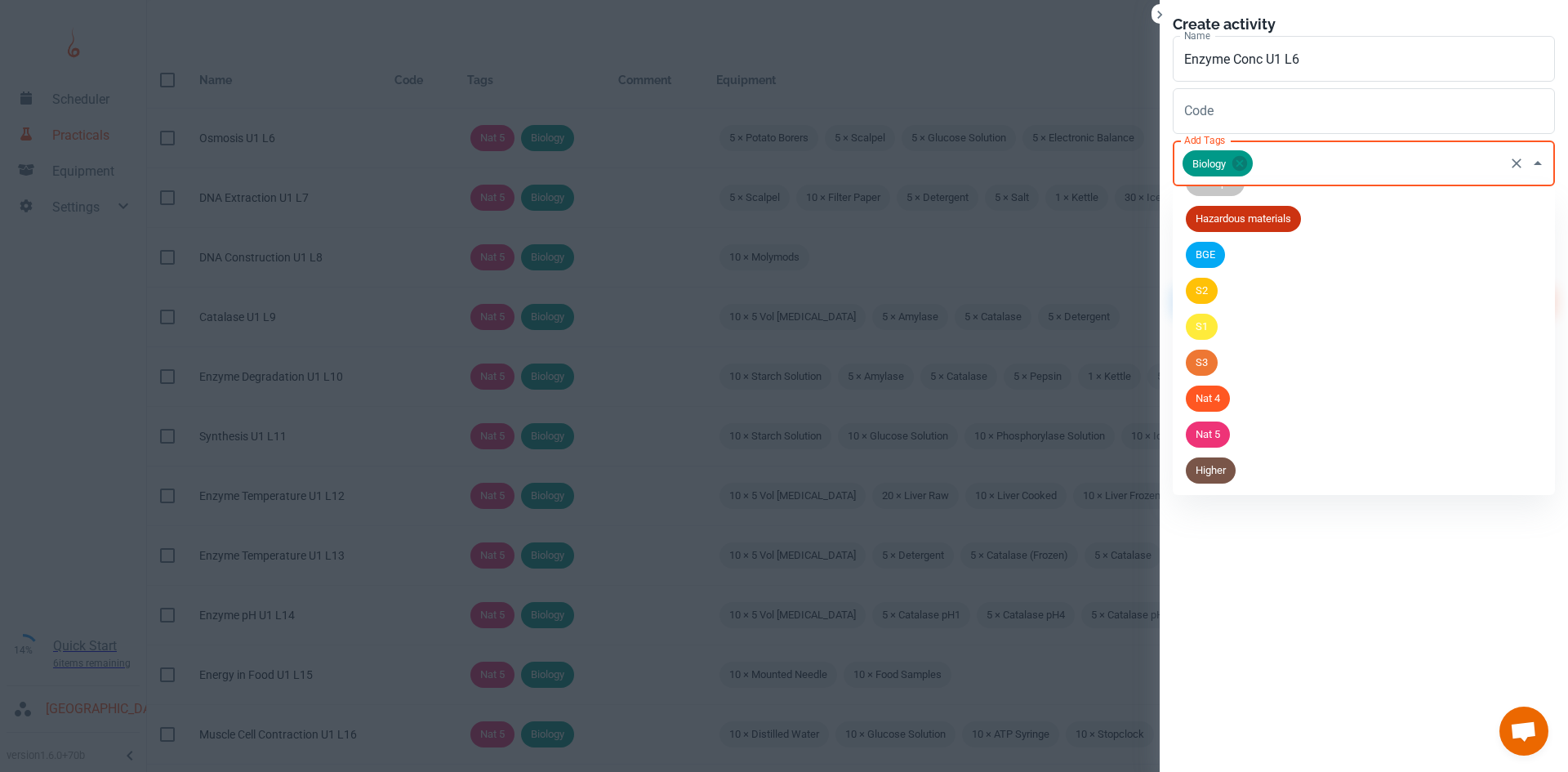
click at [1227, 473] on span "Higher" at bounding box center [1210, 470] width 50 height 16
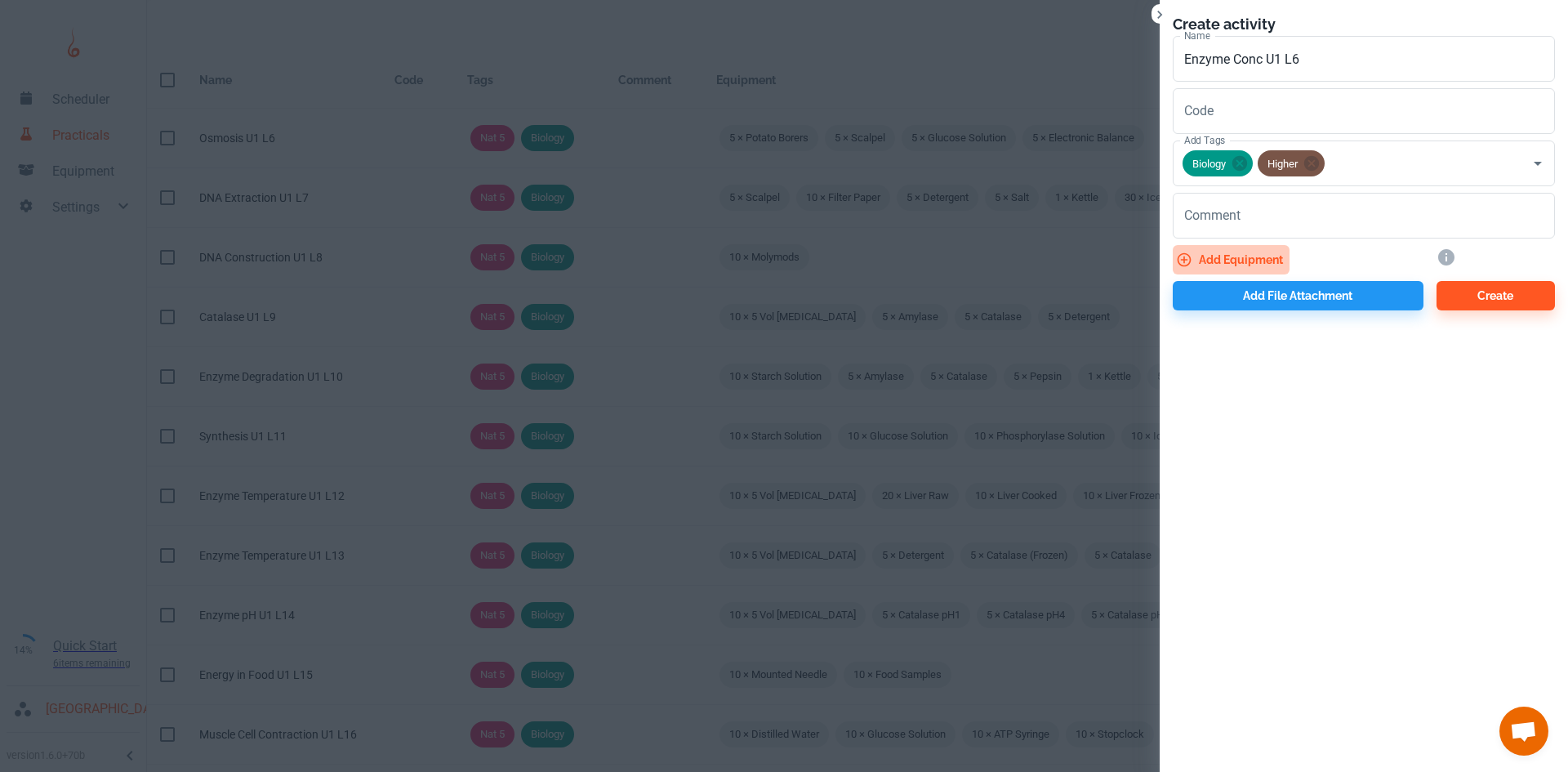
click at [1236, 258] on button "Add equipment" at bounding box center [1231, 260] width 117 height 30
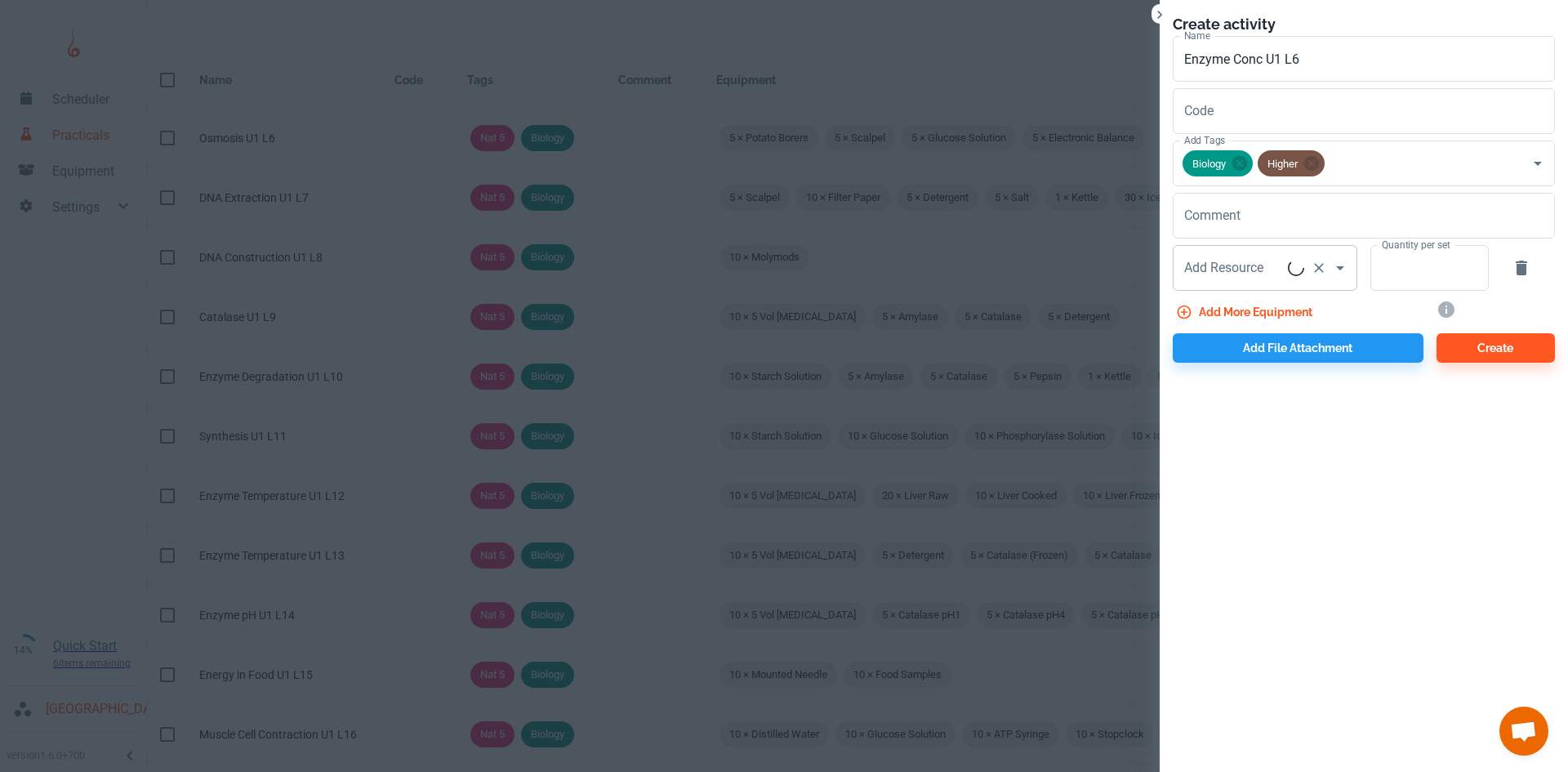
click at [1235, 271] on input "Add Resource" at bounding box center [1234, 267] width 108 height 31
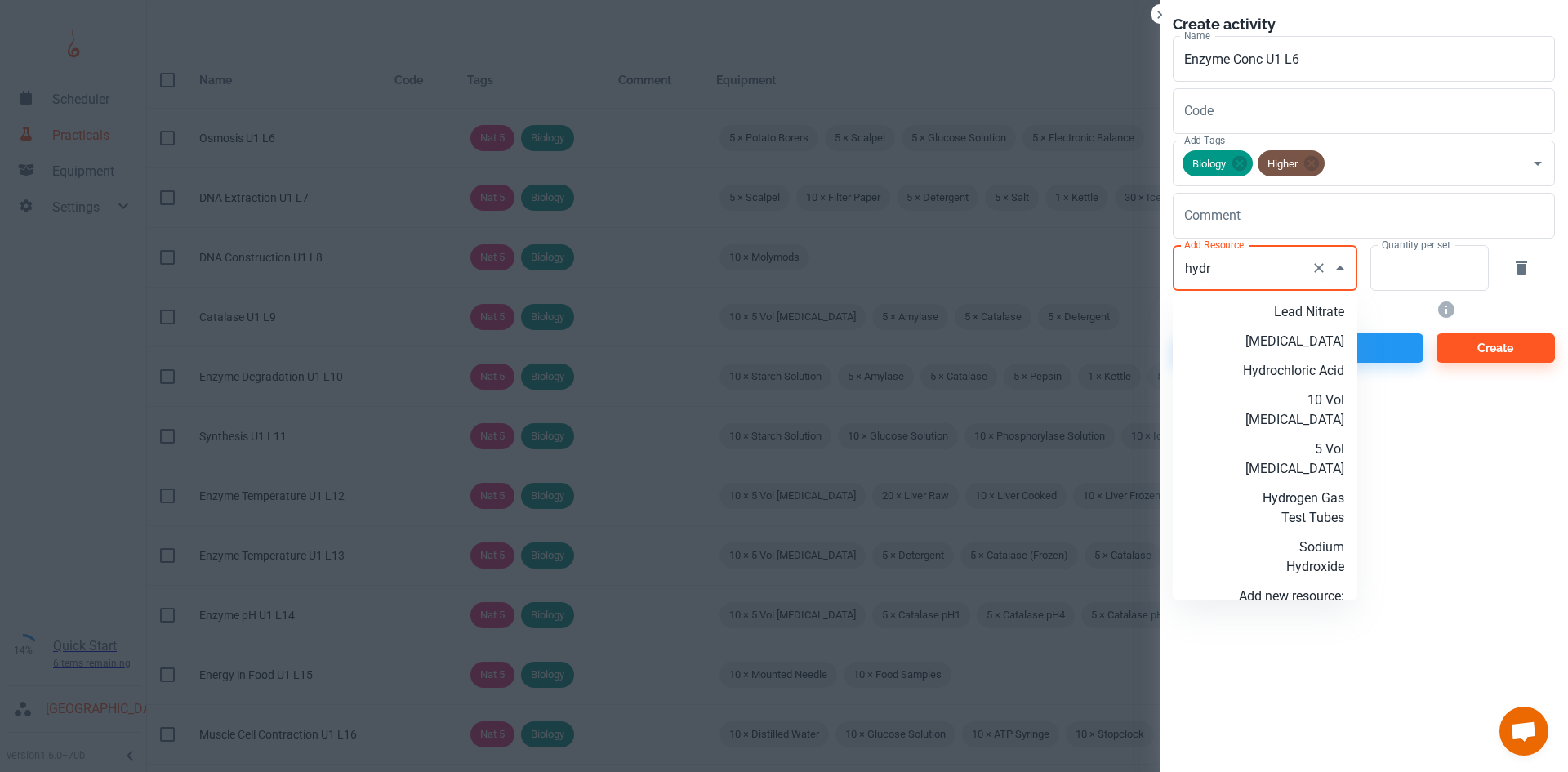
click at [1294, 478] on p "5 Vol Hydrogen Peroxide" at bounding box center [1291, 459] width 105 height 40
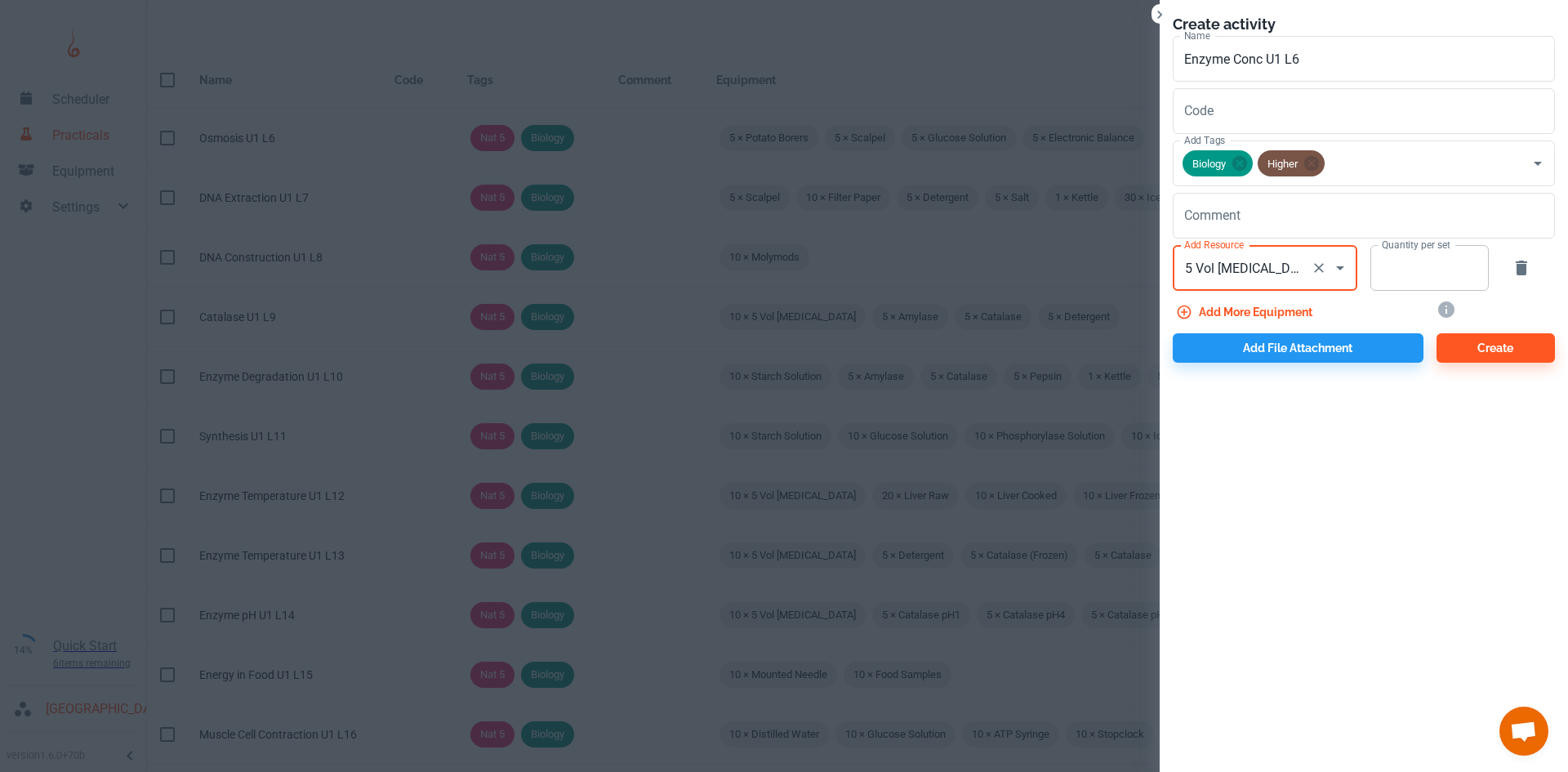
click at [1388, 281] on input "Quantity per set" at bounding box center [1419, 268] width 100 height 46
click at [1285, 318] on button "Add more equipment" at bounding box center [1245, 313] width 146 height 30
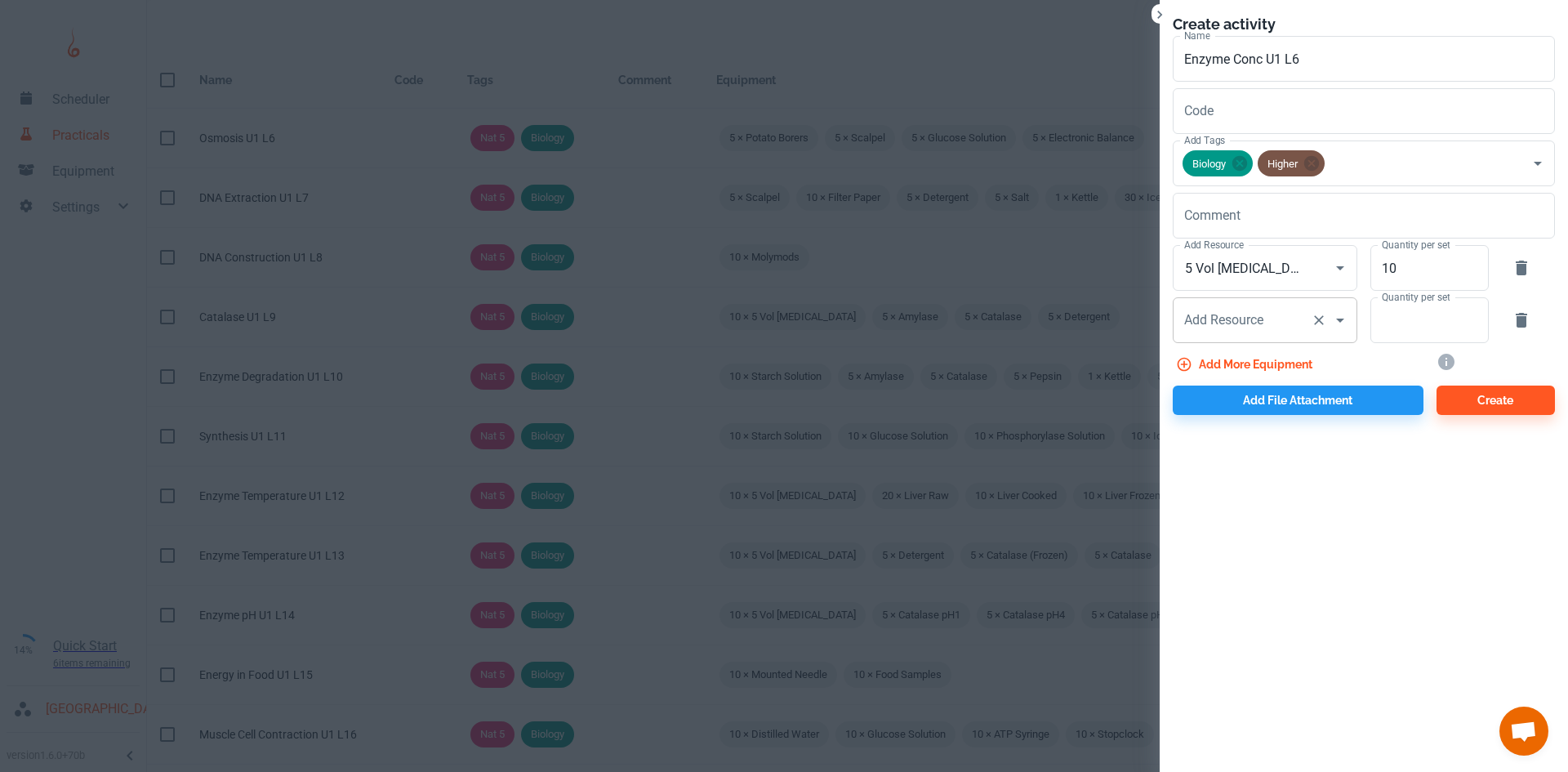
click at [1198, 315] on div "Add Resource Add Resource" at bounding box center [1265, 321] width 184 height 46
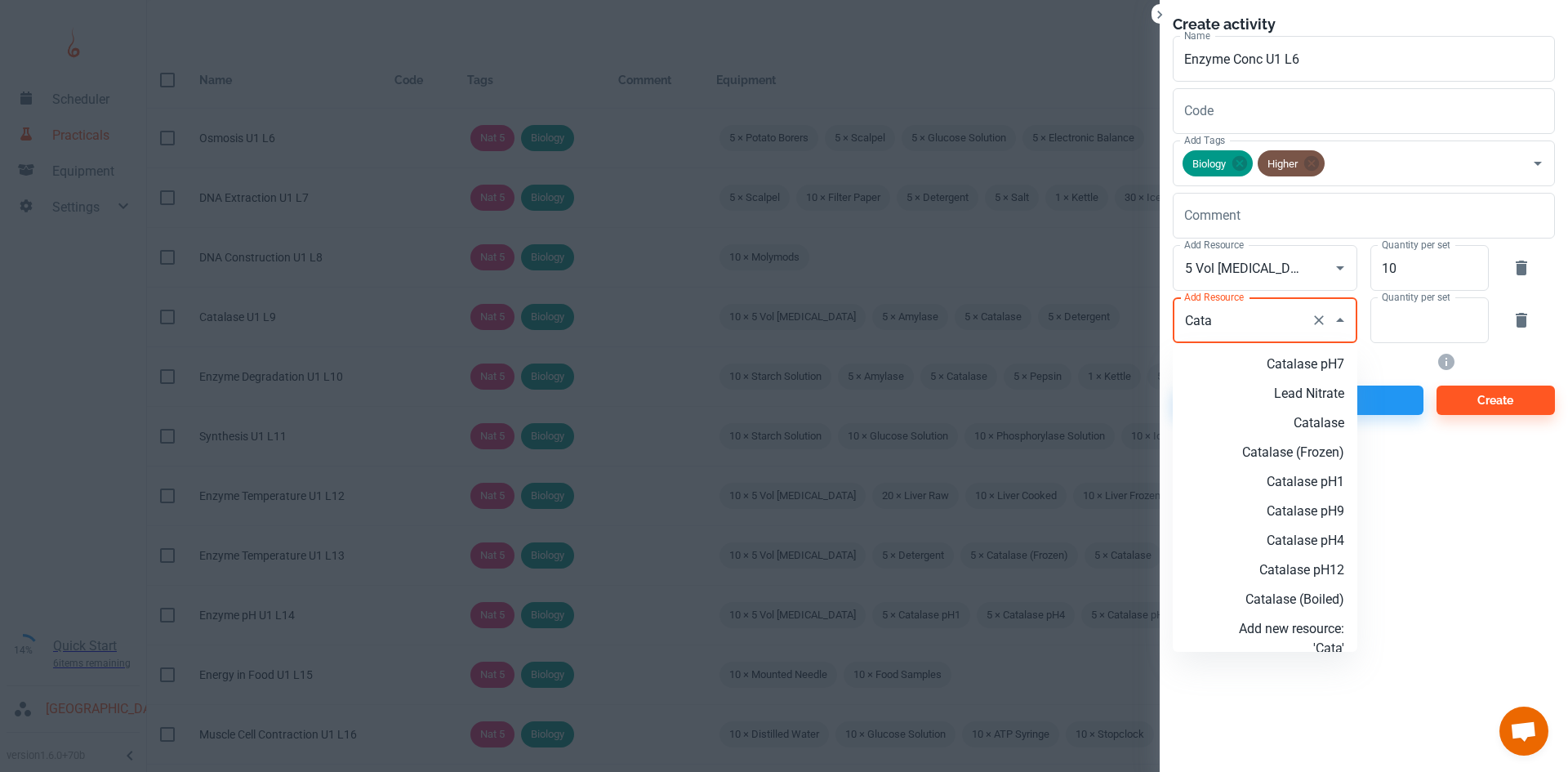
click at [1305, 421] on p "Catalase" at bounding box center [1291, 424] width 105 height 20
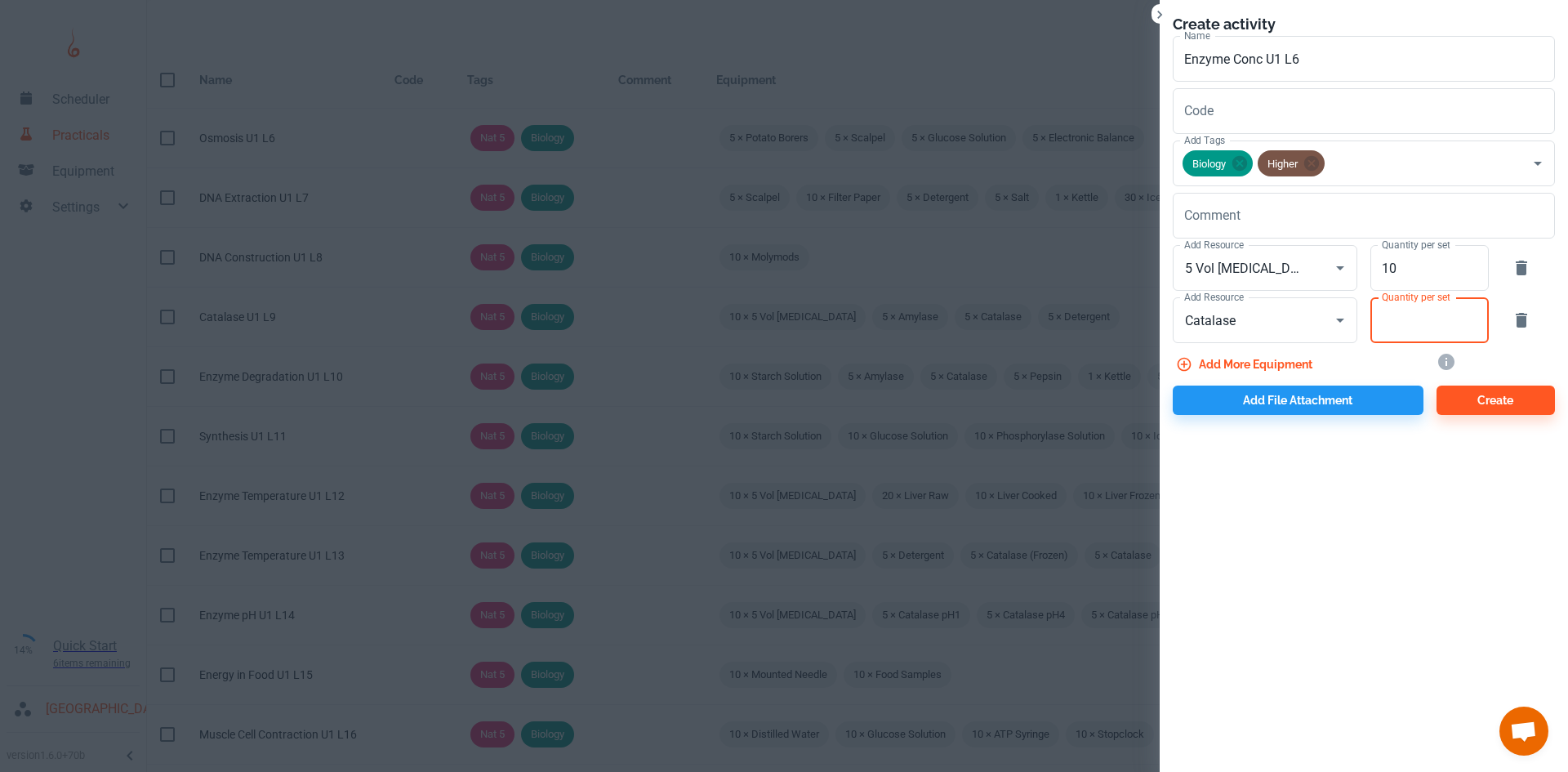
click at [1405, 317] on input "Quantity per set" at bounding box center [1419, 321] width 100 height 46
click at [1260, 361] on button "Add more equipment" at bounding box center [1245, 364] width 146 height 30
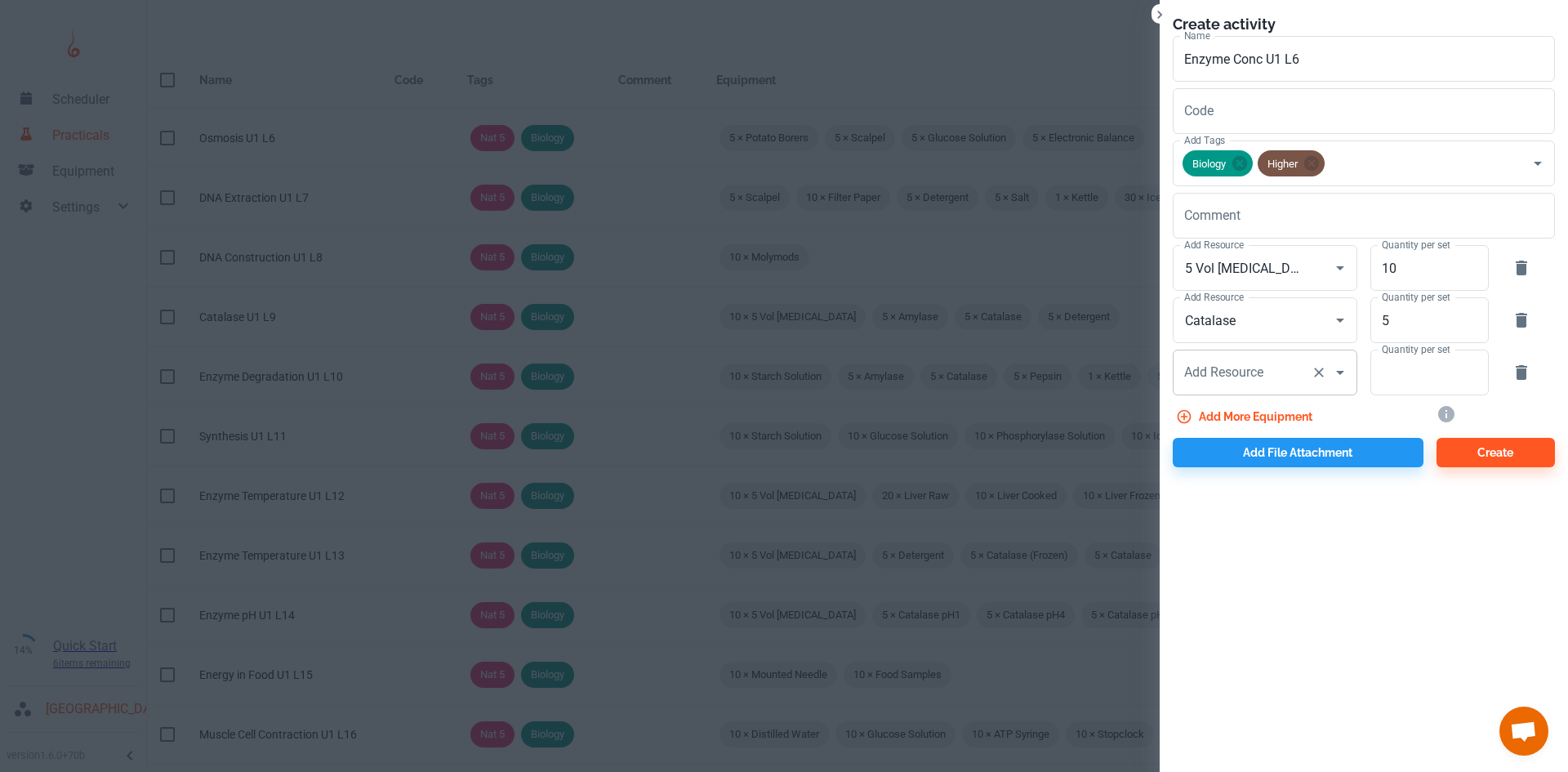
click at [1237, 378] on div "Add Resource Add Resource" at bounding box center [1265, 372] width 184 height 46
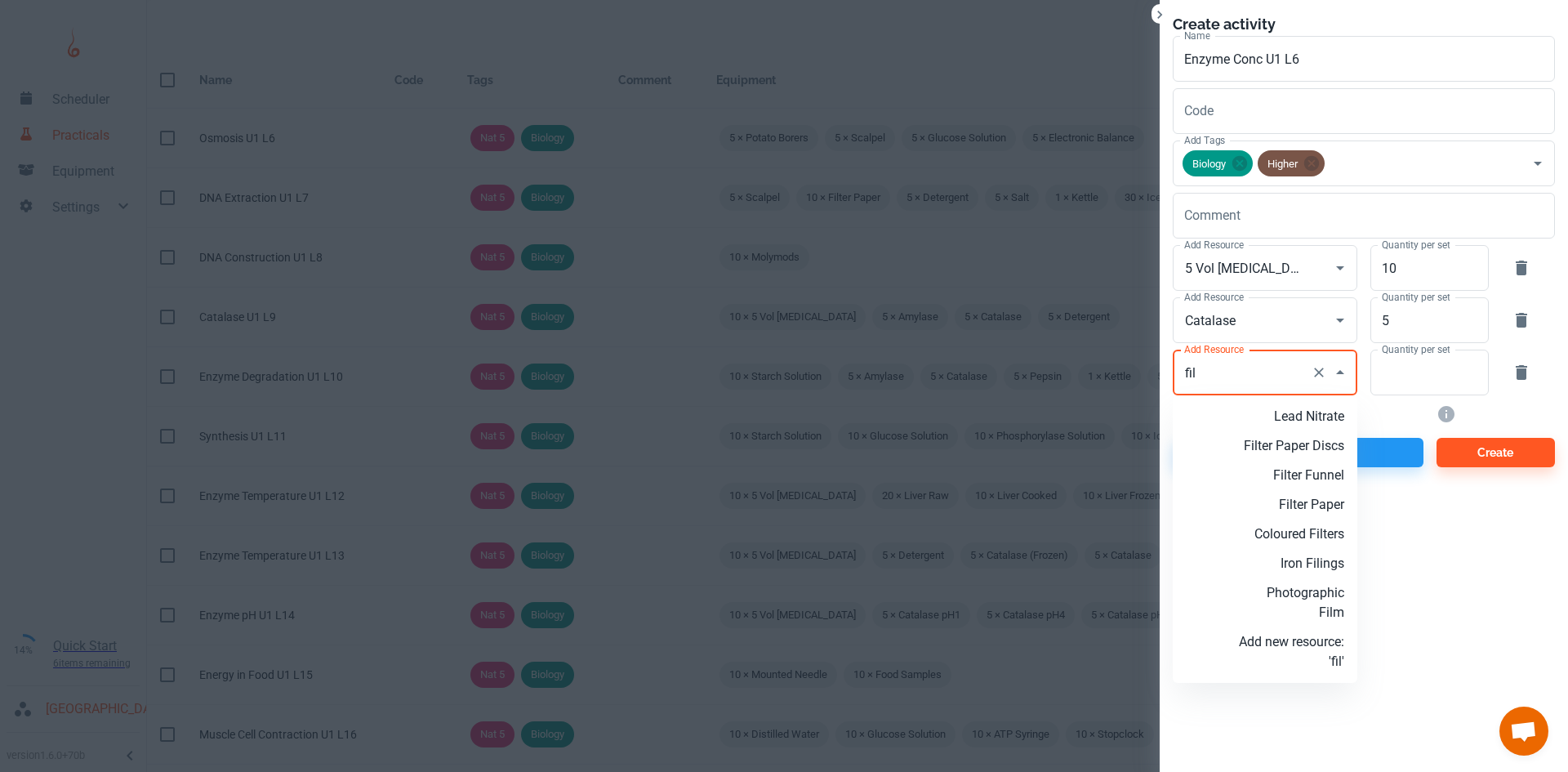
click at [1329, 447] on p "Filter Paper Discs" at bounding box center [1291, 447] width 105 height 20
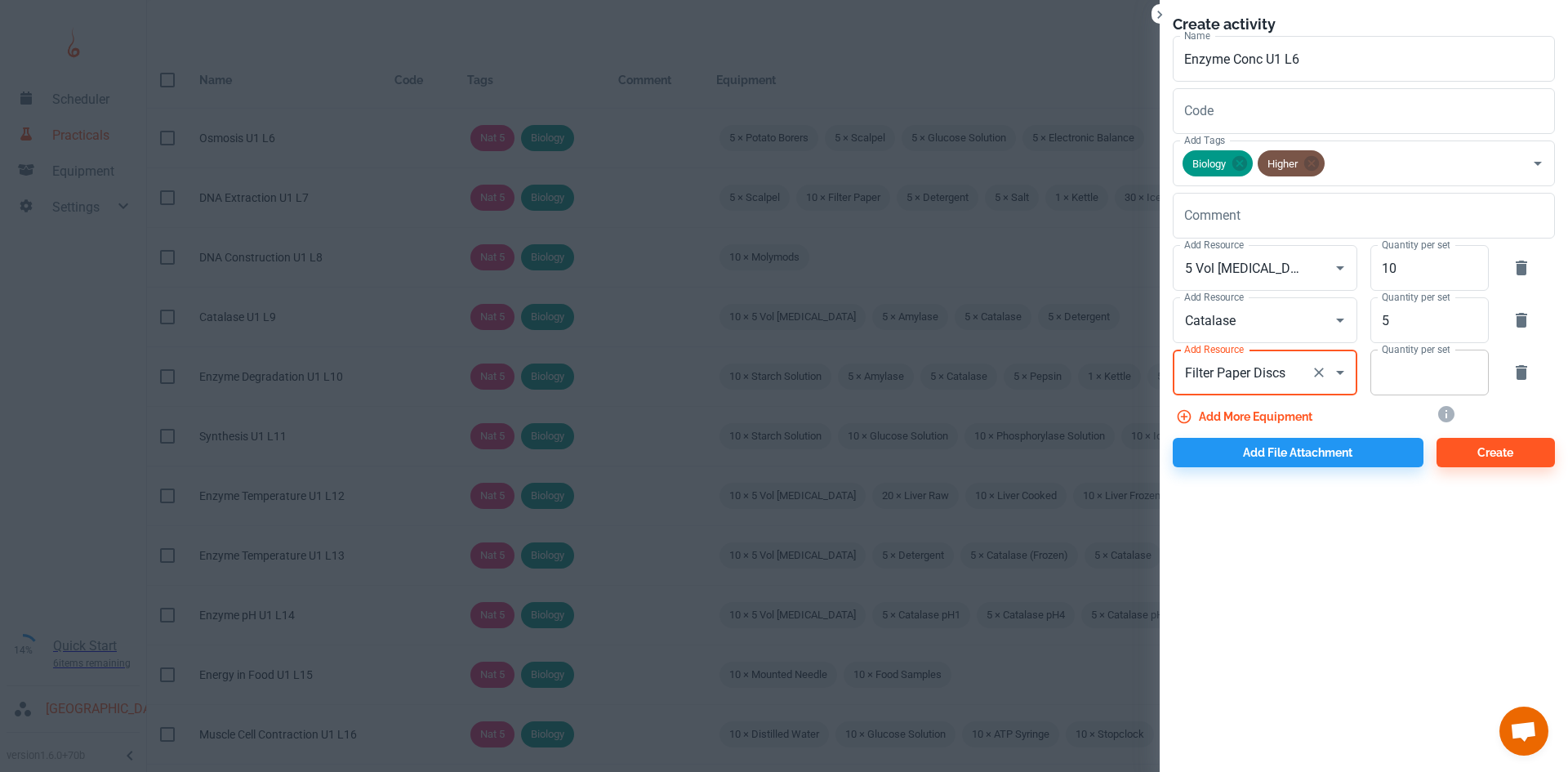
click at [1420, 381] on input "Quantity per set" at bounding box center [1419, 372] width 100 height 46
click at [1290, 411] on button "Add more equipment" at bounding box center [1245, 417] width 146 height 30
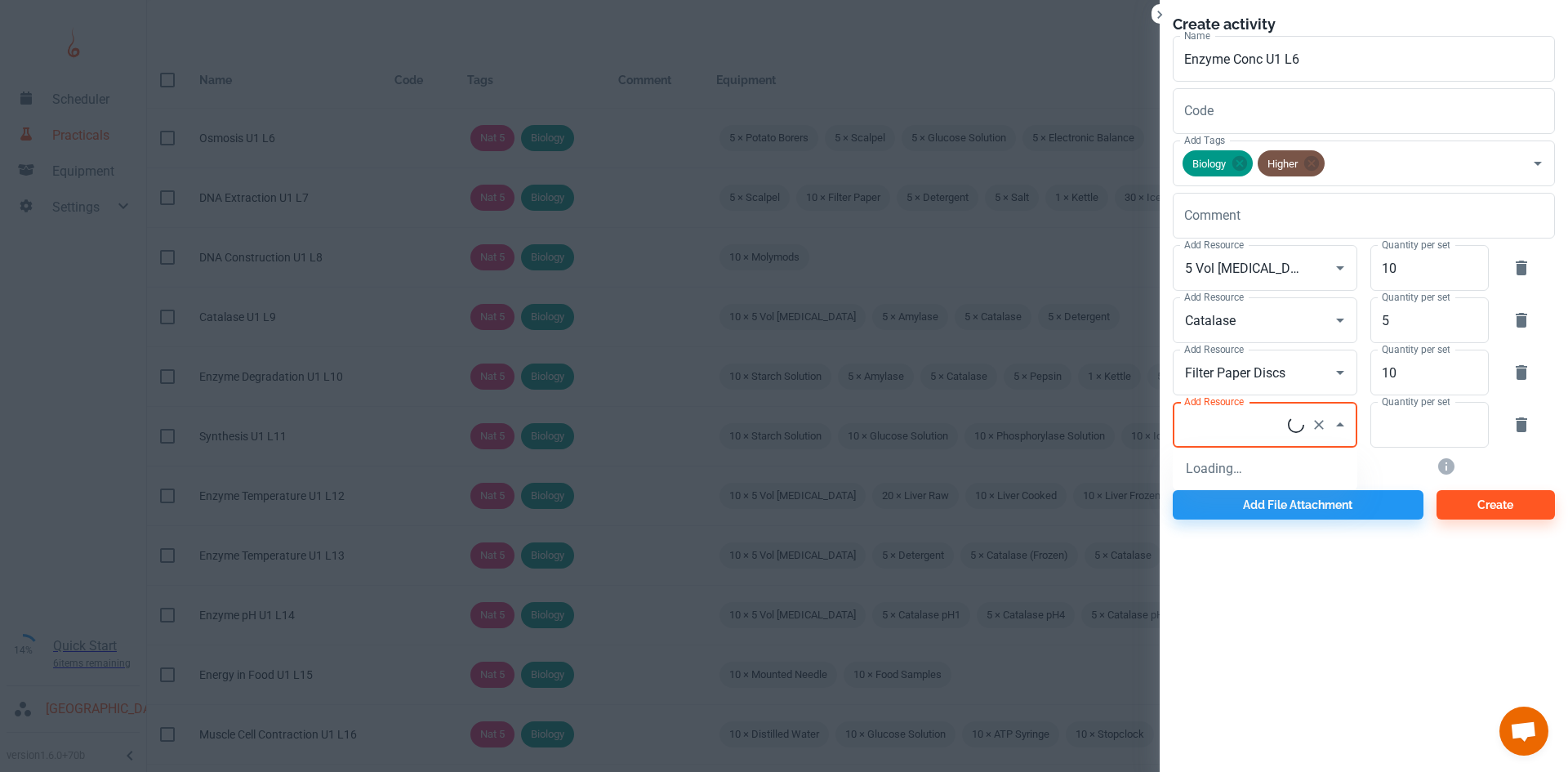
click at [1232, 411] on div "Add Resource Add Resource" at bounding box center [1265, 425] width 184 height 46
click at [1296, 504] on p "Tweezers" at bounding box center [1291, 498] width 105 height 20
click at [1421, 436] on input "Quantity per set" at bounding box center [1419, 425] width 100 height 46
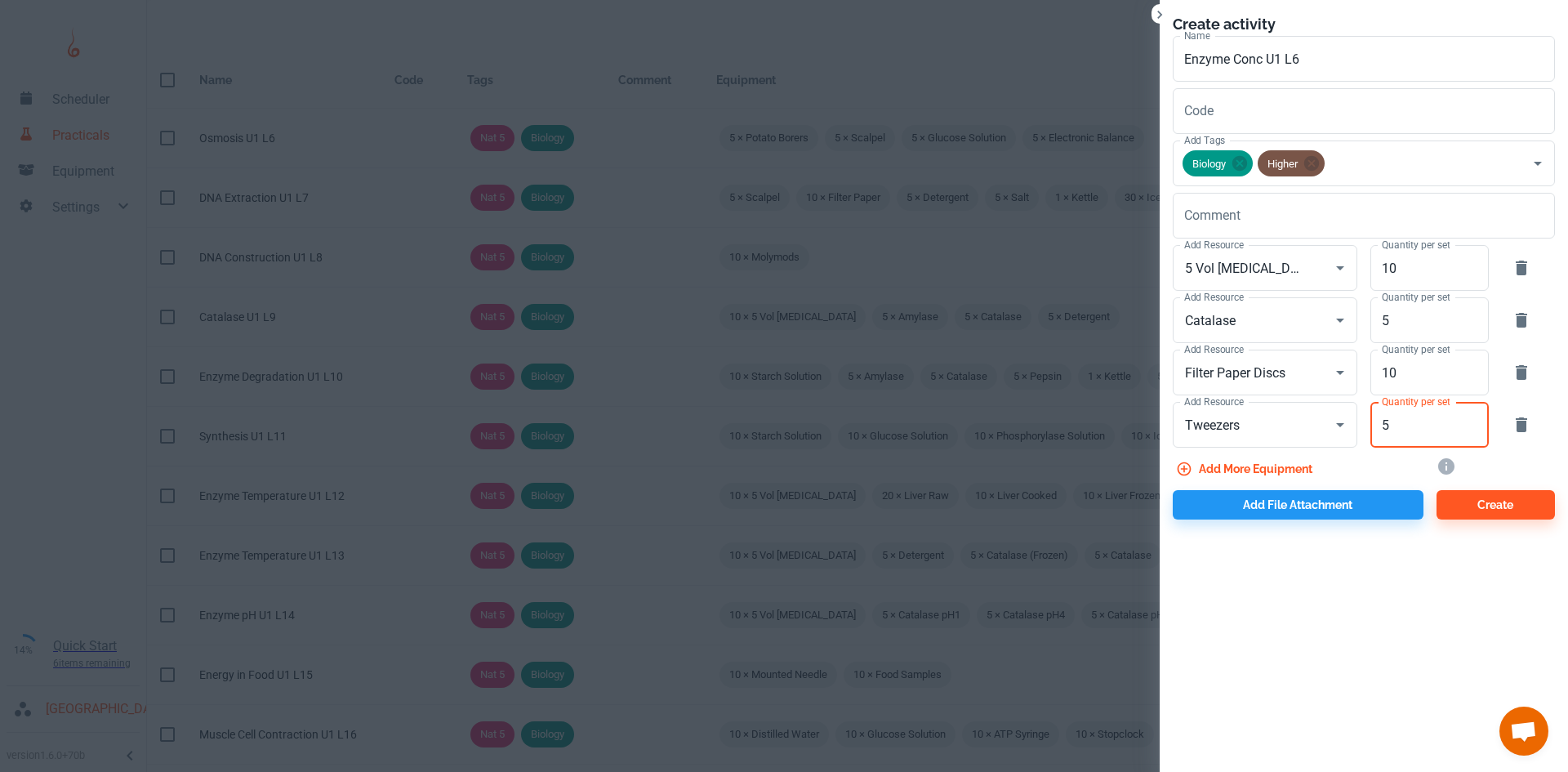
click at [1328, 520] on div "Create activity Name Enzyme Conc U1 L6 Name Code Code Add Tags Biology Higher A…" at bounding box center [1364, 266] width 409 height 533
click at [1327, 516] on button "Add file attachment" at bounding box center [1297, 505] width 251 height 30
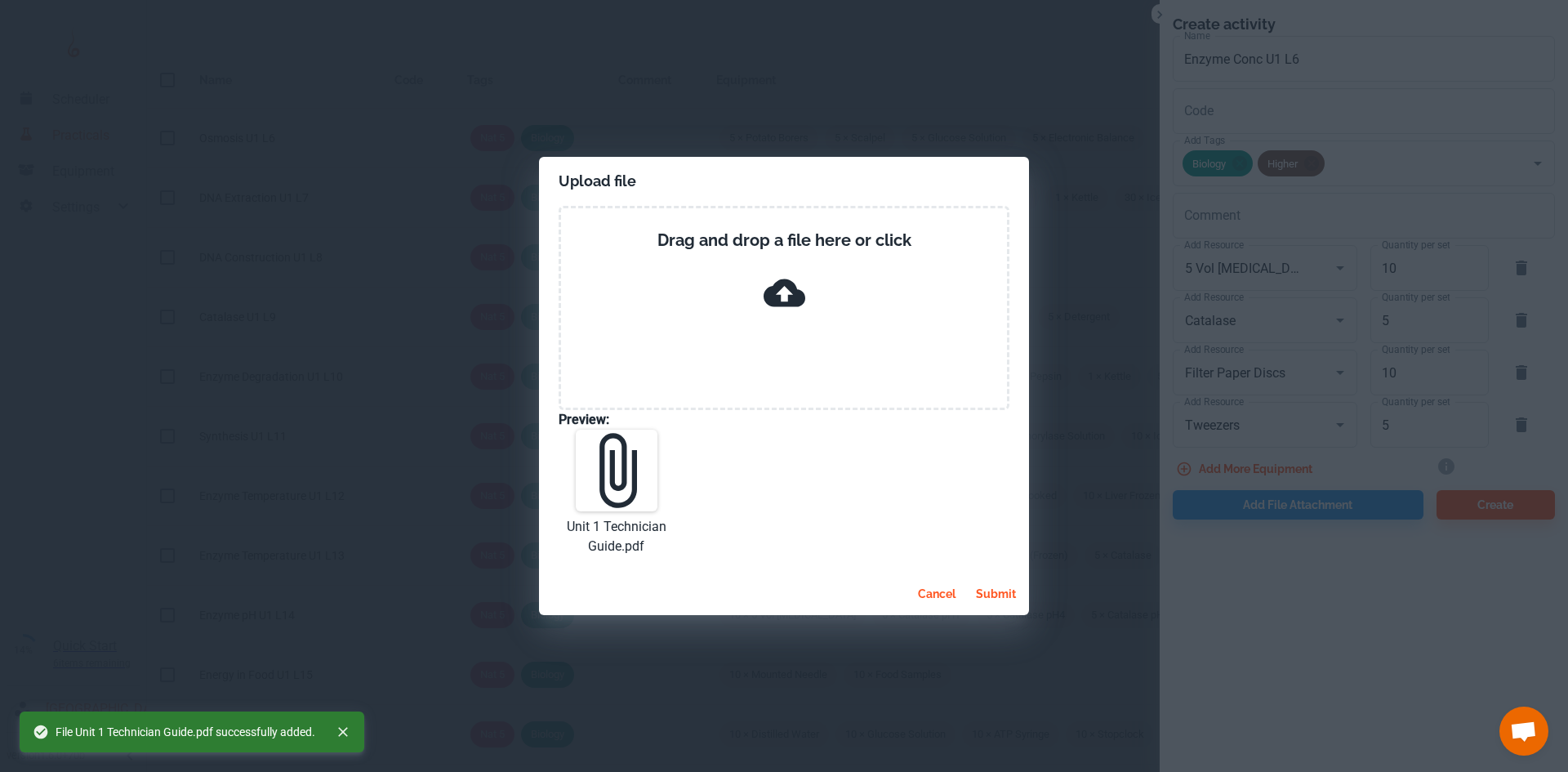
click at [992, 580] on button "submit" at bounding box center [996, 594] width 54 height 30
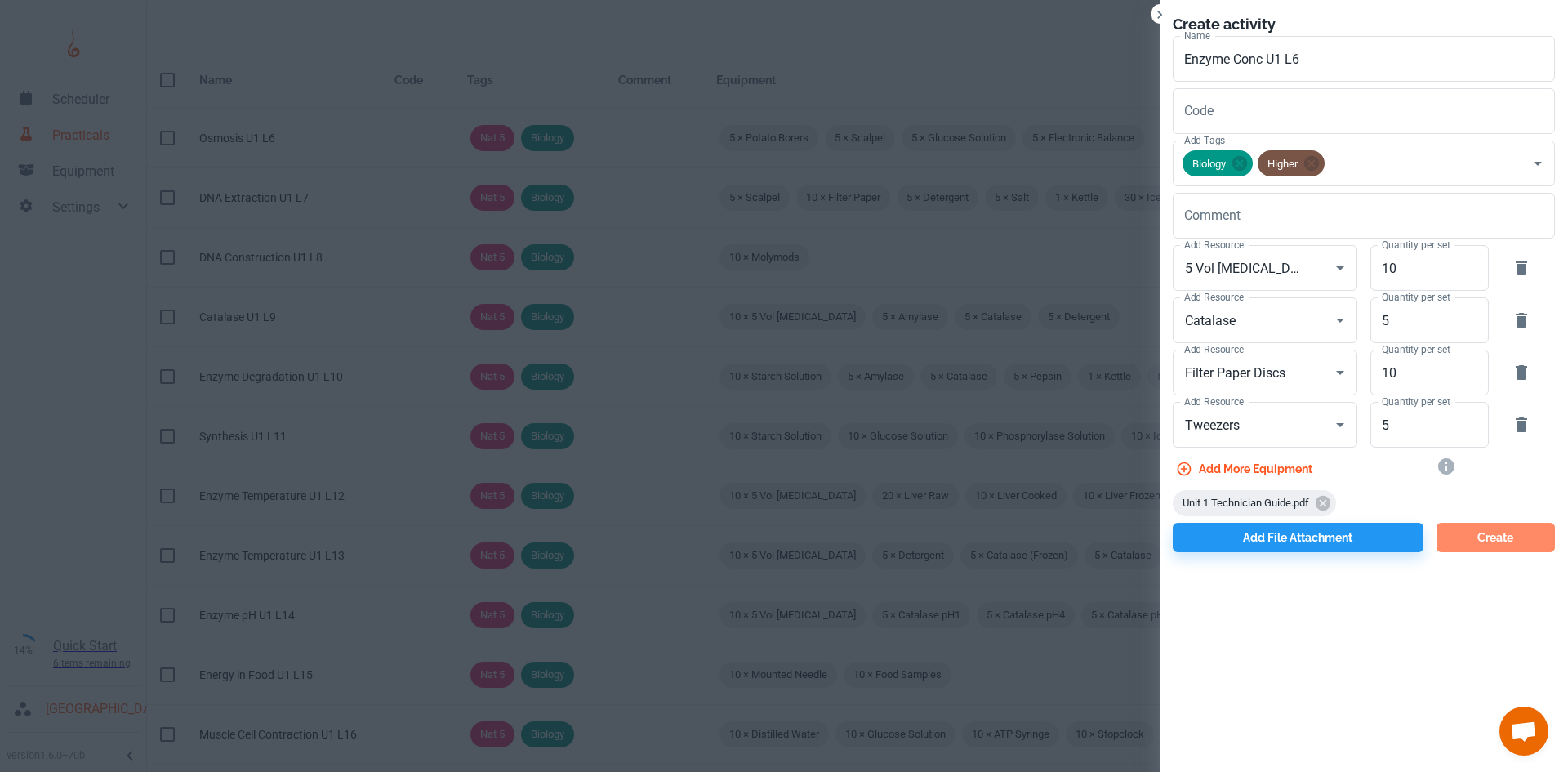
click at [1473, 539] on button "Create" at bounding box center [1495, 538] width 118 height 30
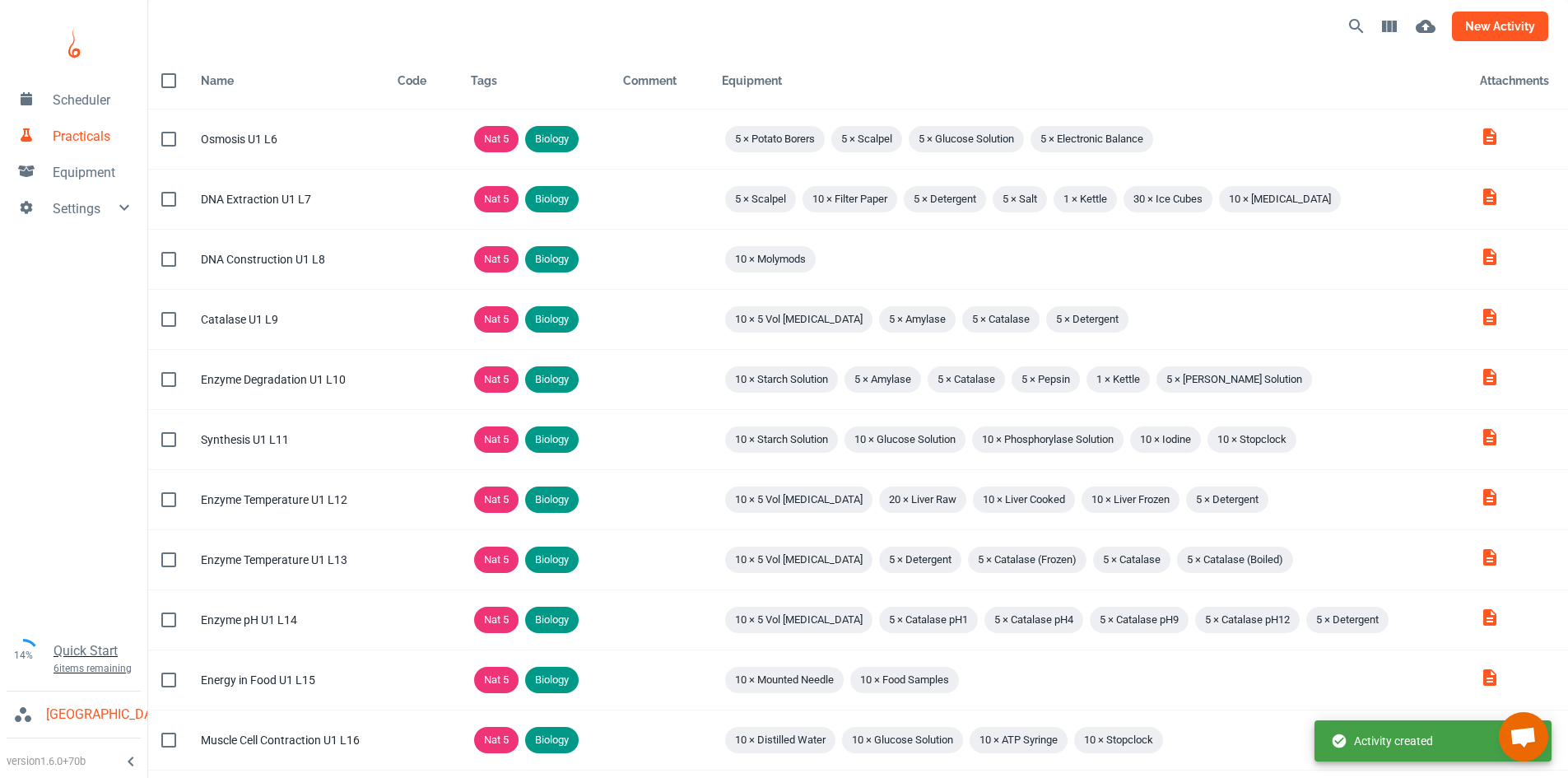
click at [1492, 26] on button "new activity" at bounding box center [1500, 27] width 96 height 30
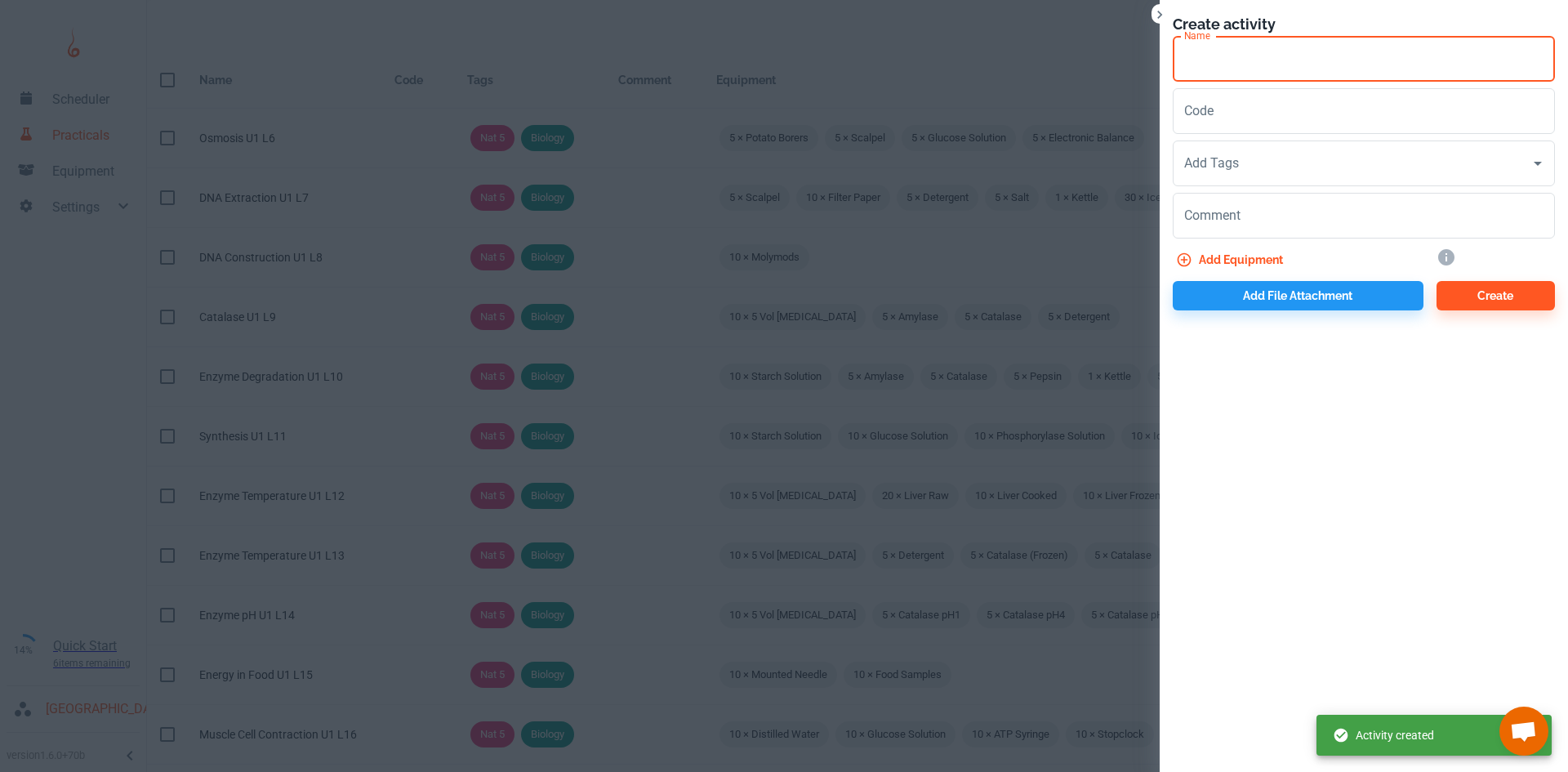
click at [1289, 45] on input "Name" at bounding box center [1363, 59] width 382 height 46
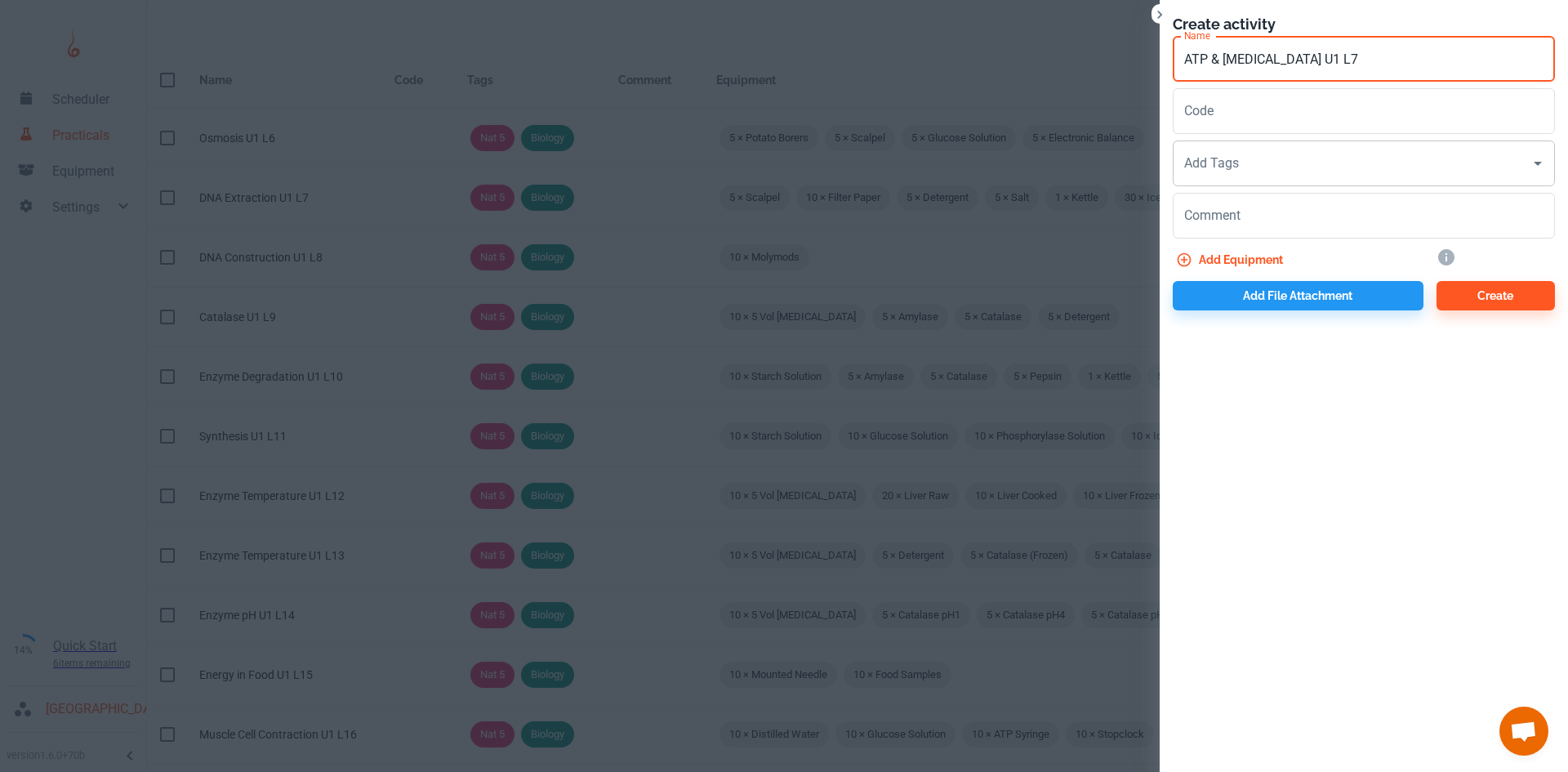
click at [1252, 163] on input "Add Tags" at bounding box center [1352, 163] width 343 height 31
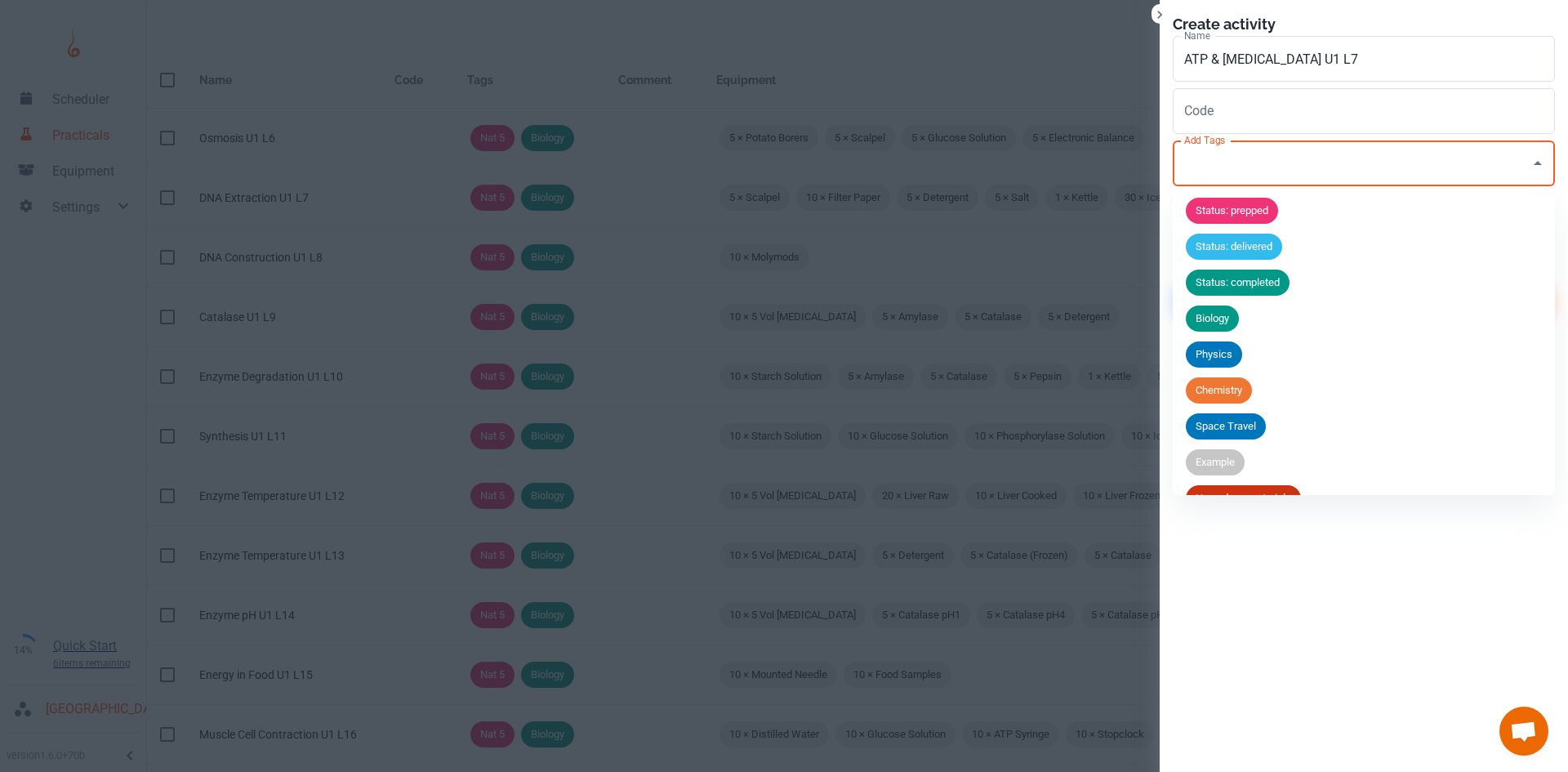
click at [1226, 312] on span "Biology" at bounding box center [1212, 319] width 54 height 16
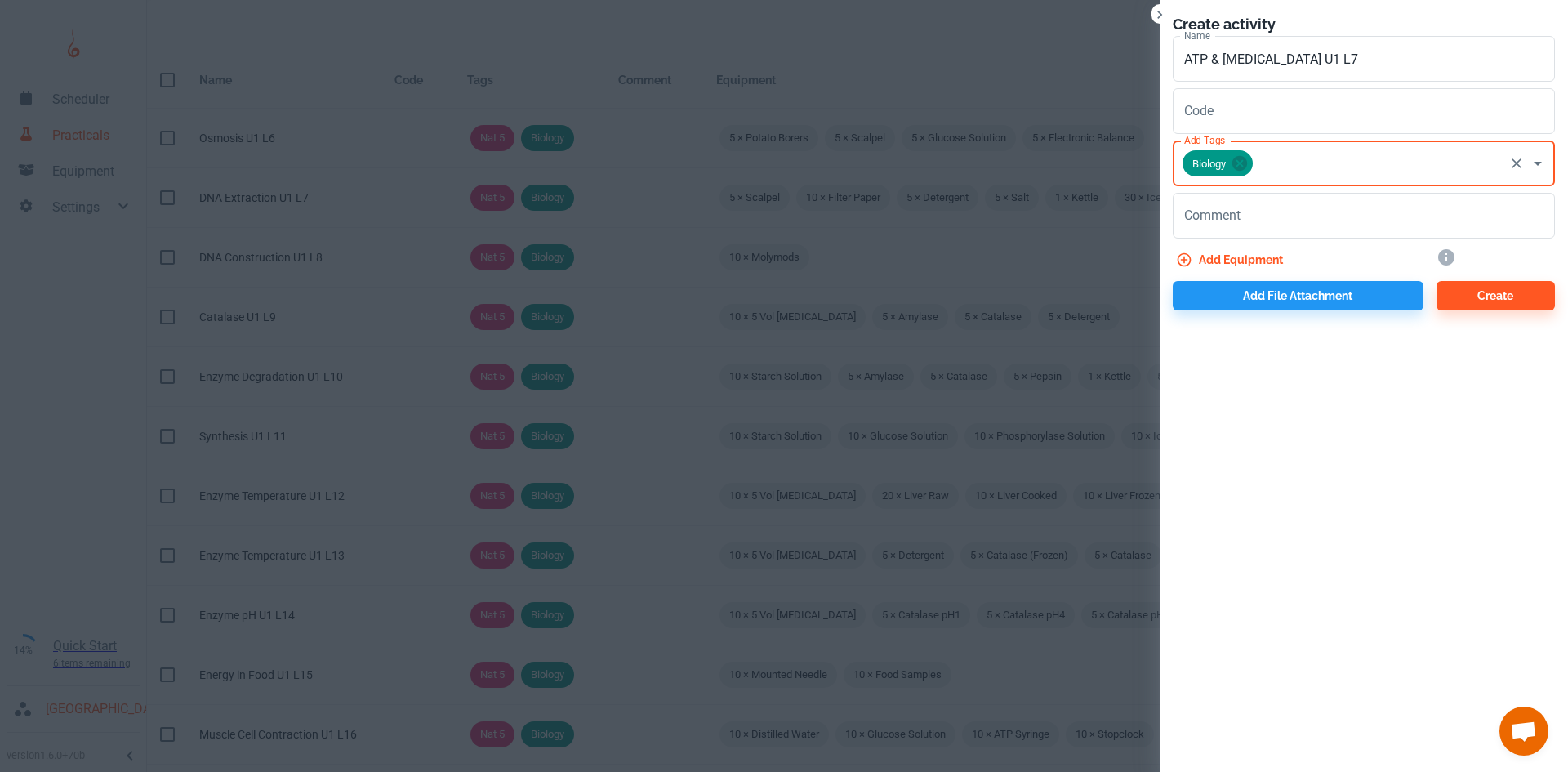
click at [1290, 157] on input "Add Tags" at bounding box center [1378, 163] width 247 height 31
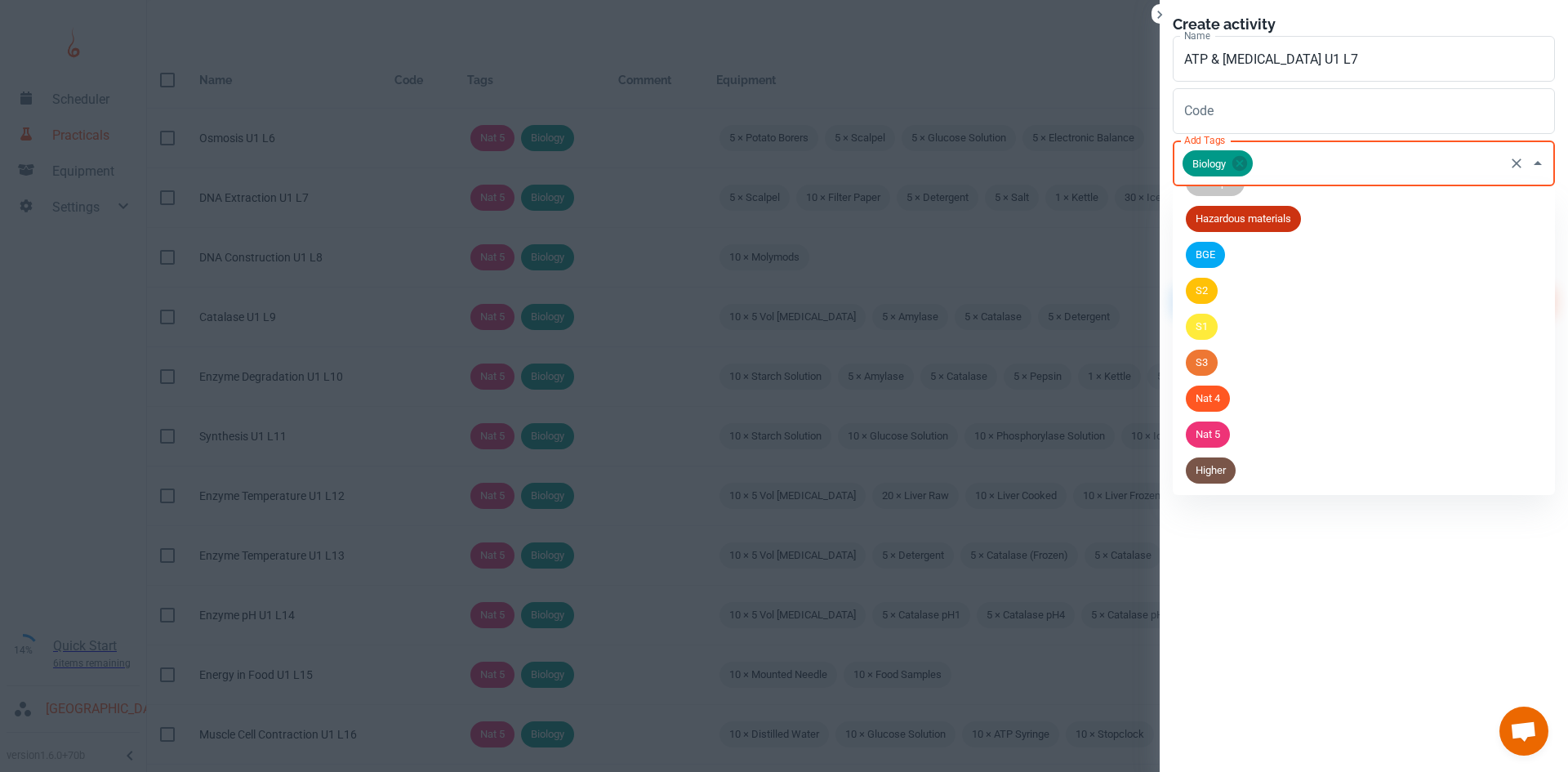
click at [1230, 480] on div "Higher" at bounding box center [1210, 470] width 50 height 26
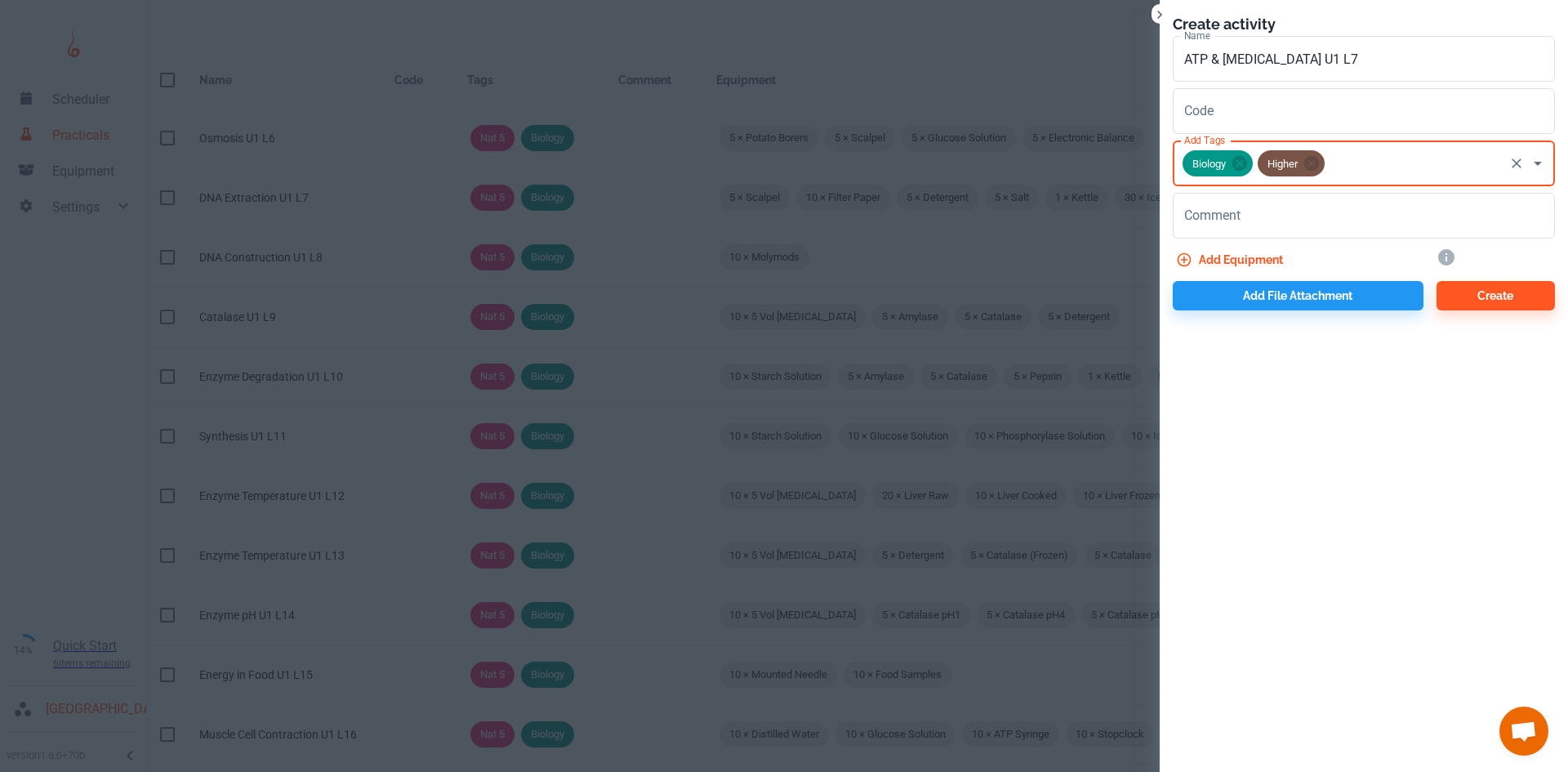
click at [1250, 261] on button "Add equipment" at bounding box center [1231, 260] width 117 height 30
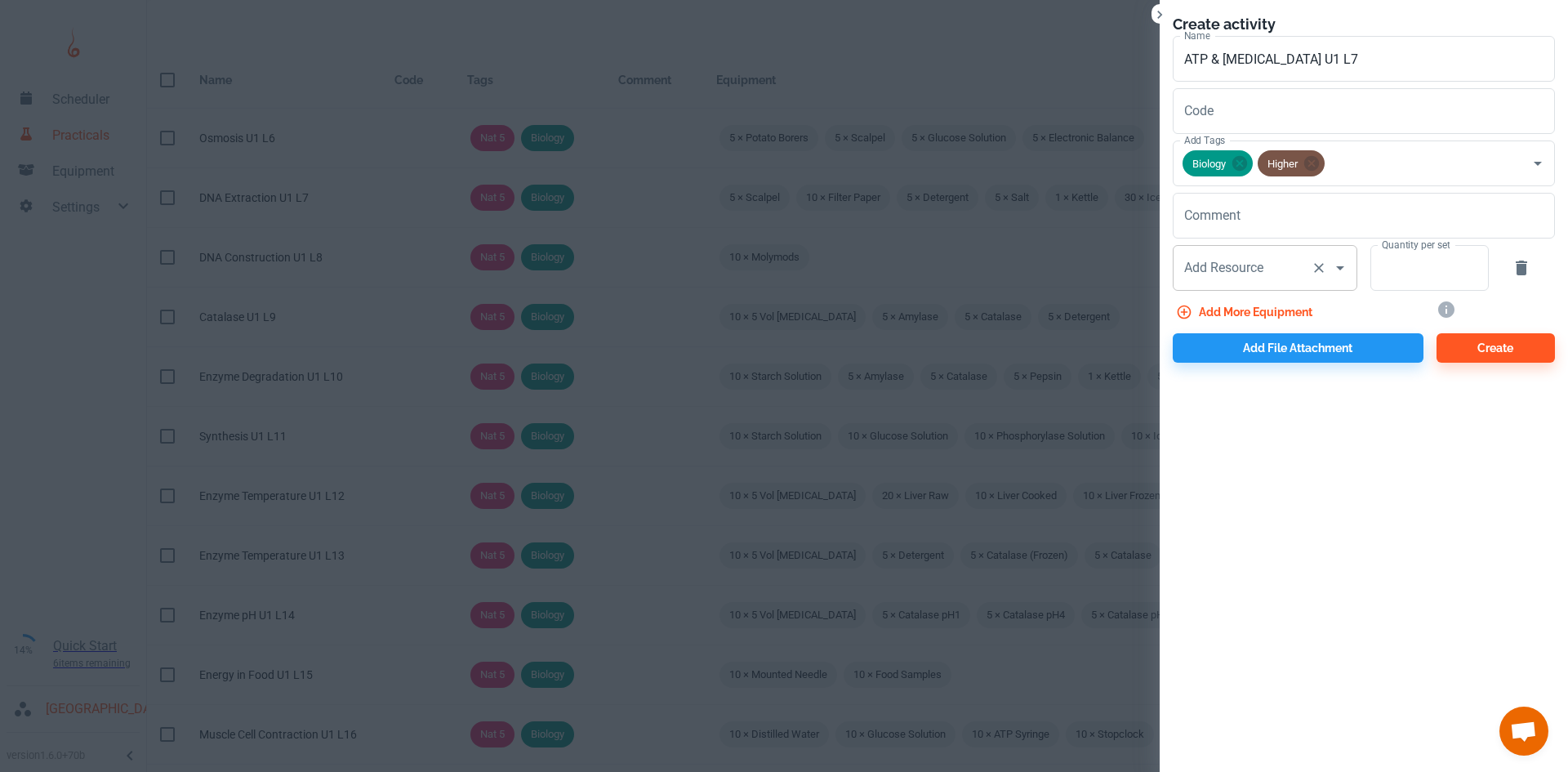
click at [1227, 275] on div "Add Resource Add Resource" at bounding box center [1265, 268] width 184 height 46
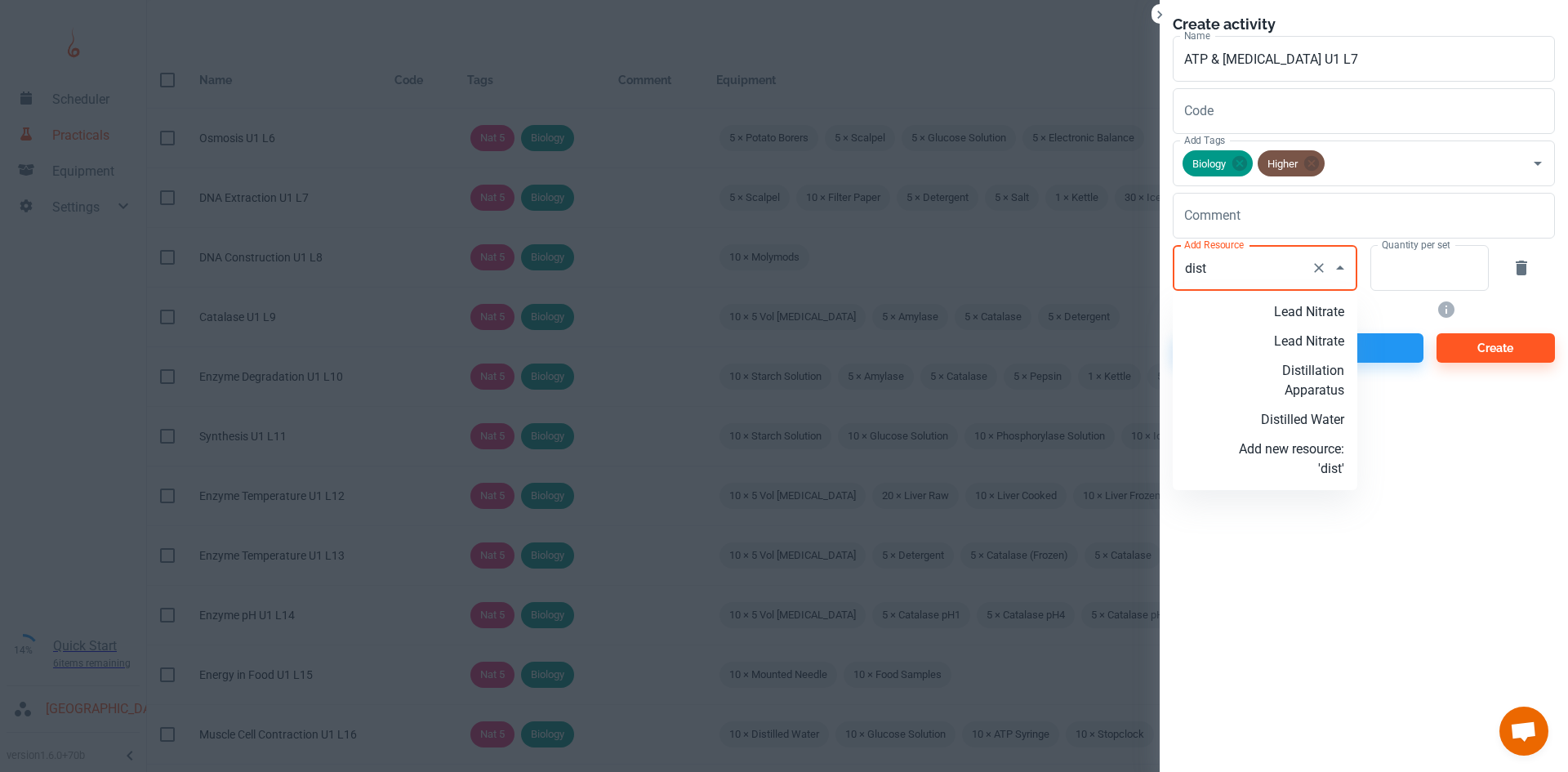
click at [1308, 414] on p "Distilled Water" at bounding box center [1291, 420] width 105 height 20
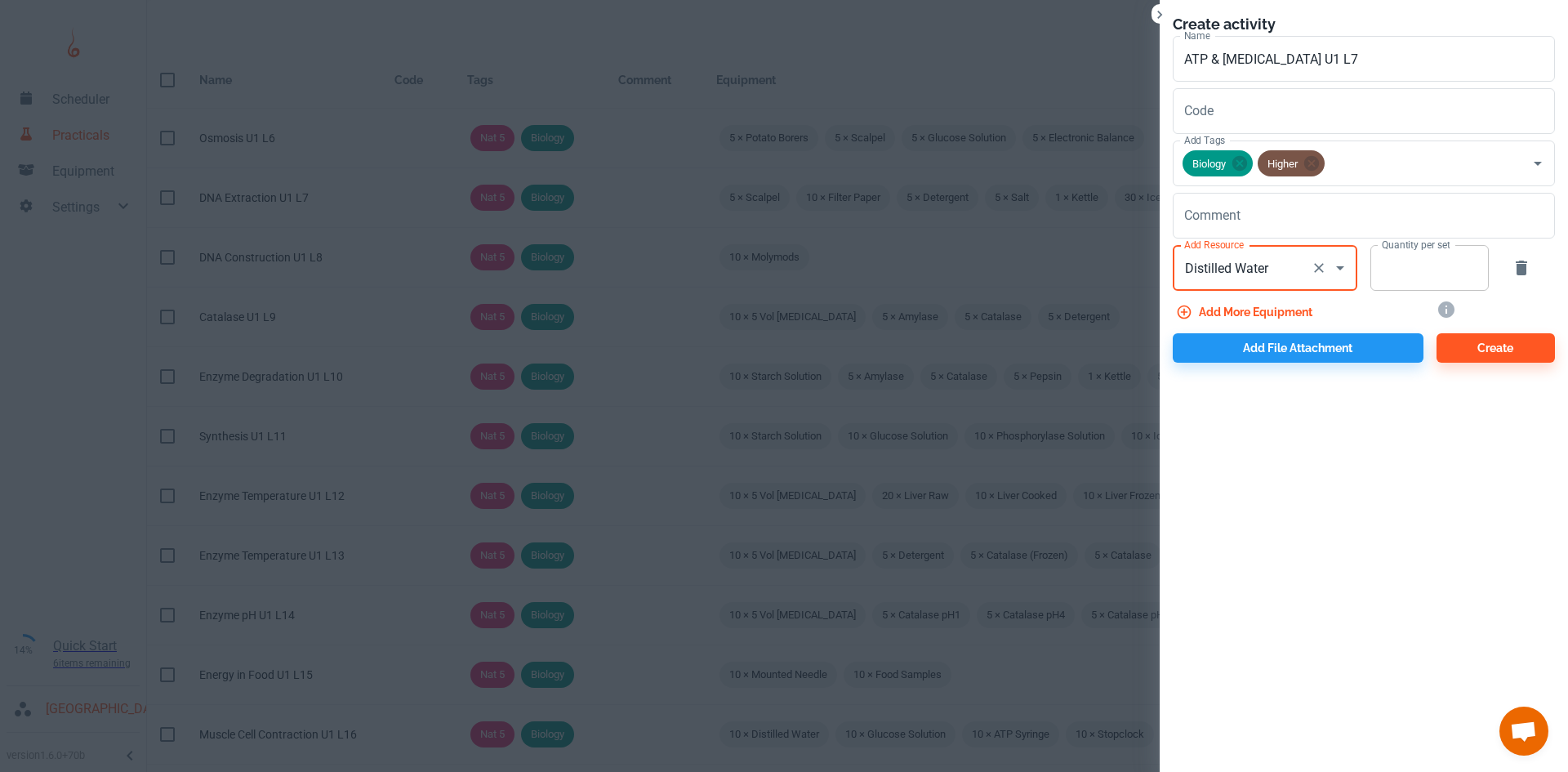
click at [1388, 257] on input "Quantity per set" at bounding box center [1419, 268] width 100 height 46
click at [1264, 310] on button "Add more equipment" at bounding box center [1245, 313] width 146 height 30
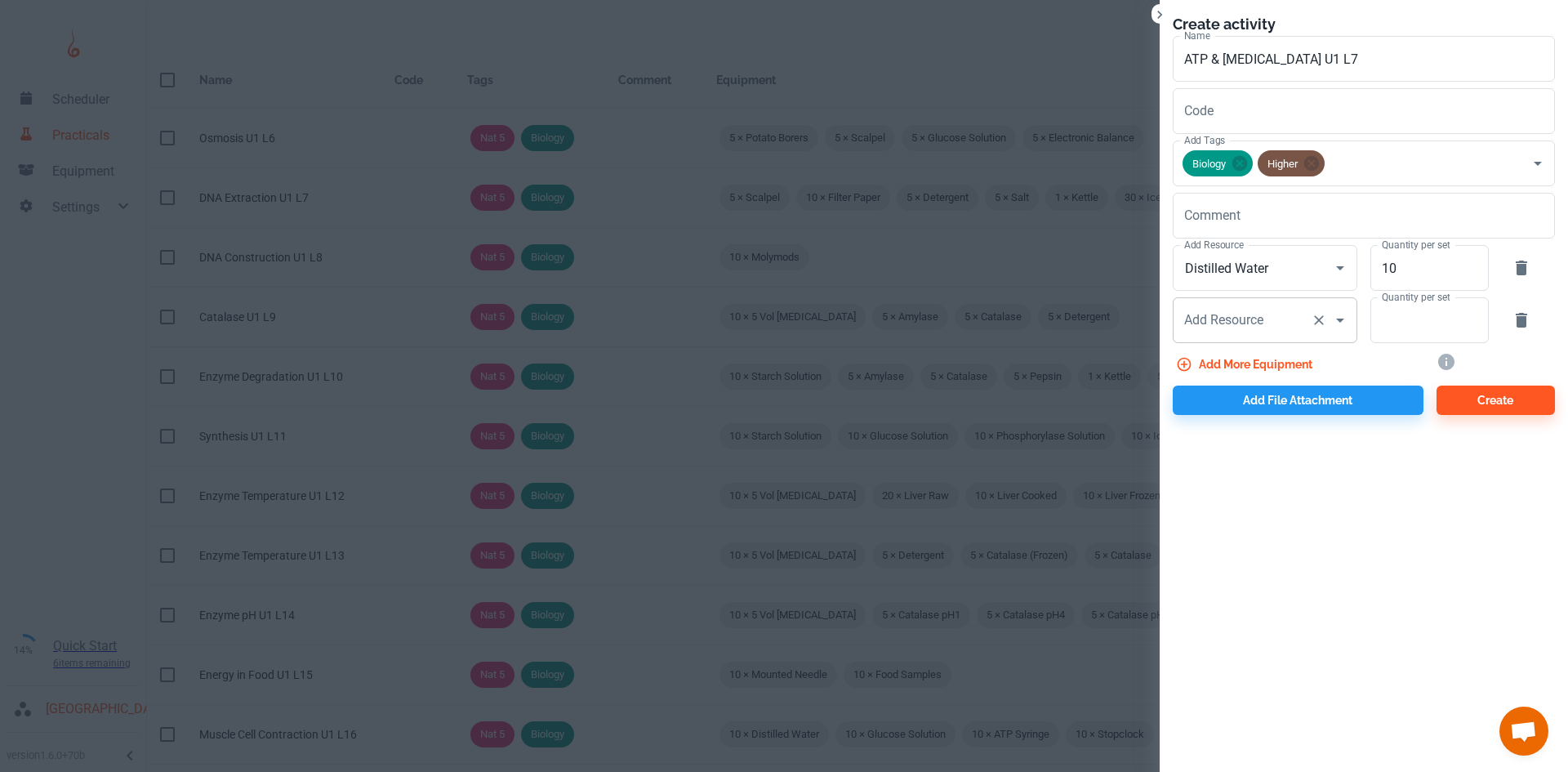
click at [1245, 322] on div "Add Resource Add Resource" at bounding box center [1265, 321] width 184 height 46
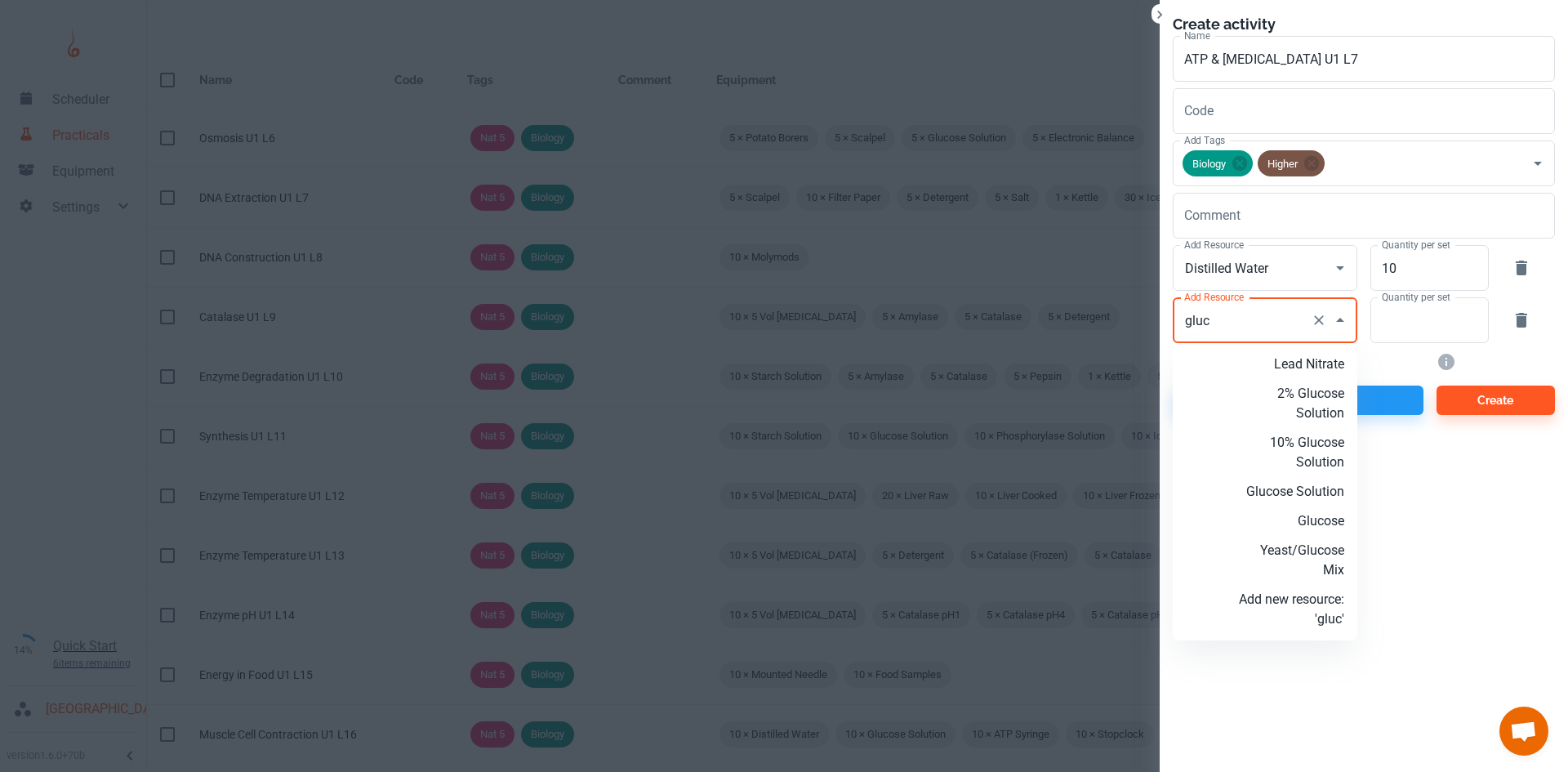
click at [1310, 490] on p "Glucose Solution" at bounding box center [1291, 492] width 105 height 20
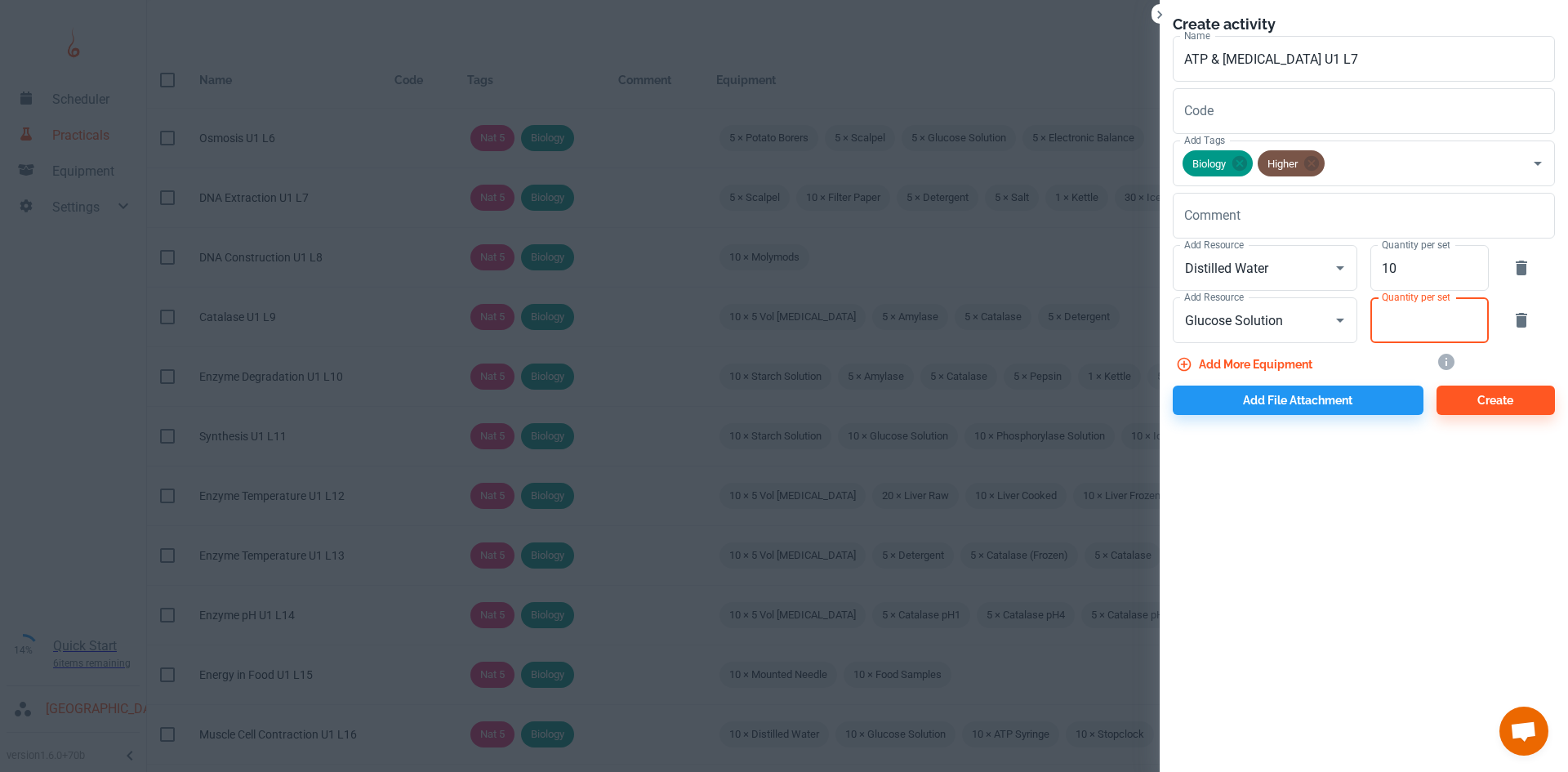
click at [1396, 337] on input "Quantity per set" at bounding box center [1419, 321] width 100 height 46
click at [1296, 366] on button "Add more equipment" at bounding box center [1245, 364] width 146 height 30
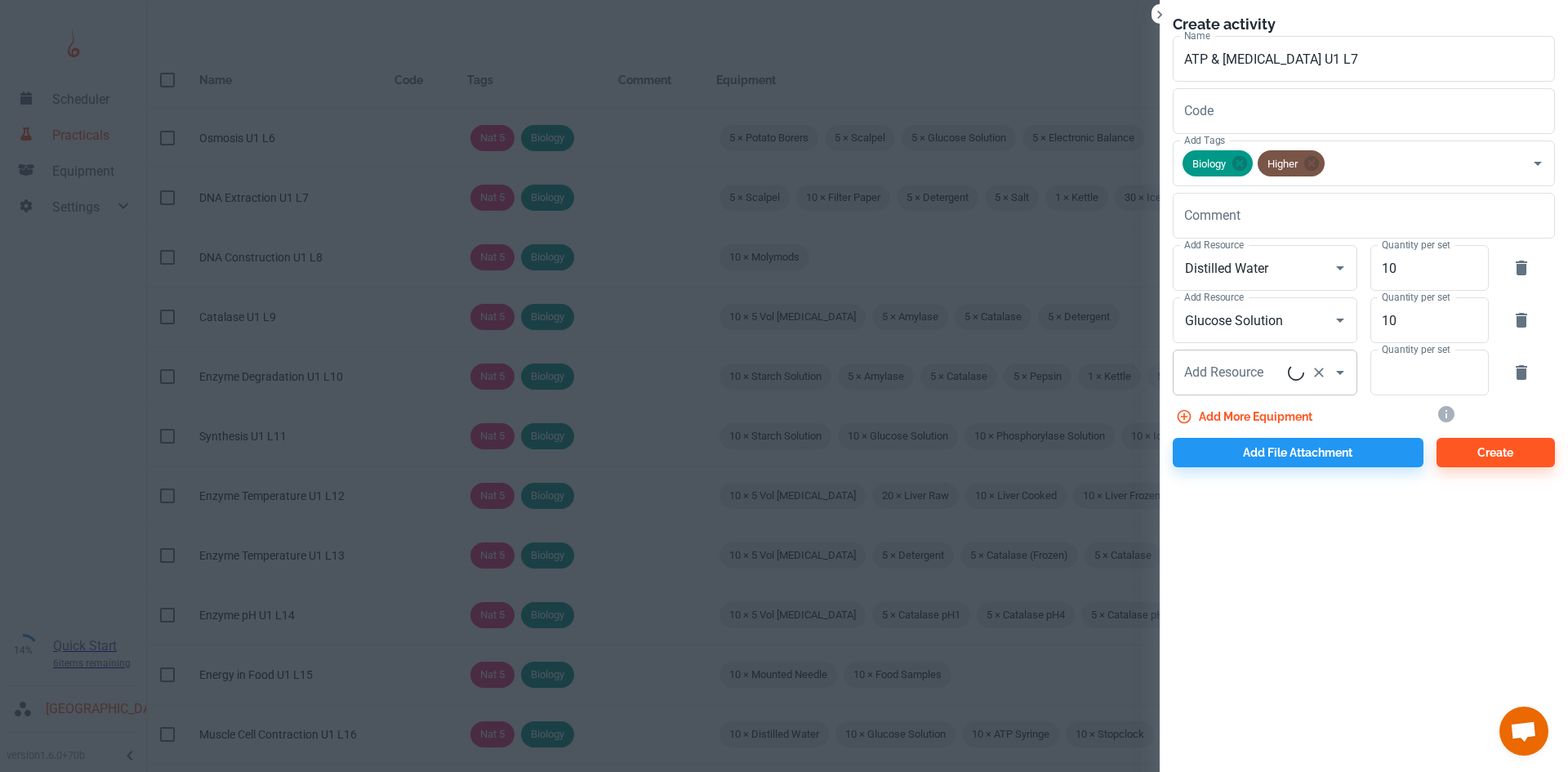
click at [1247, 374] on div "Add Resource Add Resource" at bounding box center [1265, 372] width 184 height 46
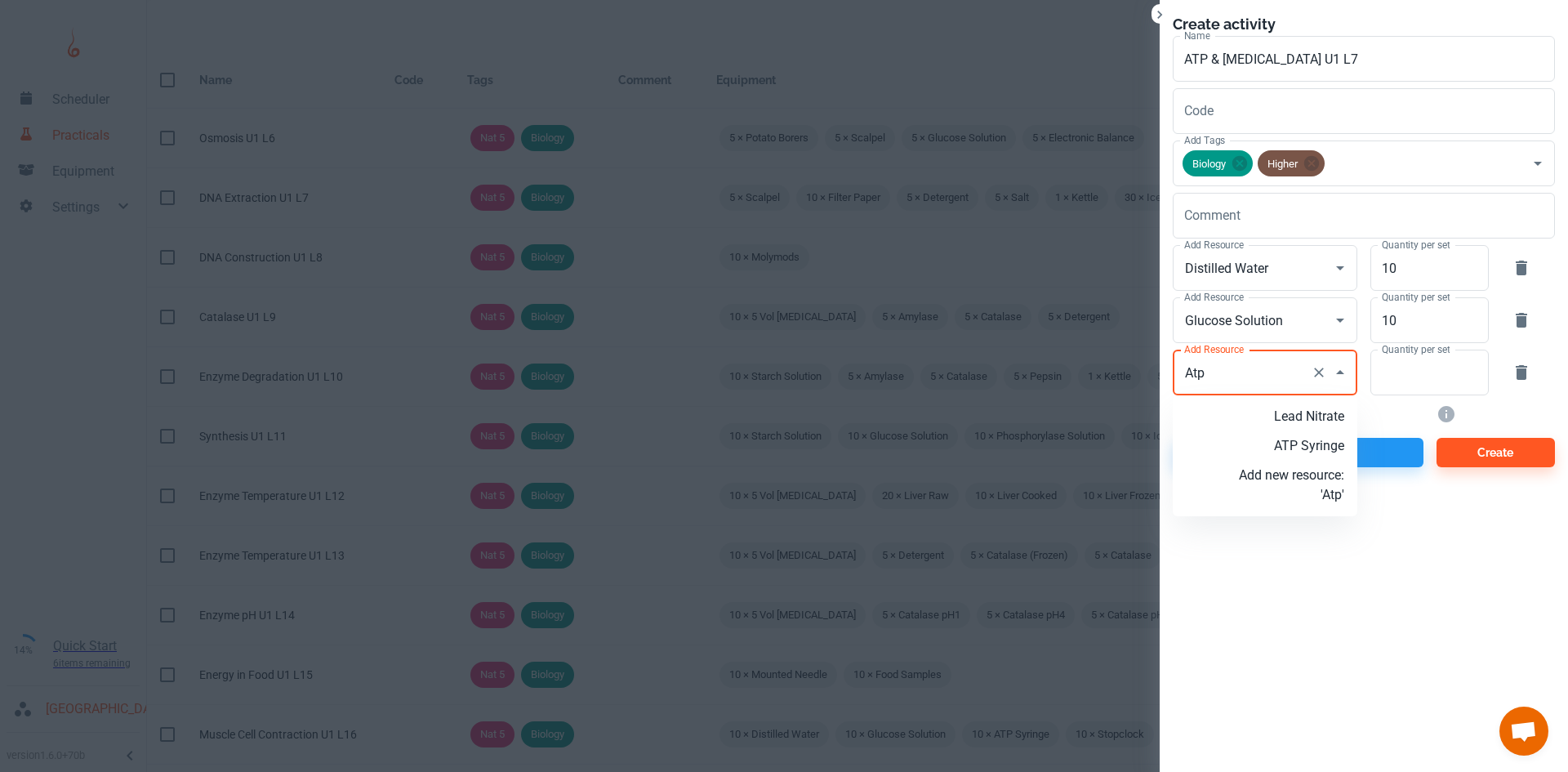
click at [1296, 452] on p "ATP Syringe" at bounding box center [1291, 447] width 105 height 20
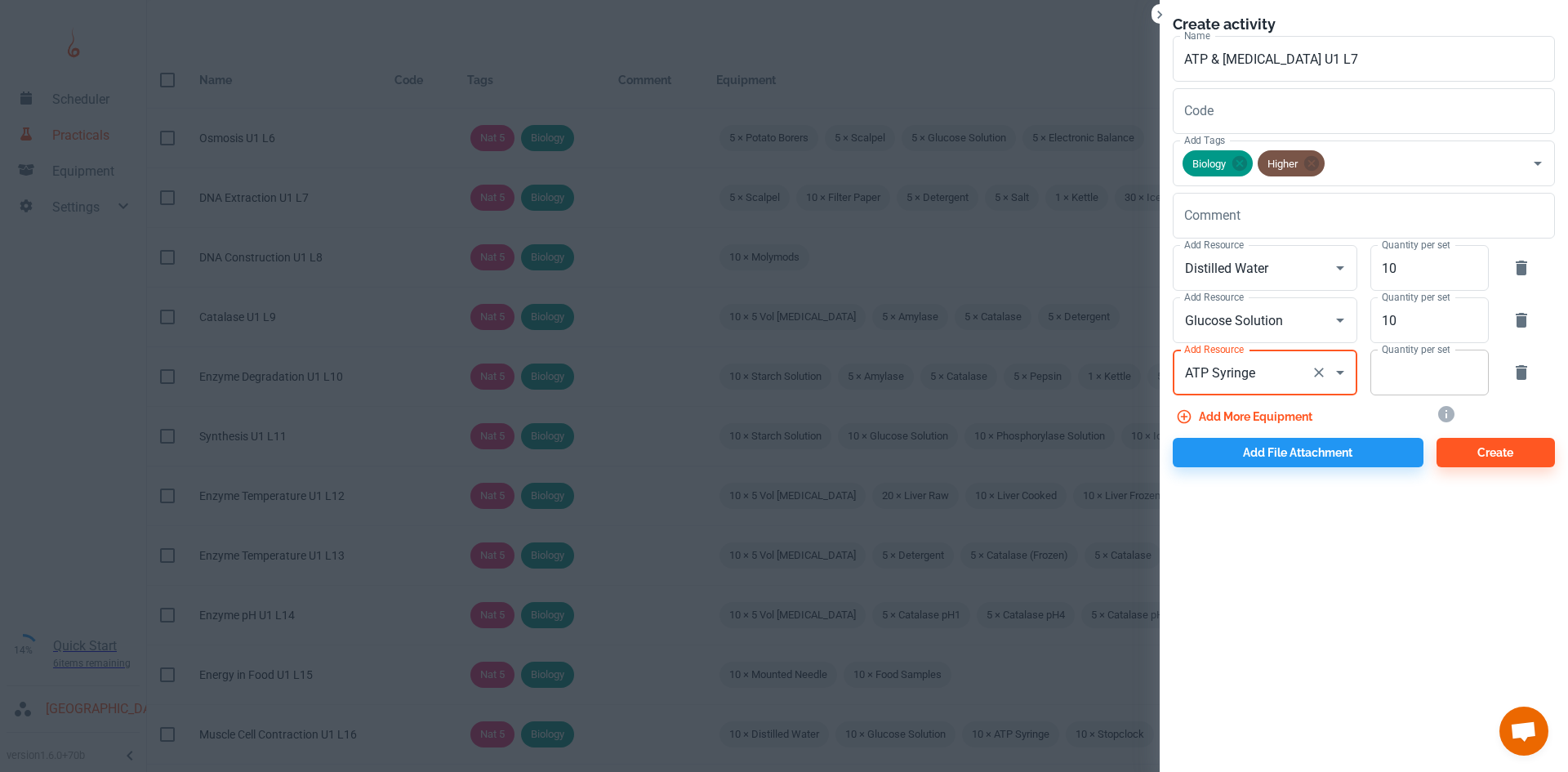
click at [1377, 377] on input "Quantity per set" at bounding box center [1419, 372] width 100 height 46
click at [1285, 419] on button "Add more equipment" at bounding box center [1245, 417] width 146 height 30
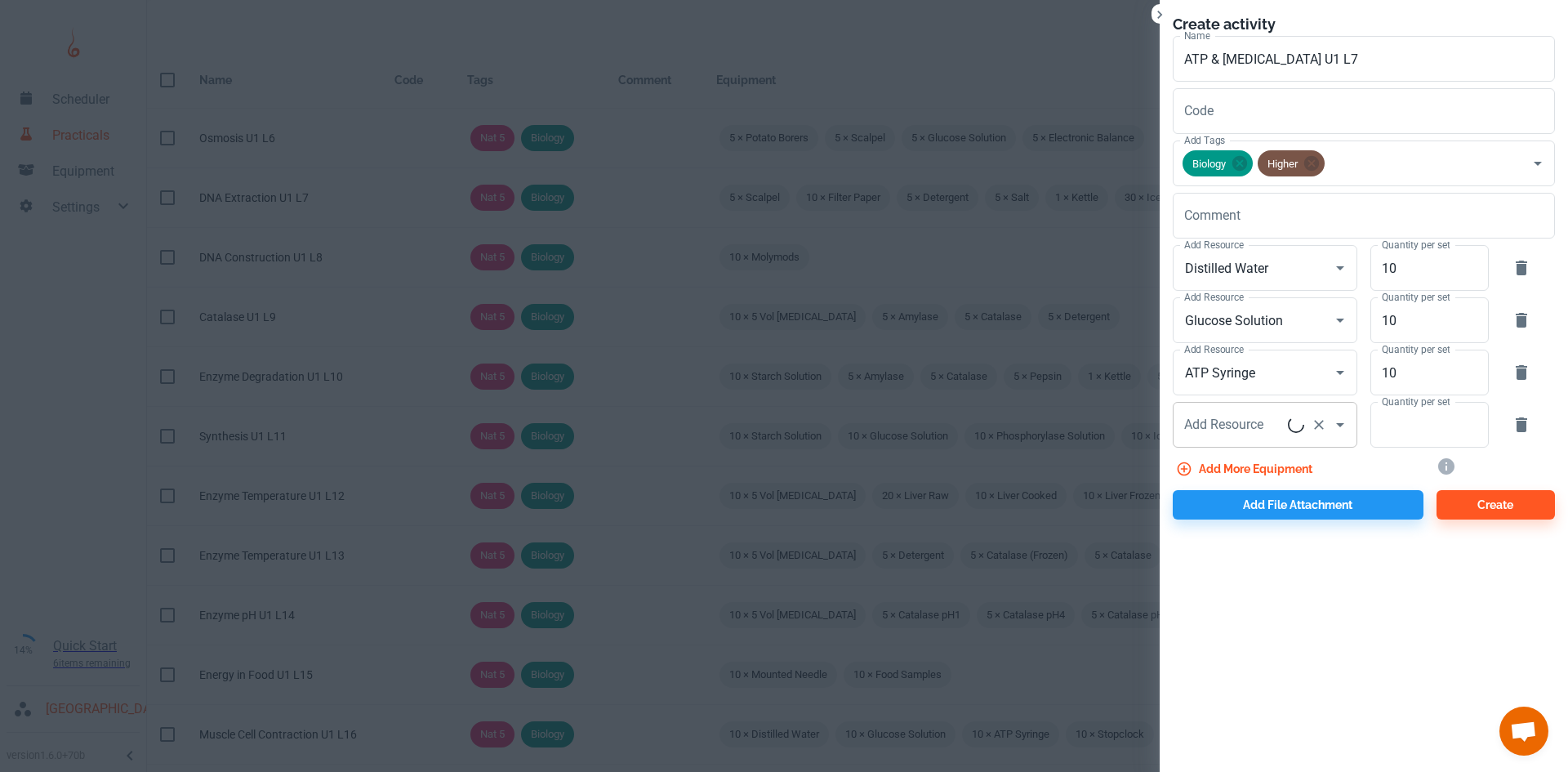
click at [1254, 421] on div "Add Resource Add Resource" at bounding box center [1265, 425] width 184 height 46
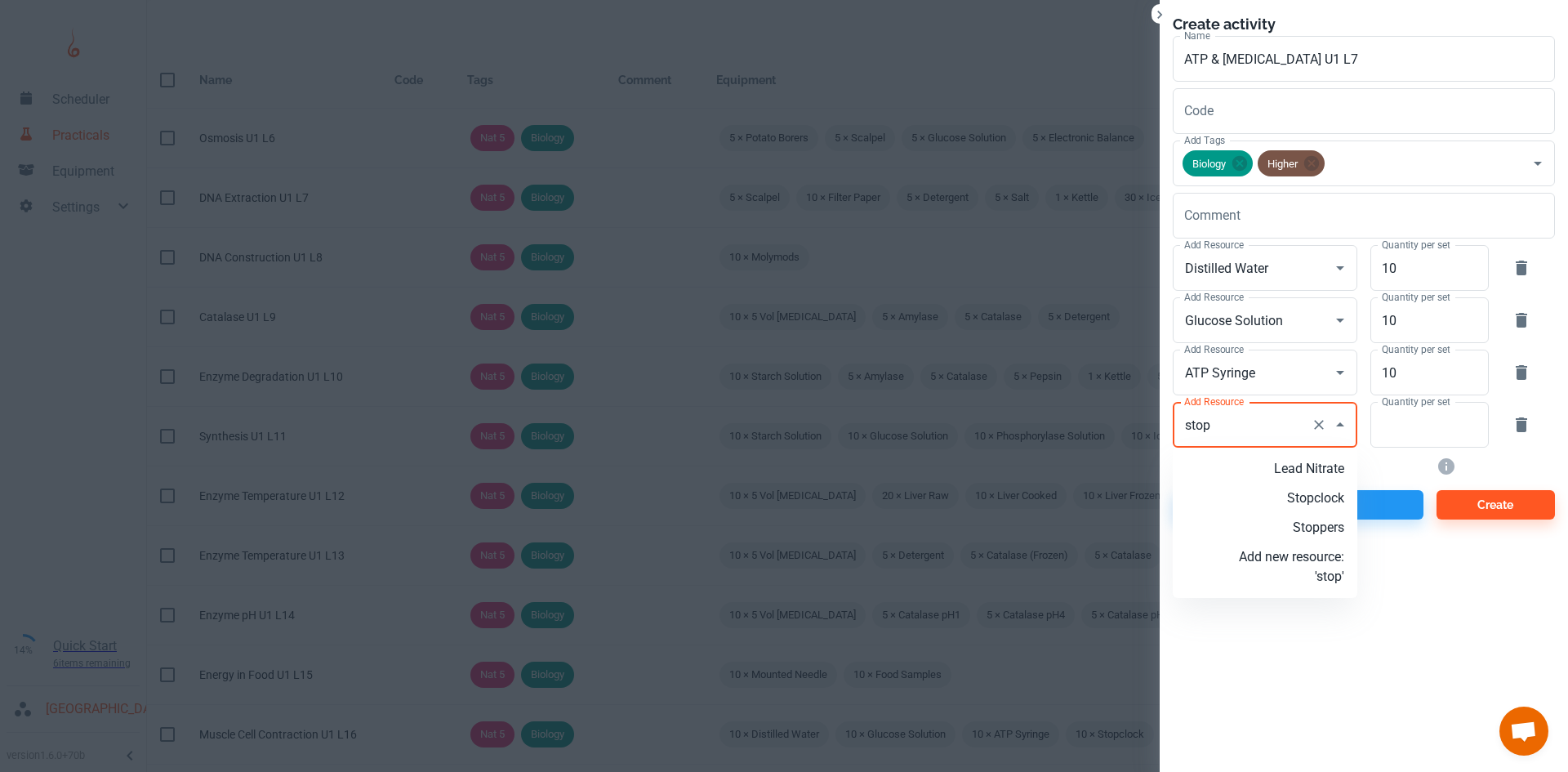
click at [1306, 503] on p "Stopclock" at bounding box center [1291, 498] width 105 height 20
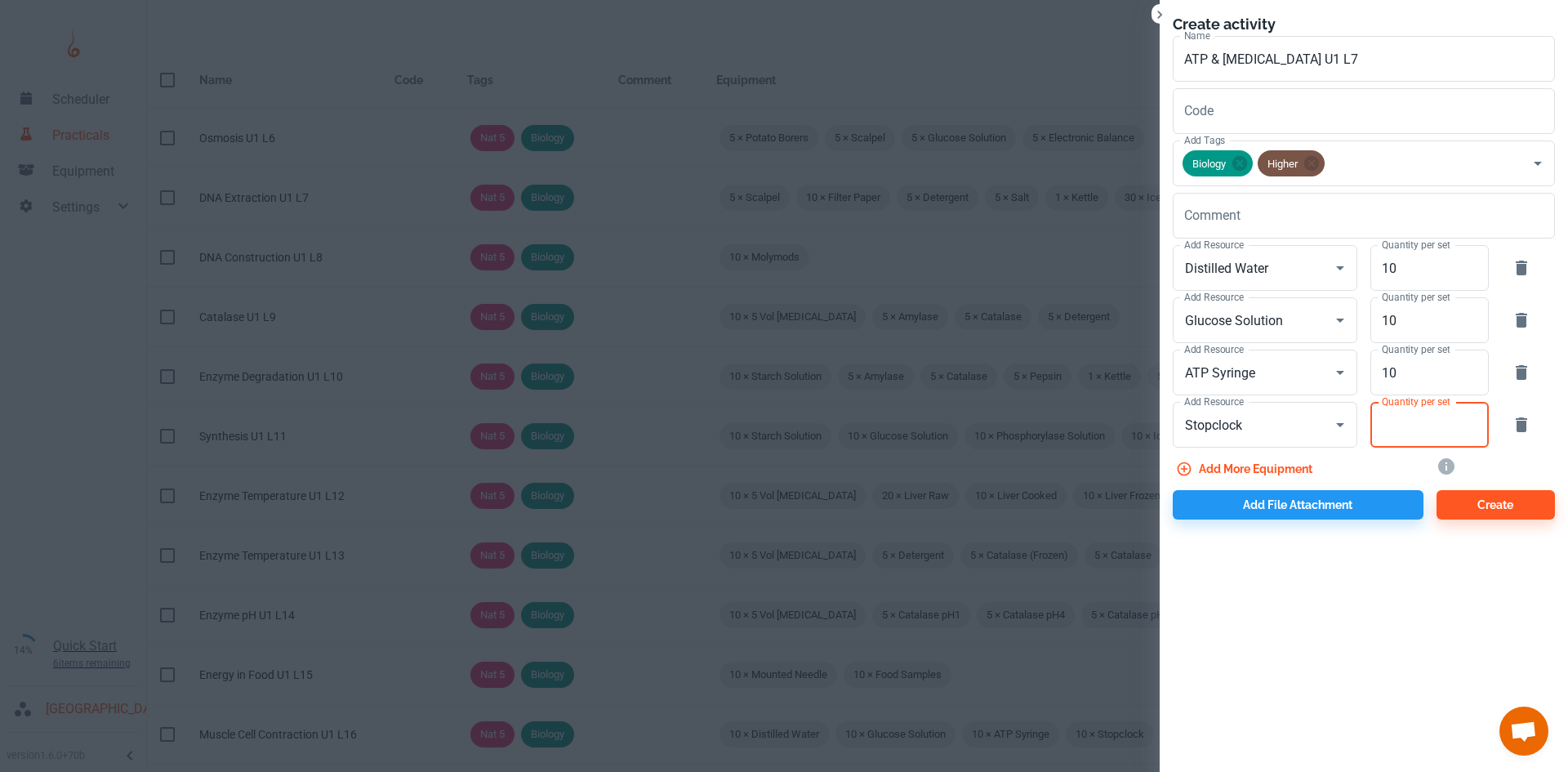
click at [1398, 436] on input "Quantity per set" at bounding box center [1419, 425] width 100 height 46
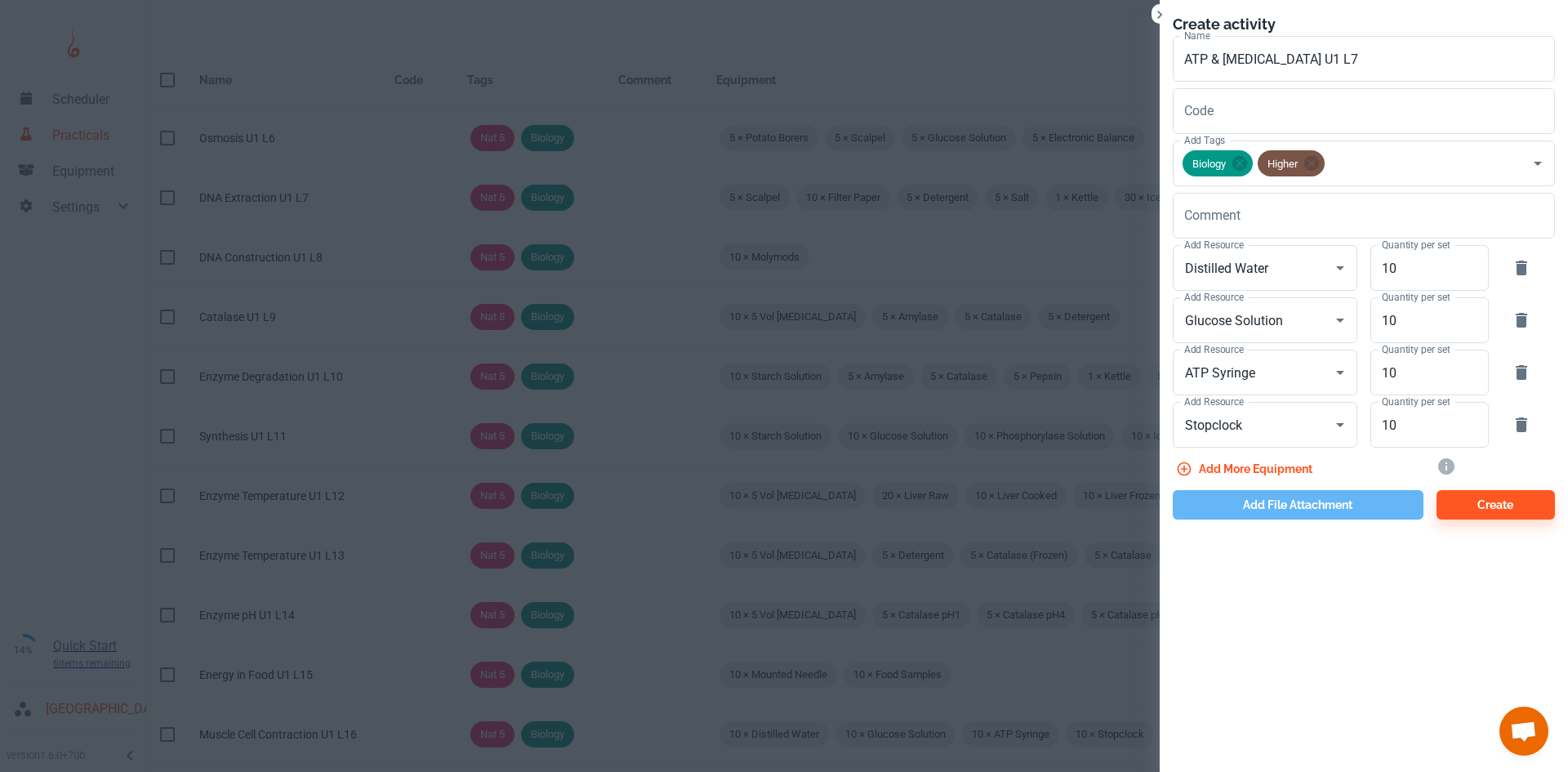
click at [1337, 504] on button "Add file attachment" at bounding box center [1297, 505] width 251 height 30
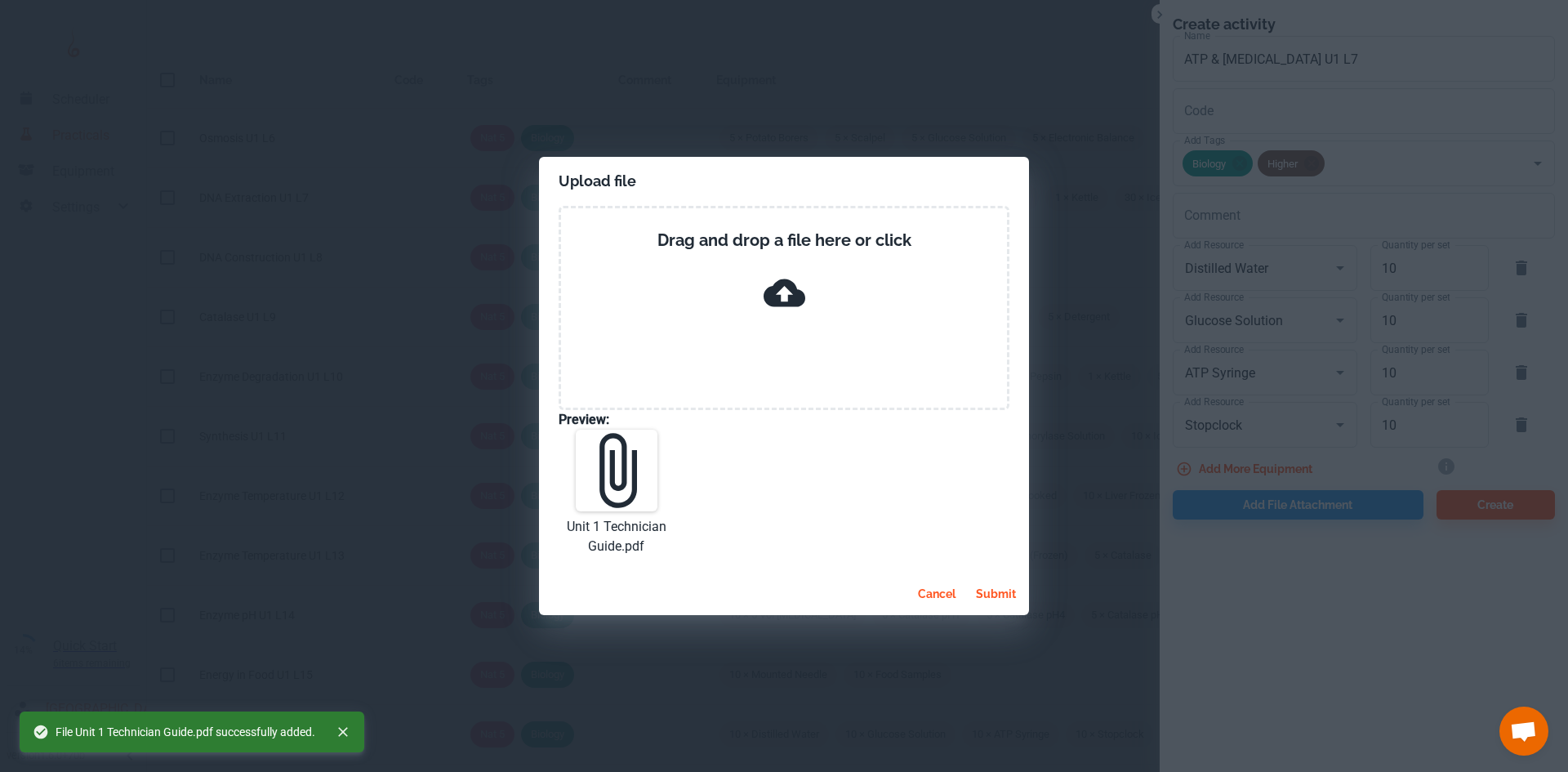
click at [980, 593] on button "submit" at bounding box center [996, 594] width 54 height 30
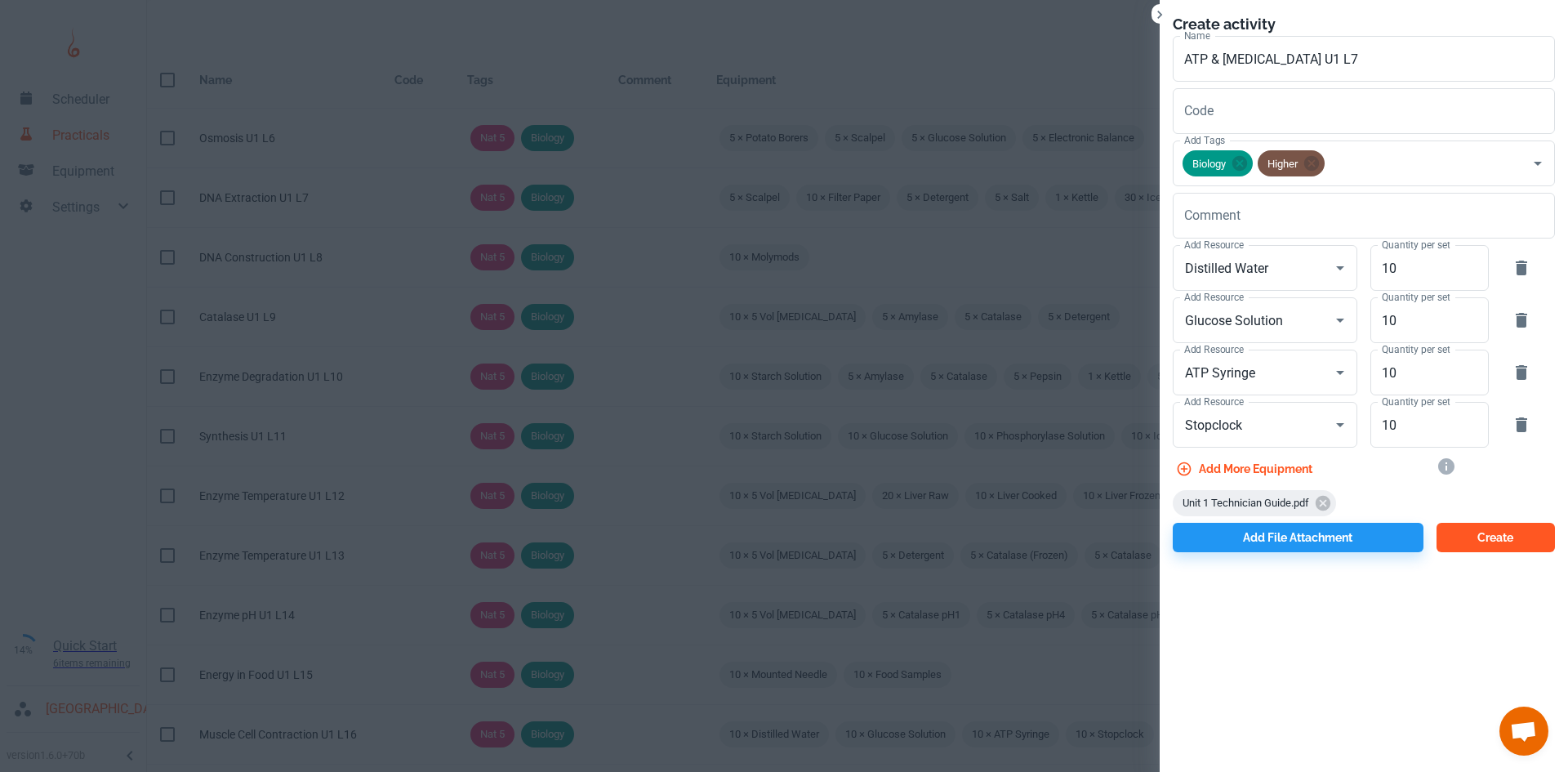
click at [1477, 544] on button "Create" at bounding box center [1495, 538] width 118 height 30
